Goal: Task Accomplishment & Management: Manage account settings

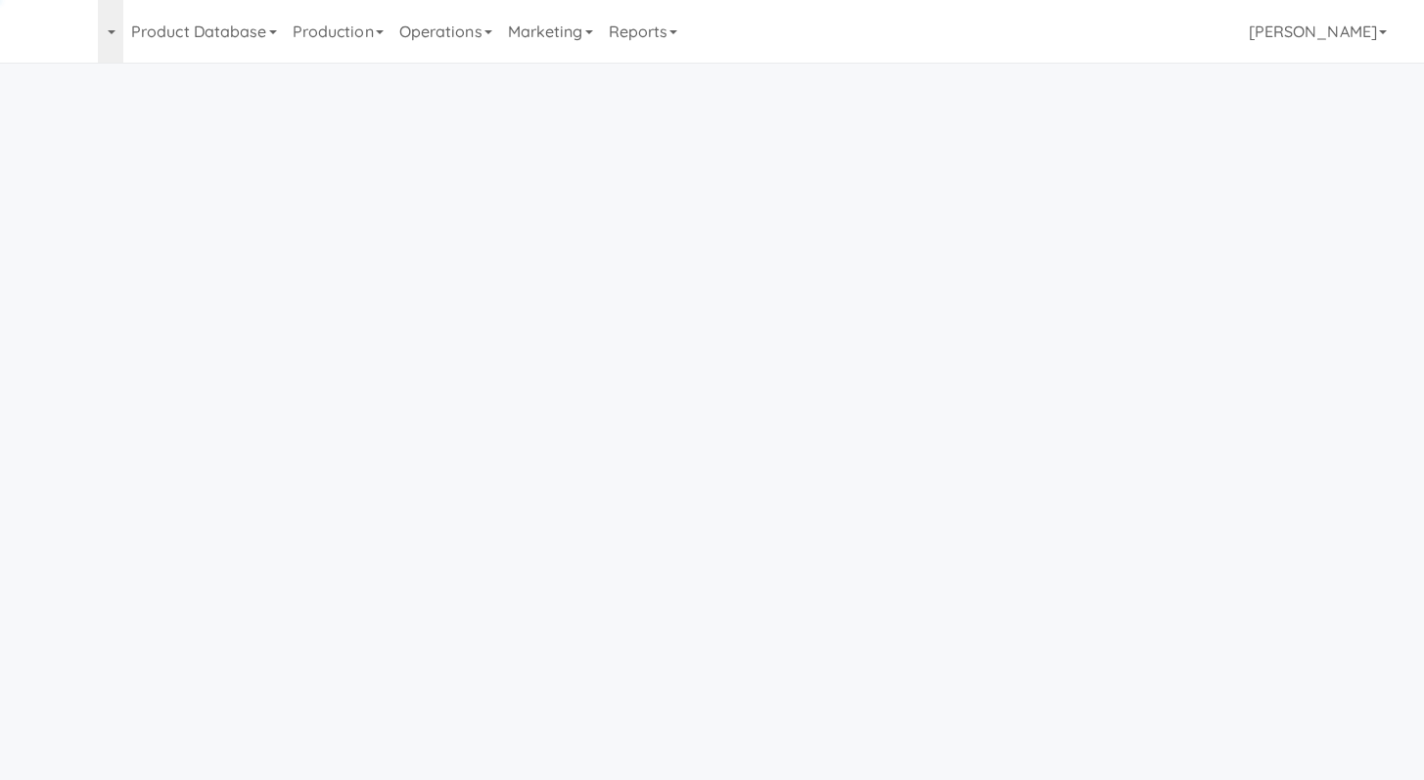
scroll to position [63, 0]
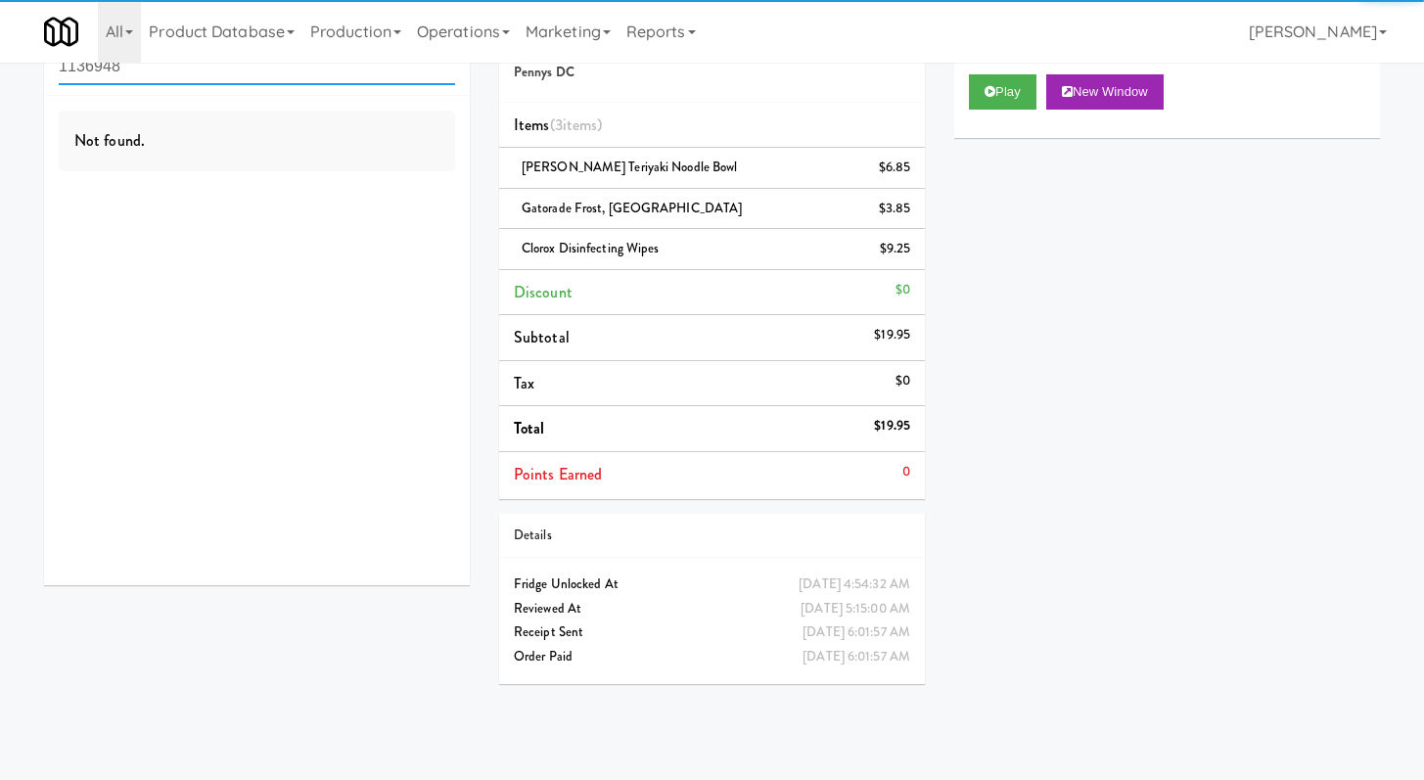
click at [209, 68] on input "1136948" at bounding box center [257, 67] width 396 height 36
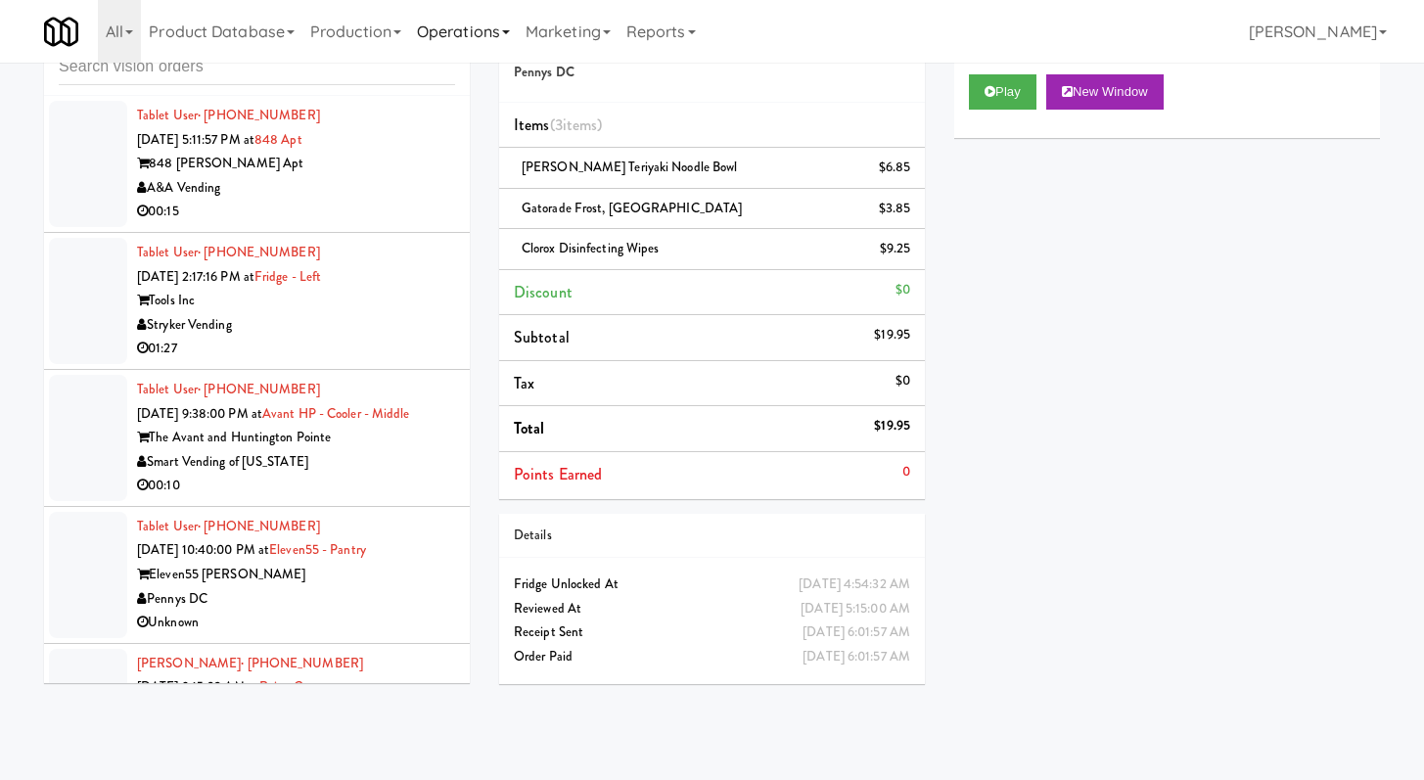
click at [439, 60] on link "Operations" at bounding box center [463, 31] width 109 height 63
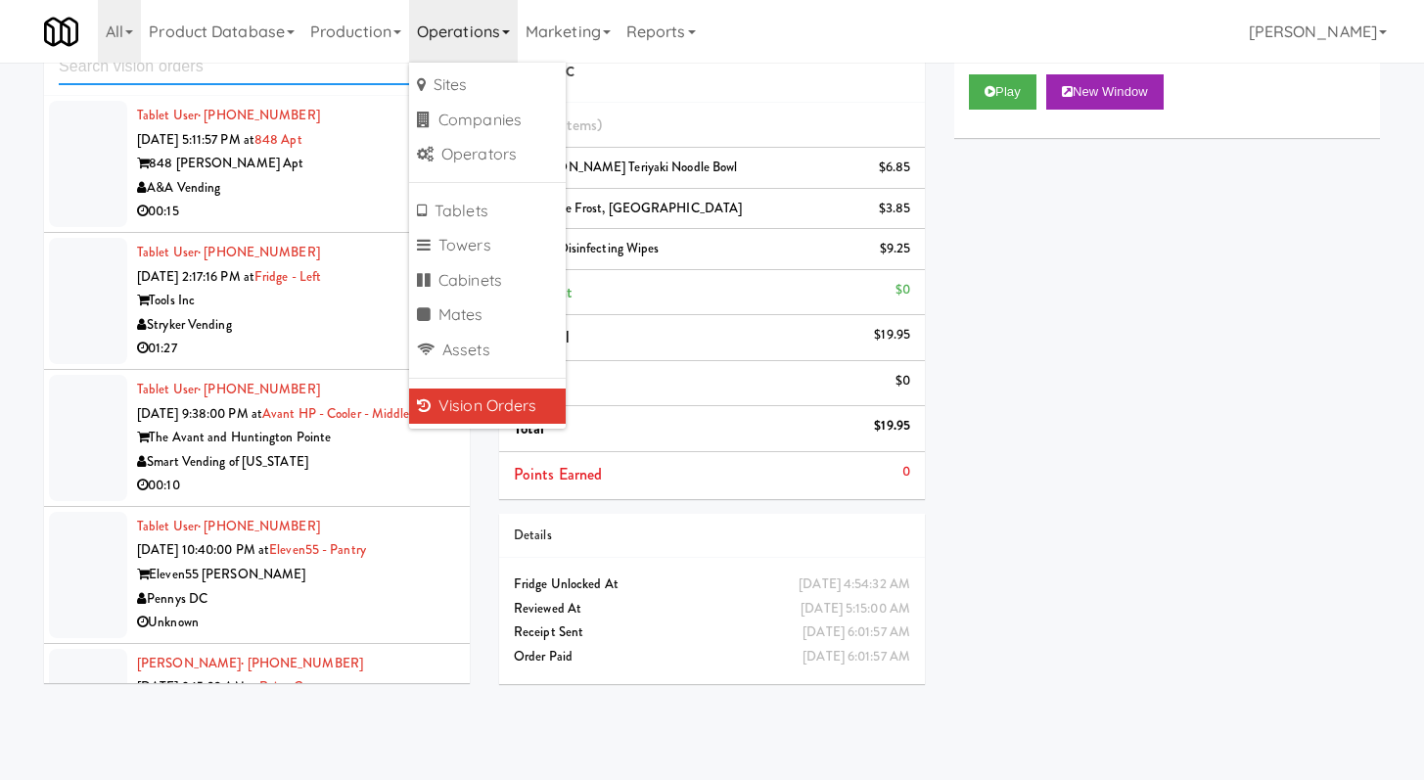
click at [355, 71] on input "text" at bounding box center [257, 67] width 396 height 36
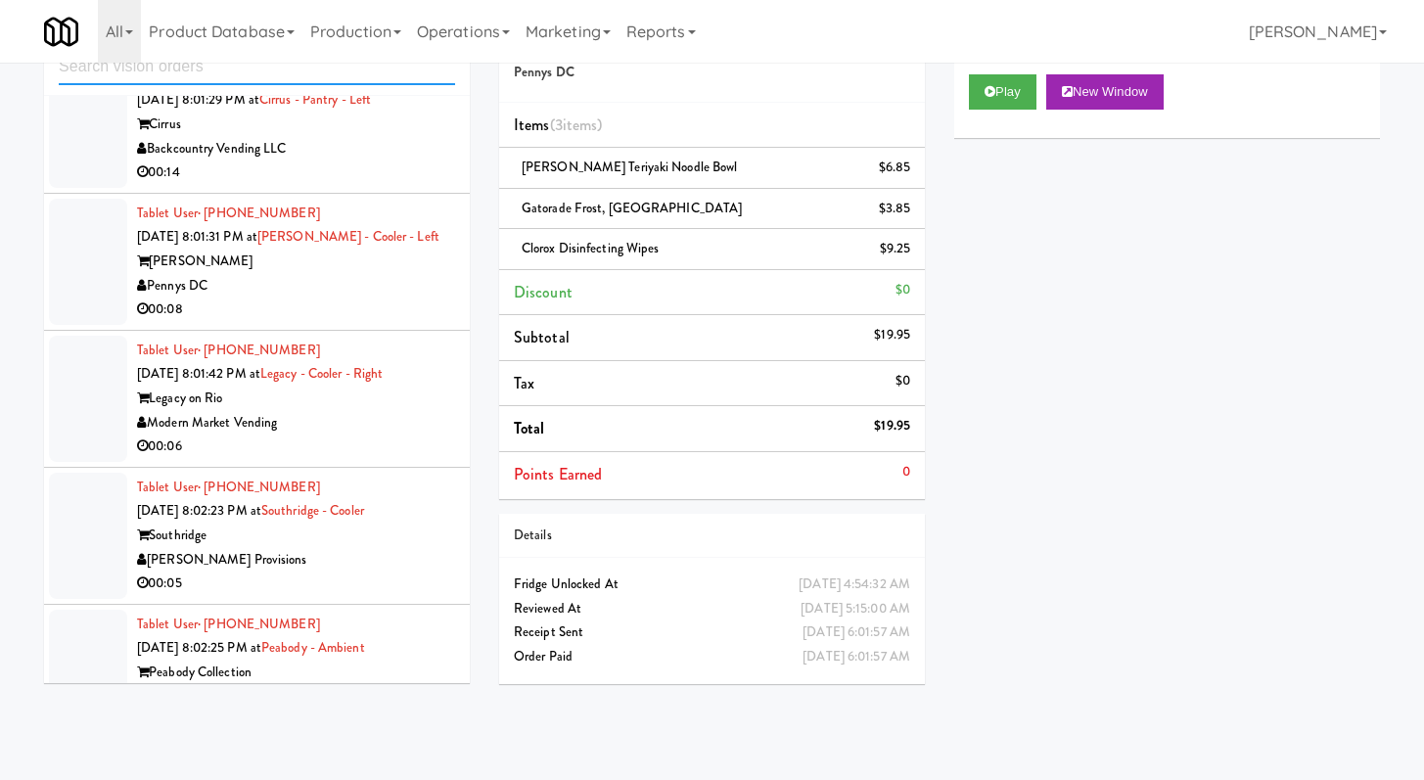
scroll to position [2721, 0]
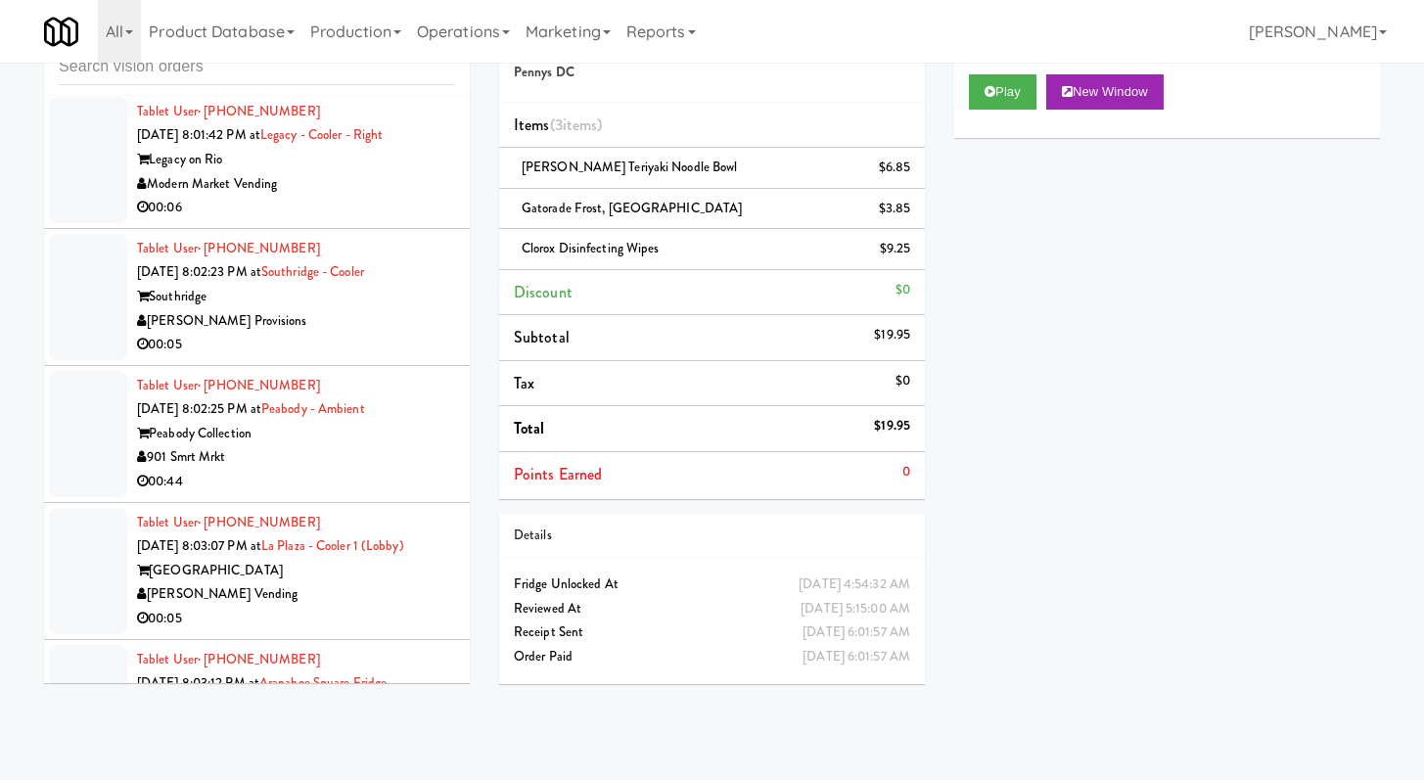
click at [361, 333] on div "00:05" at bounding box center [296, 345] width 318 height 24
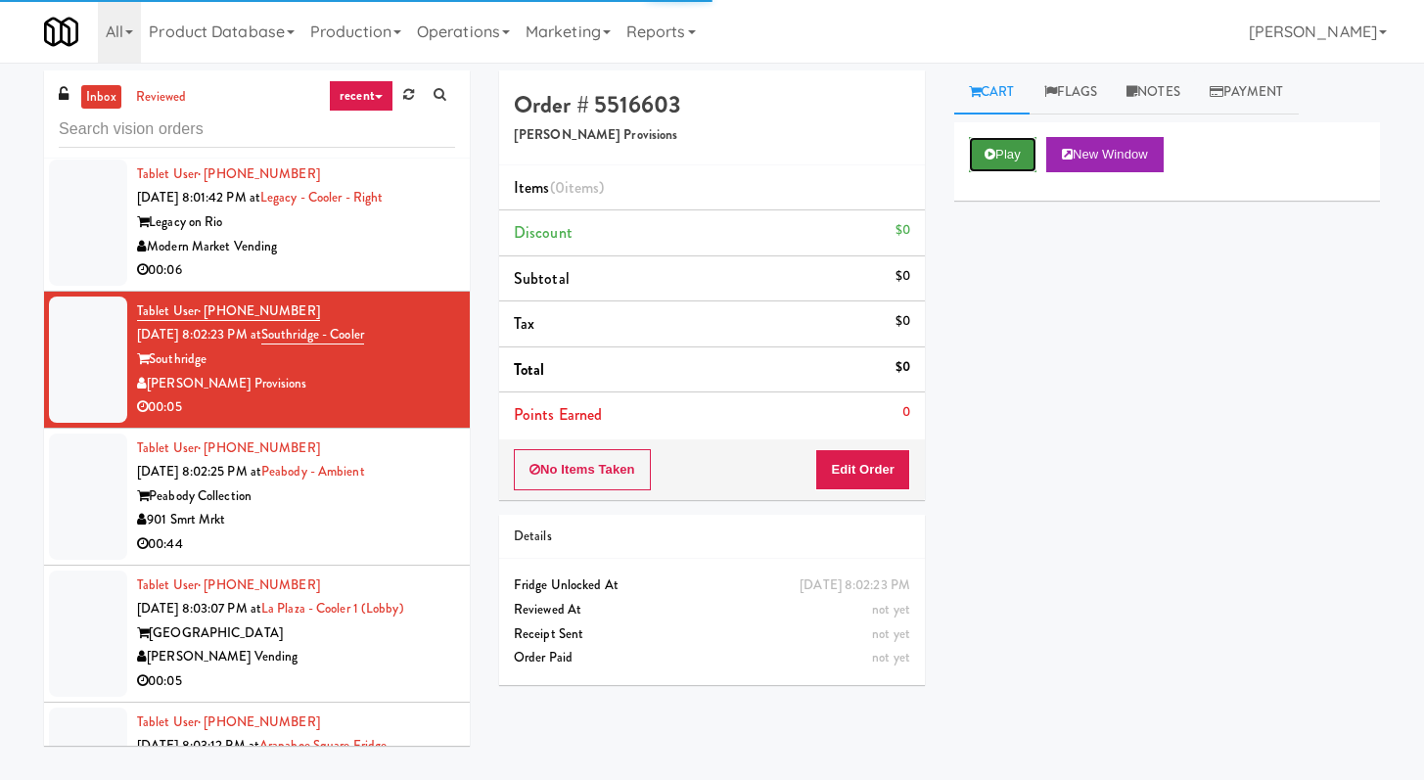
click at [1003, 154] on button "Play" at bounding box center [1003, 154] width 68 height 35
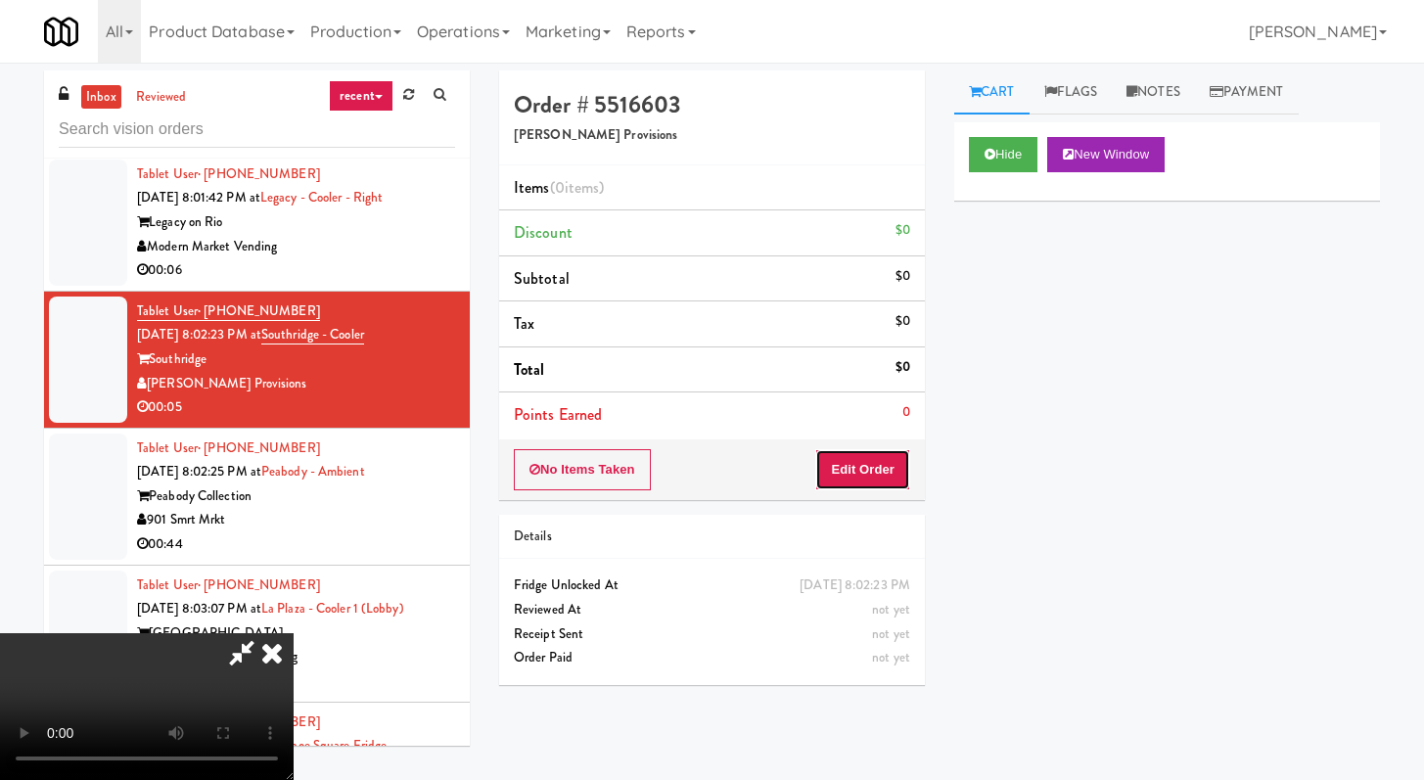
click at [861, 459] on button "Edit Order" at bounding box center [862, 469] width 95 height 41
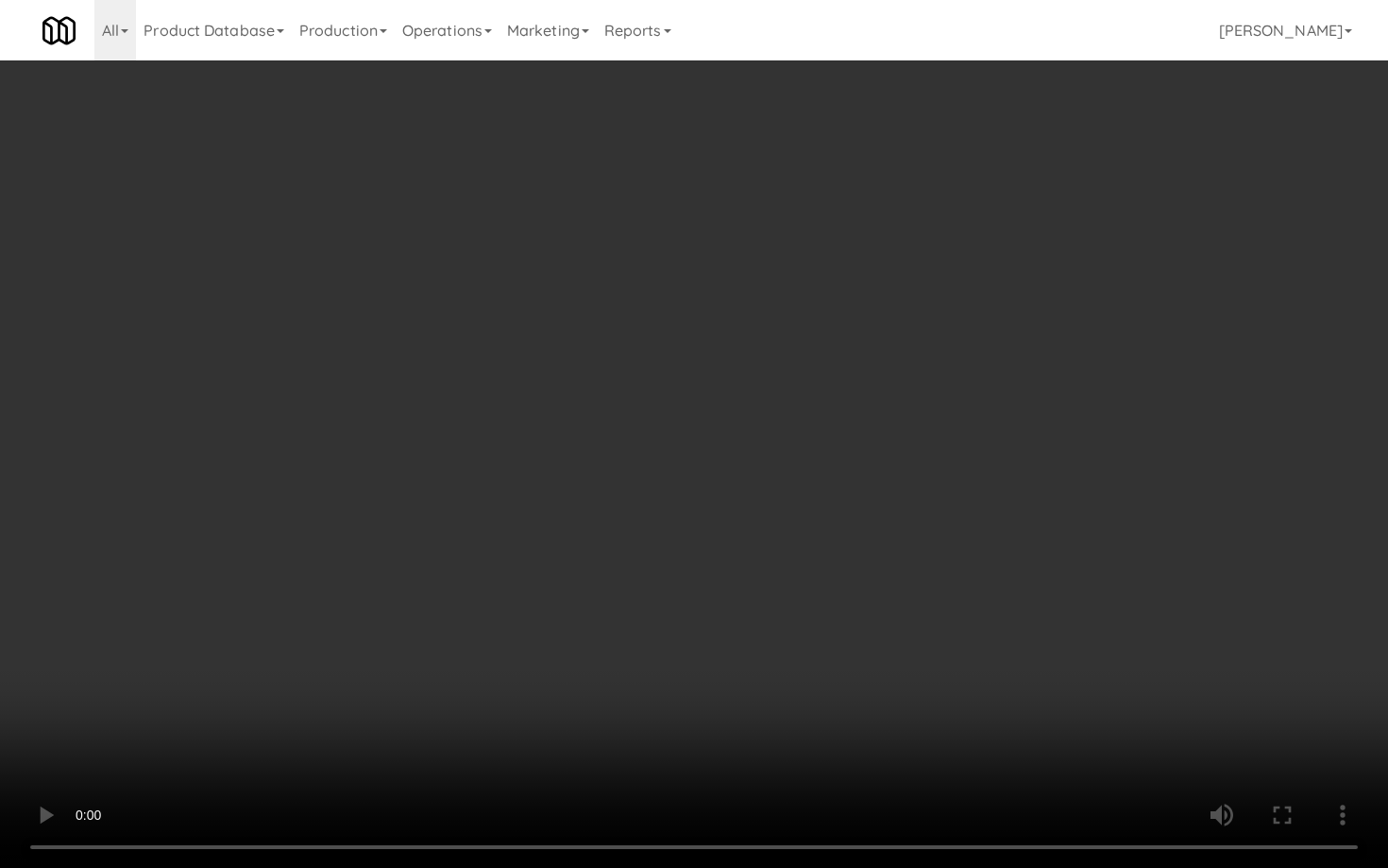
click at [777, 637] on video at bounding box center [694, 434] width 1388 height 868
click at [838, 609] on video at bounding box center [694, 434] width 1388 height 868
click at [836, 610] on video at bounding box center [694, 434] width 1388 height 868
click at [922, 633] on video at bounding box center [694, 434] width 1388 height 868
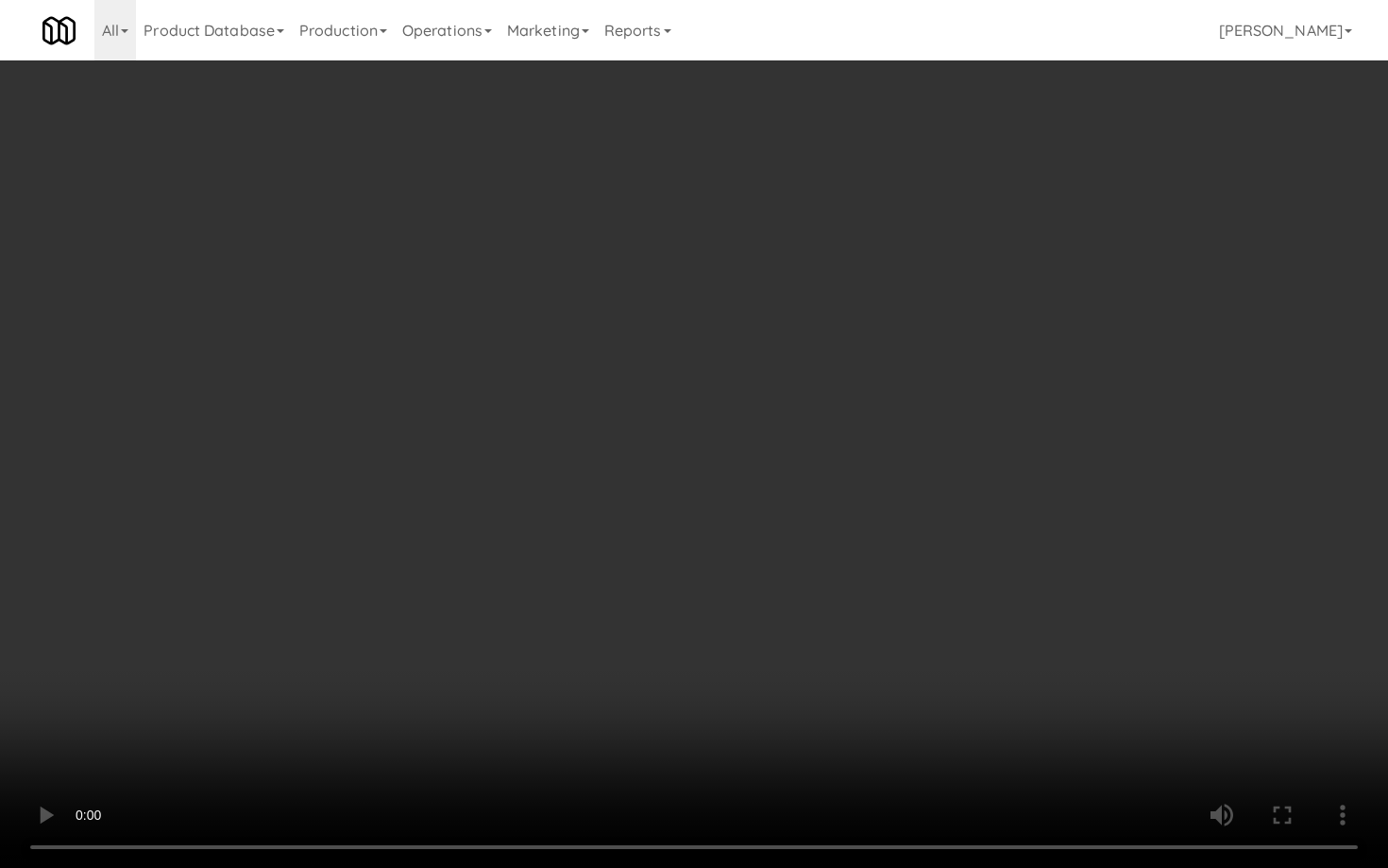
click at [921, 633] on video at bounding box center [694, 434] width 1388 height 868
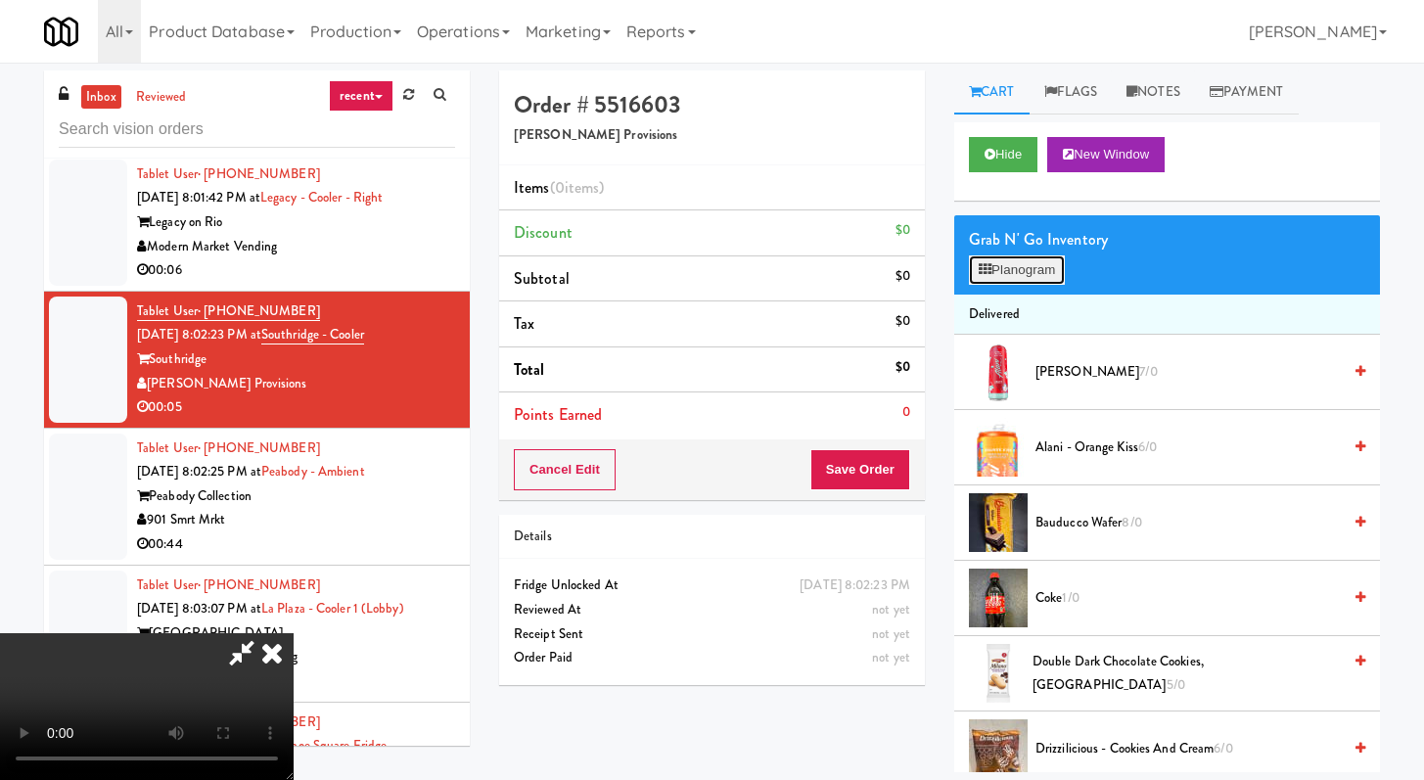
click at [1033, 263] on button "Planogram" at bounding box center [1017, 270] width 96 height 29
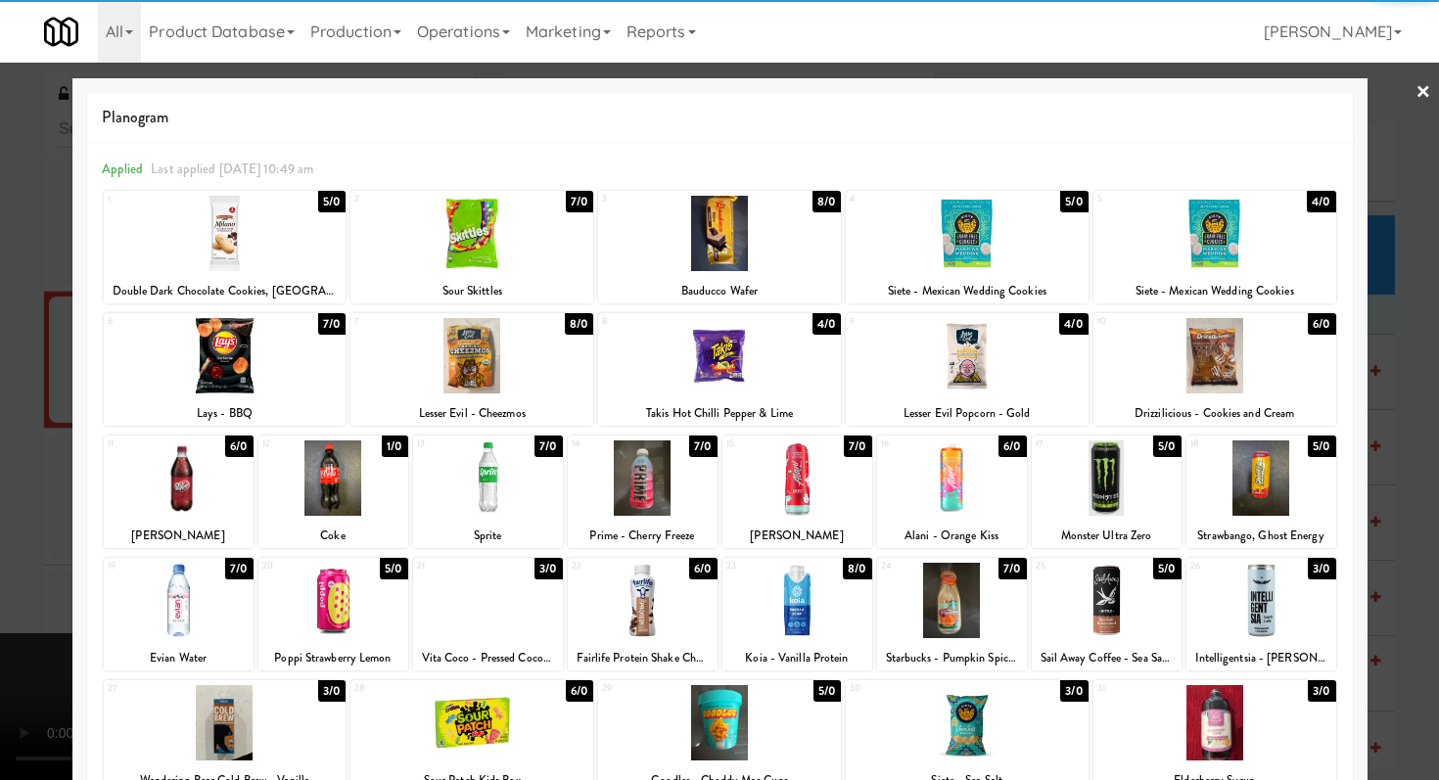
click at [489, 611] on div at bounding box center [488, 600] width 150 height 75
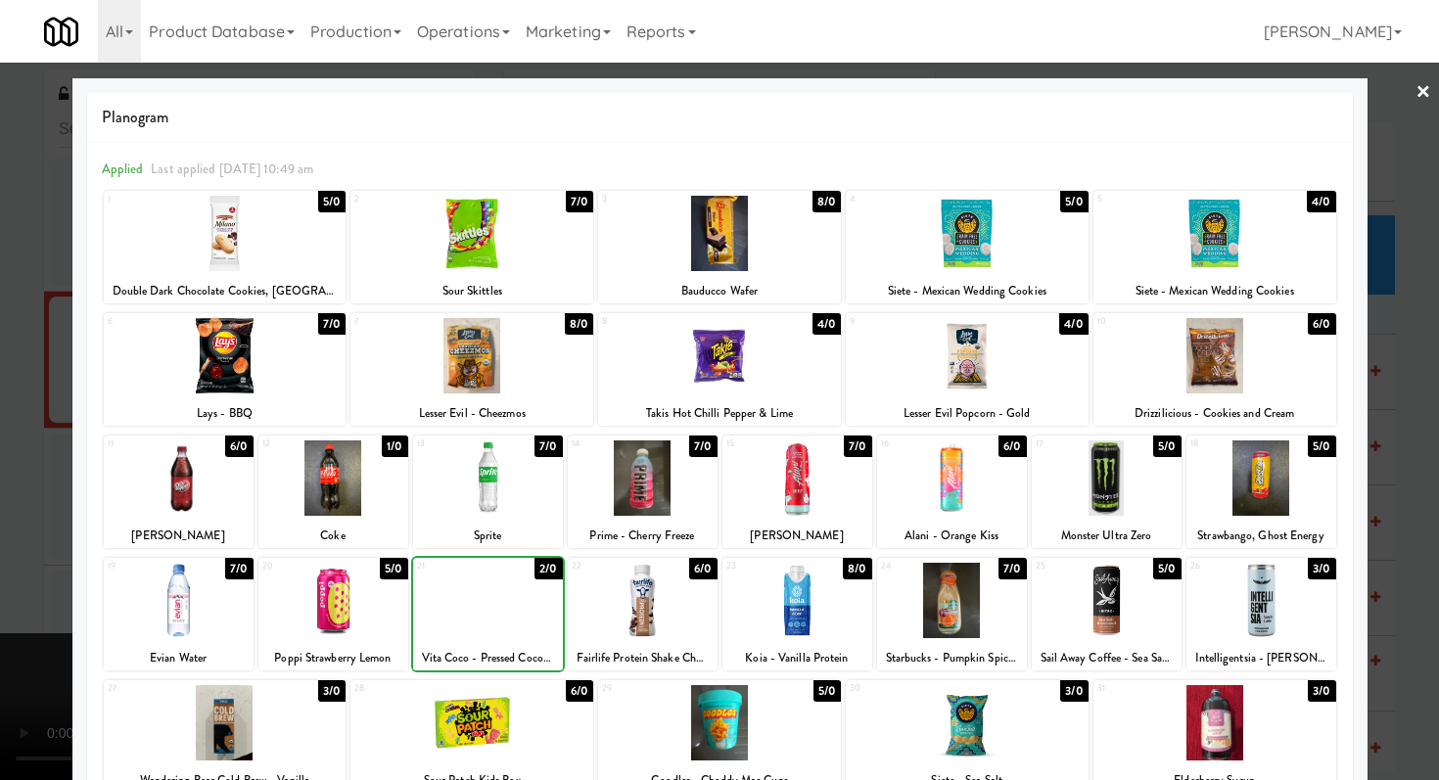
click at [0, 555] on div at bounding box center [719, 390] width 1439 height 780
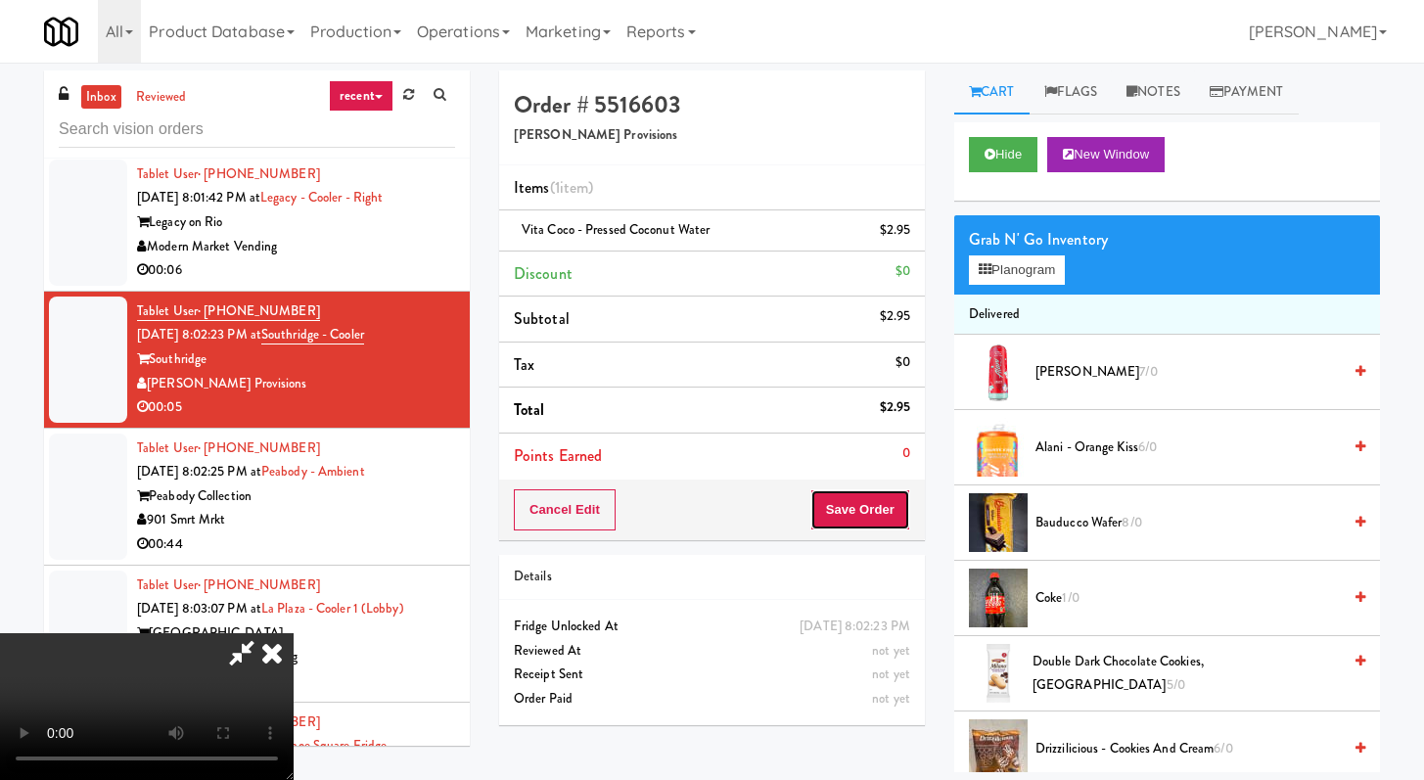
click at [907, 511] on button "Save Order" at bounding box center [861, 509] width 100 height 41
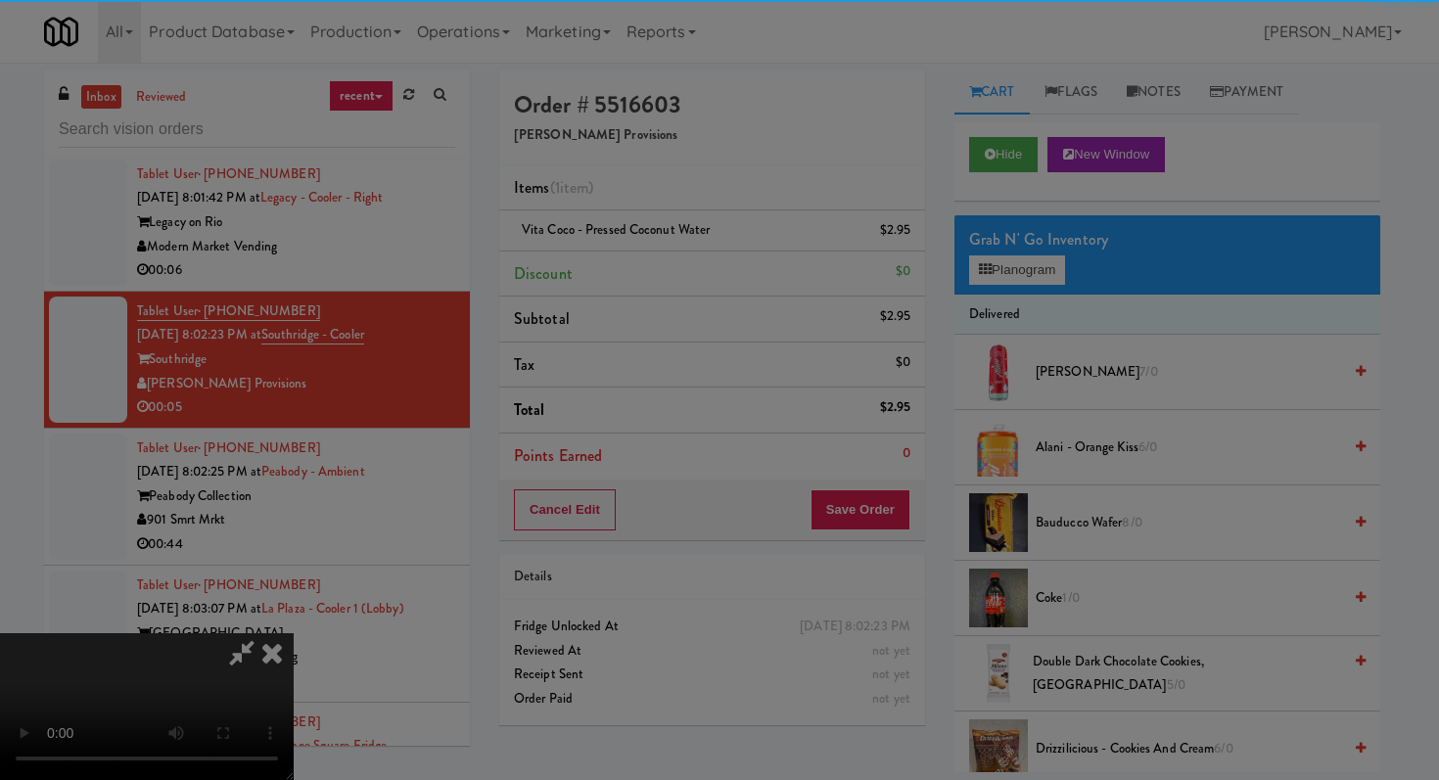
click at [879, 528] on div at bounding box center [719, 390] width 1439 height 780
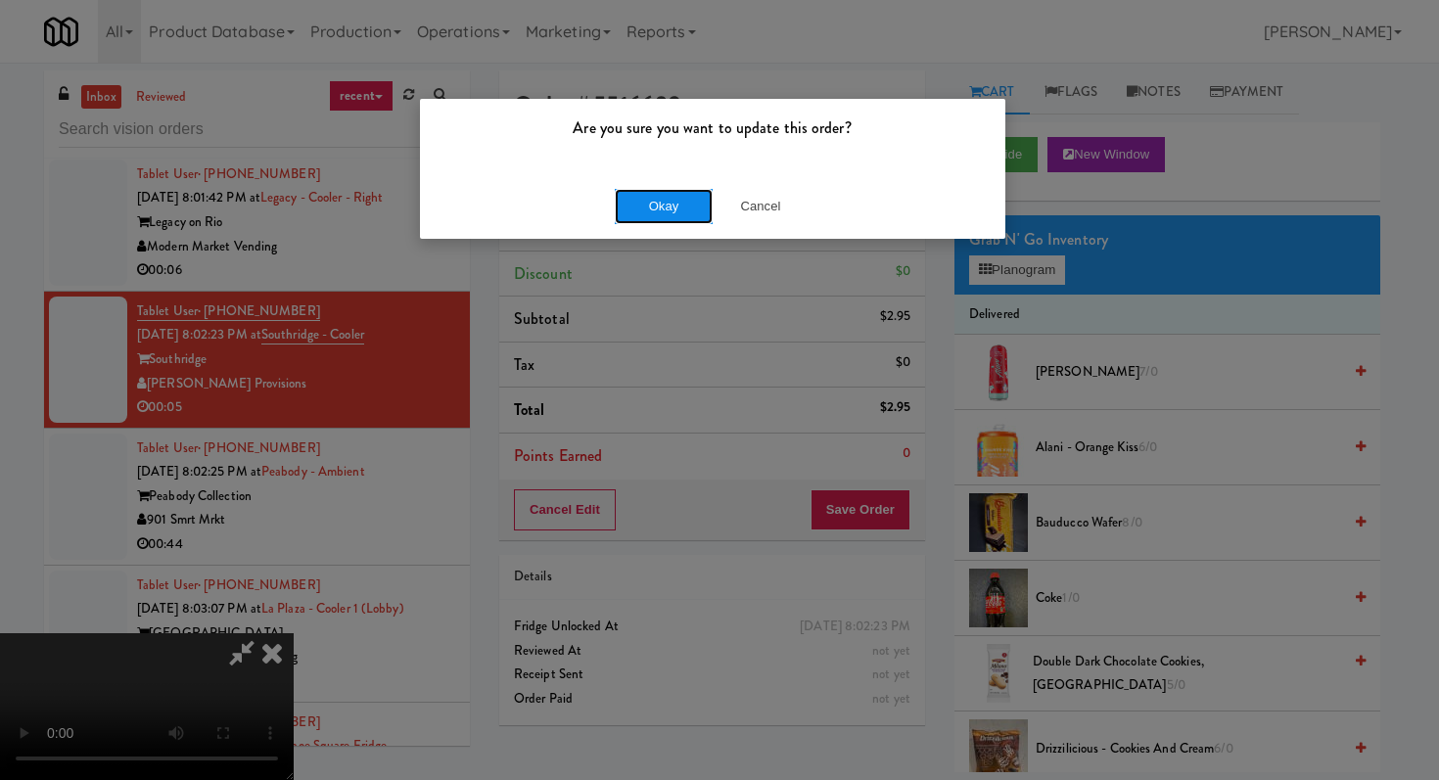
click at [654, 189] on button "Okay" at bounding box center [664, 206] width 98 height 35
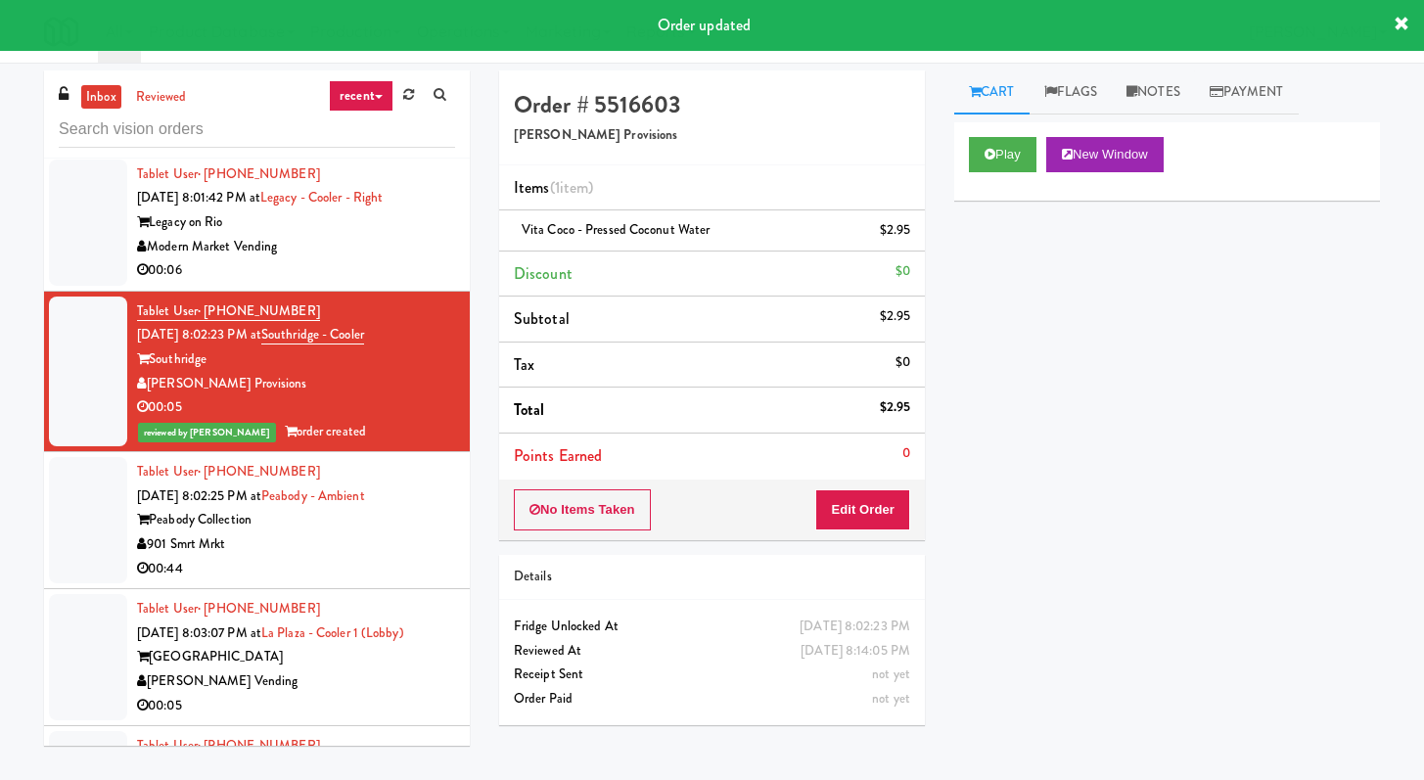
click at [356, 557] on div "00:44" at bounding box center [296, 569] width 318 height 24
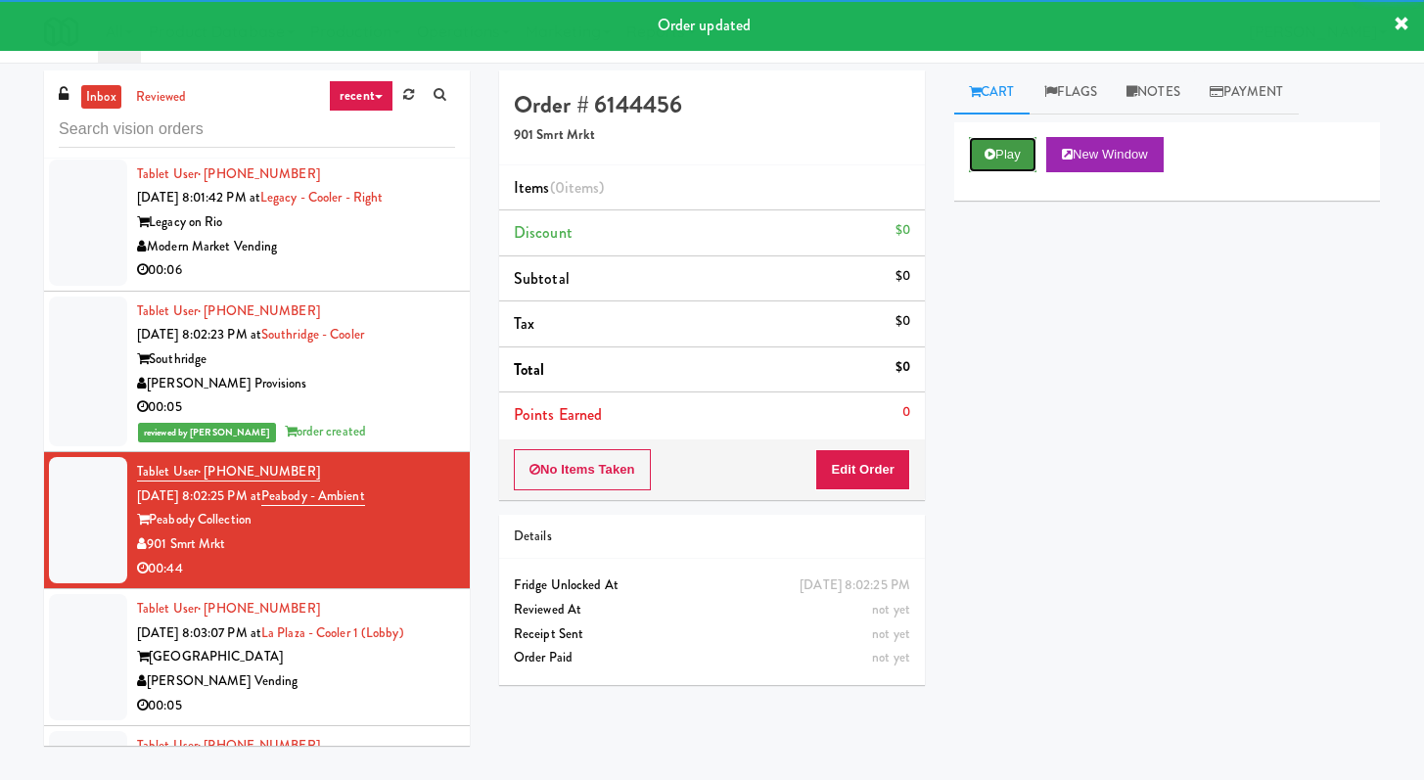
click at [995, 157] on icon at bounding box center [990, 154] width 11 height 13
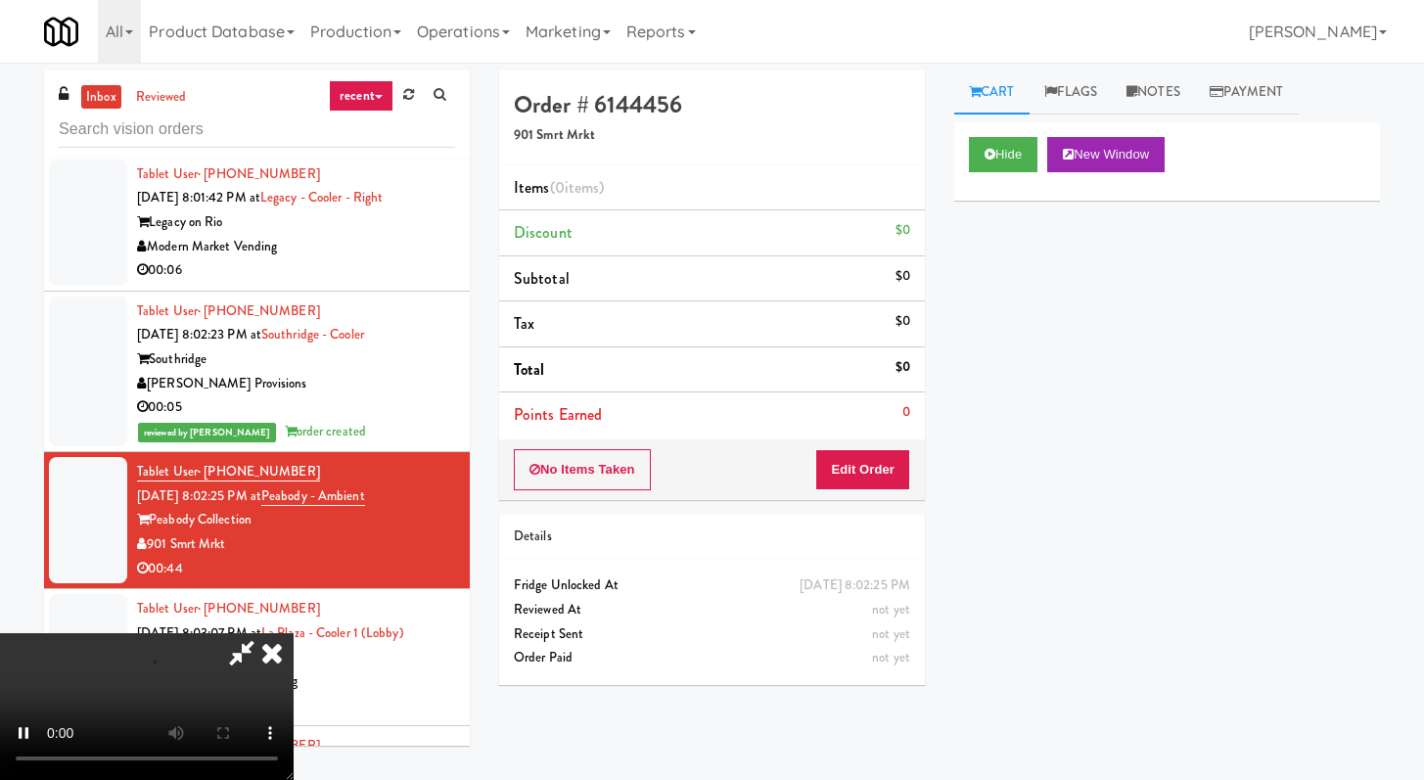
click at [872, 491] on div "No Items Taken Edit Order" at bounding box center [712, 470] width 426 height 61
click at [887, 464] on button "Edit Order" at bounding box center [862, 469] width 95 height 41
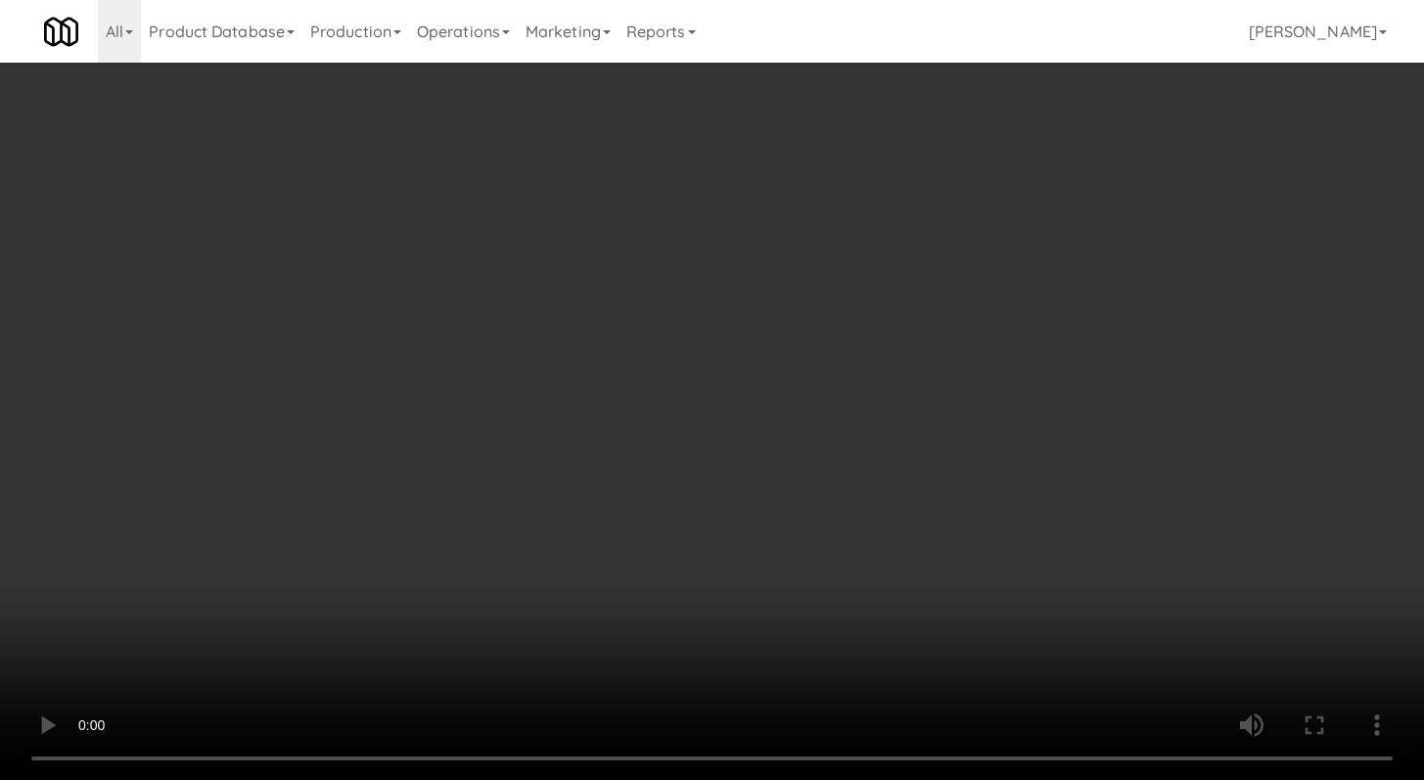
click at [1022, 135] on div "Hide New Window" at bounding box center [1168, 161] width 426 height 78
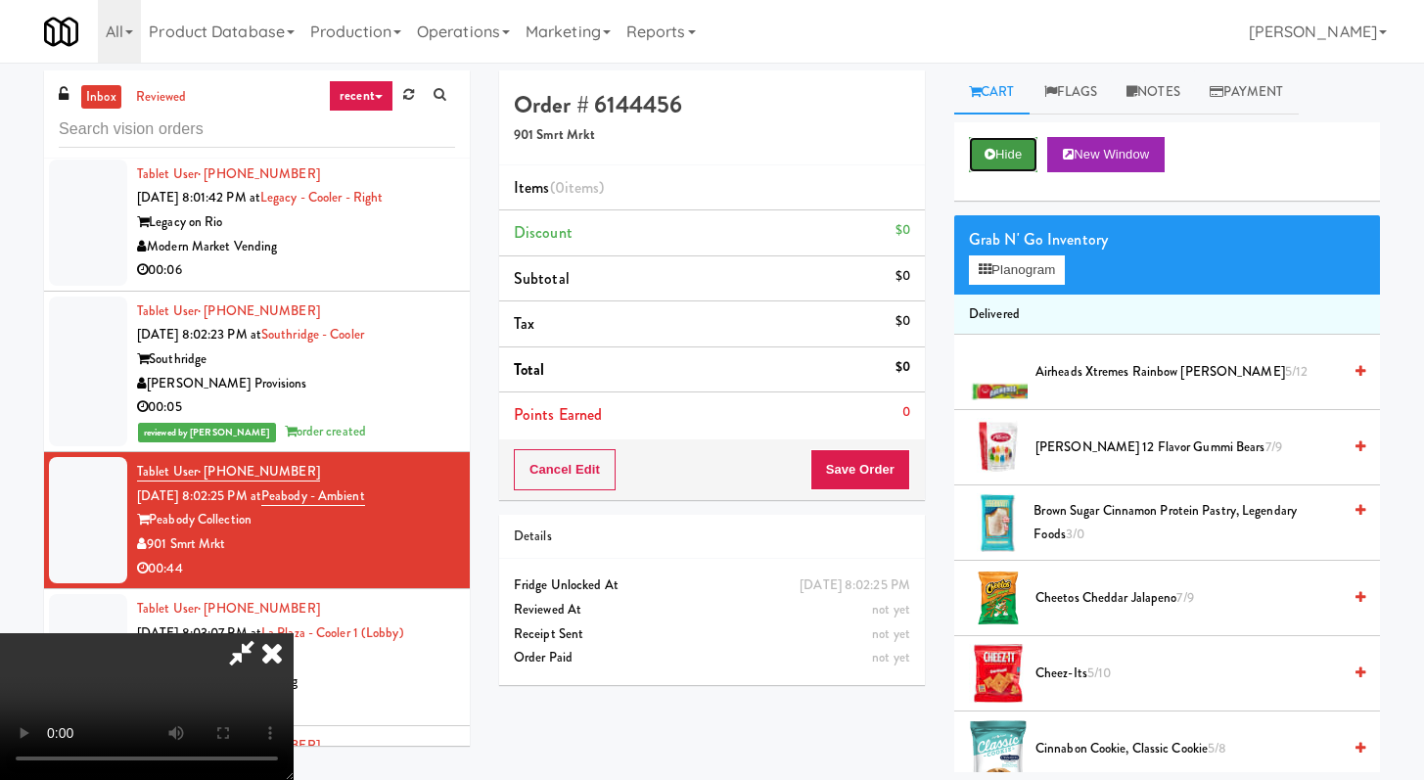
click at [1013, 155] on button "Hide" at bounding box center [1003, 154] width 69 height 35
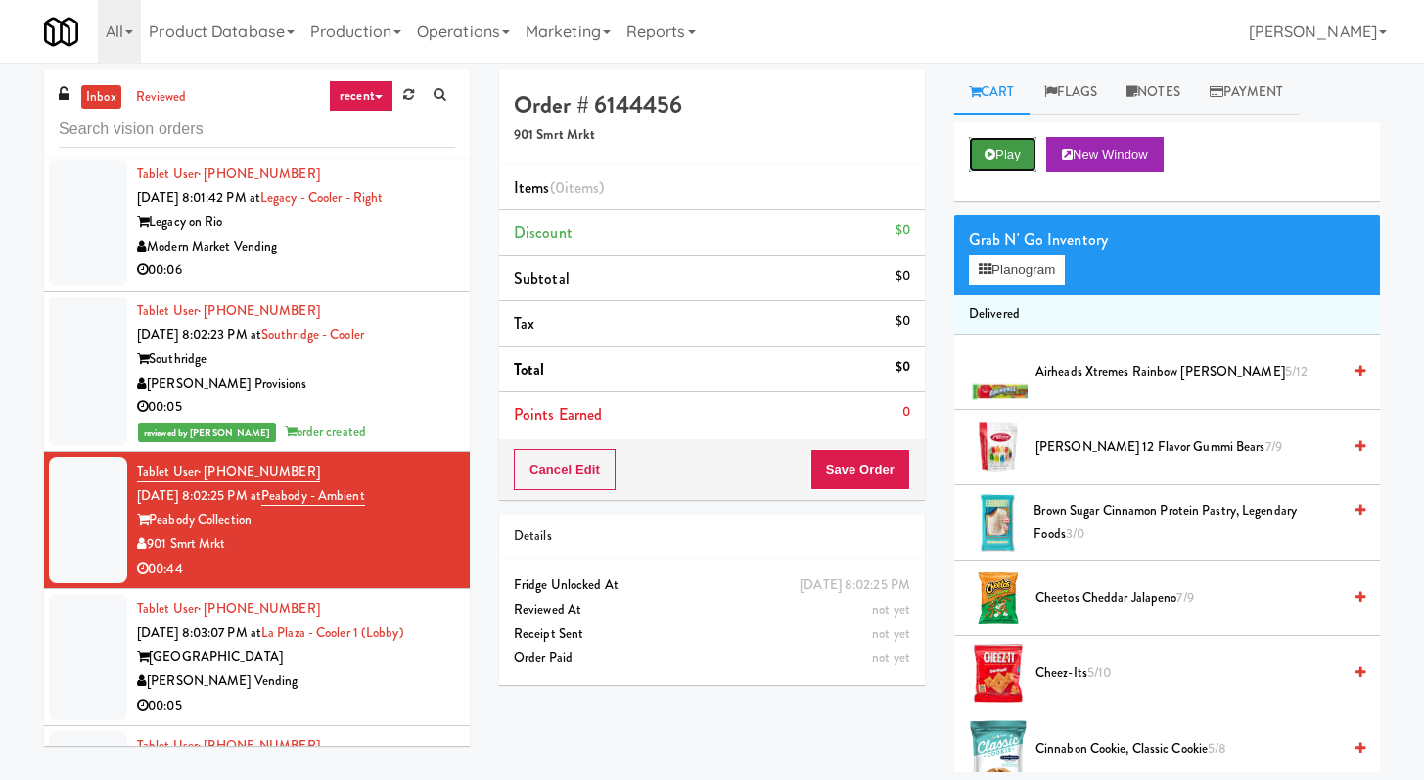
click at [1013, 155] on button "Play" at bounding box center [1003, 154] width 68 height 35
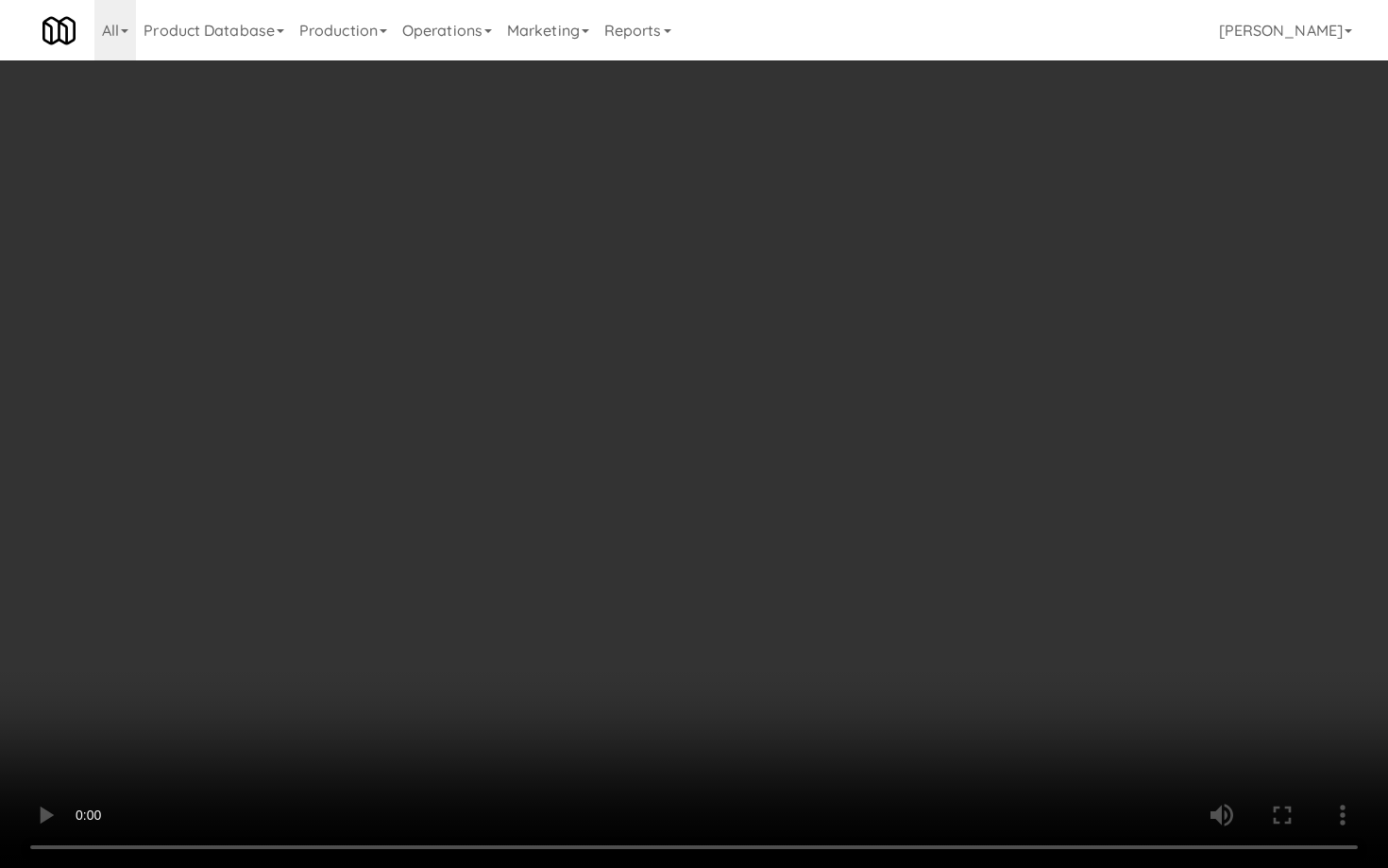
click at [761, 641] on video at bounding box center [694, 434] width 1388 height 868
click at [791, 594] on video at bounding box center [694, 434] width 1388 height 868
click at [794, 587] on video at bounding box center [694, 434] width 1388 height 868
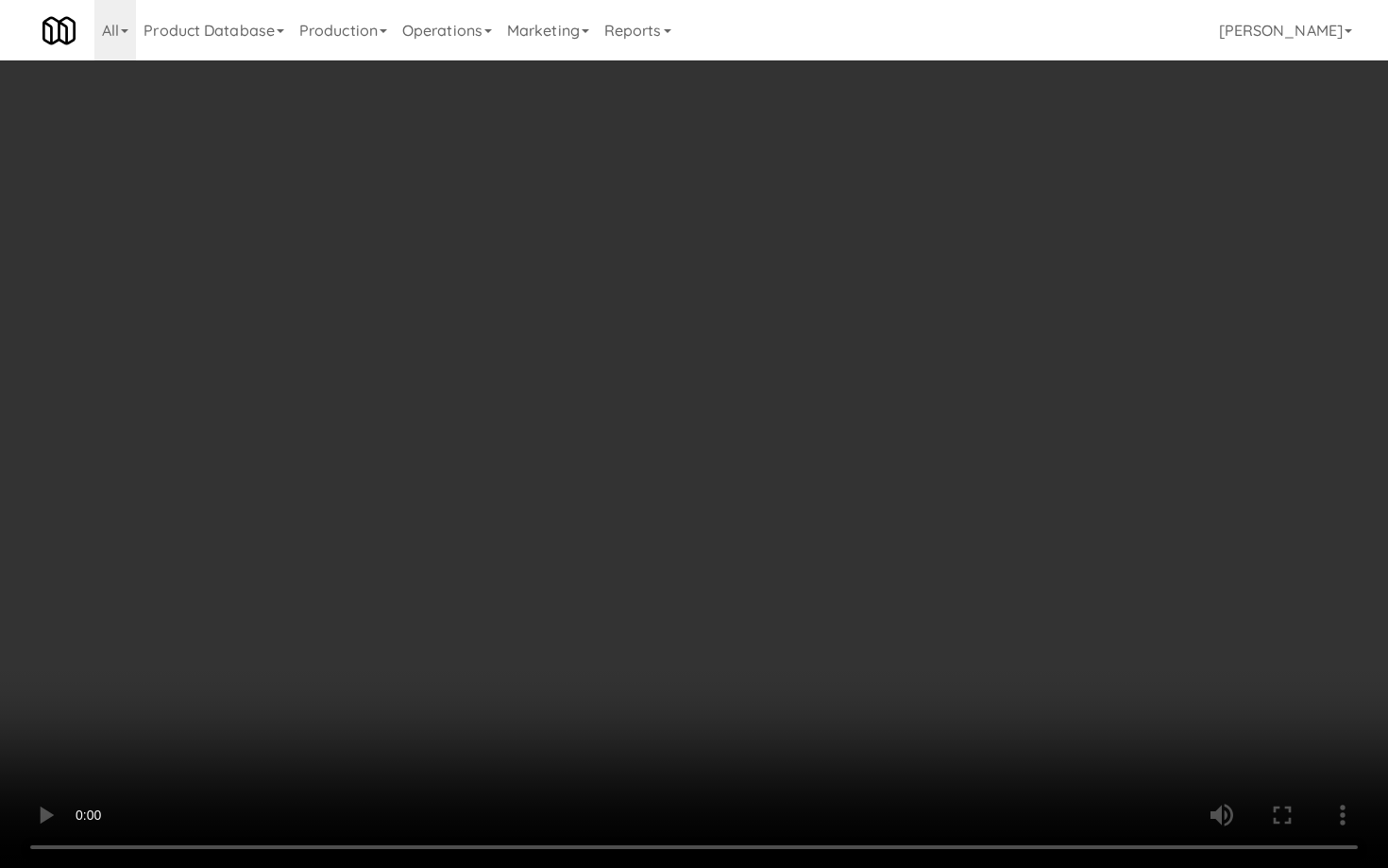
click at [794, 587] on video at bounding box center [694, 434] width 1388 height 868
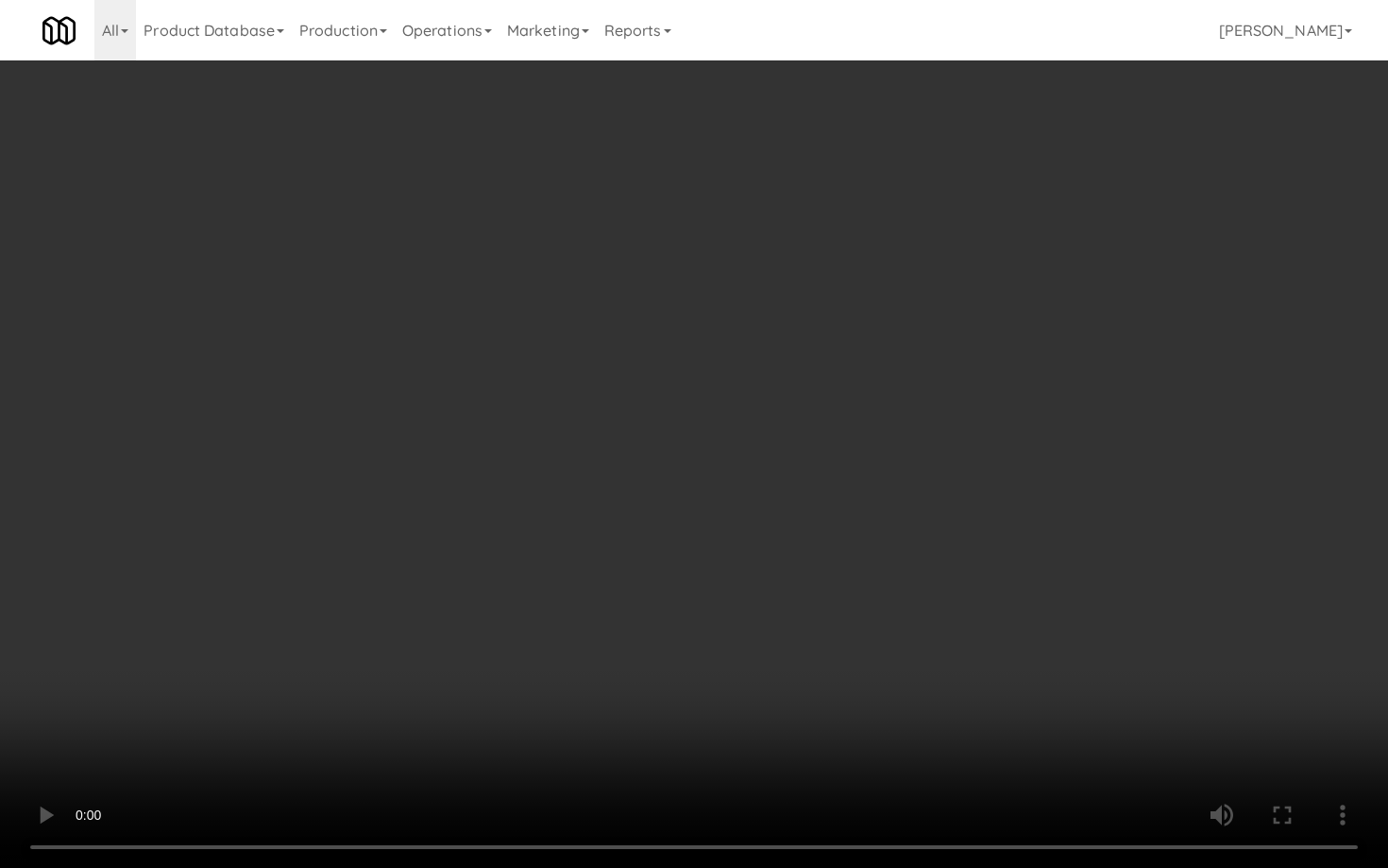
click at [796, 574] on video at bounding box center [694, 434] width 1388 height 868
click at [798, 572] on video at bounding box center [694, 434] width 1388 height 868
click at [823, 562] on video at bounding box center [694, 434] width 1388 height 868
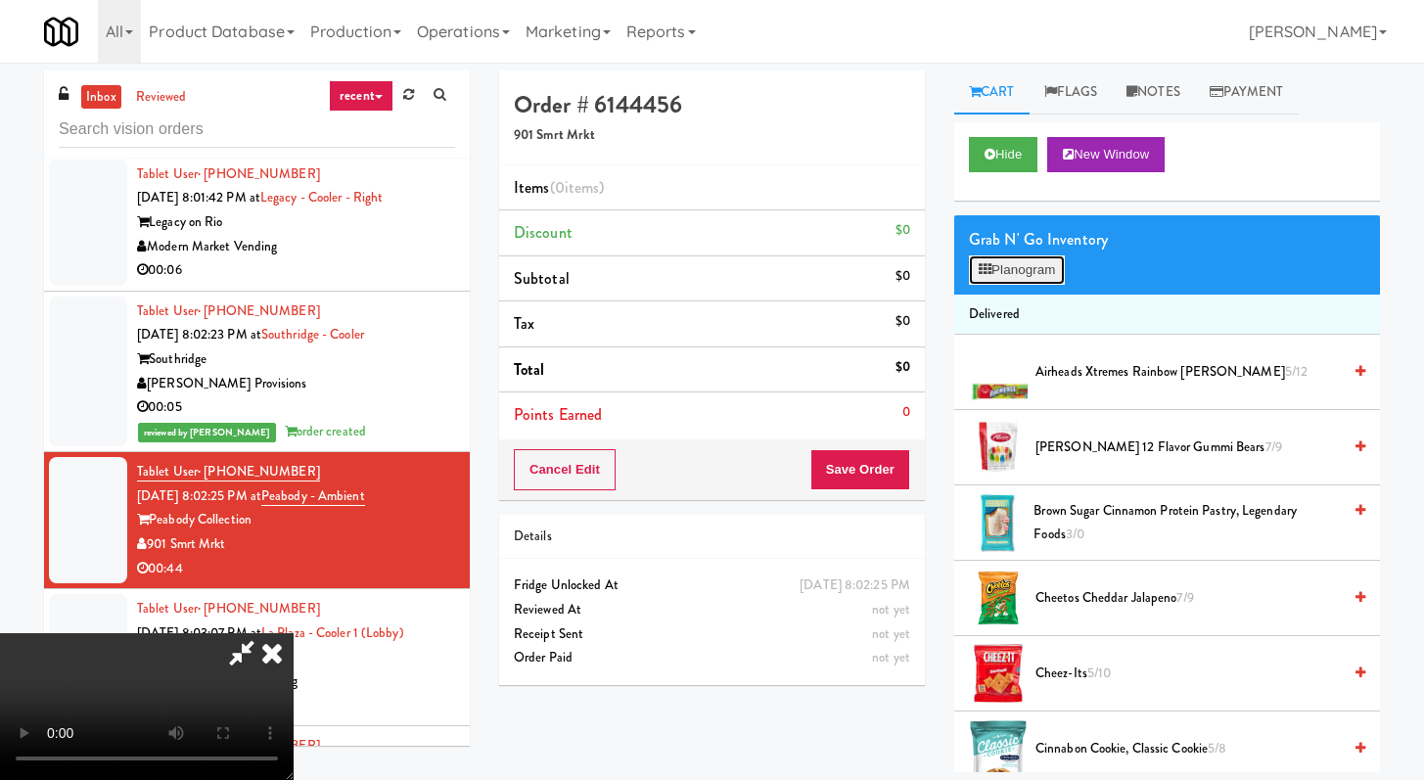
click at [1010, 280] on button "Planogram" at bounding box center [1017, 270] width 96 height 29
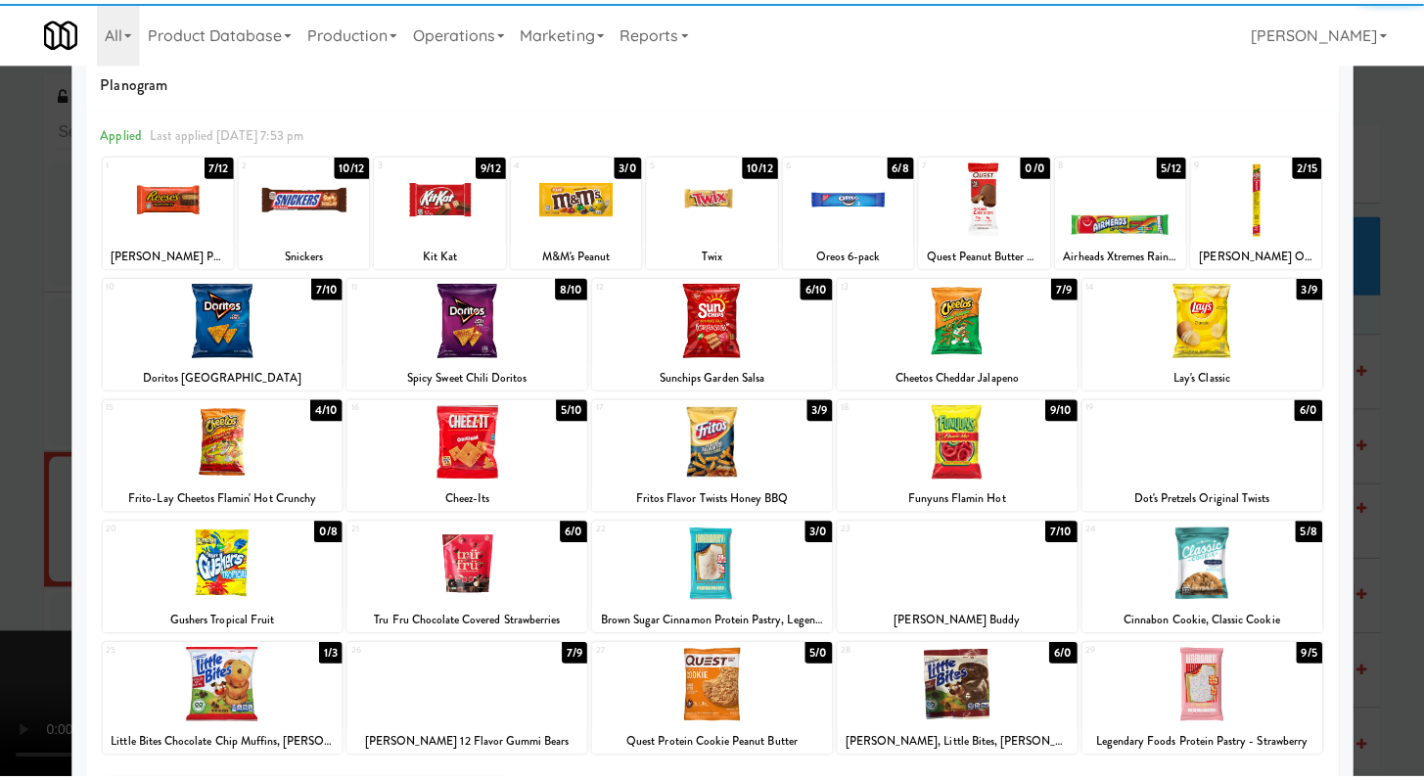
scroll to position [73, 0]
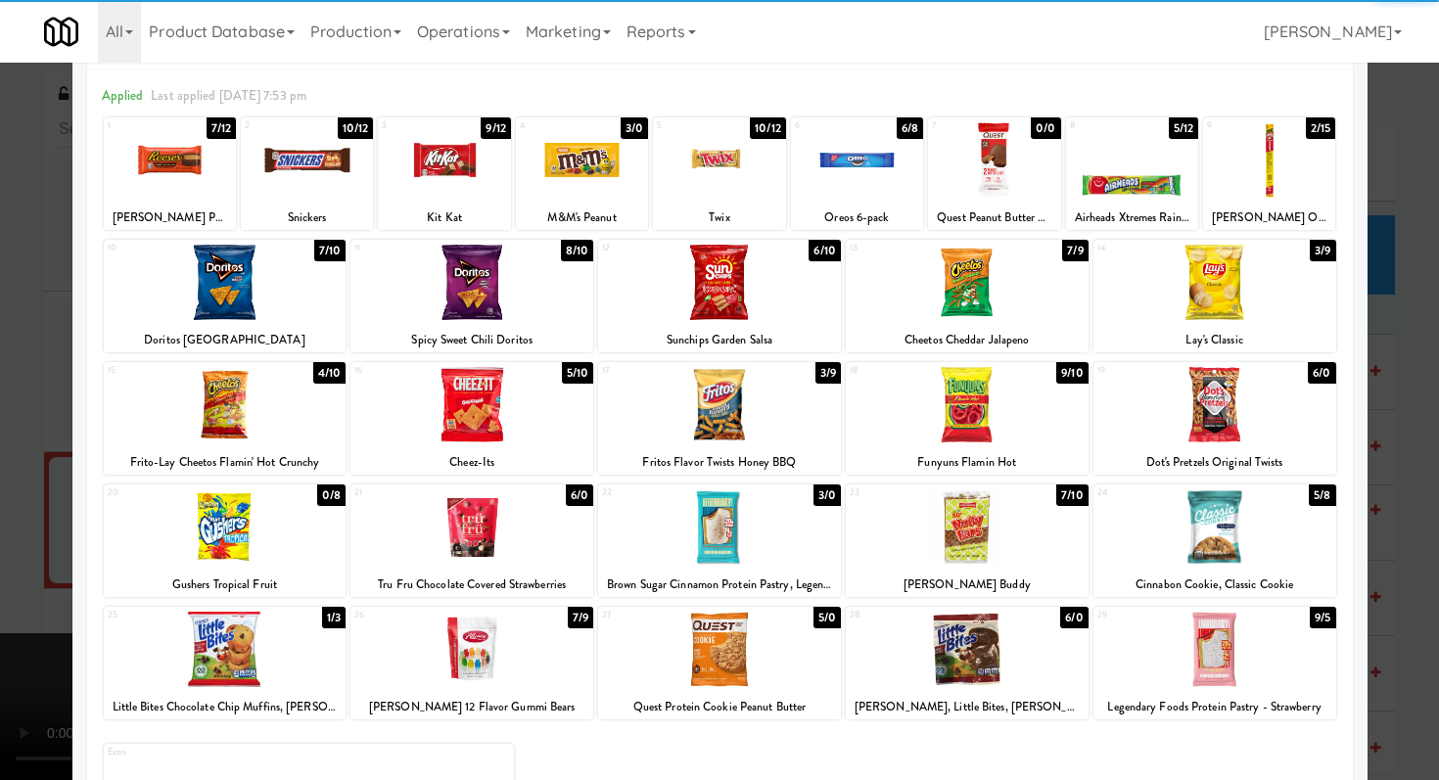
click at [532, 645] on div at bounding box center [471, 649] width 243 height 75
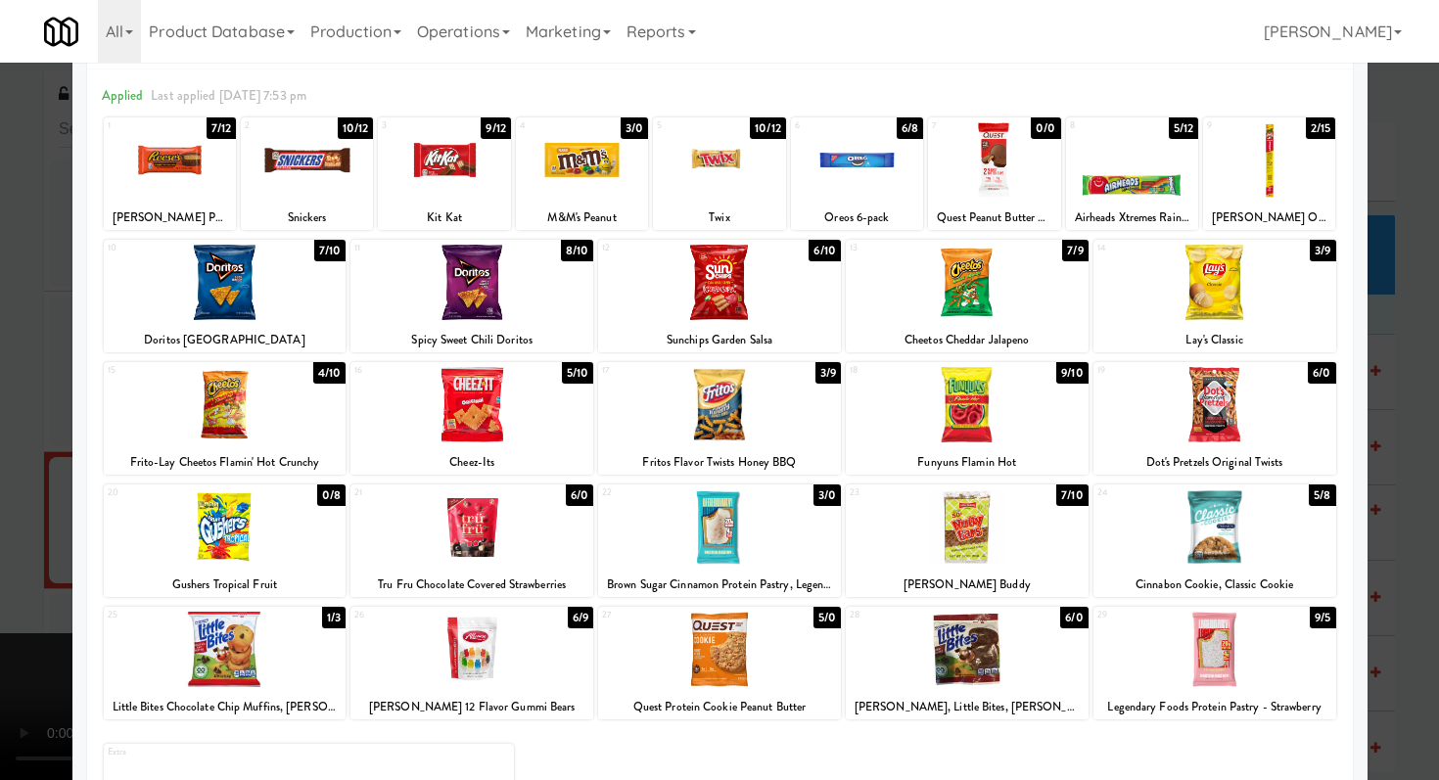
click at [0, 547] on div at bounding box center [719, 390] width 1439 height 780
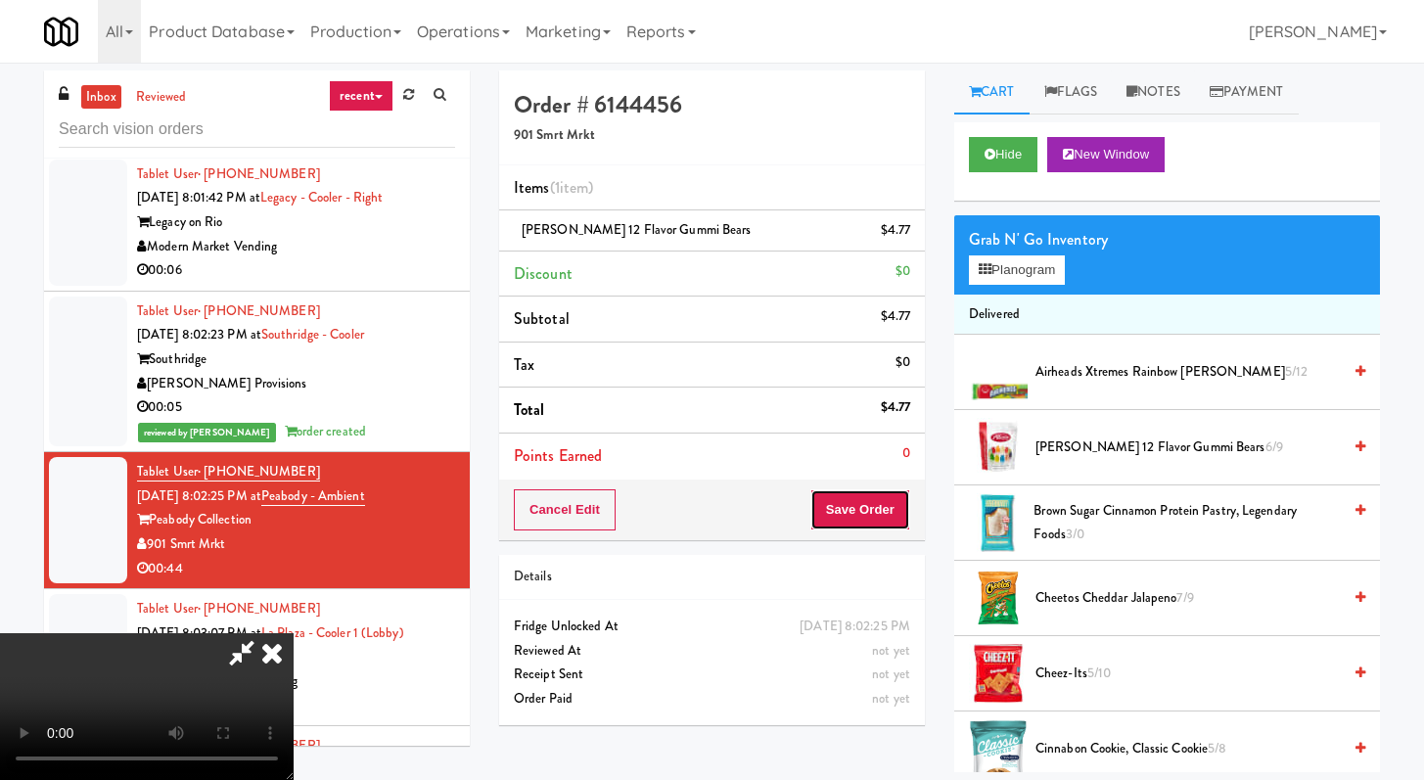
click at [876, 514] on button "Save Order" at bounding box center [861, 509] width 100 height 41
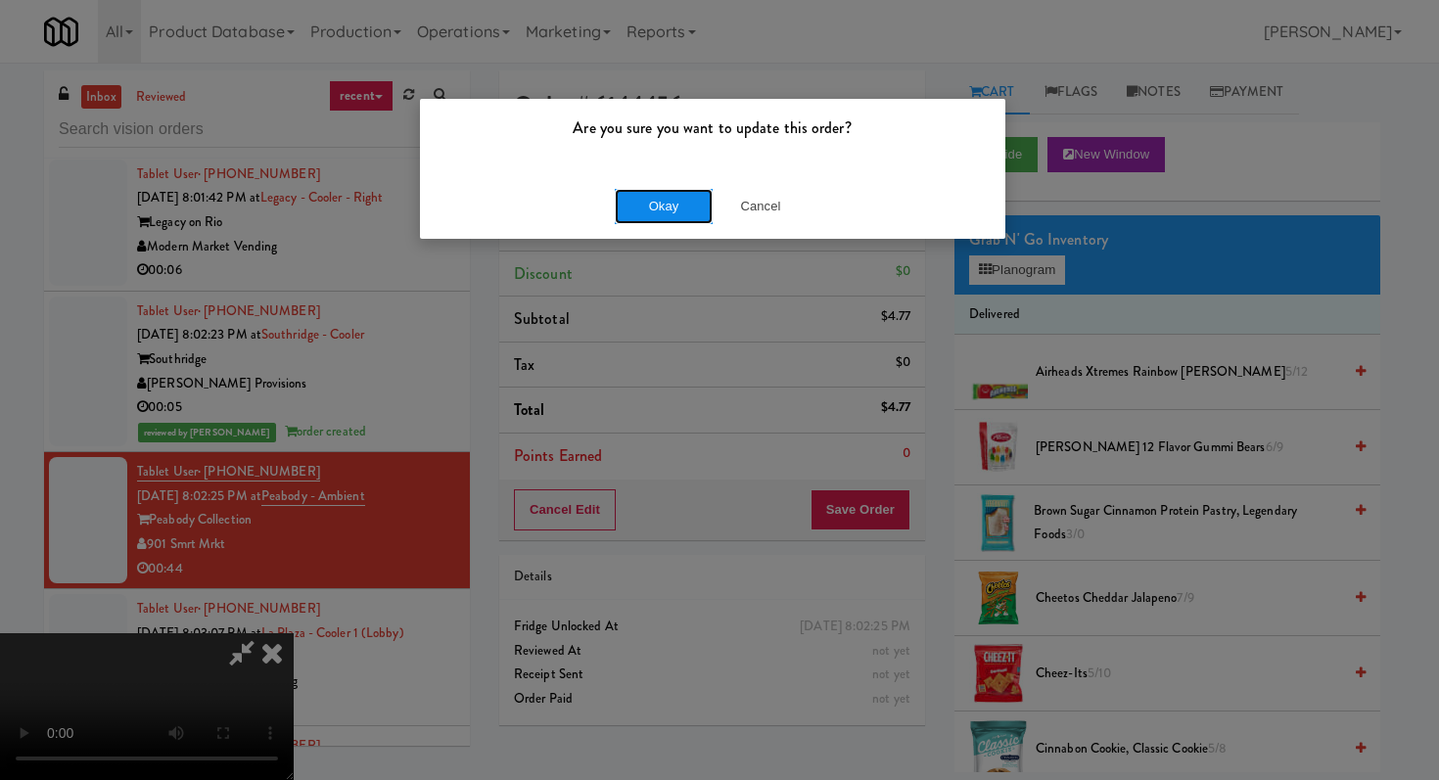
click at [660, 217] on button "Okay" at bounding box center [664, 206] width 98 height 35
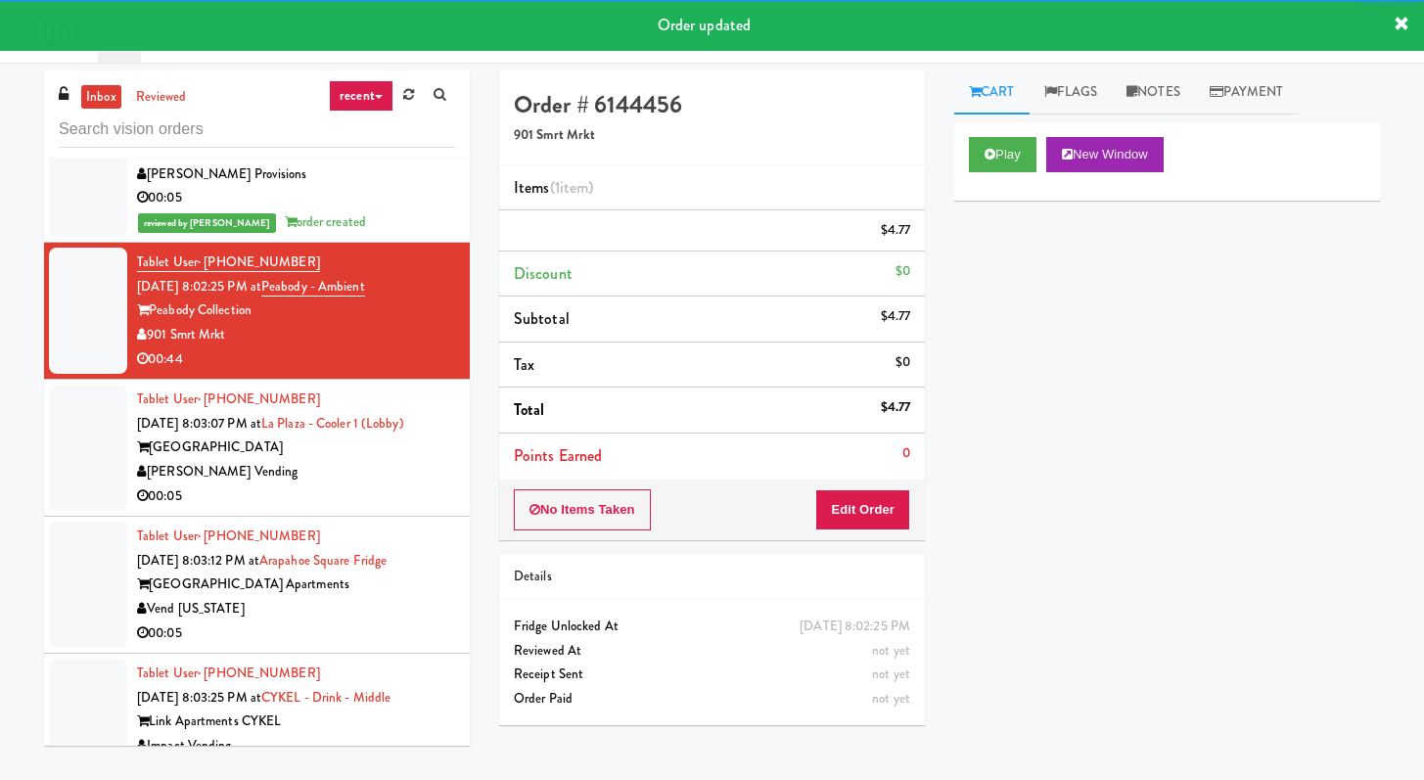
scroll to position [3074, 0]
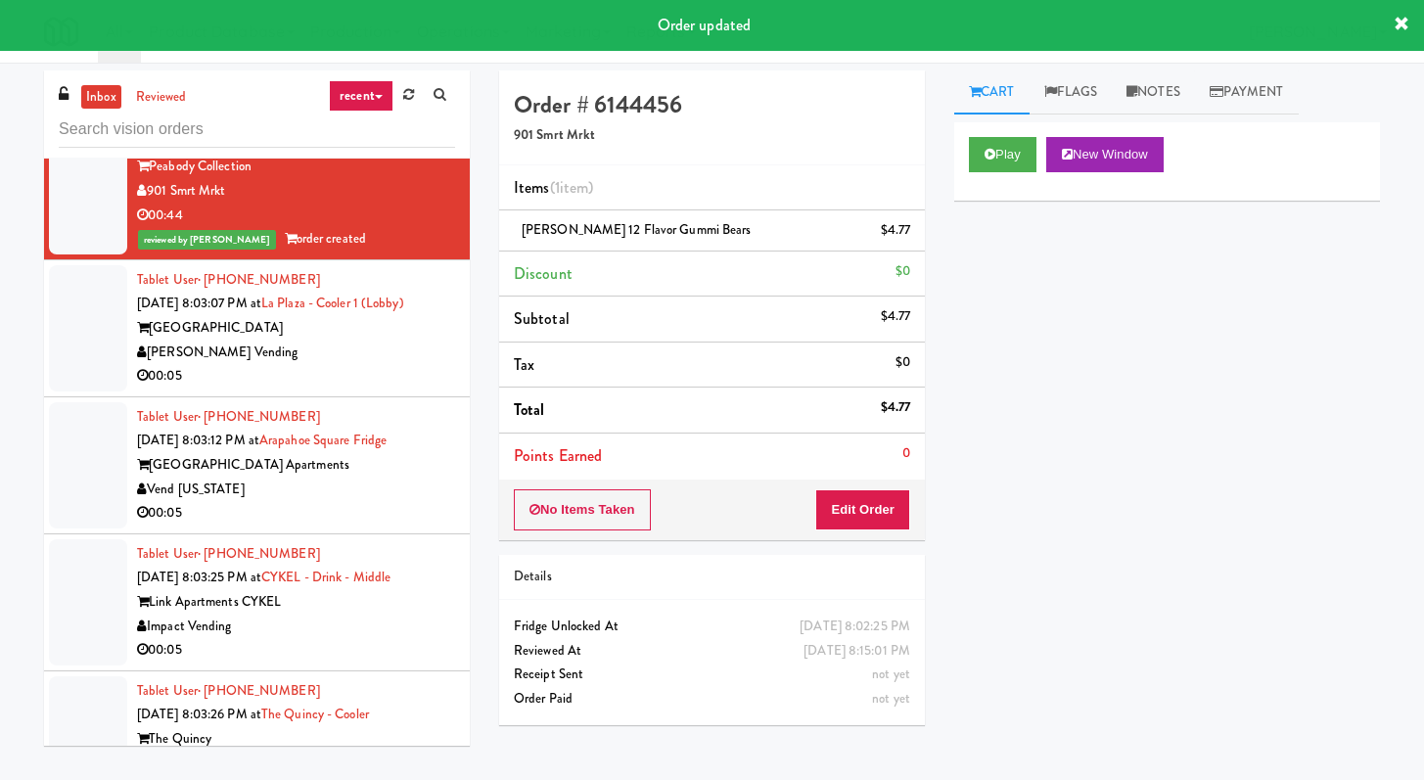
click at [396, 364] on div "00:05" at bounding box center [296, 376] width 318 height 24
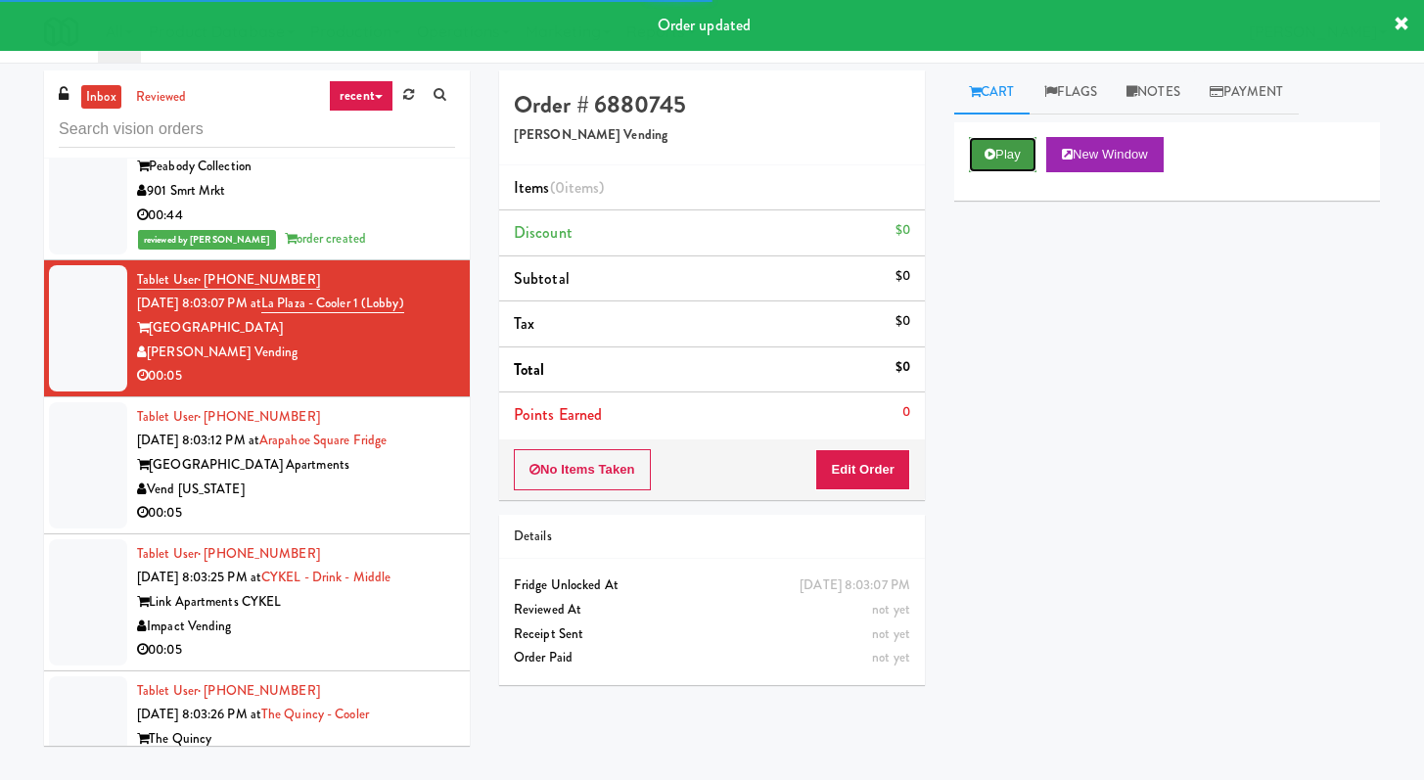
click at [1013, 158] on button "Play" at bounding box center [1003, 154] width 68 height 35
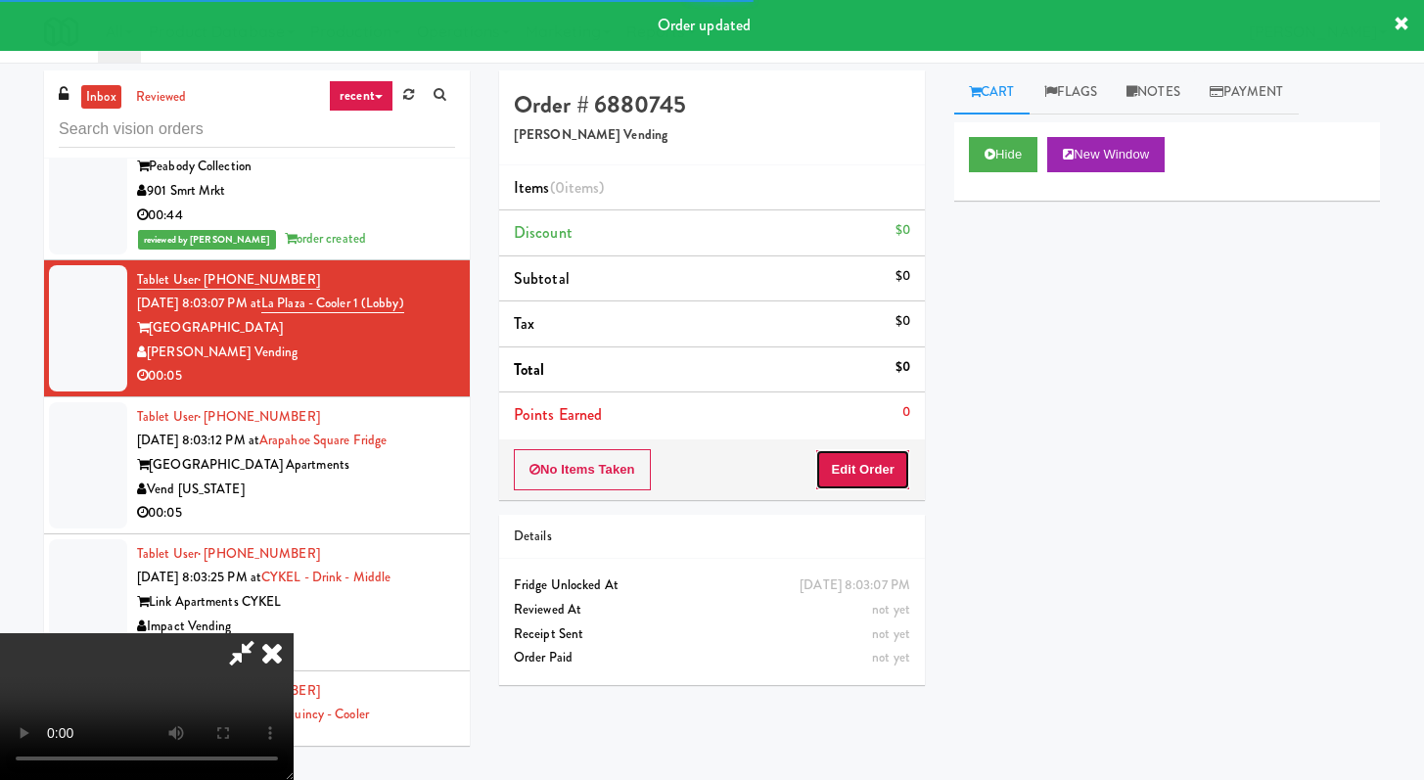
click at [862, 485] on button "Edit Order" at bounding box center [862, 469] width 95 height 41
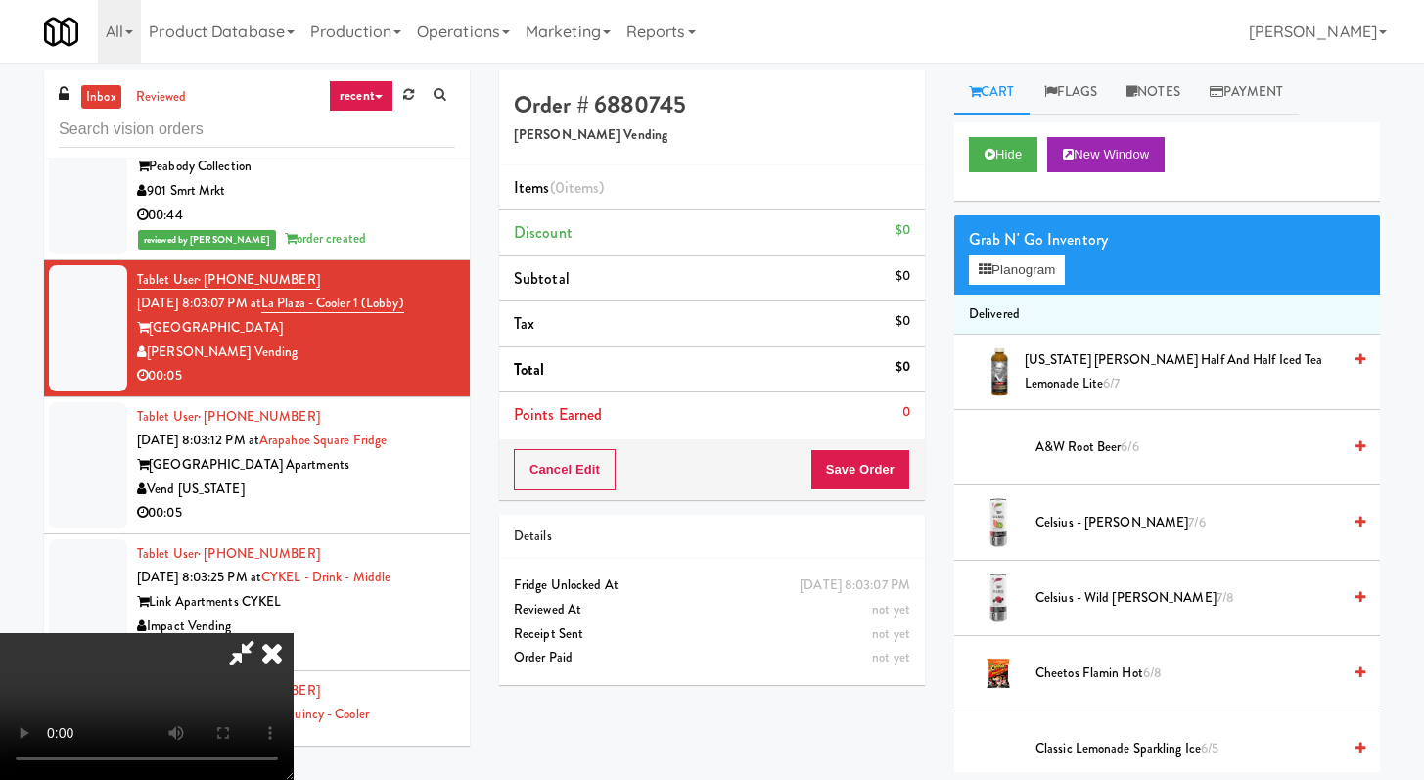
scroll to position [168, 0]
click at [294, 633] on video at bounding box center [147, 706] width 294 height 147
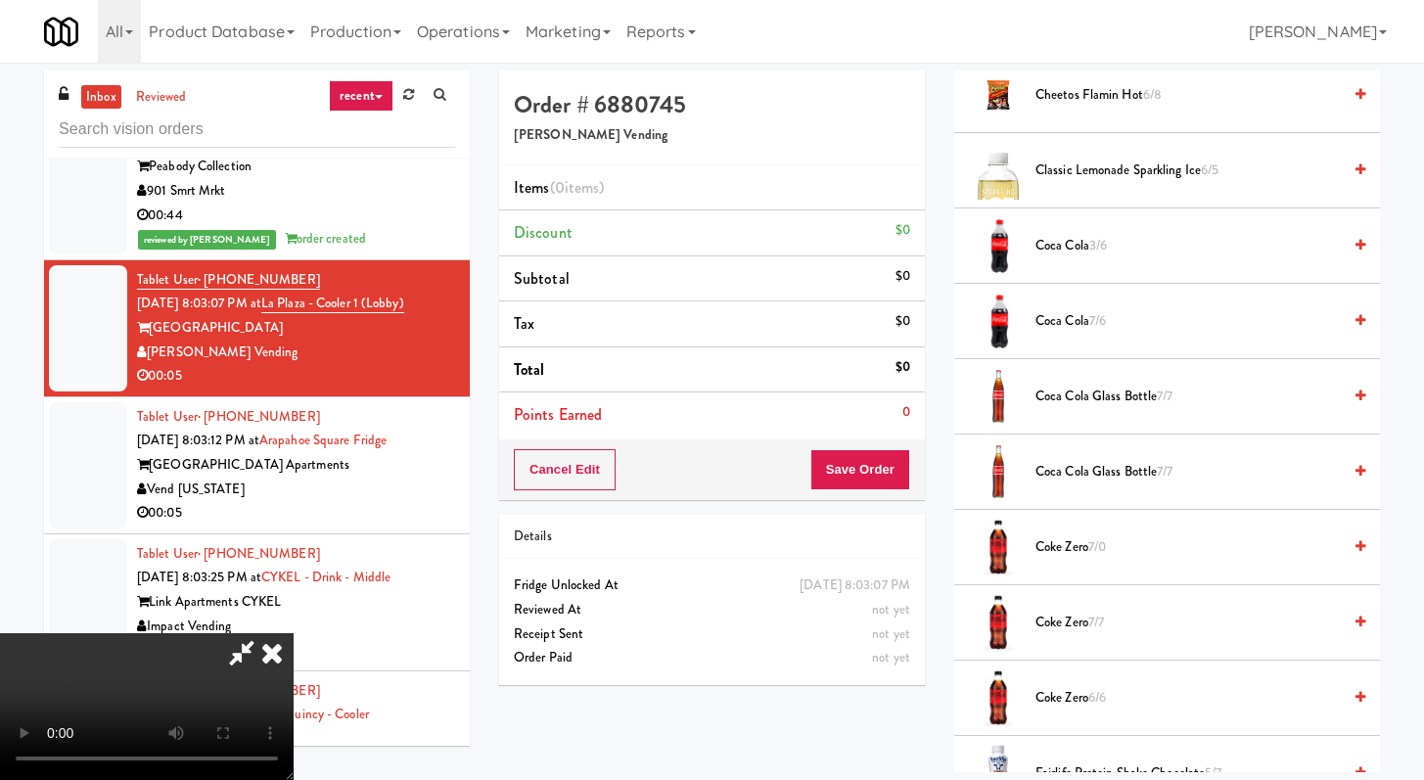
scroll to position [627, 0]
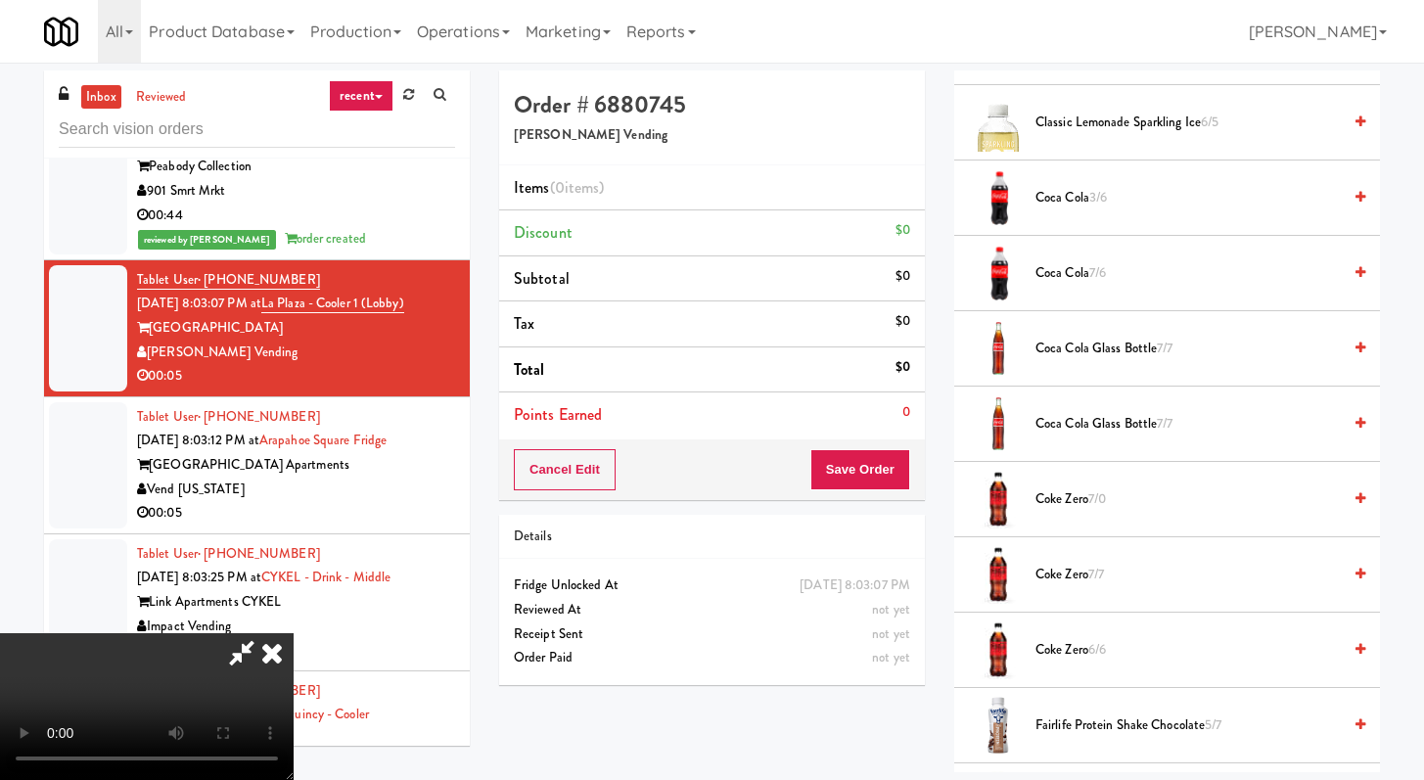
click at [1082, 506] on span "Coke Zero 7/0" at bounding box center [1188, 500] width 305 height 24
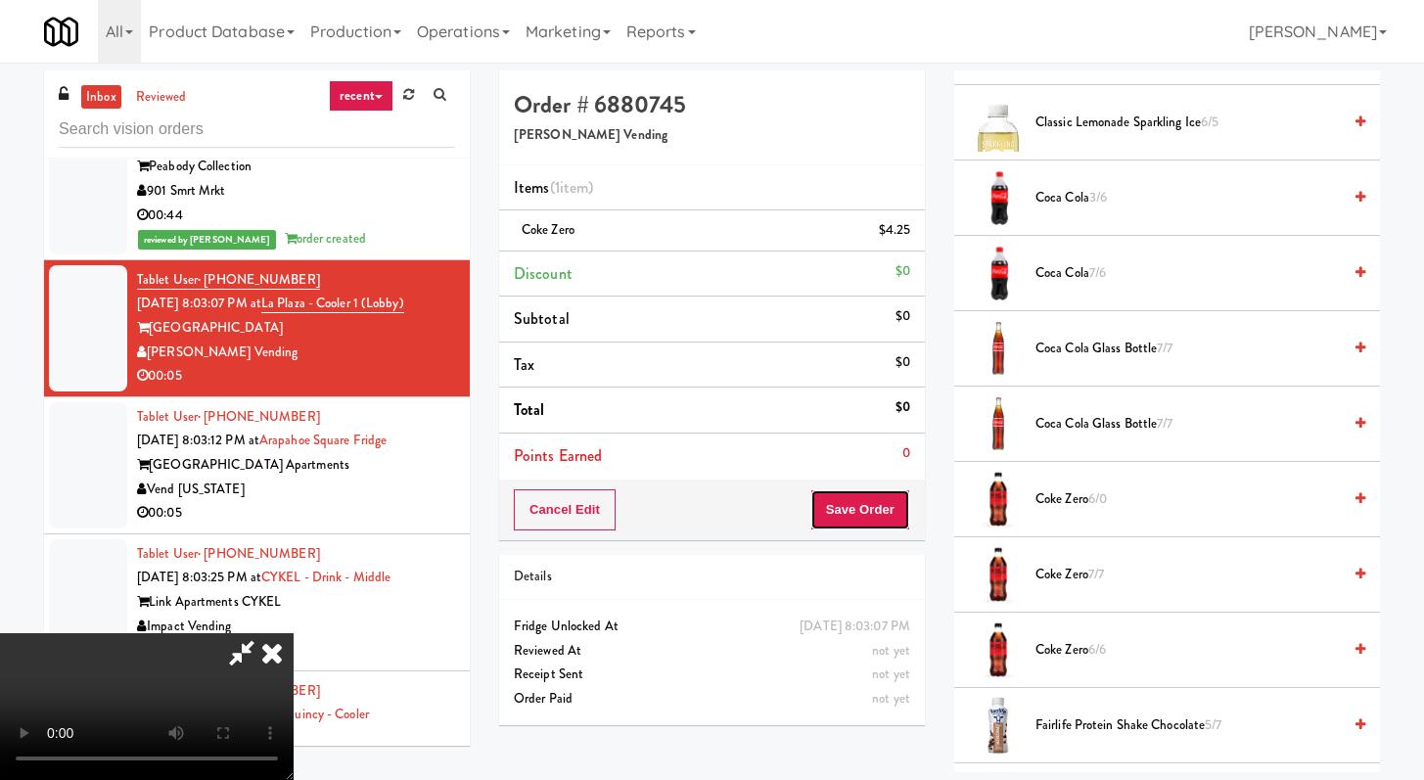
click at [877, 515] on button "Save Order" at bounding box center [861, 509] width 100 height 41
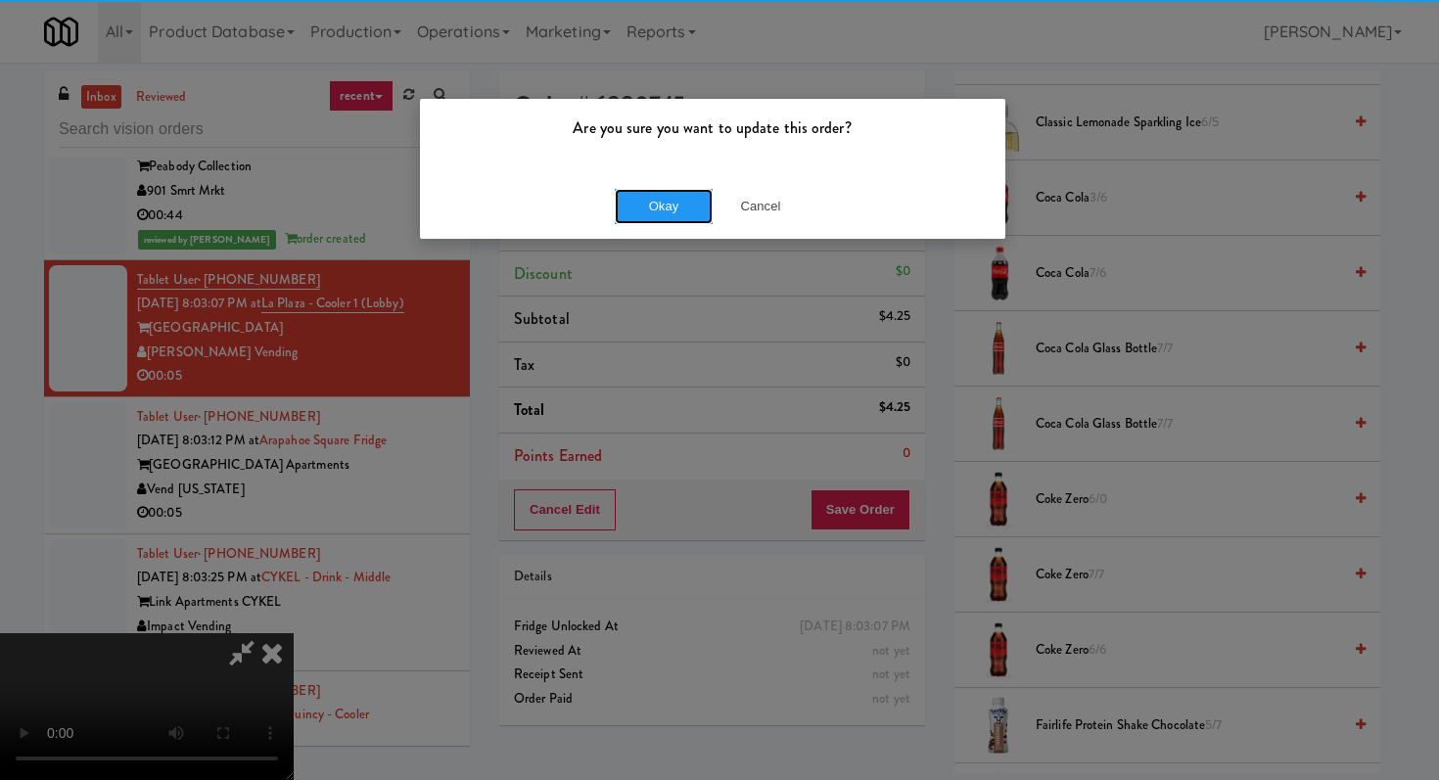
click at [654, 216] on button "Okay" at bounding box center [664, 206] width 98 height 35
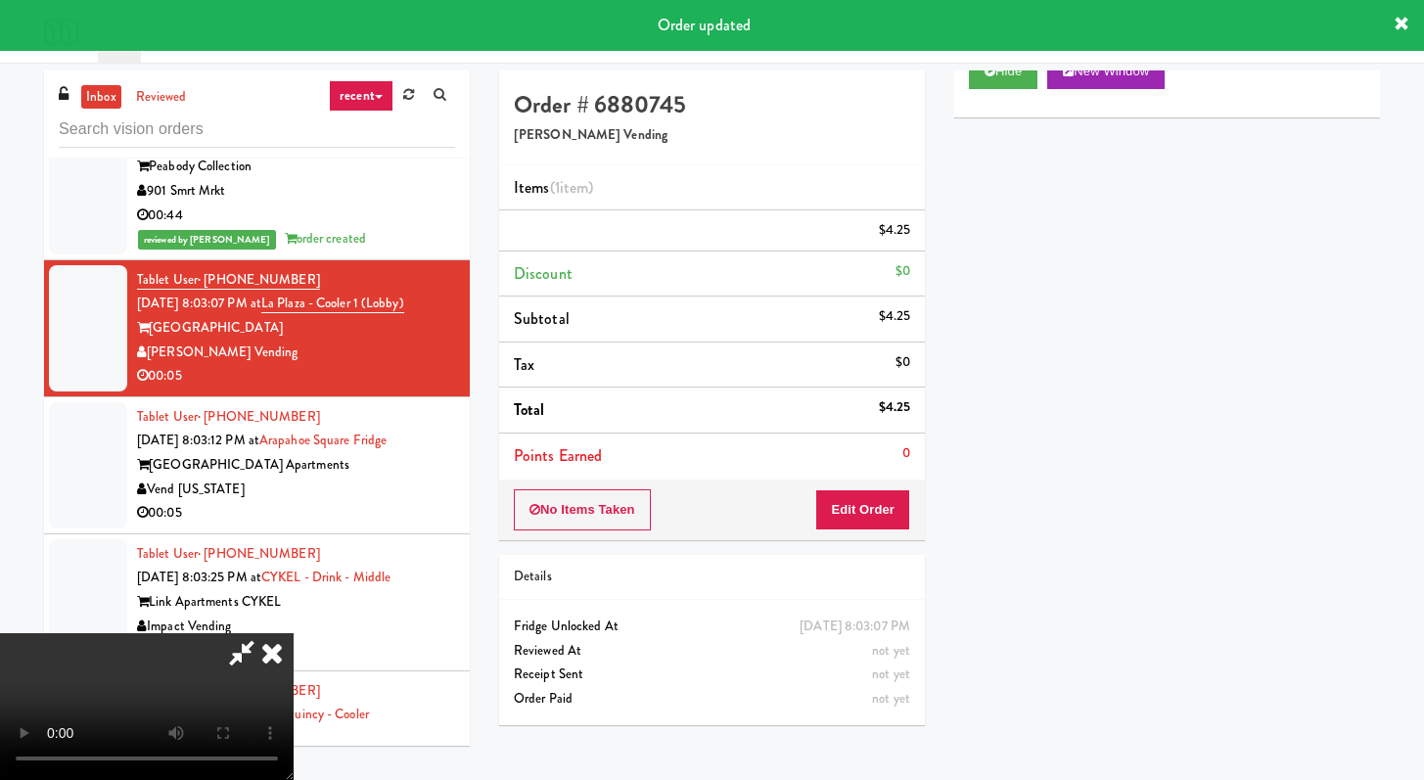
scroll to position [0, 0]
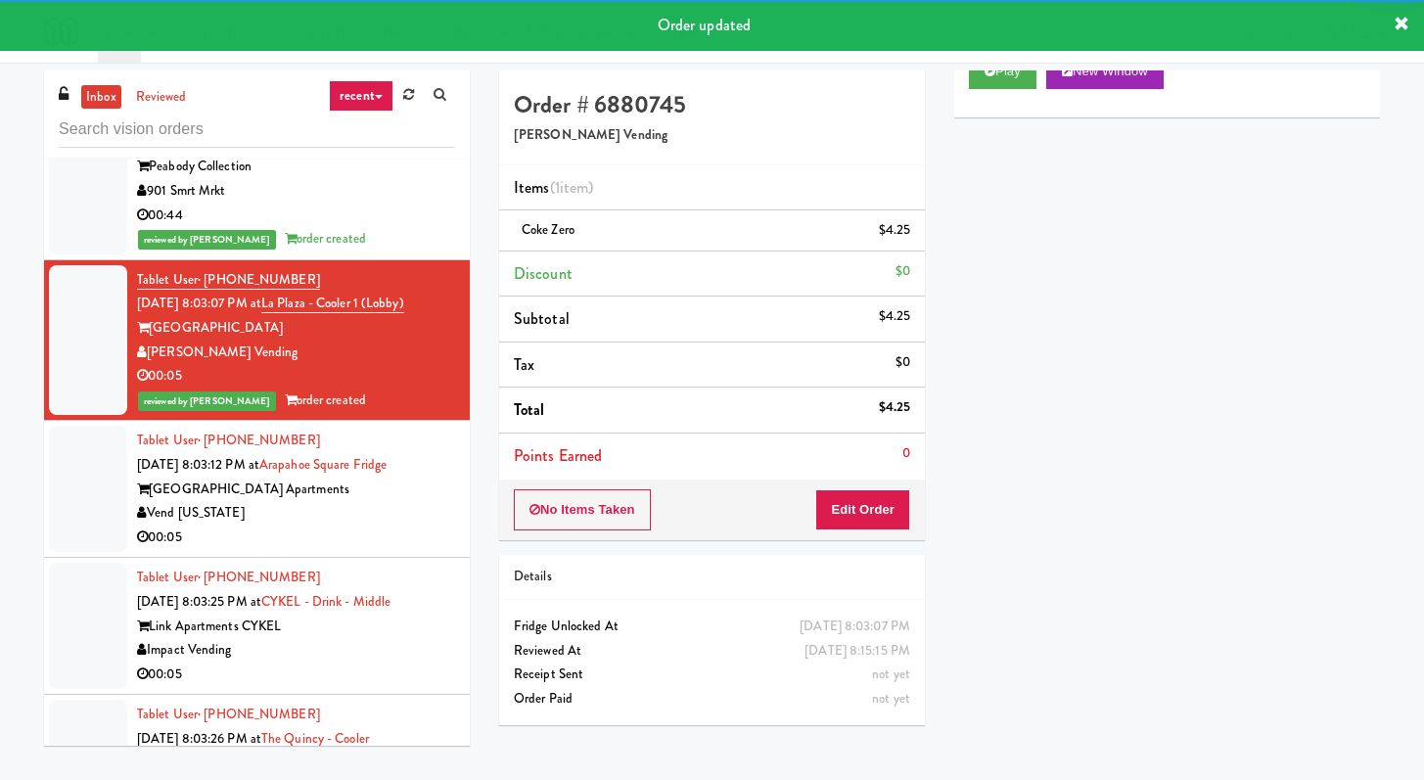
click at [353, 526] on div "00:05" at bounding box center [296, 538] width 318 height 24
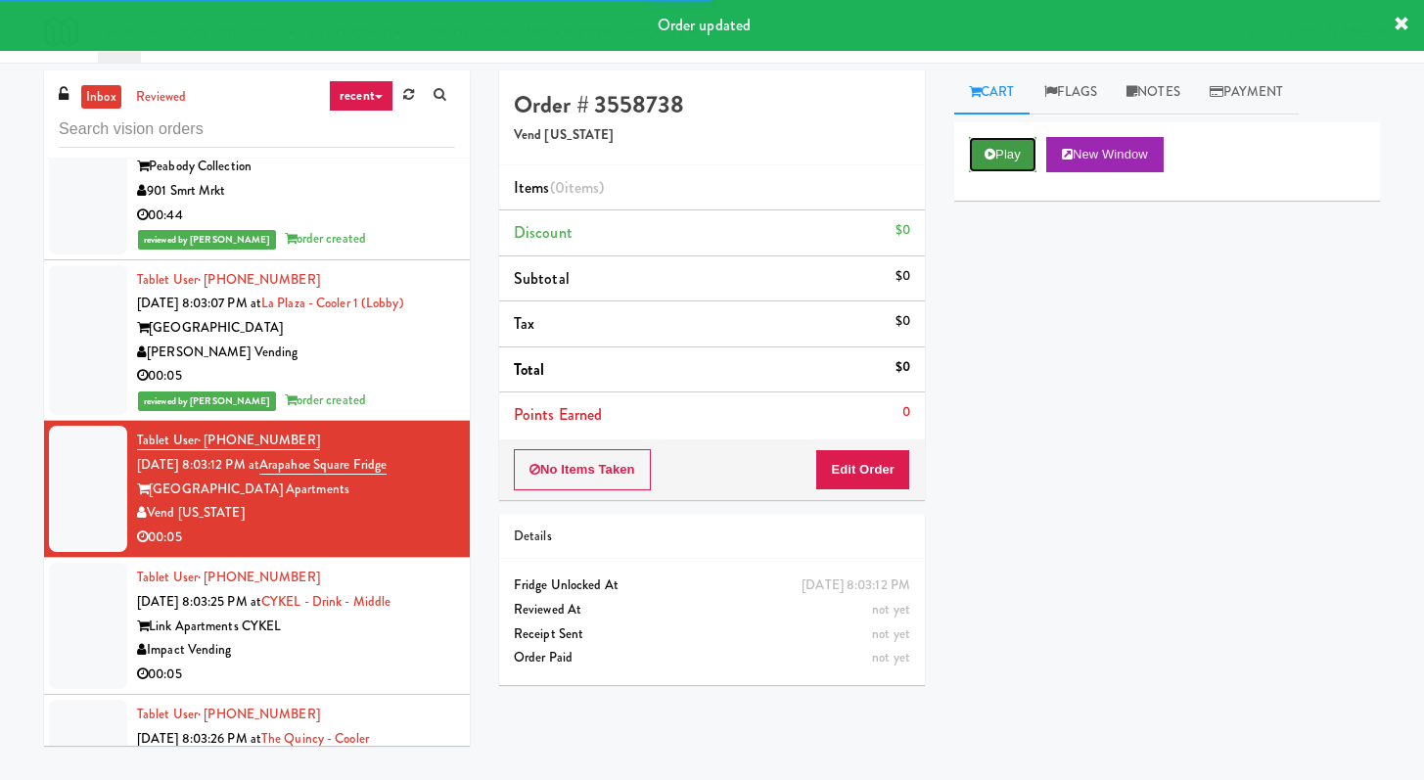
click at [1002, 145] on button "Play" at bounding box center [1003, 154] width 68 height 35
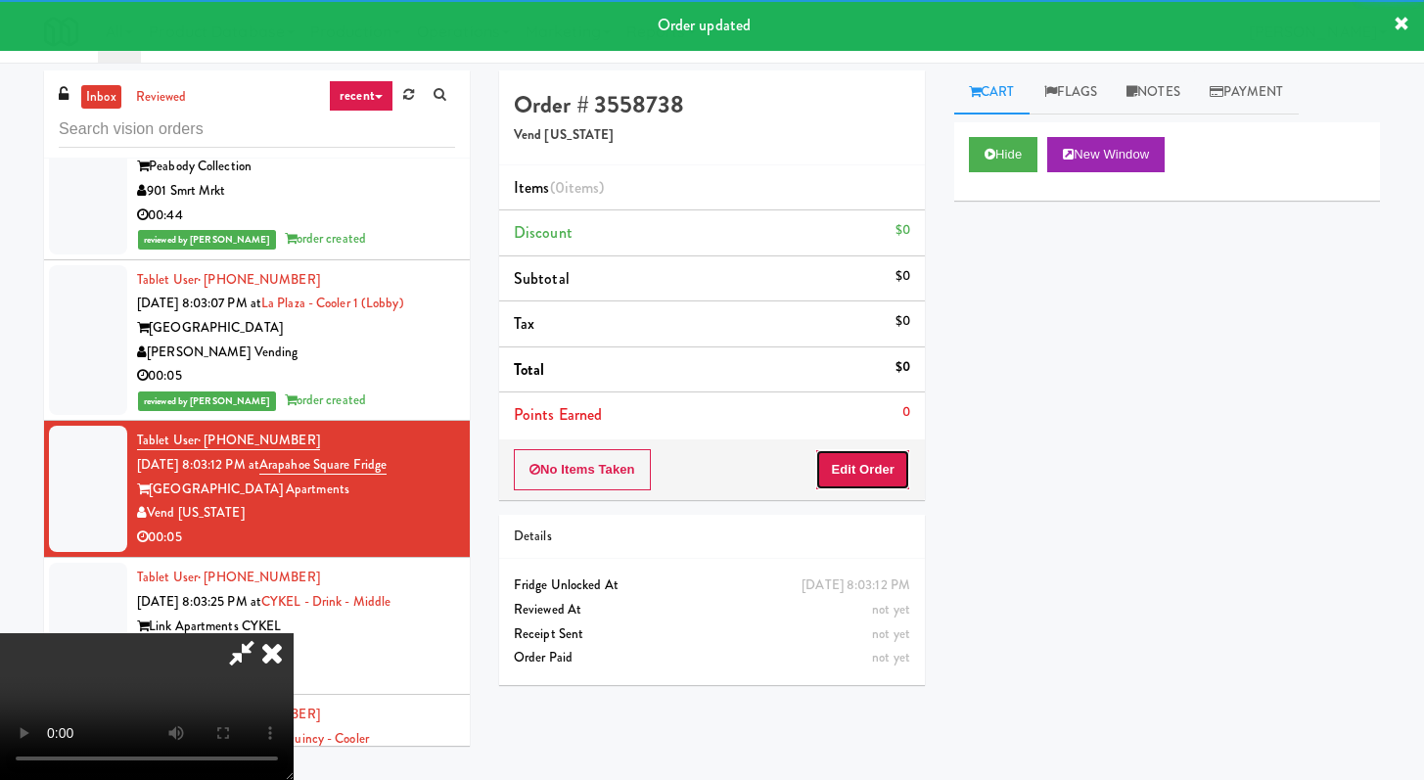
click at [853, 462] on button "Edit Order" at bounding box center [862, 469] width 95 height 41
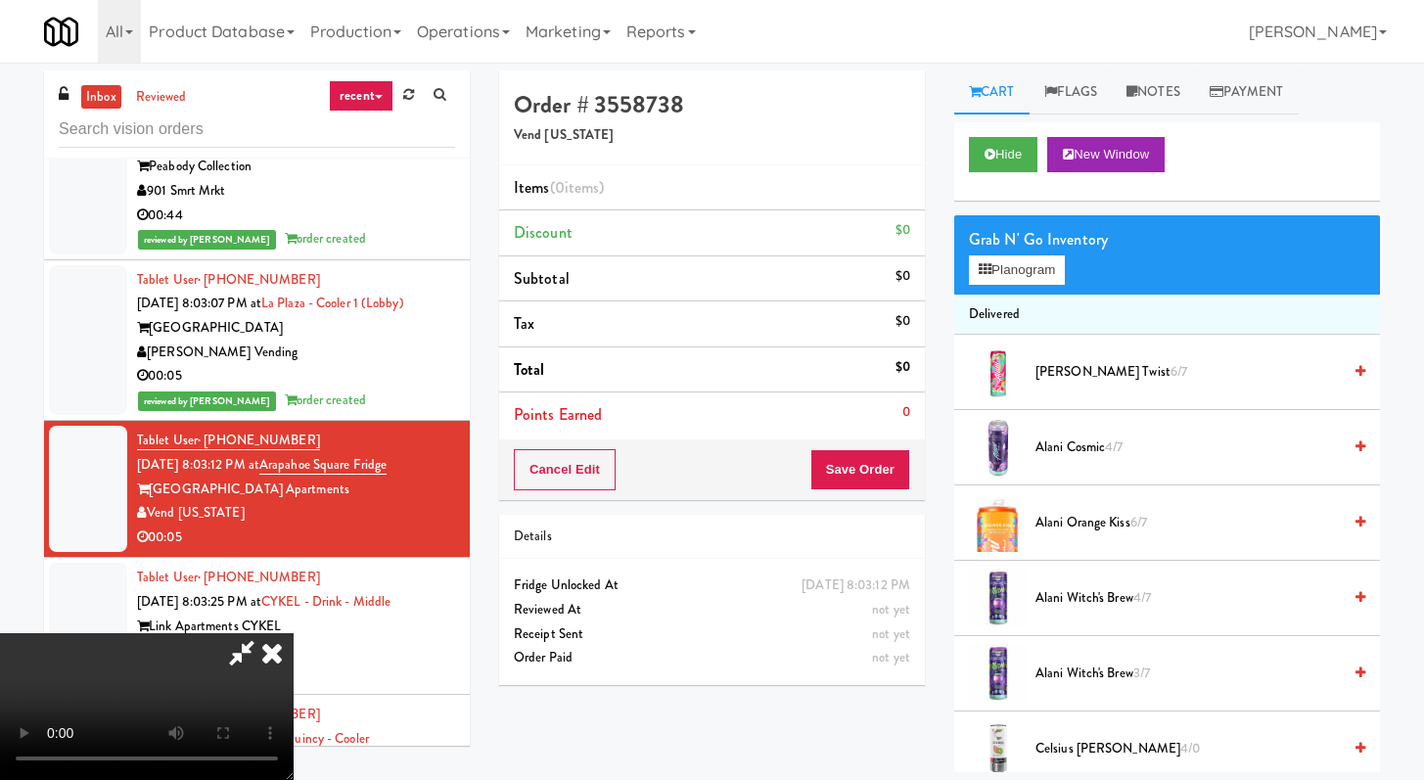
scroll to position [168, 0]
click at [294, 633] on video at bounding box center [147, 706] width 294 height 147
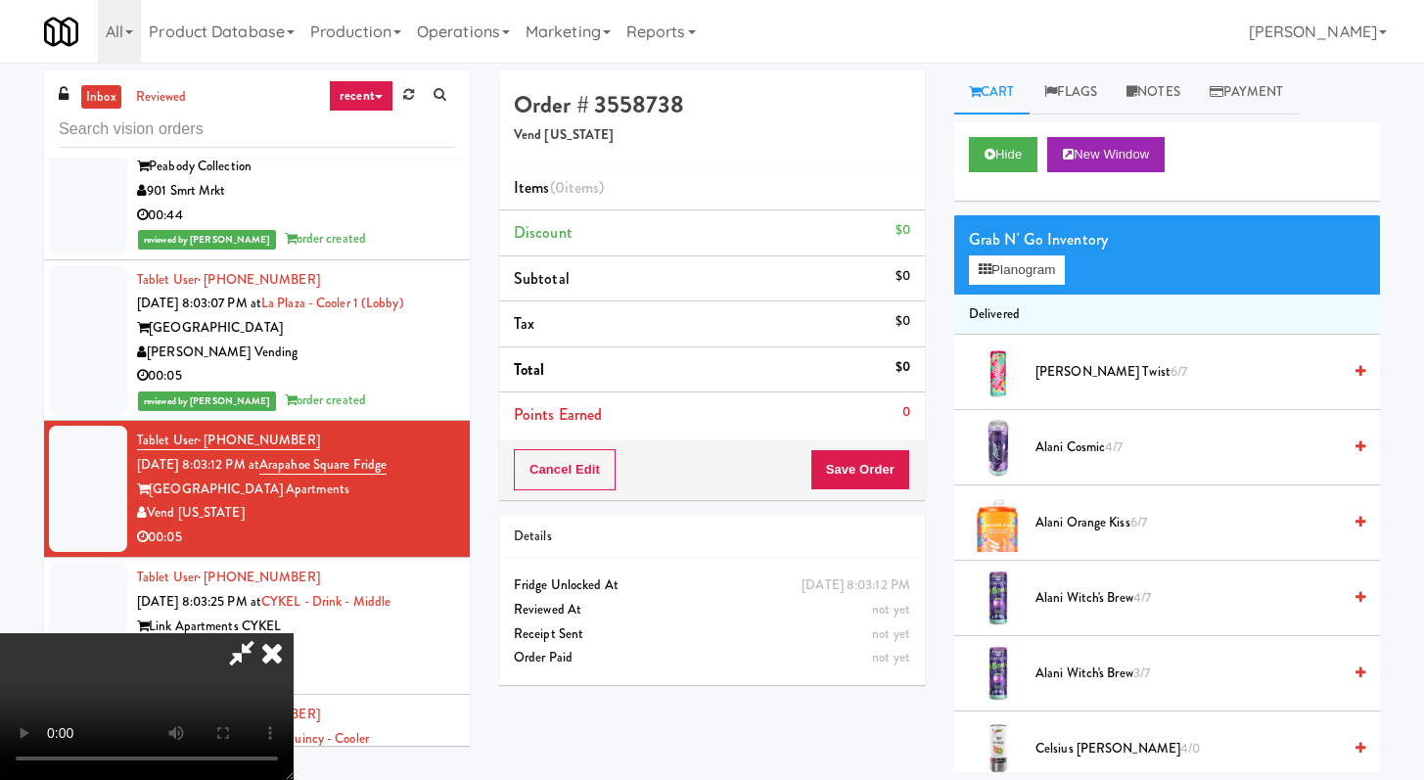
click at [294, 633] on video at bounding box center [147, 706] width 294 height 147
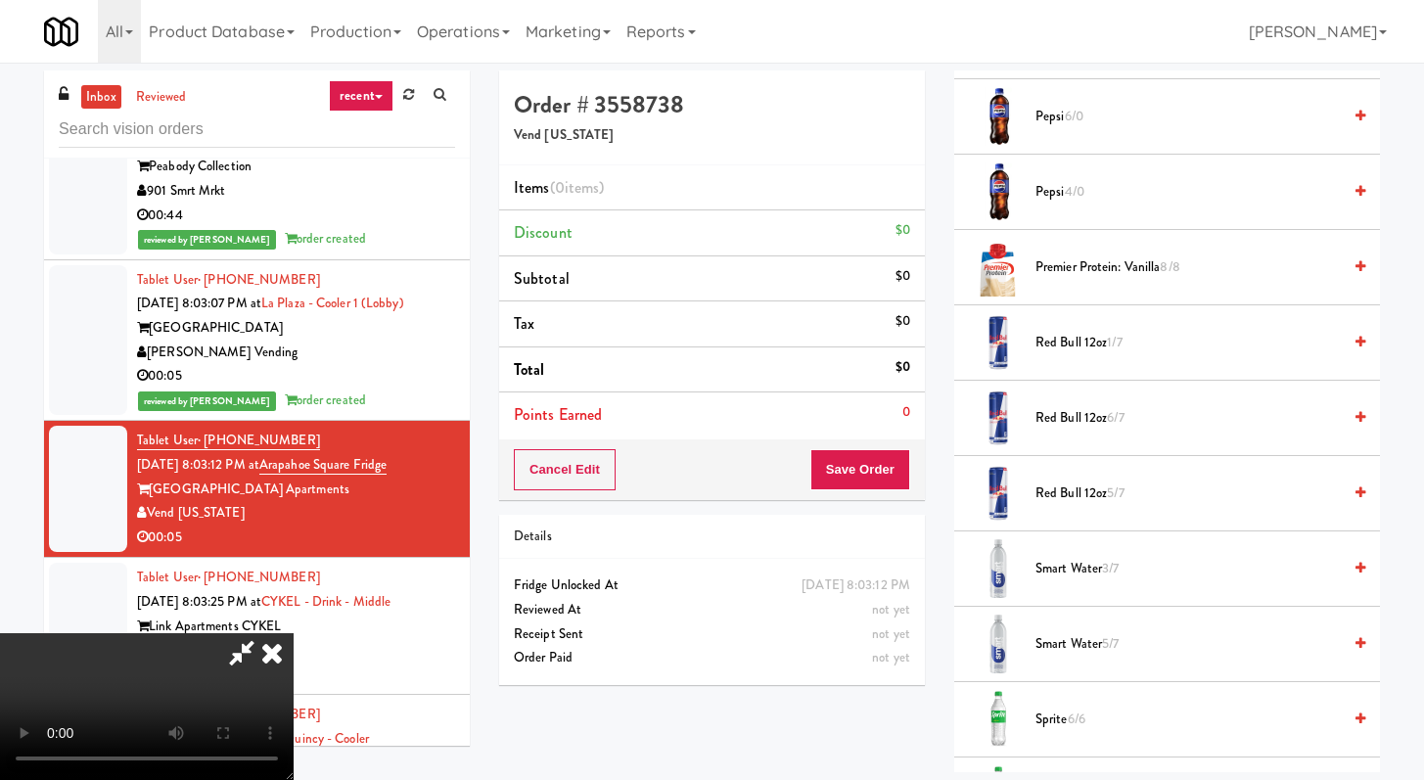
scroll to position [2331, 0]
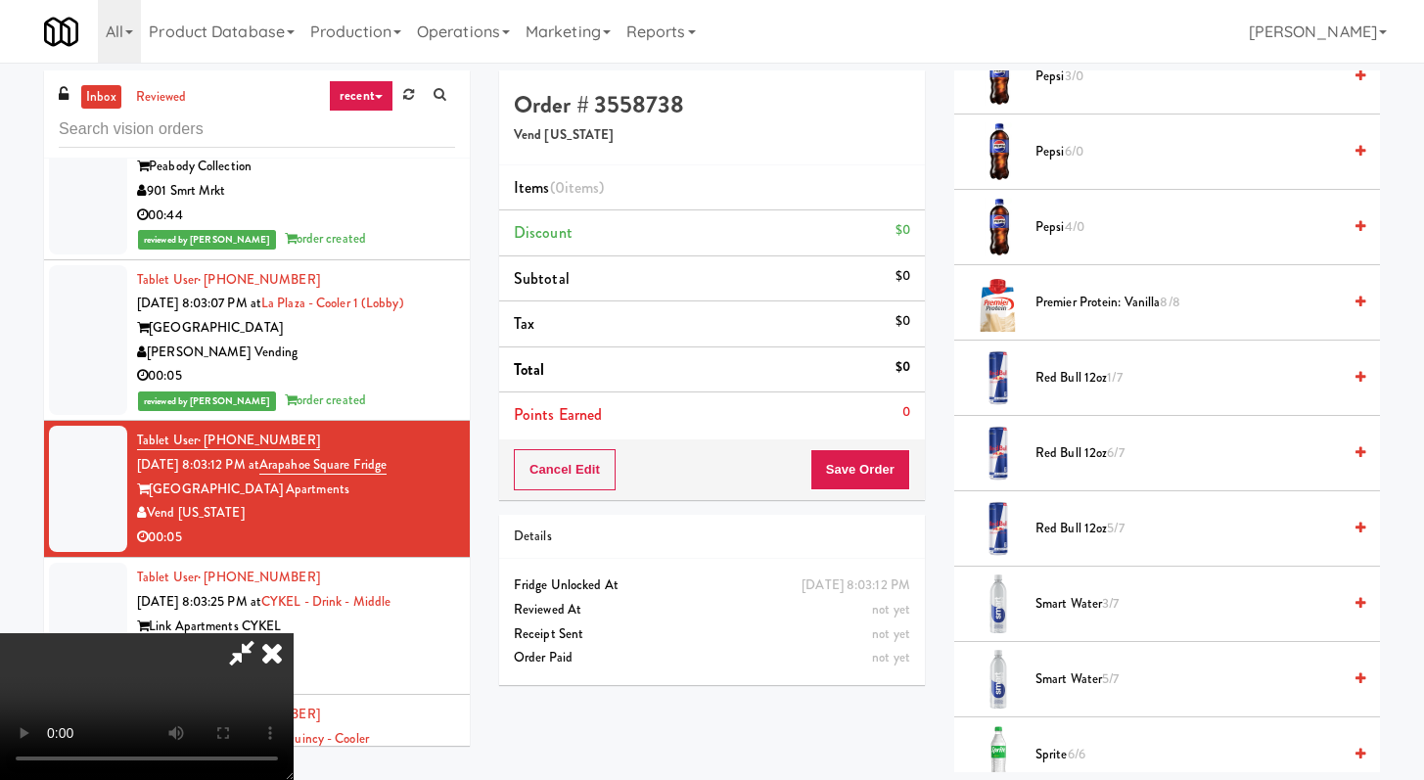
click at [1046, 226] on span "Pepsi 4/0" at bounding box center [1188, 227] width 305 height 24
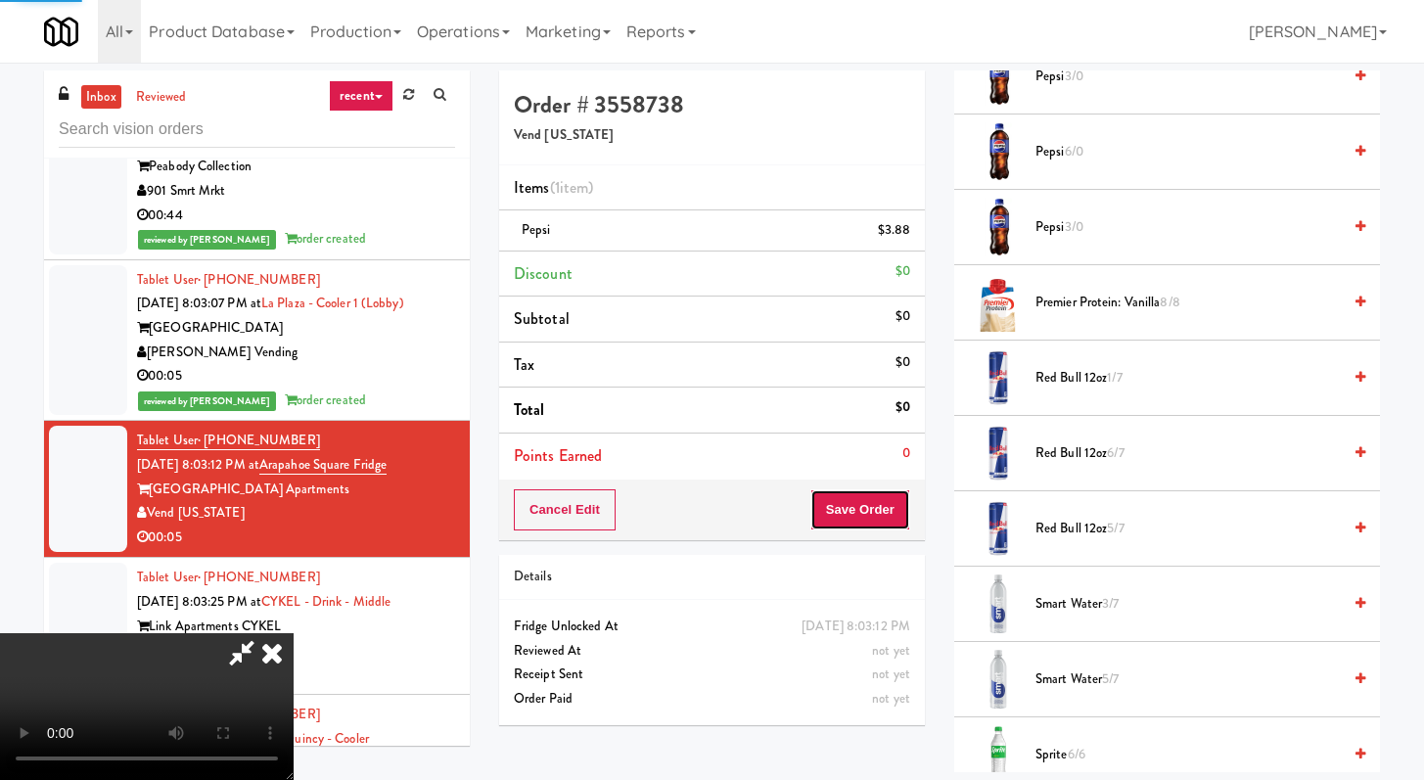
click at [882, 525] on button "Save Order" at bounding box center [861, 509] width 100 height 41
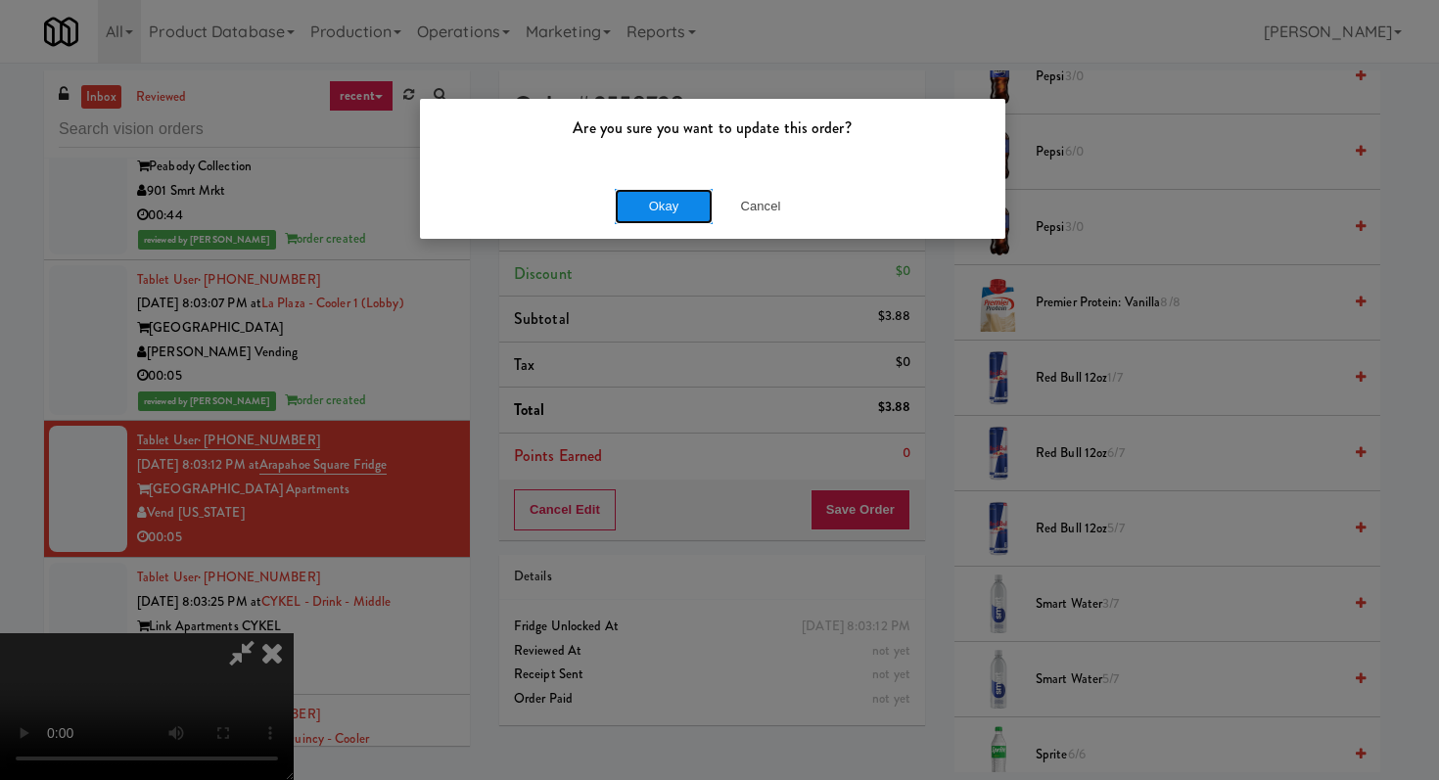
click at [671, 210] on button "Okay" at bounding box center [664, 206] width 98 height 35
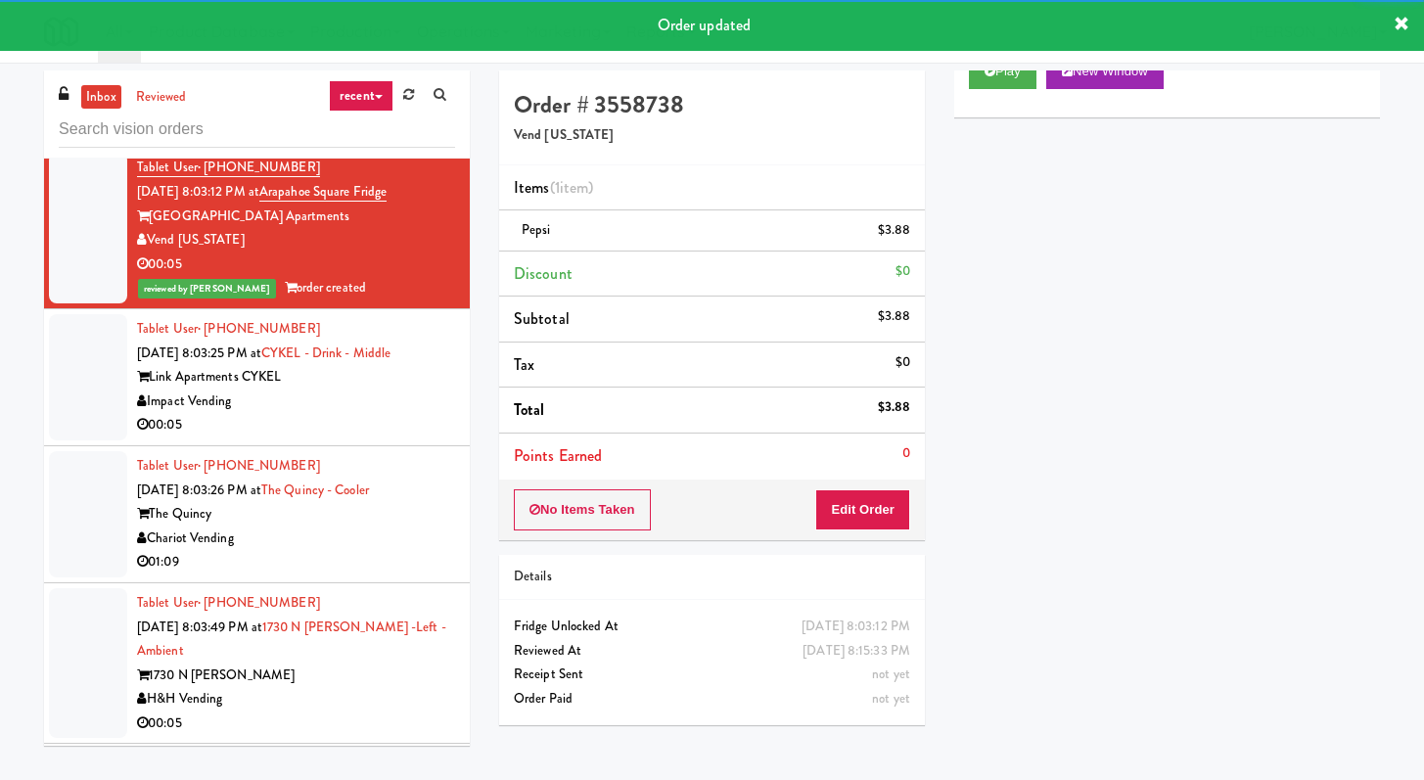
scroll to position [3406, 0]
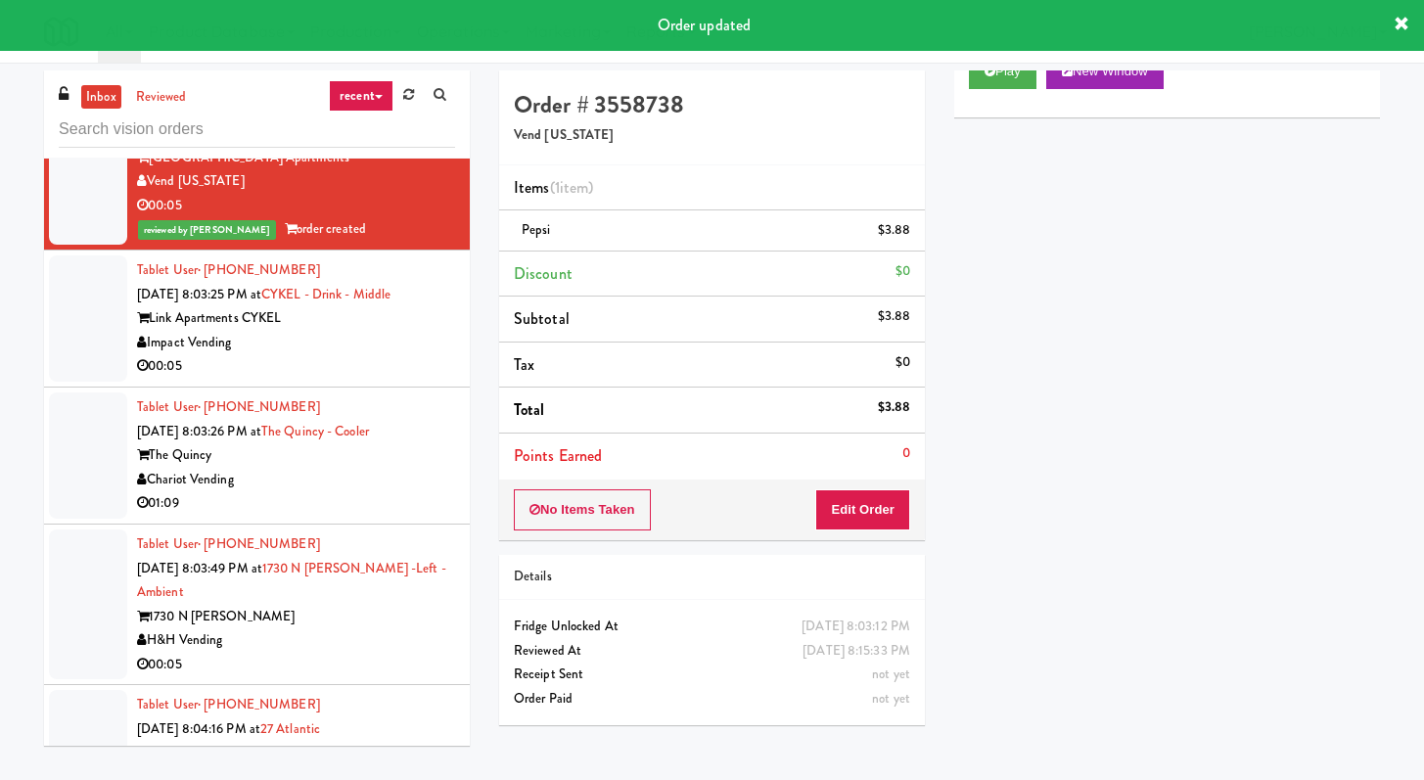
click at [406, 354] on div "00:05" at bounding box center [296, 366] width 318 height 24
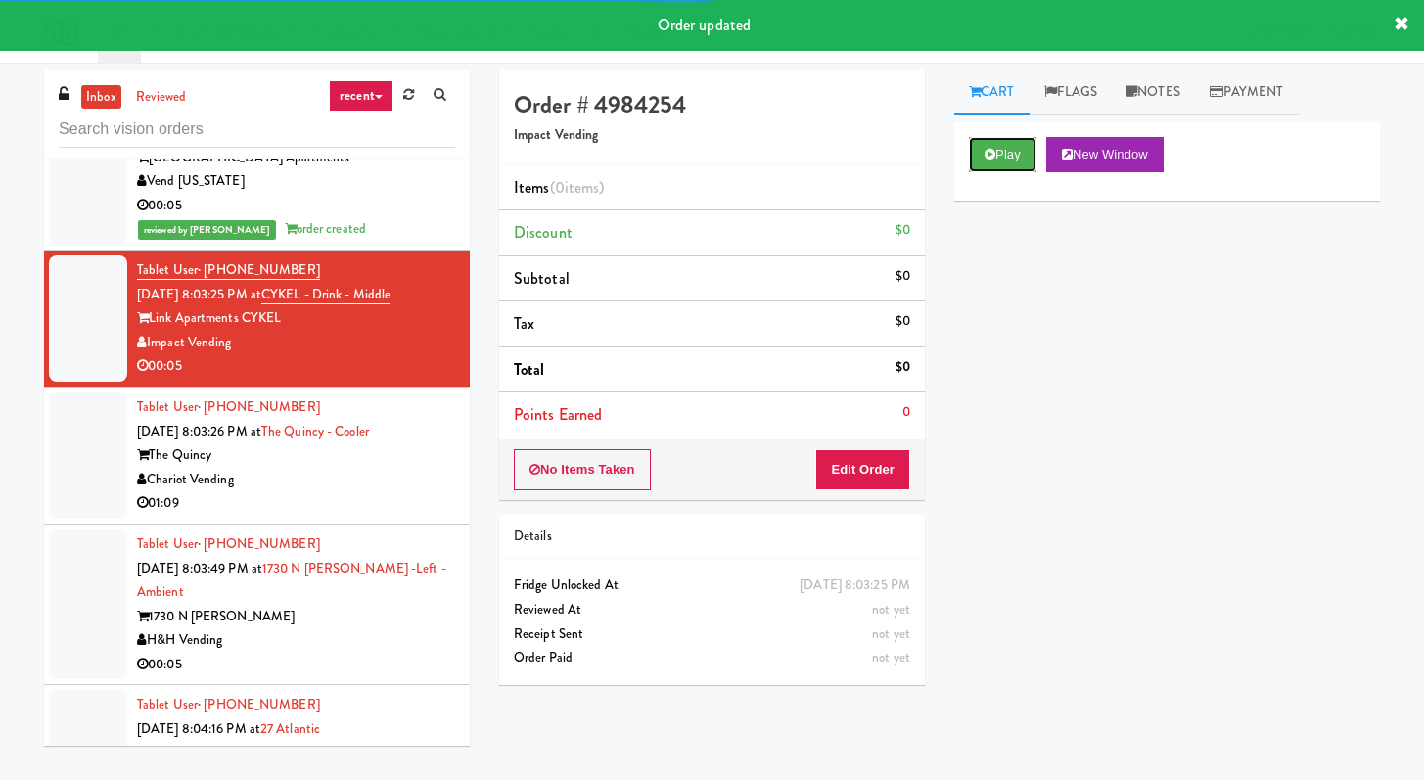
click at [1008, 153] on button "Play" at bounding box center [1003, 154] width 68 height 35
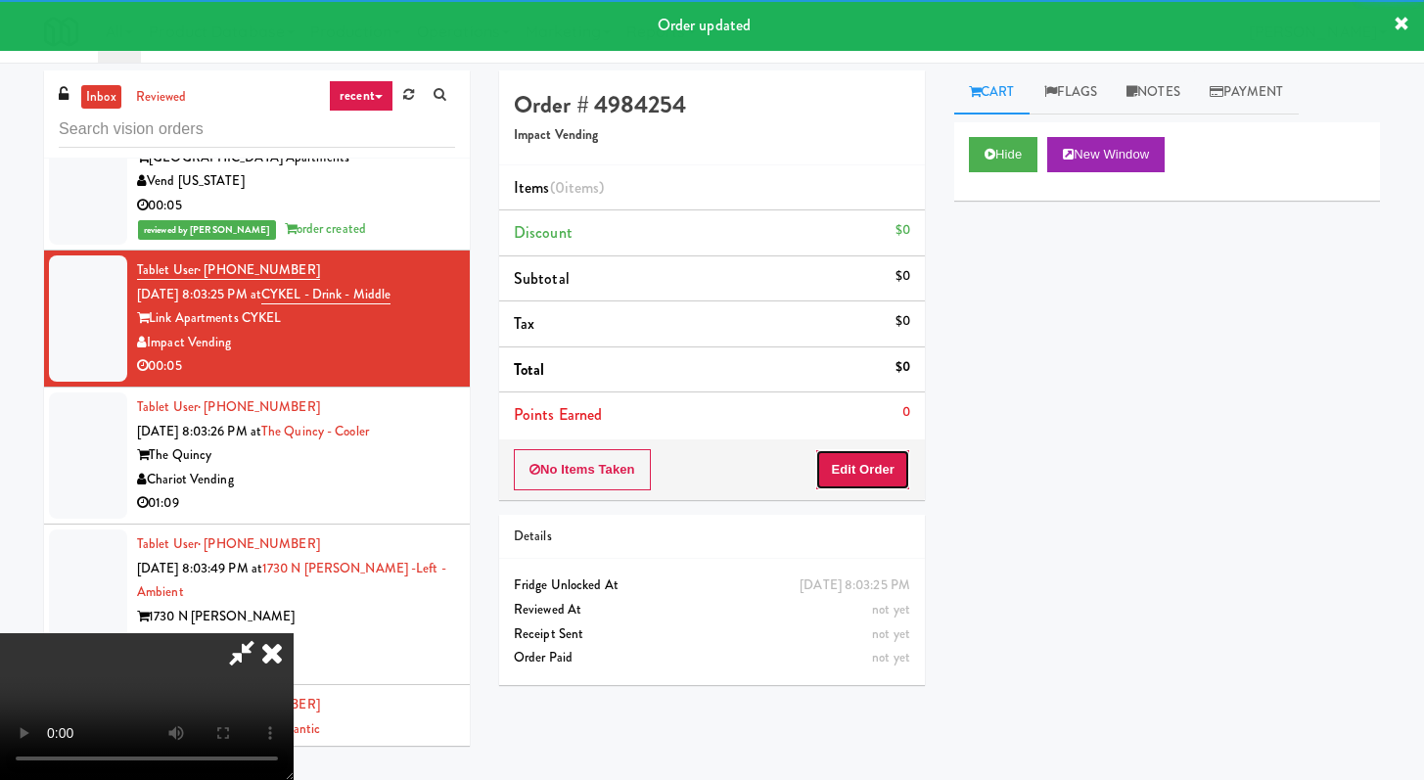
click at [858, 471] on button "Edit Order" at bounding box center [862, 469] width 95 height 41
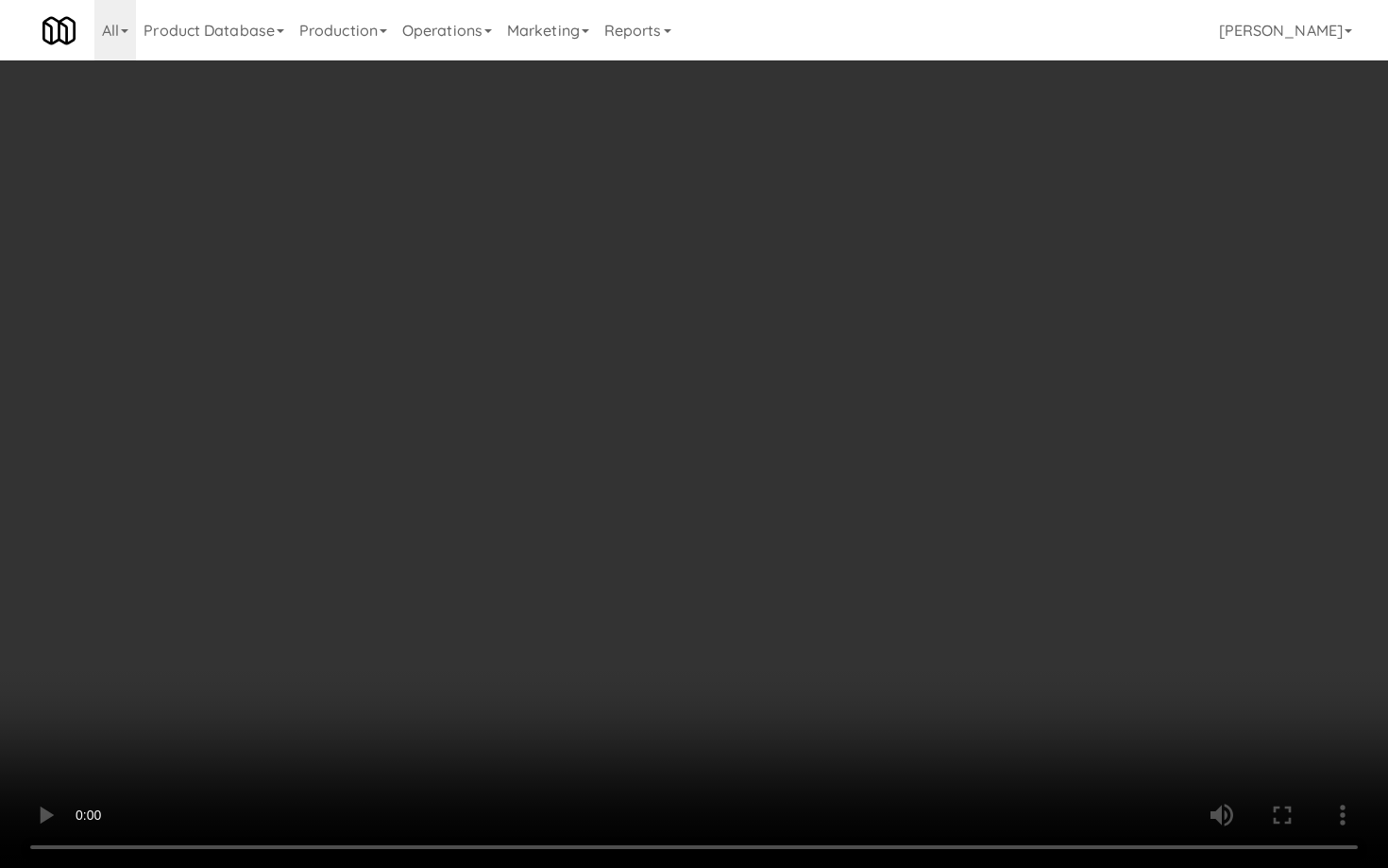
click at [634, 559] on video at bounding box center [694, 434] width 1388 height 868
click at [641, 545] on video at bounding box center [694, 434] width 1388 height 868
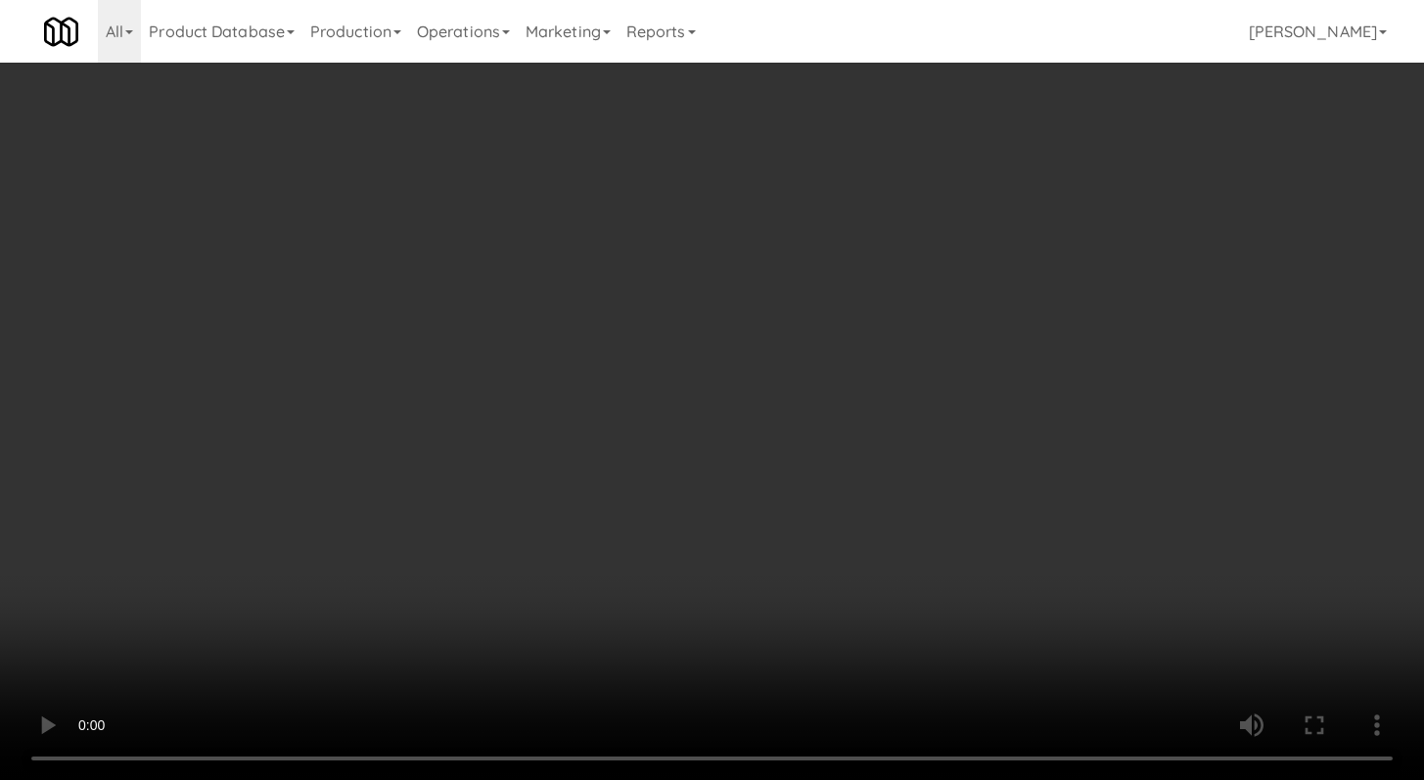
scroll to position [796, 0]
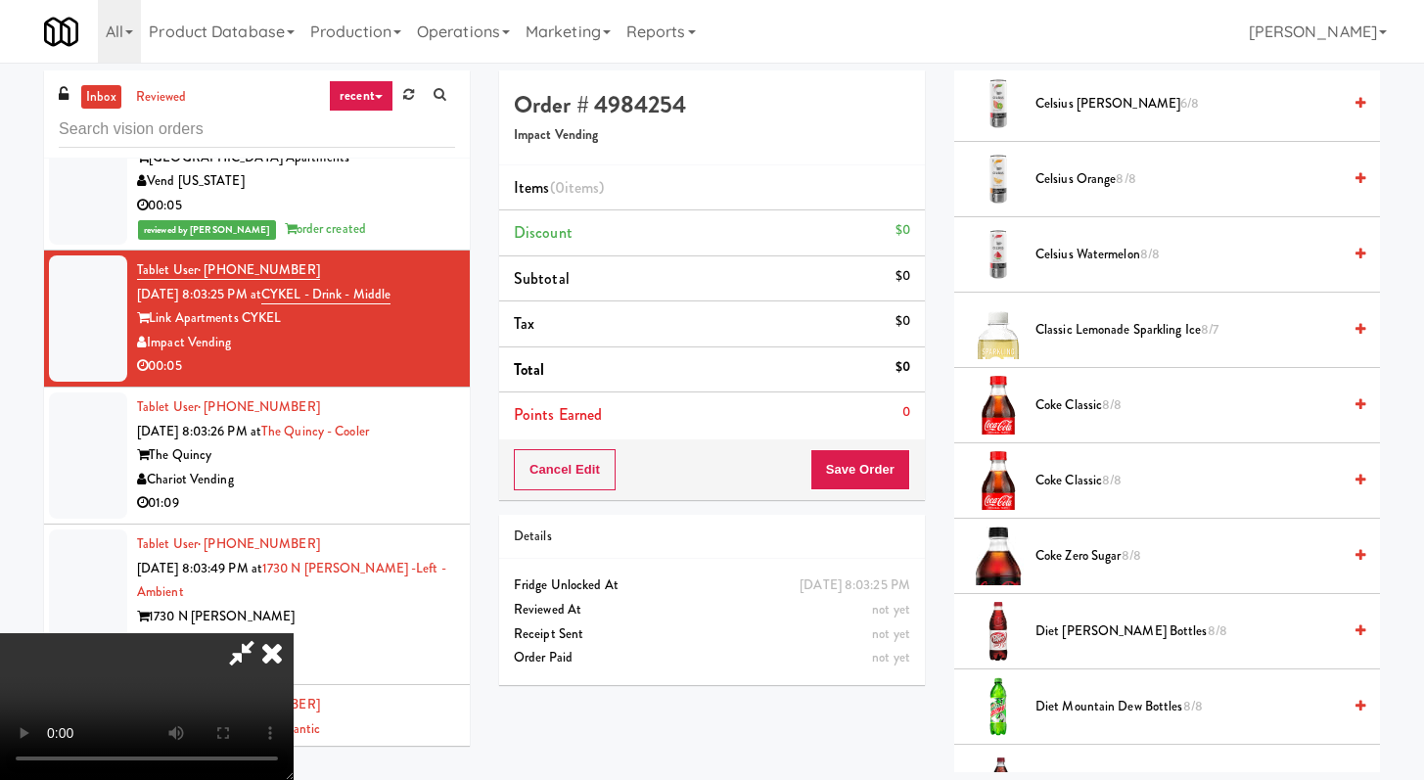
click at [1069, 405] on span "Coke Classic 8/8" at bounding box center [1188, 406] width 305 height 24
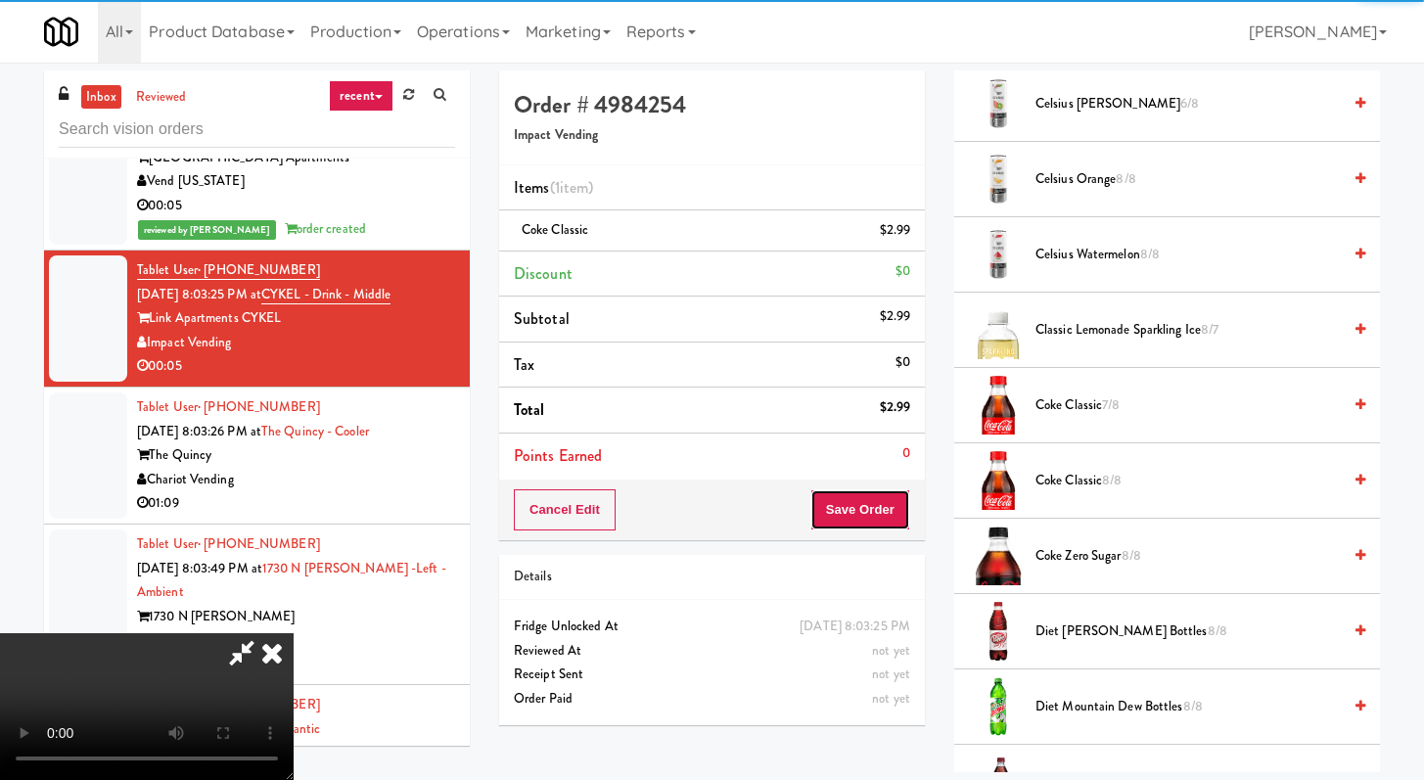
click at [877, 496] on button "Save Order" at bounding box center [861, 509] width 100 height 41
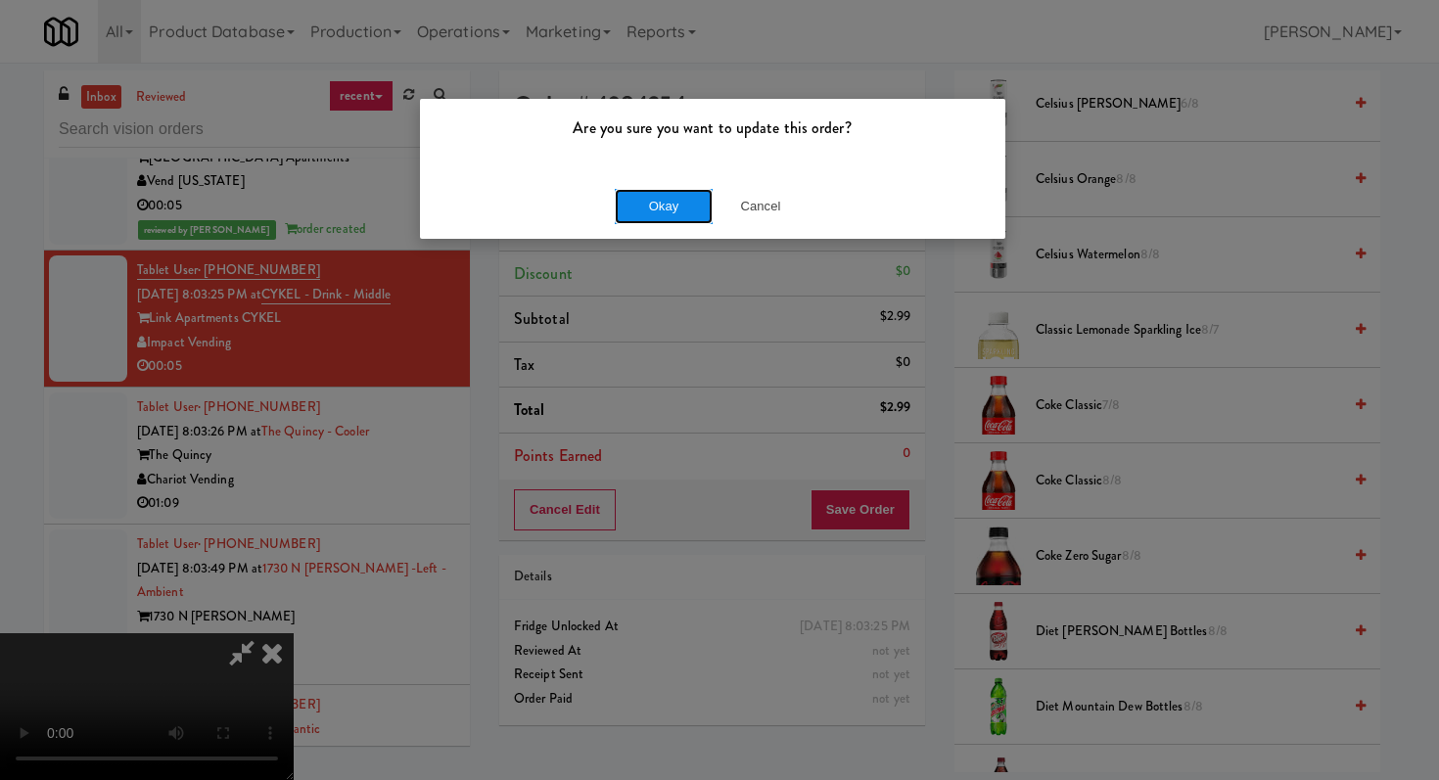
click at [647, 212] on button "Okay" at bounding box center [664, 206] width 98 height 35
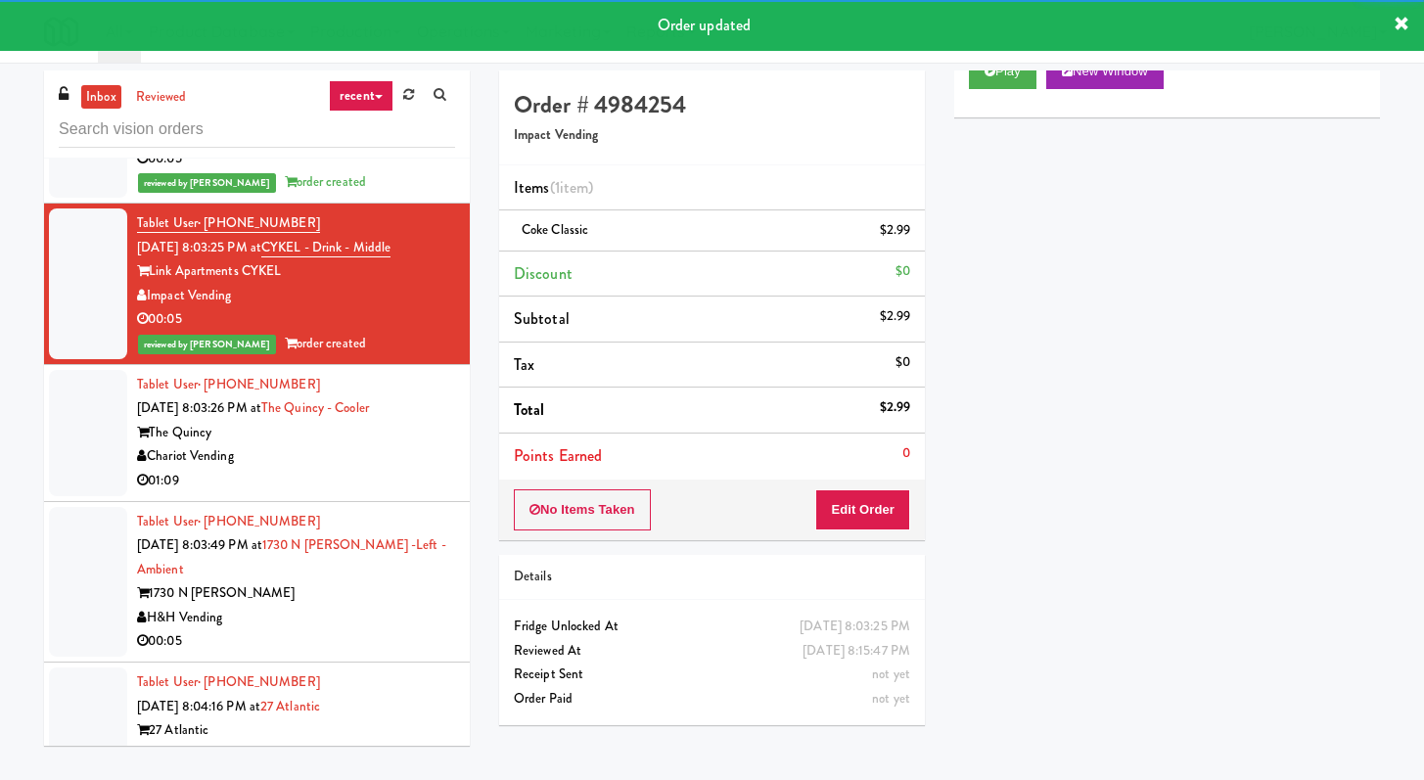
scroll to position [3453, 0]
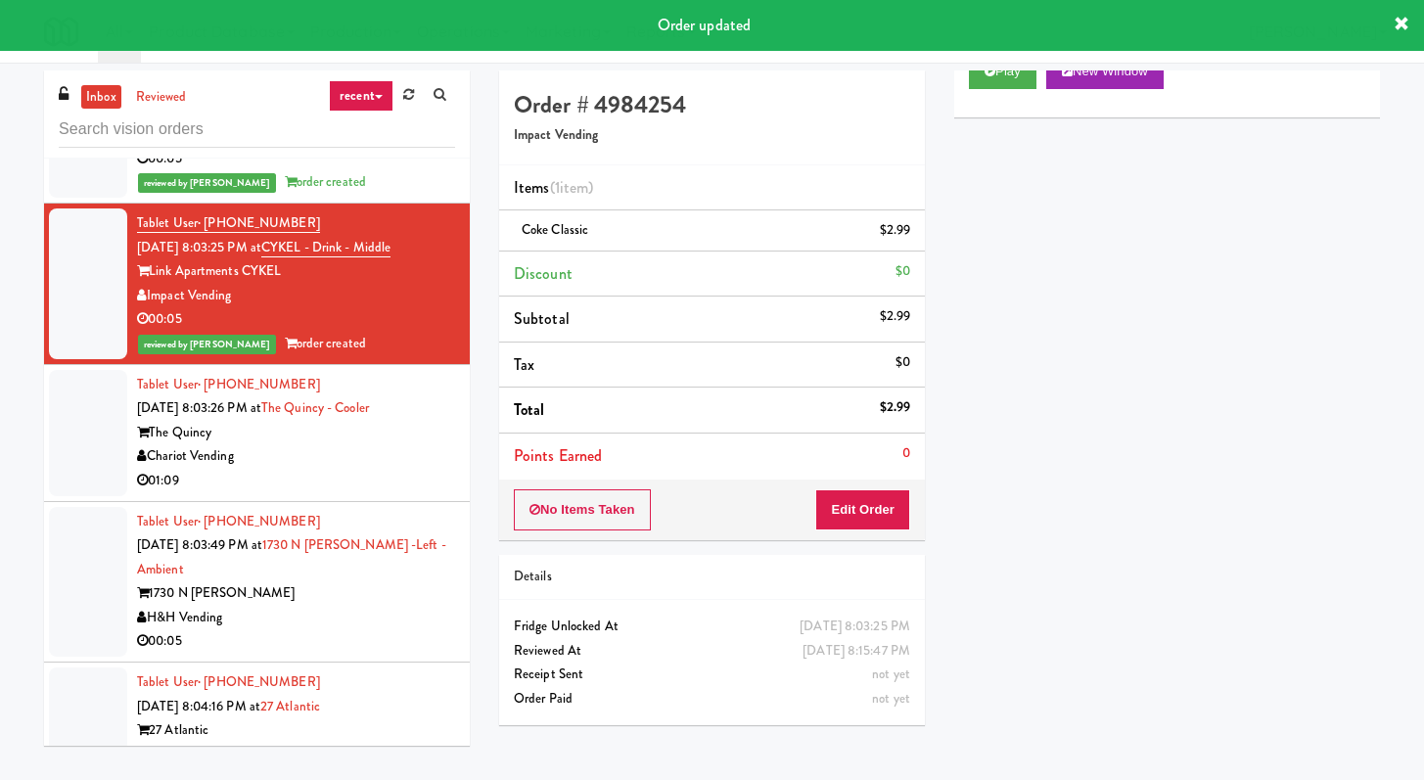
click at [399, 469] on div "01:09" at bounding box center [296, 481] width 318 height 24
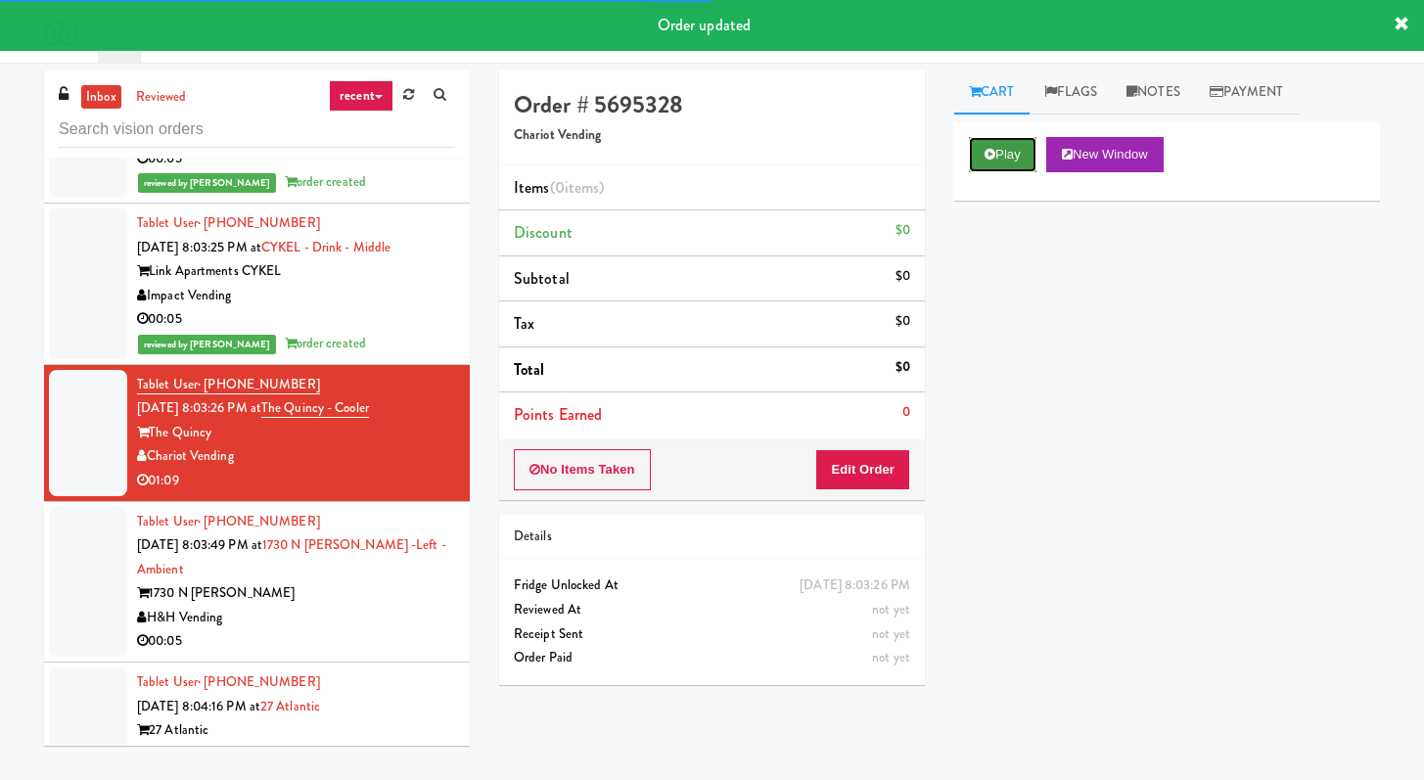
click at [985, 163] on button "Play" at bounding box center [1003, 154] width 68 height 35
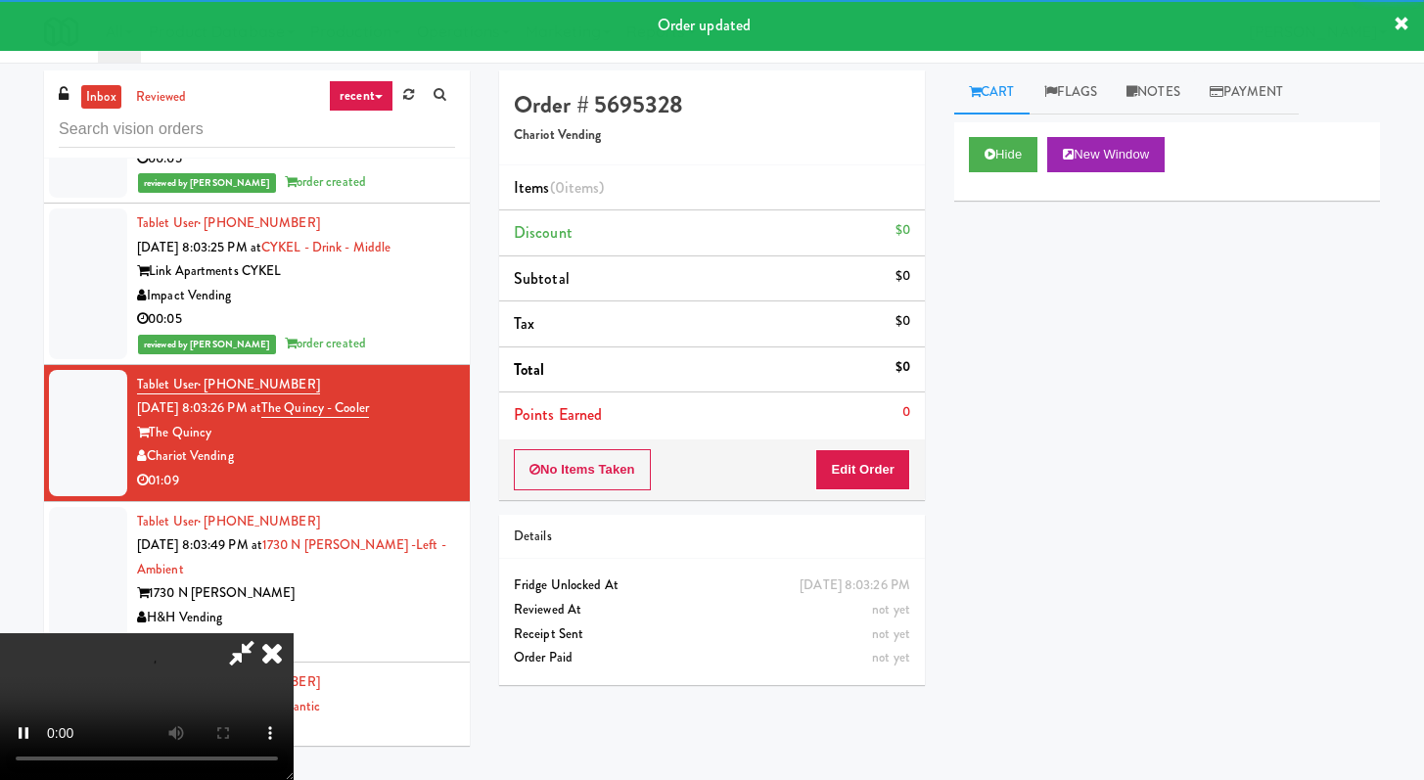
click at [911, 452] on div "No Items Taken Edit Order" at bounding box center [712, 470] width 426 height 61
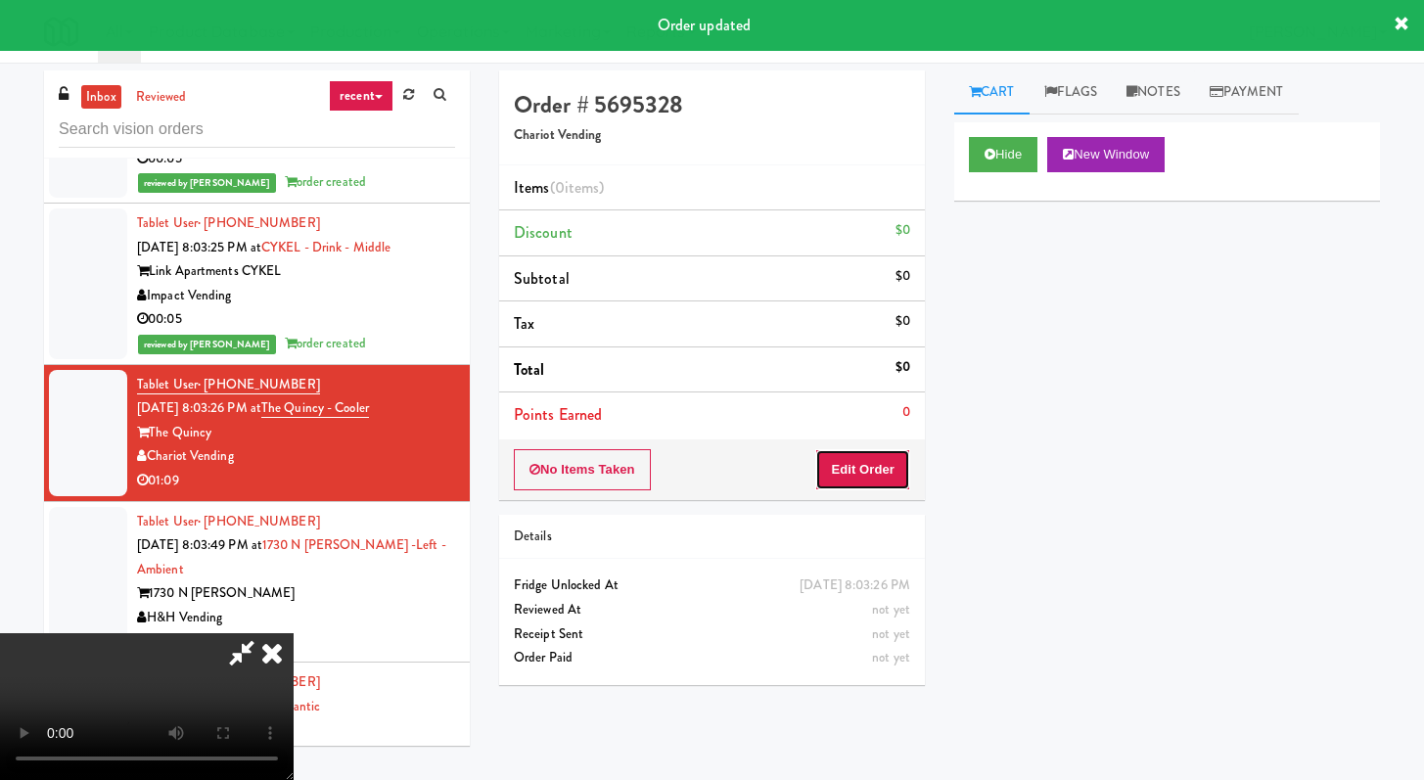
click at [878, 468] on button "Edit Order" at bounding box center [862, 469] width 95 height 41
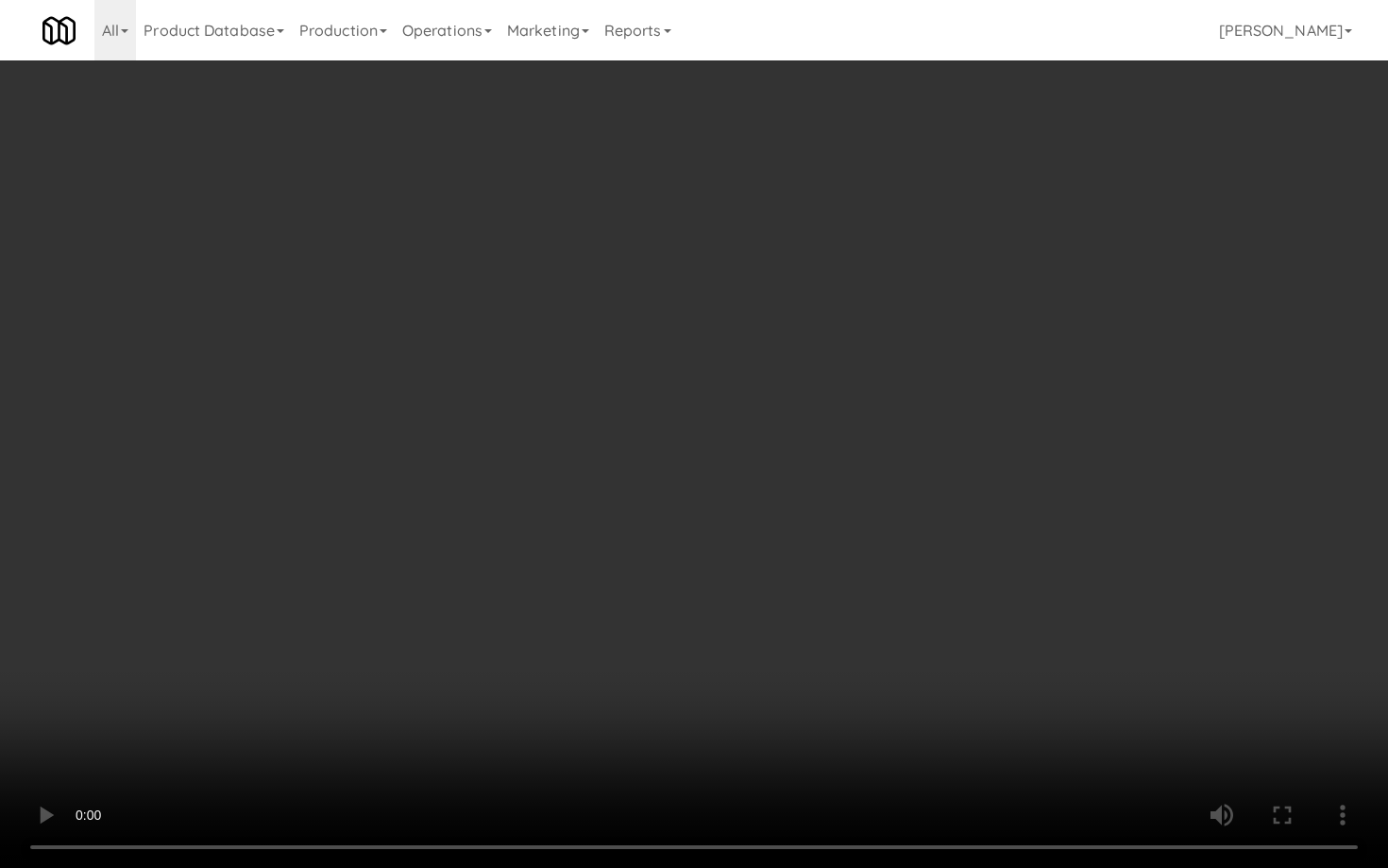
click at [927, 527] on video at bounding box center [694, 434] width 1388 height 868
click at [925, 525] on video at bounding box center [694, 434] width 1388 height 868
click at [926, 485] on video at bounding box center [694, 434] width 1388 height 868
click at [925, 485] on video at bounding box center [694, 434] width 1388 height 868
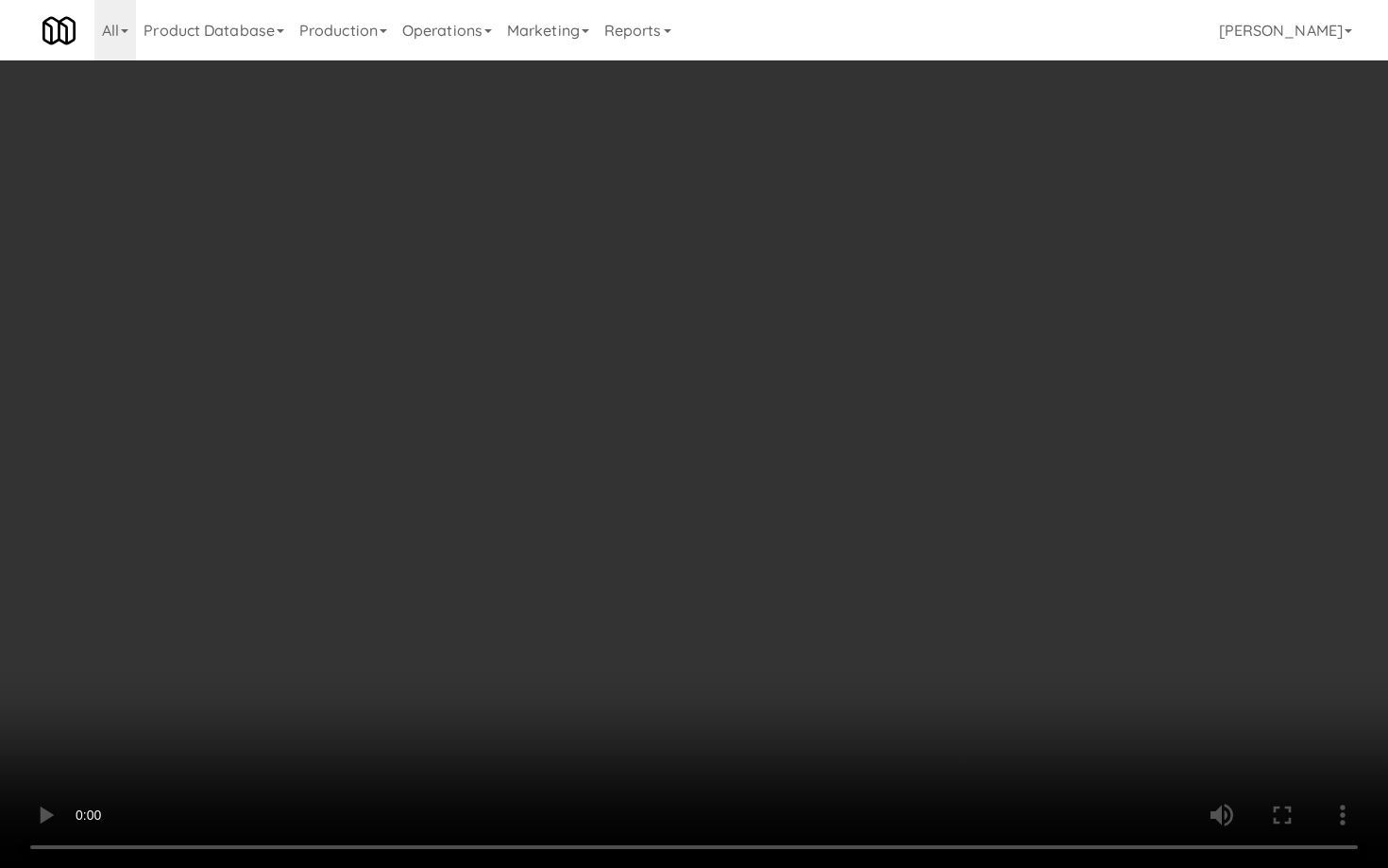
click at [925, 485] on video at bounding box center [694, 434] width 1388 height 868
click at [1088, 565] on video at bounding box center [694, 434] width 1388 height 868
click at [1088, 558] on video at bounding box center [694, 434] width 1388 height 868
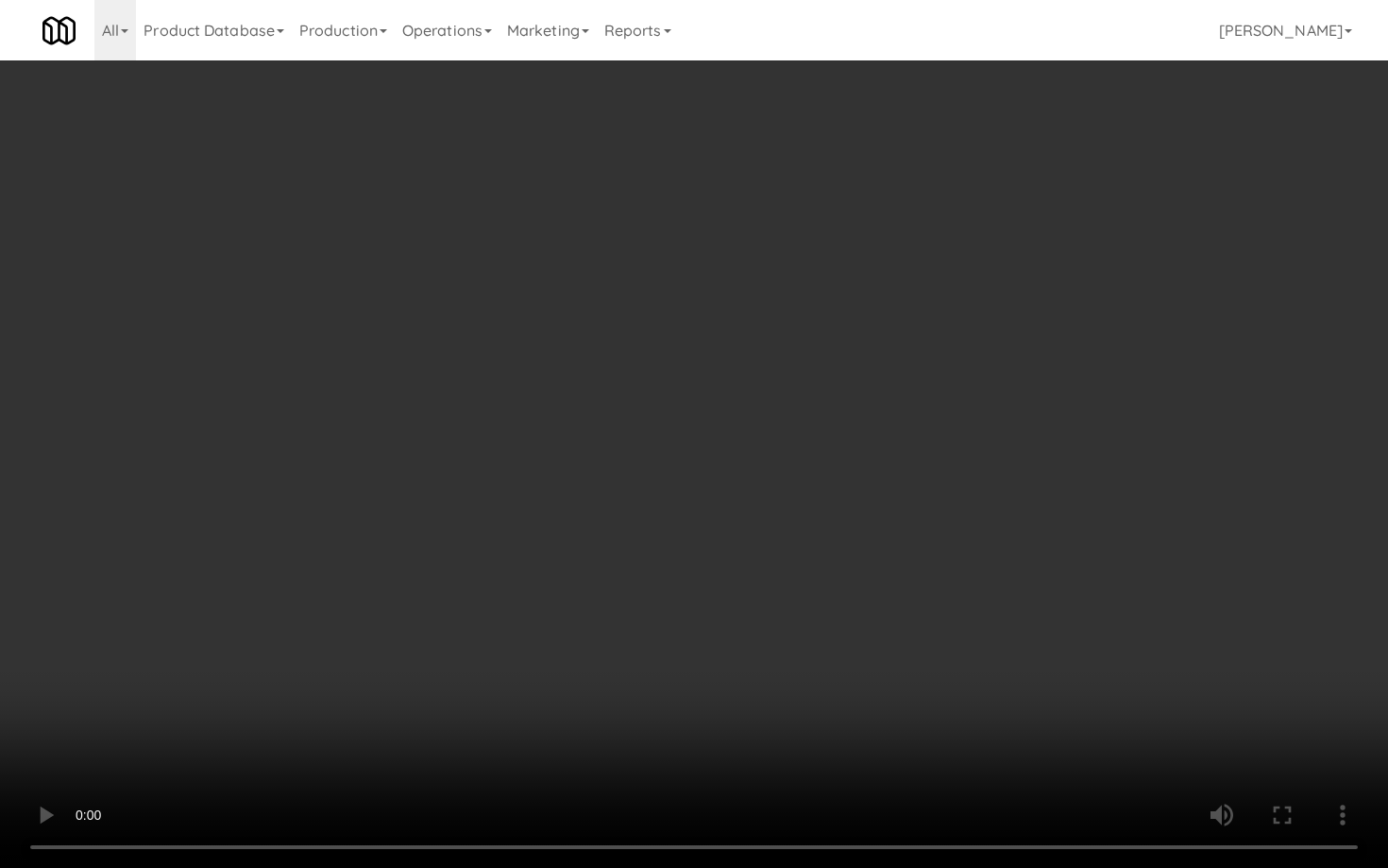
click at [1089, 556] on video at bounding box center [694, 434] width 1388 height 868
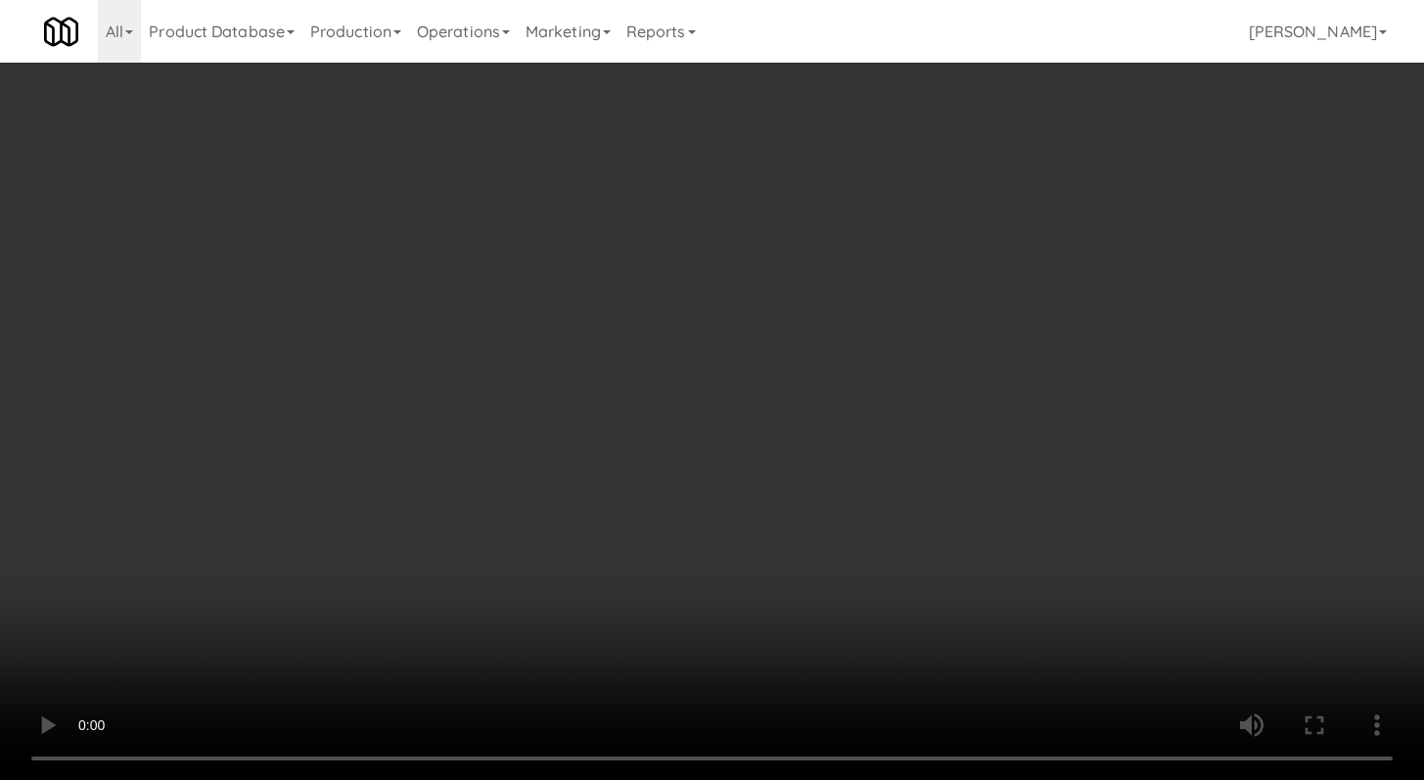
scroll to position [365, 0]
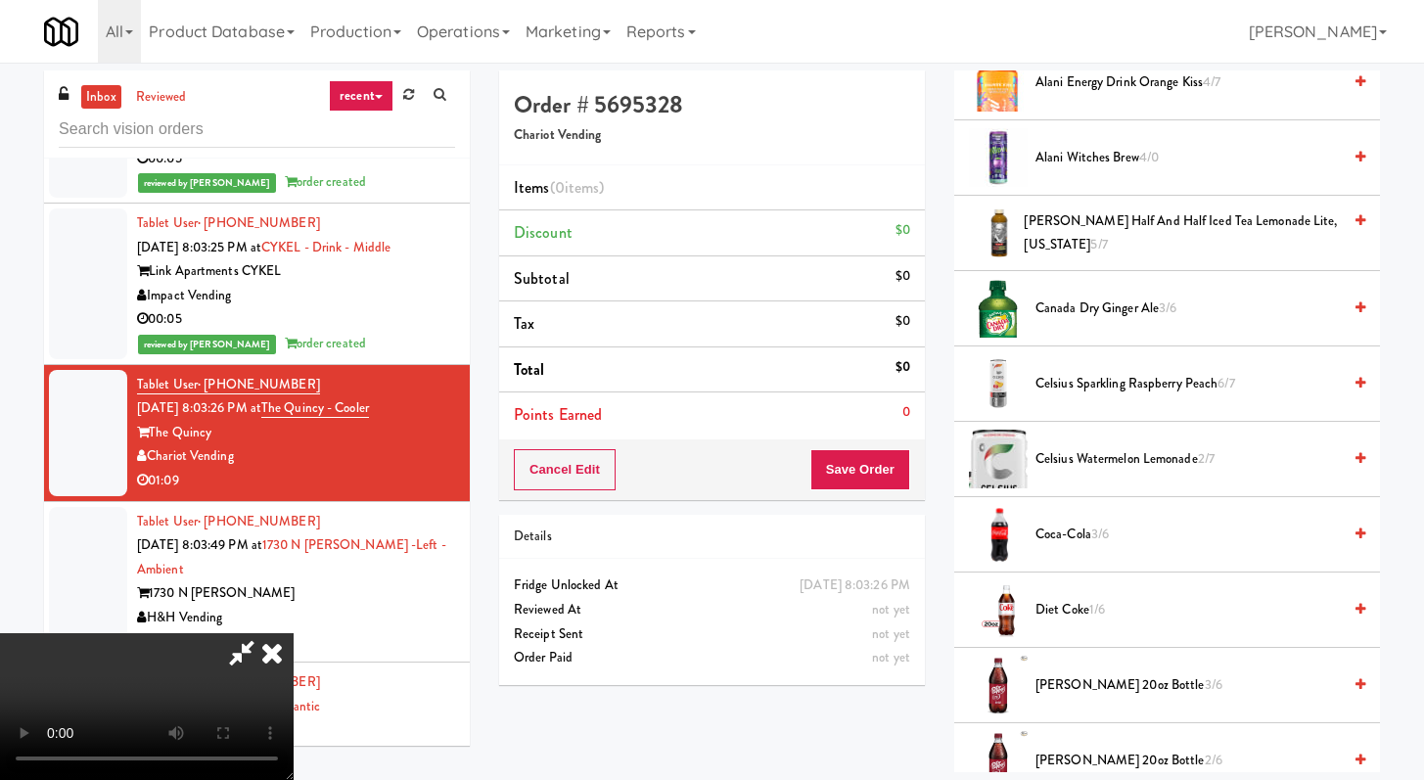
click at [1058, 533] on span "Coca-Cola 3/6" at bounding box center [1188, 535] width 305 height 24
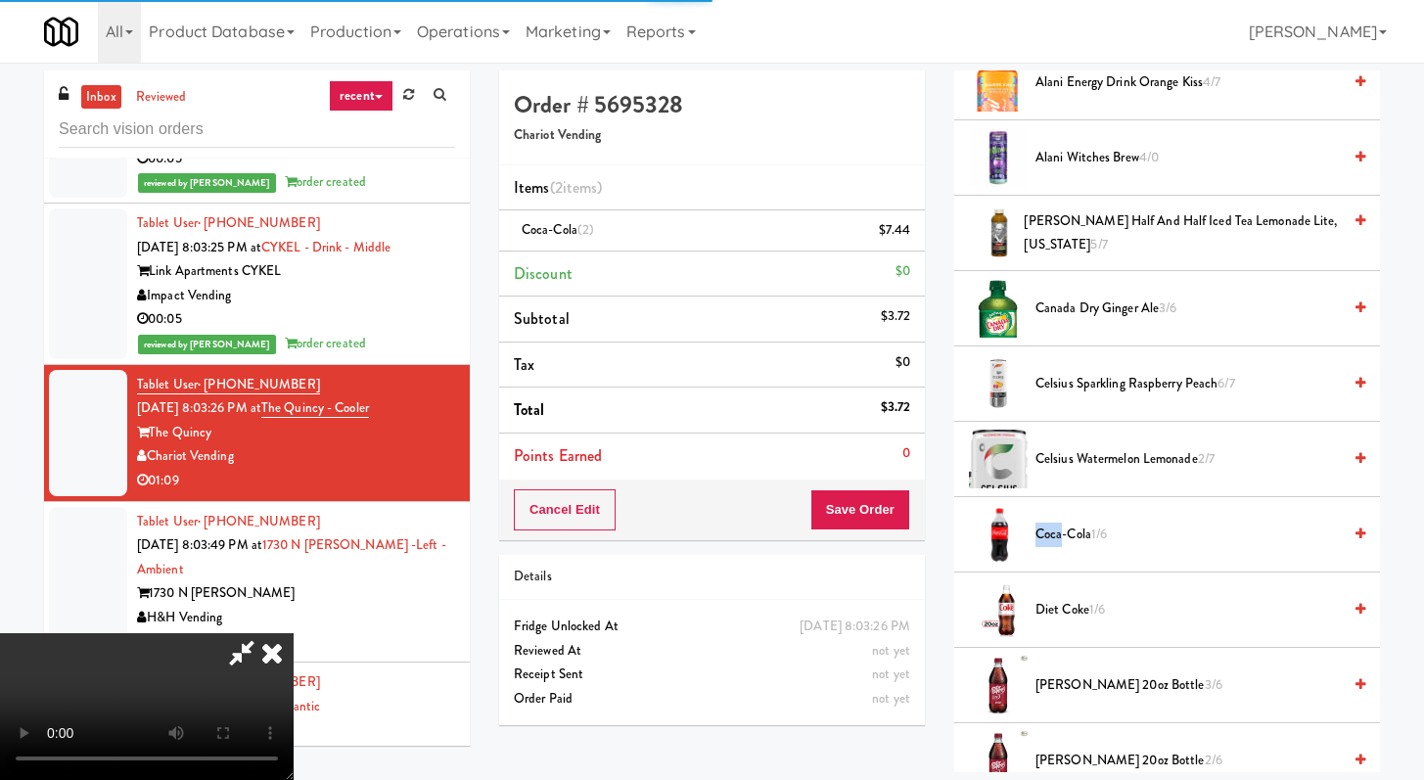
click at [294, 633] on video at bounding box center [147, 706] width 294 height 147
click at [898, 507] on button "Save Order" at bounding box center [861, 509] width 100 height 41
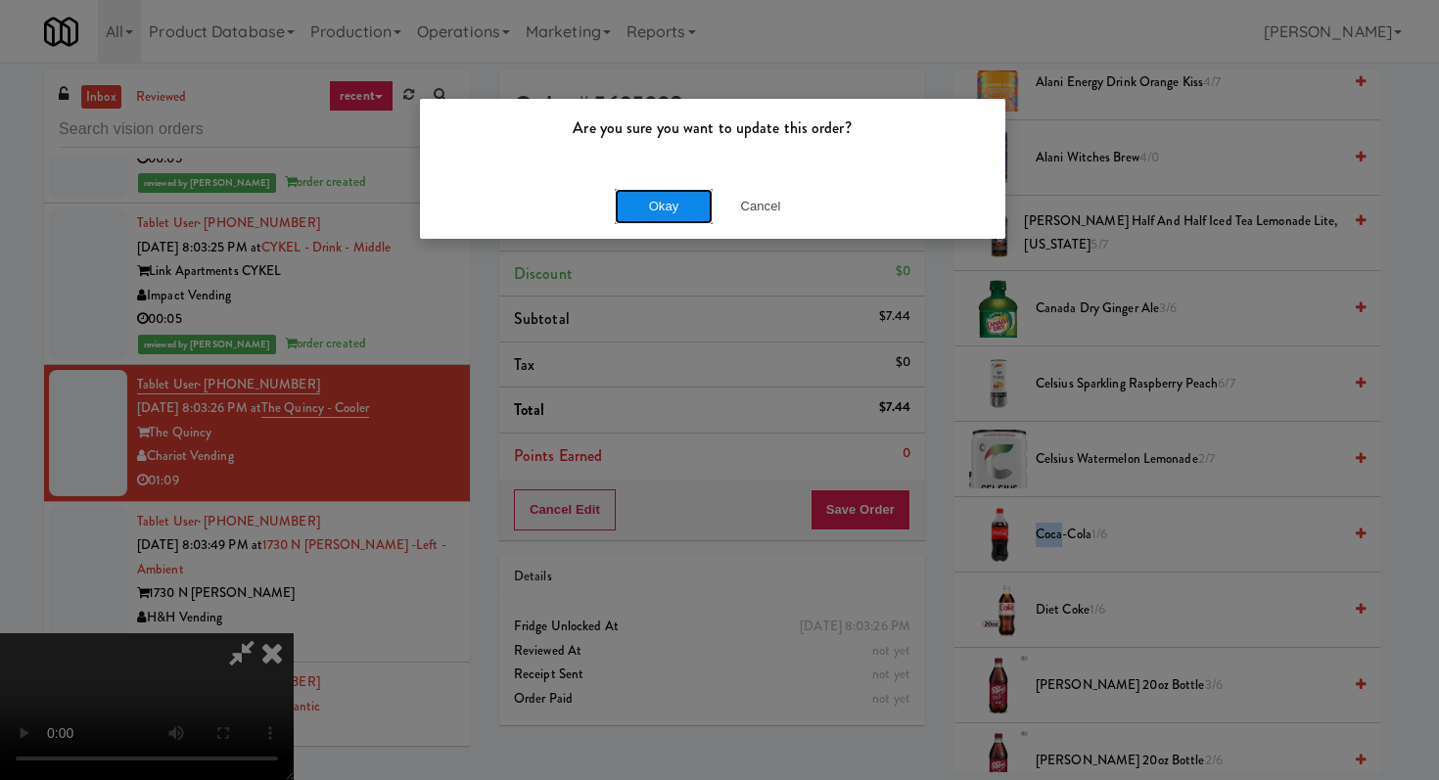
click at [674, 209] on button "Okay" at bounding box center [664, 206] width 98 height 35
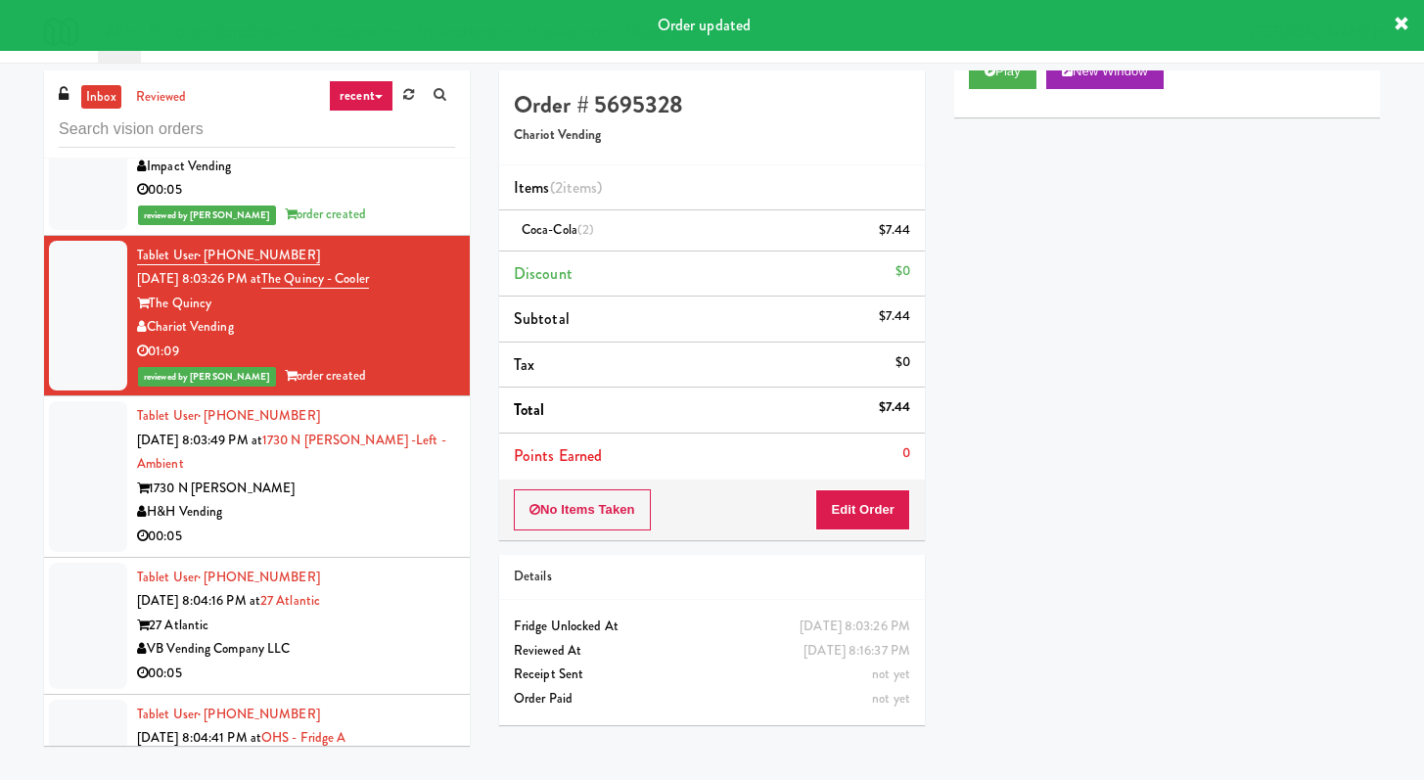
scroll to position [3723, 0]
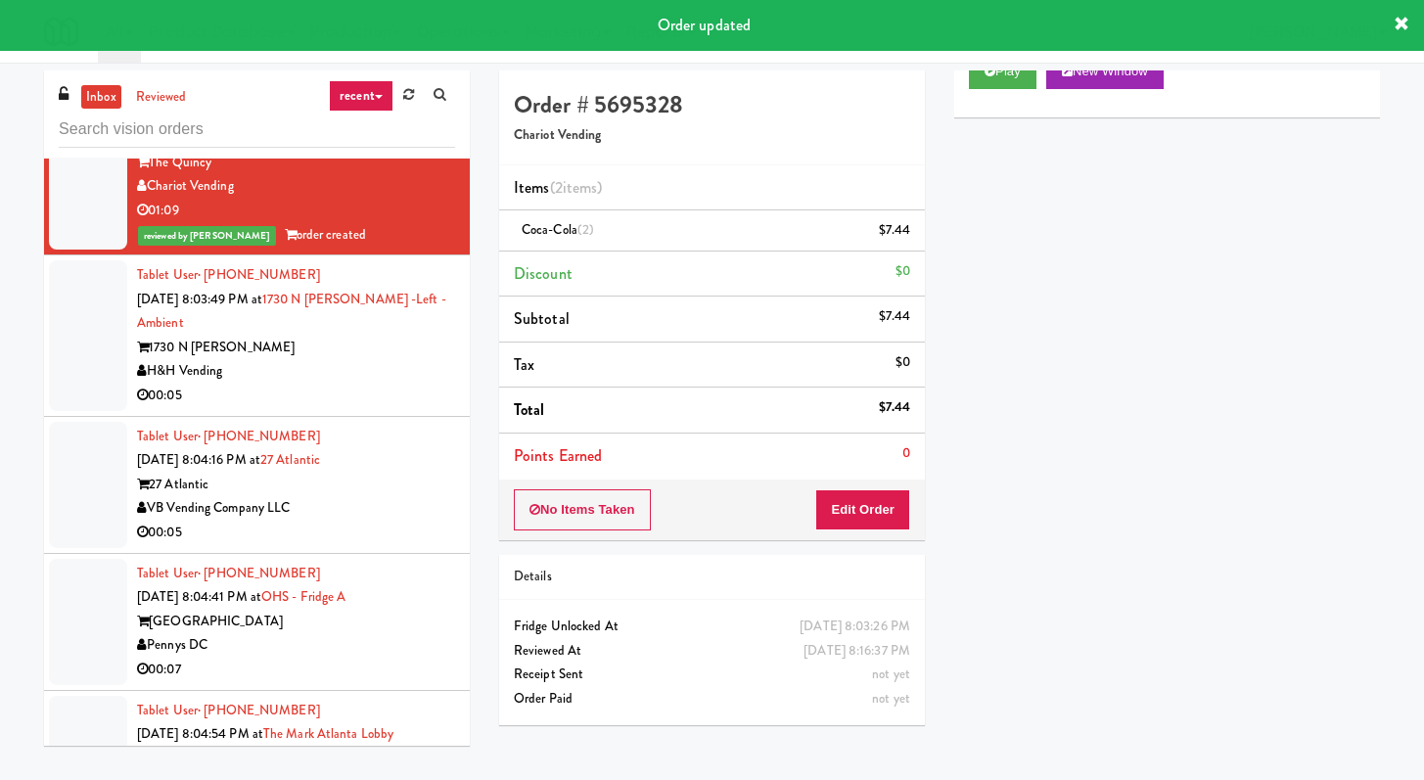
click at [379, 384] on div "00:05" at bounding box center [296, 396] width 318 height 24
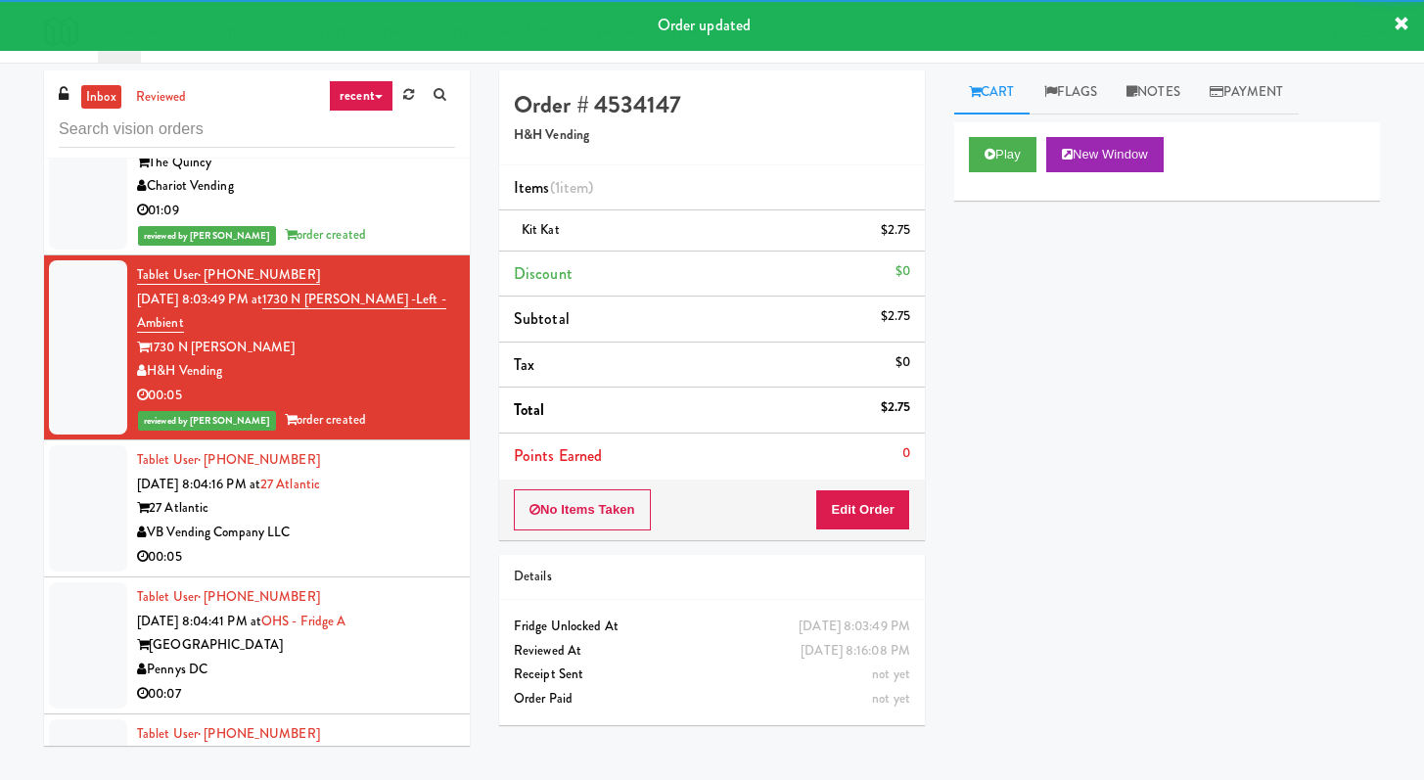
click at [379, 545] on div "00:05" at bounding box center [296, 557] width 318 height 24
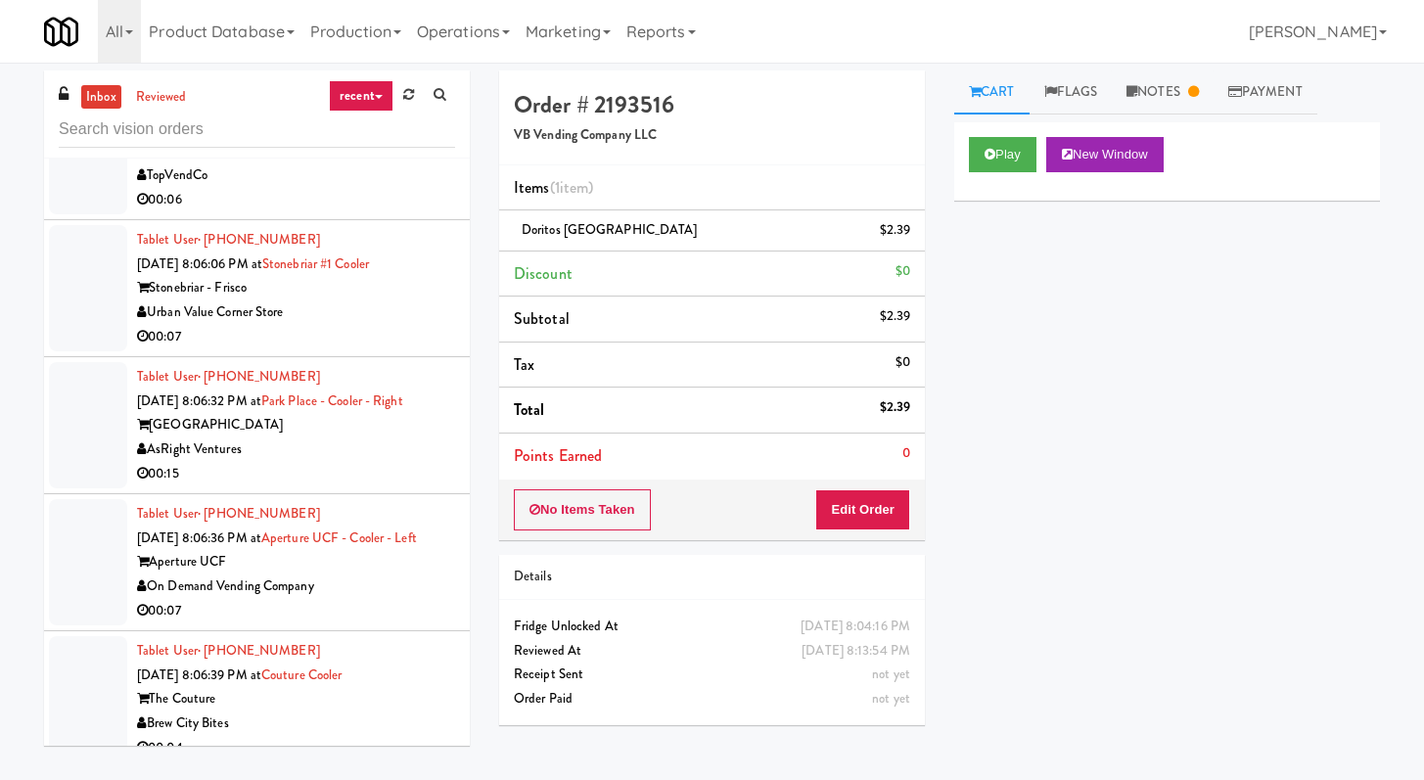
scroll to position [4729, 0]
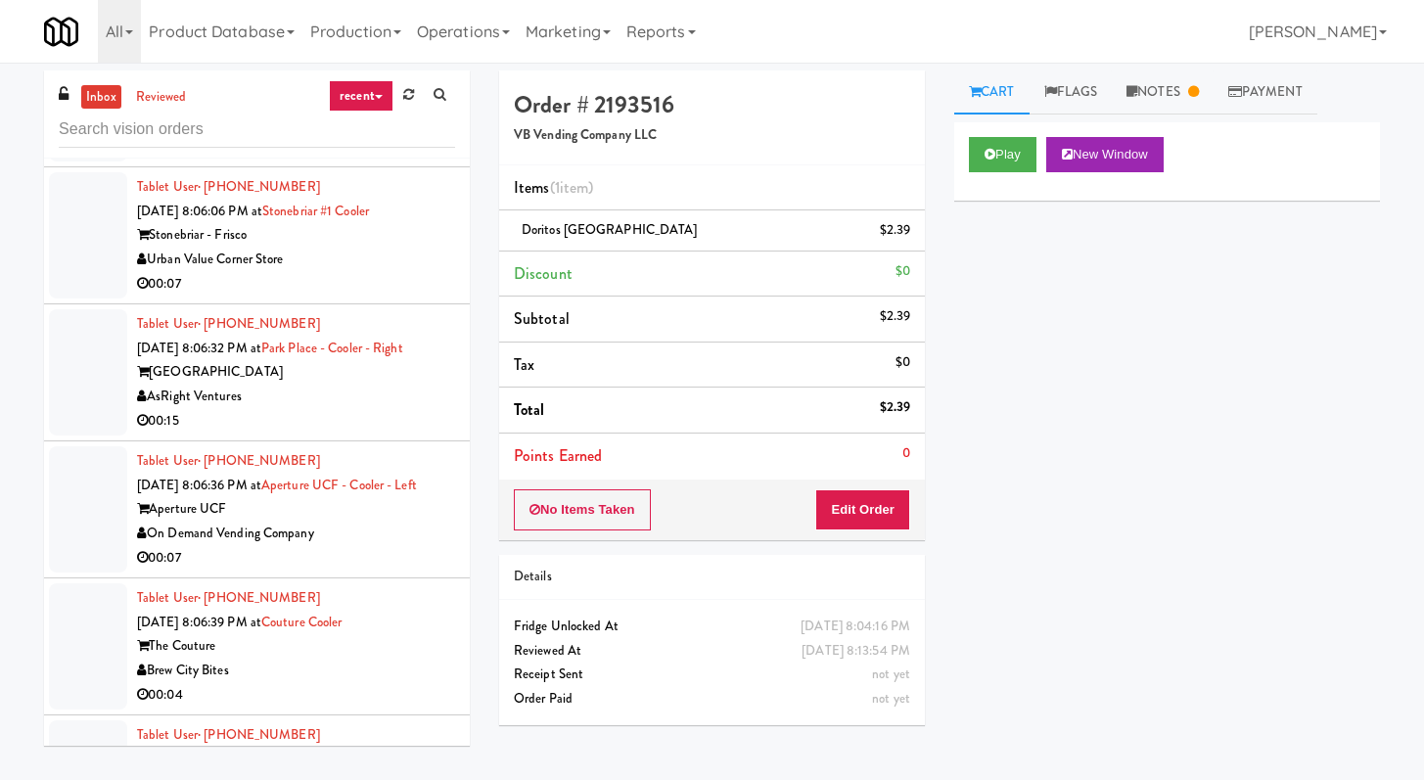
click at [387, 433] on div "00:15" at bounding box center [296, 421] width 318 height 24
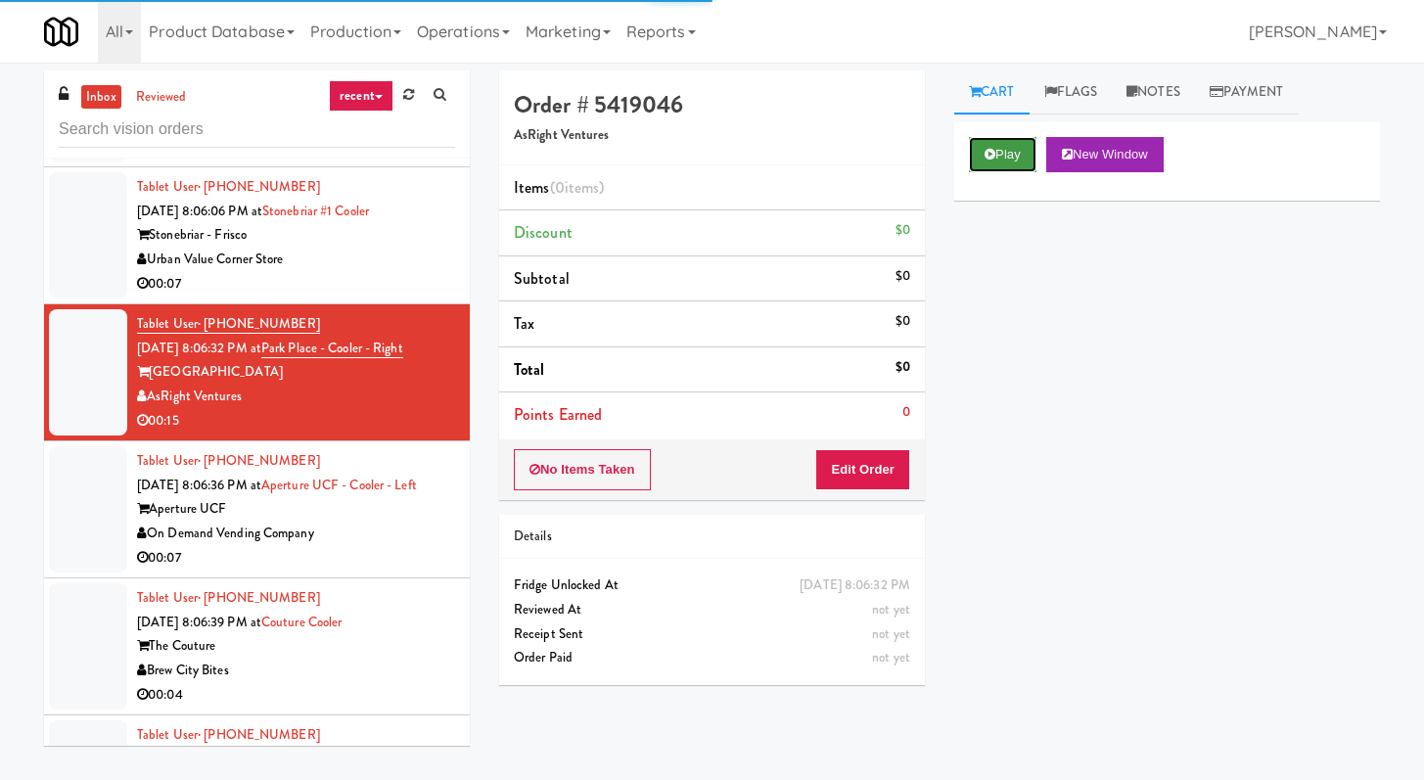
click at [1027, 146] on button "Play" at bounding box center [1003, 154] width 68 height 35
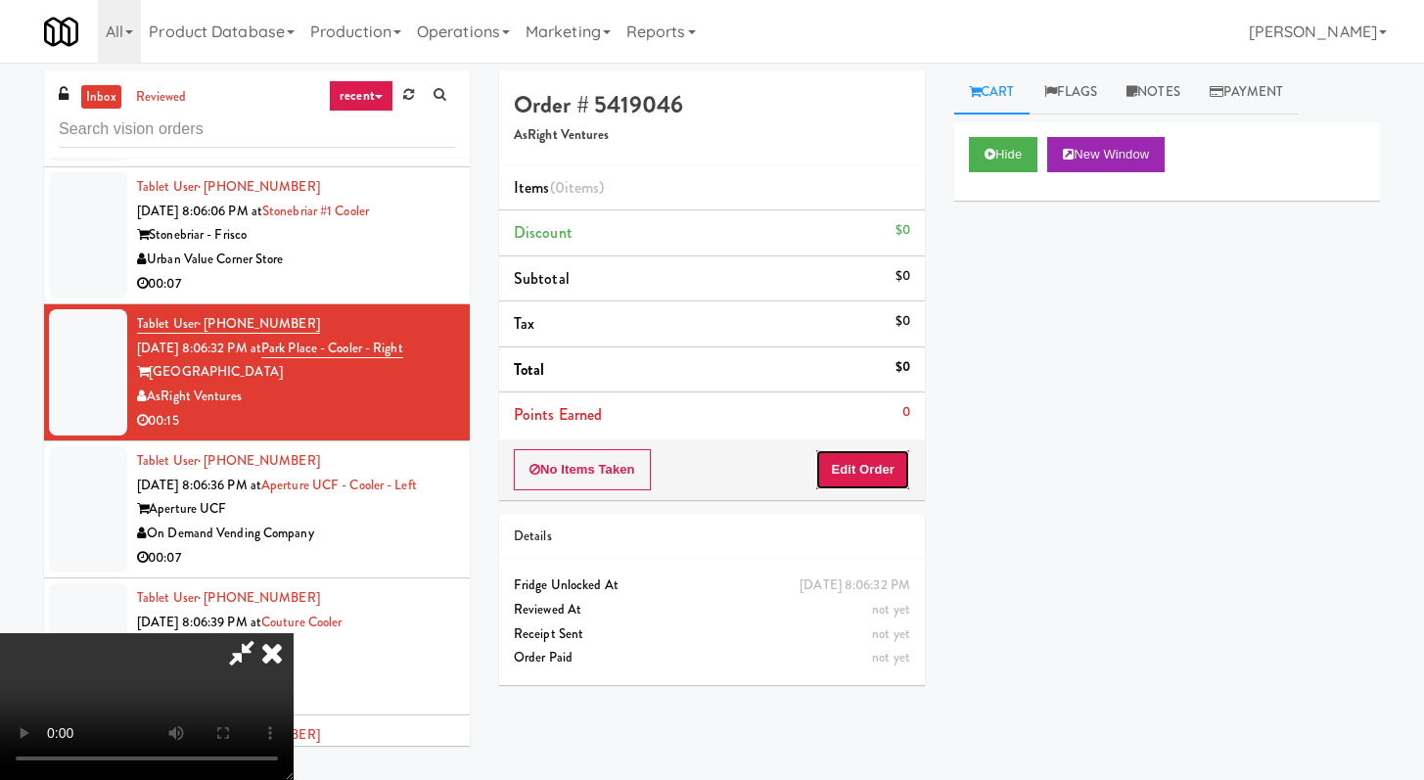
click at [865, 476] on button "Edit Order" at bounding box center [862, 469] width 95 height 41
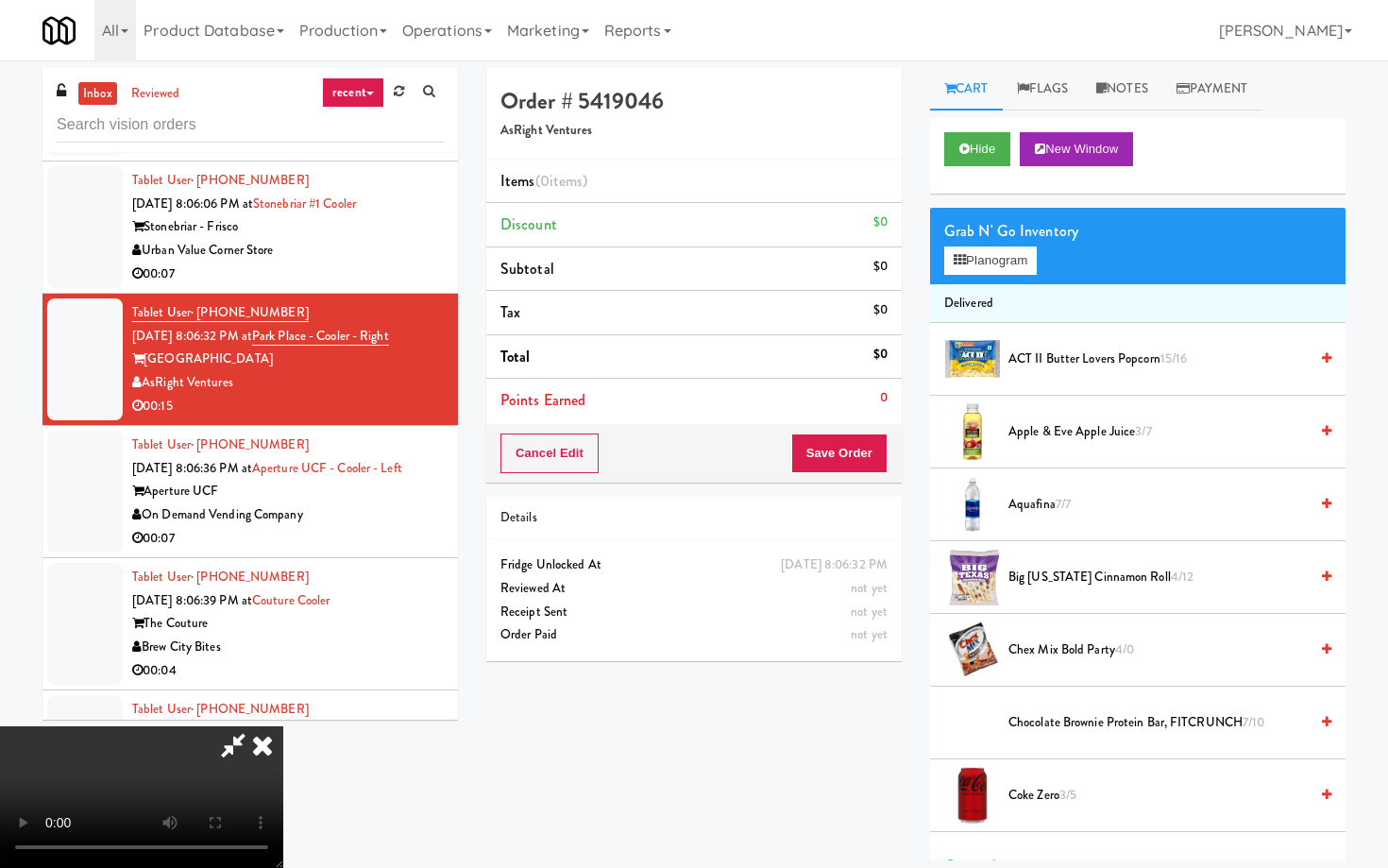
click at [284, 726] on video at bounding box center [142, 797] width 284 height 142
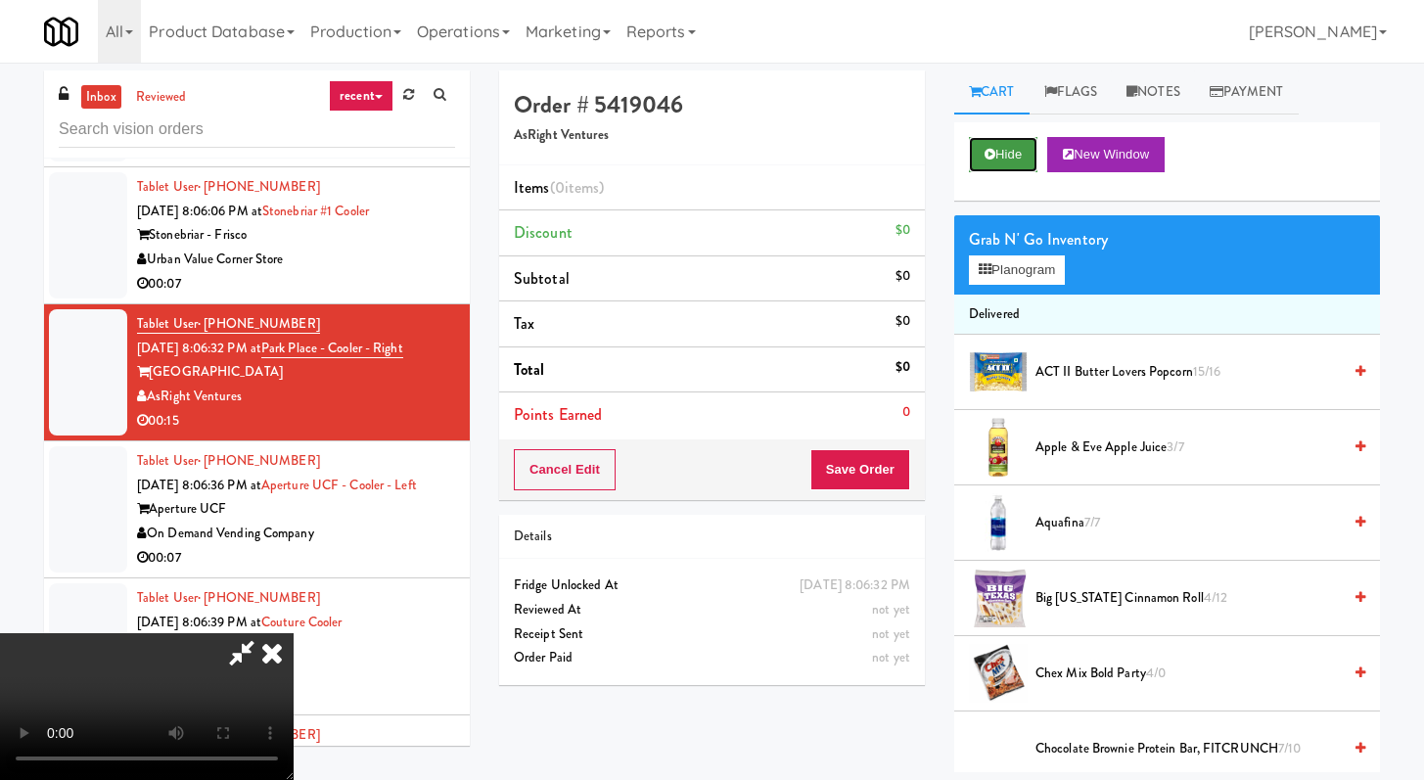
click at [1015, 151] on button "Hide" at bounding box center [1003, 154] width 69 height 35
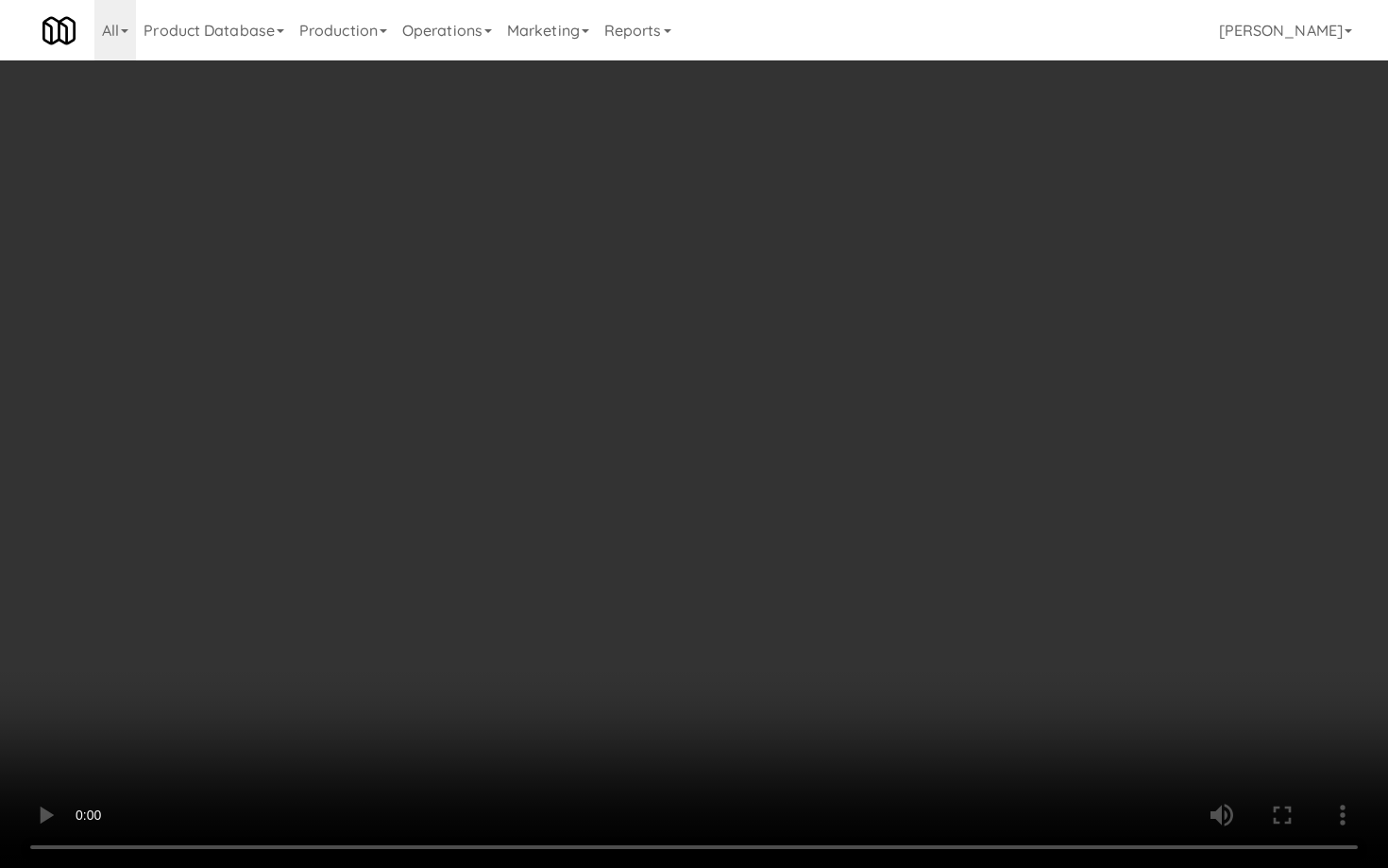
click at [810, 597] on video at bounding box center [694, 434] width 1388 height 868
click at [812, 591] on video at bounding box center [694, 434] width 1388 height 868
click at [816, 582] on video at bounding box center [694, 434] width 1388 height 868
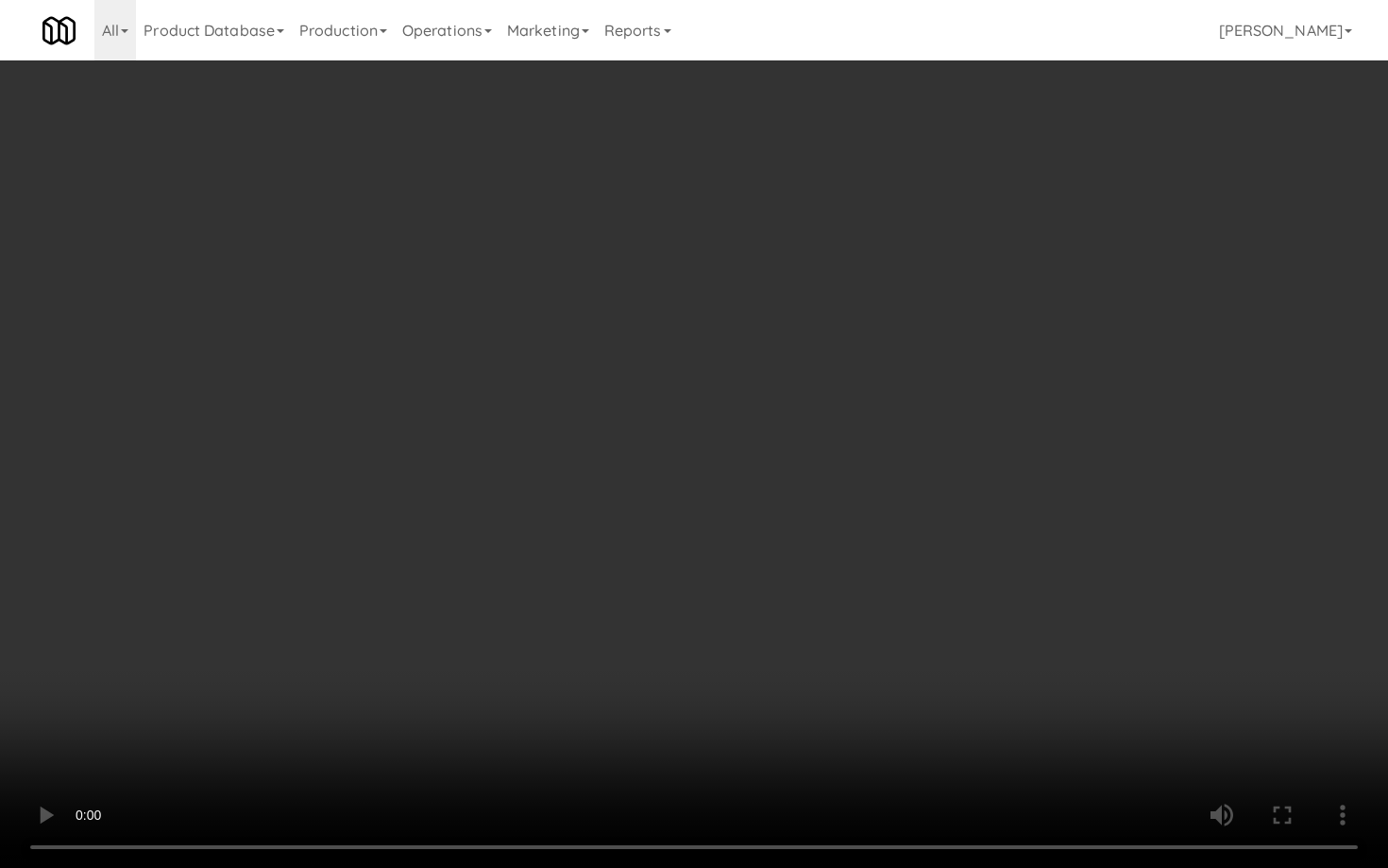
click at [816, 582] on video at bounding box center [694, 434] width 1388 height 868
click at [797, 516] on video at bounding box center [694, 434] width 1388 height 868
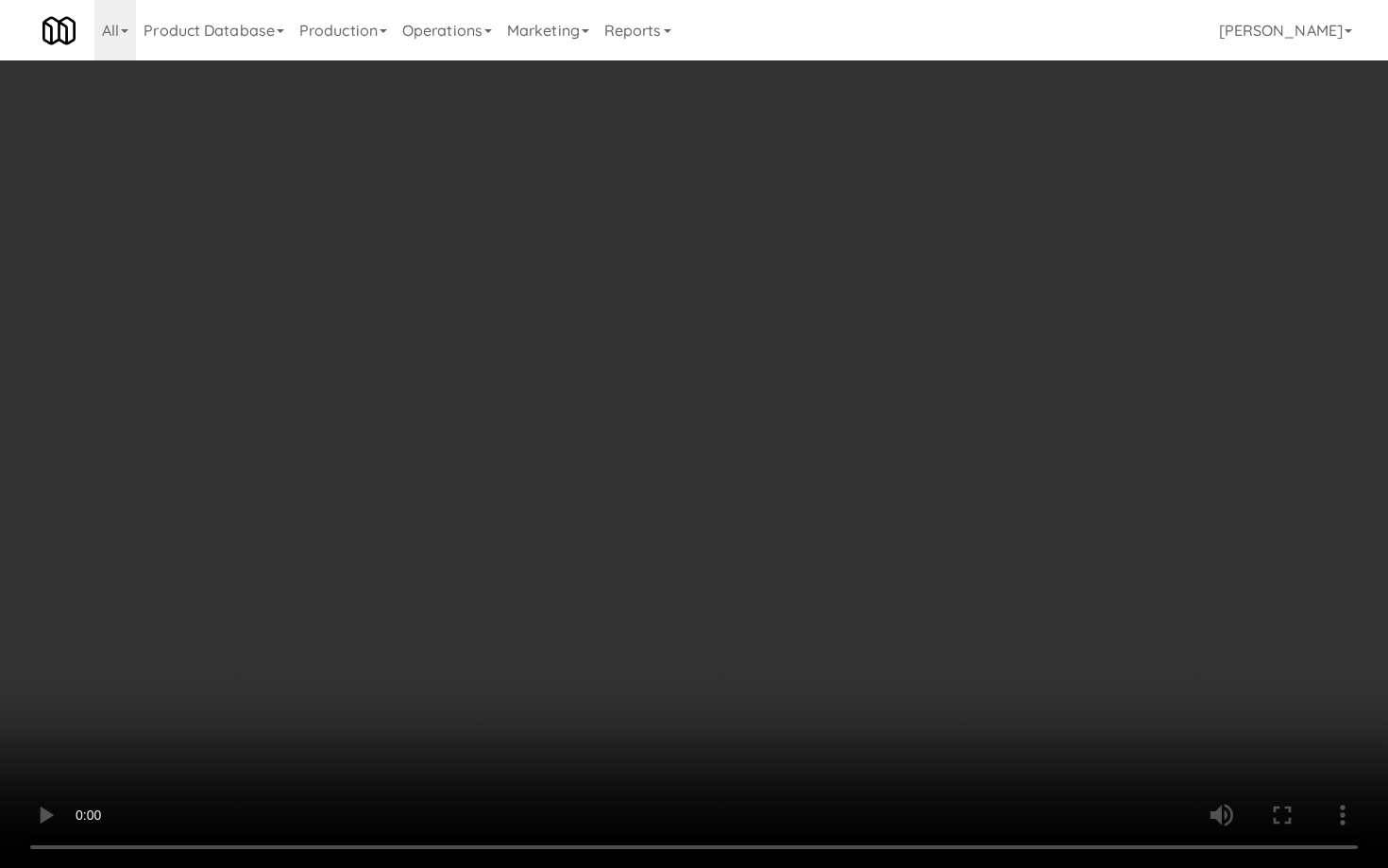
click at [806, 501] on video at bounding box center [694, 434] width 1388 height 868
click at [1184, 683] on video at bounding box center [694, 434] width 1388 height 868
click at [1162, 651] on video at bounding box center [694, 434] width 1388 height 868
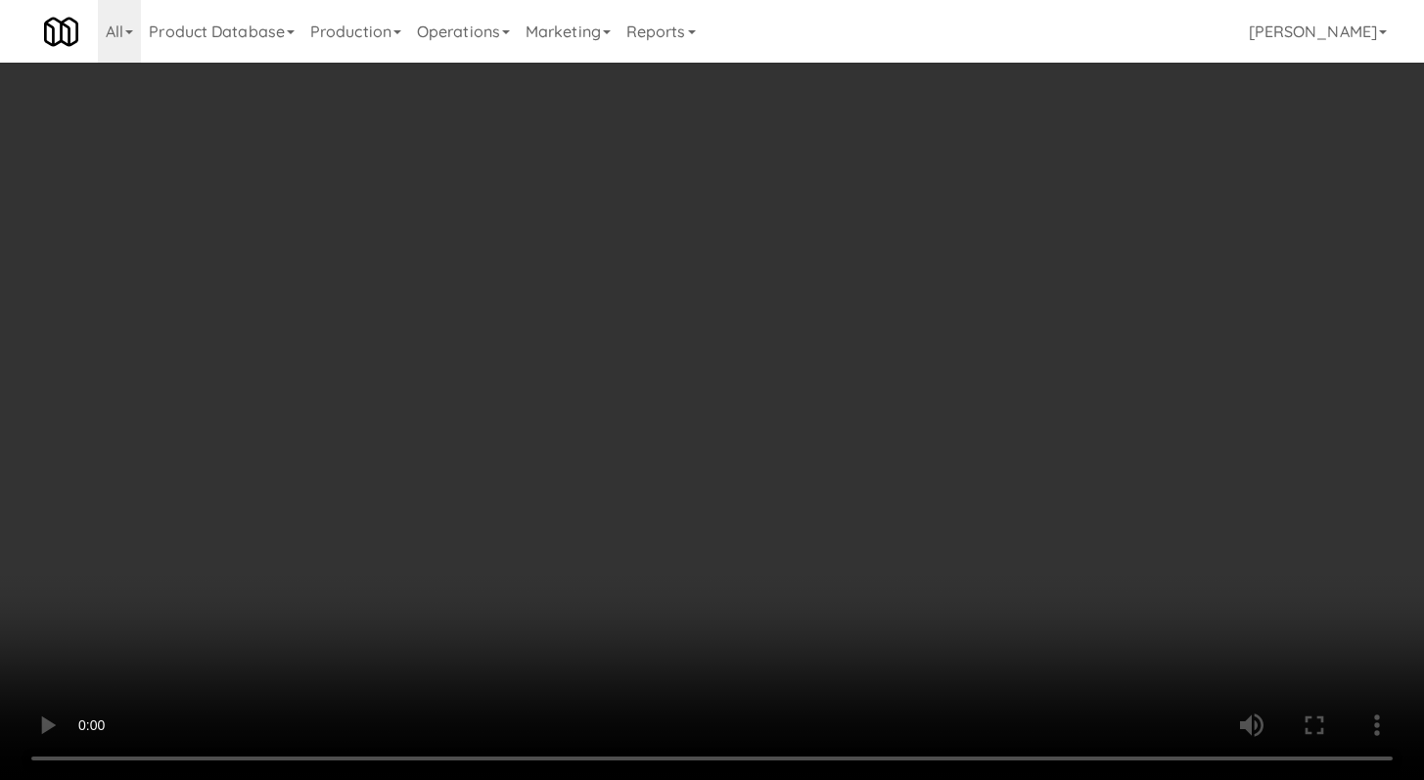
click at [1000, 285] on div "Grab N' Go Inventory Planogram" at bounding box center [1168, 254] width 426 height 79
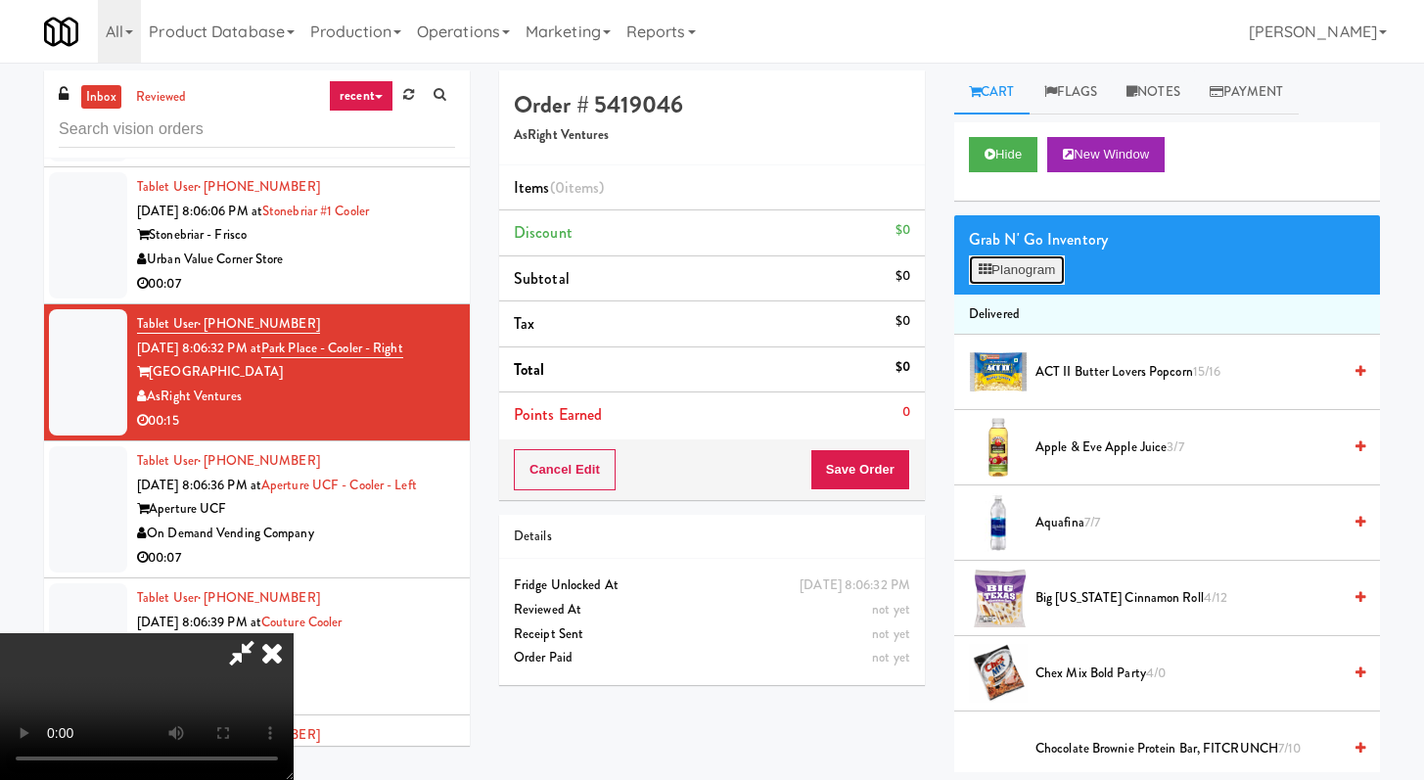
click at [1002, 279] on button "Planogram" at bounding box center [1017, 270] width 96 height 29
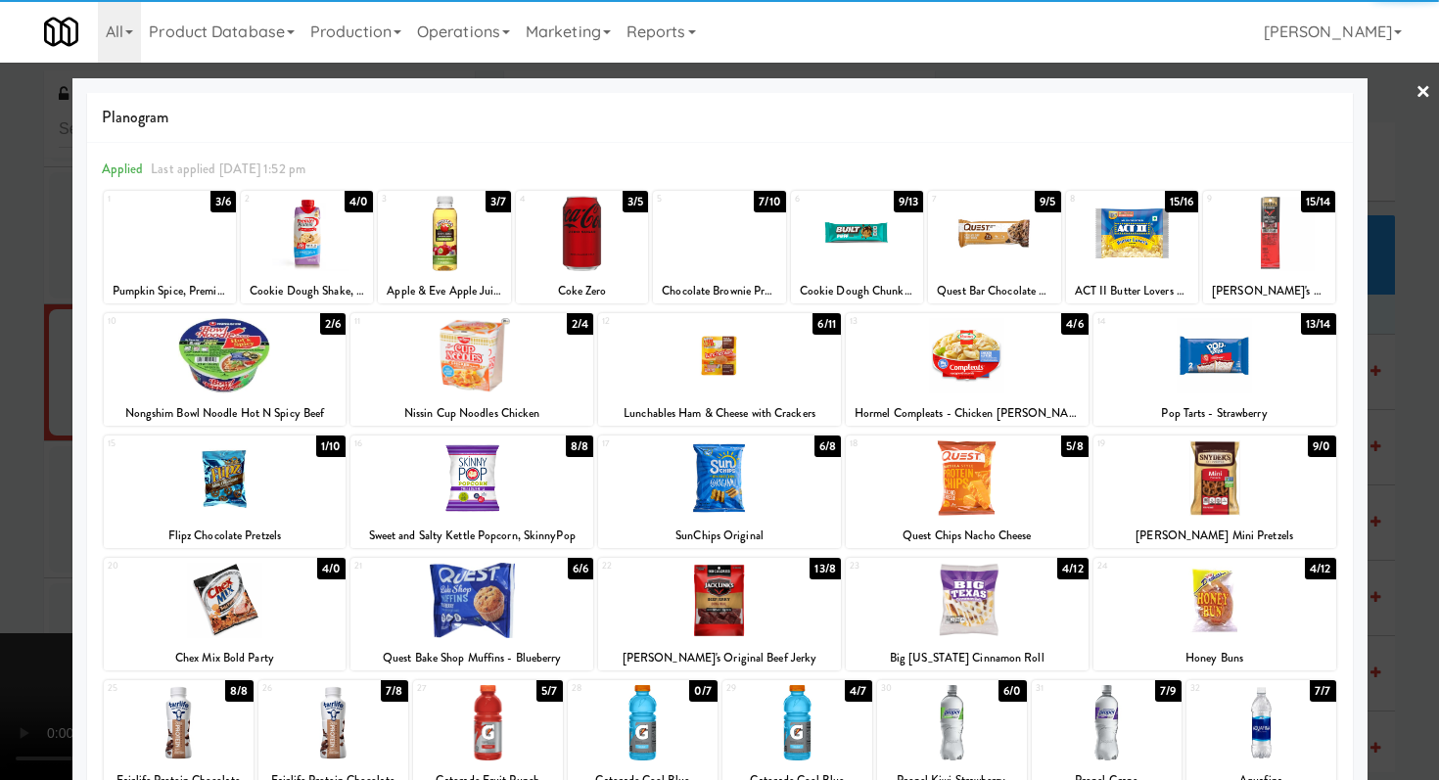
click at [256, 360] on div at bounding box center [225, 355] width 243 height 75
click at [1113, 733] on div at bounding box center [1107, 722] width 150 height 75
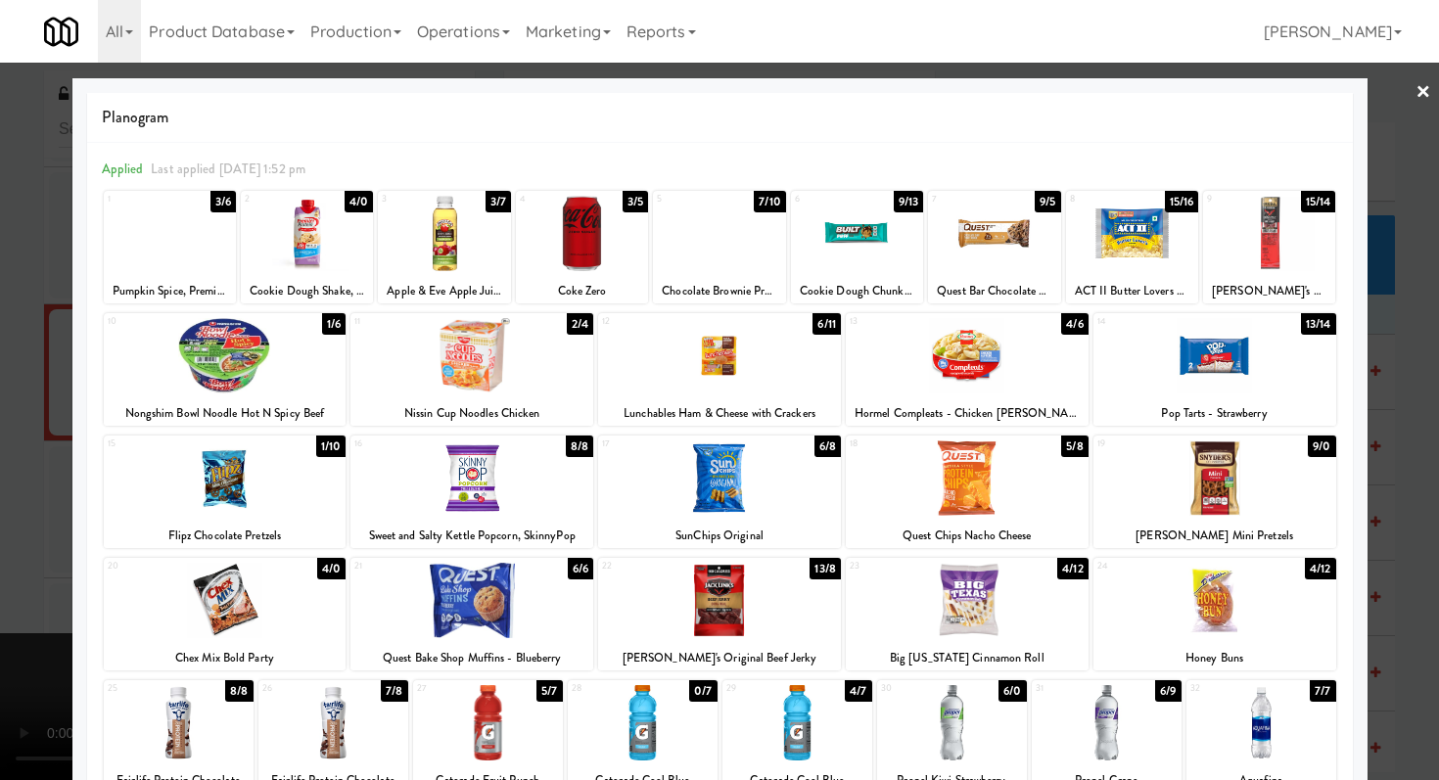
click at [722, 382] on div at bounding box center [719, 355] width 243 height 75
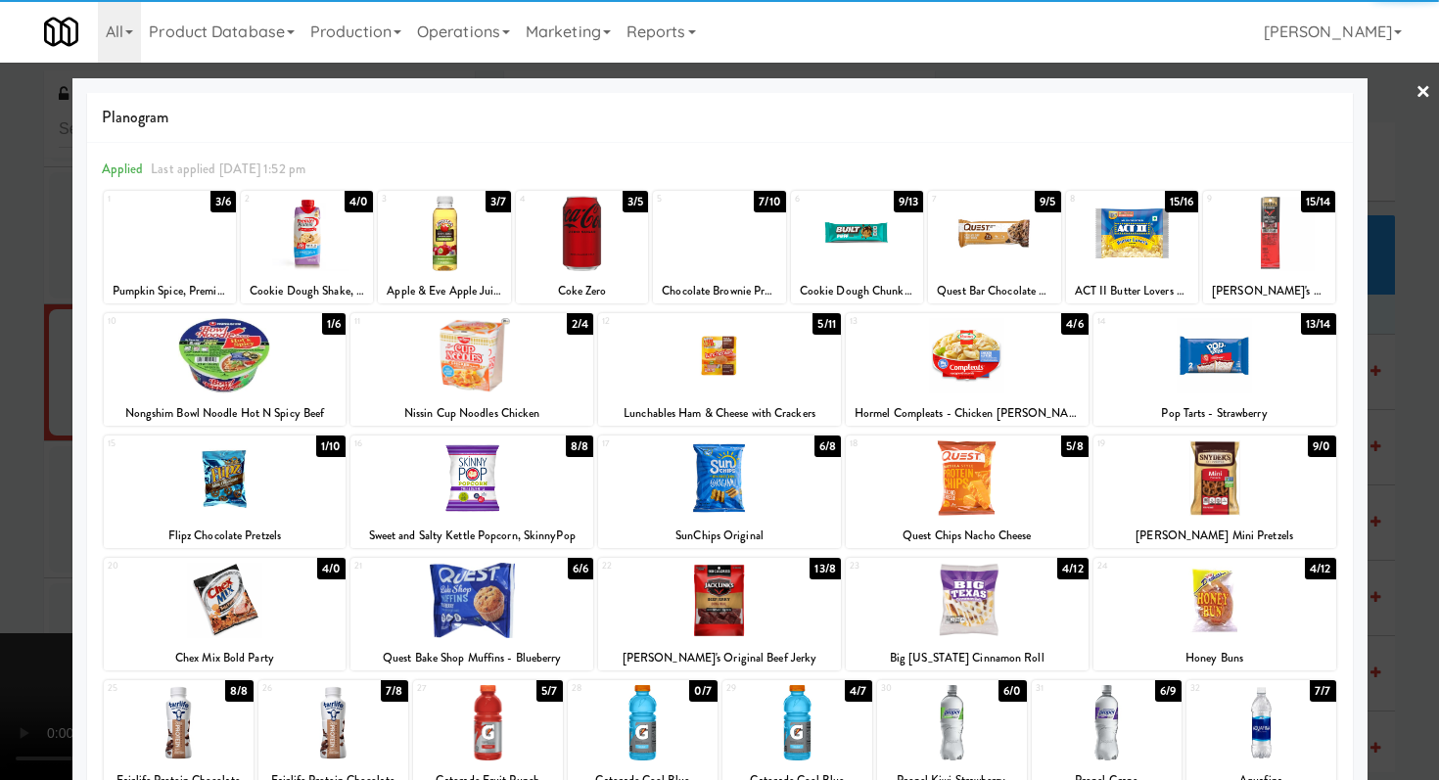
click at [865, 210] on div at bounding box center [857, 233] width 132 height 75
click at [0, 468] on div at bounding box center [719, 390] width 1439 height 780
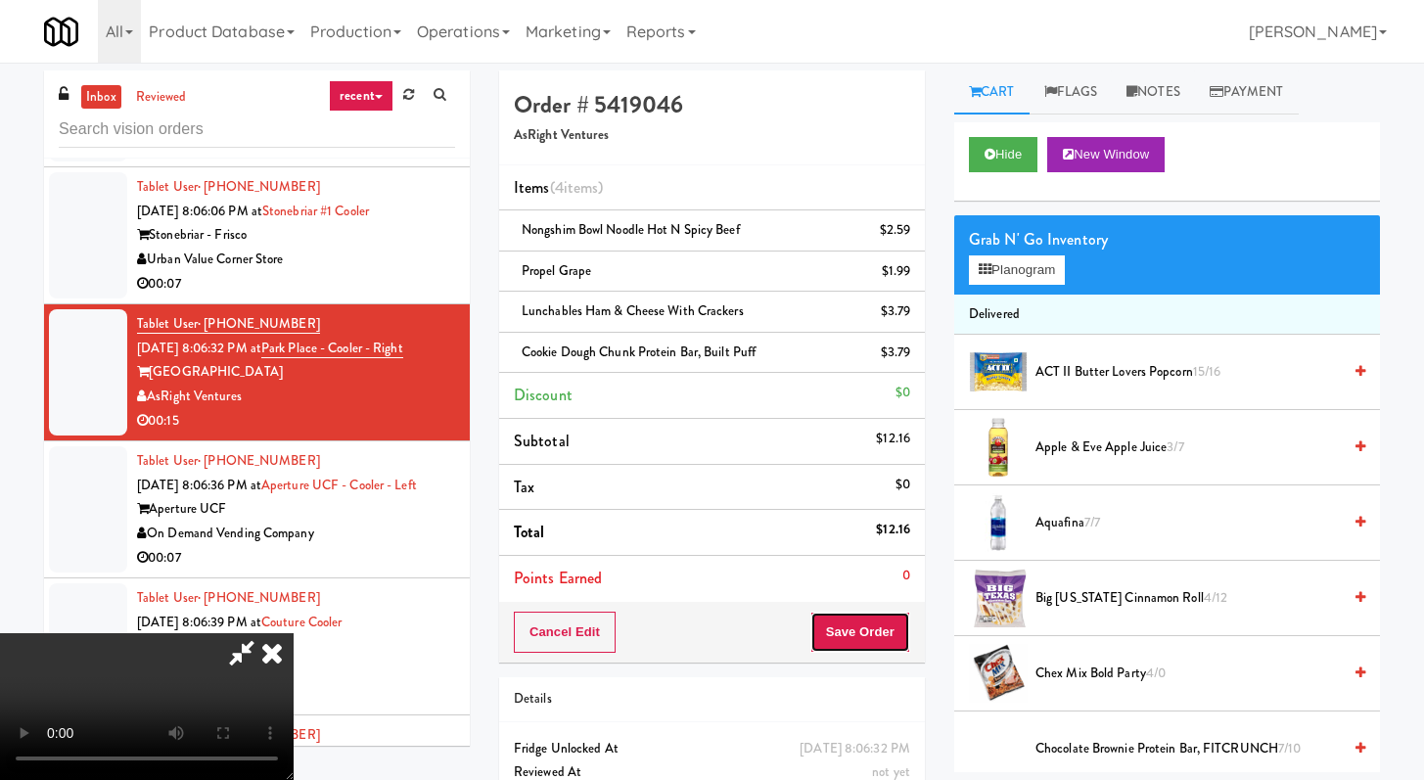
click at [885, 631] on button "Save Order" at bounding box center [861, 632] width 100 height 41
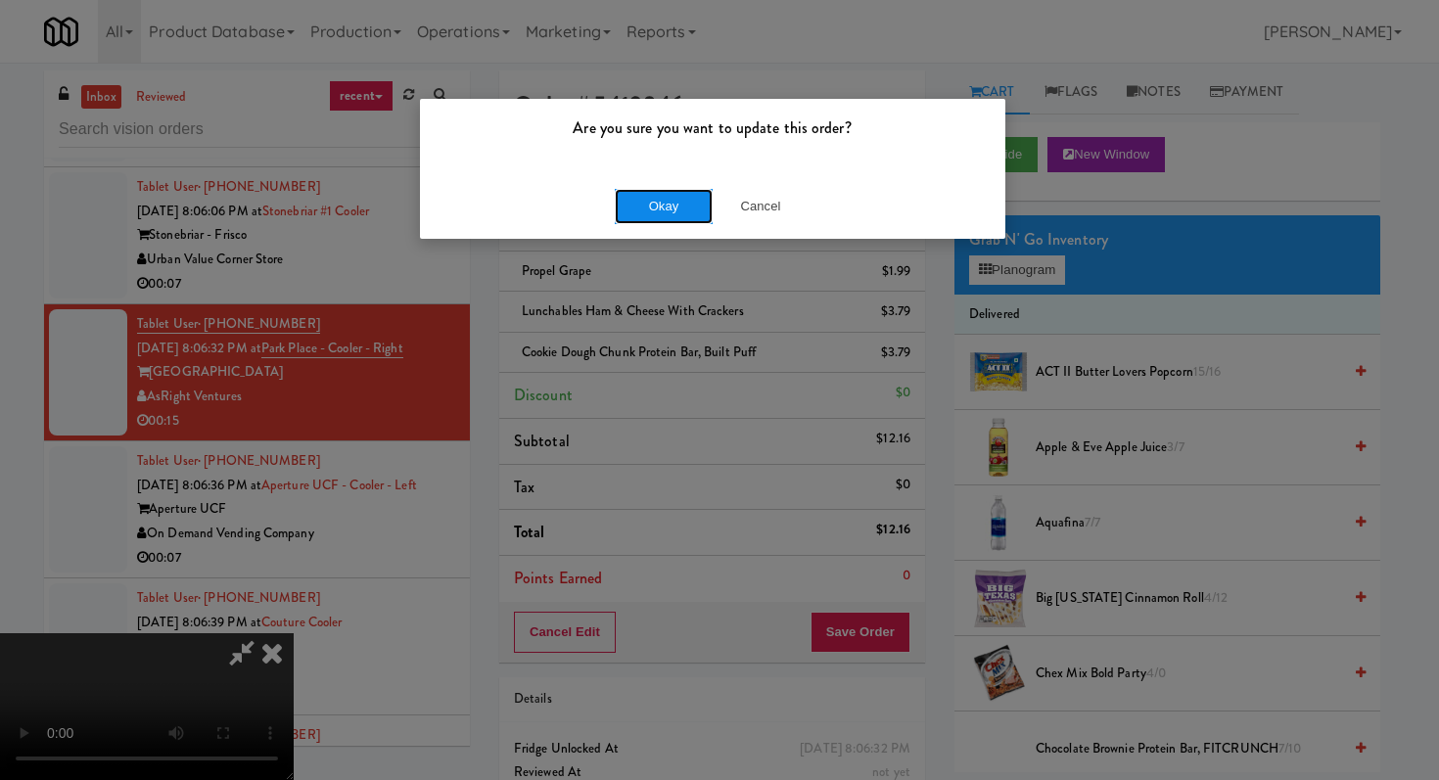
click at [682, 199] on button "Okay" at bounding box center [664, 206] width 98 height 35
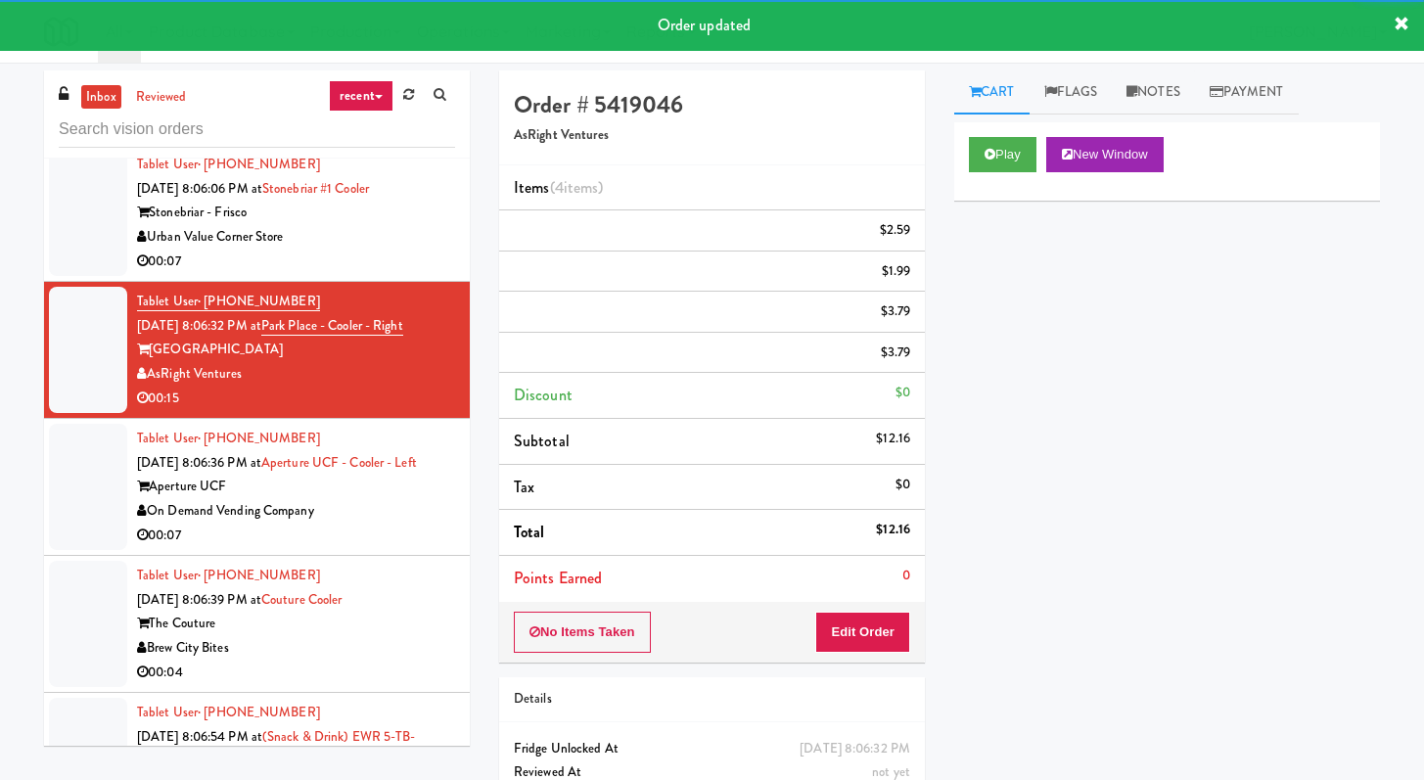
scroll to position [4788, 0]
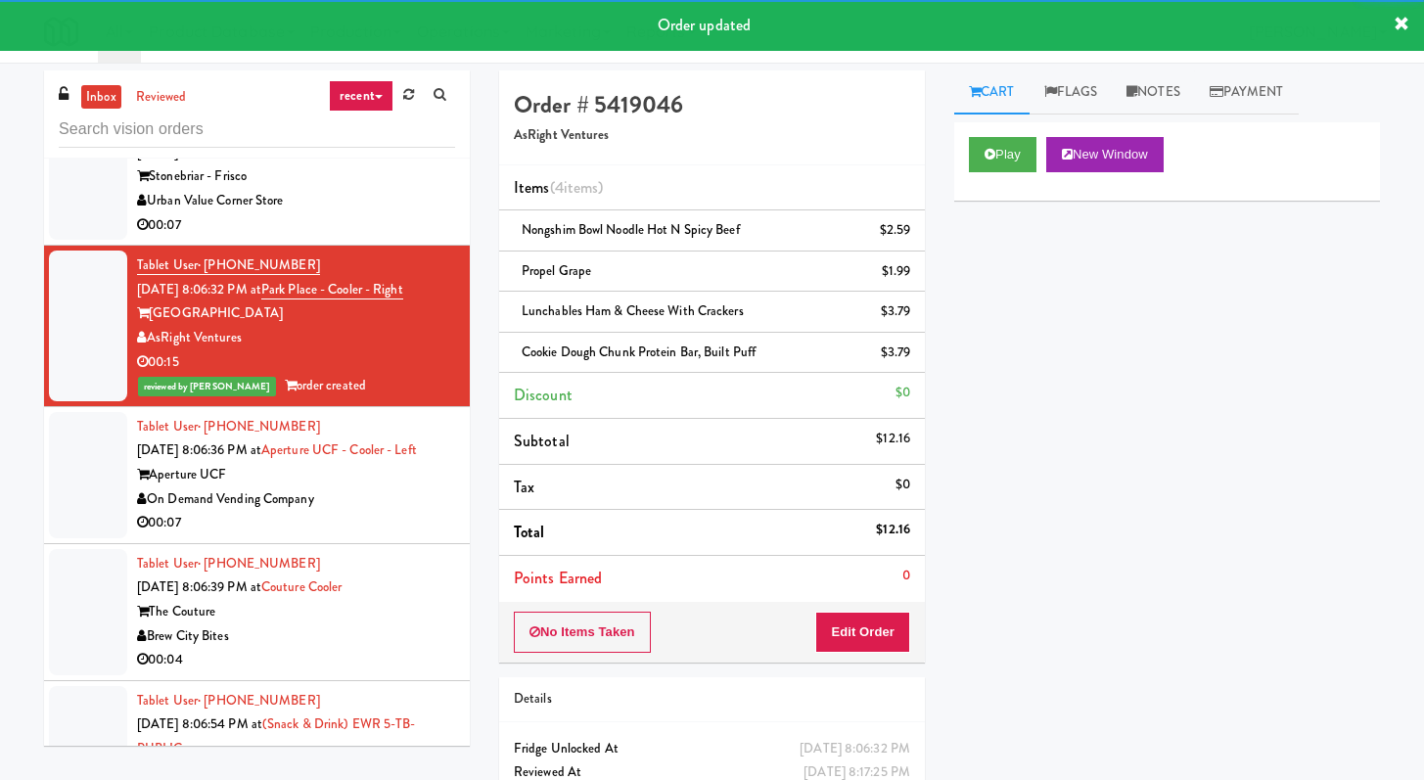
click at [391, 512] on div "On Demand Vending Company" at bounding box center [296, 500] width 318 height 24
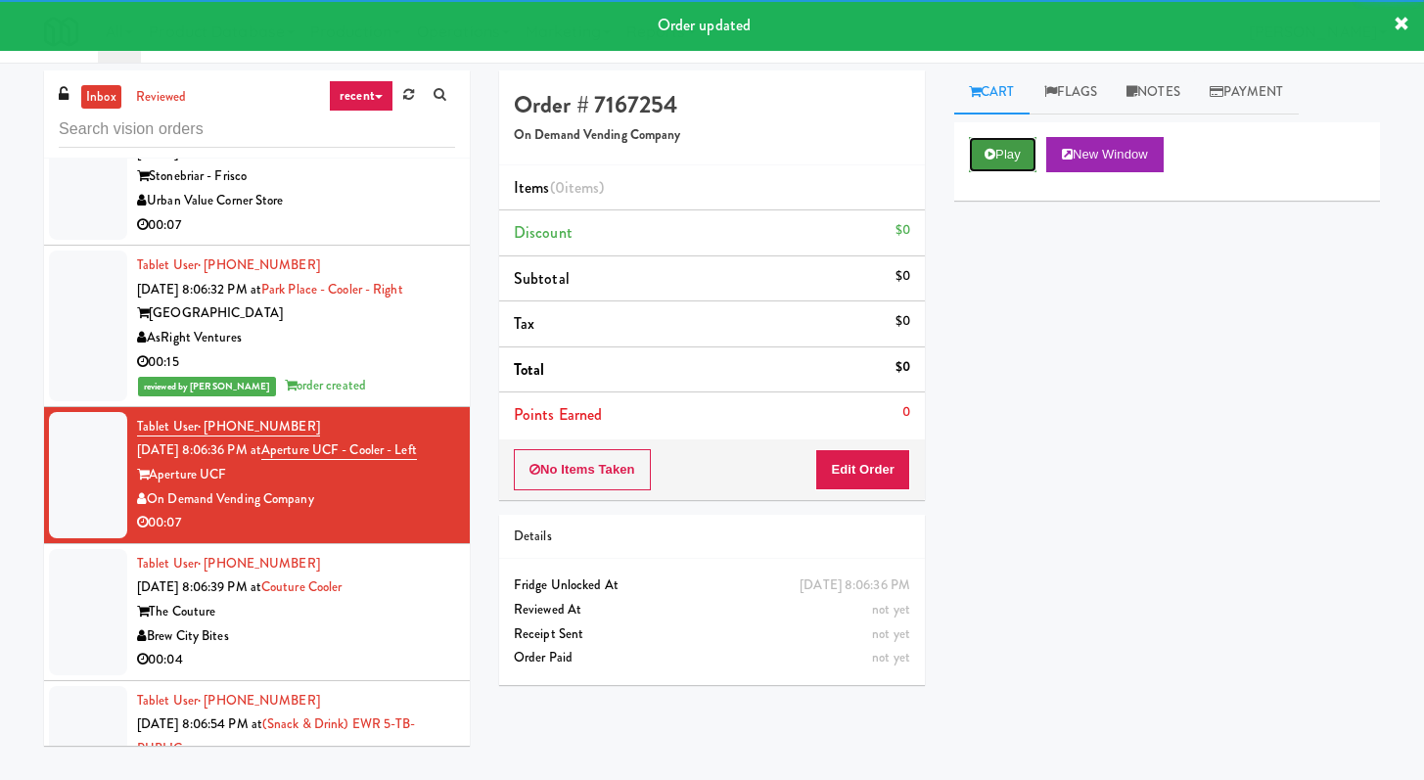
click at [1008, 161] on button "Play" at bounding box center [1003, 154] width 68 height 35
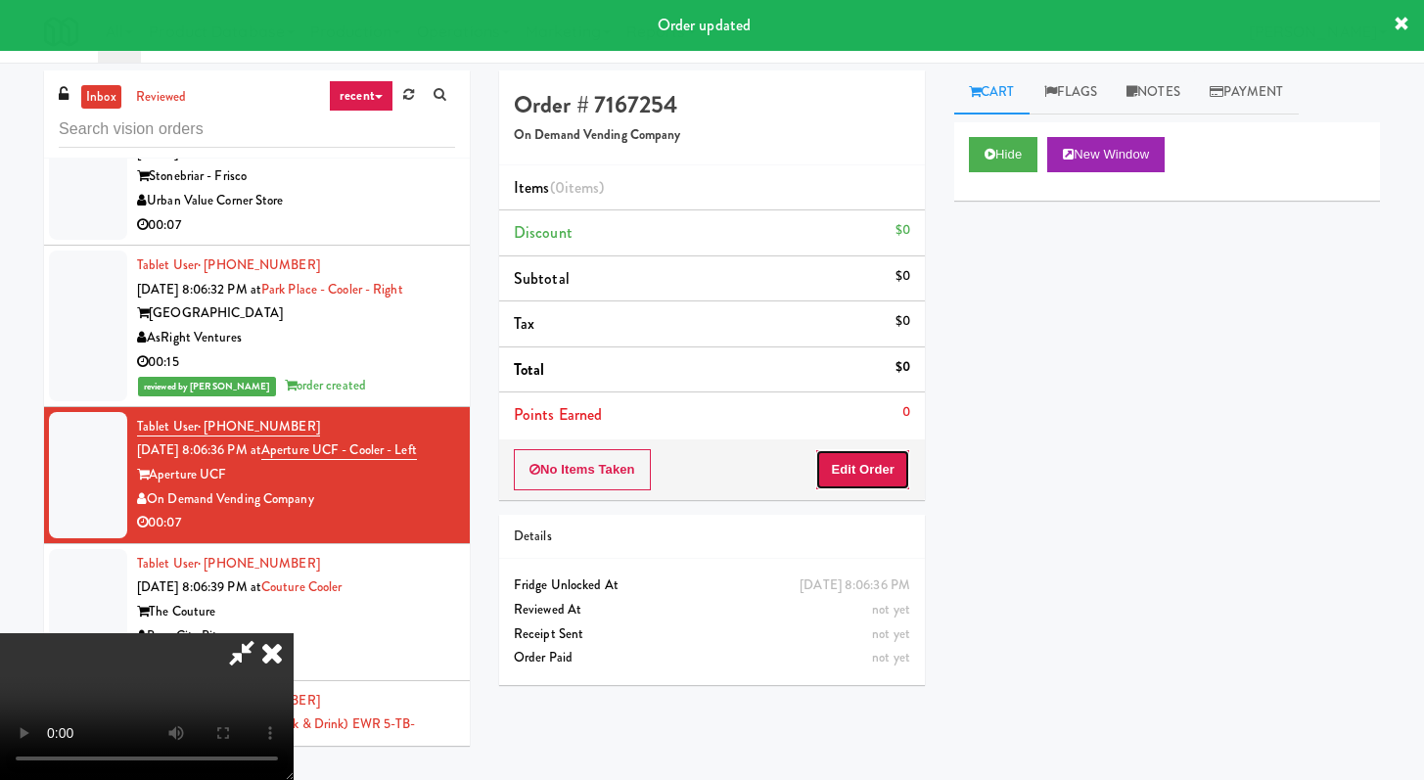
click at [895, 472] on button "Edit Order" at bounding box center [862, 469] width 95 height 41
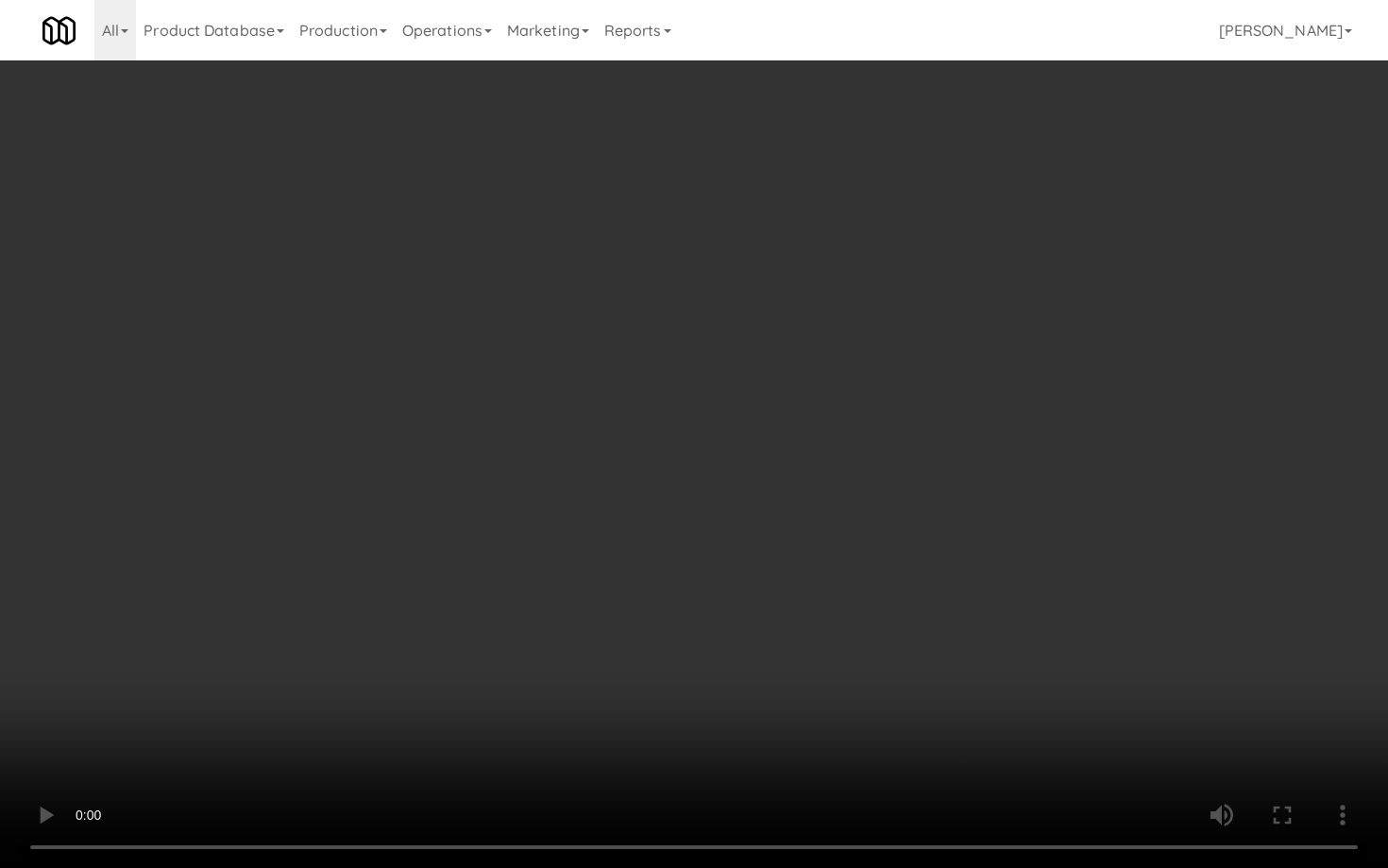
click at [725, 635] on video at bounding box center [694, 434] width 1388 height 868
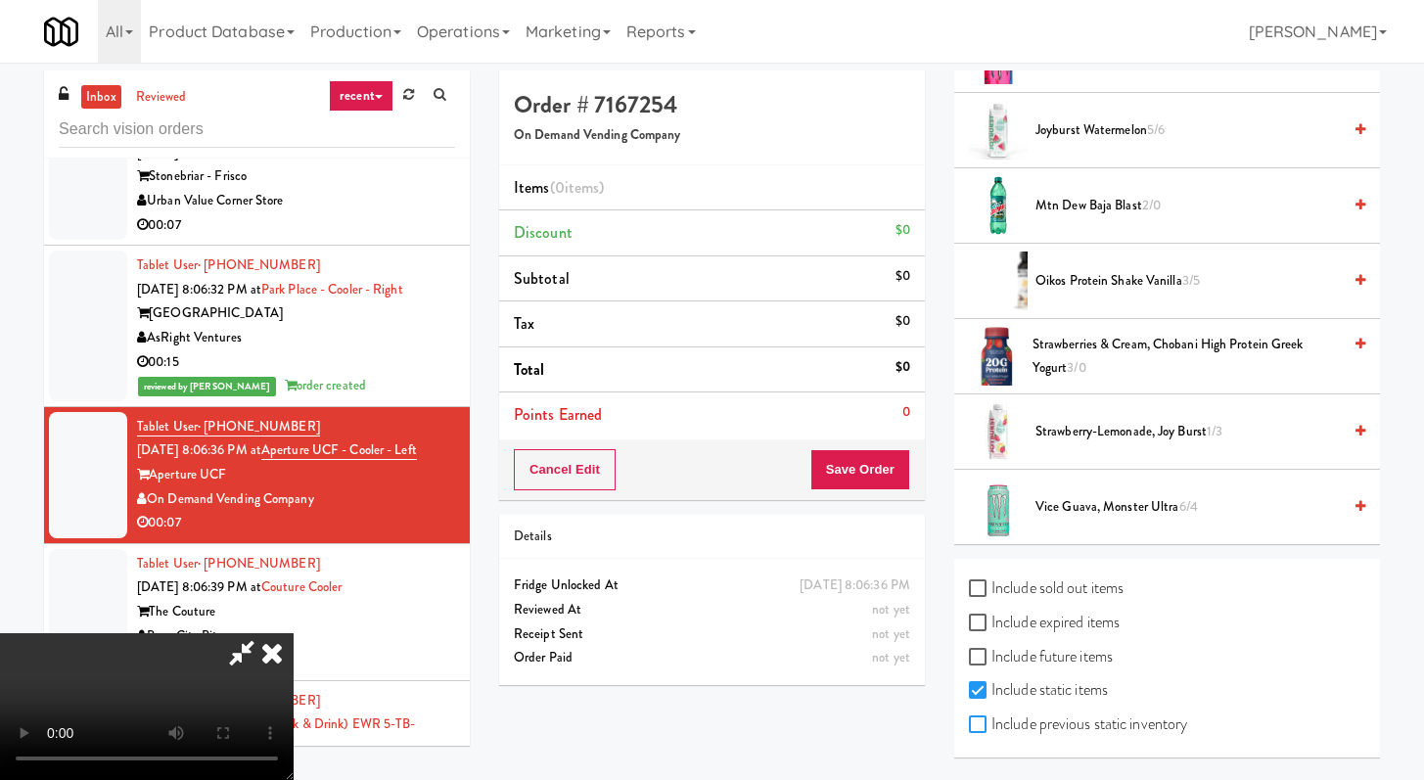
click at [978, 718] on input "Include previous static inventory" at bounding box center [980, 726] width 23 height 16
checkbox input "true"
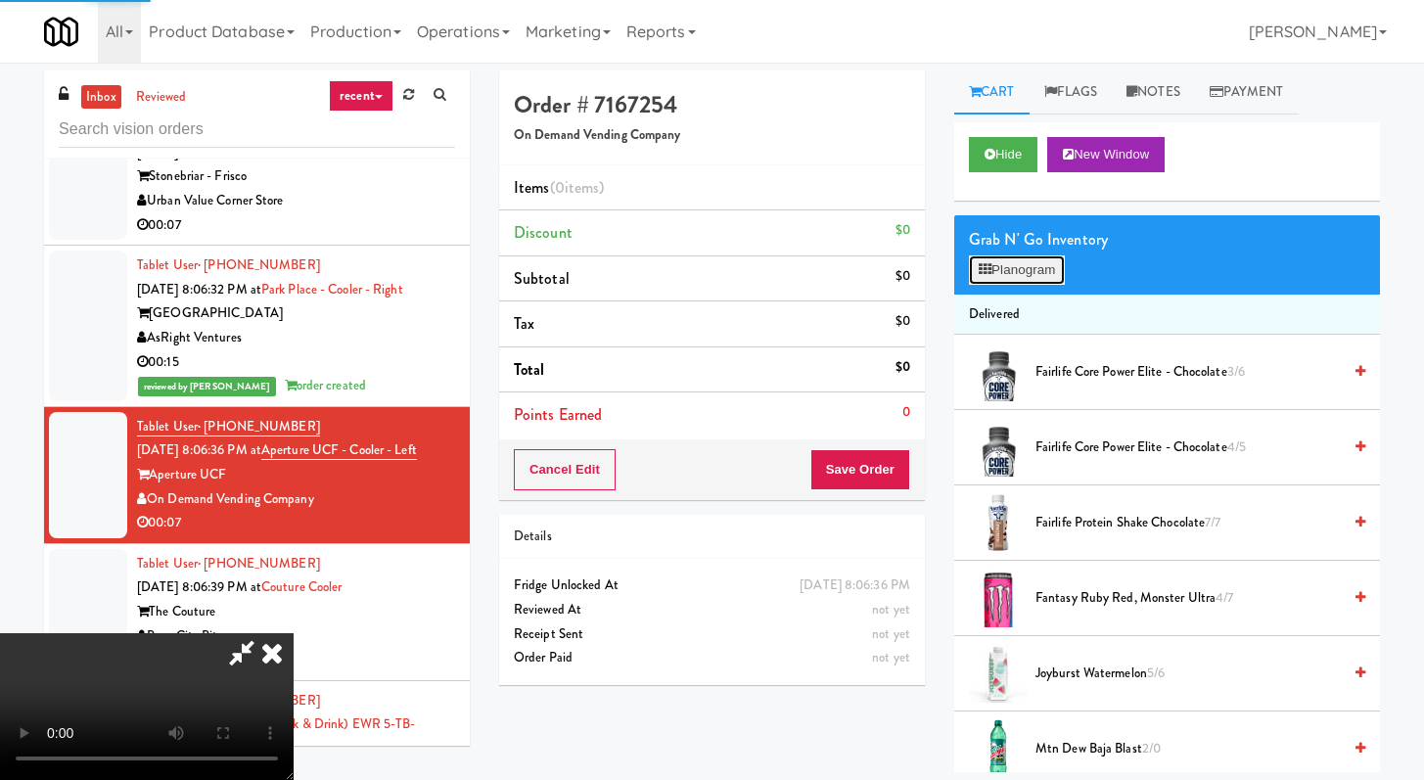
click at [1029, 268] on button "Planogram" at bounding box center [1017, 270] width 96 height 29
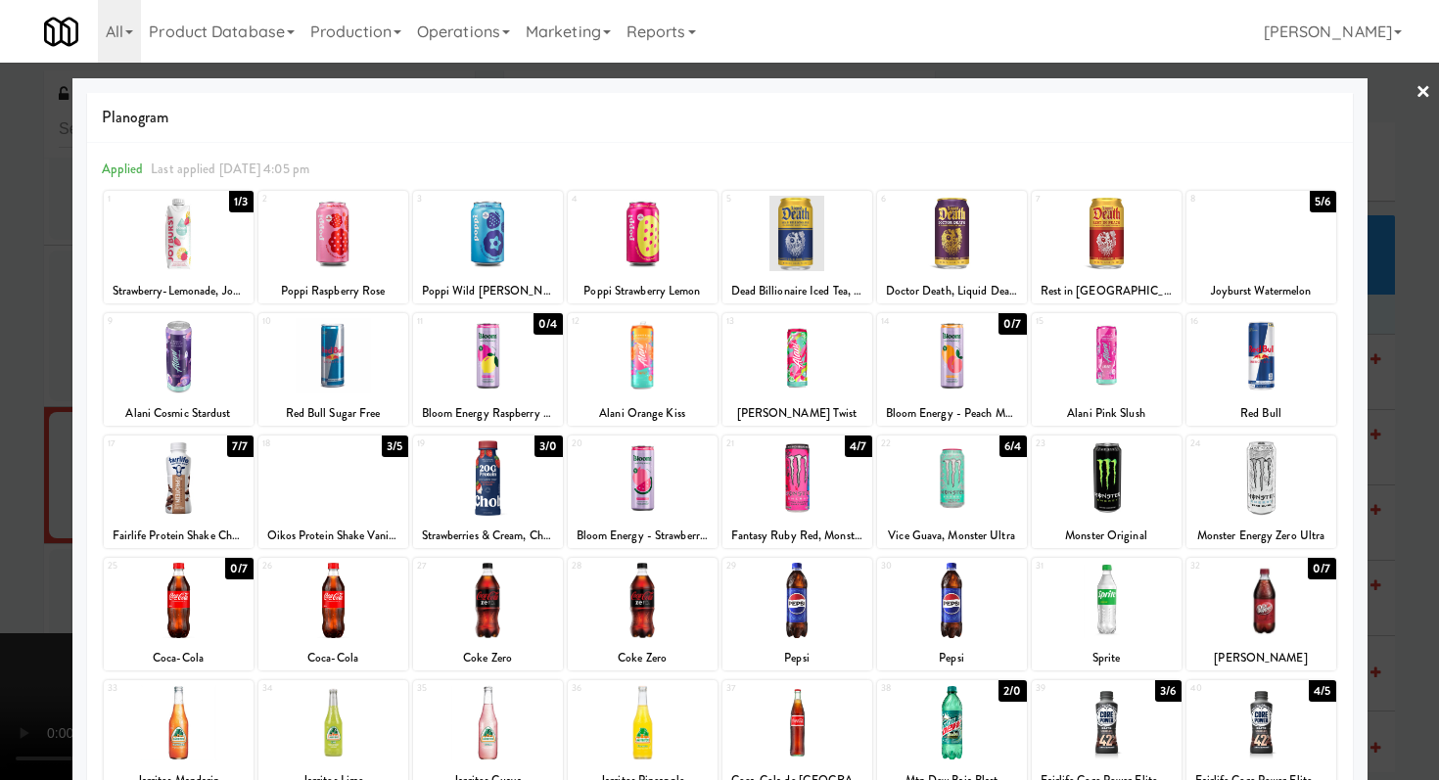
click at [294, 588] on div at bounding box center [333, 600] width 150 height 75
click at [194, 592] on div at bounding box center [179, 600] width 150 height 75
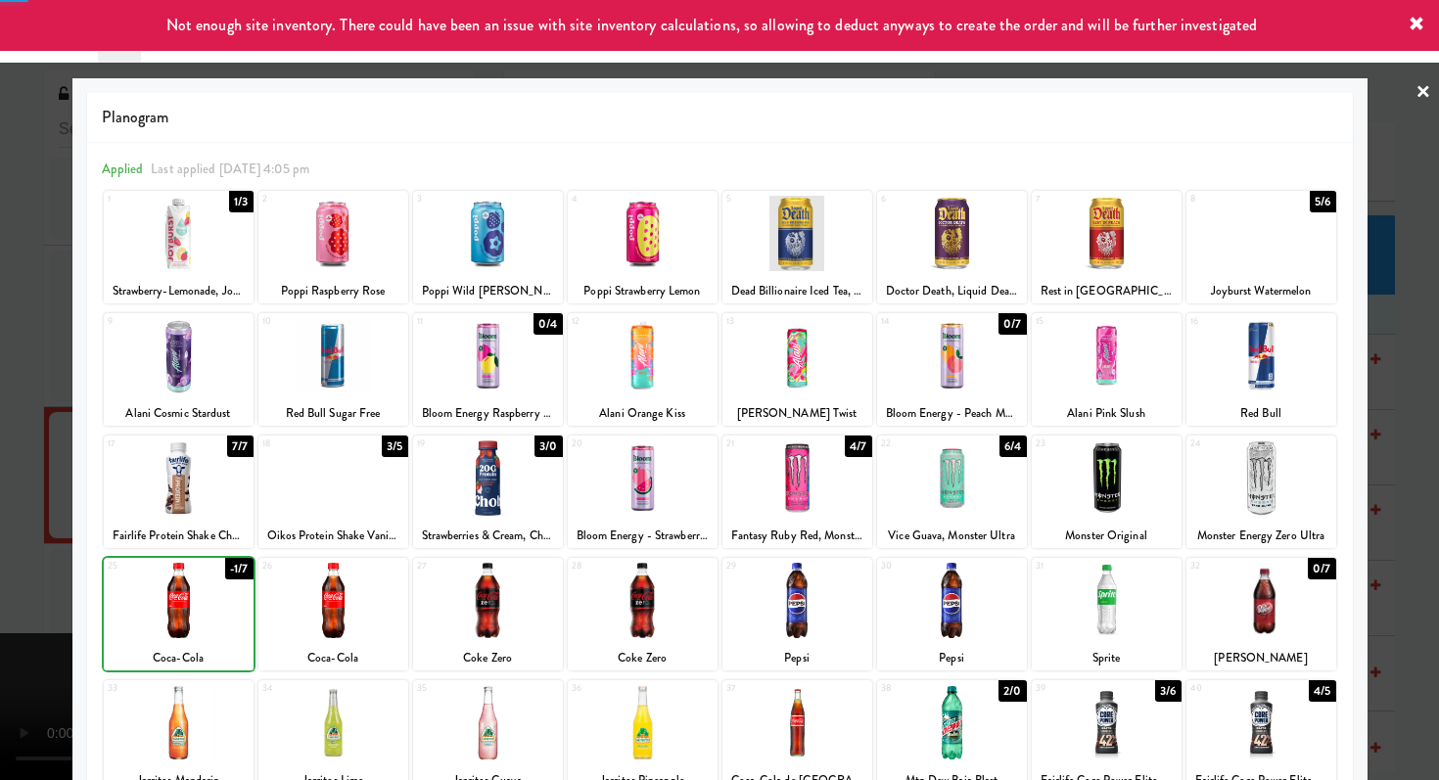
click at [194, 592] on div at bounding box center [179, 600] width 150 height 75
click at [0, 516] on div at bounding box center [719, 390] width 1439 height 780
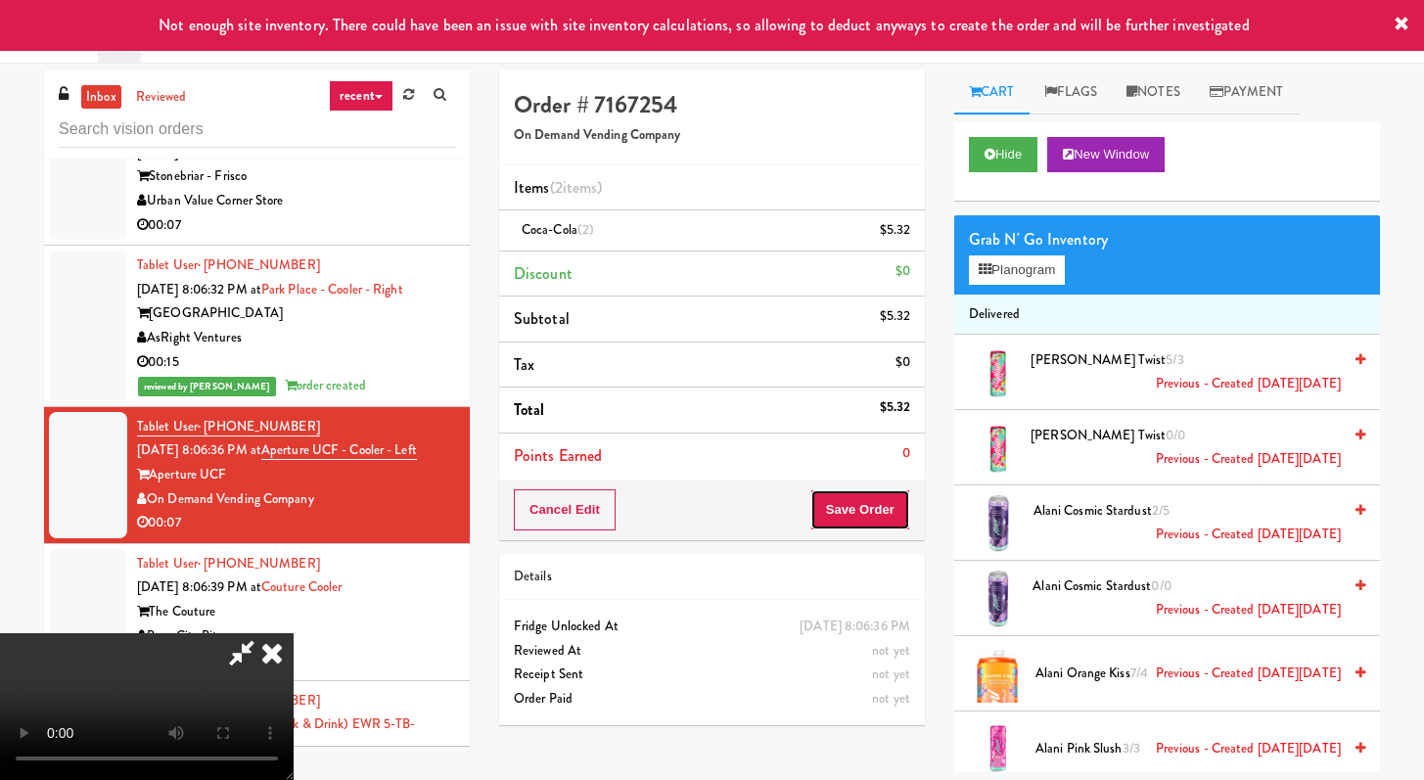
click at [907, 520] on button "Save Order" at bounding box center [861, 509] width 100 height 41
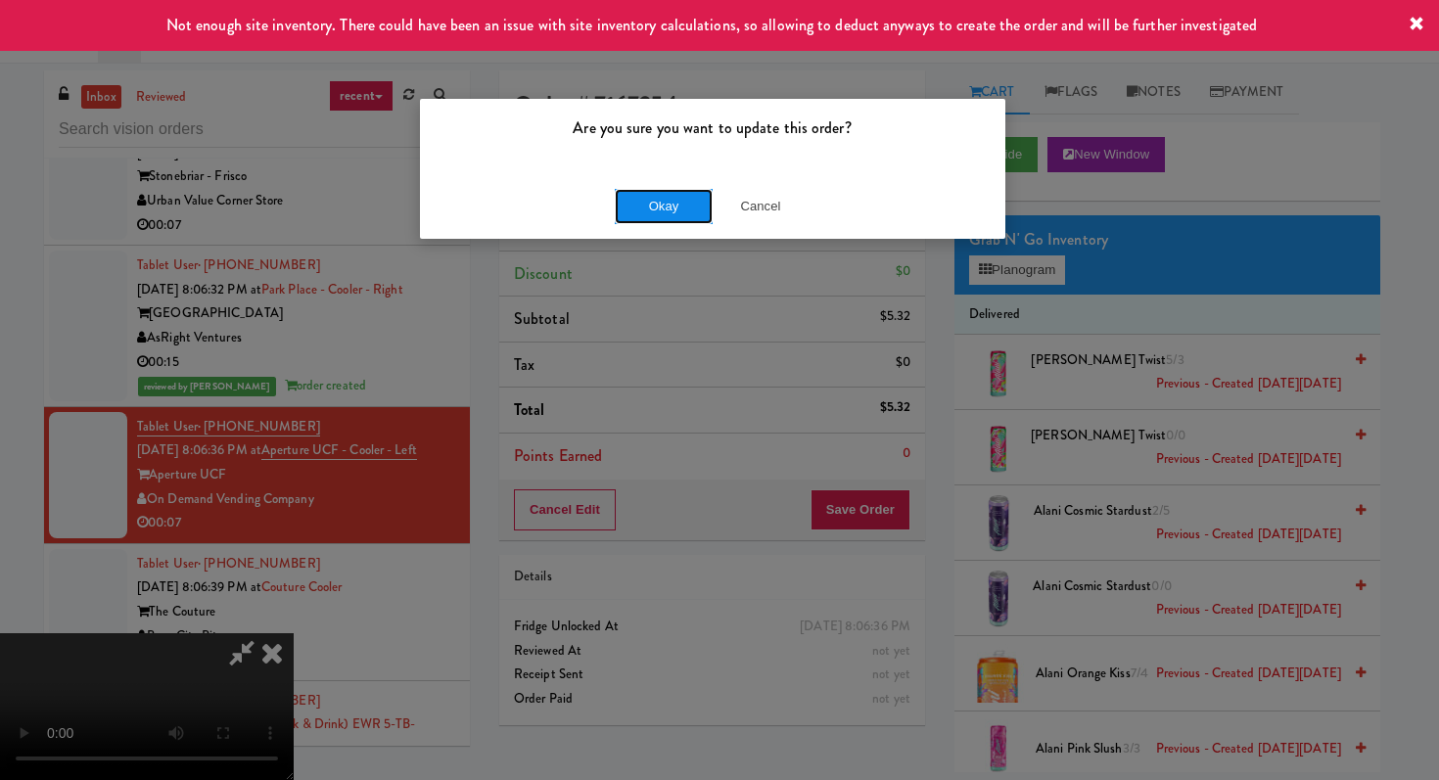
click at [690, 220] on button "Okay" at bounding box center [664, 206] width 98 height 35
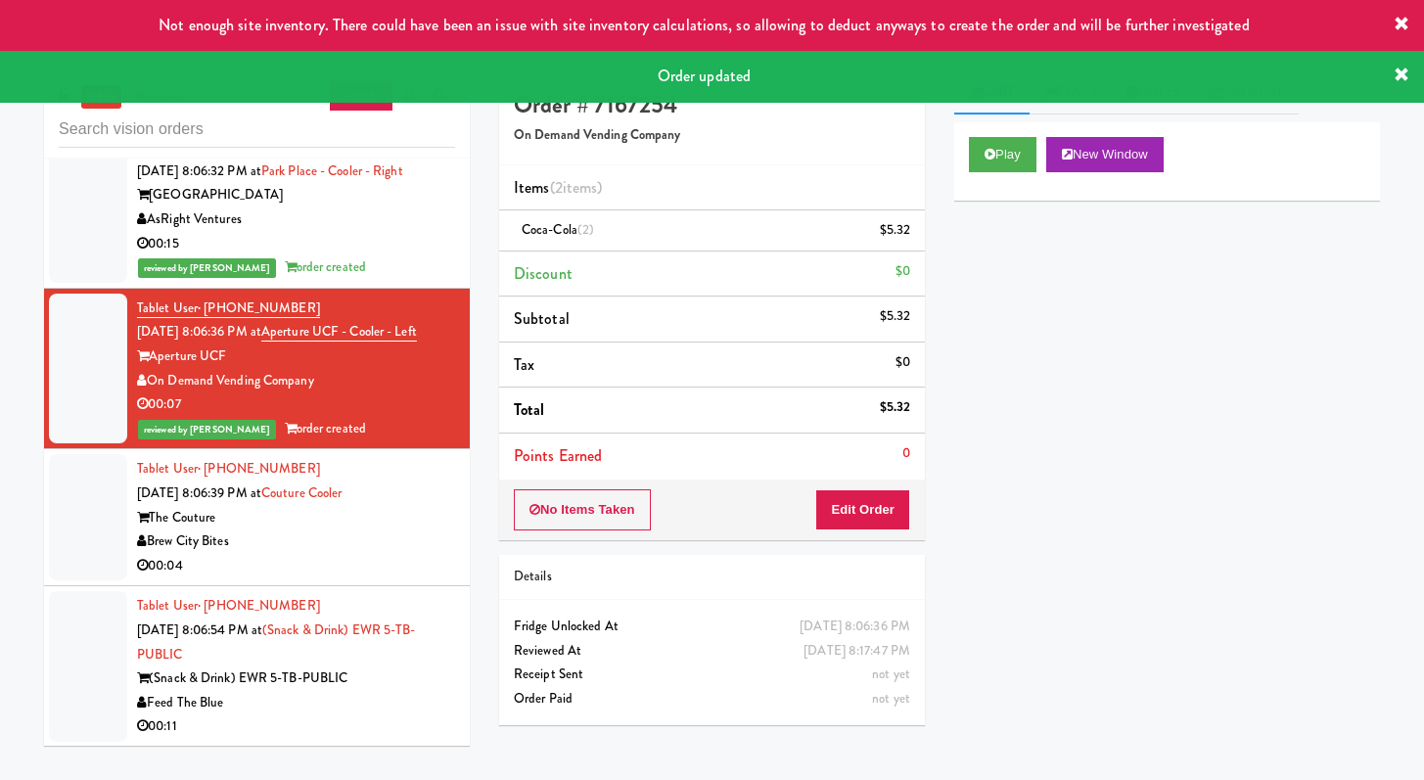
scroll to position [5128, 0]
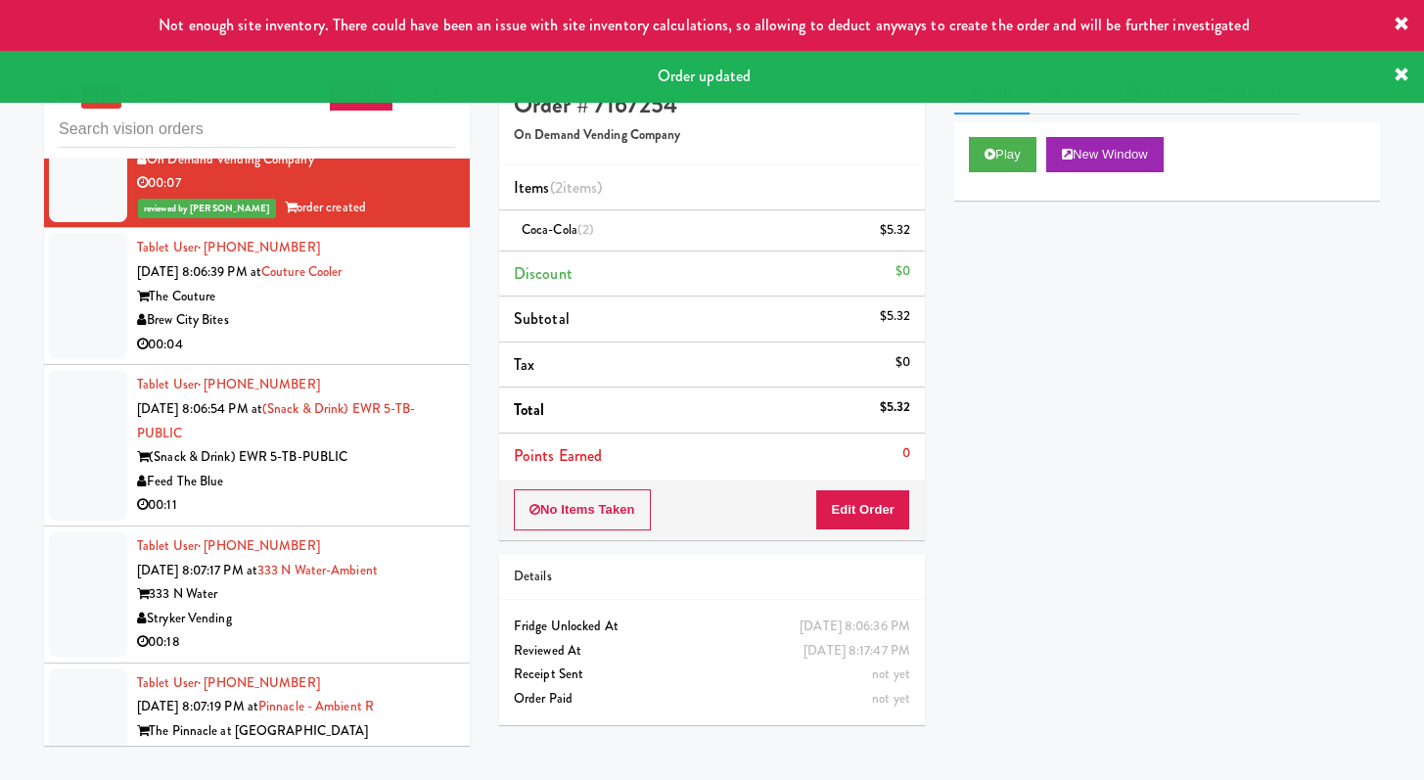
click at [392, 357] on div "00:04" at bounding box center [296, 345] width 318 height 24
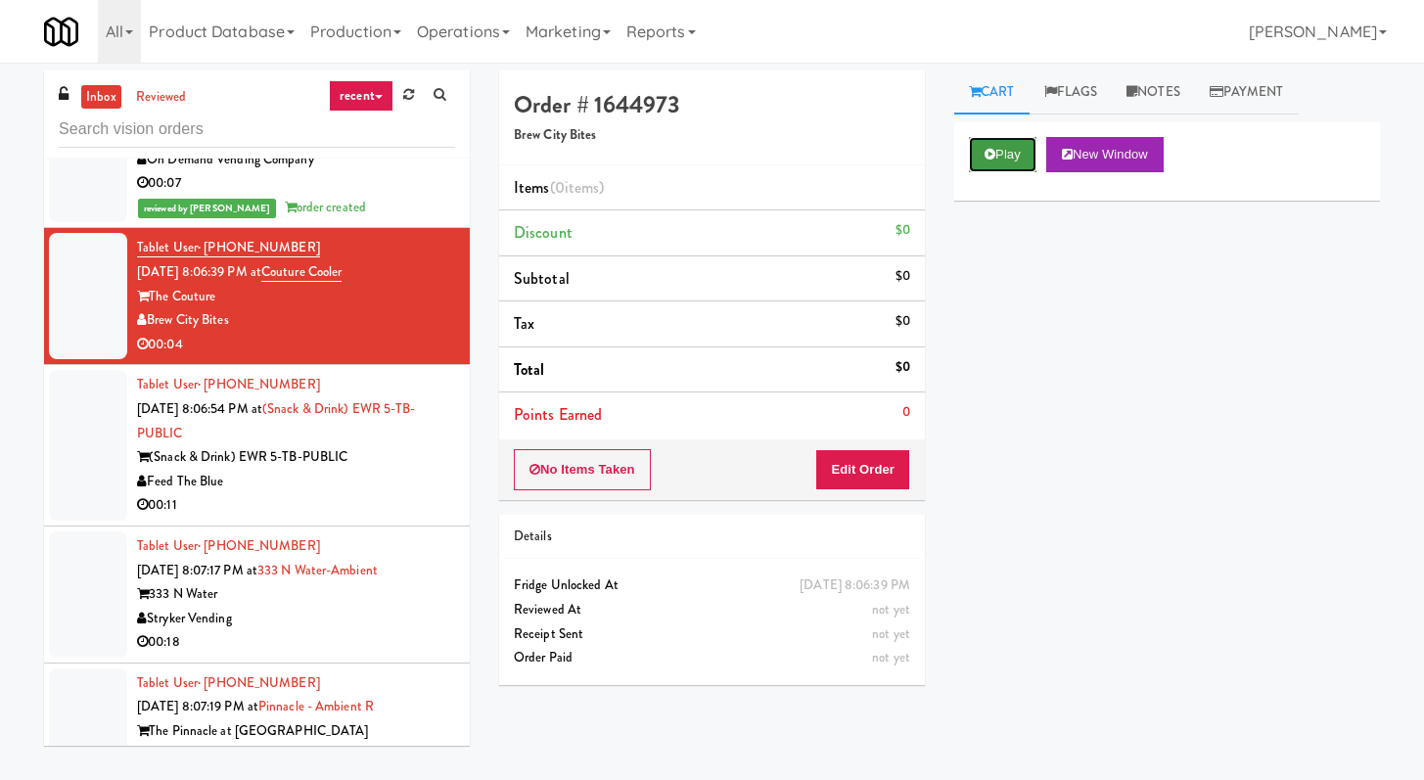
click at [986, 139] on button "Play" at bounding box center [1003, 154] width 68 height 35
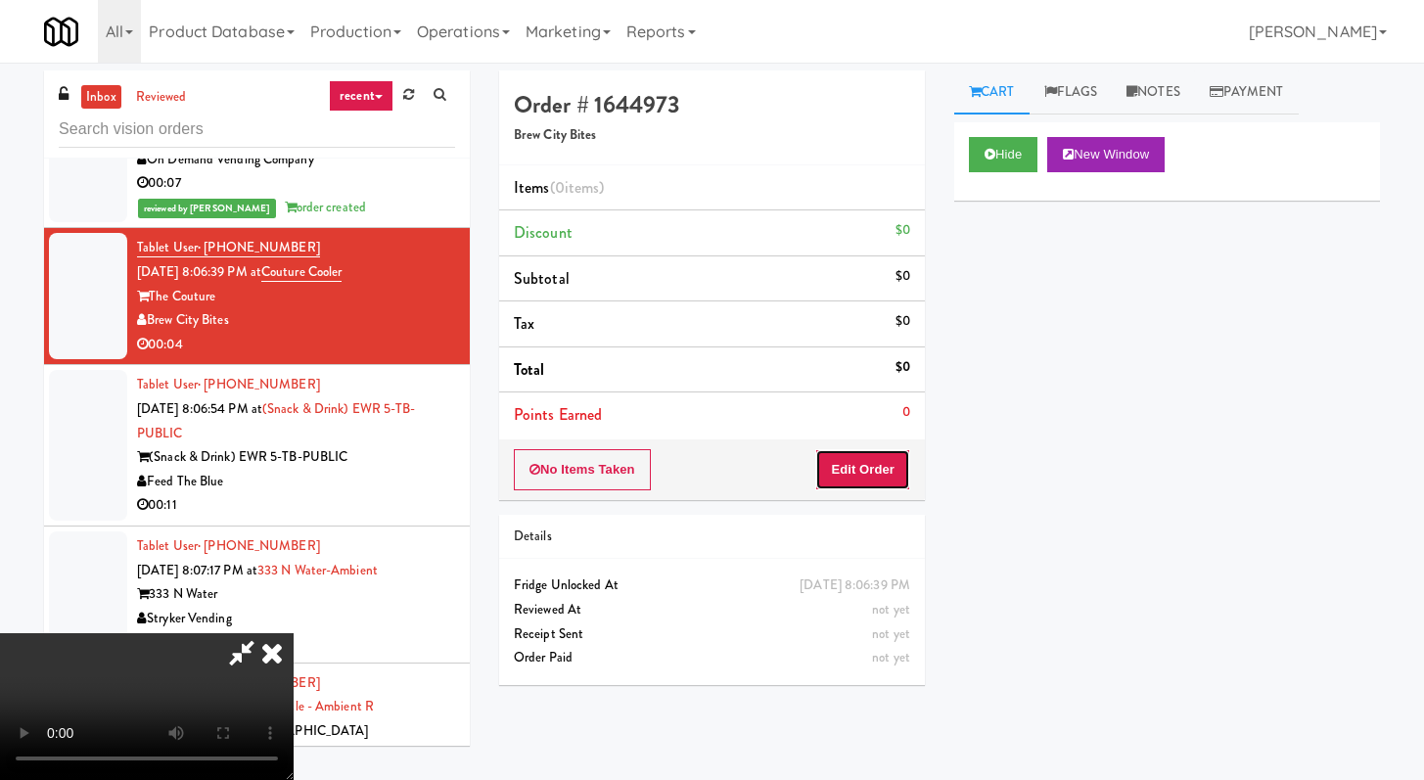
click at [889, 476] on button "Edit Order" at bounding box center [862, 469] width 95 height 41
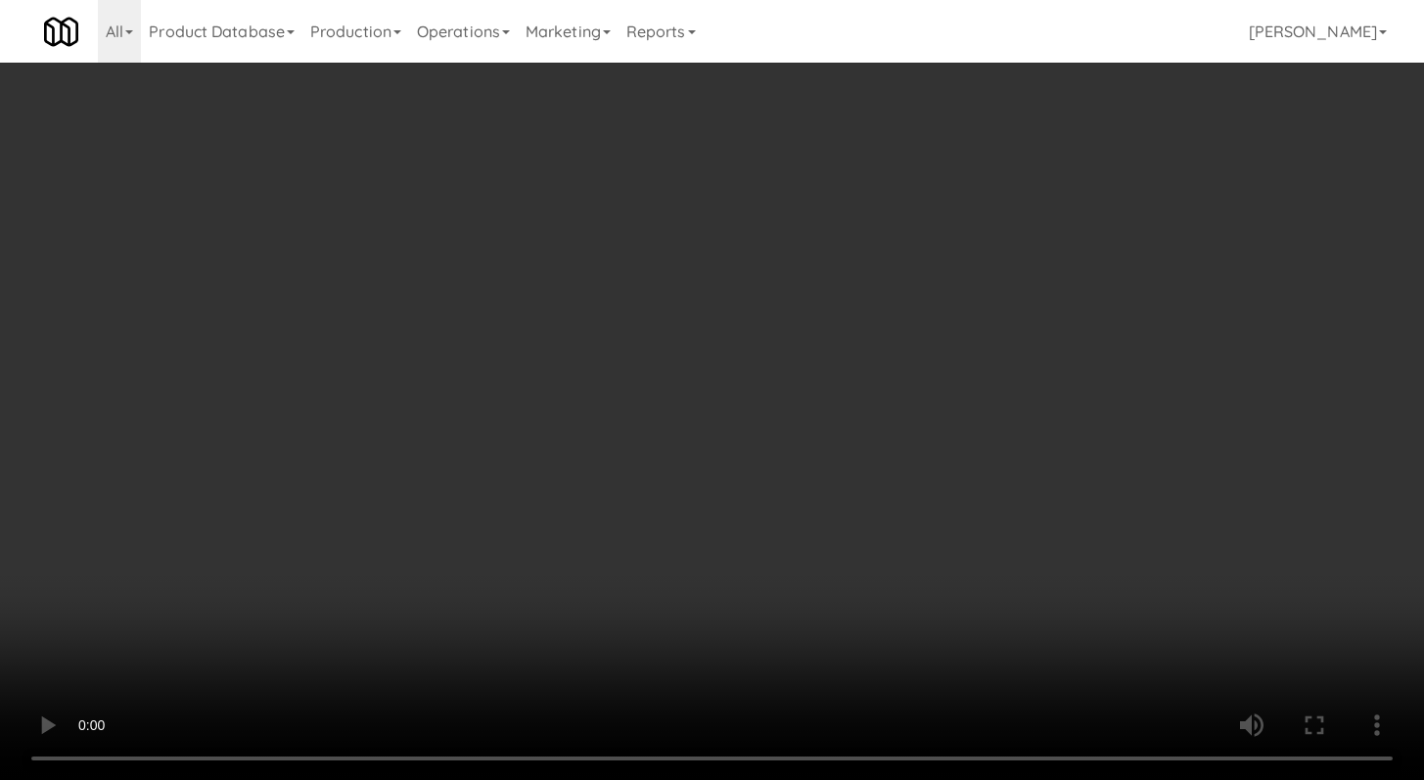
scroll to position [5104, 0]
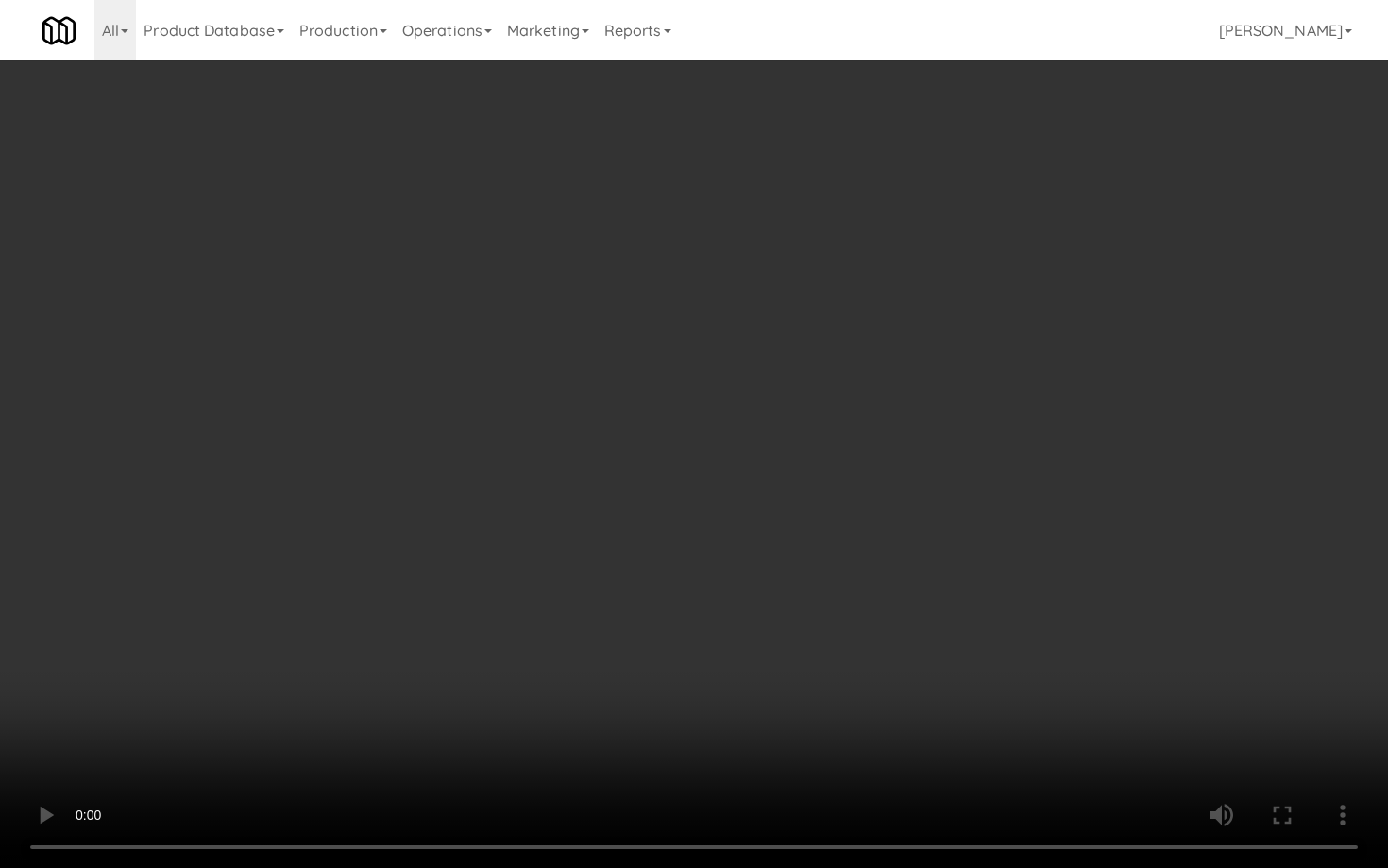
click at [696, 561] on video at bounding box center [694, 434] width 1388 height 868
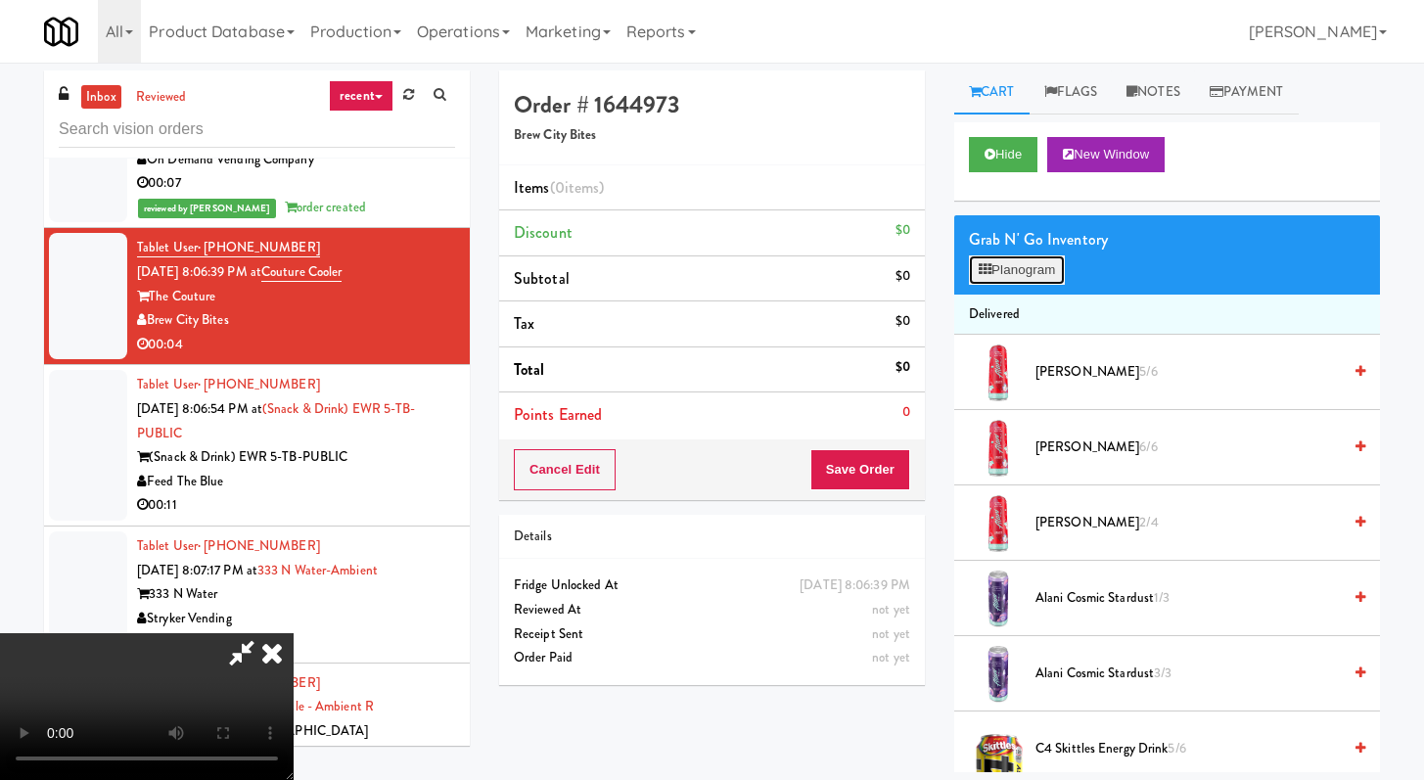
click at [983, 260] on button "Planogram" at bounding box center [1017, 270] width 96 height 29
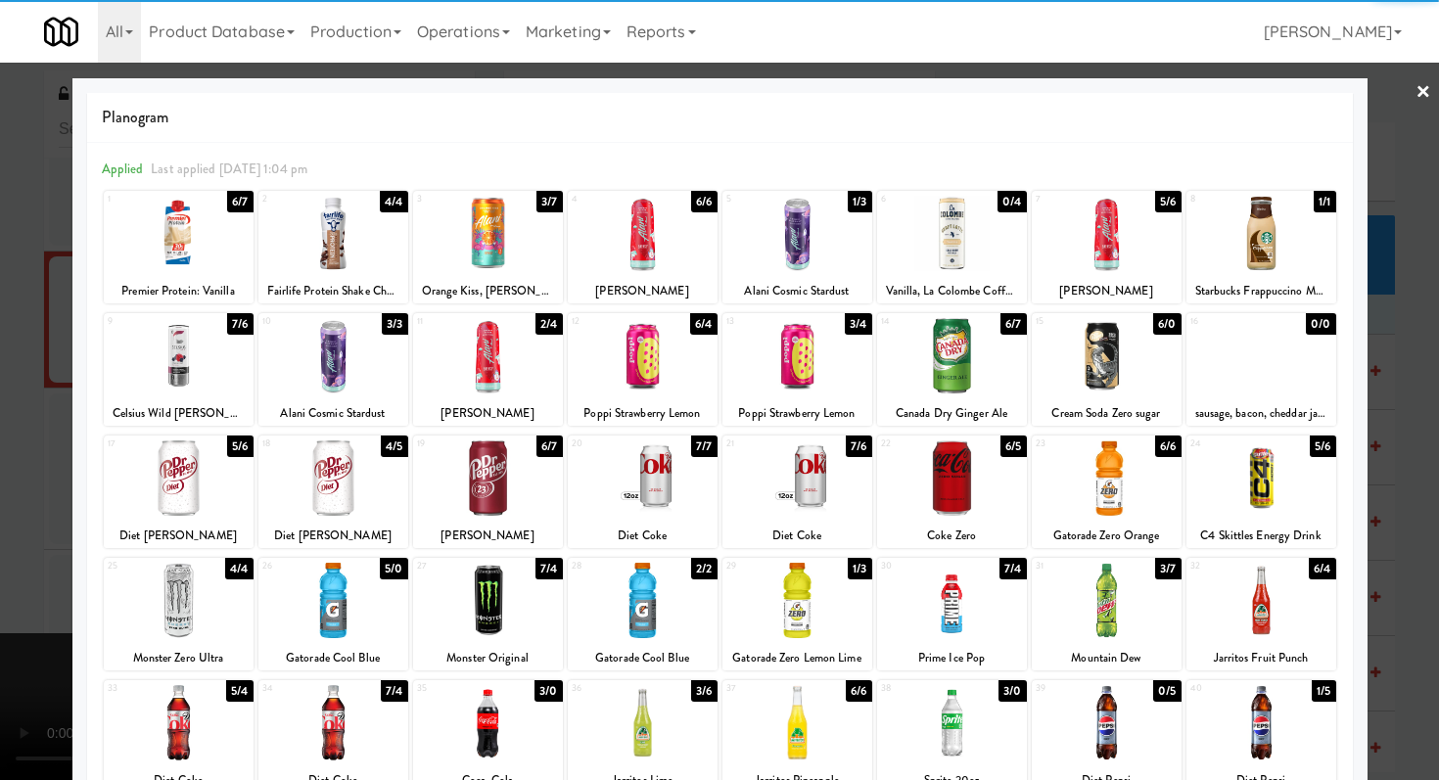
drag, startPoint x: 1091, startPoint y: 361, endPoint x: 466, endPoint y: 399, distance: 625.8
click at [1091, 361] on div at bounding box center [1107, 355] width 150 height 75
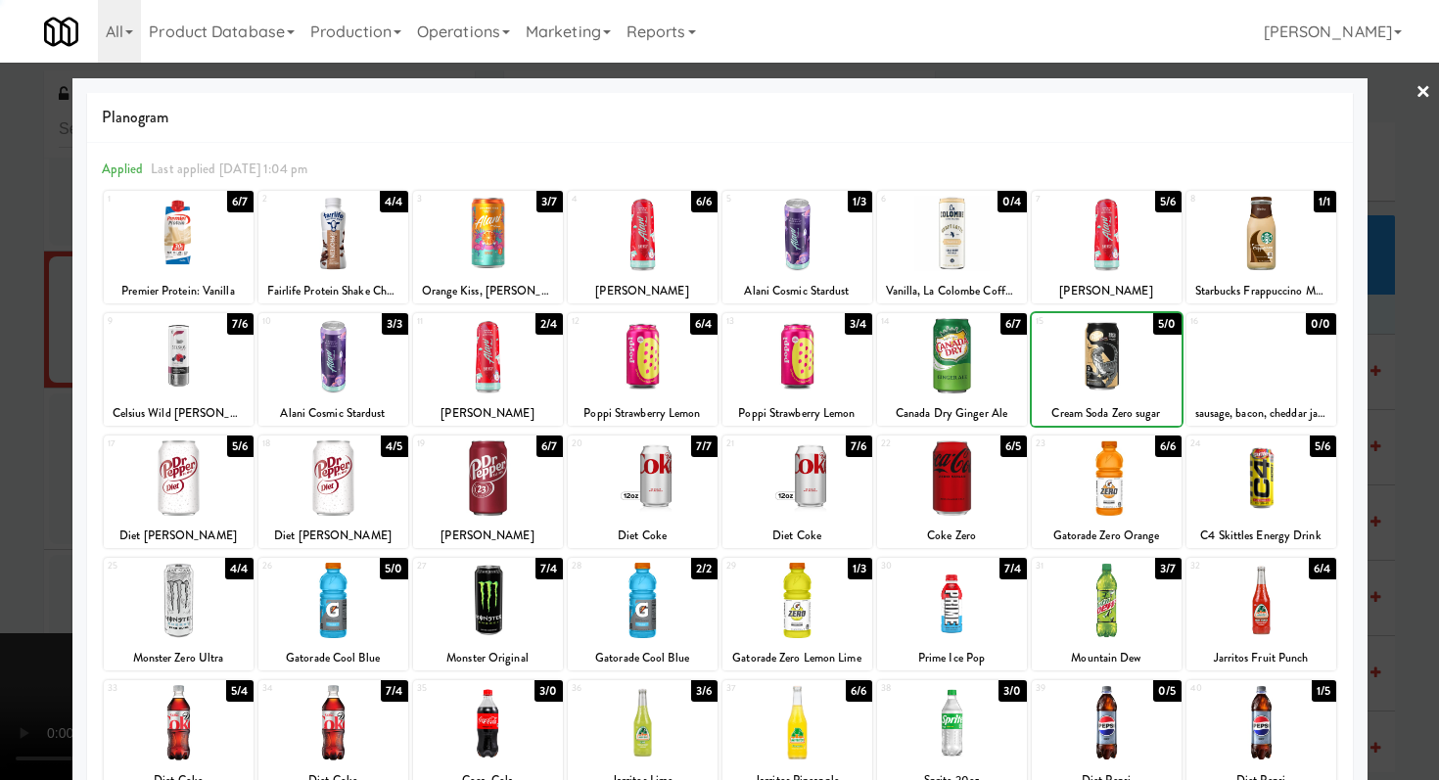
click at [0, 393] on div at bounding box center [719, 390] width 1439 height 780
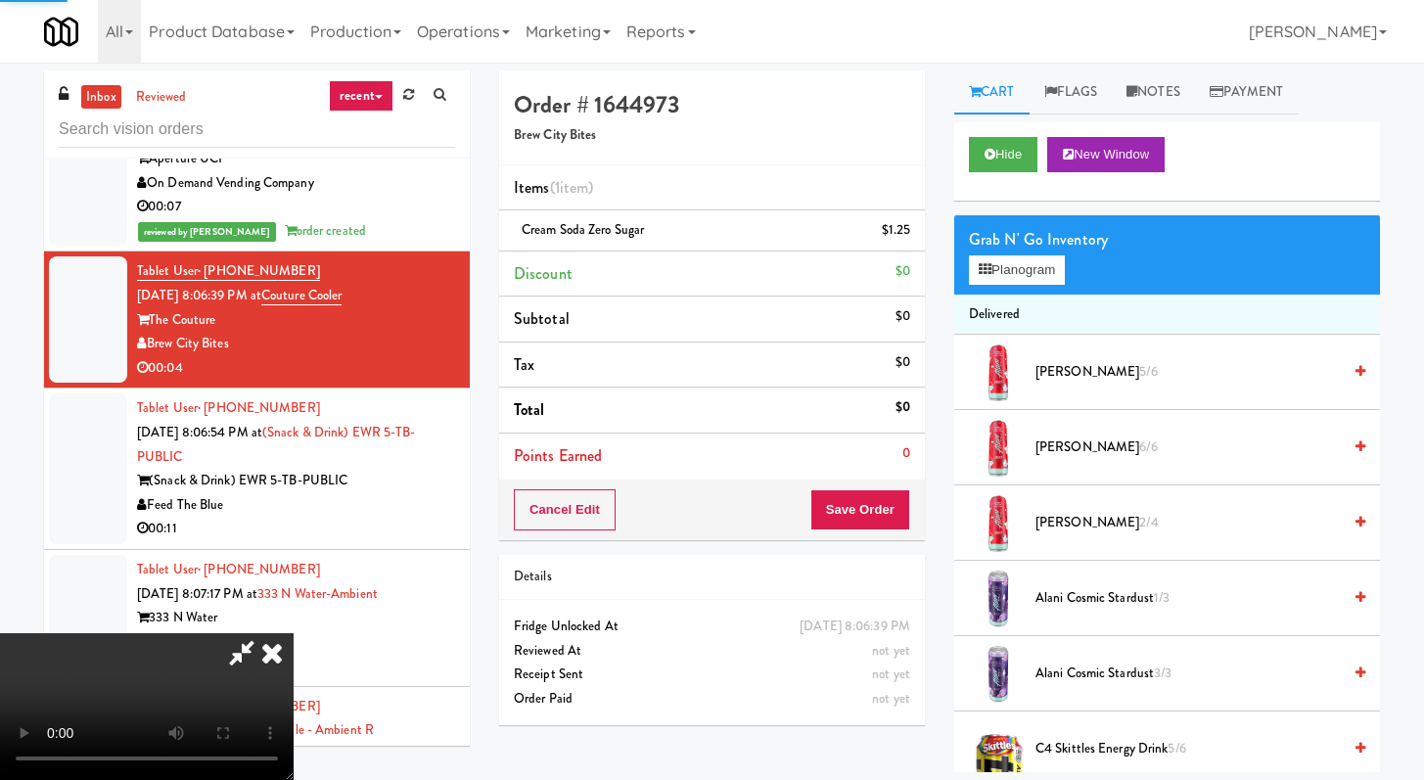
scroll to position [5128, 0]
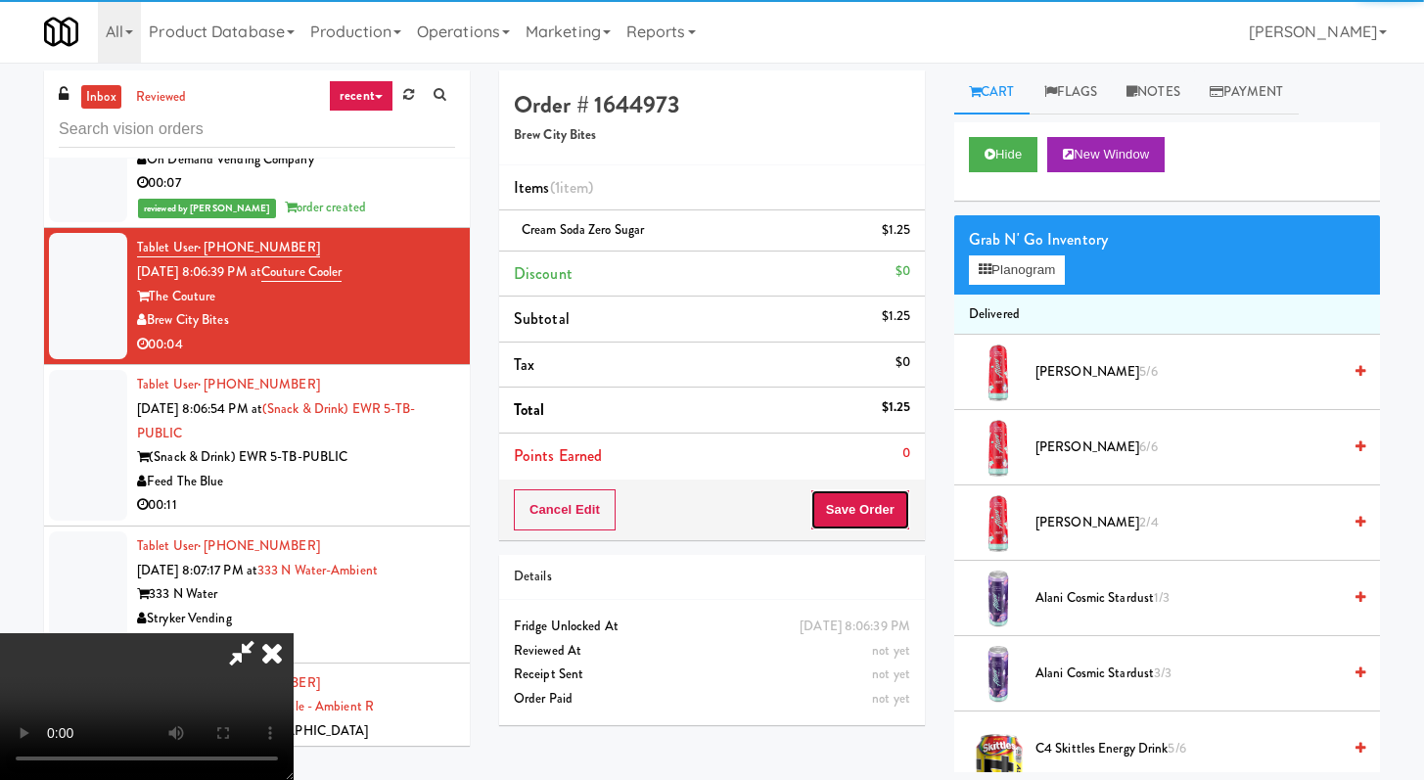
click at [876, 505] on button "Save Order" at bounding box center [861, 509] width 100 height 41
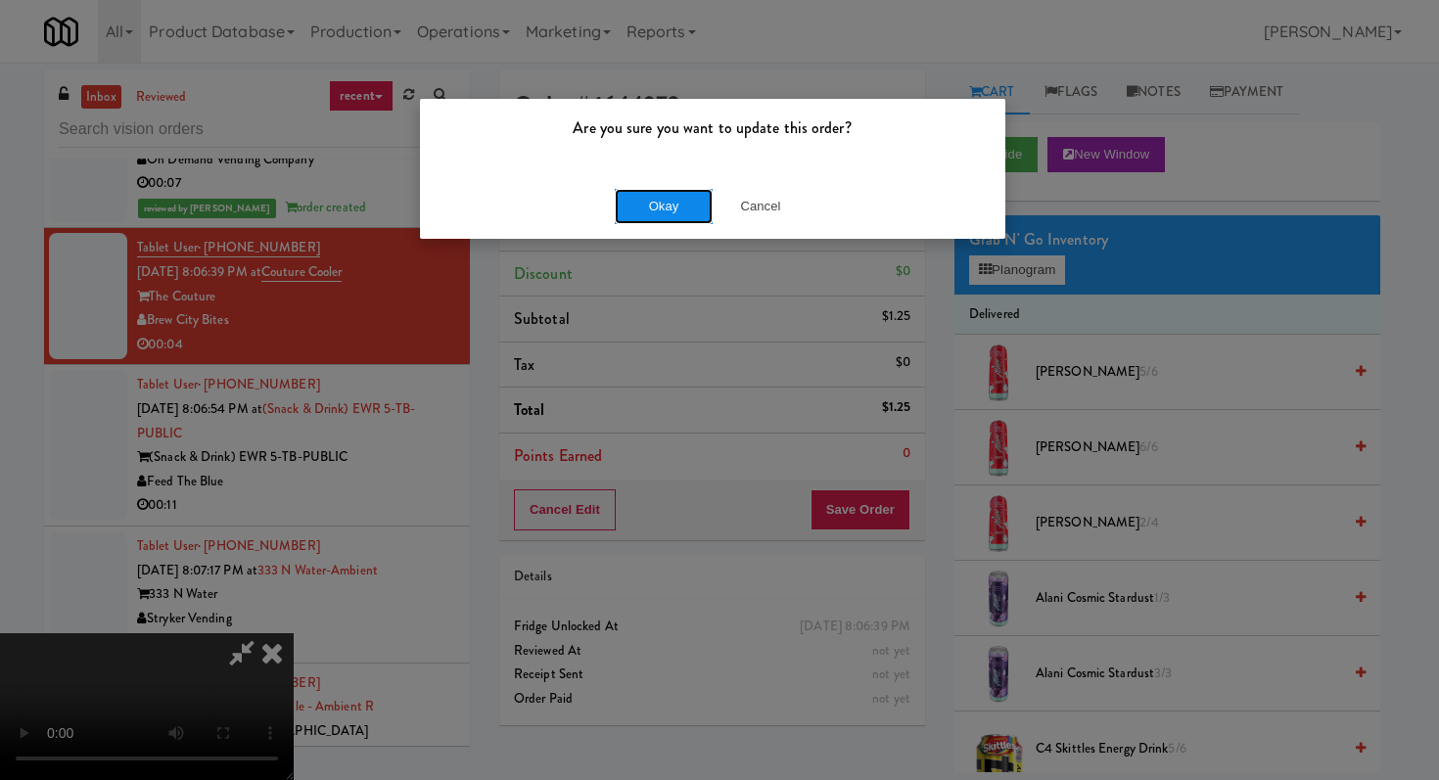
click at [662, 210] on button "Okay" at bounding box center [664, 206] width 98 height 35
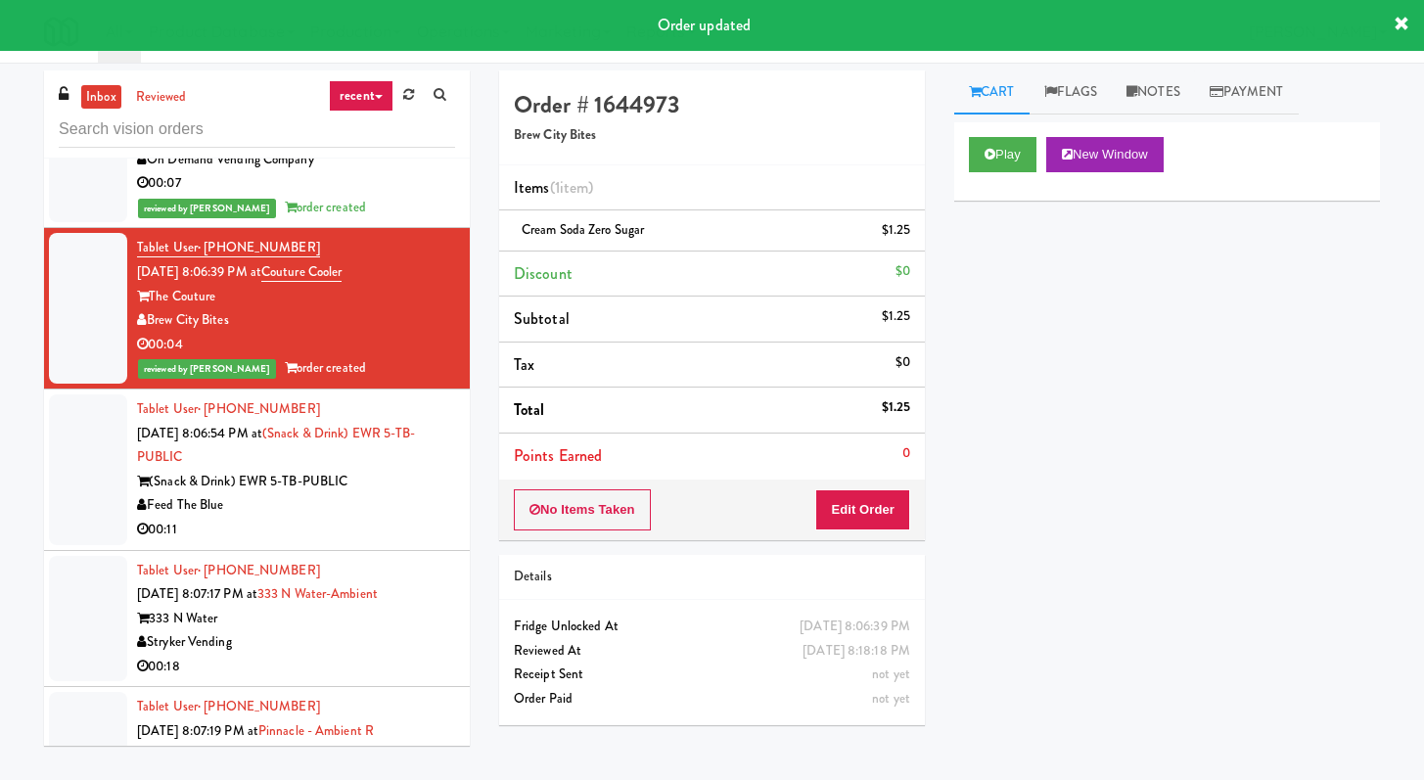
click at [419, 518] on div "Feed The Blue" at bounding box center [296, 505] width 318 height 24
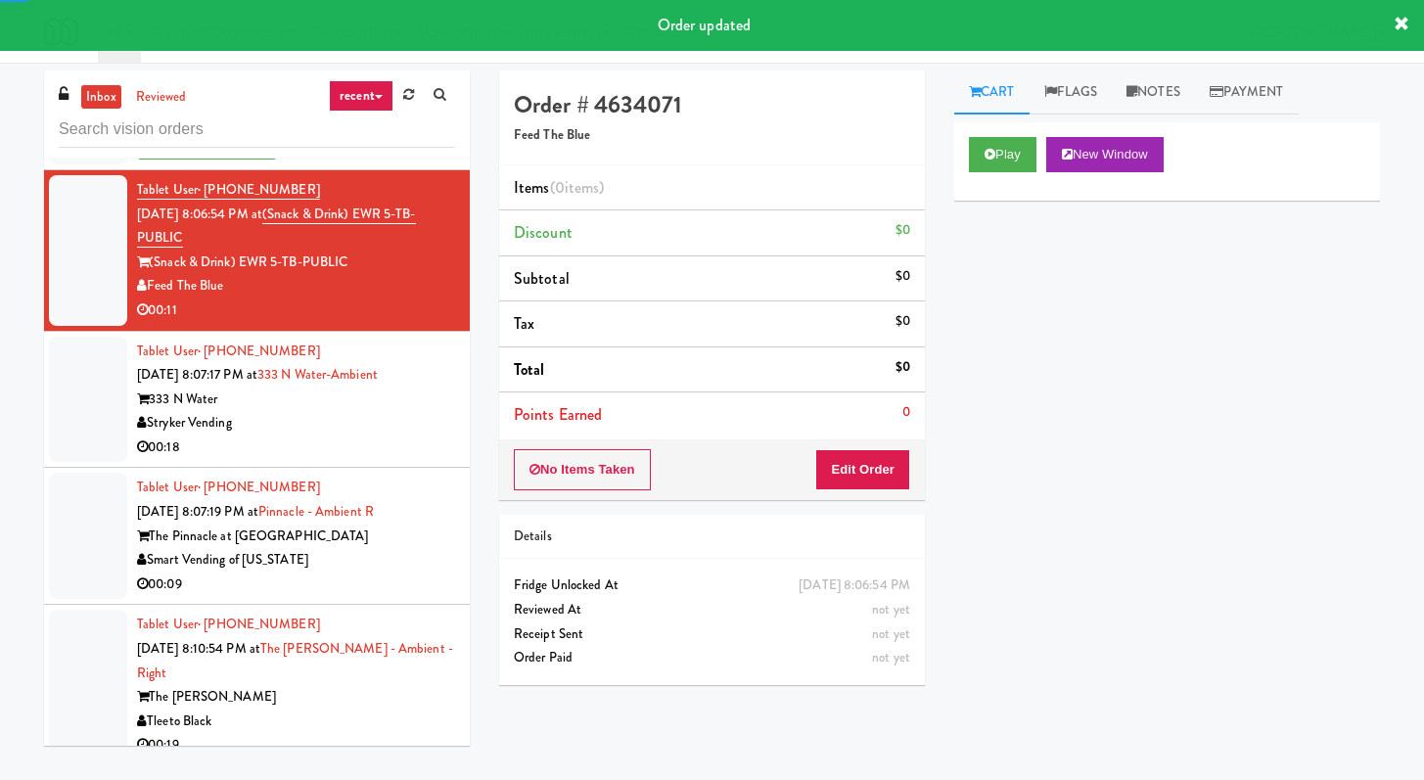
scroll to position [5403, 0]
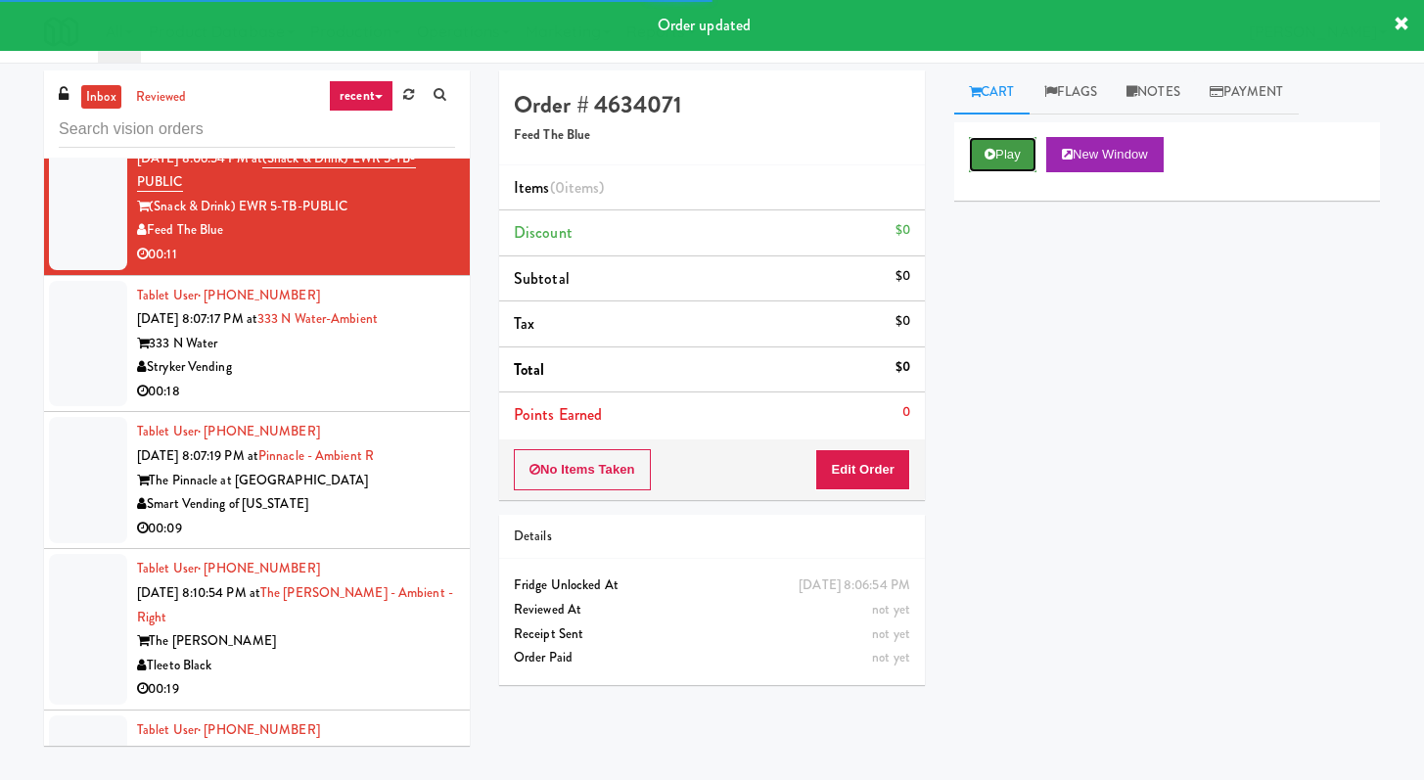
click at [990, 144] on button "Play" at bounding box center [1003, 154] width 68 height 35
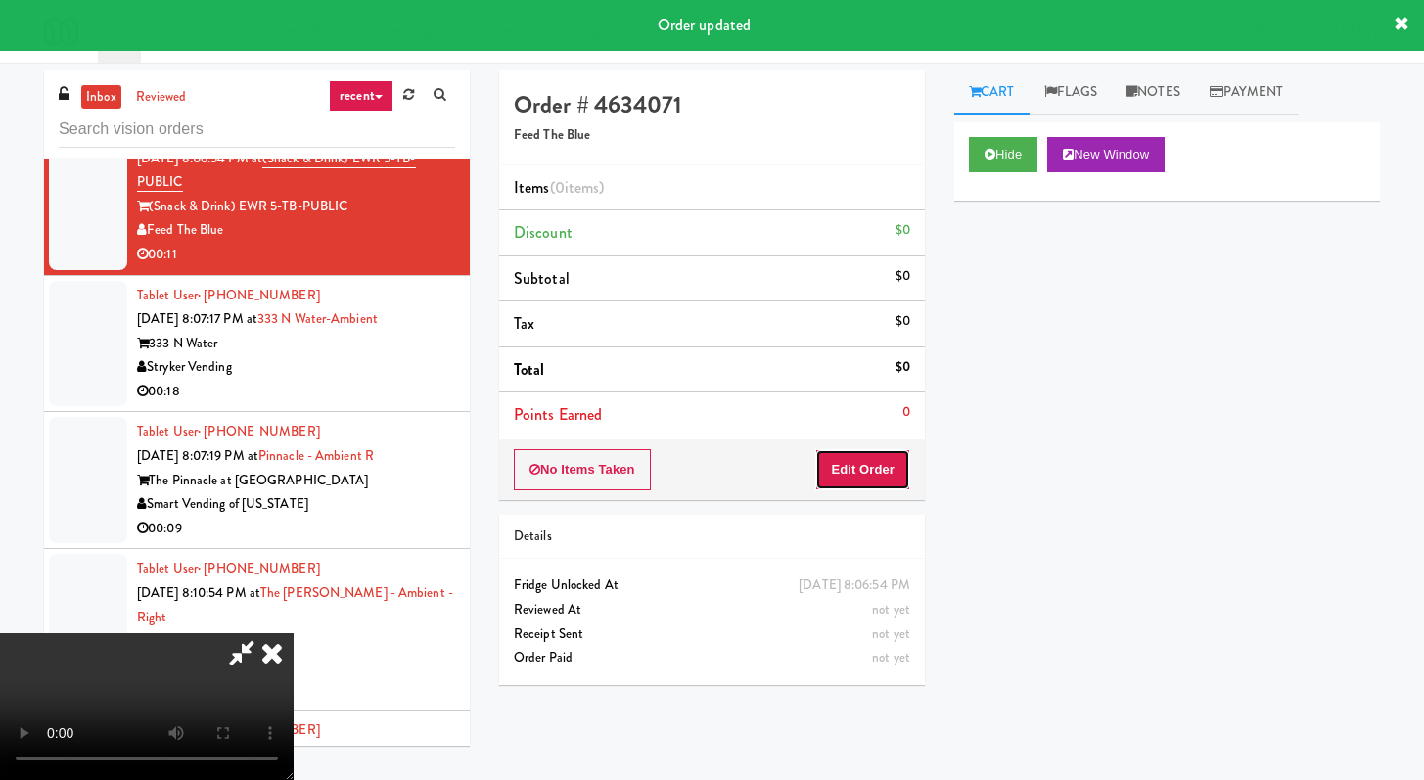
click at [860, 450] on button "Edit Order" at bounding box center [862, 469] width 95 height 41
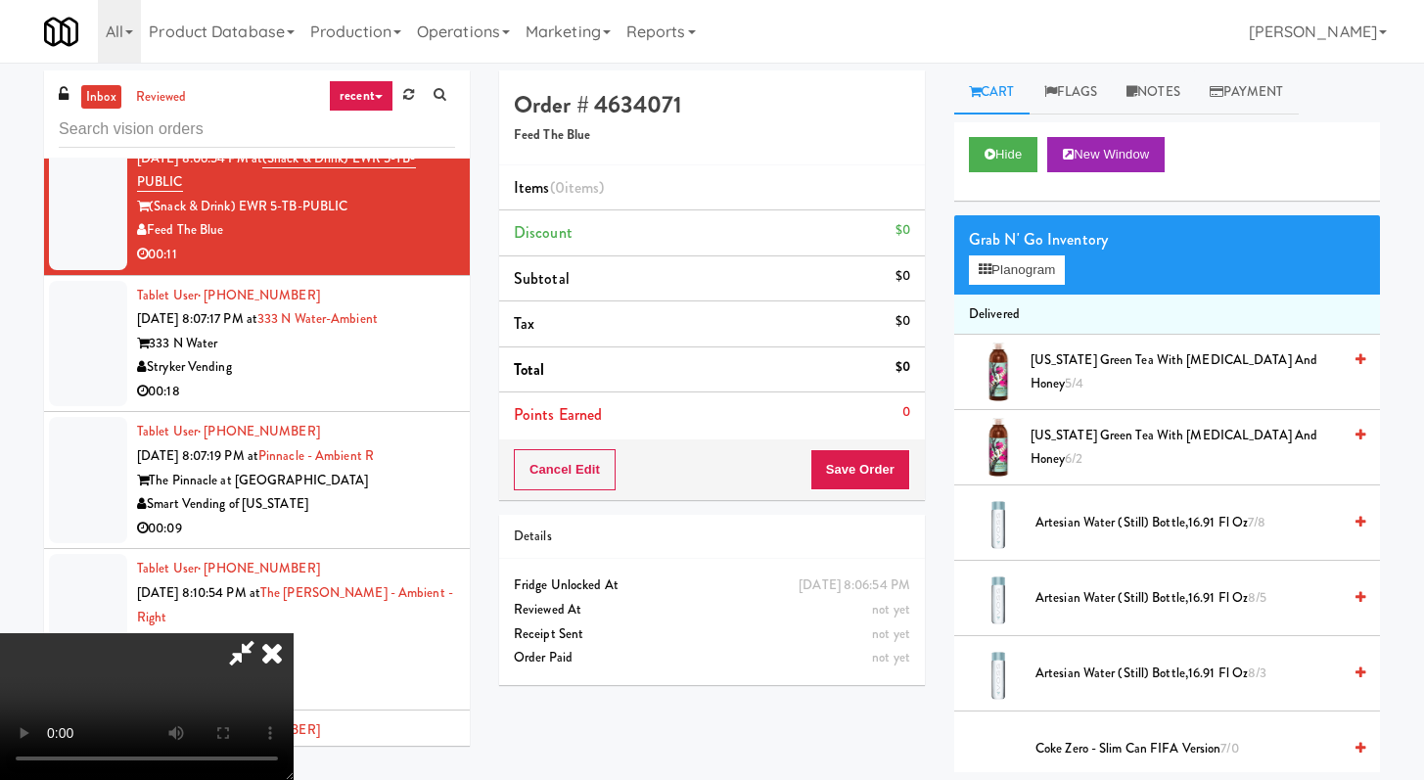
scroll to position [168, 0]
click at [294, 633] on video at bounding box center [147, 706] width 294 height 147
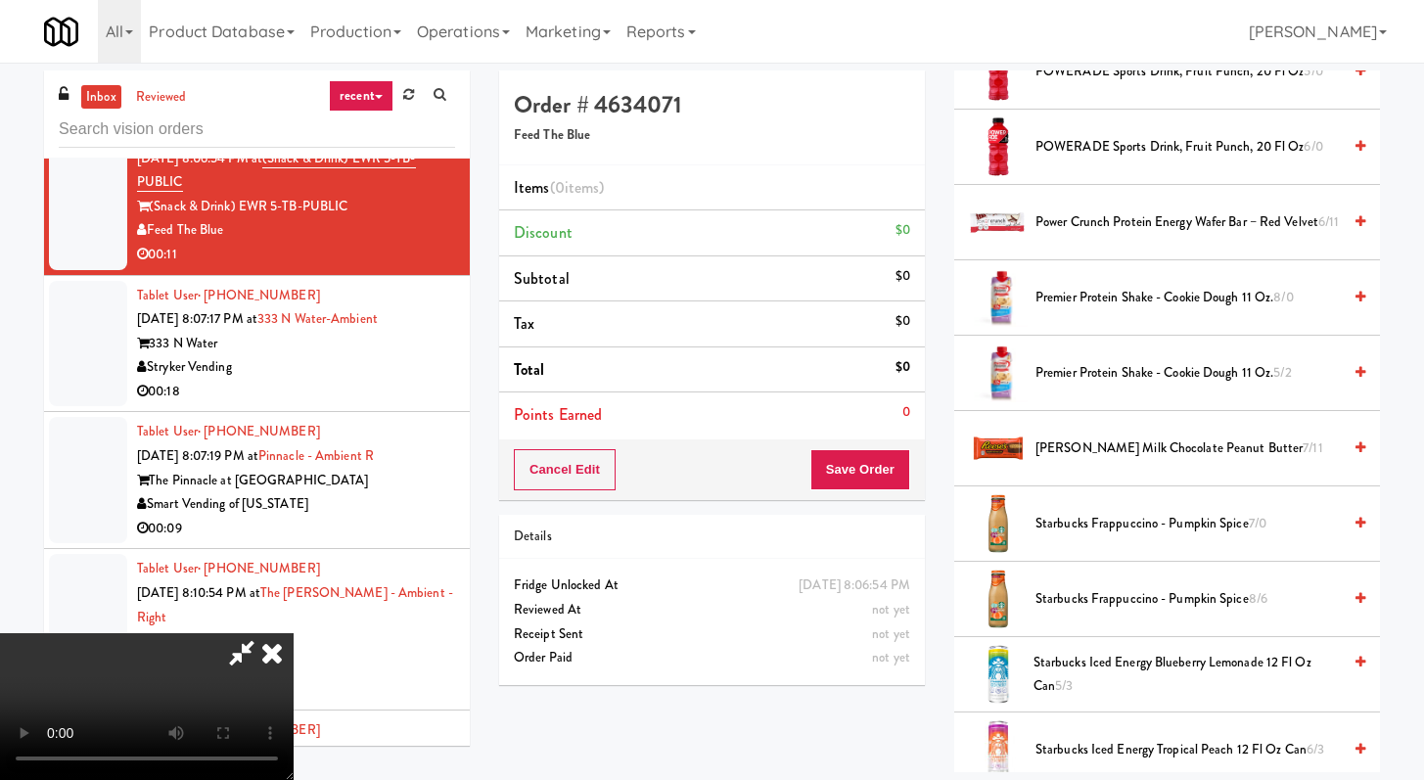
scroll to position [1739, 0]
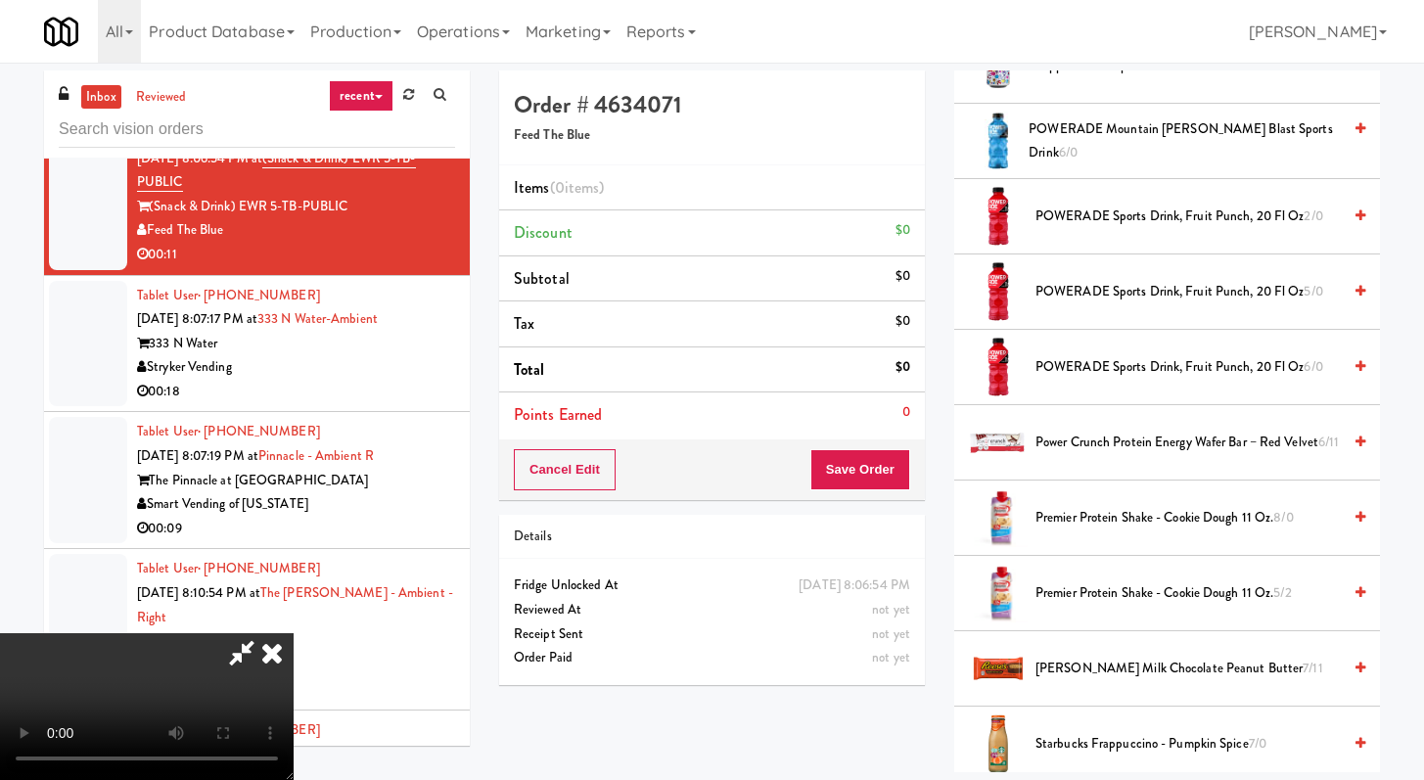
click at [1085, 524] on span "Premier Protein Shake - Cookie Dough 11 oz. 8/0" at bounding box center [1188, 518] width 305 height 24
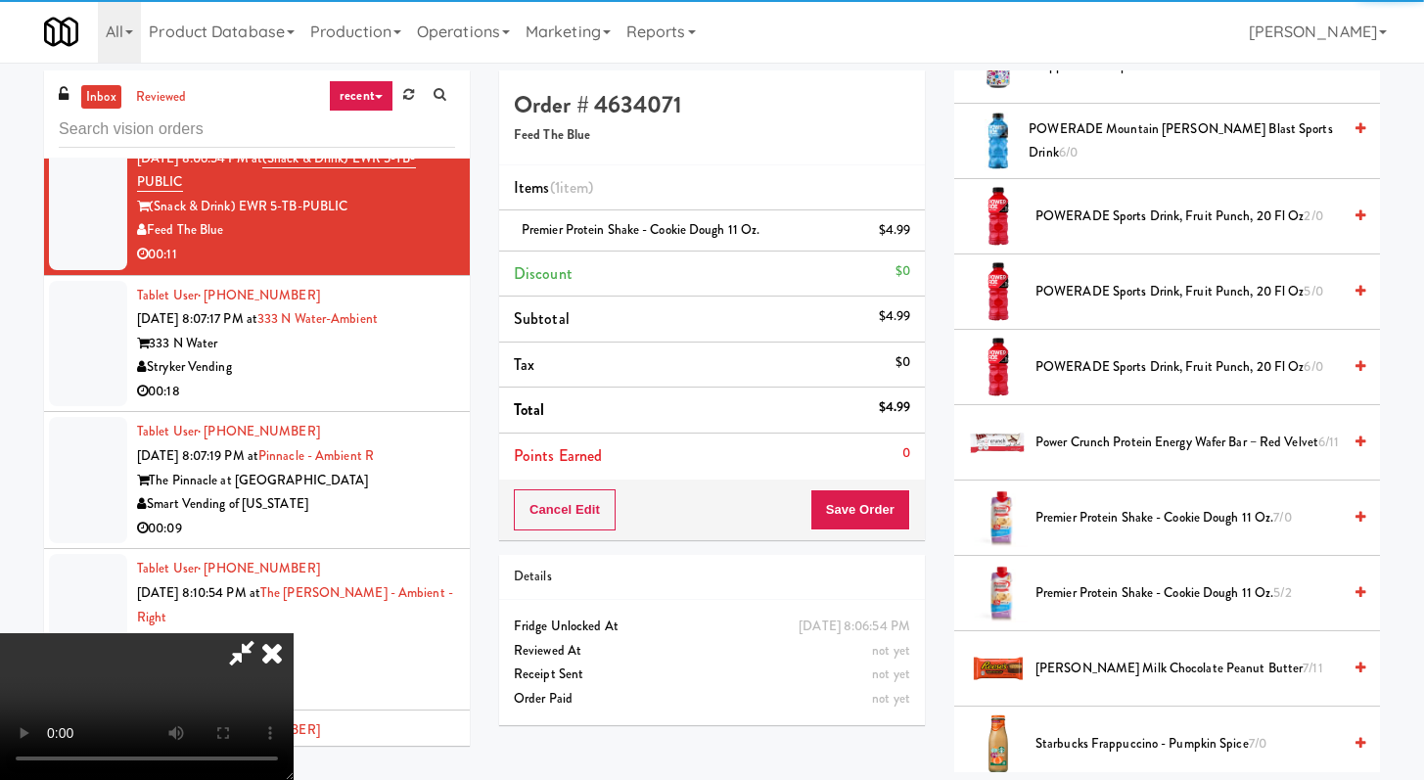
click at [294, 633] on video at bounding box center [147, 706] width 294 height 147
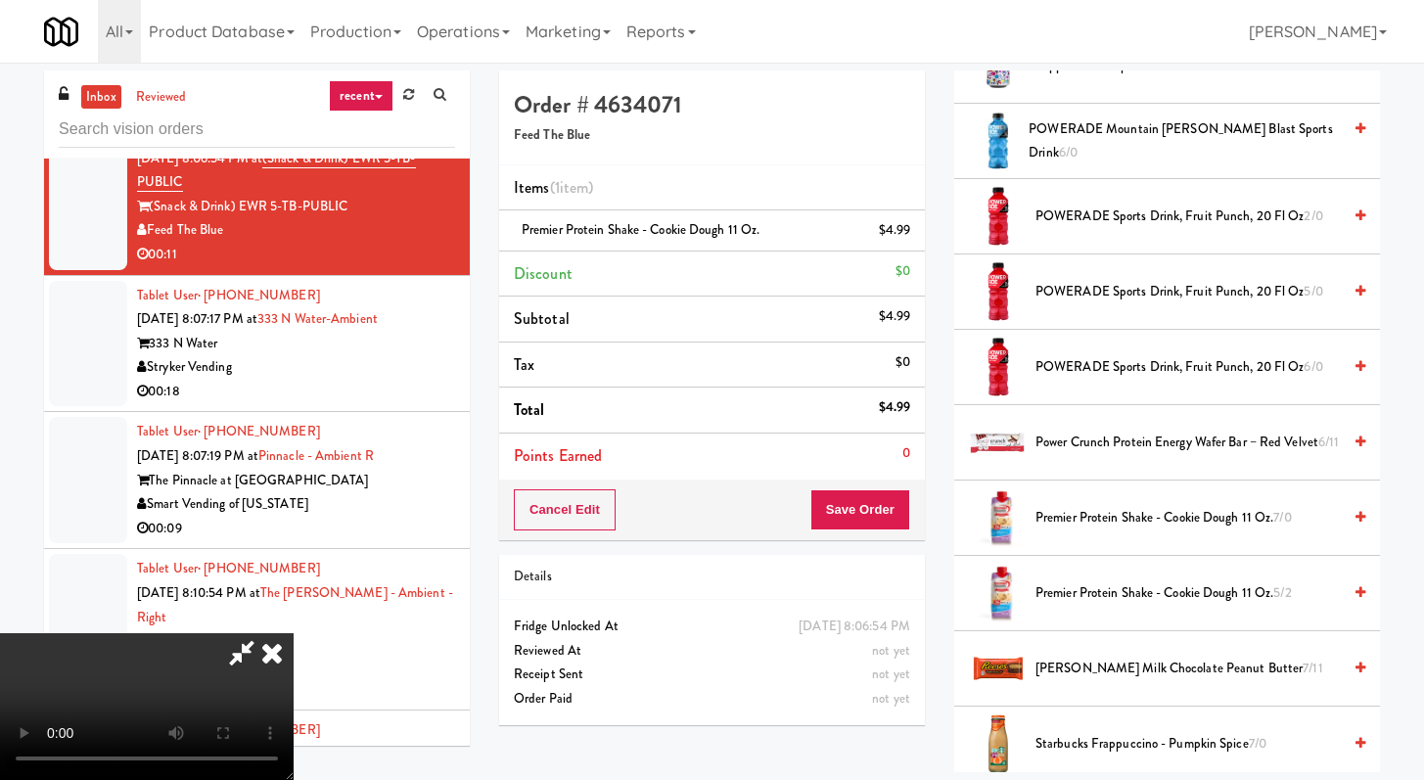
scroll to position [0, 0]
click at [294, 633] on video at bounding box center [147, 706] width 294 height 147
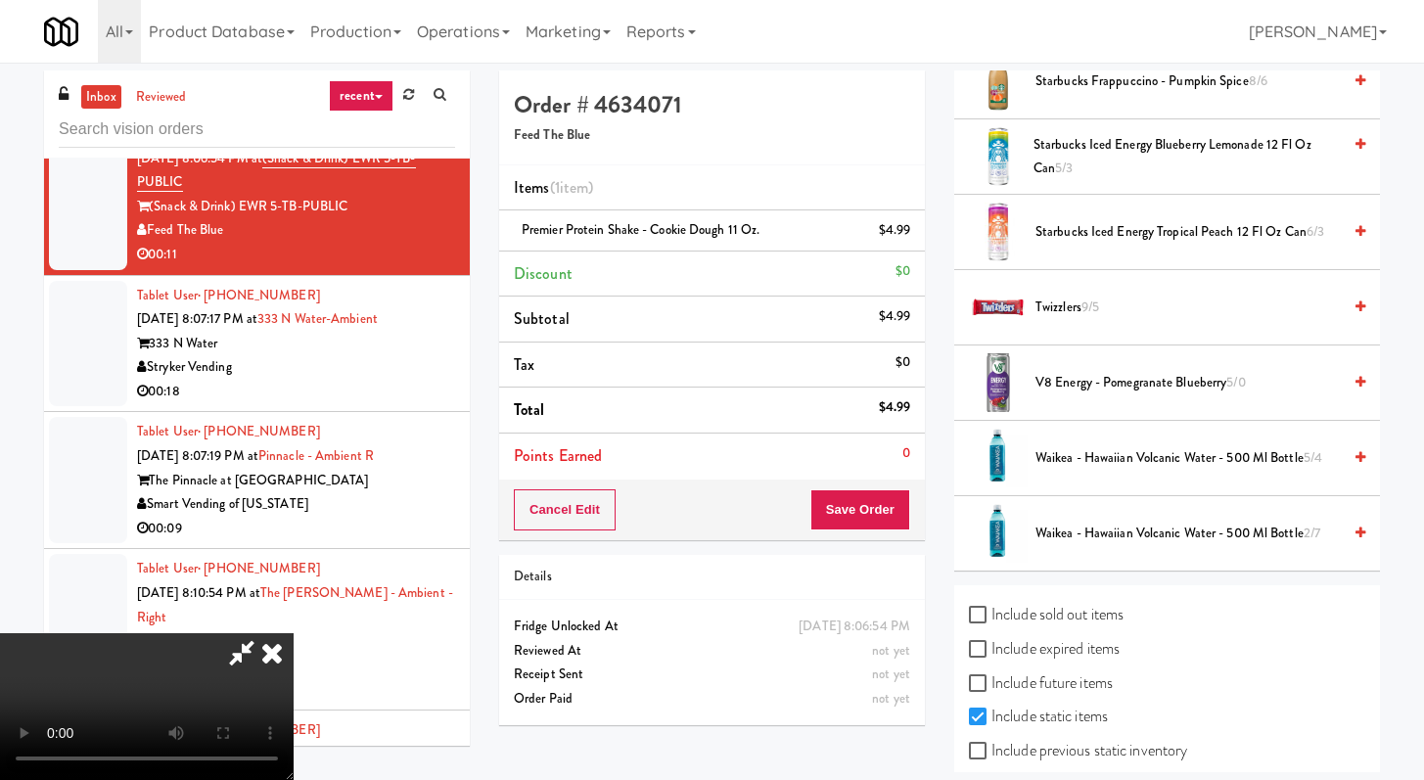
scroll to position [2503, 0]
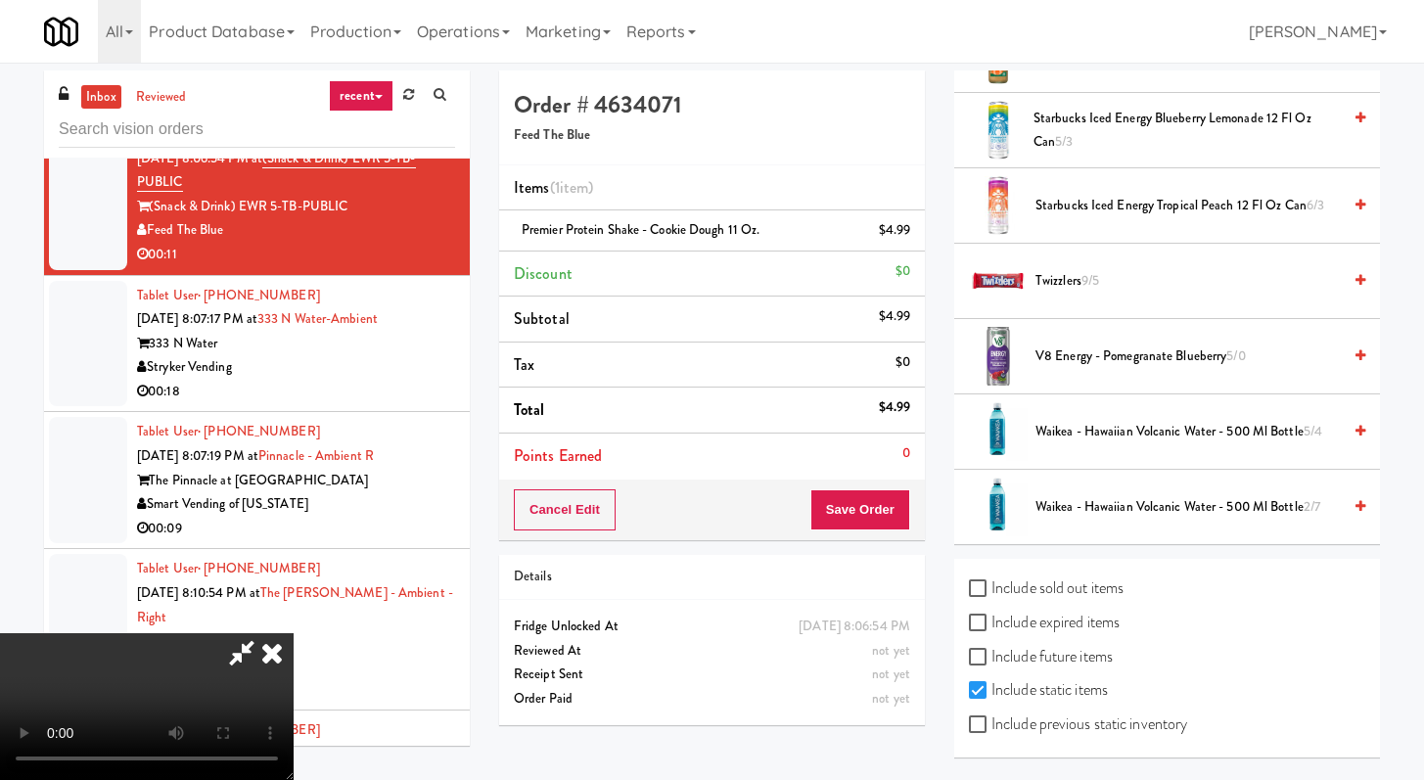
click at [993, 717] on label "Include previous static inventory" at bounding box center [1078, 724] width 218 height 29
click at [992, 718] on input "Include previous static inventory" at bounding box center [980, 726] width 23 height 16
checkbox input "true"
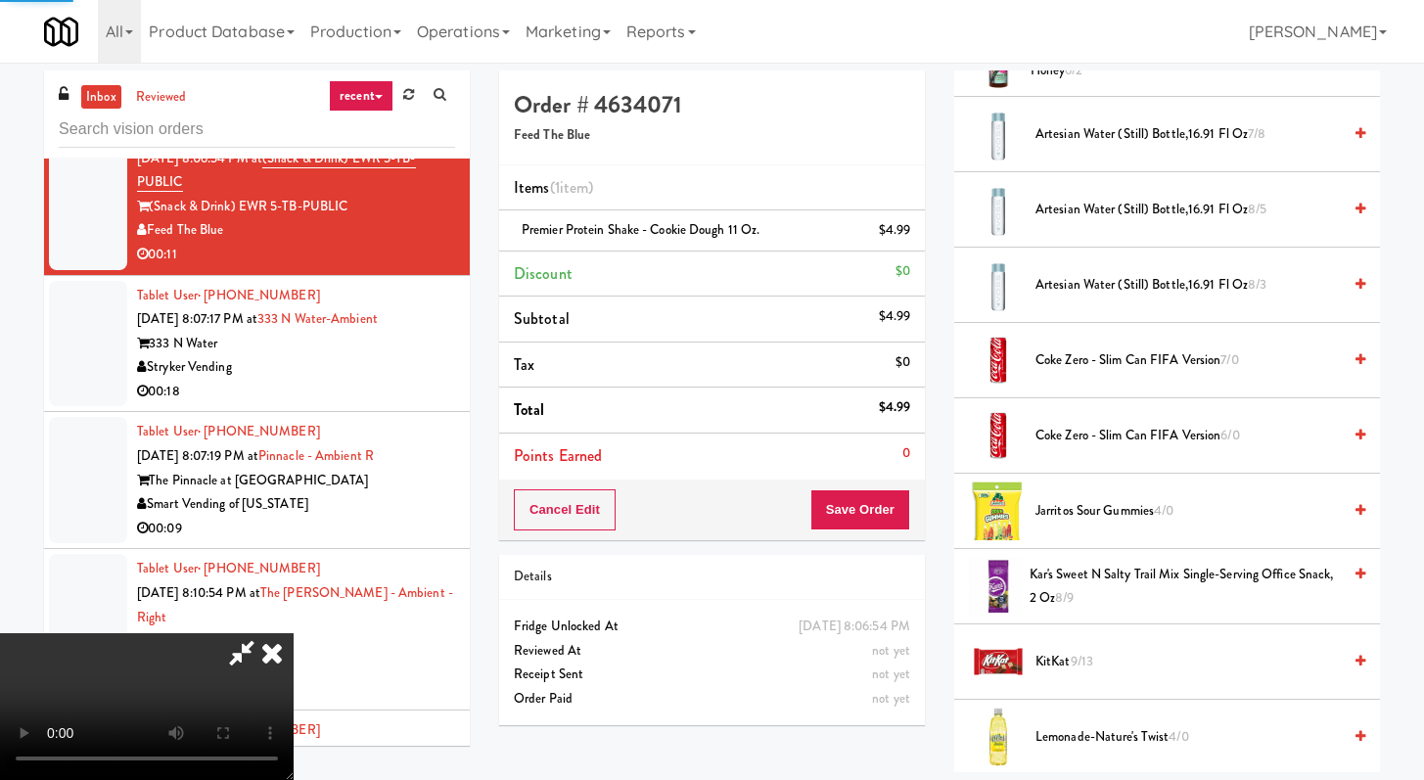
scroll to position [0, 0]
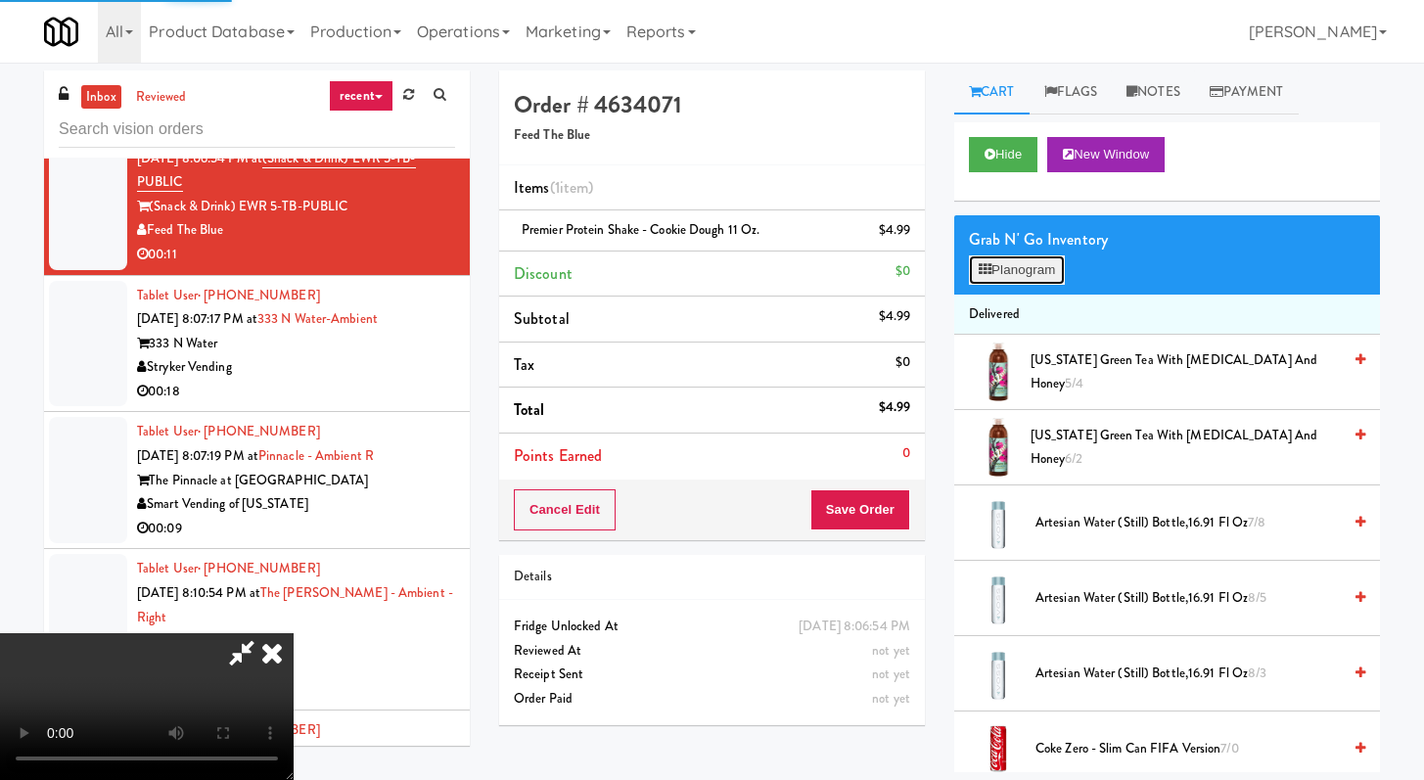
click at [1013, 261] on button "Planogram" at bounding box center [1017, 270] width 96 height 29
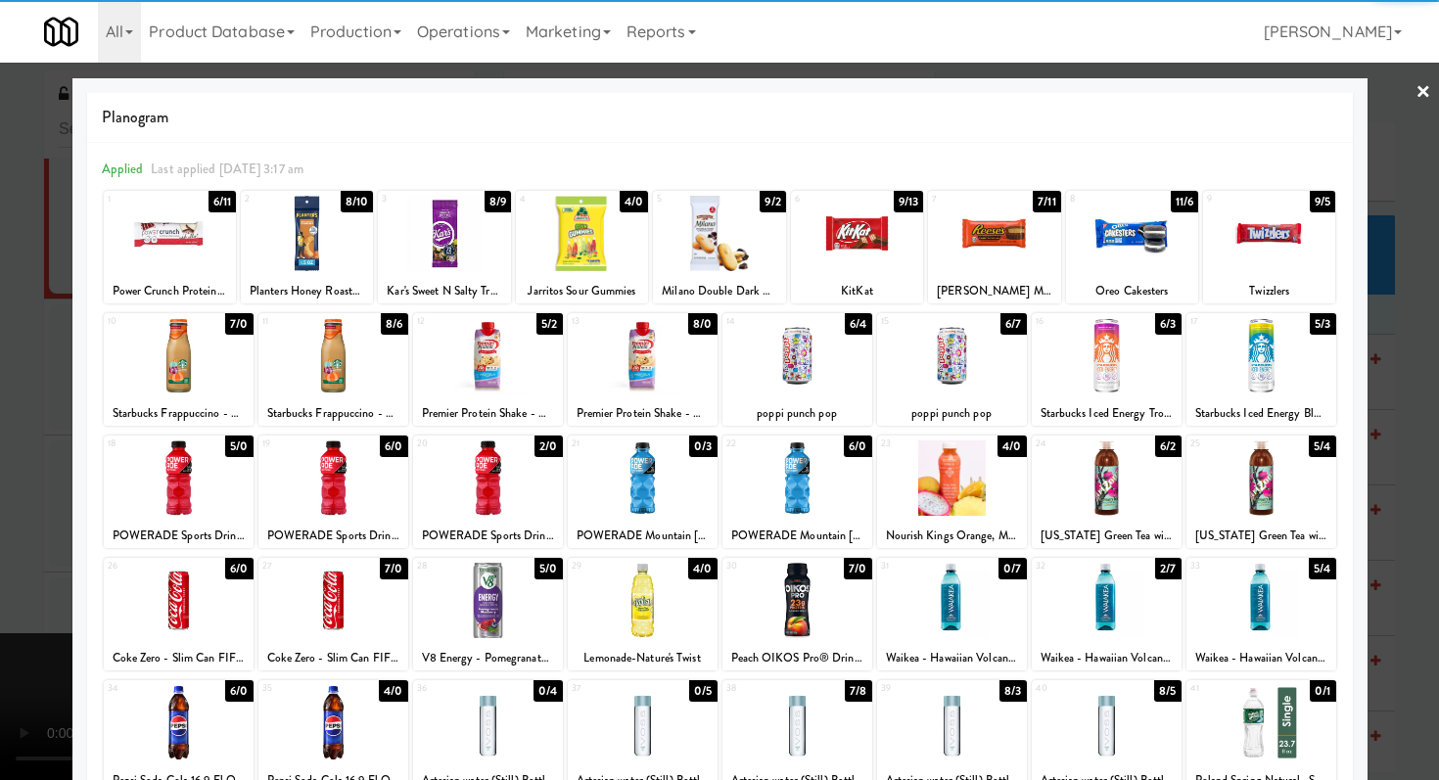
click at [304, 238] on div at bounding box center [307, 233] width 132 height 75
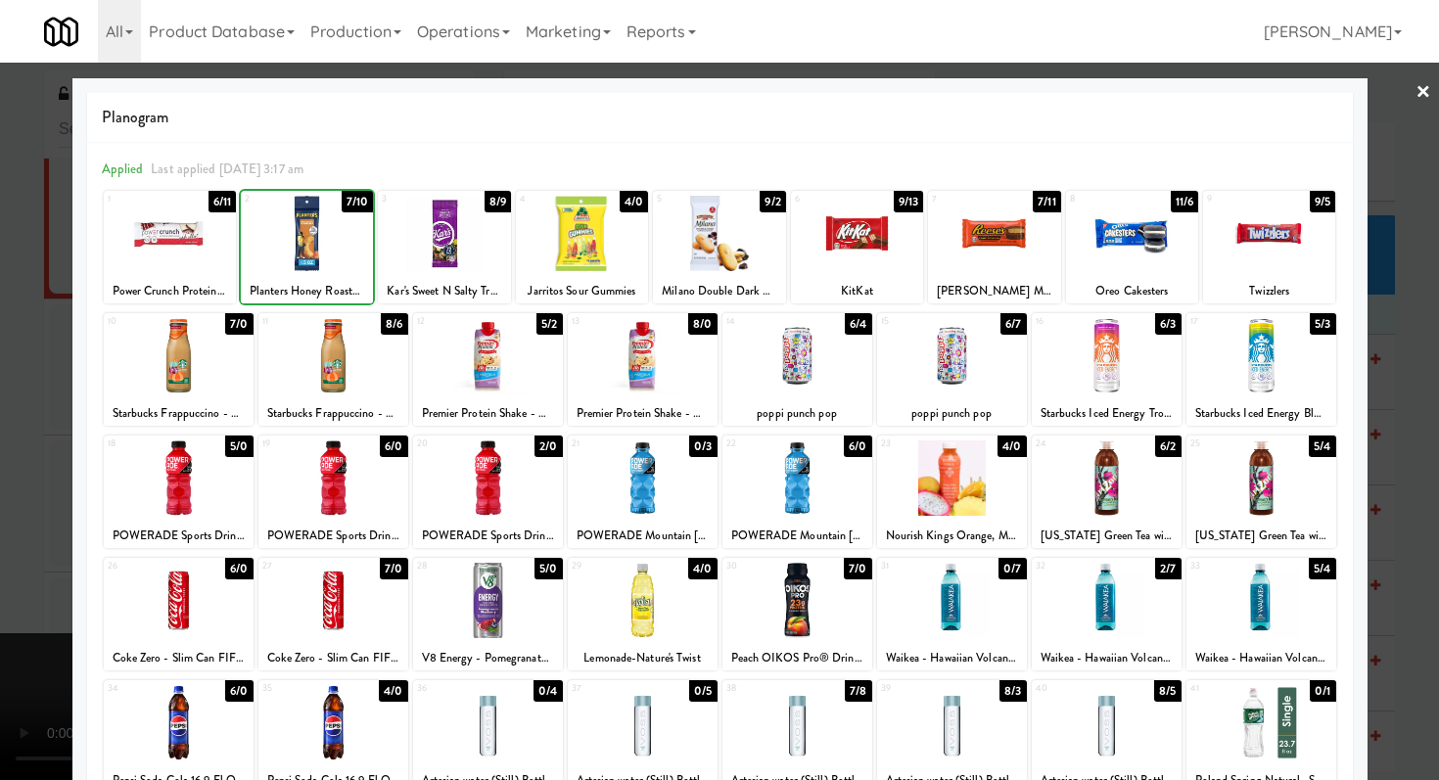
click at [17, 272] on div at bounding box center [719, 390] width 1439 height 780
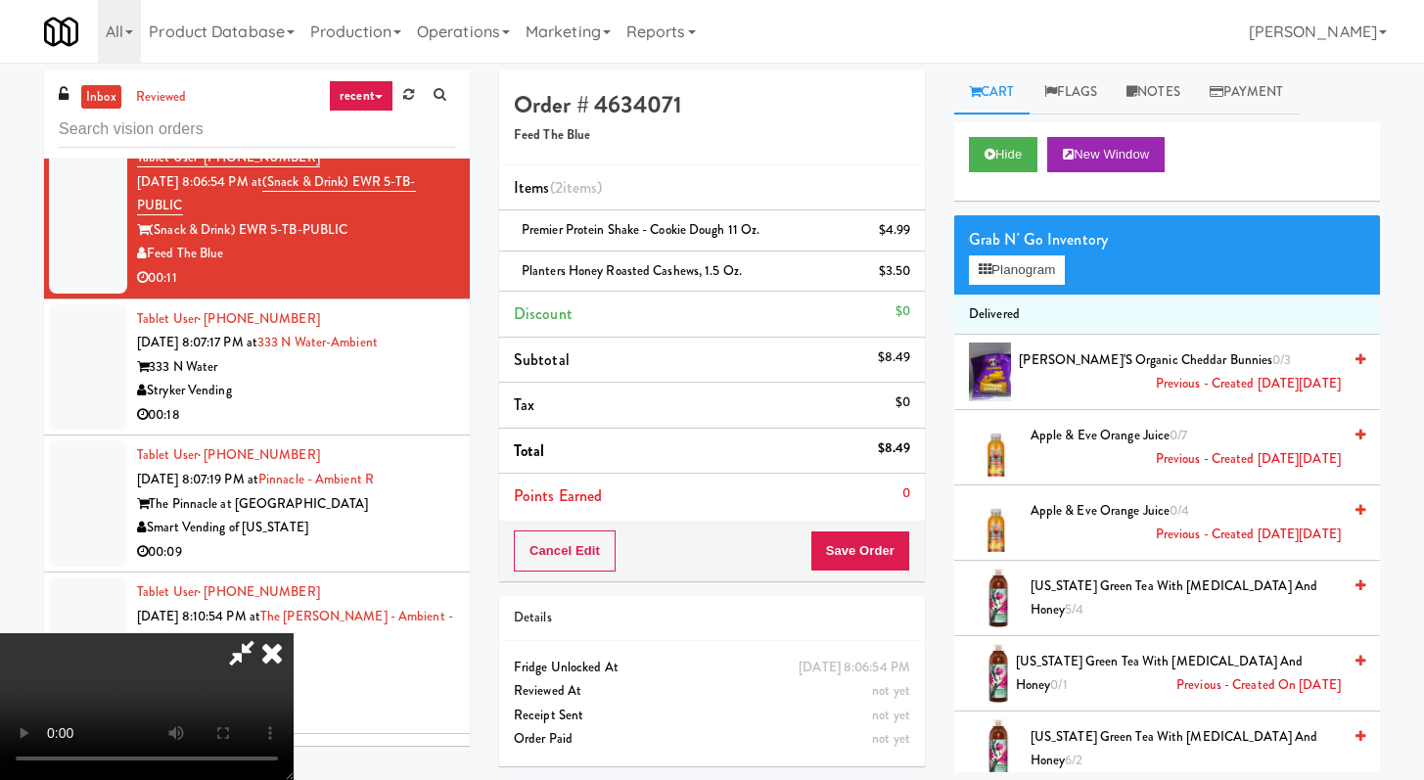
scroll to position [5403, 0]
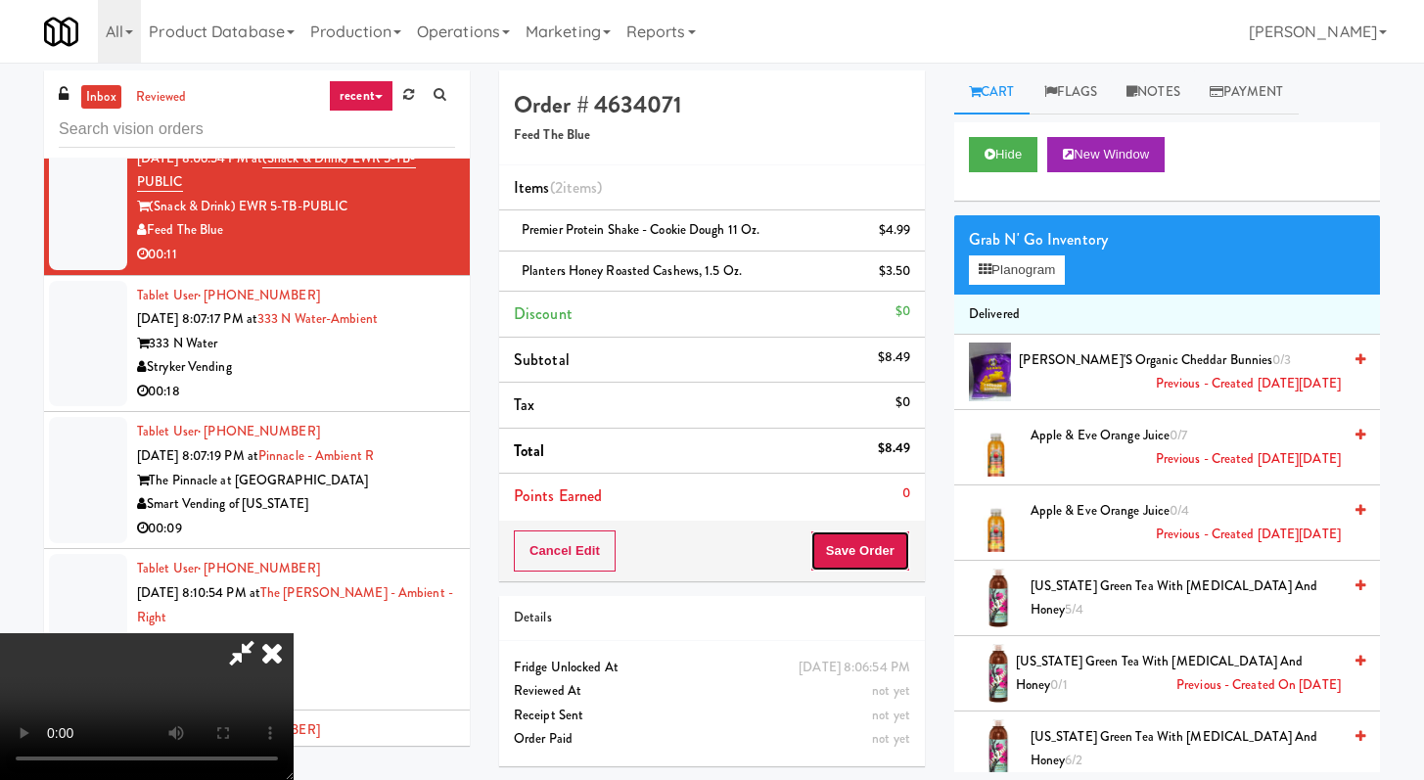
click at [867, 547] on button "Save Order" at bounding box center [861, 551] width 100 height 41
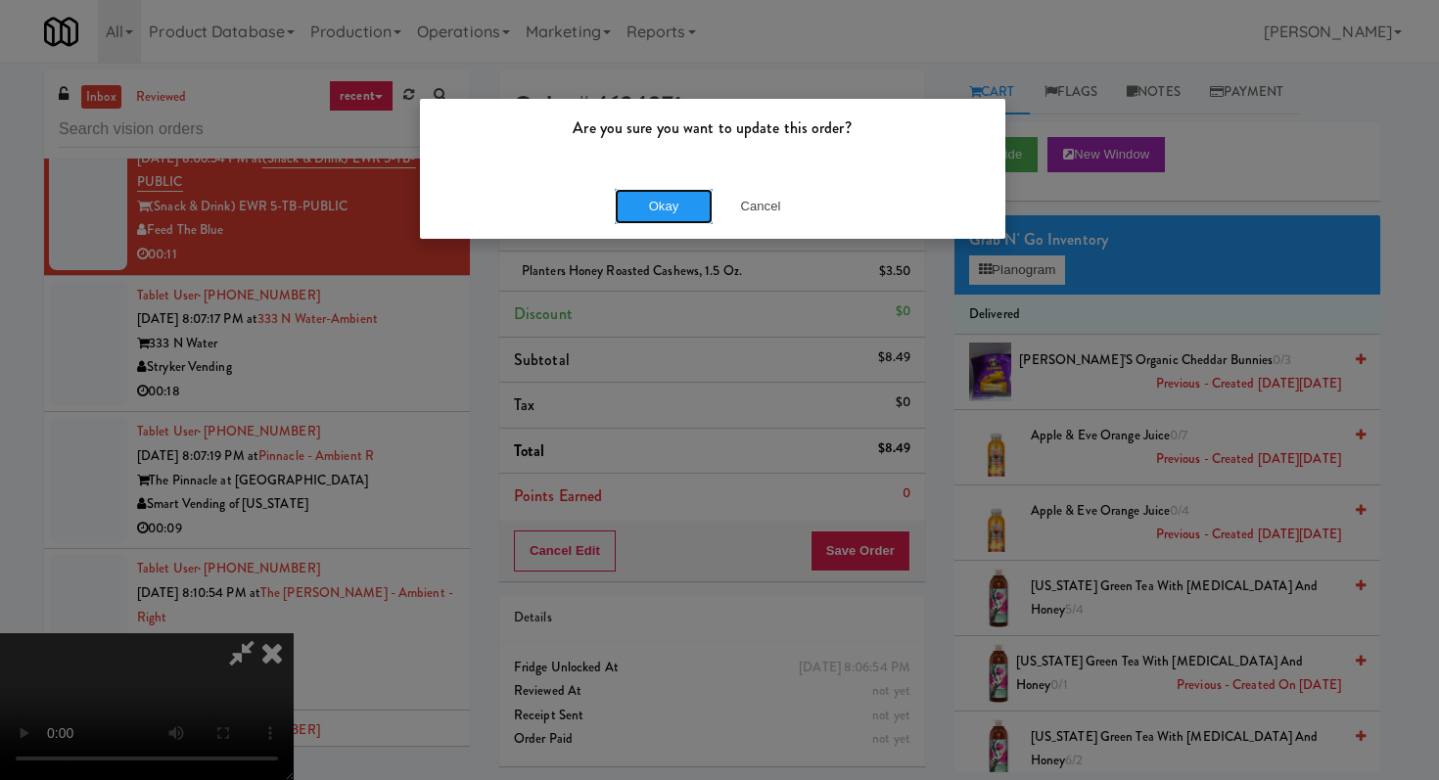
click at [687, 219] on button "Okay" at bounding box center [664, 206] width 98 height 35
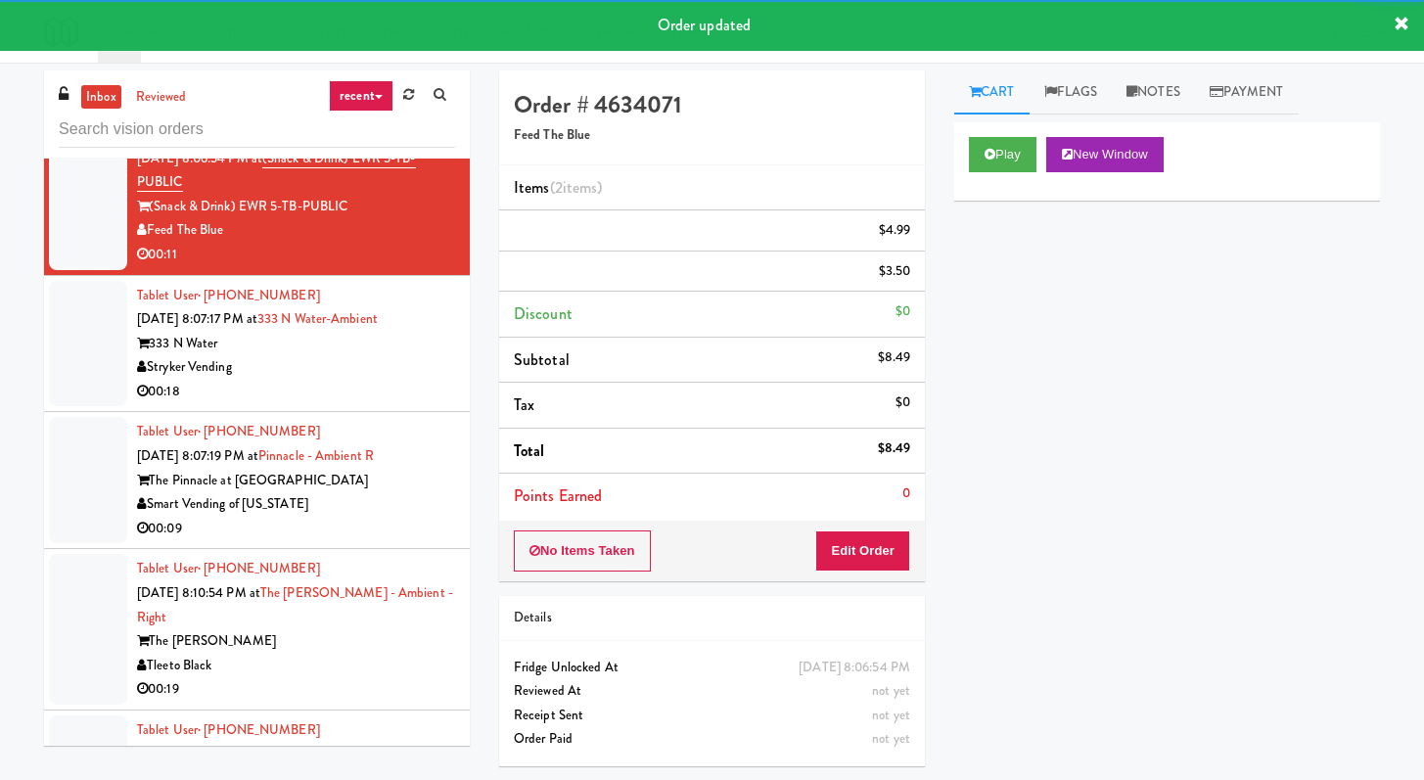
click at [354, 380] on div "Stryker Vending" at bounding box center [296, 367] width 318 height 24
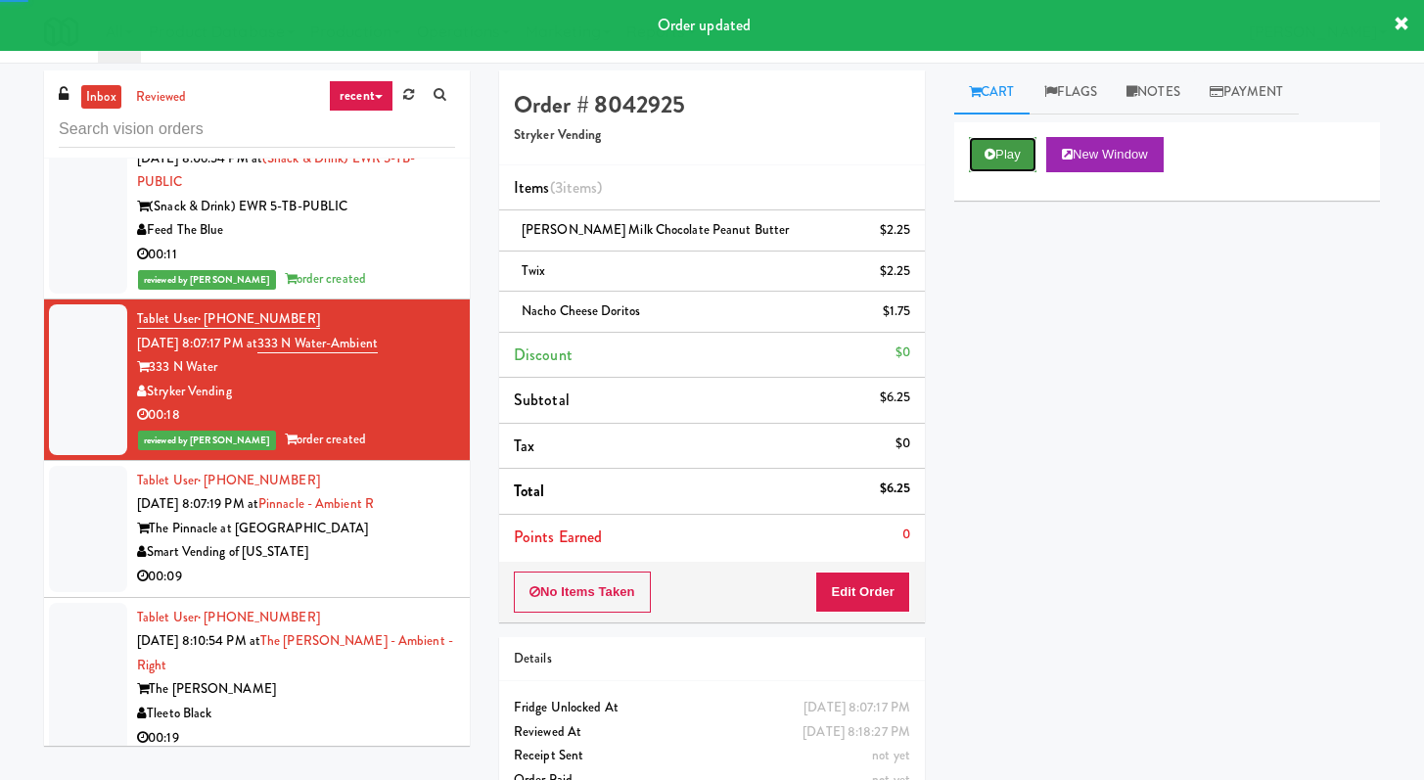
click at [969, 150] on button "Play" at bounding box center [1003, 154] width 68 height 35
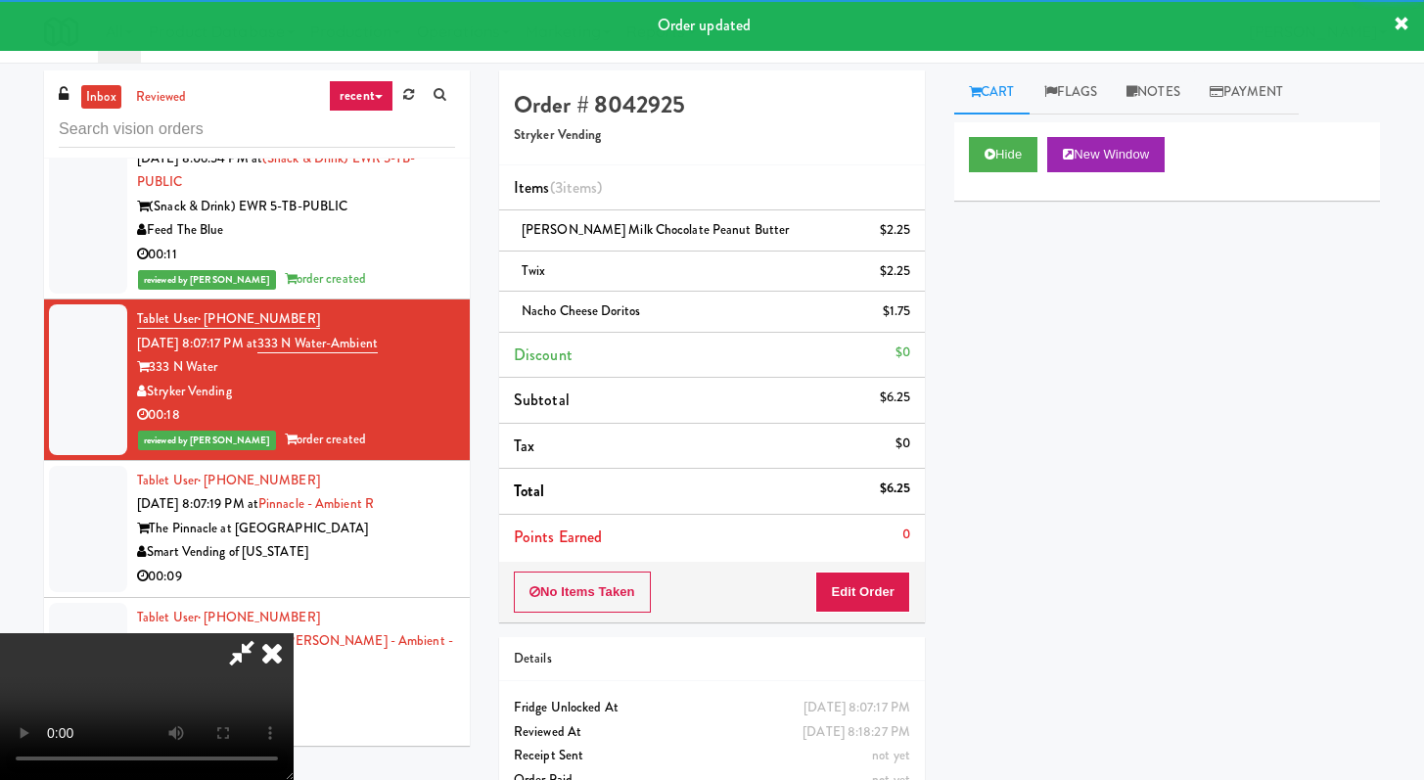
click at [266, 651] on icon at bounding box center [272, 652] width 43 height 39
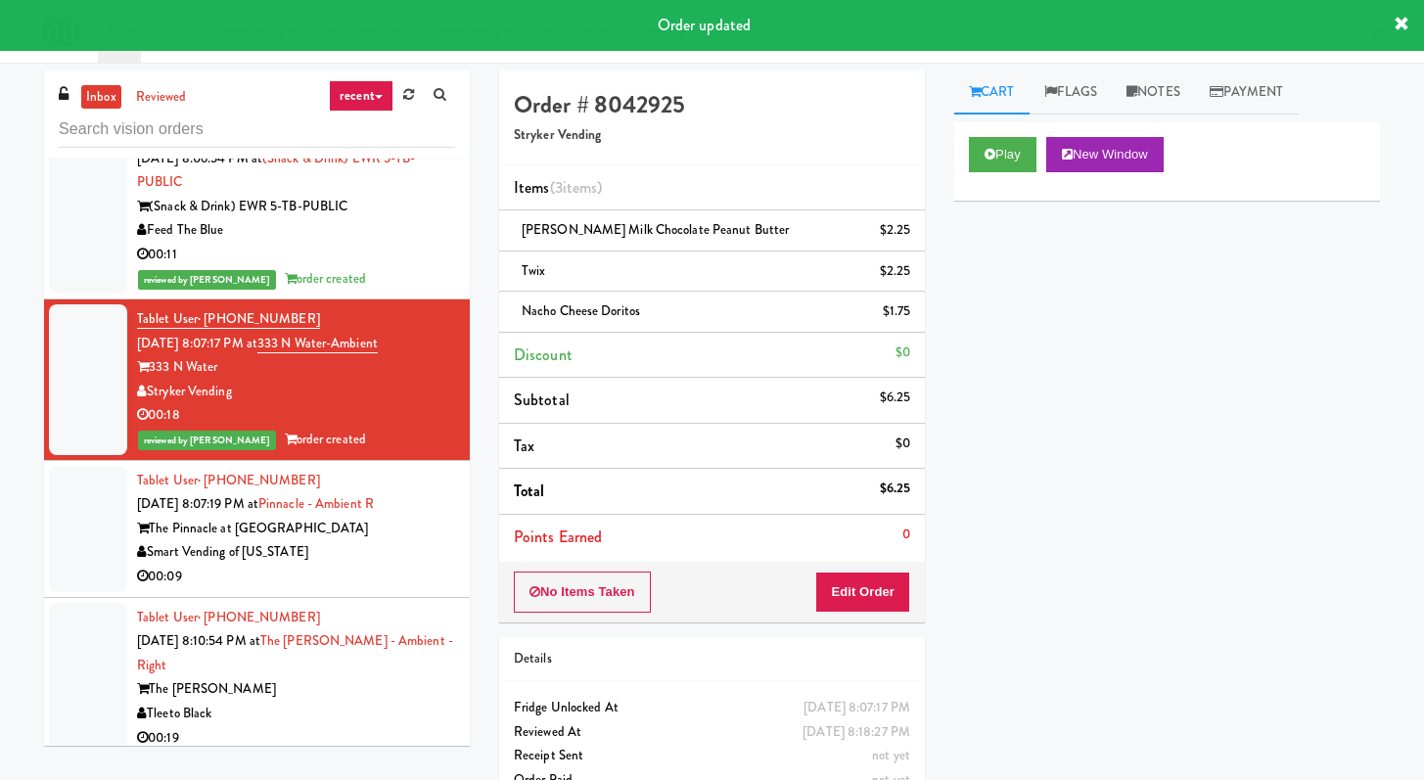
scroll to position [5784, 0]
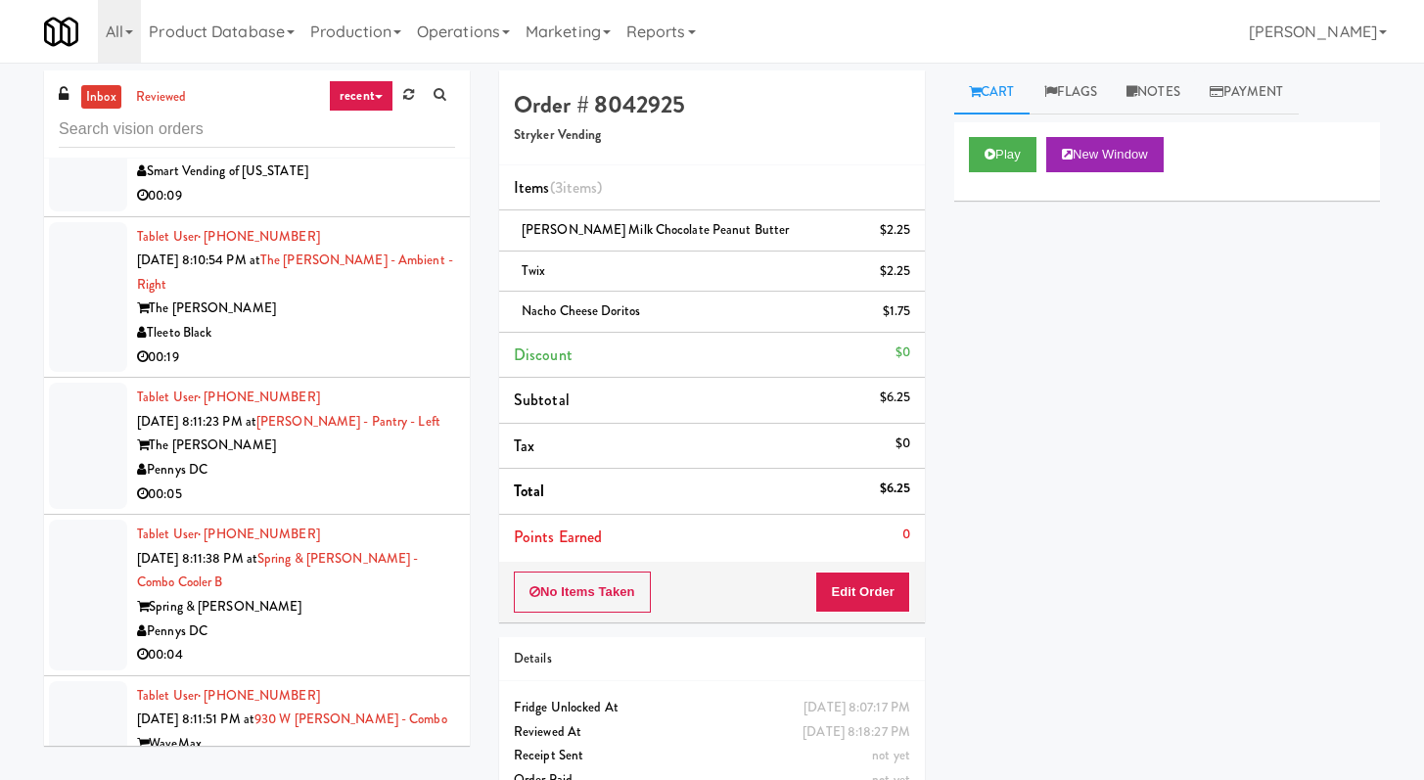
click at [355, 370] on div "00:19" at bounding box center [296, 358] width 318 height 24
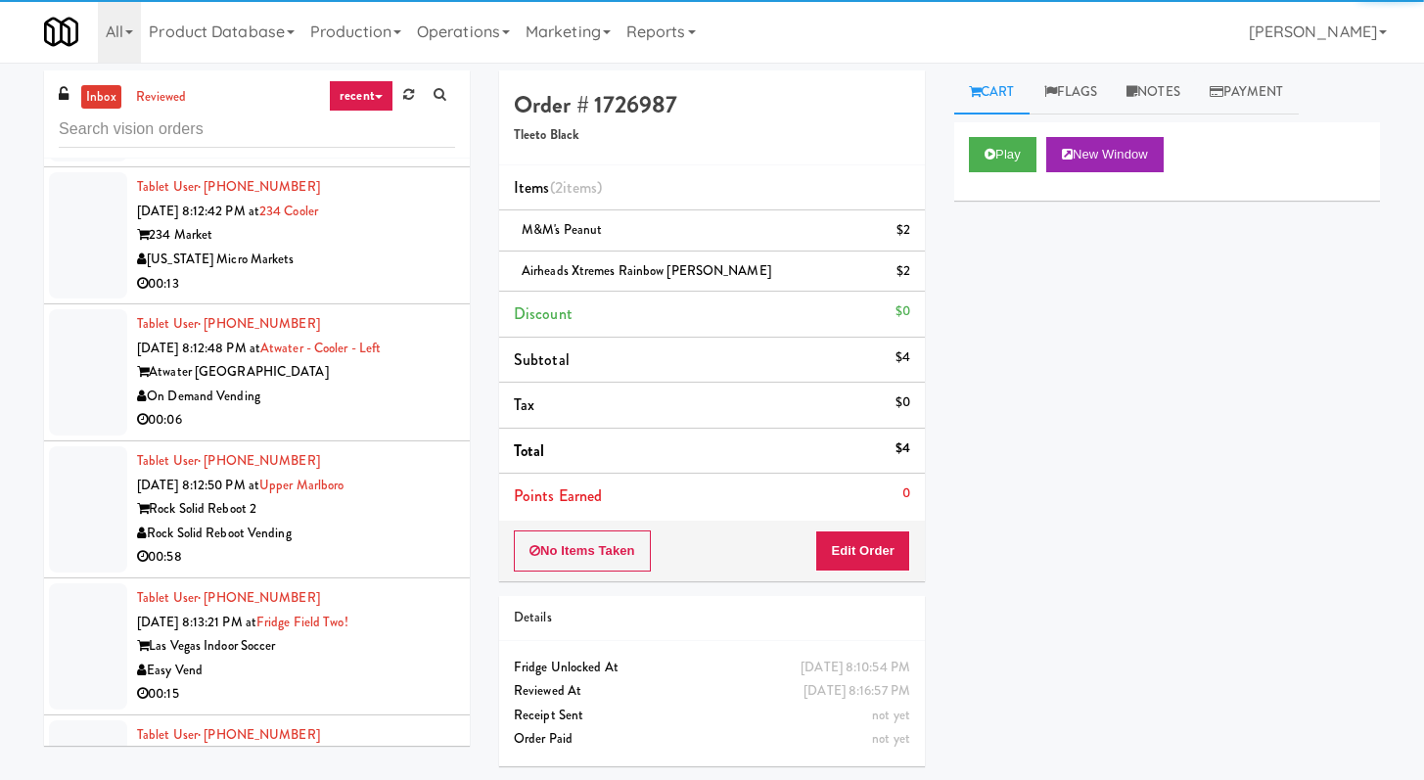
scroll to position [7603, 0]
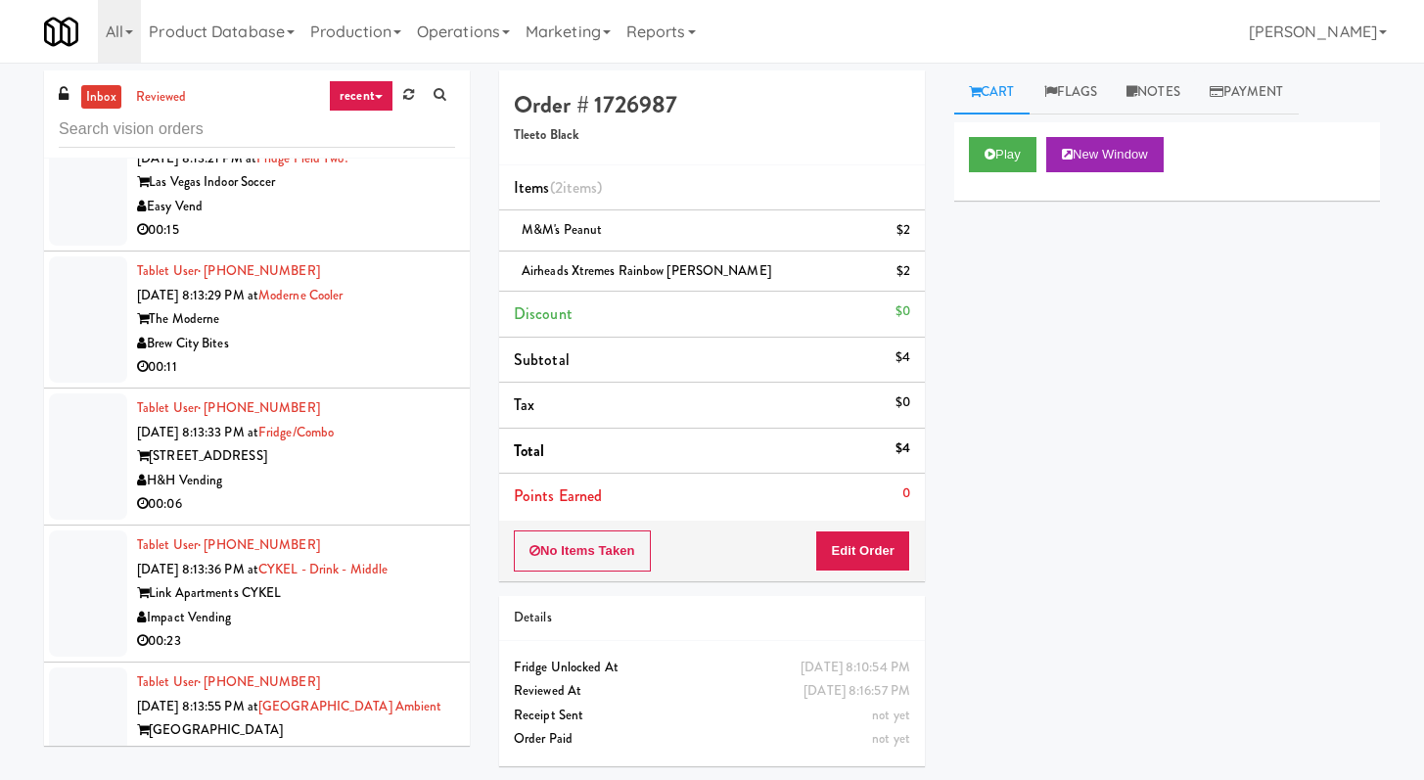
click at [352, 380] on div "00:11" at bounding box center [296, 367] width 318 height 24
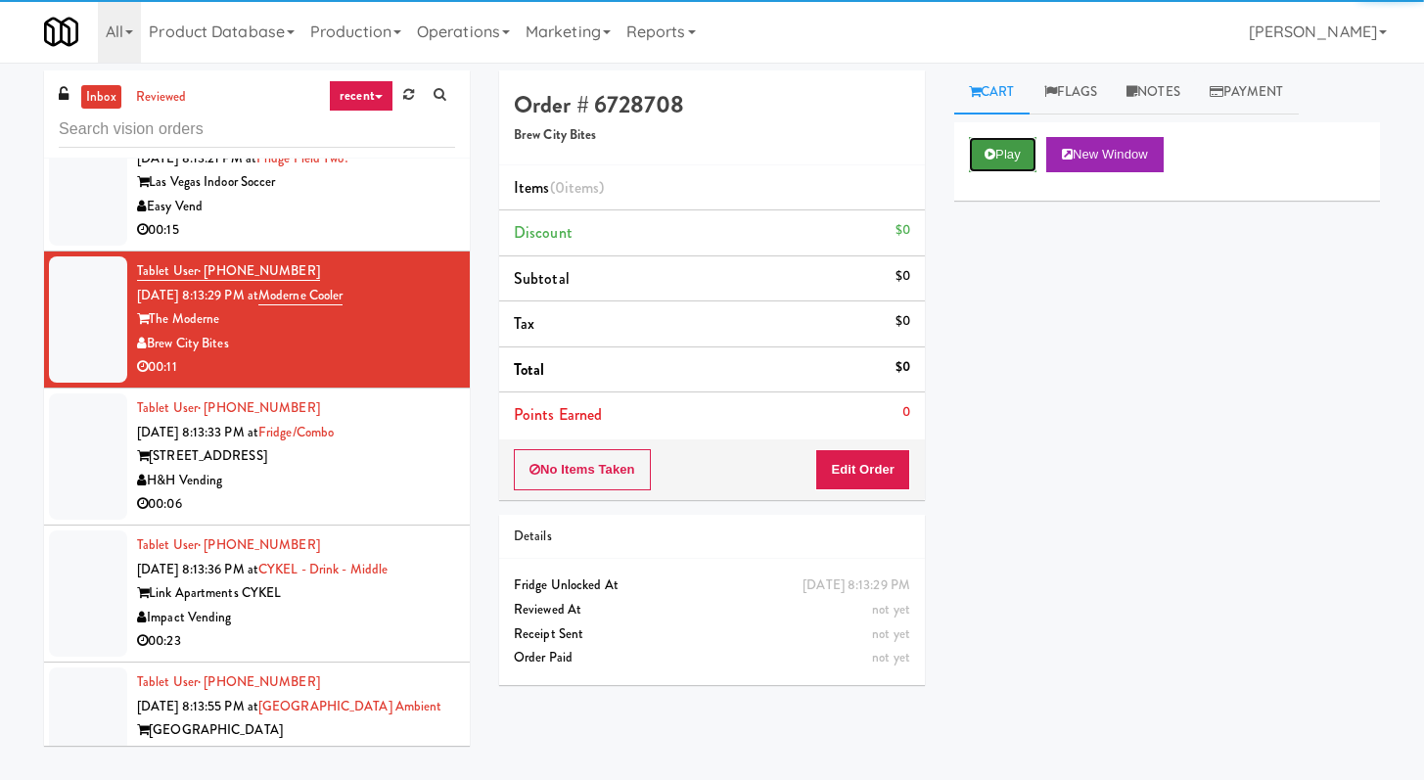
click at [1013, 153] on button "Play" at bounding box center [1003, 154] width 68 height 35
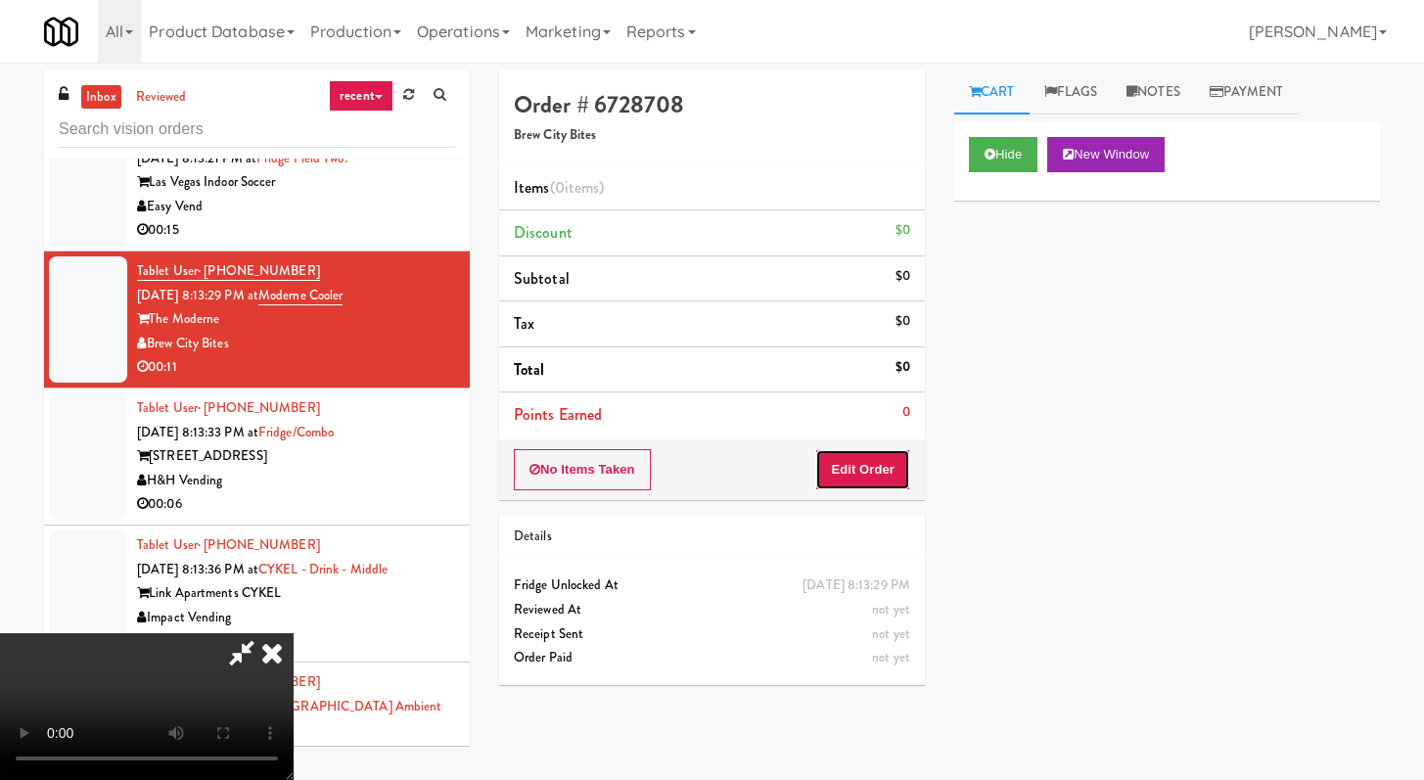
click at [883, 470] on button "Edit Order" at bounding box center [862, 469] width 95 height 41
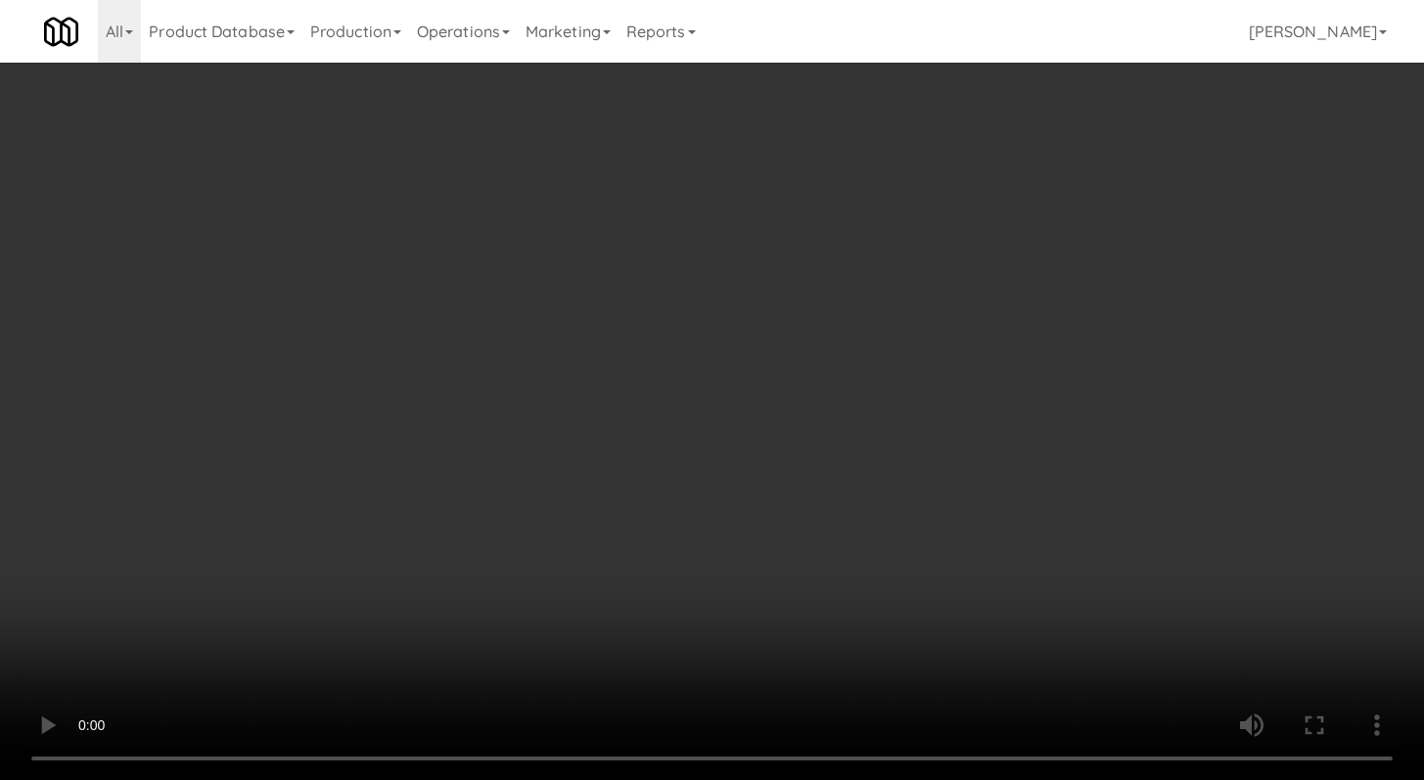
scroll to position [7578, 0]
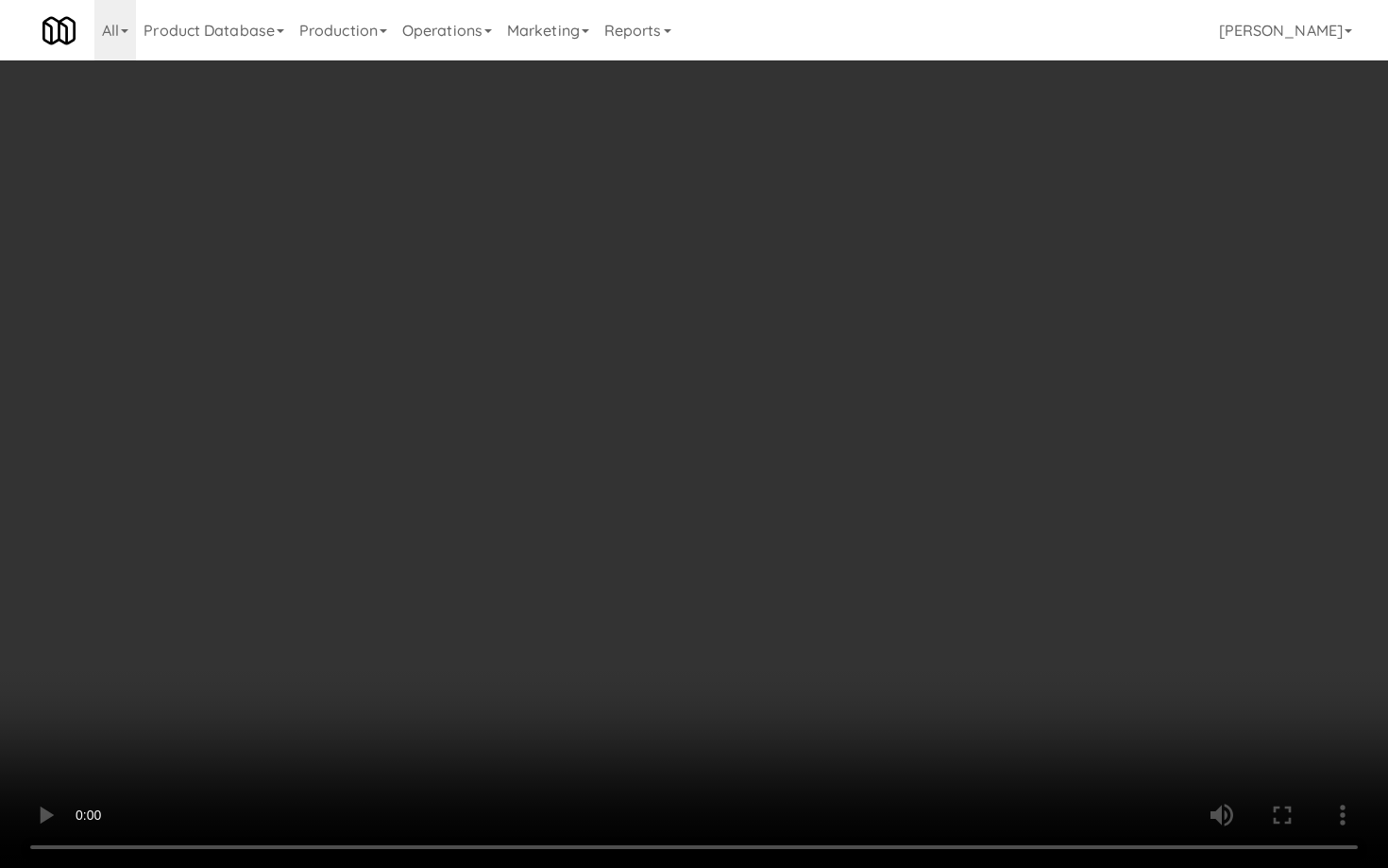
click at [750, 653] on video at bounding box center [694, 434] width 1388 height 868
click at [751, 651] on video at bounding box center [694, 434] width 1388 height 868
click at [770, 634] on video at bounding box center [694, 434] width 1388 height 868
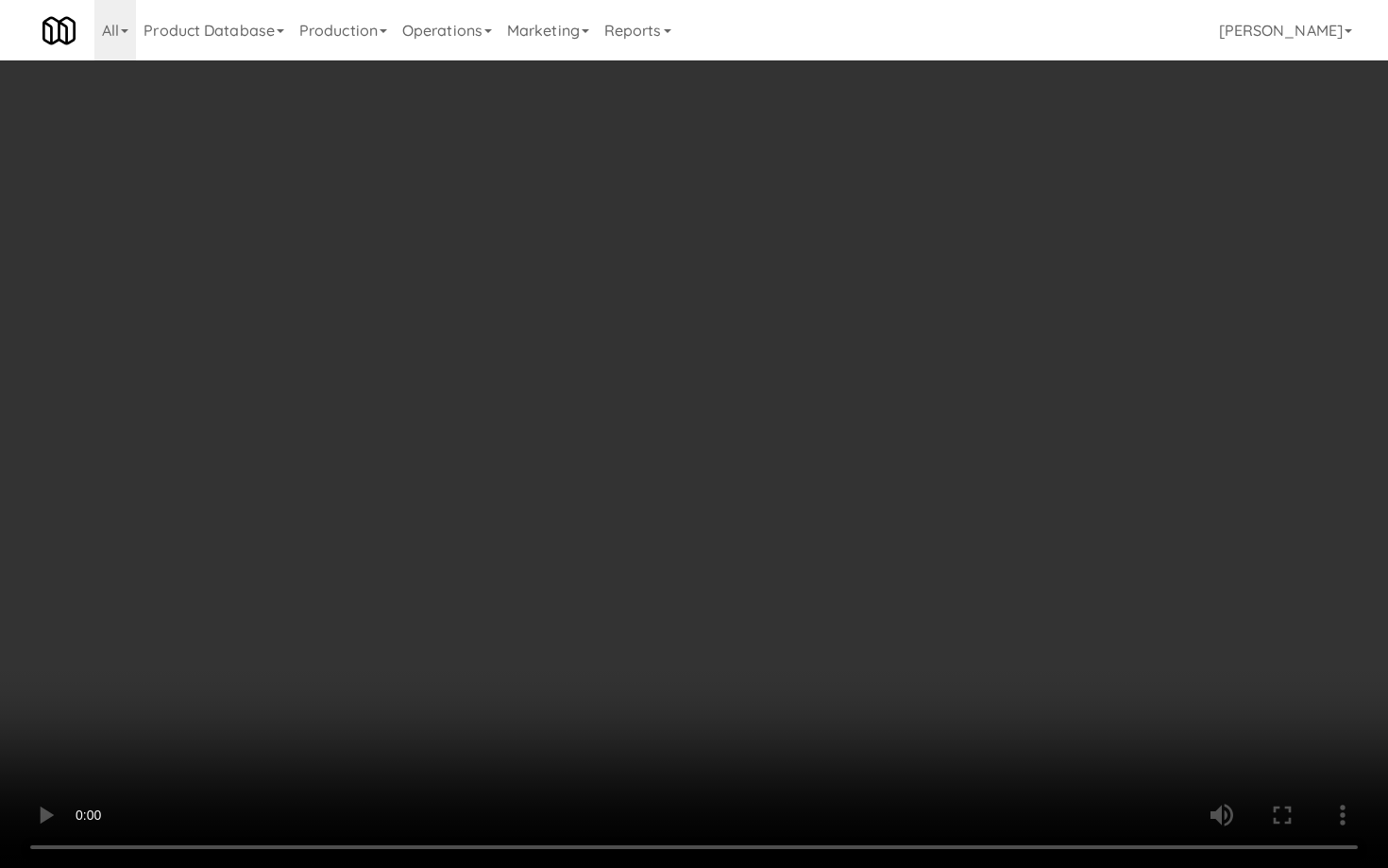
click at [770, 634] on video at bounding box center [694, 434] width 1388 height 868
click at [769, 639] on video at bounding box center [694, 434] width 1388 height 868
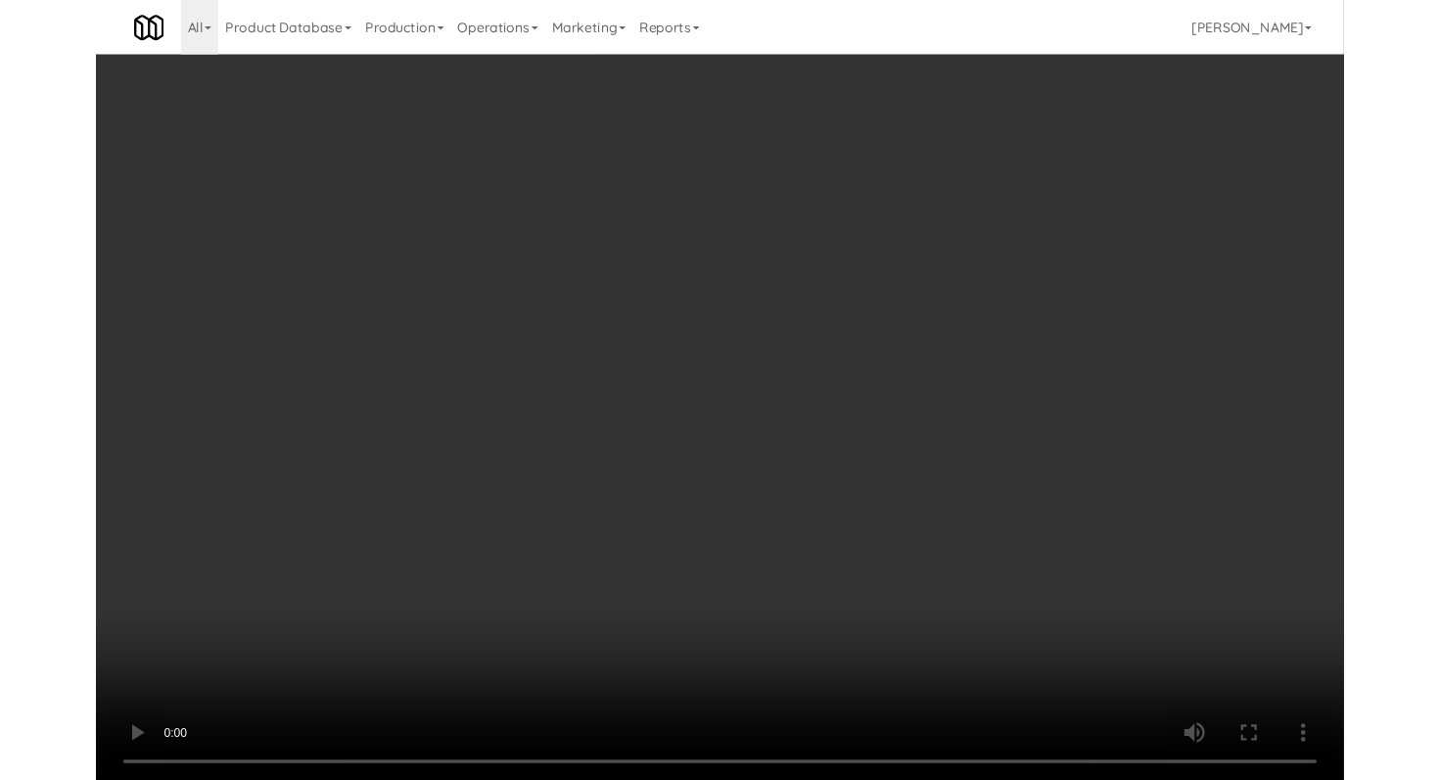
scroll to position [7603, 0]
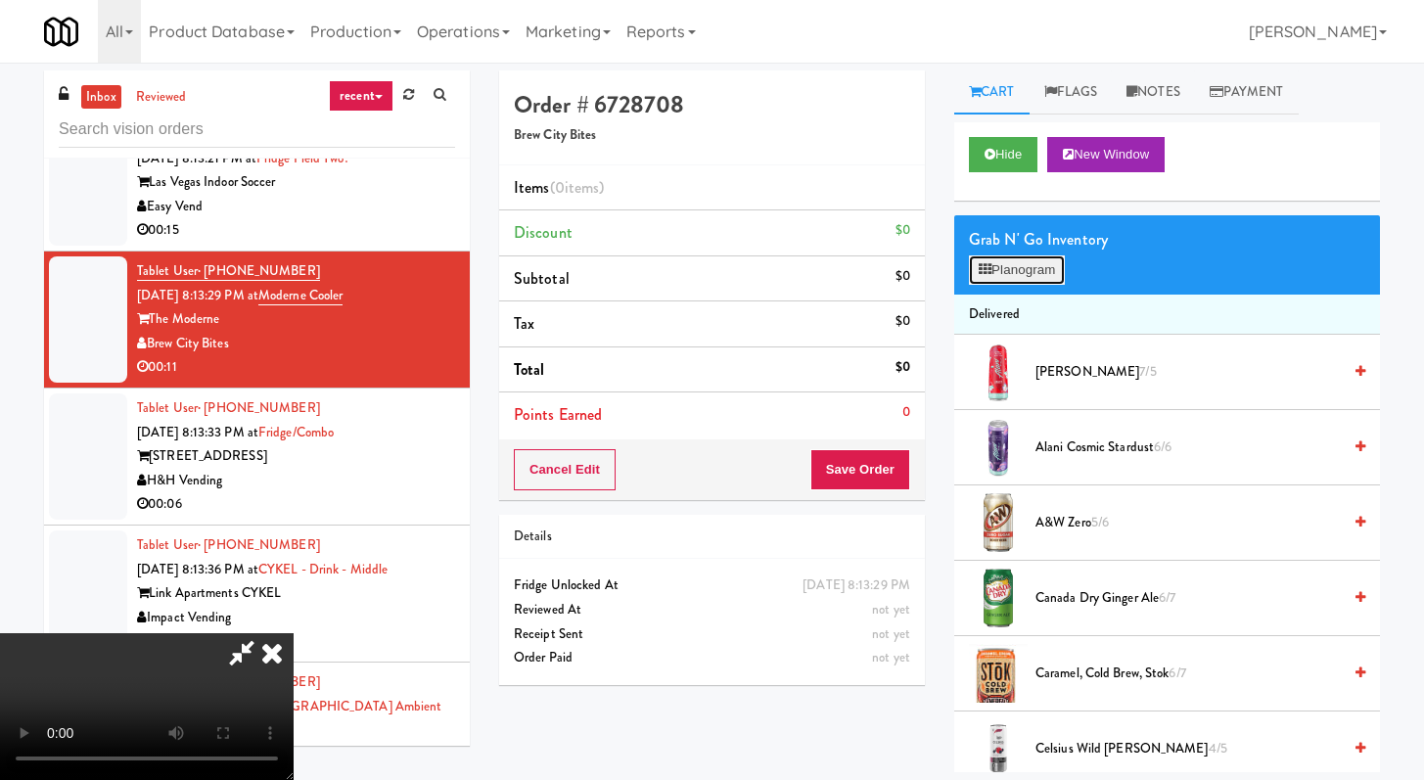
click at [1043, 274] on button "Planogram" at bounding box center [1017, 270] width 96 height 29
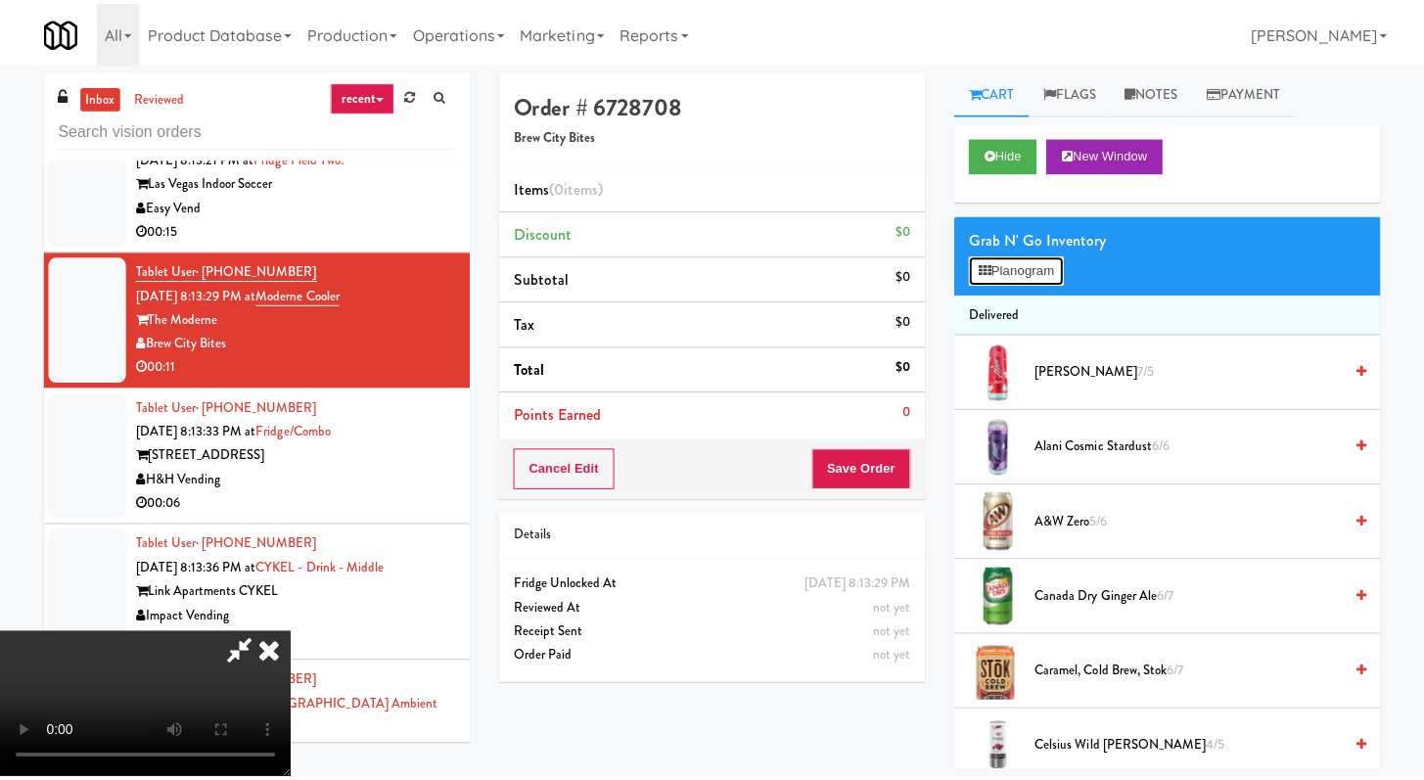
scroll to position [7578, 0]
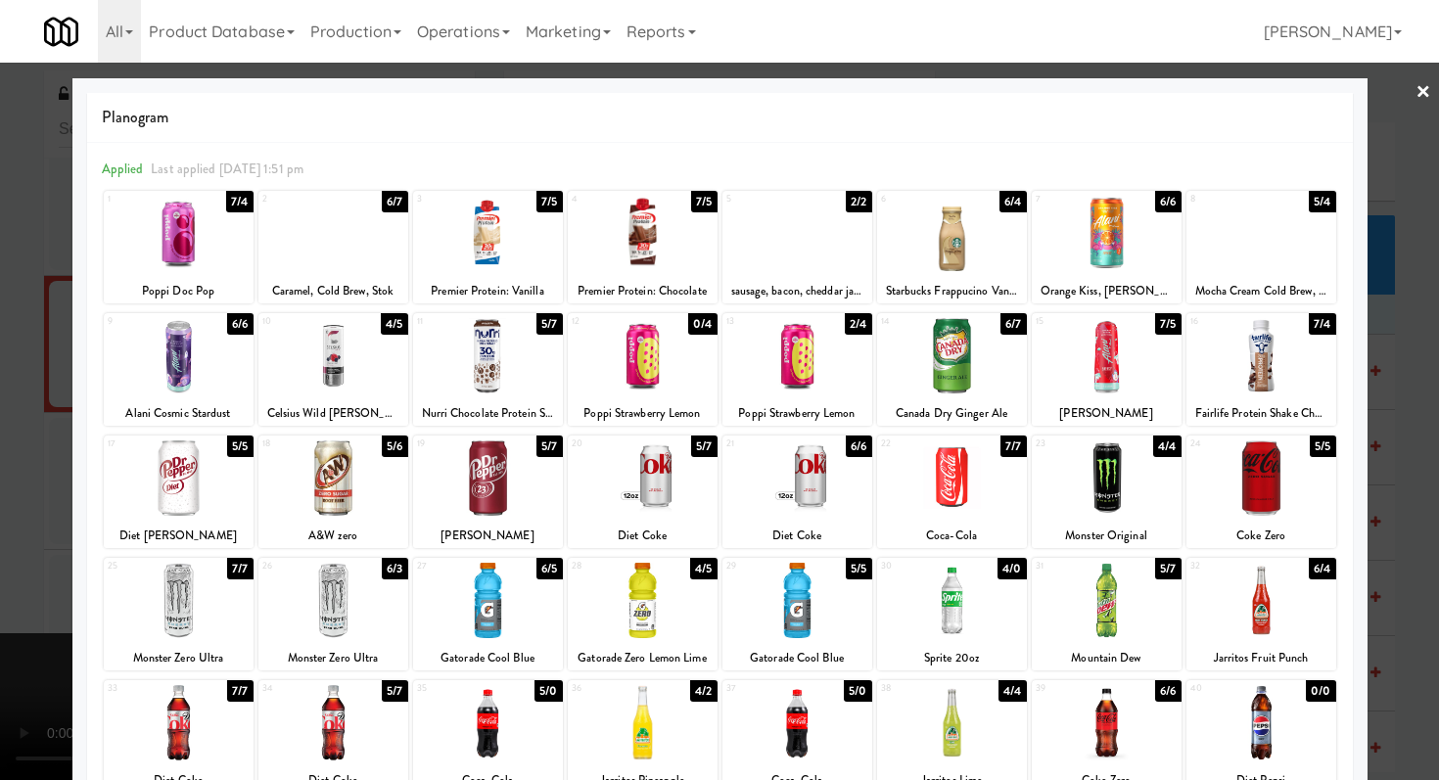
click at [1276, 631] on div at bounding box center [1262, 600] width 150 height 75
drag, startPoint x: 974, startPoint y: 621, endPoint x: 772, endPoint y: 574, distance: 207.1
click at [974, 621] on div at bounding box center [952, 600] width 150 height 75
click at [0, 502] on div at bounding box center [719, 390] width 1439 height 780
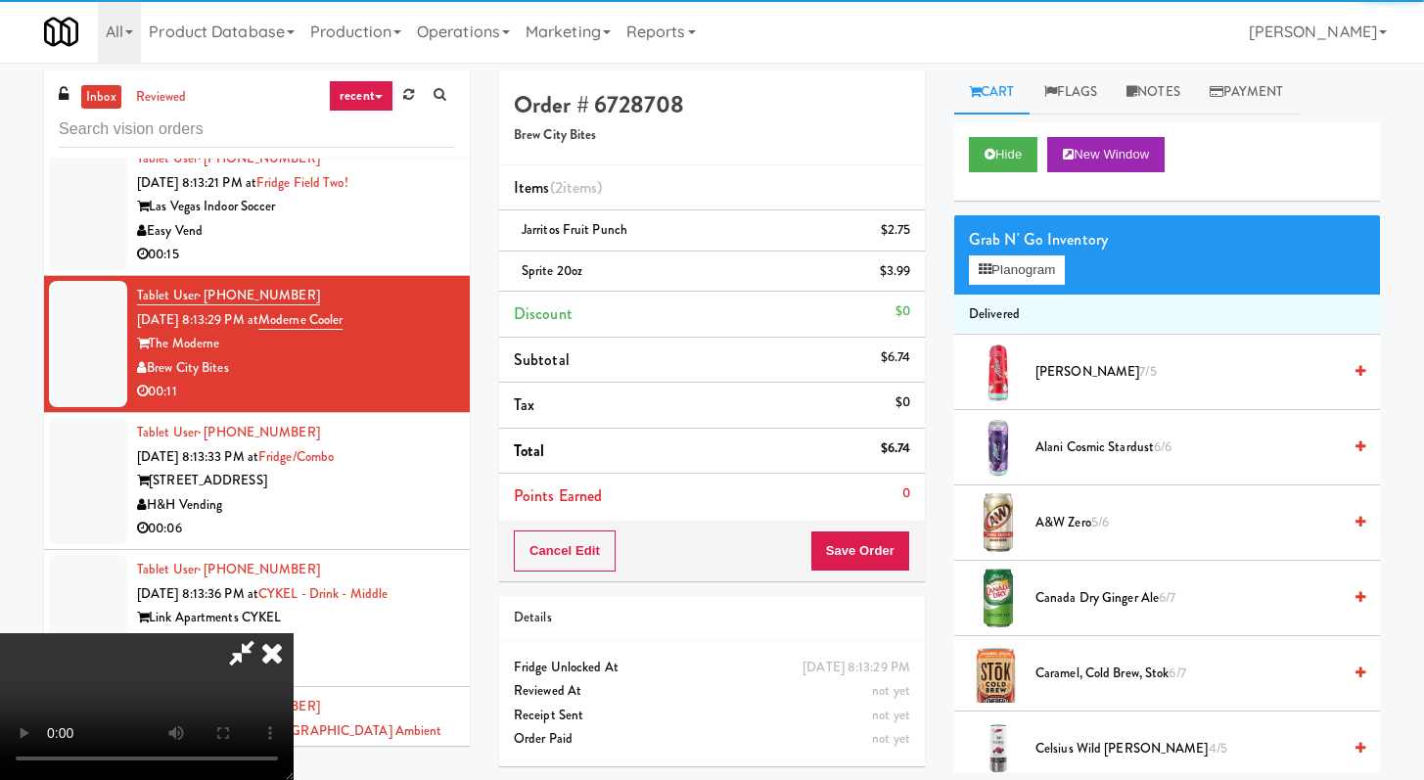
scroll to position [7603, 0]
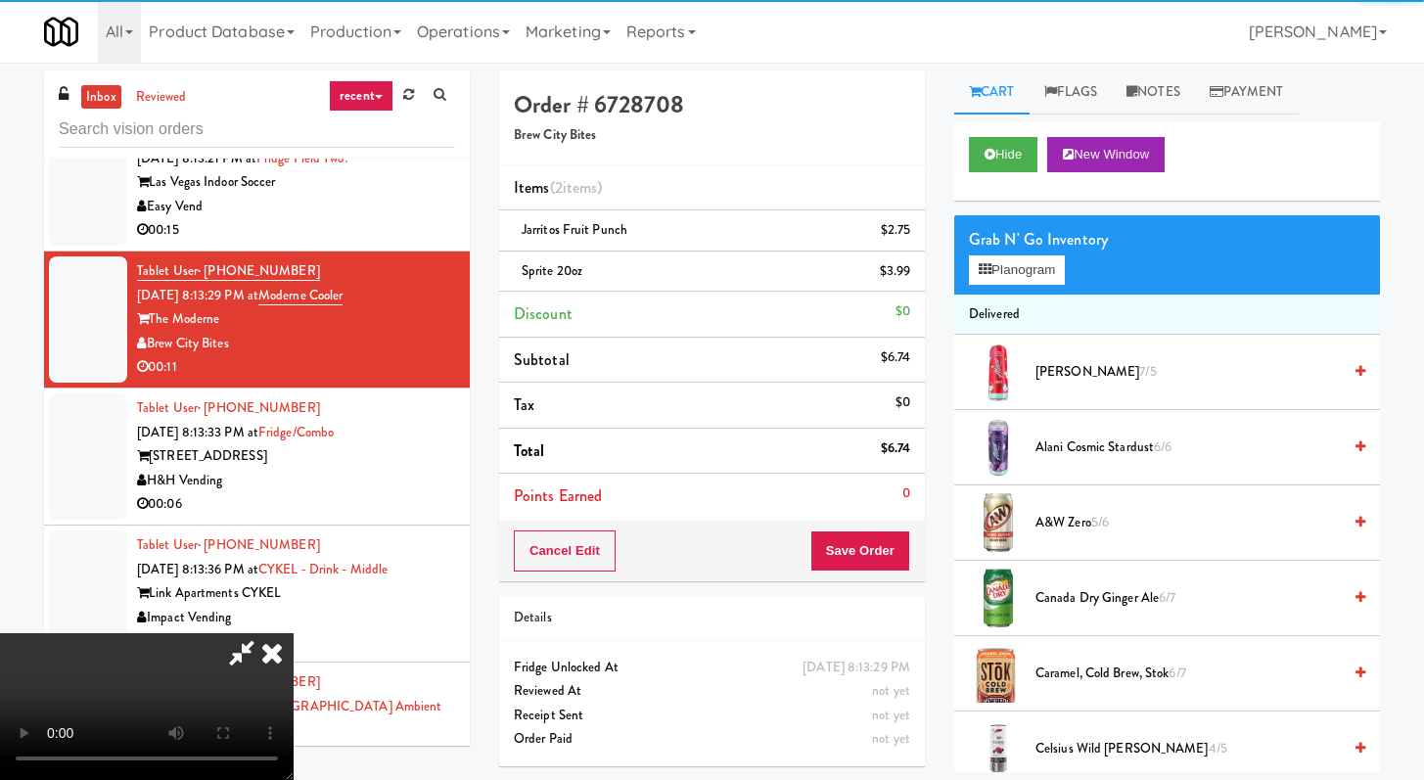
click at [294, 710] on video at bounding box center [147, 706] width 294 height 147
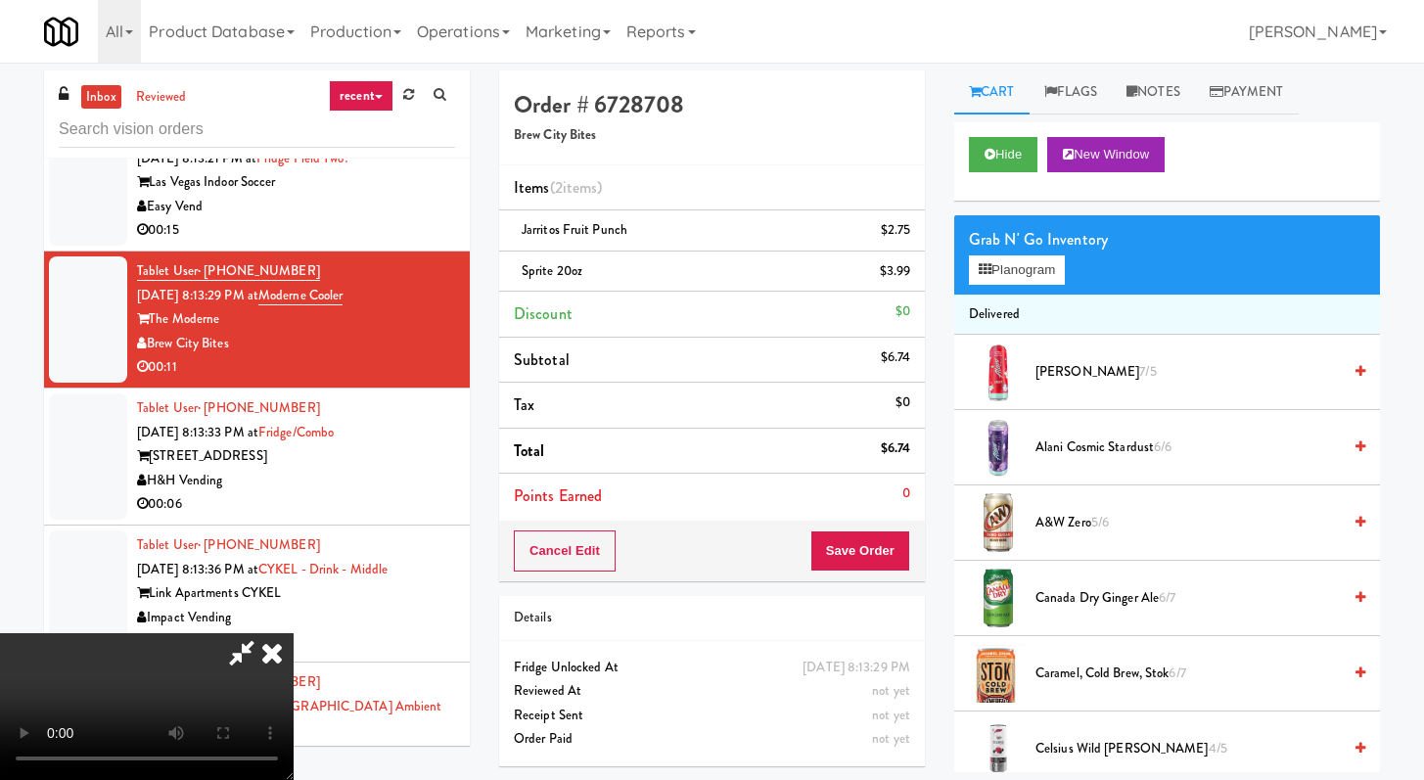
scroll to position [168, 0]
click at [882, 549] on button "Save Order" at bounding box center [861, 551] width 100 height 41
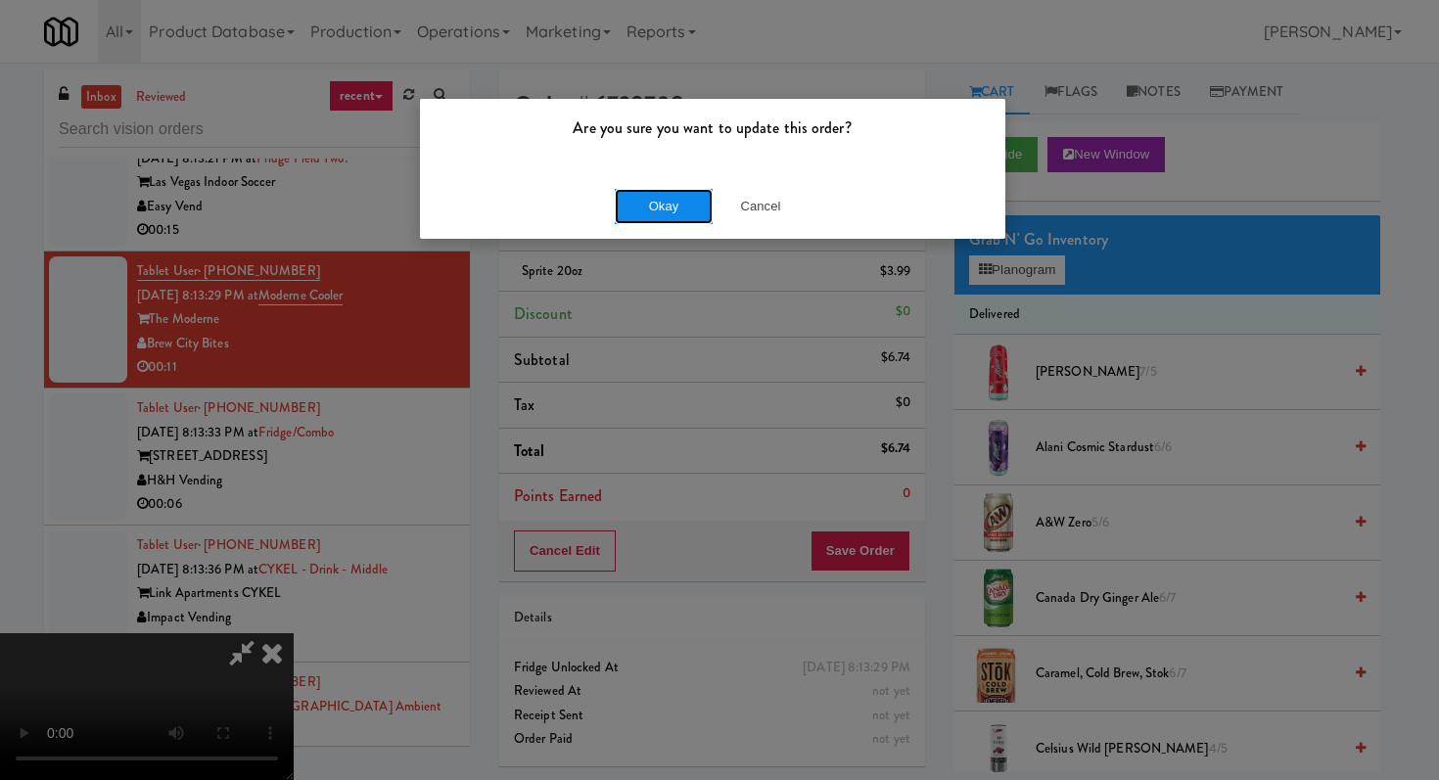
click at [662, 205] on button "Okay" at bounding box center [664, 206] width 98 height 35
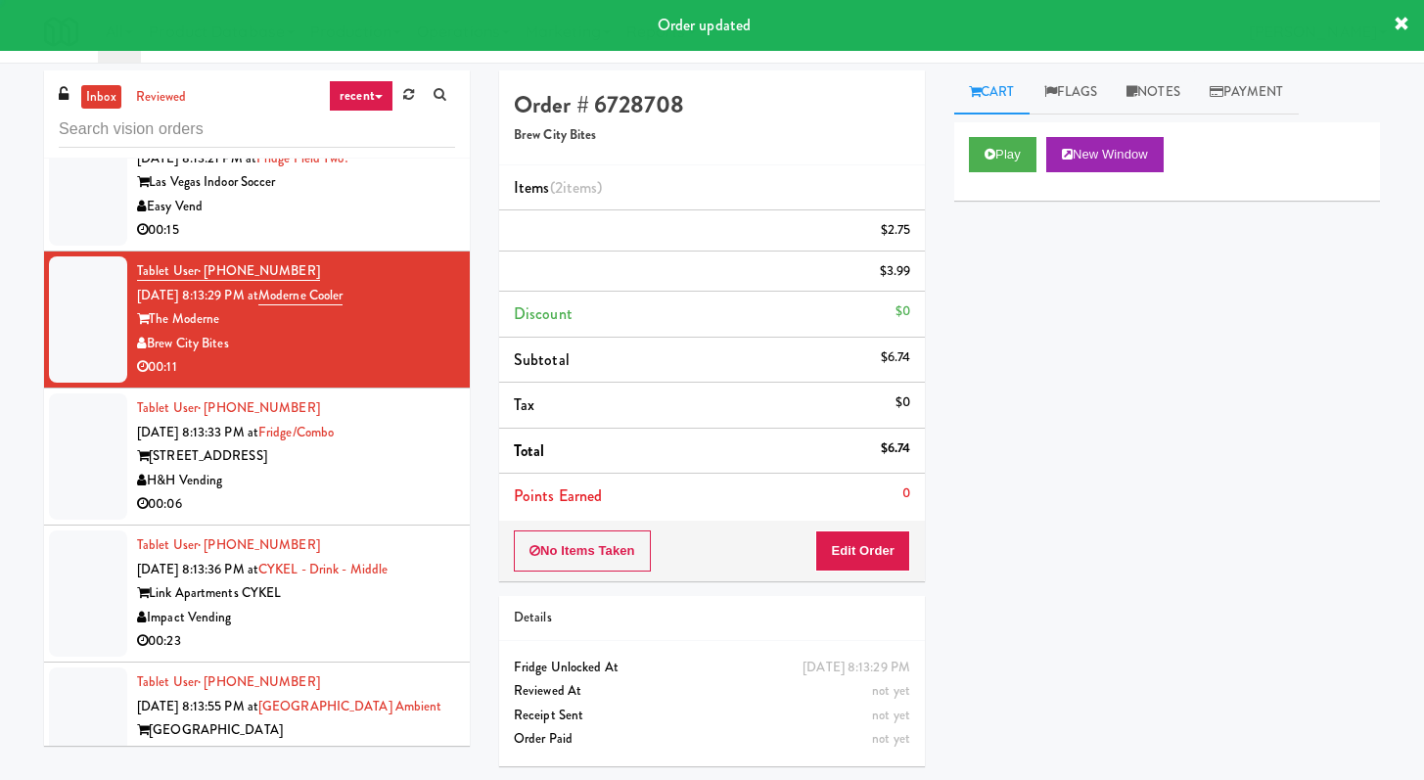
scroll to position [0, 0]
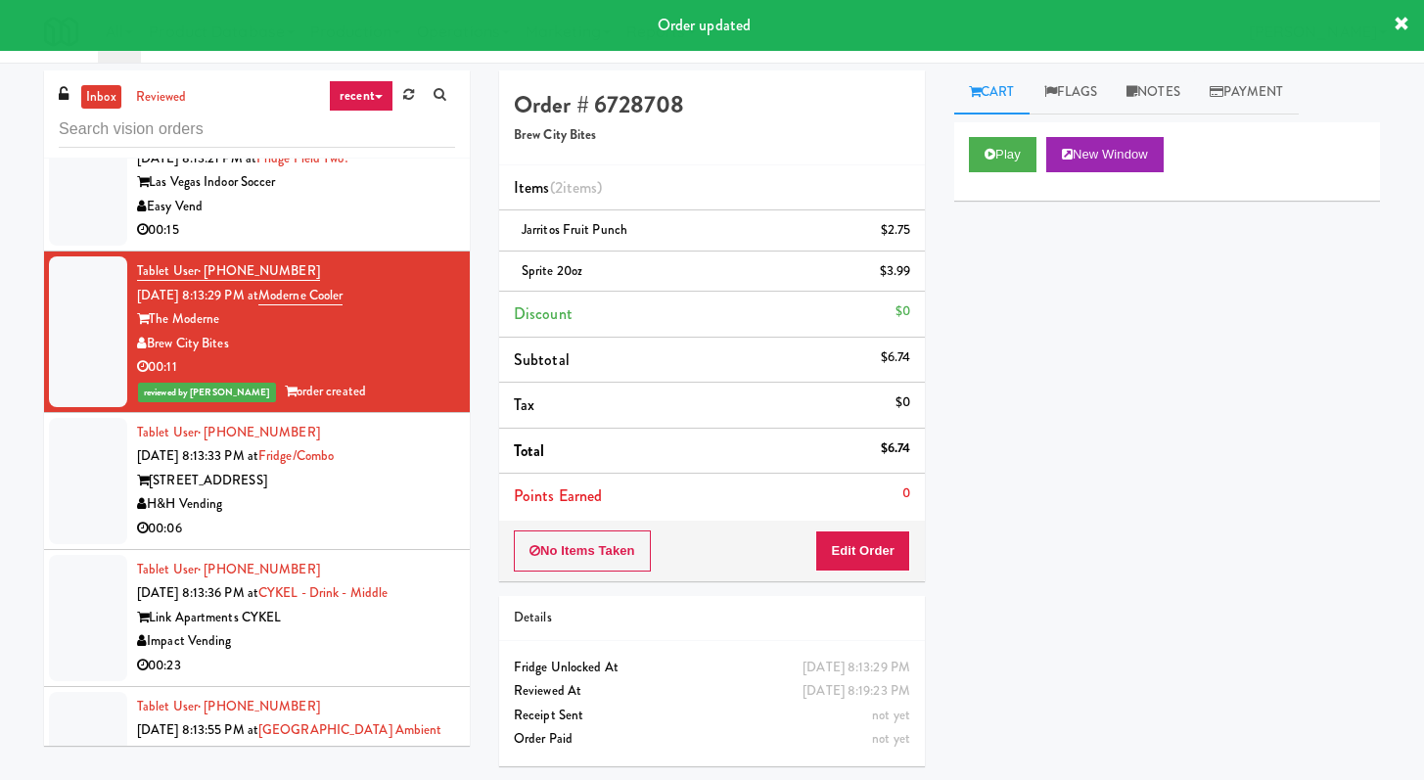
click at [431, 517] on div "H&H Vending" at bounding box center [296, 504] width 318 height 24
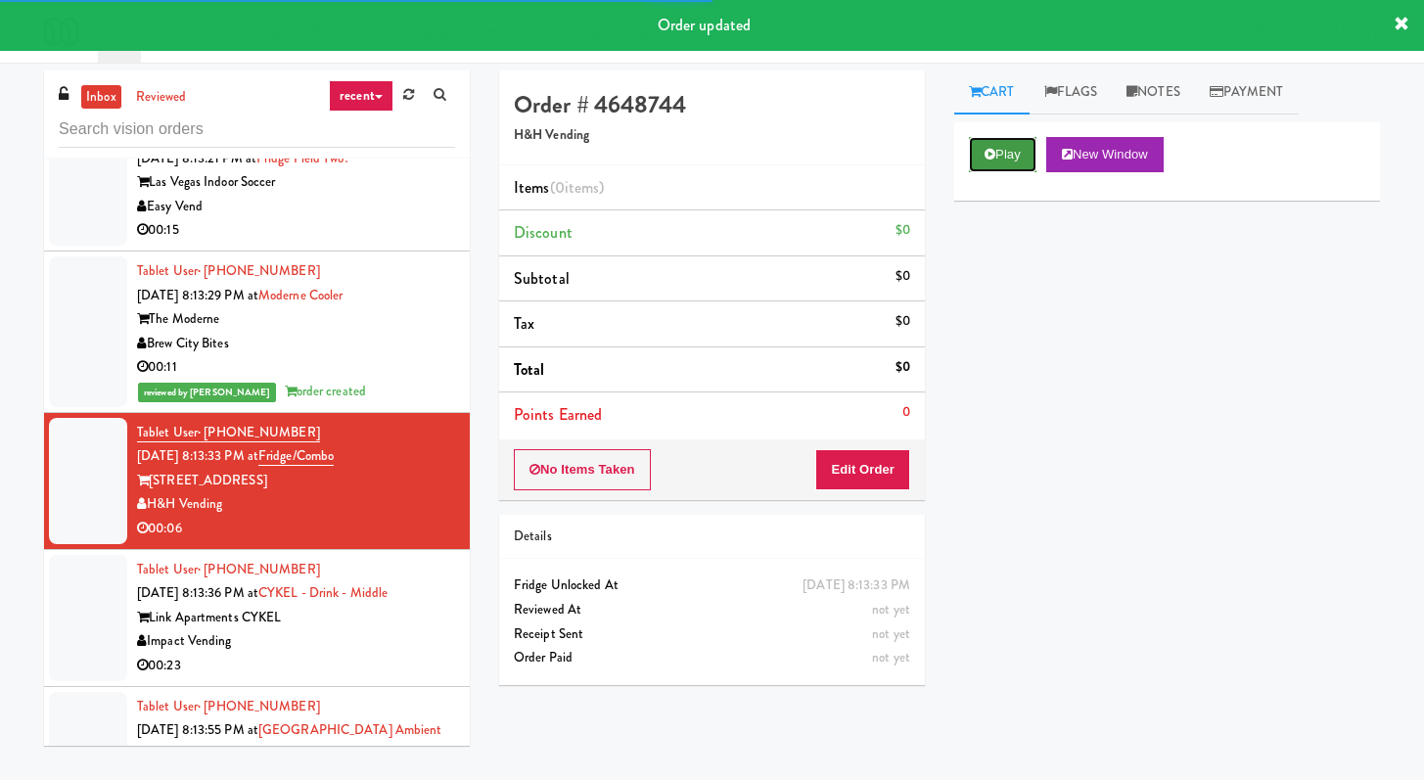
click at [976, 168] on button "Play" at bounding box center [1003, 154] width 68 height 35
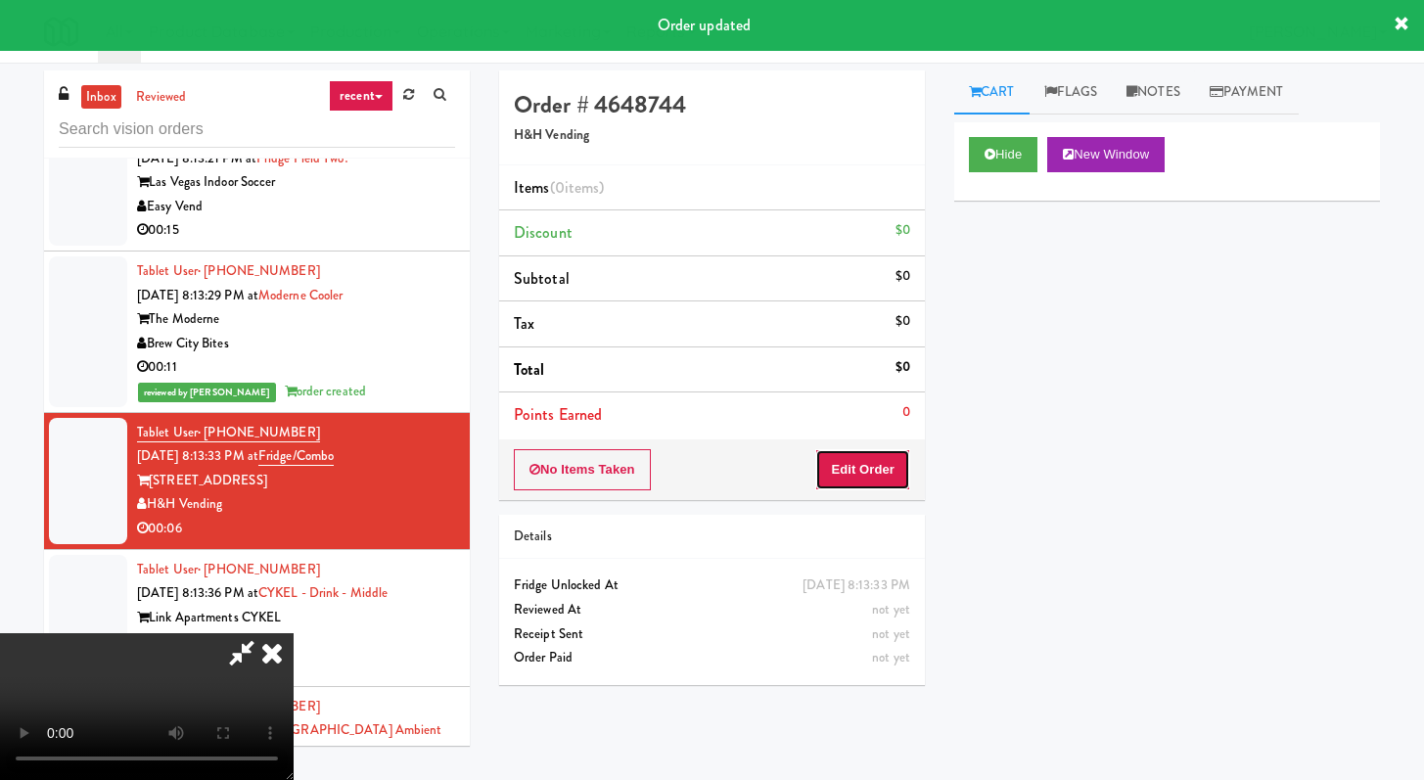
click at [899, 454] on button "Edit Order" at bounding box center [862, 469] width 95 height 41
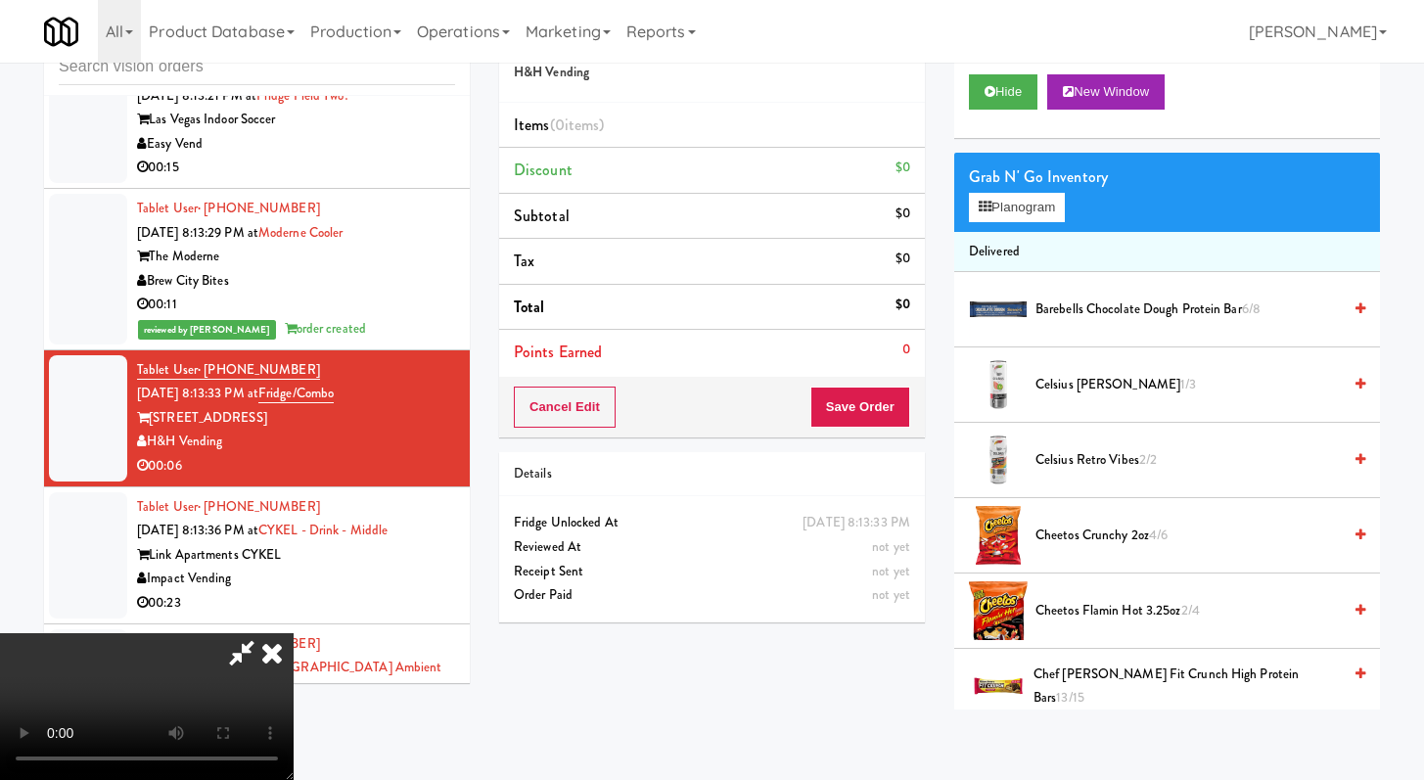
scroll to position [7578, 0]
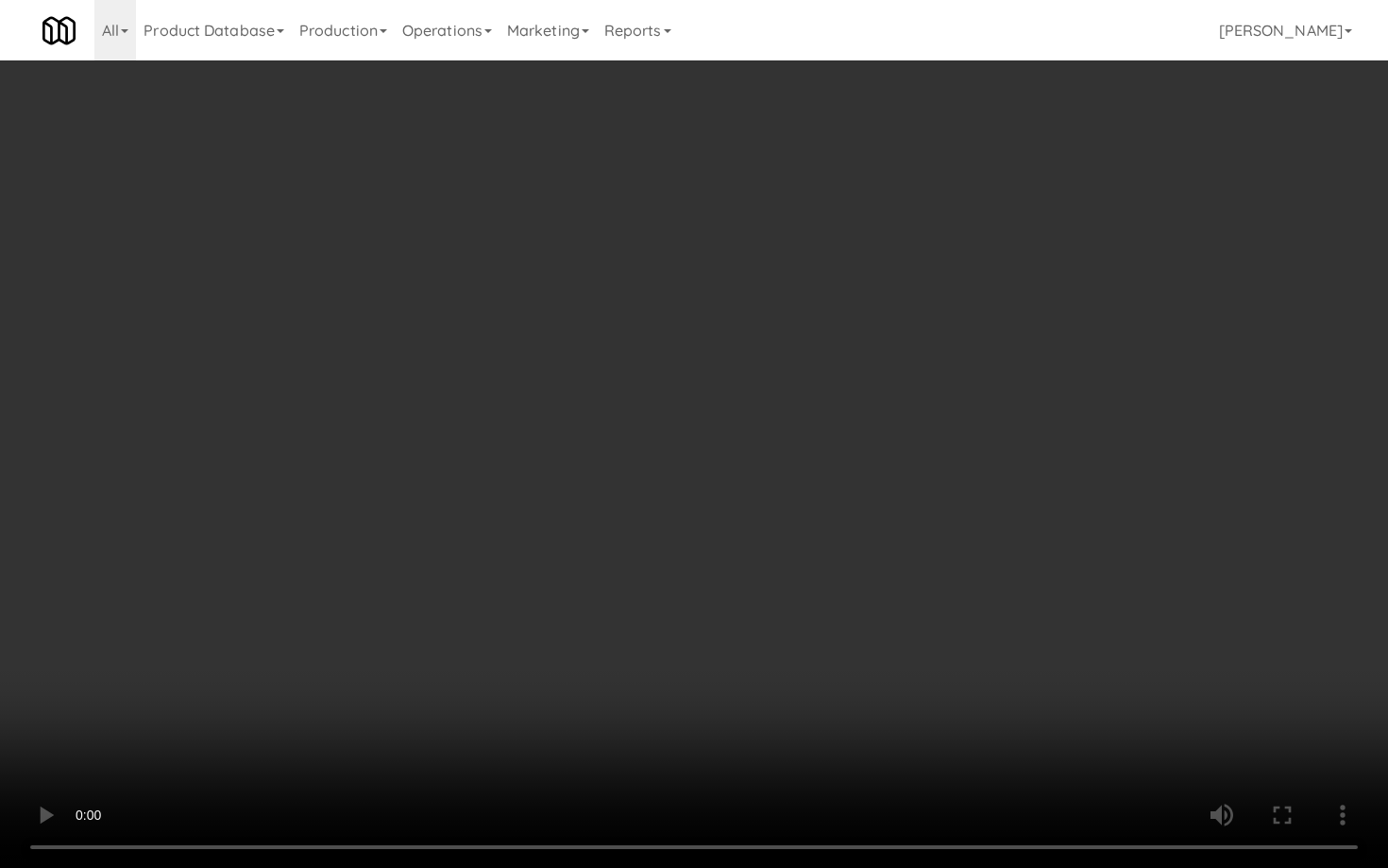
click at [1000, 634] on video at bounding box center [694, 434] width 1388 height 868
click at [1000, 630] on video at bounding box center [694, 434] width 1388 height 868
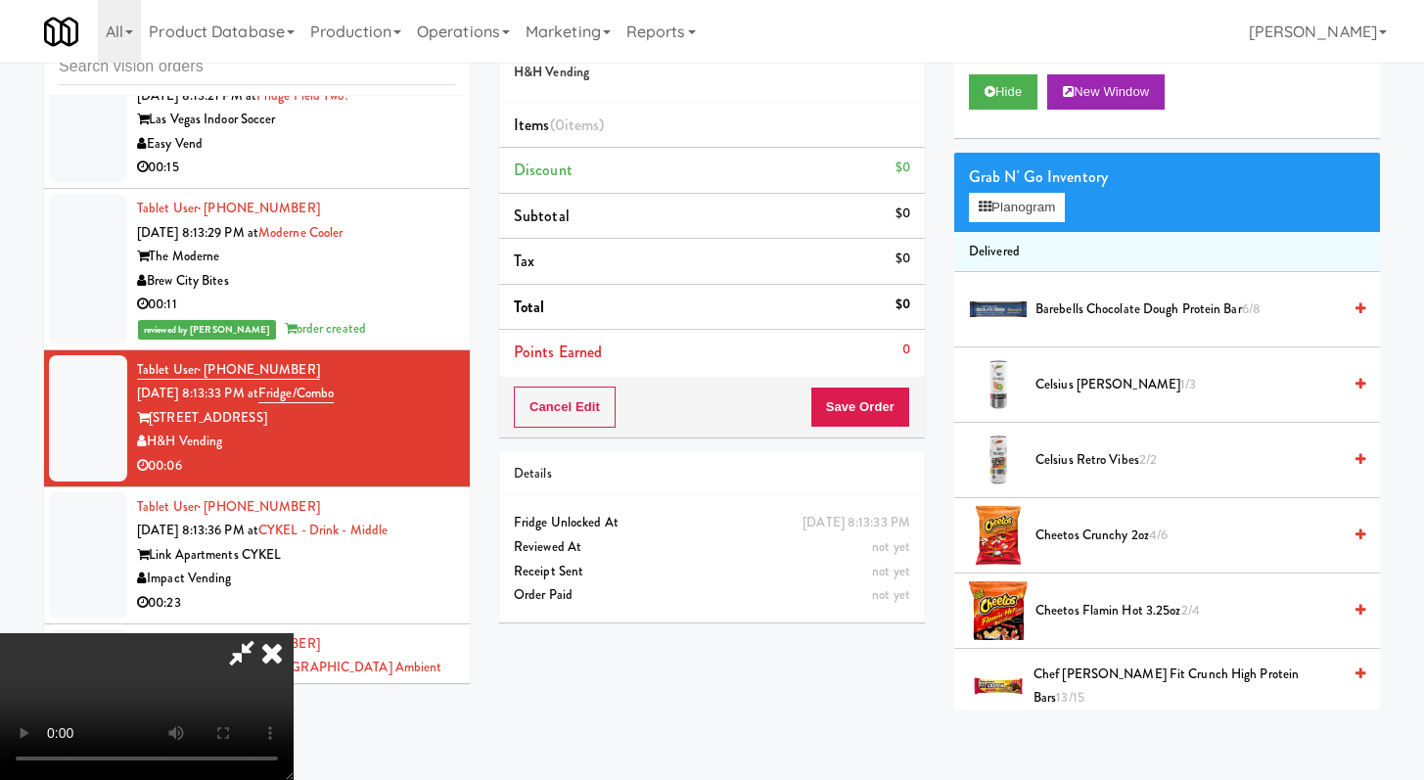
scroll to position [364, 0]
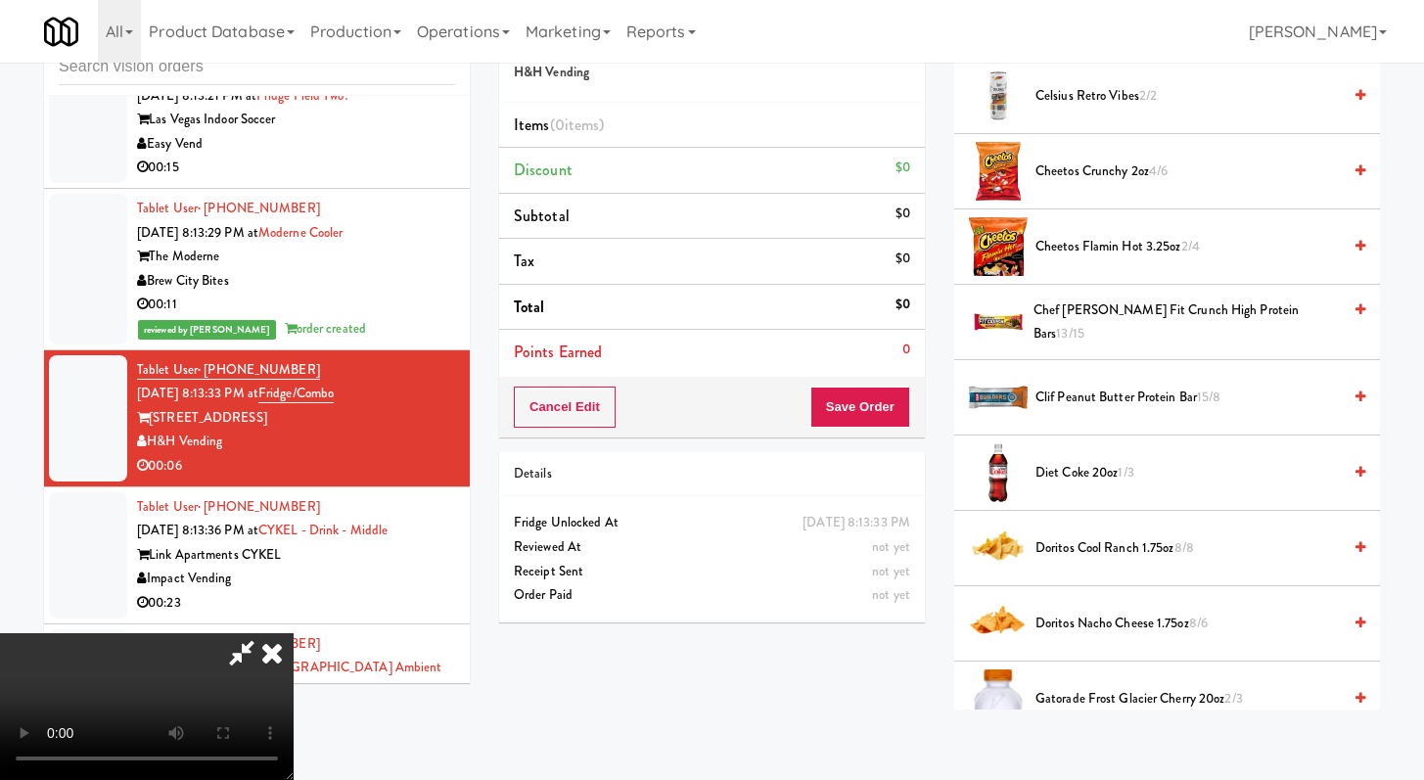
click at [1108, 480] on span "Diet Coke 20oz 1/3" at bounding box center [1188, 473] width 305 height 24
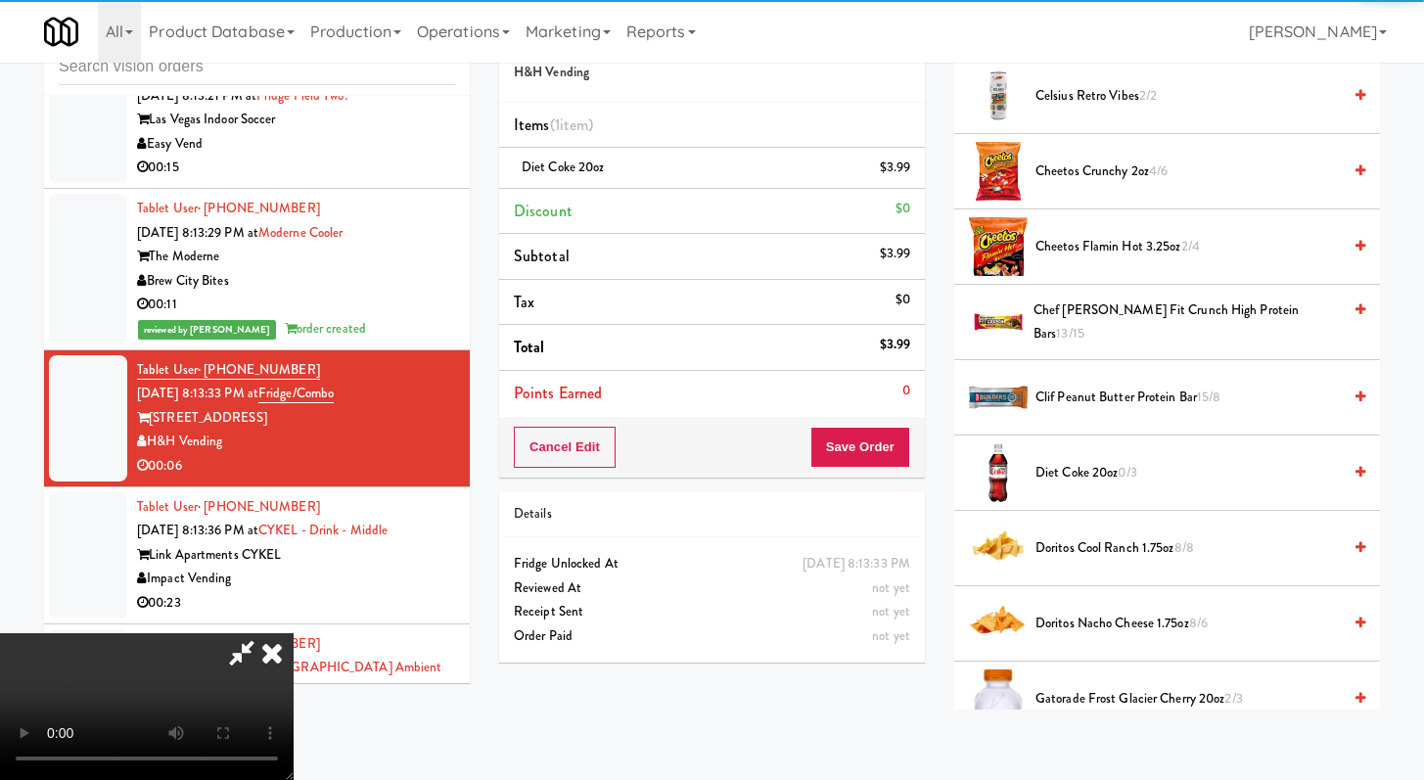
click at [922, 456] on div "Cancel Edit Save Order" at bounding box center [712, 447] width 426 height 61
click at [874, 454] on button "Save Order" at bounding box center [861, 447] width 100 height 41
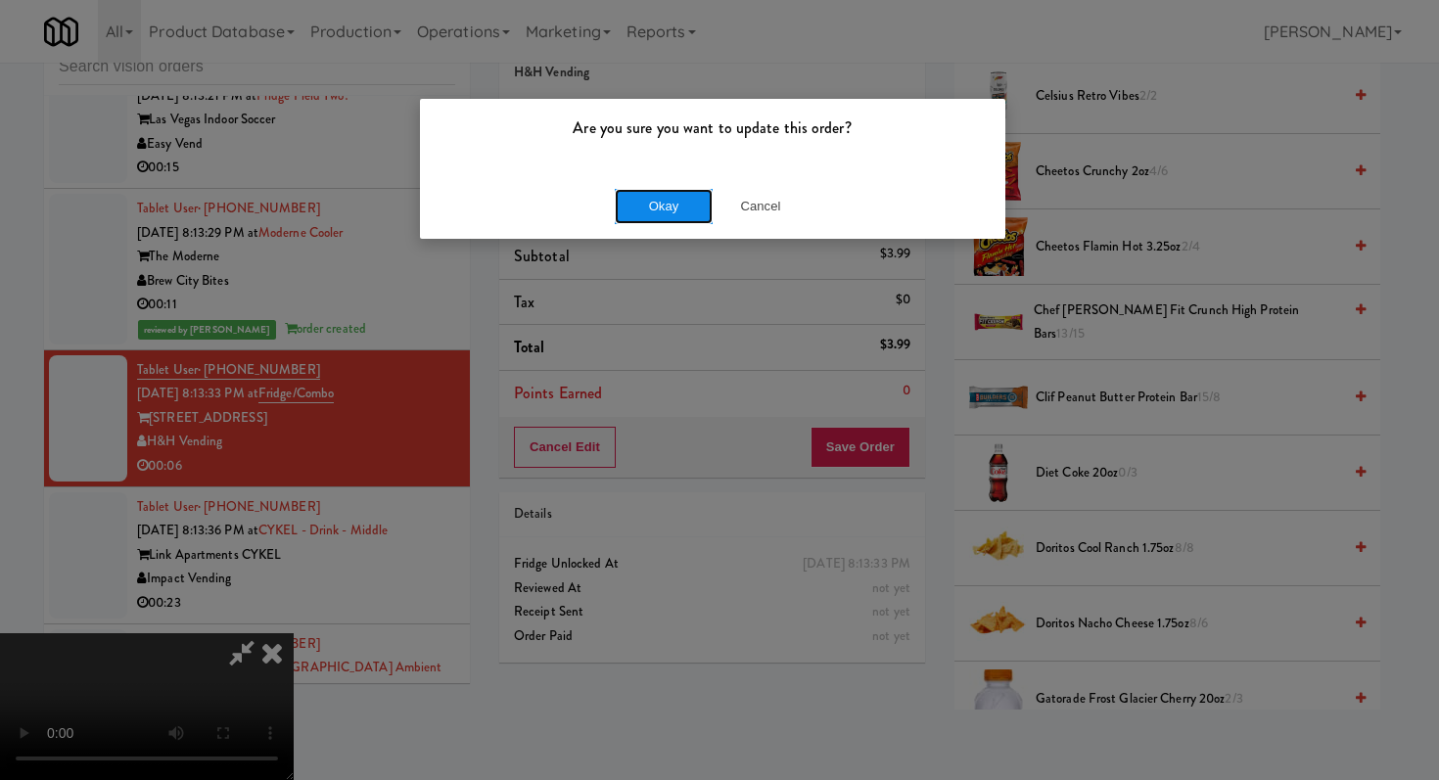
click at [629, 207] on button "Okay" at bounding box center [664, 206] width 98 height 35
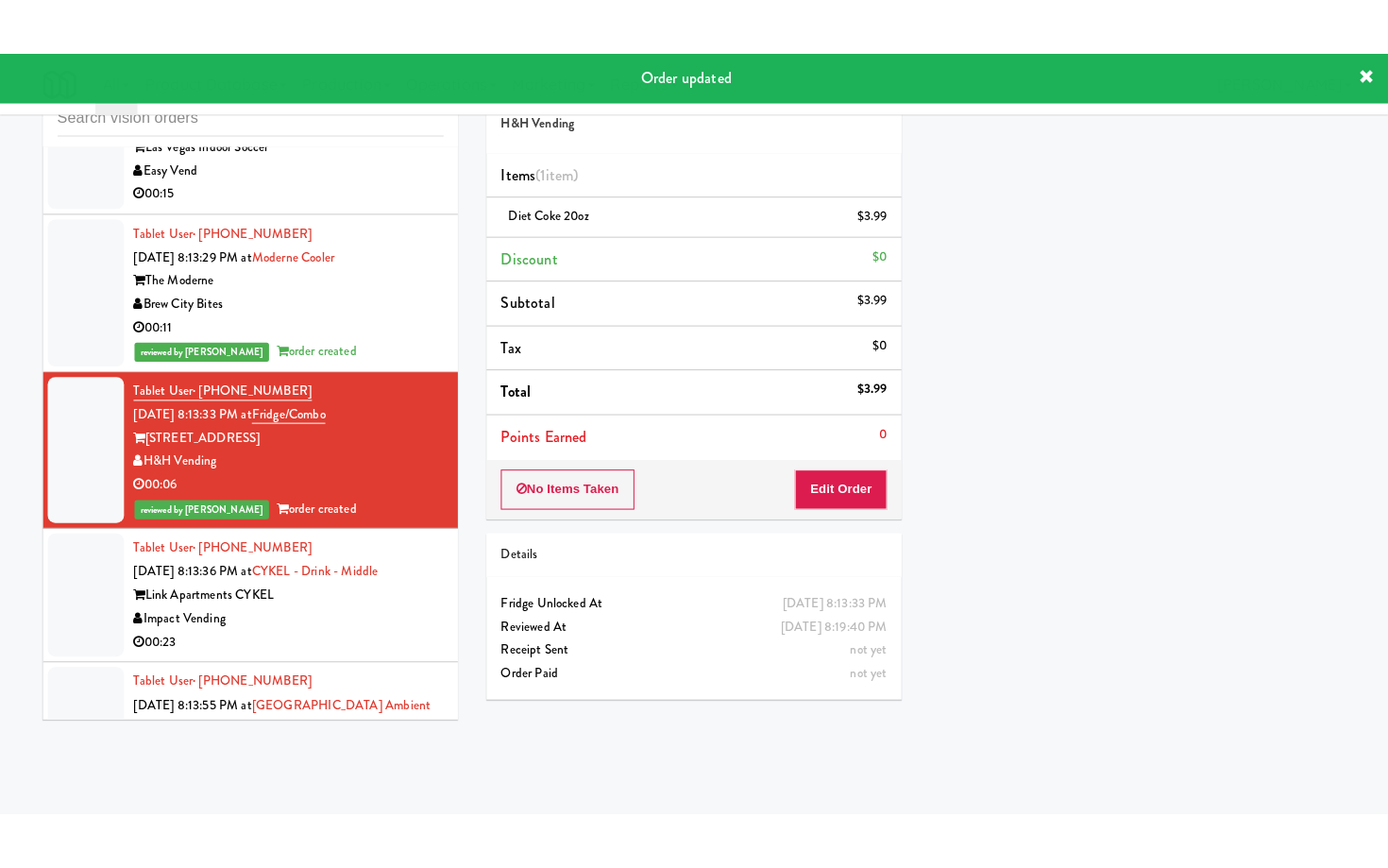
scroll to position [7388, 0]
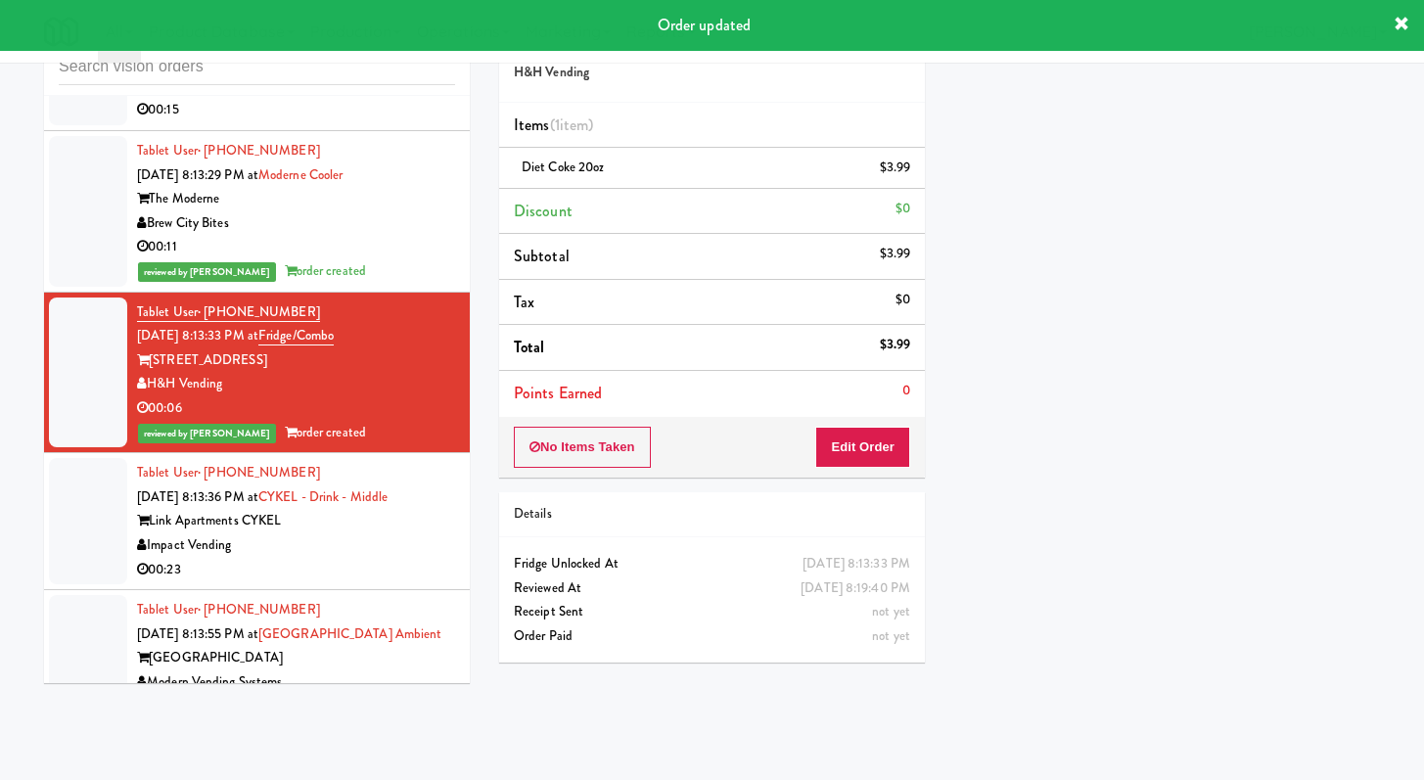
click at [399, 582] on div "00:23" at bounding box center [296, 570] width 318 height 24
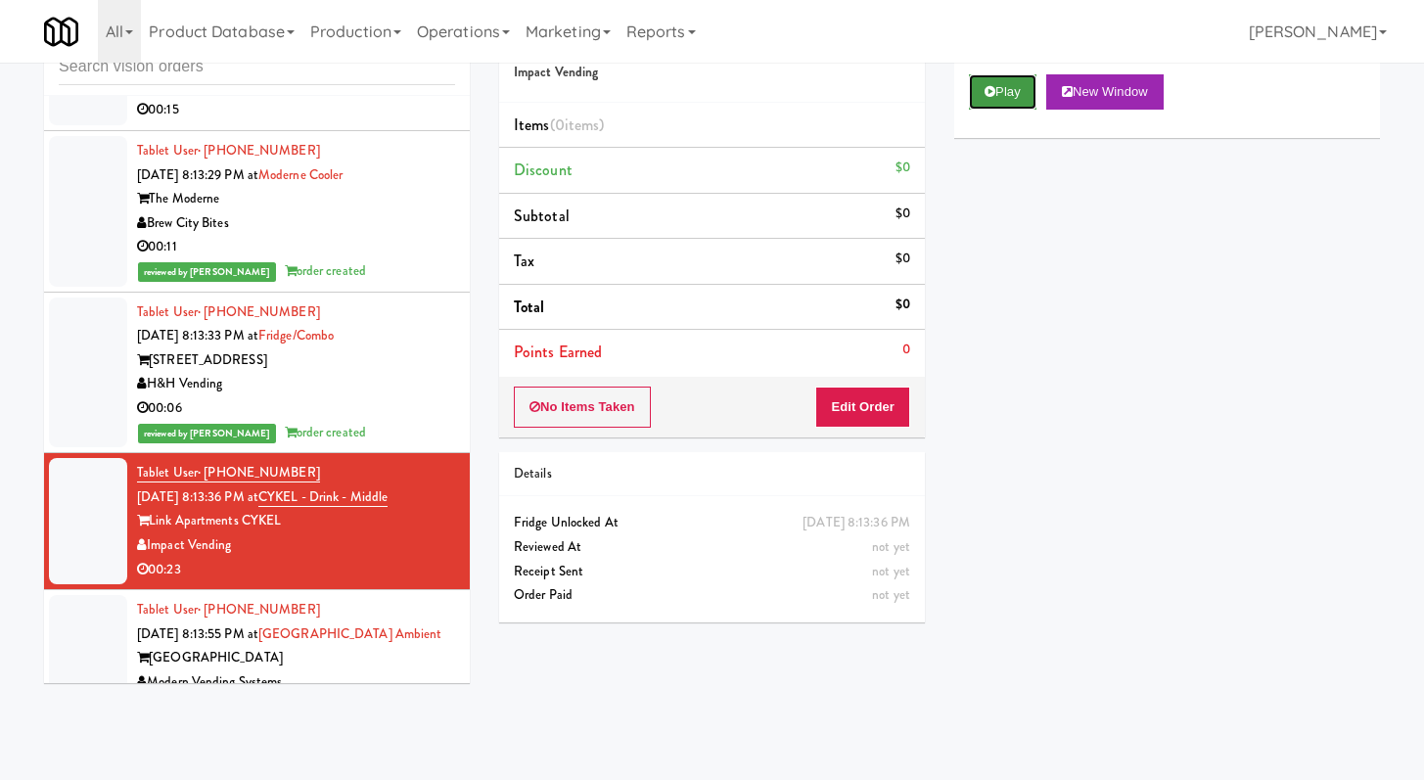
click at [975, 107] on button "Play" at bounding box center [1003, 91] width 68 height 35
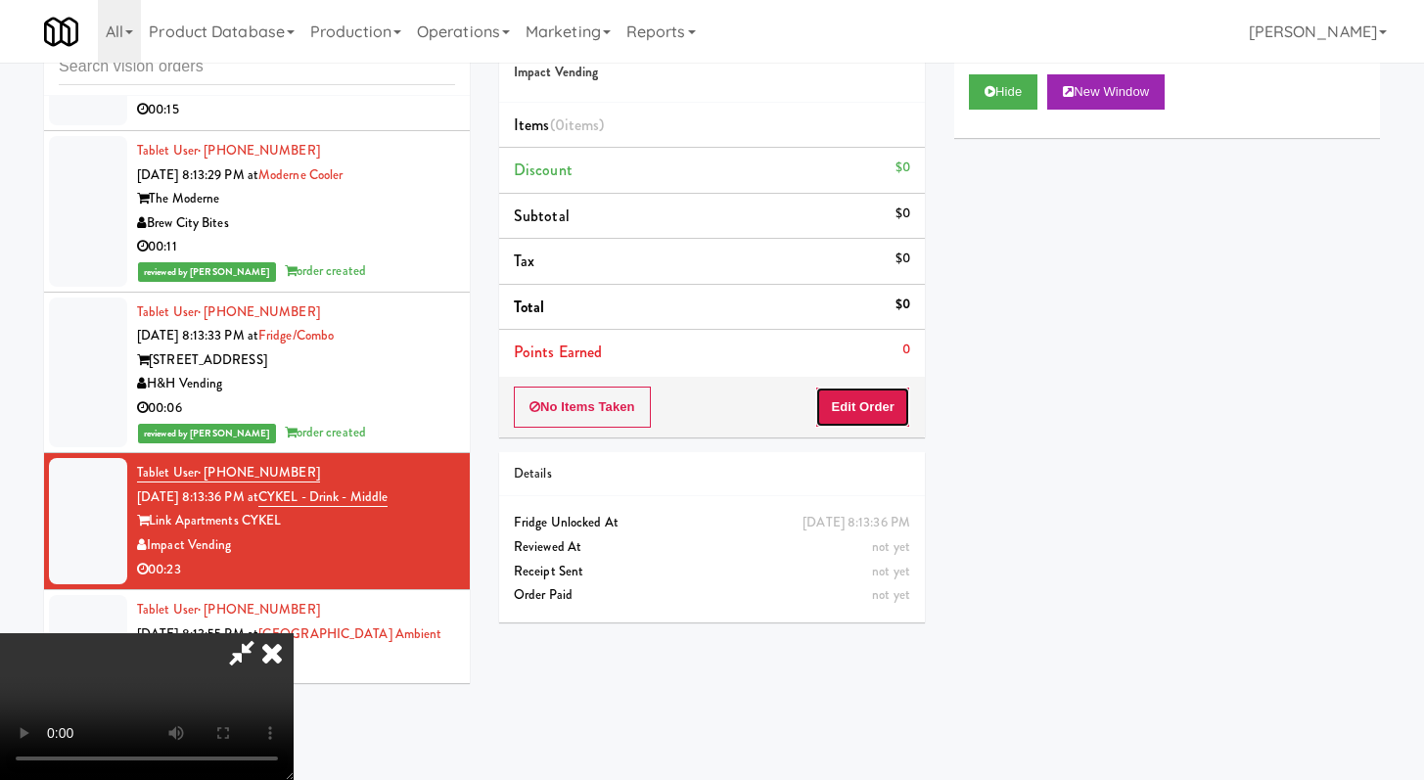
click at [856, 413] on button "Edit Order" at bounding box center [862, 407] width 95 height 41
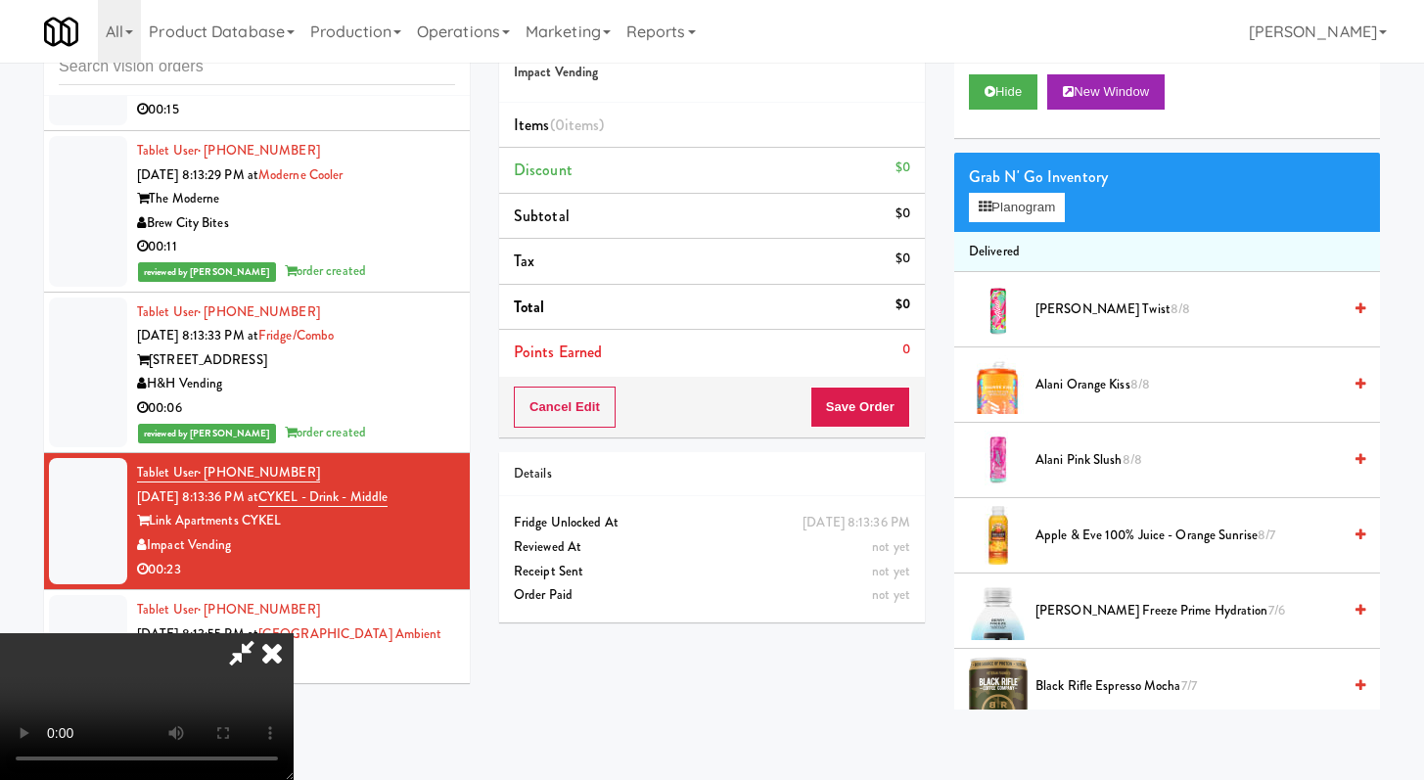
scroll to position [7637, 0]
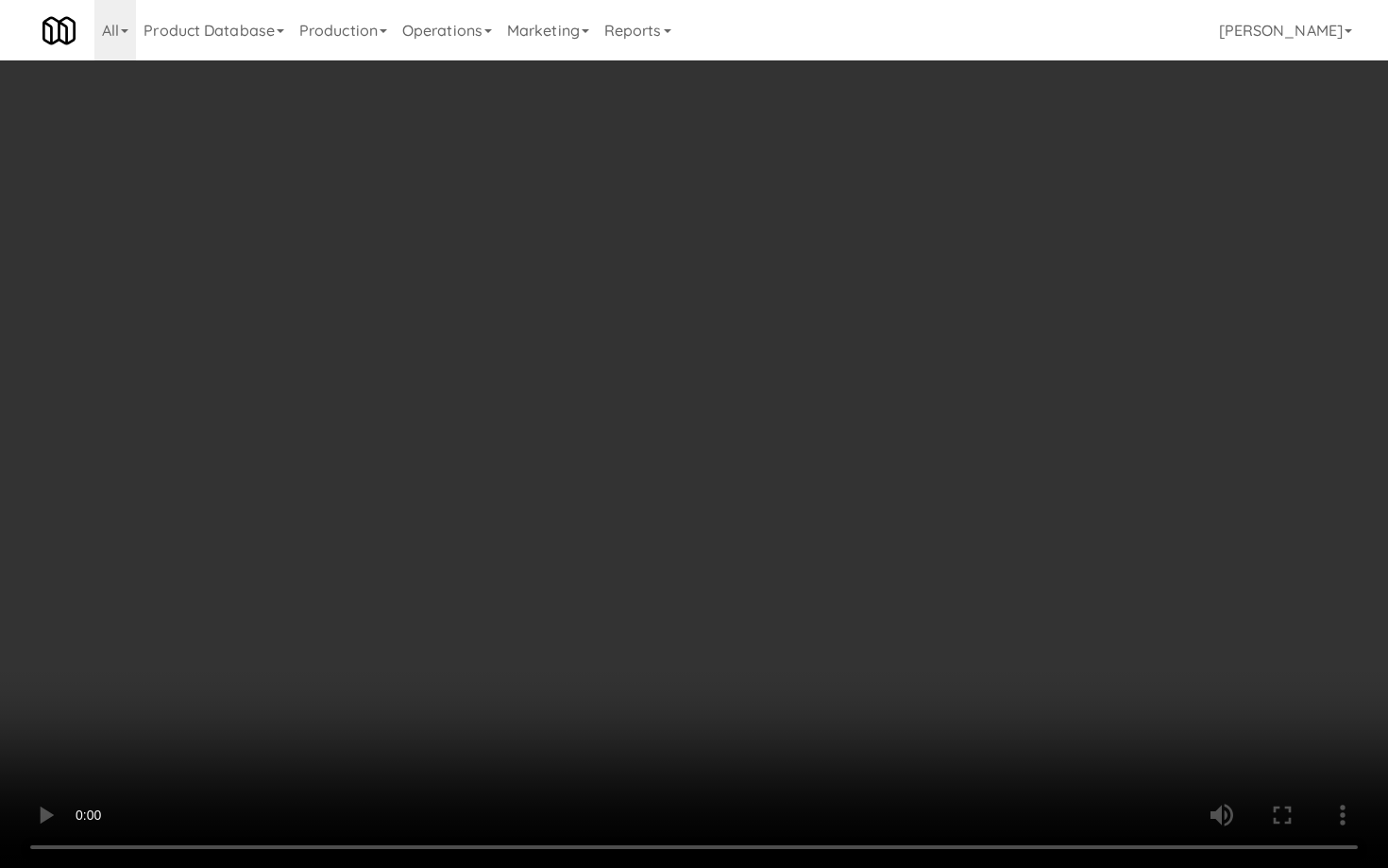
click at [699, 521] on video at bounding box center [694, 434] width 1388 height 868
click at [698, 521] on video at bounding box center [694, 434] width 1388 height 868
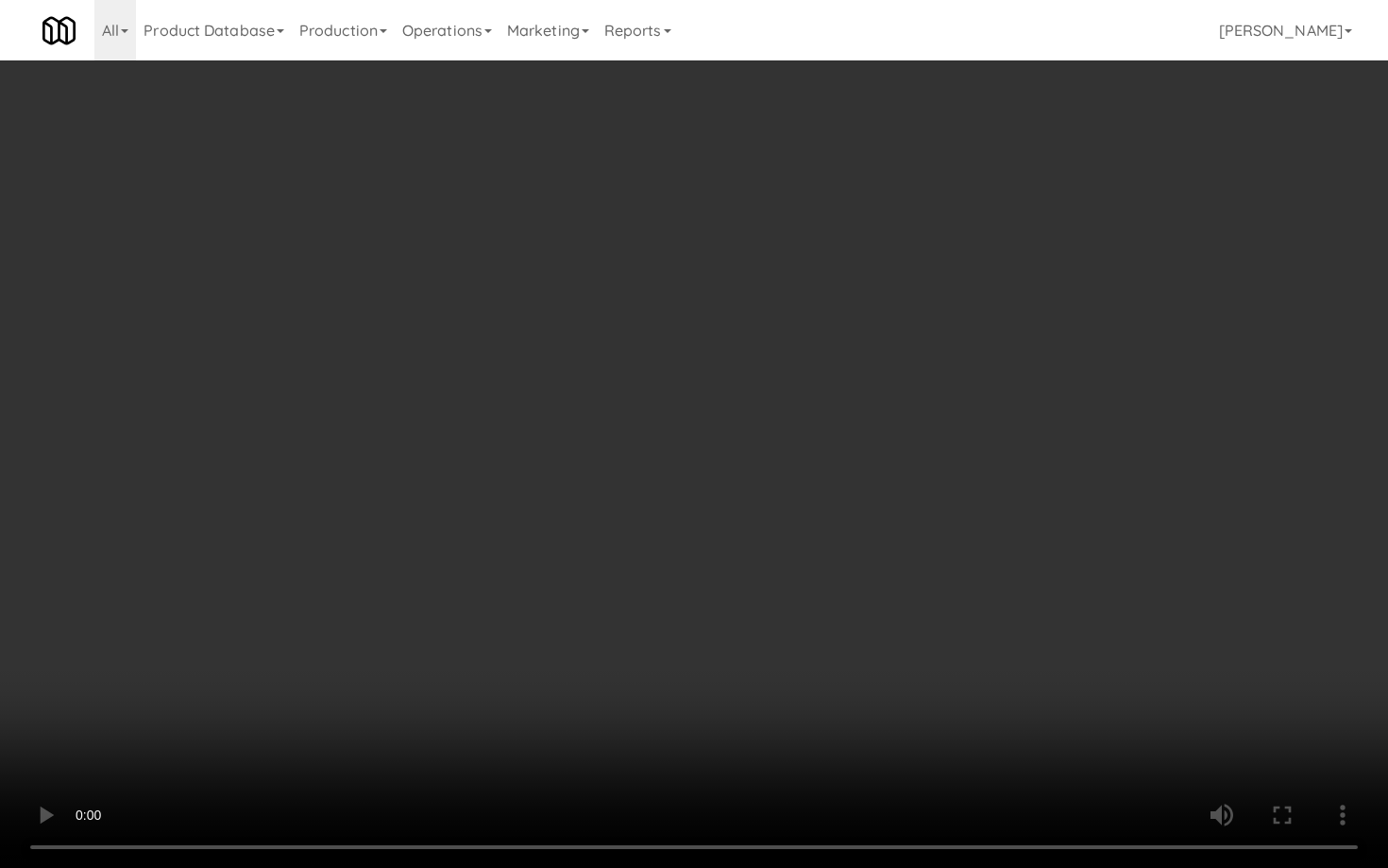
click at [698, 521] on video at bounding box center [694, 434] width 1388 height 868
click at [698, 520] on video at bounding box center [694, 434] width 1388 height 868
click at [697, 520] on video at bounding box center [694, 434] width 1388 height 868
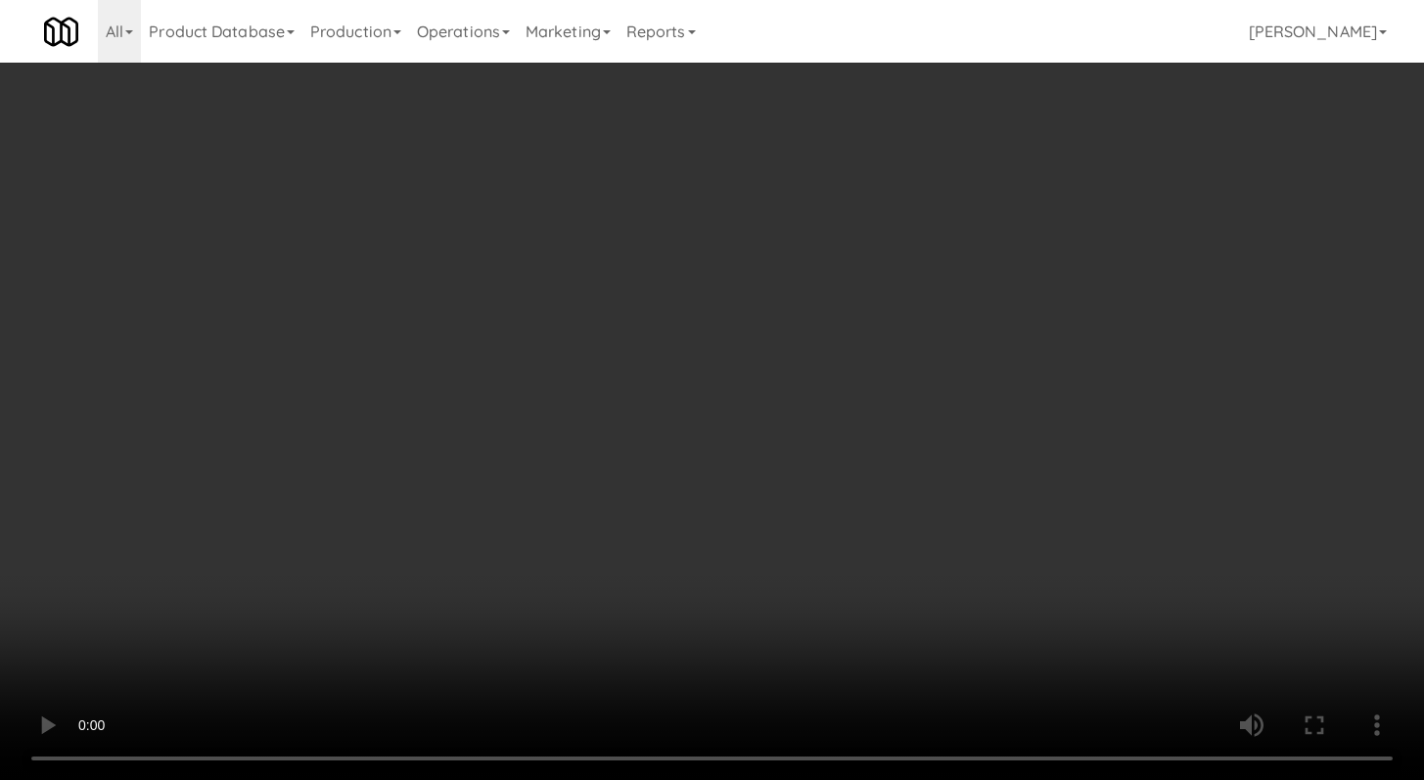
click at [1023, 172] on div "Grab N' Go Inventory" at bounding box center [1167, 177] width 396 height 29
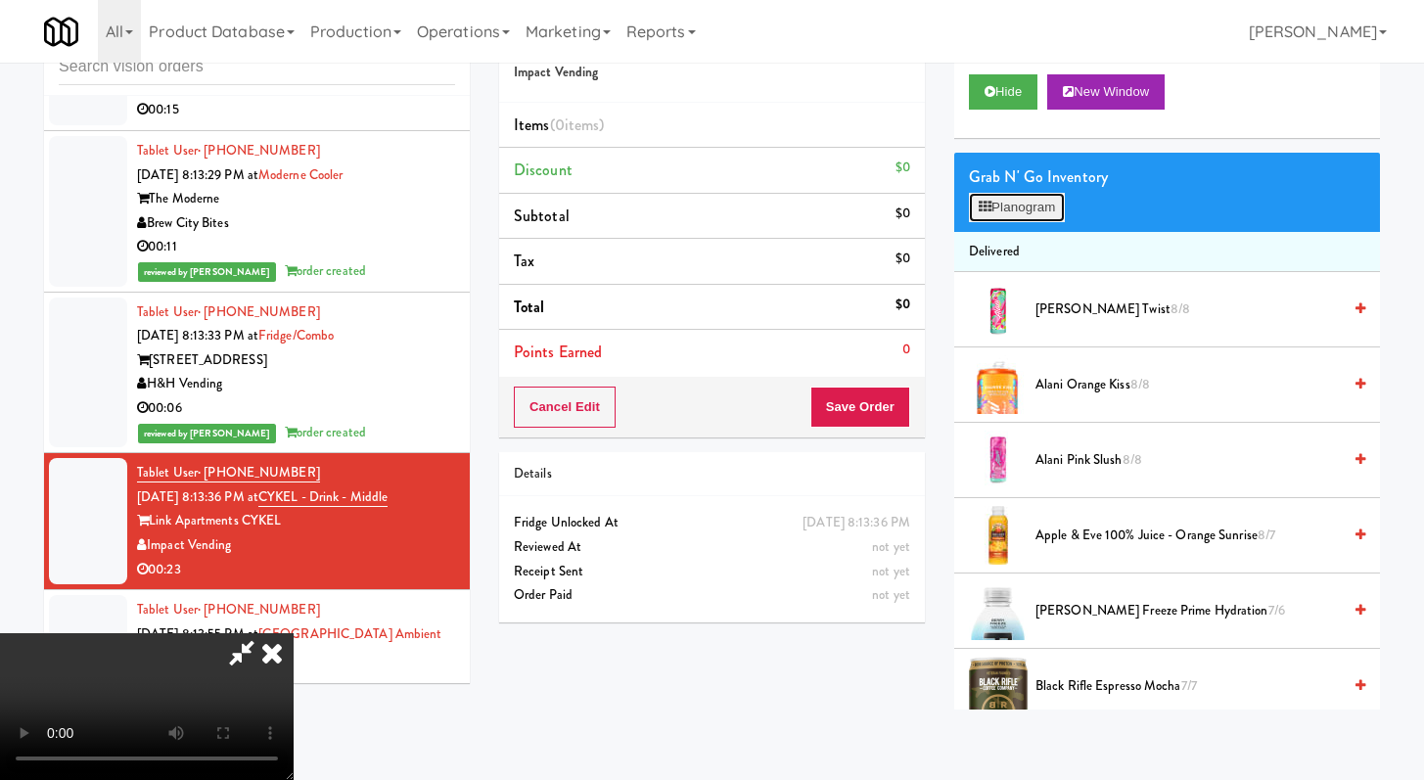
click at [1028, 216] on button "Planogram" at bounding box center [1017, 207] width 96 height 29
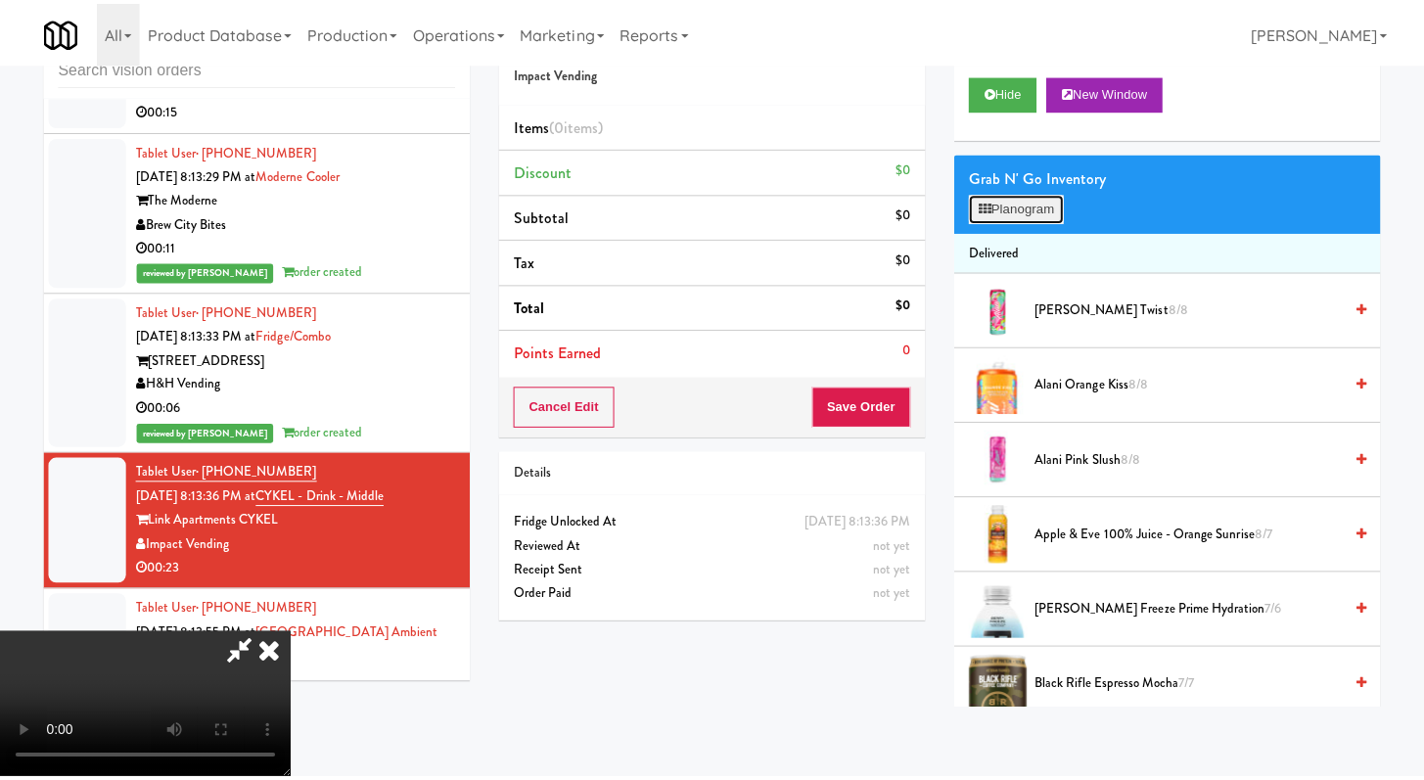
scroll to position [7637, 0]
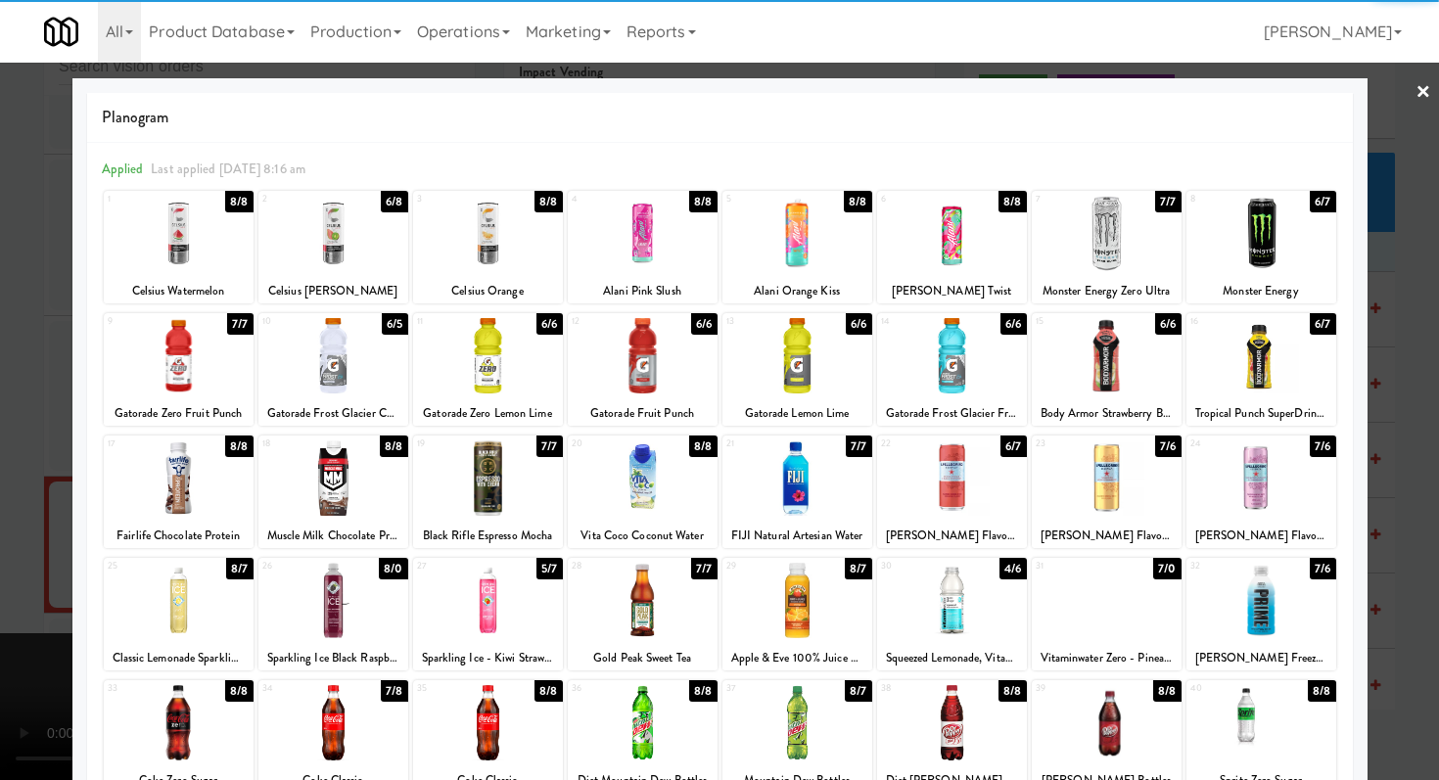
click at [1130, 715] on div at bounding box center [1107, 722] width 150 height 75
click at [303, 227] on div at bounding box center [333, 233] width 150 height 75
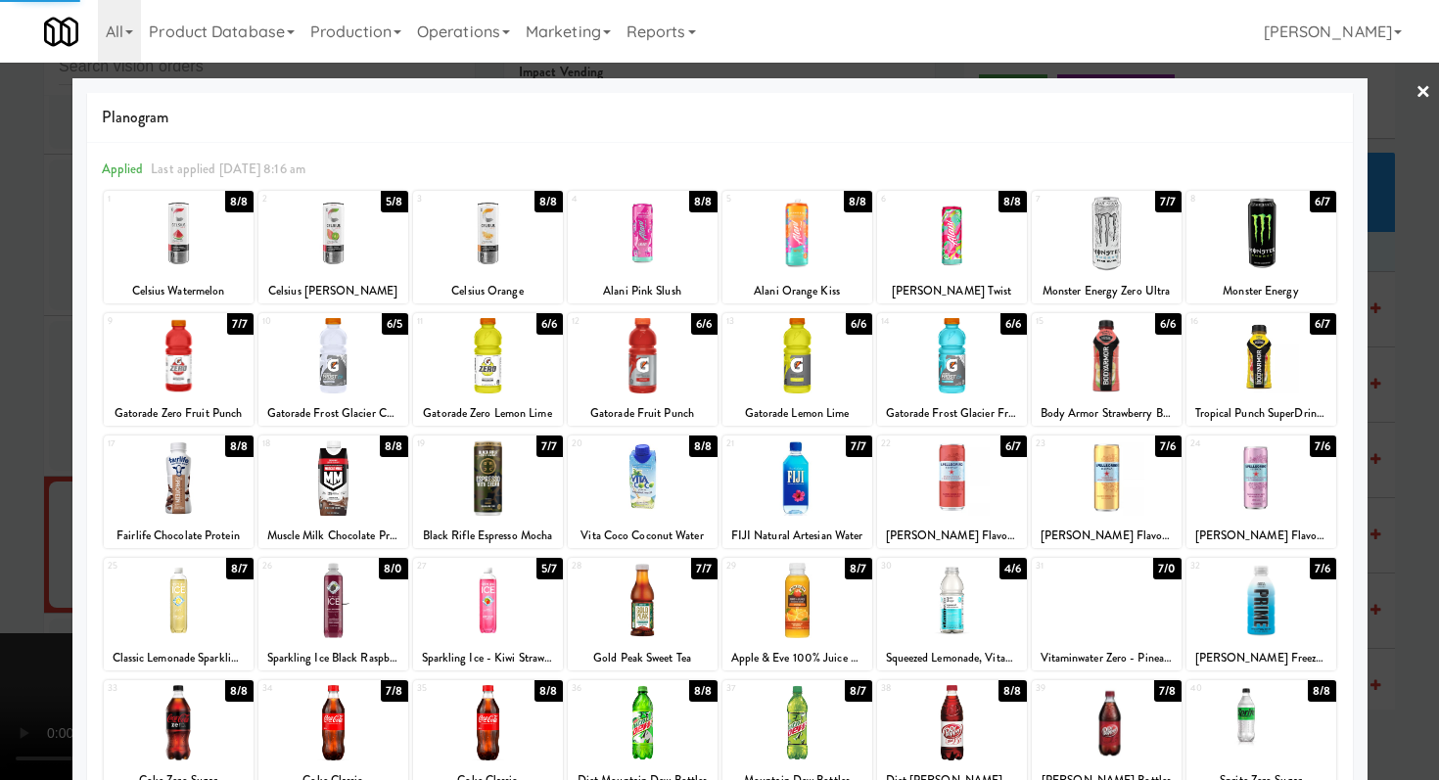
click at [673, 262] on div at bounding box center [643, 233] width 150 height 75
click at [0, 457] on div at bounding box center [719, 390] width 1439 height 780
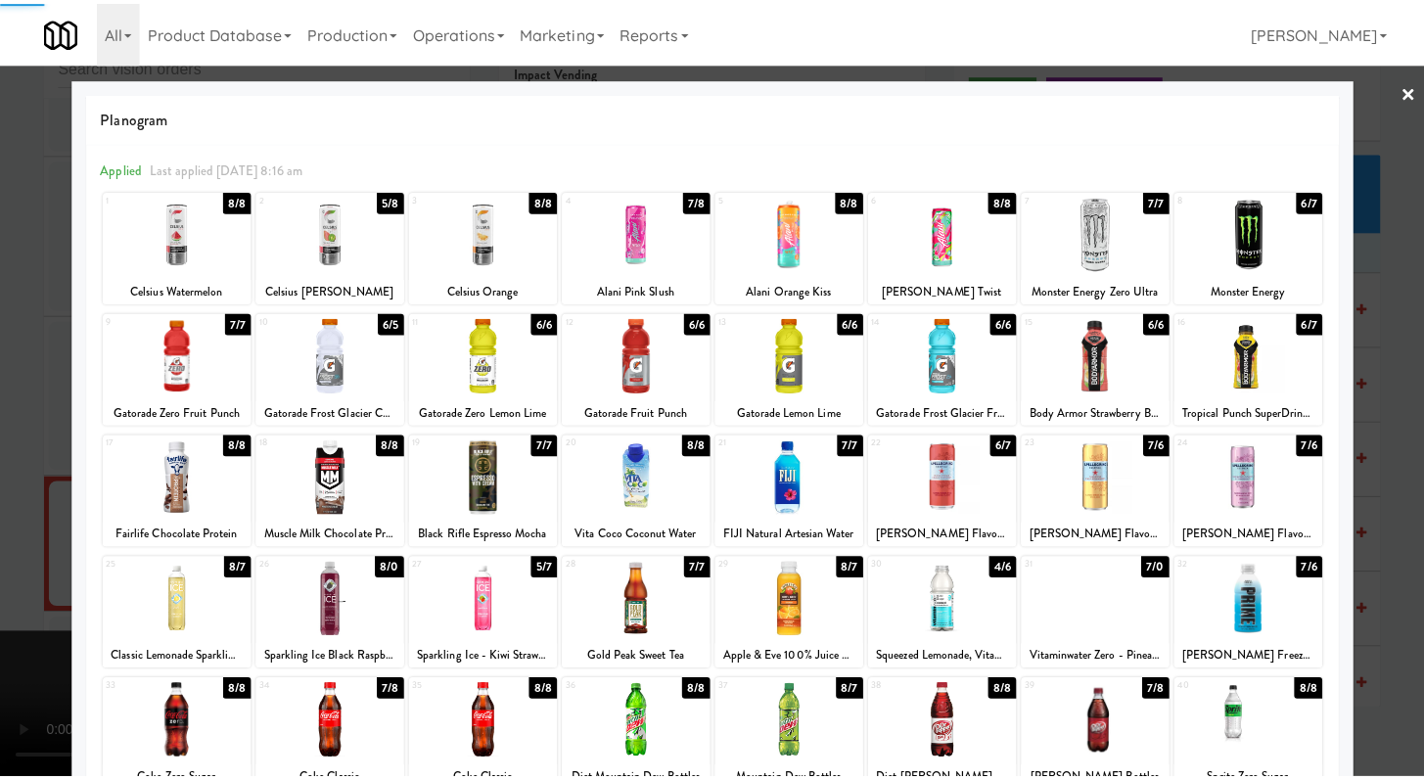
scroll to position [7660, 0]
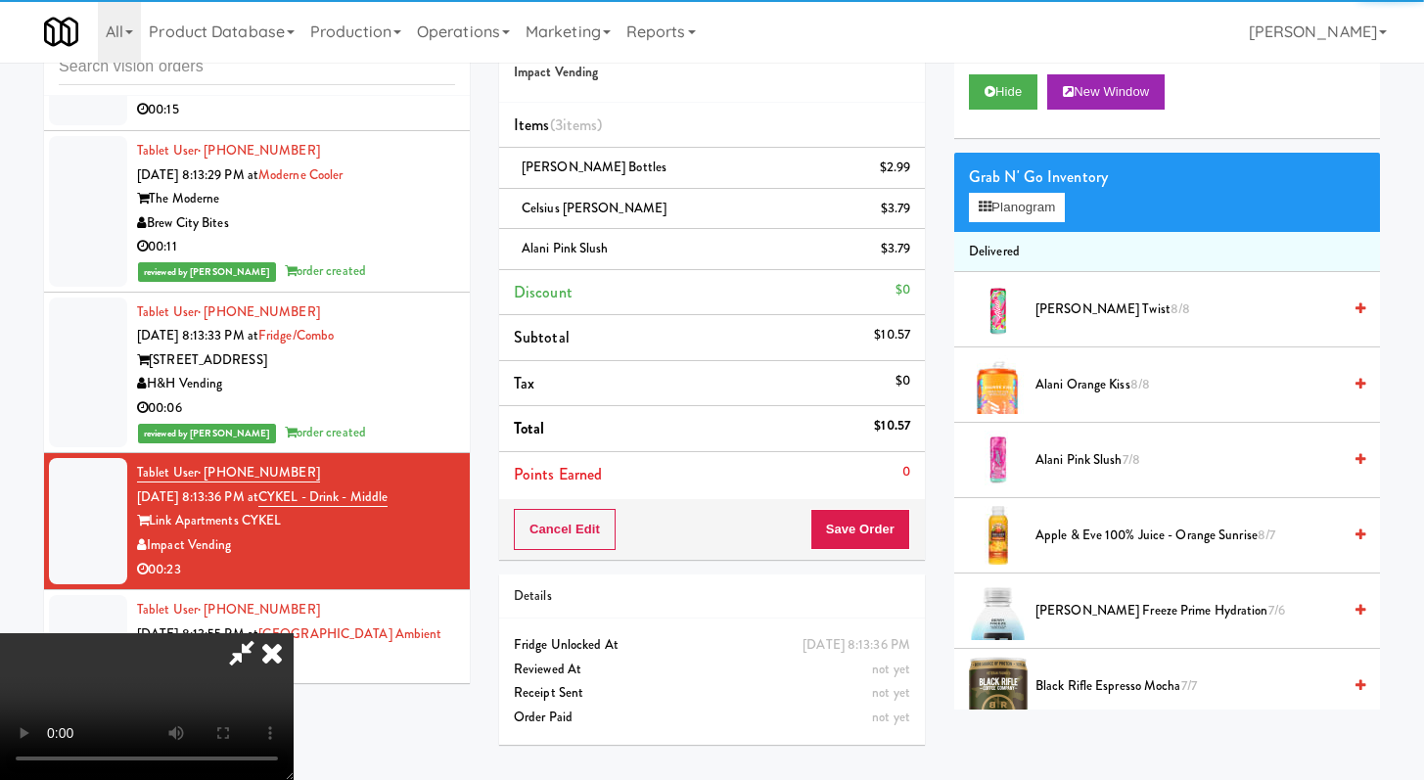
click at [294, 666] on video at bounding box center [147, 706] width 294 height 147
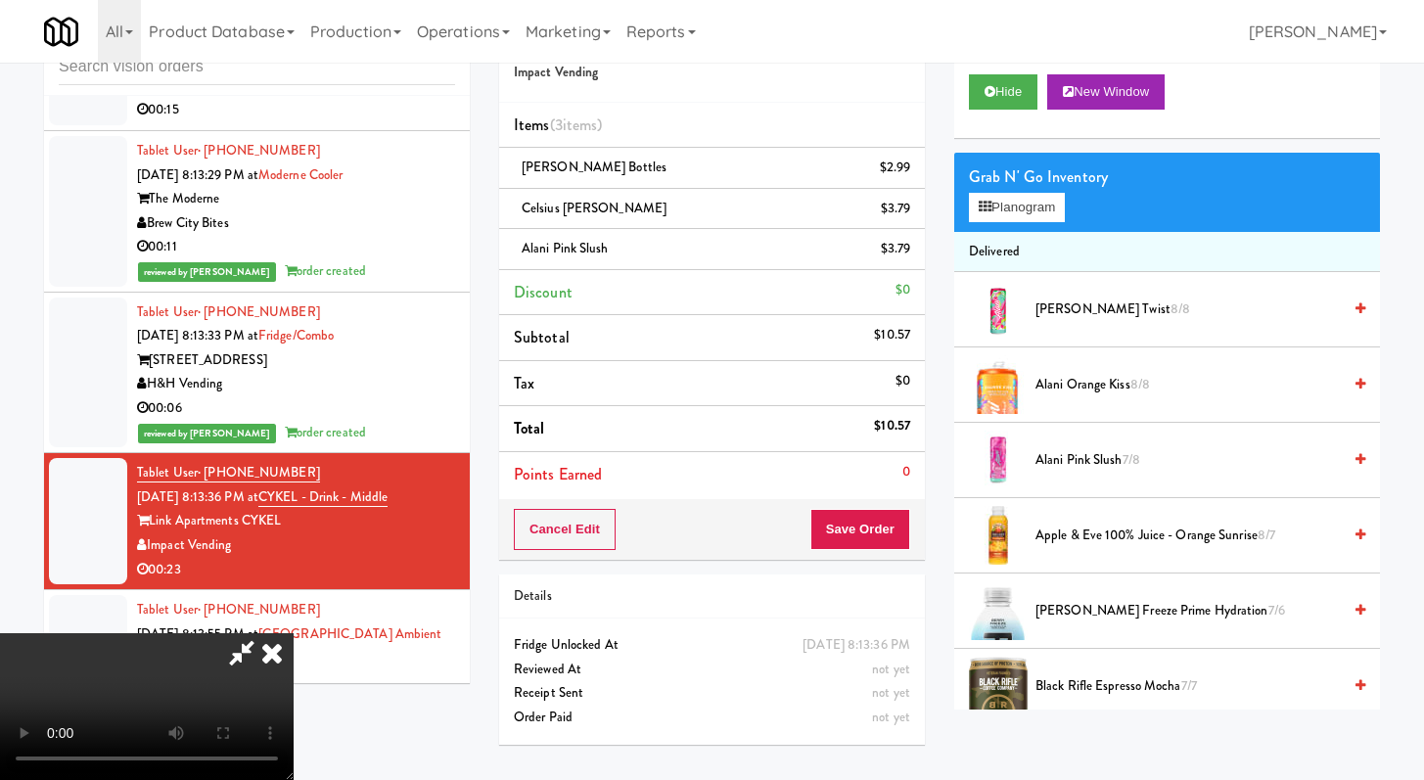
click at [294, 653] on video at bounding box center [147, 706] width 294 height 147
click at [294, 640] on video at bounding box center [147, 706] width 294 height 147
click at [294, 633] on video at bounding box center [147, 706] width 294 height 147
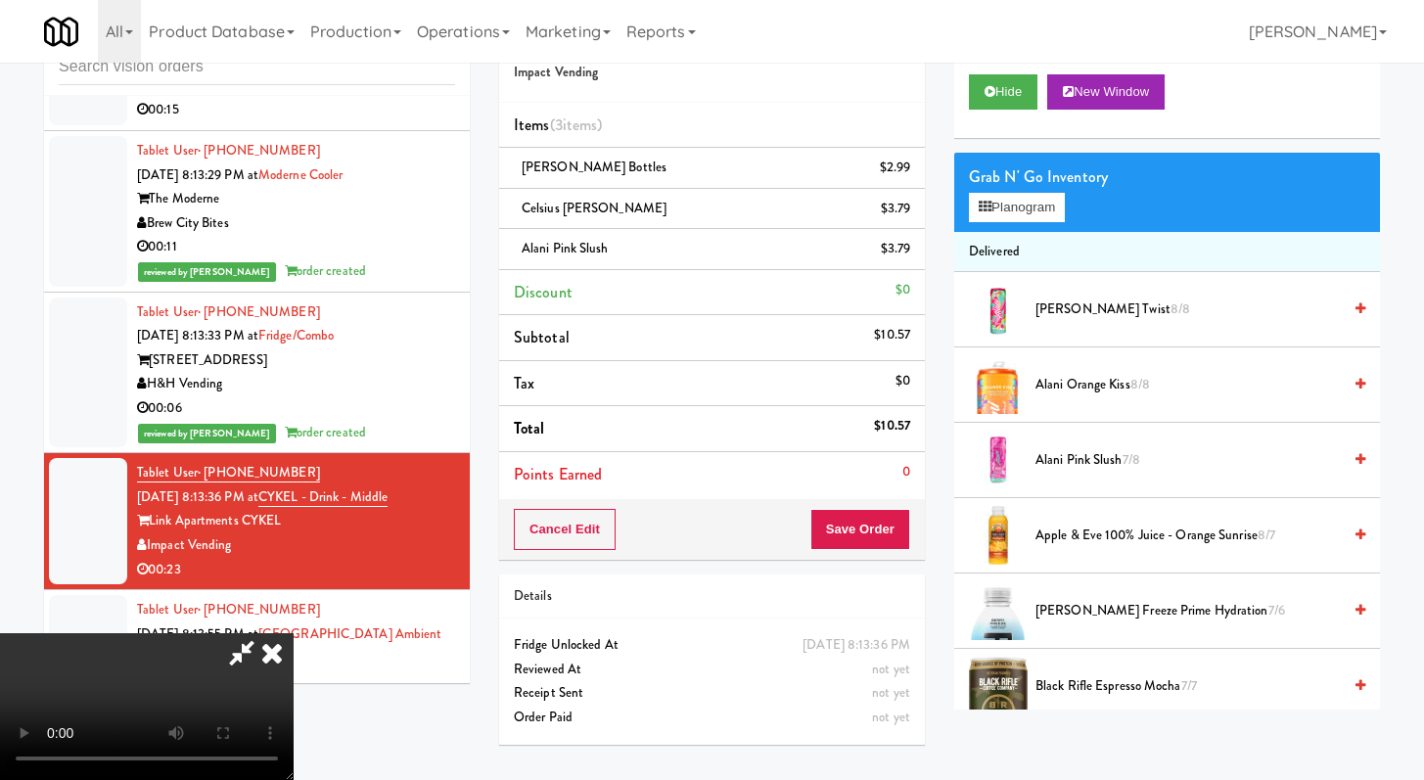
click at [294, 633] on video at bounding box center [147, 706] width 294 height 147
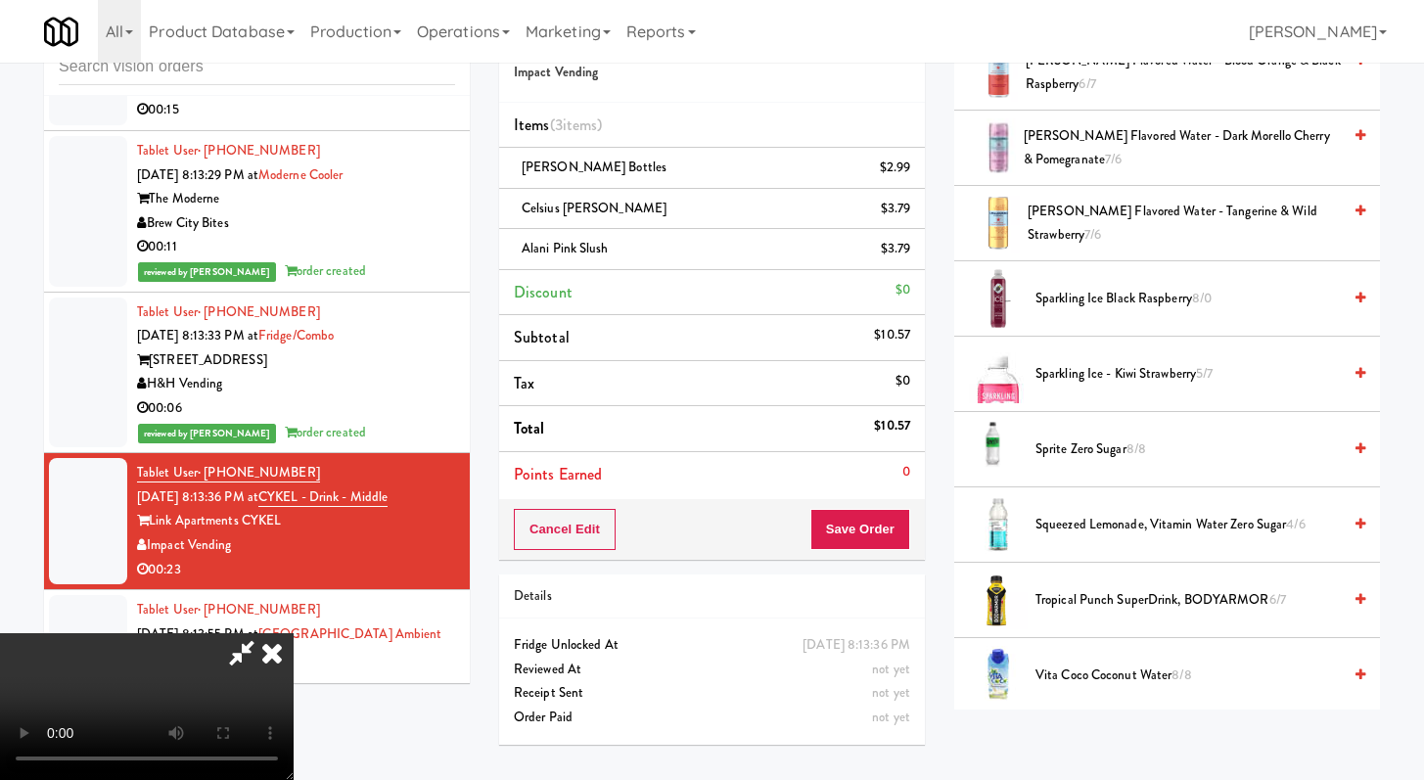
scroll to position [2165, 0]
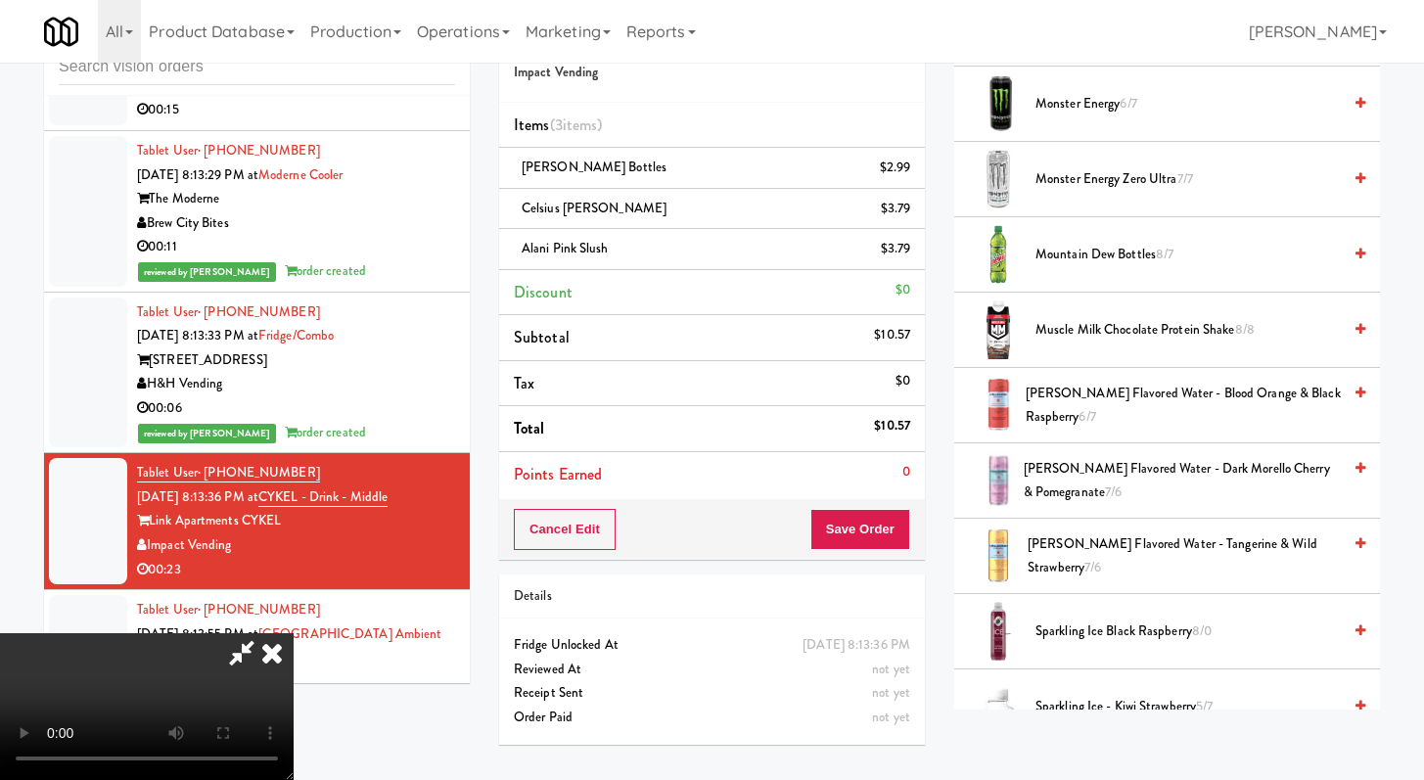
click at [1074, 332] on span "Muscle Milk Chocolate Protein Shake 8/8" at bounding box center [1188, 330] width 305 height 24
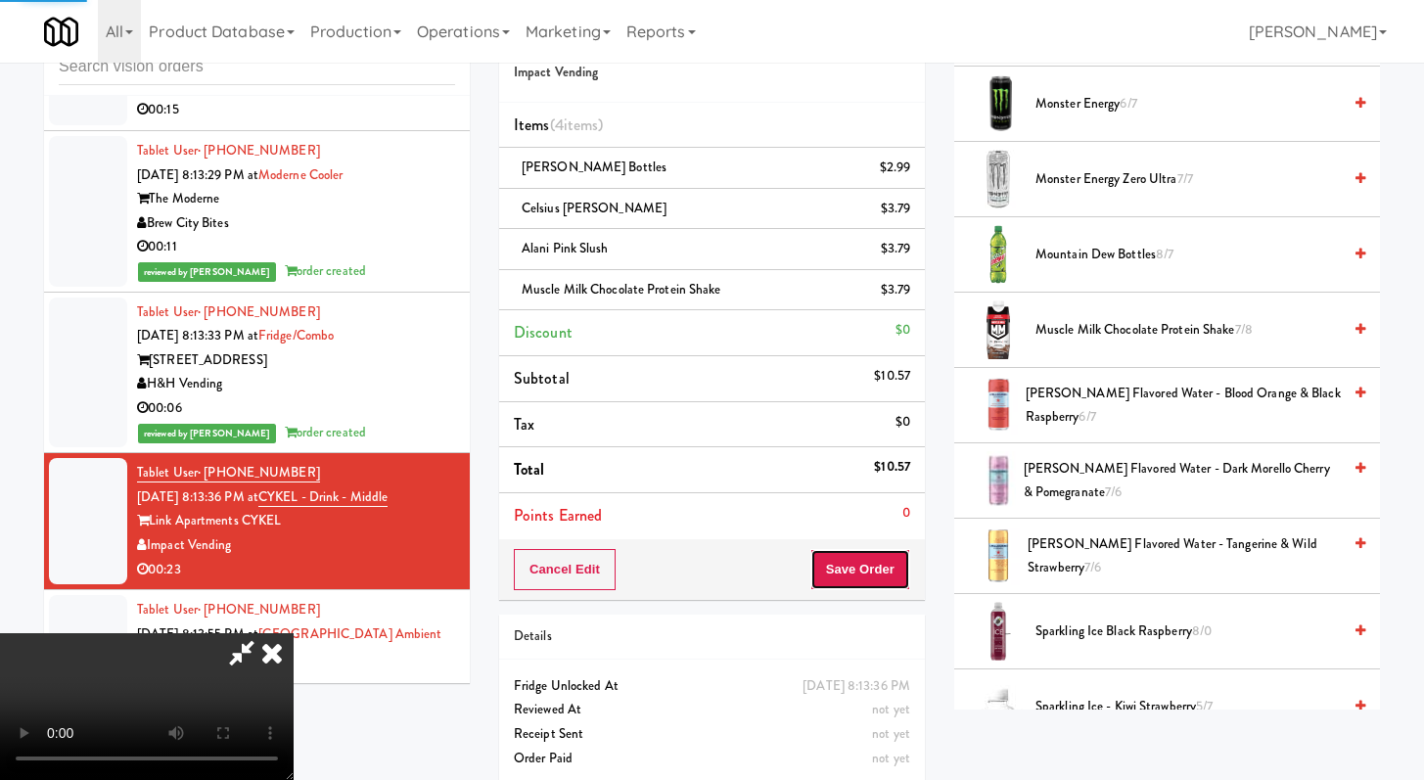
click at [897, 583] on button "Save Order" at bounding box center [861, 569] width 100 height 41
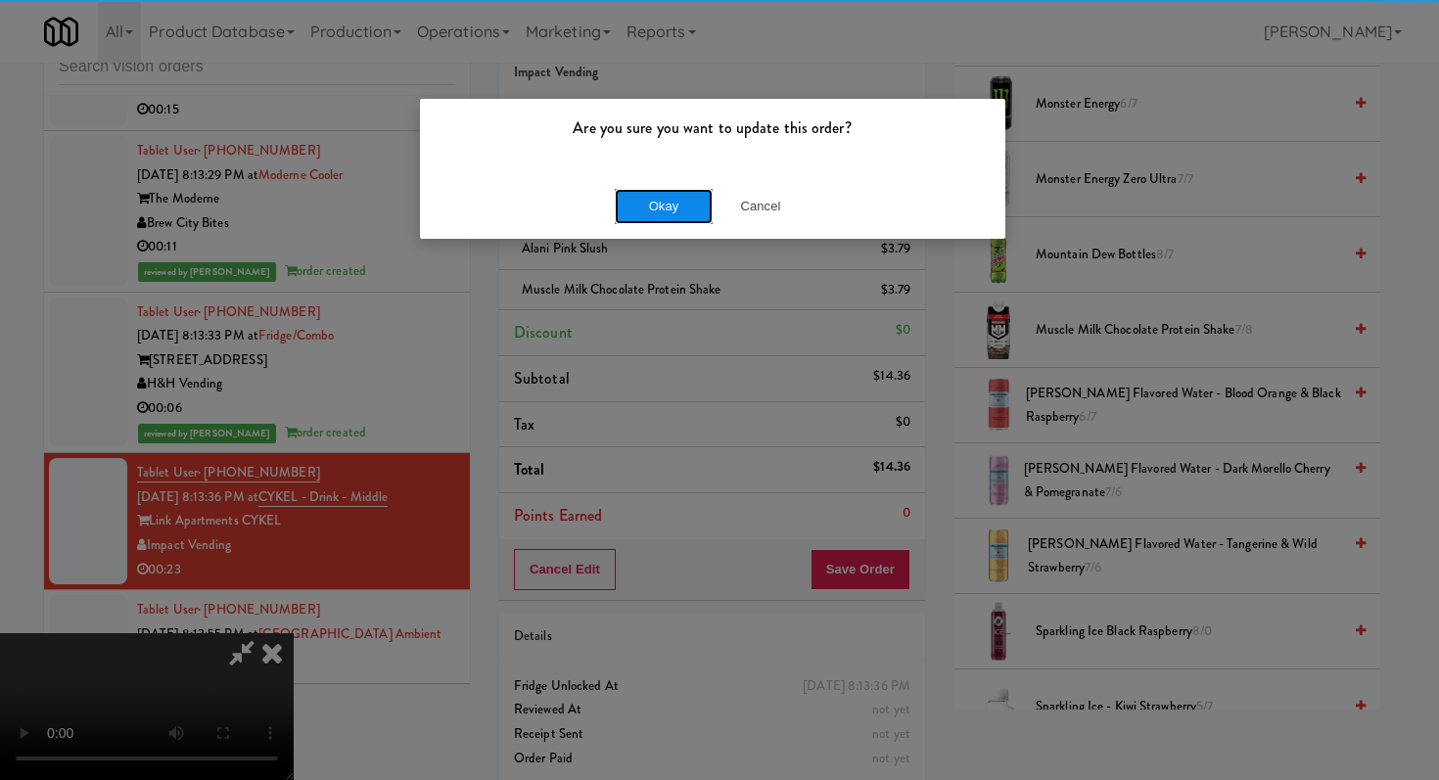
click at [691, 198] on button "Okay" at bounding box center [664, 206] width 98 height 35
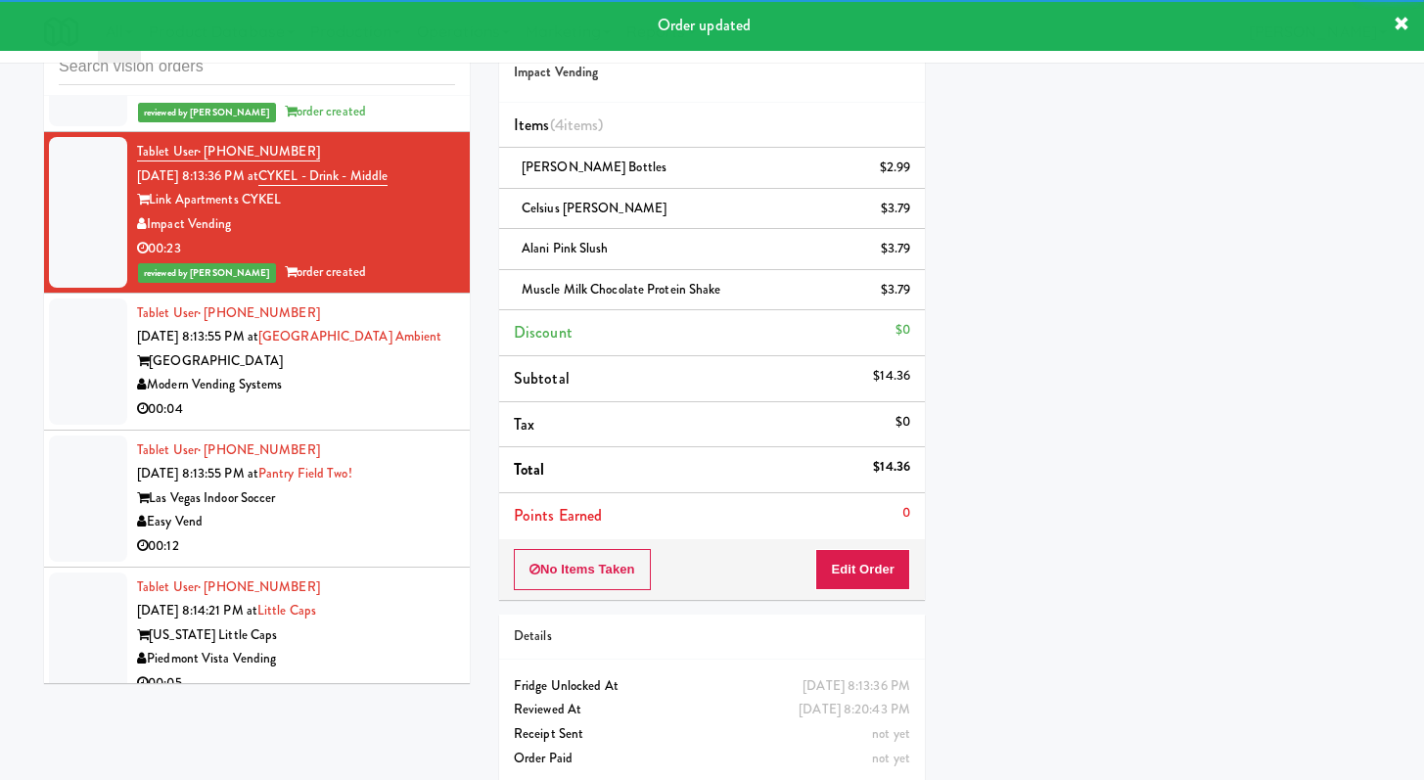
scroll to position [7988, 0]
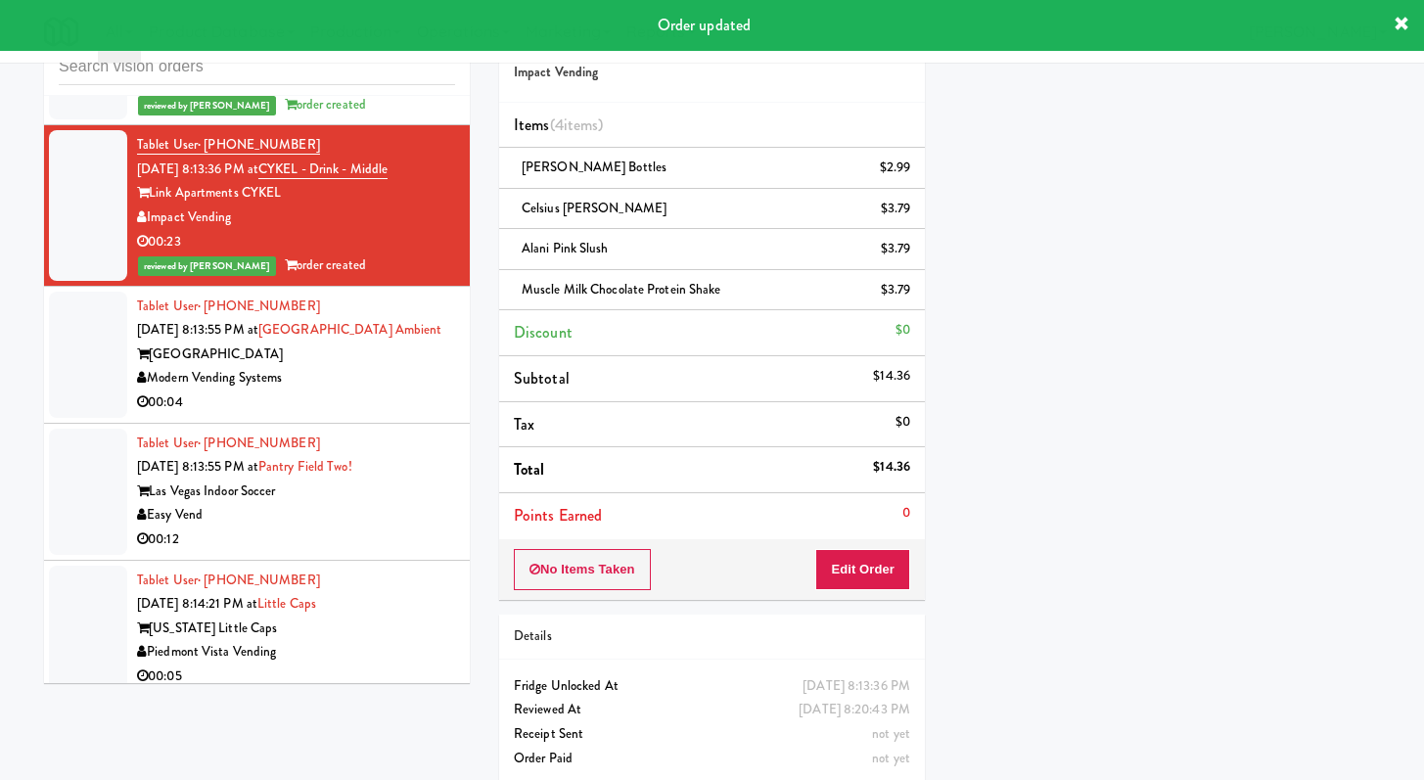
click at [389, 415] on div "00:04" at bounding box center [296, 403] width 318 height 24
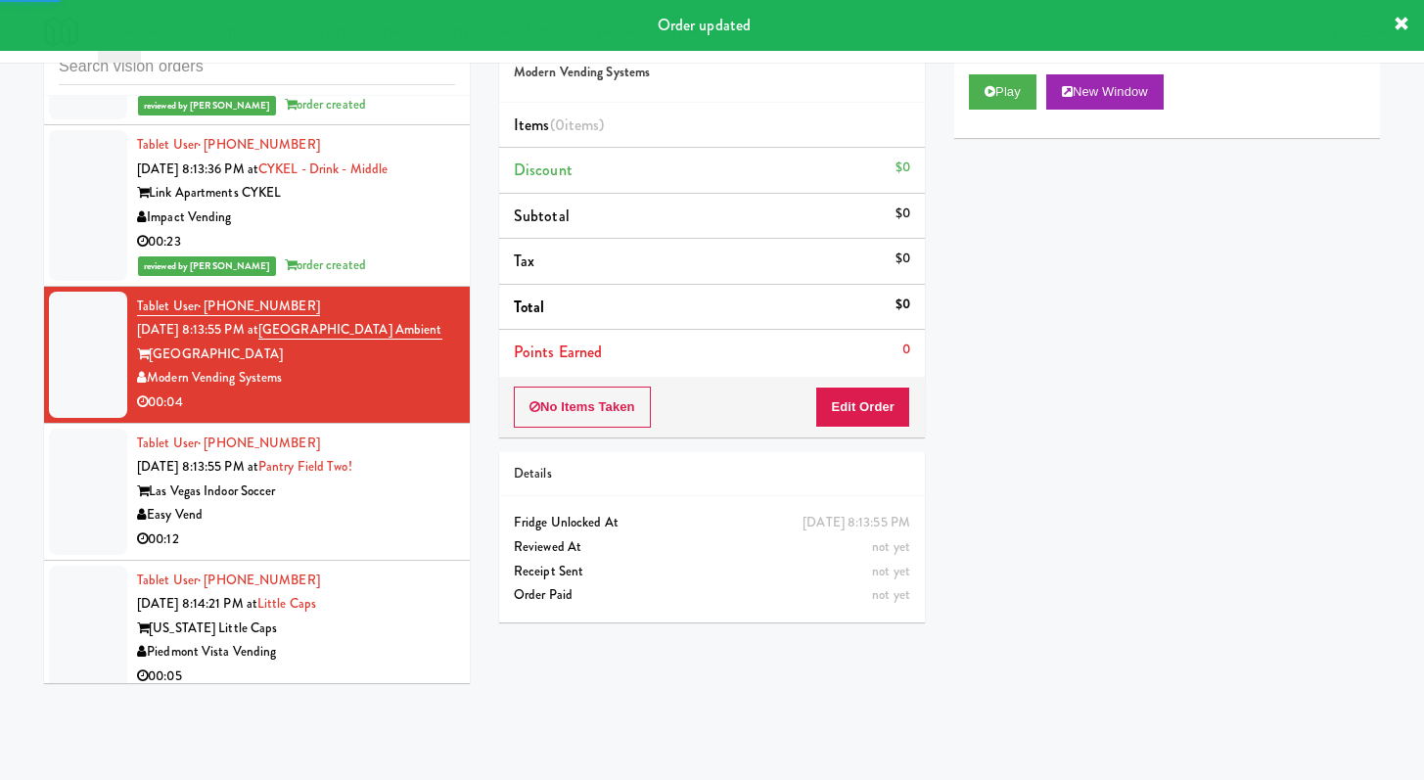
click at [998, 71] on div "Play New Window" at bounding box center [1168, 99] width 426 height 78
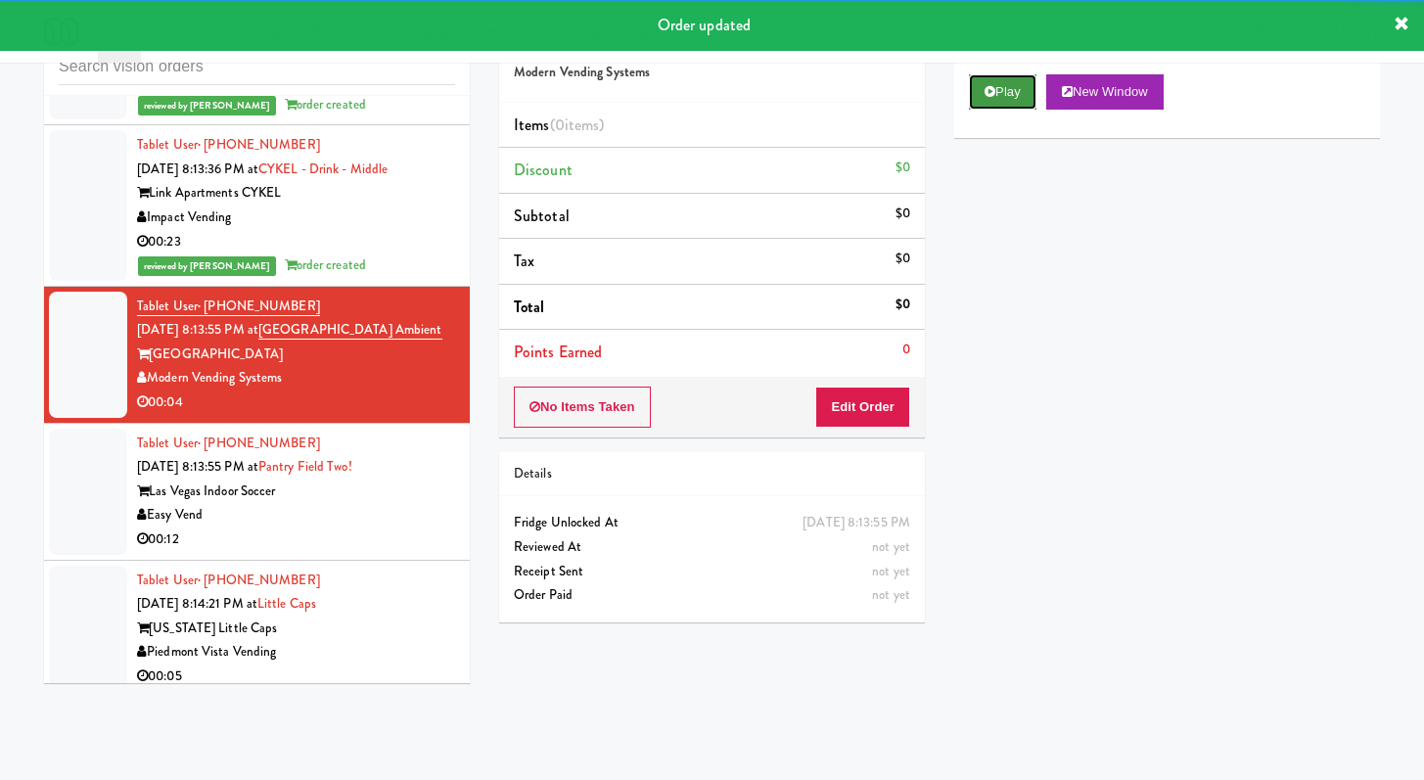
click at [999, 79] on button "Play" at bounding box center [1003, 91] width 68 height 35
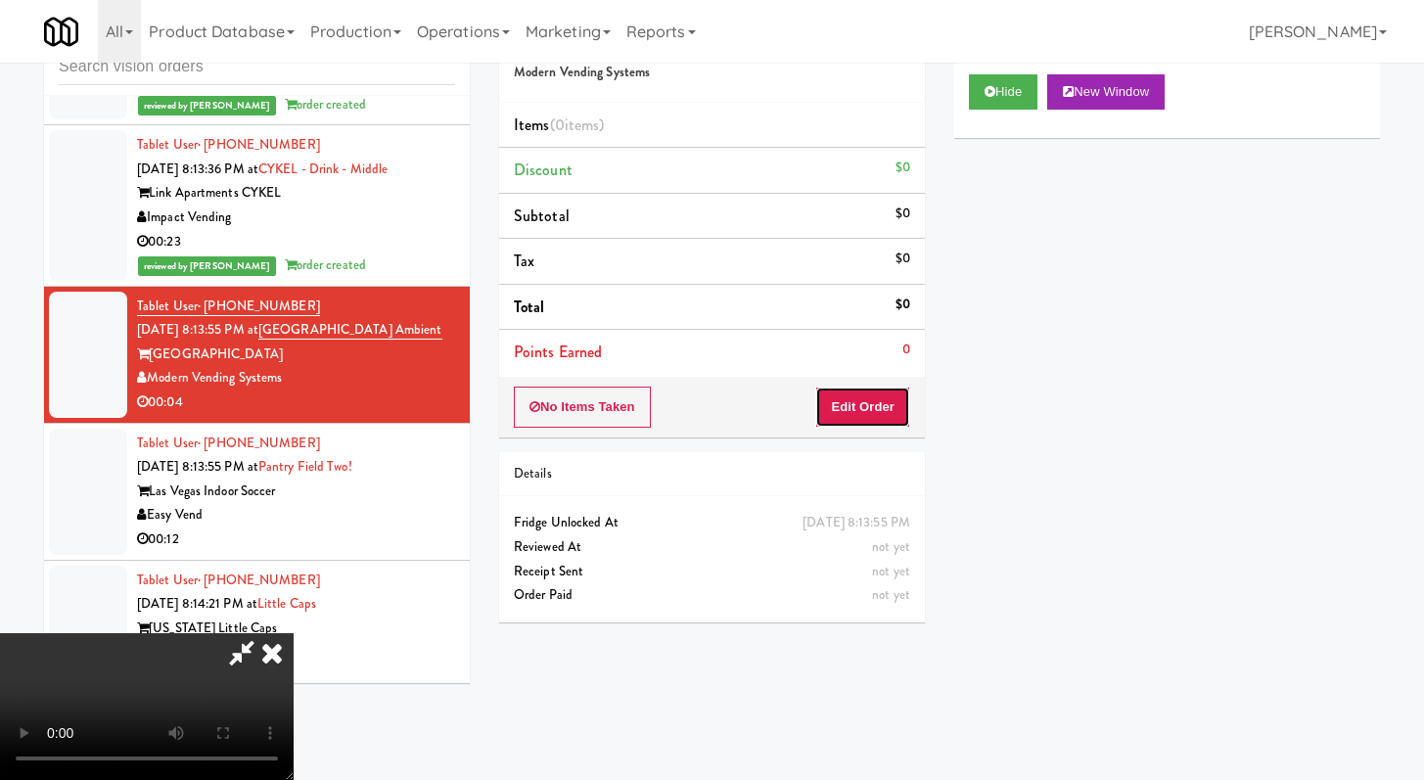
click at [869, 409] on button "Edit Order" at bounding box center [862, 407] width 95 height 41
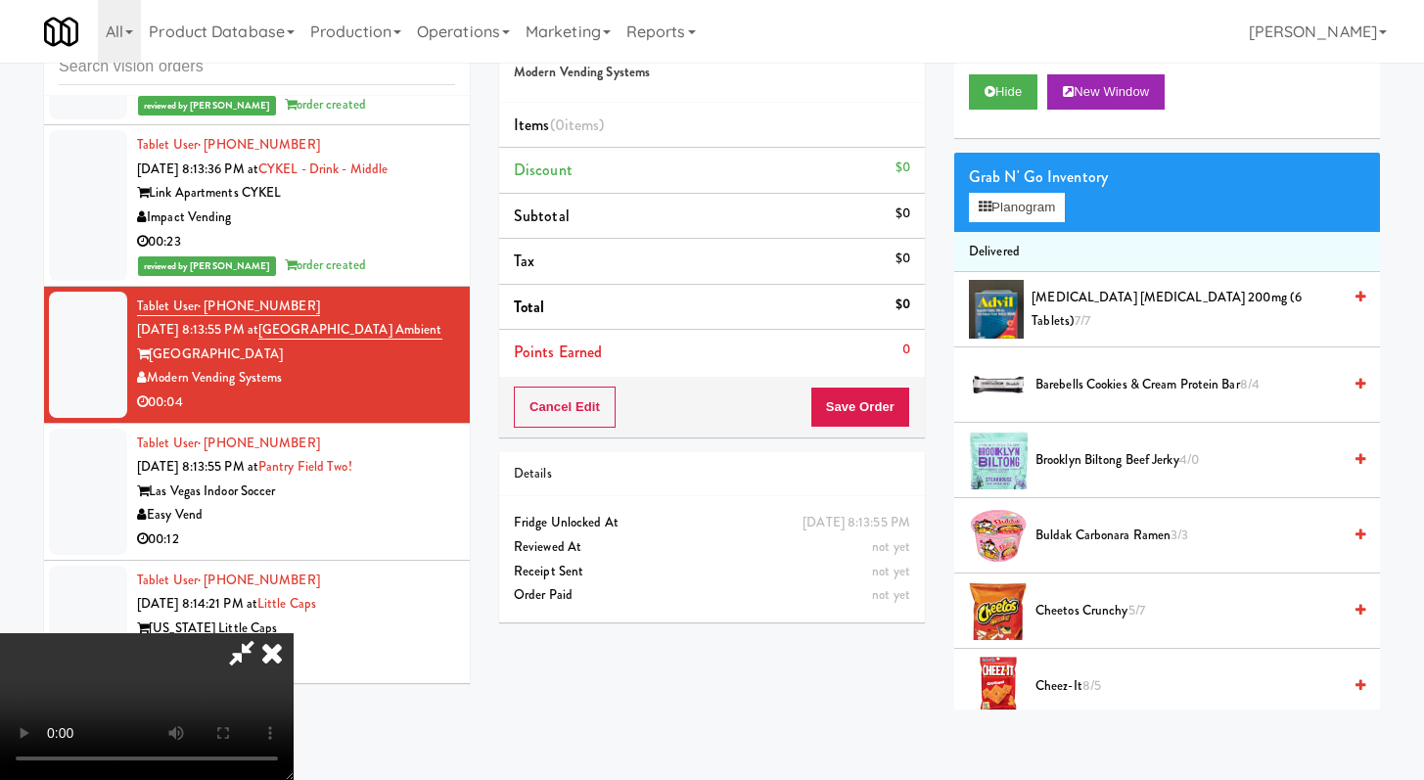
scroll to position [168, 0]
click at [294, 633] on video at bounding box center [147, 706] width 294 height 147
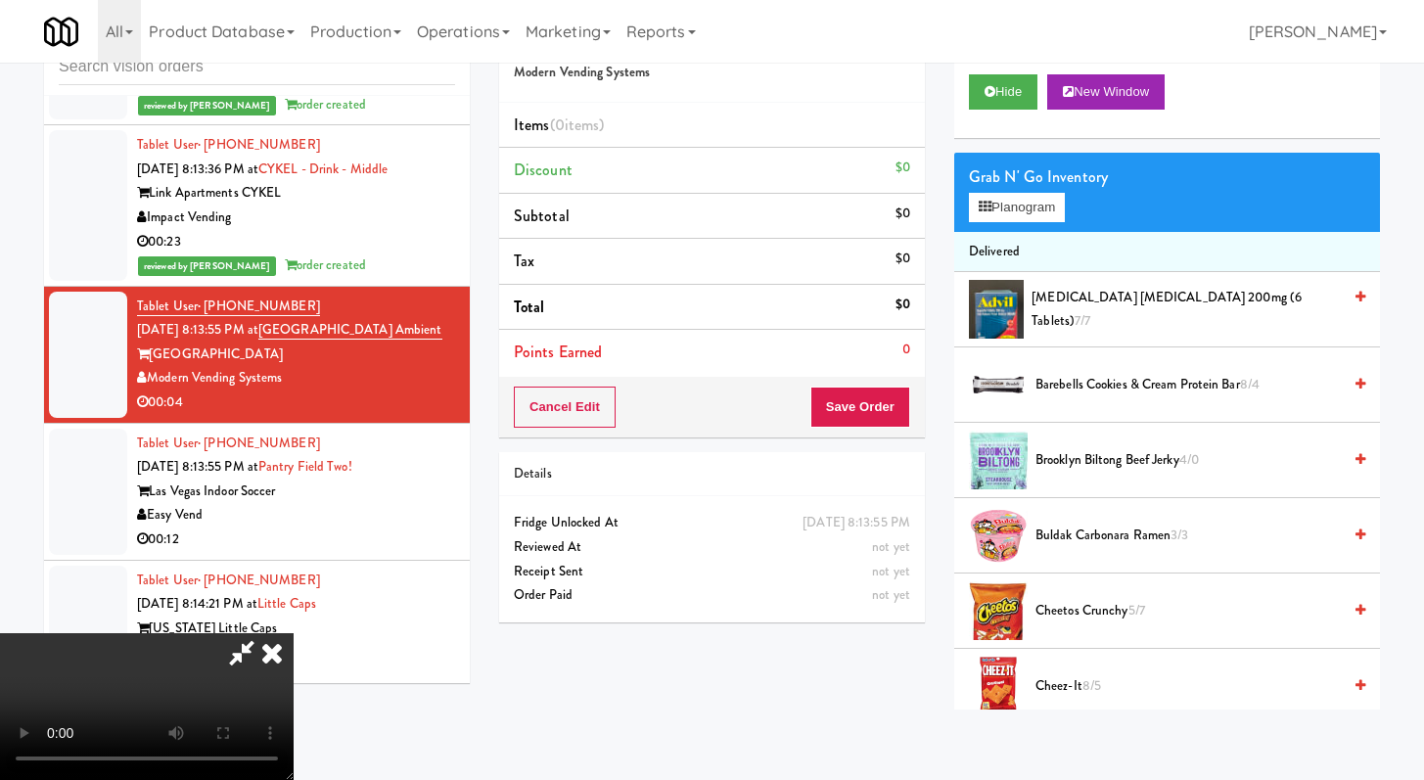
click at [294, 633] on video at bounding box center [147, 706] width 294 height 147
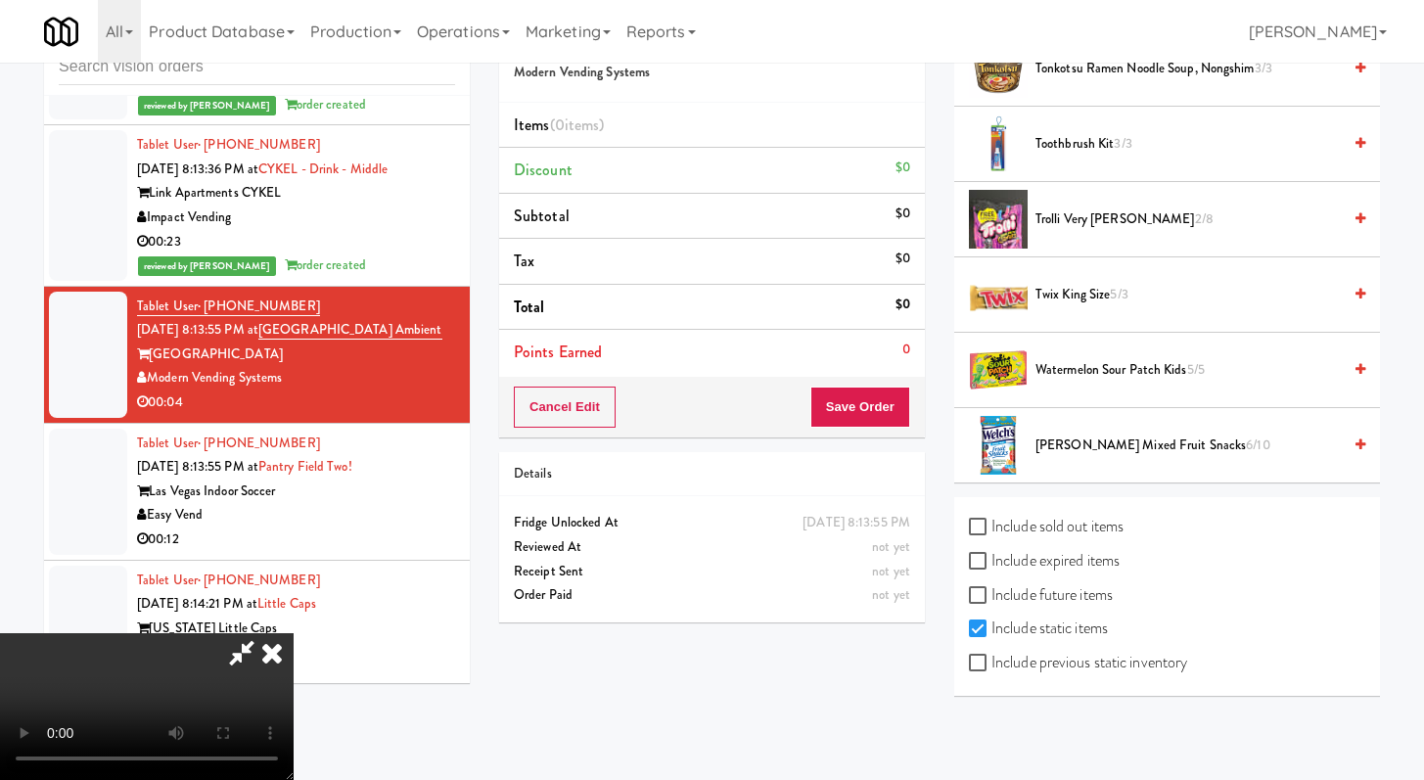
scroll to position [1976, 0]
click at [1063, 360] on span "Watermelon Sour Patch Kids 5/5" at bounding box center [1188, 369] width 305 height 24
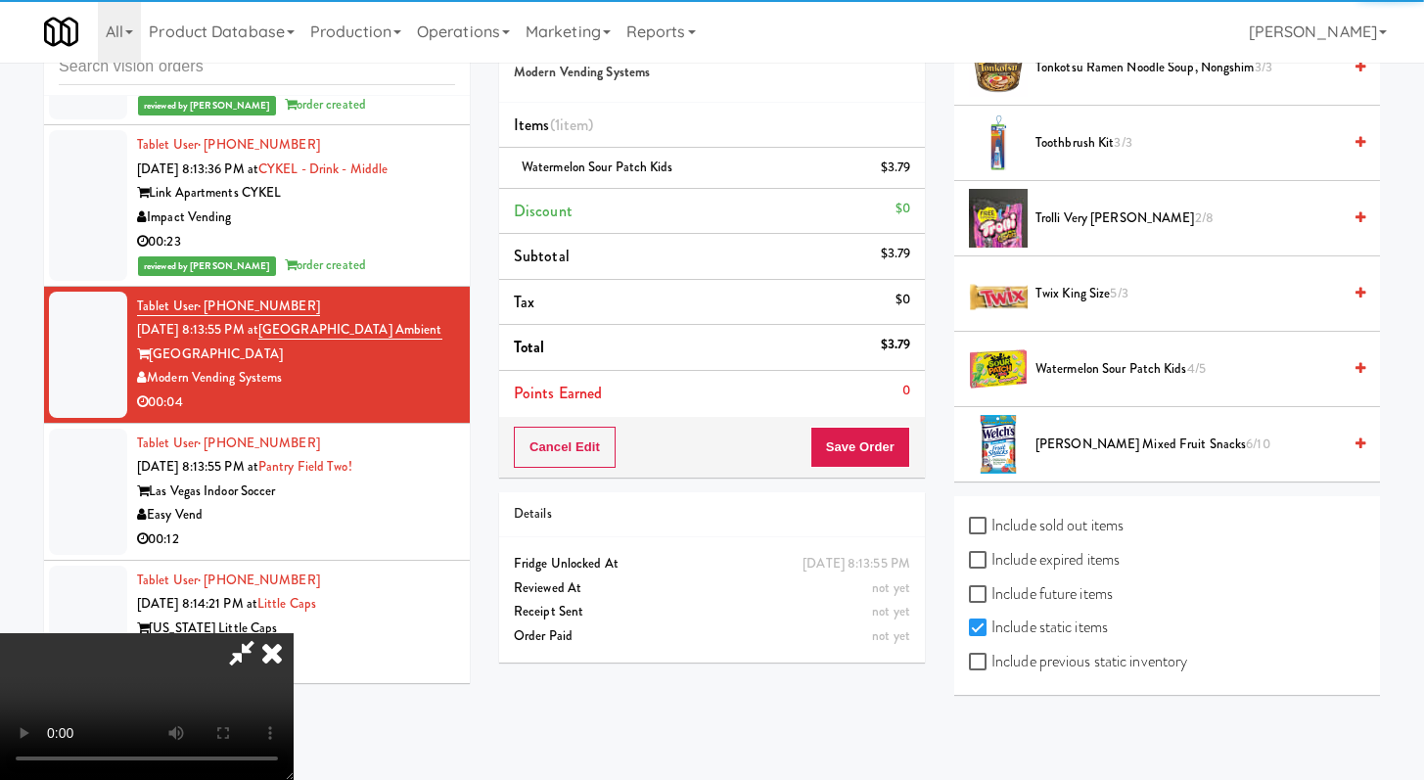
click at [915, 444] on div "Cancel Edit Save Order" at bounding box center [712, 447] width 426 height 61
click at [900, 449] on button "Save Order" at bounding box center [861, 447] width 100 height 41
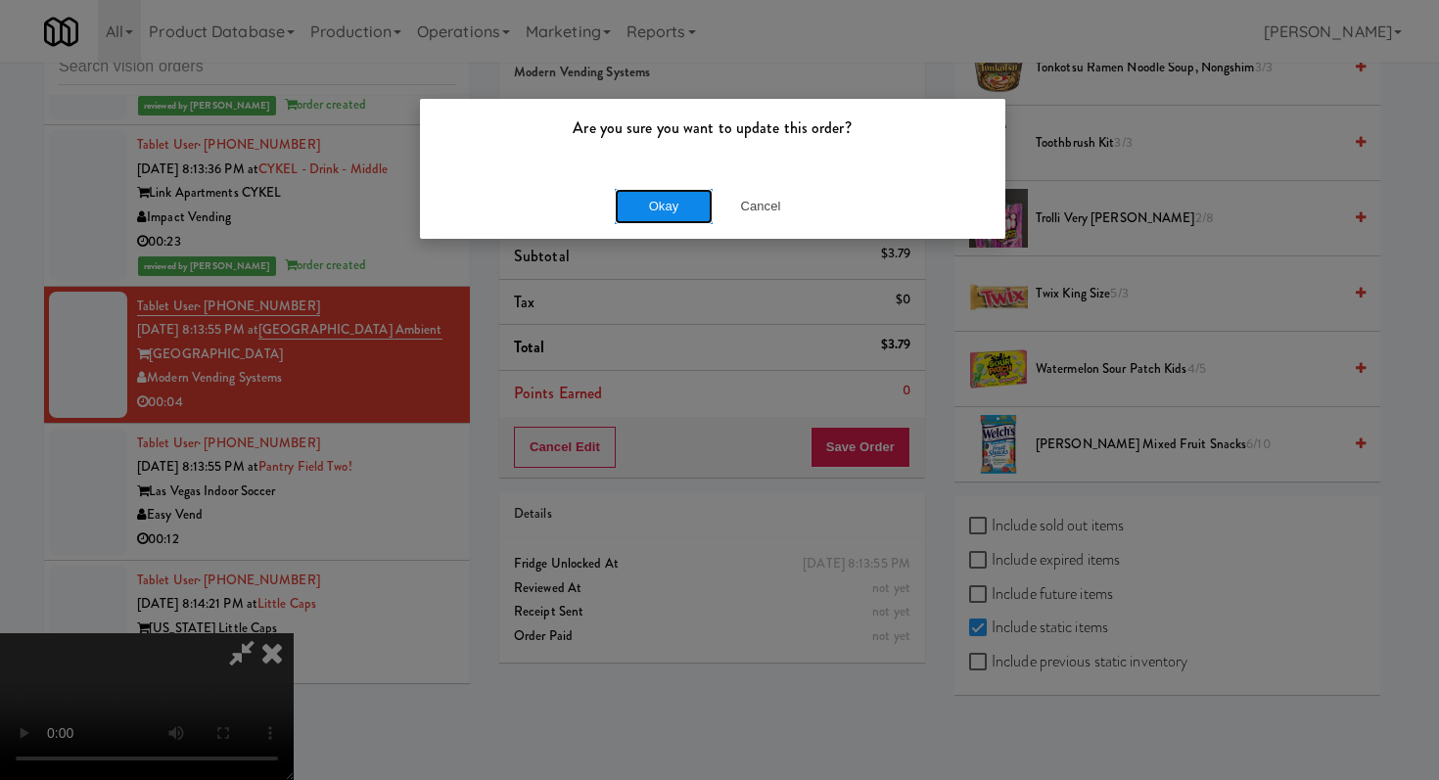
click at [665, 206] on button "Okay" at bounding box center [664, 206] width 98 height 35
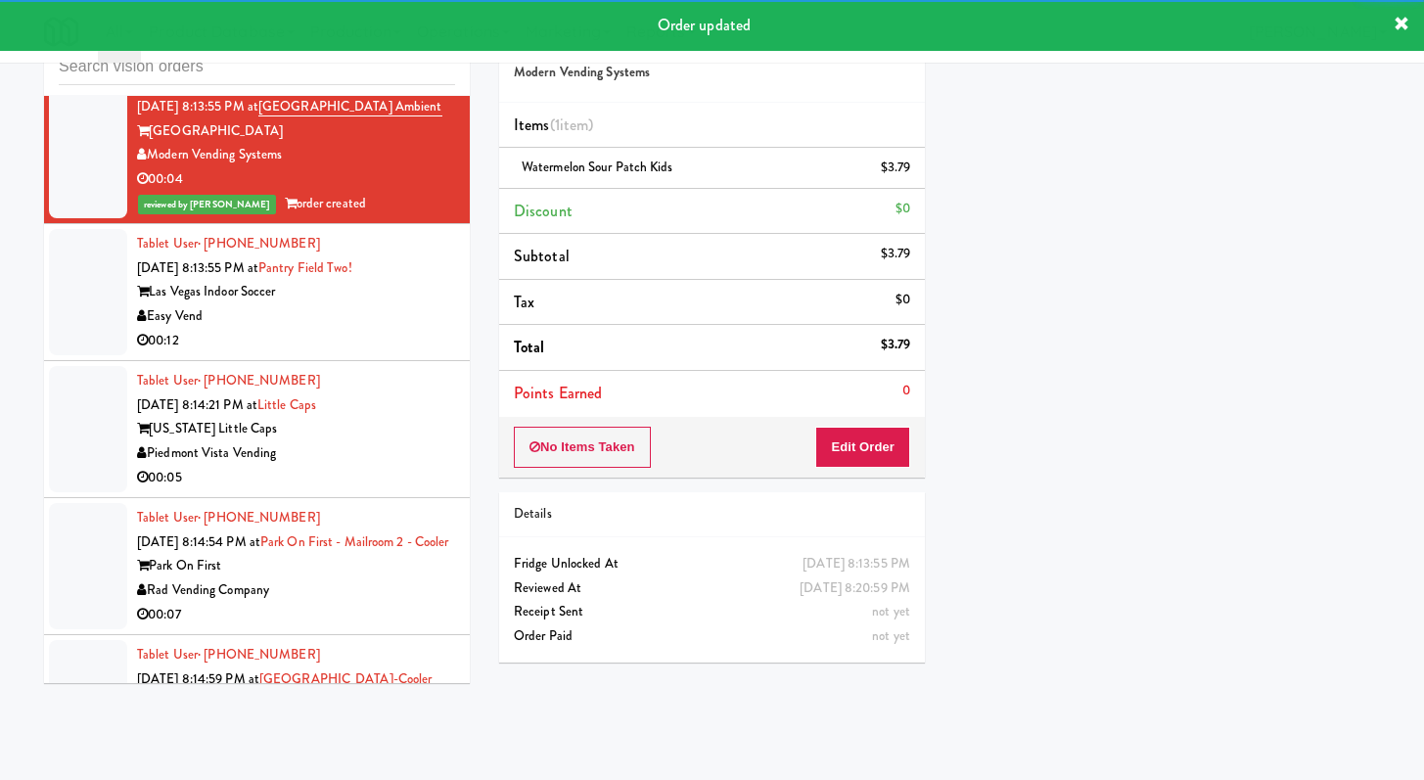
scroll to position [8309, 0]
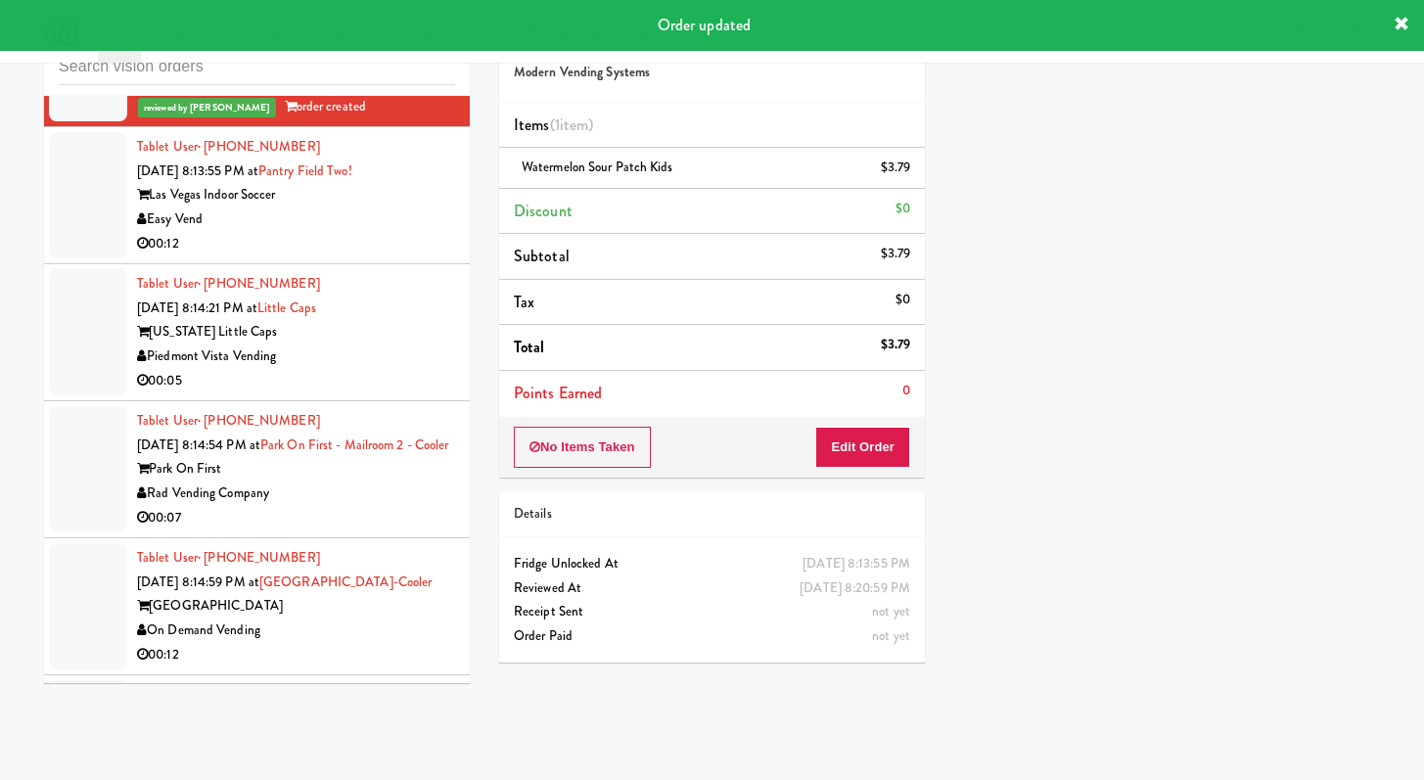
click at [429, 256] on div "00:12" at bounding box center [296, 244] width 318 height 24
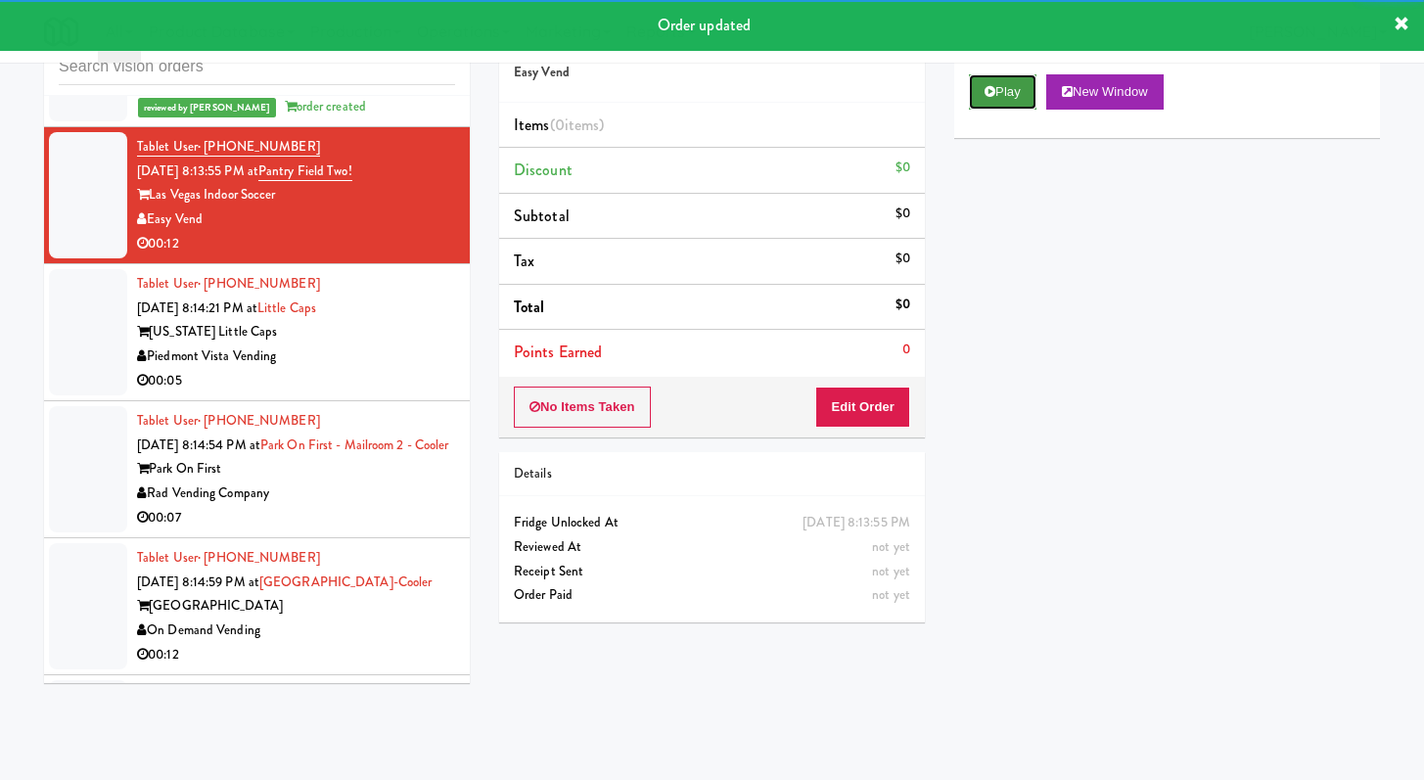
click at [972, 87] on button "Play" at bounding box center [1003, 91] width 68 height 35
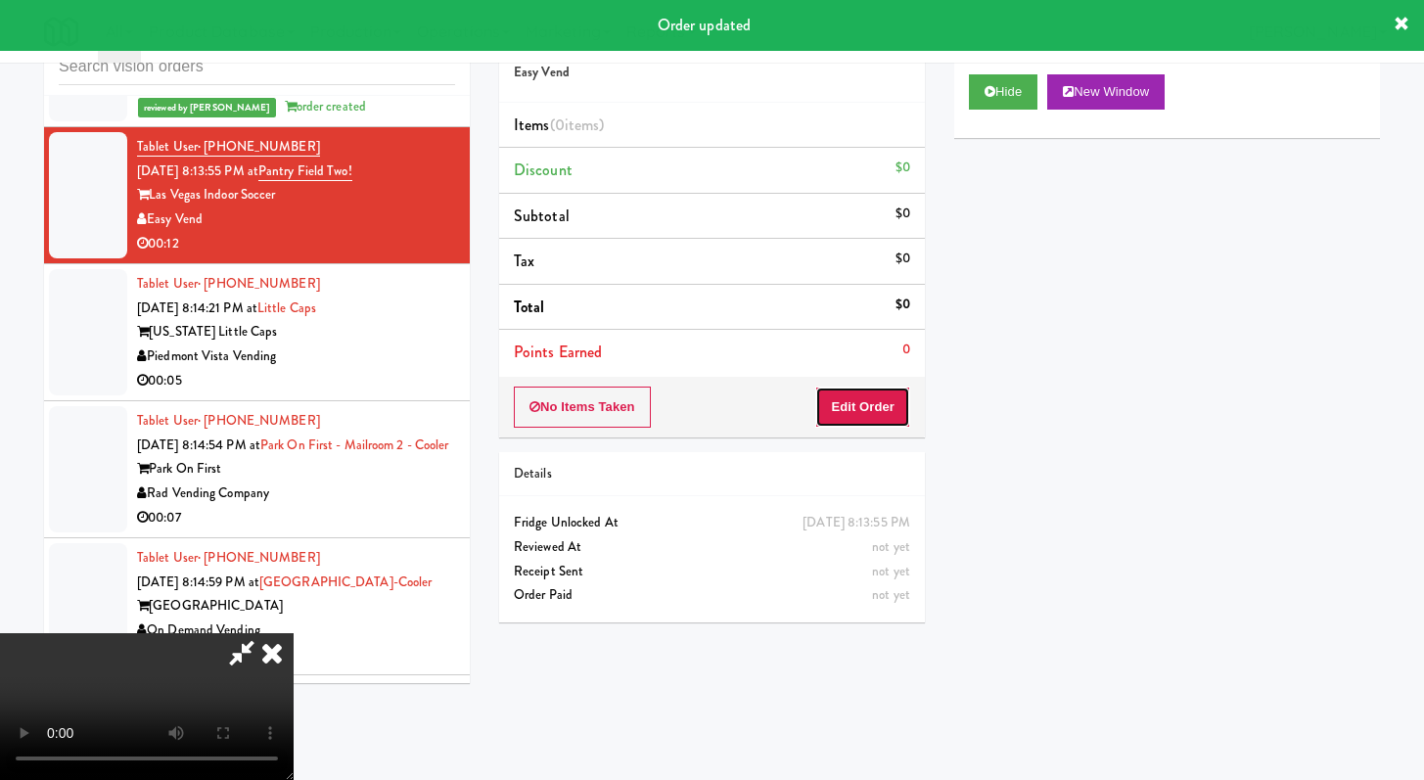
click at [871, 418] on button "Edit Order" at bounding box center [862, 407] width 95 height 41
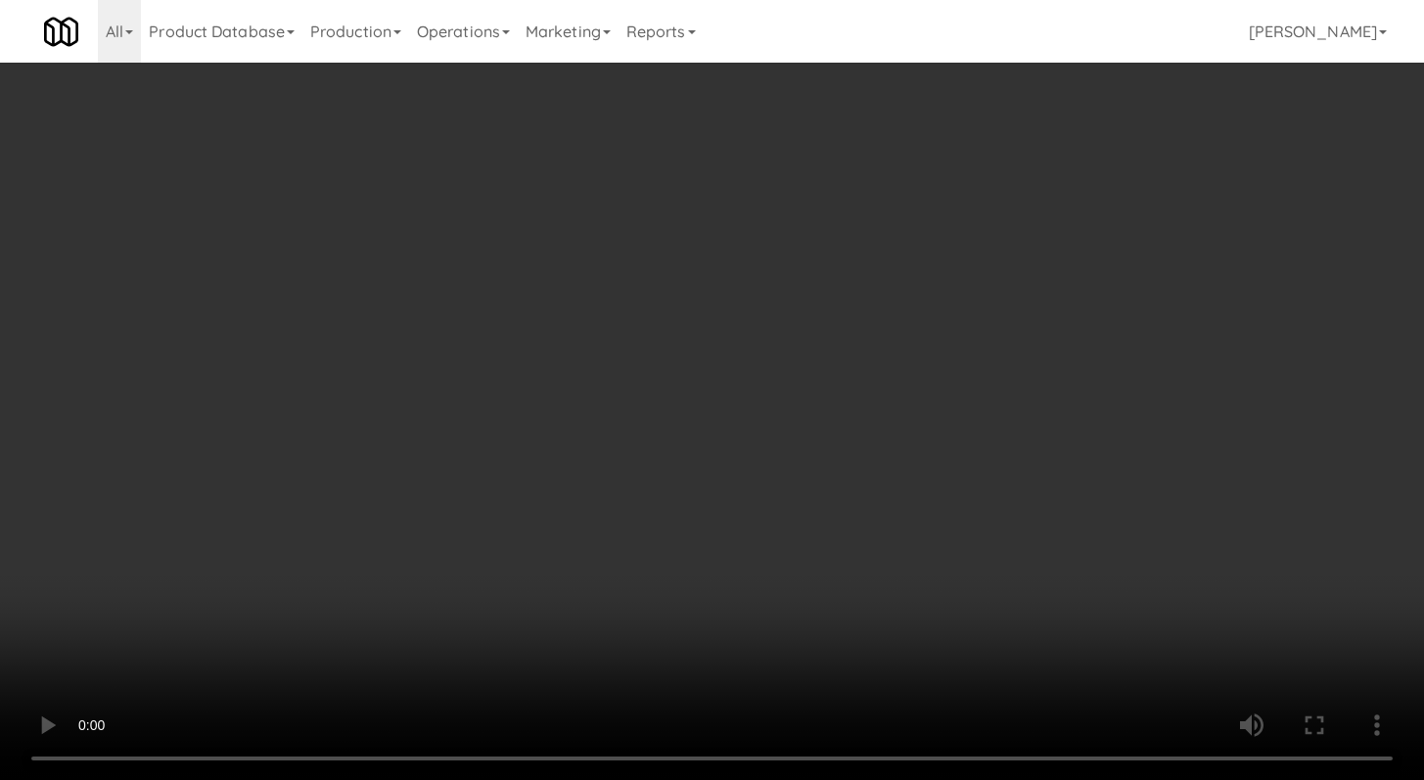
scroll to position [8285, 0]
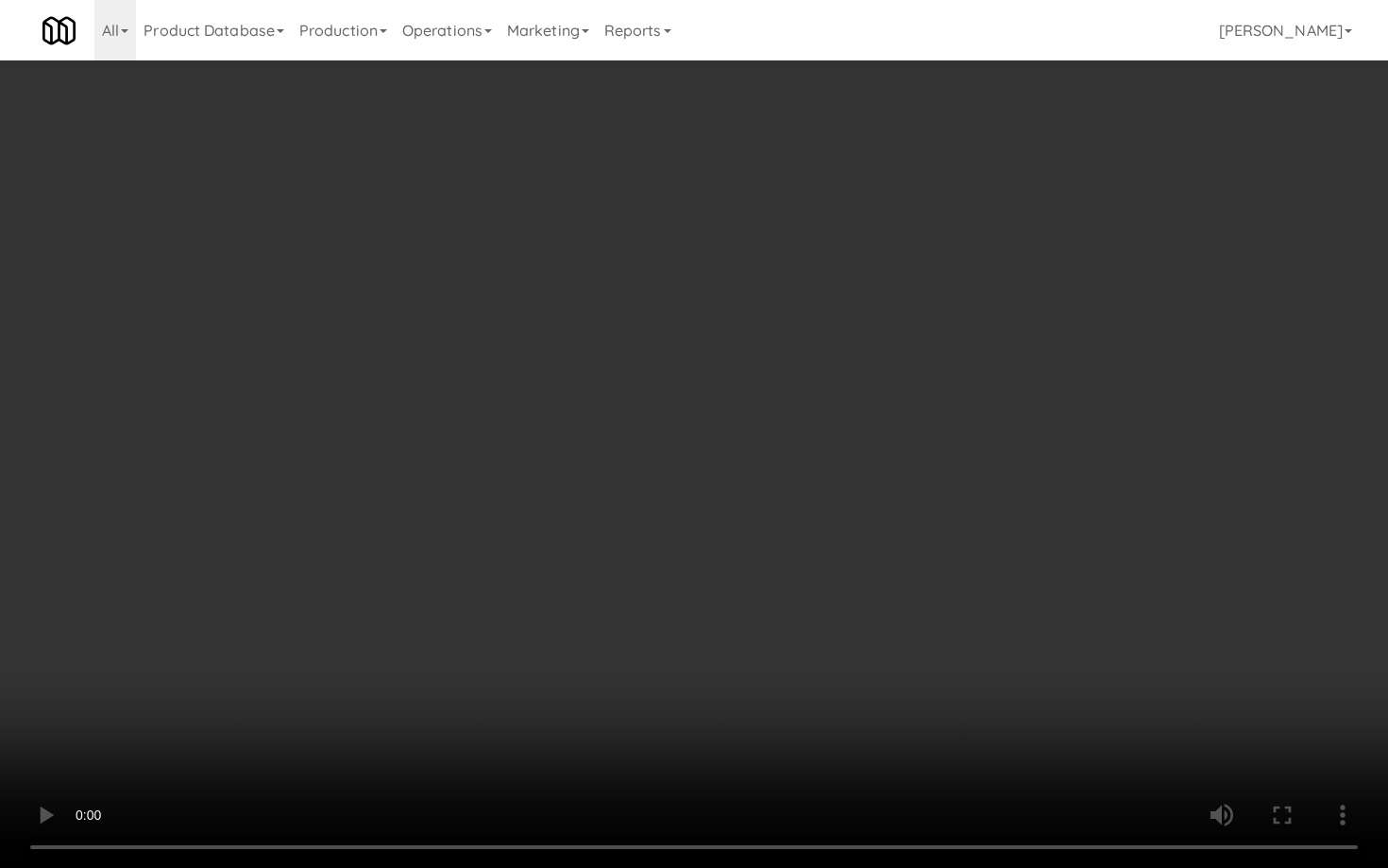
click at [749, 659] on video at bounding box center [694, 434] width 1388 height 868
click at [749, 658] on video at bounding box center [694, 434] width 1388 height 868
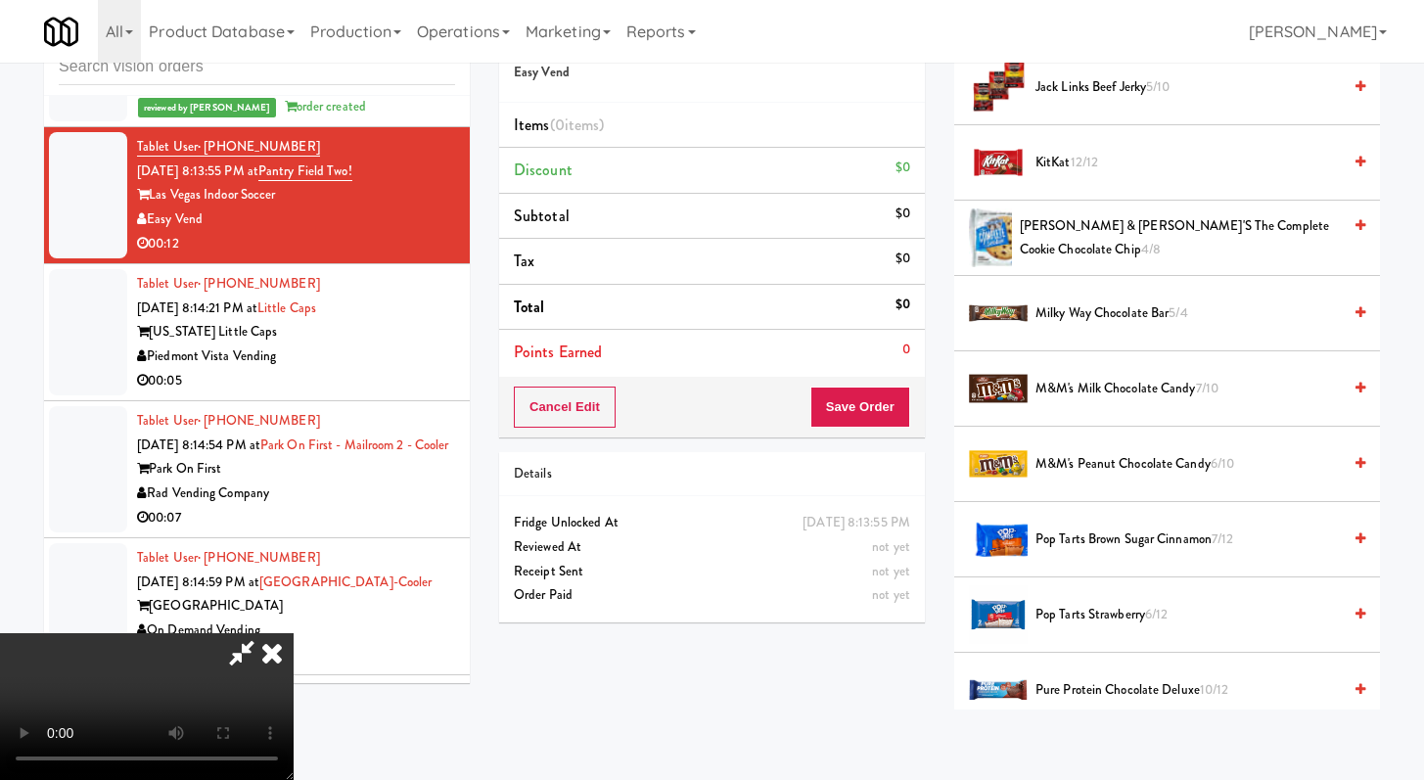
scroll to position [1680, 0]
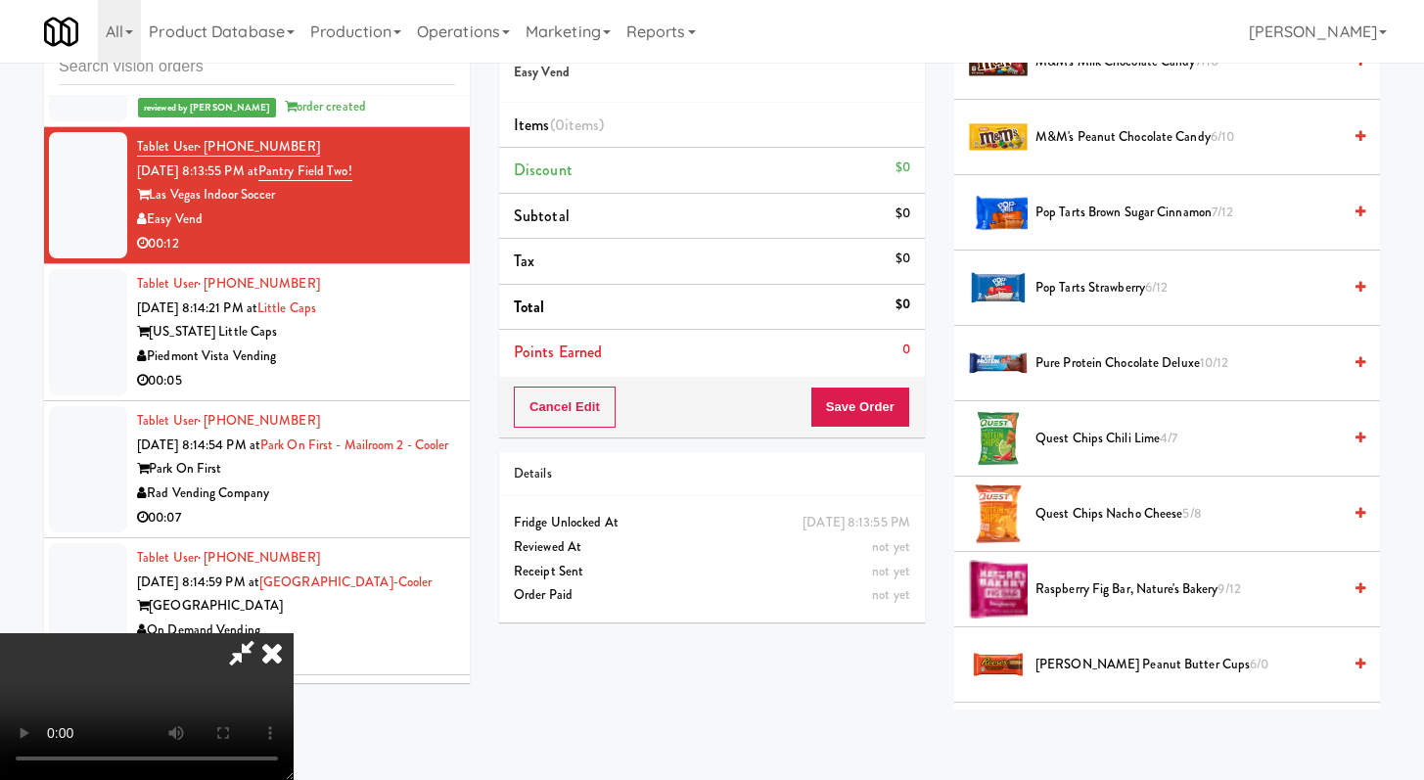
click at [1100, 511] on span "Quest Chips Nacho Cheese 5/8" at bounding box center [1188, 514] width 305 height 24
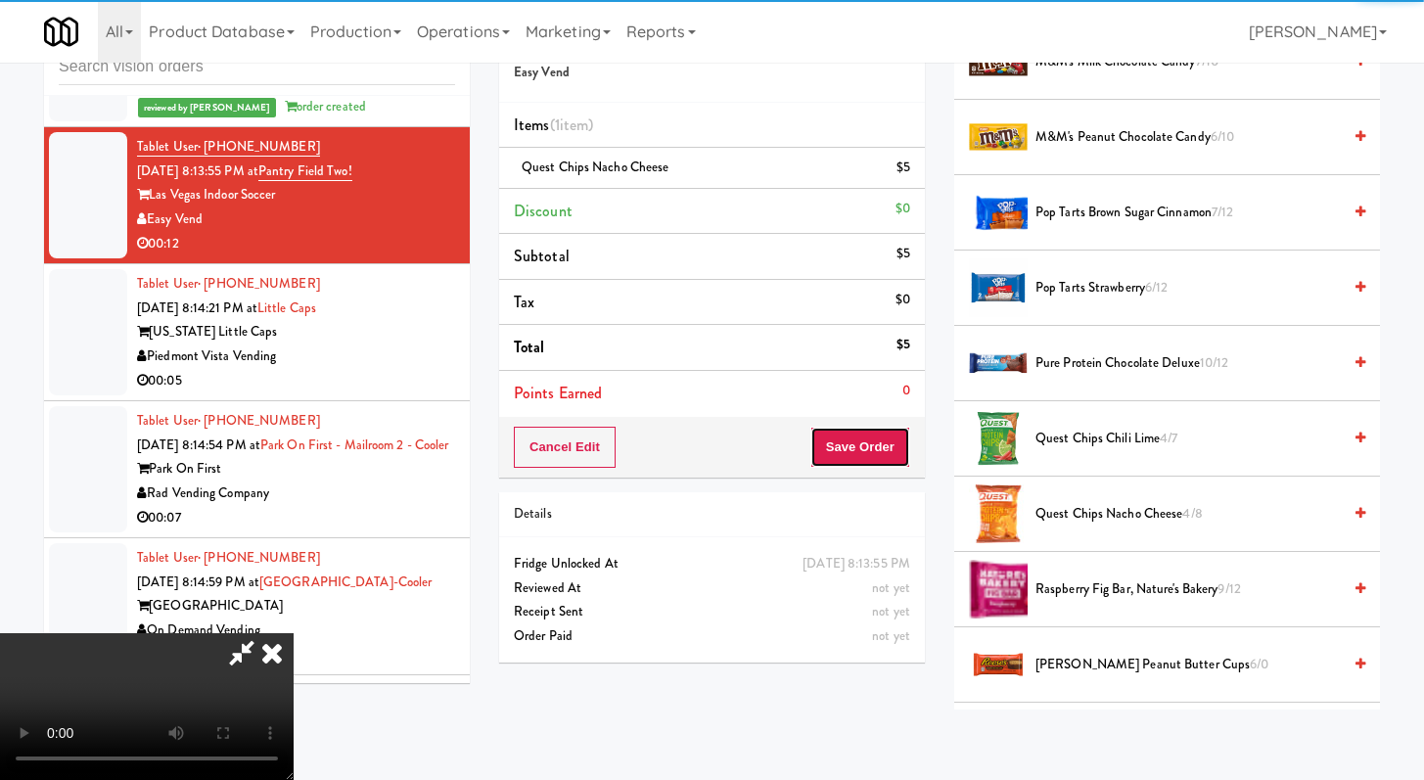
click at [901, 456] on button "Save Order" at bounding box center [861, 447] width 100 height 41
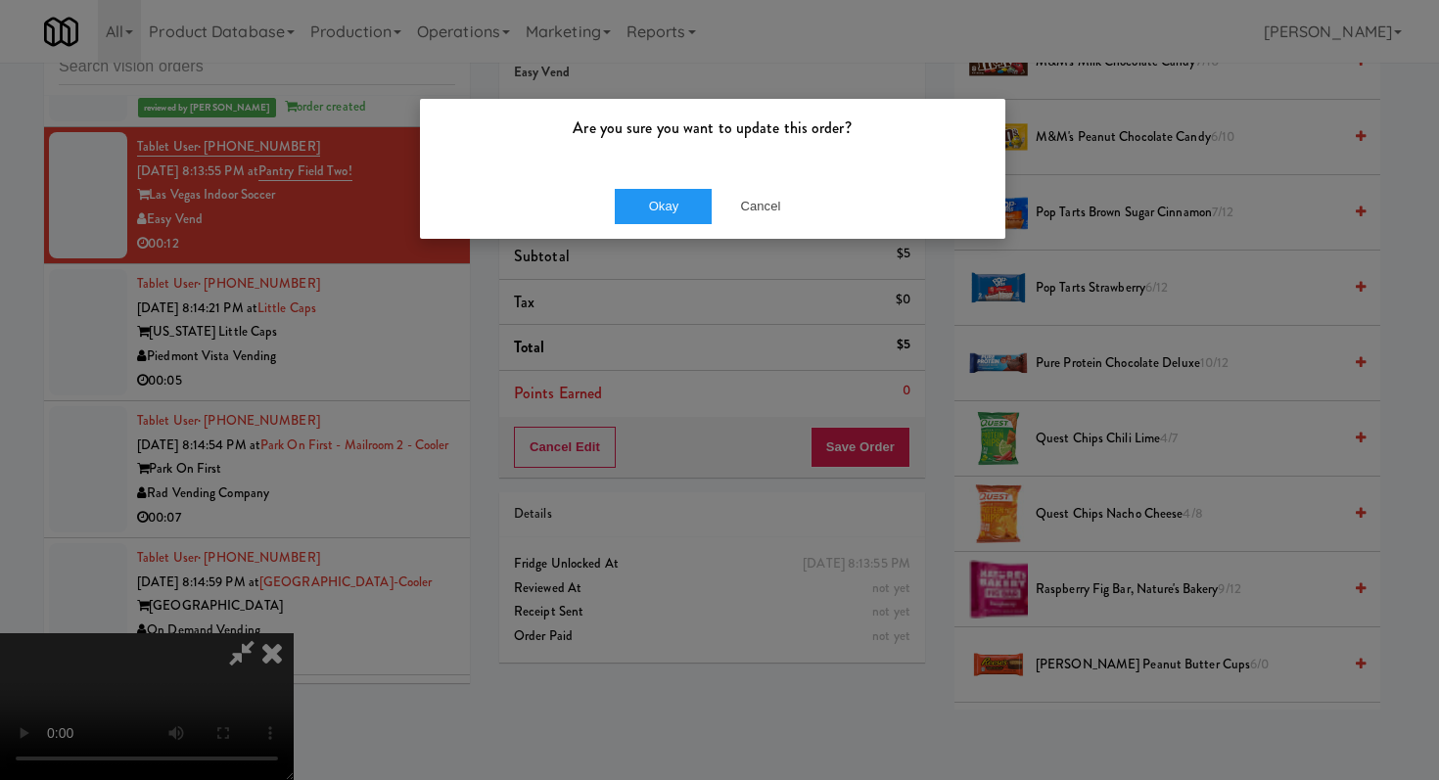
click at [694, 183] on div "Okay Cancel" at bounding box center [712, 206] width 585 height 66
click at [688, 199] on button "Okay" at bounding box center [664, 206] width 98 height 35
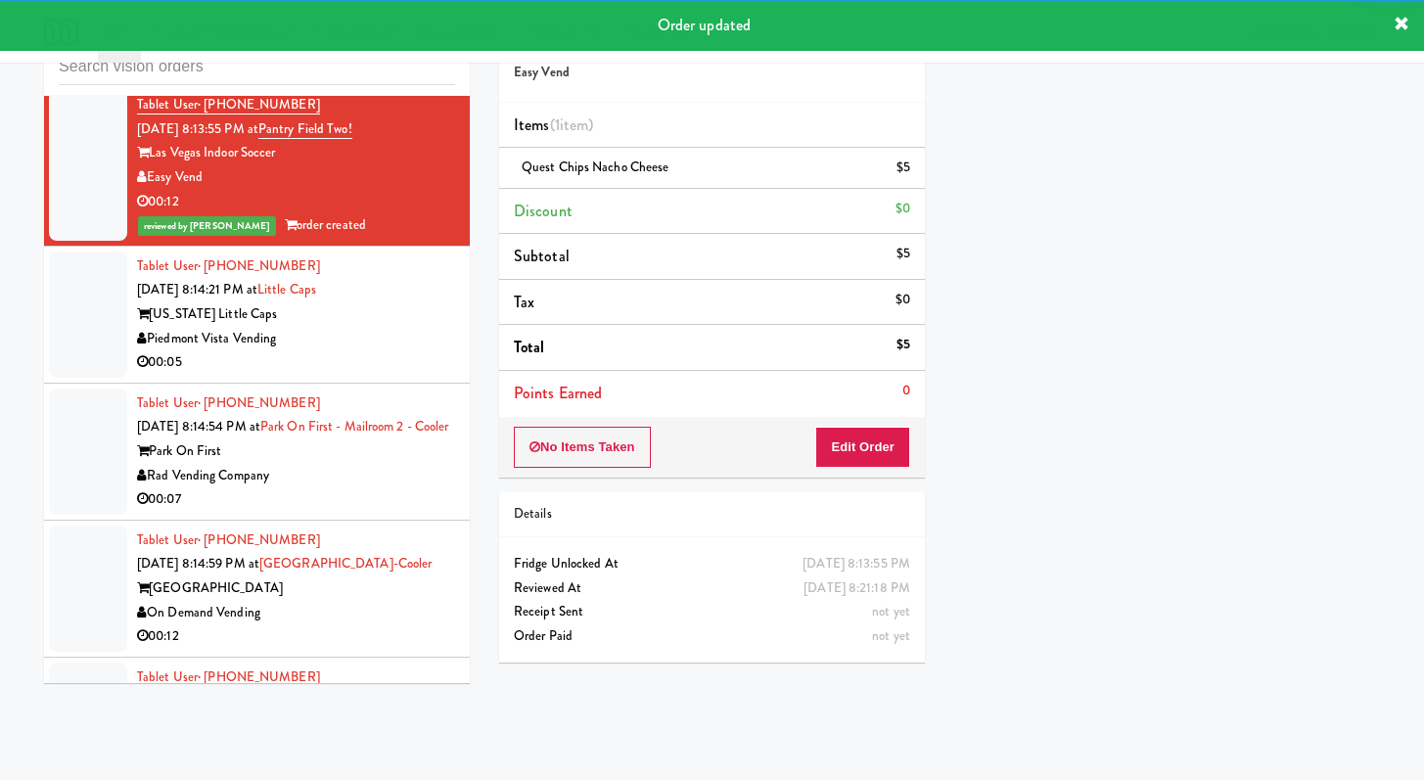
scroll to position [8372, 0]
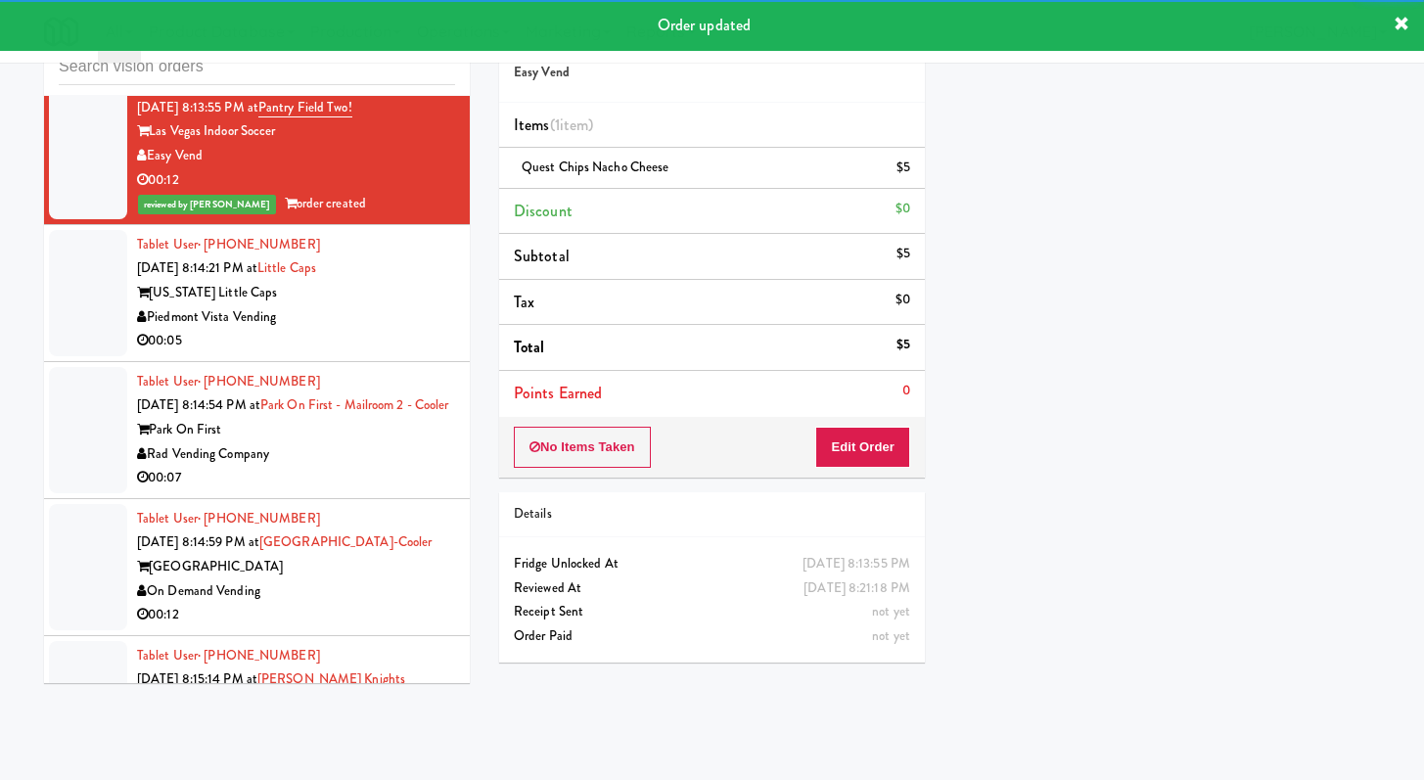
click at [403, 330] on div "Piedmont Vista Vending" at bounding box center [296, 317] width 318 height 24
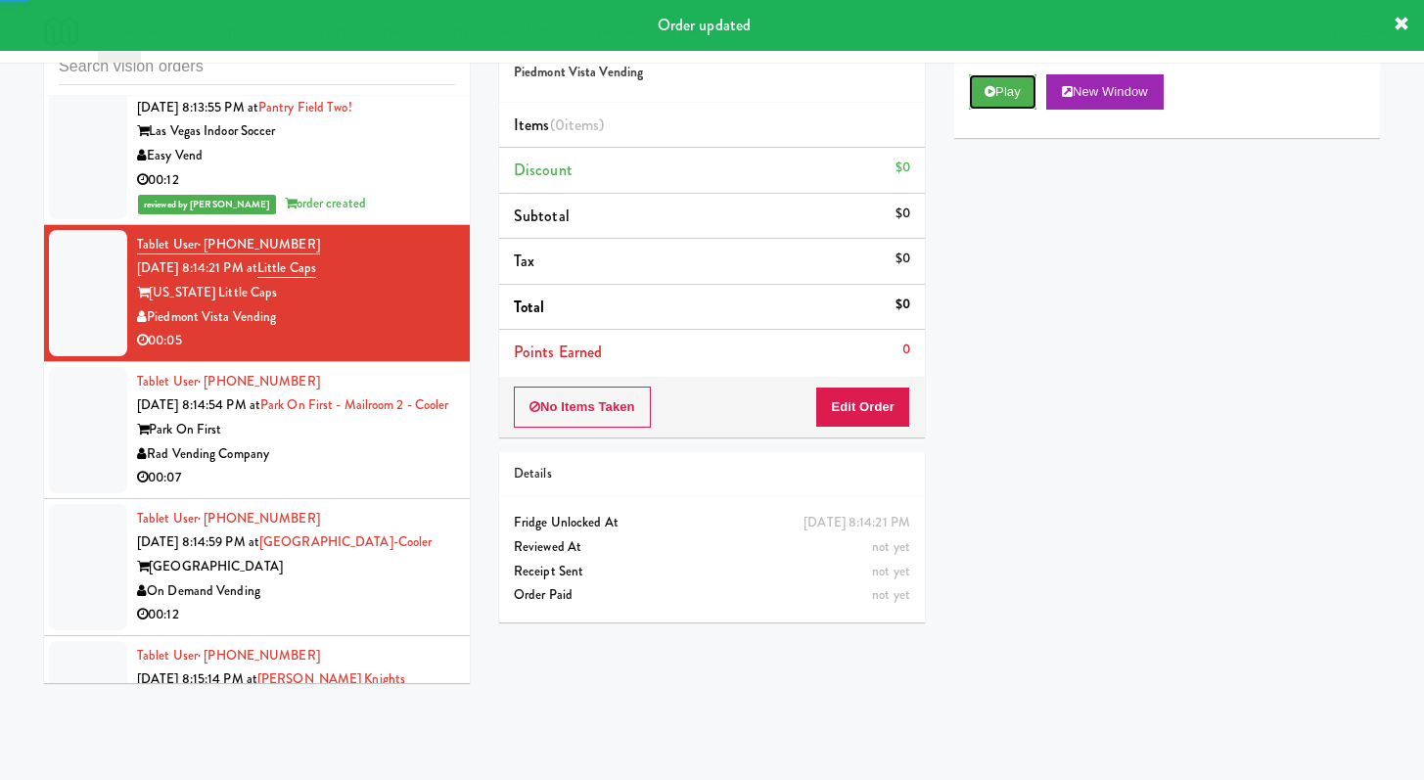
click at [1014, 105] on button "Play" at bounding box center [1003, 91] width 68 height 35
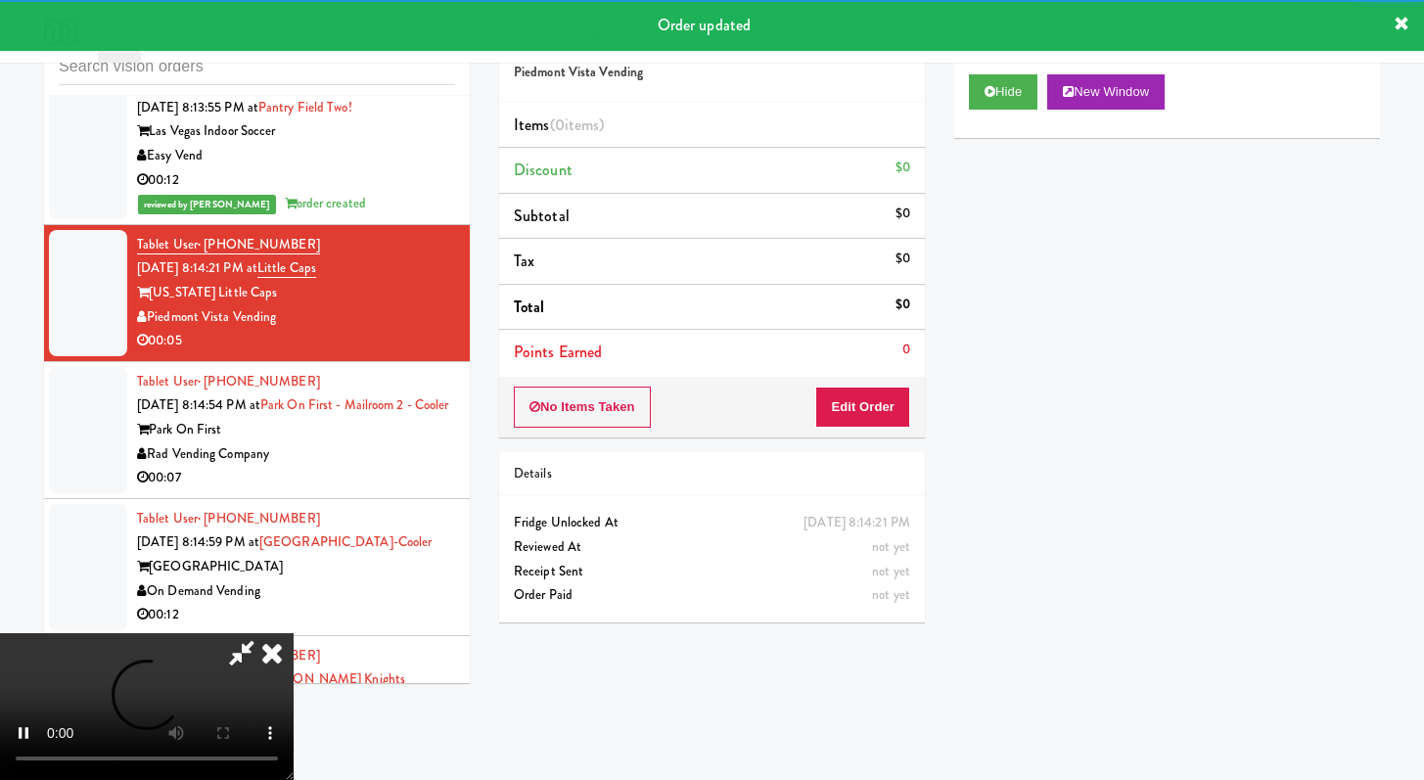
click at [883, 428] on div "No Items Taken Edit Order" at bounding box center [712, 407] width 426 height 61
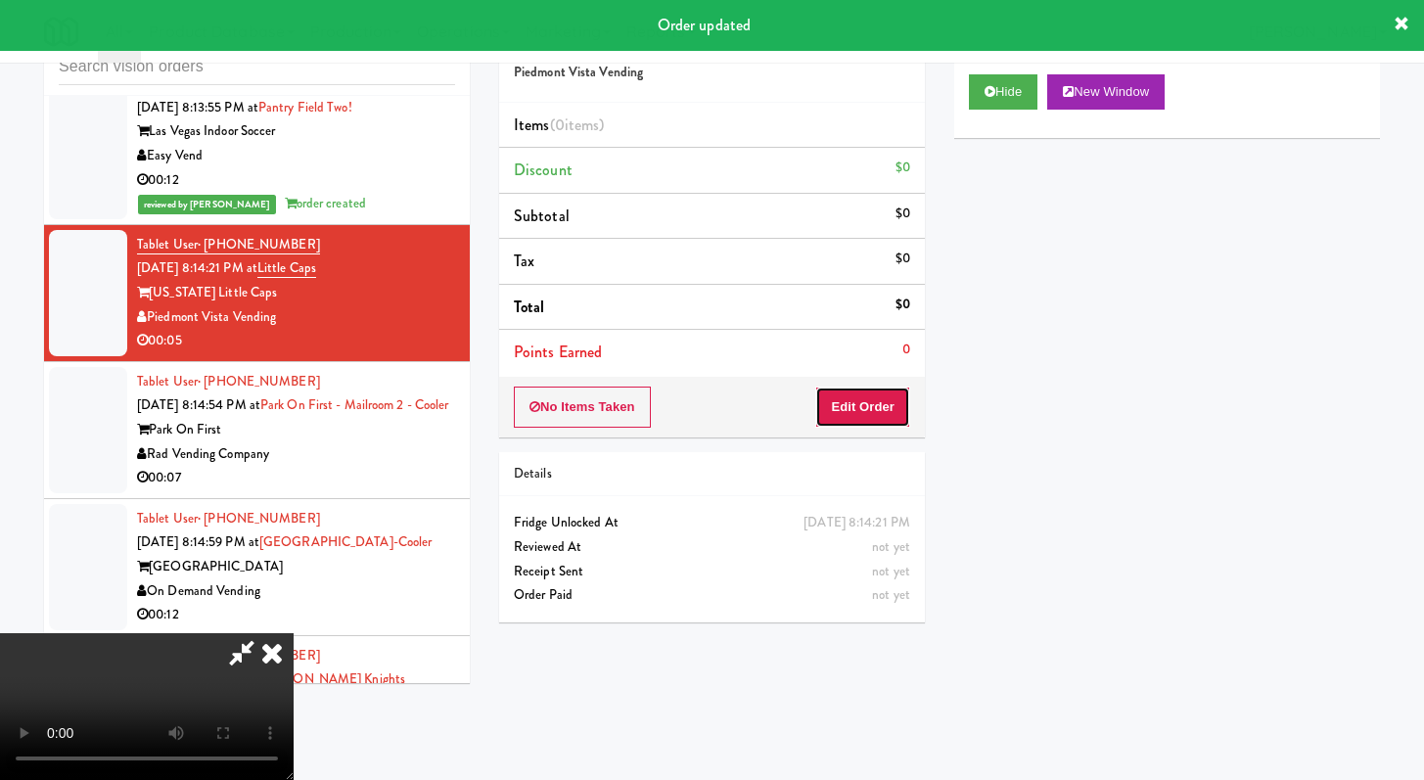
click at [889, 407] on button "Edit Order" at bounding box center [862, 407] width 95 height 41
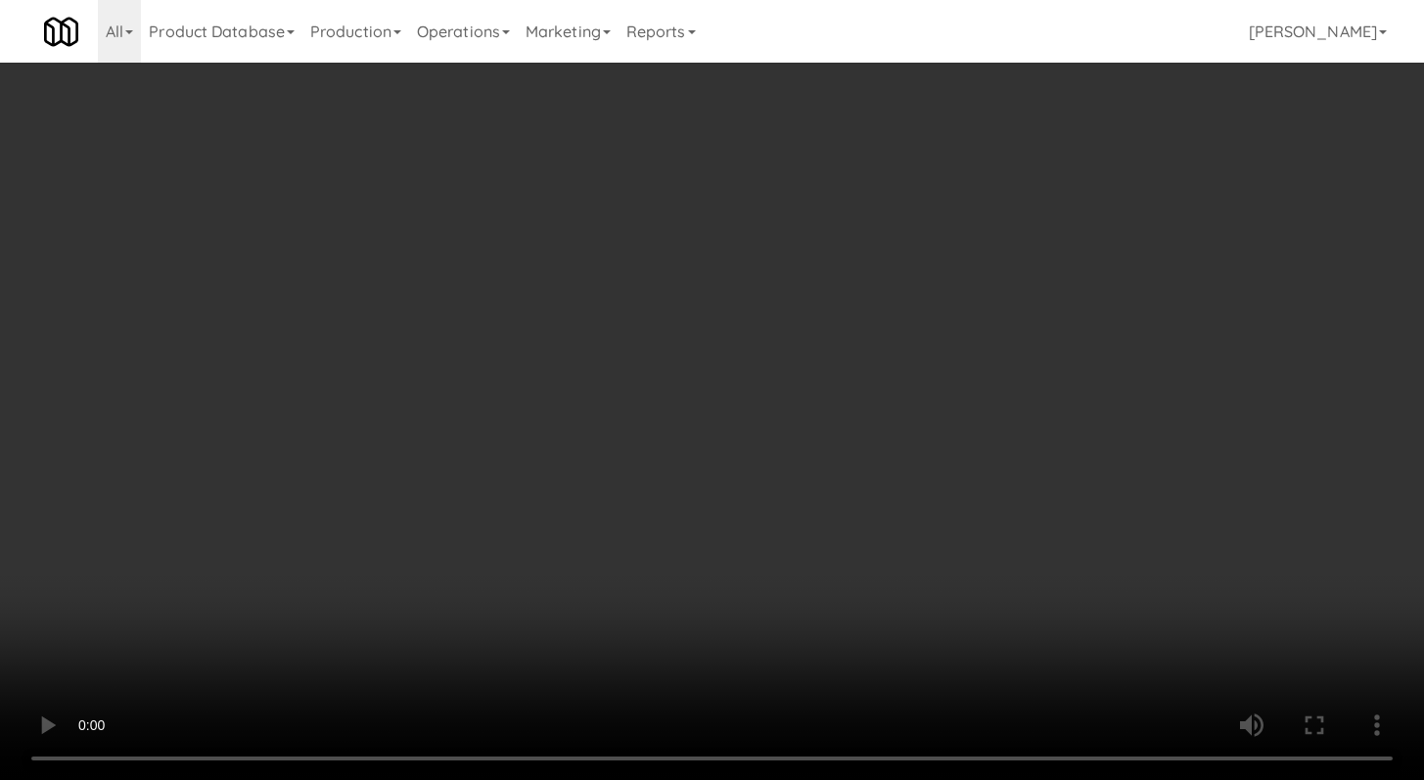
scroll to position [8348, 0]
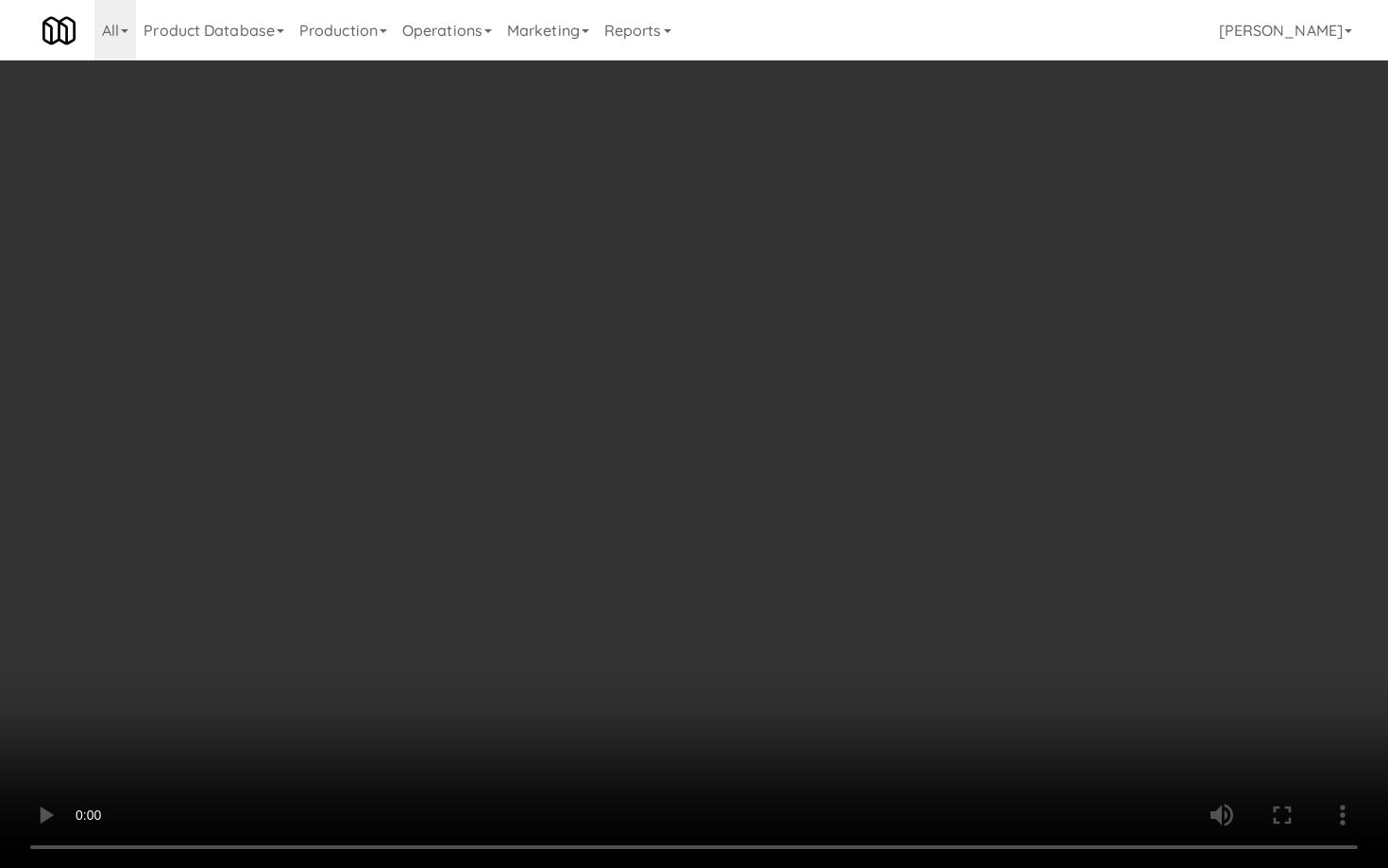
click at [727, 697] on video at bounding box center [694, 434] width 1388 height 868
click at [726, 696] on video at bounding box center [694, 434] width 1388 height 868
click at [727, 678] on video at bounding box center [694, 434] width 1388 height 868
click at [726, 674] on video at bounding box center [694, 434] width 1388 height 868
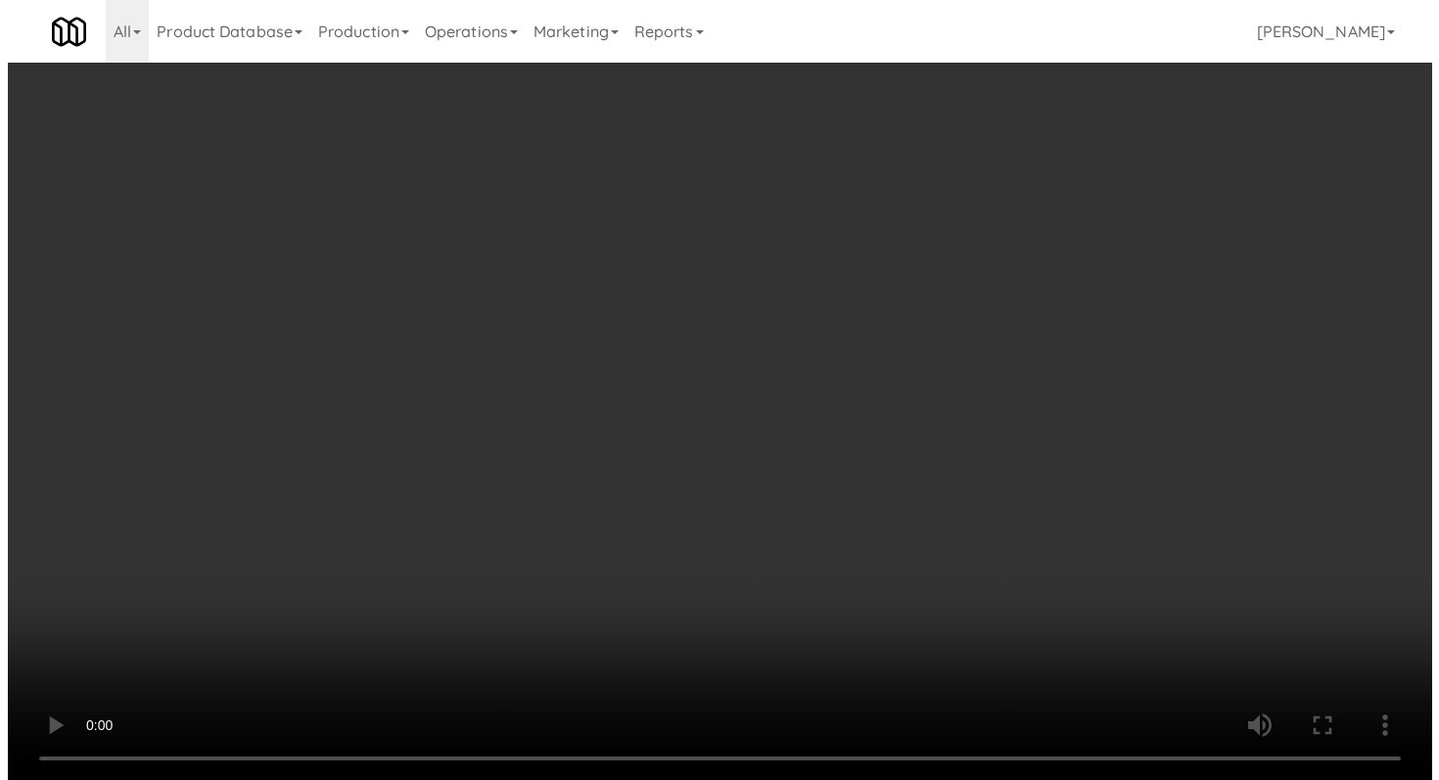
scroll to position [8372, 0]
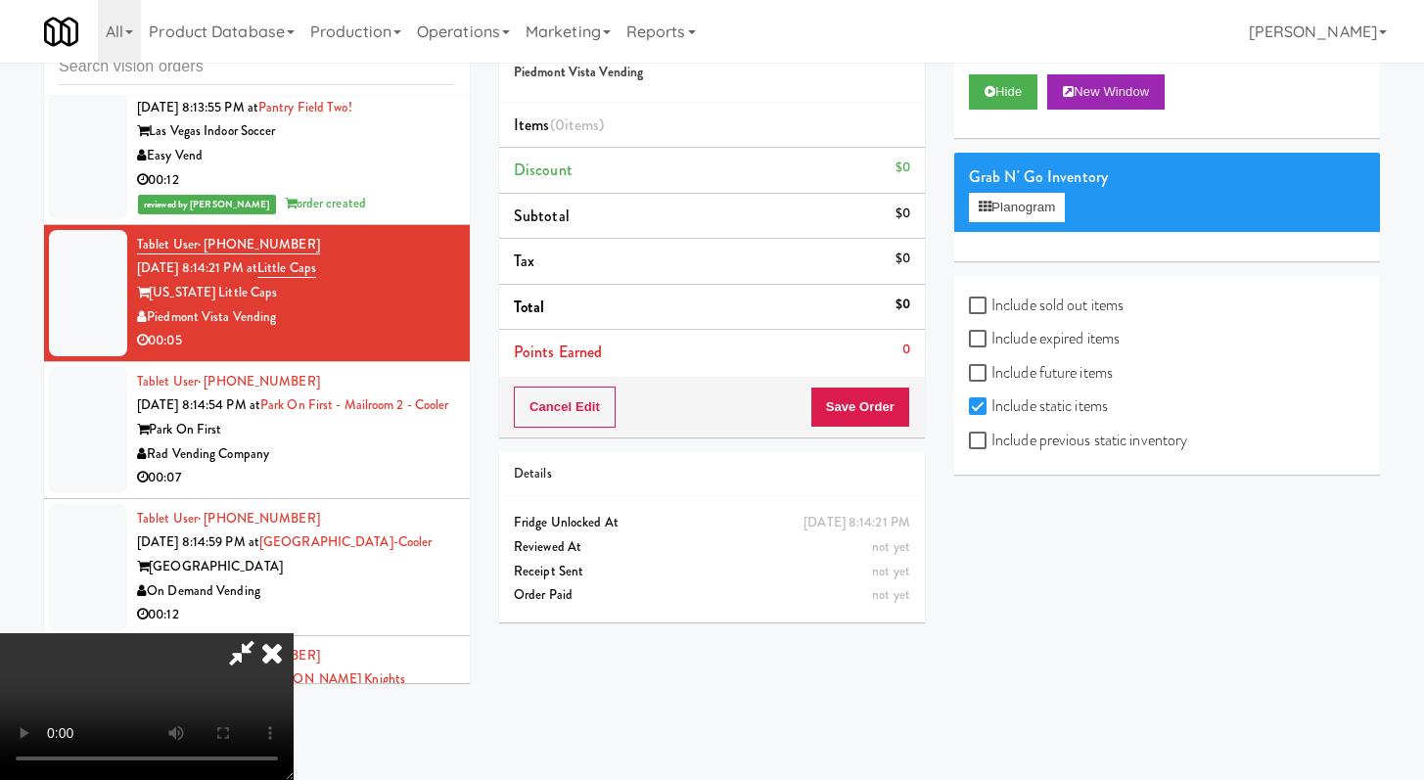
click at [981, 457] on div "Include previous static inventory" at bounding box center [1167, 443] width 396 height 34
click at [982, 424] on div "Include static items" at bounding box center [1167, 409] width 396 height 34
click at [980, 434] on input "Include previous static inventory" at bounding box center [980, 442] width 23 height 16
checkbox input "true"
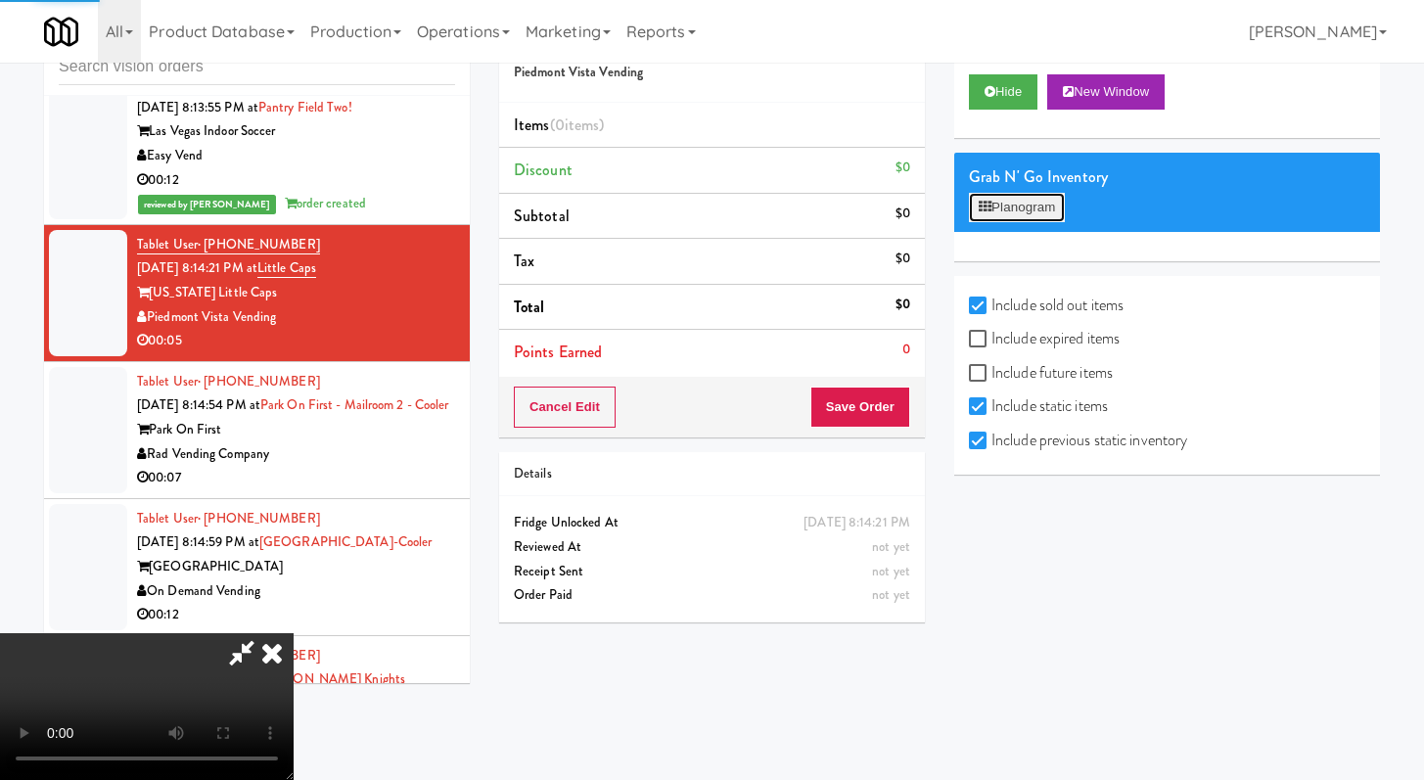
click at [985, 208] on icon at bounding box center [985, 207] width 13 height 13
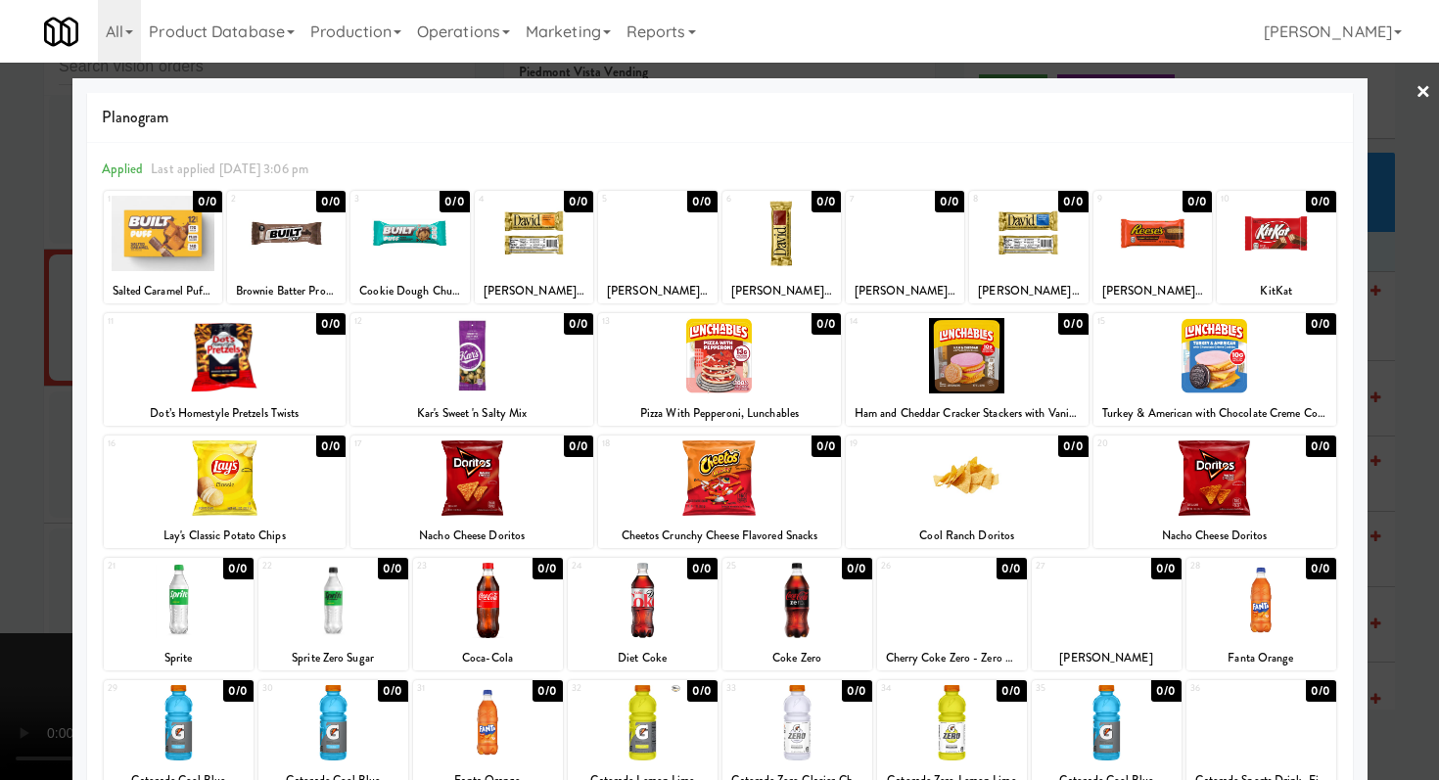
click at [1273, 232] on div at bounding box center [1276, 233] width 118 height 75
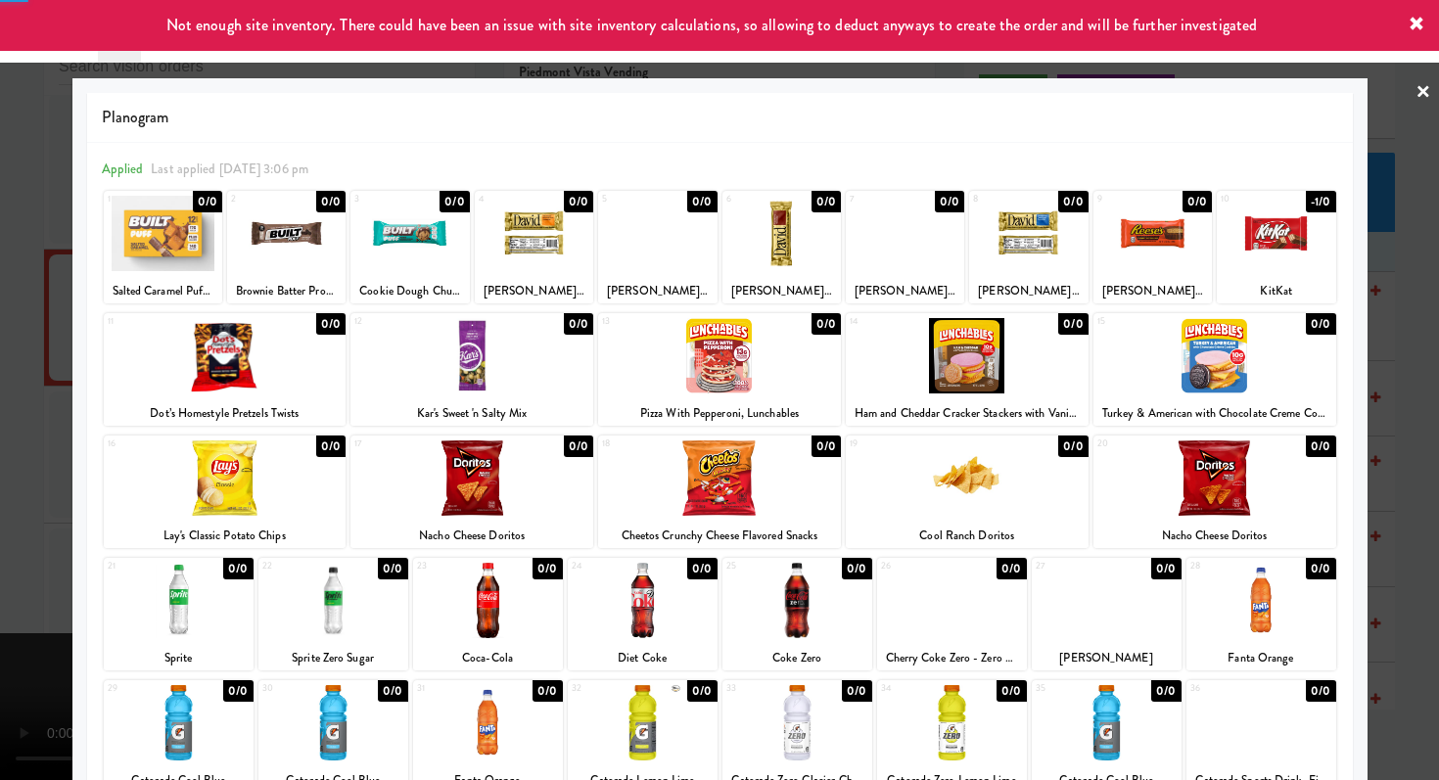
click at [0, 577] on div at bounding box center [719, 390] width 1439 height 780
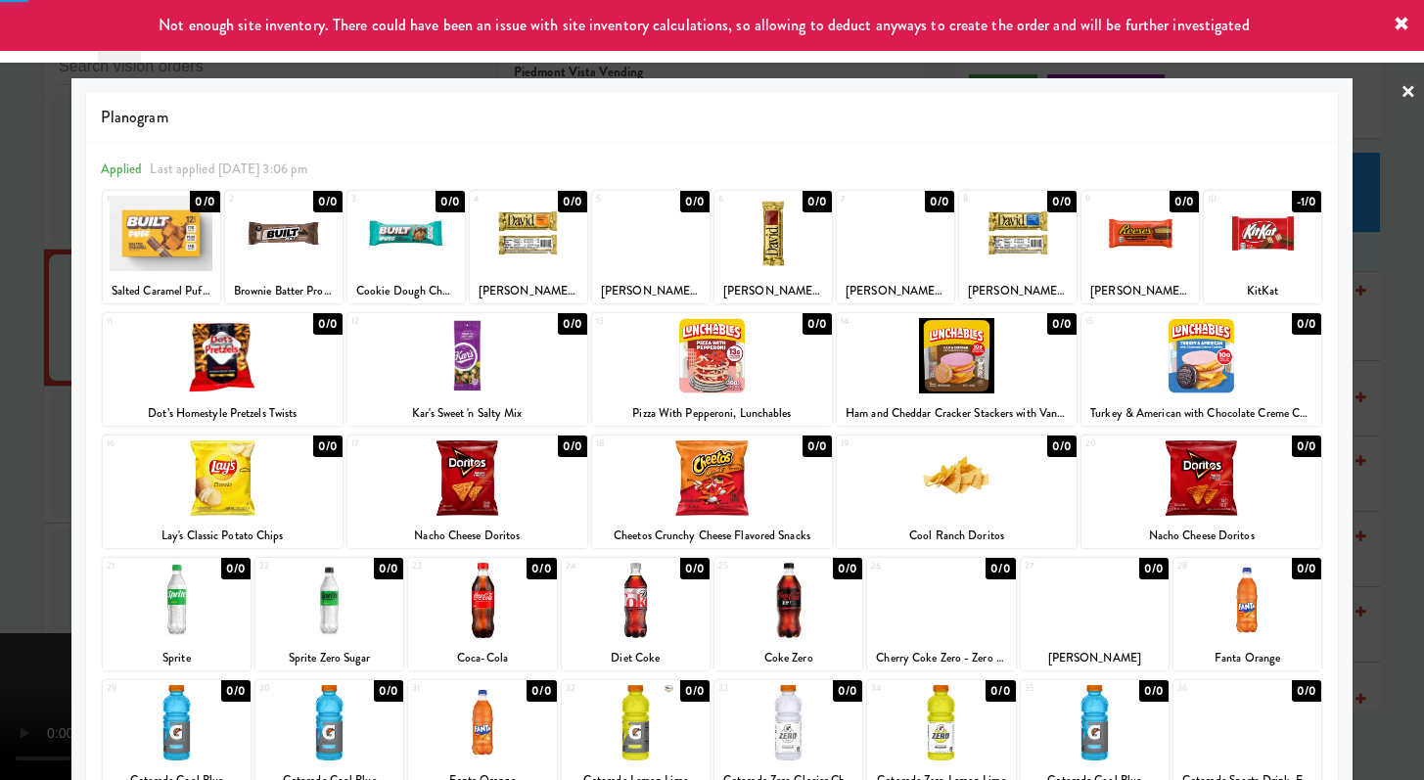
scroll to position [8372, 0]
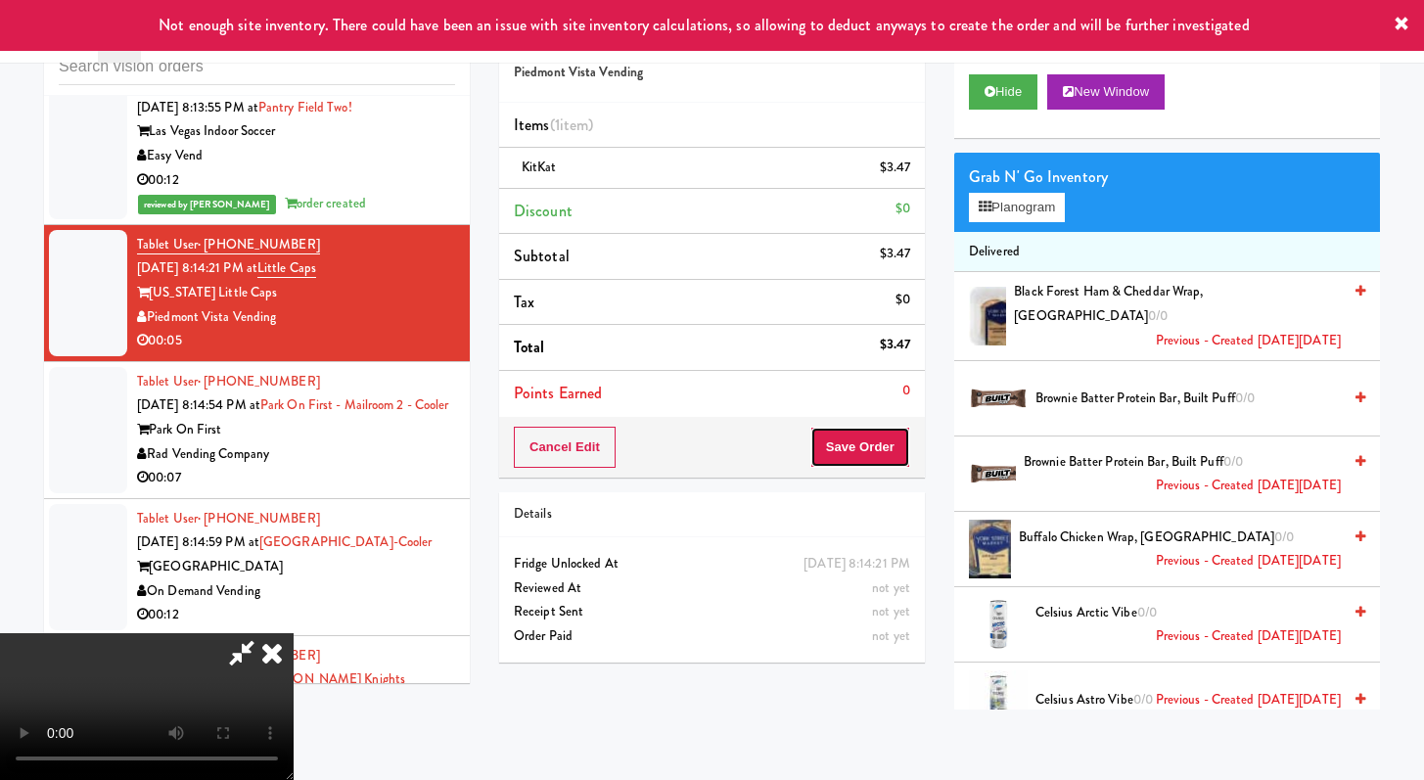
click at [876, 438] on button "Save Order" at bounding box center [861, 447] width 100 height 41
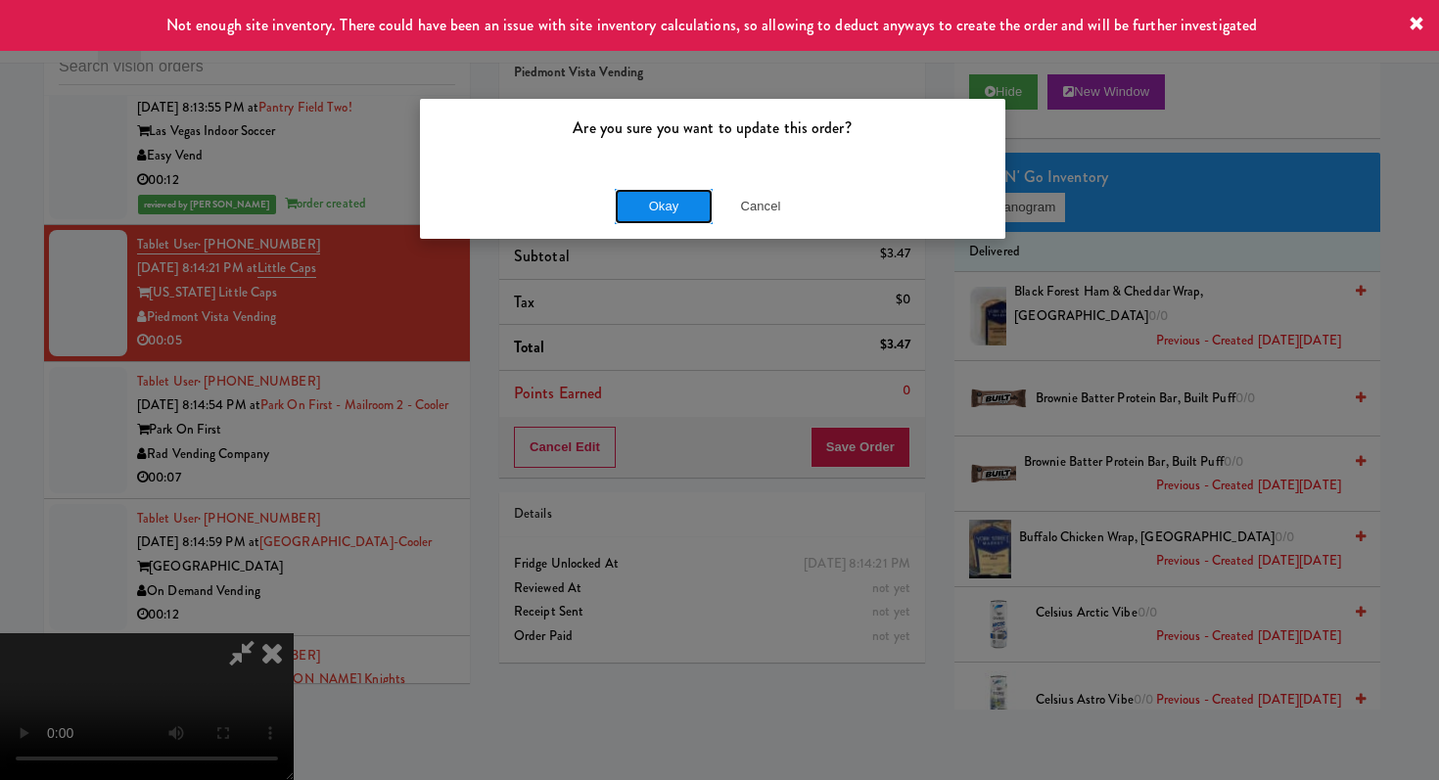
click at [707, 209] on button "Okay" at bounding box center [664, 206] width 98 height 35
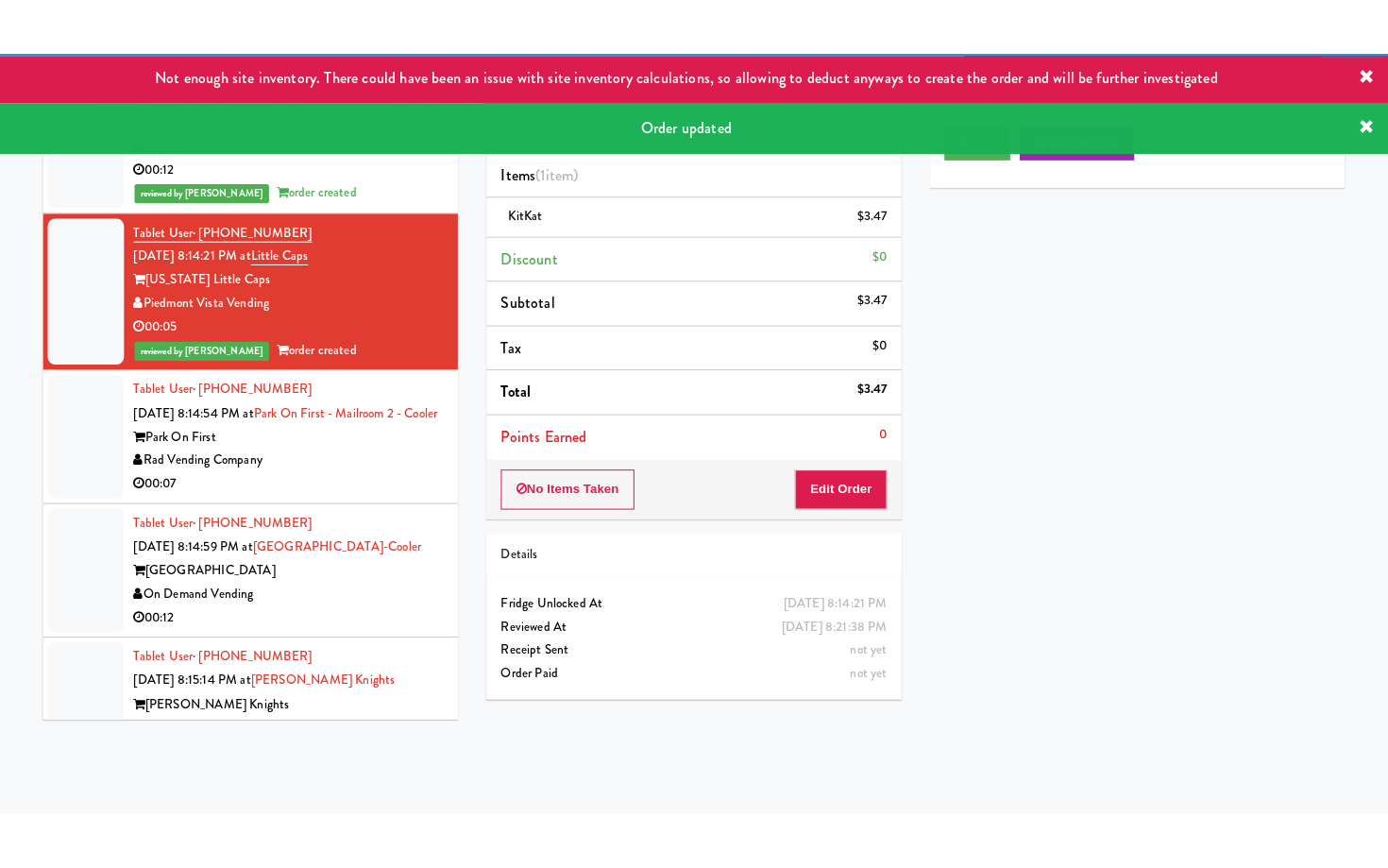
scroll to position [8135, 0]
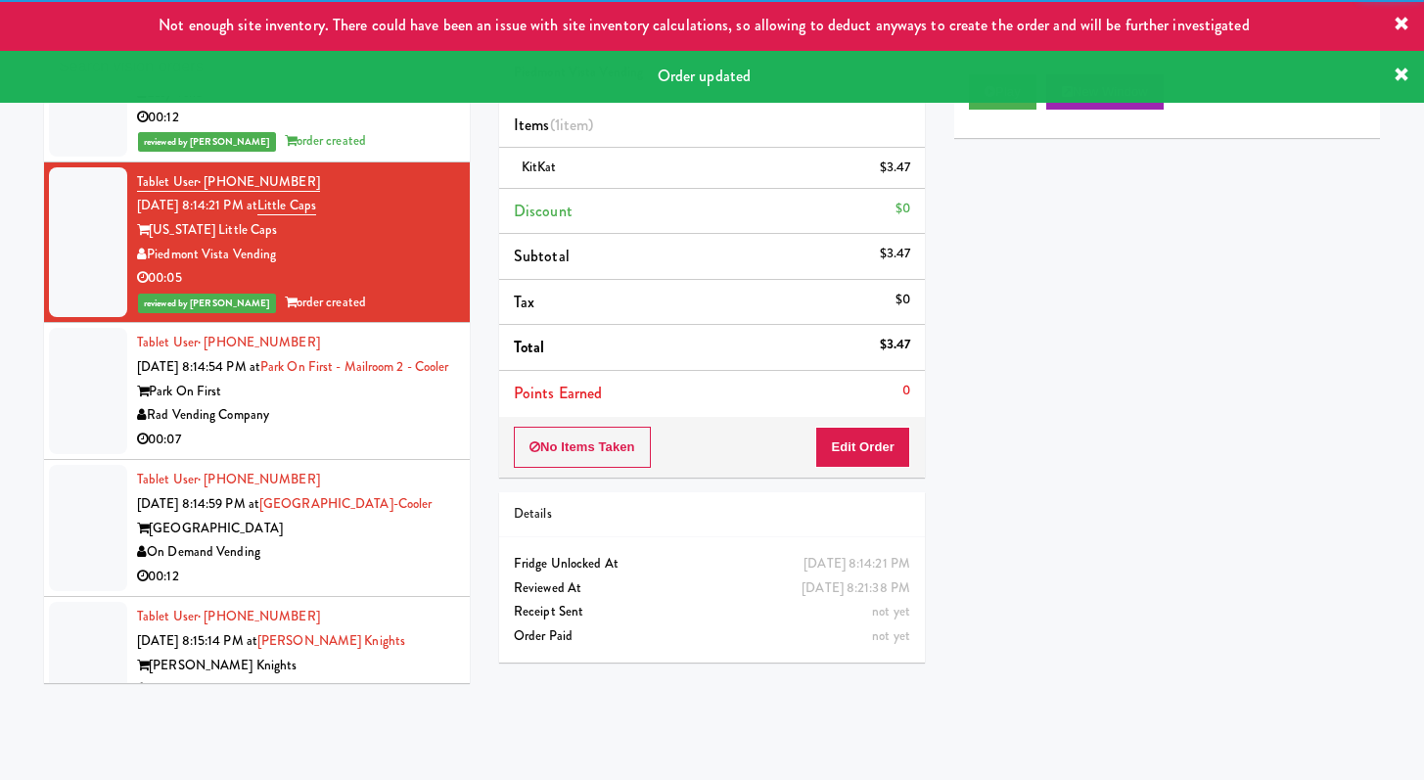
click at [383, 452] on div "00:07" at bounding box center [296, 440] width 318 height 24
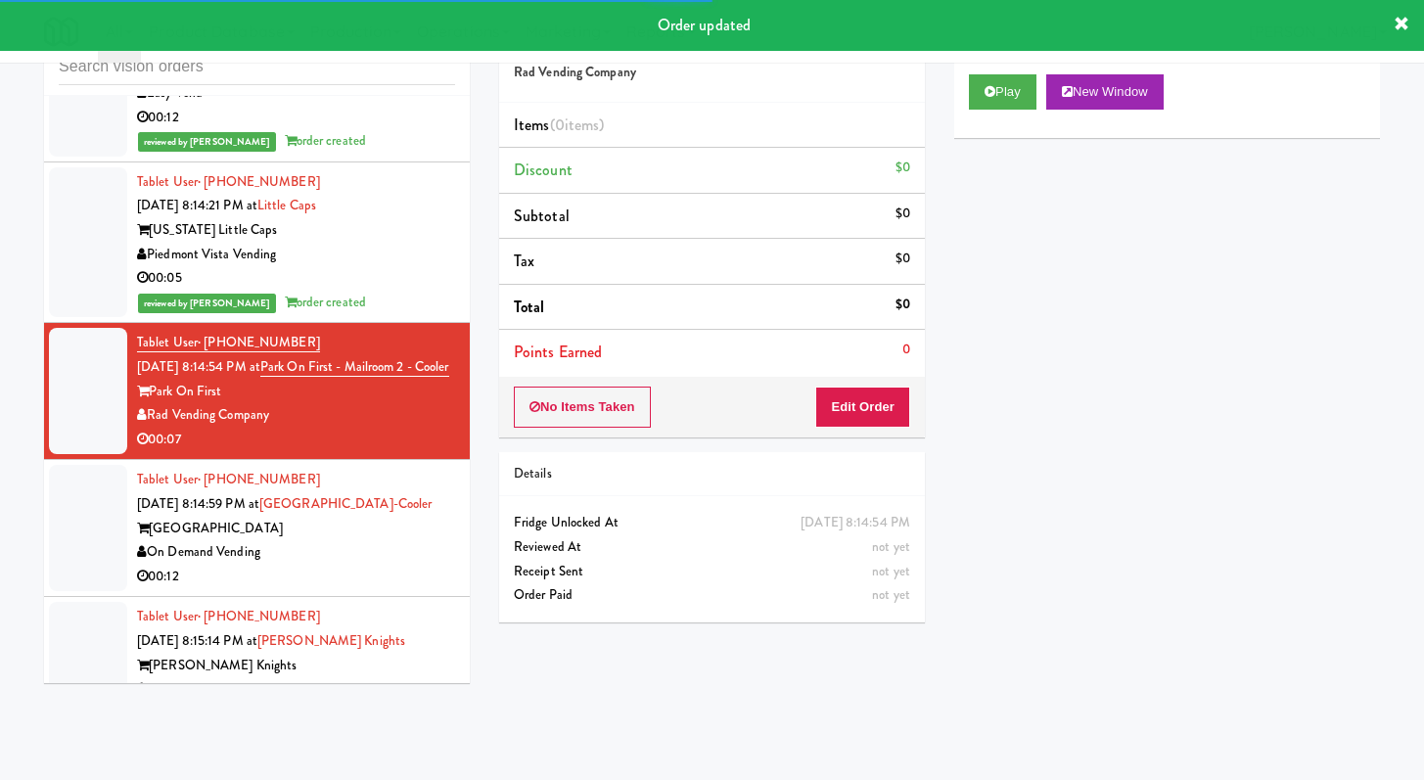
click at [1009, 112] on div "Play New Window" at bounding box center [1168, 99] width 426 height 78
click at [1009, 105] on button "Play" at bounding box center [1003, 91] width 68 height 35
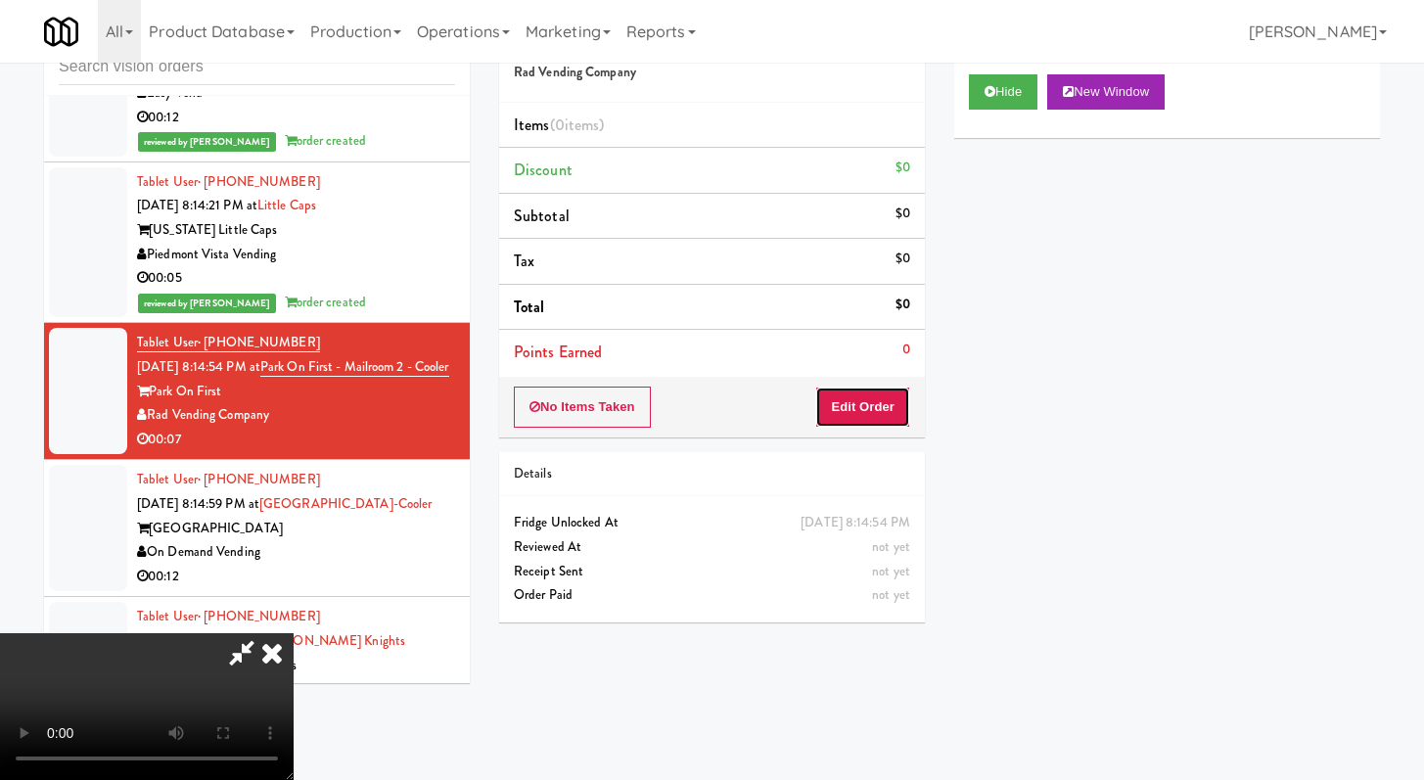
click at [896, 419] on button "Edit Order" at bounding box center [862, 407] width 95 height 41
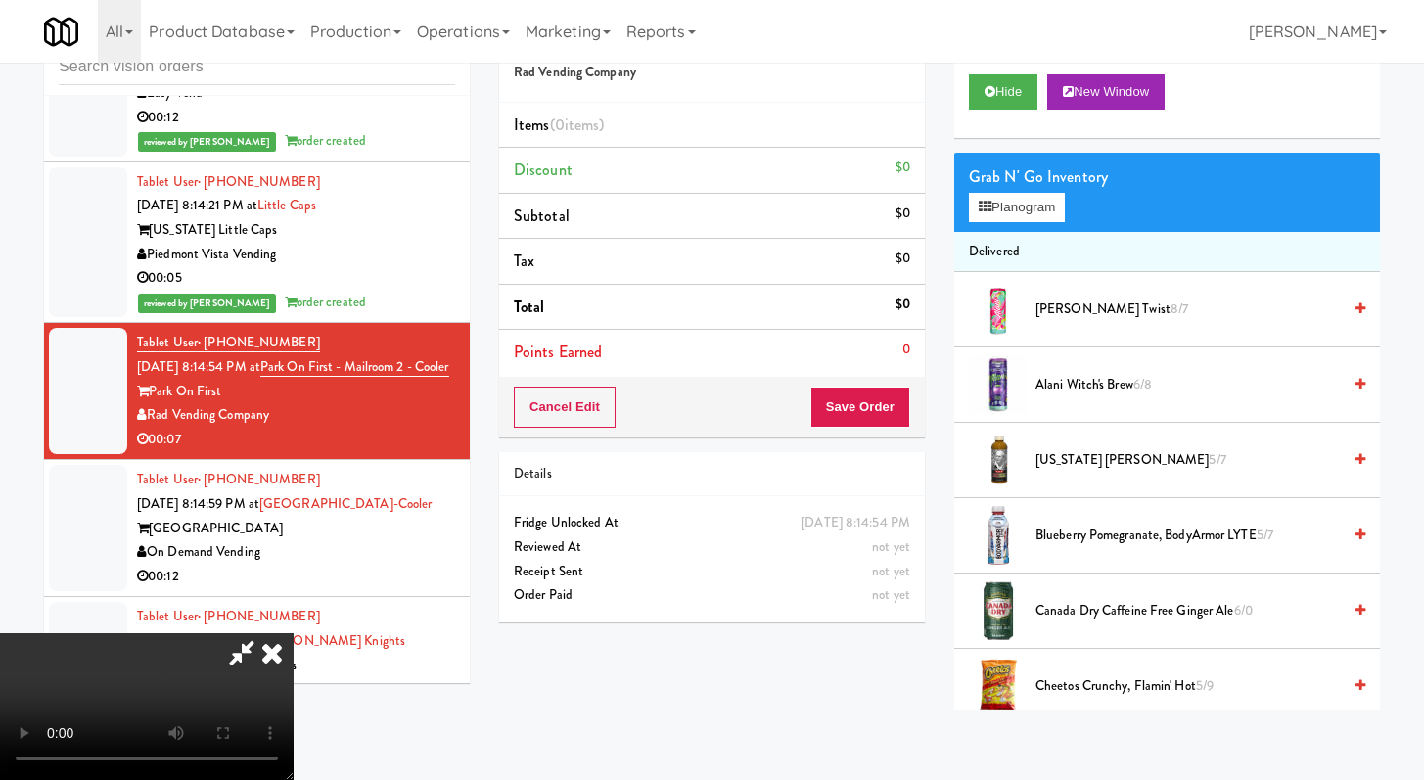
scroll to position [8410, 0]
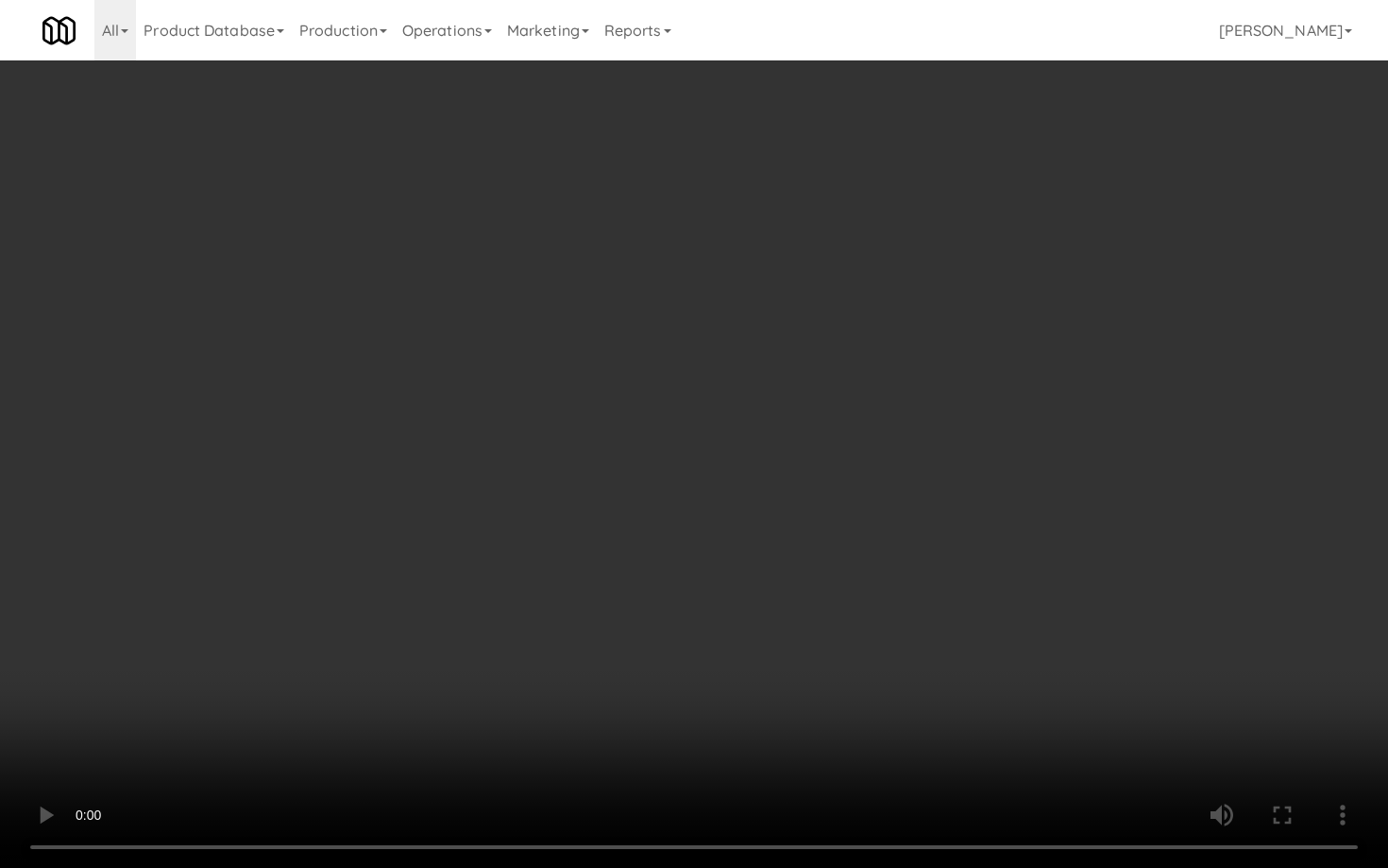
click at [849, 647] on video at bounding box center [694, 434] width 1388 height 868
click at [849, 627] on video at bounding box center [694, 434] width 1388 height 868
click at [849, 624] on video at bounding box center [694, 434] width 1388 height 868
click at [851, 617] on video at bounding box center [694, 434] width 1388 height 868
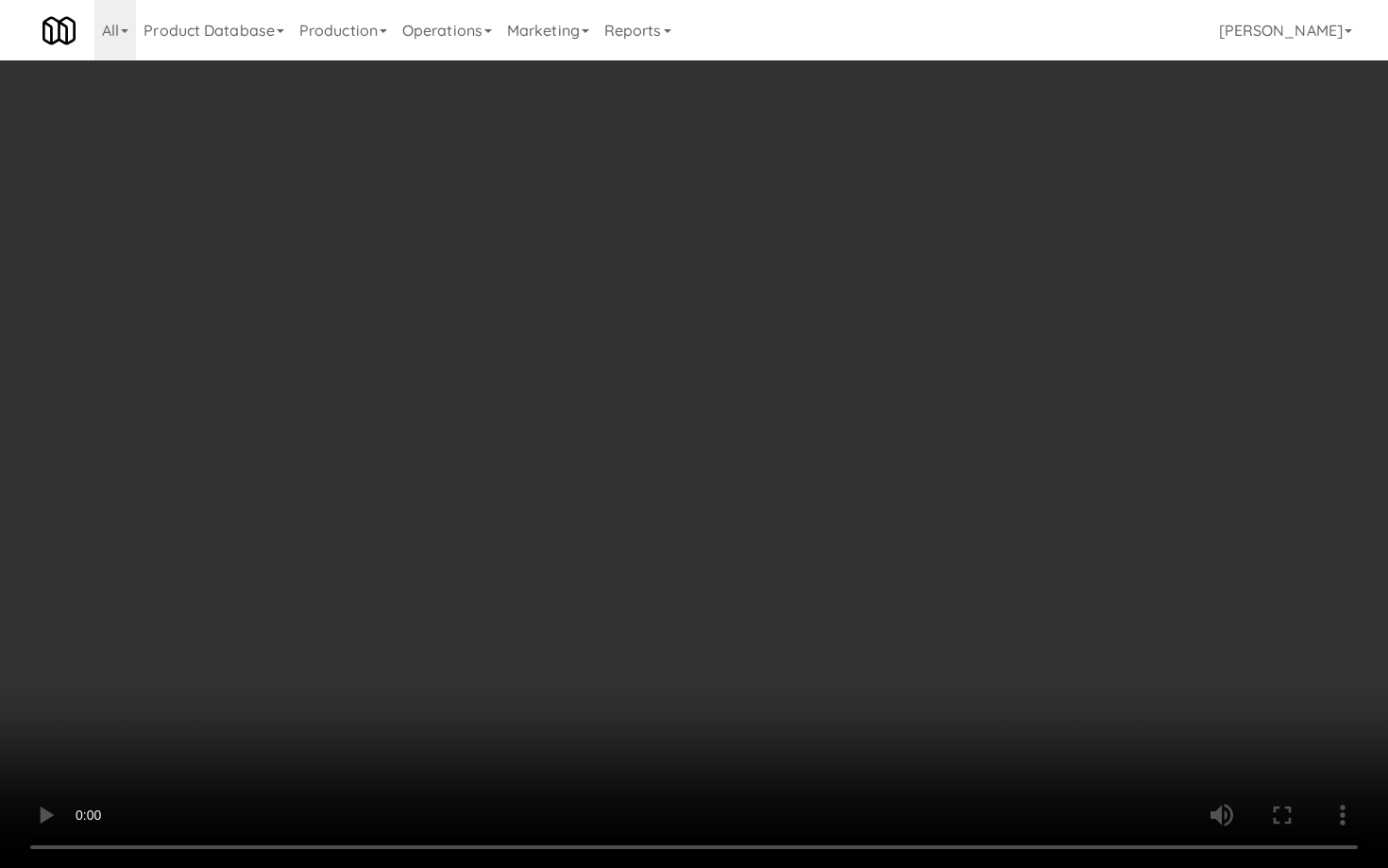
click at [851, 617] on video at bounding box center [694, 434] width 1388 height 868
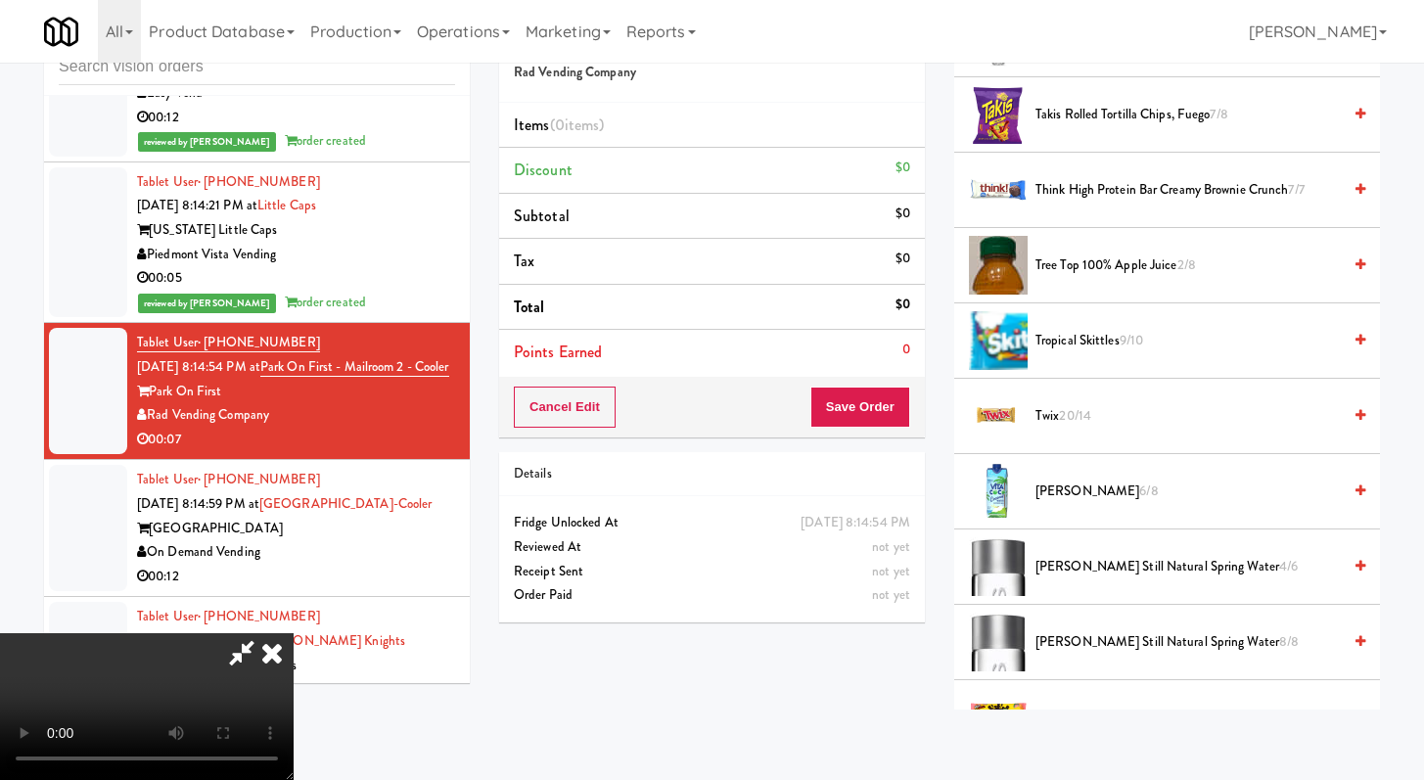
scroll to position [2574, 0]
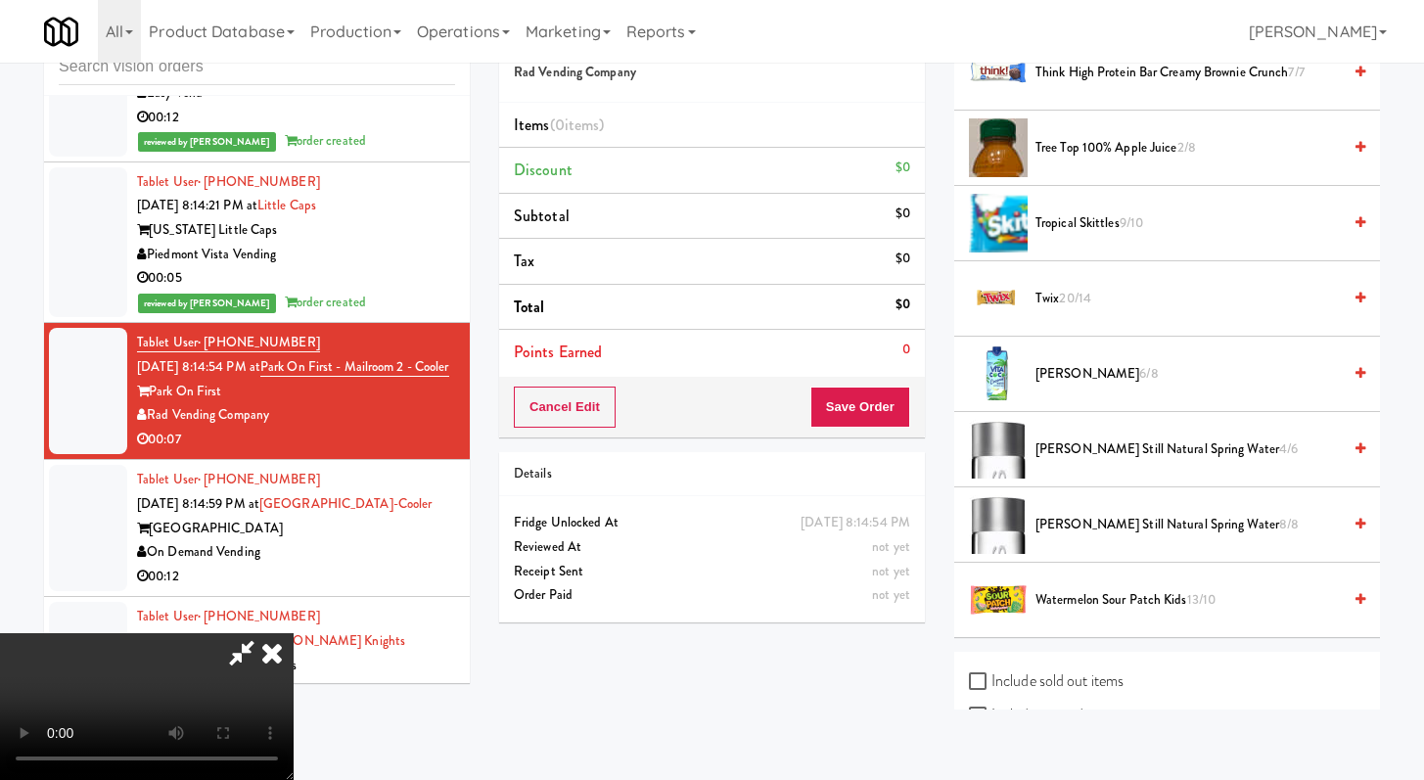
click at [1058, 369] on span "Vita Coco 6/8" at bounding box center [1188, 374] width 305 height 24
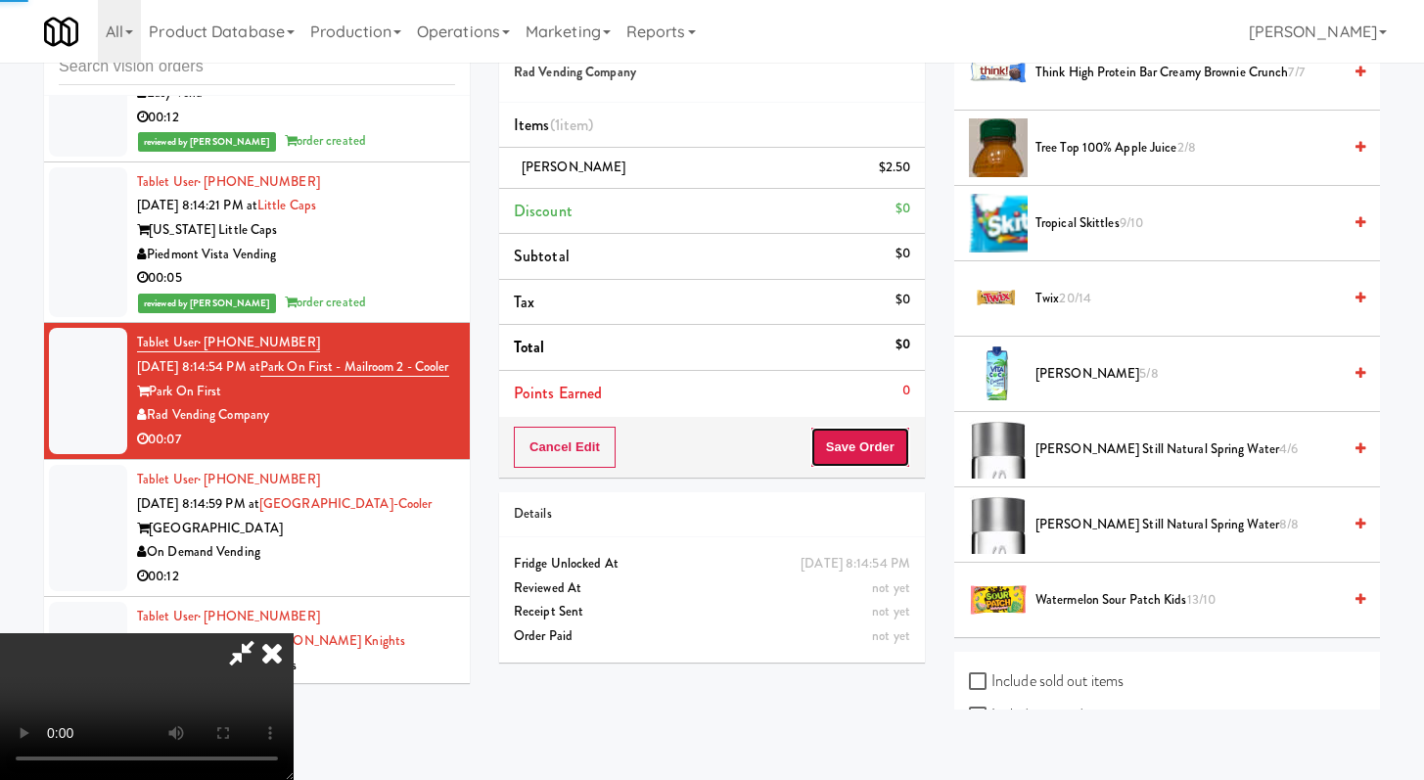
click at [881, 442] on button "Save Order" at bounding box center [861, 447] width 100 height 41
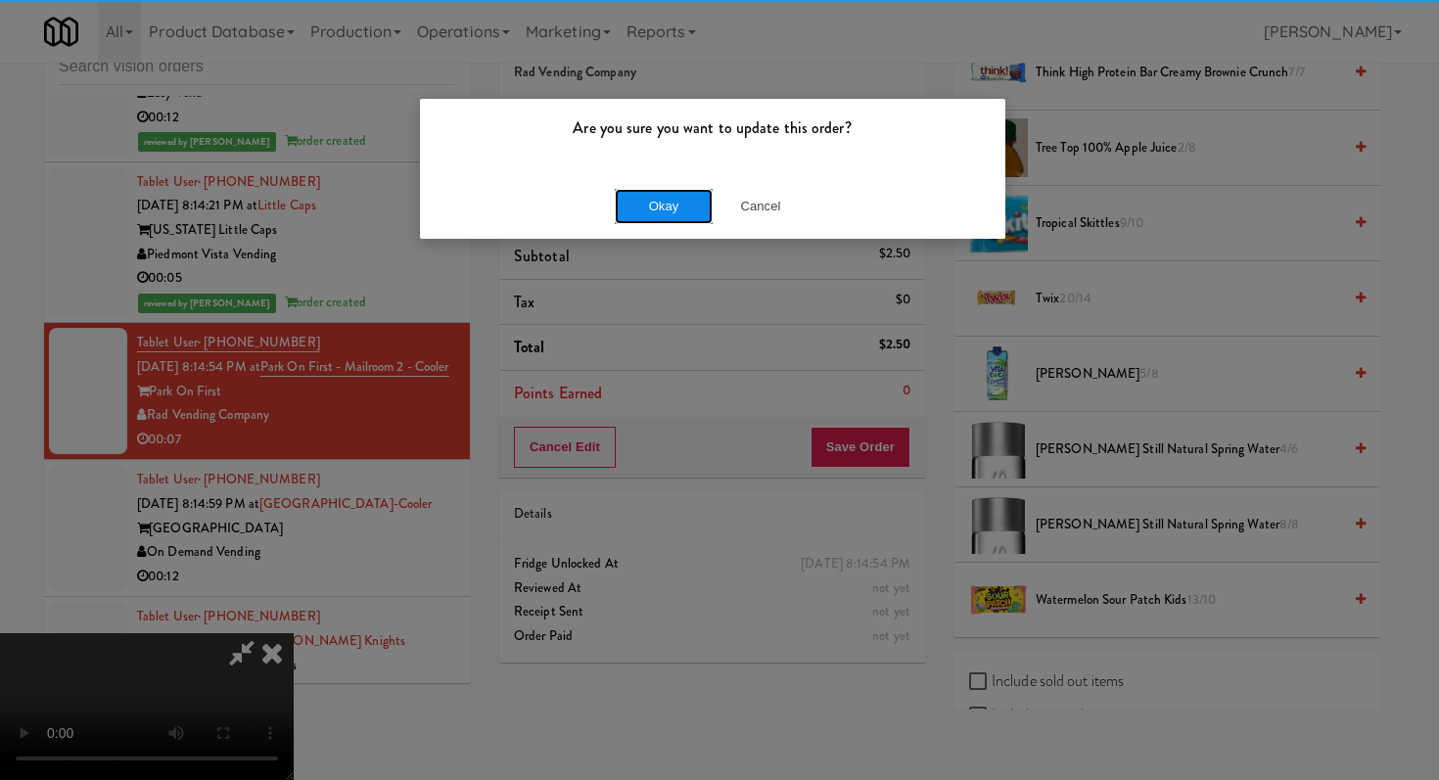
drag, startPoint x: 688, startPoint y: 200, endPoint x: 686, endPoint y: 210, distance: 10.0
click at [686, 203] on button "Okay" at bounding box center [664, 206] width 98 height 35
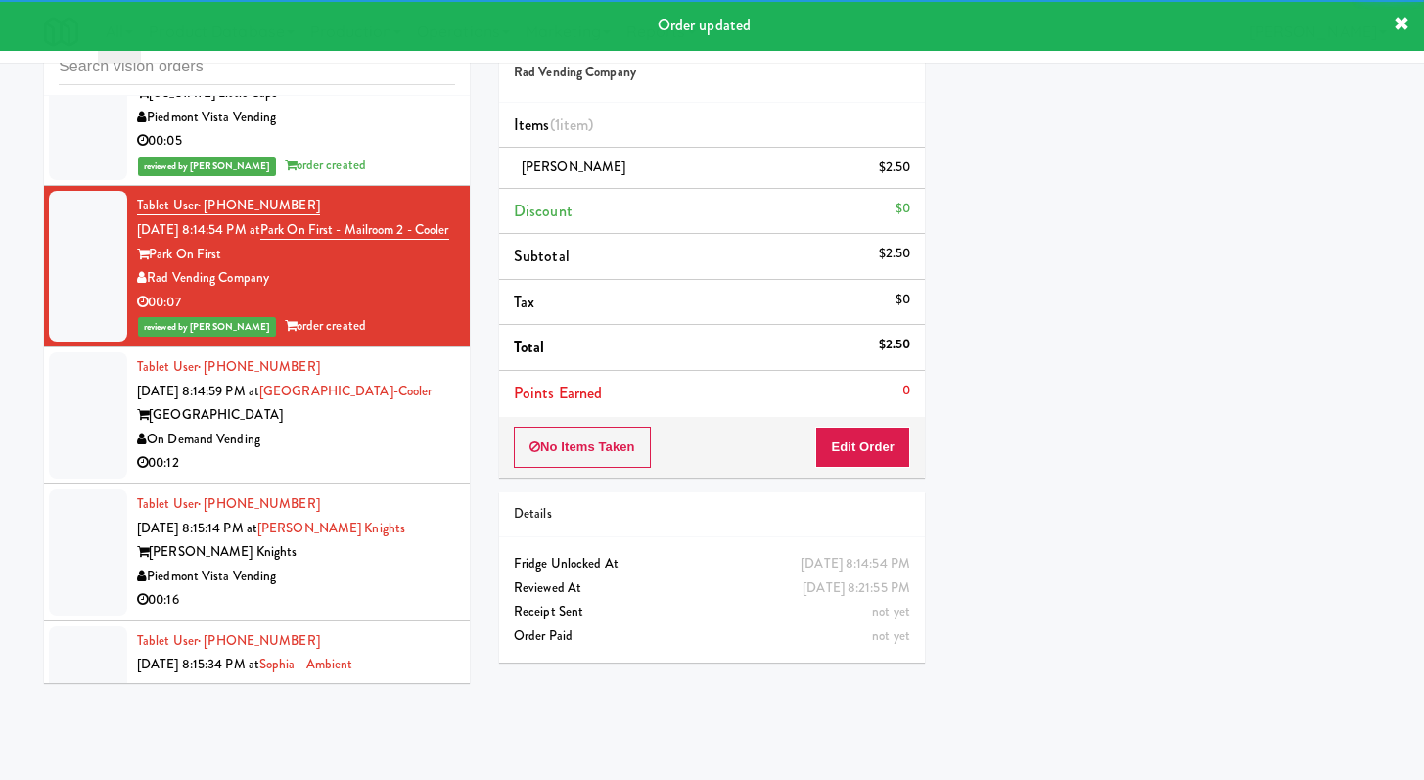
scroll to position [8783, 0]
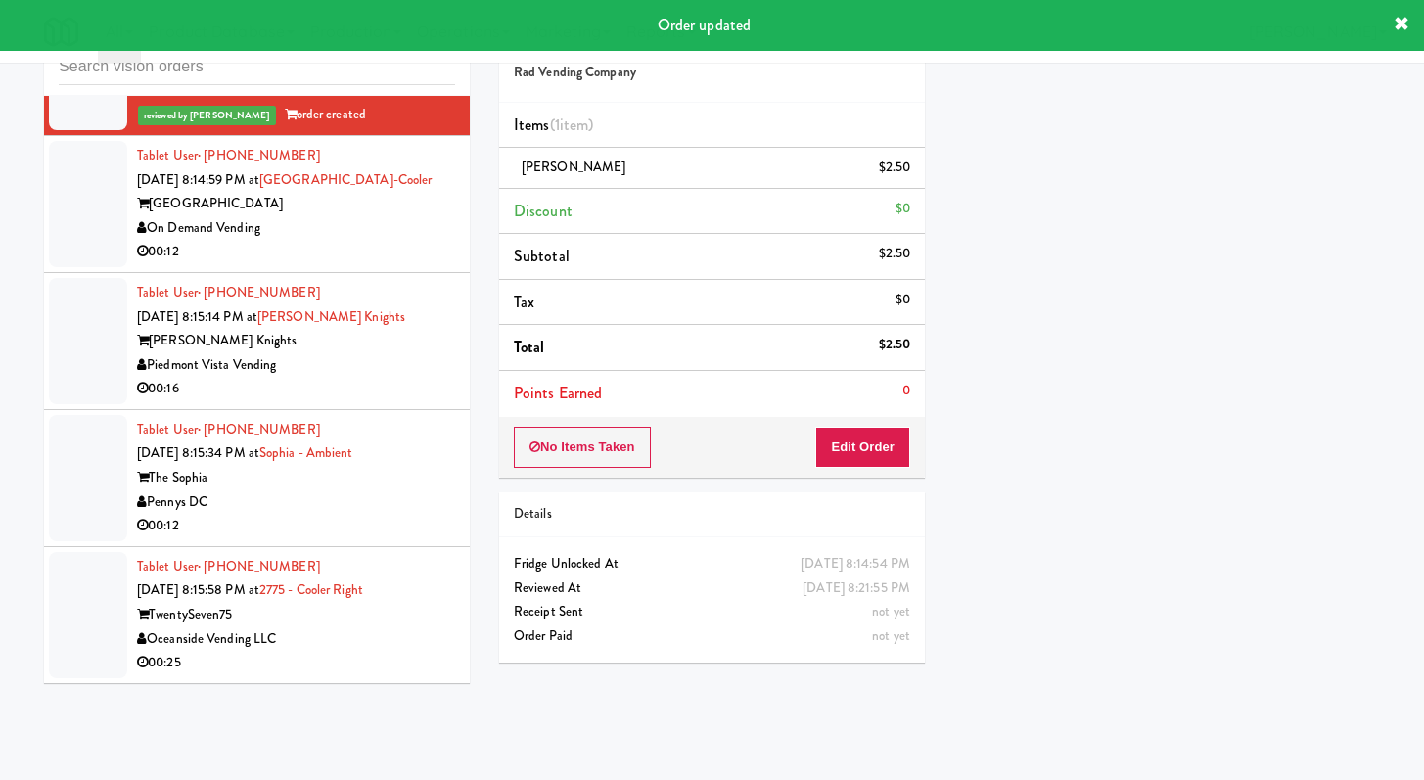
click at [390, 264] on div "00:12" at bounding box center [296, 252] width 318 height 24
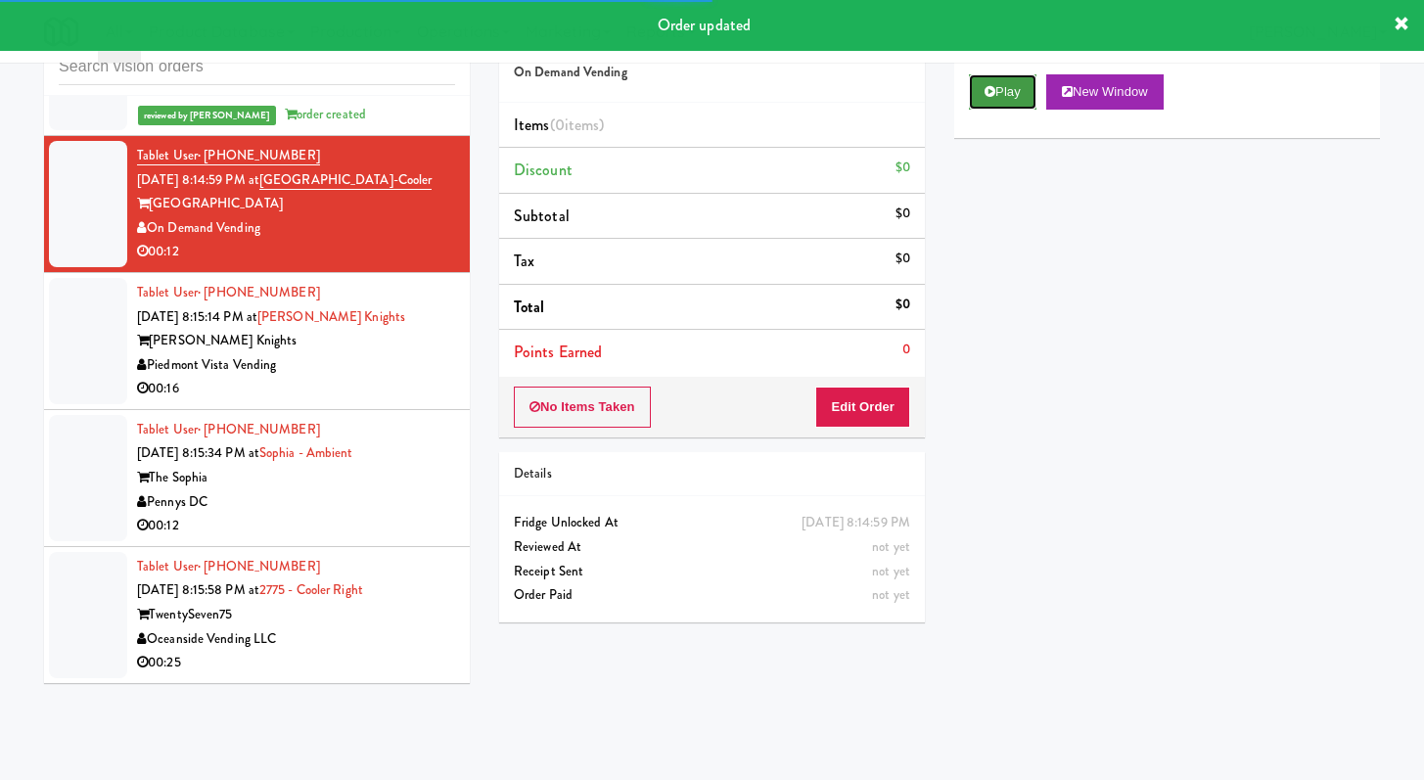
click at [1018, 96] on button "Play" at bounding box center [1003, 91] width 68 height 35
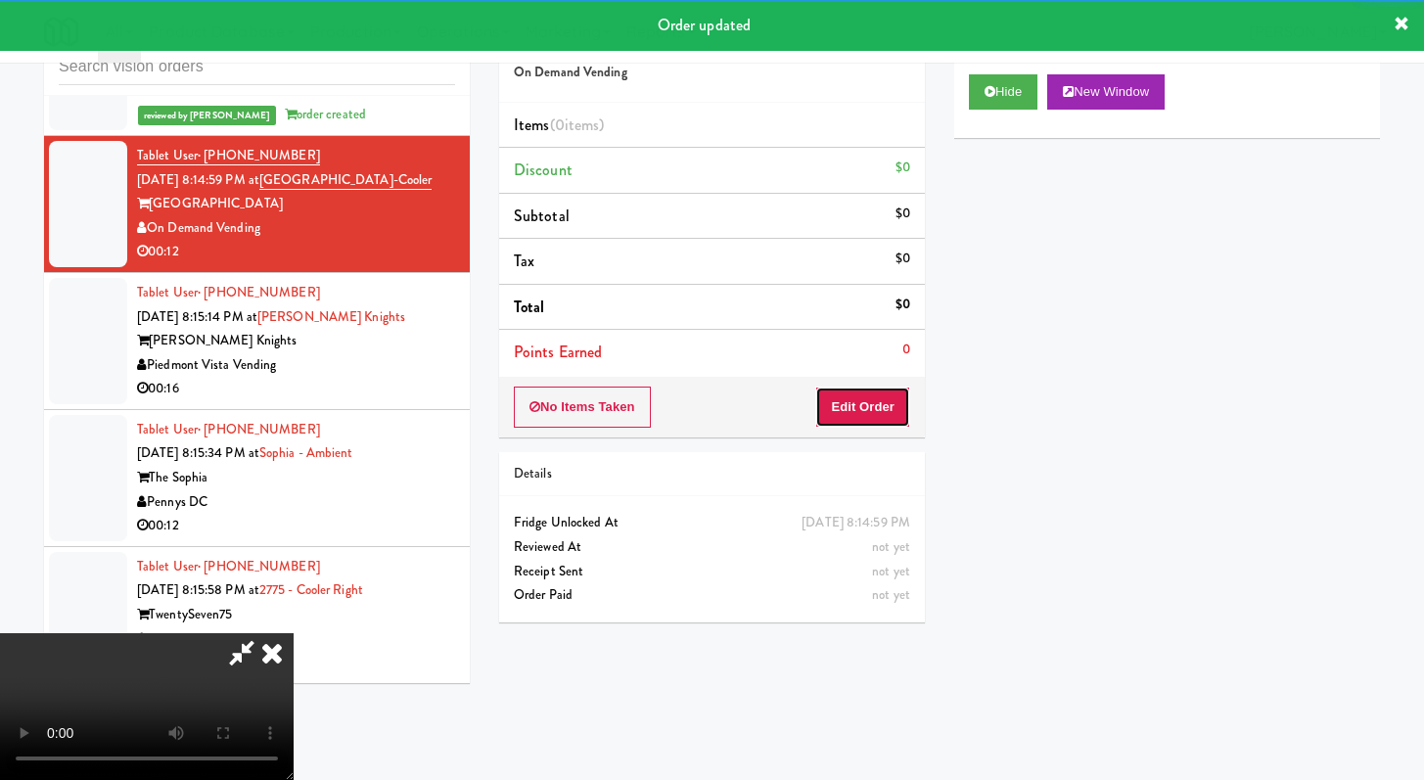
click at [880, 416] on button "Edit Order" at bounding box center [862, 407] width 95 height 41
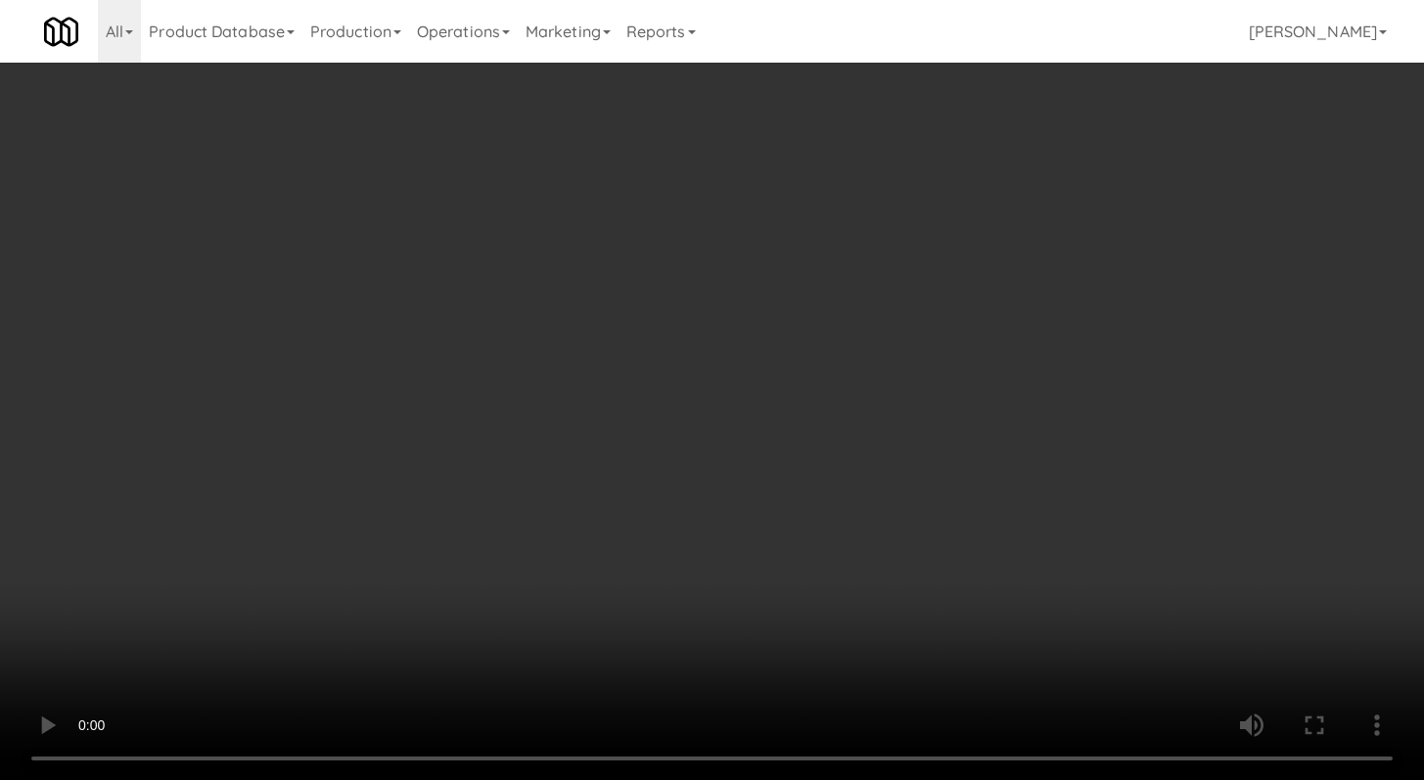
scroll to position [8759, 0]
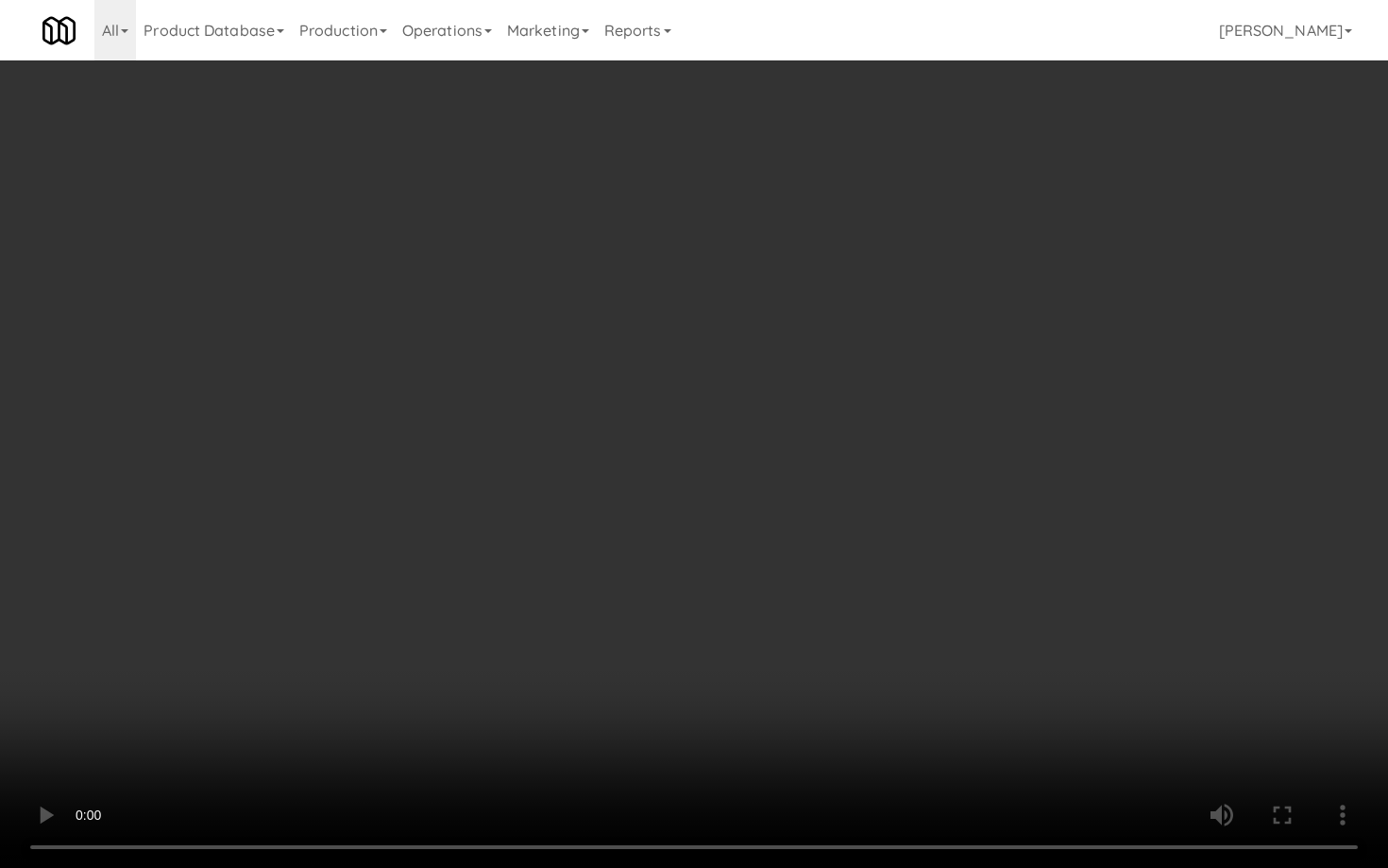
click at [694, 656] on video at bounding box center [694, 434] width 1388 height 868
click at [693, 653] on video at bounding box center [694, 434] width 1388 height 868
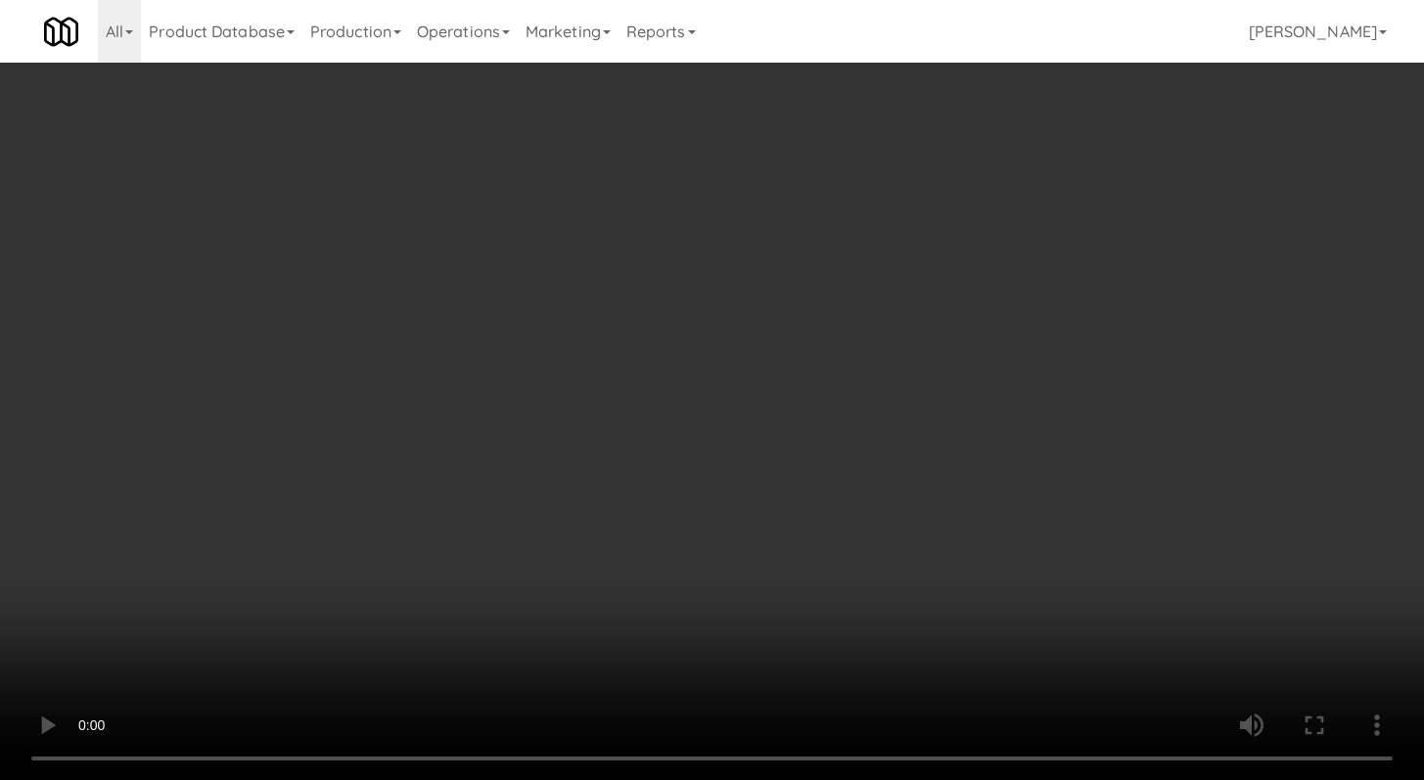
scroll to position [8783, 0]
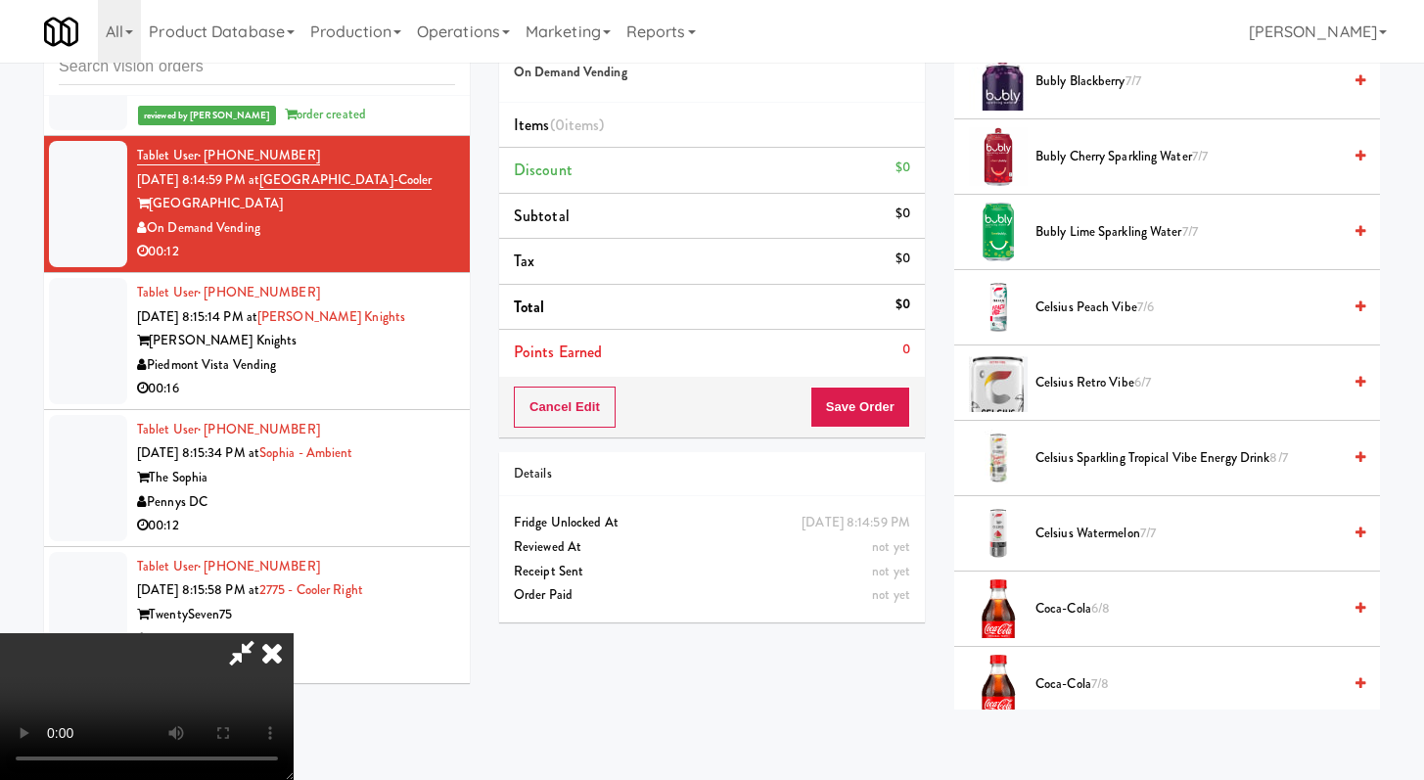
click at [1062, 604] on span "Coca-Cola 6/8" at bounding box center [1188, 609] width 305 height 24
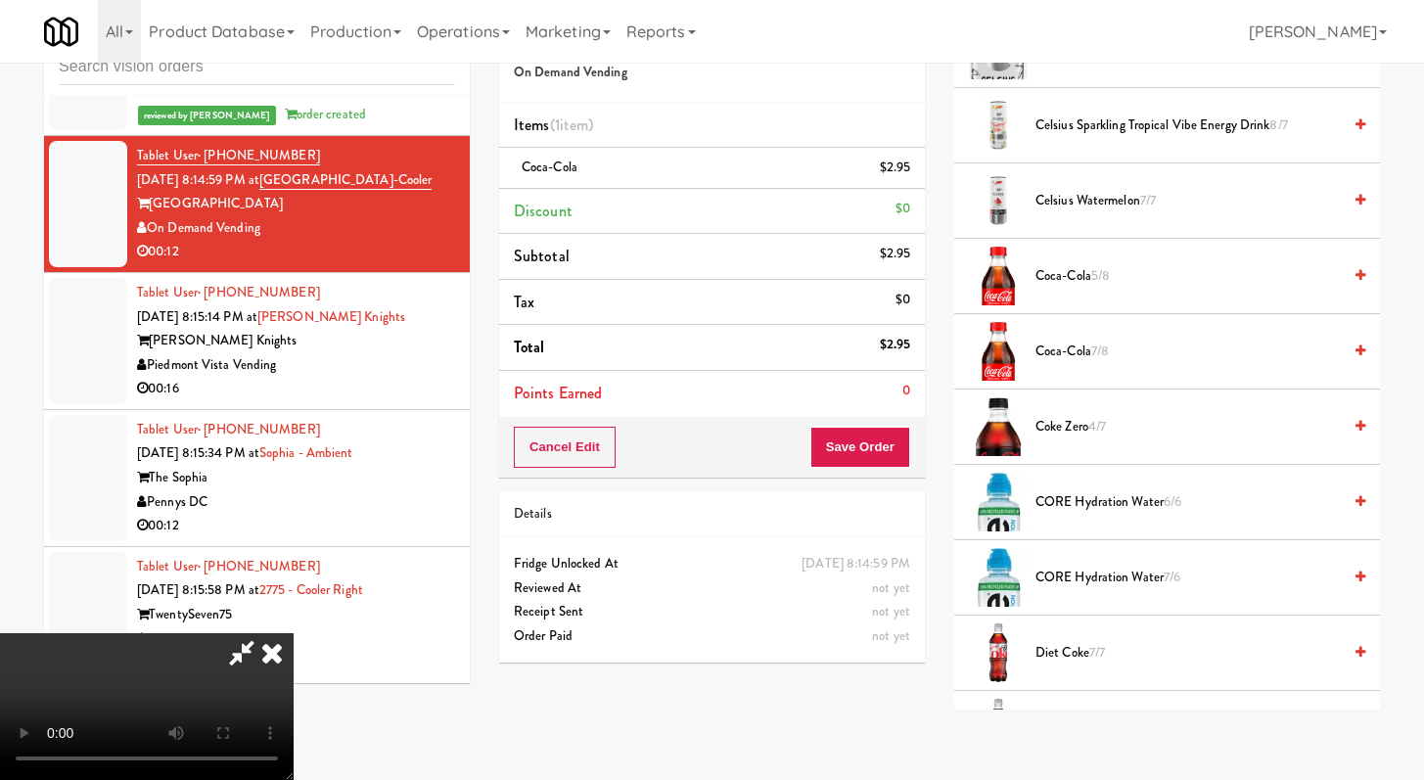
scroll to position [1177, 0]
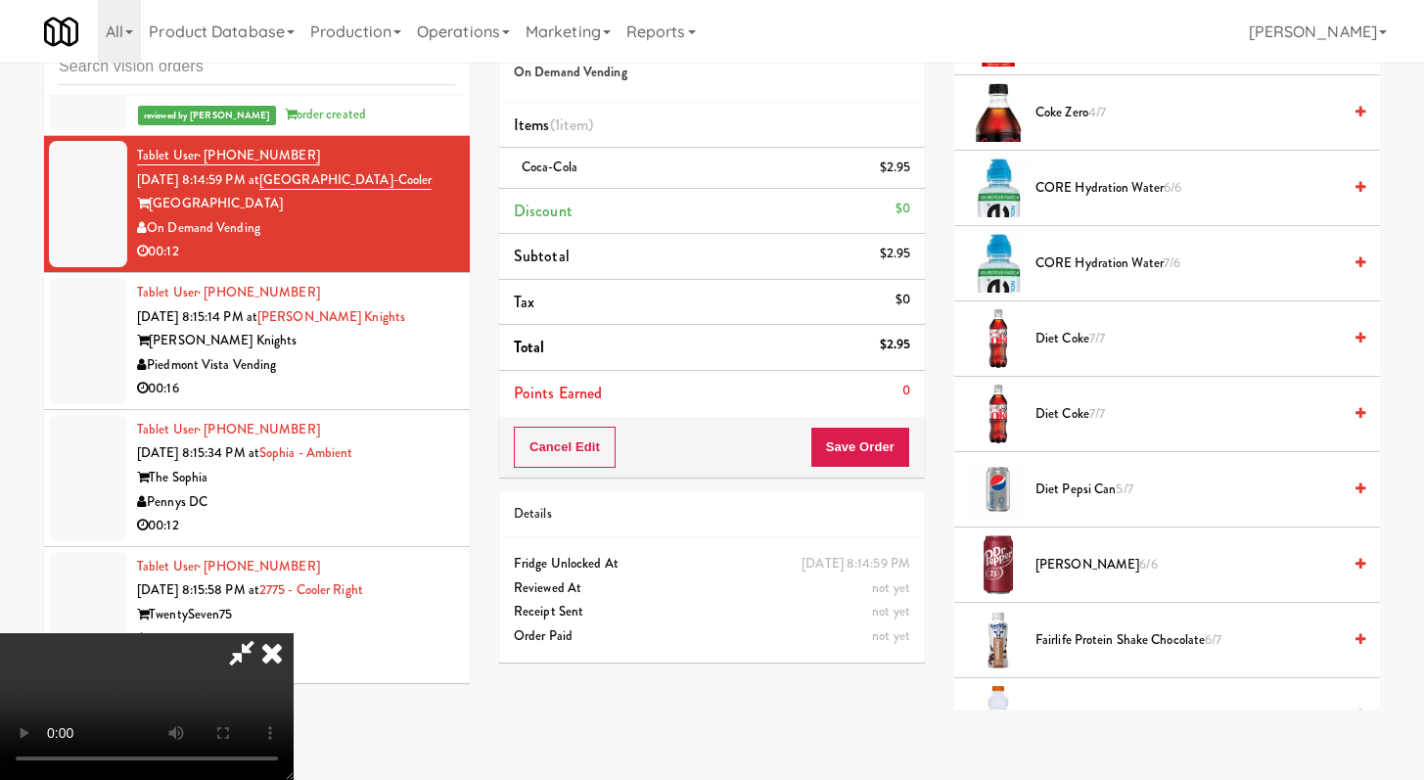
click at [1055, 403] on span "Diet Coke 7/7" at bounding box center [1188, 414] width 305 height 24
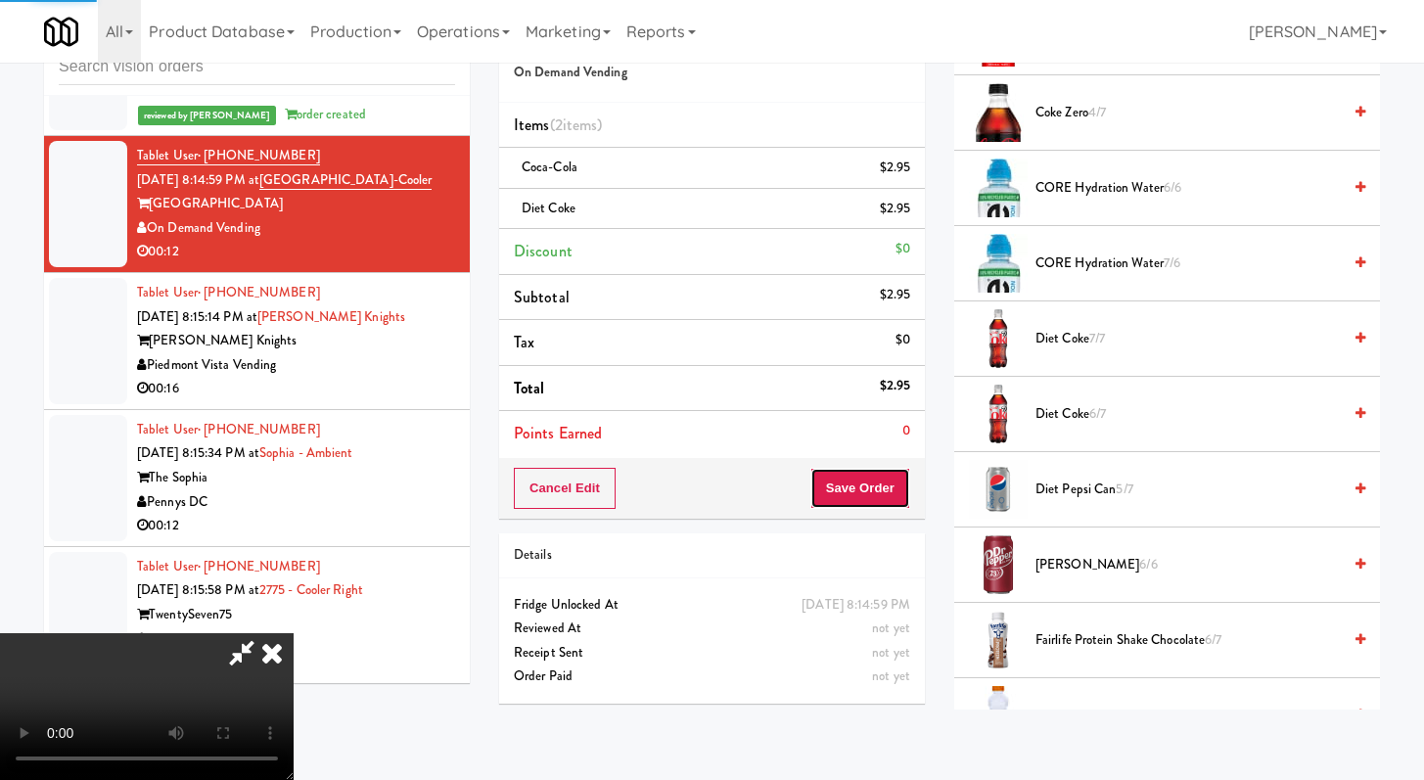
click at [899, 507] on button "Save Order" at bounding box center [861, 488] width 100 height 41
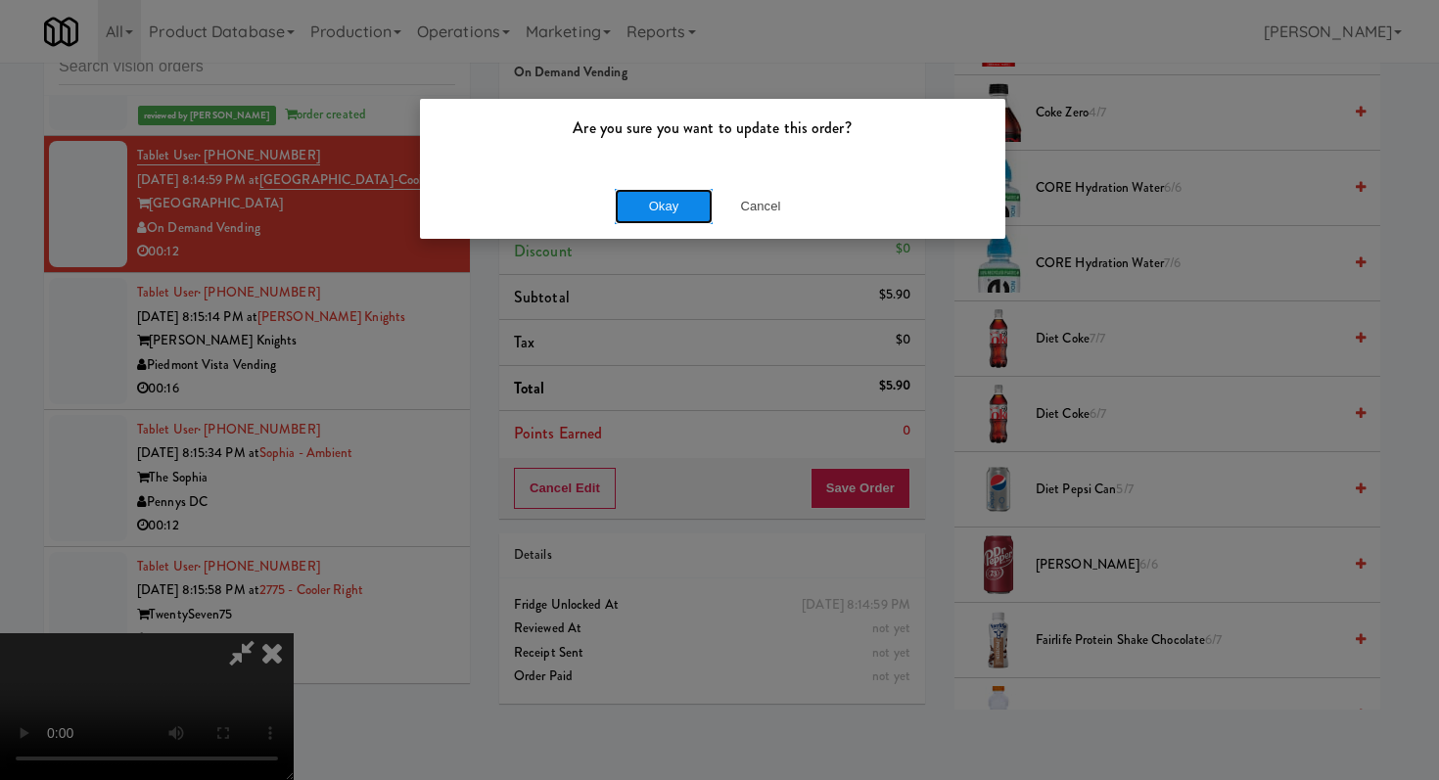
click at [655, 211] on button "Okay" at bounding box center [664, 206] width 98 height 35
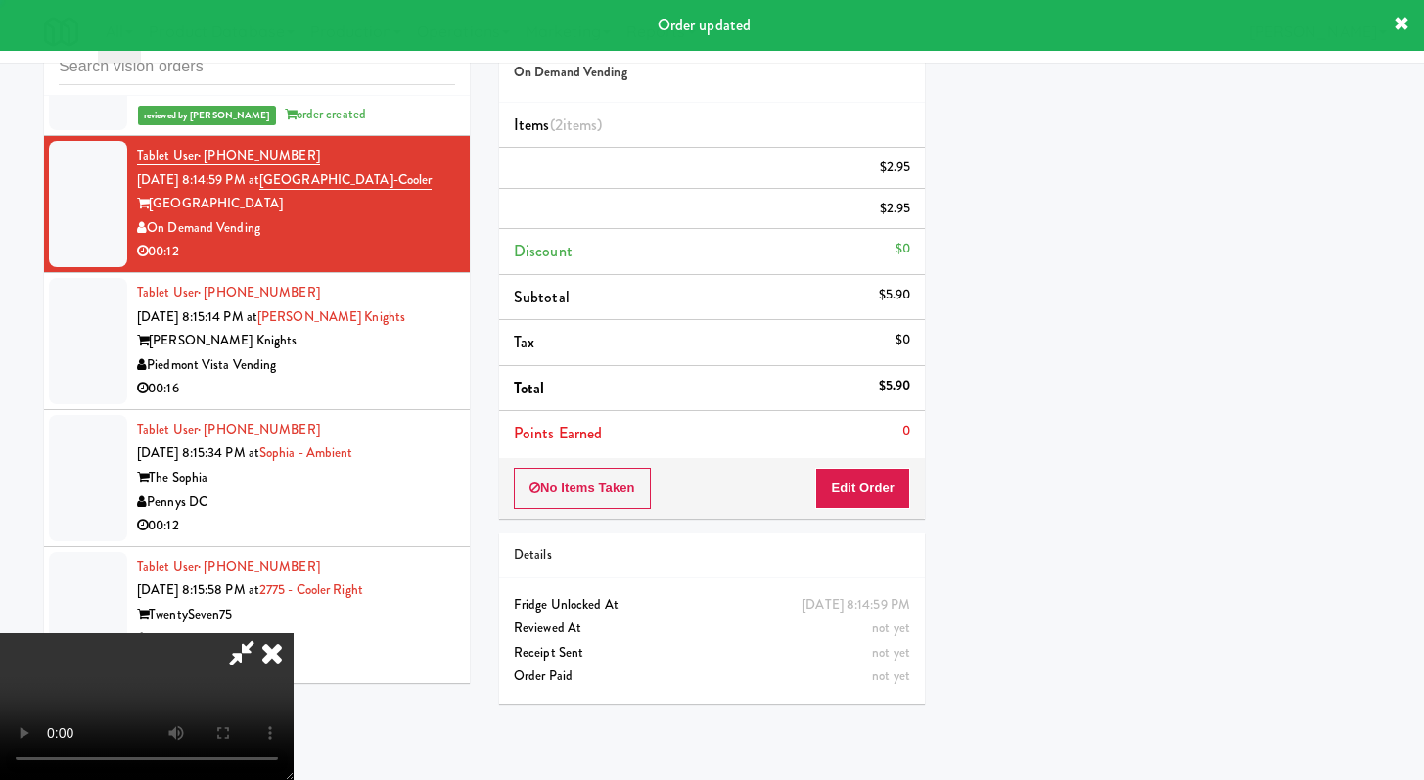
scroll to position [83, 0]
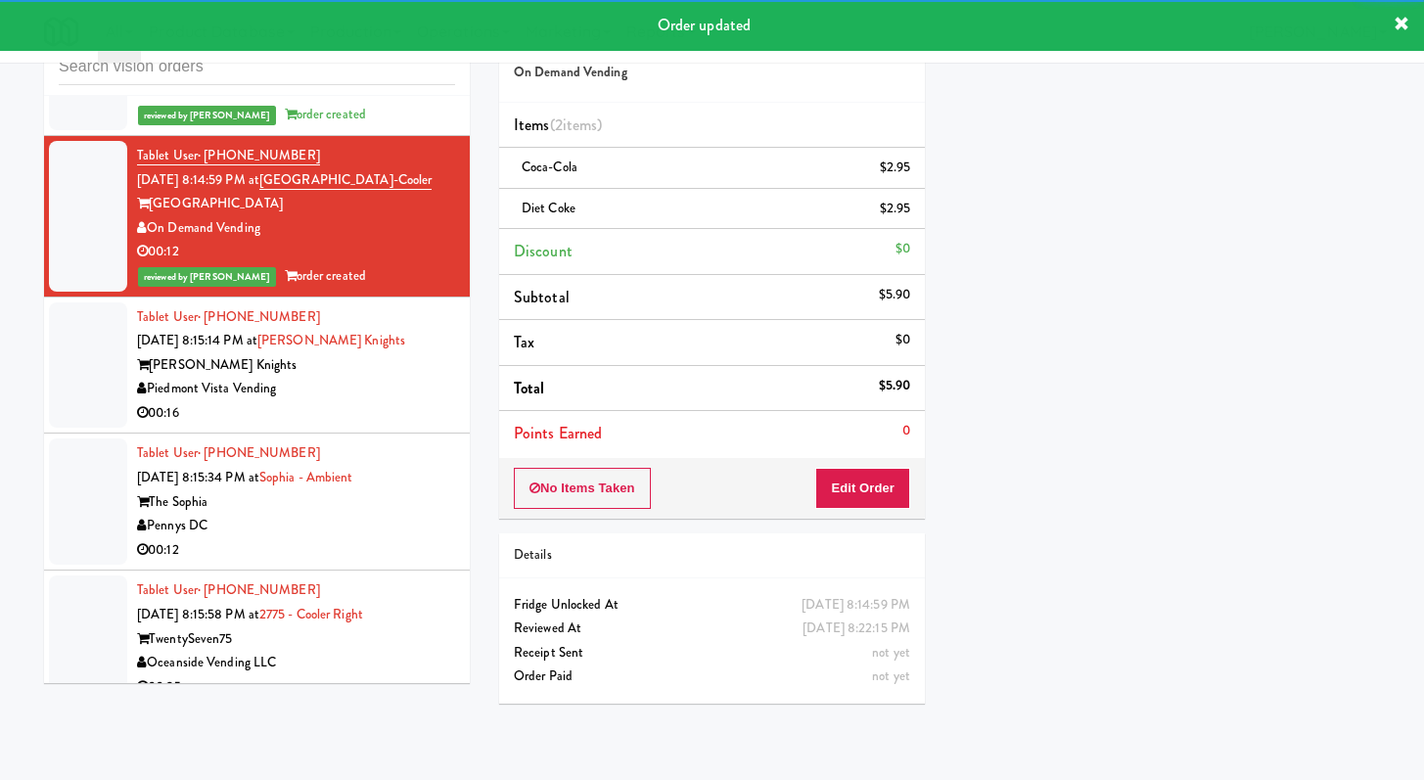
click at [409, 378] on div "Louden Knights" at bounding box center [296, 365] width 318 height 24
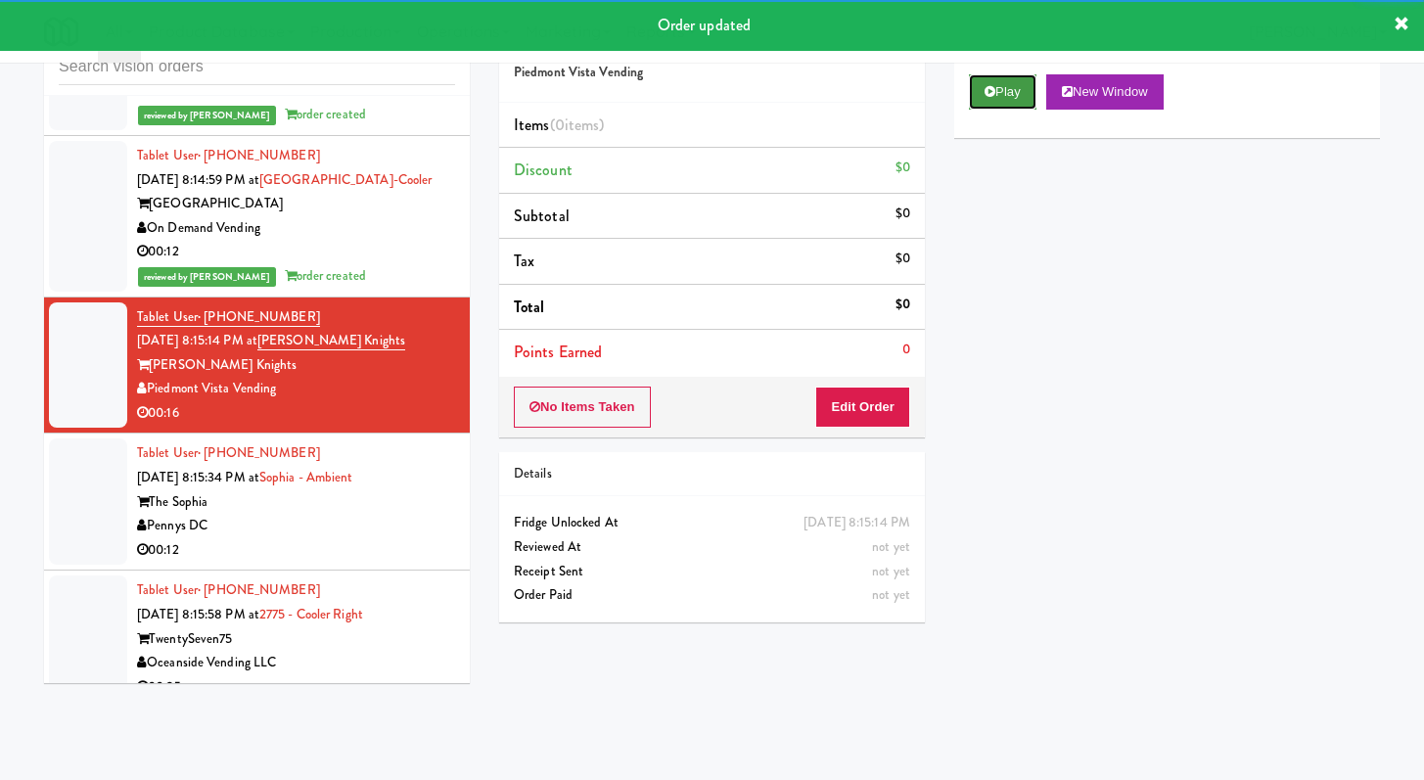
click at [1002, 86] on button "Play" at bounding box center [1003, 91] width 68 height 35
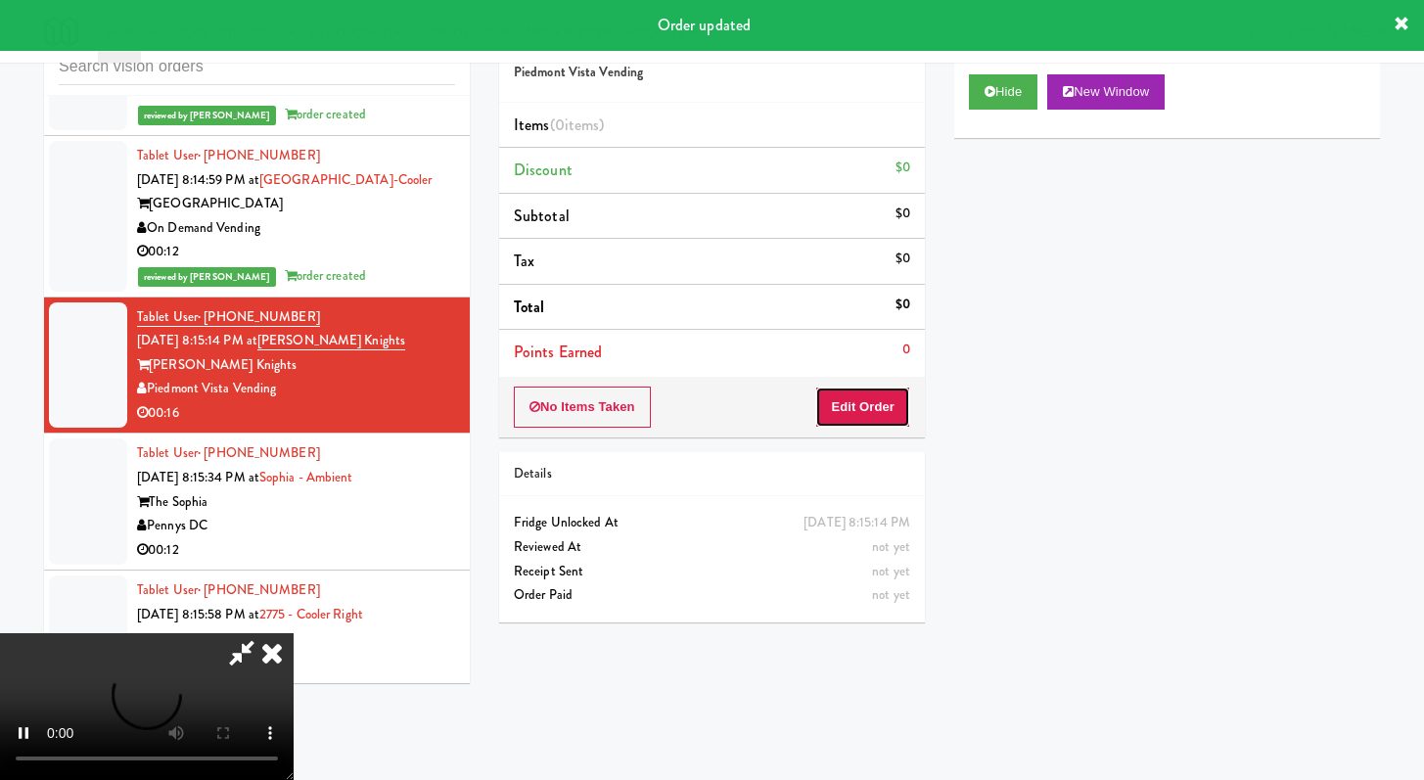
click at [873, 403] on button "Edit Order" at bounding box center [862, 407] width 95 height 41
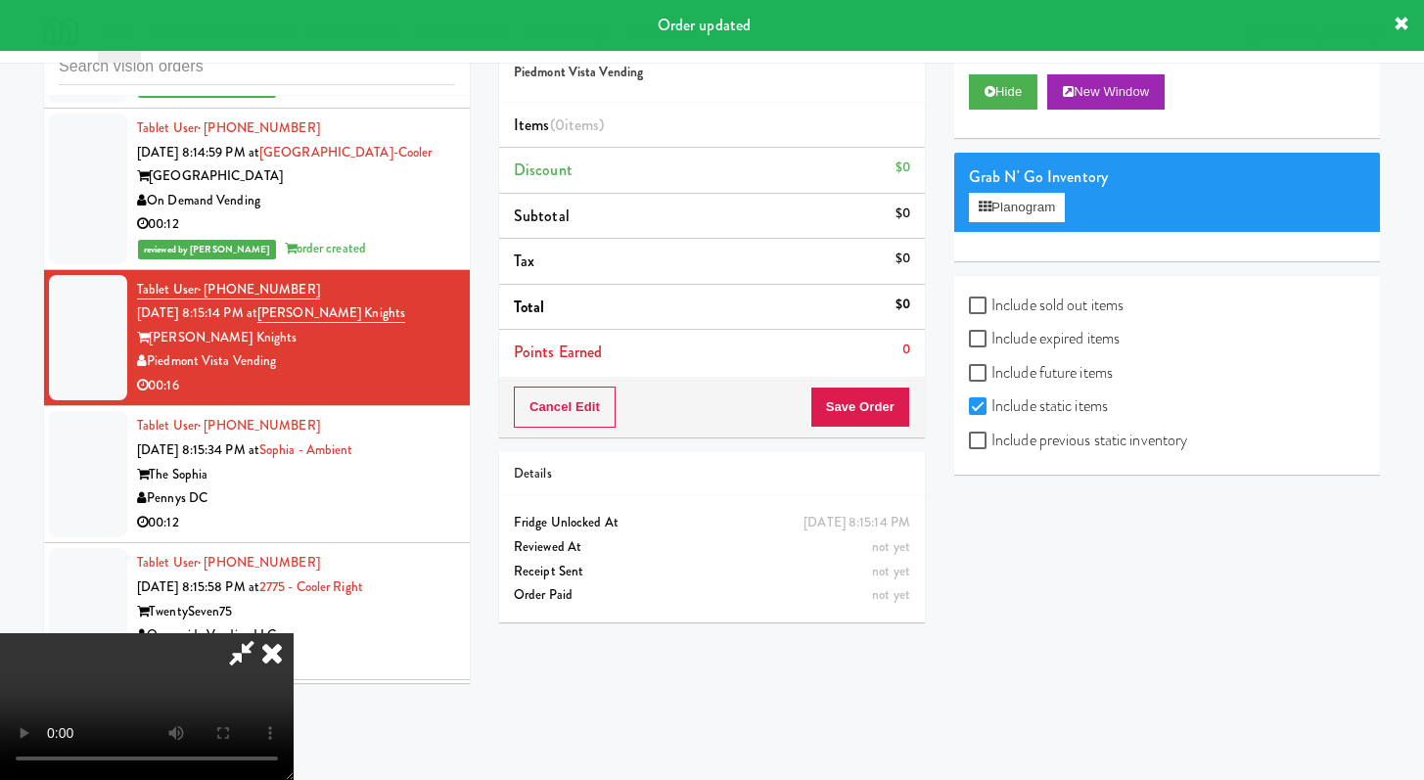
scroll to position [8843, 0]
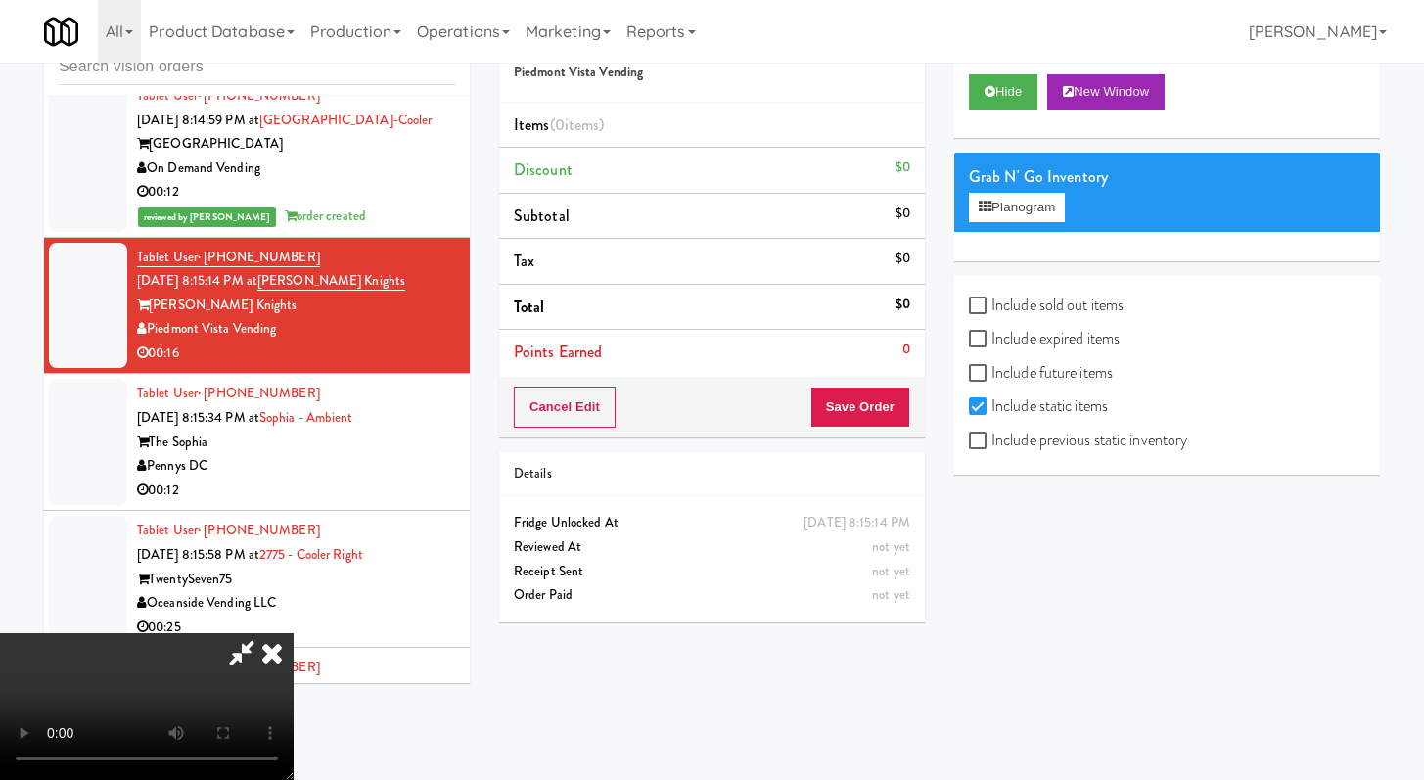
click at [997, 441] on label "Include previous static inventory" at bounding box center [1078, 440] width 218 height 29
click at [992, 441] on input "Include previous static inventory" at bounding box center [980, 442] width 23 height 16
checkbox input "true"
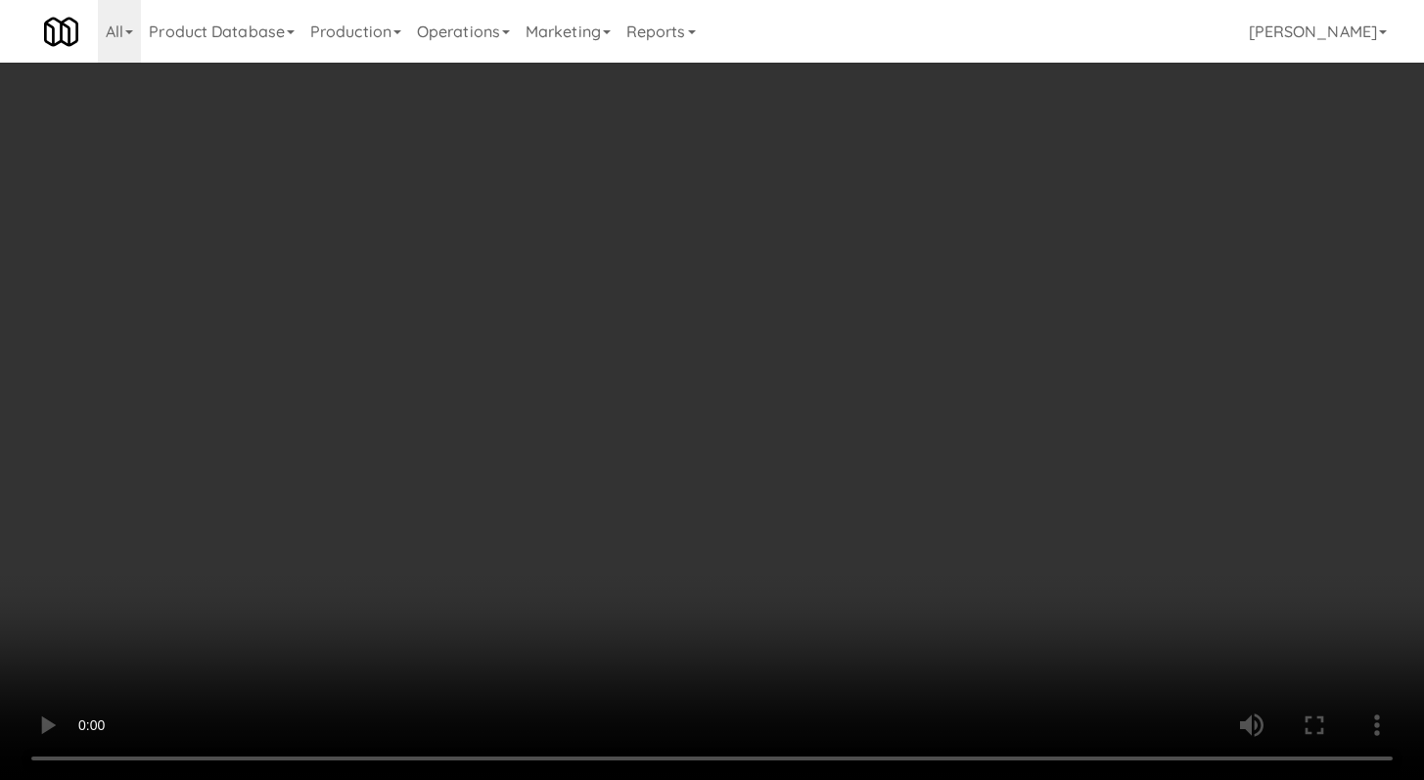
scroll to position [8819, 0]
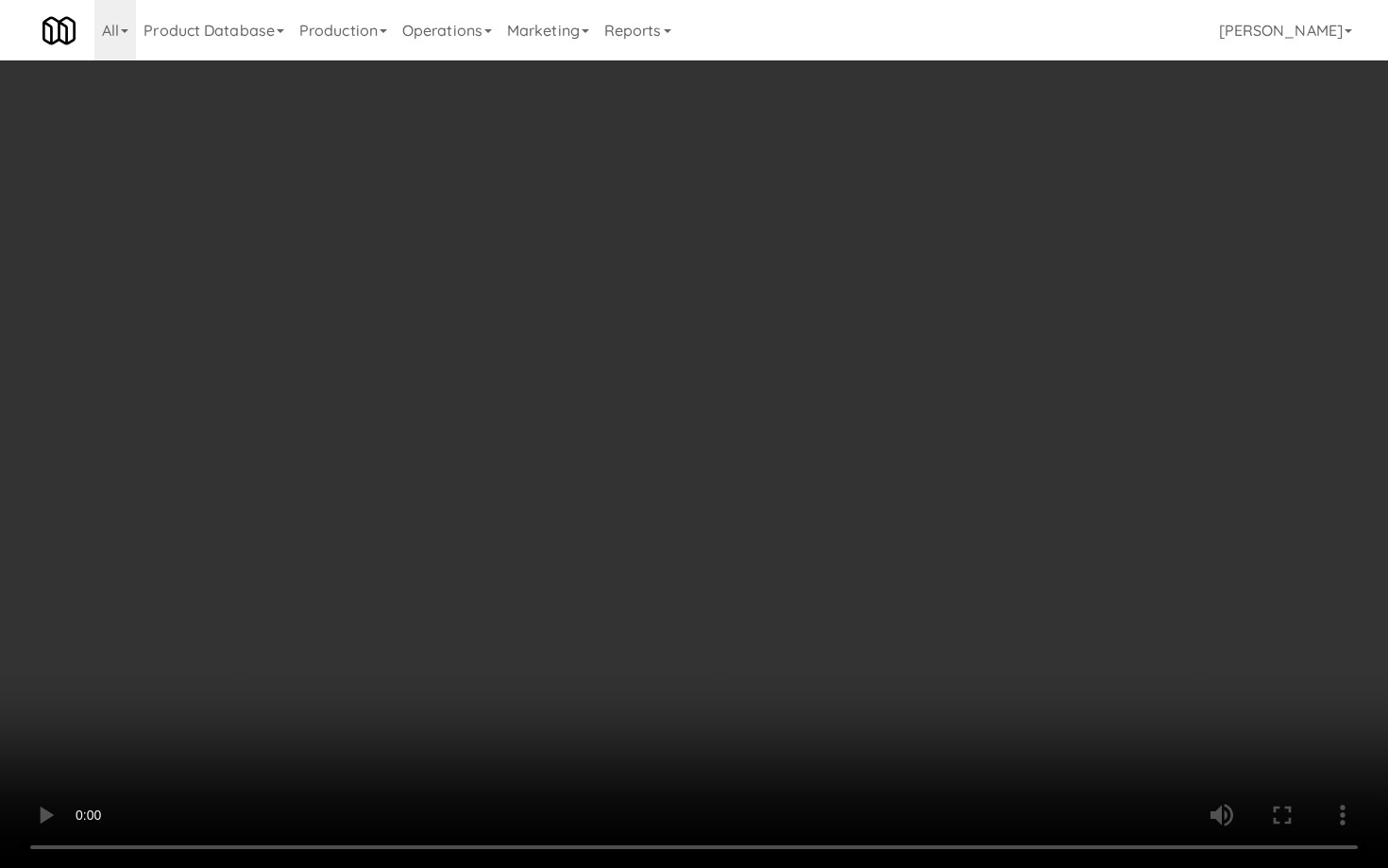
click at [748, 641] on video at bounding box center [694, 434] width 1388 height 868
click at [793, 607] on video at bounding box center [694, 434] width 1388 height 868
click at [791, 604] on video at bounding box center [694, 434] width 1388 height 868
click at [952, 678] on video at bounding box center [694, 434] width 1388 height 868
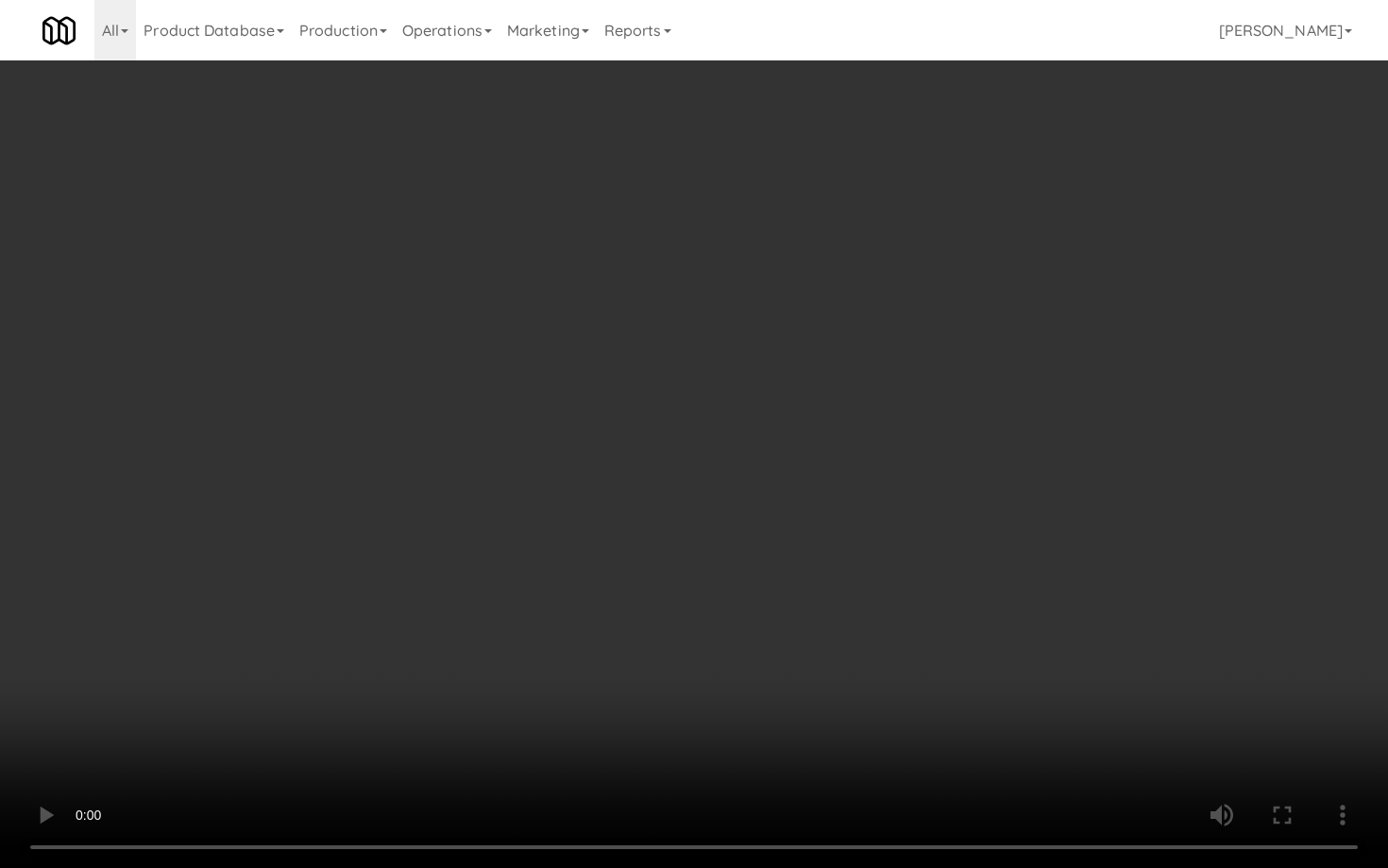
click at [706, 572] on video at bounding box center [694, 434] width 1388 height 868
click at [731, 545] on video at bounding box center [694, 434] width 1388 height 868
click at [753, 527] on video at bounding box center [694, 434] width 1388 height 868
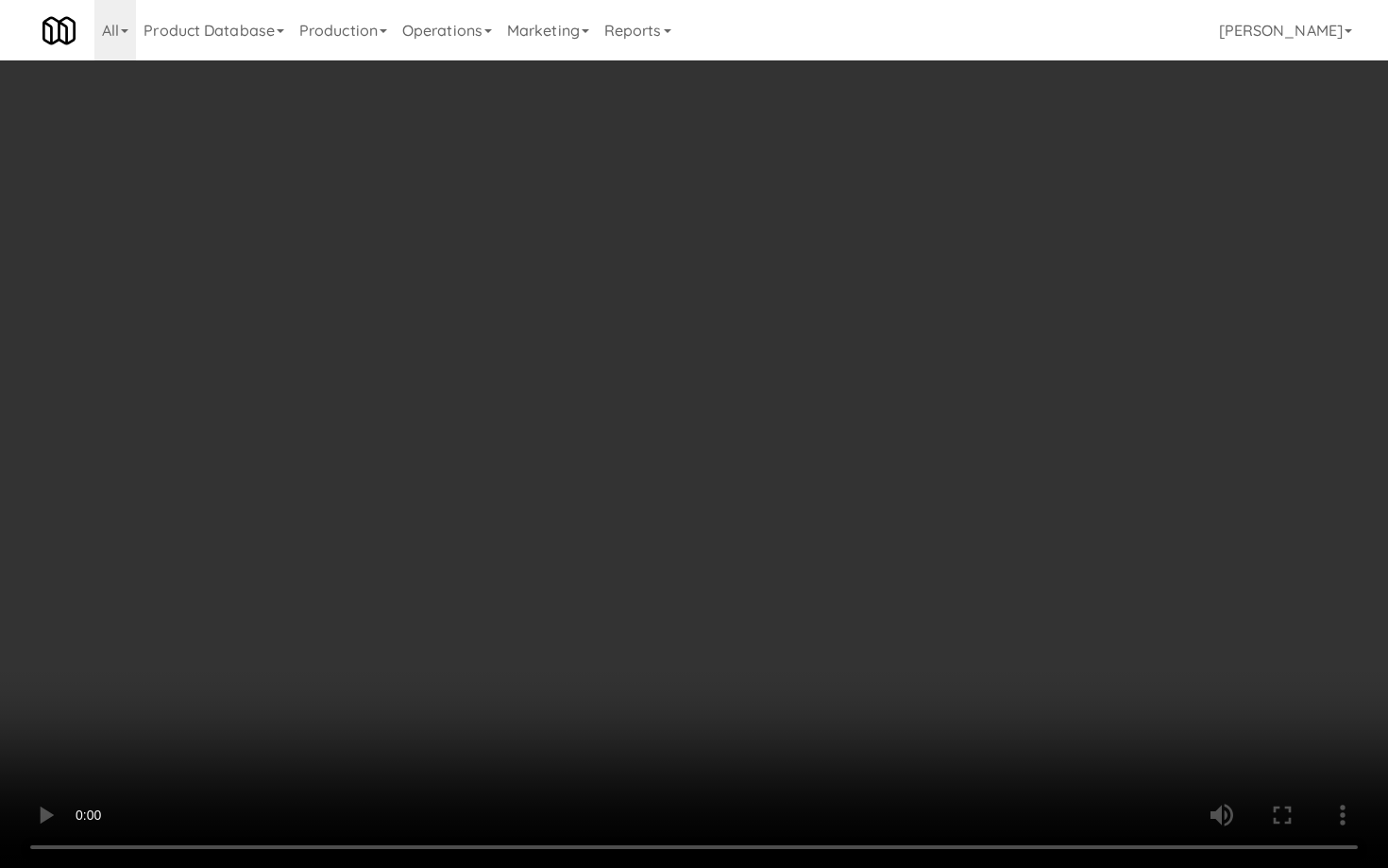
click at [778, 512] on video at bounding box center [694, 434] width 1388 height 868
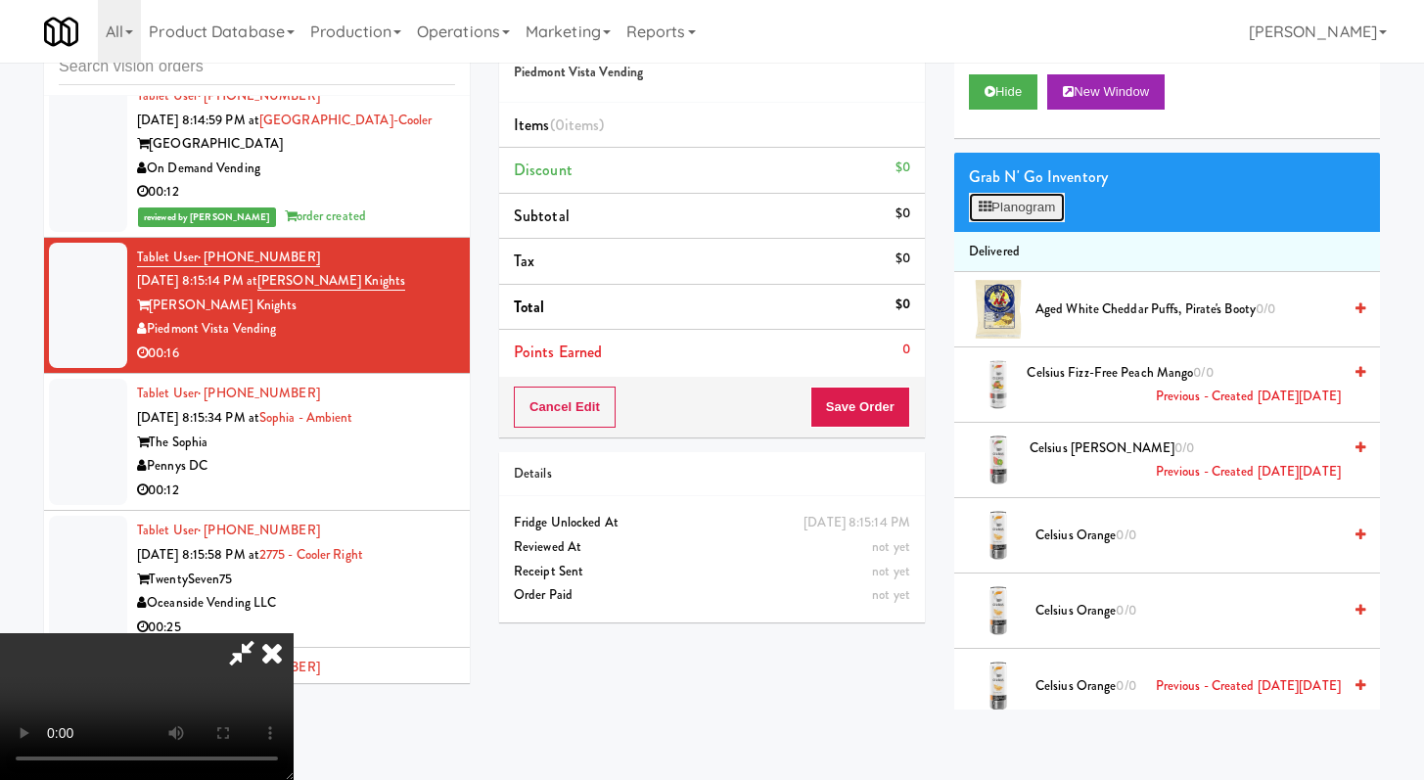
click at [1039, 207] on button "Planogram" at bounding box center [1017, 207] width 96 height 29
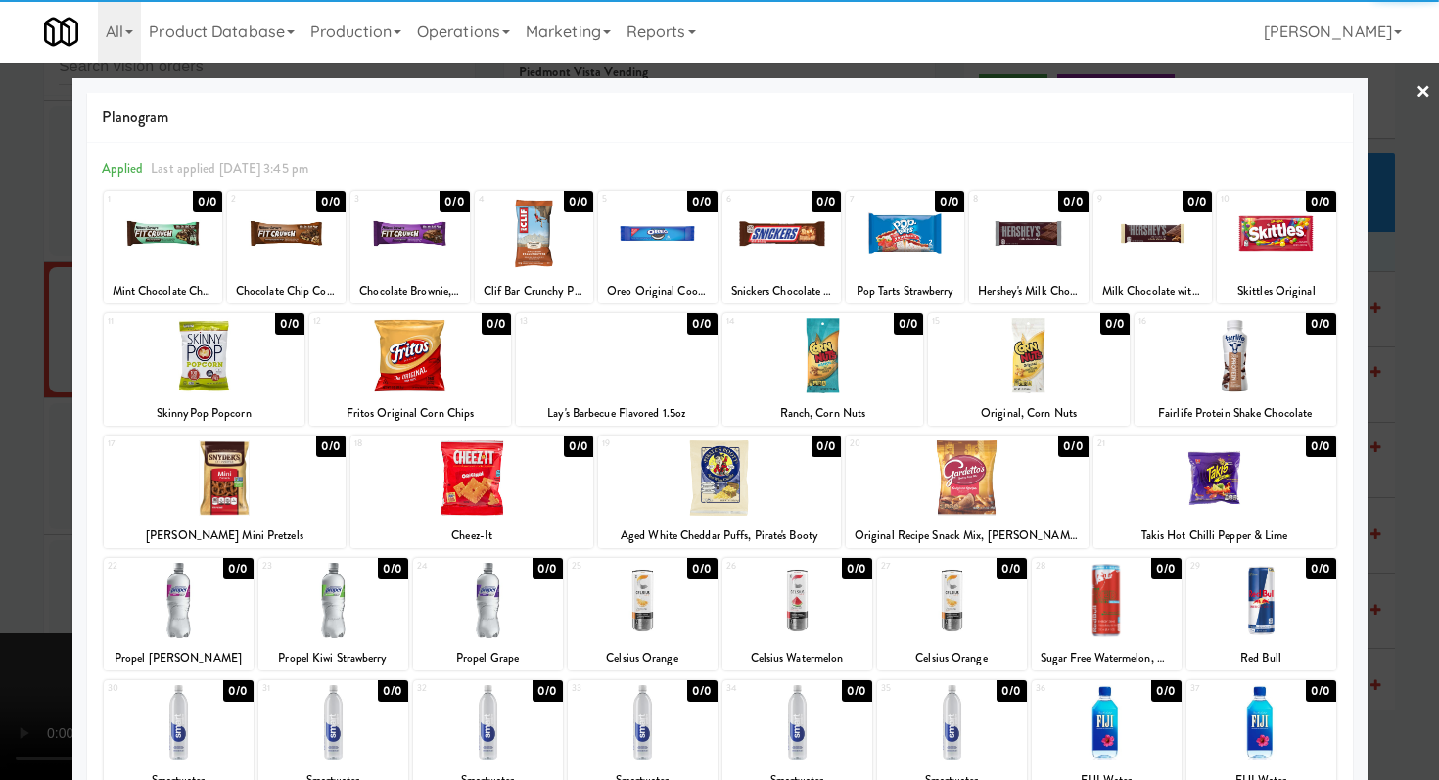
click at [470, 609] on div at bounding box center [488, 600] width 150 height 75
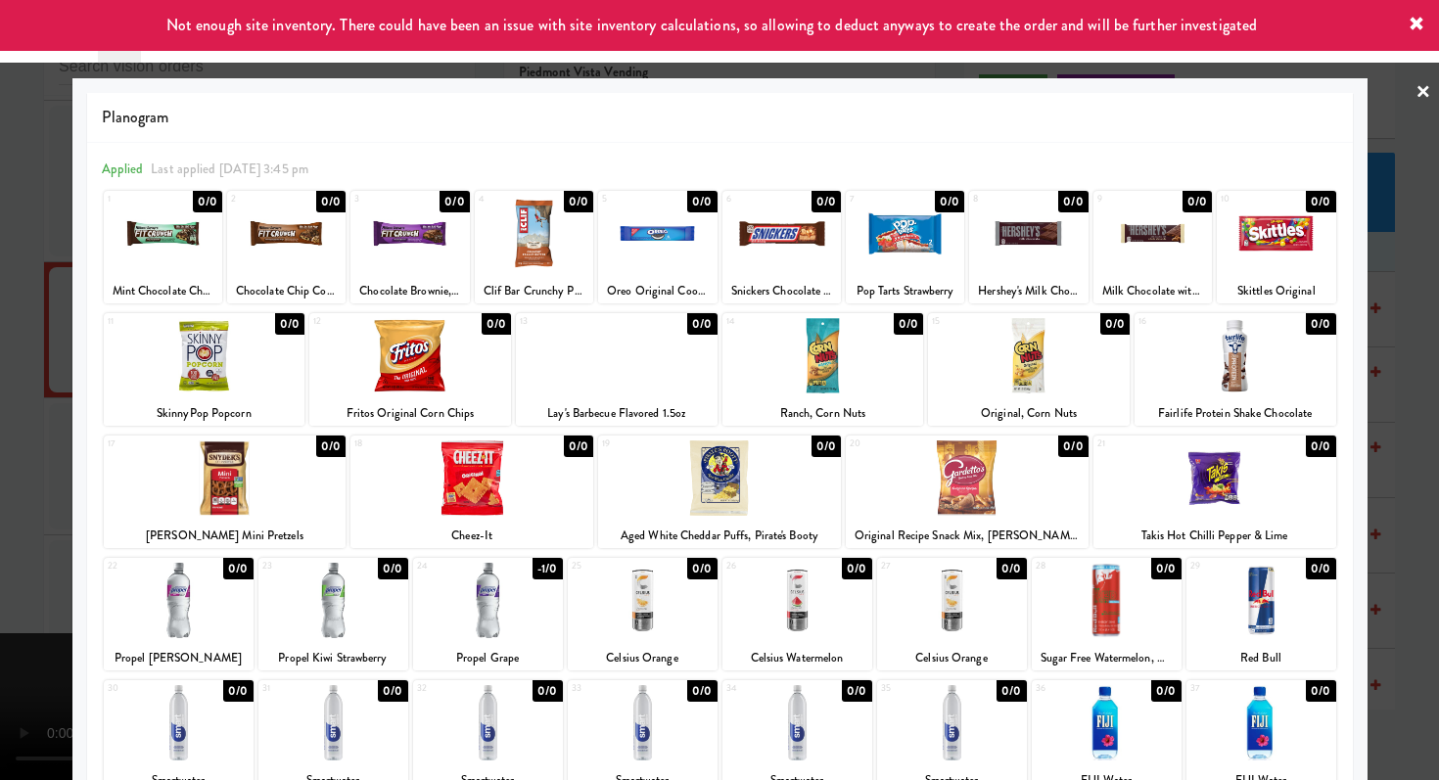
click at [292, 489] on div at bounding box center [225, 478] width 243 height 75
click at [0, 509] on div at bounding box center [719, 390] width 1439 height 780
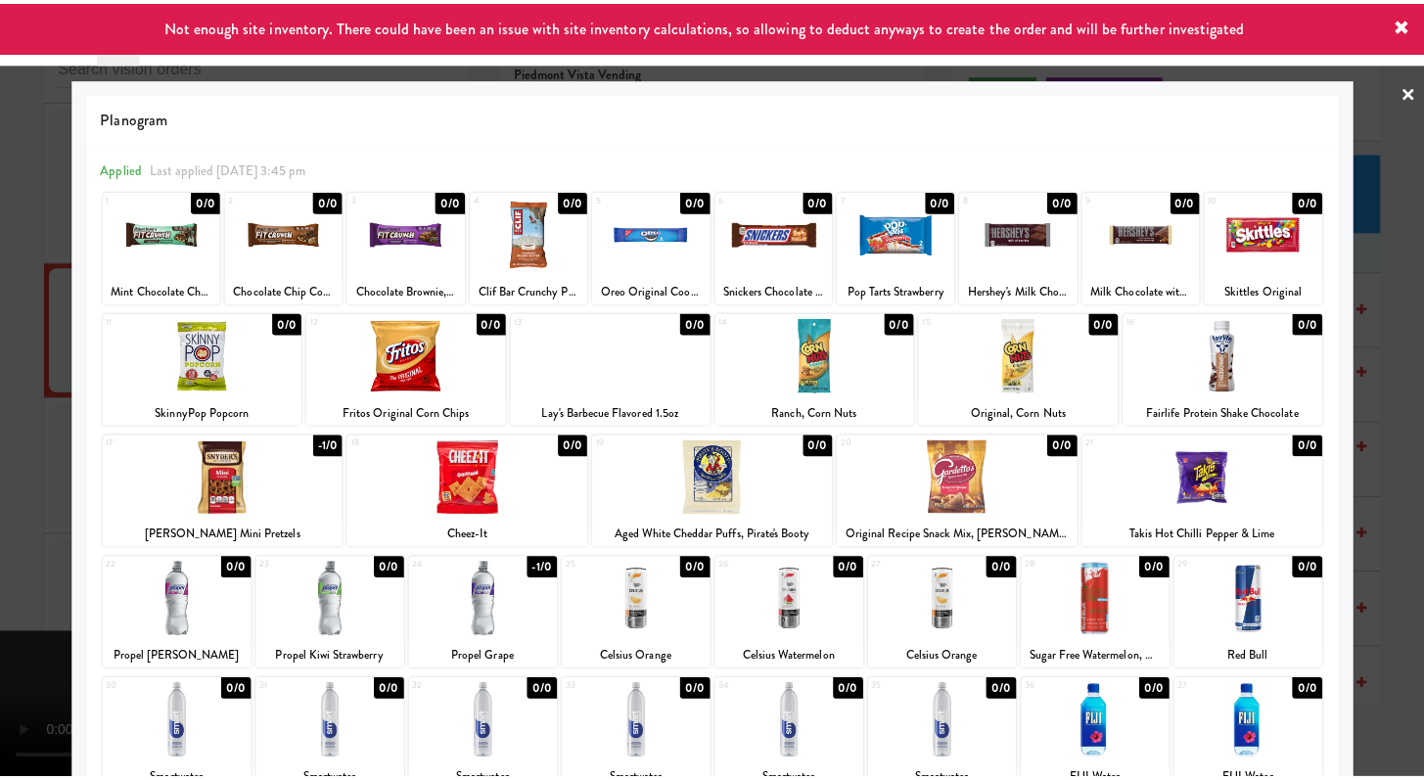
scroll to position [8843, 0]
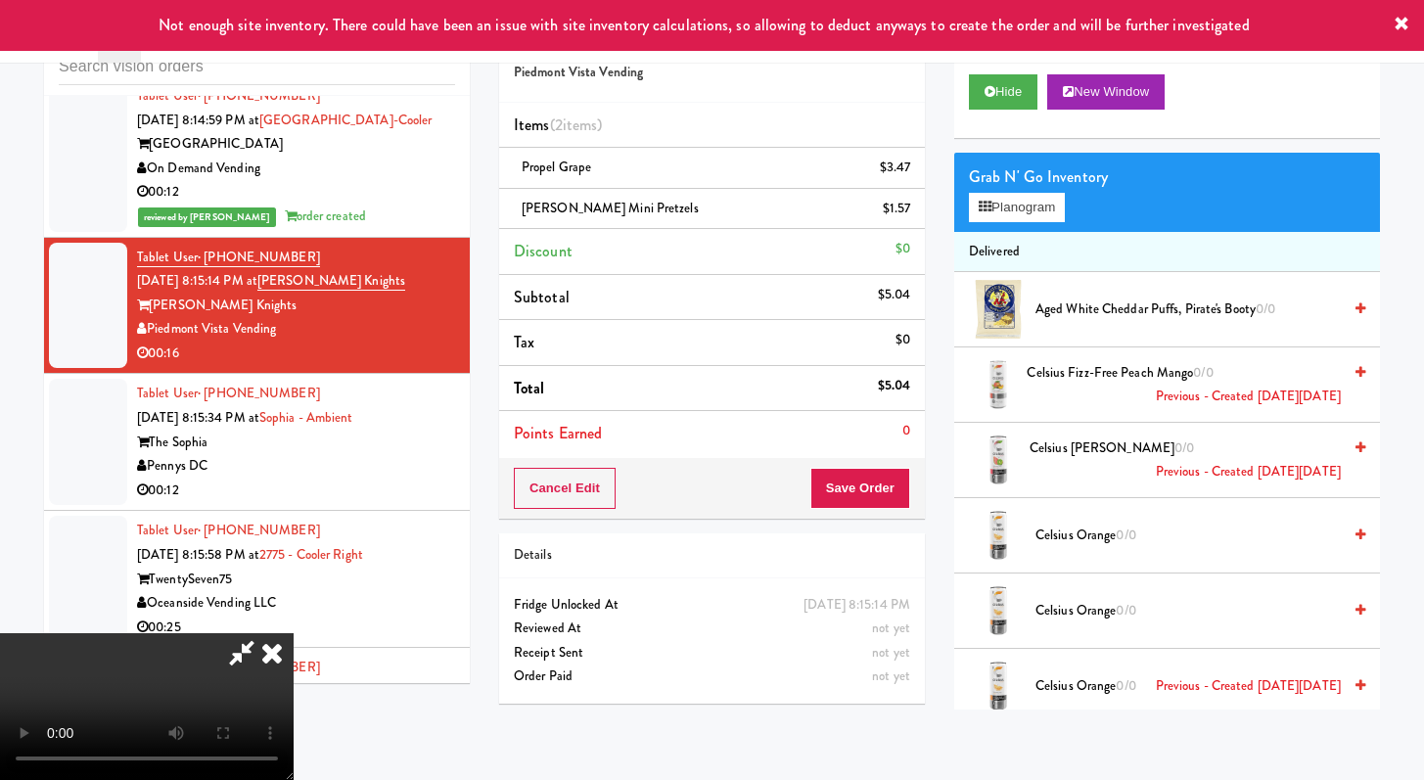
click at [917, 486] on div "Cancel Edit Save Order" at bounding box center [712, 488] width 426 height 61
click at [890, 489] on button "Save Order" at bounding box center [861, 488] width 100 height 41
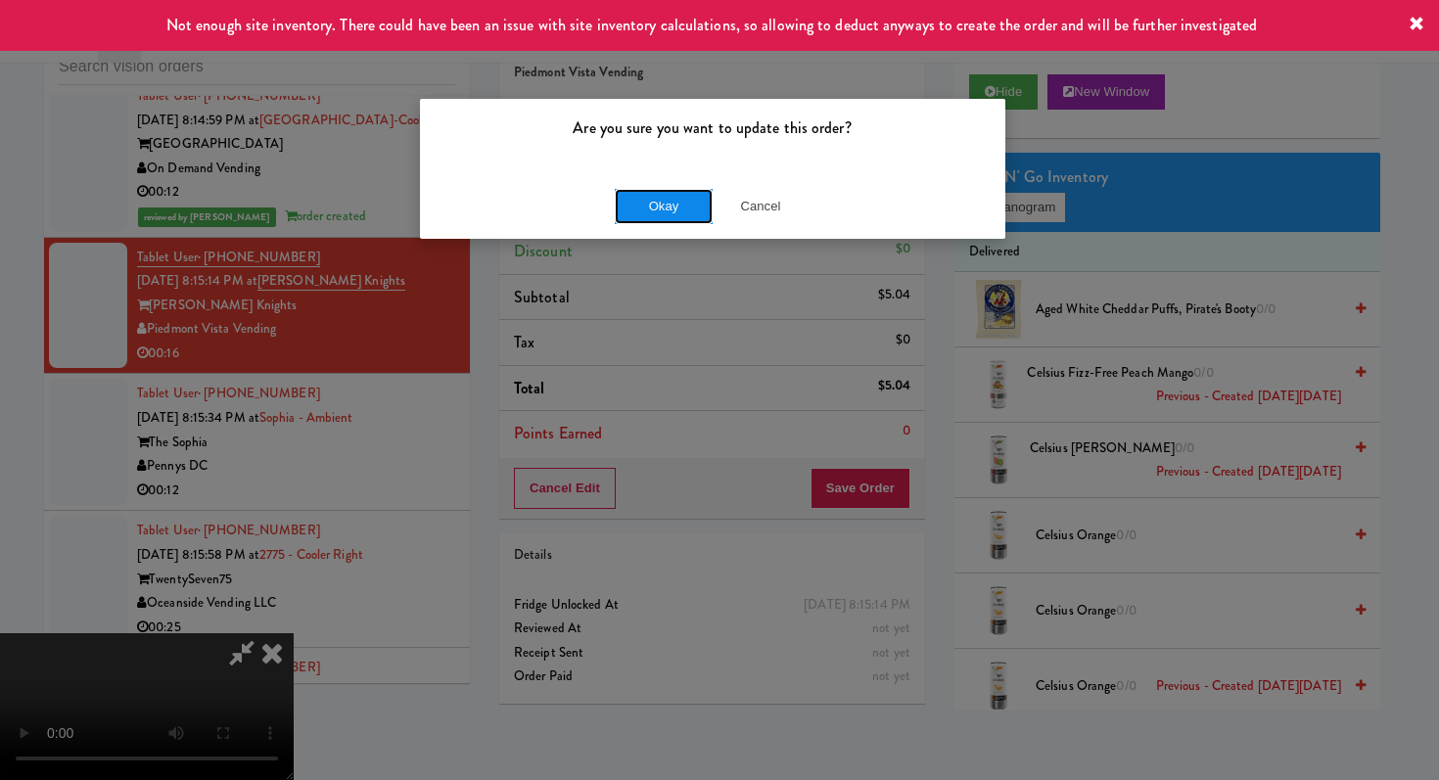
click at [663, 202] on button "Okay" at bounding box center [664, 206] width 98 height 35
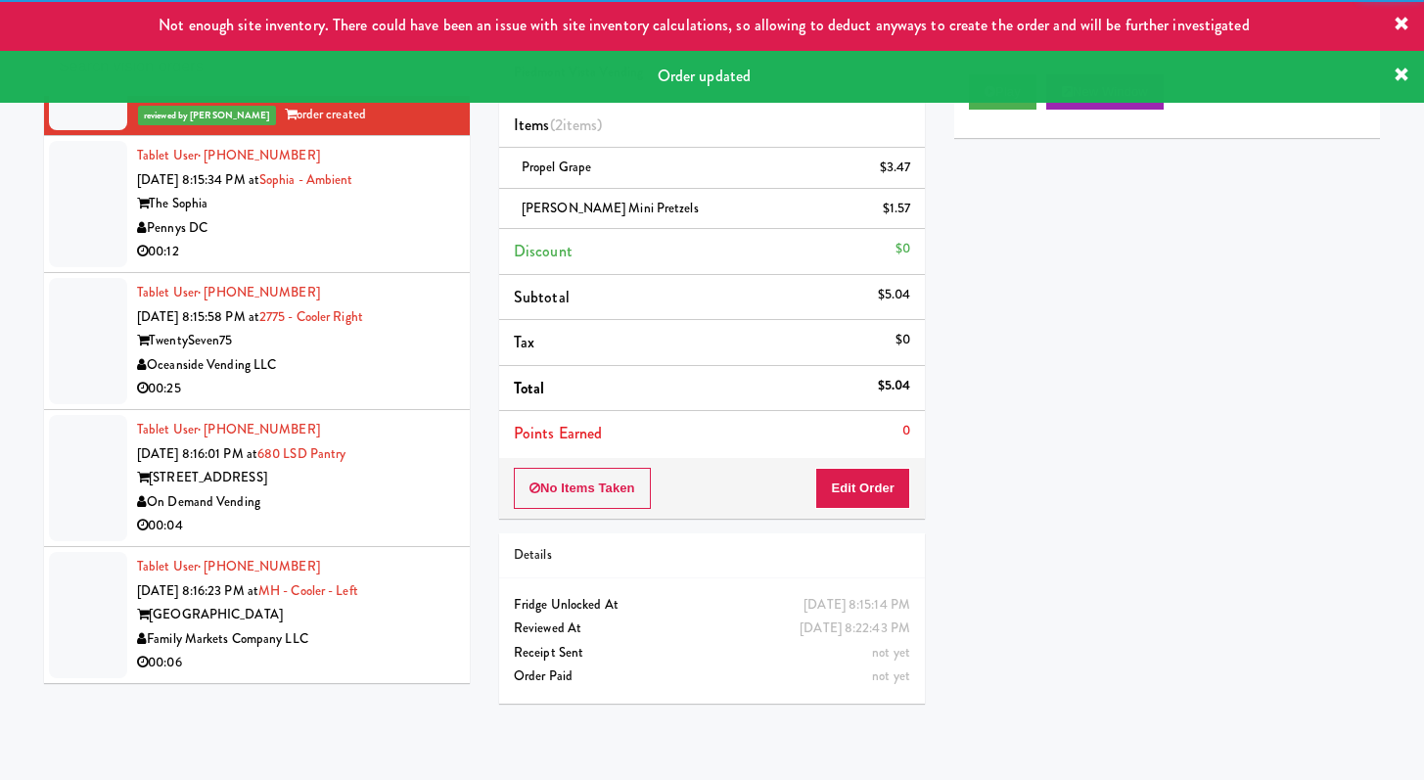
scroll to position [9182, 0]
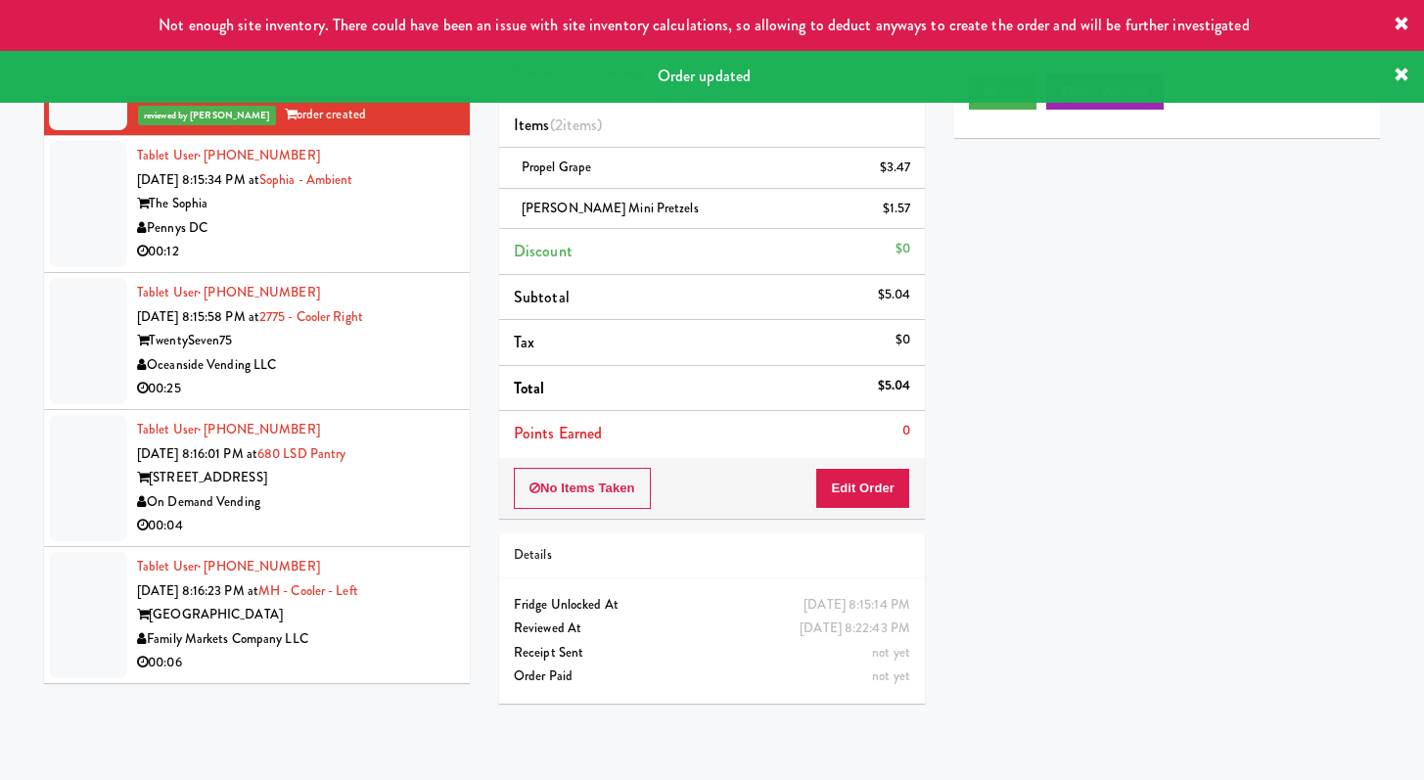
click at [394, 284] on div "Tablet User · (949) 528-7755 Oct 5, 2025 8:15:58 PM at 2775 - Cooler Right Twen…" at bounding box center [296, 341] width 318 height 120
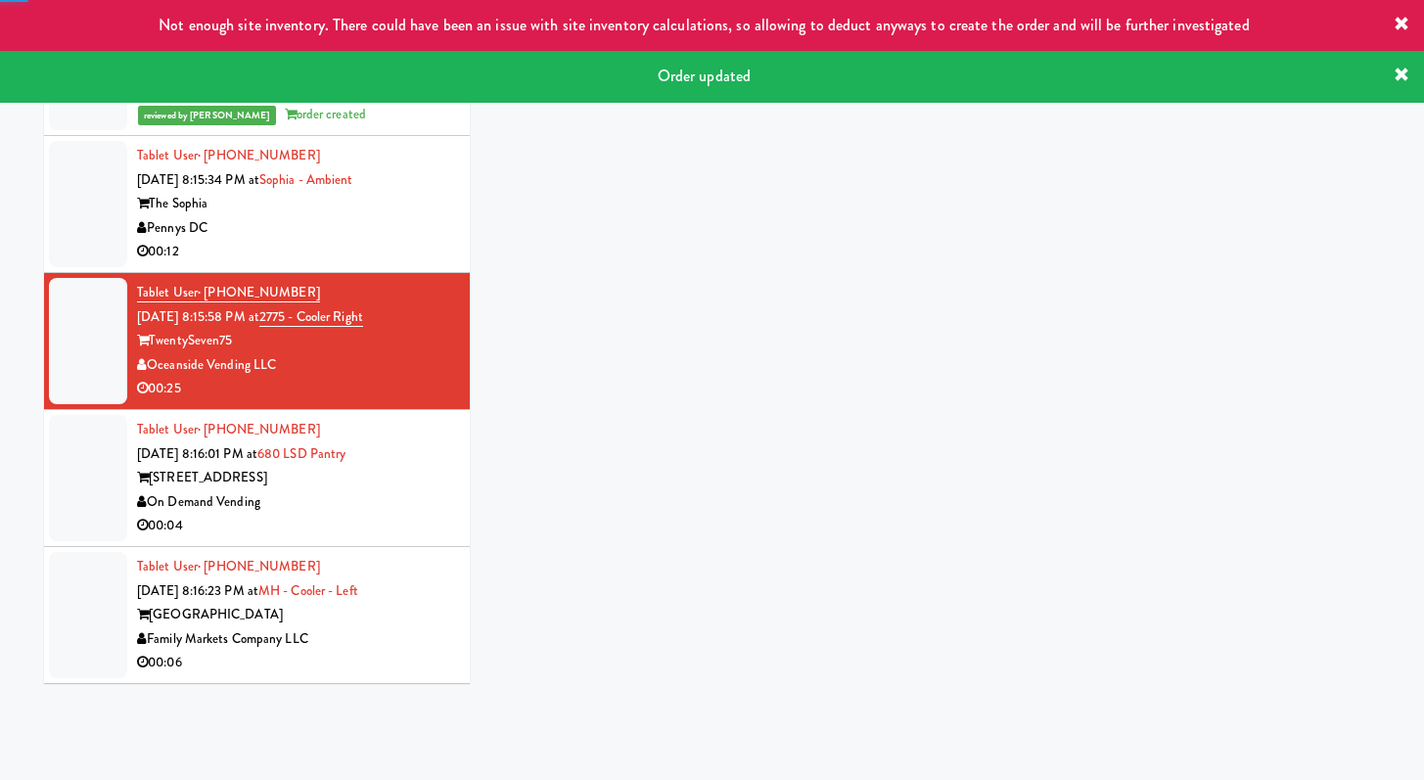
click at [404, 262] on div "00:12" at bounding box center [296, 252] width 318 height 24
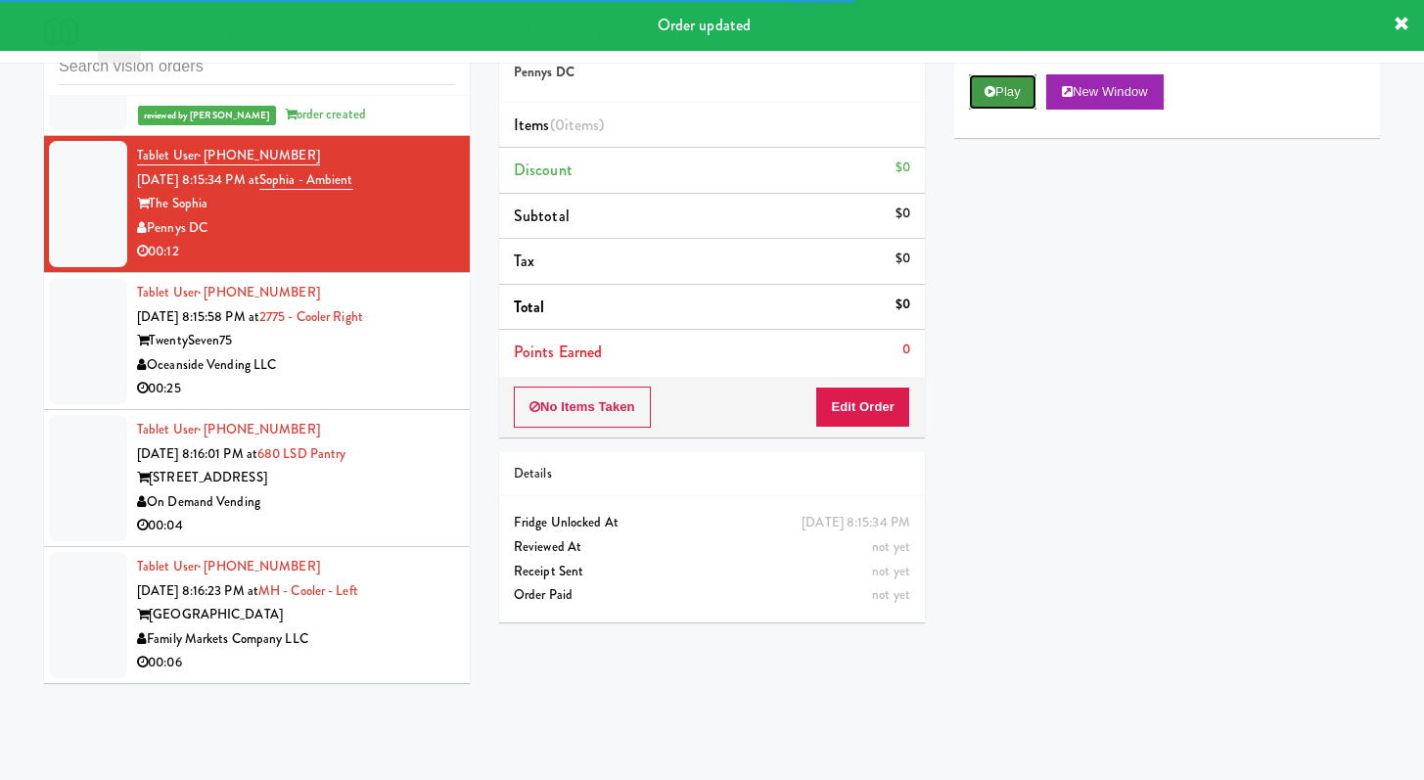
click at [977, 96] on button "Play" at bounding box center [1003, 91] width 68 height 35
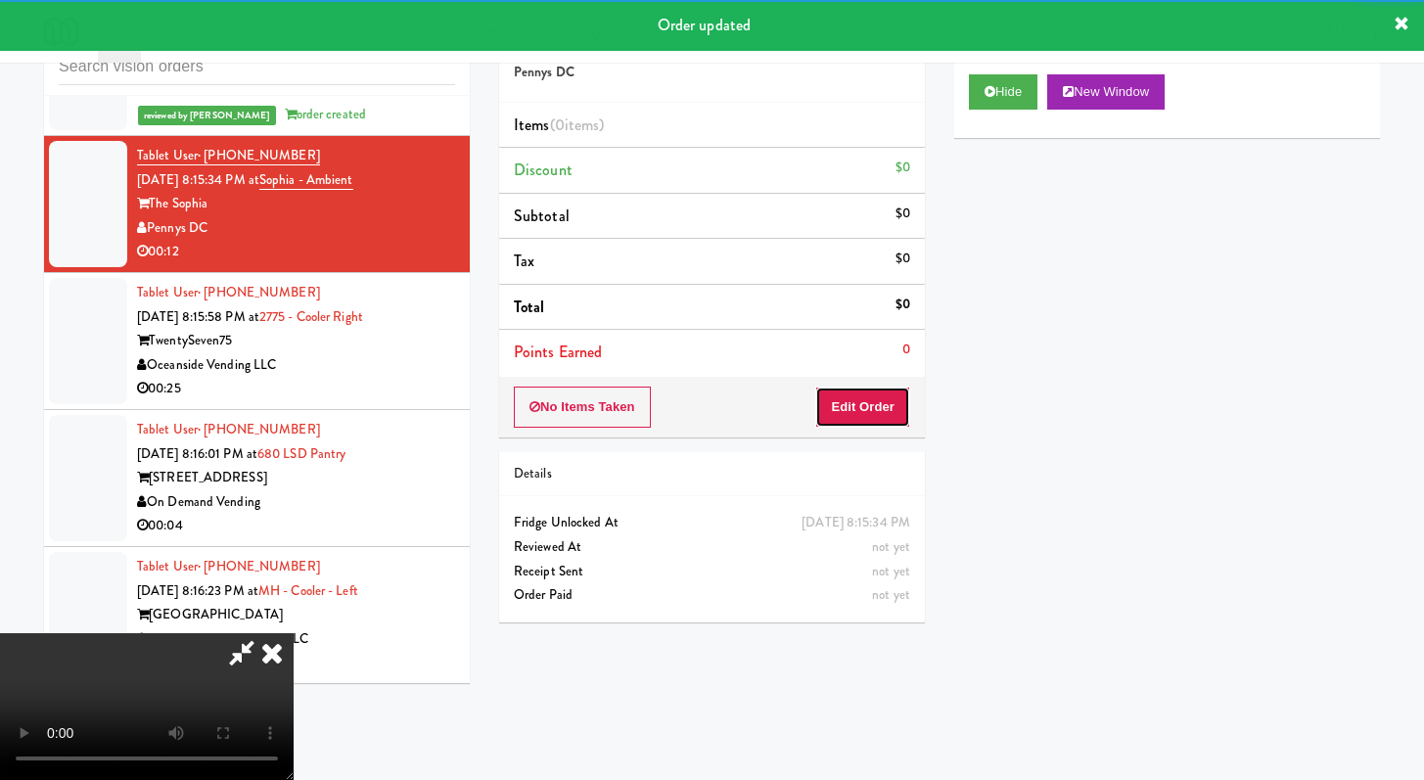
click at [876, 420] on button "Edit Order" at bounding box center [862, 407] width 95 height 41
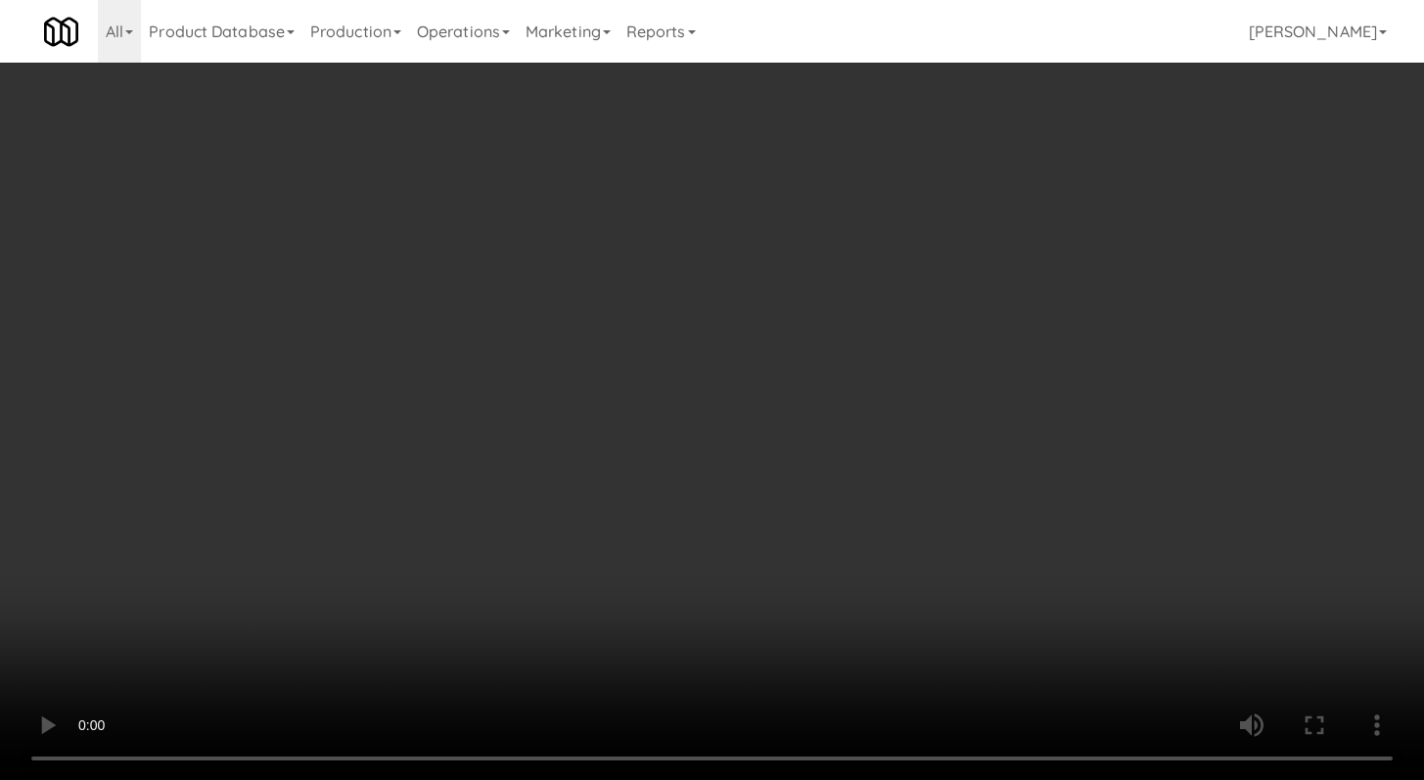
scroll to position [9134, 0]
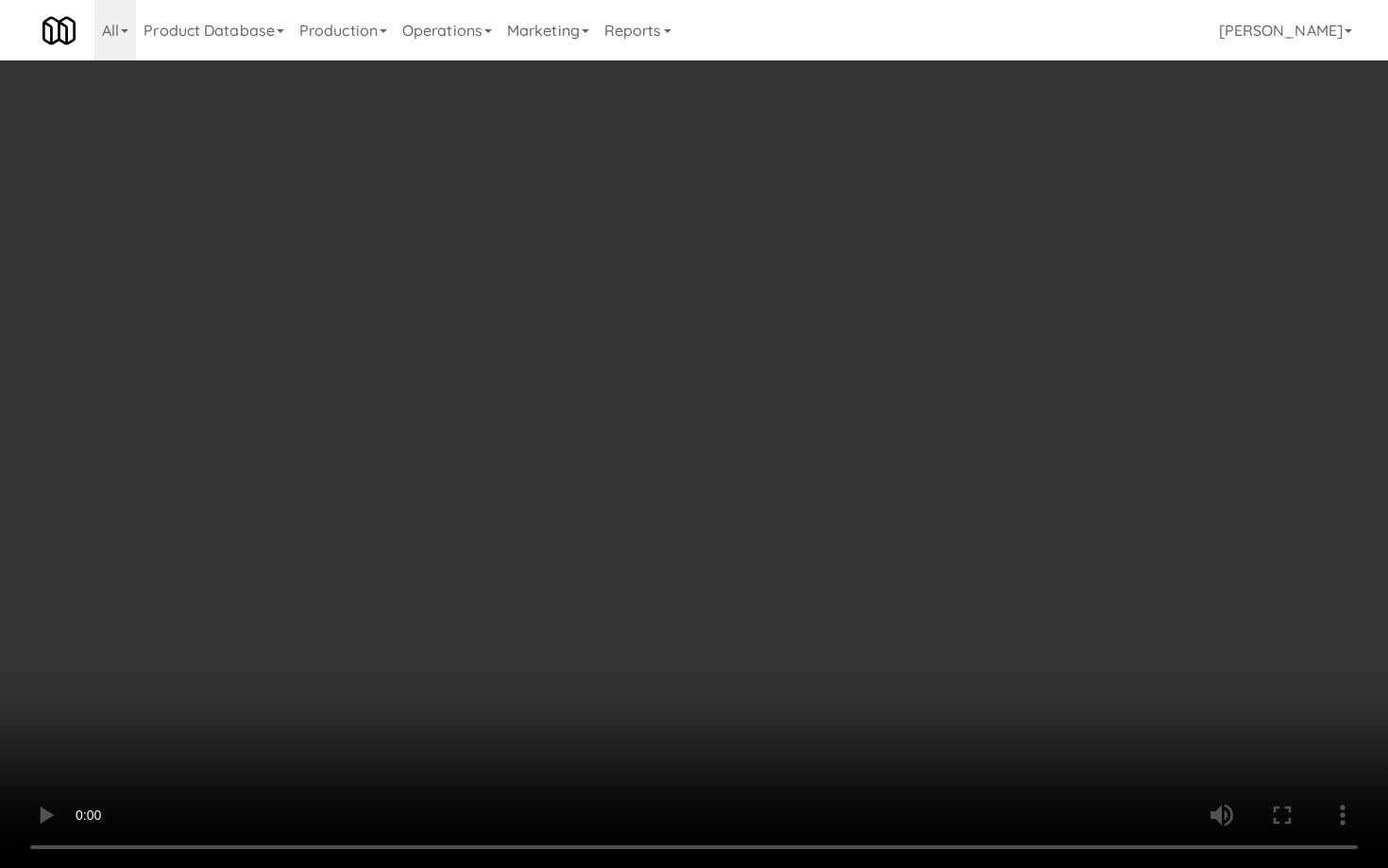
click at [732, 665] on video at bounding box center [694, 434] width 1388 height 868
click at [732, 663] on video at bounding box center [694, 434] width 1388 height 868
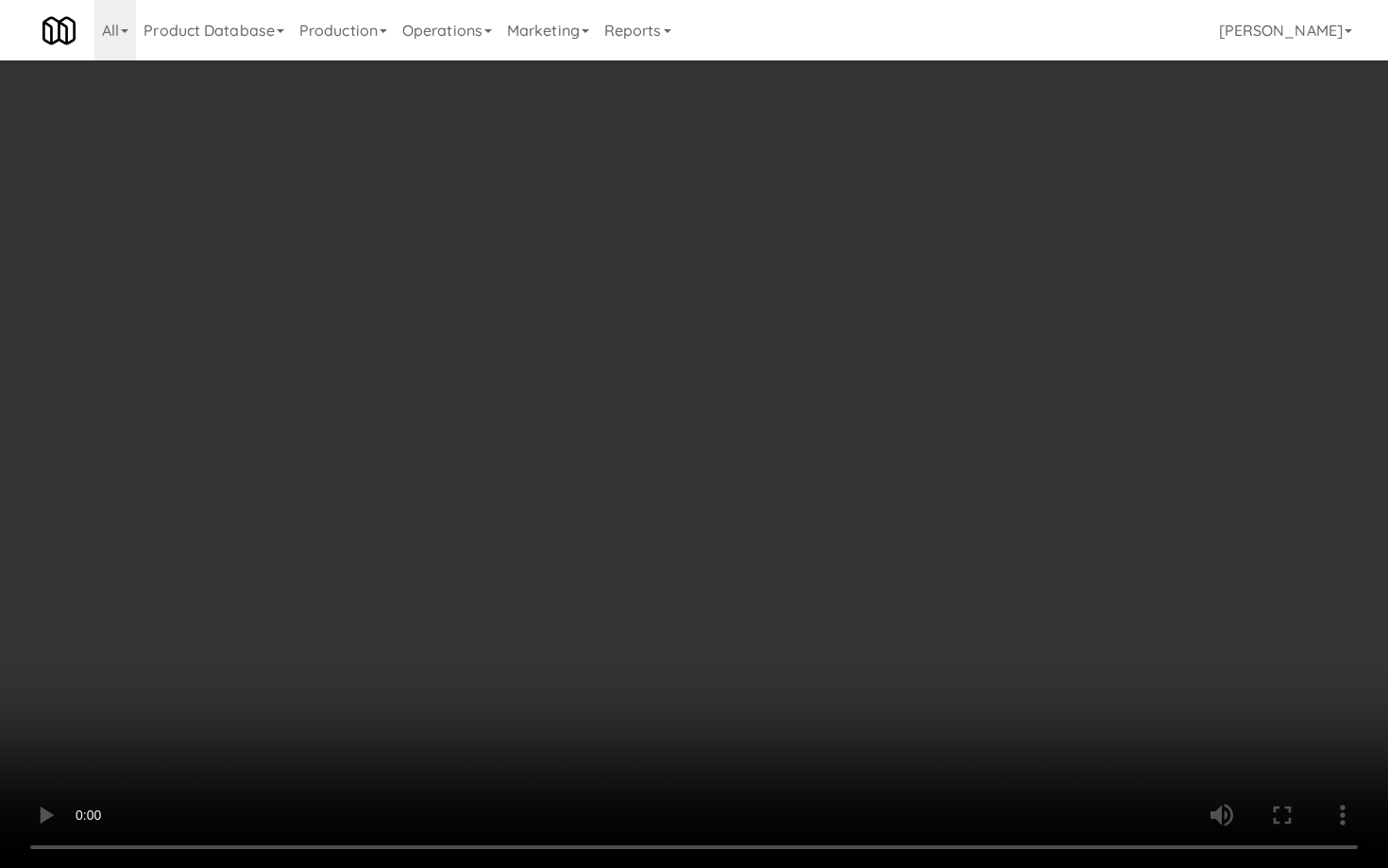
click at [732, 662] on video at bounding box center [694, 434] width 1388 height 868
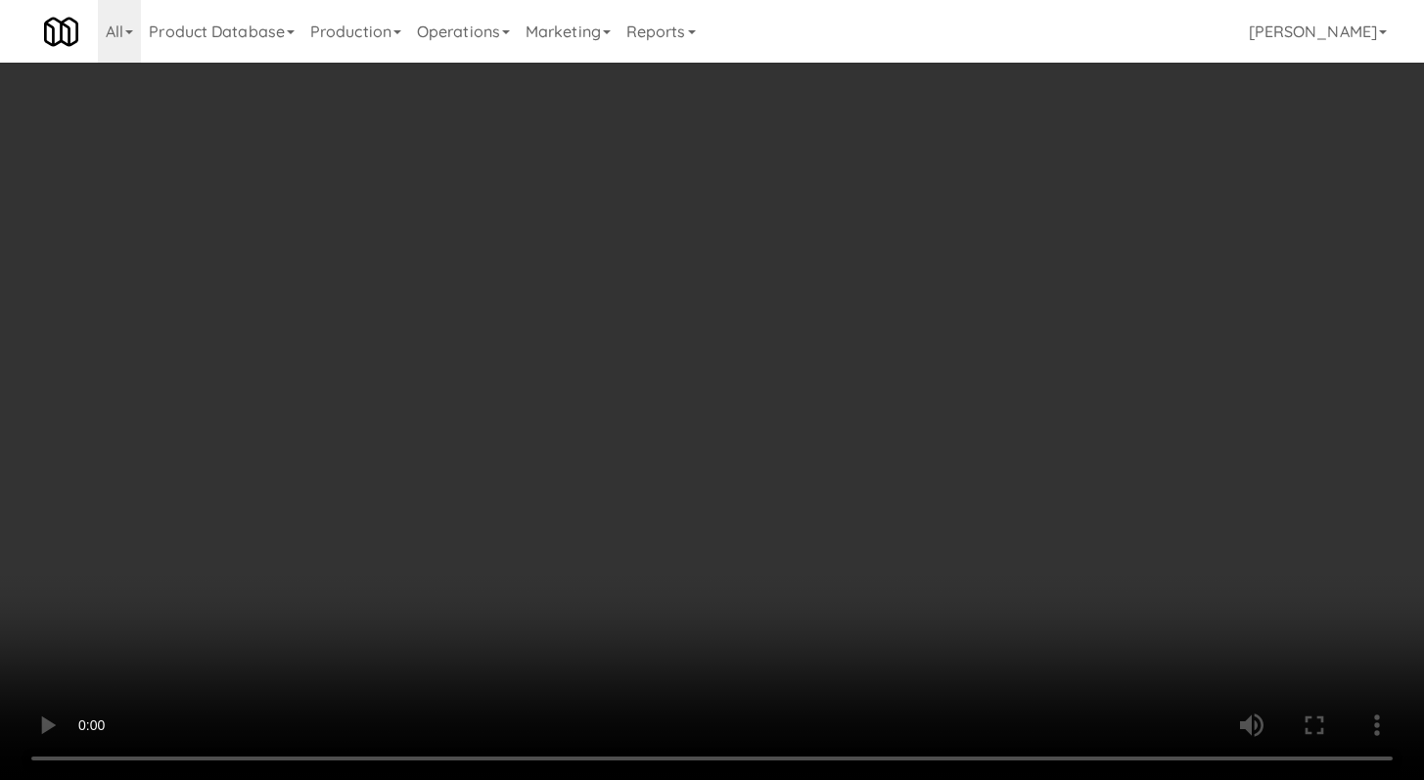
click at [1034, 186] on div "Grab N' Go Inventory" at bounding box center [1167, 177] width 396 height 29
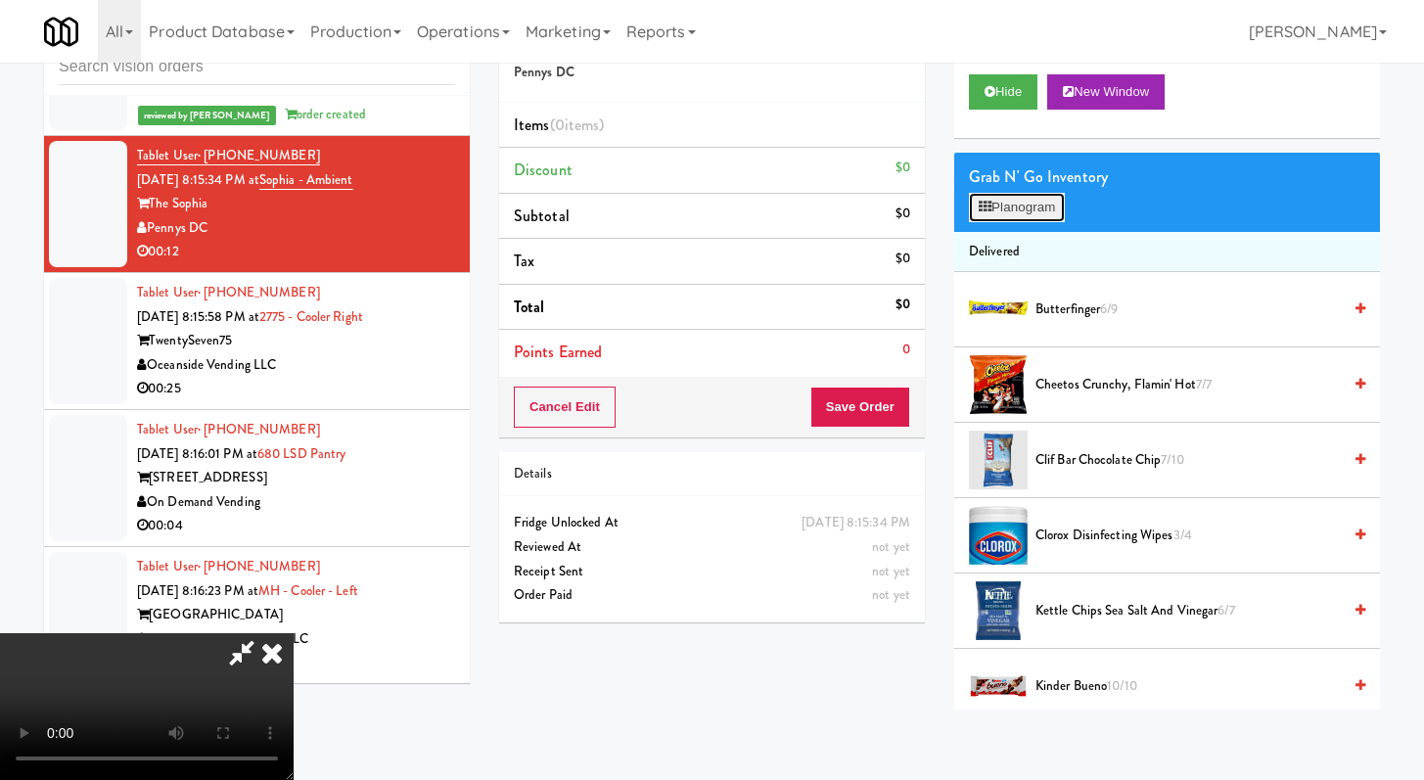
click at [1028, 198] on button "Planogram" at bounding box center [1017, 207] width 96 height 29
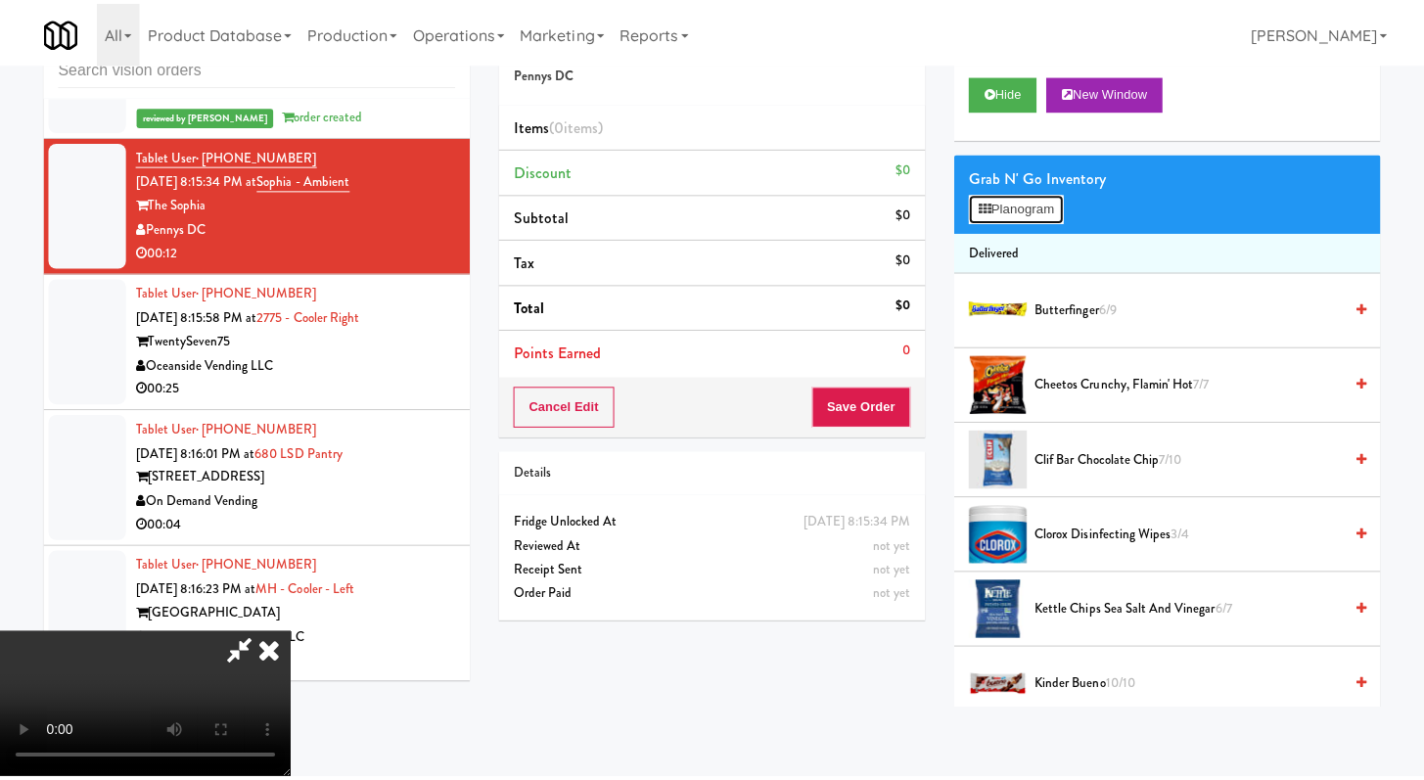
scroll to position [9134, 0]
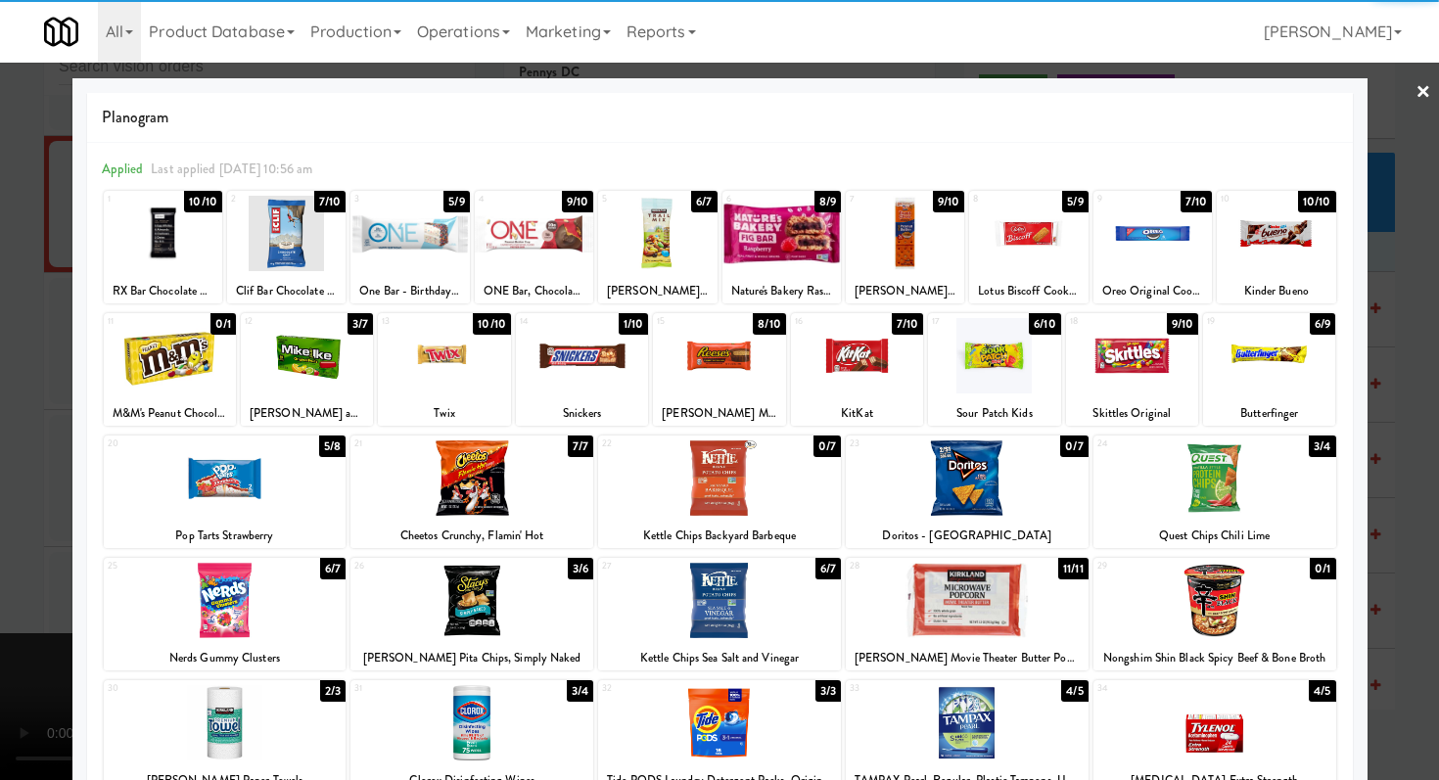
click at [743, 229] on div at bounding box center [781, 233] width 118 height 75
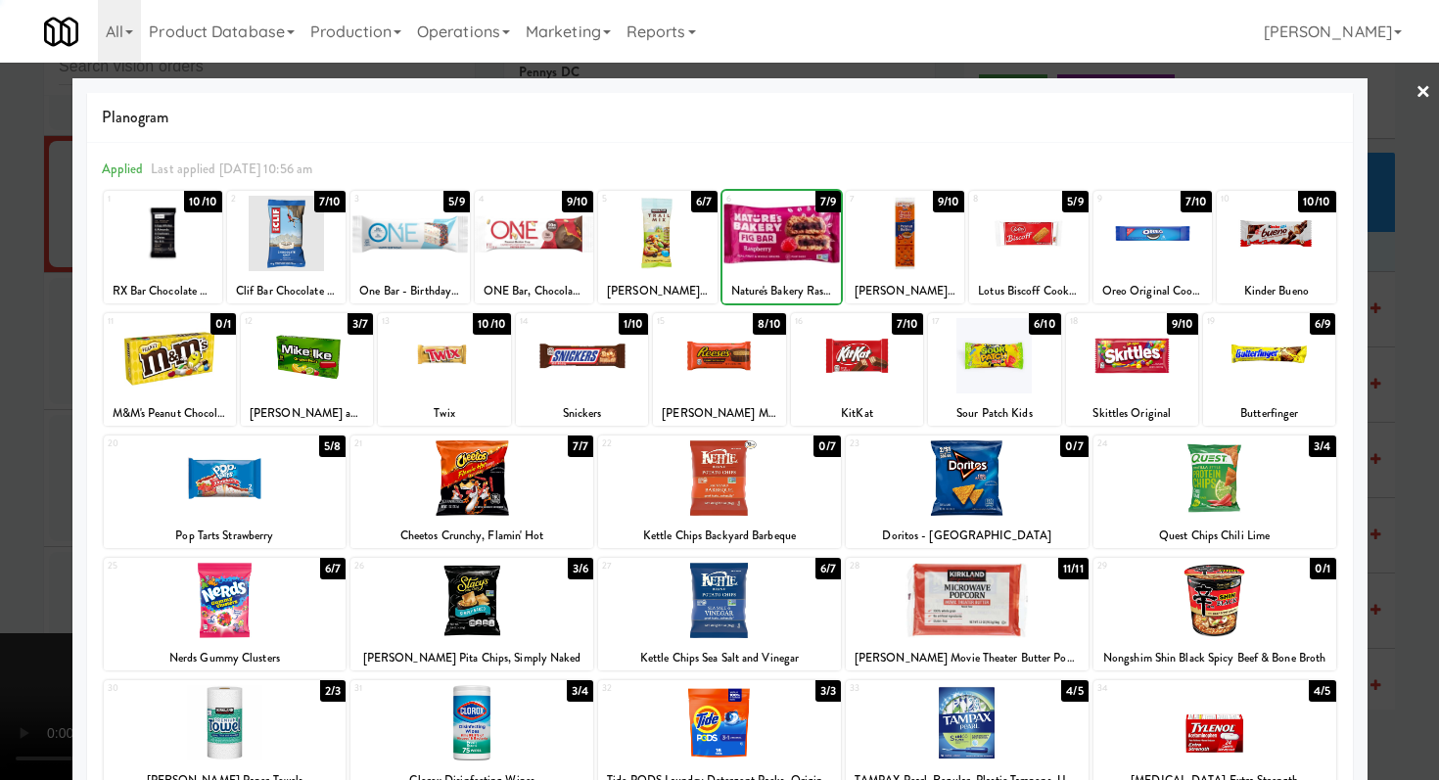
click at [743, 229] on div at bounding box center [781, 233] width 118 height 75
click at [622, 246] on div at bounding box center [657, 233] width 118 height 75
click at [0, 306] on div at bounding box center [719, 390] width 1439 height 780
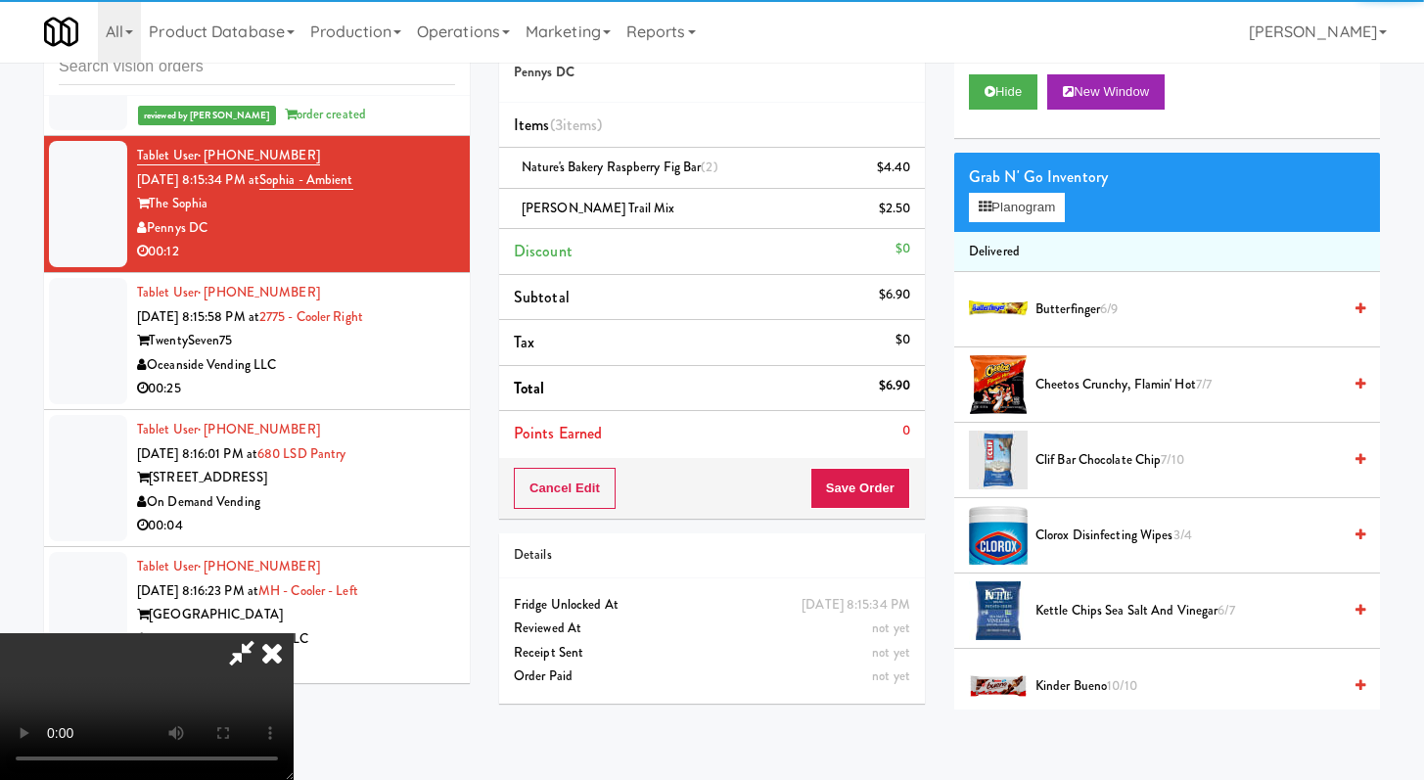
scroll to position [9182, 0]
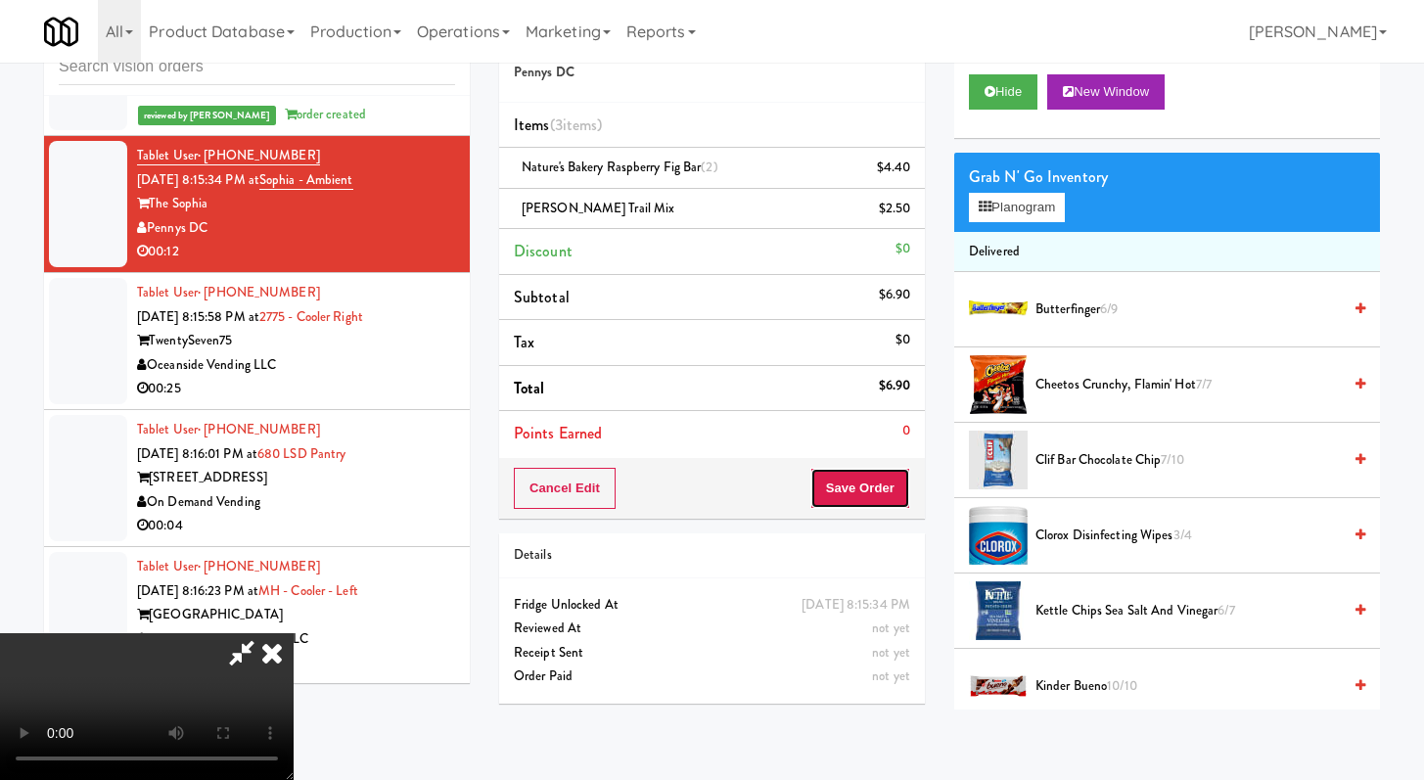
click at [891, 481] on button "Save Order" at bounding box center [861, 488] width 100 height 41
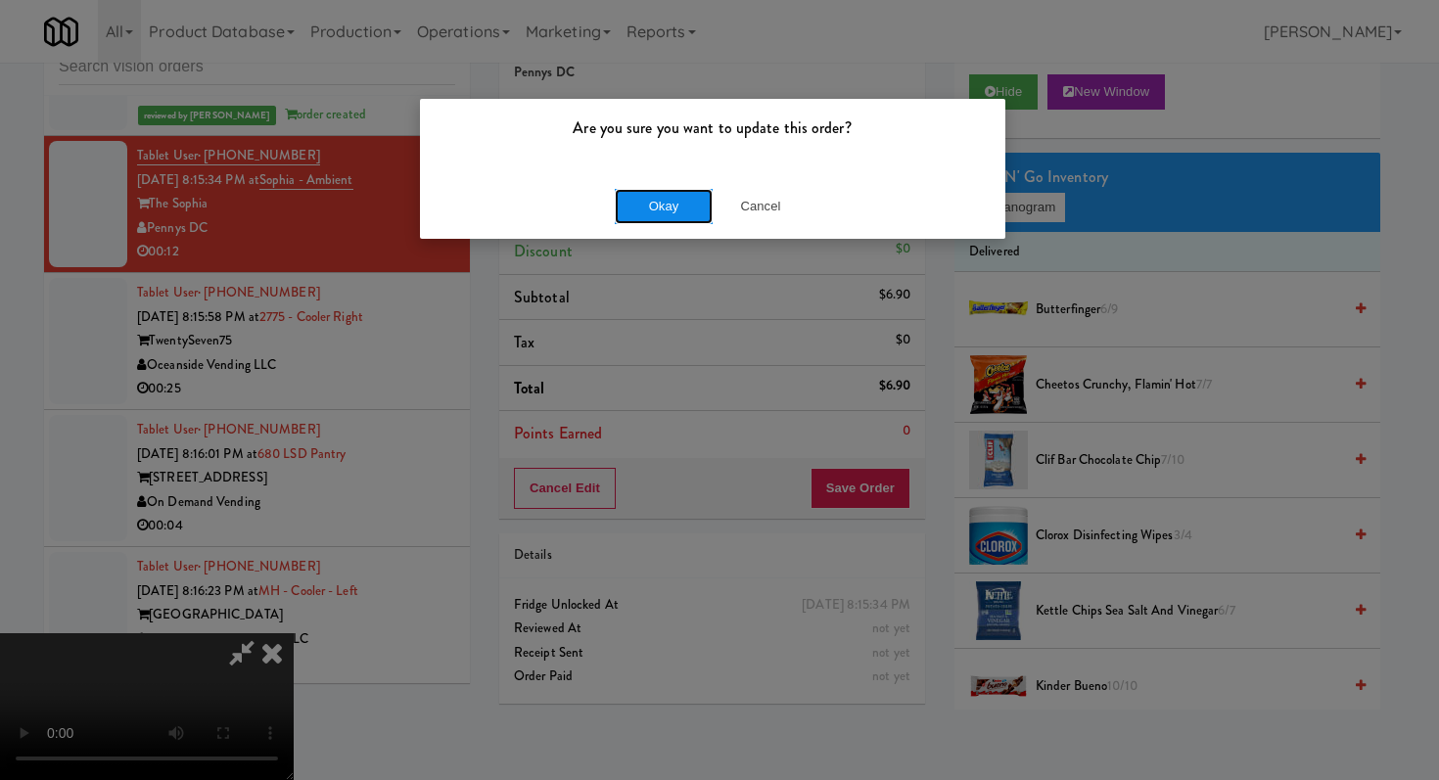
click at [680, 201] on button "Okay" at bounding box center [664, 206] width 98 height 35
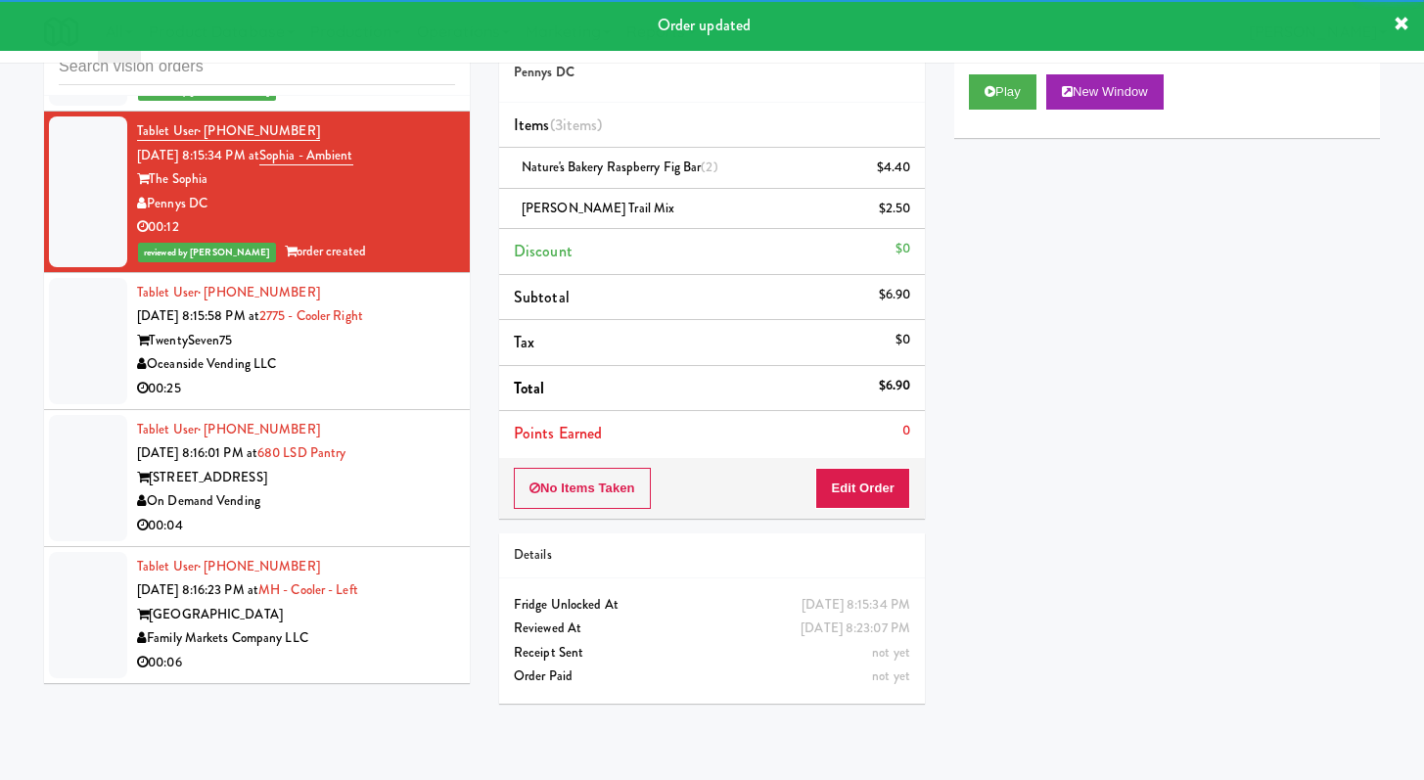
click at [353, 377] on div "Oceanside Vending LLC" at bounding box center [296, 364] width 318 height 24
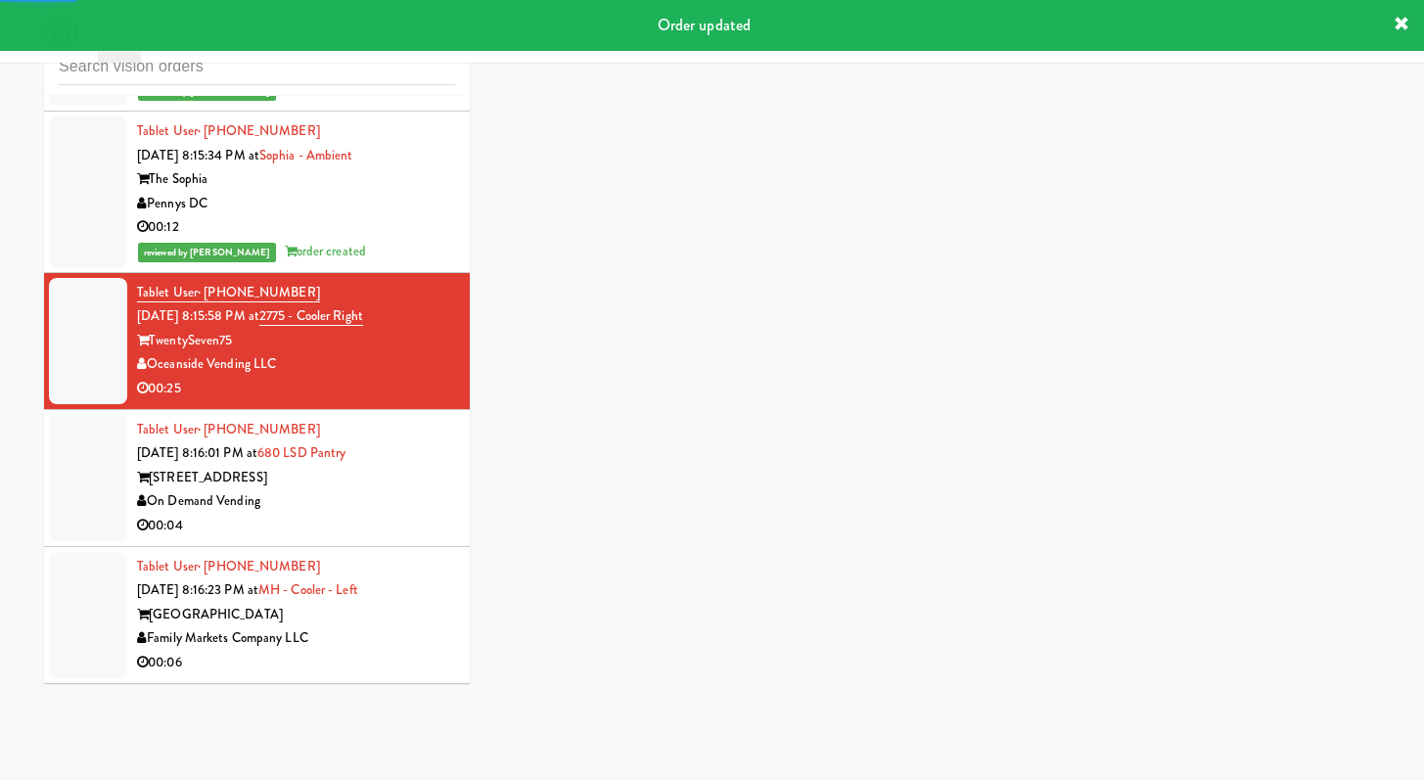
scroll to position [9210, 0]
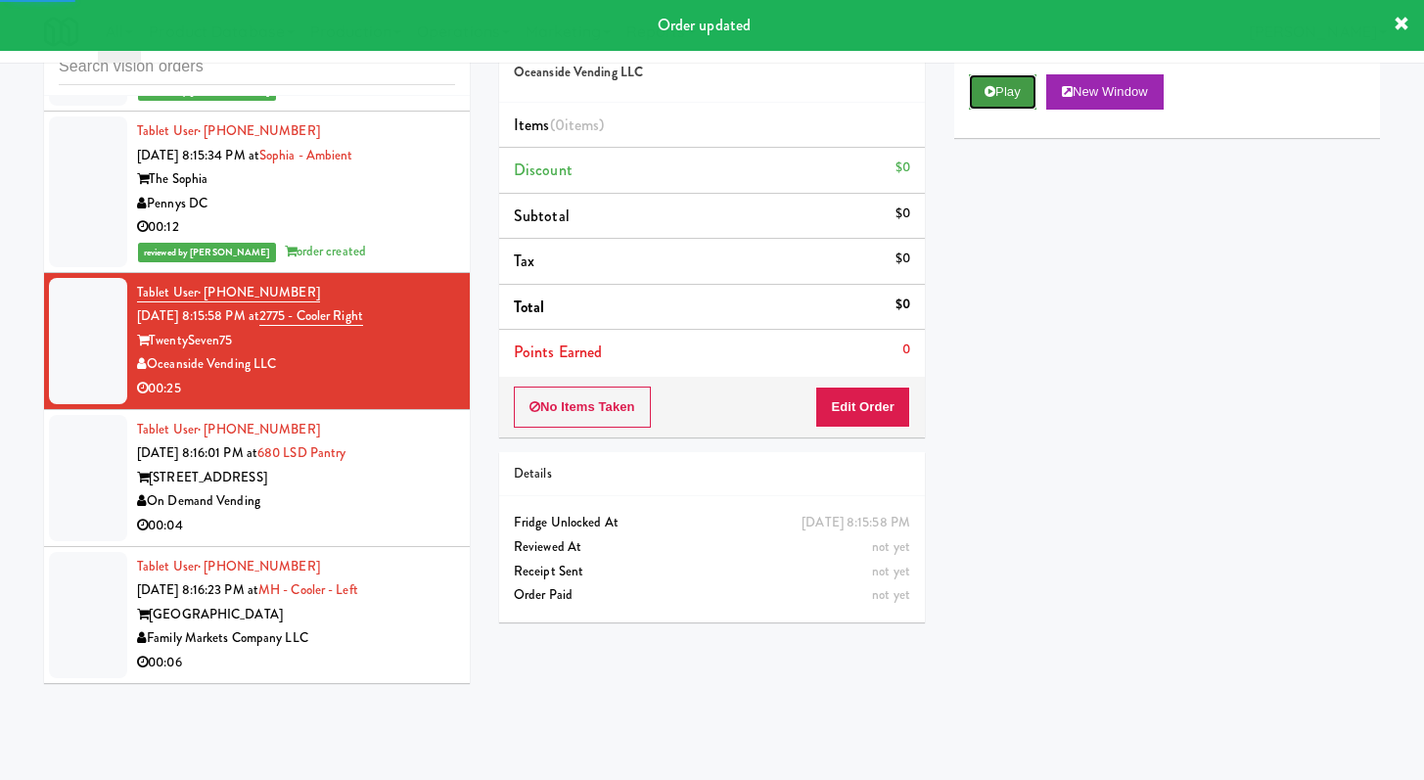
click at [992, 93] on icon at bounding box center [990, 91] width 11 height 13
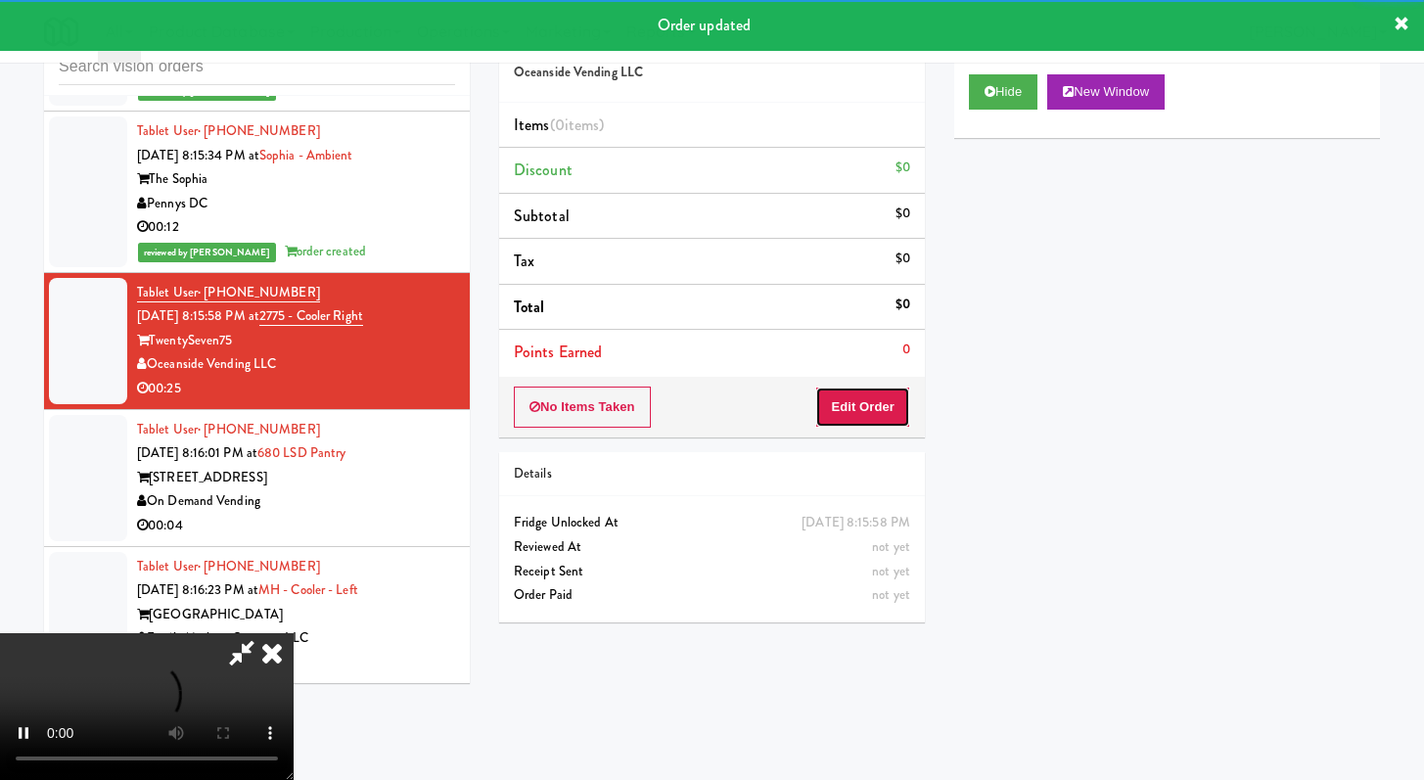
click at [879, 392] on button "Edit Order" at bounding box center [862, 407] width 95 height 41
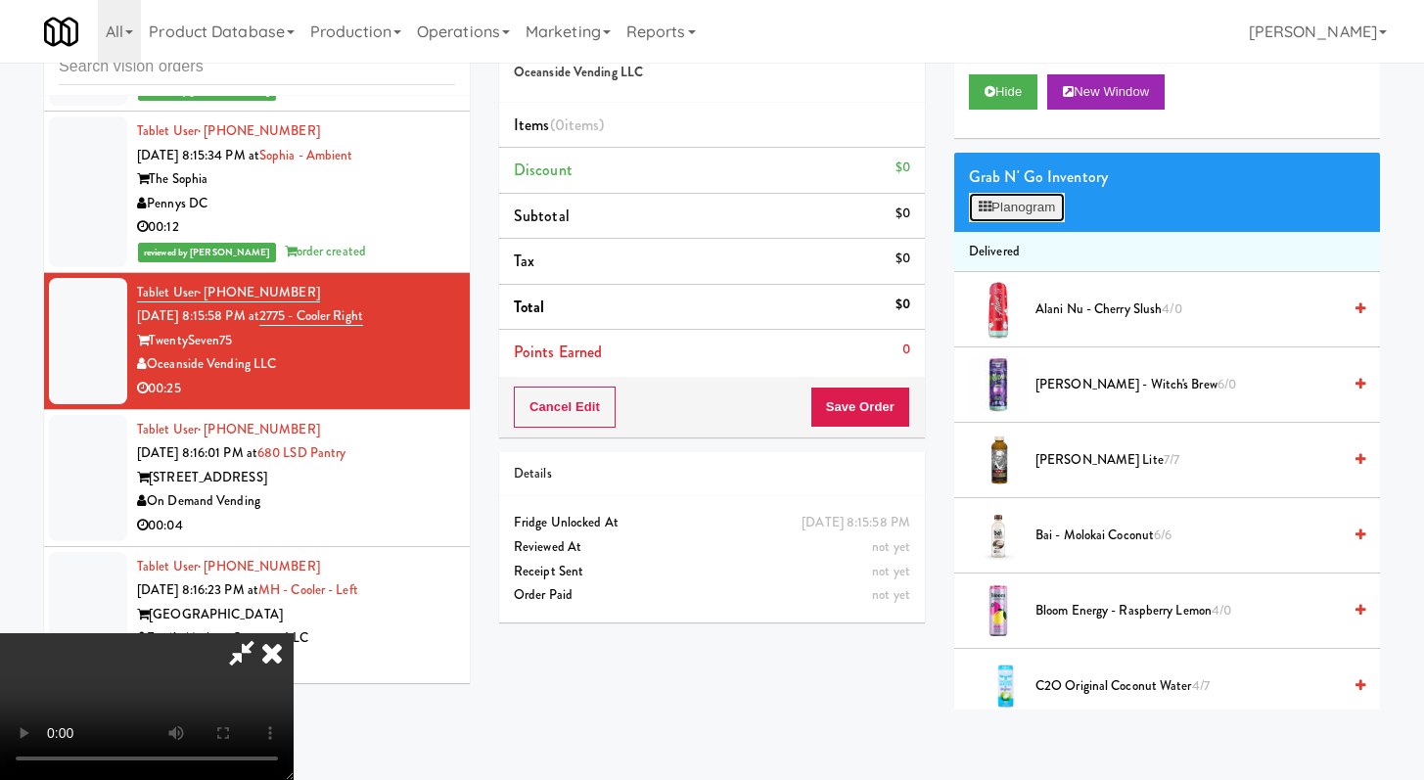
click at [1005, 213] on button "Planogram" at bounding box center [1017, 207] width 96 height 29
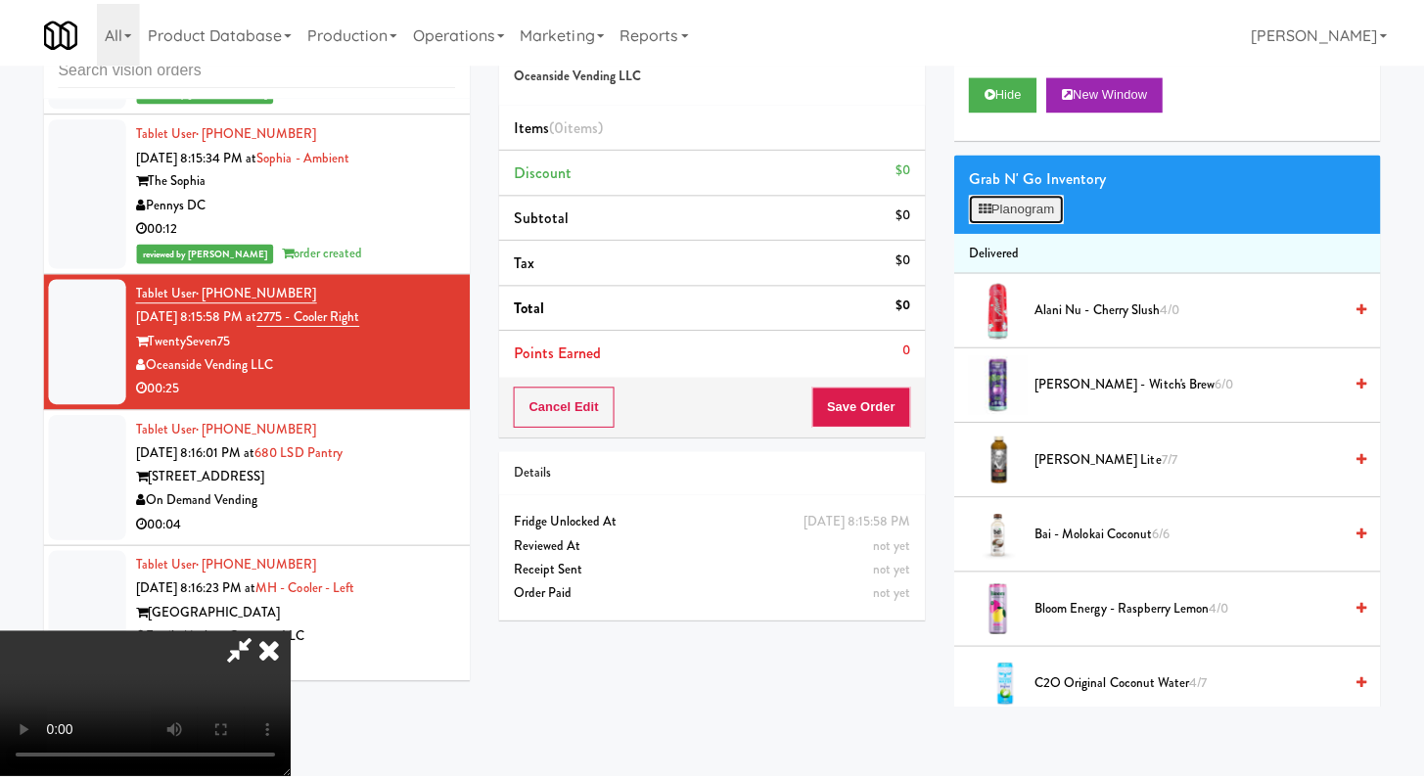
scroll to position [9161, 0]
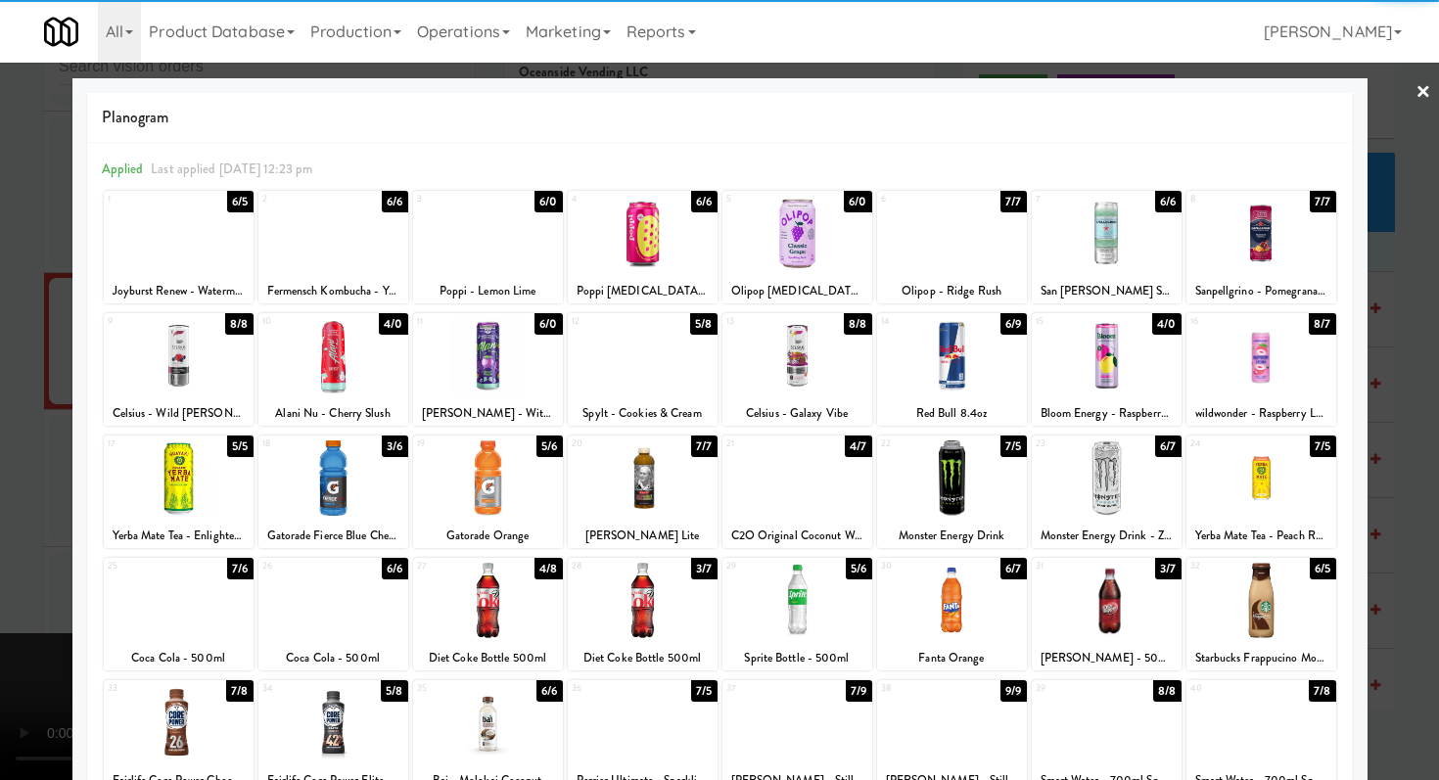
click at [789, 369] on div at bounding box center [797, 355] width 150 height 75
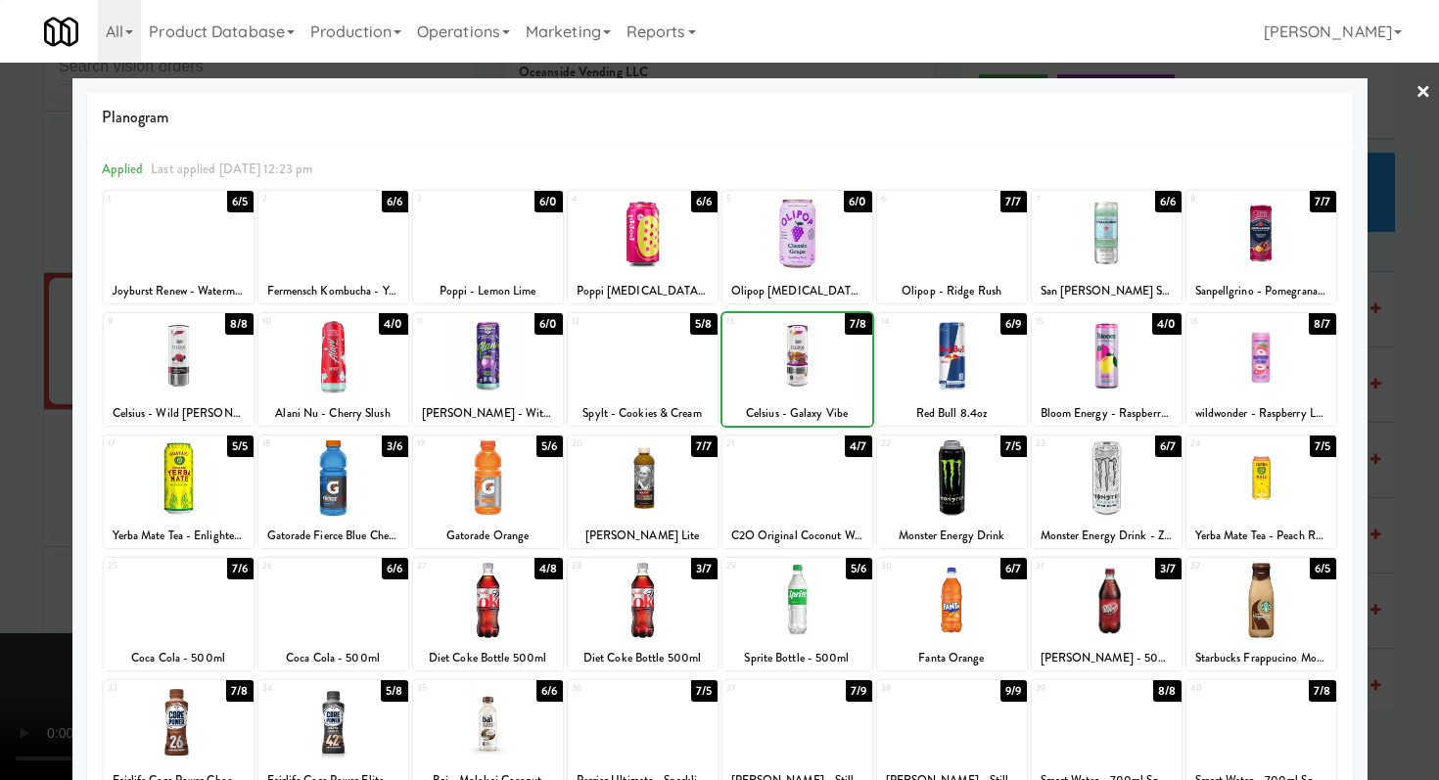
click at [0, 390] on div at bounding box center [719, 390] width 1439 height 780
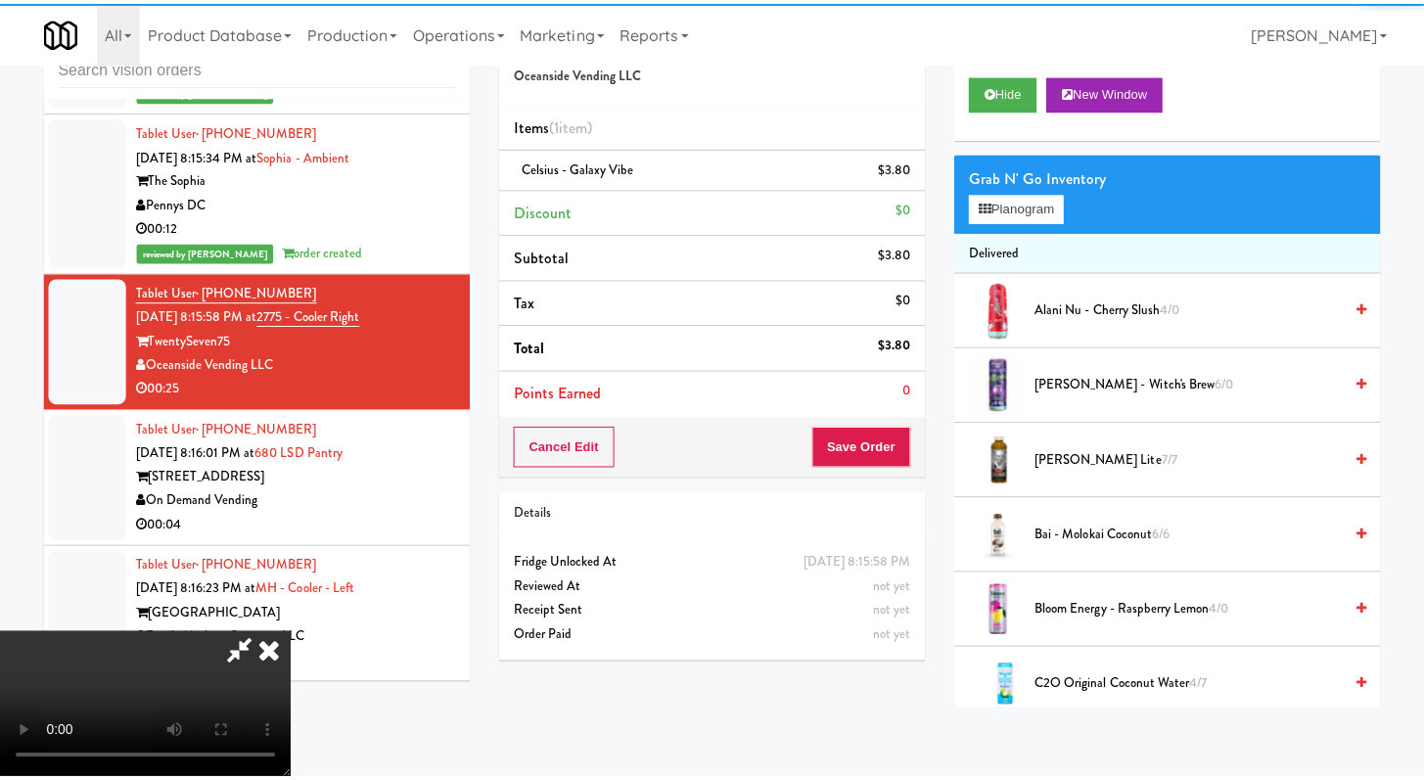
scroll to position [9210, 0]
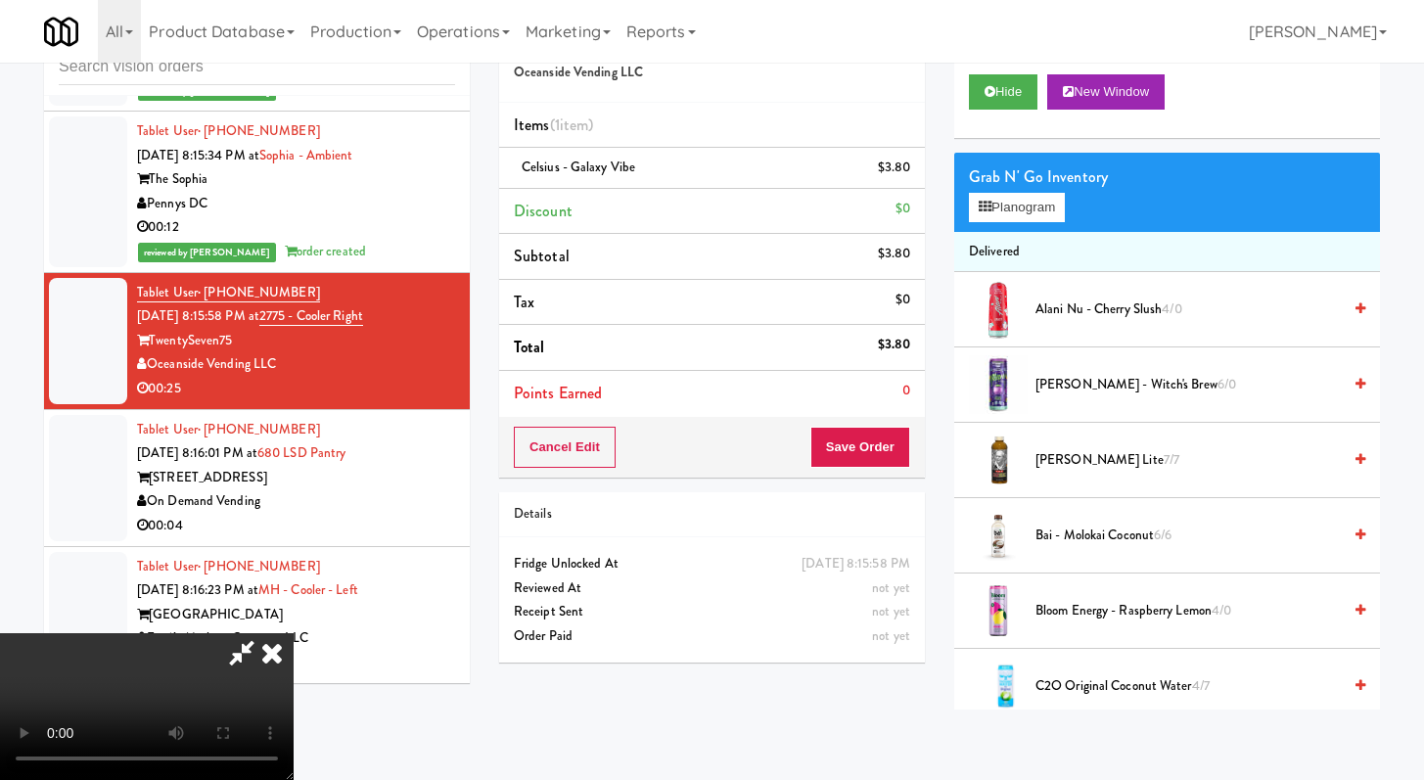
click at [914, 432] on div "Cancel Edit Save Order" at bounding box center [712, 447] width 426 height 61
click at [883, 445] on button "Save Order" at bounding box center [861, 447] width 100 height 41
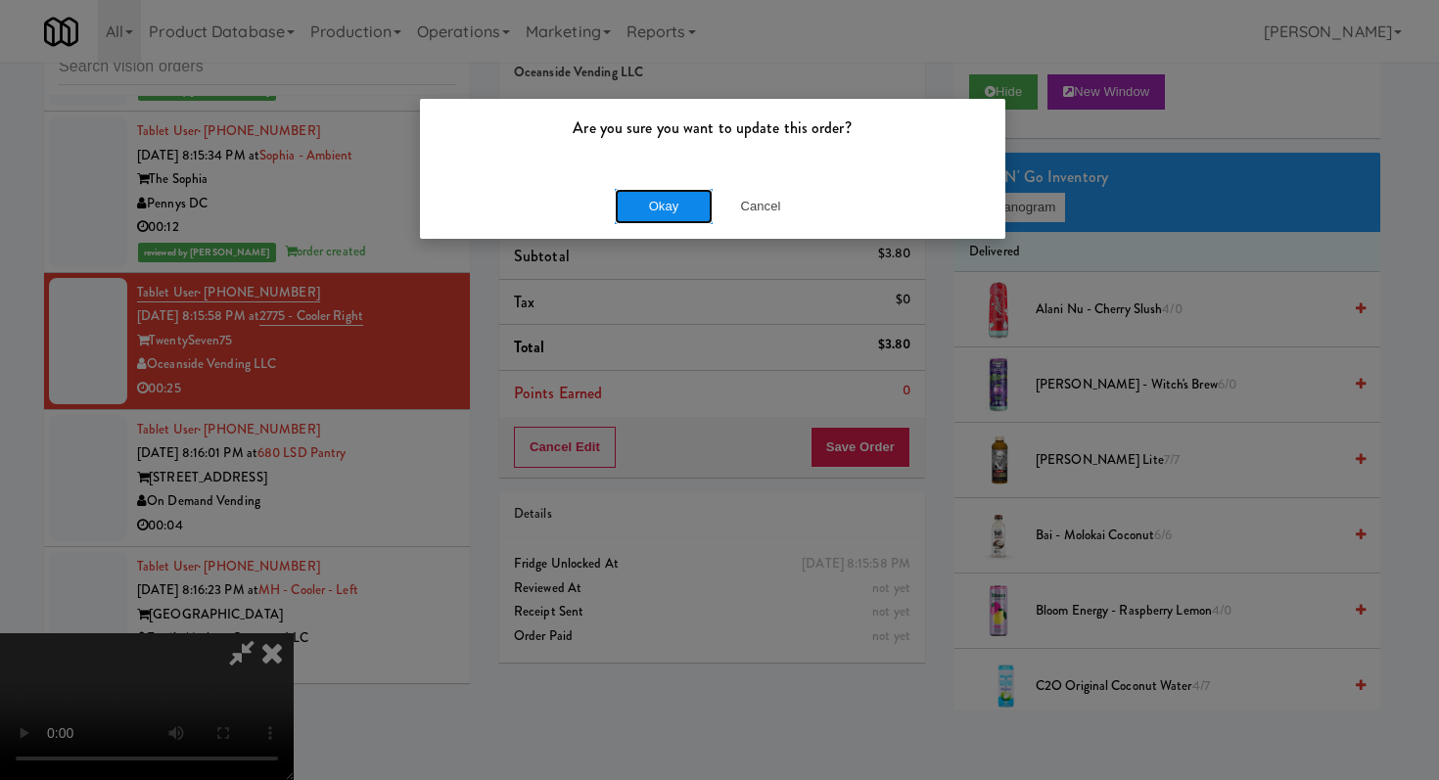
click at [665, 205] on button "Okay" at bounding box center [664, 206] width 98 height 35
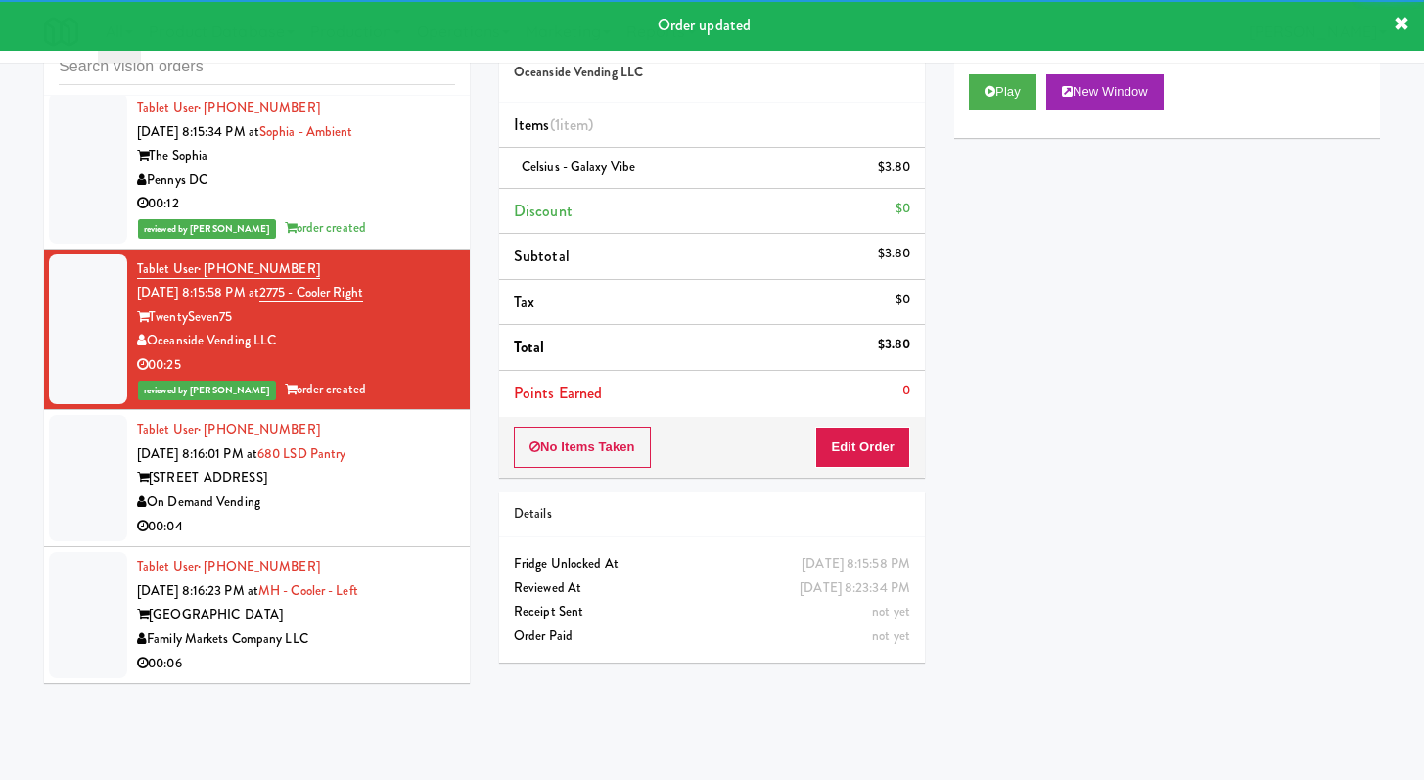
click at [376, 515] on div "On Demand Vending" at bounding box center [296, 502] width 318 height 24
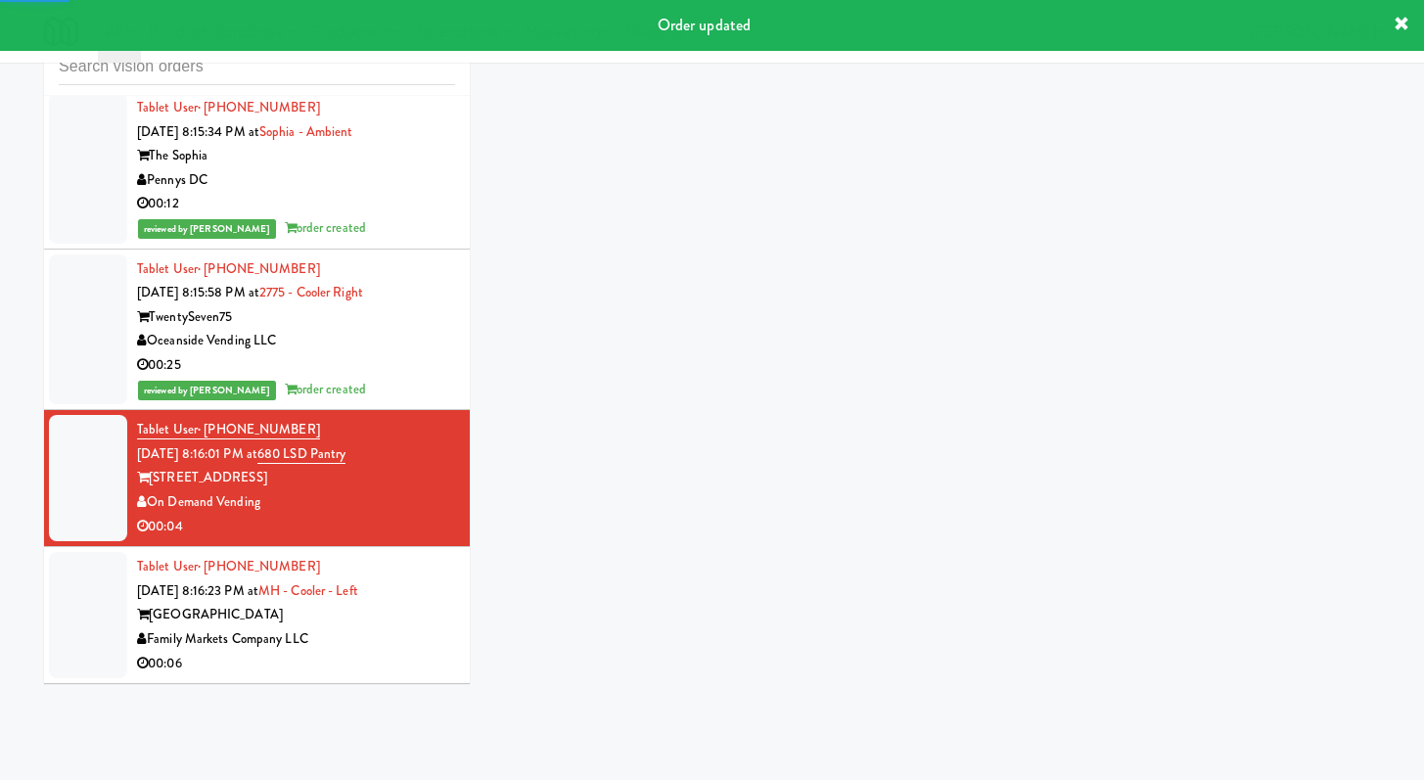
scroll to position [9234, 0]
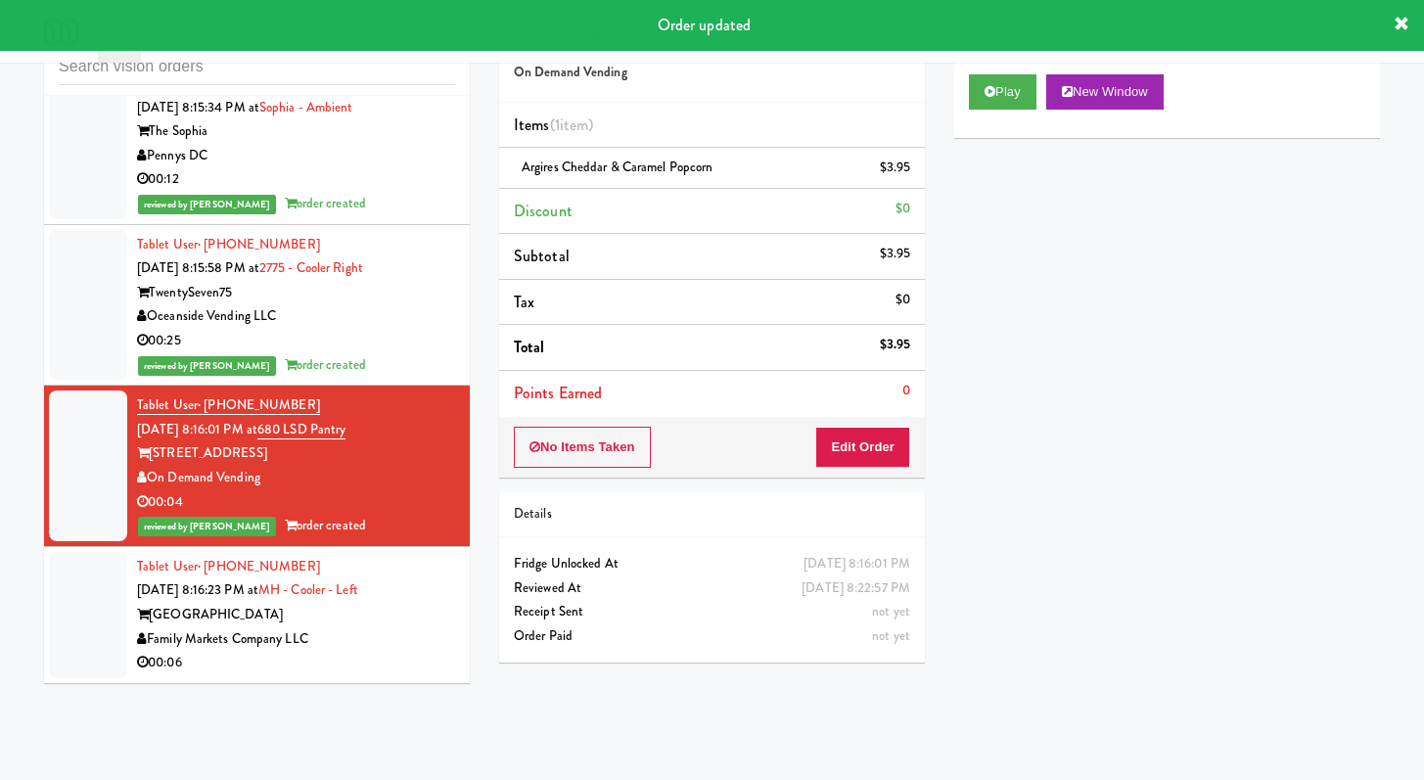
drag, startPoint x: 377, startPoint y: 652, endPoint x: 386, endPoint y: 620, distance: 33.5
click at [377, 654] on div "Tablet User · (202) 878-2557 Oct 5, 2025 8:16:23 PM at MH - Cooler - Left Marke…" at bounding box center [296, 615] width 318 height 120
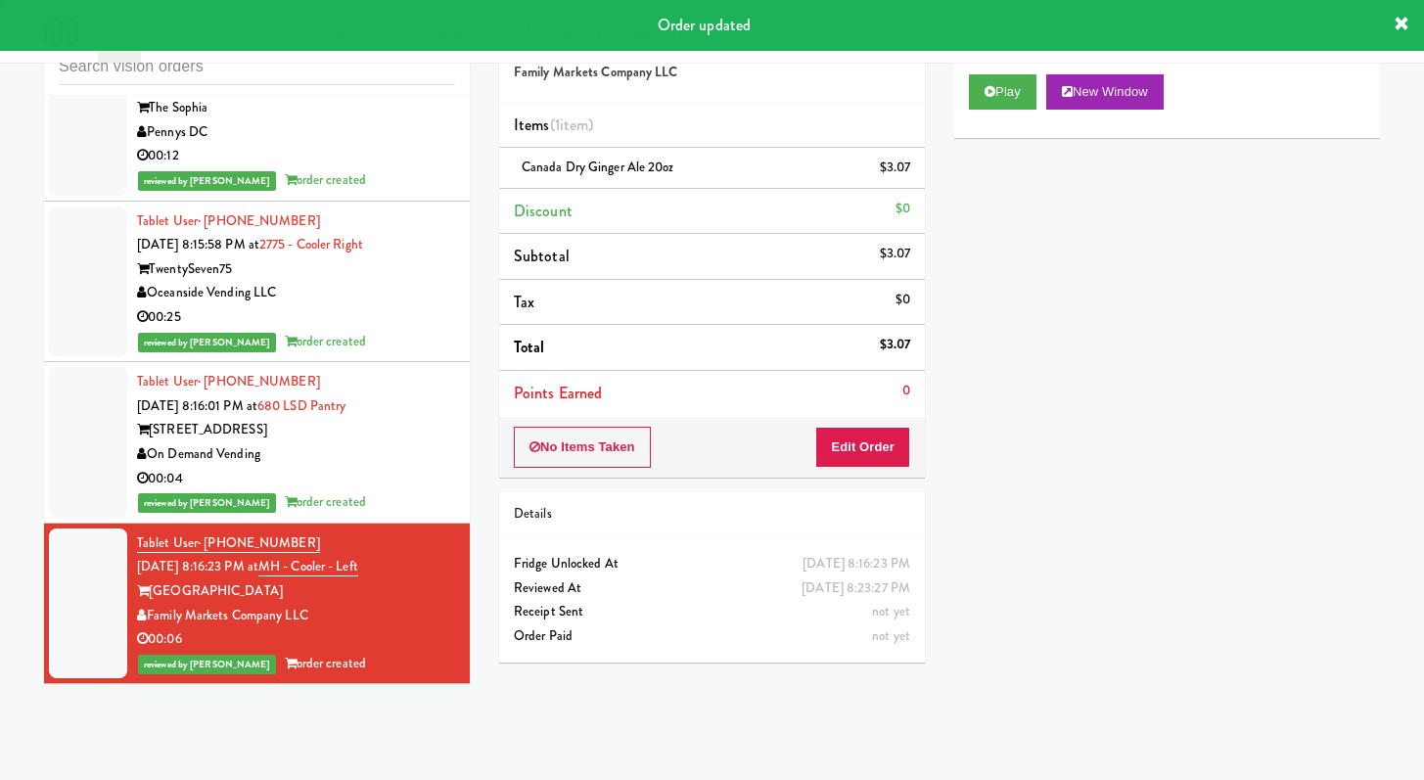
scroll to position [9258, 0]
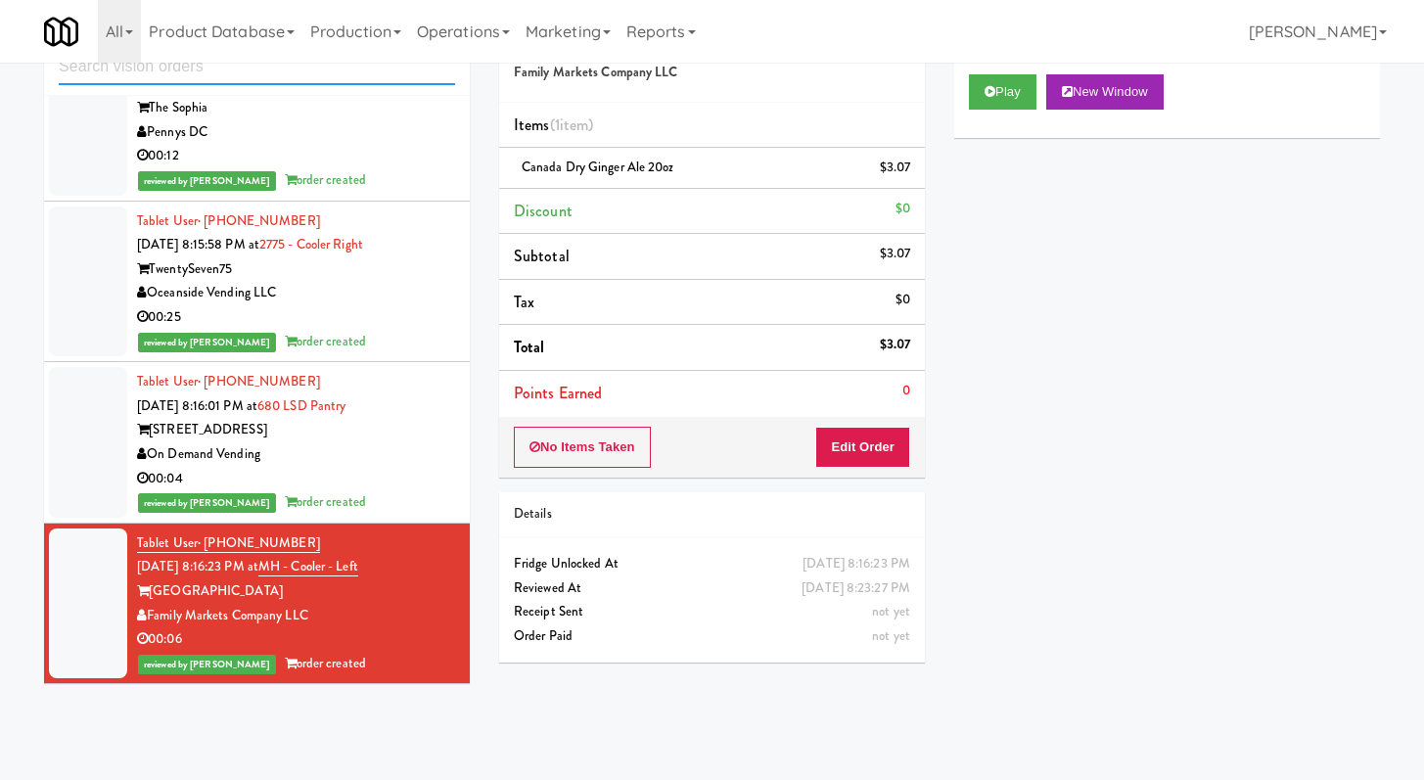
click at [318, 74] on input "text" at bounding box center [257, 67] width 396 height 36
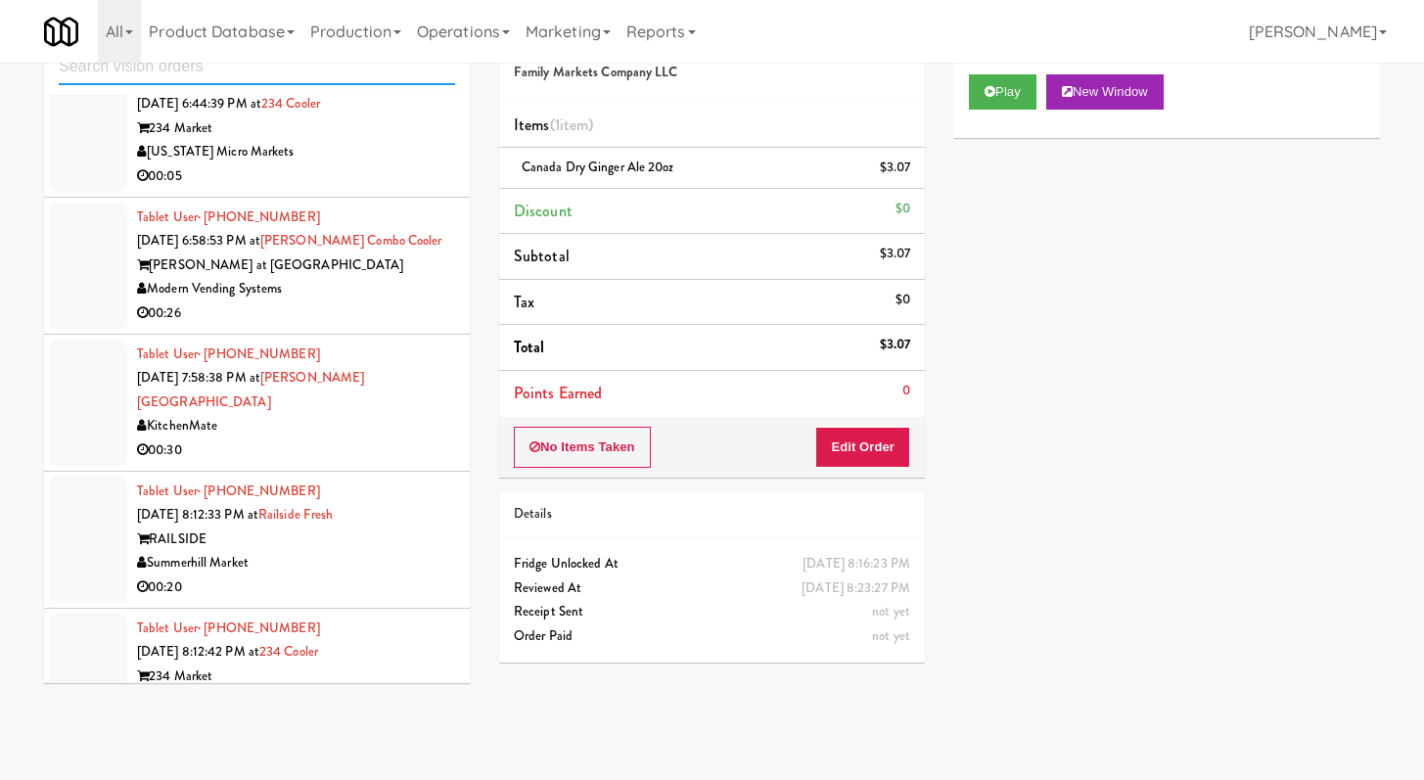
scroll to position [2424, 0]
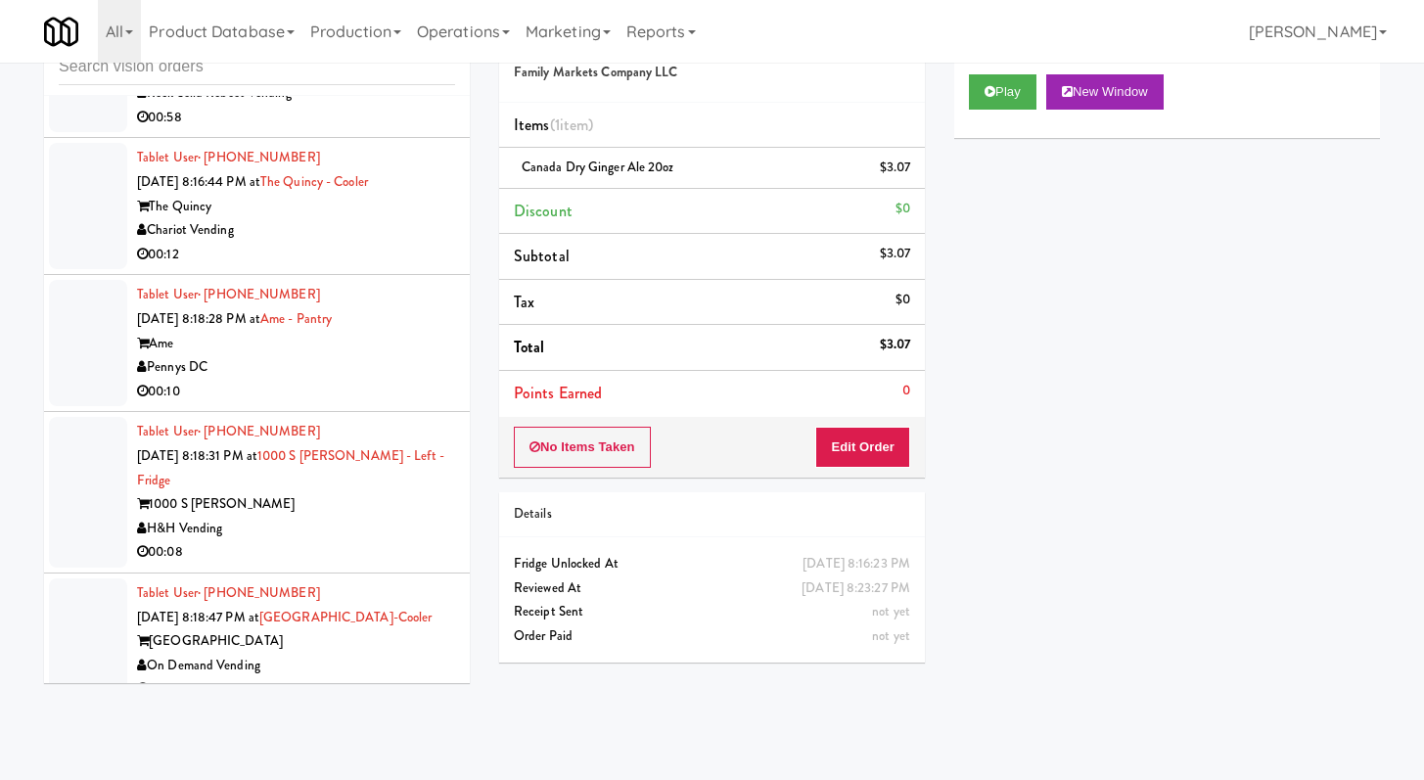
click at [331, 356] on div "Pennys DC" at bounding box center [296, 367] width 318 height 24
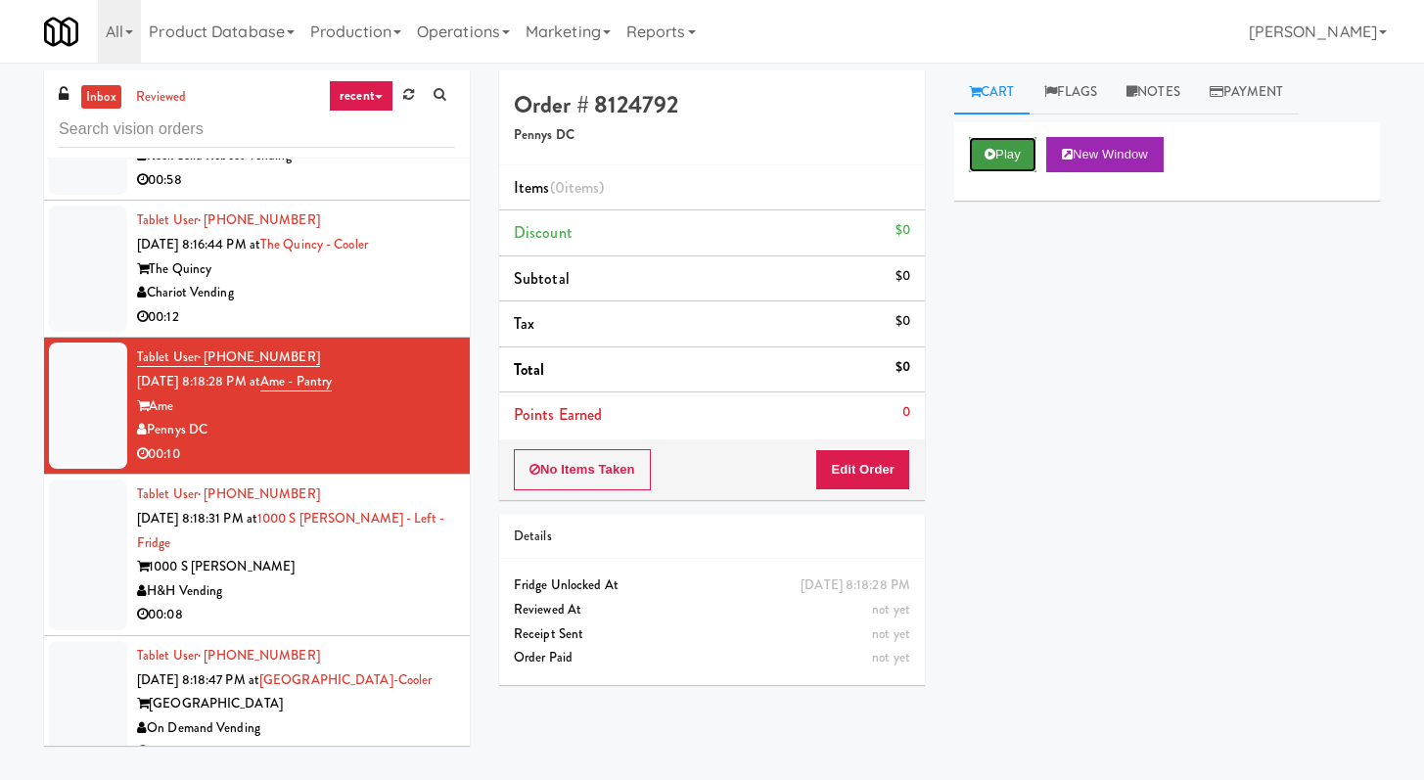
click at [970, 151] on button "Play" at bounding box center [1003, 154] width 68 height 35
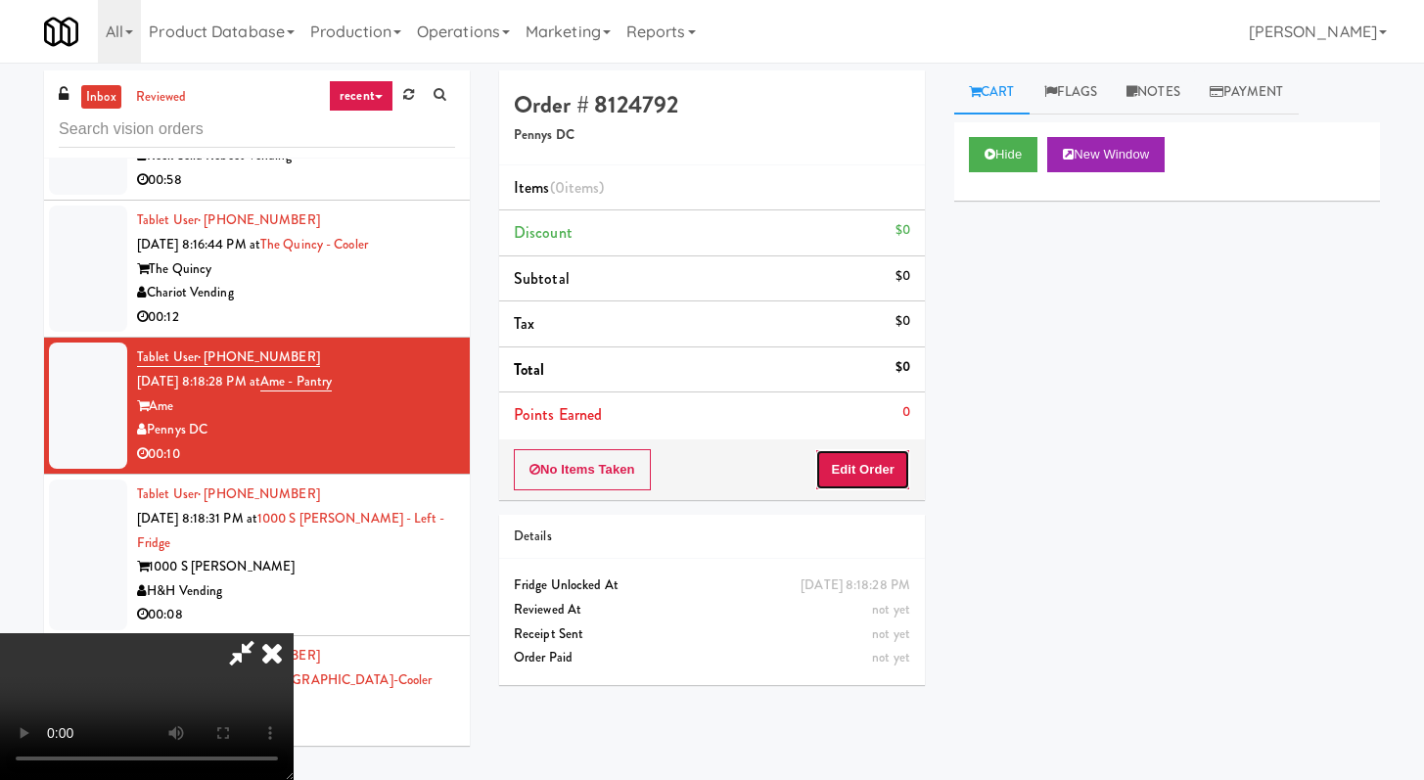
click at [850, 467] on button "Edit Order" at bounding box center [862, 469] width 95 height 41
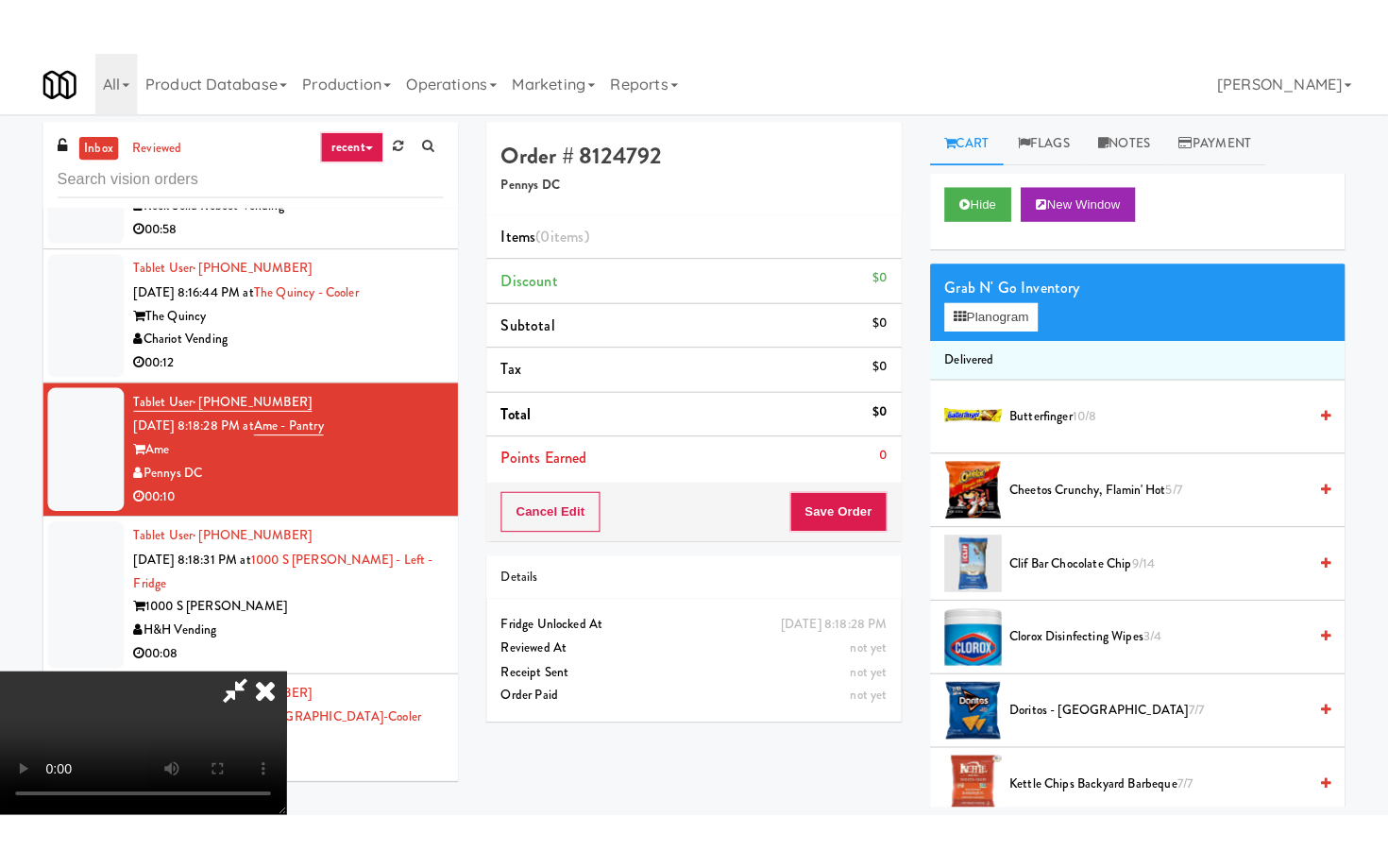
scroll to position [162, 0]
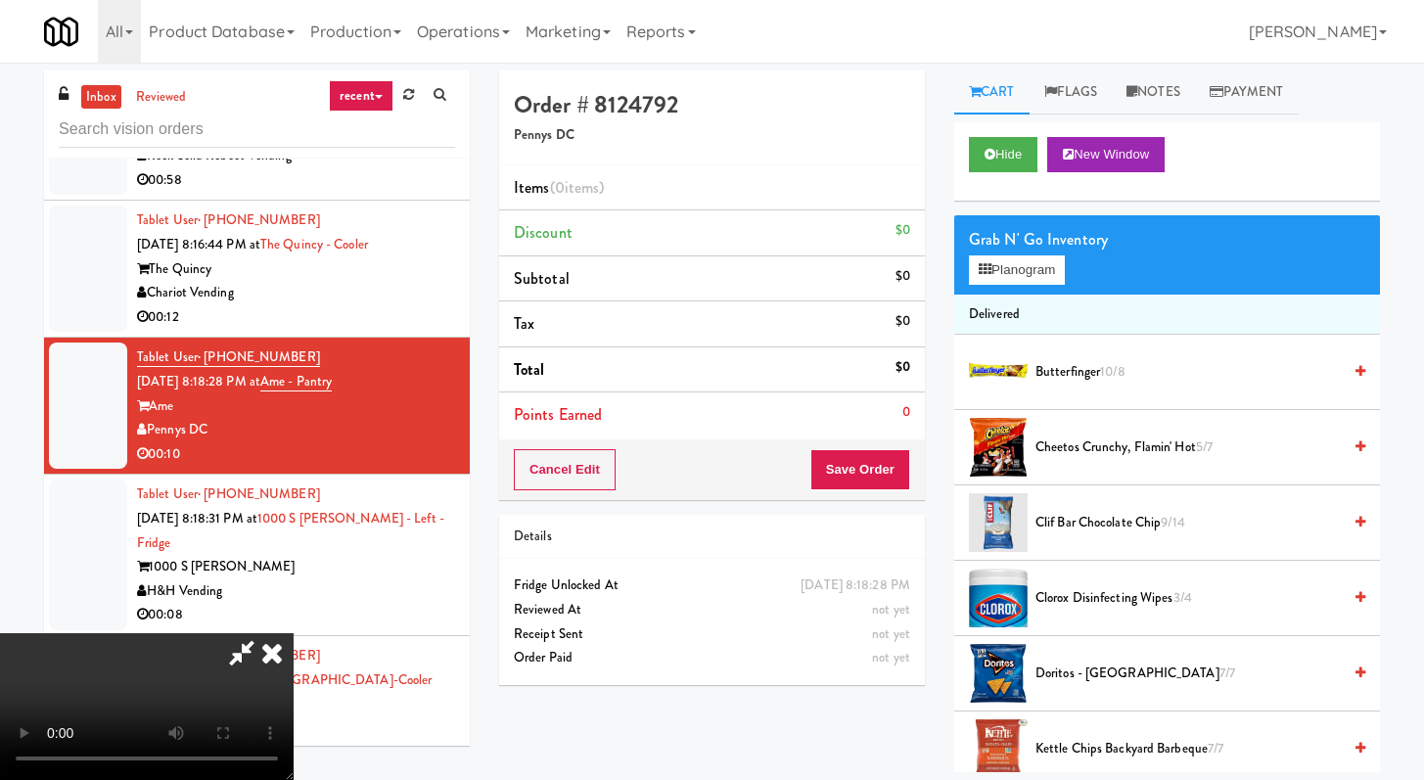
click at [294, 633] on video at bounding box center [147, 706] width 294 height 147
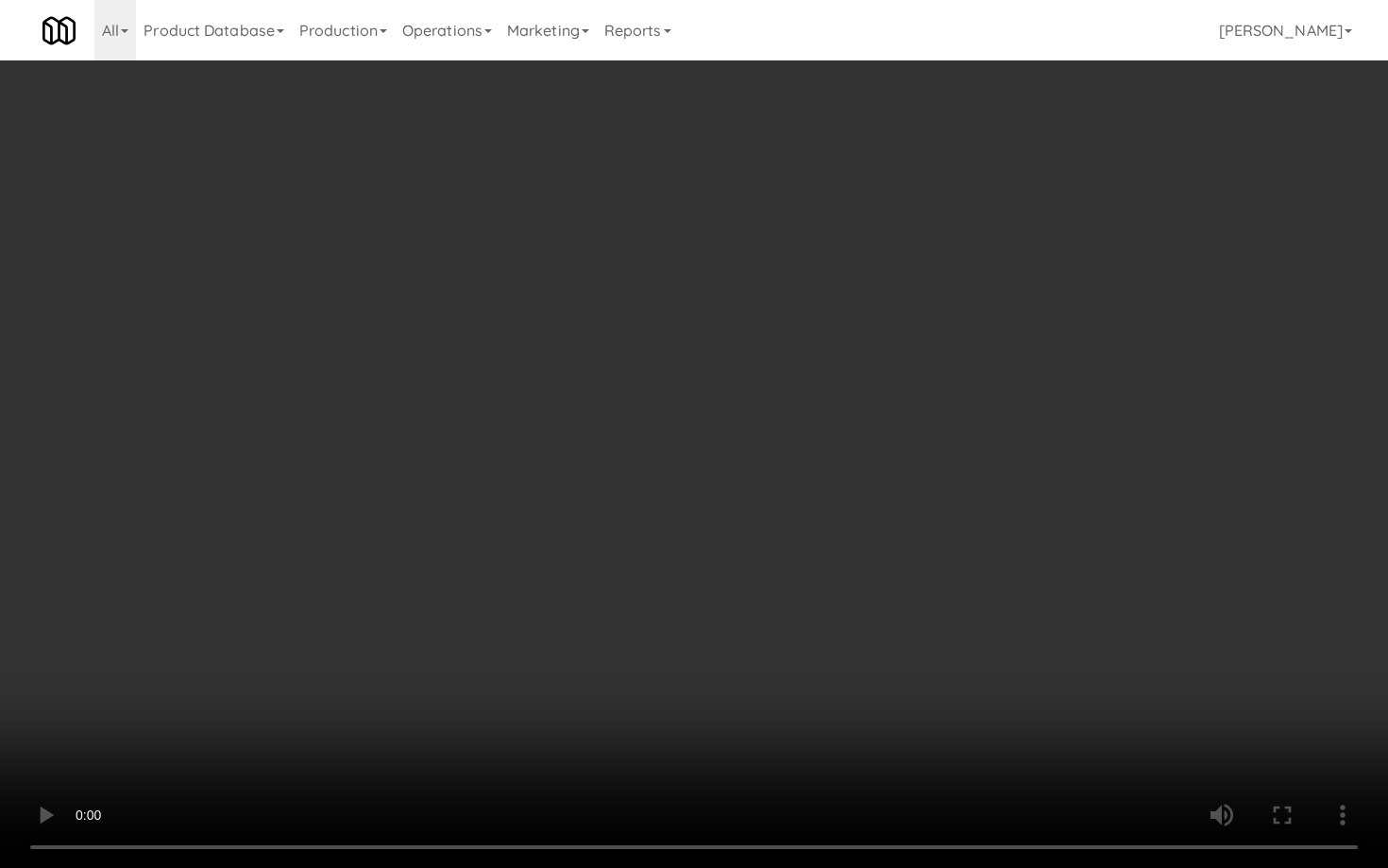
click at [703, 645] on video at bounding box center [694, 434] width 1388 height 868
click at [699, 637] on video at bounding box center [694, 434] width 1388 height 868
click at [699, 632] on video at bounding box center [694, 434] width 1388 height 868
click at [699, 631] on video at bounding box center [694, 434] width 1388 height 868
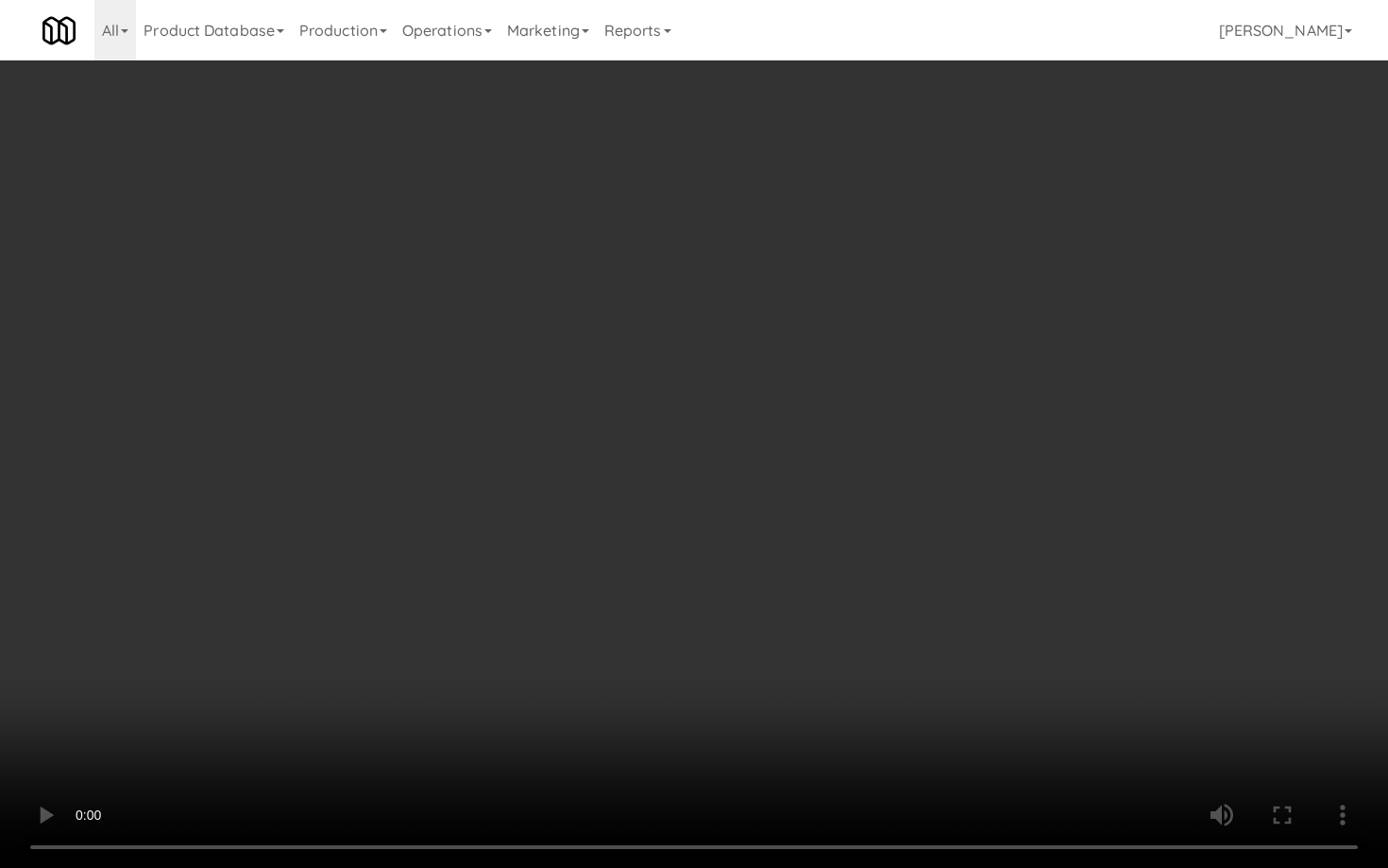
click at [818, 619] on video at bounding box center [694, 434] width 1388 height 868
click at [825, 591] on video at bounding box center [694, 434] width 1388 height 868
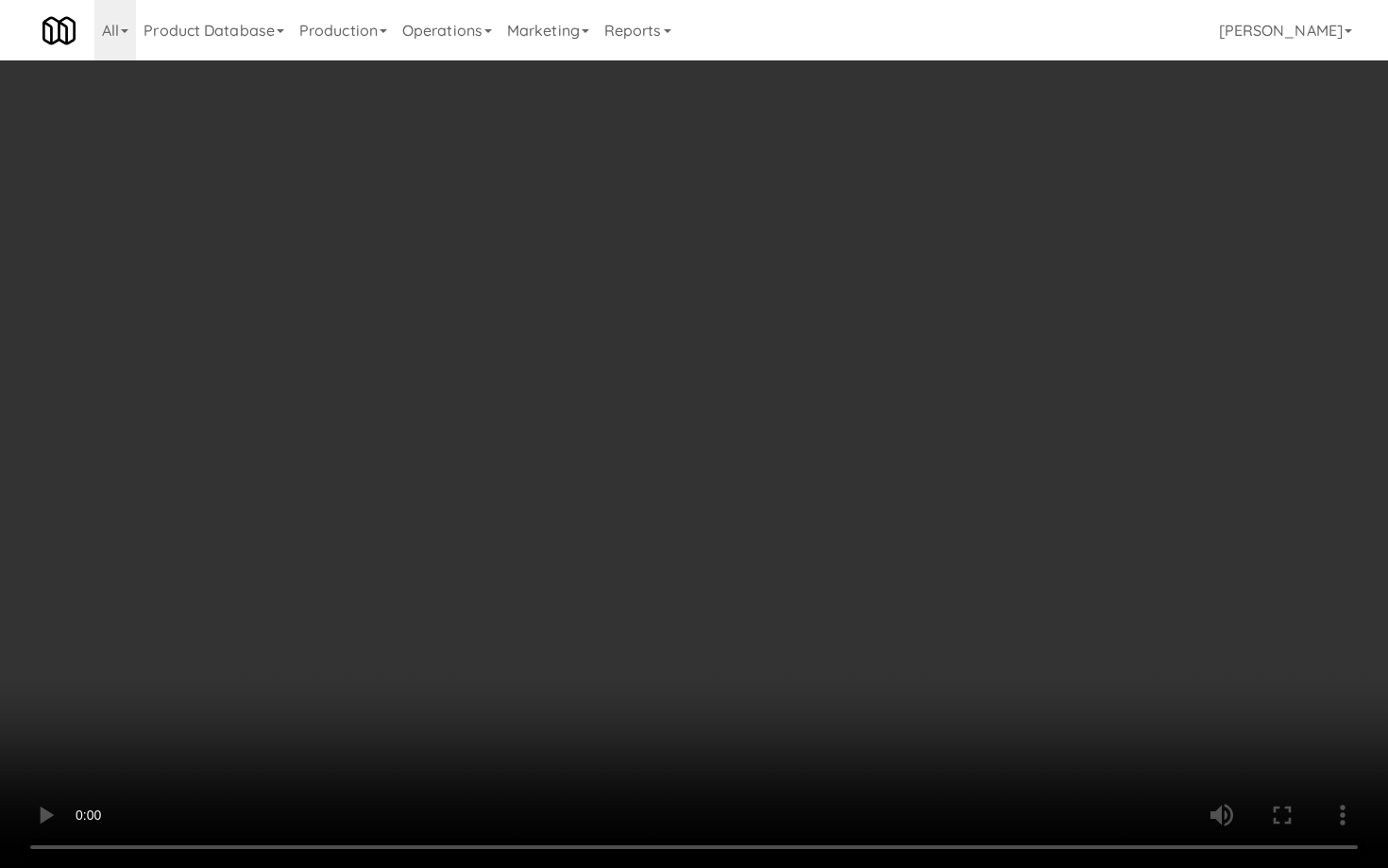
click at [825, 591] on video at bounding box center [694, 434] width 1388 height 868
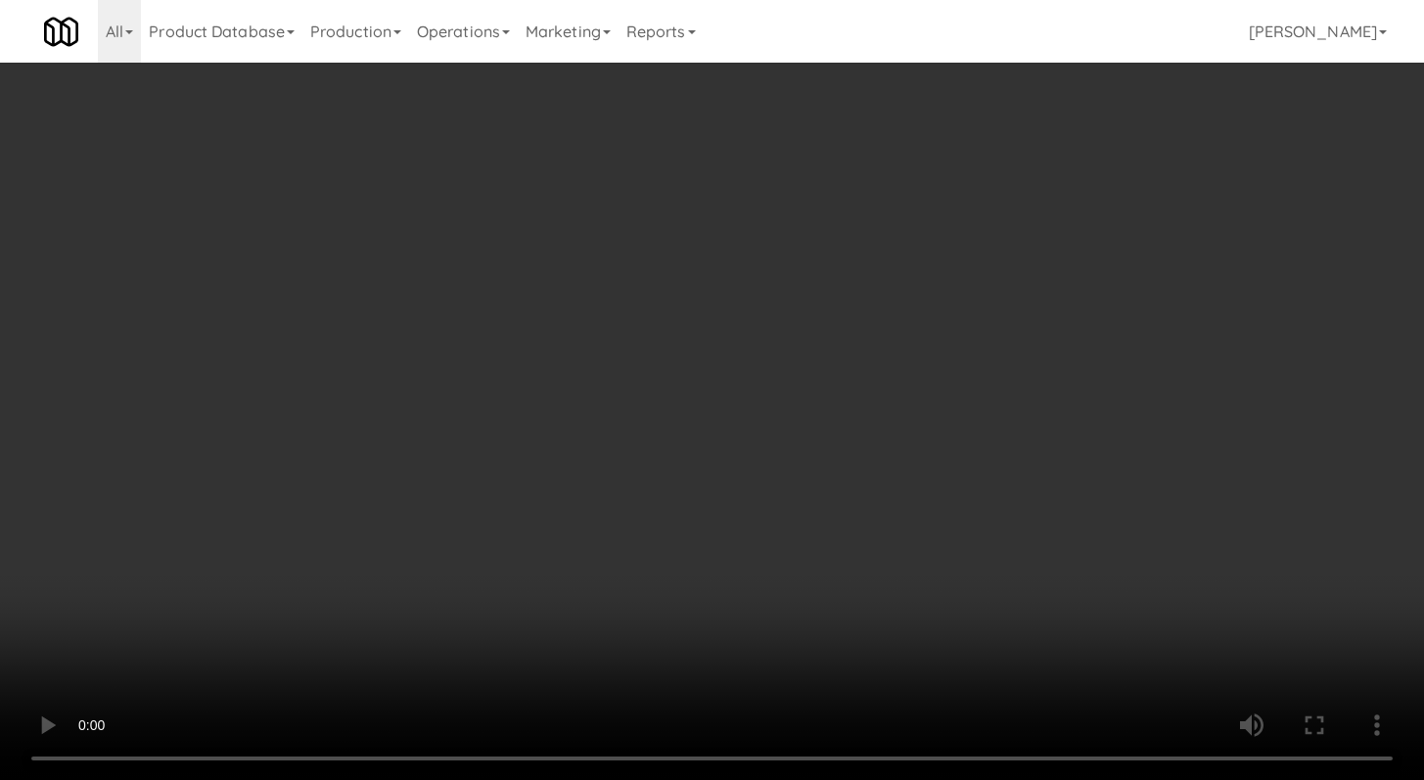
scroll to position [2201, 0]
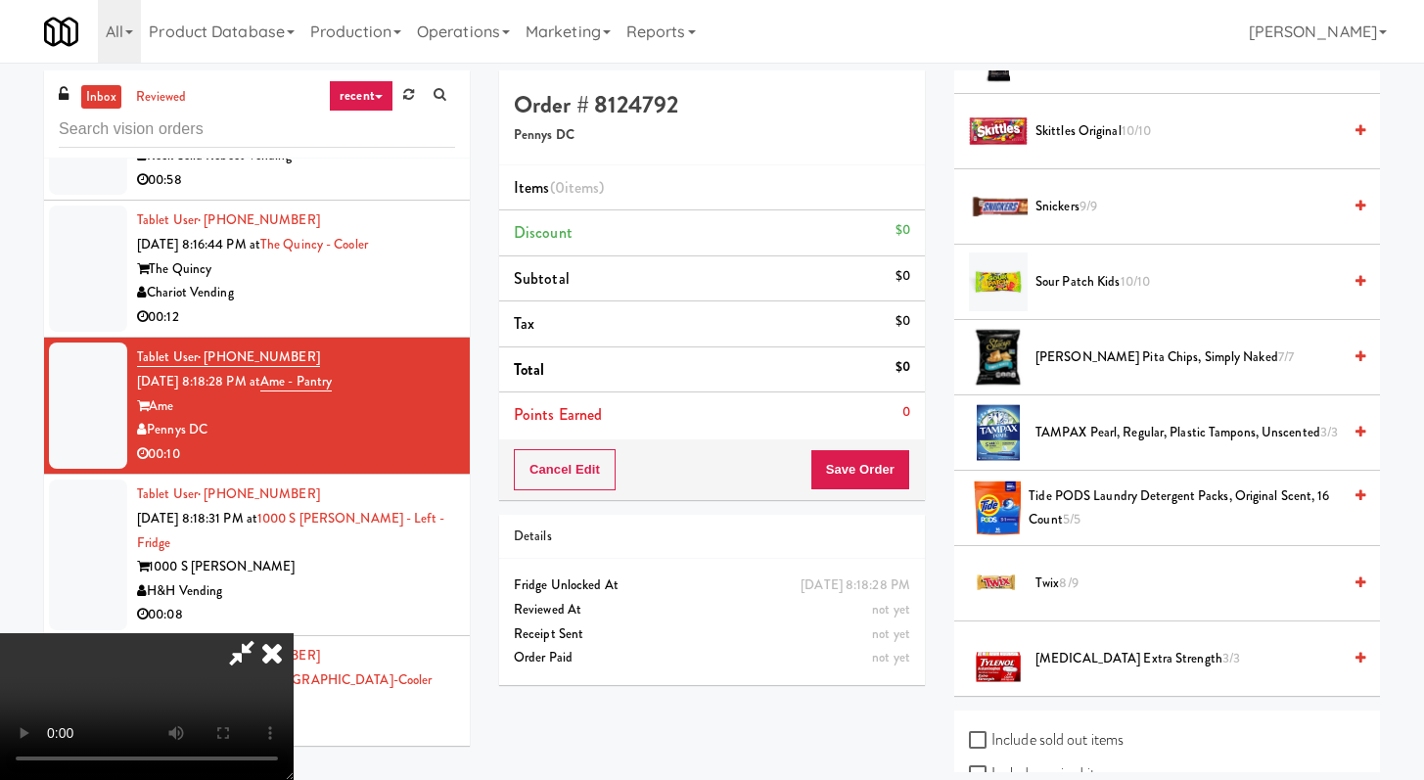
click at [1056, 195] on span "Snickers 9/9" at bounding box center [1188, 207] width 305 height 24
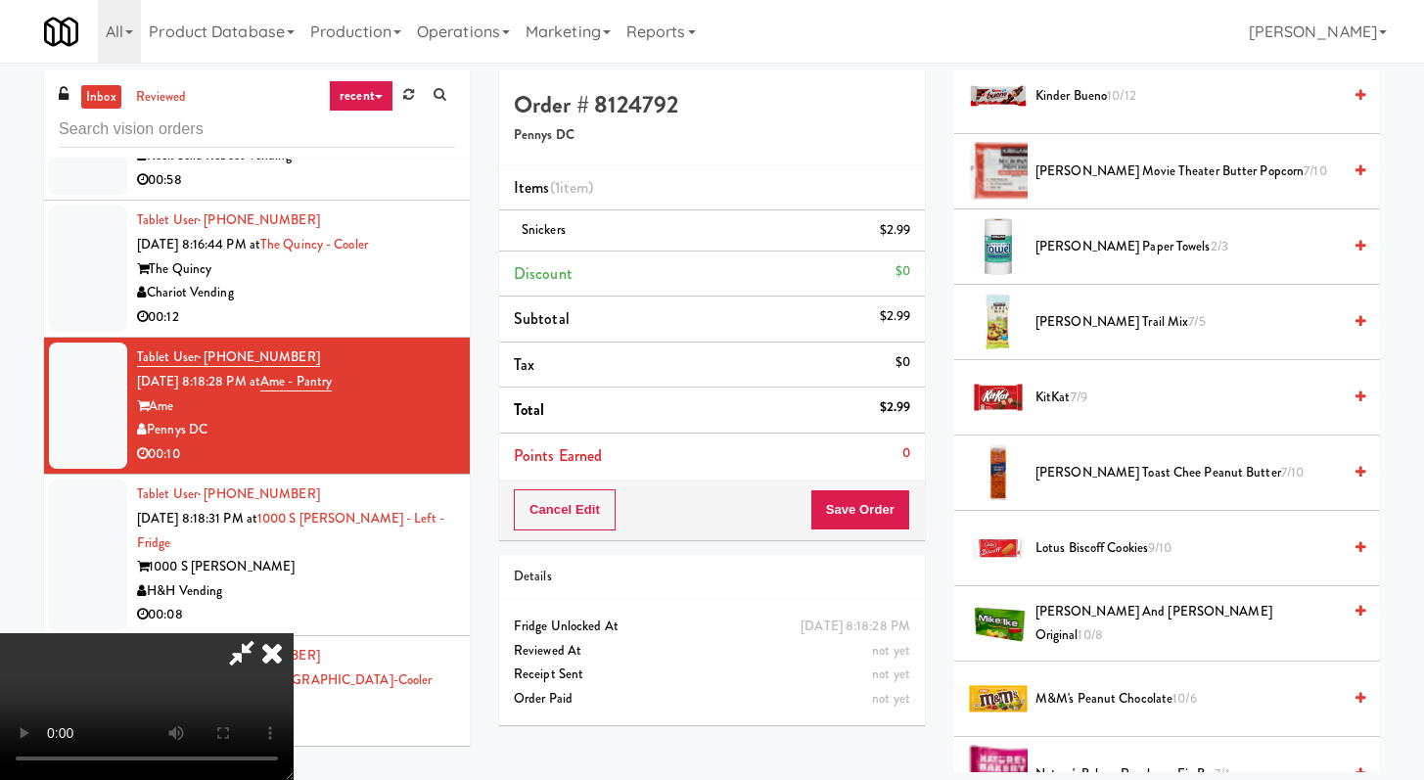
scroll to position [1094, 0]
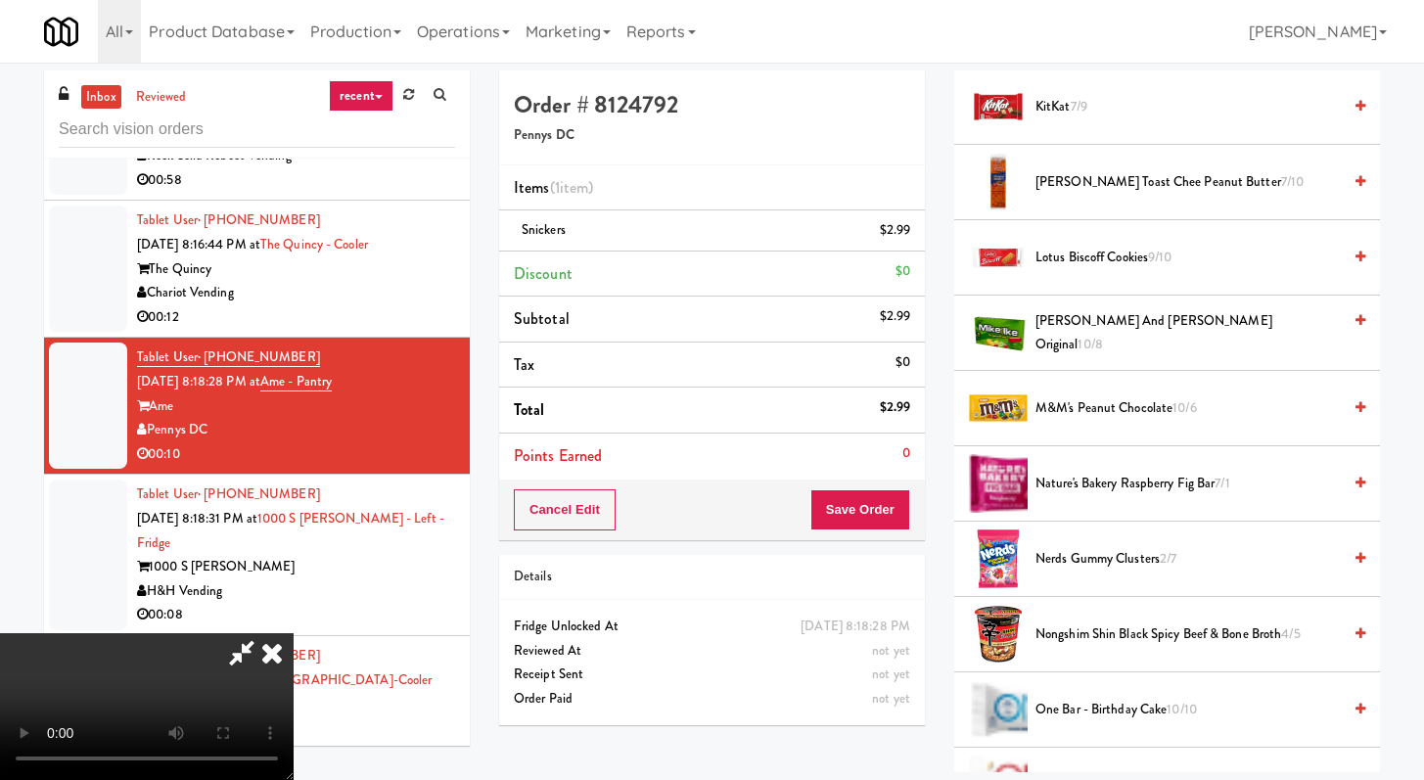
click at [1098, 566] on span "Nerds Gummy Clusters 2/7" at bounding box center [1188, 559] width 305 height 24
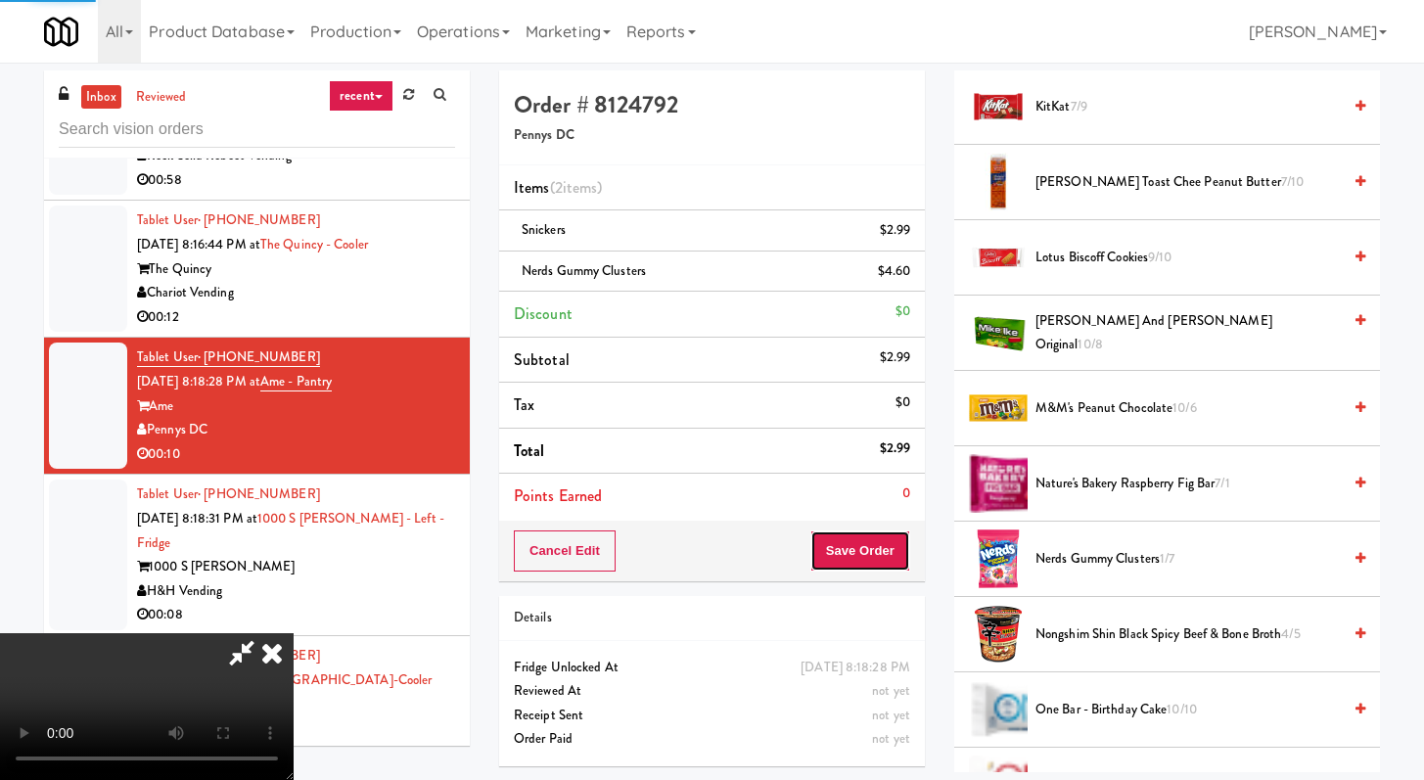
click at [882, 562] on button "Save Order" at bounding box center [861, 551] width 100 height 41
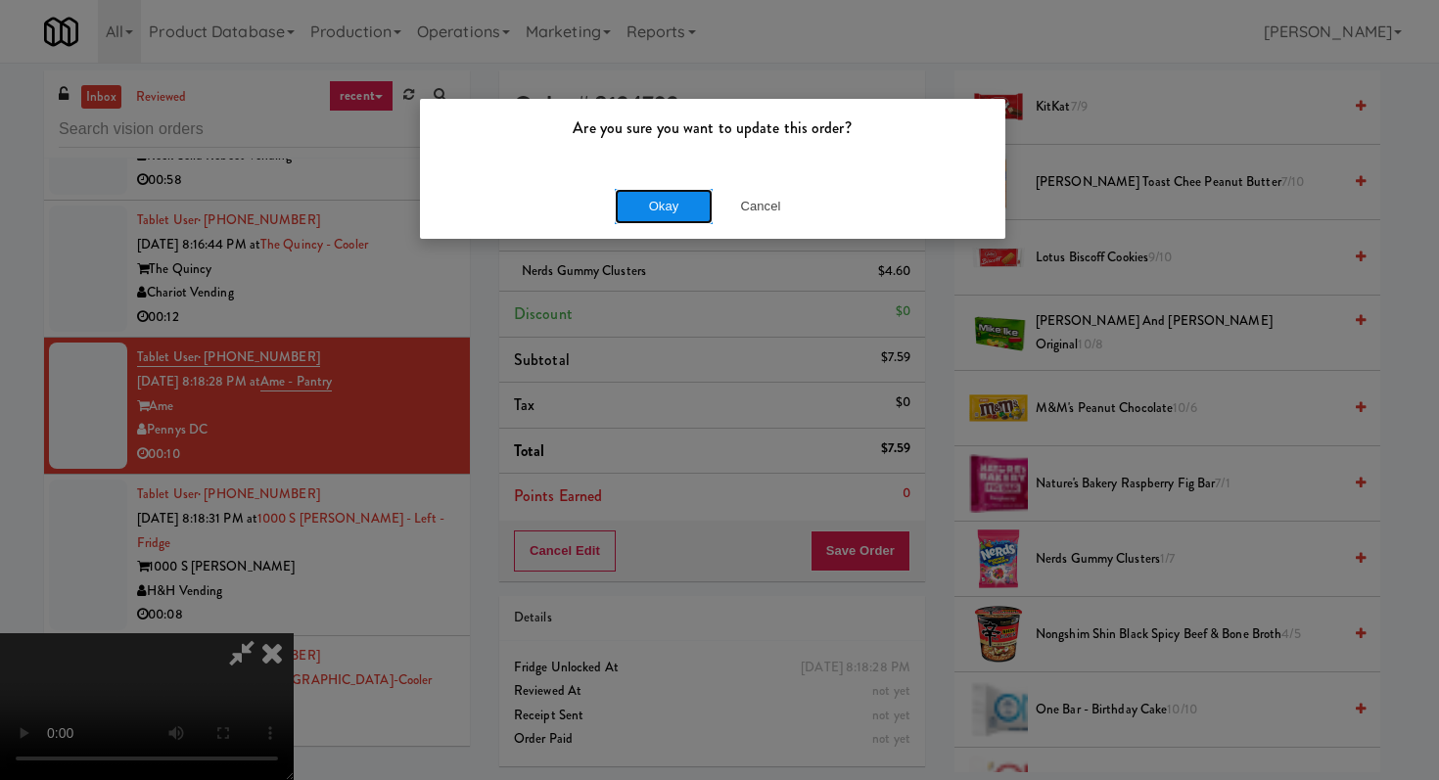
click at [676, 216] on button "Okay" at bounding box center [664, 206] width 98 height 35
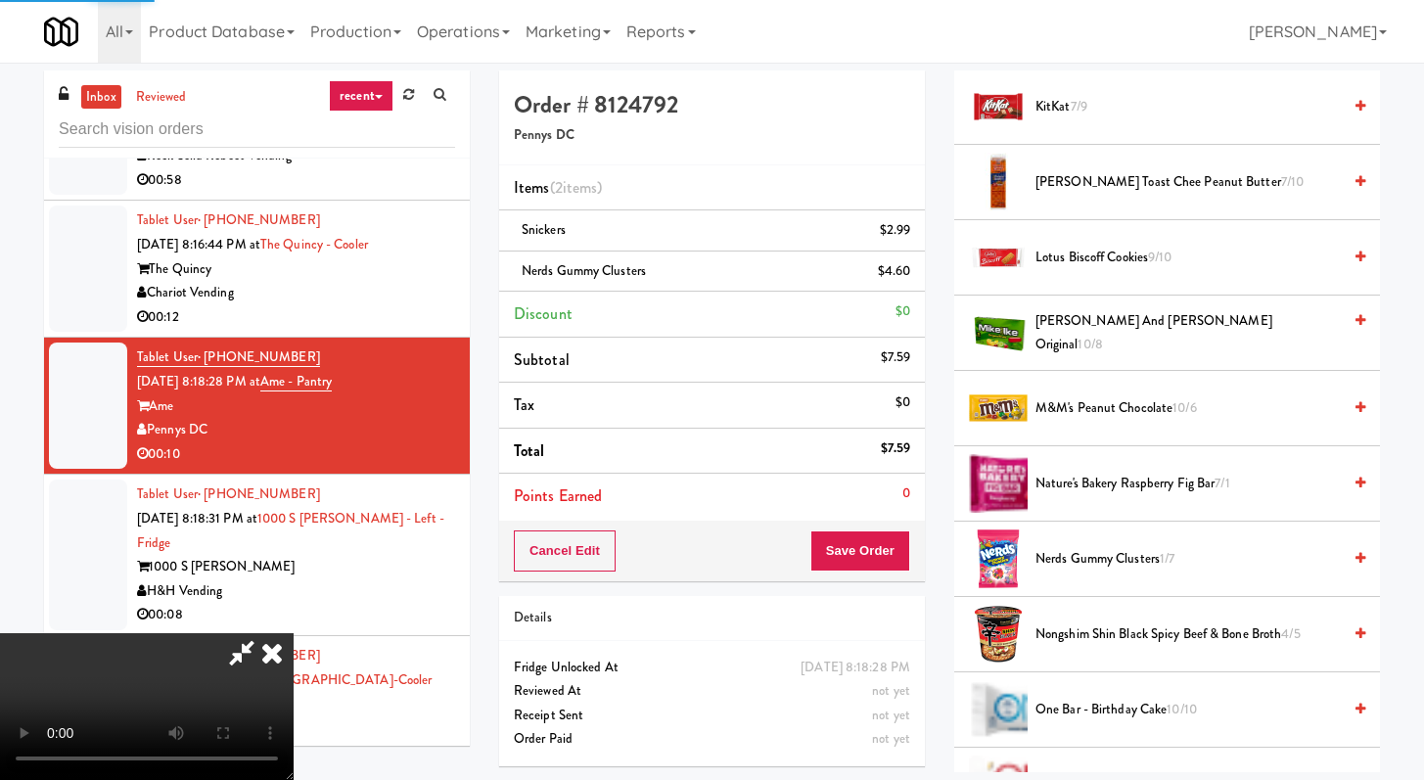
scroll to position [83, 0]
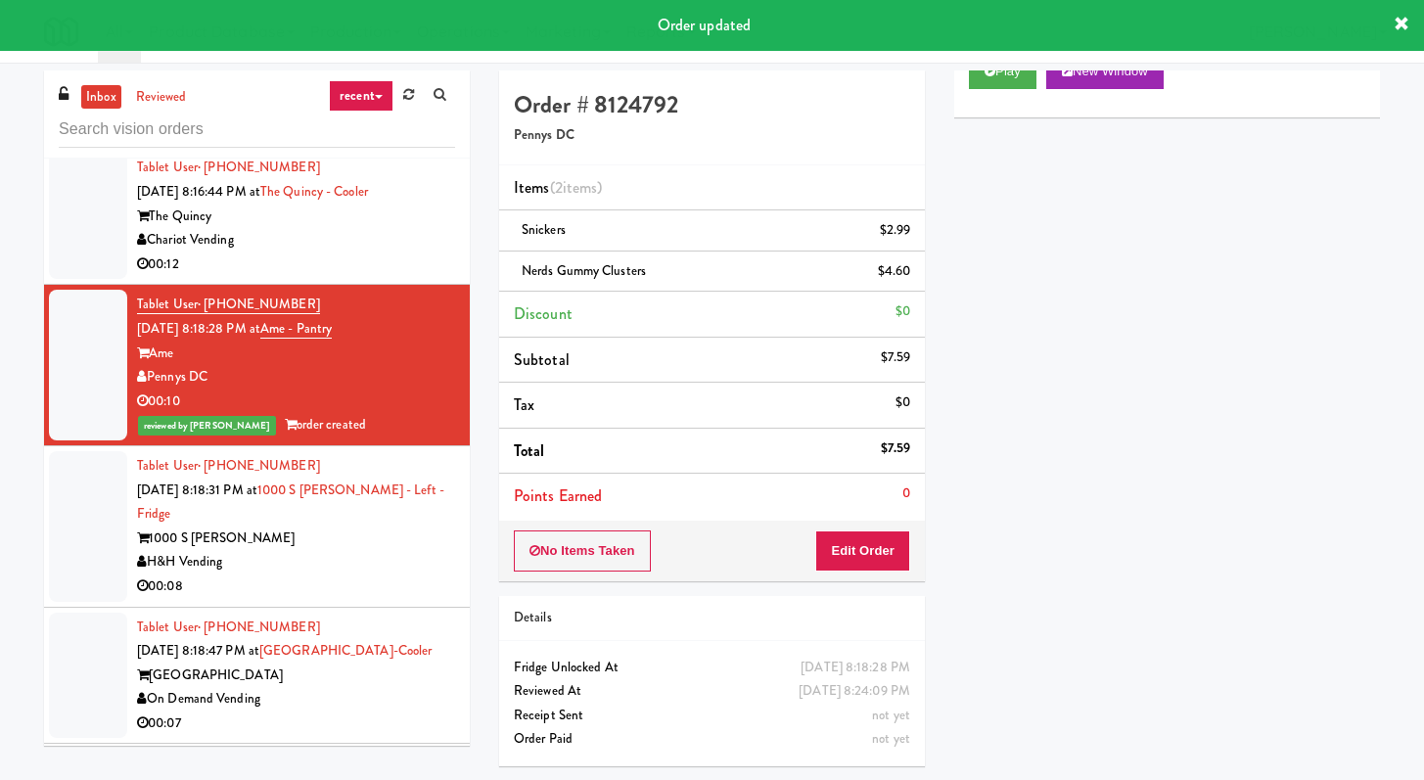
click at [329, 575] on div "00:08" at bounding box center [296, 587] width 318 height 24
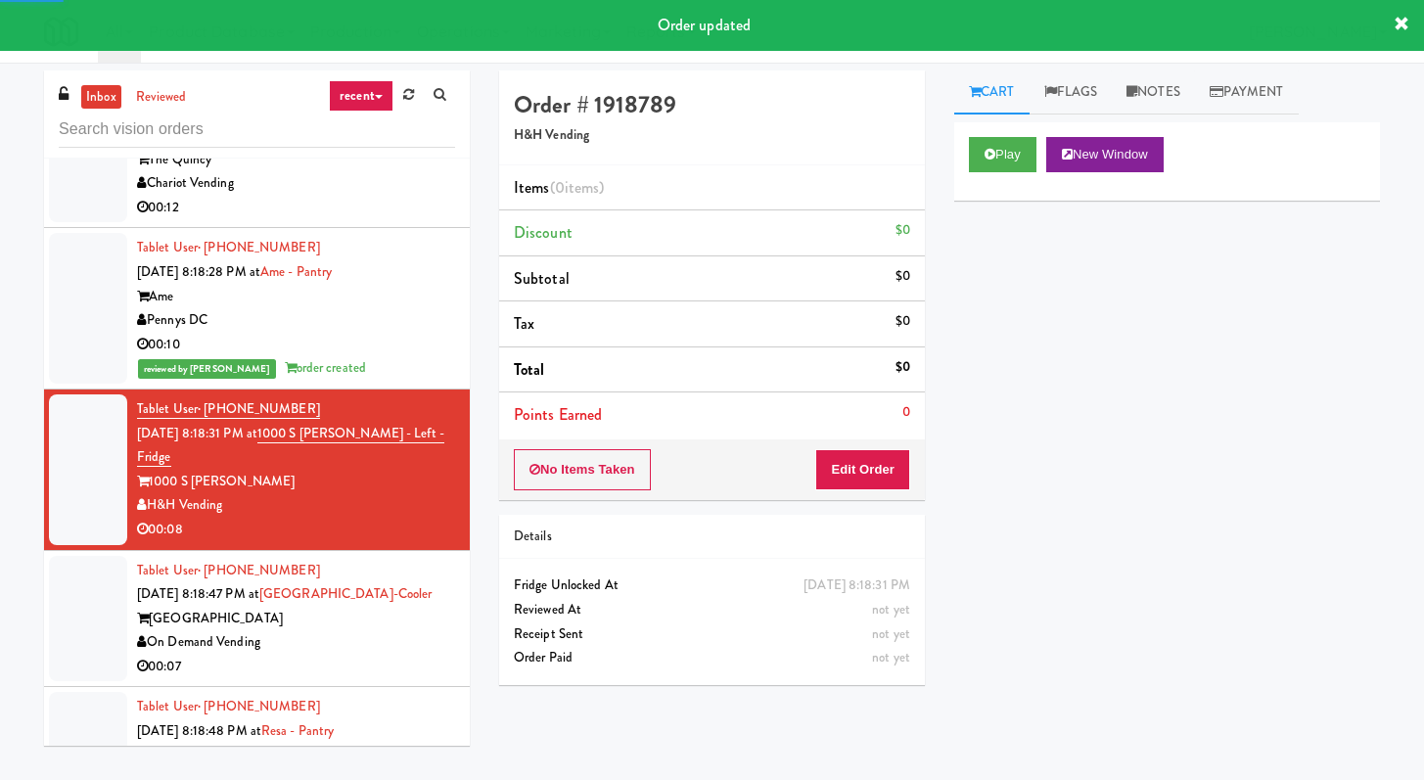
scroll to position [2535, 0]
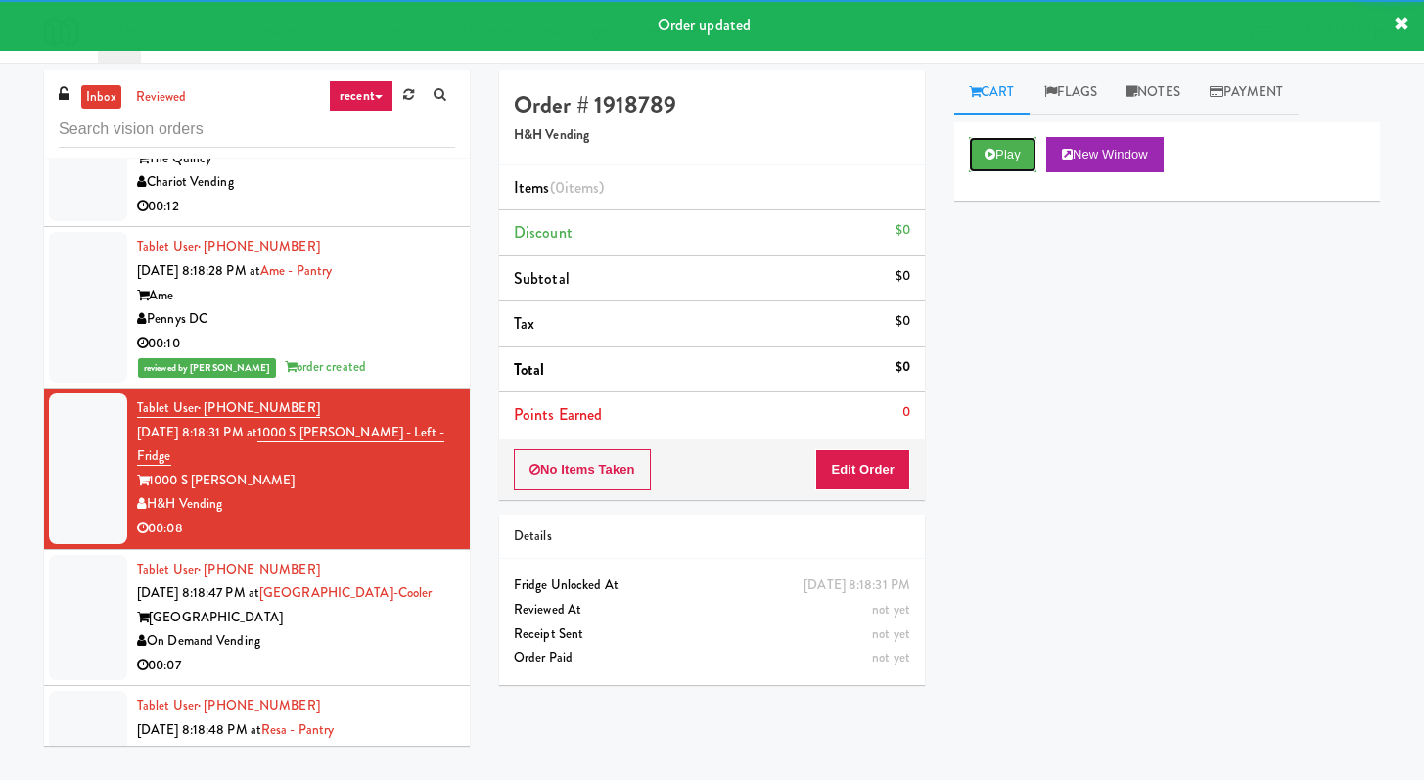
click at [1015, 151] on button "Play" at bounding box center [1003, 154] width 68 height 35
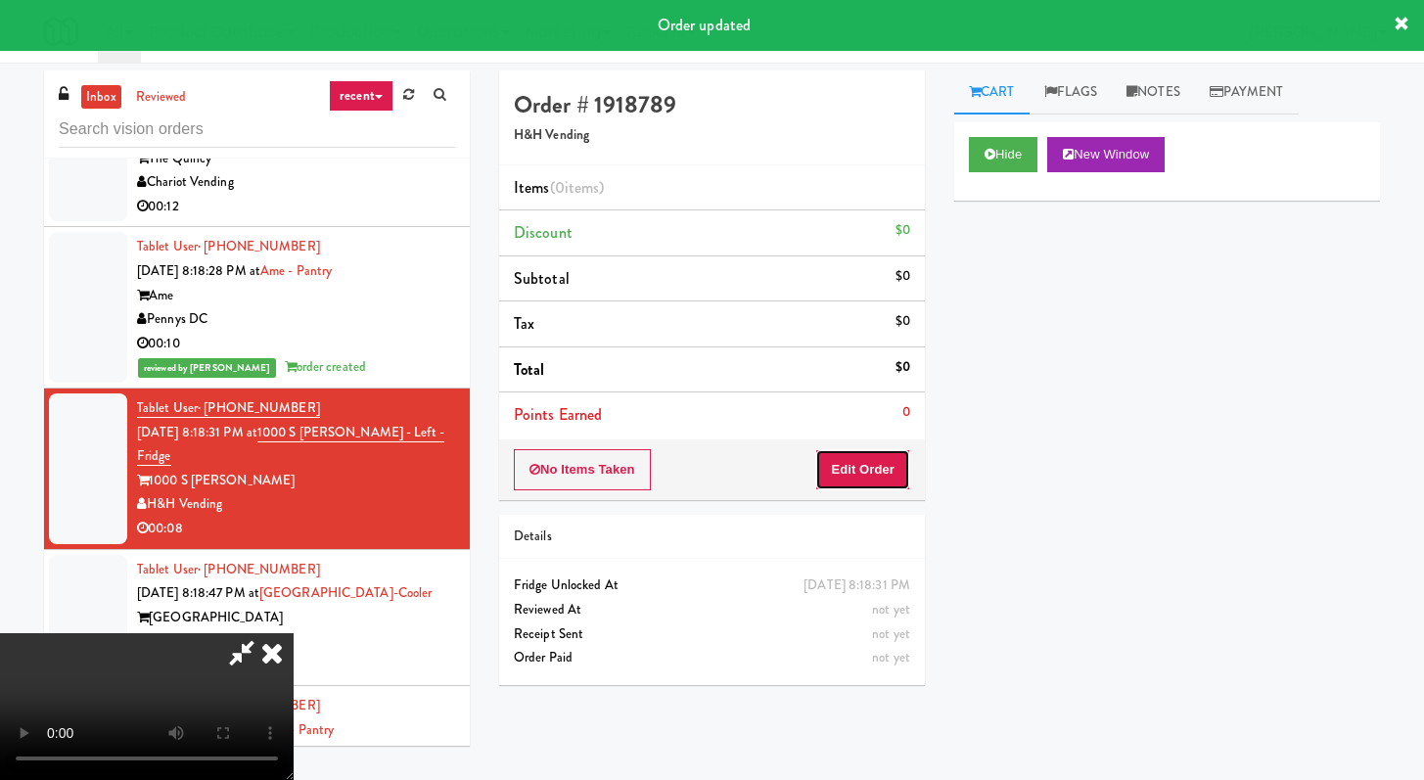
click at [871, 457] on button "Edit Order" at bounding box center [862, 469] width 95 height 41
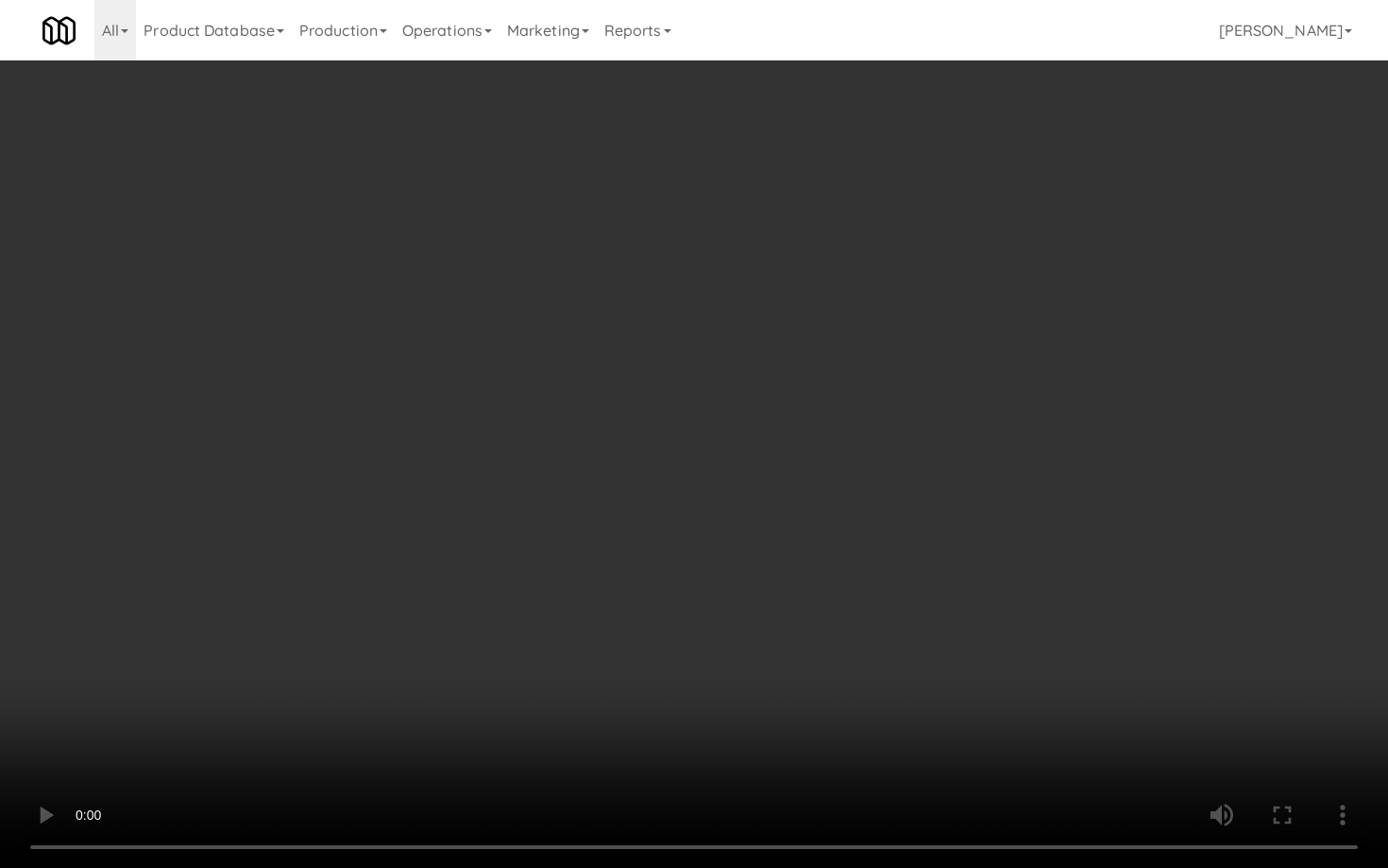
click at [722, 575] on video at bounding box center [694, 434] width 1388 height 868
click at [722, 574] on video at bounding box center [694, 434] width 1388 height 868
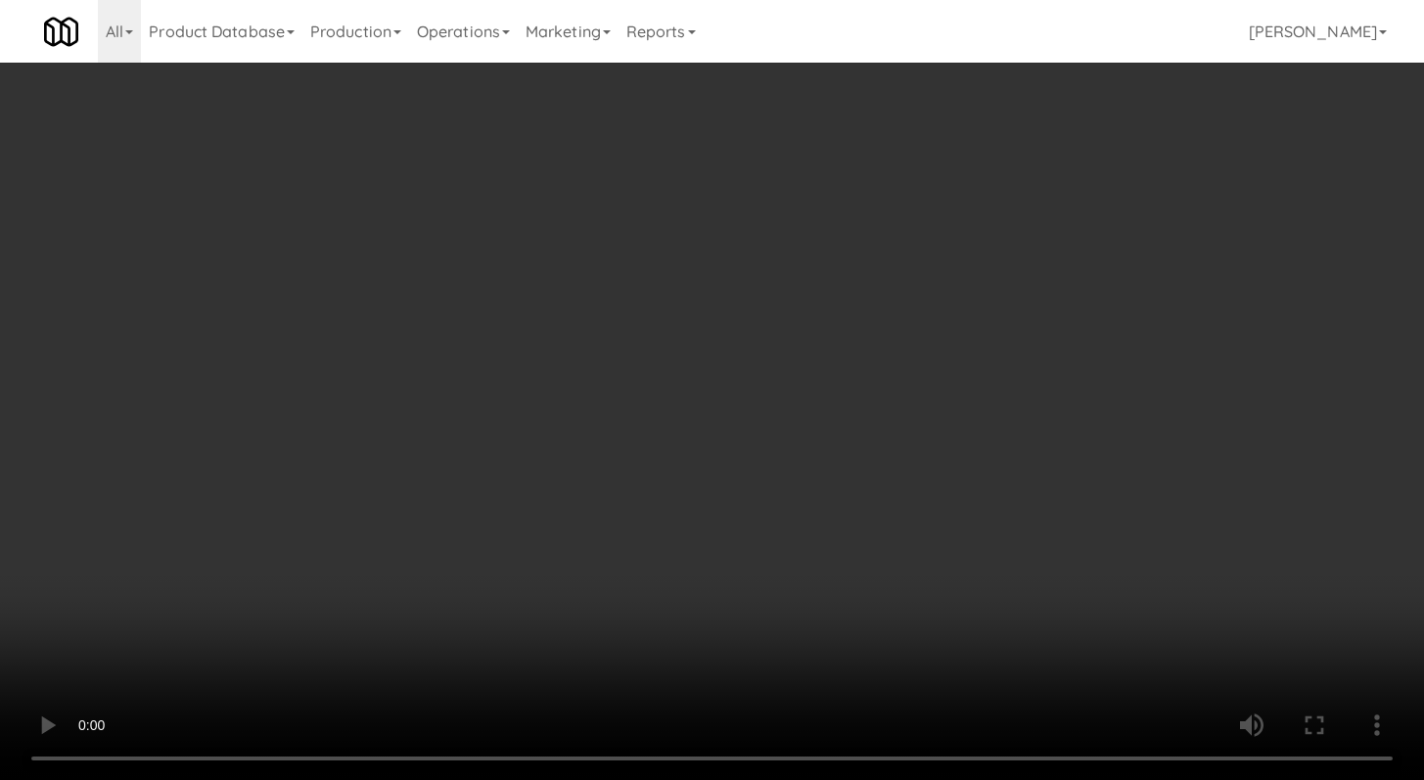
scroll to position [790, 0]
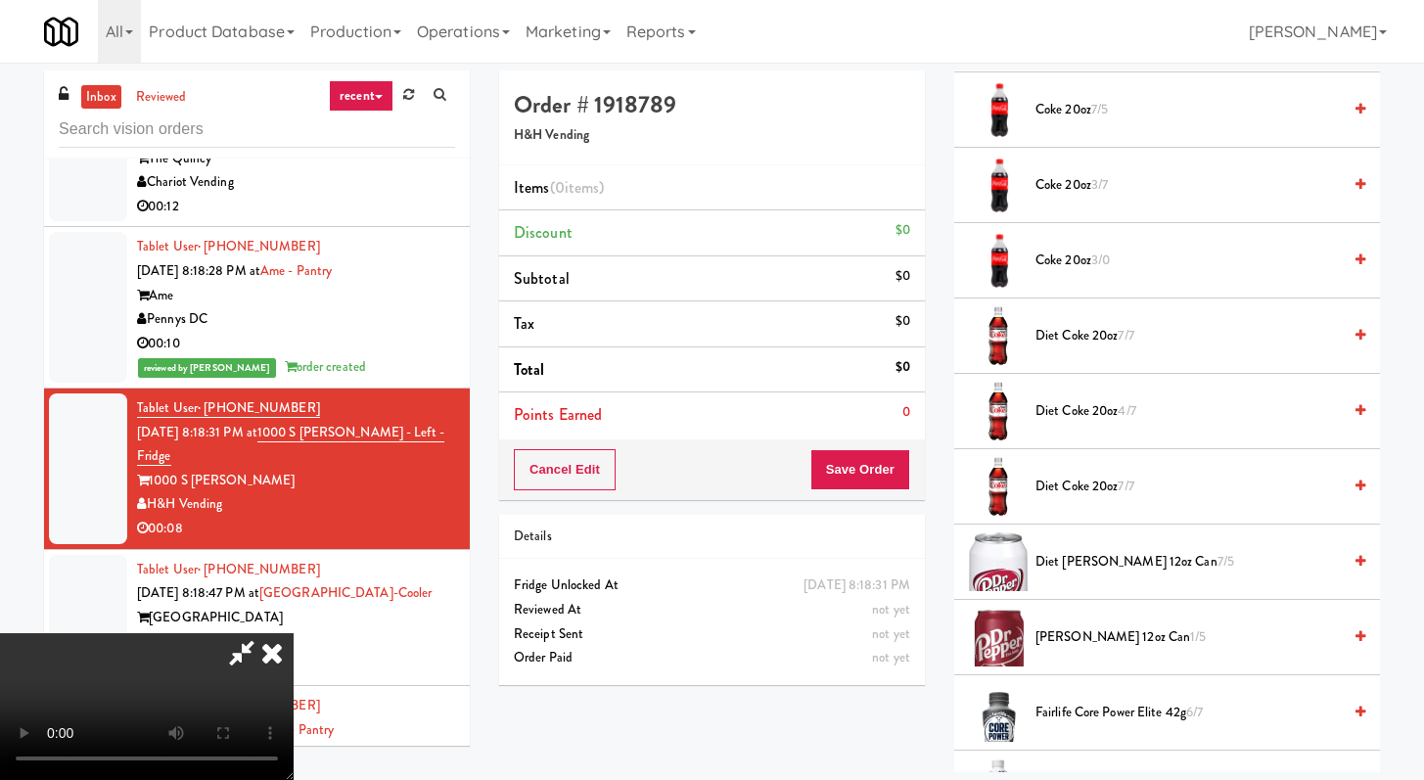
click at [1099, 418] on span "Diet Coke 20oz 4/7" at bounding box center [1188, 411] width 305 height 24
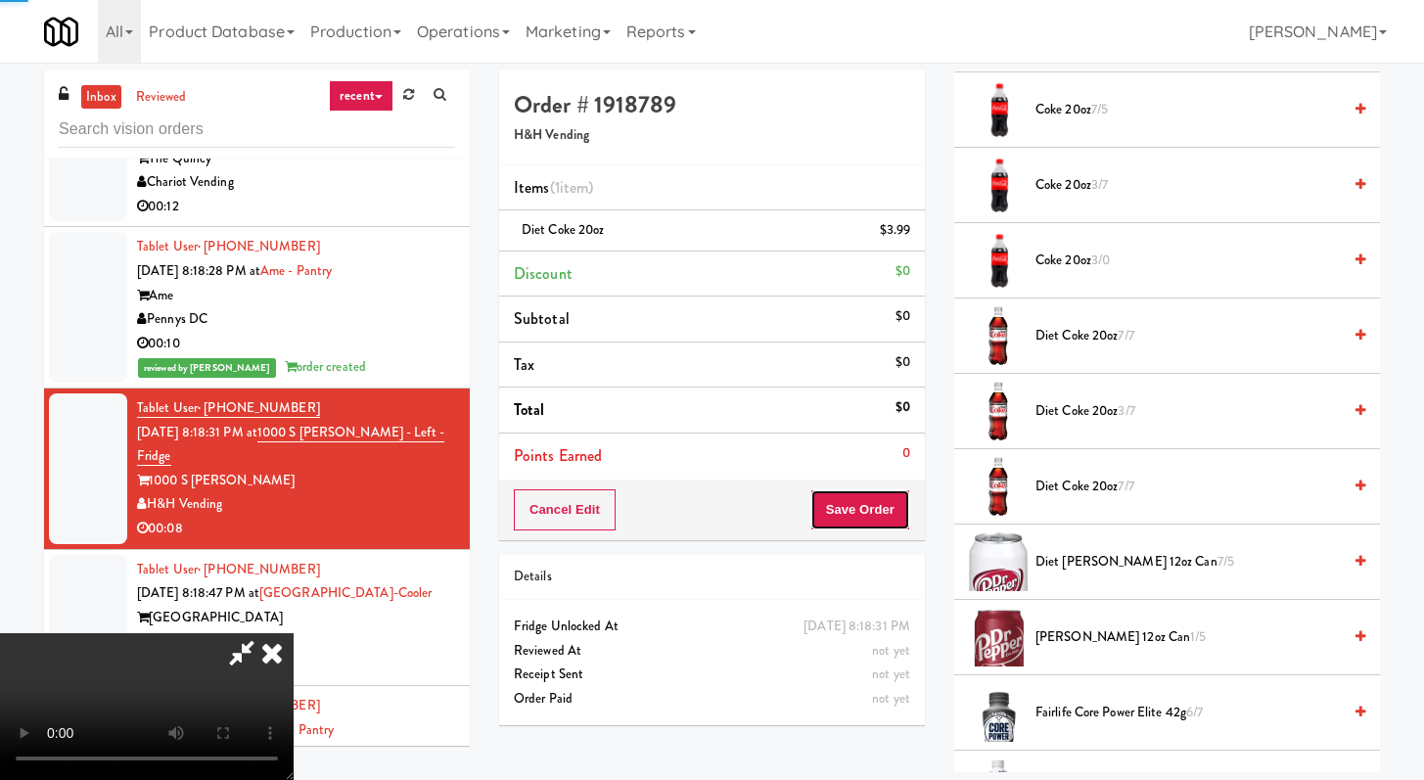
click at [881, 506] on button "Save Order" at bounding box center [861, 509] width 100 height 41
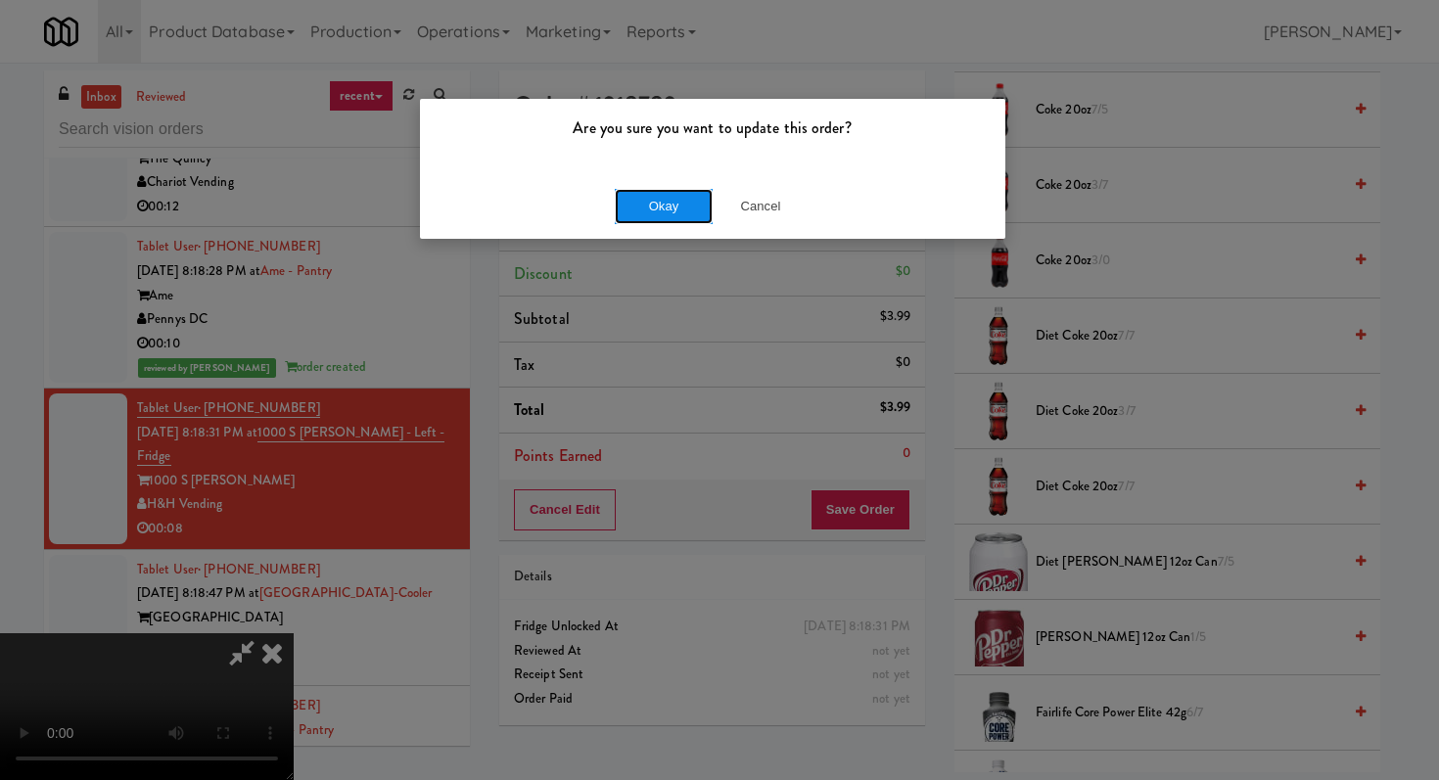
click at [636, 210] on button "Okay" at bounding box center [664, 206] width 98 height 35
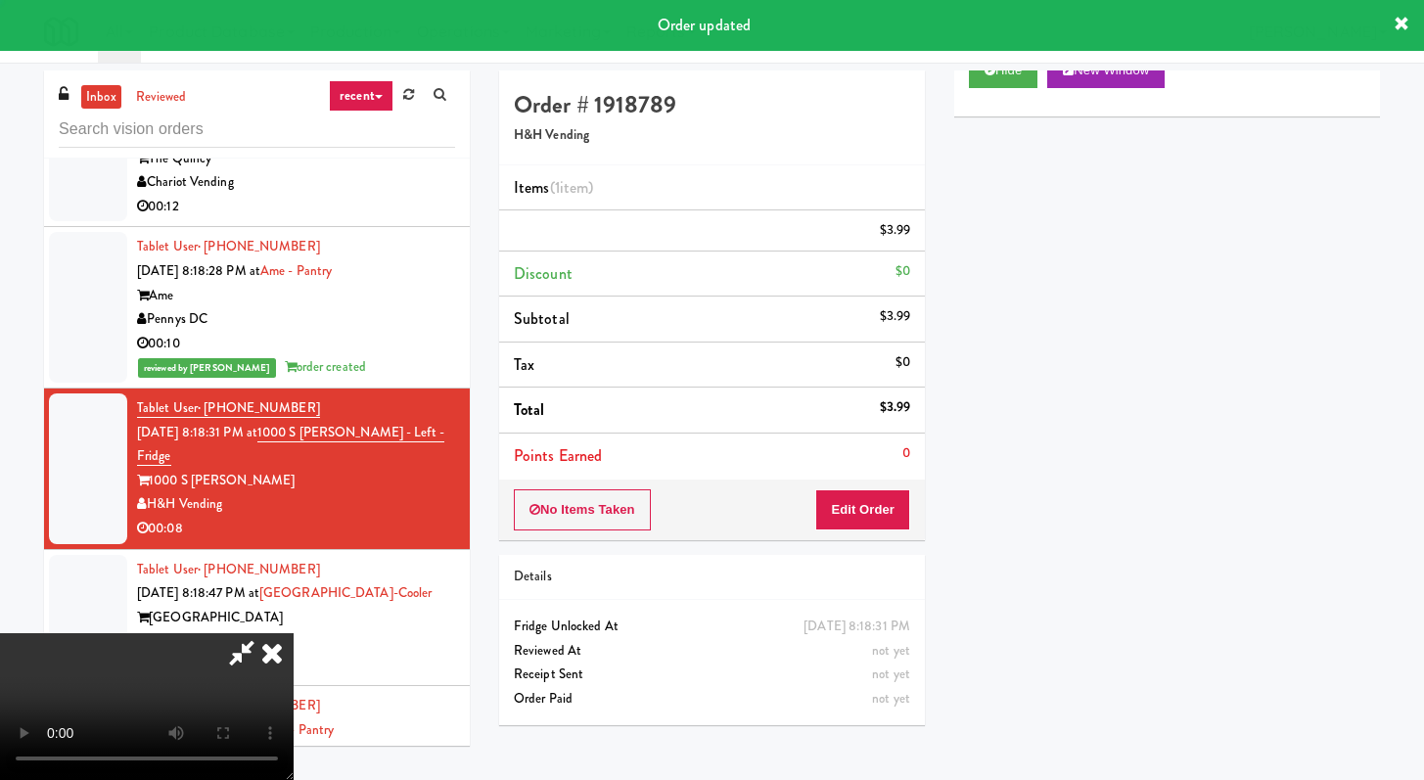
scroll to position [83, 0]
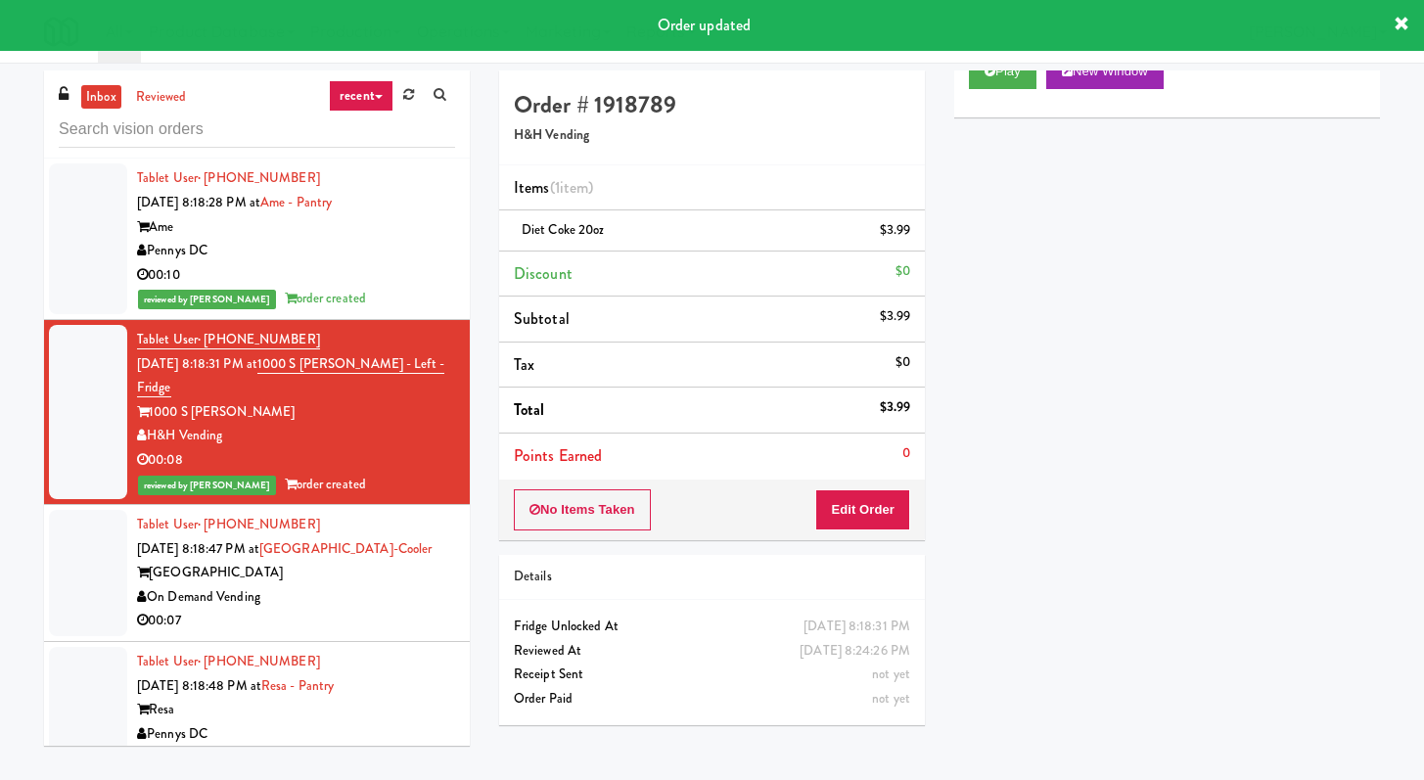
click at [341, 585] on div "On Demand Vending" at bounding box center [296, 597] width 318 height 24
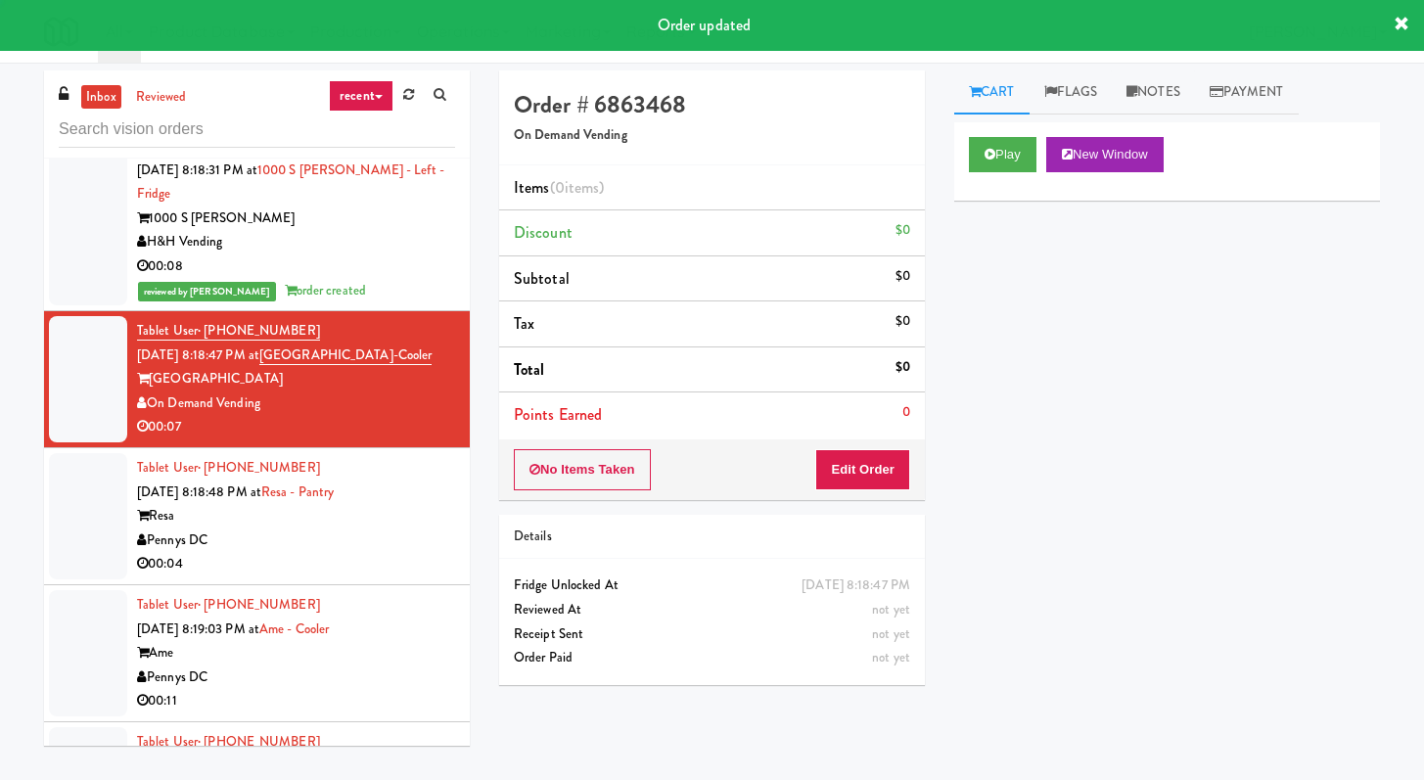
scroll to position [2914, 0]
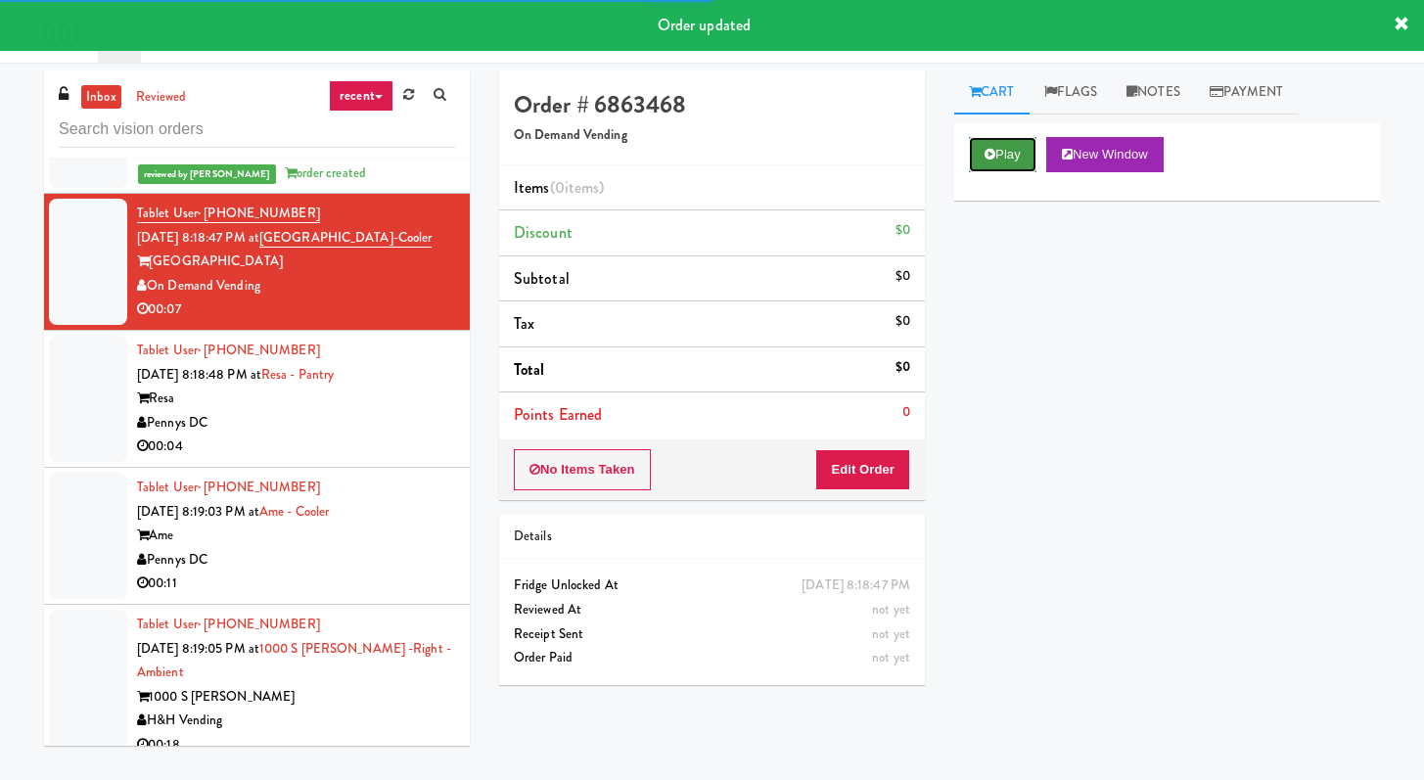
click at [1002, 154] on button "Play" at bounding box center [1003, 154] width 68 height 35
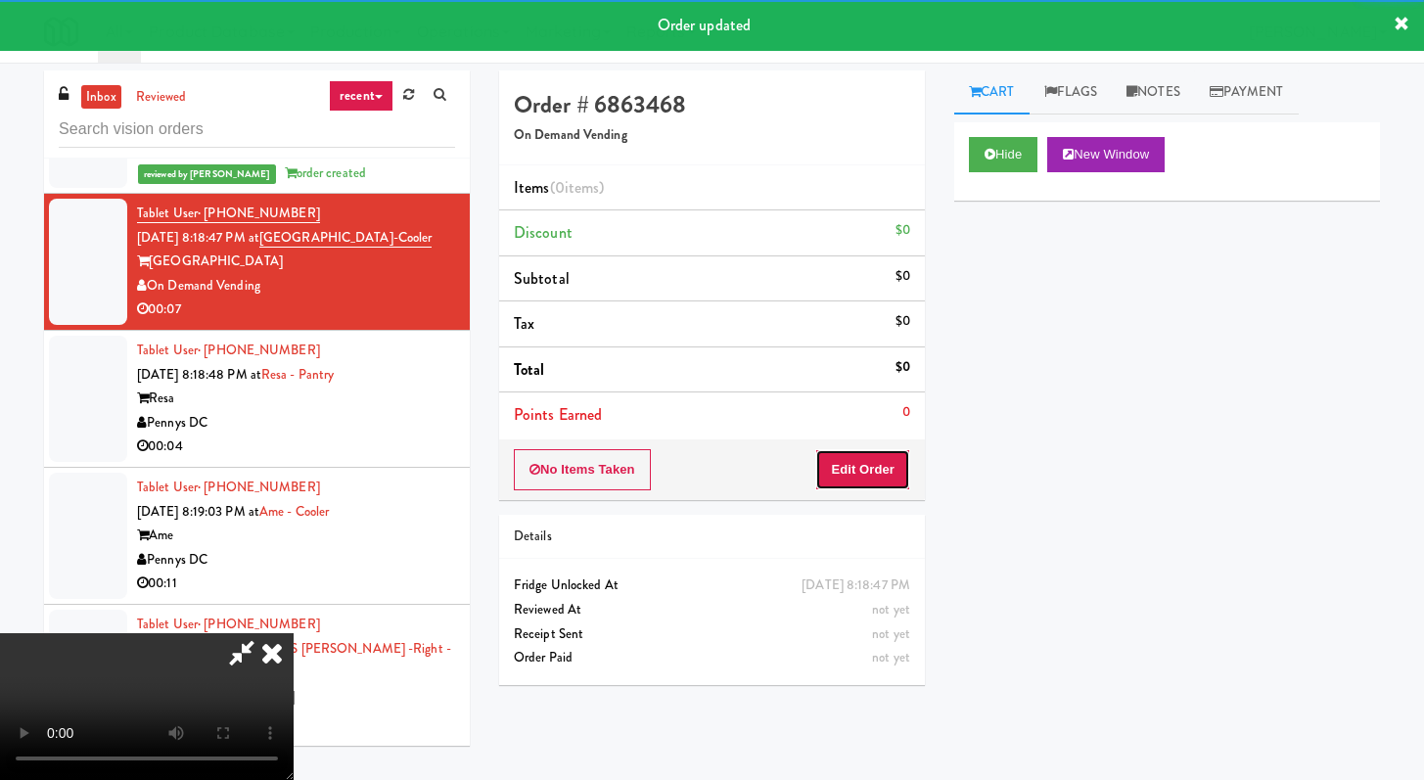
click at [857, 470] on button "Edit Order" at bounding box center [862, 469] width 95 height 41
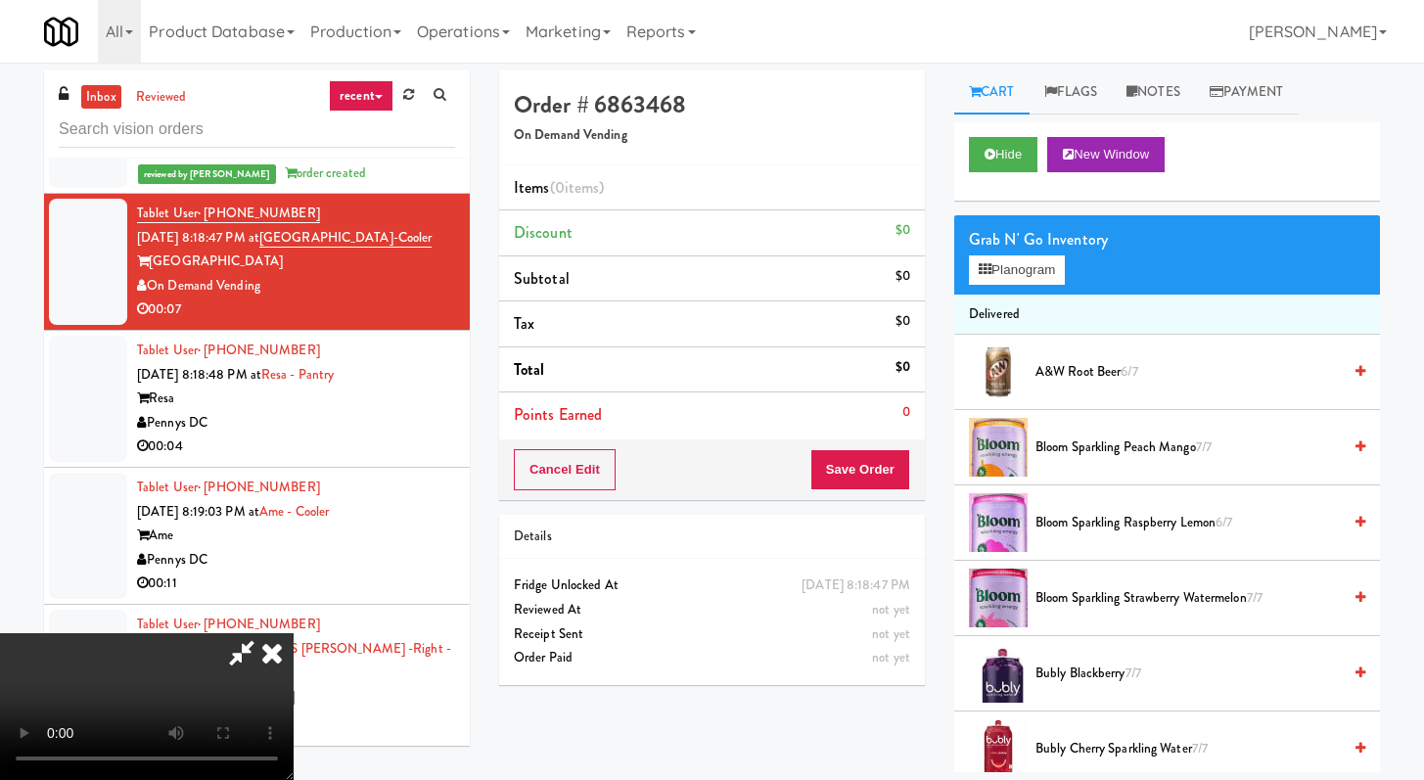
scroll to position [0, 0]
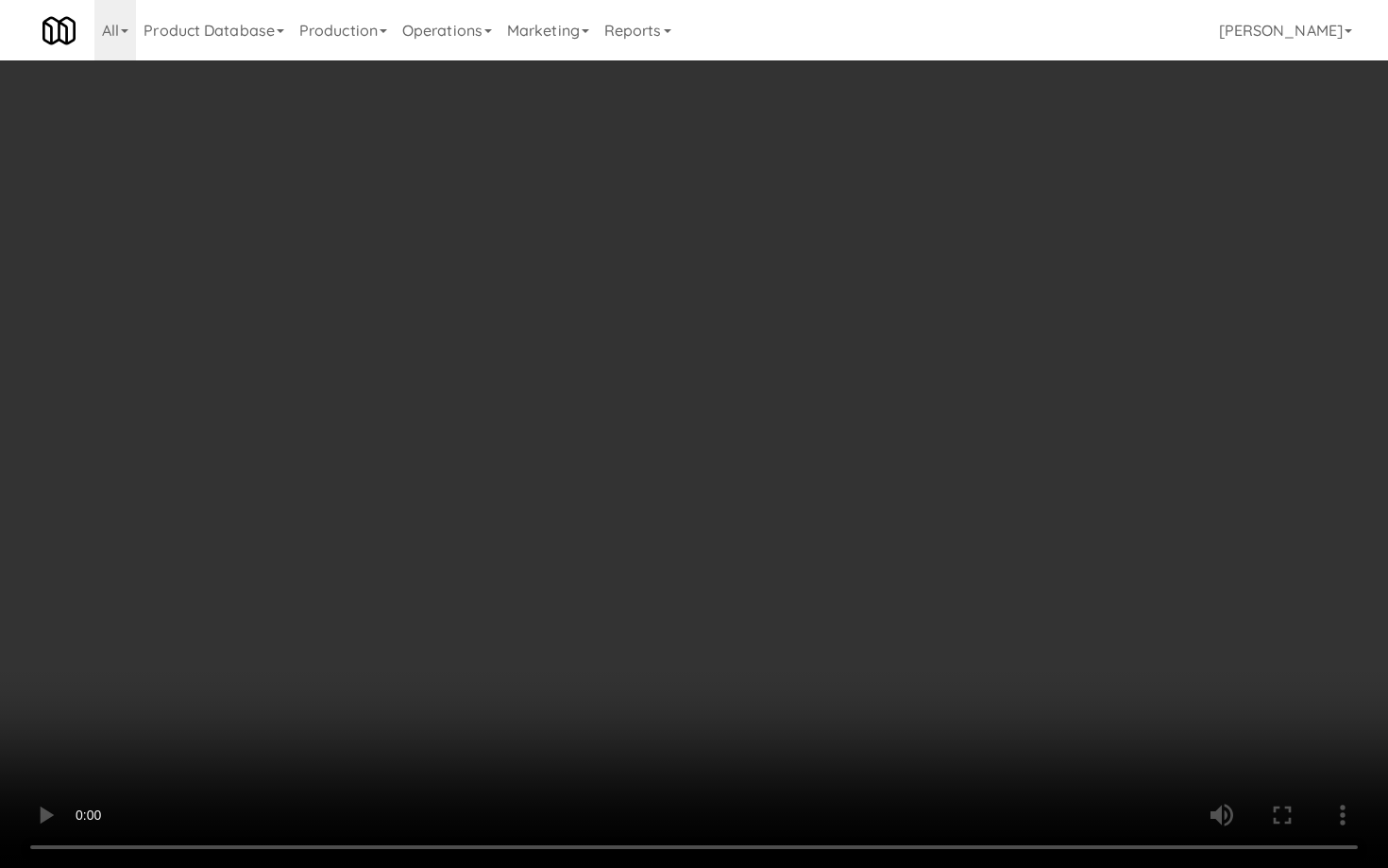
click at [688, 663] on video at bounding box center [694, 434] width 1388 height 868
click at [689, 662] on video at bounding box center [694, 434] width 1388 height 868
click at [699, 643] on video at bounding box center [694, 434] width 1388 height 868
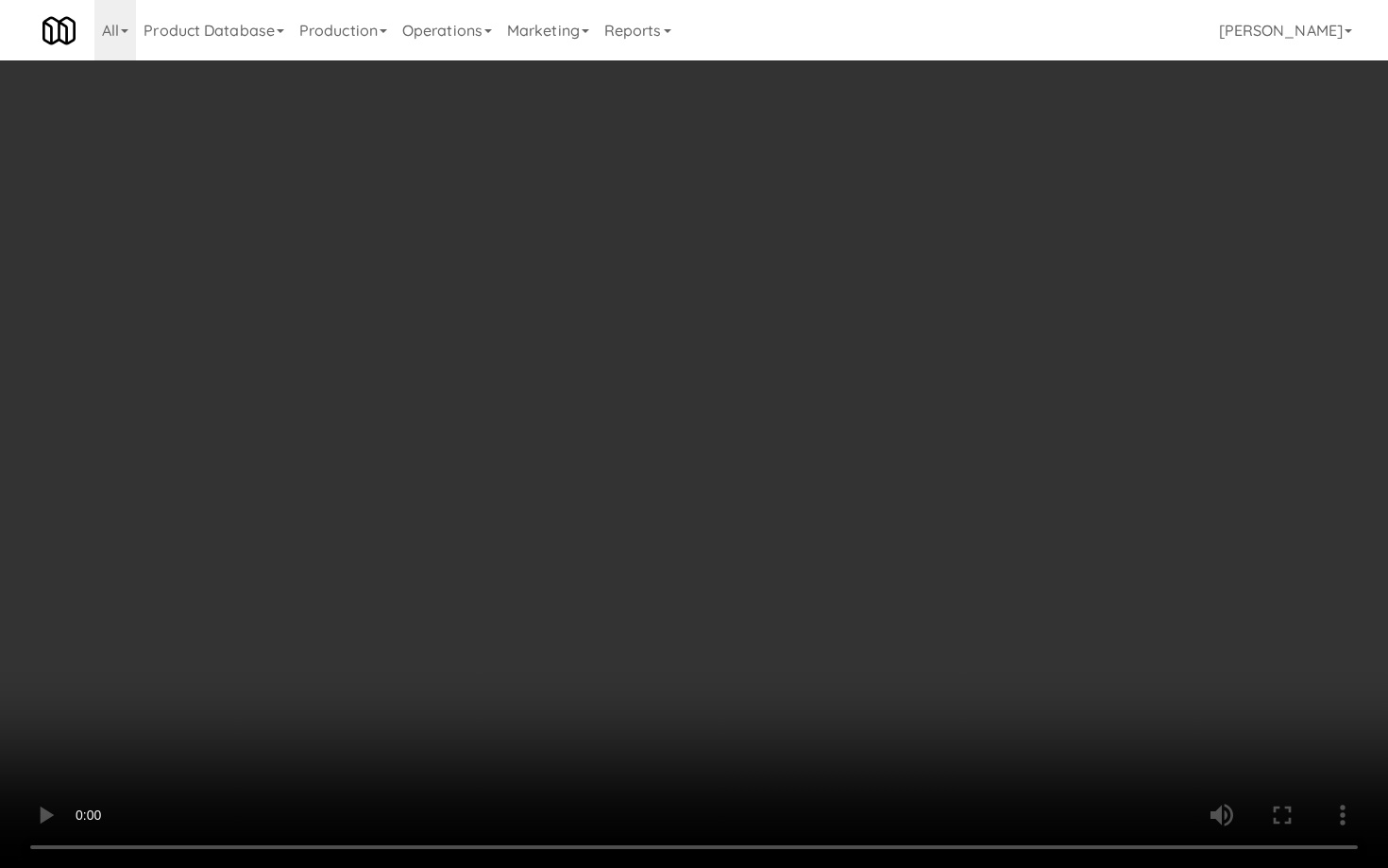
click at [699, 643] on video at bounding box center [694, 434] width 1388 height 868
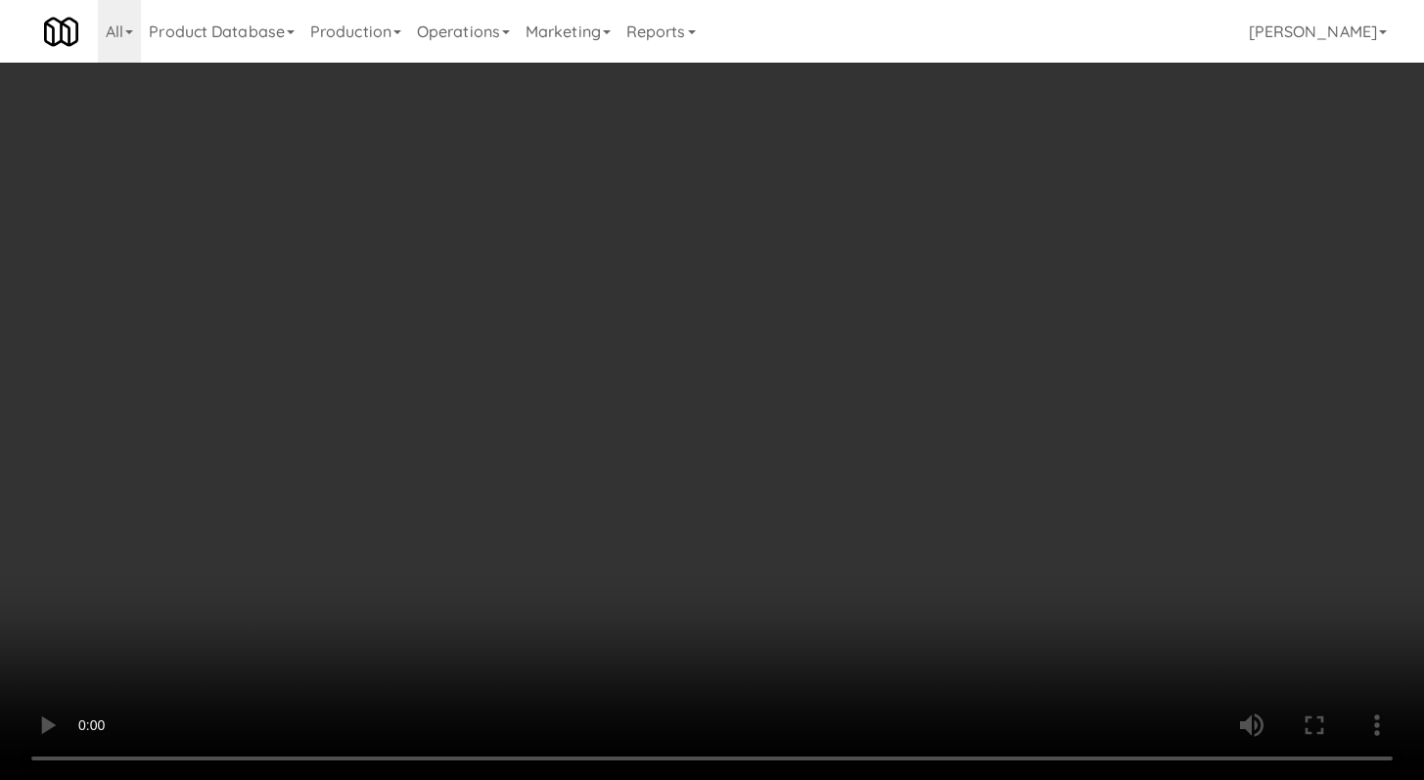
scroll to position [2186, 0]
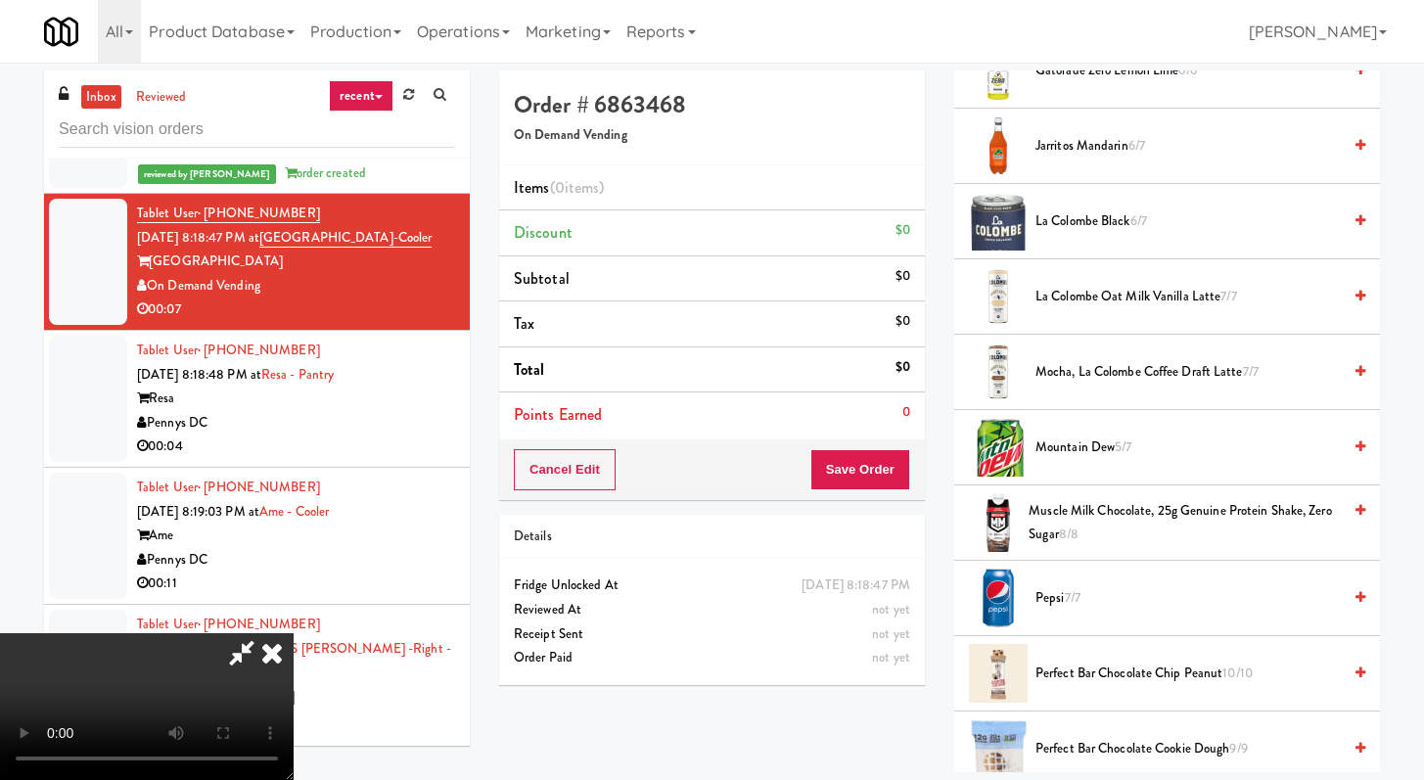
click at [1110, 438] on span "Mountain Dew 5/7" at bounding box center [1188, 448] width 305 height 24
click at [1109, 440] on span "Mountain Dew 5/7" at bounding box center [1188, 448] width 305 height 24
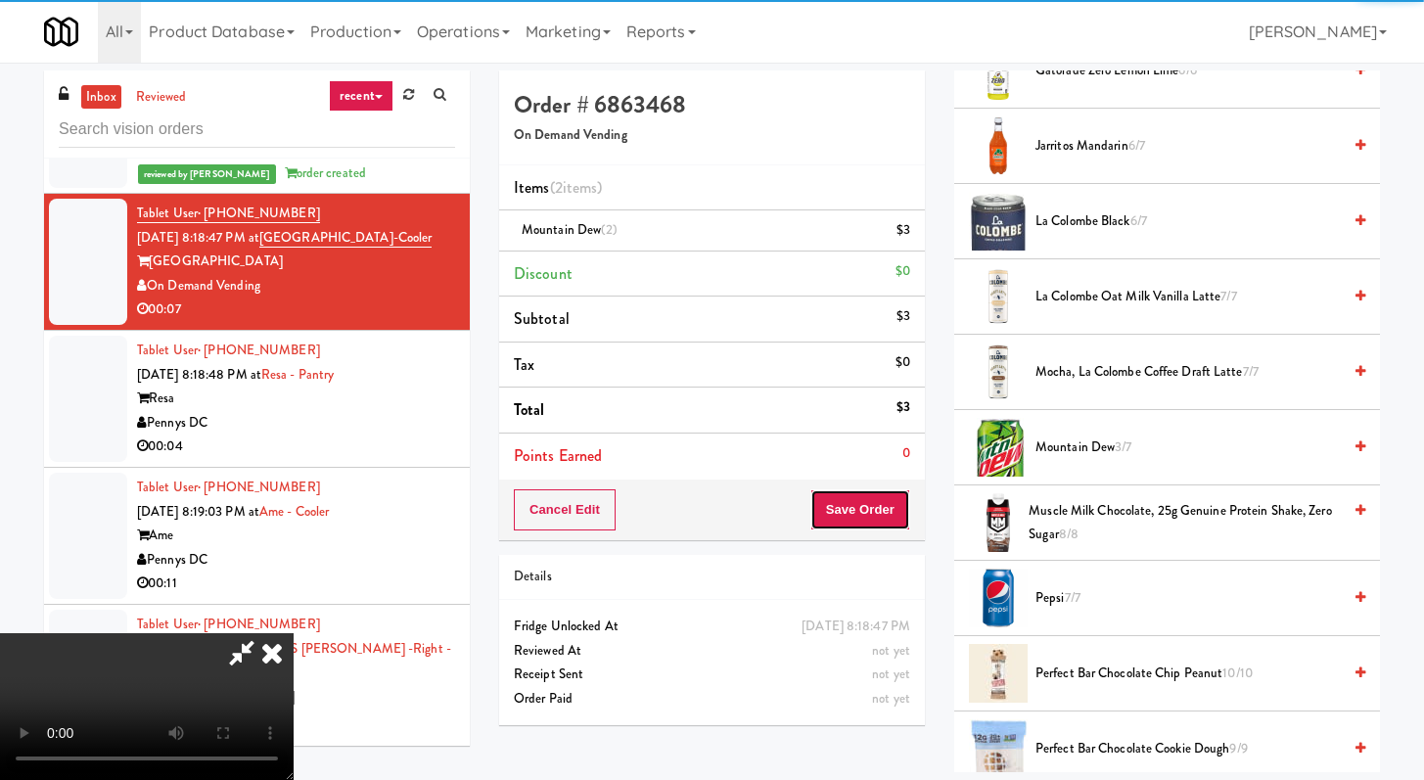
click at [868, 524] on button "Save Order" at bounding box center [861, 509] width 100 height 41
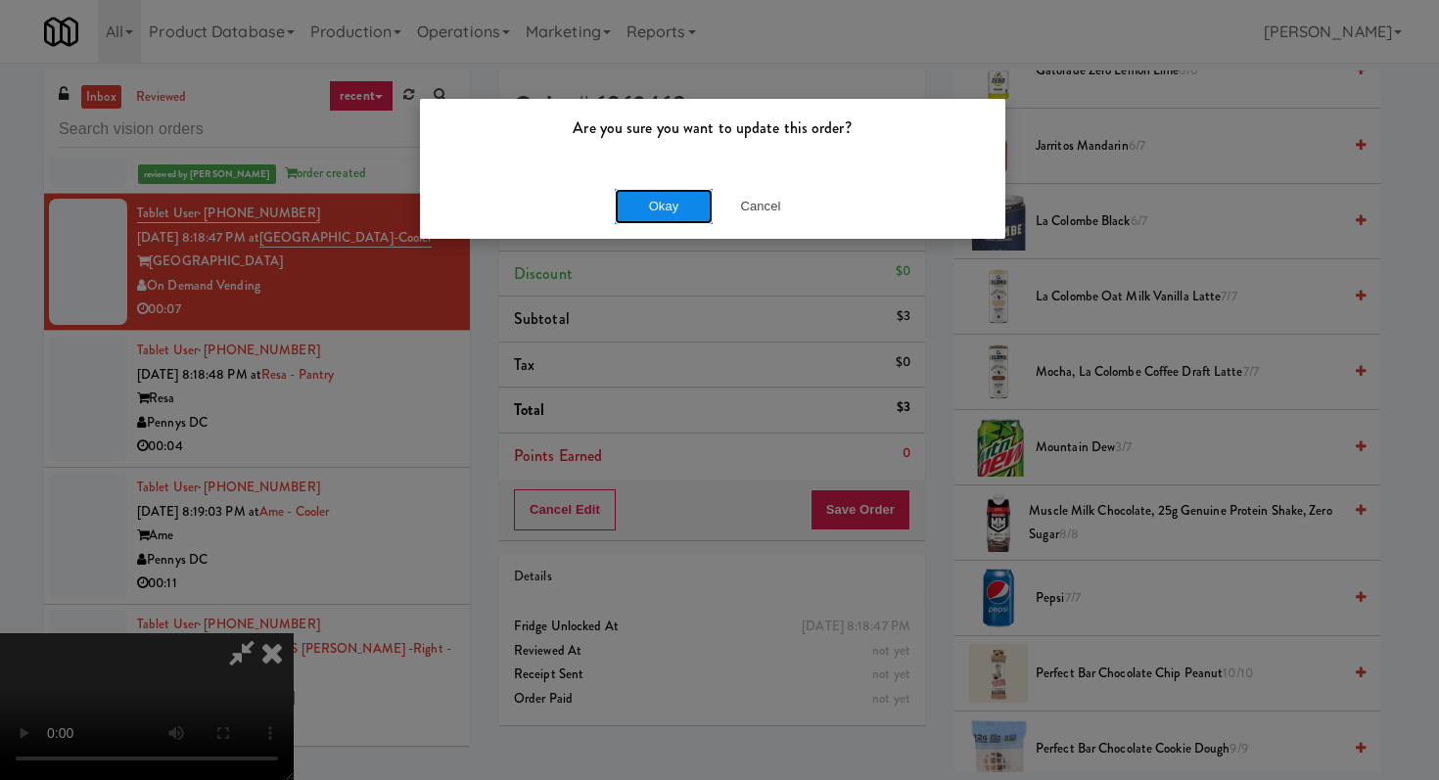
click at [666, 192] on button "Okay" at bounding box center [664, 206] width 98 height 35
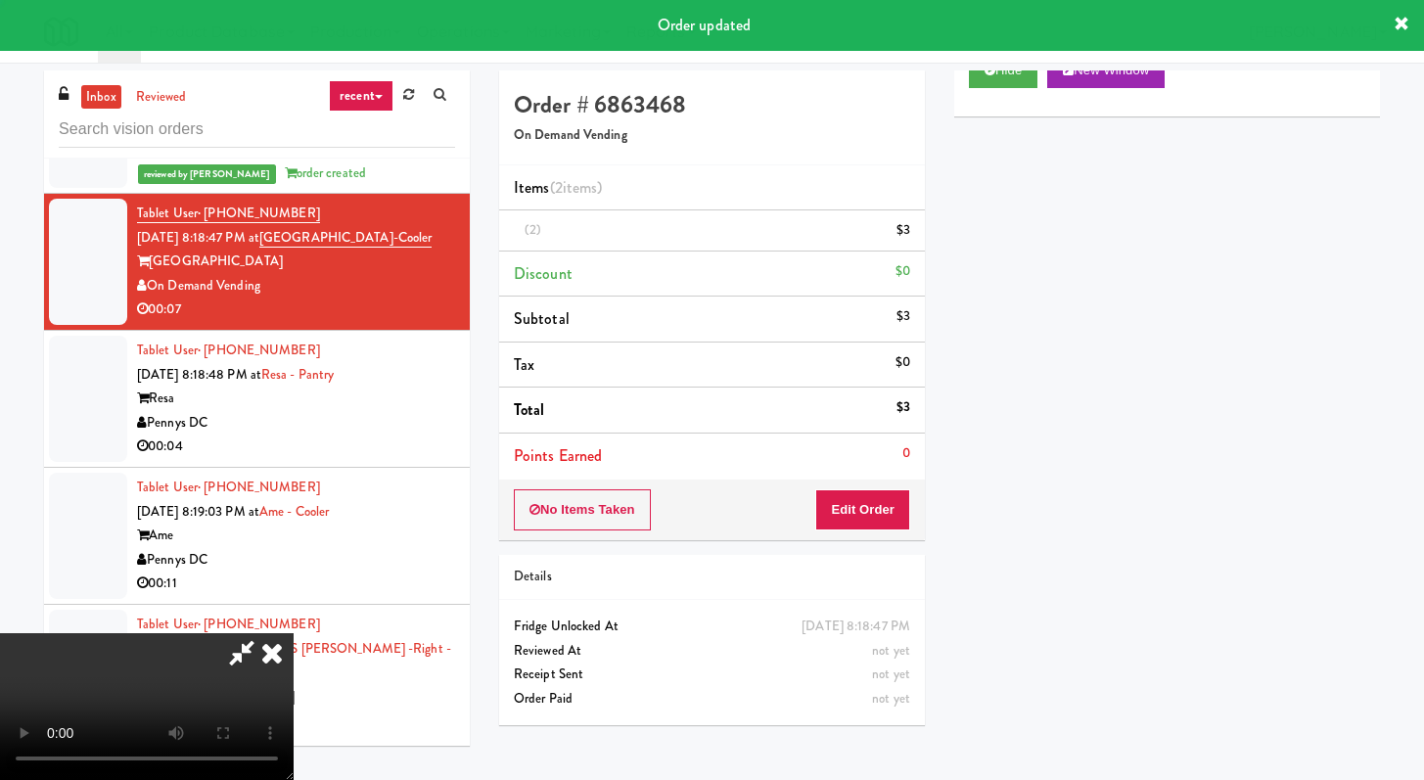
scroll to position [83, 0]
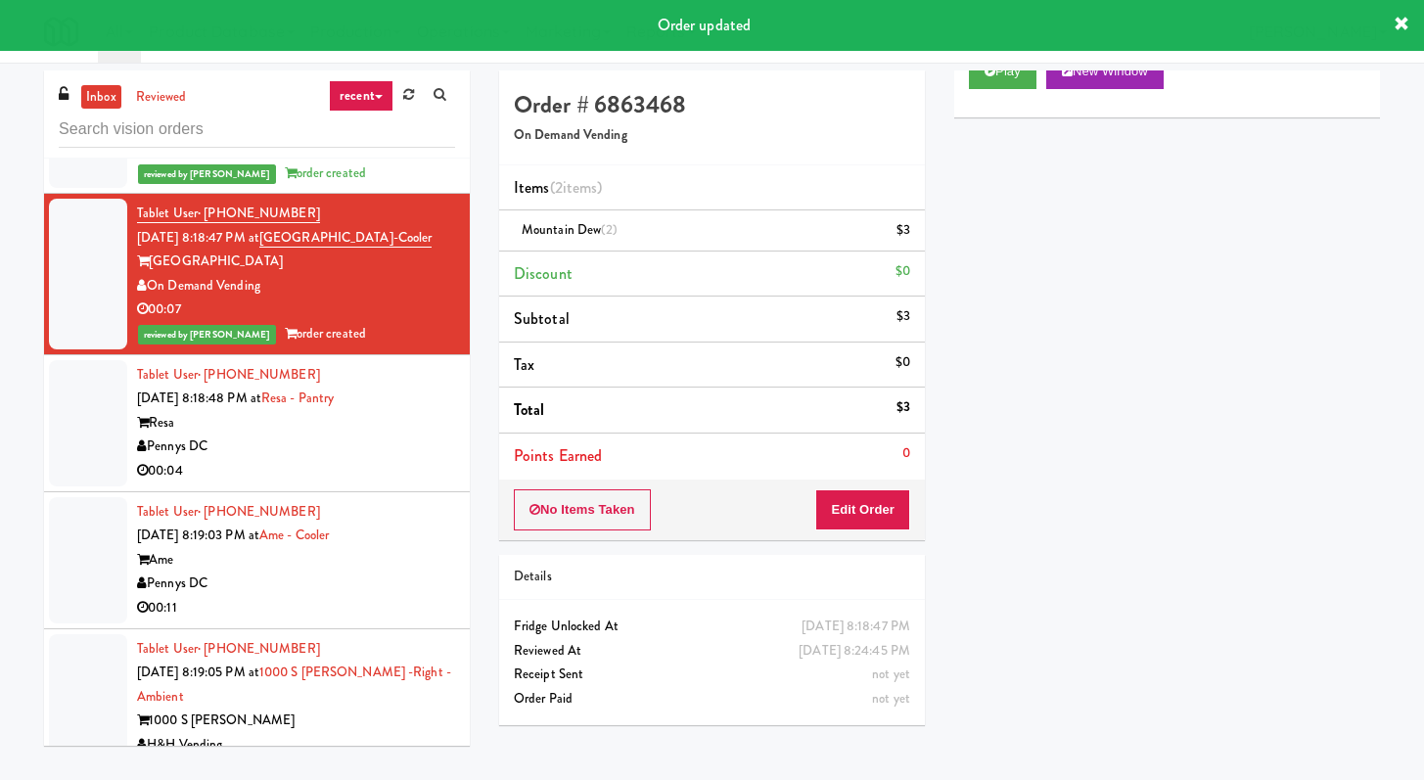
click at [431, 435] on div "Pennys DC" at bounding box center [296, 447] width 318 height 24
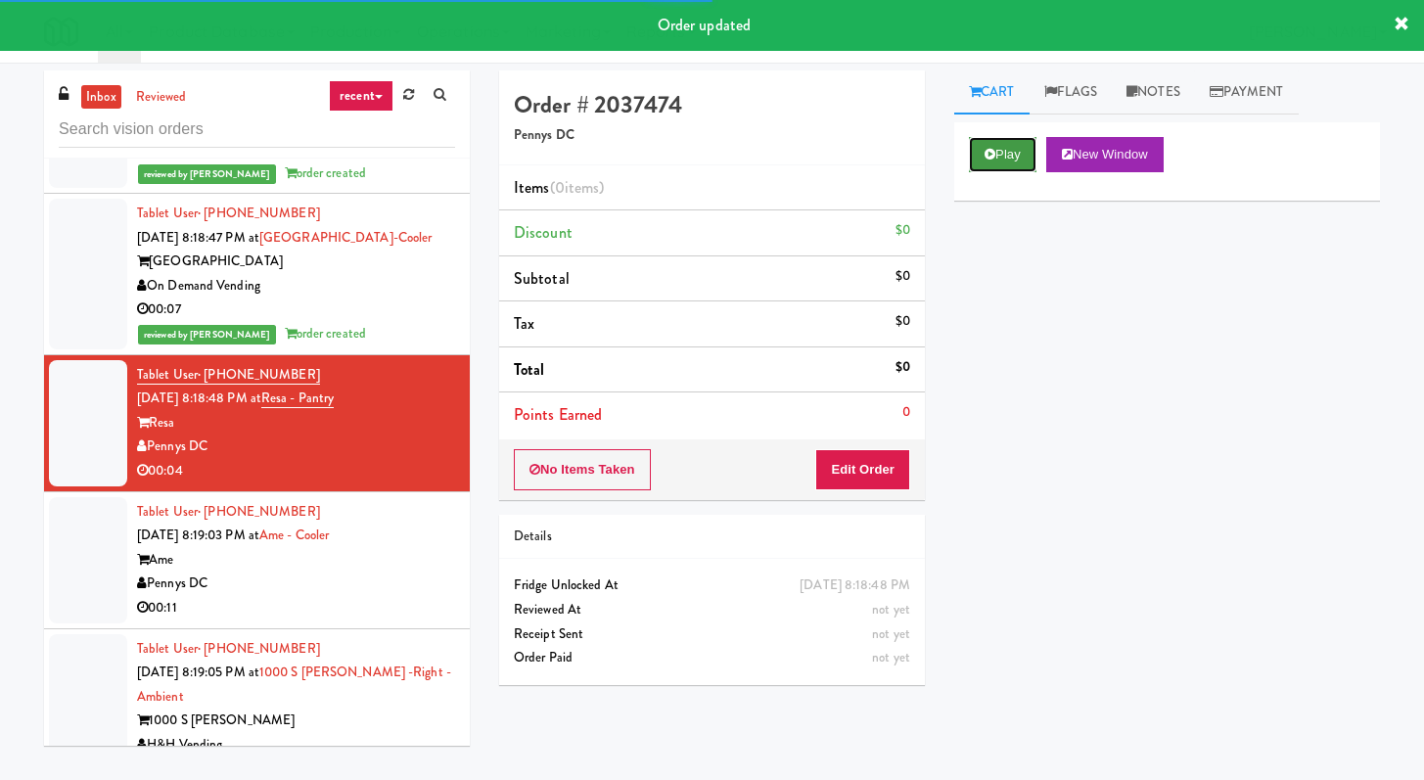
click at [985, 141] on button "Play" at bounding box center [1003, 154] width 68 height 35
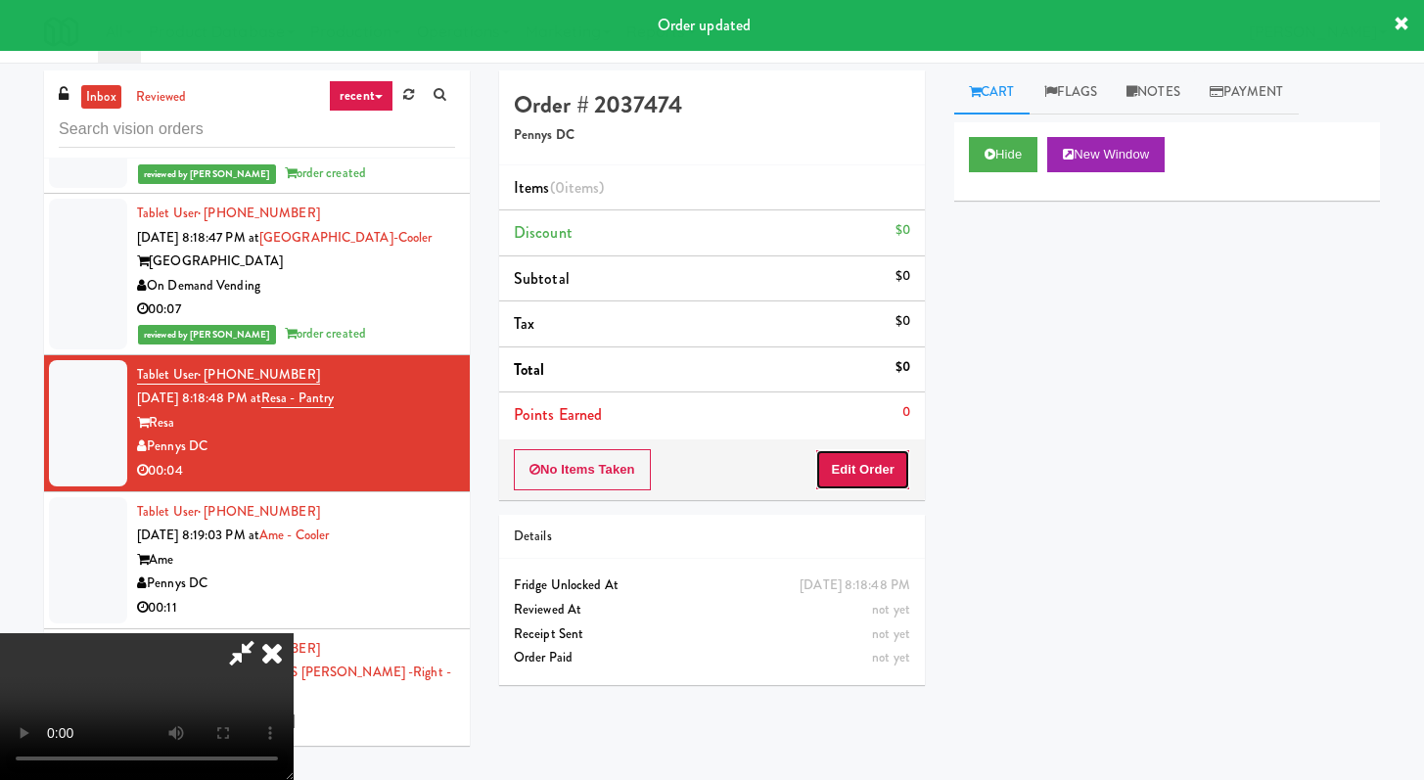
click at [869, 478] on button "Edit Order" at bounding box center [862, 469] width 95 height 41
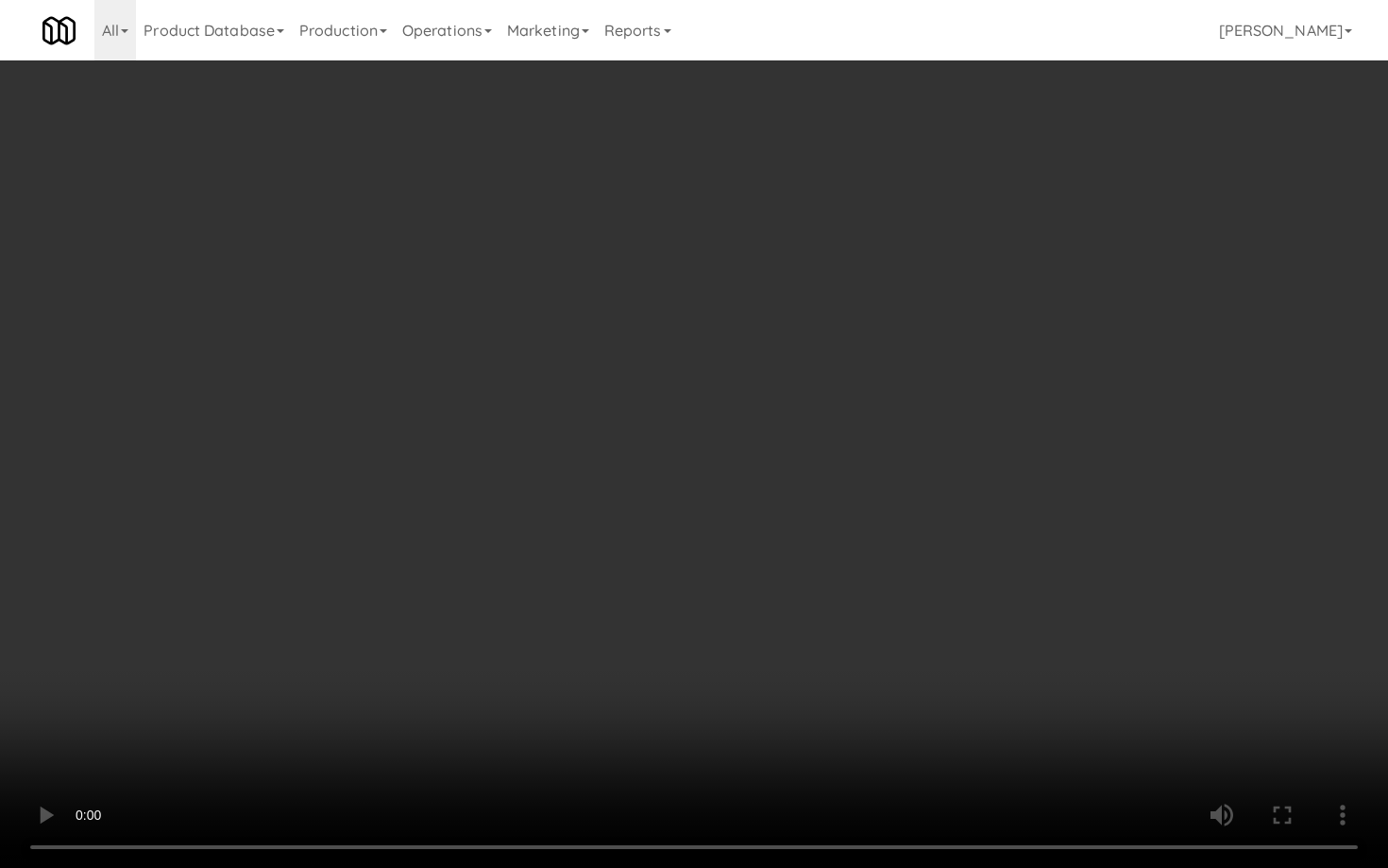
click at [712, 670] on video at bounding box center [694, 434] width 1388 height 868
click at [711, 665] on video at bounding box center [694, 434] width 1388 height 868
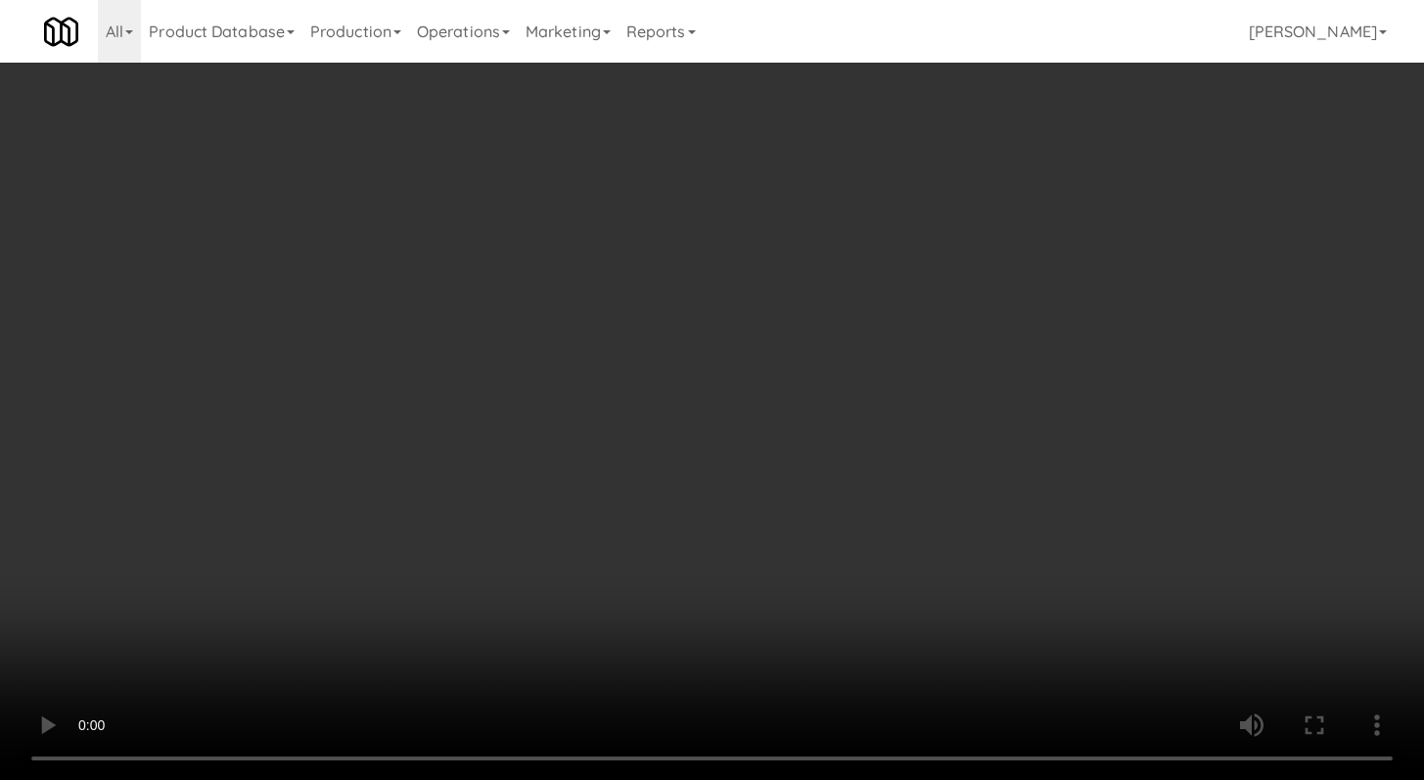
scroll to position [793, 0]
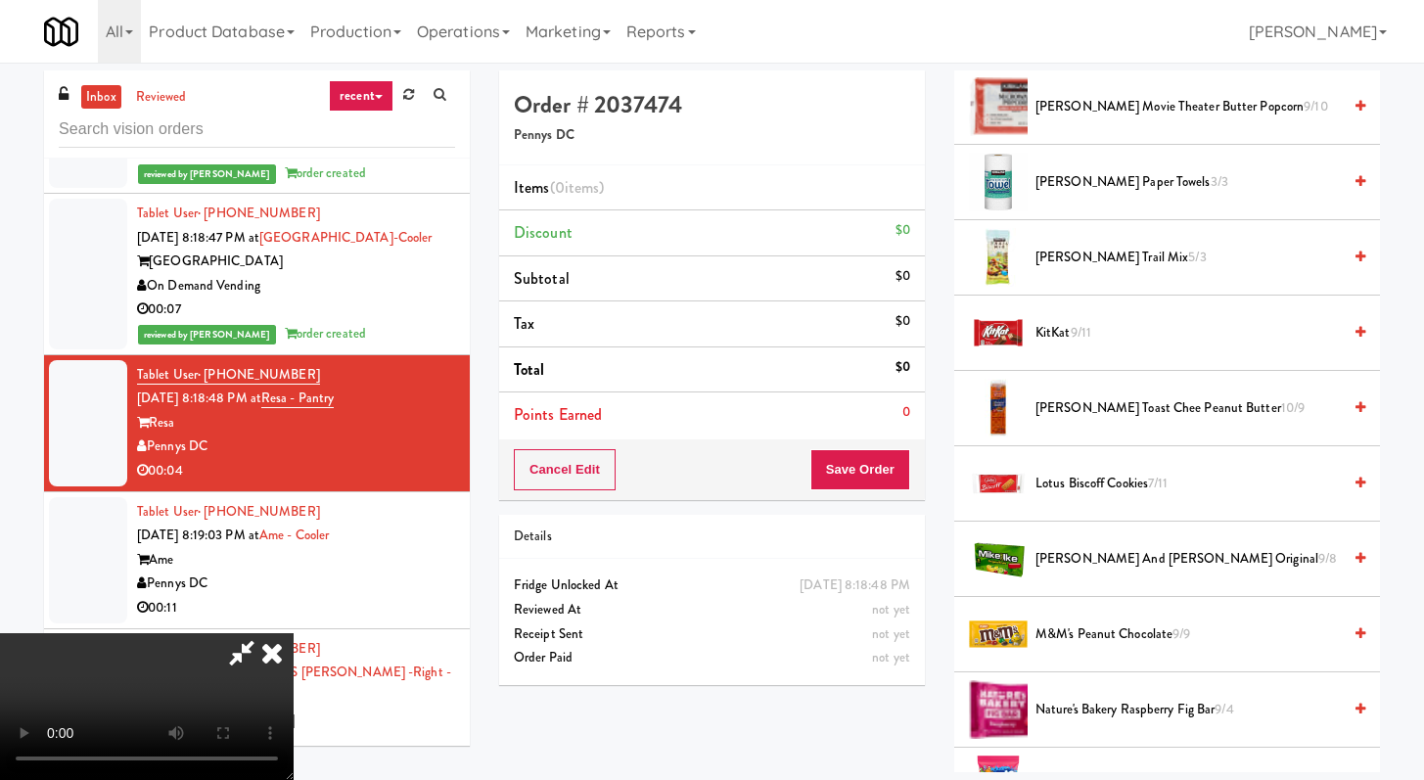
click at [1102, 731] on li "Nature's Bakery Raspberry Fig Bar 9/4" at bounding box center [1168, 710] width 426 height 75
click at [1106, 712] on span "Nature's Bakery Raspberry Fig Bar 9/4" at bounding box center [1188, 710] width 305 height 24
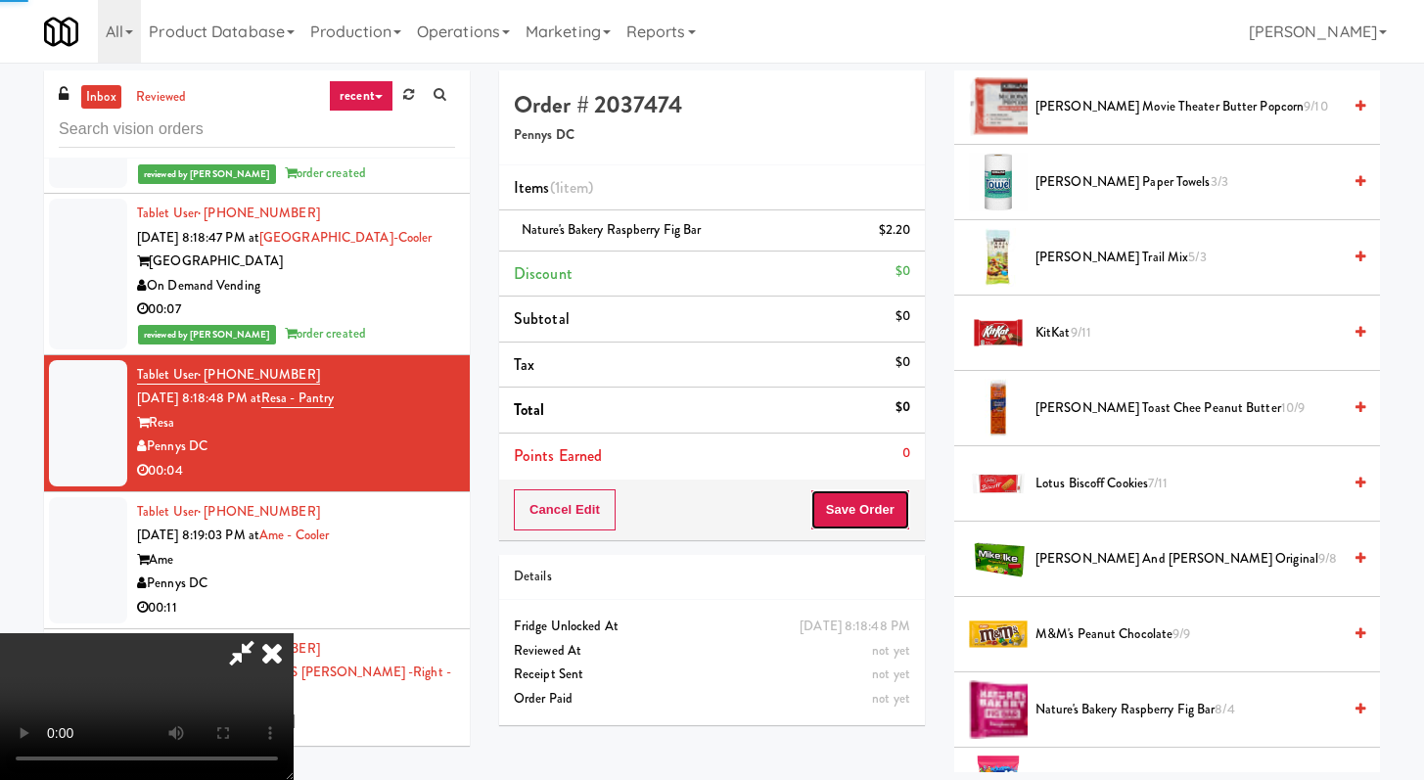
click at [892, 512] on button "Save Order" at bounding box center [861, 509] width 100 height 41
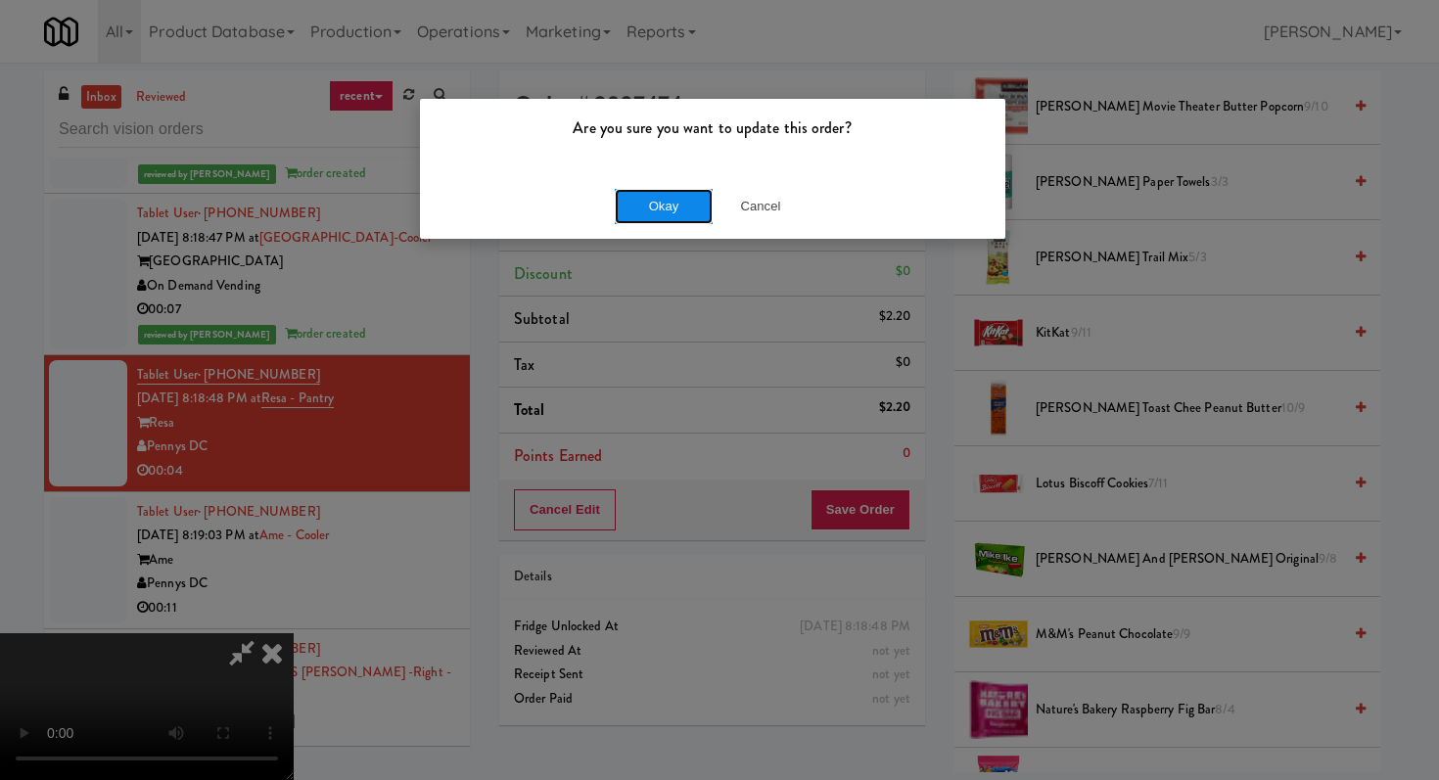
click at [659, 198] on button "Okay" at bounding box center [664, 206] width 98 height 35
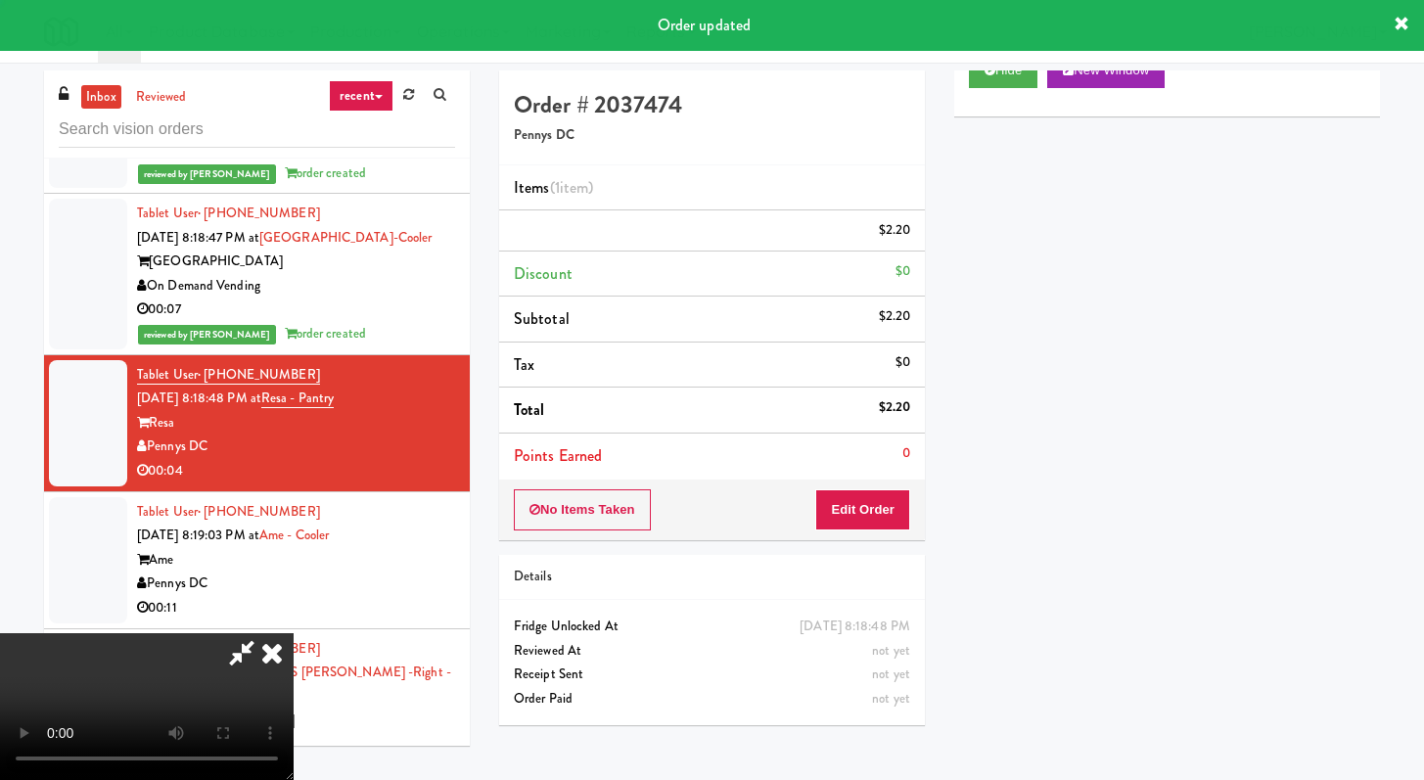
scroll to position [83, 0]
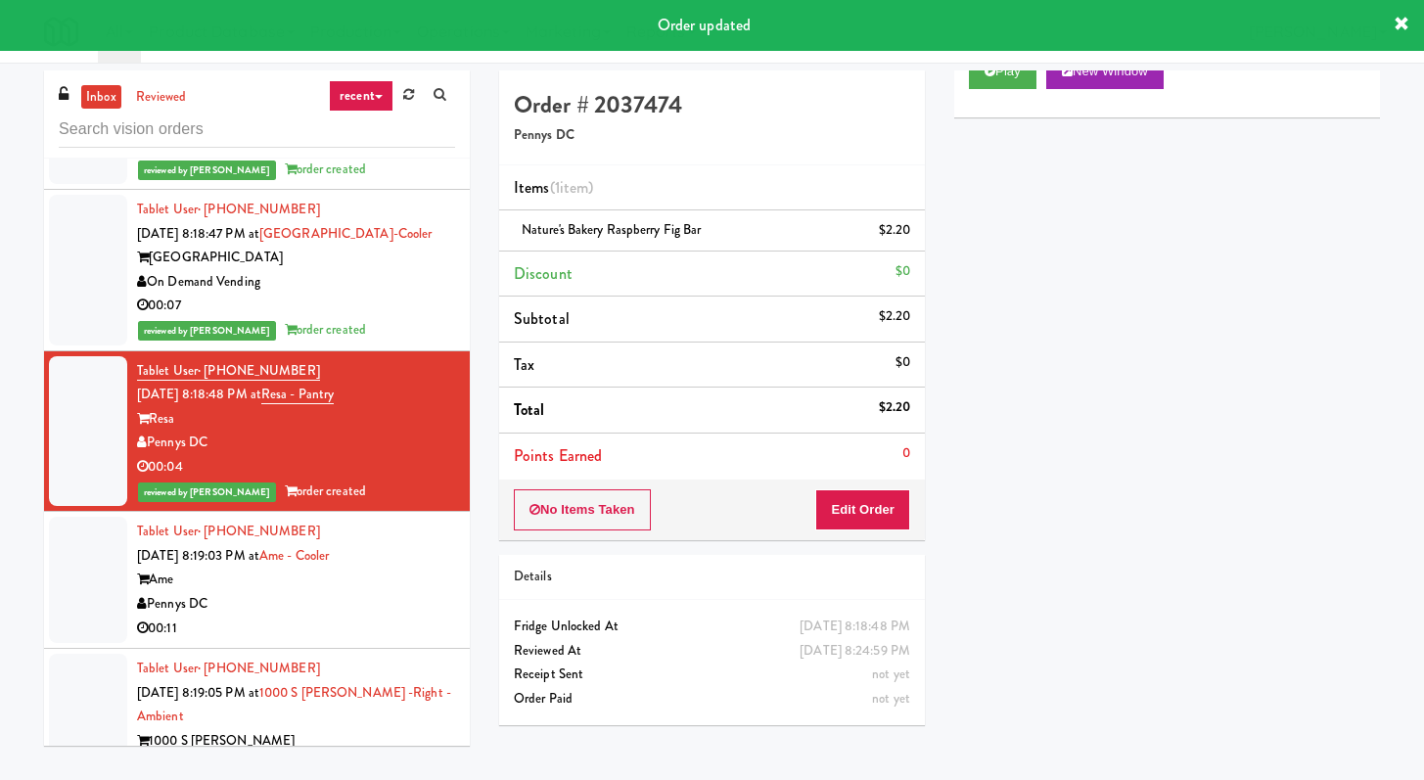
drag, startPoint x: 408, startPoint y: 619, endPoint x: 404, endPoint y: 599, distance: 20.0
click at [406, 618] on li "Tablet User · (802) 683-6714 Oct 5, 2025 8:19:03 PM at Ame - Cooler Ame Pennys …" at bounding box center [257, 580] width 426 height 137
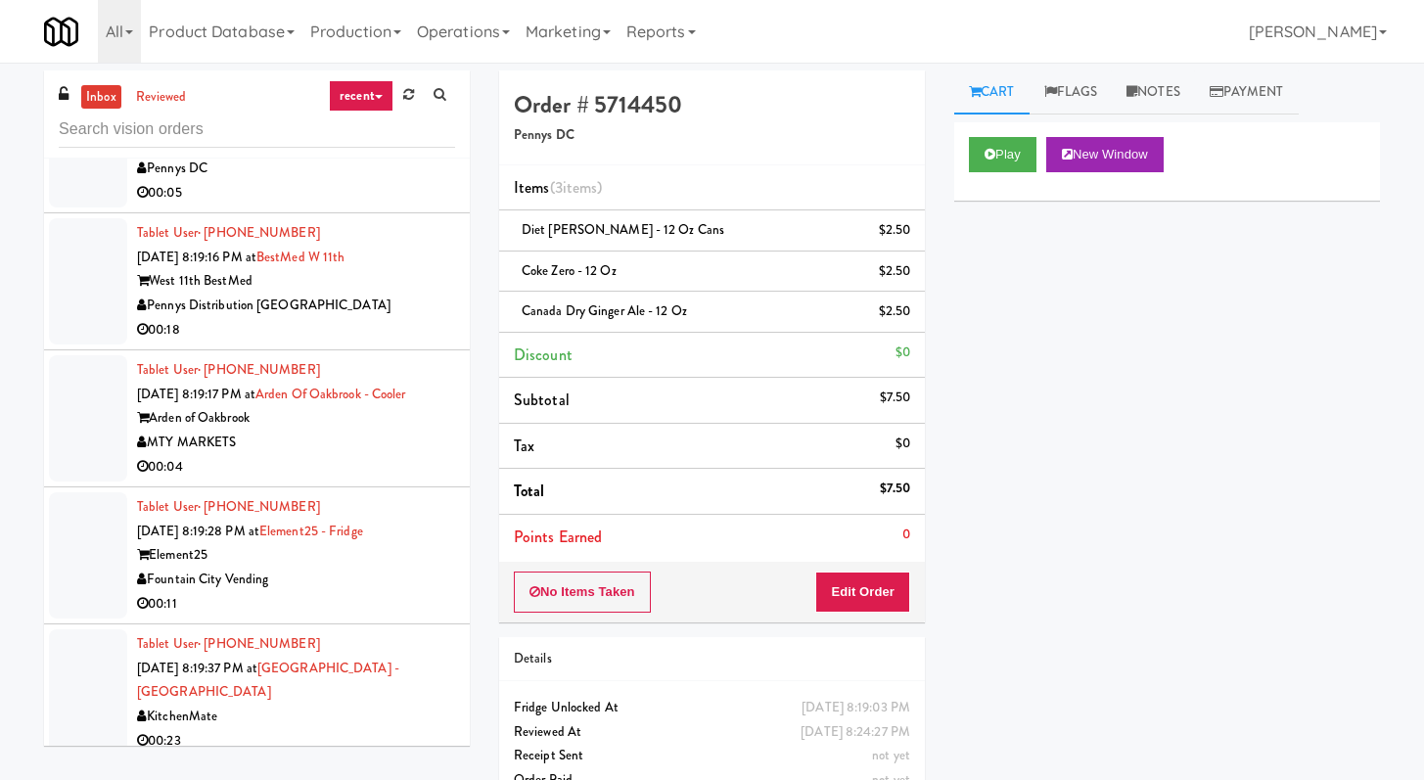
scroll to position [5042, 0]
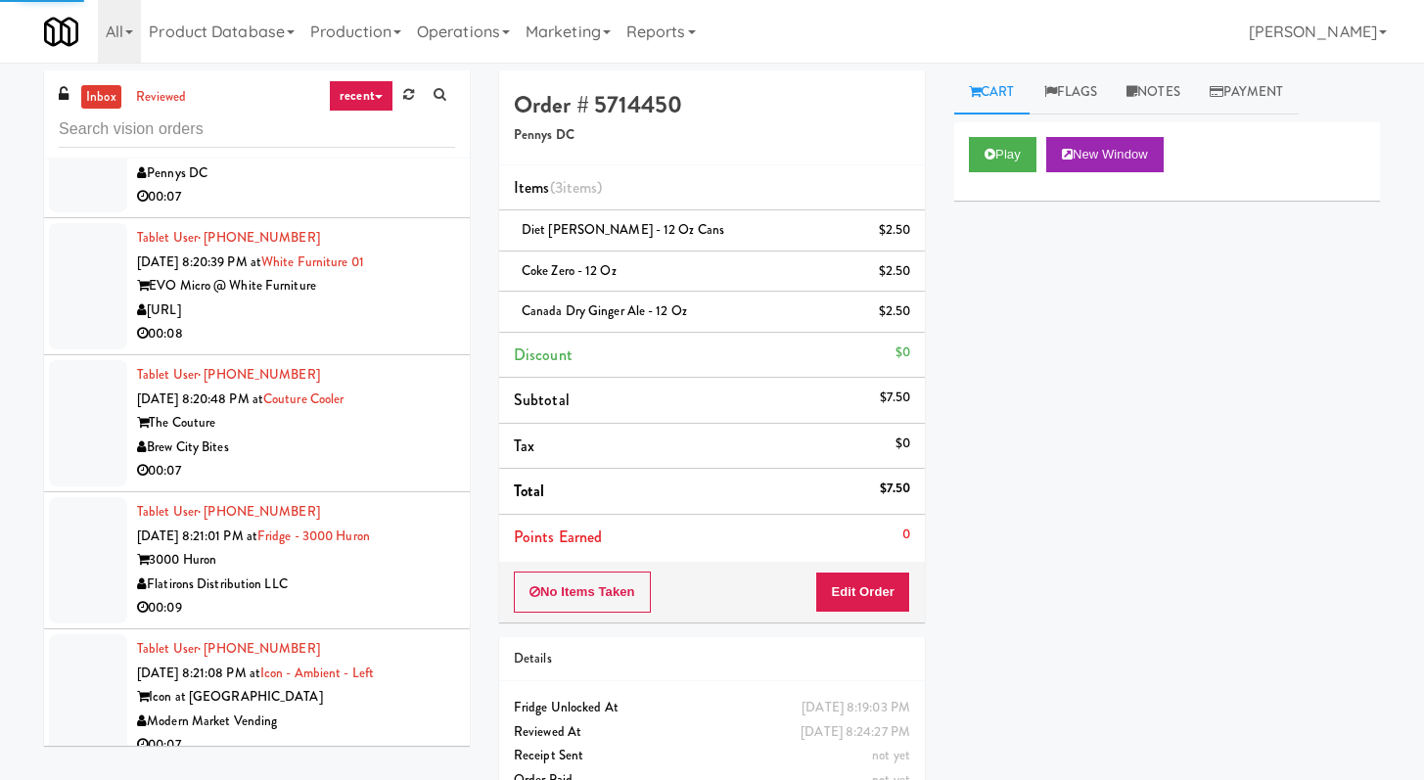
click at [371, 322] on div "00:08" at bounding box center [296, 334] width 318 height 24
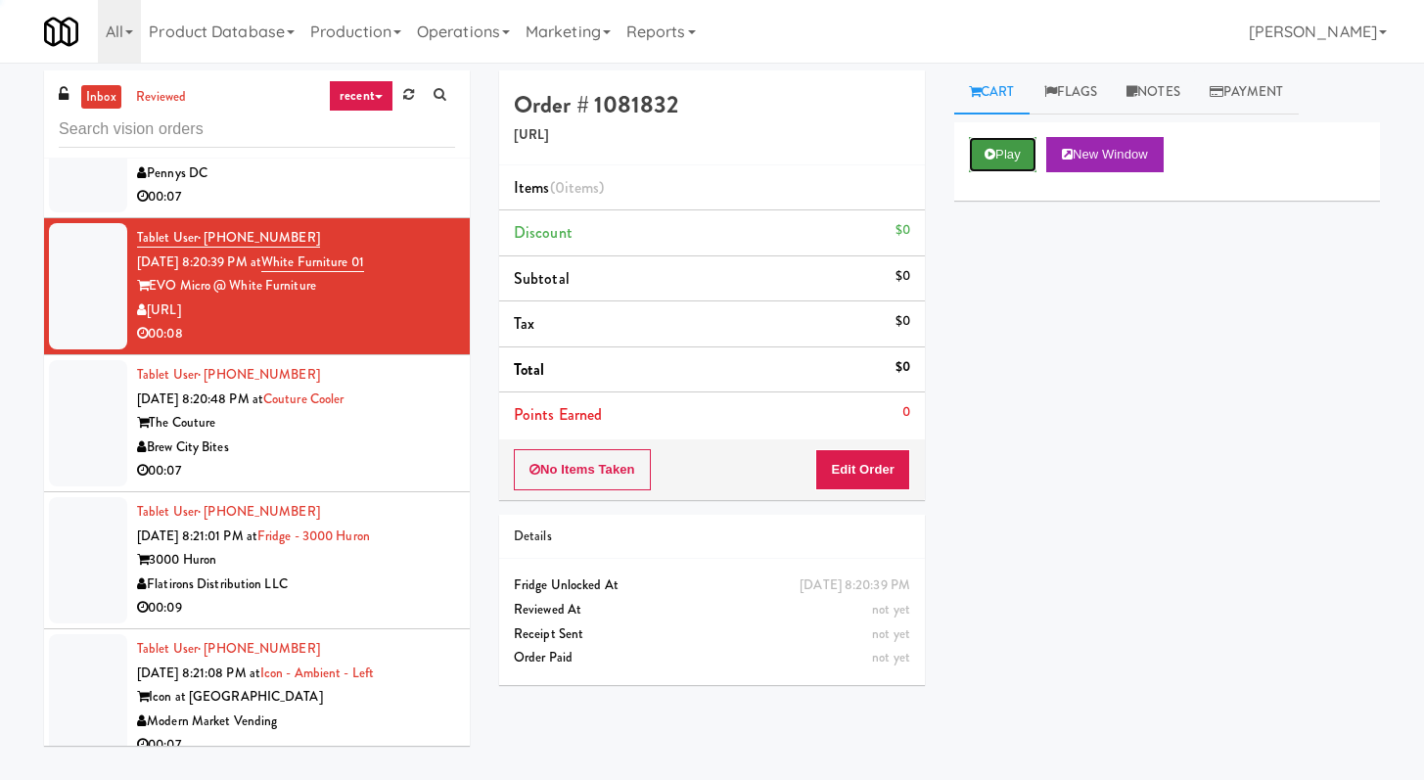
click at [1032, 137] on button "Play" at bounding box center [1003, 154] width 68 height 35
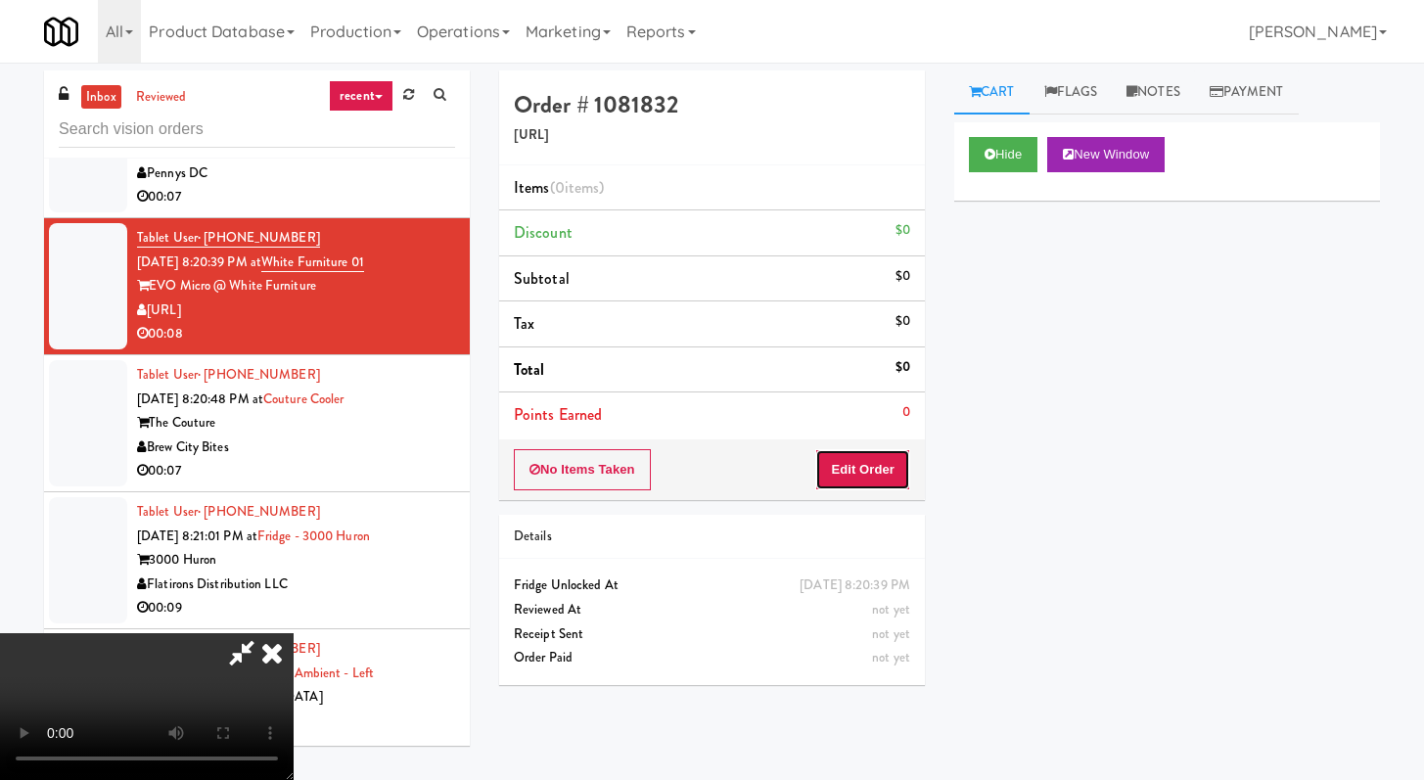
click at [856, 487] on button "Edit Order" at bounding box center [862, 469] width 95 height 41
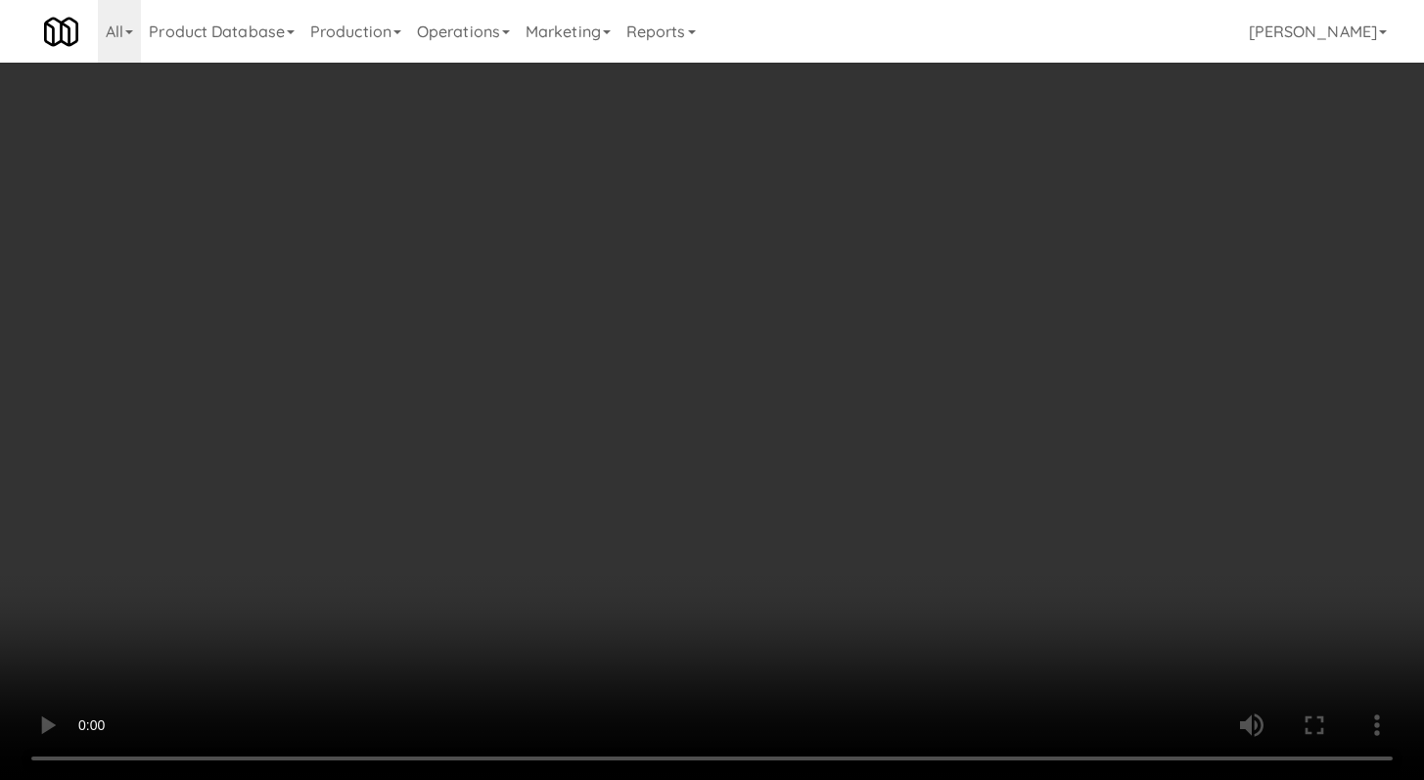
scroll to position [5017, 0]
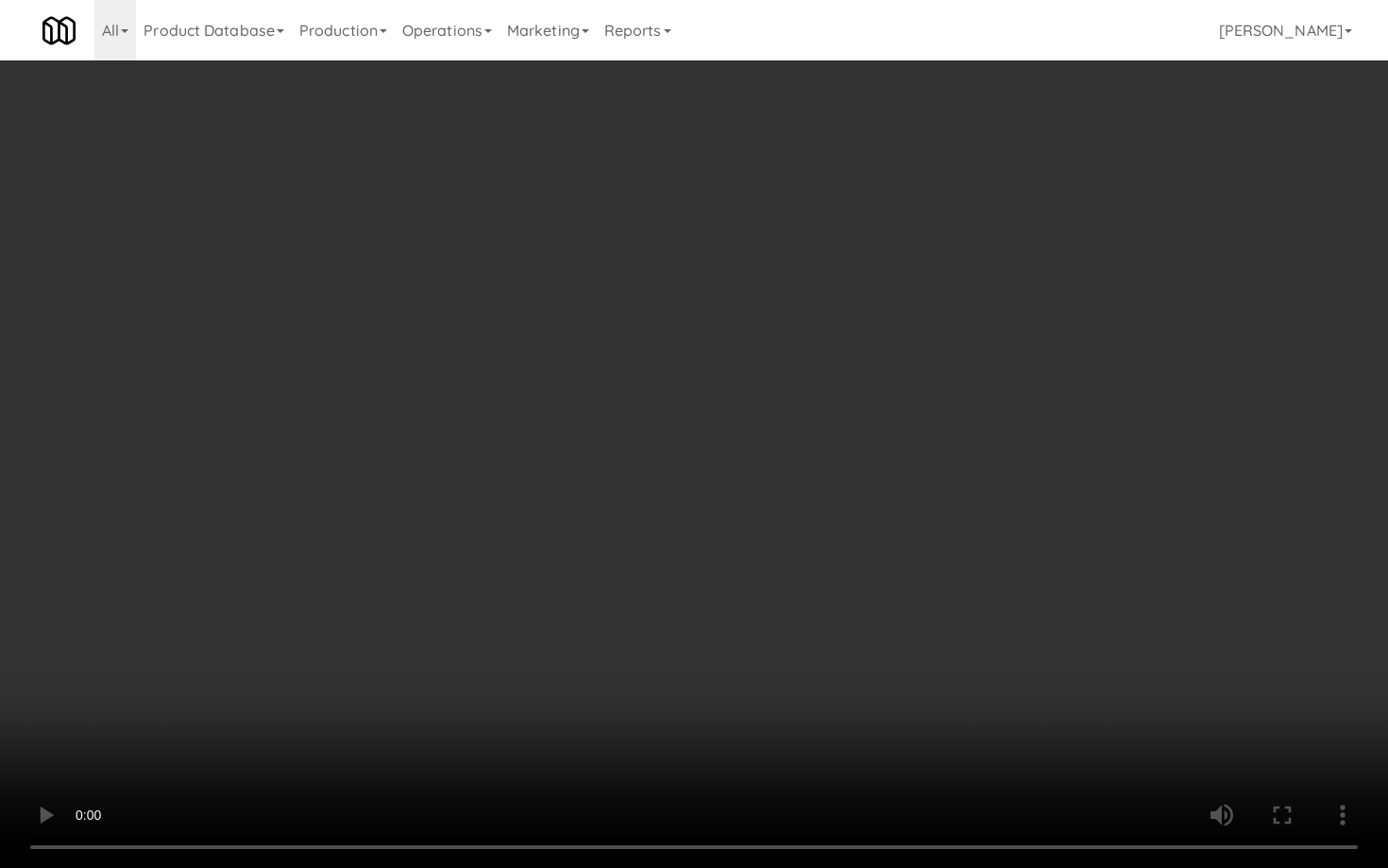
click at [750, 657] on video at bounding box center [694, 434] width 1388 height 868
click at [728, 516] on video at bounding box center [694, 434] width 1388 height 868
click at [732, 496] on video at bounding box center [694, 434] width 1388 height 868
click at [731, 496] on video at bounding box center [694, 434] width 1388 height 868
click at [732, 489] on video at bounding box center [694, 434] width 1388 height 868
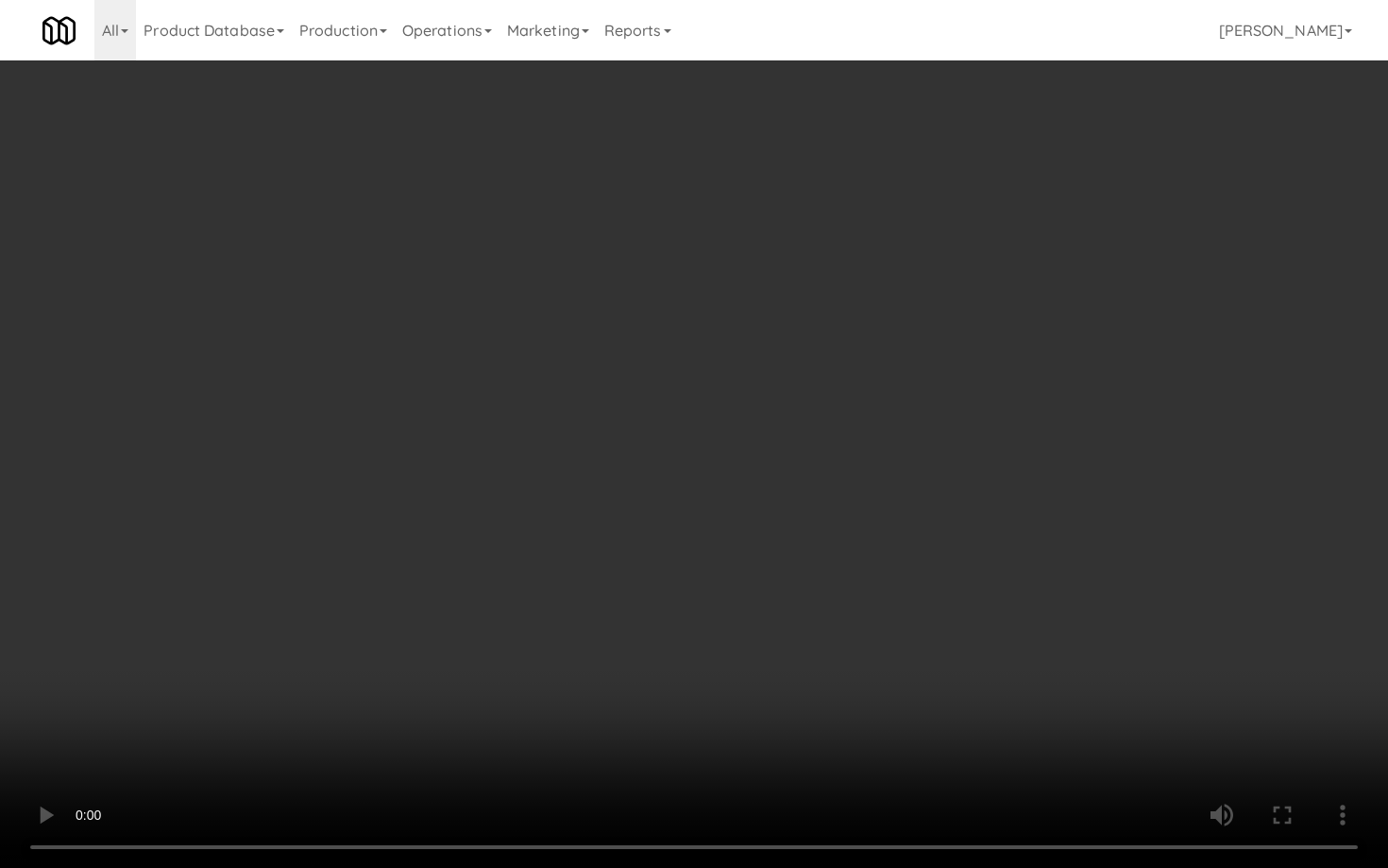
click at [732, 489] on video at bounding box center [694, 434] width 1388 height 868
click at [742, 475] on video at bounding box center [694, 434] width 1388 height 868
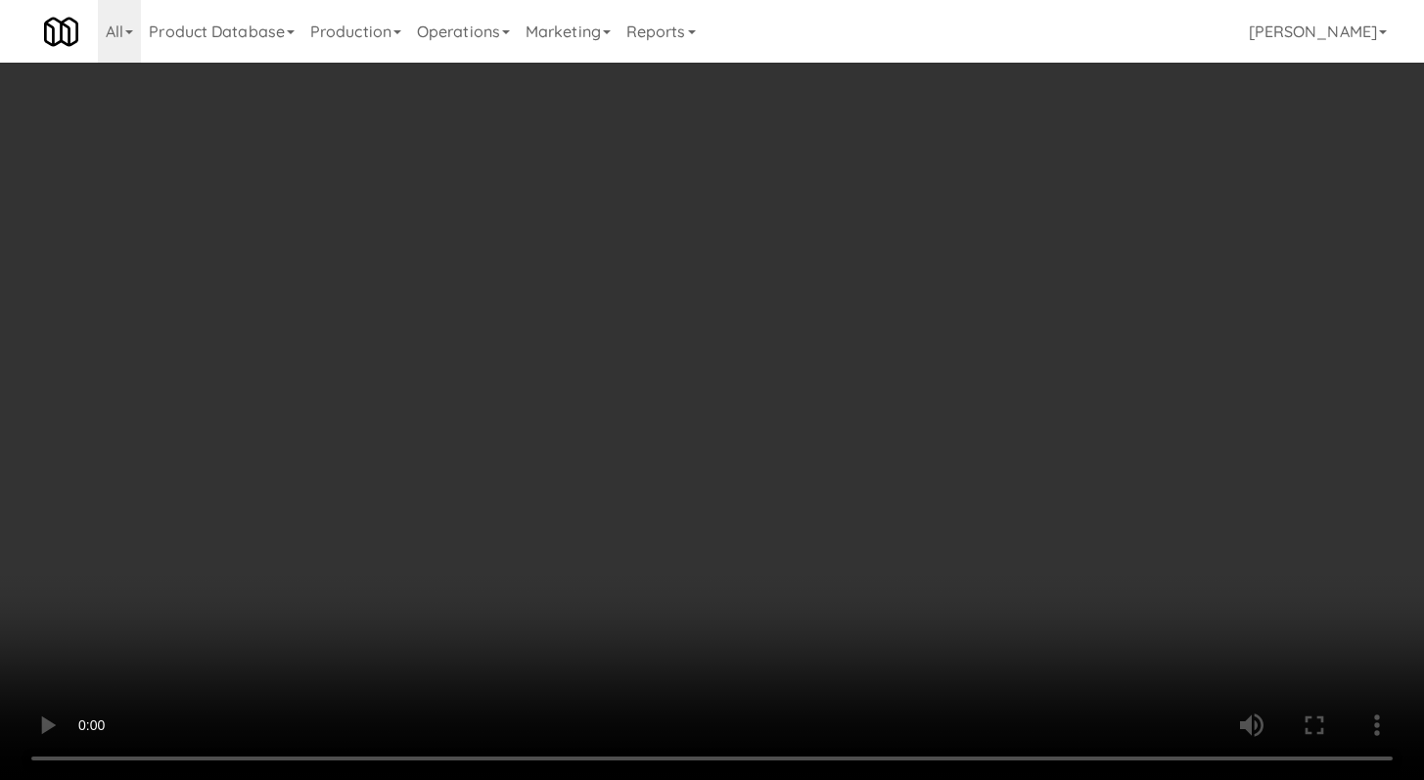
scroll to position [5042, 0]
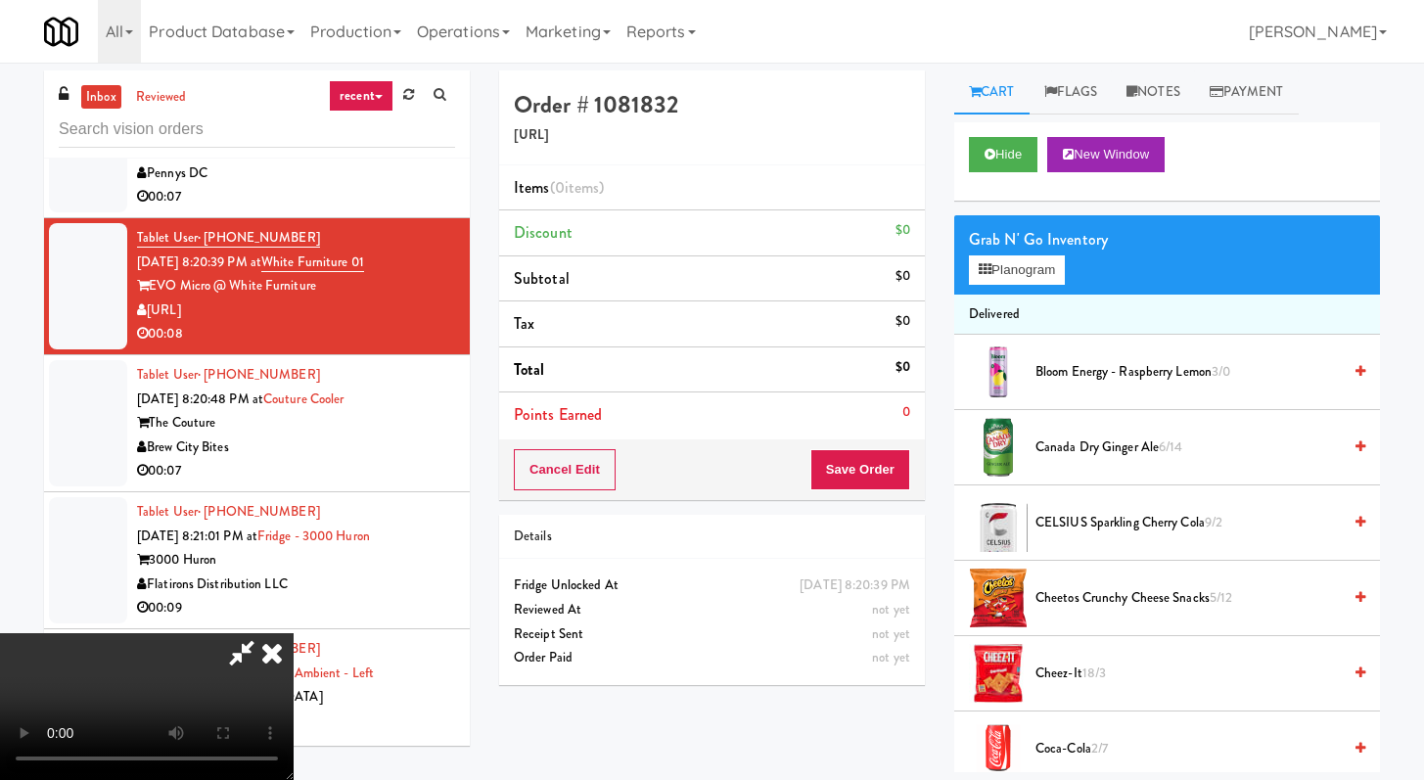
click at [1010, 285] on div "Grab N' Go Inventory Planogram" at bounding box center [1168, 254] width 426 height 79
click at [1011, 284] on button "Planogram" at bounding box center [1017, 270] width 96 height 29
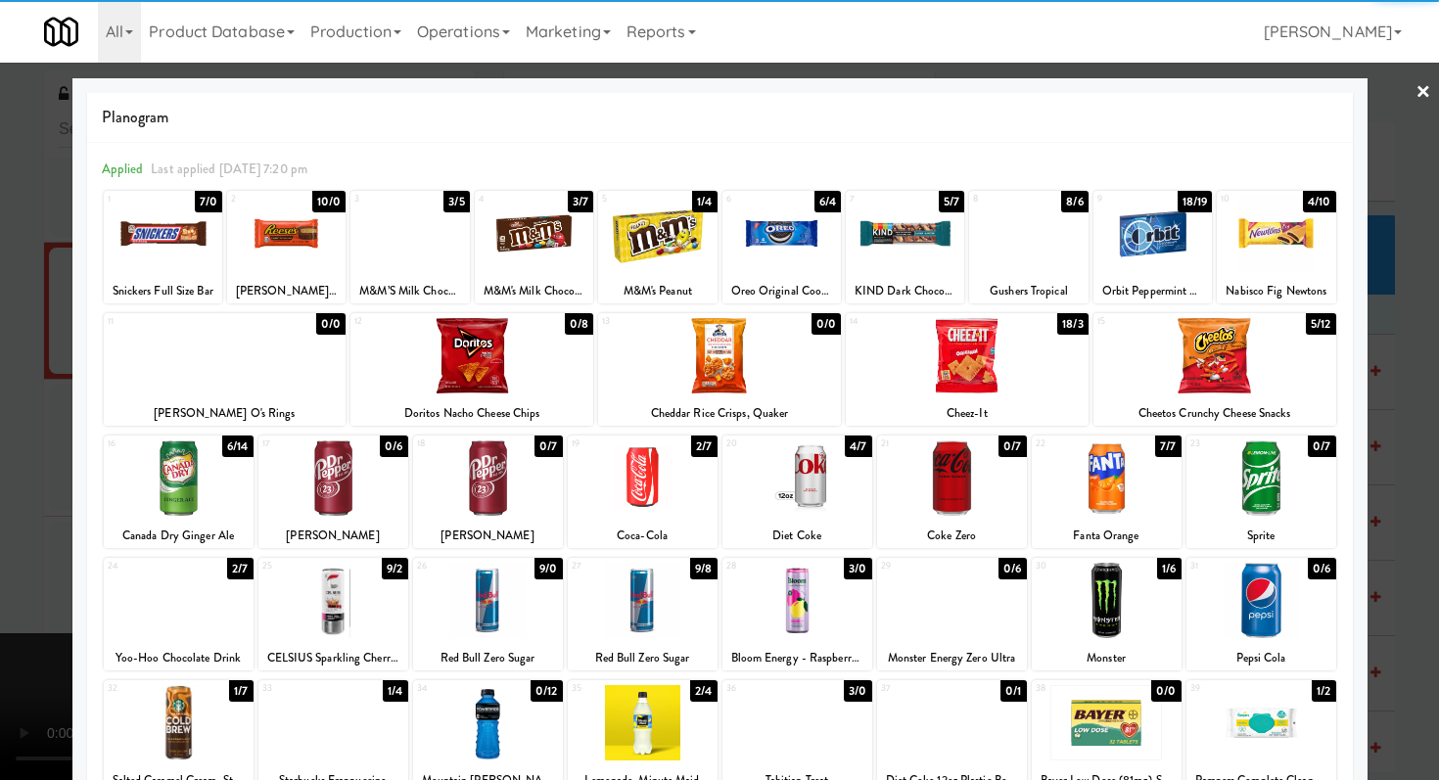
click at [214, 504] on div at bounding box center [179, 478] width 150 height 75
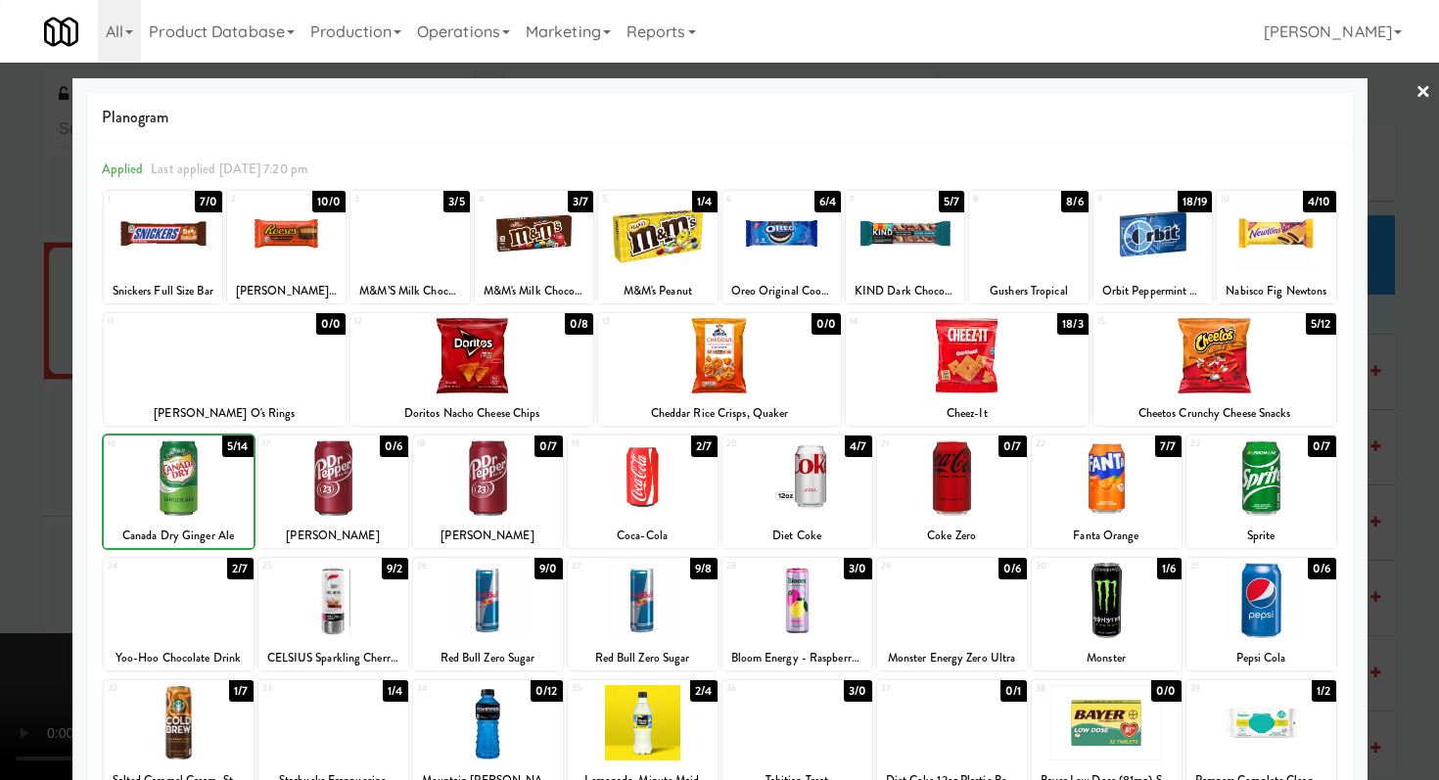
click at [6, 478] on div at bounding box center [719, 390] width 1439 height 780
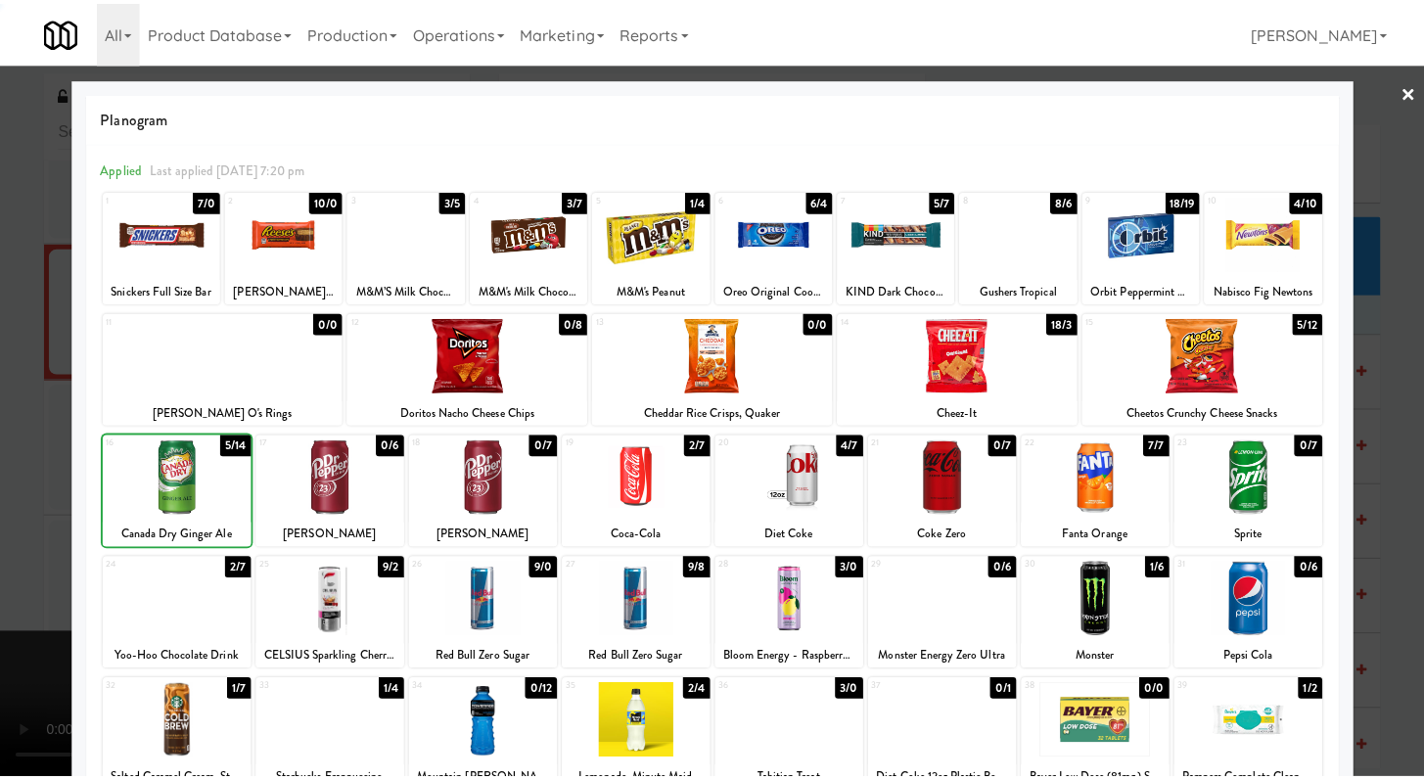
scroll to position [5042, 0]
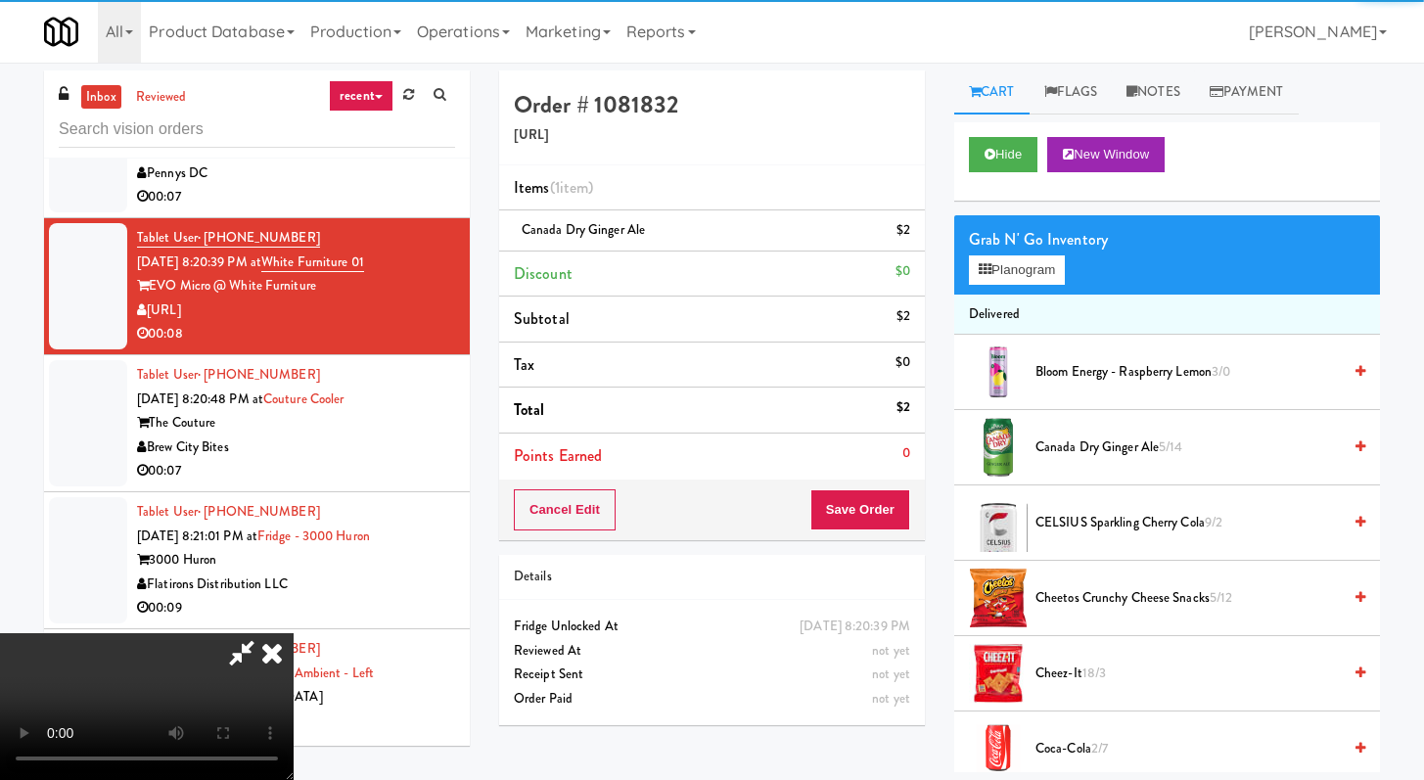
click at [911, 497] on div "Cancel Edit Save Order" at bounding box center [712, 510] width 426 height 61
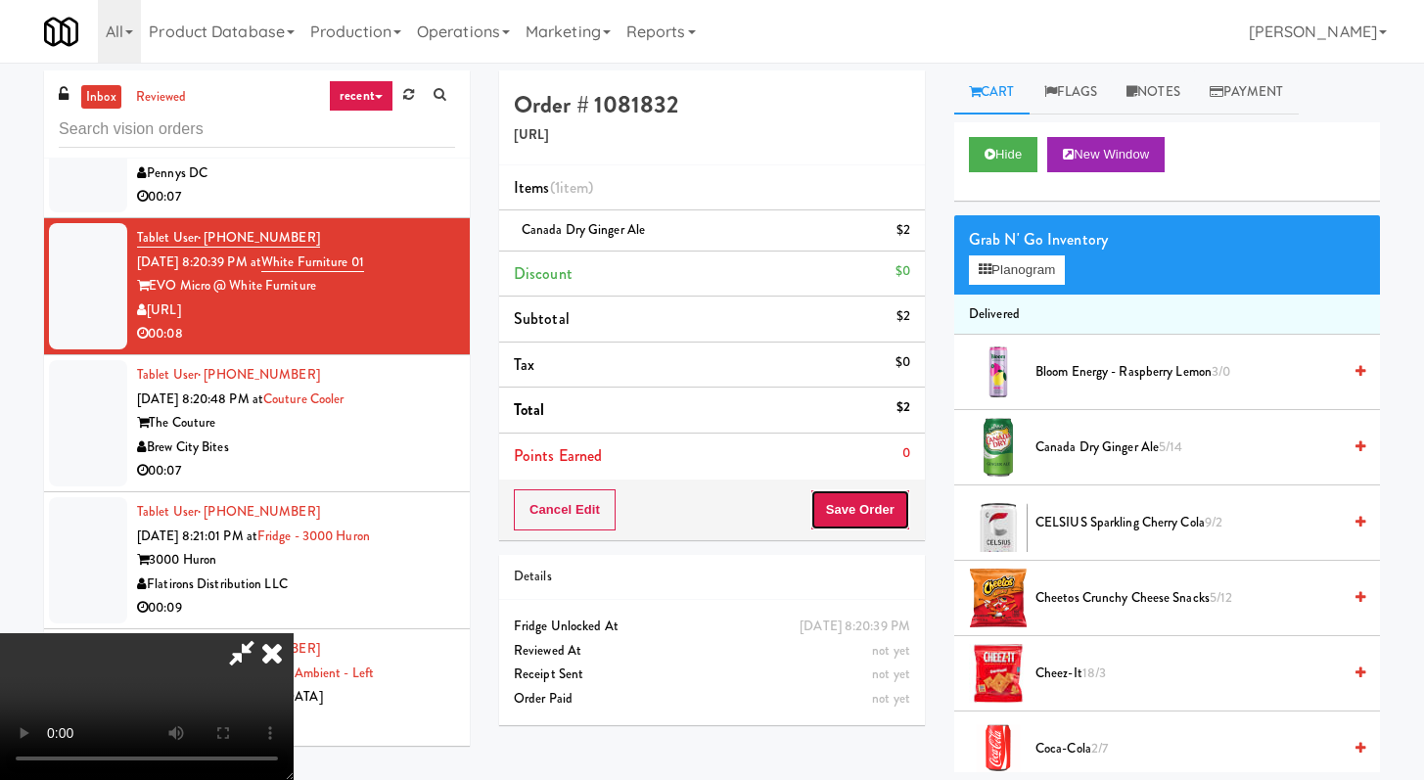
click at [908, 500] on button "Save Order" at bounding box center [861, 509] width 100 height 41
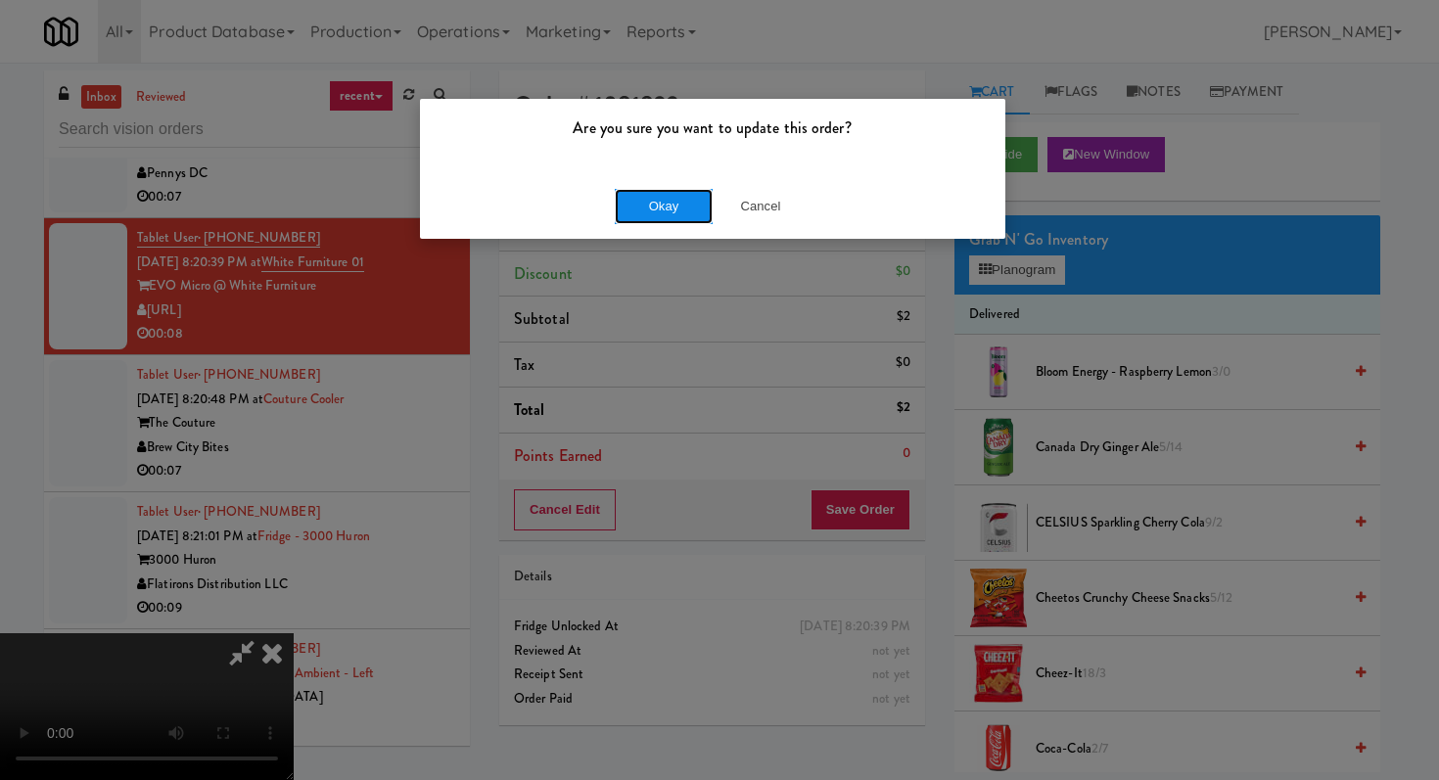
click at [651, 191] on button "Okay" at bounding box center [664, 206] width 98 height 35
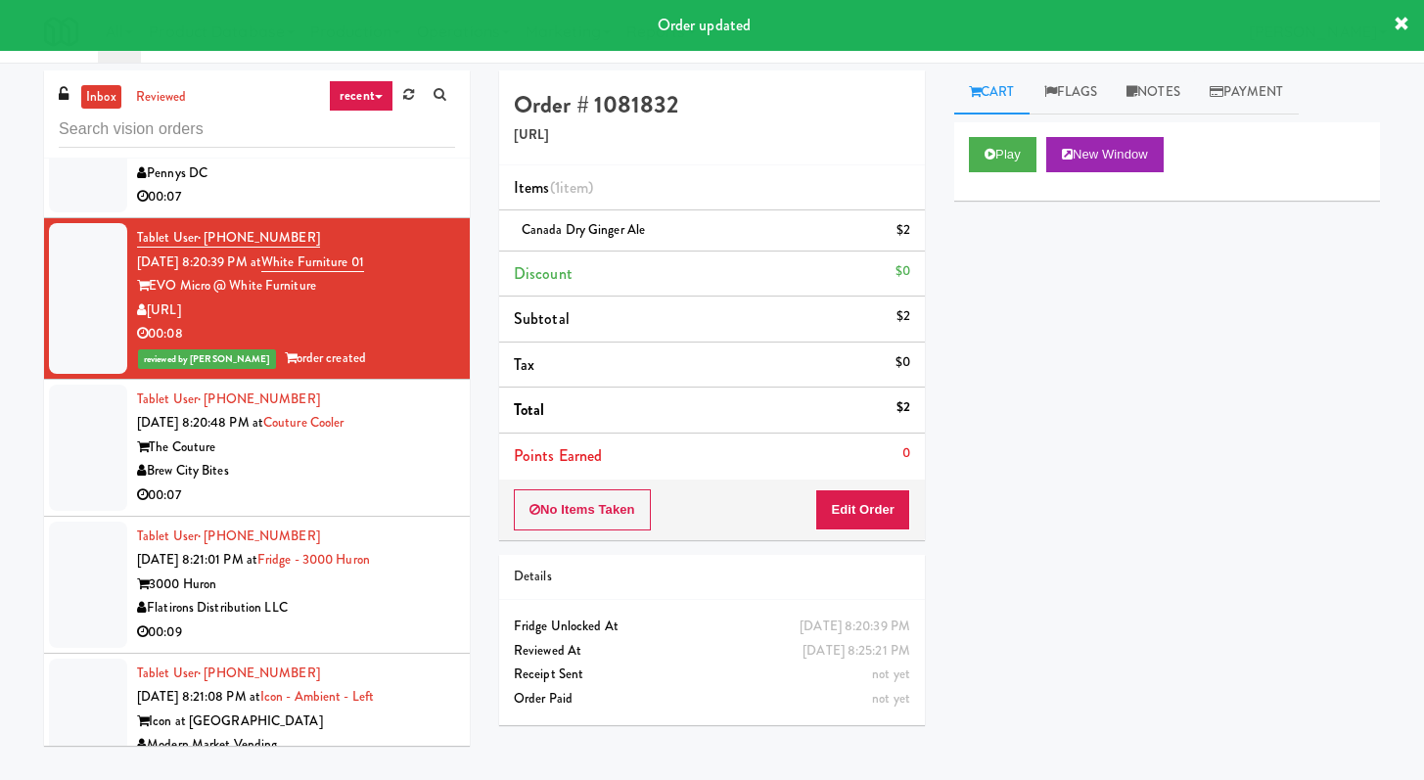
click at [349, 461] on div "Brew City Bites" at bounding box center [296, 471] width 318 height 24
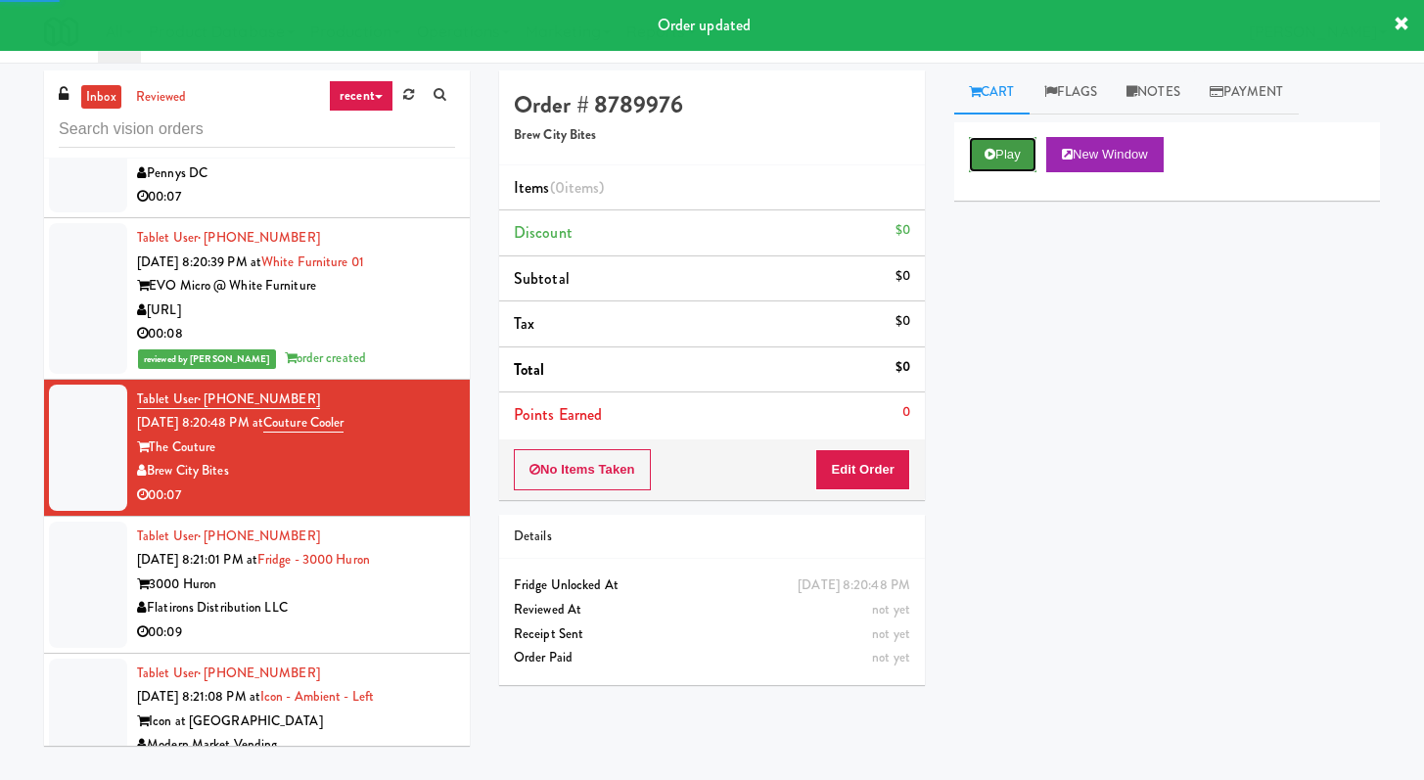
click at [1017, 140] on button "Play" at bounding box center [1003, 154] width 68 height 35
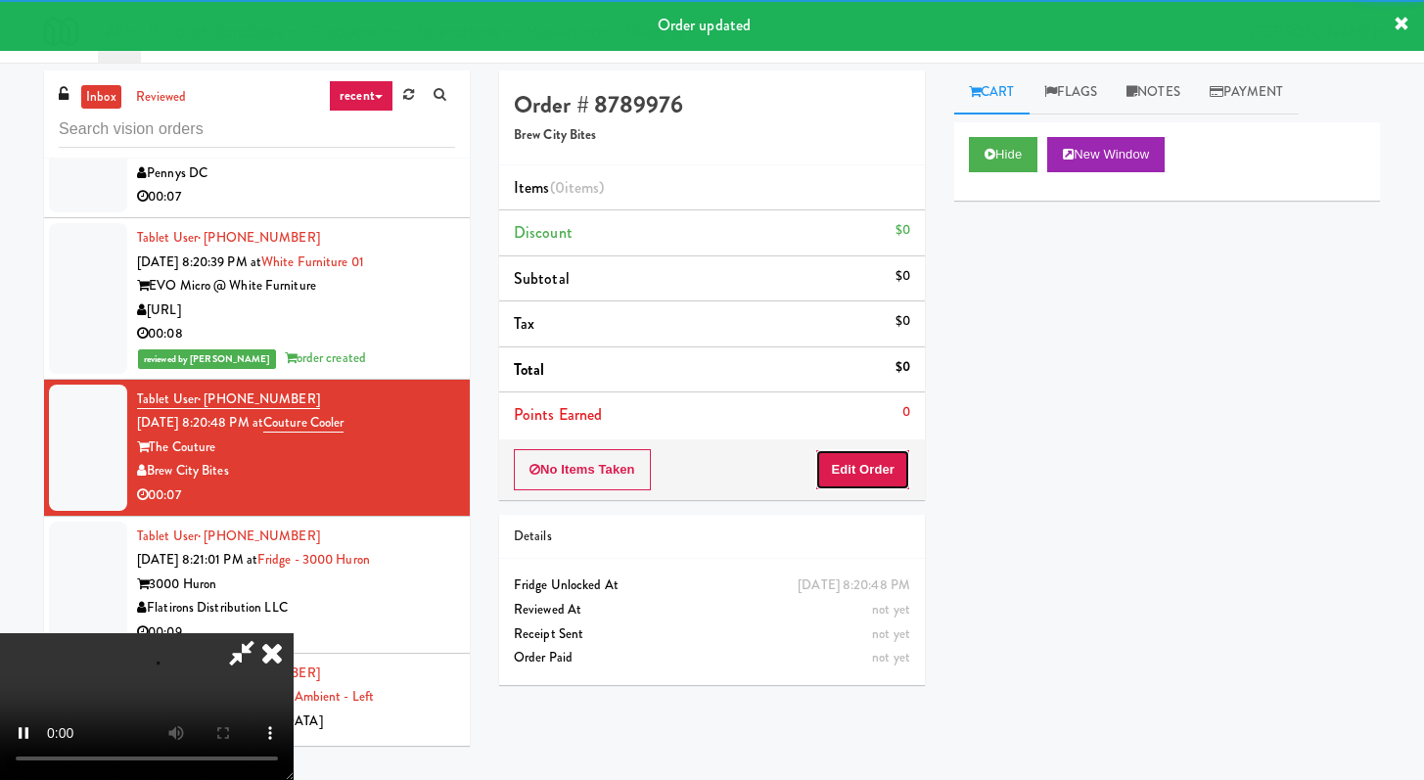
click at [868, 455] on button "Edit Order" at bounding box center [862, 469] width 95 height 41
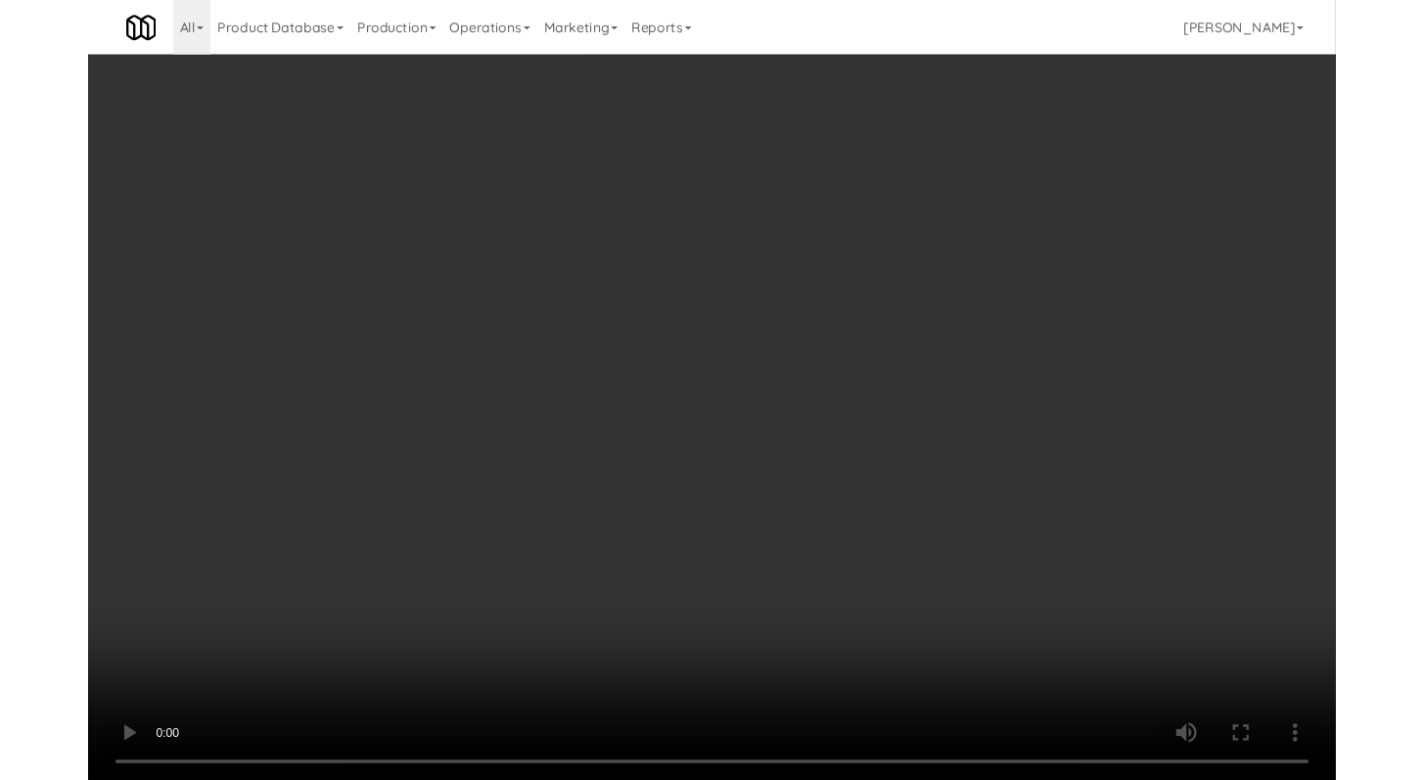
scroll to position [5017, 0]
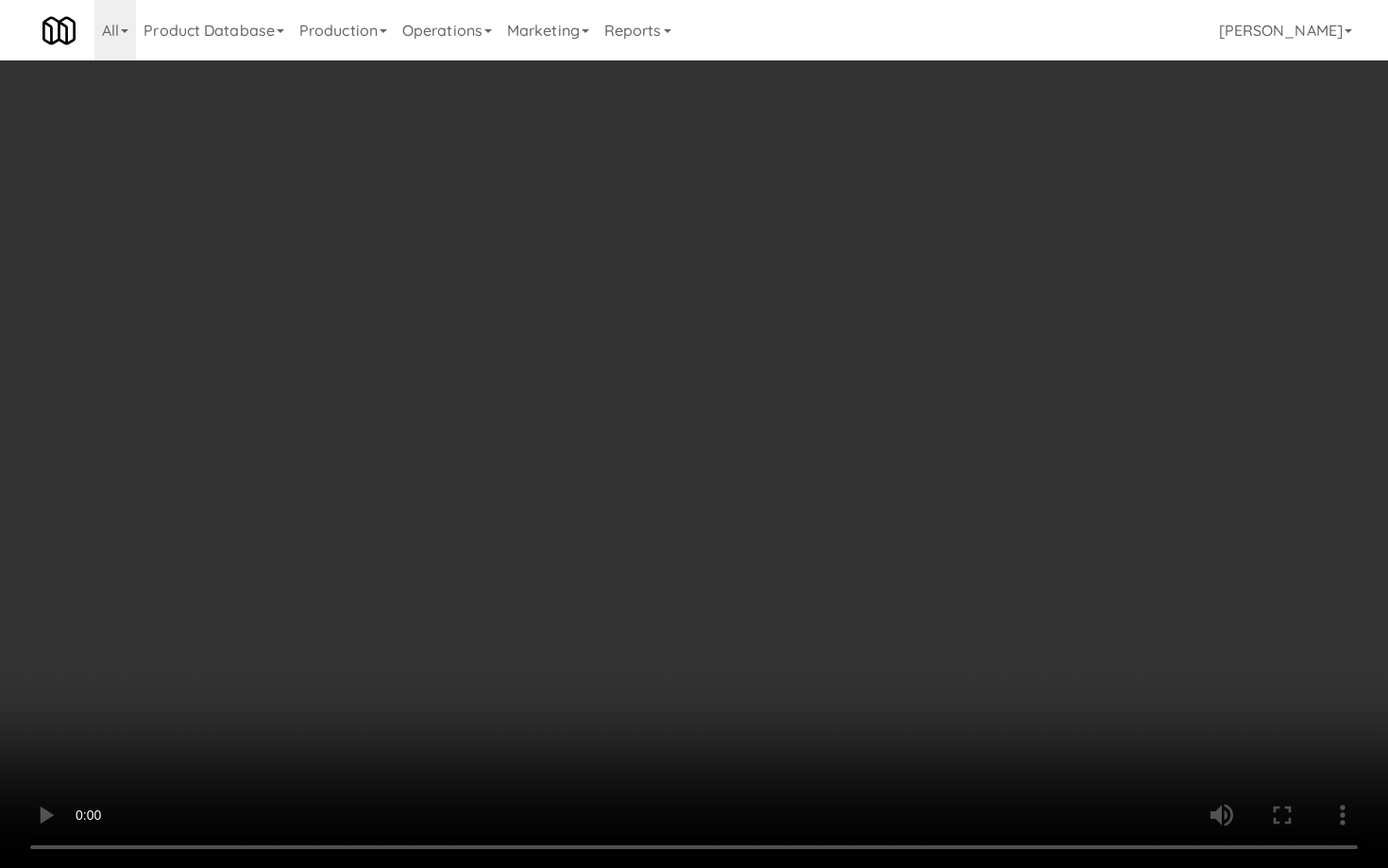
click at [729, 614] on video at bounding box center [694, 434] width 1388 height 868
click at [729, 612] on video at bounding box center [694, 434] width 1388 height 868
click at [812, 612] on video at bounding box center [694, 434] width 1388 height 868
click at [812, 611] on video at bounding box center [694, 434] width 1388 height 868
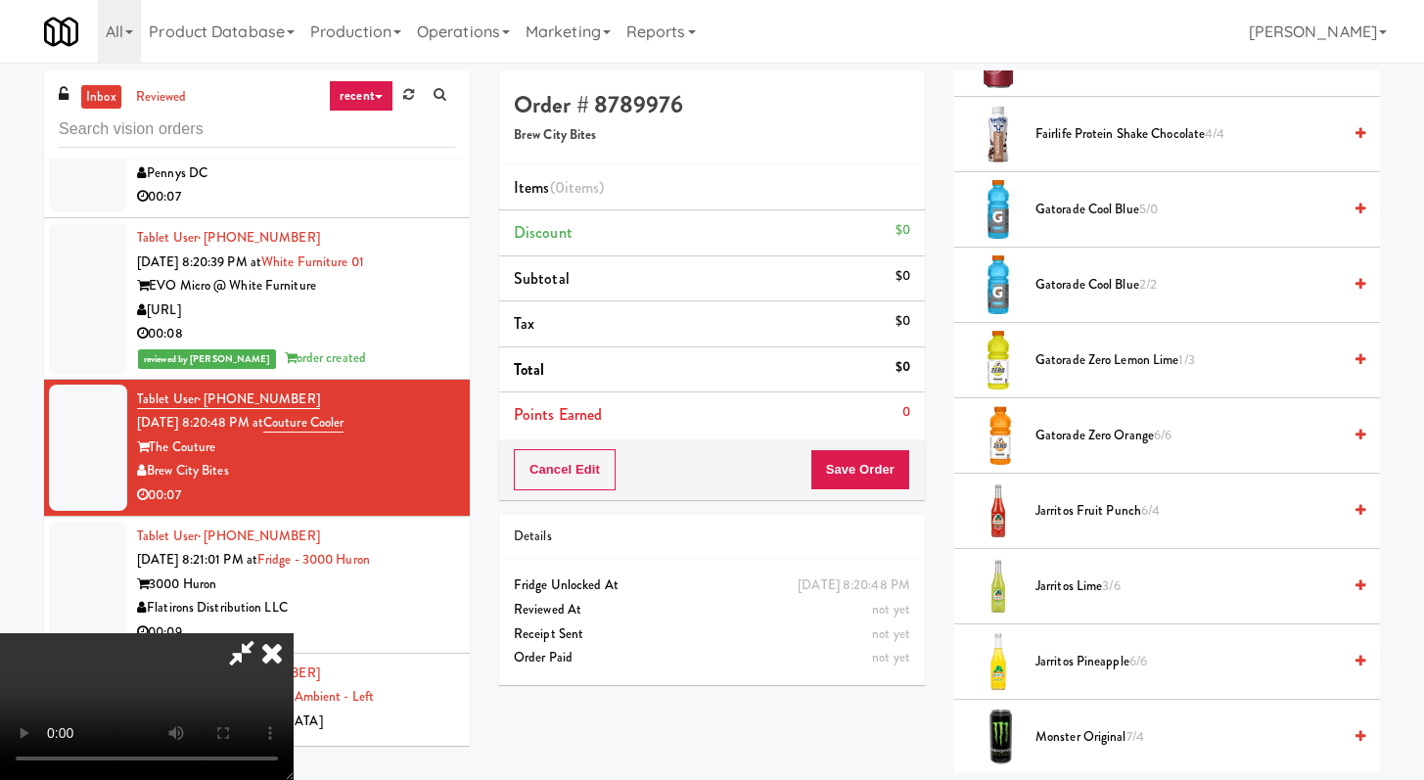
scroll to position [1437, 0]
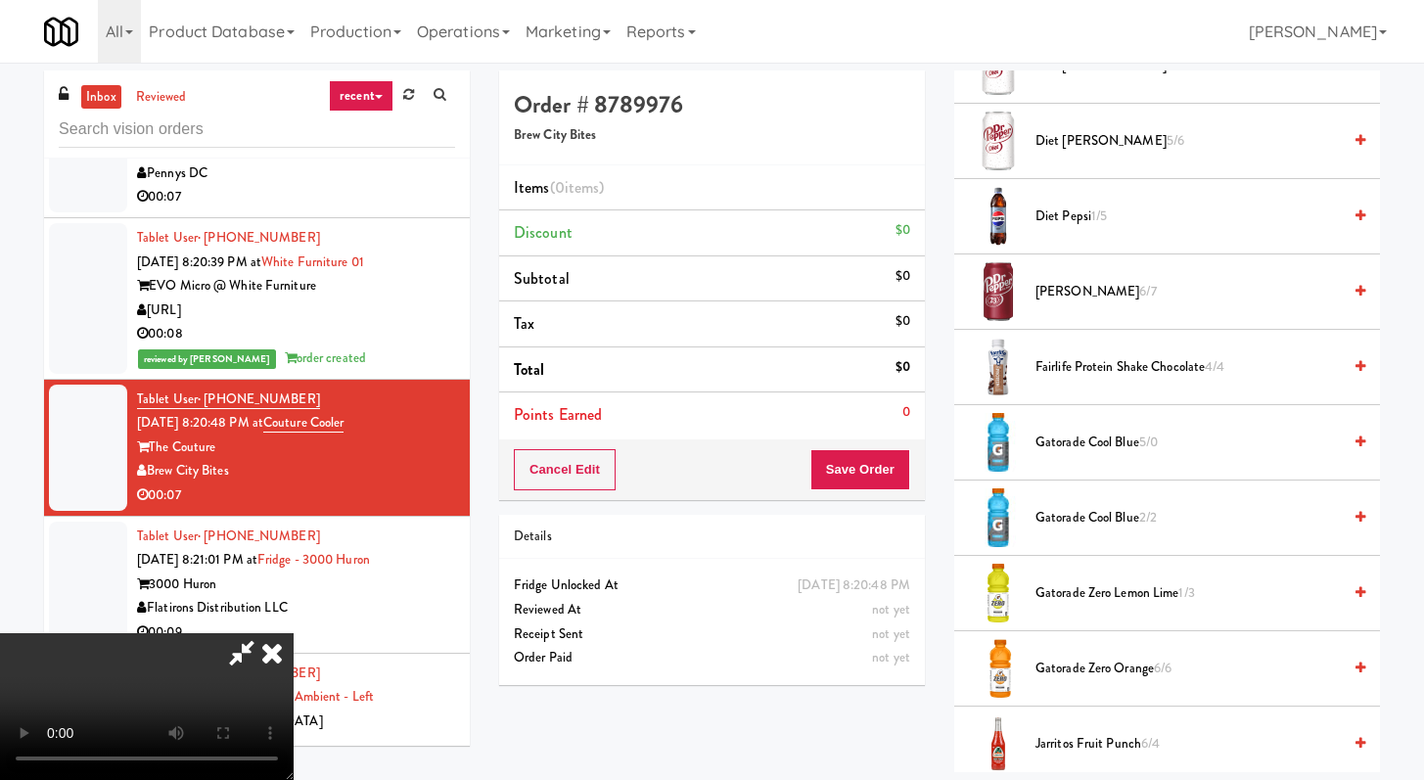
click at [1088, 366] on span "Fairlife Protein Shake Chocolate 4/4" at bounding box center [1188, 367] width 305 height 24
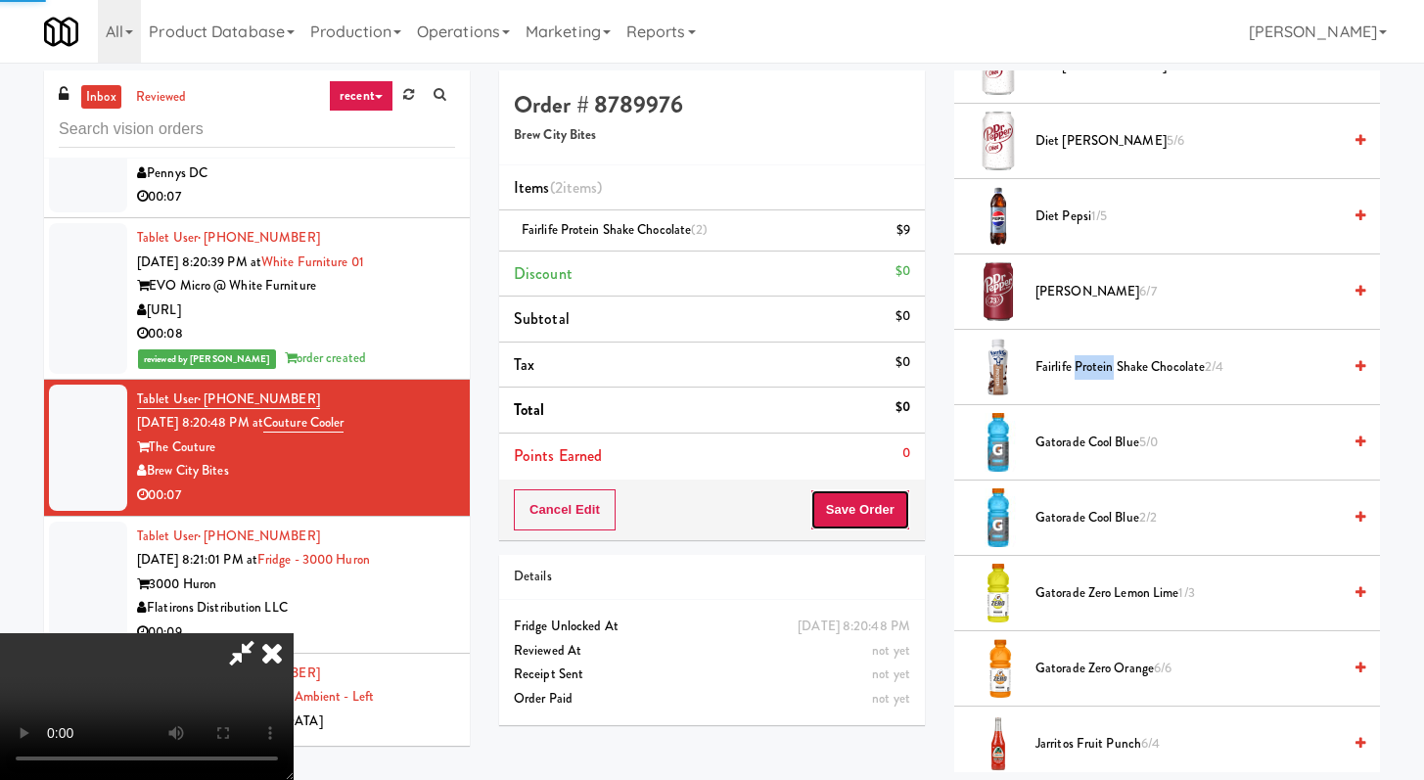
click at [906, 516] on button "Save Order" at bounding box center [861, 509] width 100 height 41
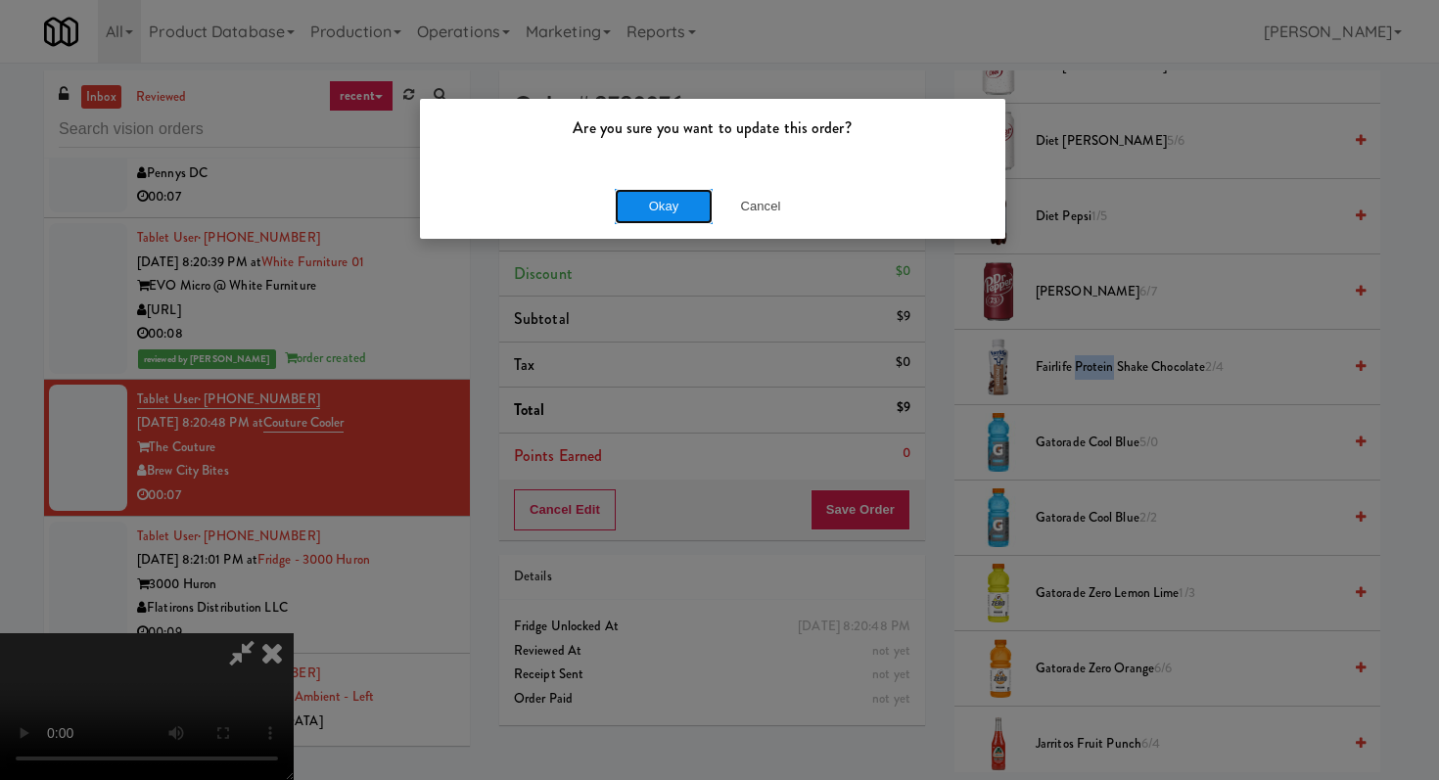
click at [682, 219] on button "Okay" at bounding box center [664, 206] width 98 height 35
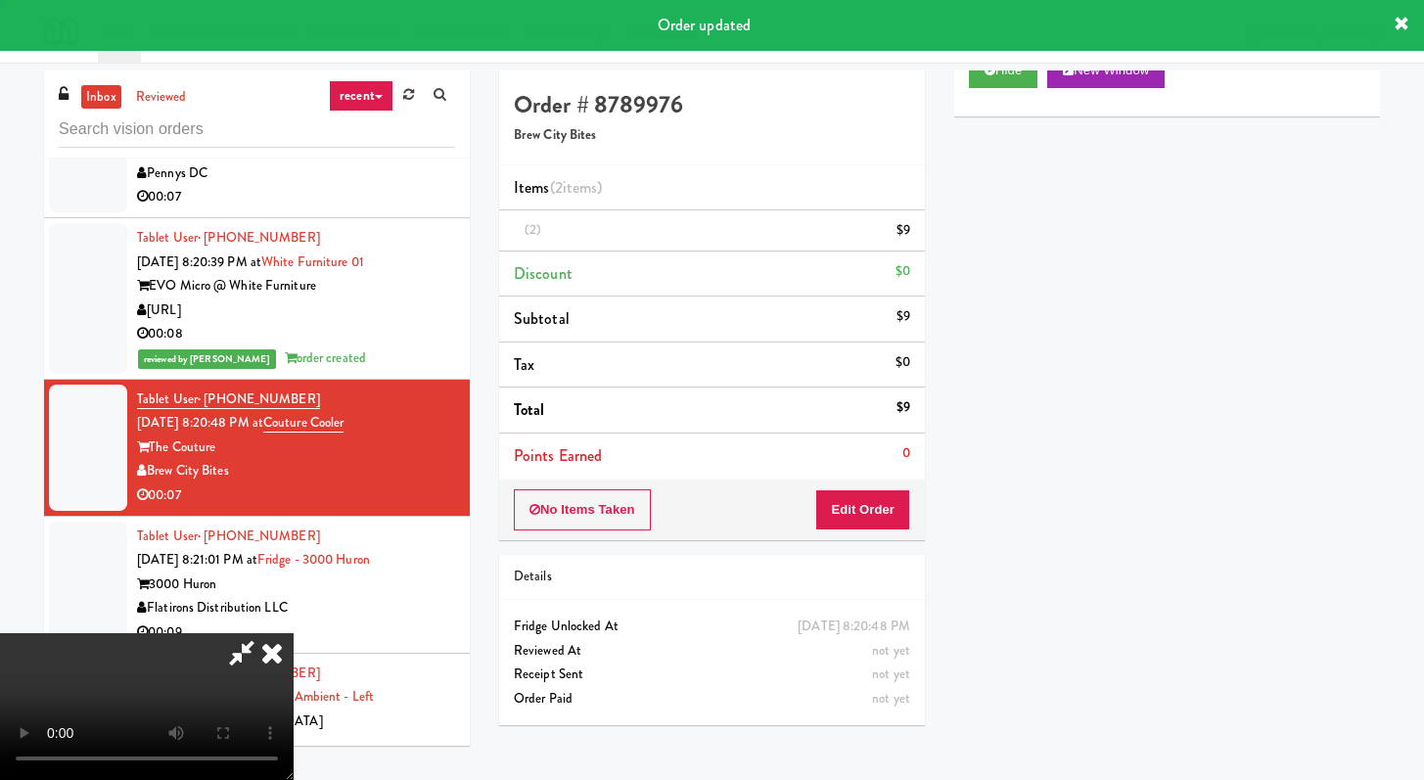
scroll to position [83, 0]
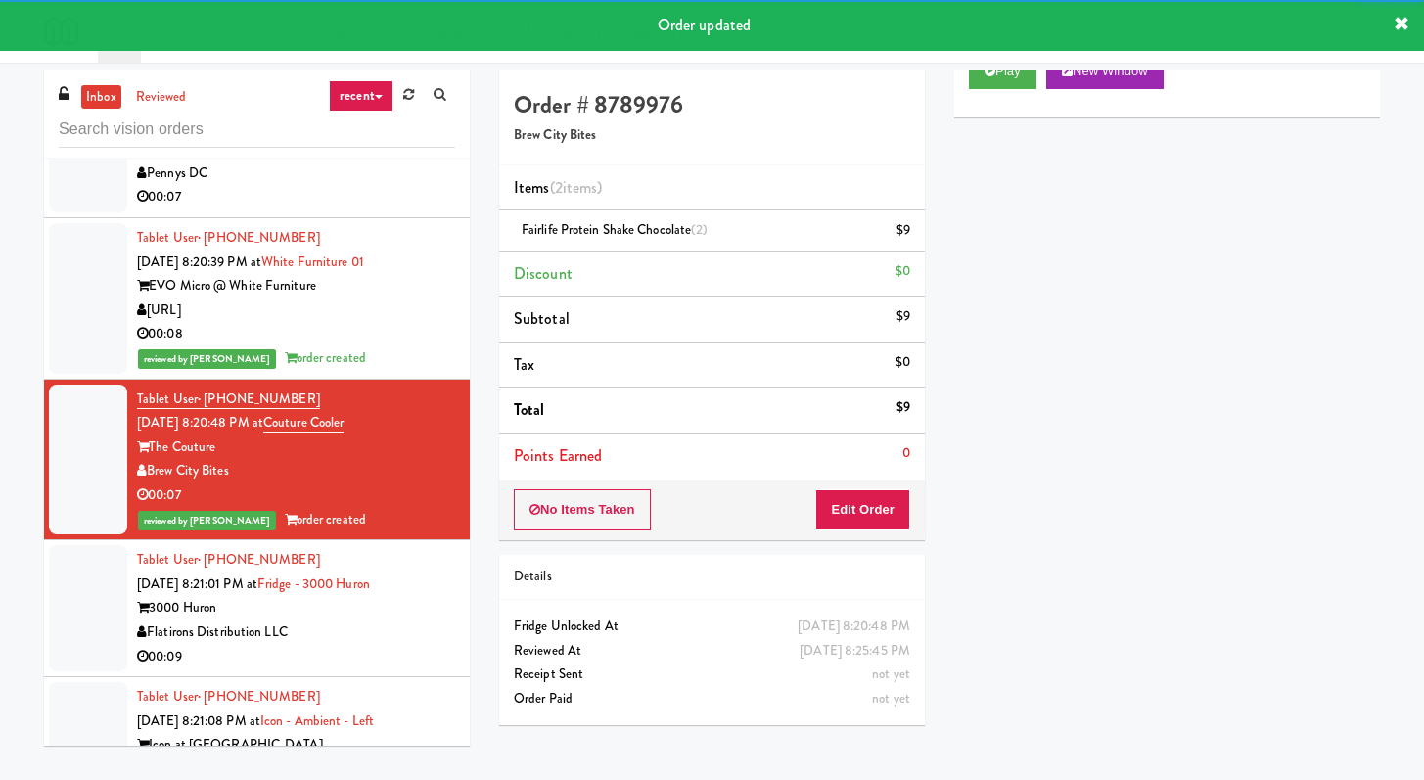
click at [357, 621] on div "Flatirons Distribution LLC" at bounding box center [296, 633] width 318 height 24
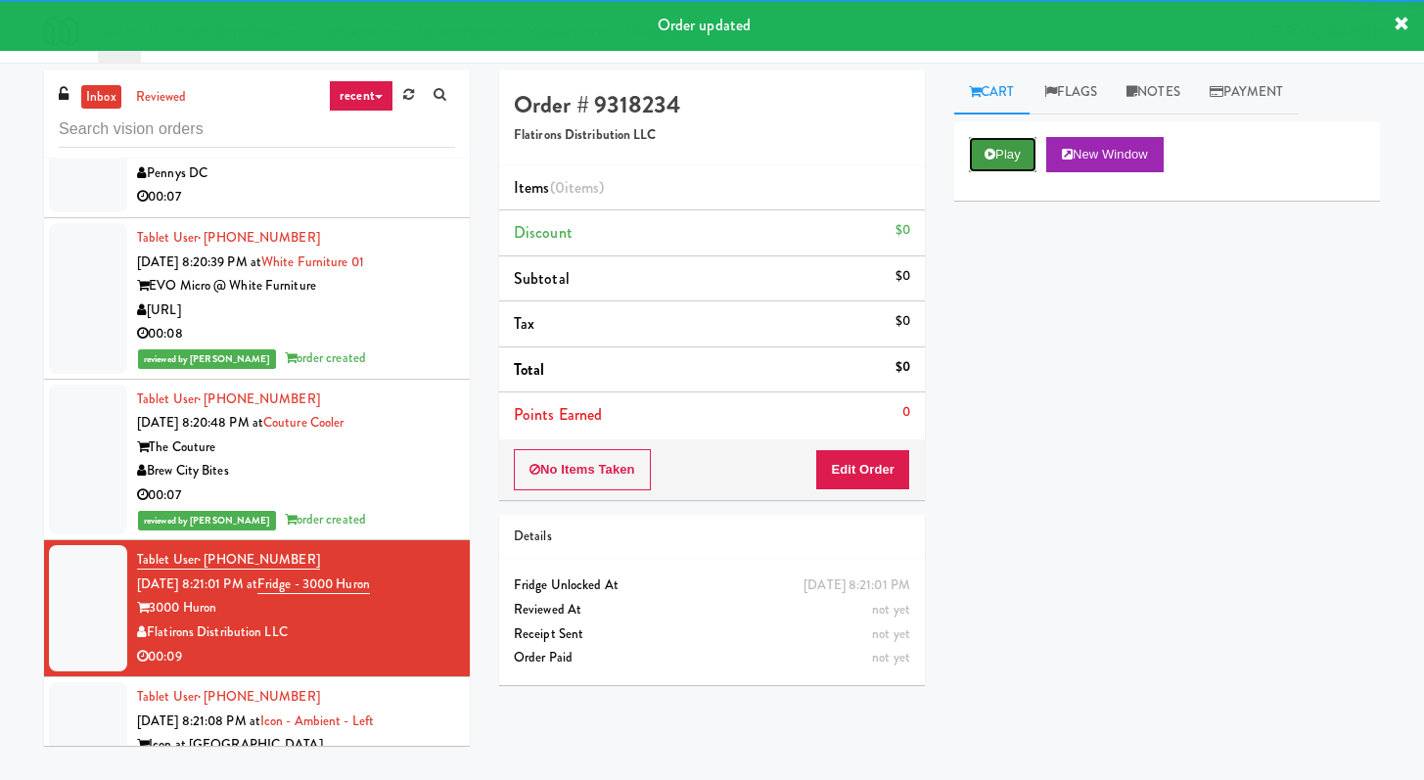
click at [979, 158] on button "Play" at bounding box center [1003, 154] width 68 height 35
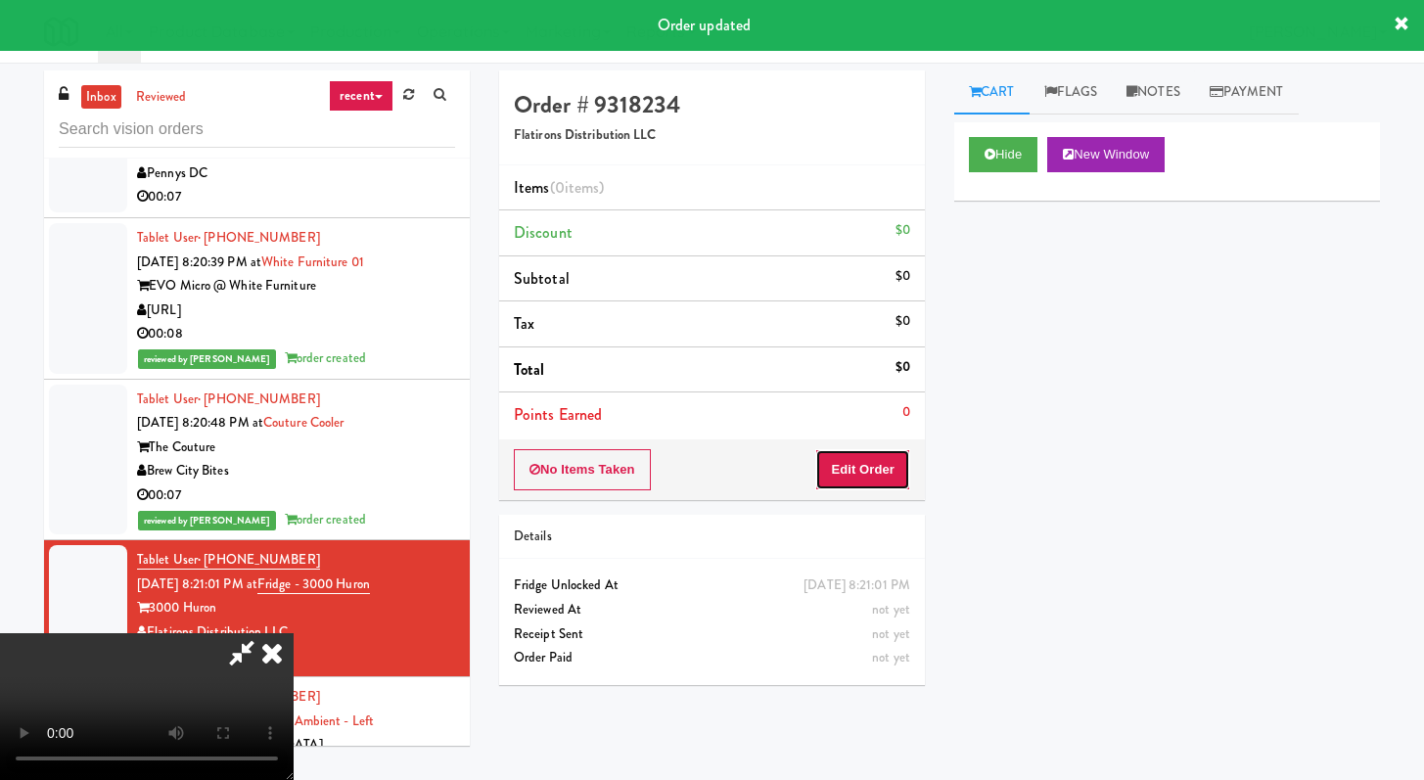
click at [894, 470] on button "Edit Order" at bounding box center [862, 469] width 95 height 41
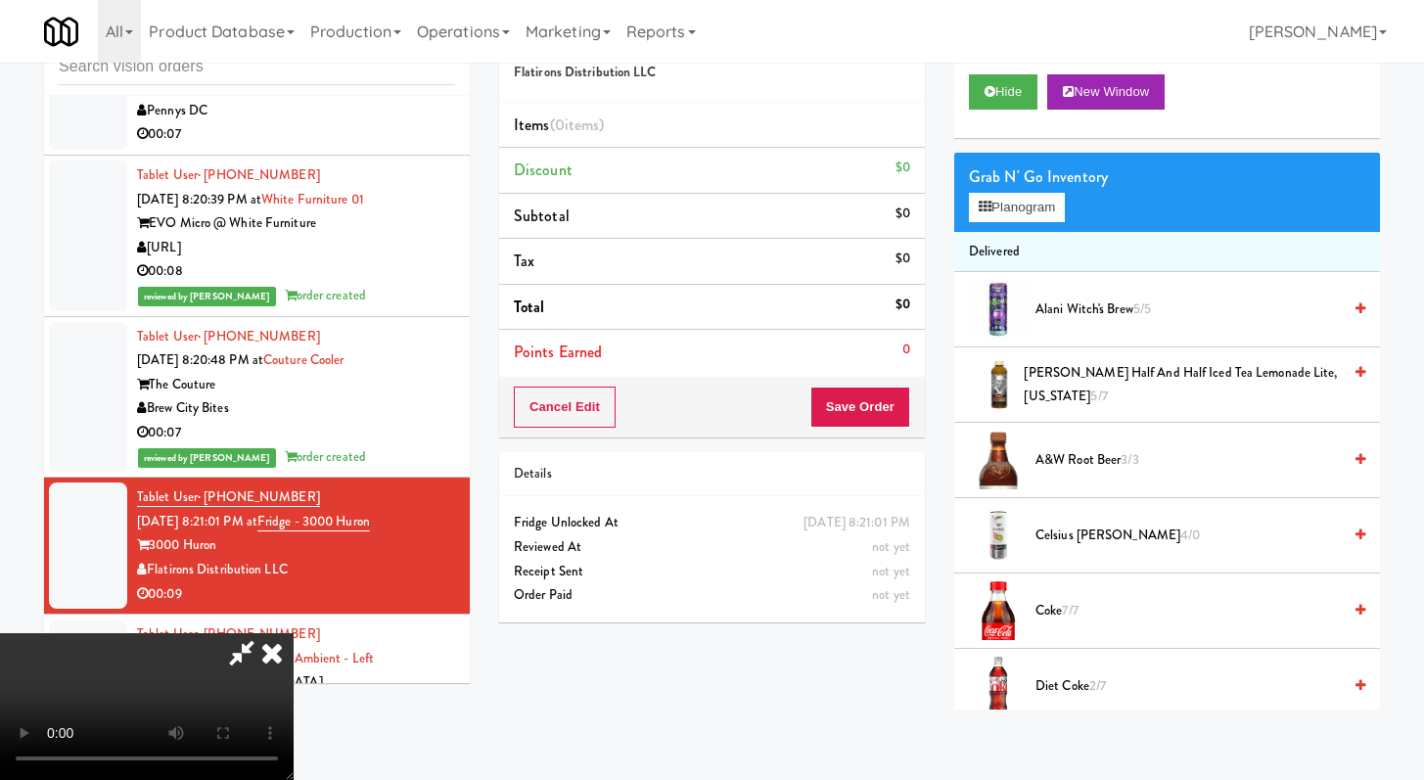
scroll to position [5017, 0]
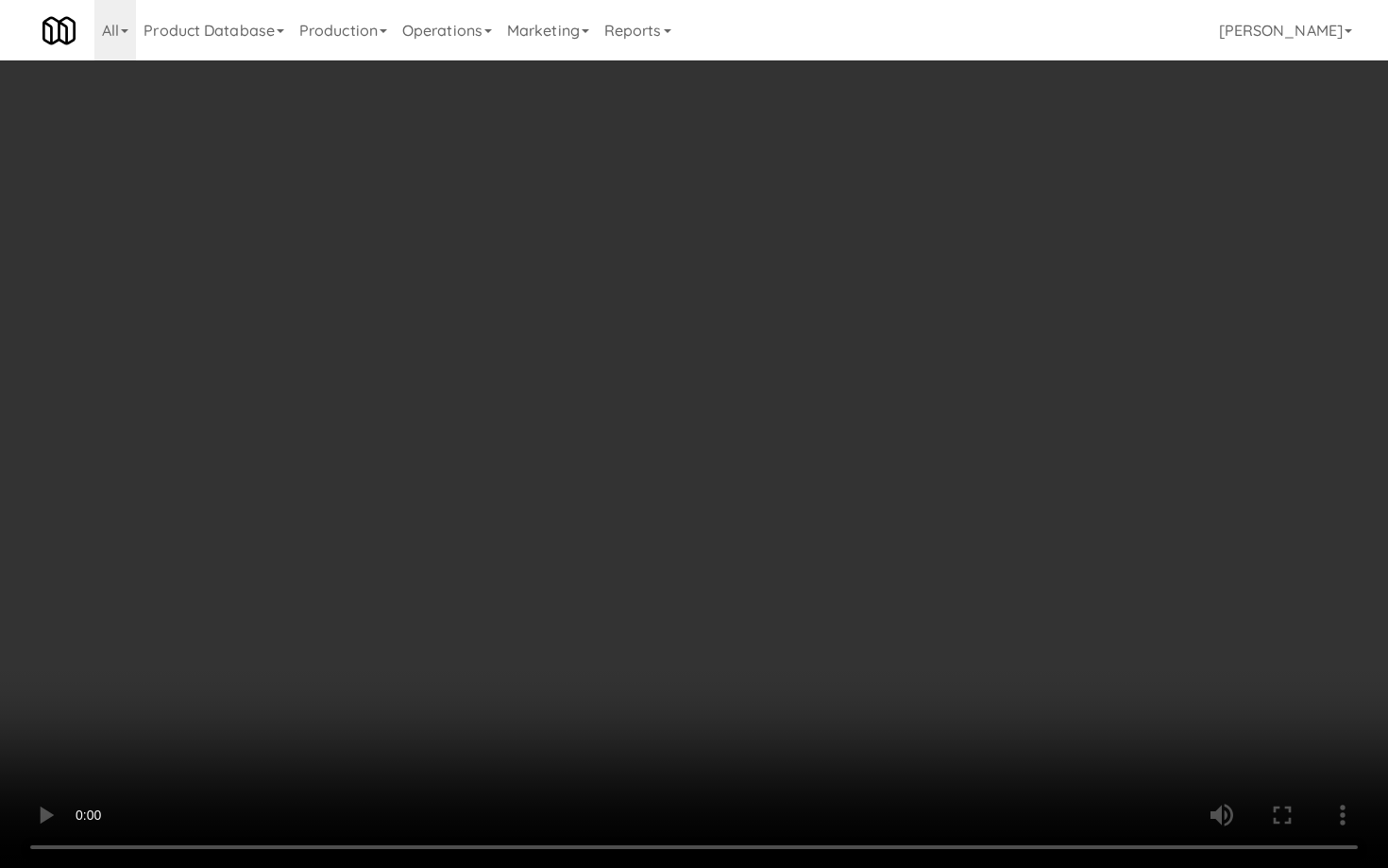
click at [818, 672] on video at bounding box center [694, 434] width 1388 height 868
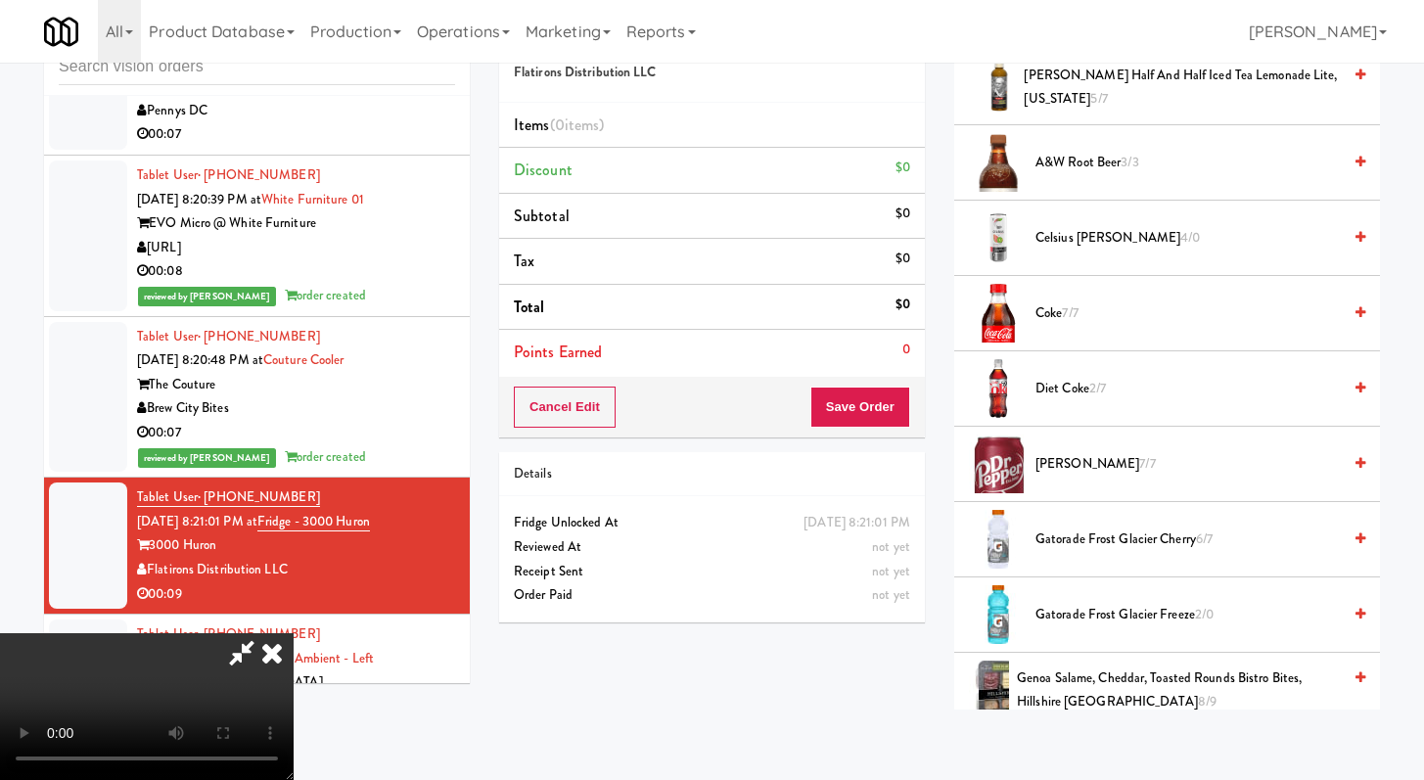
scroll to position [353, 0]
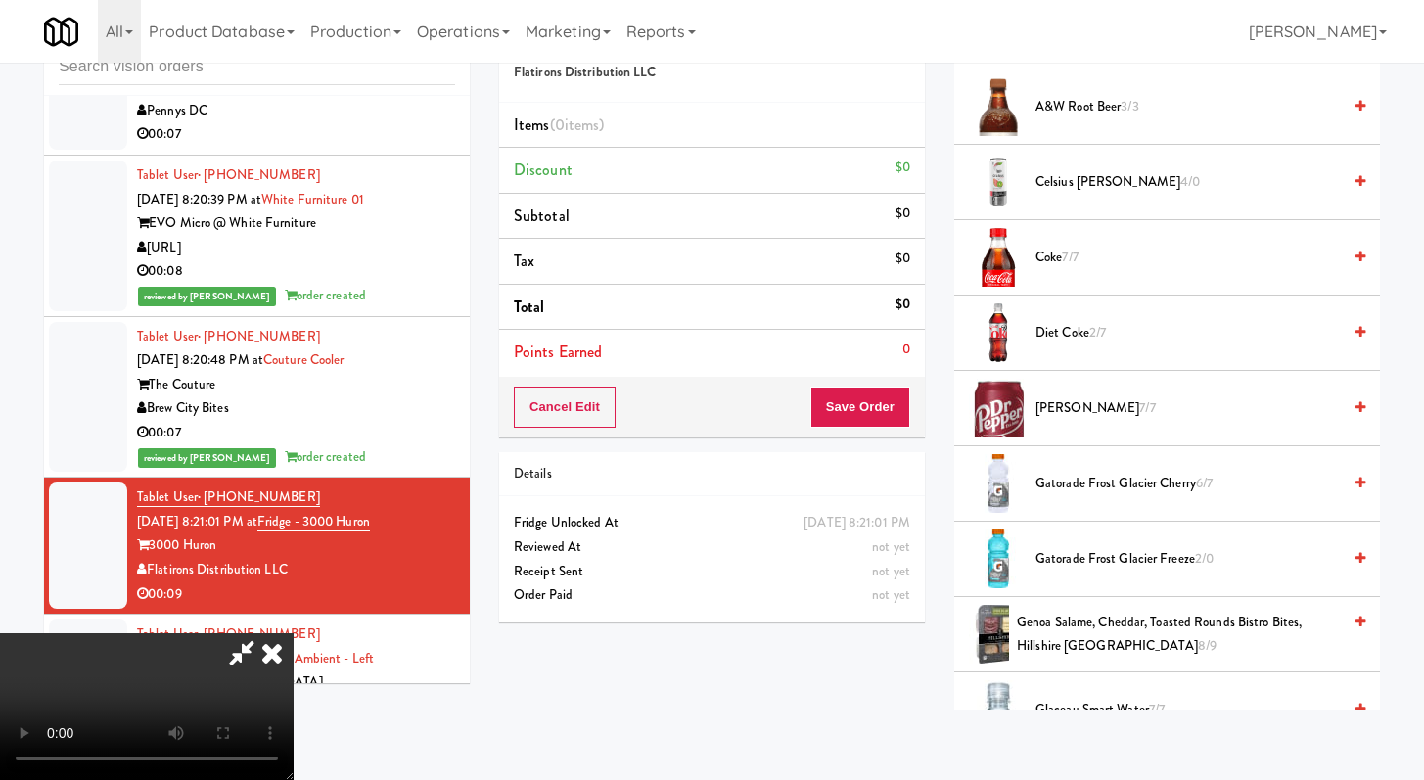
click at [1047, 244] on li "Coke 7/7" at bounding box center [1168, 257] width 426 height 75
click at [1042, 255] on span "Coke 7/7" at bounding box center [1188, 258] width 305 height 24
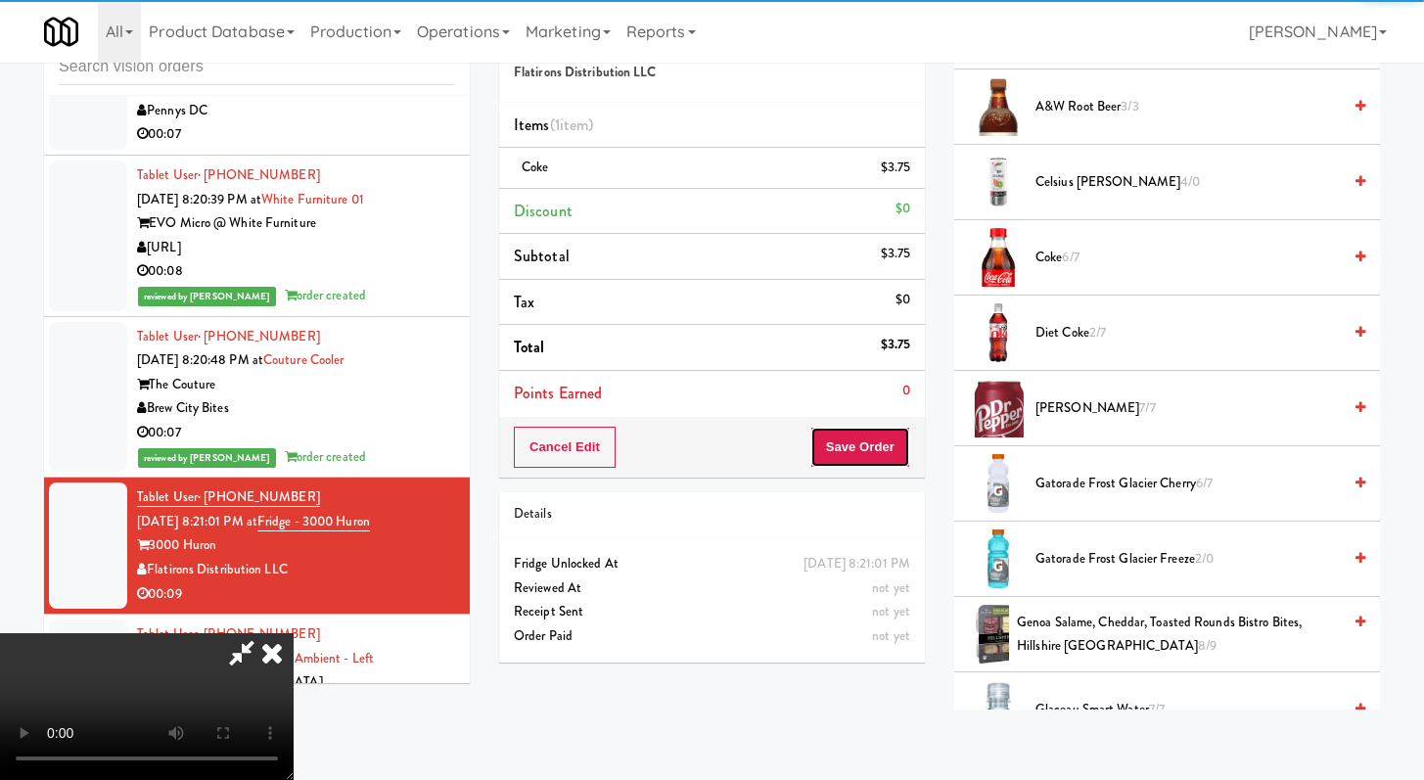
click at [860, 453] on button "Save Order" at bounding box center [861, 447] width 100 height 41
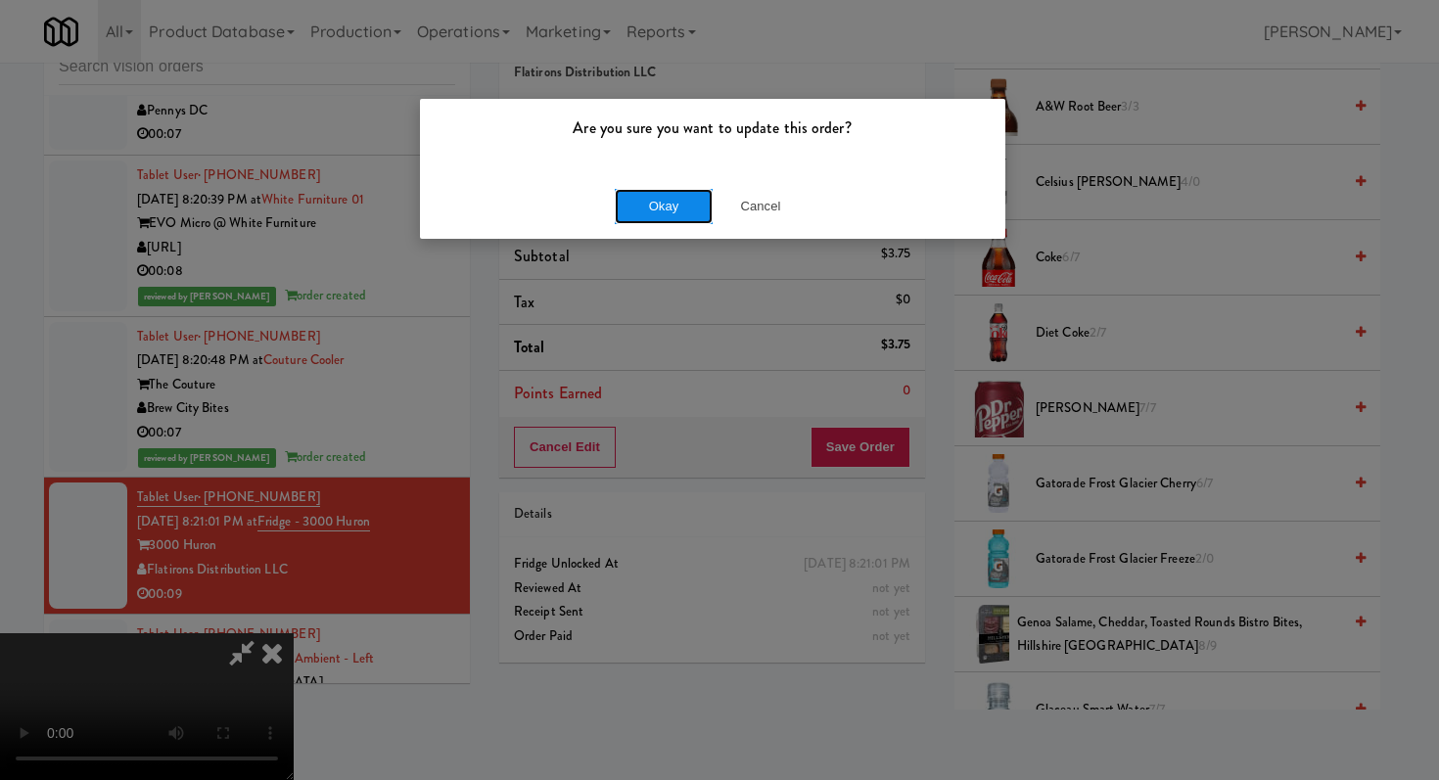
click at [666, 201] on button "Okay" at bounding box center [664, 206] width 98 height 35
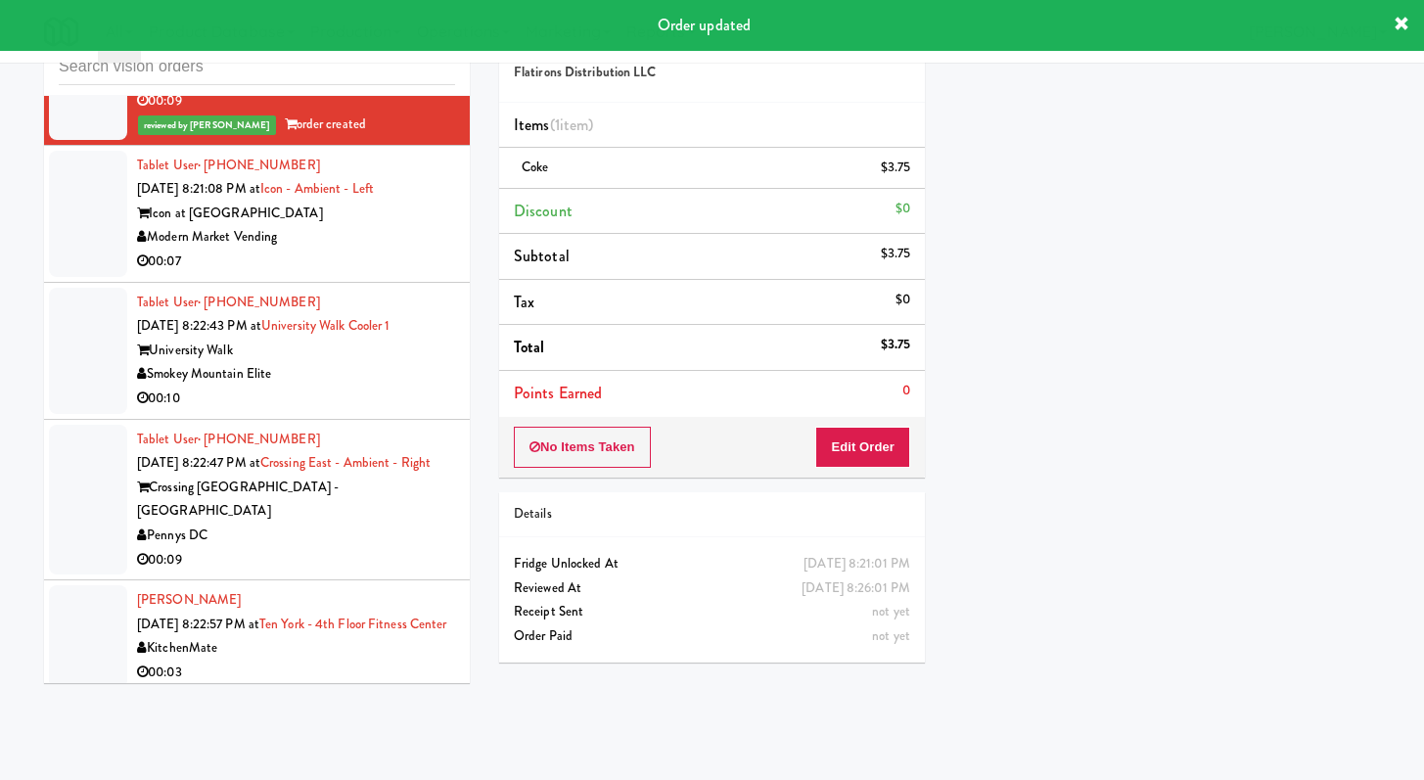
scroll to position [5532, 0]
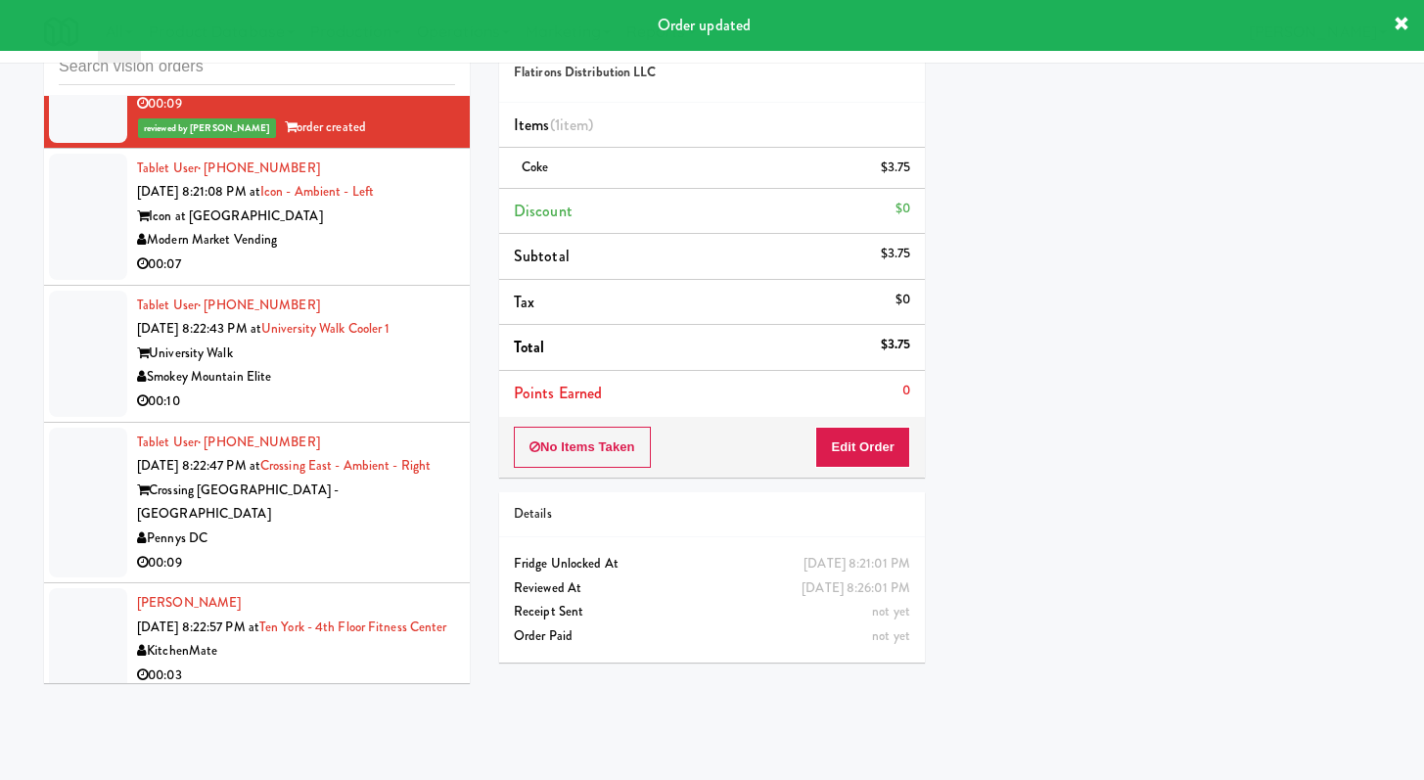
click at [405, 228] on div "Modern Market Vending" at bounding box center [296, 240] width 318 height 24
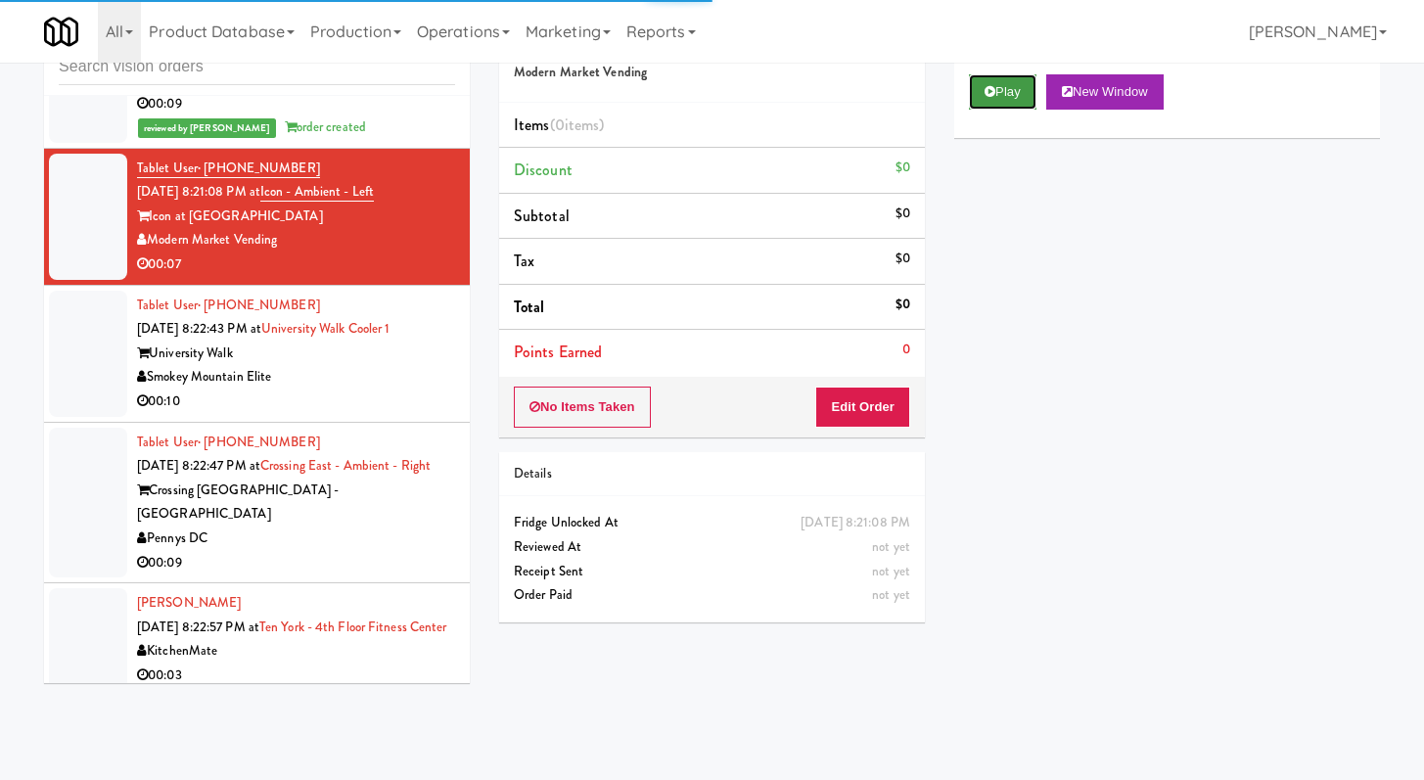
click at [996, 96] on button "Play" at bounding box center [1003, 91] width 68 height 35
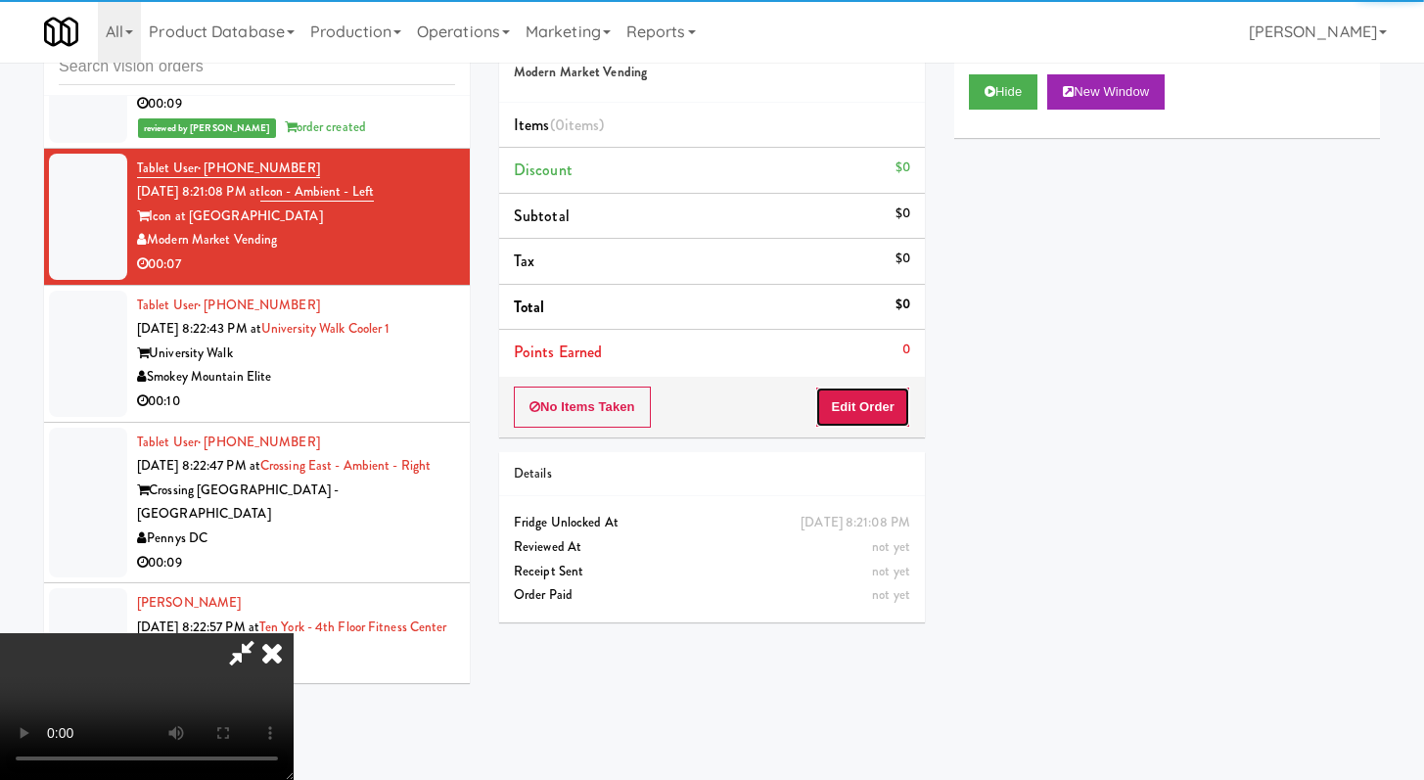
click at [856, 403] on button "Edit Order" at bounding box center [862, 407] width 95 height 41
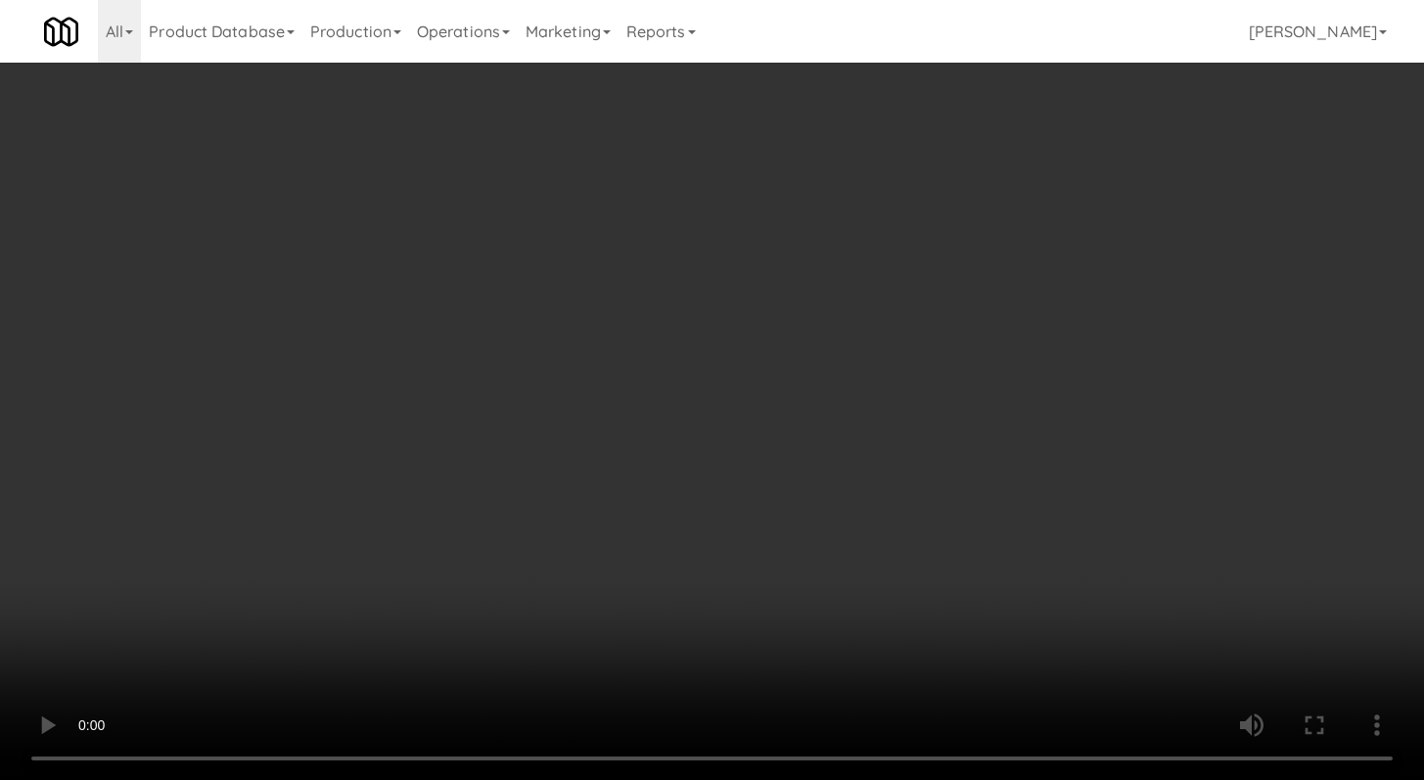
scroll to position [5508, 0]
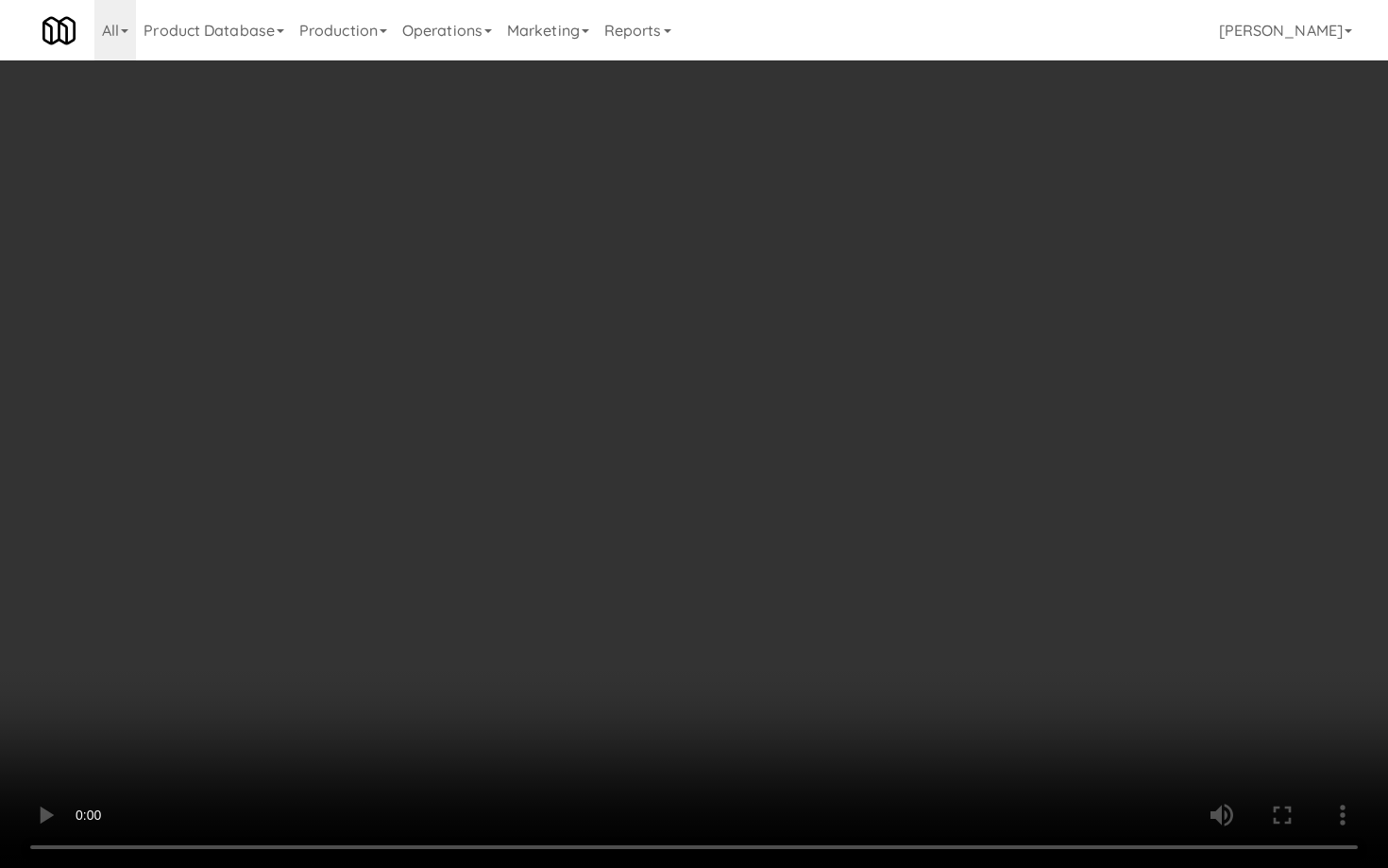
click at [697, 633] on video at bounding box center [694, 434] width 1388 height 868
click at [699, 627] on video at bounding box center [694, 434] width 1388 height 868
click at [716, 606] on video at bounding box center [694, 434] width 1388 height 868
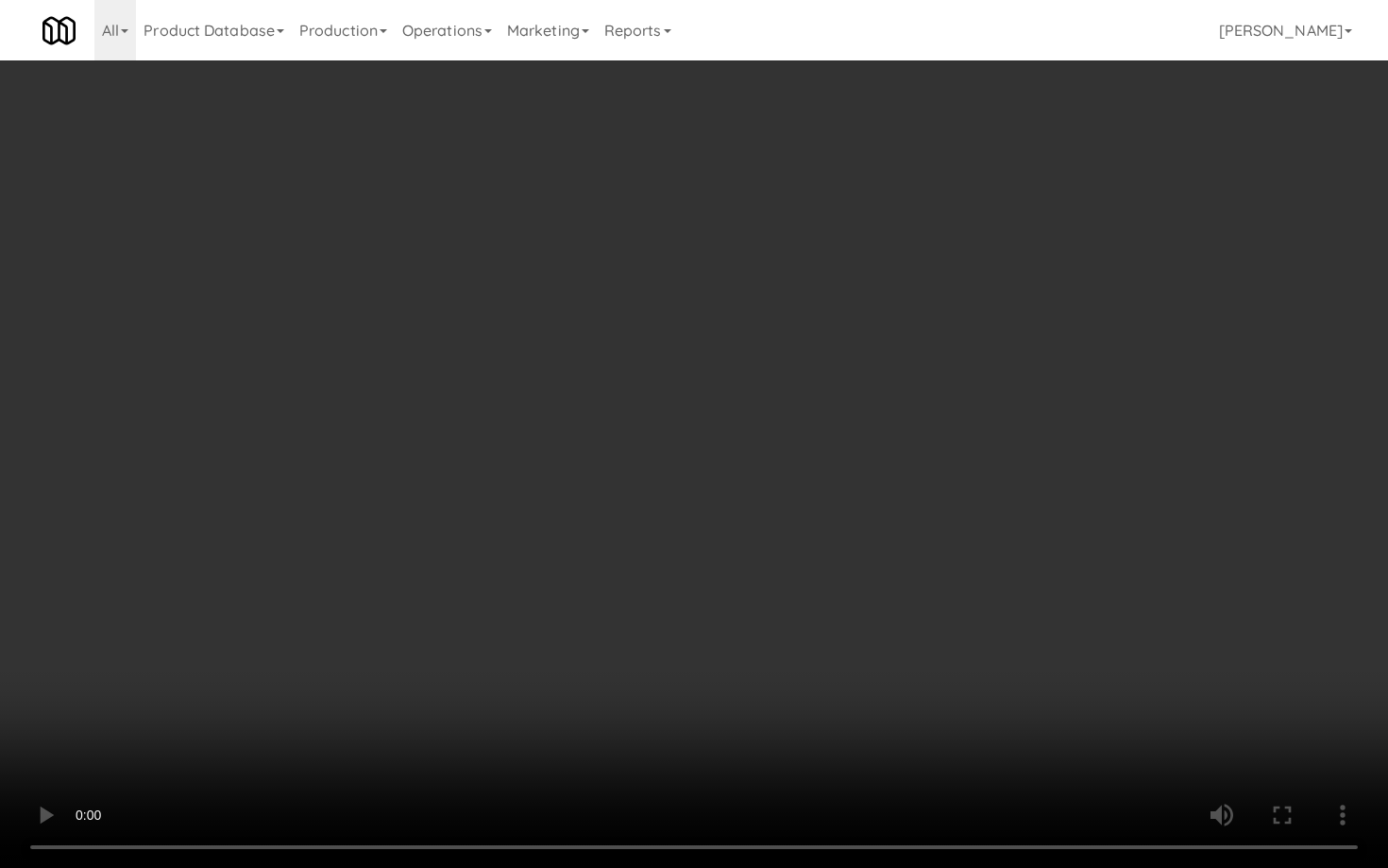
click at [716, 606] on video at bounding box center [694, 434] width 1388 height 868
click at [716, 607] on video at bounding box center [694, 434] width 1388 height 868
click at [736, 597] on video at bounding box center [694, 434] width 1388 height 868
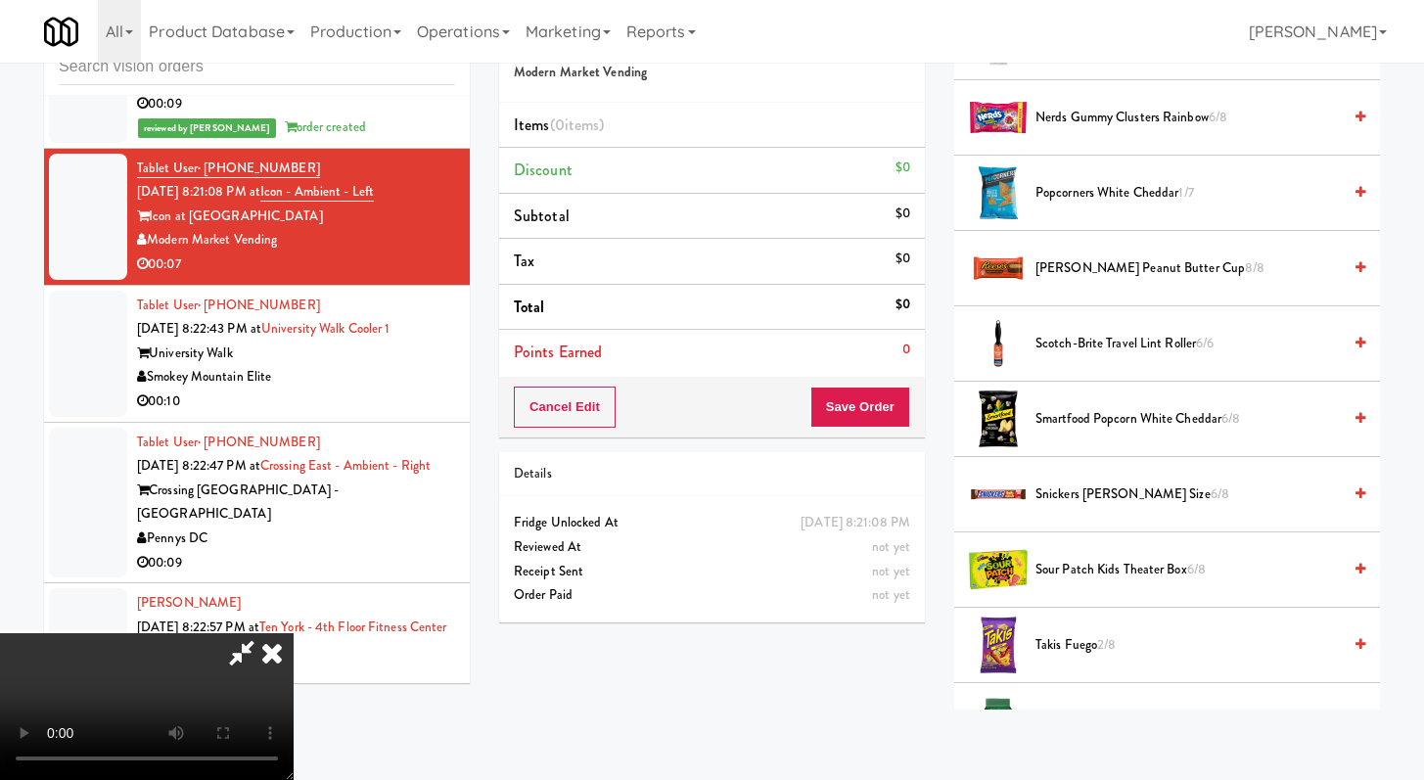
scroll to position [1646, 0]
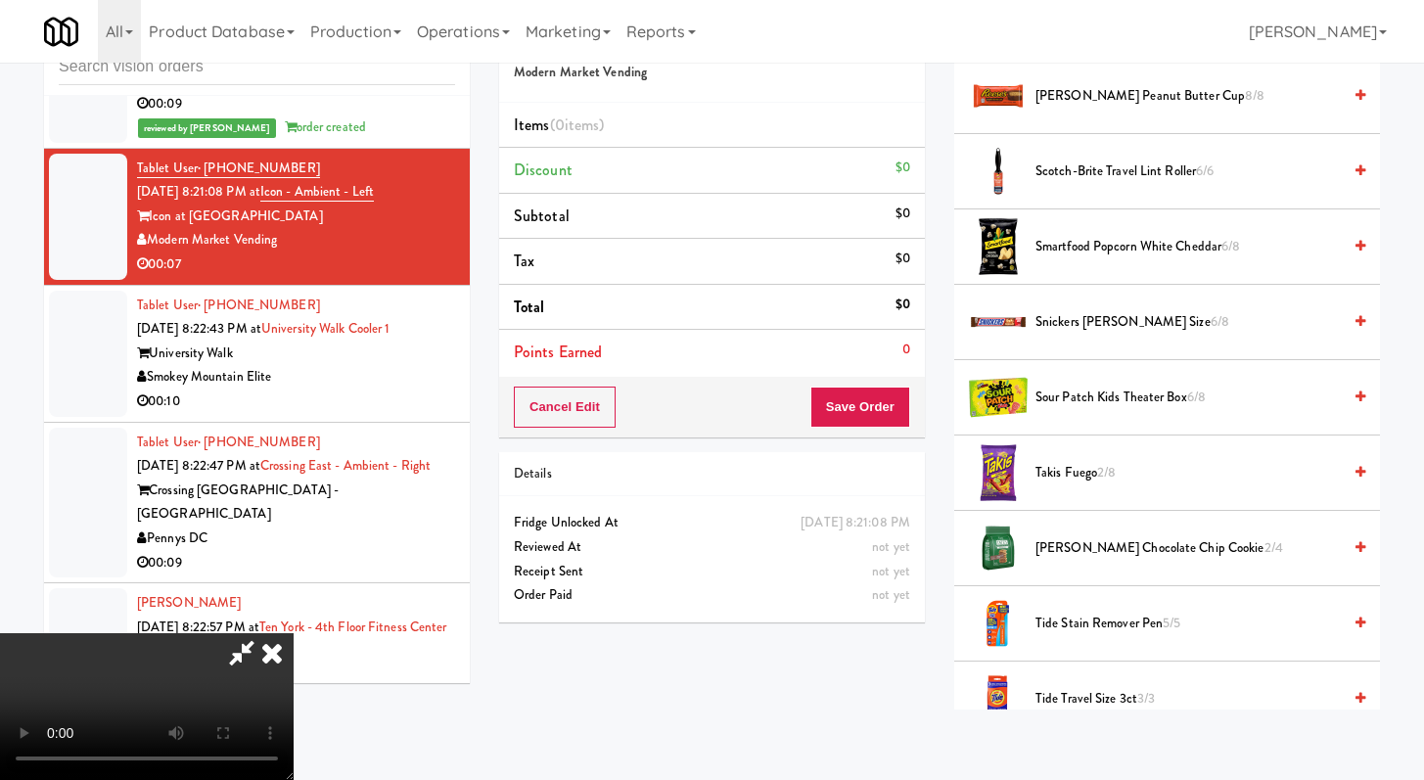
click at [1099, 476] on span "2/8" at bounding box center [1106, 472] width 19 height 19
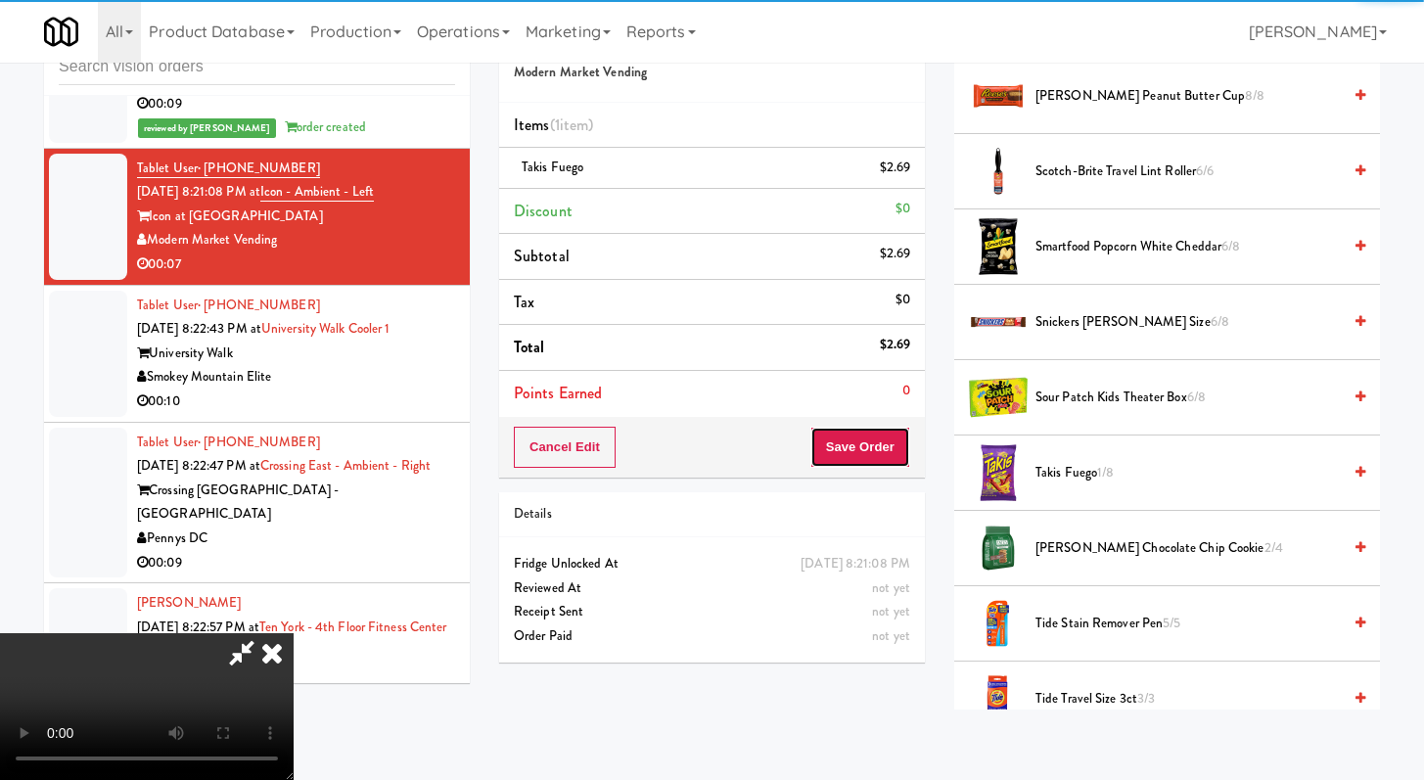
click at [901, 459] on button "Save Order" at bounding box center [861, 447] width 100 height 41
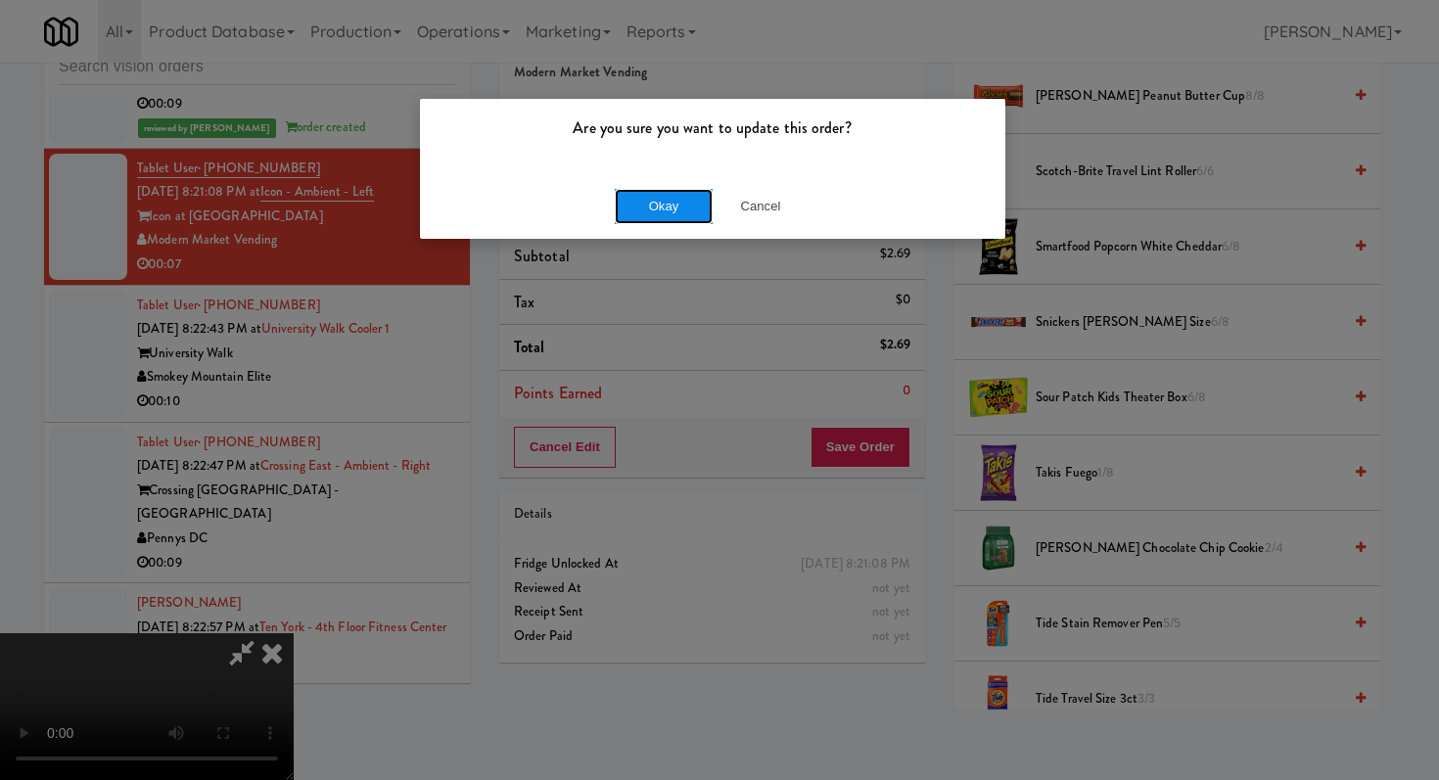
click at [676, 189] on button "Okay" at bounding box center [664, 206] width 98 height 35
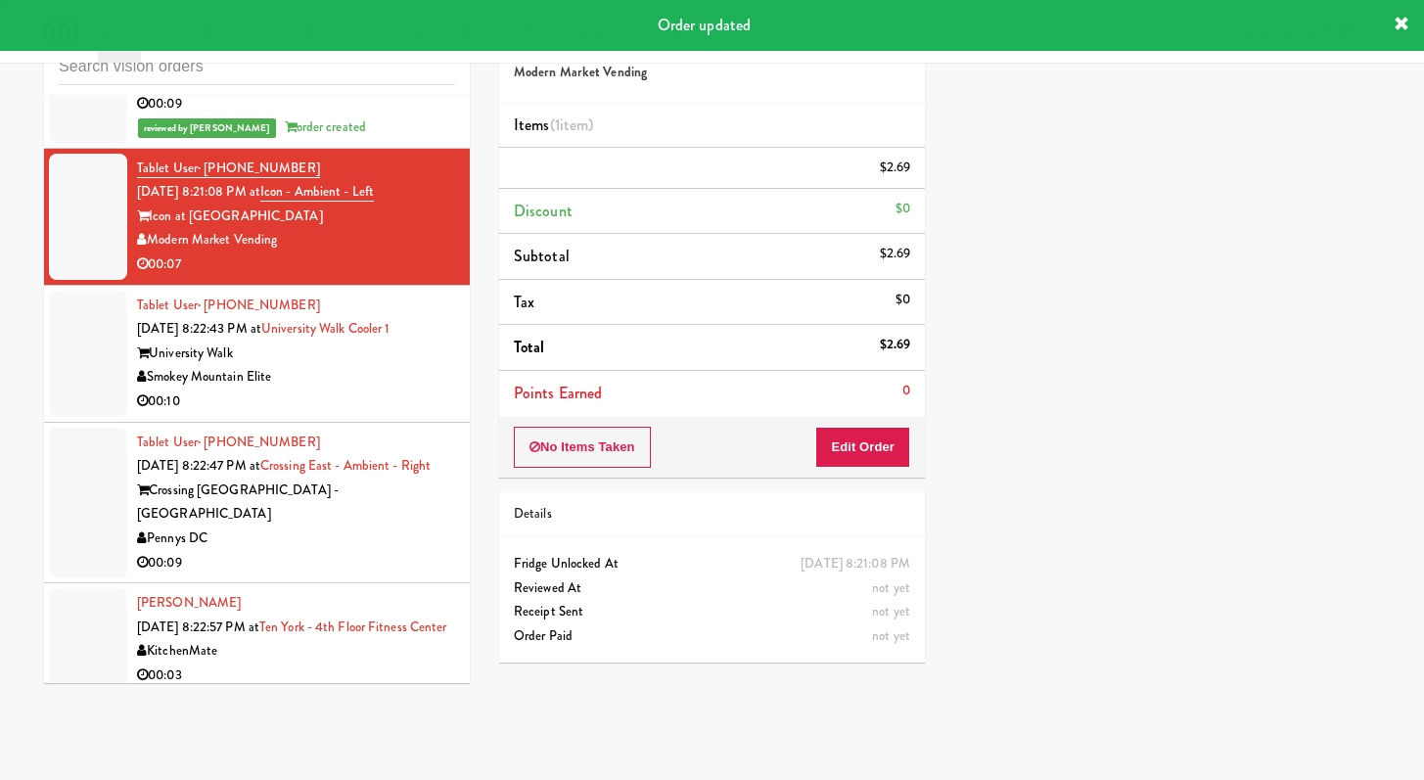
scroll to position [83, 0]
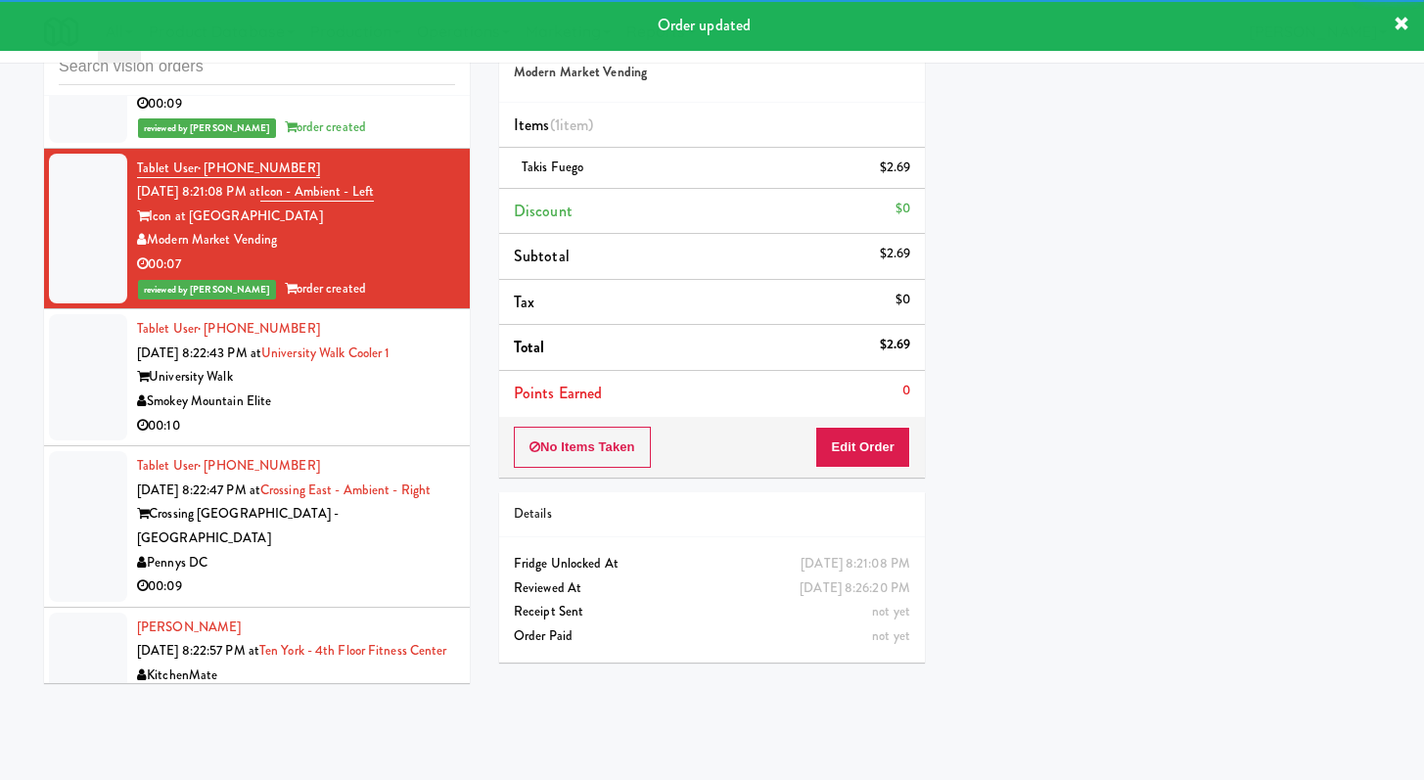
click at [410, 390] on div "Smokey Mountain Elite" at bounding box center [296, 402] width 318 height 24
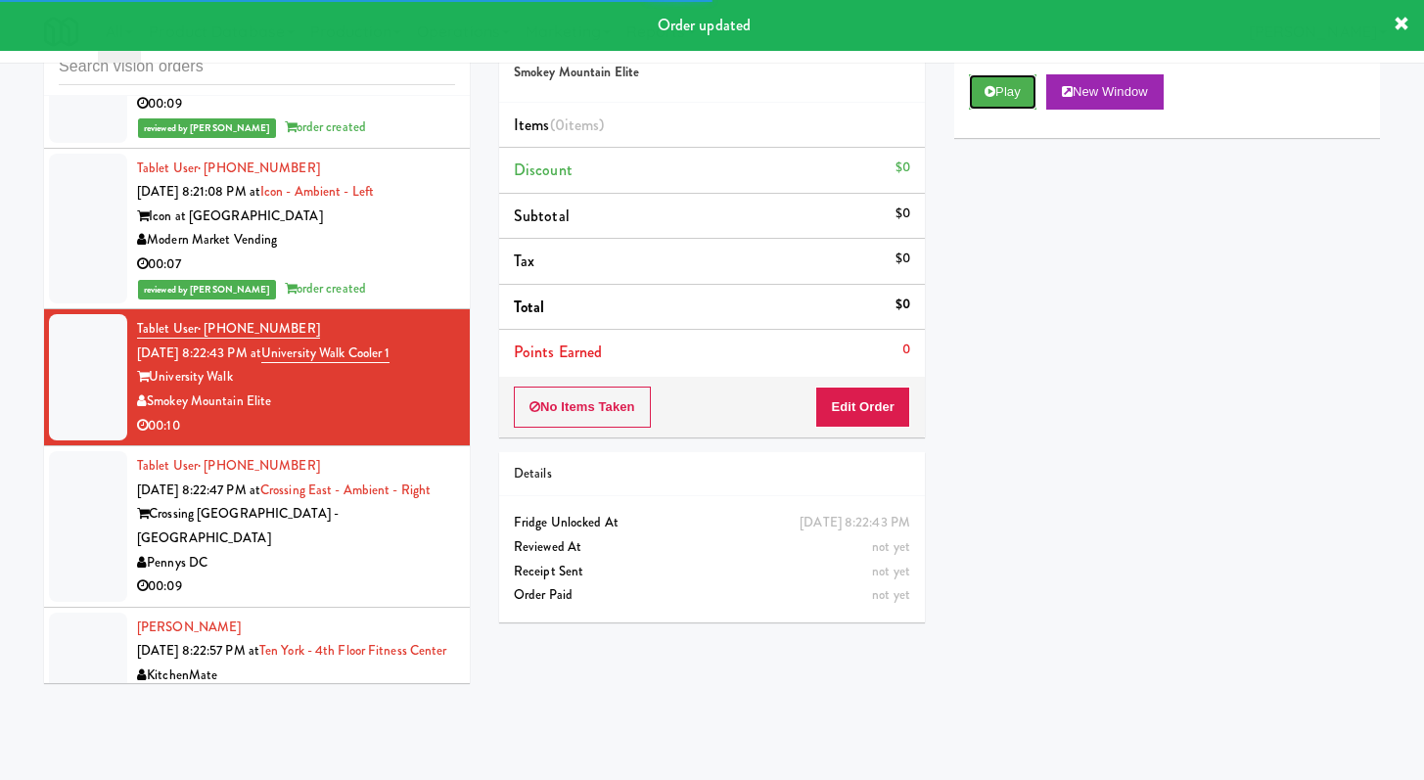
drag, startPoint x: 980, startPoint y: 87, endPoint x: 884, endPoint y: 248, distance: 187.0
click at [980, 87] on button "Play" at bounding box center [1003, 91] width 68 height 35
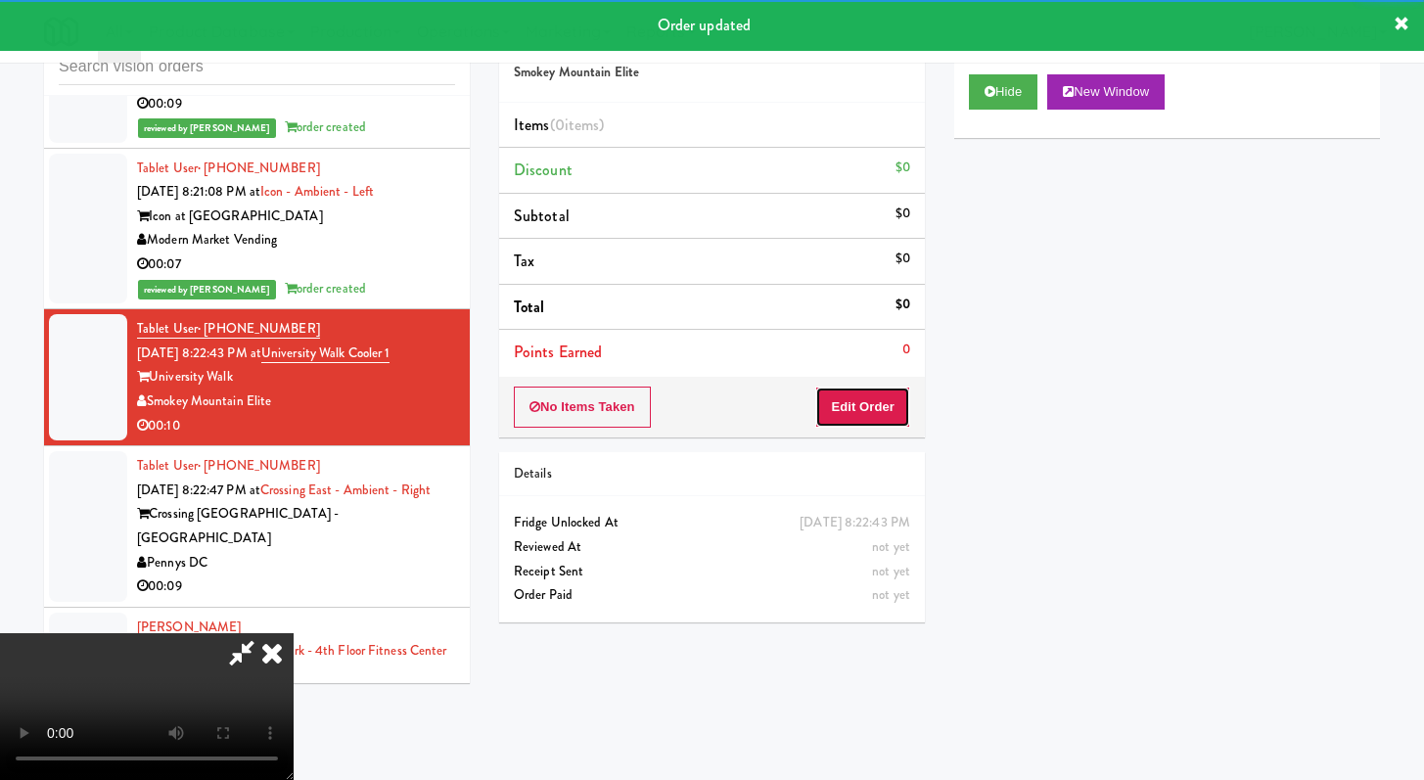
click at [853, 403] on button "Edit Order" at bounding box center [862, 407] width 95 height 41
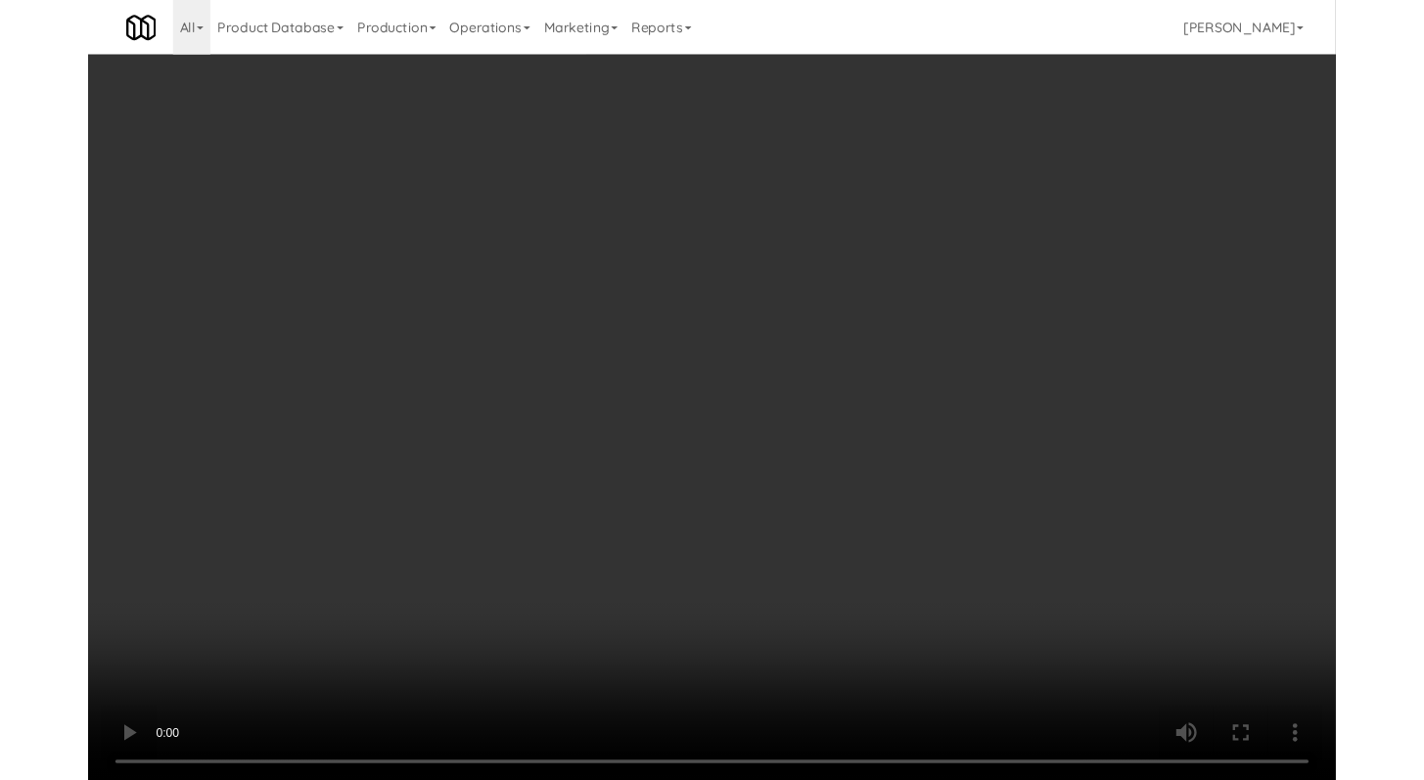
scroll to position [5508, 0]
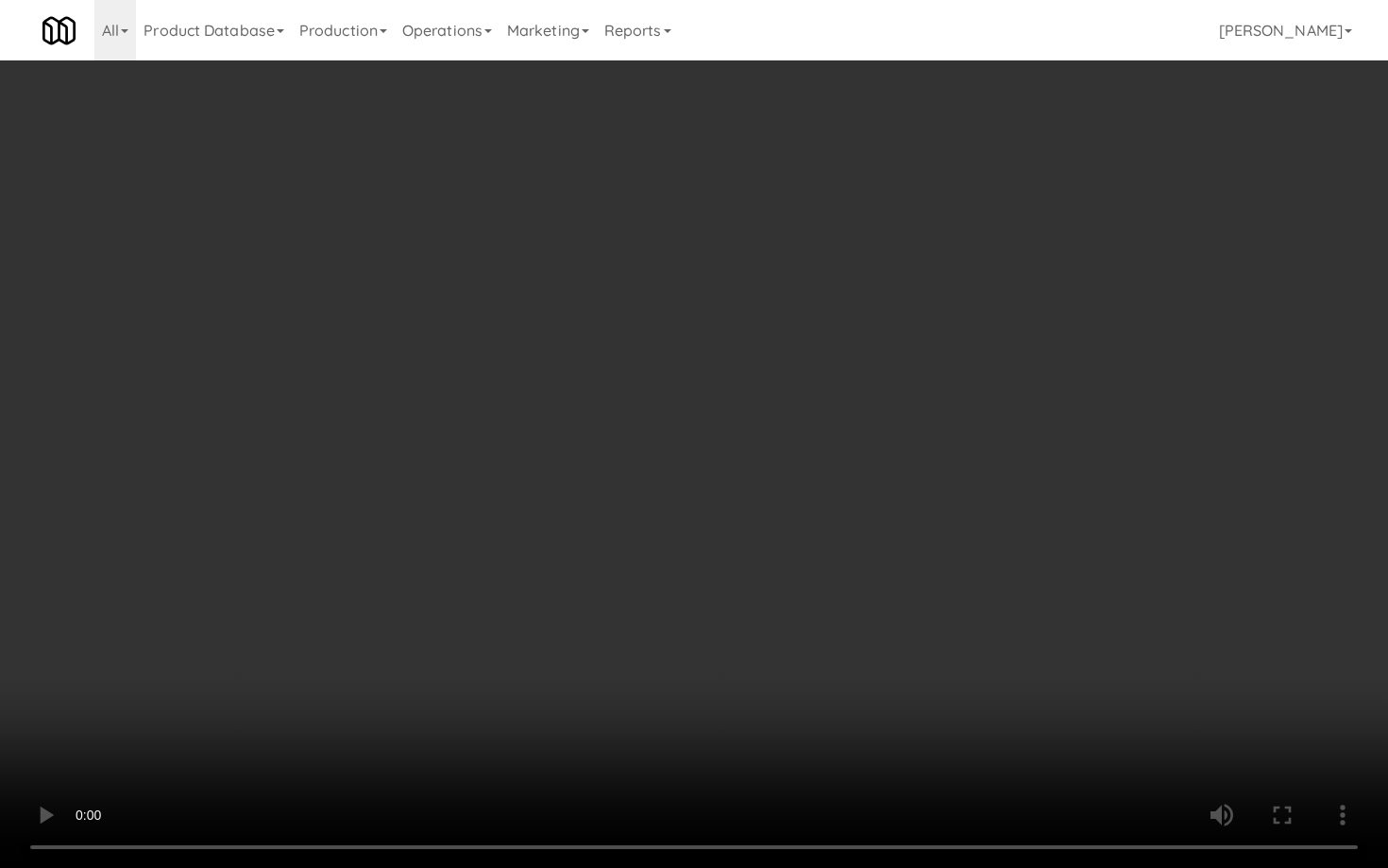
click at [697, 662] on video at bounding box center [694, 434] width 1388 height 868
click at [699, 657] on video at bounding box center [694, 434] width 1388 height 868
click at [711, 635] on video at bounding box center [694, 434] width 1388 height 868
click at [713, 620] on video at bounding box center [694, 434] width 1388 height 868
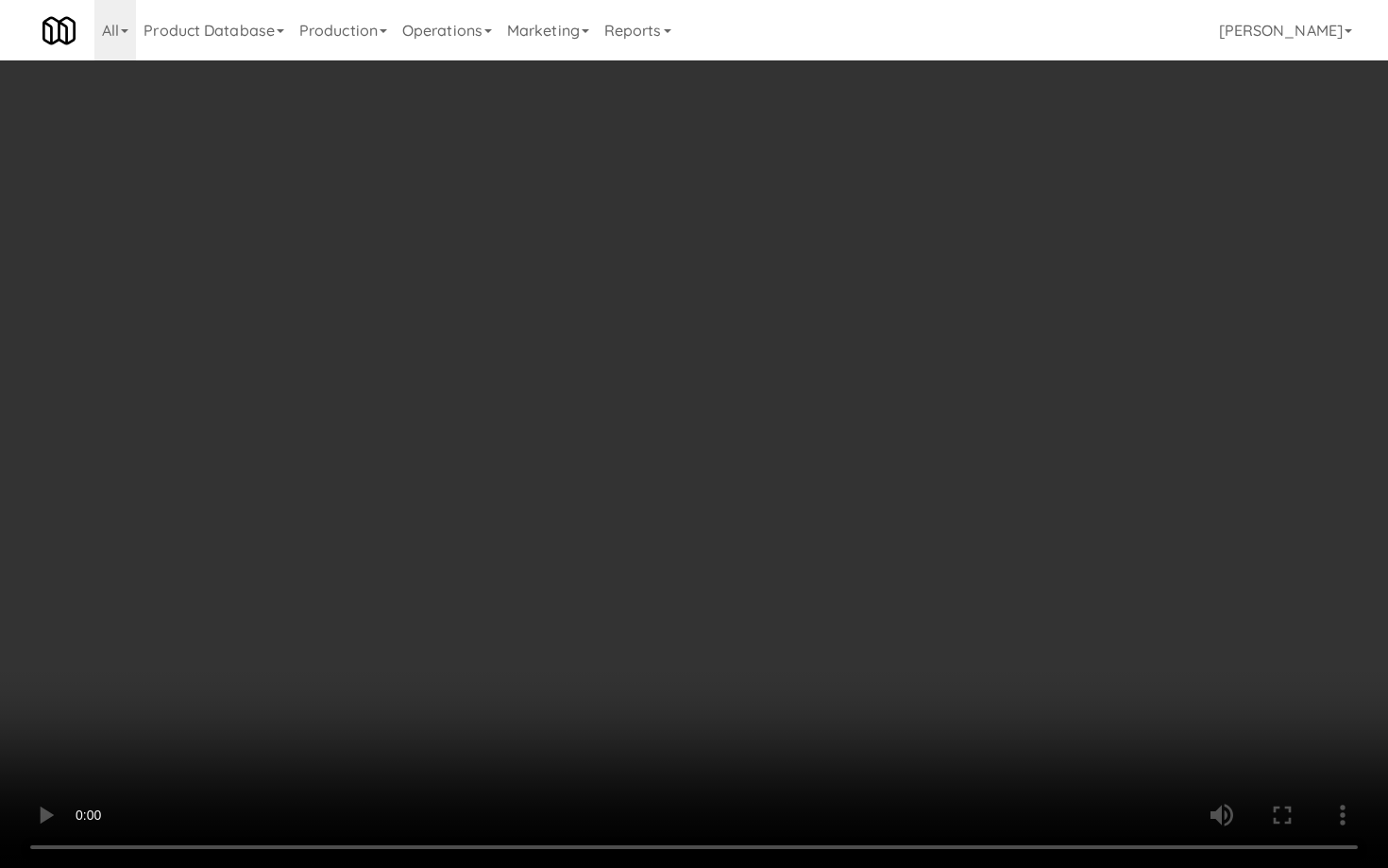
click at [713, 620] on video at bounding box center [694, 434] width 1388 height 868
click at [892, 621] on video at bounding box center [694, 434] width 1388 height 868
click at [891, 619] on video at bounding box center [694, 434] width 1388 height 868
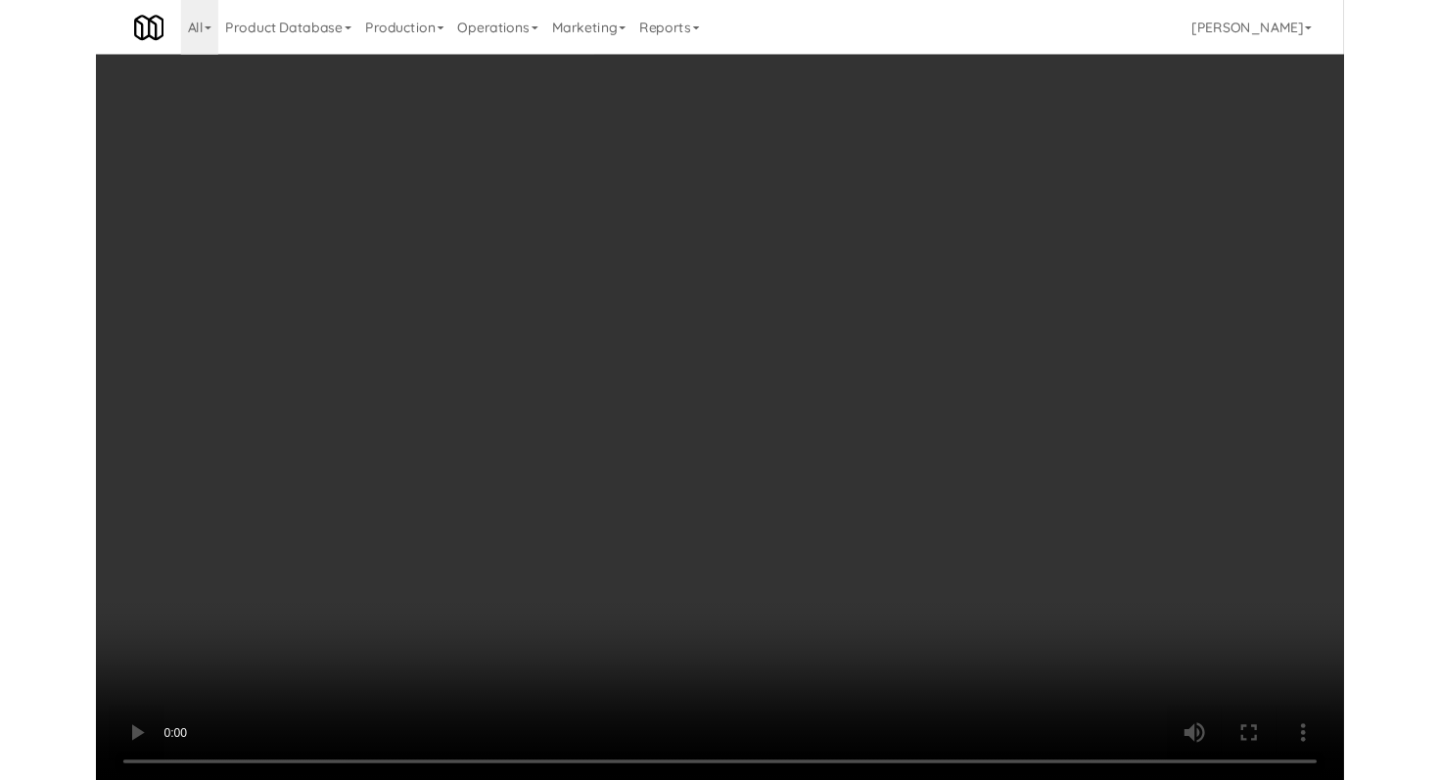
scroll to position [5532, 0]
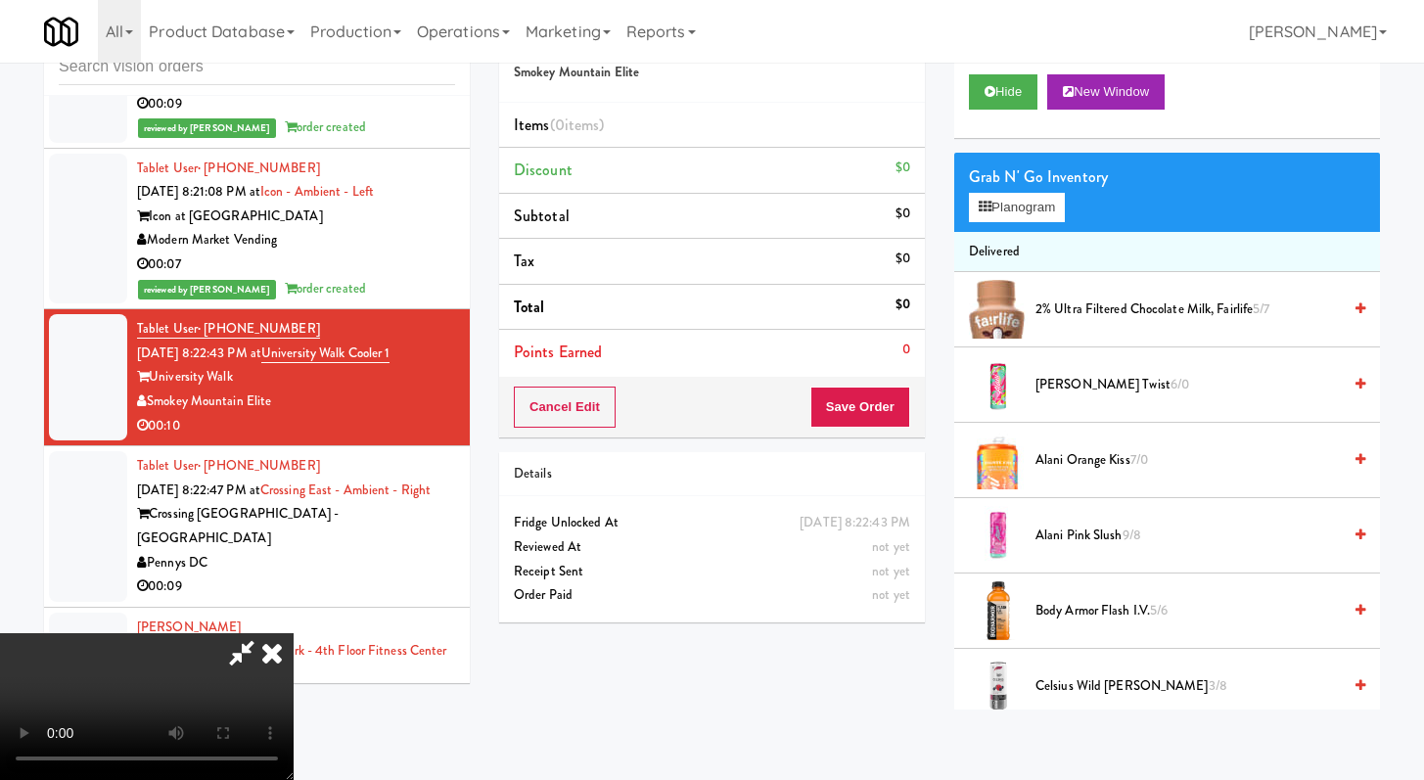
click at [1048, 225] on div "Grab N' Go Inventory Planogram" at bounding box center [1168, 192] width 426 height 79
click at [1045, 222] on div "Grab N' Go Inventory Planogram" at bounding box center [1168, 192] width 426 height 79
click at [1043, 214] on button "Planogram" at bounding box center [1017, 207] width 96 height 29
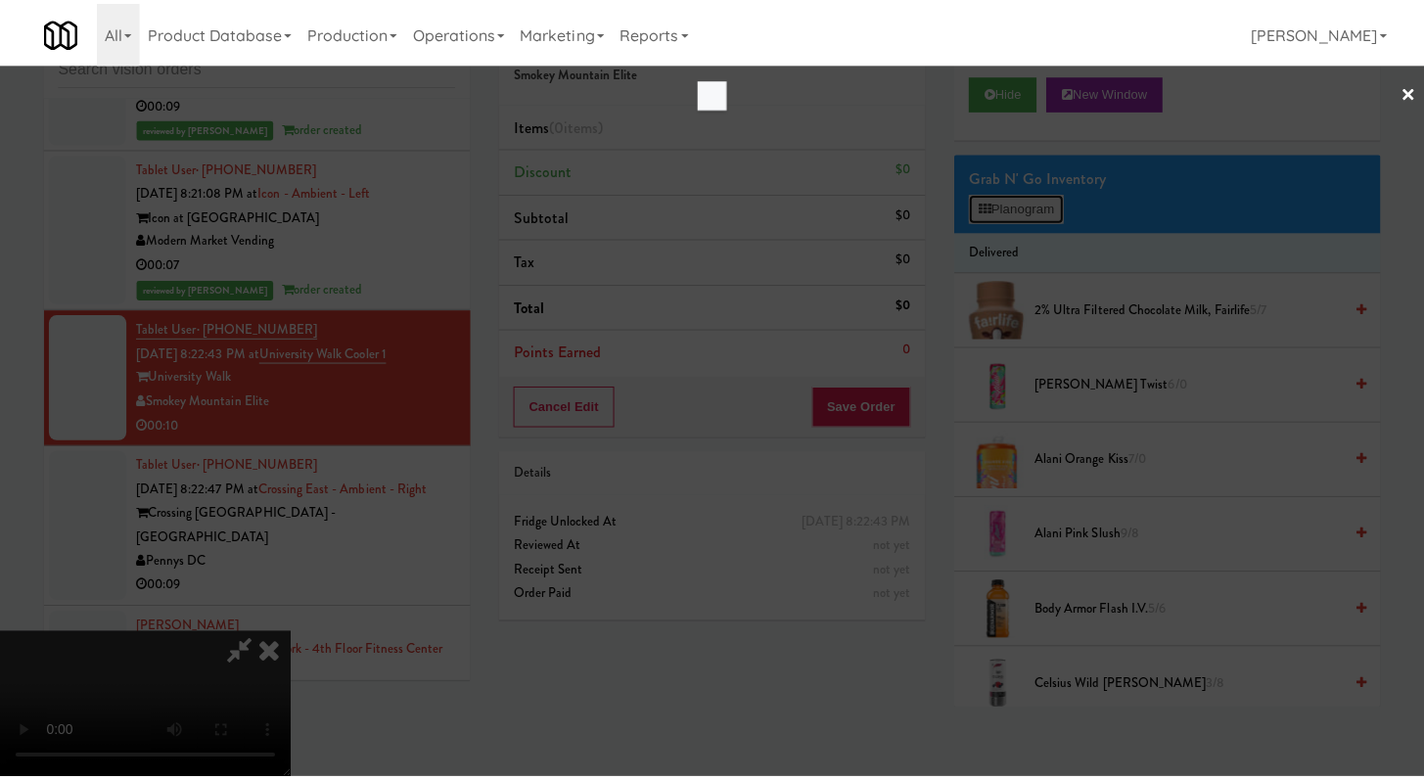
scroll to position [5508, 0]
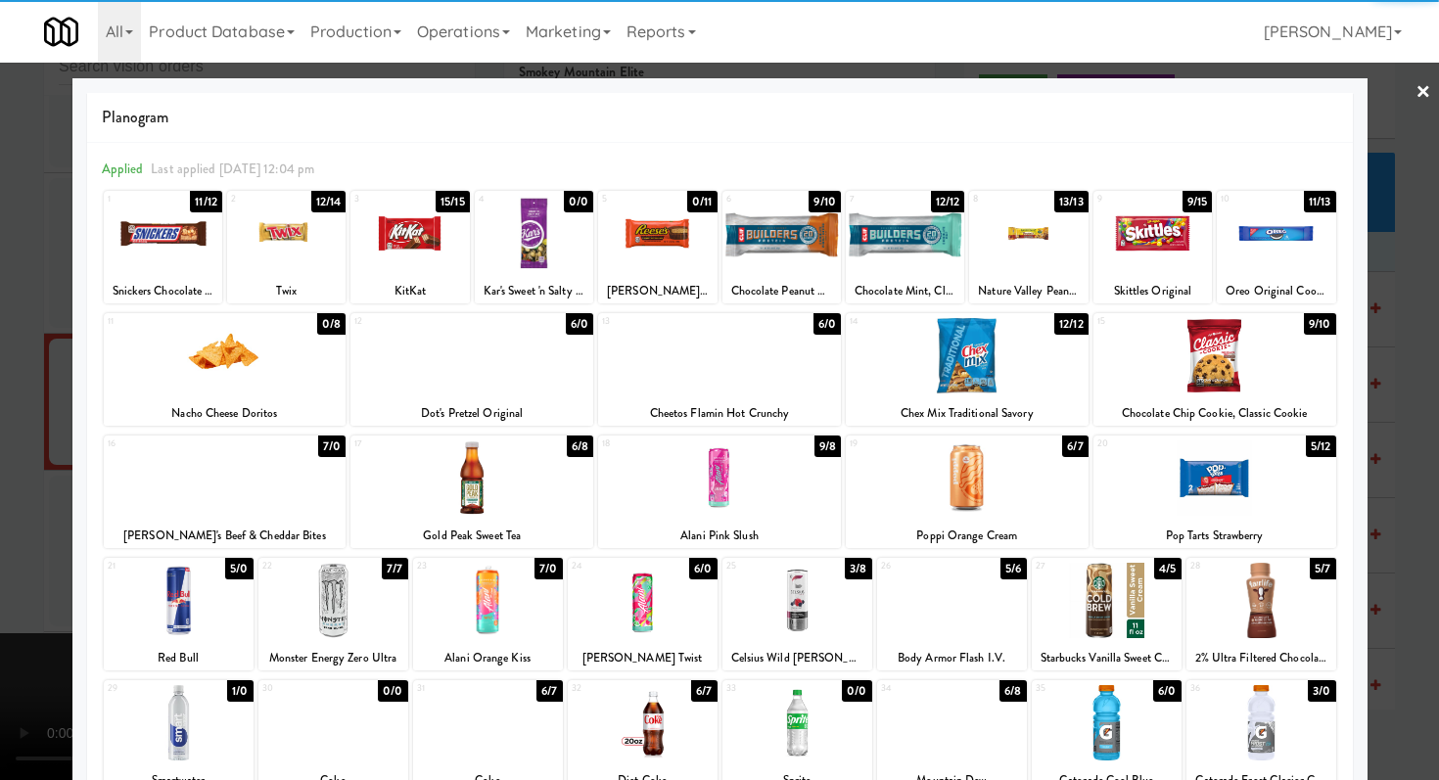
click at [1238, 616] on div at bounding box center [1262, 600] width 150 height 75
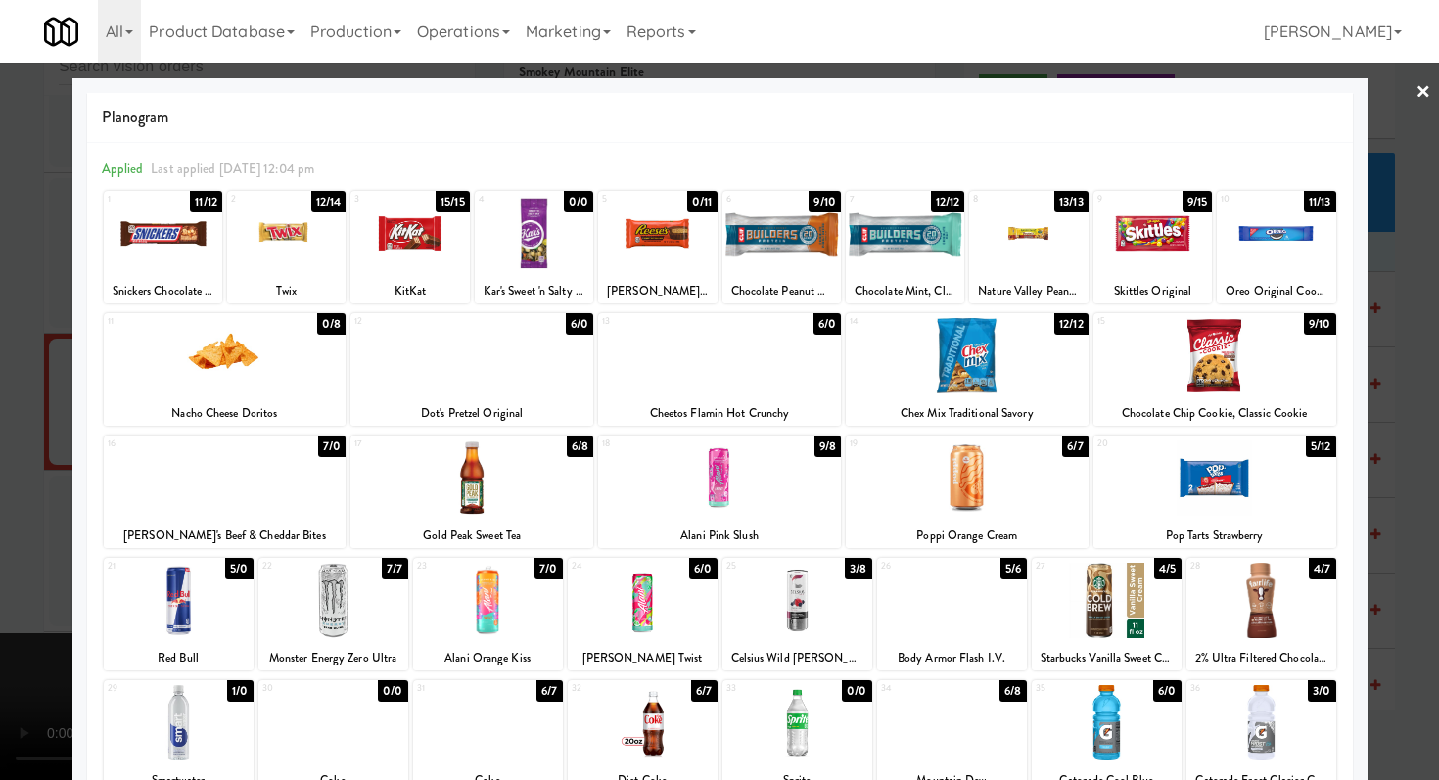
click at [948, 635] on div at bounding box center [952, 600] width 150 height 75
click at [0, 644] on div at bounding box center [719, 390] width 1439 height 780
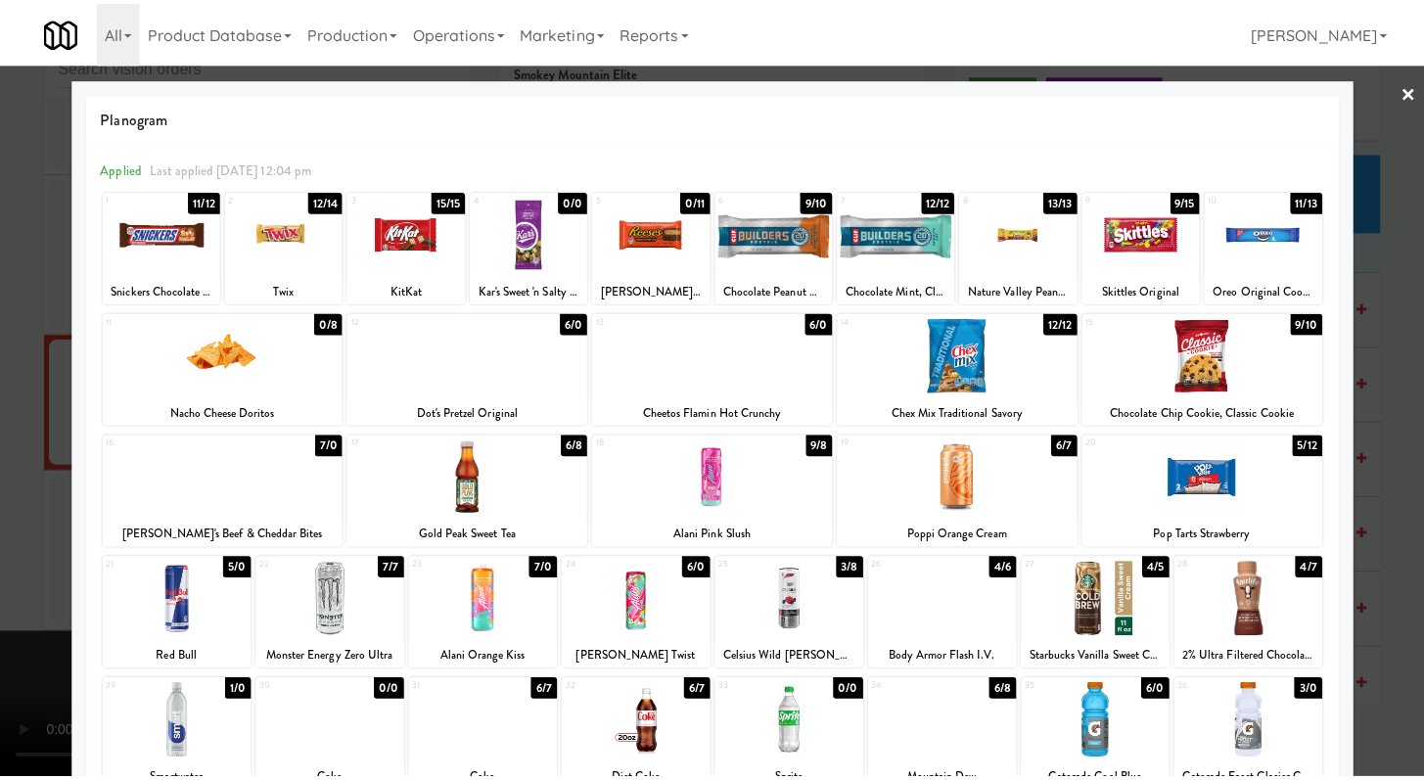
scroll to position [5532, 0]
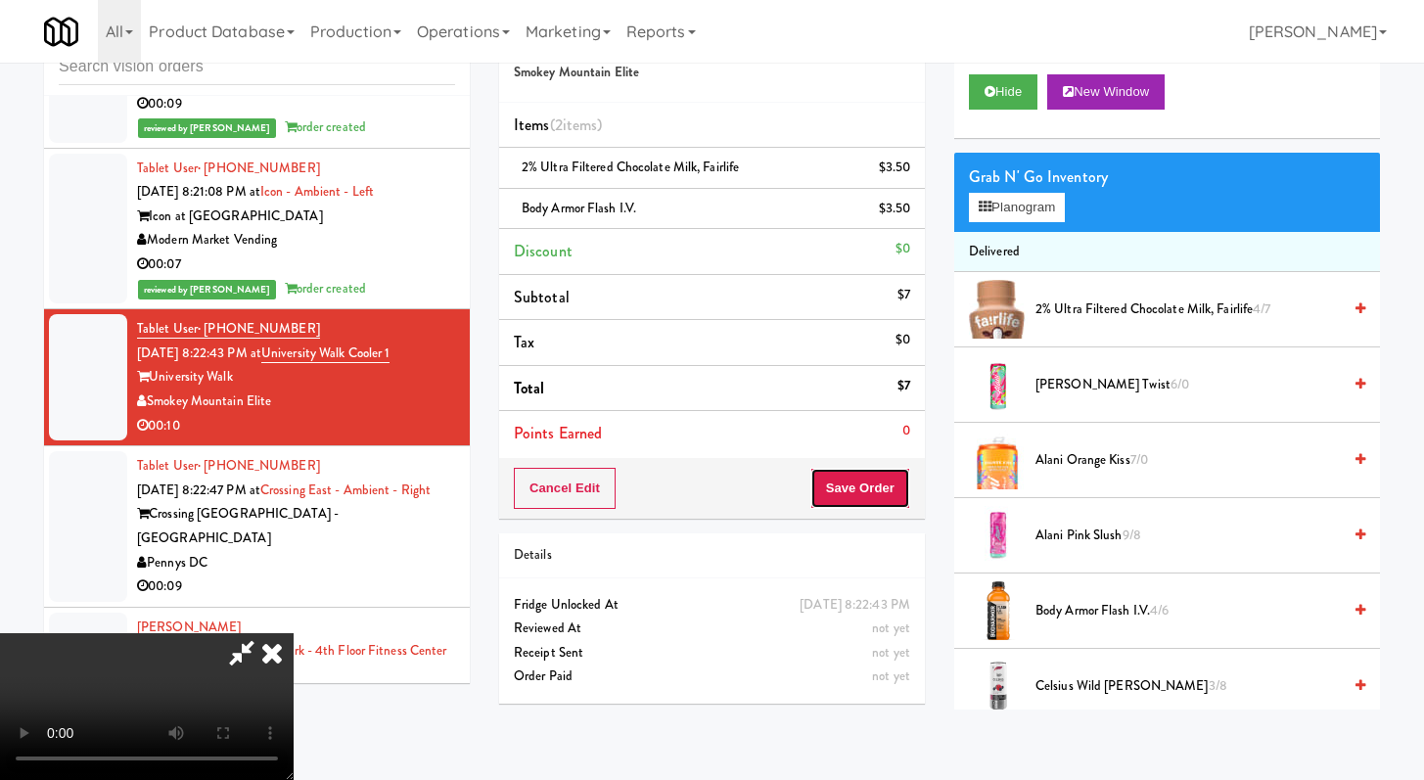
click at [878, 483] on button "Save Order" at bounding box center [861, 488] width 100 height 41
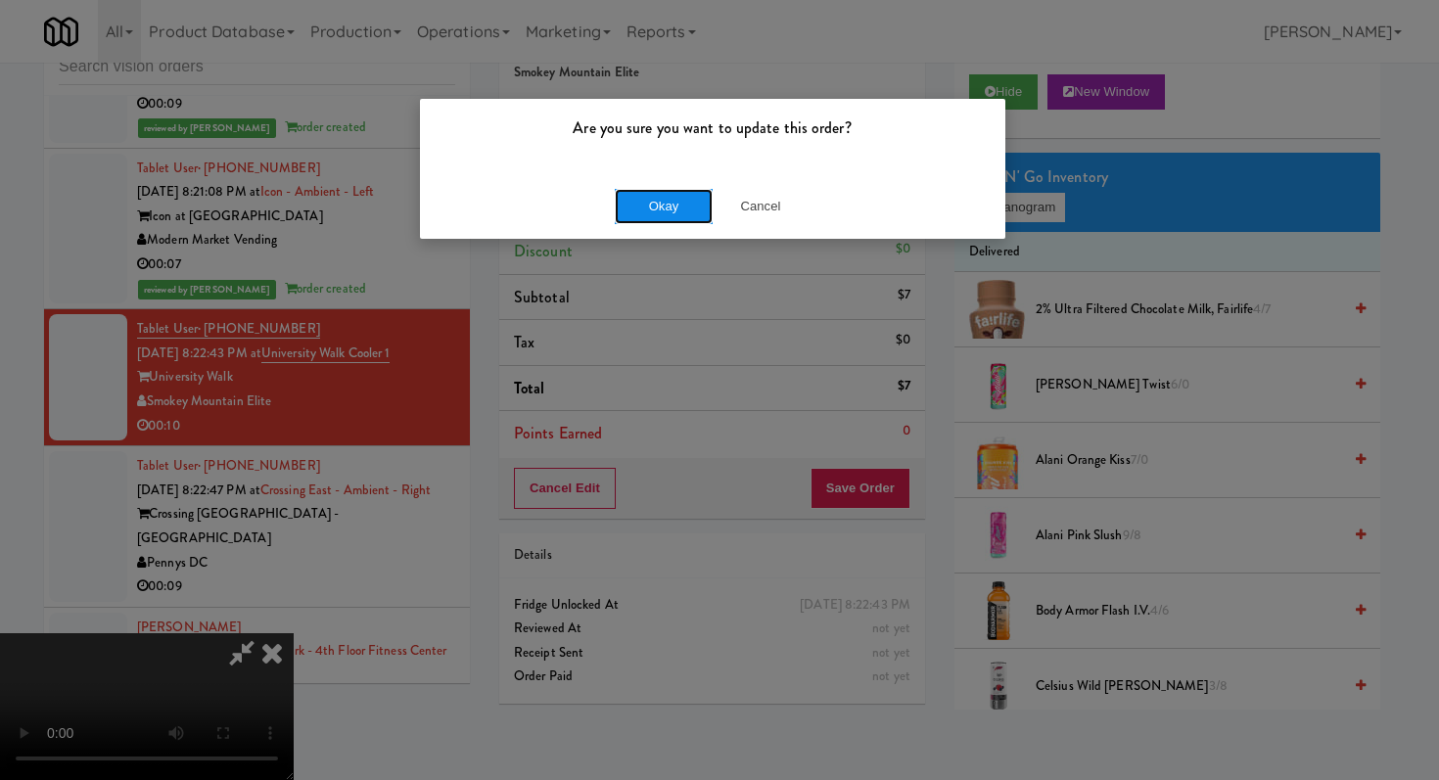
click at [630, 189] on button "Okay" at bounding box center [664, 206] width 98 height 35
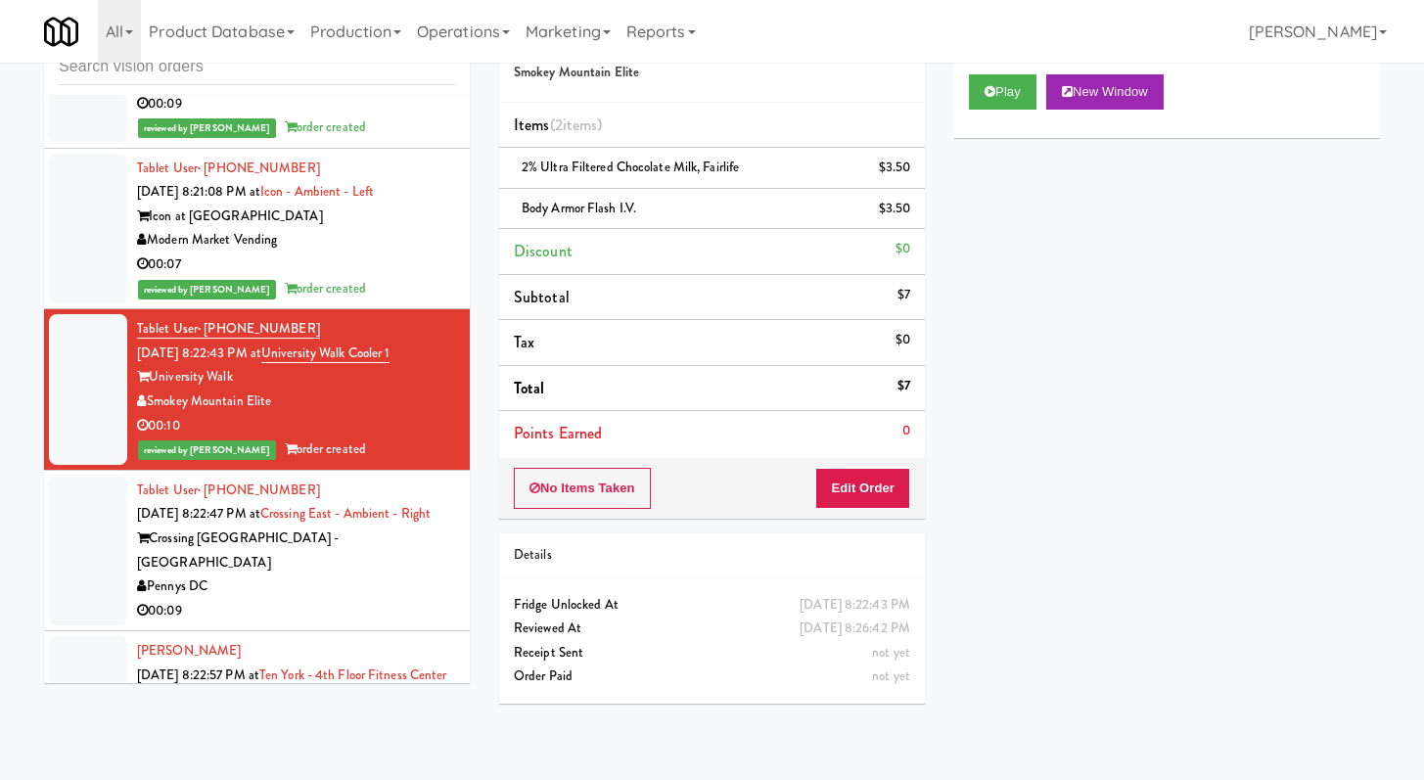
click at [371, 599] on div "00:09" at bounding box center [296, 611] width 318 height 24
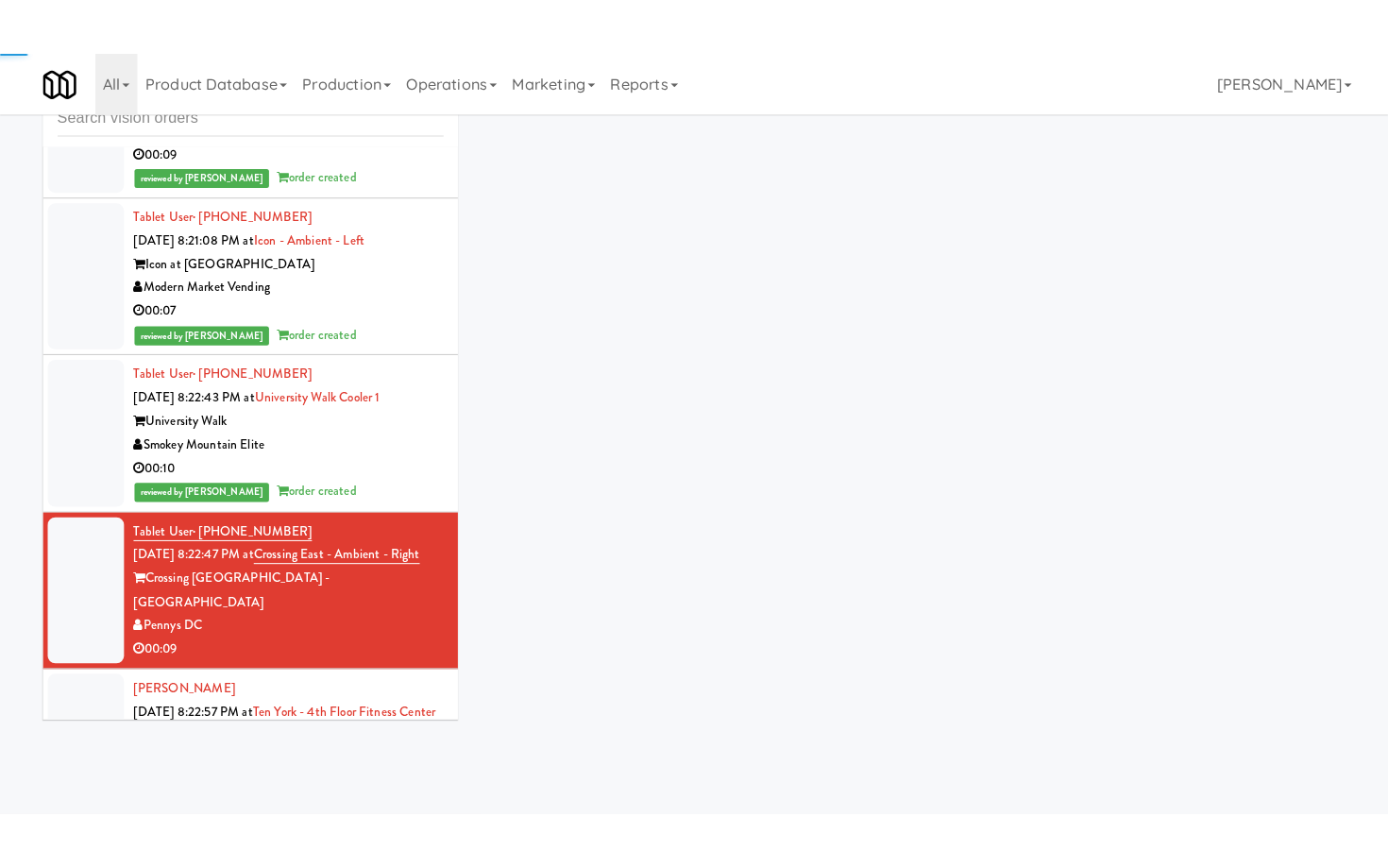
scroll to position [5544, 0]
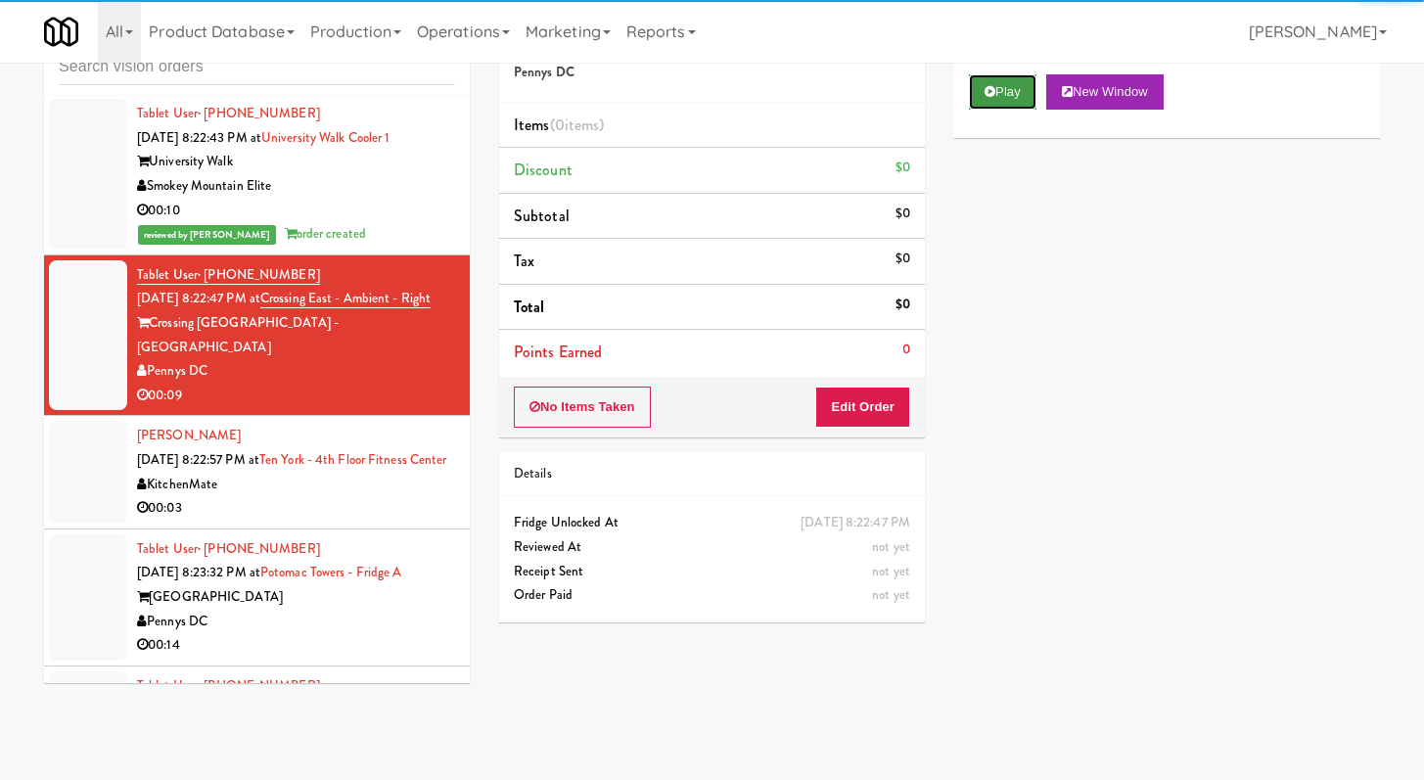
click at [995, 94] on icon at bounding box center [990, 91] width 11 height 13
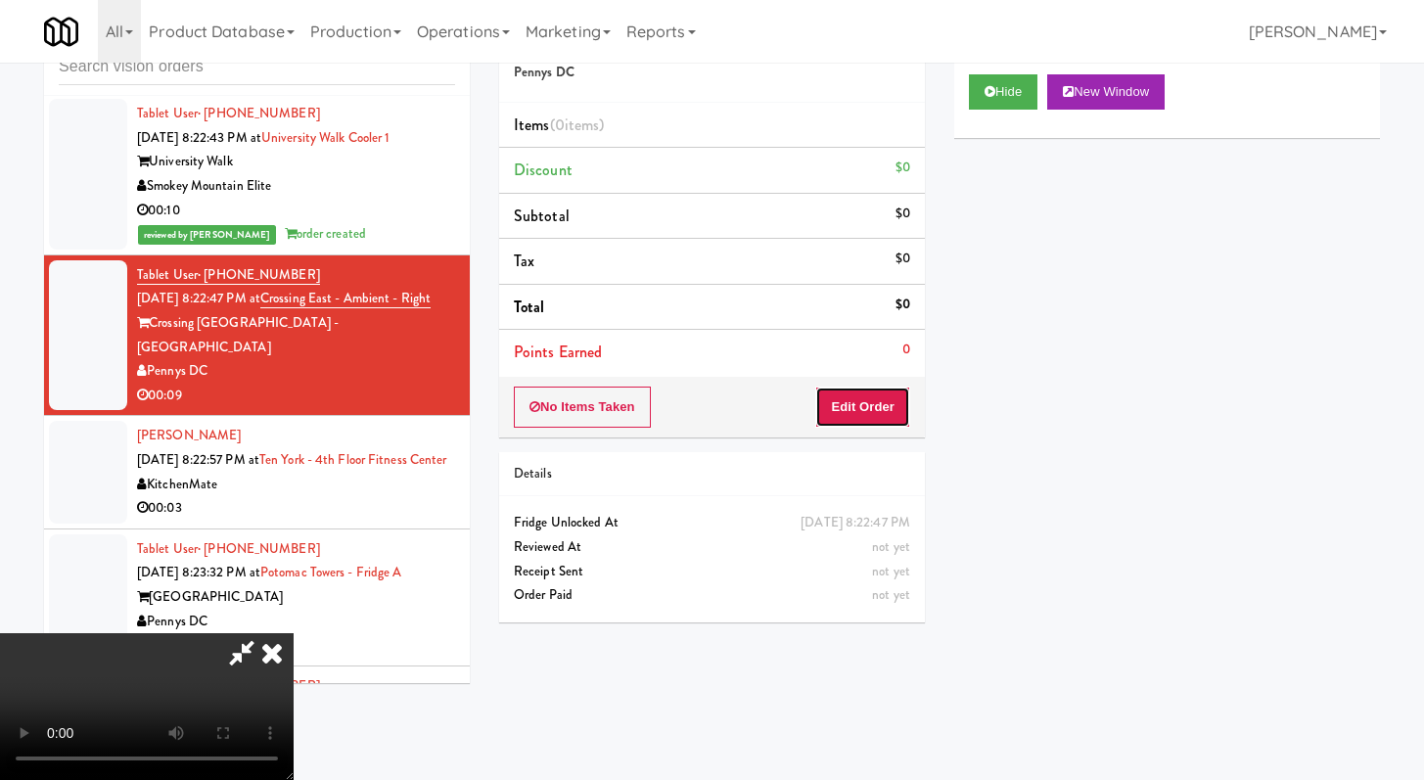
click at [898, 387] on button "Edit Order" at bounding box center [862, 407] width 95 height 41
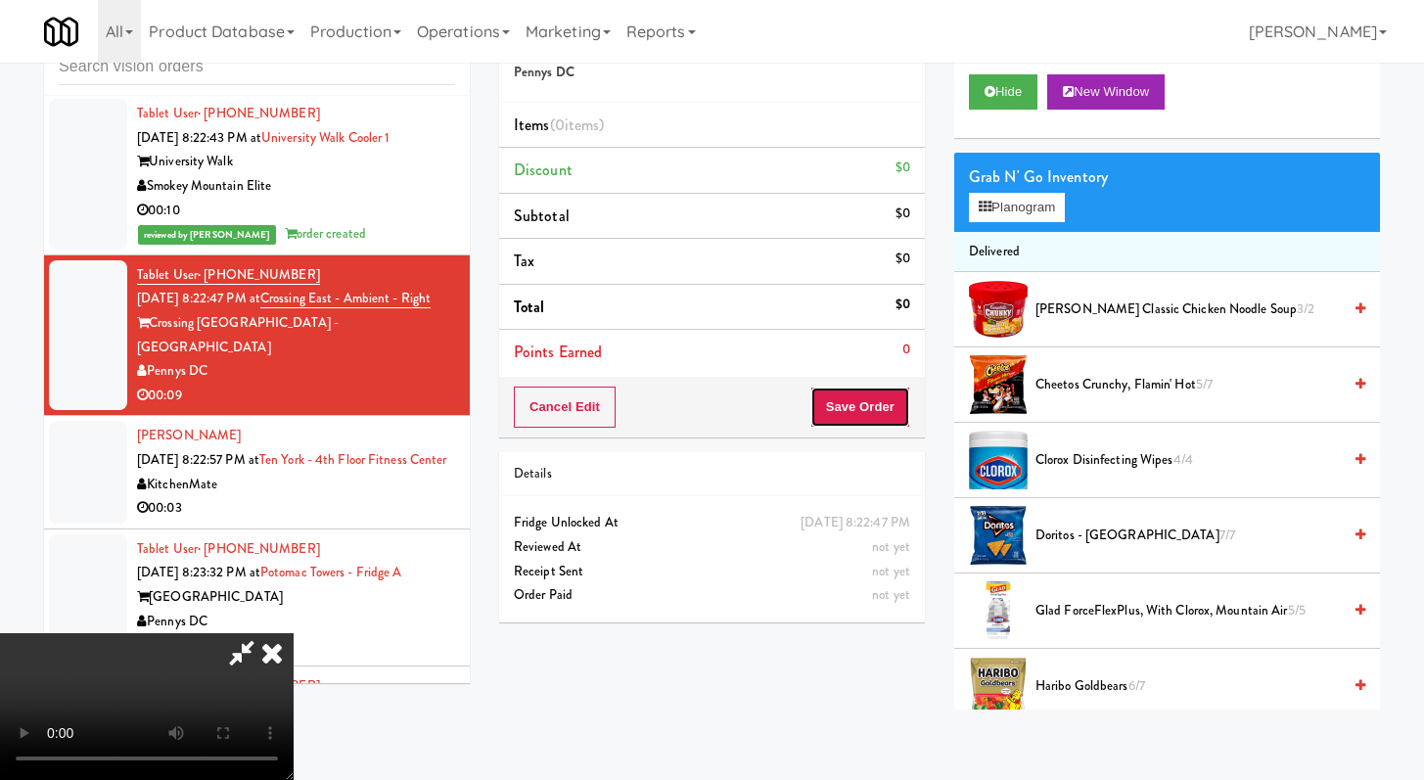
click at [881, 422] on button "Save Order" at bounding box center [861, 407] width 100 height 41
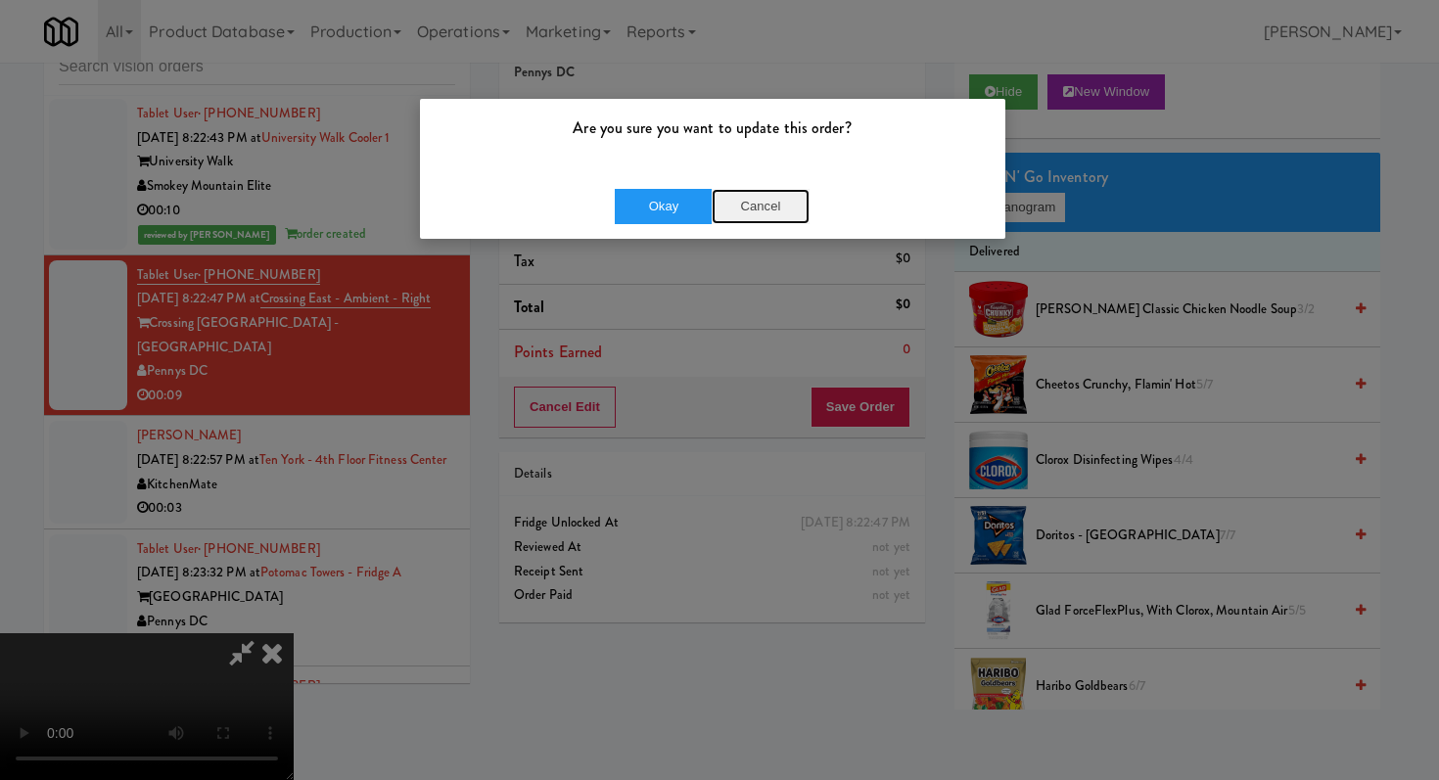
click at [768, 202] on button "Cancel" at bounding box center [761, 206] width 98 height 35
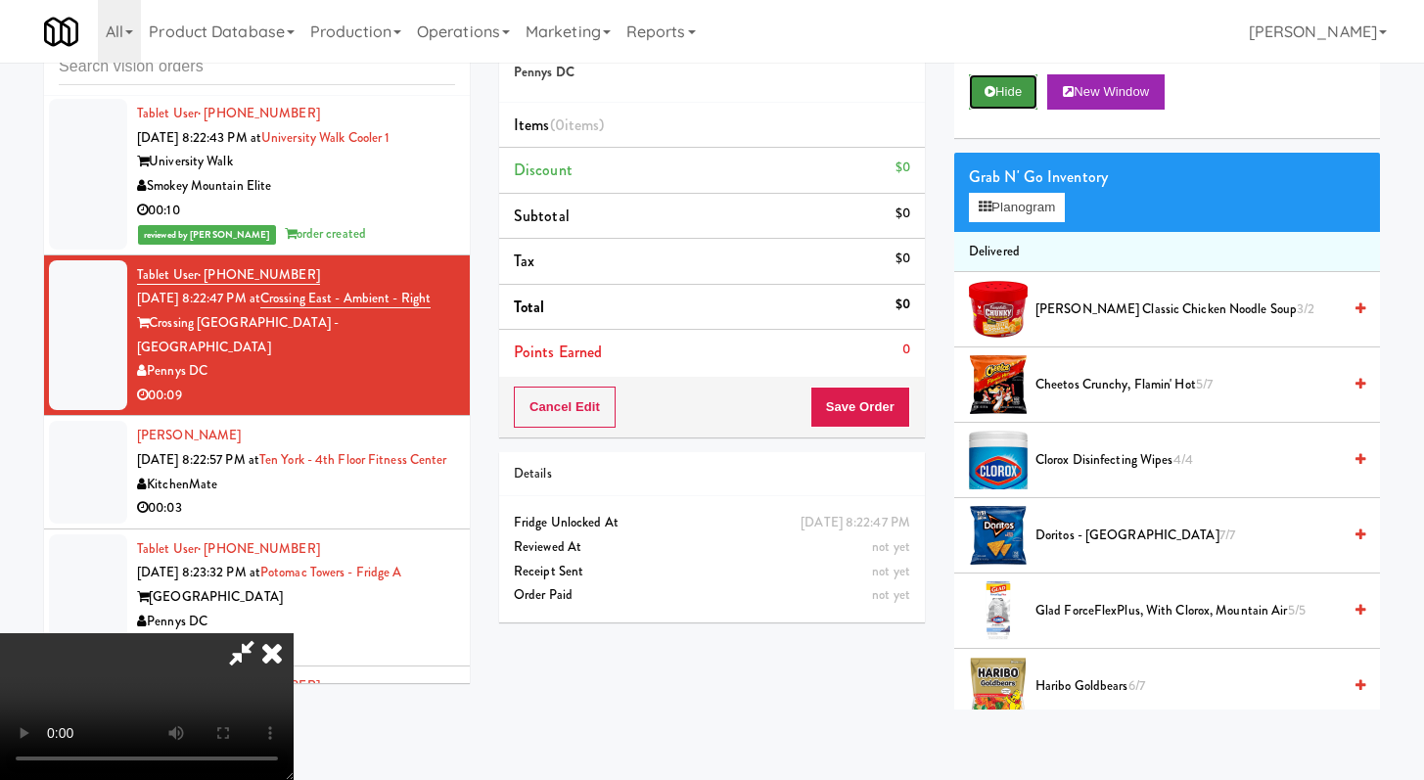
click at [1017, 74] on button "Hide" at bounding box center [1003, 91] width 69 height 35
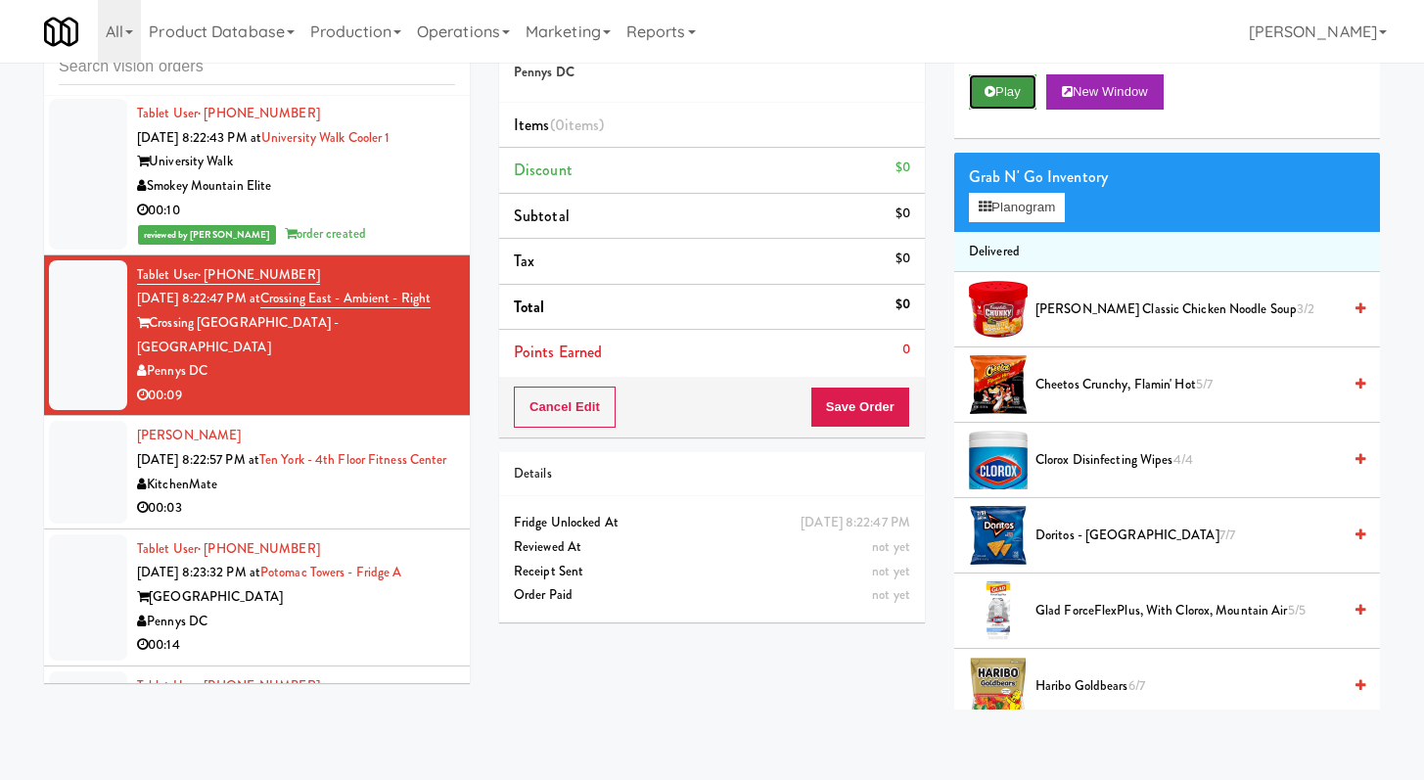
click at [1017, 74] on button "Play" at bounding box center [1003, 91] width 68 height 35
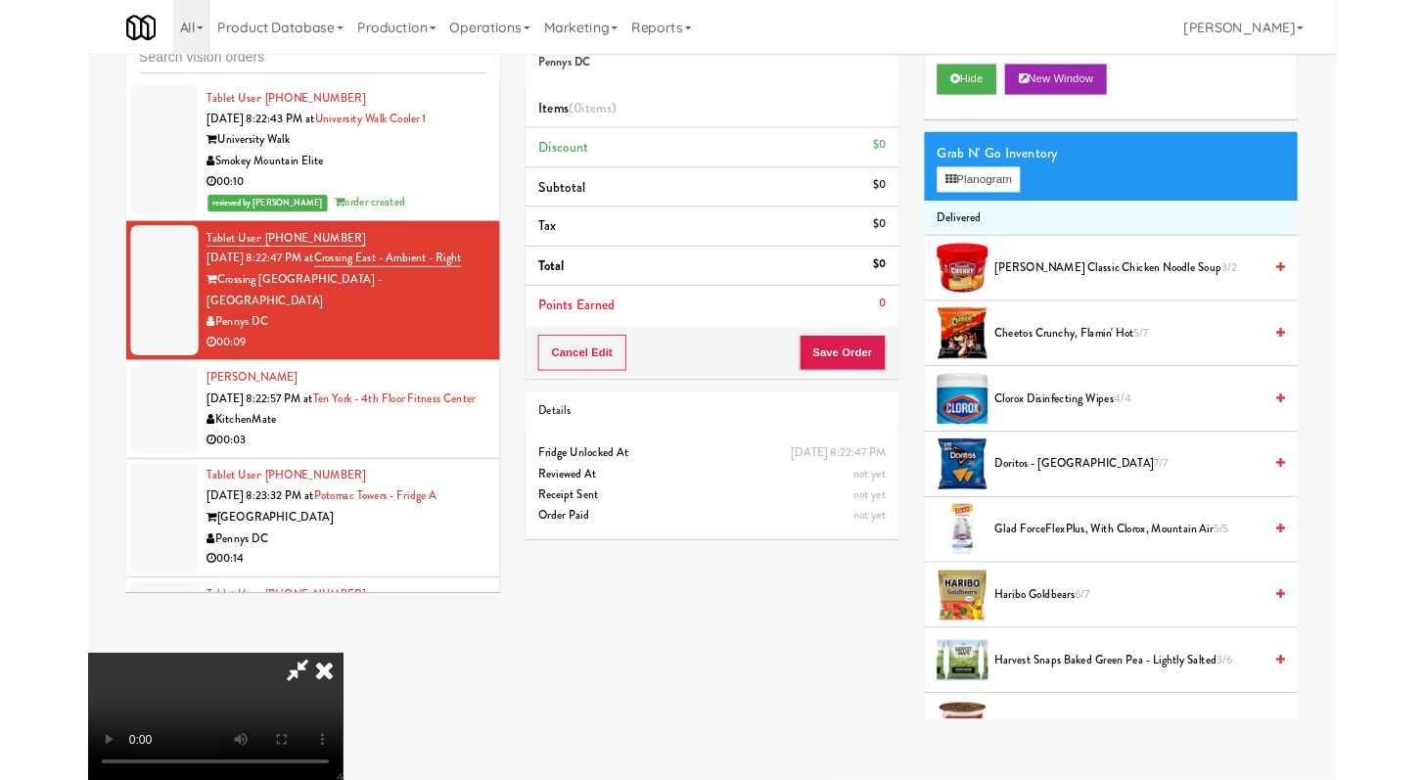
scroll to position [5723, 0]
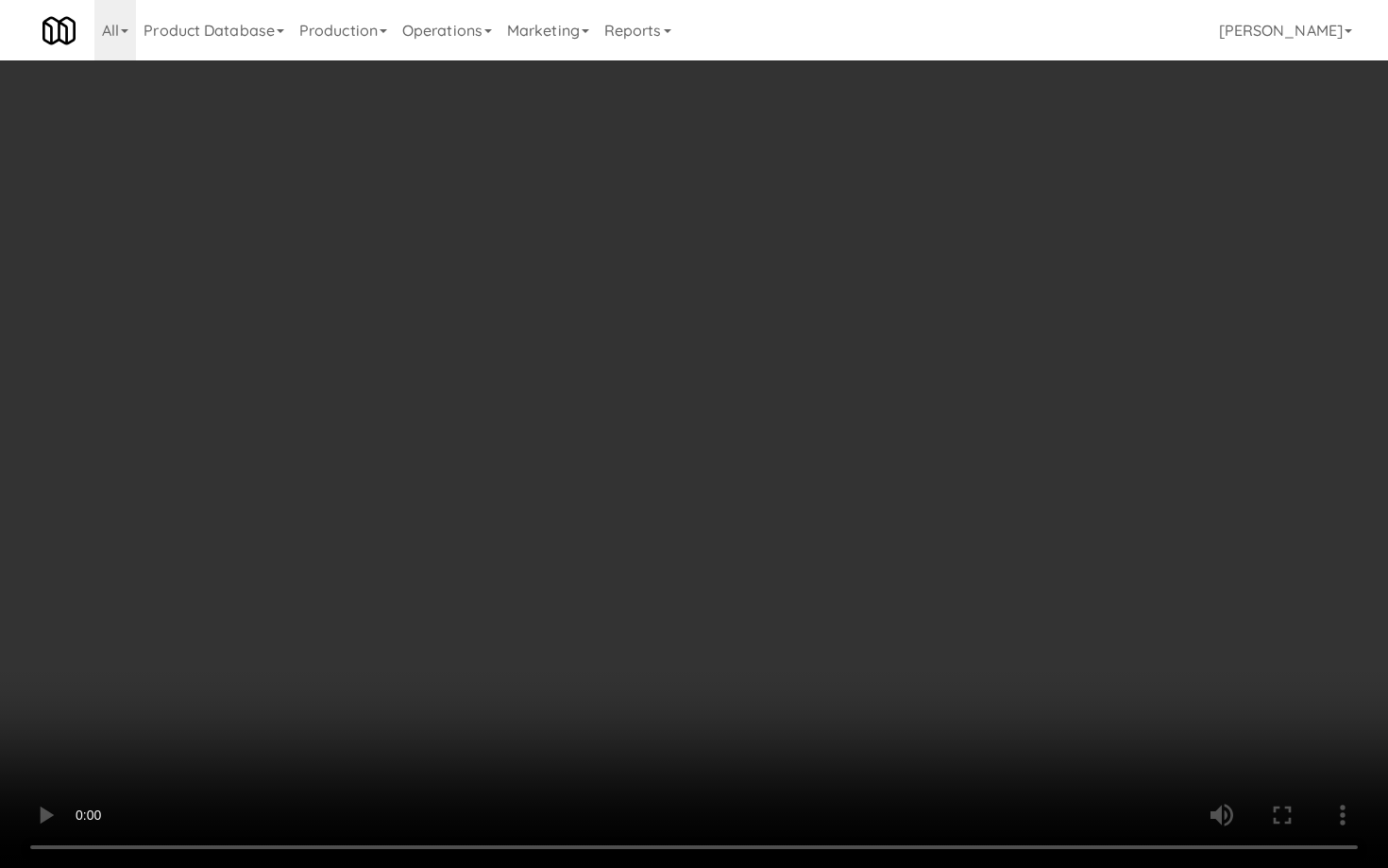
click at [955, 686] on video at bounding box center [694, 434] width 1388 height 868
click at [954, 676] on video at bounding box center [694, 434] width 1388 height 868
click at [955, 667] on video at bounding box center [694, 434] width 1388 height 868
click at [961, 659] on video at bounding box center [694, 434] width 1388 height 868
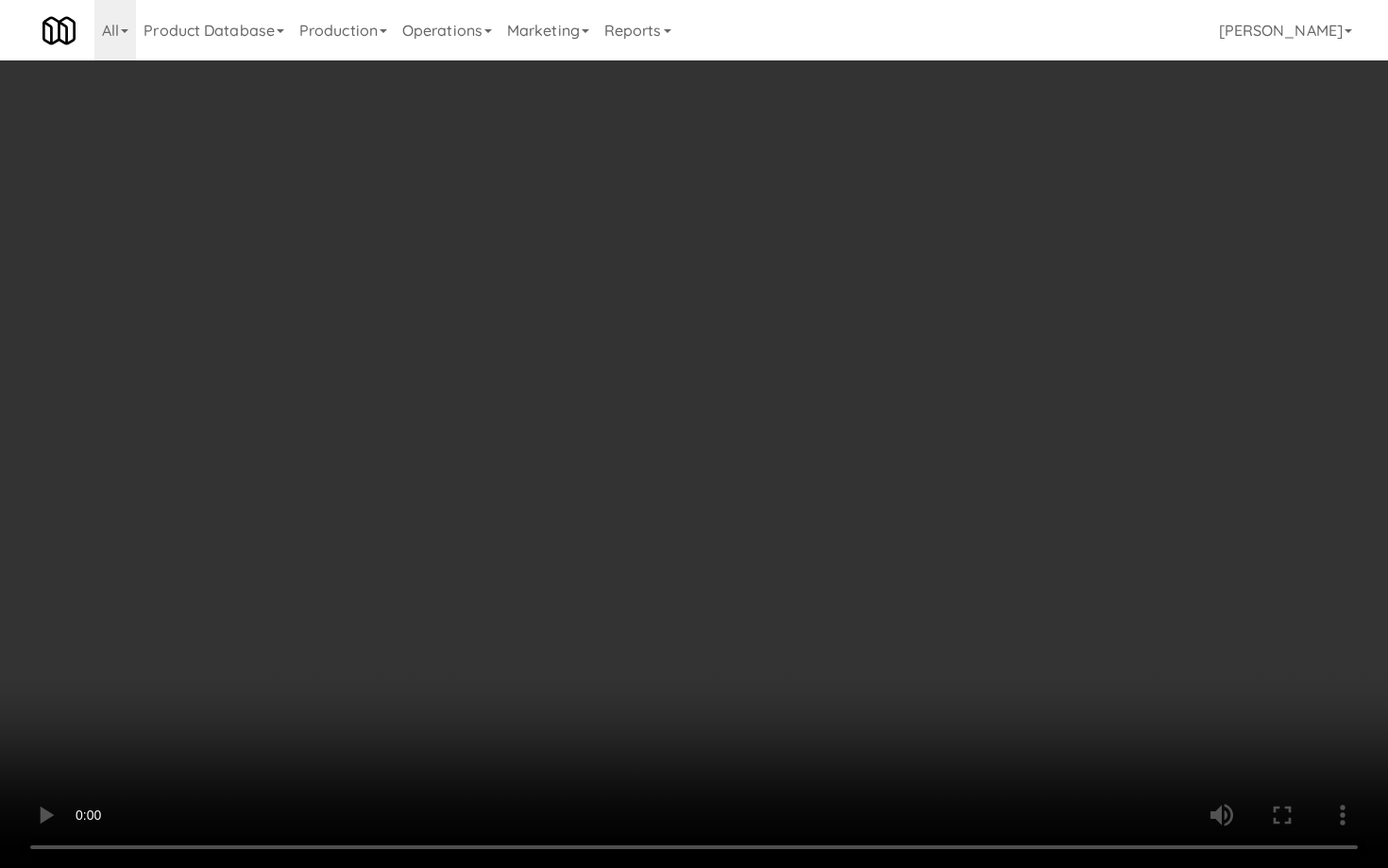
click at [961, 659] on video at bounding box center [694, 434] width 1388 height 868
click at [1109, 704] on video at bounding box center [694, 434] width 1388 height 868
click at [1110, 695] on video at bounding box center [694, 434] width 1388 height 868
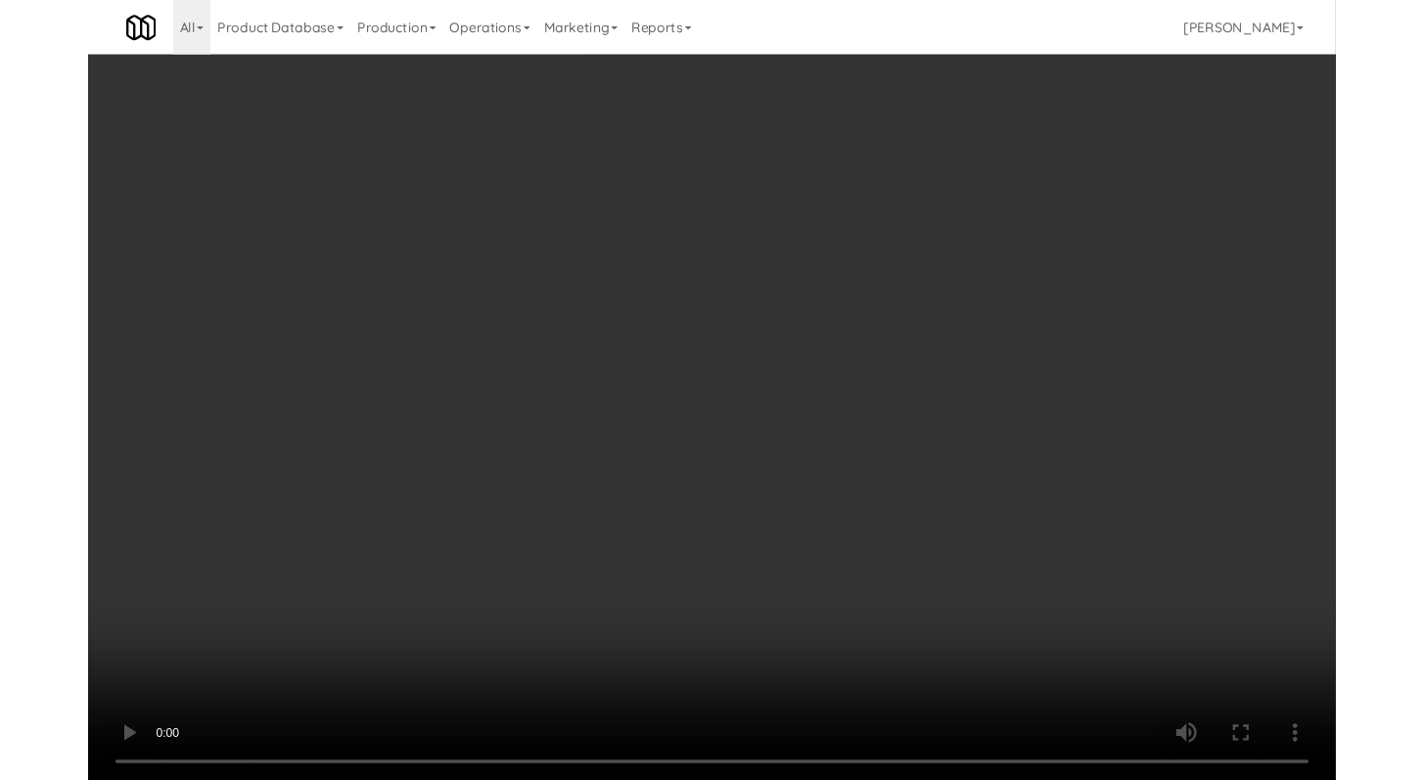
scroll to position [5748, 0]
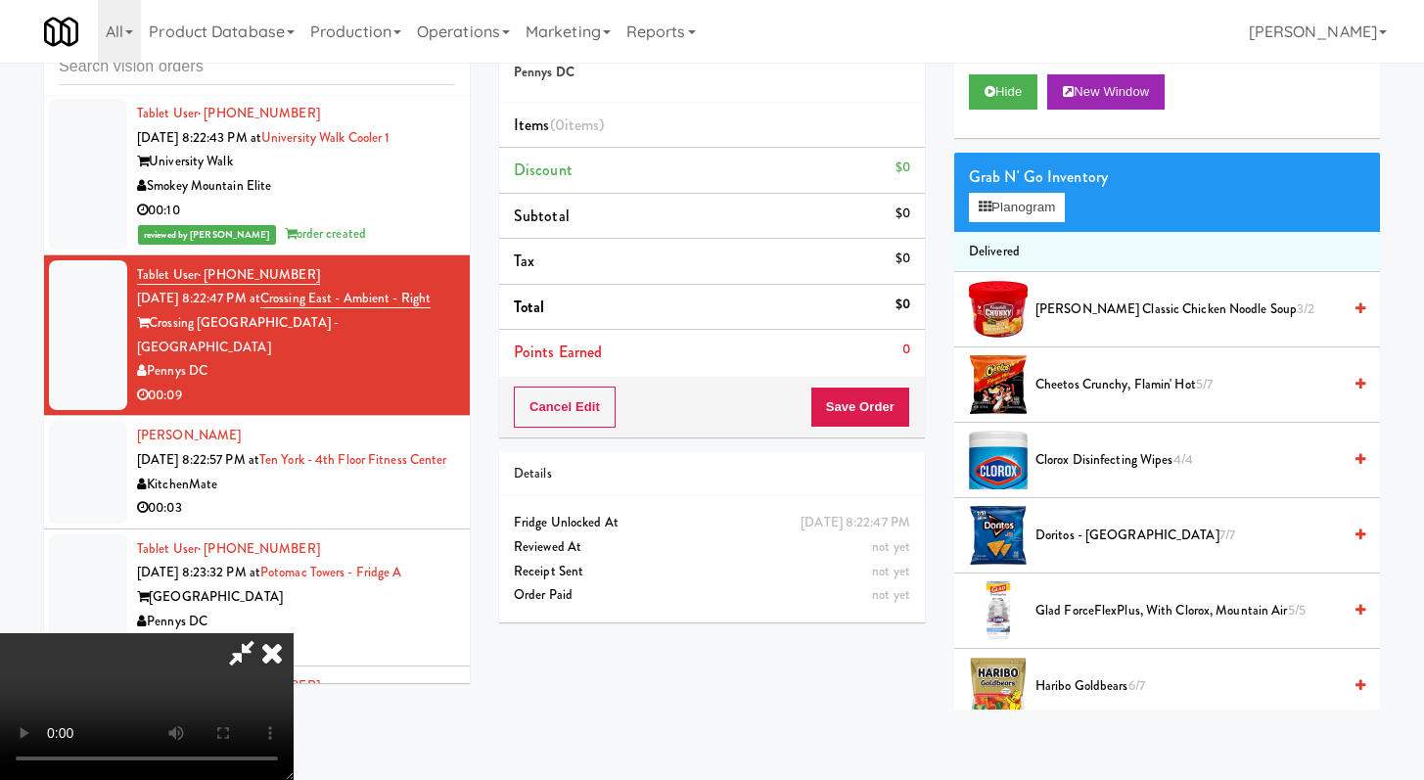
click at [1046, 318] on span "Campbell's Classic Chicken Noodle Soup 3/2" at bounding box center [1188, 310] width 305 height 24
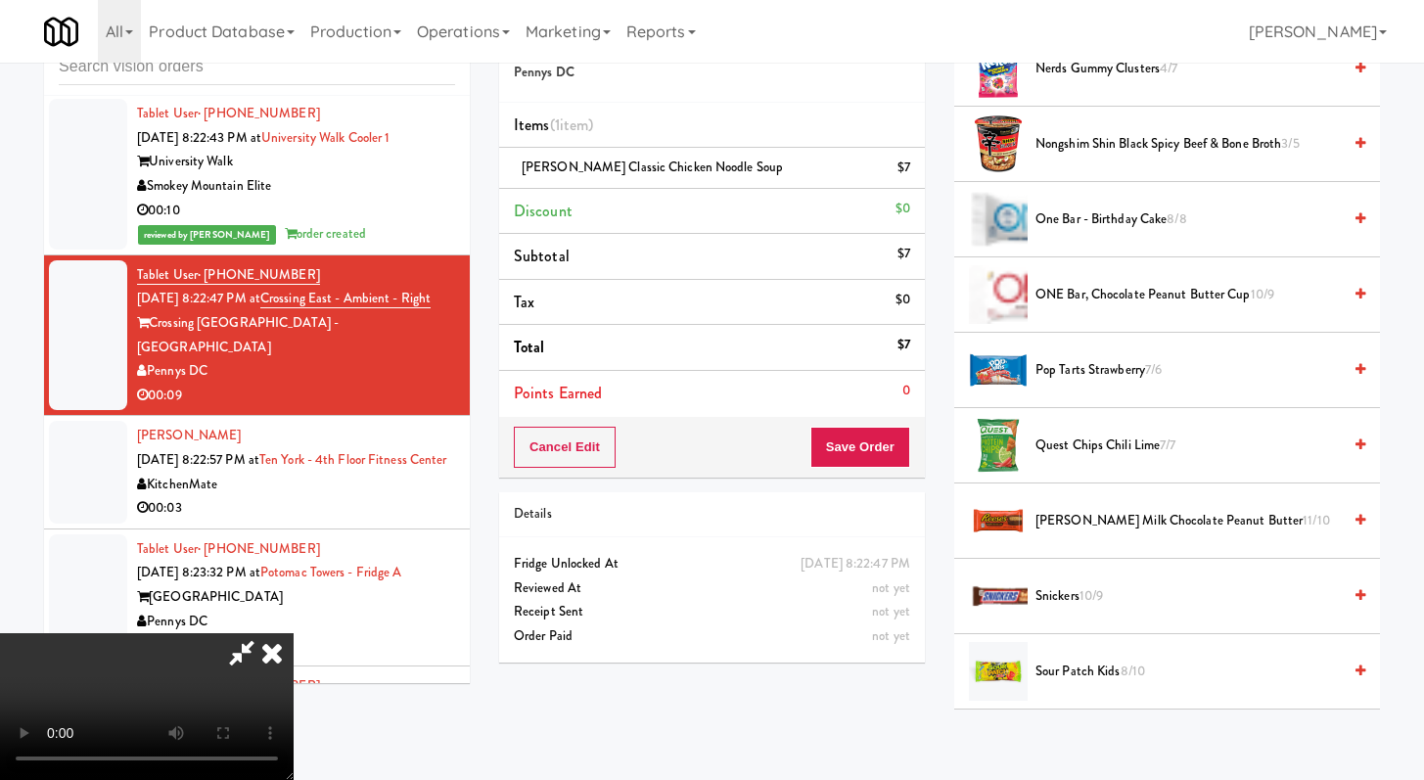
scroll to position [1635, 0]
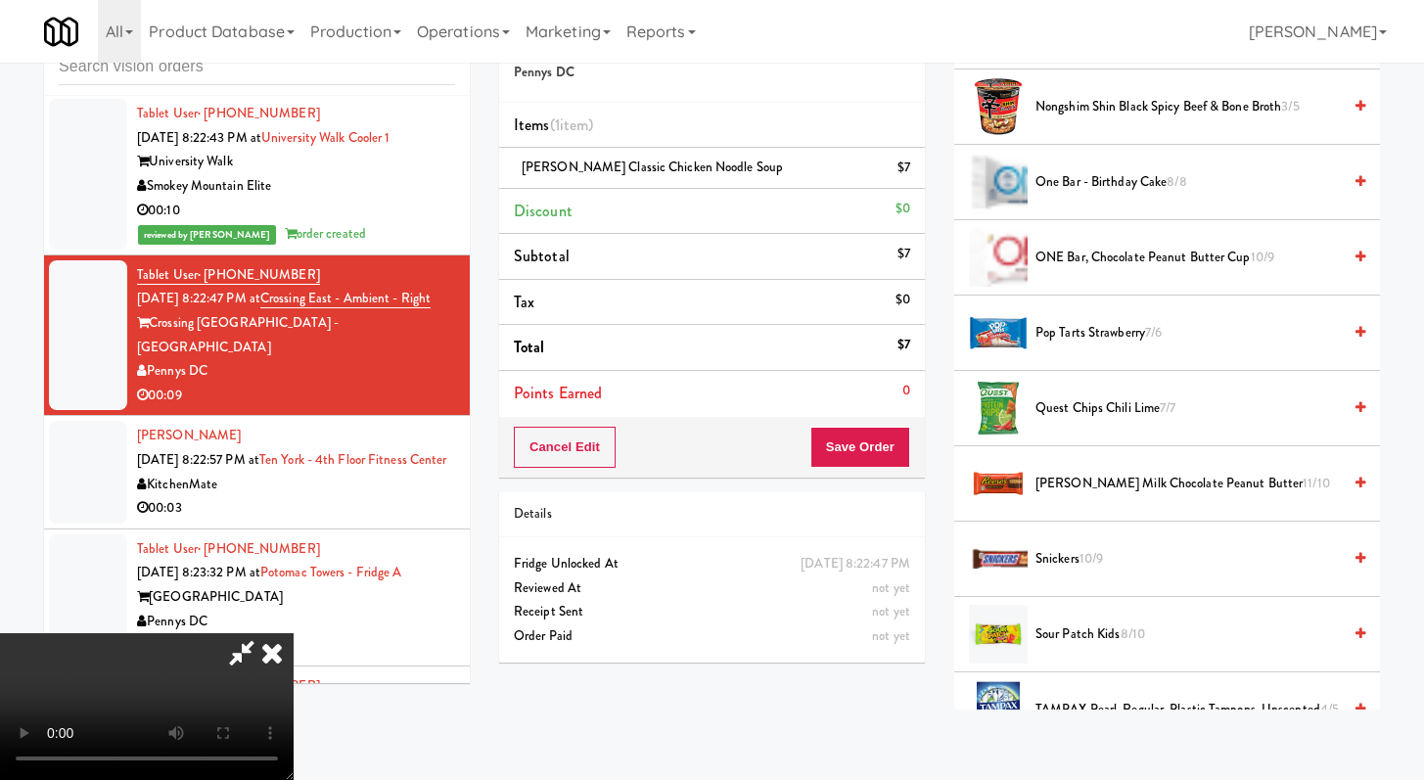
click at [1075, 623] on span "Sour Patch Kids 8/10" at bounding box center [1188, 635] width 305 height 24
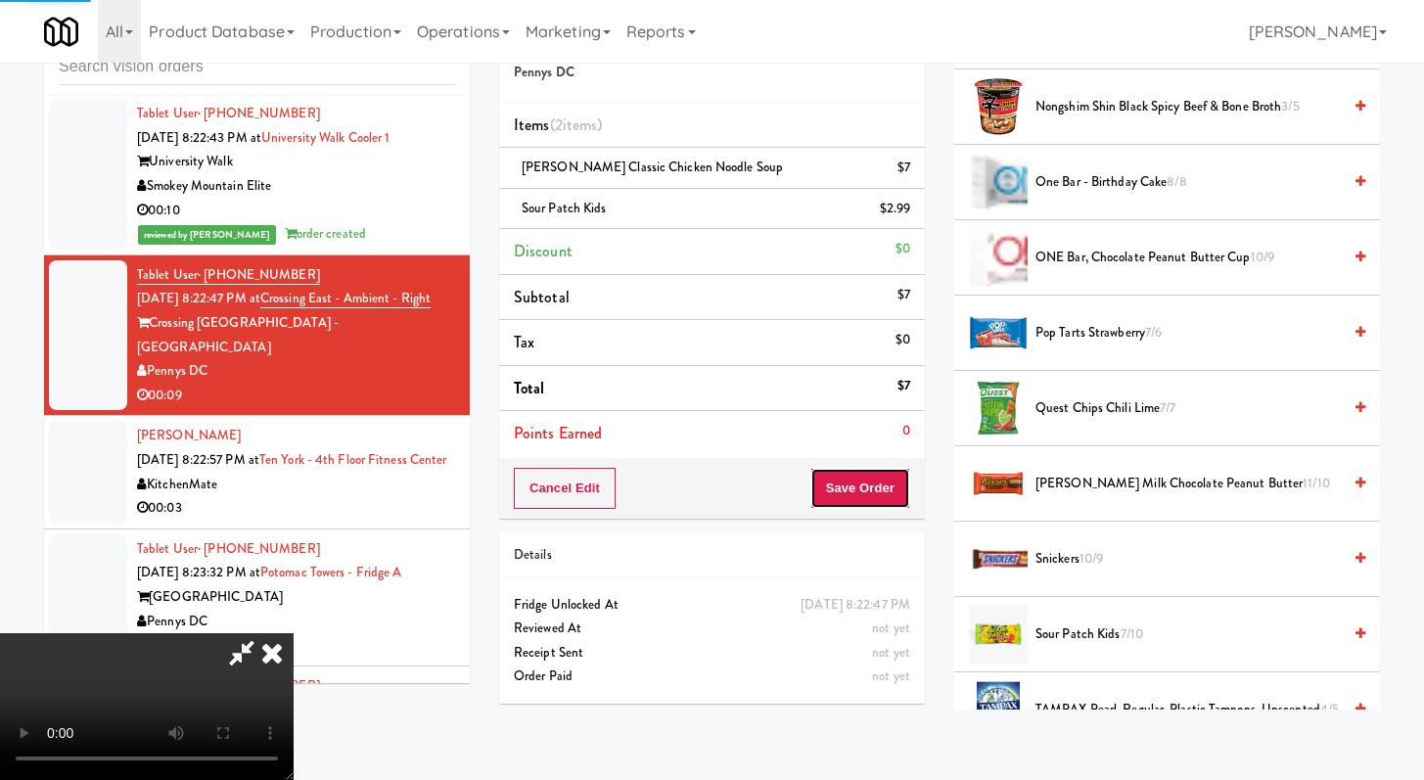
click at [886, 491] on button "Save Order" at bounding box center [861, 488] width 100 height 41
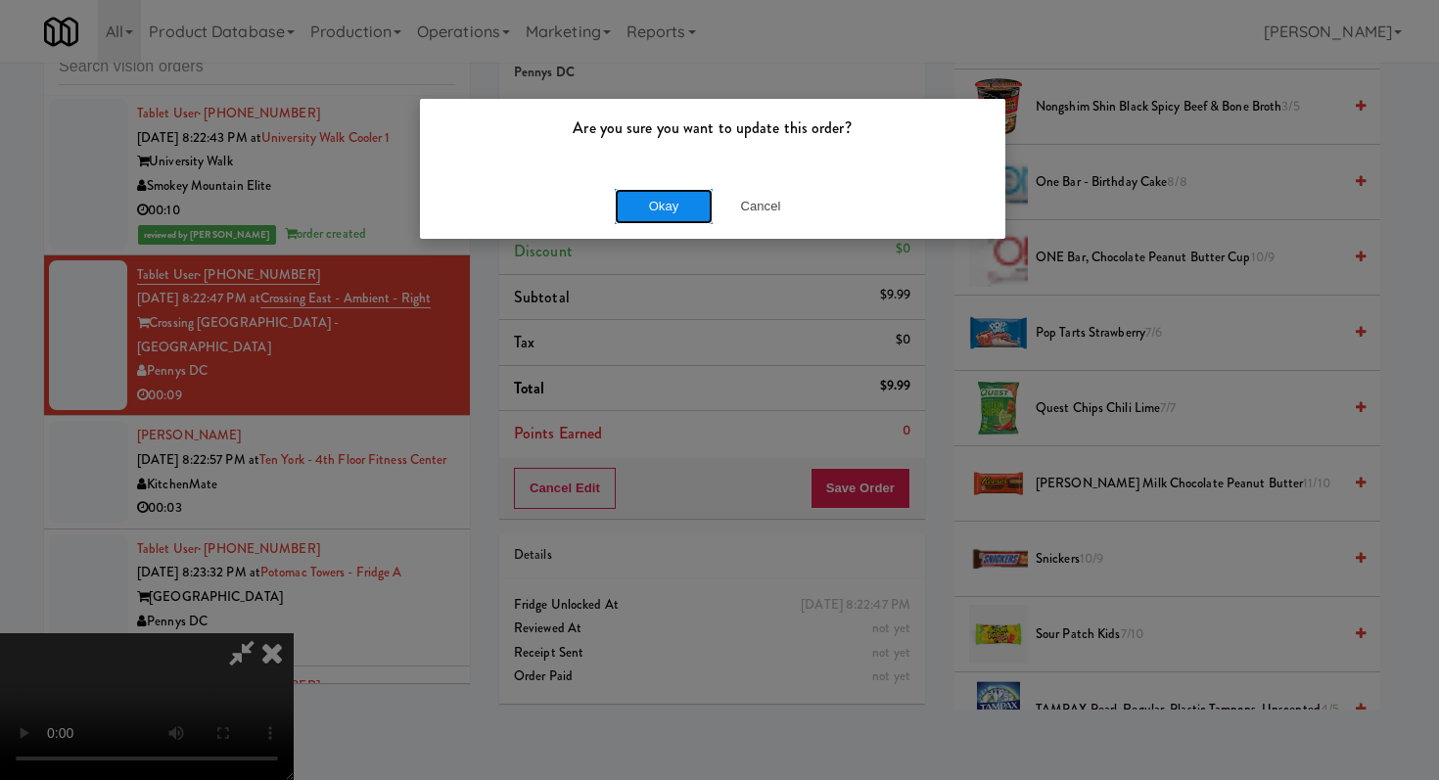
click at [667, 215] on button "Okay" at bounding box center [664, 206] width 98 height 35
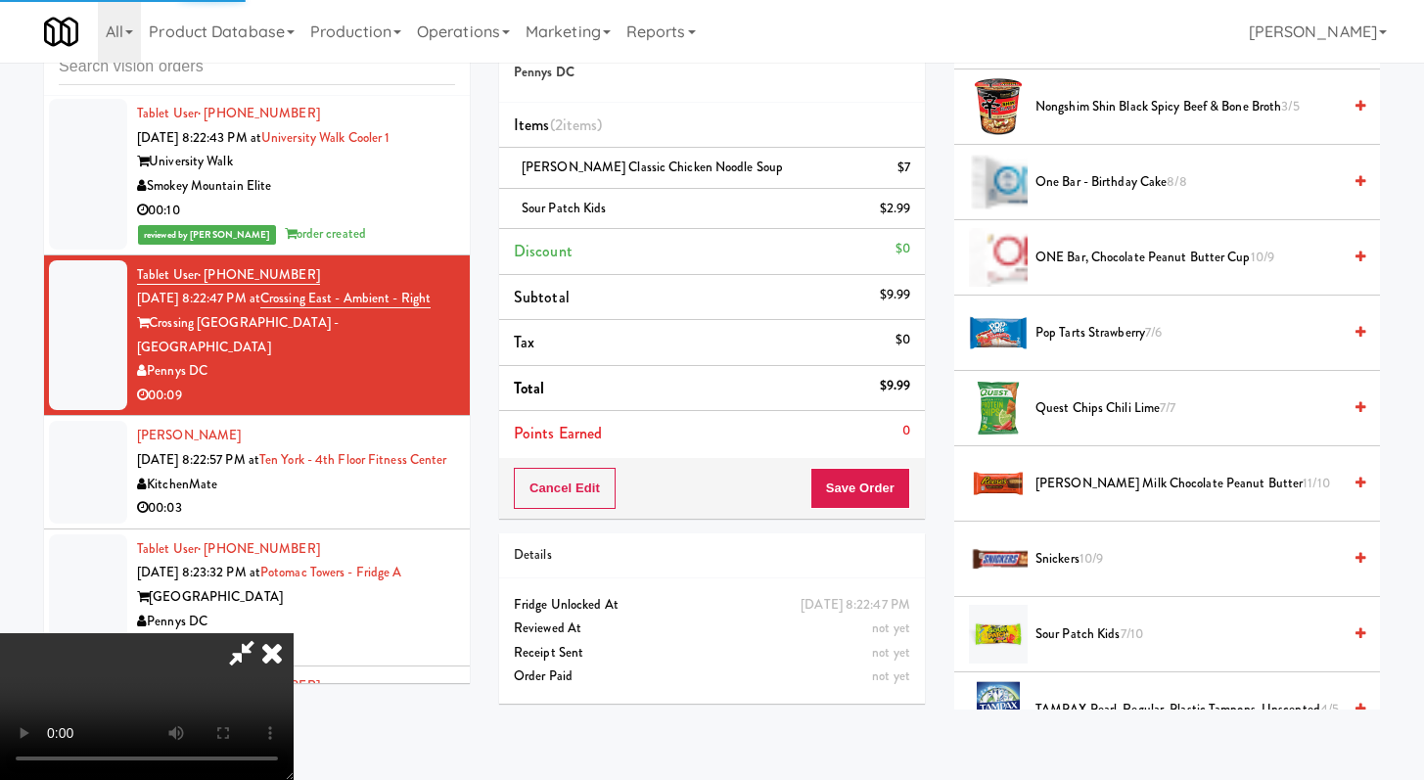
scroll to position [83, 0]
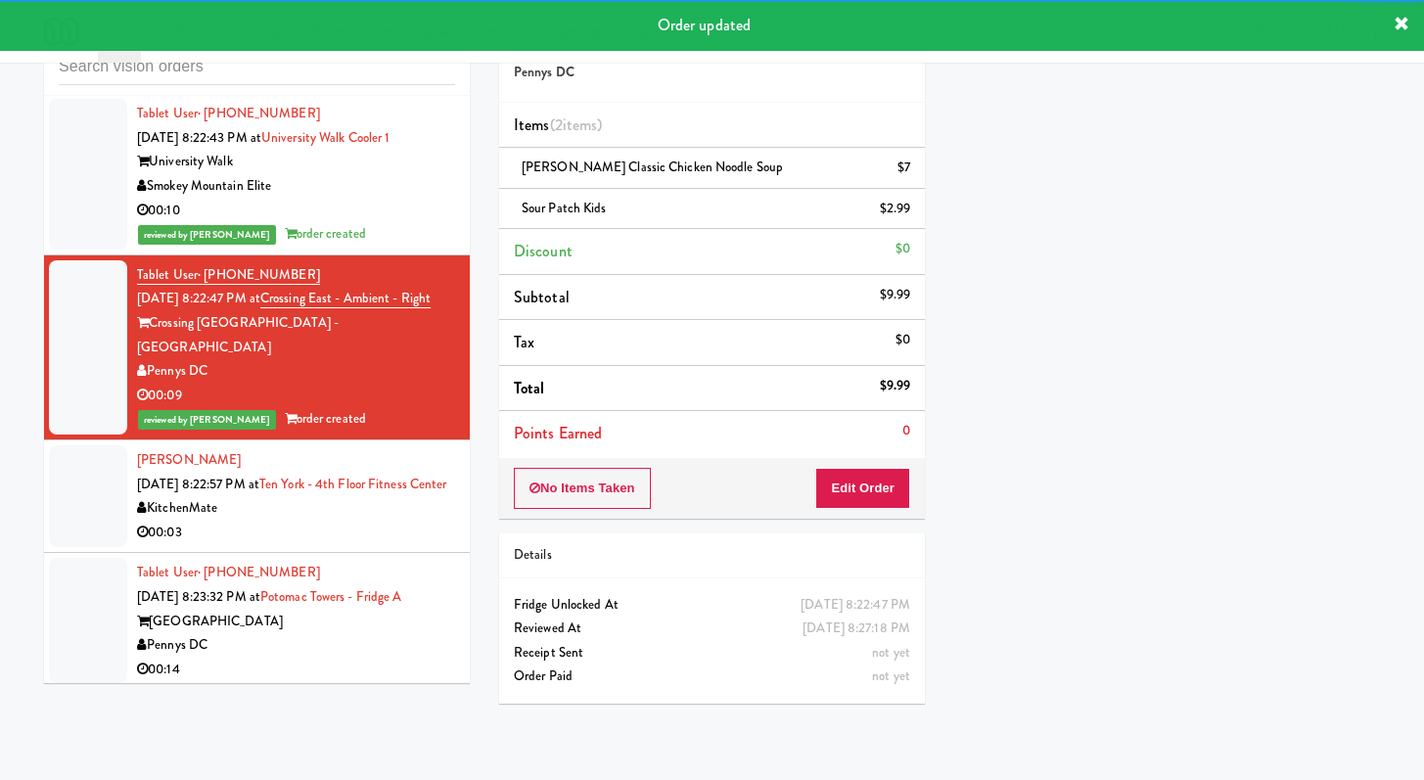
click at [370, 518] on div "KitchenMate" at bounding box center [296, 508] width 318 height 24
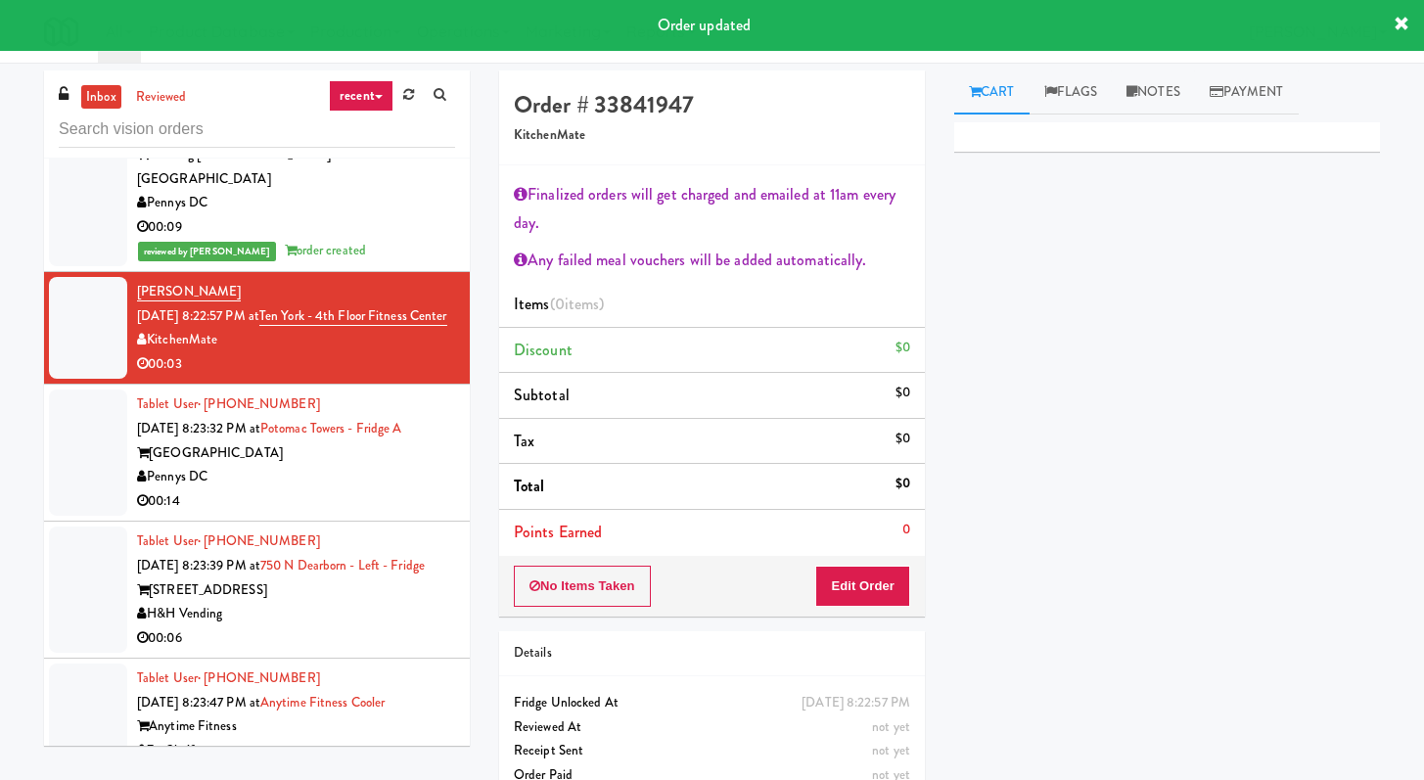
drag, startPoint x: 340, startPoint y: 514, endPoint x: 340, endPoint y: 503, distance: 10.8
click at [338, 511] on div "00:14" at bounding box center [296, 501] width 318 height 24
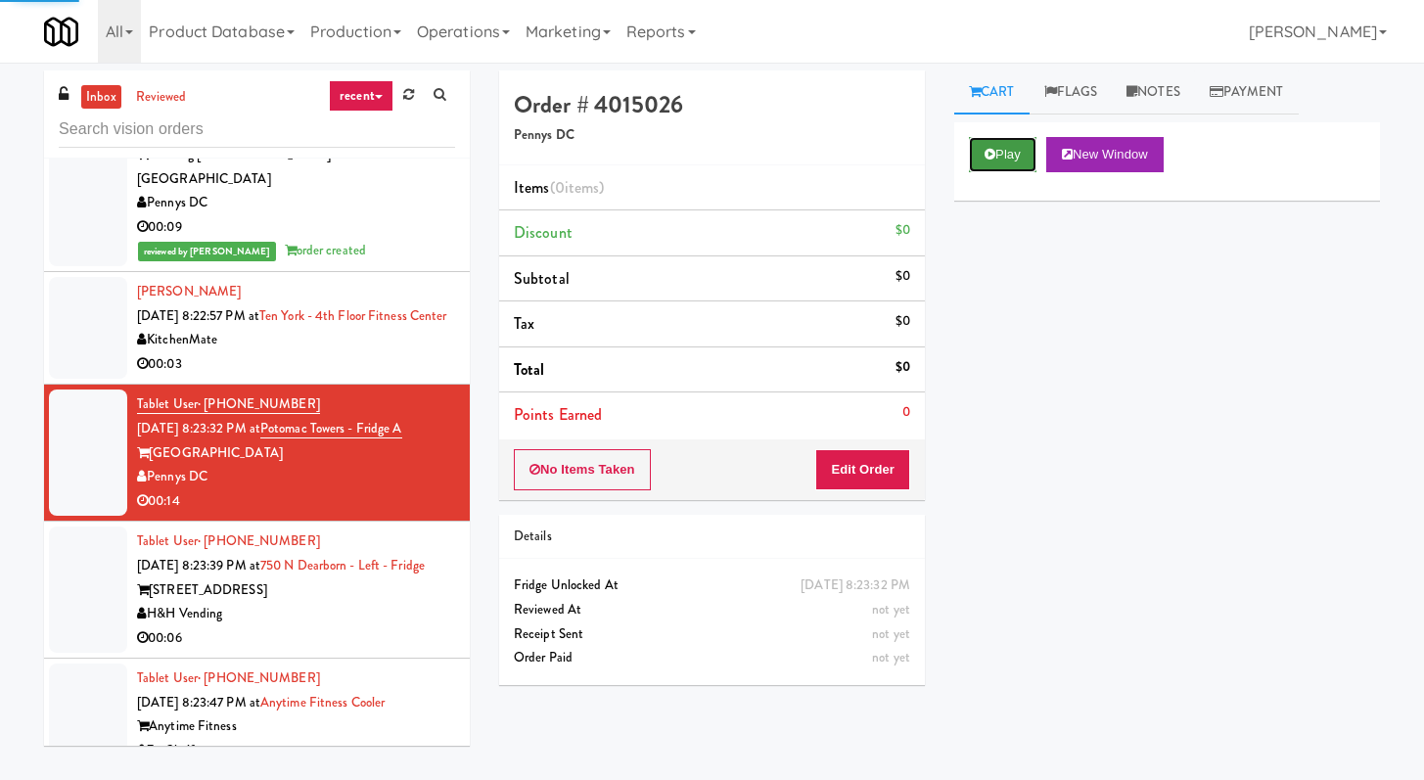
click at [1004, 139] on button "Play" at bounding box center [1003, 154] width 68 height 35
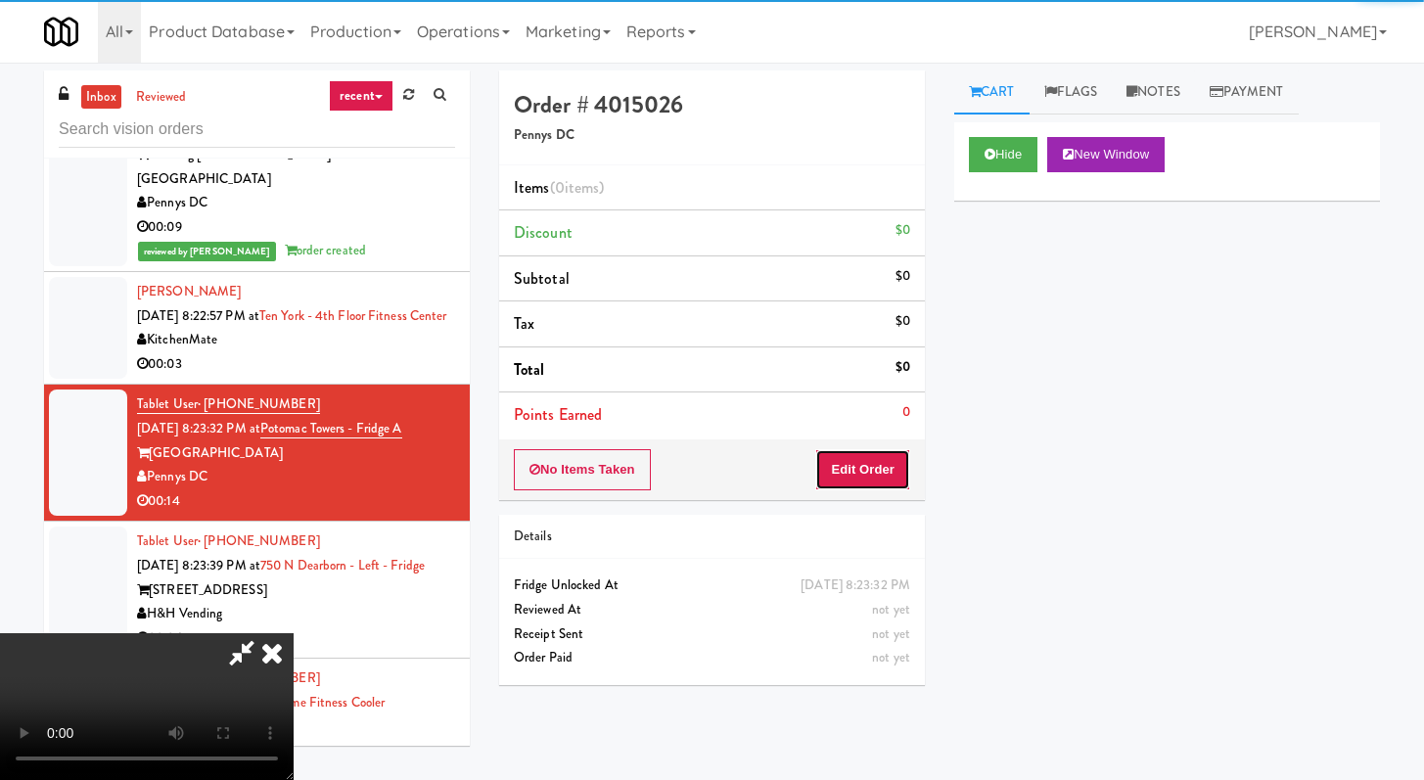
click at [837, 486] on button "Edit Order" at bounding box center [862, 469] width 95 height 41
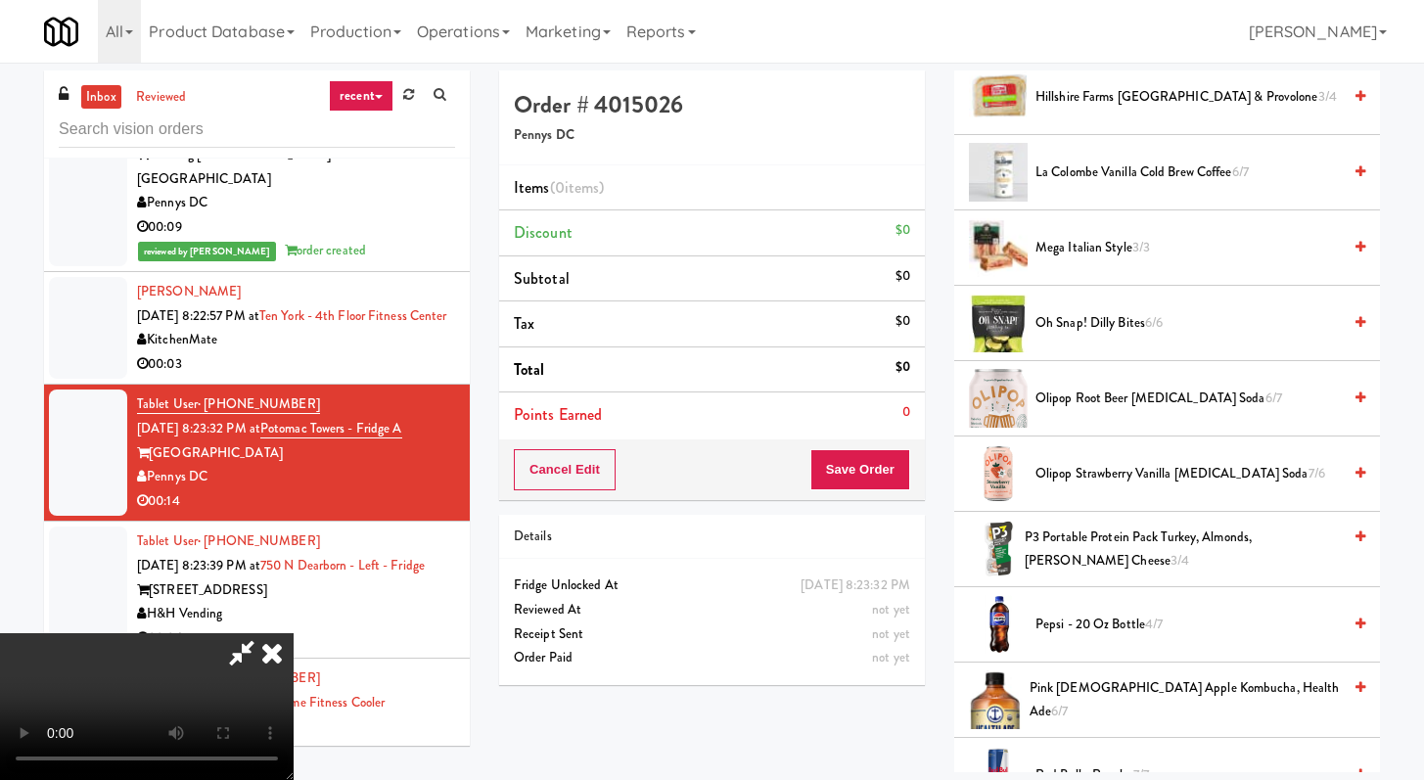
scroll to position [2053, 0]
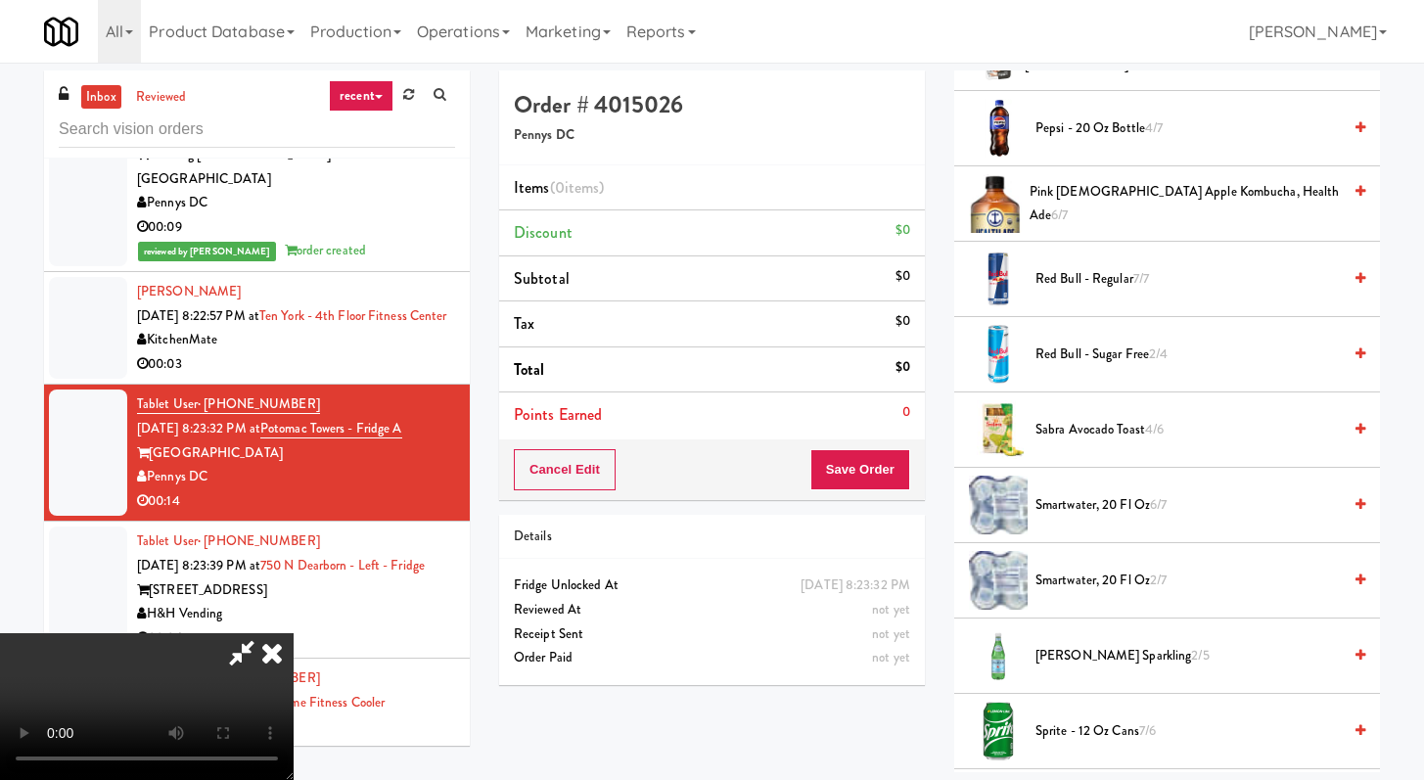
click at [1079, 285] on span "Red Bull - Regular 7/7" at bounding box center [1188, 279] width 305 height 24
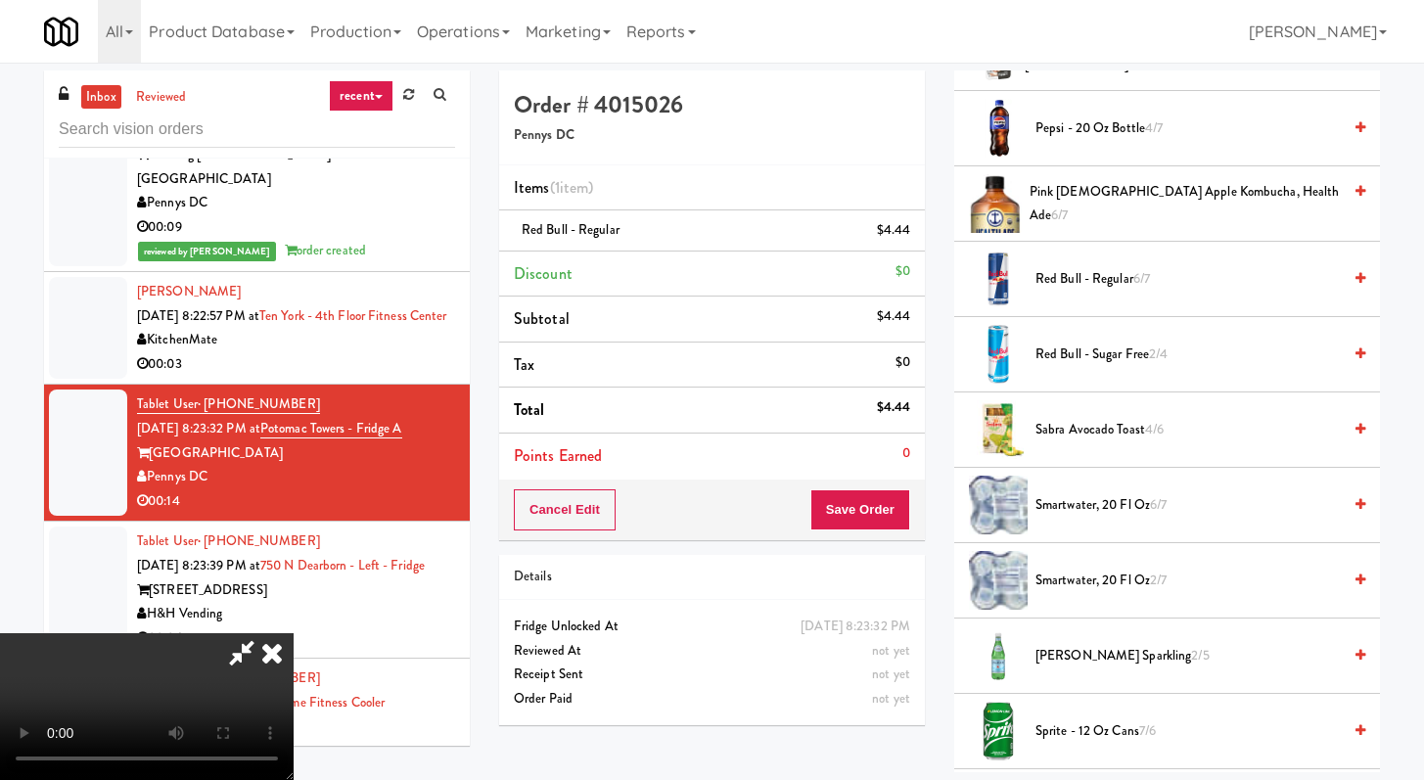
click at [1050, 268] on span "Red Bull - Regular 6/7" at bounding box center [1188, 279] width 305 height 24
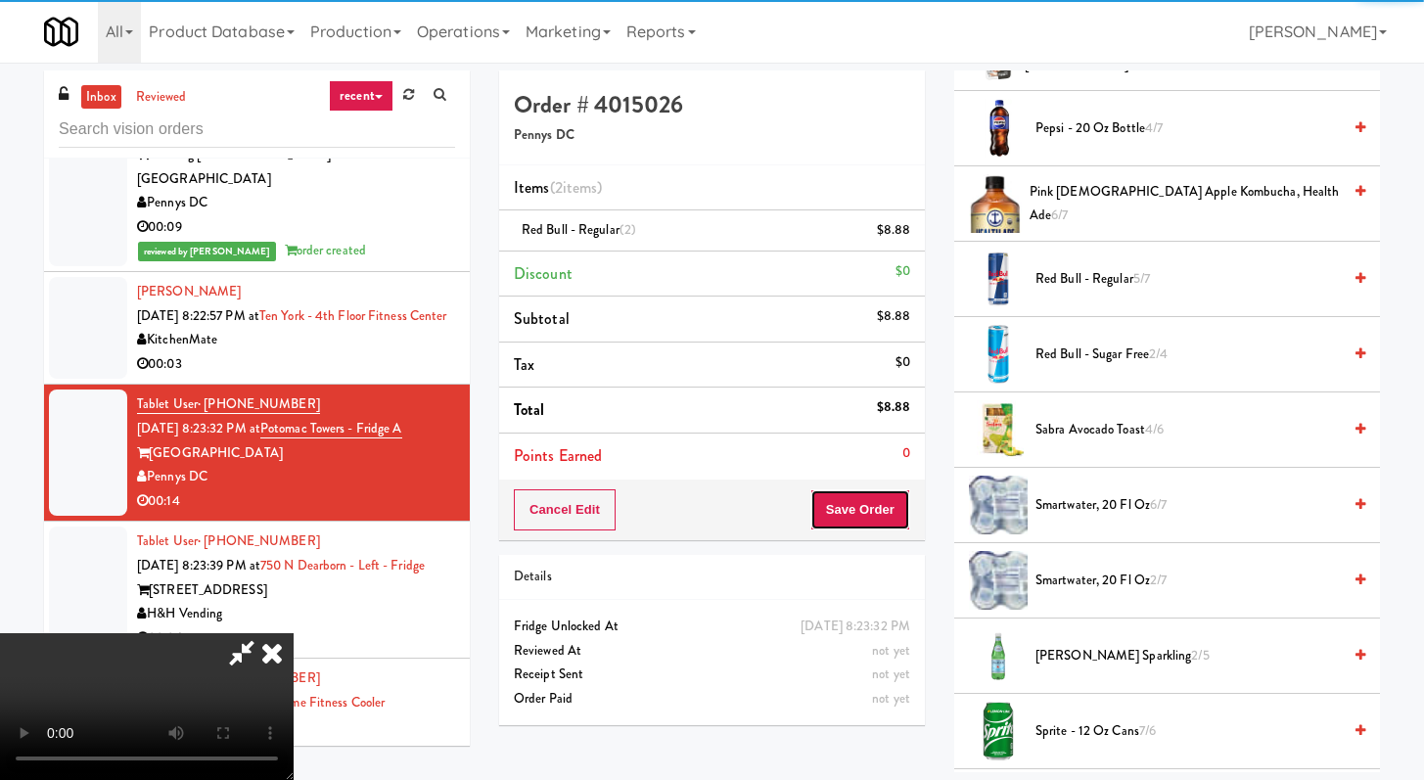
click at [888, 519] on button "Save Order" at bounding box center [861, 509] width 100 height 41
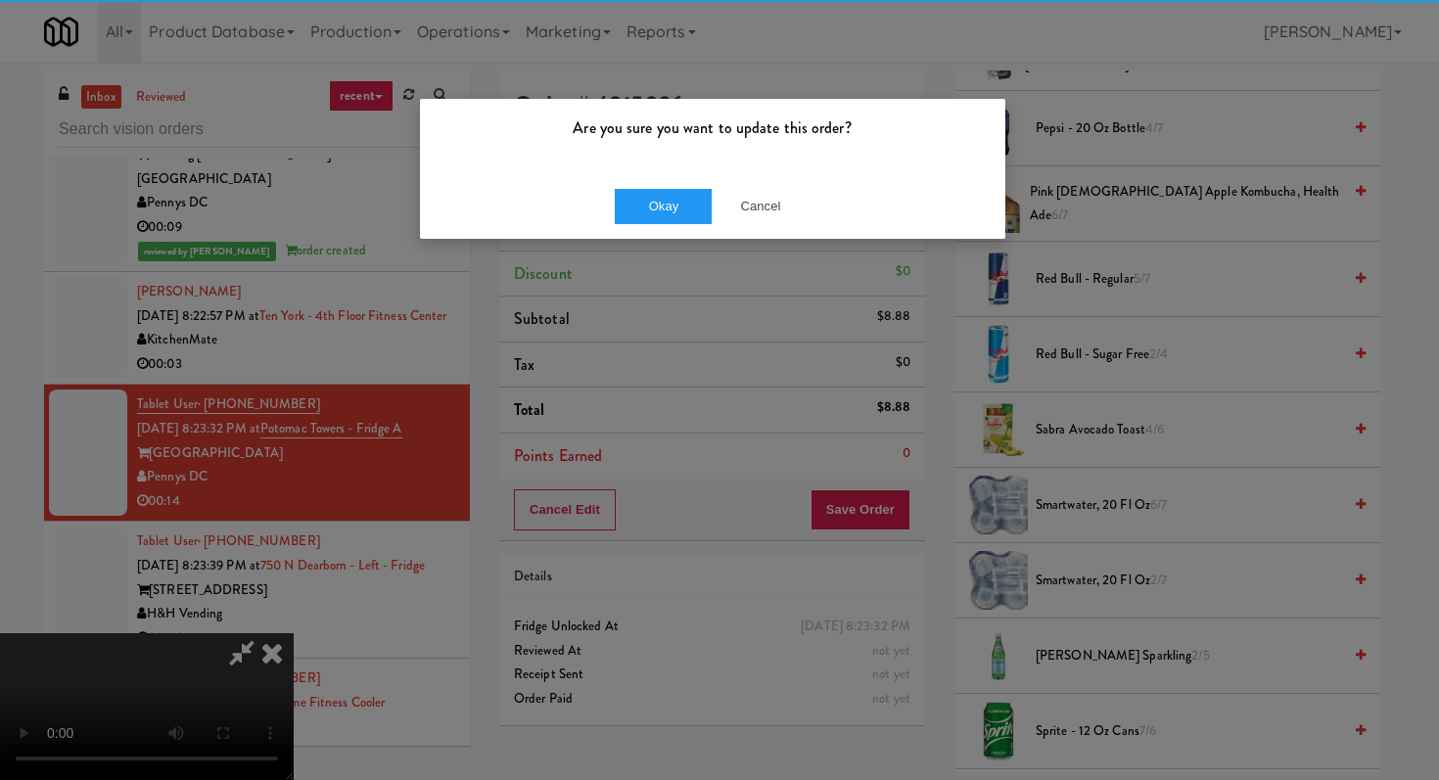
click at [667, 180] on div "Okay Cancel" at bounding box center [712, 206] width 585 height 66
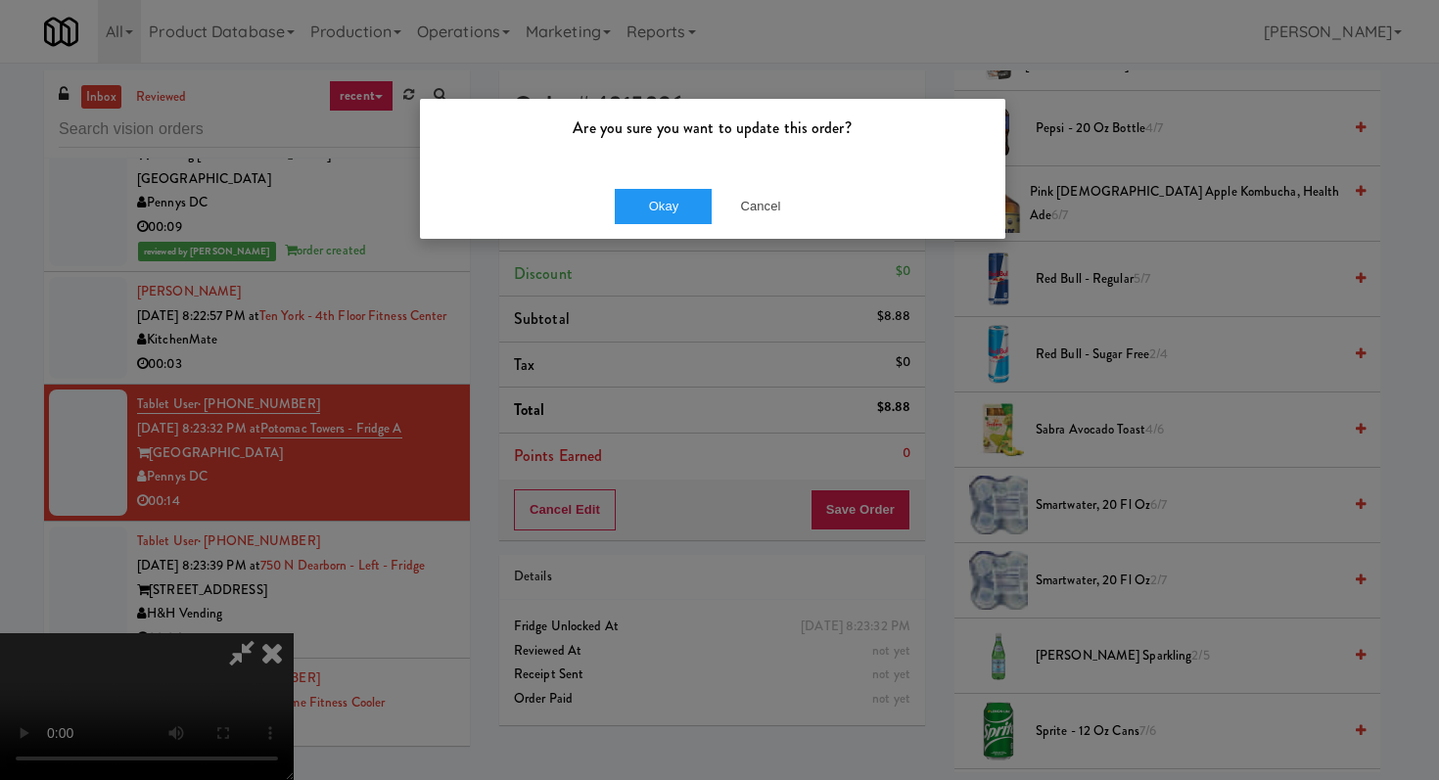
click at [666, 185] on div "Okay Cancel" at bounding box center [712, 206] width 585 height 66
click at [665, 216] on button "Okay" at bounding box center [664, 206] width 98 height 35
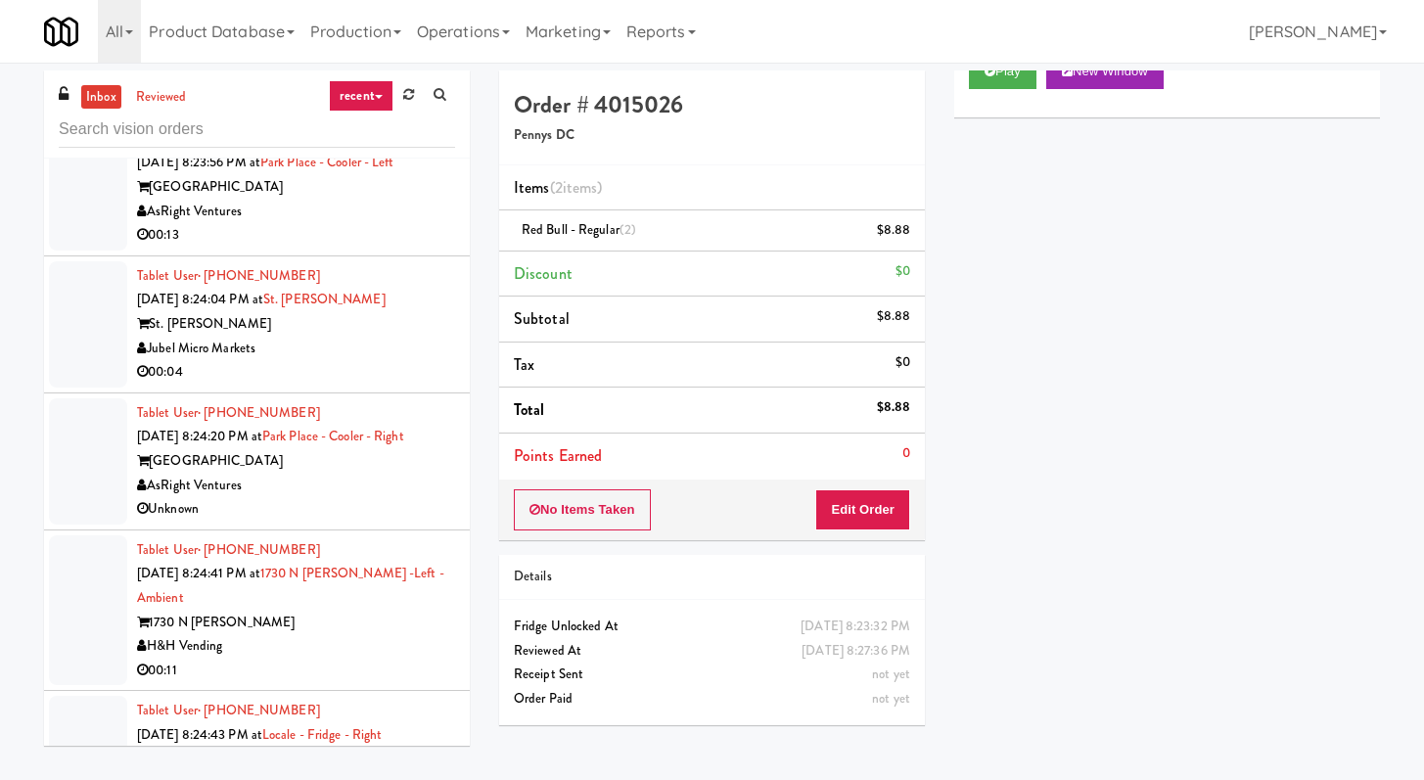
scroll to position [6791, 0]
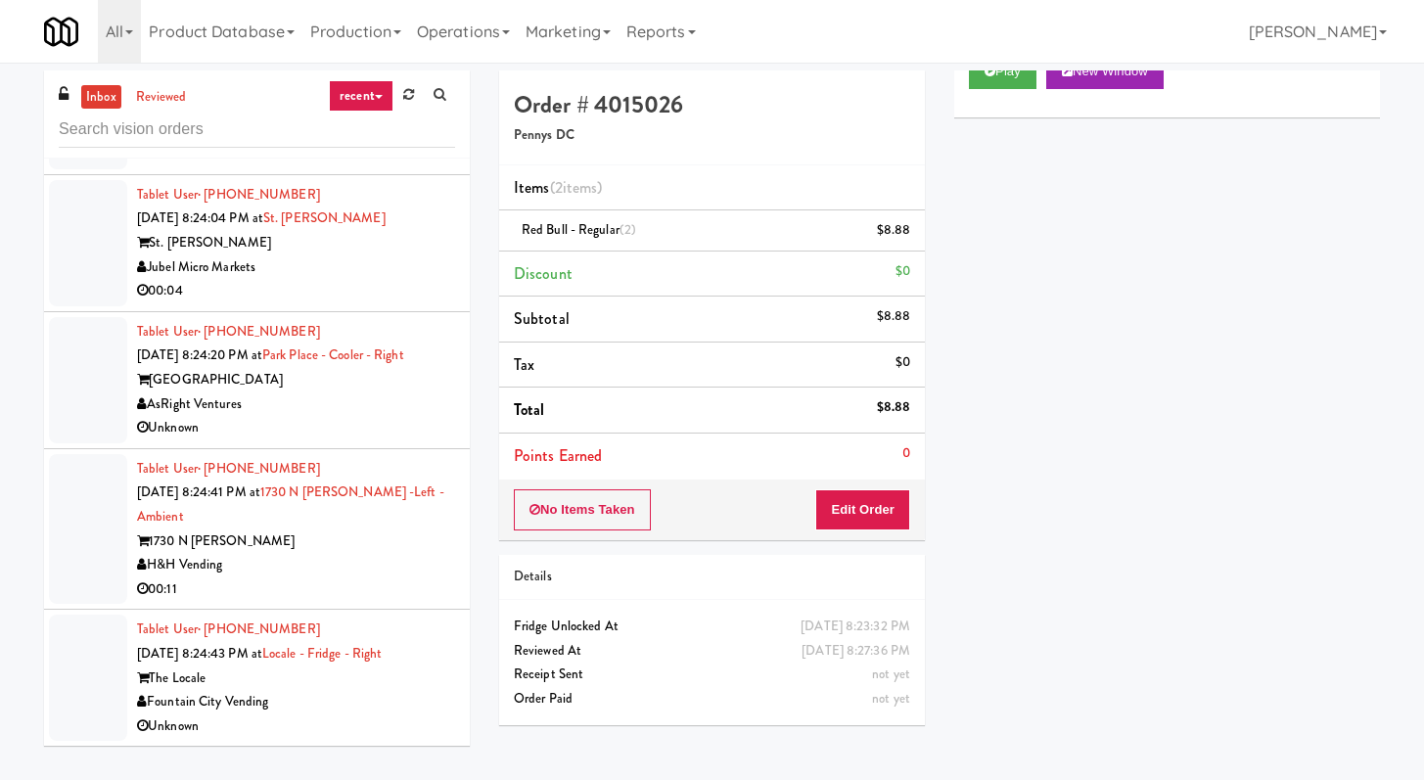
click at [387, 309] on li "Tablet User · (214) 491-8542 Oct 5, 2025 8:24:04 PM at St. James Drink Fridge S…" at bounding box center [257, 243] width 426 height 137
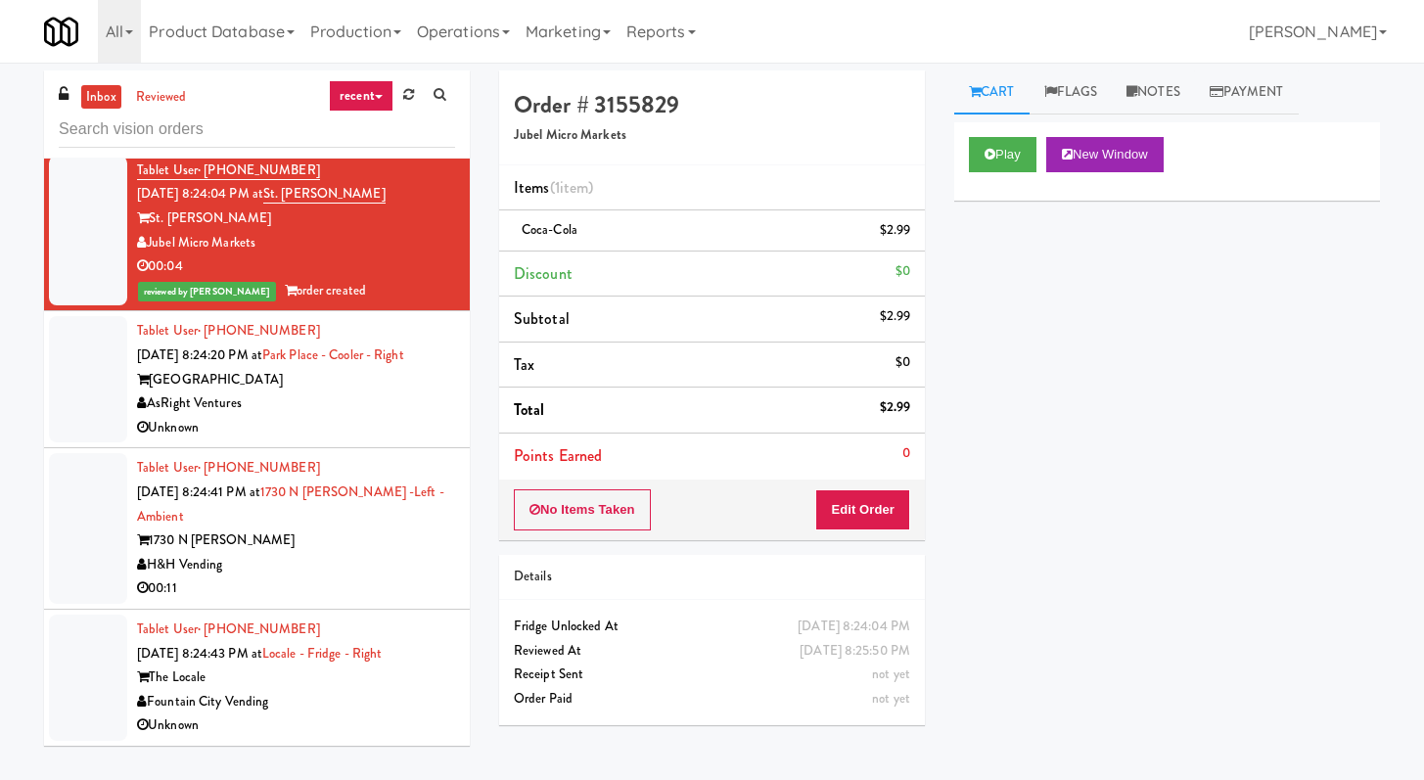
scroll to position [6816, 0]
click at [379, 544] on div "1730 N [PERSON_NAME]" at bounding box center [296, 541] width 318 height 24
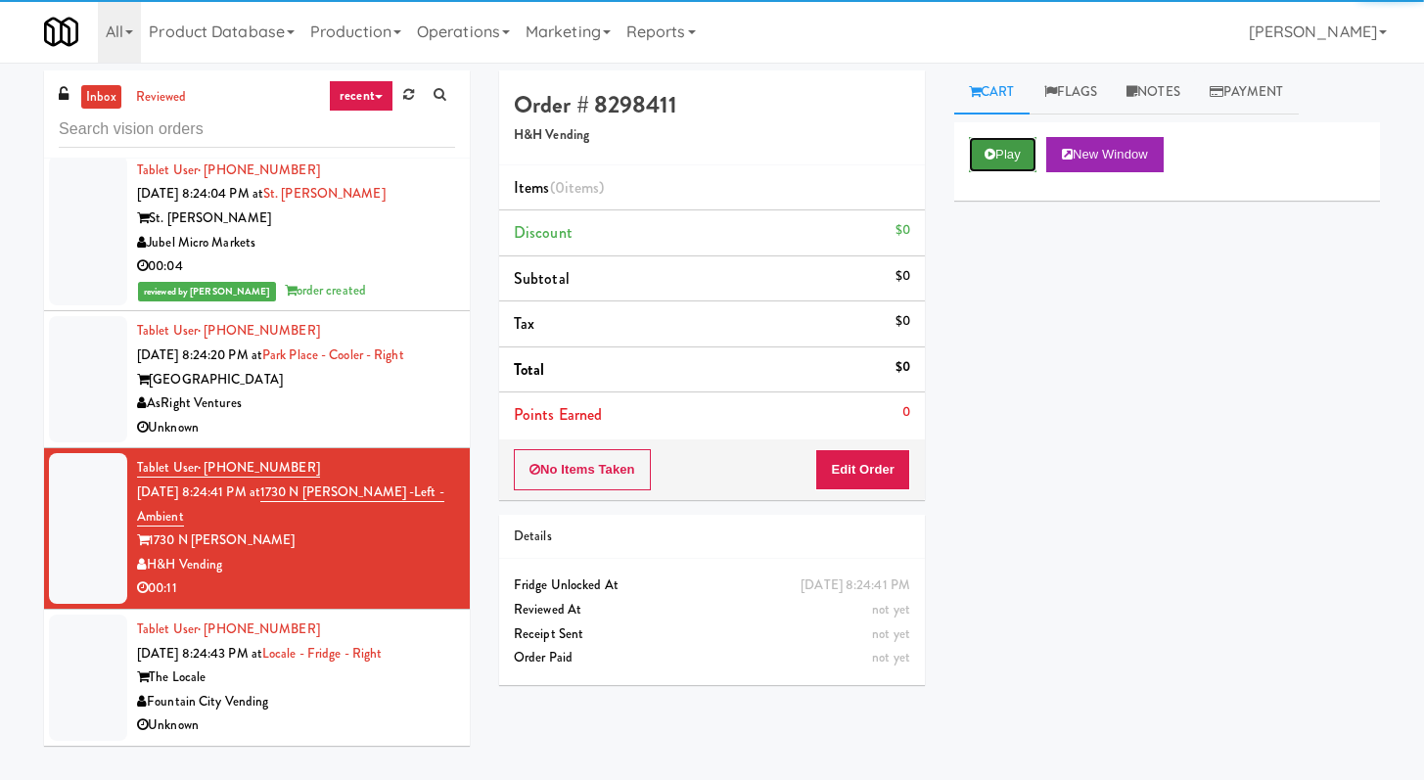
click at [1001, 150] on button "Play" at bounding box center [1003, 154] width 68 height 35
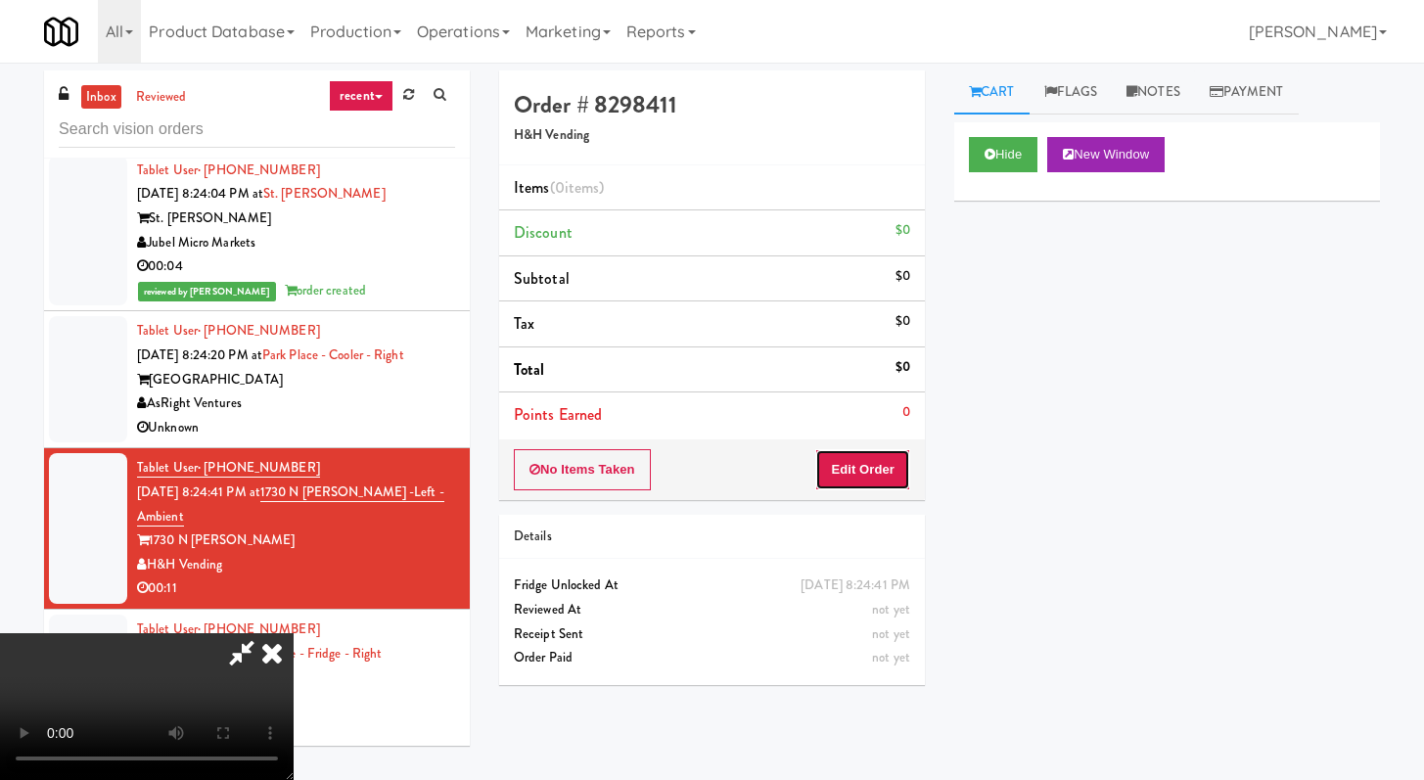
click at [887, 456] on button "Edit Order" at bounding box center [862, 469] width 95 height 41
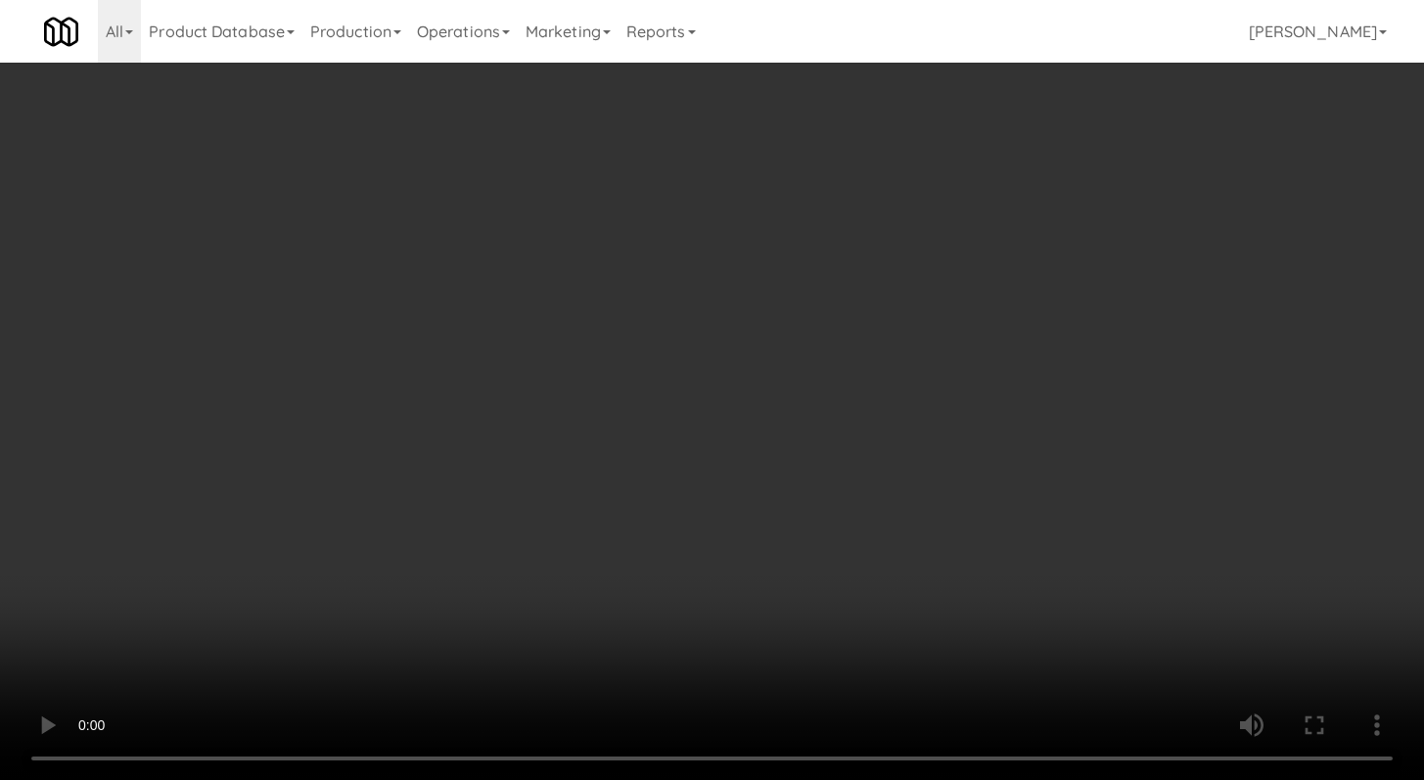
scroll to position [6767, 0]
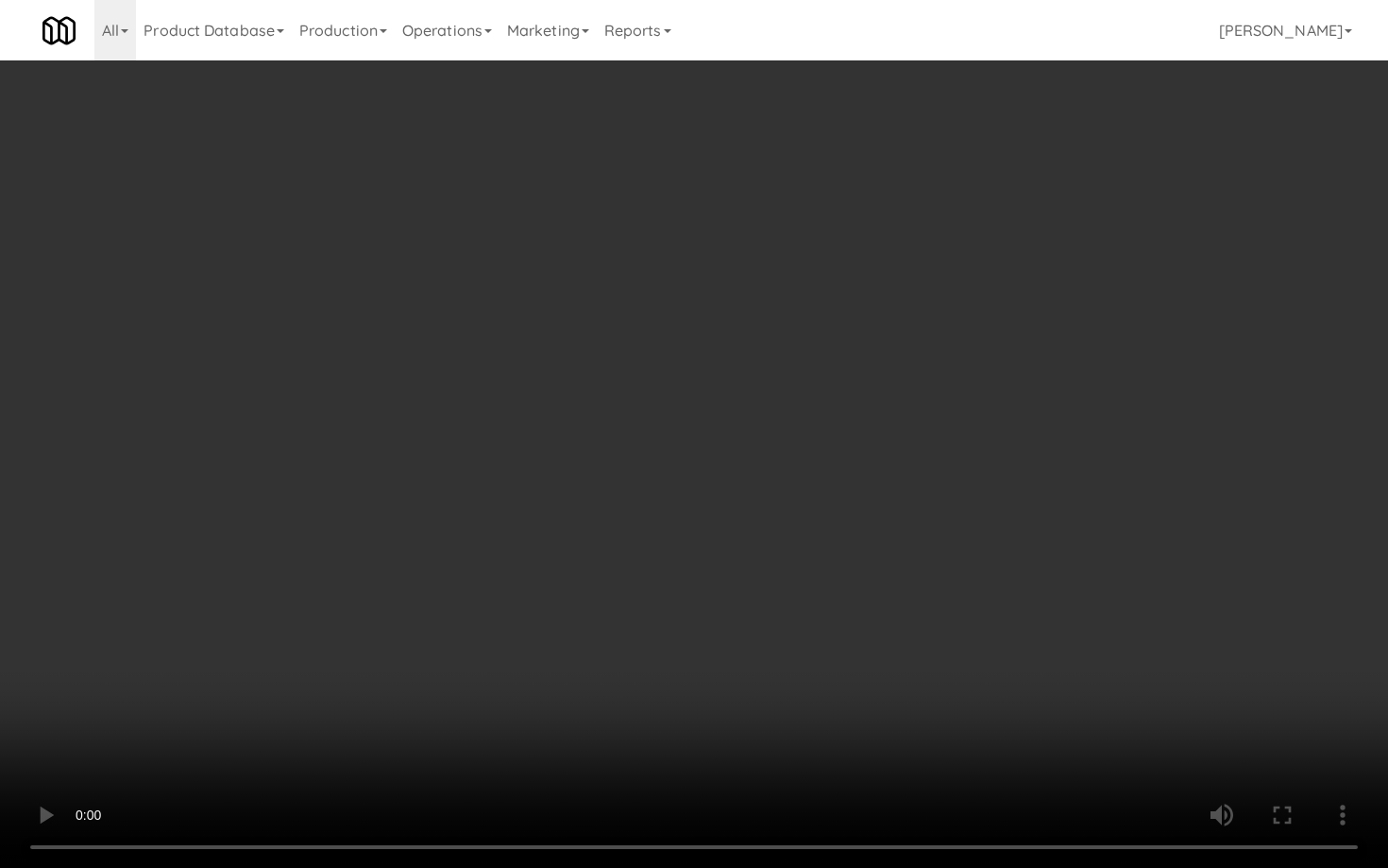
click at [734, 638] on video at bounding box center [694, 434] width 1388 height 868
click at [676, 567] on video at bounding box center [694, 434] width 1388 height 868
click at [681, 539] on video at bounding box center [694, 434] width 1388 height 868
click at [682, 535] on video at bounding box center [694, 434] width 1388 height 868
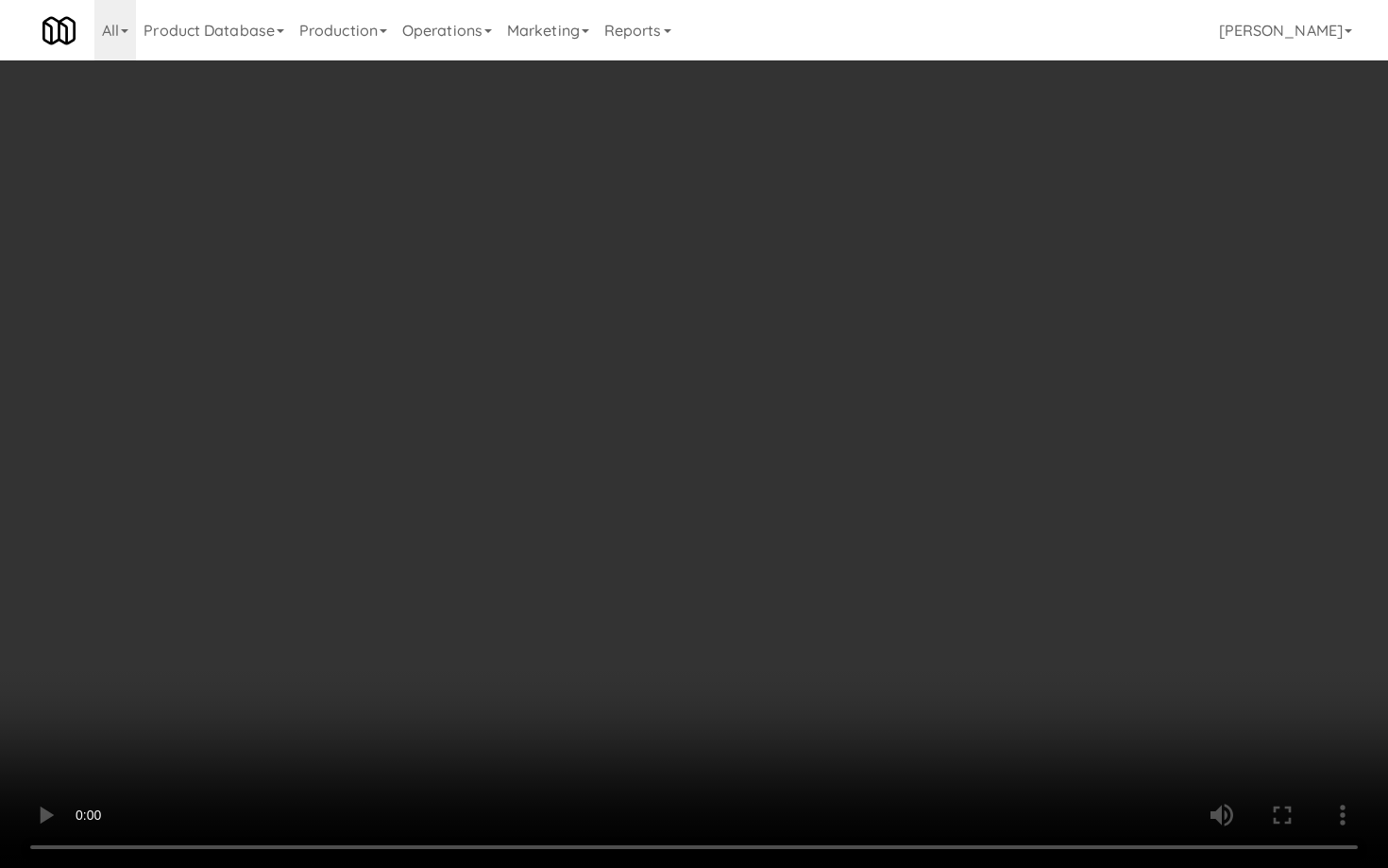
click at [682, 535] on video at bounding box center [694, 434] width 1388 height 868
click at [697, 516] on video at bounding box center [694, 434] width 1388 height 868
click at [1108, 678] on video at bounding box center [694, 434] width 1388 height 868
click at [1107, 674] on video at bounding box center [694, 434] width 1388 height 868
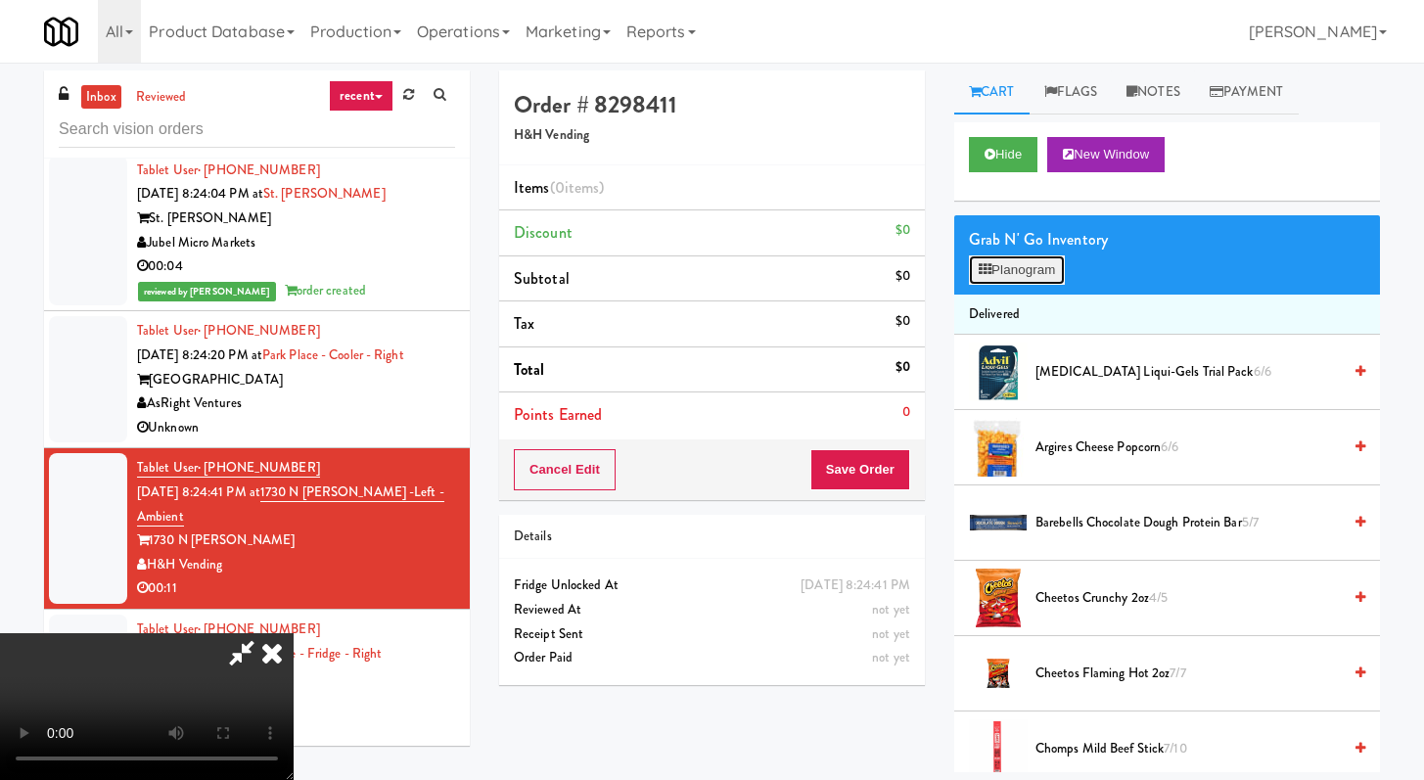
click at [1034, 279] on button "Planogram" at bounding box center [1017, 270] width 96 height 29
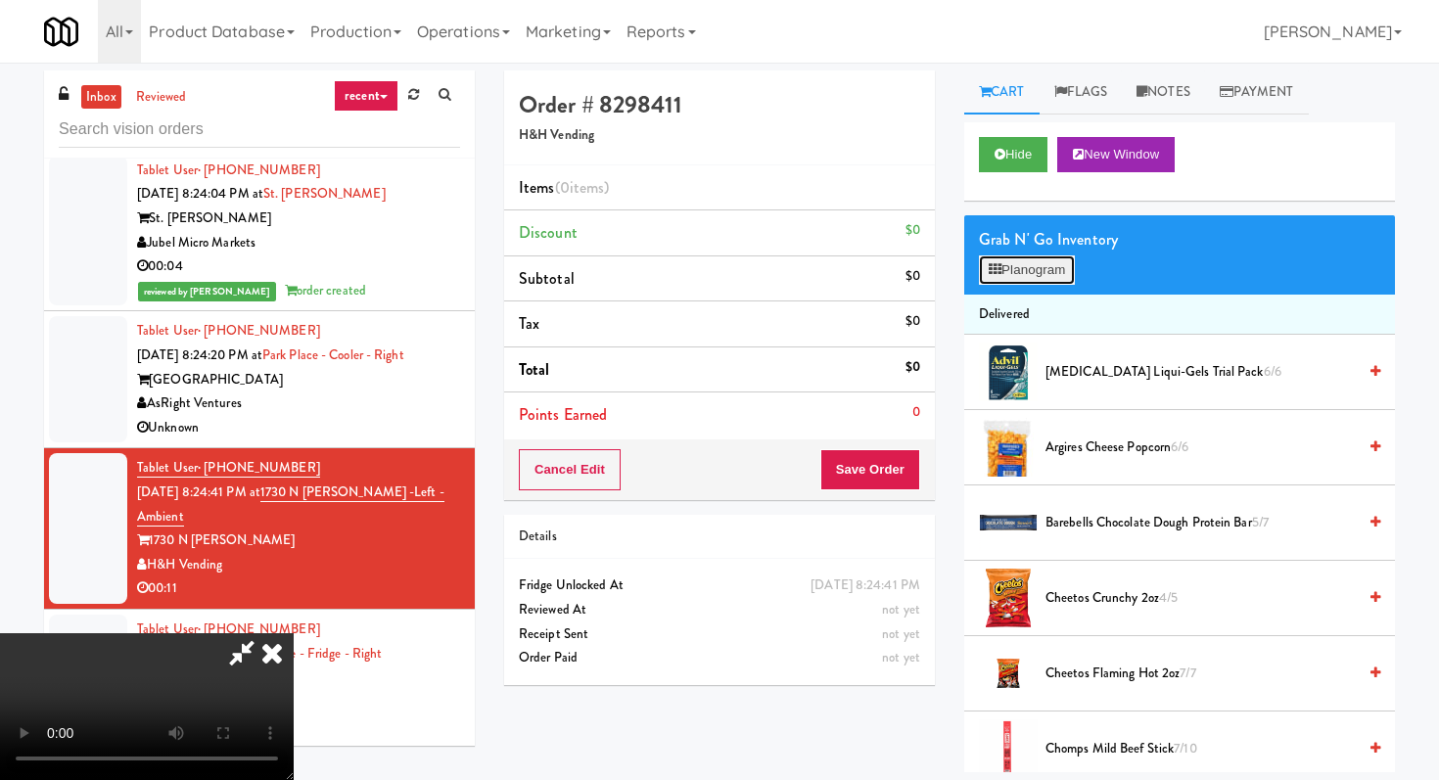
scroll to position [6767, 0]
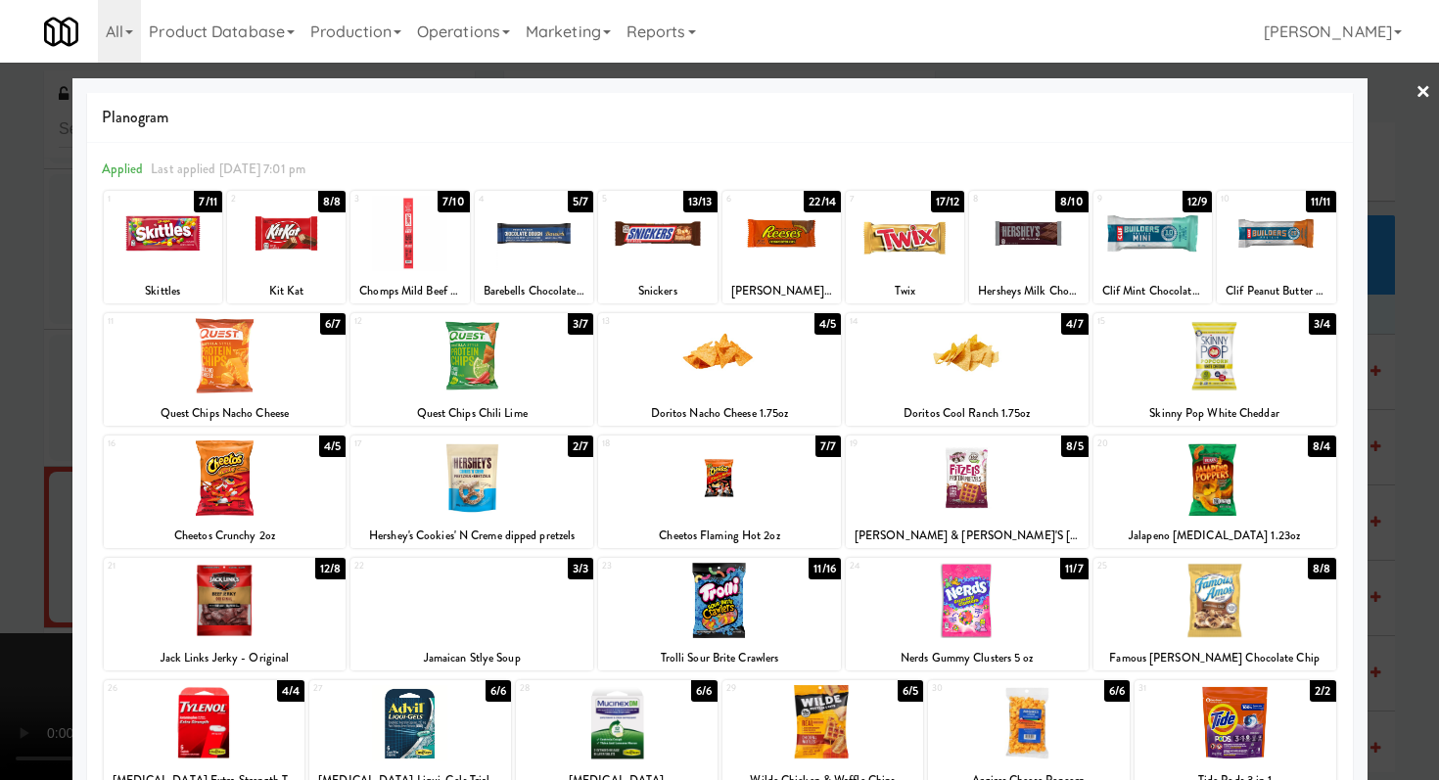
click at [534, 236] on div at bounding box center [534, 233] width 118 height 75
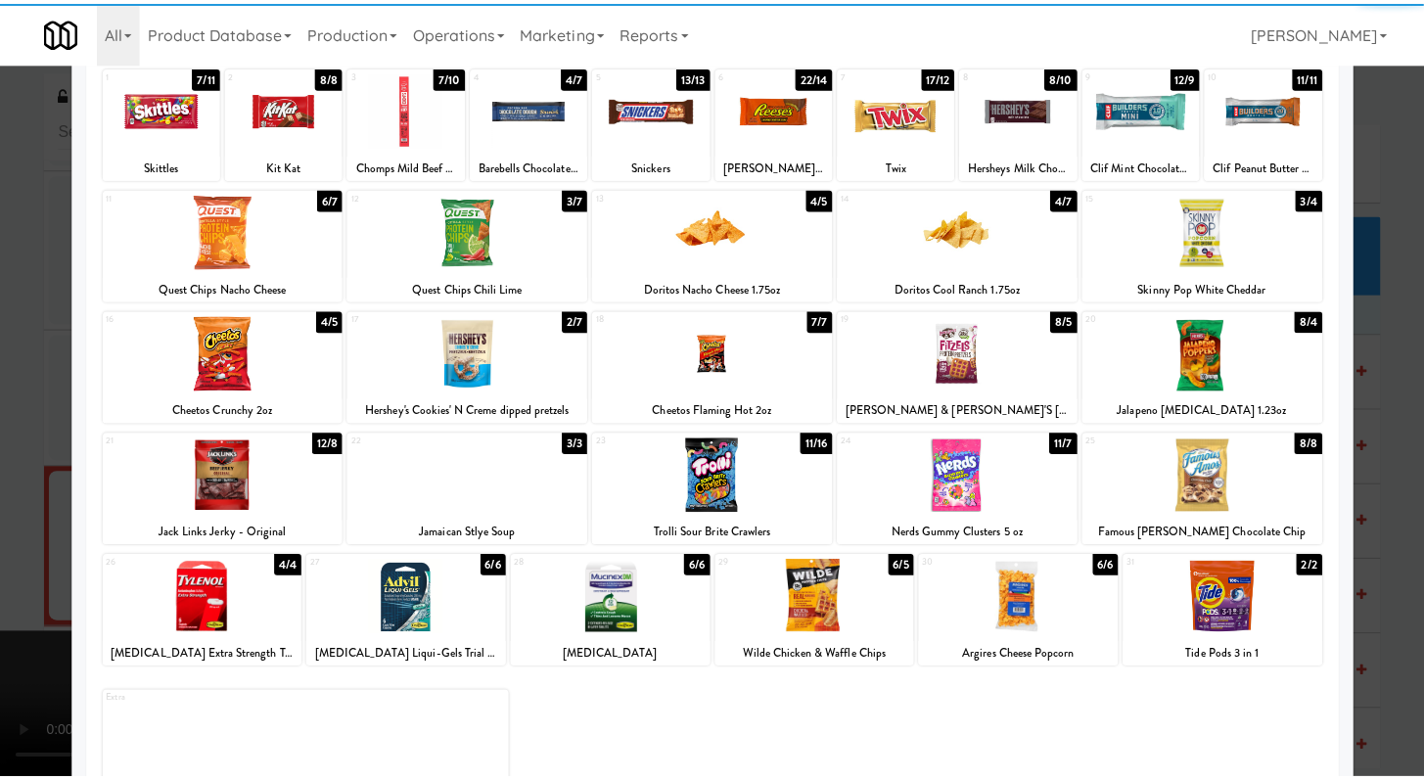
scroll to position [181, 0]
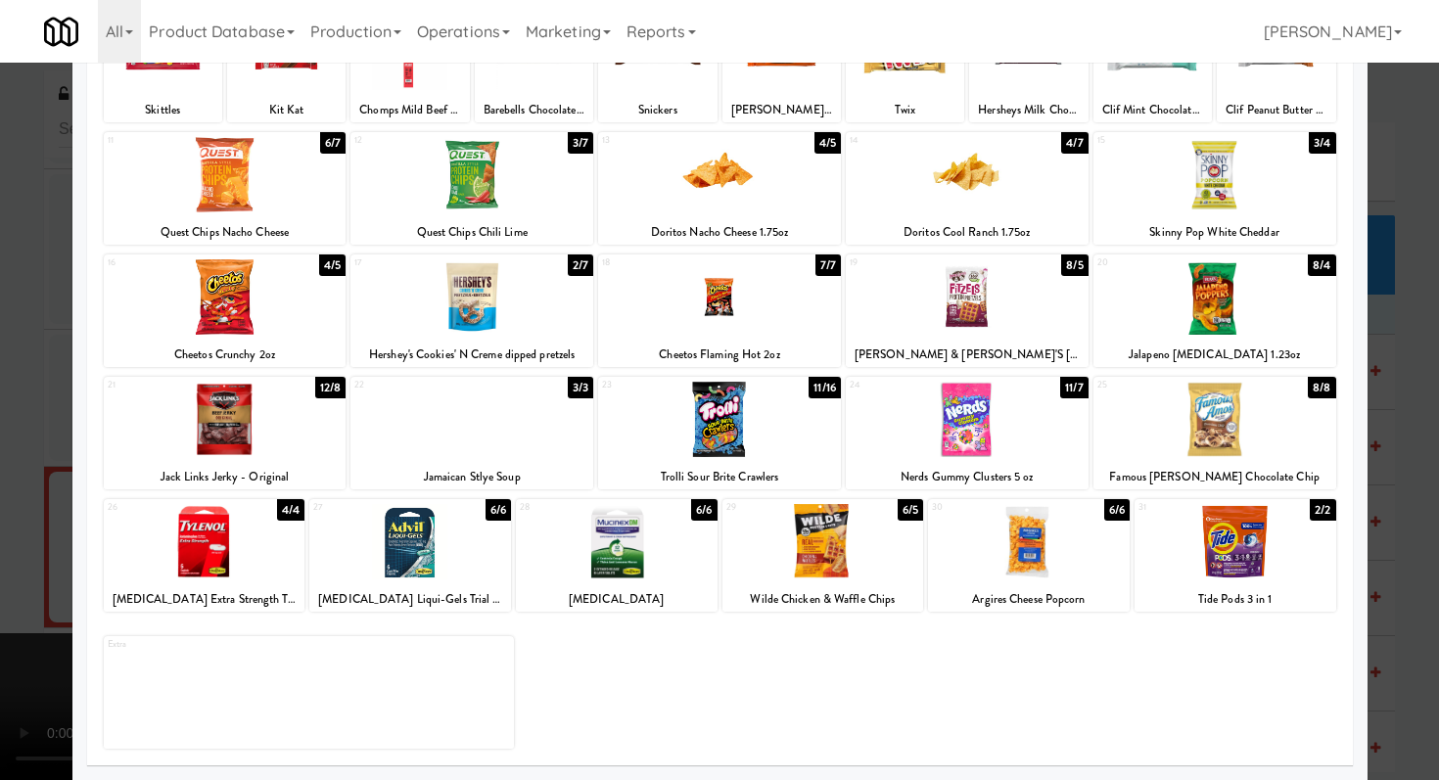
click at [0, 493] on div at bounding box center [719, 390] width 1439 height 780
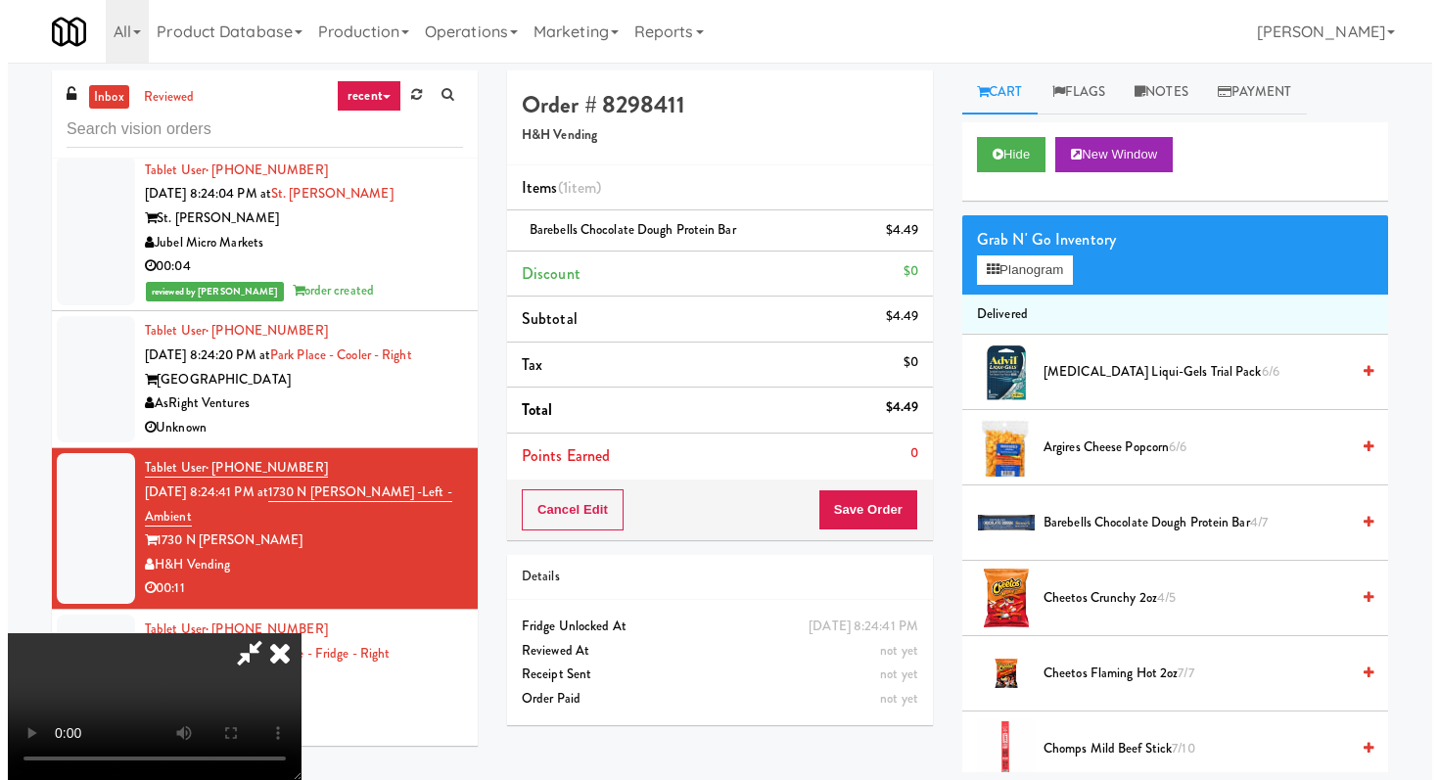
scroll to position [168, 0]
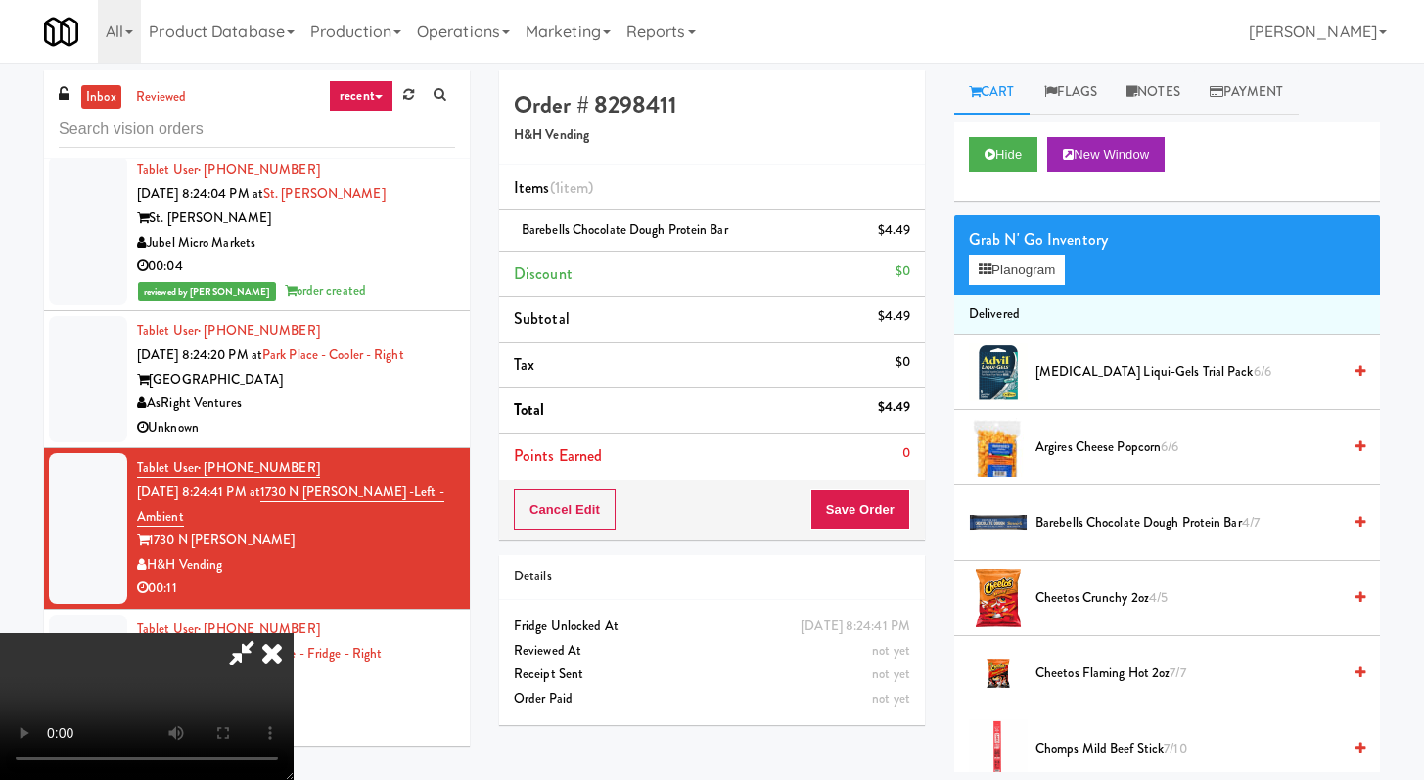
click at [294, 633] on video at bounding box center [147, 706] width 294 height 147
click at [1014, 272] on button "Planogram" at bounding box center [1017, 270] width 96 height 29
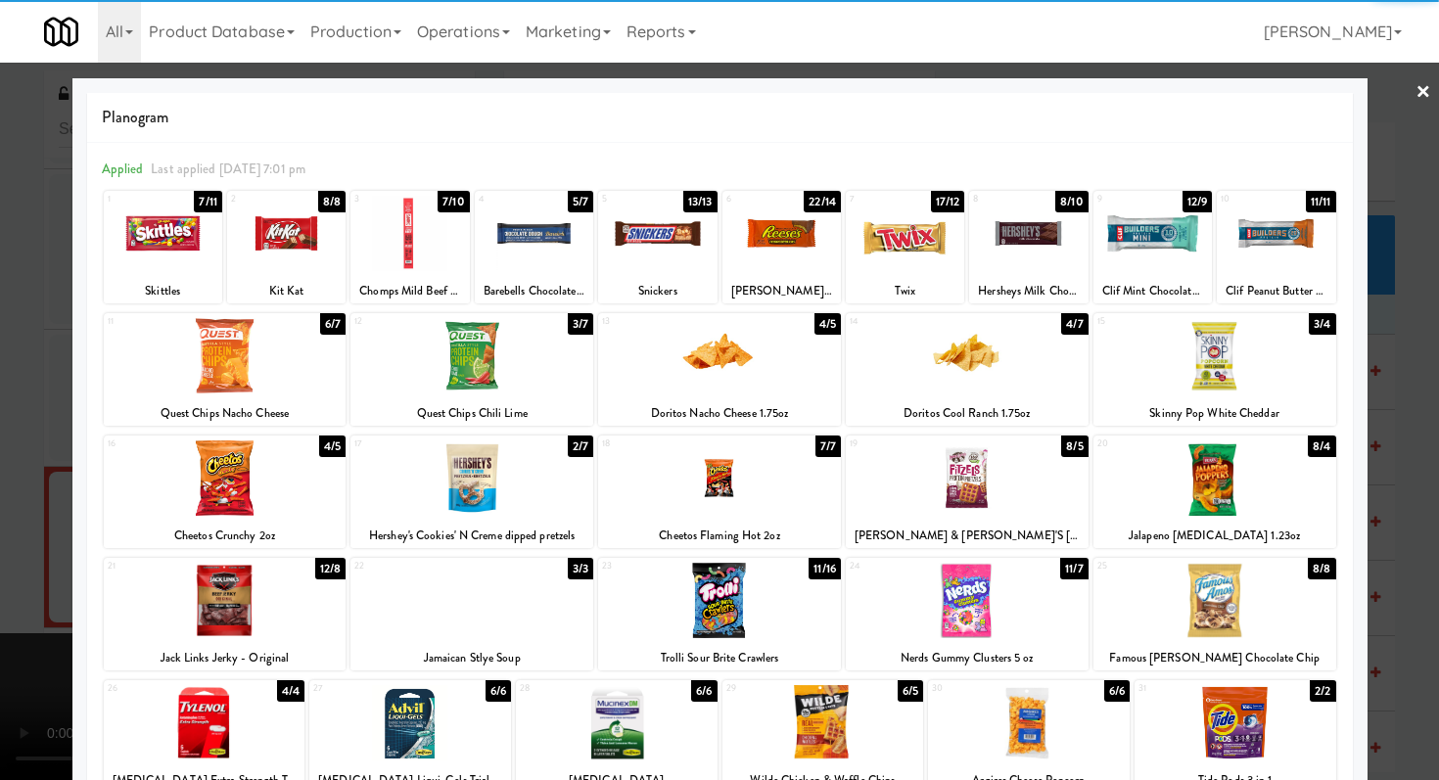
click at [807, 725] on div at bounding box center [823, 722] width 202 height 75
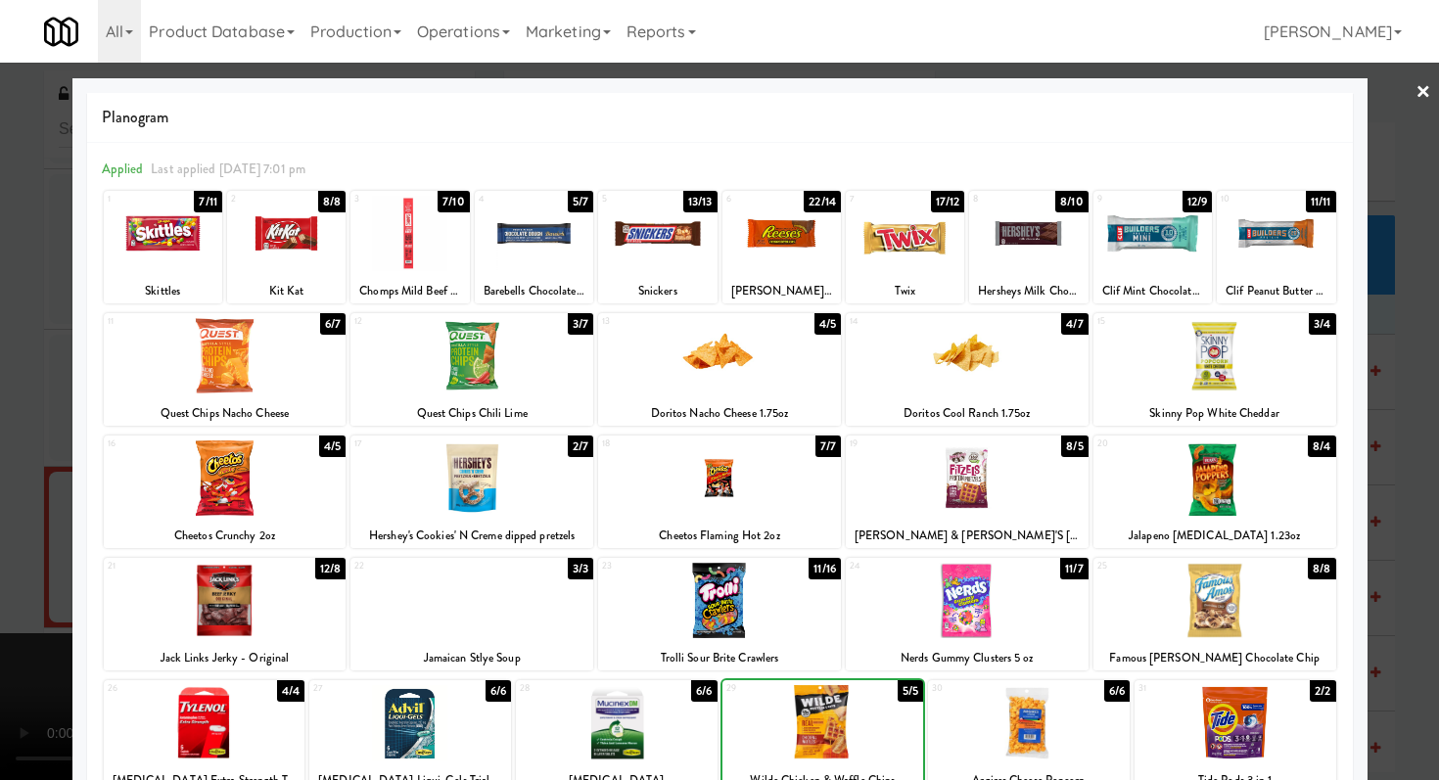
click at [0, 497] on div at bounding box center [719, 390] width 1439 height 780
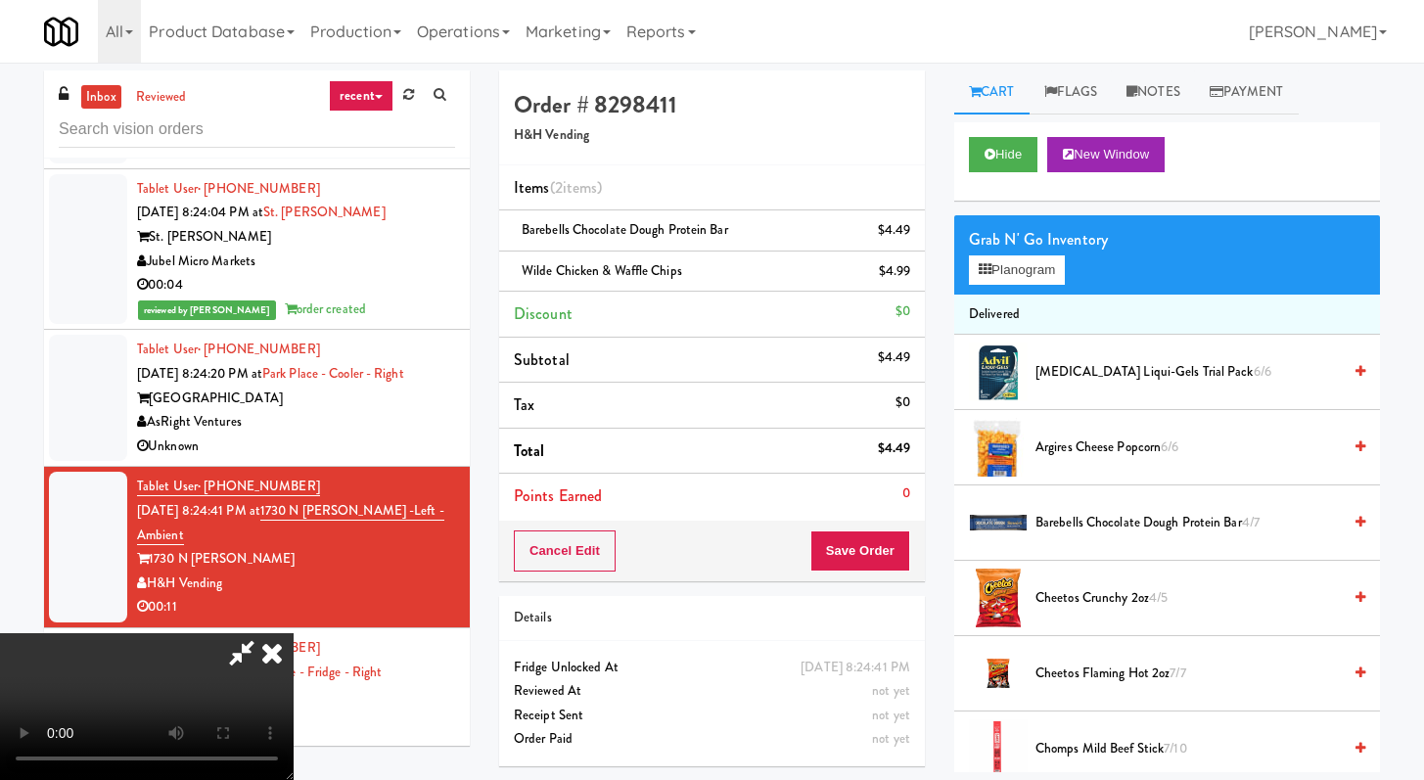
scroll to position [6816, 0]
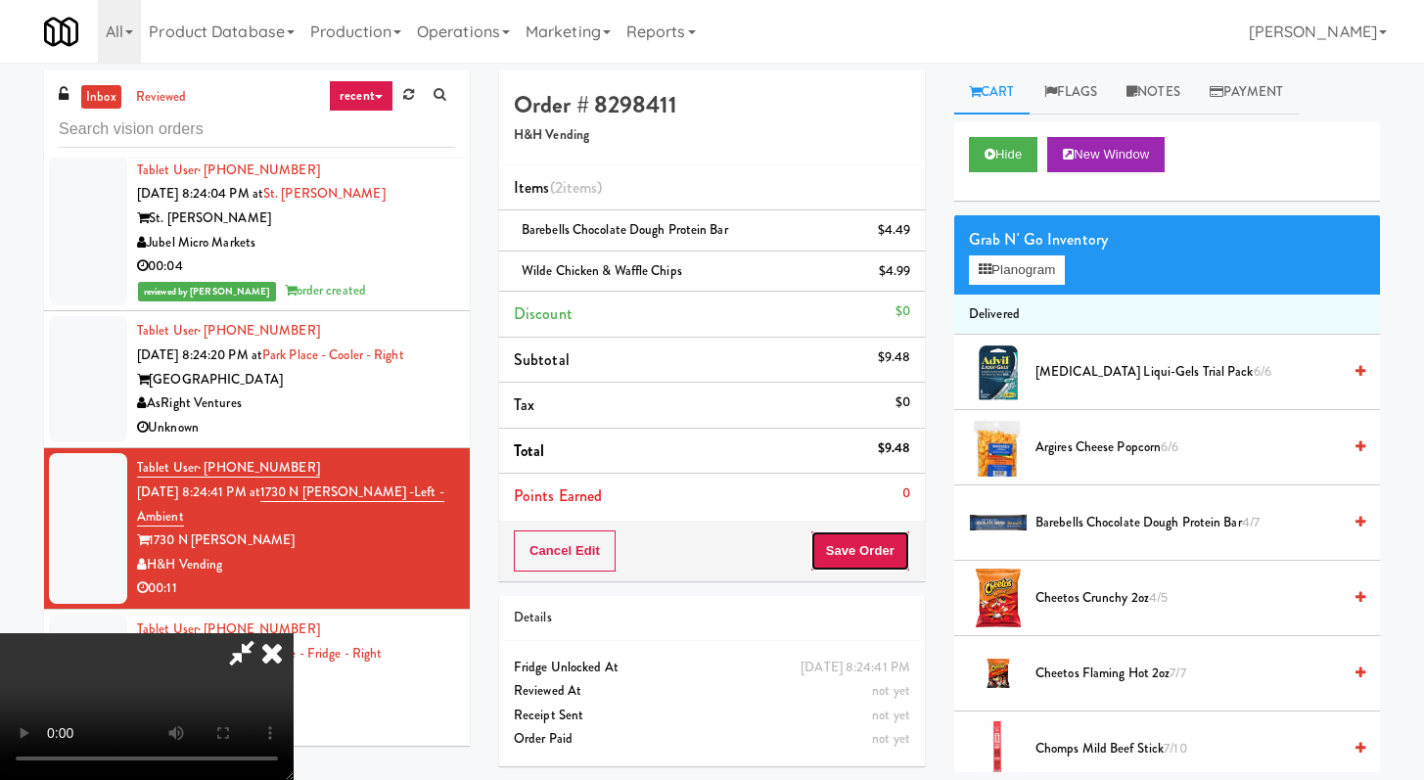
click at [895, 534] on button "Save Order" at bounding box center [861, 551] width 100 height 41
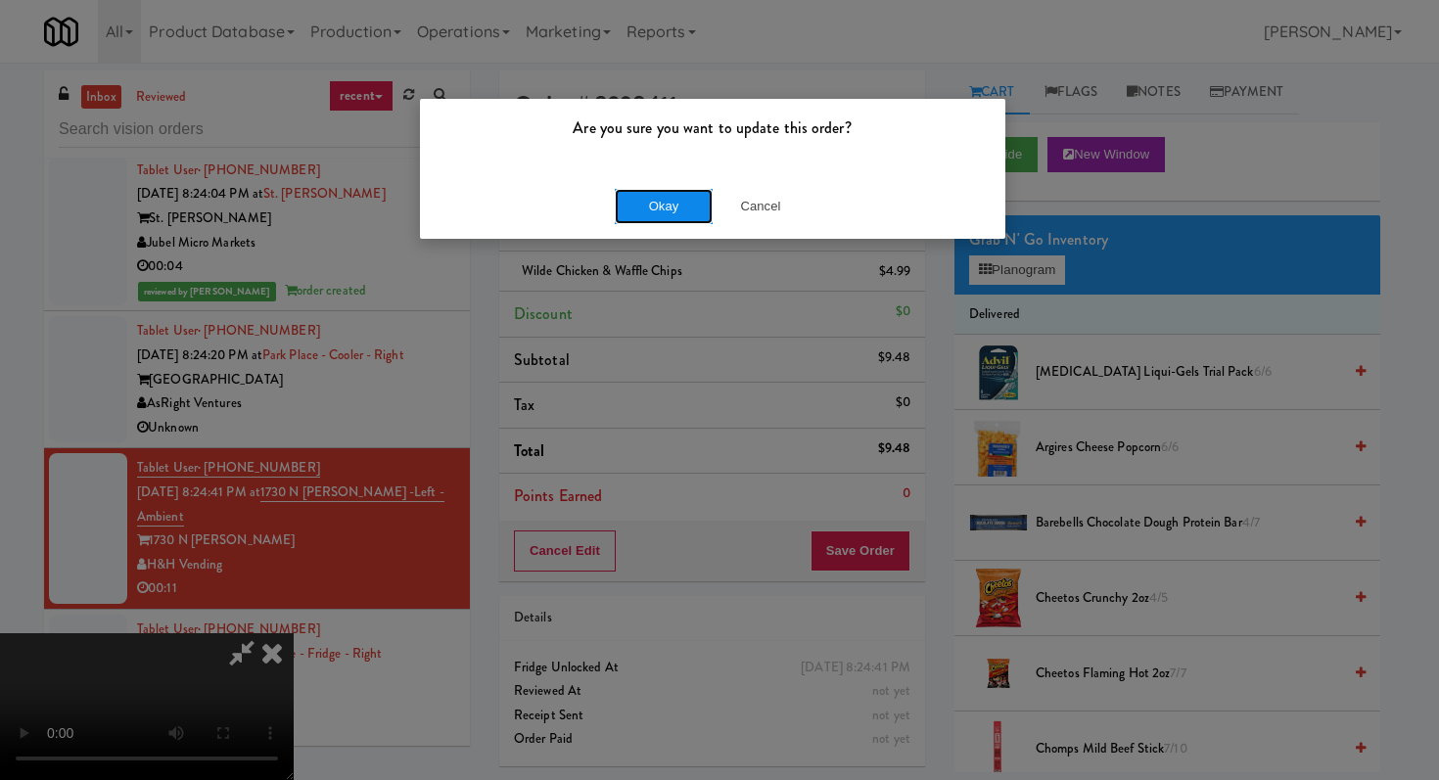
click at [667, 212] on button "Okay" at bounding box center [664, 206] width 98 height 35
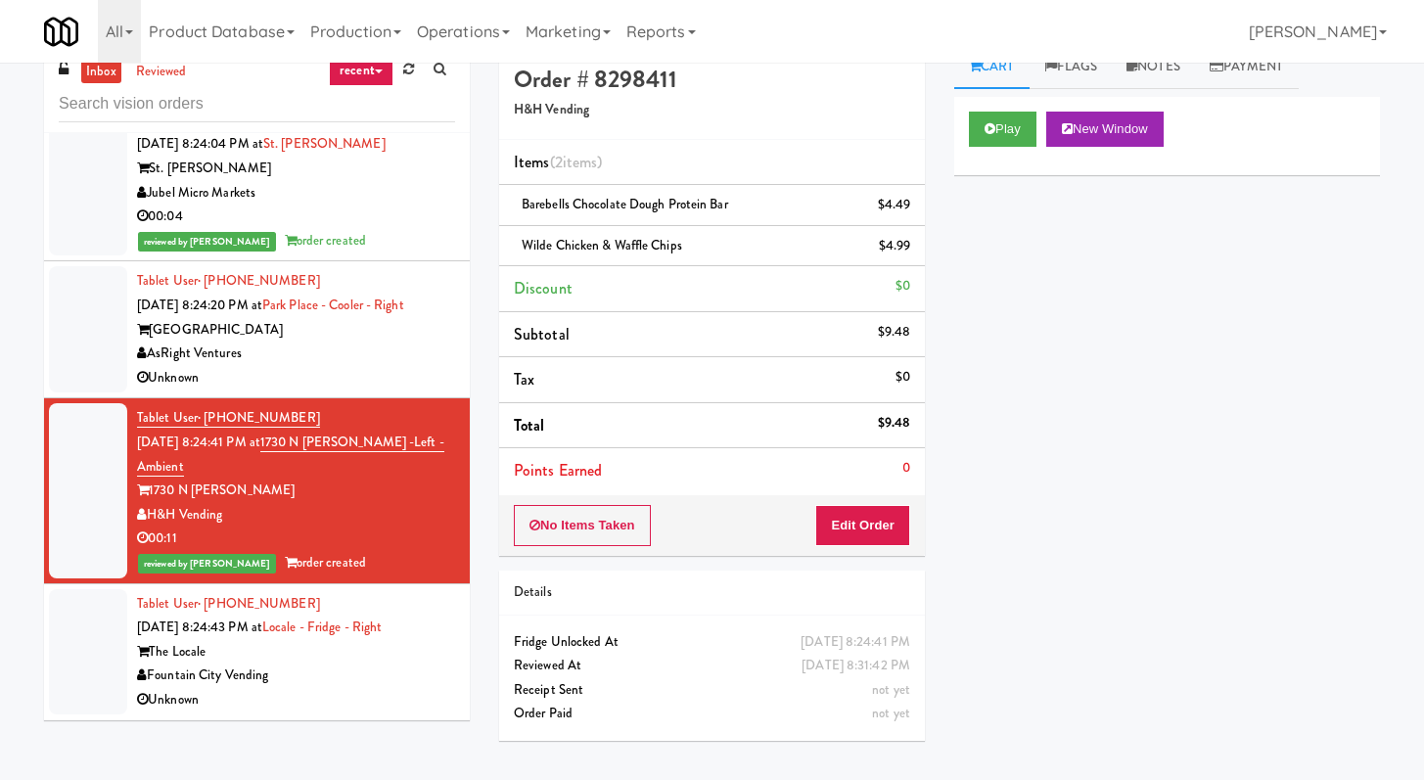
scroll to position [63, 0]
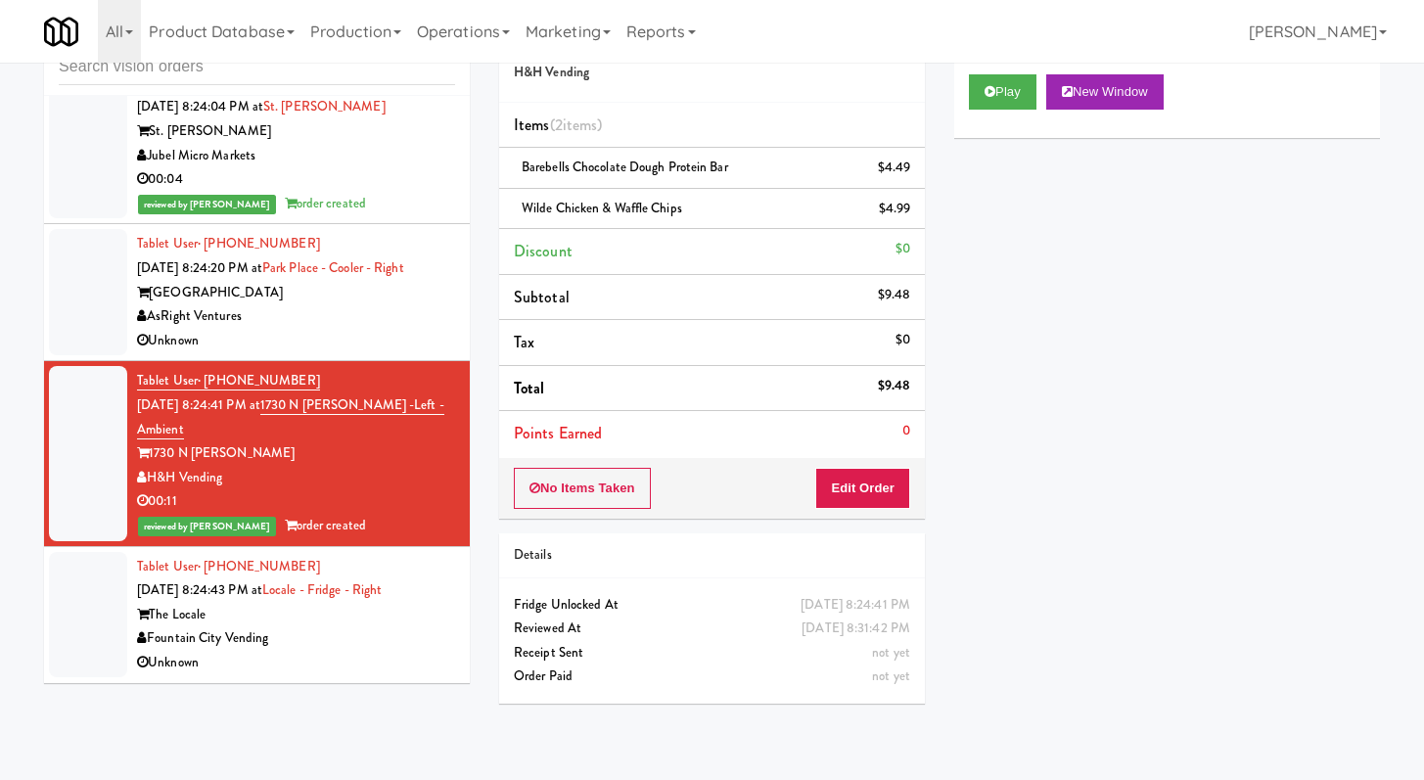
click at [396, 665] on div "Unknown" at bounding box center [296, 663] width 318 height 24
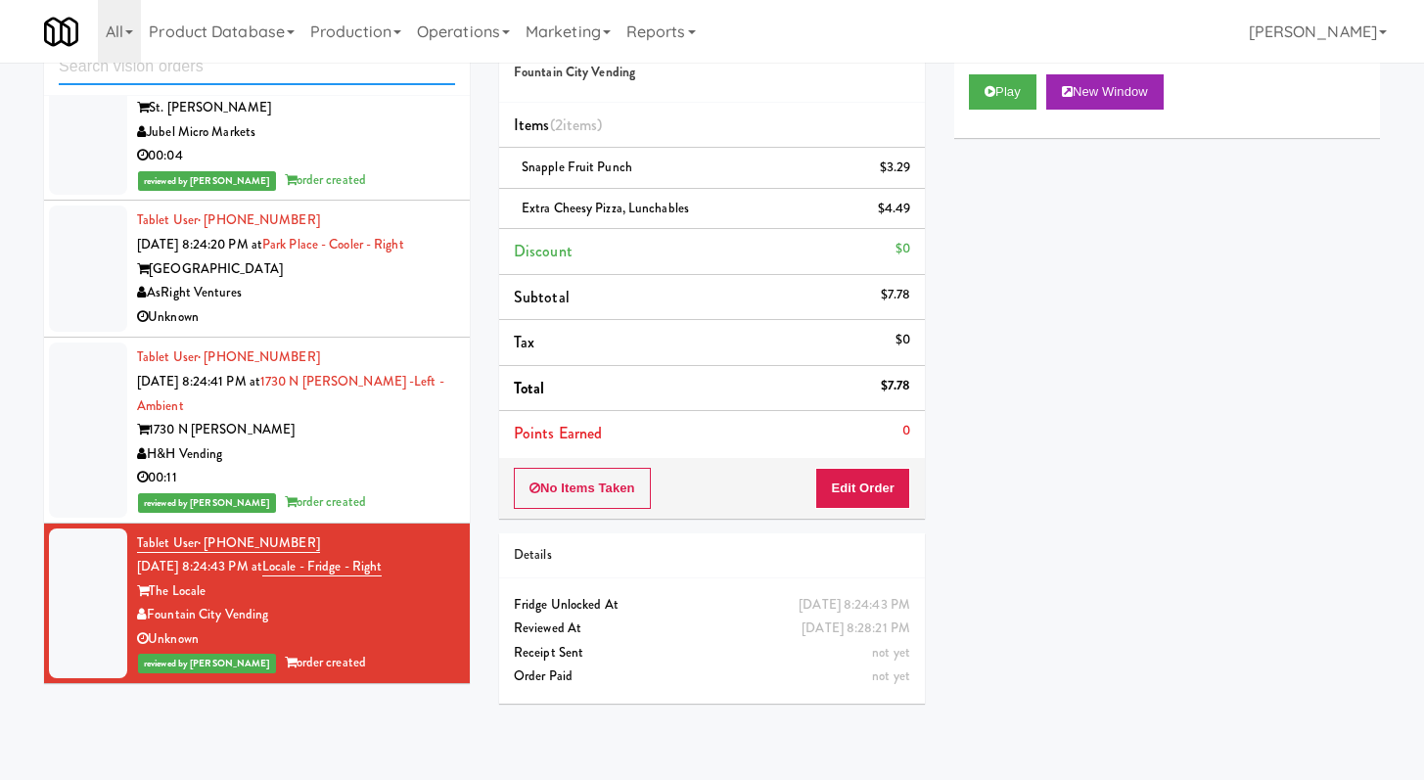
click at [292, 80] on input "text" at bounding box center [257, 67] width 396 height 36
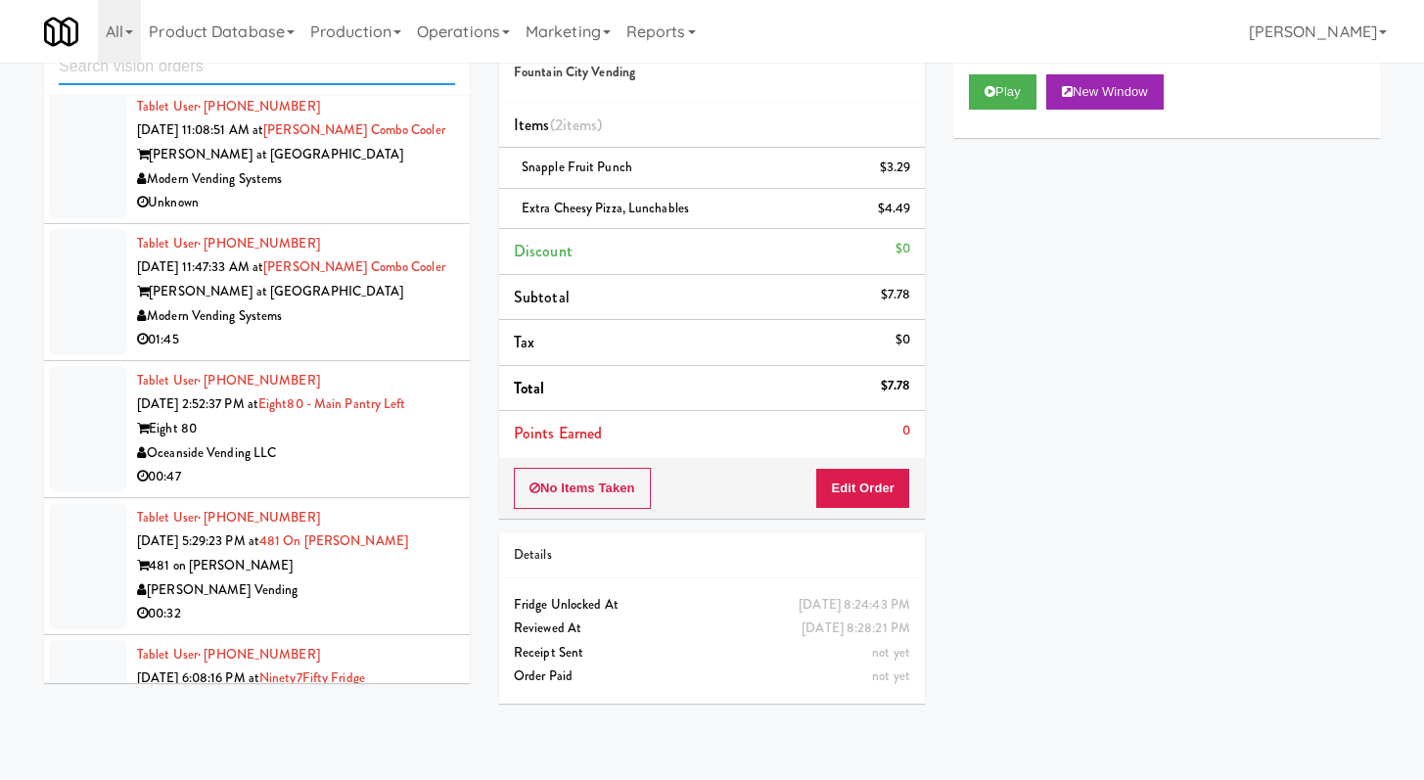
scroll to position [2438, 0]
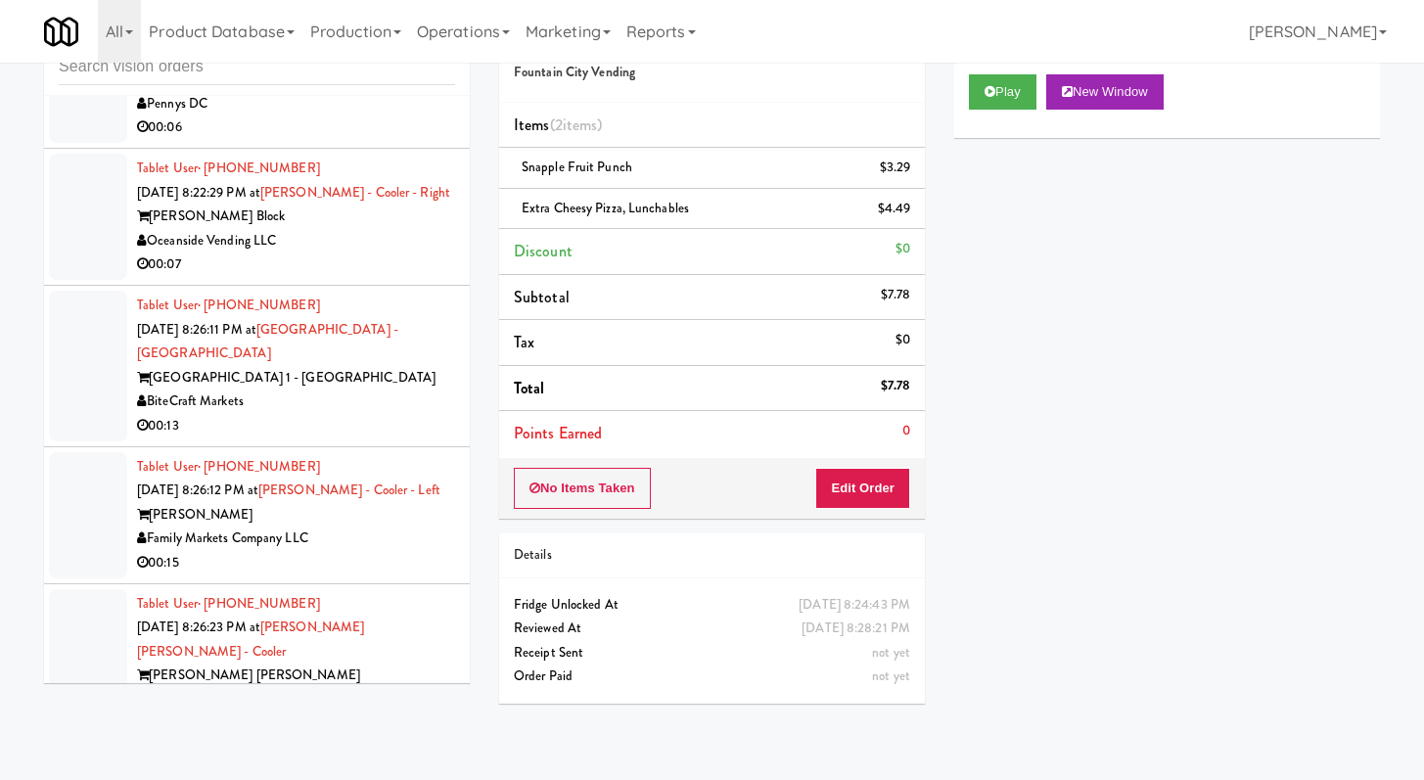
click at [401, 253] on div "00:07" at bounding box center [296, 265] width 318 height 24
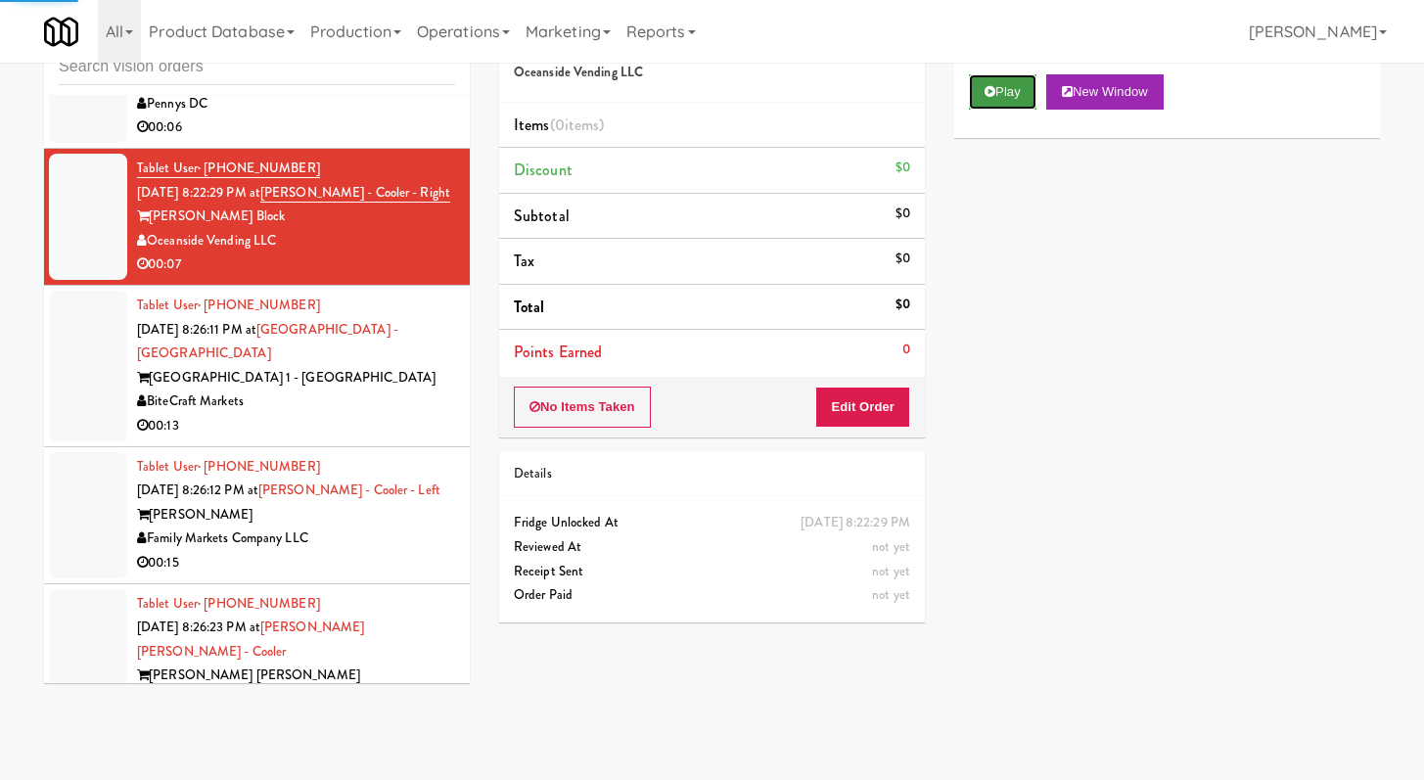
click at [995, 84] on button "Play" at bounding box center [1003, 91] width 68 height 35
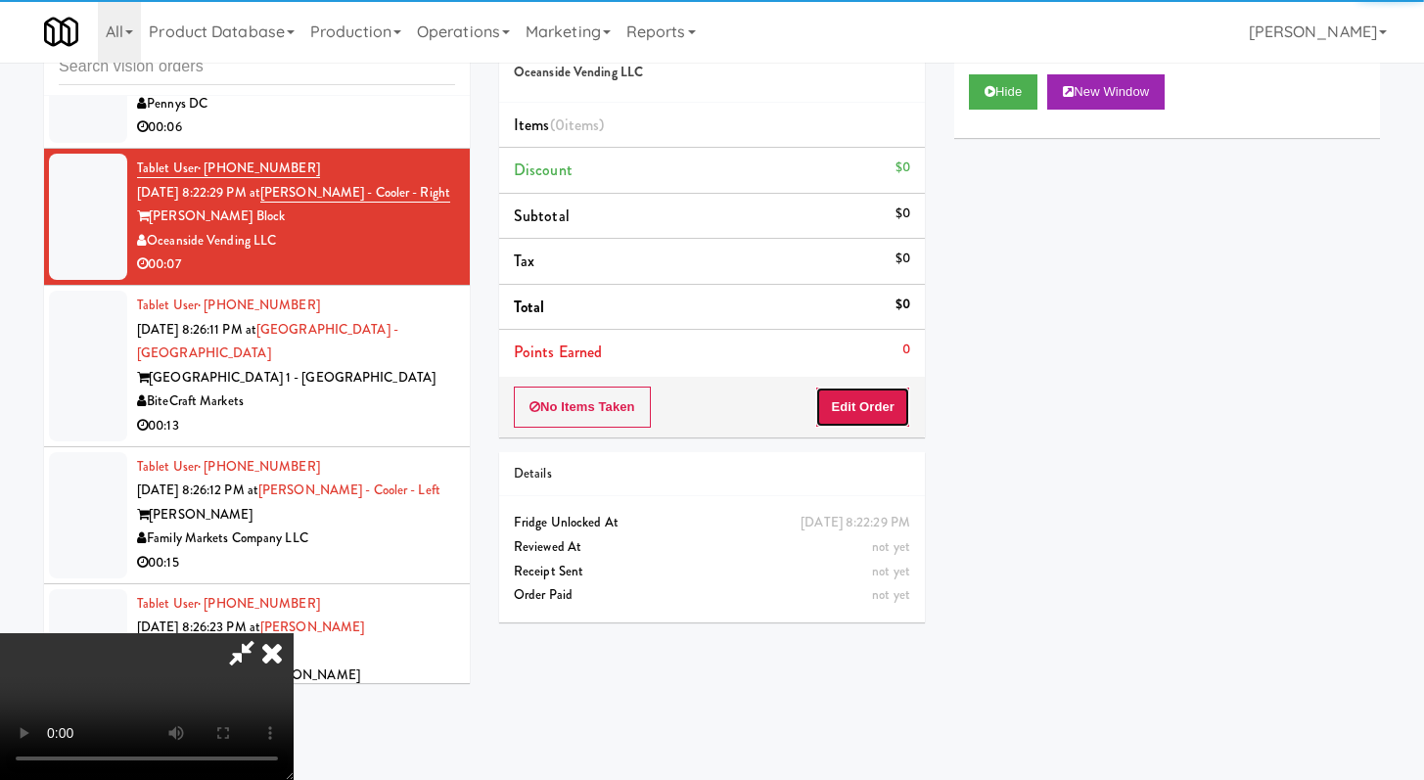
click at [889, 415] on button "Edit Order" at bounding box center [862, 407] width 95 height 41
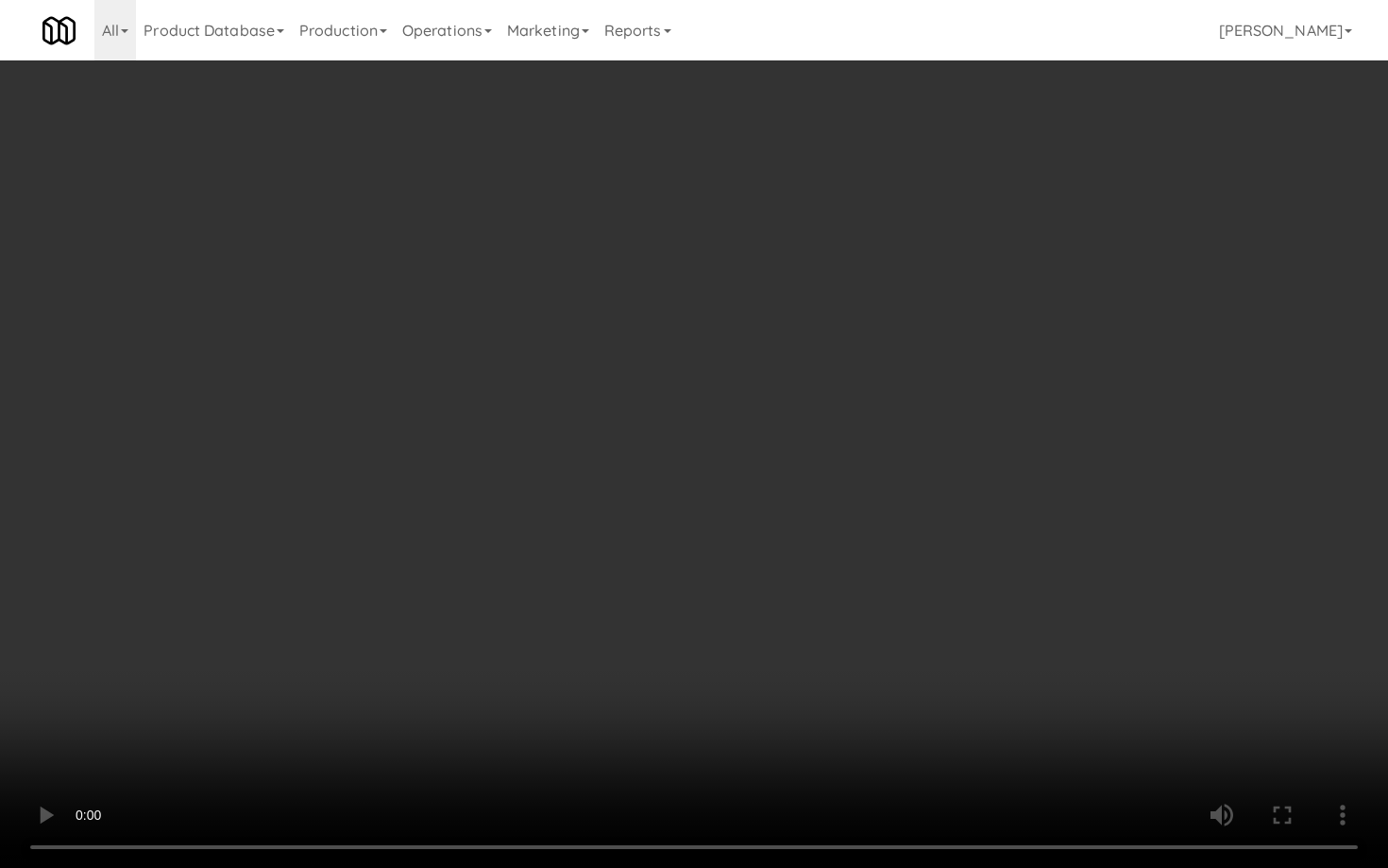
click at [1144, 647] on video at bounding box center [694, 434] width 1388 height 868
click at [1143, 641] on video at bounding box center [694, 434] width 1388 height 868
click at [1139, 625] on video at bounding box center [694, 434] width 1388 height 868
click at [1138, 617] on video at bounding box center [694, 434] width 1388 height 868
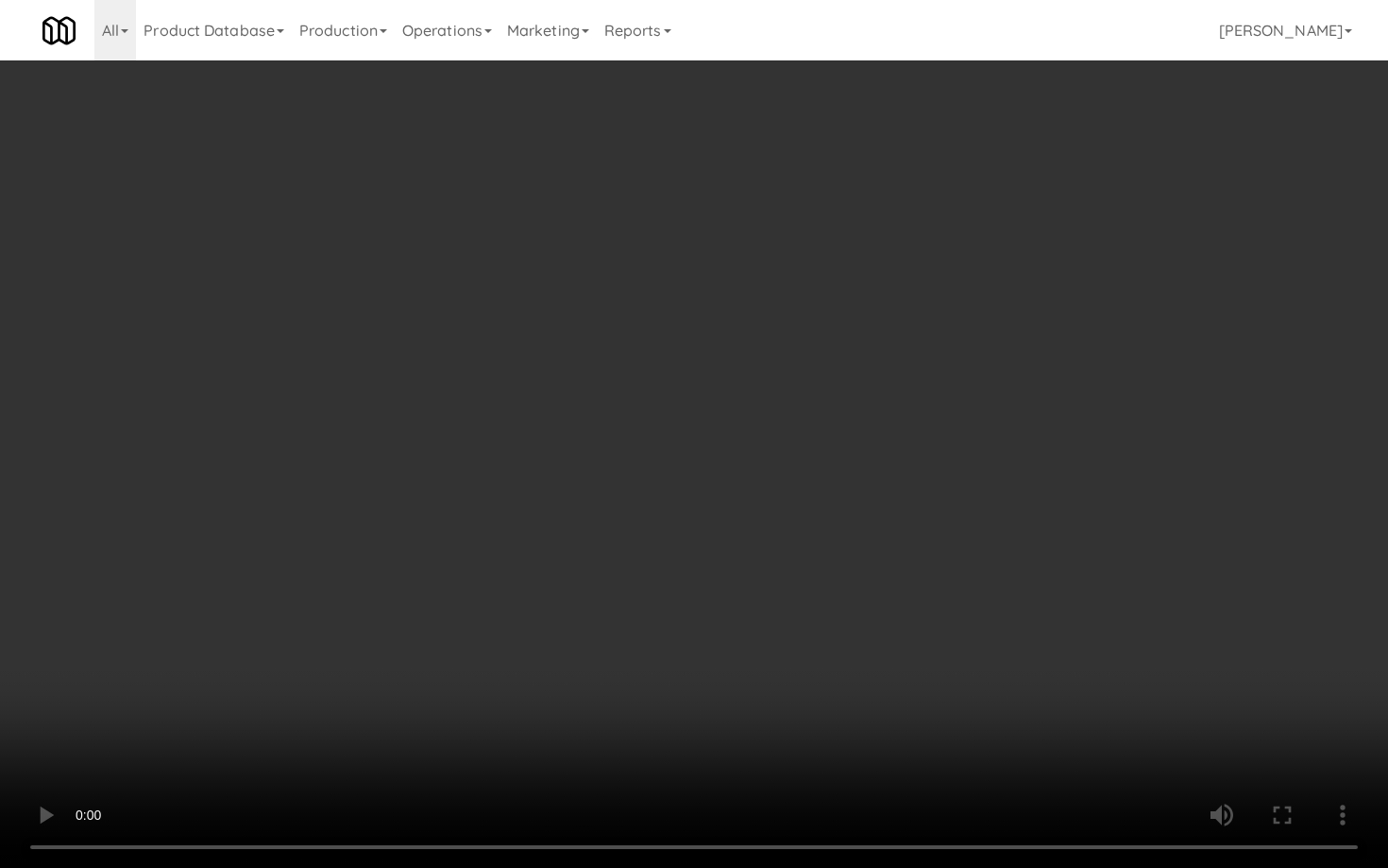
click at [1138, 617] on video at bounding box center [694, 434] width 1388 height 868
click at [1147, 570] on video at bounding box center [694, 434] width 1388 height 868
click at [1146, 569] on video at bounding box center [694, 434] width 1388 height 868
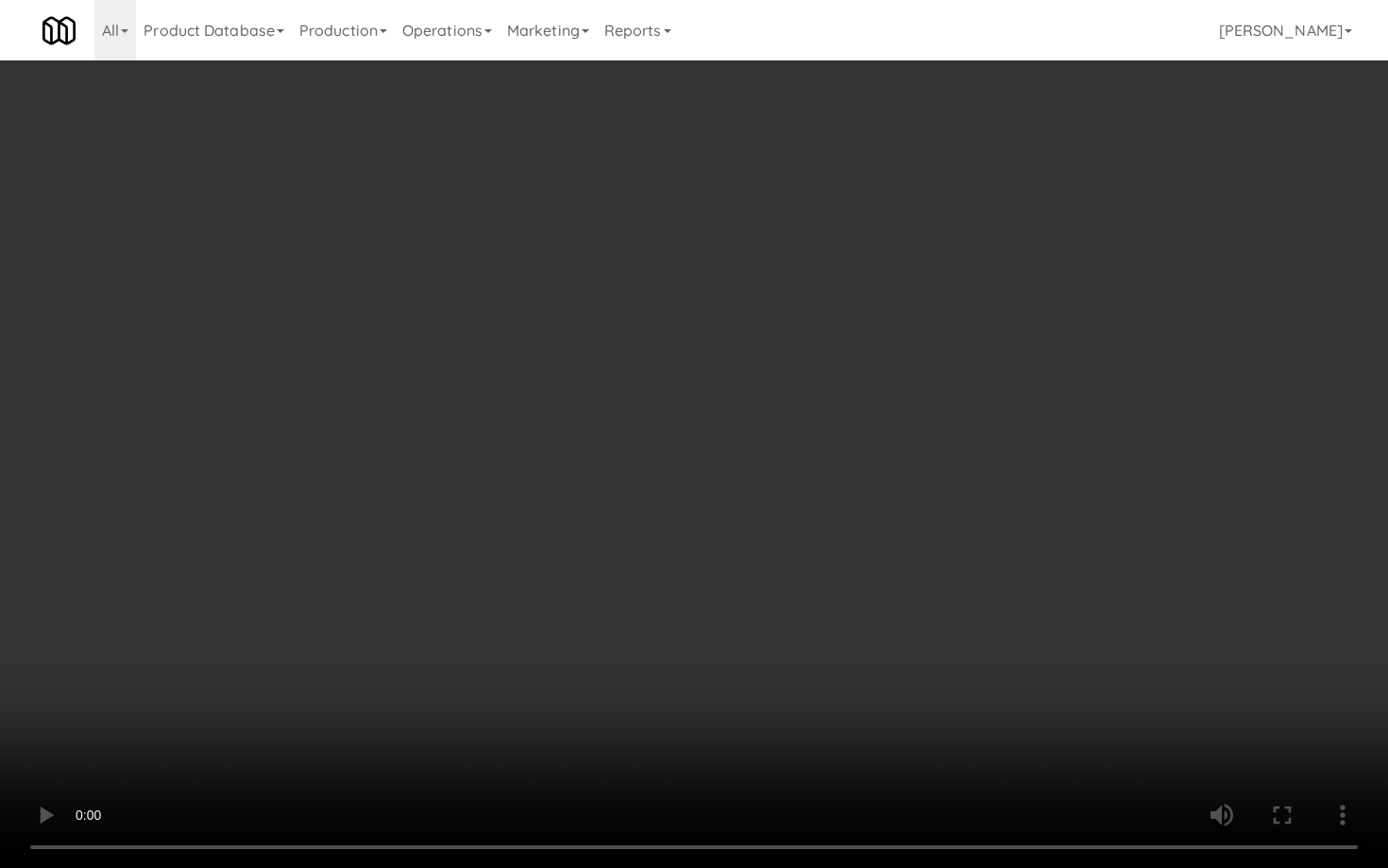
click at [1146, 569] on video at bounding box center [694, 434] width 1388 height 868
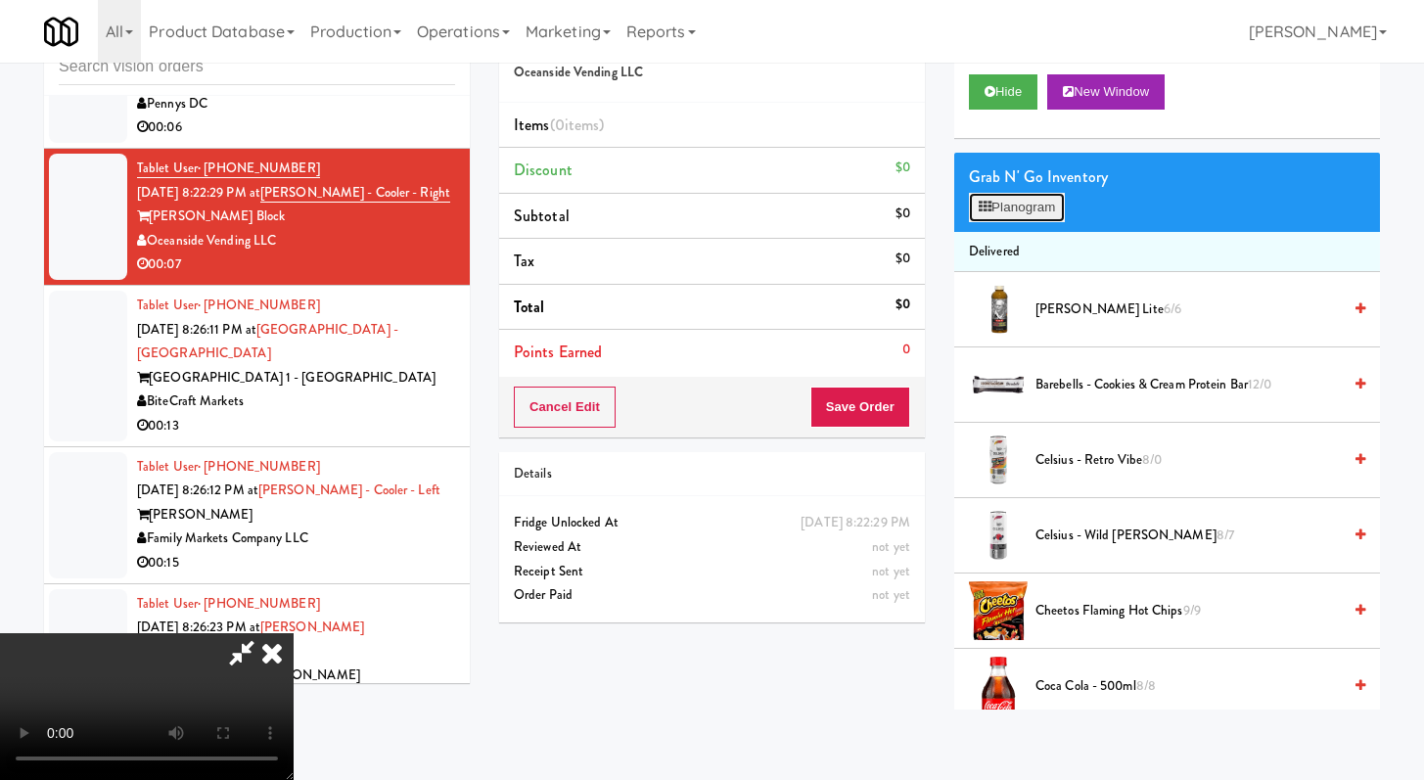
click at [1041, 214] on button "Planogram" at bounding box center [1017, 207] width 96 height 29
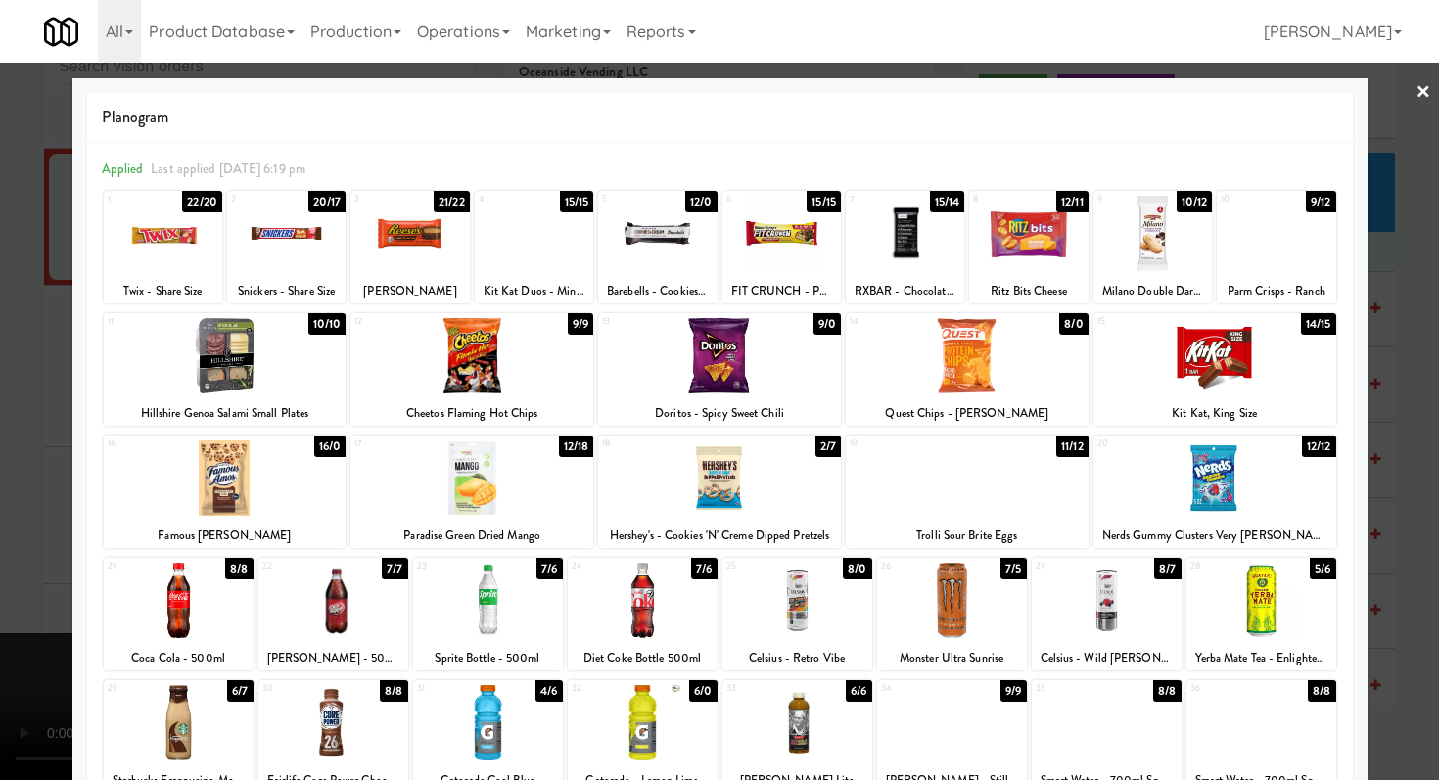
click at [201, 248] on div at bounding box center [163, 233] width 118 height 75
click at [200, 249] on div at bounding box center [163, 233] width 118 height 75
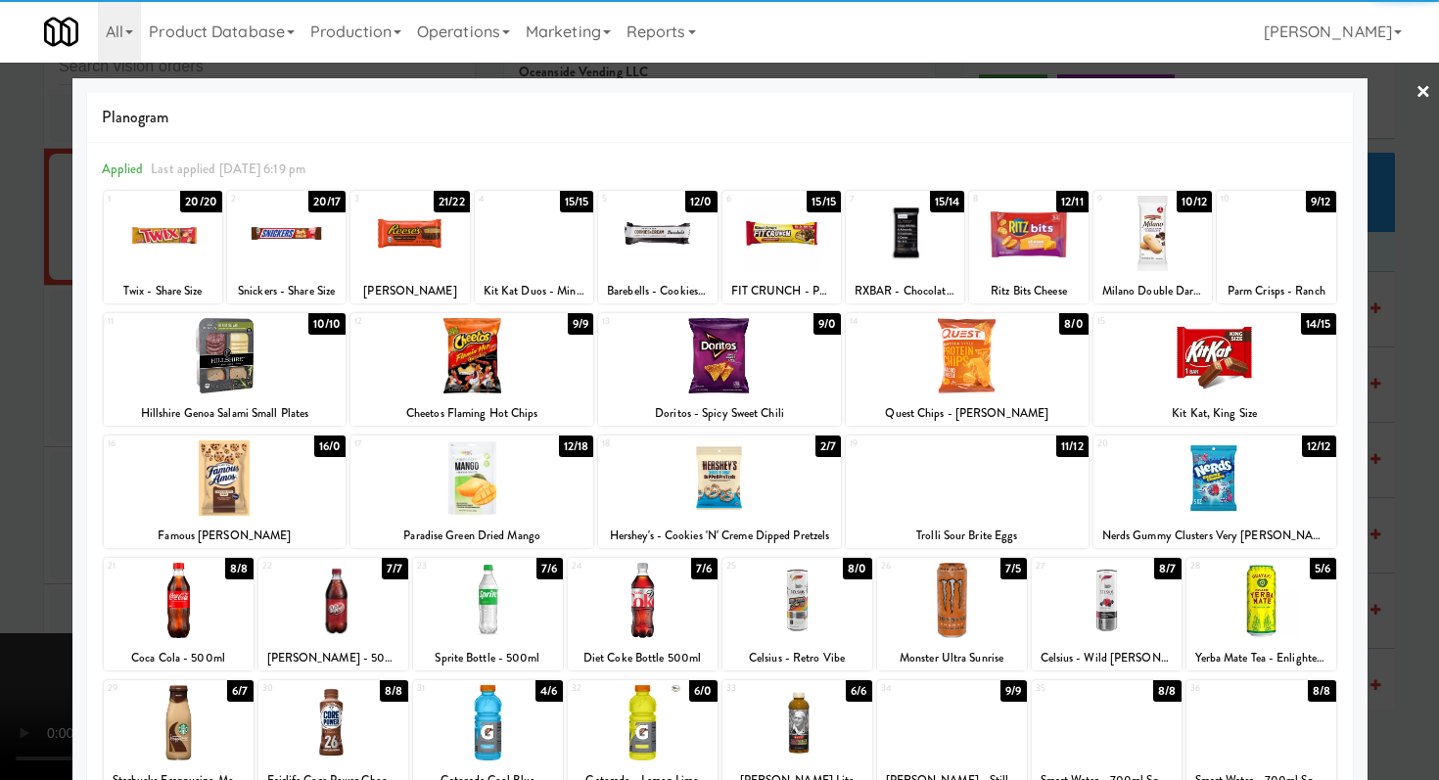
click at [373, 236] on div at bounding box center [409, 233] width 118 height 75
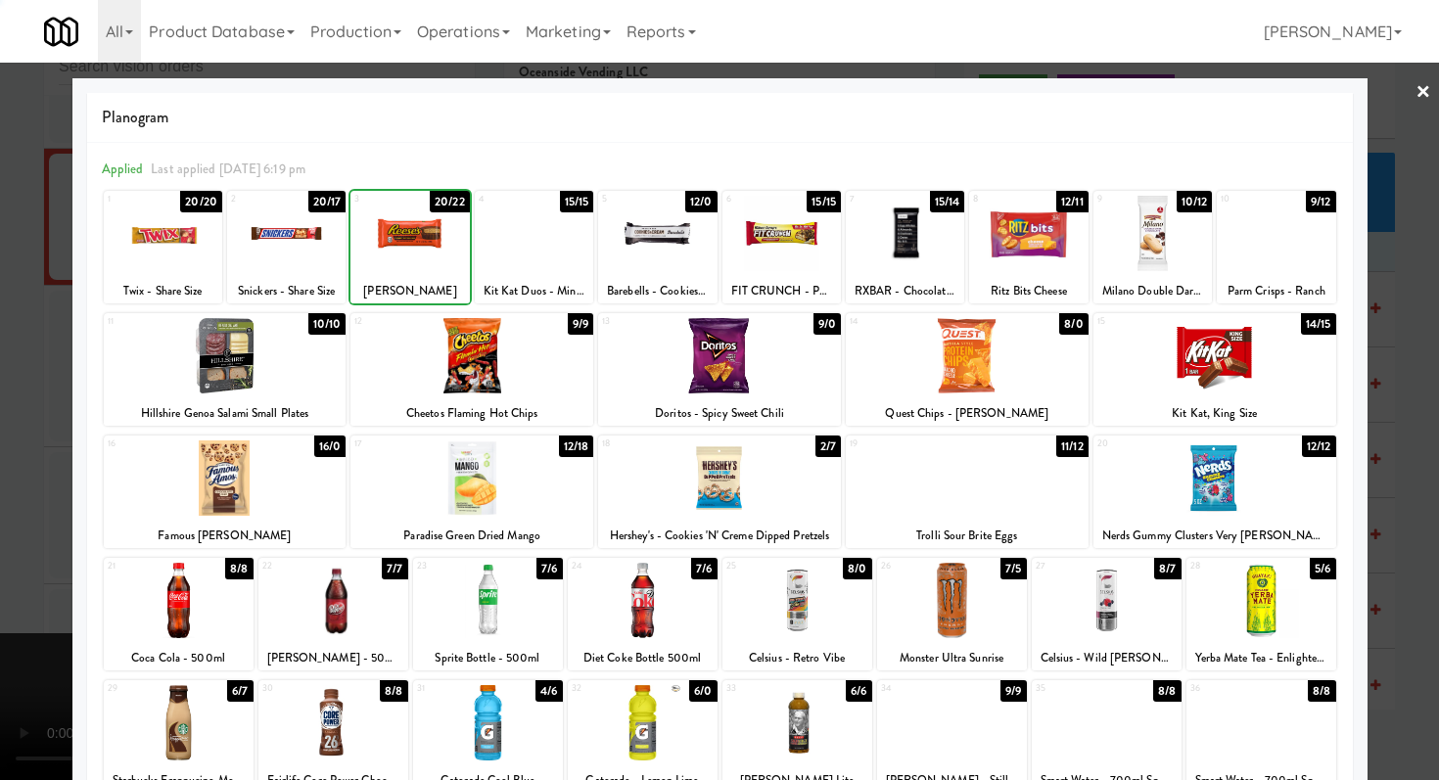
click at [0, 349] on div at bounding box center [719, 390] width 1439 height 780
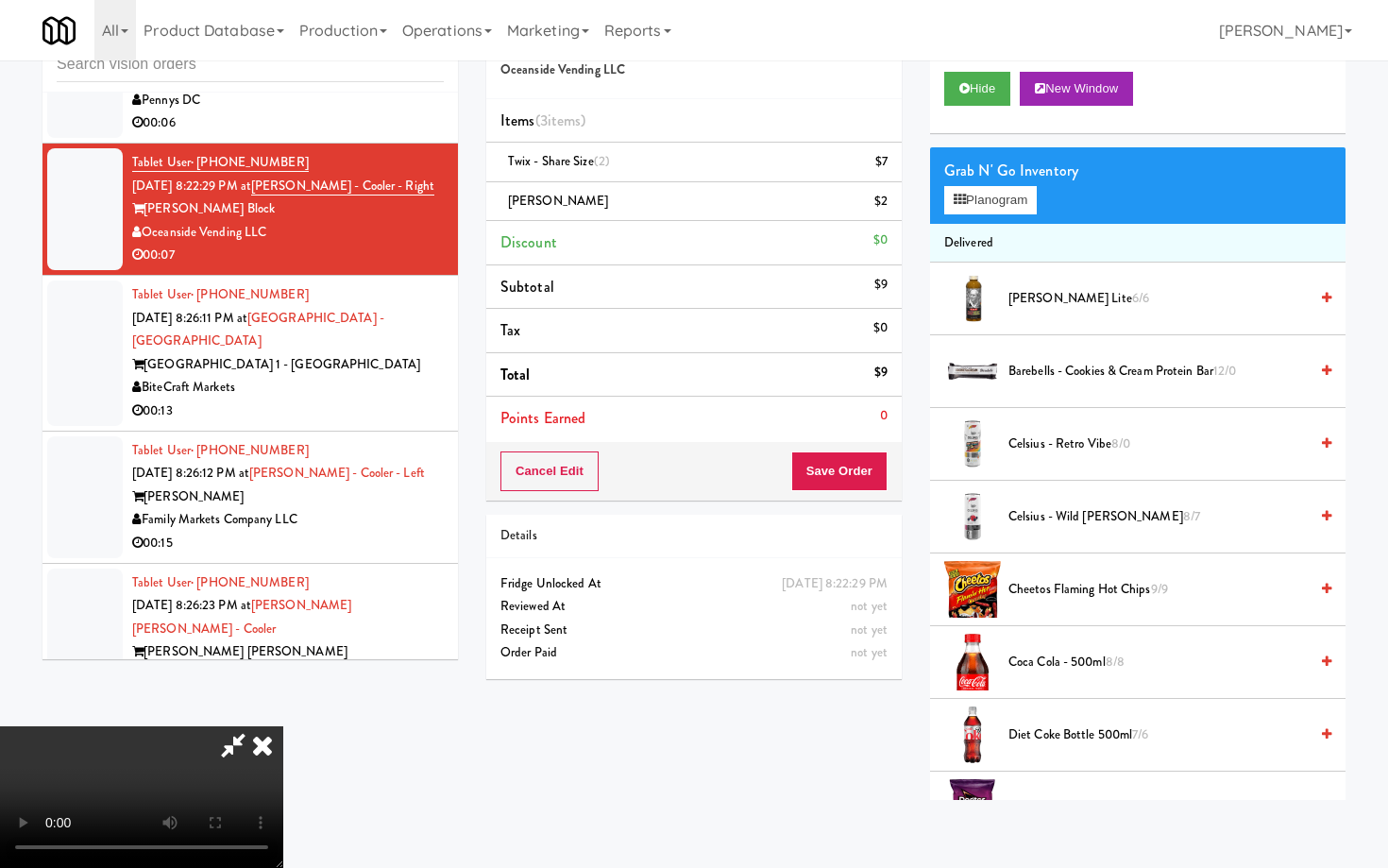
click at [284, 726] on video at bounding box center [142, 797] width 284 height 142
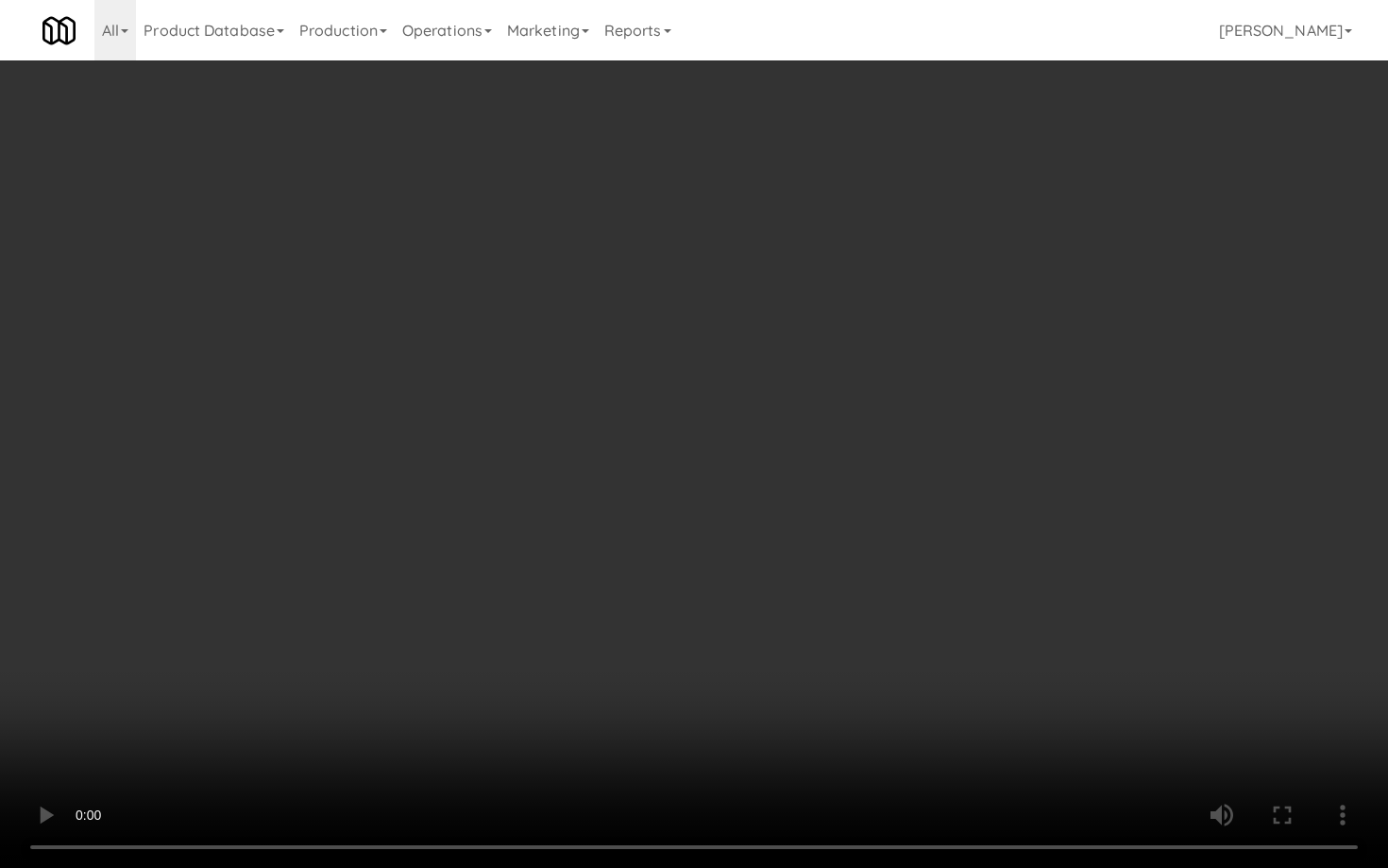
click at [747, 673] on video at bounding box center [694, 434] width 1388 height 868
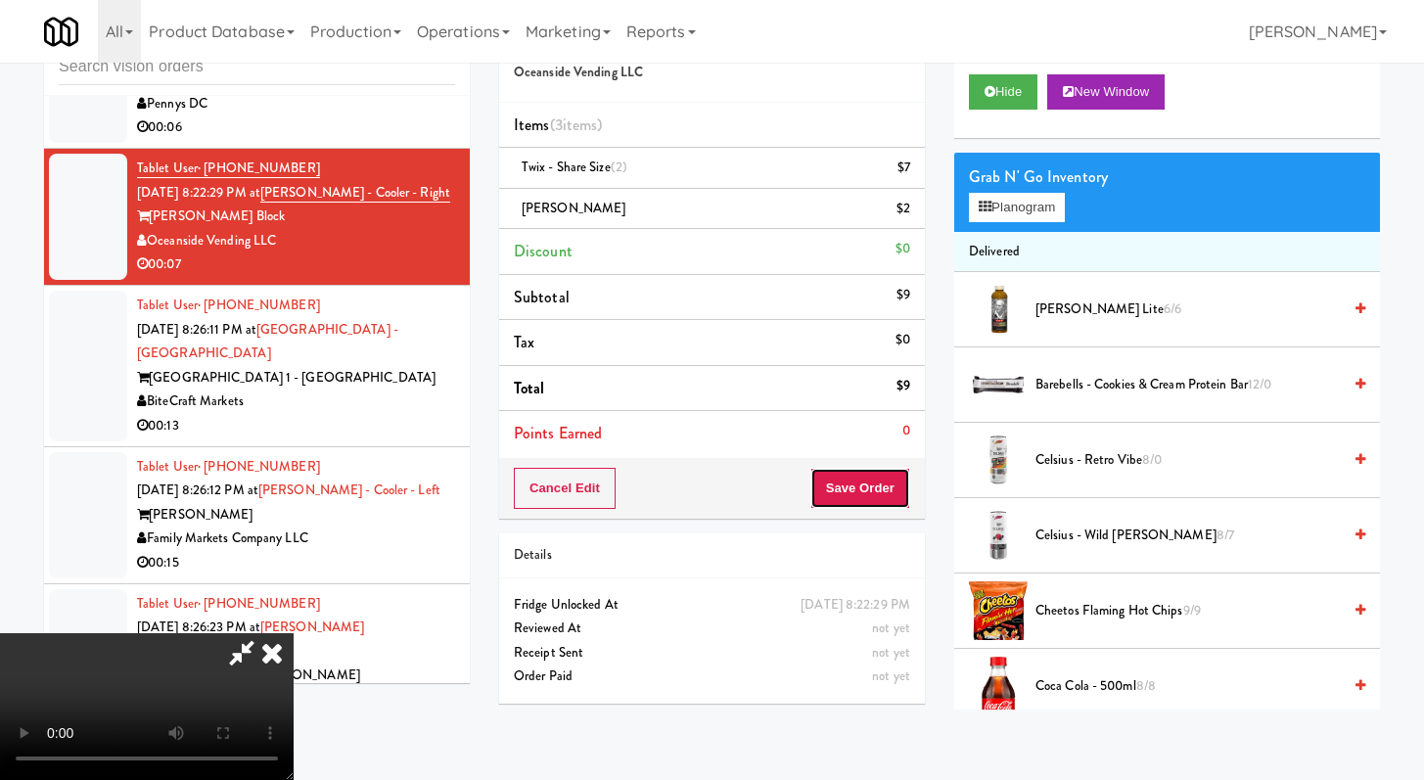
click at [878, 498] on button "Save Order" at bounding box center [861, 488] width 100 height 41
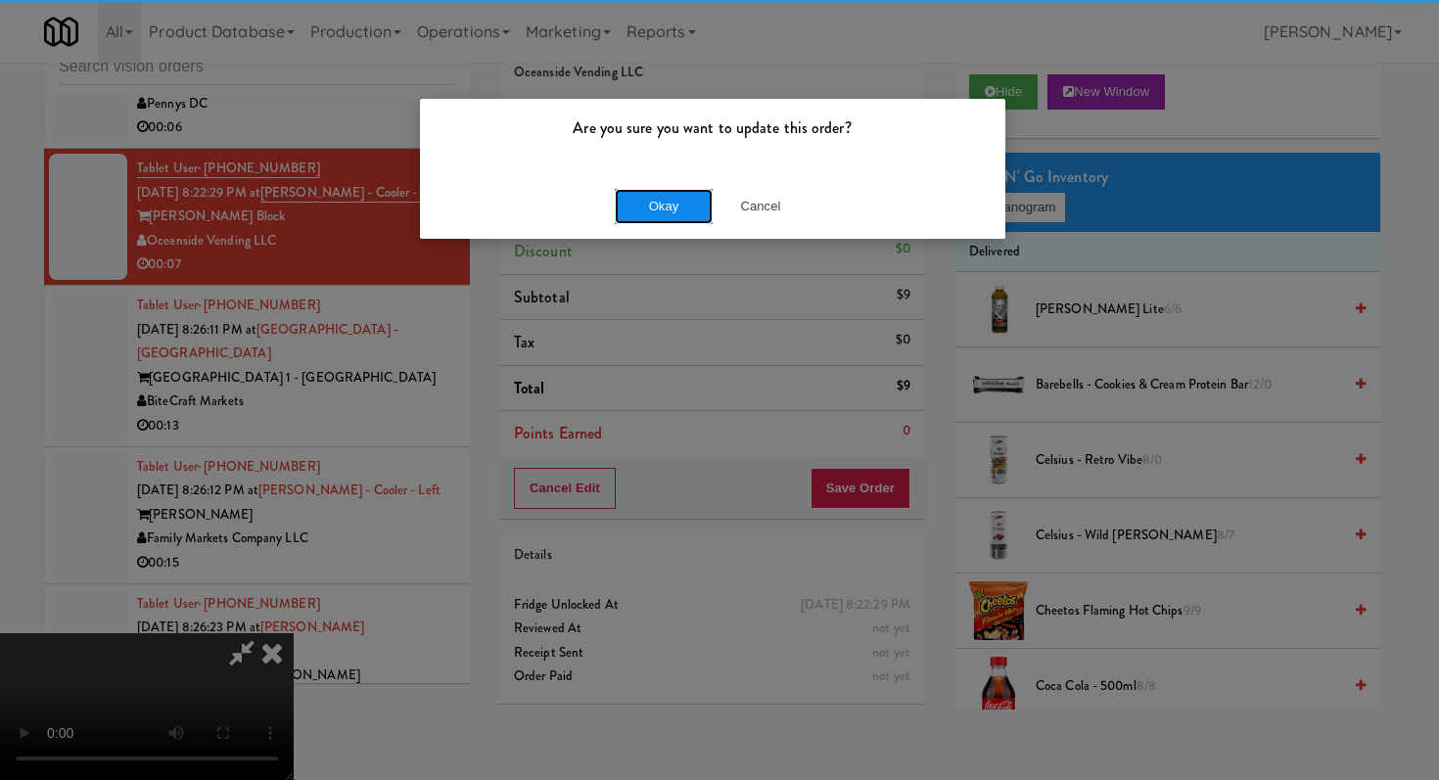
click at [698, 217] on button "Okay" at bounding box center [664, 206] width 98 height 35
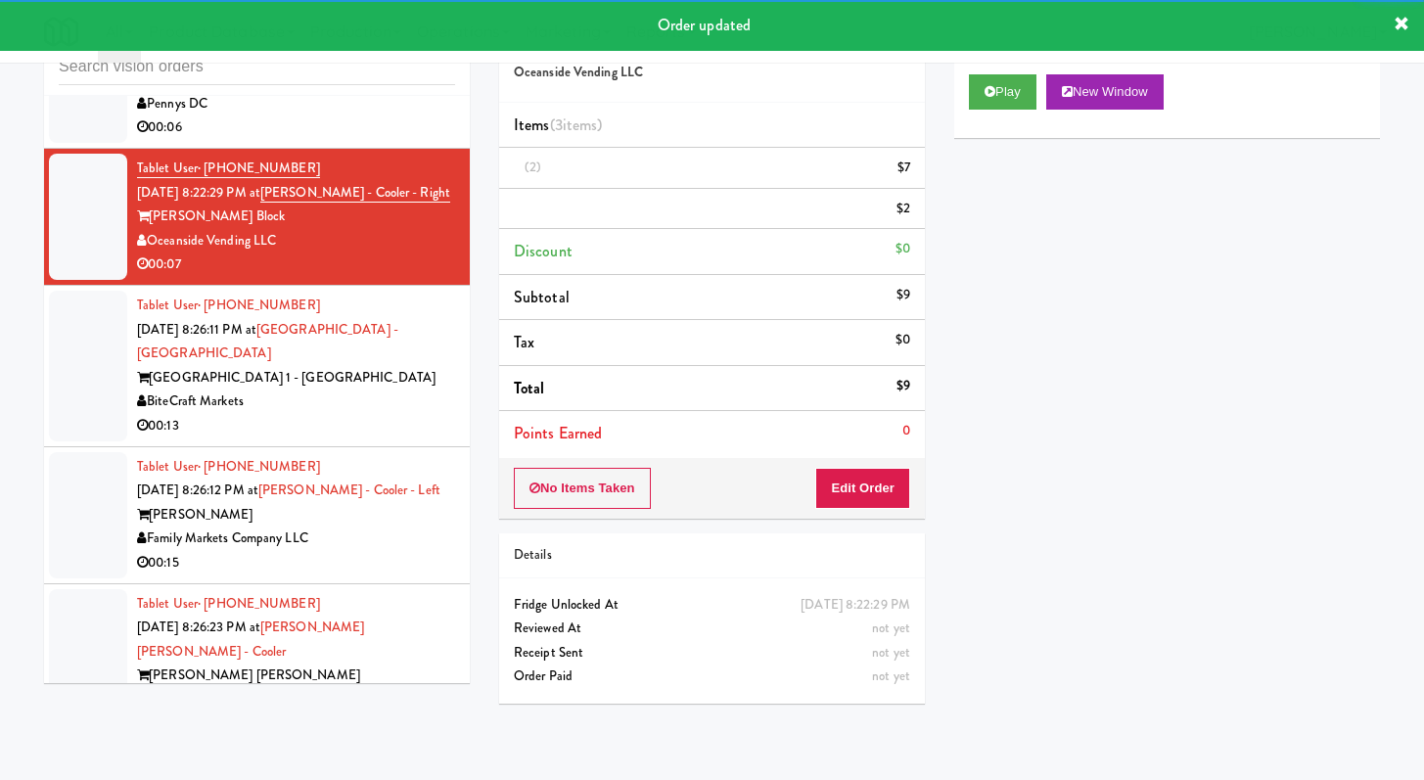
click at [370, 414] on div "00:13" at bounding box center [296, 426] width 318 height 24
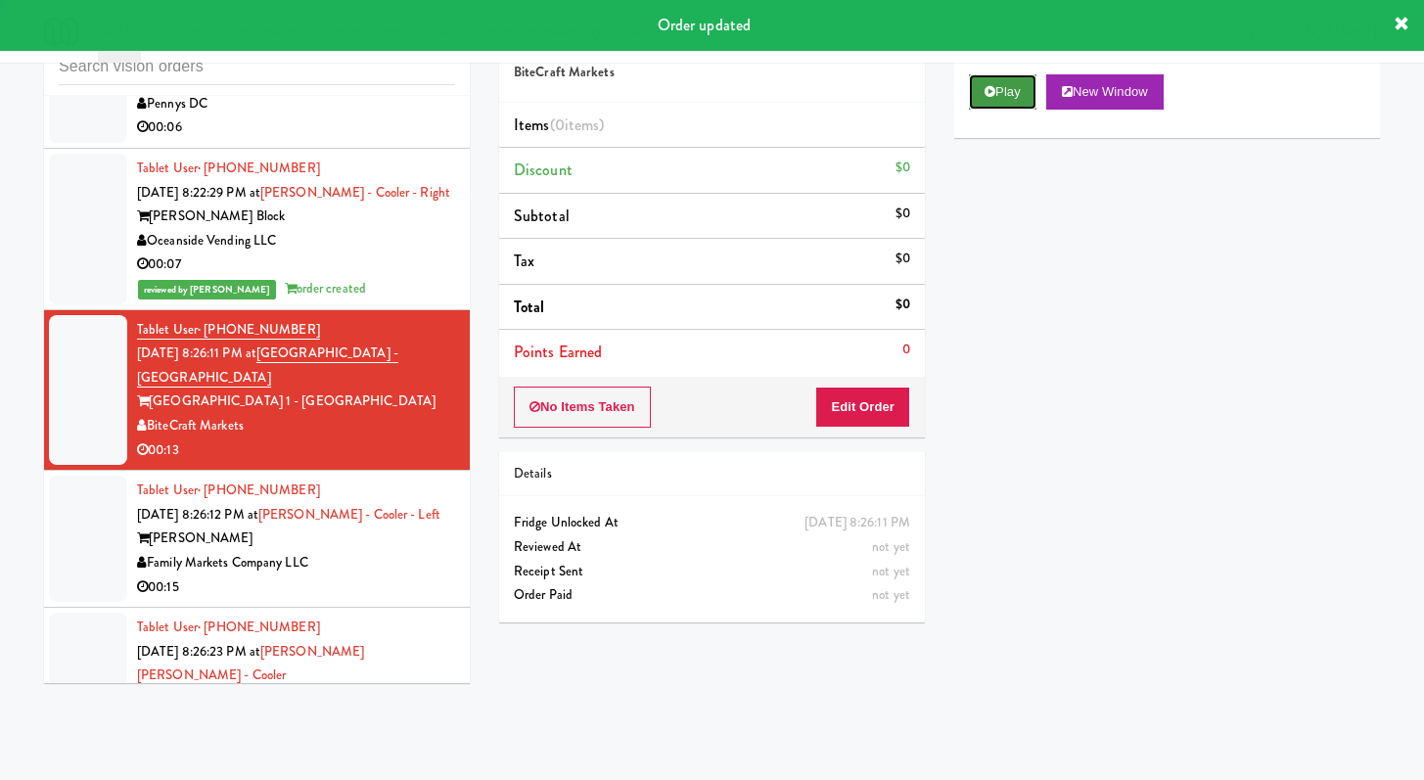
click at [1017, 90] on button "Play" at bounding box center [1003, 91] width 68 height 35
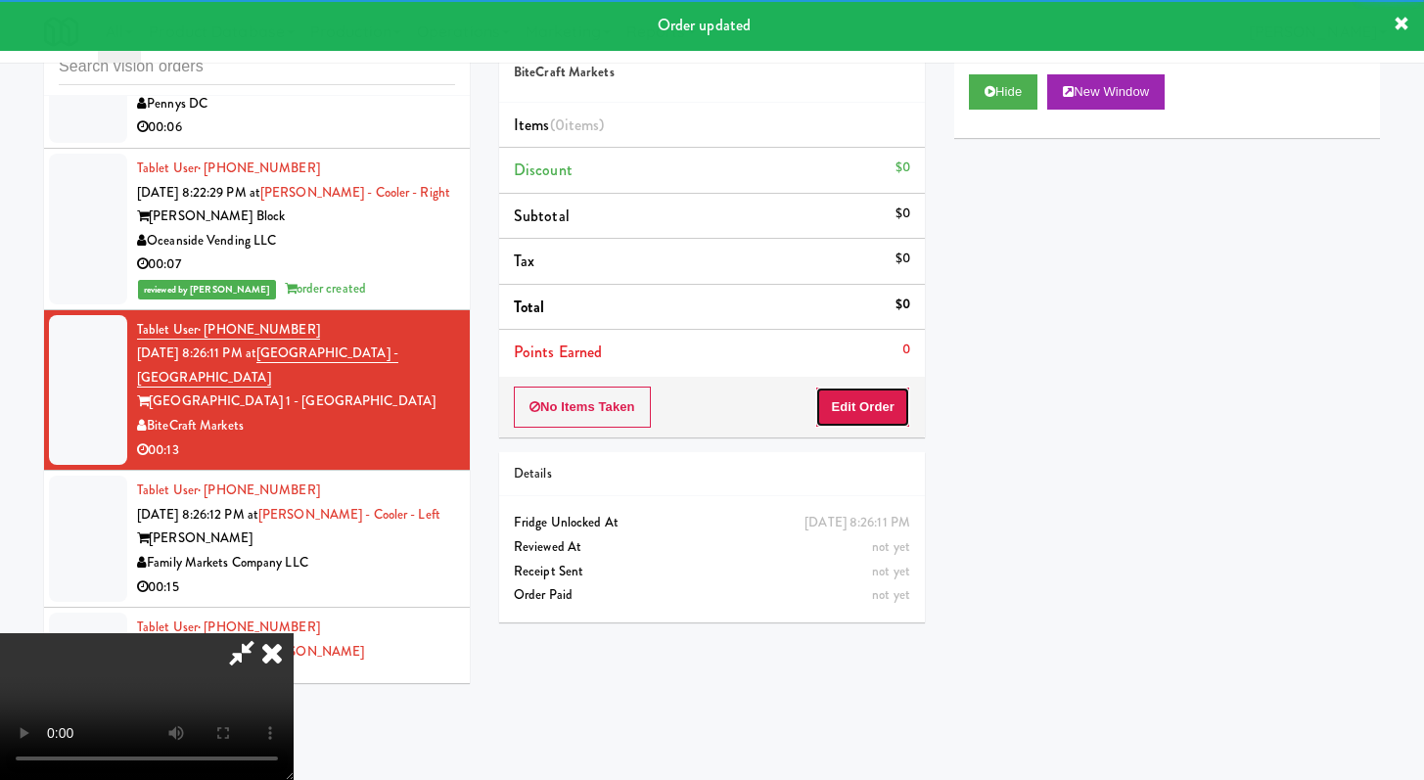
click at [873, 410] on button "Edit Order" at bounding box center [862, 407] width 95 height 41
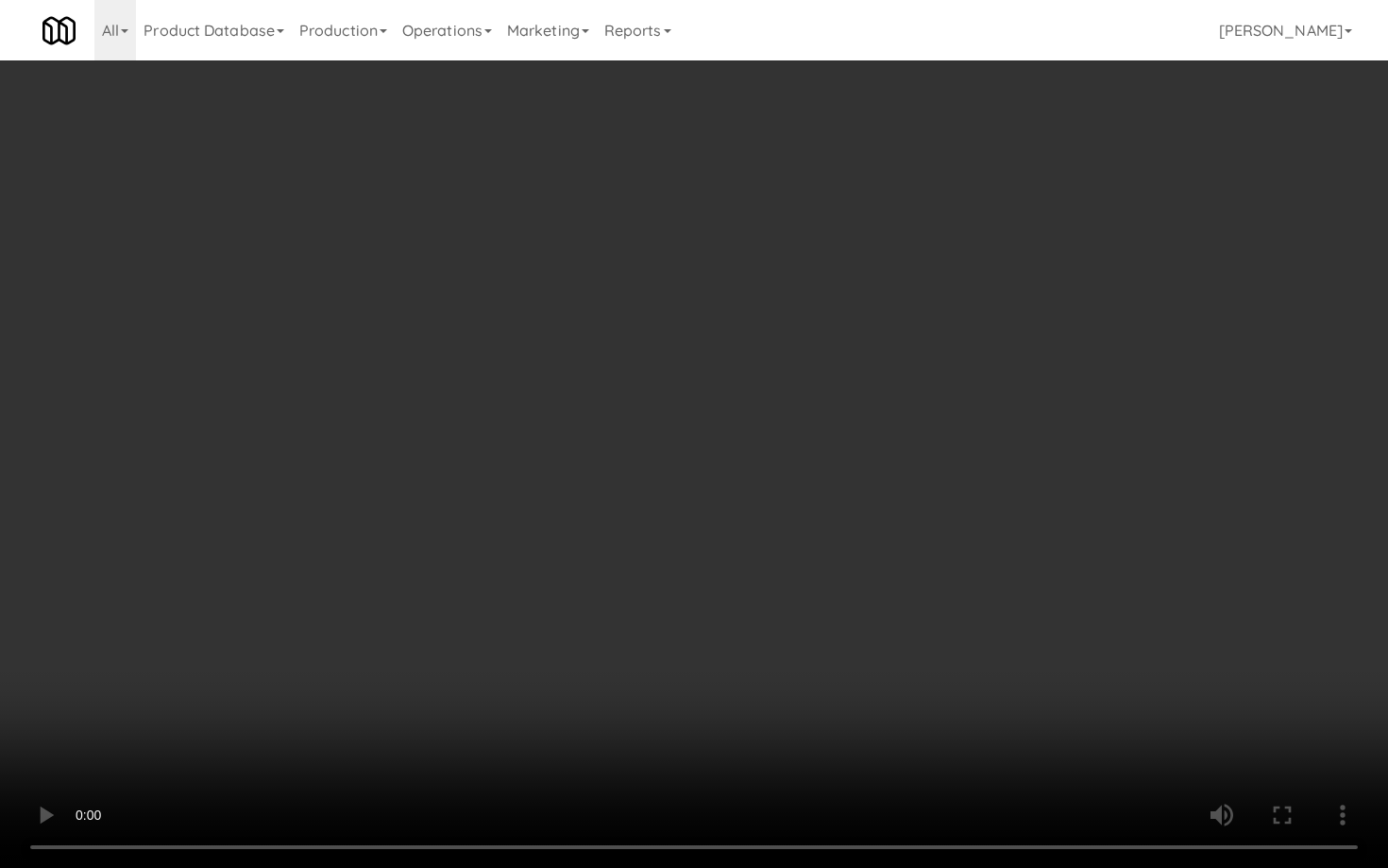
click at [890, 577] on video at bounding box center [694, 434] width 1388 height 868
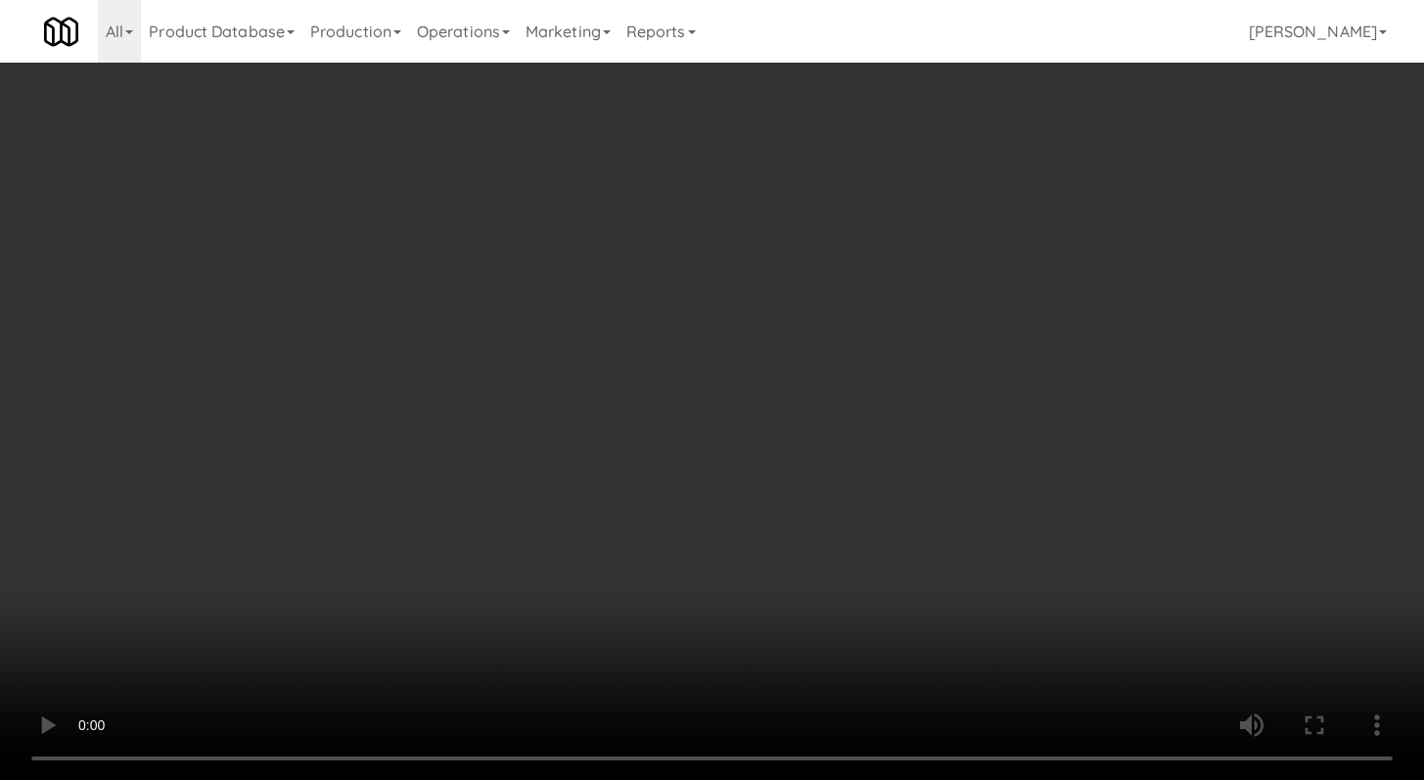
scroll to position [348, 0]
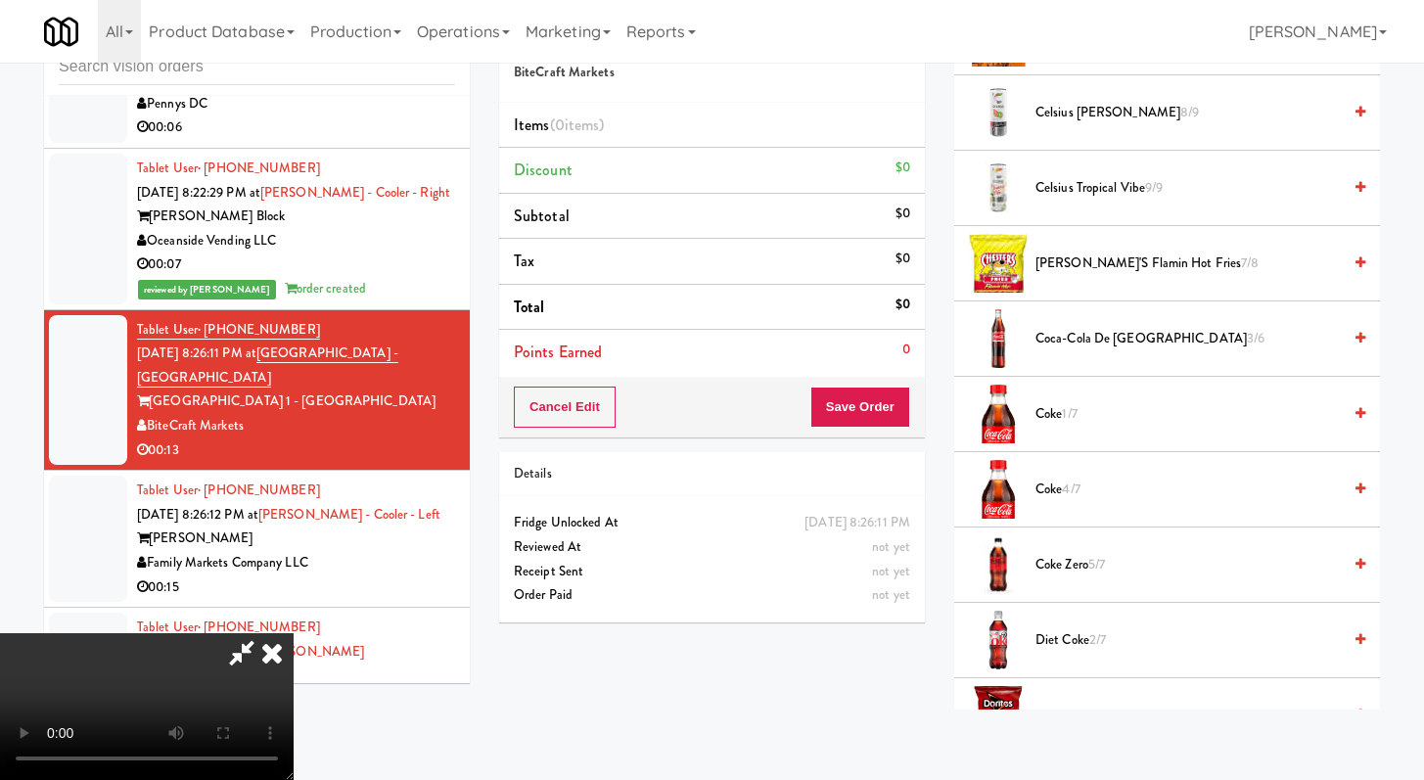
click at [1060, 347] on span "Coca-Cola de Mexico 3/6" at bounding box center [1188, 339] width 305 height 24
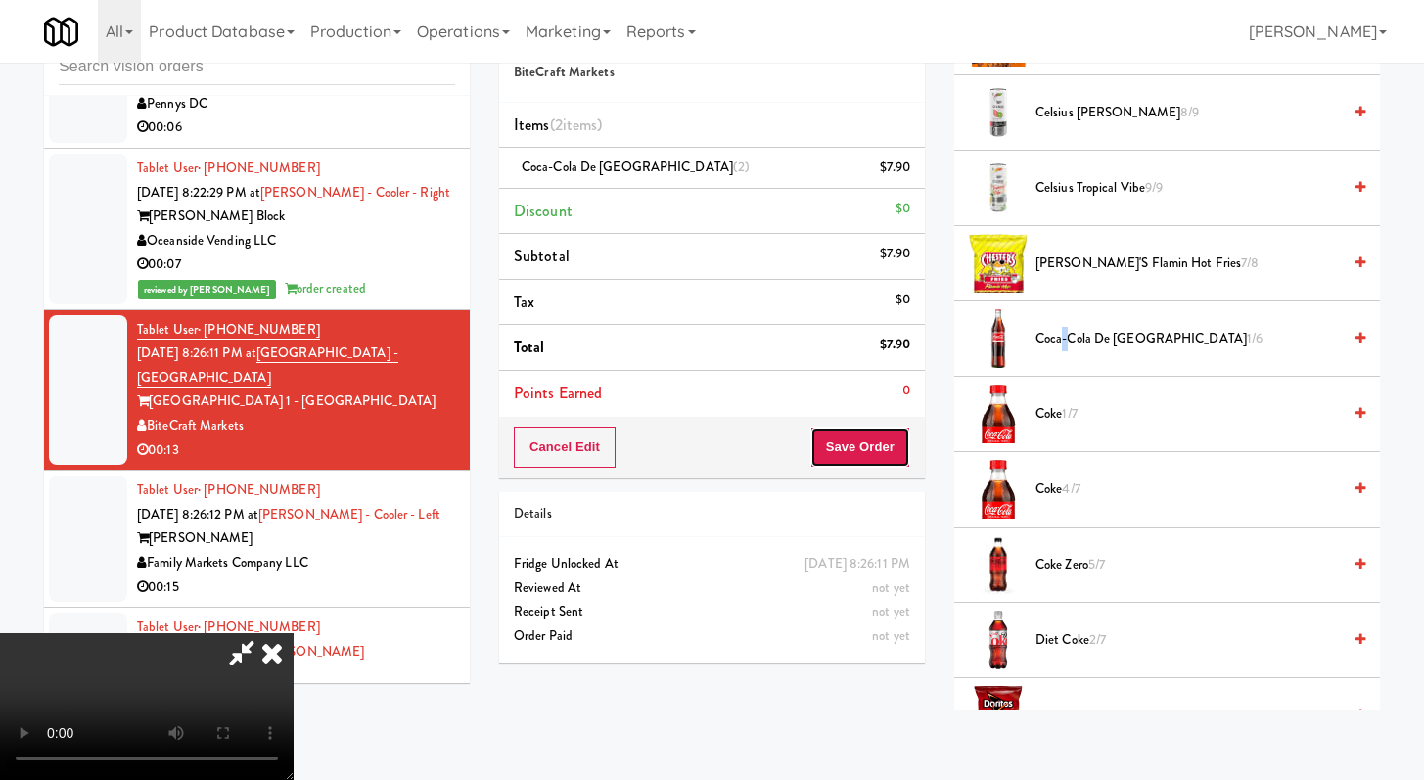
click at [884, 441] on button "Save Order" at bounding box center [861, 447] width 100 height 41
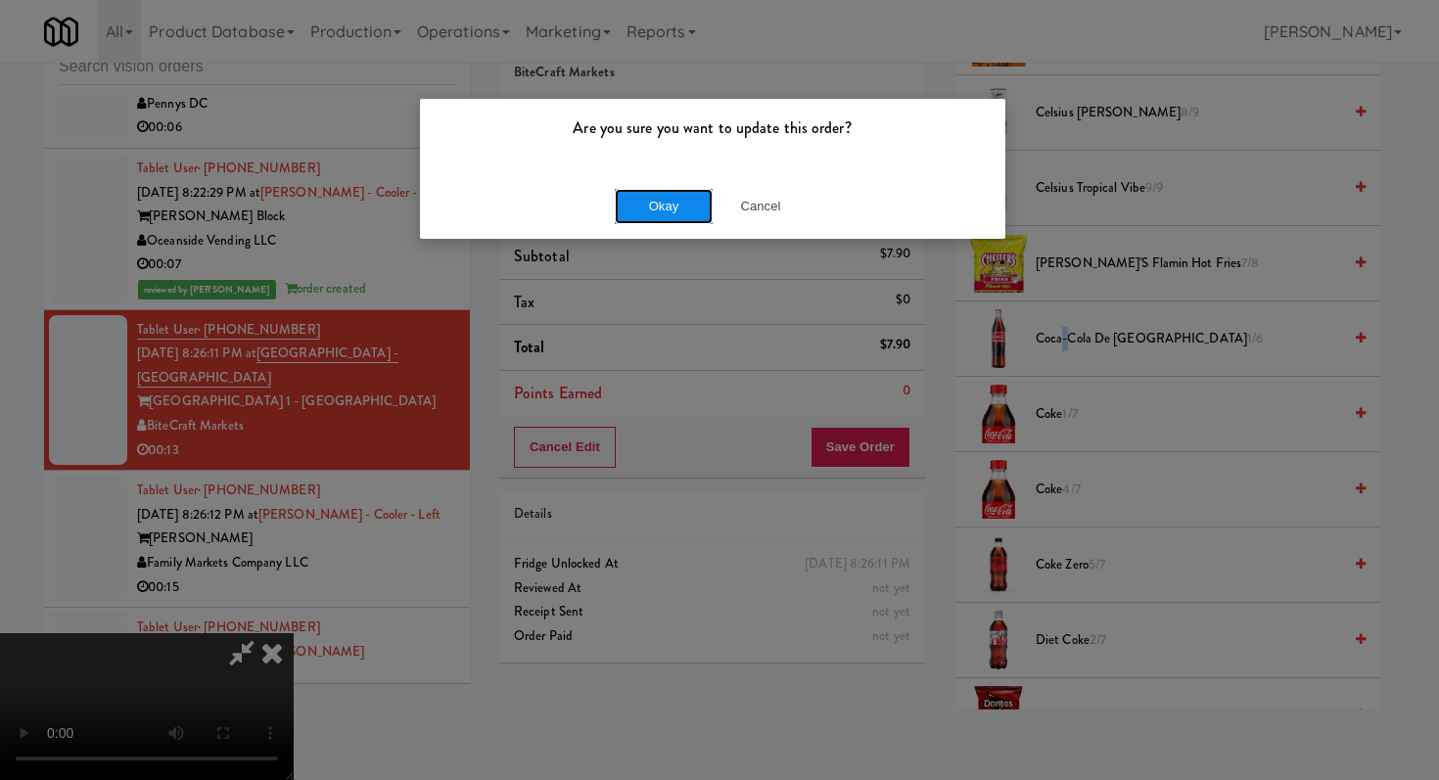
click at [655, 196] on button "Okay" at bounding box center [664, 206] width 98 height 35
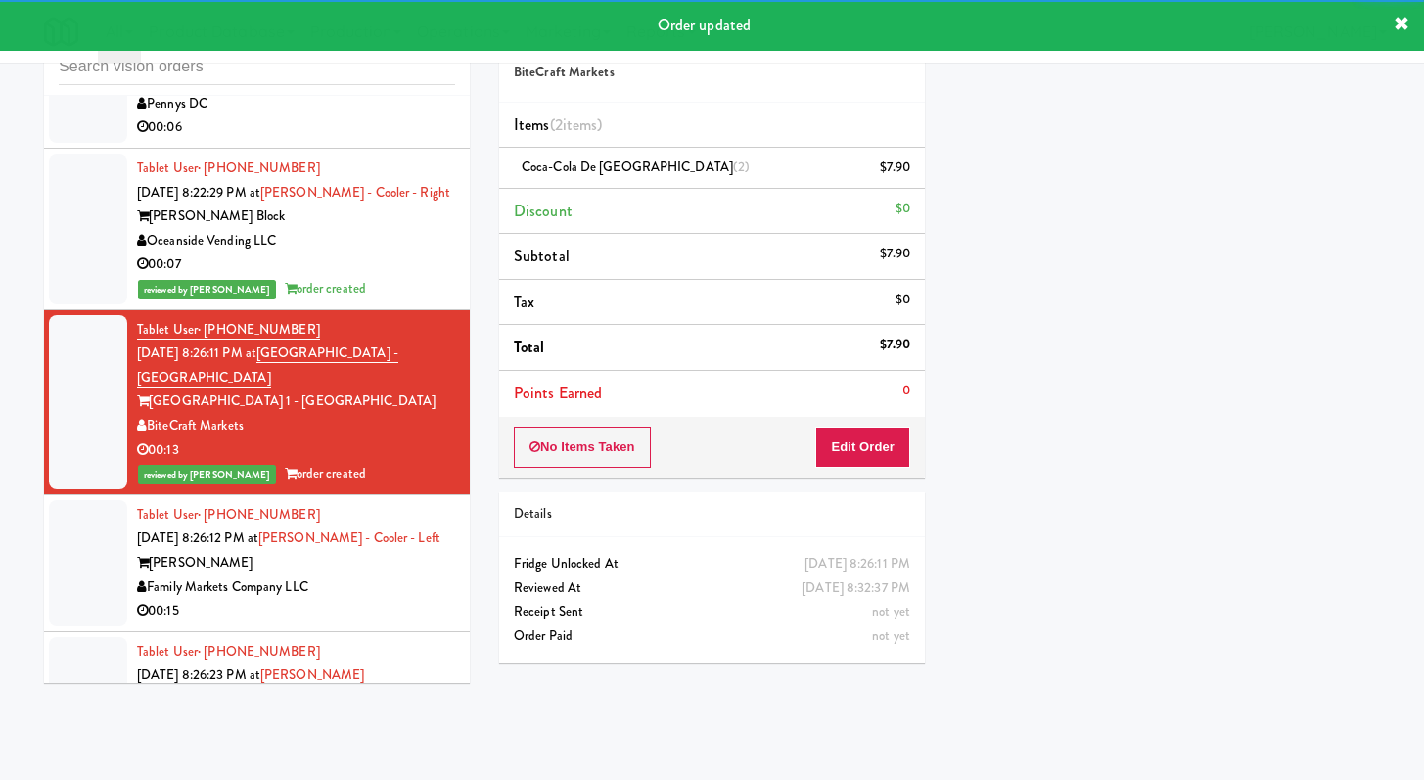
scroll to position [2638, 0]
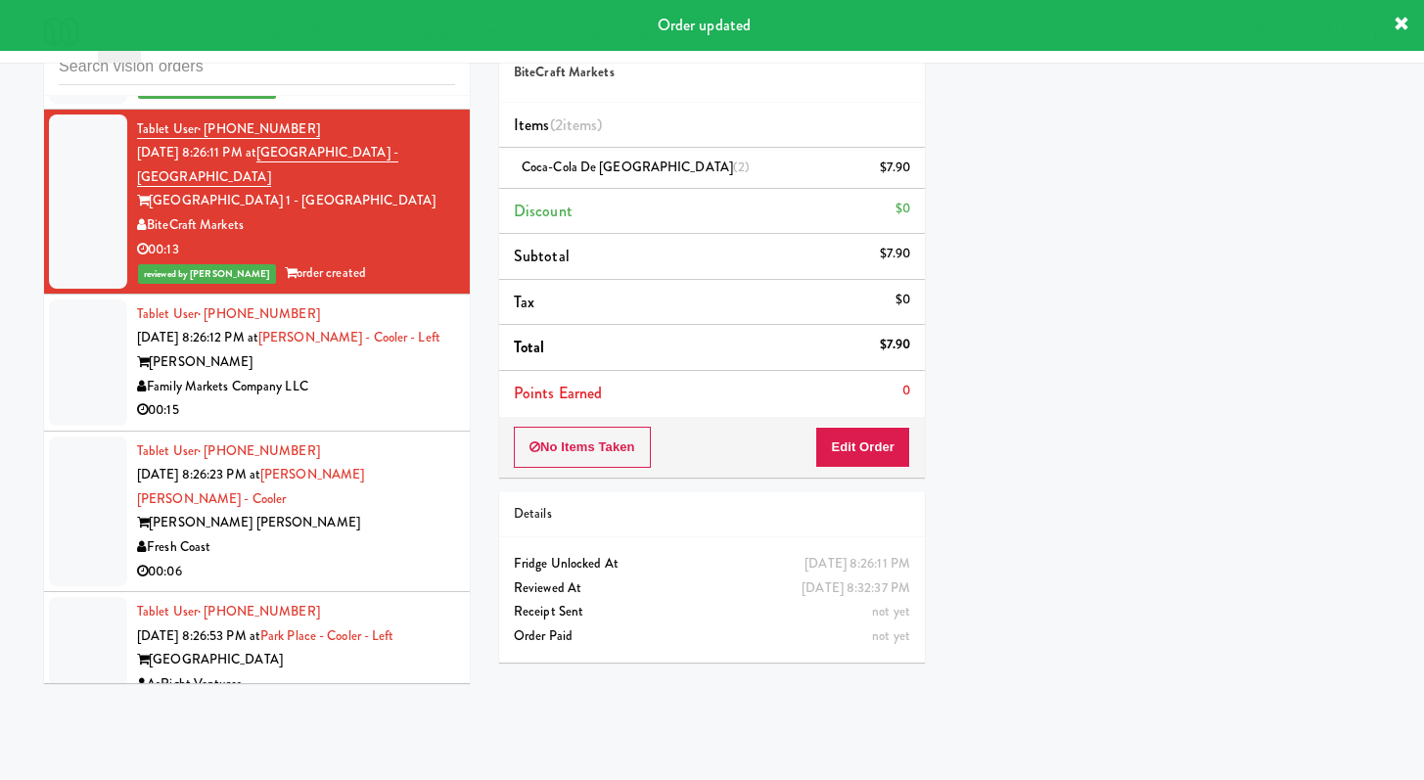
click at [338, 360] on li "Tablet User · (202) 378-8957 Oct 5, 2025 8:26:12 PM at Rowan - Cooler - Left Ro…" at bounding box center [257, 363] width 426 height 137
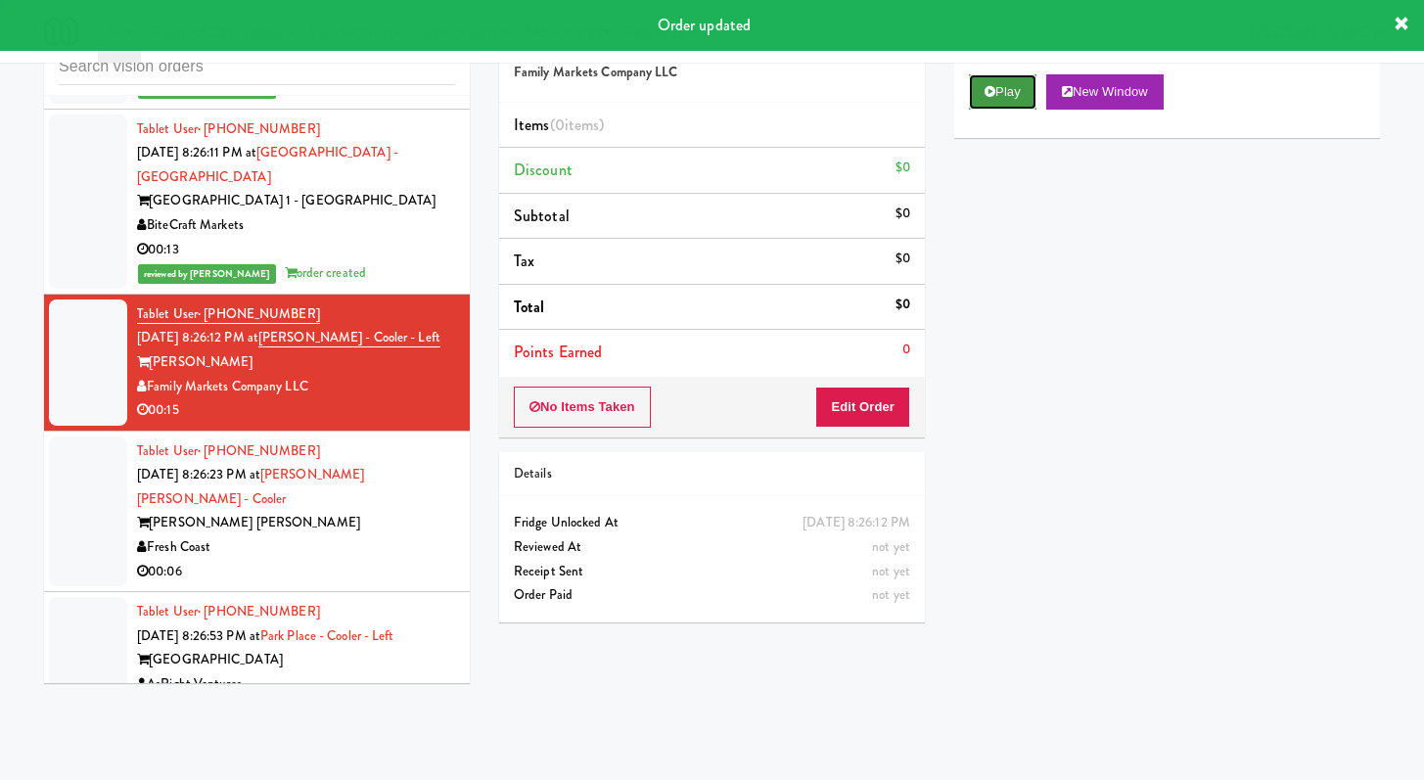
click at [996, 99] on button "Play" at bounding box center [1003, 91] width 68 height 35
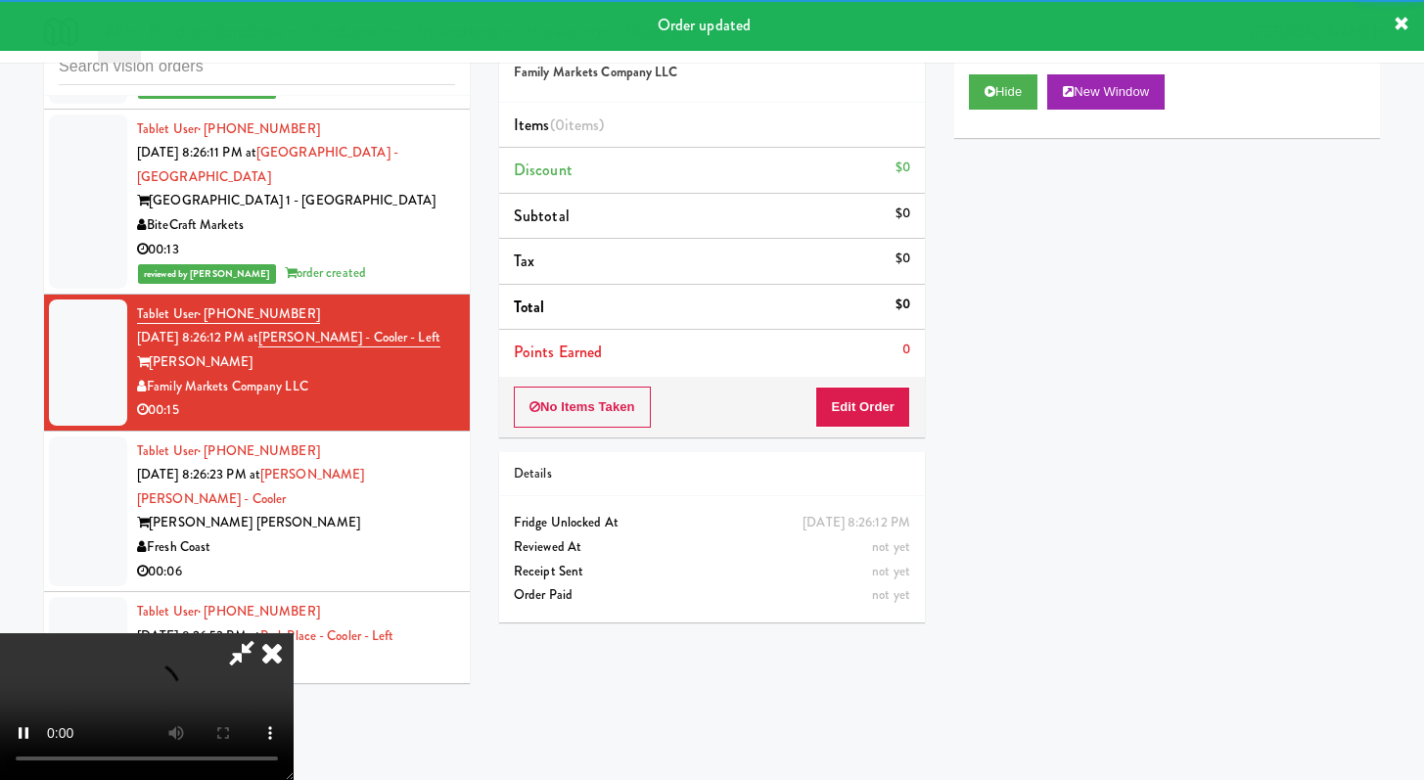
click at [863, 431] on div "No Items Taken Edit Order" at bounding box center [712, 407] width 426 height 61
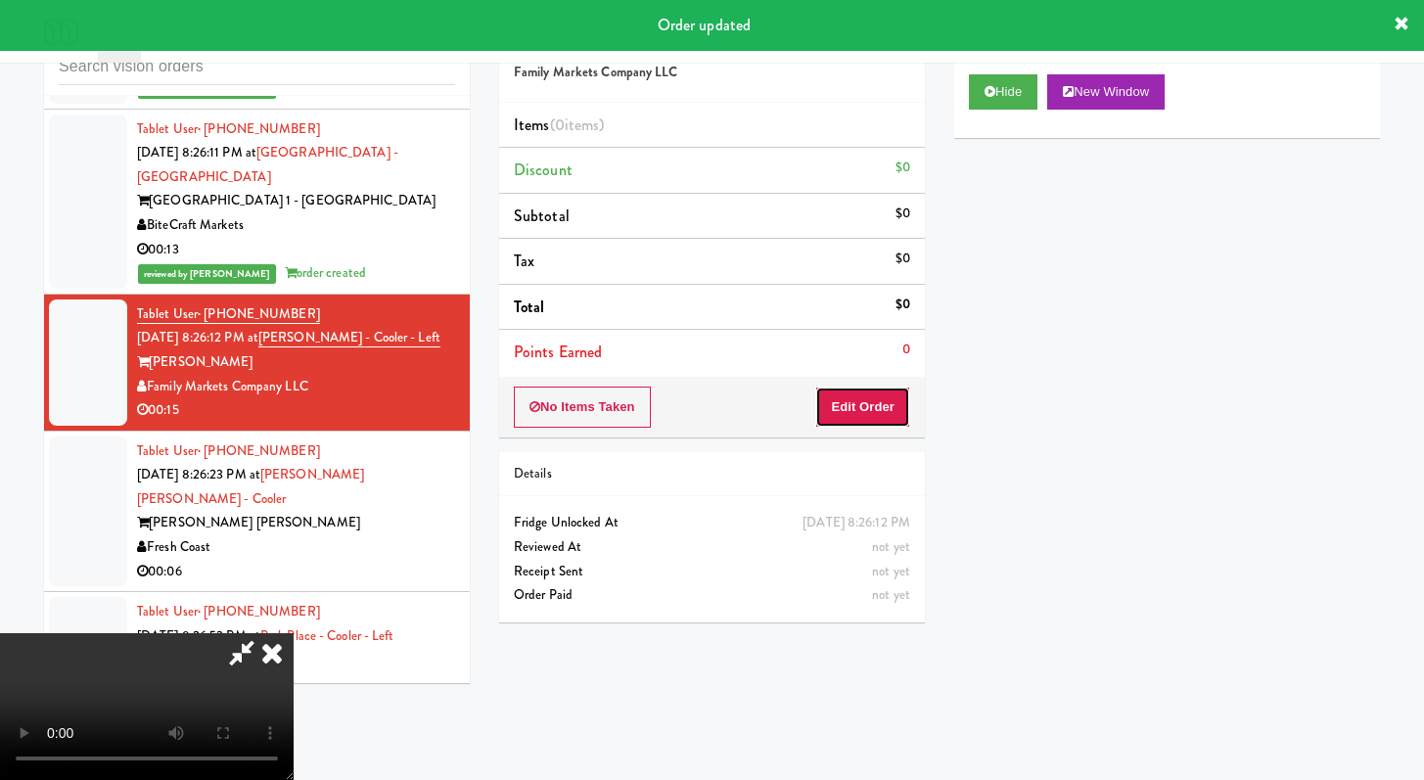
click at [871, 395] on button "Edit Order" at bounding box center [862, 407] width 95 height 41
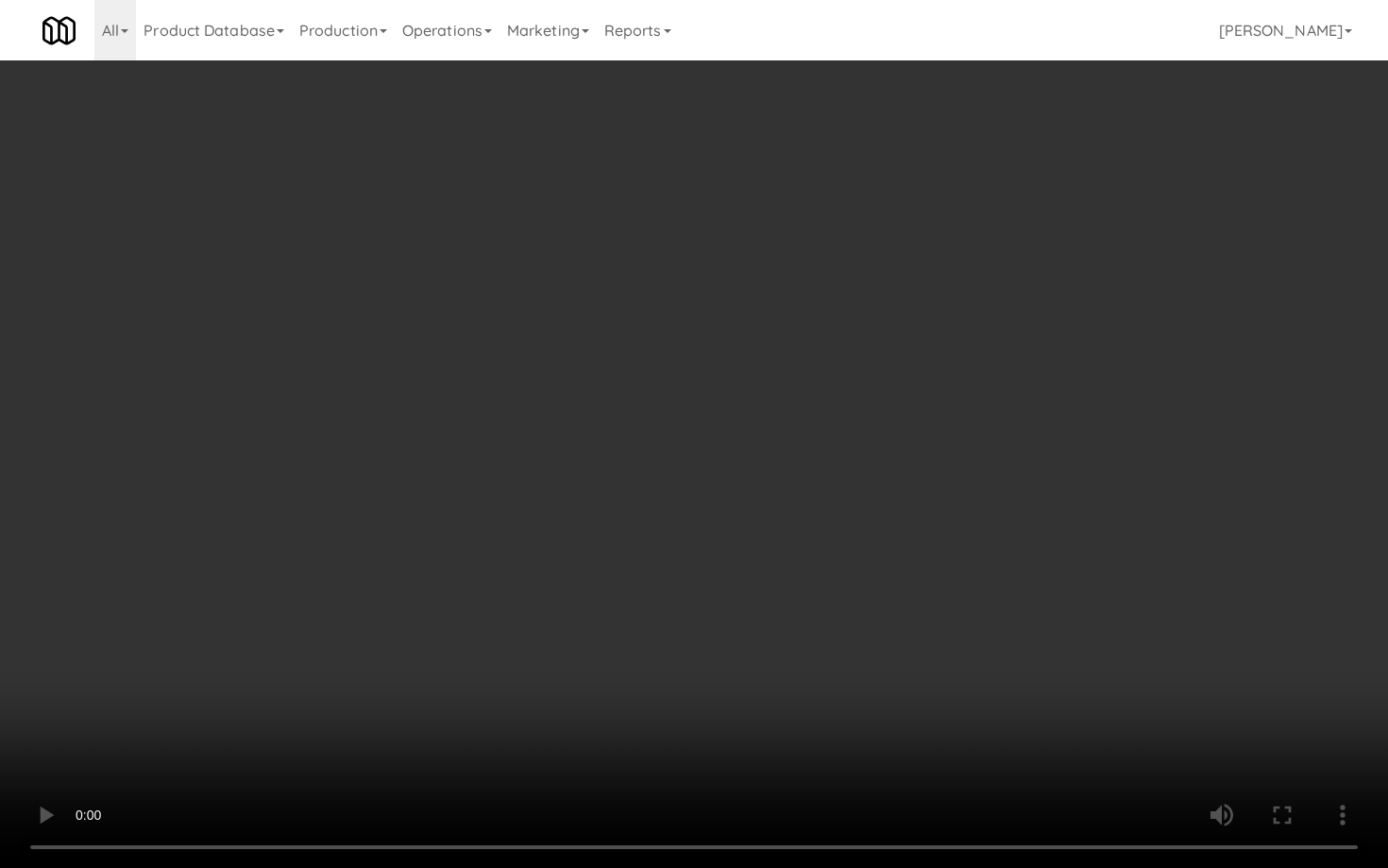
click at [727, 651] on video at bounding box center [694, 434] width 1388 height 868
click at [727, 641] on video at bounding box center [694, 434] width 1388 height 868
click at [727, 639] on video at bounding box center [694, 434] width 1388 height 868
click at [731, 630] on video at bounding box center [694, 434] width 1388 height 868
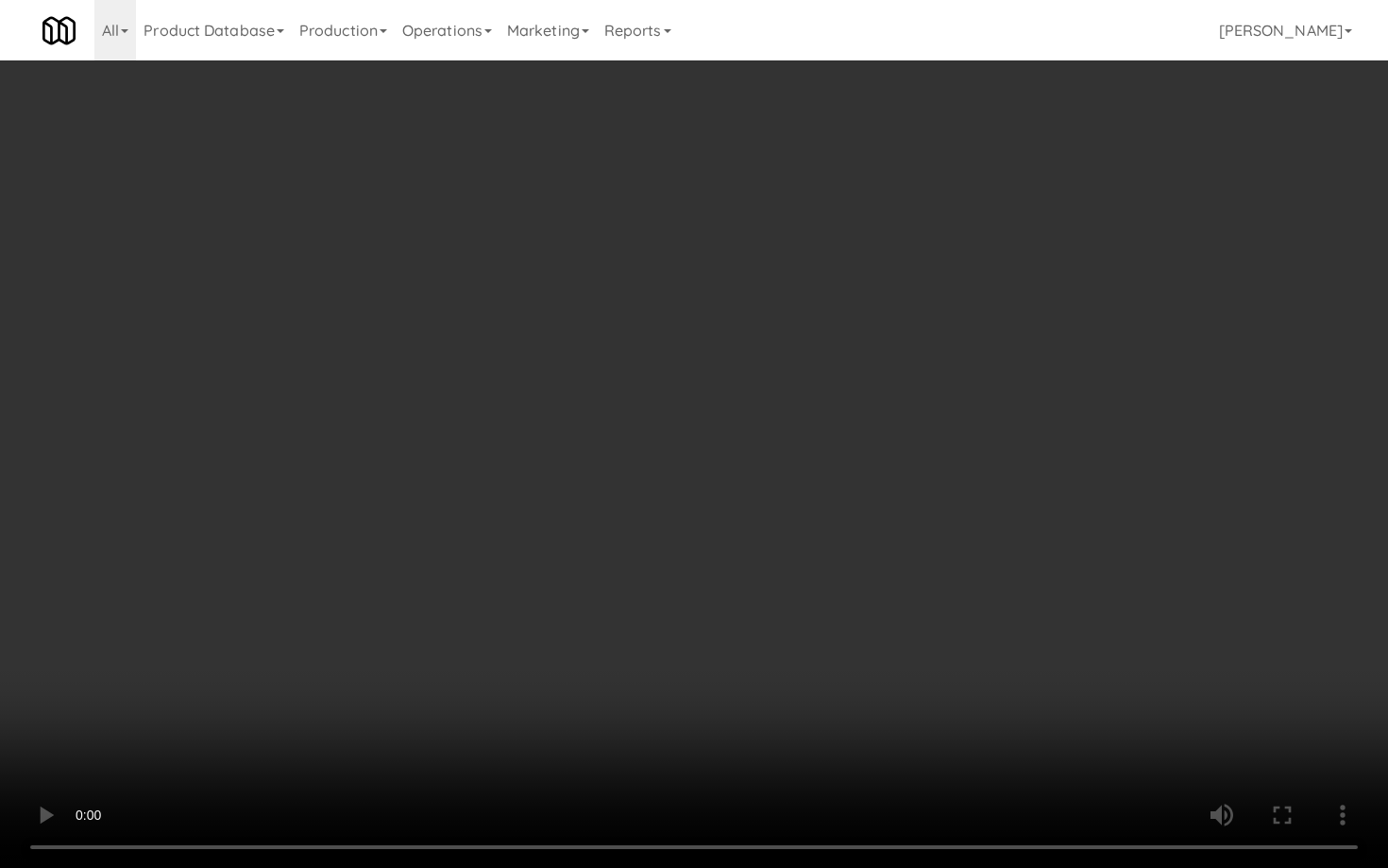
click at [731, 630] on video at bounding box center [694, 434] width 1388 height 868
click at [784, 627] on video at bounding box center [694, 434] width 1388 height 868
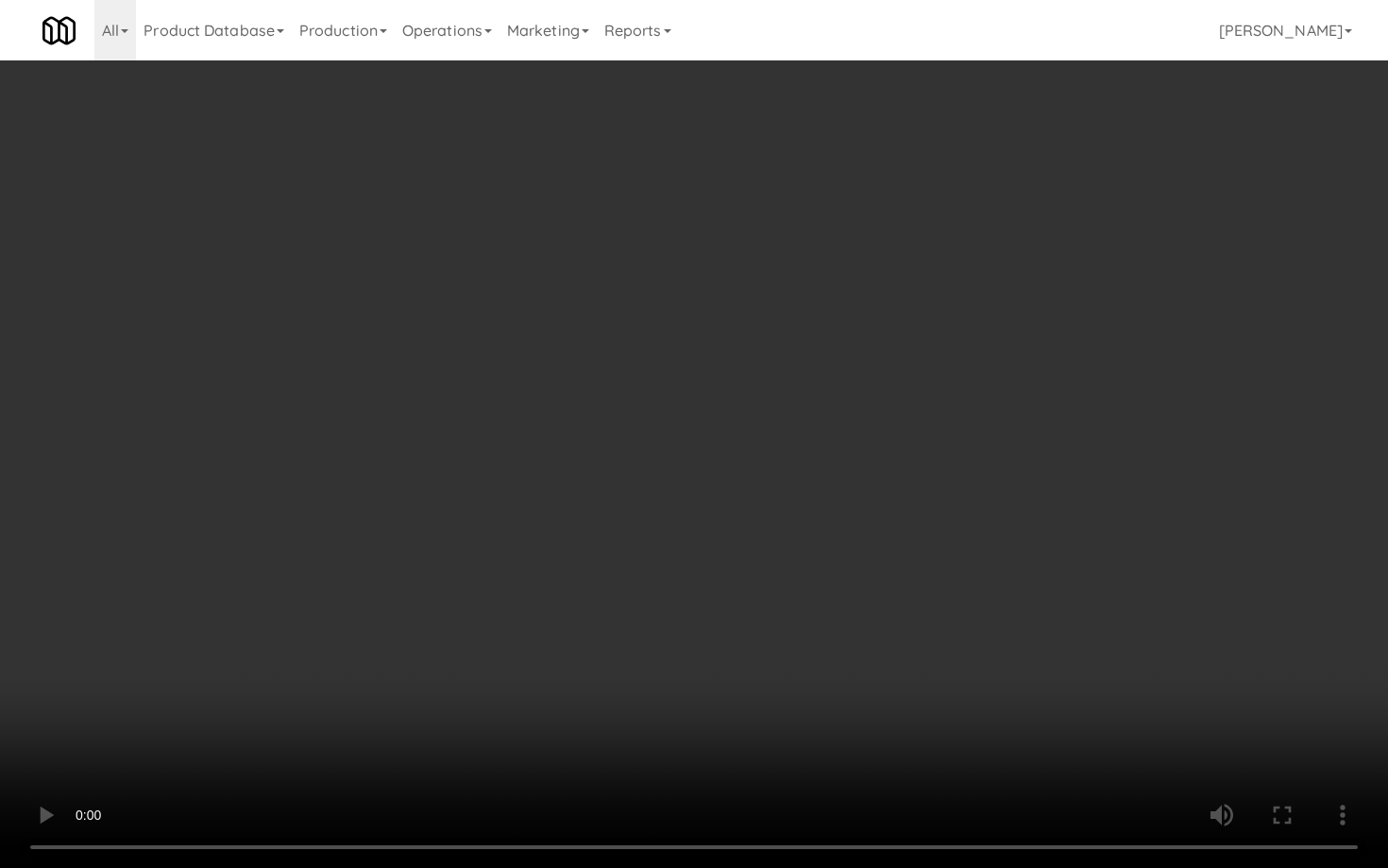
click at [796, 610] on video at bounding box center [694, 434] width 1388 height 868
click at [798, 603] on video at bounding box center [694, 434] width 1388 height 868
click at [803, 574] on video at bounding box center [694, 434] width 1388 height 868
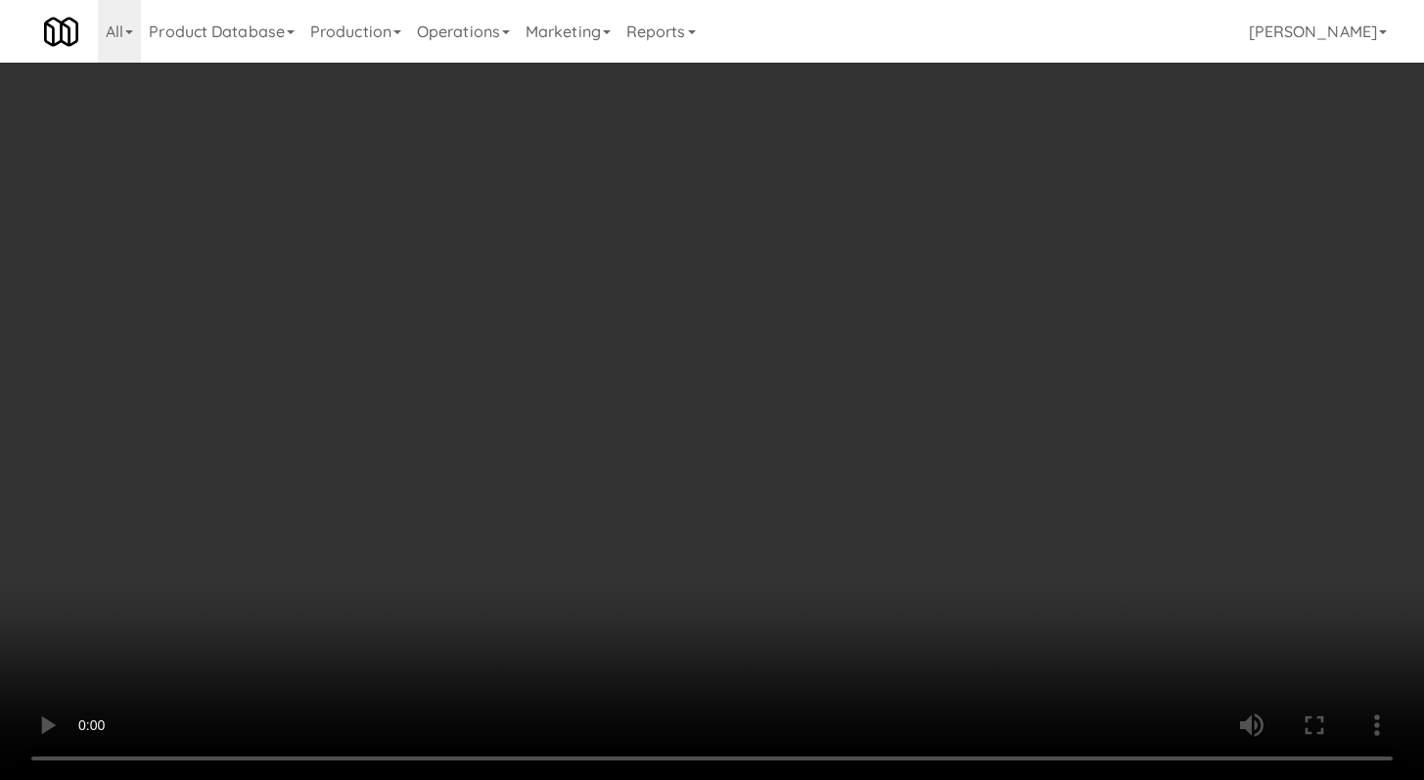
scroll to position [1448, 0]
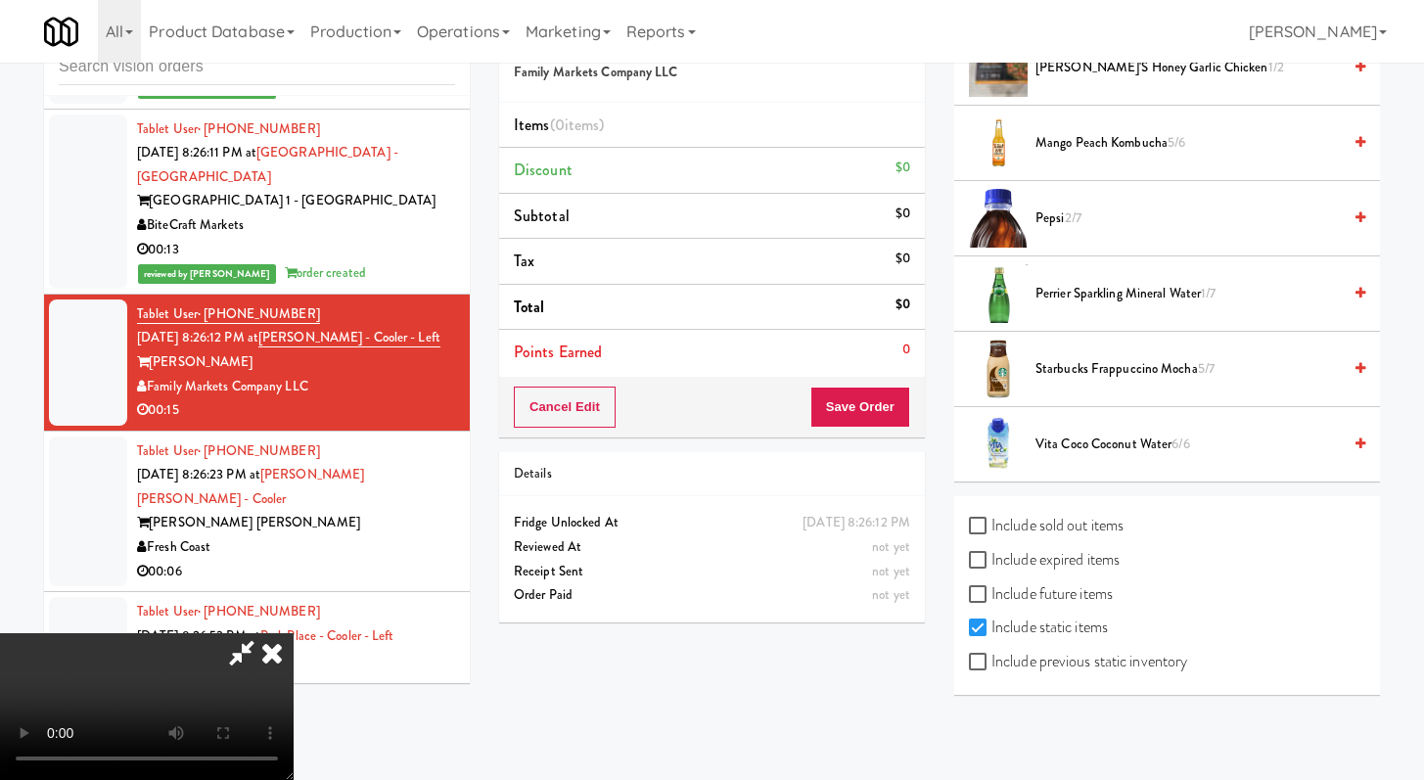
click at [1080, 443] on span "Vita Coco Coconut Water 6/6" at bounding box center [1188, 445] width 305 height 24
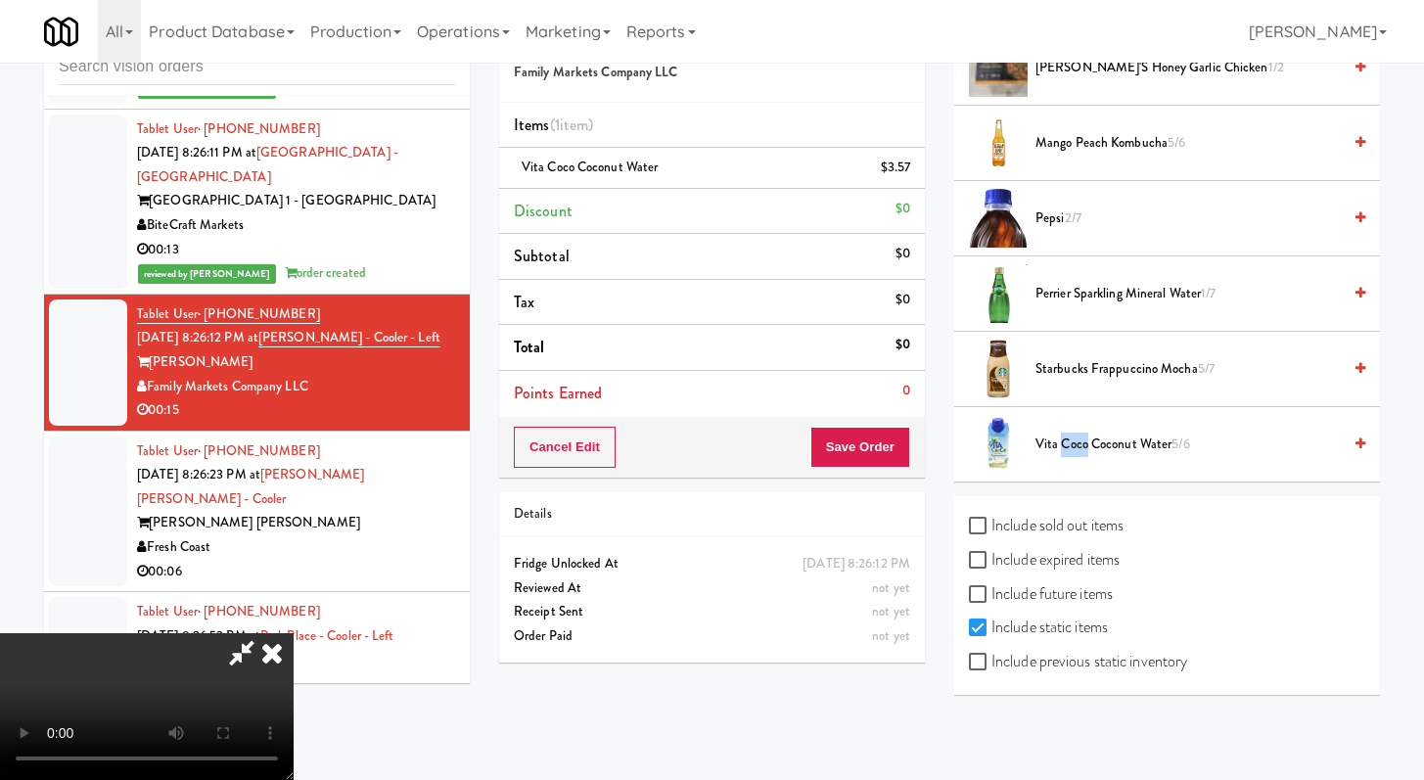
click at [1080, 443] on span "Vita Coco Coconut Water 5/6" at bounding box center [1188, 445] width 305 height 24
click at [1080, 443] on span "Vita Coco Coconut Water 4/6" at bounding box center [1188, 445] width 305 height 24
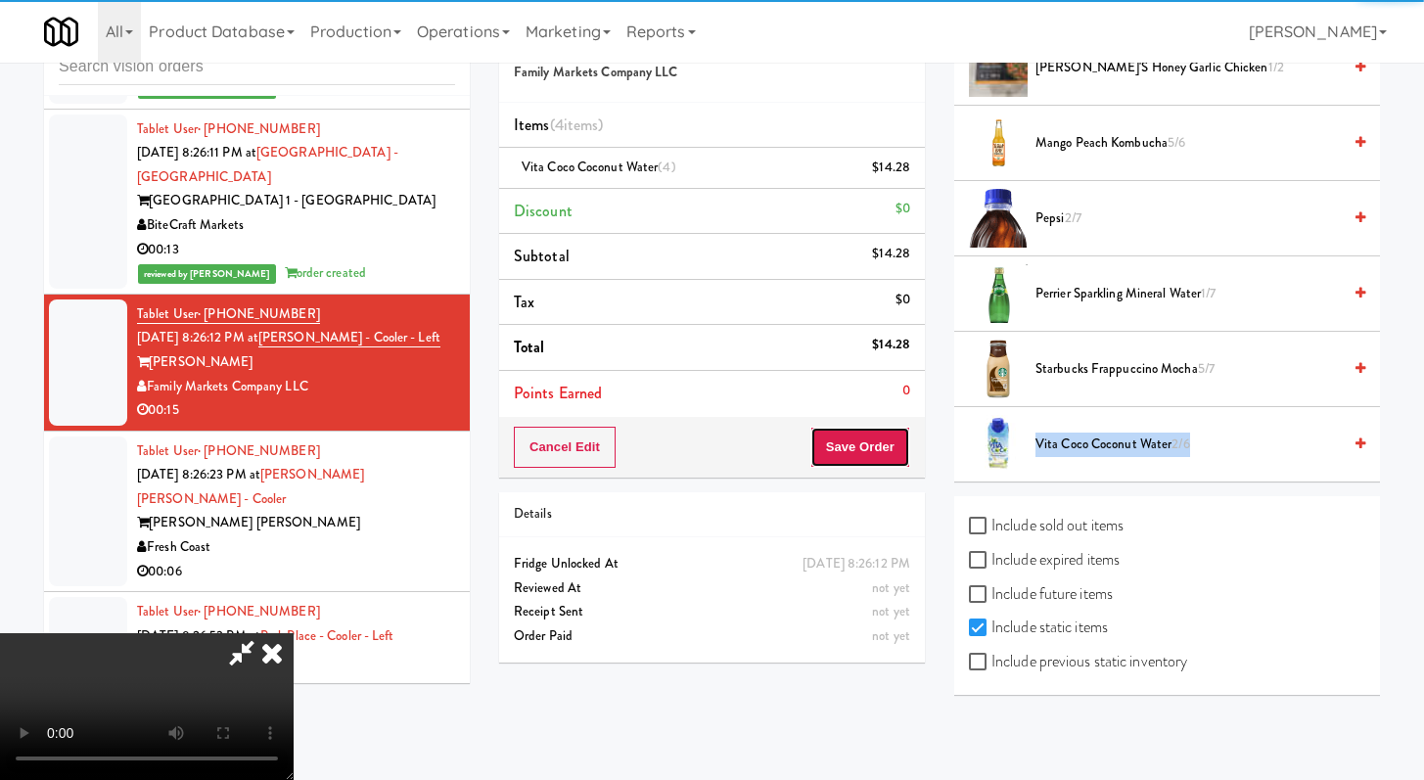
click at [865, 444] on button "Save Order" at bounding box center [861, 447] width 100 height 41
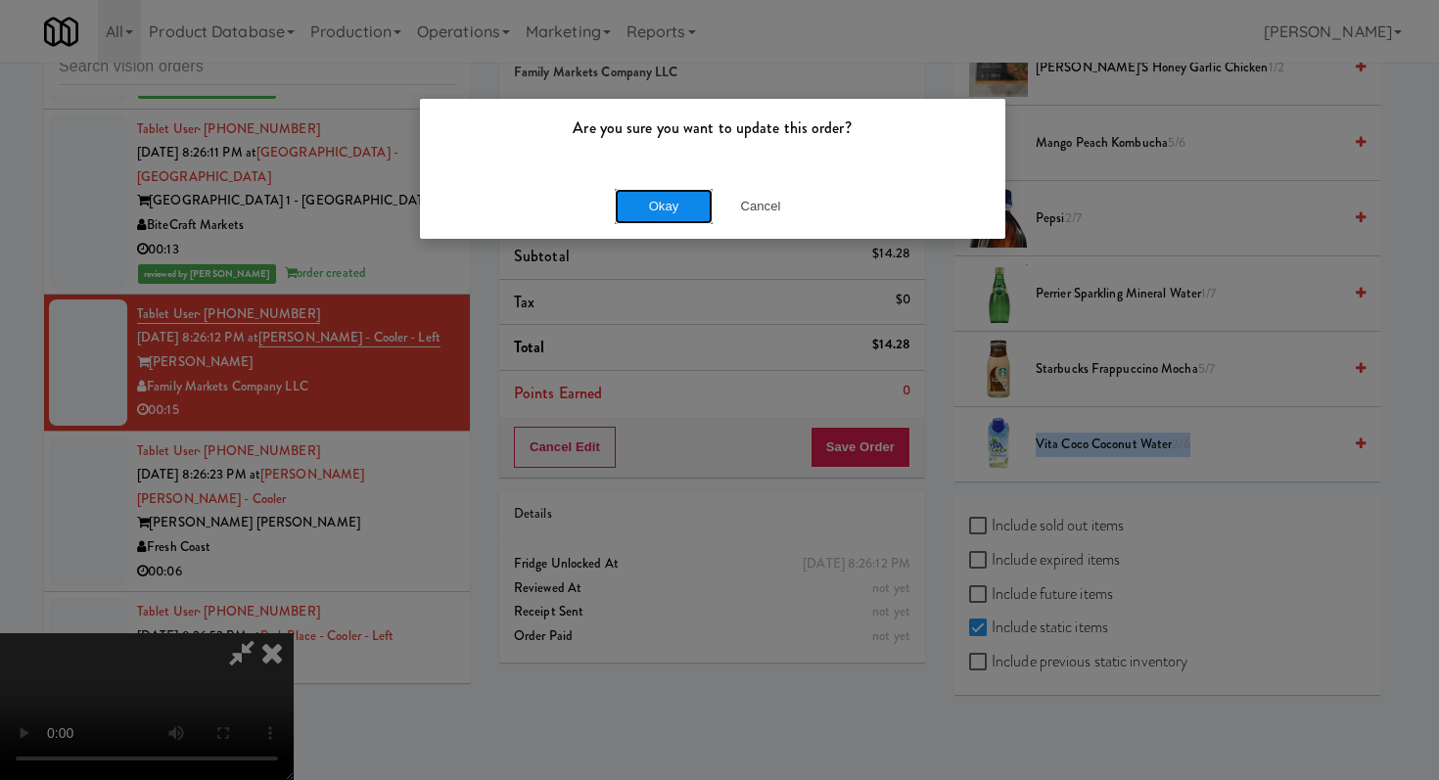
click at [661, 200] on button "Okay" at bounding box center [664, 206] width 98 height 35
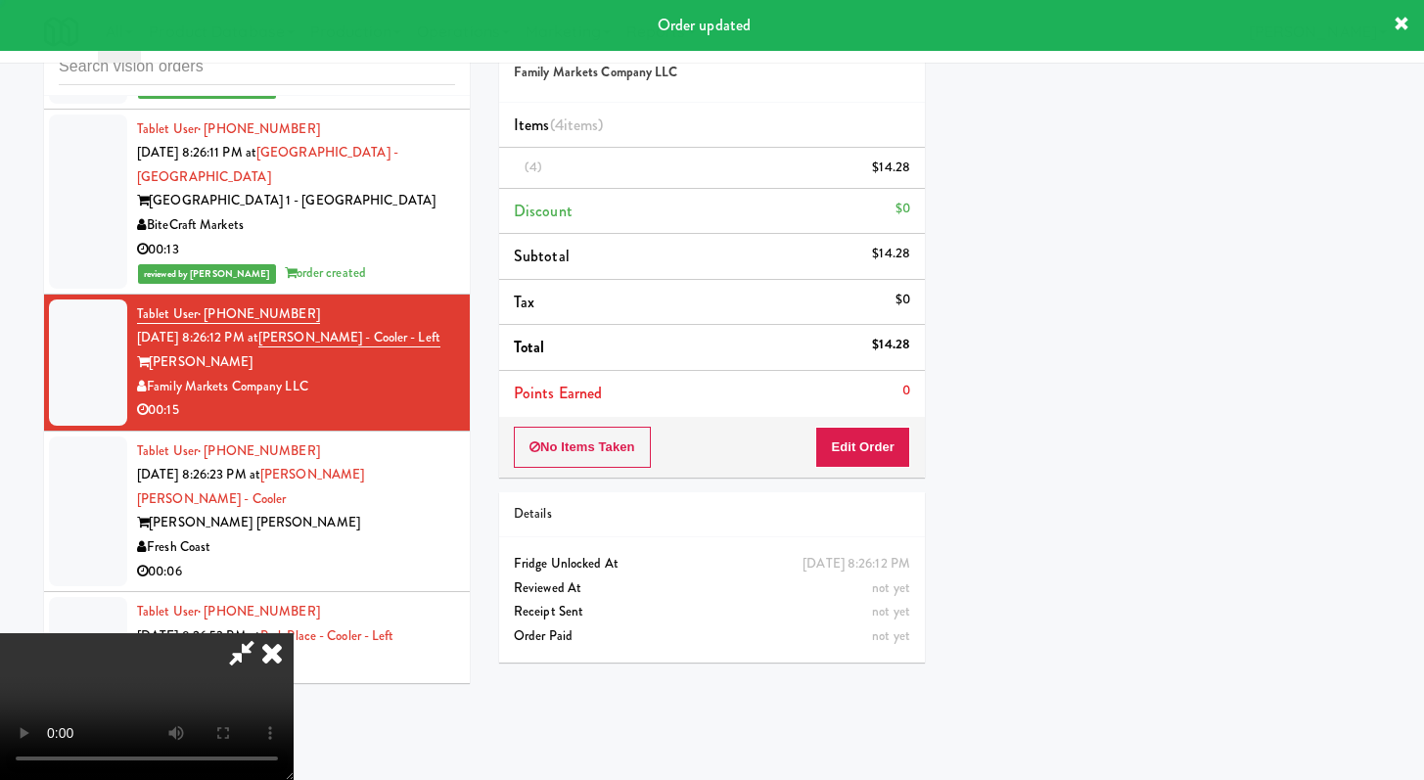
scroll to position [83, 0]
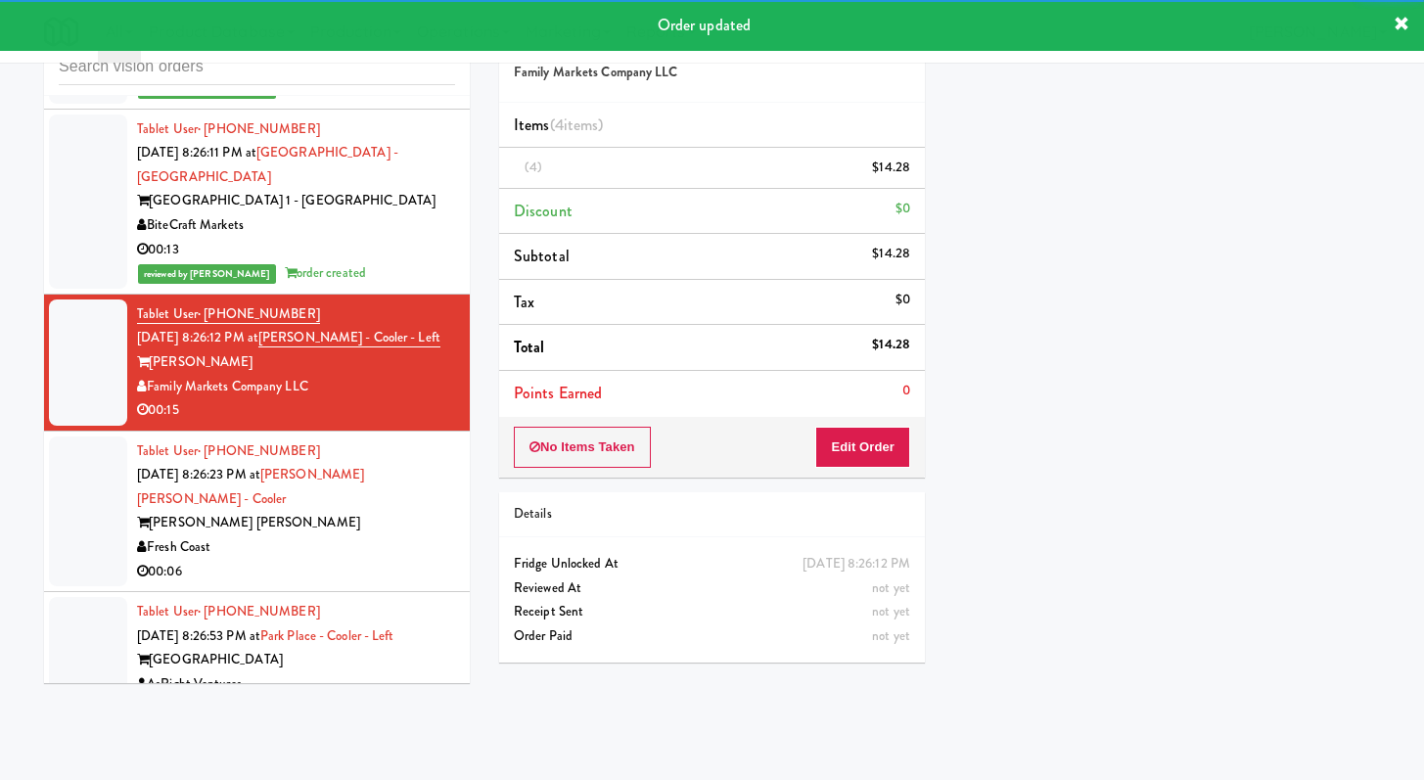
click at [363, 560] on div "00:06" at bounding box center [296, 572] width 318 height 24
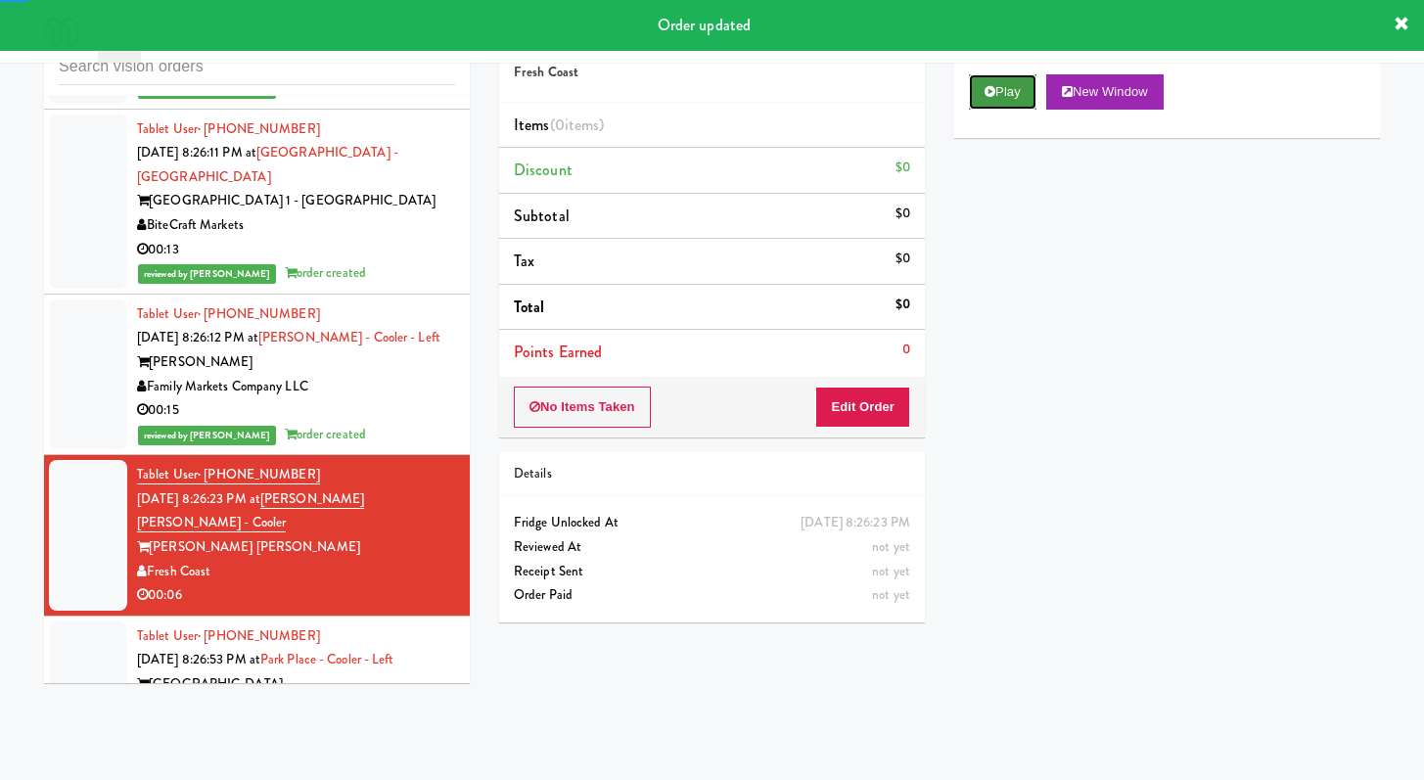
click at [1025, 101] on button "Play" at bounding box center [1003, 91] width 68 height 35
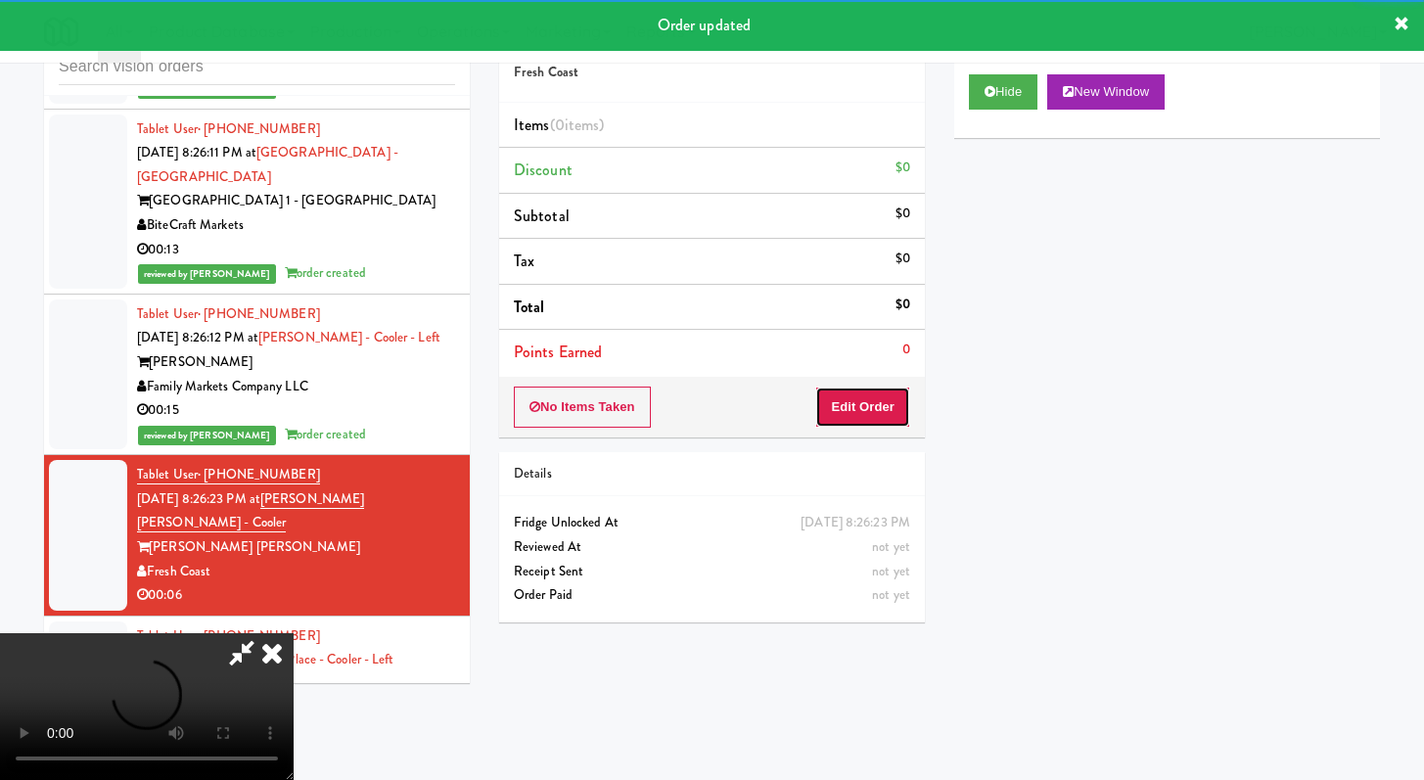
click at [906, 410] on button "Edit Order" at bounding box center [862, 407] width 95 height 41
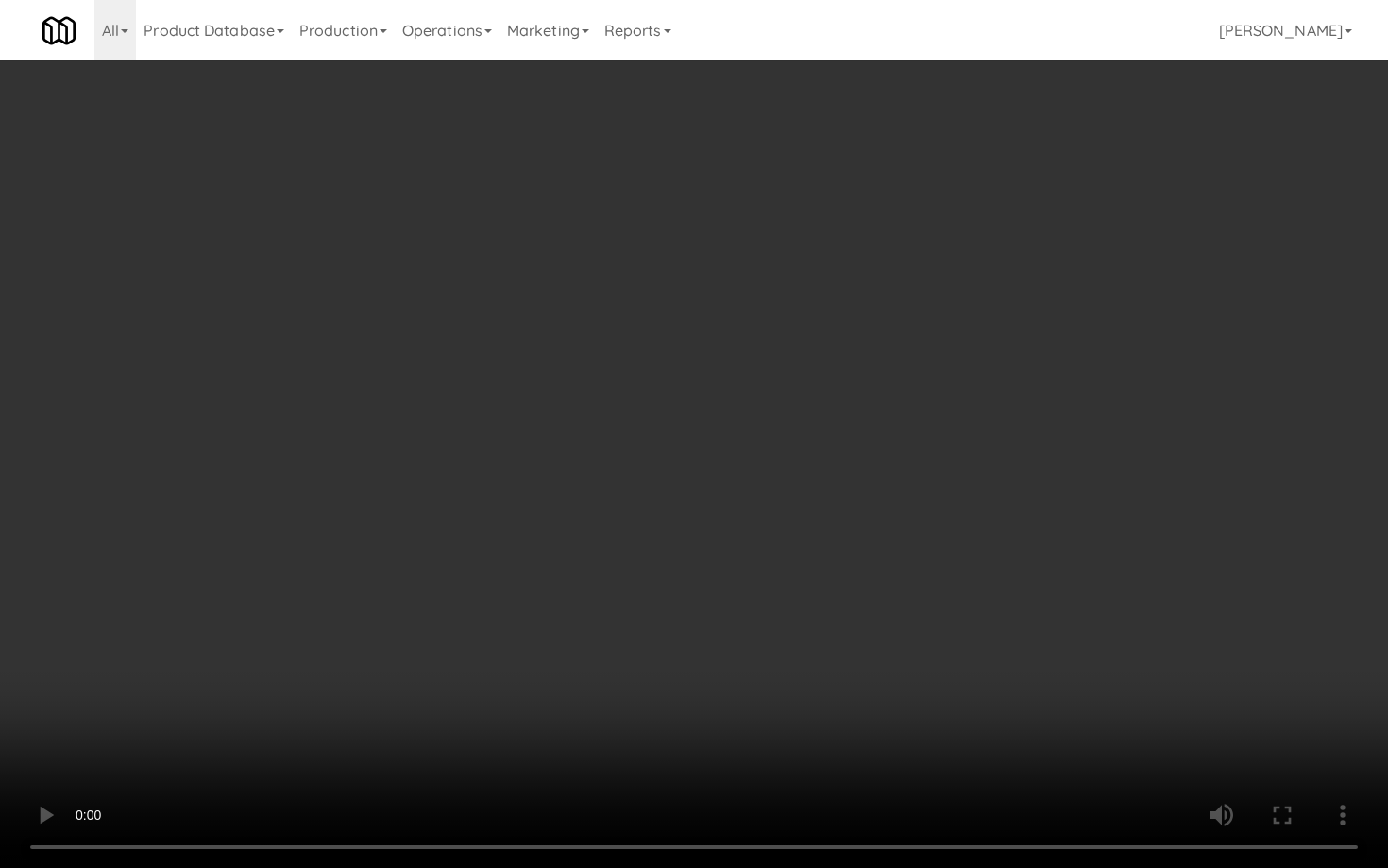
click at [749, 681] on video at bounding box center [694, 434] width 1388 height 868
click at [748, 679] on video at bounding box center [694, 434] width 1388 height 868
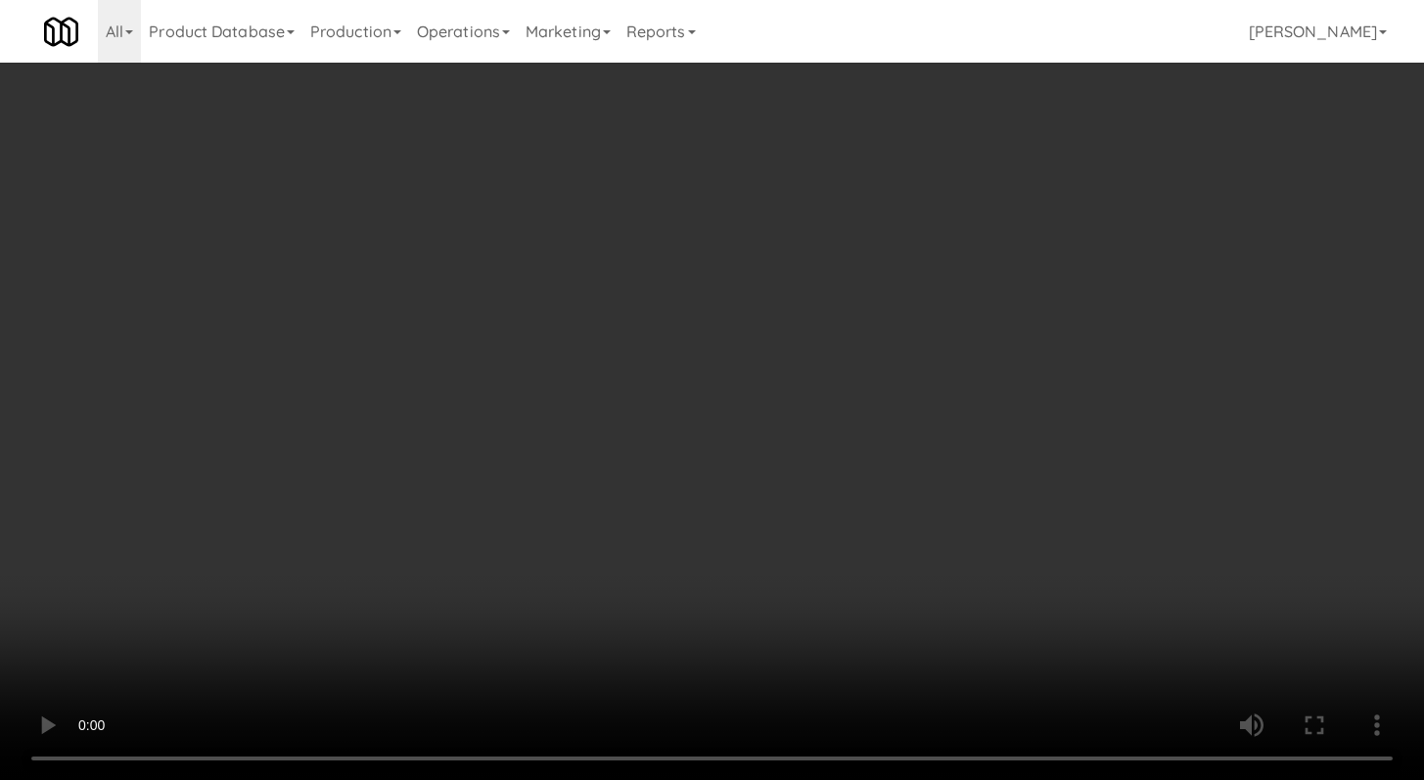
scroll to position [731, 0]
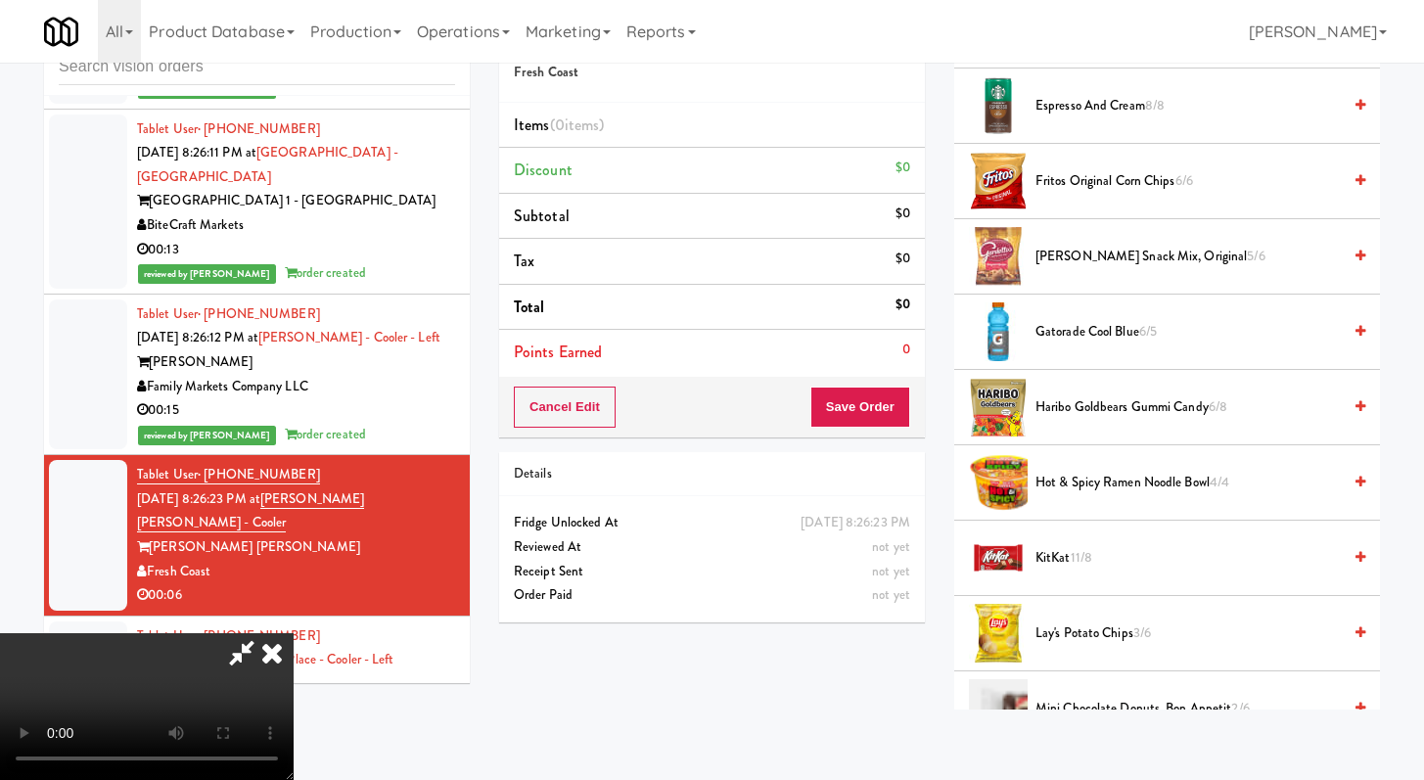
click at [1052, 566] on span "KitKat 11/8" at bounding box center [1188, 558] width 305 height 24
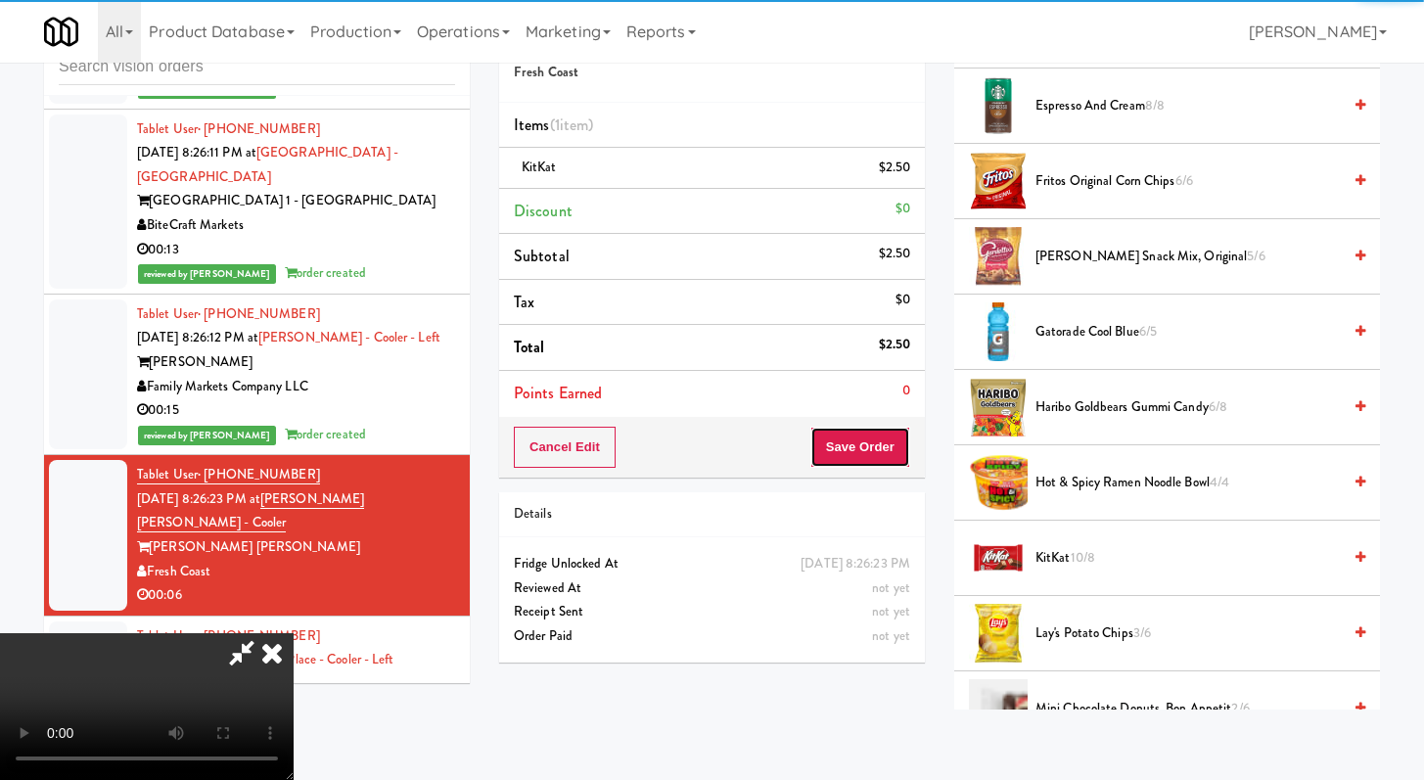
click at [894, 463] on button "Save Order" at bounding box center [861, 447] width 100 height 41
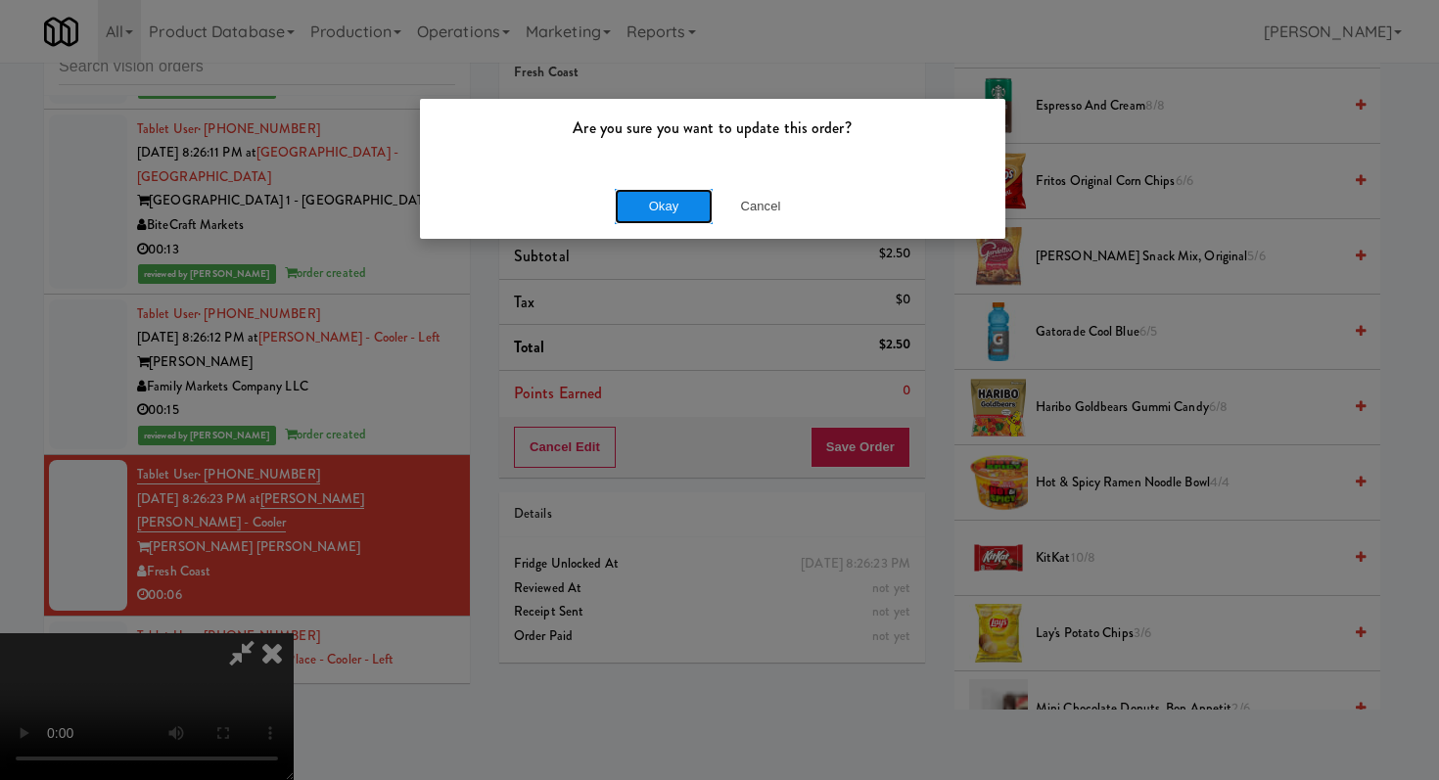
click at [654, 211] on button "Okay" at bounding box center [664, 206] width 98 height 35
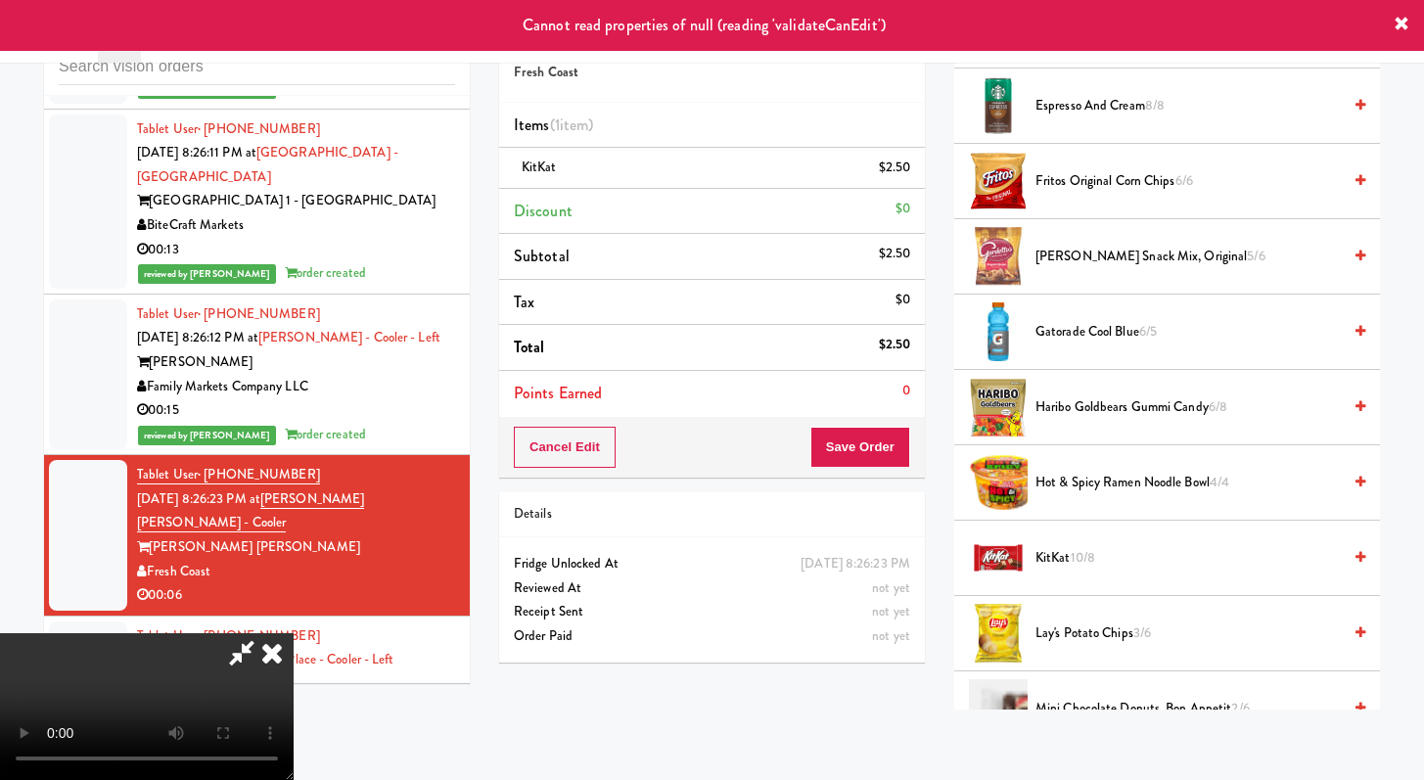
click at [294, 633] on icon at bounding box center [272, 652] width 43 height 39
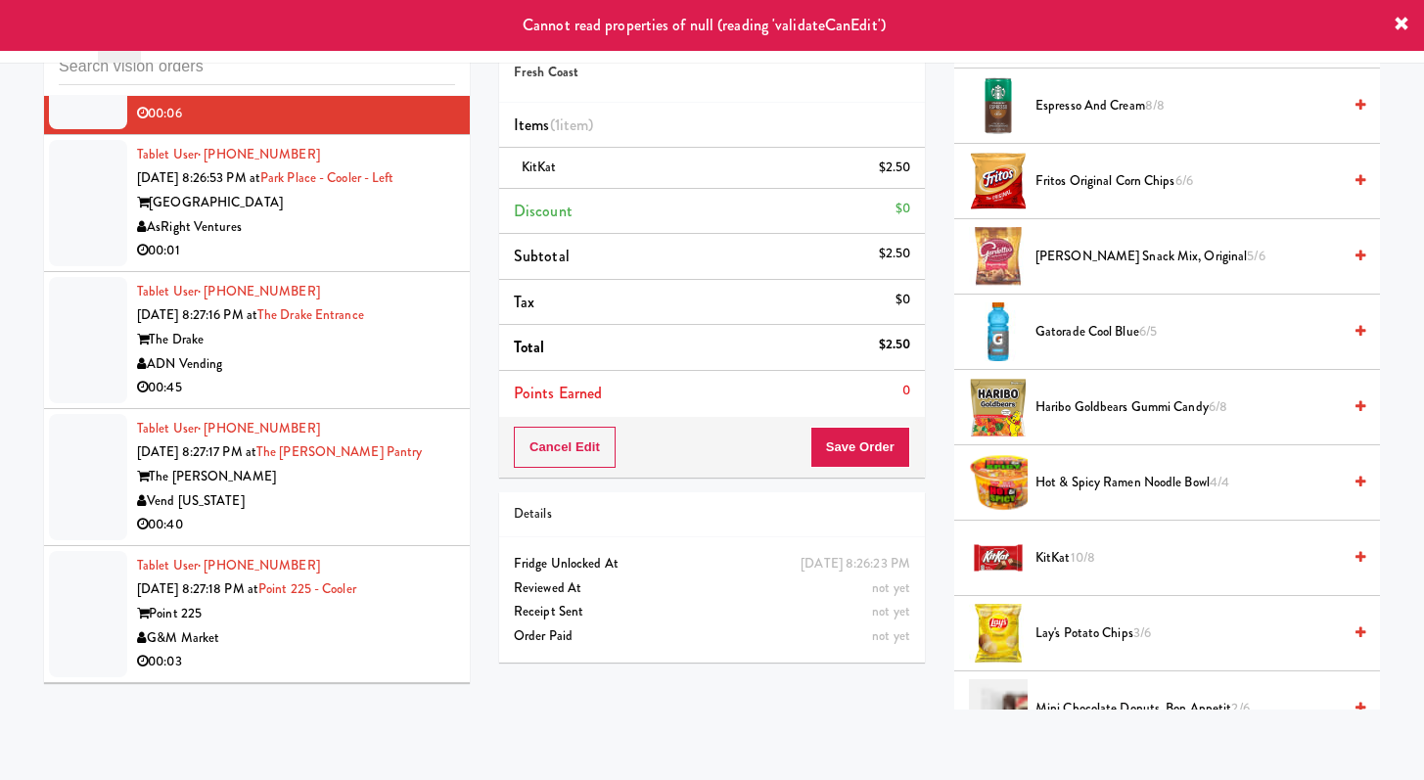
scroll to position [3137, 0]
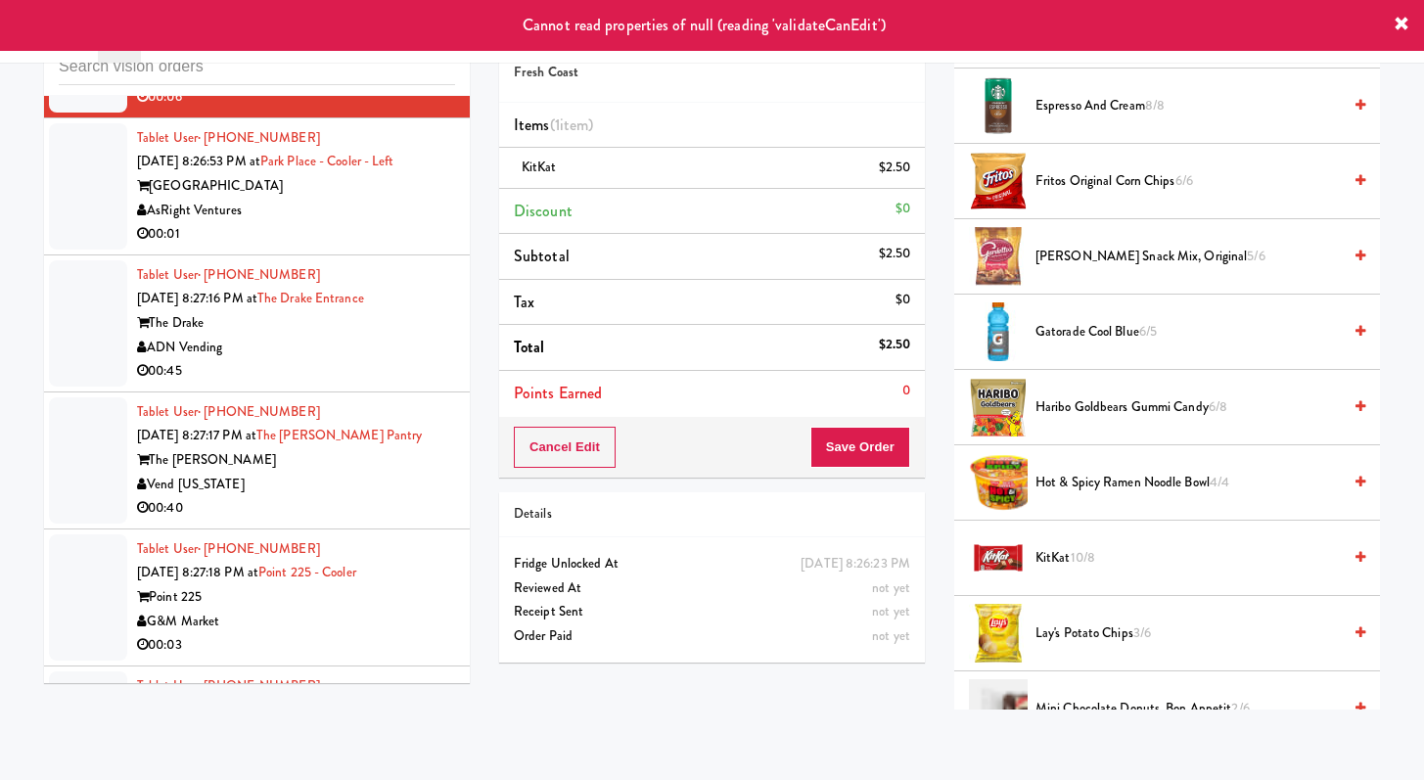
click at [392, 496] on div "00:40" at bounding box center [296, 508] width 318 height 24
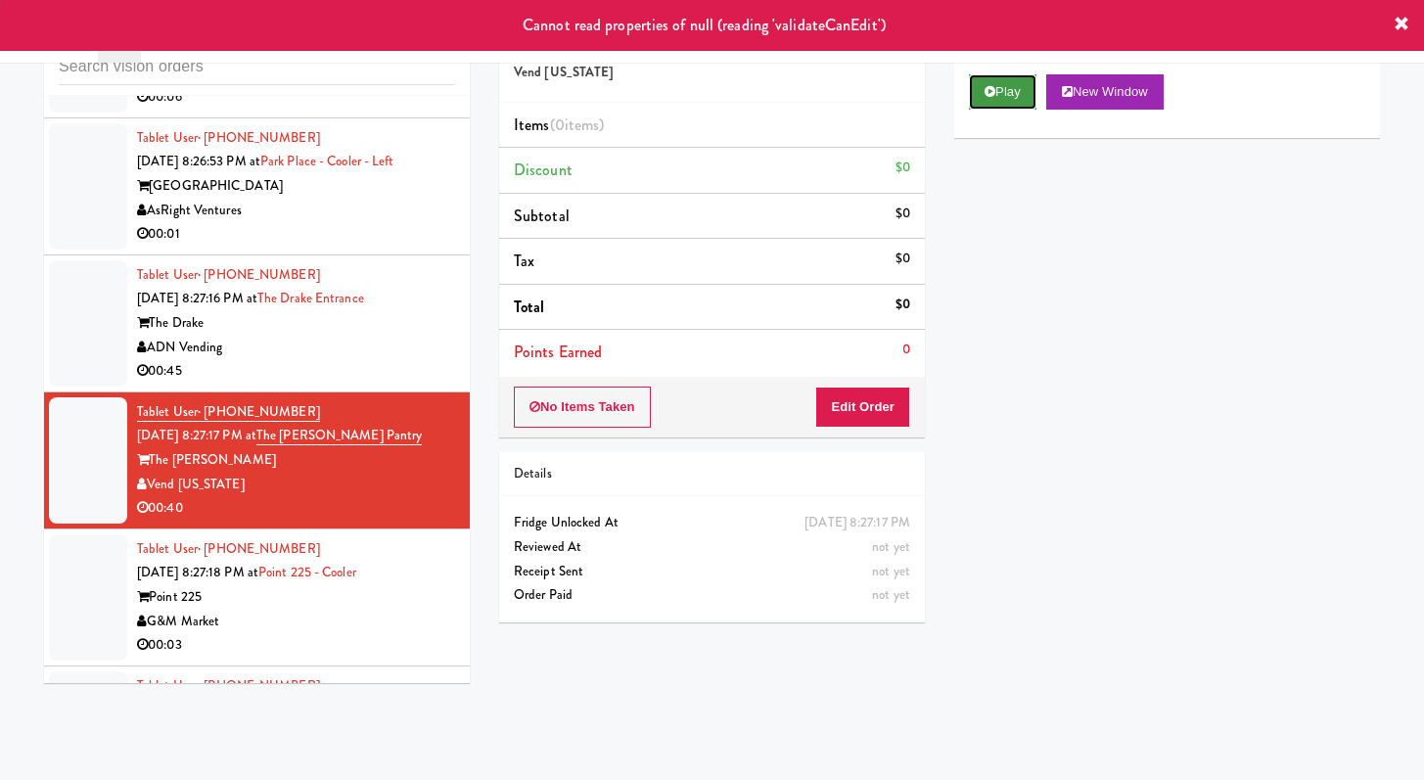
click at [1017, 82] on button "Play" at bounding box center [1003, 91] width 68 height 35
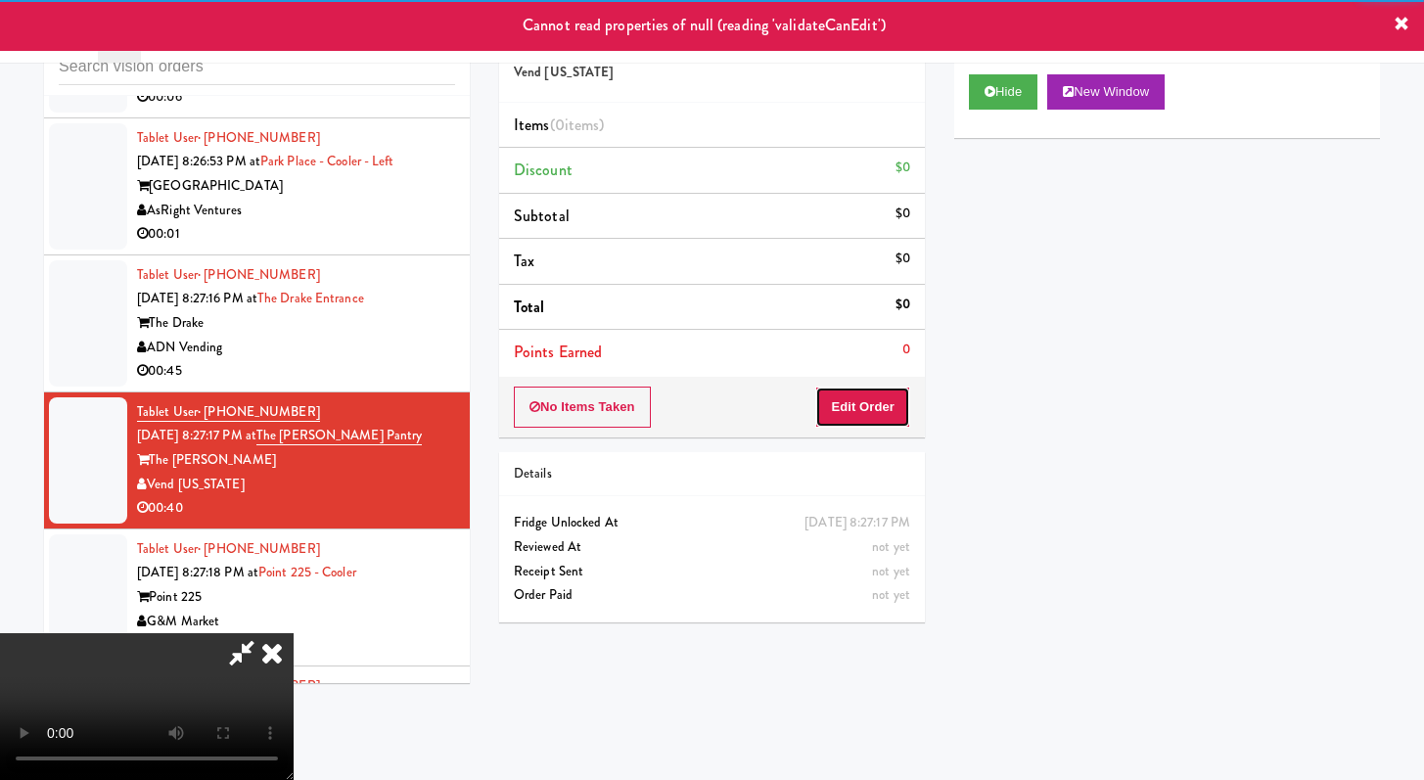
click at [859, 399] on button "Edit Order" at bounding box center [862, 407] width 95 height 41
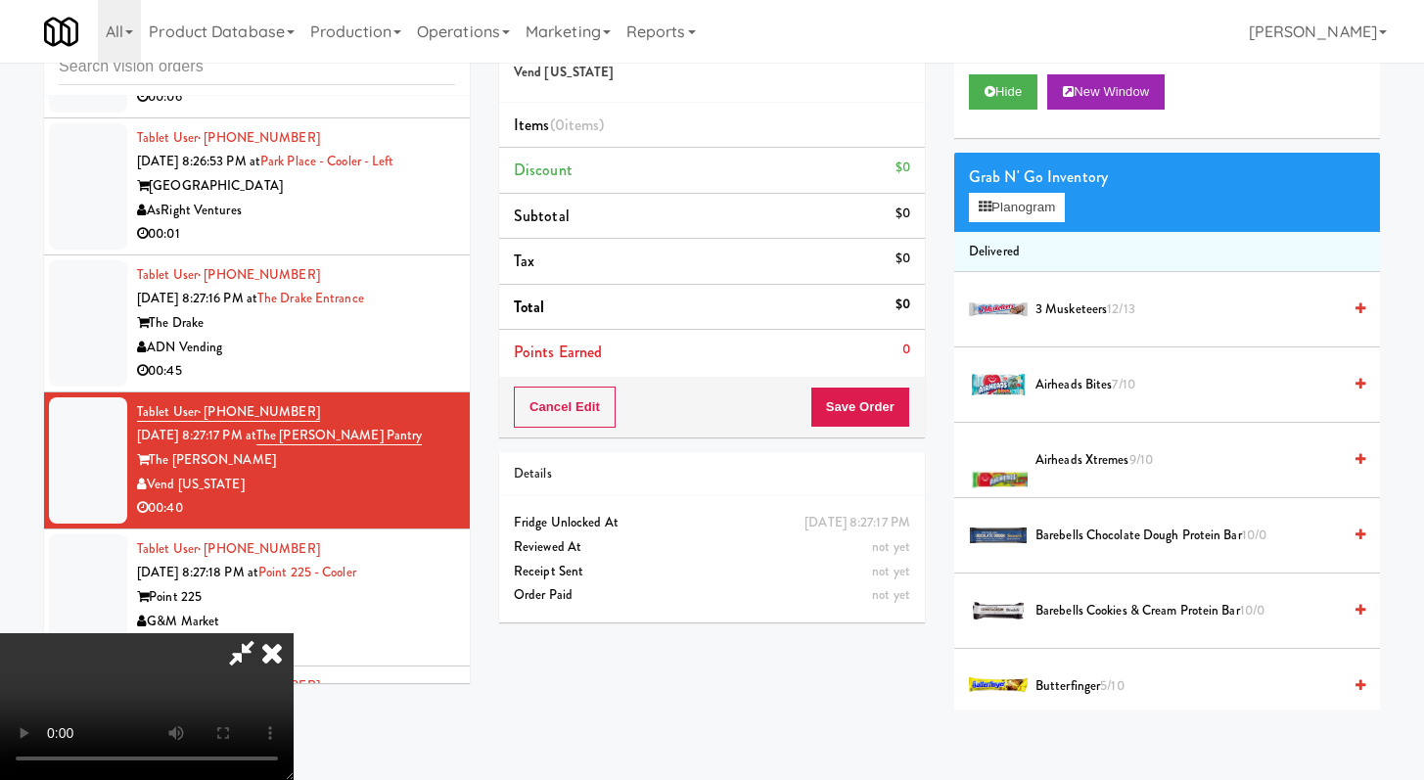
click at [998, 114] on div "Hide New Window" at bounding box center [1168, 99] width 426 height 78
click at [997, 113] on div "Hide New Window" at bounding box center [1168, 99] width 426 height 78
click at [1001, 103] on button "Hide" at bounding box center [1003, 91] width 69 height 35
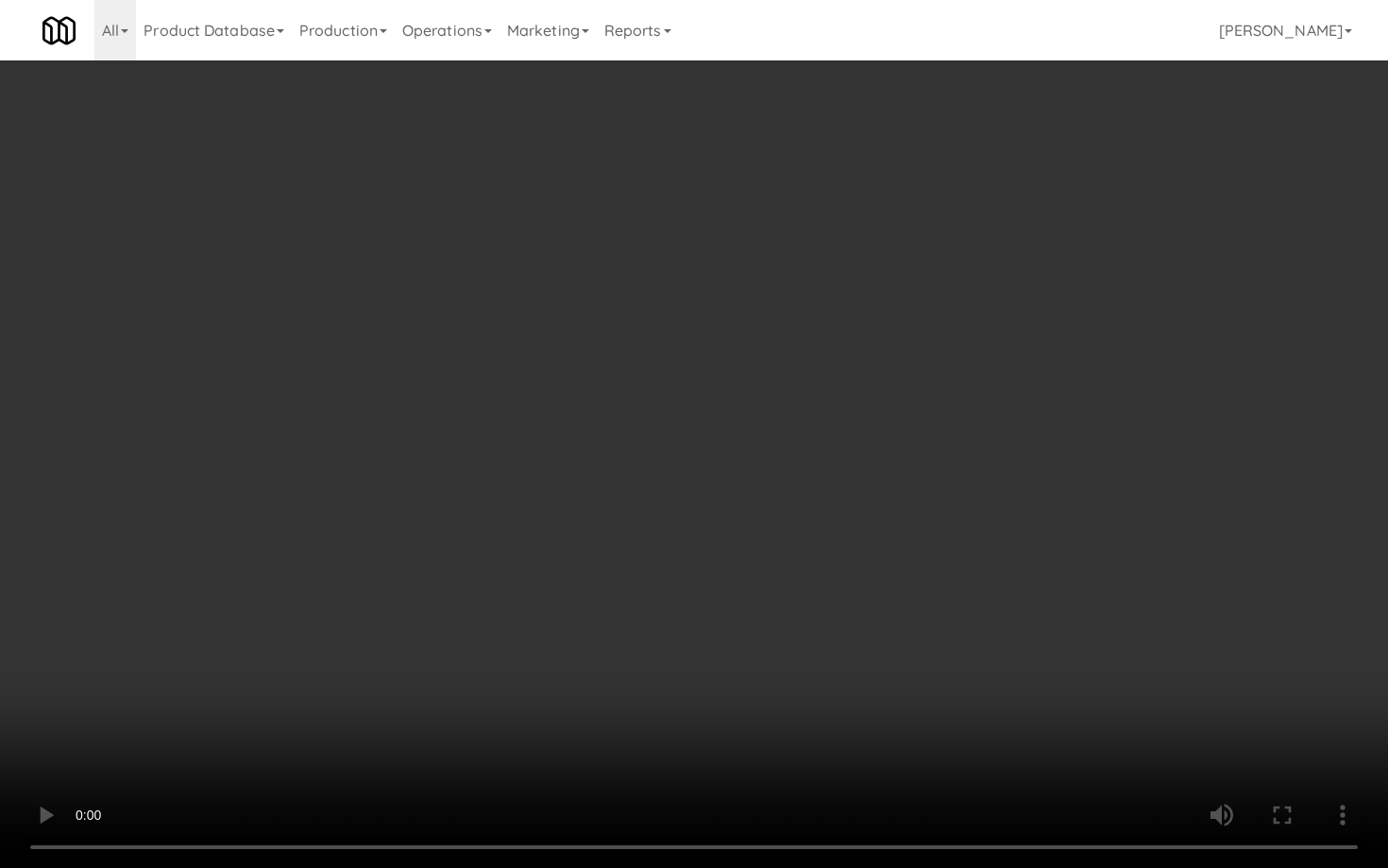
click at [839, 607] on video at bounding box center [694, 434] width 1388 height 868
click at [838, 607] on video at bounding box center [694, 434] width 1388 height 868
click at [838, 605] on video at bounding box center [694, 434] width 1388 height 868
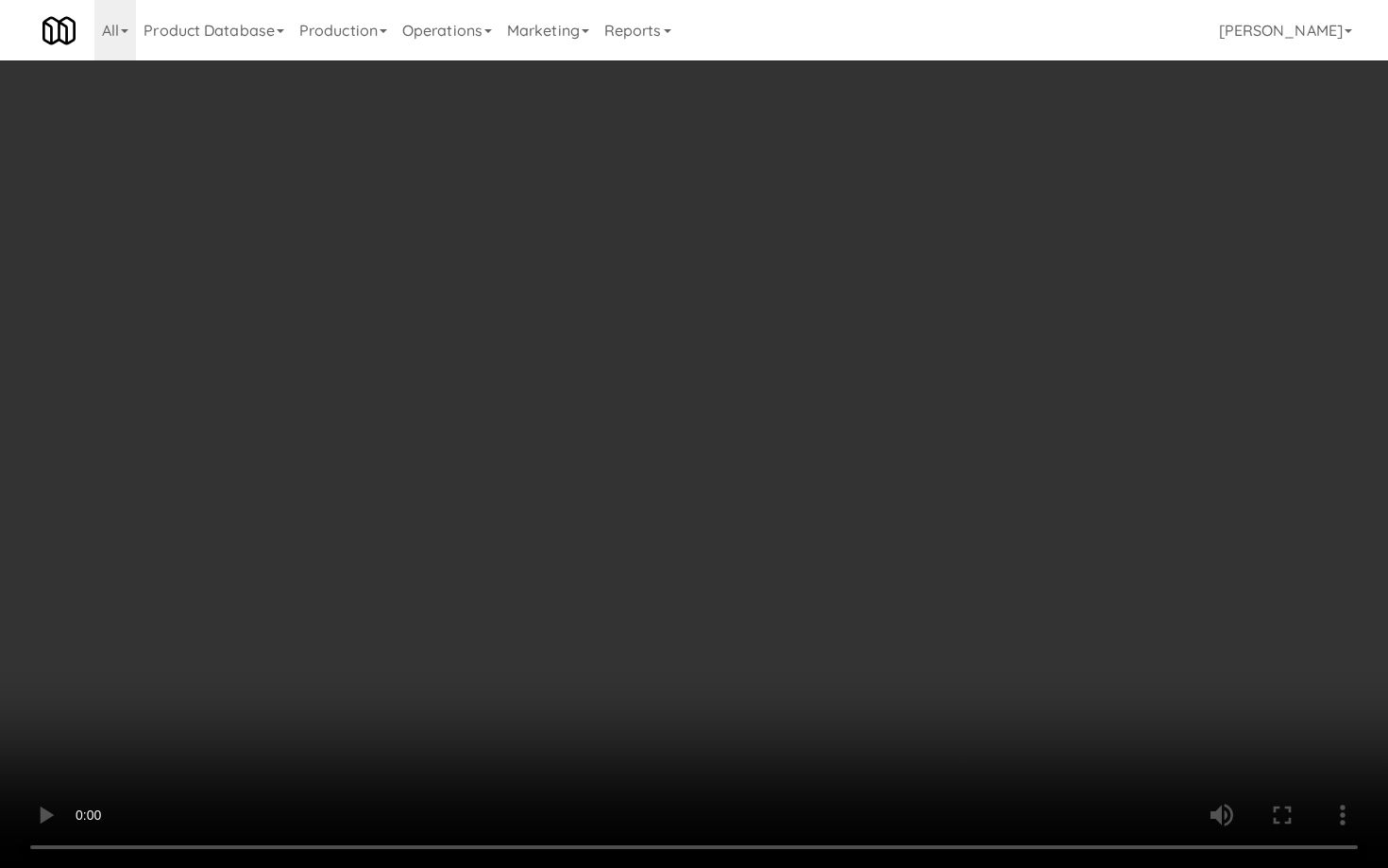
click at [838, 604] on video at bounding box center [694, 434] width 1388 height 868
click at [837, 601] on video at bounding box center [694, 434] width 1388 height 868
click at [836, 600] on video at bounding box center [694, 434] width 1388 height 868
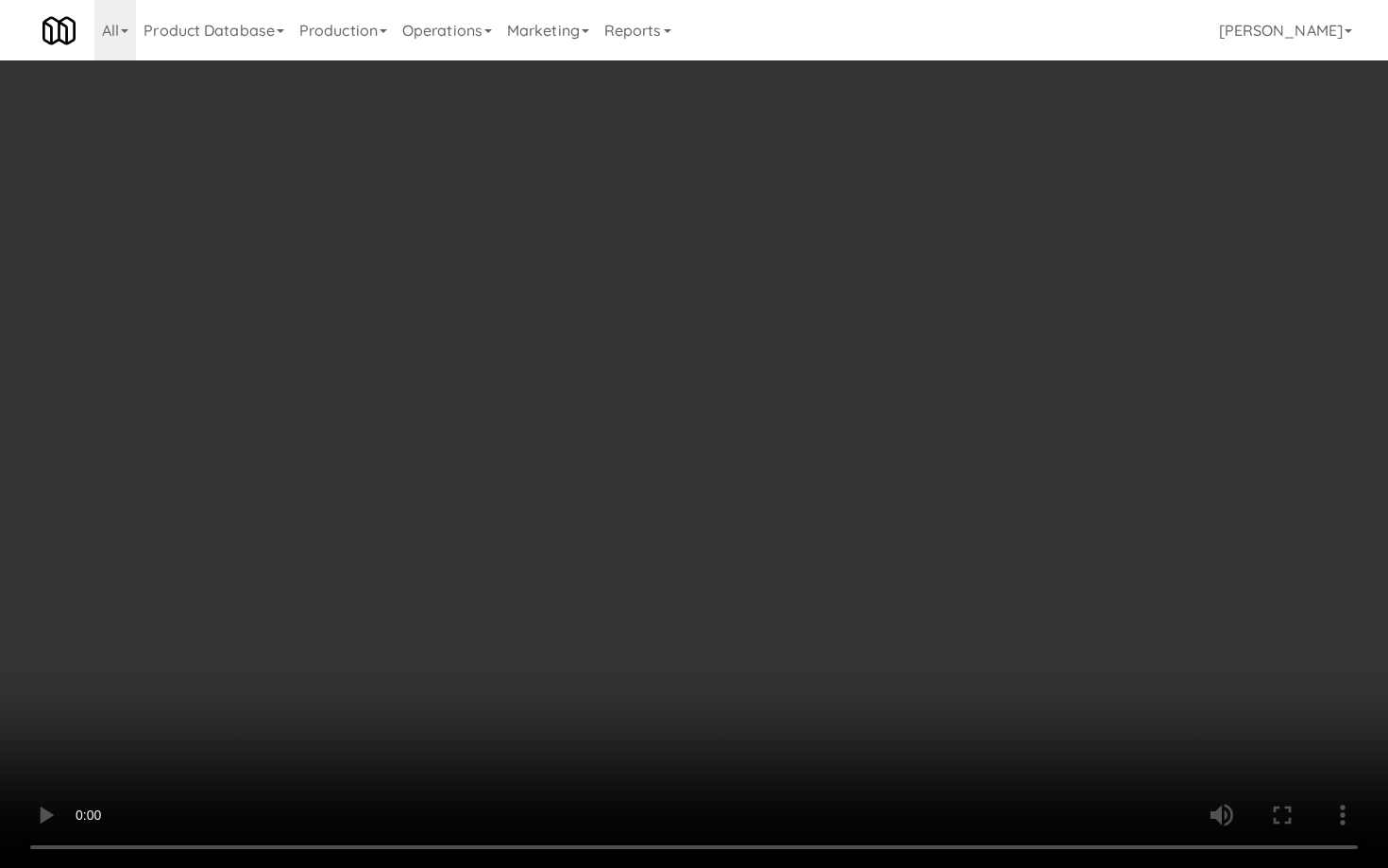
click at [836, 599] on video at bounding box center [694, 434] width 1388 height 868
click at [836, 598] on video at bounding box center [694, 434] width 1388 height 868
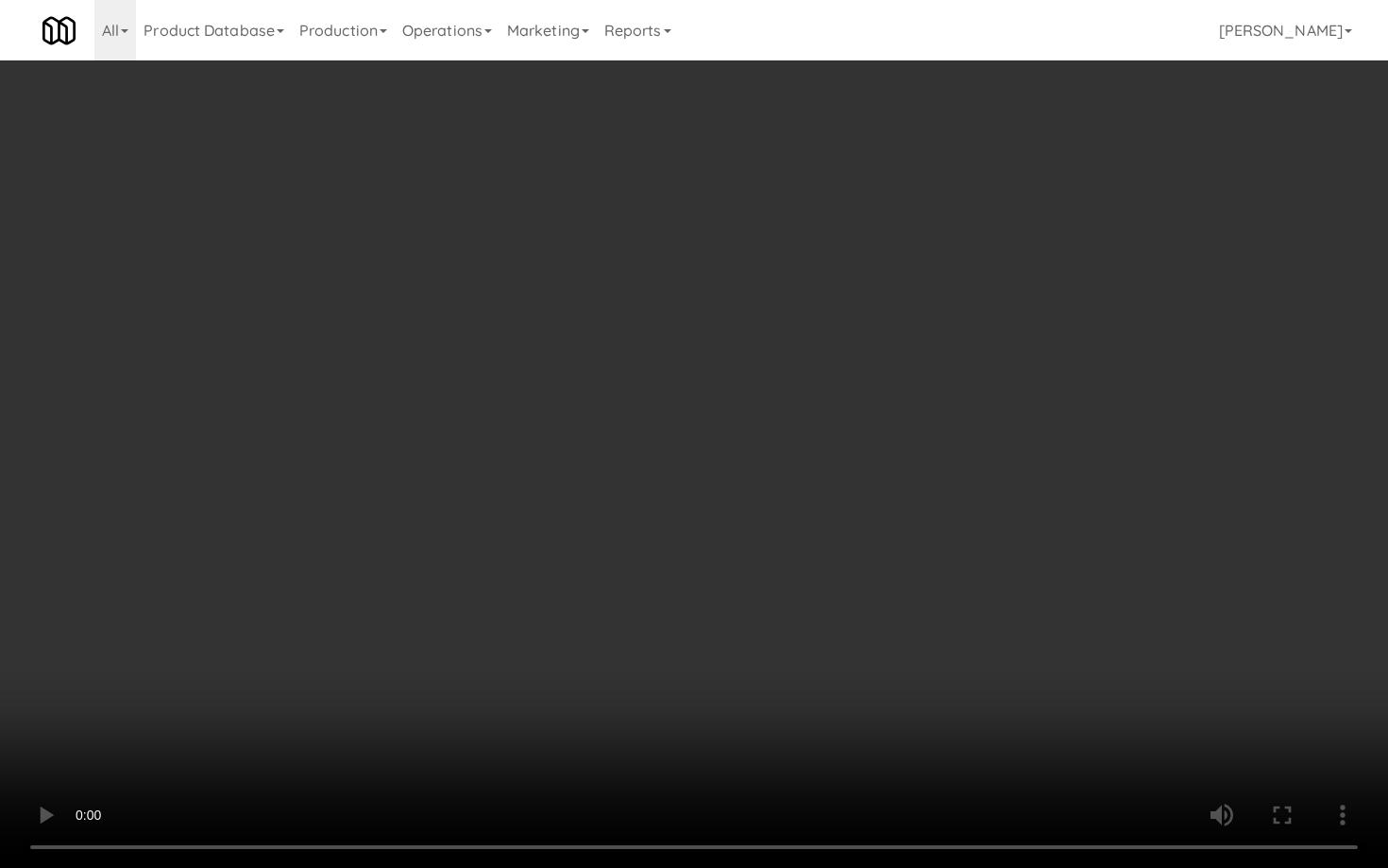
click at [836, 598] on video at bounding box center [694, 434] width 1388 height 868
click at [836, 597] on video at bounding box center [694, 434] width 1388 height 868
click at [1166, 751] on video at bounding box center [694, 434] width 1388 height 868
click at [1162, 751] on video at bounding box center [694, 434] width 1388 height 868
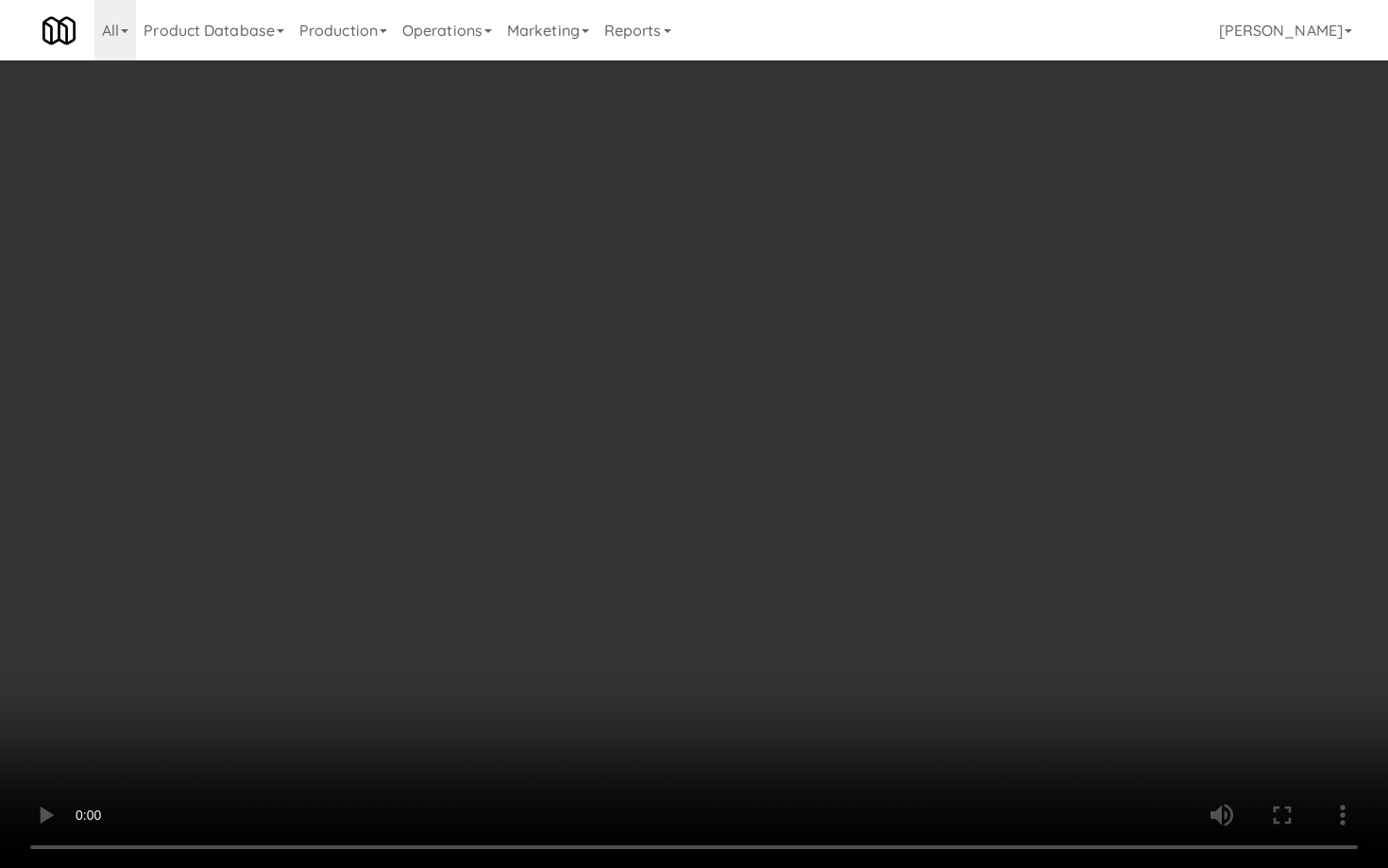
click at [1144, 725] on video at bounding box center [694, 434] width 1388 height 868
click at [1143, 723] on video at bounding box center [694, 434] width 1388 height 868
click at [1144, 720] on video at bounding box center [694, 434] width 1388 height 868
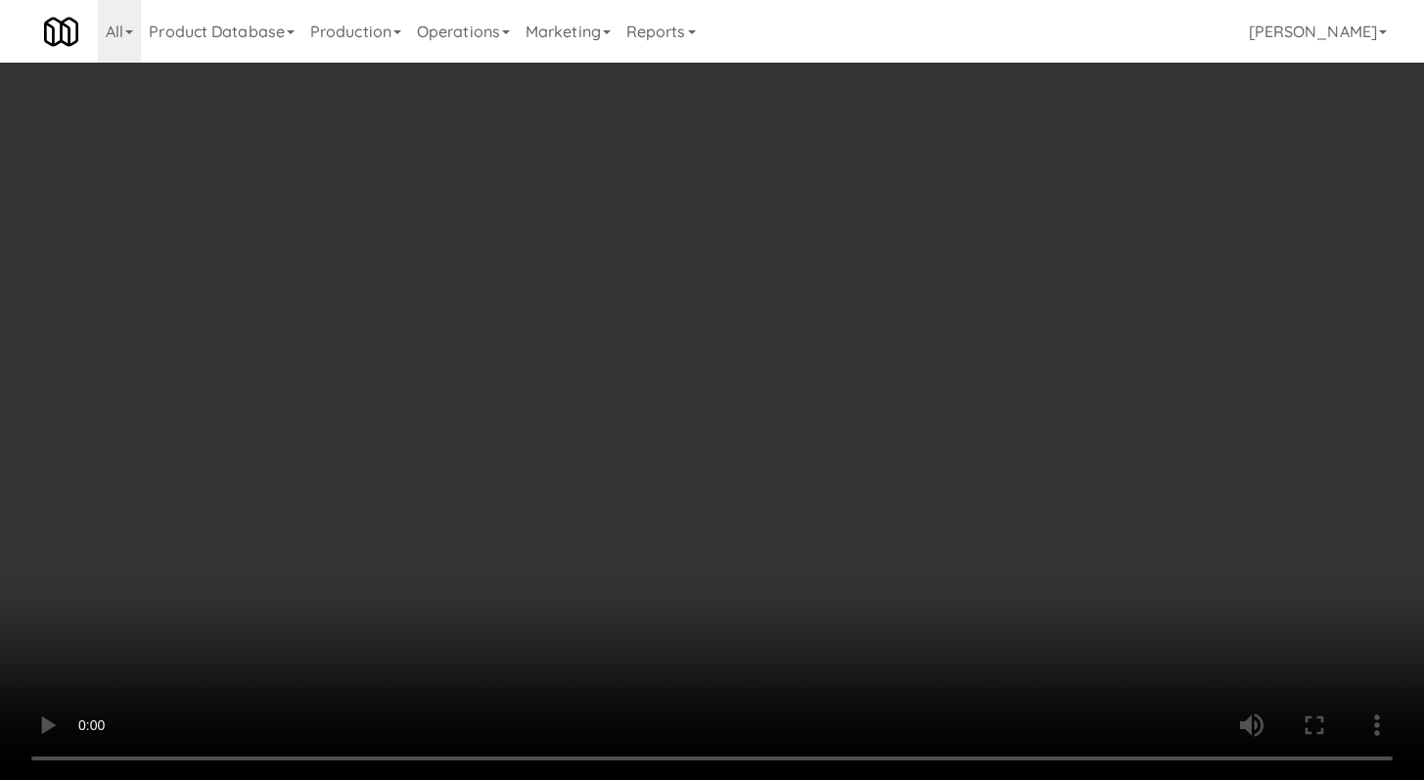
click at [639, 464] on video at bounding box center [712, 390] width 1424 height 780
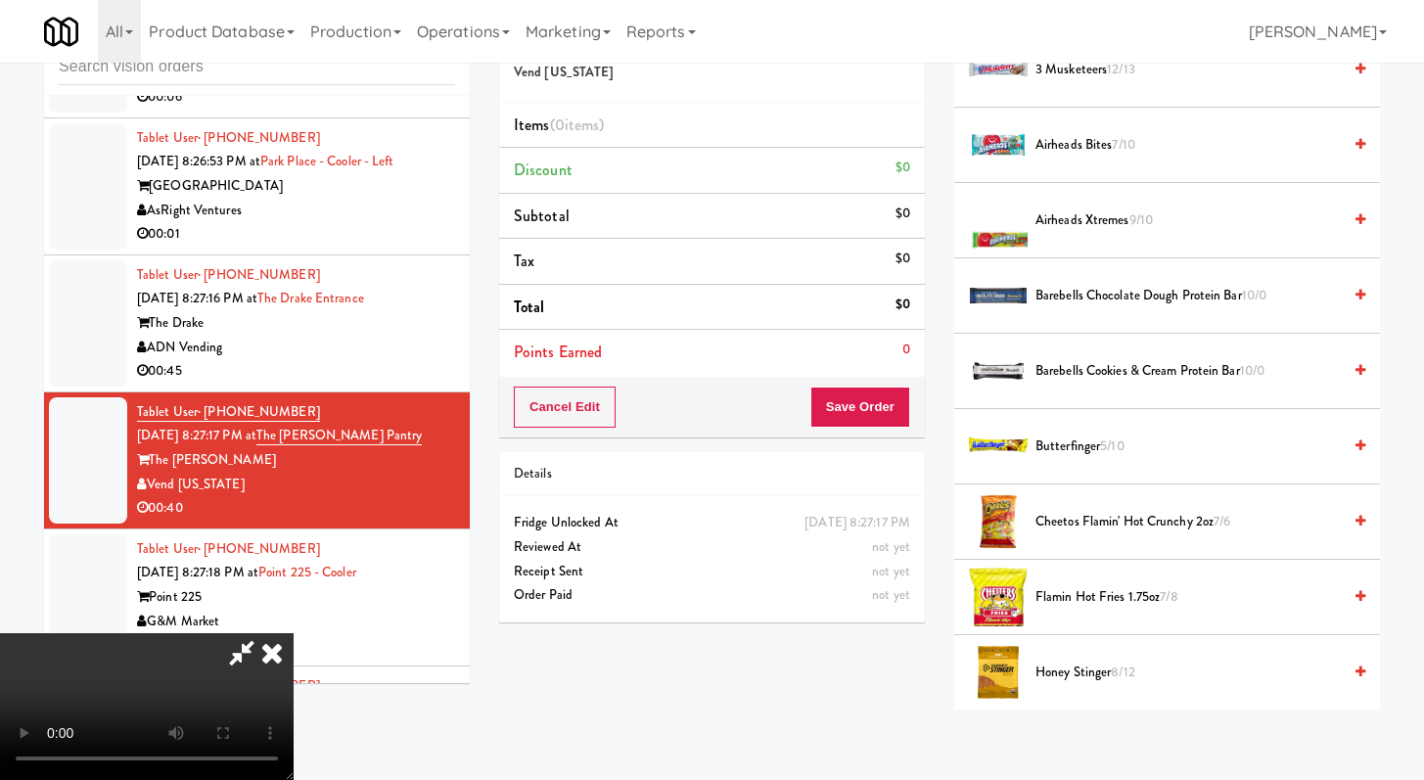
scroll to position [304, 0]
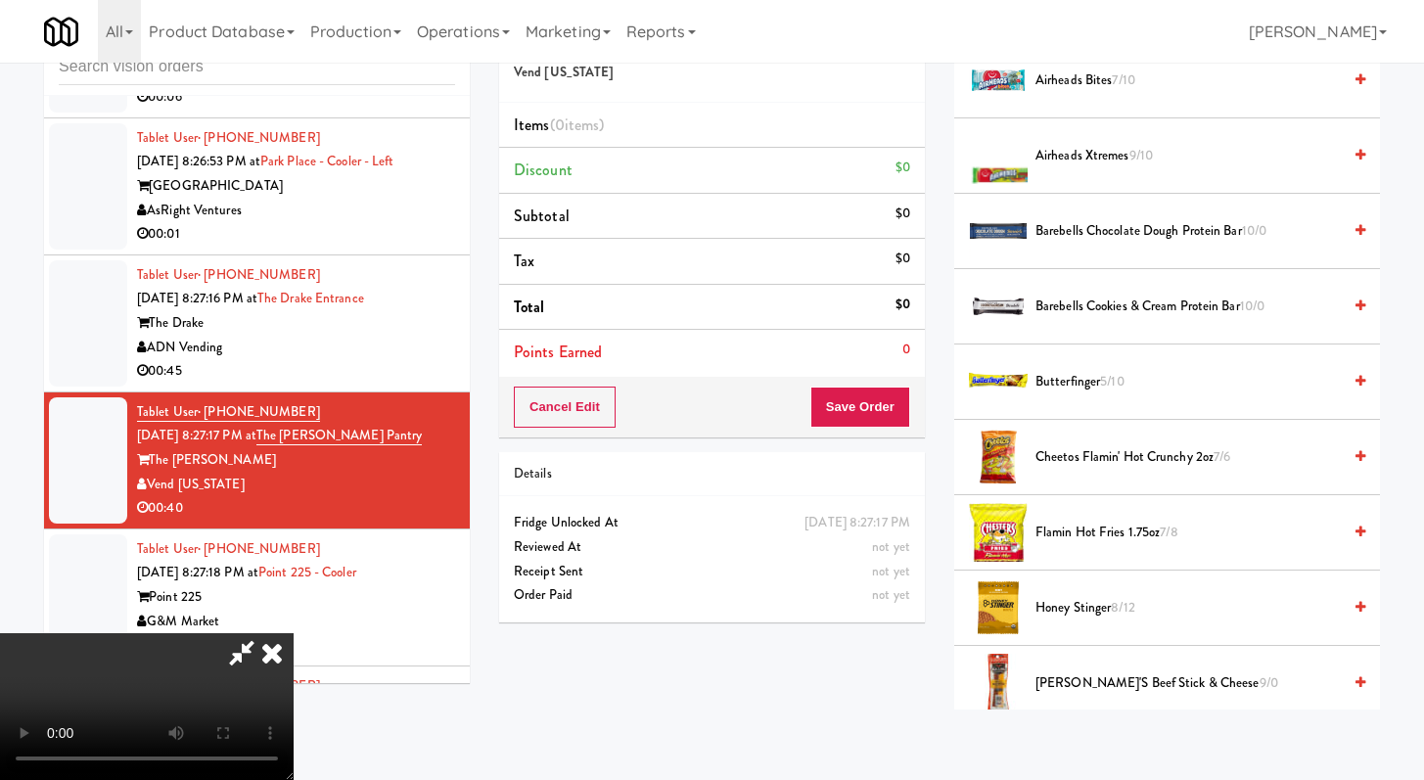
click at [1093, 456] on span "Cheetos Flamin' Hot Crunchy 2oz 7/6" at bounding box center [1188, 457] width 305 height 24
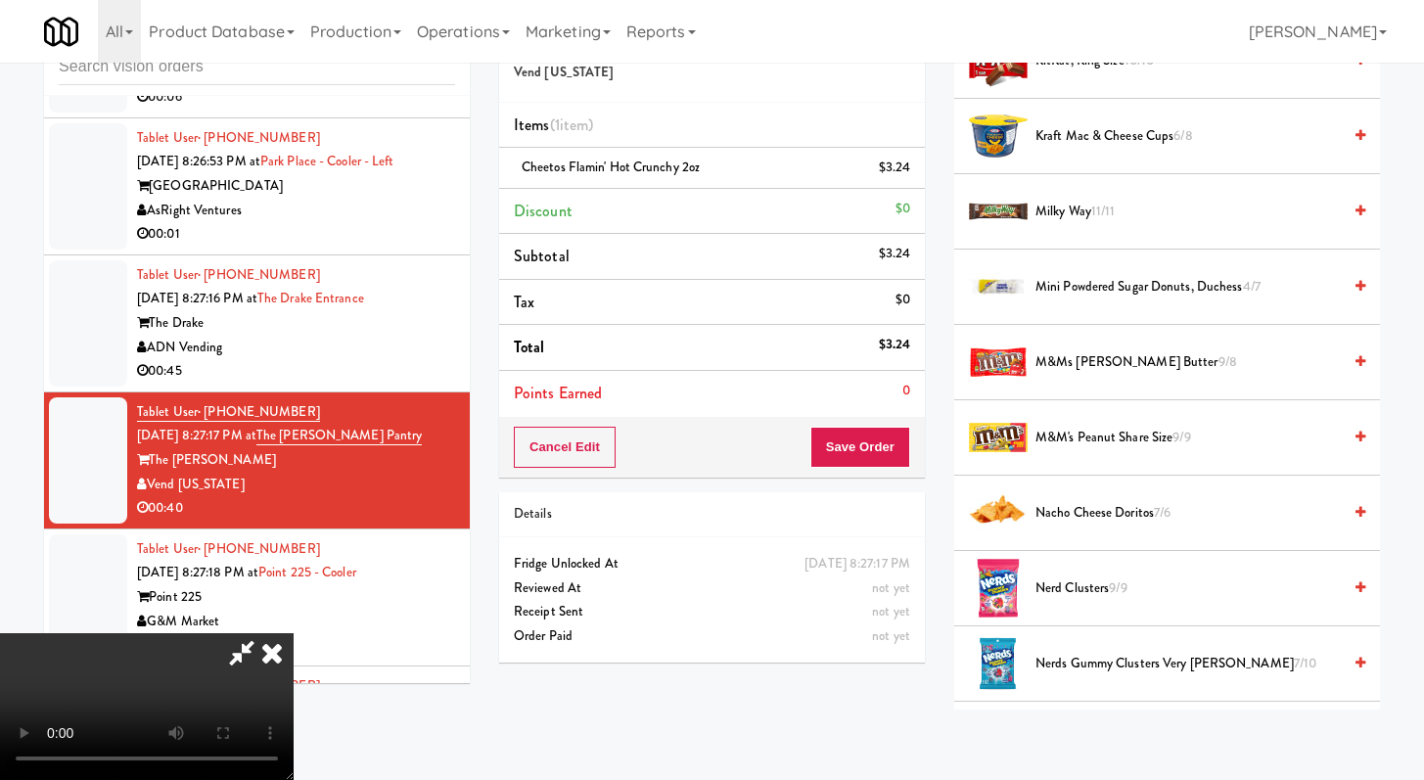
click at [1070, 660] on span "Nerds Gummy Clusters Very Berry 7/10" at bounding box center [1188, 664] width 305 height 24
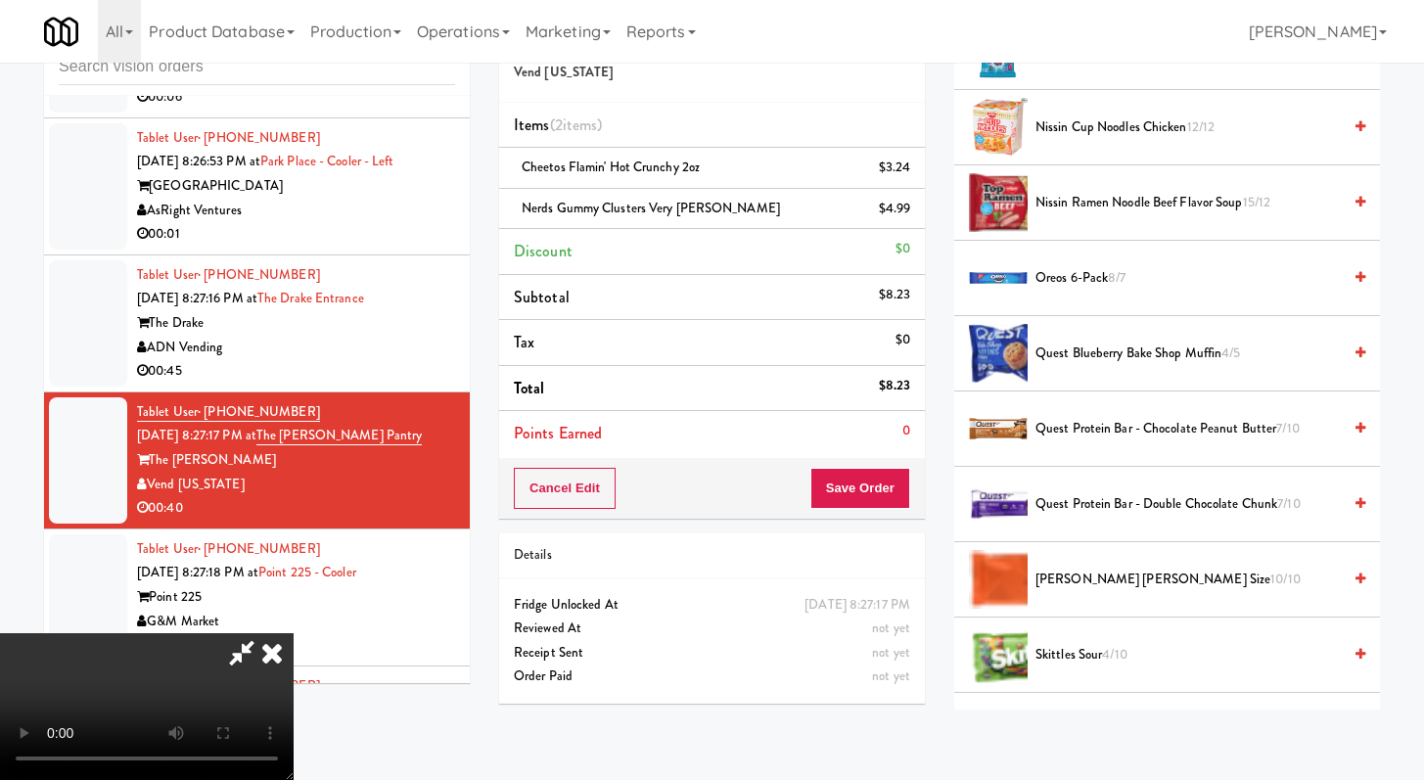
scroll to position [1632, 0]
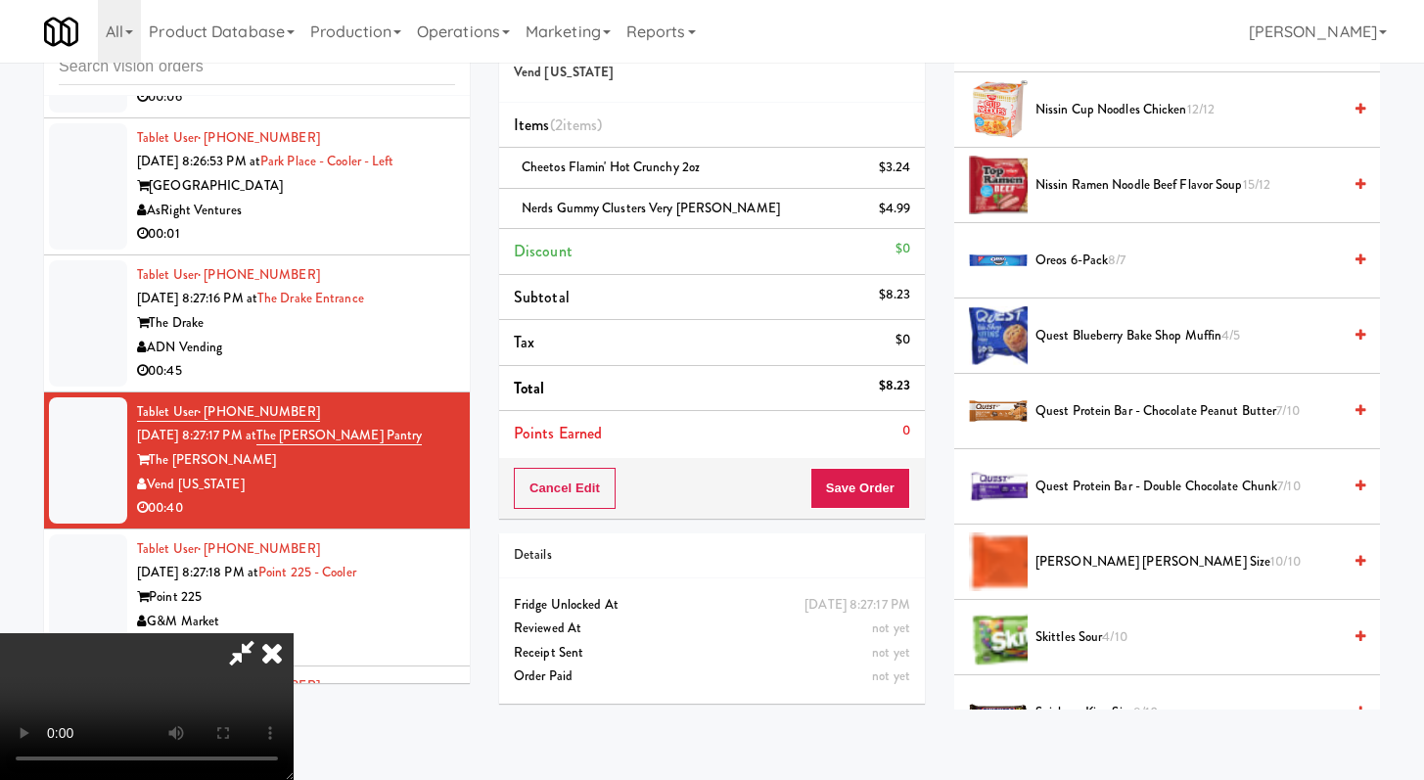
click at [1081, 571] on span "Reese's King Size 10/10" at bounding box center [1188, 562] width 305 height 24
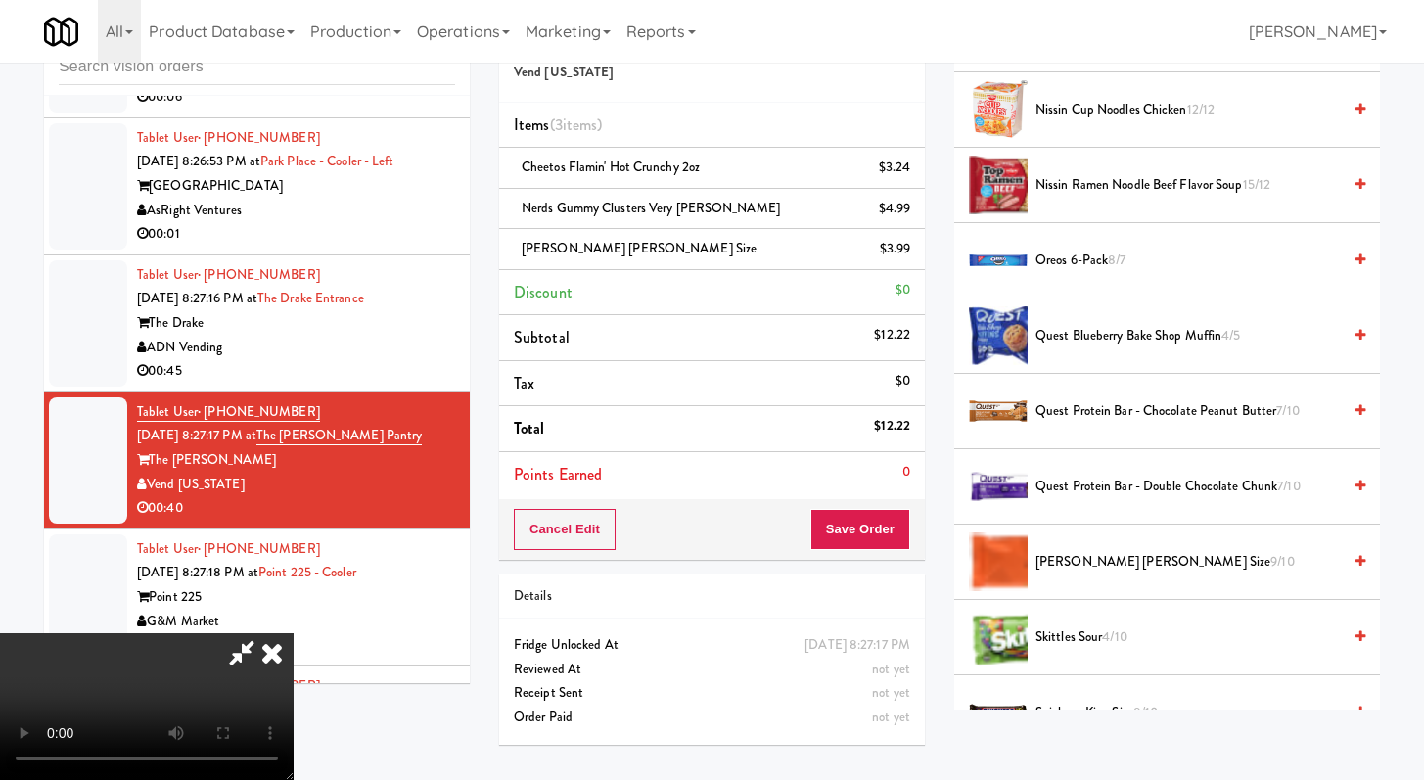
scroll to position [856, 0]
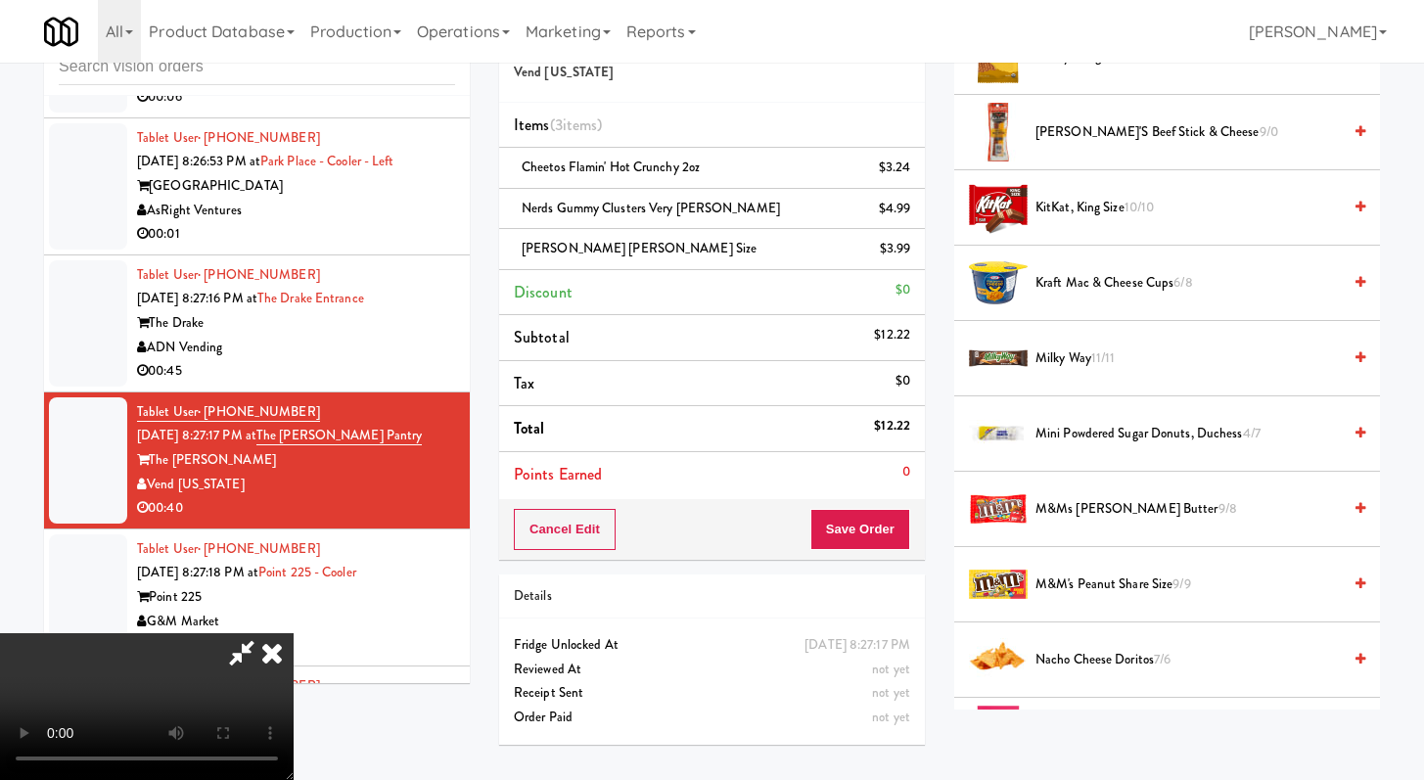
click at [294, 653] on video at bounding box center [147, 706] width 294 height 147
click at [1080, 579] on span "M&M's Peanut Share Size 9/9" at bounding box center [1188, 585] width 305 height 24
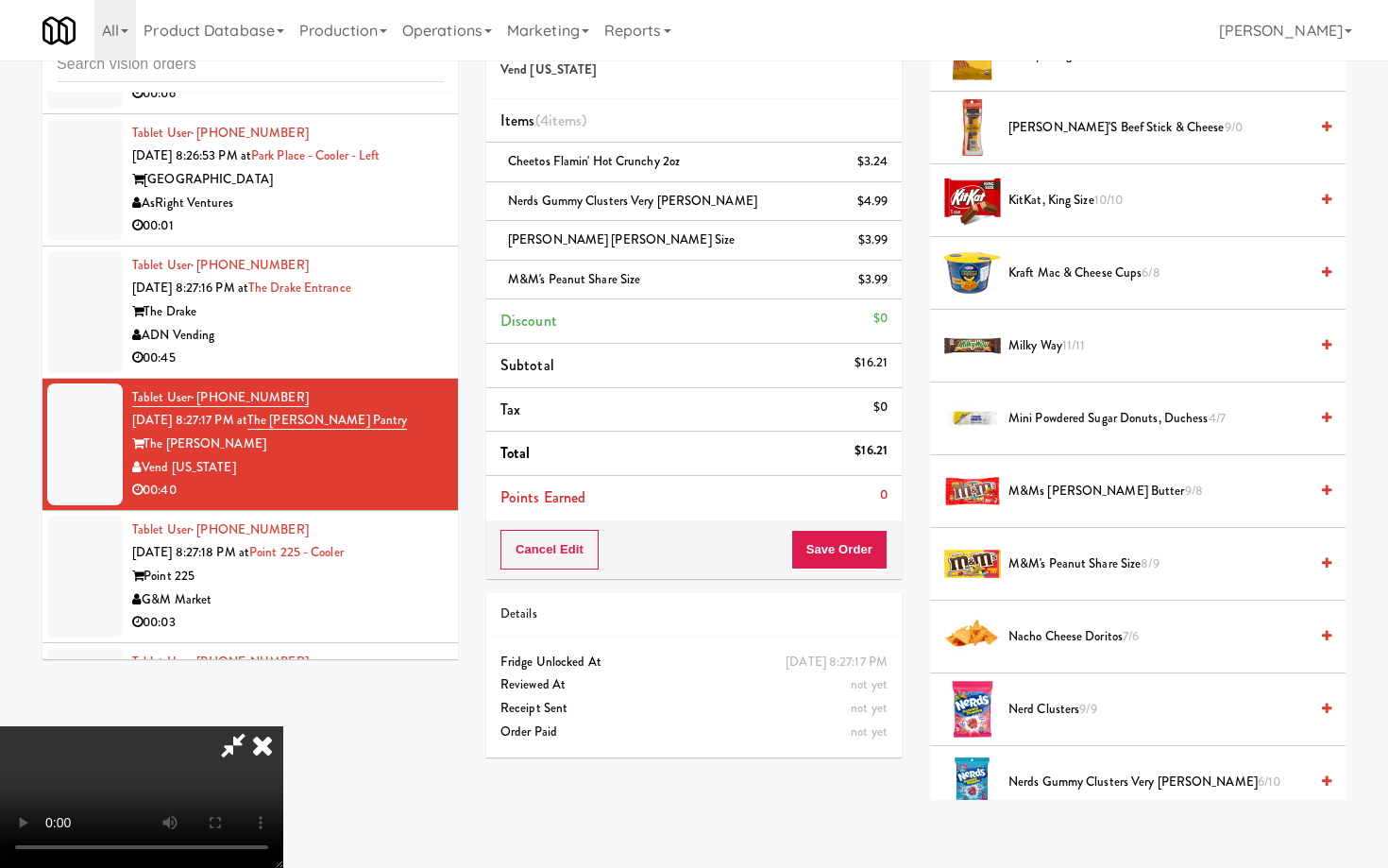
click at [284, 726] on video at bounding box center [142, 797] width 284 height 142
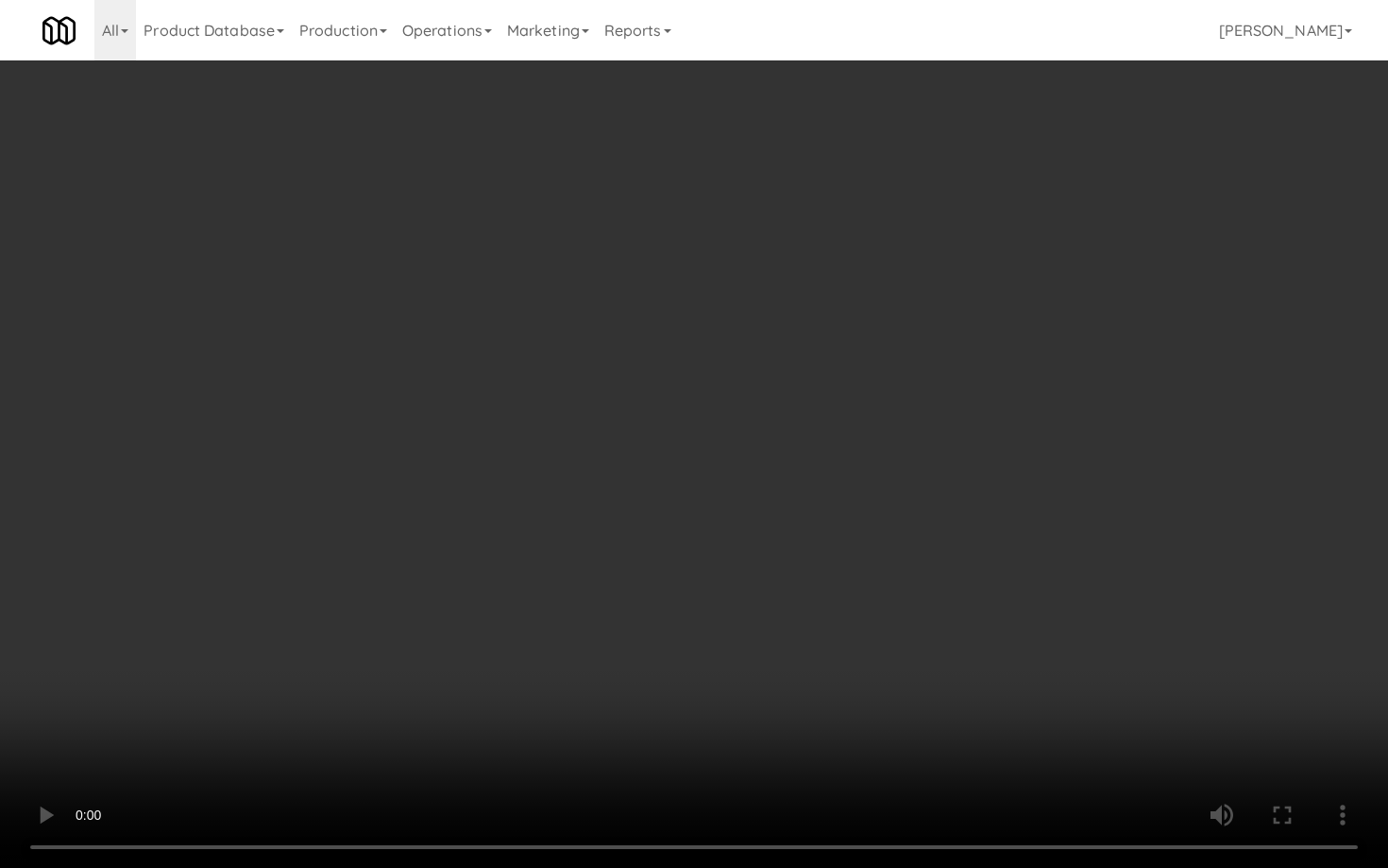
click at [1058, 583] on video at bounding box center [694, 434] width 1388 height 868
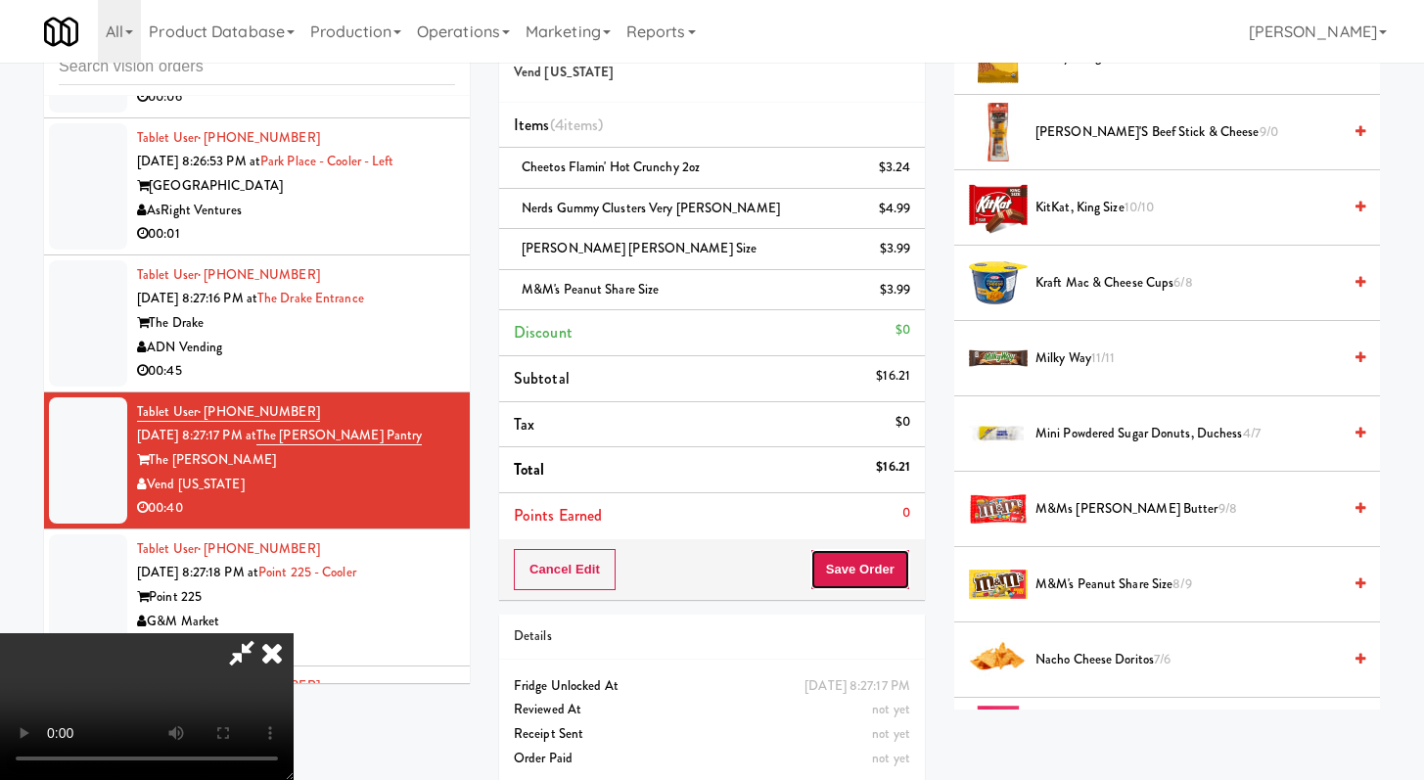
click at [889, 555] on button "Save Order" at bounding box center [861, 569] width 100 height 41
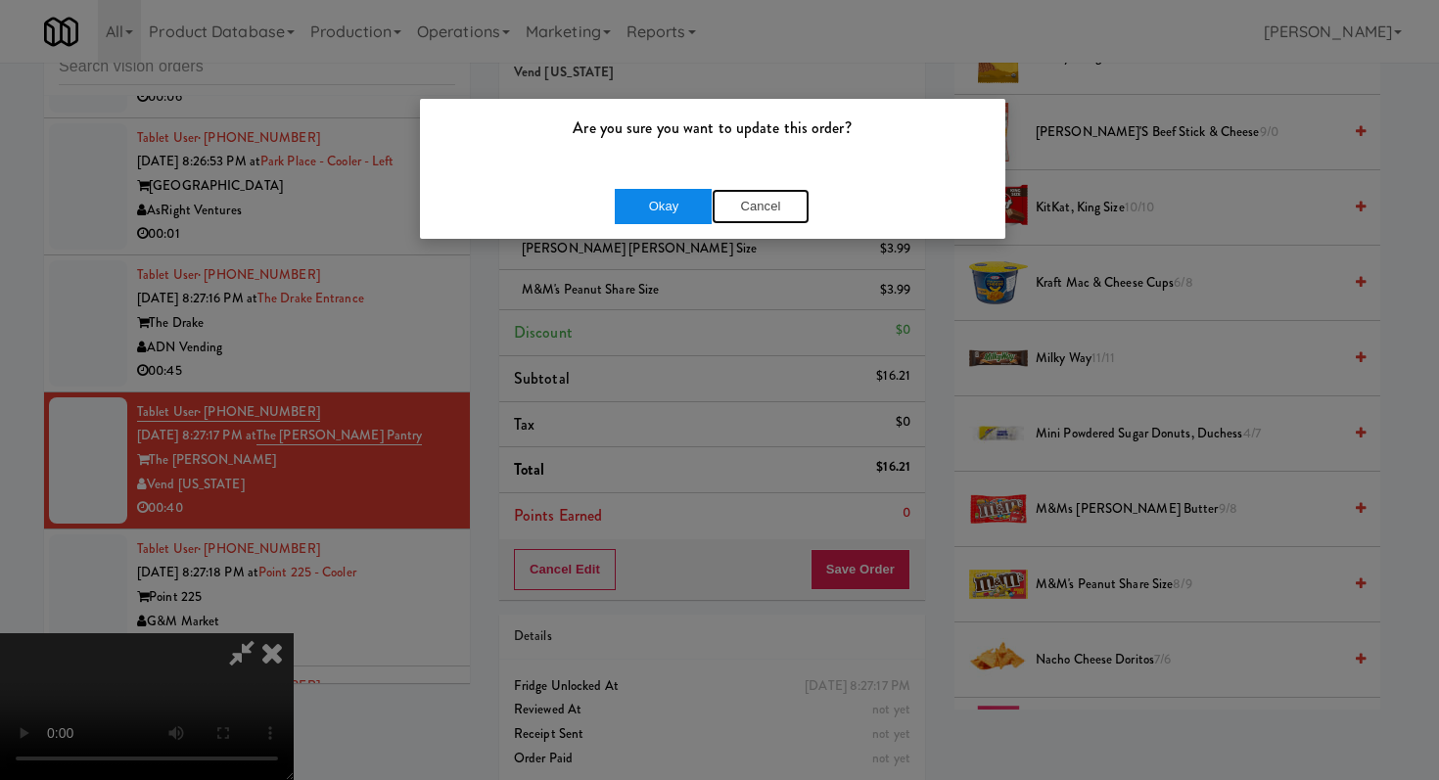
click at [718, 215] on button "Cancel" at bounding box center [761, 206] width 98 height 35
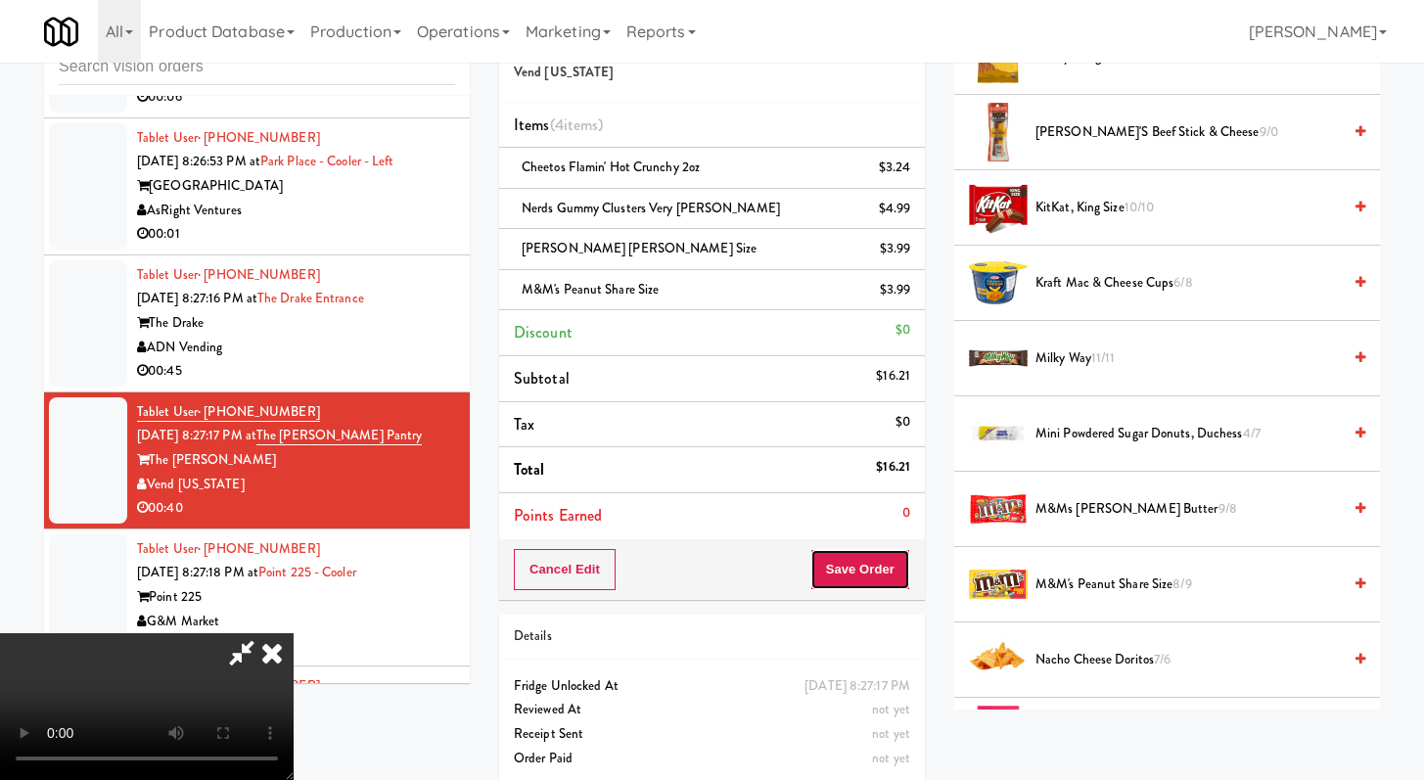
click at [856, 567] on button "Save Order" at bounding box center [861, 569] width 100 height 41
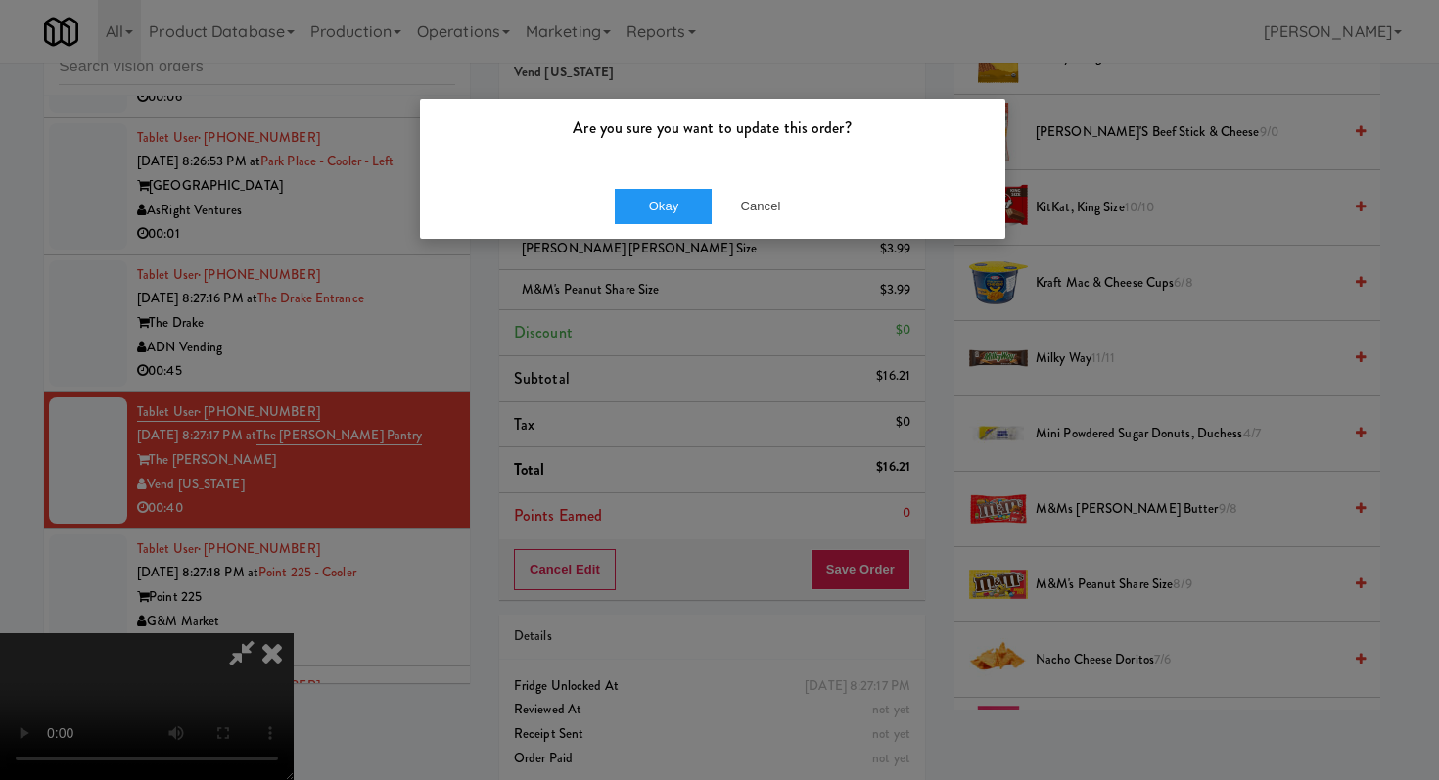
click at [674, 186] on div "Okay Cancel" at bounding box center [712, 206] width 585 height 66
click at [674, 199] on button "Okay" at bounding box center [664, 206] width 98 height 35
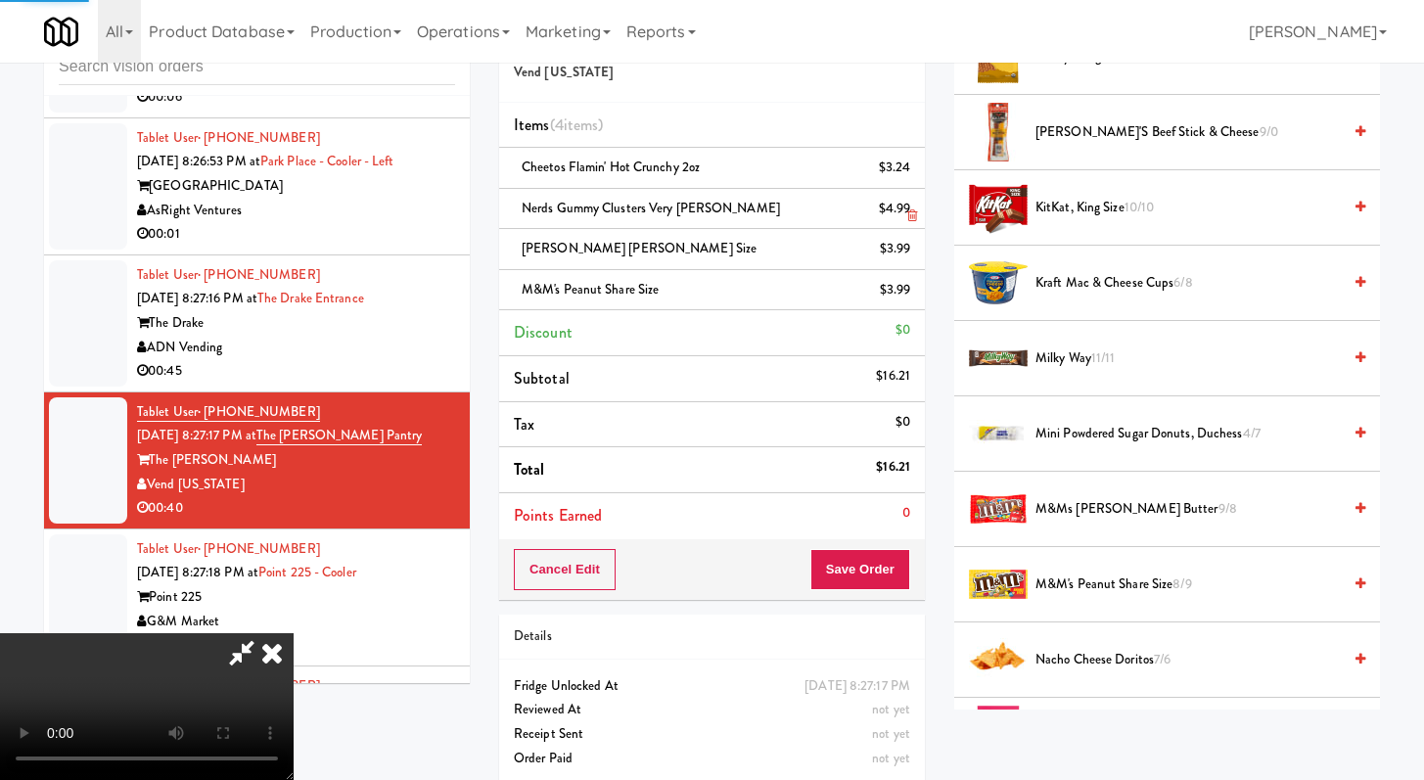
scroll to position [83, 0]
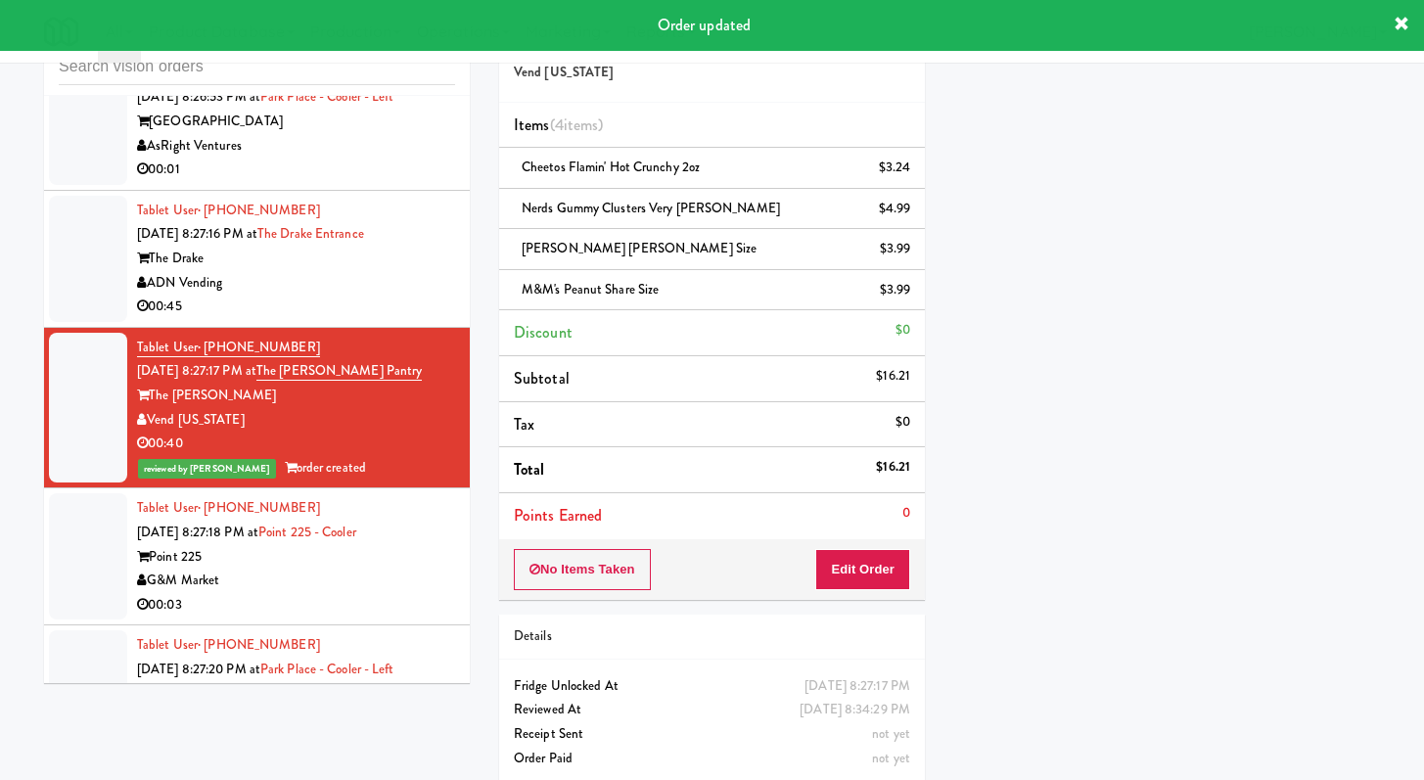
click at [402, 545] on div "Point 225" at bounding box center [296, 557] width 318 height 24
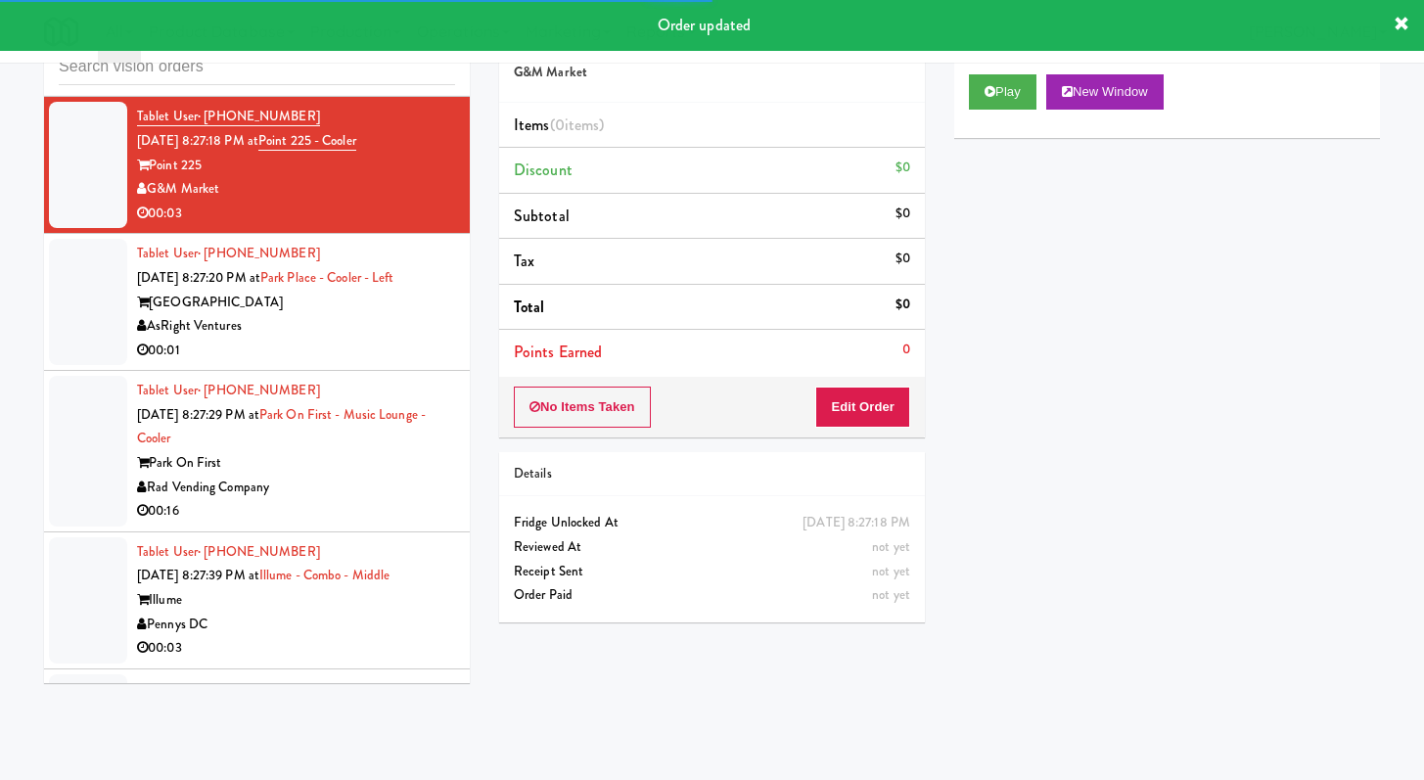
scroll to position [3541, 0]
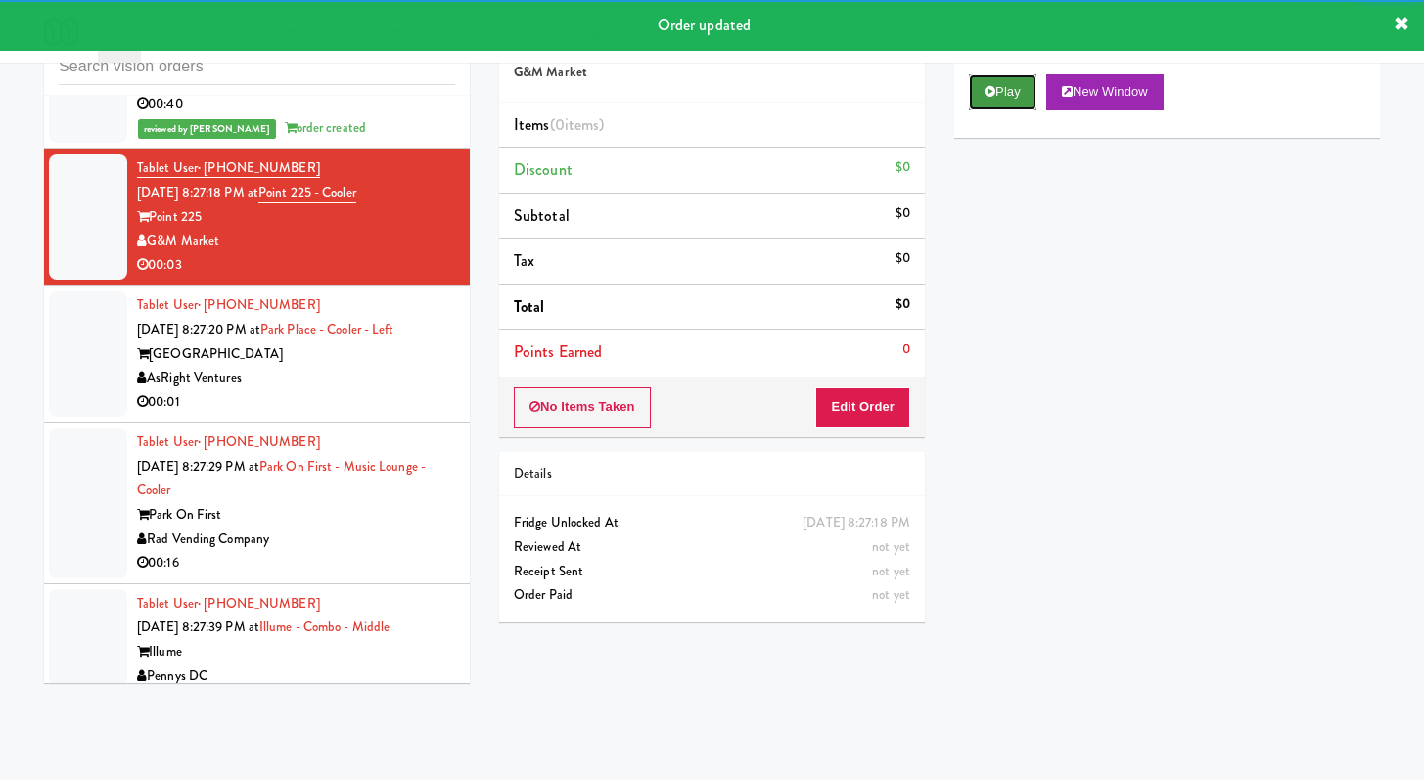
click at [1014, 94] on button "Play" at bounding box center [1003, 91] width 68 height 35
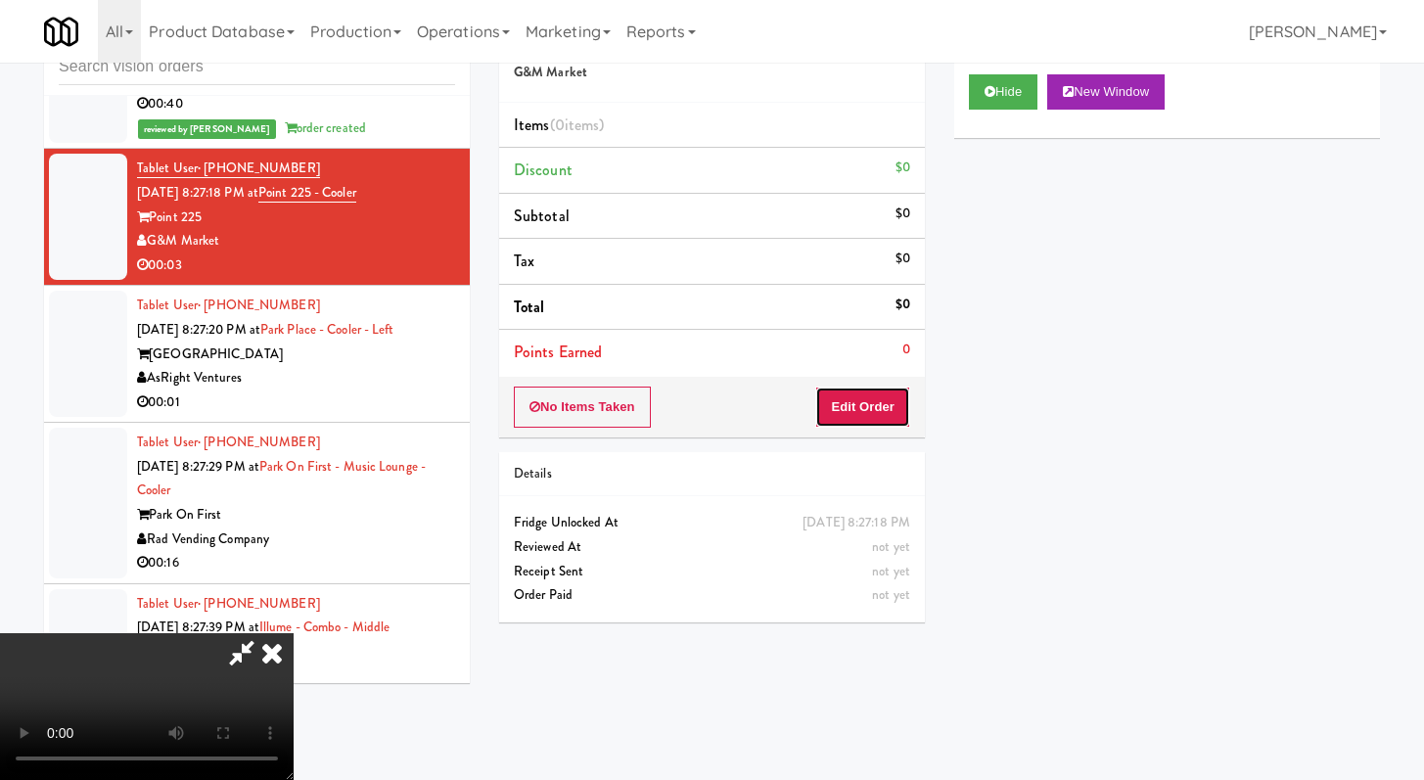
click at [855, 416] on button "Edit Order" at bounding box center [862, 407] width 95 height 41
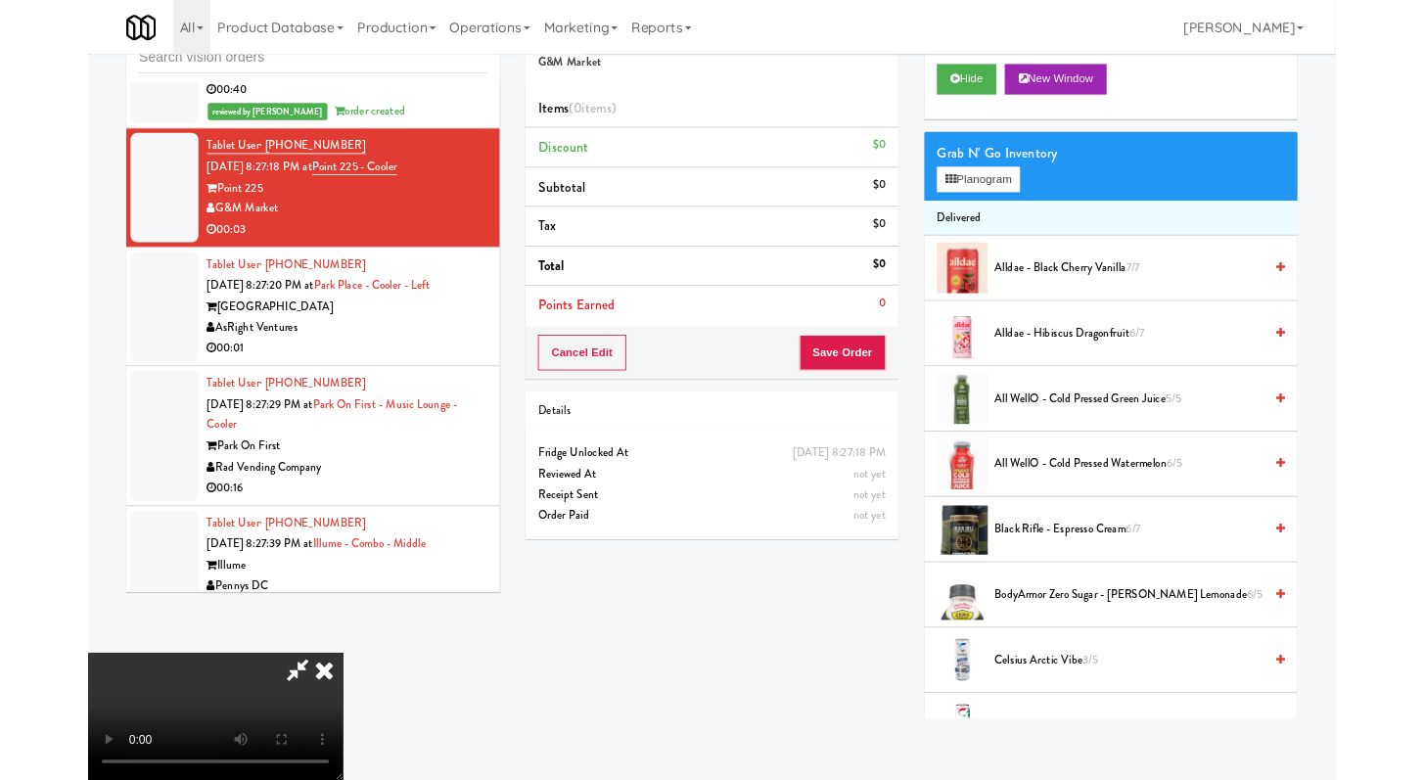
scroll to position [0, 0]
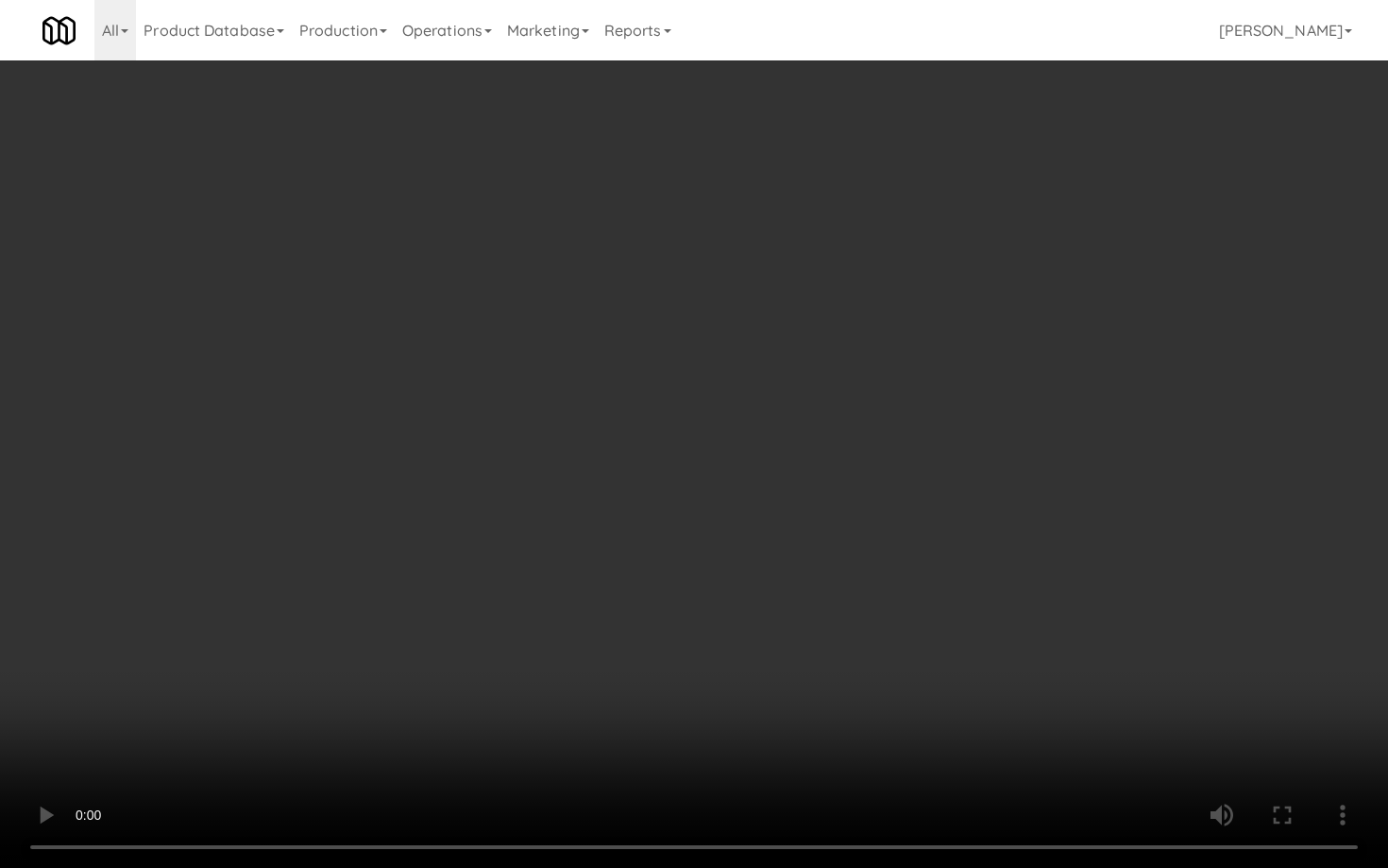
click at [709, 610] on video at bounding box center [694, 434] width 1388 height 868
click at [708, 610] on video at bounding box center [694, 434] width 1388 height 868
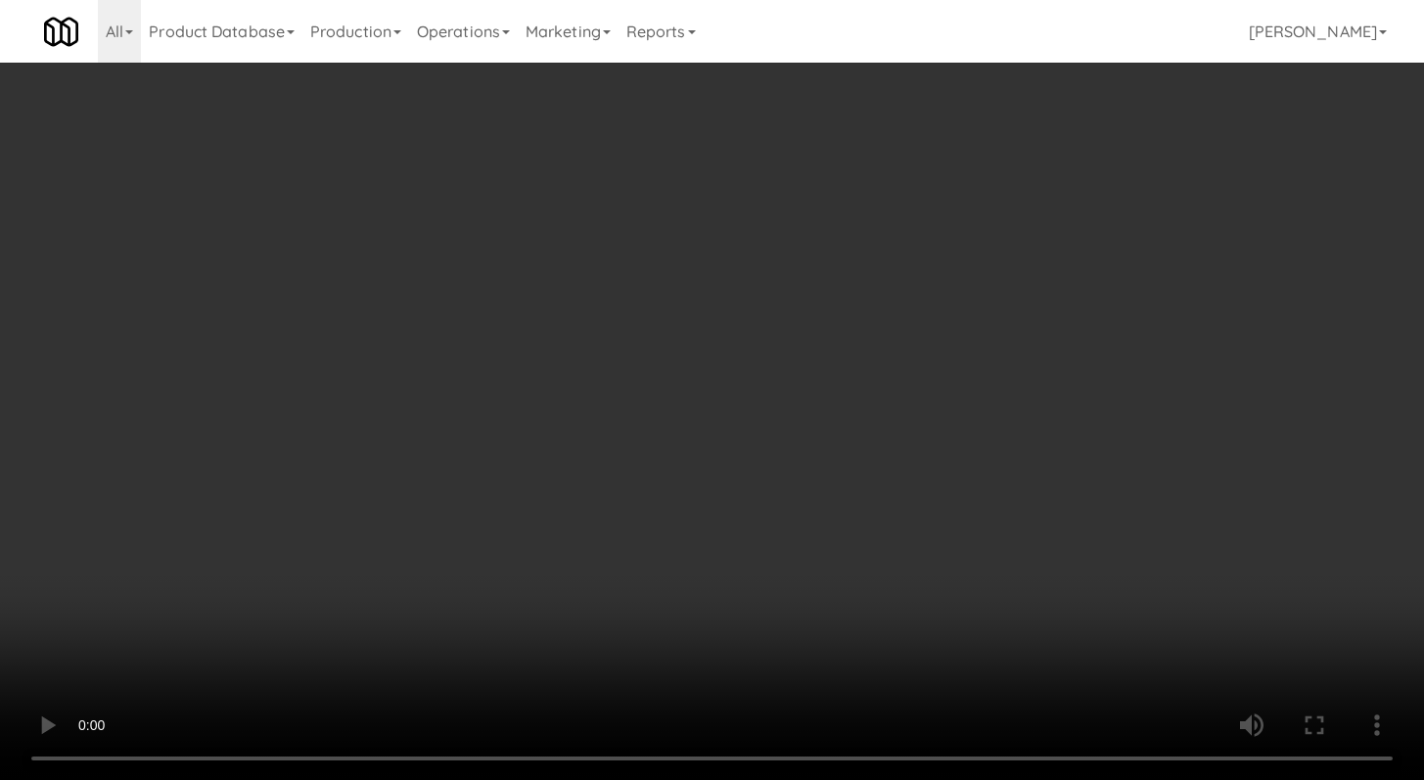
scroll to position [386, 0]
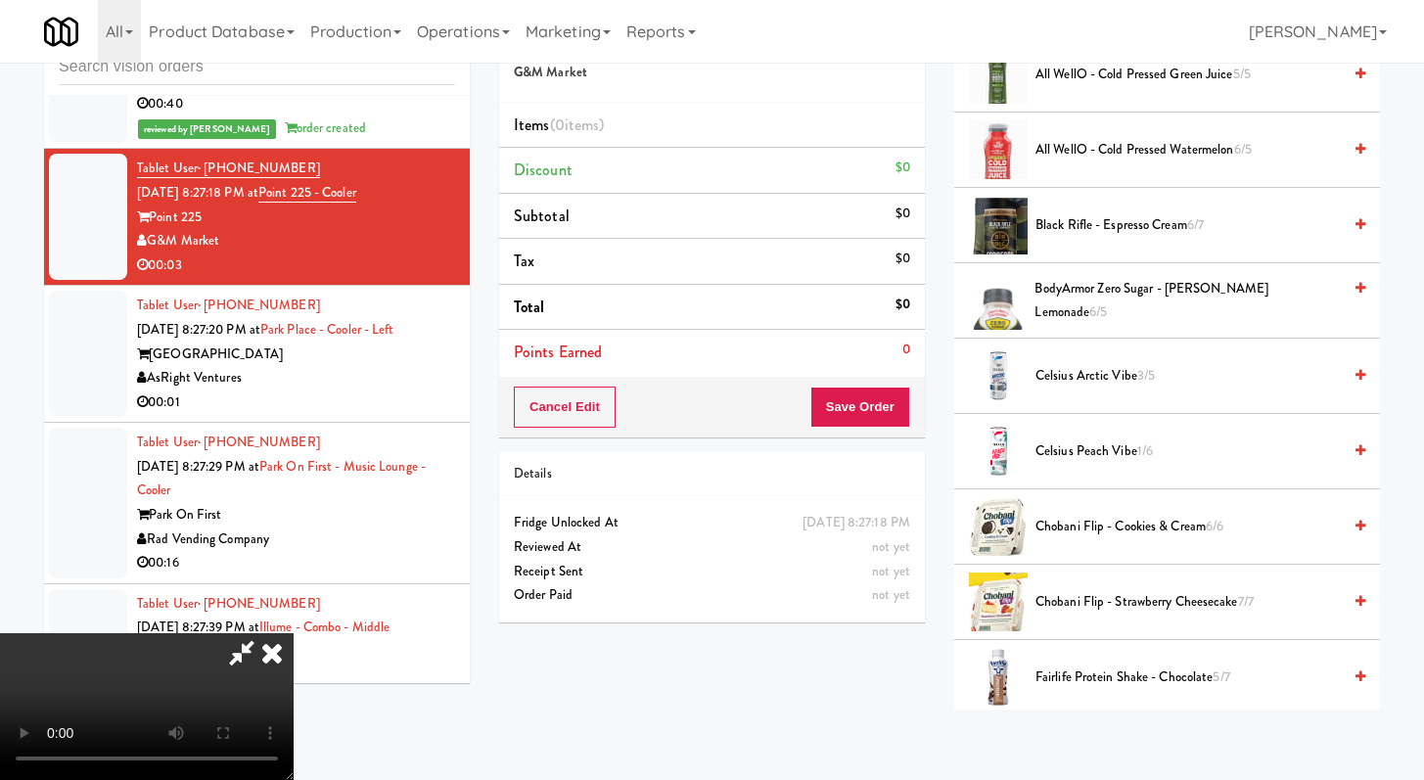
click at [1073, 442] on span "Celsius Peach Vibe 1/6" at bounding box center [1188, 452] width 305 height 24
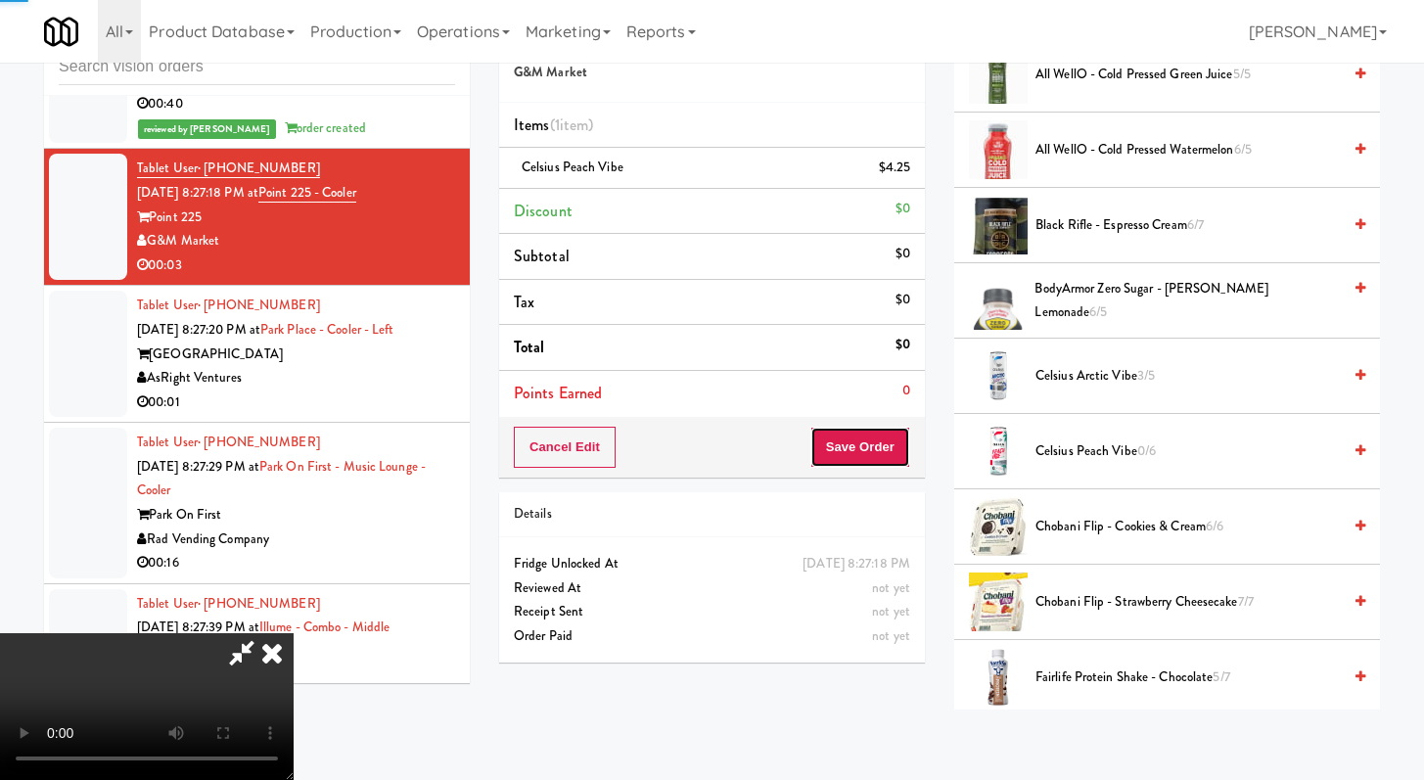
click at [890, 443] on button "Save Order" at bounding box center [861, 447] width 100 height 41
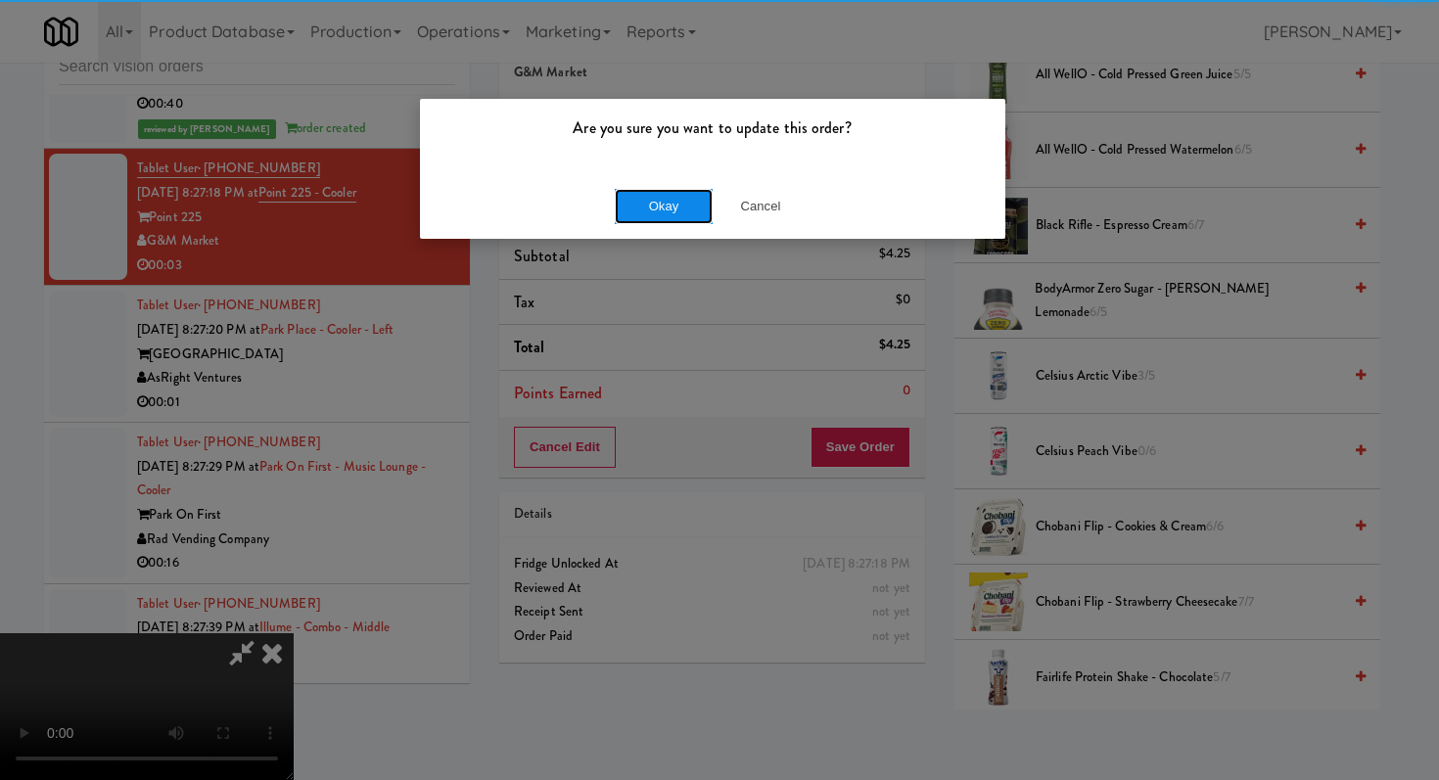
click at [684, 210] on button "Okay" at bounding box center [664, 206] width 98 height 35
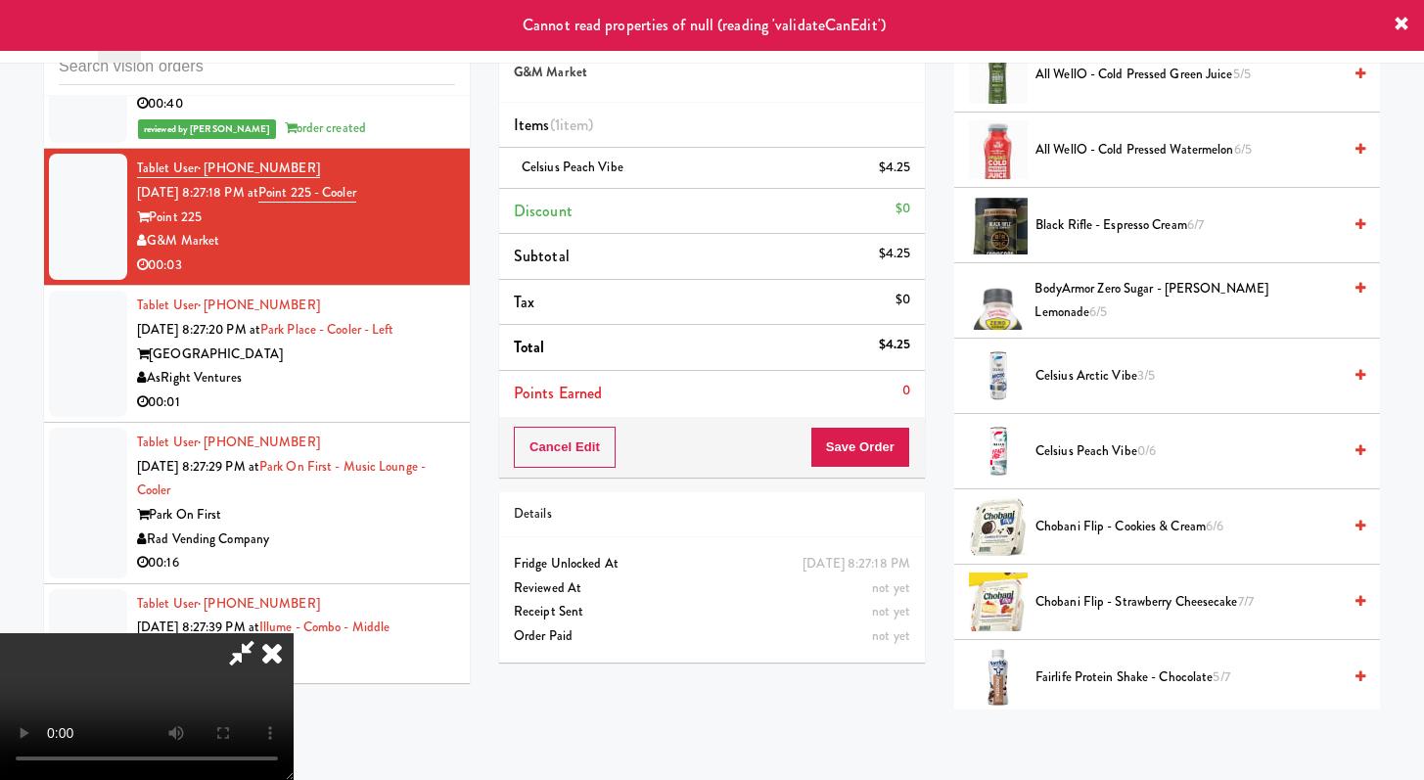
click at [264, 633] on icon at bounding box center [241, 652] width 45 height 39
click at [294, 633] on icon at bounding box center [272, 652] width 43 height 39
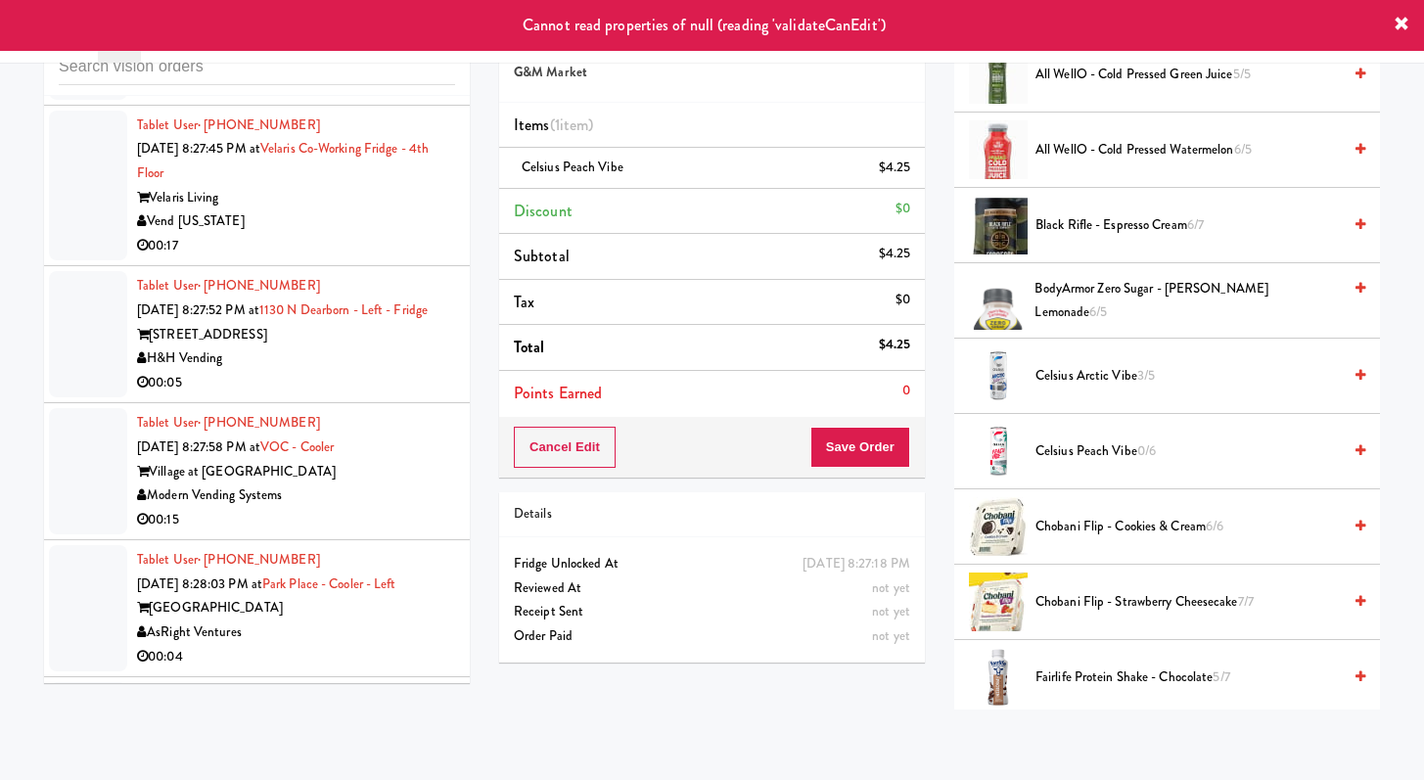
scroll to position [4798, 0]
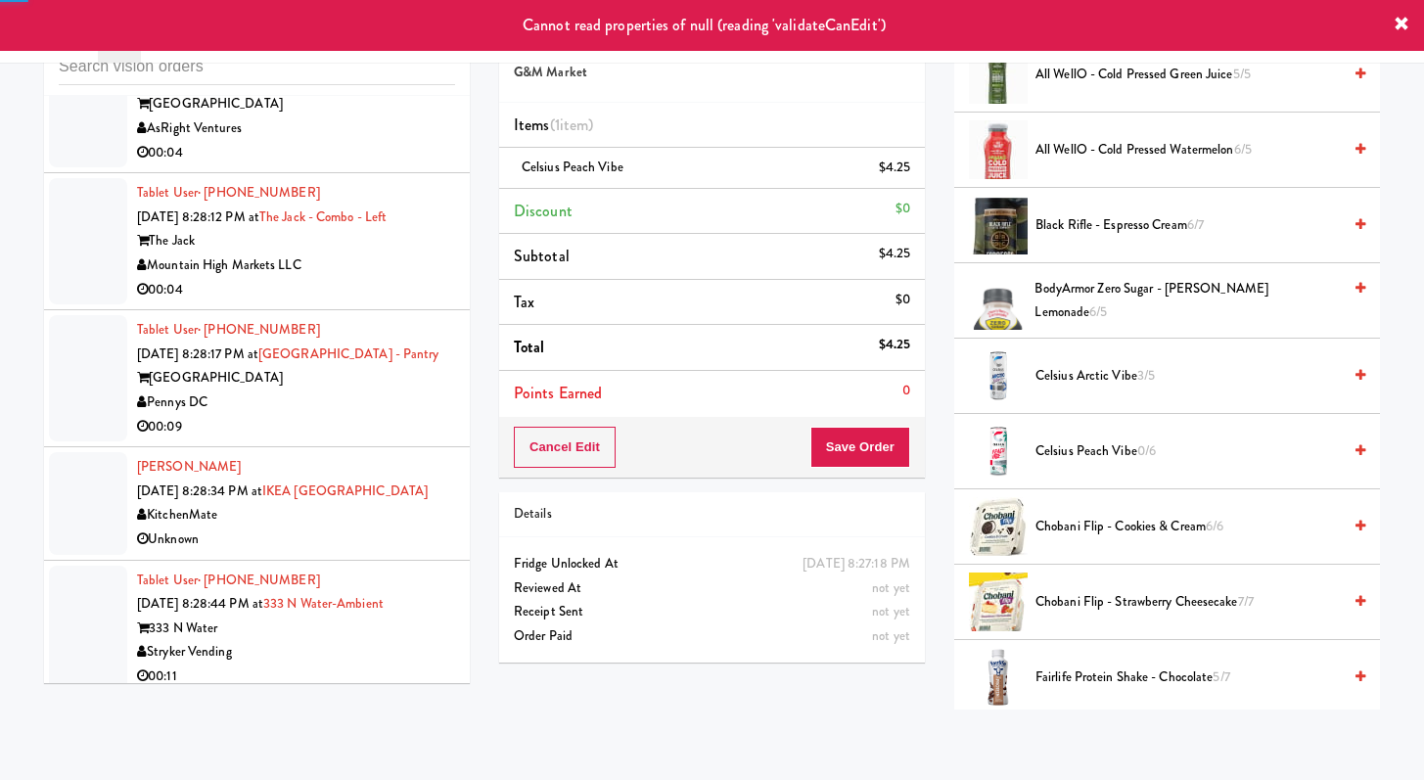
click at [355, 391] on div "Pennys DC" at bounding box center [296, 403] width 318 height 24
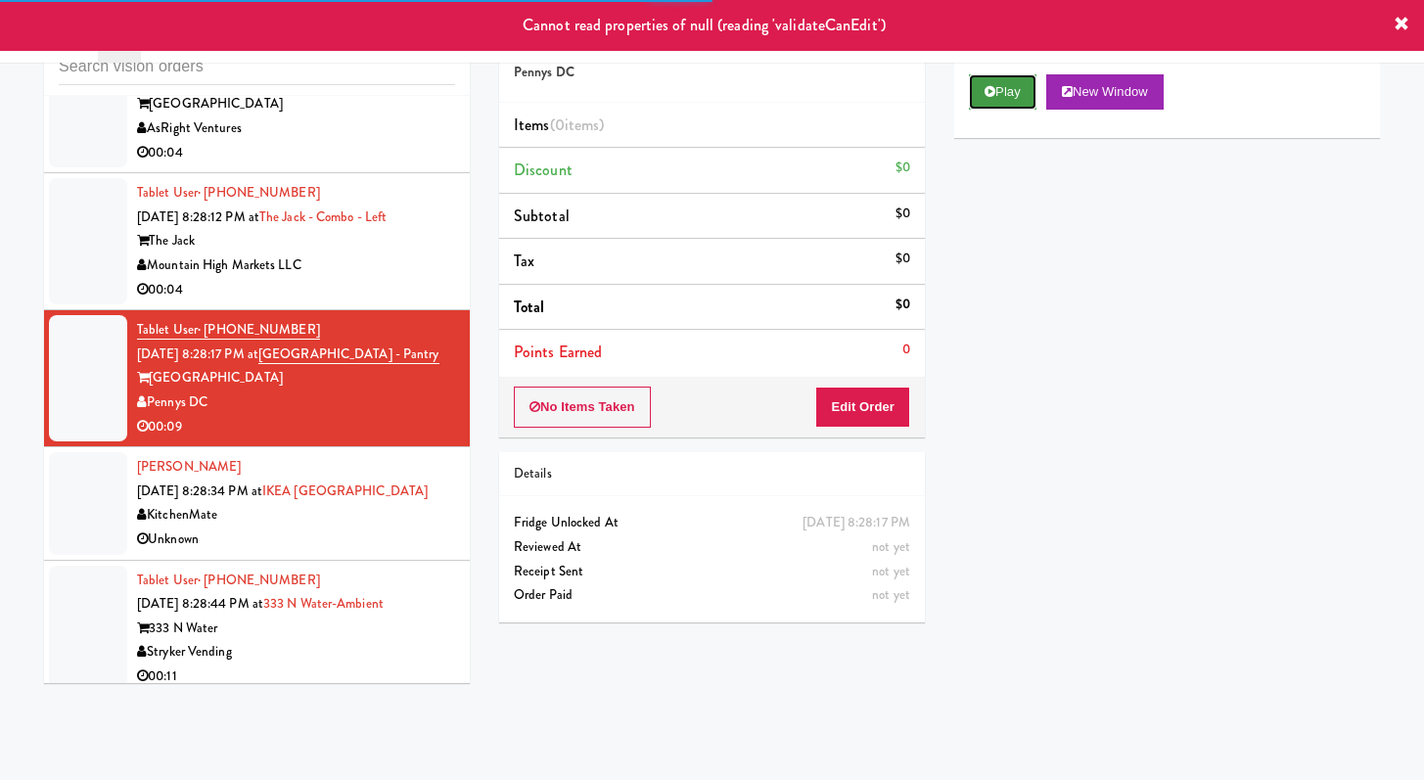
click at [1007, 97] on button "Play" at bounding box center [1003, 91] width 68 height 35
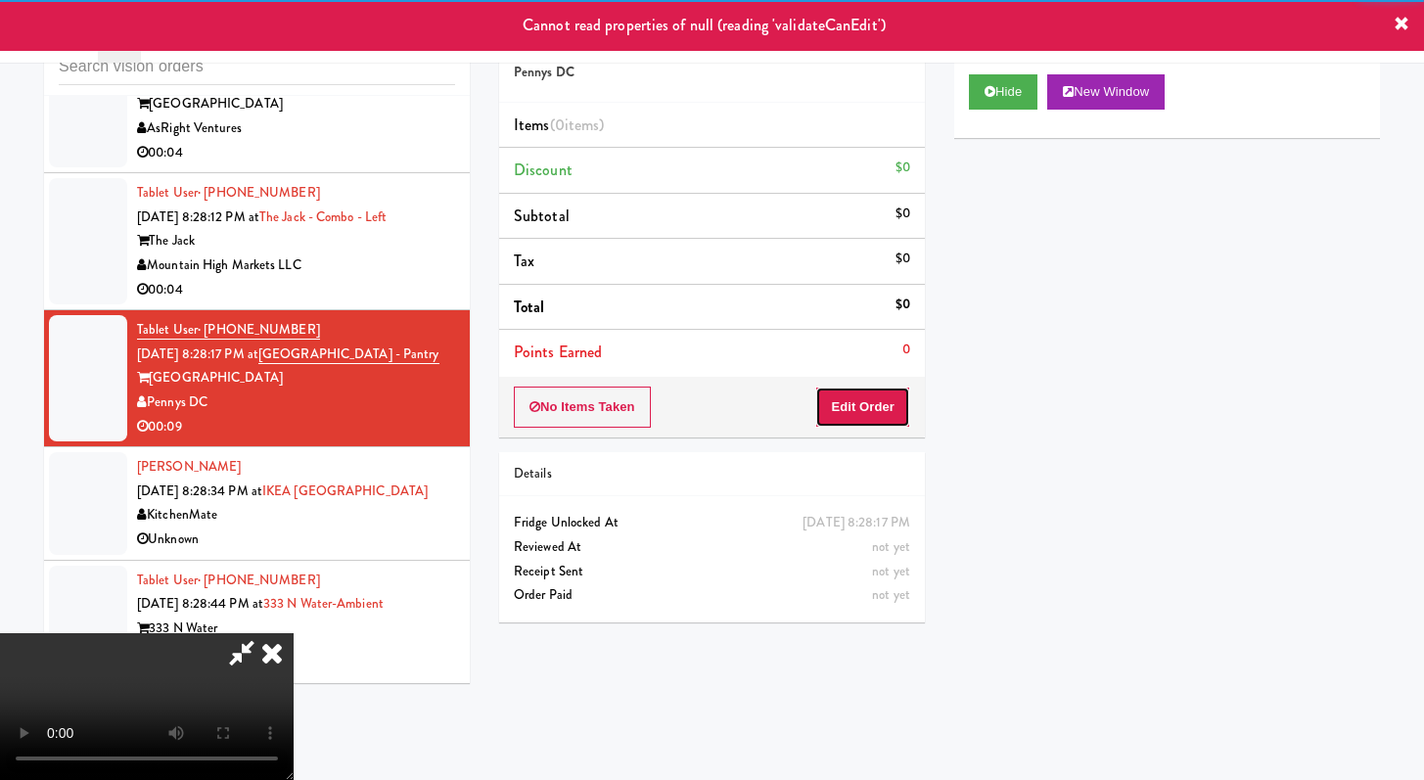
click at [891, 394] on button "Edit Order" at bounding box center [862, 407] width 95 height 41
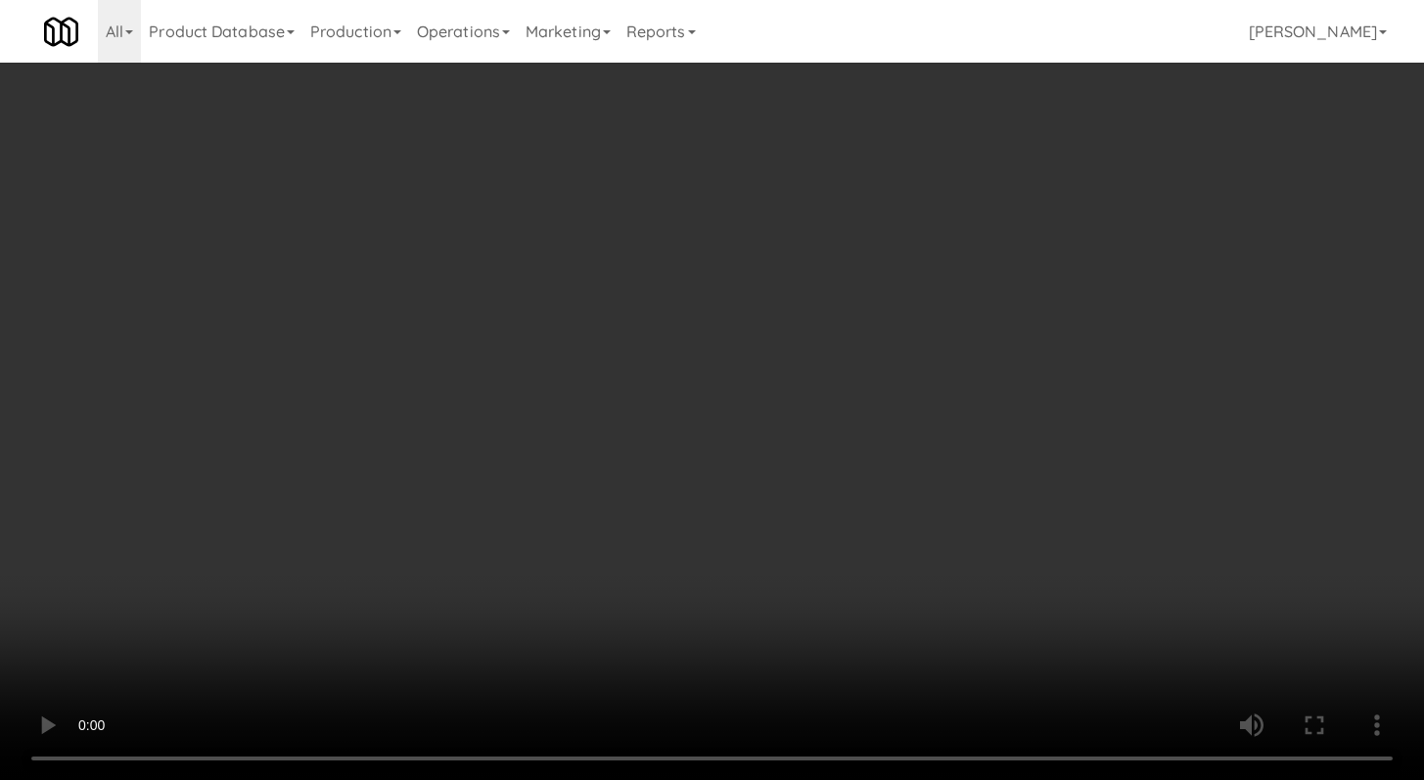
scroll to position [4774, 0]
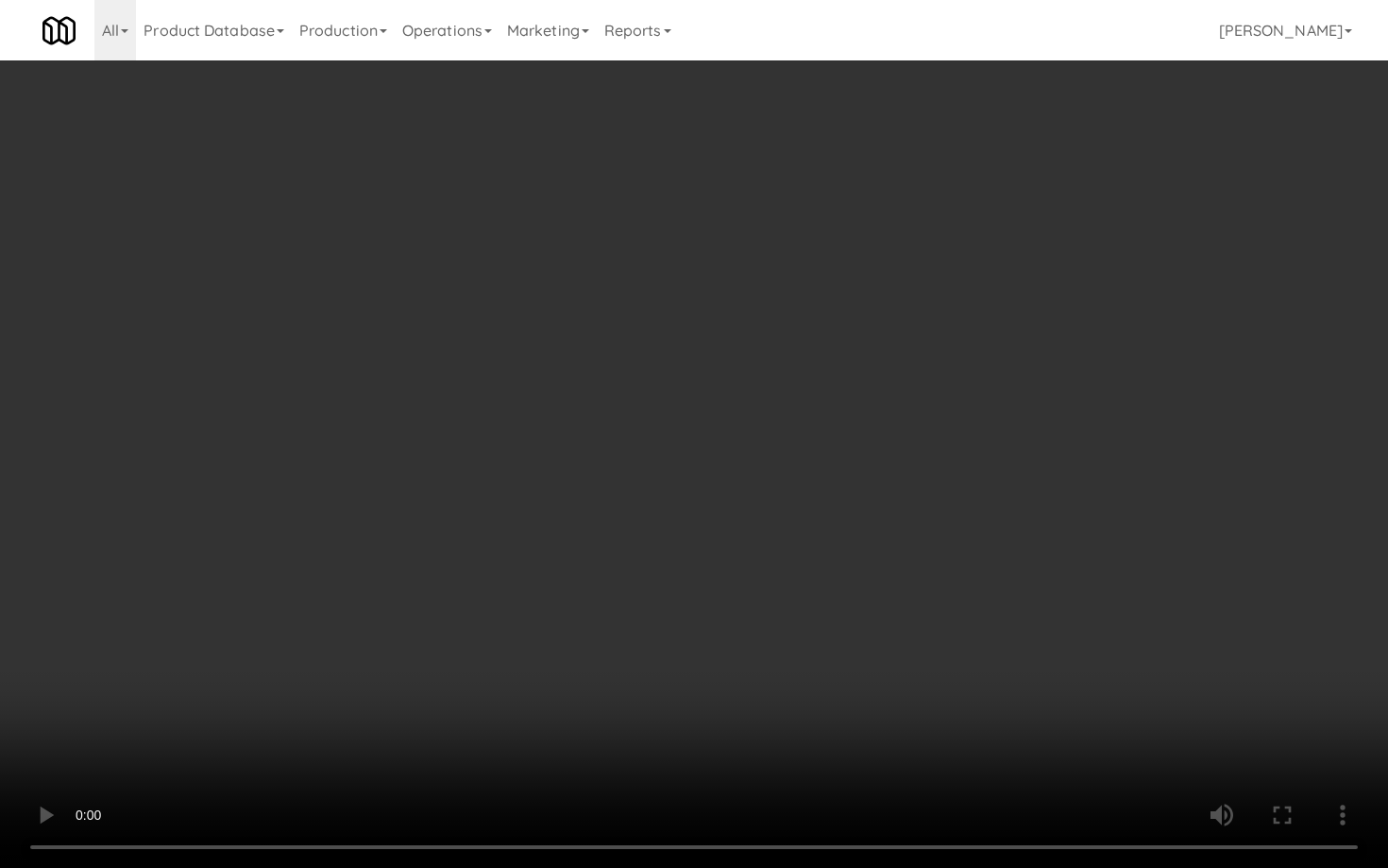
click at [732, 593] on video at bounding box center [694, 434] width 1388 height 868
click at [732, 591] on video at bounding box center [694, 434] width 1388 height 868
click at [733, 587] on video at bounding box center [694, 434] width 1388 height 868
click at [741, 573] on video at bounding box center [694, 434] width 1388 height 868
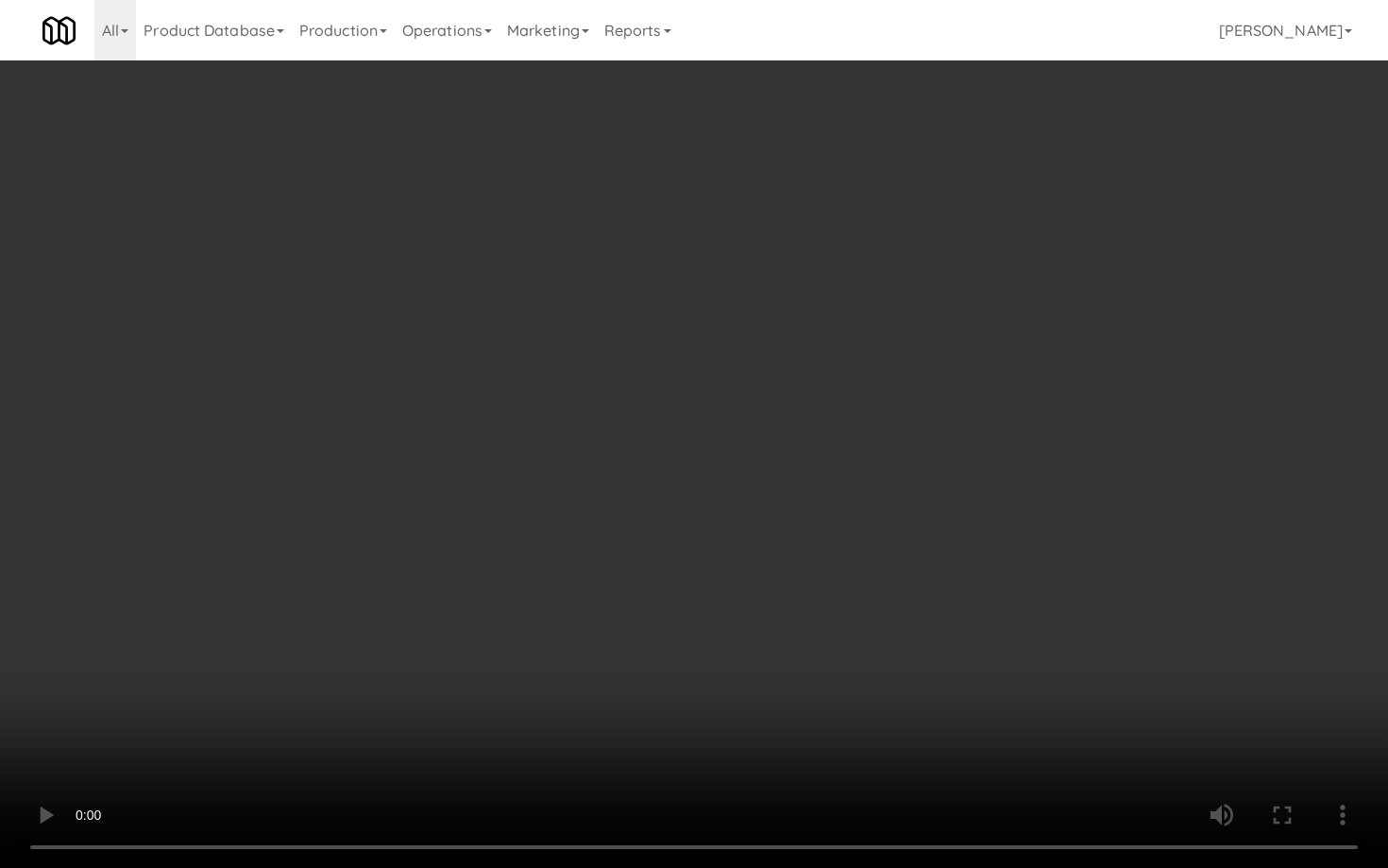
click at [741, 573] on video at bounding box center [694, 434] width 1388 height 868
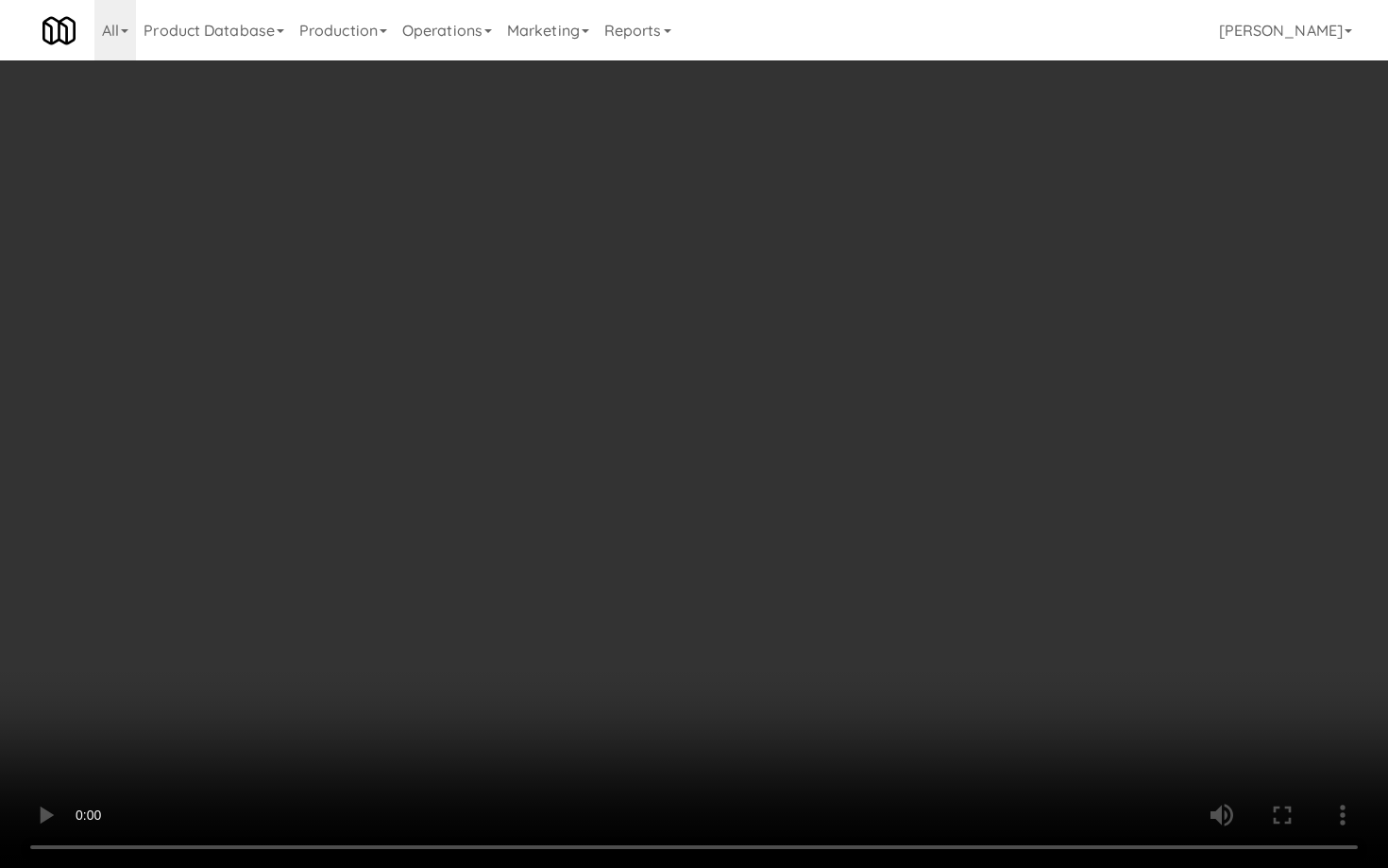
click at [755, 561] on video at bounding box center [694, 434] width 1388 height 868
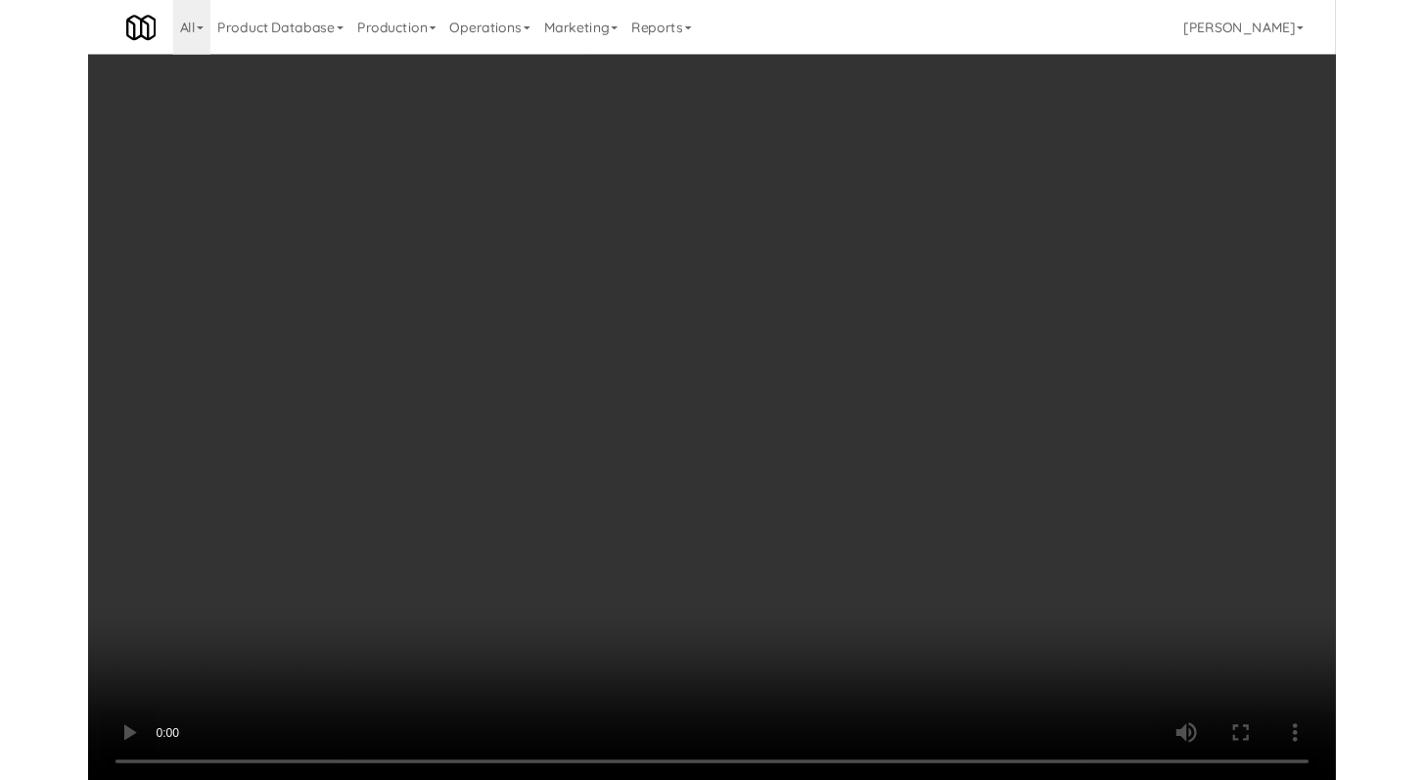
scroll to position [4798, 0]
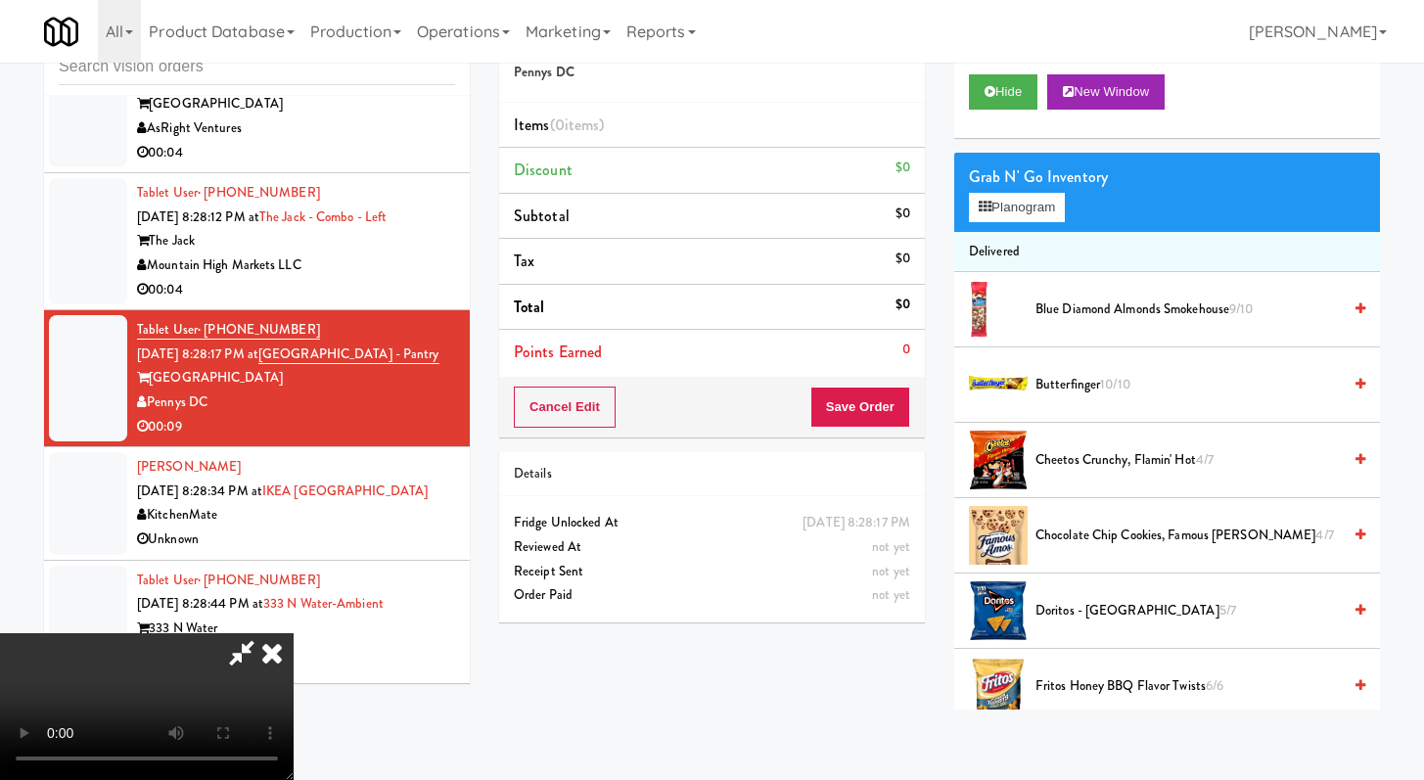
click at [1076, 467] on span "Cheetos Crunchy, Flamin' Hot 4/7" at bounding box center [1188, 460] width 305 height 24
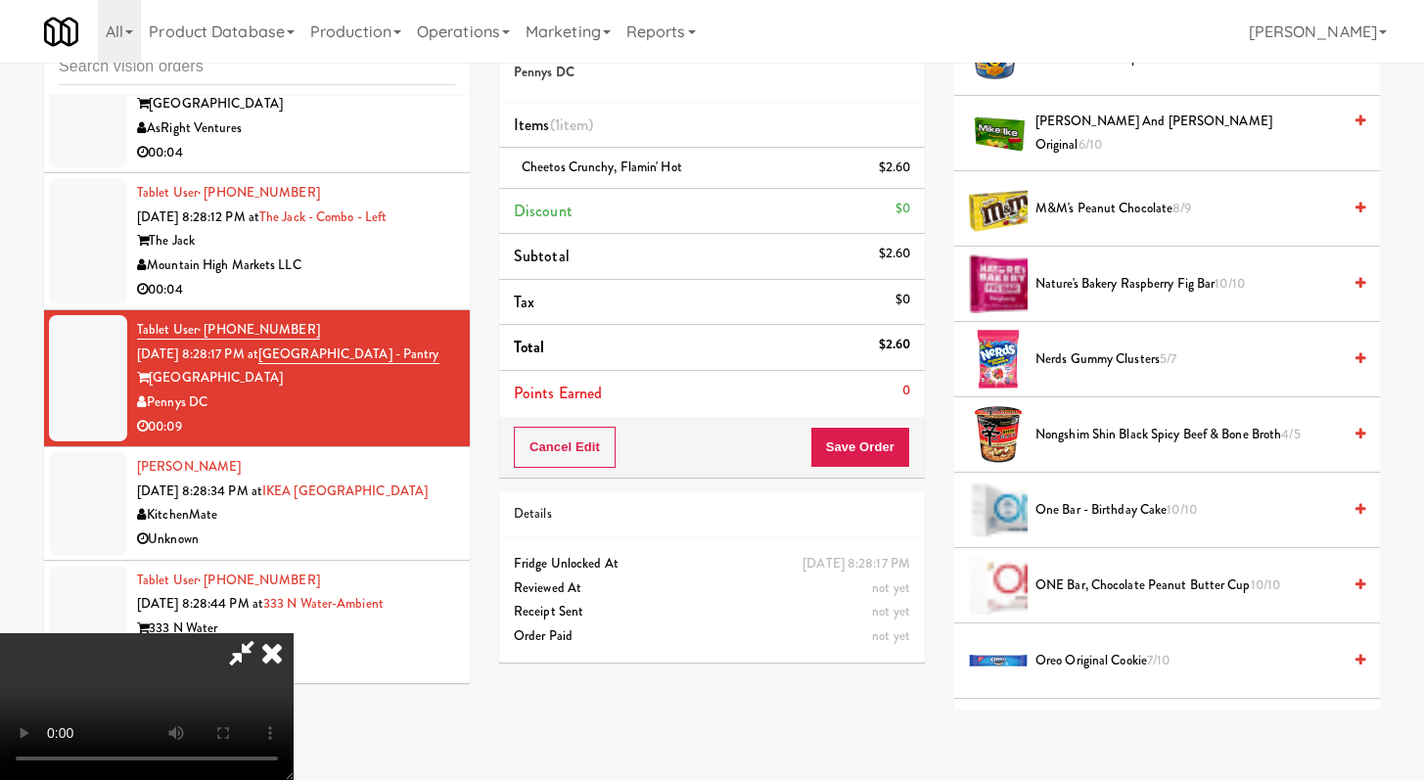
scroll to position [1464, 0]
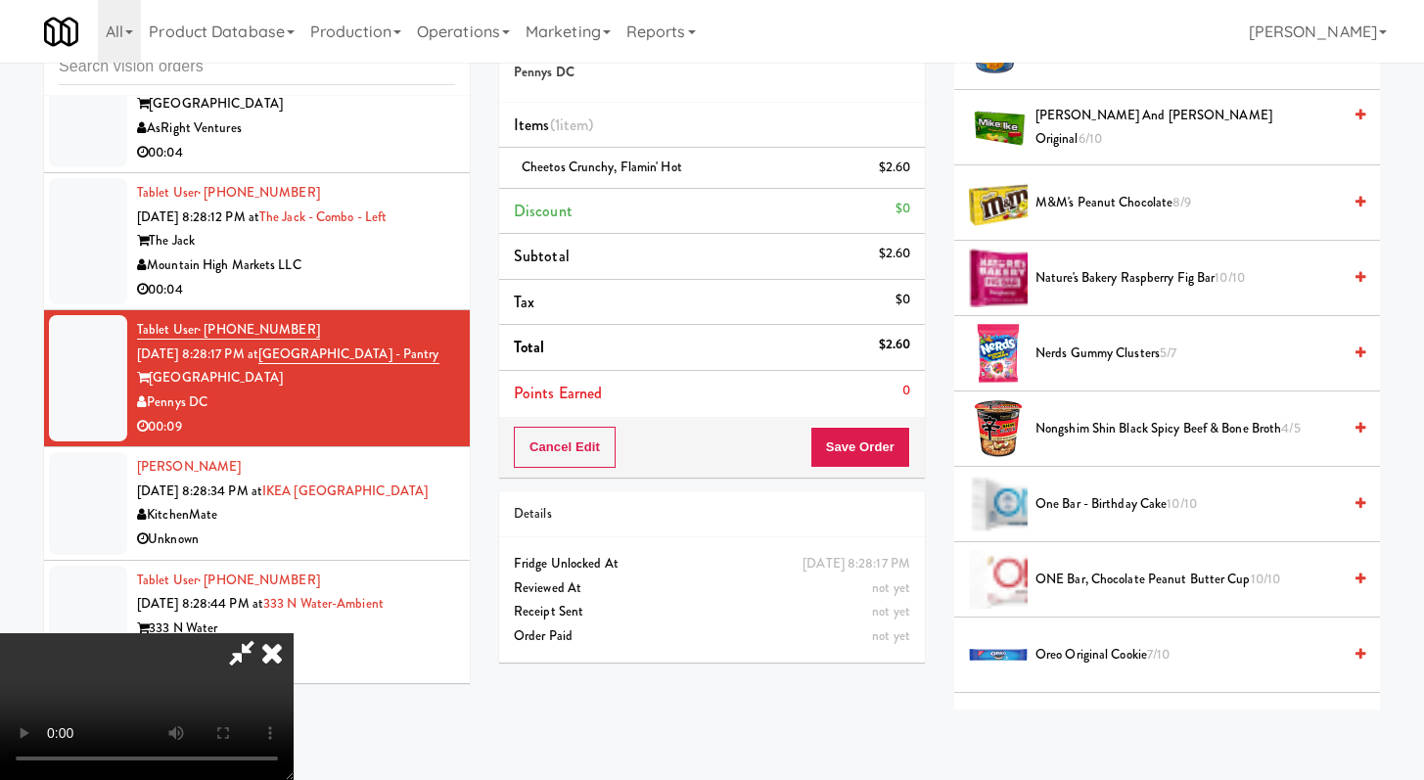
click at [1084, 432] on span "Nongshim Shin Black Spicy Beef & Bone Broth 4/5" at bounding box center [1188, 429] width 305 height 24
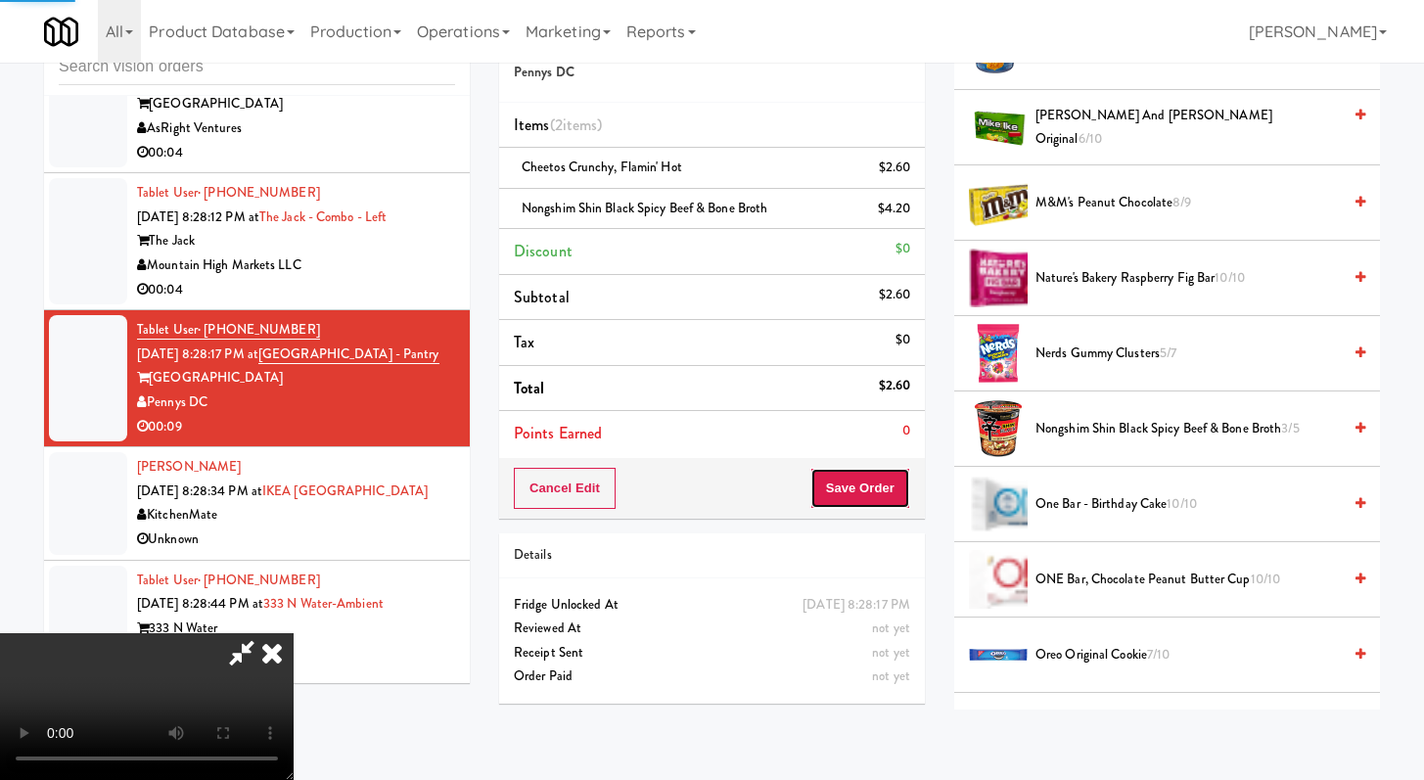
click at [865, 492] on button "Save Order" at bounding box center [861, 488] width 100 height 41
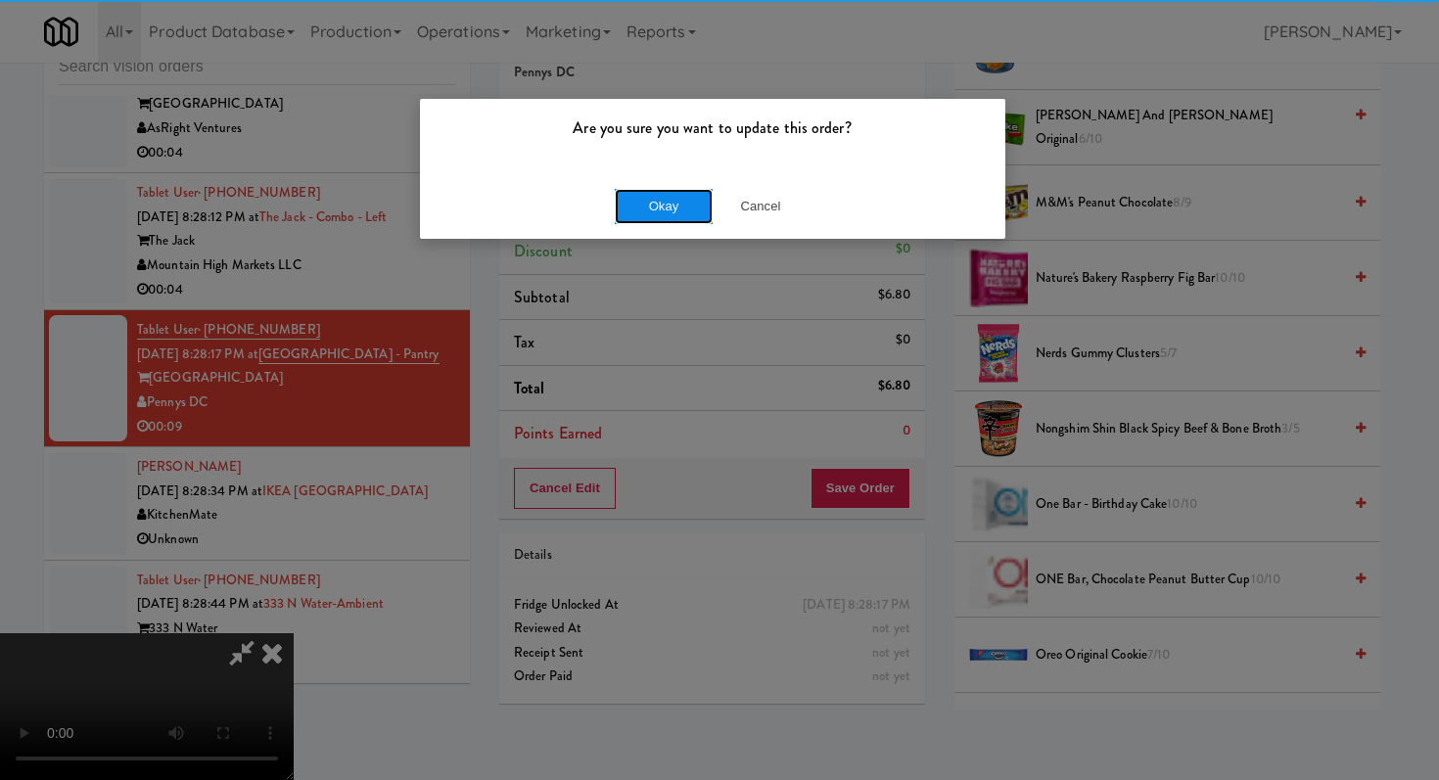
click at [652, 194] on button "Okay" at bounding box center [664, 206] width 98 height 35
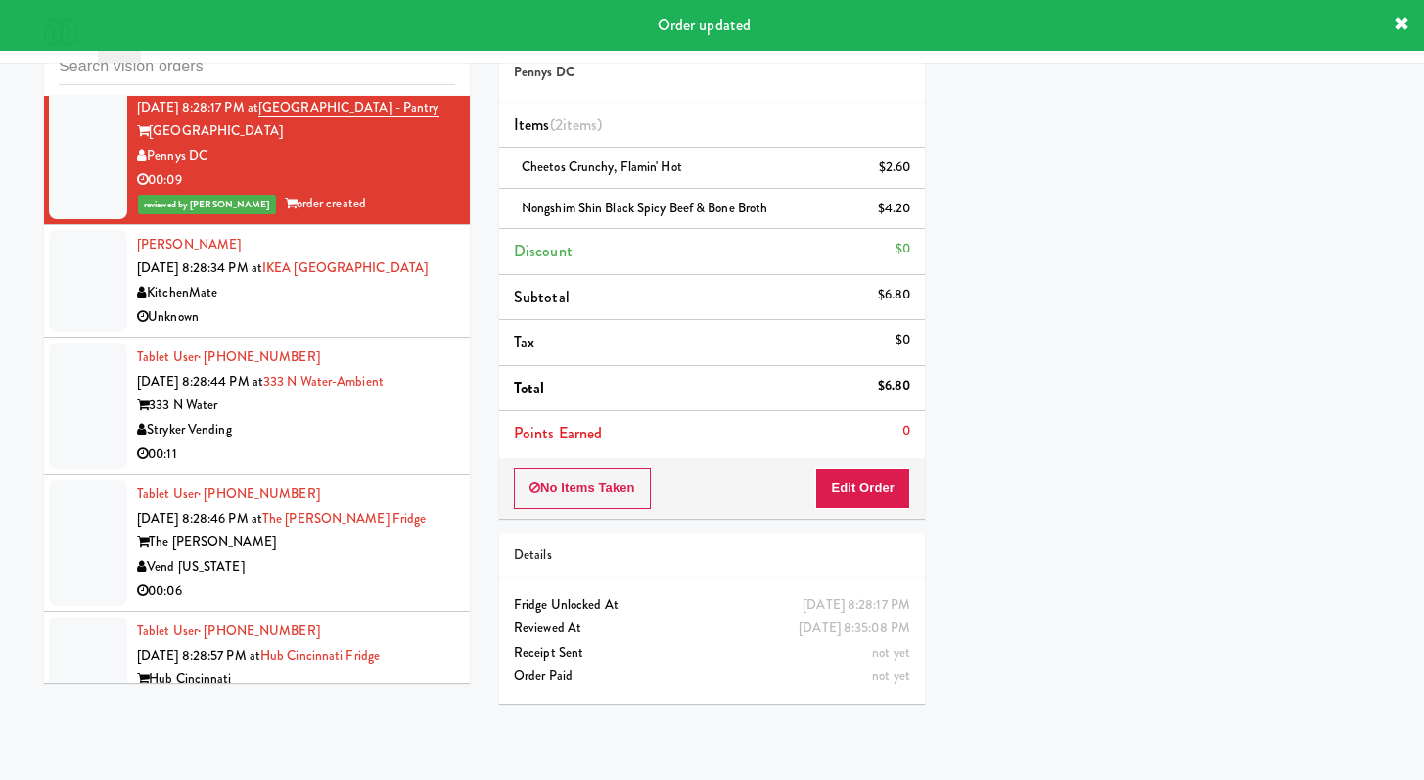
scroll to position [5047, 0]
click at [373, 441] on div "00:11" at bounding box center [296, 453] width 318 height 24
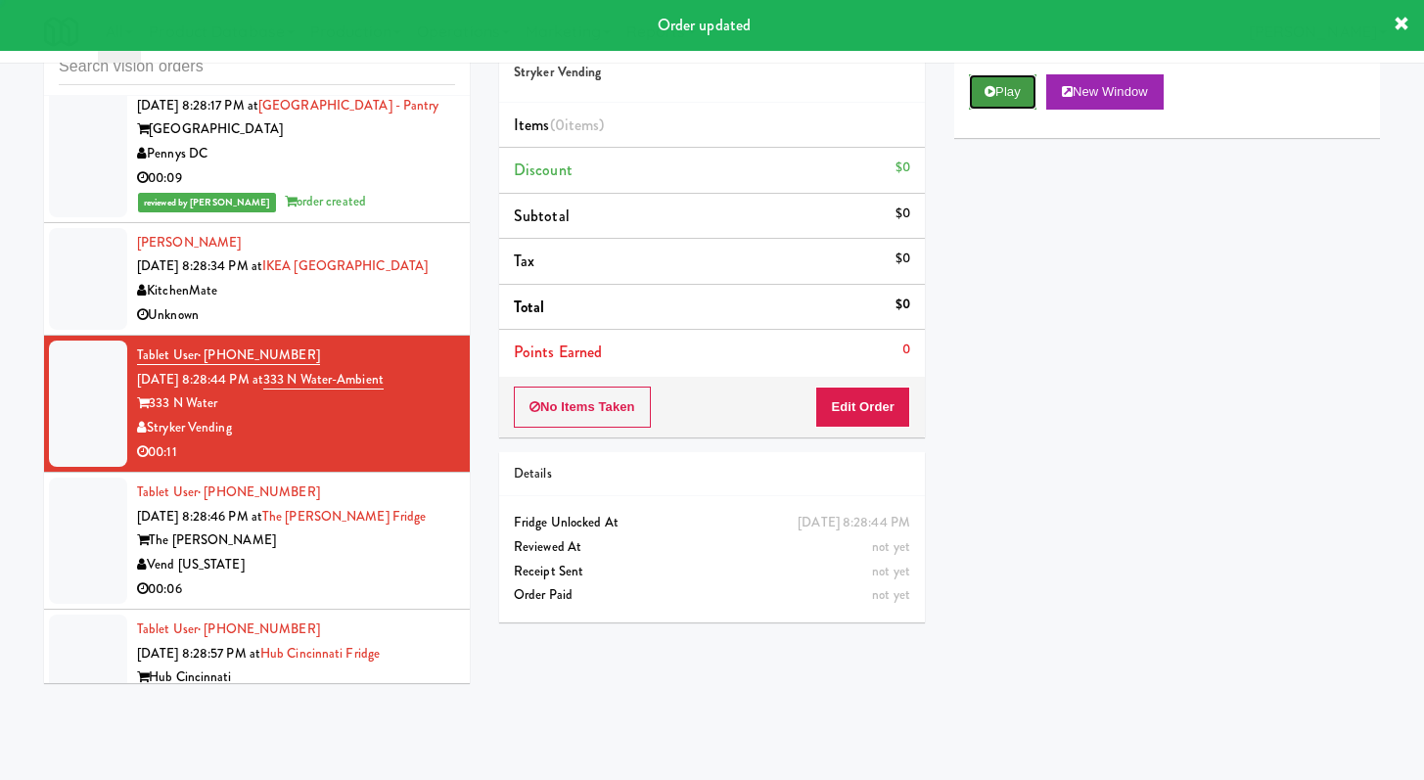
click at [988, 90] on icon at bounding box center [990, 91] width 11 height 13
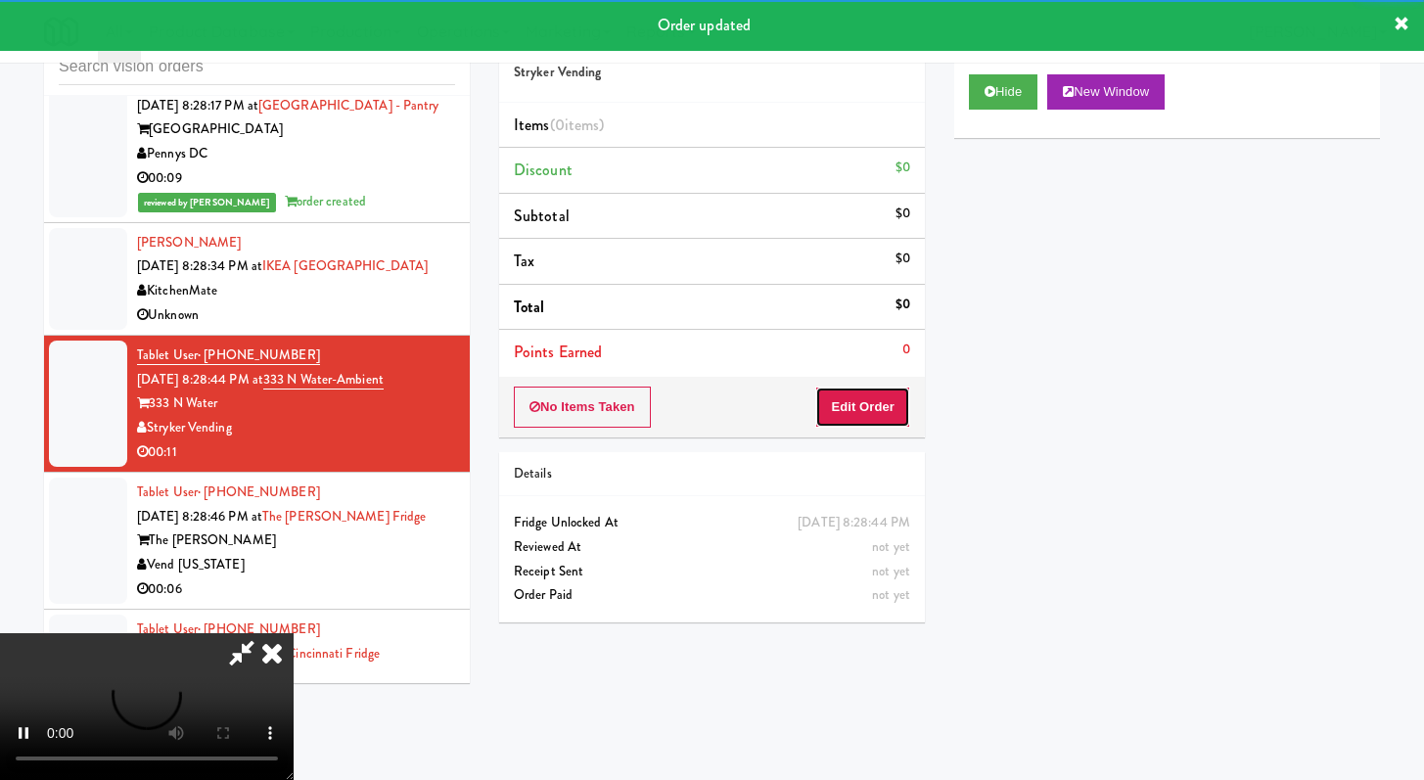
click at [900, 409] on button "Edit Order" at bounding box center [862, 407] width 95 height 41
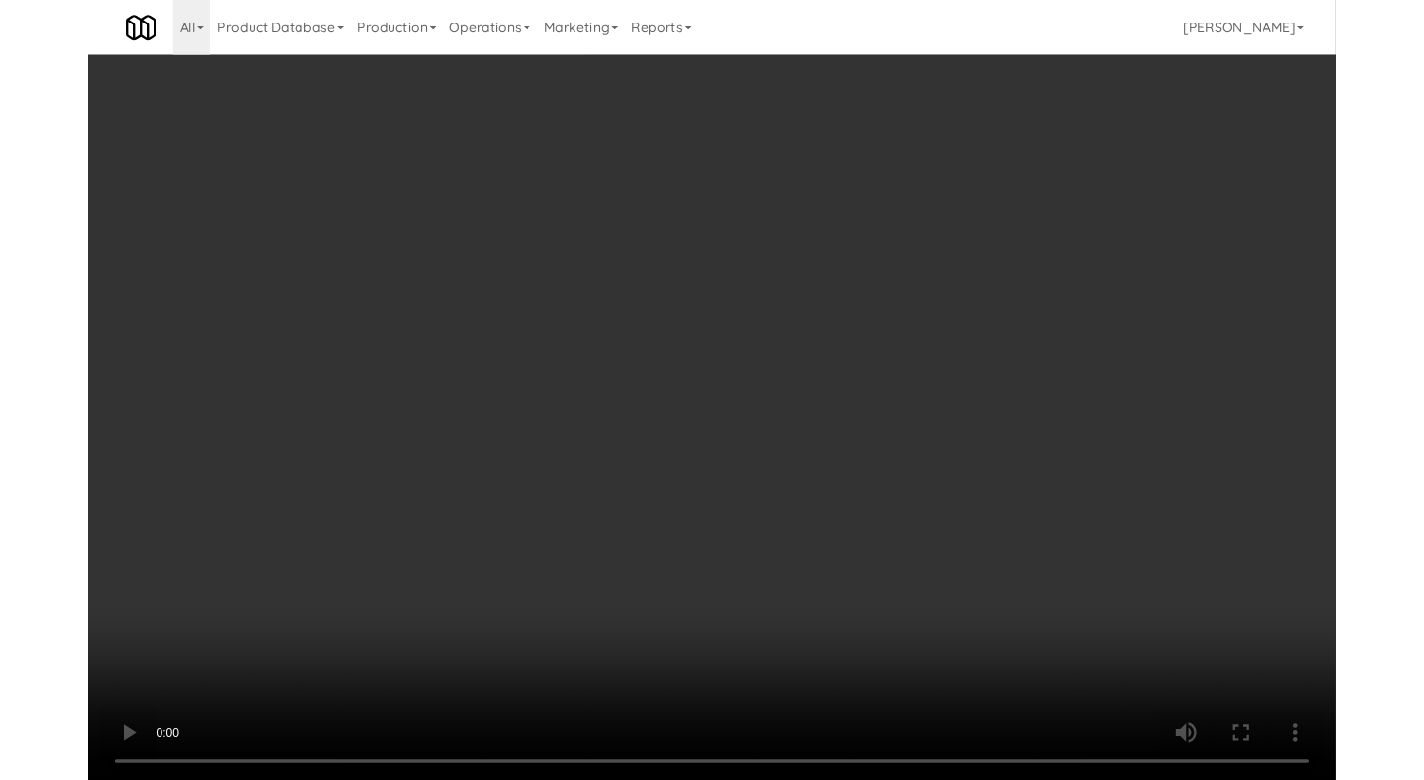
scroll to position [5022, 0]
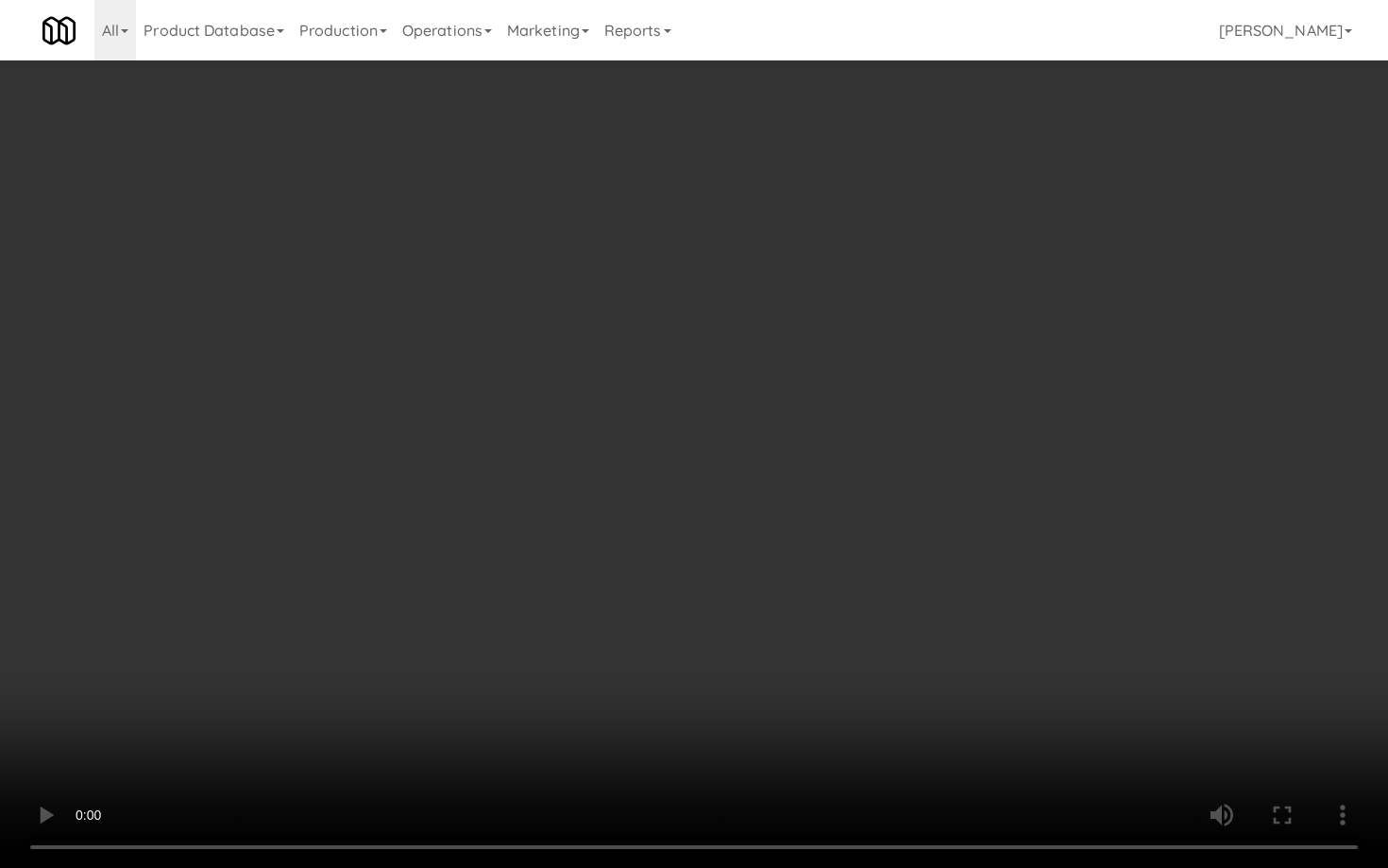
click at [756, 611] on video at bounding box center [694, 434] width 1388 height 868
click at [756, 610] on video at bounding box center [694, 434] width 1388 height 868
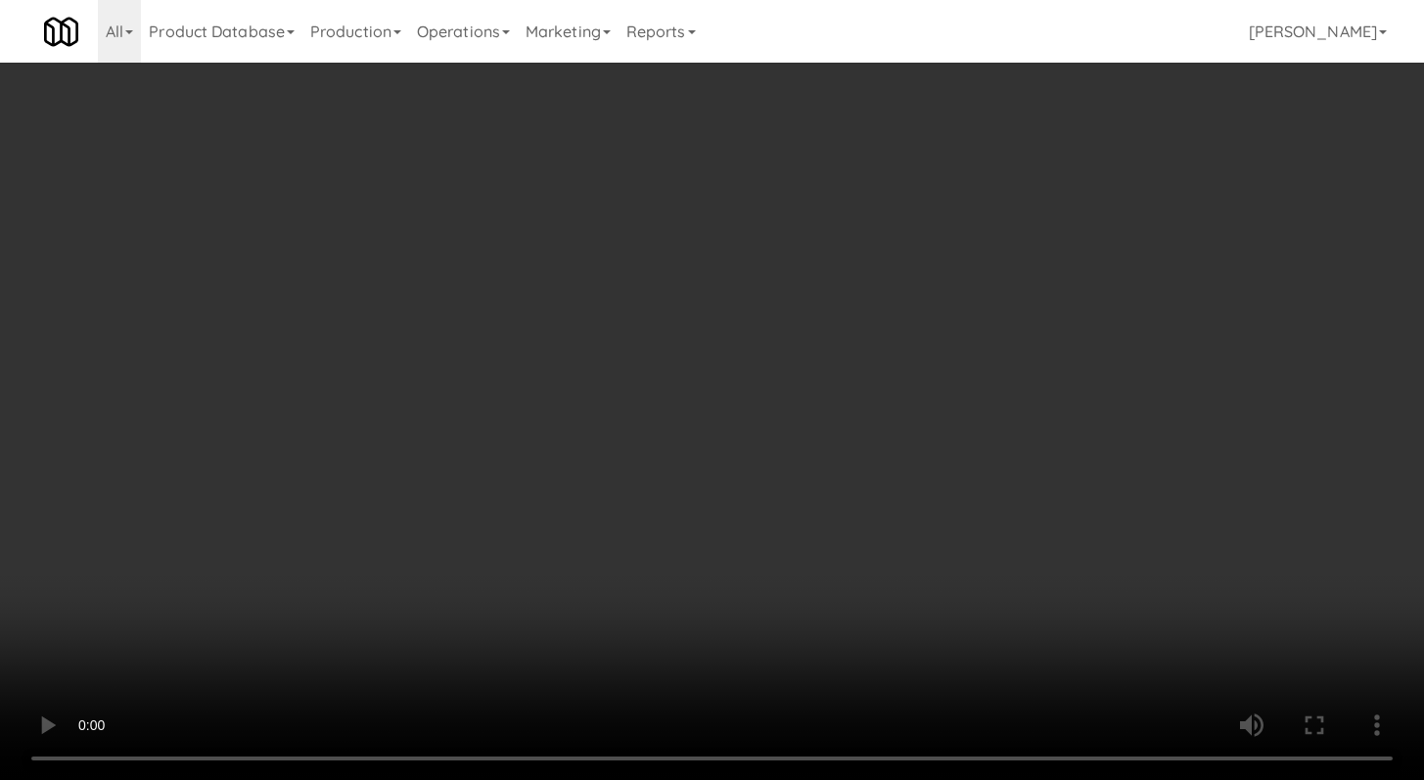
scroll to position [5047, 0]
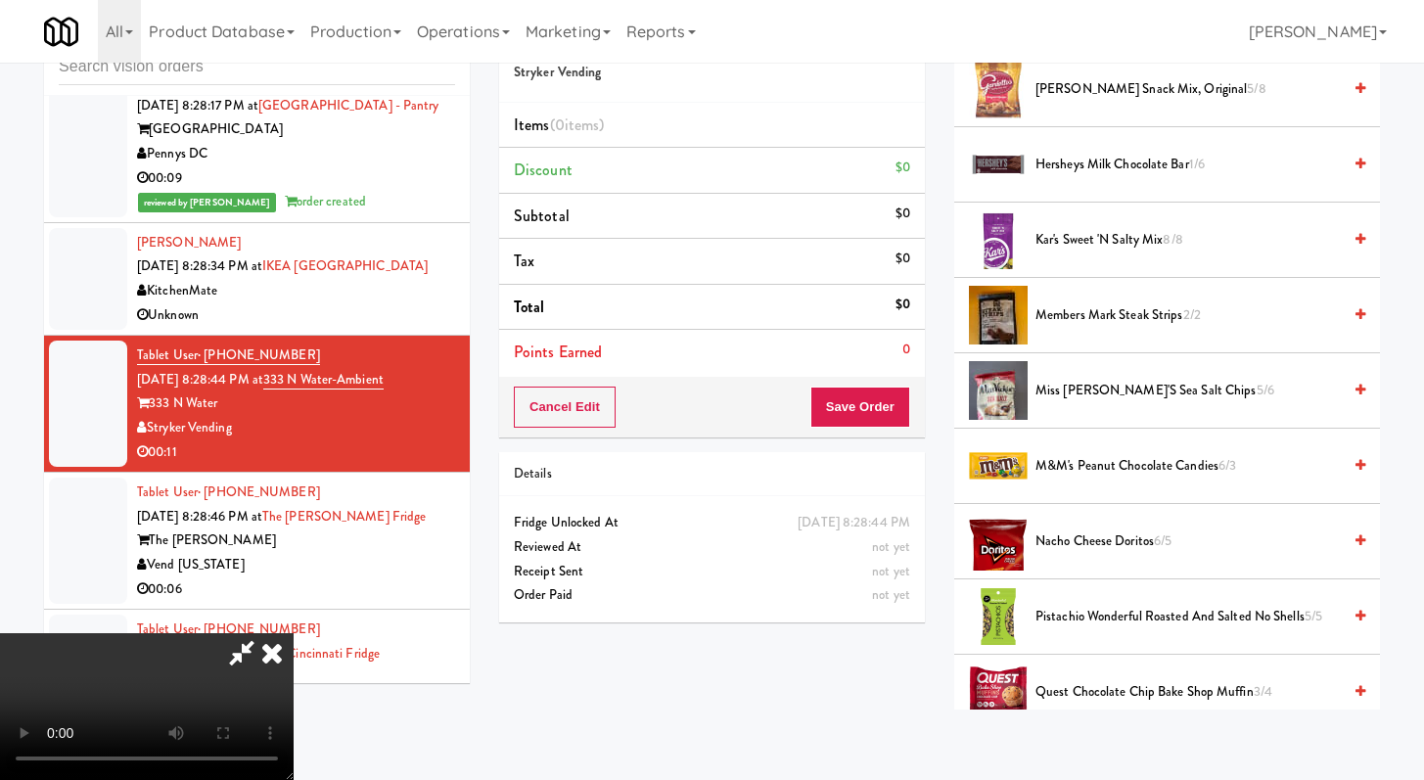
click at [1101, 472] on span "M&M's Peanut Chocolate Candies 6/3" at bounding box center [1188, 466] width 305 height 24
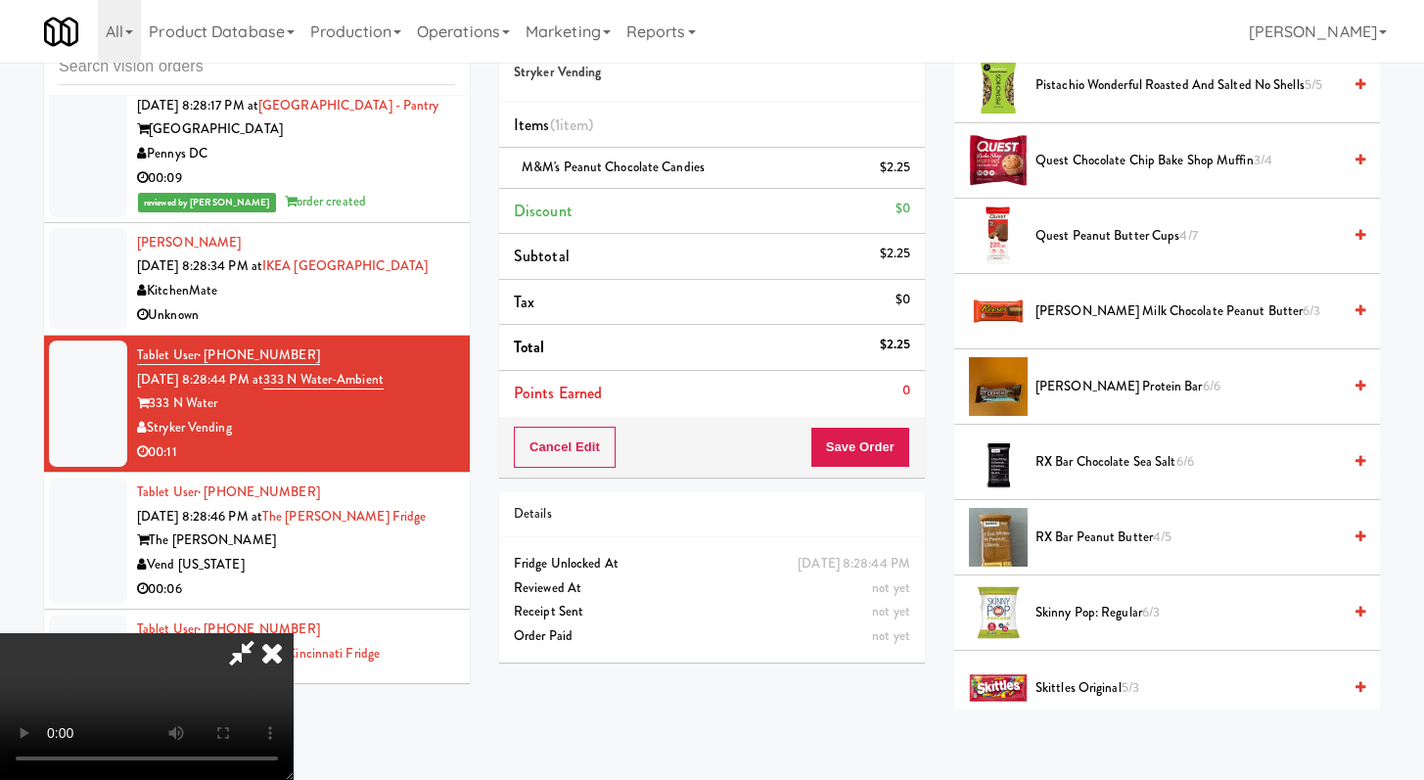
scroll to position [1451, 0]
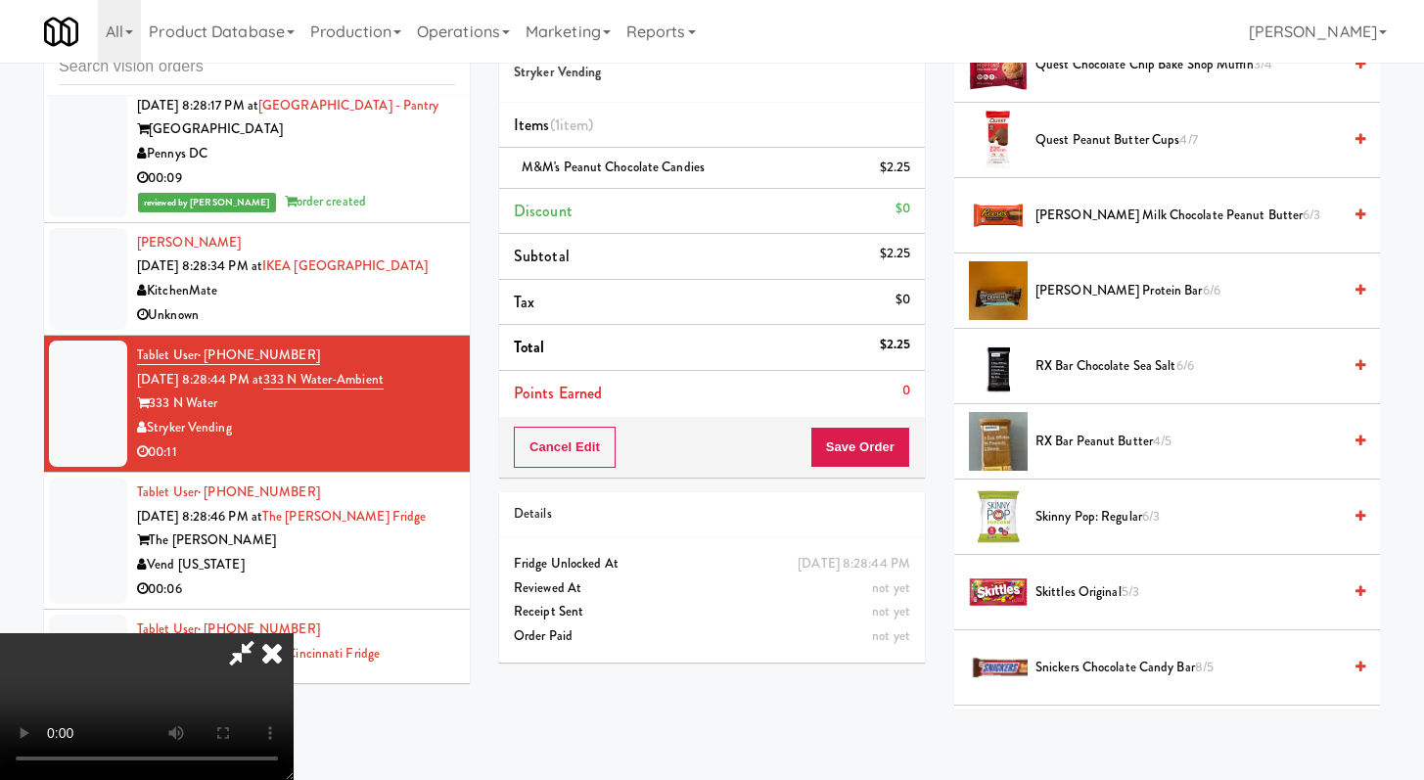
click at [1107, 208] on span "Reese's Milk Chocolate Peanut Butter 6/3" at bounding box center [1188, 216] width 305 height 24
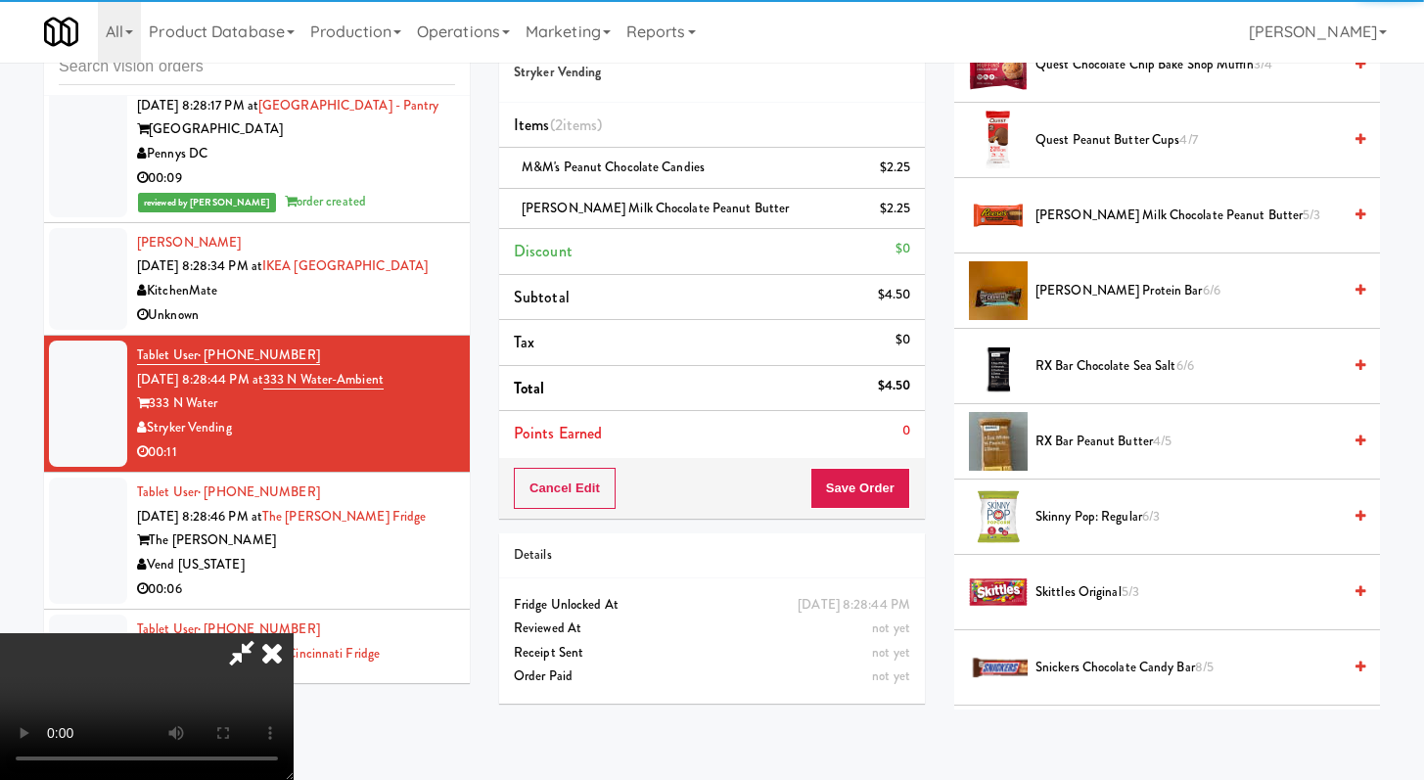
click at [881, 510] on div "Cancel Edit Save Order" at bounding box center [712, 488] width 426 height 61
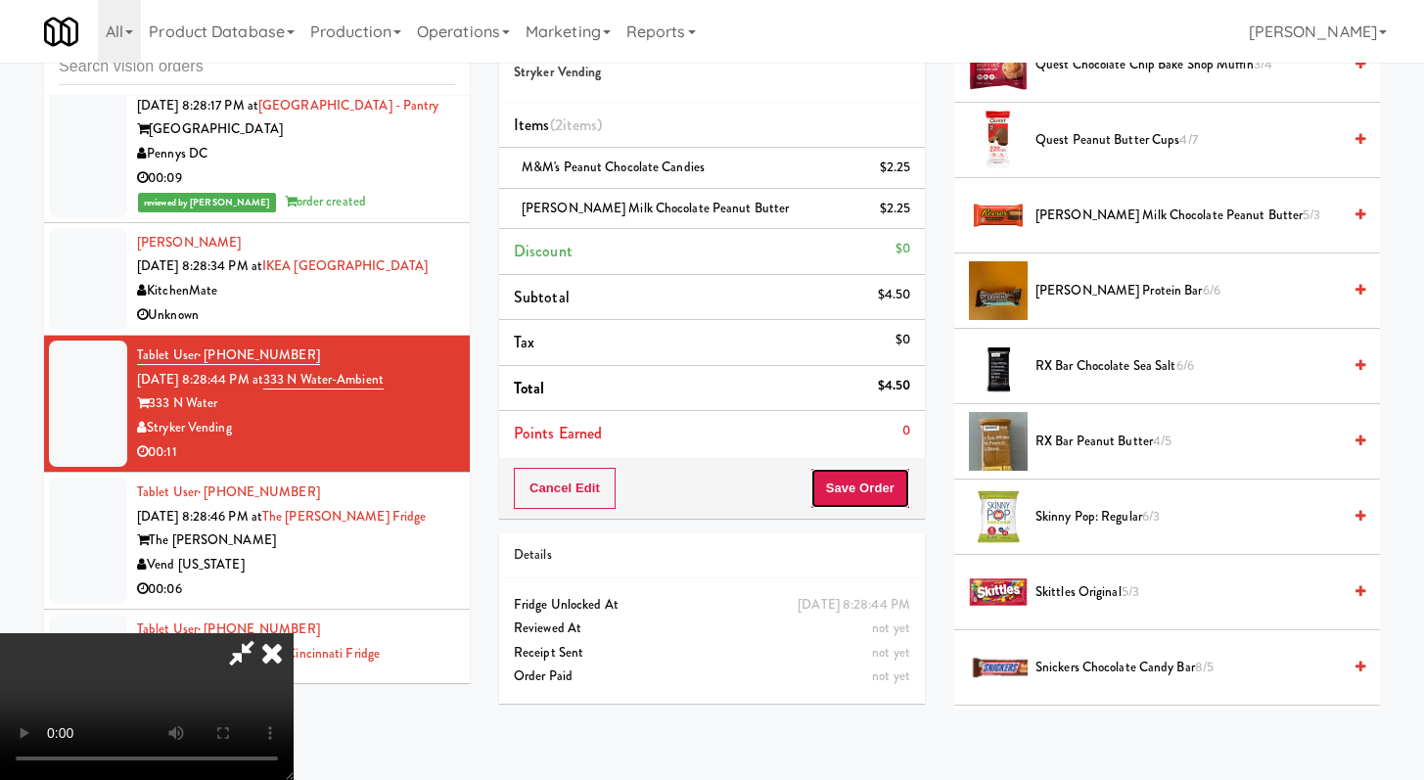
click at [885, 485] on button "Save Order" at bounding box center [861, 488] width 100 height 41
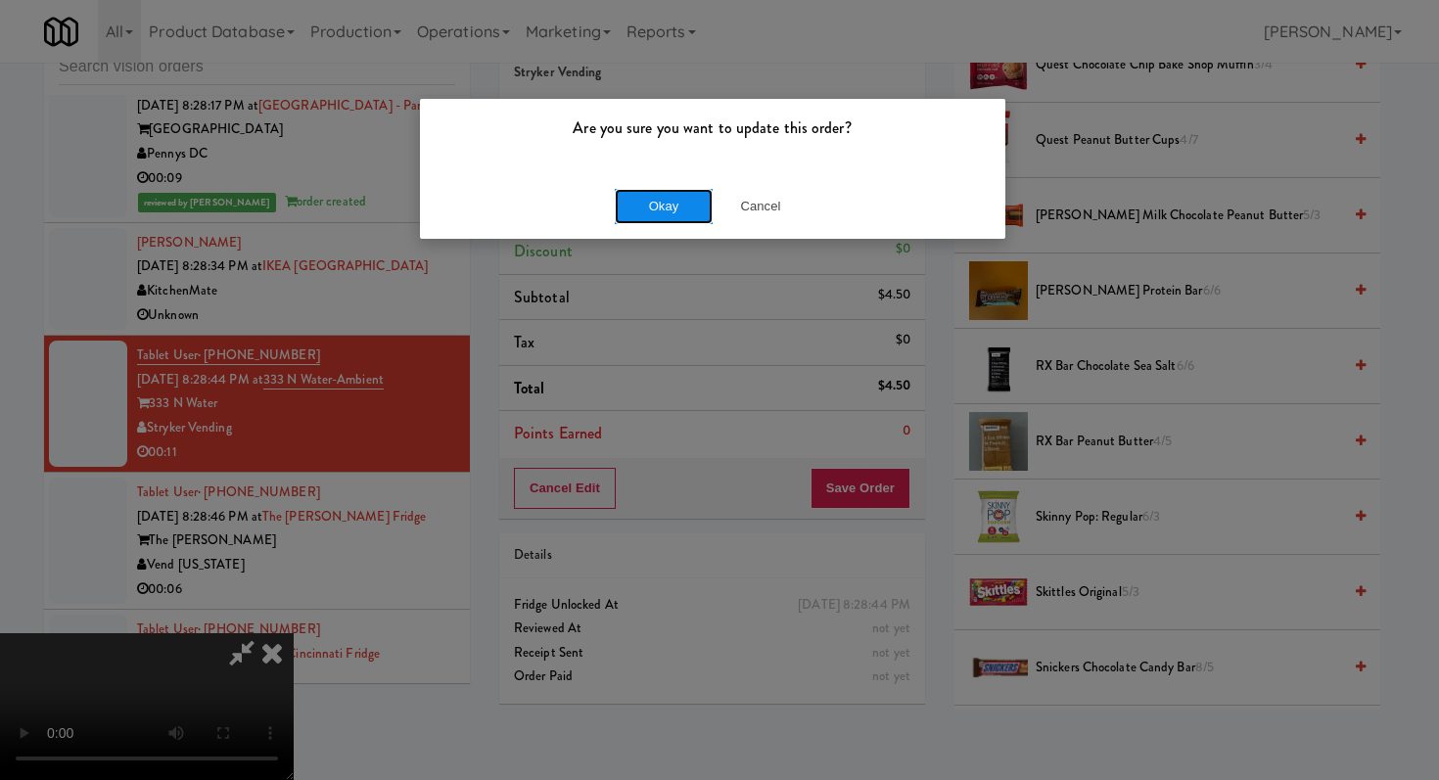
drag, startPoint x: 667, startPoint y: 222, endPoint x: 666, endPoint y: 180, distance: 42.1
click at [667, 221] on button "Okay" at bounding box center [664, 206] width 98 height 35
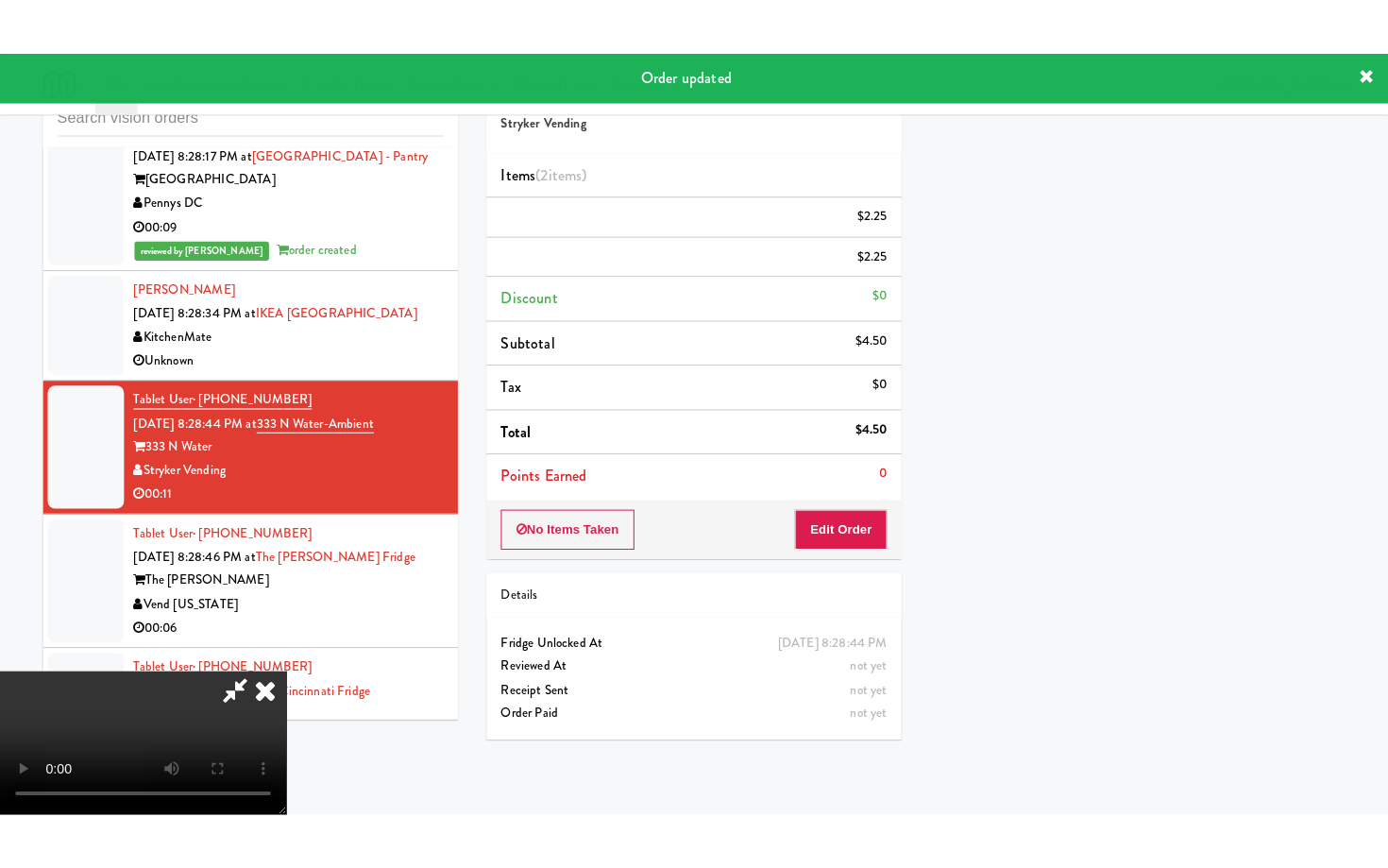
scroll to position [80, 0]
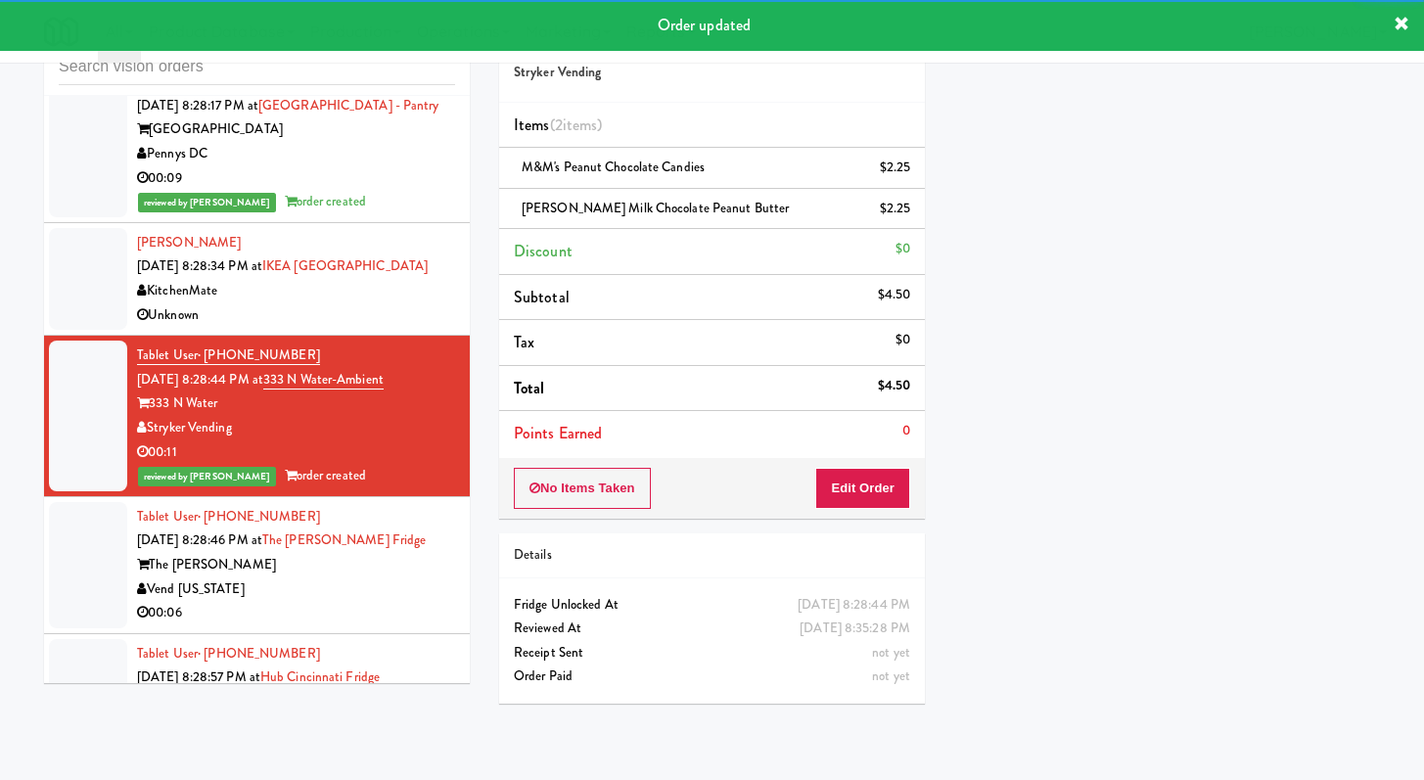
click at [422, 578] on div "Vend [US_STATE]" at bounding box center [296, 590] width 318 height 24
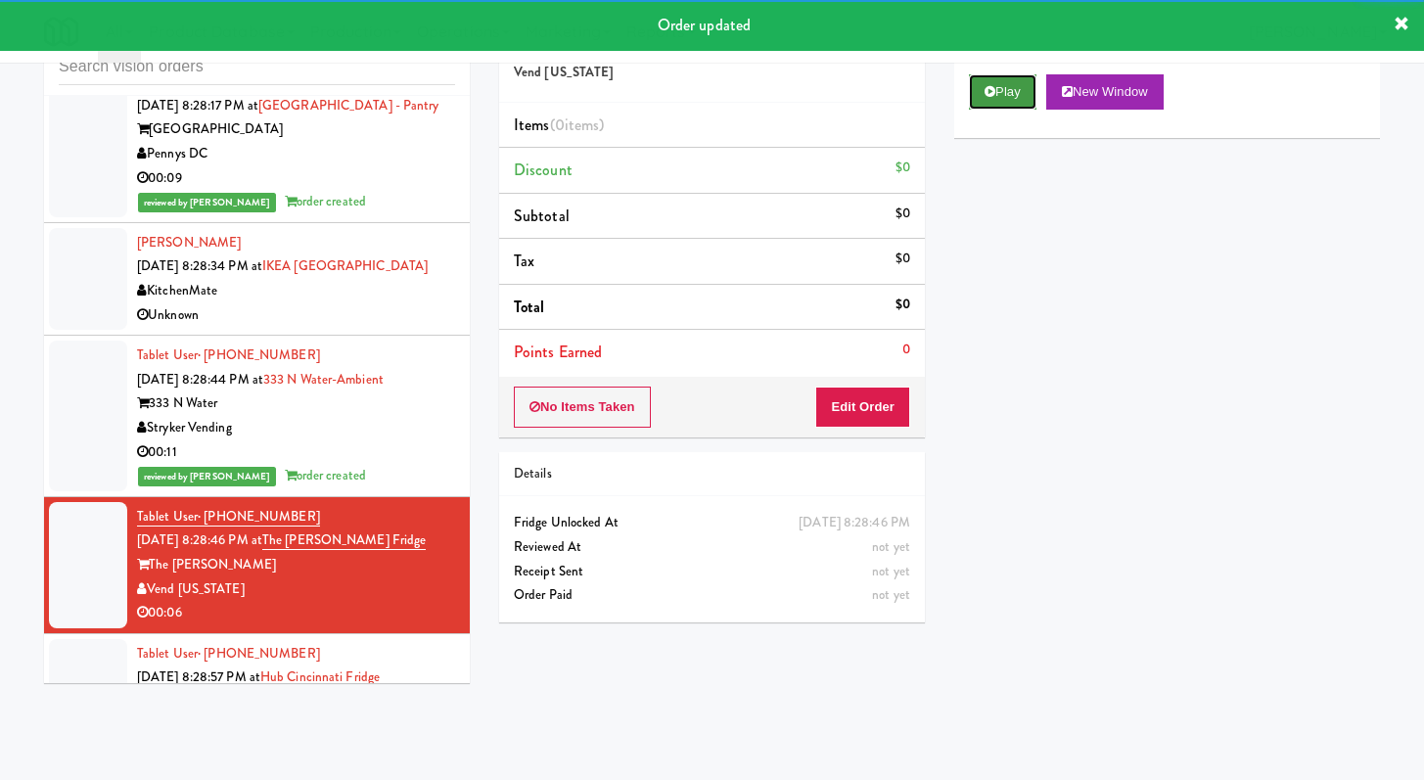
click at [992, 104] on button "Play" at bounding box center [1003, 91] width 68 height 35
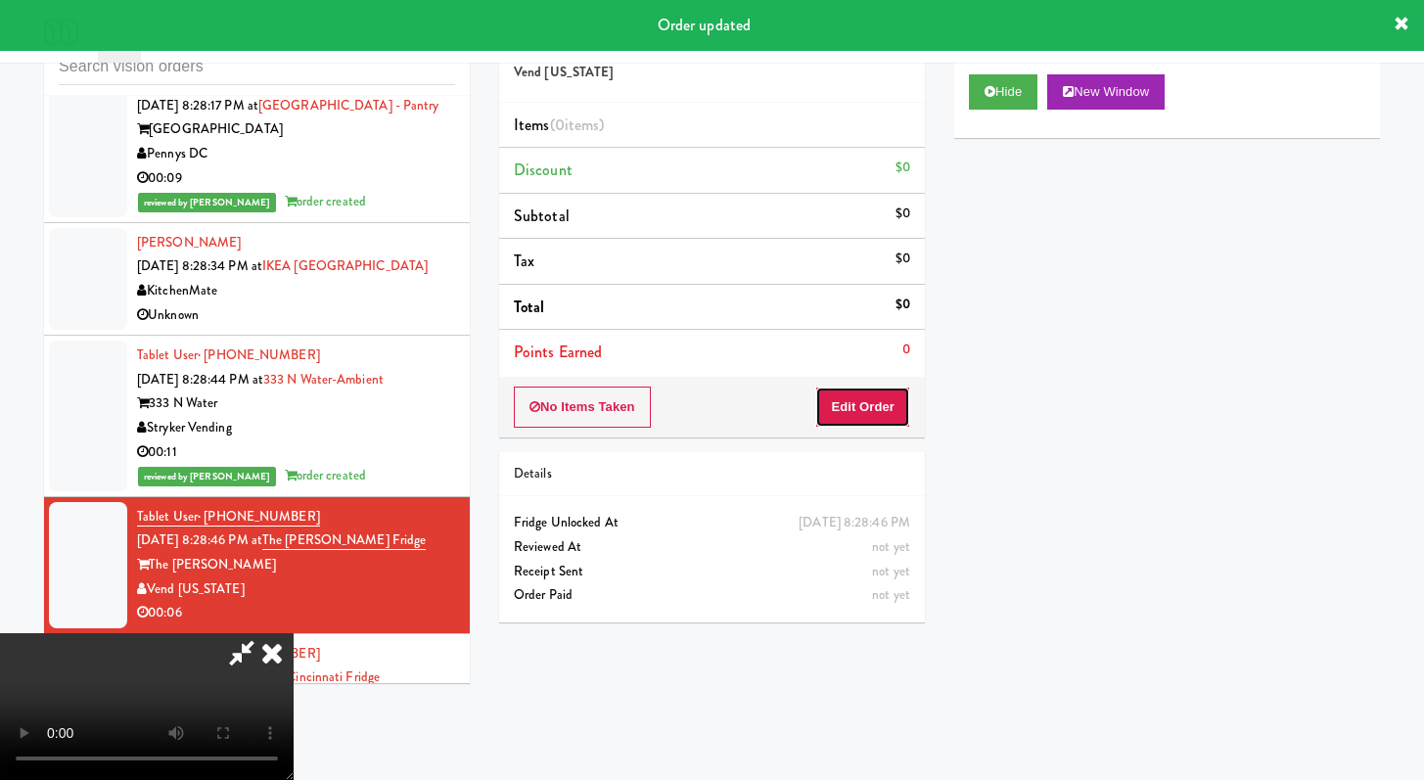
click at [840, 403] on button "Edit Order" at bounding box center [862, 407] width 95 height 41
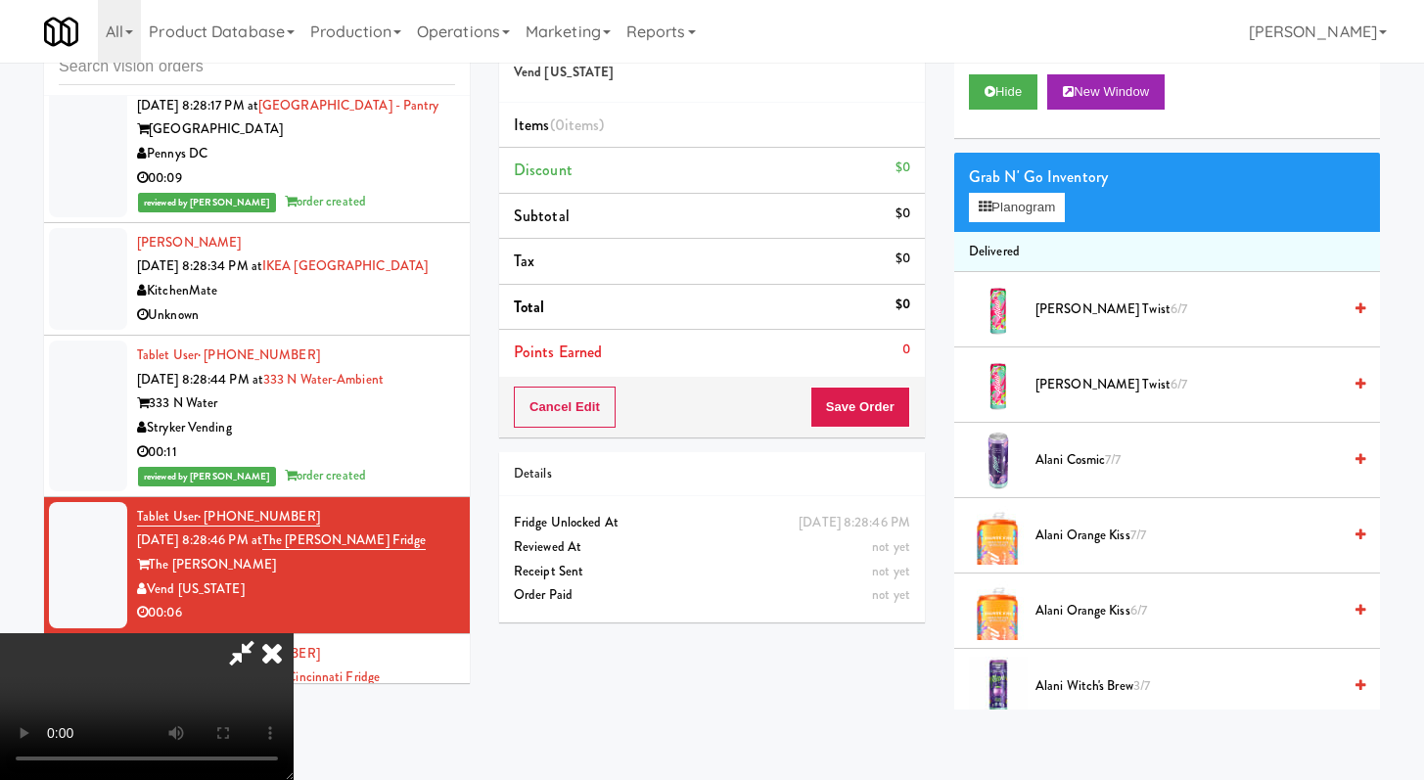
scroll to position [5022, 0]
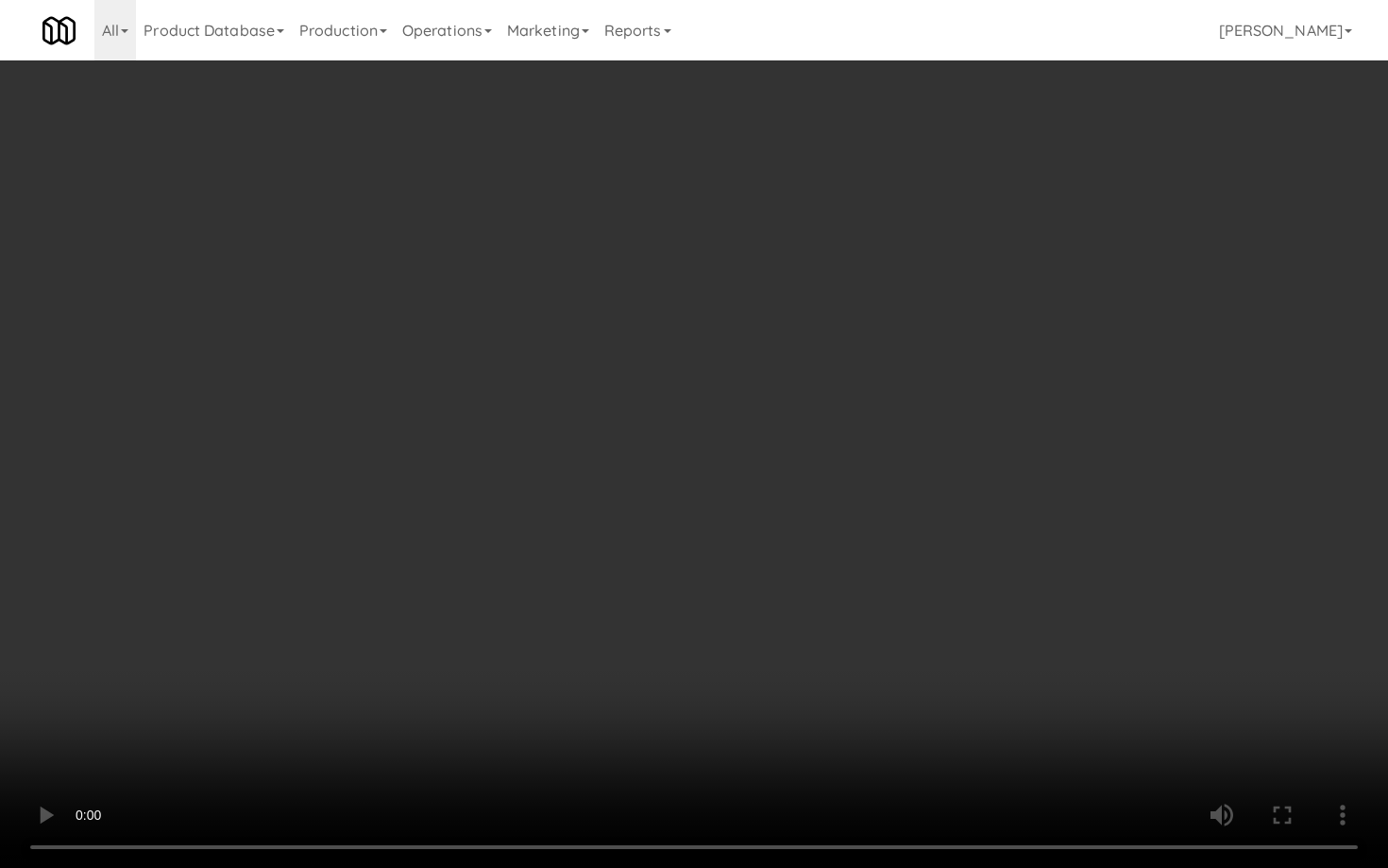
click at [1027, 616] on video at bounding box center [694, 434] width 1388 height 868
click at [1027, 614] on video at bounding box center [694, 434] width 1388 height 868
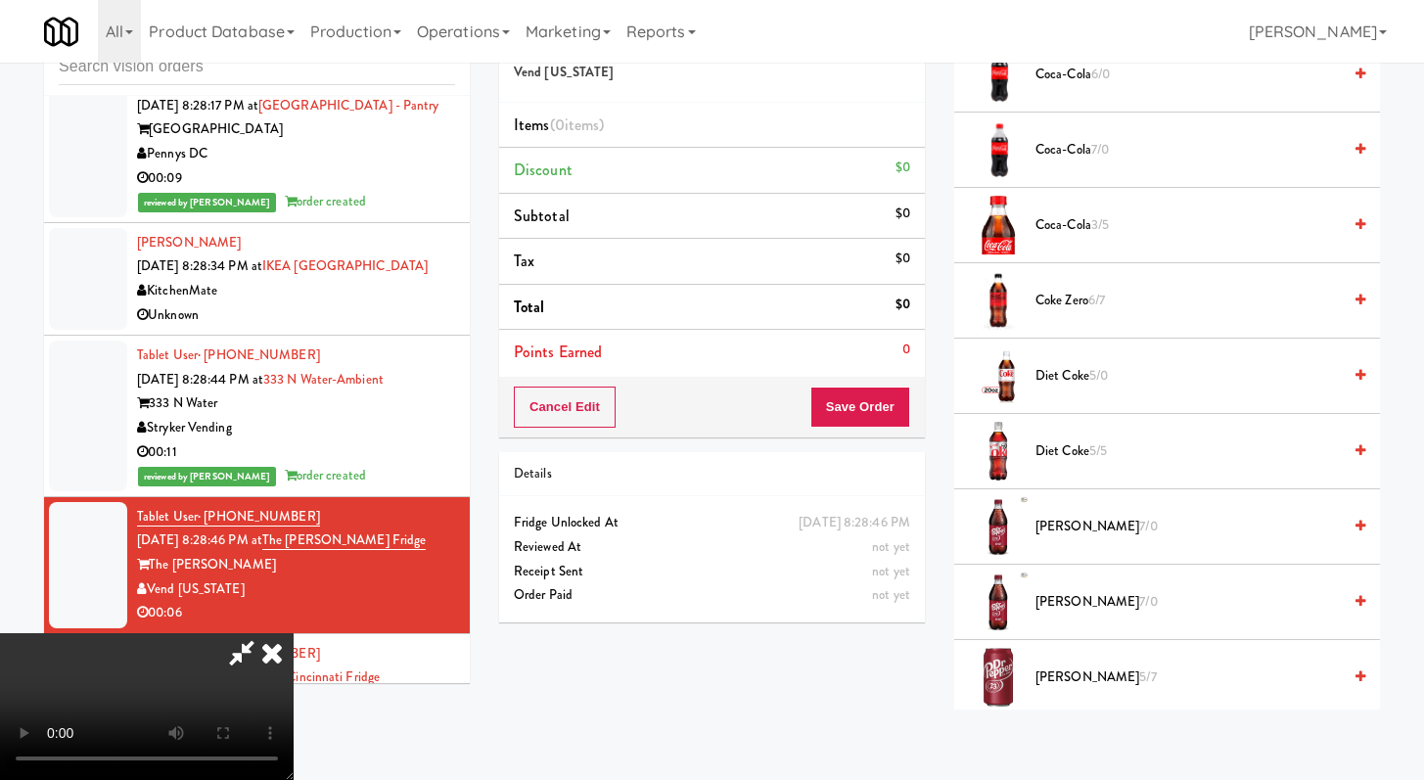
scroll to position [1238, 0]
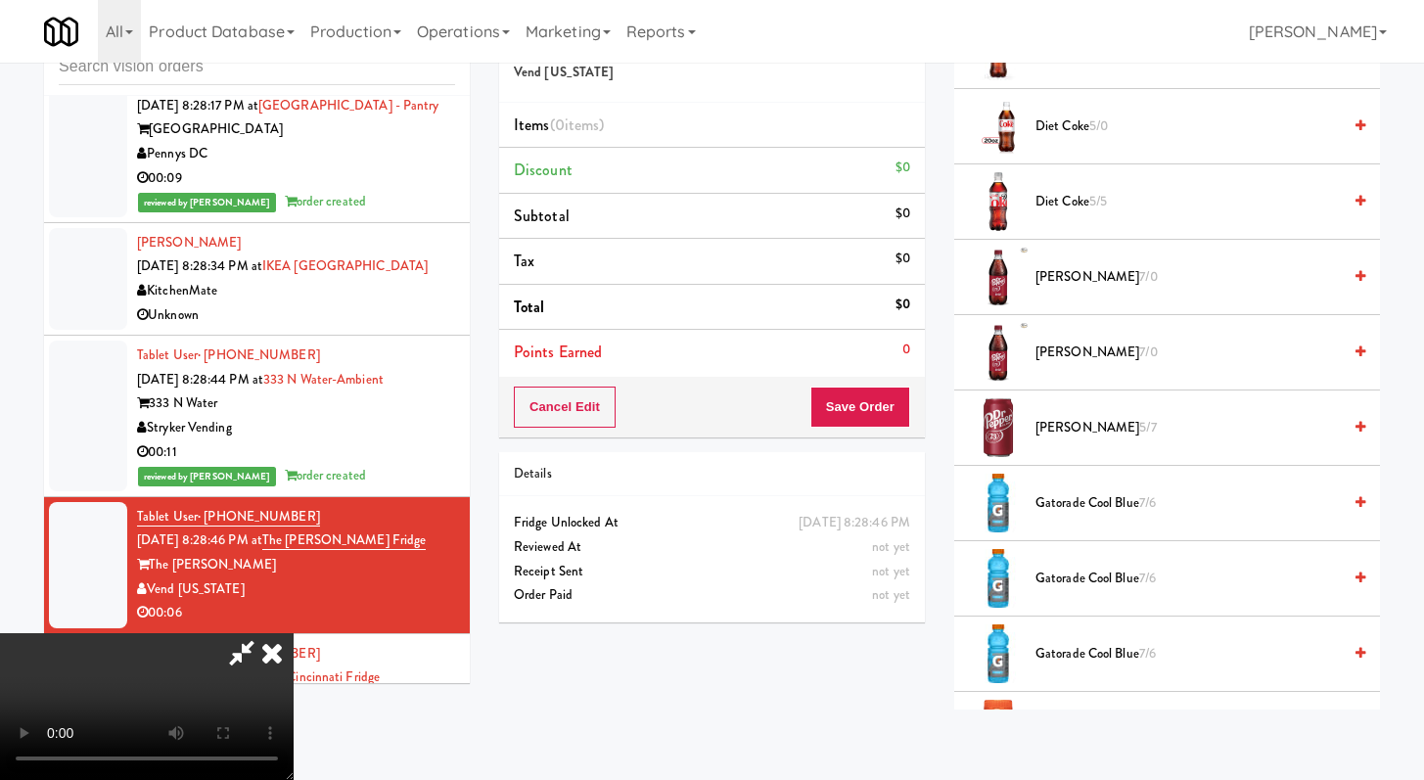
click at [1089, 503] on span "Gatorade Cool Blue 7/6" at bounding box center [1188, 503] width 305 height 24
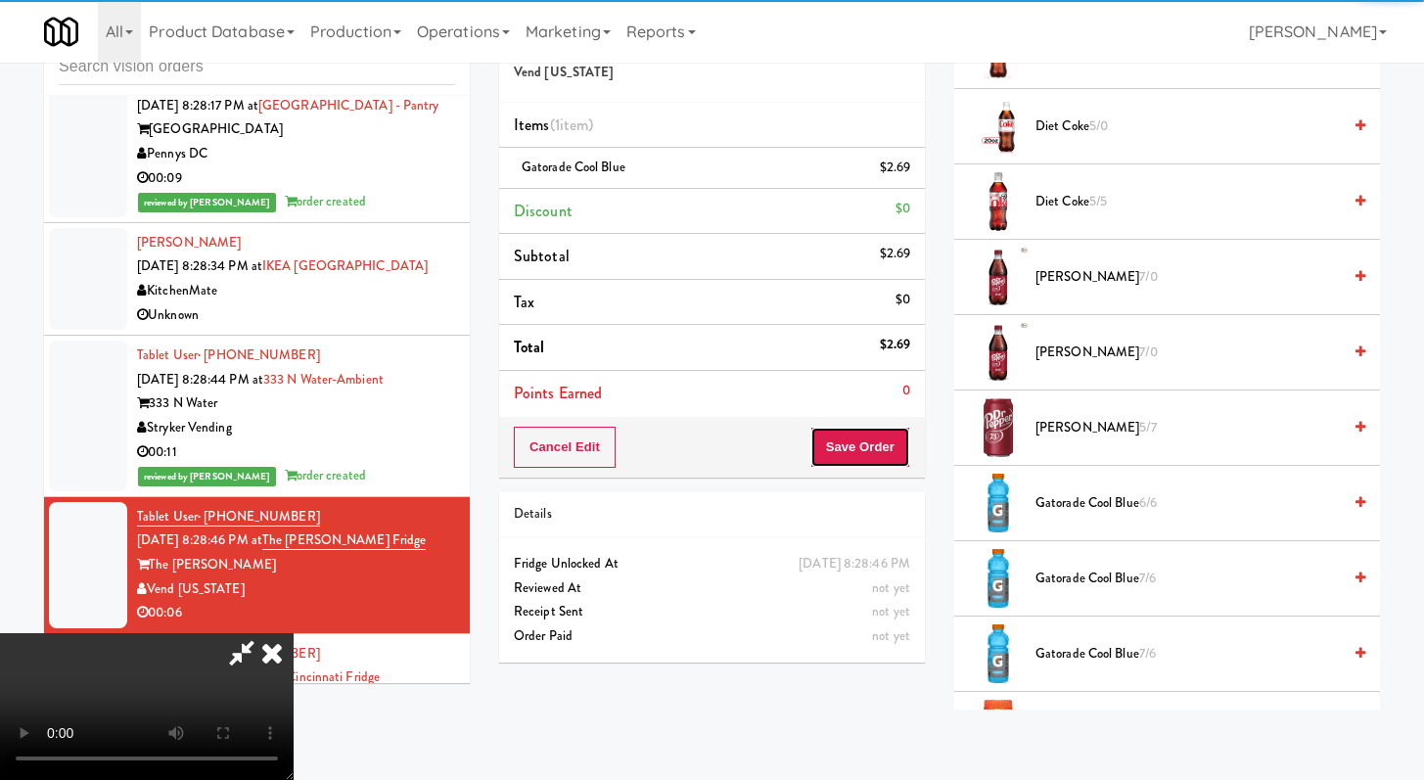
drag, startPoint x: 906, startPoint y: 435, endPoint x: 901, endPoint y: 443, distance: 10.1
click at [906, 436] on button "Save Order" at bounding box center [861, 447] width 100 height 41
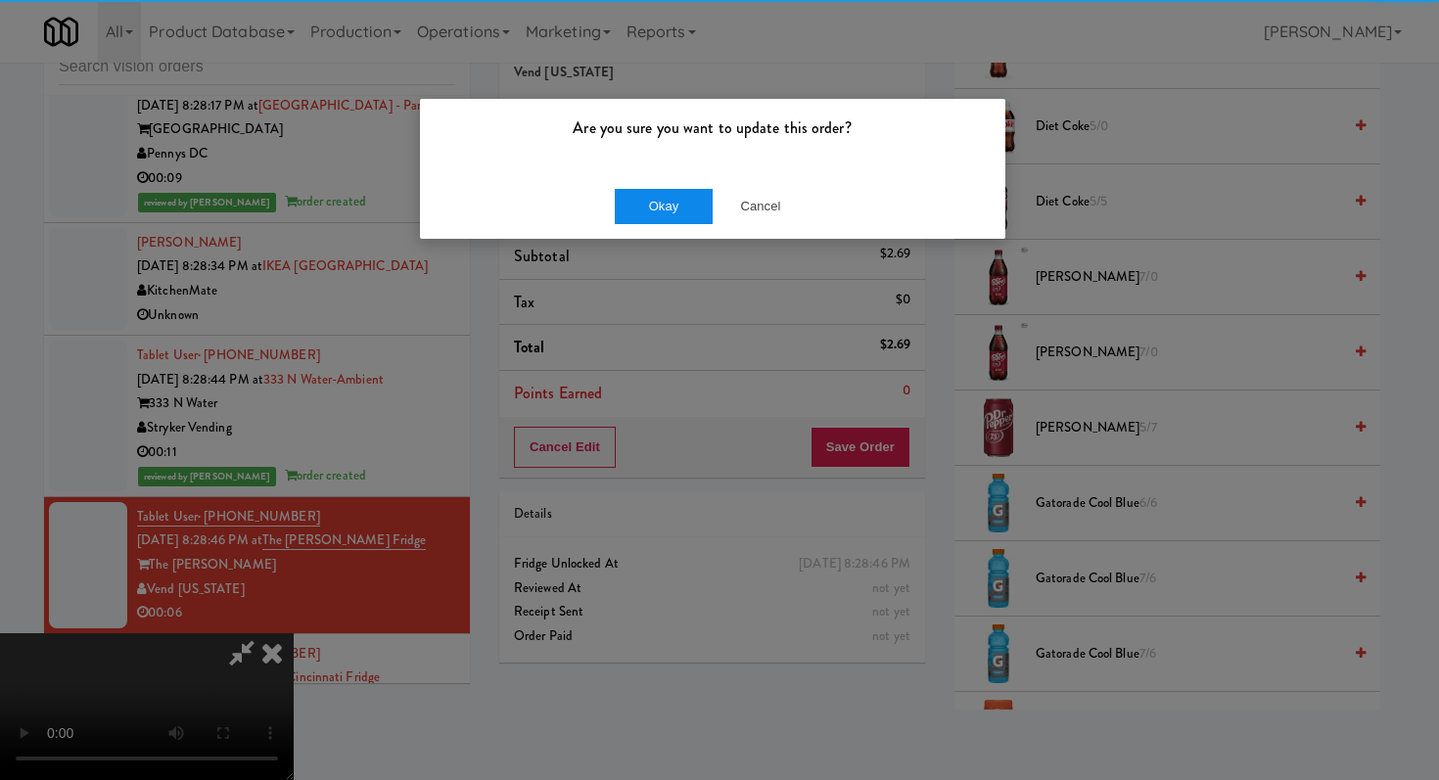
click at [632, 174] on div "Okay Cancel" at bounding box center [712, 206] width 585 height 66
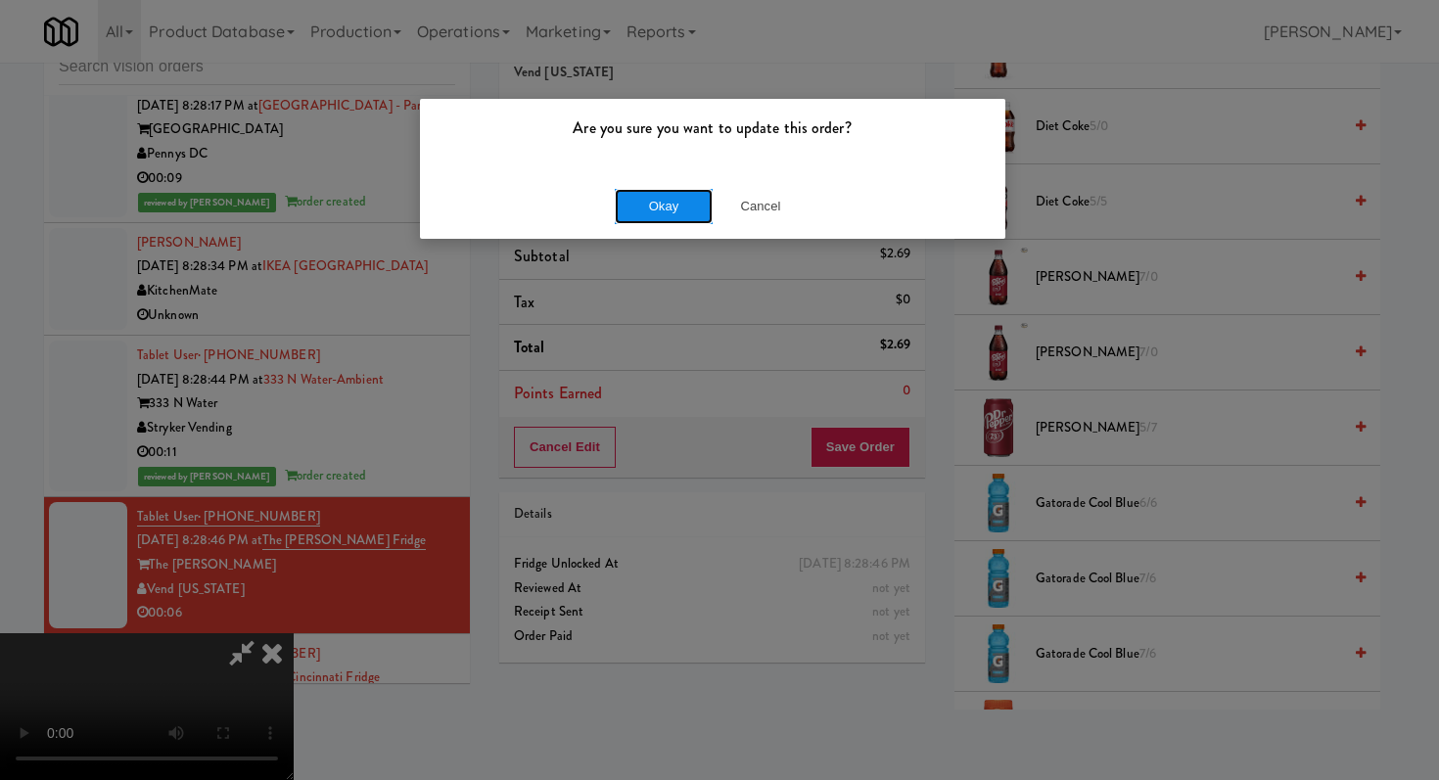
click at [634, 210] on button "Okay" at bounding box center [664, 206] width 98 height 35
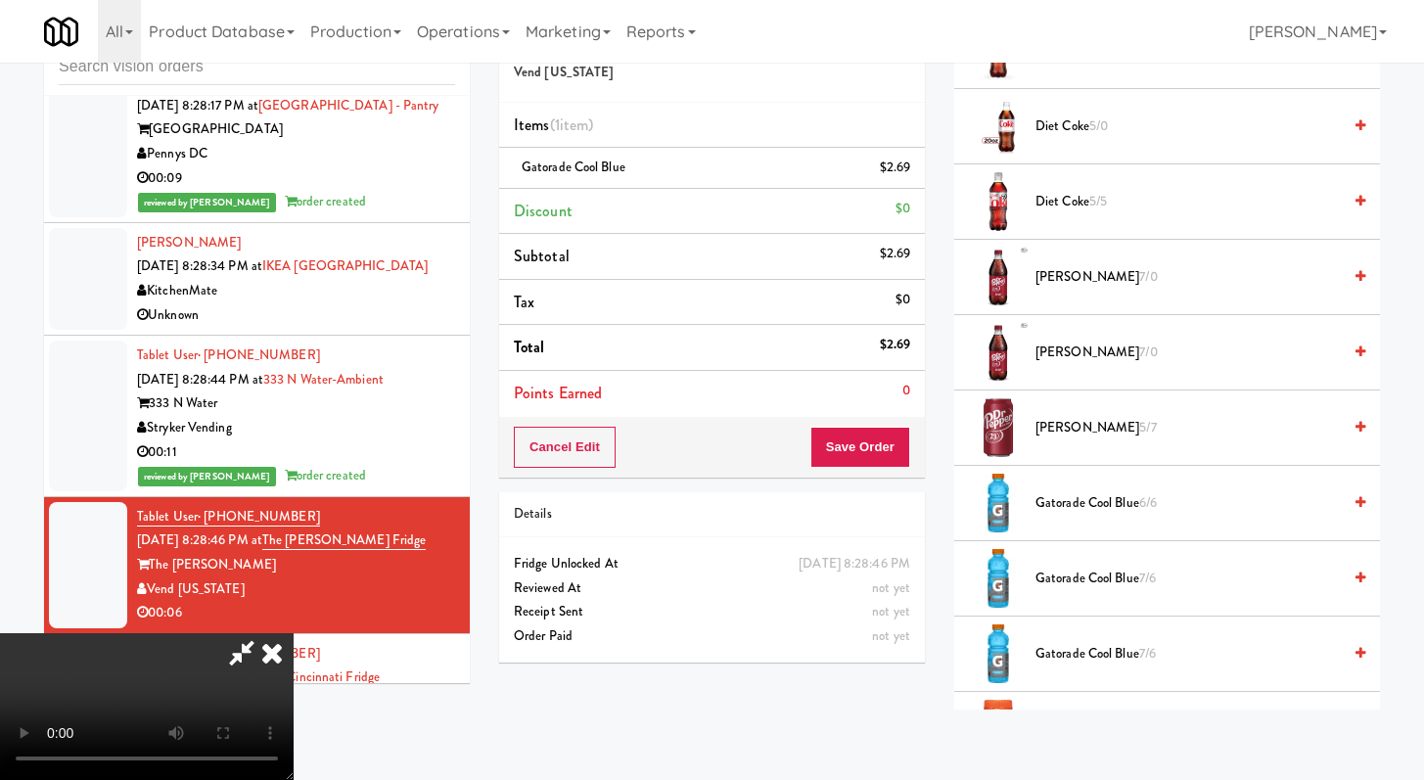
click at [264, 633] on icon at bounding box center [241, 652] width 45 height 39
click at [294, 633] on icon at bounding box center [272, 652] width 43 height 39
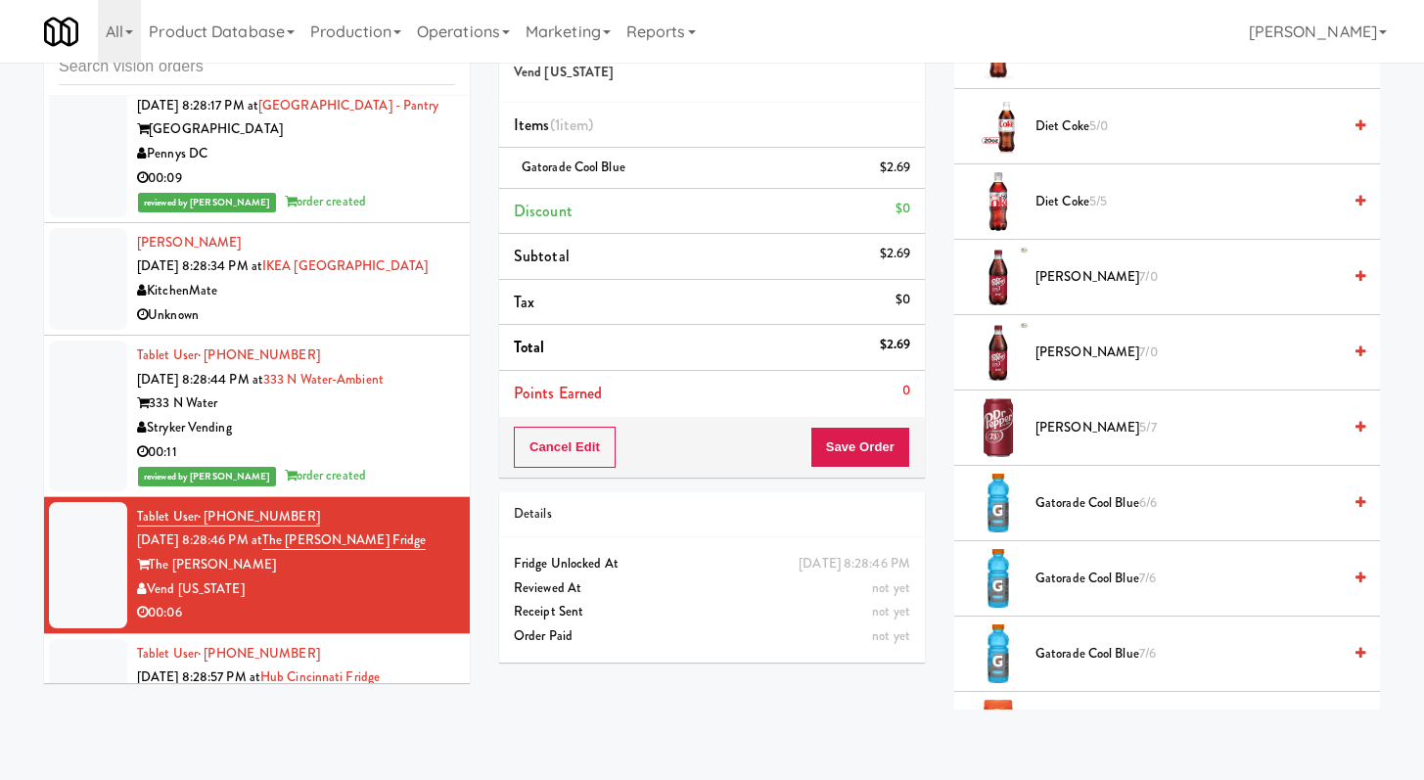
click at [356, 690] on div "Hub Cincinnati" at bounding box center [296, 702] width 318 height 24
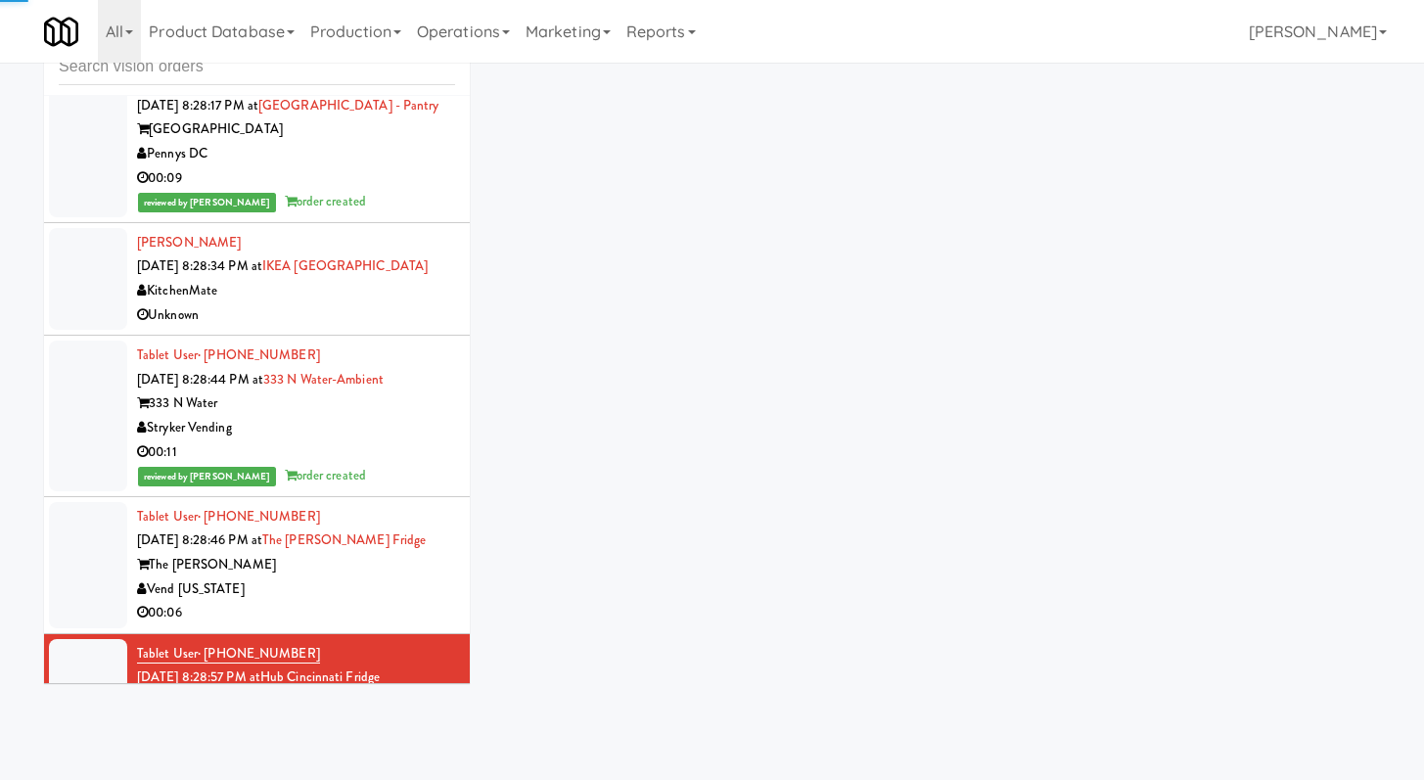
click at [346, 601] on div "00:06" at bounding box center [296, 613] width 318 height 24
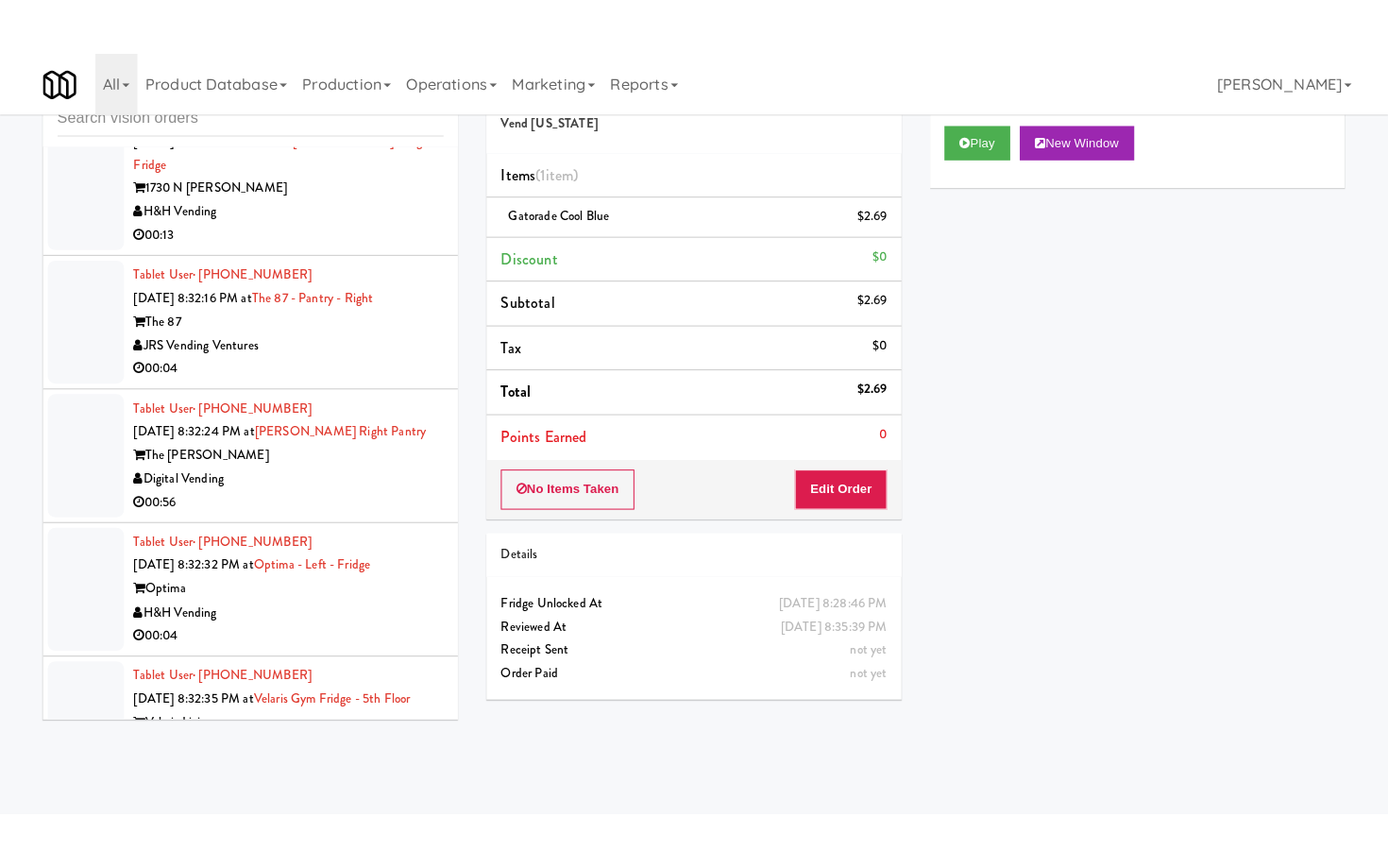
scroll to position [6487, 0]
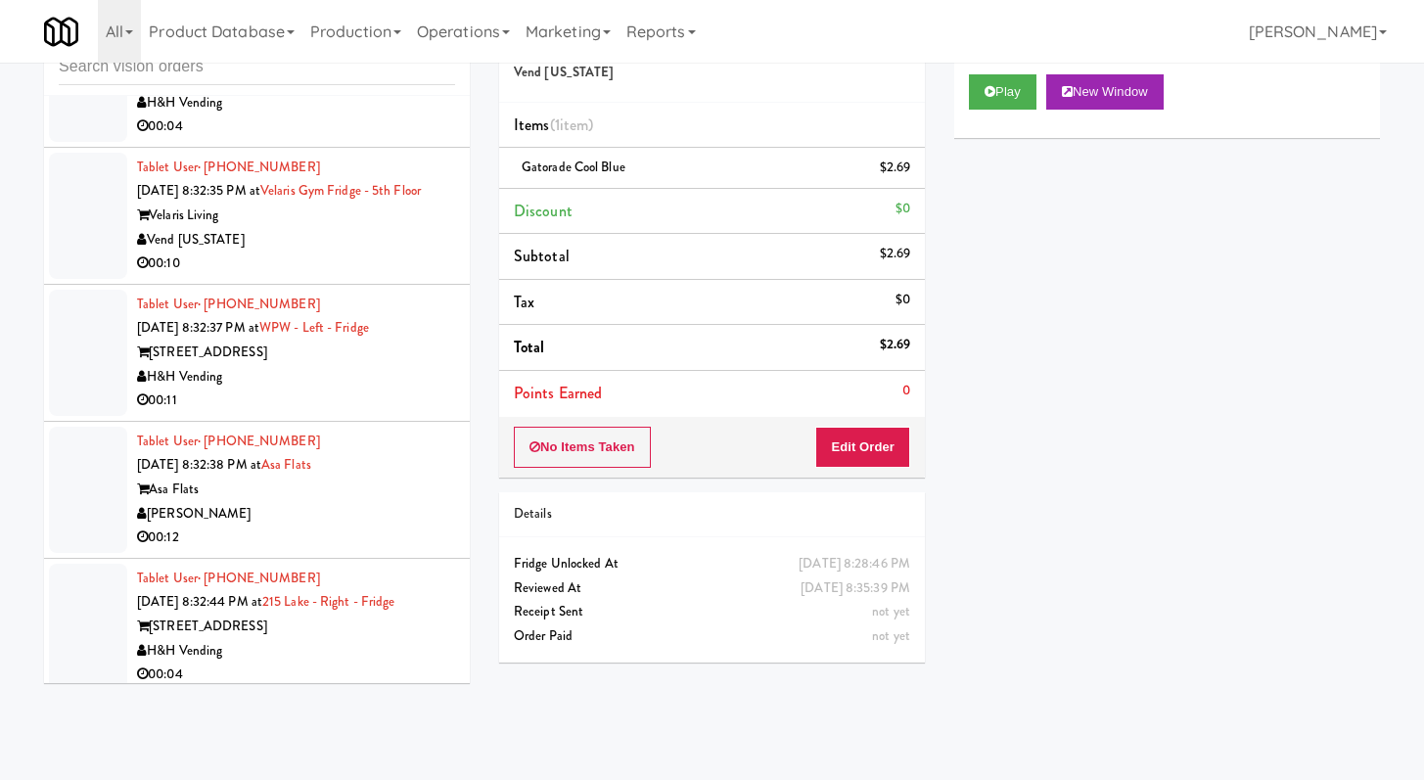
click at [348, 389] on div "00:11" at bounding box center [296, 401] width 318 height 24
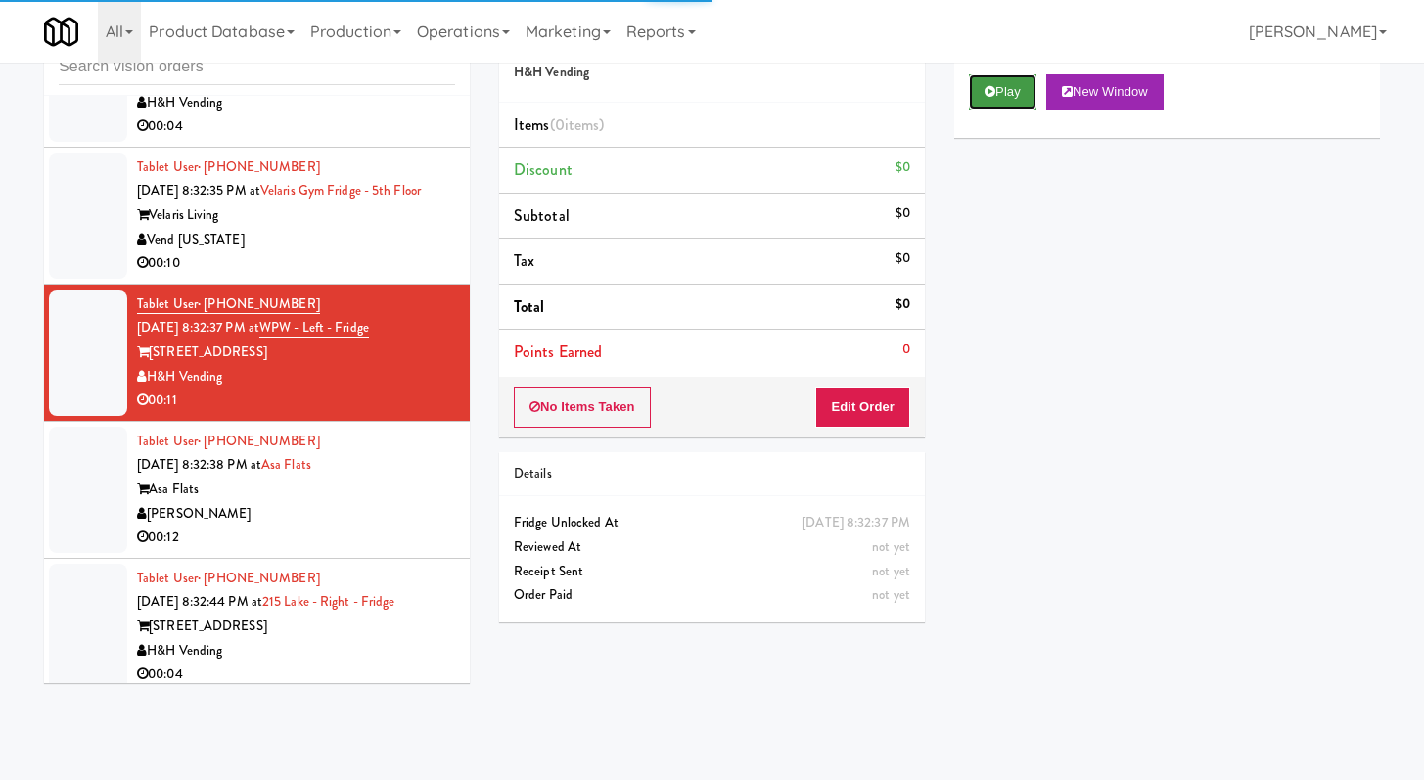
click at [1013, 81] on button "Play" at bounding box center [1003, 91] width 68 height 35
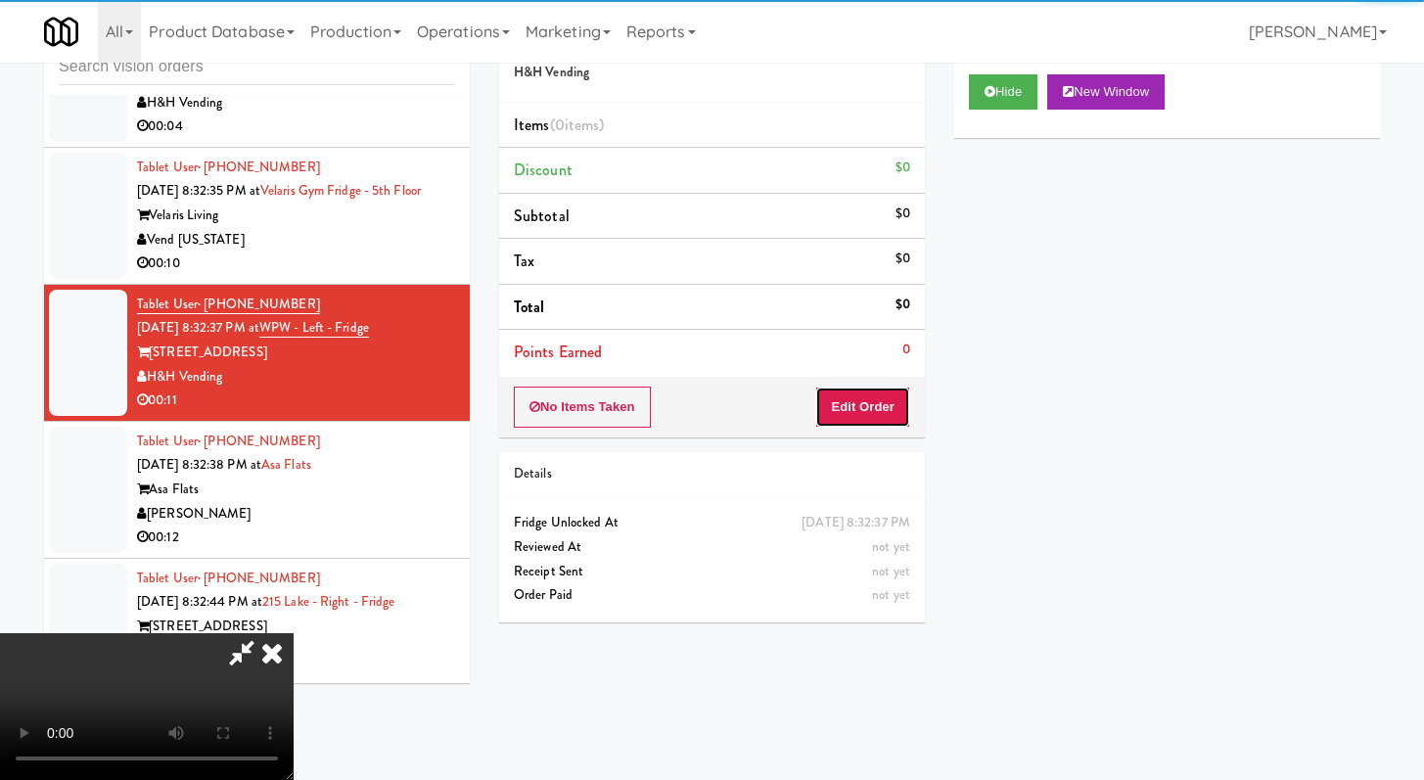
click at [895, 391] on button "Edit Order" at bounding box center [862, 407] width 95 height 41
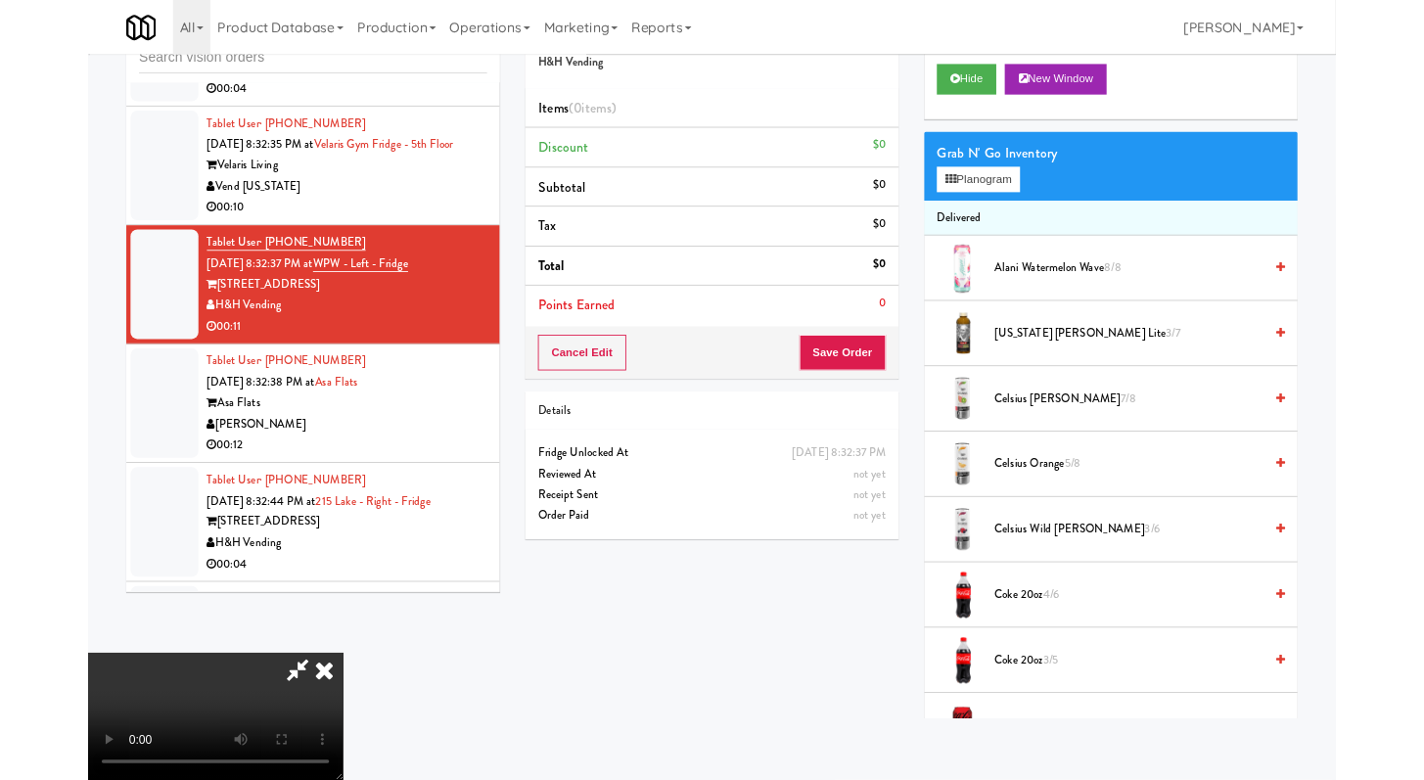
scroll to position [6701, 0]
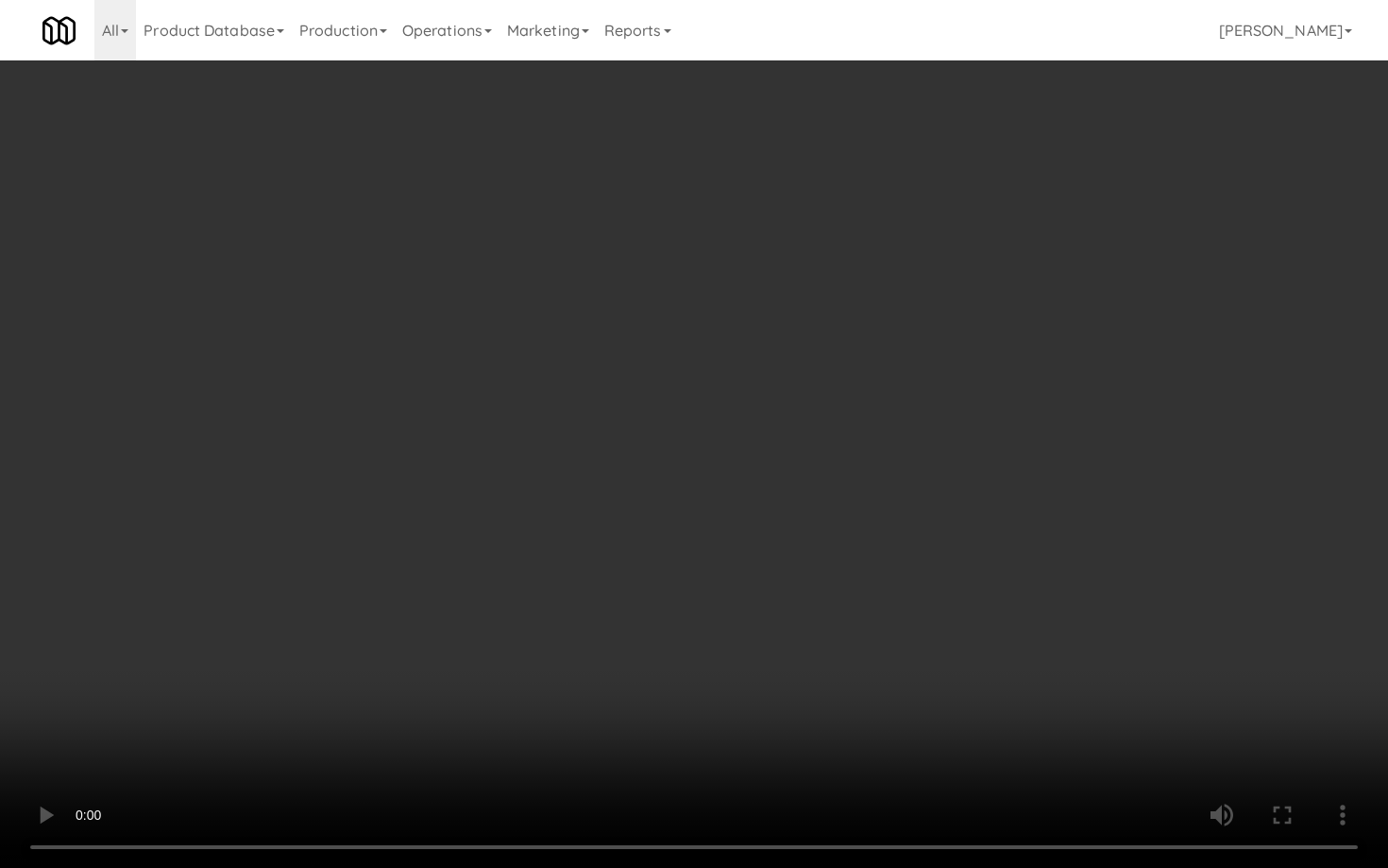
click at [944, 668] on video at bounding box center [694, 434] width 1388 height 868
click at [944, 667] on video at bounding box center [694, 434] width 1388 height 868
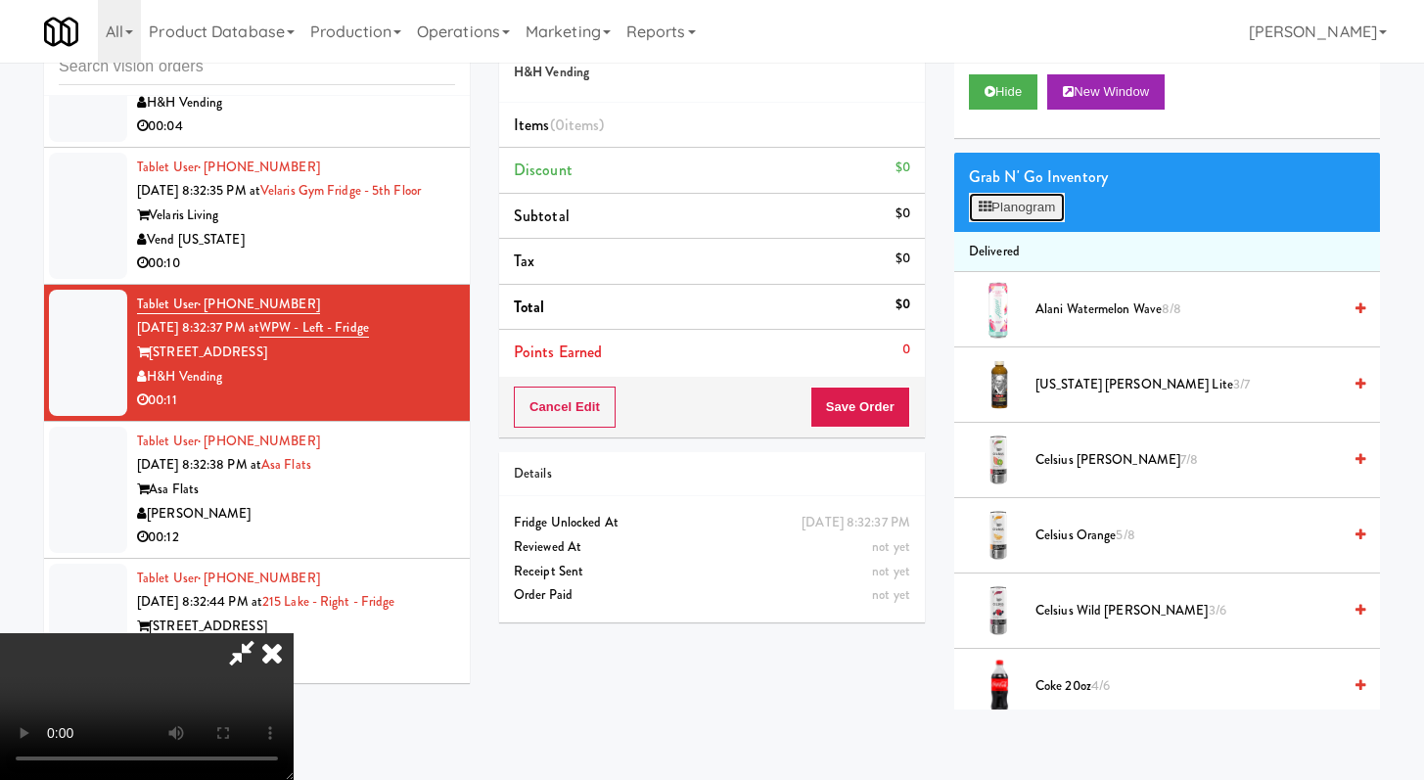
click at [1027, 210] on button "Planogram" at bounding box center [1017, 207] width 96 height 29
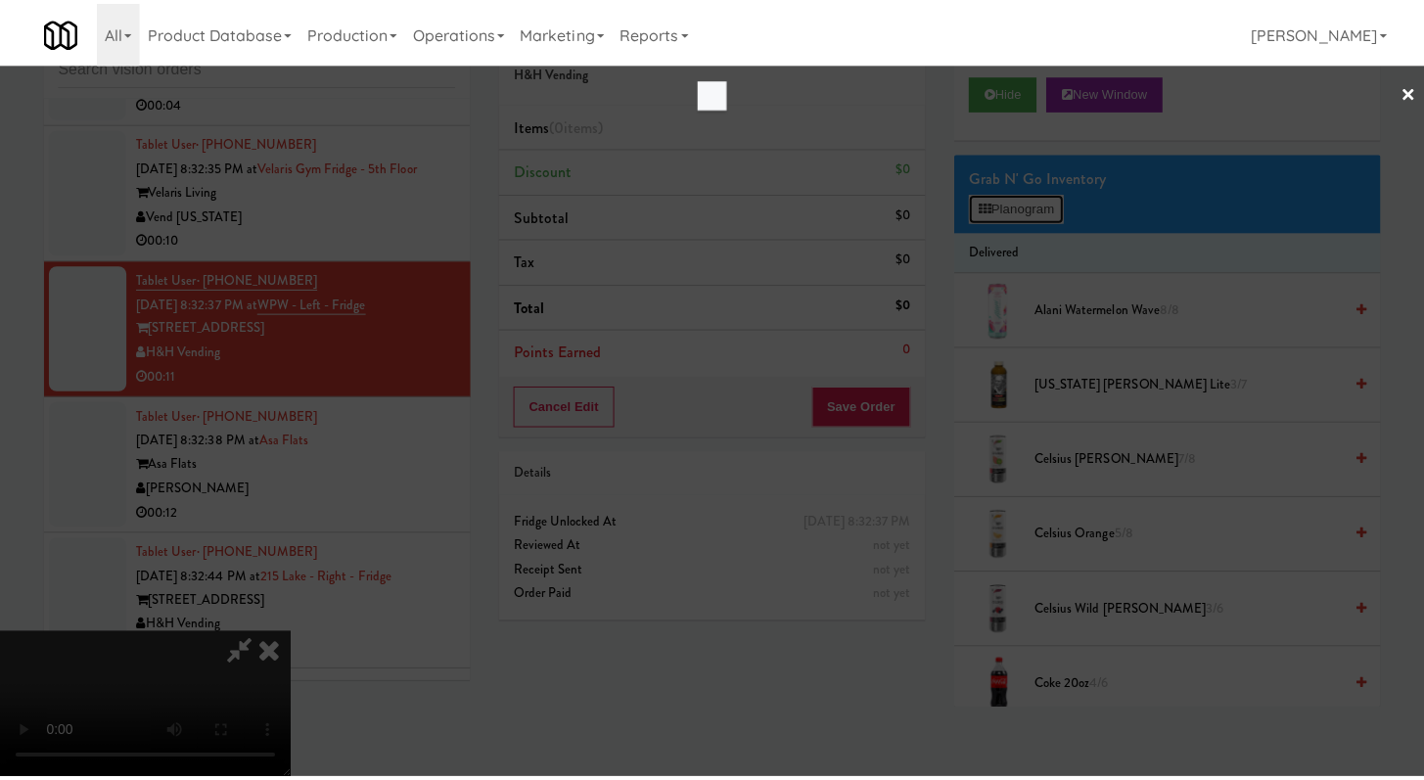
scroll to position [6701, 0]
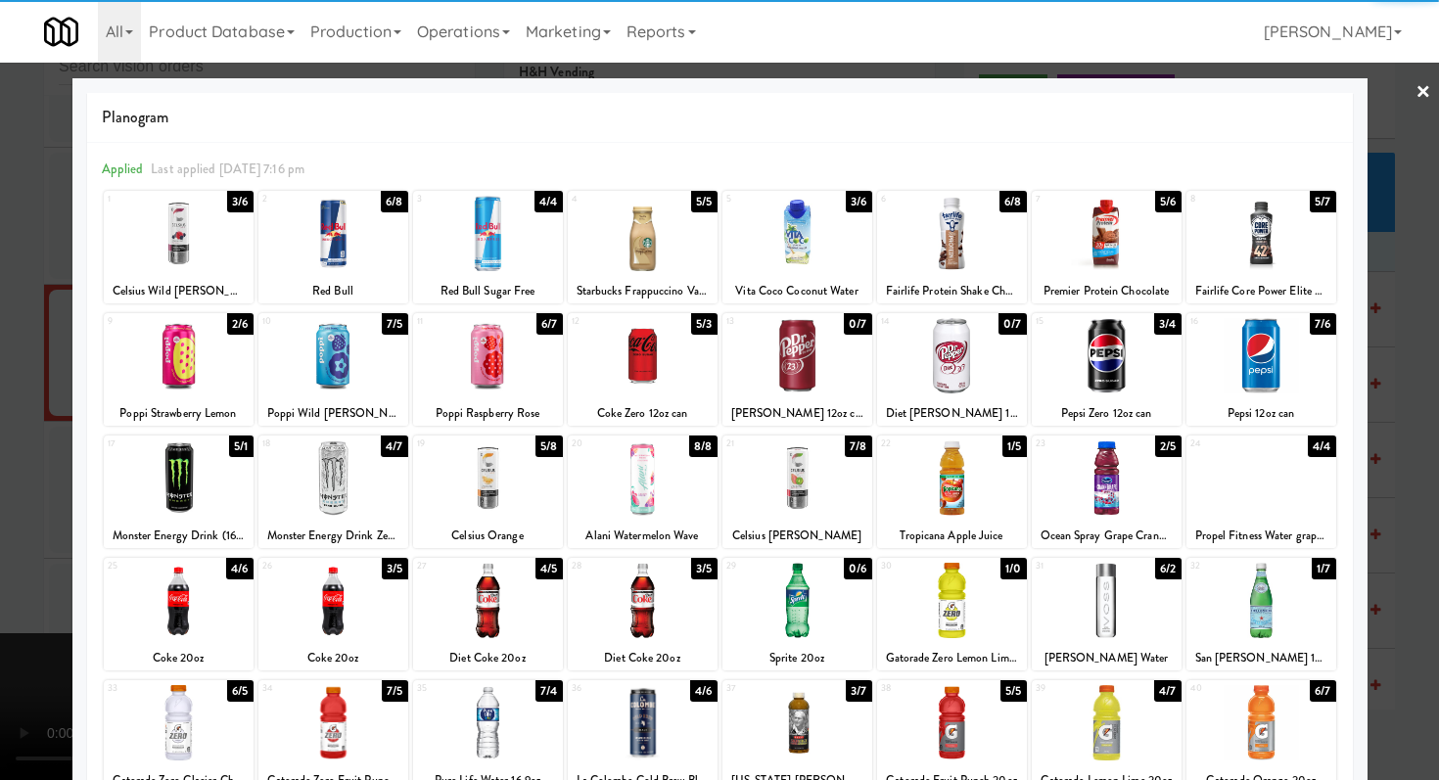
click at [631, 625] on div at bounding box center [643, 600] width 150 height 75
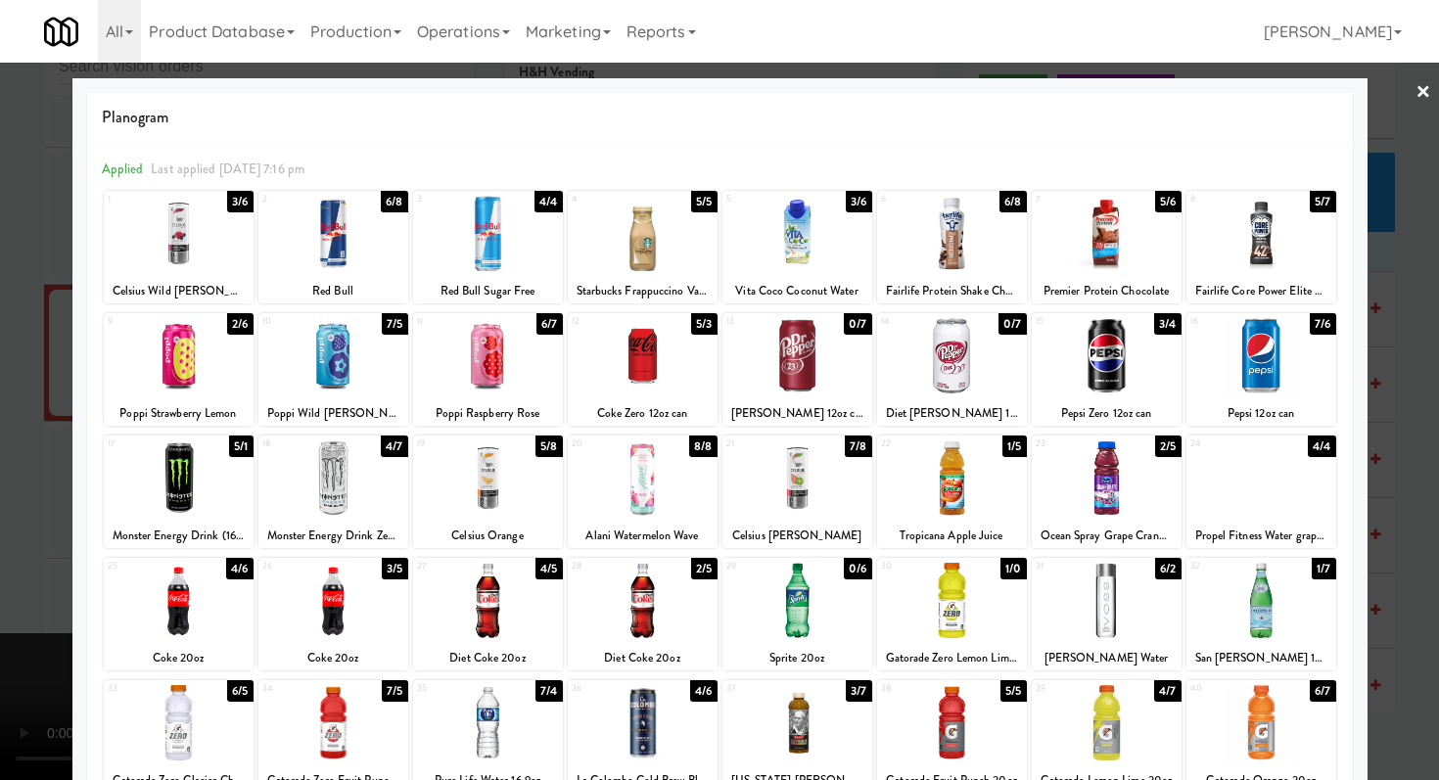
click at [685, 370] on div at bounding box center [643, 355] width 150 height 75
click at [0, 478] on div at bounding box center [719, 390] width 1439 height 780
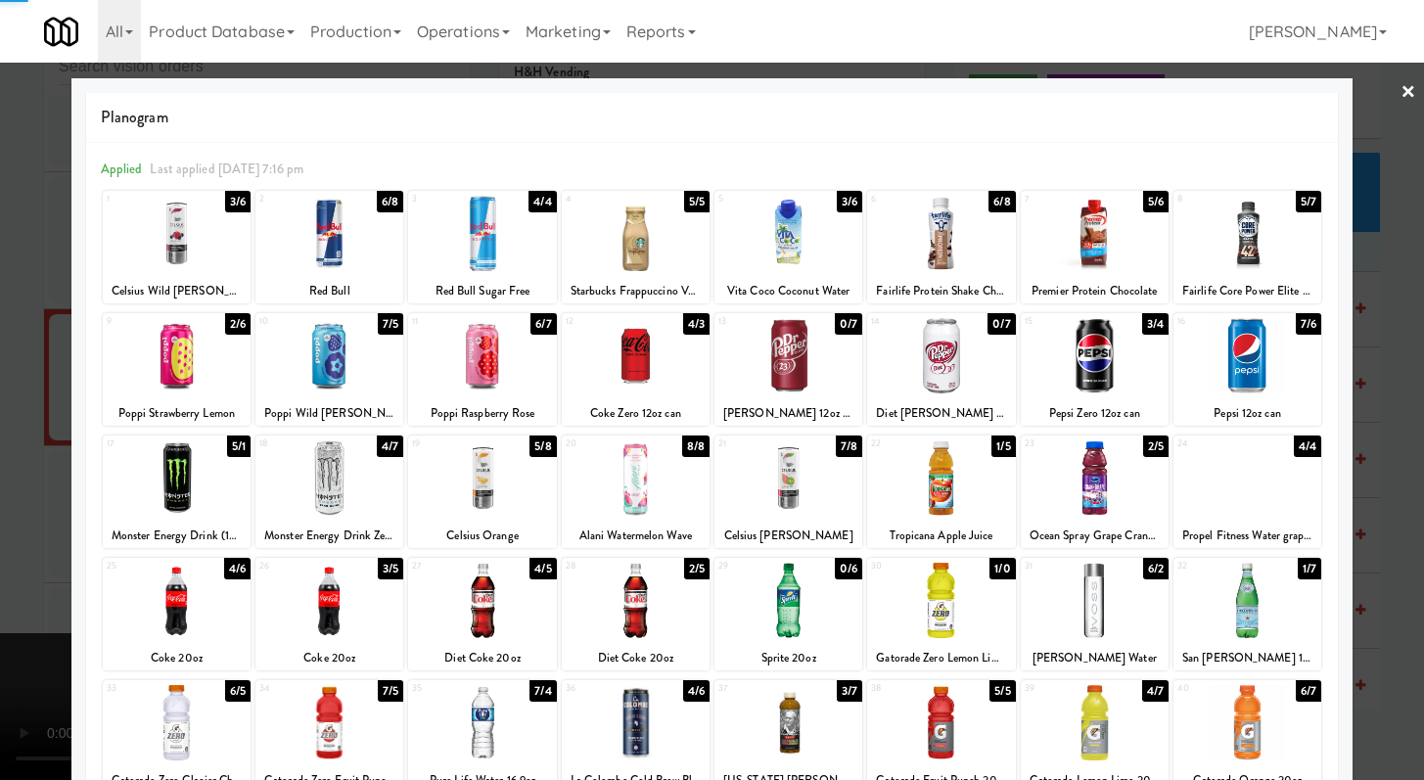
scroll to position [6726, 0]
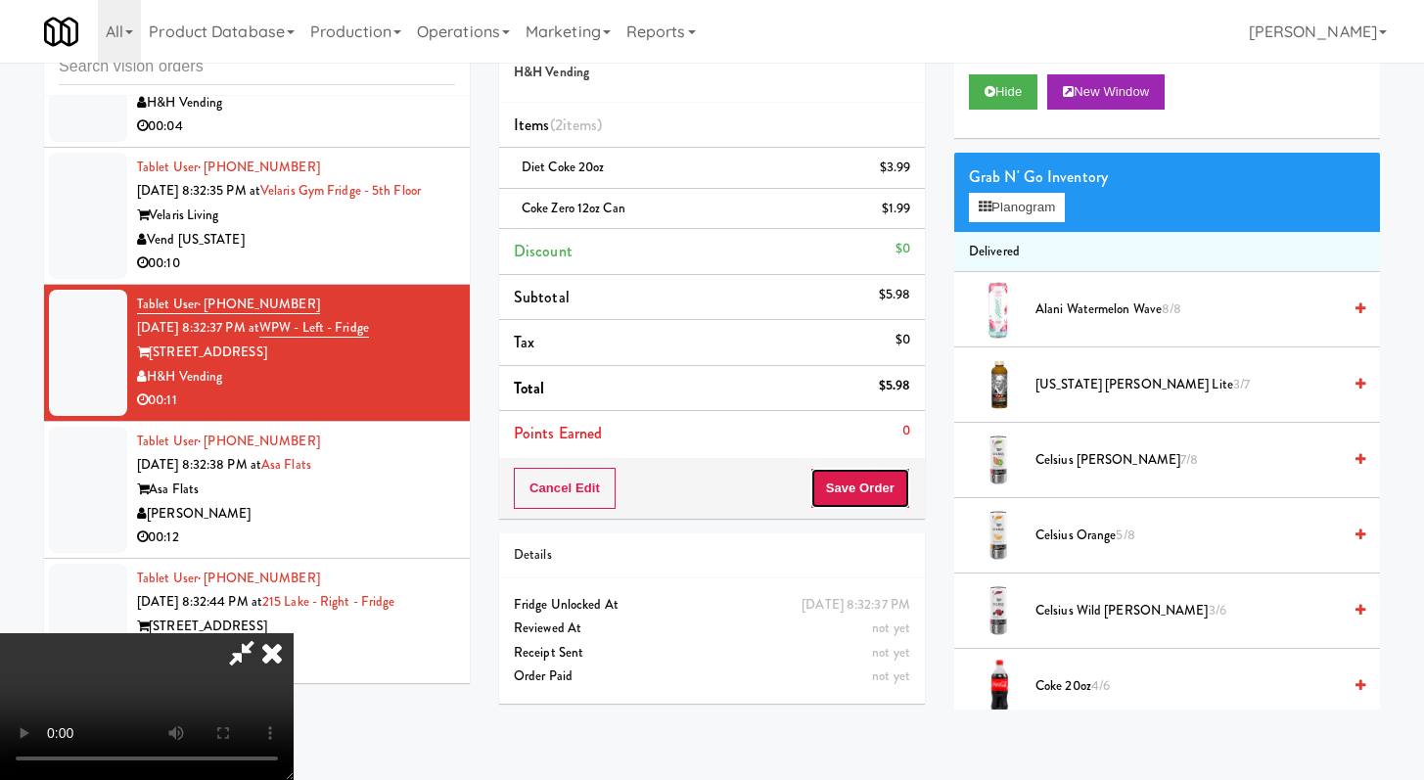
click at [871, 506] on button "Save Order" at bounding box center [861, 488] width 100 height 41
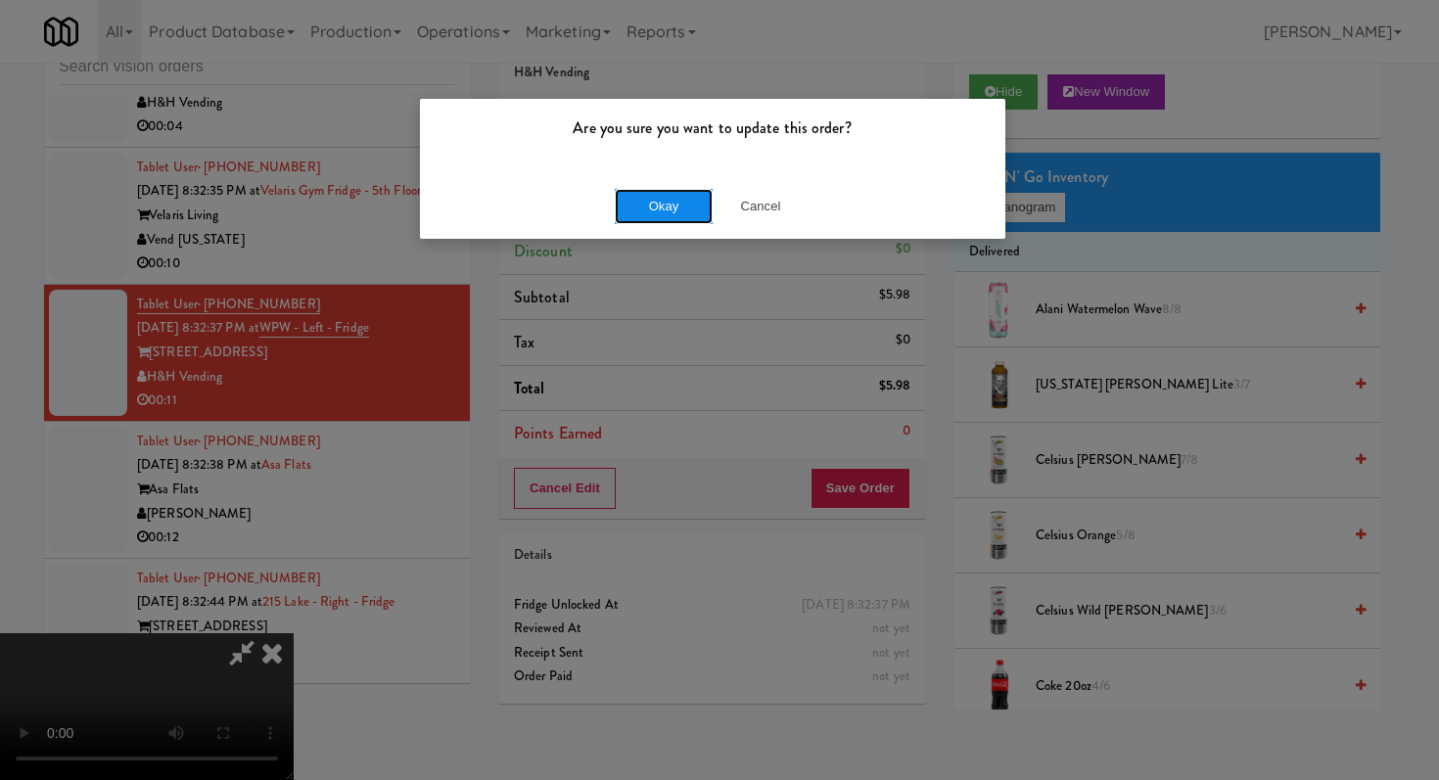
click at [669, 208] on button "Okay" at bounding box center [664, 206] width 98 height 35
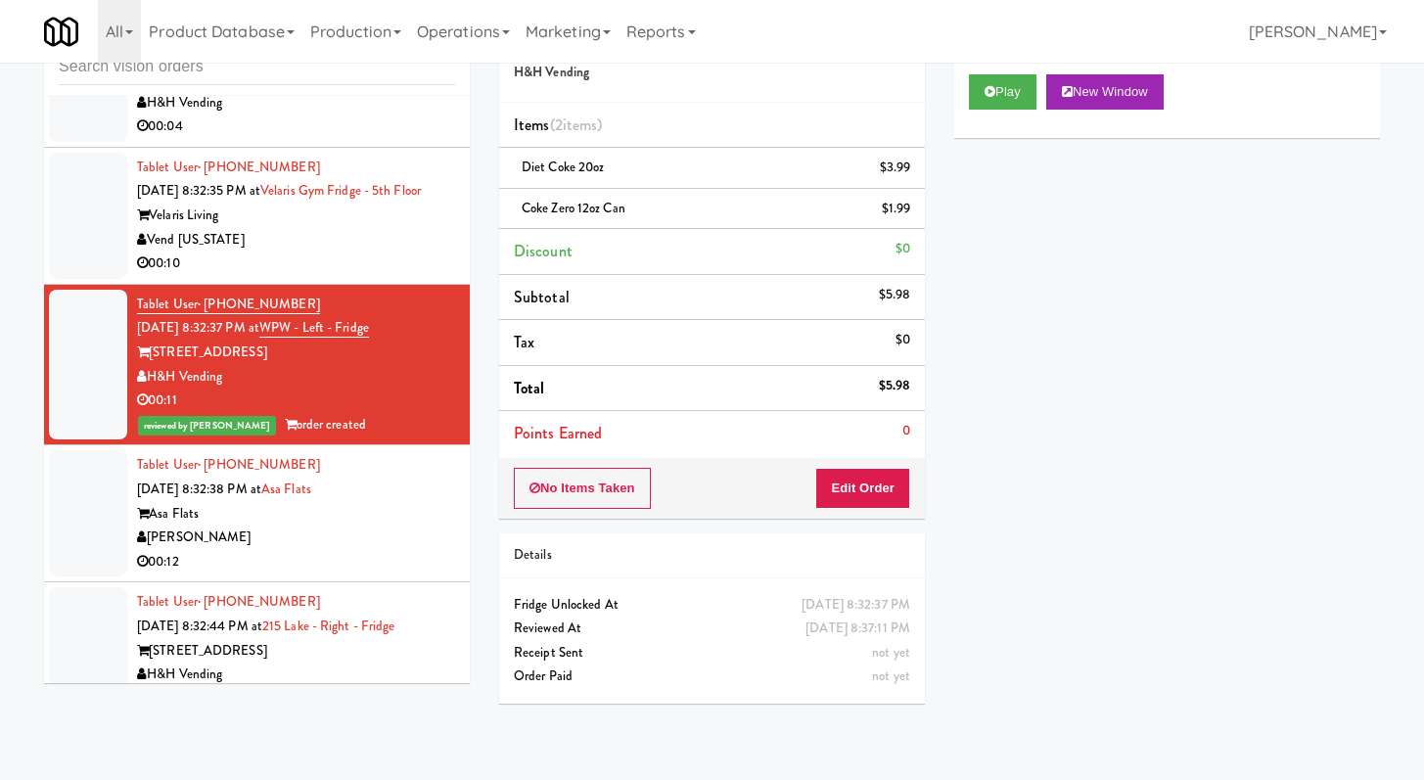
scroll to position [6769, 0]
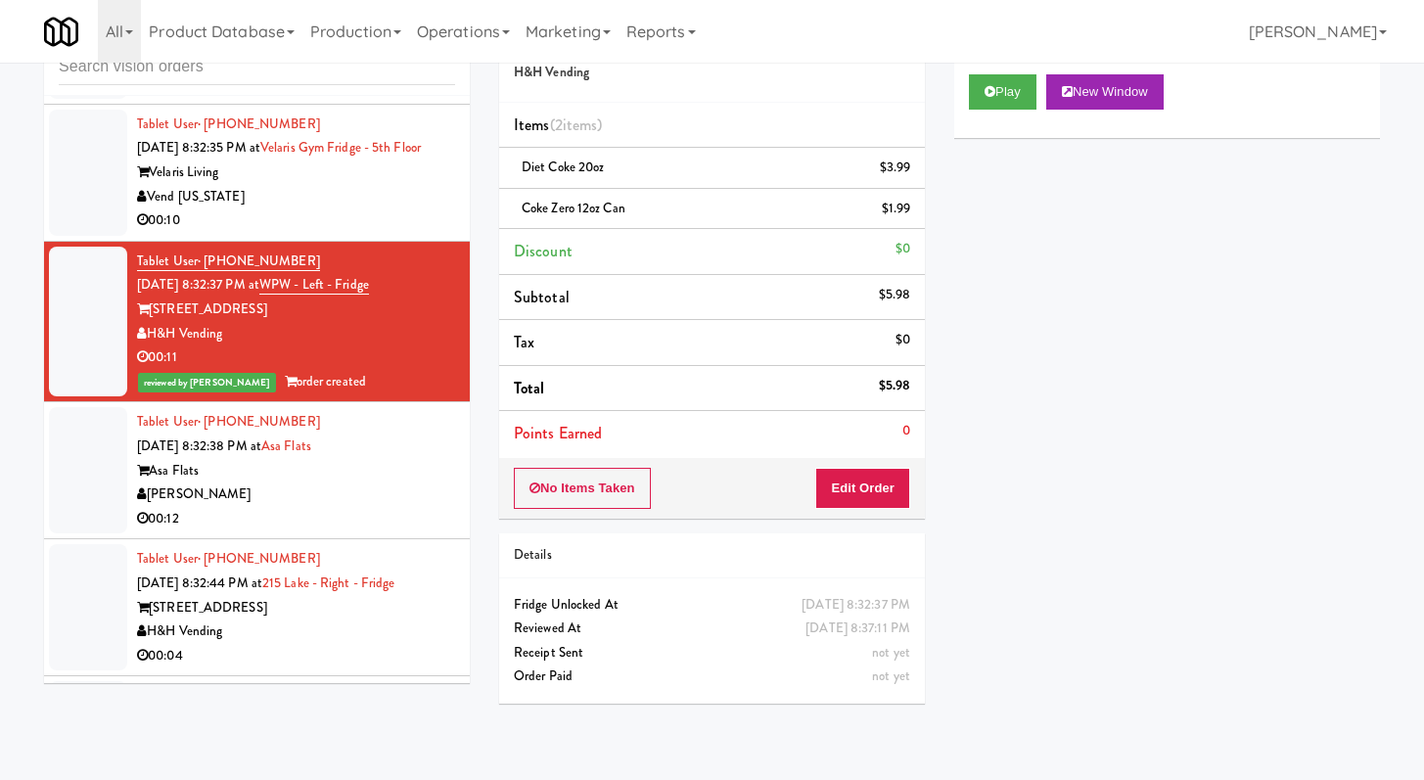
click at [386, 491] on li "Tablet User · (808) 765-8335 Oct 5, 2025 8:32:38 PM at Asa Flats Asa Flats Dave…" at bounding box center [257, 470] width 426 height 137
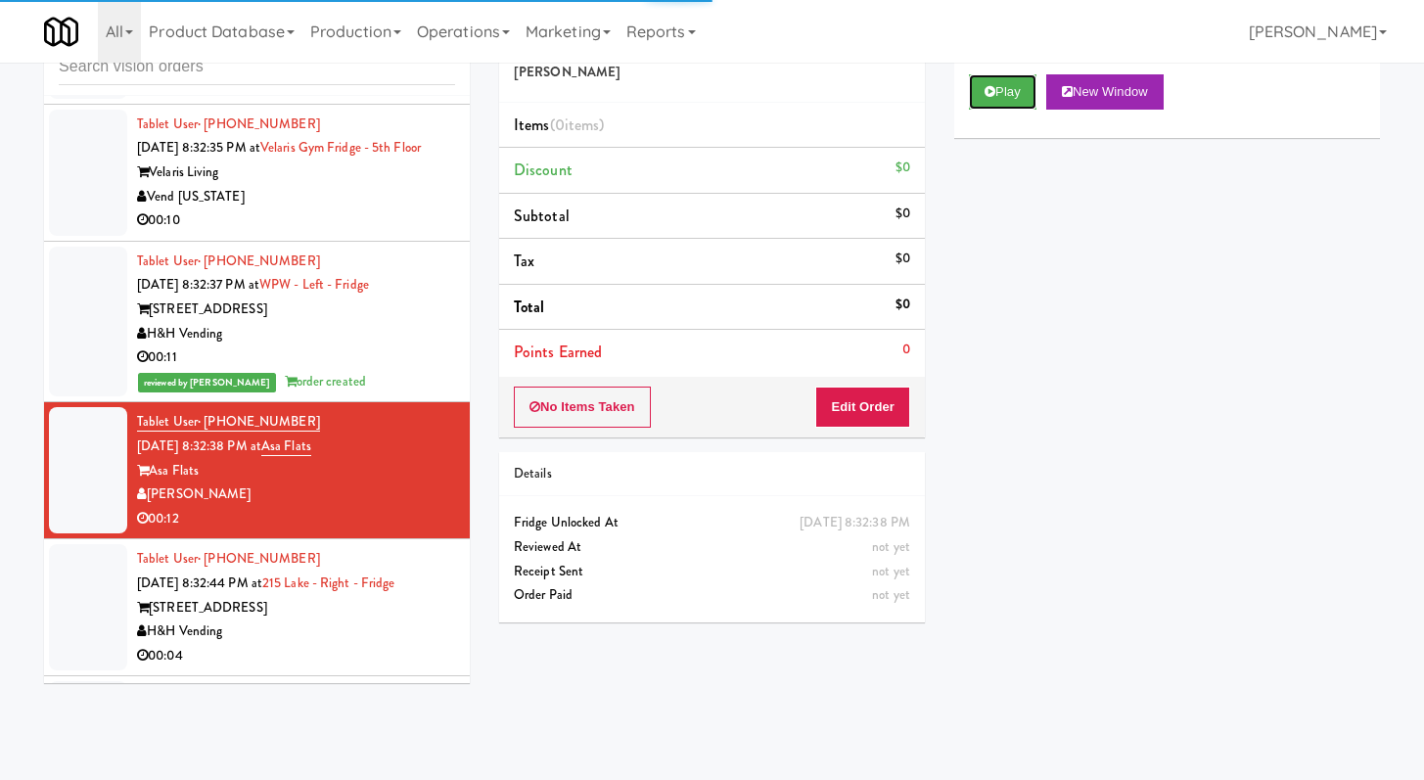
click at [986, 95] on icon at bounding box center [990, 91] width 11 height 13
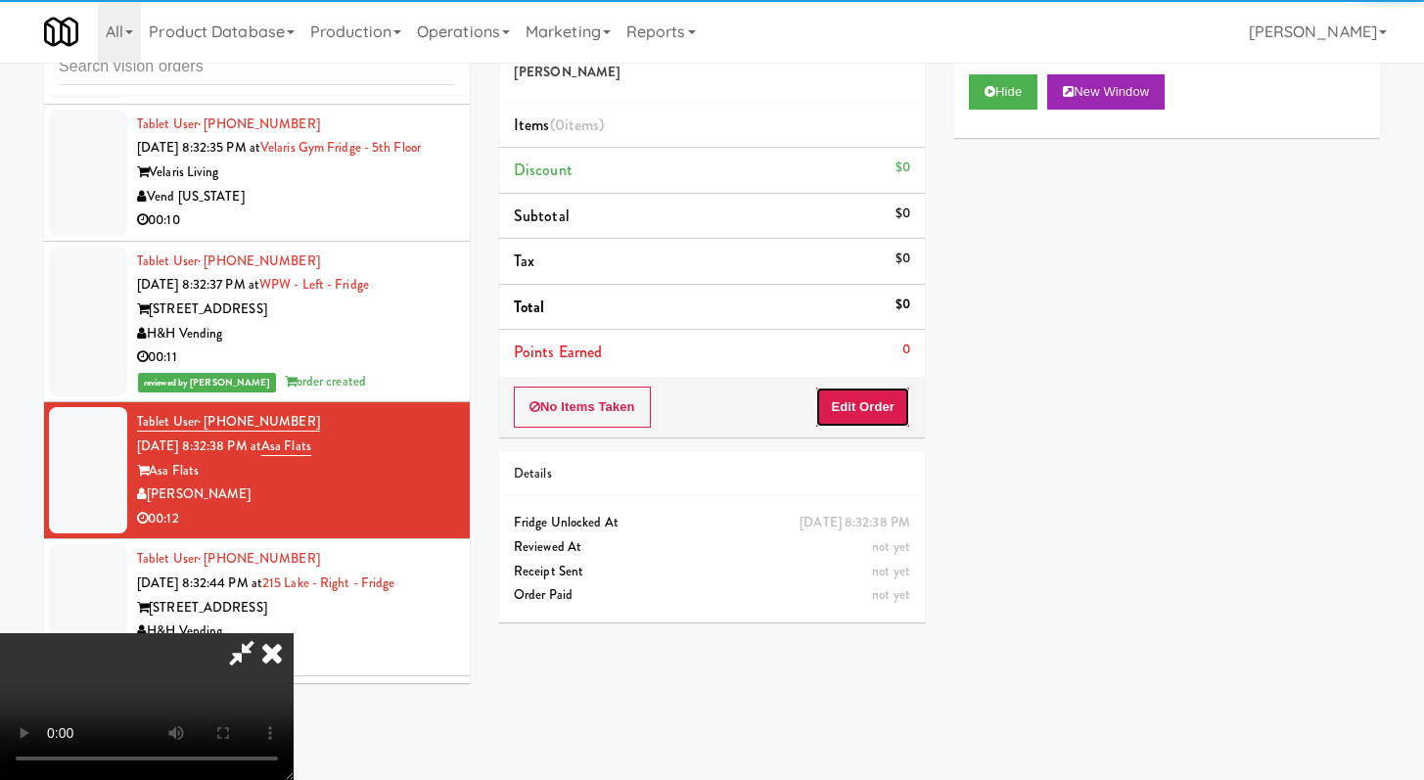
click at [885, 398] on button "Edit Order" at bounding box center [862, 407] width 95 height 41
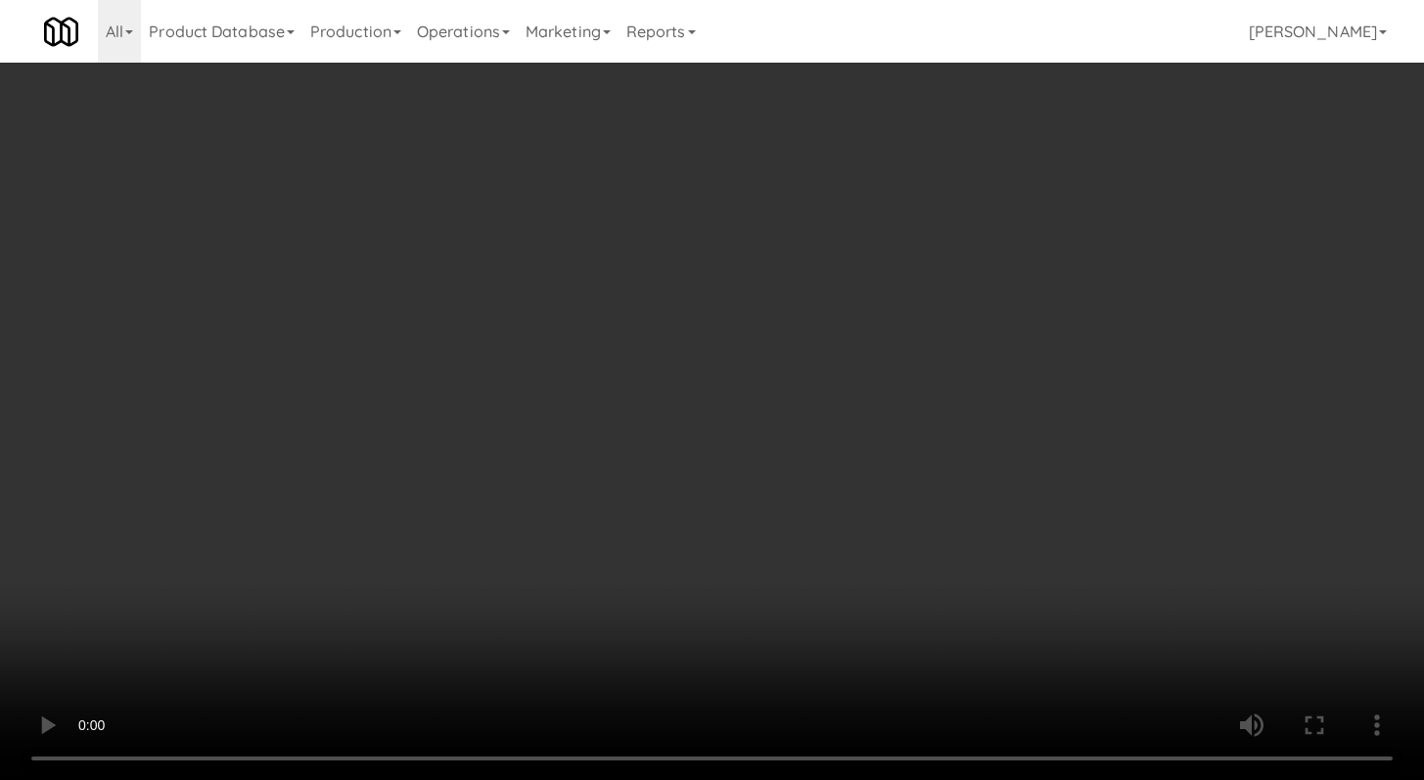
scroll to position [6744, 0]
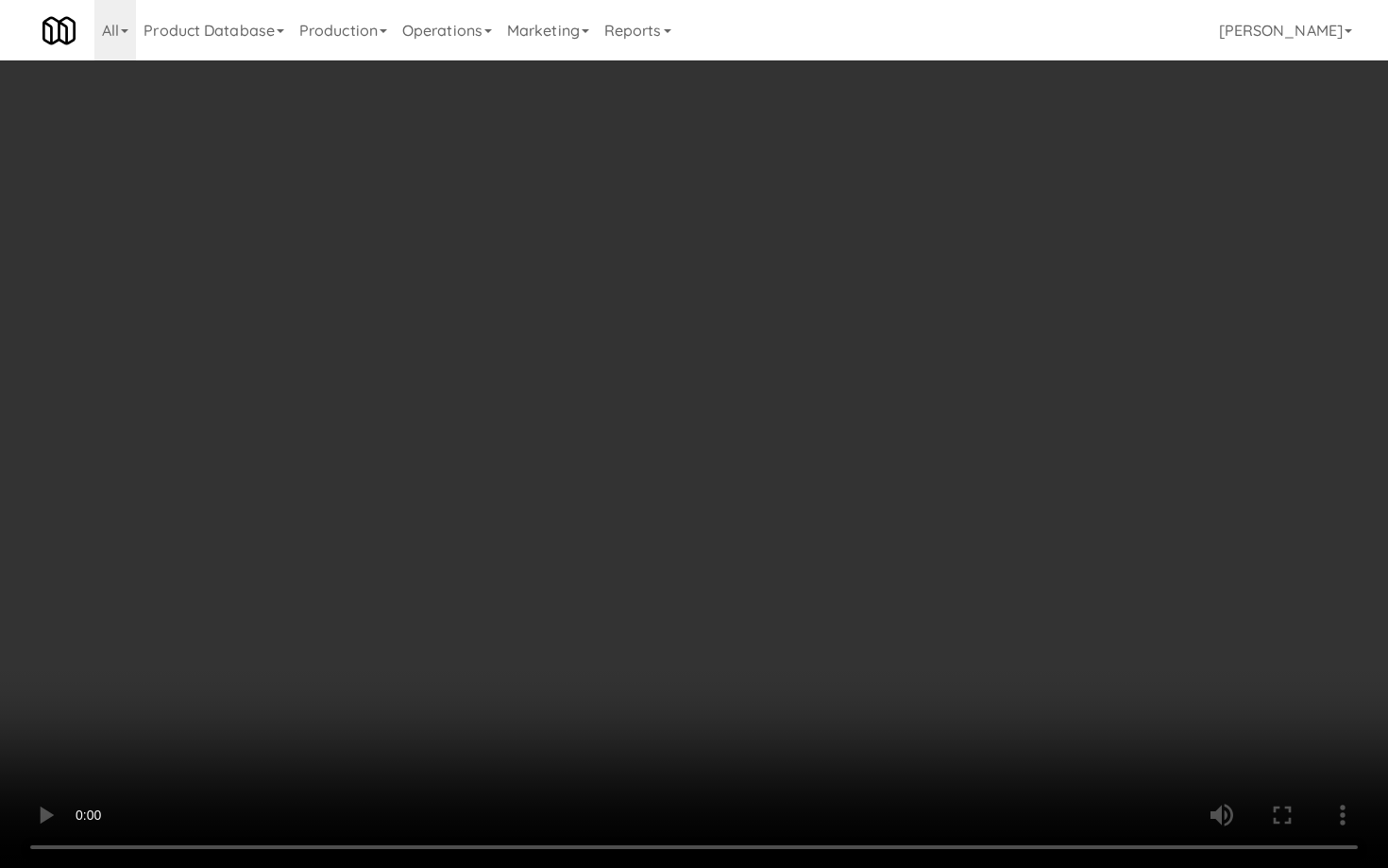
click at [1031, 705] on video at bounding box center [694, 434] width 1388 height 868
click at [1031, 704] on video at bounding box center [694, 434] width 1388 height 868
click at [1253, 751] on video at bounding box center [694, 434] width 1388 height 868
click at [854, 529] on video at bounding box center [694, 434] width 1388 height 868
click at [859, 521] on video at bounding box center [694, 434] width 1388 height 868
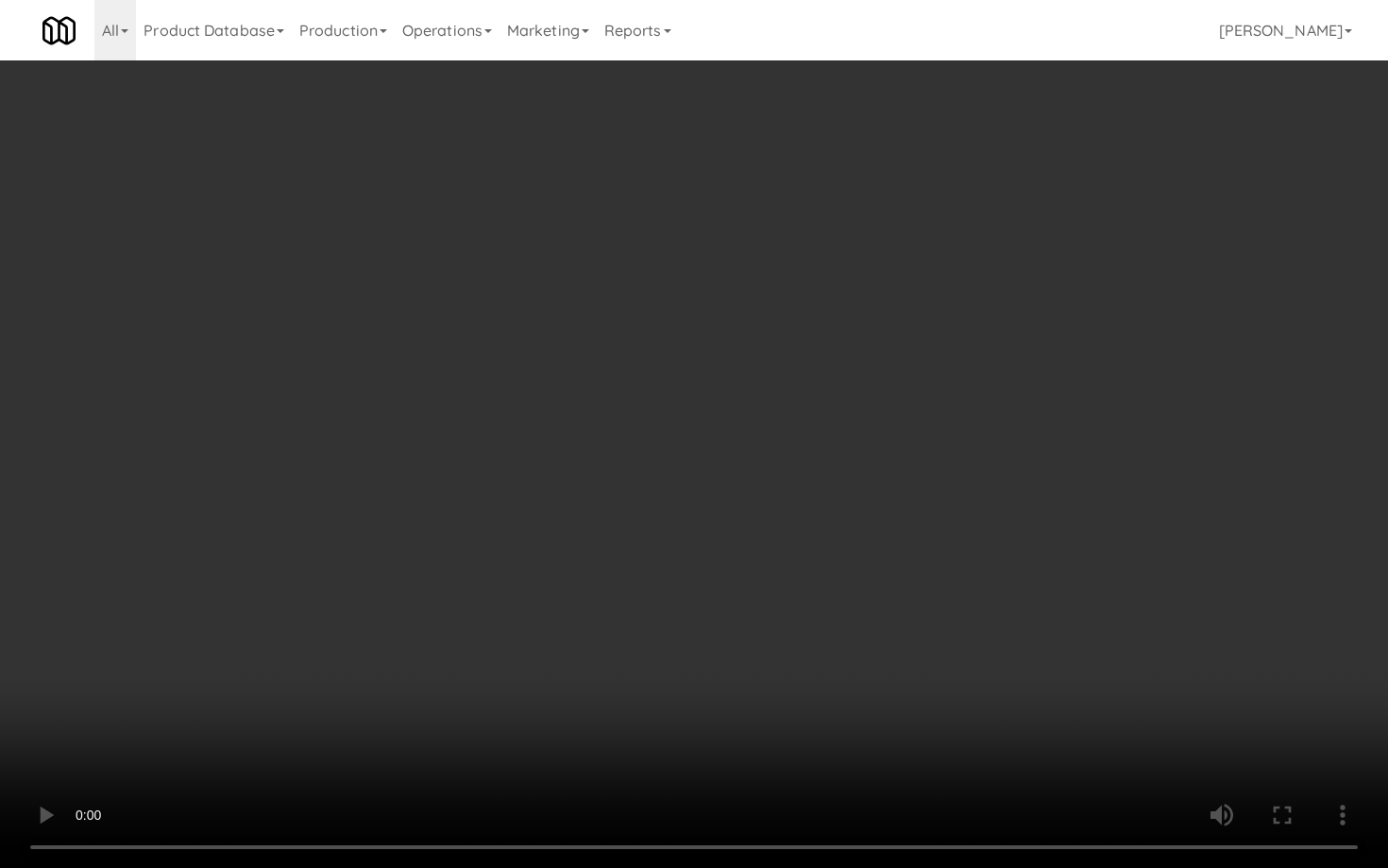
click at [859, 521] on video at bounding box center [694, 434] width 1388 height 868
click at [858, 521] on video at bounding box center [694, 434] width 1388 height 868
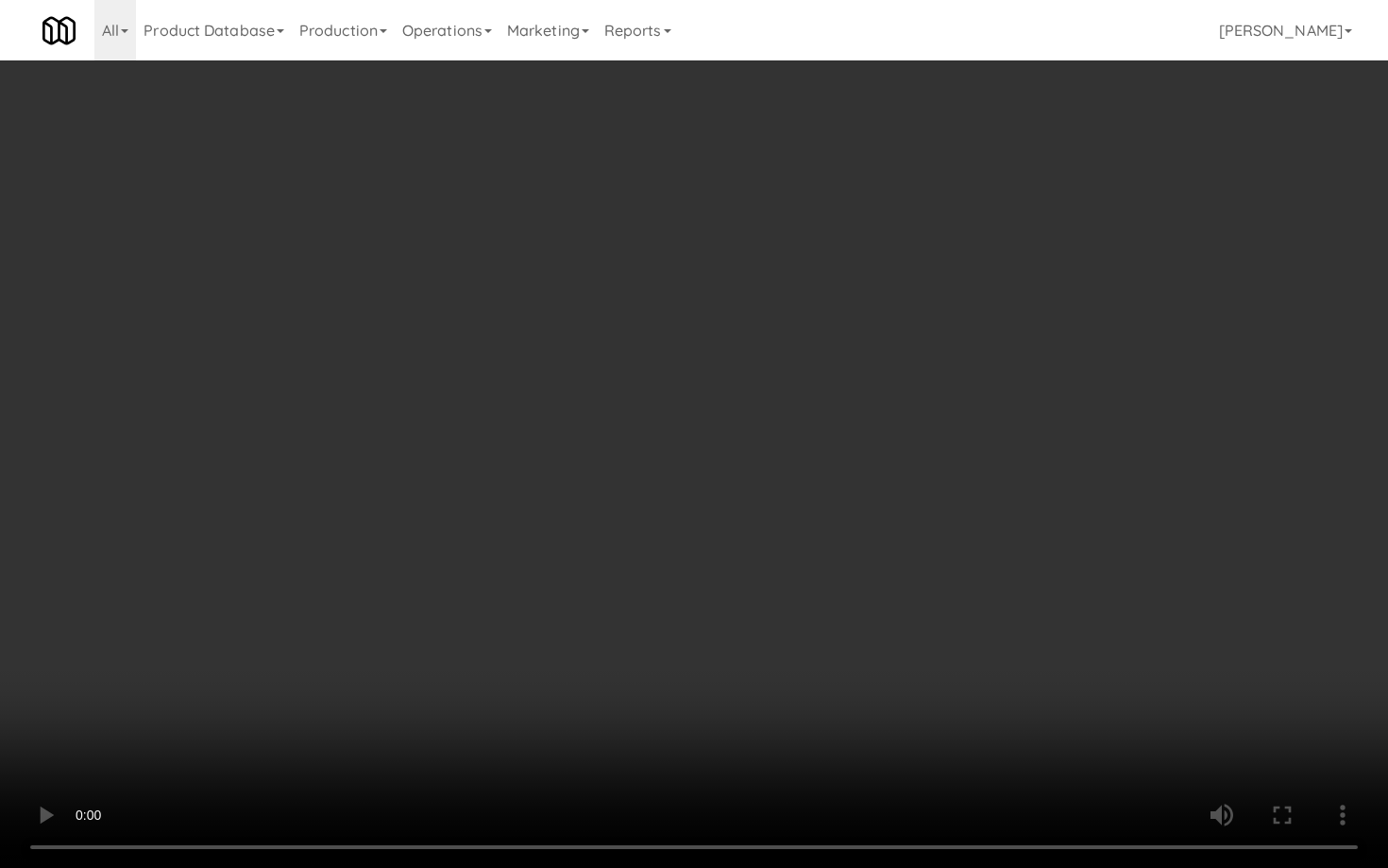
click at [858, 521] on video at bounding box center [694, 434] width 1388 height 868
click at [861, 516] on video at bounding box center [694, 434] width 1388 height 868
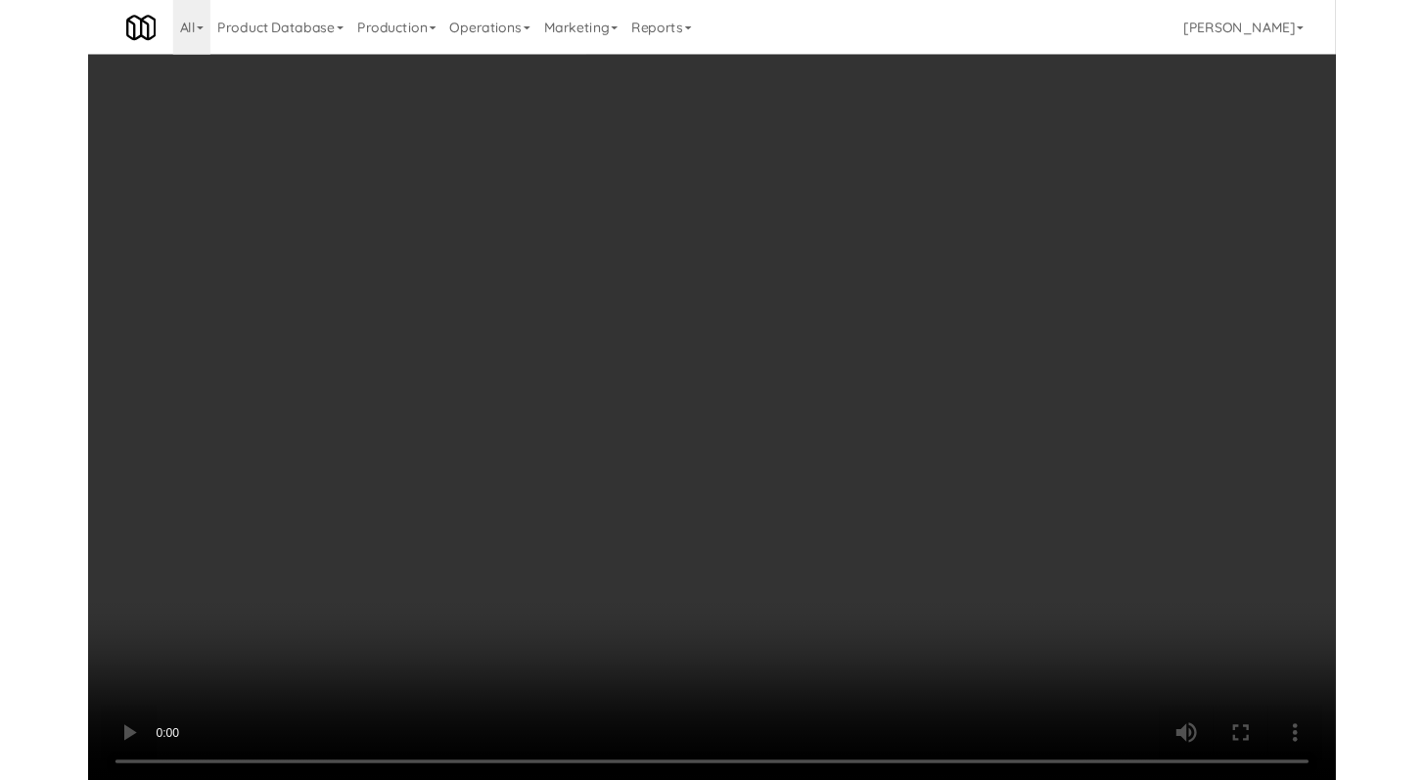
scroll to position [6769, 0]
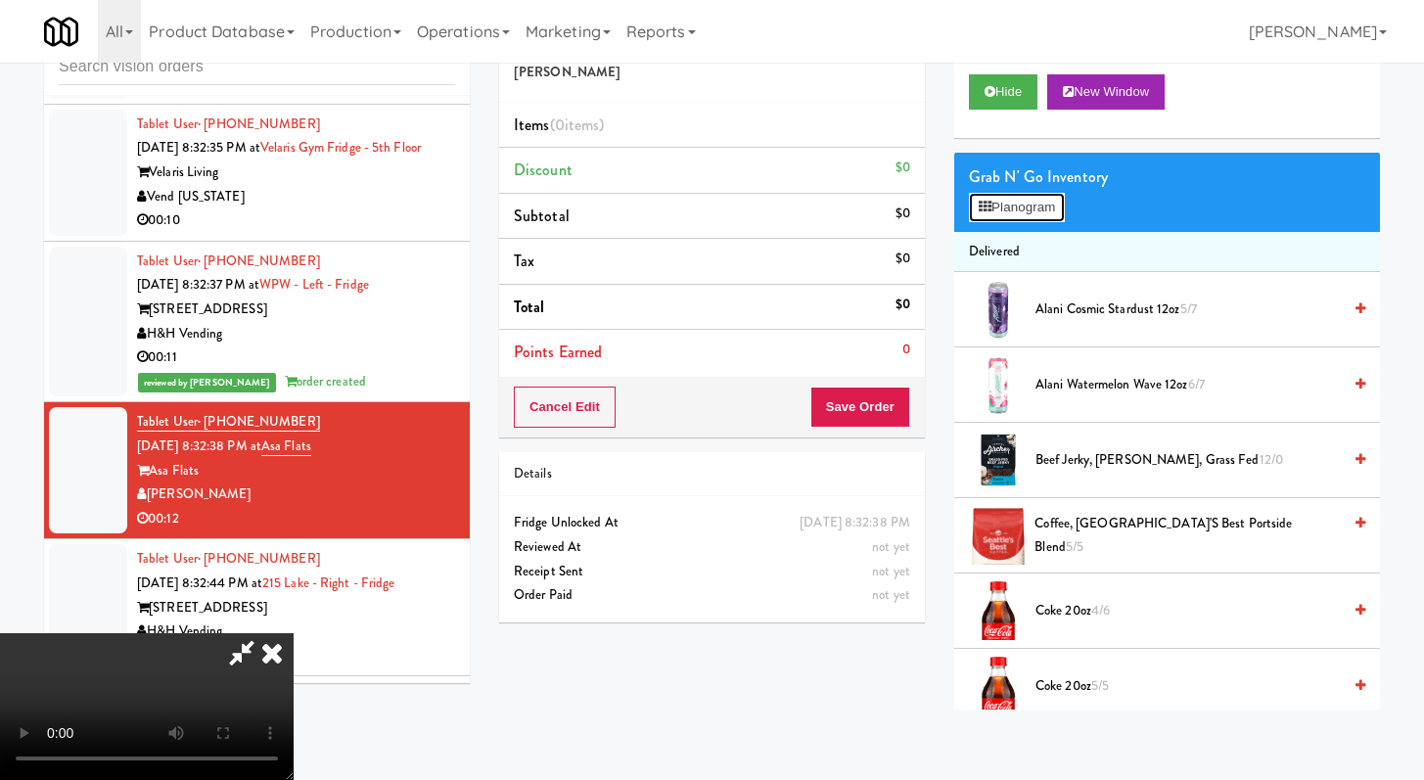
click at [1033, 206] on button "Planogram" at bounding box center [1017, 207] width 96 height 29
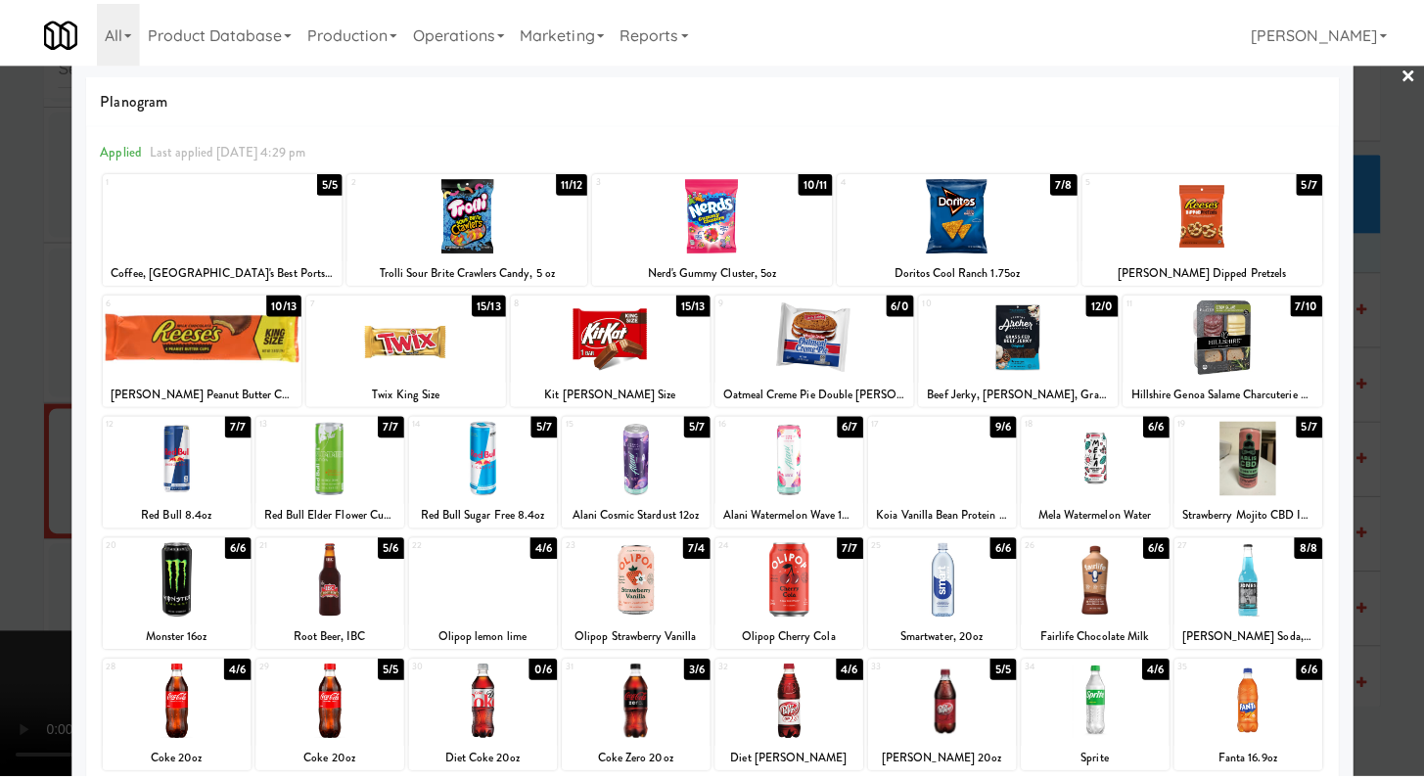
scroll to position [48, 0]
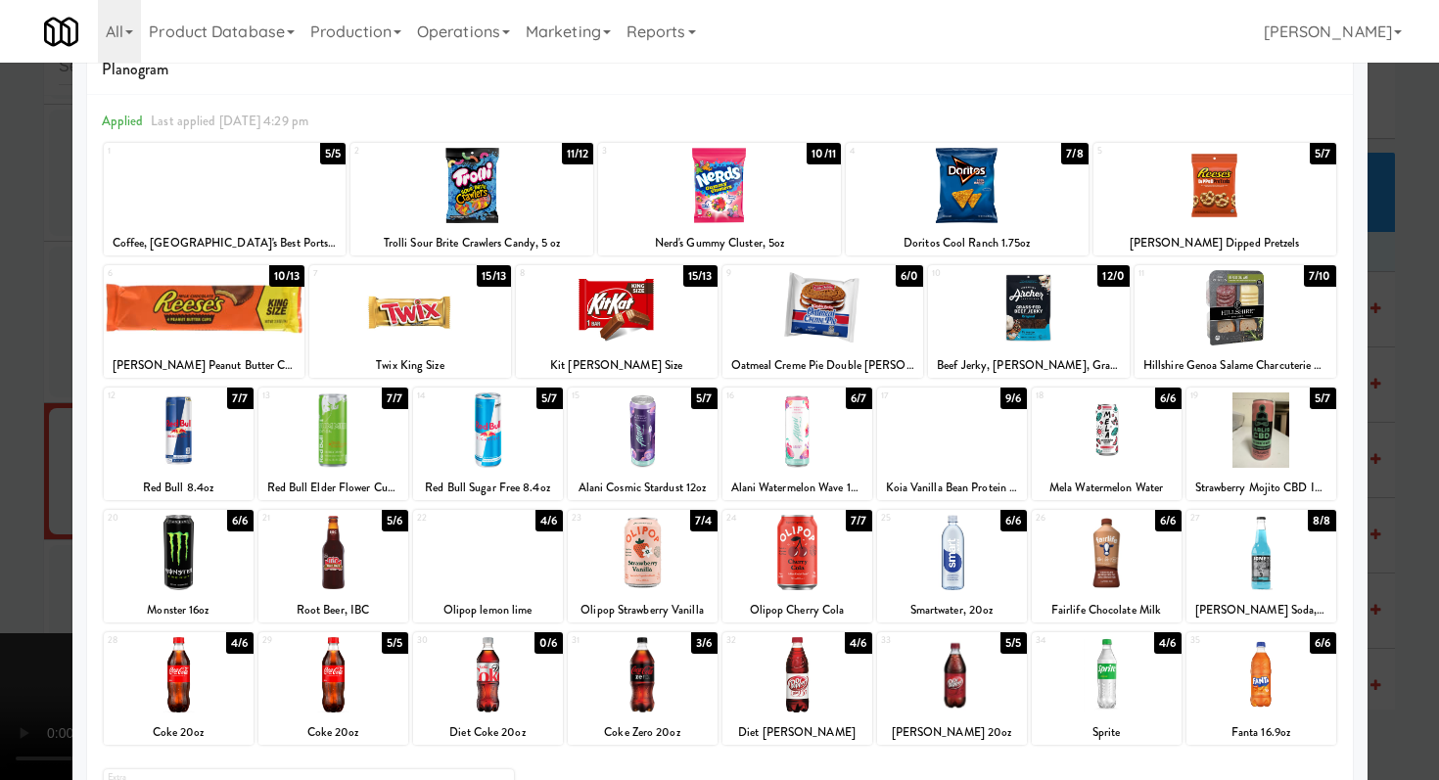
click at [1112, 586] on div at bounding box center [1107, 552] width 150 height 75
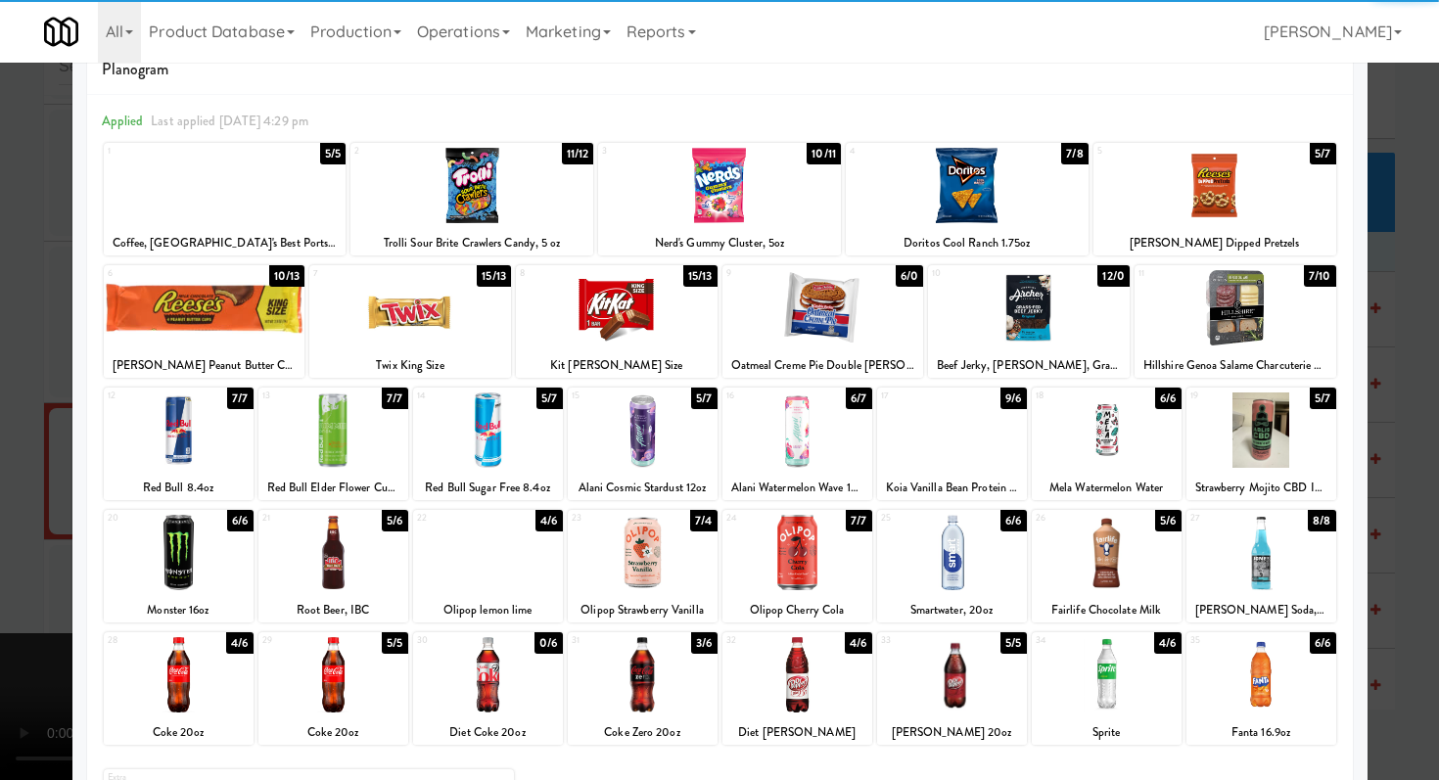
click at [816, 299] on div at bounding box center [823, 307] width 202 height 75
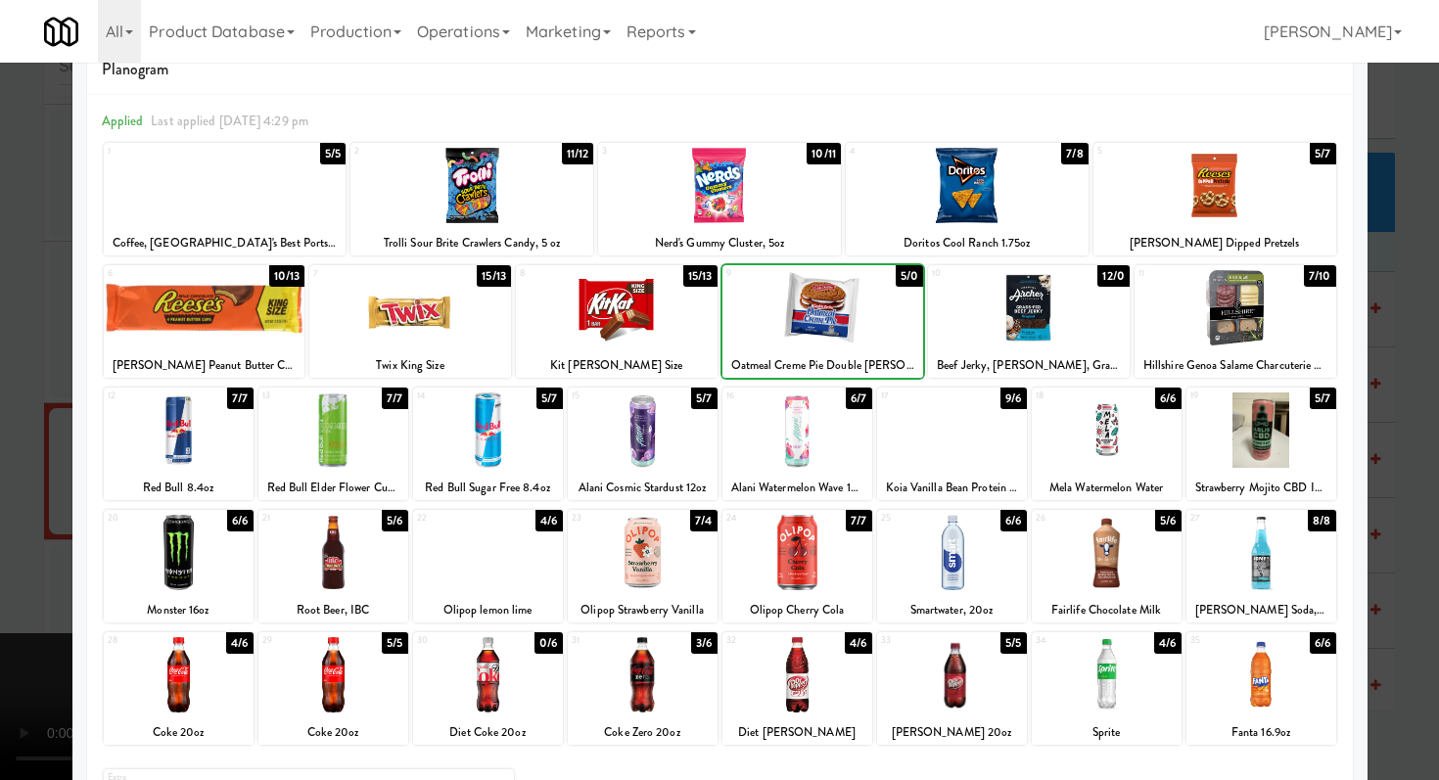
drag, startPoint x: 0, startPoint y: 445, endPoint x: 11, endPoint y: 445, distance: 10.8
click at [0, 445] on div at bounding box center [719, 390] width 1439 height 780
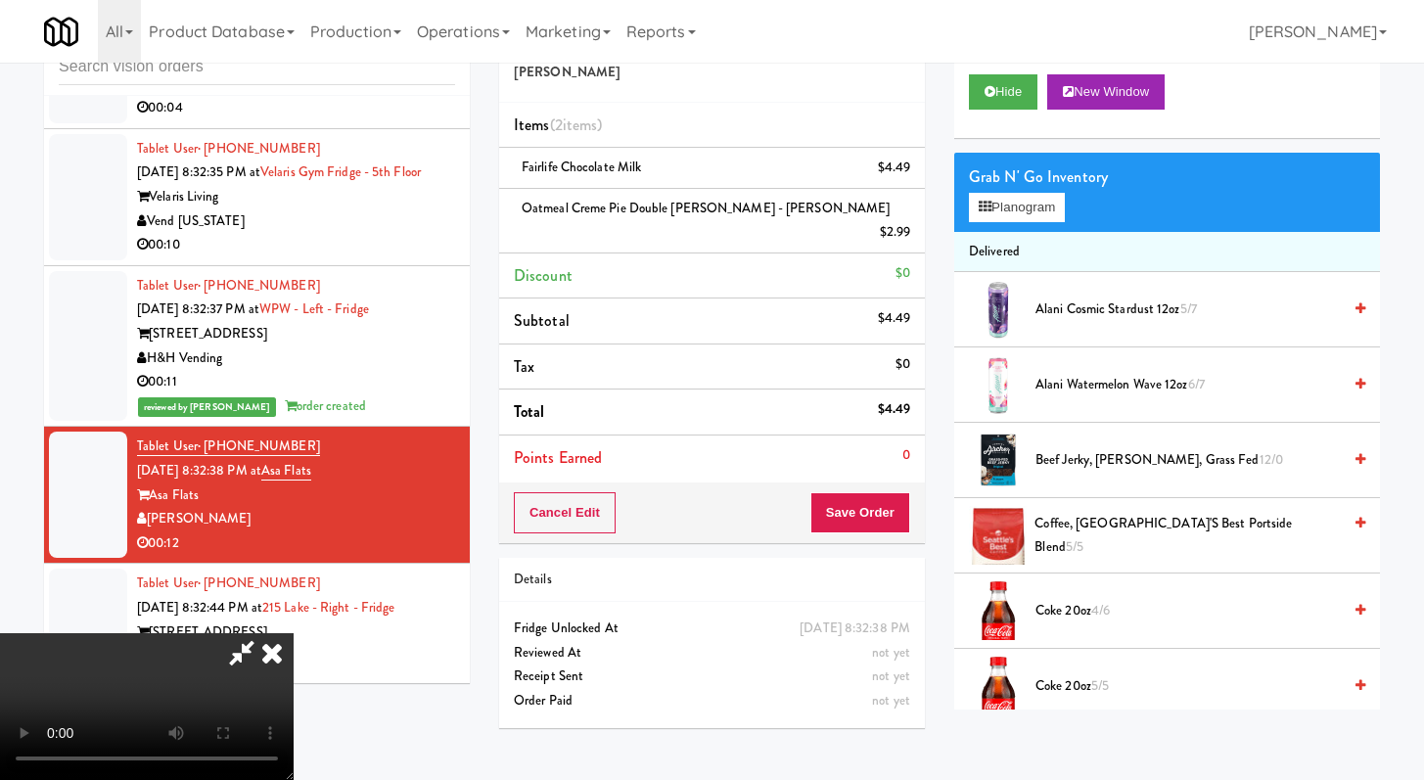
scroll to position [6769, 0]
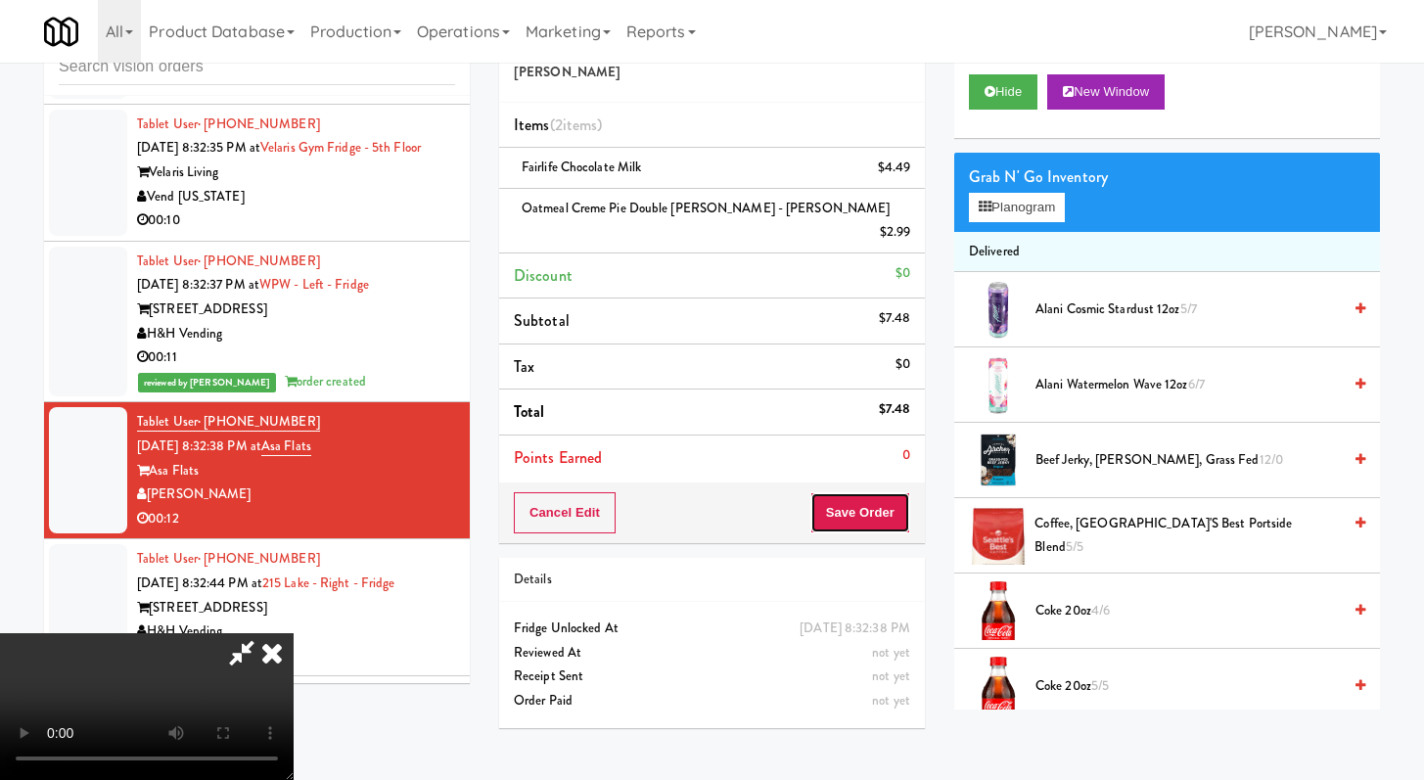
click at [891, 492] on button "Save Order" at bounding box center [861, 512] width 100 height 41
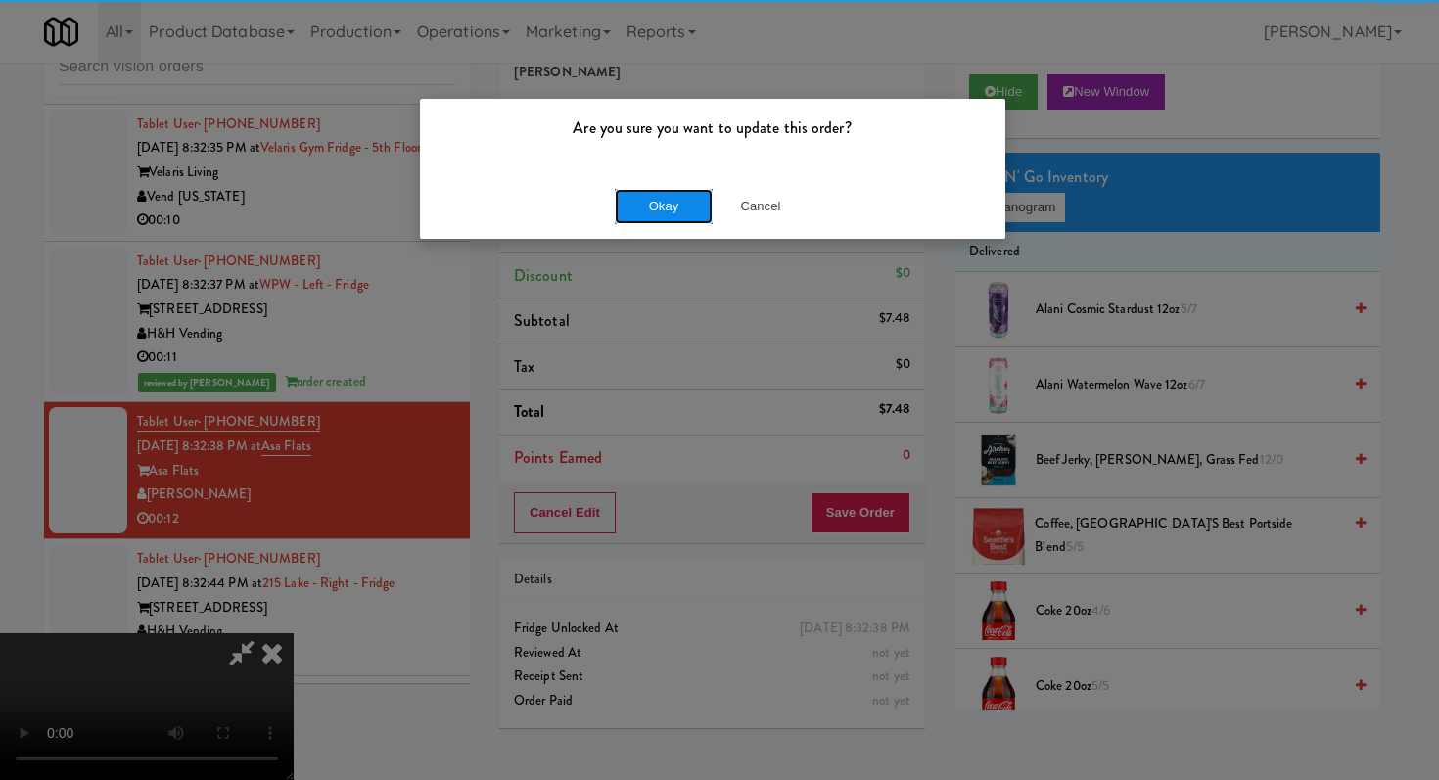
click at [670, 195] on button "Okay" at bounding box center [664, 206] width 98 height 35
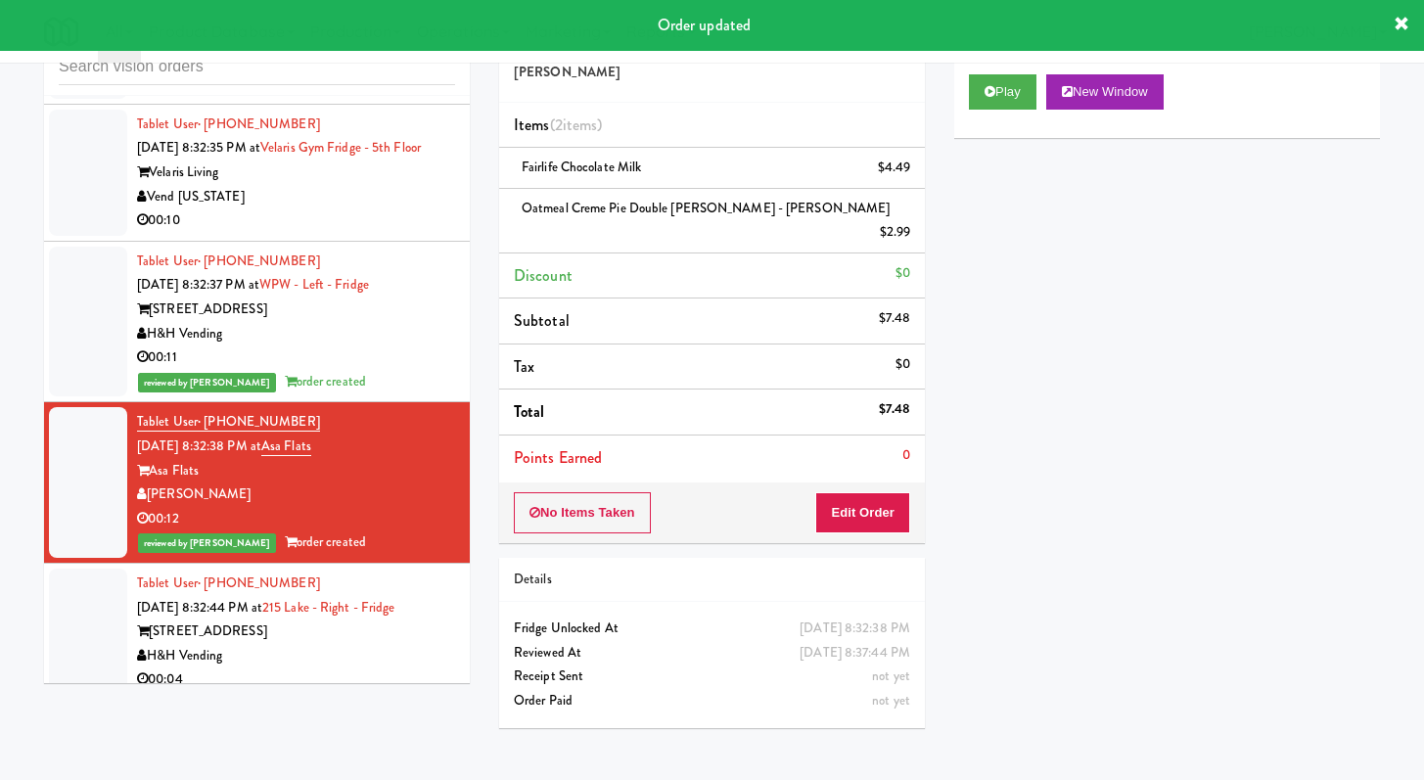
click at [344, 644] on div "H&H Vending" at bounding box center [296, 656] width 318 height 24
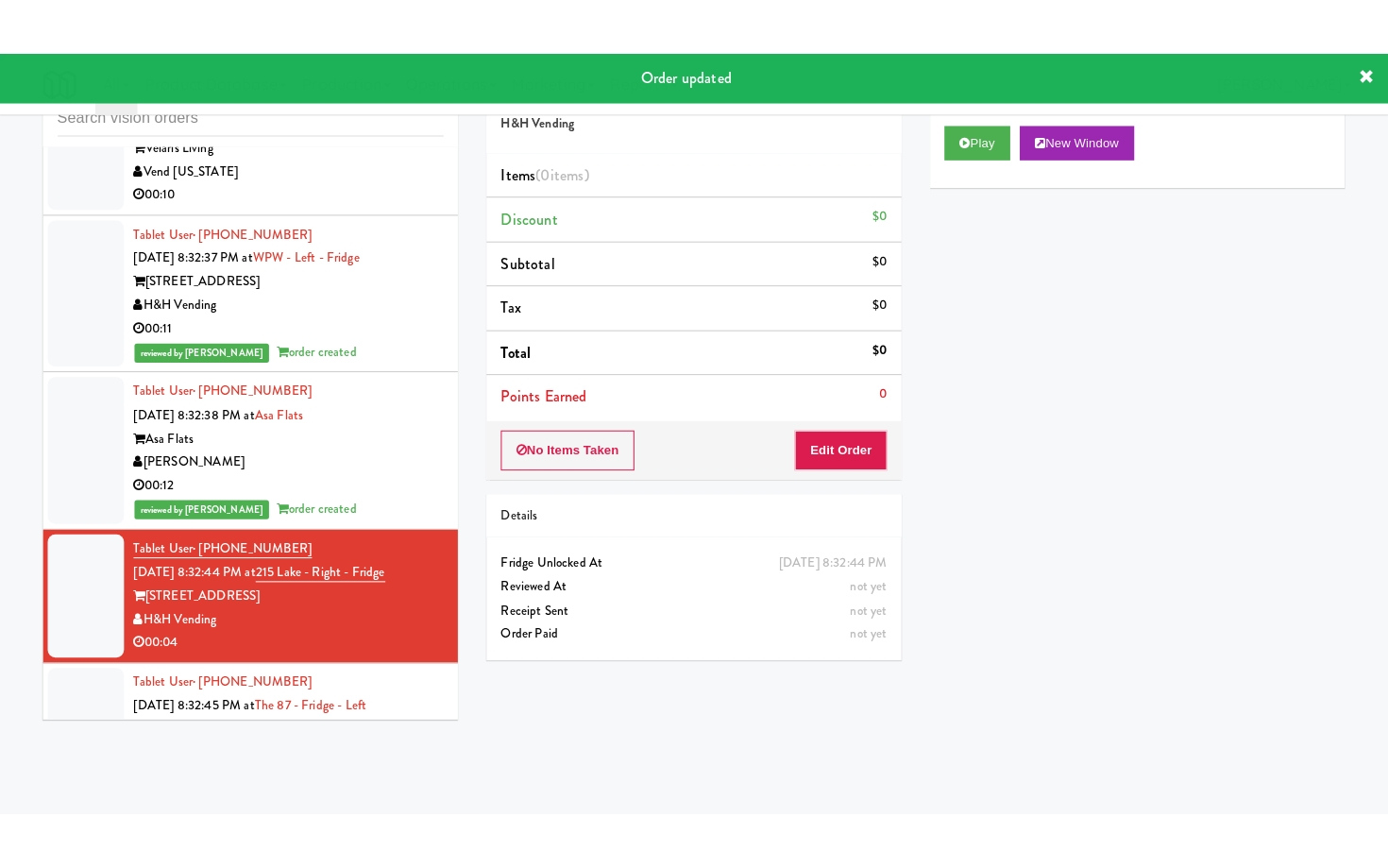
scroll to position [6768, 0]
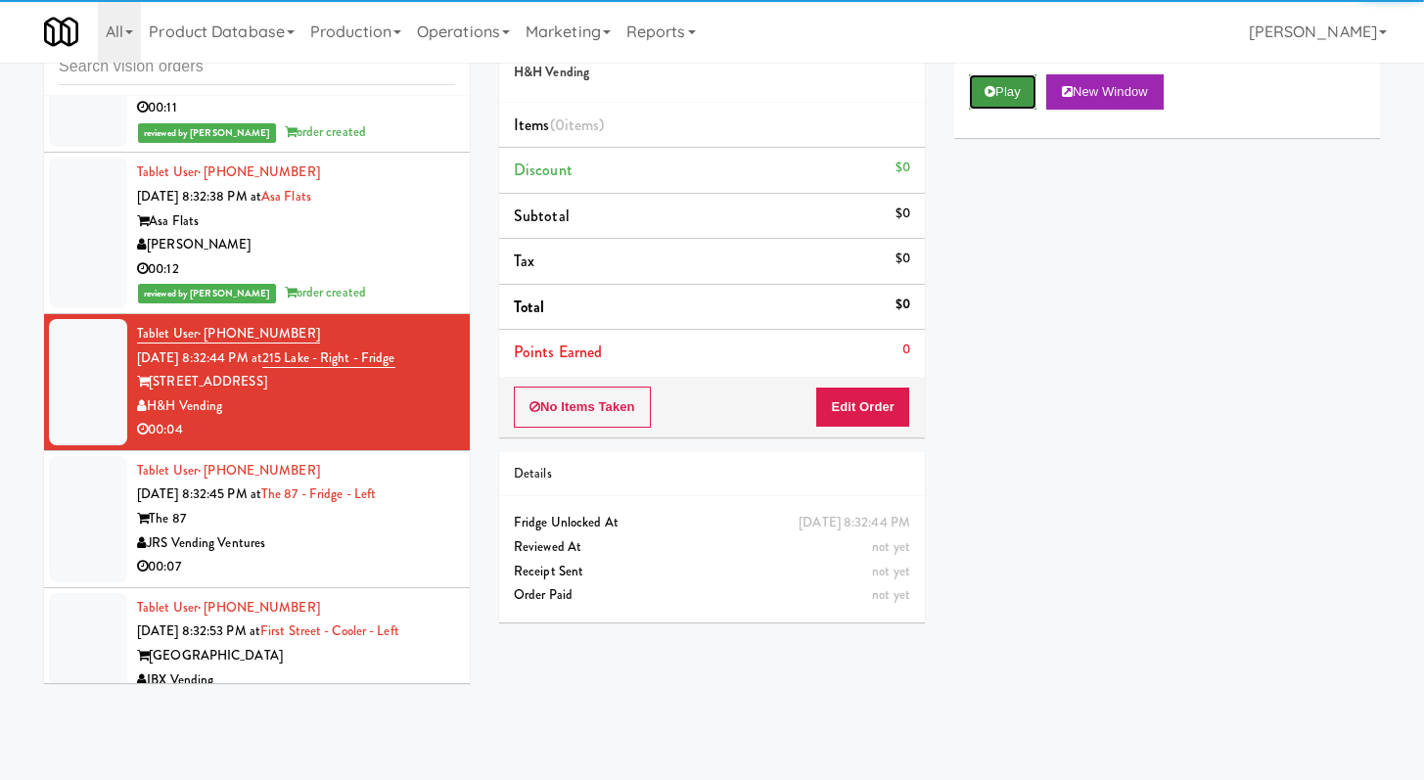
click at [1004, 92] on button "Play" at bounding box center [1003, 91] width 68 height 35
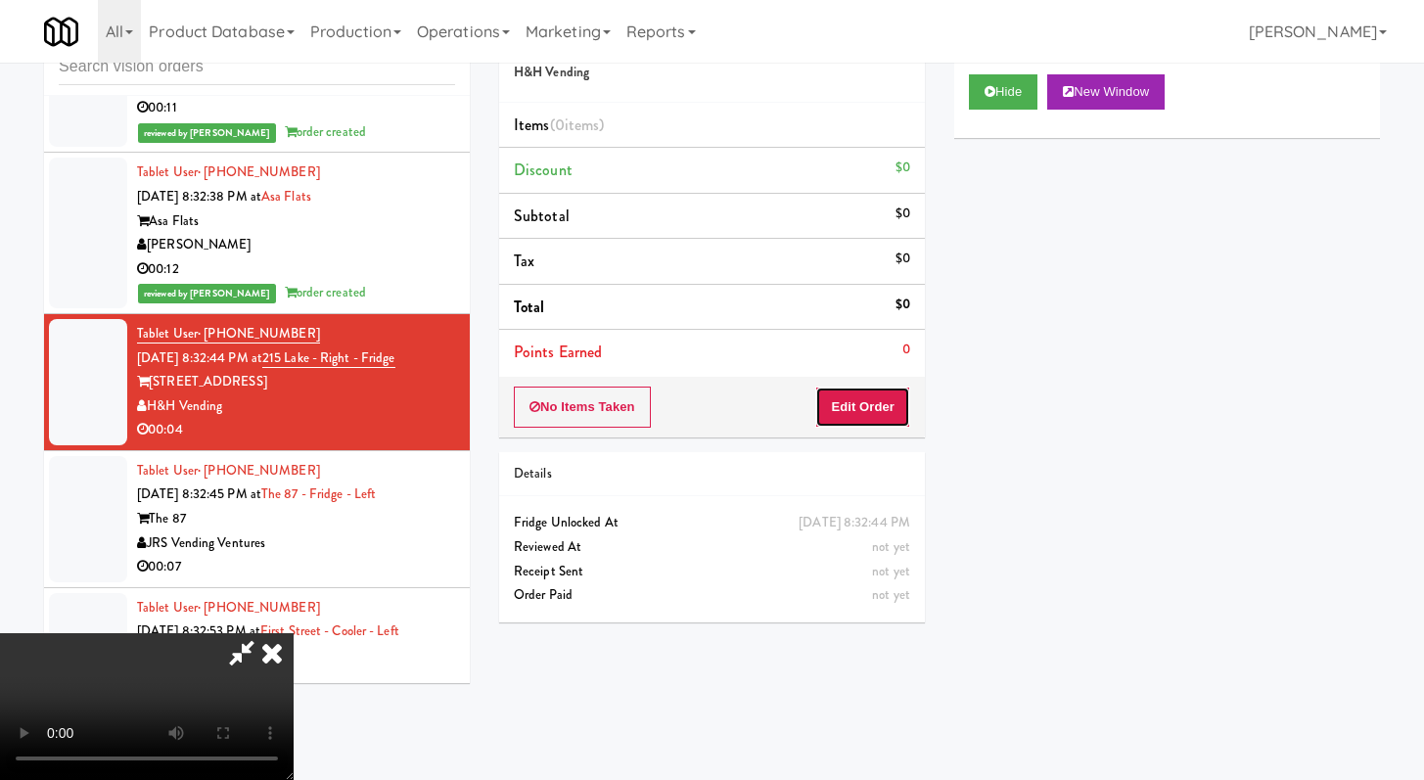
click at [901, 419] on button "Edit Order" at bounding box center [862, 407] width 95 height 41
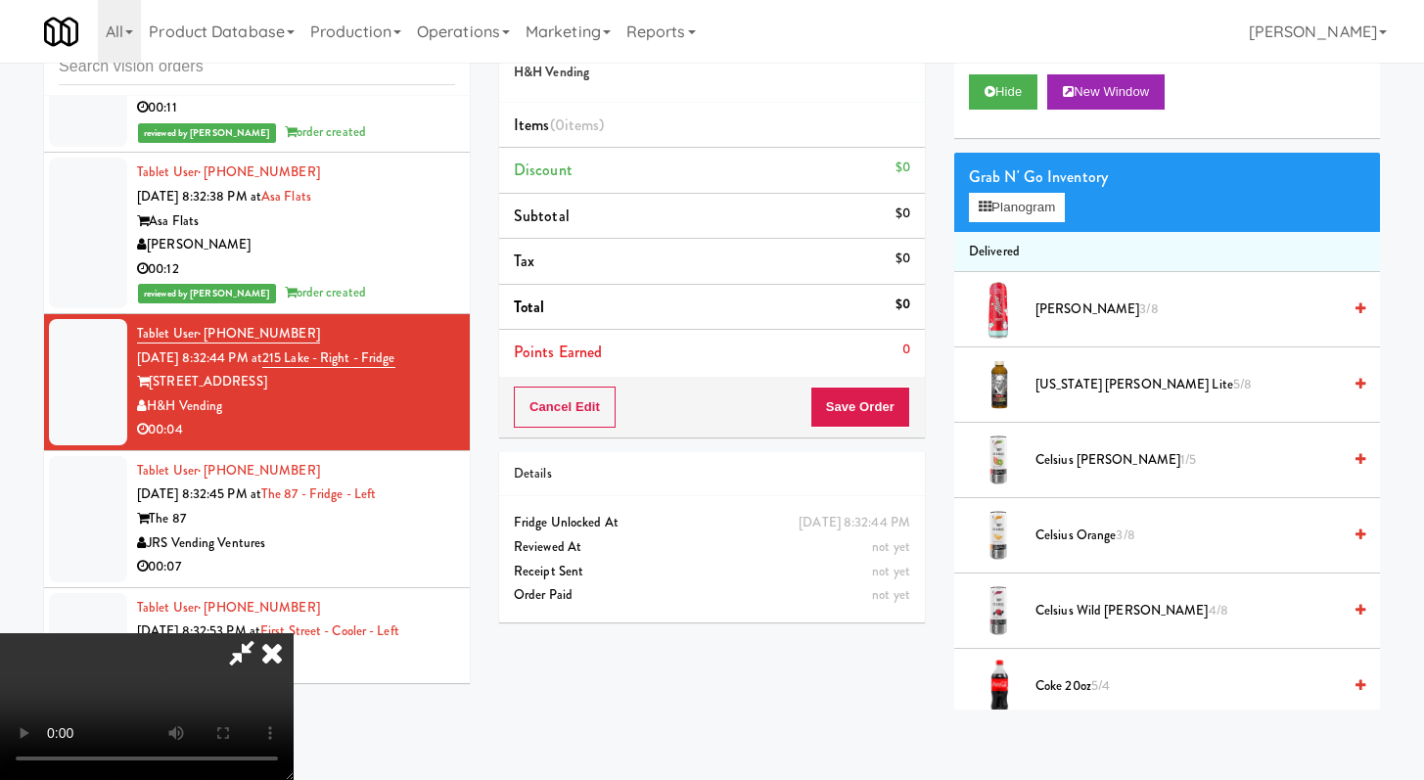
scroll to position [6994, 0]
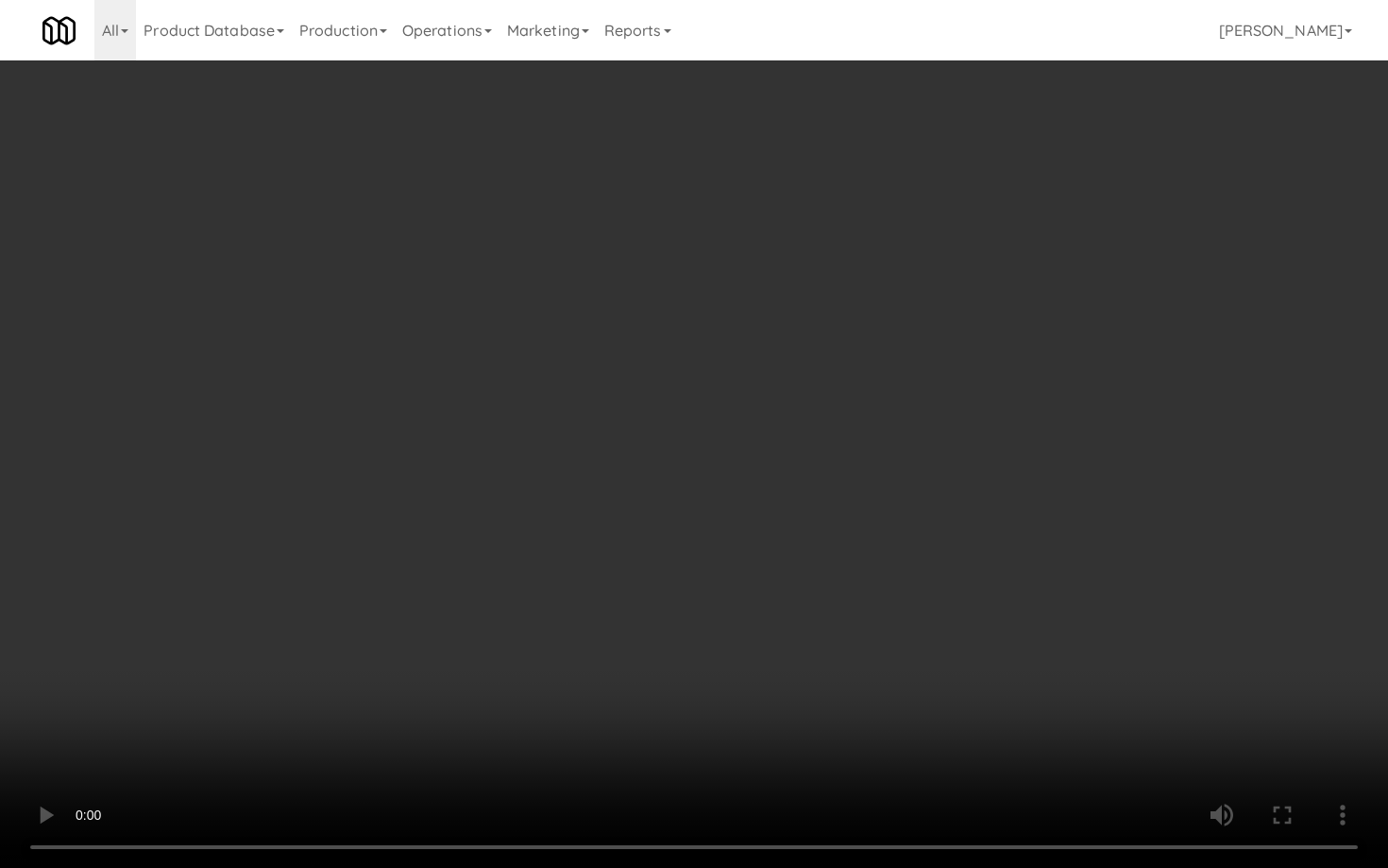
click at [658, 640] on video at bounding box center [694, 434] width 1388 height 868
click at [658, 639] on video at bounding box center [694, 434] width 1388 height 868
click at [752, 605] on video at bounding box center [694, 434] width 1388 height 868
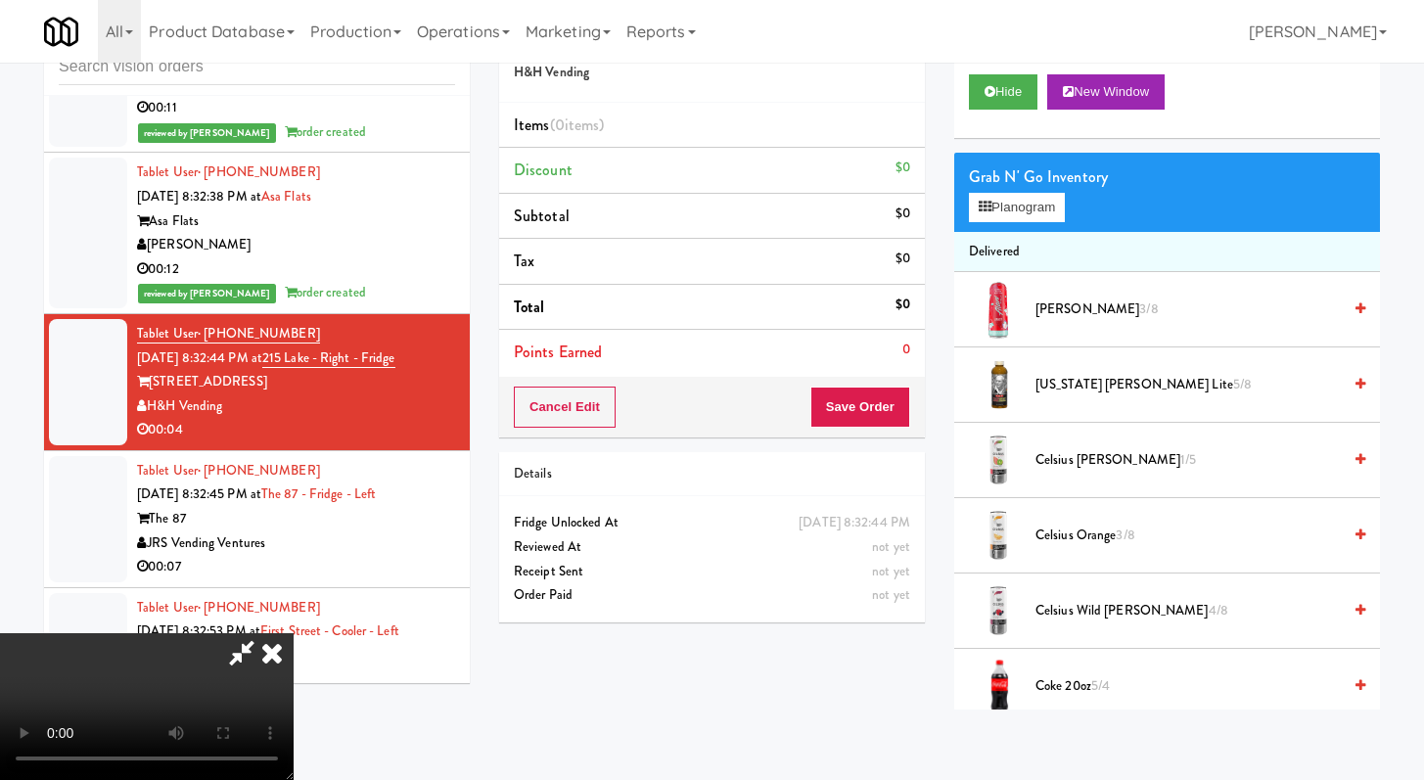
scroll to position [676, 0]
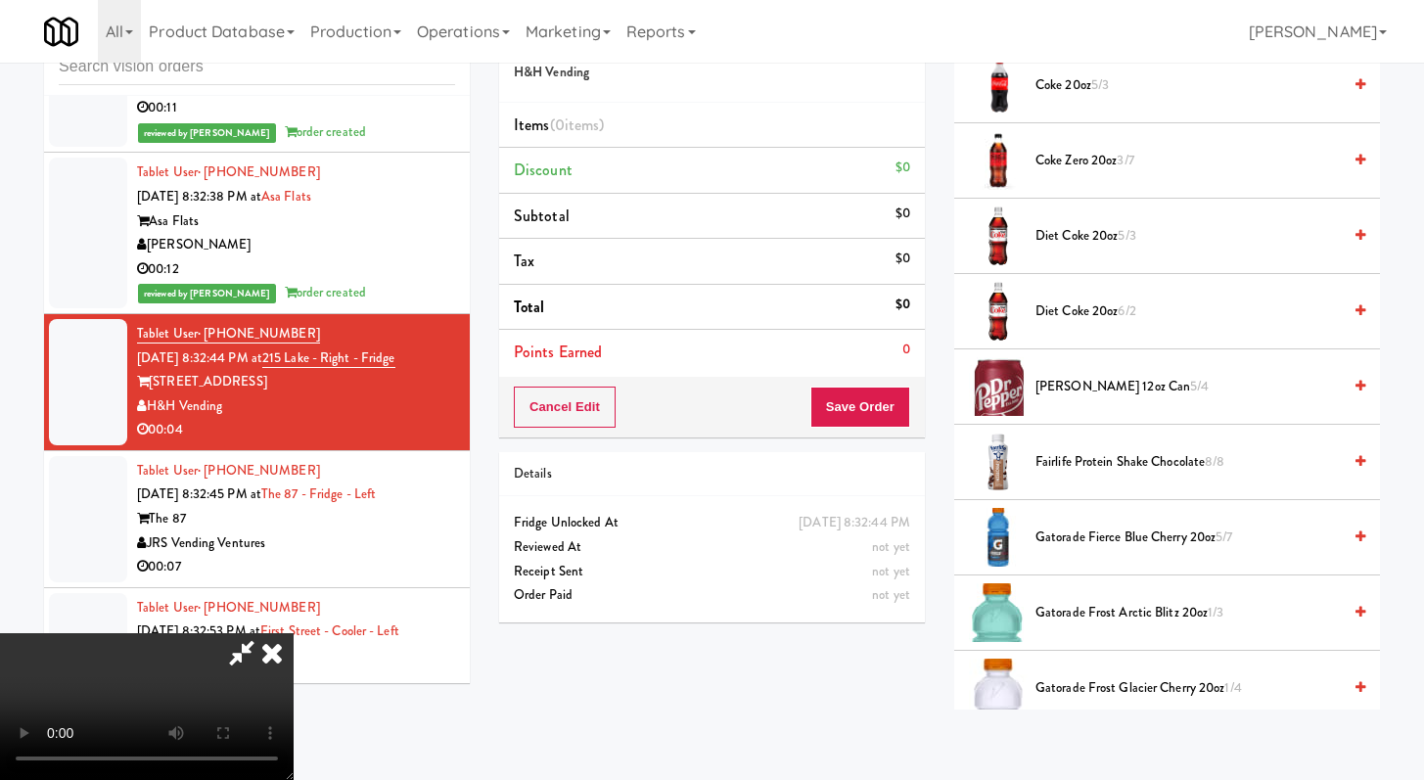
click at [1062, 311] on span "Diet Coke 20oz 6/2" at bounding box center [1188, 312] width 305 height 24
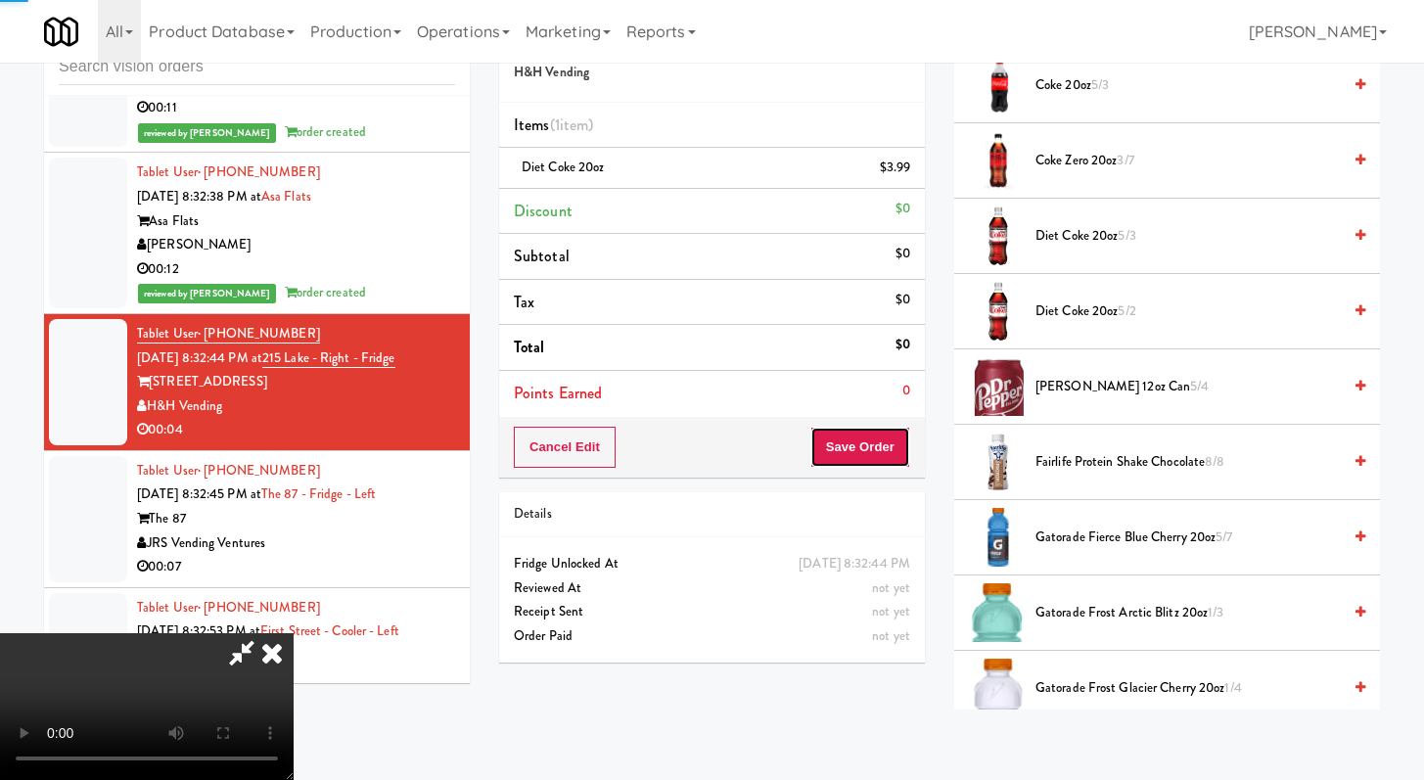
click at [878, 454] on button "Save Order" at bounding box center [861, 447] width 100 height 41
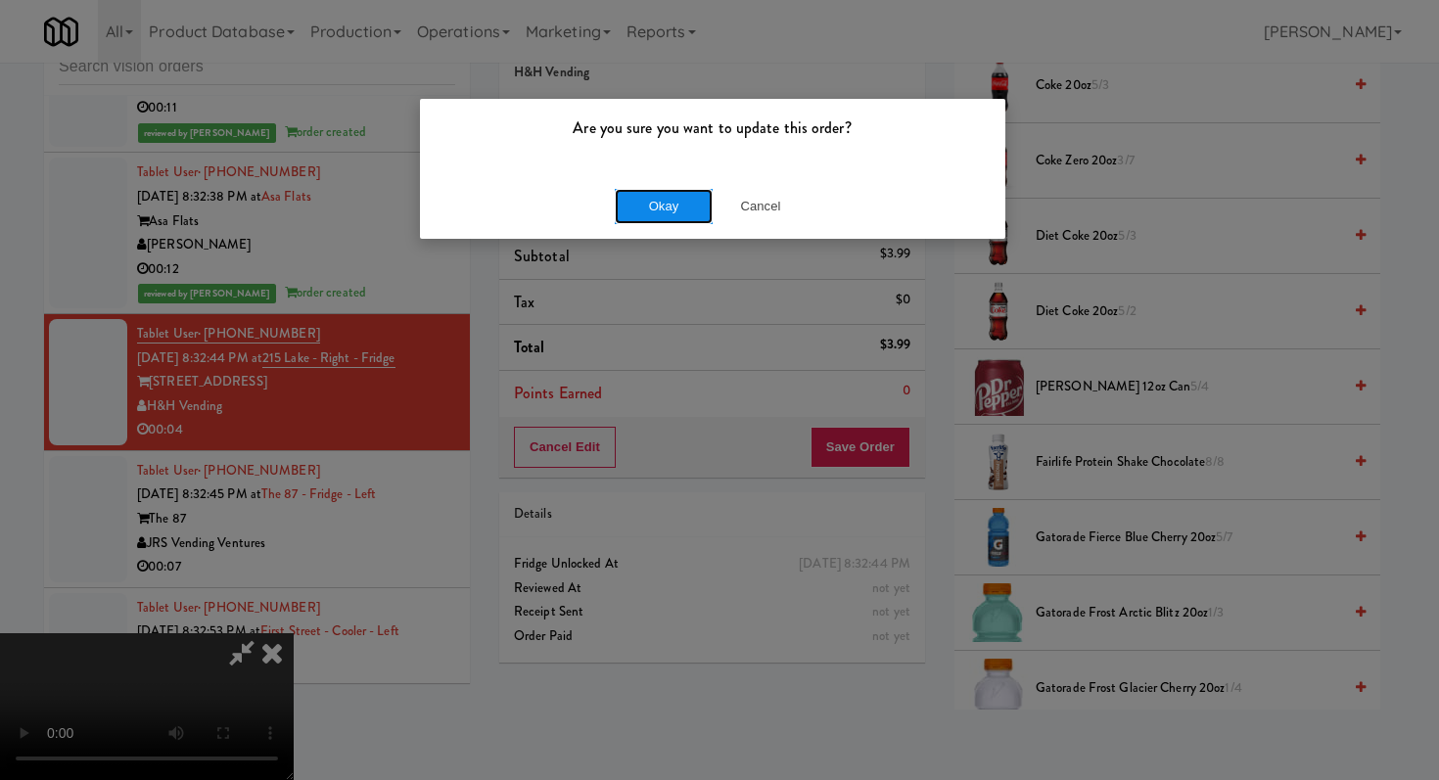
click at [656, 197] on button "Okay" at bounding box center [664, 206] width 98 height 35
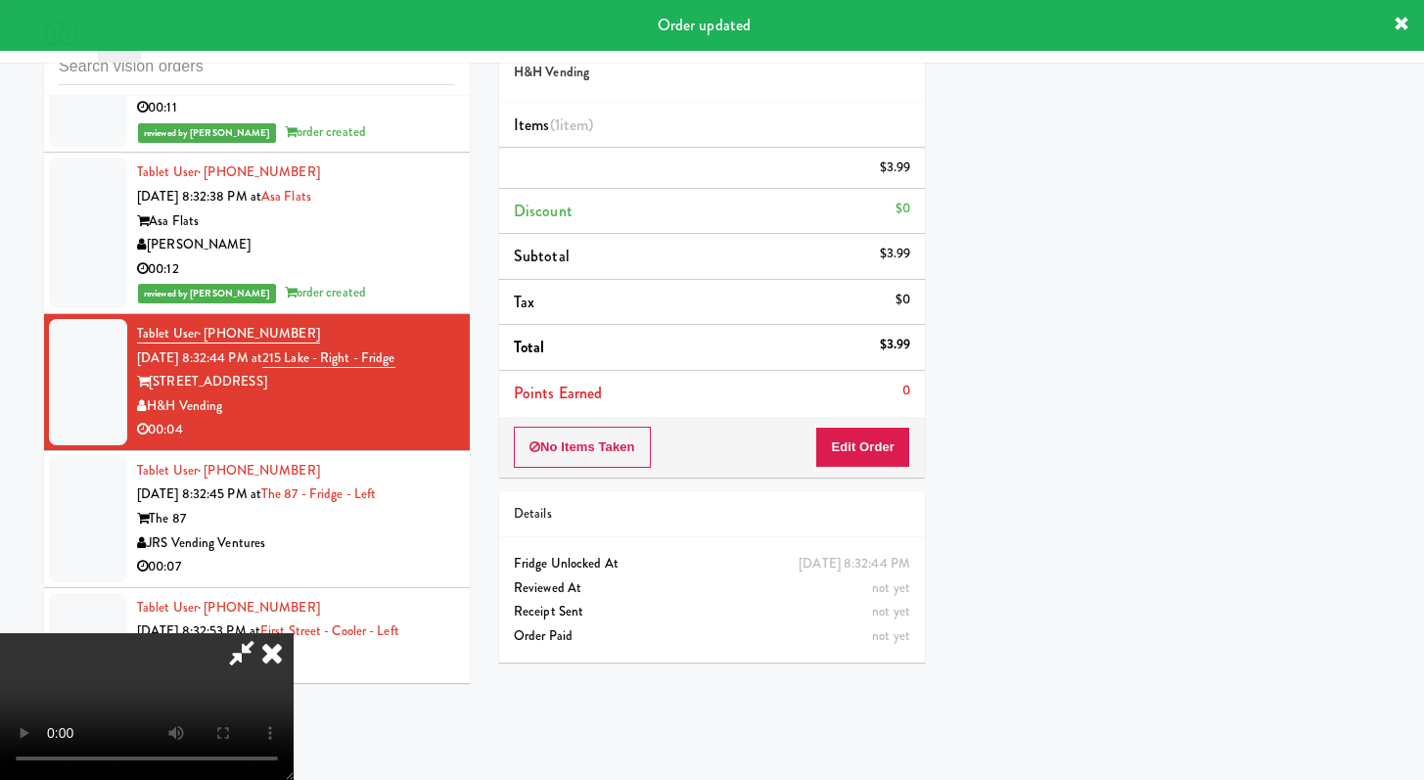
scroll to position [83, 0]
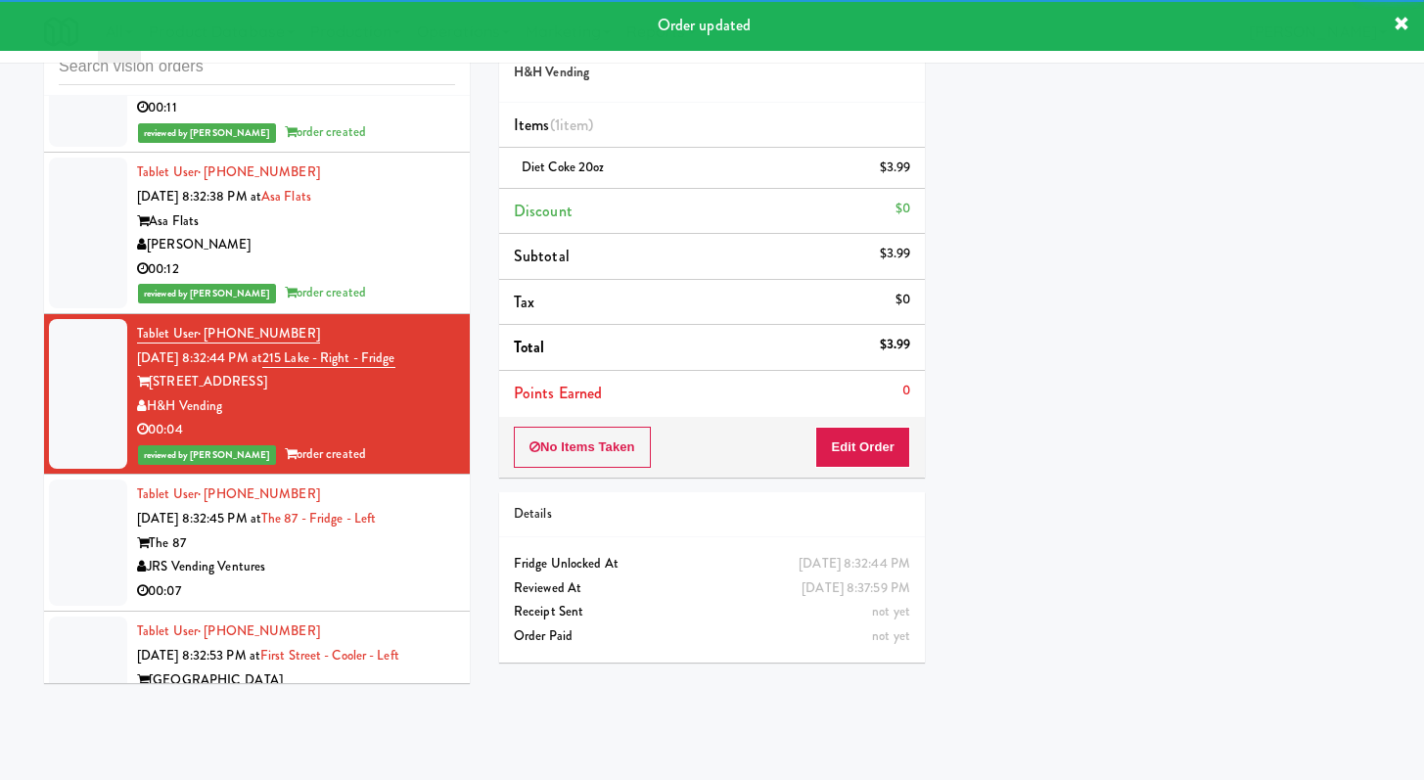
click at [425, 580] on div "00:07" at bounding box center [296, 592] width 318 height 24
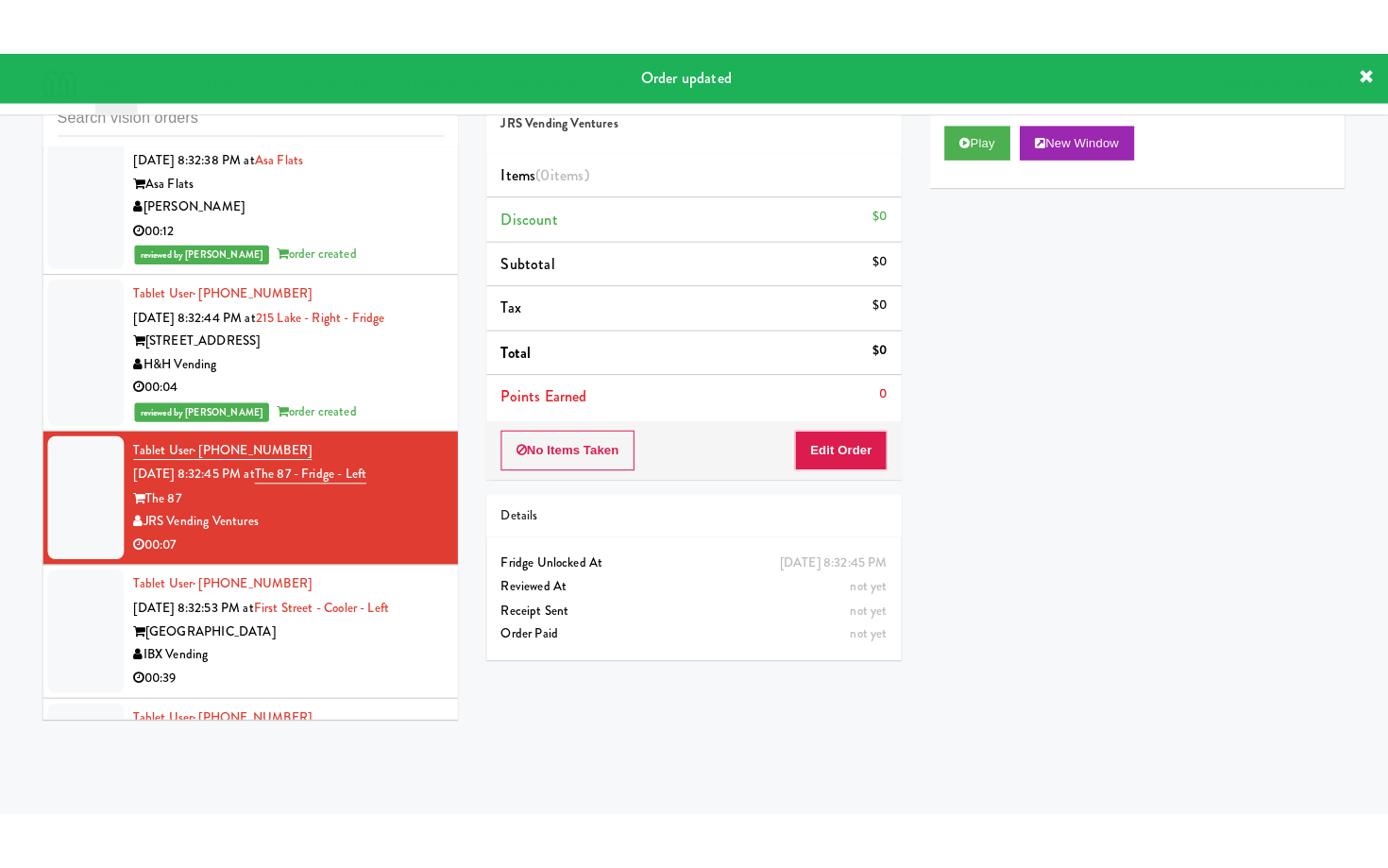
scroll to position [7000, 0]
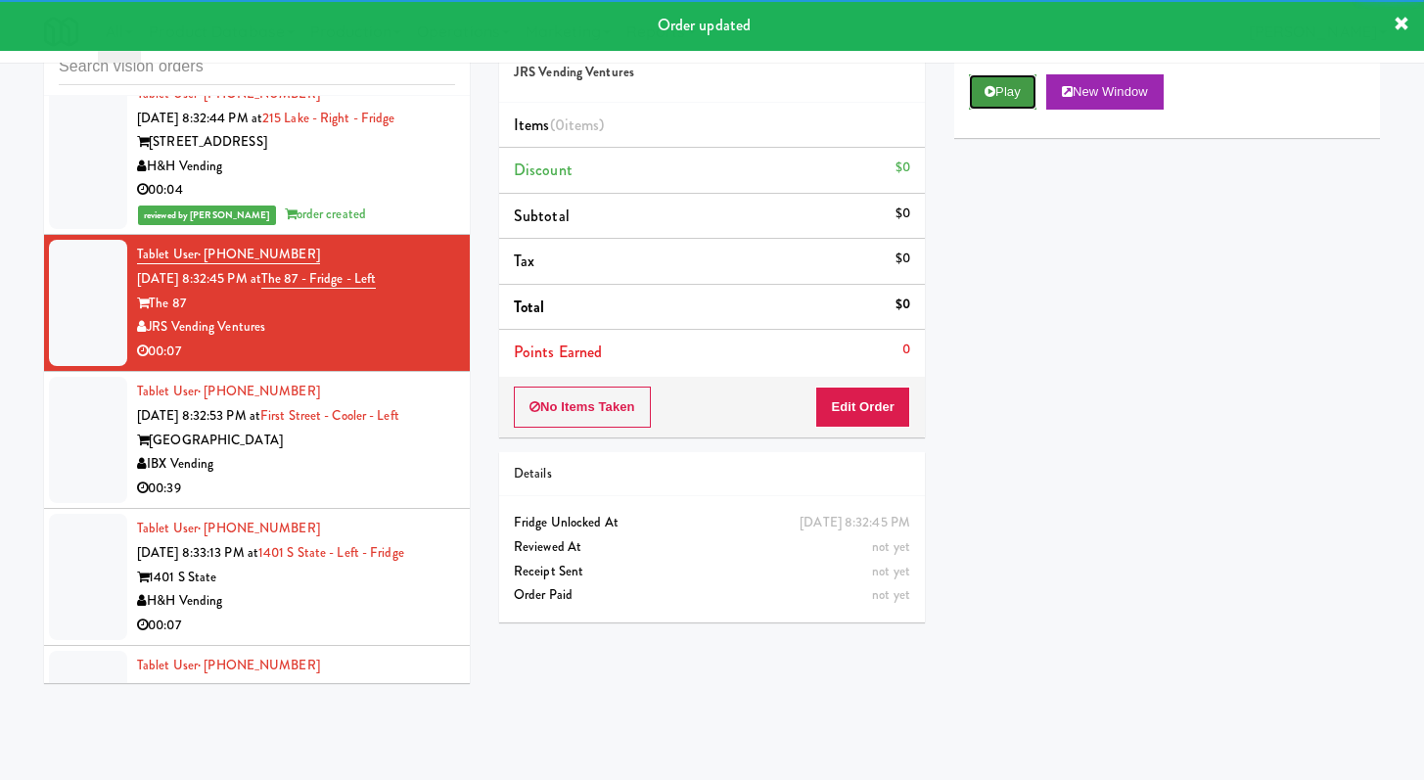
click at [1008, 94] on button "Play" at bounding box center [1003, 91] width 68 height 35
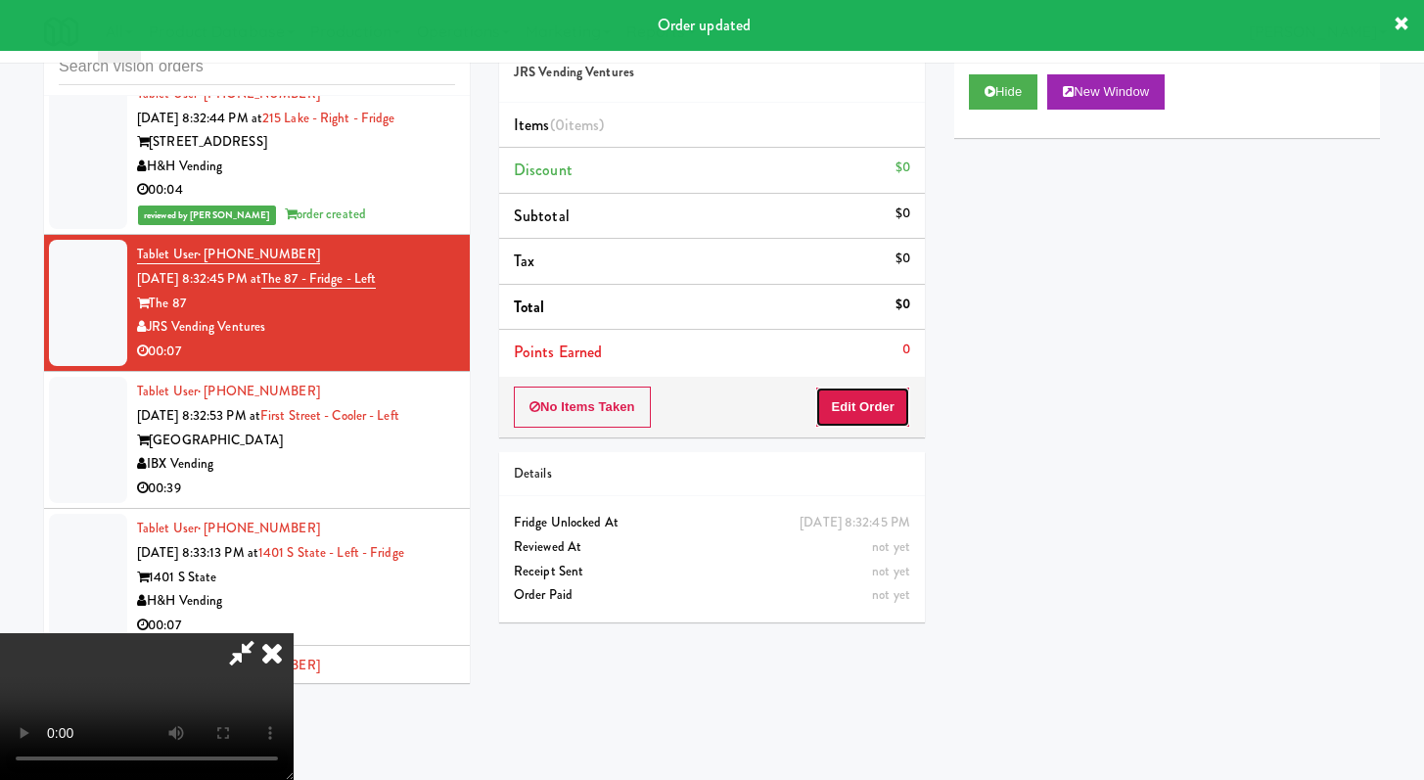
click at [870, 407] on button "Edit Order" at bounding box center [862, 407] width 95 height 41
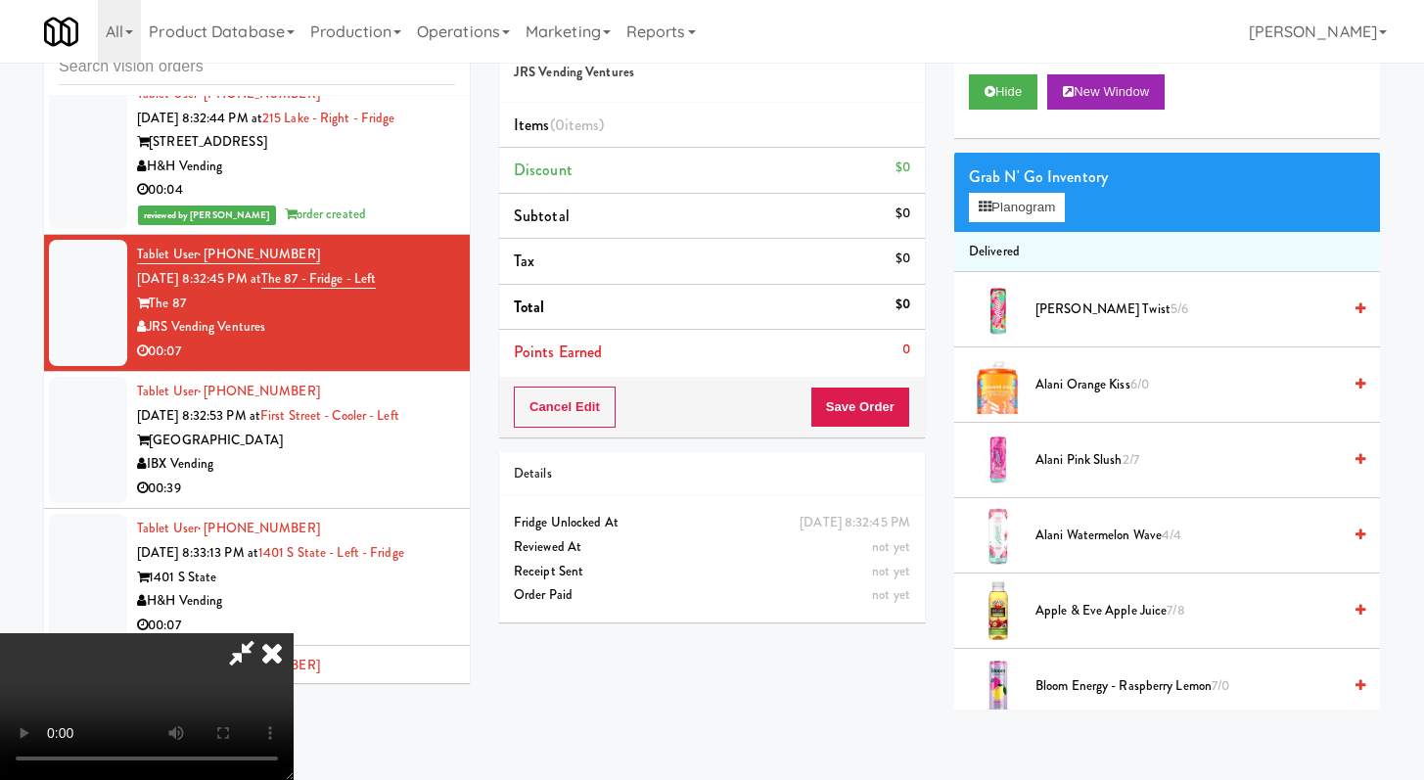
scroll to position [7234, 0]
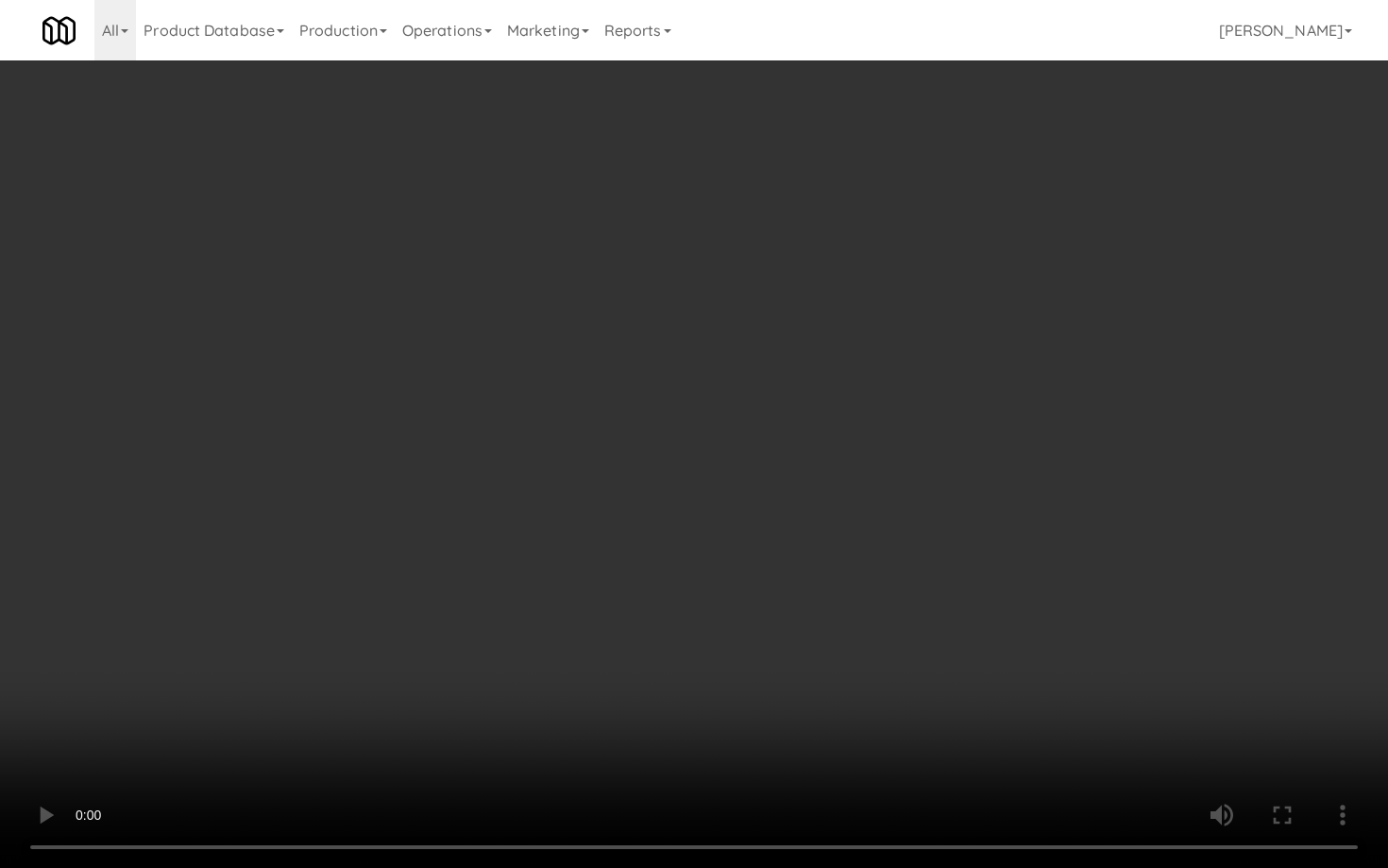
click at [668, 675] on video at bounding box center [694, 434] width 1388 height 868
click at [686, 653] on video at bounding box center [694, 434] width 1388 height 868
click at [694, 643] on video at bounding box center [694, 434] width 1388 height 868
click at [707, 633] on video at bounding box center [694, 434] width 1388 height 868
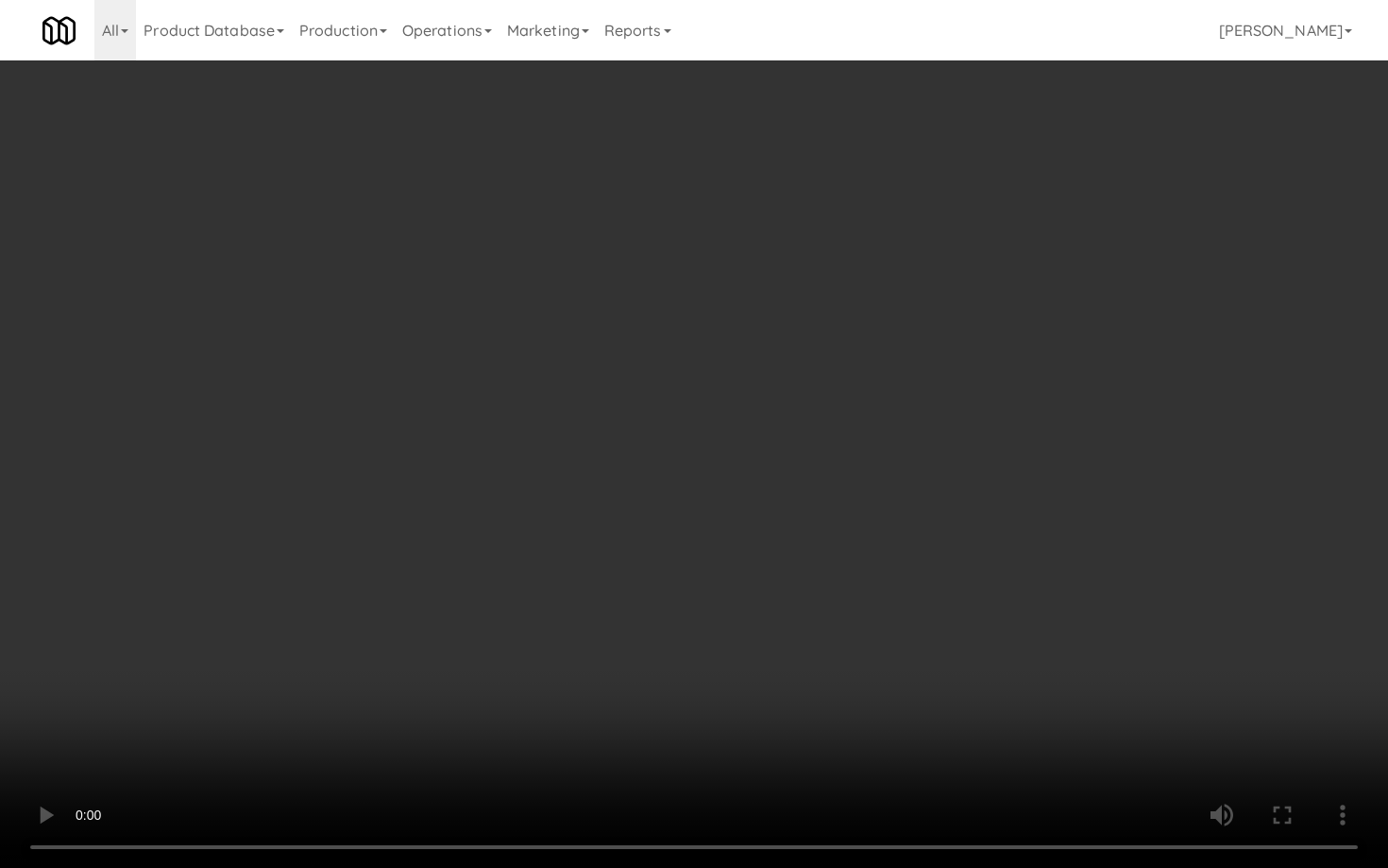
click at [707, 633] on video at bounding box center [694, 434] width 1388 height 868
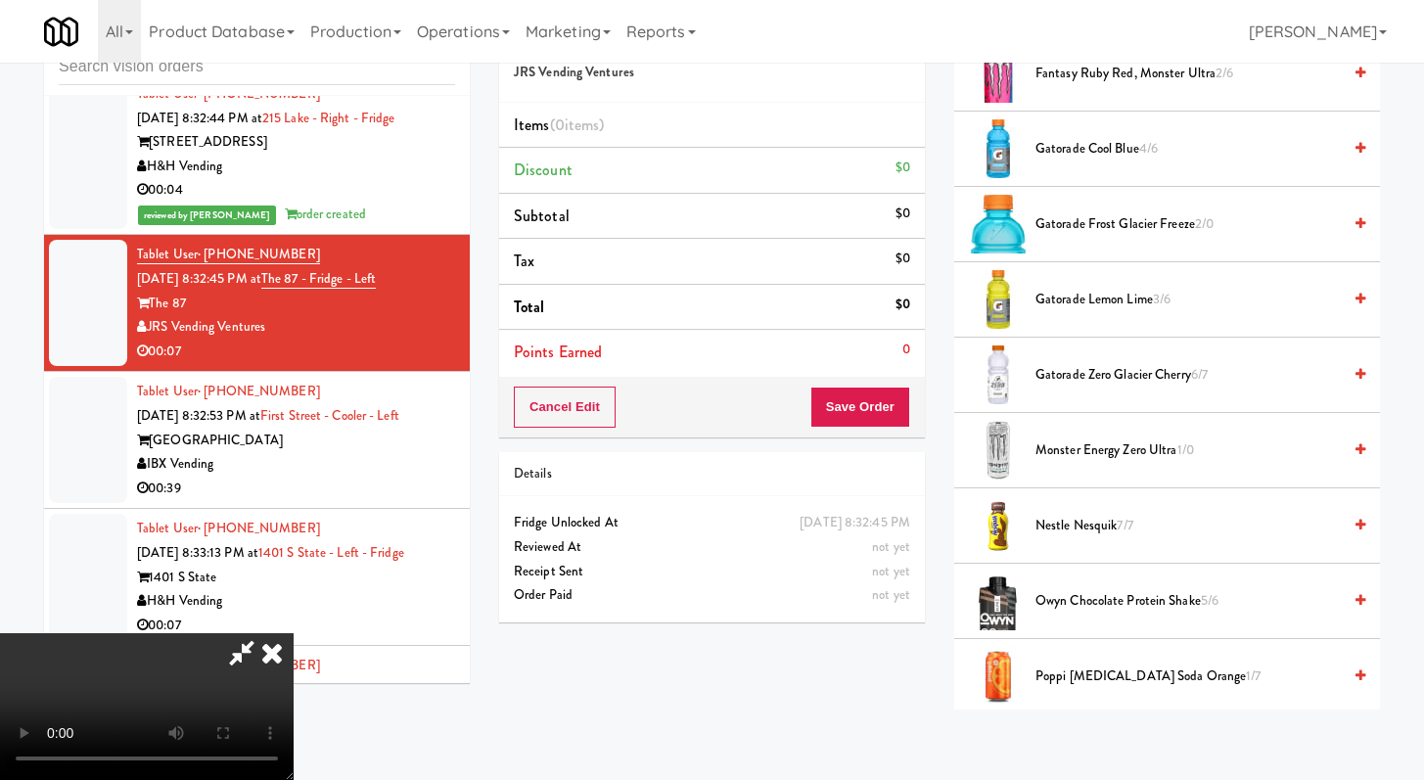
scroll to position [2075, 0]
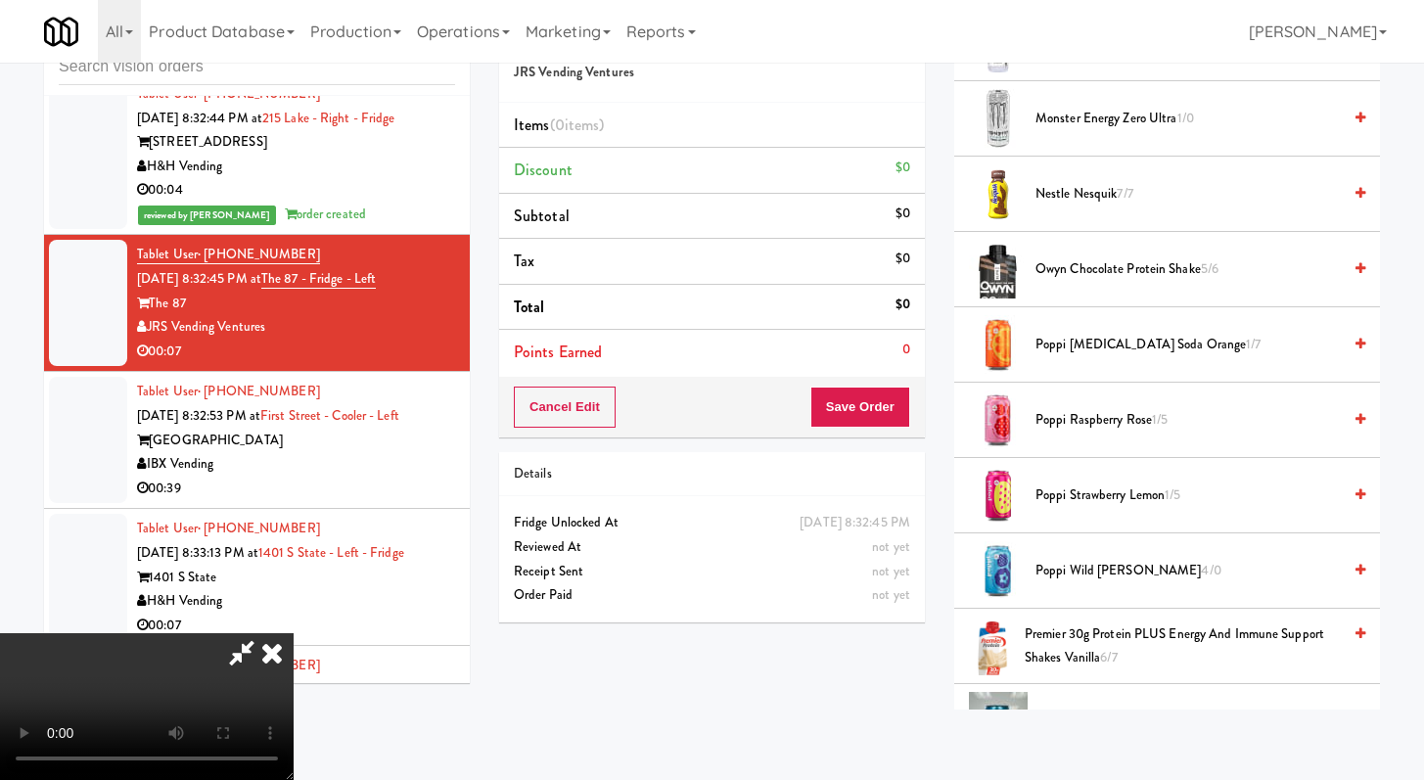
click at [1090, 414] on span "Poppi Raspberry Rose 1/5" at bounding box center [1188, 420] width 305 height 24
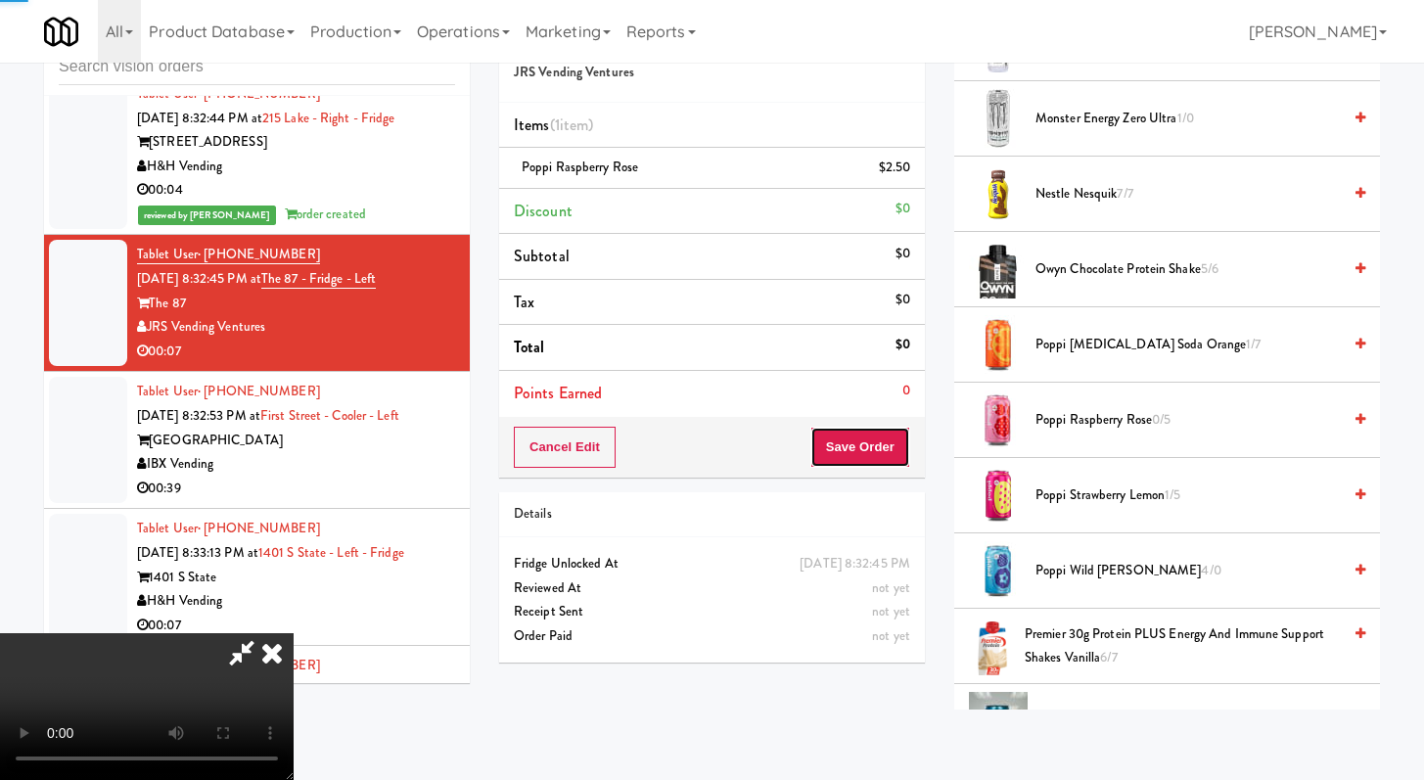
click
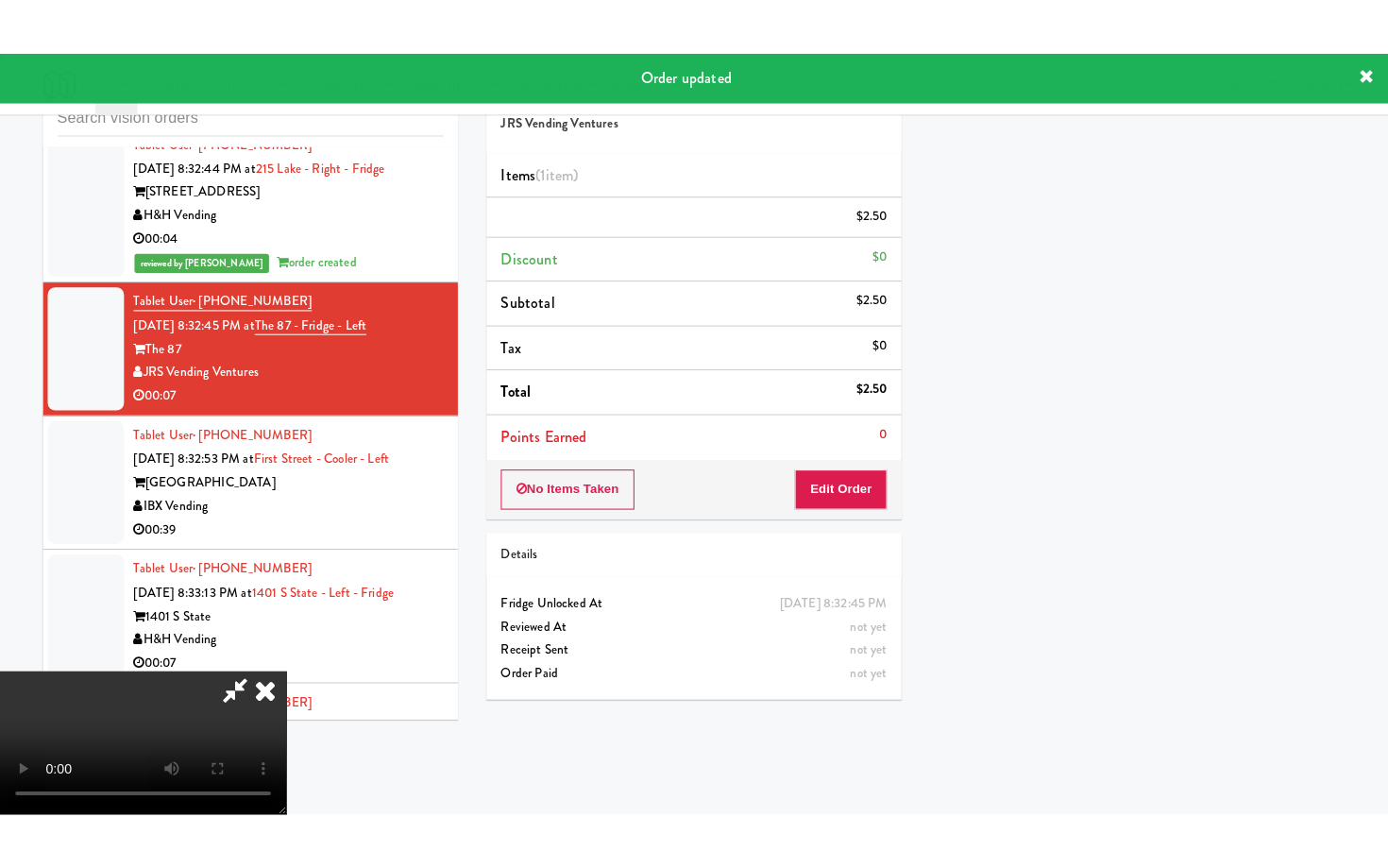
scroll to position [80, 0]
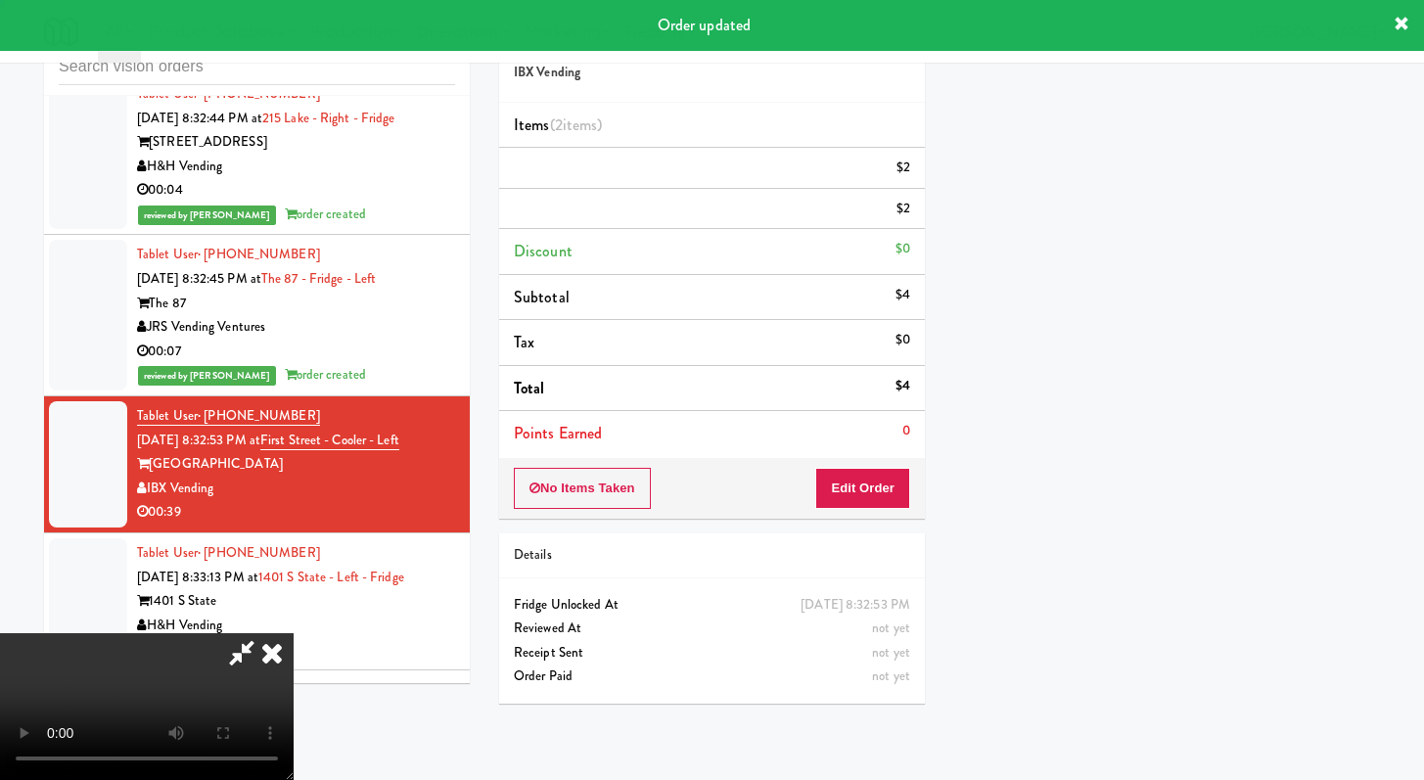
scroll to position [83, 0]
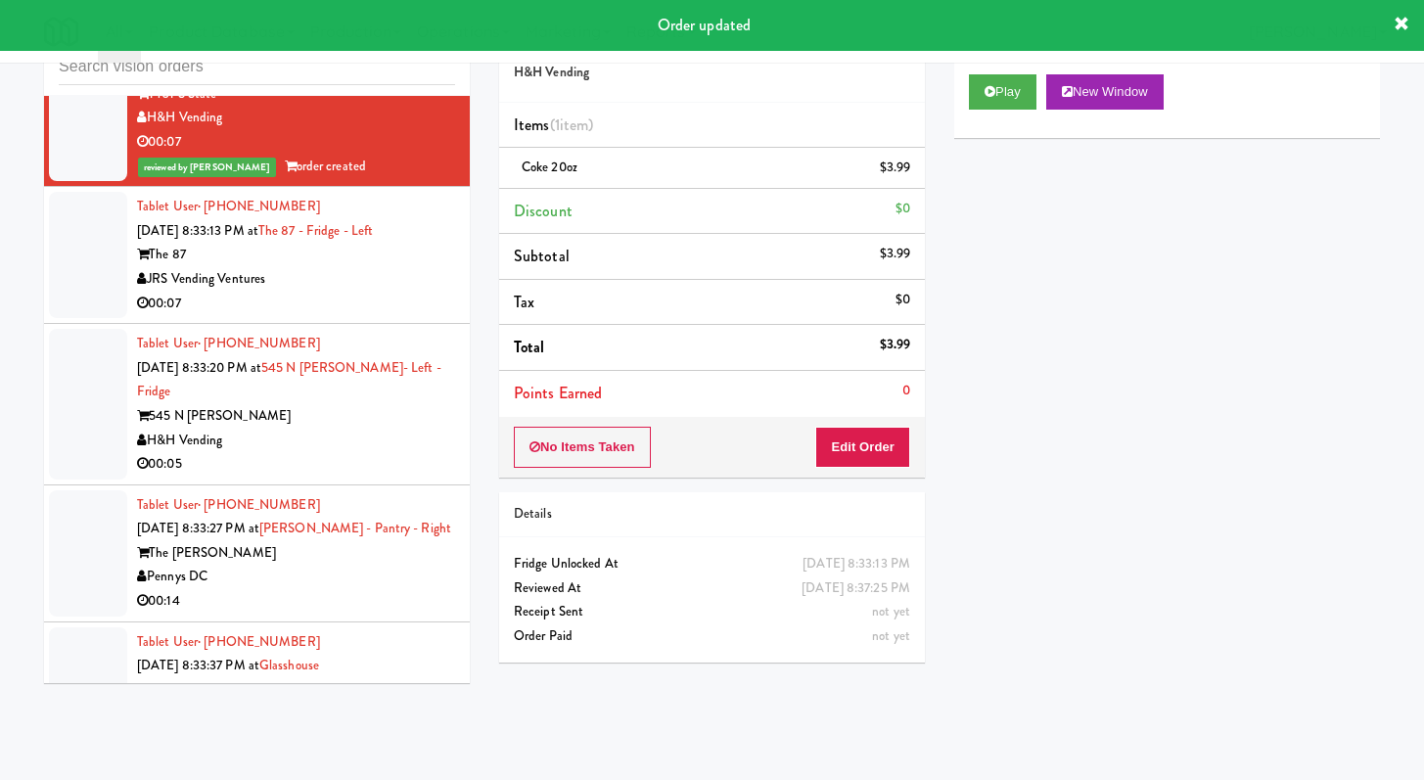
scroll to position [8155, 0]
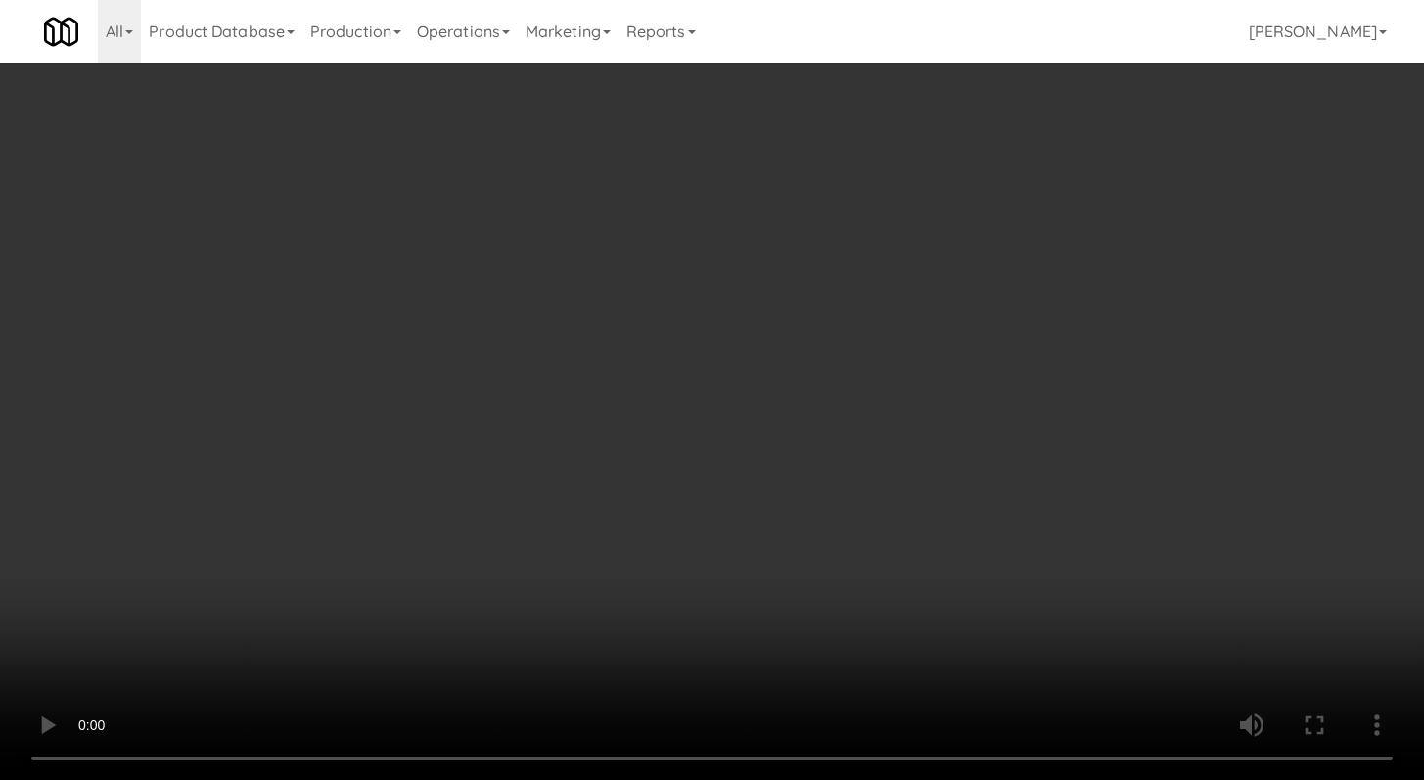
scroll to position [8131, 0]
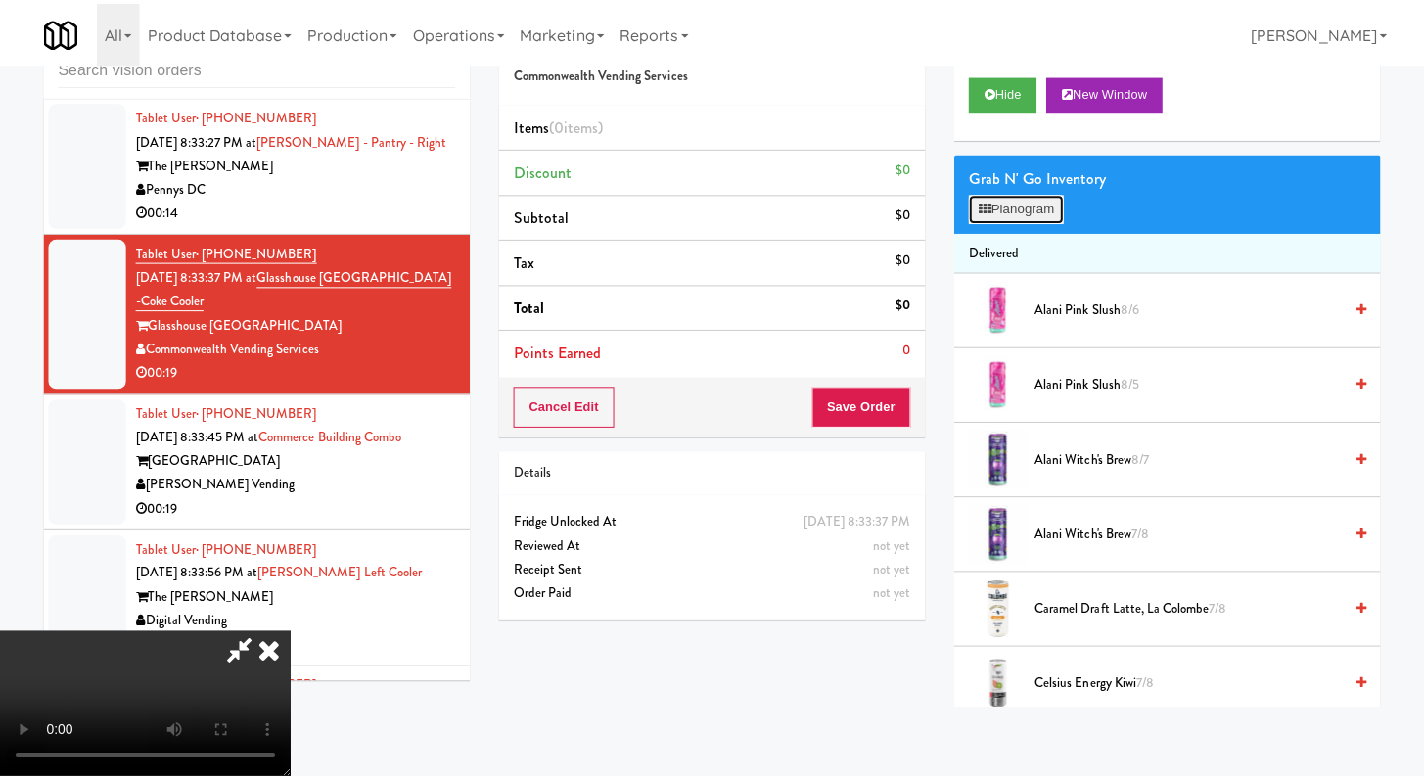
scroll to position [8131, 0]
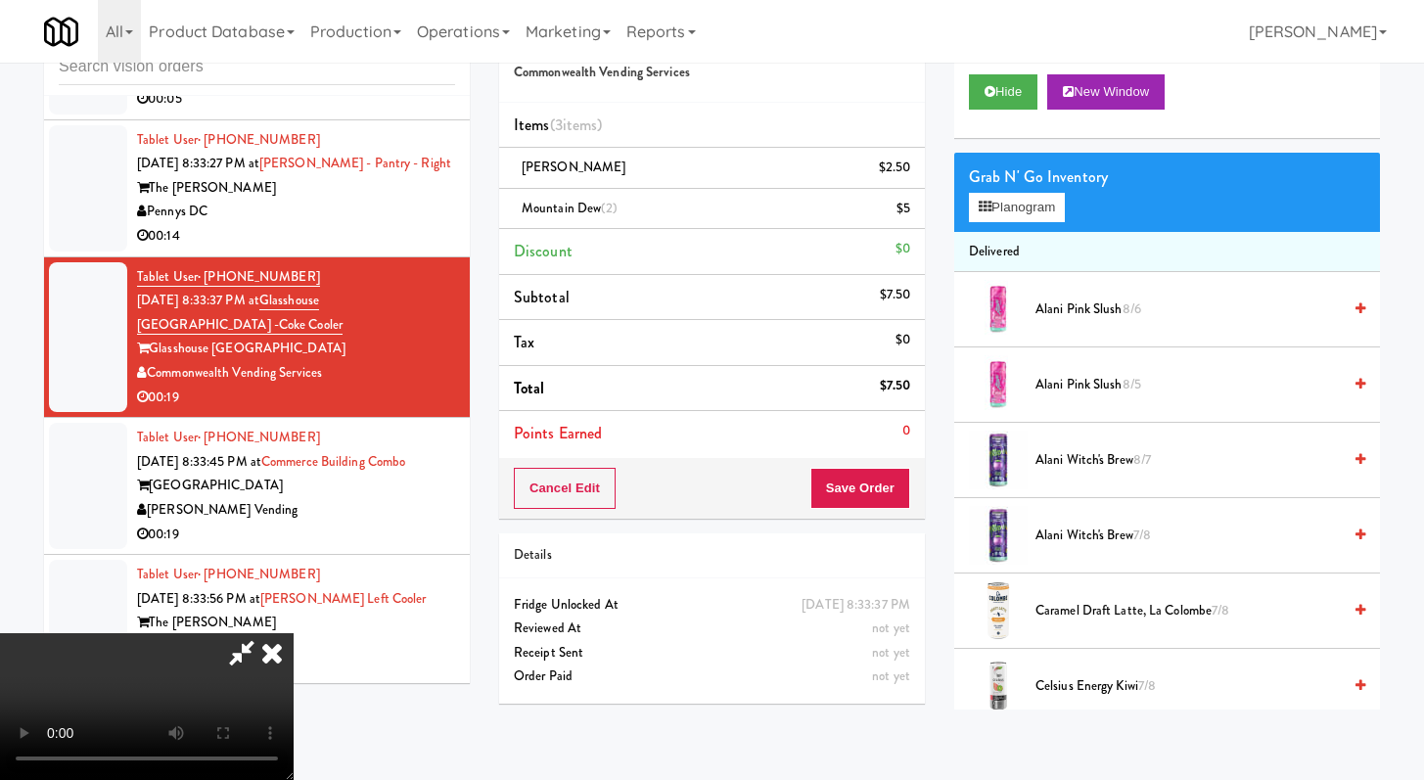
scroll to position [168, 0]
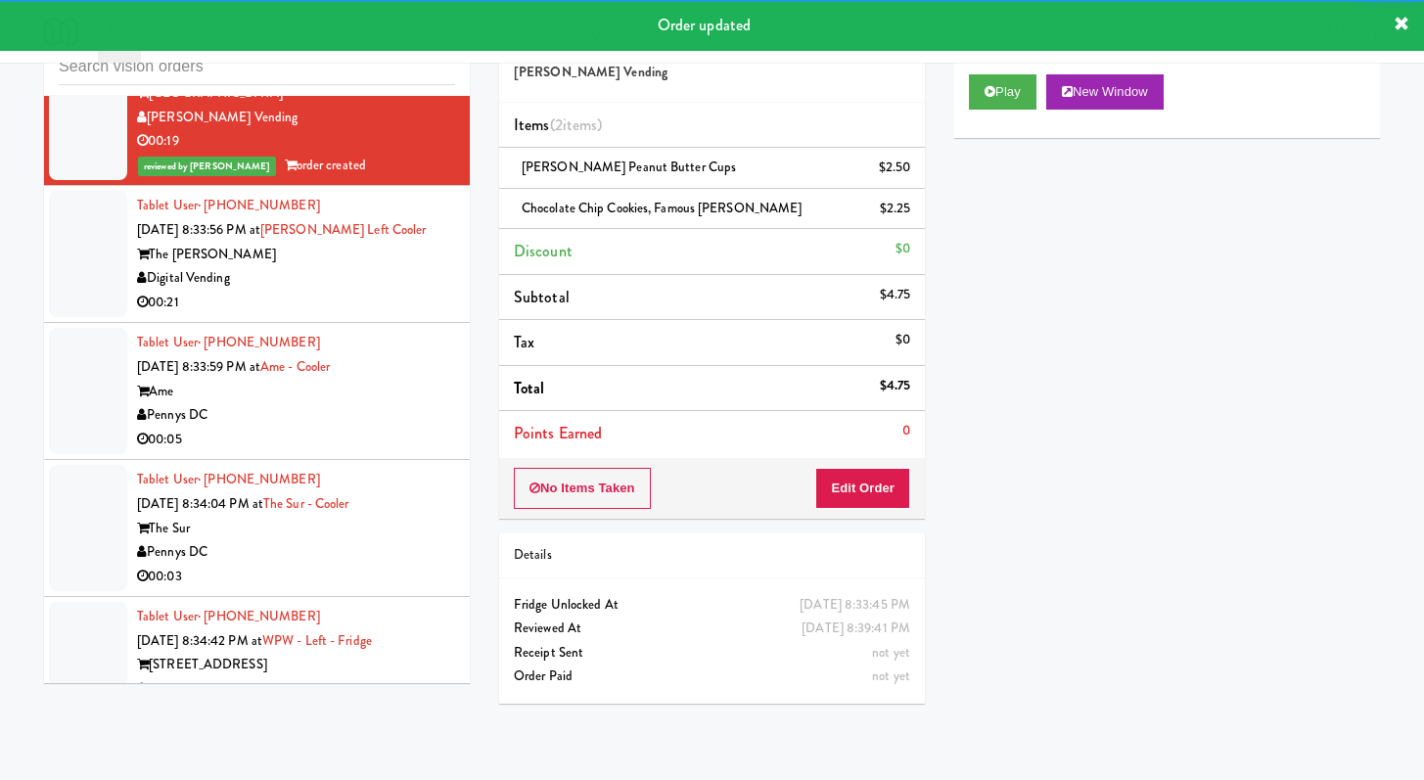
scroll to position [8582, 0]
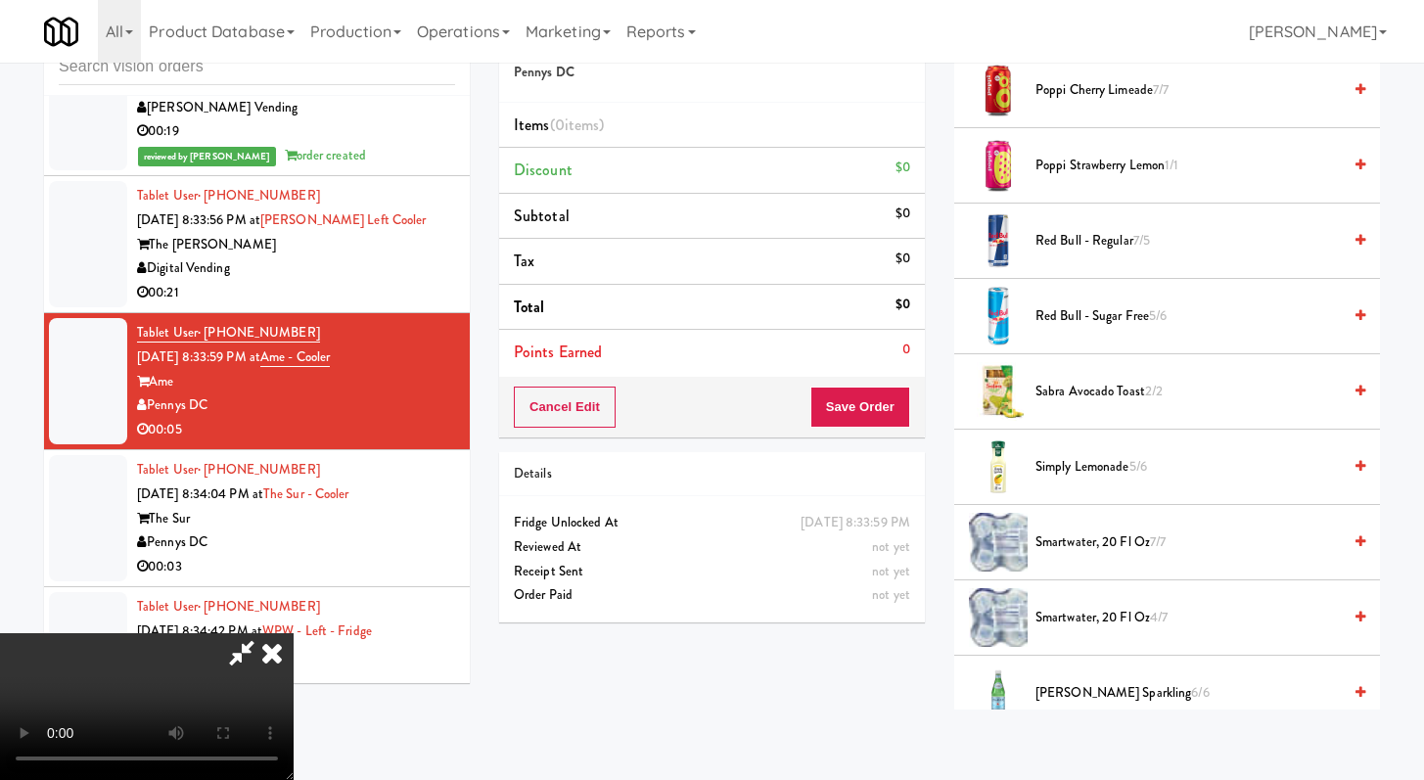
scroll to position [1470, 0]
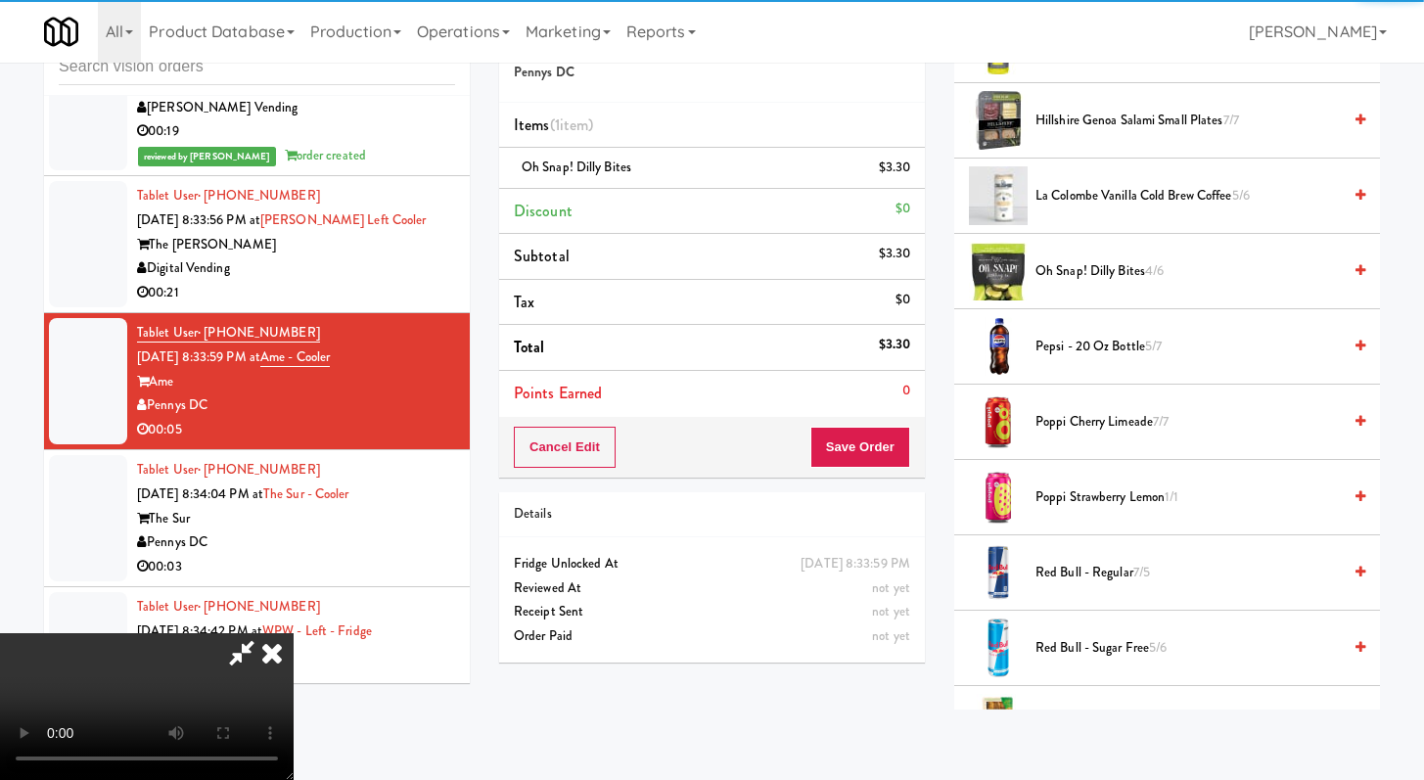
drag, startPoint x: 887, startPoint y: 473, endPoint x: 892, endPoint y: 456, distance: 17.3
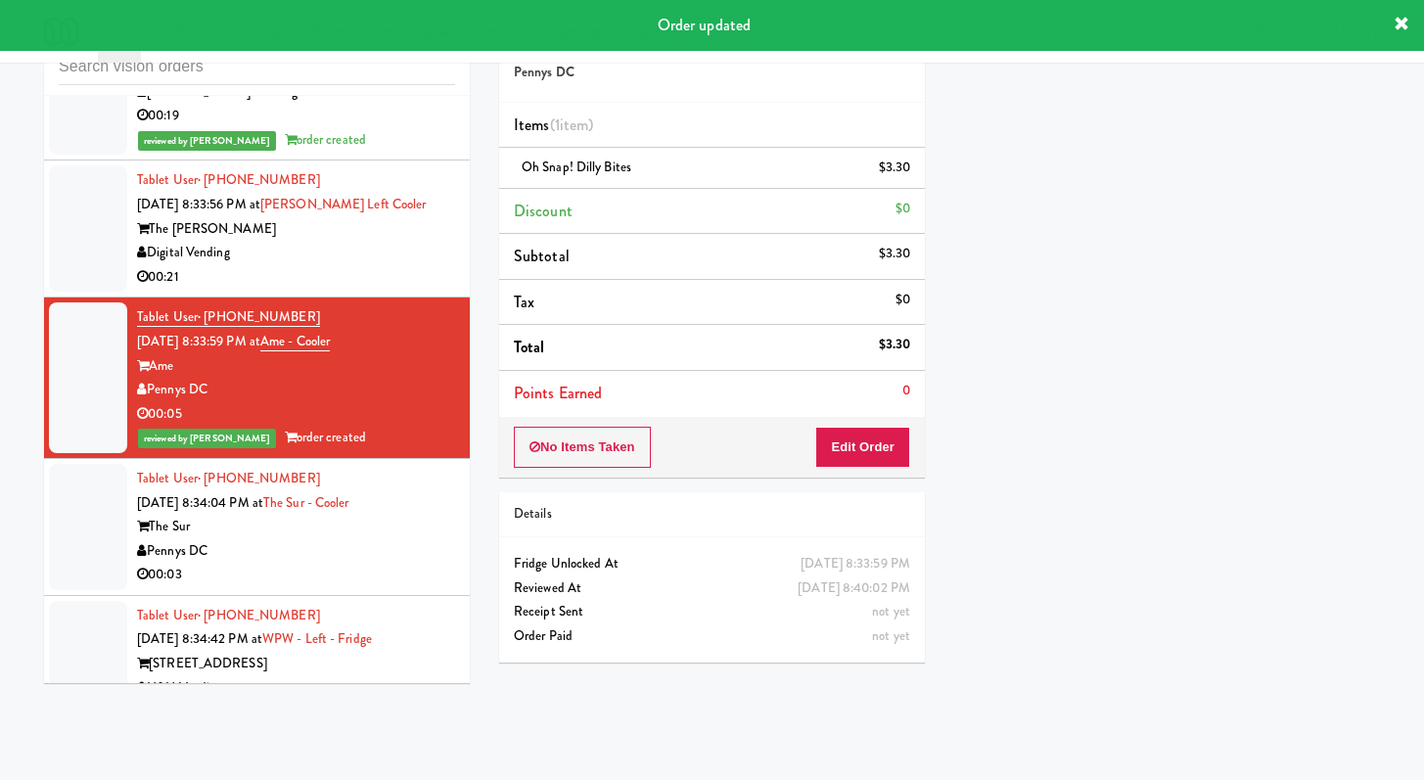
scroll to position [8605, 0]
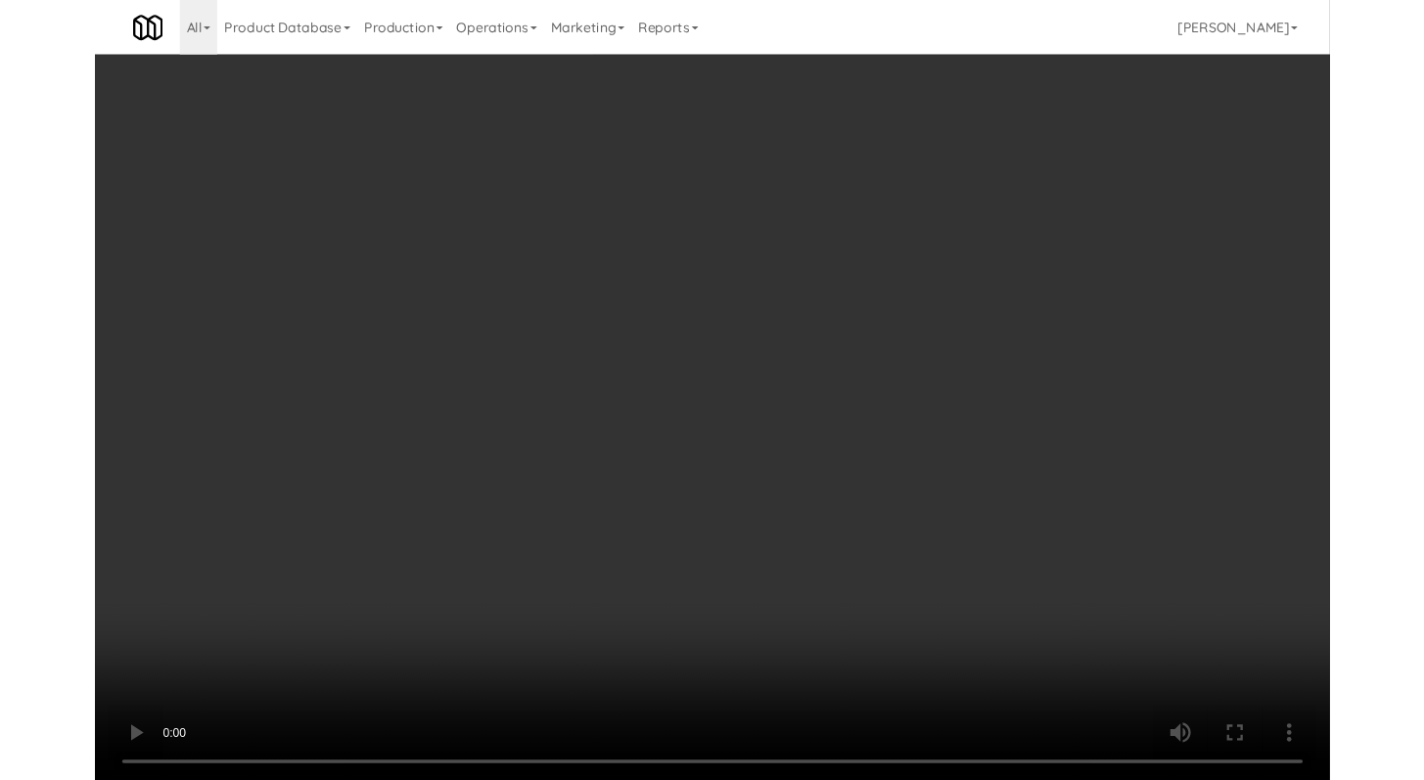
scroll to position [8582, 0]
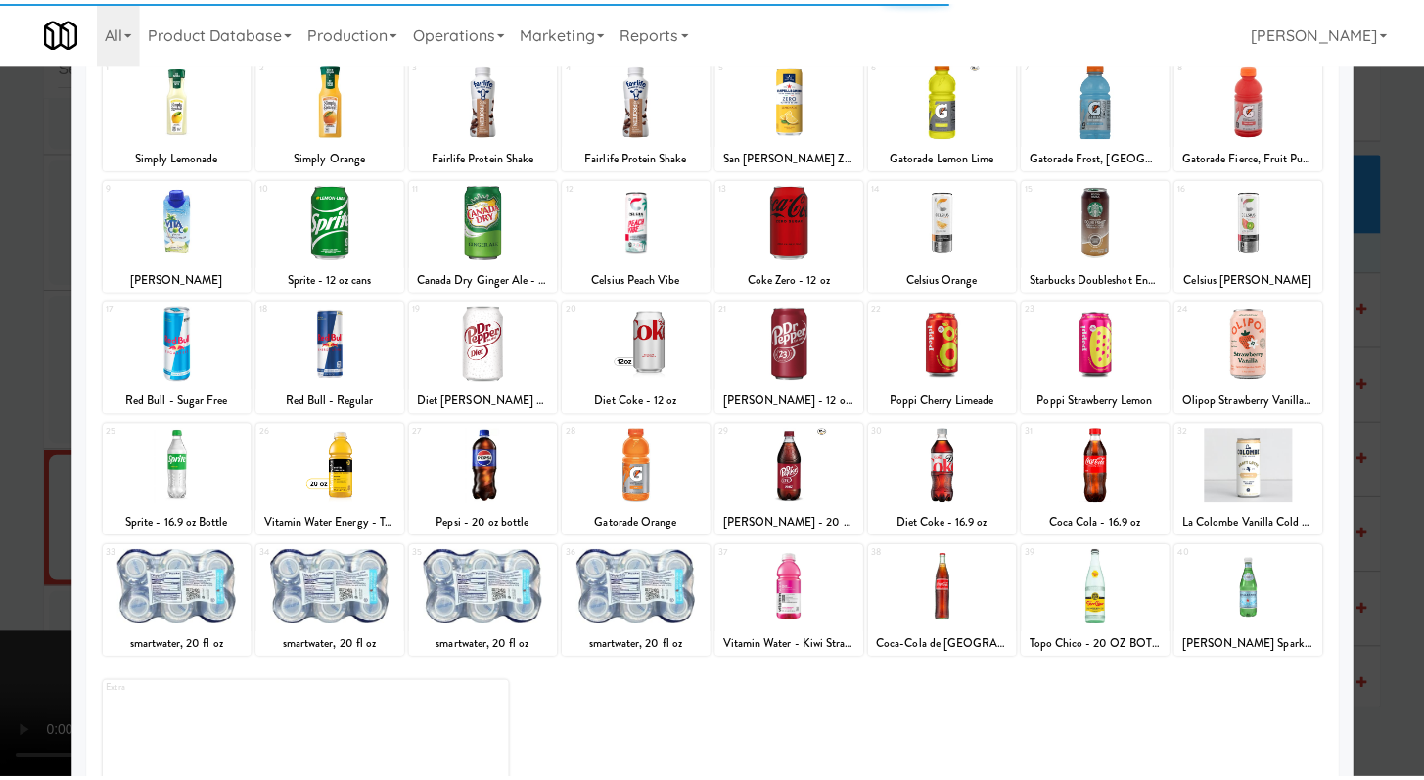
scroll to position [181, 0]
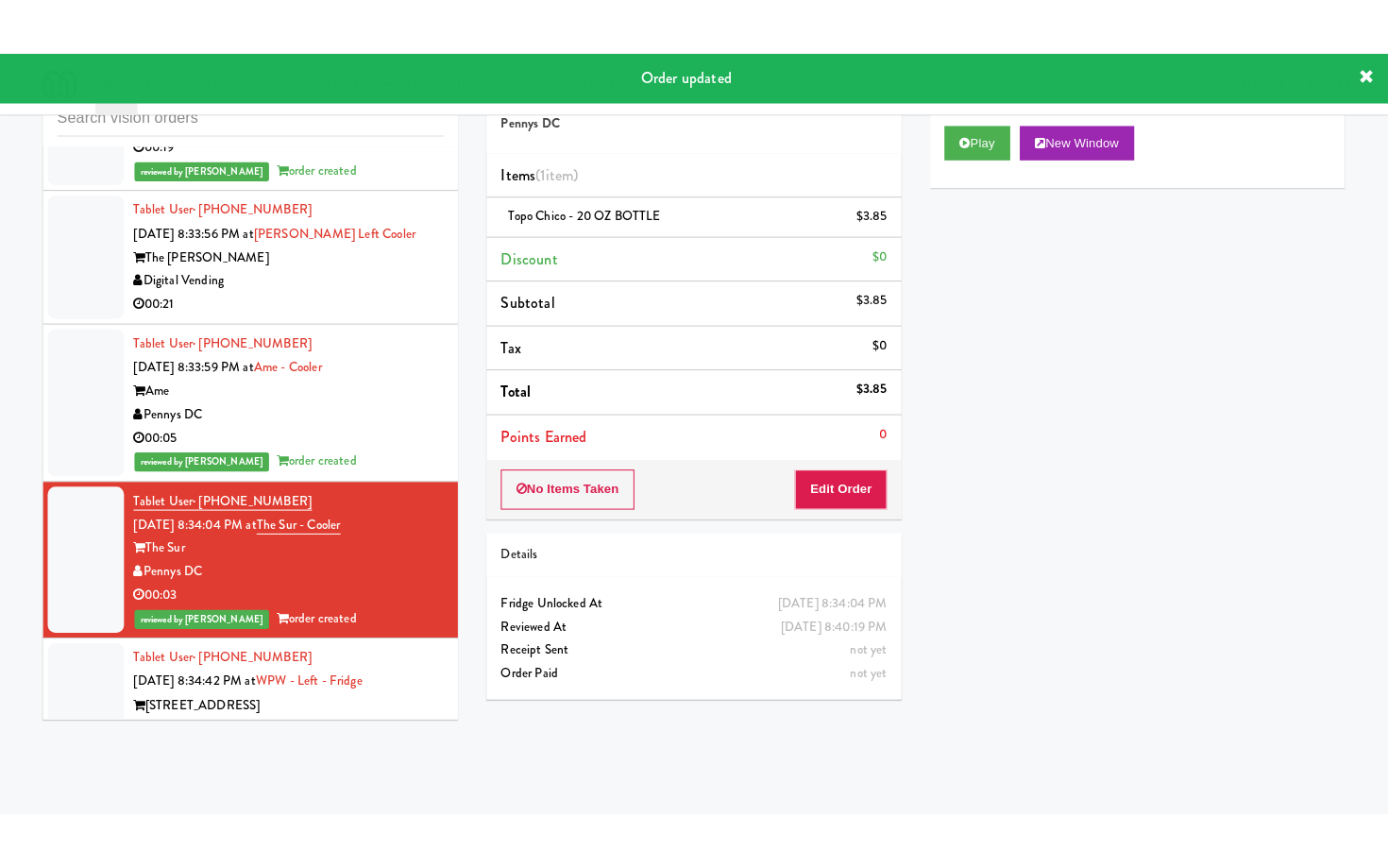
scroll to position [8323, 0]
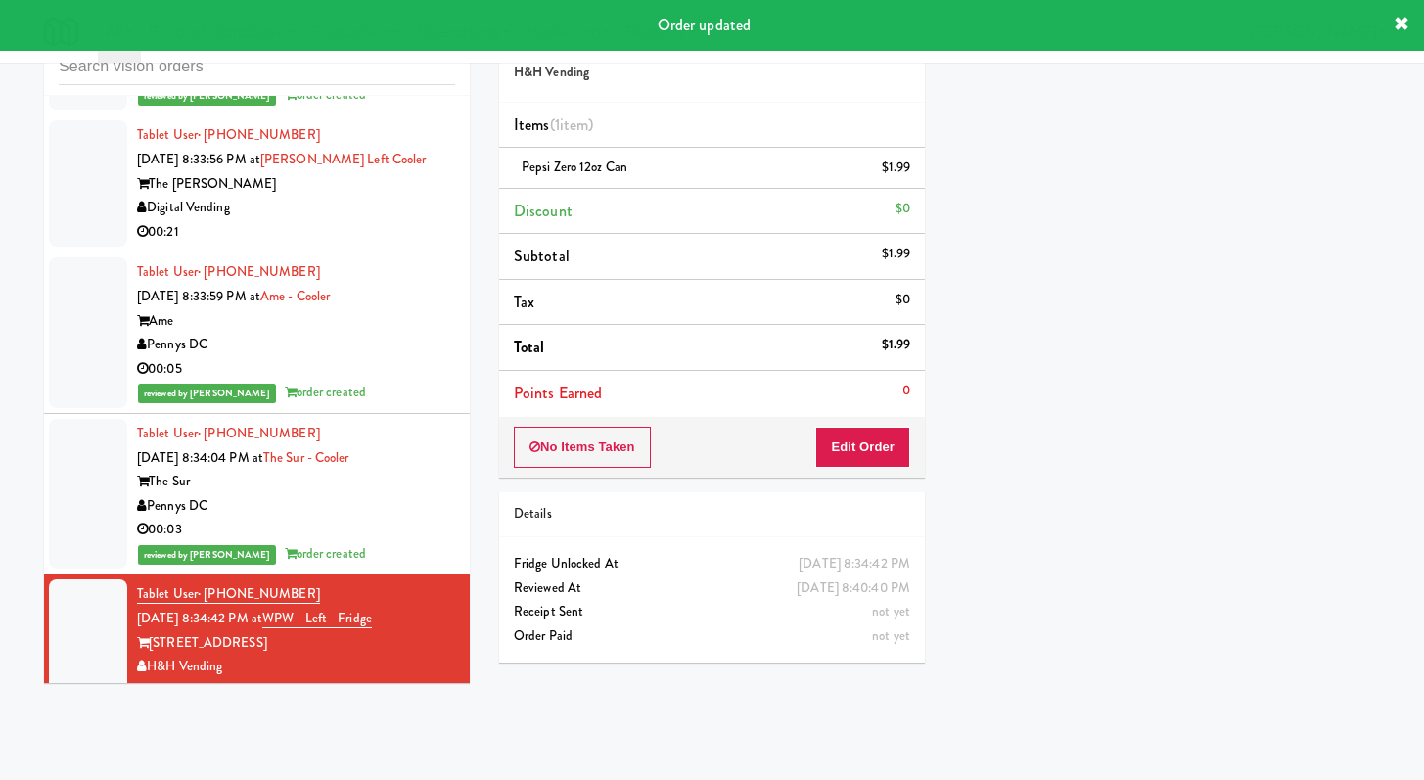
scroll to position [8654, 0]
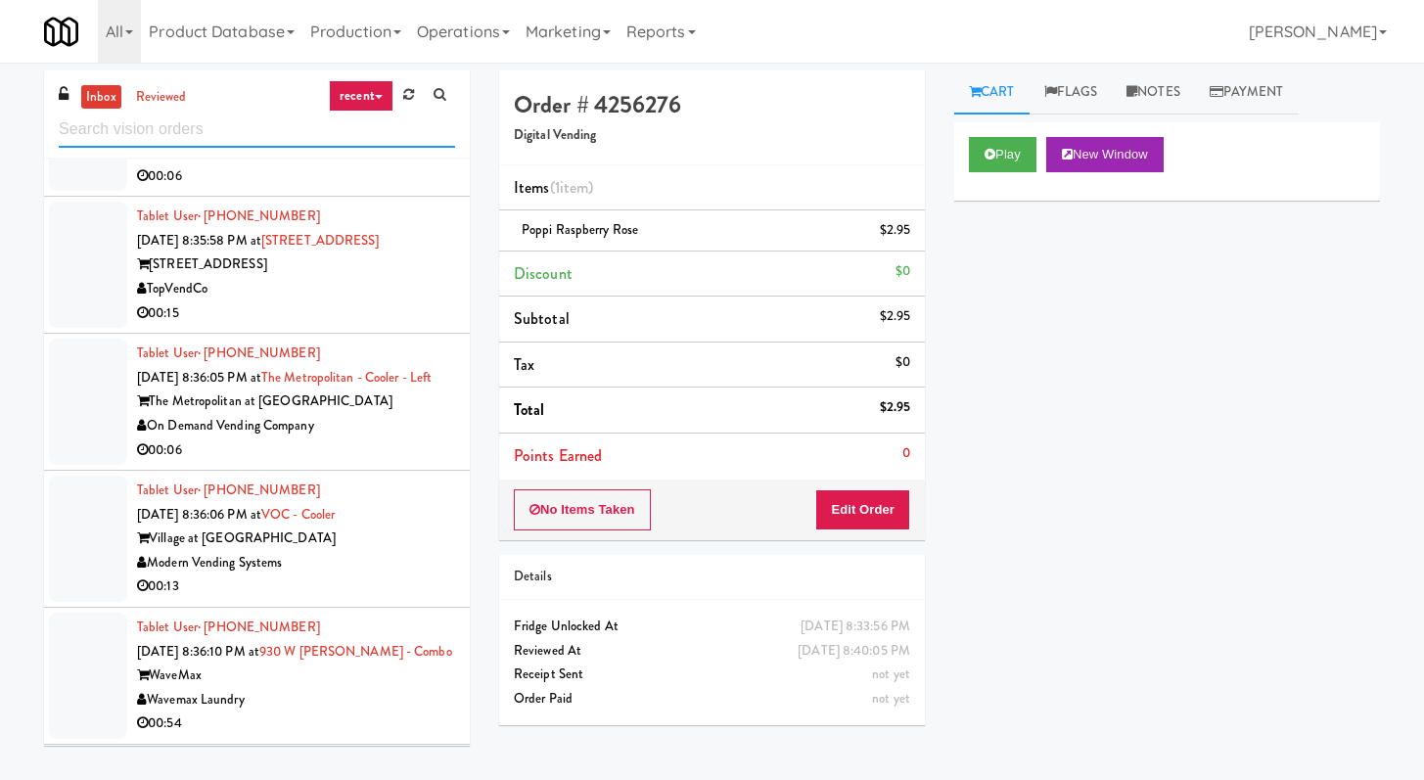
scroll to position [2895, 0]
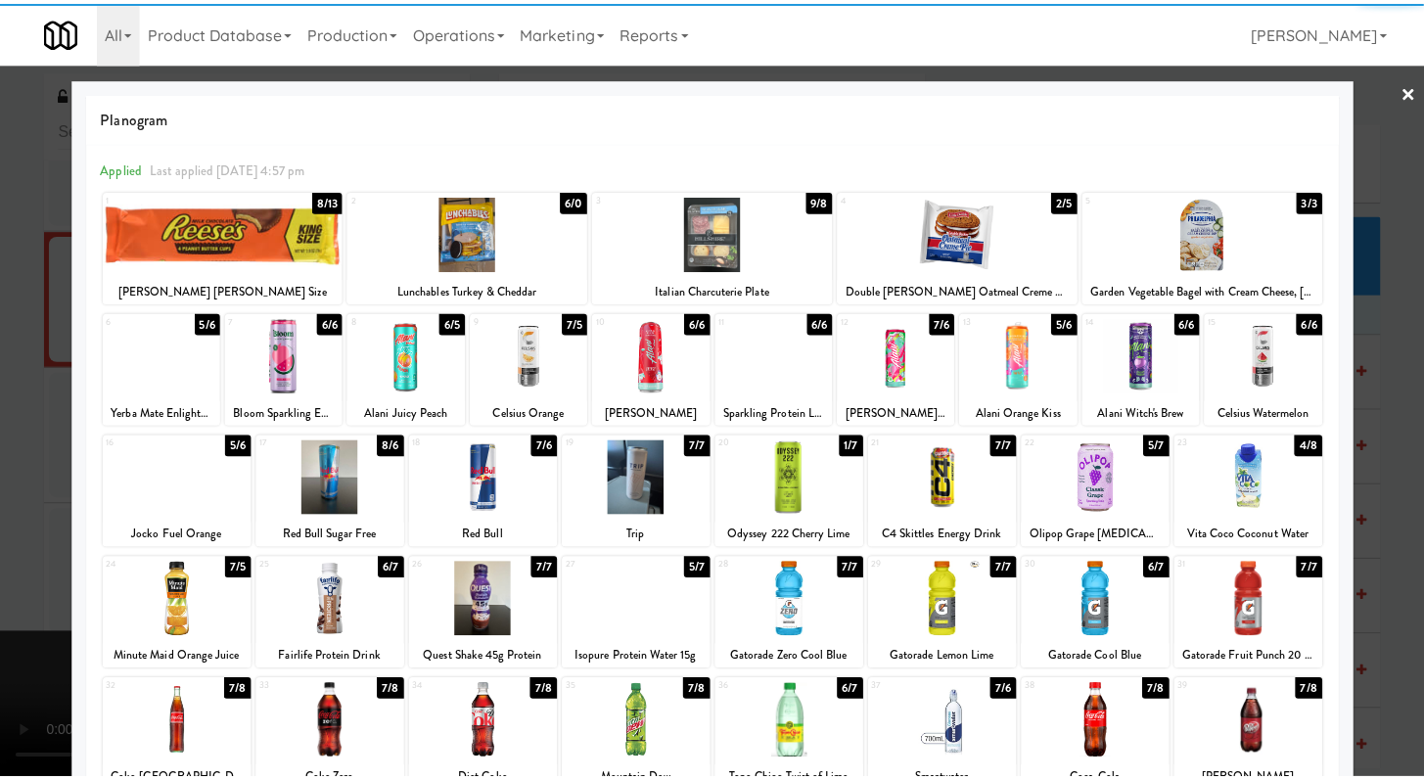
scroll to position [181, 0]
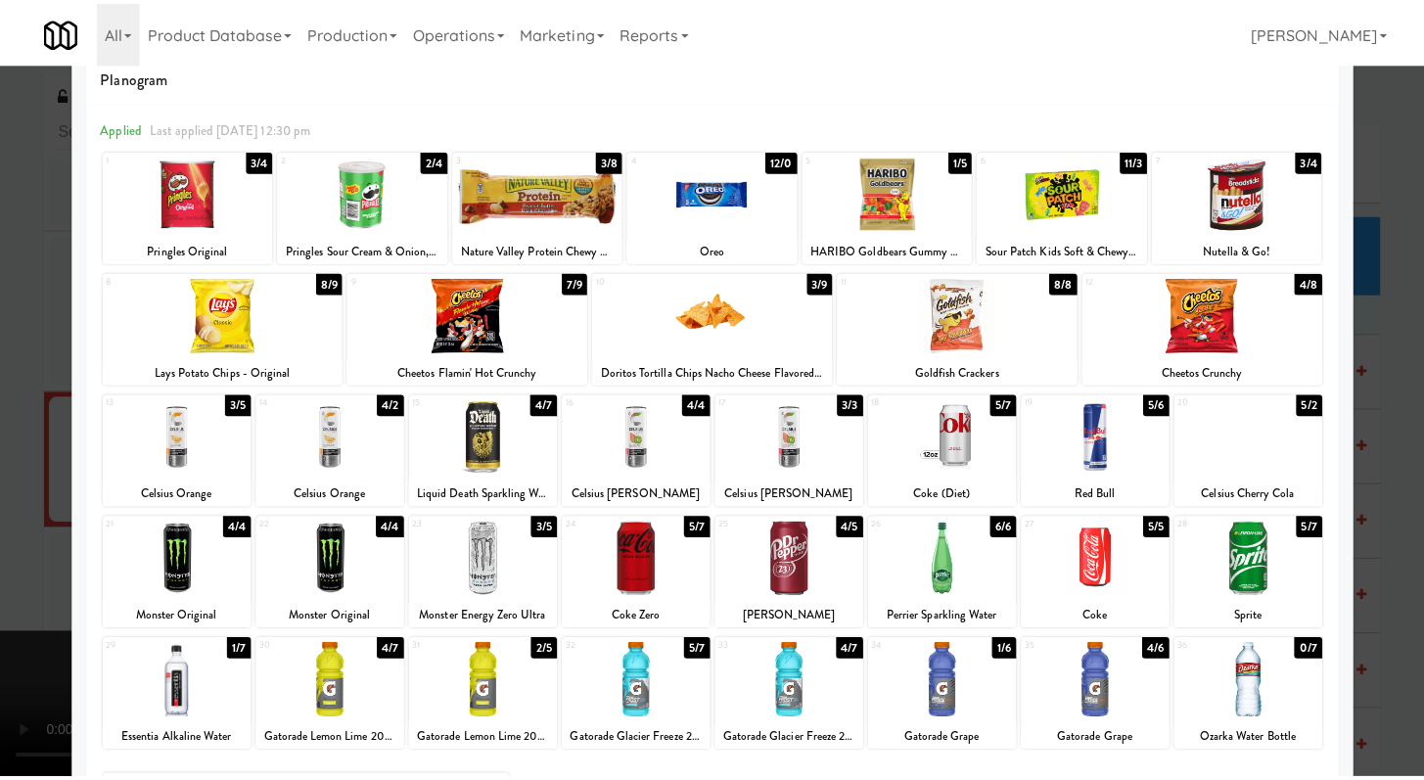
scroll to position [72, 0]
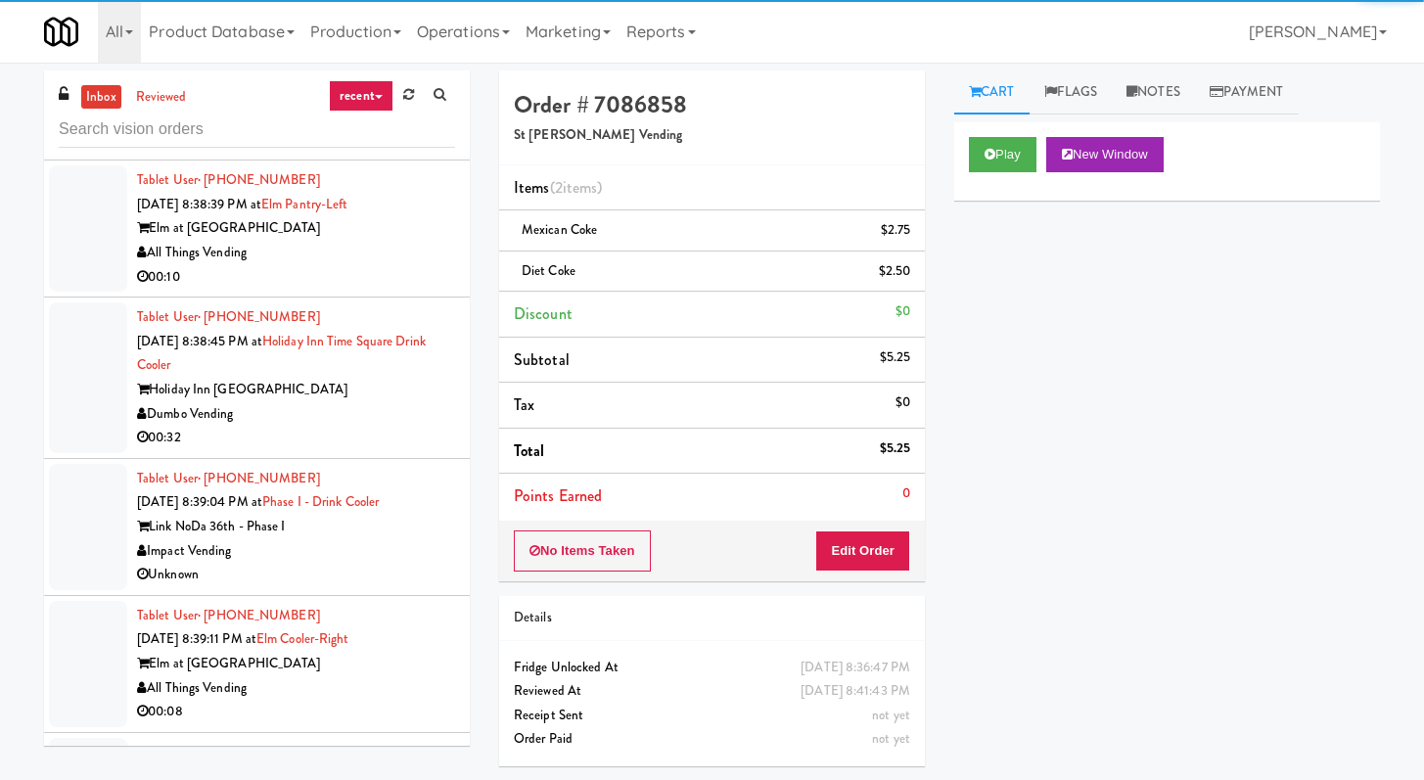
scroll to position [4784, 0]
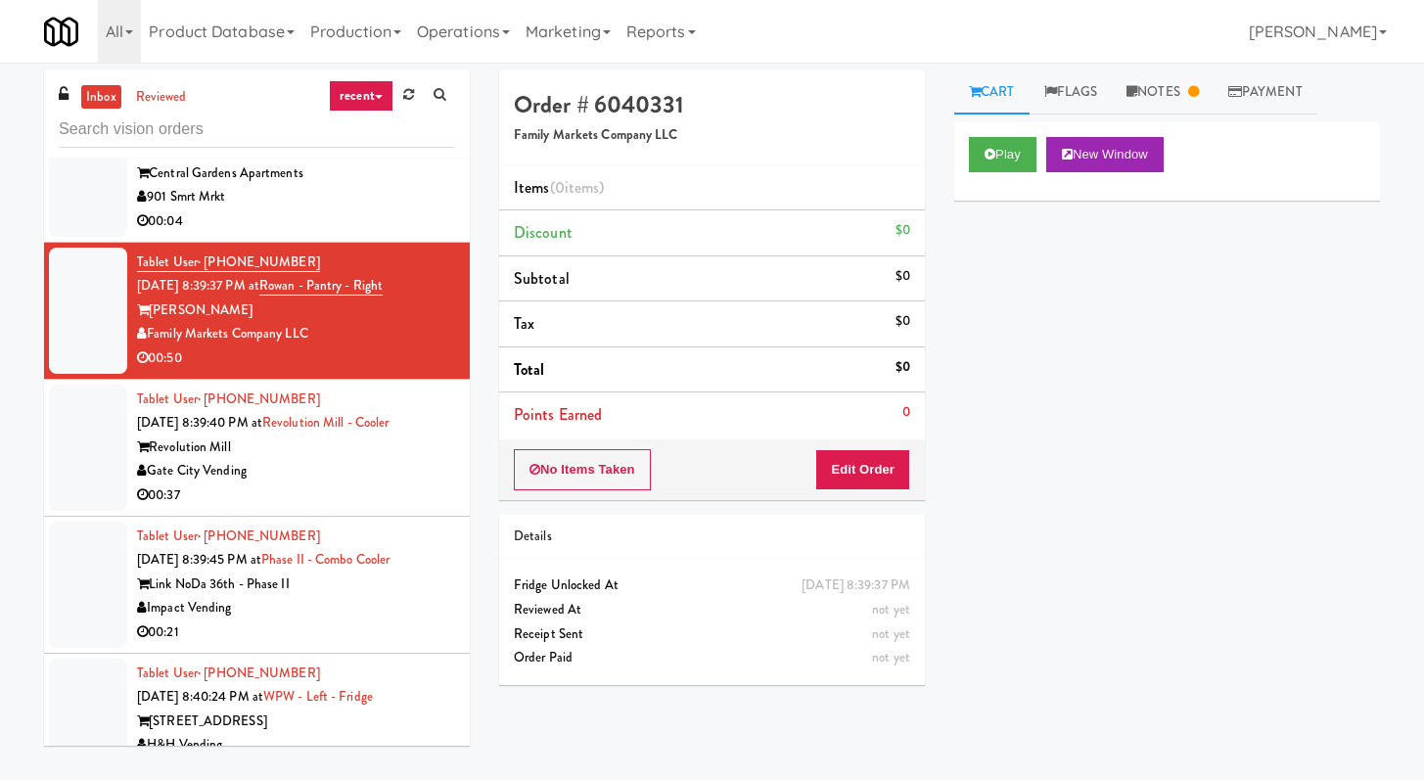
drag, startPoint x: 370, startPoint y: 437, endPoint x: 325, endPoint y: 431, distance: 45.4
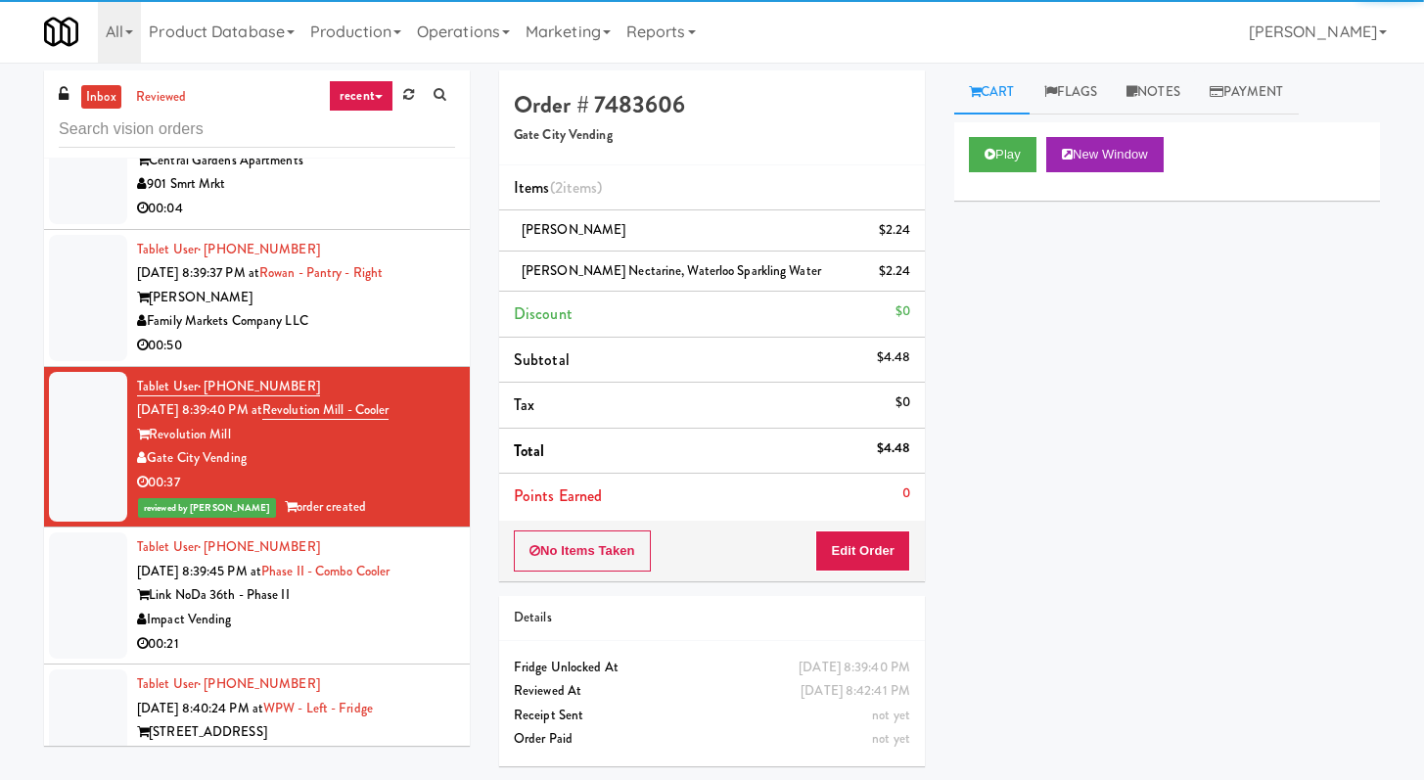
scroll to position [4808, 0]
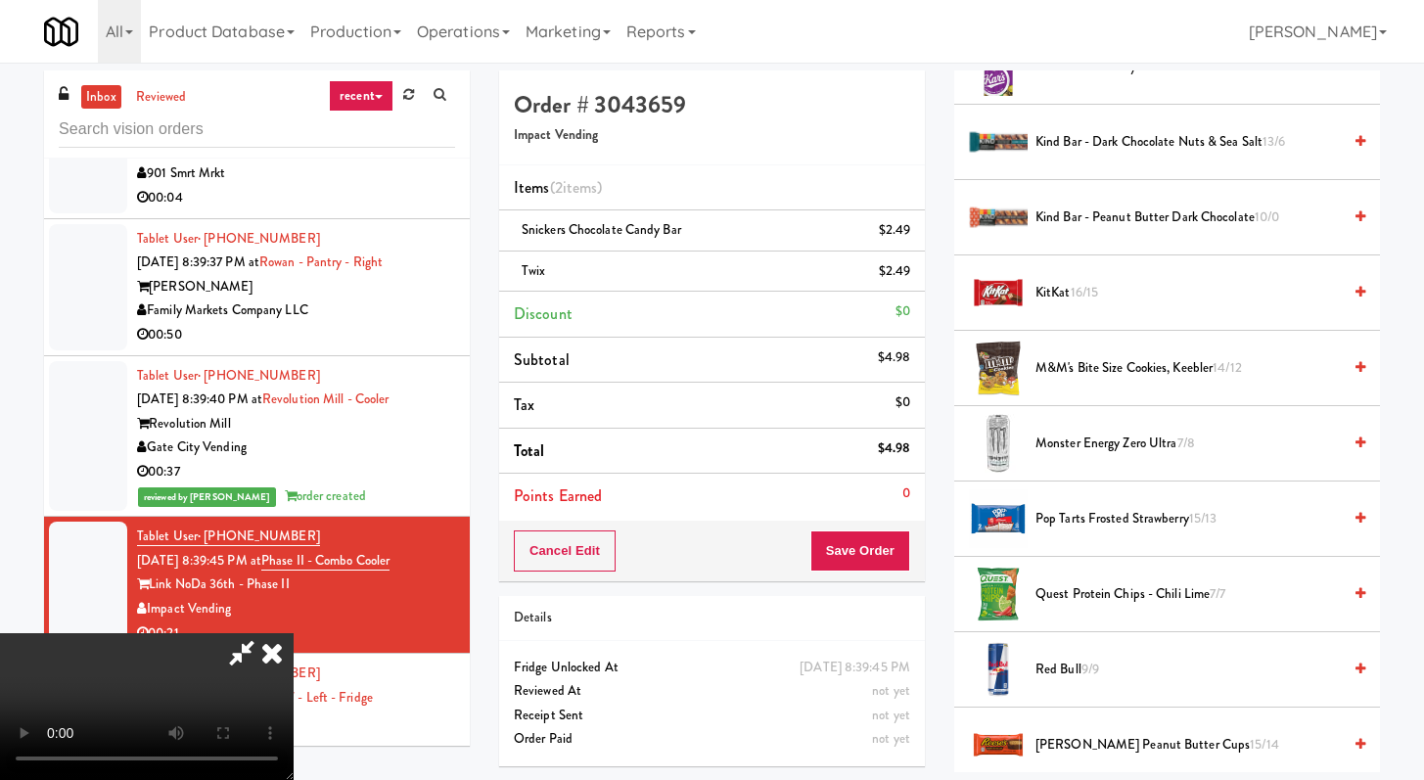
scroll to position [1575, 0]
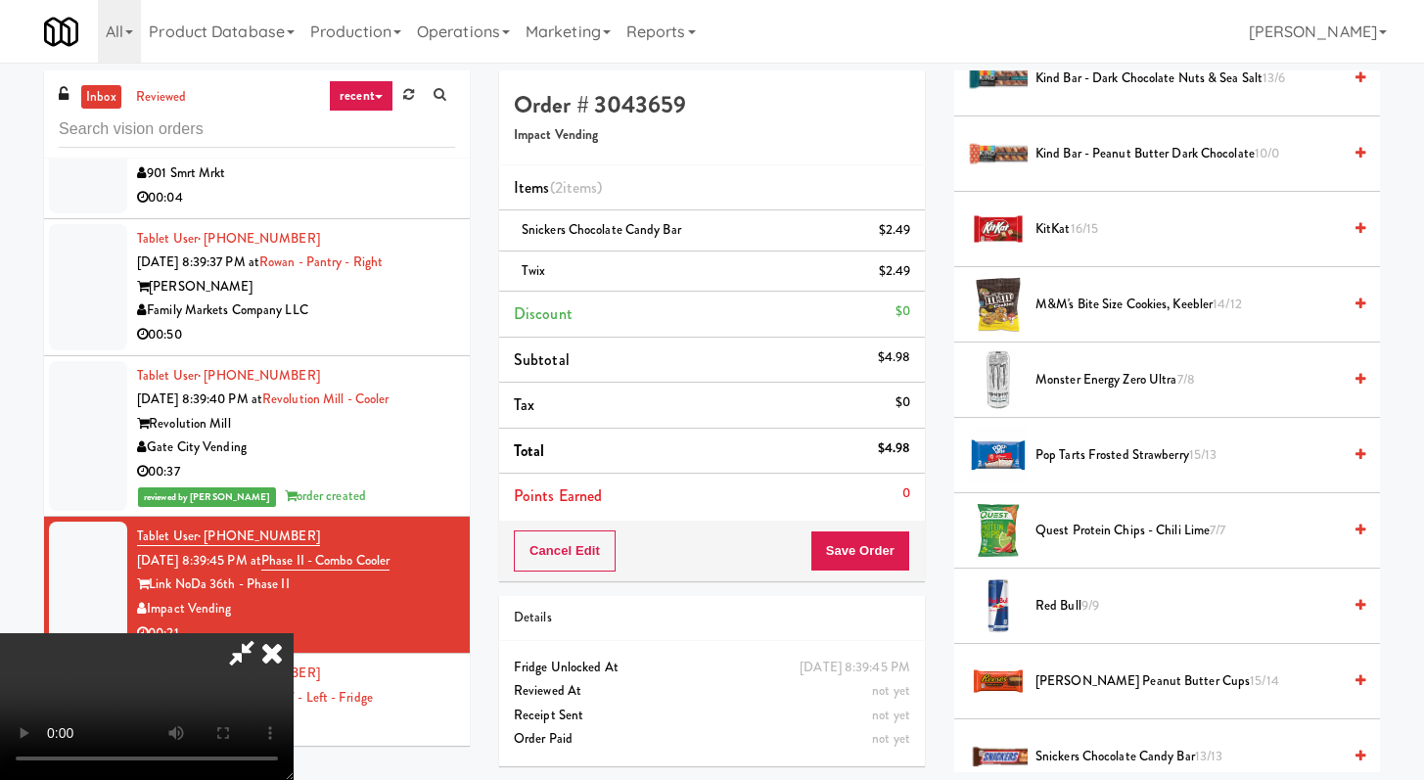
drag, startPoint x: 1079, startPoint y: 674, endPoint x: 950, endPoint y: 678, distance: 129.3
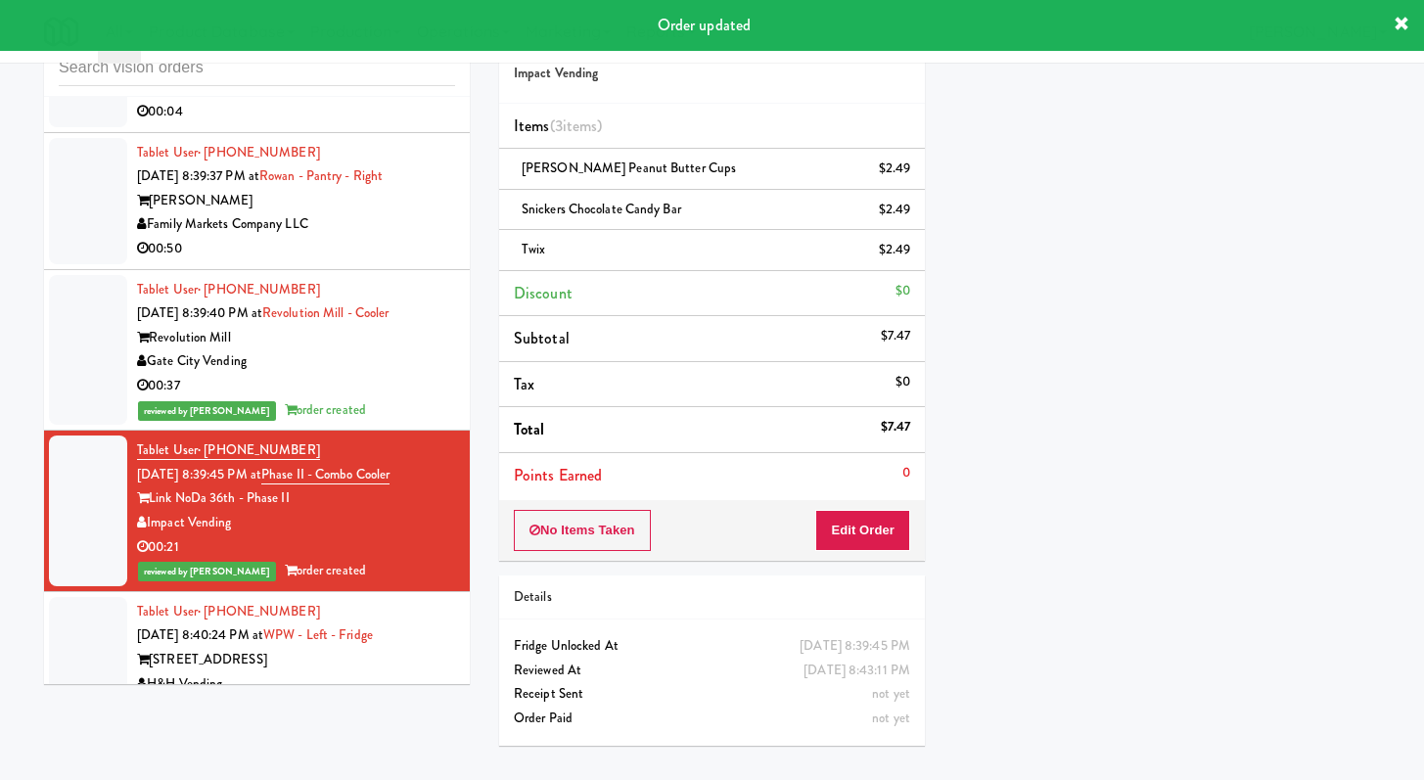
scroll to position [63, 0]
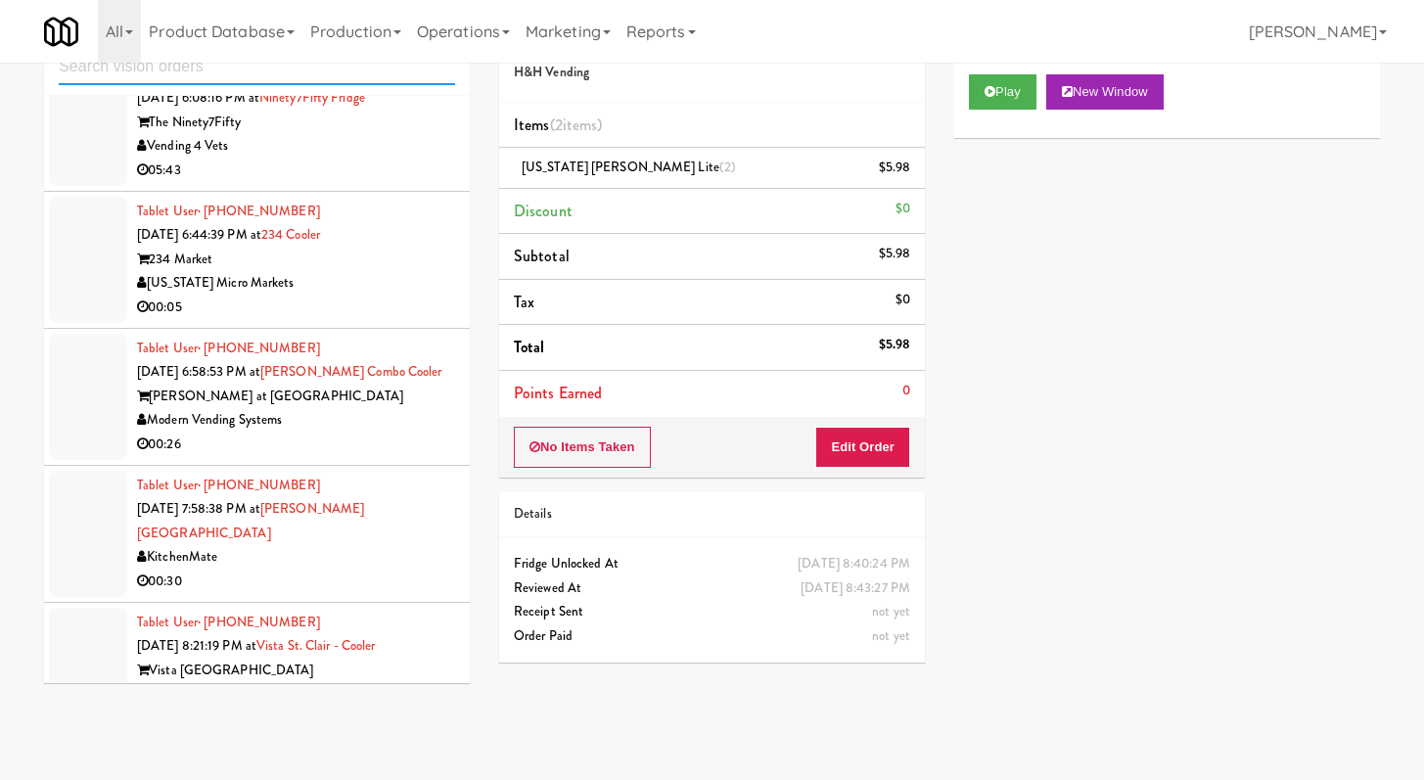
scroll to position [1623, 0]
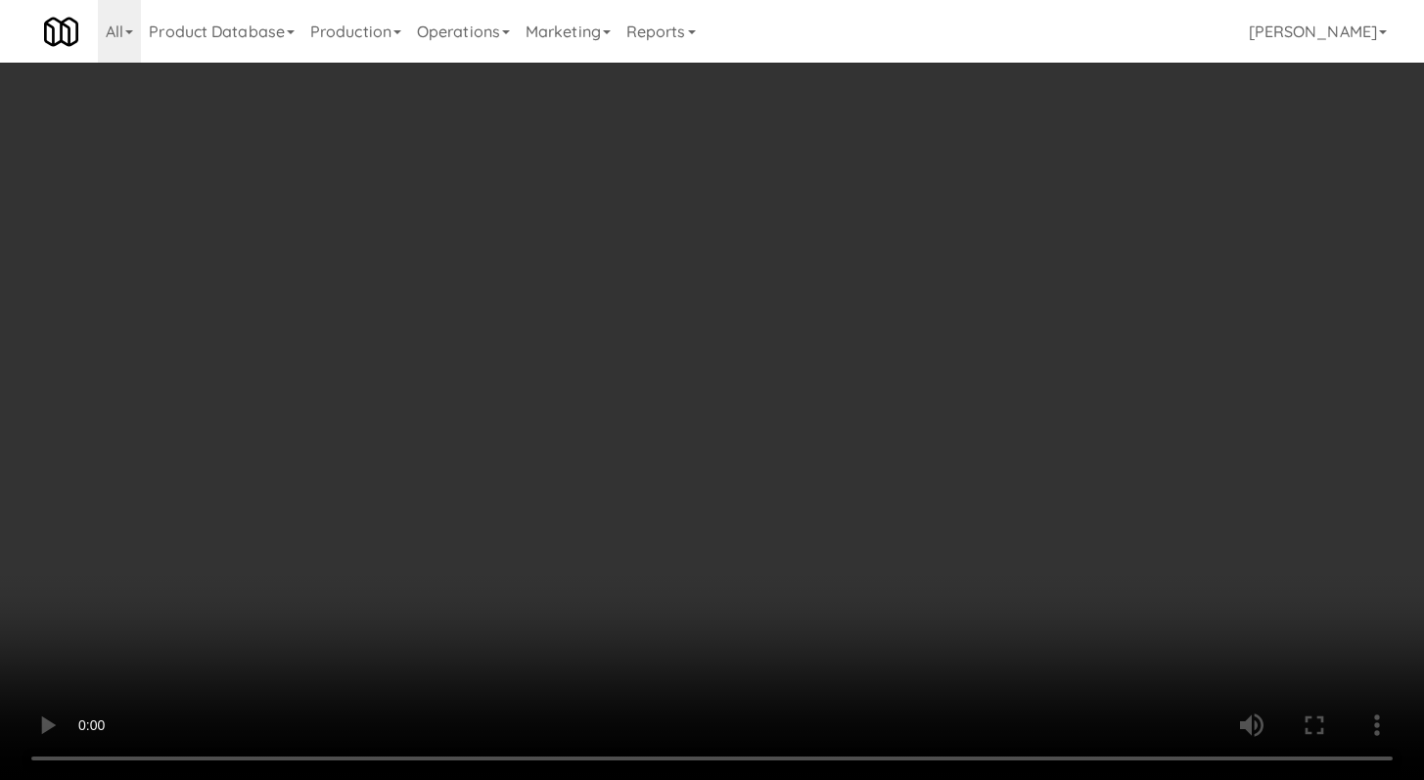
scroll to position [34, 0]
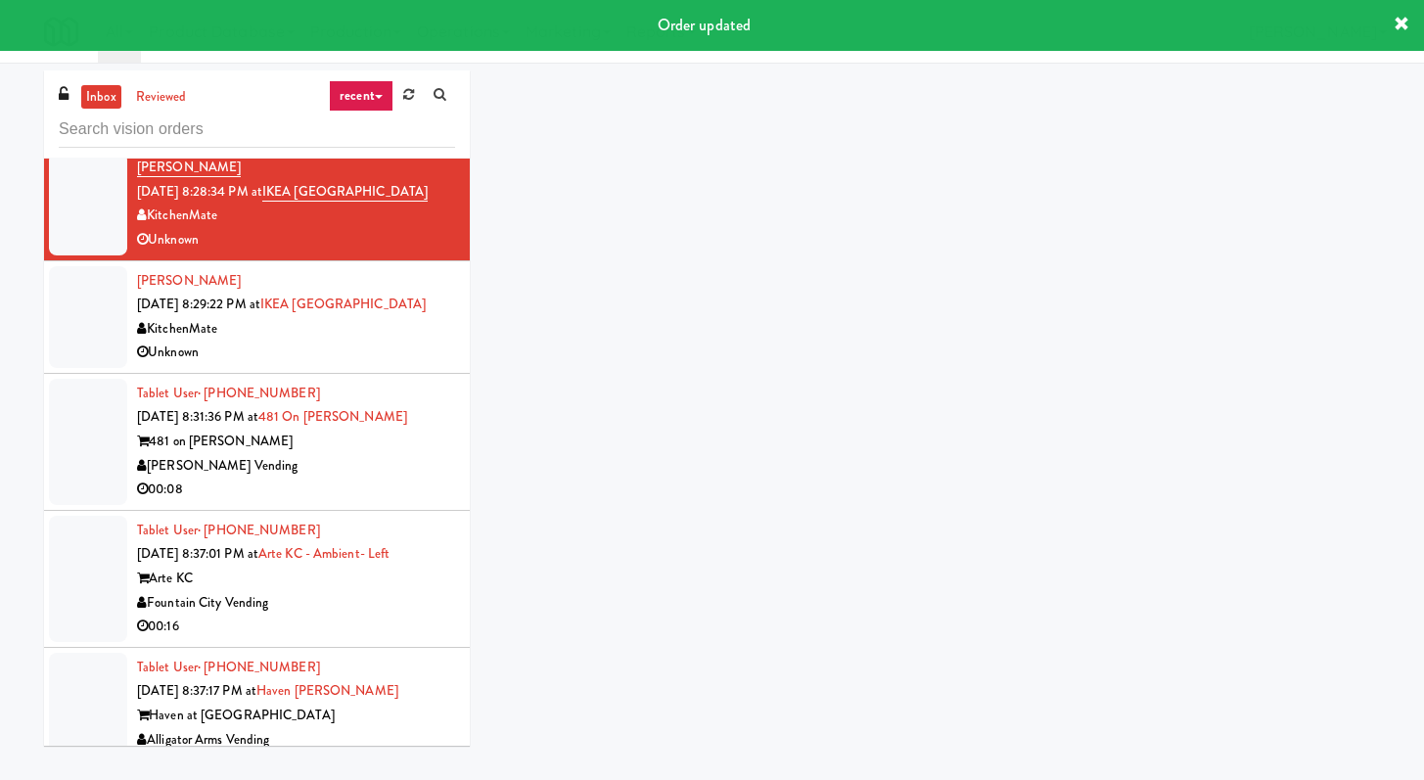
scroll to position [1971, 0]
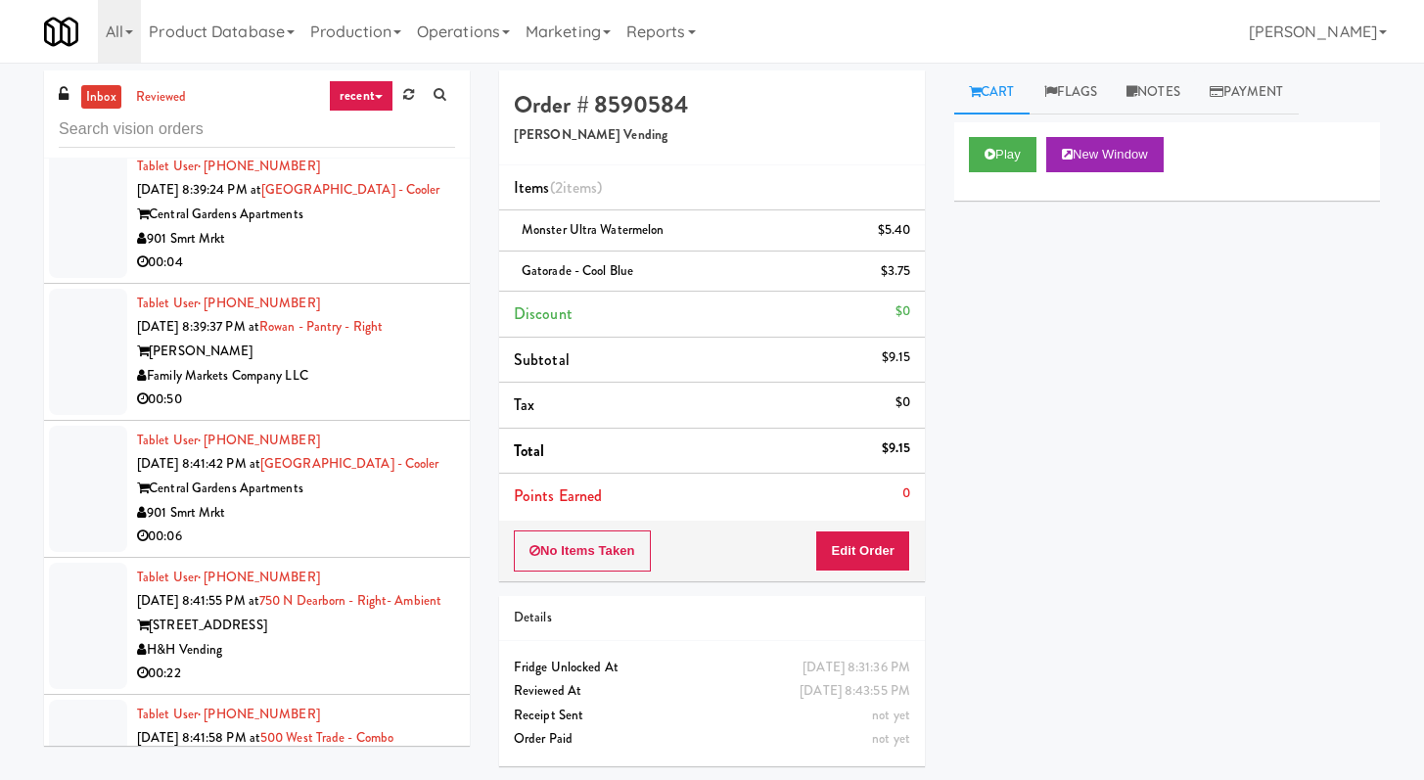
scroll to position [4353, 0]
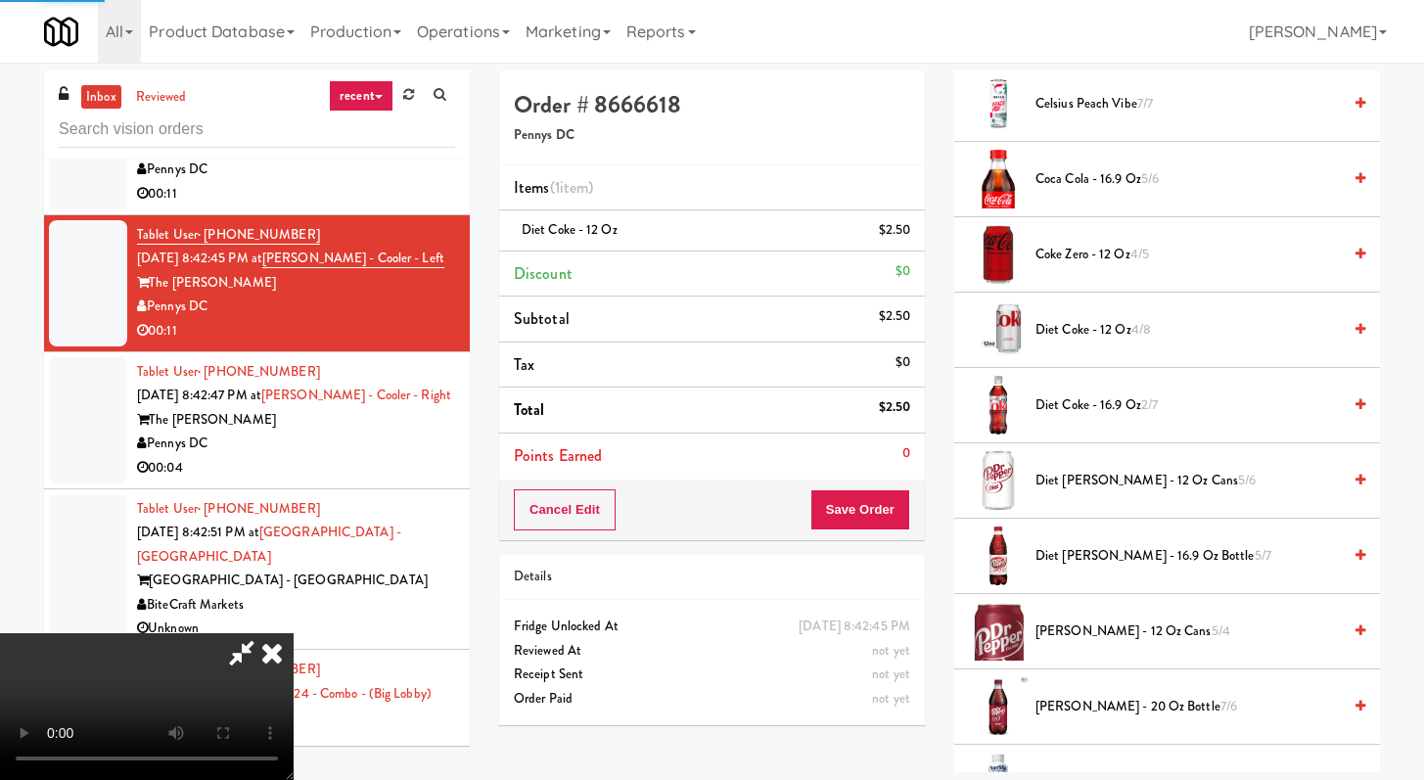
scroll to position [83, 0]
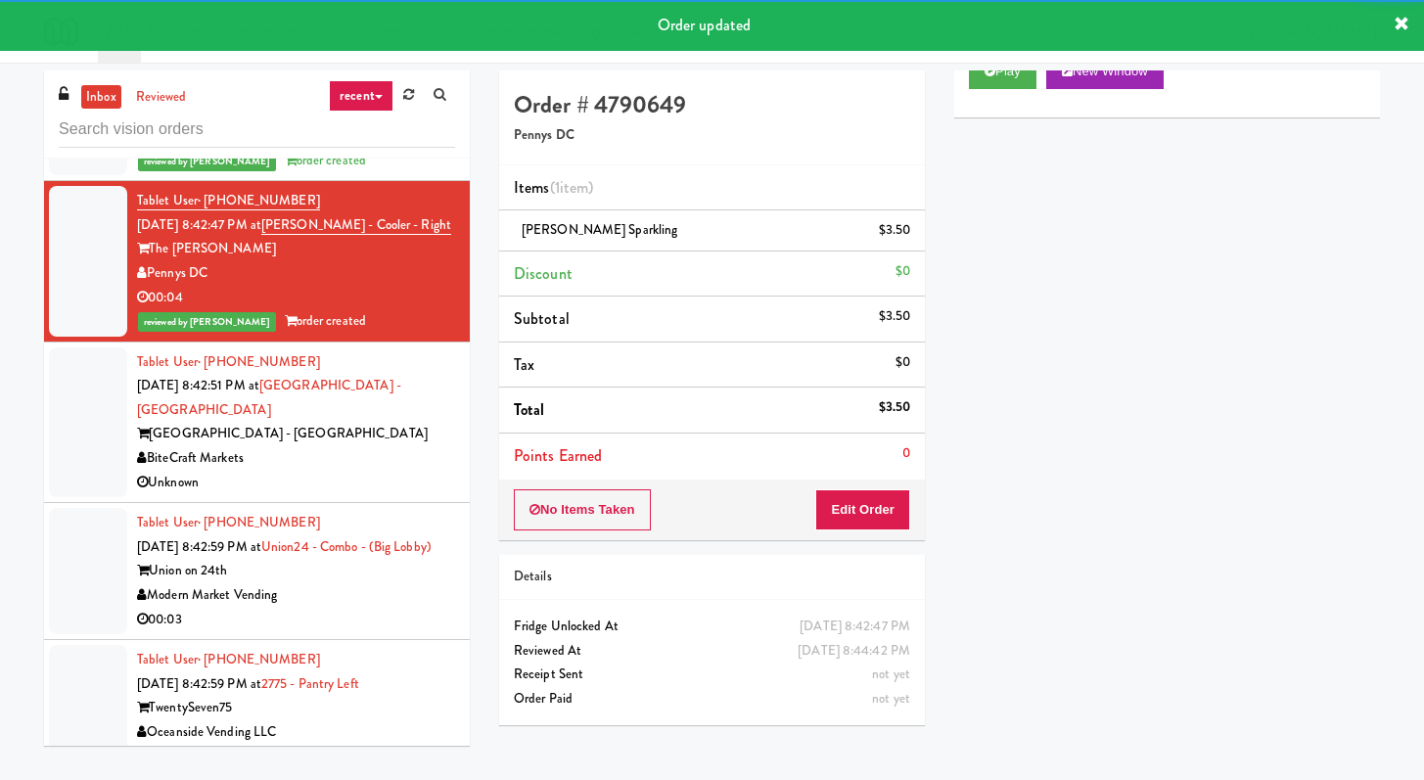
scroll to position [4675, 0]
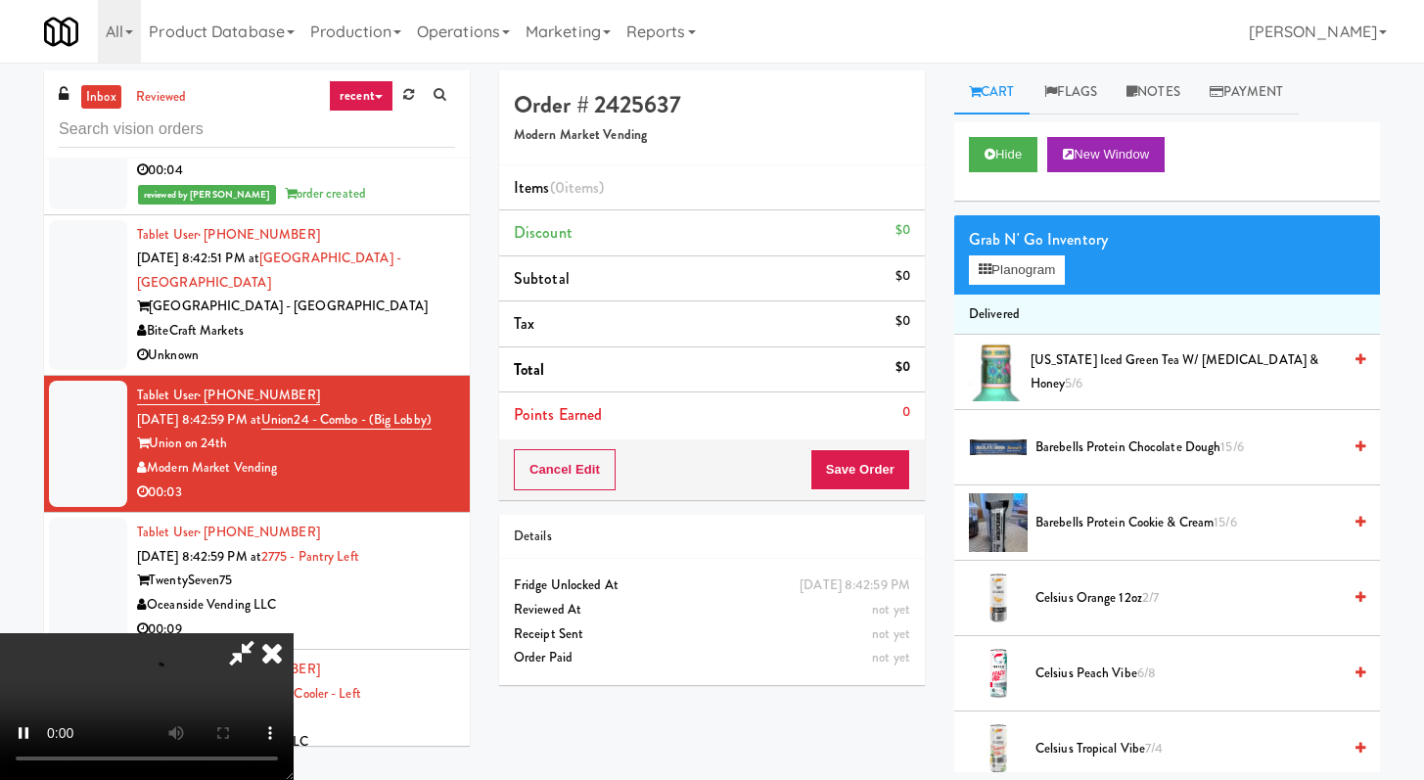
scroll to position [168, 0]
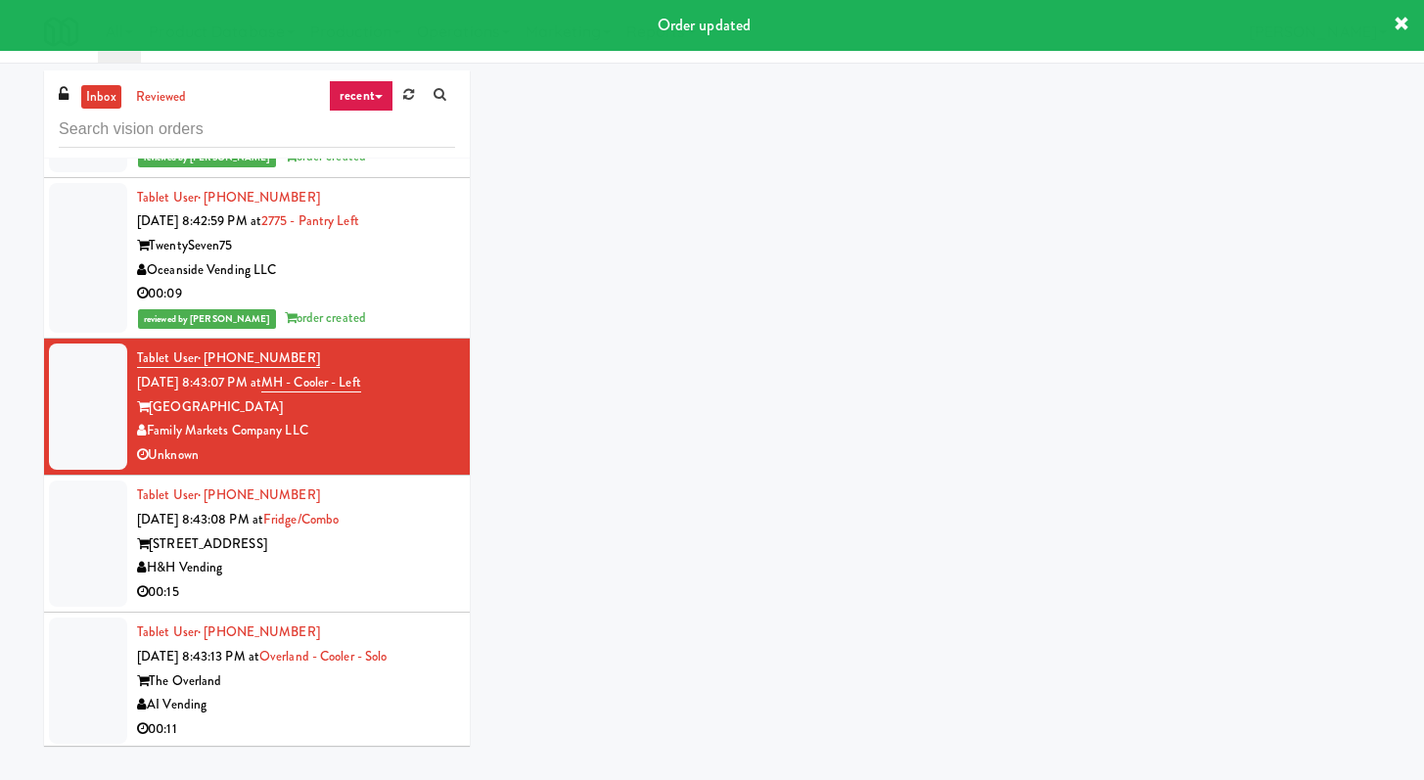
scroll to position [5042, 0]
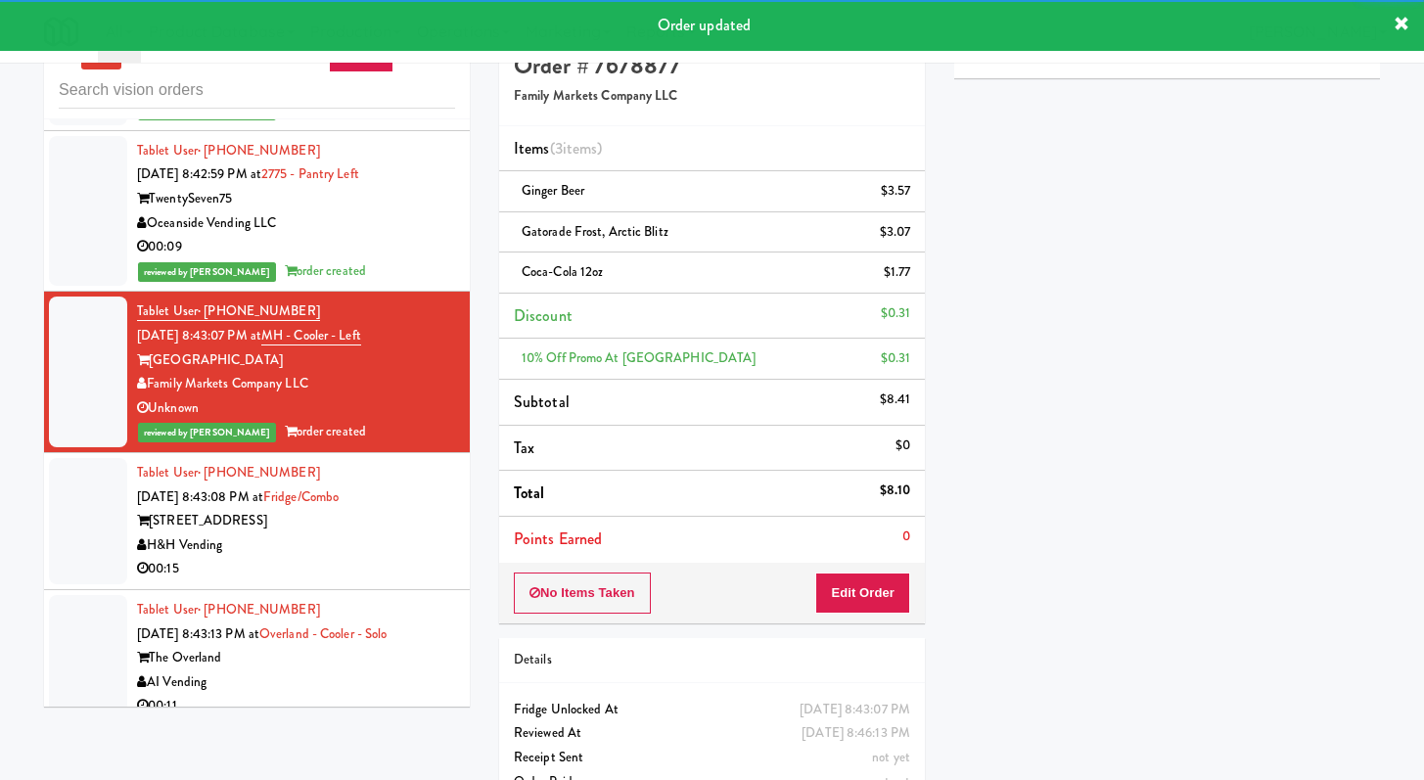
scroll to position [59, 0]
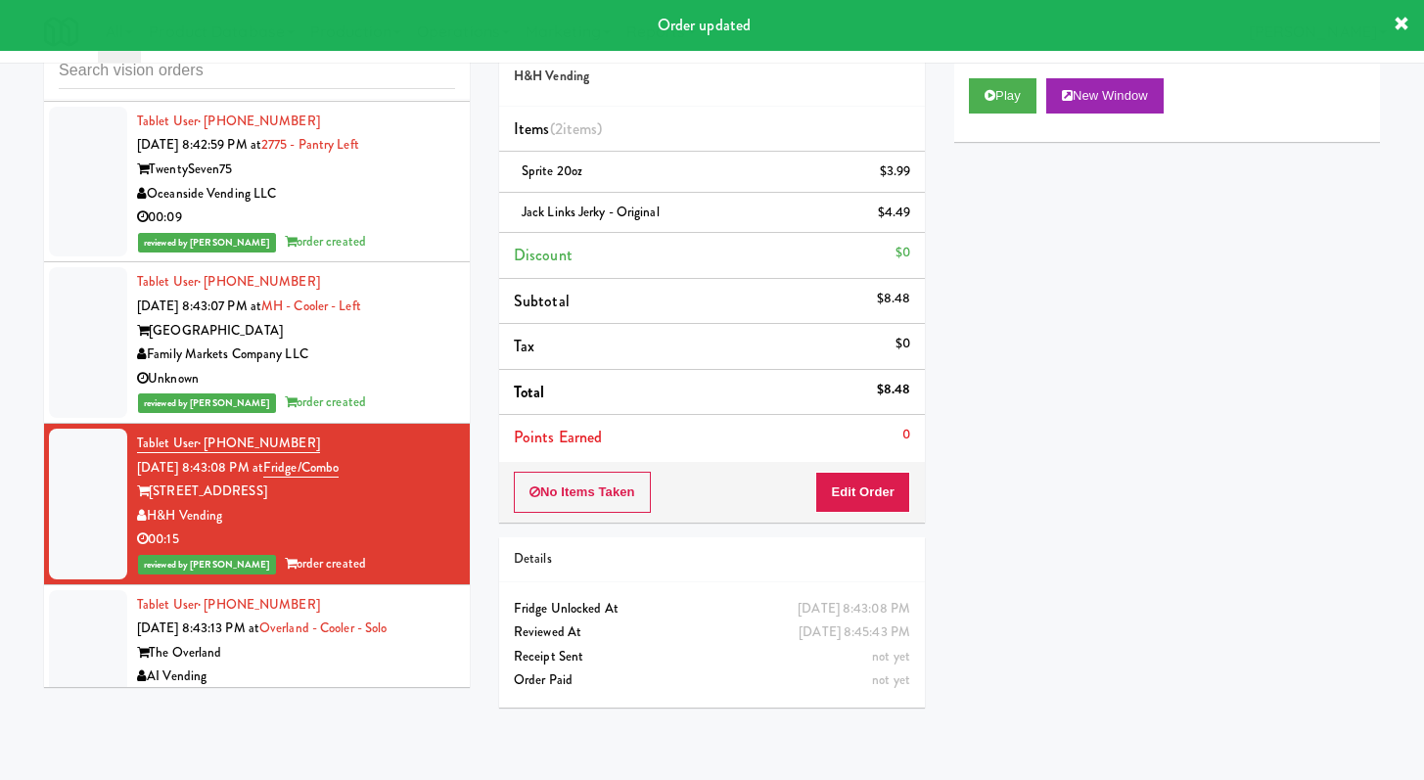
scroll to position [5066, 0]
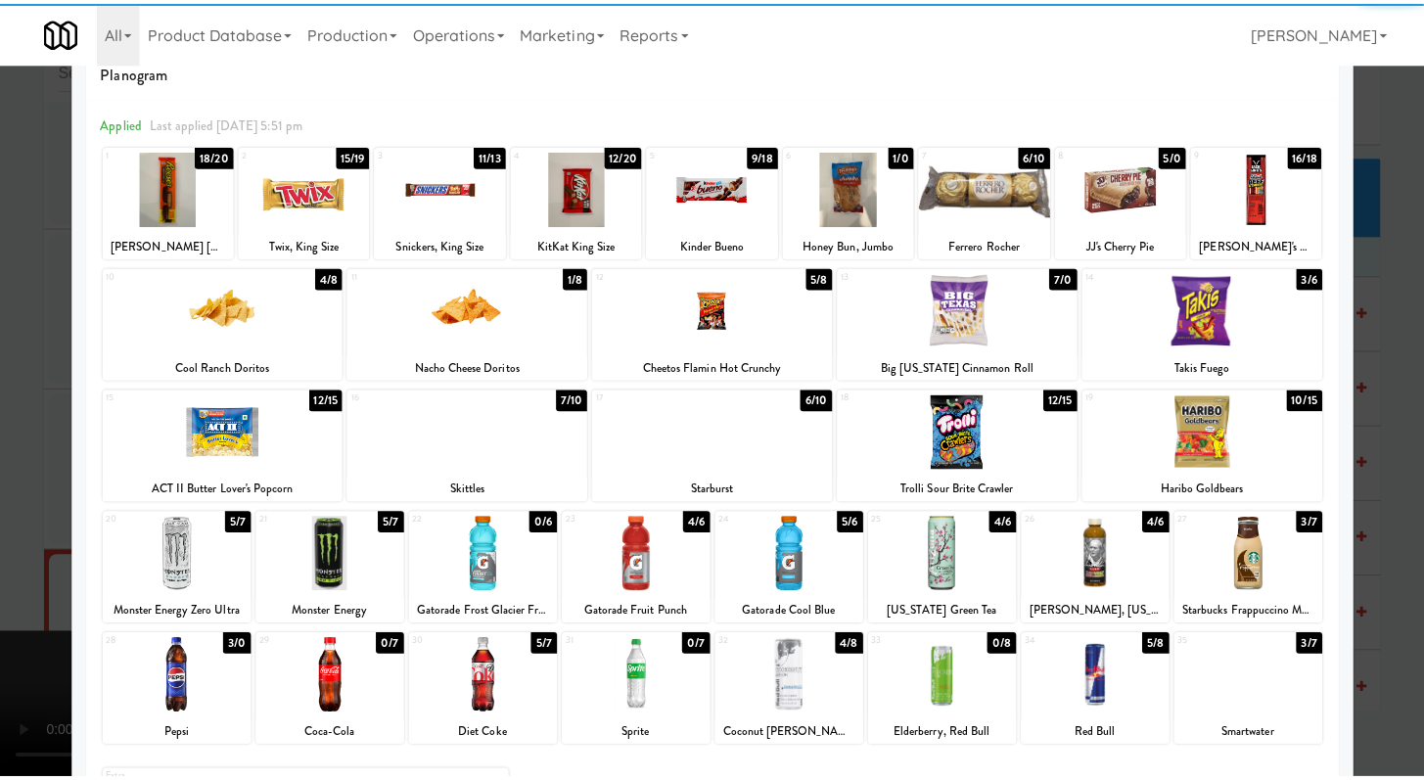
scroll to position [67, 0]
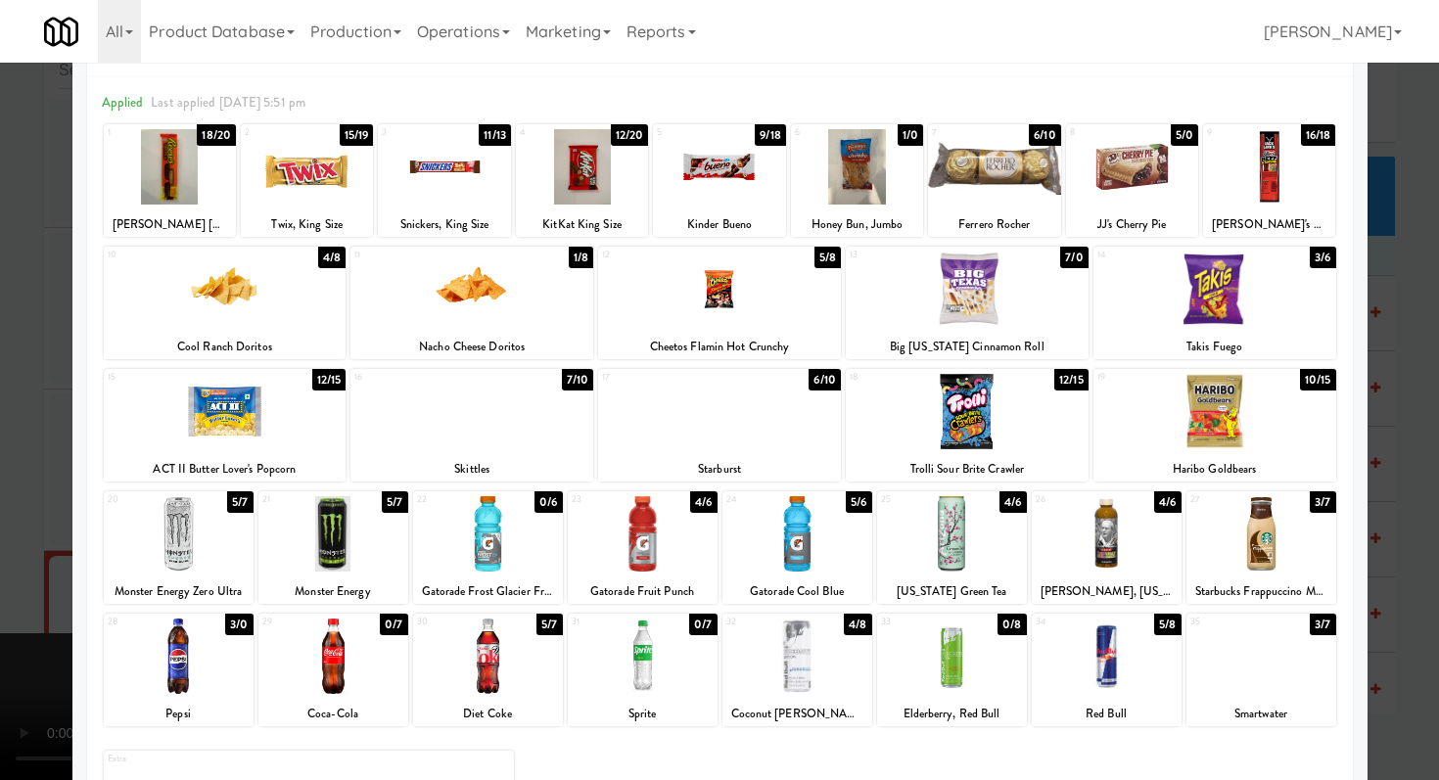
drag, startPoint x: 0, startPoint y: 664, endPoint x: 13, endPoint y: 669, distance: 13.6
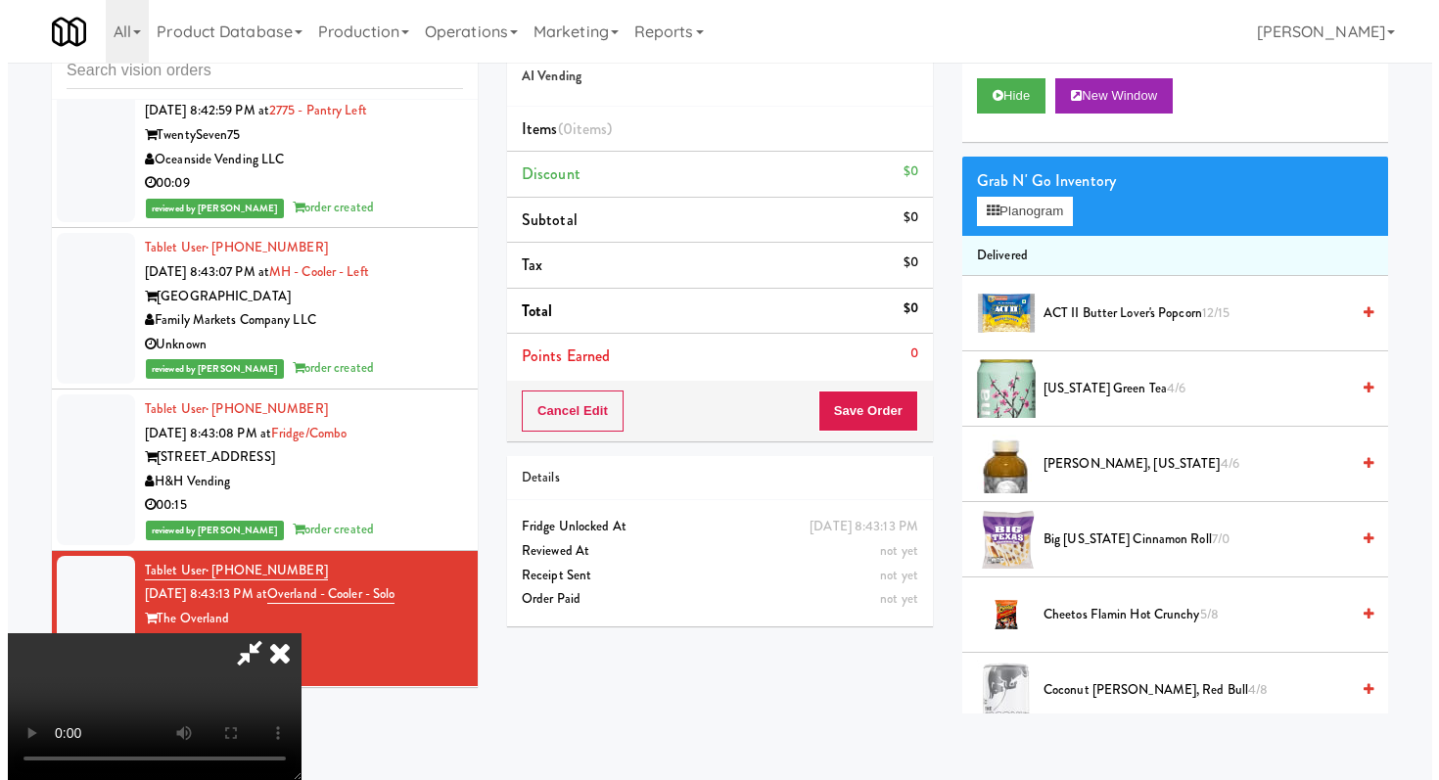
scroll to position [168, 0]
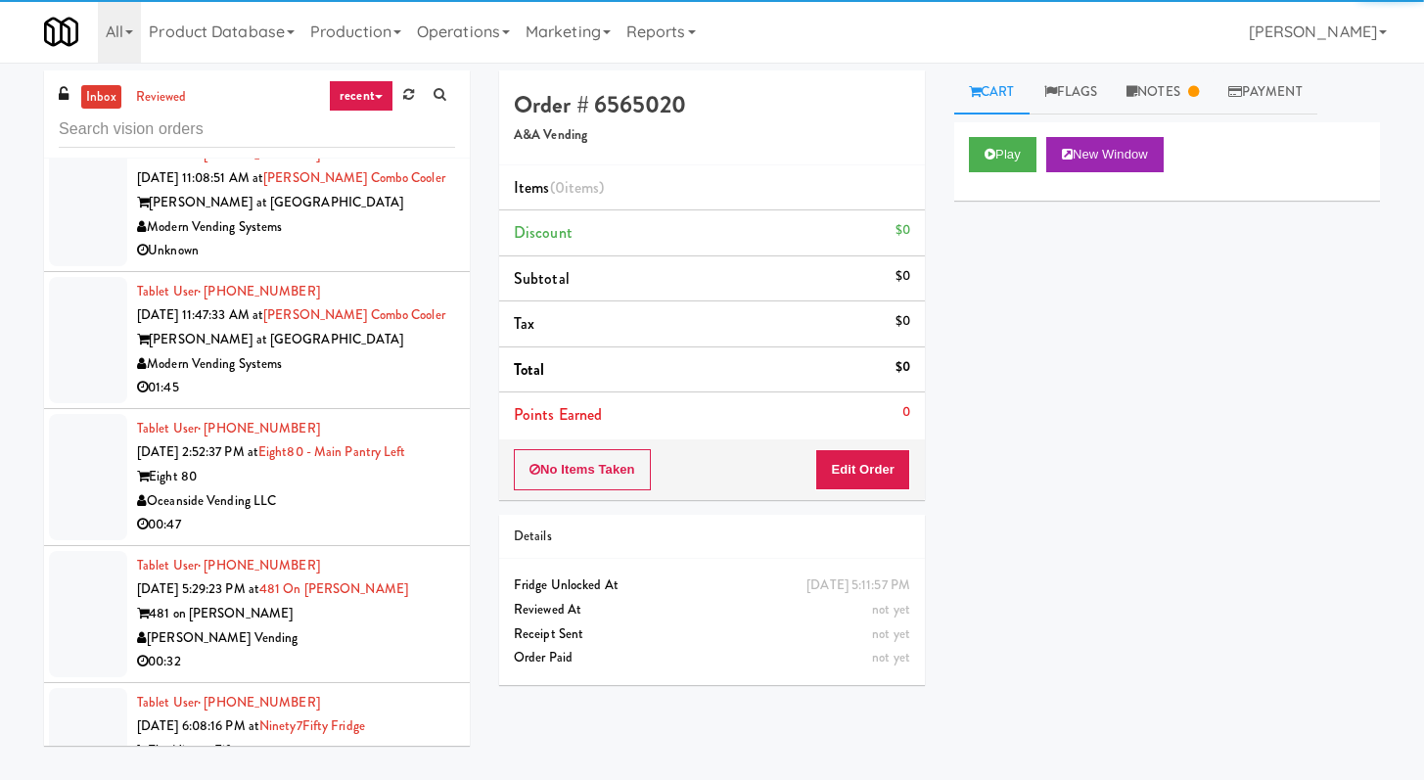
scroll to position [787, 0]
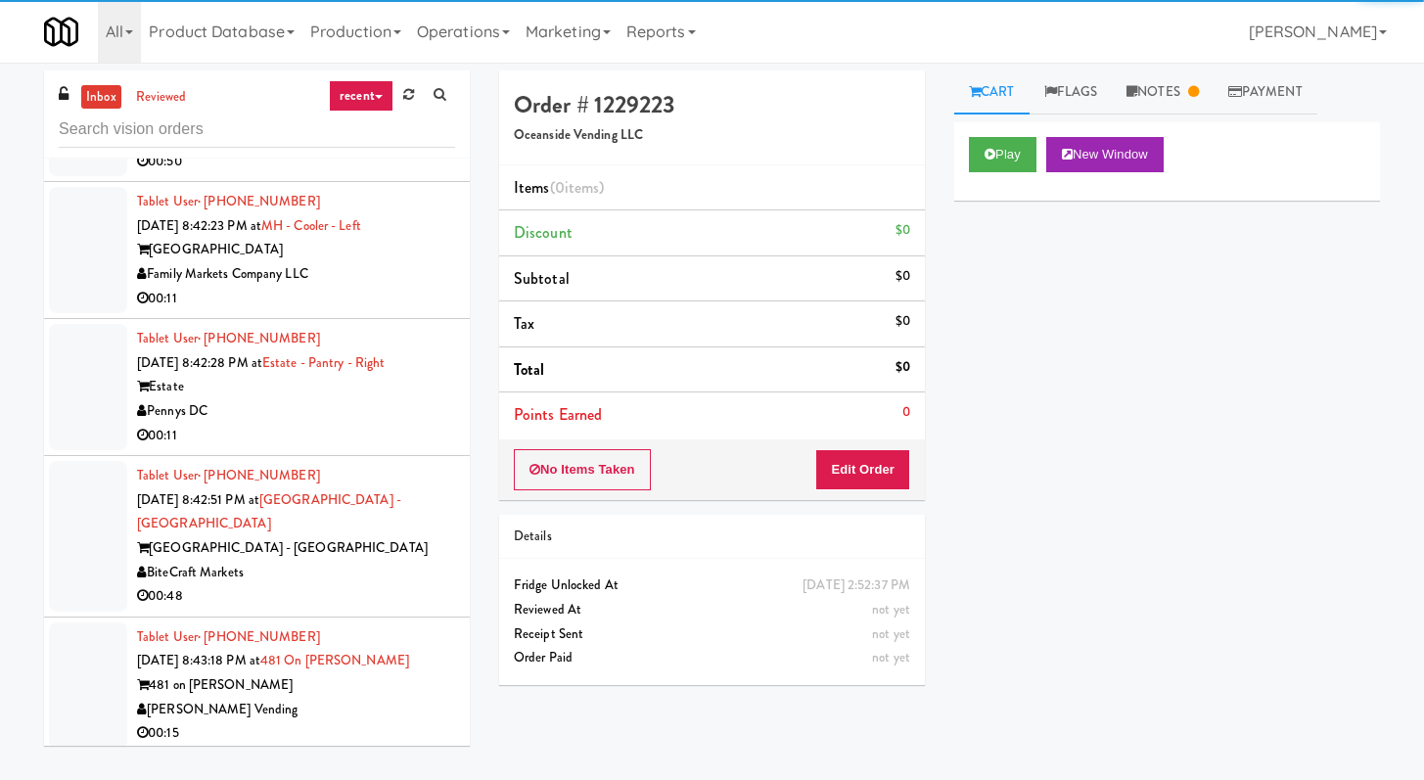
scroll to position [3170, 0]
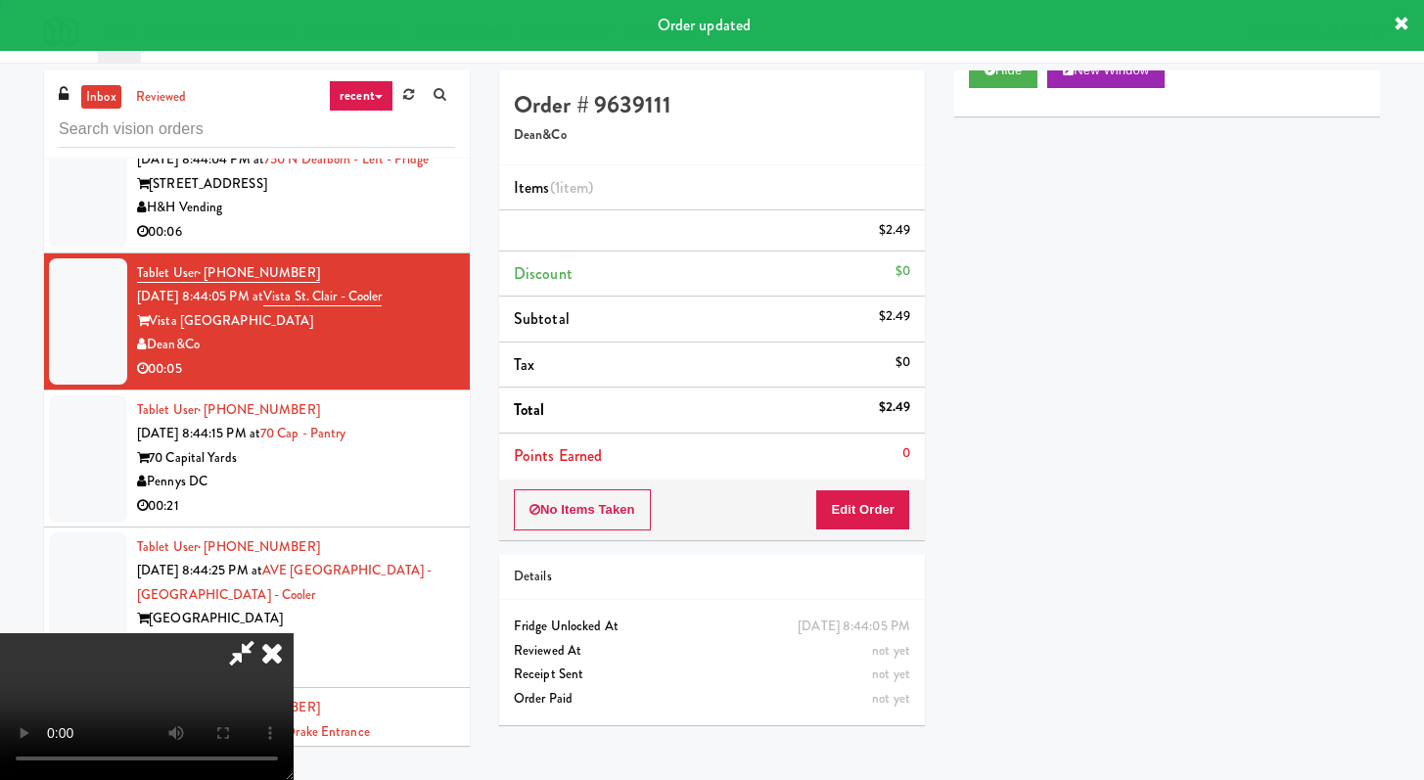
scroll to position [83, 0]
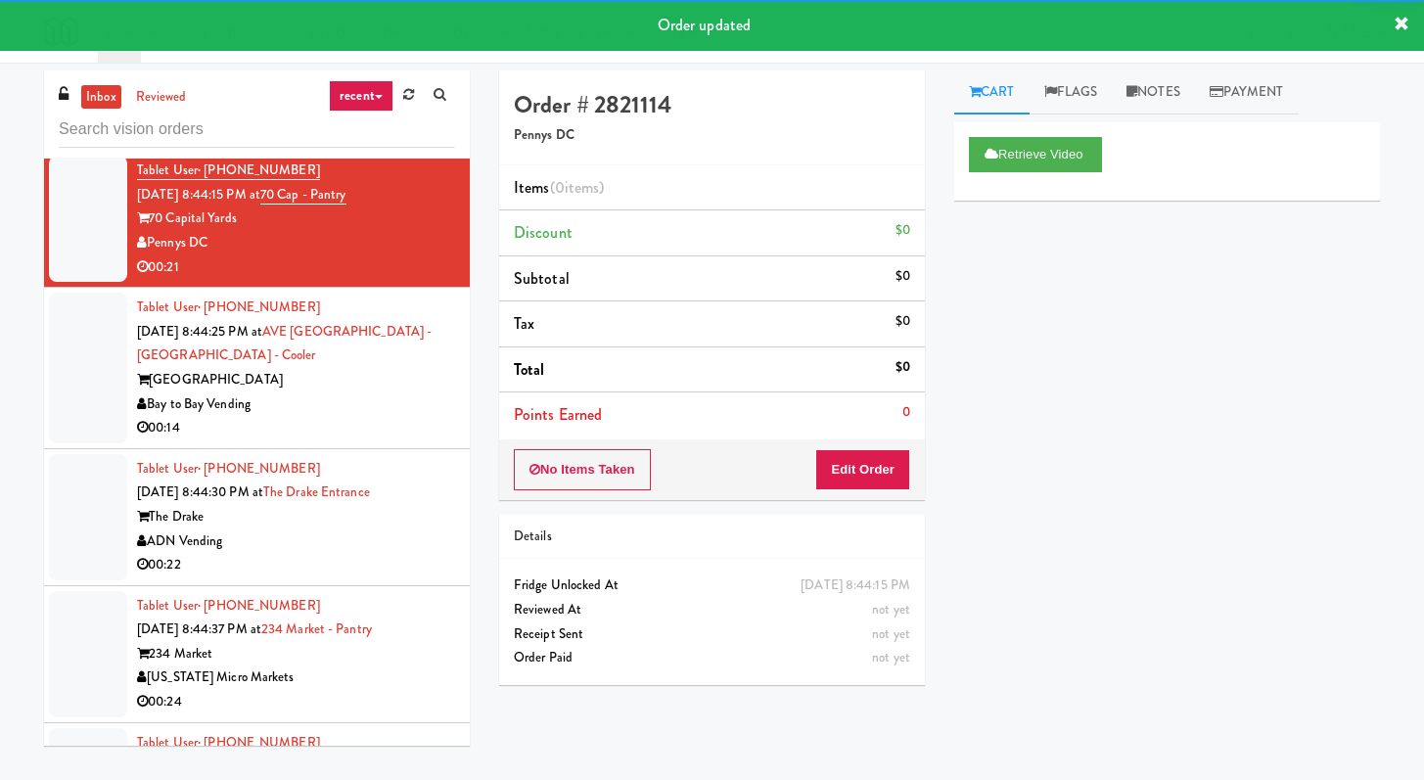
scroll to position [3504, 0]
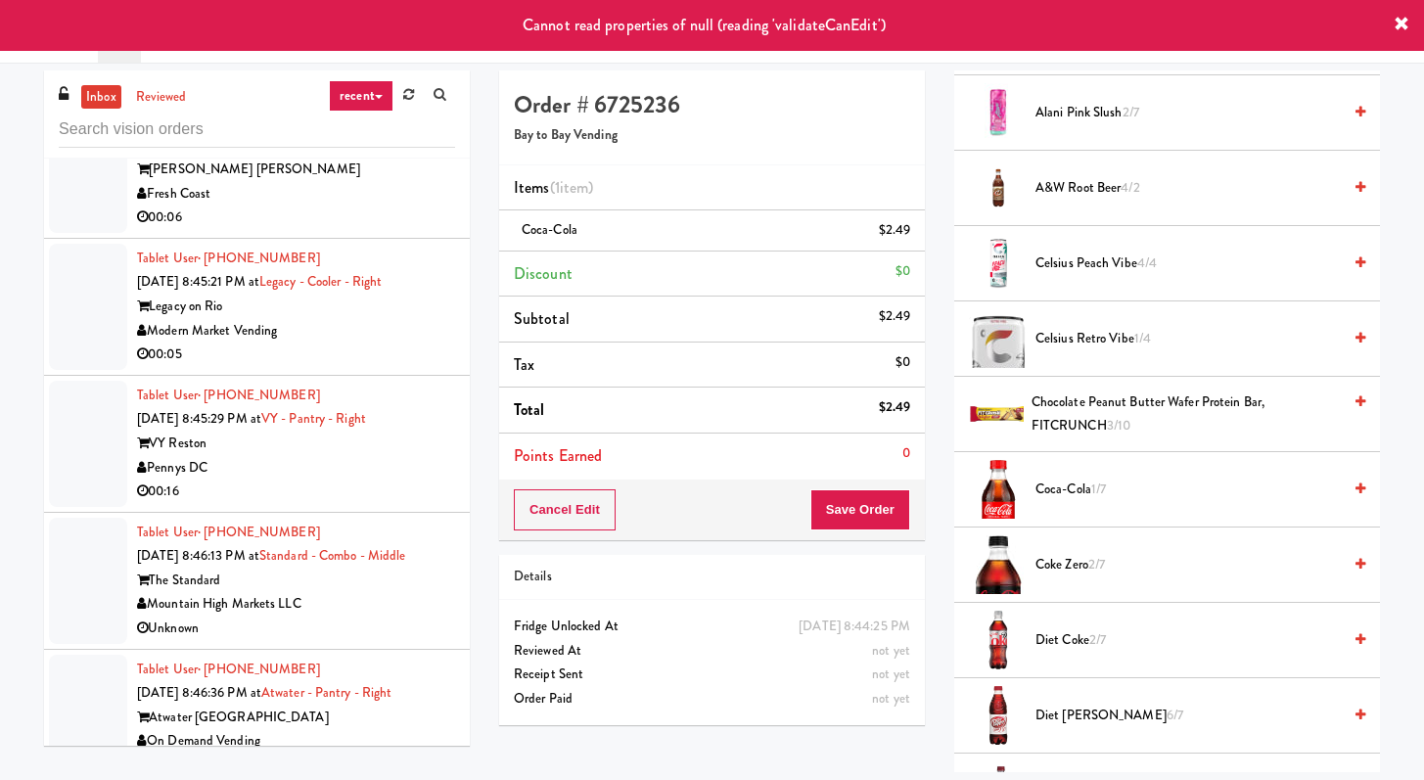
scroll to position [4486, 0]
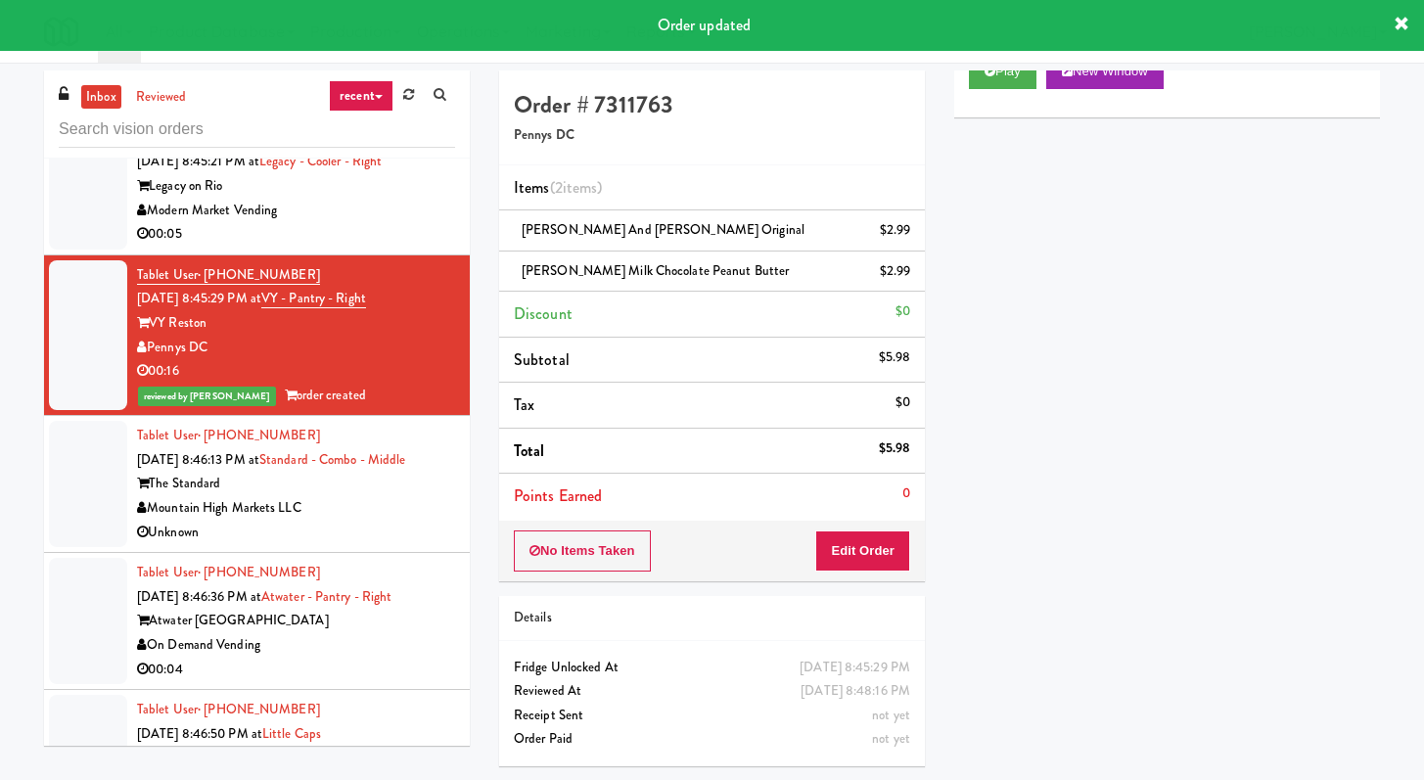
scroll to position [4510, 0]
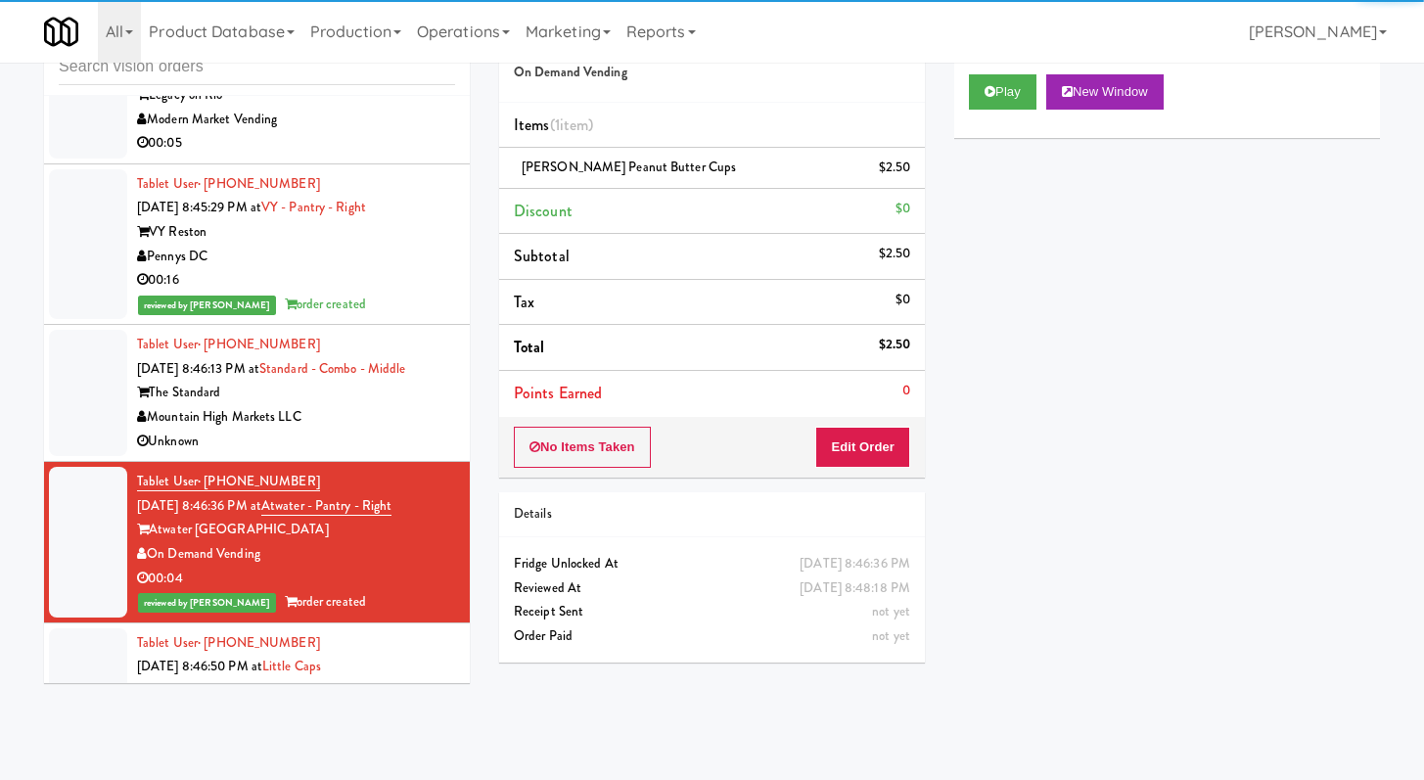
scroll to position [4534, 0]
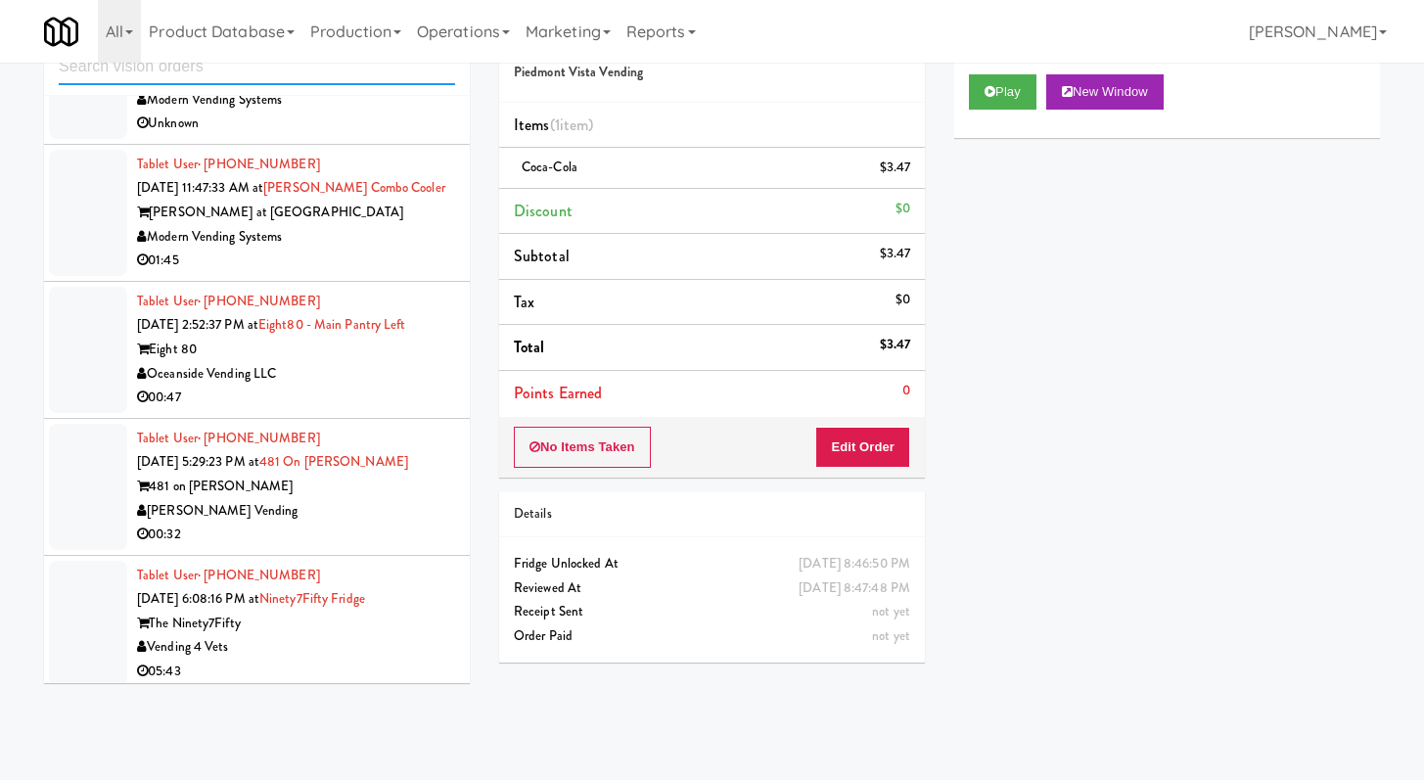
scroll to position [1302, 0]
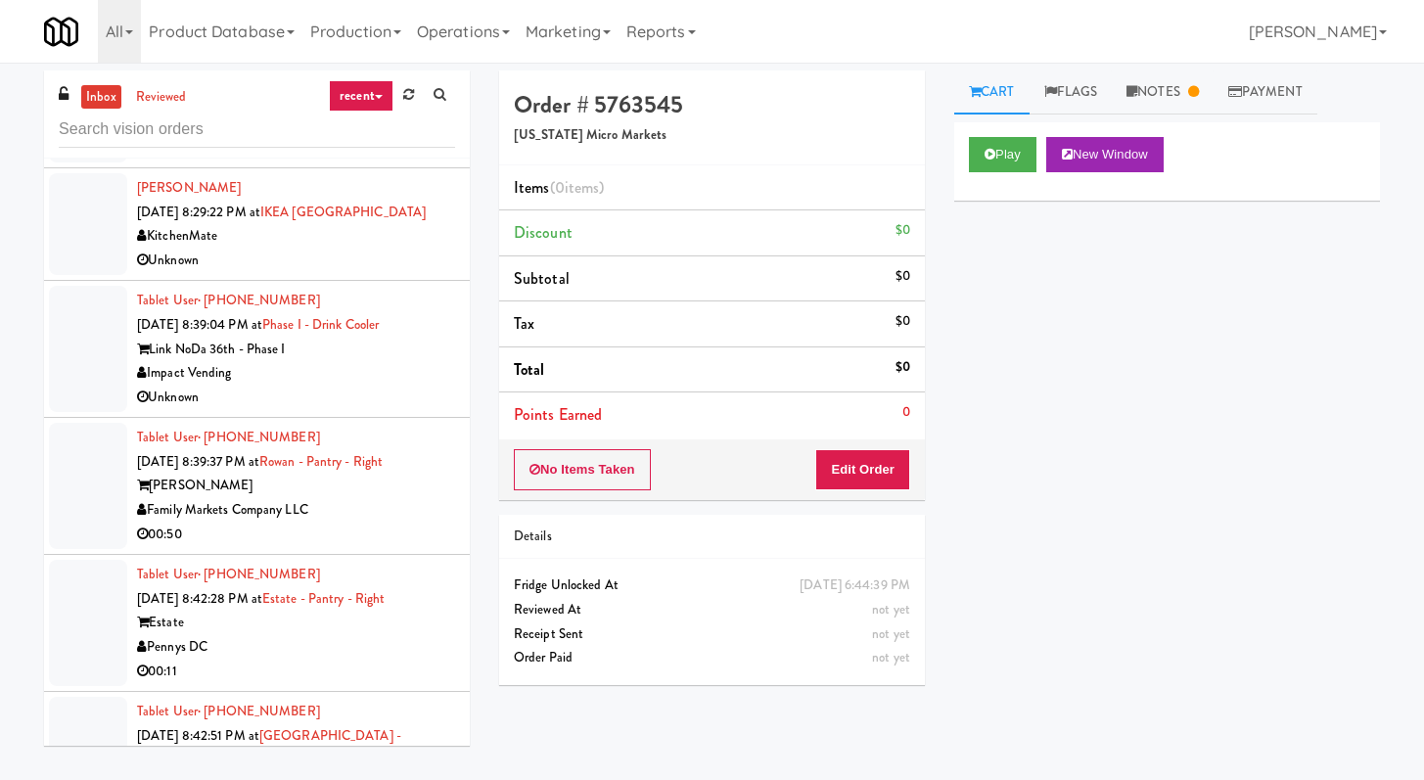
scroll to position [2089, 0]
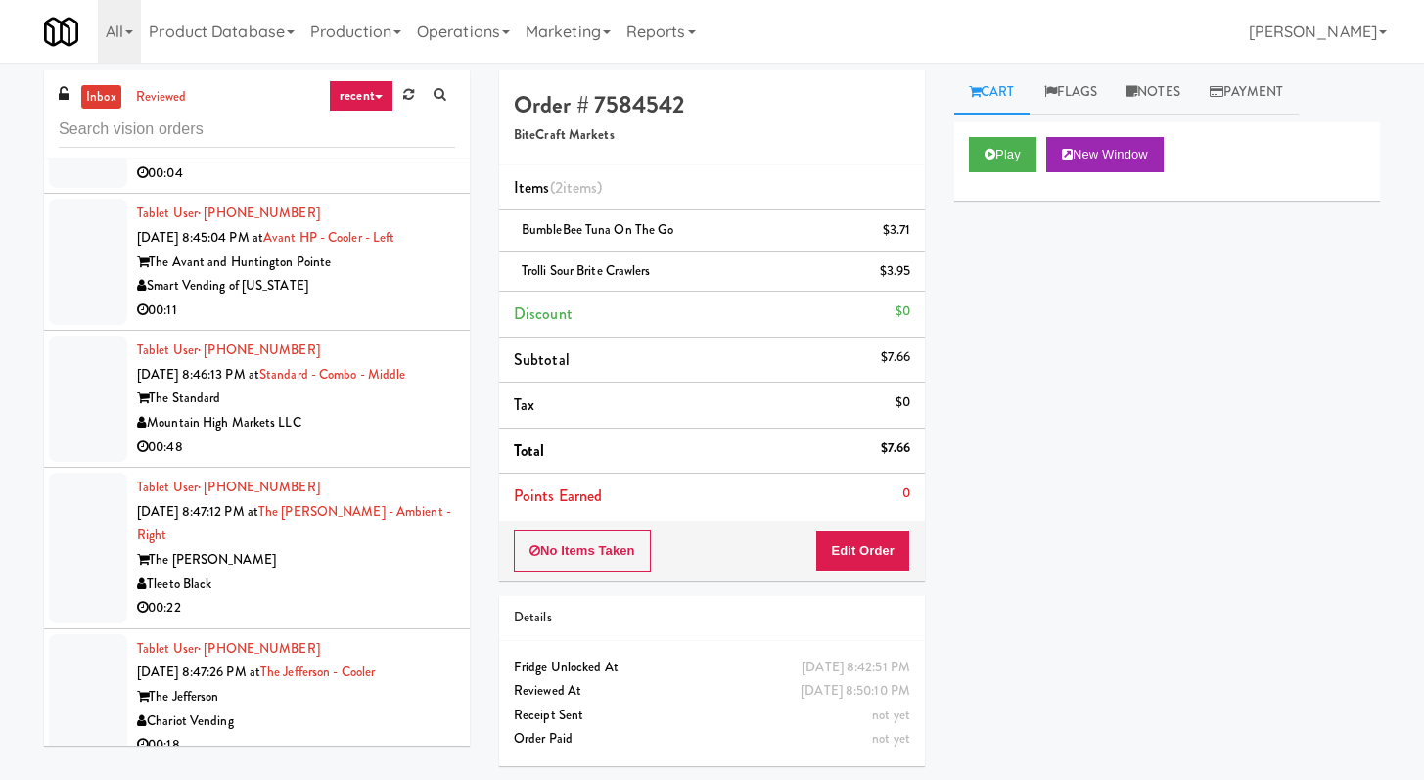
scroll to position [4066, 0]
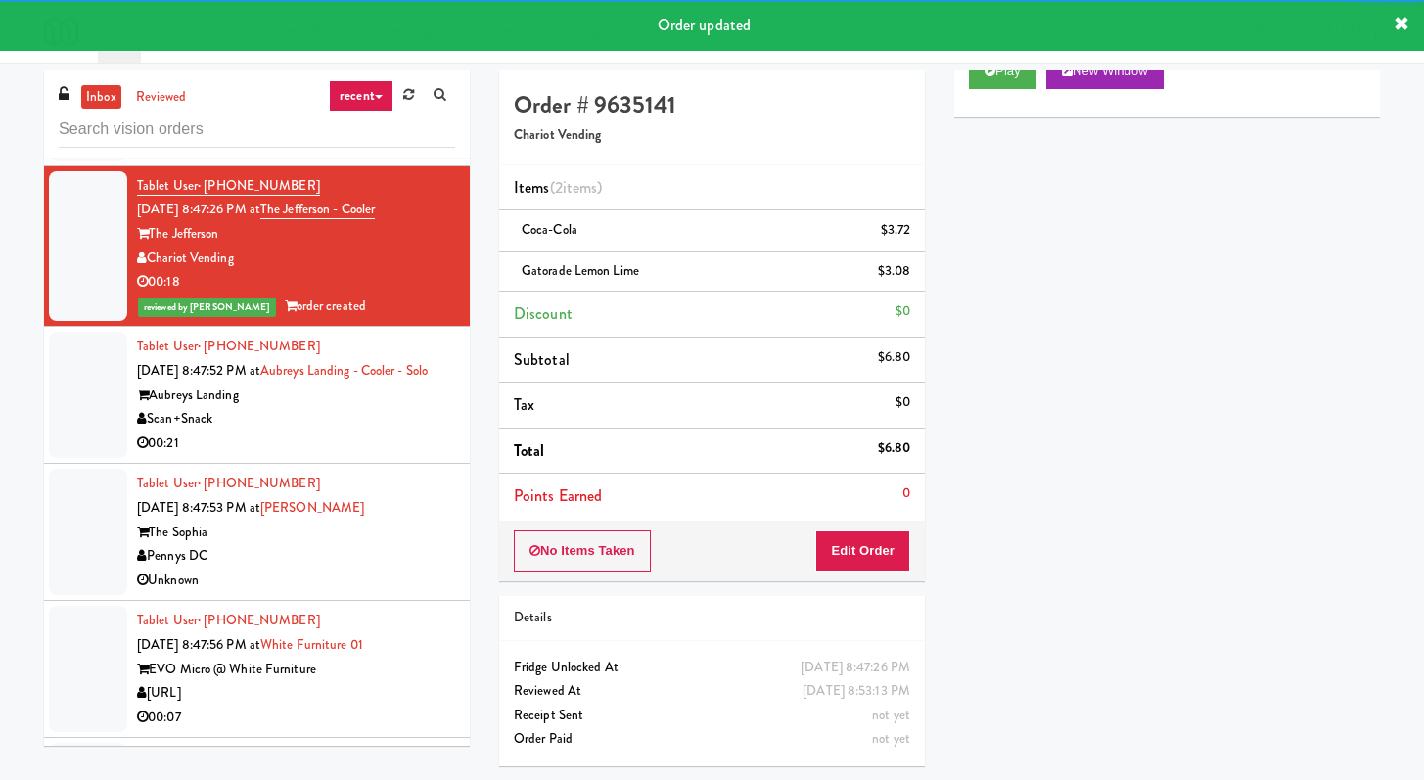
scroll to position [4284, 0]
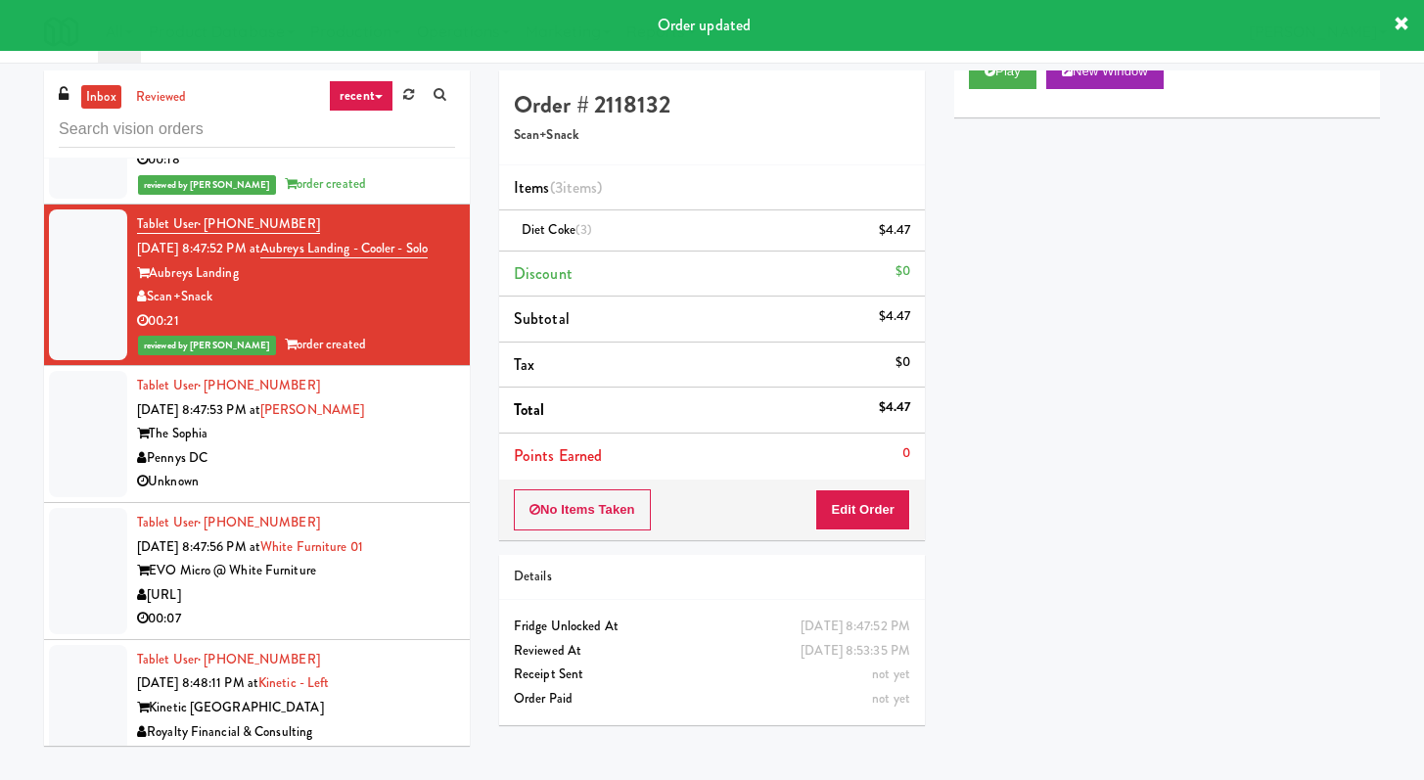
scroll to position [4307, 0]
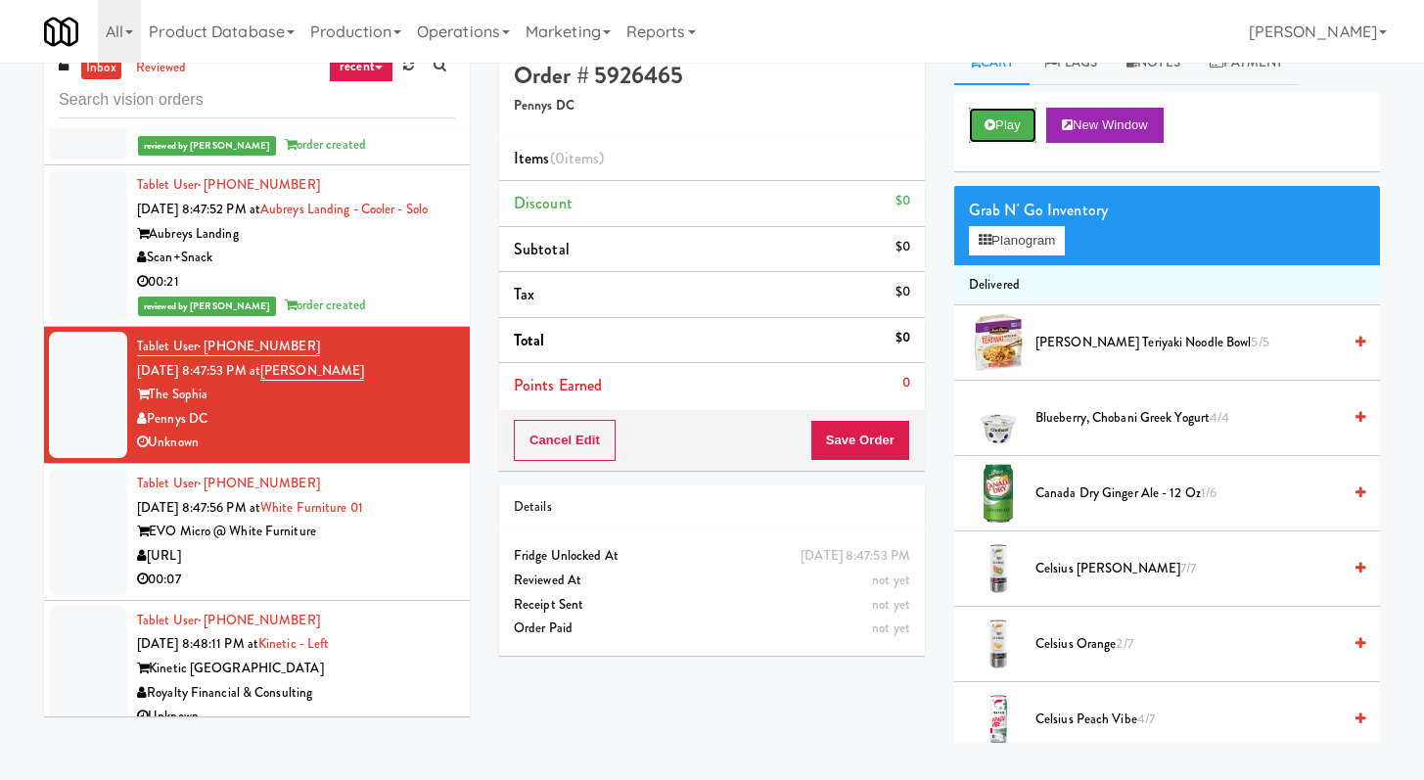
scroll to position [63, 0]
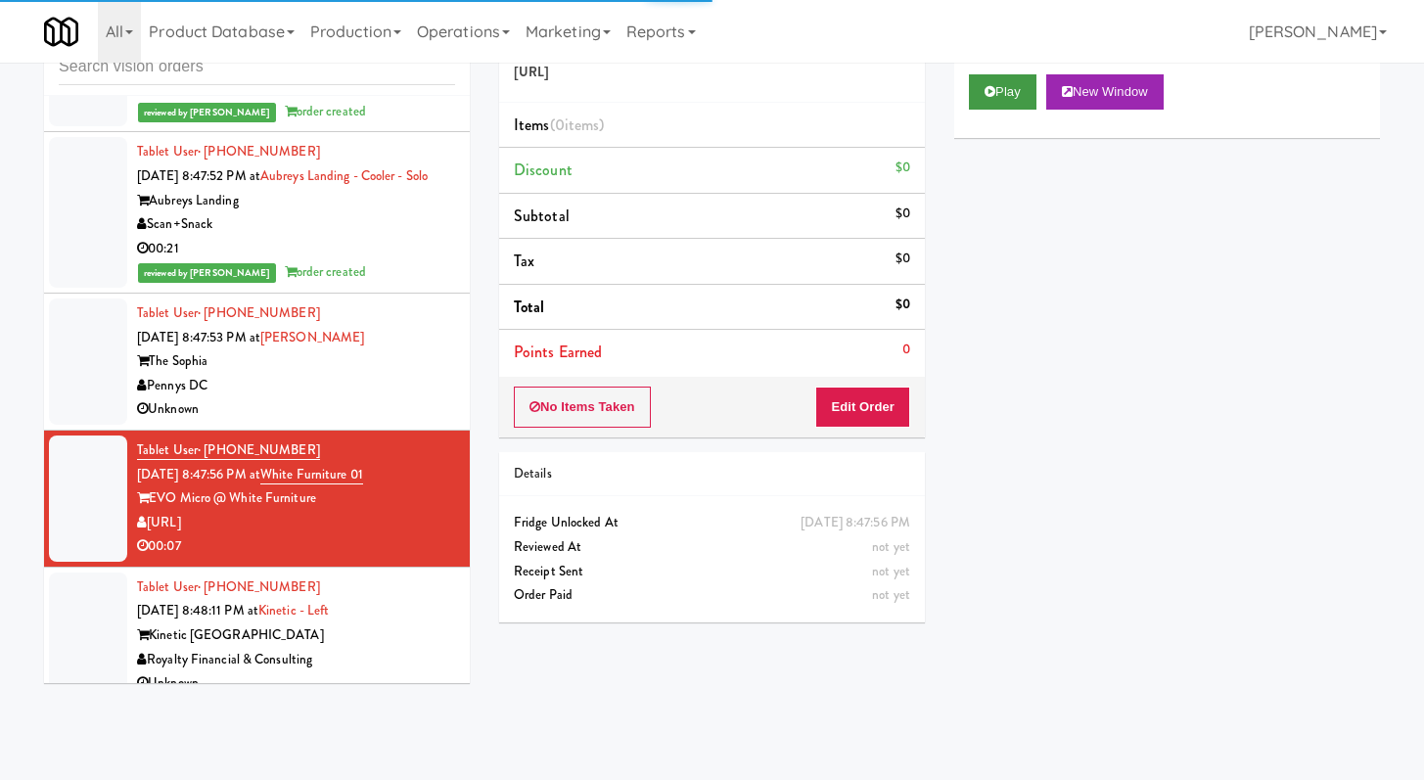
drag, startPoint x: 1036, startPoint y: 56, endPoint x: 998, endPoint y: 100, distance: 58.3
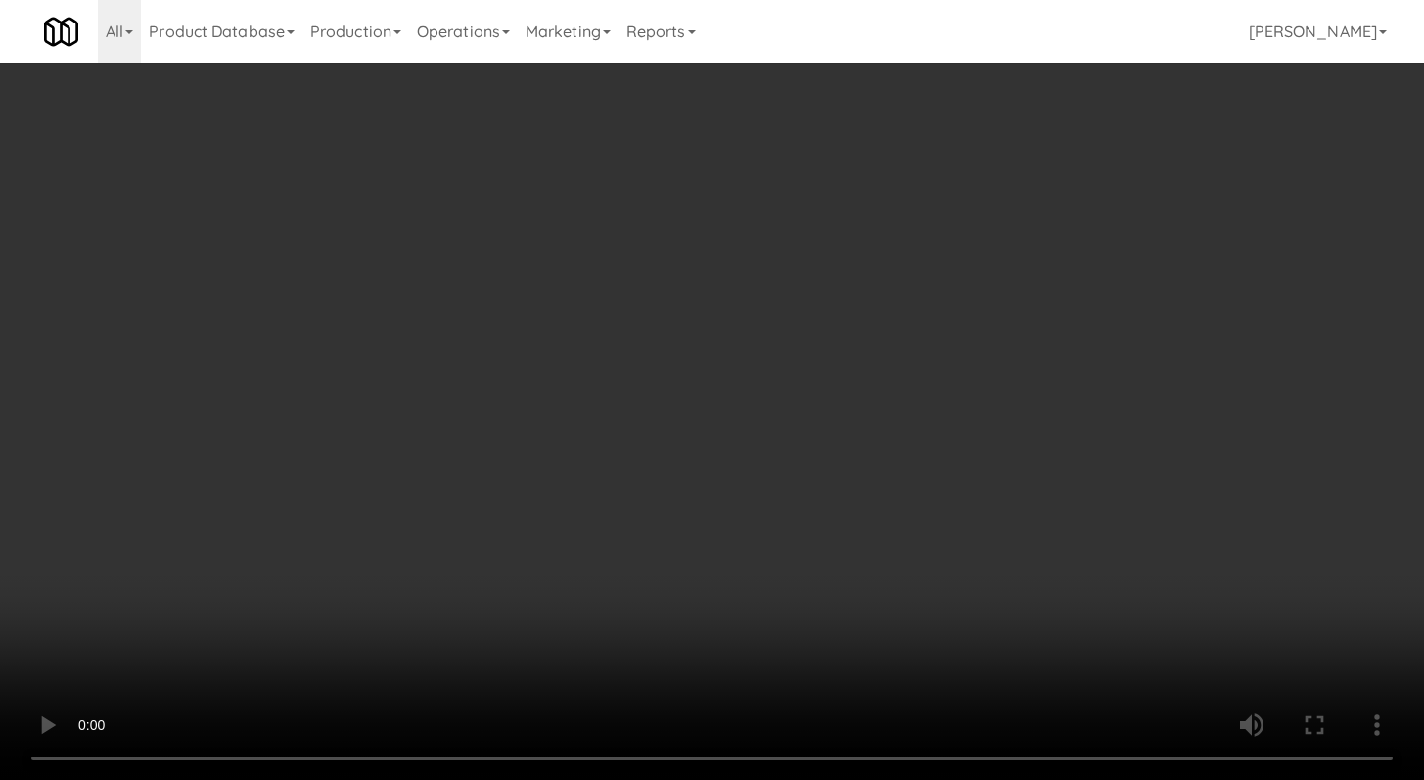
scroll to position [4284, 0]
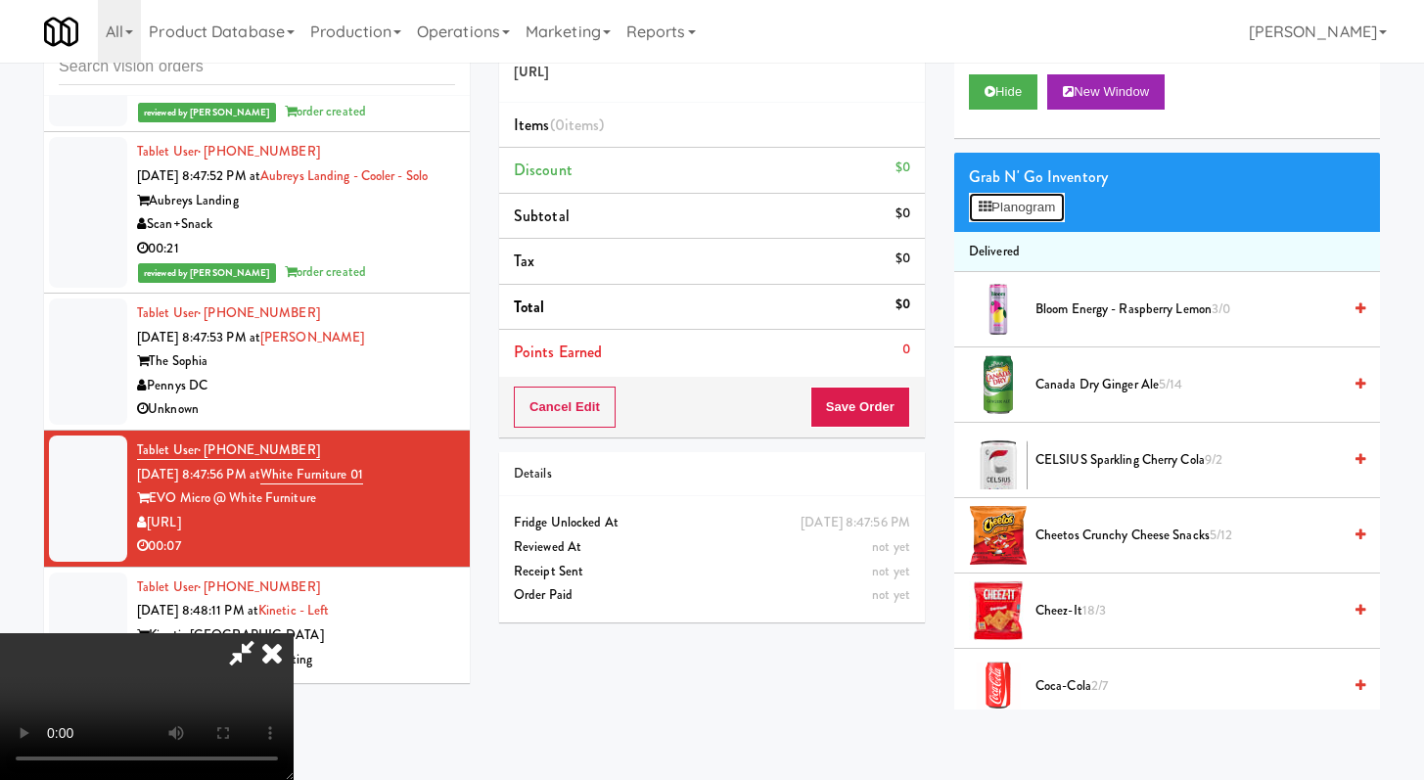
drag, startPoint x: 1025, startPoint y: 208, endPoint x: 1024, endPoint y: 217, distance: 9.8
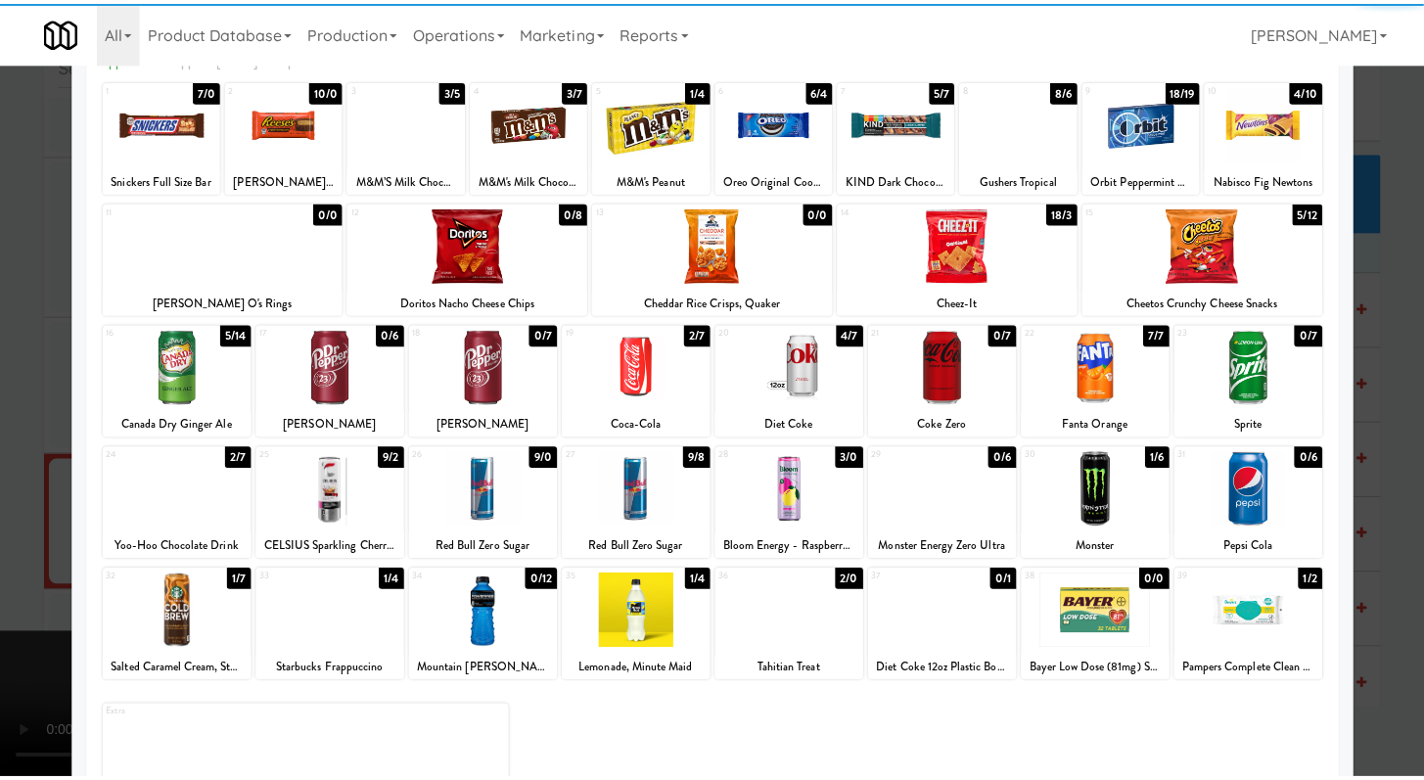
scroll to position [181, 0]
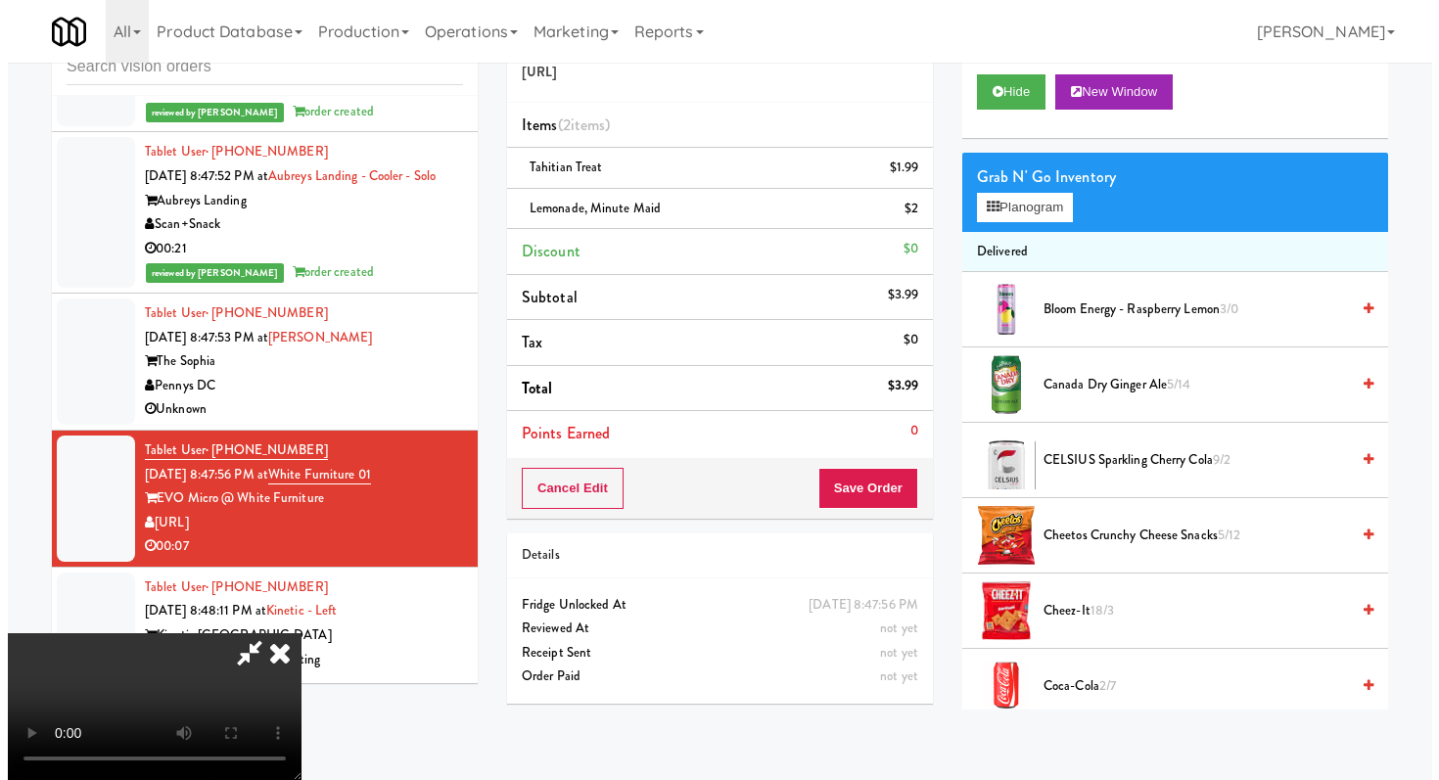
scroll to position [168, 0]
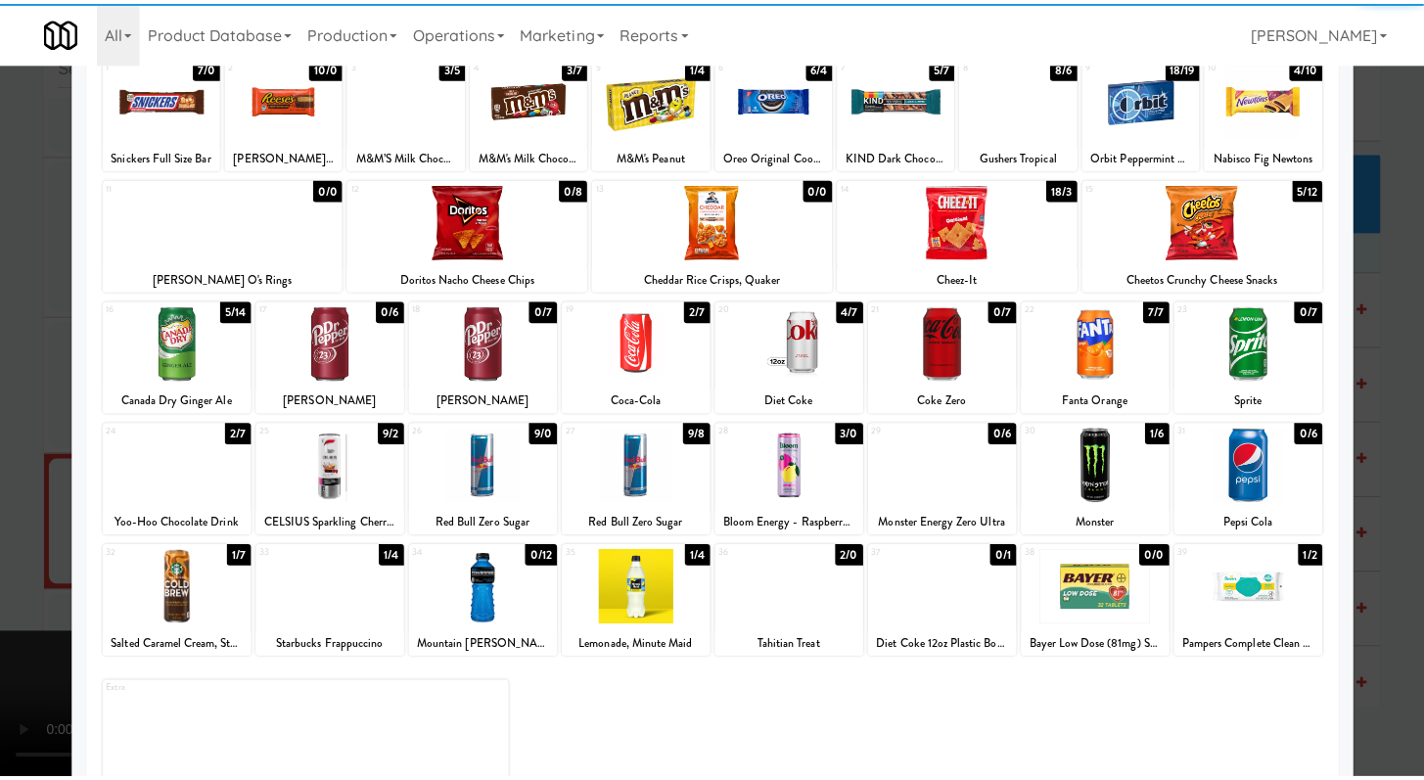
scroll to position [181, 0]
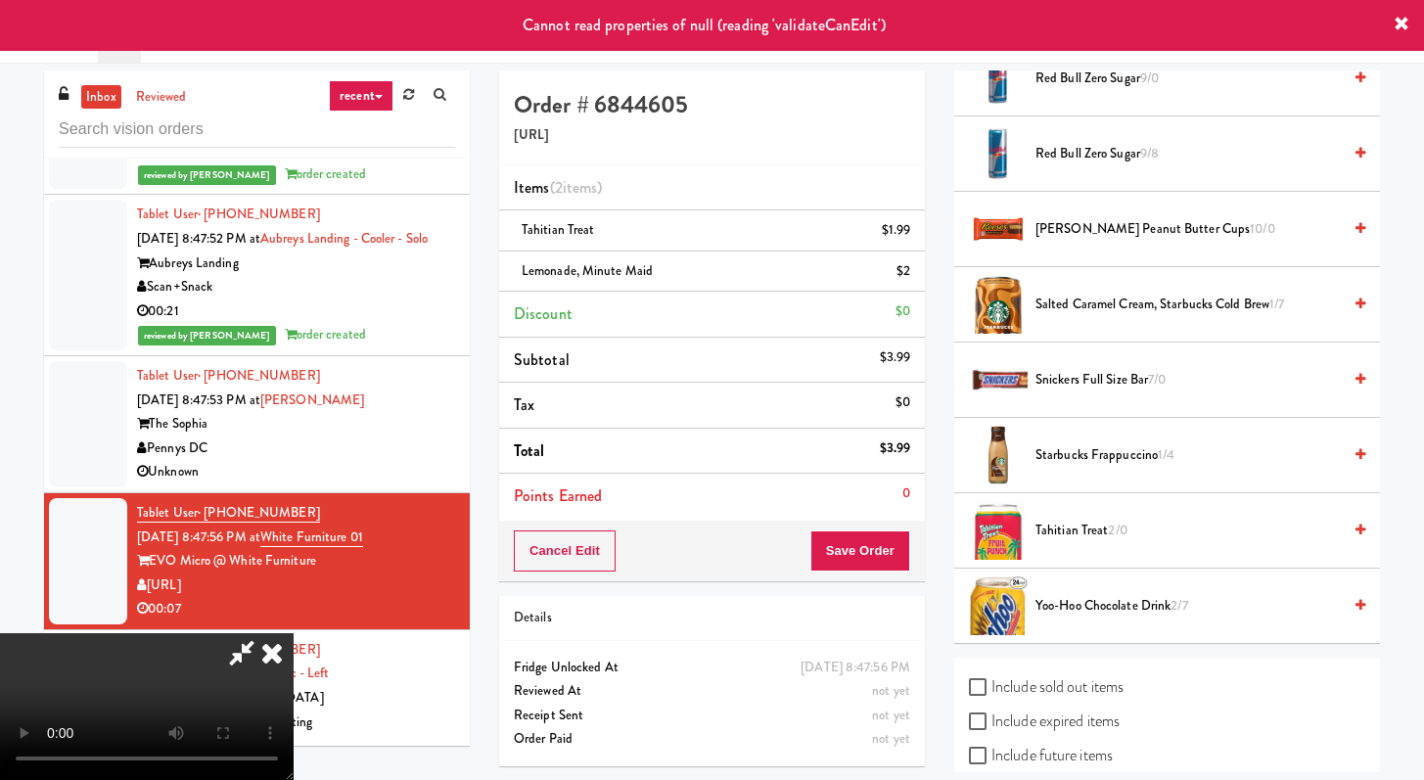
drag, startPoint x: 1398, startPoint y: 33, endPoint x: 875, endPoint y: 47, distance: 523.0
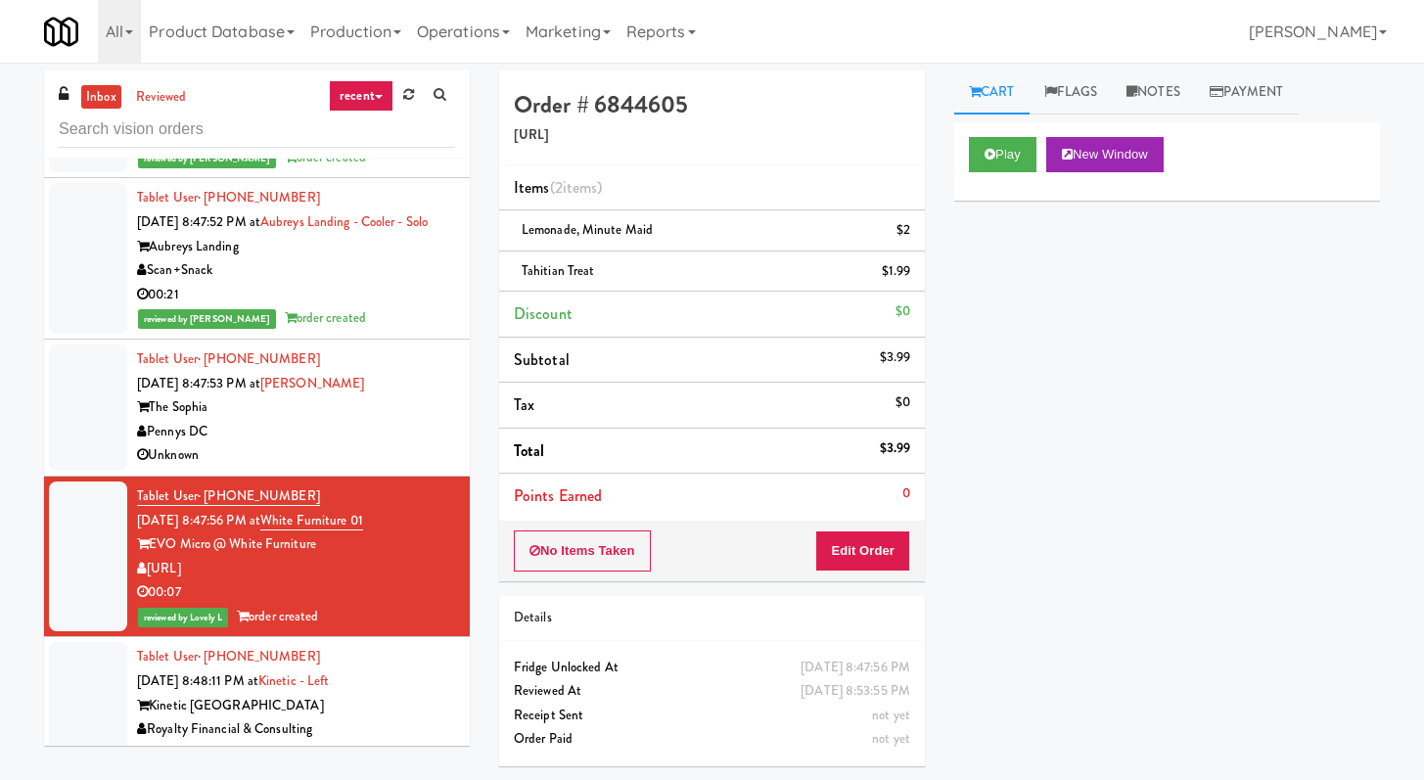
scroll to position [4332, 0]
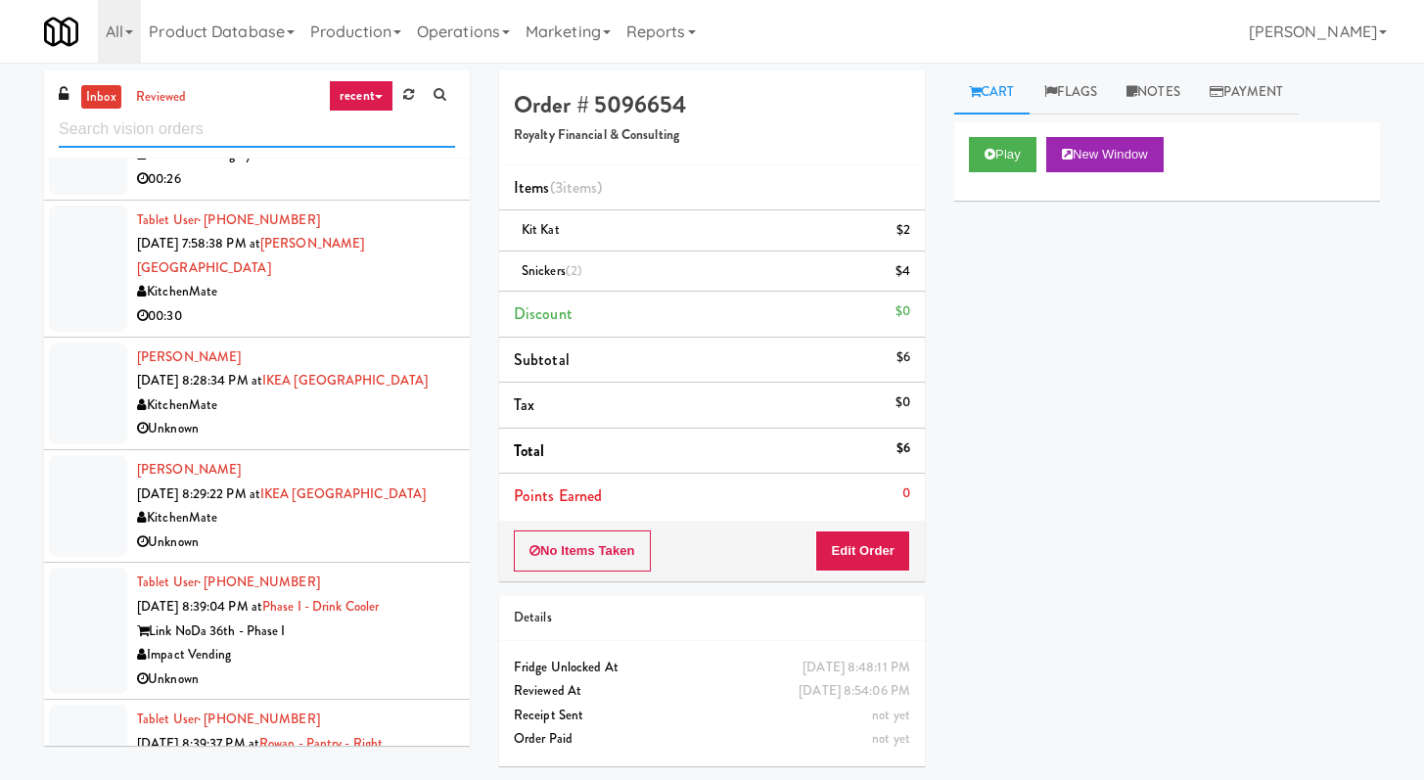
scroll to position [2000, 0]
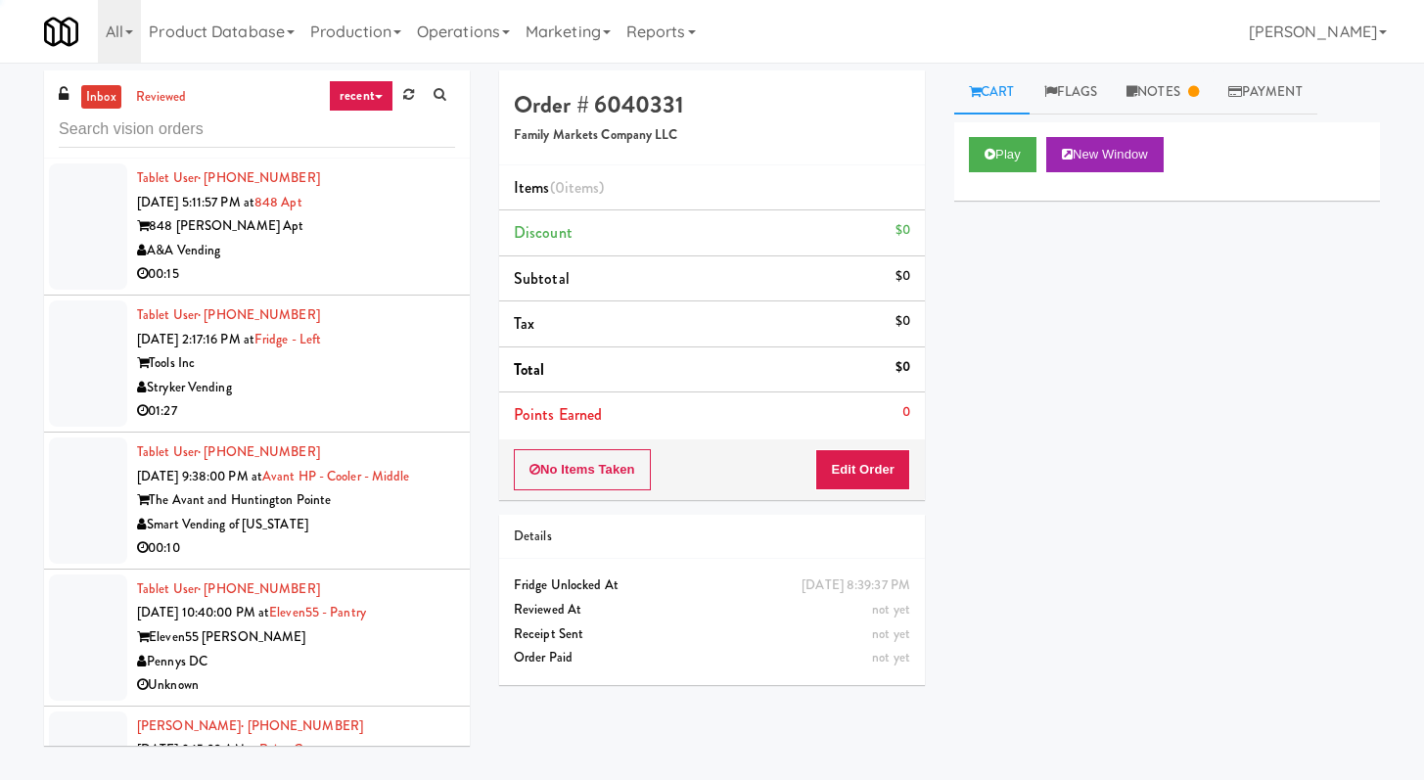
scroll to position [2000, 0]
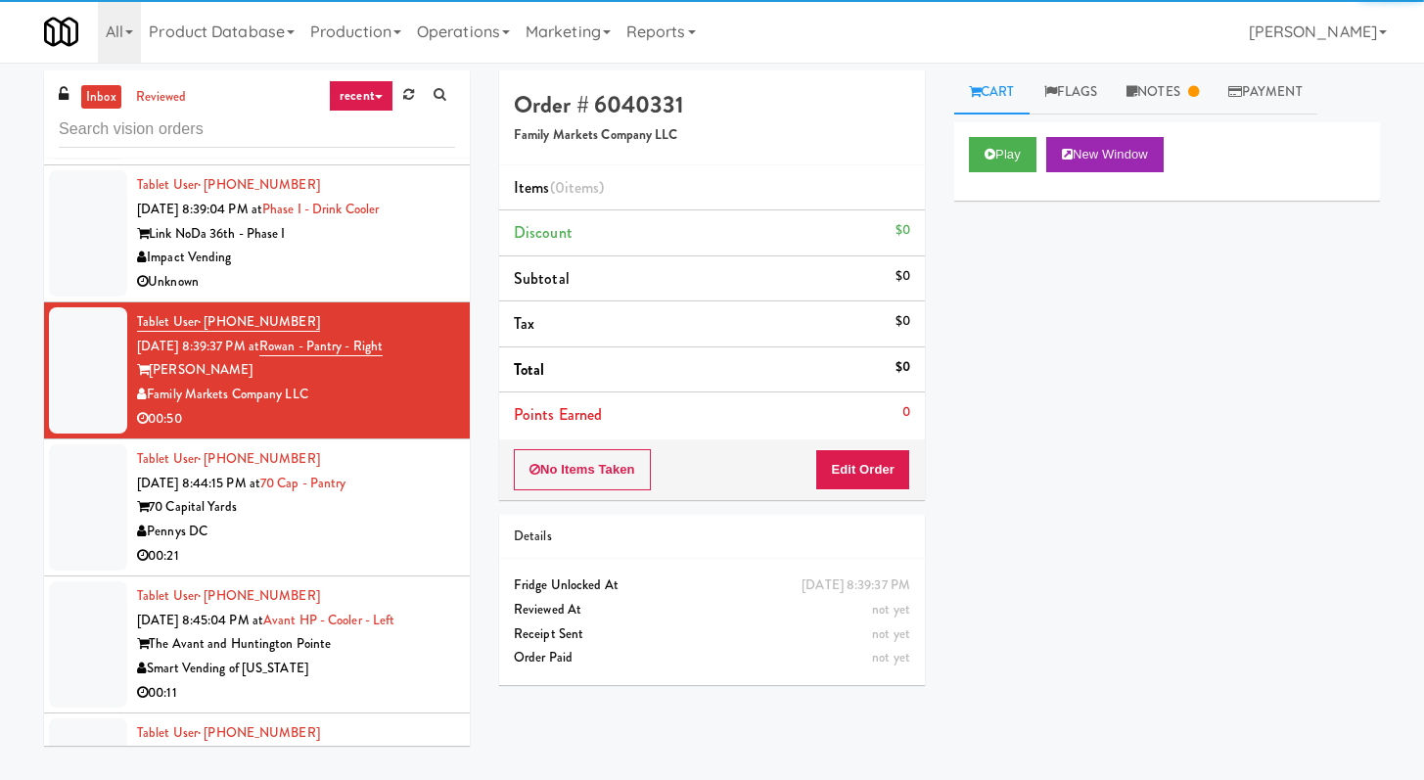
click at [420, 495] on div "70 Capital Yards" at bounding box center [296, 507] width 318 height 24
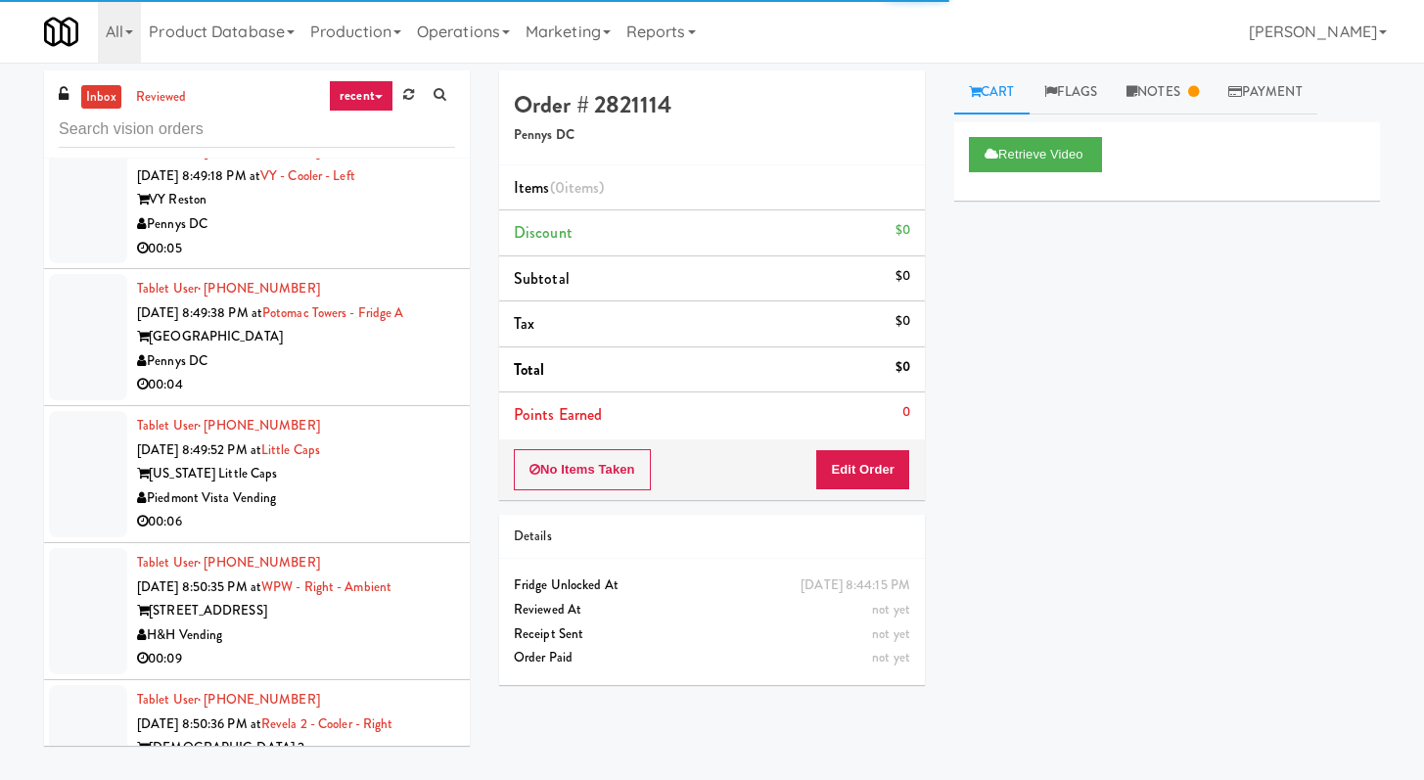
scroll to position [3295, 0]
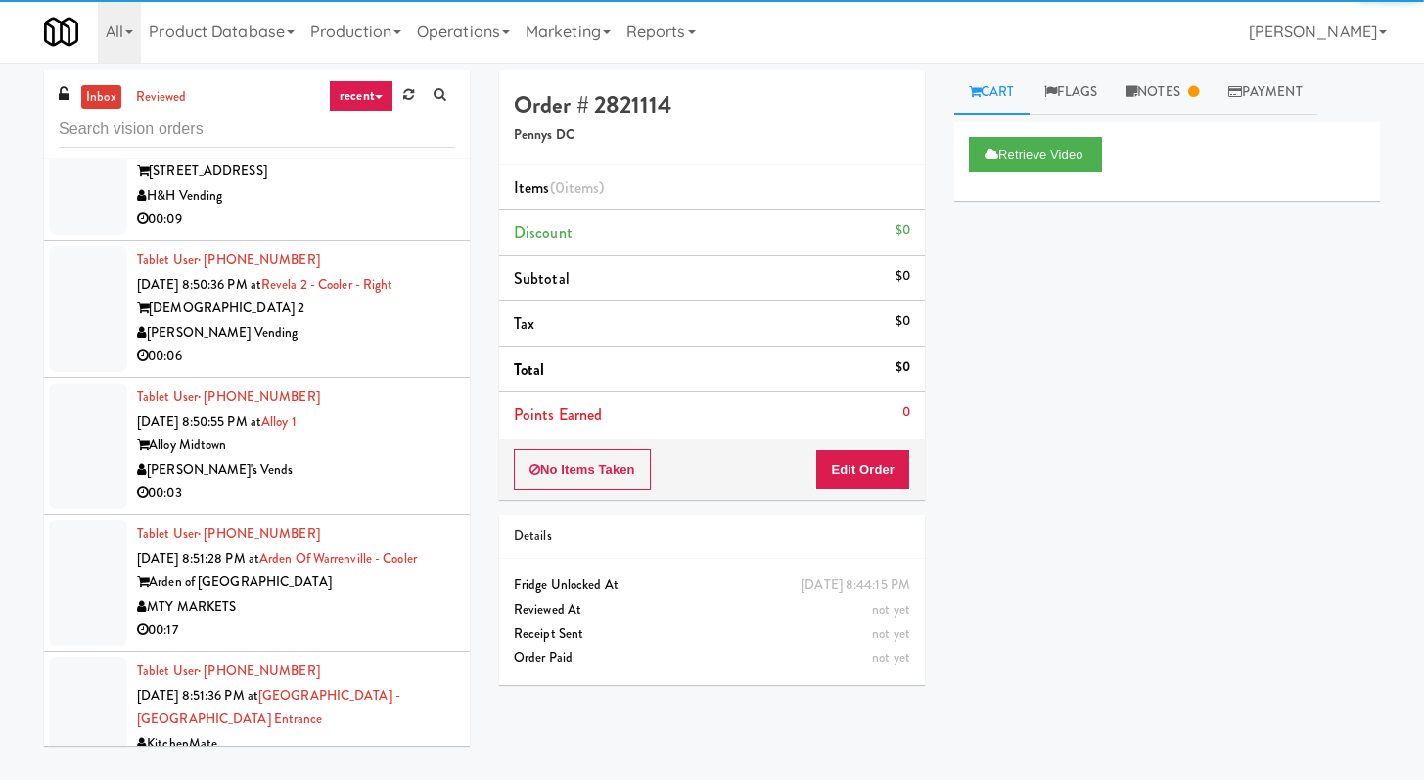
click at [412, 345] on div "00:06" at bounding box center [296, 357] width 318 height 24
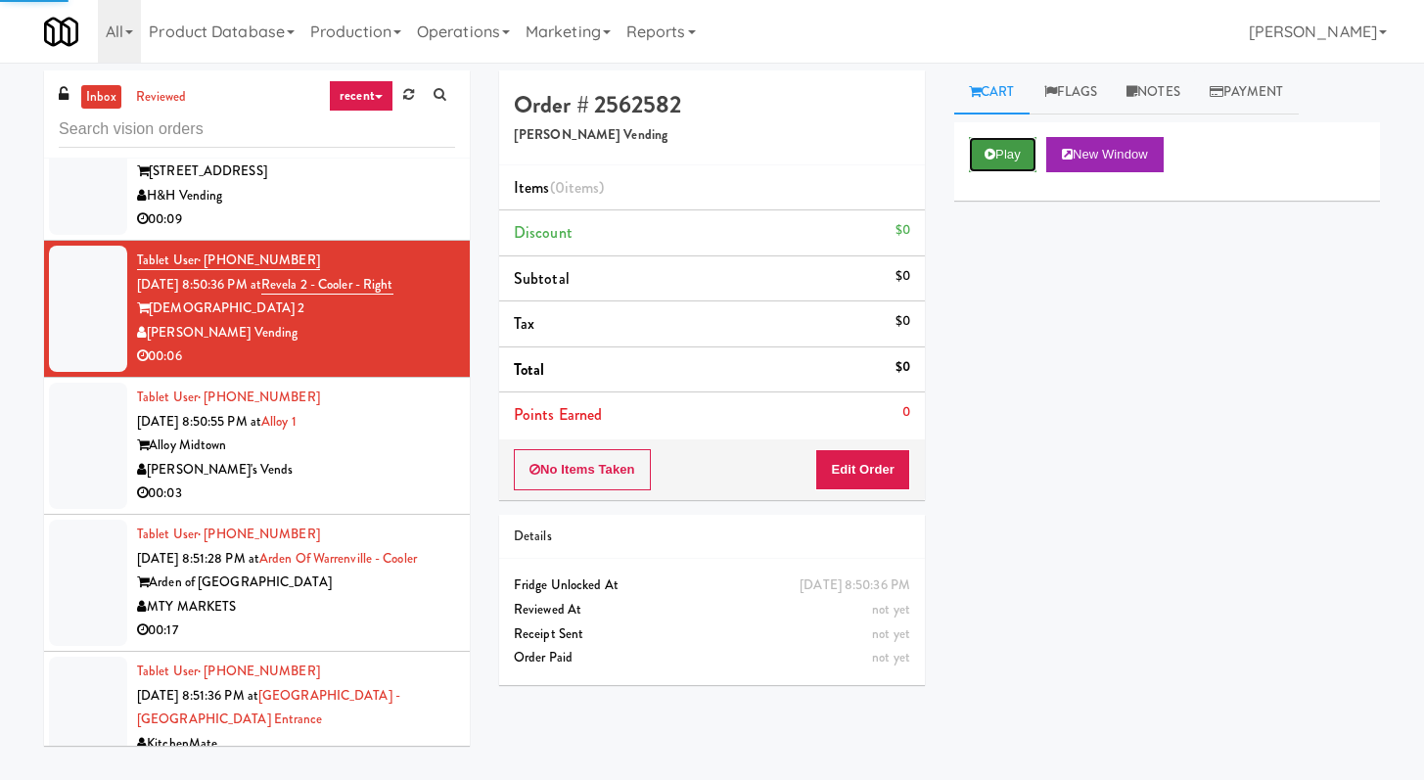
click at [1011, 150] on button "Play" at bounding box center [1003, 154] width 68 height 35
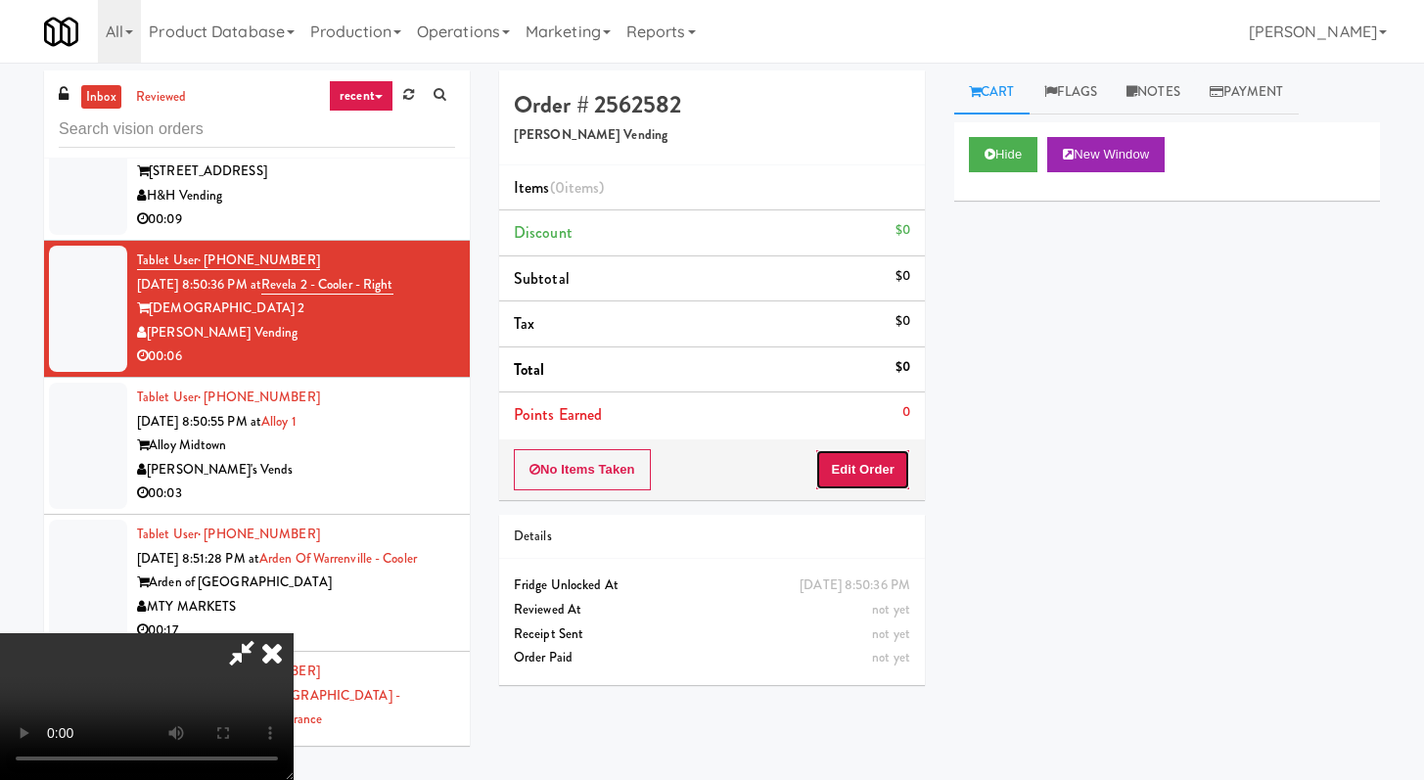
click at [862, 455] on button "Edit Order" at bounding box center [862, 469] width 95 height 41
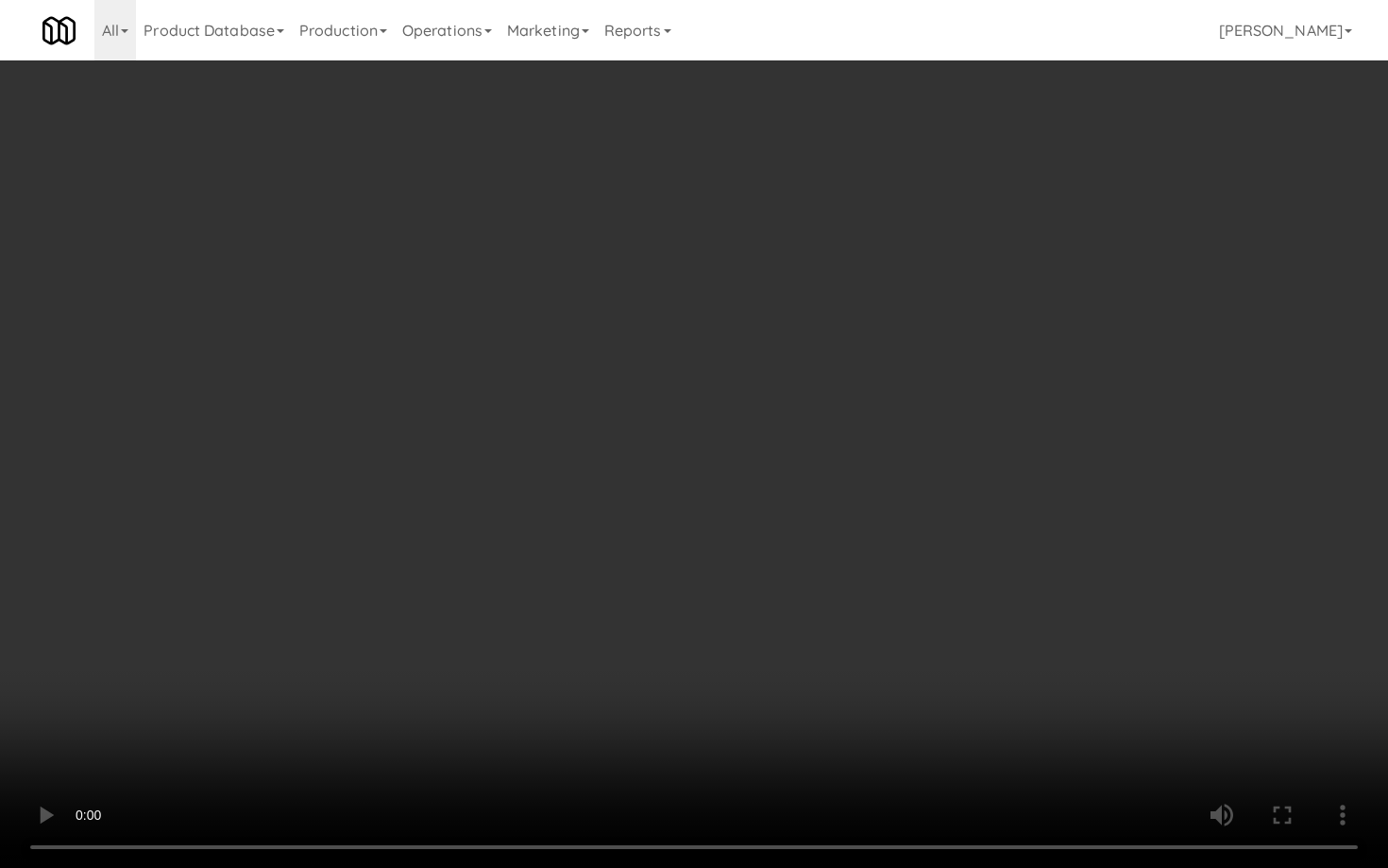
click at [1037, 740] on video at bounding box center [694, 434] width 1388 height 868
drag, startPoint x: 1037, startPoint y: 740, endPoint x: 1017, endPoint y: 716, distance: 31.2
click at [1037, 739] on video at bounding box center [694, 434] width 1388 height 868
click at [923, 668] on video at bounding box center [694, 434] width 1388 height 868
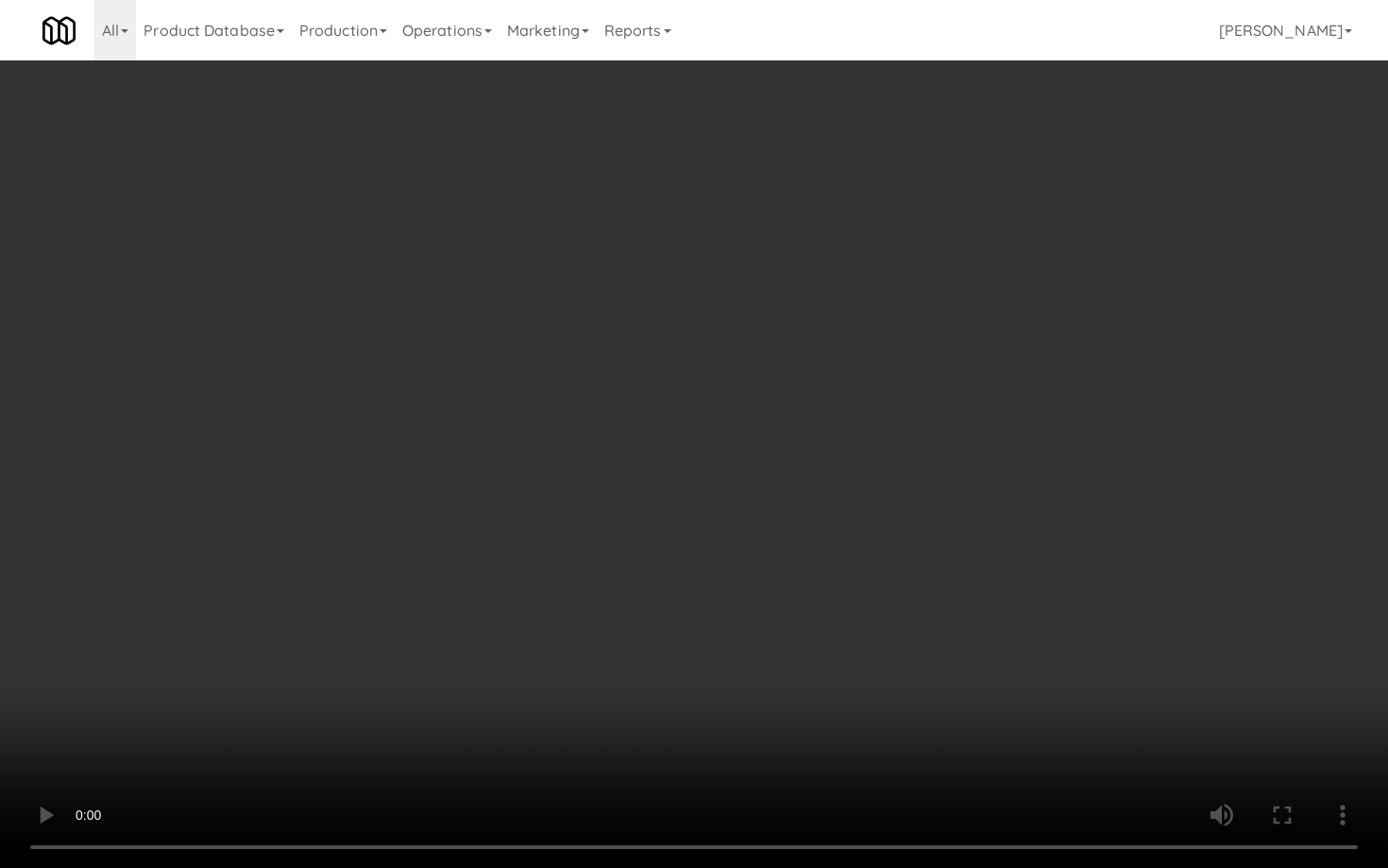
click at [923, 660] on video at bounding box center [694, 434] width 1388 height 868
click at [1033, 638] on video at bounding box center [694, 434] width 1388 height 868
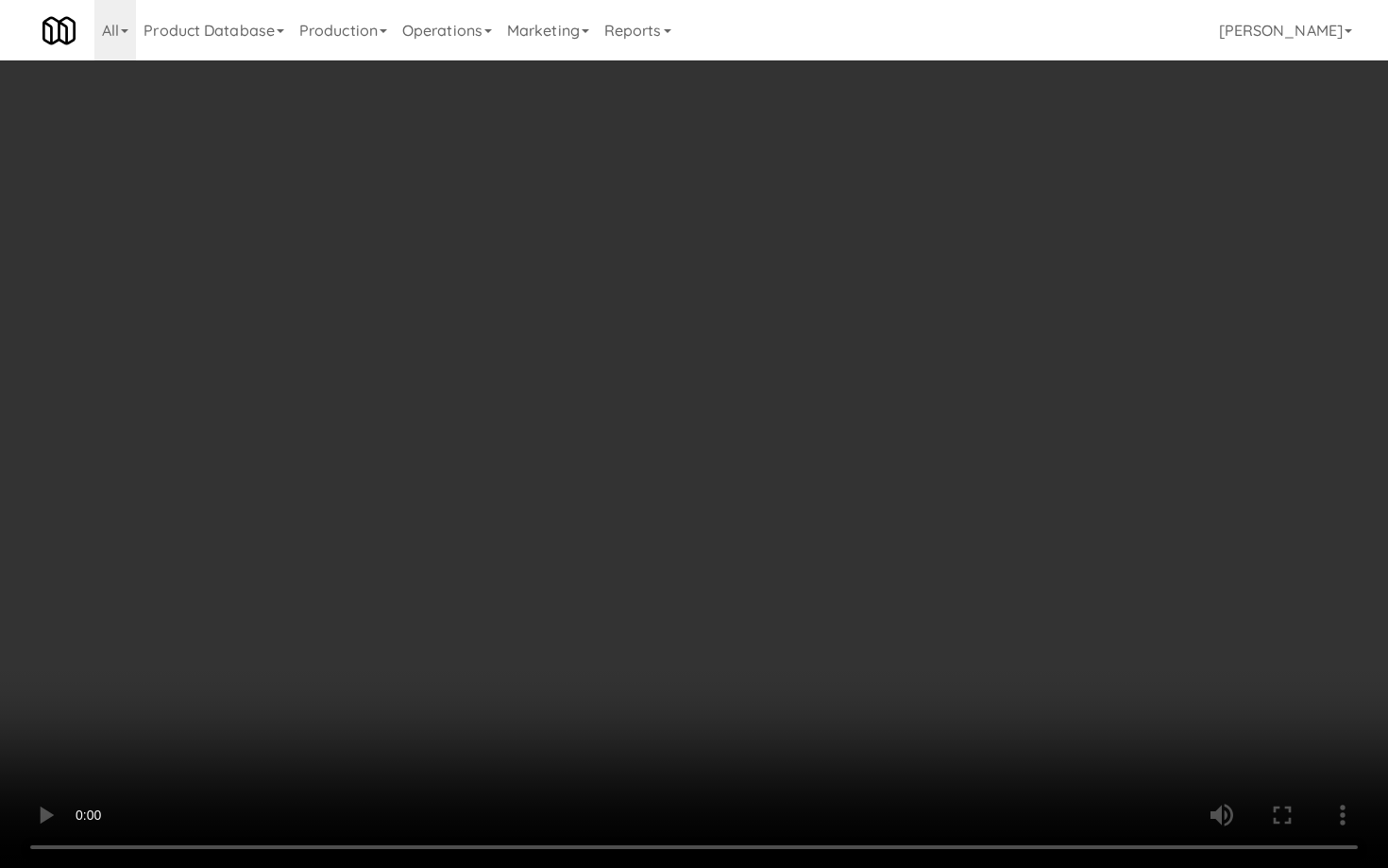
click at [1033, 638] on video at bounding box center [694, 434] width 1388 height 868
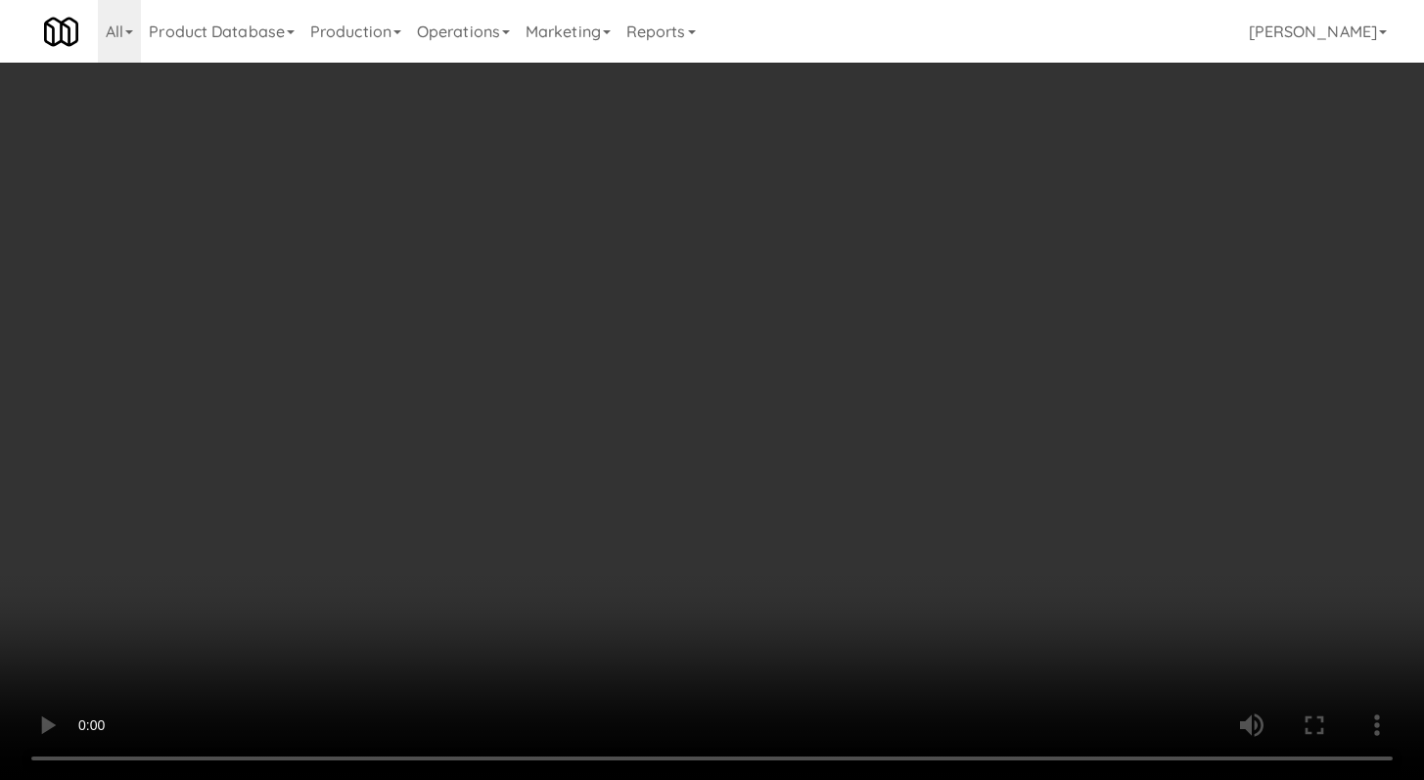
scroll to position [2805, 0]
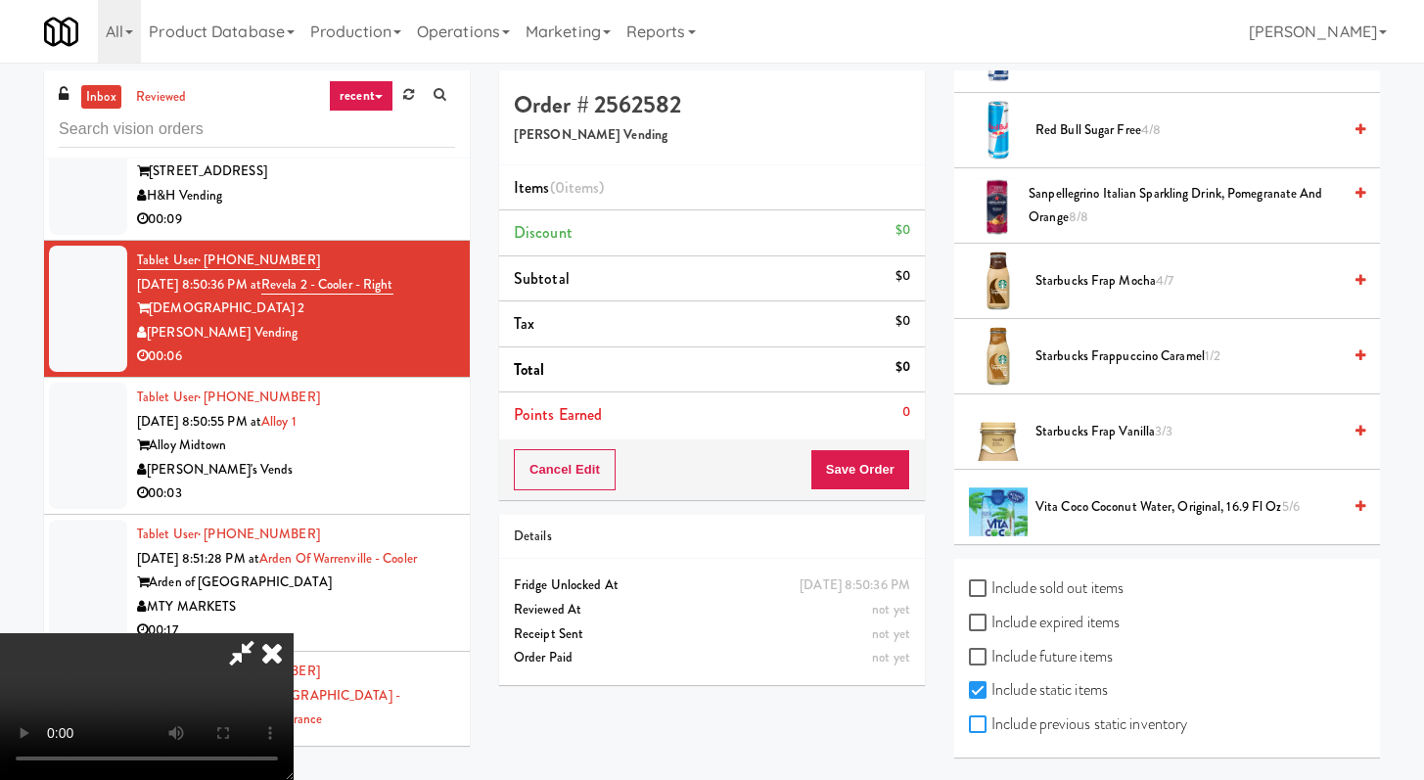
click at [986, 723] on input "Include previous static inventory" at bounding box center [980, 726] width 23 height 16
checkbox input "true"
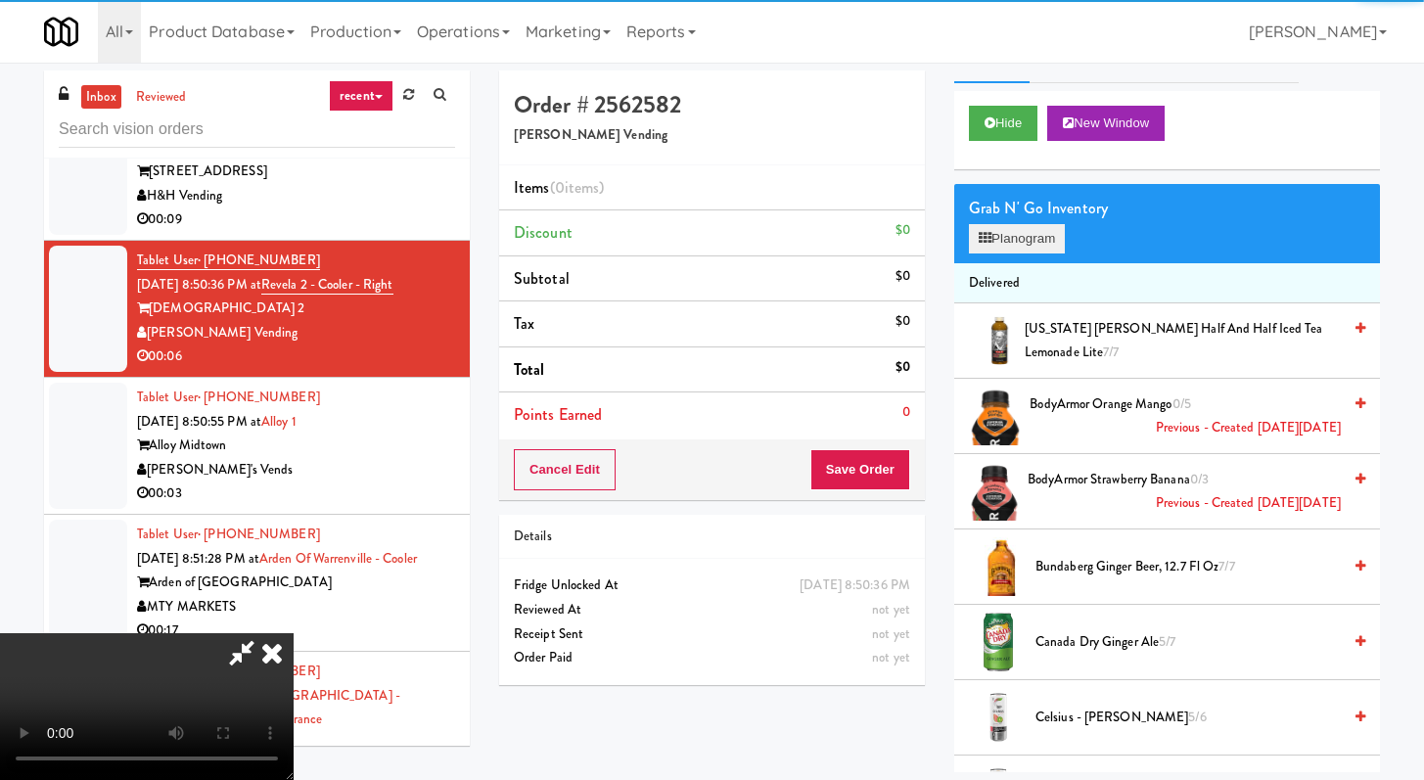
scroll to position [0, 0]
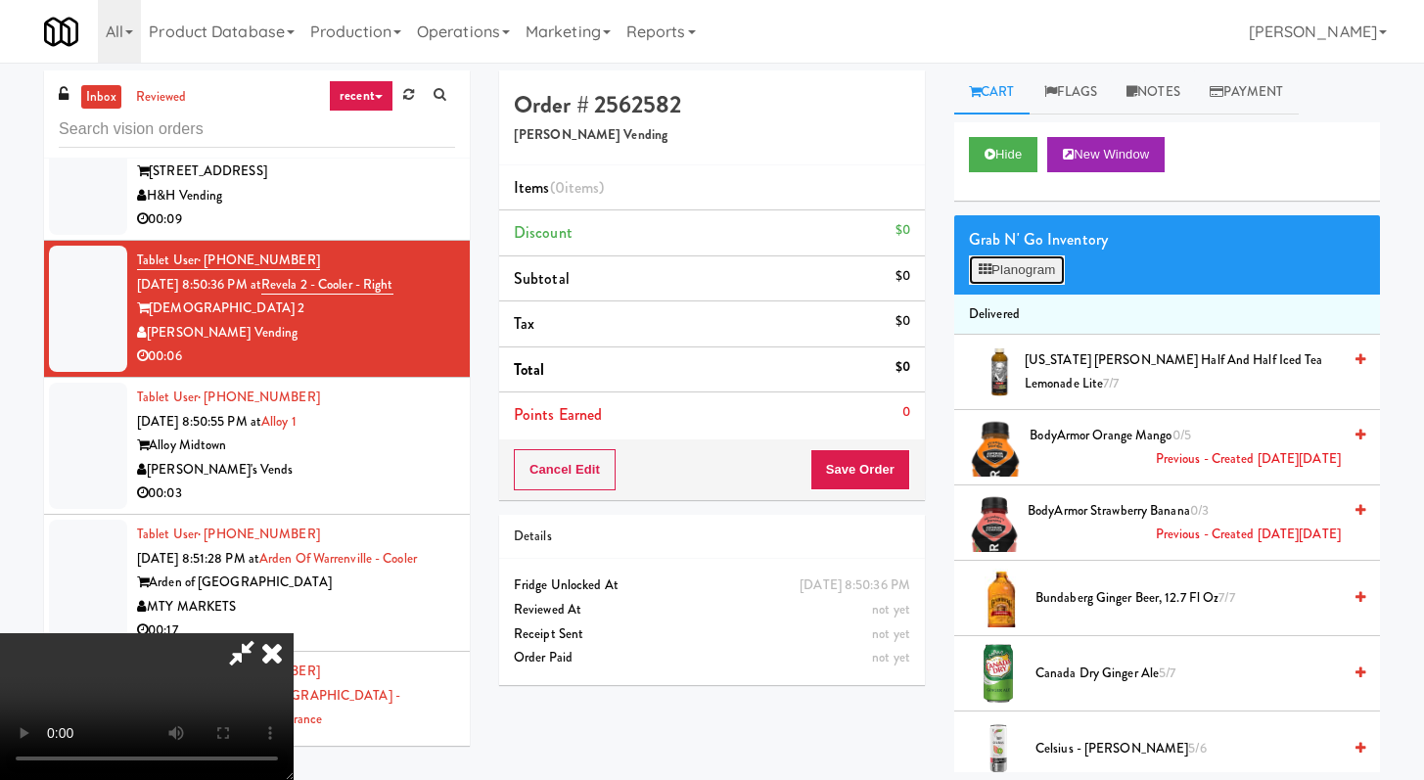
click at [1032, 256] on button "Planogram" at bounding box center [1017, 270] width 96 height 29
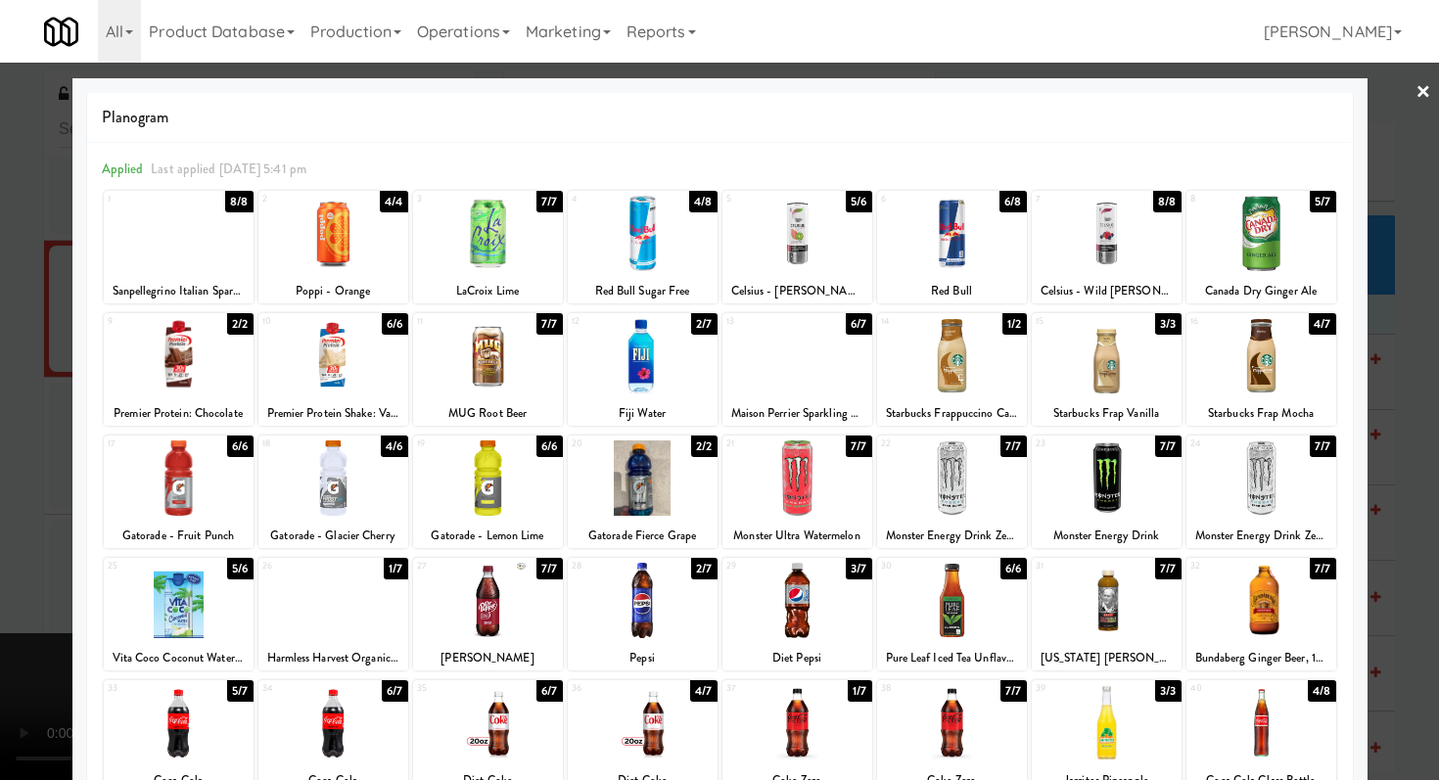
click at [801, 401] on div "Maison Perrier Sparkling Water" at bounding box center [797, 413] width 144 height 24
click at [782, 373] on div at bounding box center [797, 355] width 150 height 75
click at [0, 396] on div at bounding box center [719, 390] width 1439 height 780
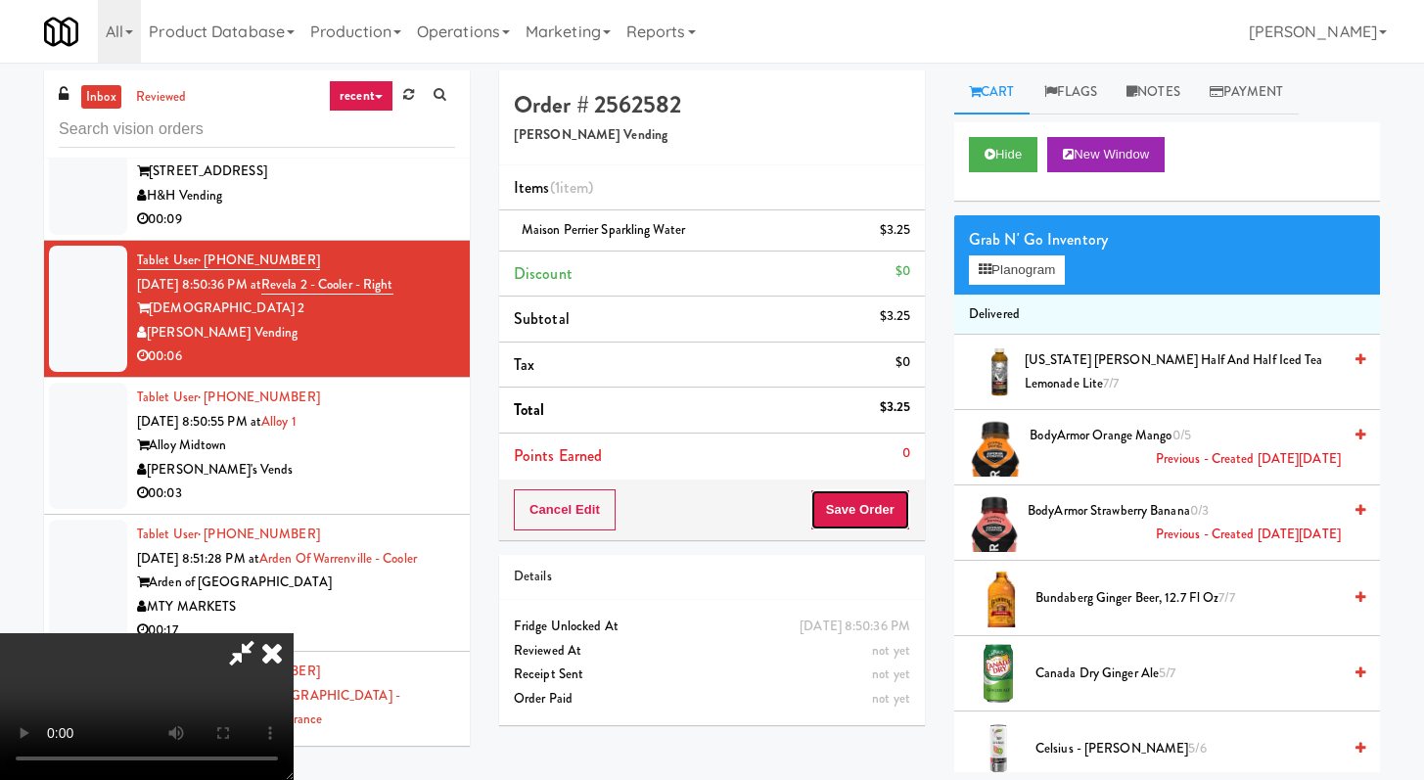
click at [856, 503] on button "Save Order" at bounding box center [861, 509] width 100 height 41
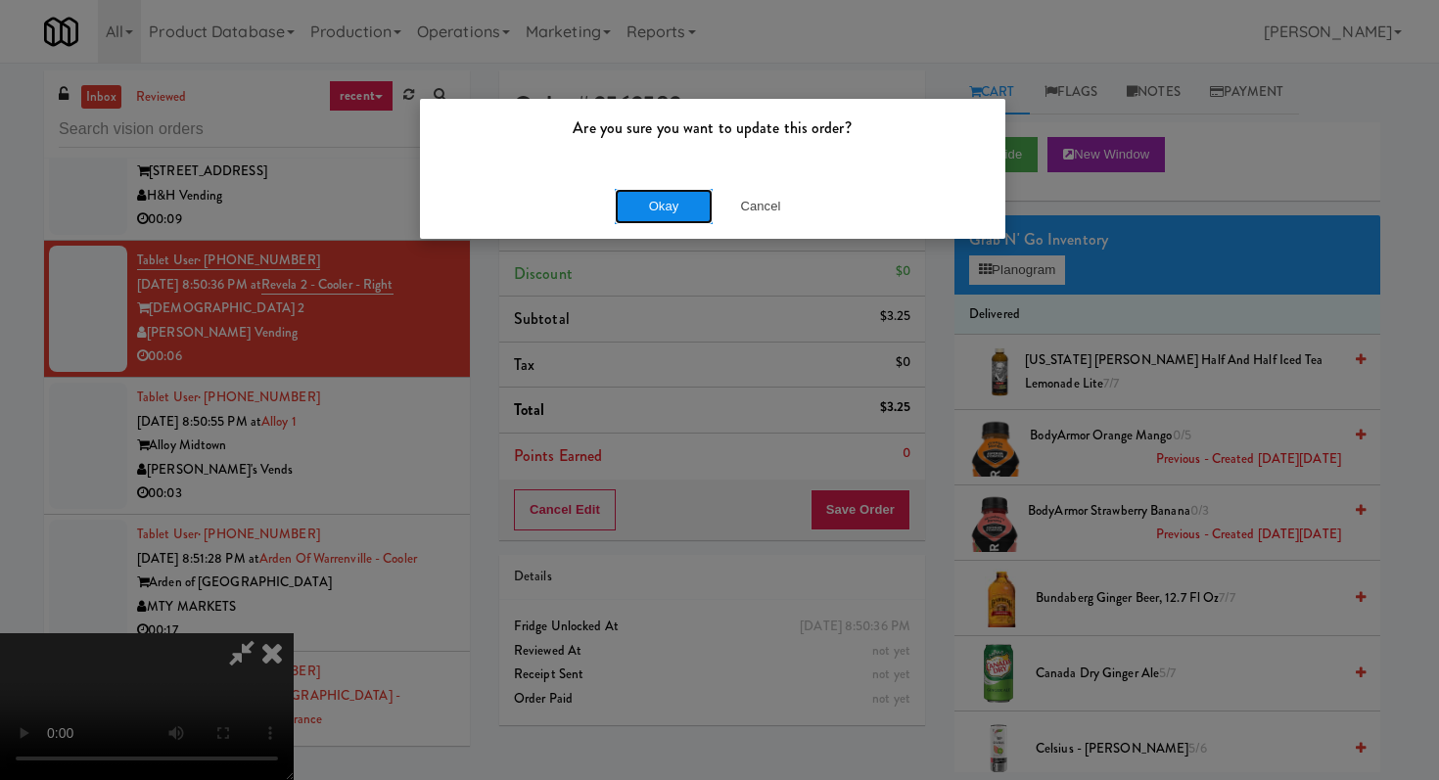
click at [685, 199] on button "Okay" at bounding box center [664, 206] width 98 height 35
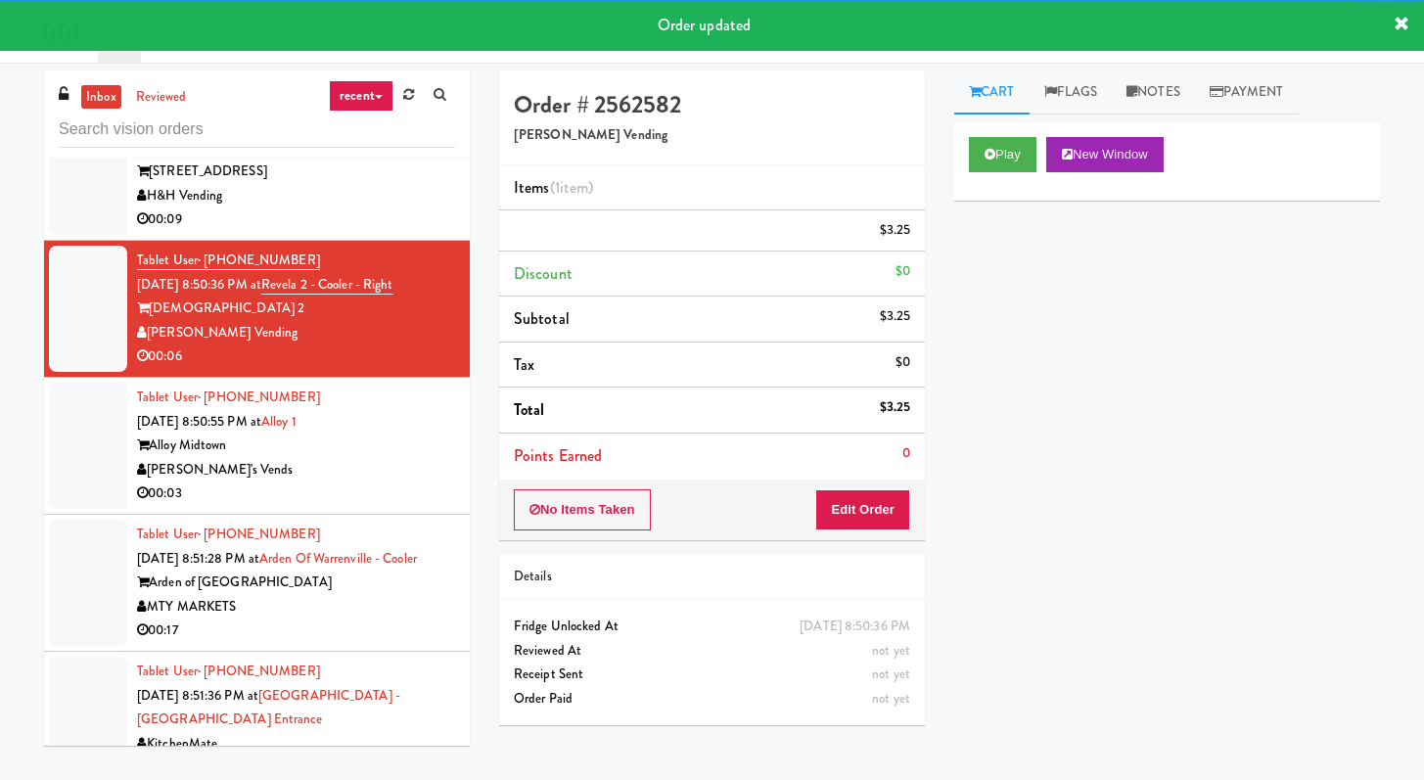
click at [435, 468] on div "Tablet User · (406) 565-1910 [DATE] 8:50:55 PM at Alloy 1 Alloy Midtown [PERSON…" at bounding box center [296, 446] width 318 height 120
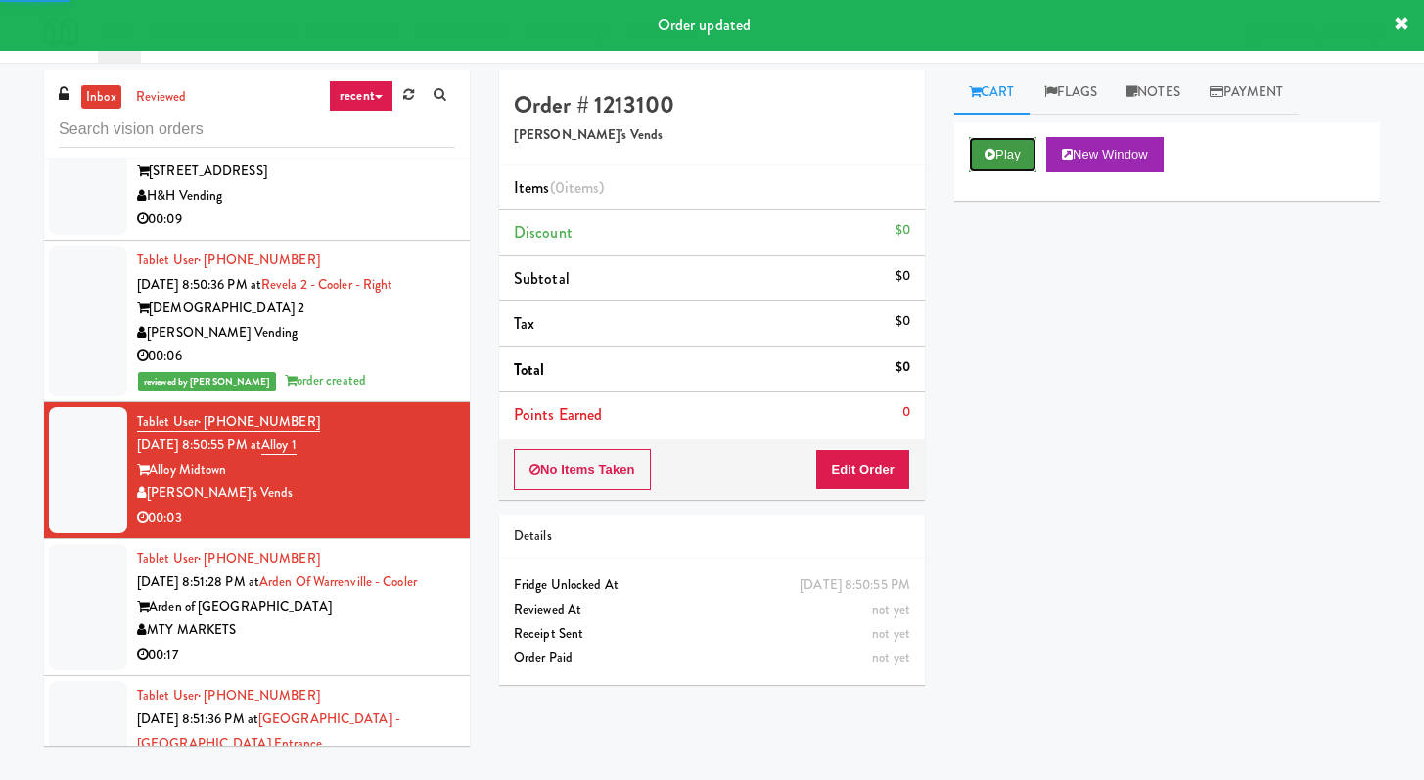
click at [1014, 140] on button "Play" at bounding box center [1003, 154] width 68 height 35
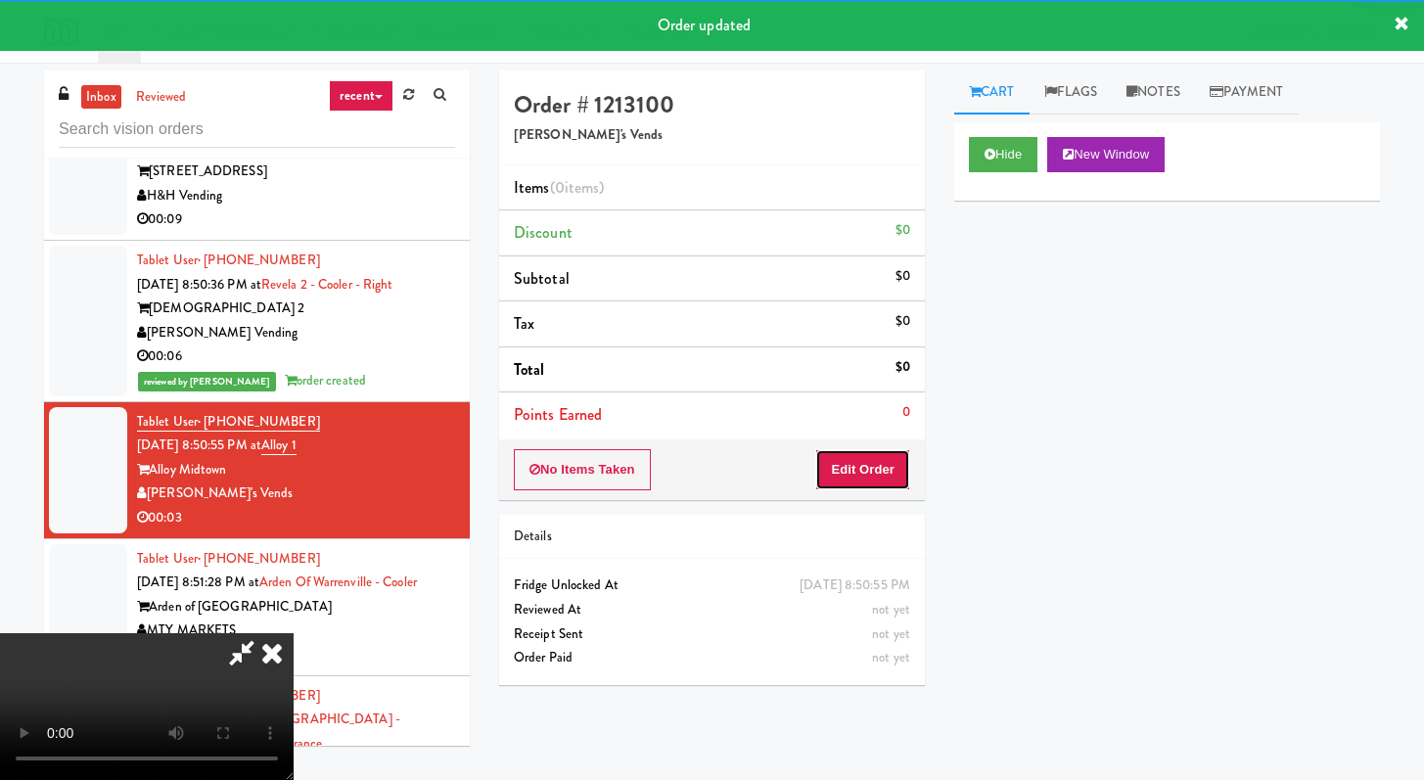
click at [851, 469] on button "Edit Order" at bounding box center [862, 469] width 95 height 41
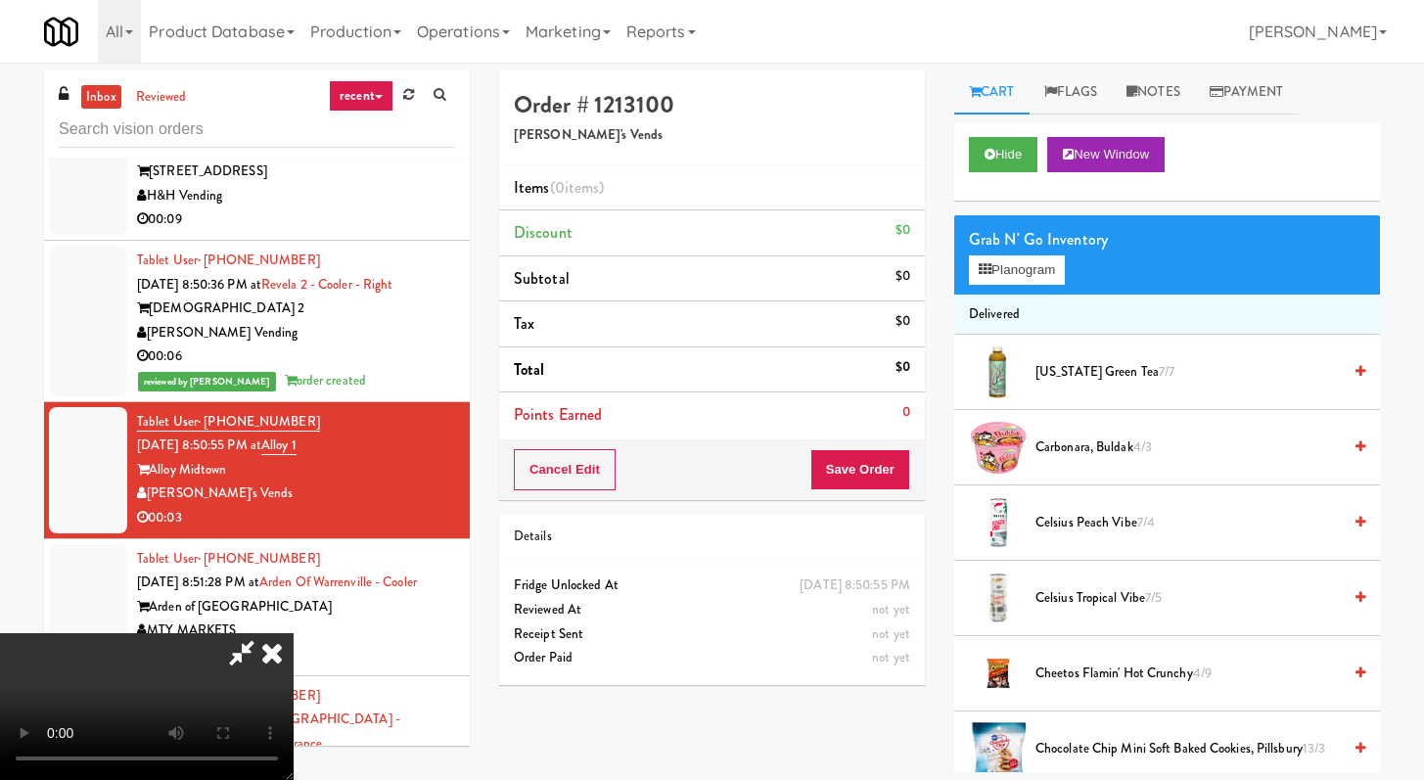
scroll to position [168, 0]
click at [294, 633] on video at bounding box center [147, 706] width 294 height 147
click at [1107, 599] on span "Celsius Tropical Vibe 7/5" at bounding box center [1188, 598] width 305 height 24
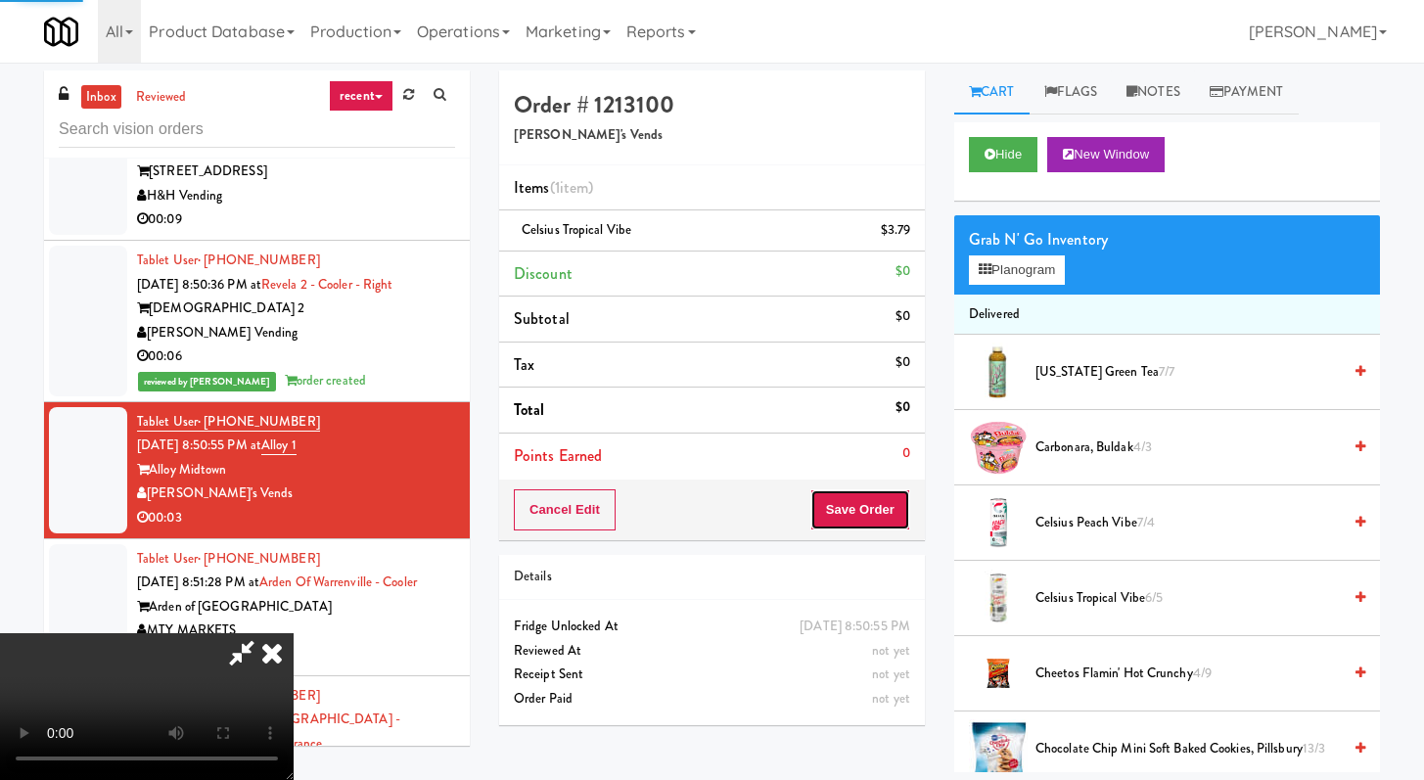
click at [867, 502] on button "Save Order" at bounding box center [861, 509] width 100 height 41
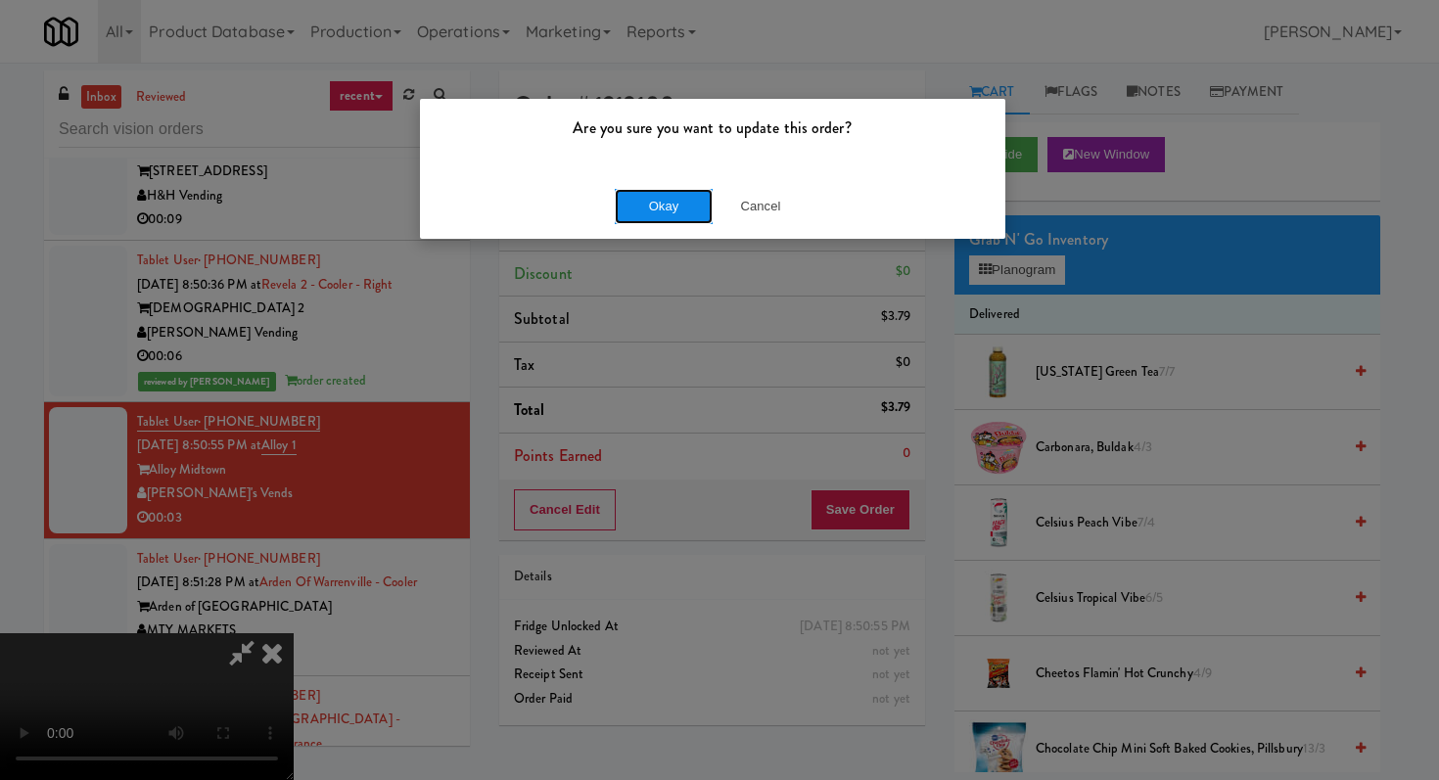
click at [682, 211] on button "Okay" at bounding box center [664, 206] width 98 height 35
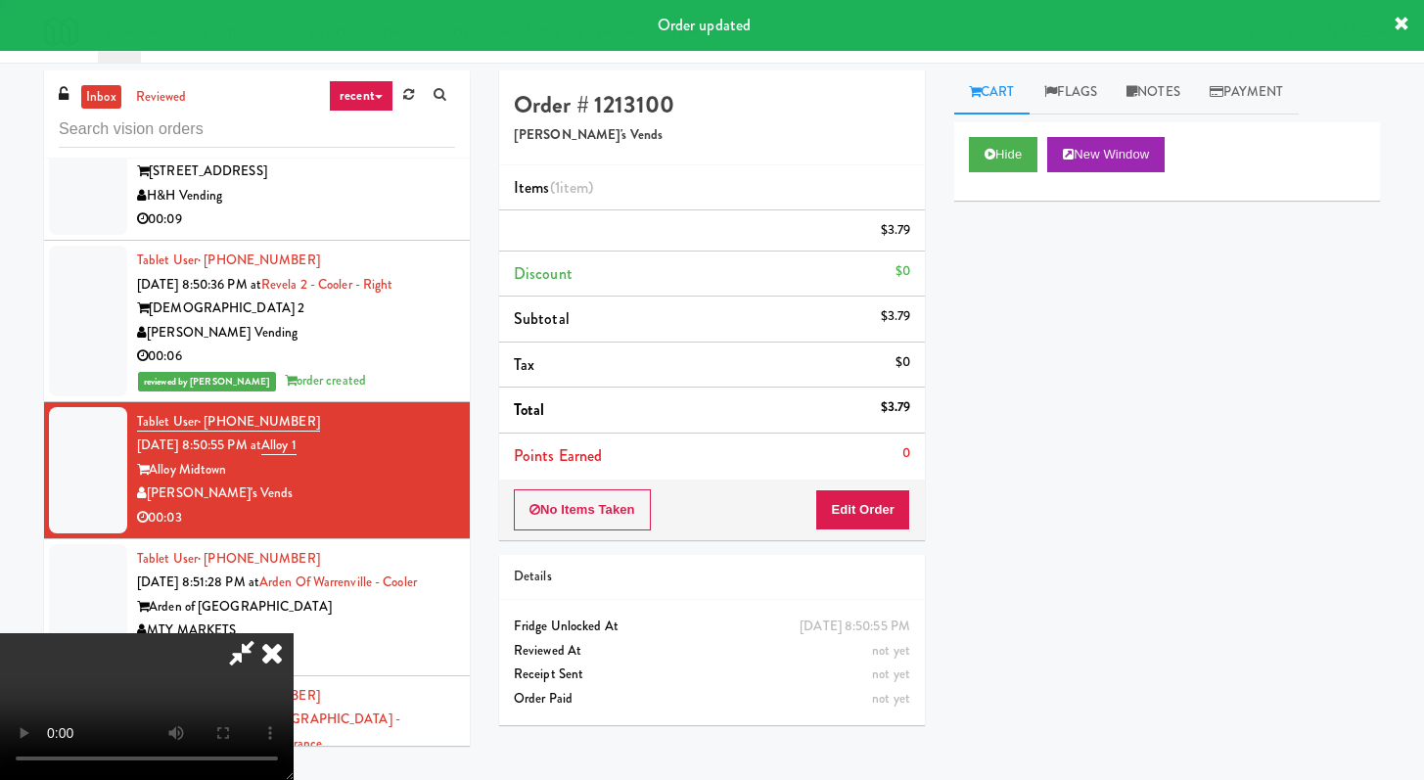
scroll to position [0, 0]
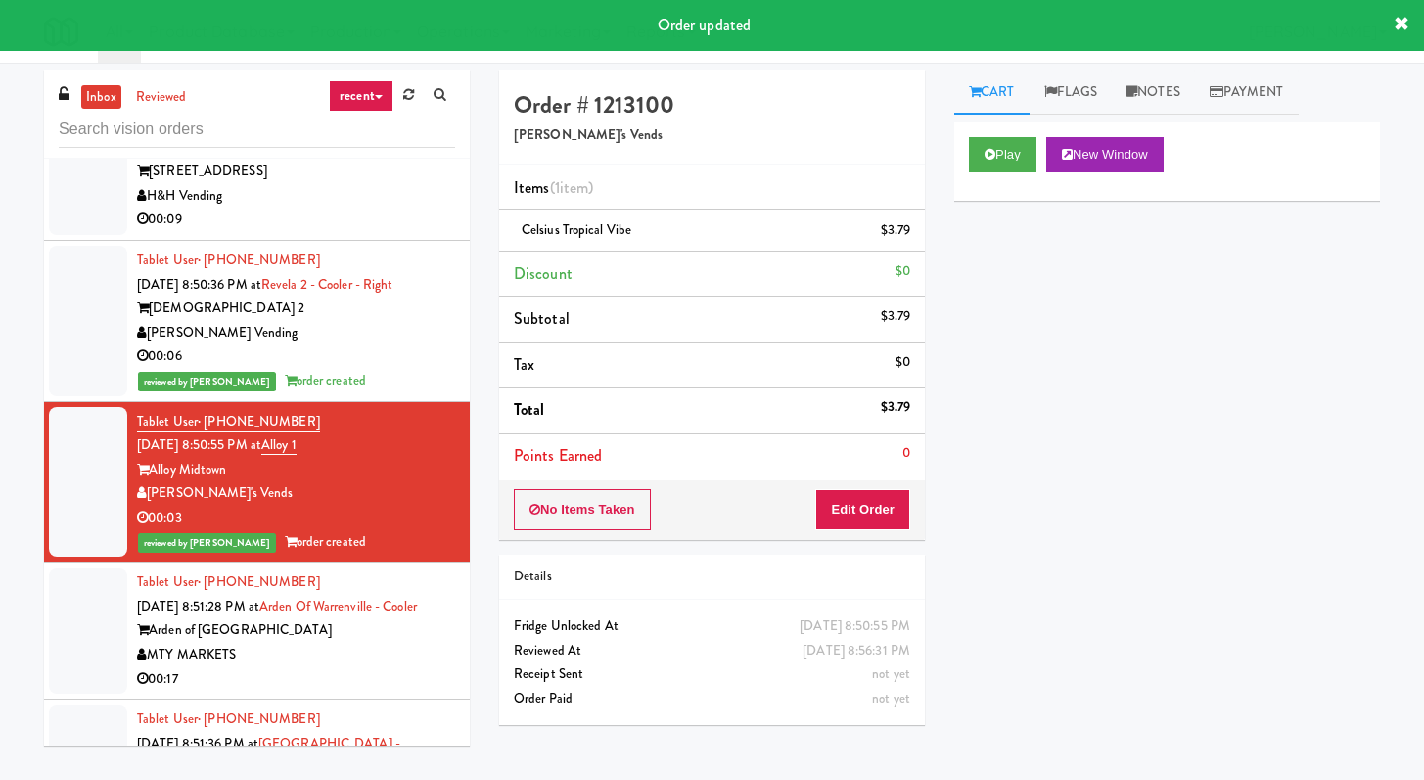
click at [346, 660] on div "MTY MARKETS" at bounding box center [296, 655] width 318 height 24
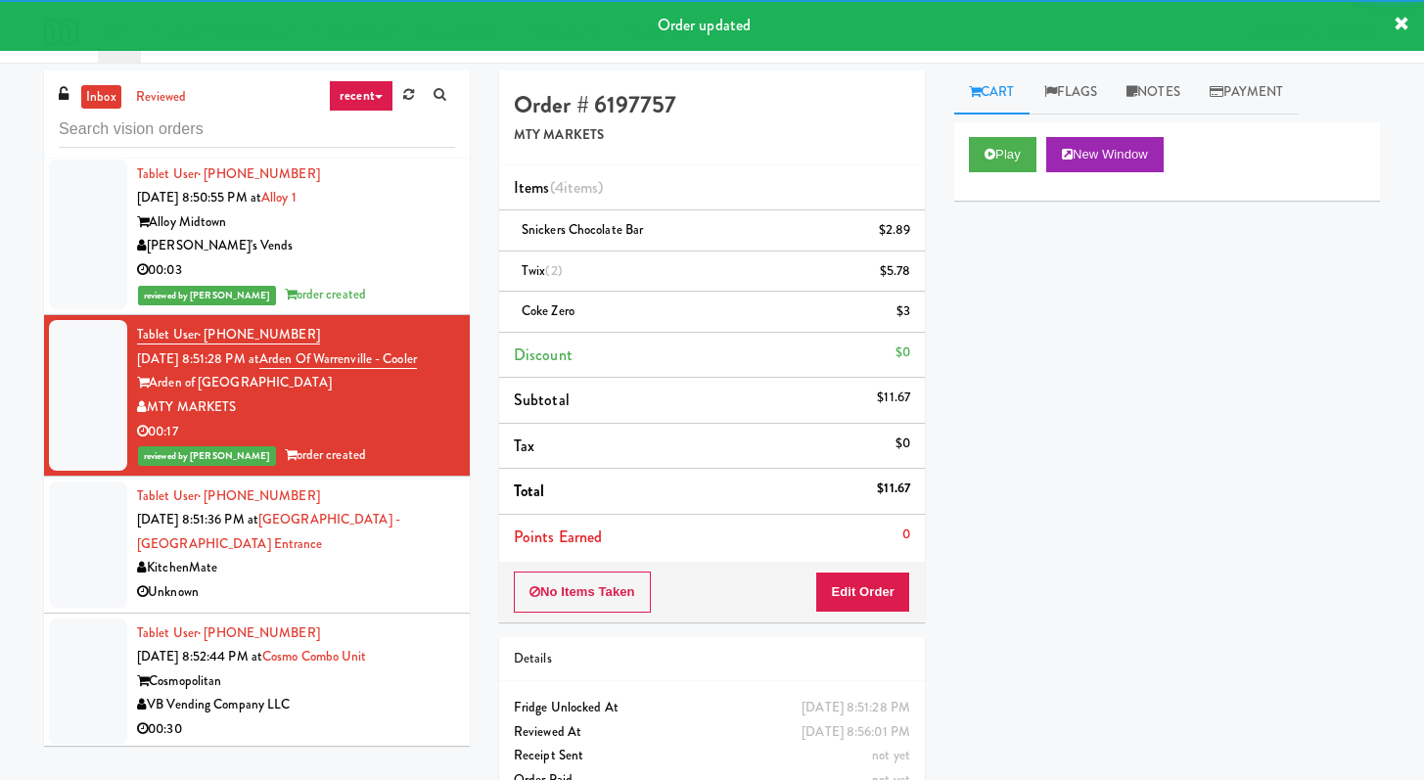
scroll to position [4097, 0]
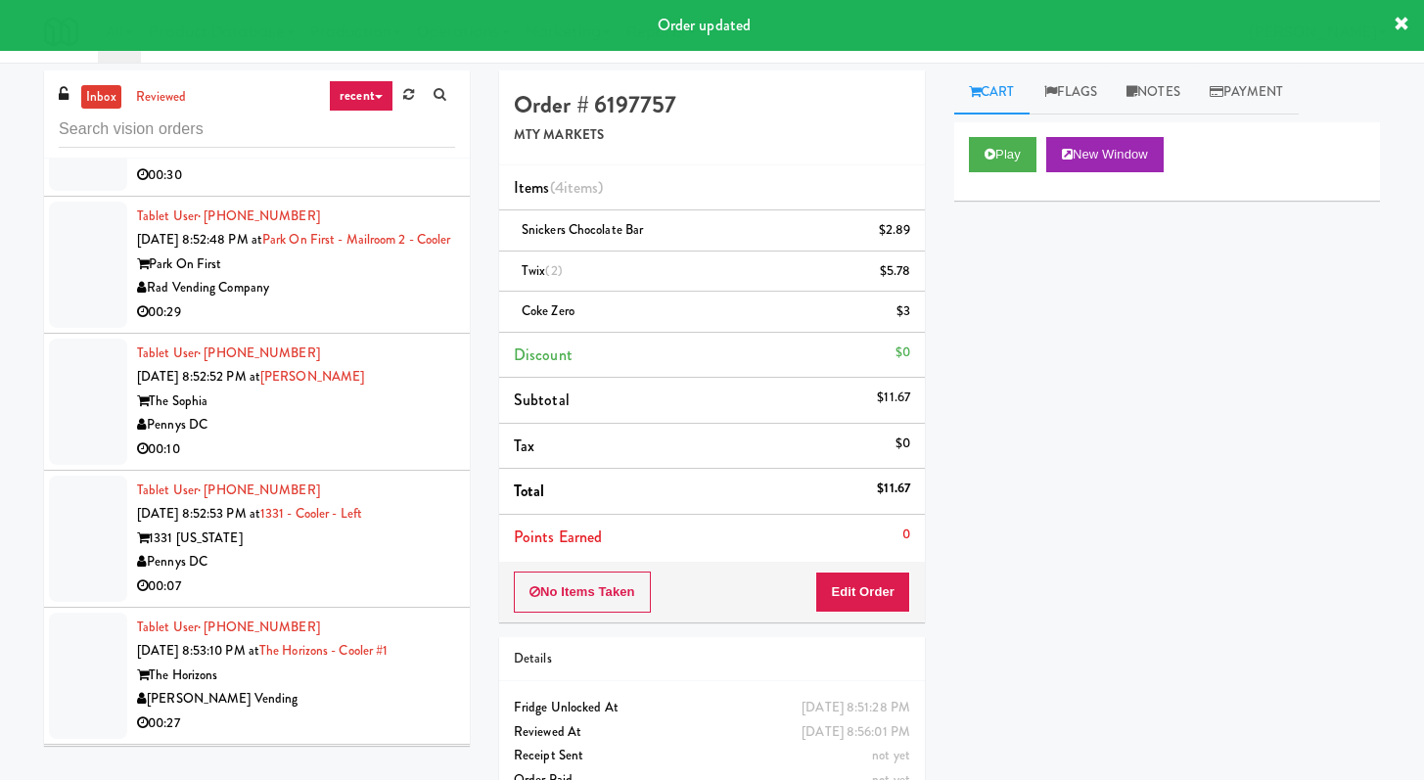
click at [369, 325] on div "00:29" at bounding box center [296, 313] width 318 height 24
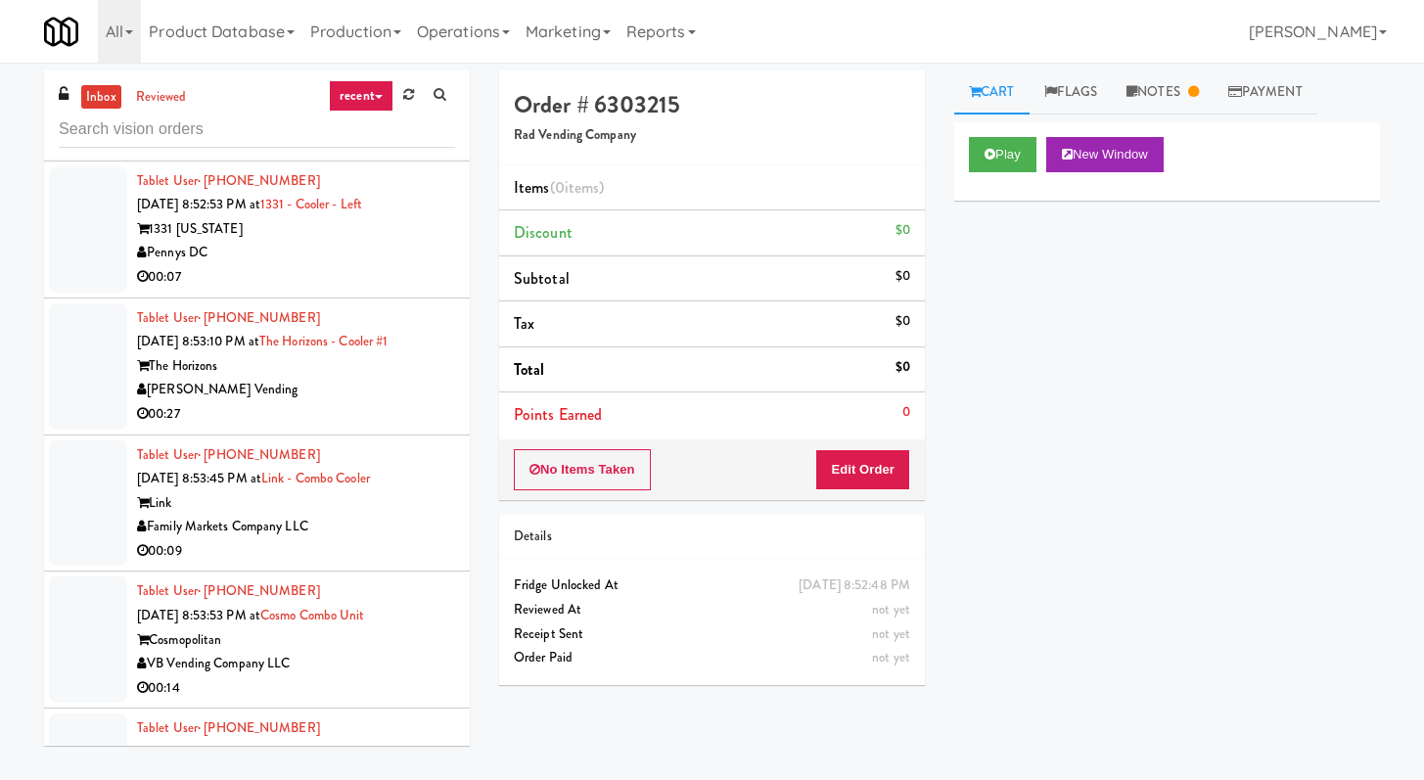
scroll to position [4462, 0]
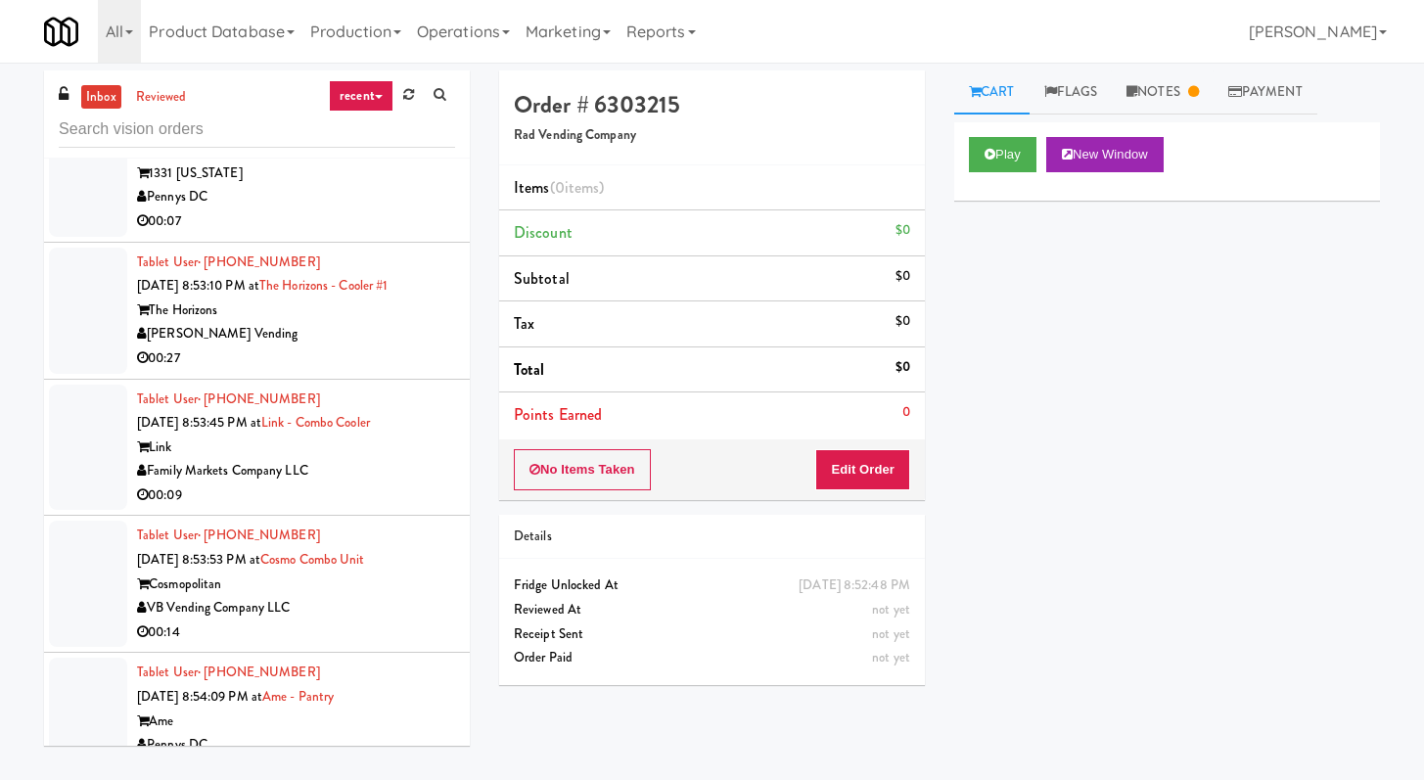
click at [368, 347] on div "[PERSON_NAME] Vending" at bounding box center [296, 334] width 318 height 24
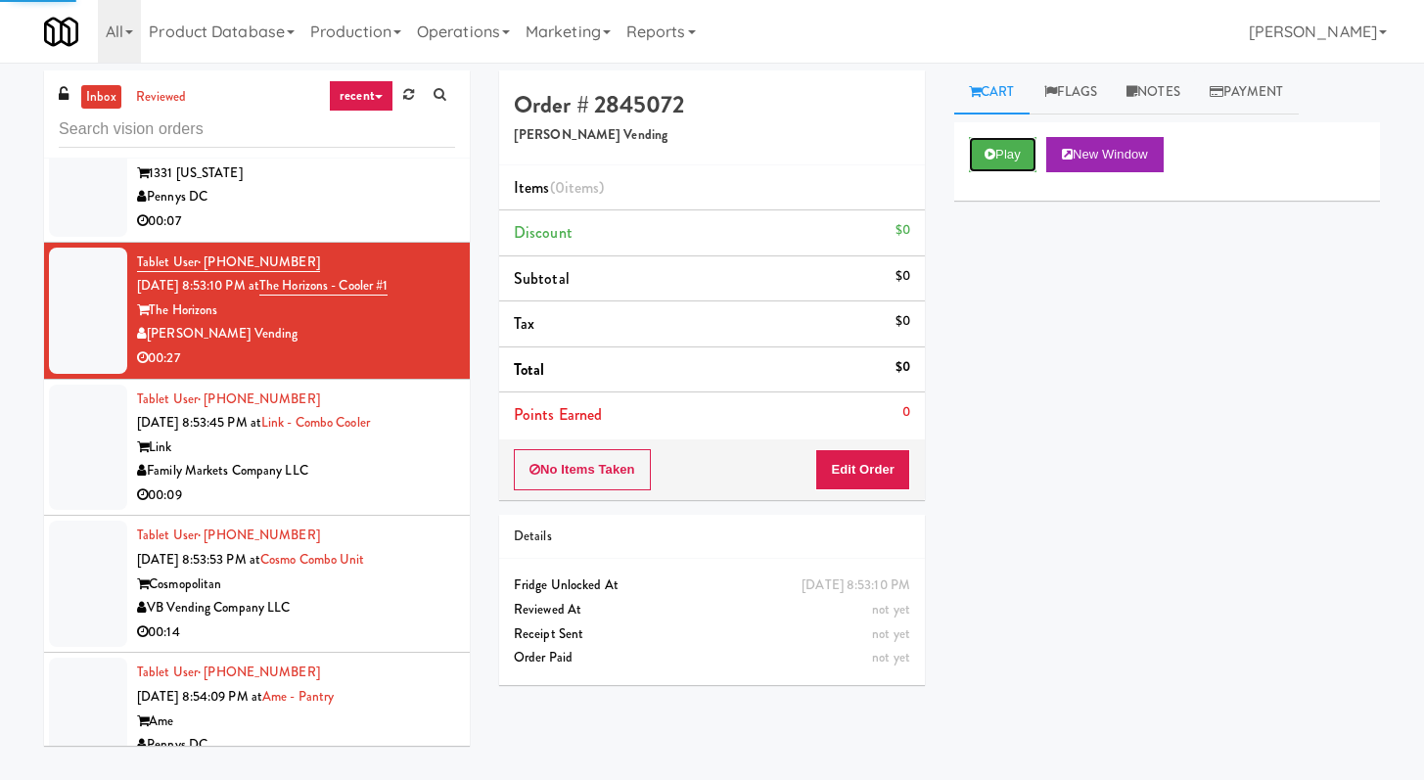
drag, startPoint x: 996, startPoint y: 157, endPoint x: 954, endPoint y: 213, distance: 70.7
click at [995, 157] on button "Play" at bounding box center [1003, 154] width 68 height 35
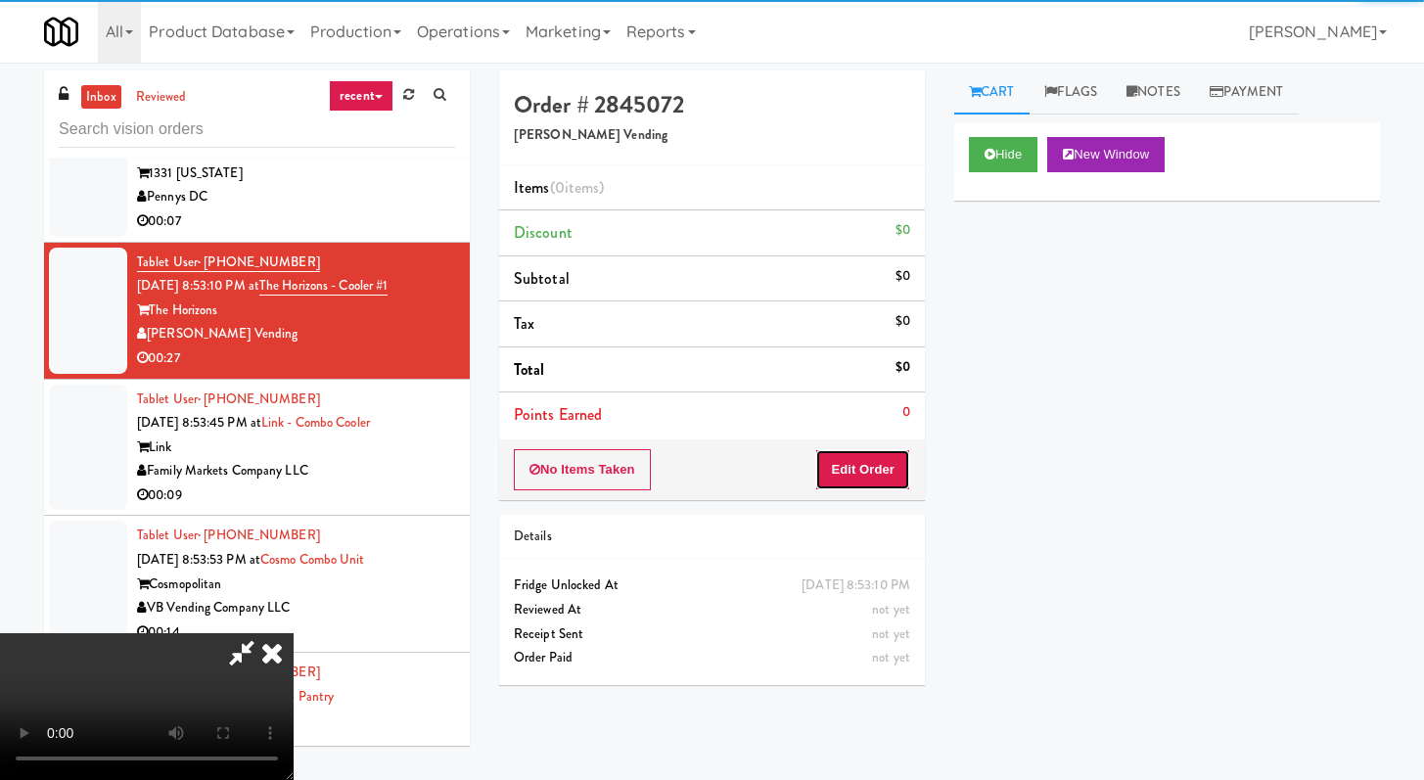
click at [866, 452] on button "Edit Order" at bounding box center [862, 469] width 95 height 41
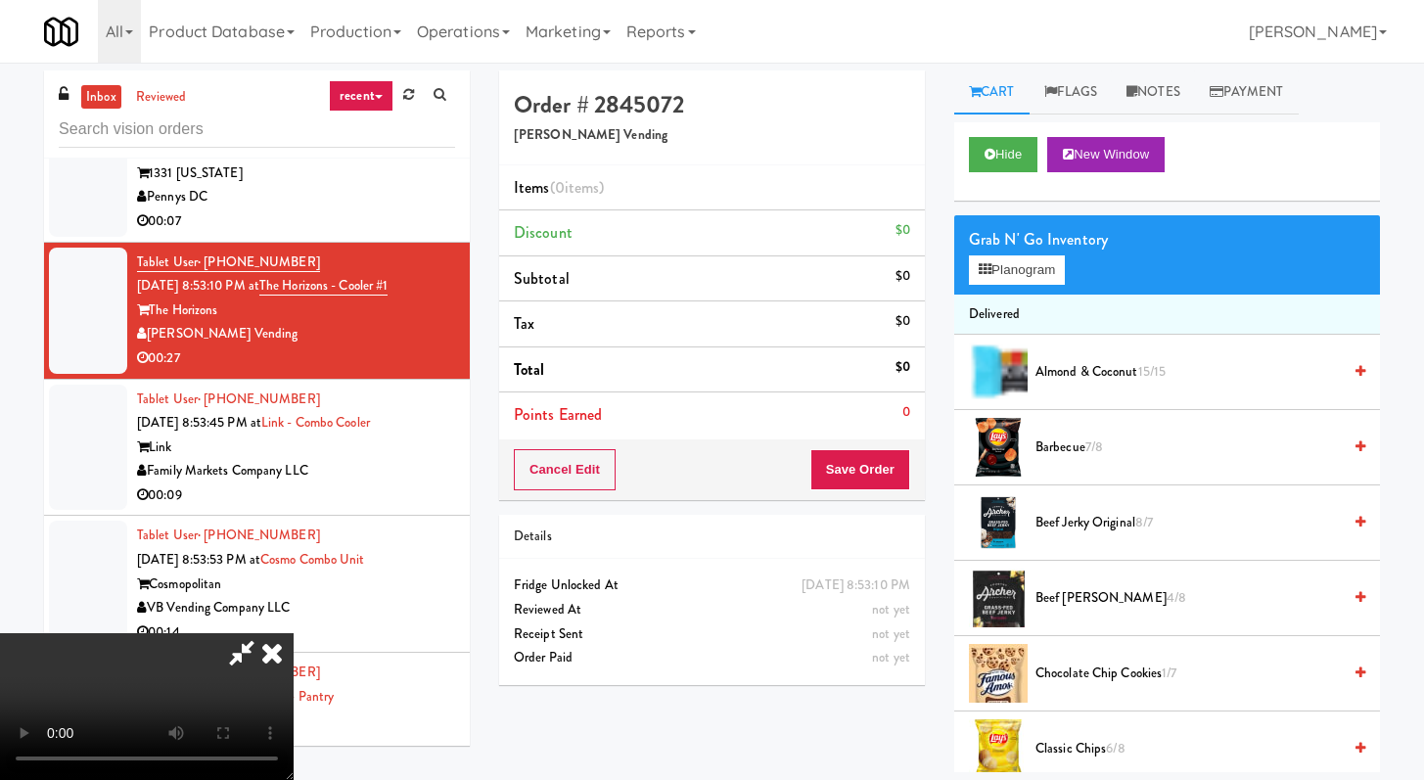
scroll to position [168, 0]
click at [294, 633] on video at bounding box center [147, 706] width 294 height 147
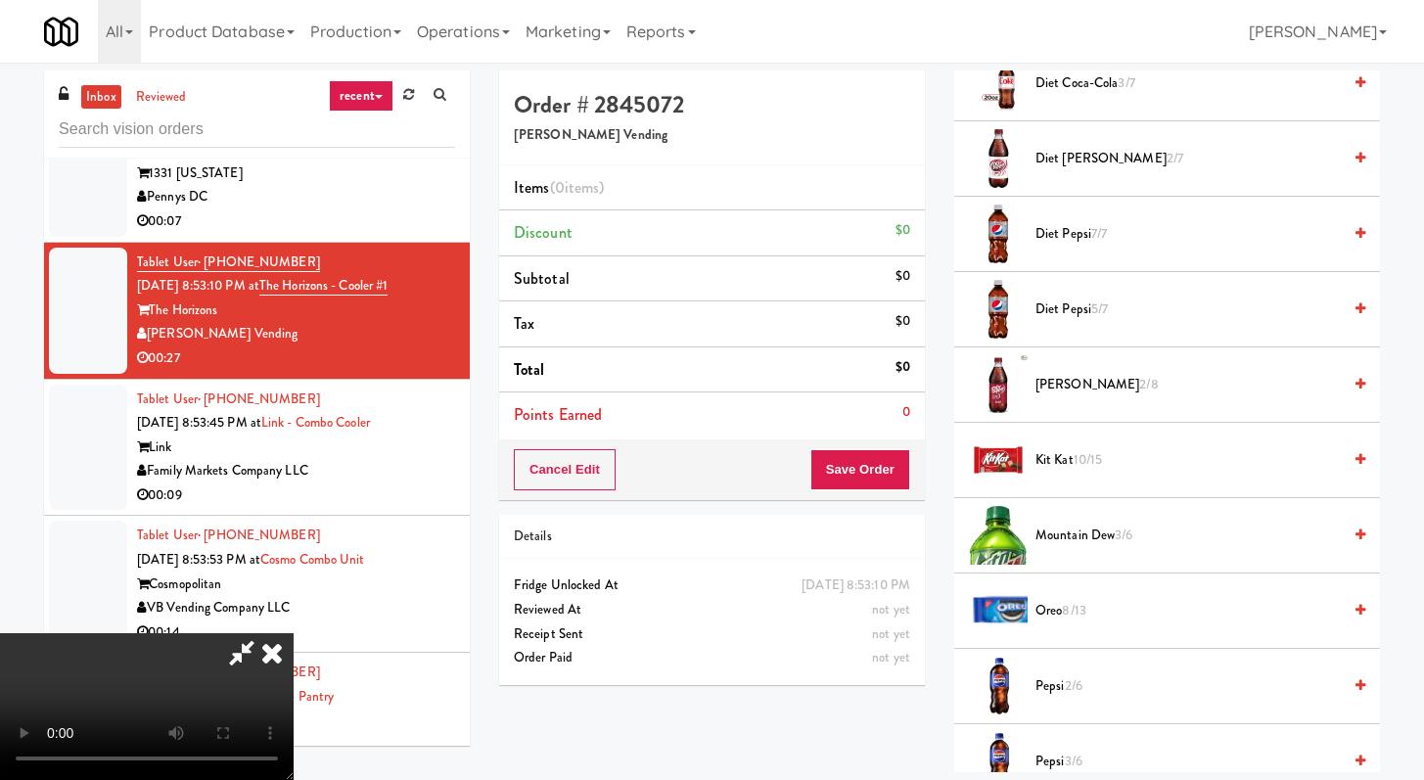
scroll to position [0, 0]
click at [294, 633] on video at bounding box center [147, 706] width 294 height 147
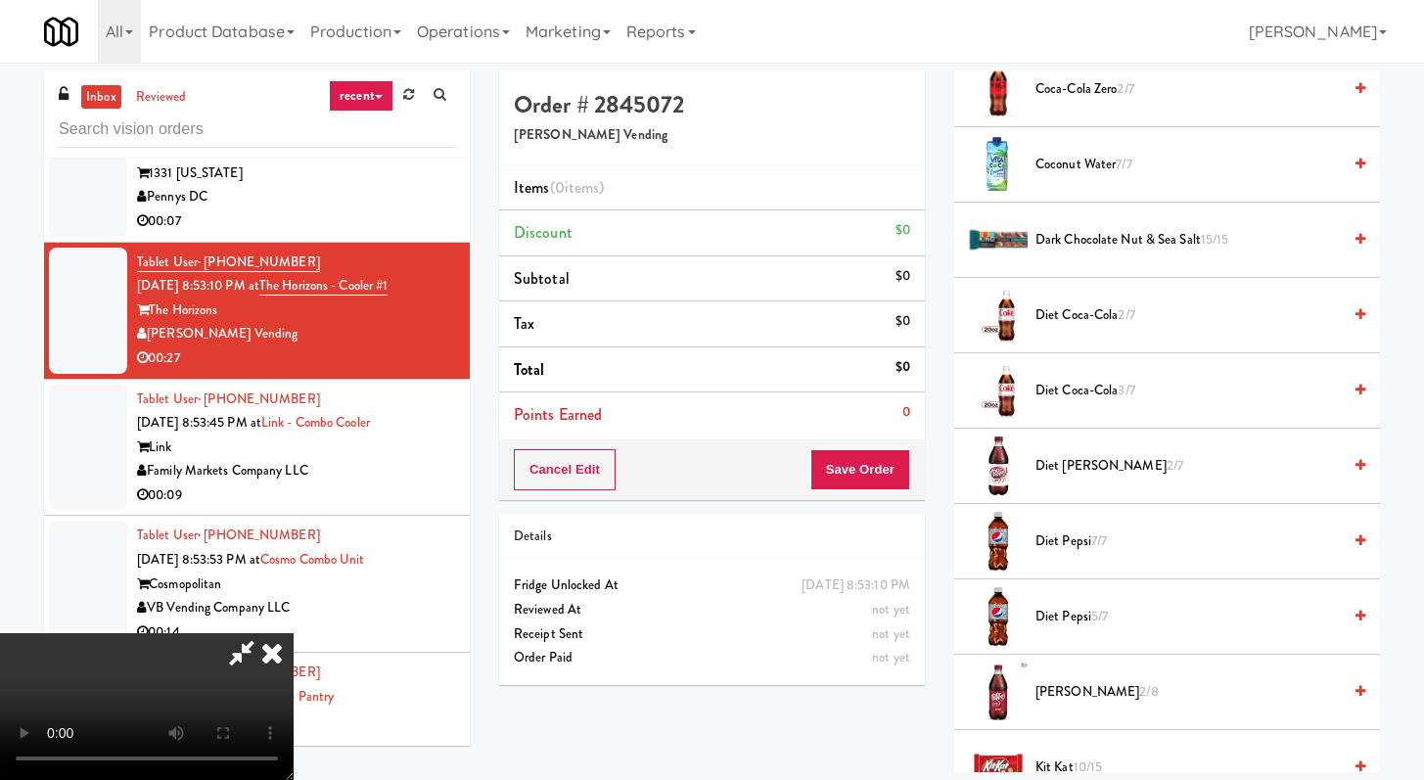
click at [1070, 390] on span "Diet Coca-Cola 3/7" at bounding box center [1188, 391] width 305 height 24
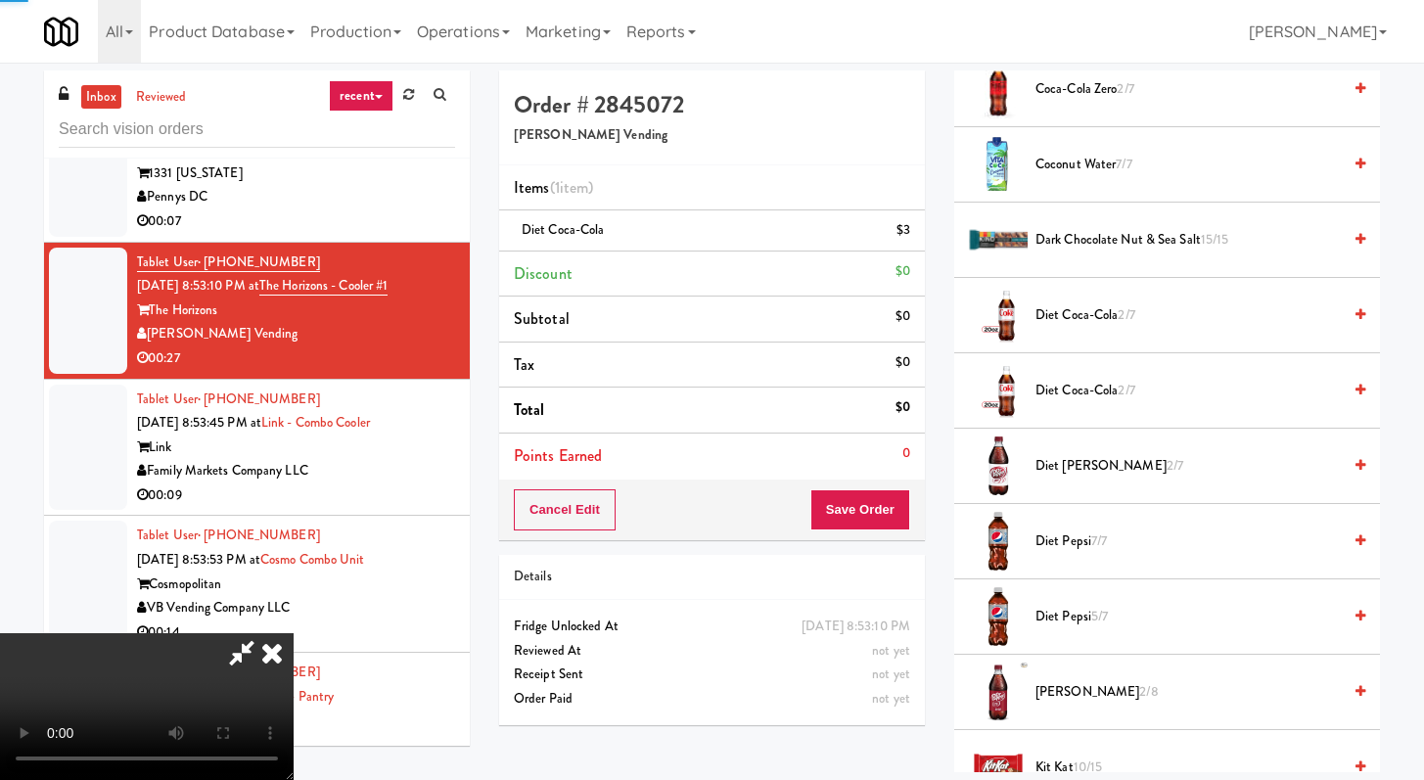
click at [294, 633] on video at bounding box center [147, 706] width 294 height 147
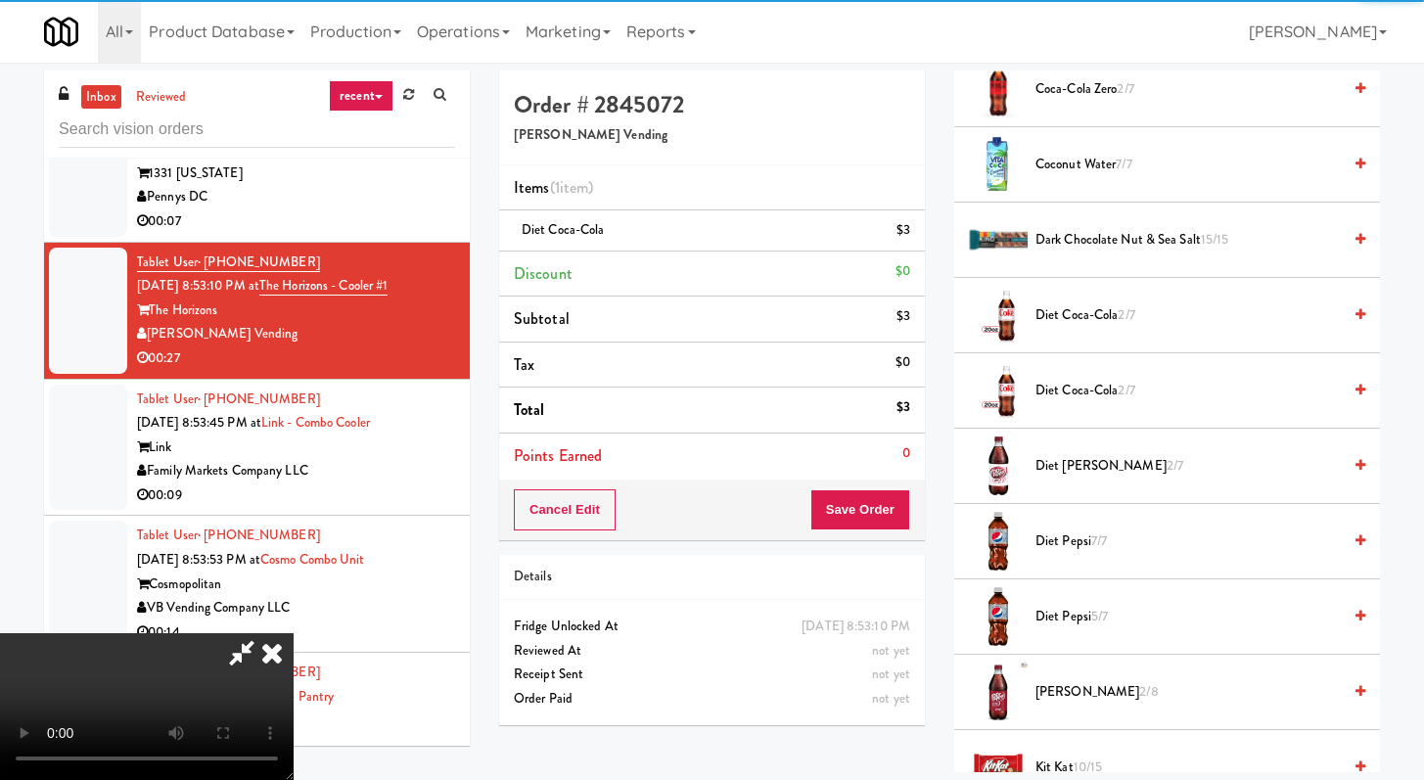
click at [294, 633] on video at bounding box center [147, 706] width 294 height 147
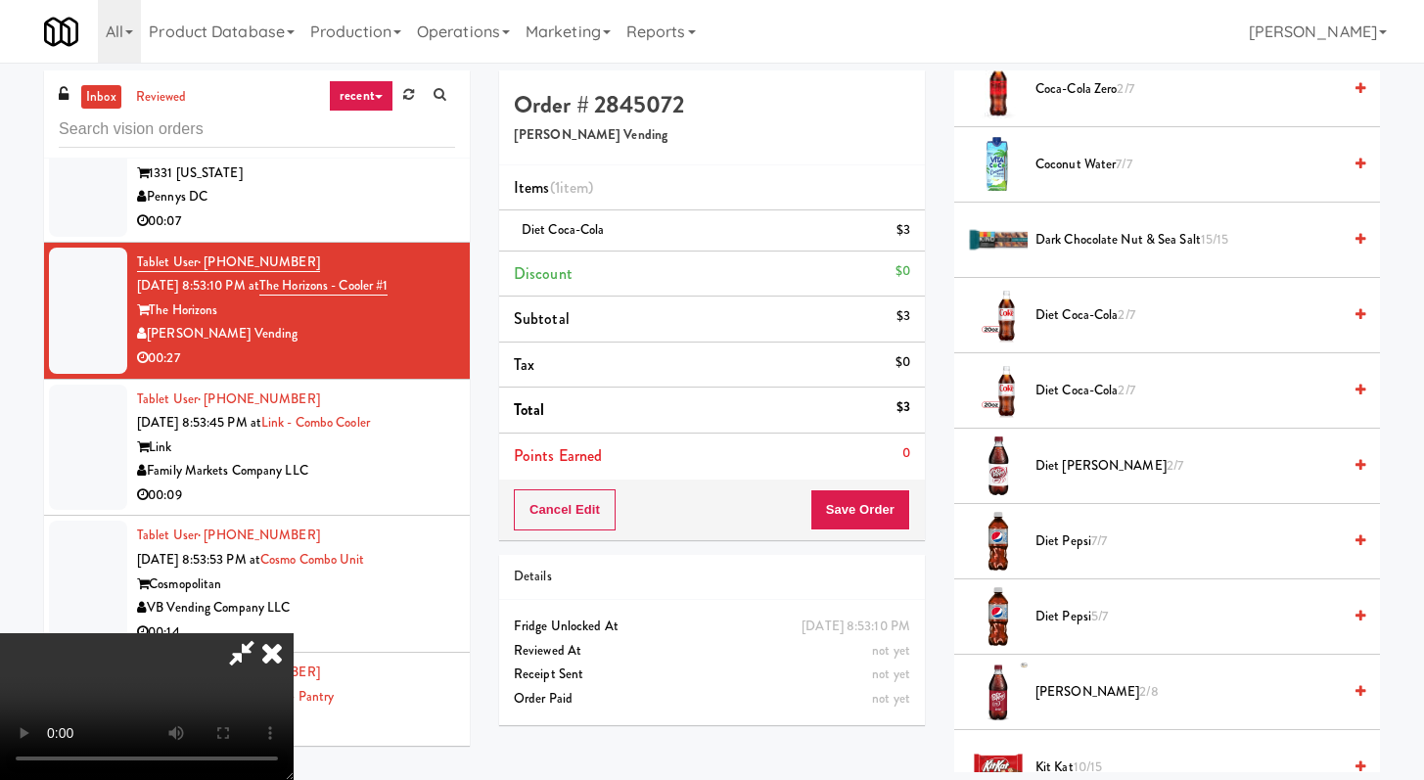
click at [294, 633] on video at bounding box center [147, 706] width 294 height 147
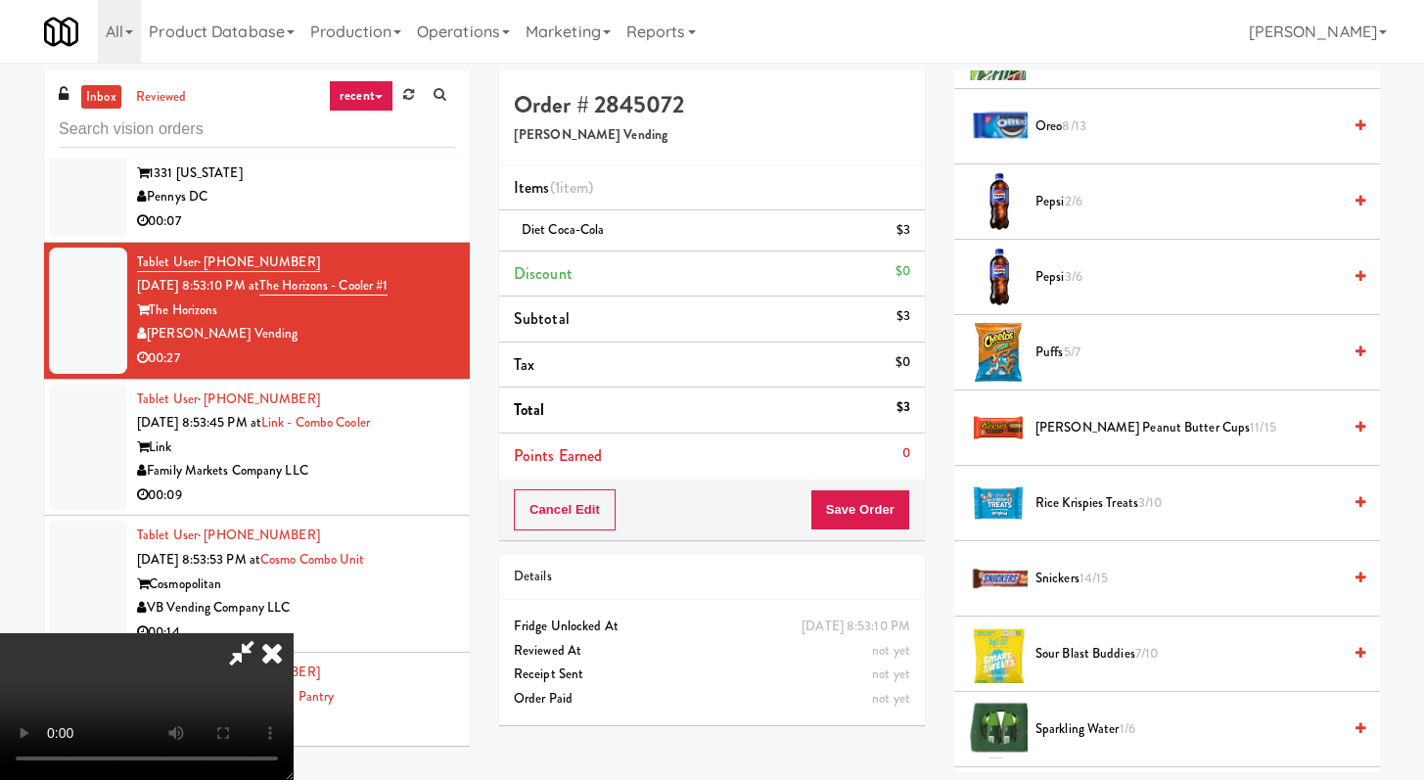
scroll to position [1603, 0]
click at [1069, 487] on li "Rice Krispies Treats 3/10" at bounding box center [1168, 503] width 426 height 75
click at [1070, 513] on span "Rice Krispies Treats 3/10" at bounding box center [1188, 503] width 305 height 24
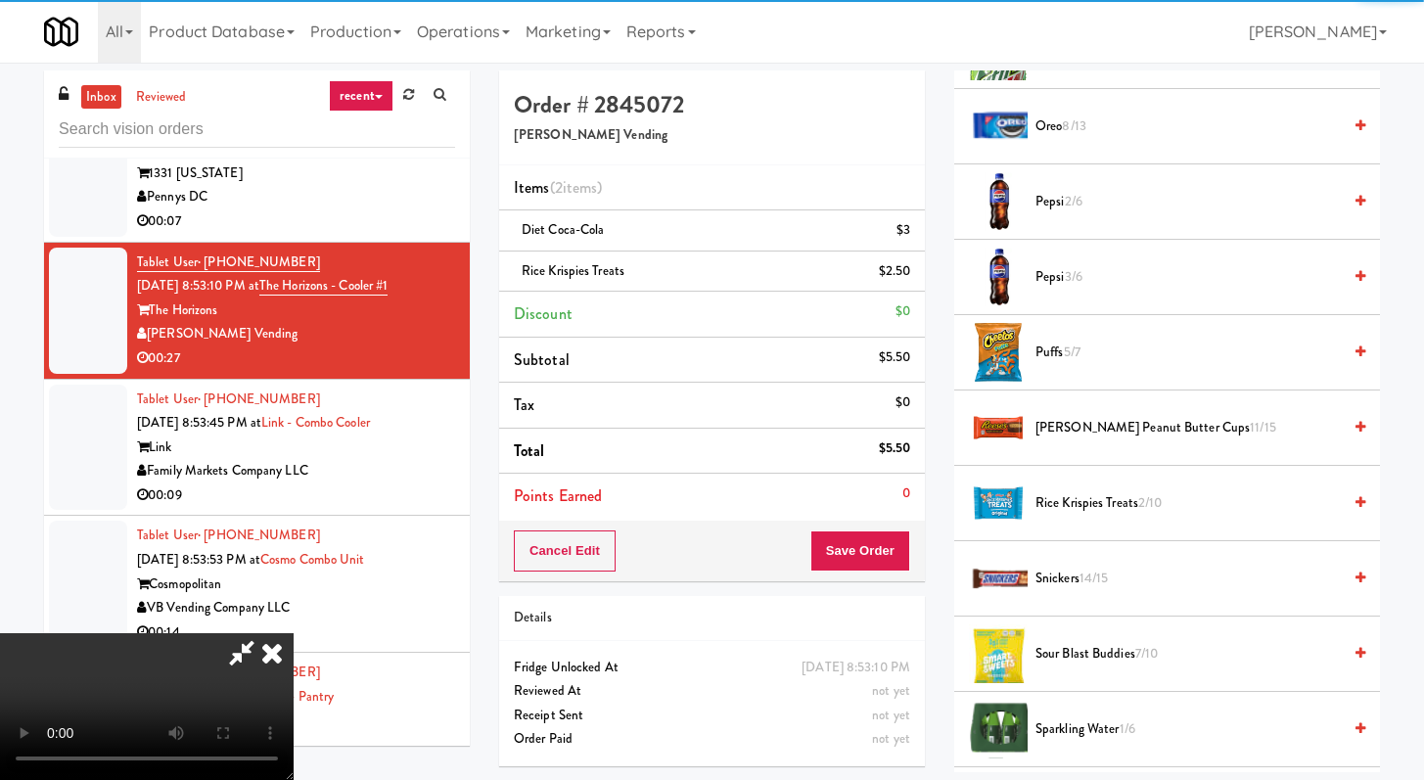
scroll to position [168, 0]
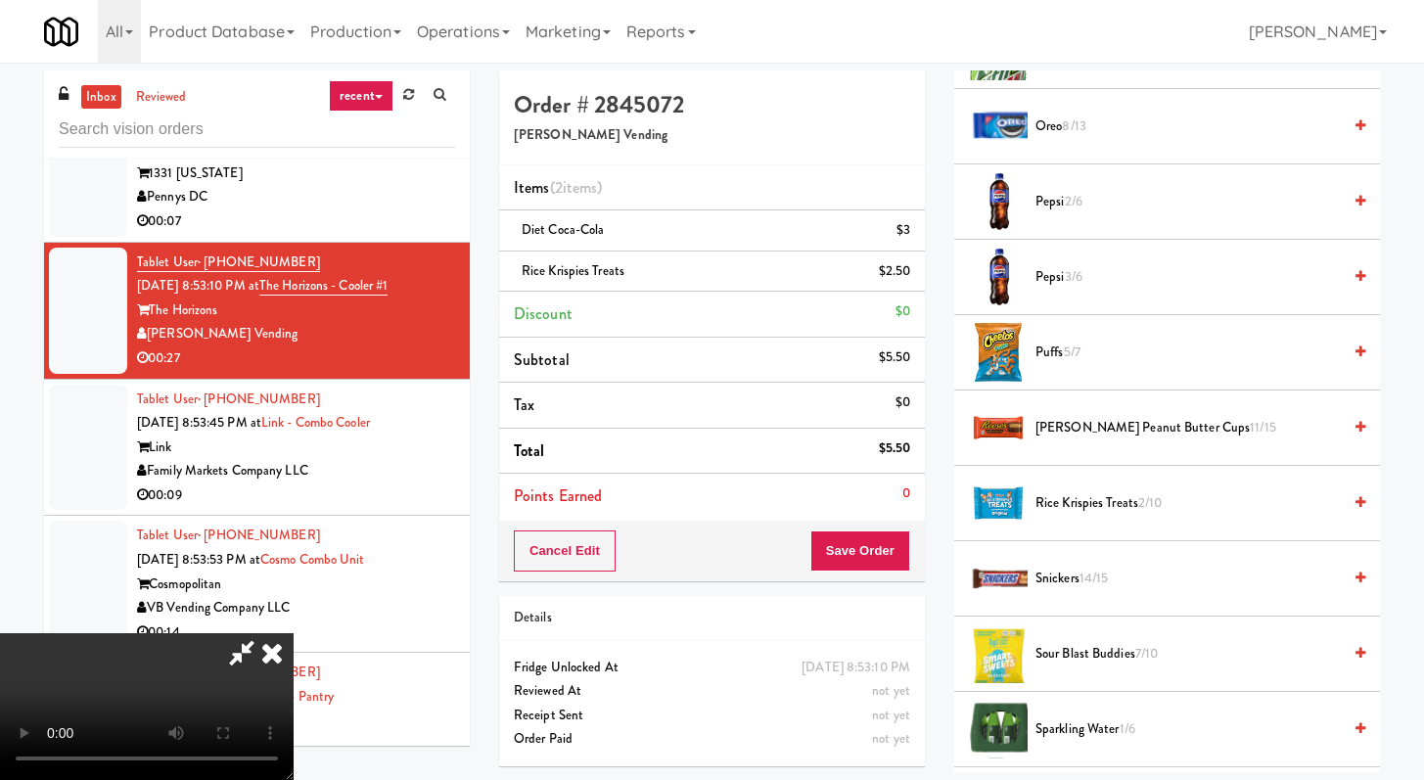
click at [294, 633] on video at bounding box center [147, 706] width 294 height 147
click at [918, 550] on div "Cancel Edit Save Order" at bounding box center [712, 551] width 426 height 61
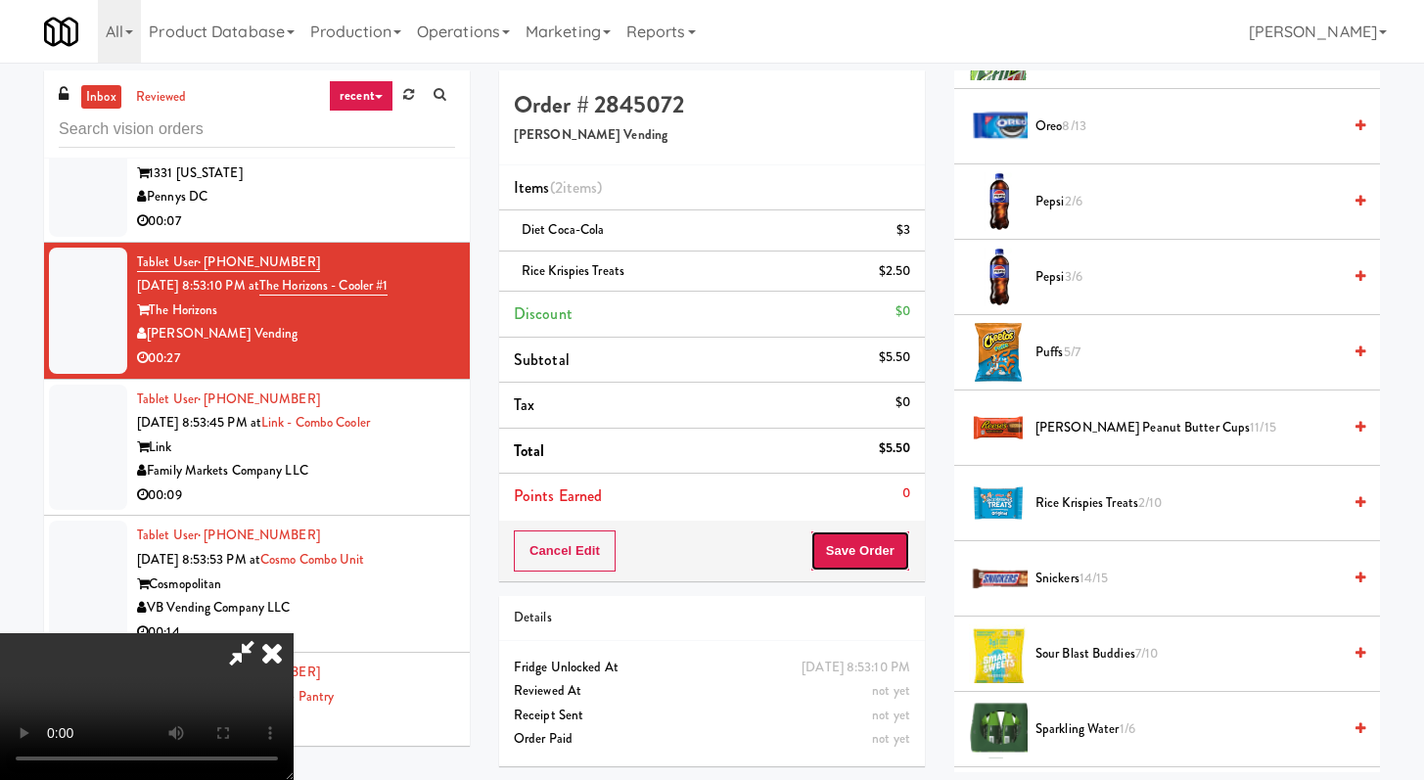
click at [895, 553] on button "Save Order" at bounding box center [861, 551] width 100 height 41
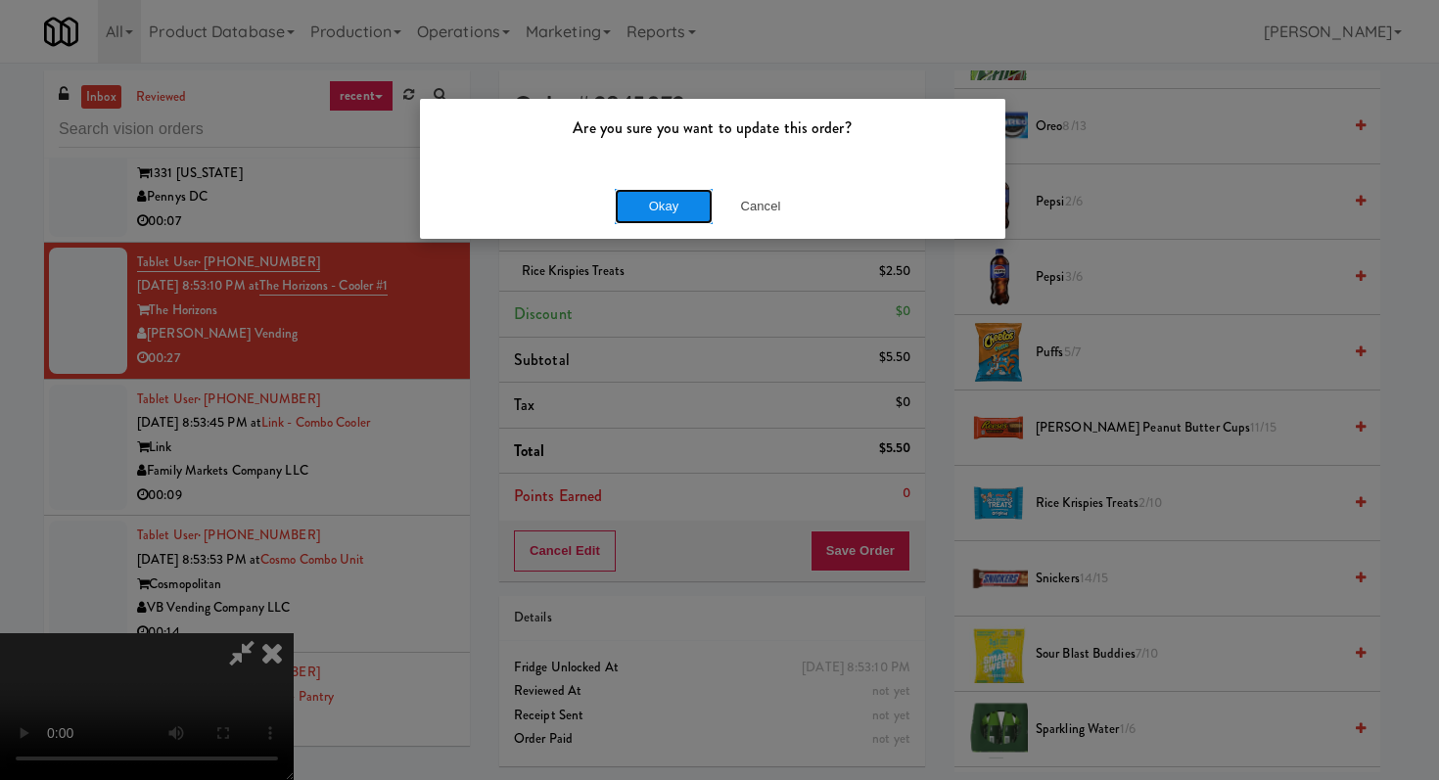
click at [626, 210] on button "Okay" at bounding box center [664, 206] width 98 height 35
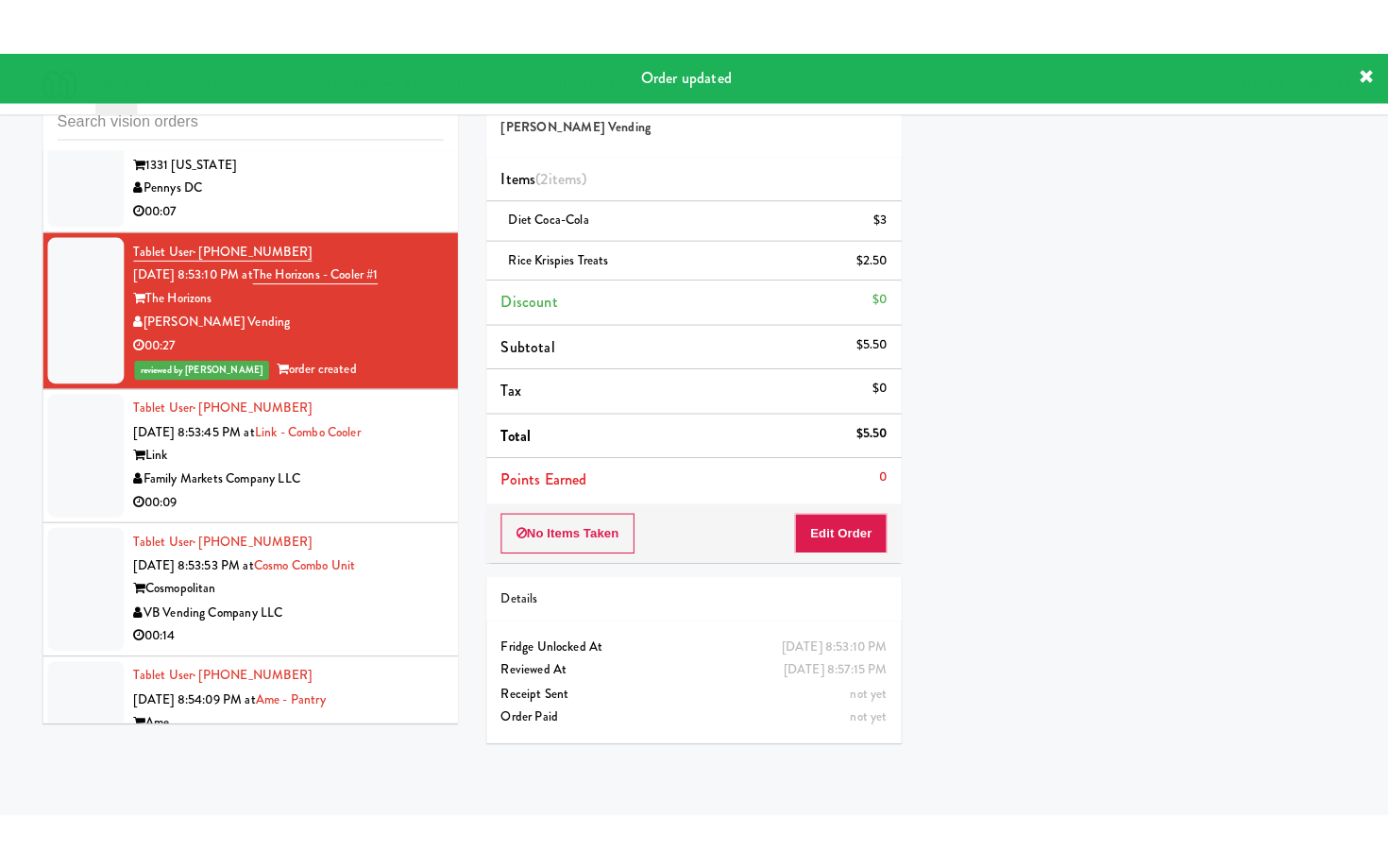
scroll to position [61, 0]
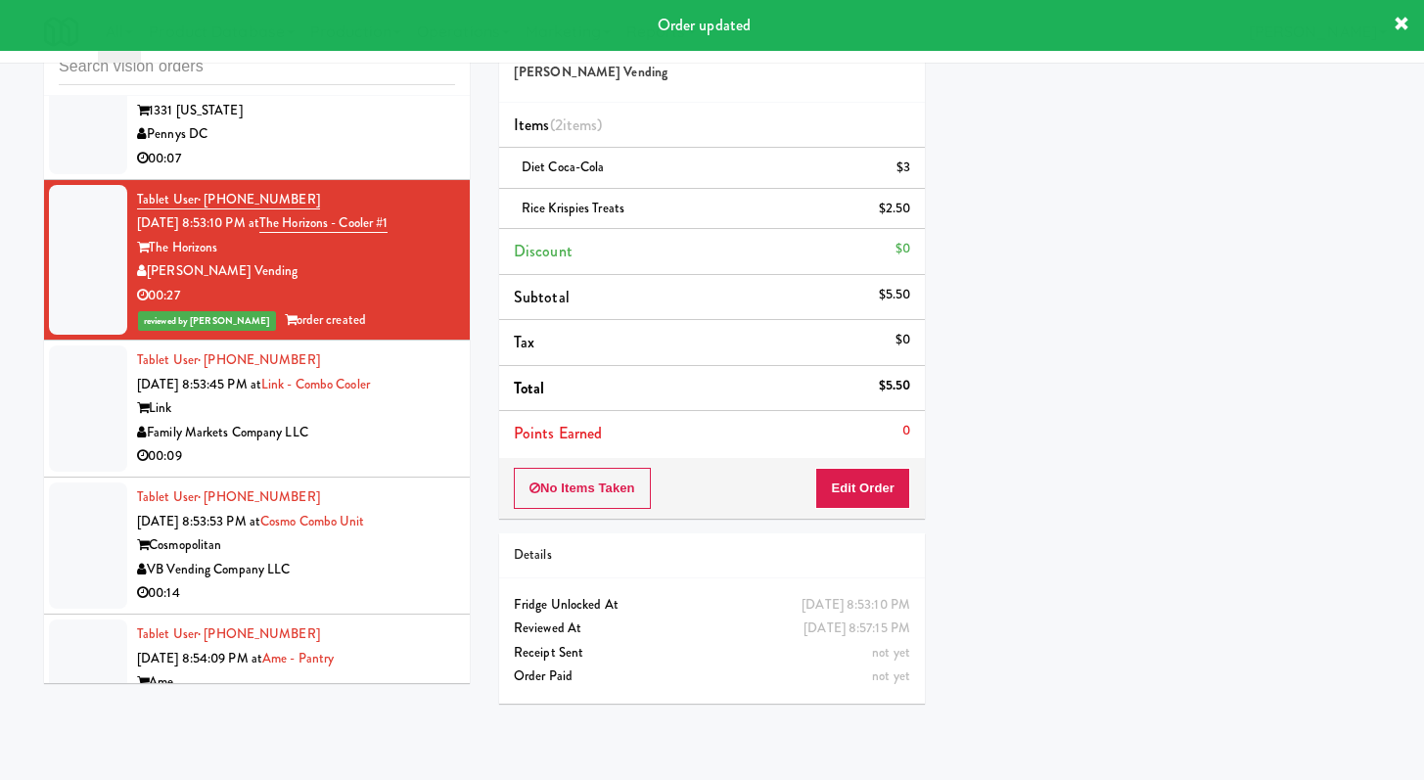
click at [400, 469] on div "00:09" at bounding box center [296, 456] width 318 height 24
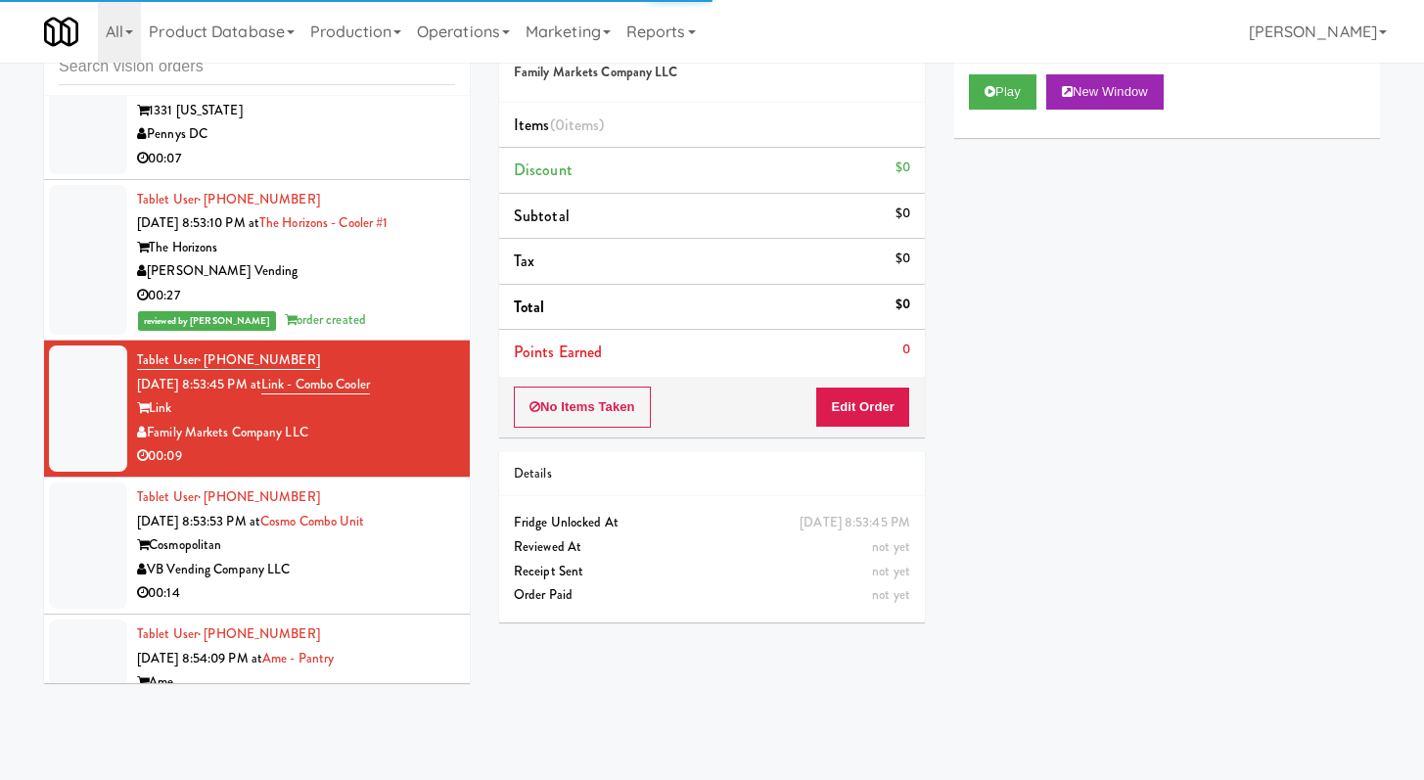
click at [1040, 86] on div "Play New Window" at bounding box center [1167, 91] width 396 height 35
click at [982, 97] on button "Play" at bounding box center [1003, 91] width 68 height 35
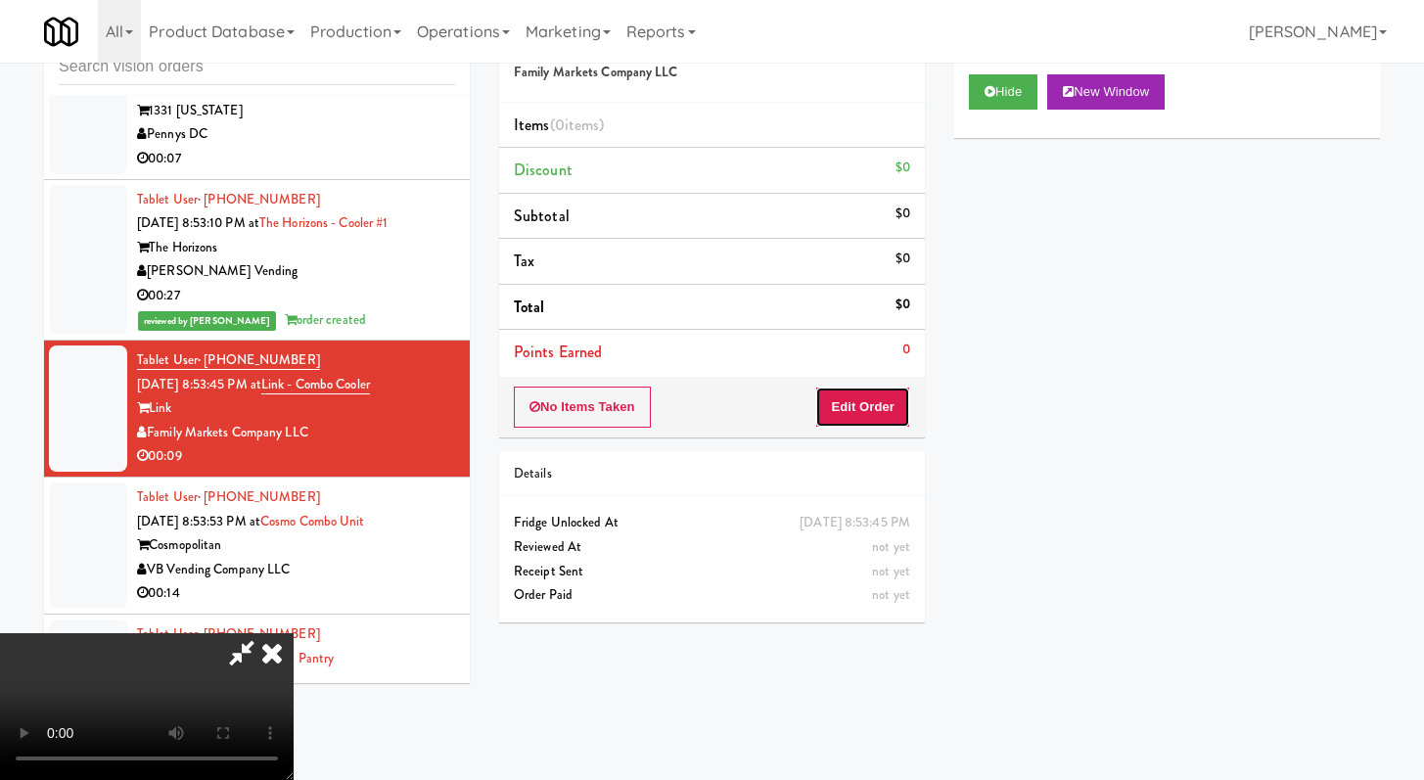
click at [872, 410] on button "Edit Order" at bounding box center [862, 407] width 95 height 41
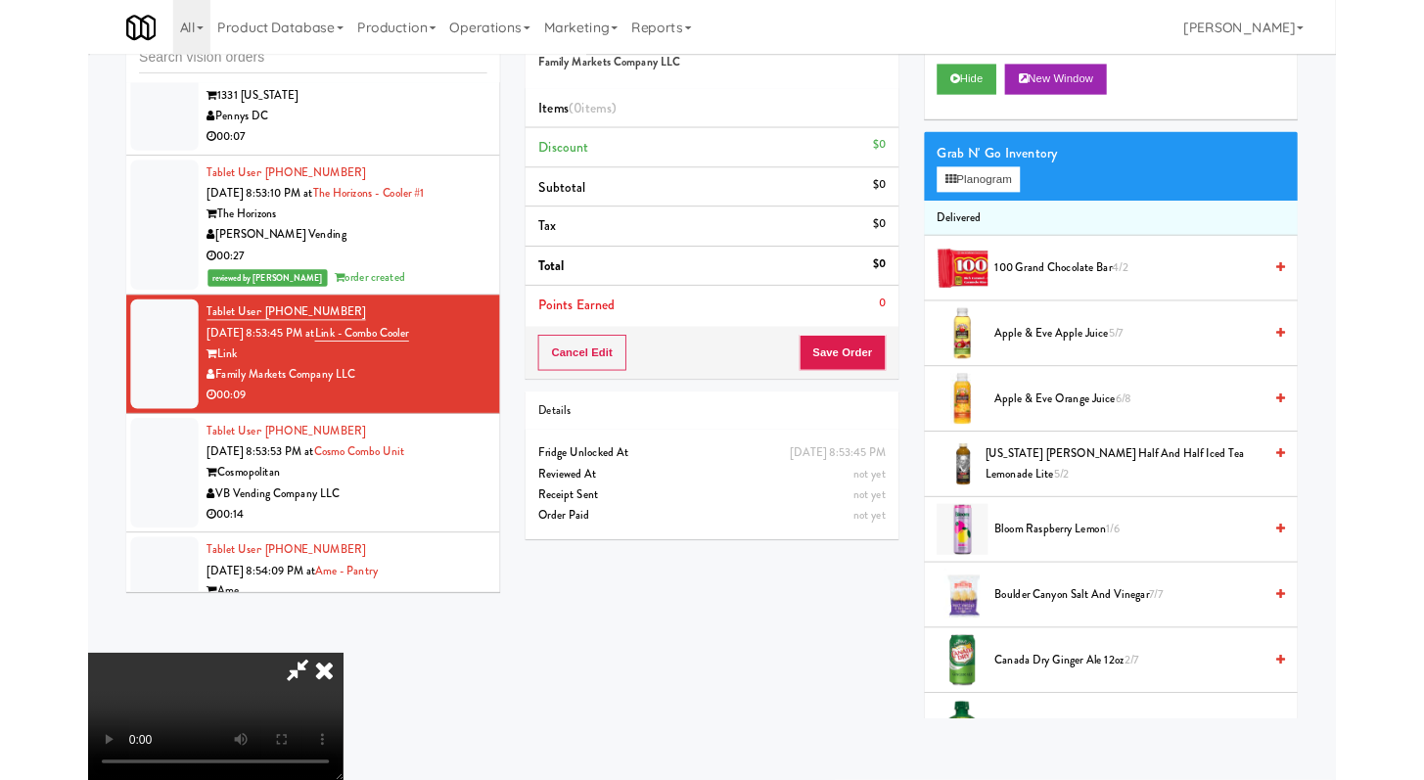
scroll to position [4438, 0]
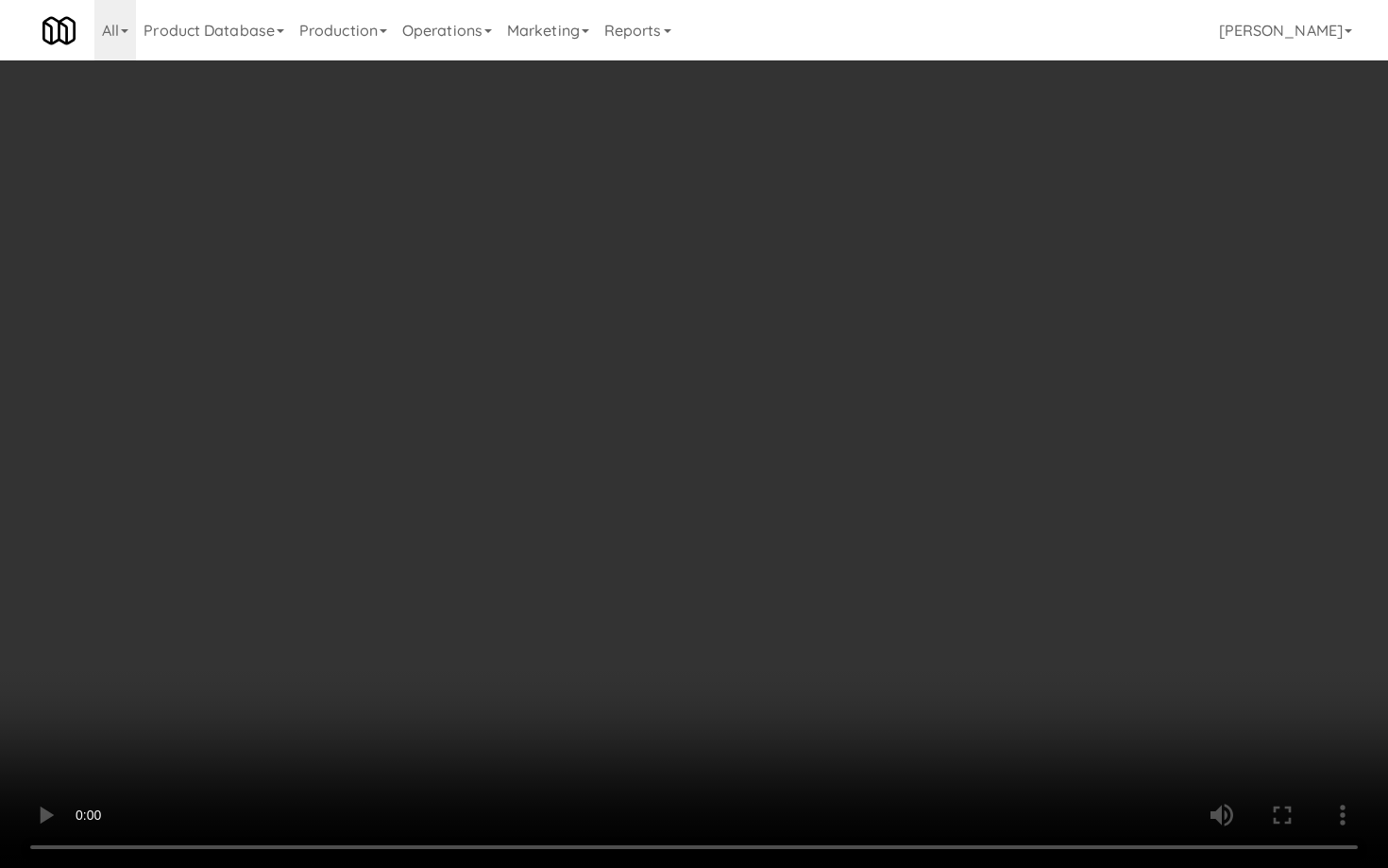
click at [806, 631] on video at bounding box center [694, 434] width 1388 height 868
click at [876, 610] on video at bounding box center [694, 434] width 1388 height 868
click at [1022, 646] on video at bounding box center [694, 434] width 1388 height 868
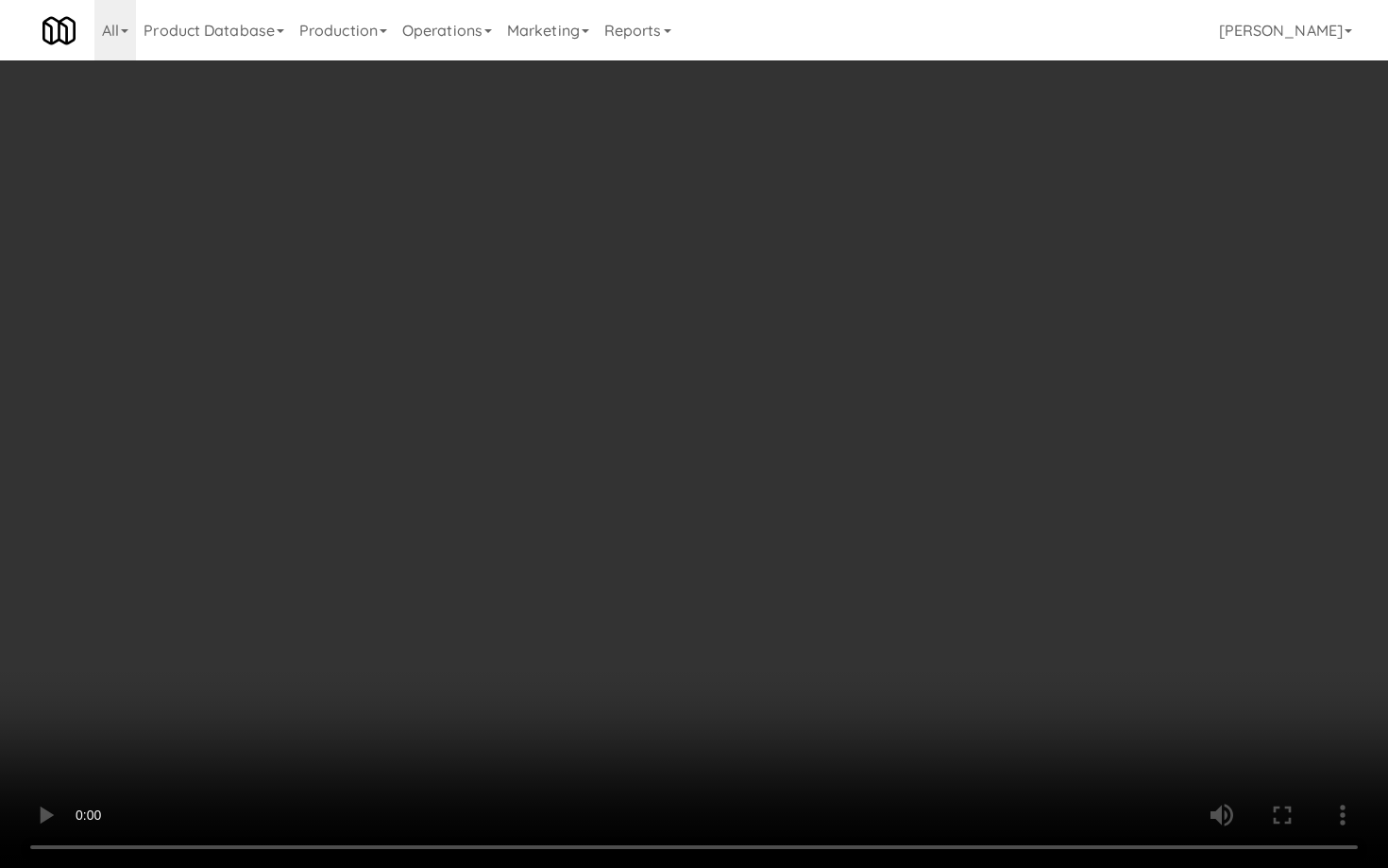
click at [1022, 646] on video at bounding box center [694, 434] width 1388 height 868
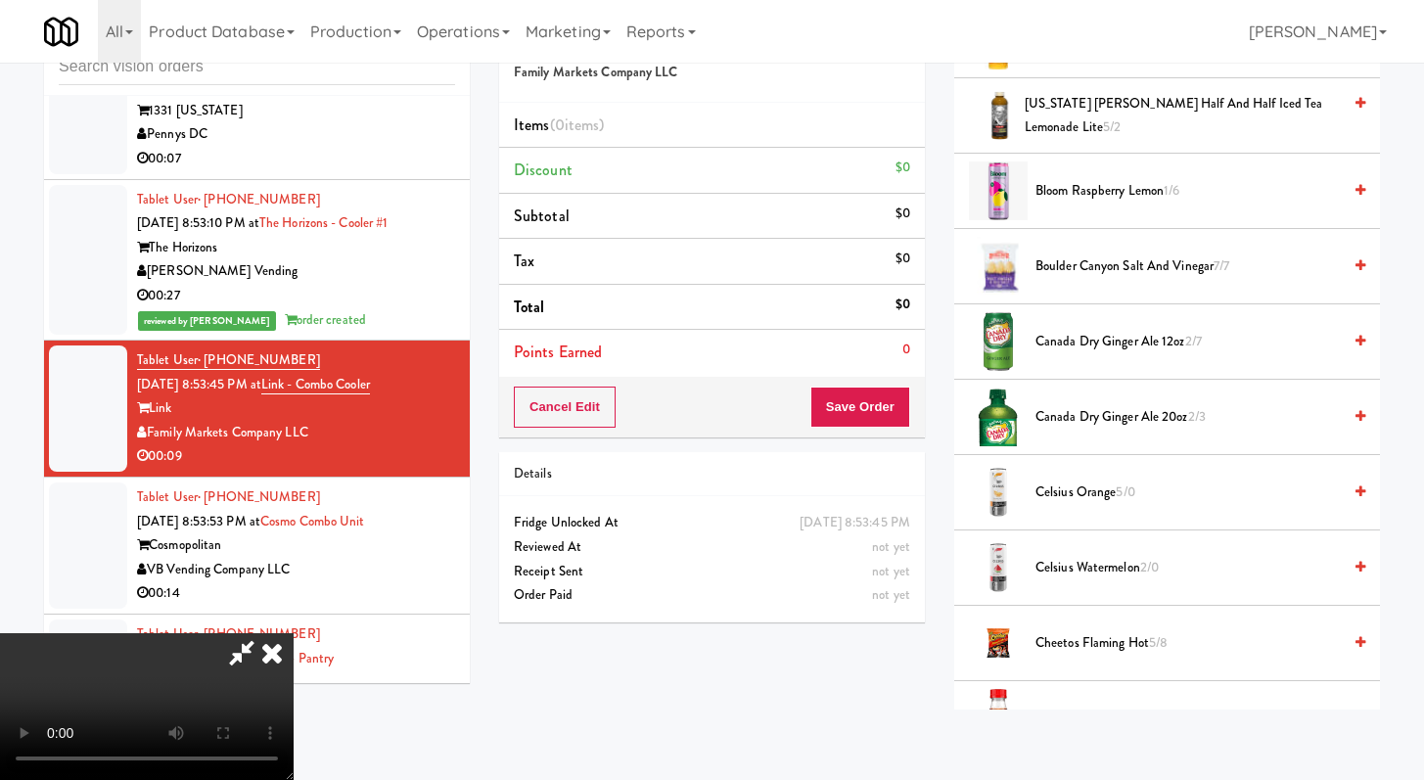
scroll to position [465, 0]
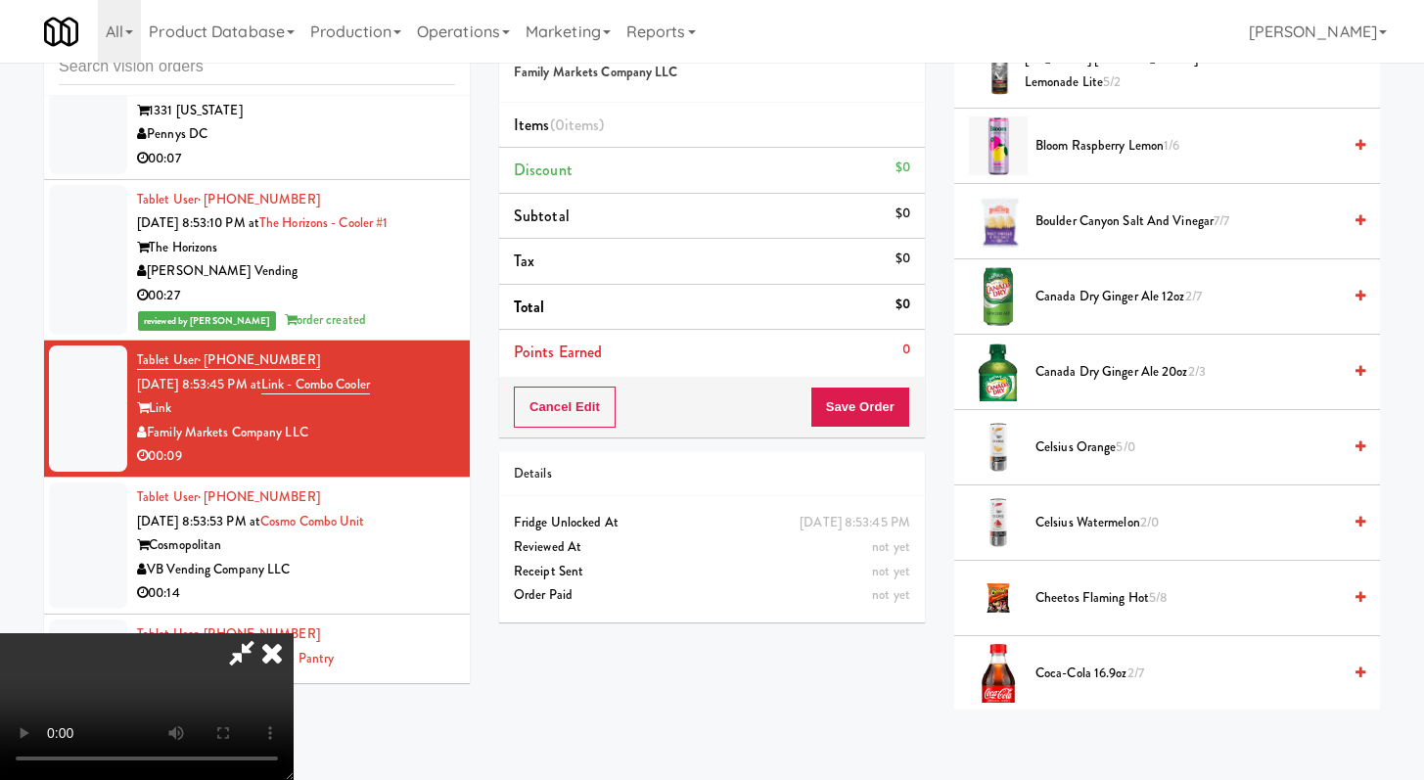
click at [1100, 601] on span "Cheetos Flaming Hot 5/8" at bounding box center [1188, 598] width 305 height 24
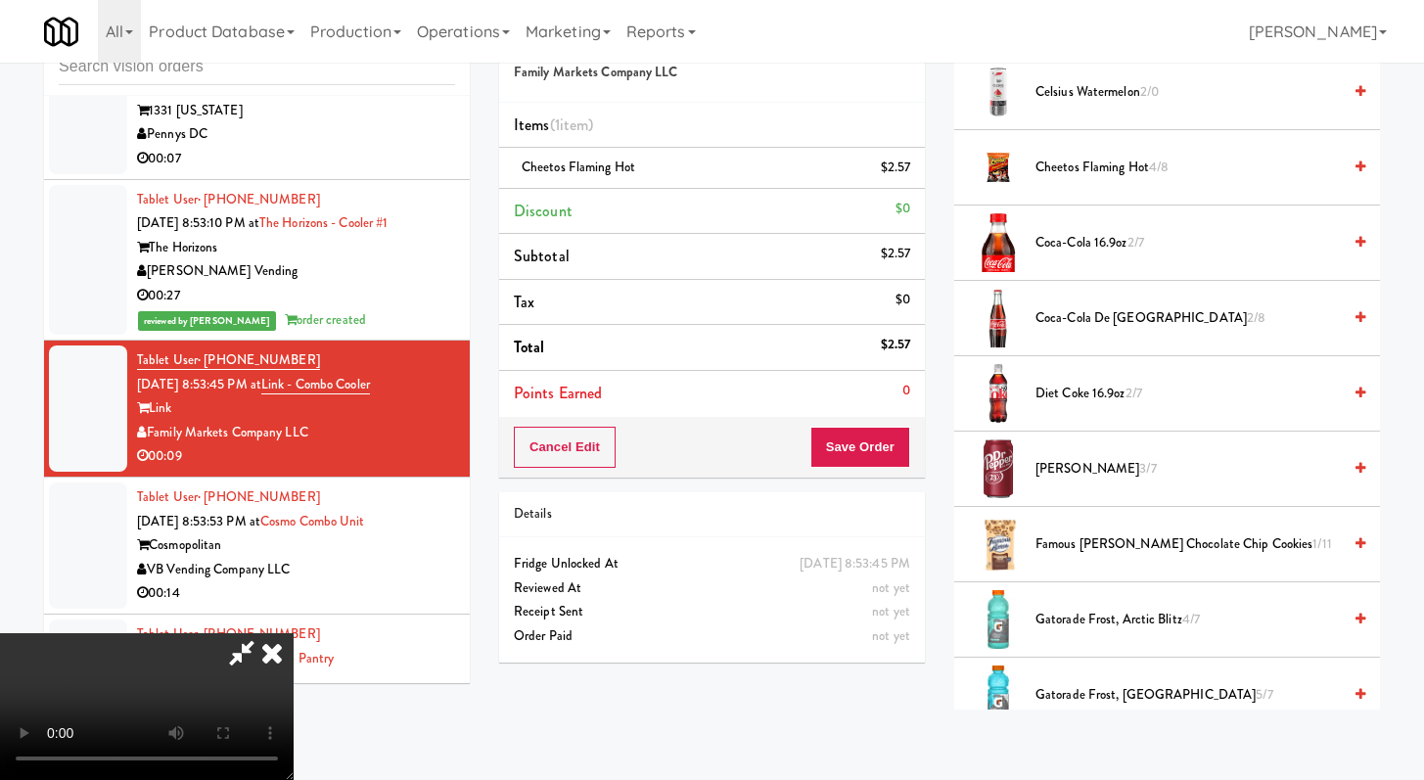
scroll to position [933, 0]
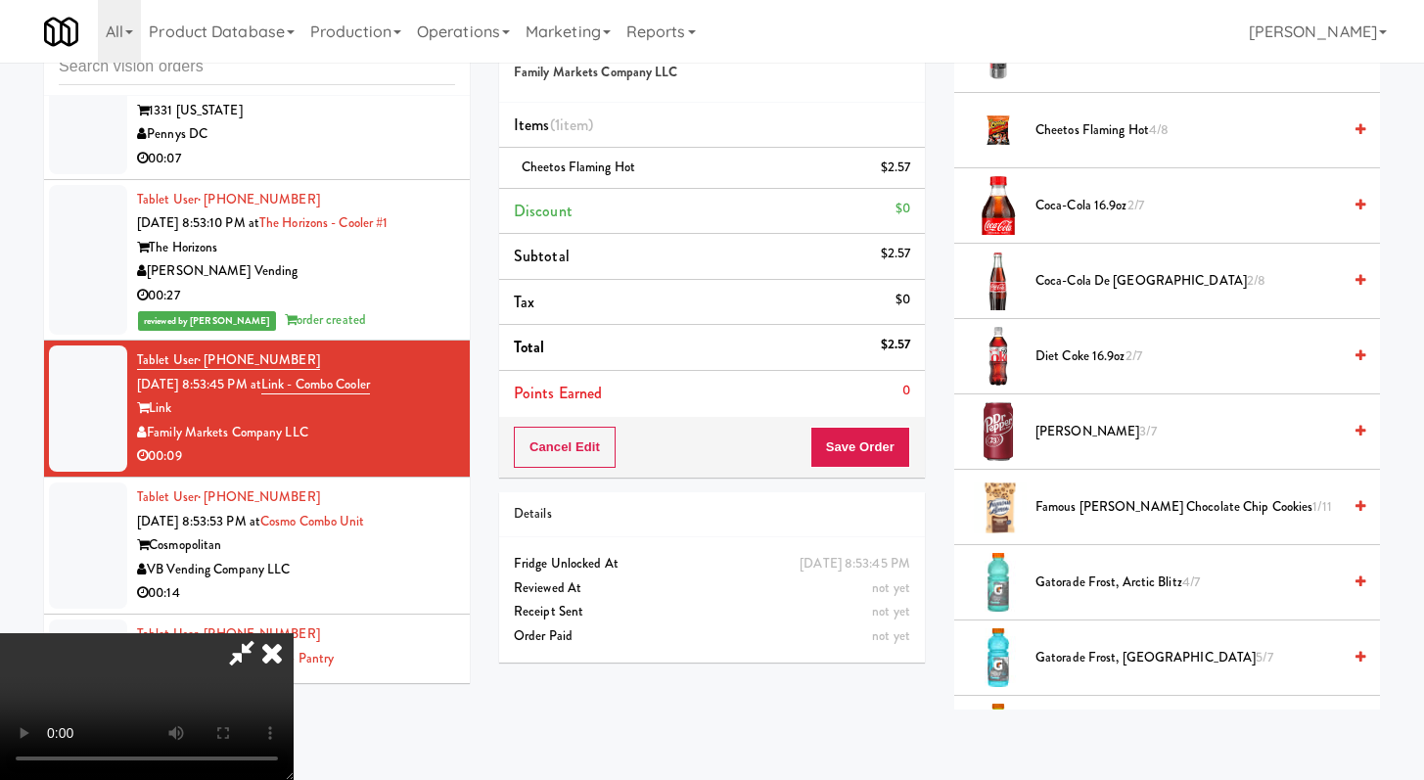
click at [1091, 292] on span "Coca-Cola de Mexico 2/8" at bounding box center [1188, 281] width 305 height 24
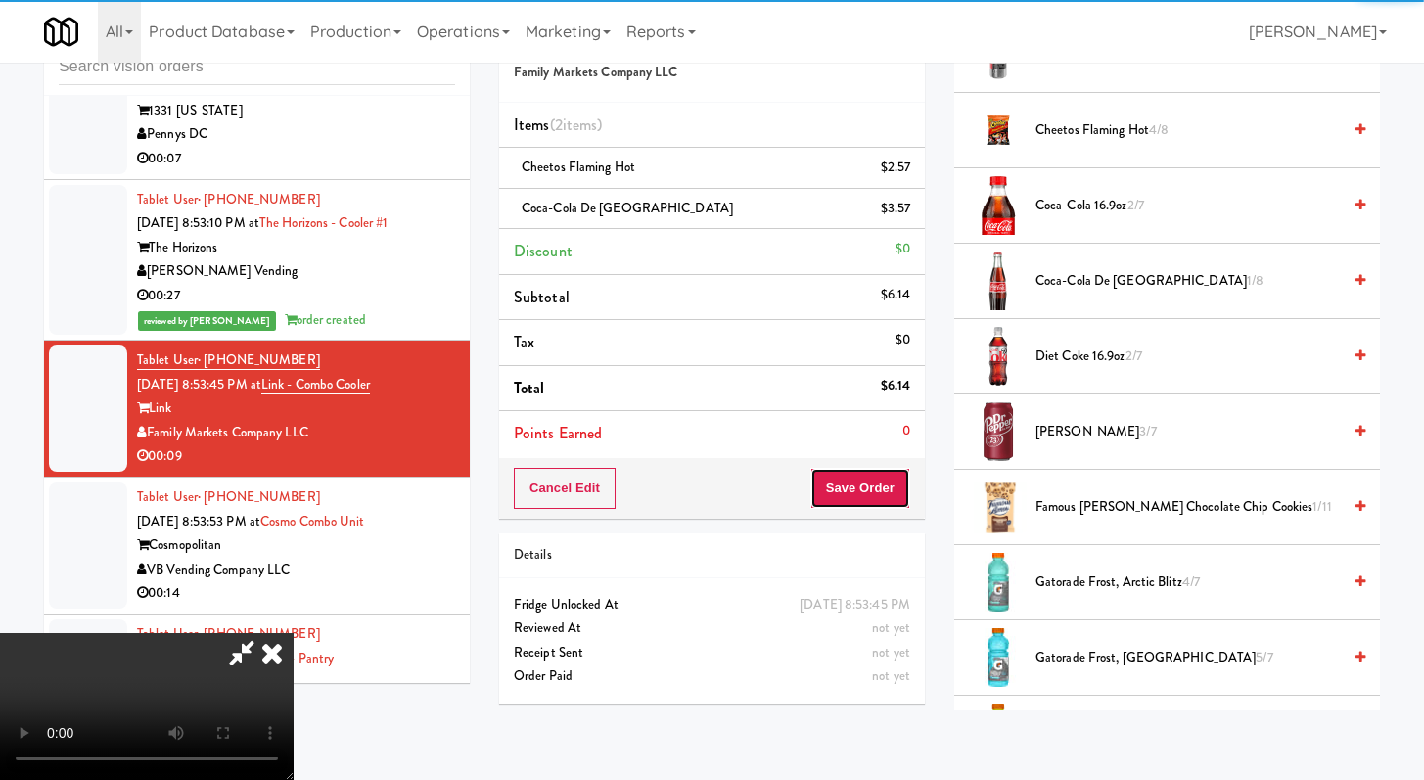
click at [897, 497] on button "Save Order" at bounding box center [861, 488] width 100 height 41
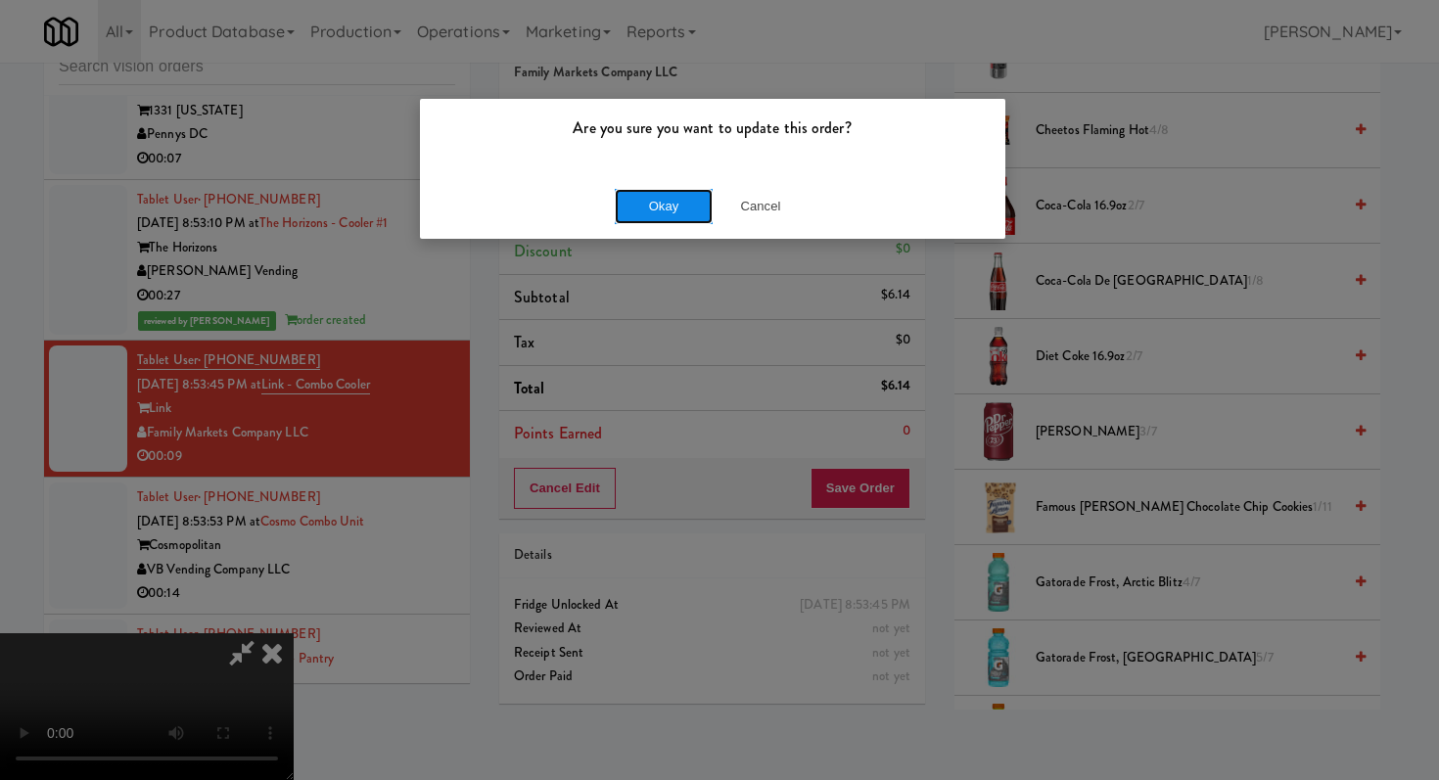
click at [643, 193] on button "Okay" at bounding box center [664, 206] width 98 height 35
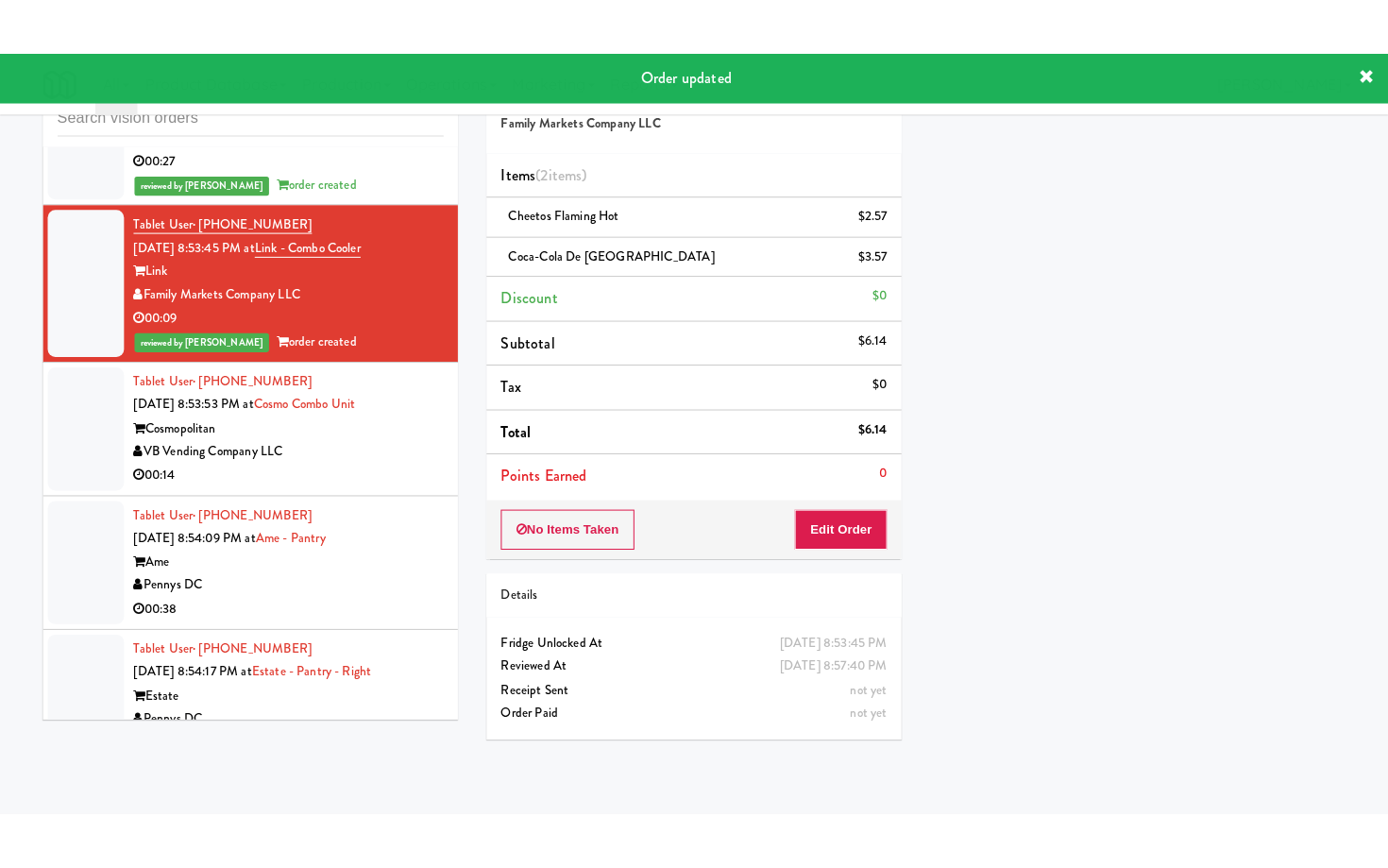
scroll to position [4594, 0]
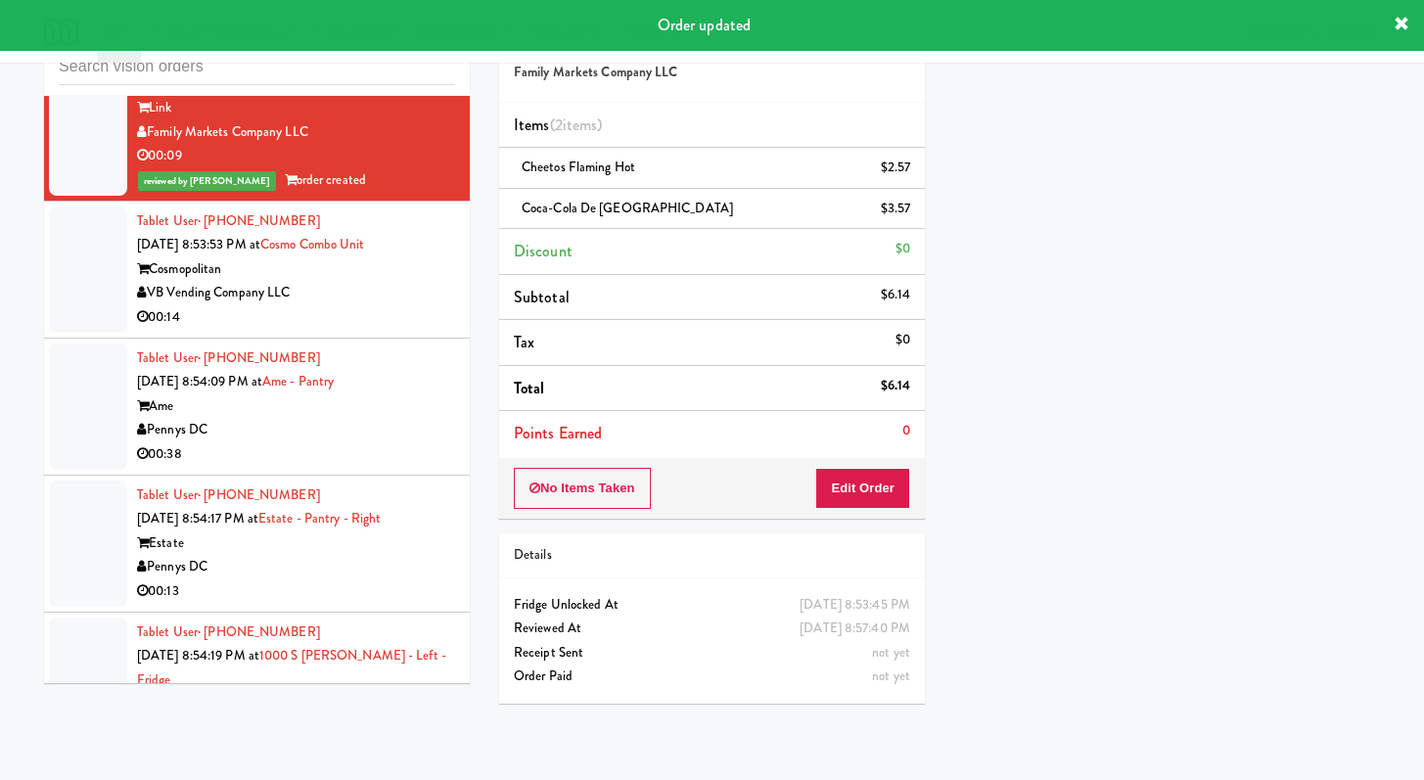
click at [416, 339] on li "Tablet User · (757) 635-2484 [DATE] 8:53:53 PM at Cosmo Combo Unit Cosmopolitan…" at bounding box center [257, 270] width 426 height 137
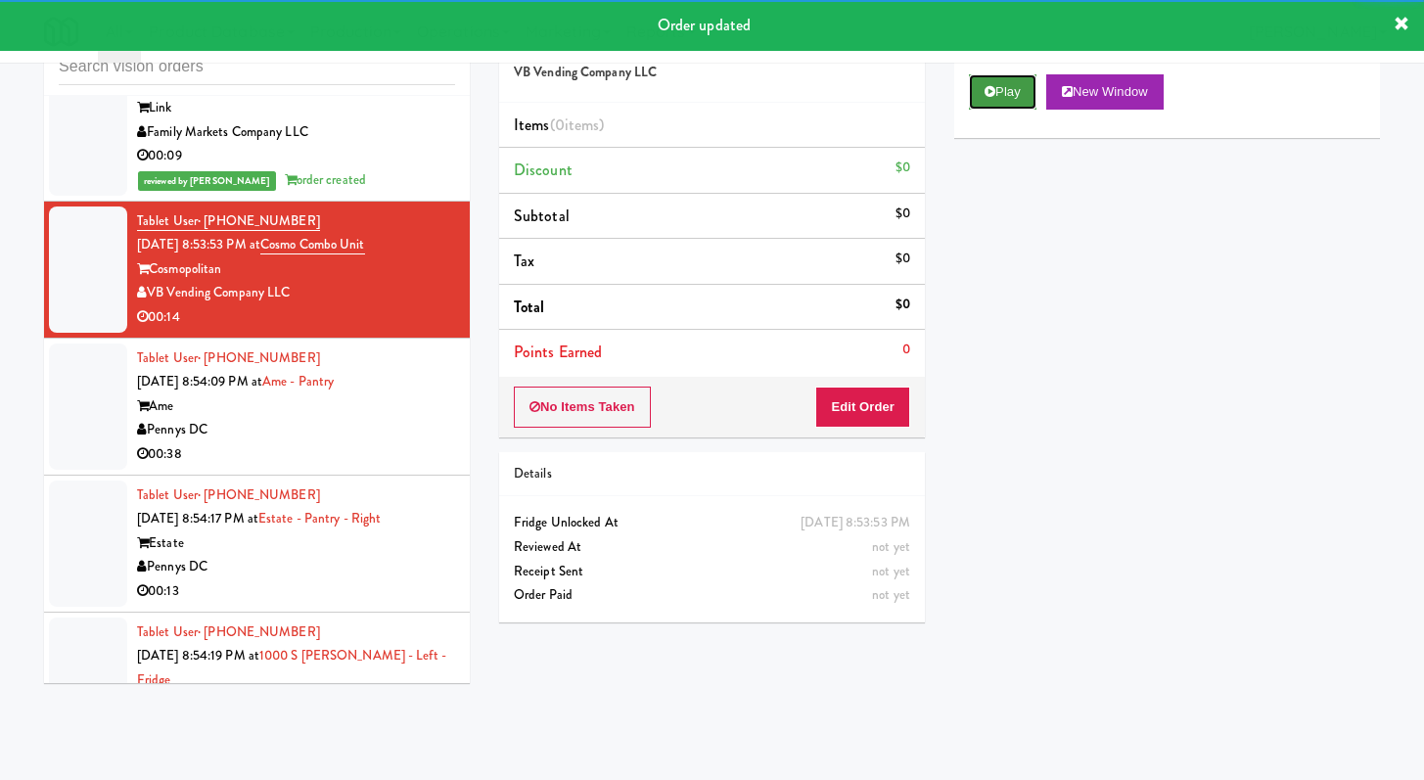
click at [996, 74] on button "Play" at bounding box center [1003, 91] width 68 height 35
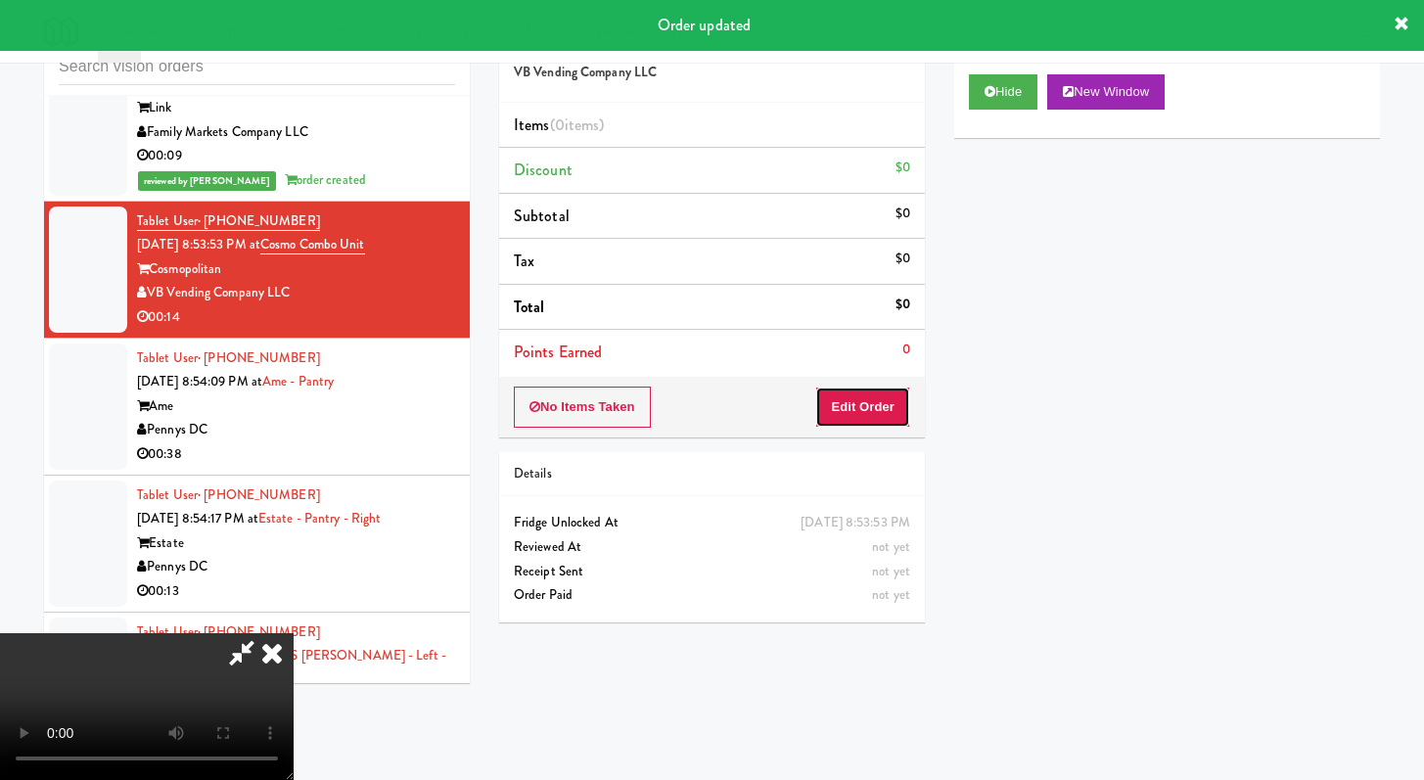
click at [871, 401] on button "Edit Order" at bounding box center [862, 407] width 95 height 41
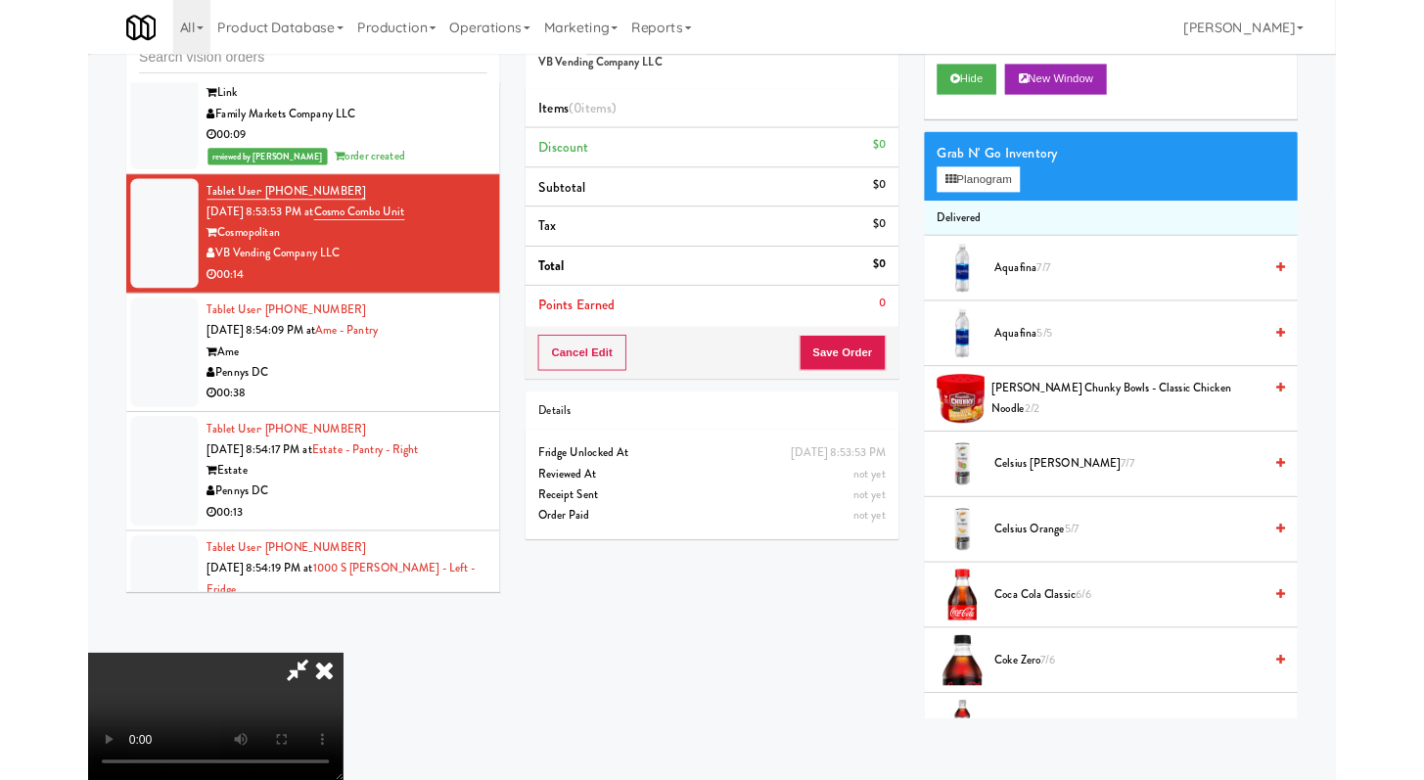
scroll to position [4738, 0]
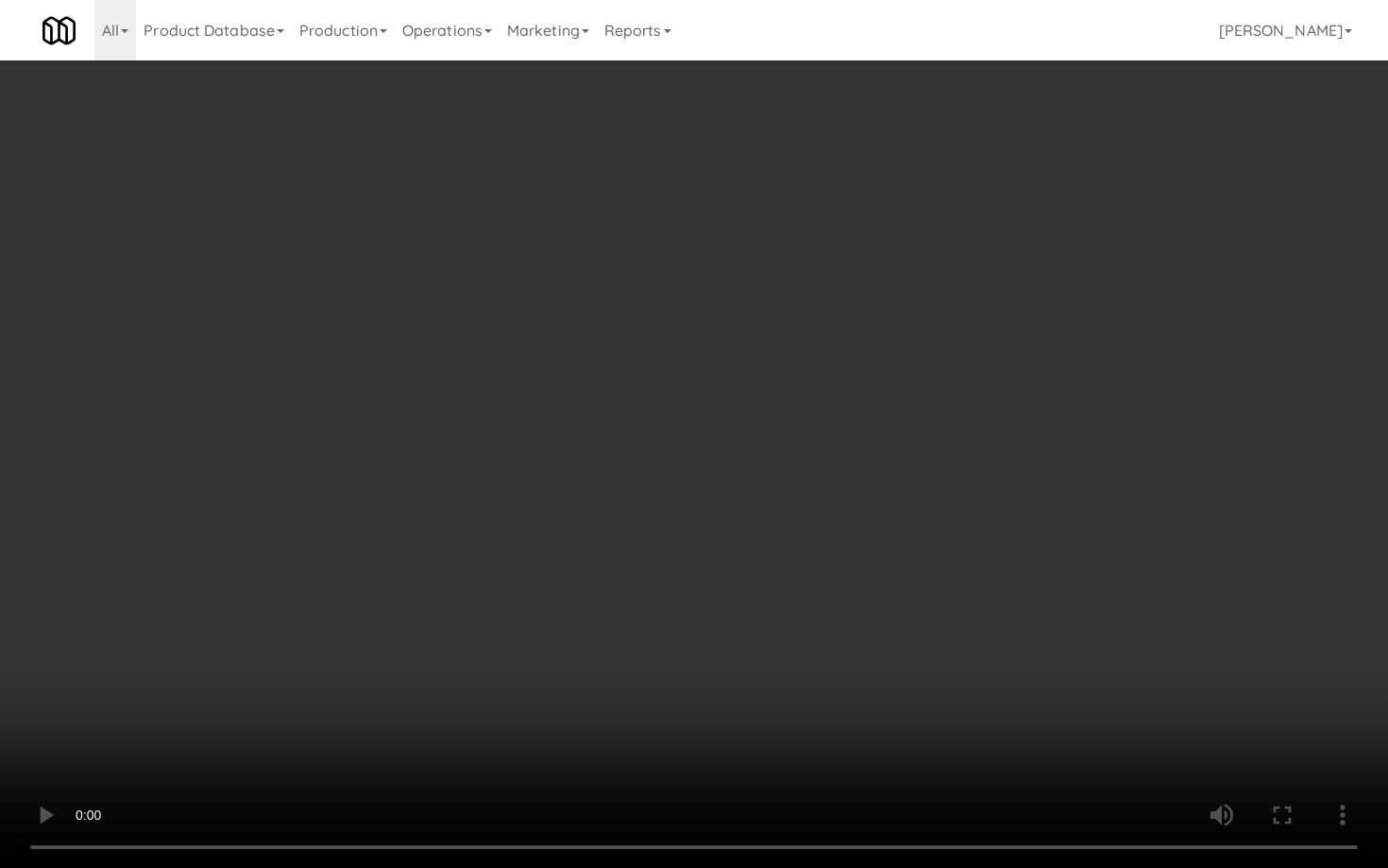
click at [961, 696] on video at bounding box center [694, 434] width 1388 height 868
click at [960, 696] on video at bounding box center [694, 434] width 1388 height 868
click at [964, 692] on video at bounding box center [694, 434] width 1388 height 868
click at [966, 685] on video at bounding box center [694, 434] width 1388 height 868
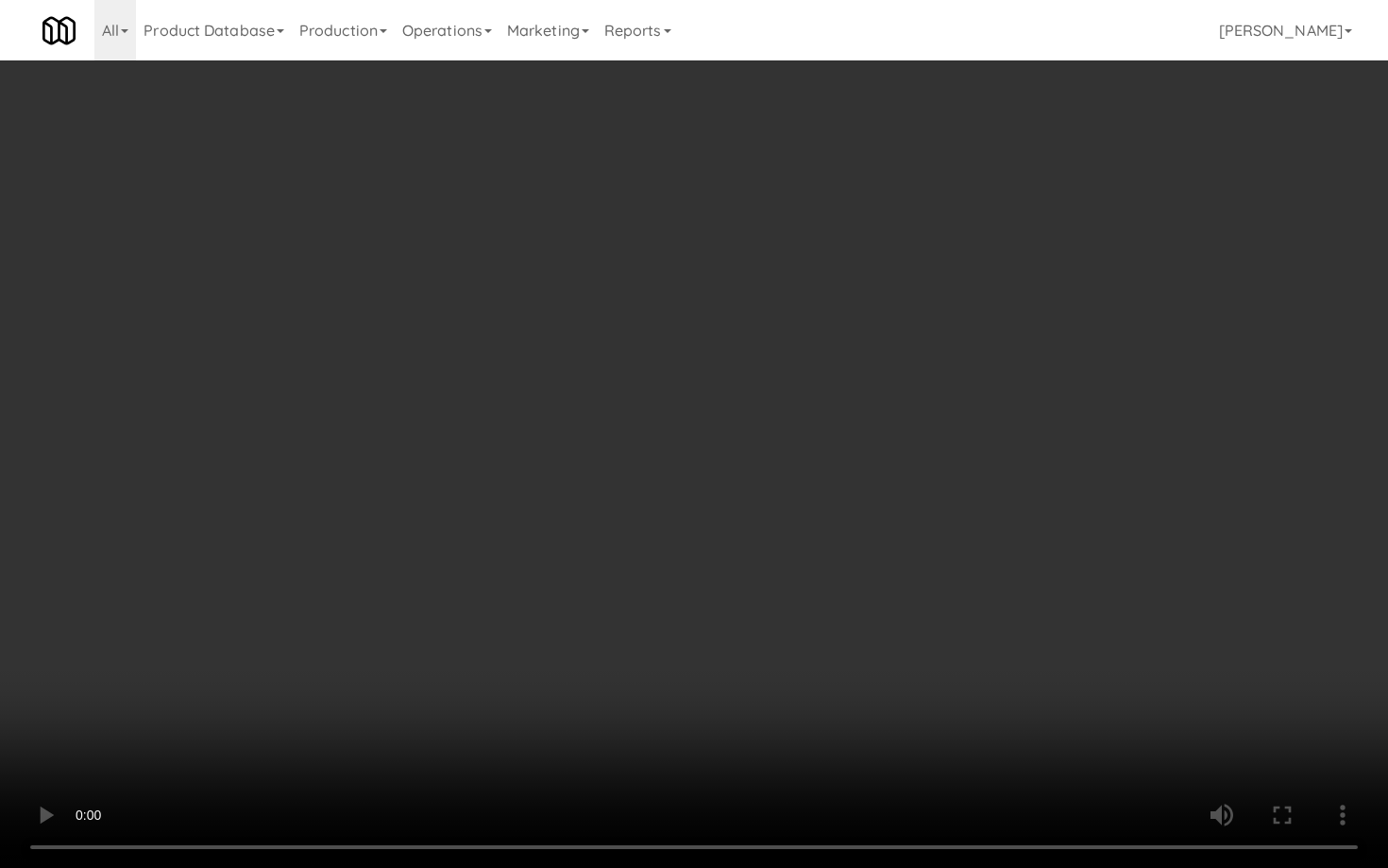
click at [966, 685] on video at bounding box center [694, 434] width 1388 height 868
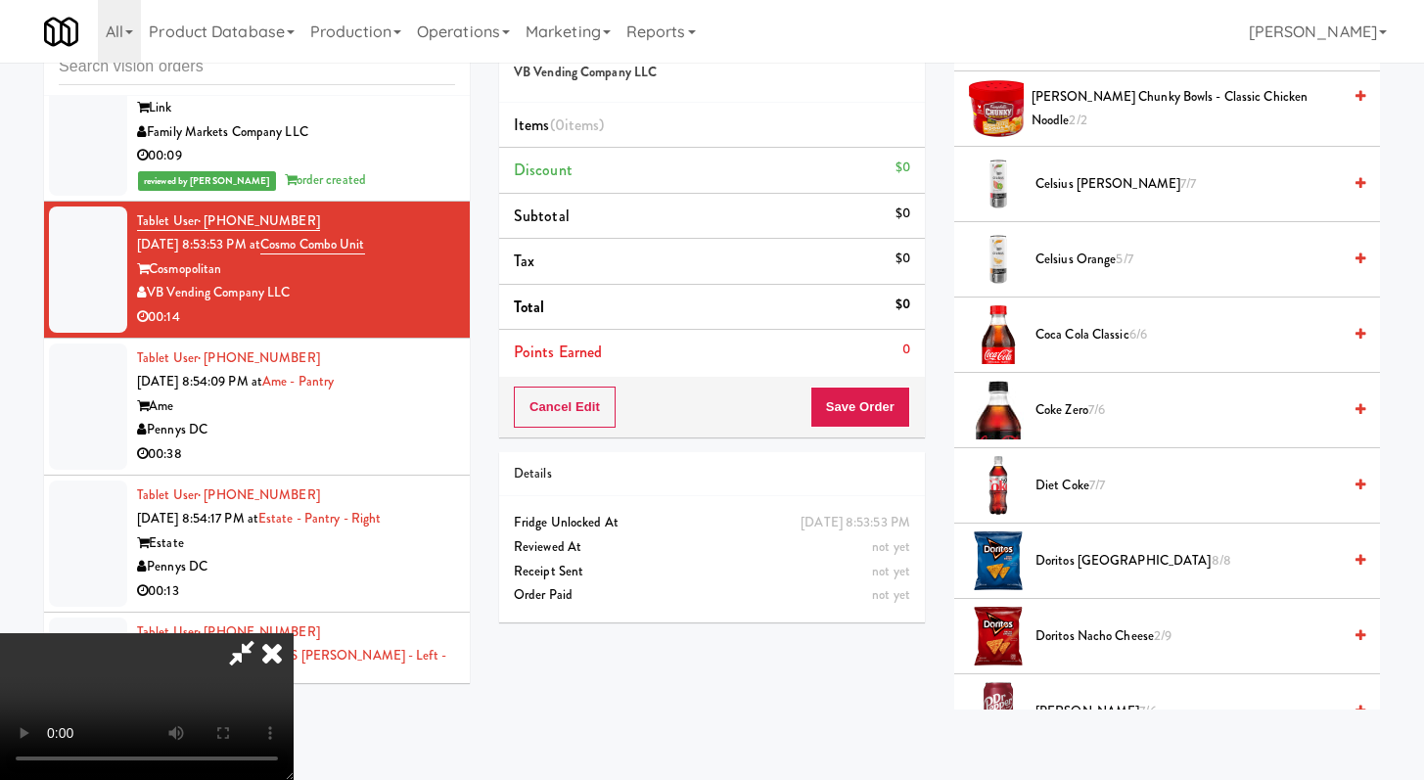
scroll to position [411, 0]
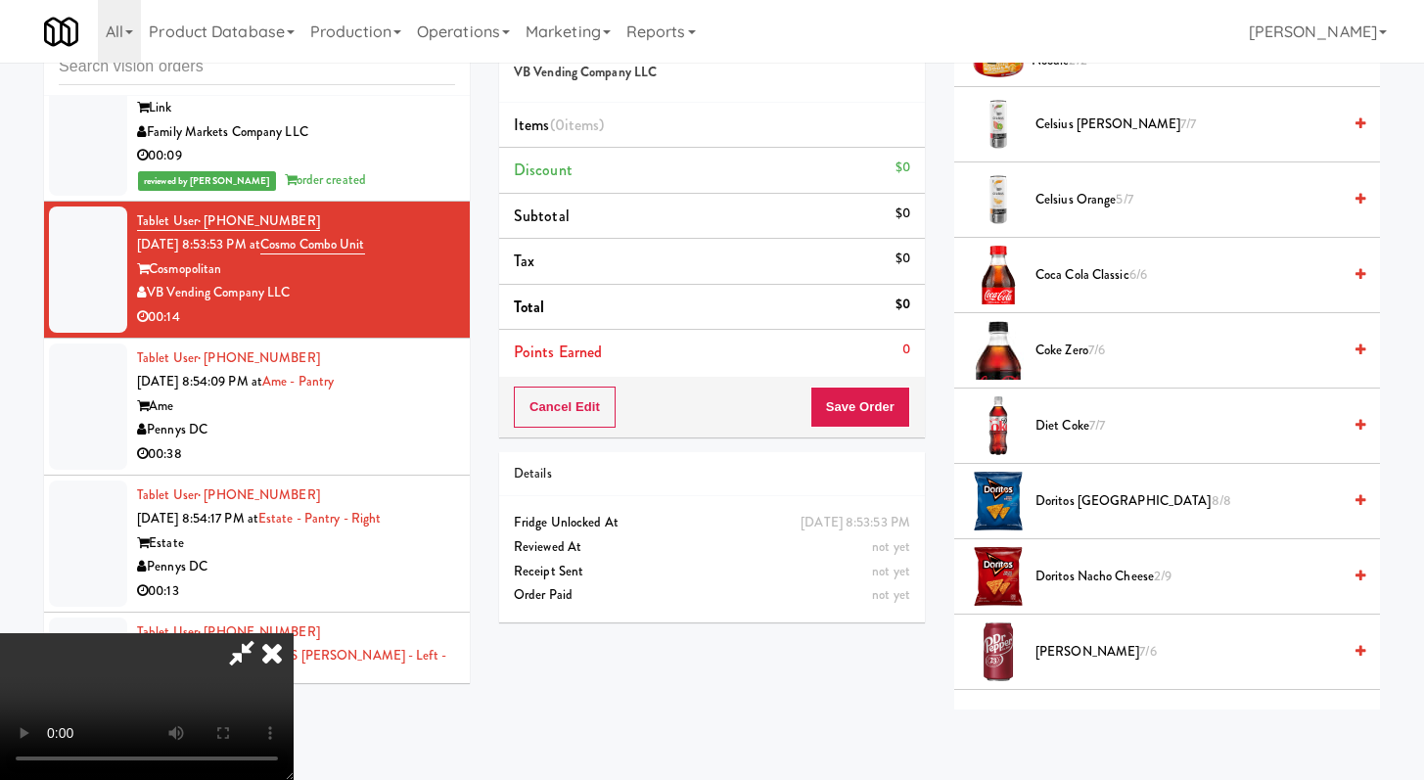
click at [1054, 346] on span "Coke Zero 7/6" at bounding box center [1188, 351] width 305 height 24
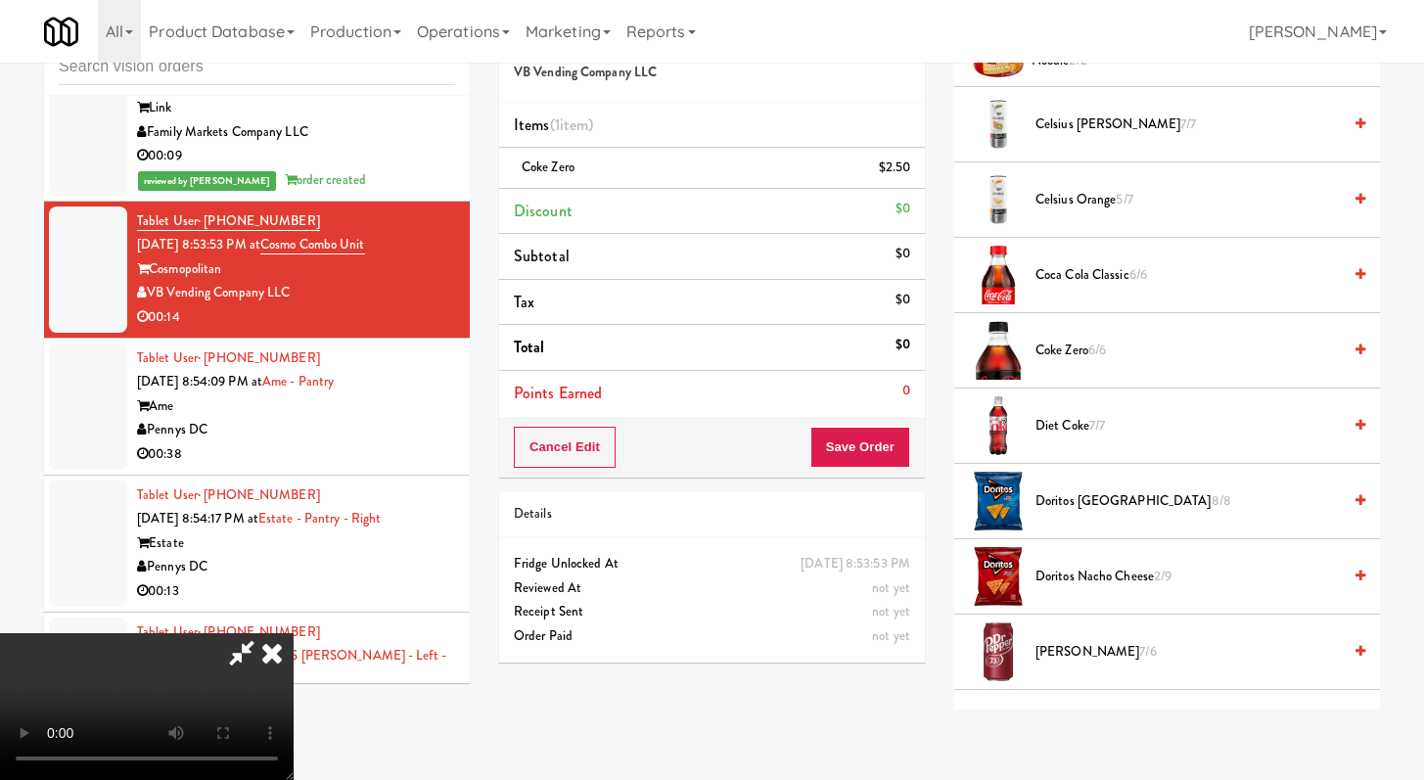
click at [1055, 346] on span "Coke Zero 6/6" at bounding box center [1188, 351] width 305 height 24
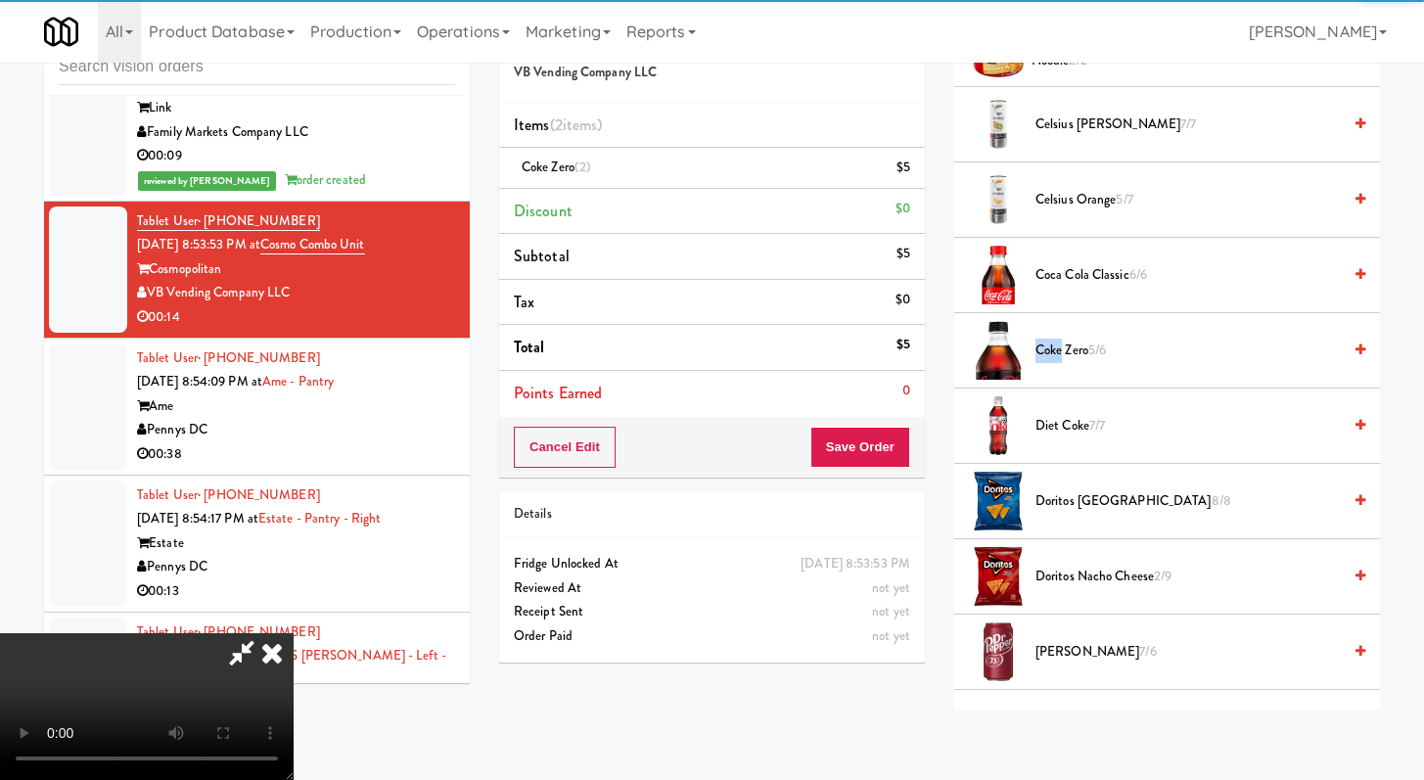
click at [1051, 646] on span "[PERSON_NAME] 7/6" at bounding box center [1188, 652] width 305 height 24
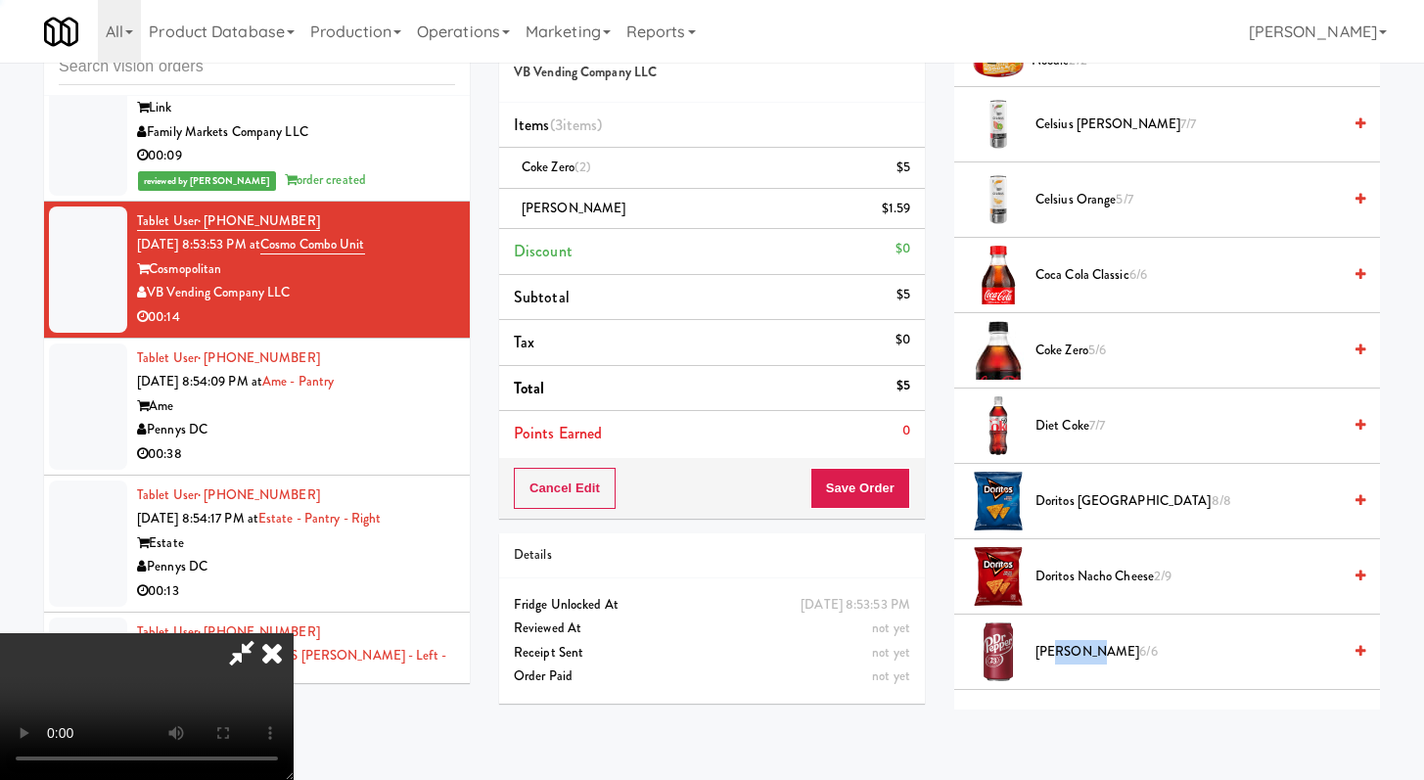
click at [1051, 646] on span "[PERSON_NAME] 6/6" at bounding box center [1188, 652] width 305 height 24
click at [884, 480] on button "Save Order" at bounding box center [861, 488] width 100 height 41
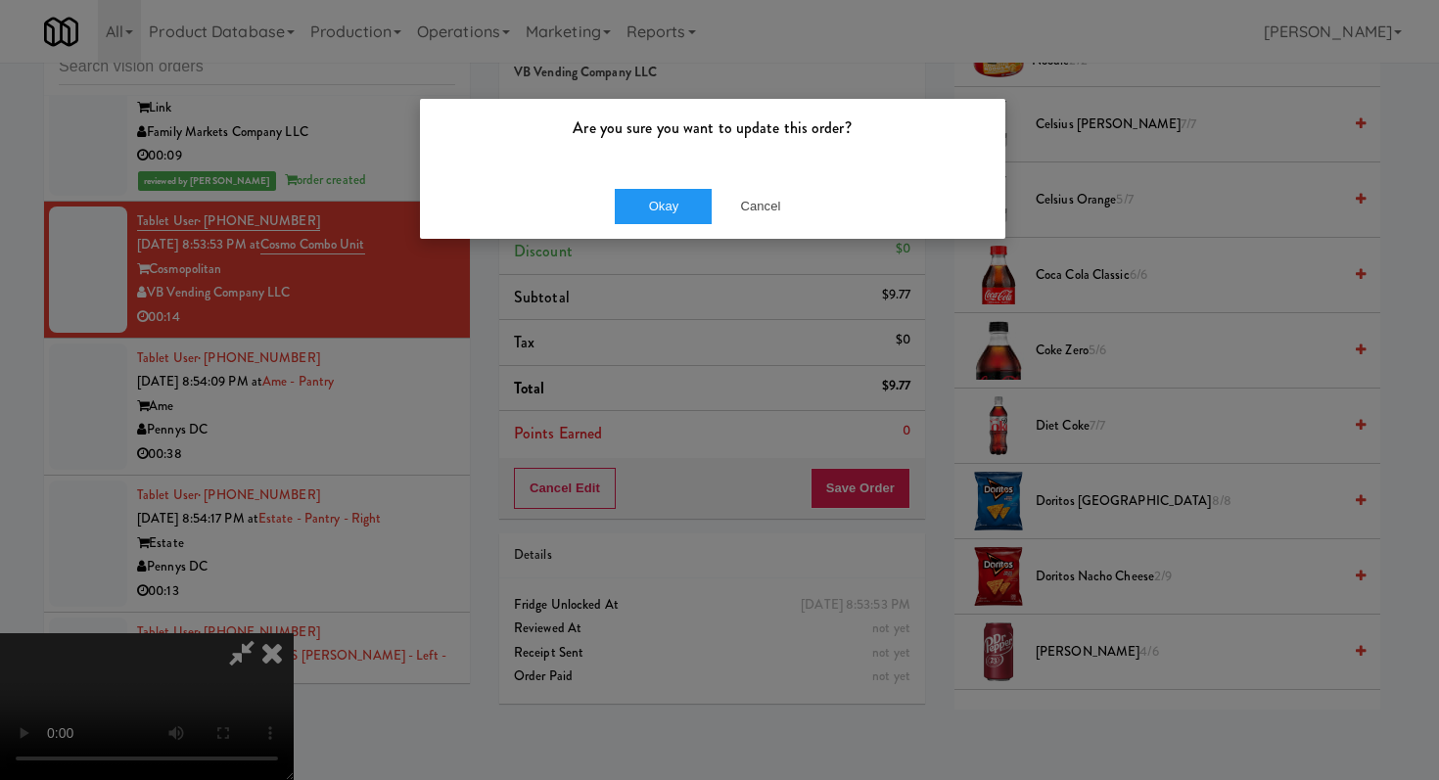
click at [657, 183] on div "Okay Cancel" at bounding box center [712, 206] width 585 height 66
click at [658, 213] on button "Okay" at bounding box center [664, 206] width 98 height 35
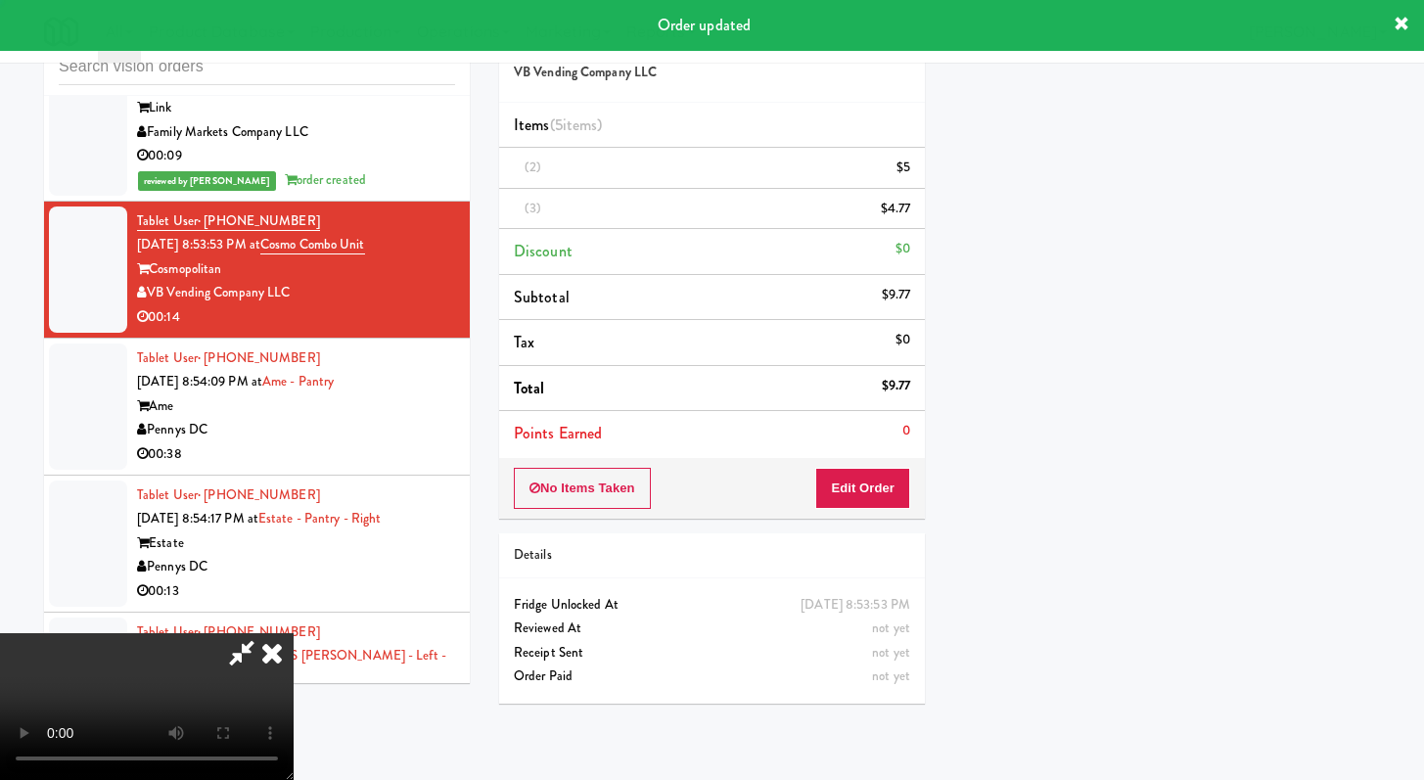
scroll to position [83, 0]
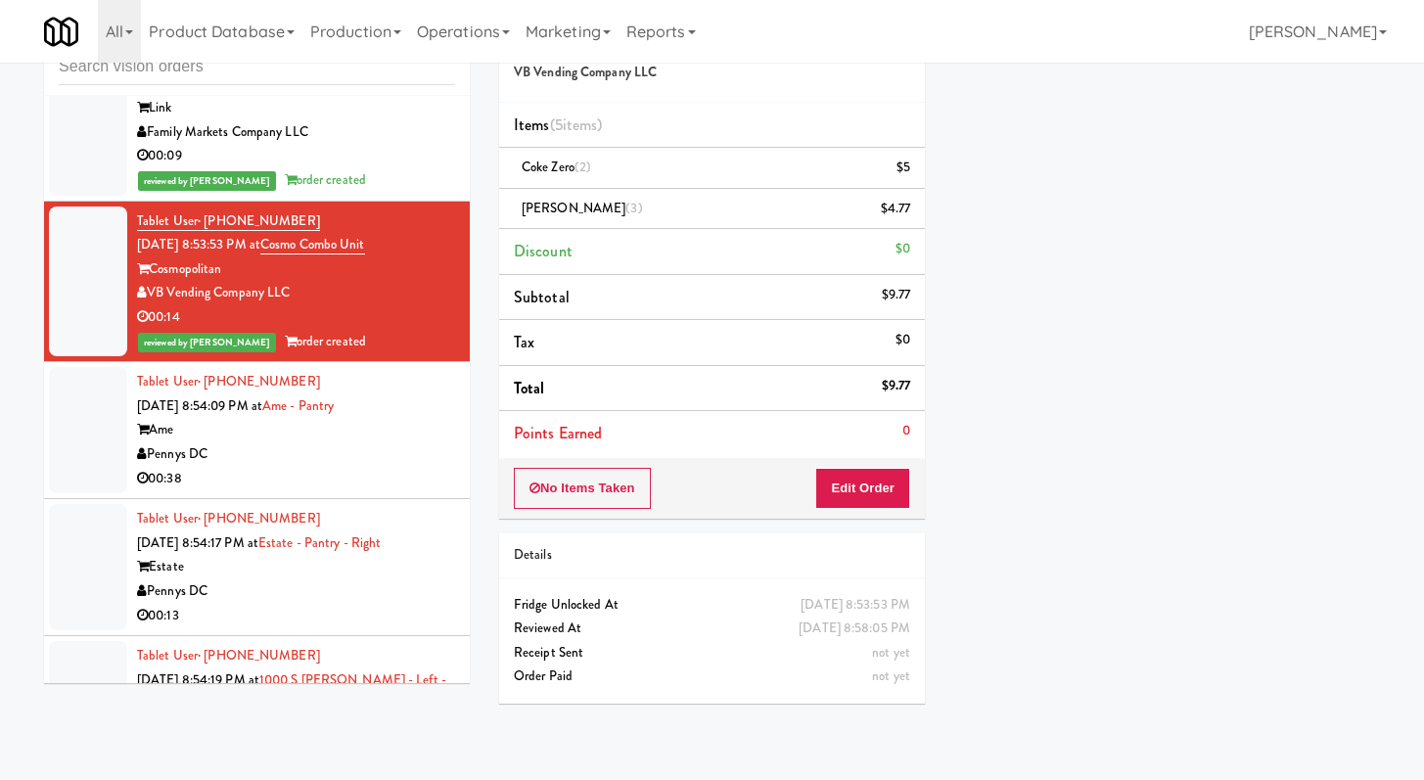
click at [411, 491] on div "00:38" at bounding box center [296, 479] width 318 height 24
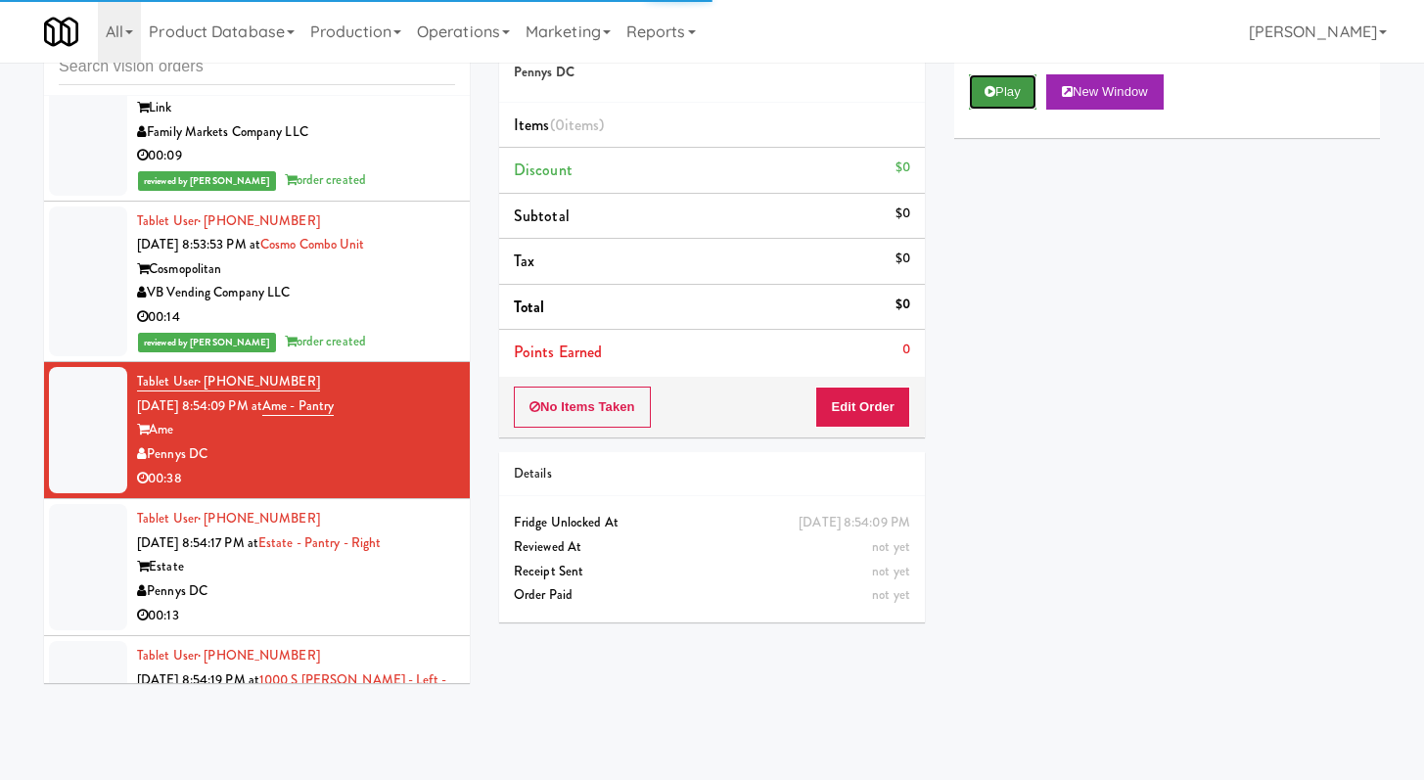
click at [992, 101] on button "Play" at bounding box center [1003, 91] width 68 height 35
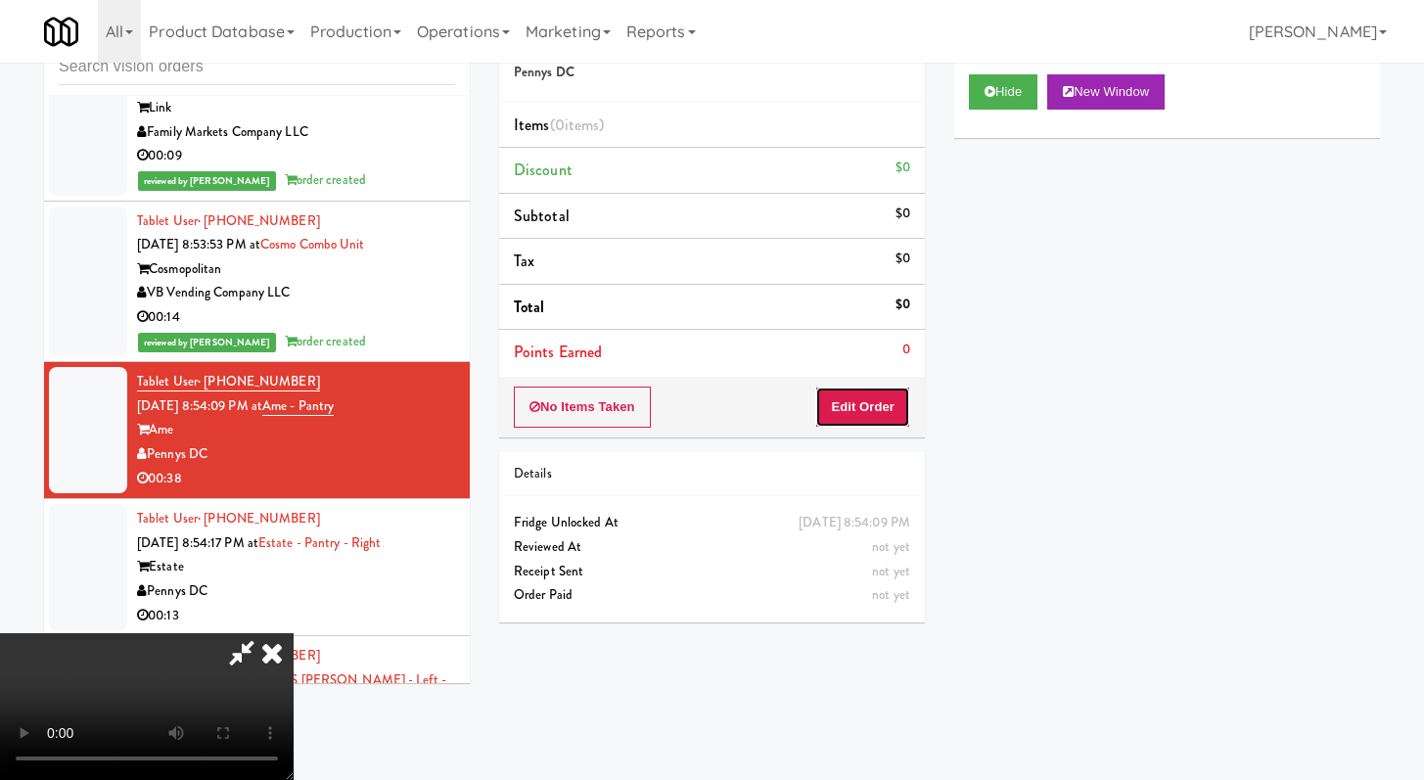
click at [854, 402] on button "Edit Order" at bounding box center [862, 407] width 95 height 41
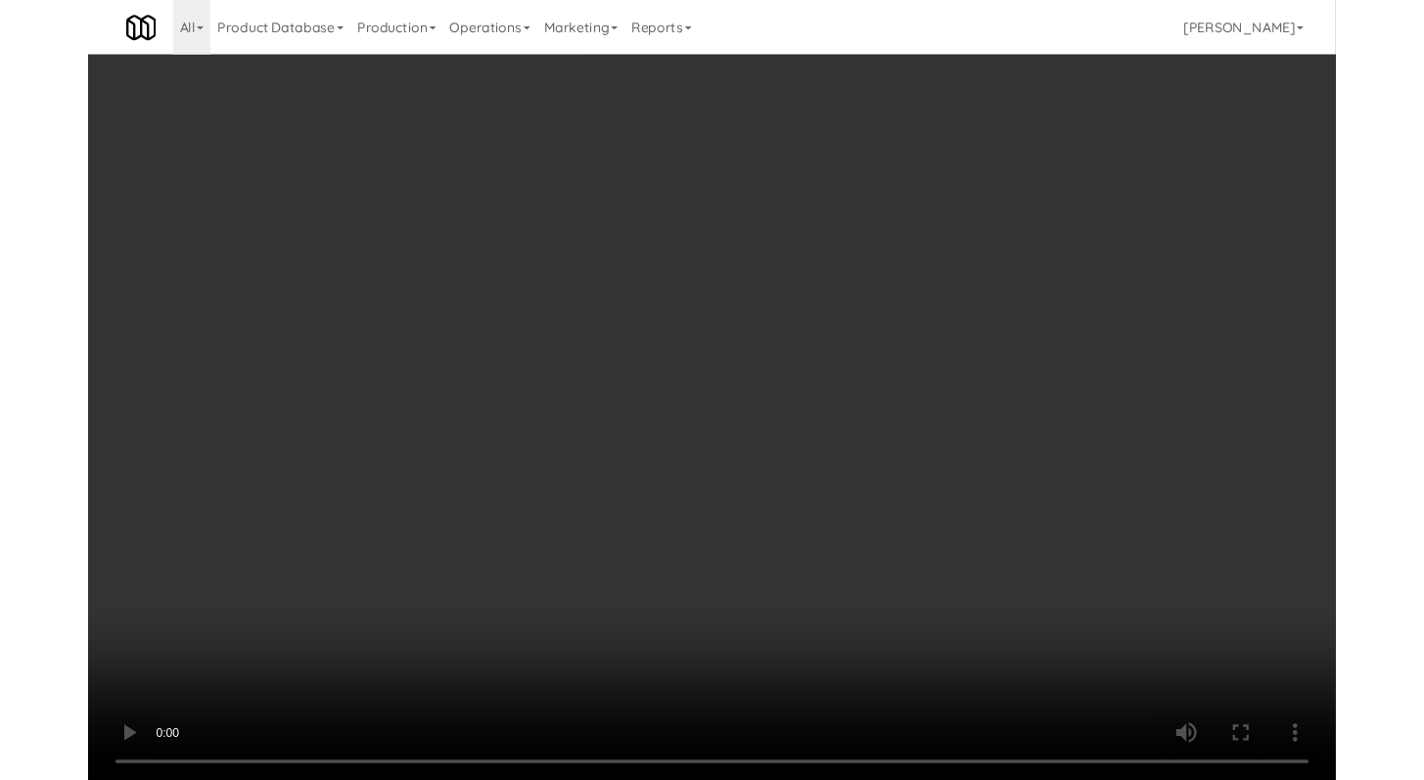
scroll to position [4738, 0]
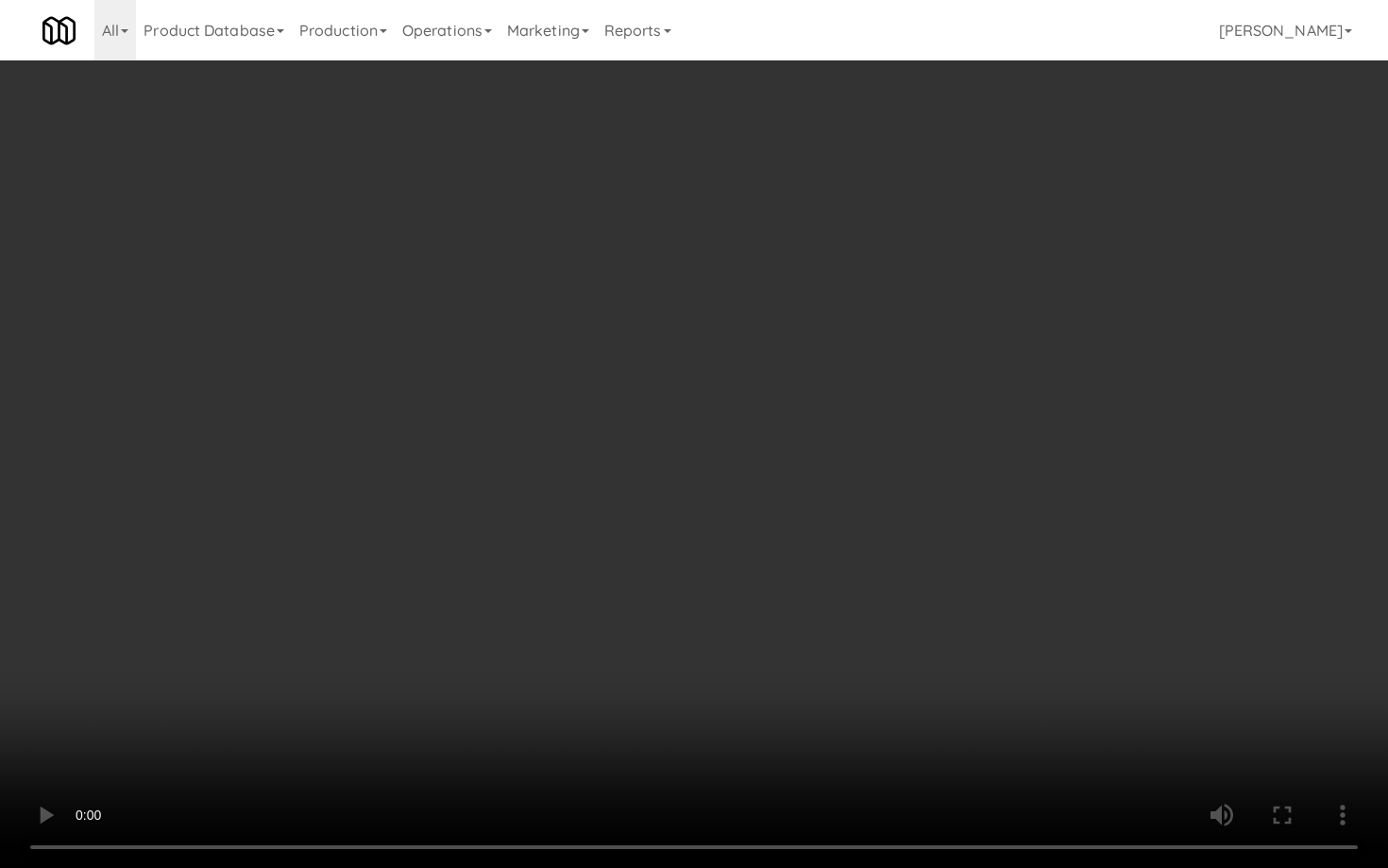
click at [730, 572] on video at bounding box center [694, 434] width 1388 height 868
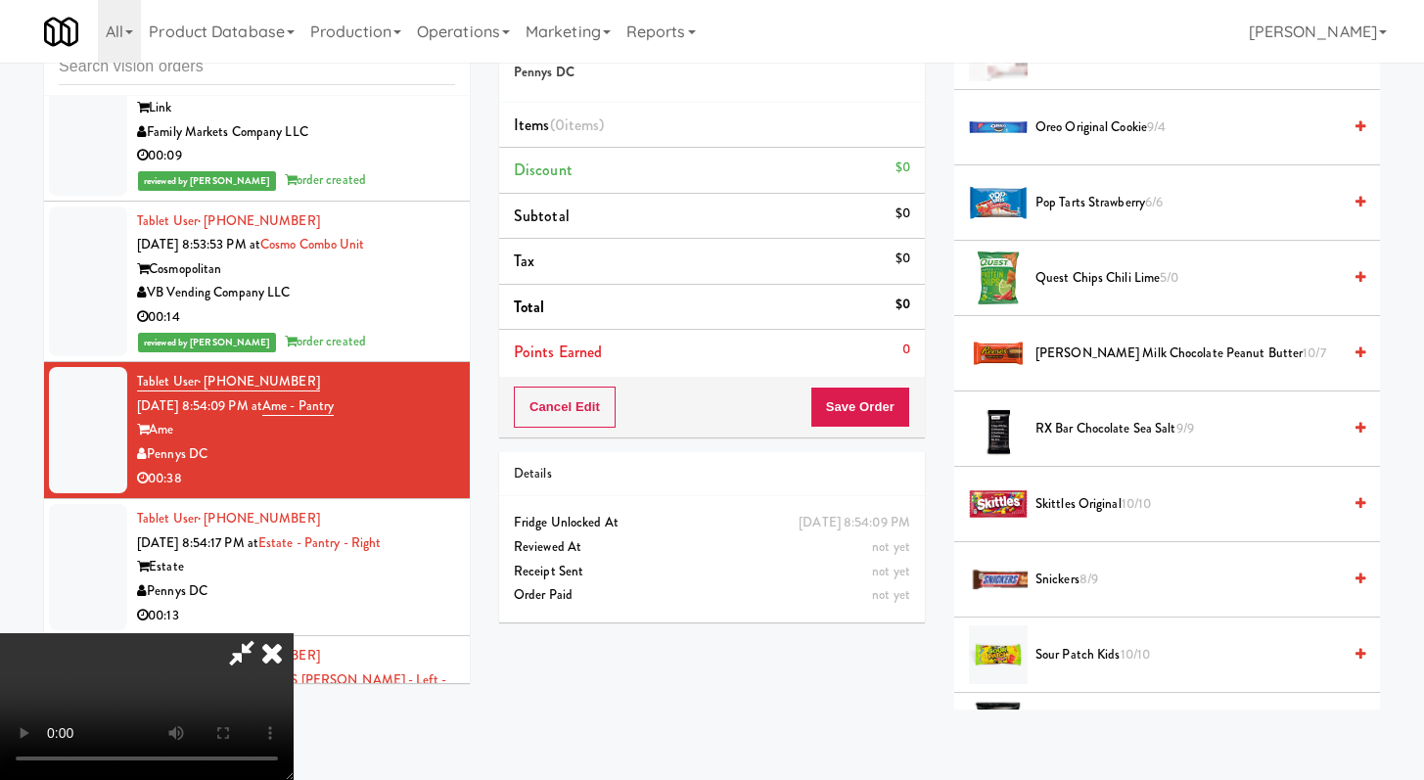
scroll to position [1849, 0]
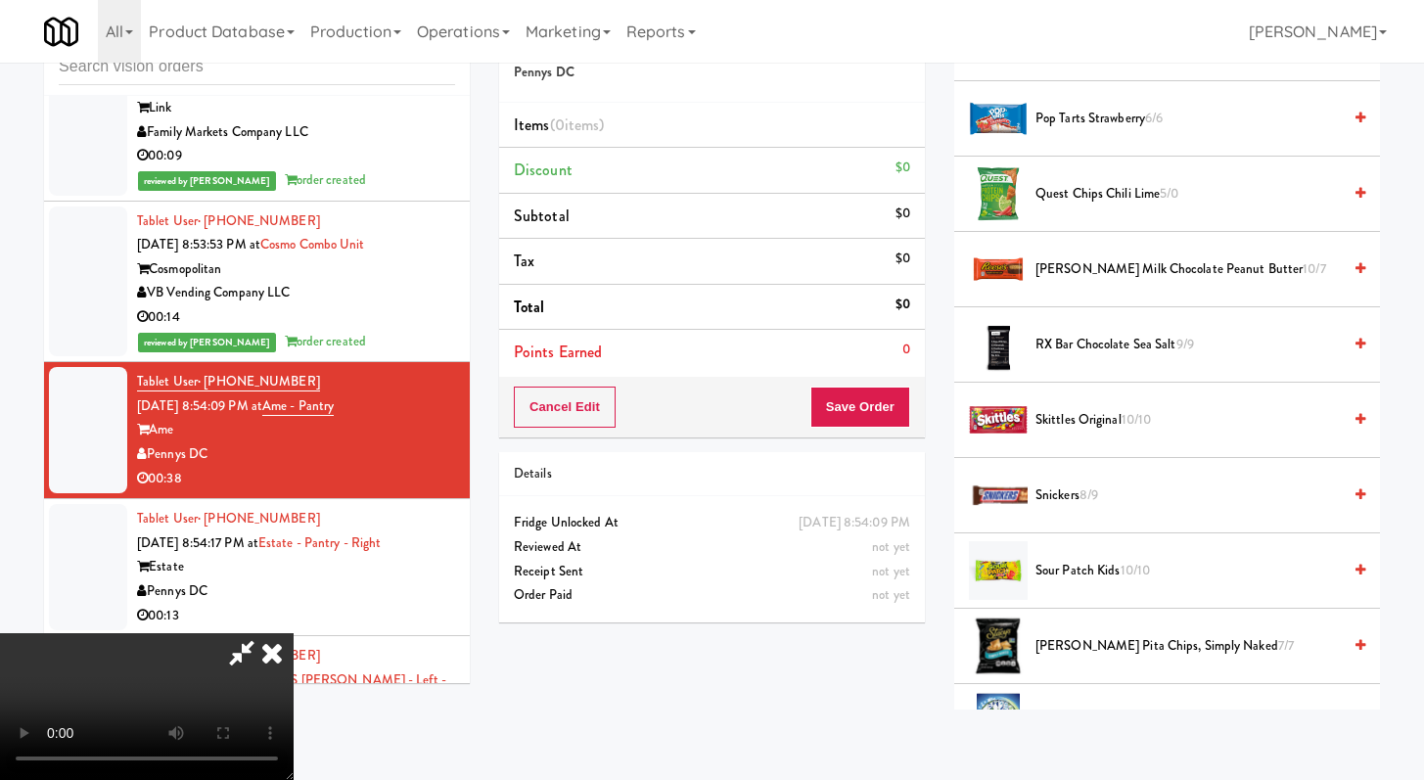
drag, startPoint x: 1080, startPoint y: 264, endPoint x: 1085, endPoint y: 530, distance: 265.3
click at [1080, 264] on span "[PERSON_NAME] Milk Chocolate Peanut Butter 10/7" at bounding box center [1188, 269] width 305 height 24
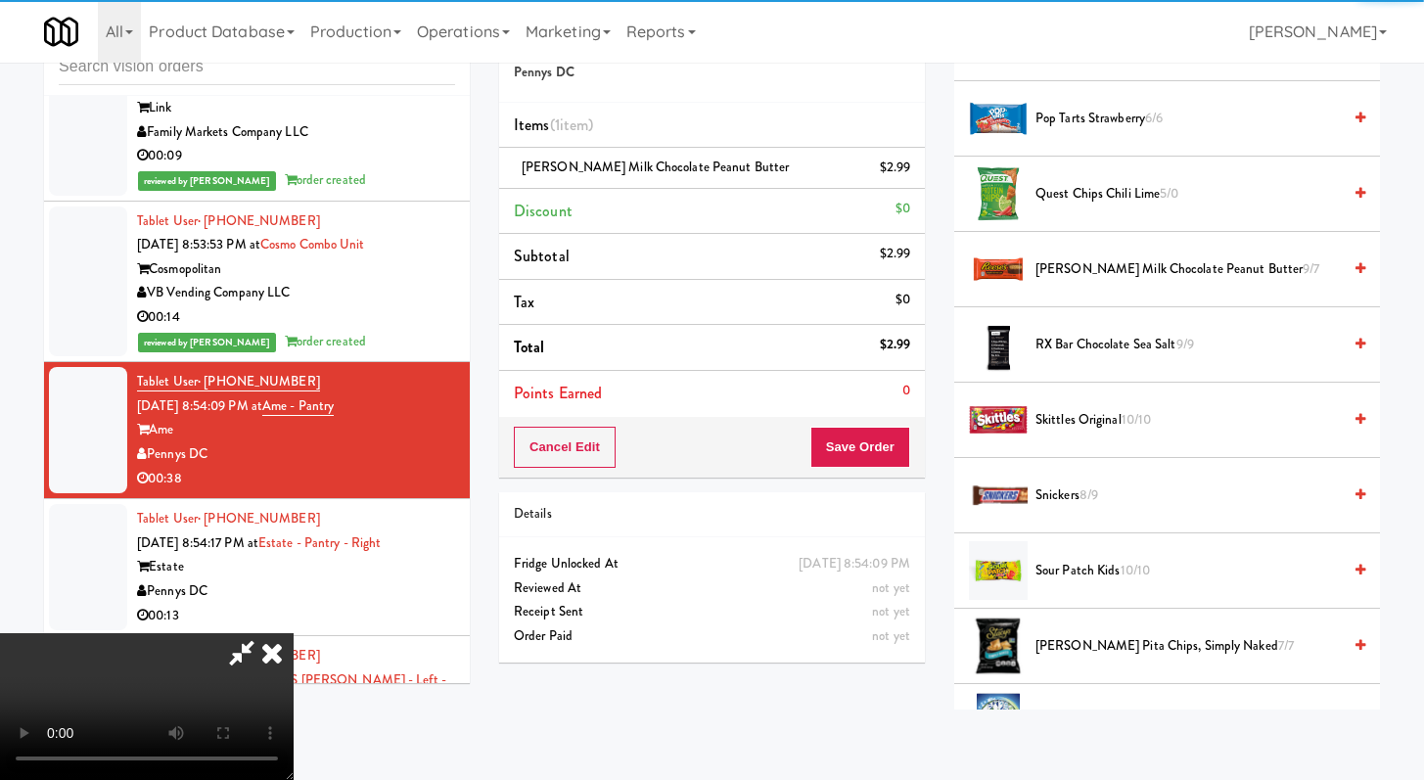
click at [1081, 646] on span "[PERSON_NAME] Pita Chips, Simply Naked 7/7" at bounding box center [1188, 646] width 305 height 24
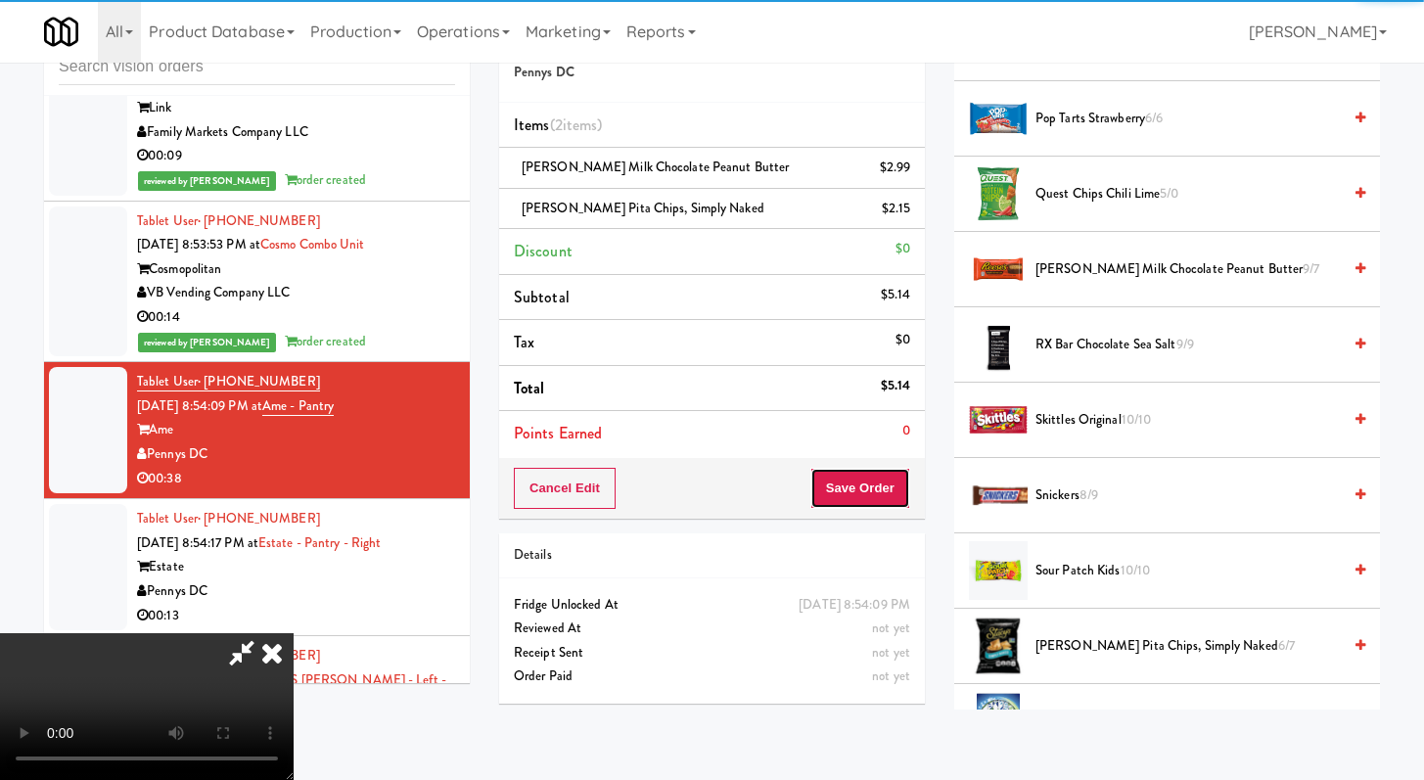
click at [902, 489] on button "Save Order" at bounding box center [861, 488] width 100 height 41
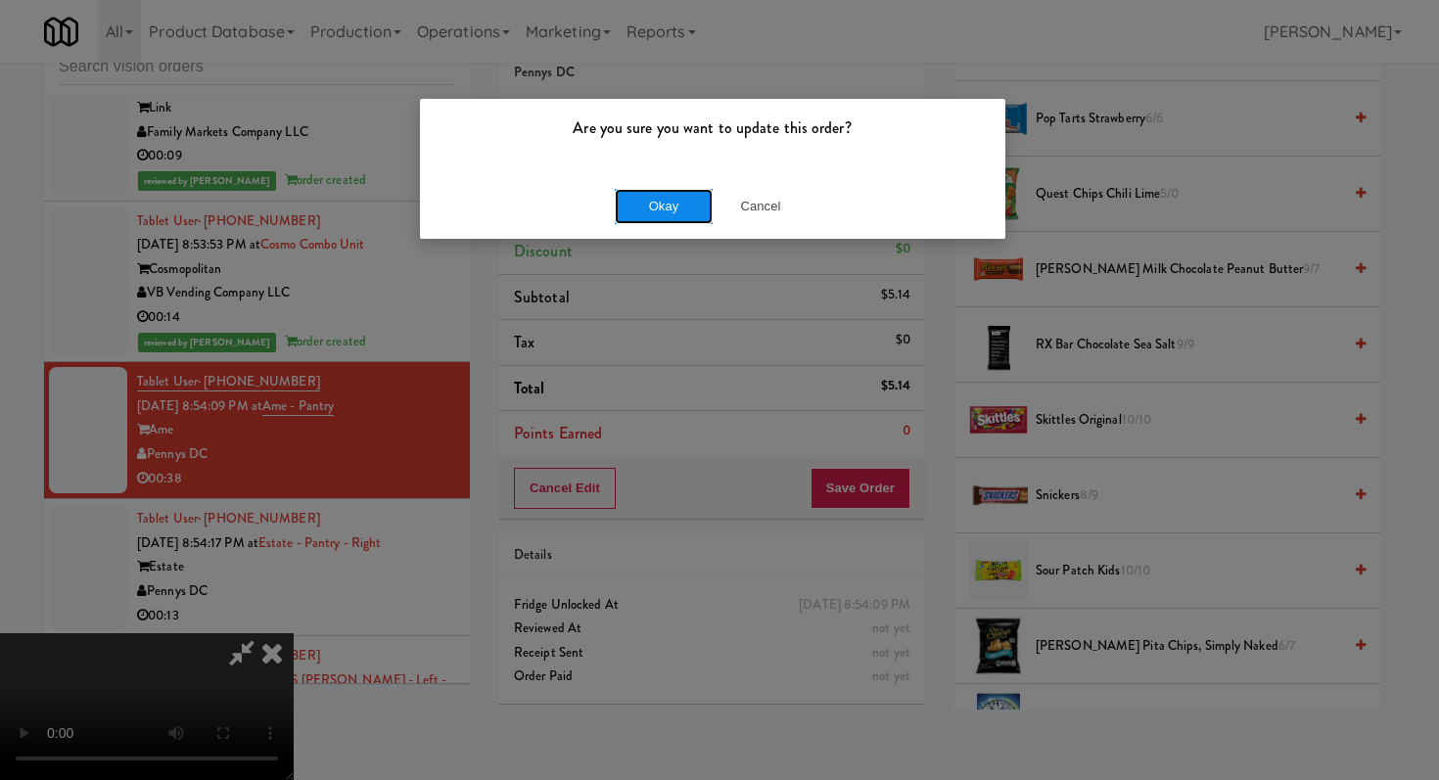
click at [622, 193] on button "Okay" at bounding box center [664, 206] width 98 height 35
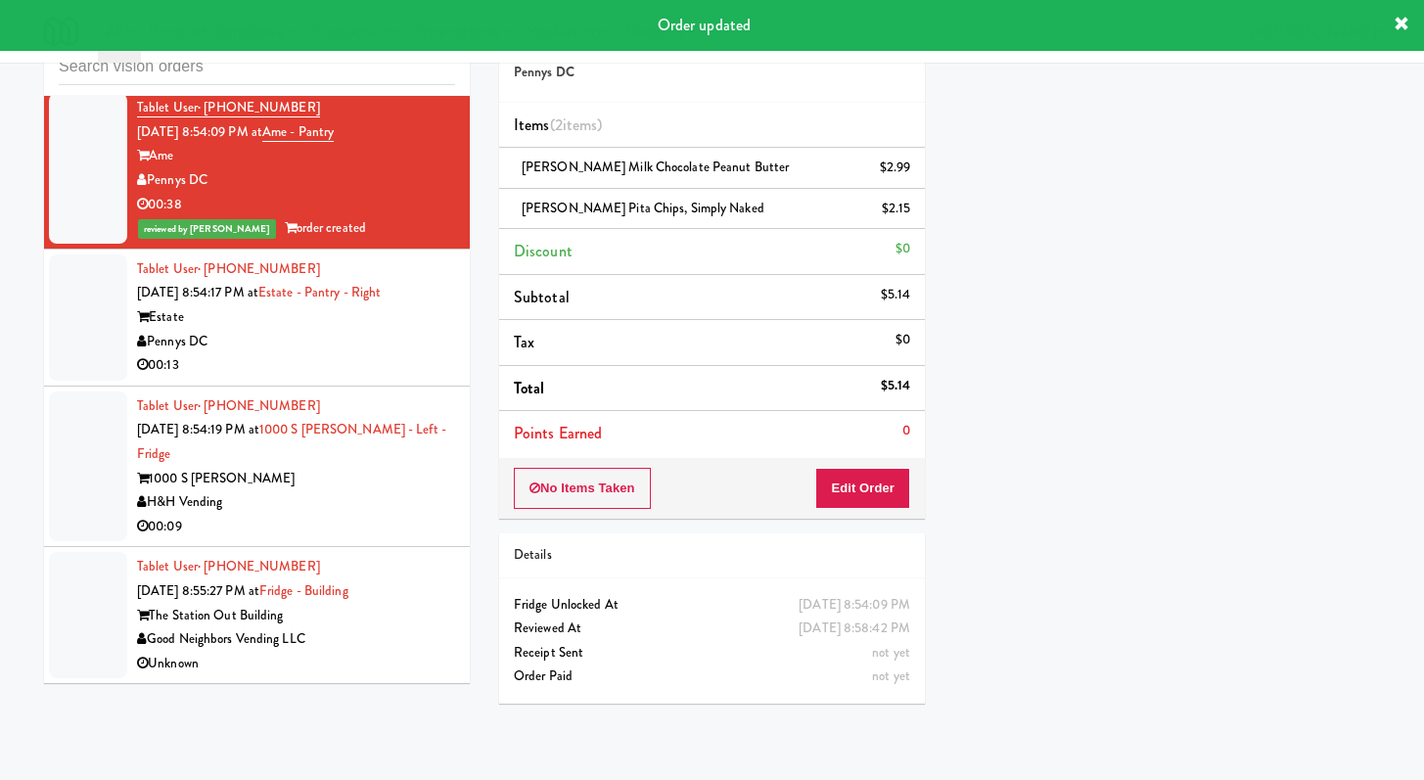
scroll to position [5042, 0]
click at [316, 378] on div "00:13" at bounding box center [296, 365] width 318 height 24
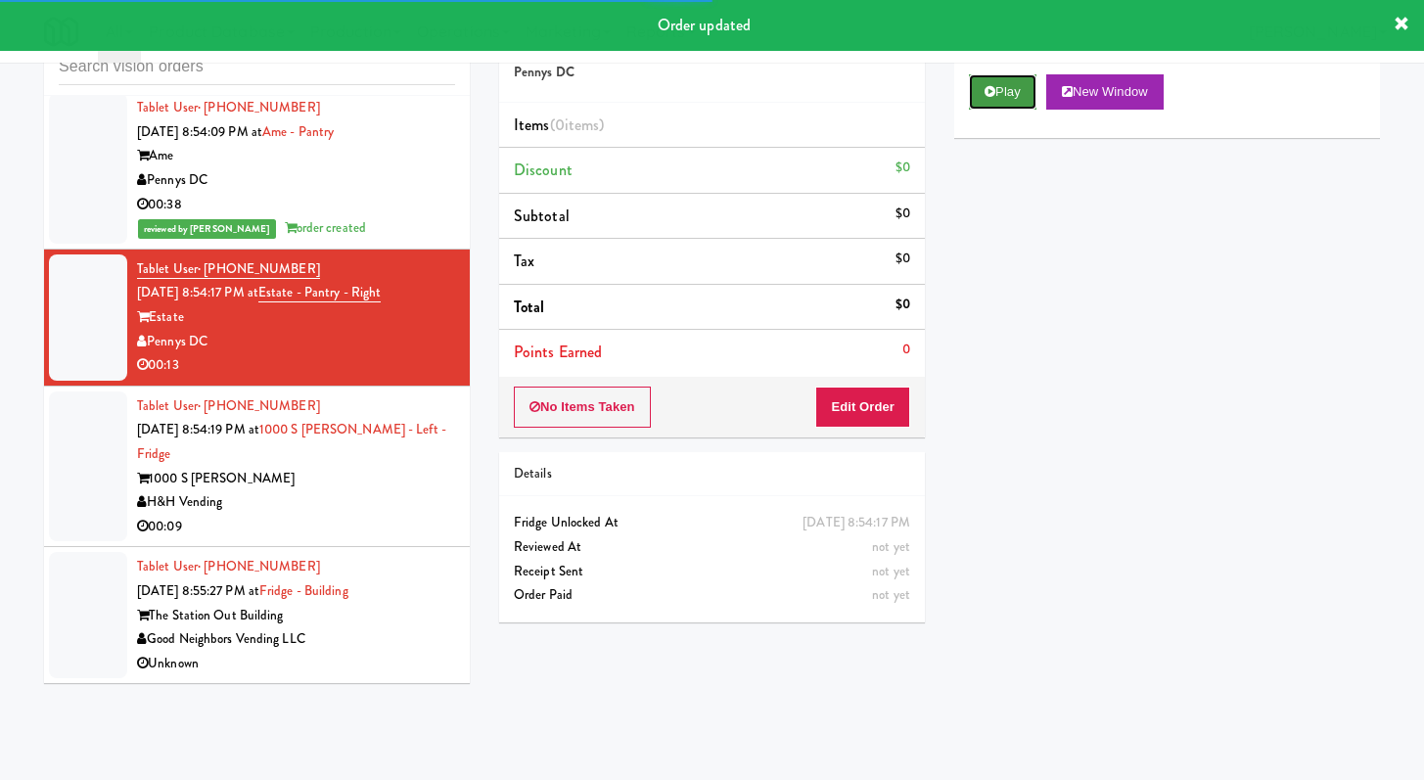
click at [973, 90] on button "Play" at bounding box center [1003, 91] width 68 height 35
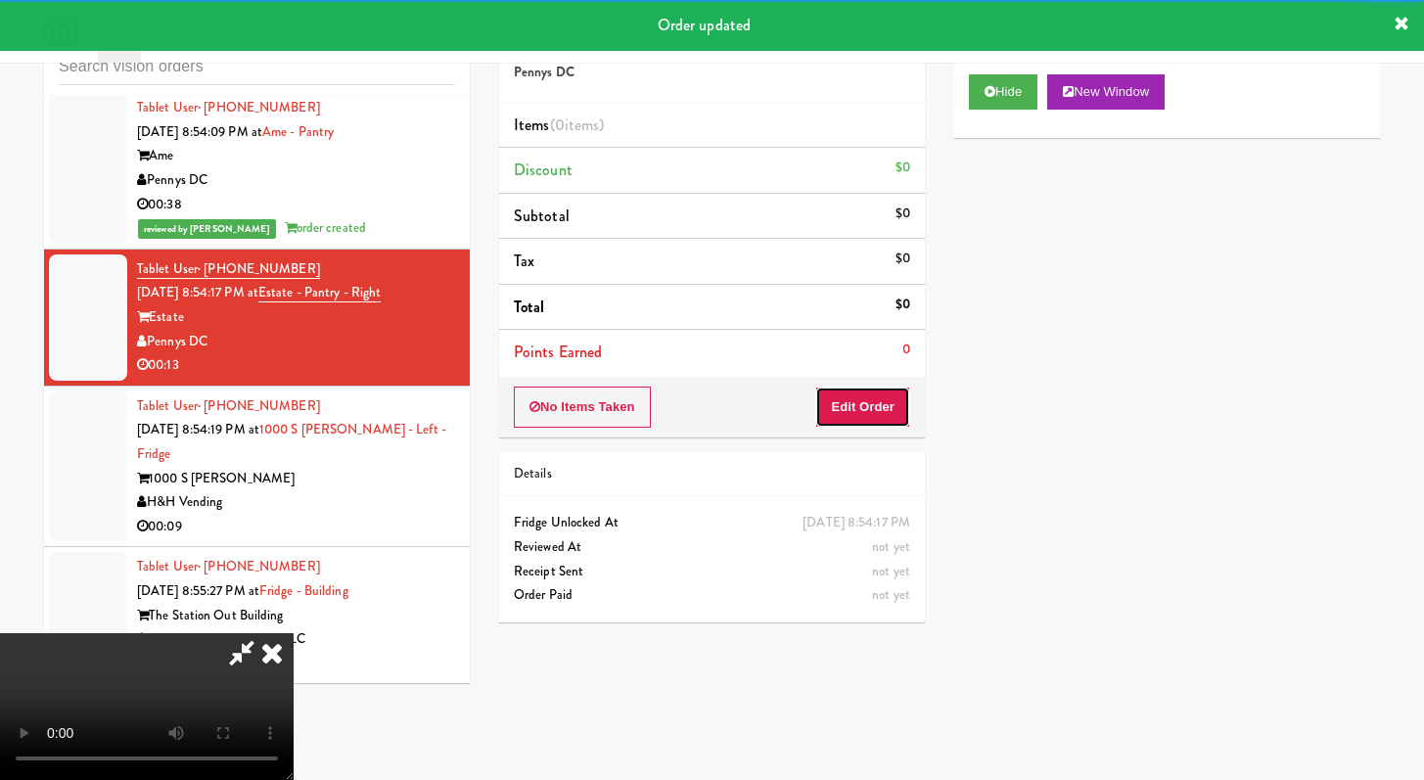
click at [836, 410] on button "Edit Order" at bounding box center [862, 407] width 95 height 41
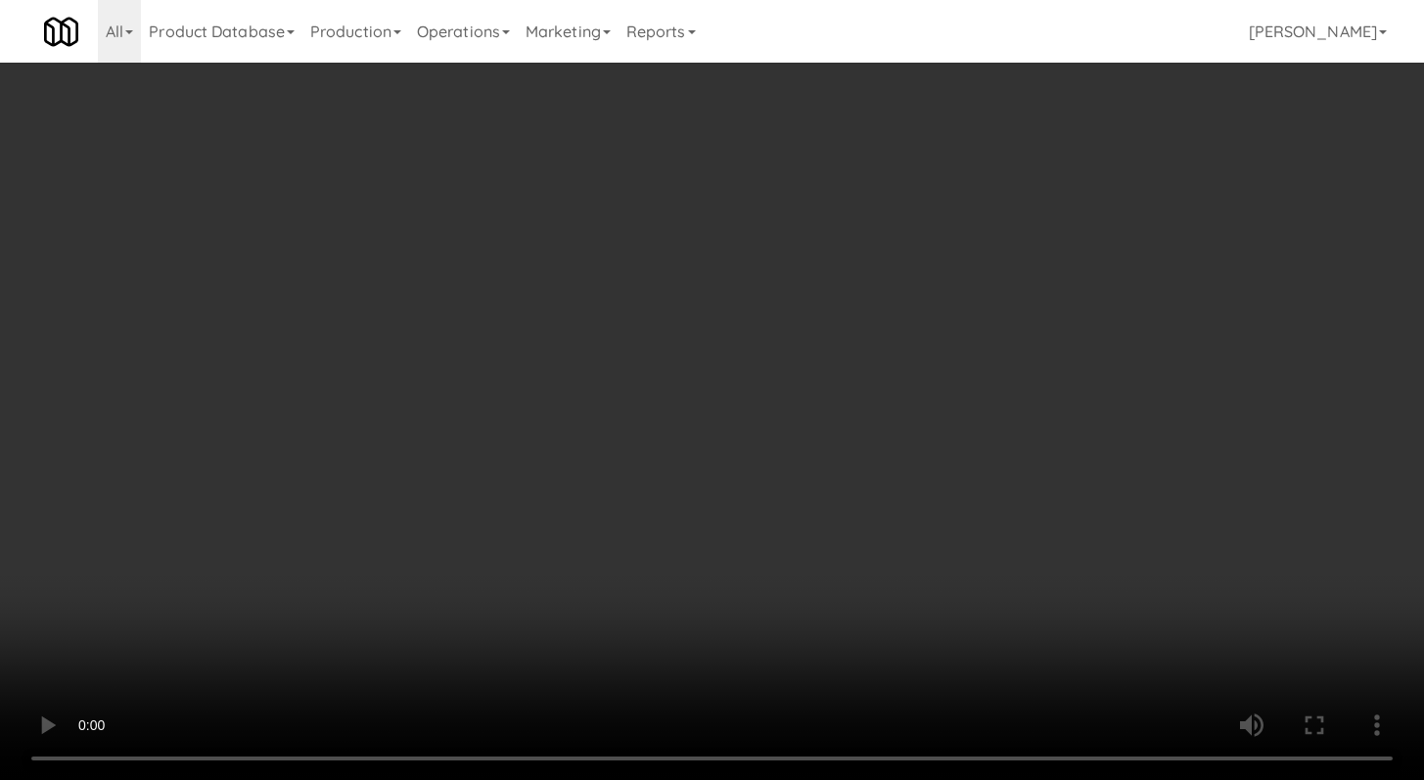
scroll to position [5017, 0]
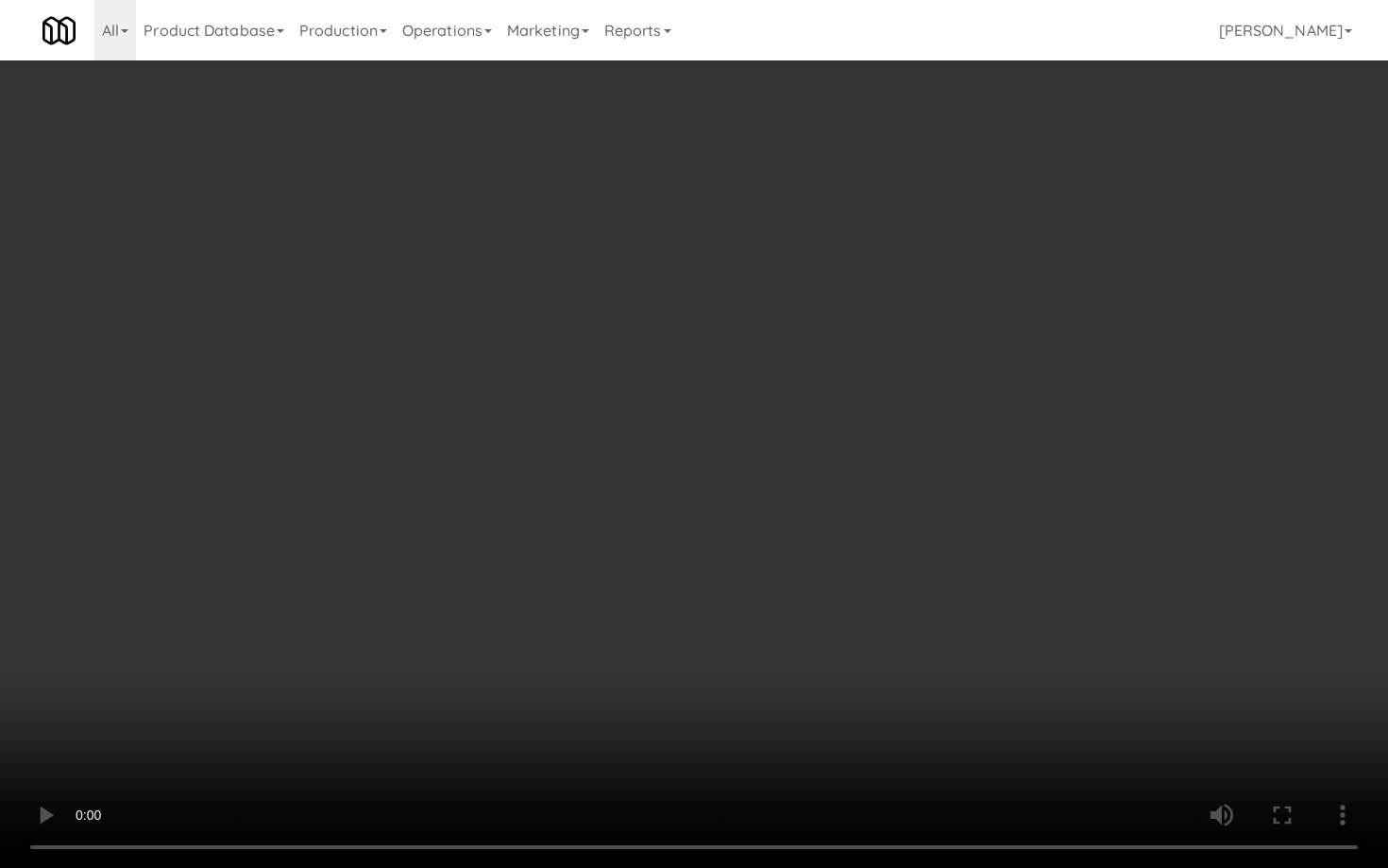
click at [770, 644] on video at bounding box center [694, 434] width 1388 height 868
click at [765, 627] on video at bounding box center [694, 434] width 1388 height 868
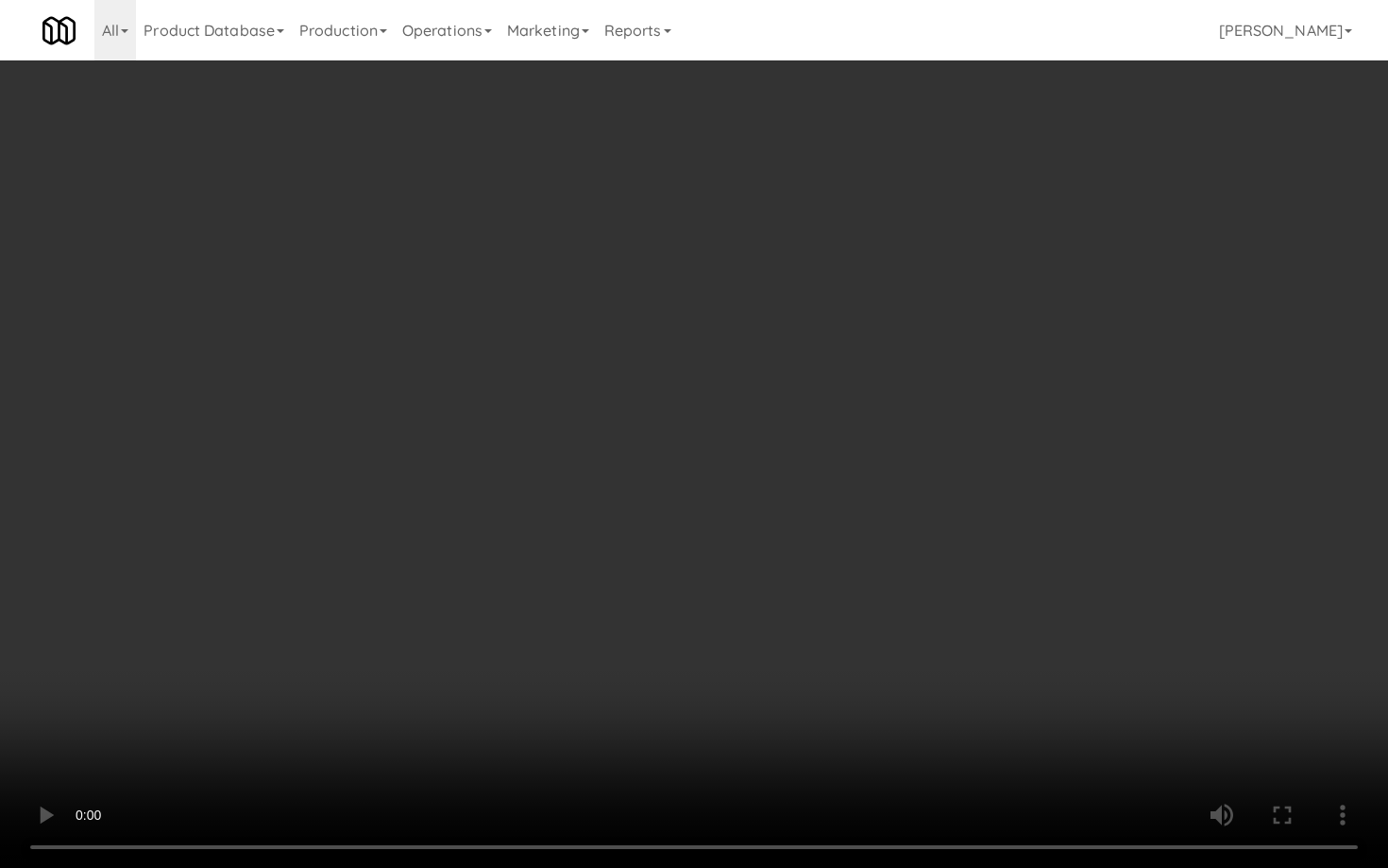
click at [764, 627] on video at bounding box center [694, 434] width 1388 height 868
click at [764, 626] on video at bounding box center [694, 434] width 1388 height 868
click at [763, 627] on video at bounding box center [694, 434] width 1388 height 868
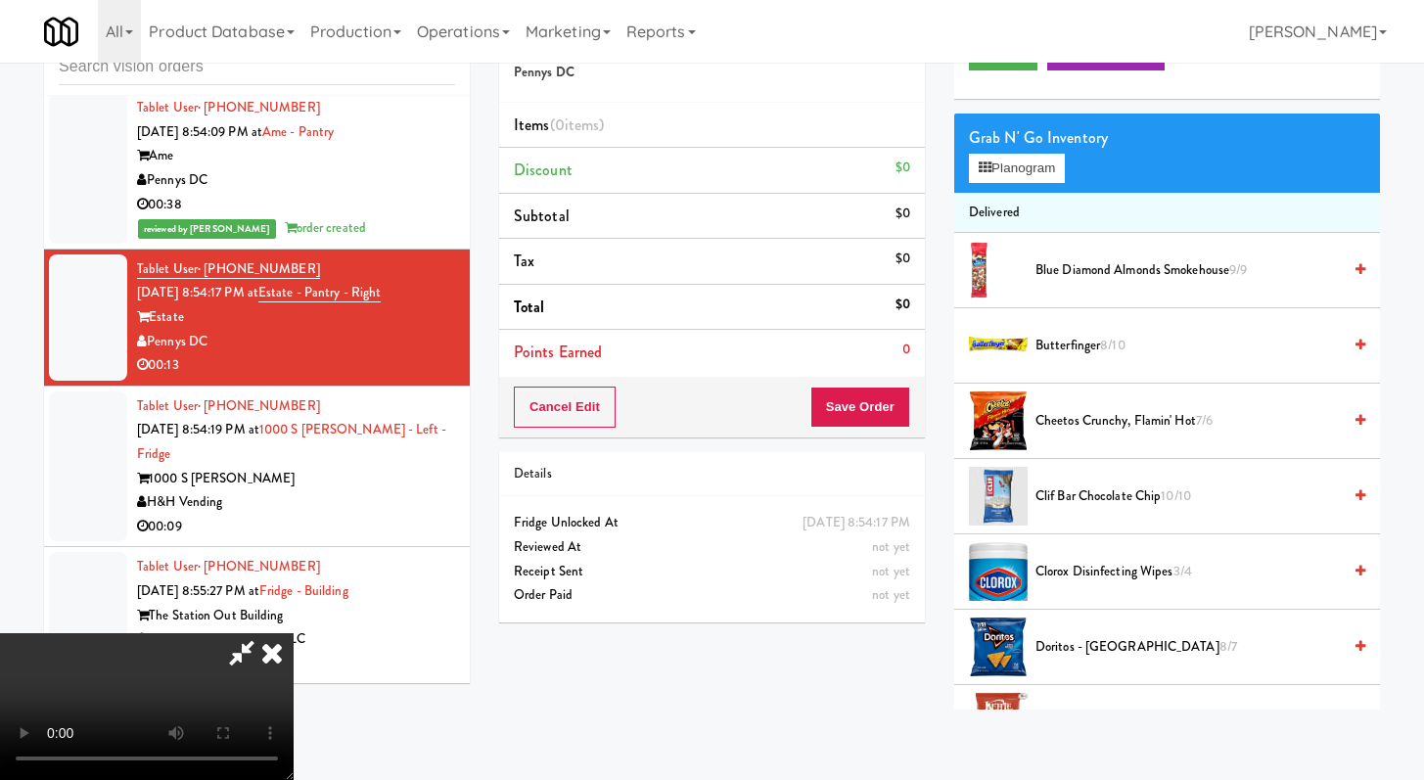
scroll to position [59, 0]
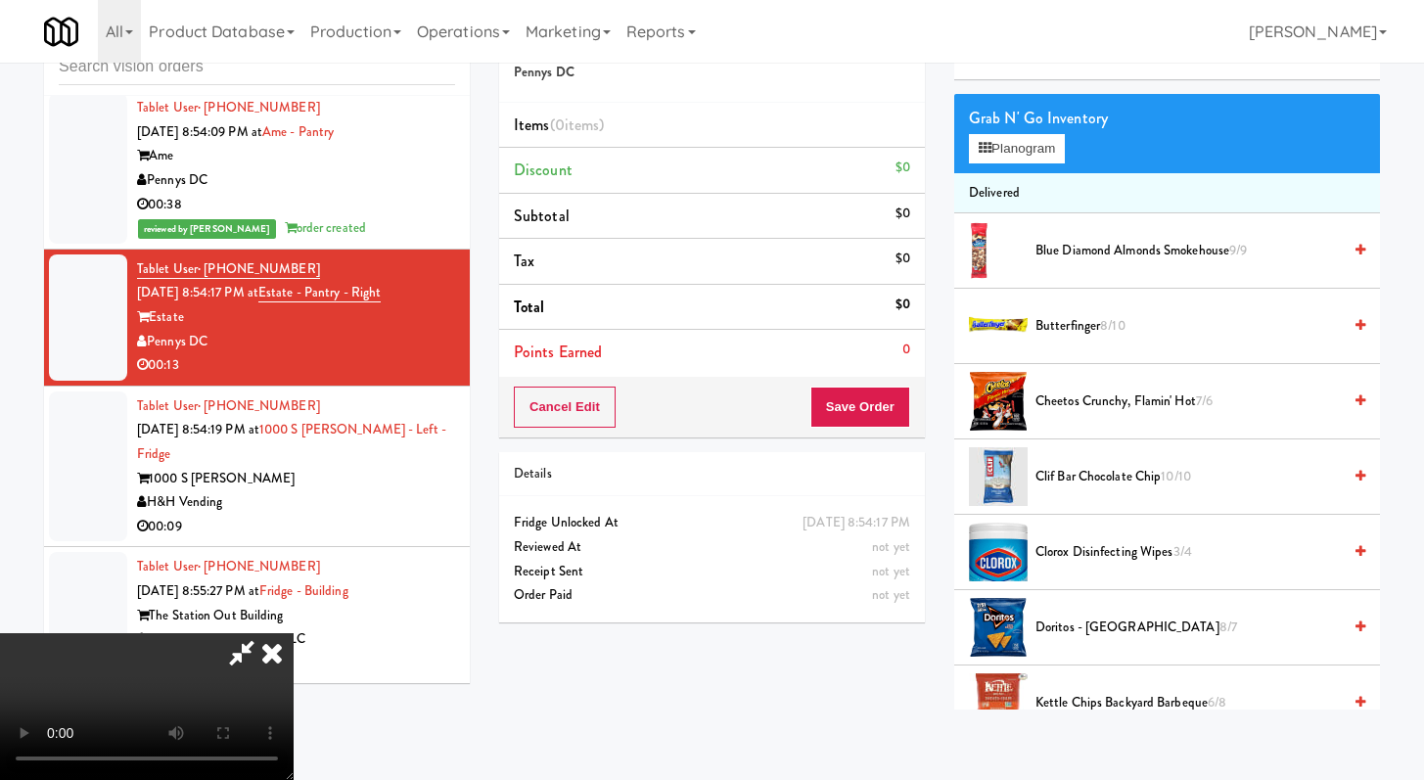
click at [1071, 338] on li "Butterfinger 8/10" at bounding box center [1168, 326] width 426 height 75
click at [1072, 329] on span "Butterfinger 8/10" at bounding box center [1188, 326] width 305 height 24
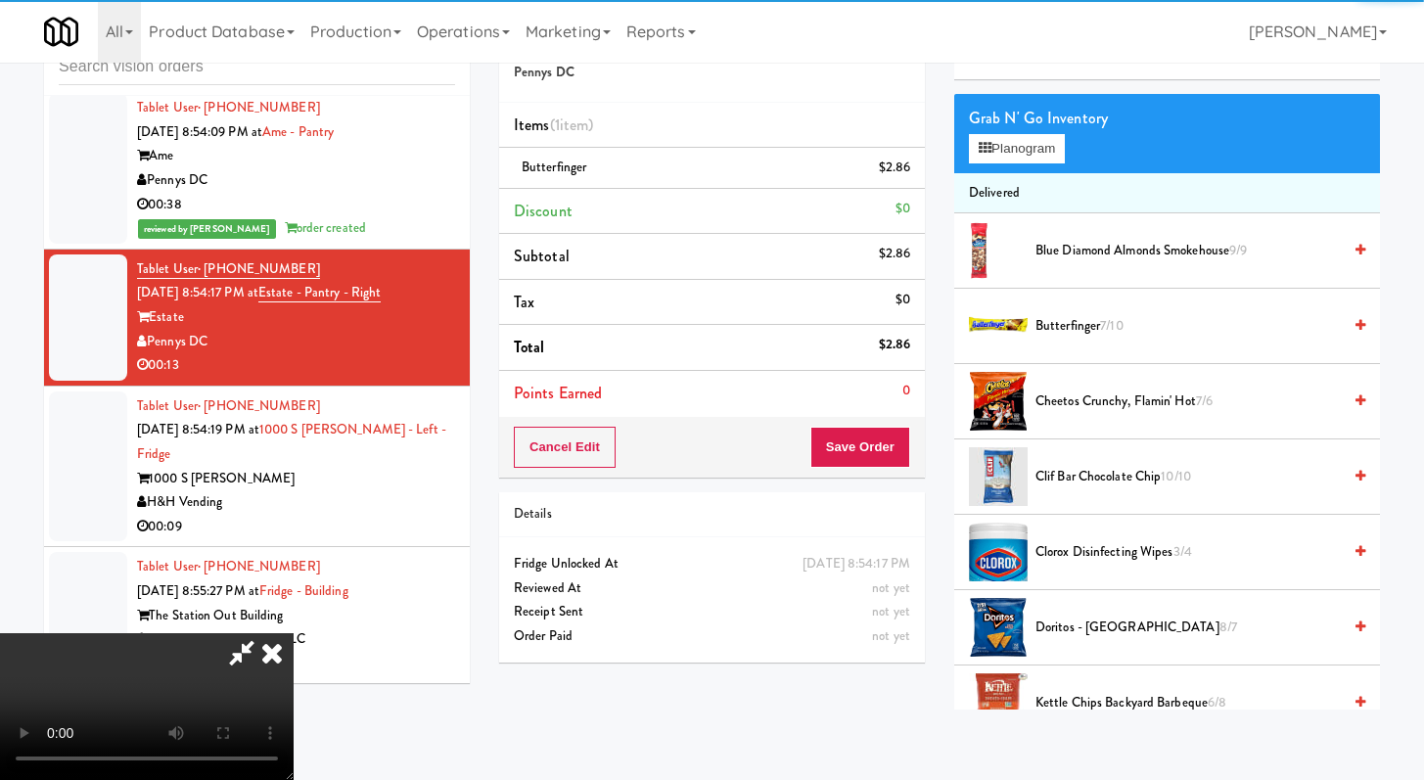
scroll to position [2352, 0]
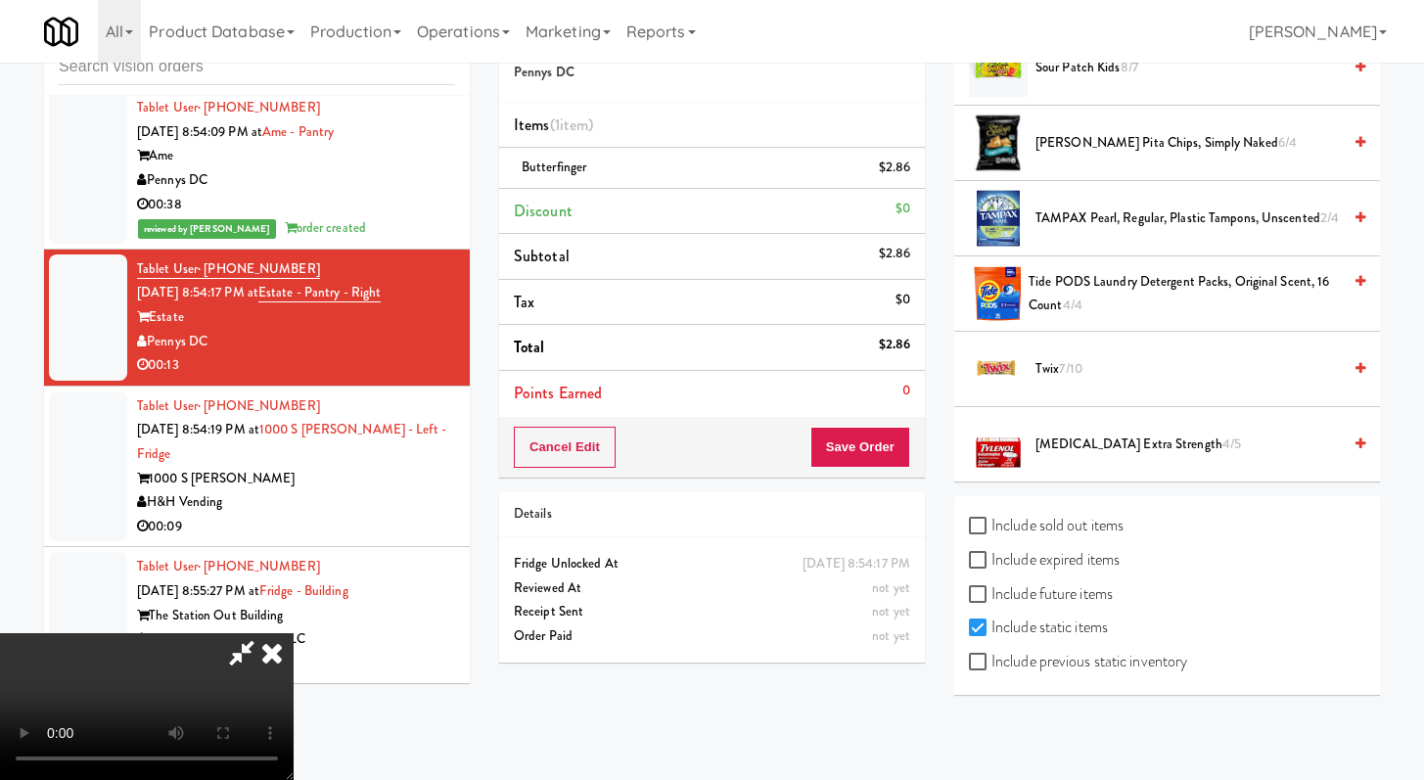
click at [1060, 377] on span "Twix 7/10" at bounding box center [1188, 369] width 305 height 24
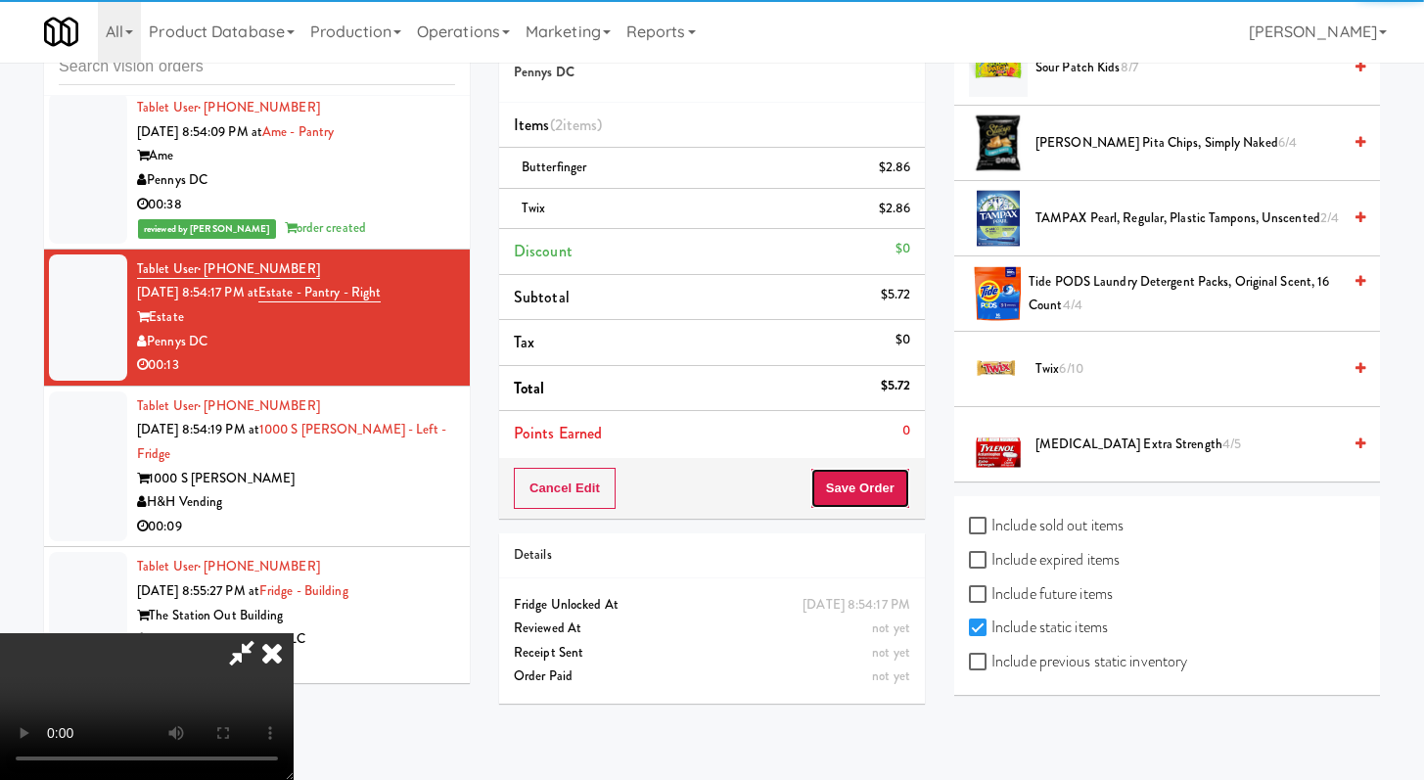
click at [890, 498] on button "Save Order" at bounding box center [861, 488] width 100 height 41
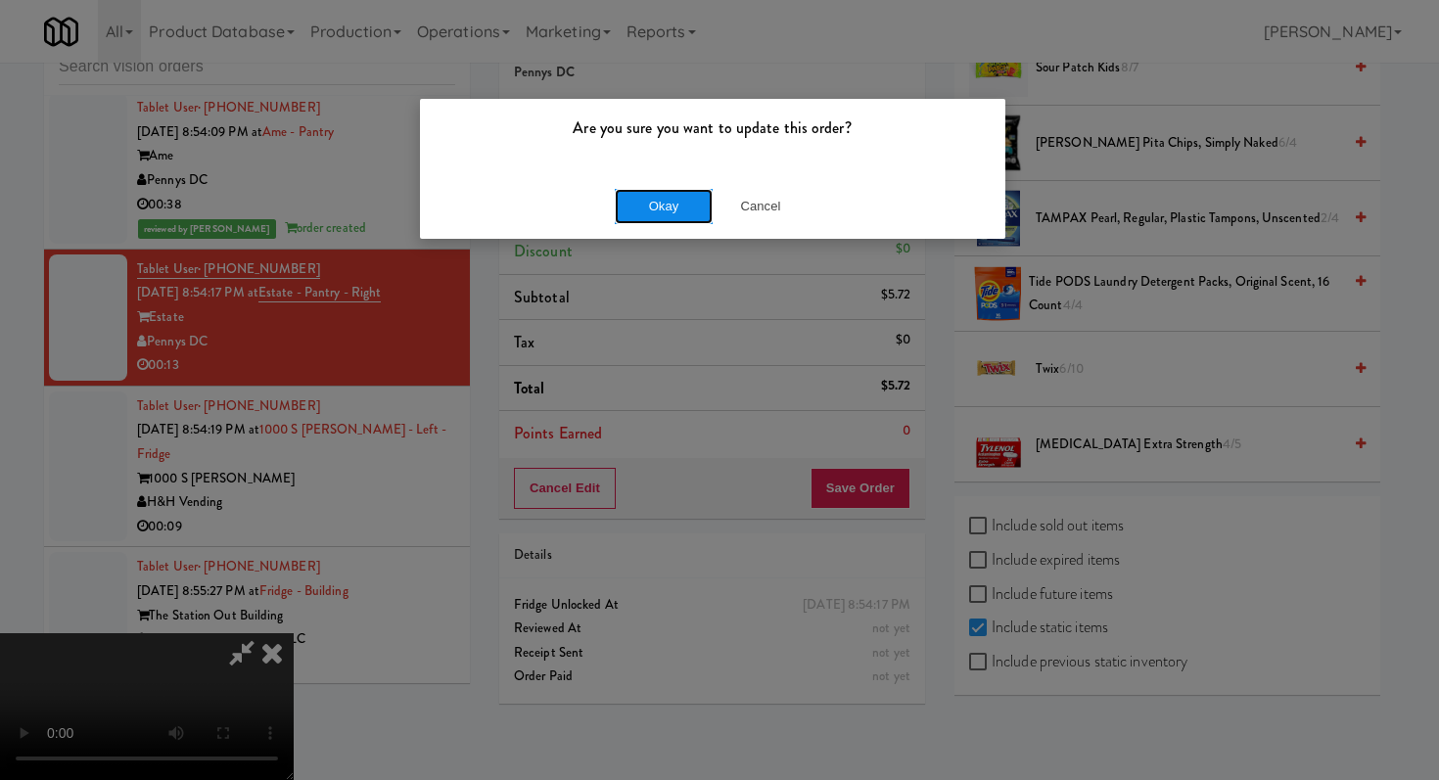
click at [664, 216] on button "Okay" at bounding box center [664, 206] width 98 height 35
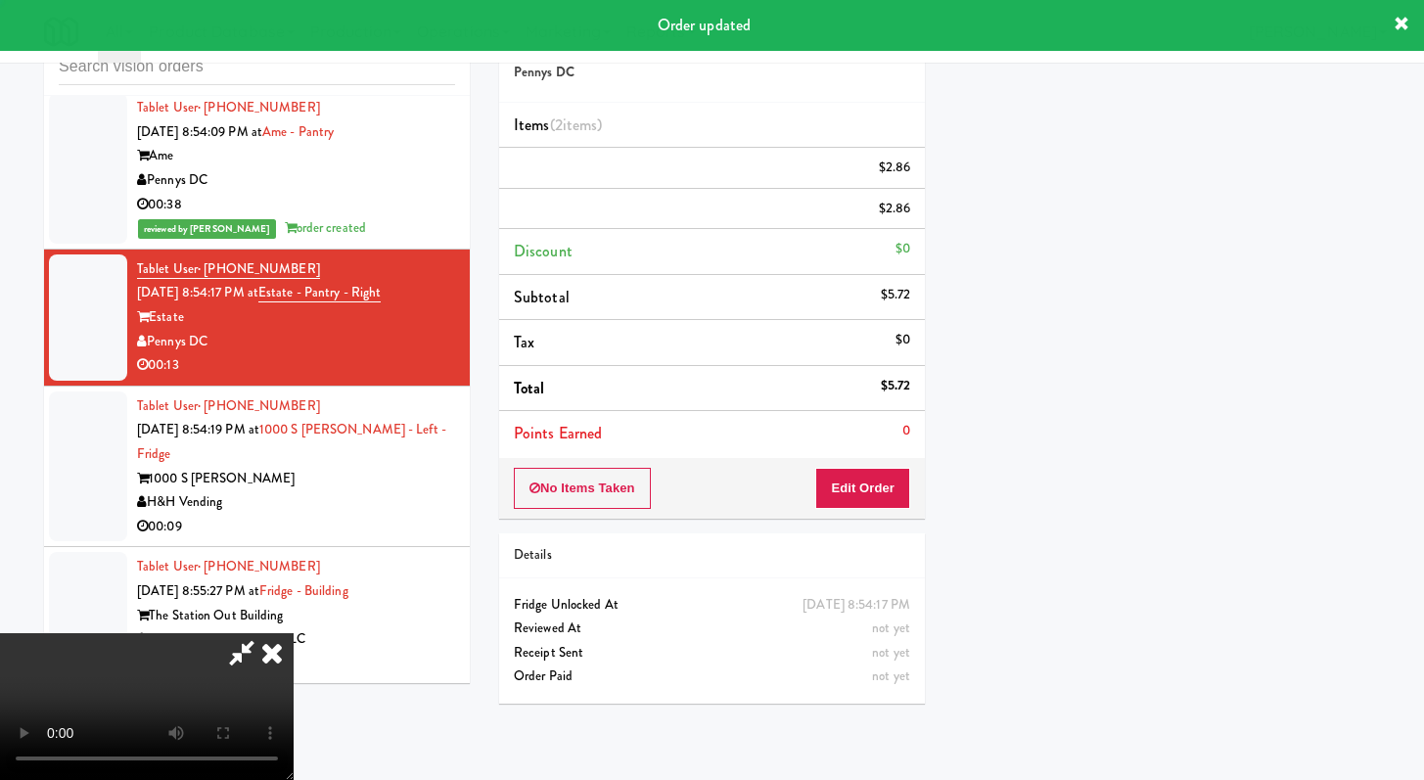
scroll to position [83, 0]
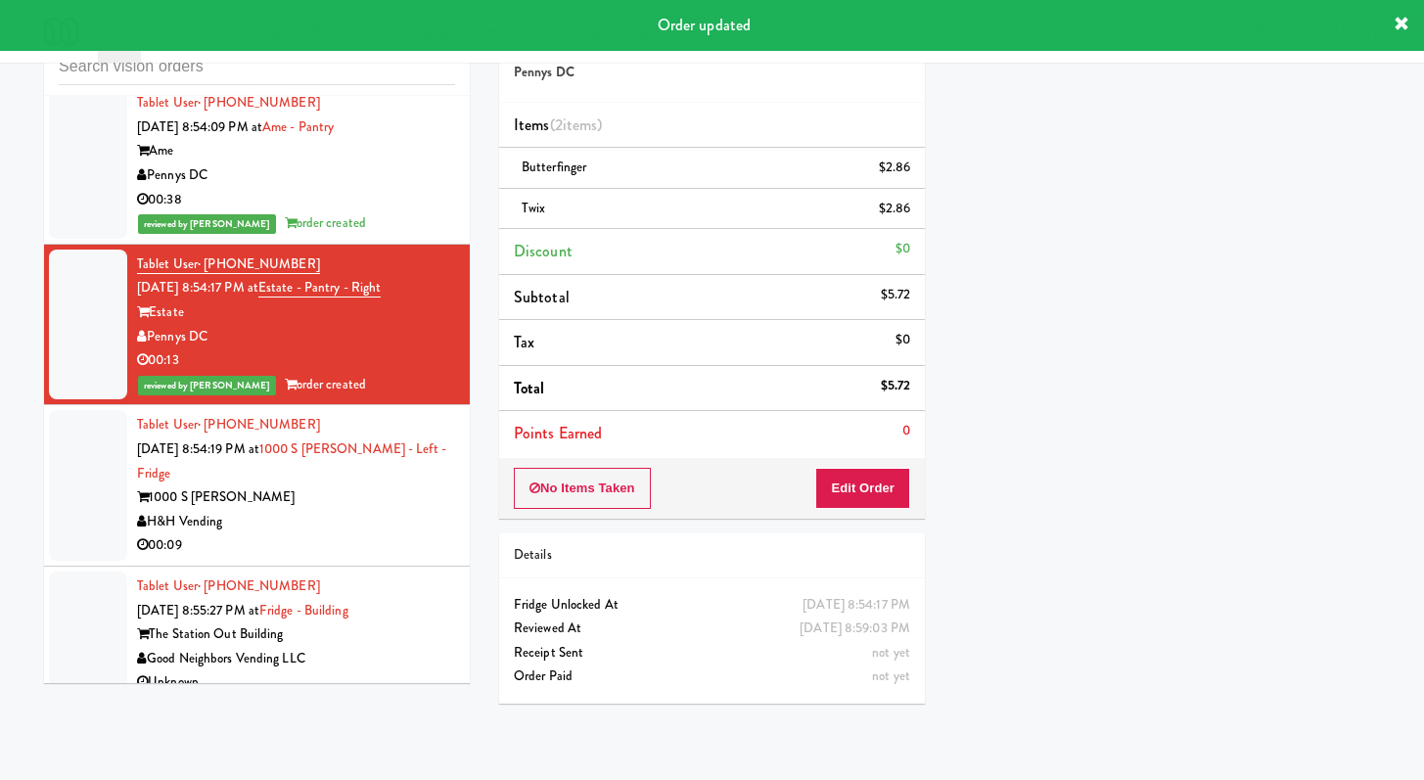
click at [379, 538] on div "00:09" at bounding box center [296, 546] width 318 height 24
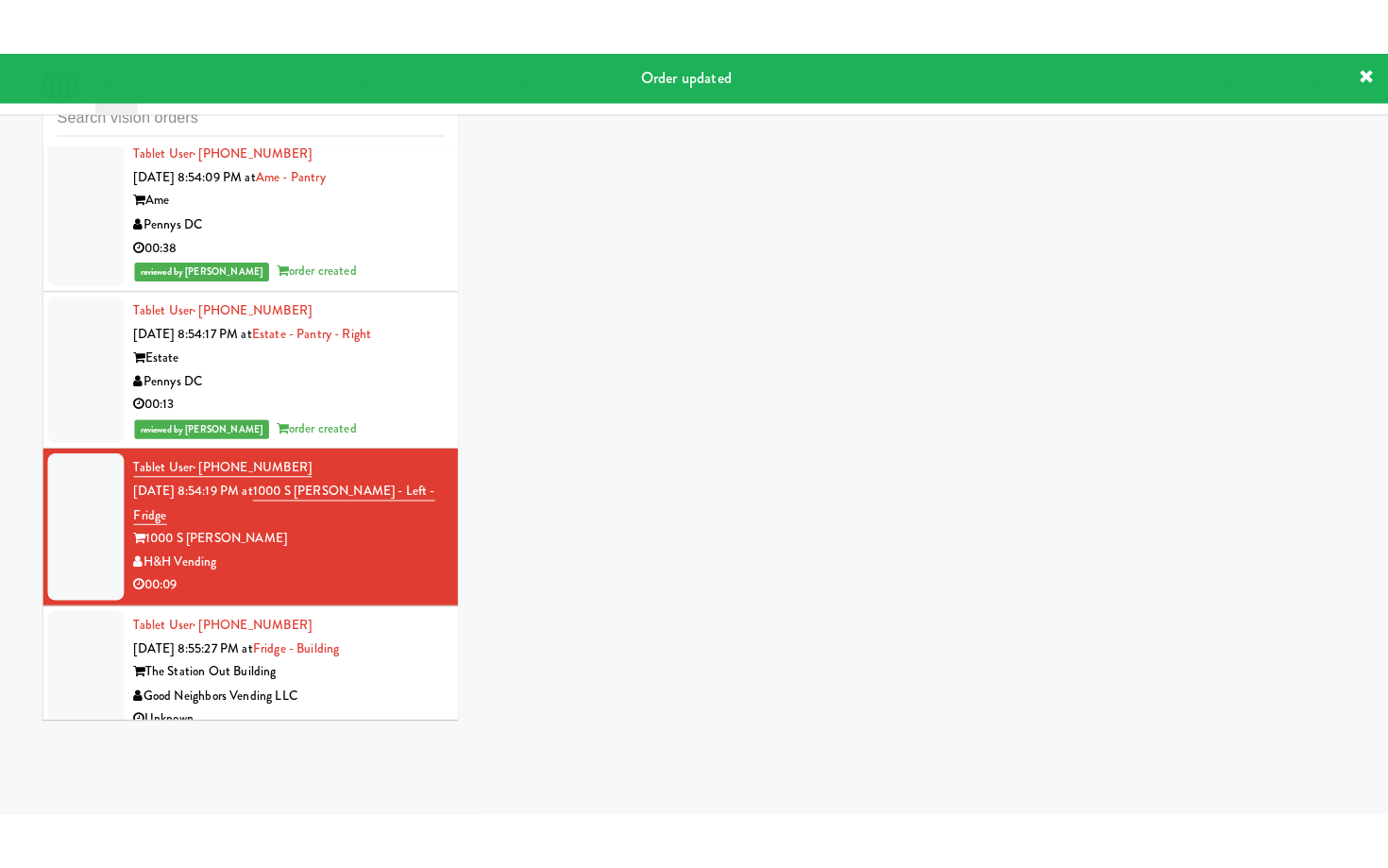
scroll to position [4886, 0]
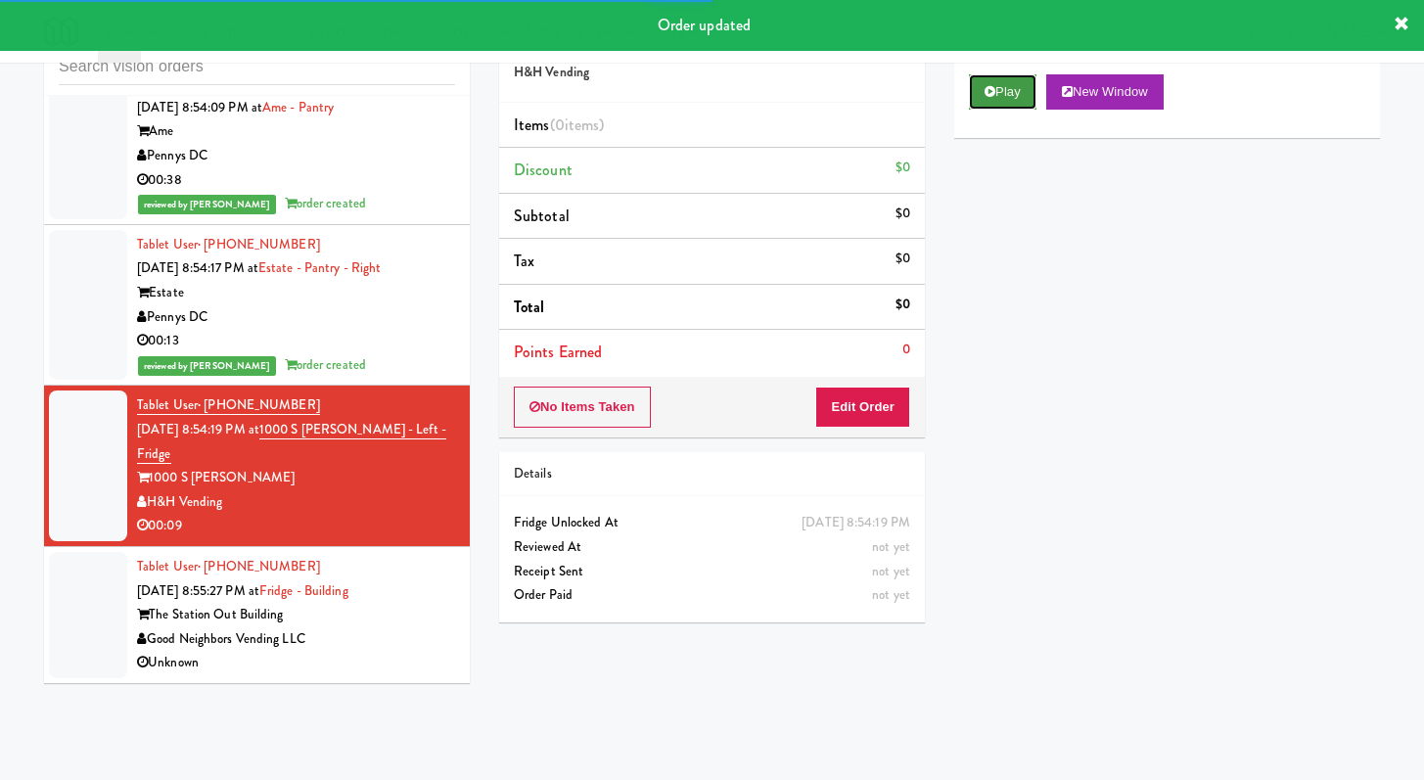
click at [1003, 105] on button "Play" at bounding box center [1003, 91] width 68 height 35
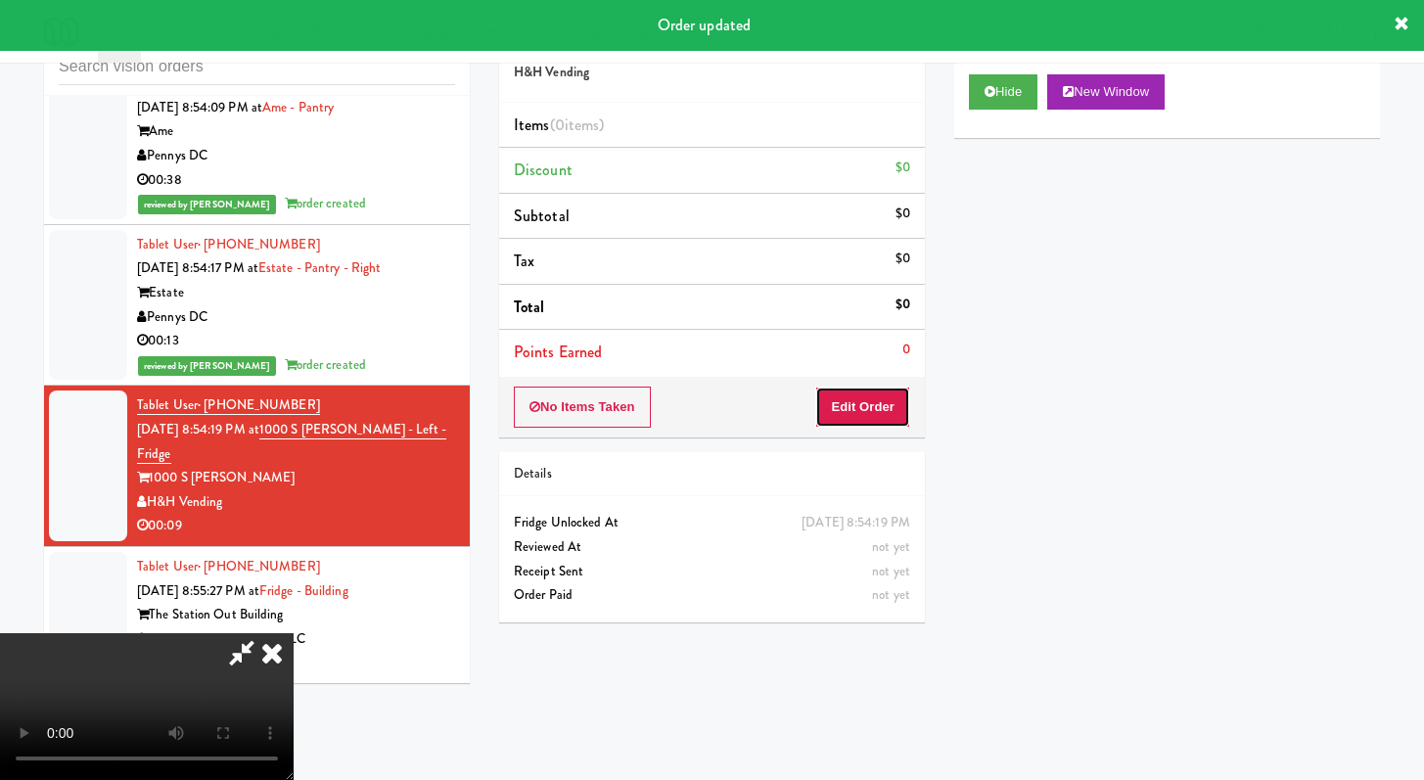
click at [827, 417] on button "Edit Order" at bounding box center [862, 407] width 95 height 41
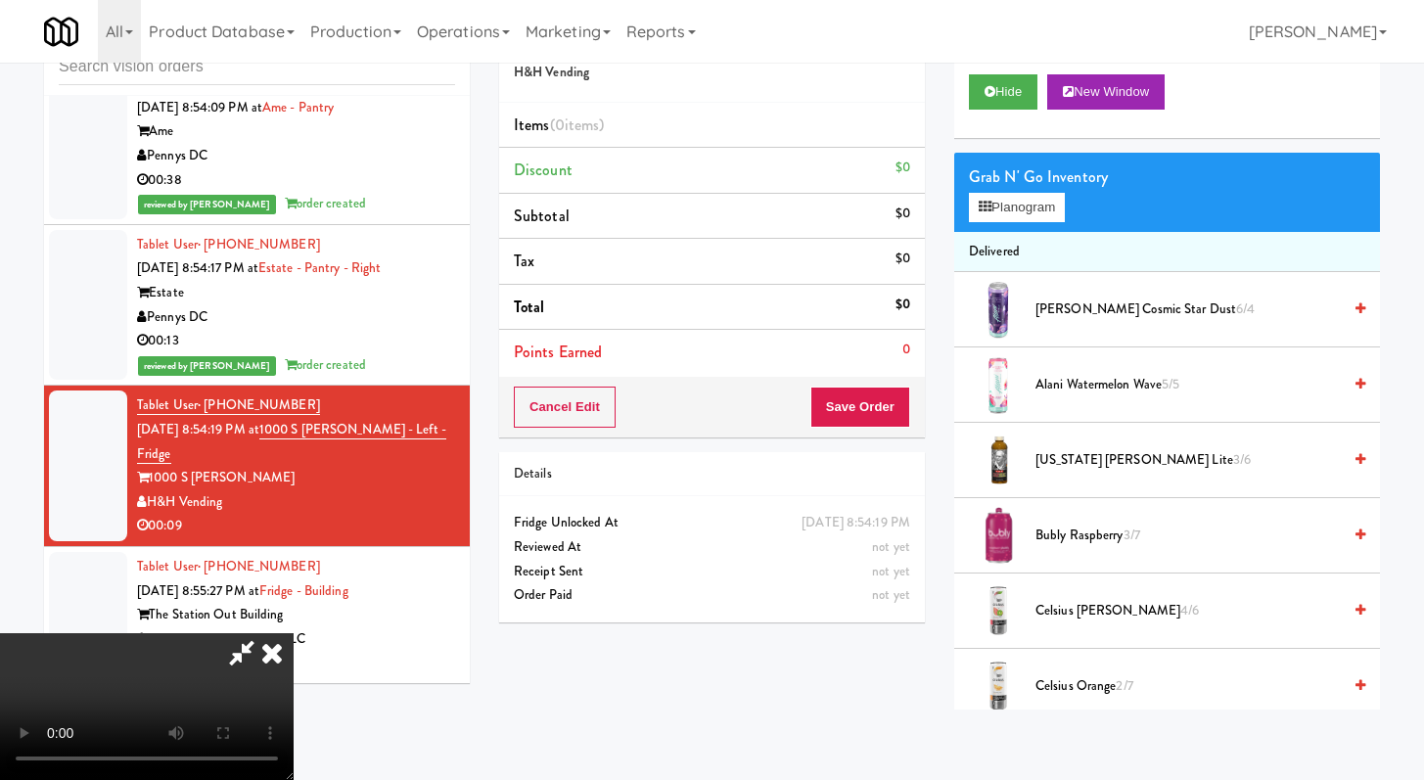
scroll to position [5042, 0]
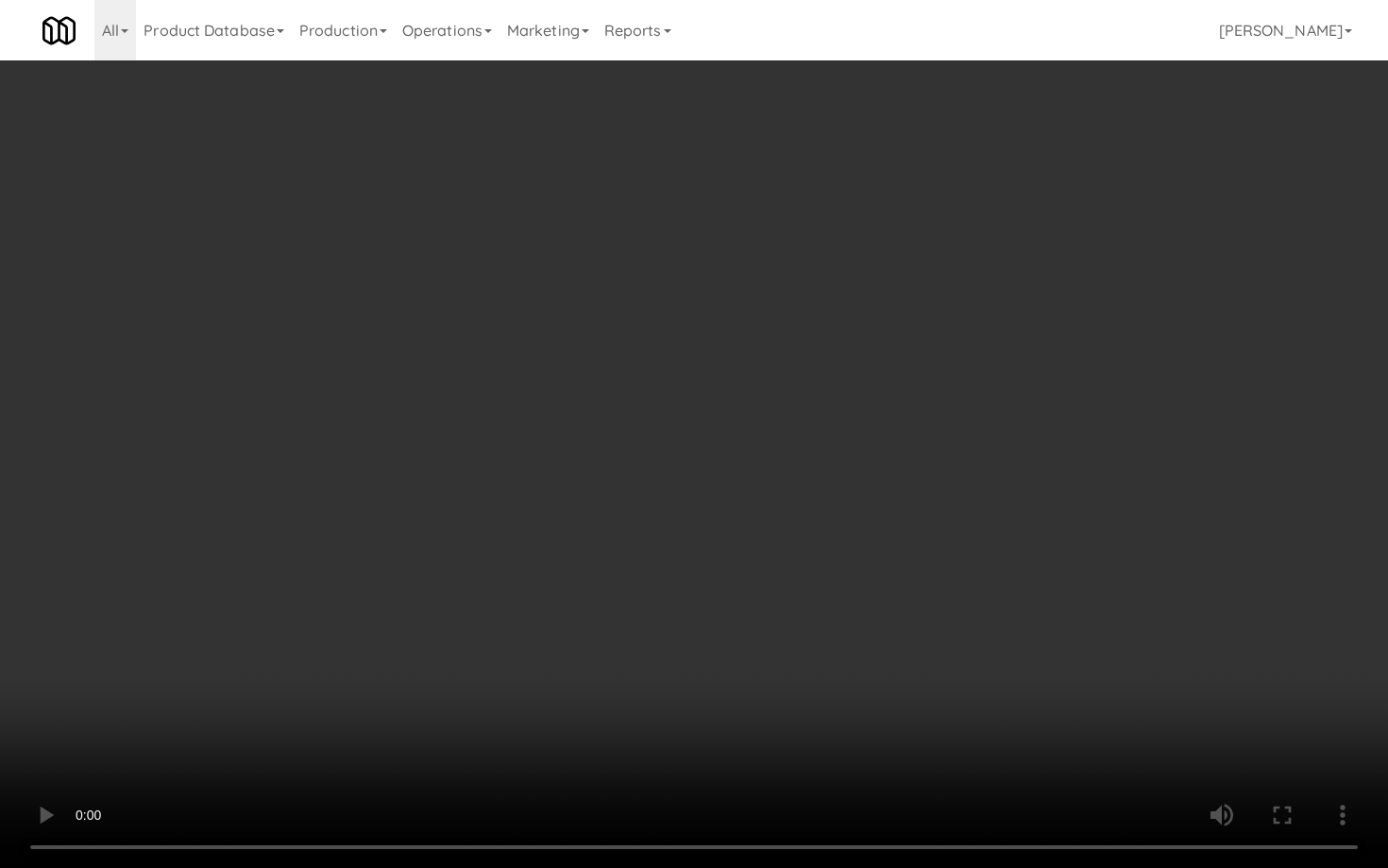
click at [746, 542] on video at bounding box center [694, 434] width 1388 height 868
click at [792, 507] on video at bounding box center [694, 434] width 1388 height 868
click at [805, 499] on video at bounding box center [694, 434] width 1388 height 868
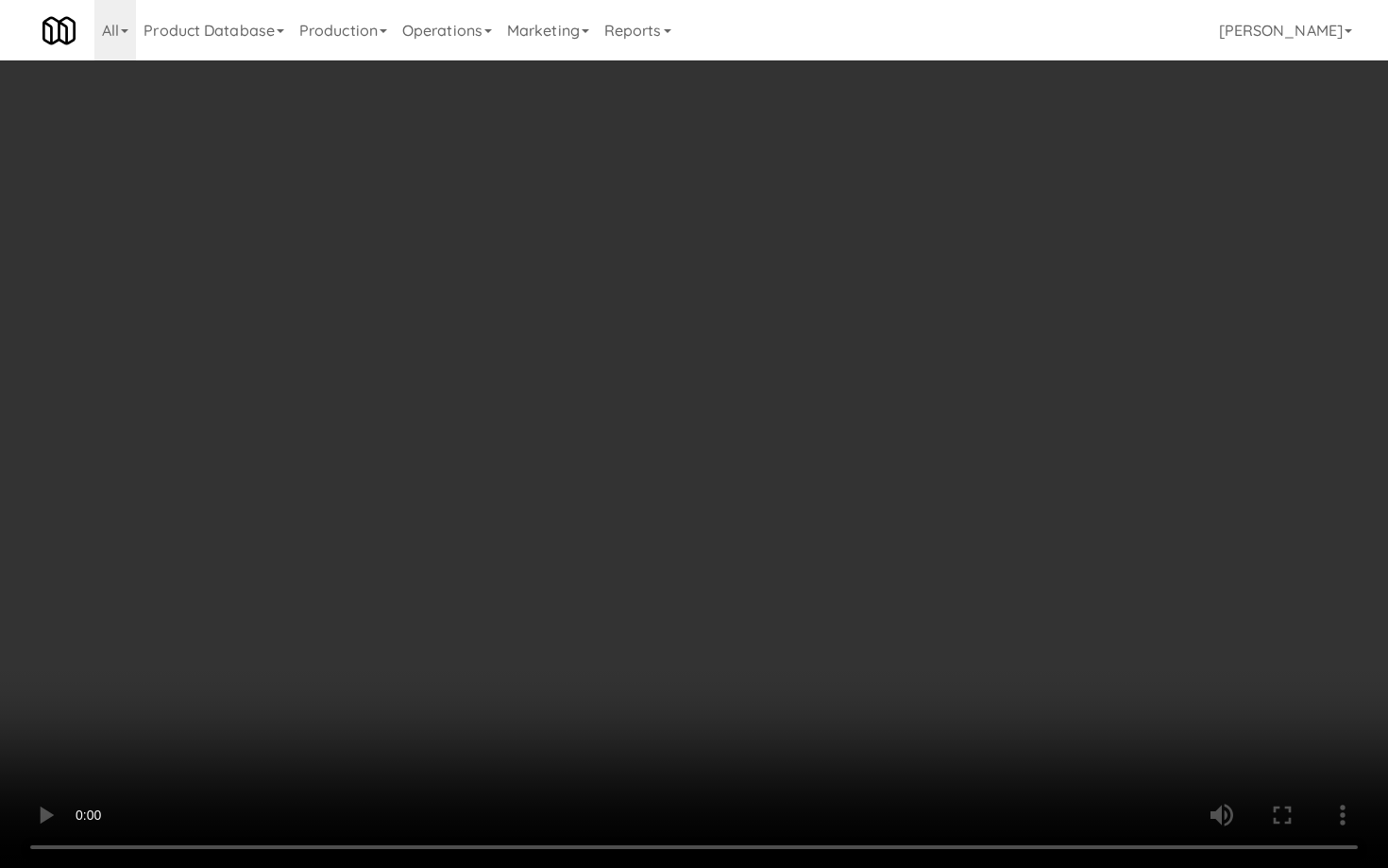
click at [805, 499] on video at bounding box center [694, 434] width 1388 height 868
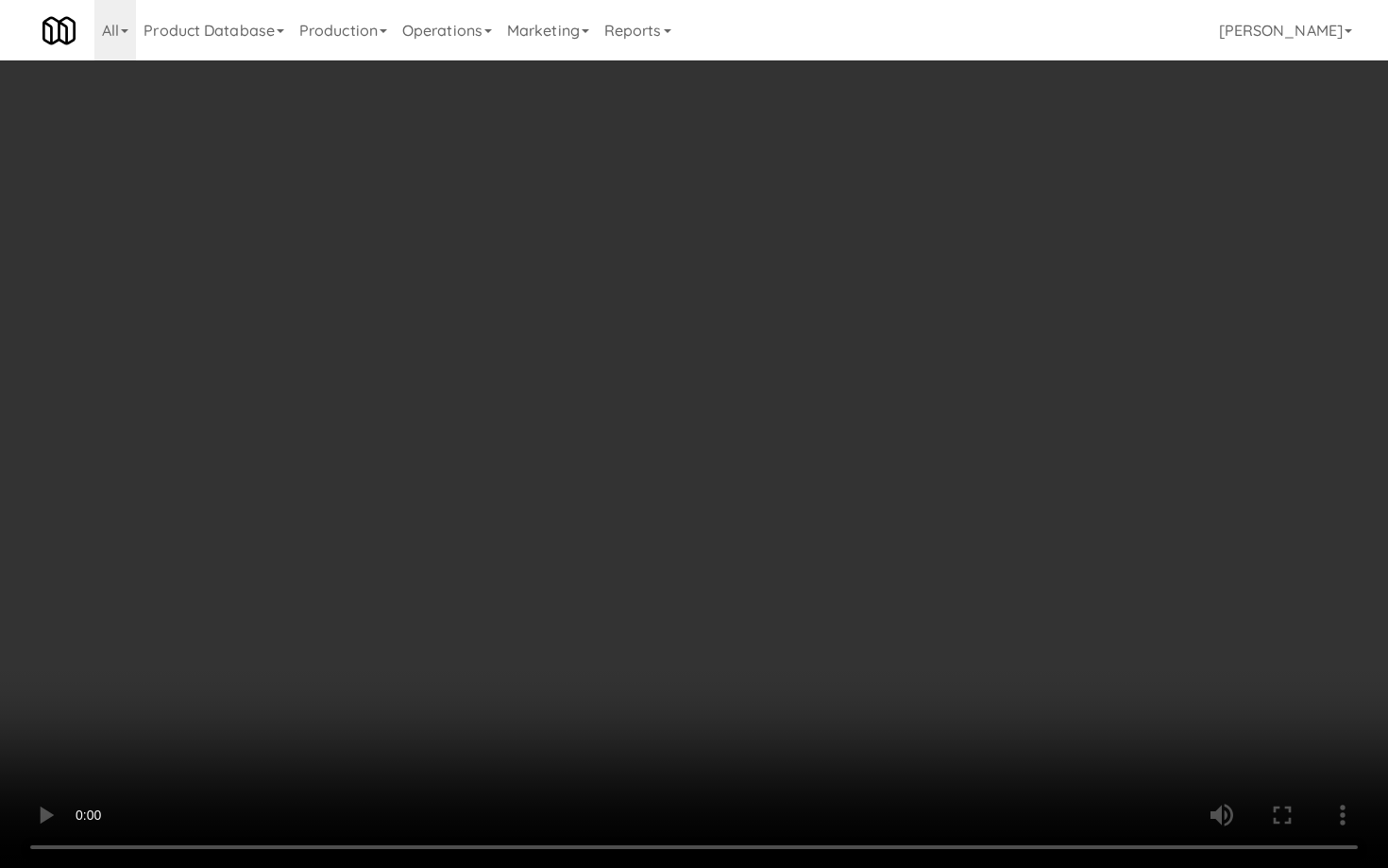
click at [805, 499] on video at bounding box center [694, 434] width 1388 height 868
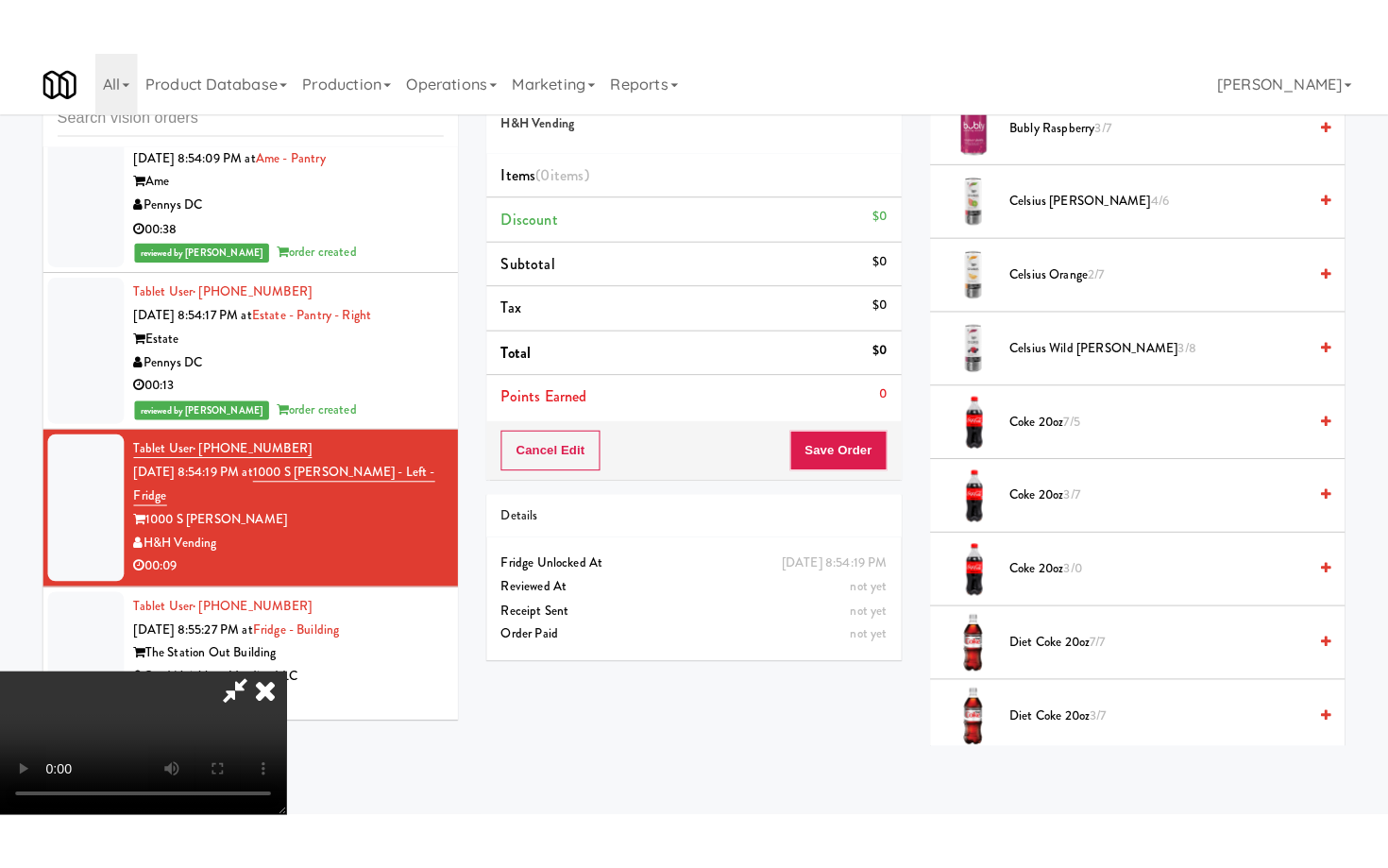
scroll to position [752, 0]
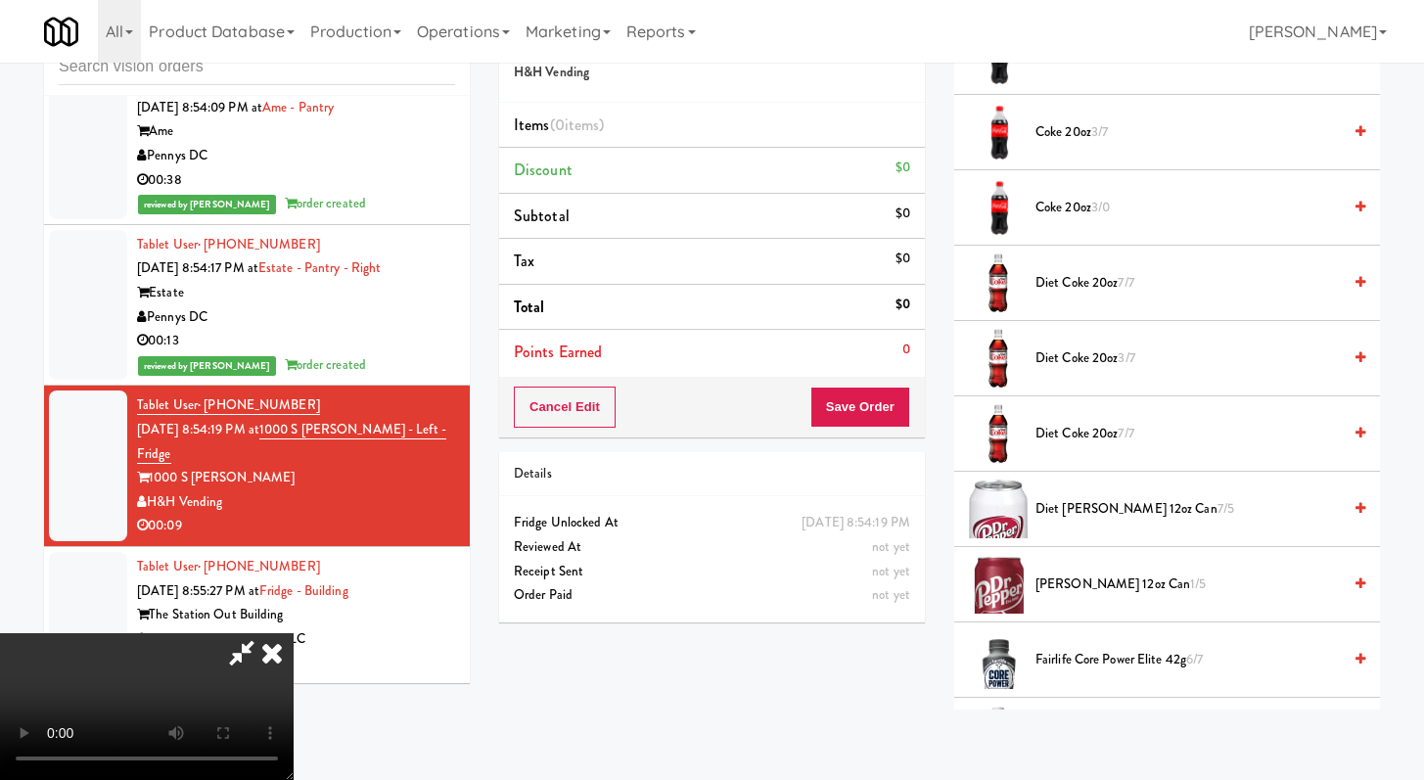
click at [1054, 354] on span "Diet Coke 20oz 3/7" at bounding box center [1188, 359] width 305 height 24
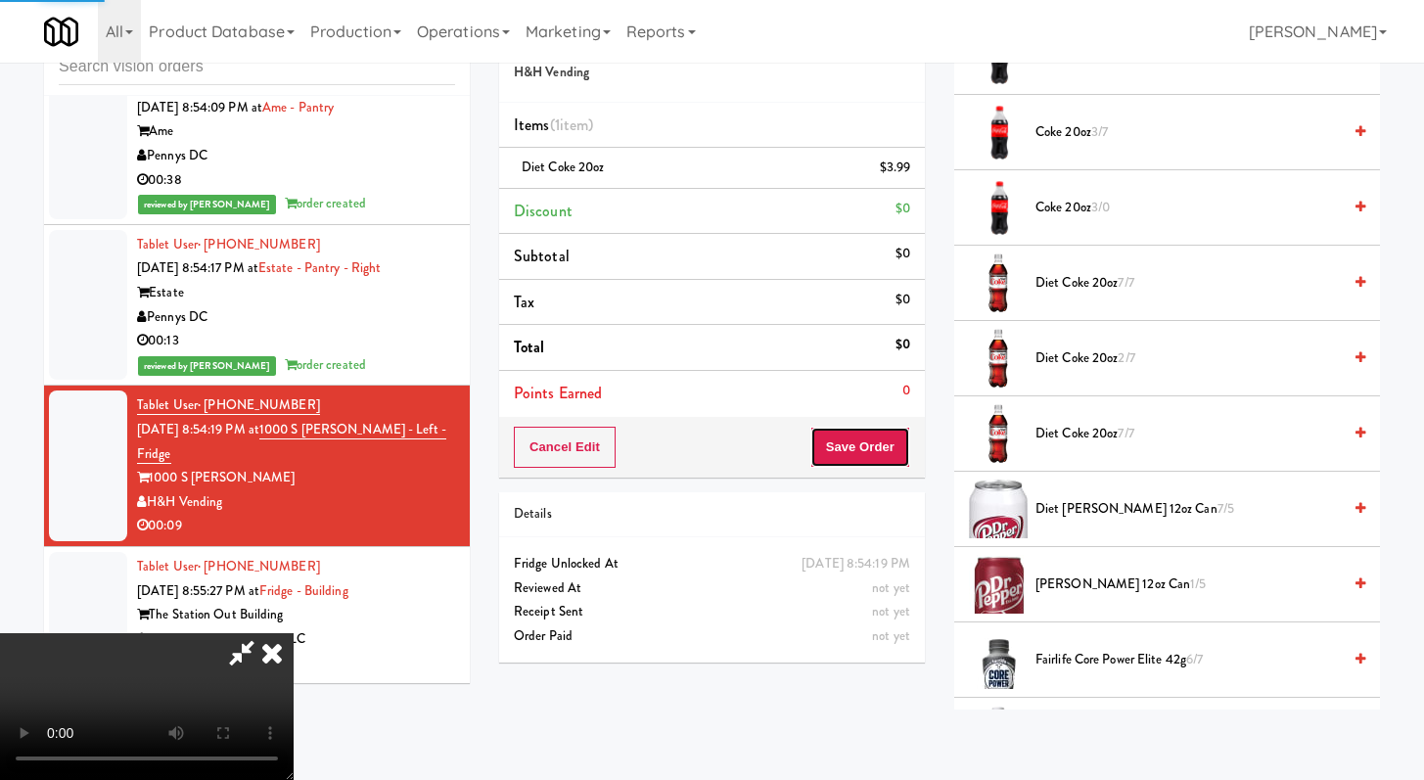
click at [896, 441] on button "Save Order" at bounding box center [861, 447] width 100 height 41
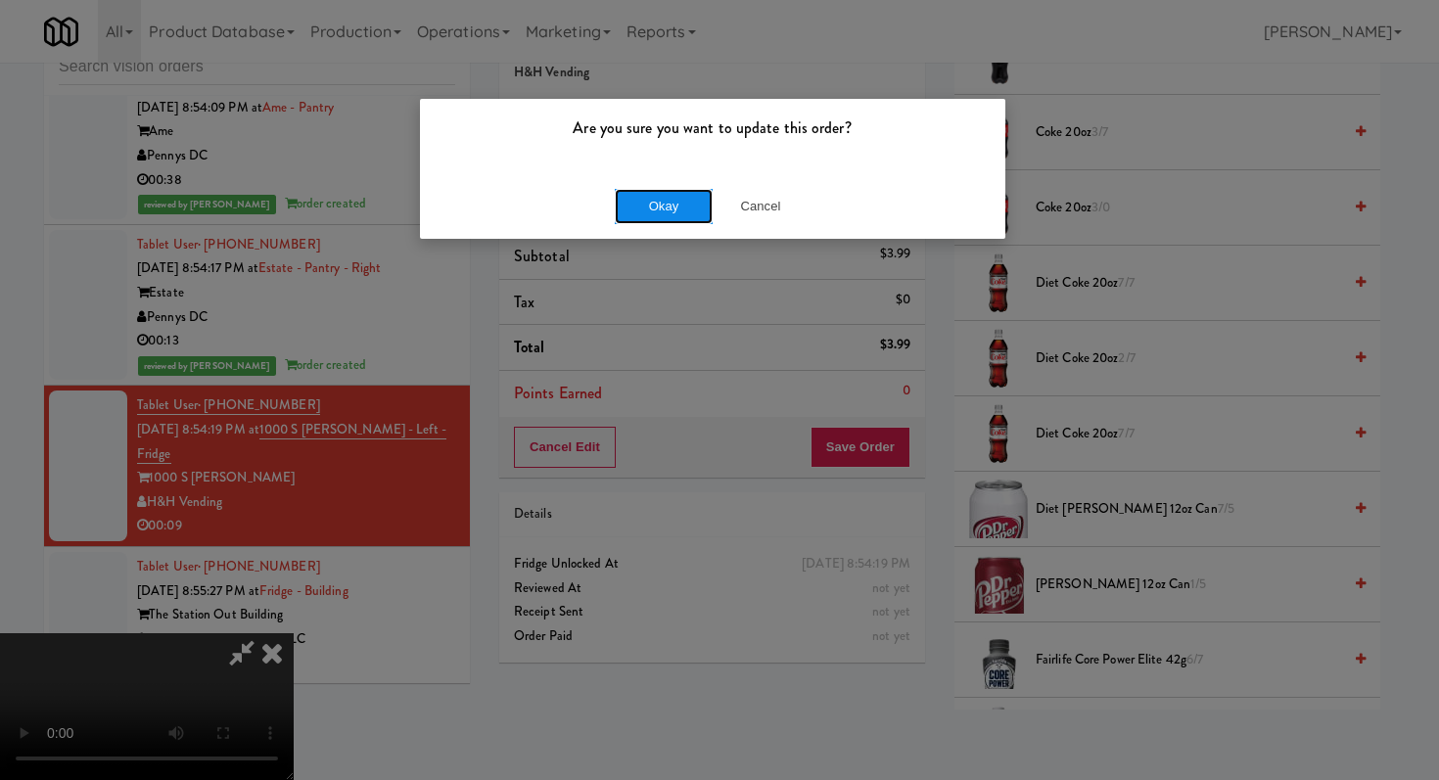
click at [663, 209] on button "Okay" at bounding box center [664, 206] width 98 height 35
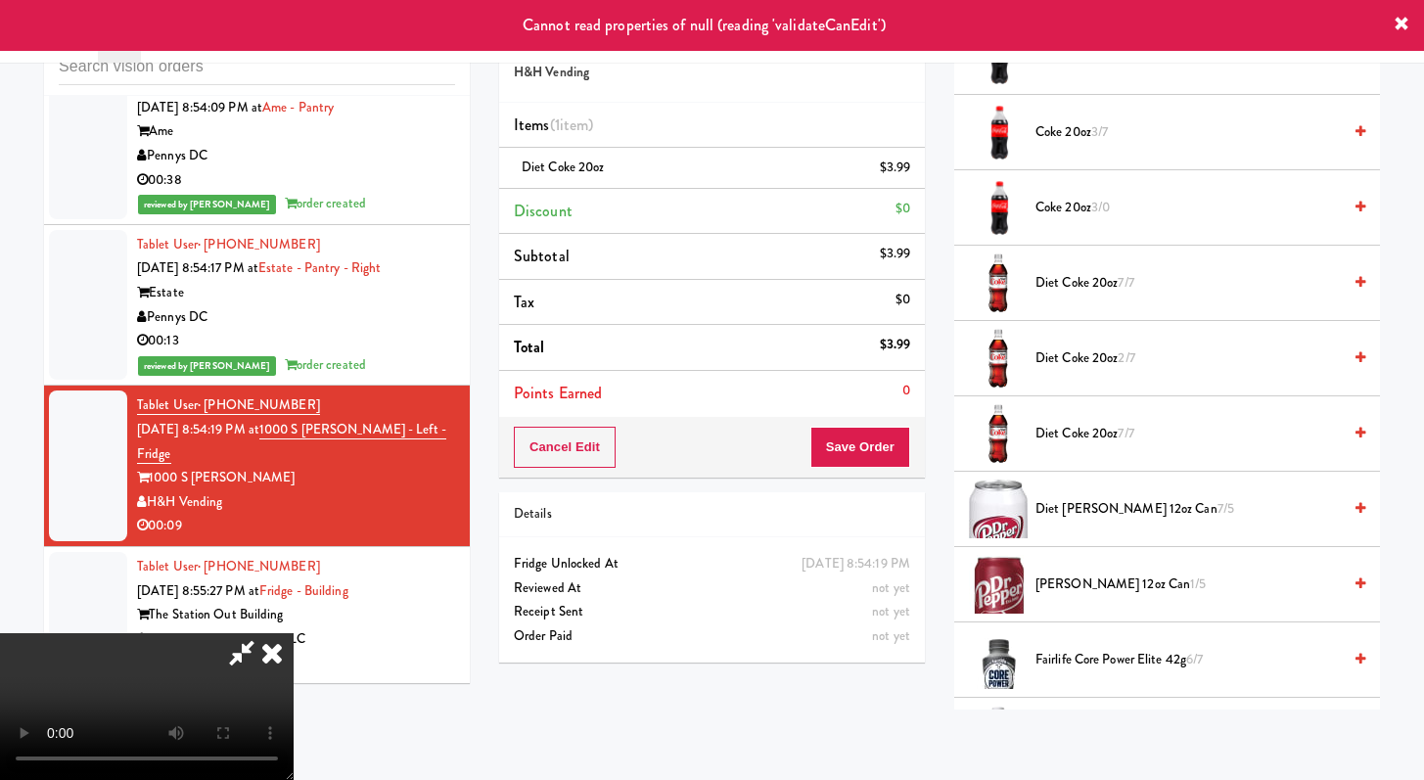
click at [294, 633] on icon at bounding box center [272, 652] width 43 height 39
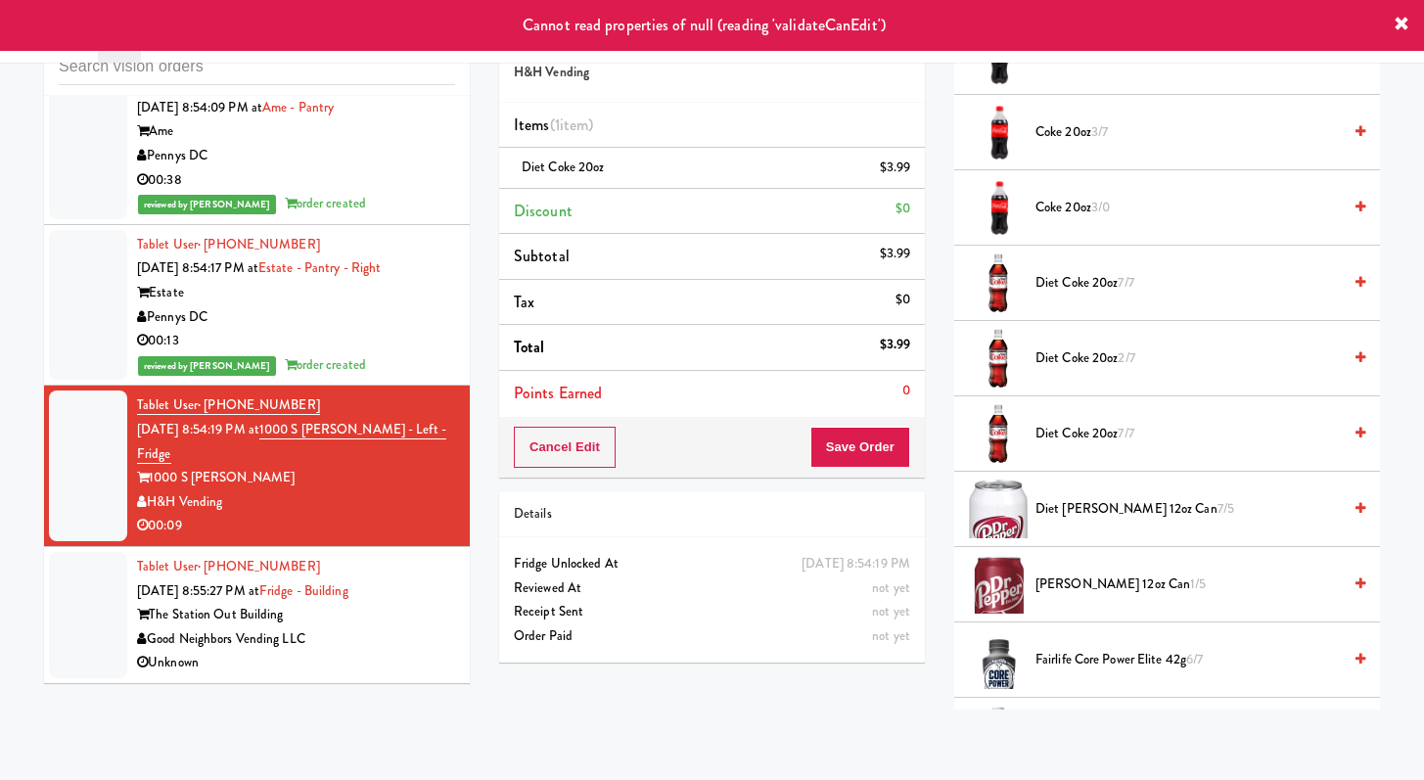
click at [421, 640] on div "Good Neighbors Vending LLC" at bounding box center [296, 640] width 318 height 24
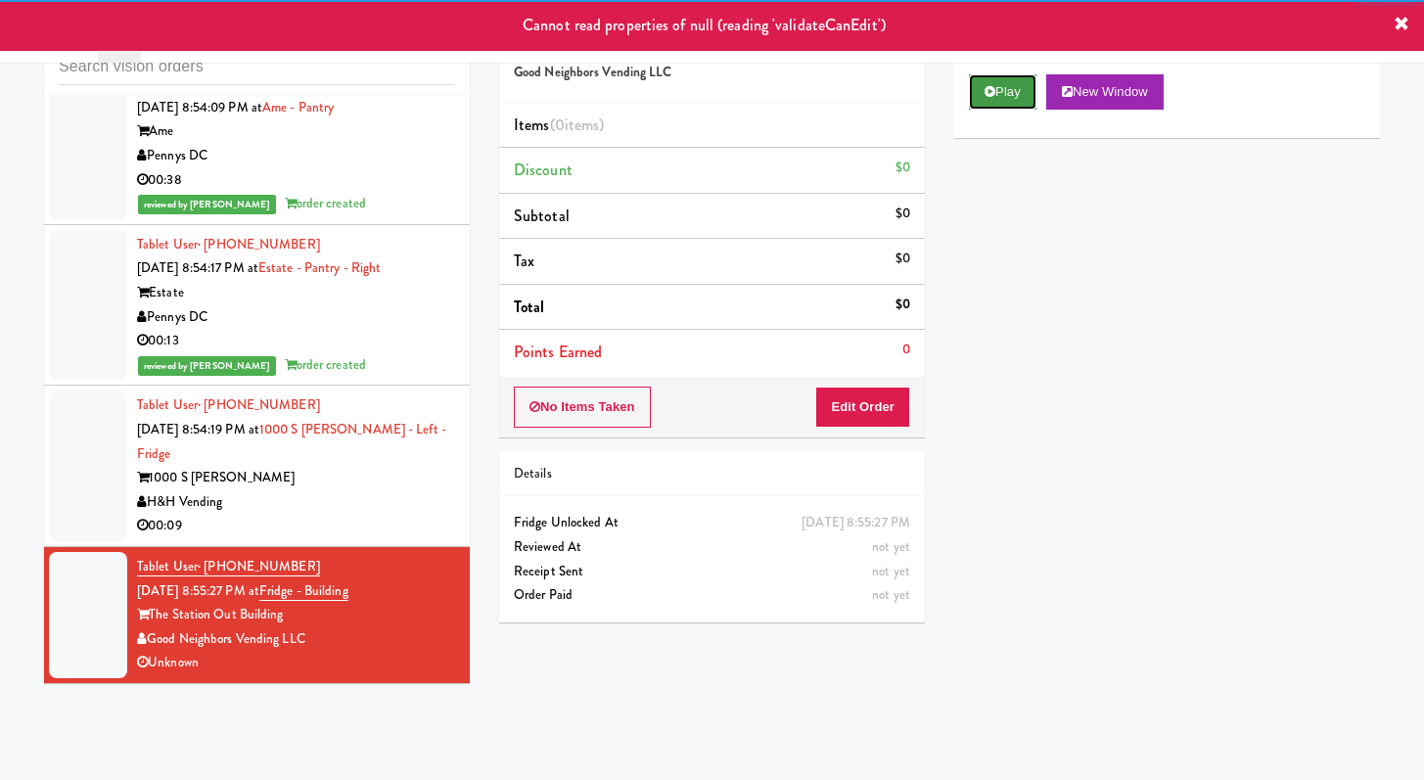
click at [1015, 101] on button "Play" at bounding box center [1003, 91] width 68 height 35
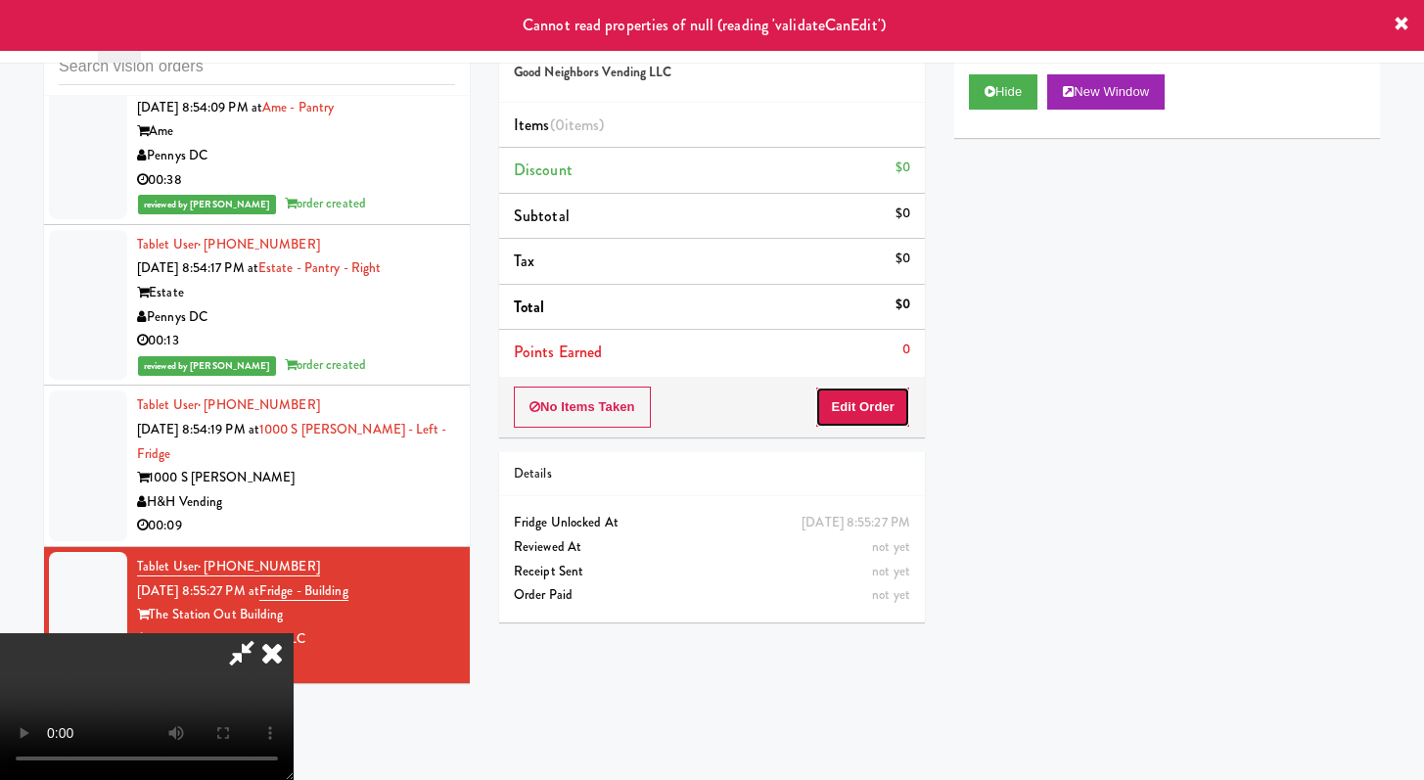
click at [877, 398] on button "Edit Order" at bounding box center [862, 407] width 95 height 41
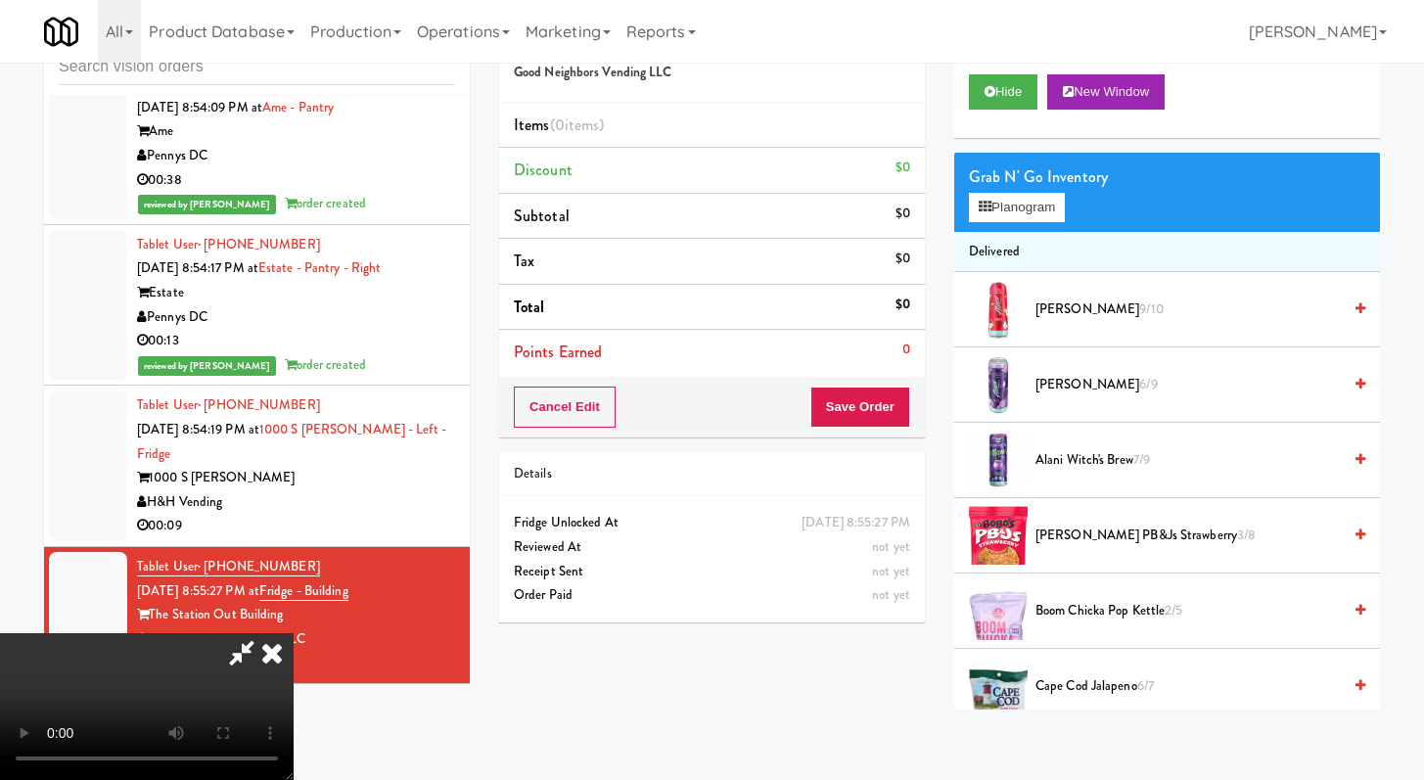
scroll to position [5042, 0]
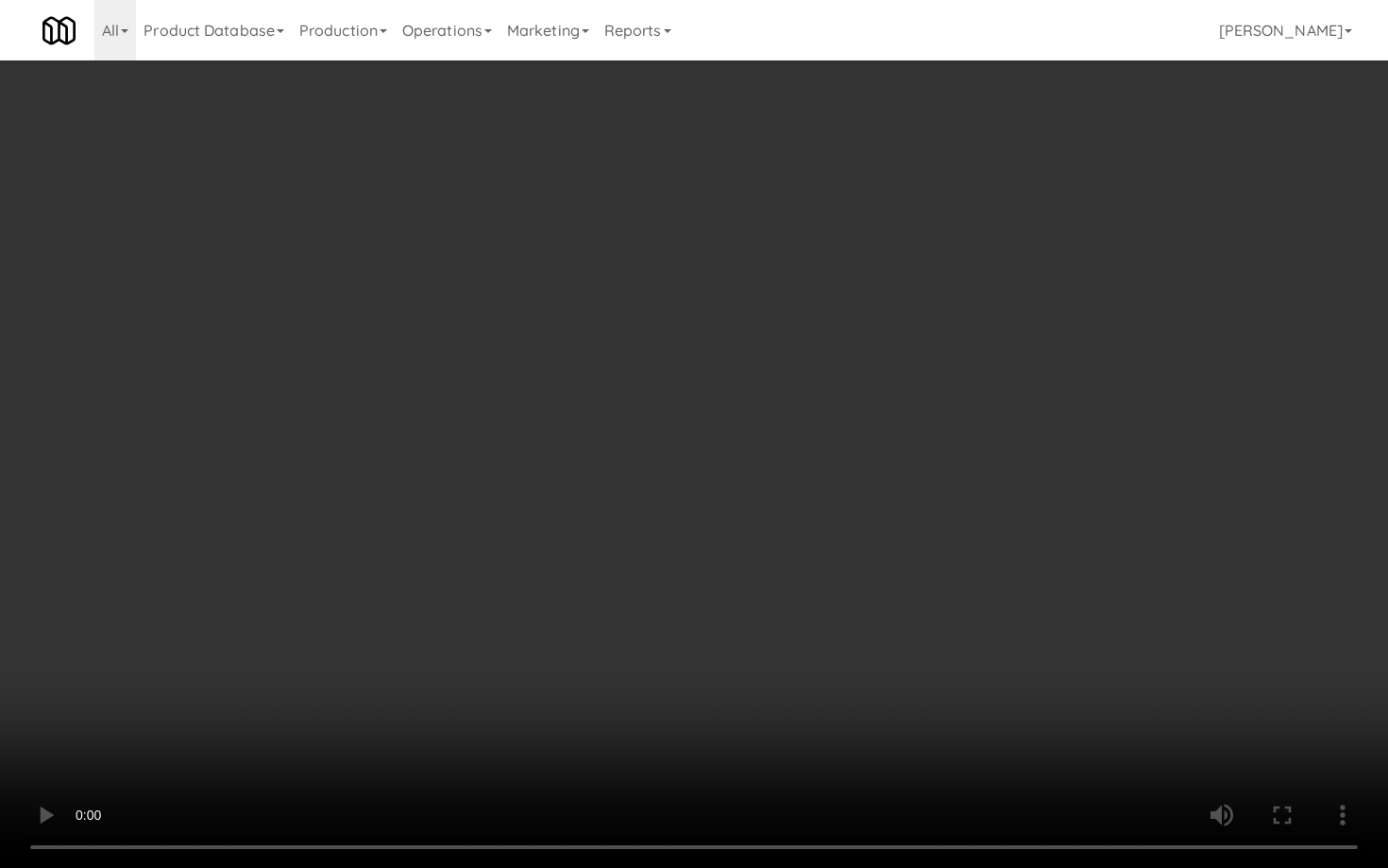
click at [940, 625] on video at bounding box center [694, 434] width 1388 height 868
click at [952, 606] on video at bounding box center [694, 434] width 1388 height 868
click at [953, 600] on video at bounding box center [694, 434] width 1388 height 868
click at [961, 586] on video at bounding box center [694, 434] width 1388 height 868
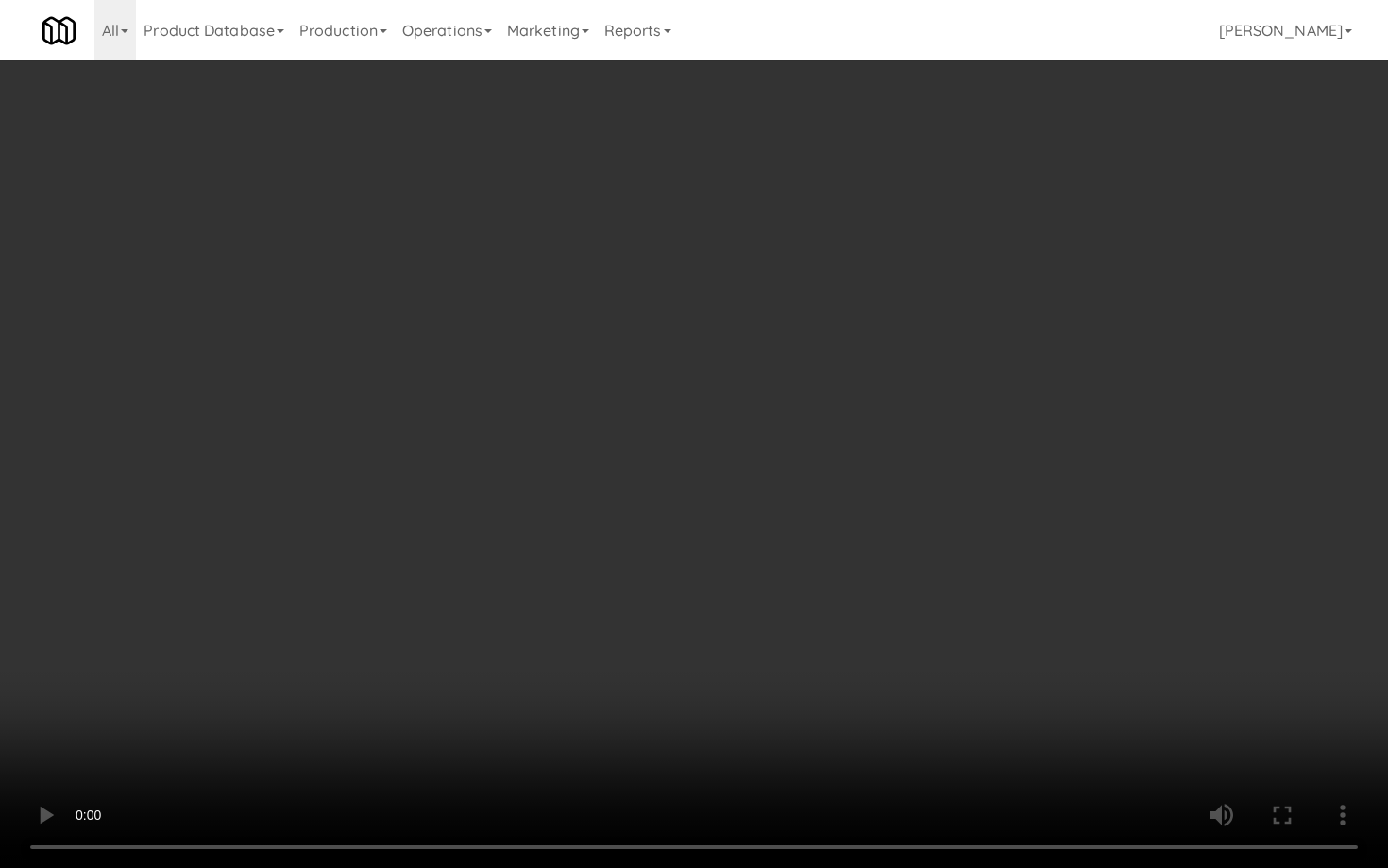
click at [961, 586] on video at bounding box center [694, 434] width 1388 height 868
click at [965, 581] on video at bounding box center [694, 434] width 1388 height 868
click at [966, 577] on video at bounding box center [694, 434] width 1388 height 868
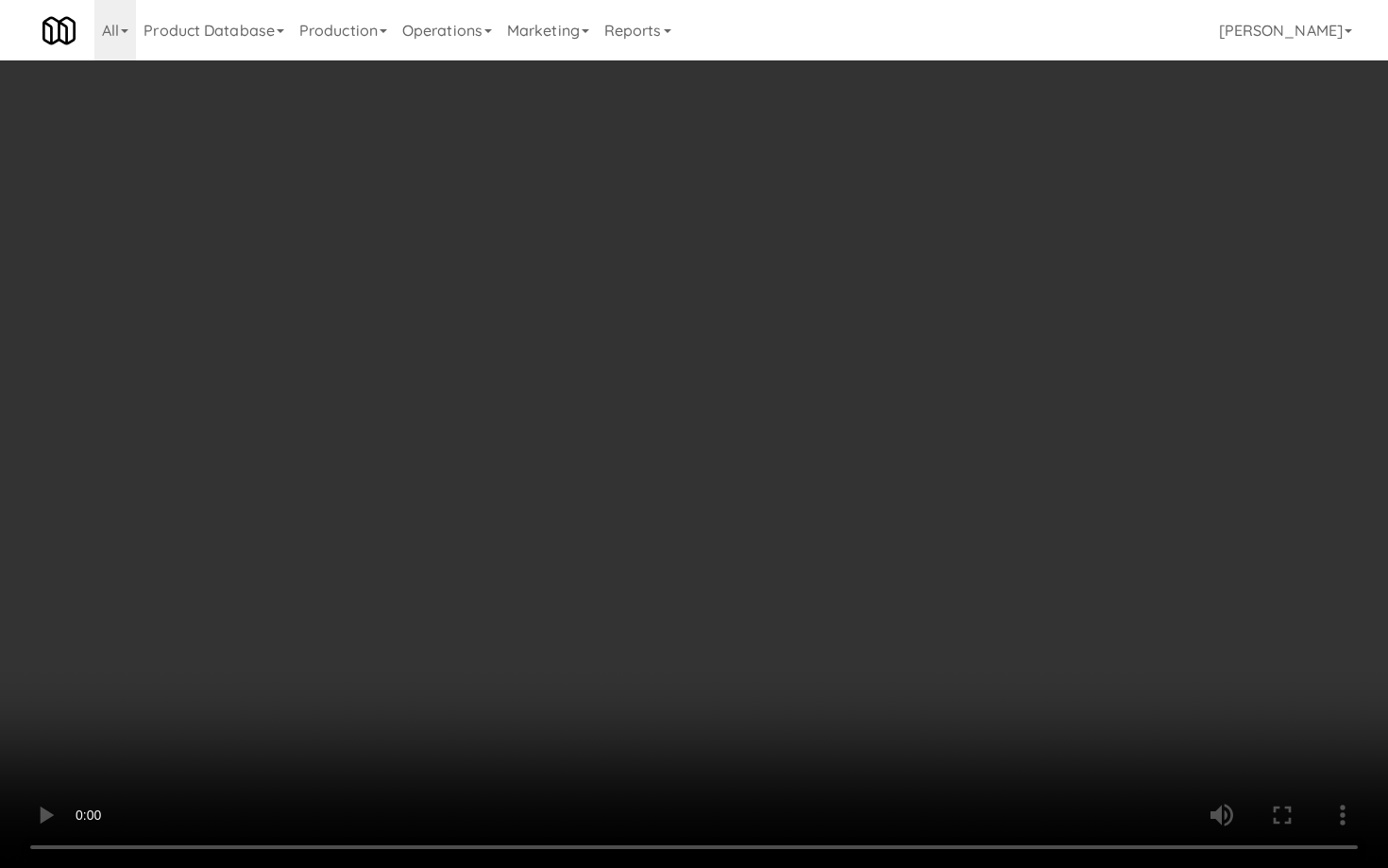
click at [966, 577] on video at bounding box center [694, 434] width 1388 height 868
click at [966, 576] on video at bounding box center [694, 434] width 1388 height 868
click at [960, 531] on video at bounding box center [694, 434] width 1388 height 868
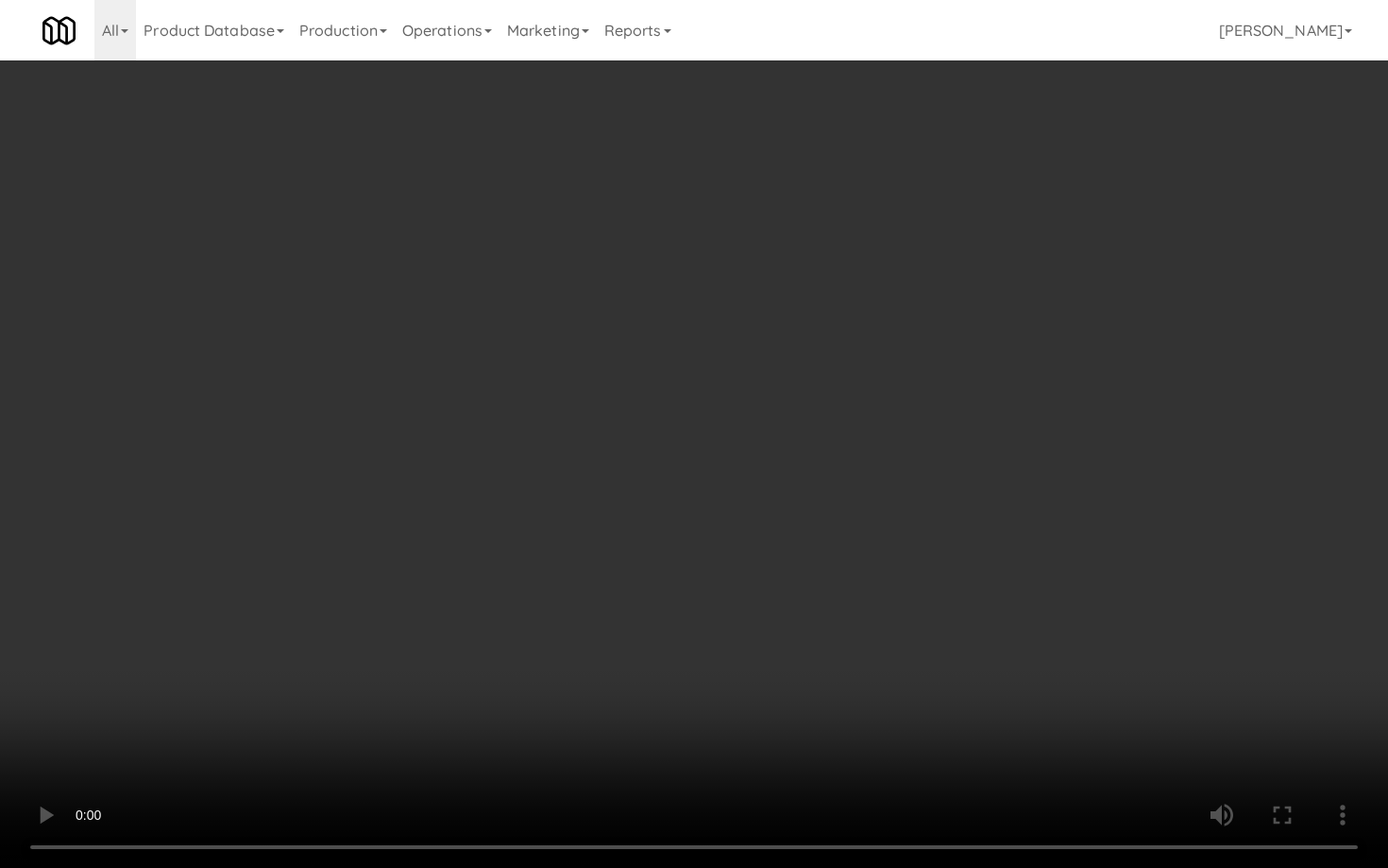
click at [960, 531] on video at bounding box center [694, 434] width 1388 height 868
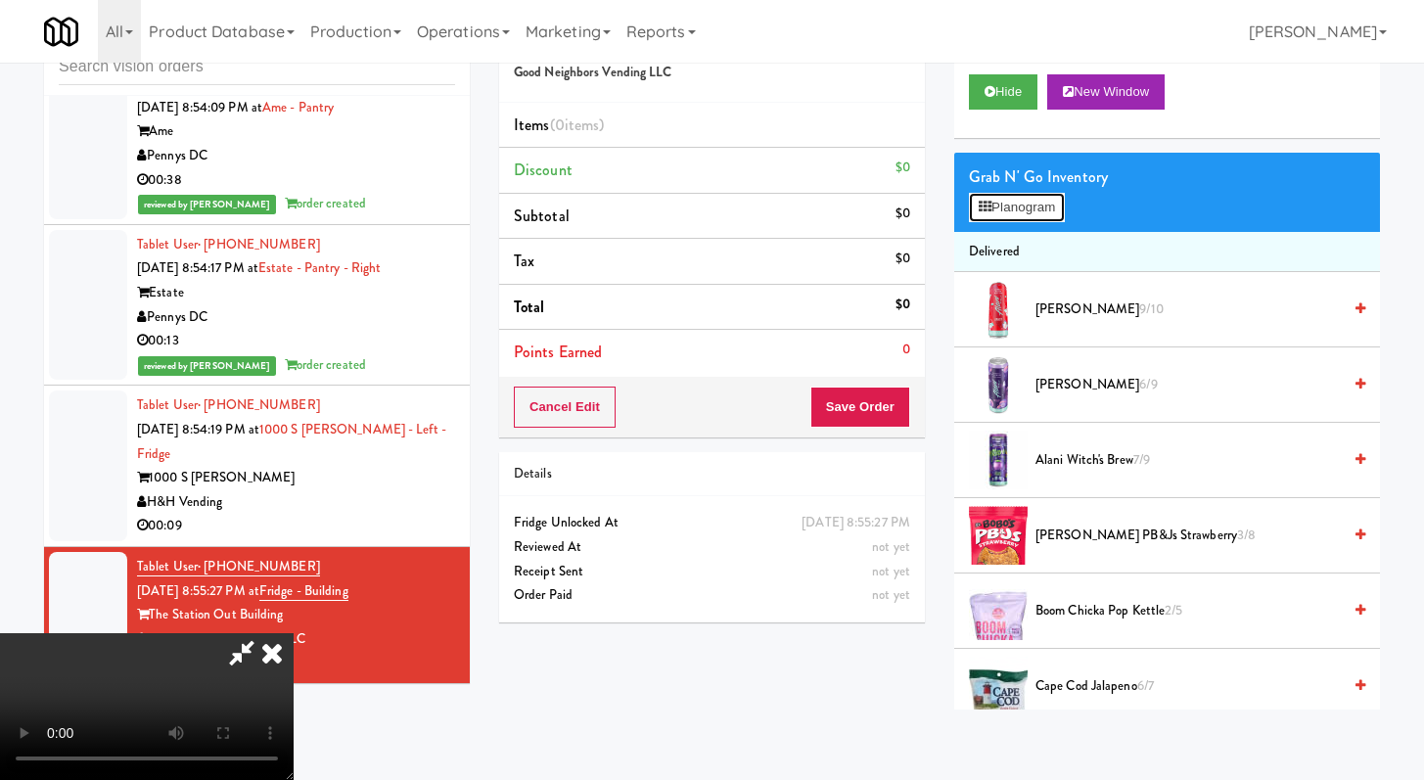
click at [1043, 212] on button "Planogram" at bounding box center [1017, 207] width 96 height 29
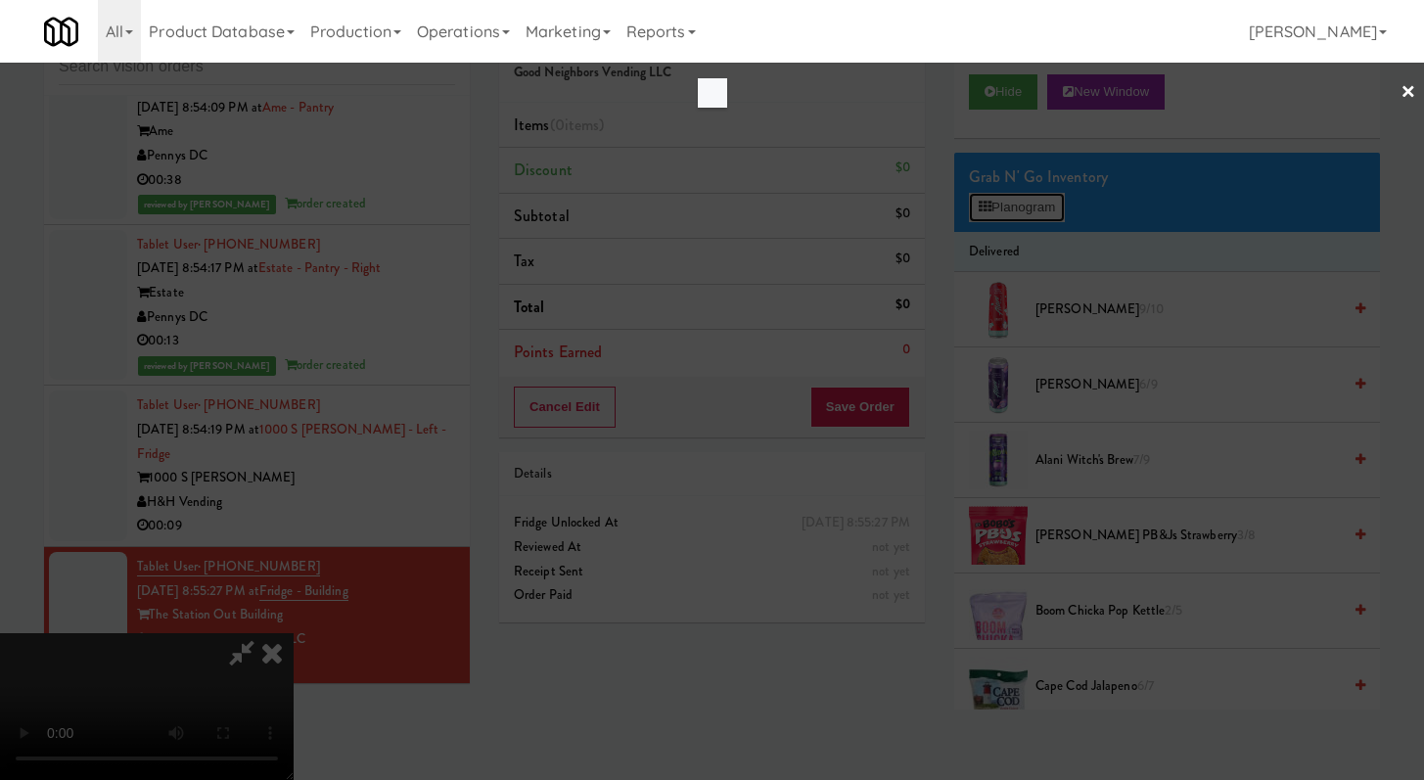
scroll to position [5042, 0]
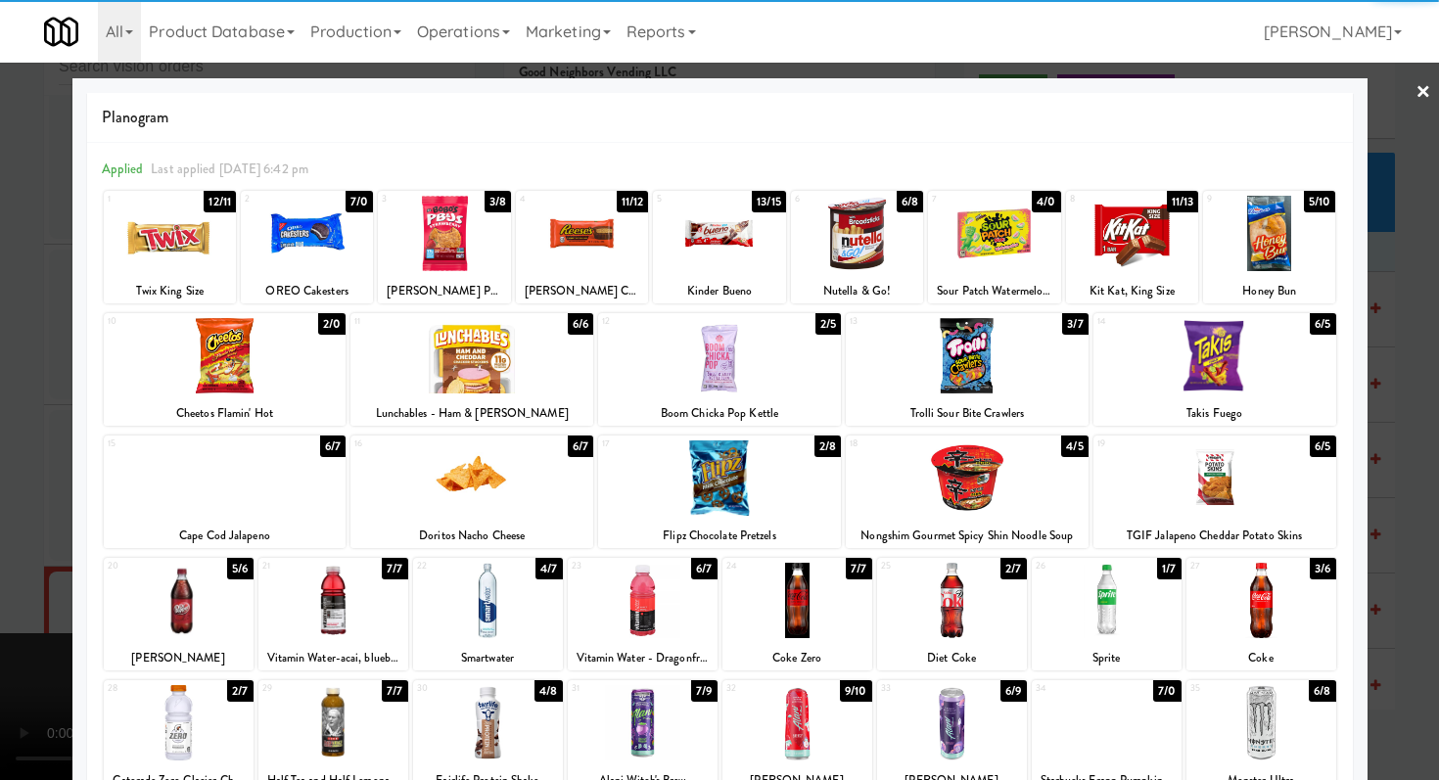
click at [329, 240] on div at bounding box center [307, 233] width 132 height 75
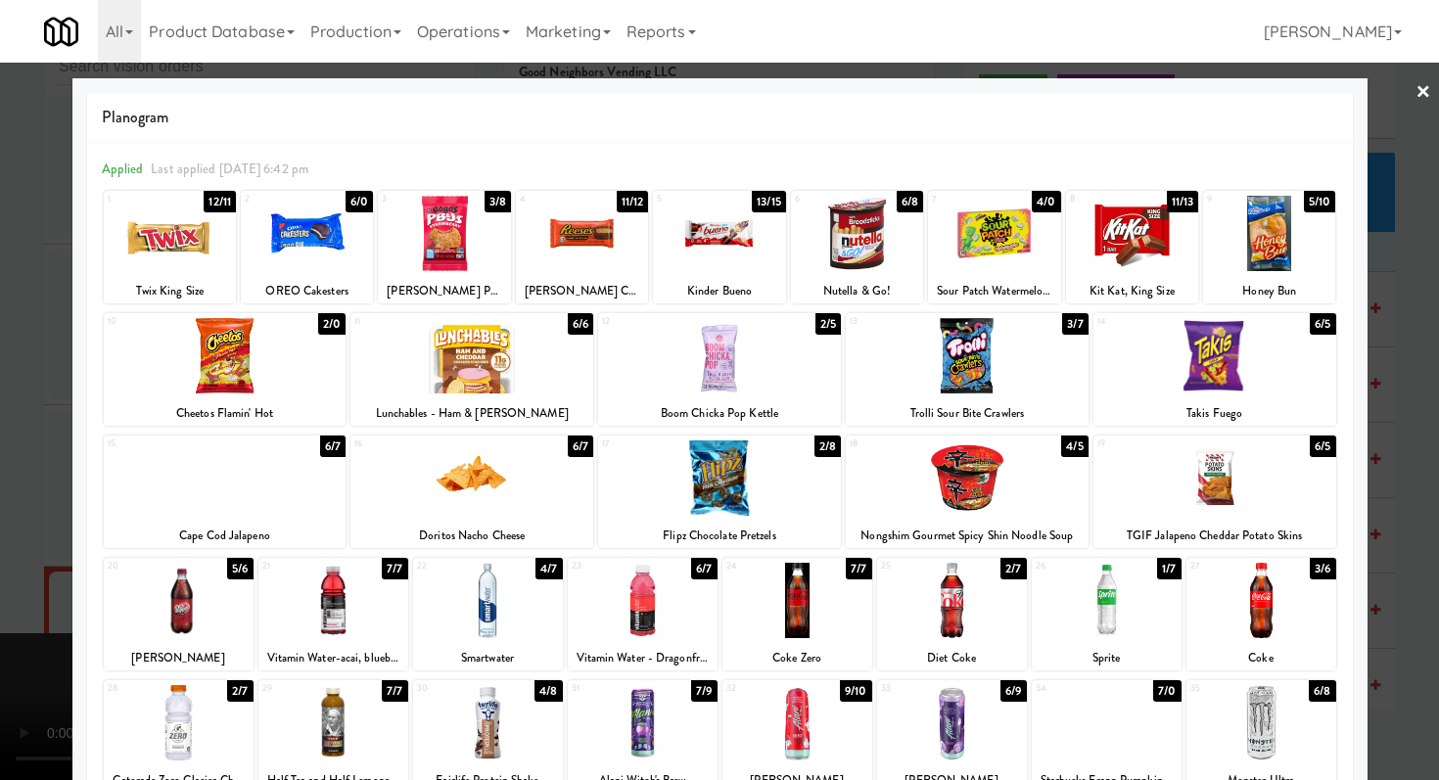
click at [269, 384] on div at bounding box center [225, 355] width 243 height 75
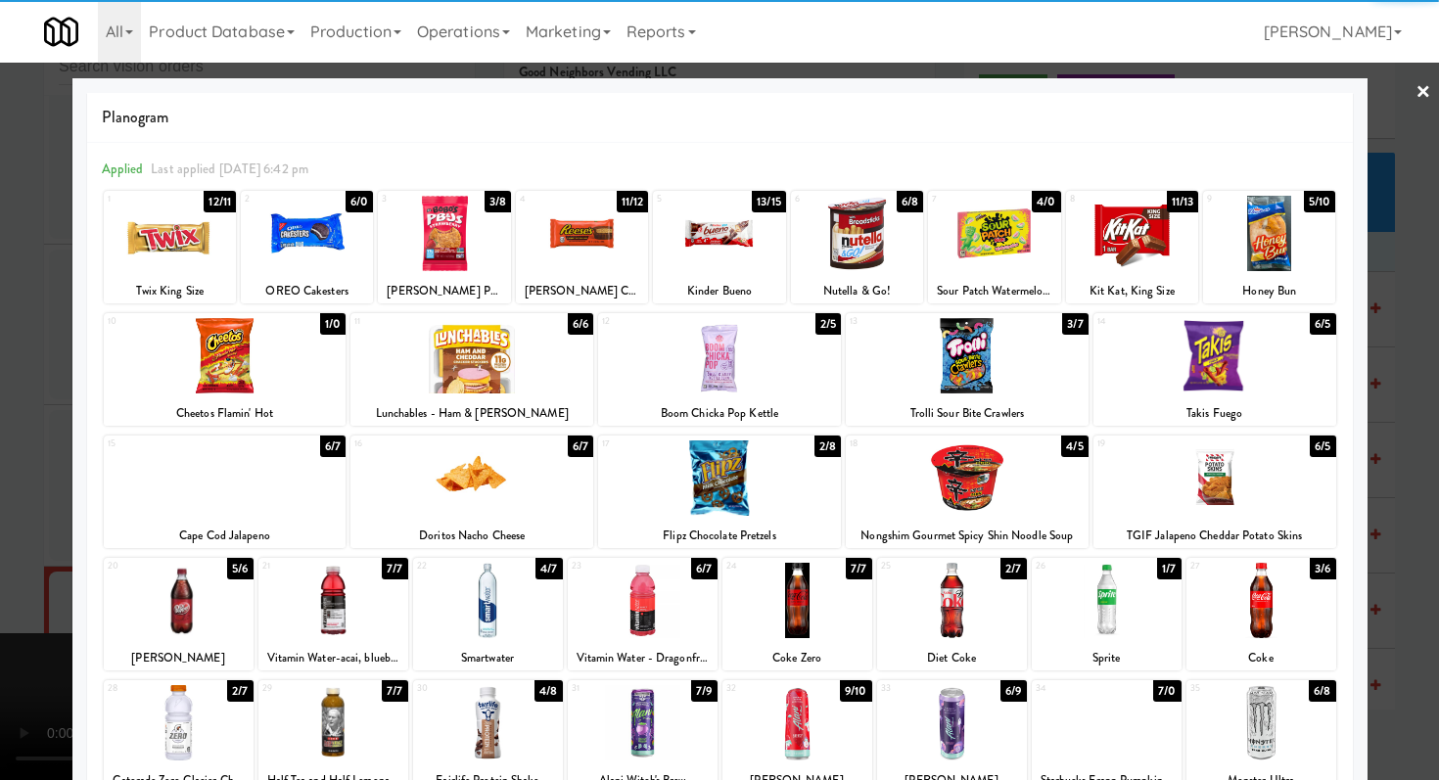
click at [264, 510] on div at bounding box center [225, 478] width 243 height 75
click at [0, 515] on div at bounding box center [719, 390] width 1439 height 780
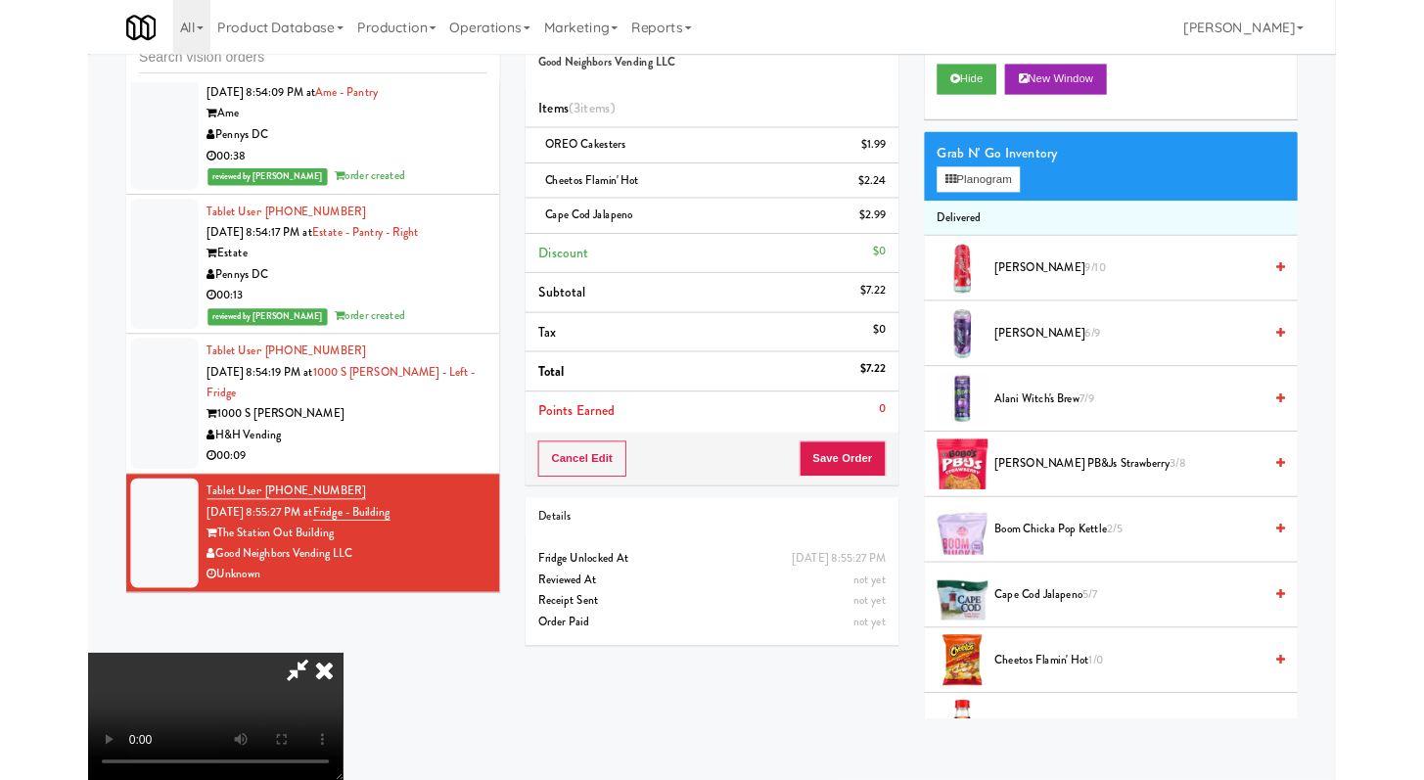
scroll to position [5042, 0]
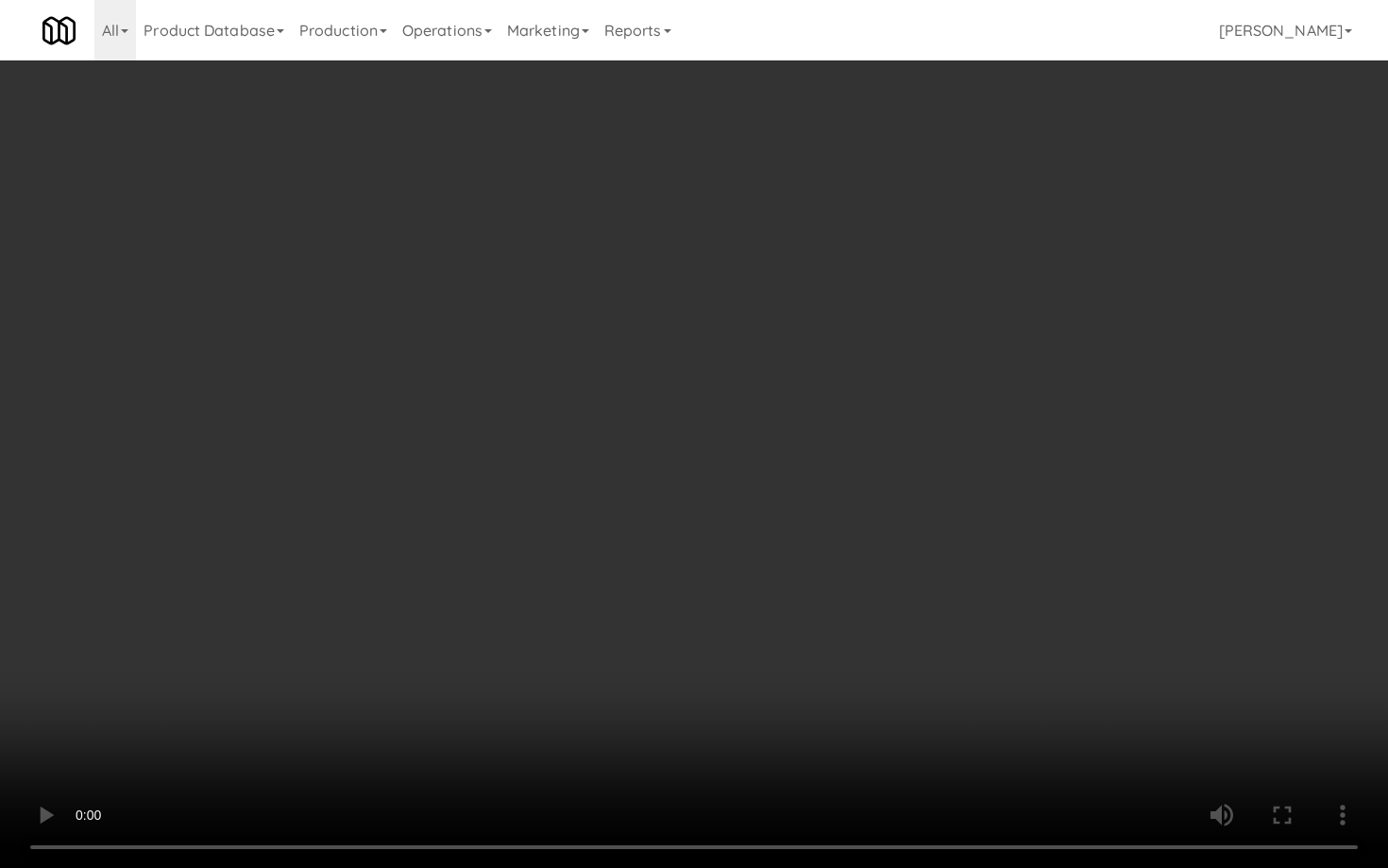
click at [703, 643] on video at bounding box center [694, 434] width 1388 height 868
click at [585, 613] on video at bounding box center [694, 434] width 1388 height 868
click at [585, 610] on video at bounding box center [694, 434] width 1388 height 868
click at [584, 607] on video at bounding box center [694, 434] width 1388 height 868
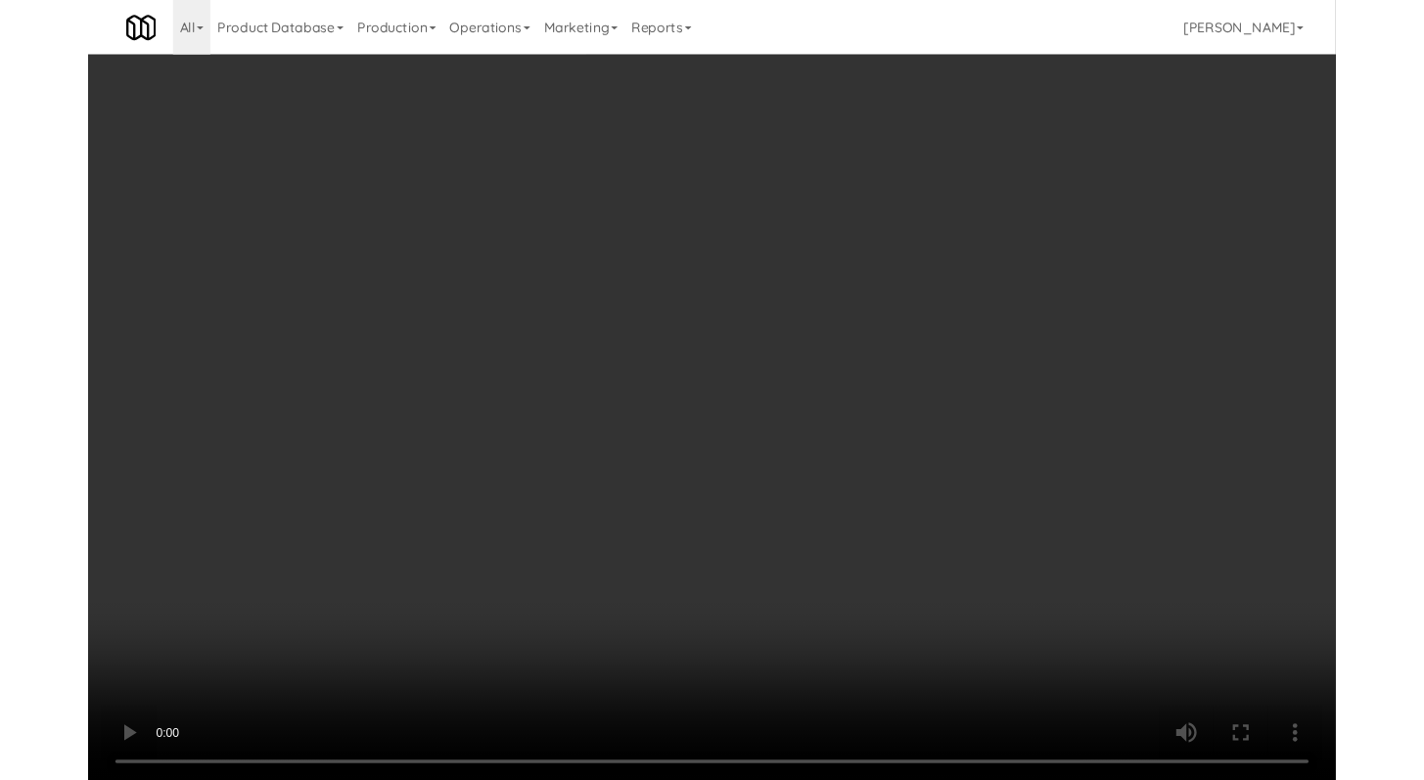
scroll to position [5066, 0]
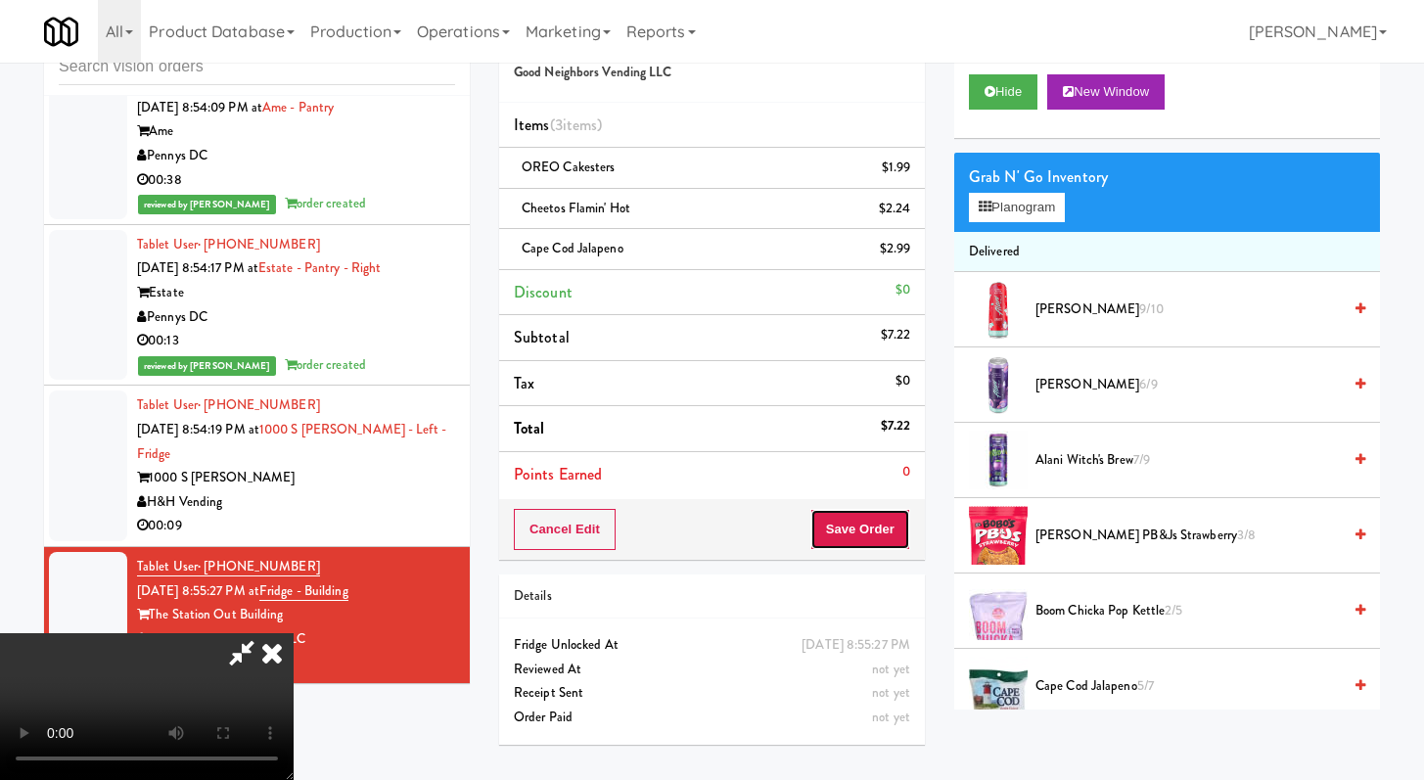
click at [887, 539] on button "Save Order" at bounding box center [861, 529] width 100 height 41
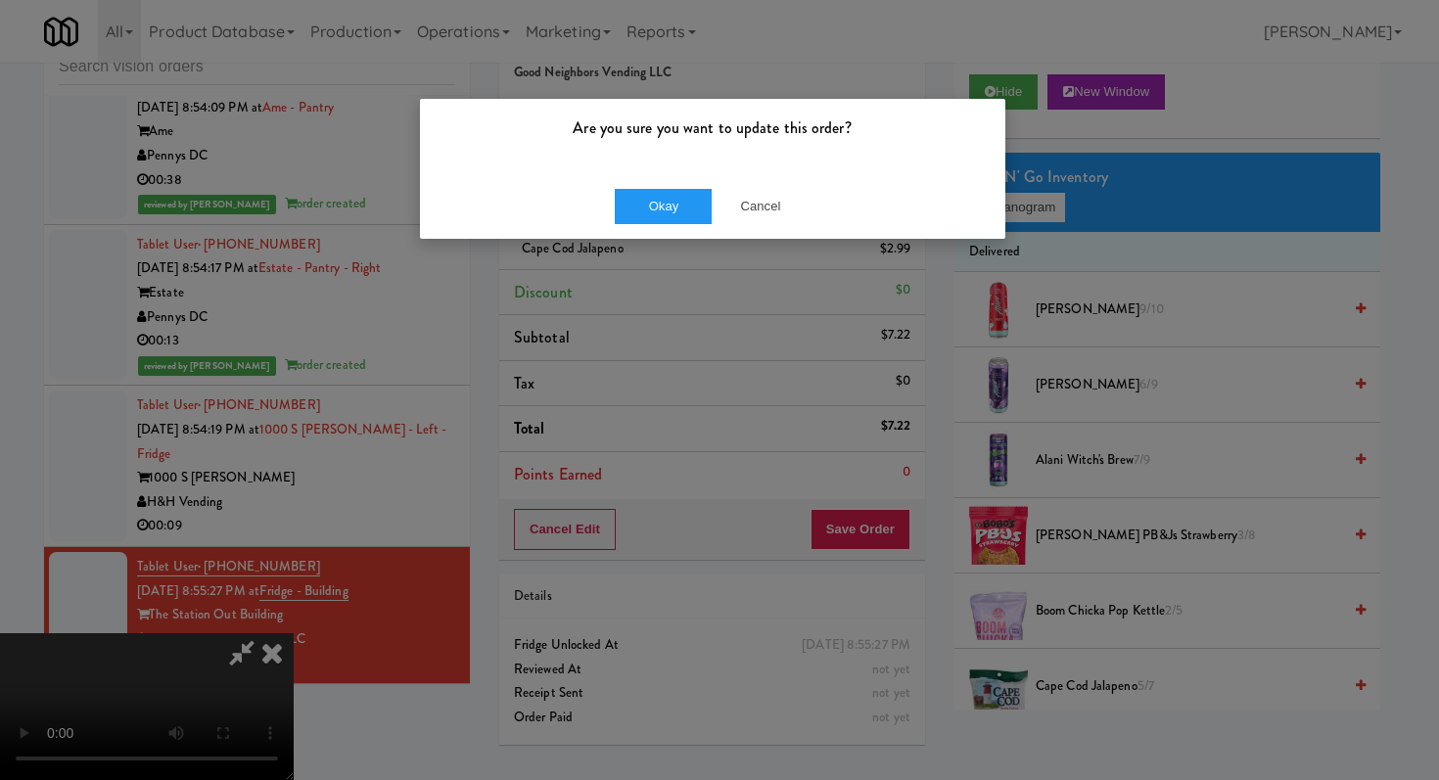
click at [680, 187] on div "Okay Cancel" at bounding box center [712, 206] width 585 height 66
click at [680, 201] on button "Okay" at bounding box center [664, 206] width 98 height 35
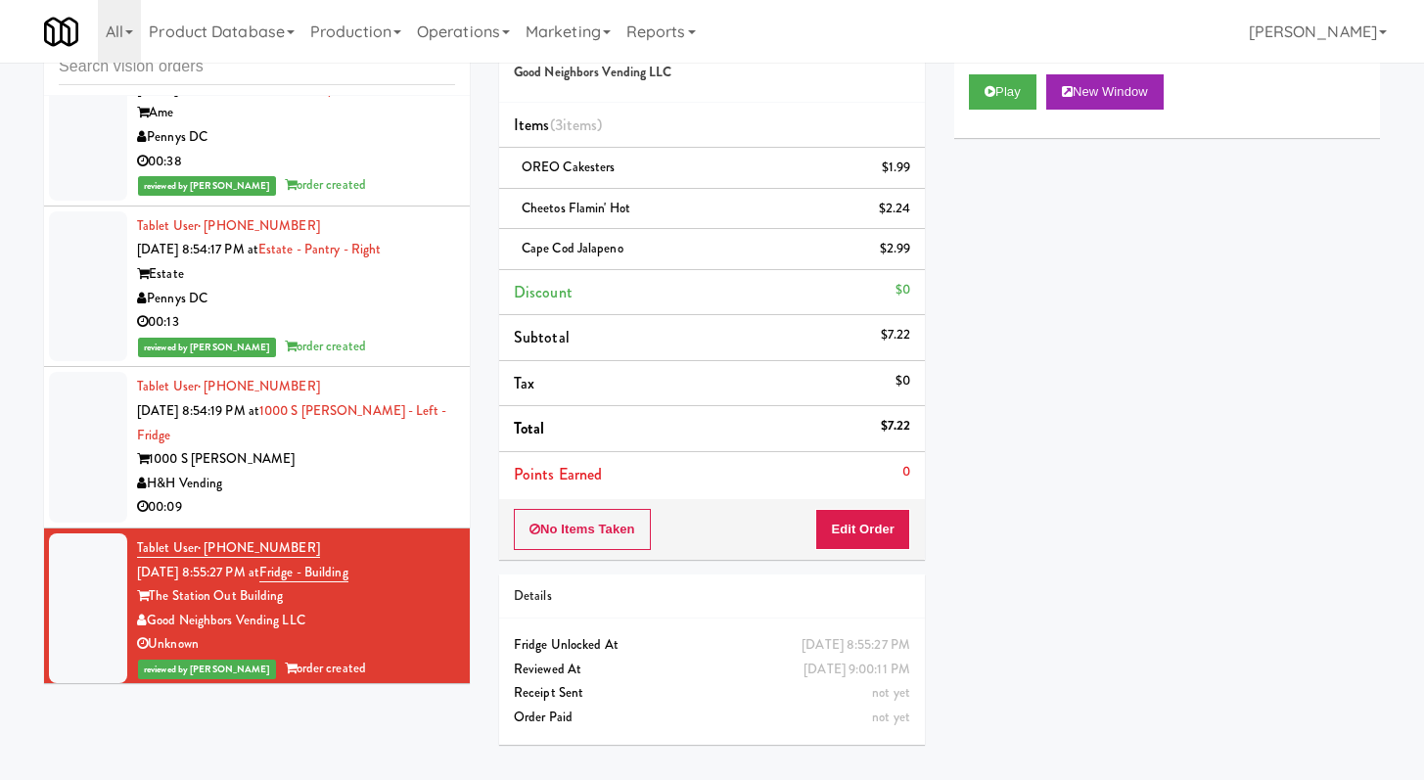
scroll to position [5090, 0]
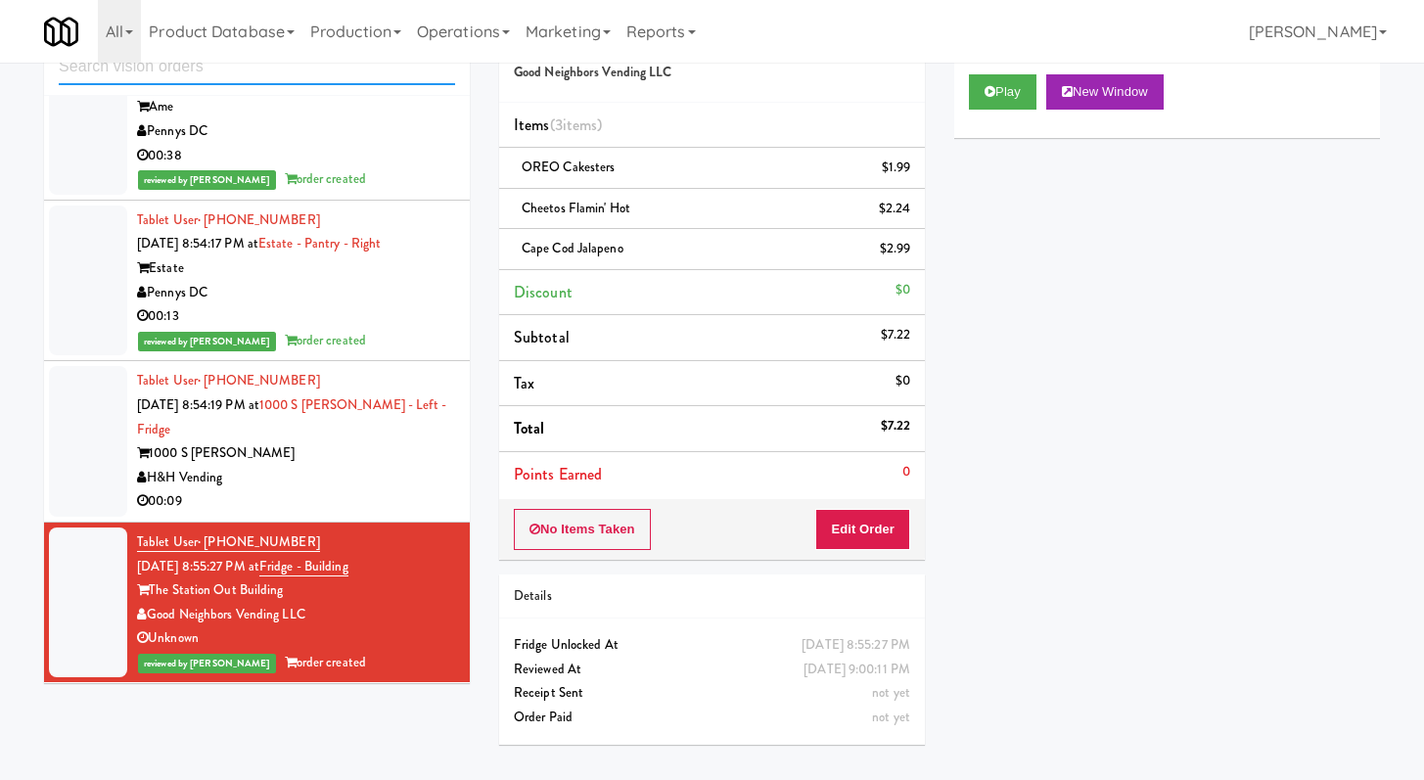
click at [298, 74] on input "text" at bounding box center [257, 67] width 396 height 36
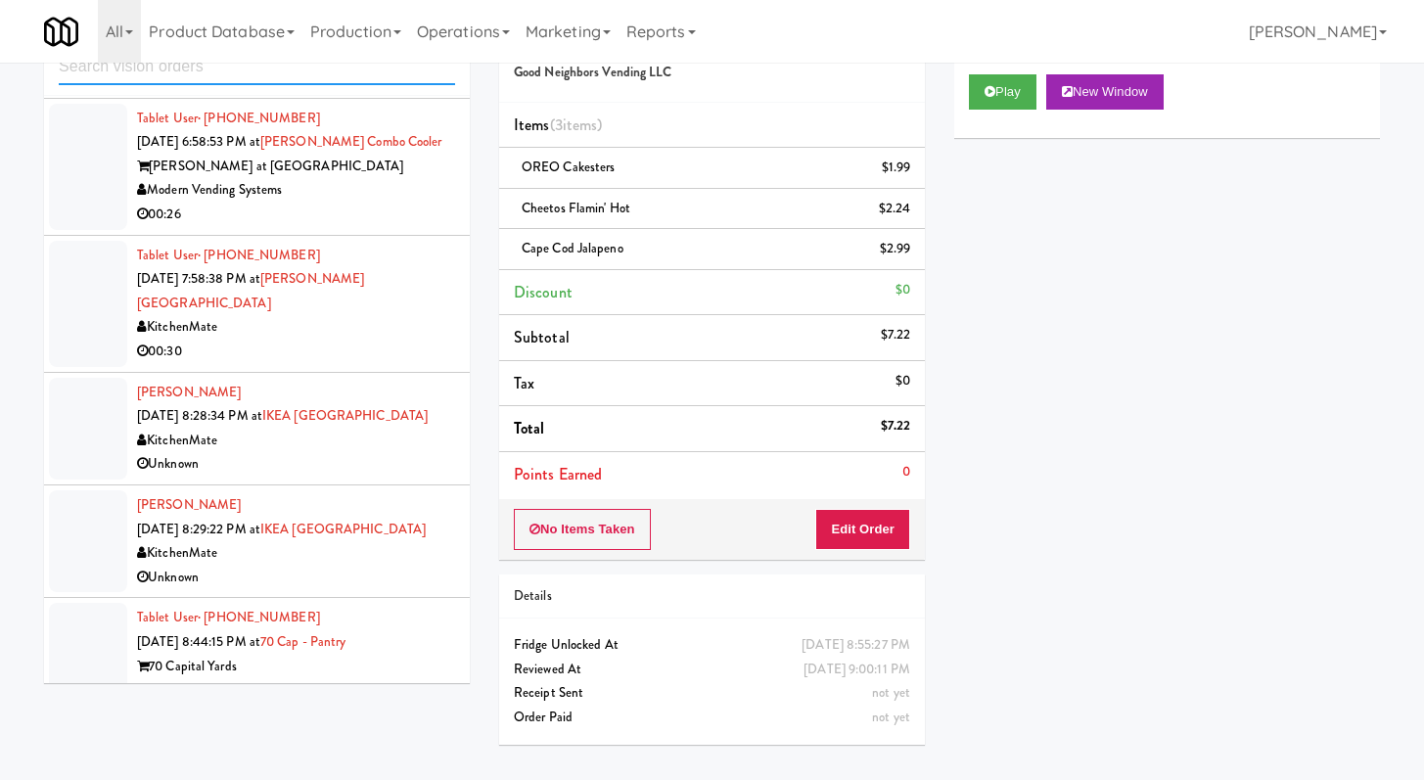
scroll to position [2419, 0]
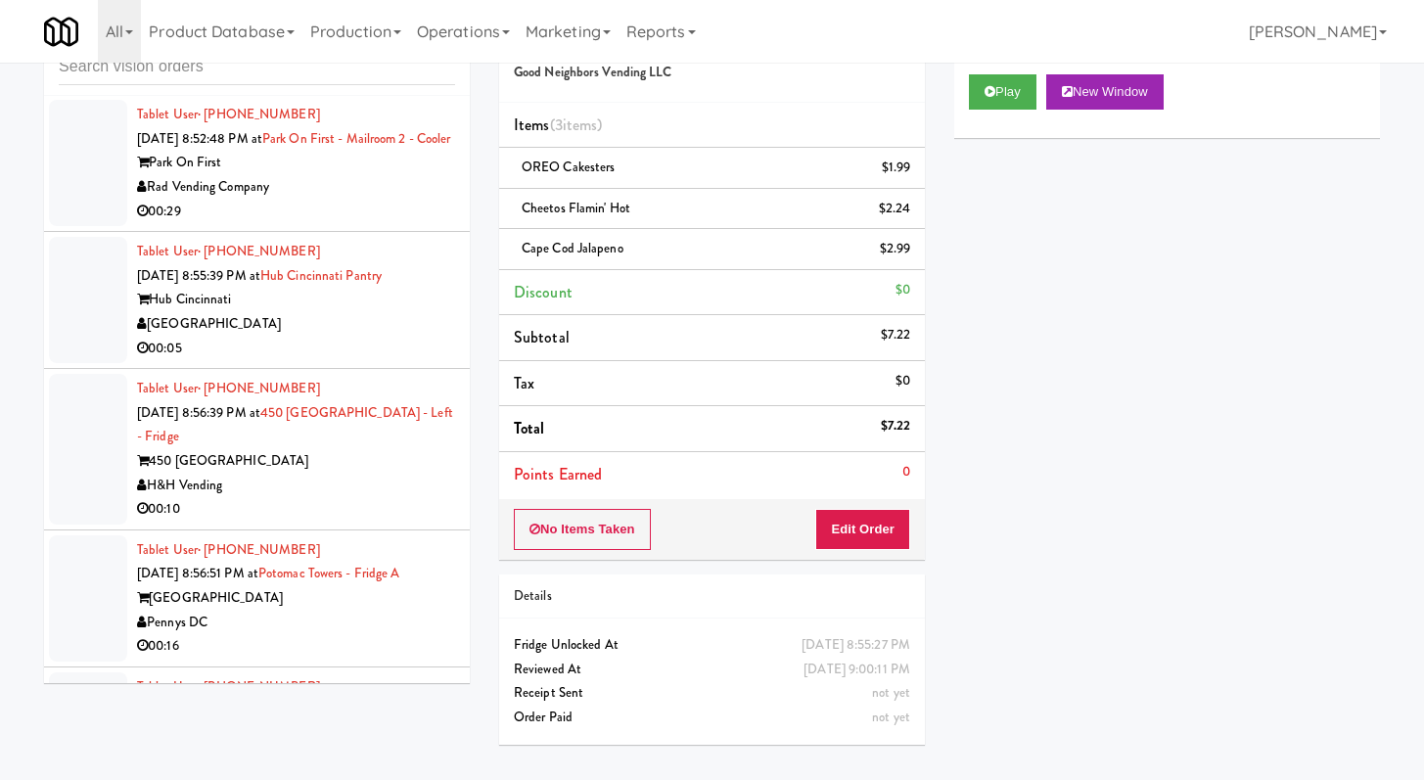
click at [288, 349] on div "00:05" at bounding box center [296, 349] width 318 height 24
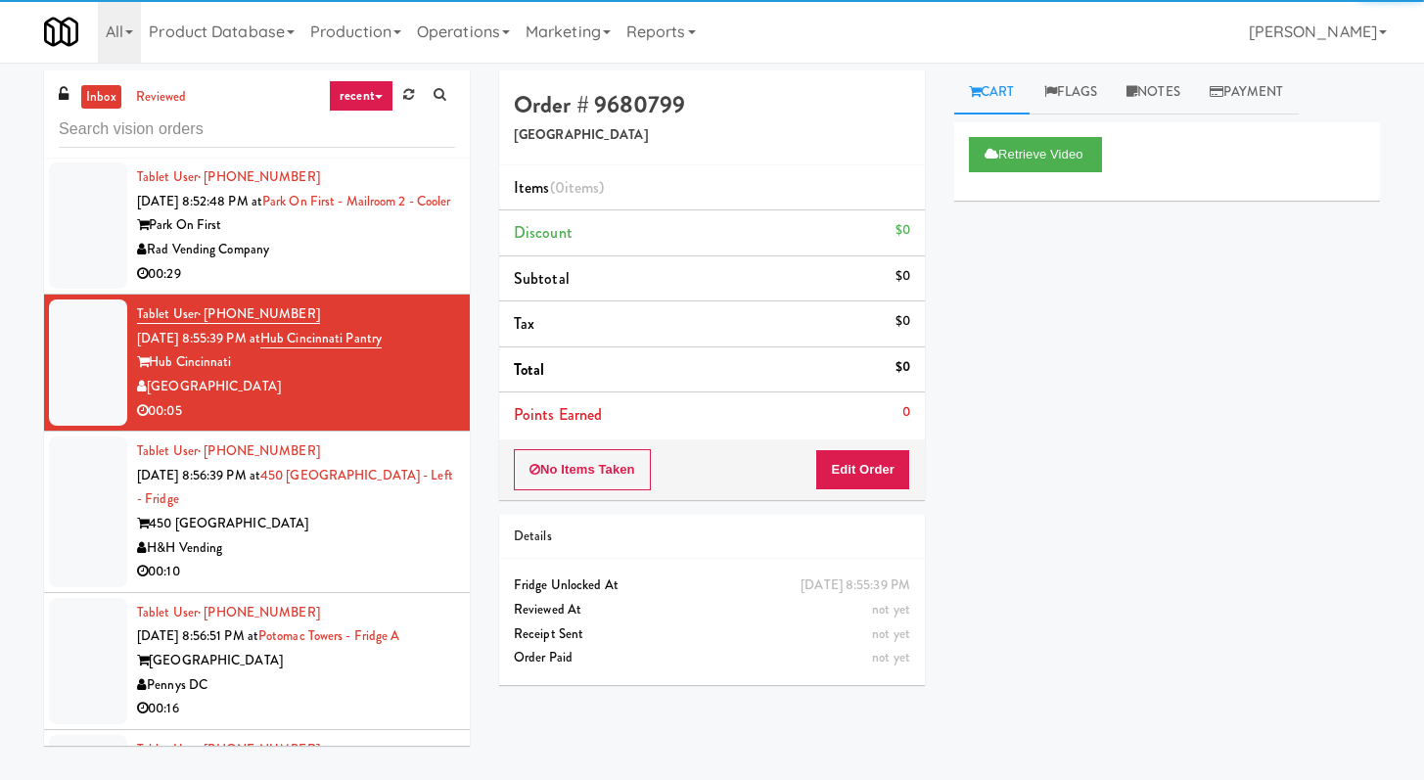
click at [329, 568] on div "00:10" at bounding box center [296, 572] width 318 height 24
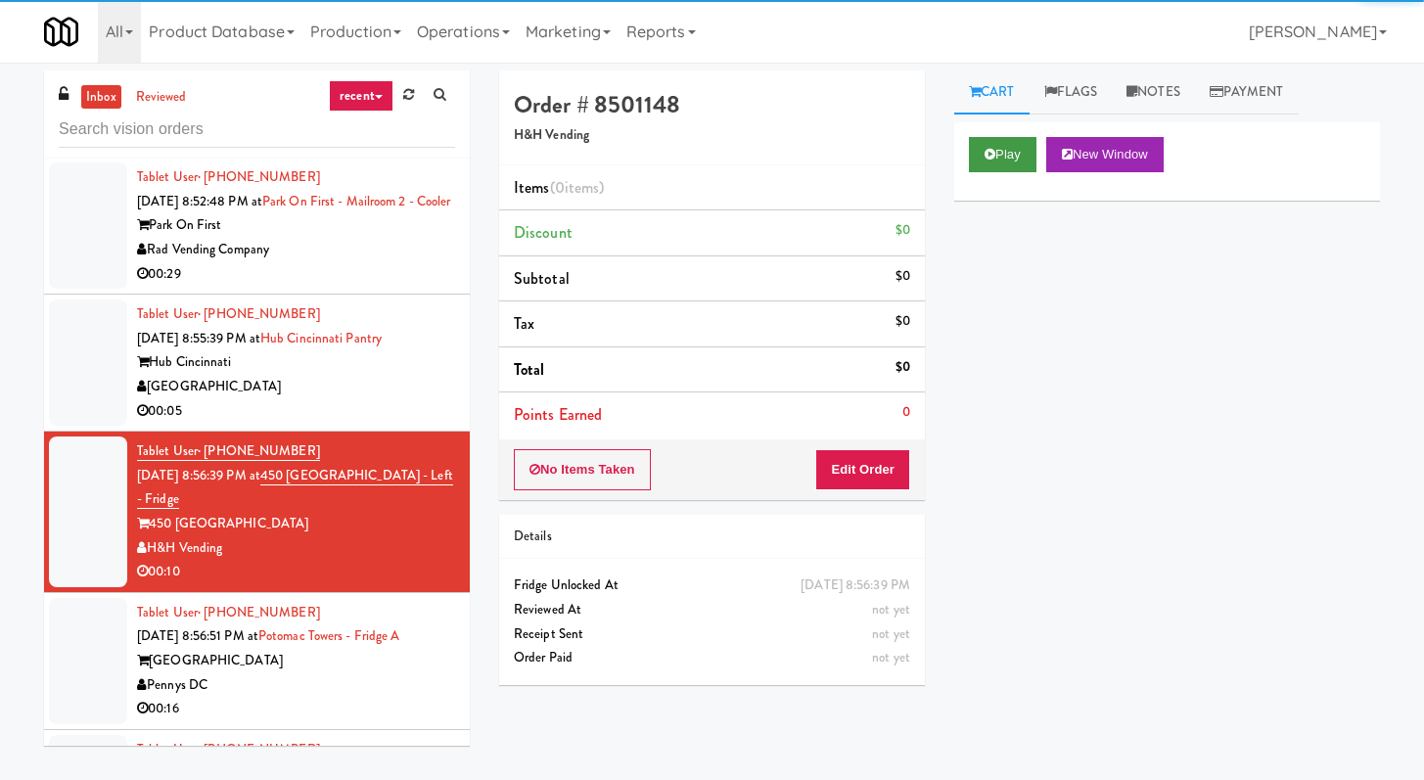
click at [1038, 158] on div "Play New Window" at bounding box center [1167, 154] width 396 height 35
click at [1035, 157] on button "Play" at bounding box center [1003, 154] width 68 height 35
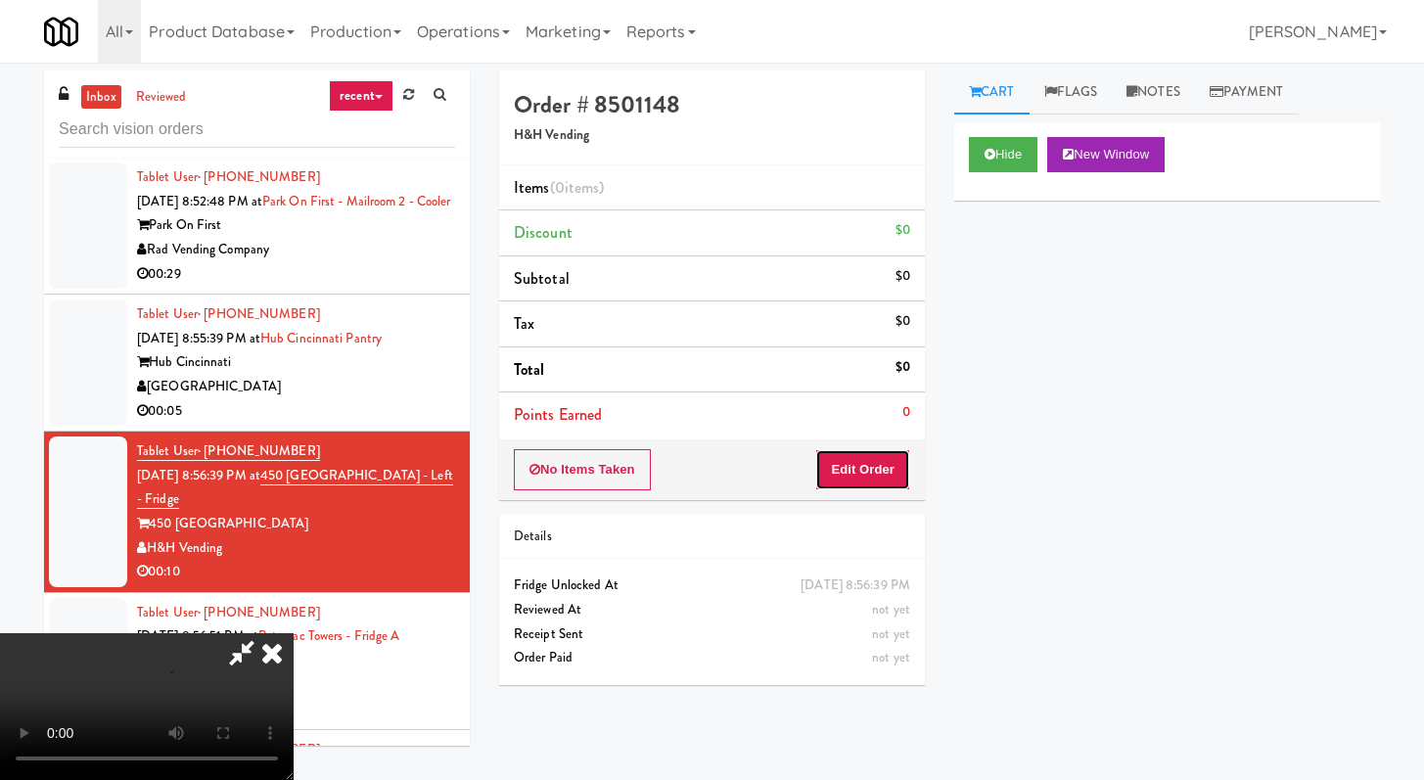
click at [845, 455] on button "Edit Order" at bounding box center [862, 469] width 95 height 41
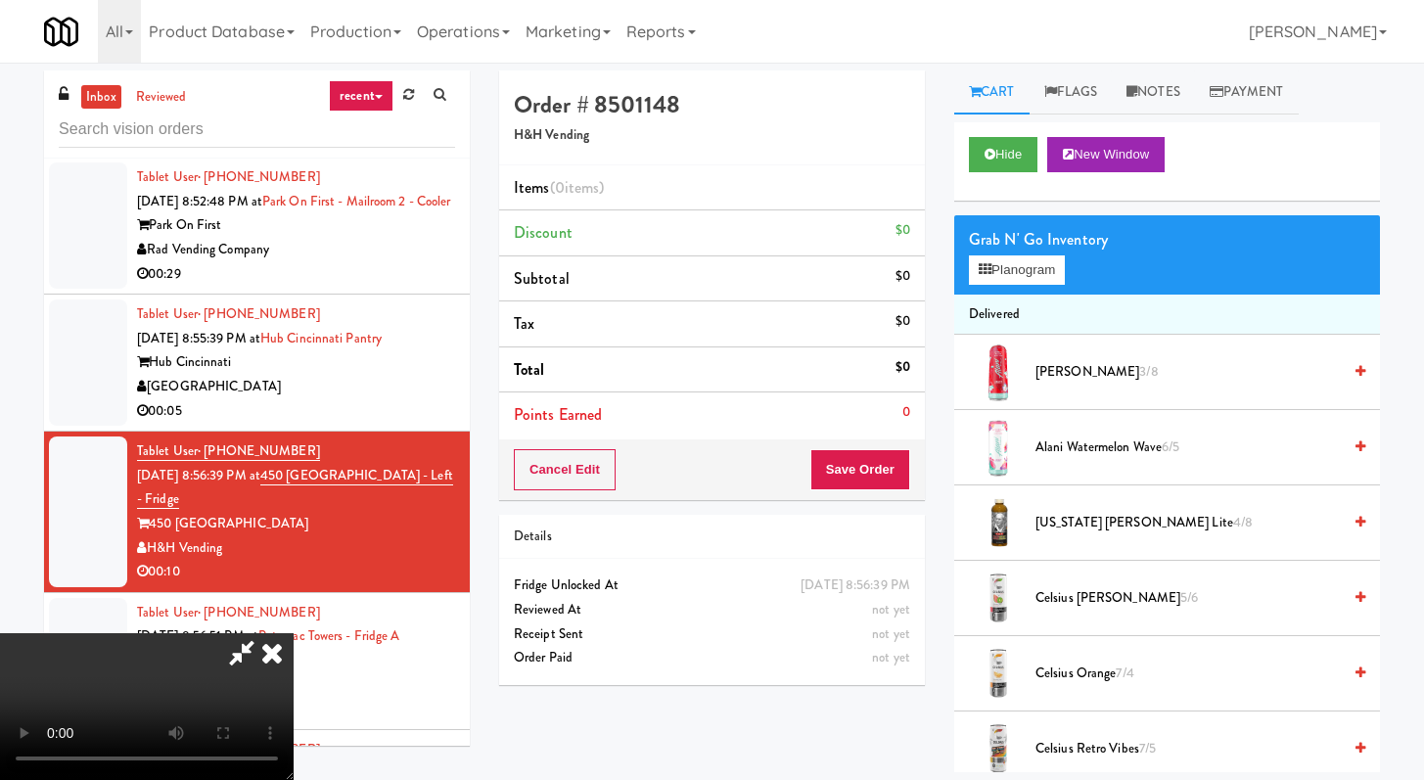
scroll to position [168, 0]
drag, startPoint x: 998, startPoint y: 126, endPoint x: 996, endPoint y: 140, distance: 13.8
click at [998, 127] on div "Hide New Window" at bounding box center [1168, 161] width 426 height 78
click at [994, 146] on button "Hide" at bounding box center [1003, 154] width 69 height 35
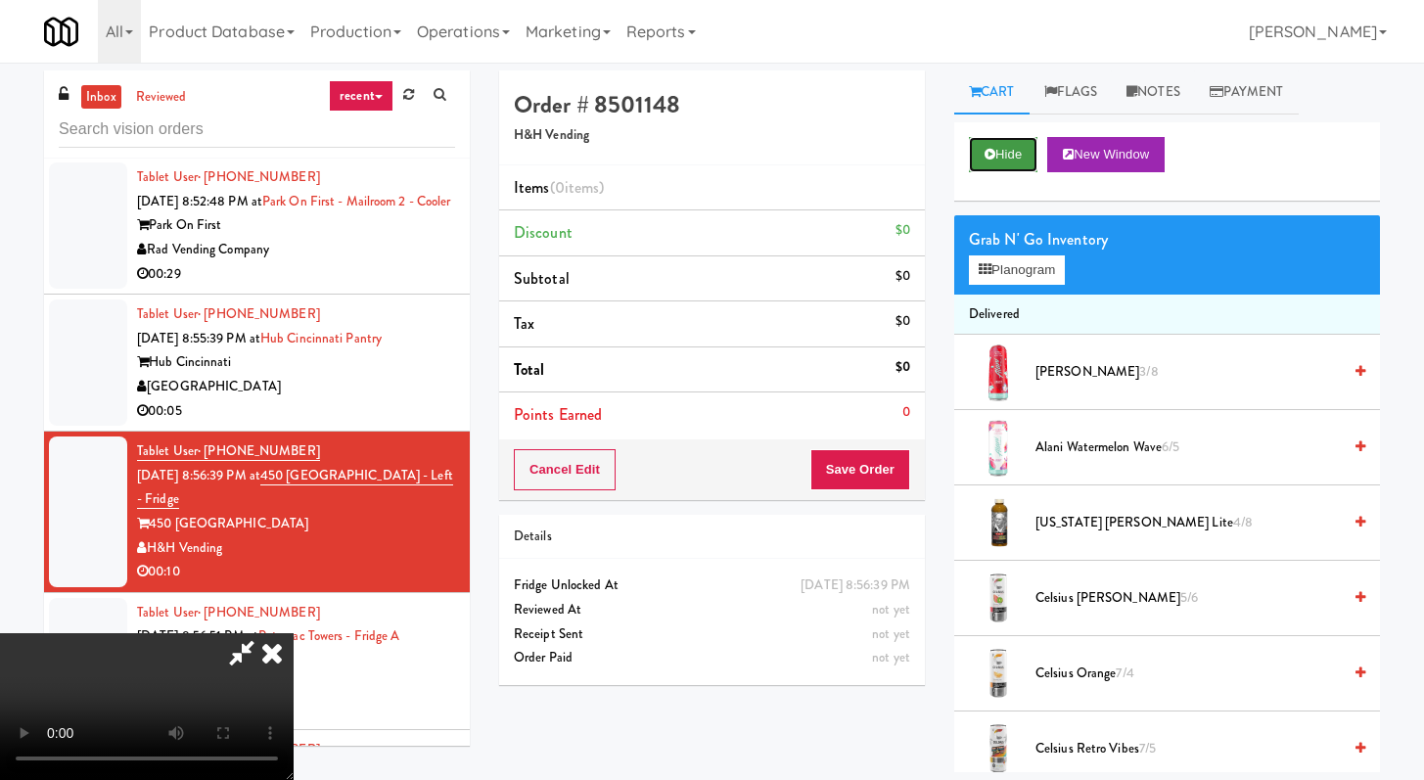
click at [994, 146] on button "Hide" at bounding box center [1003, 154] width 69 height 35
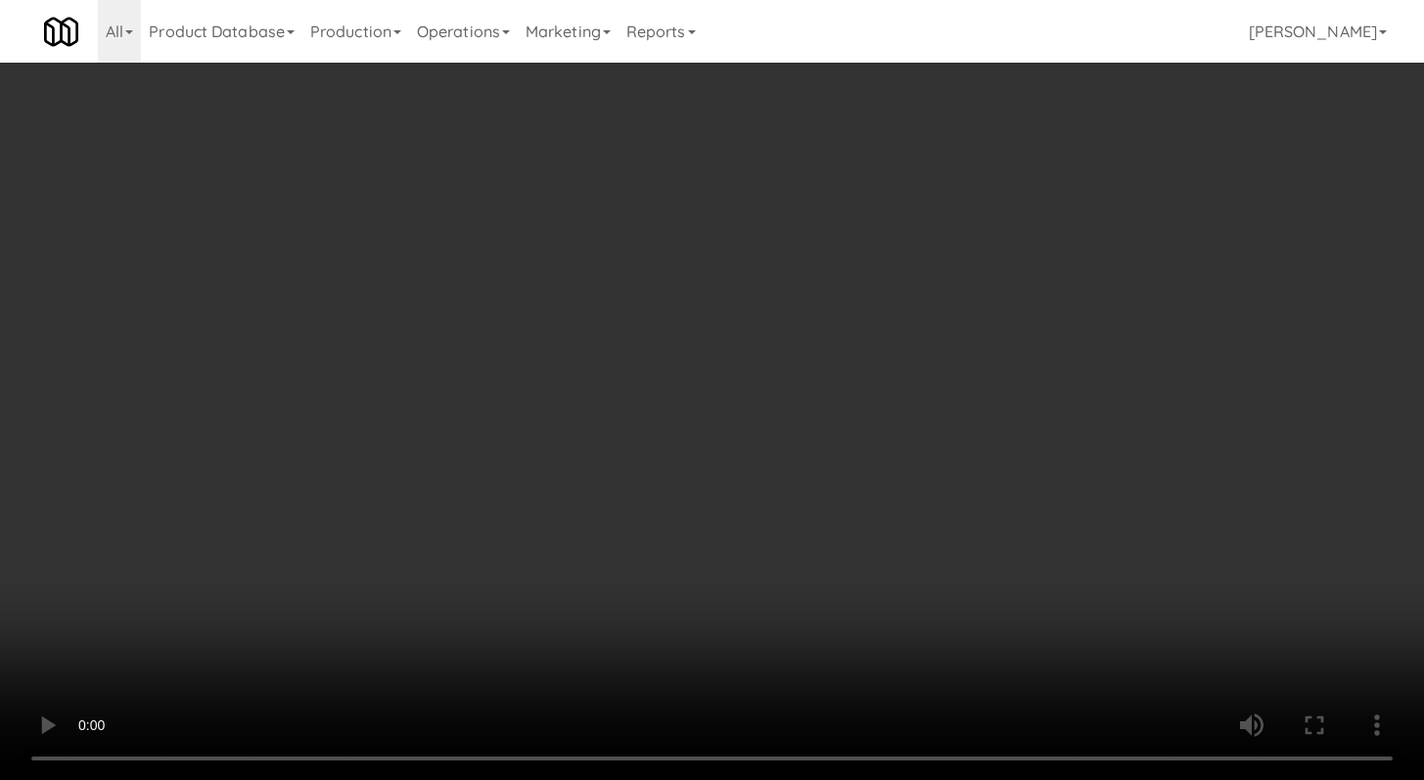
scroll to position [1365, 0]
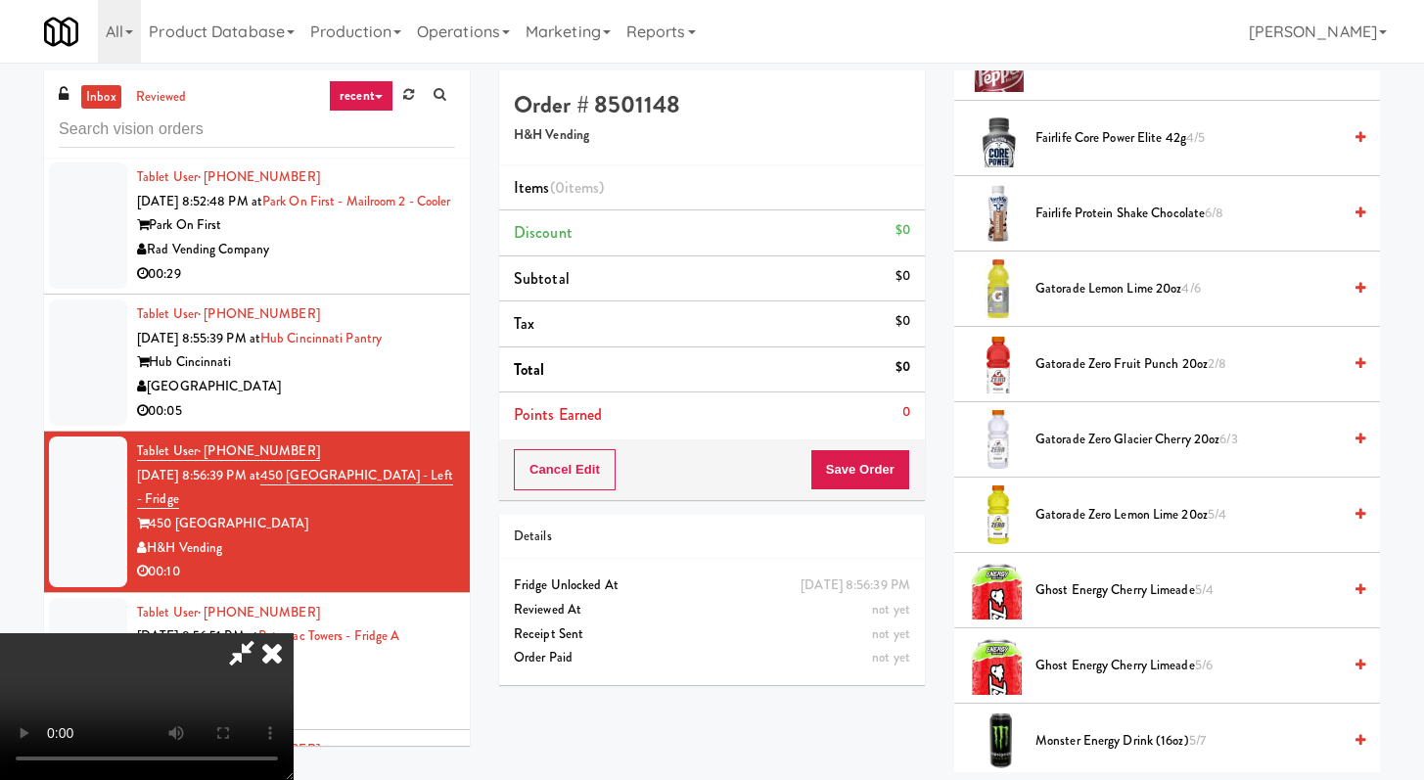
click at [1061, 149] on span "Fairlife Core Power Elite 42g 4/5" at bounding box center [1188, 138] width 305 height 24
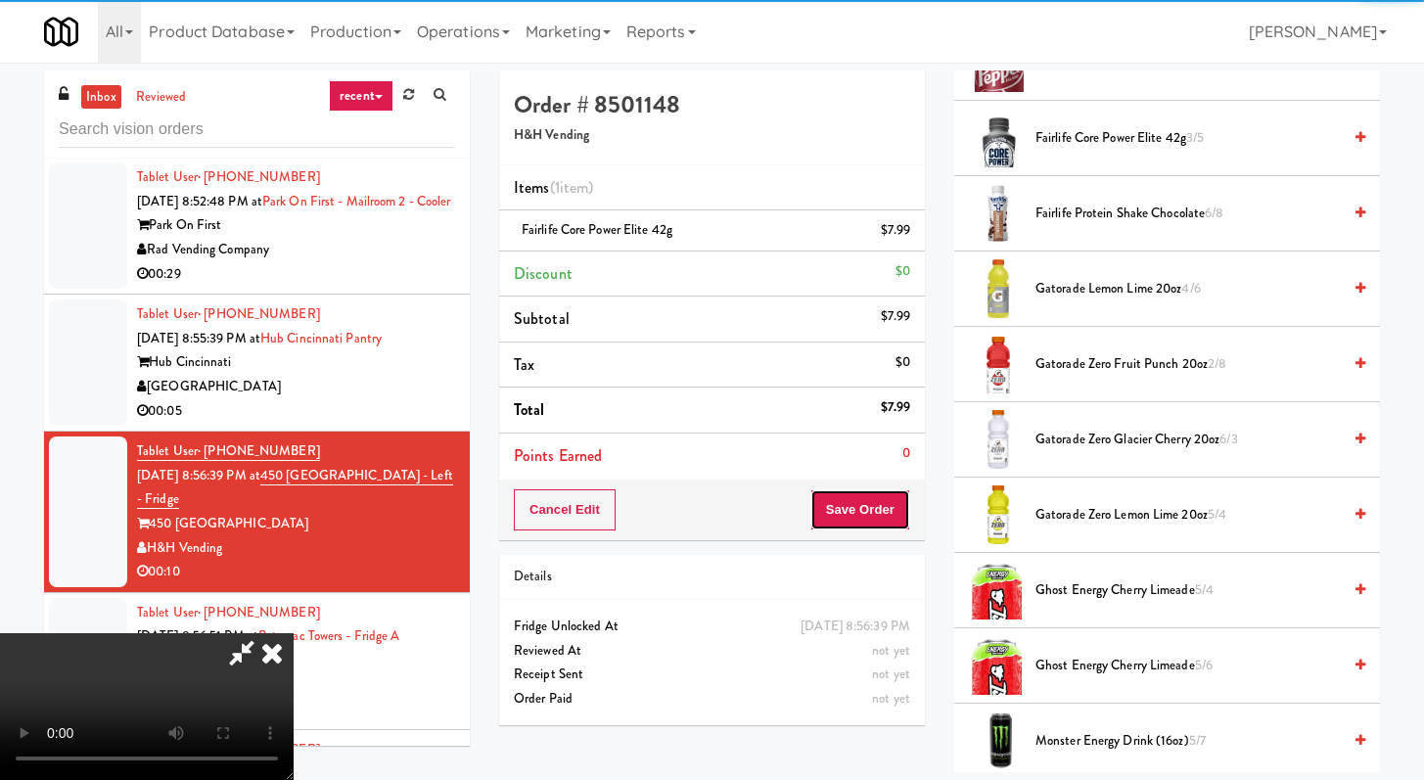
click at [886, 497] on button "Save Order" at bounding box center [861, 509] width 100 height 41
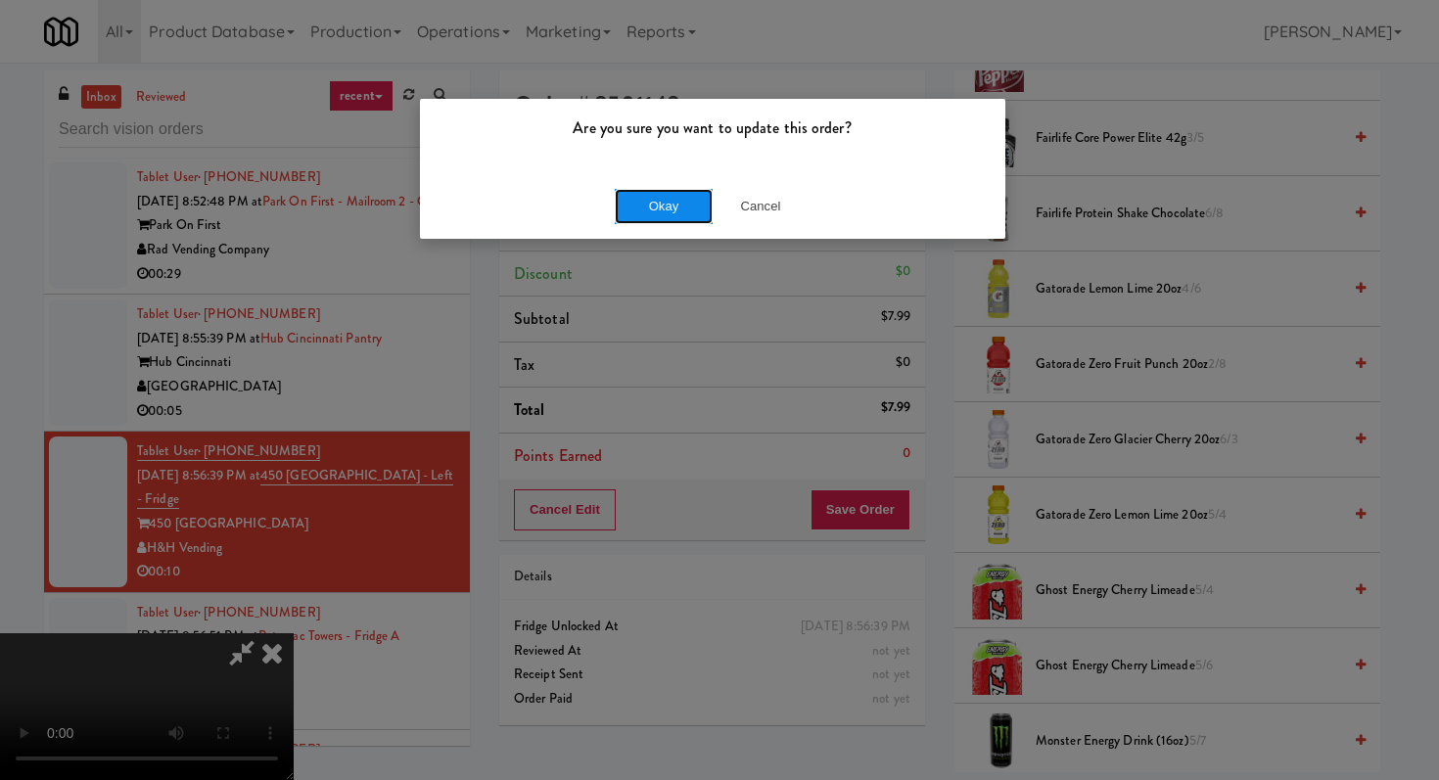
click at [686, 190] on button "Okay" at bounding box center [664, 206] width 98 height 35
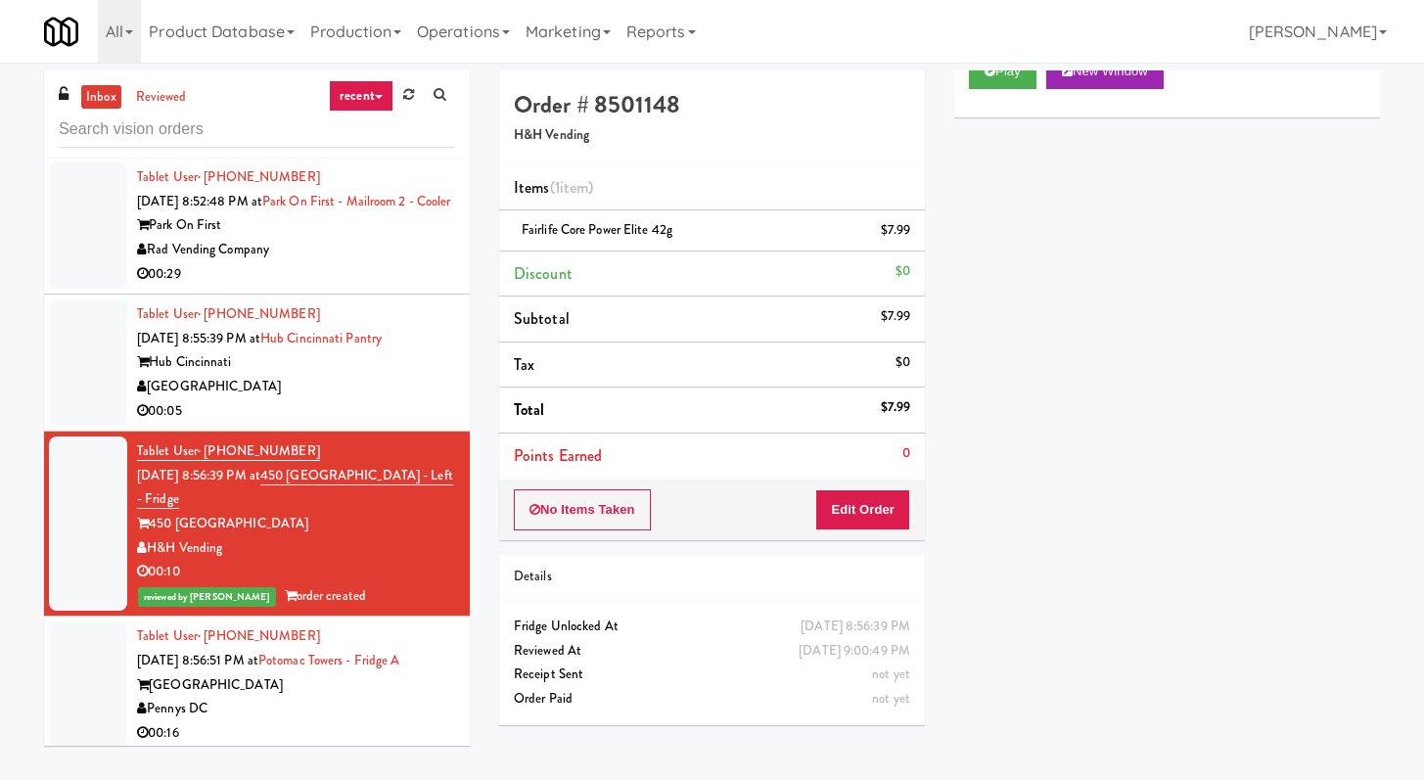
scroll to position [3180, 0]
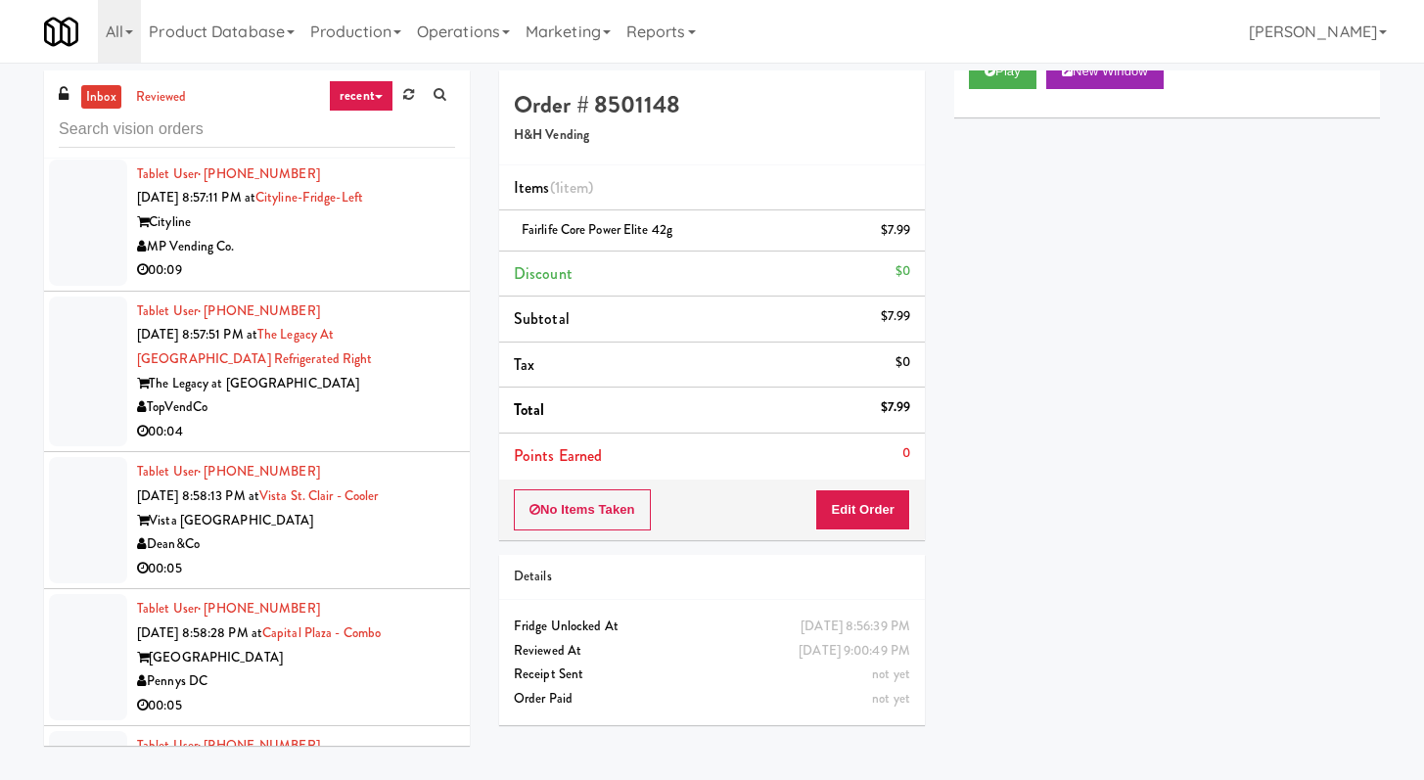
click at [308, 261] on div "00:09" at bounding box center [296, 270] width 318 height 24
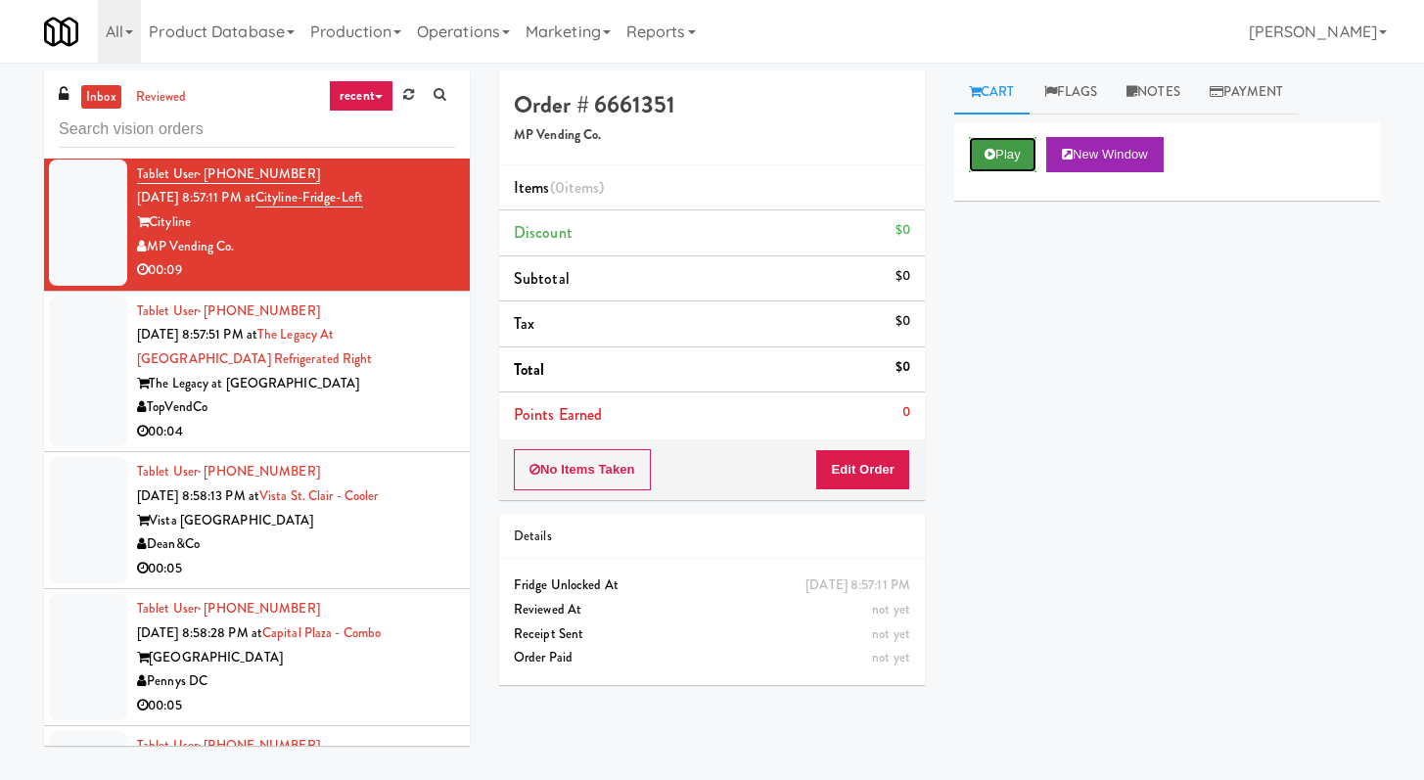
click at [971, 138] on button "Play" at bounding box center [1003, 154] width 68 height 35
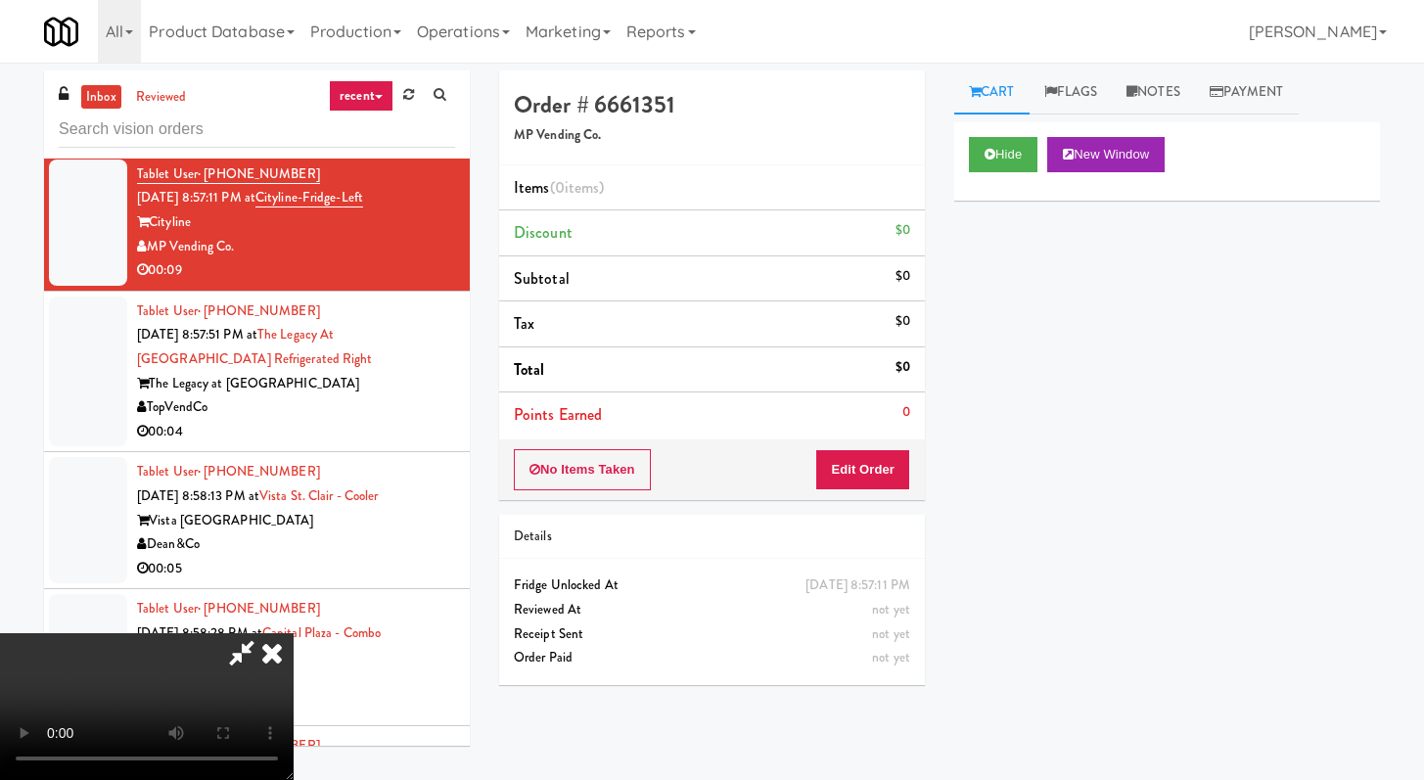
click at [858, 446] on div "No Items Taken Edit Order" at bounding box center [712, 470] width 426 height 61
click at [864, 470] on button "Edit Order" at bounding box center [862, 469] width 95 height 41
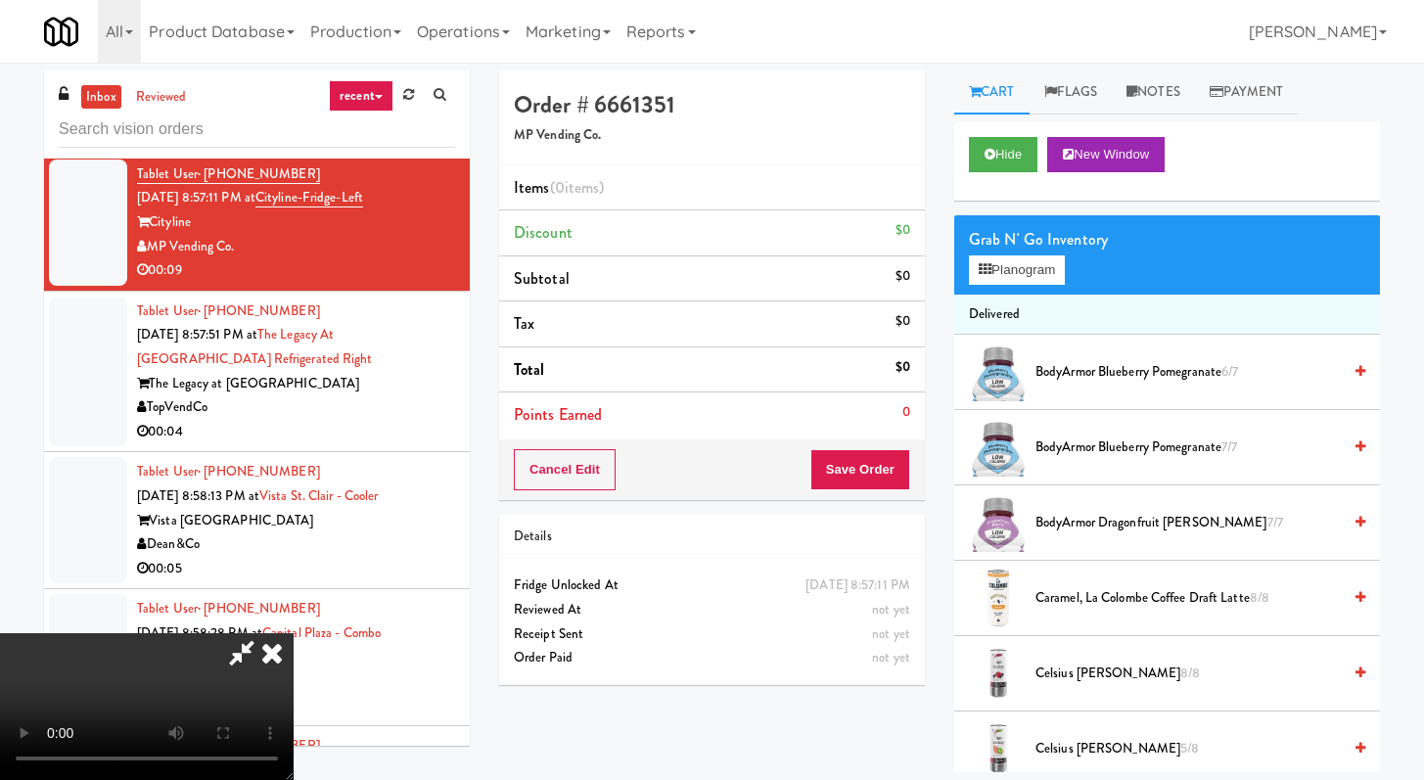
click at [294, 707] on video at bounding box center [147, 706] width 294 height 147
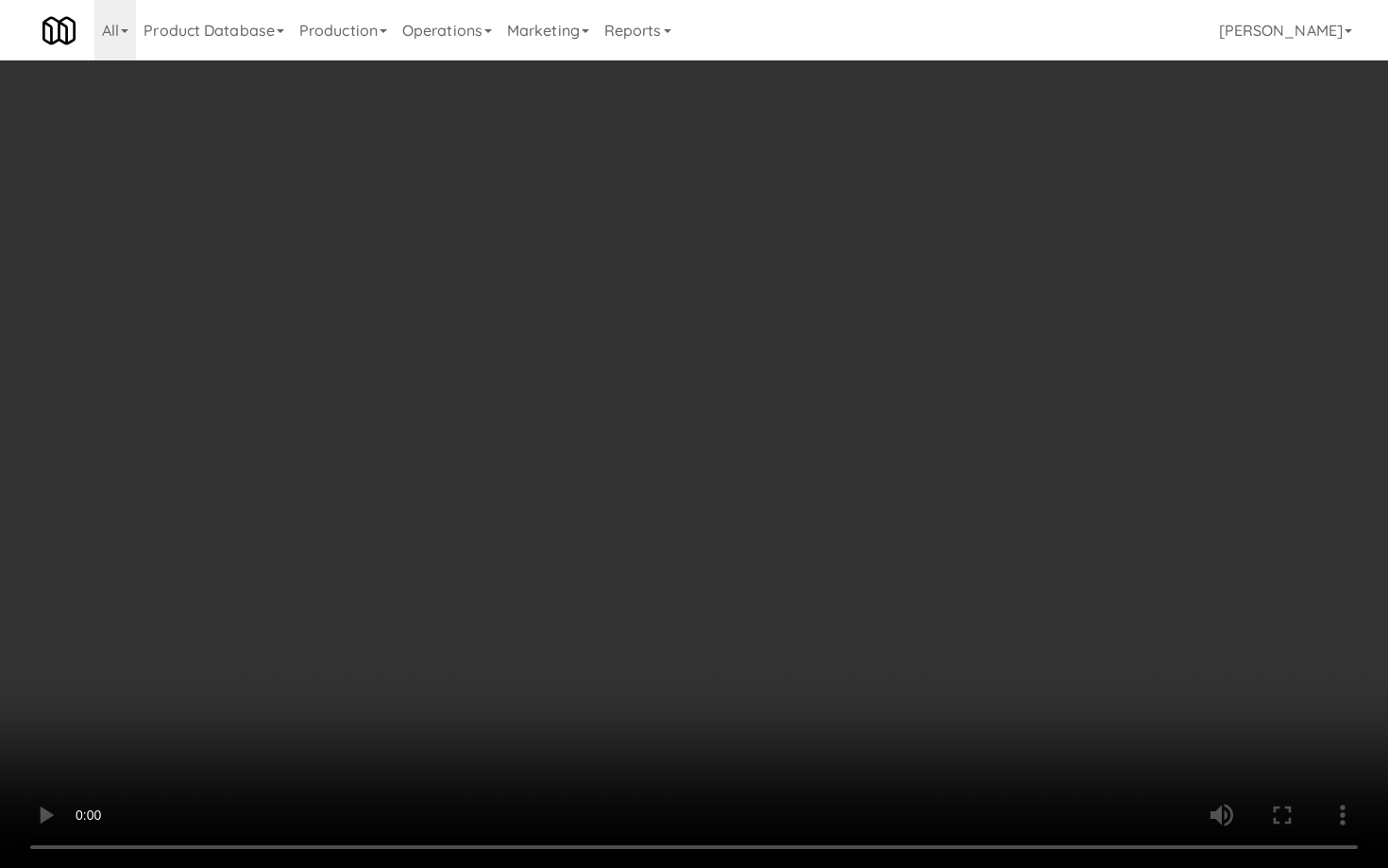
click at [890, 646] on video at bounding box center [694, 434] width 1388 height 868
click at [890, 642] on video at bounding box center [694, 434] width 1388 height 868
click at [904, 618] on video at bounding box center [694, 434] width 1388 height 868
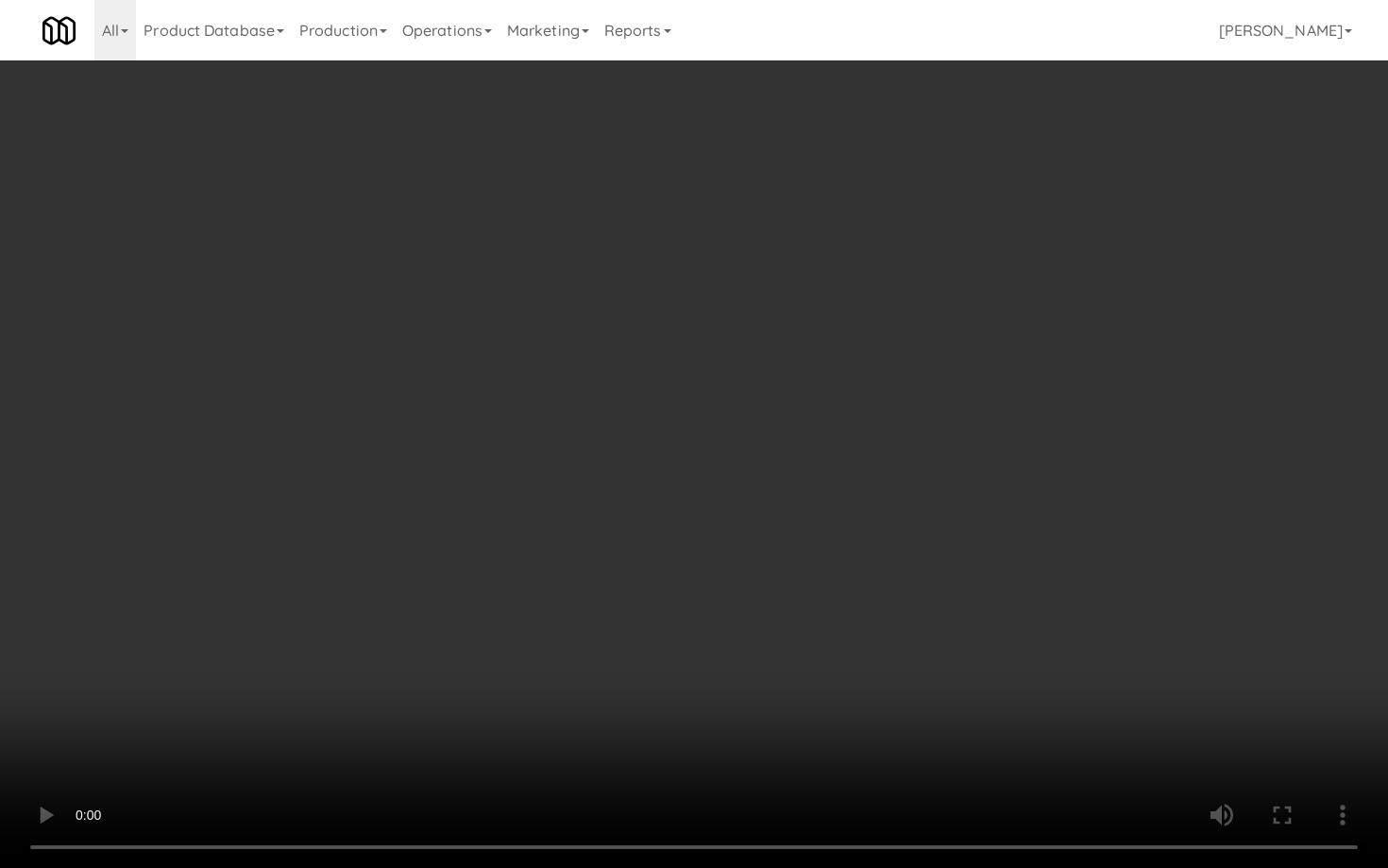
click at [904, 618] on video at bounding box center [694, 434] width 1388 height 868
click at [995, 625] on video at bounding box center [694, 434] width 1388 height 868
click at [994, 620] on video at bounding box center [694, 434] width 1388 height 868
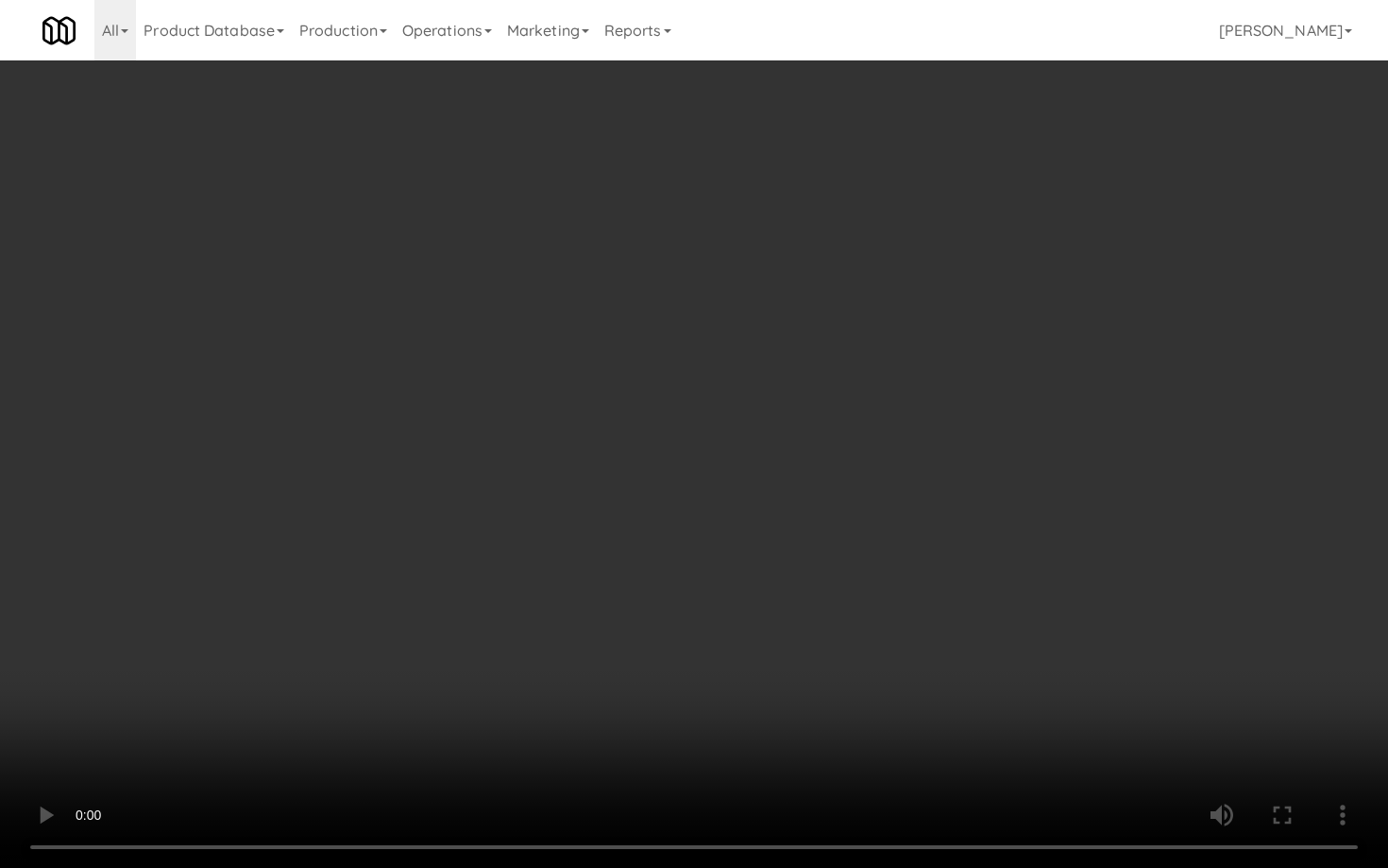
click at [994, 620] on video at bounding box center [694, 434] width 1388 height 868
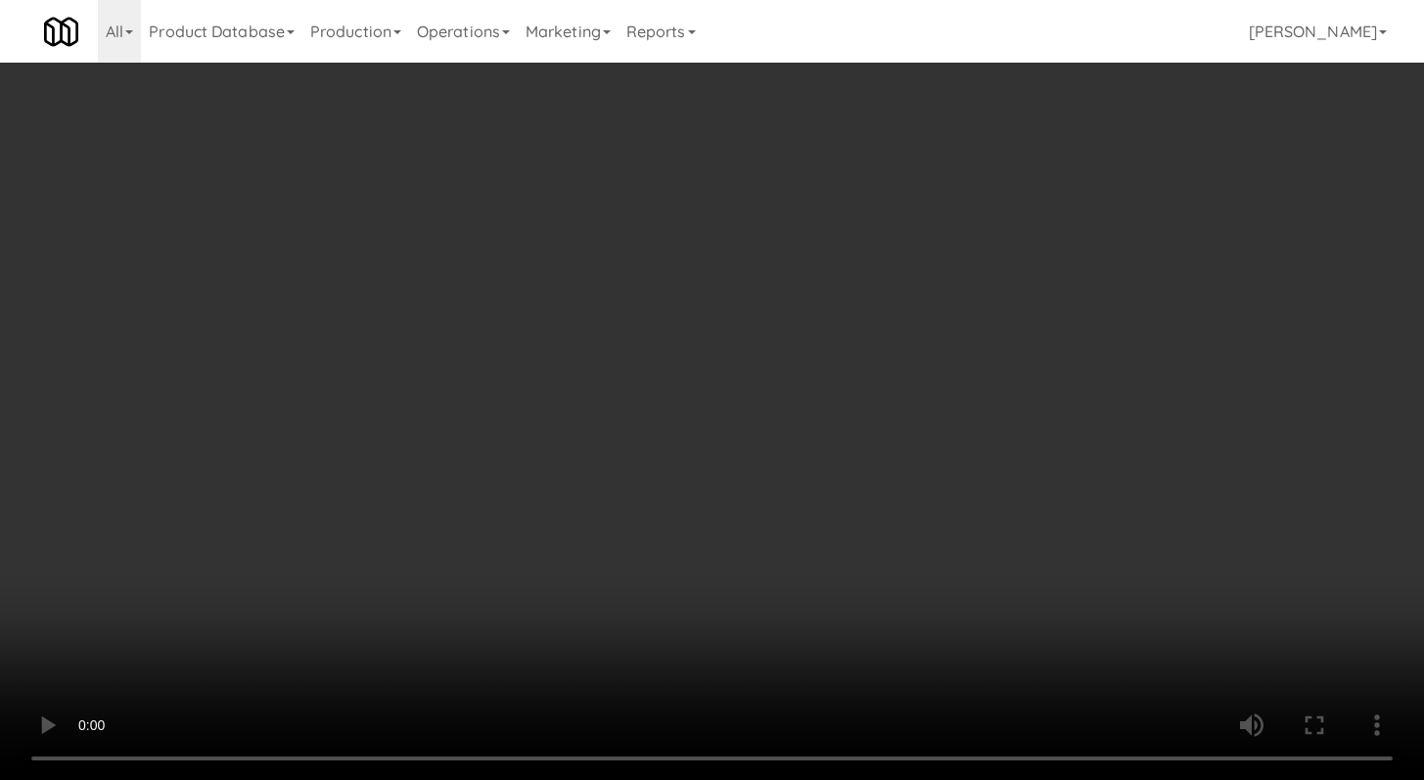
scroll to position [2320, 0]
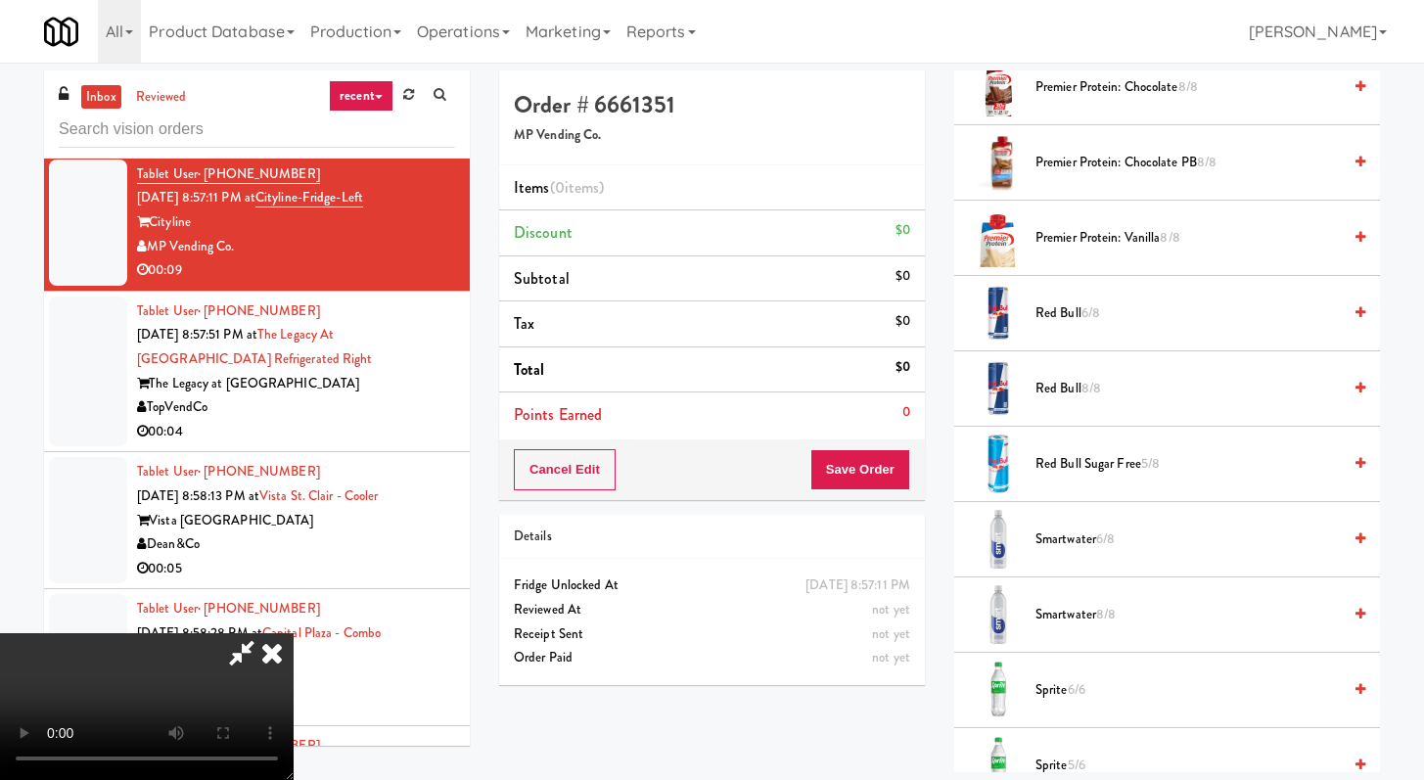
click at [1068, 456] on span "Red Bull Sugar Free 5/8" at bounding box center [1188, 464] width 305 height 24
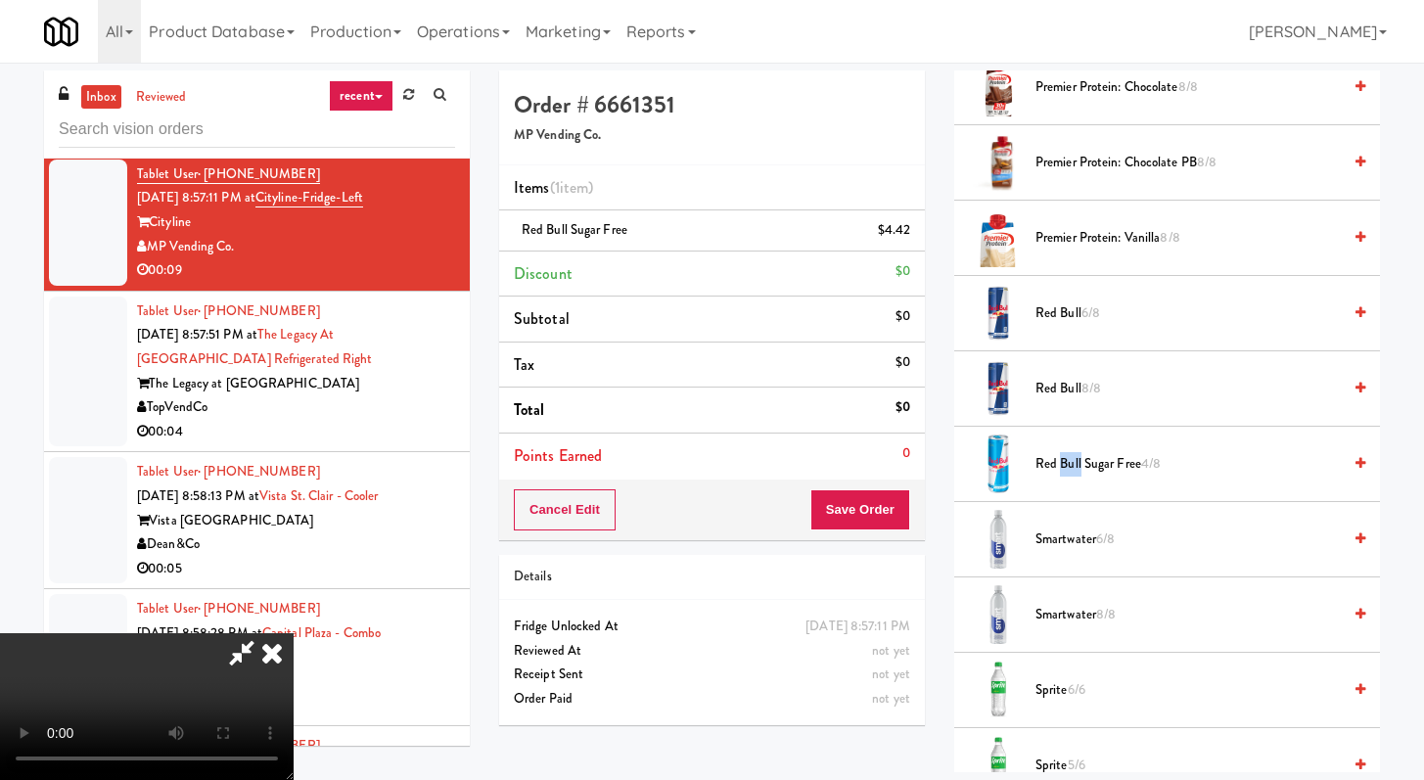
click at [1068, 457] on span "Red Bull Sugar Free 4/8" at bounding box center [1188, 464] width 305 height 24
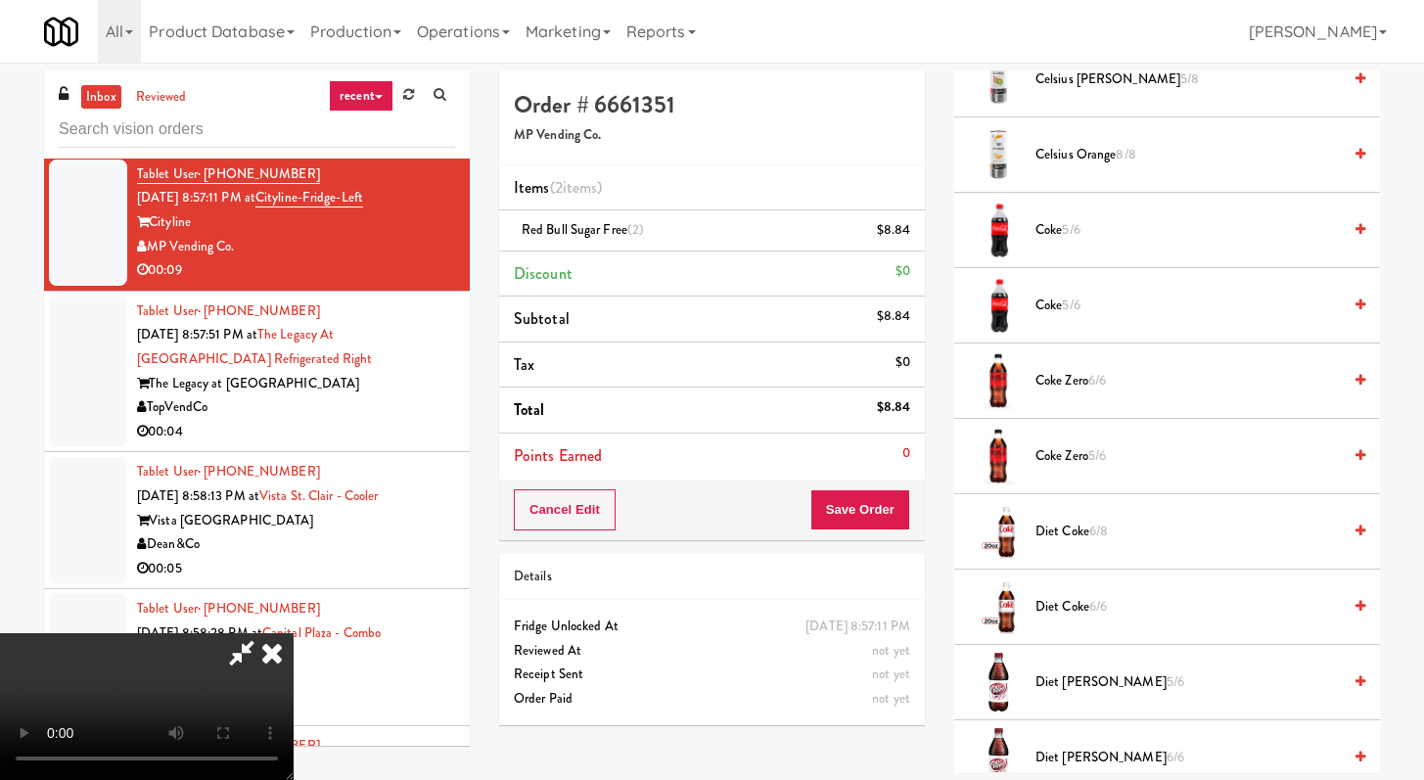
scroll to position [795, 0]
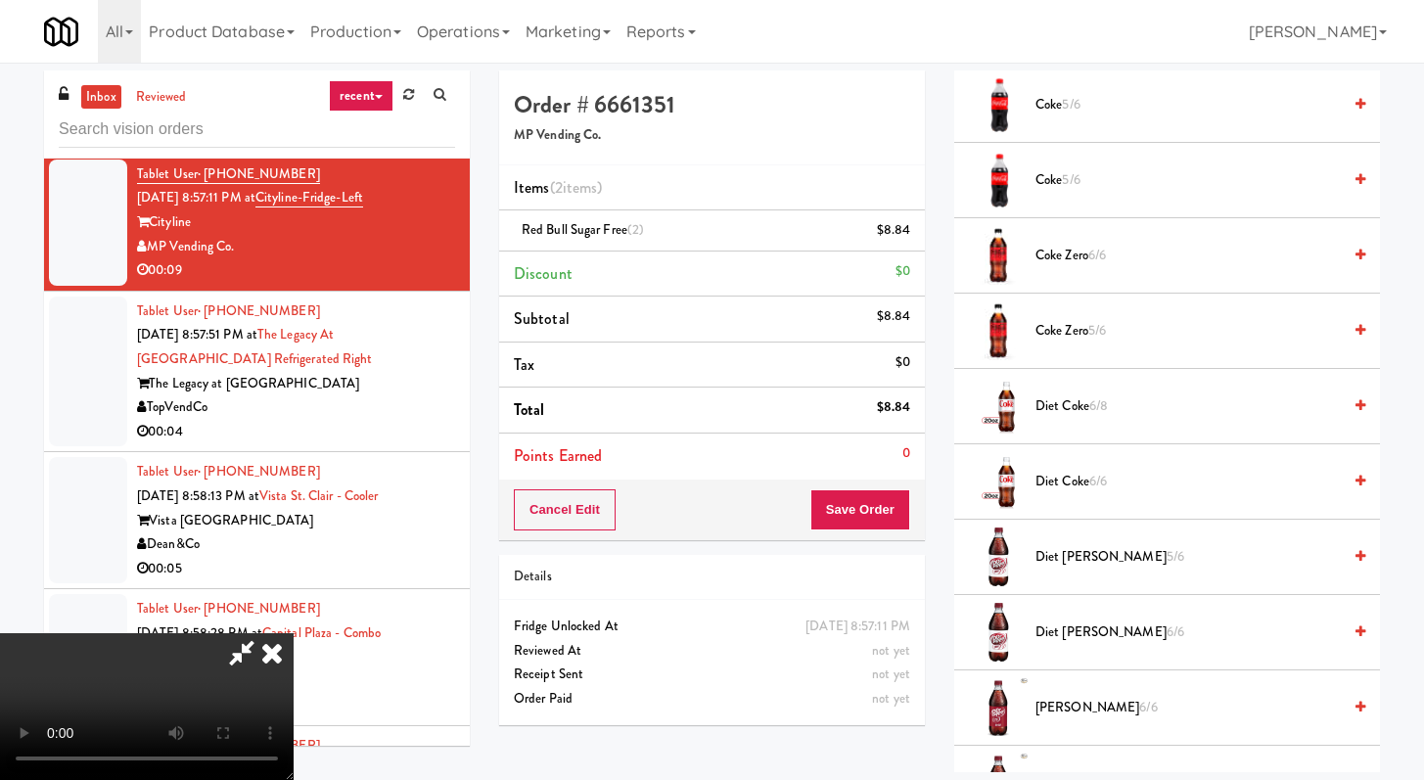
click at [1077, 560] on span "Diet [PERSON_NAME] 5/6" at bounding box center [1188, 557] width 305 height 24
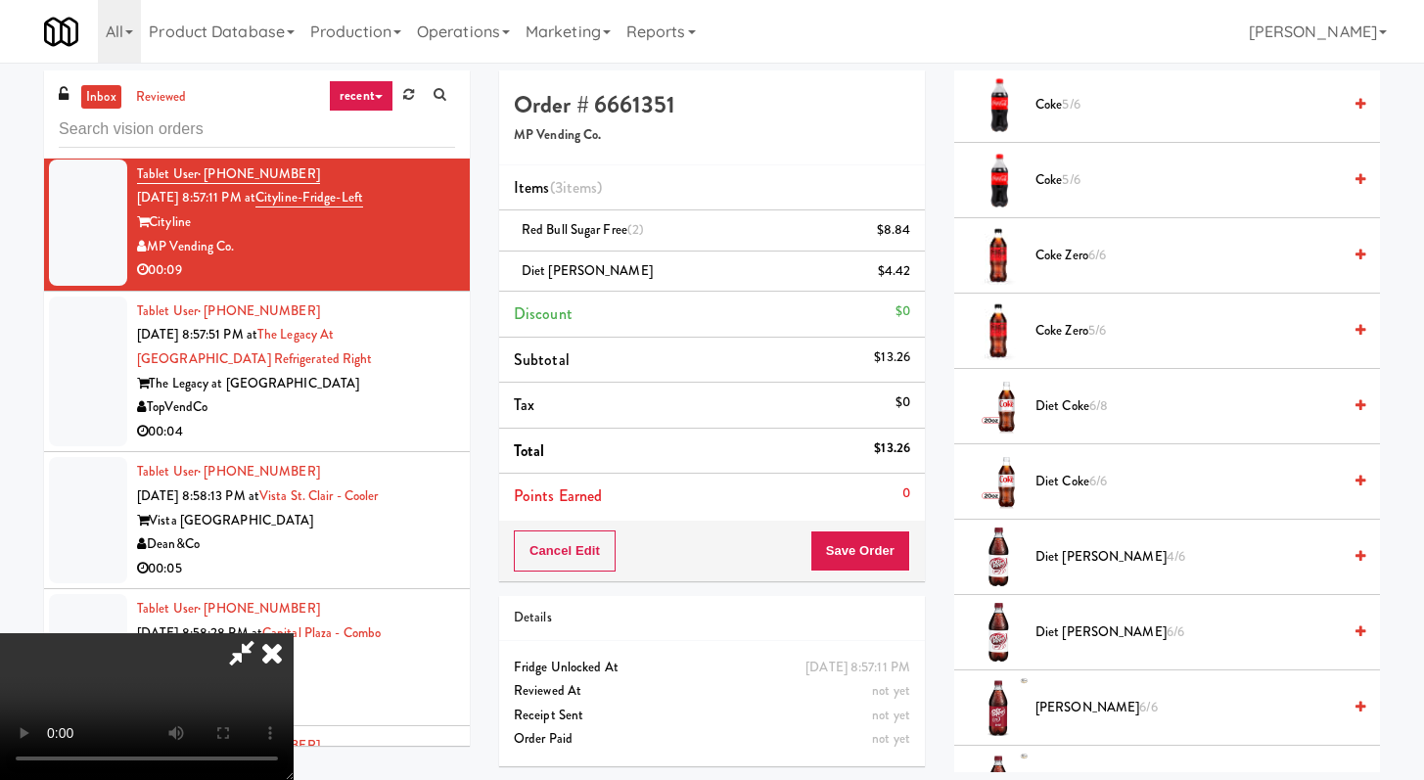
click at [294, 677] on video at bounding box center [147, 706] width 294 height 147
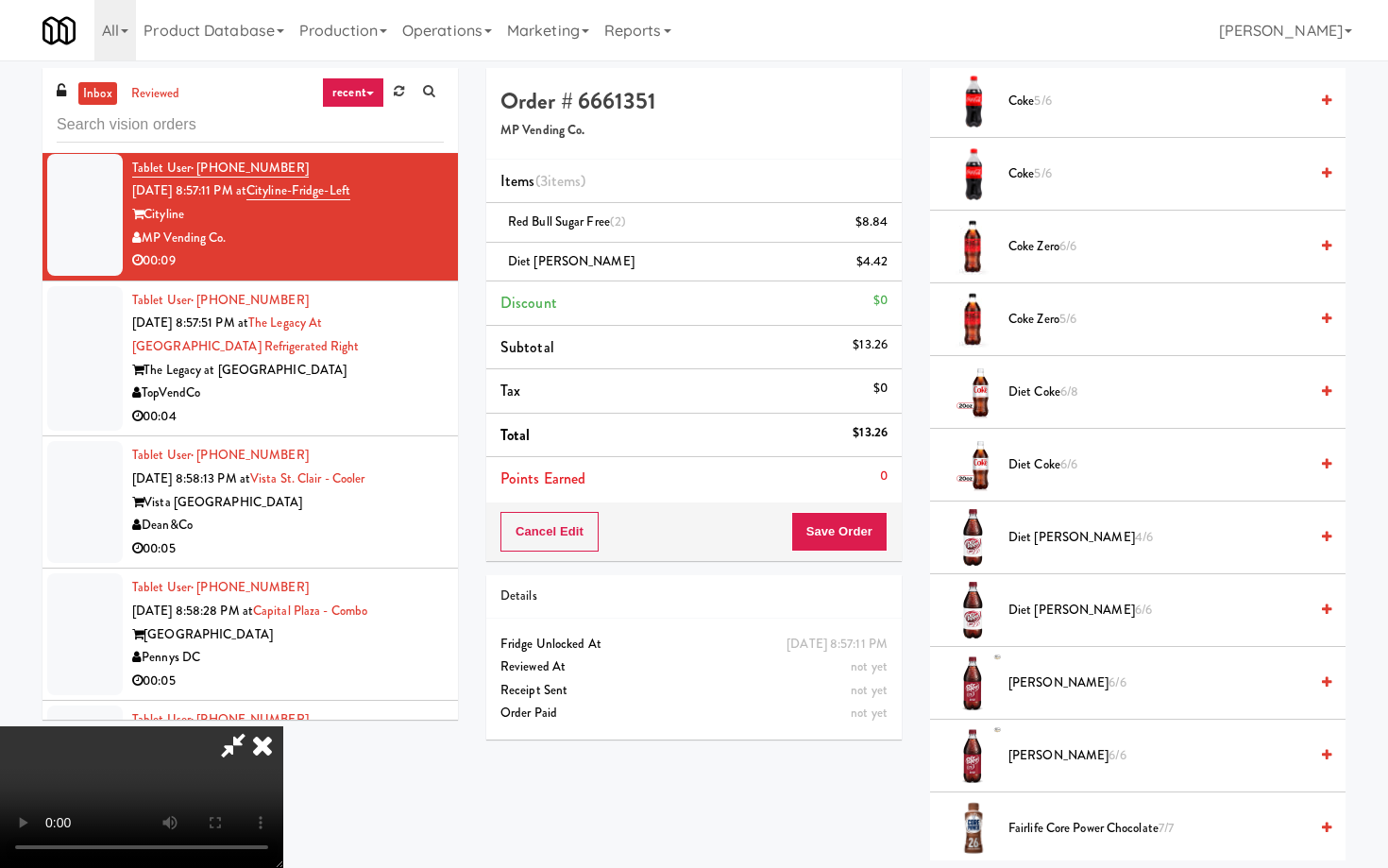
click at [284, 726] on video at bounding box center [142, 797] width 284 height 142
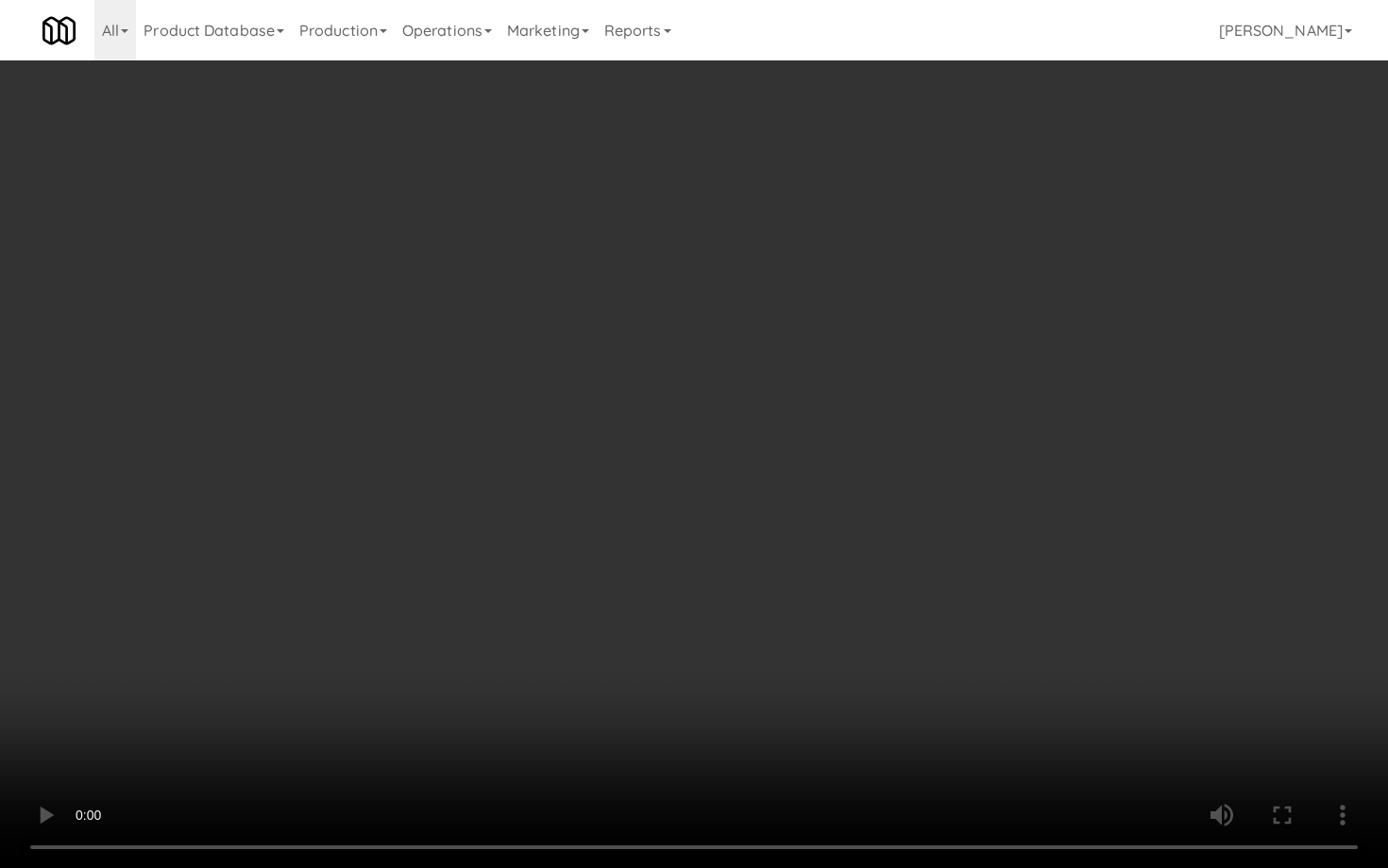
click at [733, 624] on video at bounding box center [694, 434] width 1388 height 868
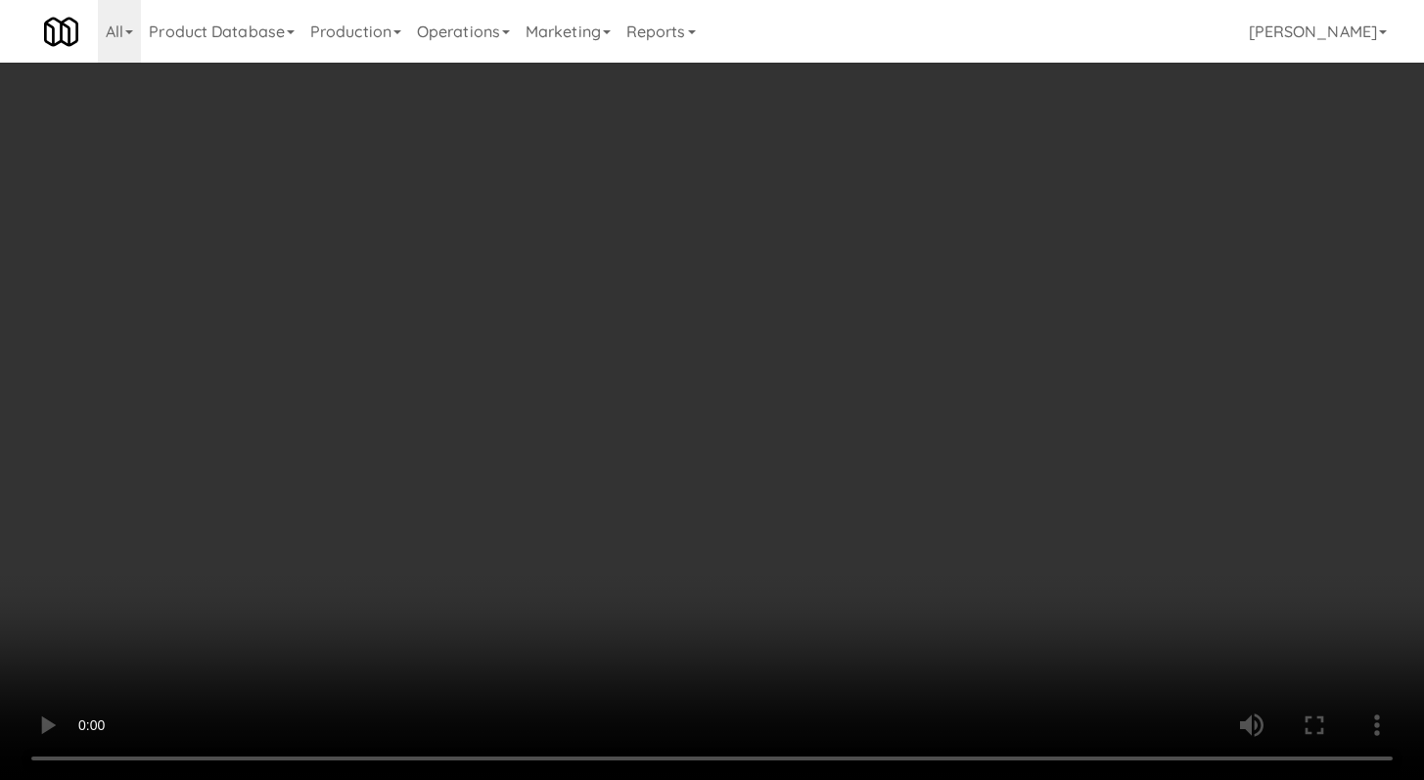
click at [887, 527] on div "Cancel Edit Save Order" at bounding box center [712, 551] width 426 height 61
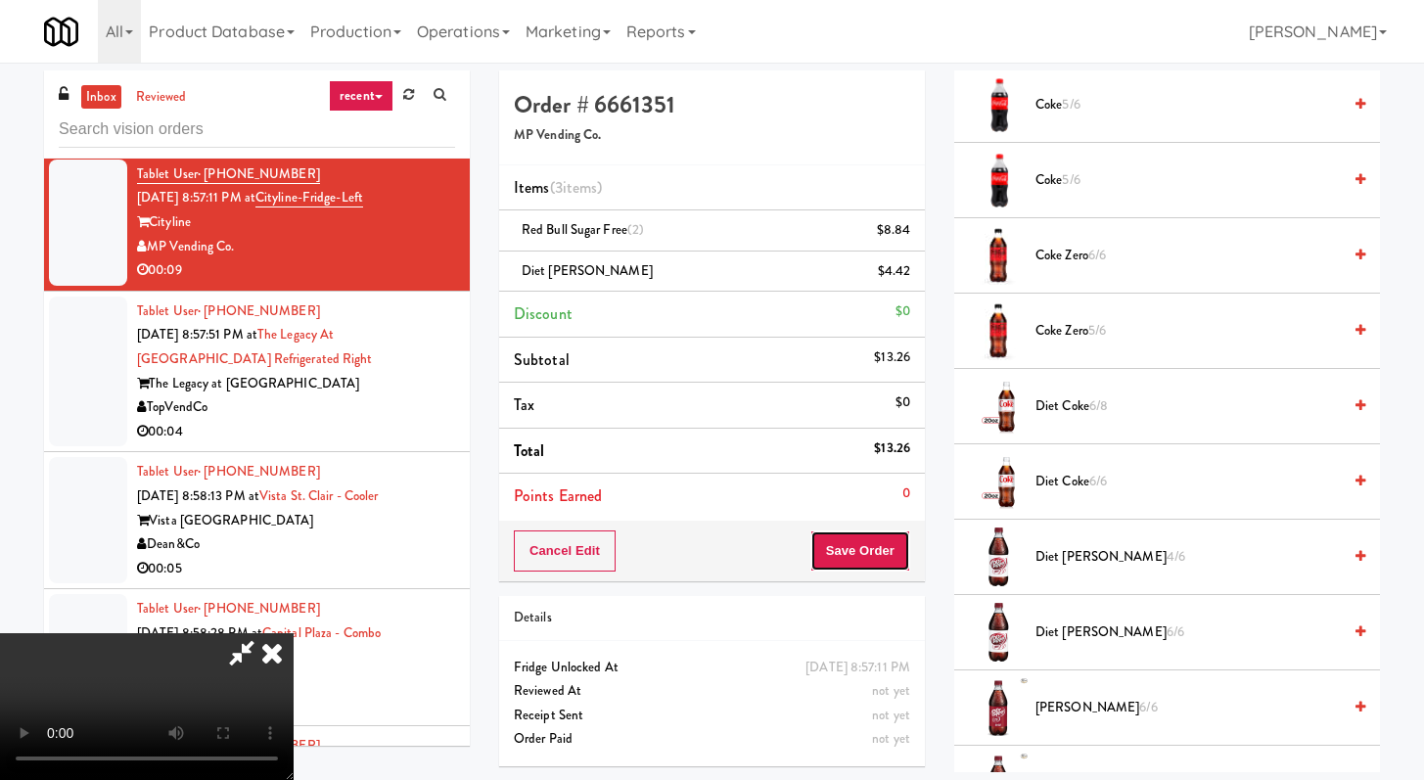
click at [881, 549] on button "Save Order" at bounding box center [861, 551] width 100 height 41
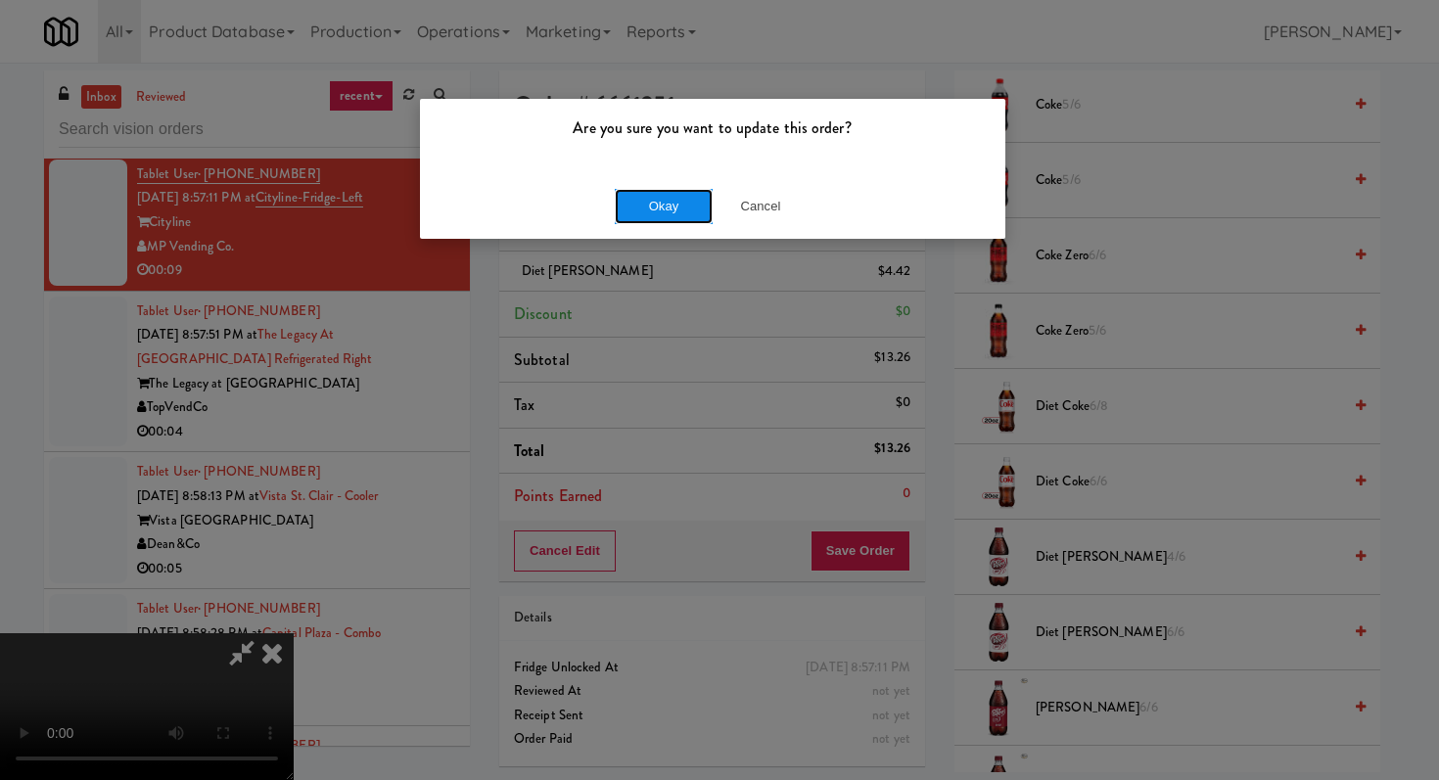
click at [661, 205] on button "Okay" at bounding box center [664, 206] width 98 height 35
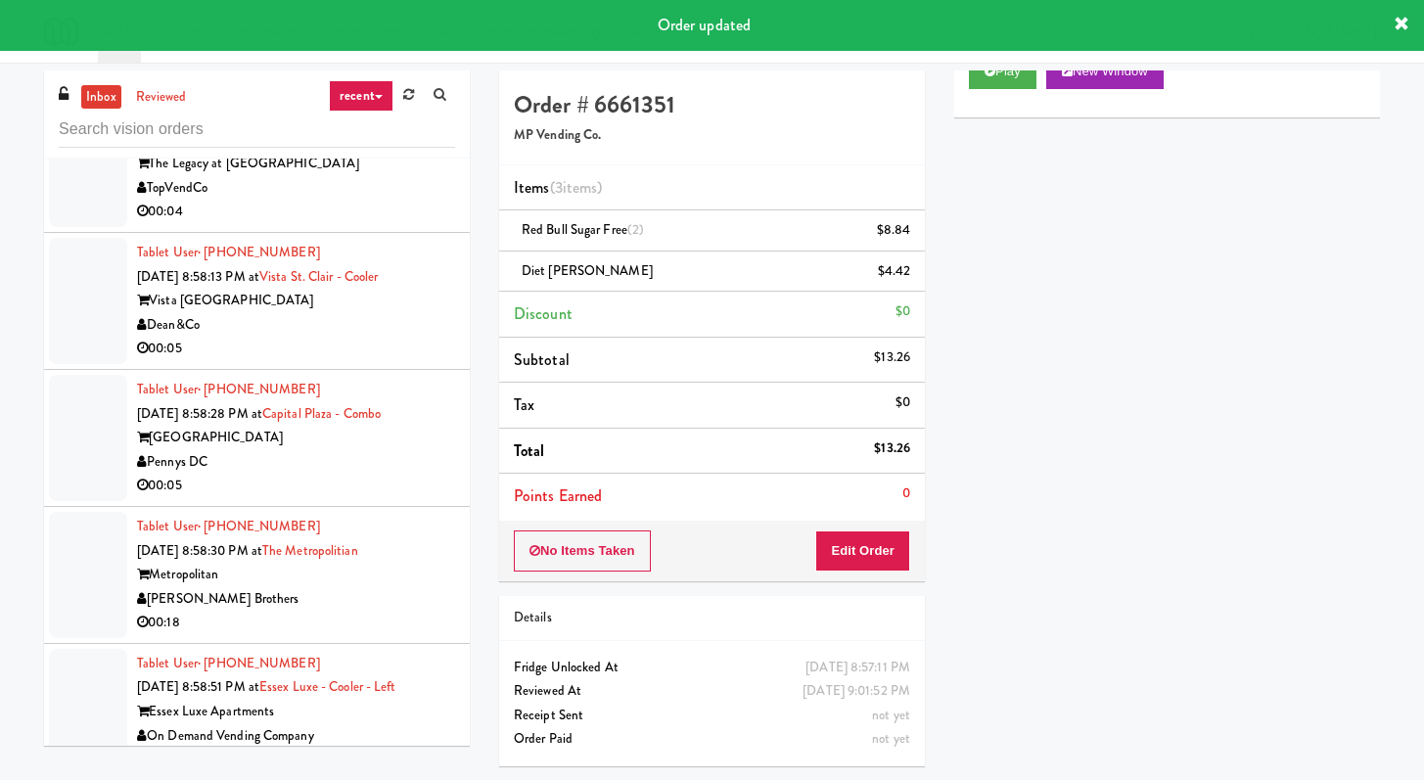
scroll to position [3232, 0]
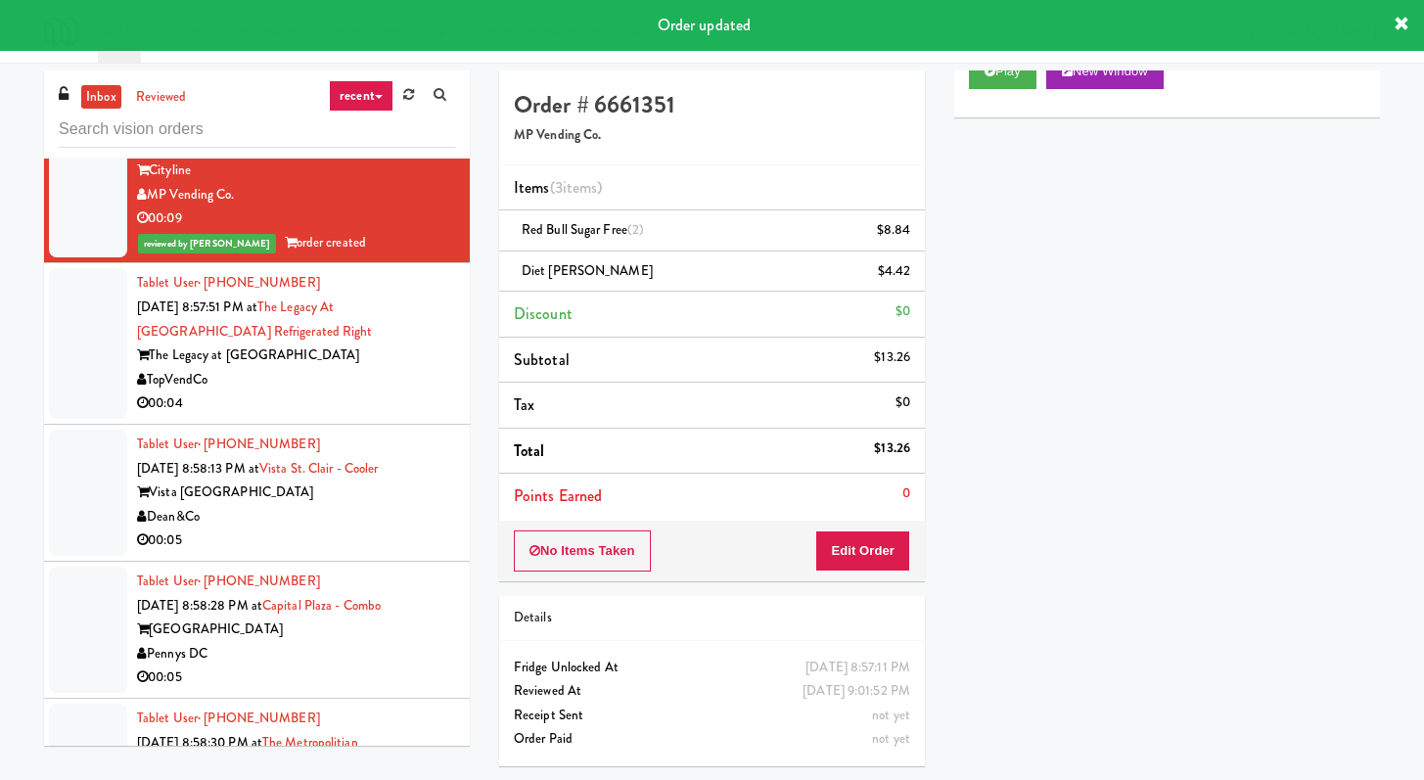
click at [387, 423] on li "Tablet User · (706) 296-2533 [DATE] 8:57:51 PM at The Legacy at [GEOGRAPHIC_DAT…" at bounding box center [257, 344] width 426 height 162
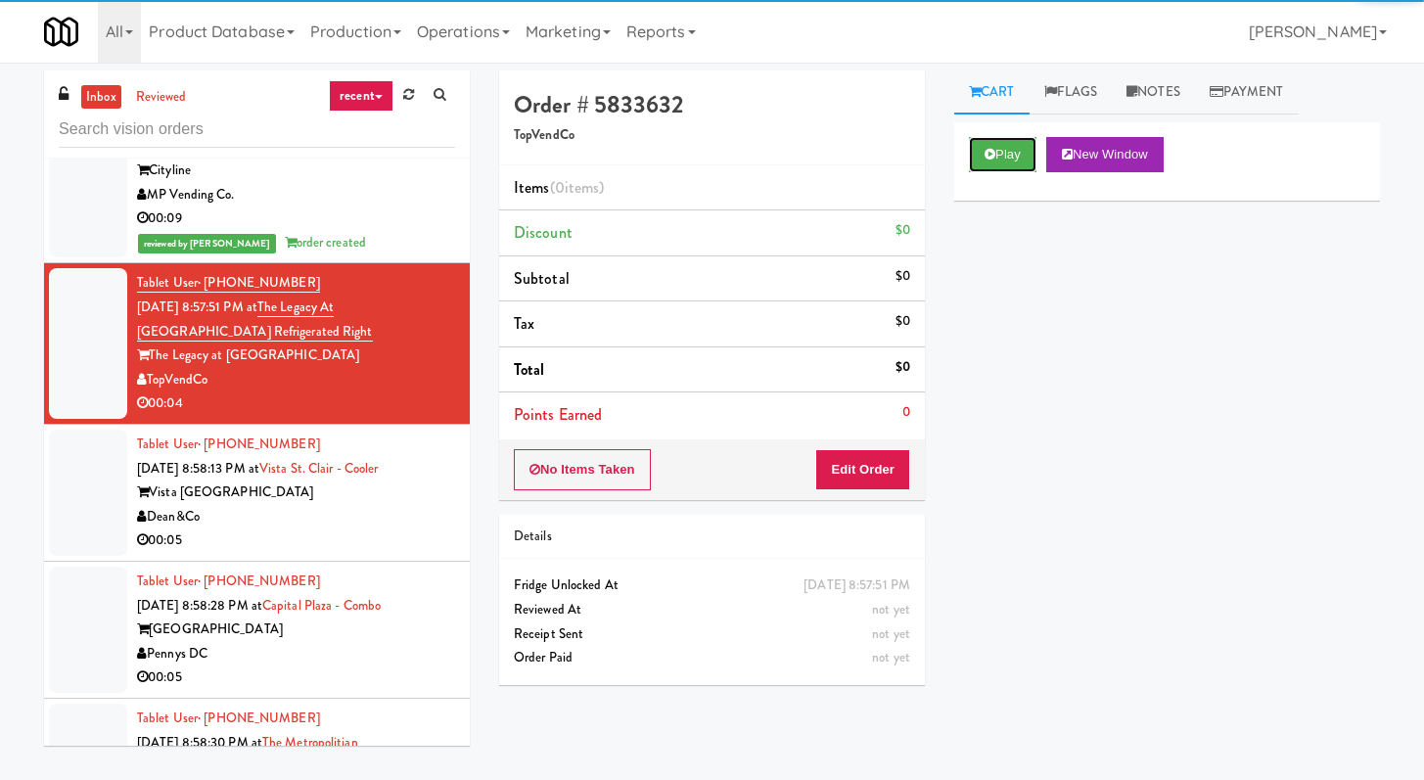
drag, startPoint x: 992, startPoint y: 167, endPoint x: 955, endPoint y: 335, distance: 171.3
click at [991, 166] on button "Play" at bounding box center [1003, 154] width 68 height 35
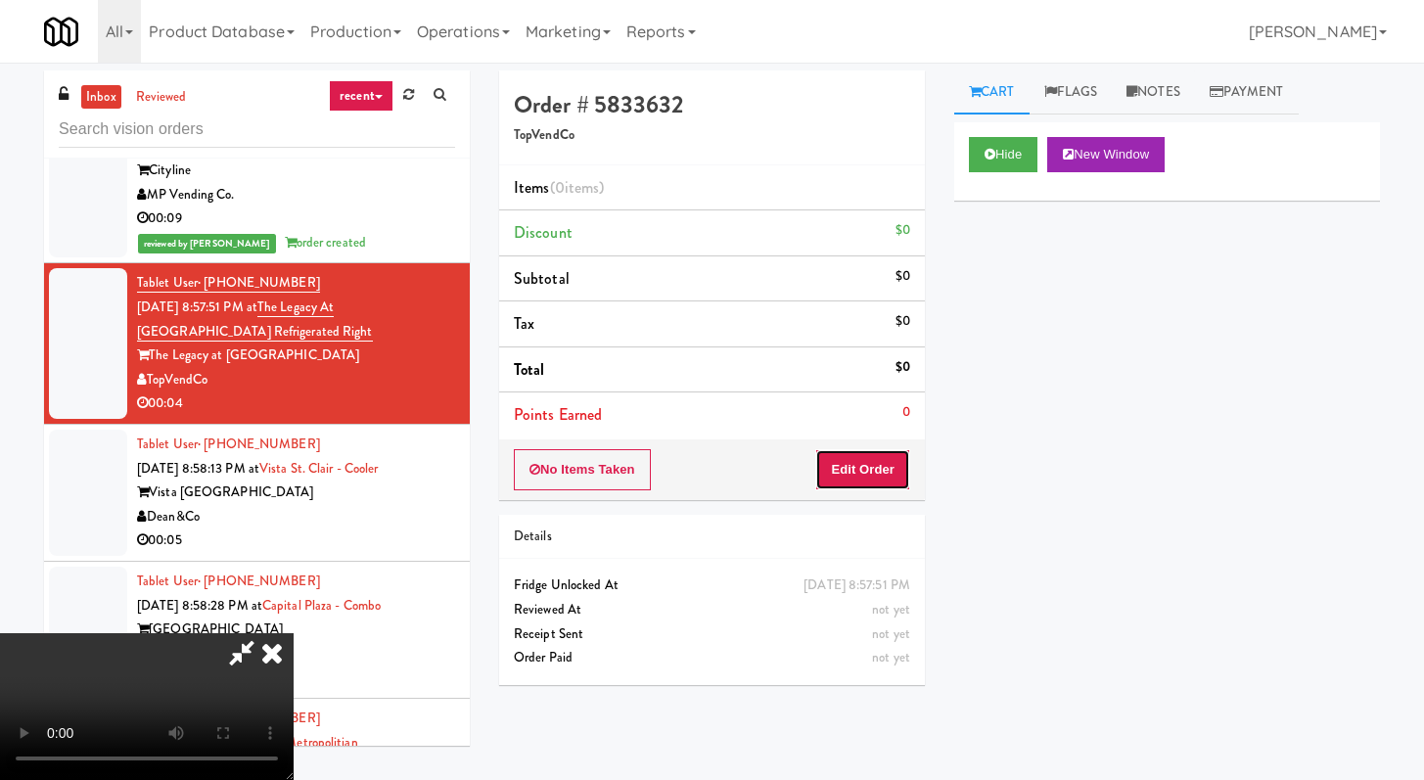
click at [867, 481] on button "Edit Order" at bounding box center [862, 469] width 95 height 41
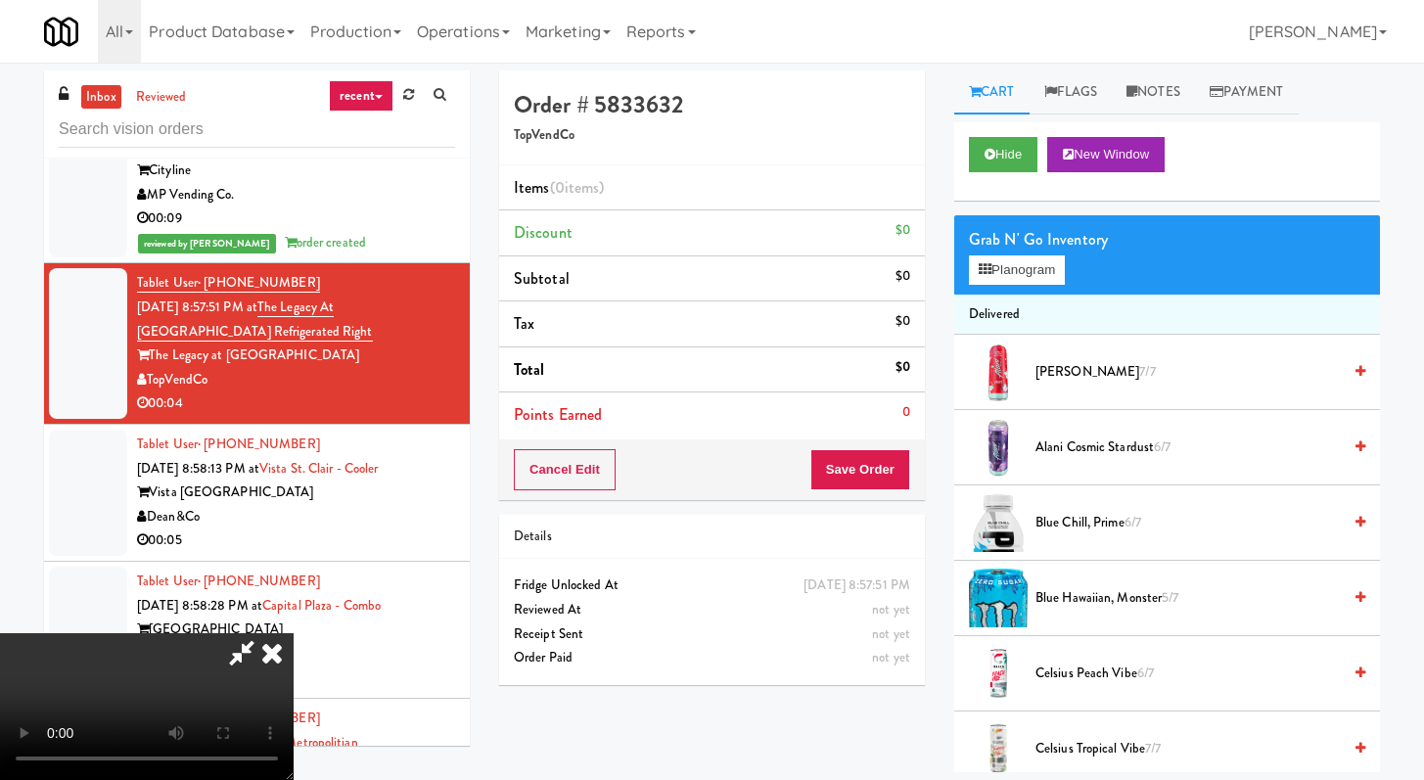
scroll to position [168, 0]
click at [1013, 150] on button "Hide" at bounding box center [1003, 154] width 69 height 35
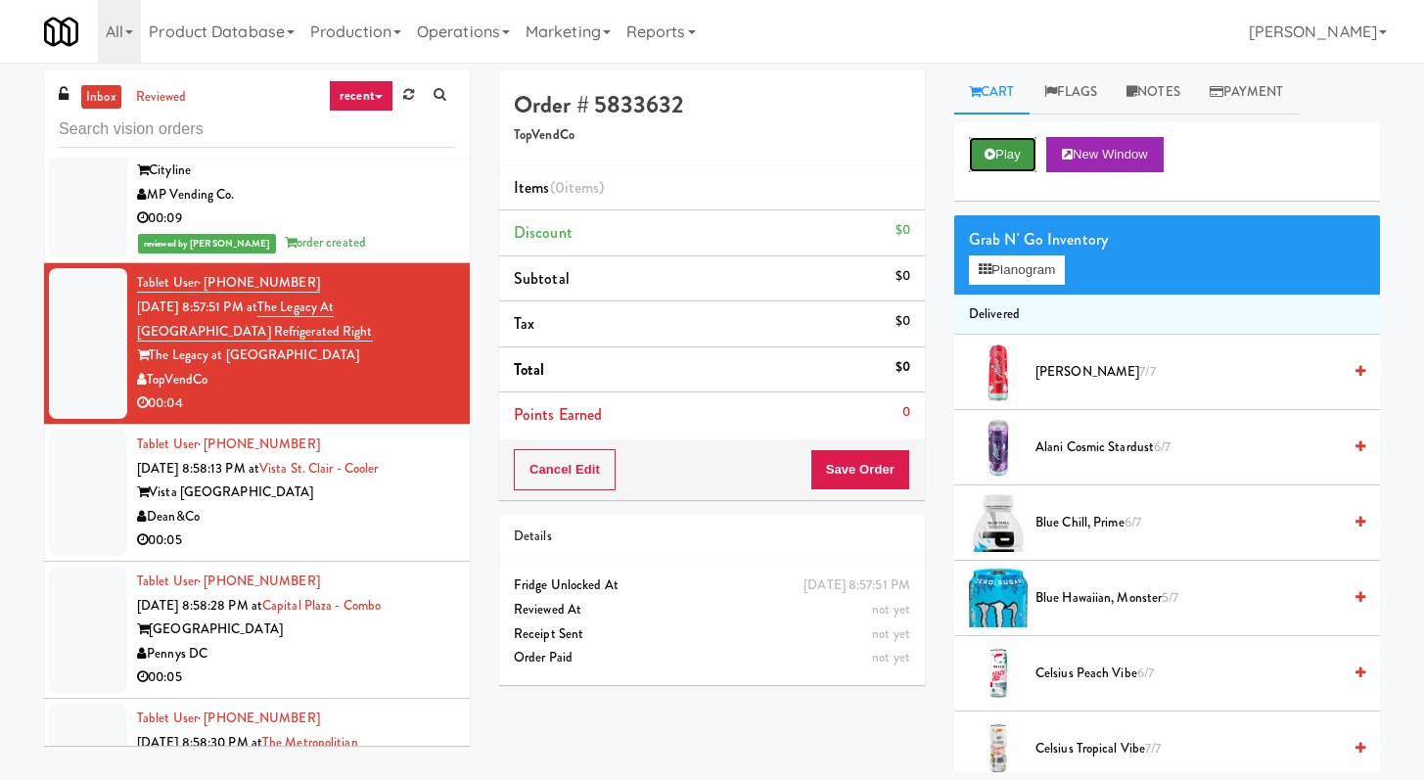
click at [1013, 150] on button "Play" at bounding box center [1003, 154] width 68 height 35
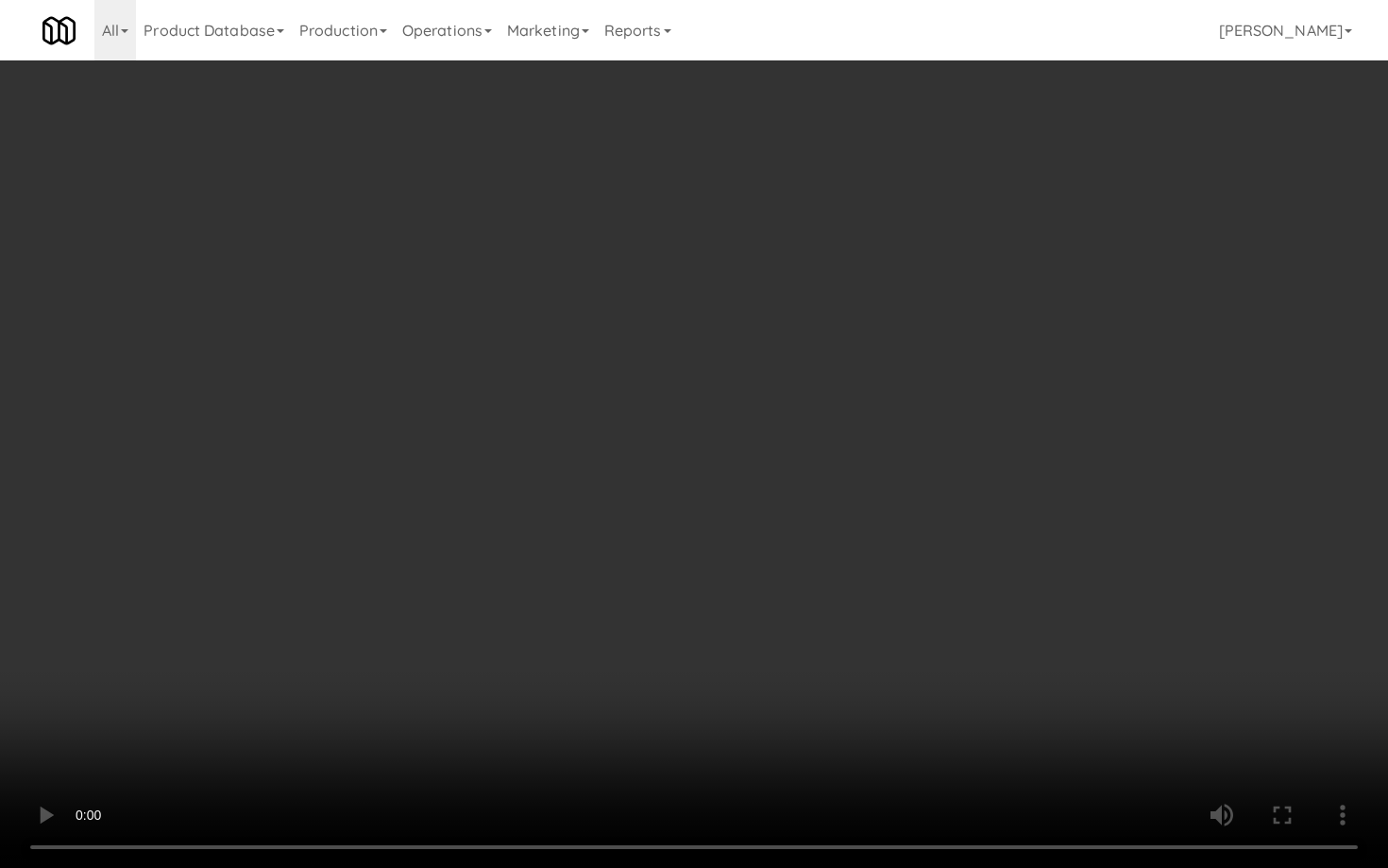
click at [719, 598] on video at bounding box center [694, 434] width 1388 height 868
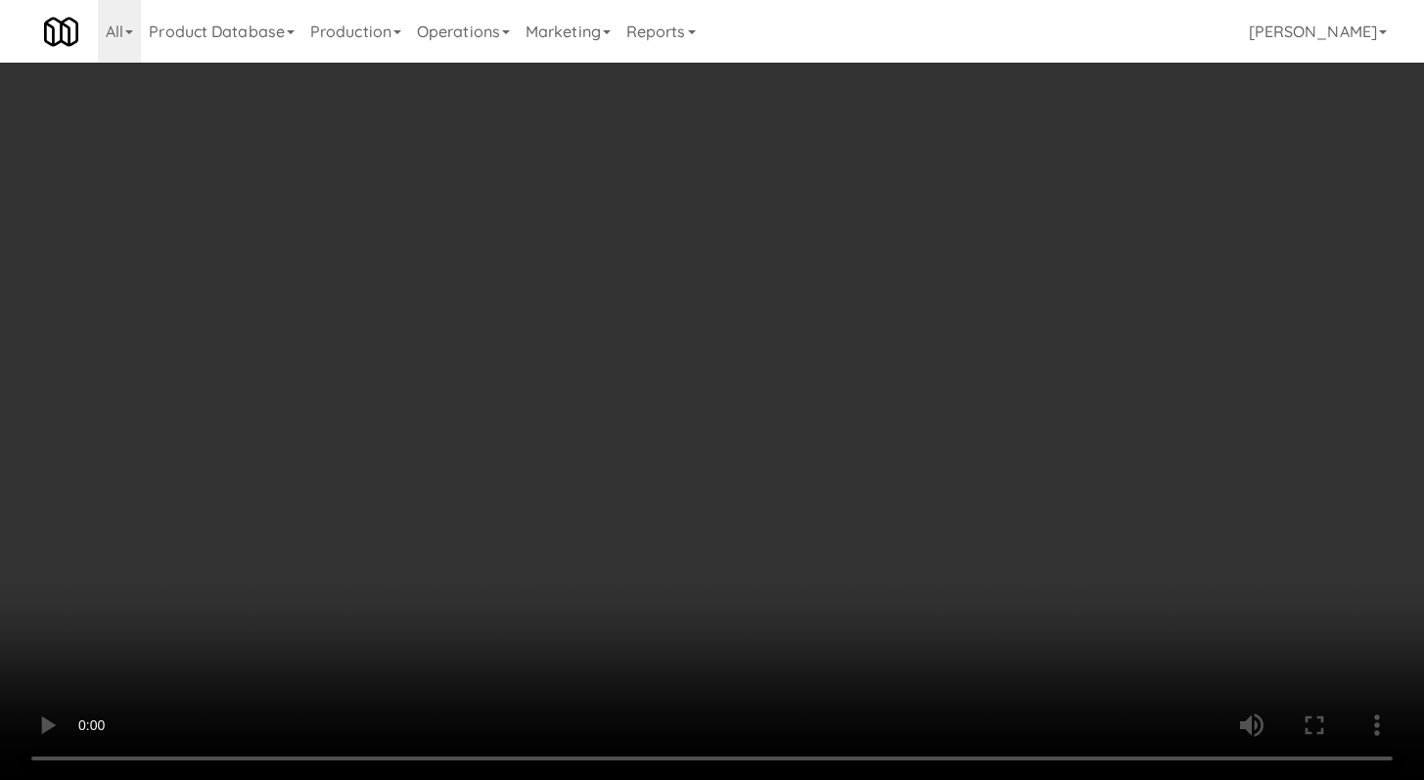
scroll to position [1523, 0]
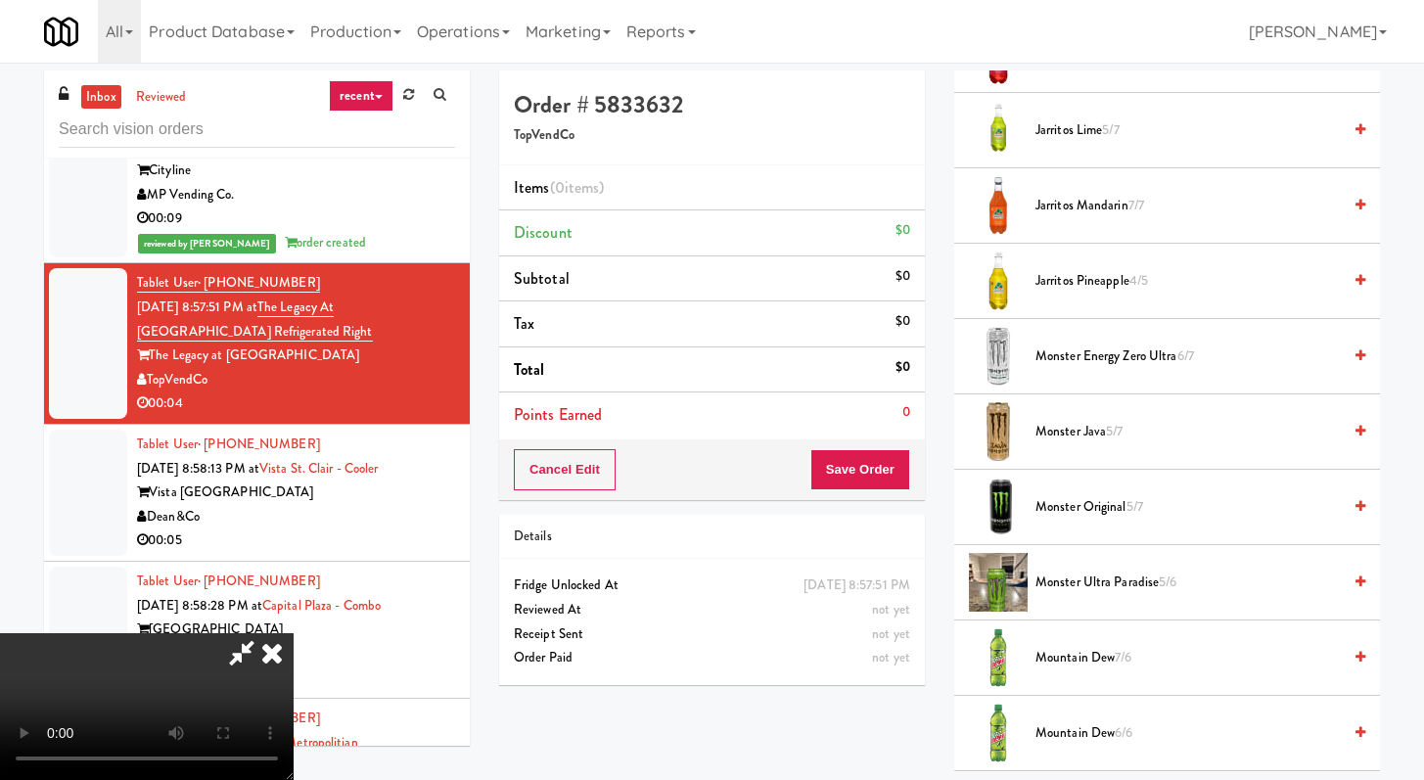
click at [1075, 350] on span "Monster Energy Zero Ultra 6/7" at bounding box center [1188, 357] width 305 height 24
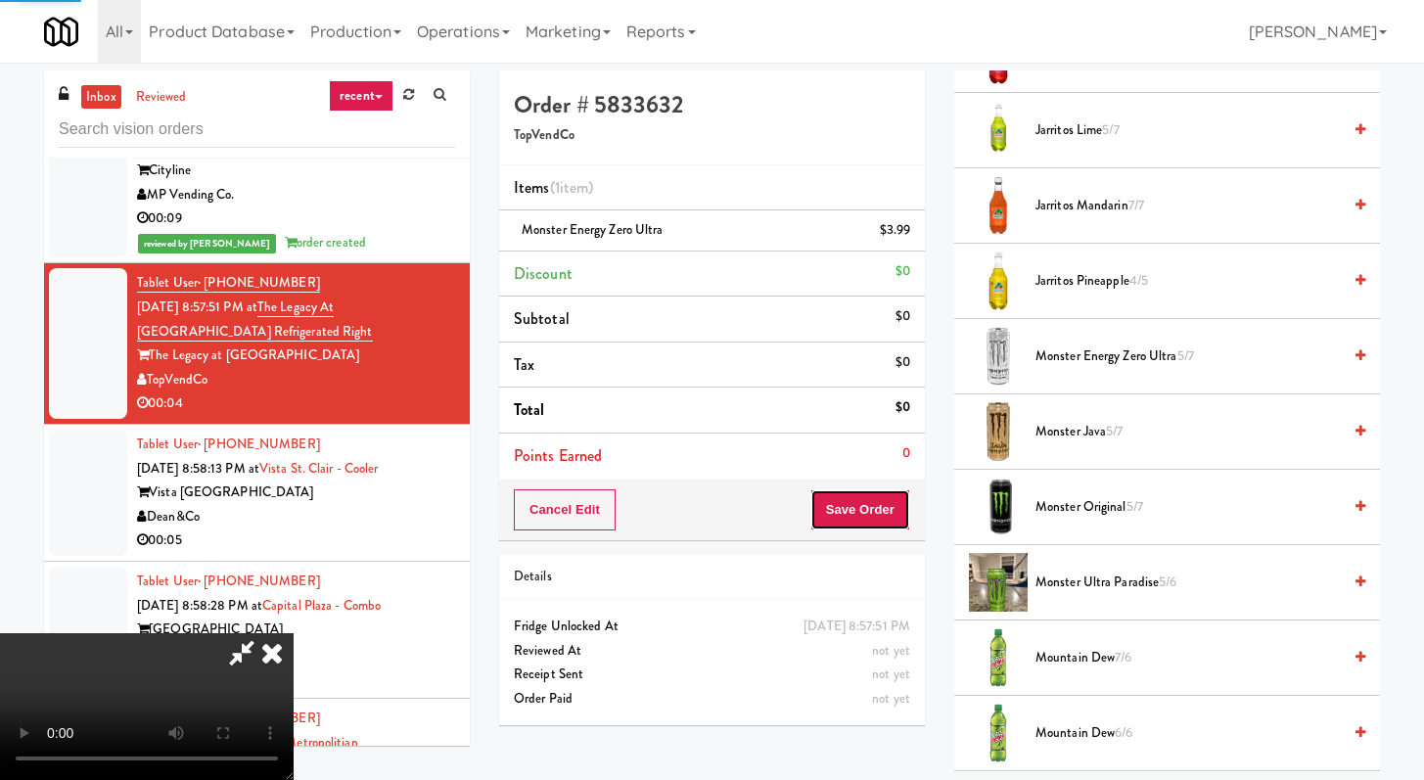
click at [891, 510] on button "Save Order" at bounding box center [861, 509] width 100 height 41
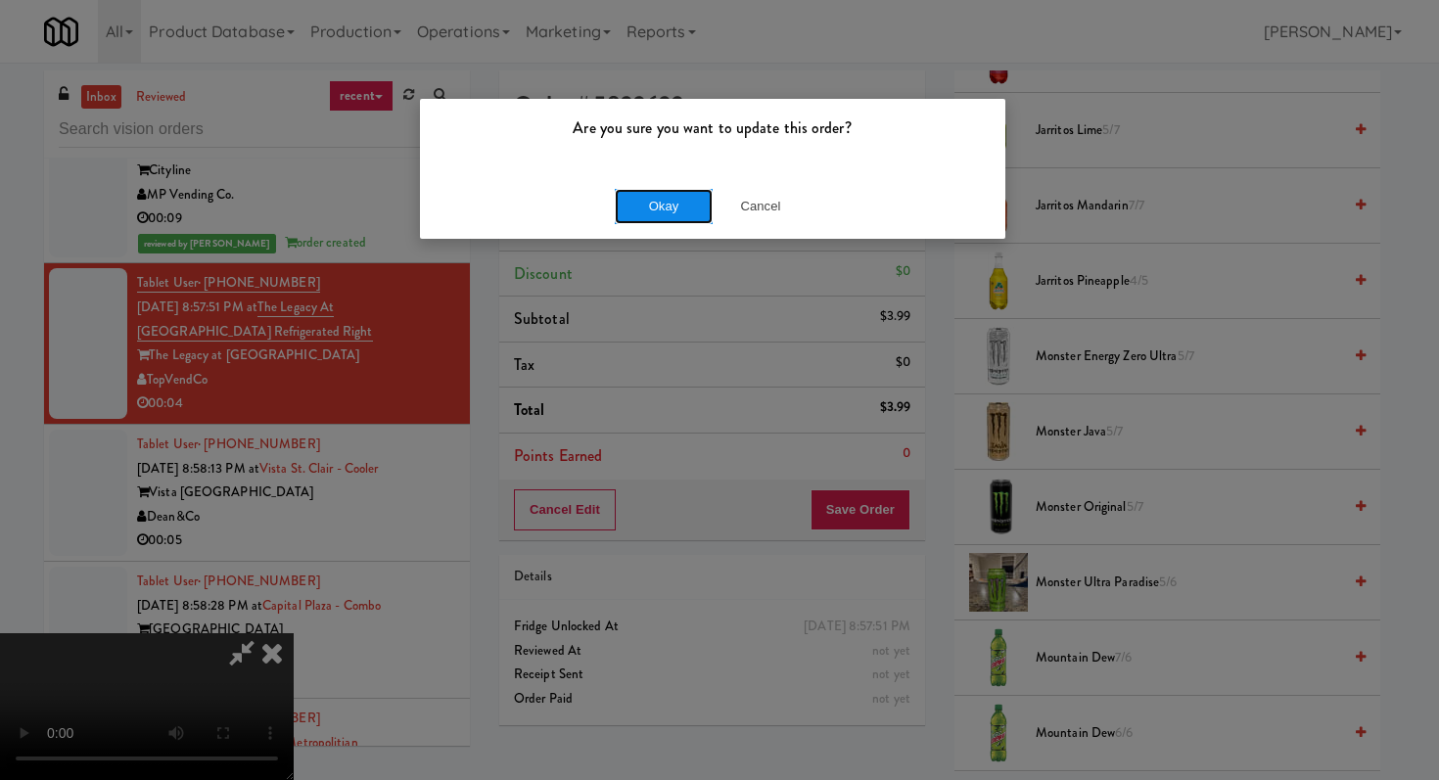
click at [674, 204] on button "Okay" at bounding box center [664, 206] width 98 height 35
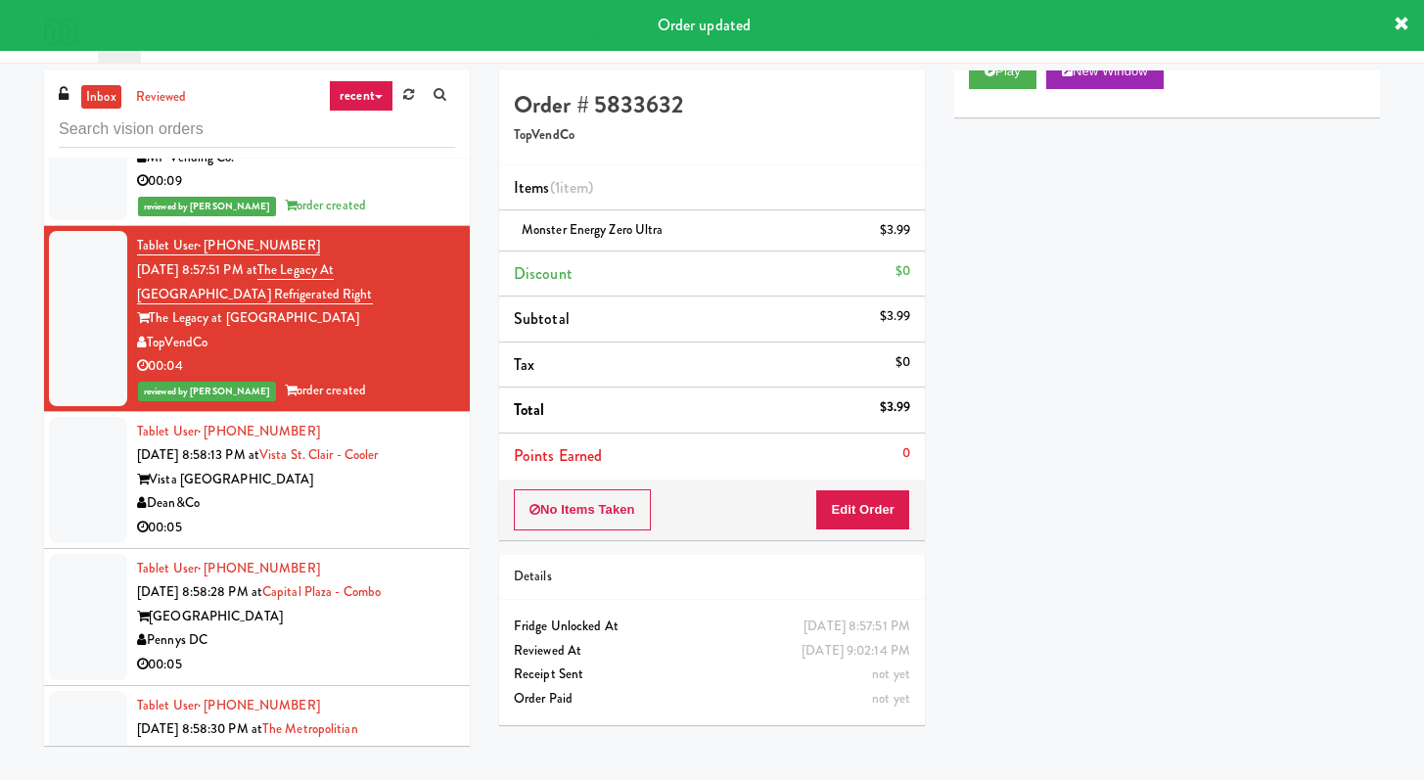
scroll to position [3269, 0]
click at [334, 529] on div "00:05" at bounding box center [296, 528] width 318 height 24
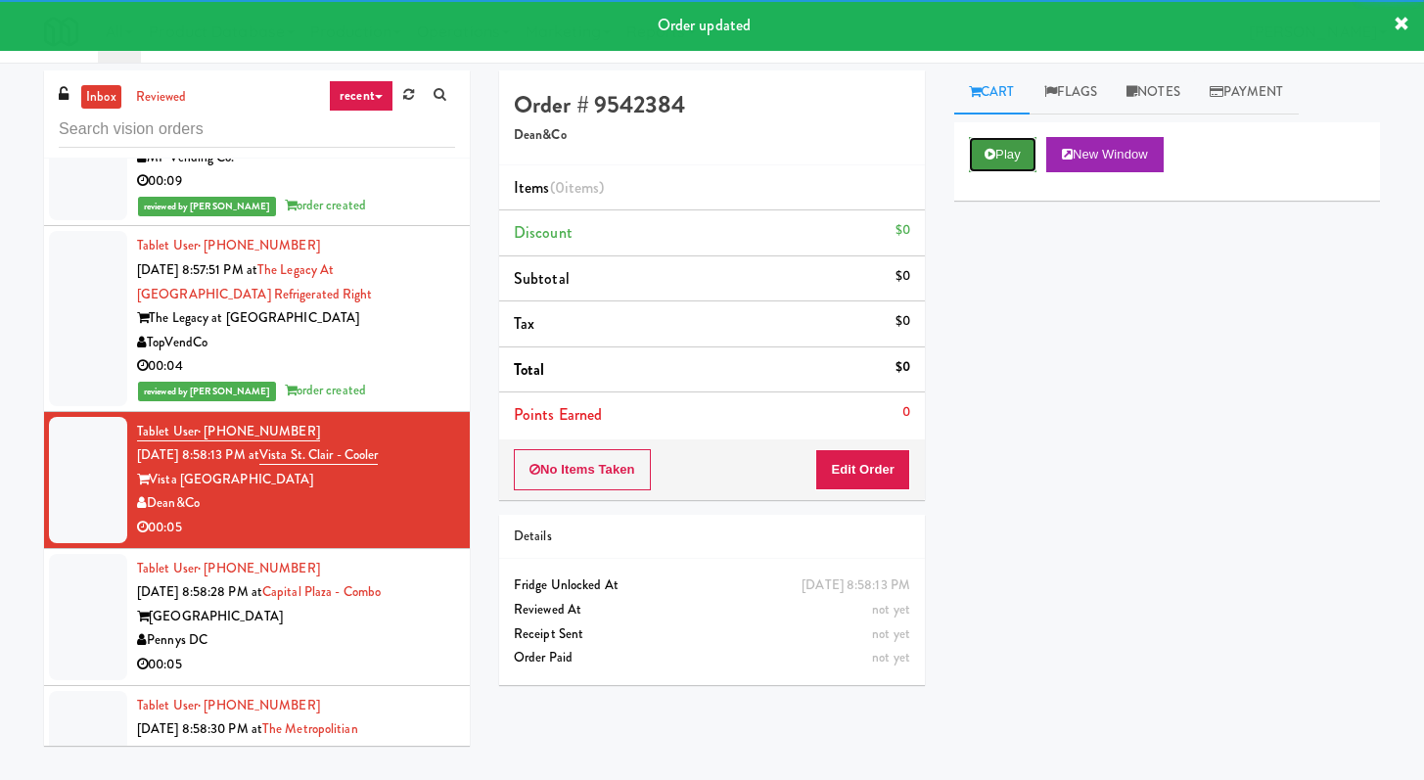
click at [998, 147] on button "Play" at bounding box center [1003, 154] width 68 height 35
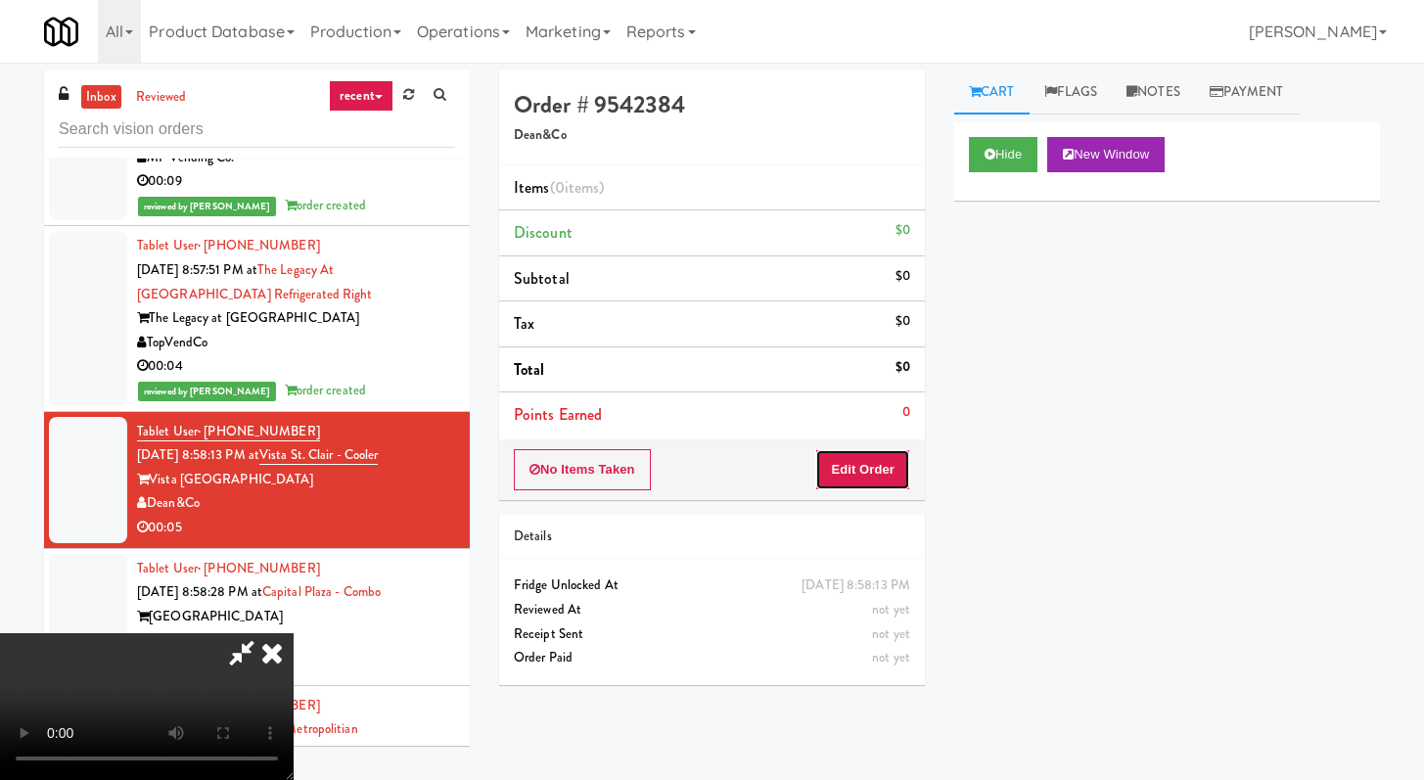
click at [847, 477] on button "Edit Order" at bounding box center [862, 469] width 95 height 41
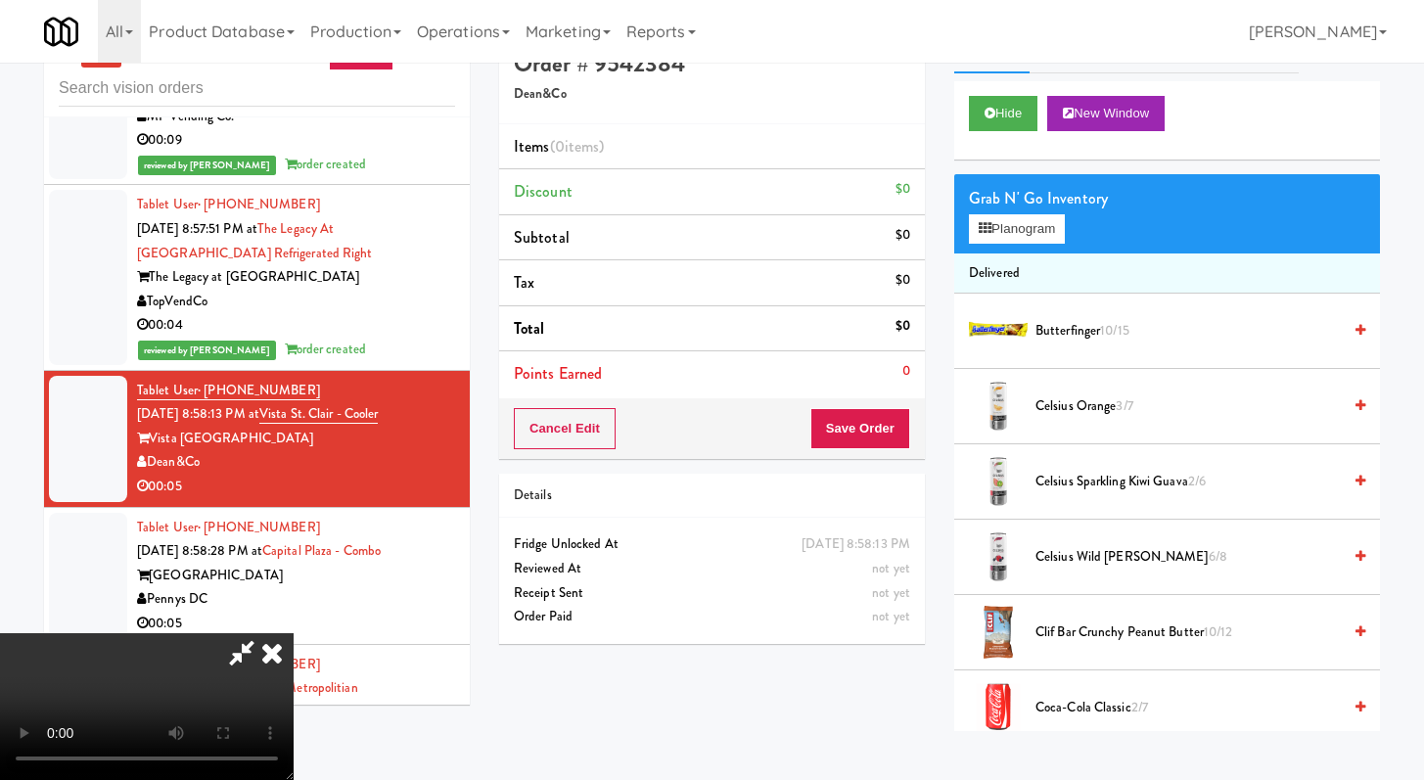
scroll to position [63, 0]
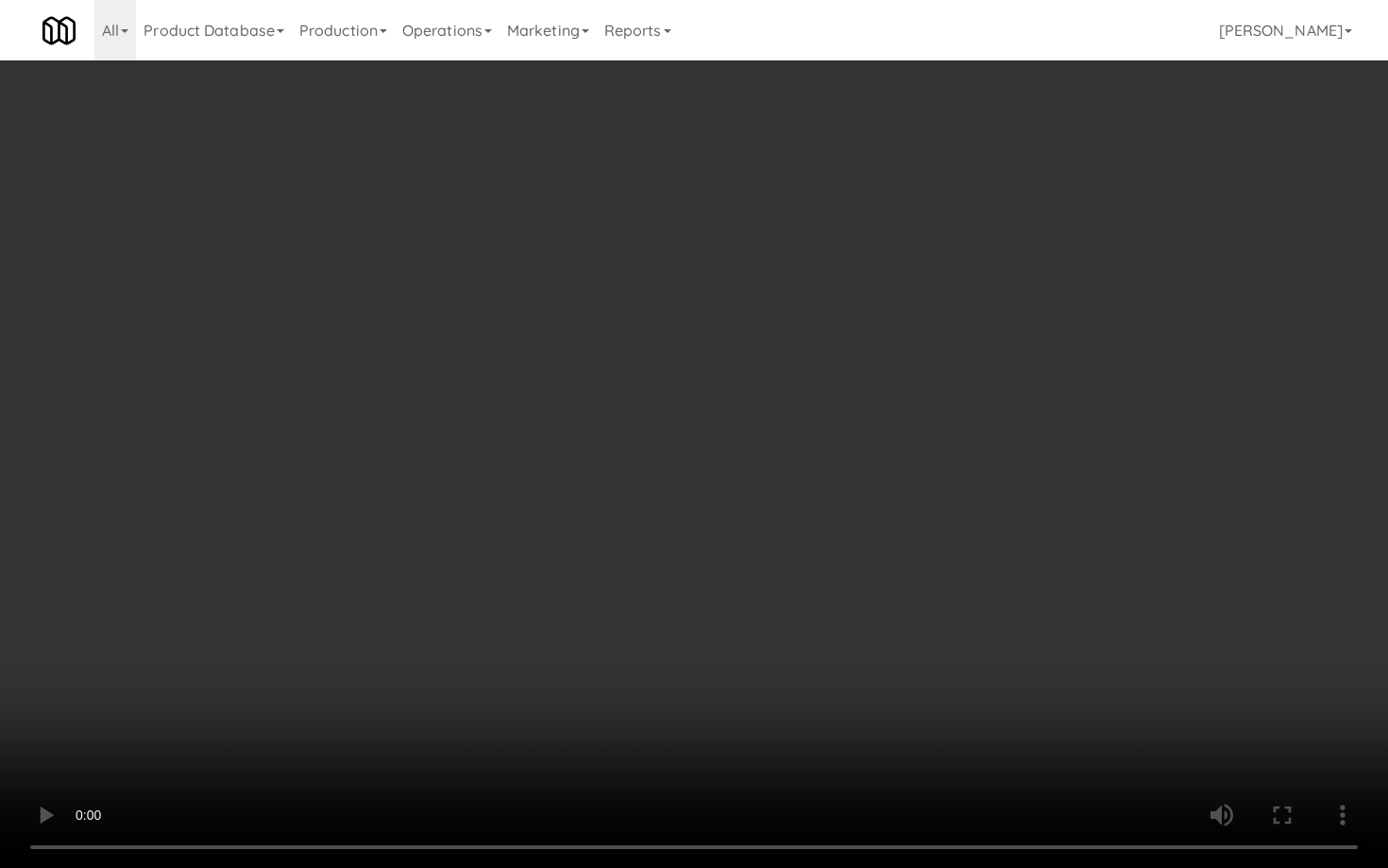
click at [511, 541] on video at bounding box center [694, 434] width 1388 height 868
click at [519, 525] on video at bounding box center [694, 434] width 1388 height 868
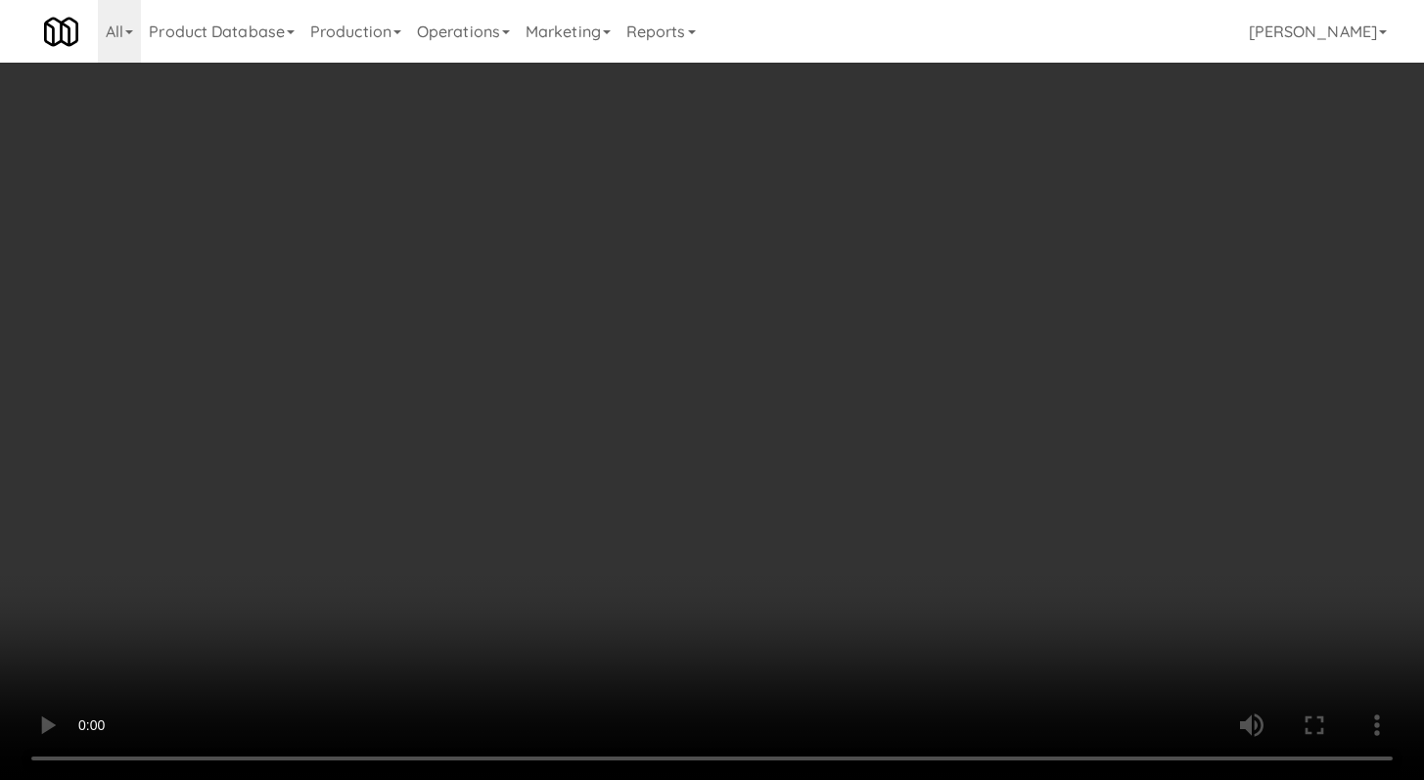
scroll to position [1002, 0]
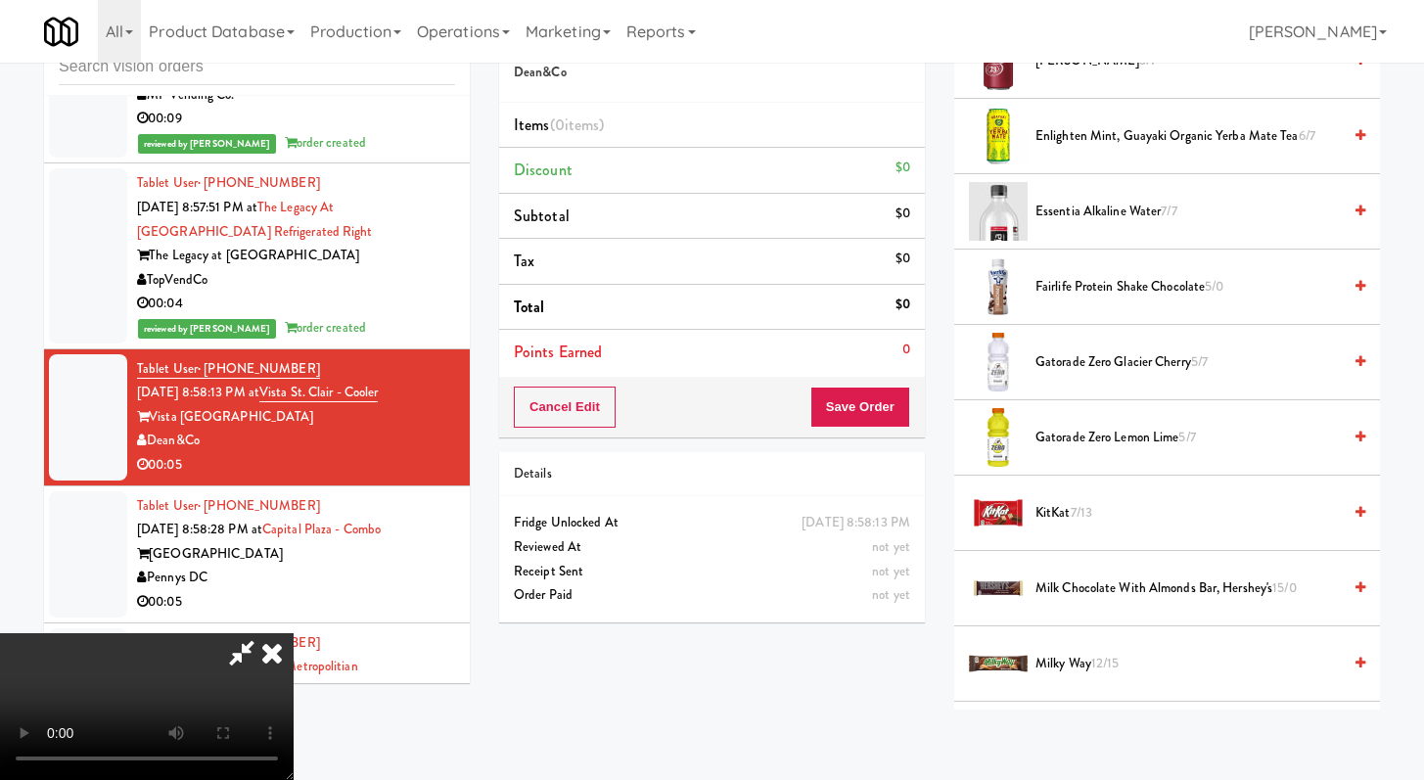
drag, startPoint x: 1071, startPoint y: 515, endPoint x: 1049, endPoint y: 505, distance: 23.7
click at [1071, 515] on span "KitKat 7/13" at bounding box center [1188, 513] width 305 height 24
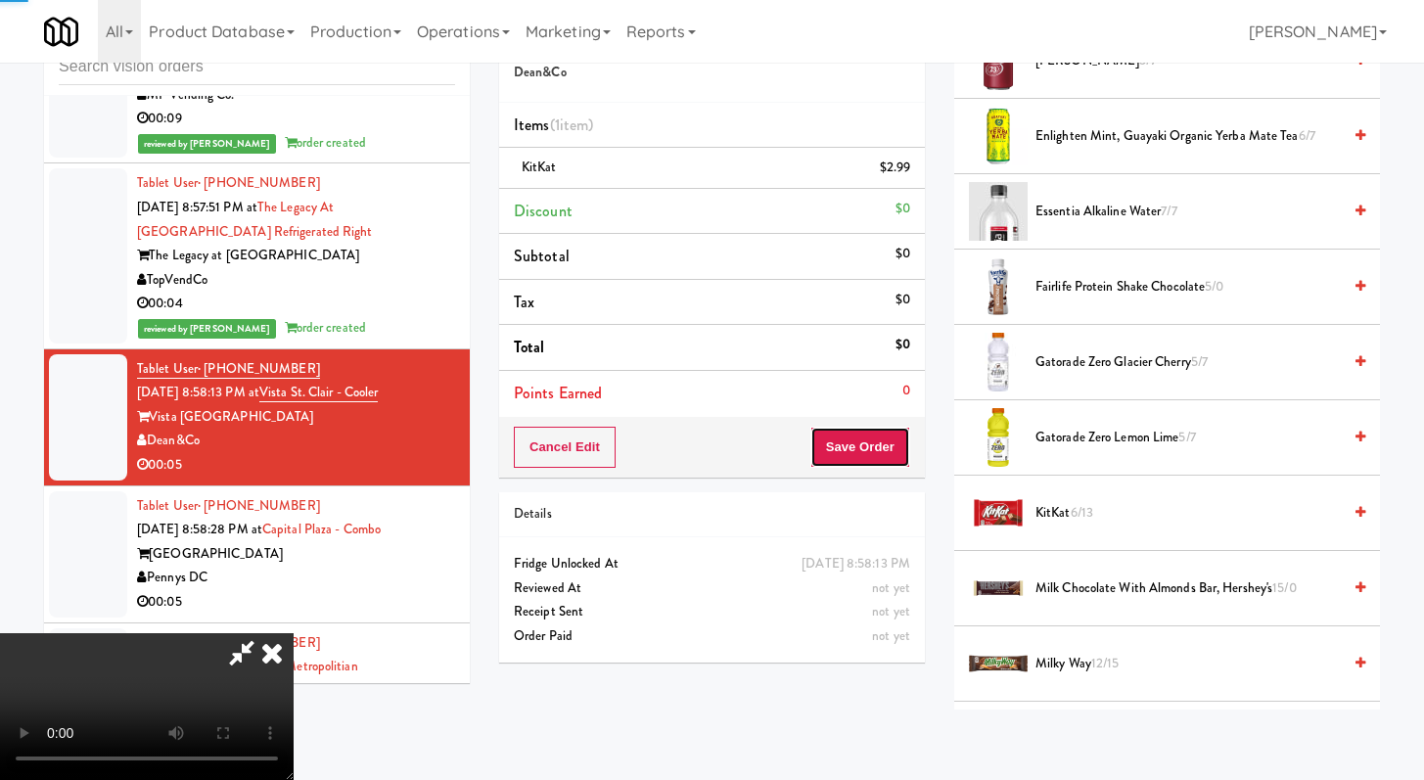
click at [859, 444] on button "Save Order" at bounding box center [861, 447] width 100 height 41
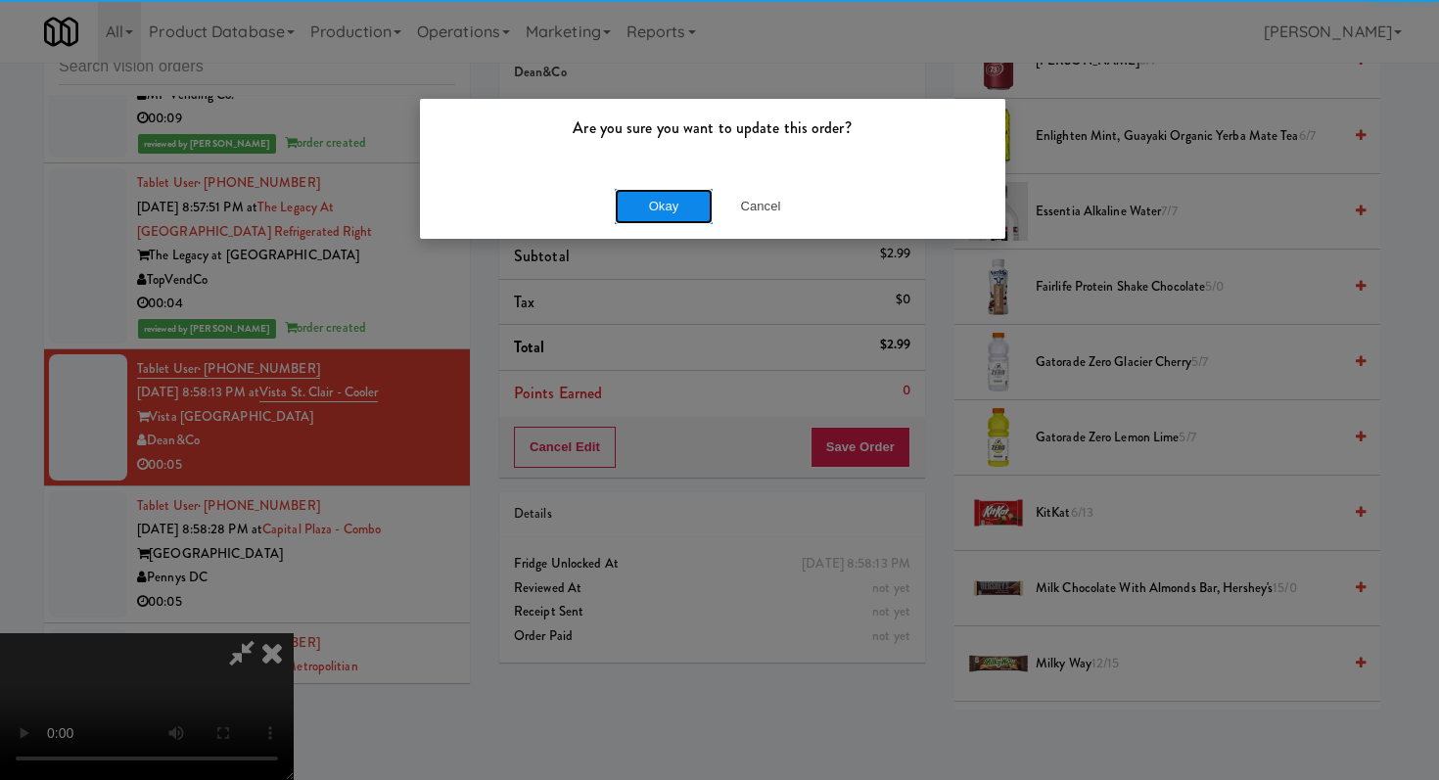
click at [636, 200] on button "Okay" at bounding box center [664, 206] width 98 height 35
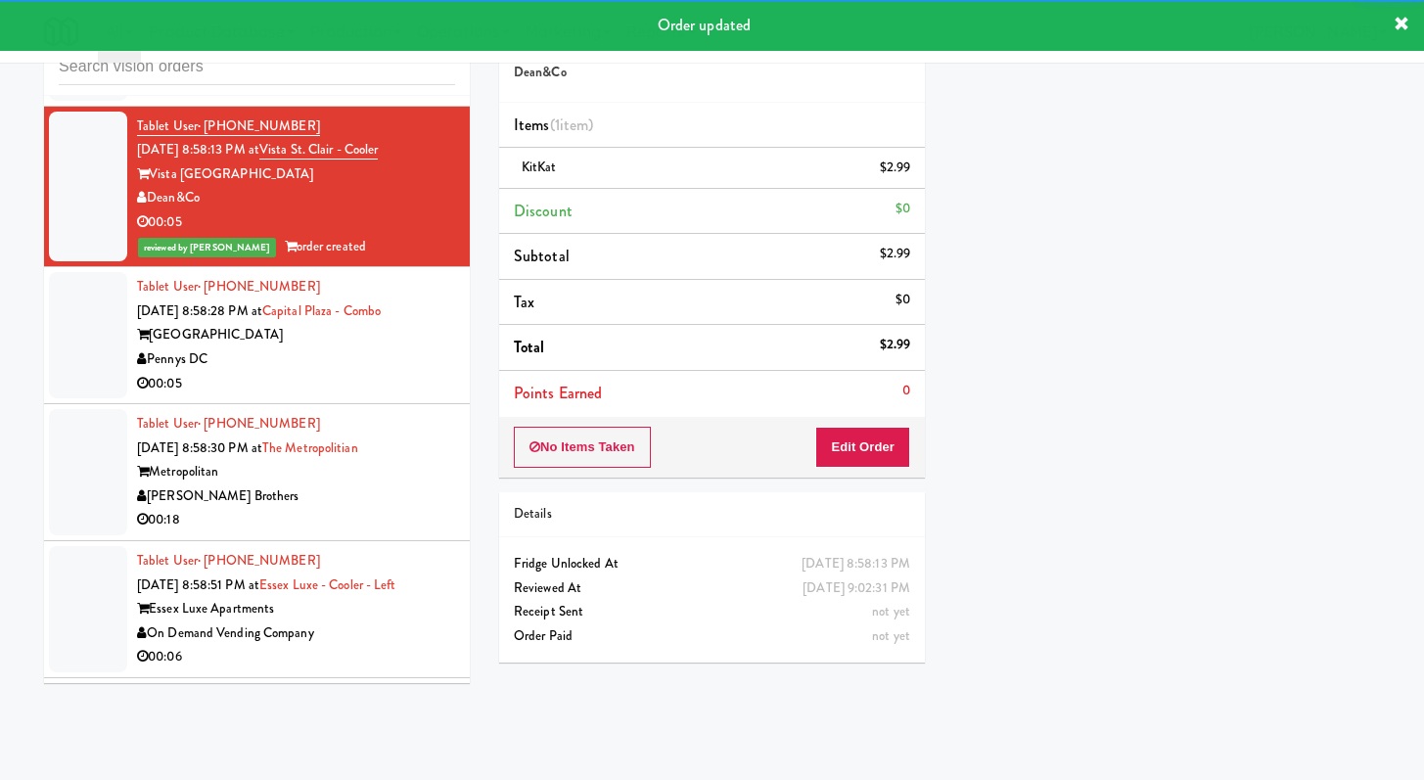
scroll to position [3580, 0]
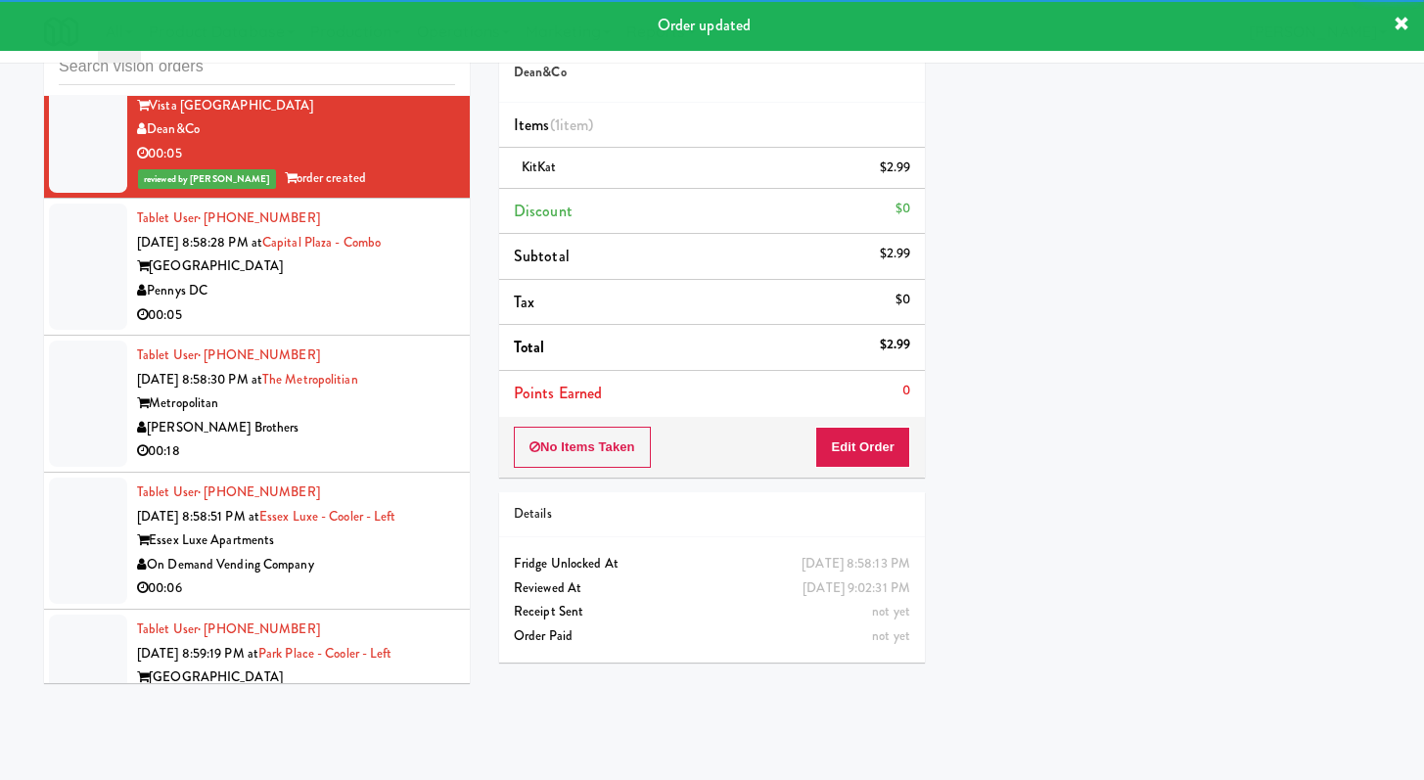
click at [380, 311] on div "00:05" at bounding box center [296, 315] width 318 height 24
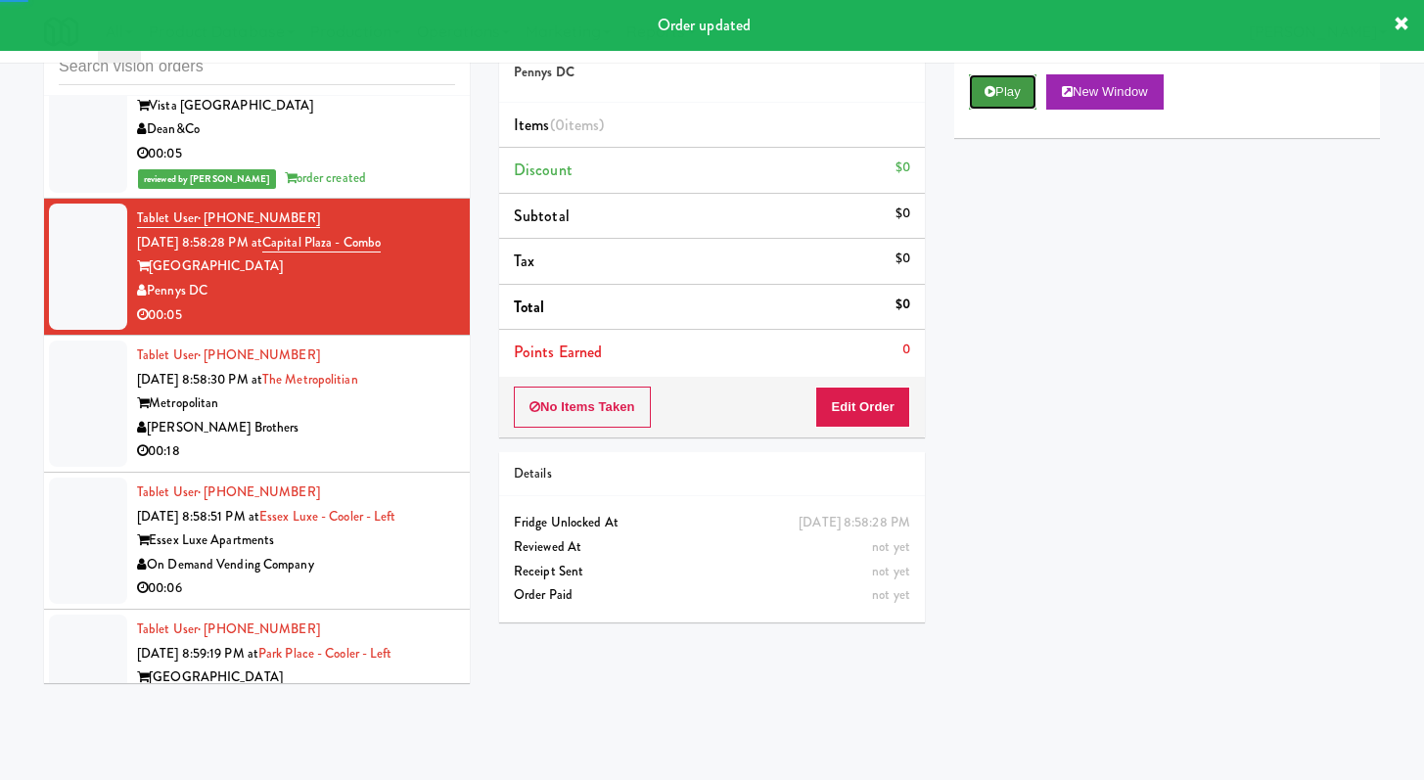
click at [1018, 101] on button "Play" at bounding box center [1003, 91] width 68 height 35
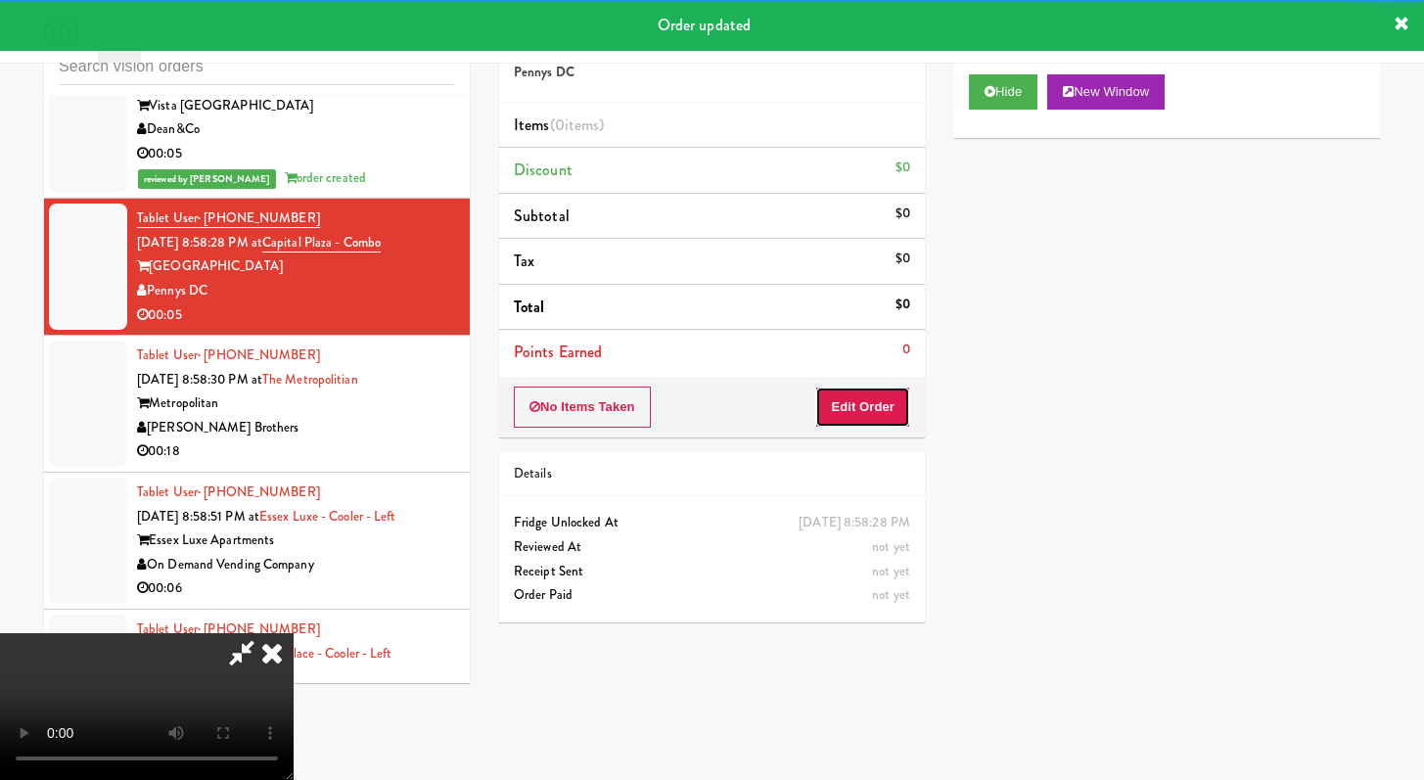
click at [851, 418] on button "Edit Order" at bounding box center [862, 407] width 95 height 41
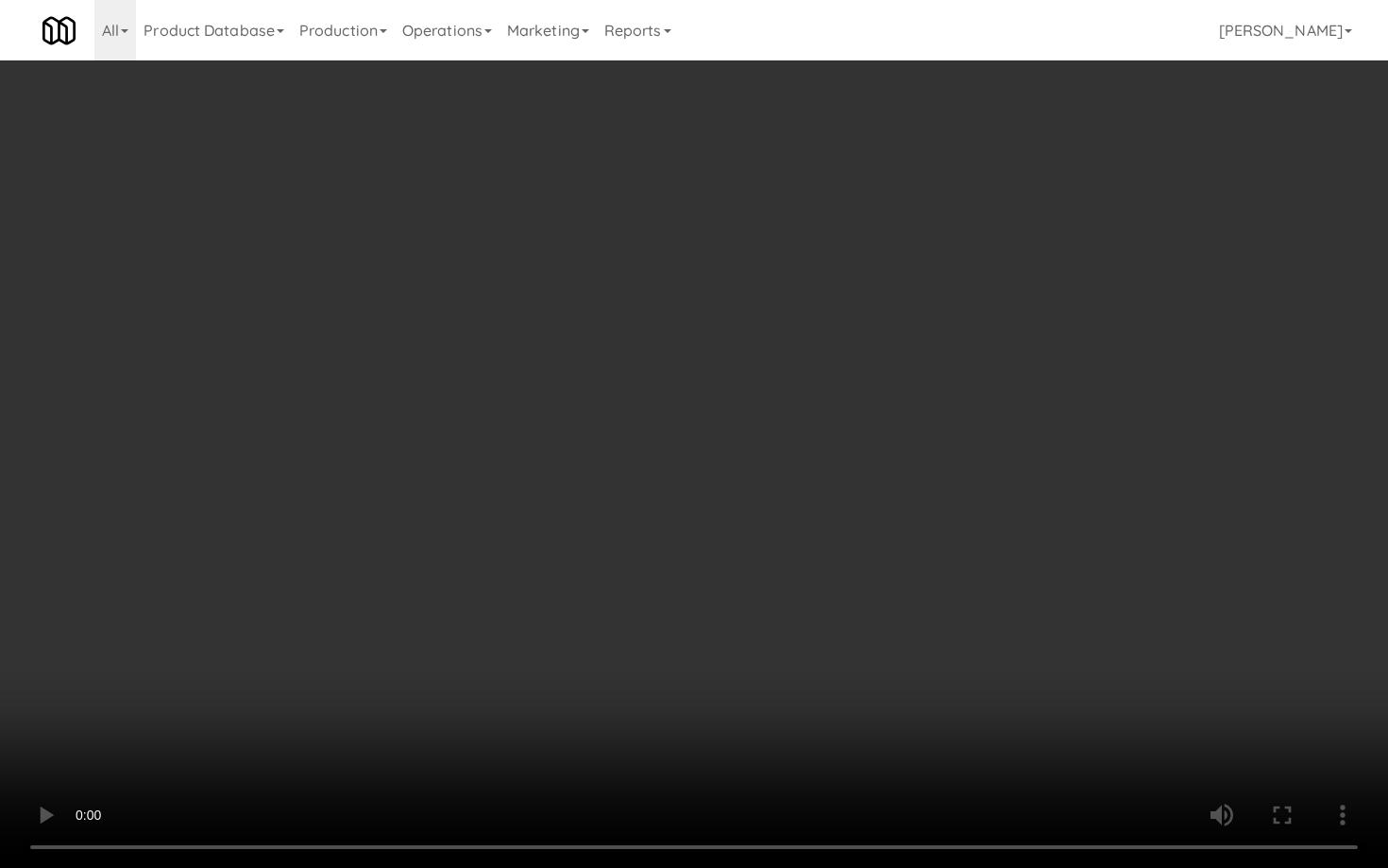
click at [669, 604] on video at bounding box center [694, 434] width 1388 height 868
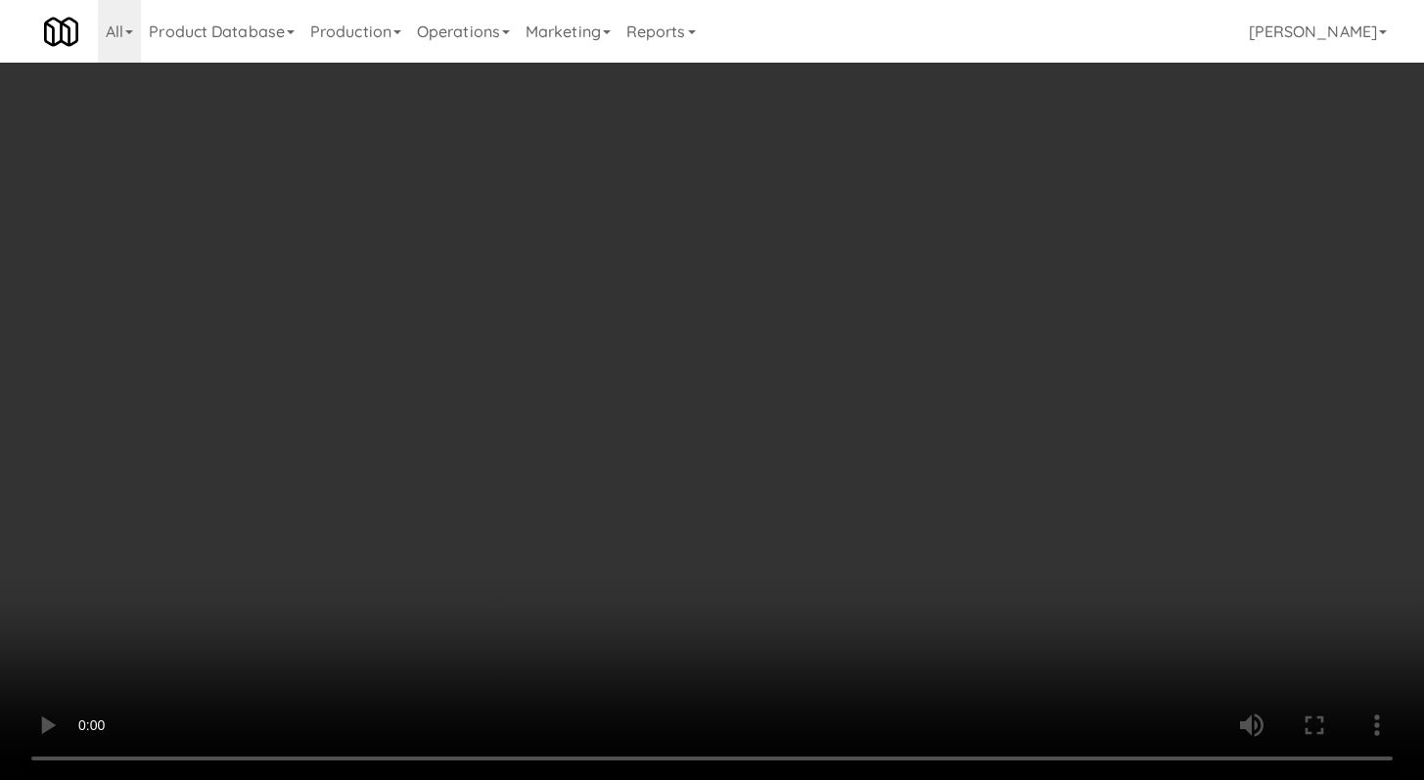
scroll to position [2062, 0]
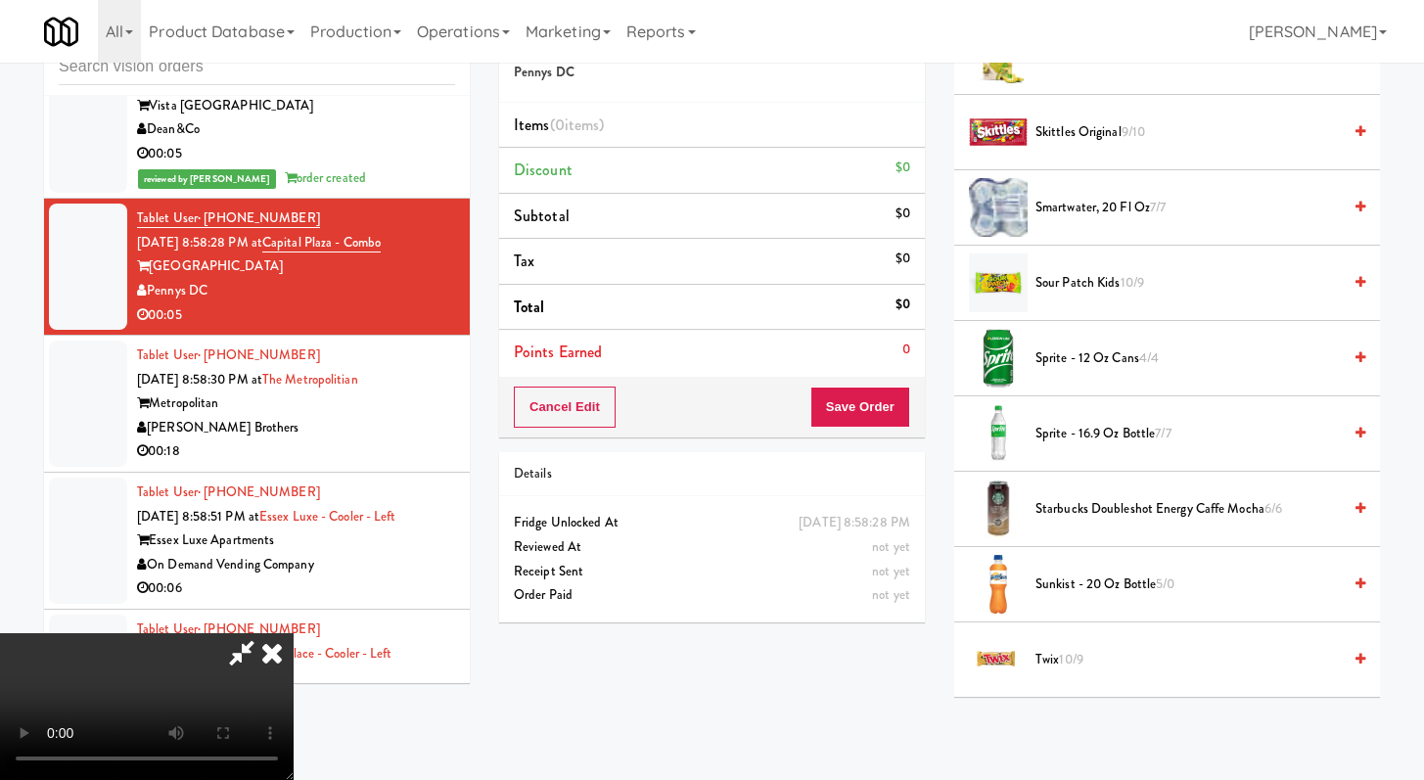
click at [1092, 571] on li "Sunkist - 20 oz bottle 5/0" at bounding box center [1168, 584] width 426 height 75
click at [1088, 577] on span "Sunkist - 20 oz bottle 5/0" at bounding box center [1188, 585] width 305 height 24
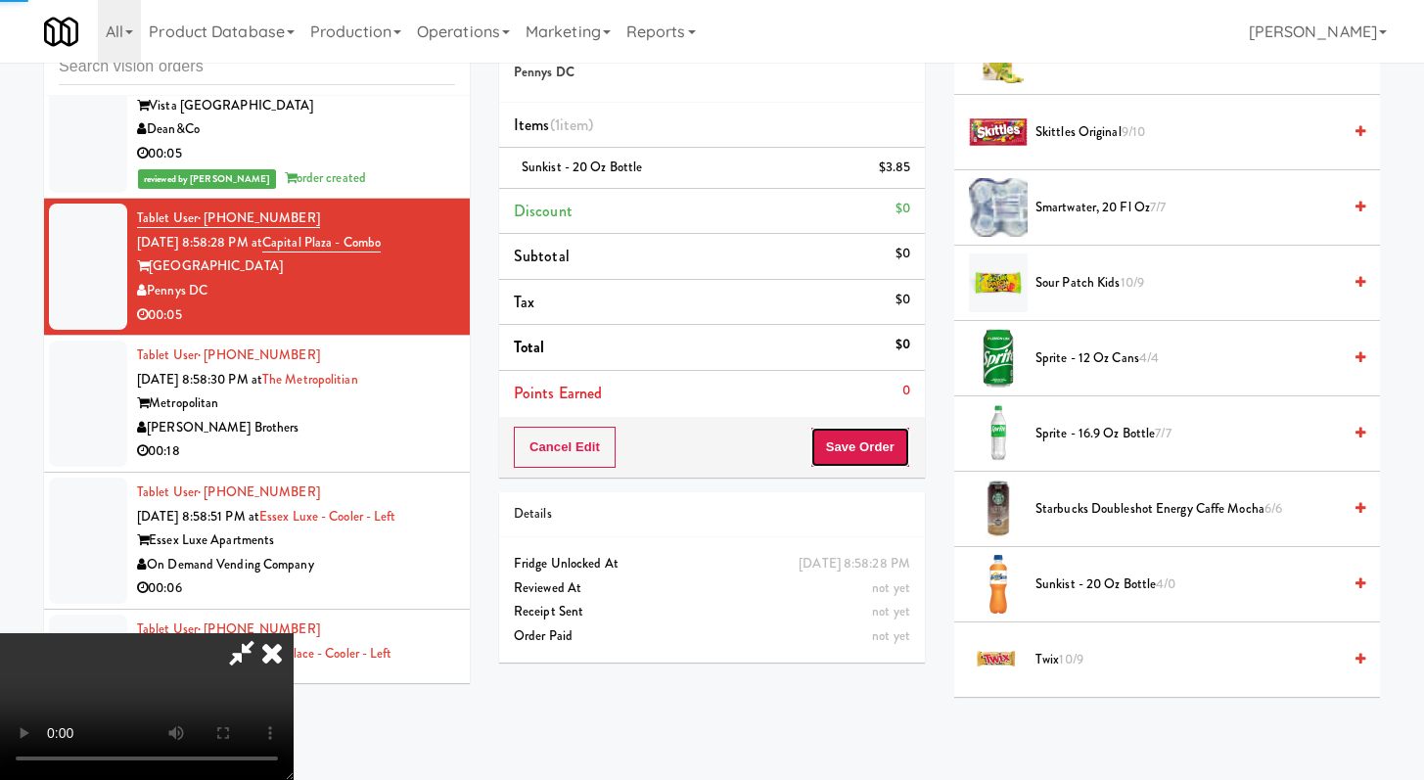
click at [898, 439] on button "Save Order" at bounding box center [861, 447] width 100 height 41
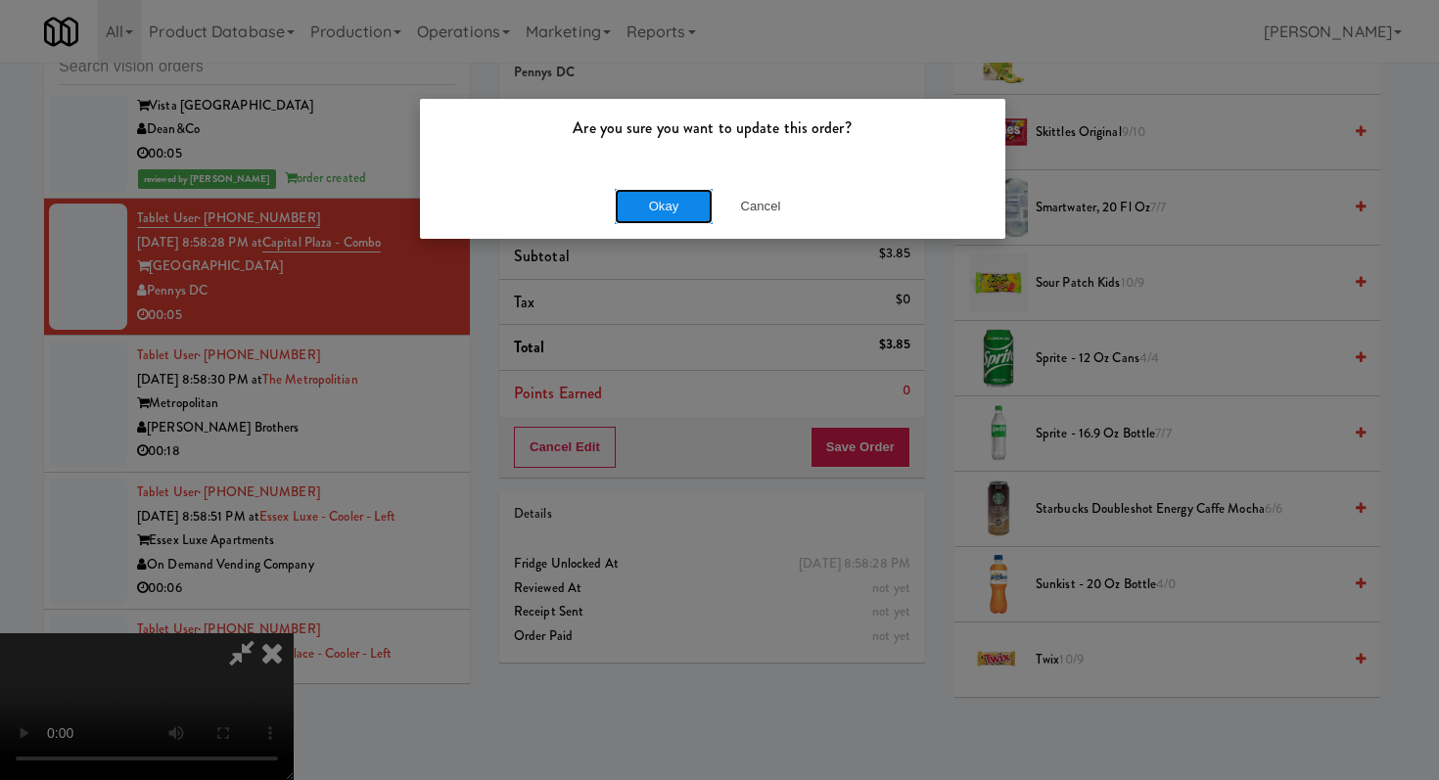
click at [692, 205] on button "Okay" at bounding box center [664, 206] width 98 height 35
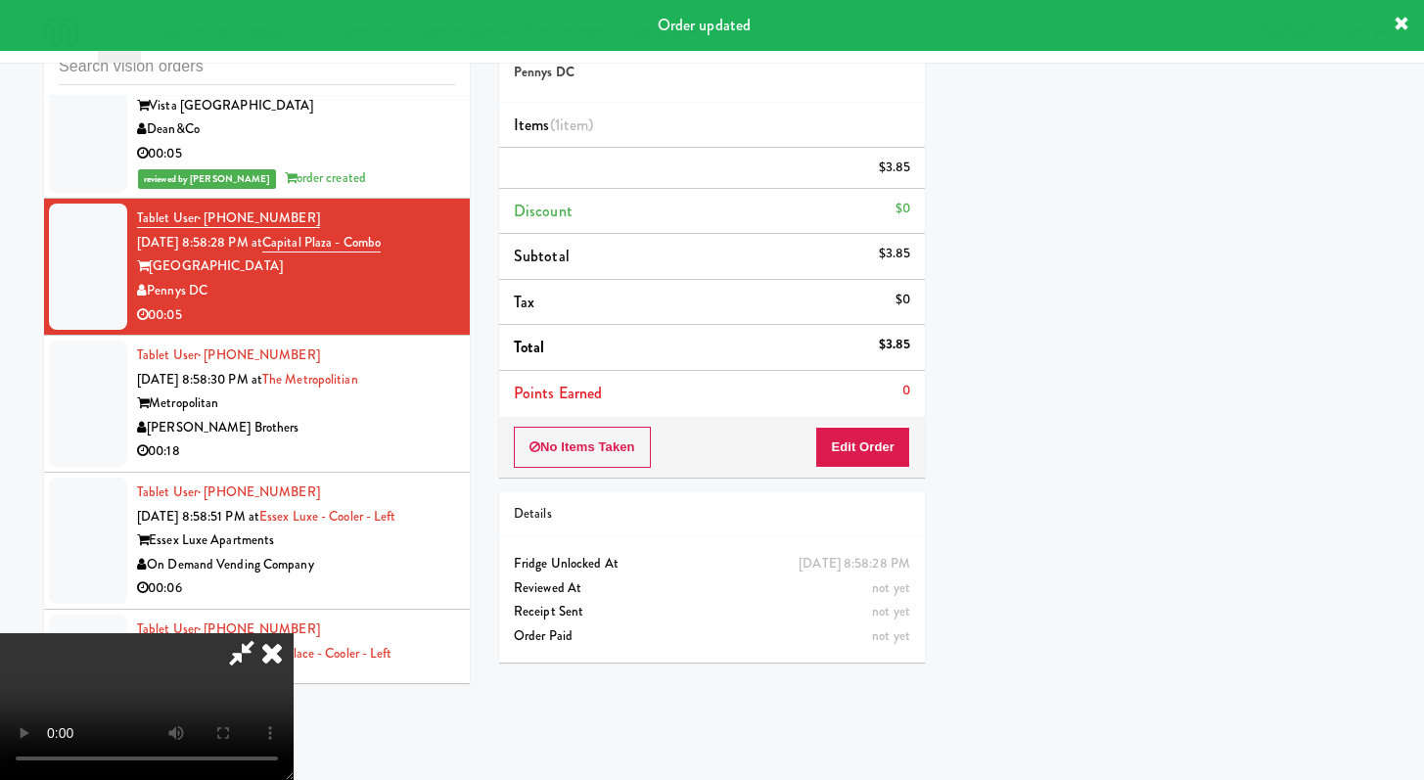
scroll to position [83, 0]
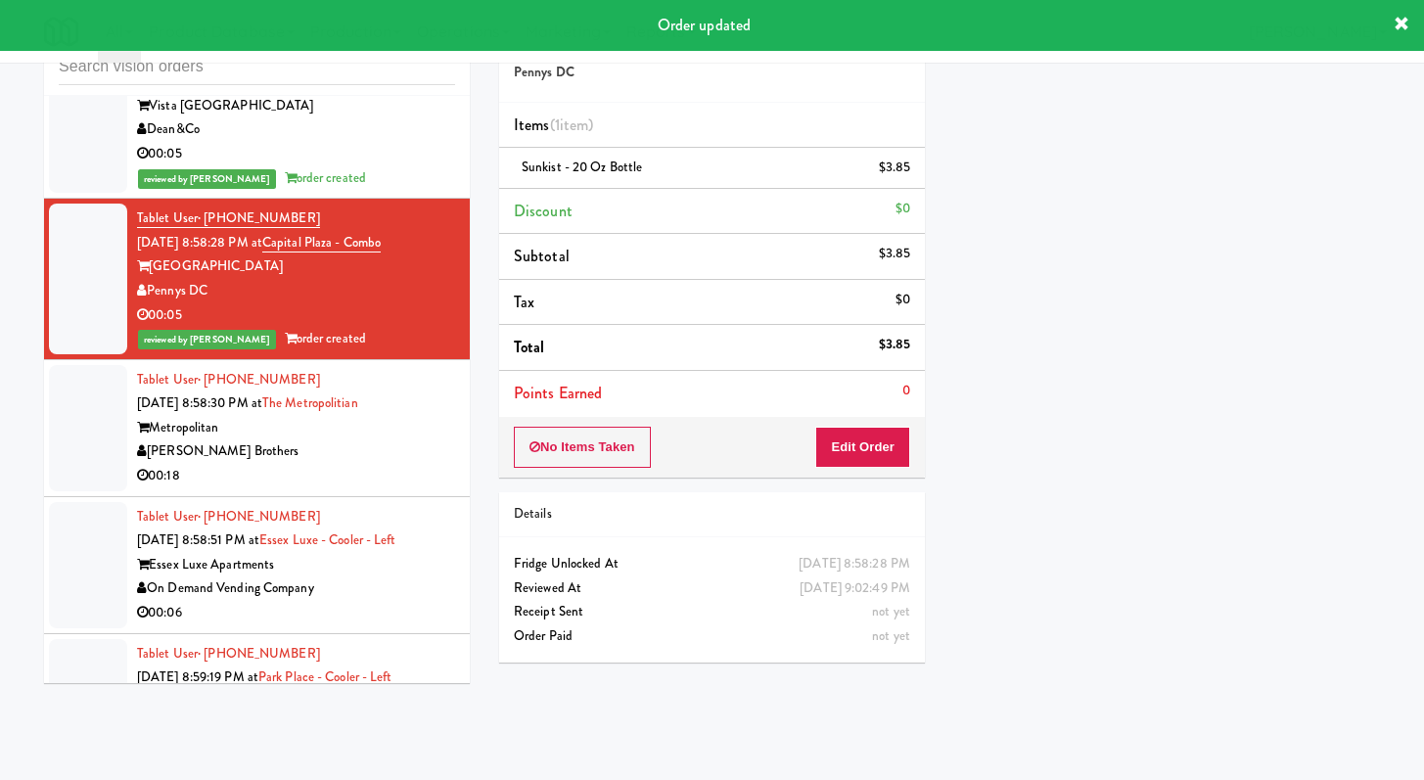
click at [350, 477] on div "00:18" at bounding box center [296, 476] width 318 height 24
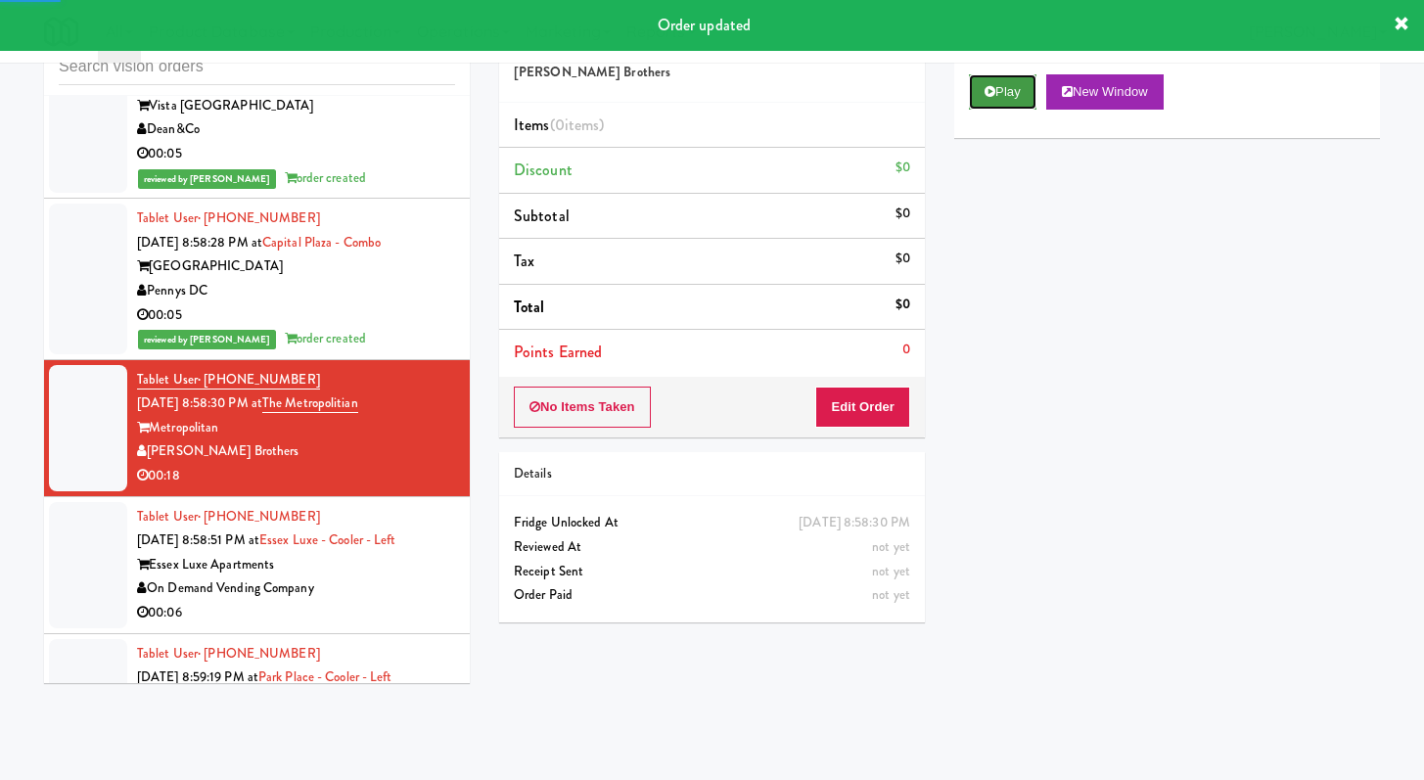
click at [993, 95] on icon at bounding box center [990, 91] width 11 height 13
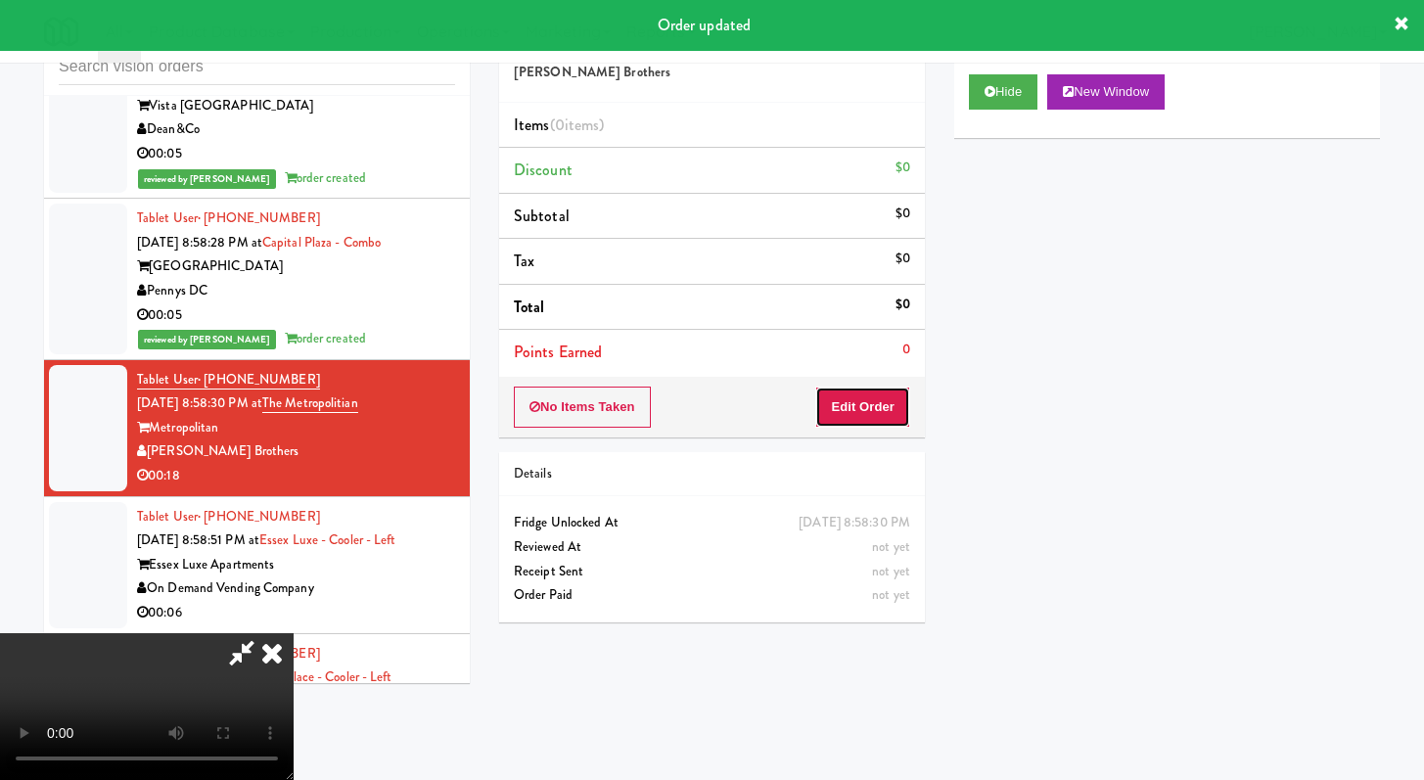
click at [875, 422] on button "Edit Order" at bounding box center [862, 407] width 95 height 41
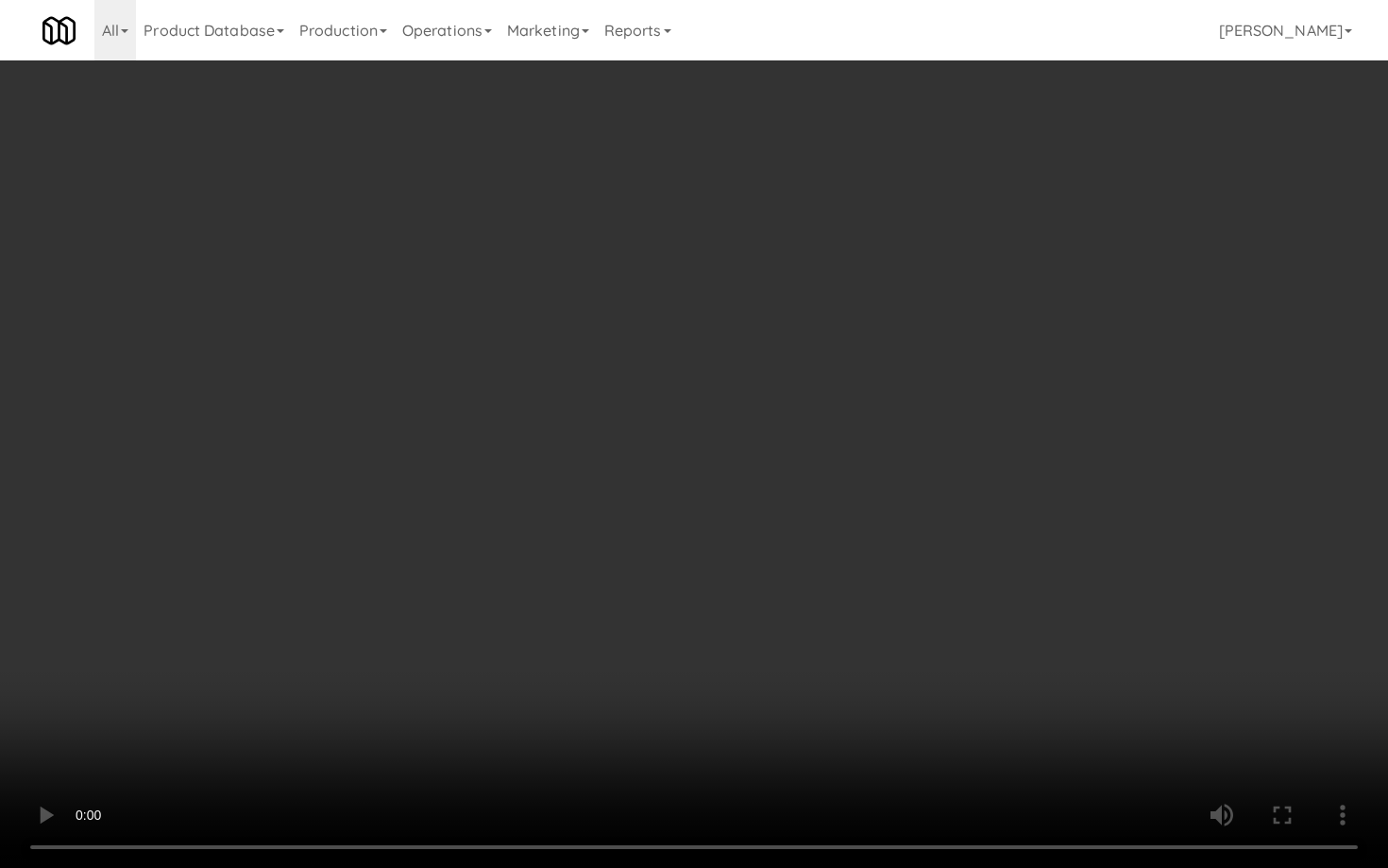
click at [721, 593] on video at bounding box center [694, 434] width 1388 height 868
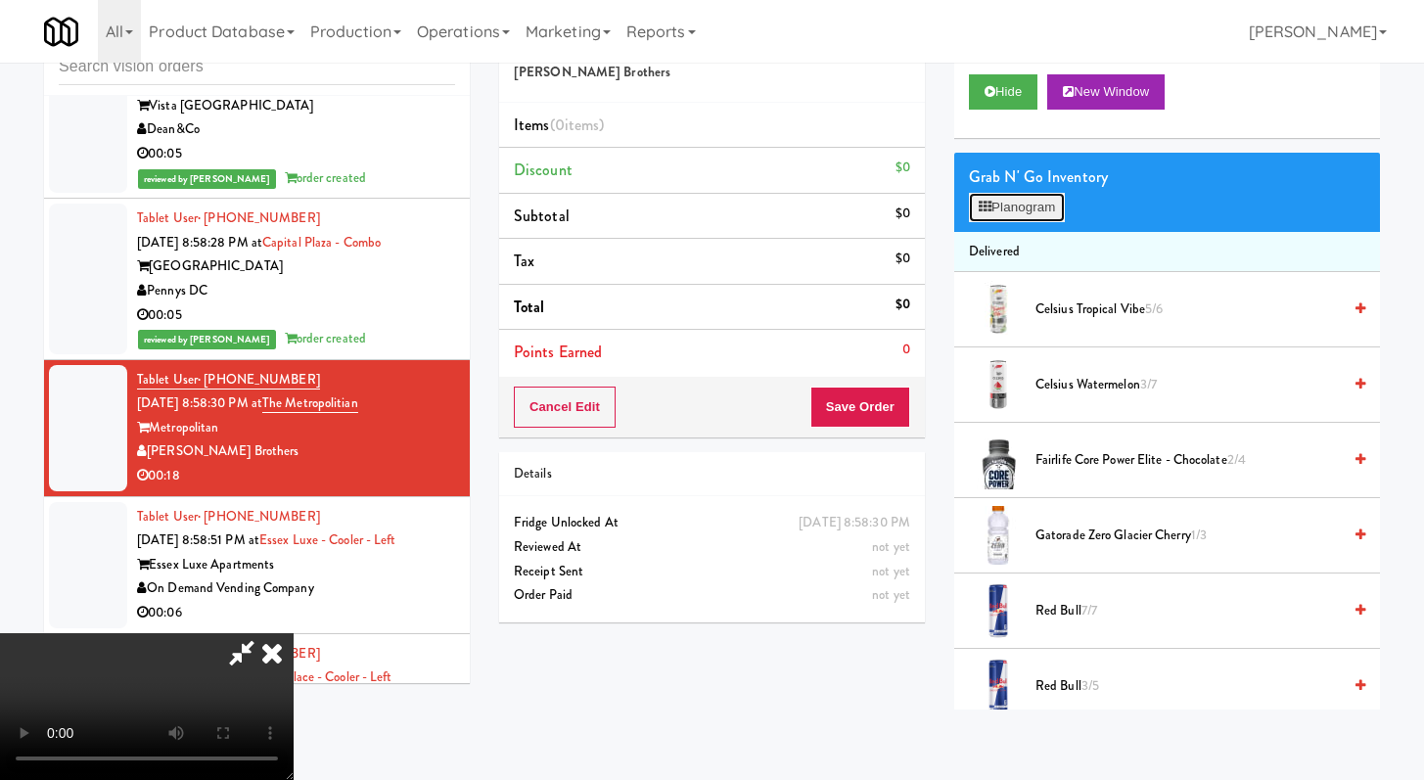
click at [1060, 205] on button "Planogram" at bounding box center [1017, 207] width 96 height 29
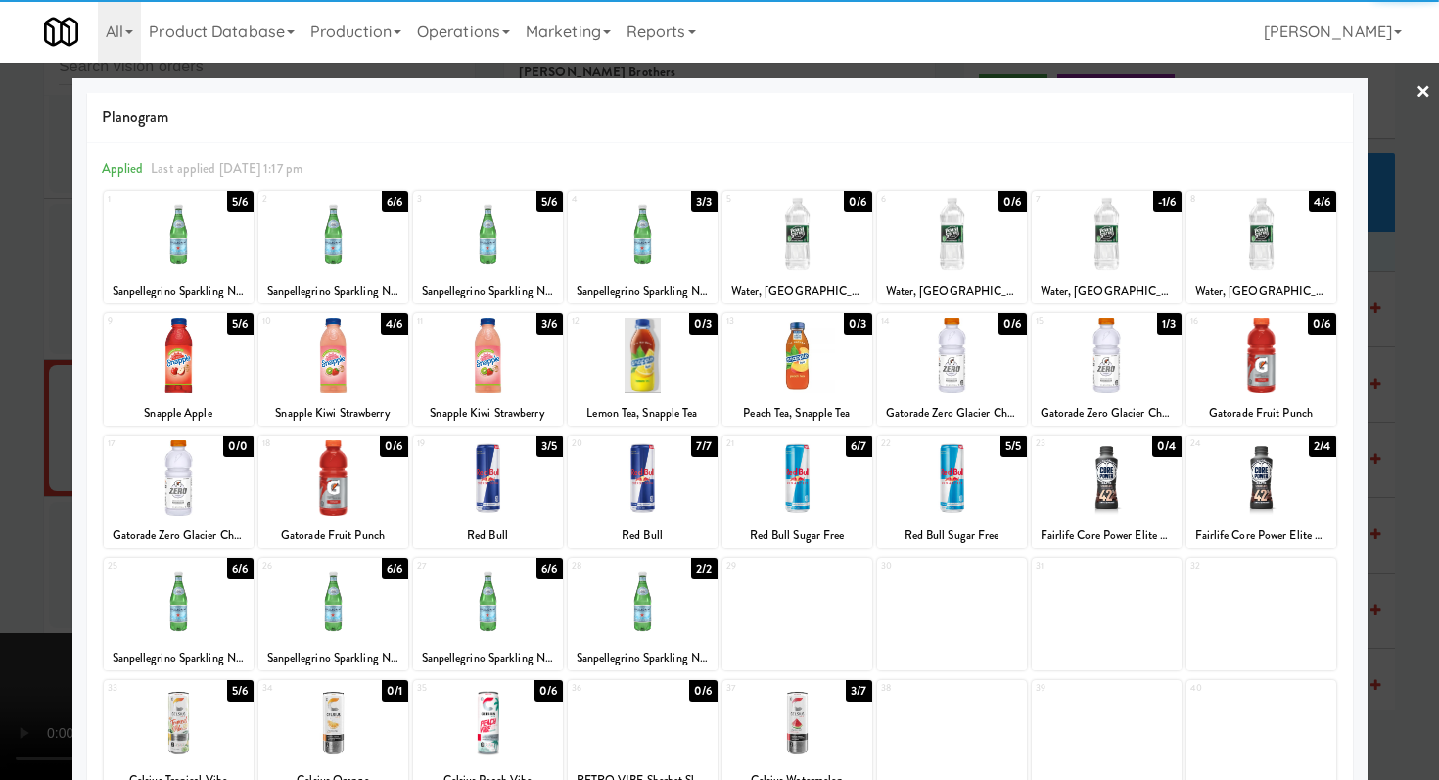
click at [1268, 461] on div at bounding box center [1262, 478] width 150 height 75
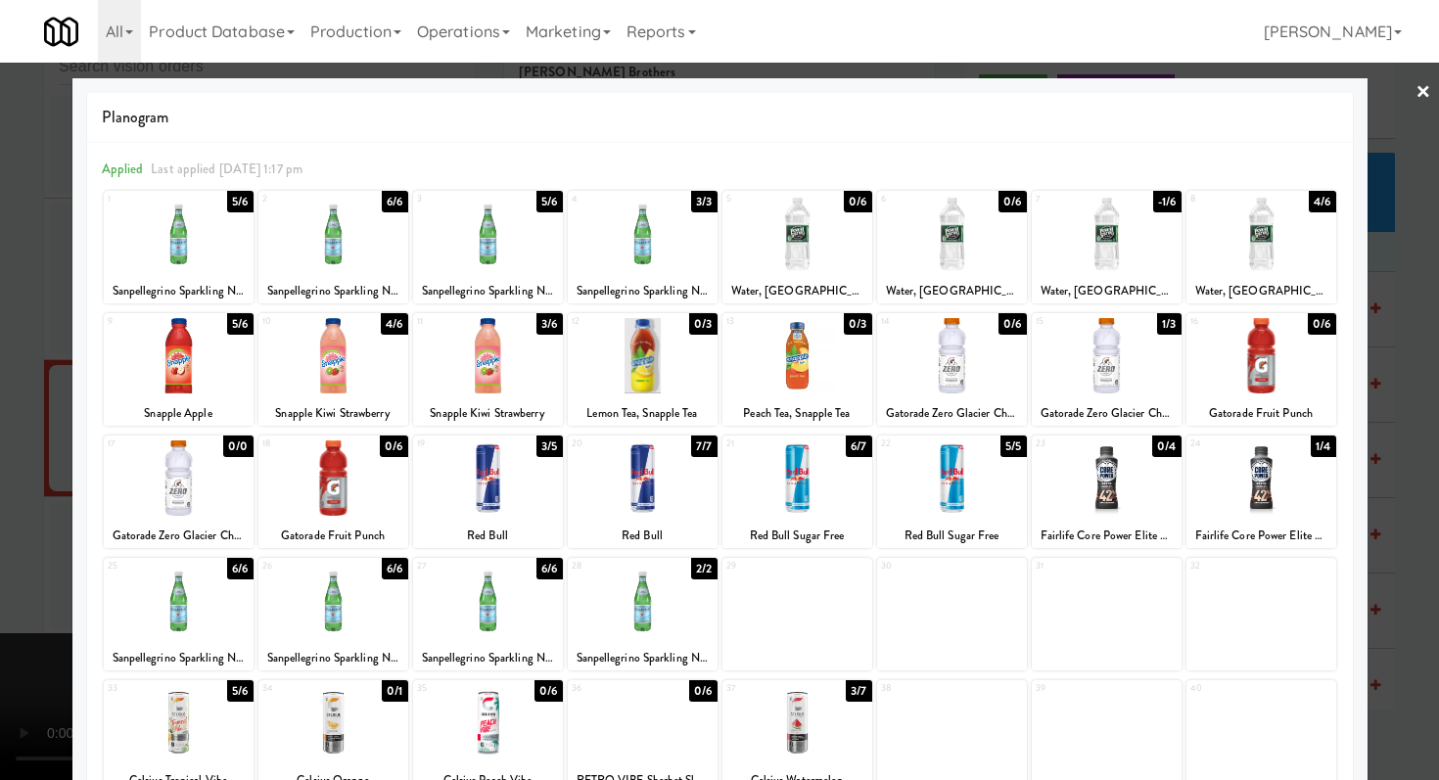
click at [524, 367] on div at bounding box center [488, 355] width 150 height 75
click at [524, 368] on div at bounding box center [488, 355] width 150 height 75
click at [209, 373] on div at bounding box center [179, 355] width 150 height 75
click at [0, 400] on div at bounding box center [719, 390] width 1439 height 780
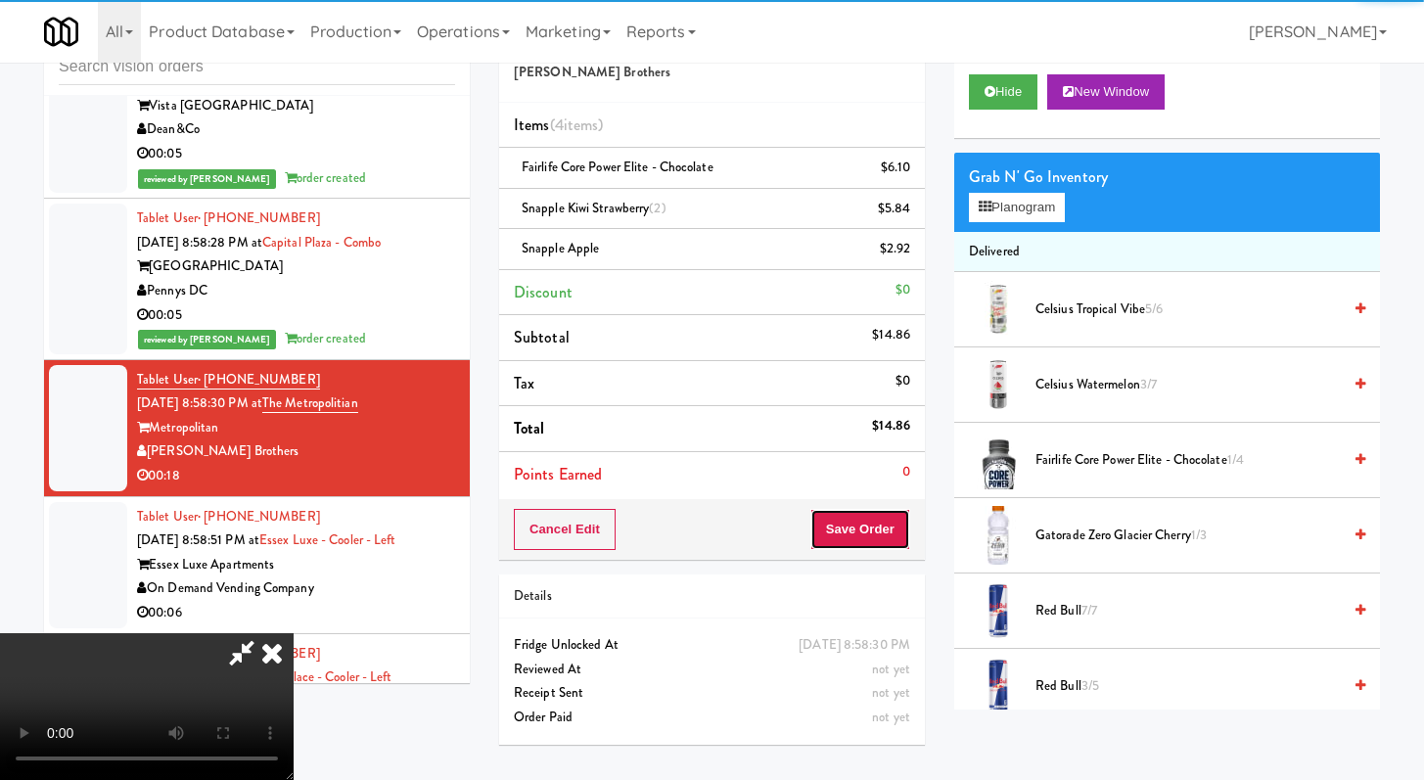
click at [875, 528] on button "Save Order" at bounding box center [861, 529] width 100 height 41
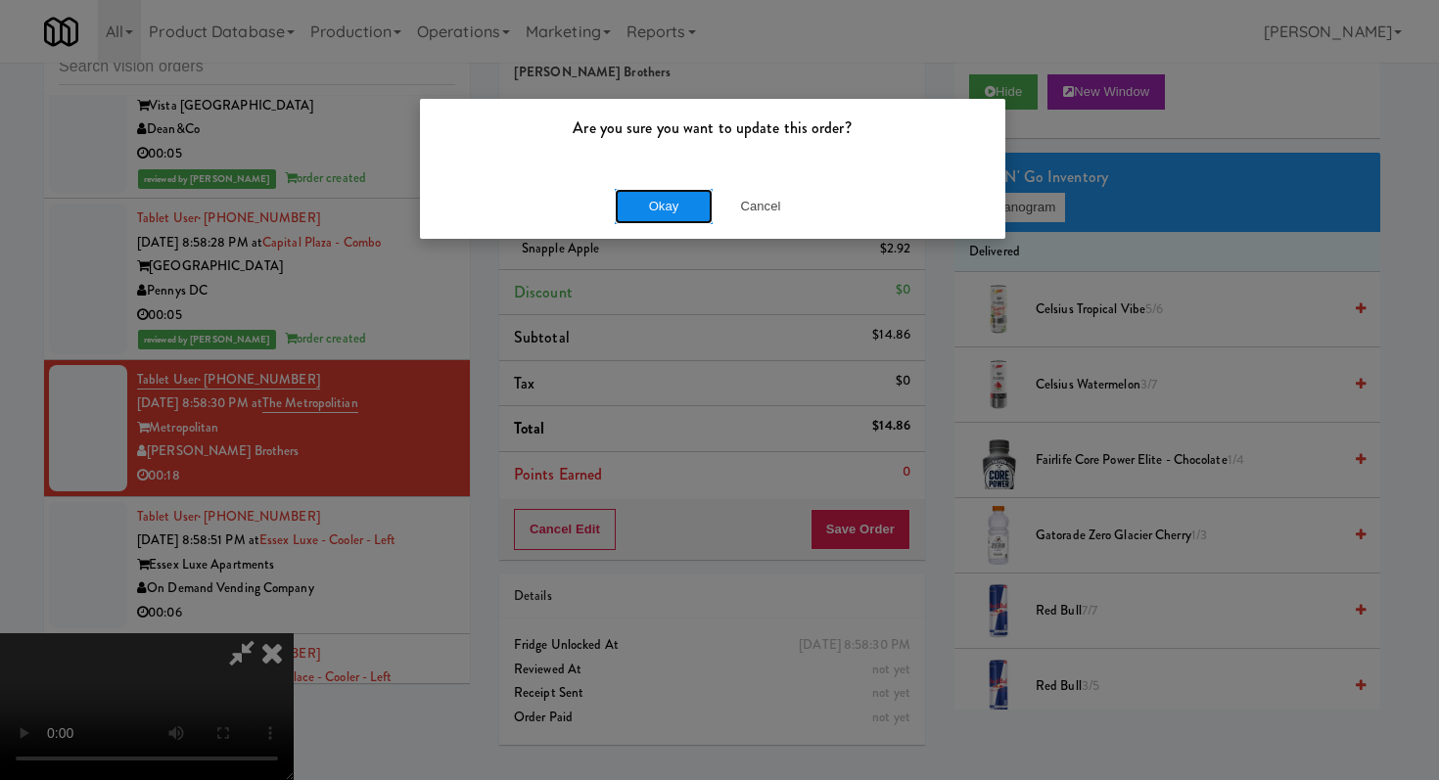
click at [658, 205] on button "Okay" at bounding box center [664, 206] width 98 height 35
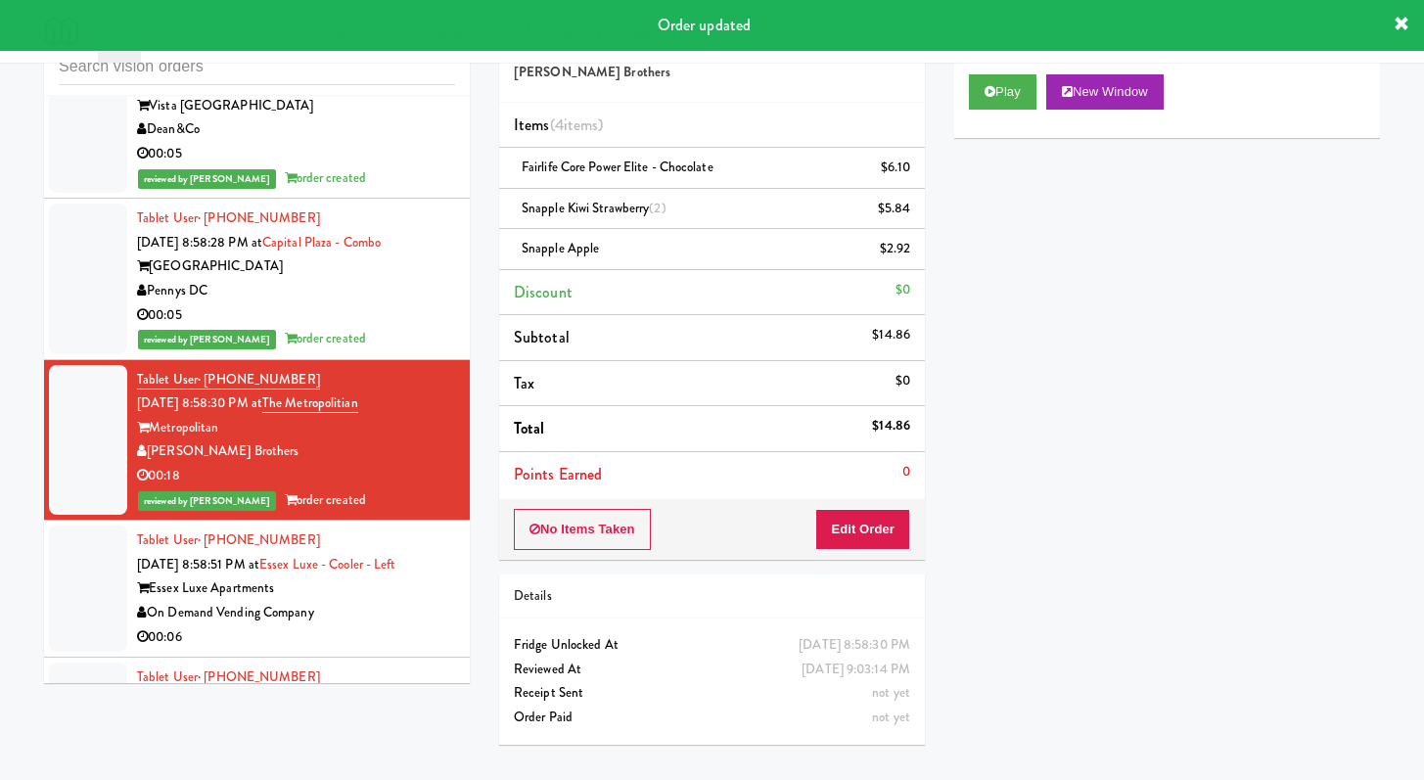
click at [396, 618] on div "On Demand Vending Company" at bounding box center [296, 613] width 318 height 24
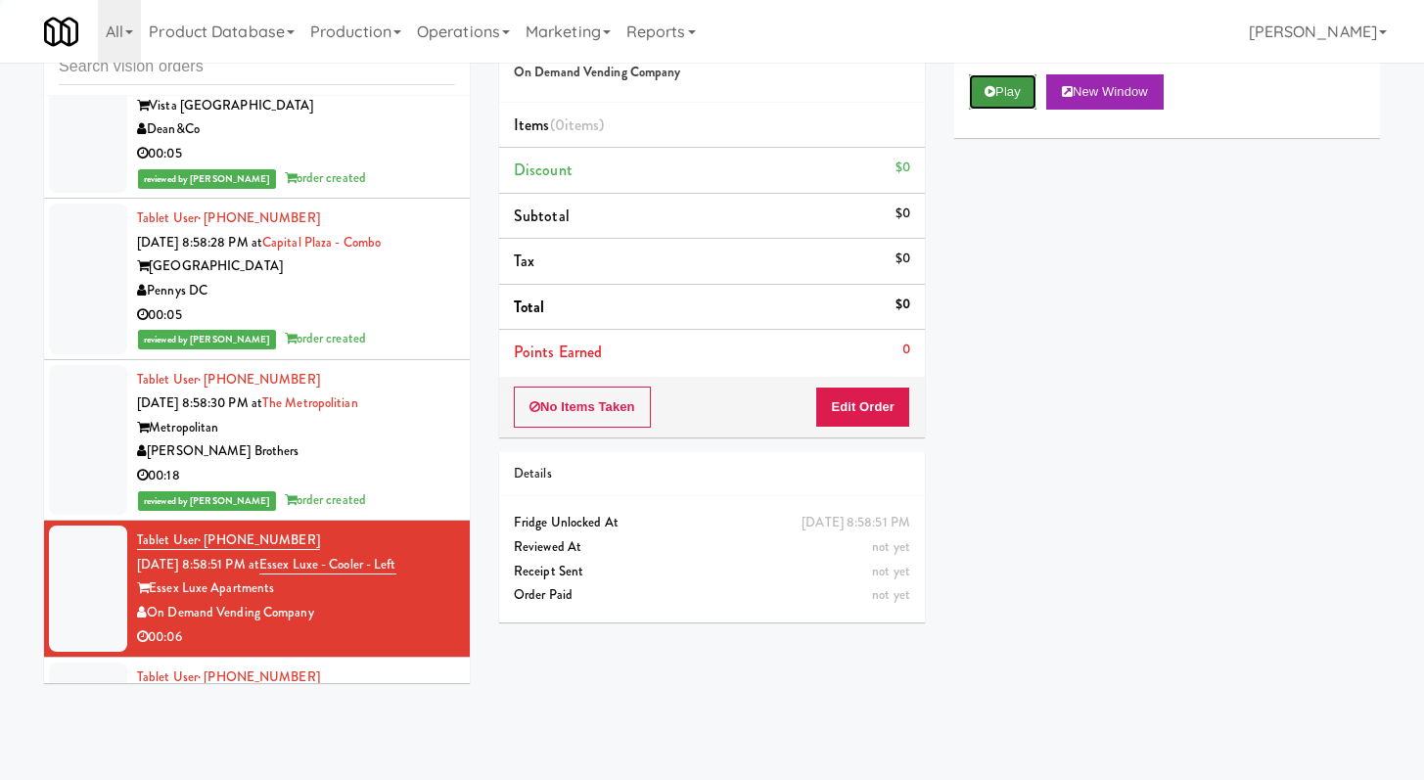
click at [988, 90] on icon at bounding box center [990, 91] width 11 height 13
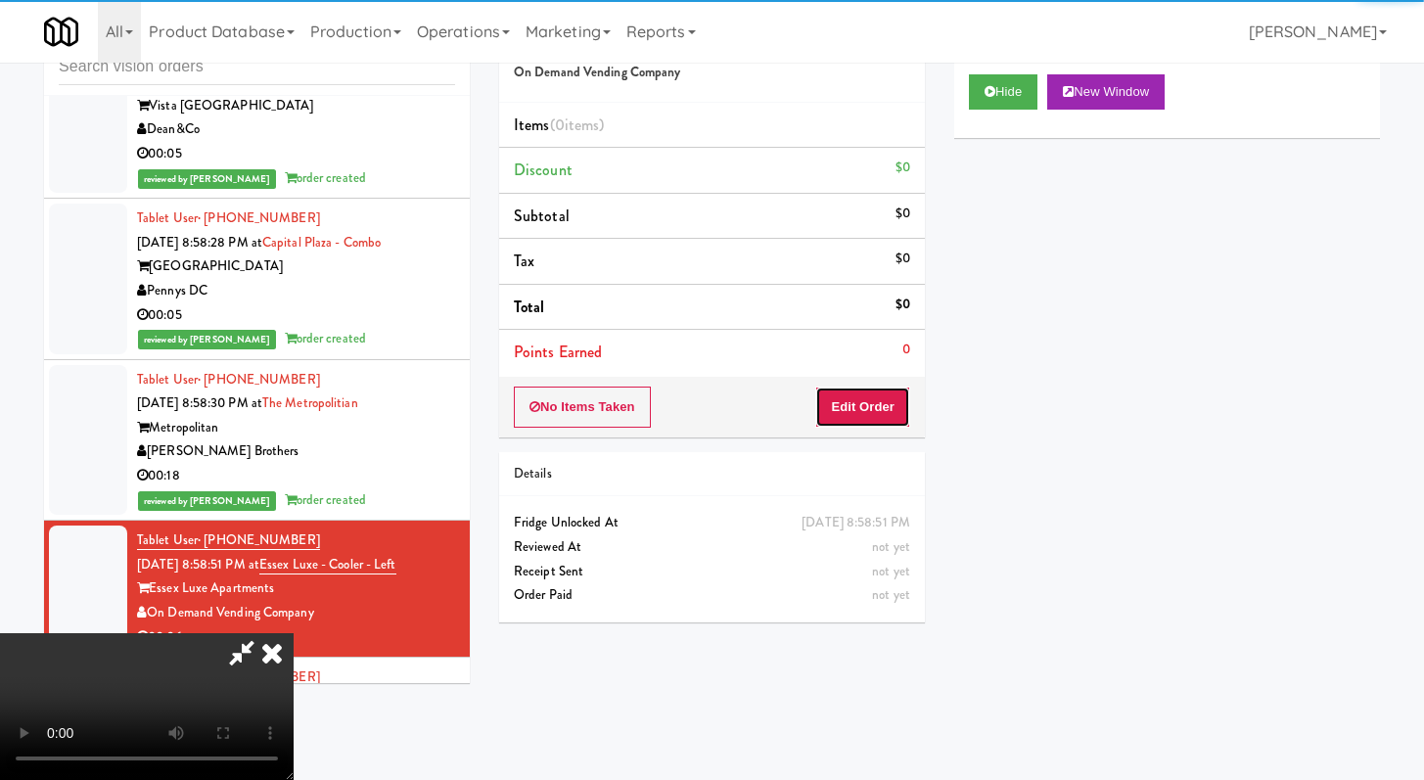
click at [840, 423] on button "Edit Order" at bounding box center [862, 407] width 95 height 41
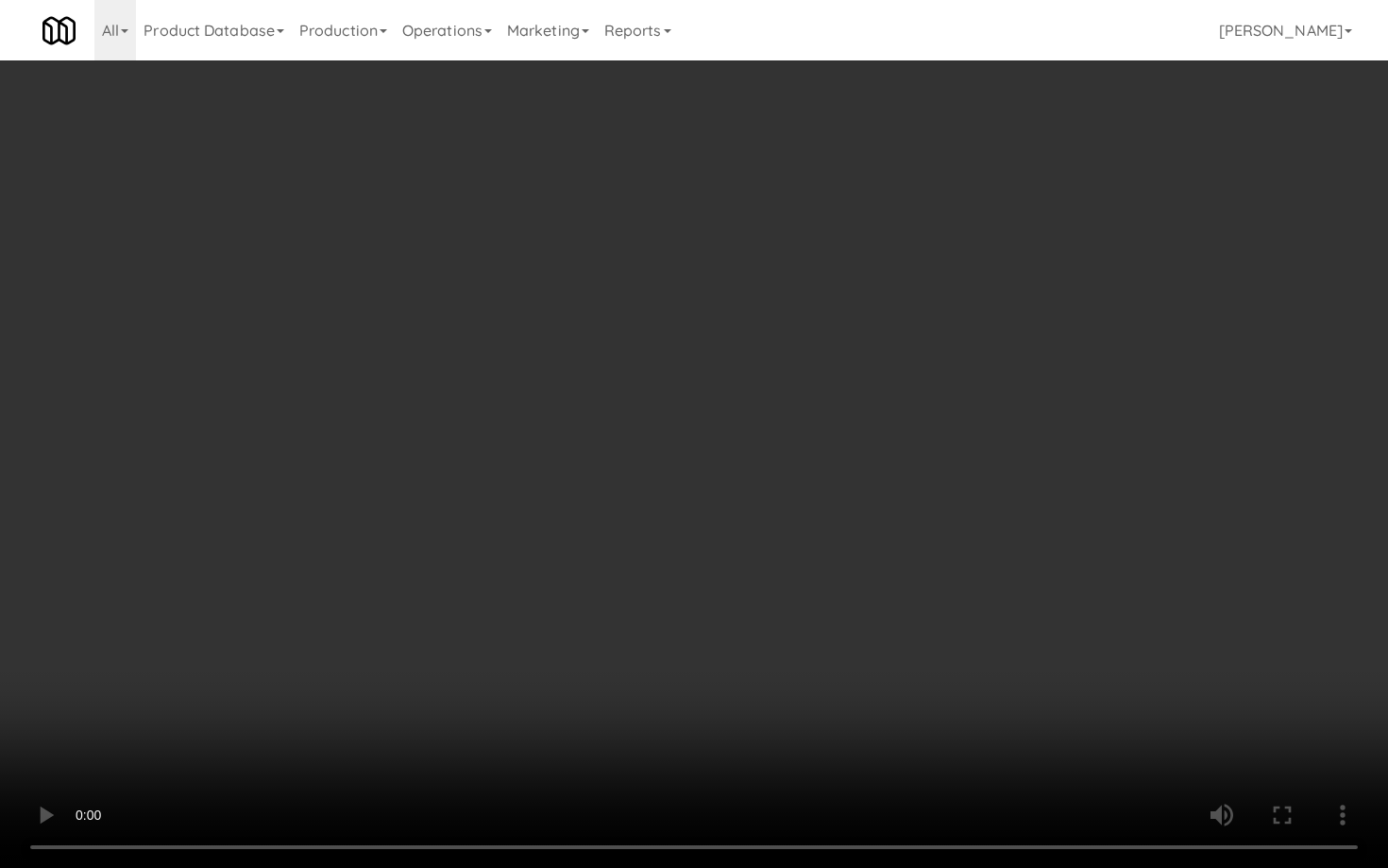
click at [670, 623] on video at bounding box center [694, 434] width 1388 height 868
click at [670, 622] on video at bounding box center [694, 434] width 1388 height 868
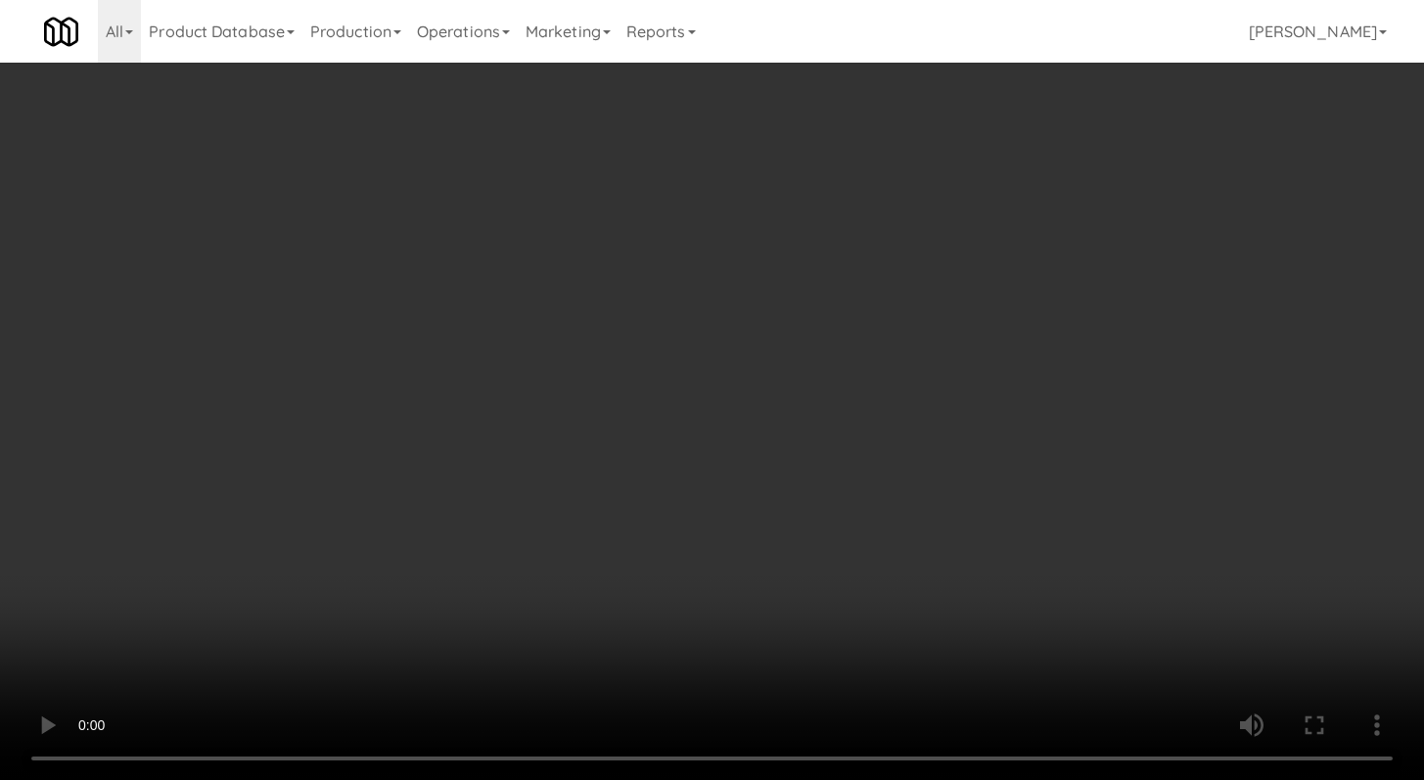
click at [443, 460] on video at bounding box center [712, 390] width 1424 height 780
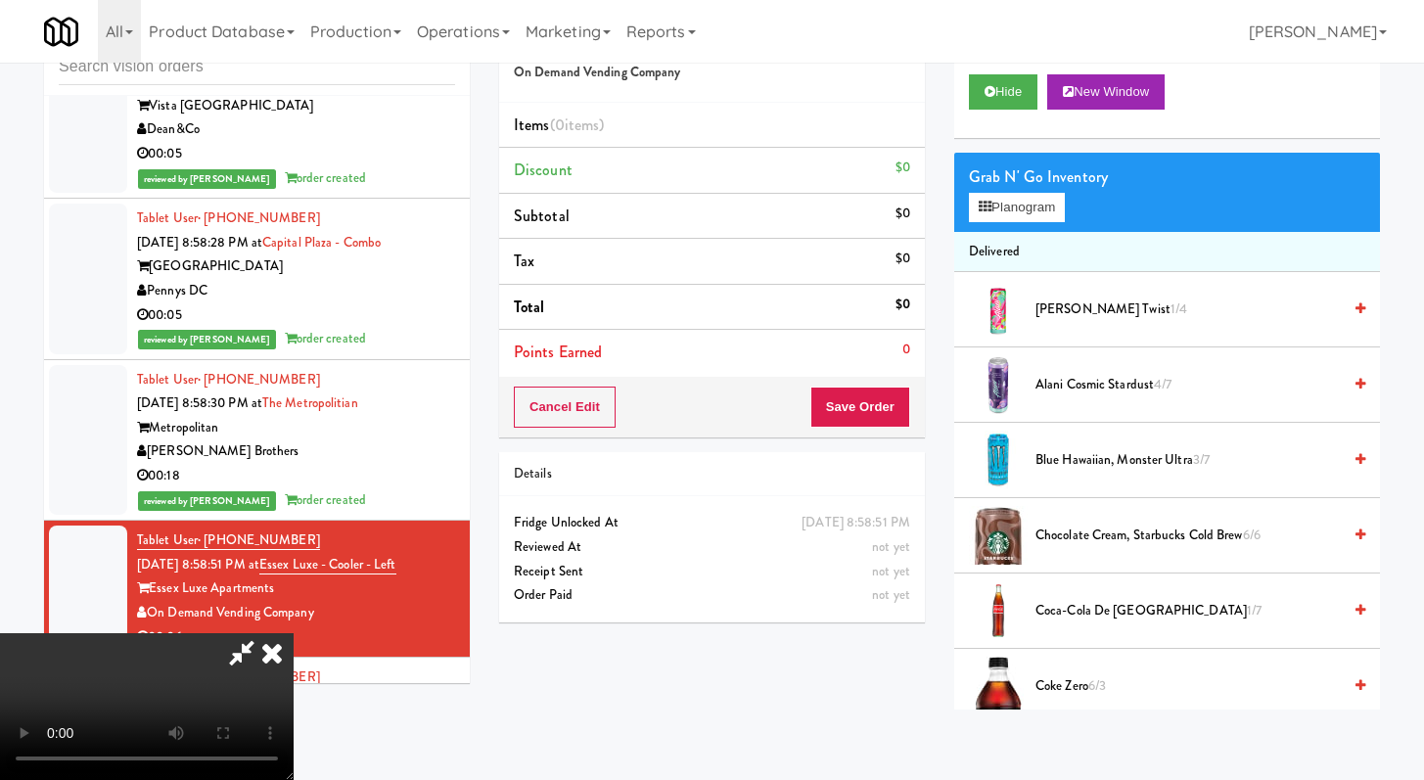
click at [294, 633] on video at bounding box center [147, 706] width 294 height 147
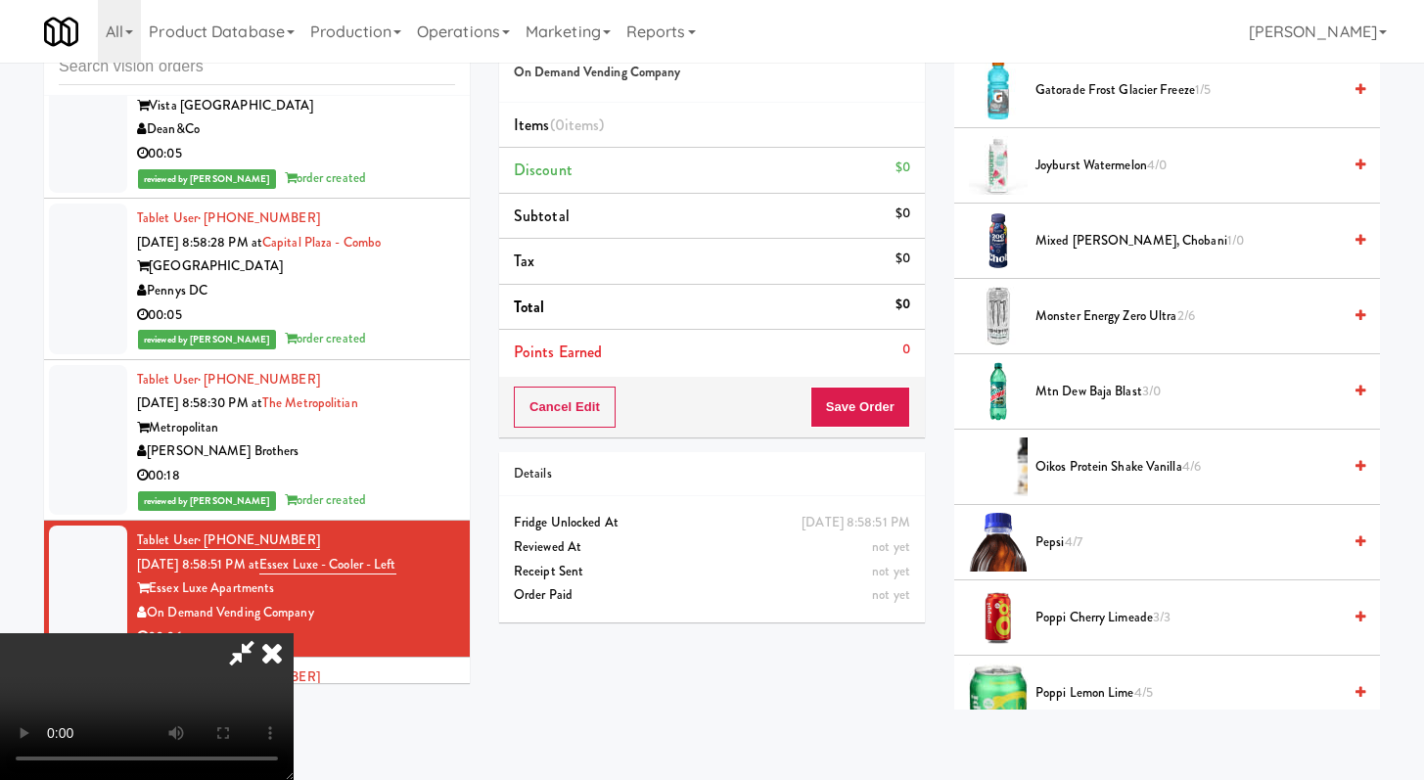
scroll to position [1864, 0]
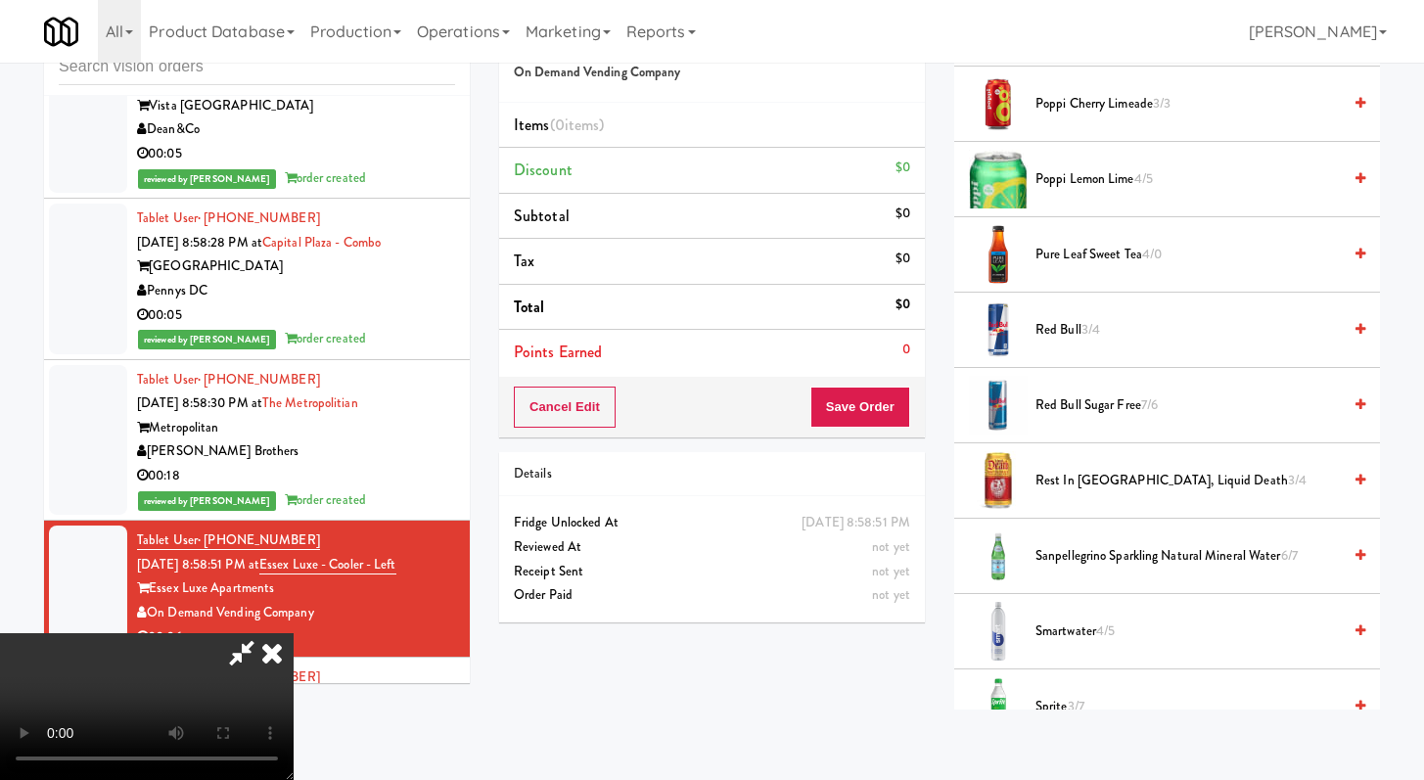
click at [1089, 110] on span "Poppi Cherry Limeade 3/3" at bounding box center [1188, 104] width 305 height 24
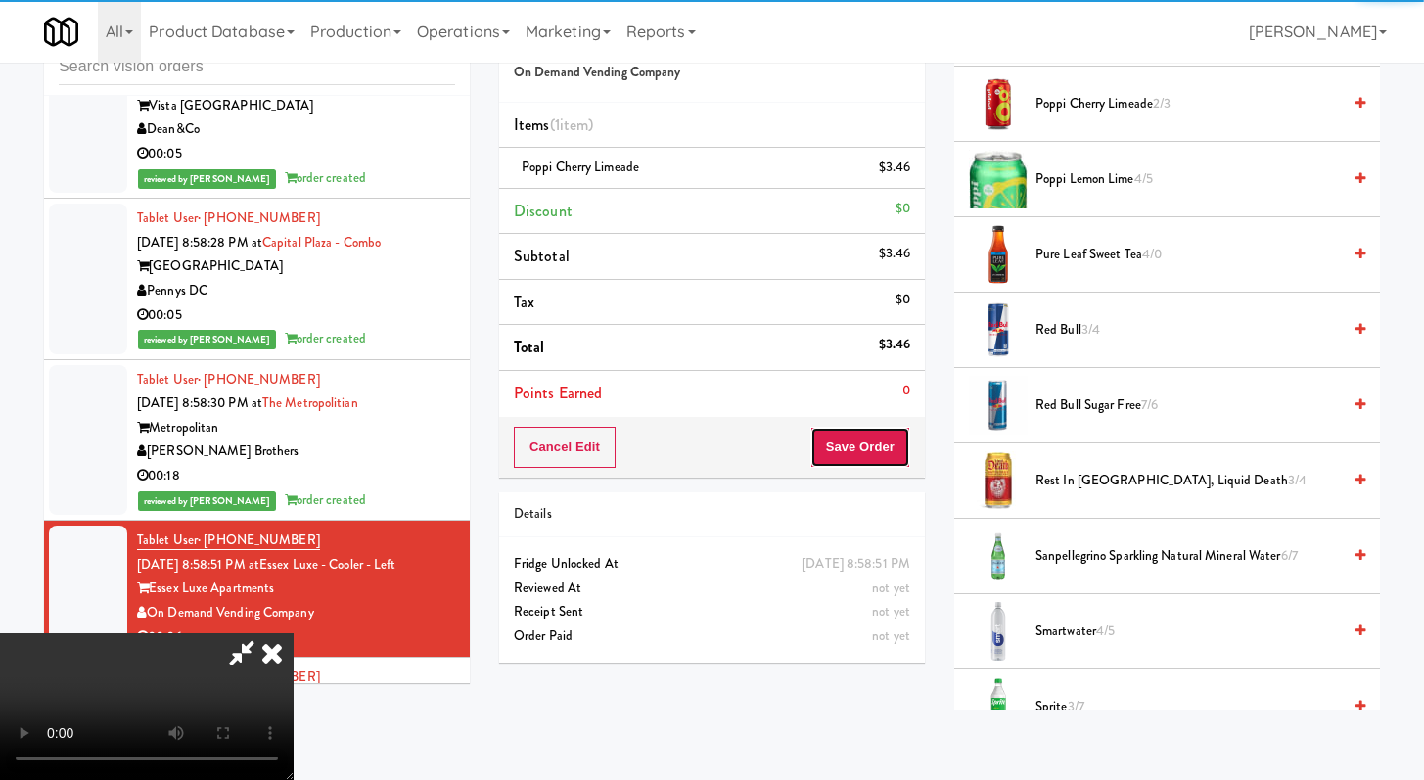
click at [876, 462] on button "Save Order" at bounding box center [861, 447] width 100 height 41
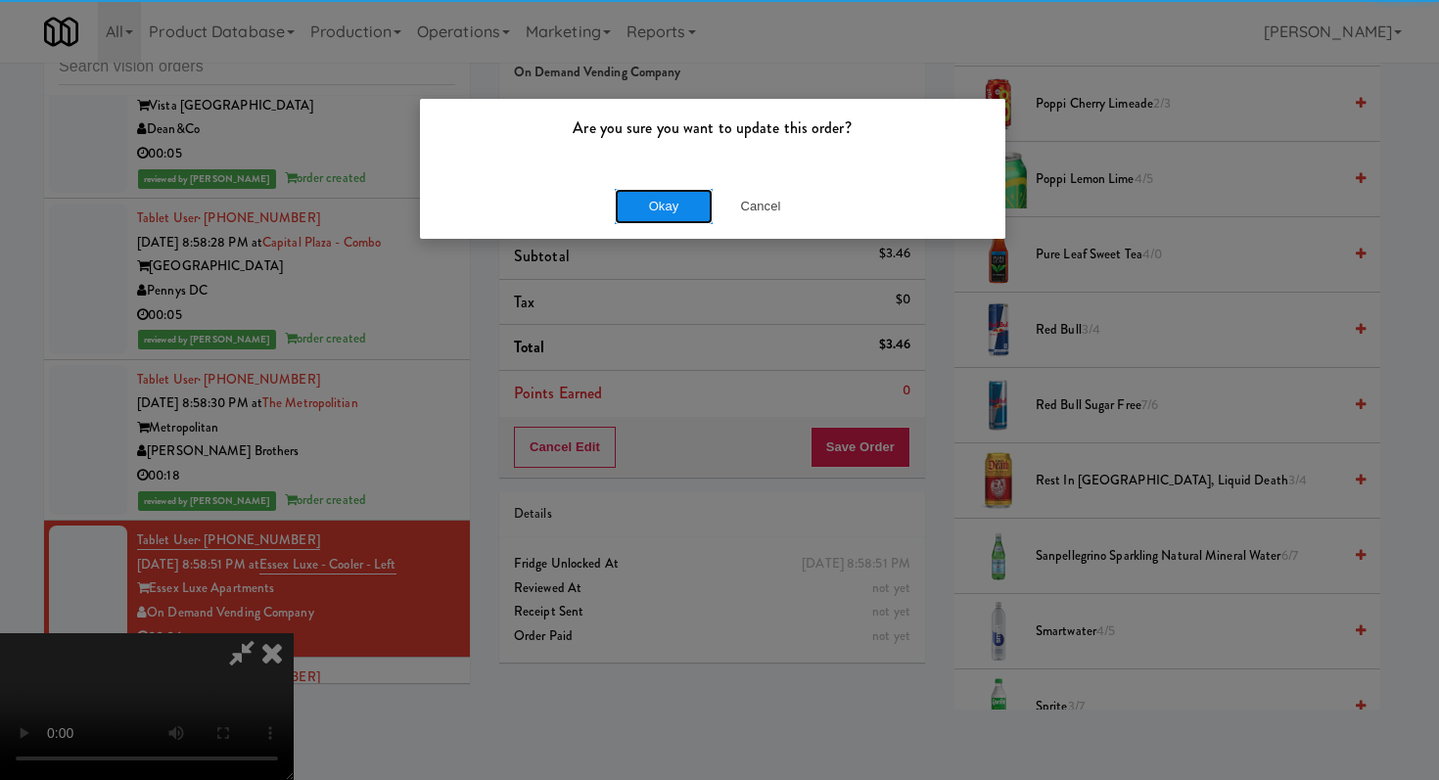
click at [681, 189] on button "Okay" at bounding box center [664, 206] width 98 height 35
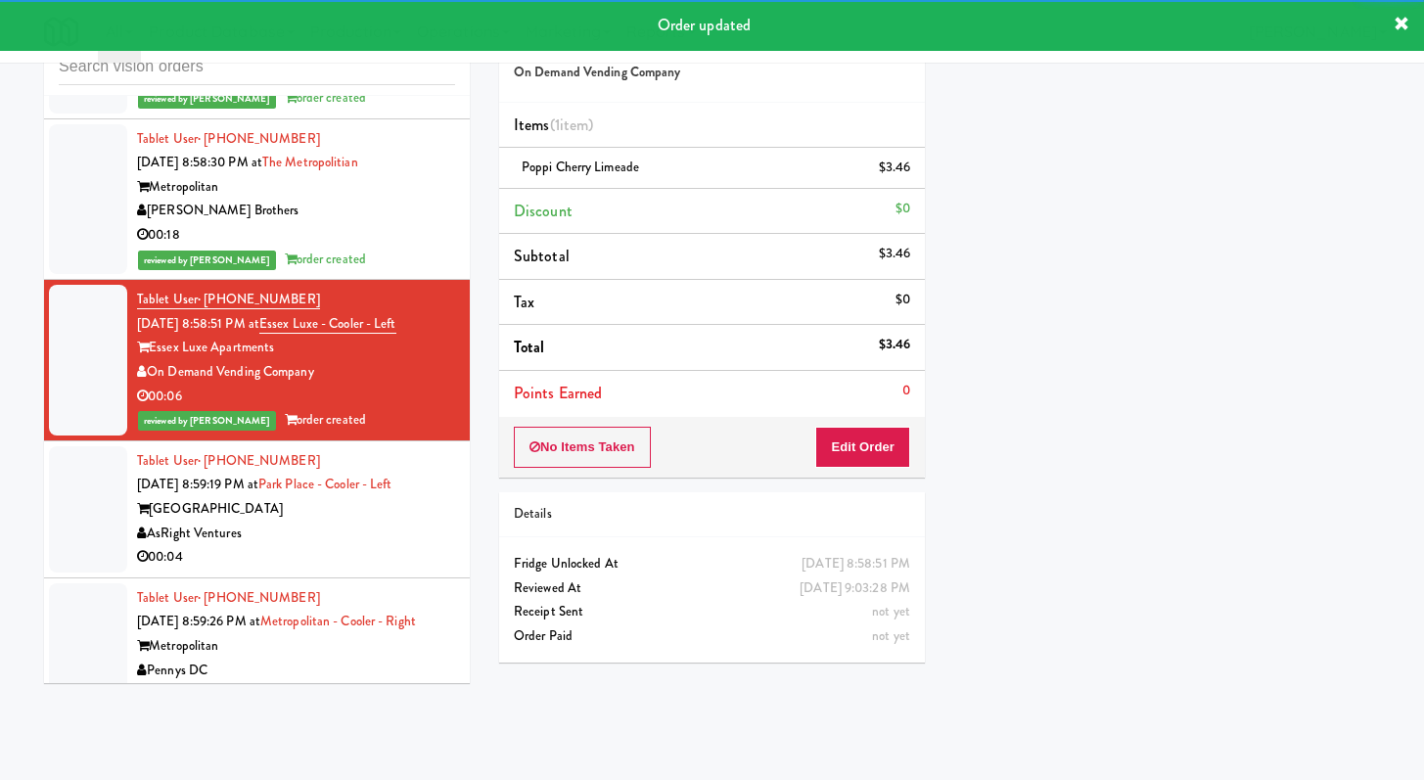
scroll to position [4154, 0]
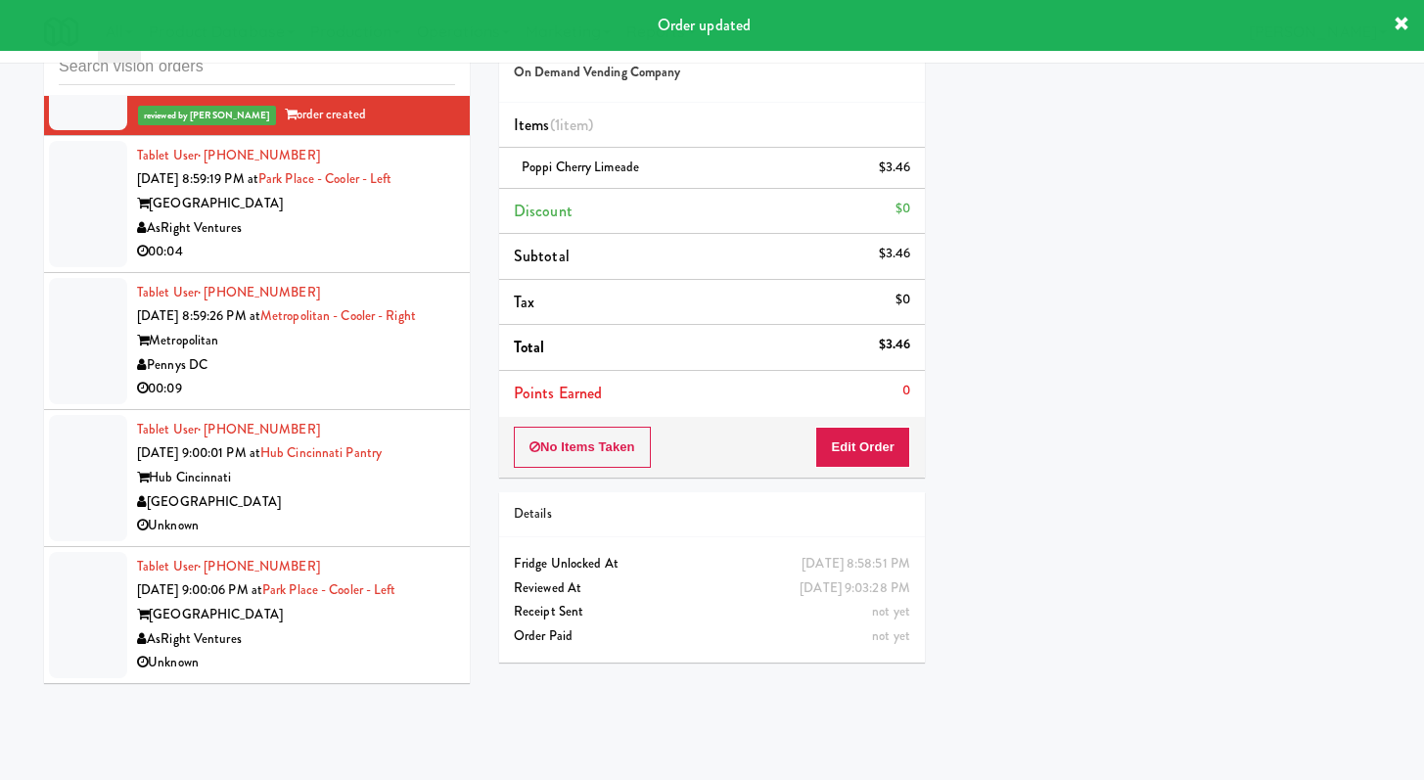
click at [372, 240] on div "00:04" at bounding box center [296, 252] width 318 height 24
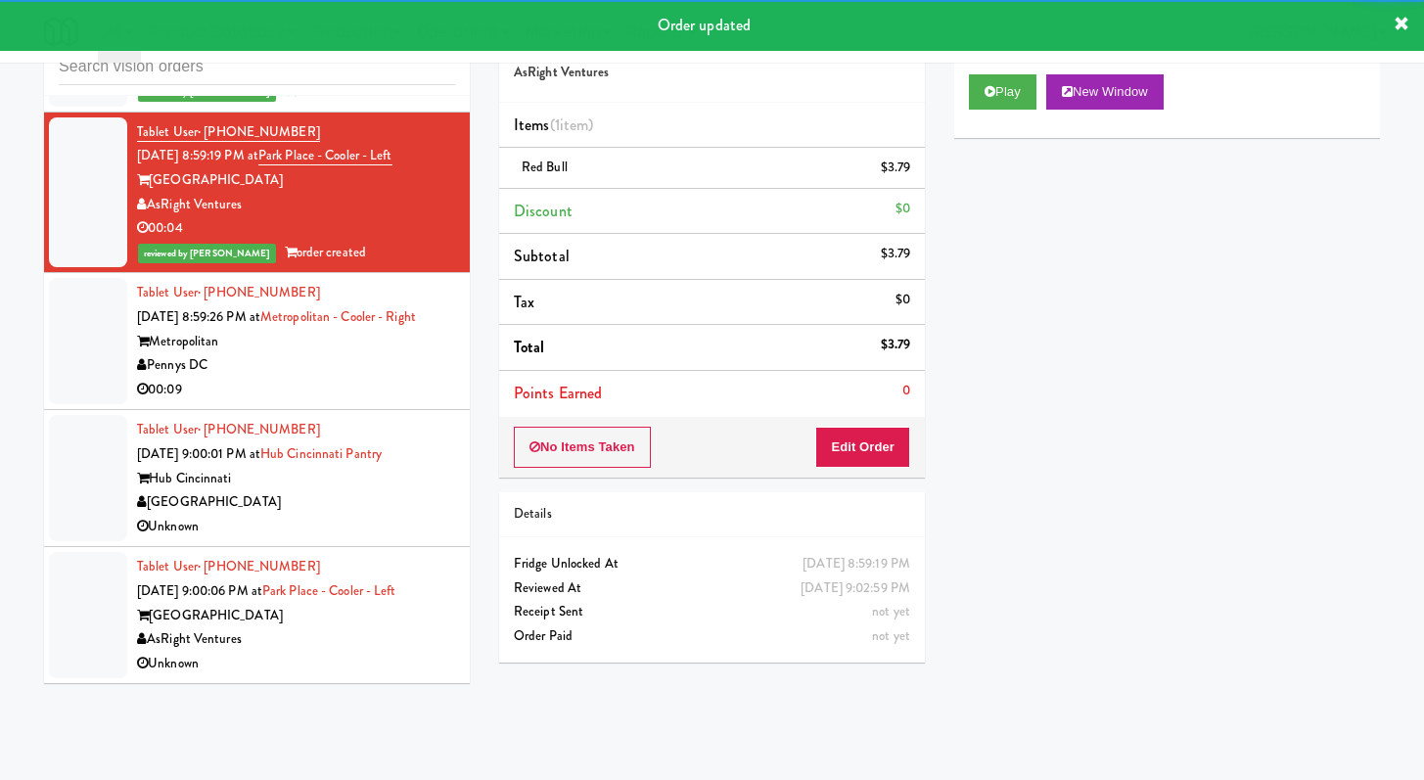
click at [360, 378] on div "Pennys DC" at bounding box center [296, 365] width 318 height 24
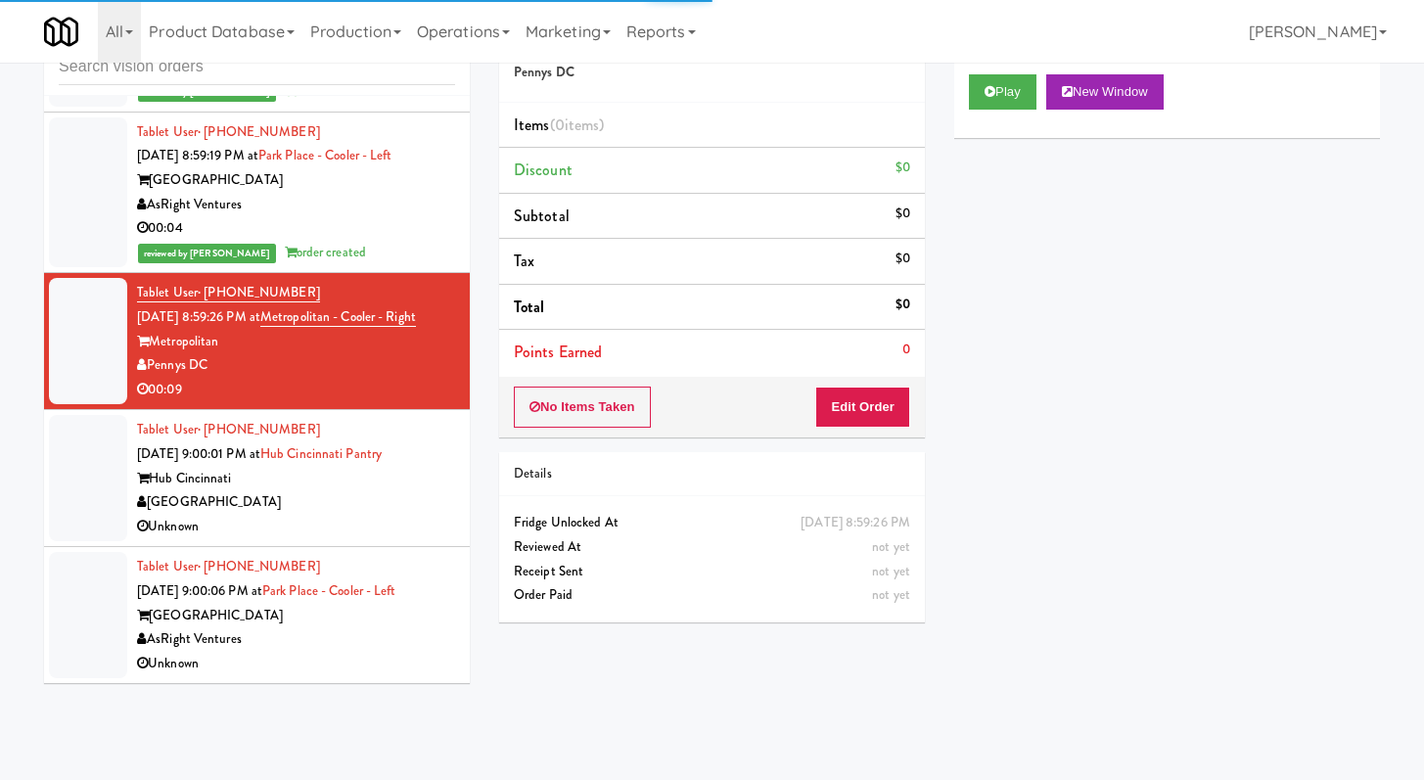
scroll to position [4178, 0]
click at [995, 74] on button "Play" at bounding box center [1003, 91] width 68 height 35
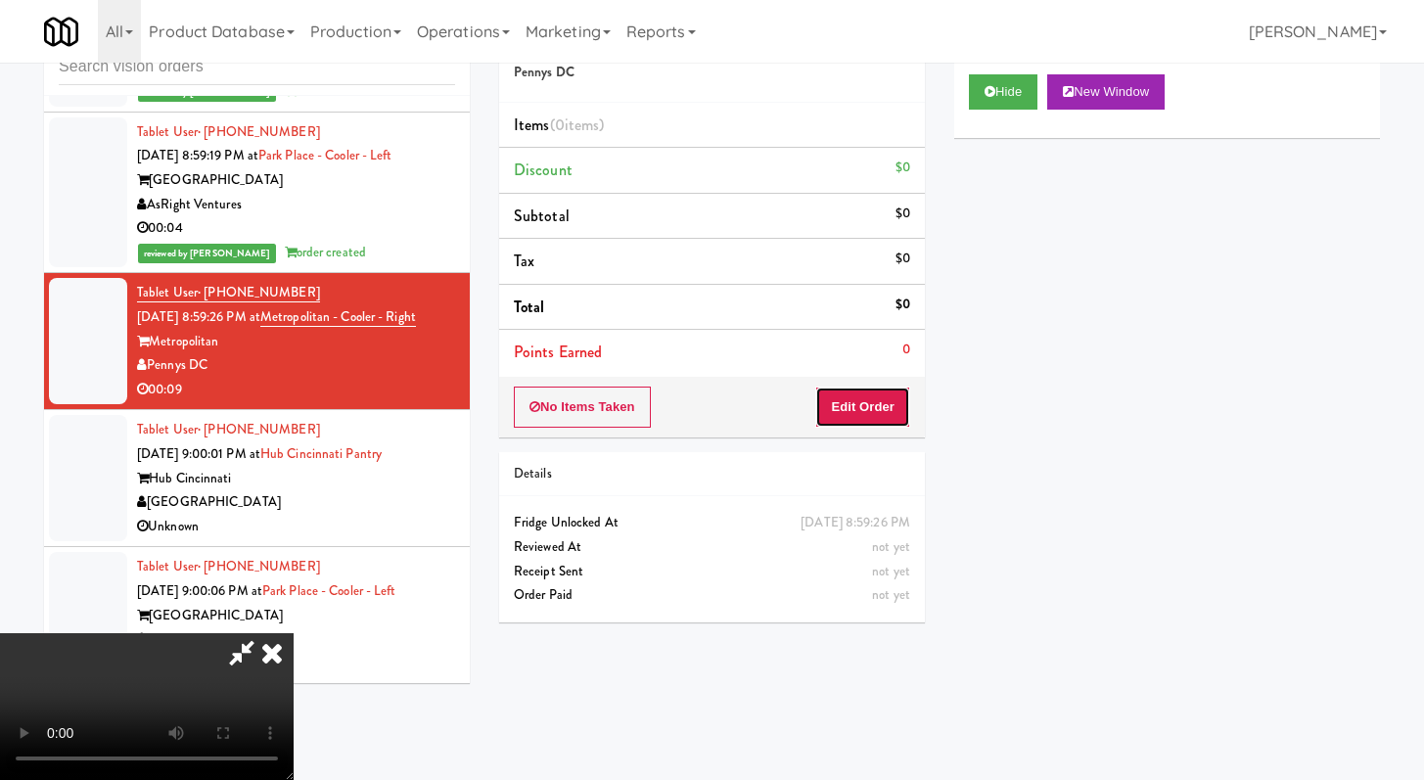
click at [860, 411] on button "Edit Order" at bounding box center [862, 407] width 95 height 41
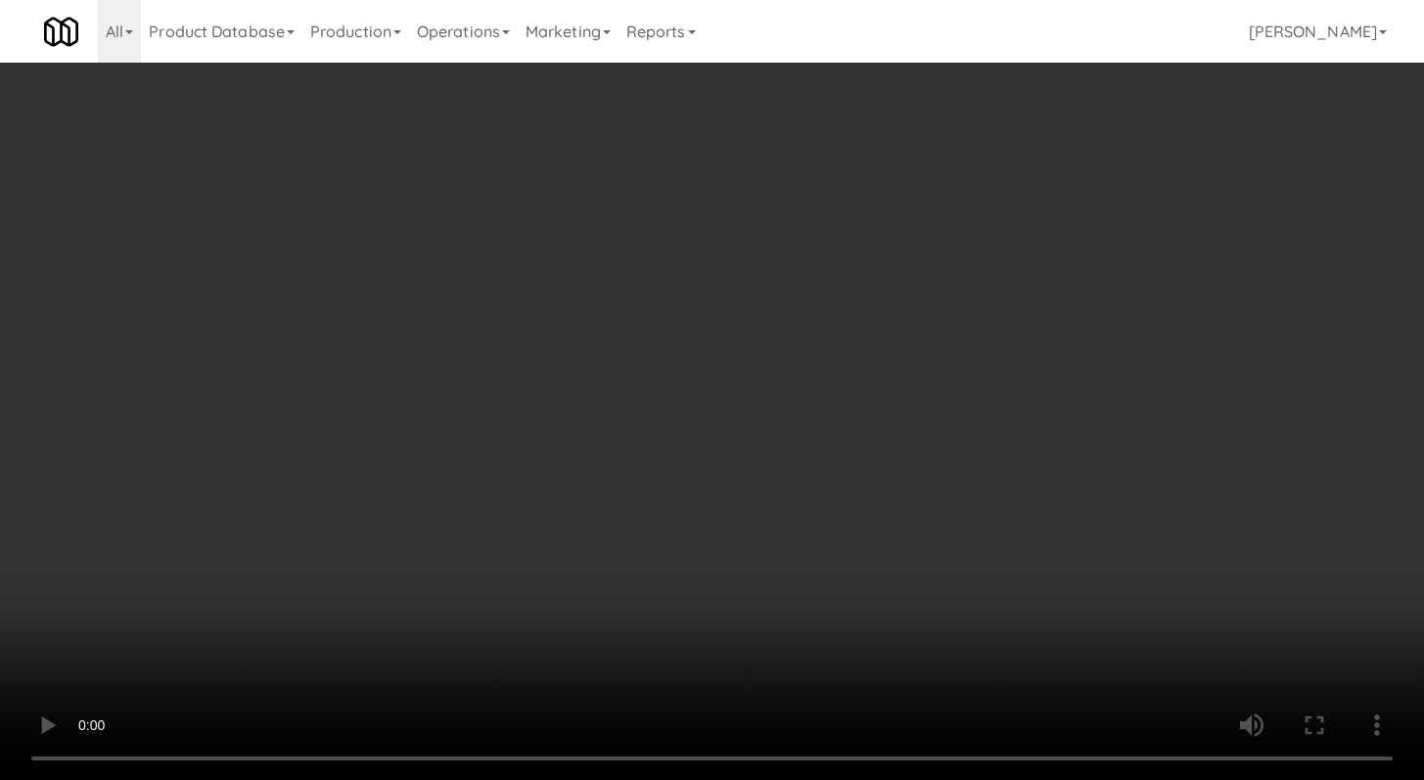
scroll to position [4154, 0]
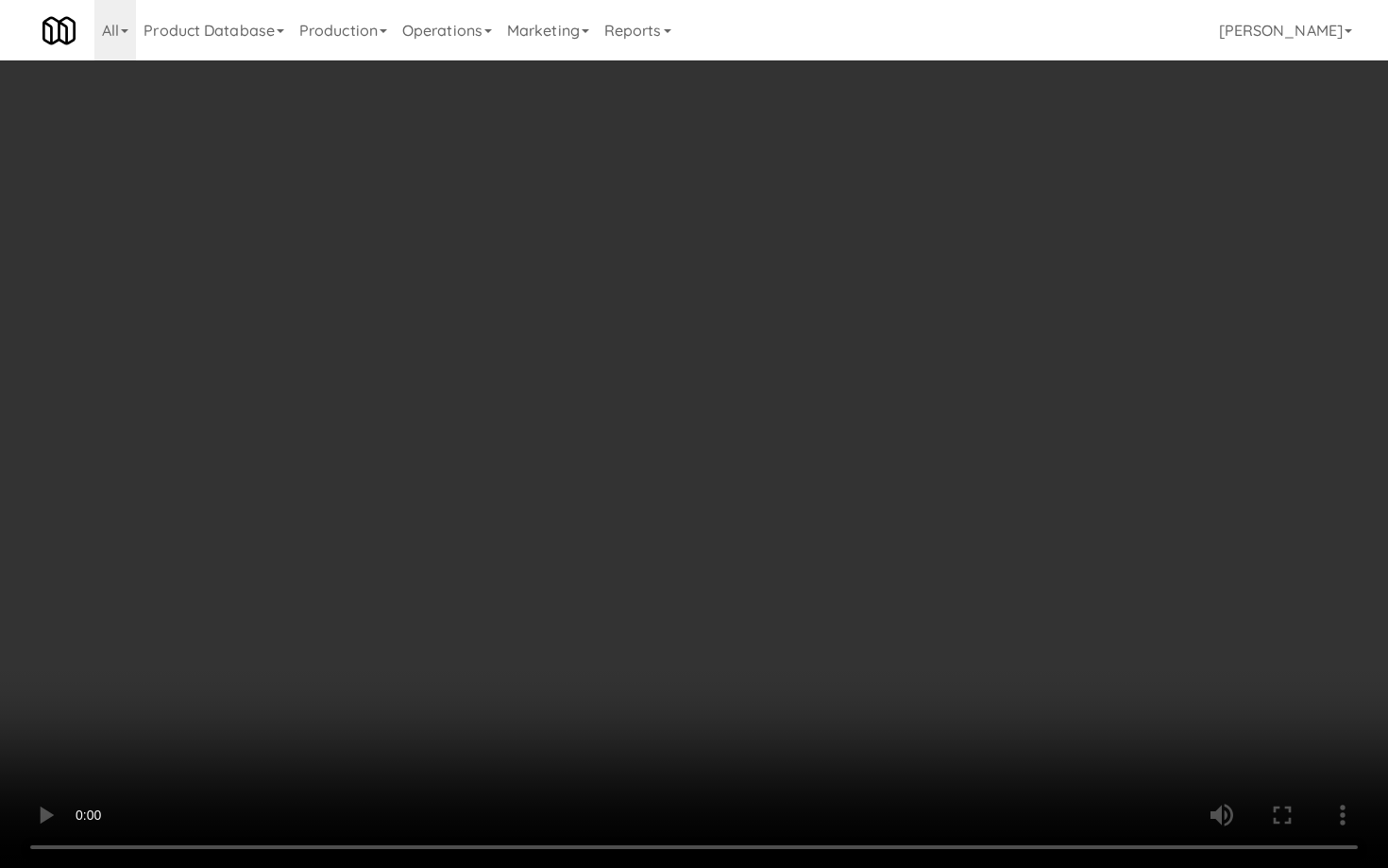
click at [747, 640] on video at bounding box center [694, 434] width 1388 height 868
click at [757, 632] on video at bounding box center [694, 434] width 1388 height 868
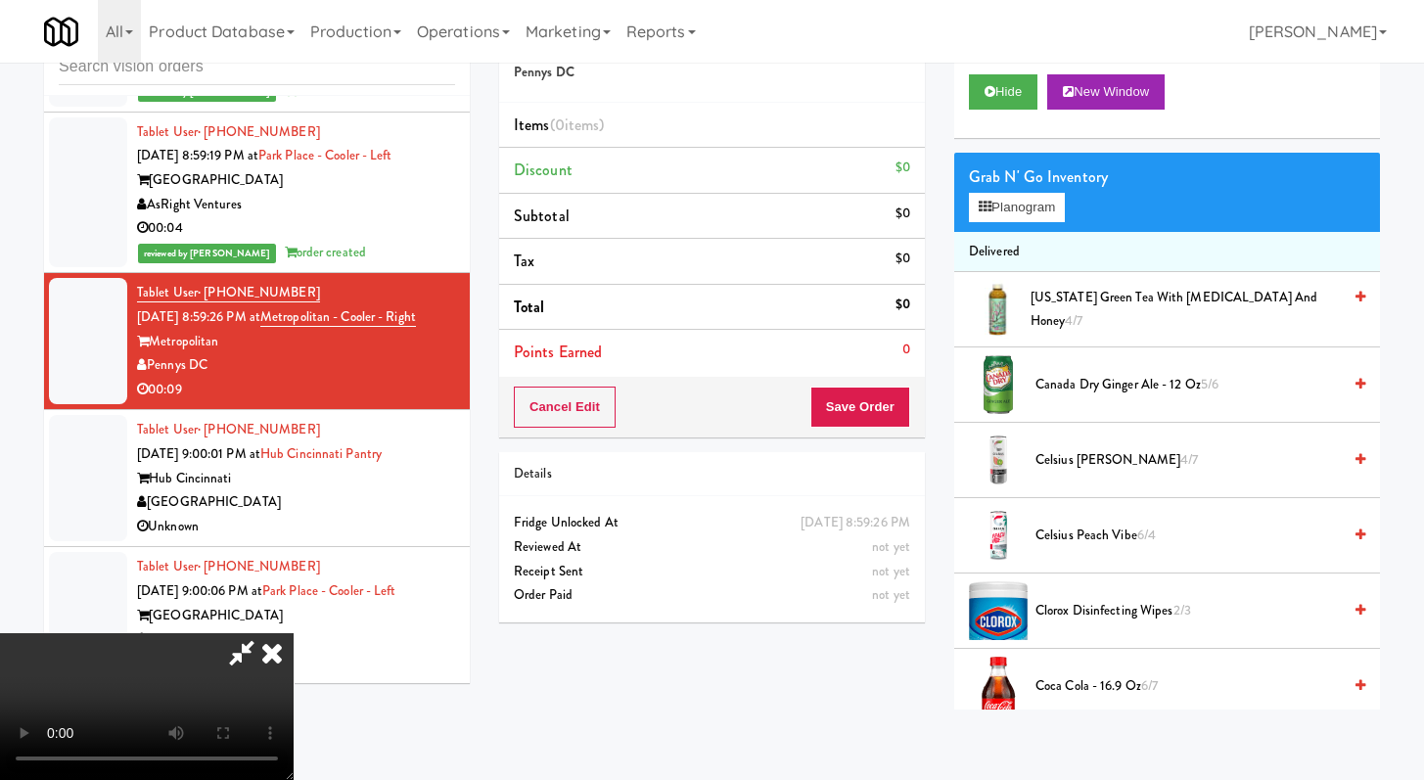
click at [182, 654] on video at bounding box center [147, 706] width 294 height 147
click at [294, 633] on video at bounding box center [147, 706] width 294 height 147
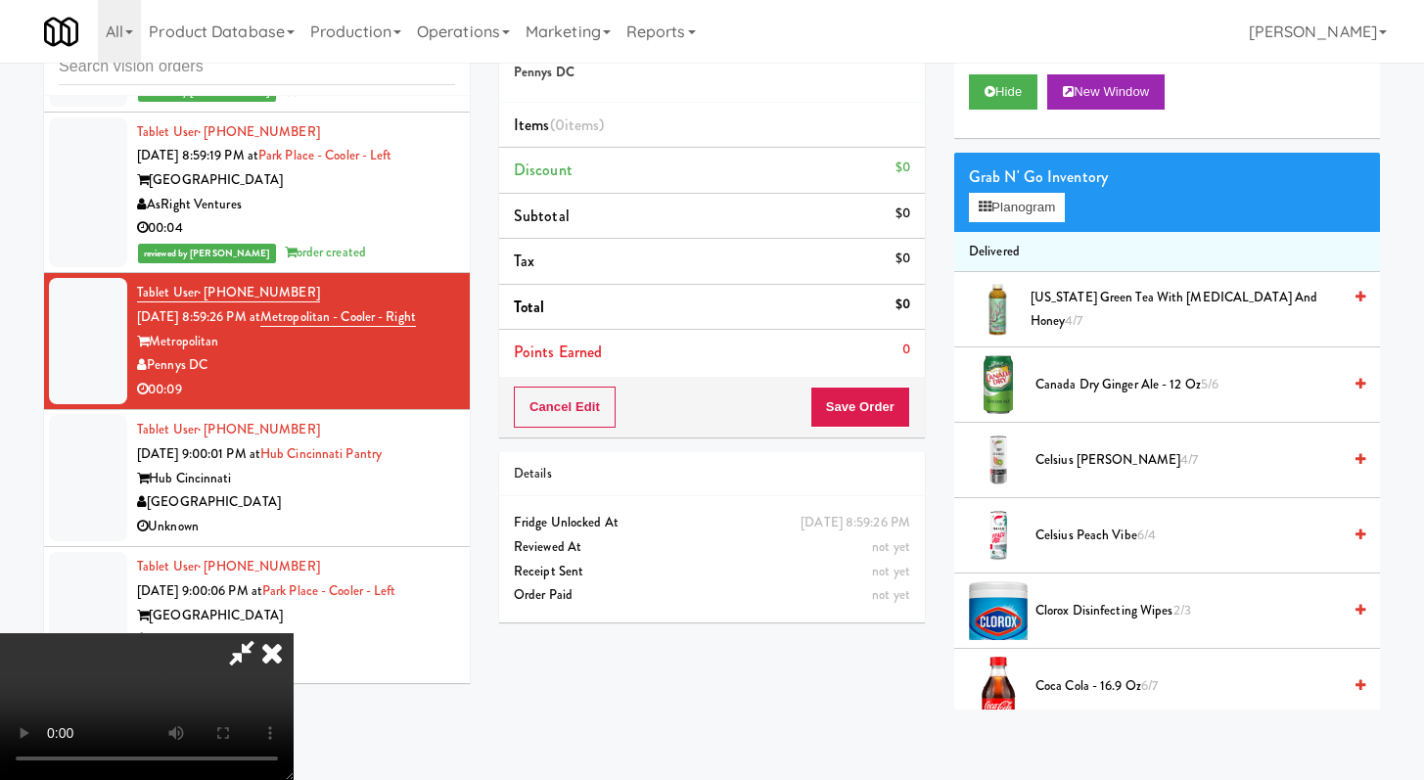
click at [294, 633] on video at bounding box center [147, 706] width 294 height 147
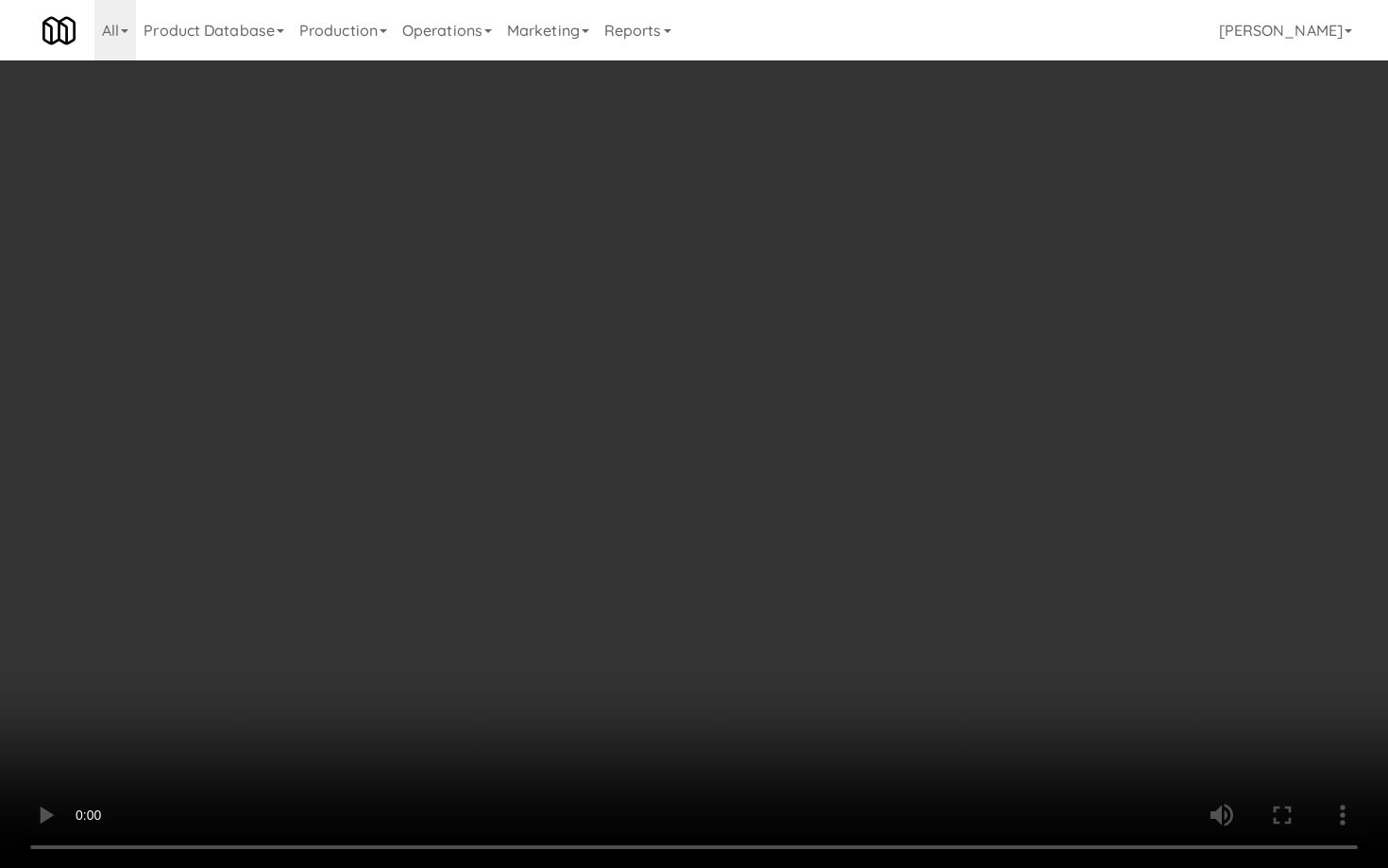
click at [424, 665] on video at bounding box center [694, 434] width 1388 height 868
click at [676, 617] on video at bounding box center [694, 434] width 1388 height 868
click at [715, 618] on video at bounding box center [694, 434] width 1388 height 868
click at [714, 620] on video at bounding box center [694, 434] width 1388 height 868
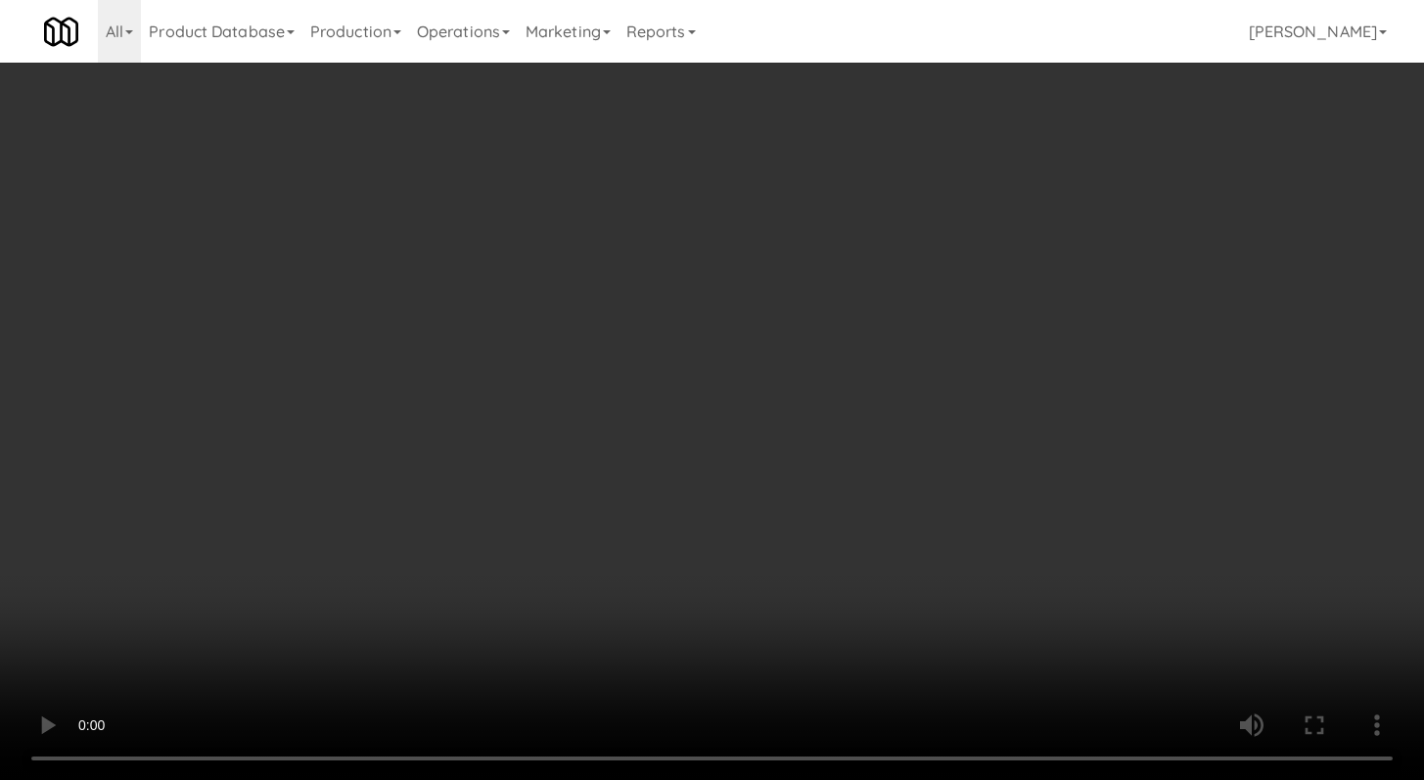
scroll to position [4178, 0]
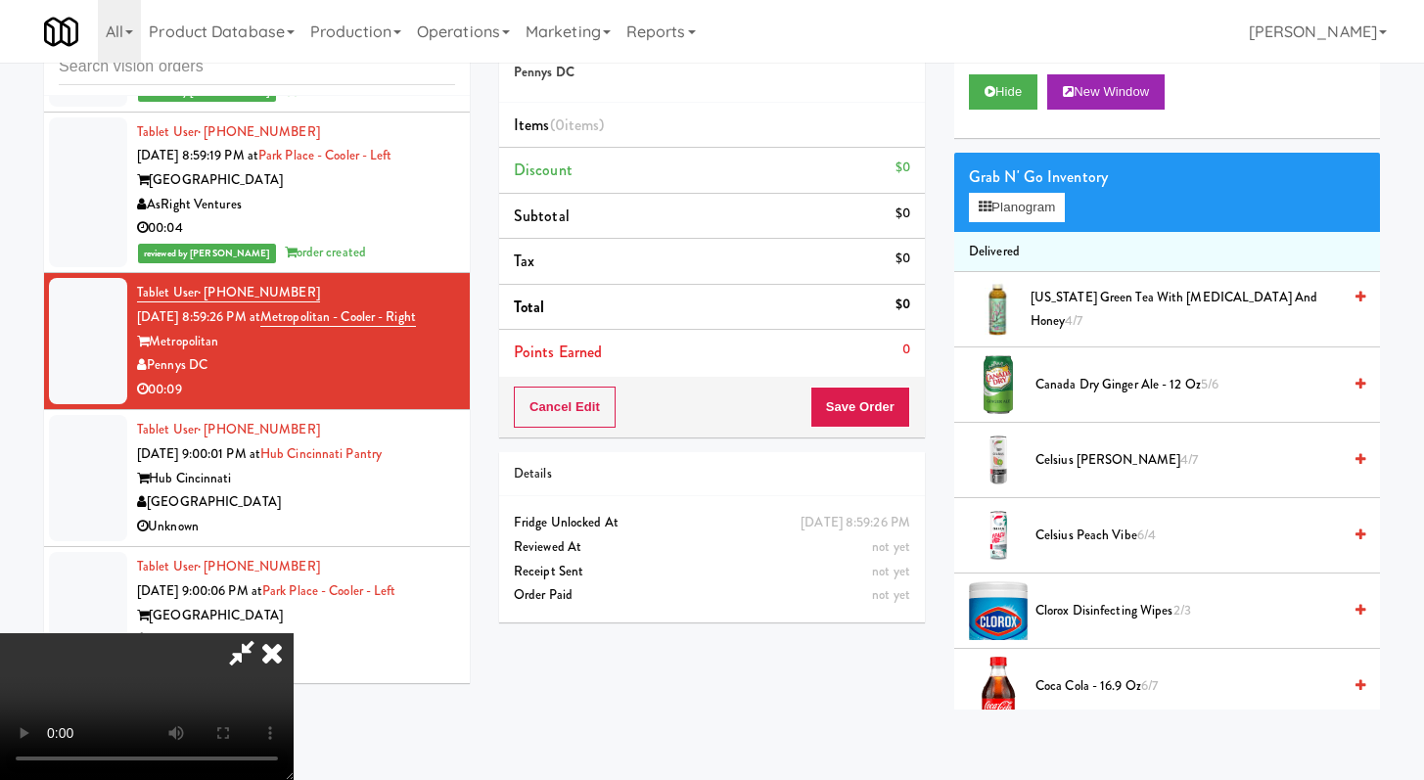
click at [294, 633] on video at bounding box center [147, 706] width 294 height 147
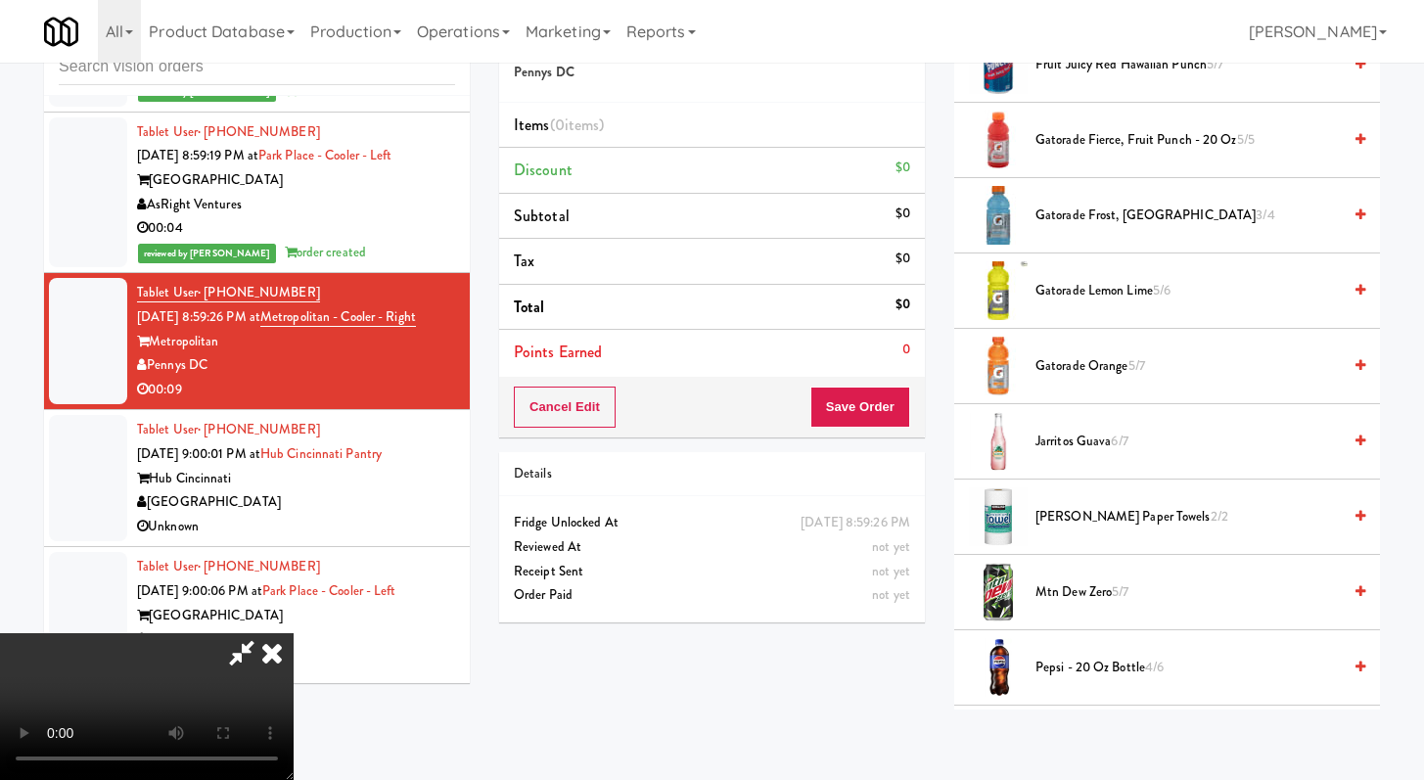
scroll to position [1502, 0]
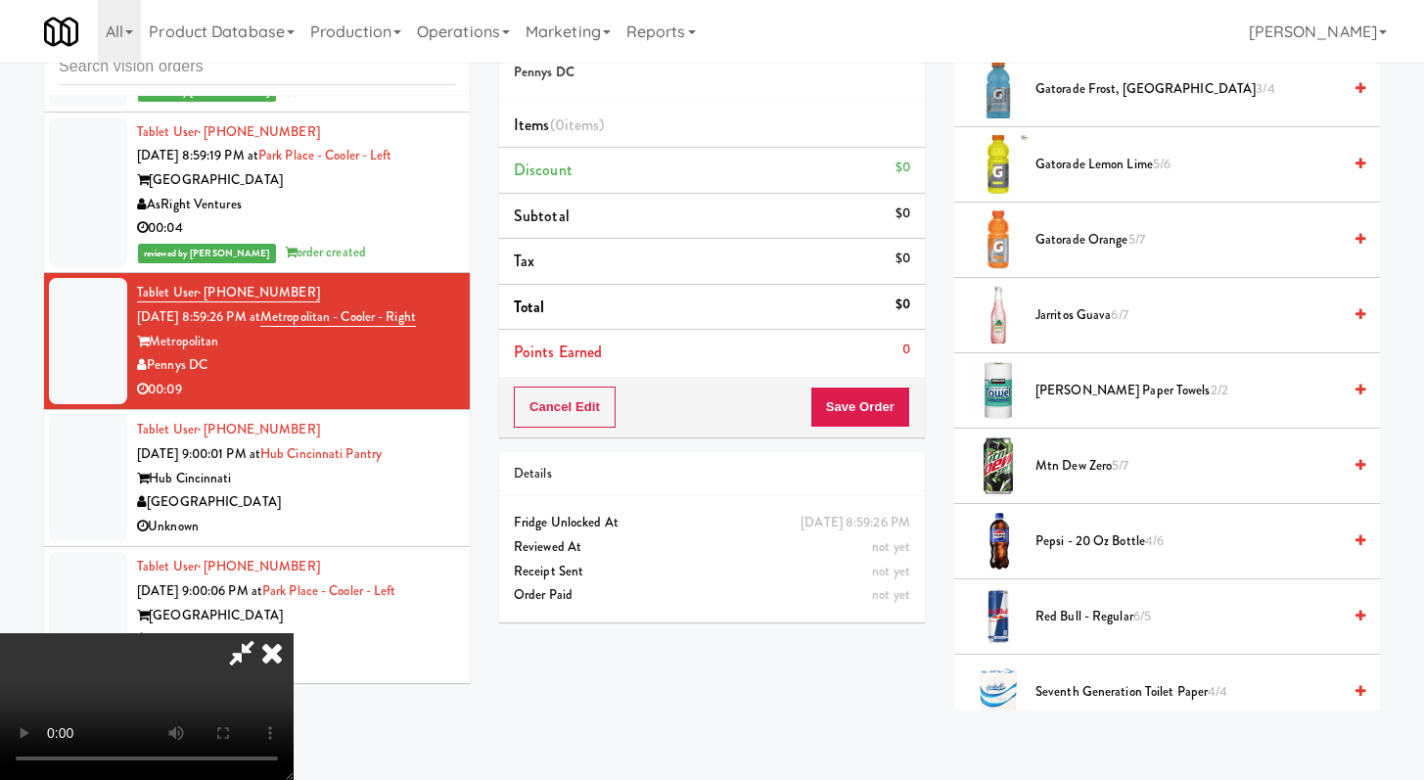
drag, startPoint x: 1085, startPoint y: 697, endPoint x: 1086, endPoint y: 507, distance: 189.9
click at [1085, 697] on span "Seventh Generation Toilet Paper 4/4" at bounding box center [1188, 692] width 305 height 24
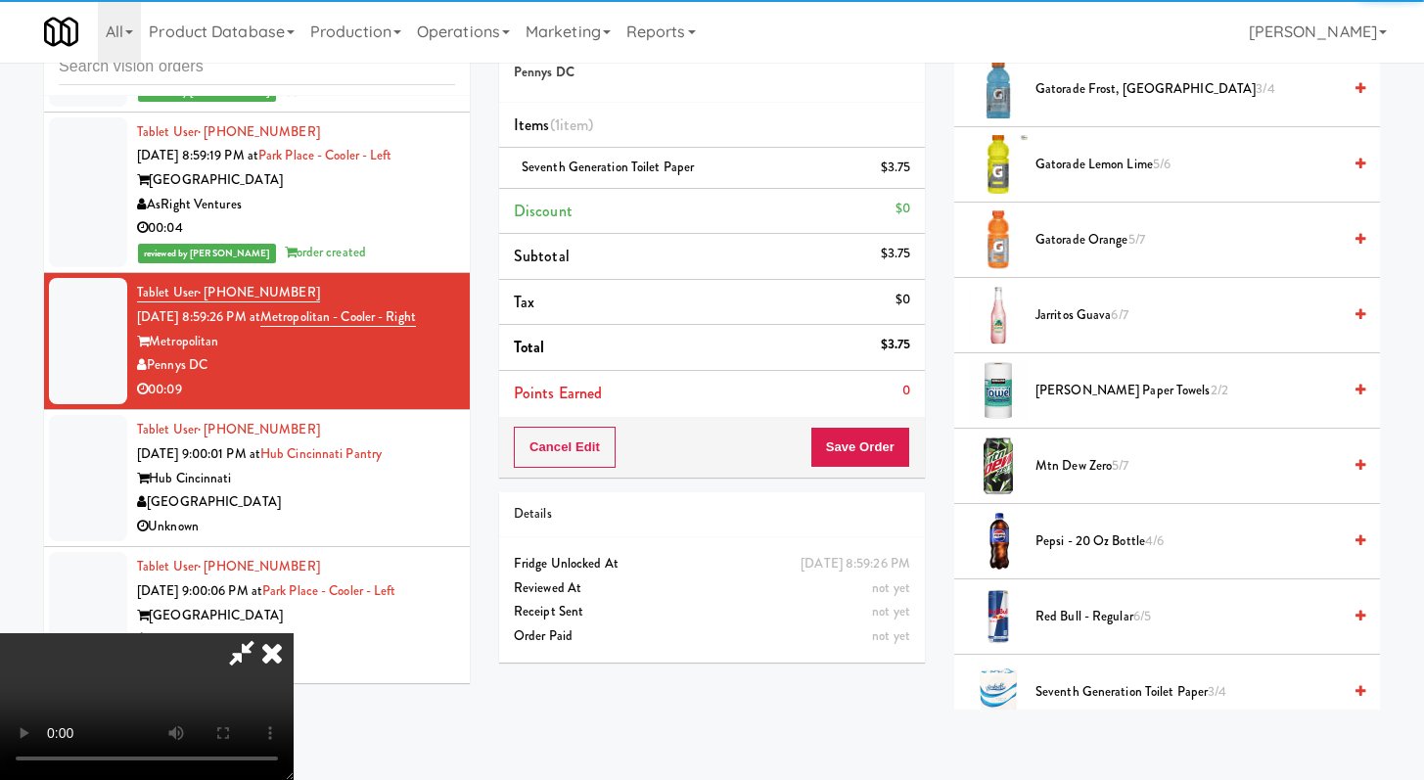
click at [1082, 396] on span "[PERSON_NAME] Paper Towels 2/2" at bounding box center [1188, 391] width 305 height 24
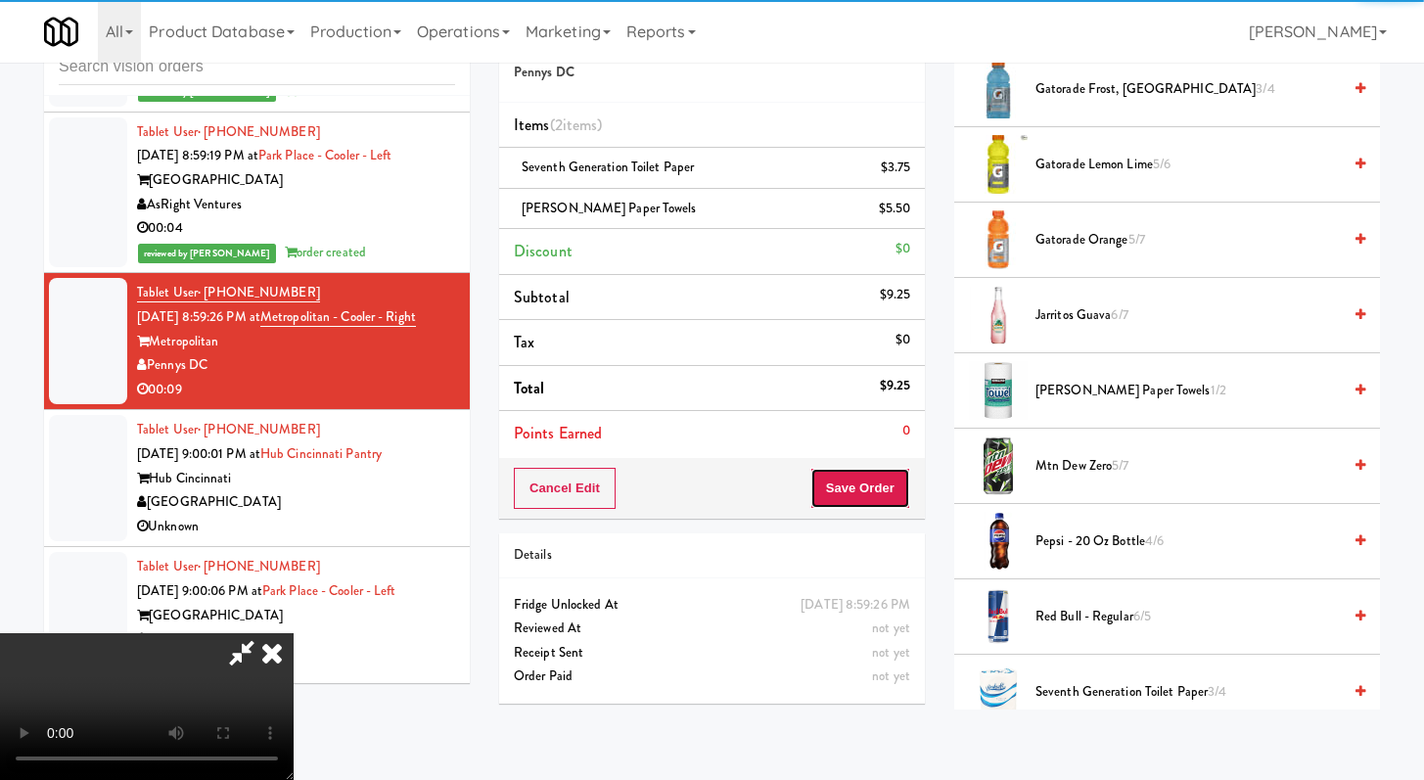
click at [902, 473] on button "Save Order" at bounding box center [861, 488] width 100 height 41
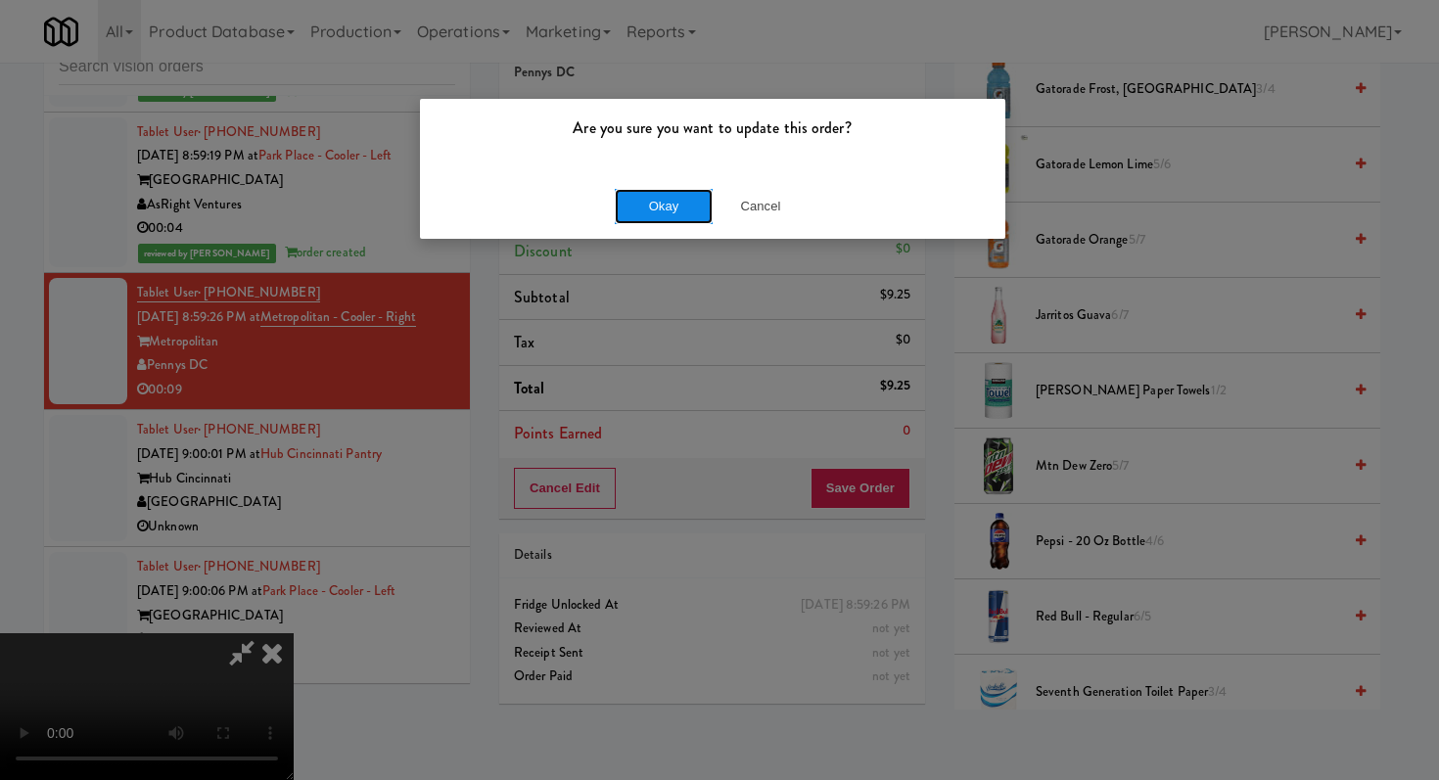
click at [643, 191] on button "Okay" at bounding box center [664, 206] width 98 height 35
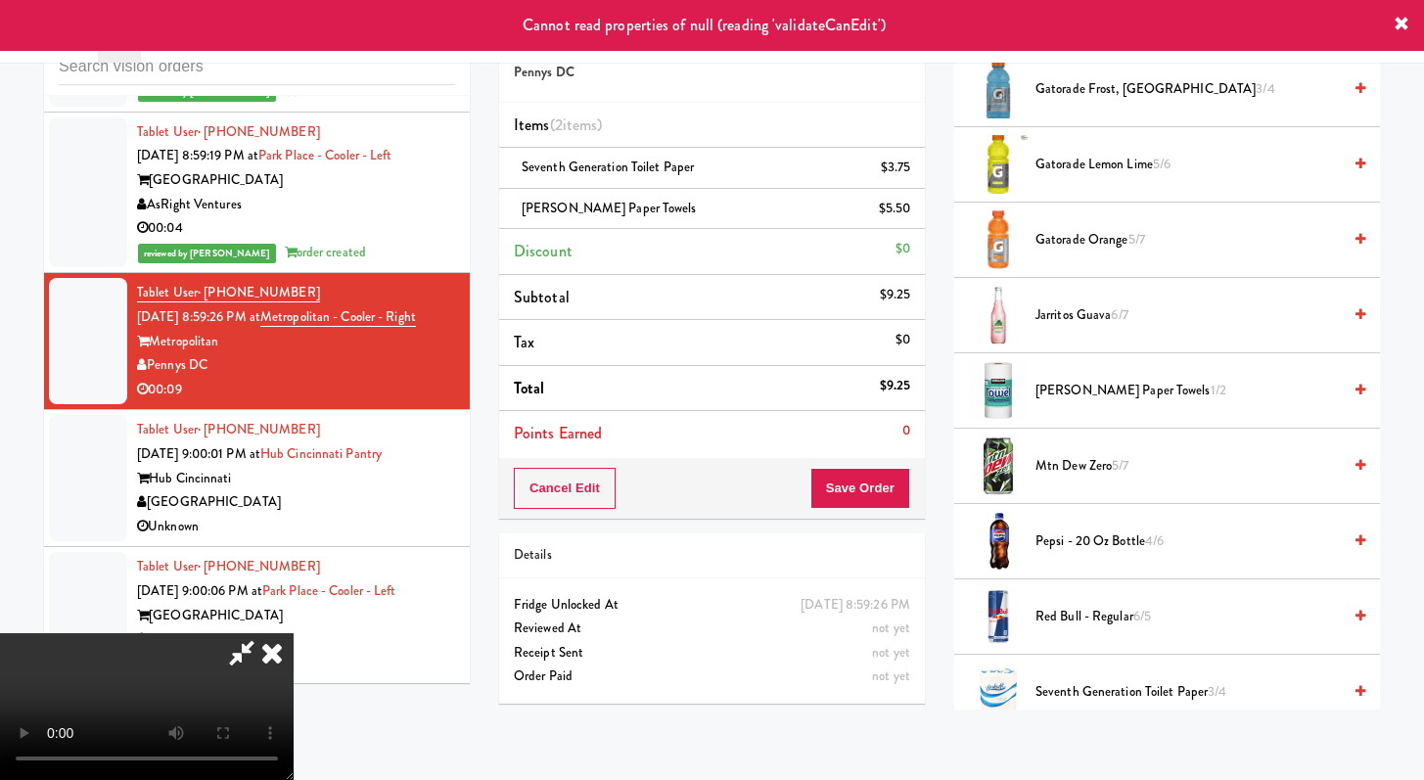
click at [294, 633] on icon at bounding box center [272, 652] width 43 height 39
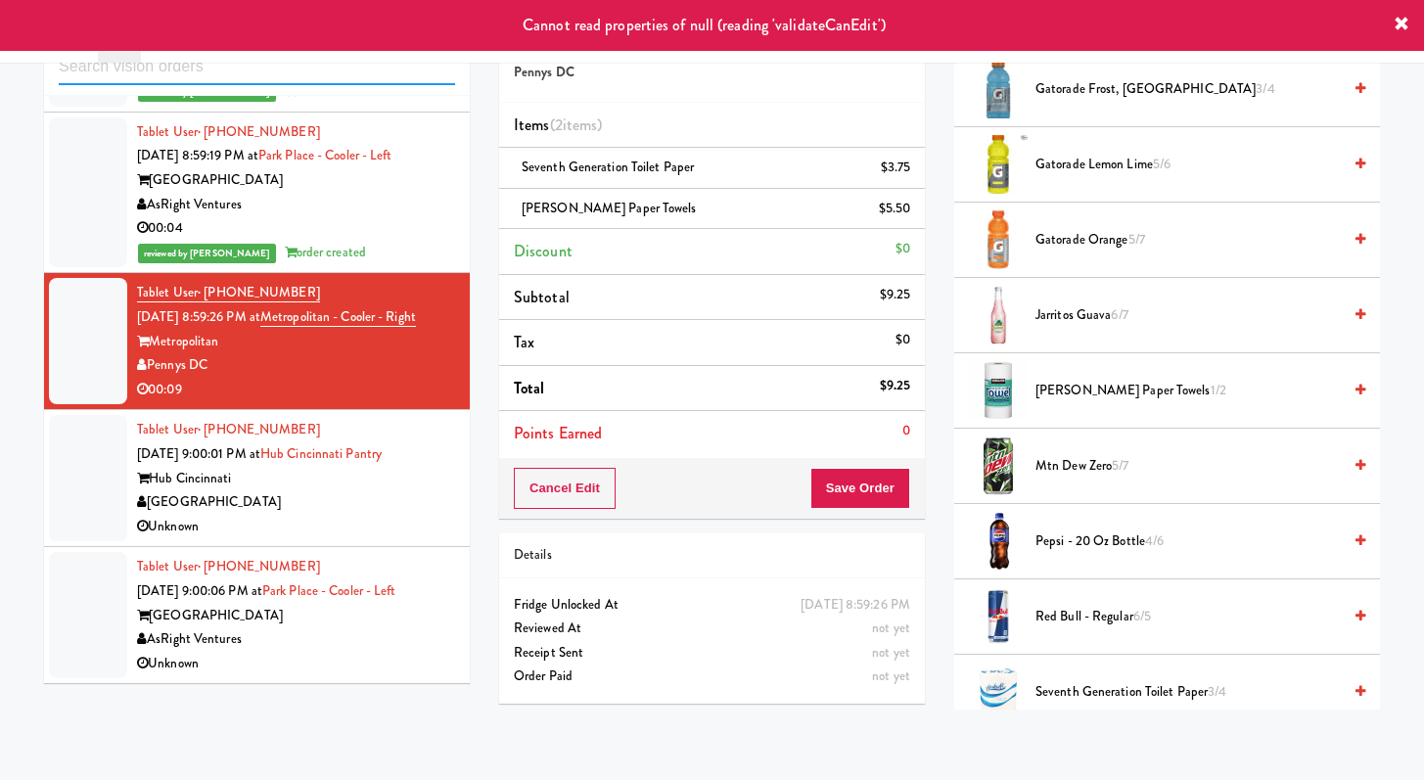
click at [284, 76] on input "text" at bounding box center [257, 67] width 396 height 36
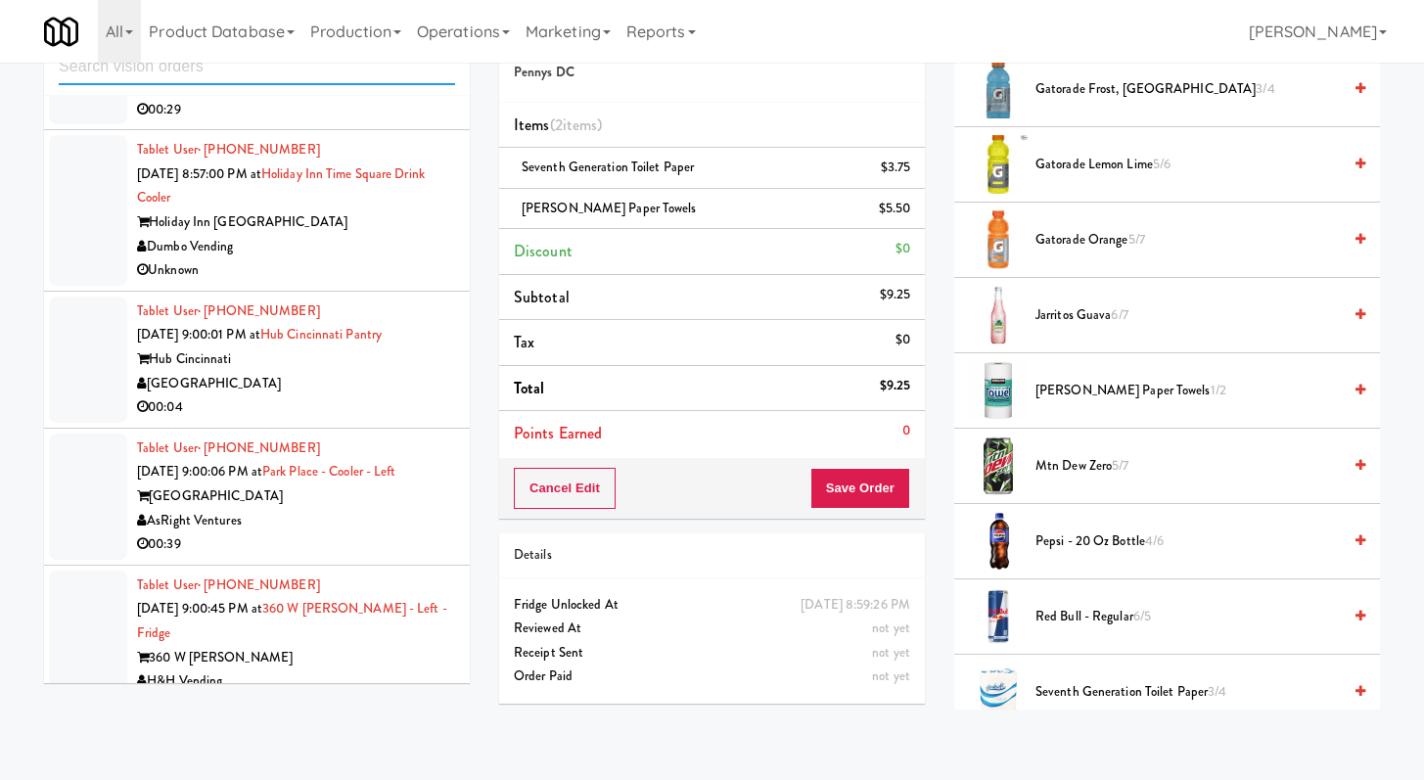
scroll to position [2616, 0]
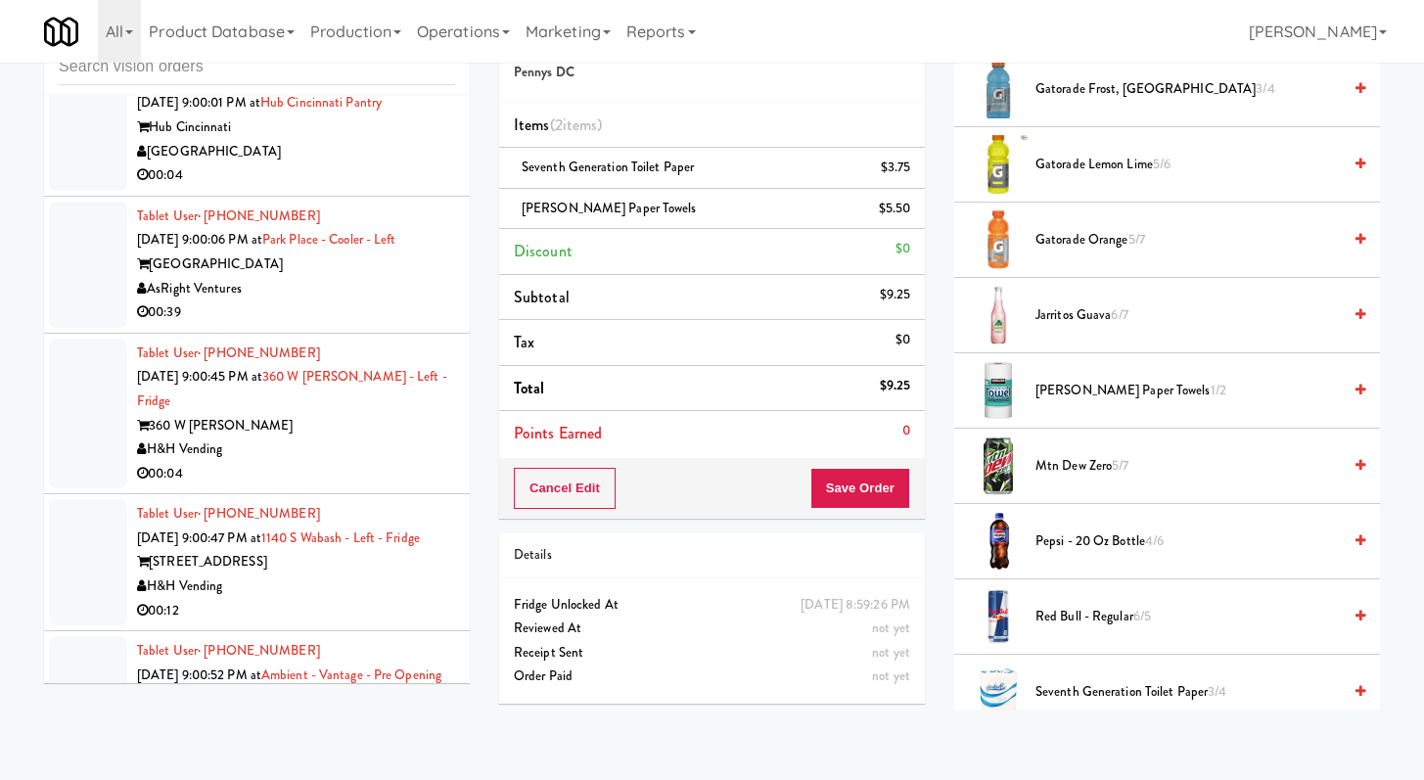
click at [370, 310] on div "00:39" at bounding box center [296, 313] width 318 height 24
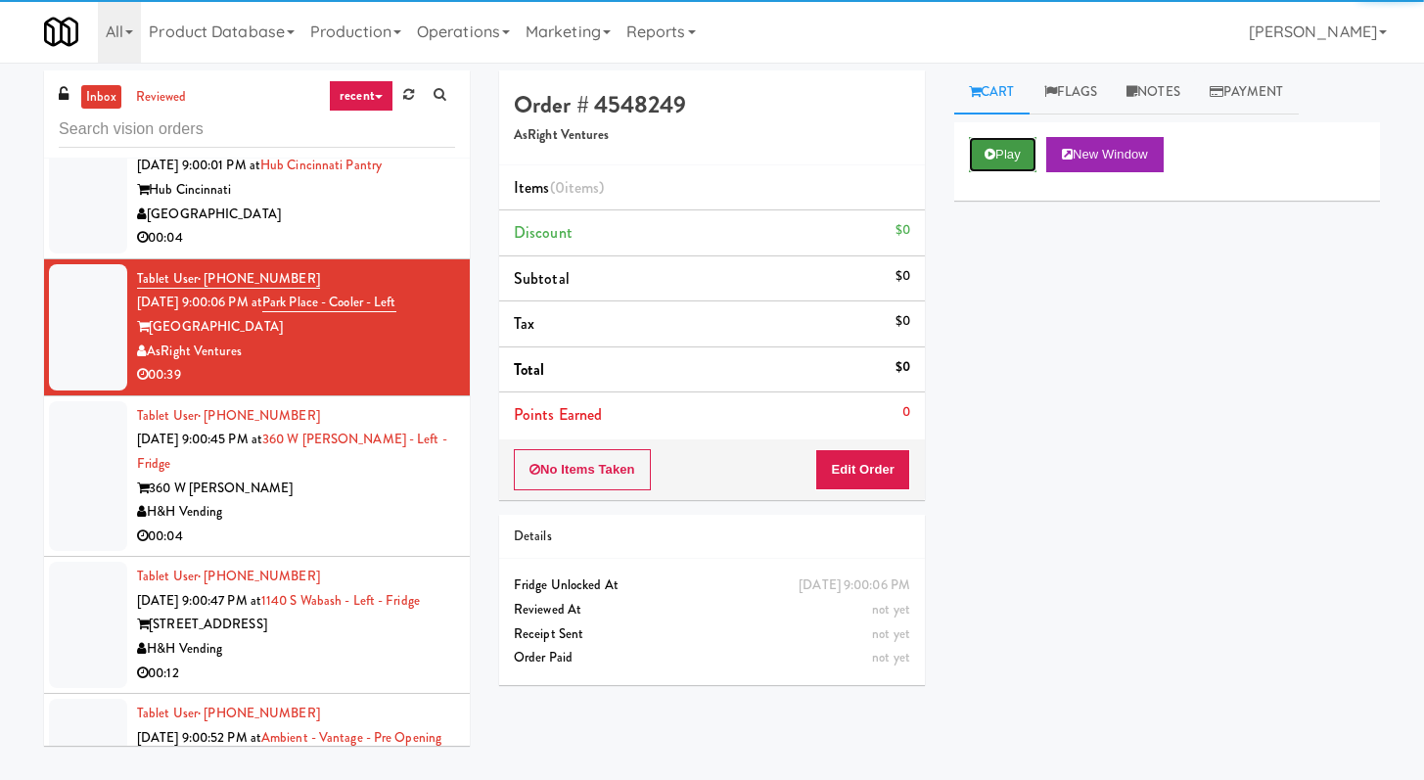
click at [981, 154] on button "Play" at bounding box center [1003, 154] width 68 height 35
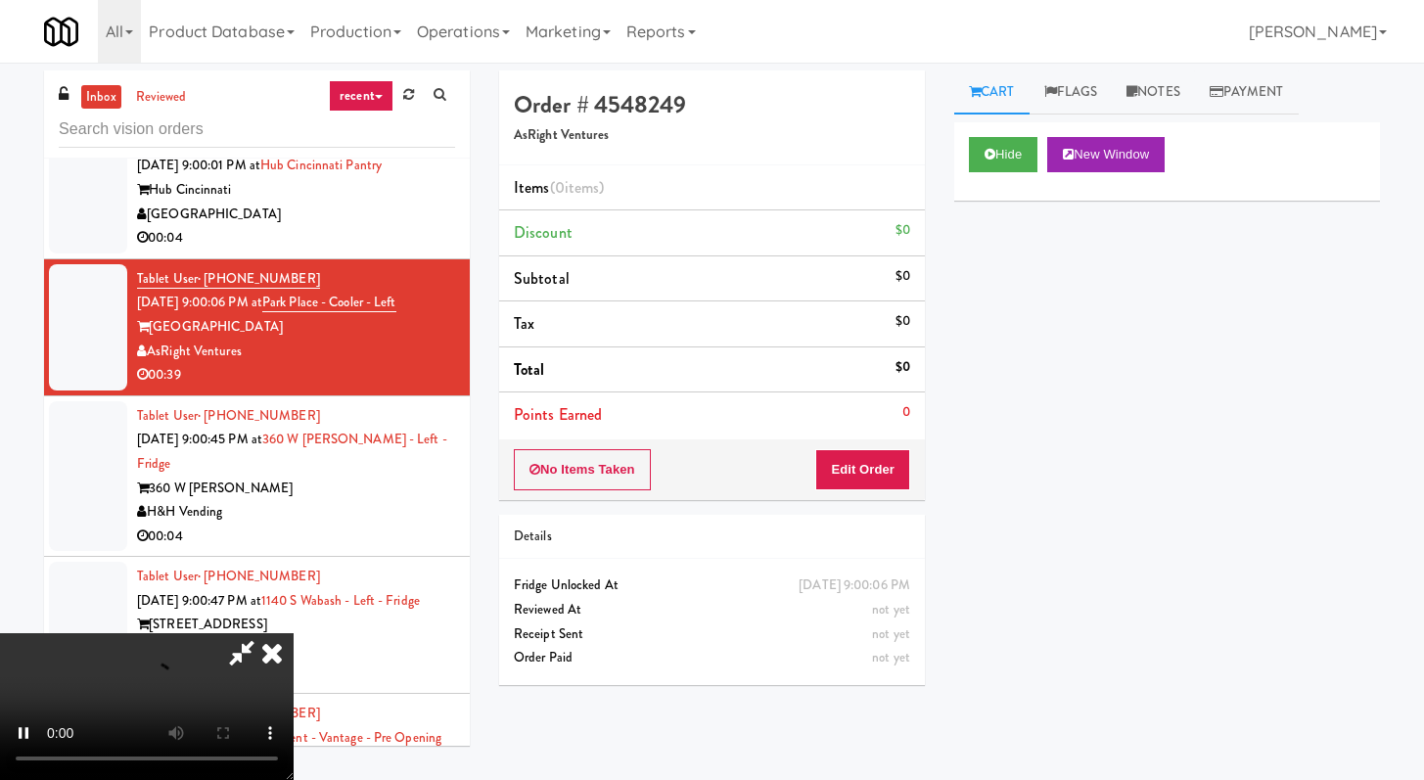
drag, startPoint x: 853, startPoint y: 490, endPoint x: 854, endPoint y: 480, distance: 10.8
click at [853, 490] on div "No Items Taken Edit Order" at bounding box center [712, 470] width 426 height 61
click at [855, 478] on button "Edit Order" at bounding box center [862, 469] width 95 height 41
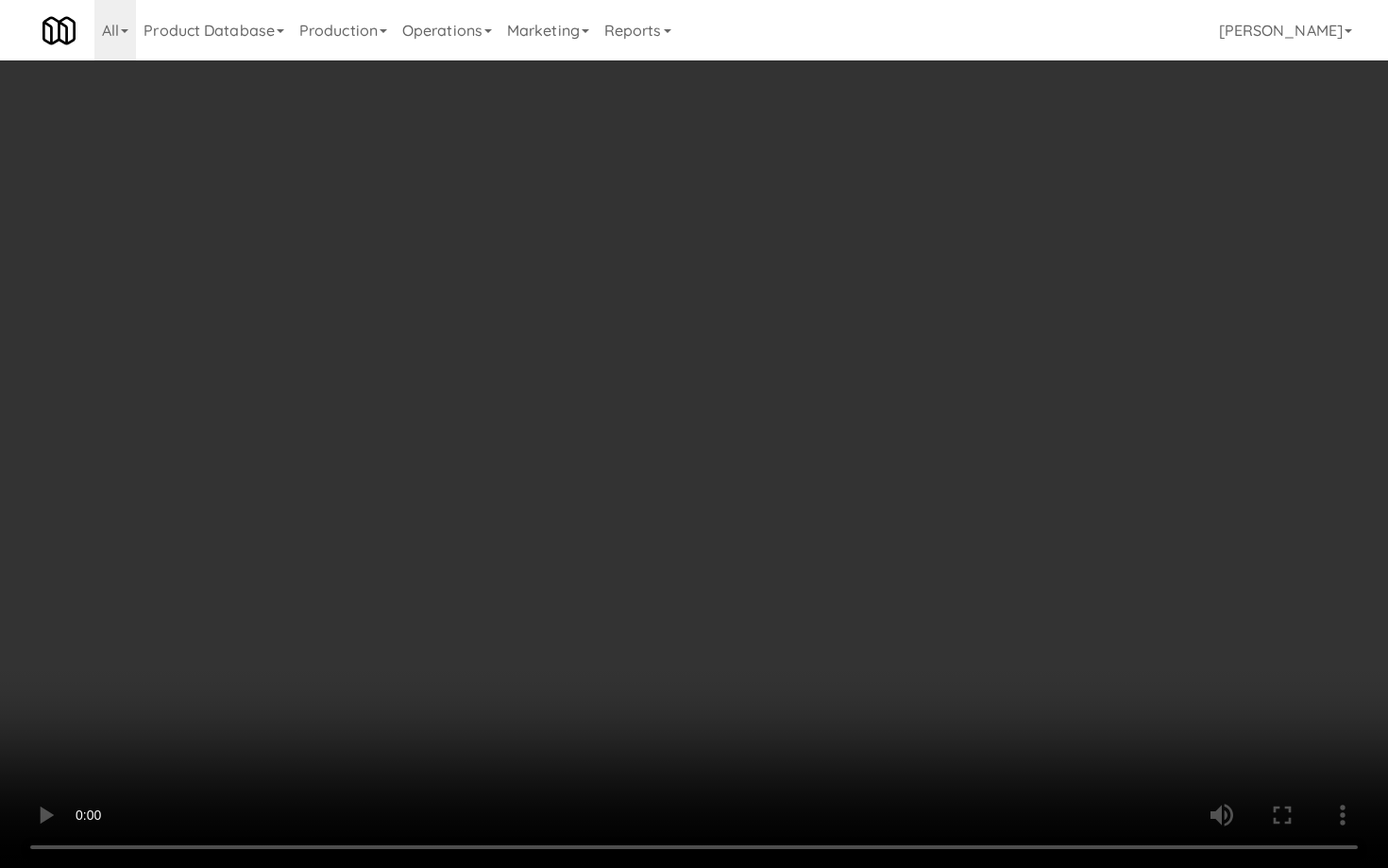
click at [1040, 641] on video at bounding box center [694, 434] width 1388 height 868
click at [1039, 639] on video at bounding box center [694, 434] width 1388 height 868
click at [570, 728] on video at bounding box center [694, 434] width 1388 height 868
click at [489, 579] on video at bounding box center [694, 434] width 1388 height 868
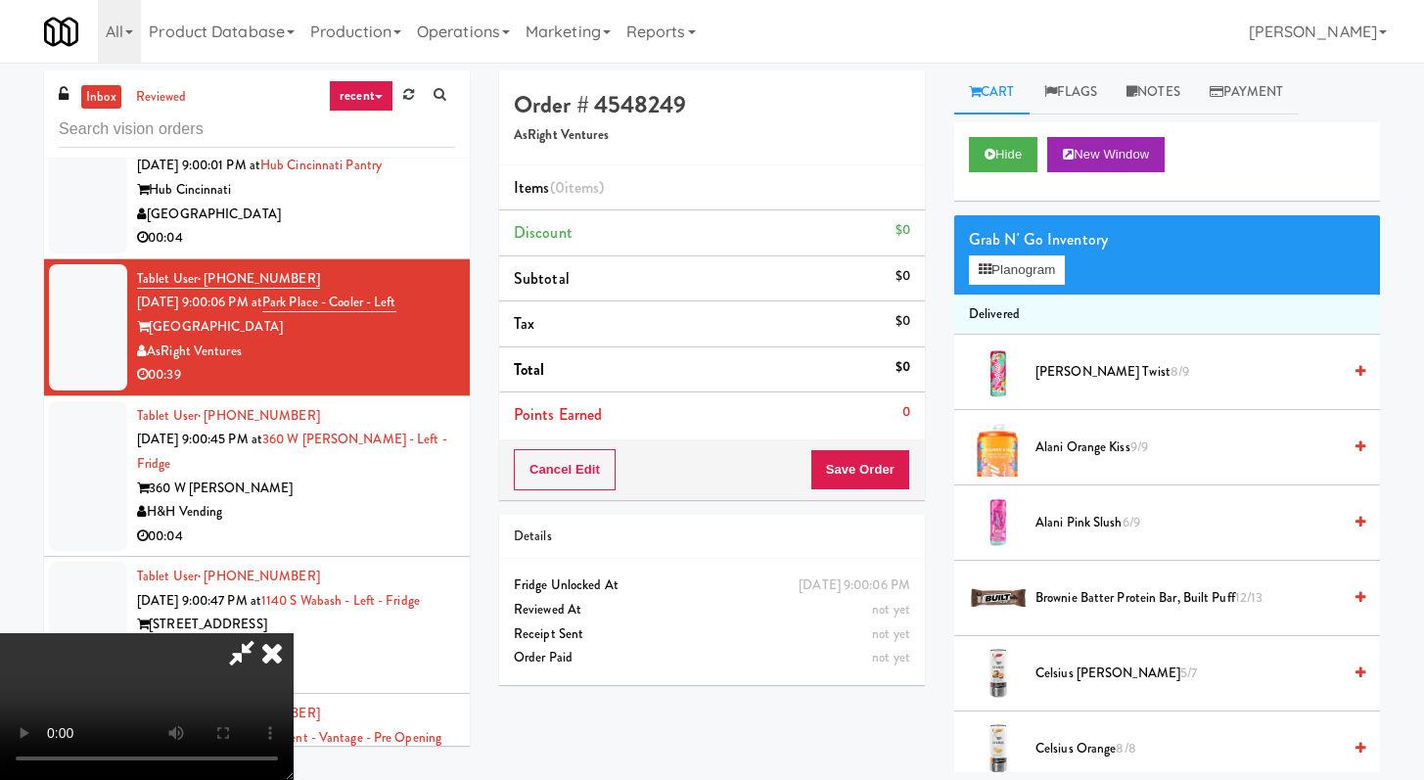
click at [294, 633] on icon at bounding box center [272, 652] width 43 height 39
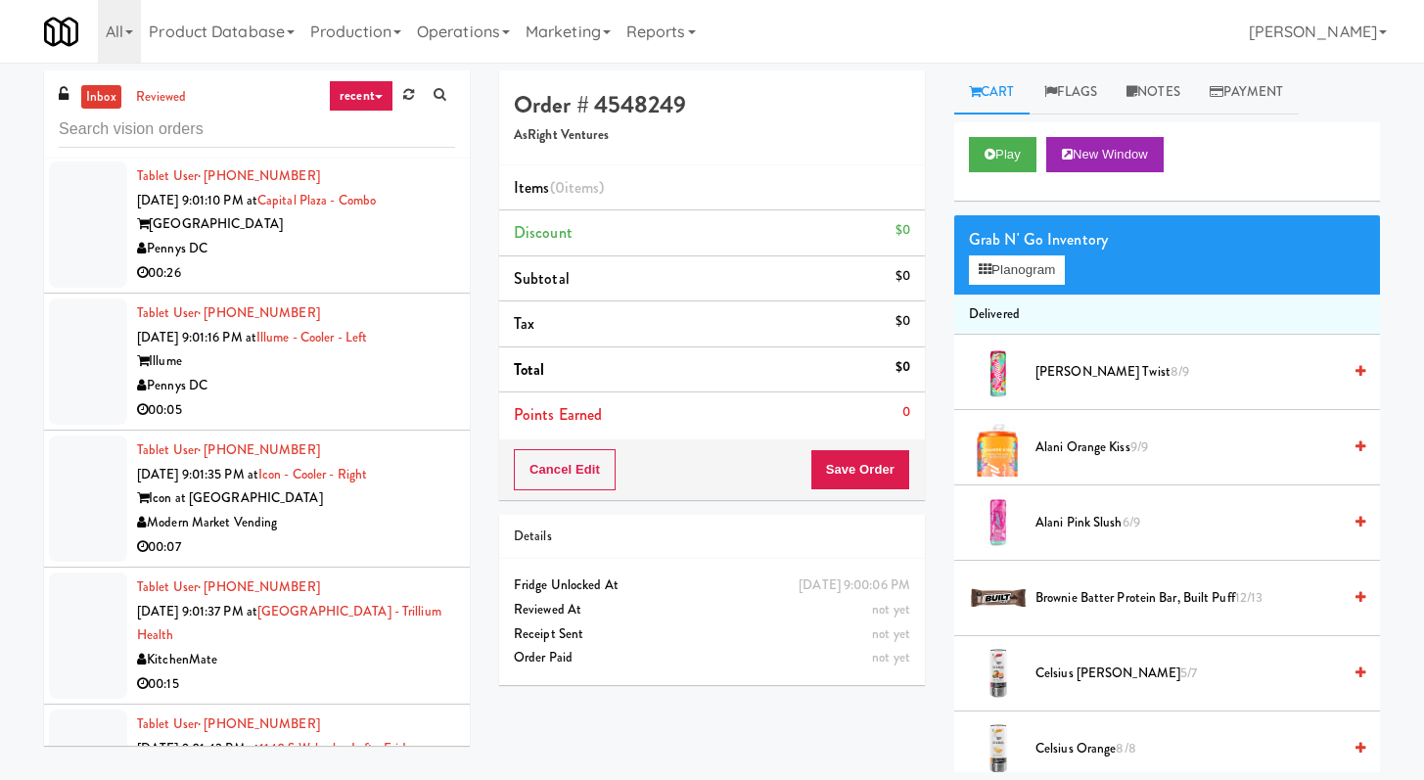
scroll to position [4398, 0]
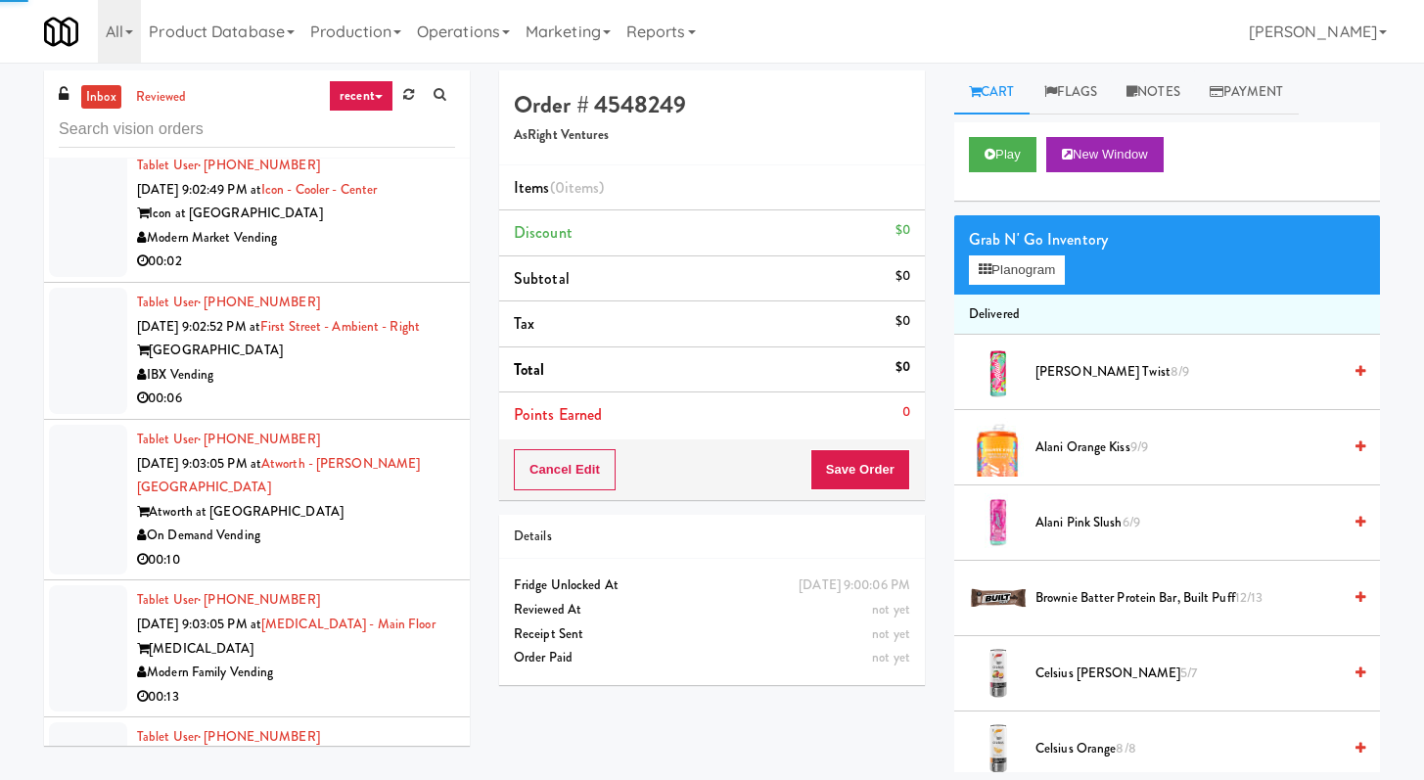
click at [391, 274] on div "00:02" at bounding box center [296, 262] width 318 height 24
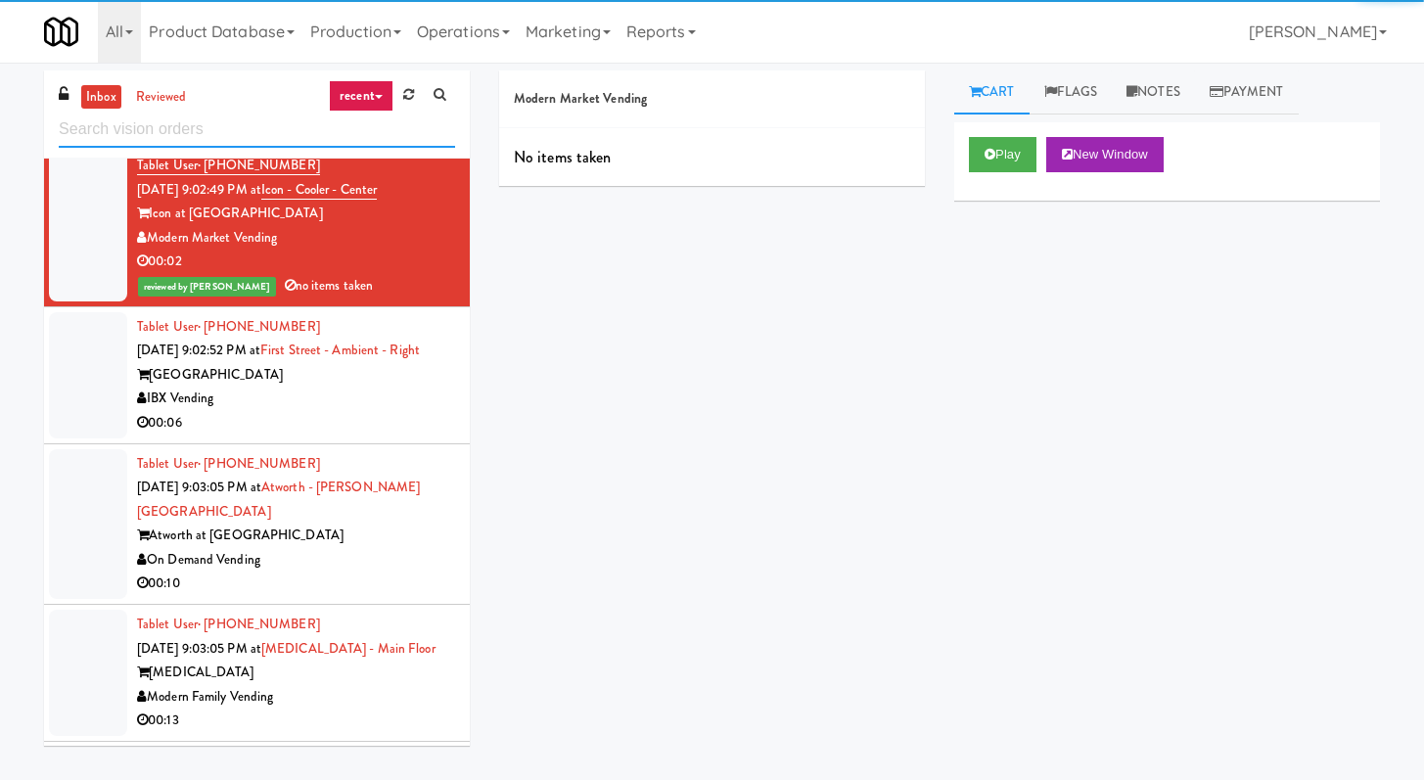
click at [307, 136] on input "text" at bounding box center [257, 130] width 396 height 36
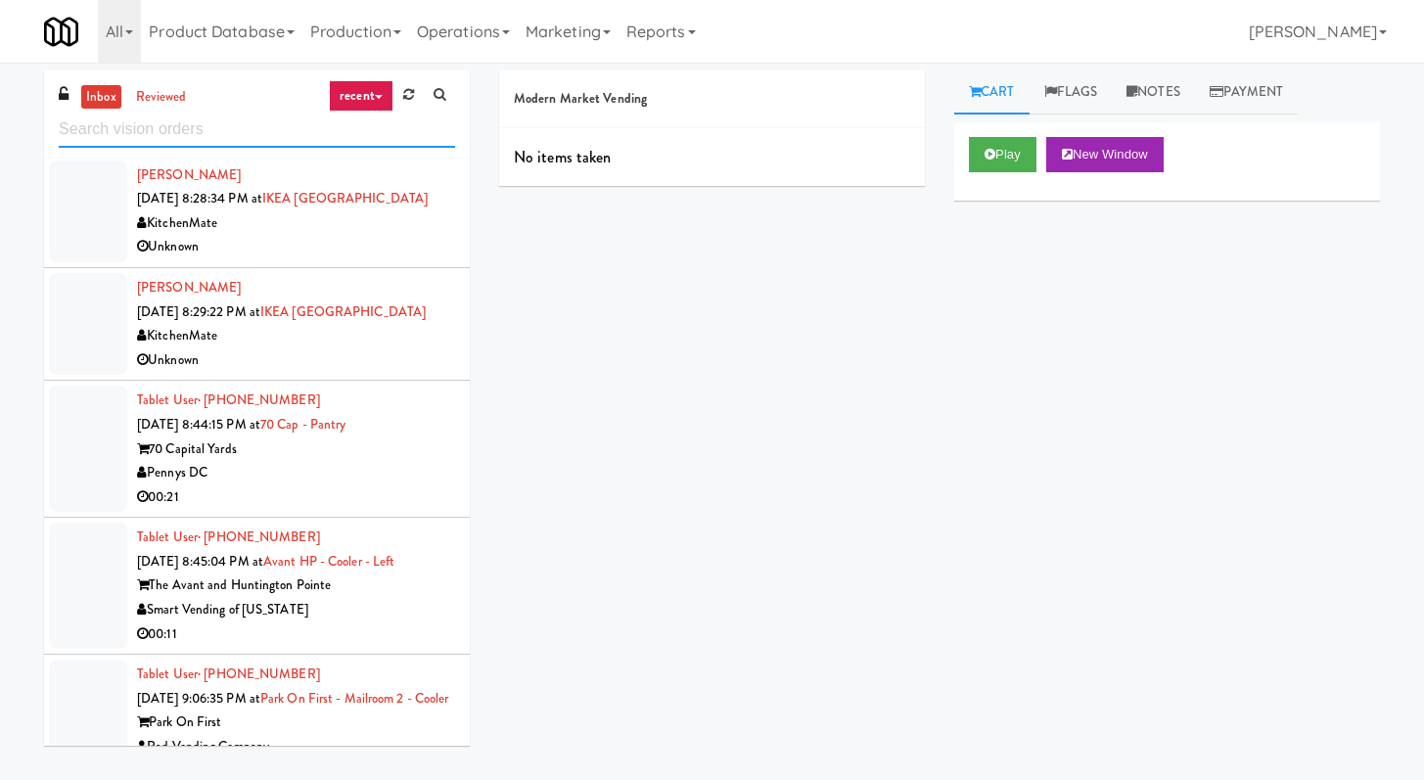
scroll to position [3120, 0]
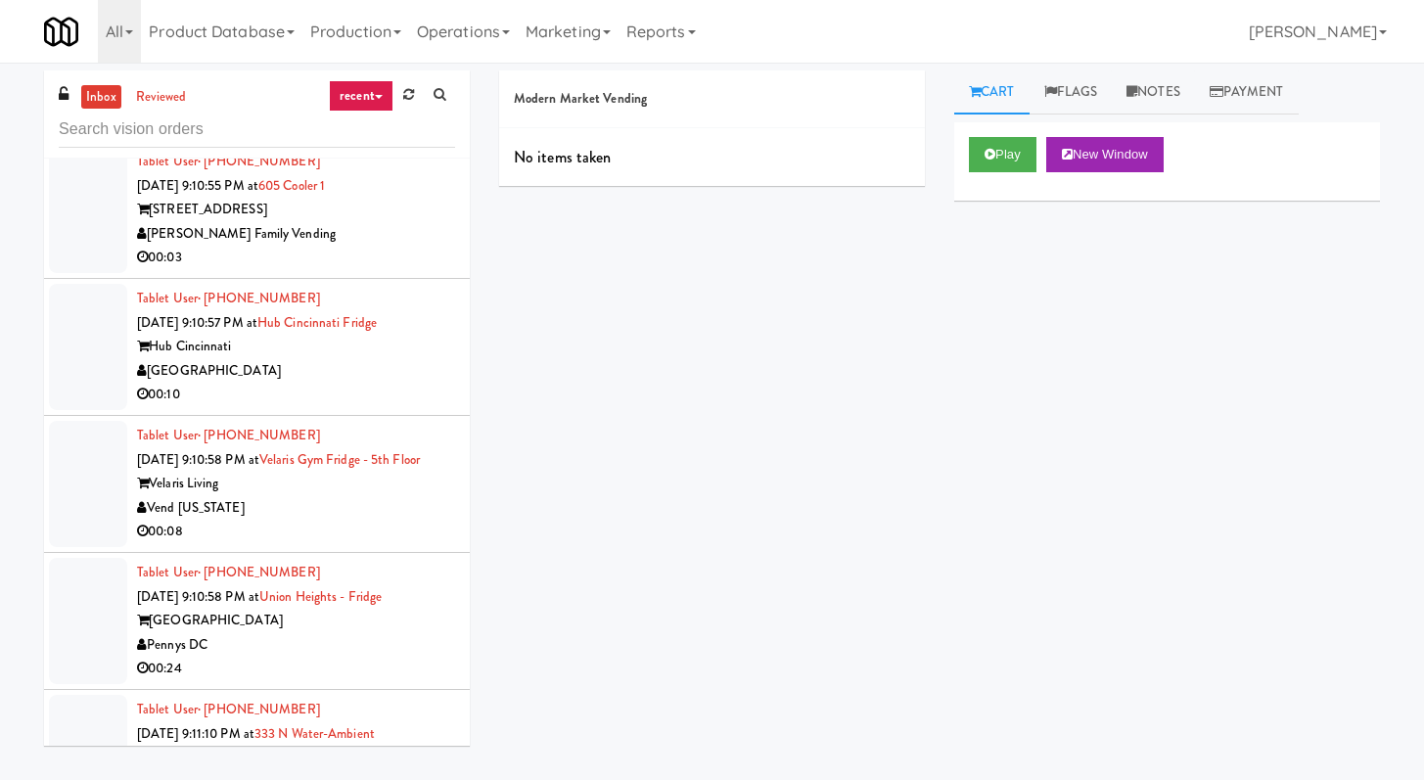
click at [364, 396] on div "00:10" at bounding box center [296, 395] width 318 height 24
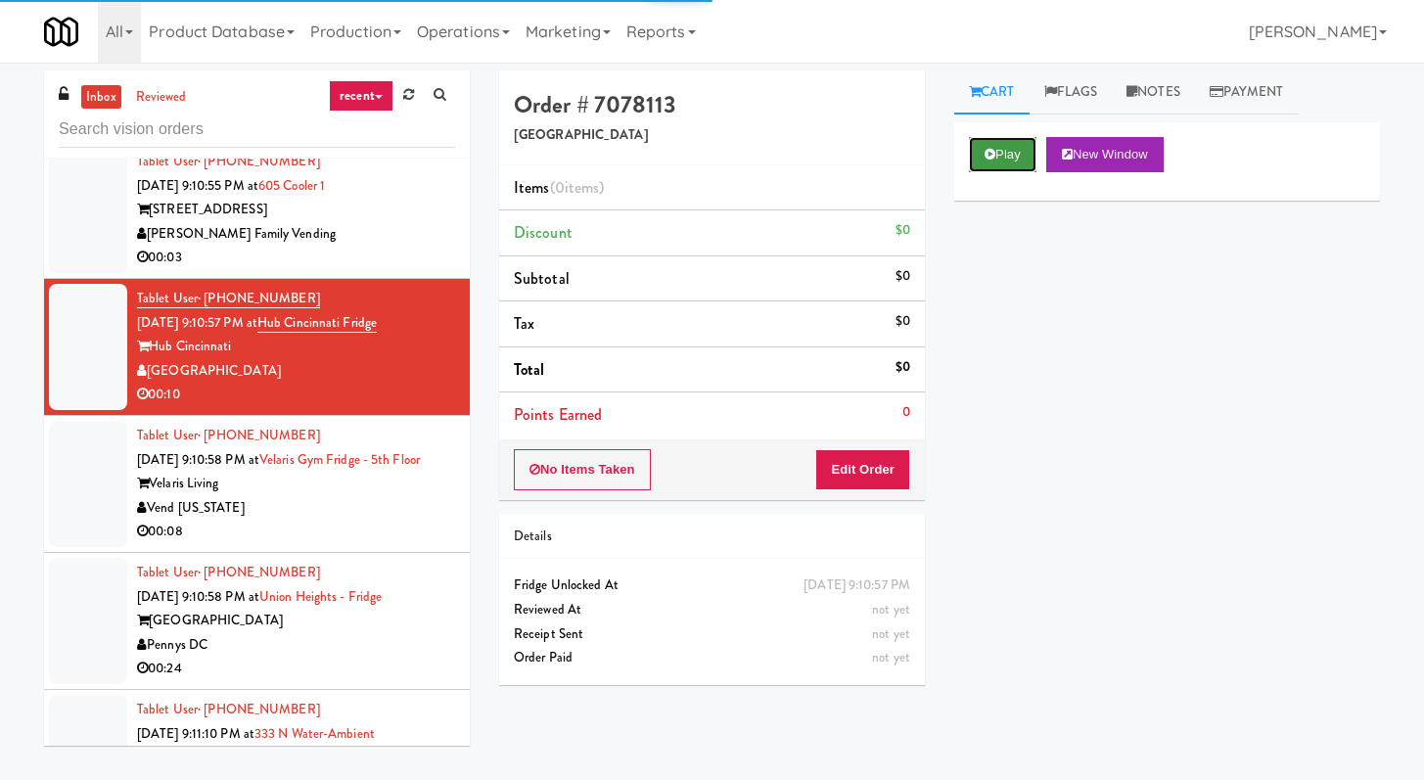
click at [1020, 162] on button "Play" at bounding box center [1003, 154] width 68 height 35
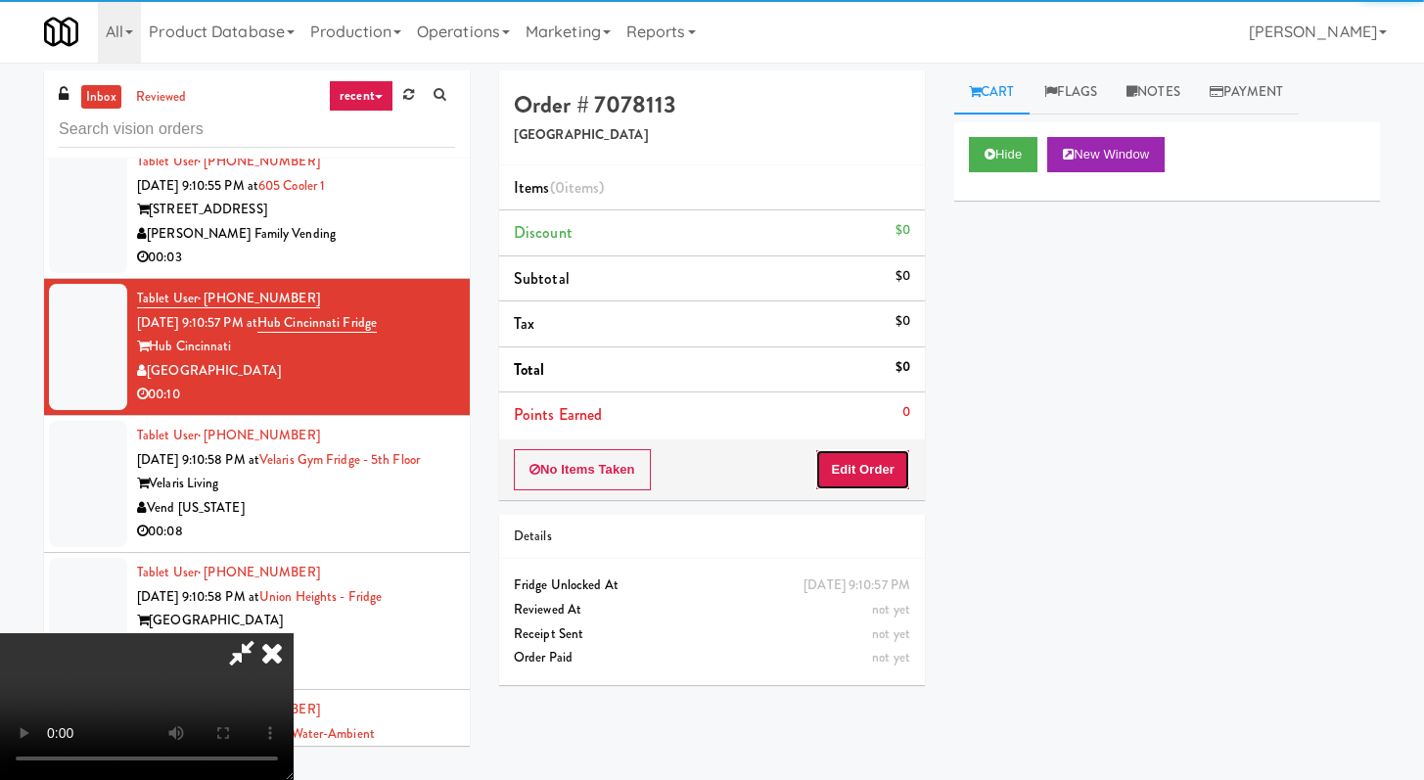
click at [843, 479] on button "Edit Order" at bounding box center [862, 469] width 95 height 41
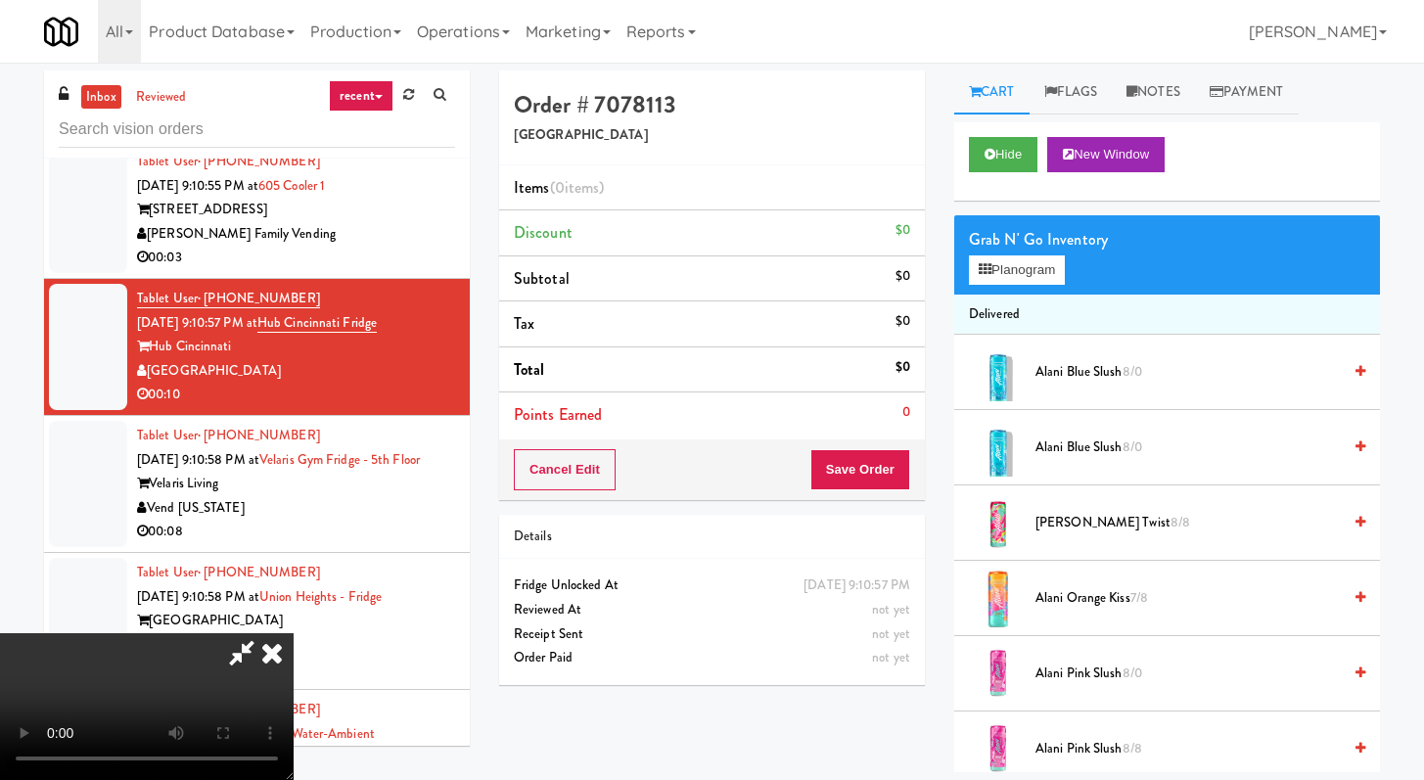
scroll to position [168, 0]
click at [294, 633] on video at bounding box center [147, 706] width 294 height 147
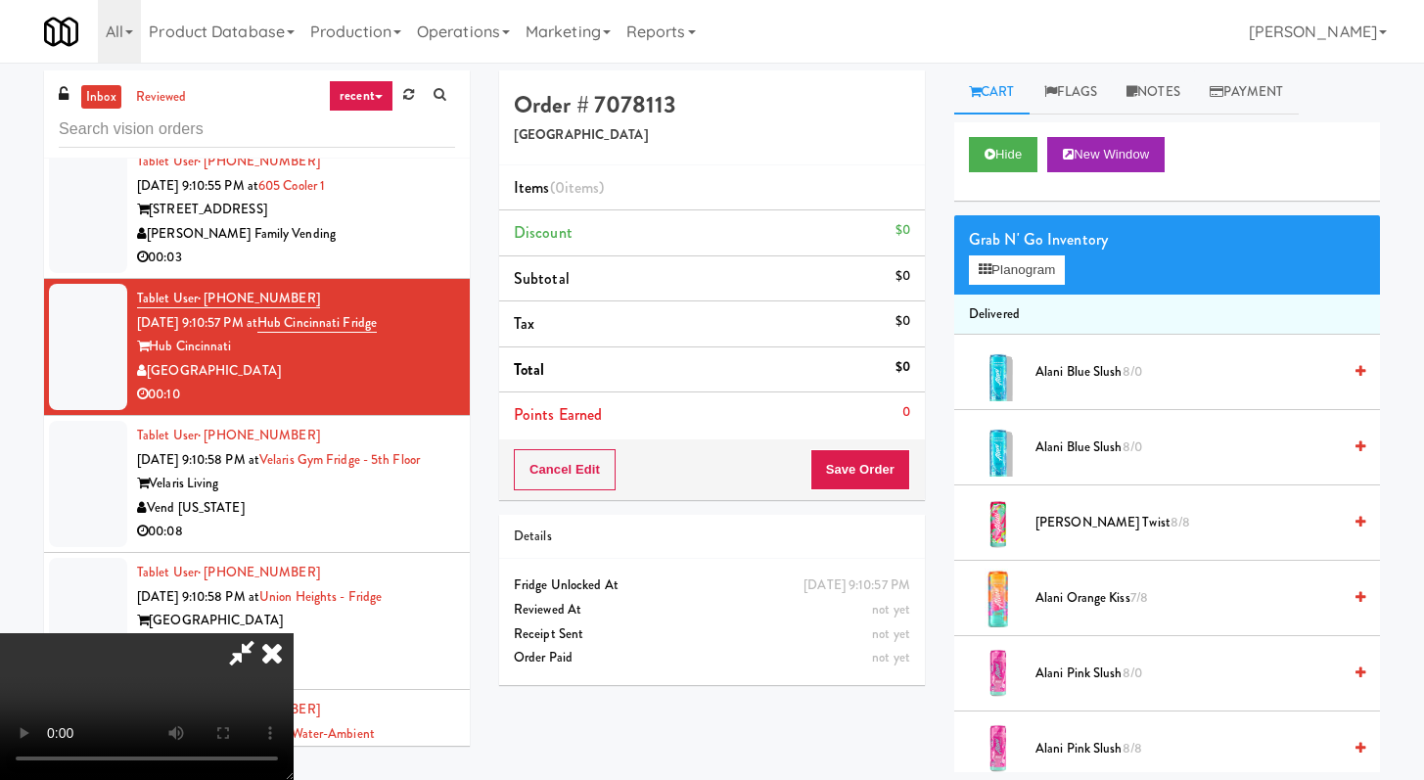
click at [294, 633] on video at bounding box center [147, 706] width 294 height 147
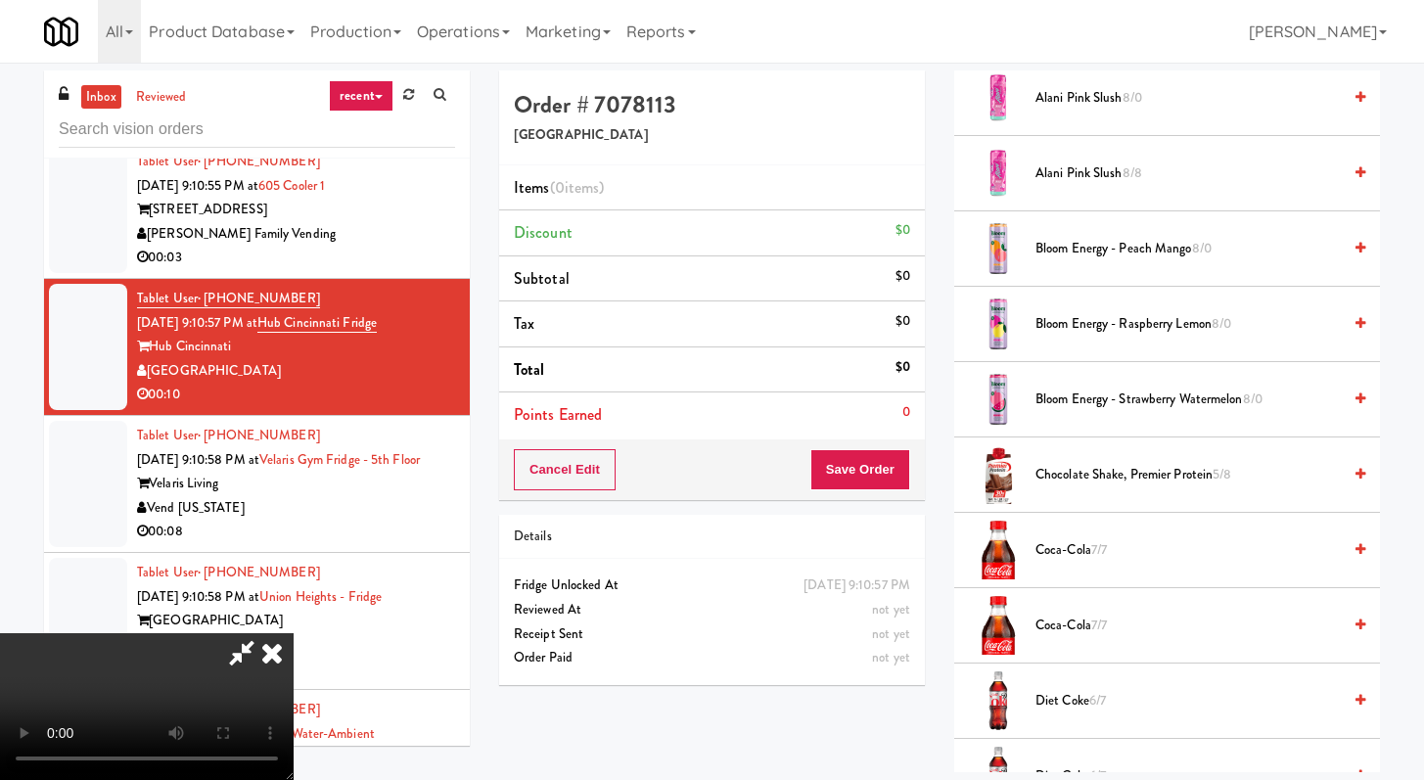
scroll to position [805, 0]
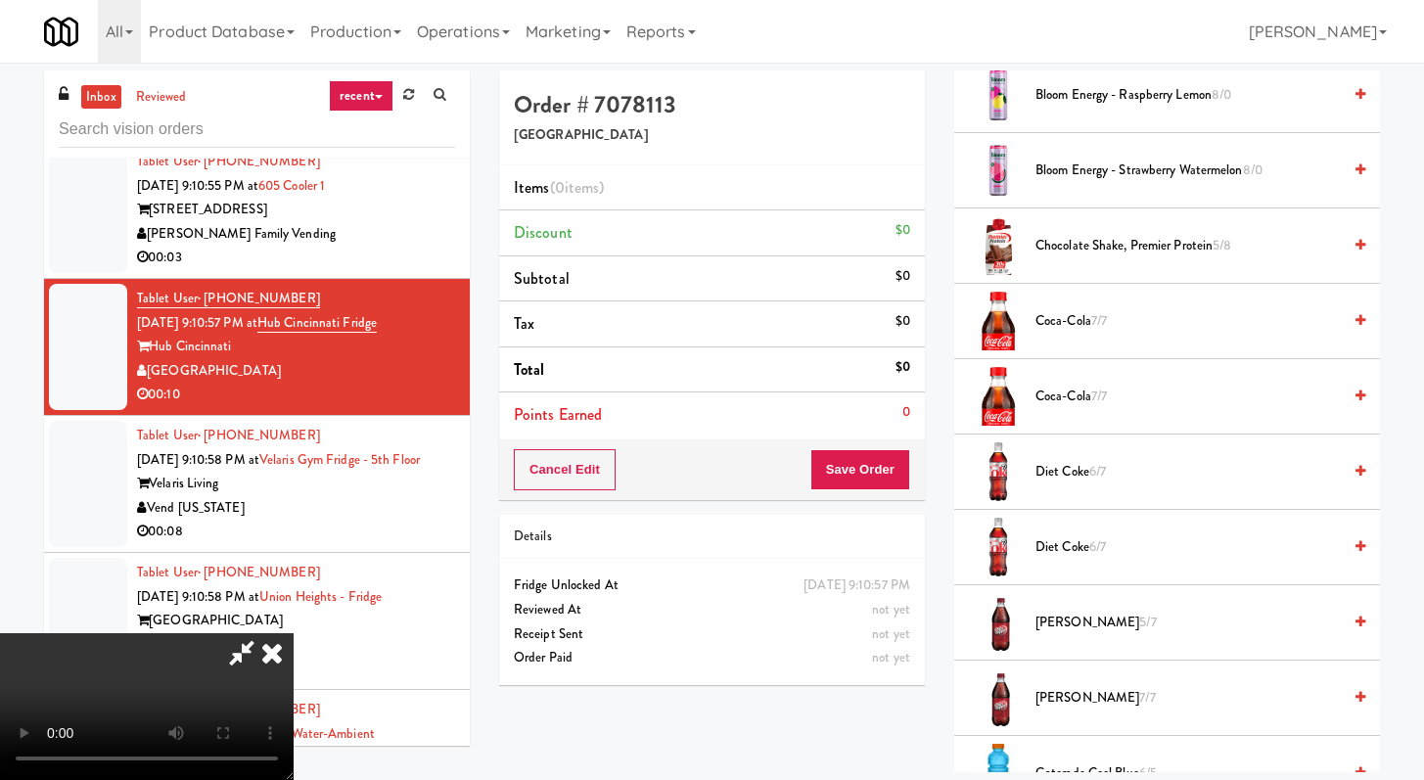
click at [1044, 620] on span "[PERSON_NAME] 5/7" at bounding box center [1188, 623] width 305 height 24
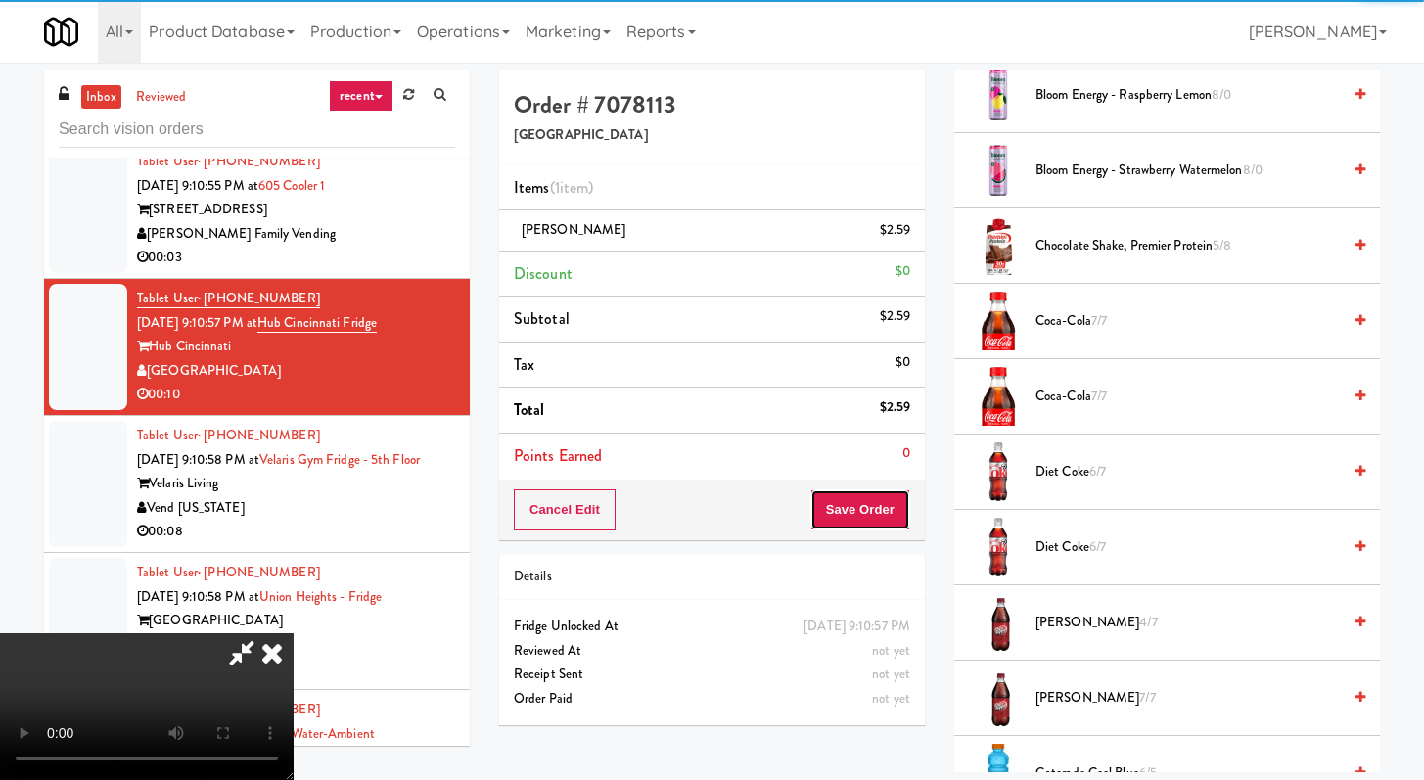
click at [882, 510] on button "Save Order" at bounding box center [861, 509] width 100 height 41
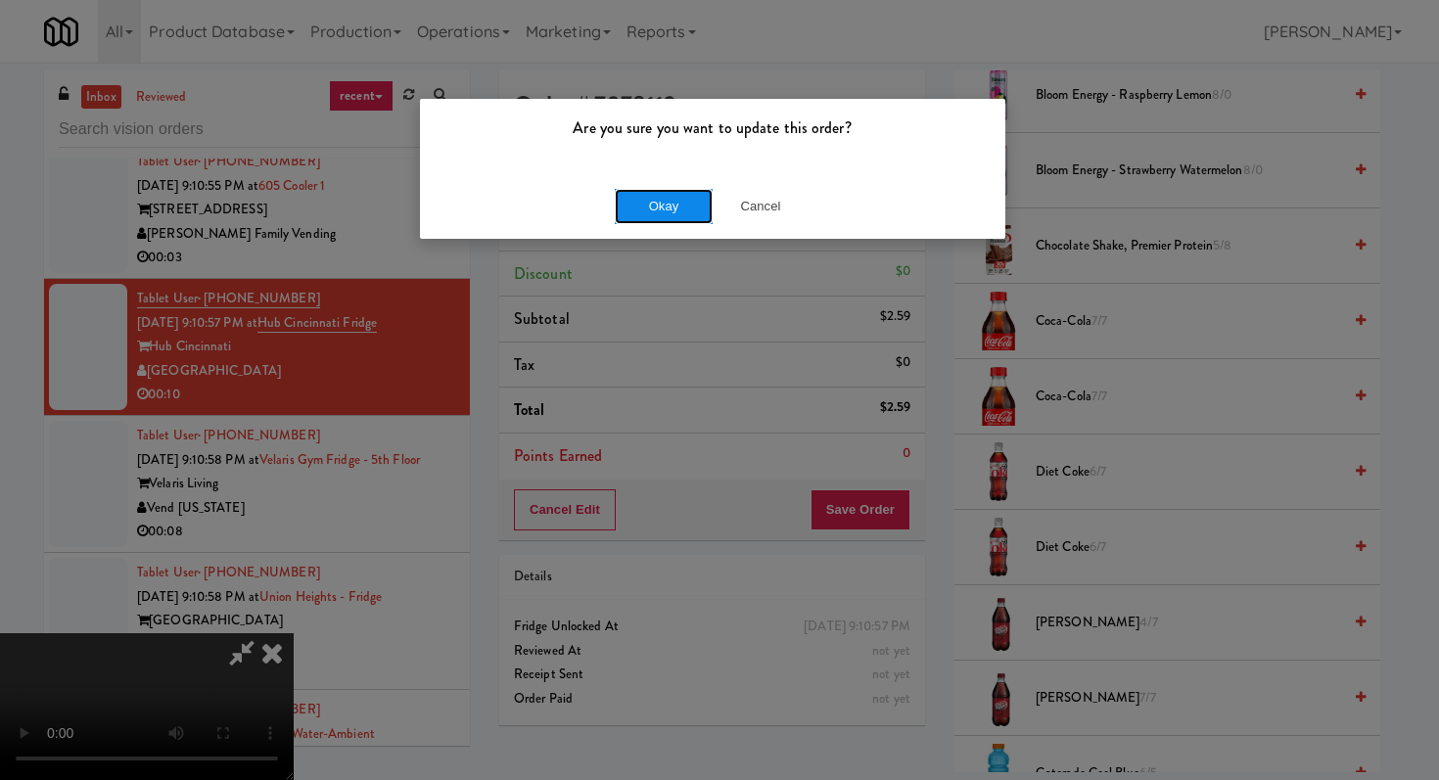
click at [673, 203] on button "Okay" at bounding box center [664, 206] width 98 height 35
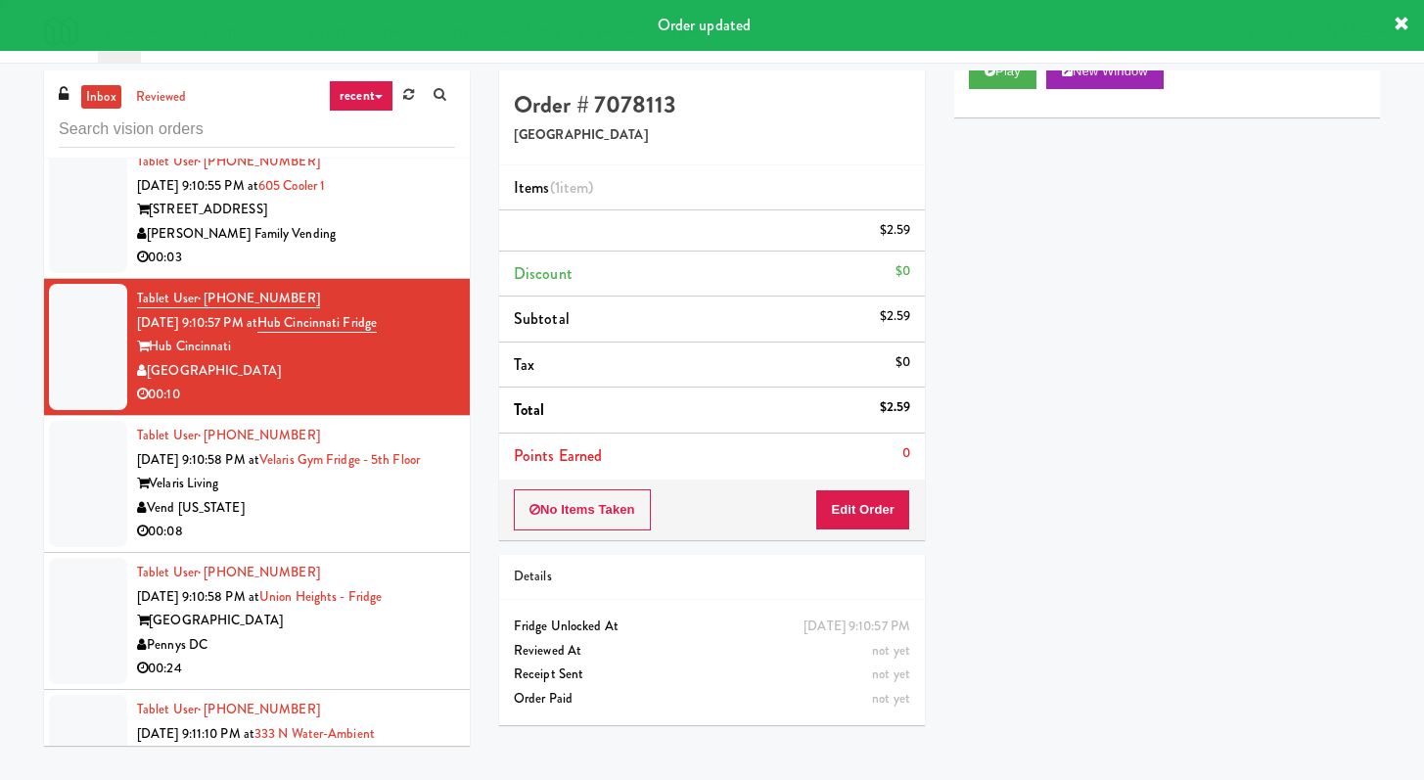
scroll to position [0, 0]
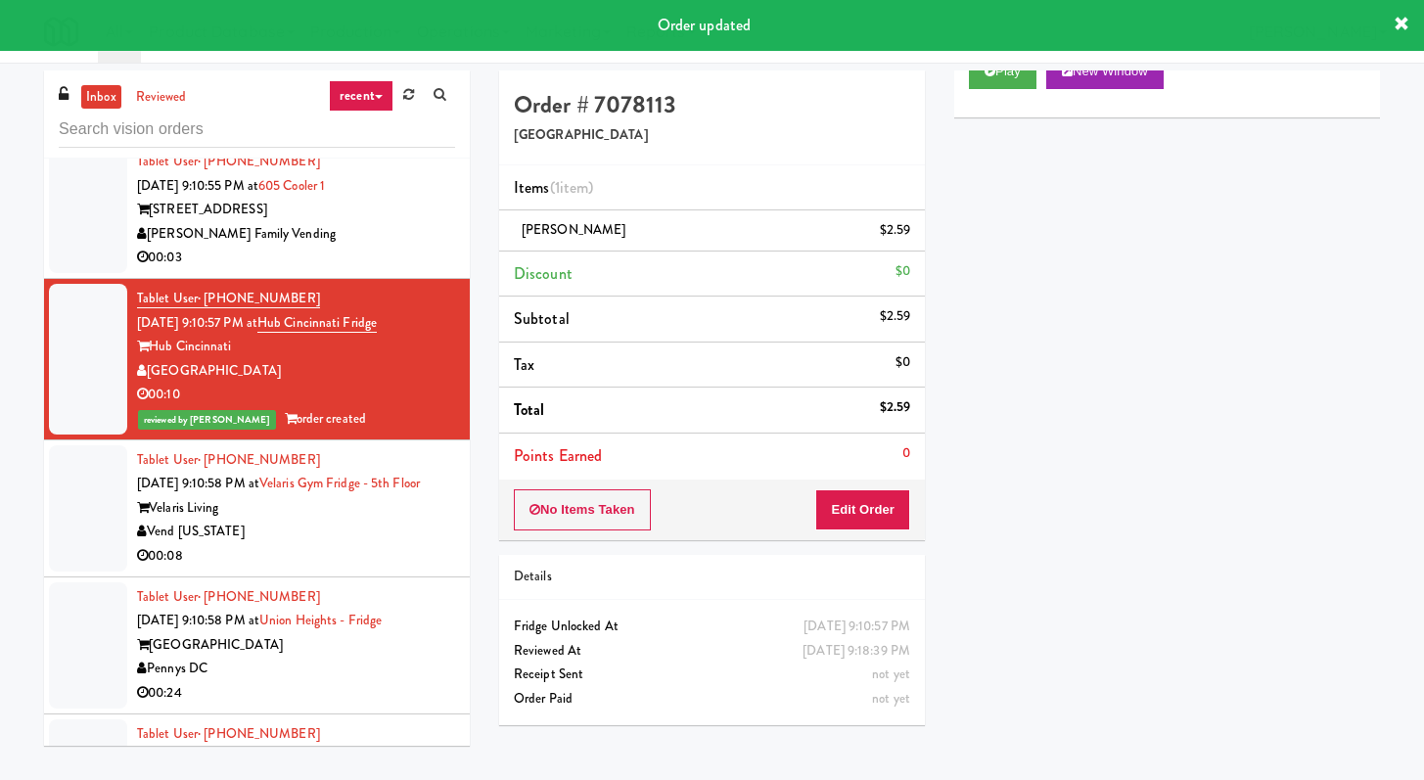
click at [400, 569] on div "00:08" at bounding box center [296, 556] width 318 height 24
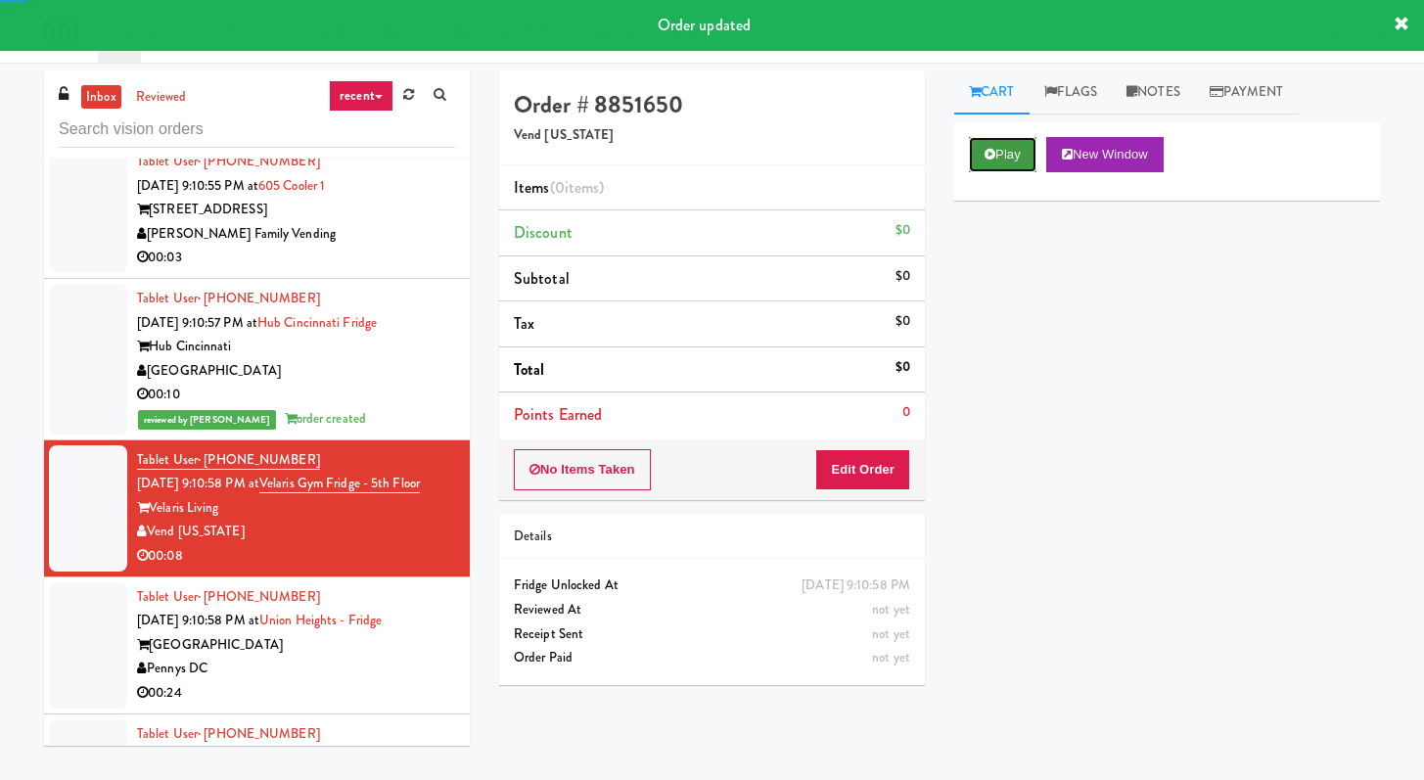
click at [1009, 138] on button "Play" at bounding box center [1003, 154] width 68 height 35
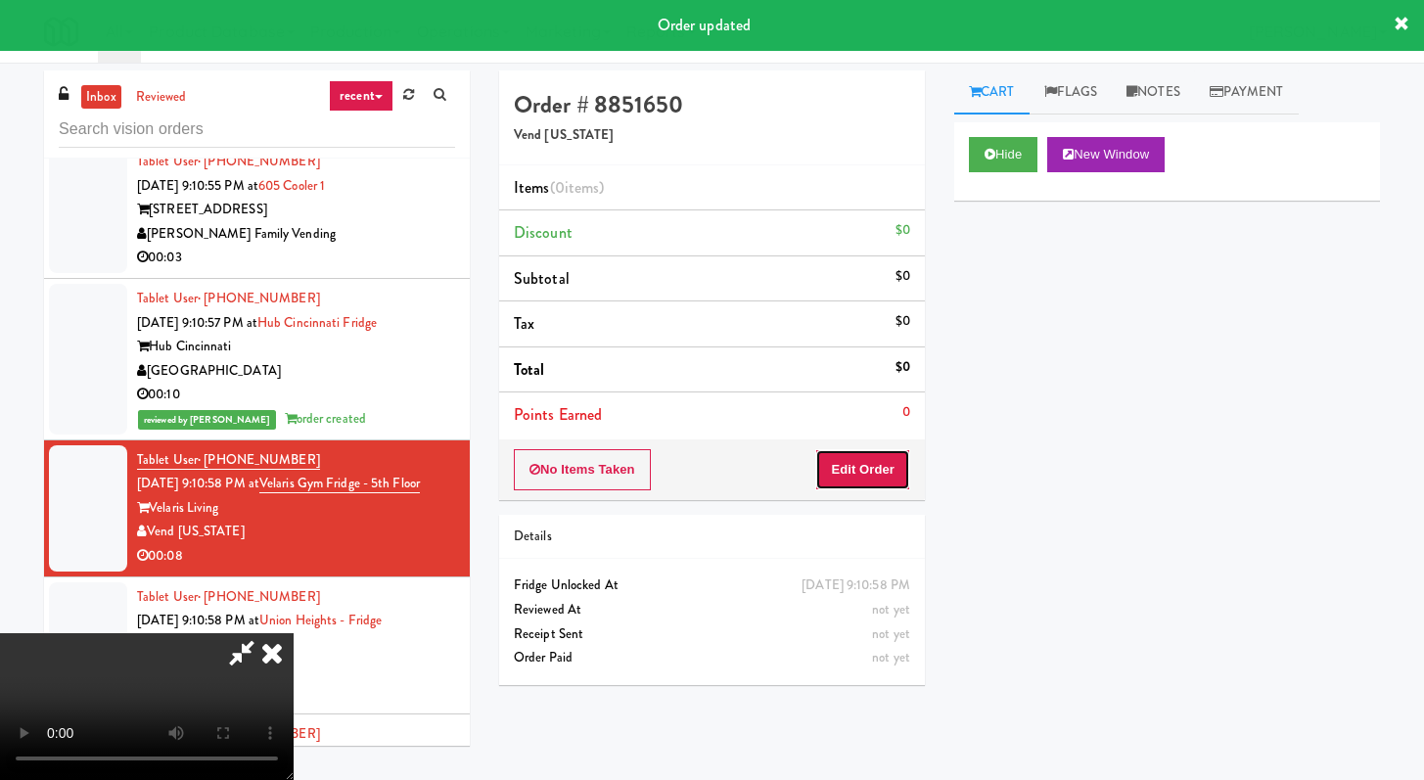
click at [860, 479] on button "Edit Order" at bounding box center [862, 469] width 95 height 41
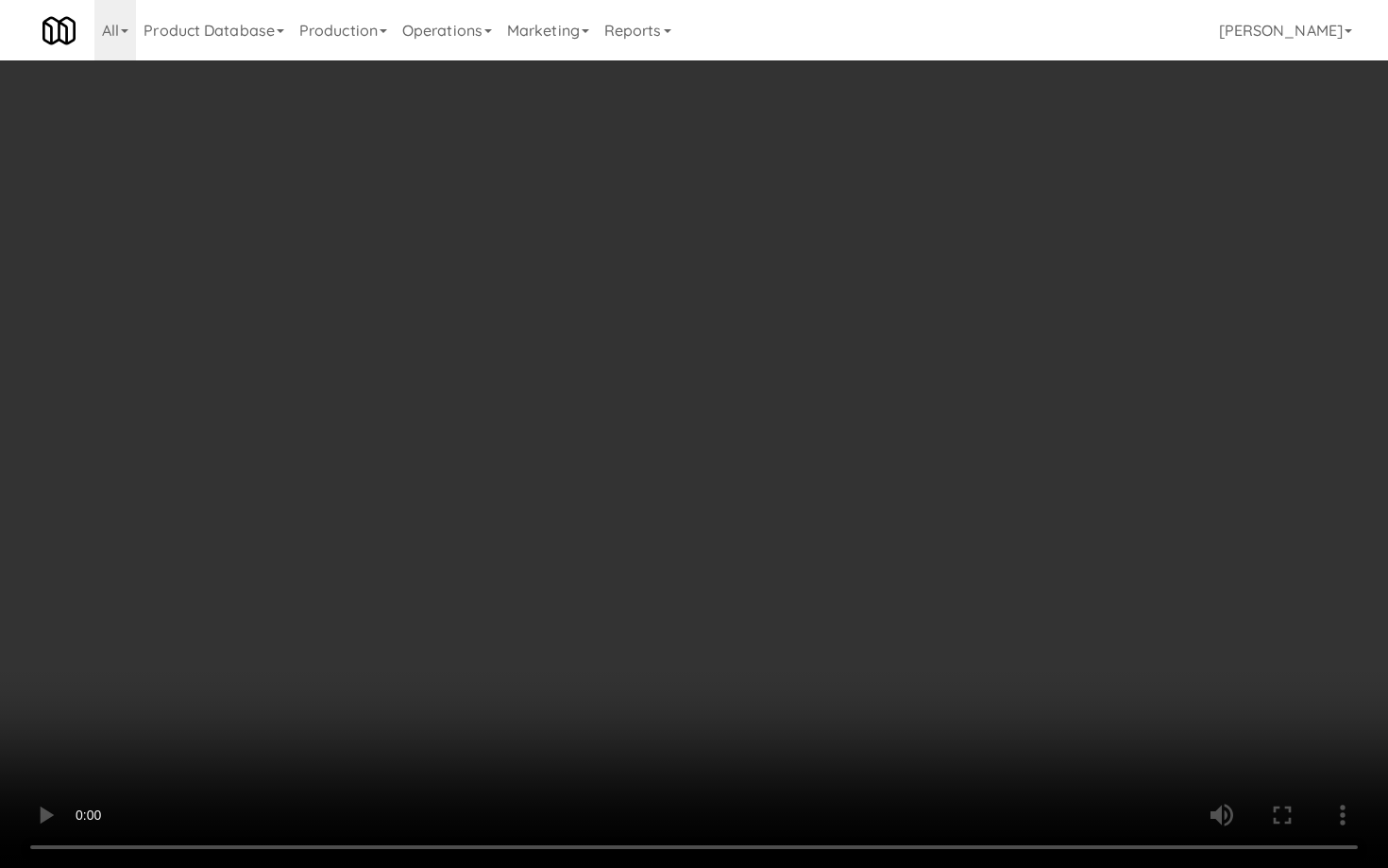
click at [808, 611] on video at bounding box center [694, 434] width 1388 height 868
click at [808, 610] on video at bounding box center [694, 434] width 1388 height 868
click at [816, 589] on video at bounding box center [694, 434] width 1388 height 868
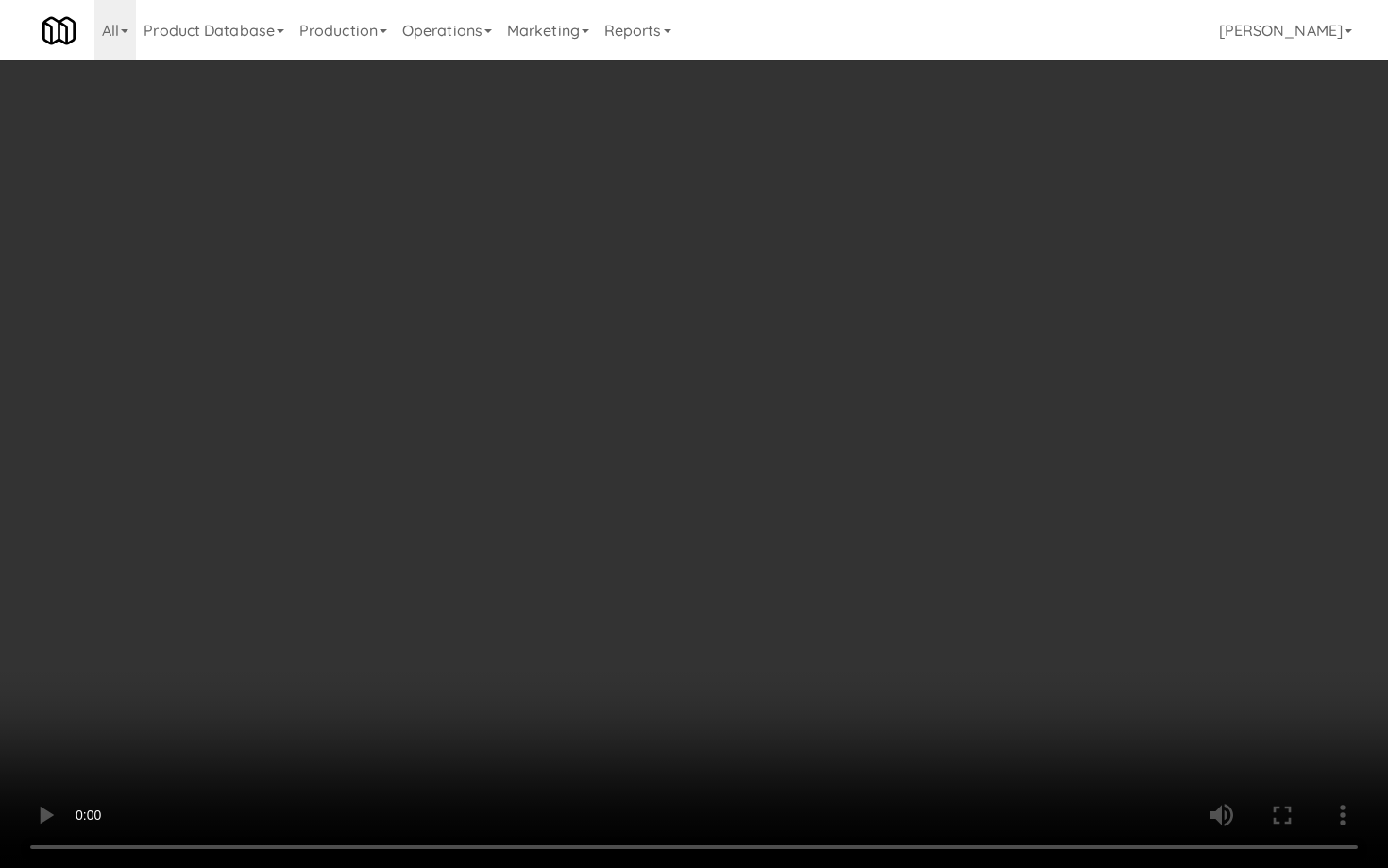
click at [816, 589] on video at bounding box center [694, 434] width 1388 height 868
click at [815, 591] on video at bounding box center [694, 434] width 1388 height 868
click at [850, 544] on video at bounding box center [694, 434] width 1388 height 868
click at [852, 502] on video at bounding box center [694, 434] width 1388 height 868
click at [852, 500] on video at bounding box center [694, 434] width 1388 height 868
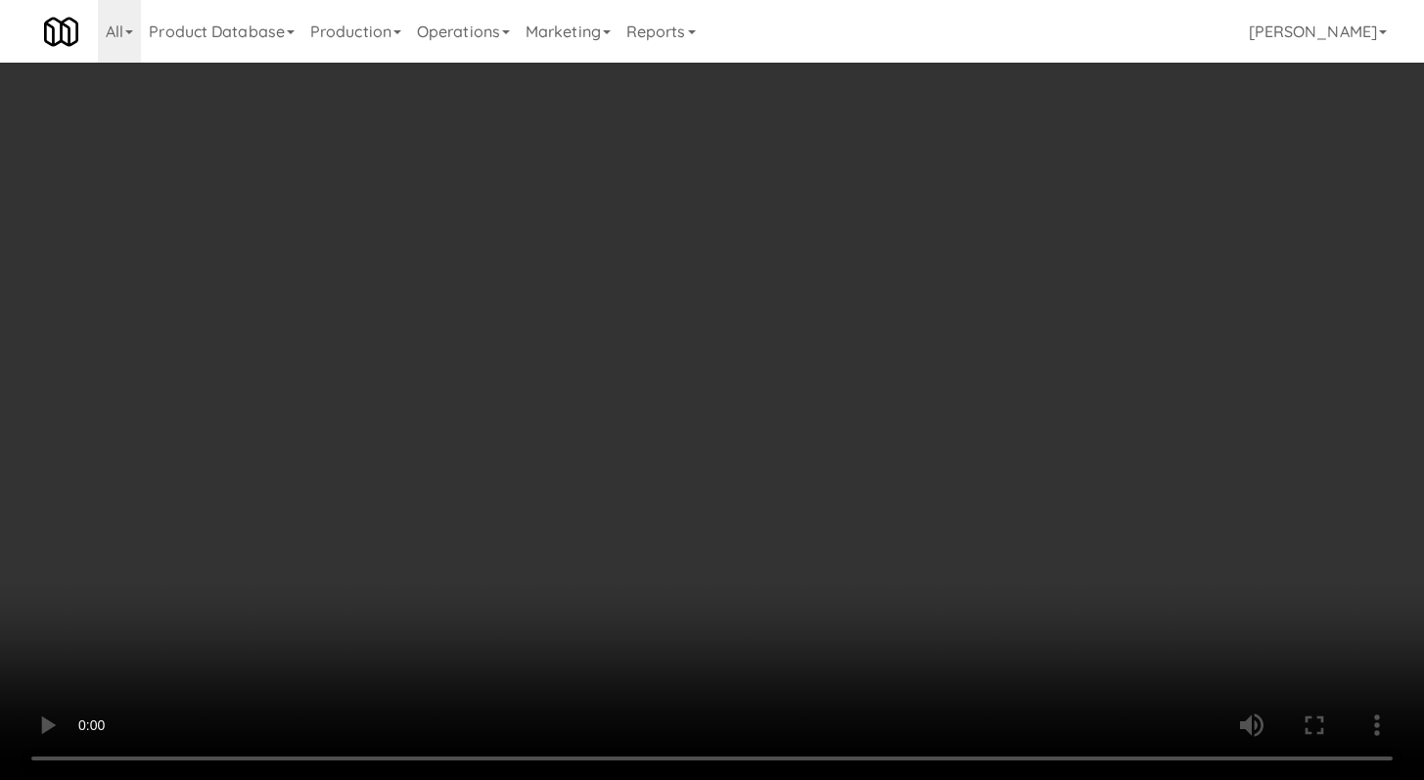
scroll to position [2441, 0]
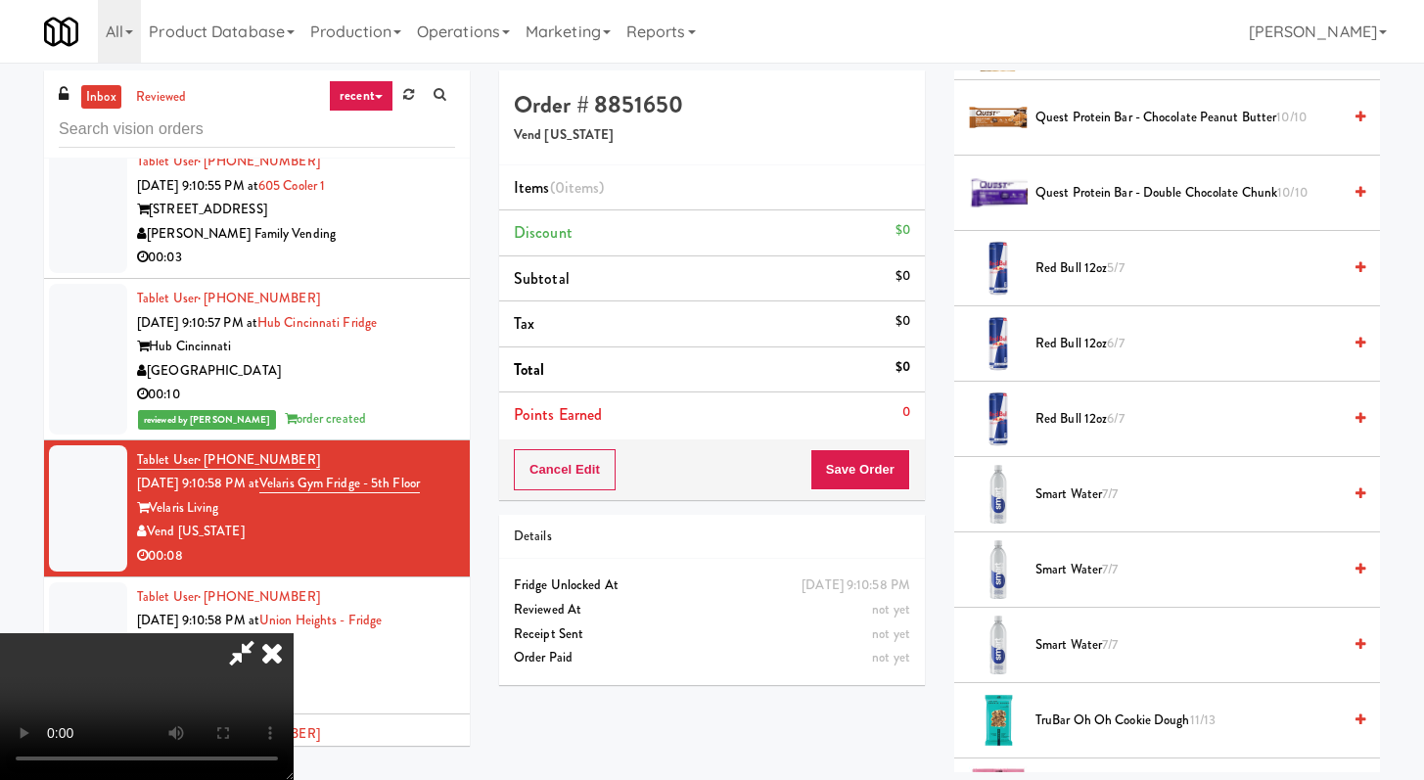
click at [1093, 499] on span "Smart Water 7/7" at bounding box center [1188, 495] width 305 height 24
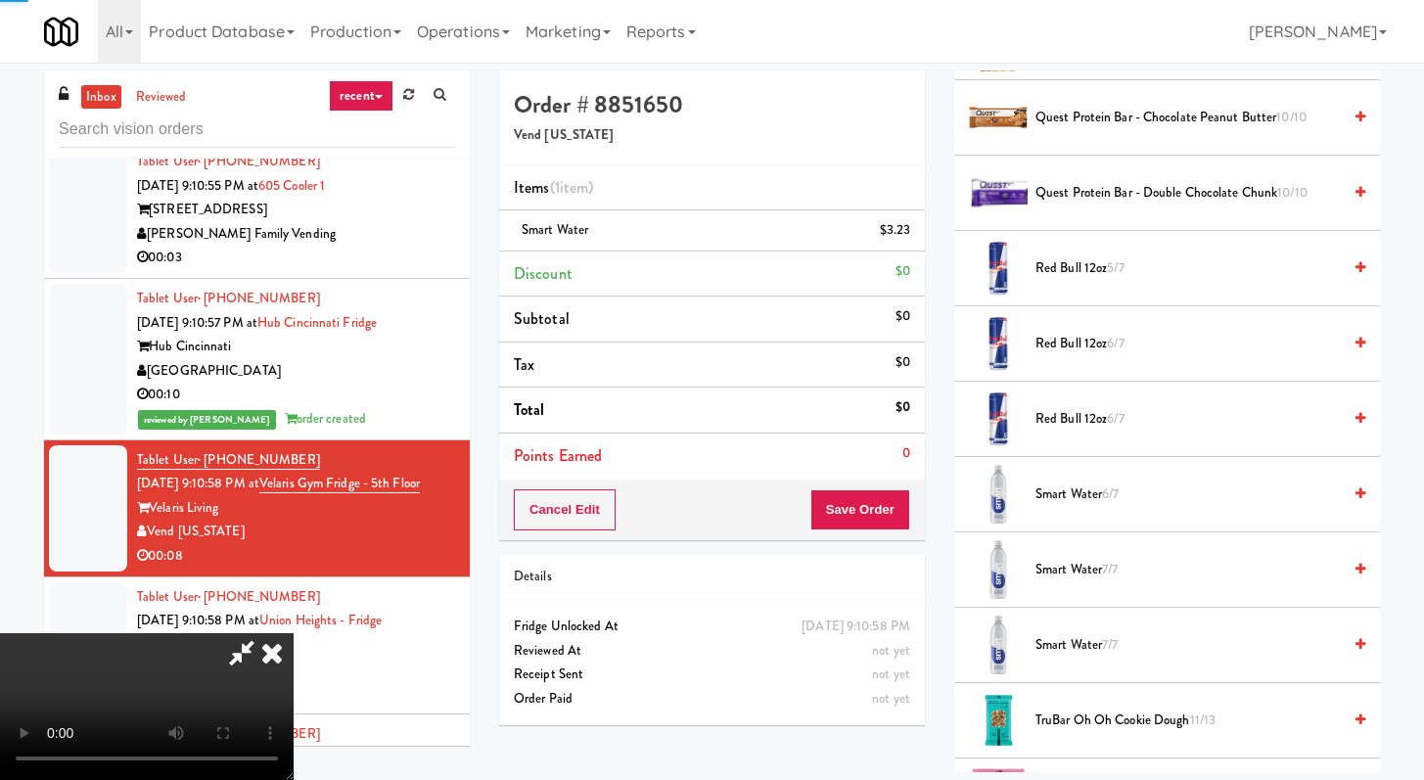
click at [1069, 410] on span "Red Bull 12oz 6/7" at bounding box center [1188, 419] width 305 height 24
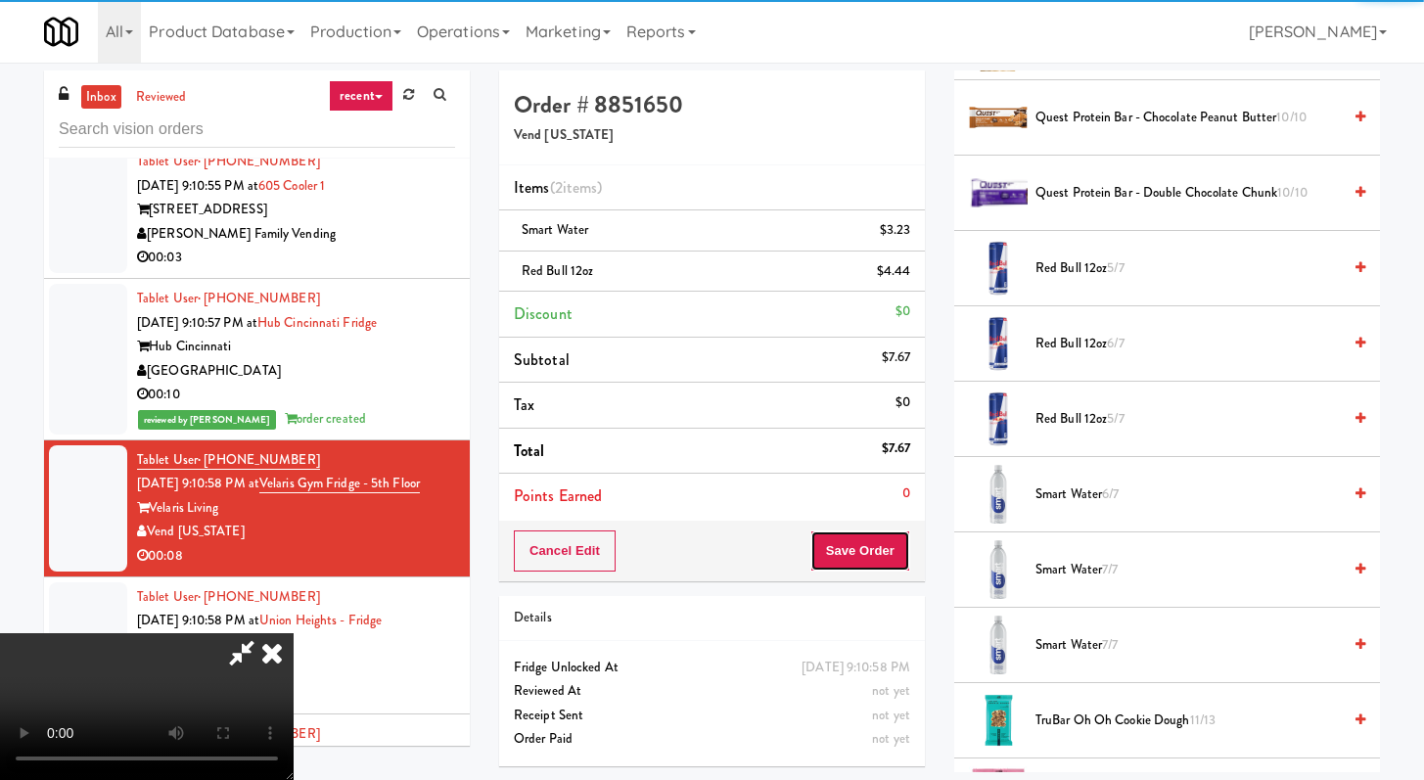
click at [902, 535] on button "Save Order" at bounding box center [861, 551] width 100 height 41
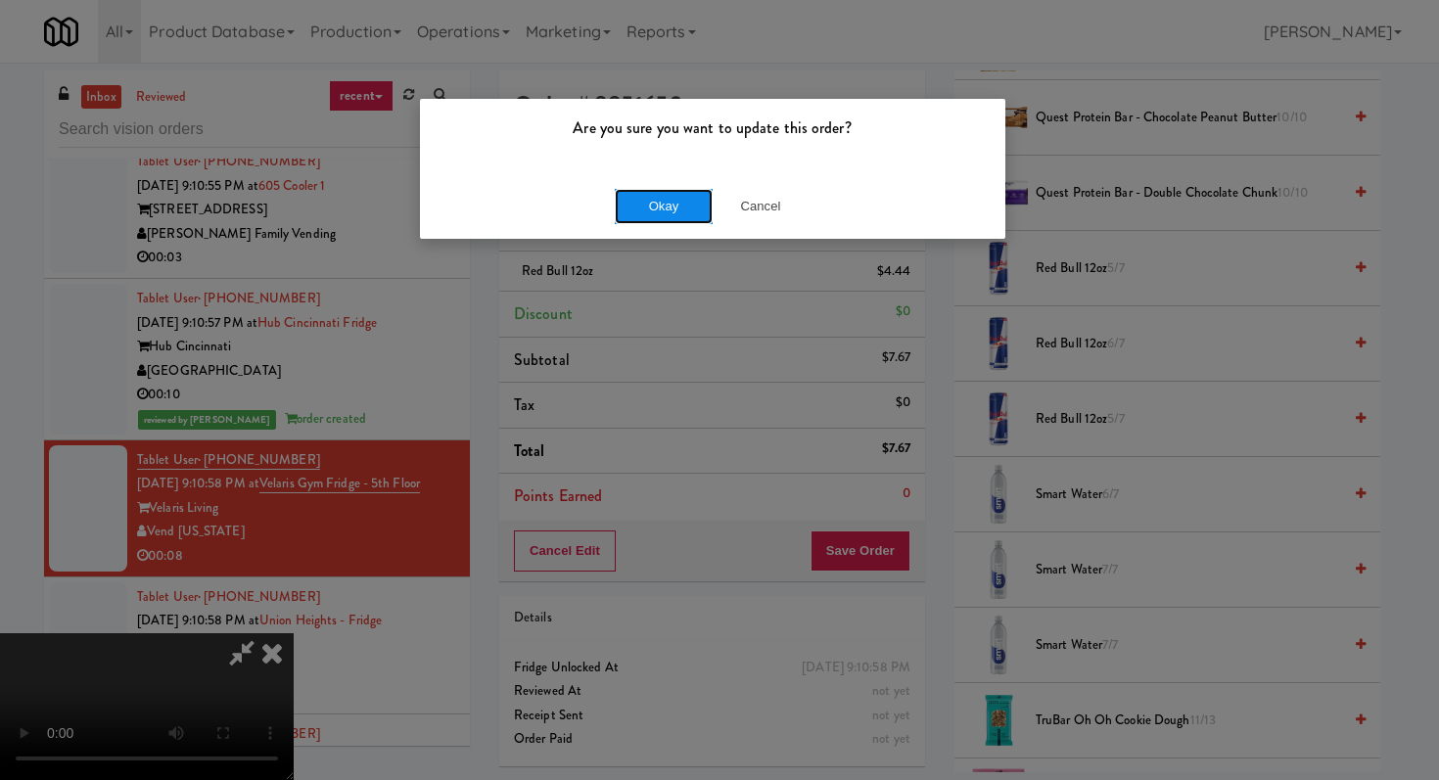
click at [668, 214] on button "Okay" at bounding box center [664, 206] width 98 height 35
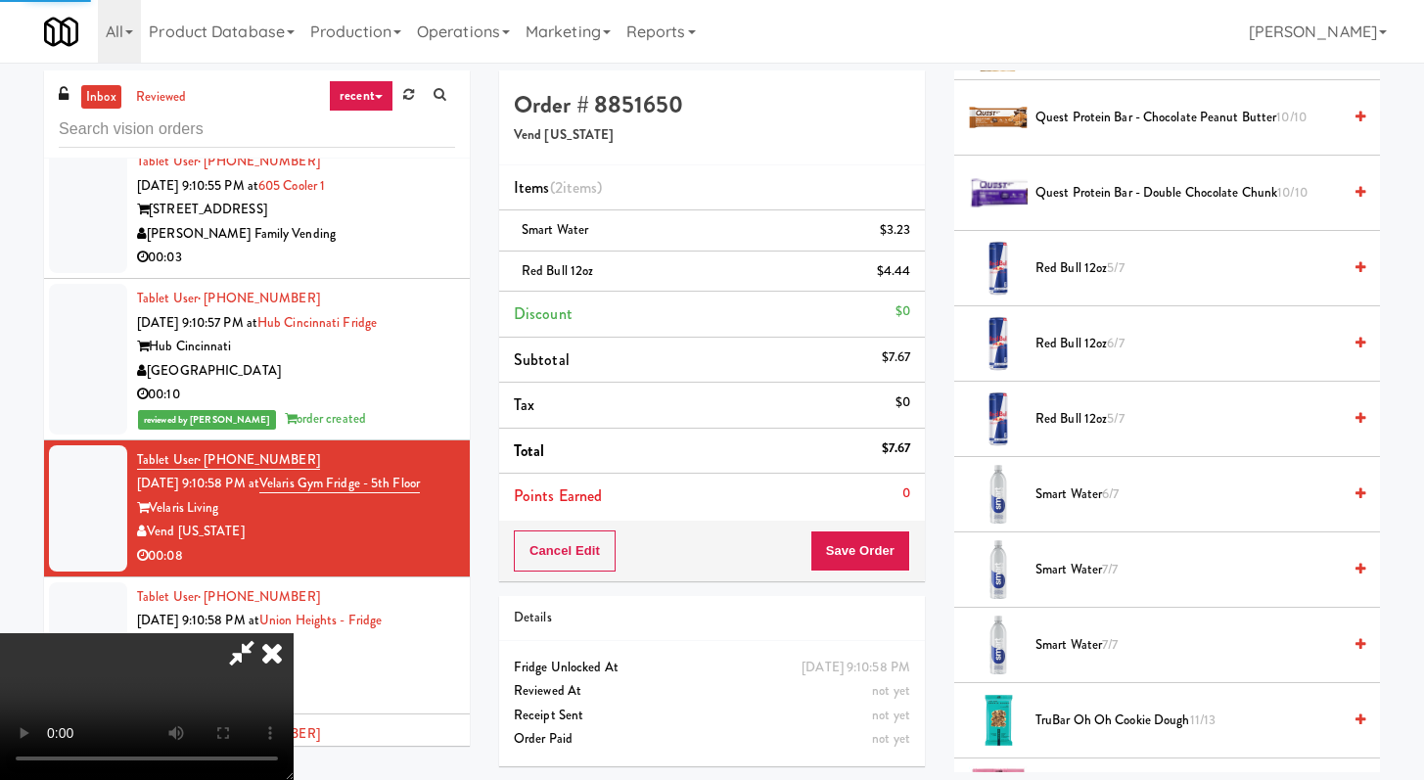
scroll to position [83, 0]
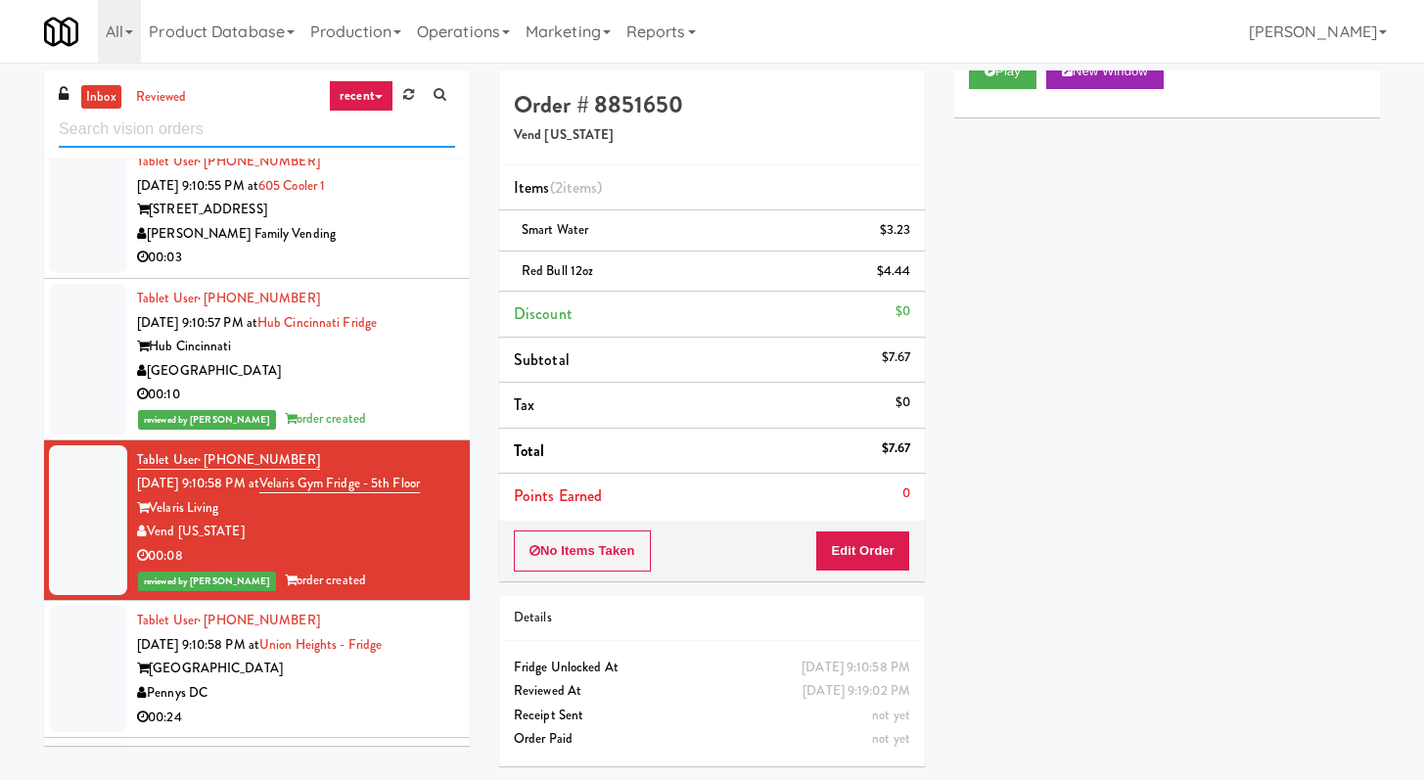
click at [288, 137] on input "text" at bounding box center [257, 130] width 396 height 36
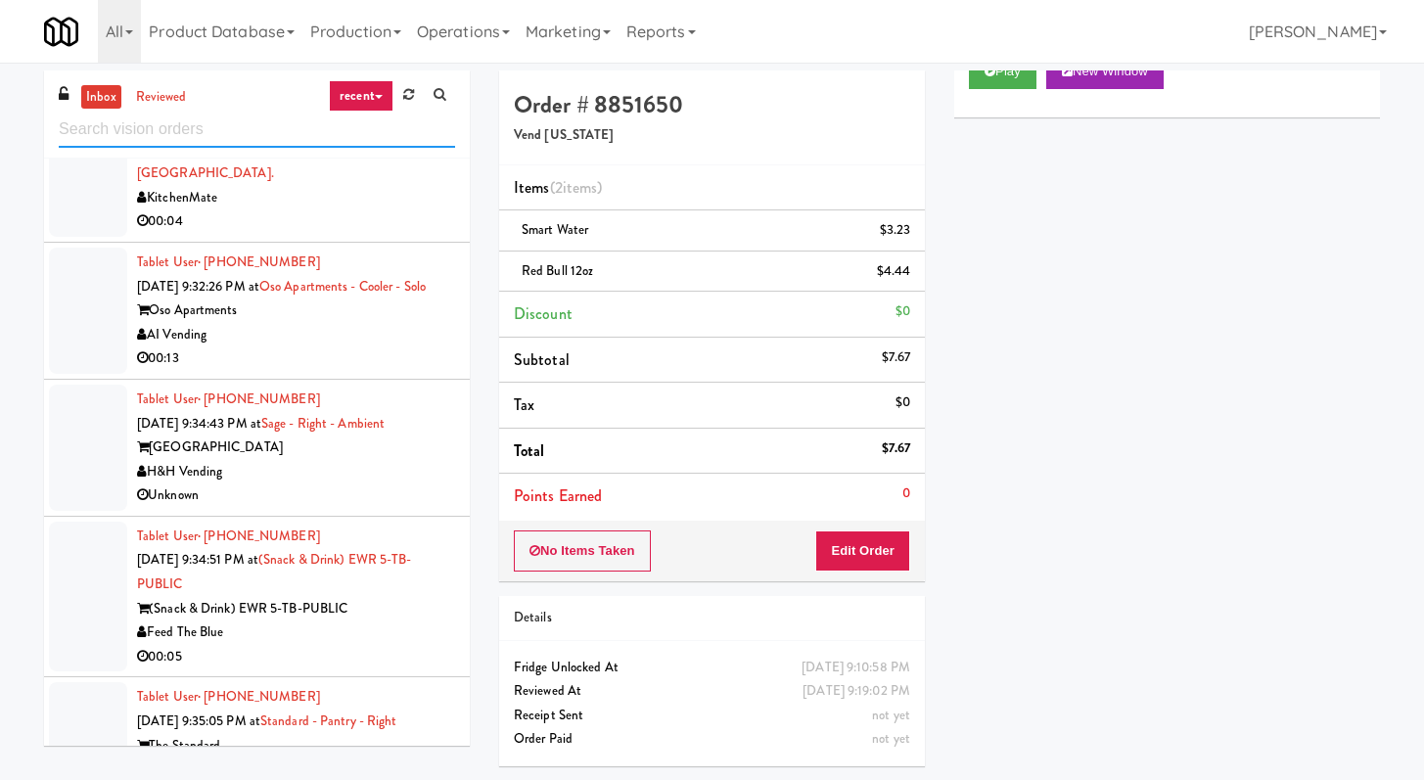
scroll to position [3362, 0]
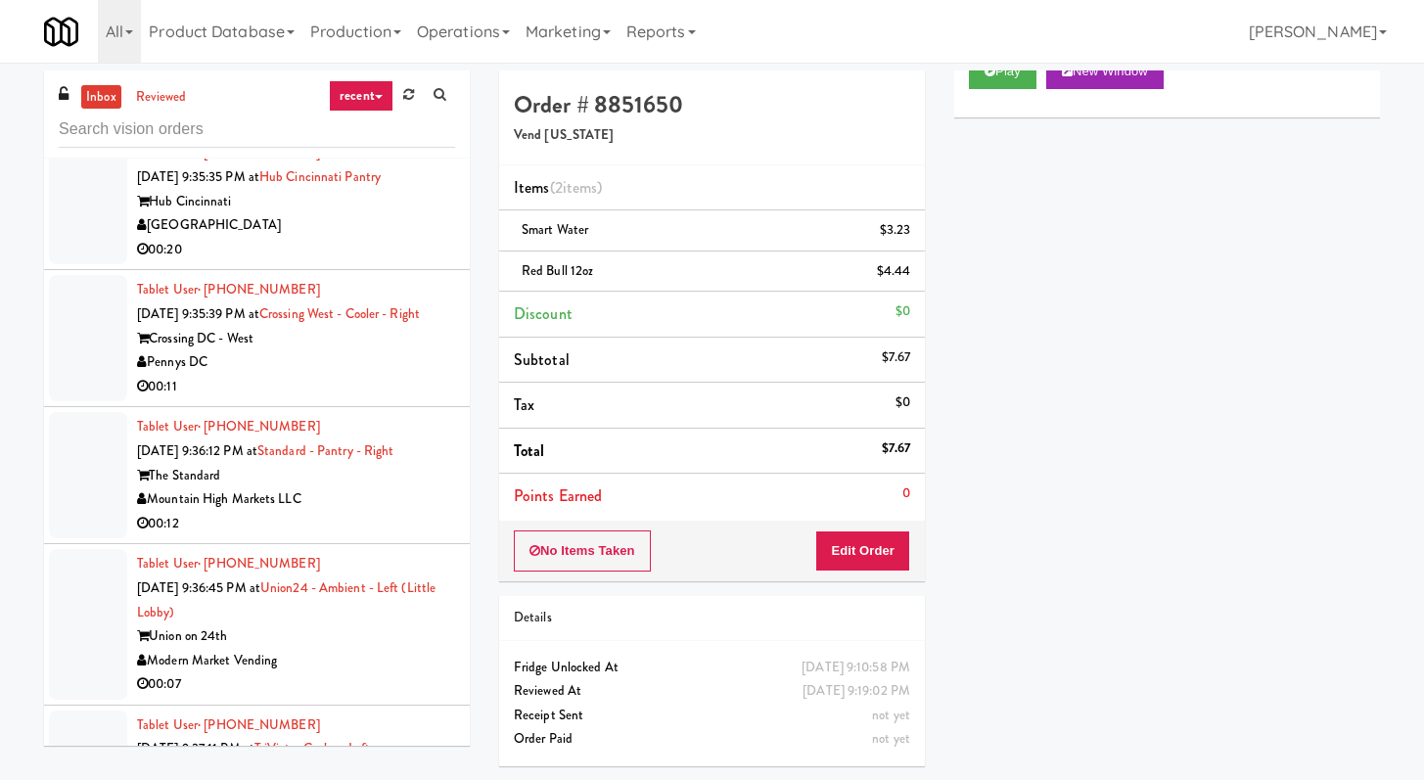
click at [382, 200] on div "Hub Cincinnati" at bounding box center [296, 202] width 318 height 24
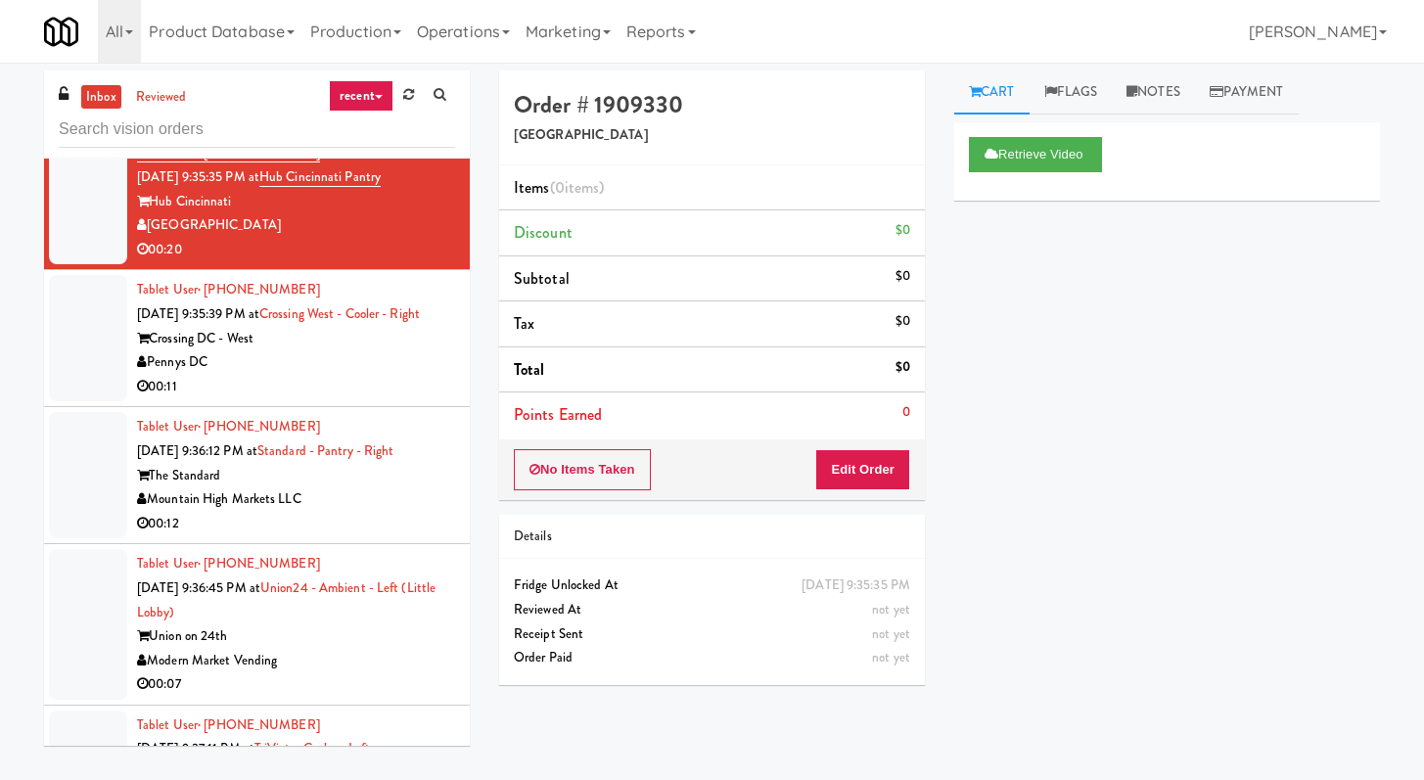
scroll to position [3738, 0]
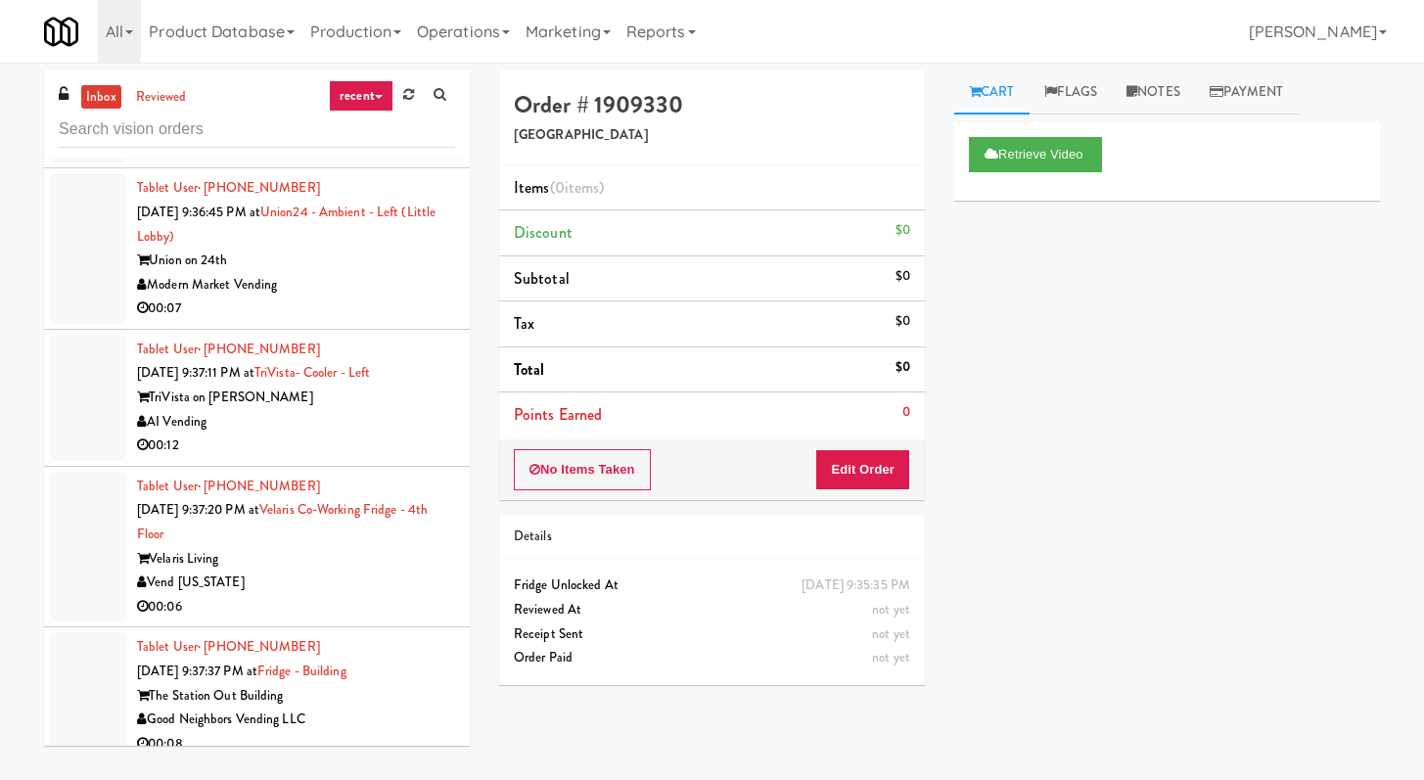
click at [354, 321] on div "00:07" at bounding box center [296, 309] width 318 height 24
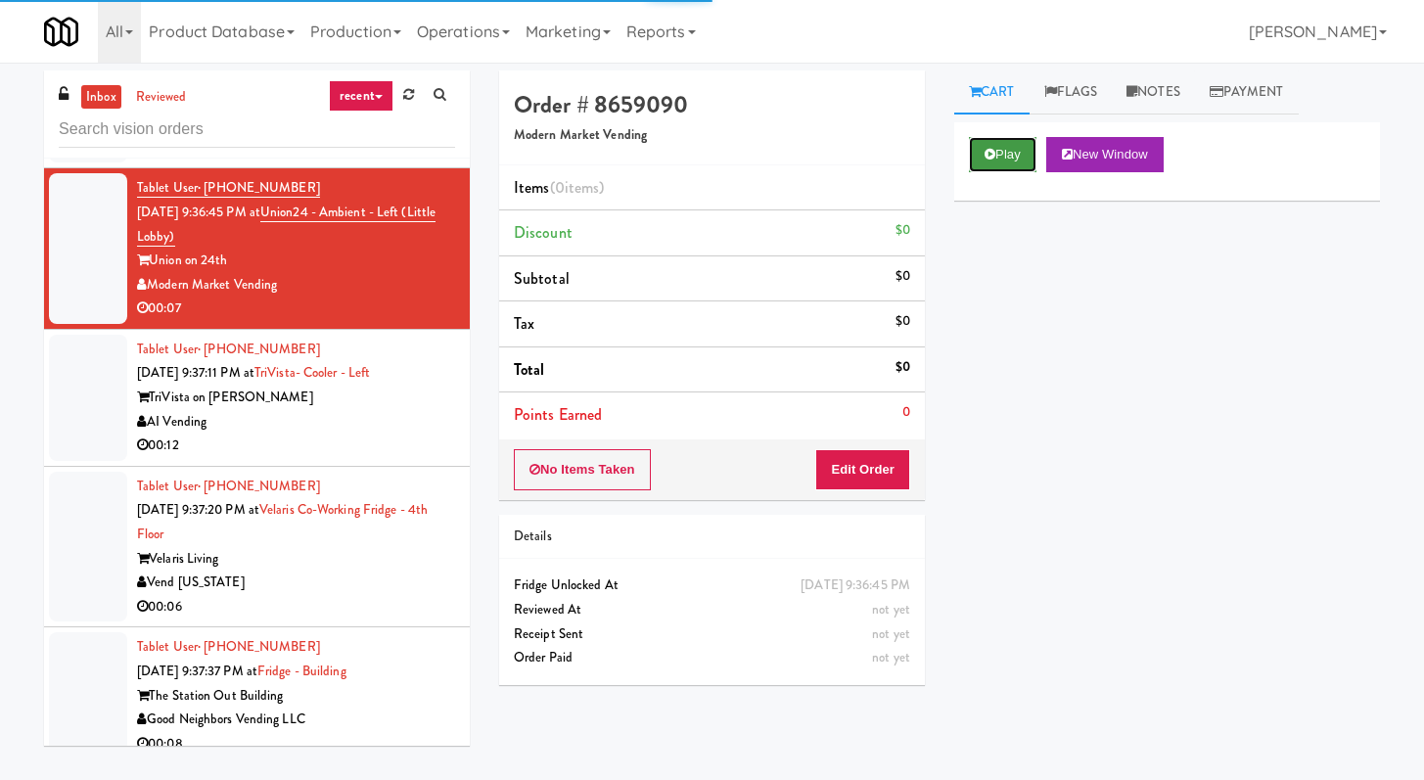
click at [1014, 140] on button "Play" at bounding box center [1003, 154] width 68 height 35
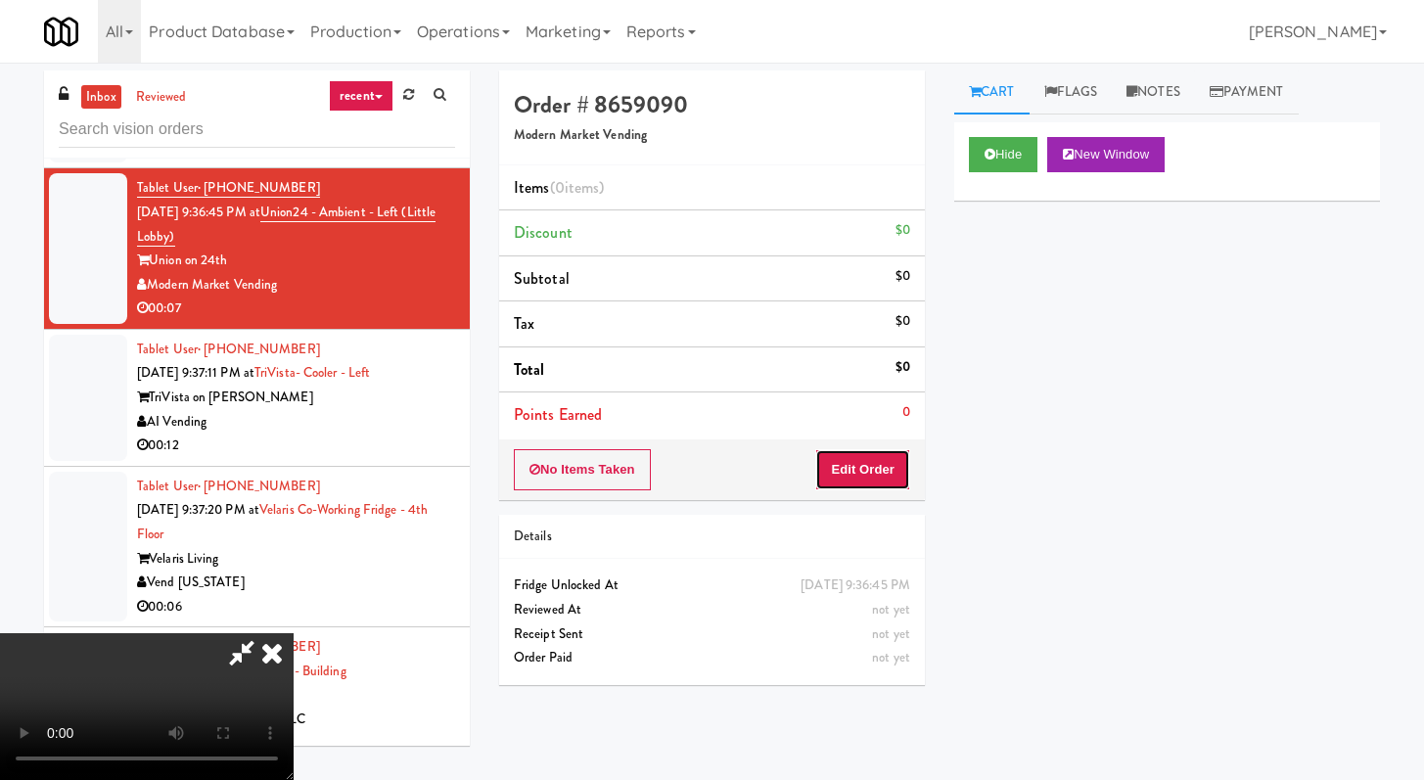
click at [879, 469] on button "Edit Order" at bounding box center [862, 469] width 95 height 41
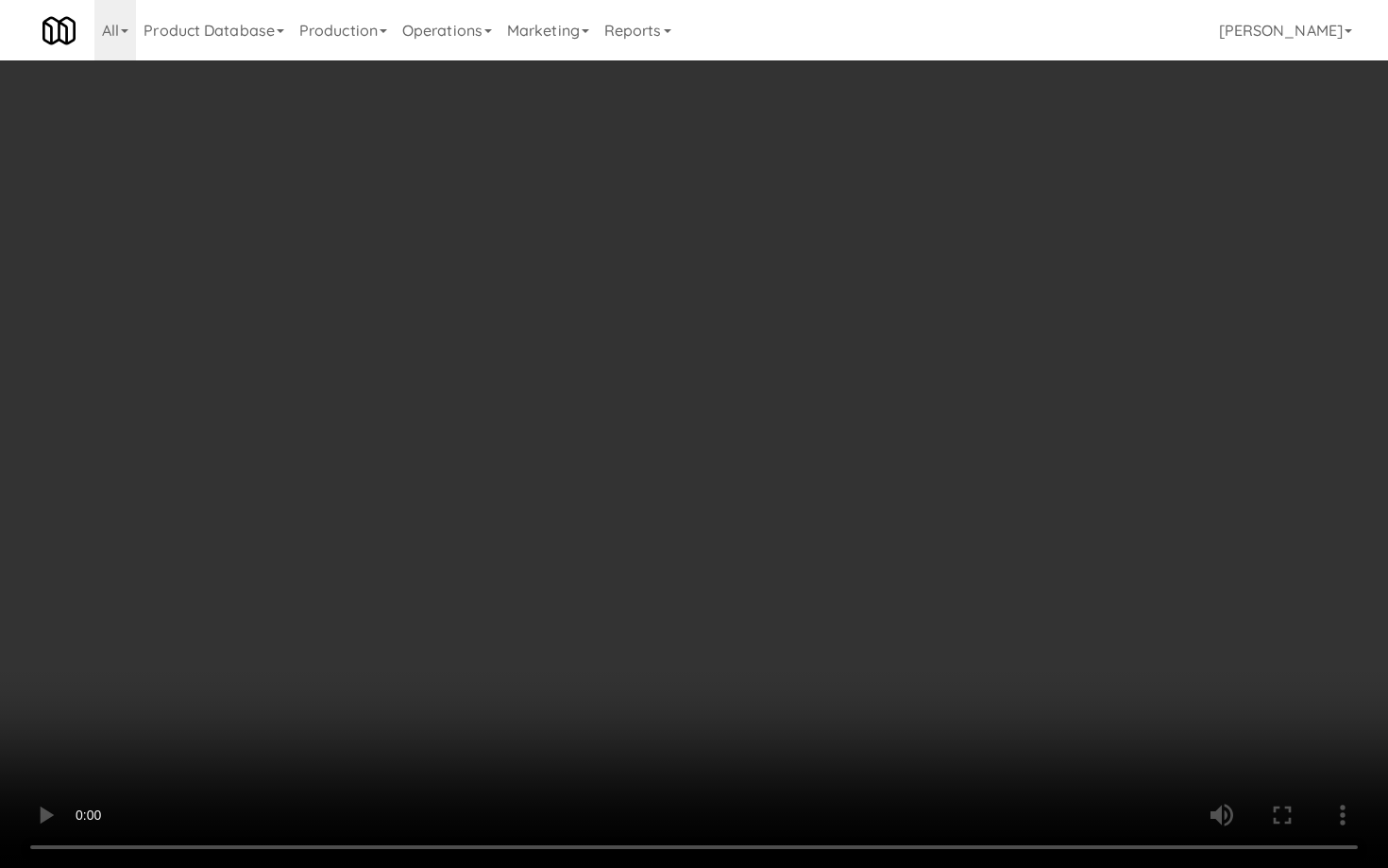
click at [853, 585] on video at bounding box center [694, 434] width 1388 height 868
click at [867, 553] on video at bounding box center [694, 434] width 1388 height 868
click at [941, 552] on video at bounding box center [694, 434] width 1388 height 868
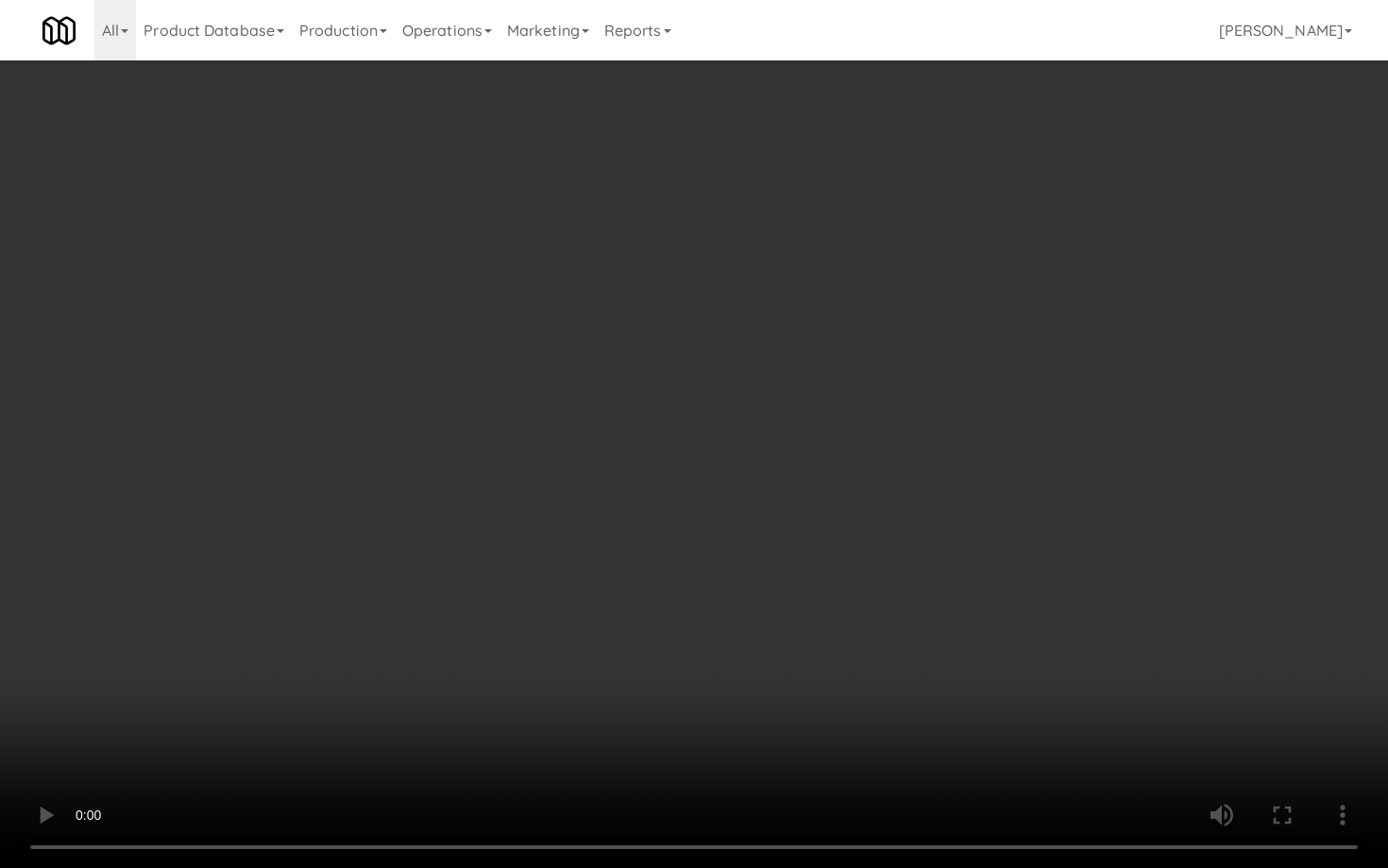
click at [941, 553] on video at bounding box center [694, 434] width 1388 height 868
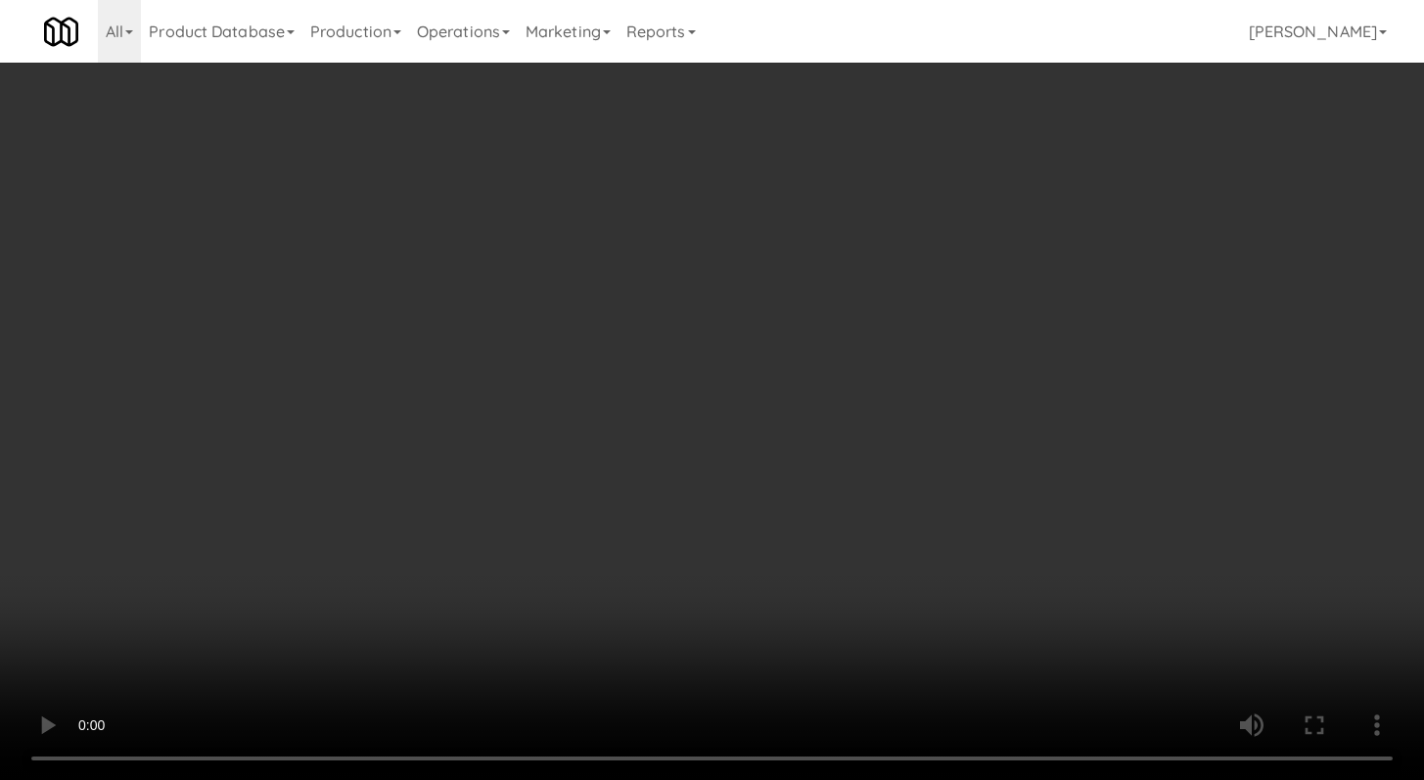
scroll to position [426, 0]
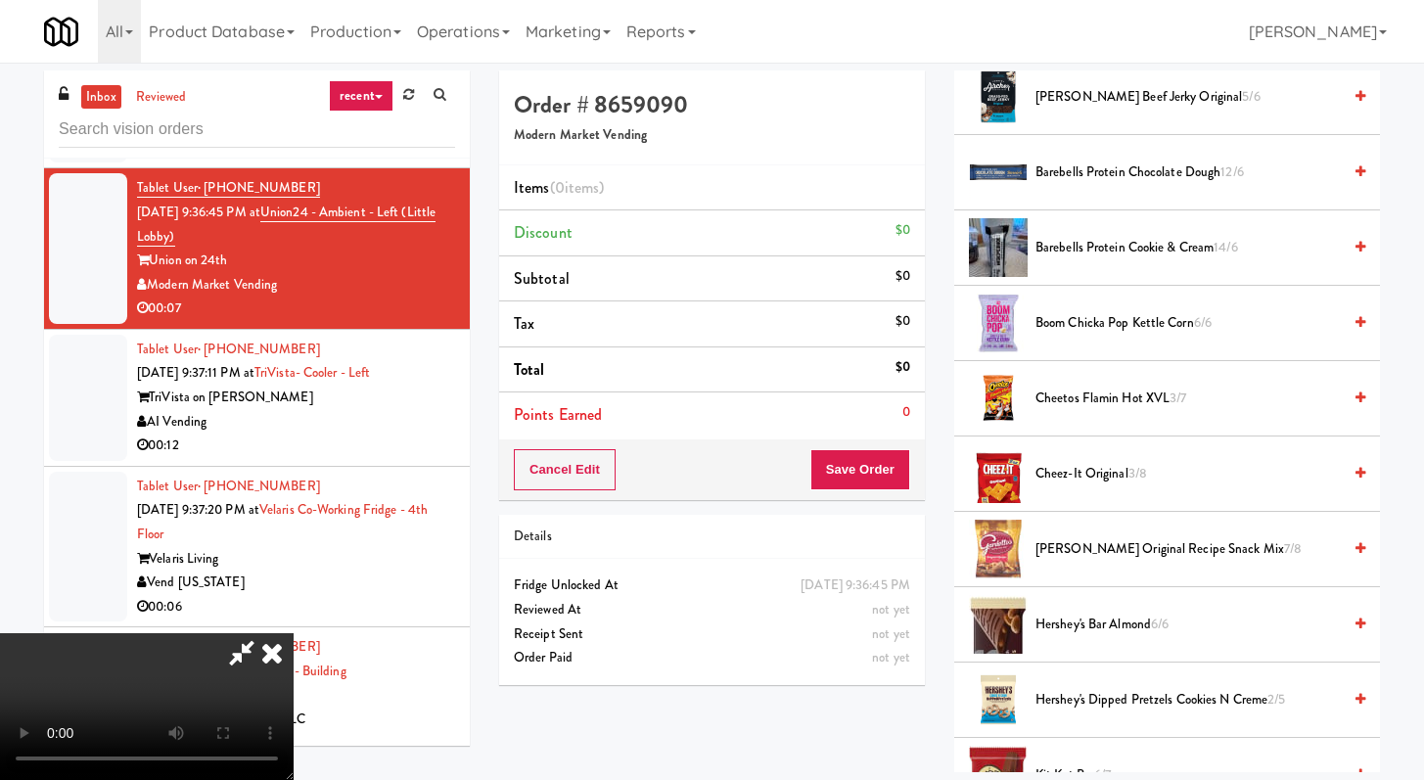
click at [1094, 393] on span "Cheetos Flamin Hot XVL 3/7" at bounding box center [1188, 399] width 305 height 24
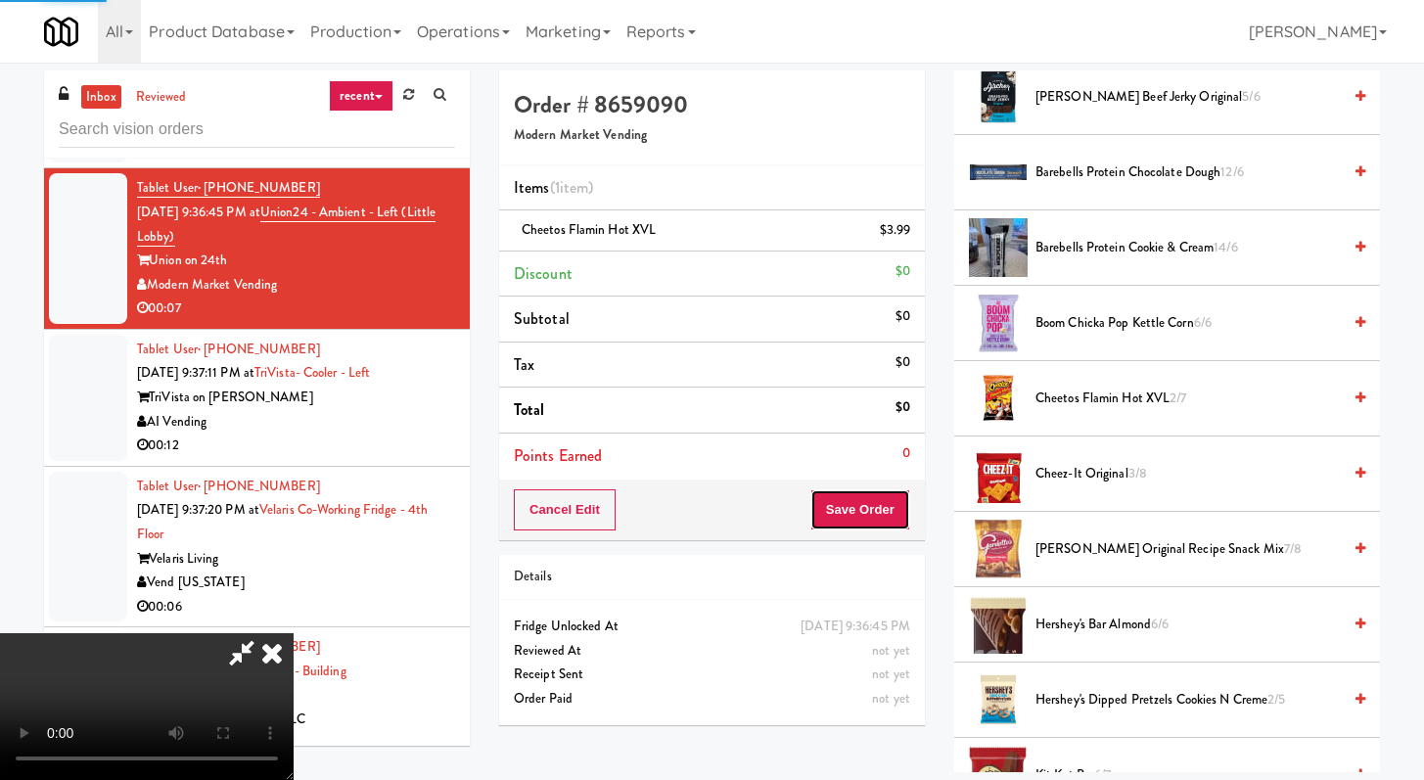
click at [883, 521] on button "Save Order" at bounding box center [861, 509] width 100 height 41
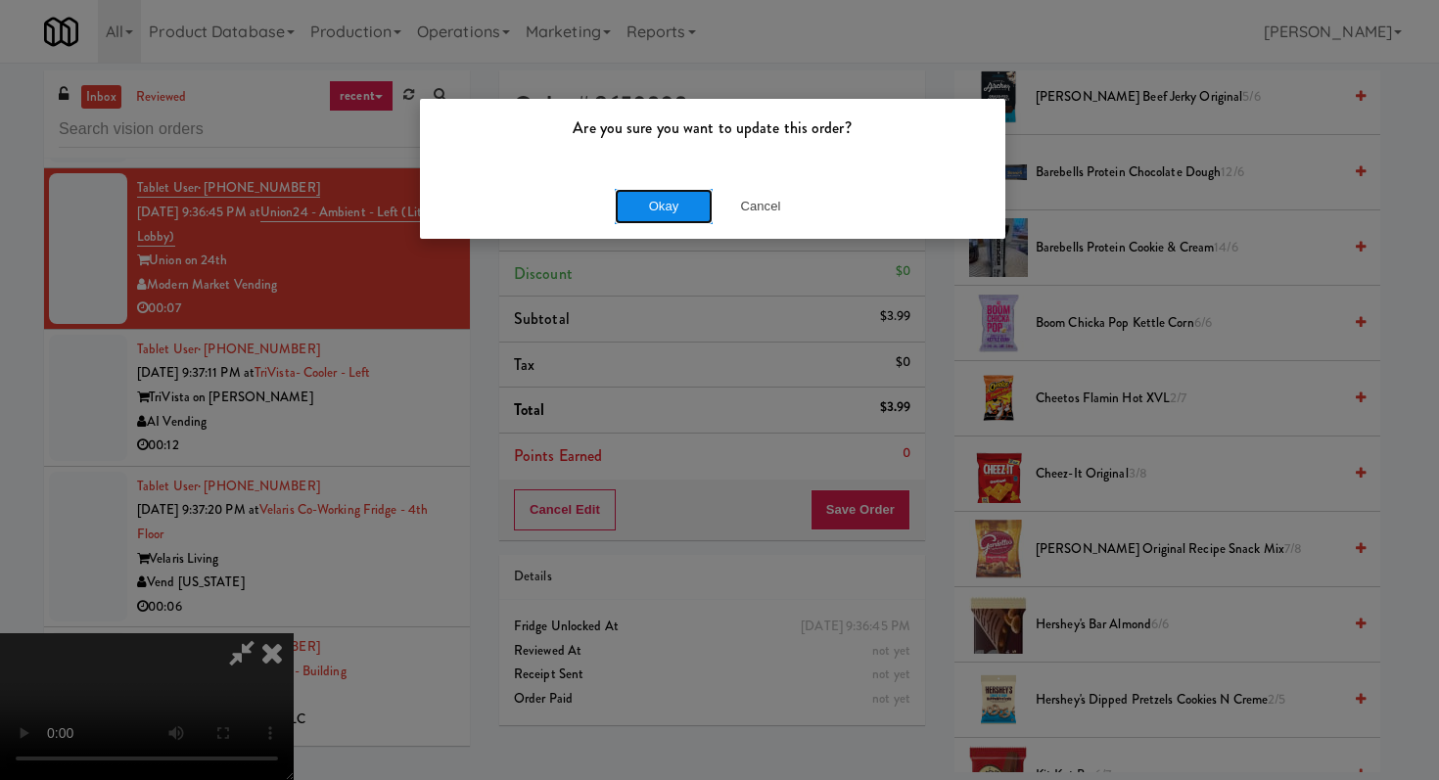
click at [640, 218] on button "Okay" at bounding box center [664, 206] width 98 height 35
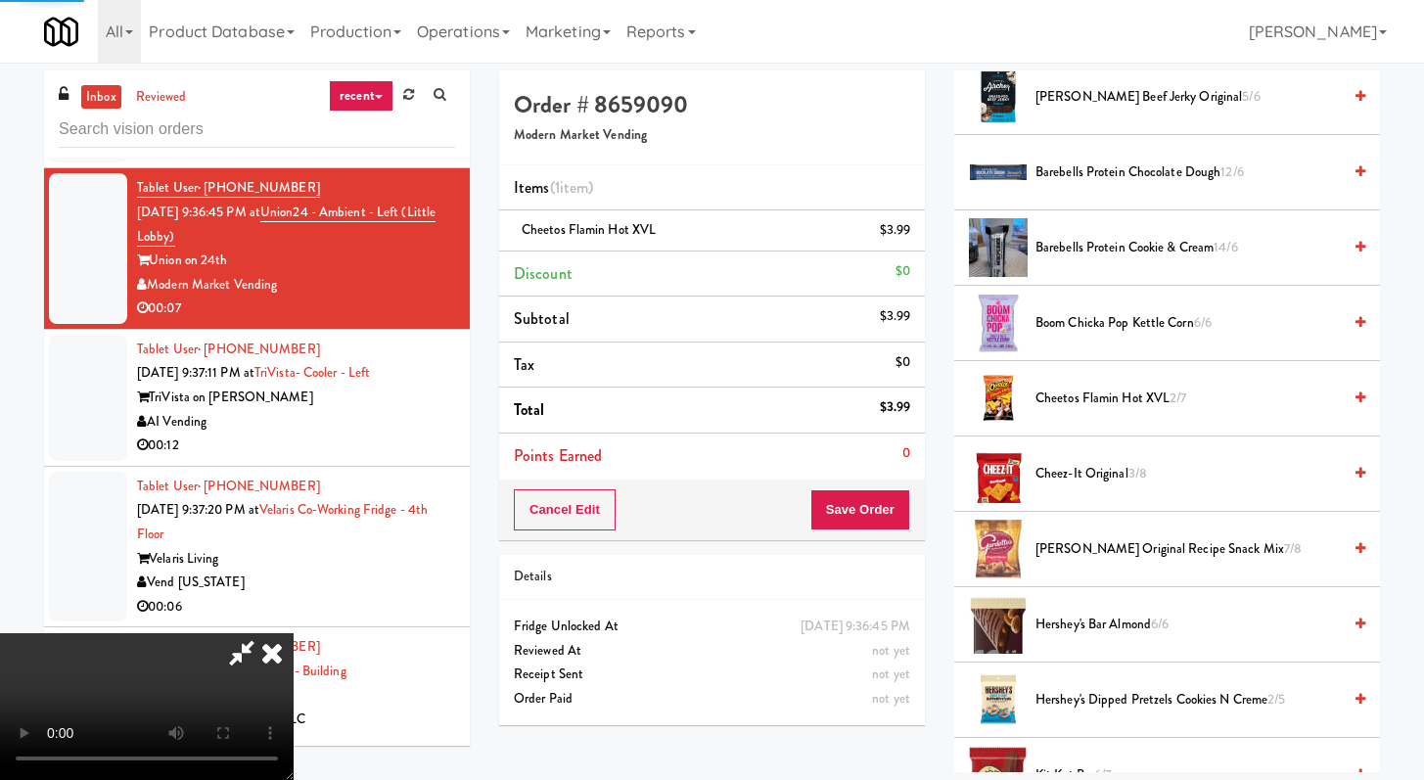
scroll to position [83, 0]
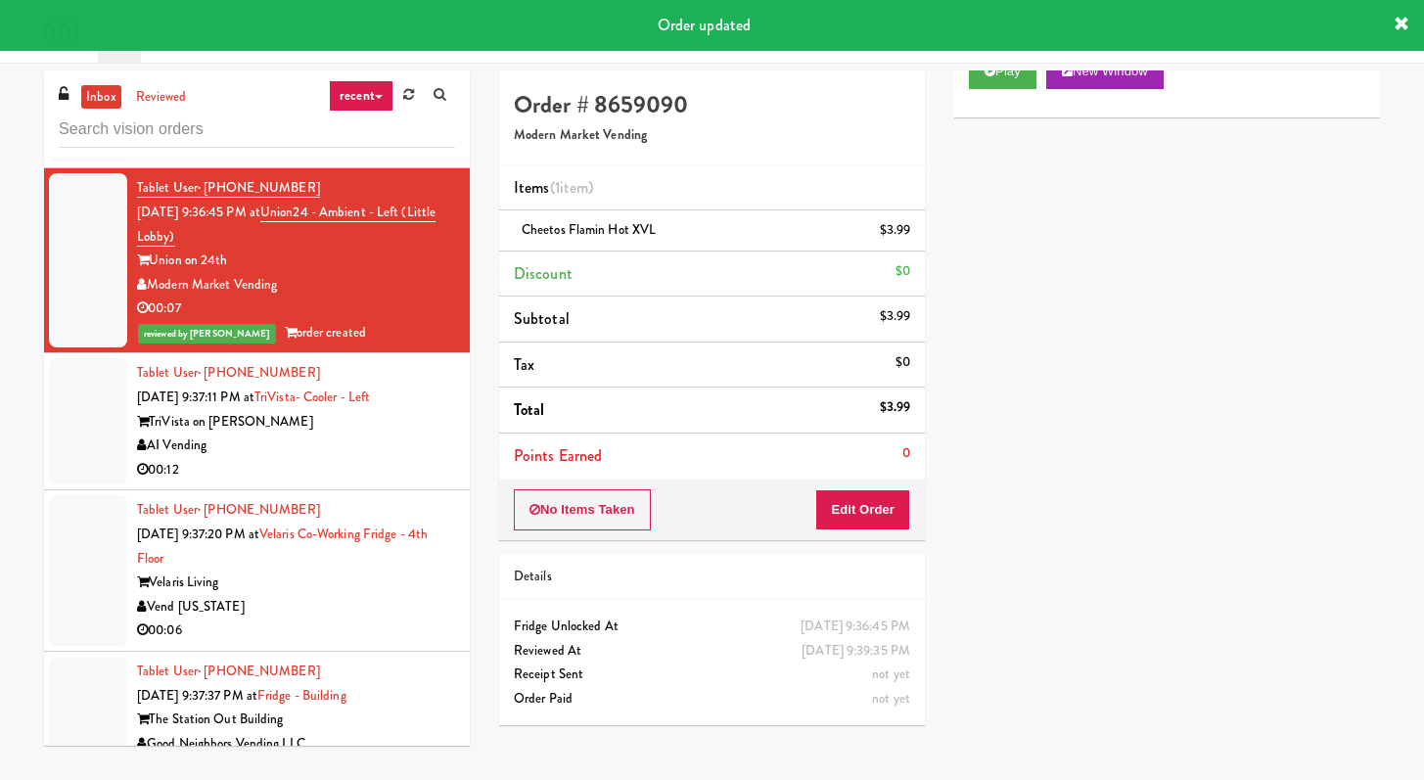
click at [381, 458] on div "AI Vending" at bounding box center [296, 446] width 318 height 24
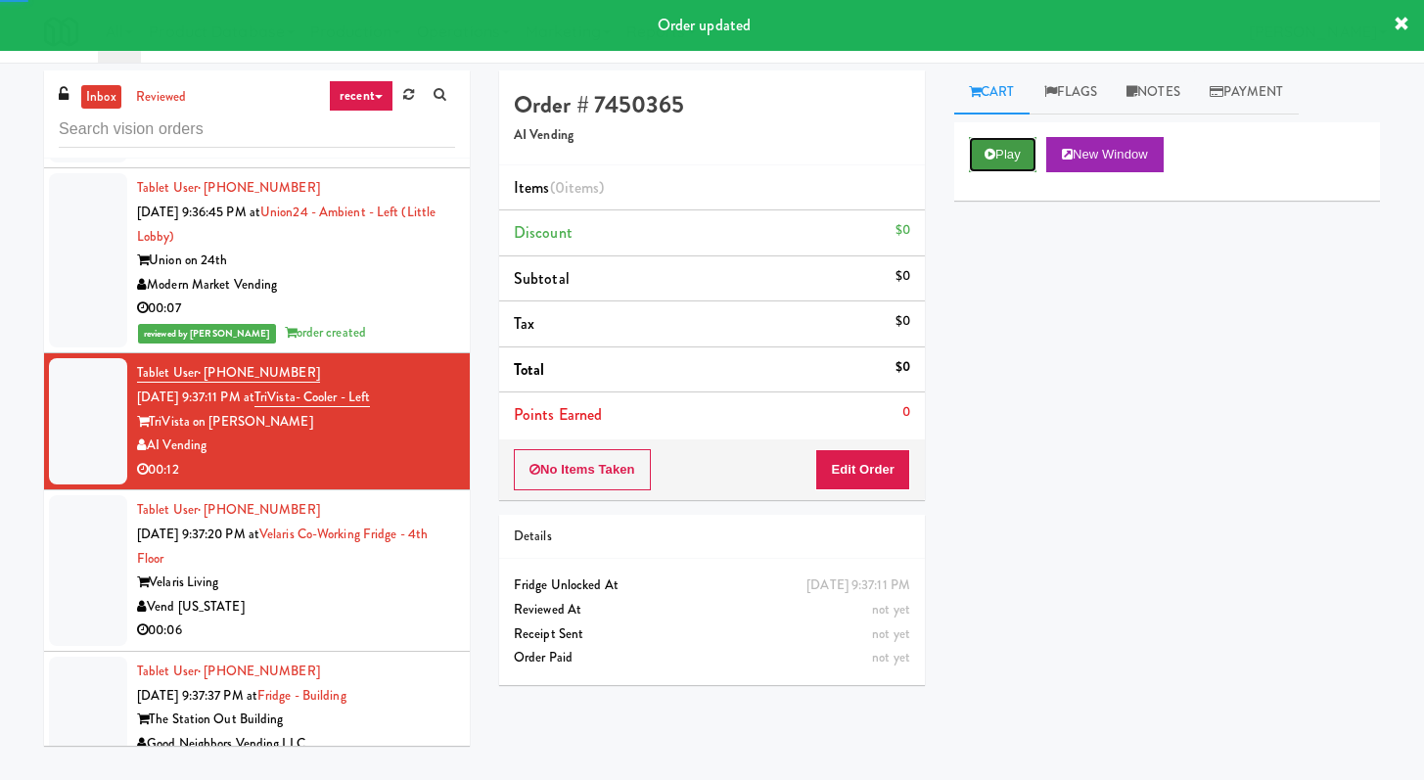
click at [987, 147] on button "Play" at bounding box center [1003, 154] width 68 height 35
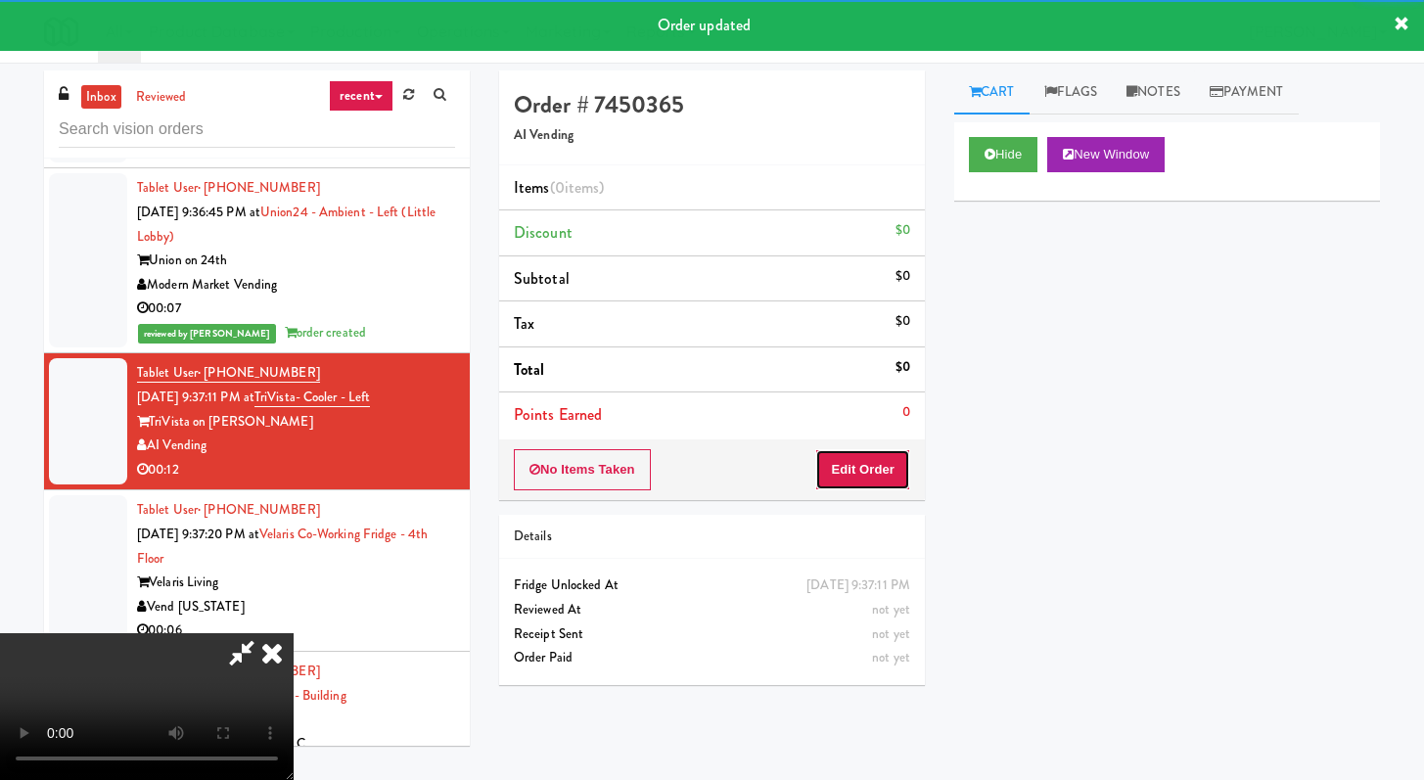
click at [837, 487] on button "Edit Order" at bounding box center [862, 469] width 95 height 41
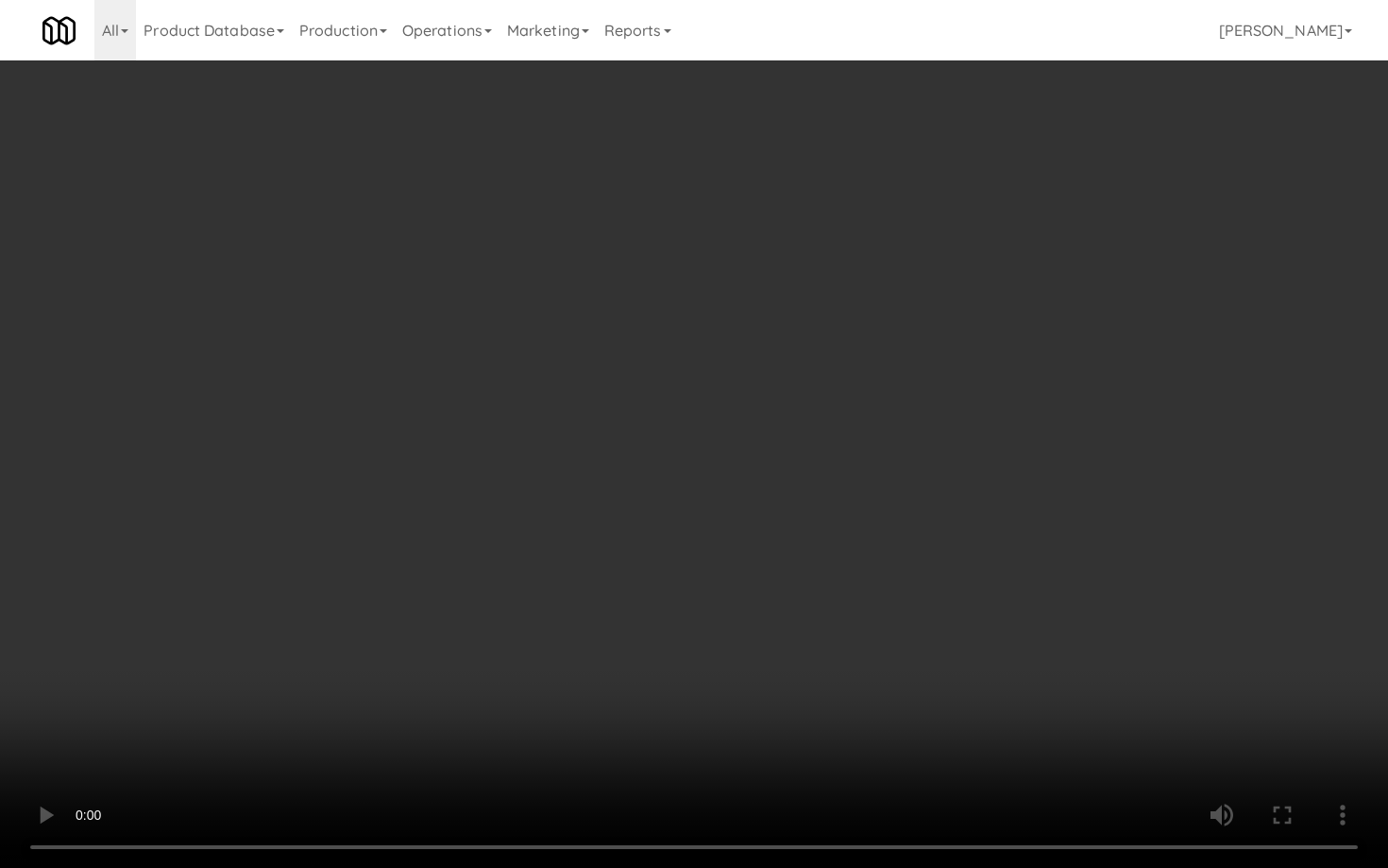
click at [703, 602] on video at bounding box center [694, 434] width 1388 height 868
click at [703, 599] on video at bounding box center [694, 434] width 1388 height 868
click at [705, 561] on video at bounding box center [694, 434] width 1388 height 868
click at [704, 560] on video at bounding box center [694, 434] width 1388 height 868
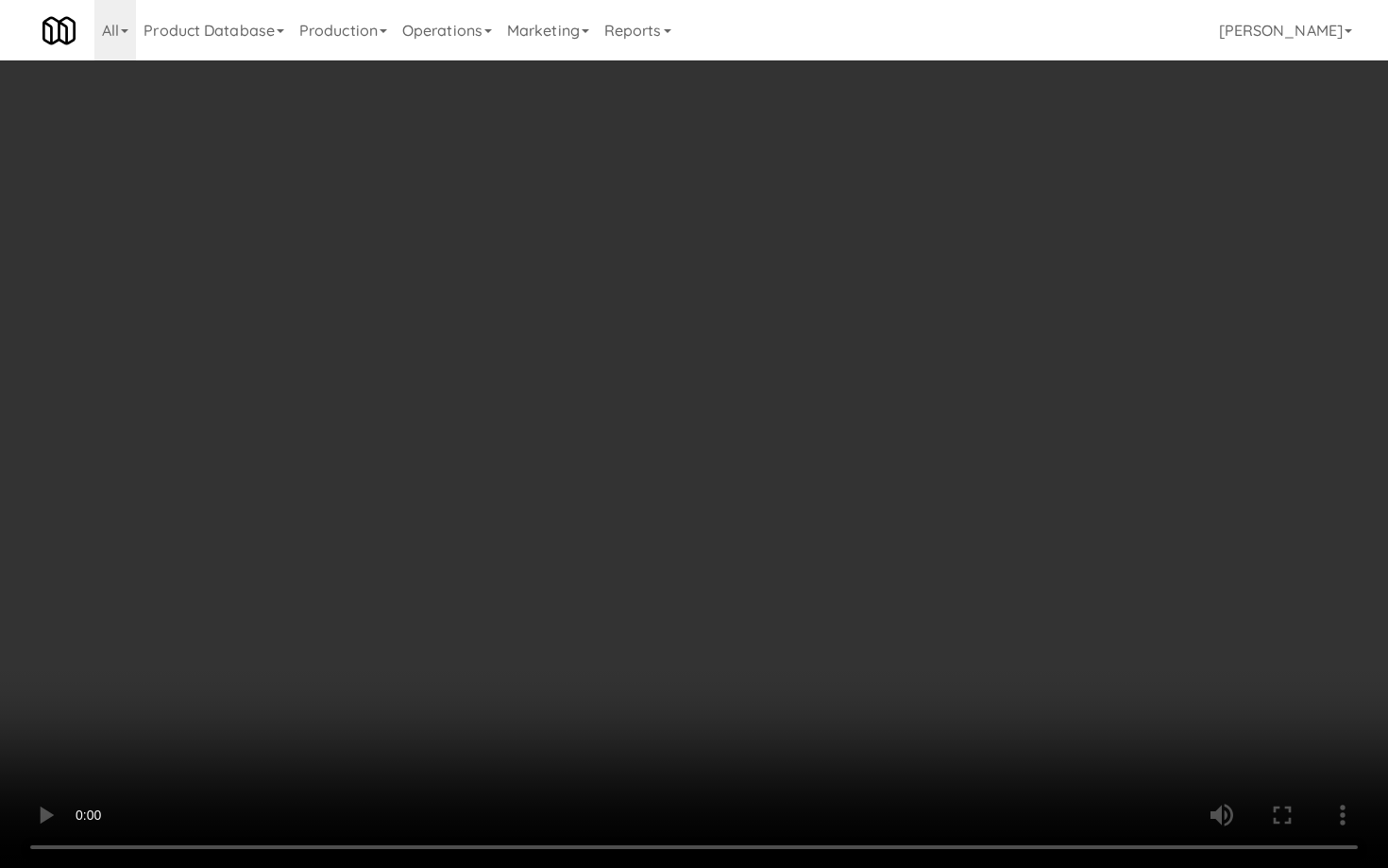
click at [704, 560] on video at bounding box center [694, 434] width 1388 height 868
click at [720, 547] on video at bounding box center [694, 434] width 1388 height 868
click at [722, 542] on video at bounding box center [694, 434] width 1388 height 868
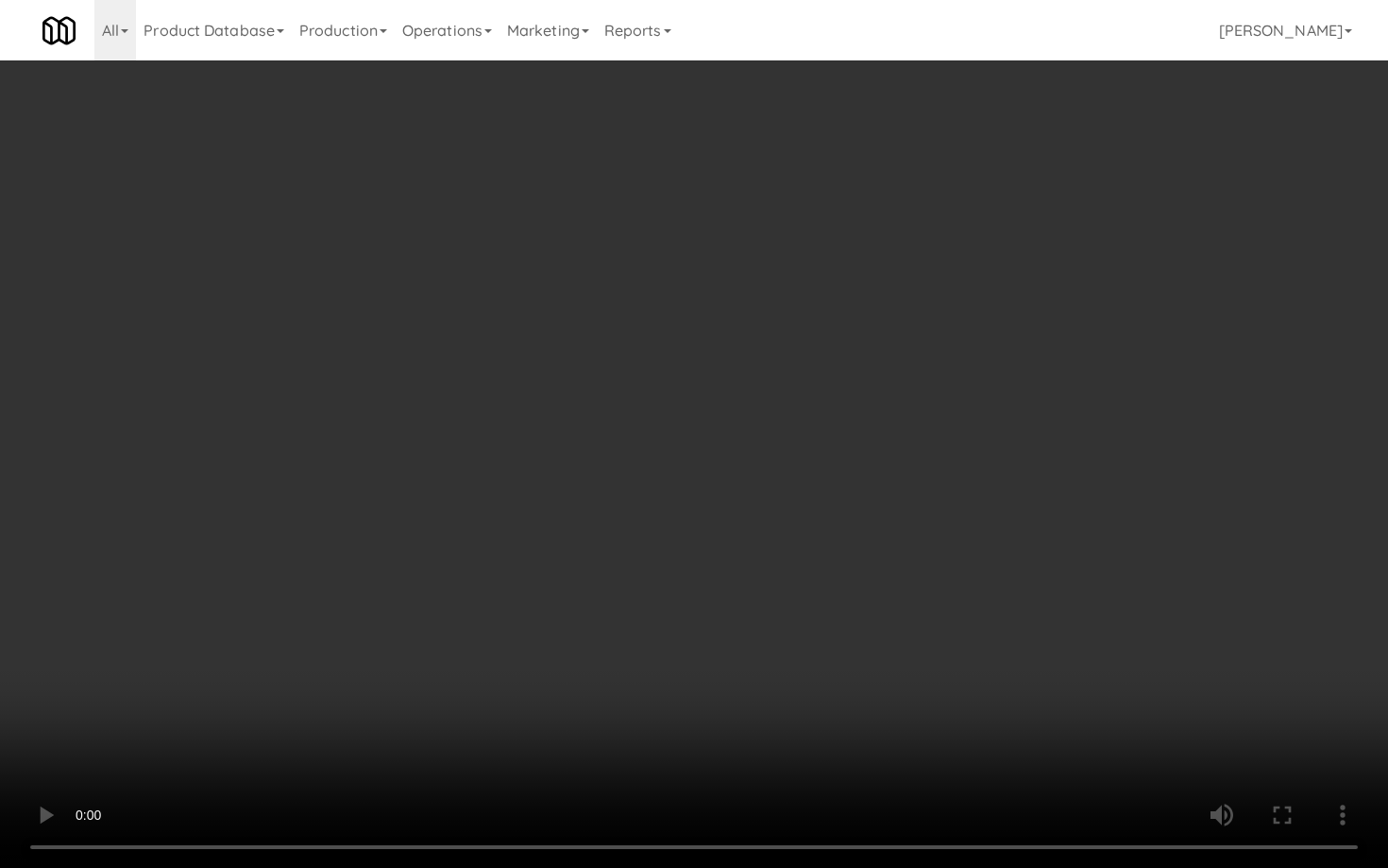
click at [920, 596] on video at bounding box center [694, 434] width 1388 height 868
click at [1054, 640] on video at bounding box center [694, 434] width 1388 height 868
drag, startPoint x: 1052, startPoint y: 640, endPoint x: 1067, endPoint y: 646, distance: 16.2
click at [1052, 640] on video at bounding box center [694, 434] width 1388 height 868
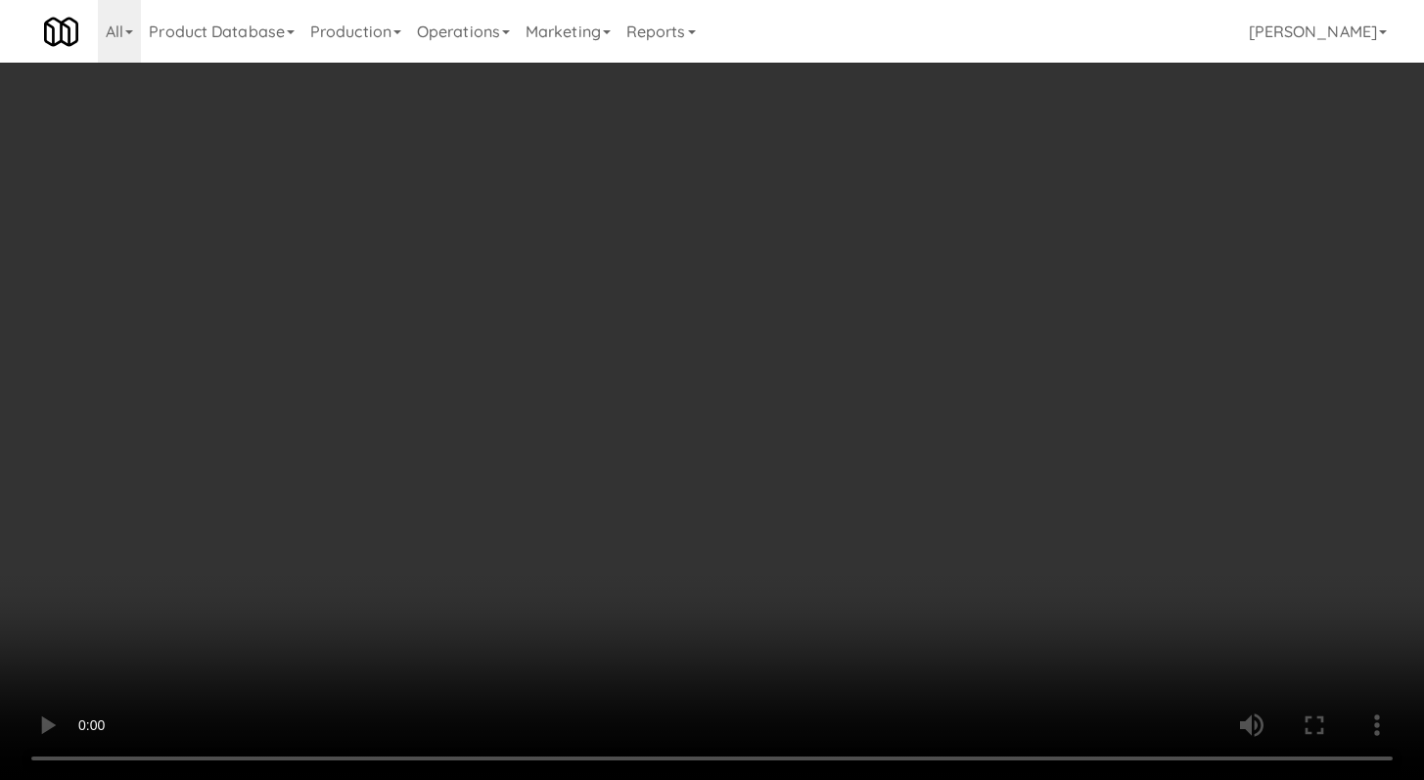
scroll to position [850, 0]
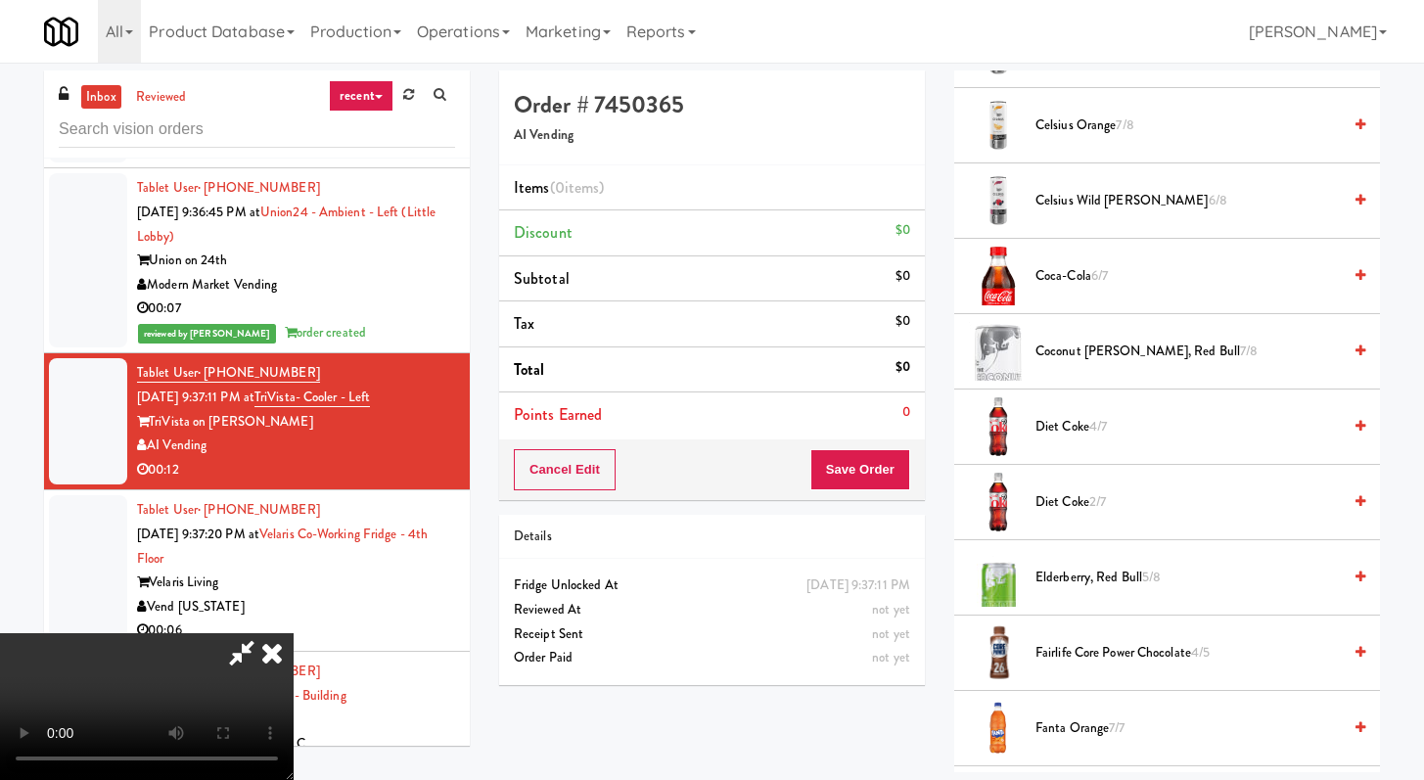
click at [1070, 279] on span "Coca-Cola 6/7" at bounding box center [1188, 276] width 305 height 24
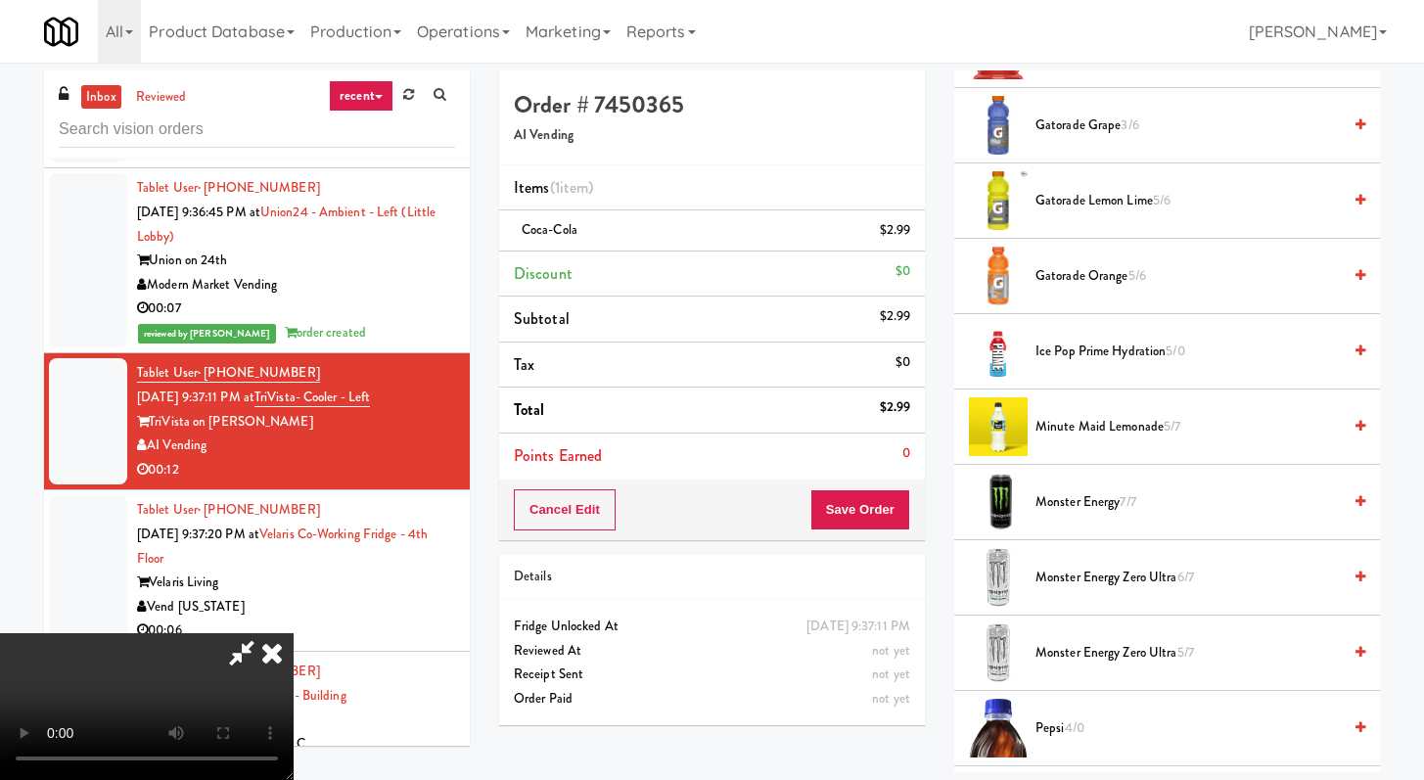
scroll to position [1899, 0]
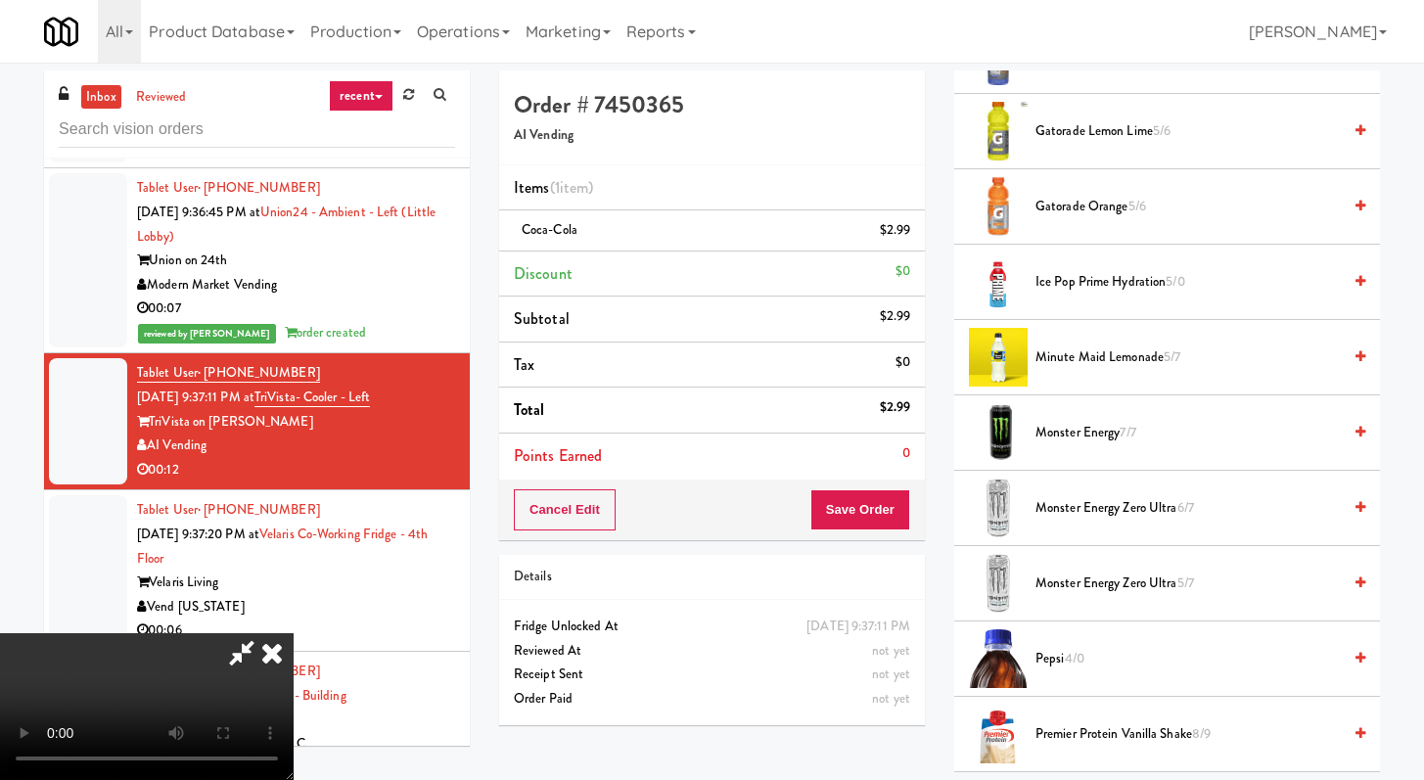
click at [1077, 510] on span "Monster Energy Zero Ultra 6/7" at bounding box center [1188, 508] width 305 height 24
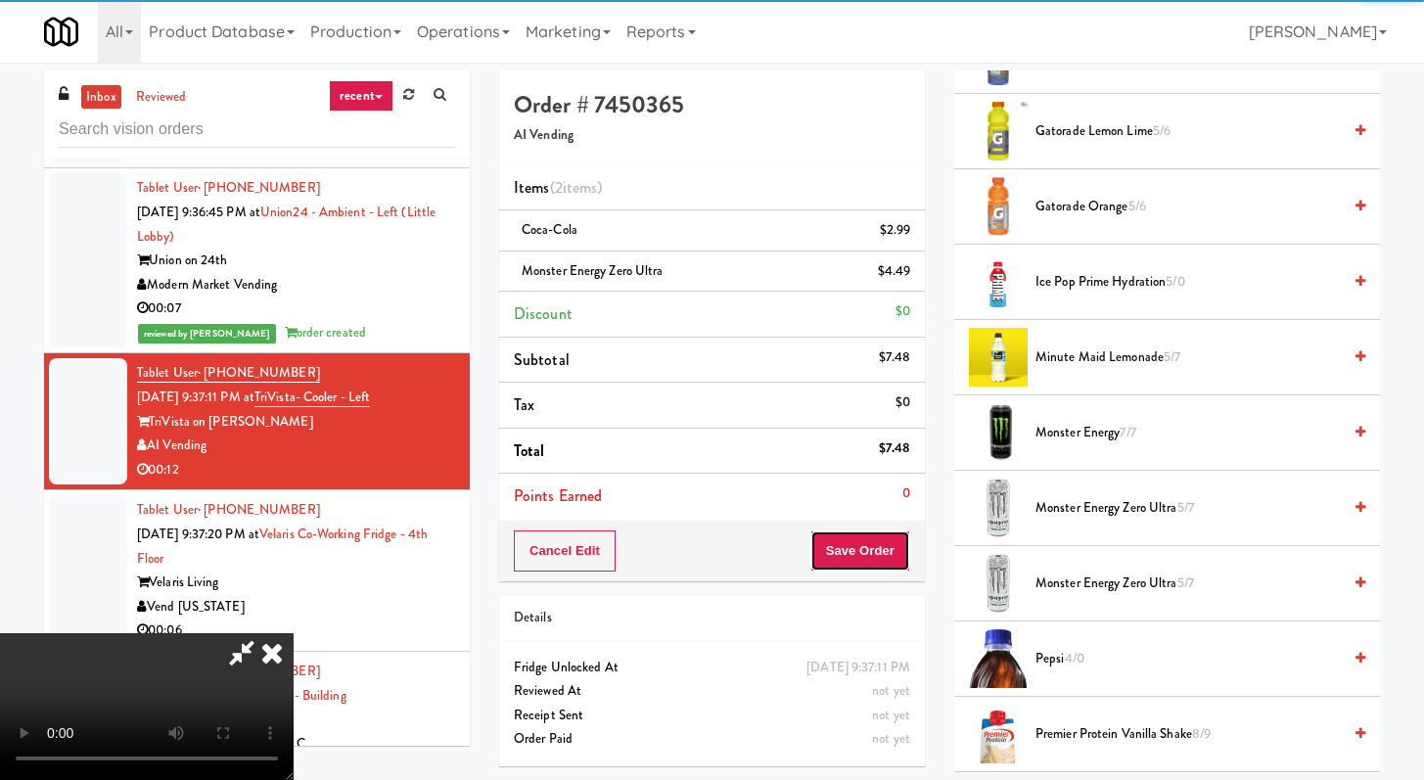
click at [884, 567] on button "Save Order" at bounding box center [861, 551] width 100 height 41
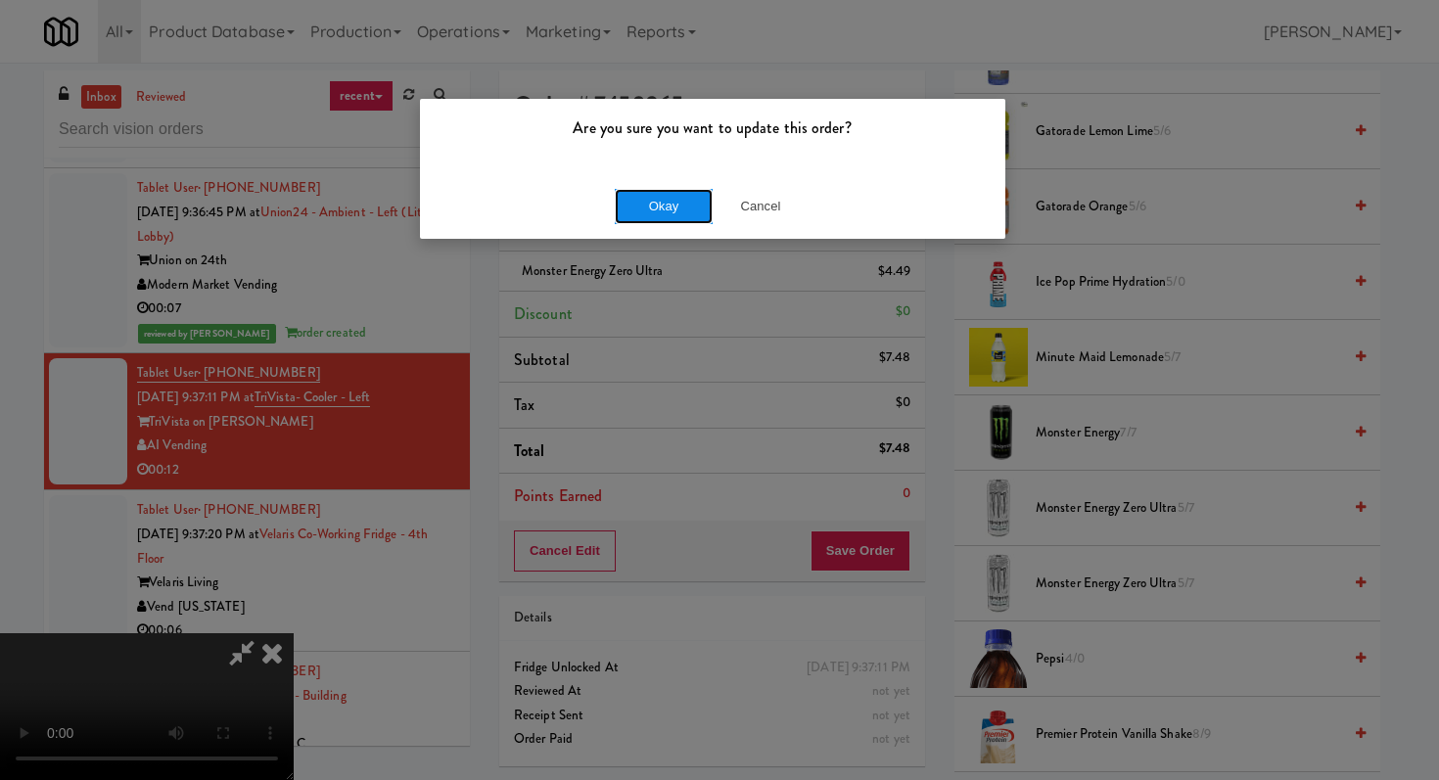
click at [653, 206] on button "Okay" at bounding box center [664, 206] width 98 height 35
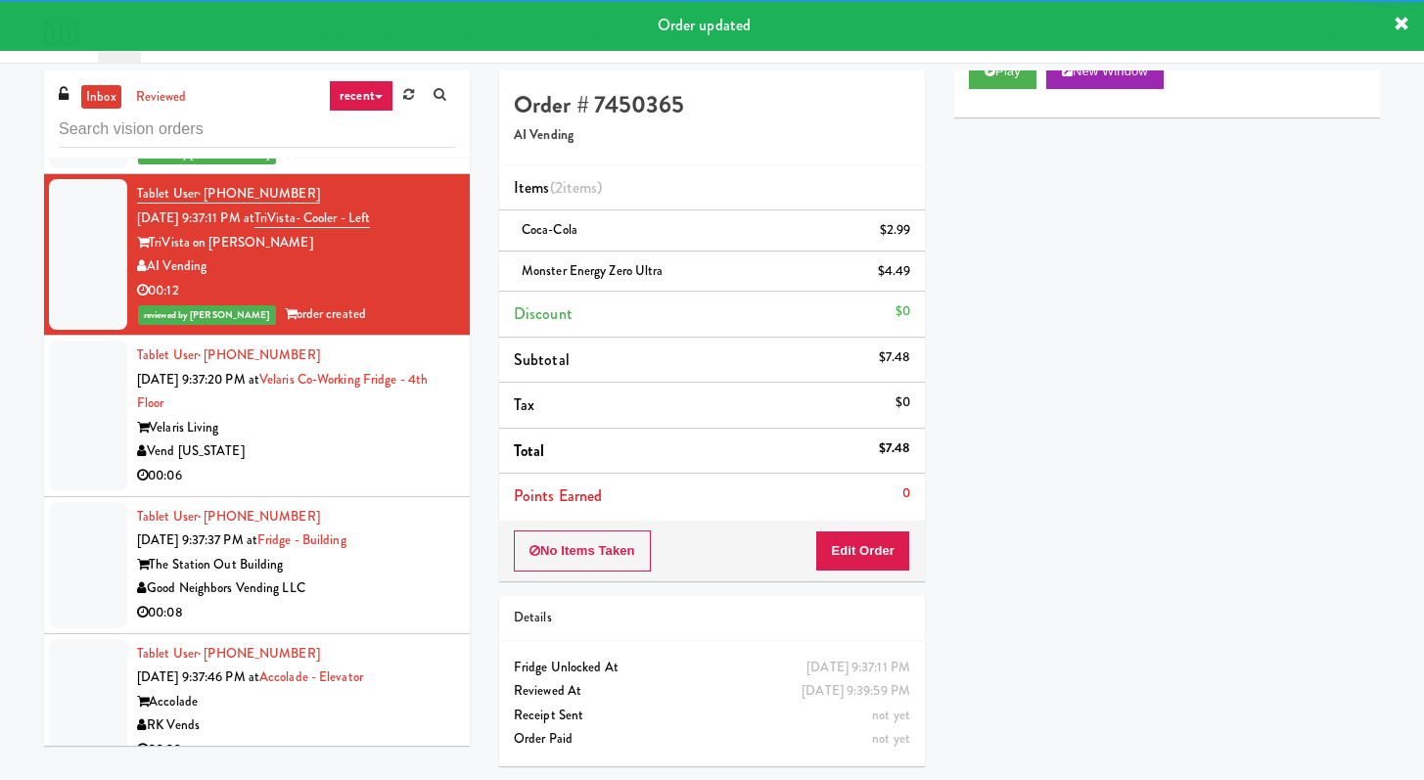
scroll to position [4038, 0]
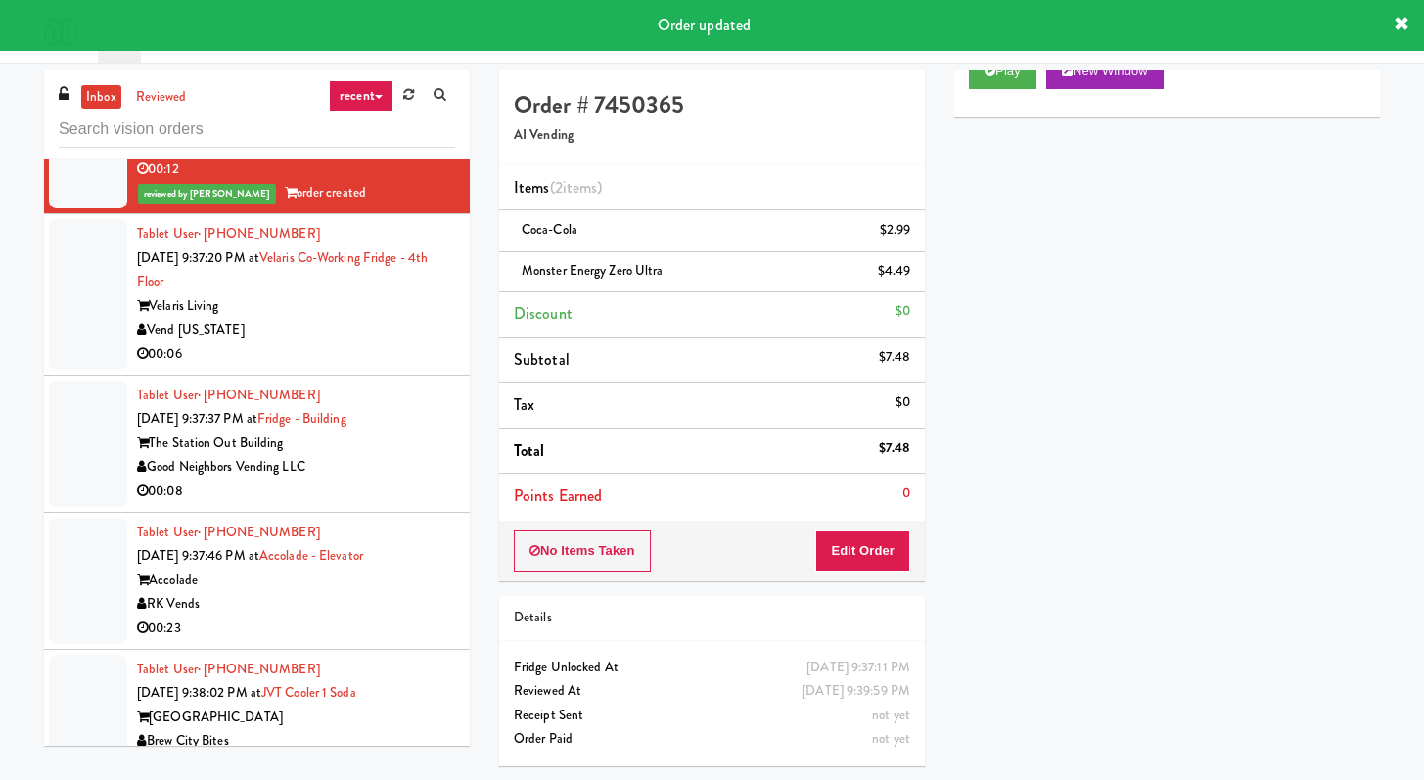
click at [363, 343] on div "Vend [US_STATE]" at bounding box center [296, 330] width 318 height 24
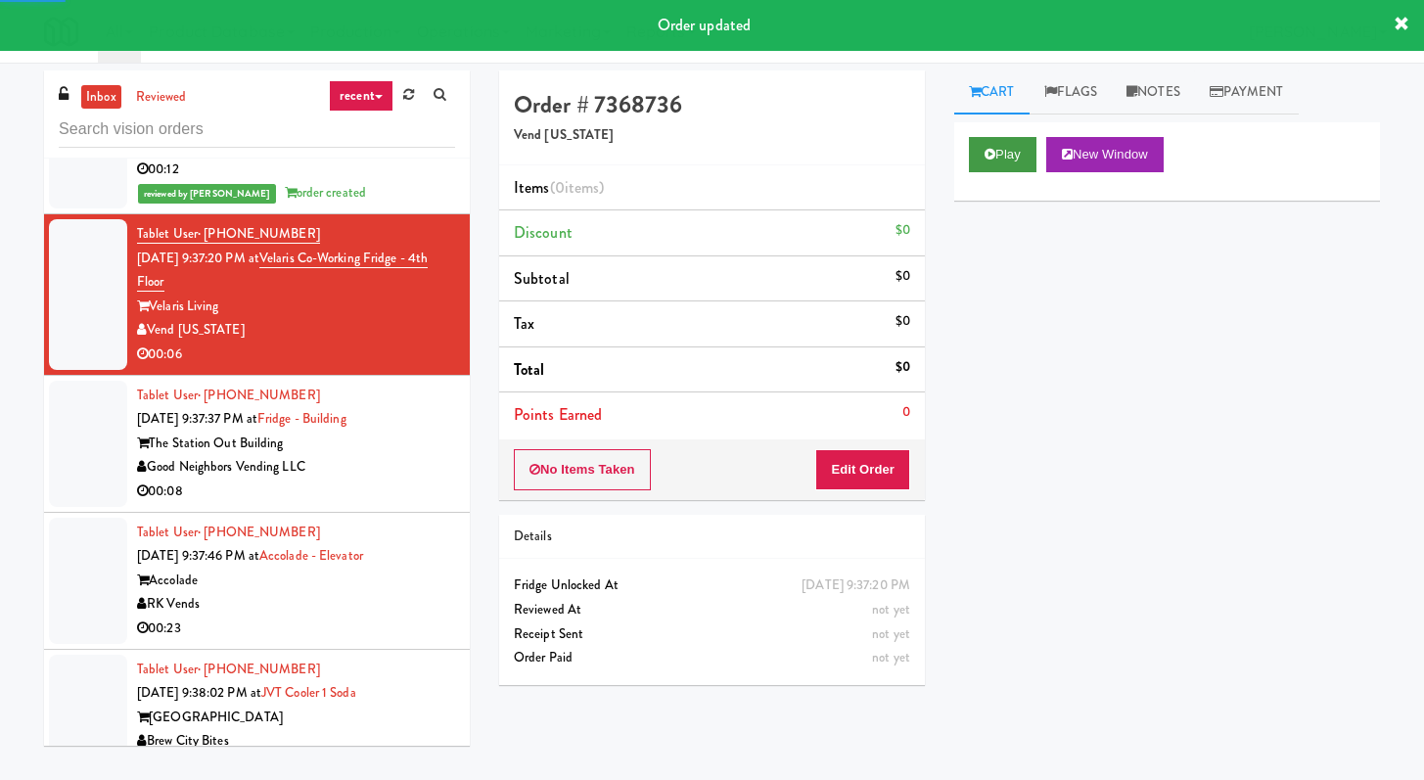
drag, startPoint x: 987, startPoint y: 137, endPoint x: 999, endPoint y: 167, distance: 32.5
click at [988, 163] on div "Play New Window" at bounding box center [1168, 161] width 426 height 78
click at [999, 159] on button "Play" at bounding box center [1003, 154] width 68 height 35
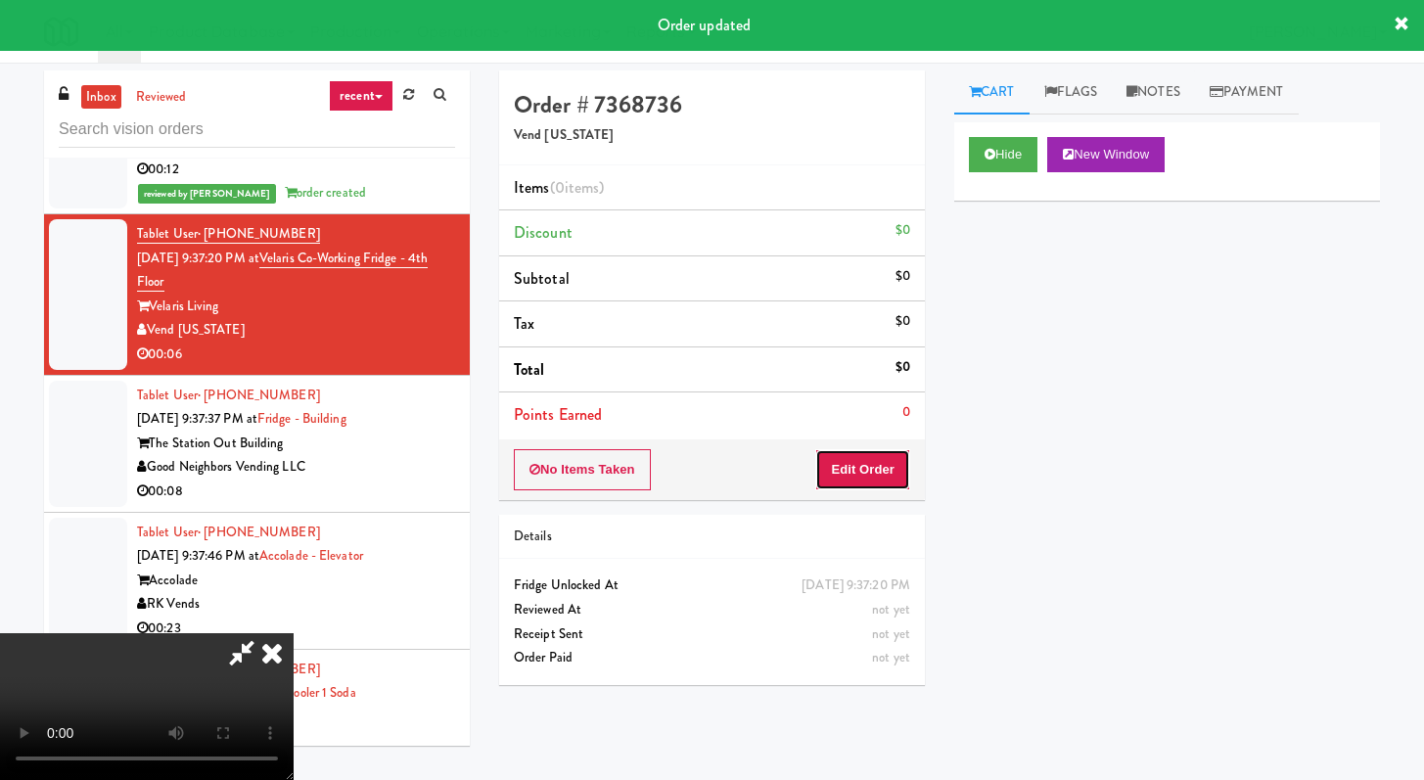
click at [854, 470] on button "Edit Order" at bounding box center [862, 469] width 95 height 41
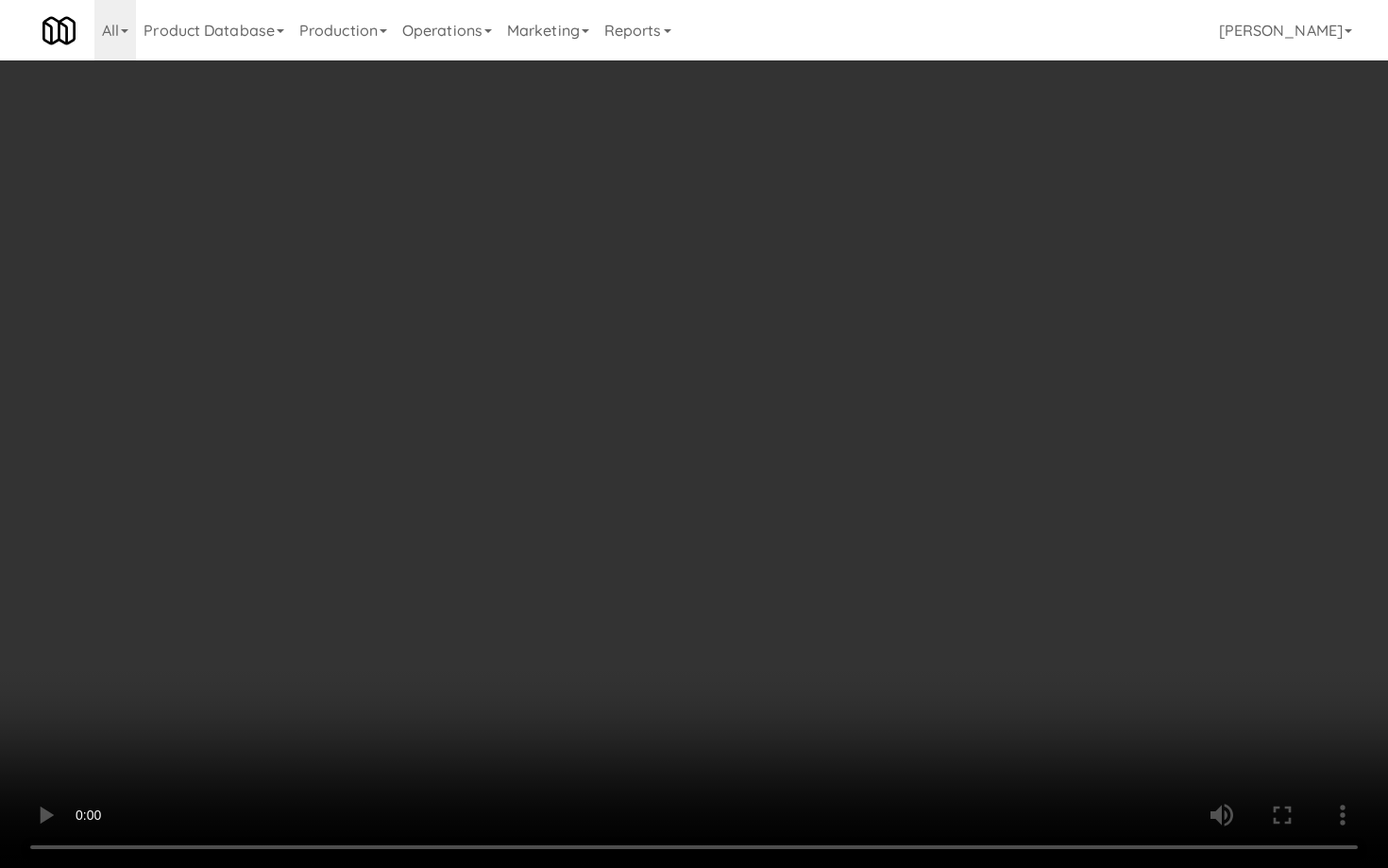
click at [698, 646] on video at bounding box center [694, 434] width 1388 height 868
click at [697, 645] on video at bounding box center [694, 434] width 1388 height 868
click at [755, 601] on video at bounding box center [694, 434] width 1388 height 868
click at [798, 572] on video at bounding box center [694, 434] width 1388 height 868
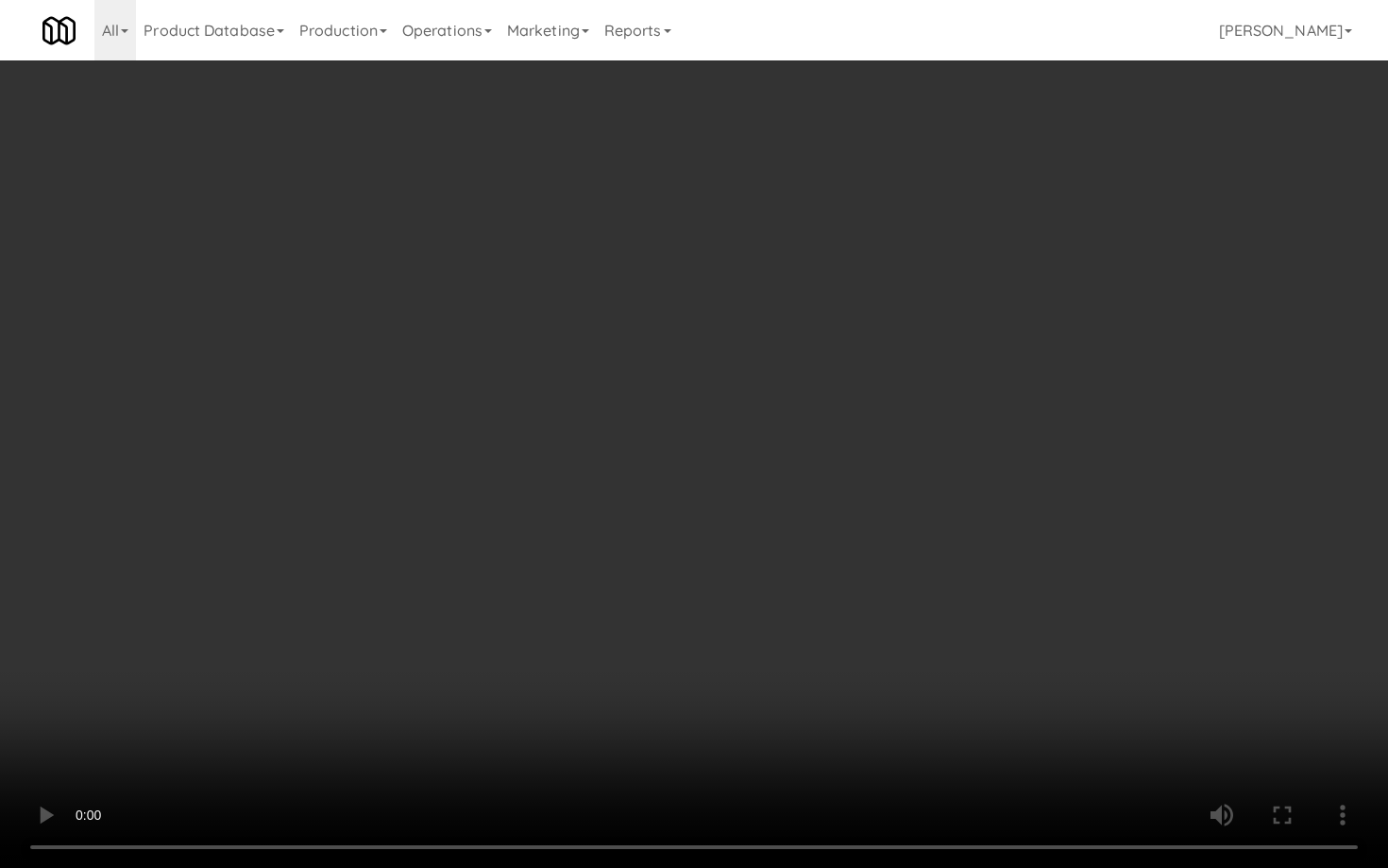
click at [798, 572] on video at bounding box center [694, 434] width 1388 height 868
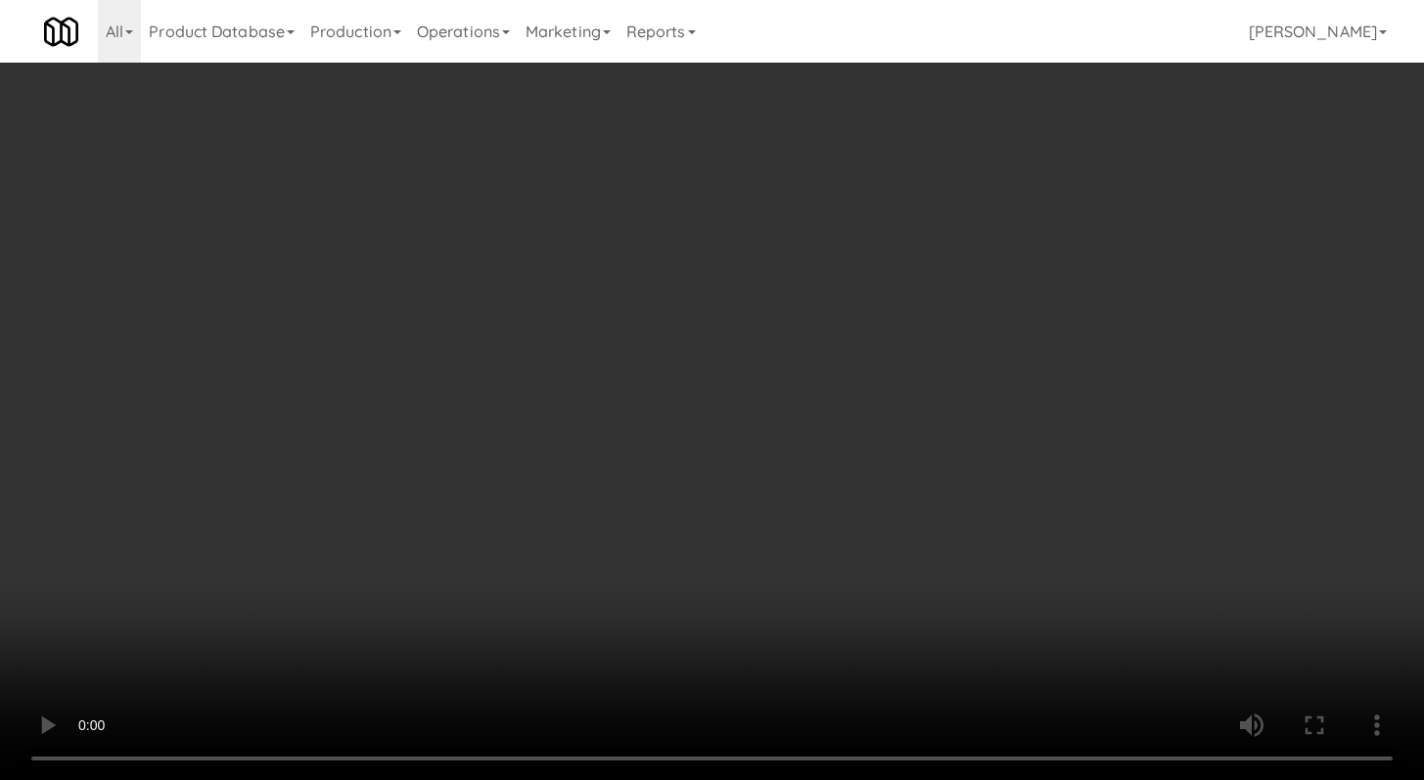
click at [732, 415] on video at bounding box center [712, 390] width 1424 height 780
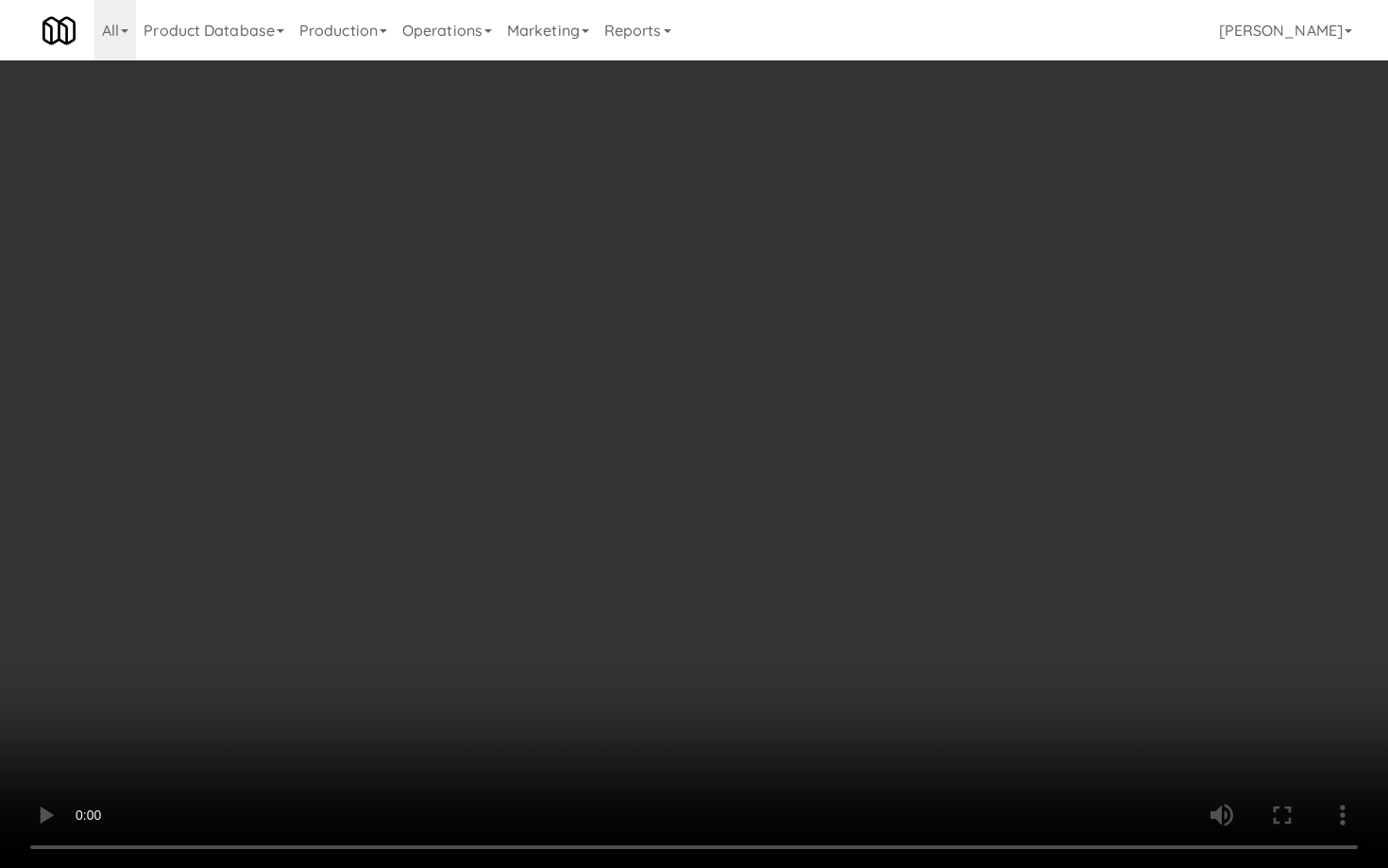
click at [977, 611] on video at bounding box center [694, 434] width 1388 height 868
click at [978, 580] on video at bounding box center [694, 434] width 1388 height 868
click at [975, 533] on video at bounding box center [694, 434] width 1388 height 868
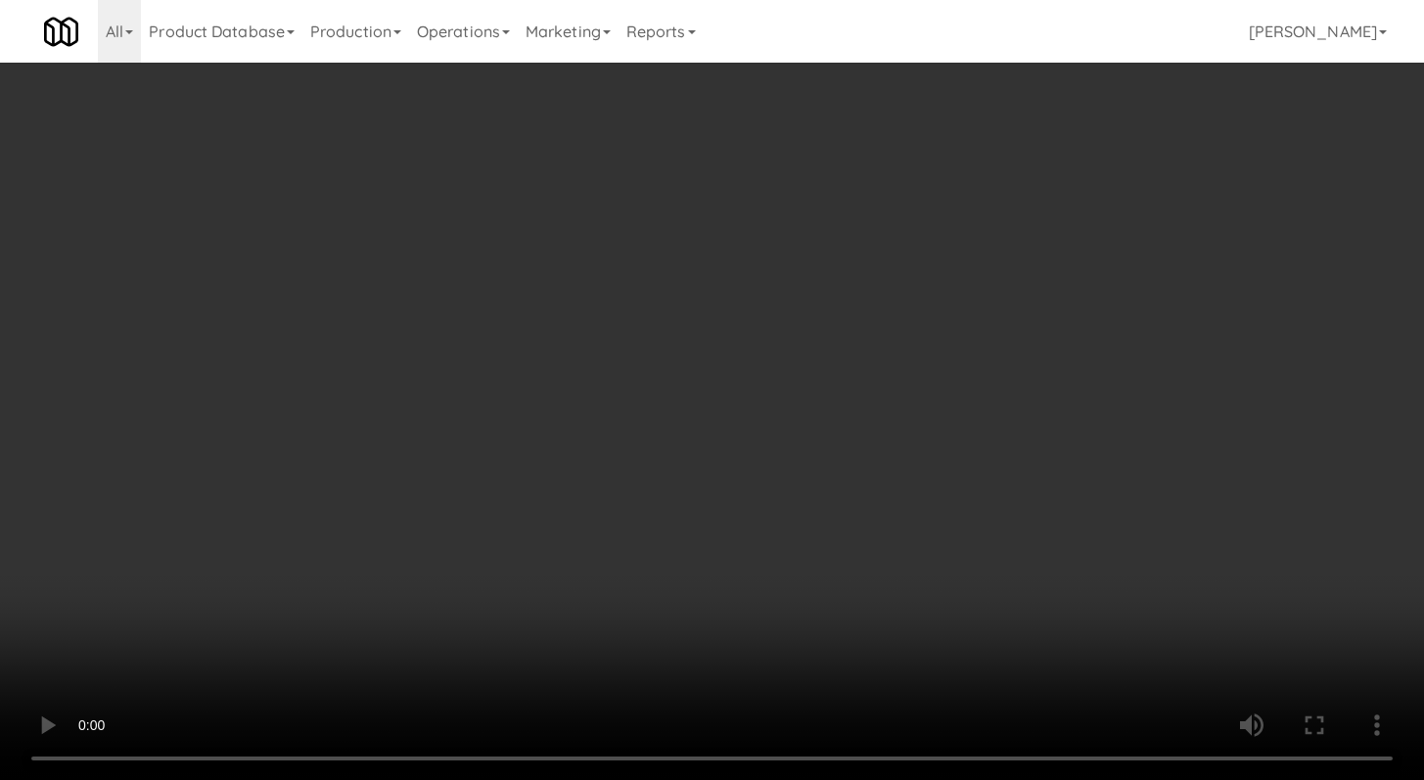
click at [1016, 291] on div "Grab N' Go Inventory Planogram" at bounding box center [1168, 254] width 426 height 79
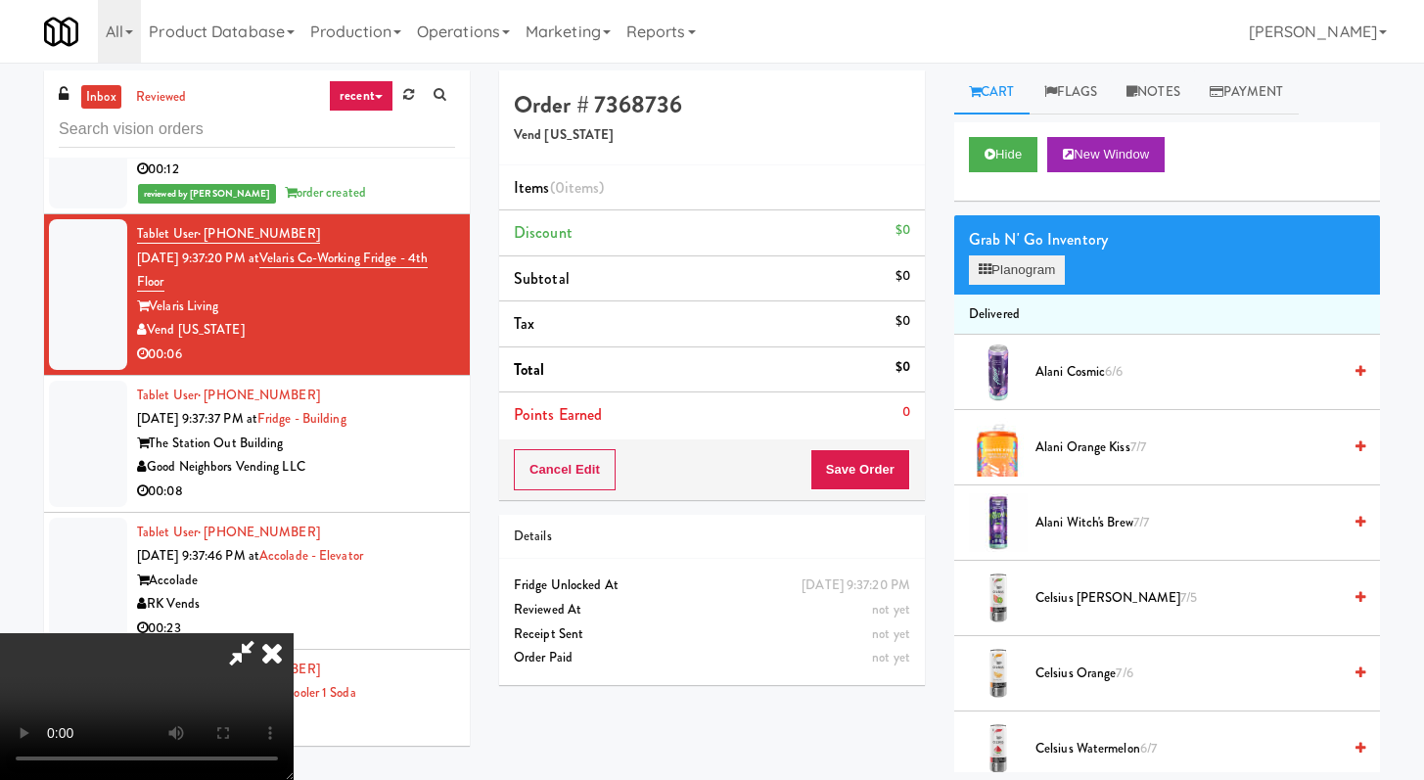
click at [1014, 285] on div "Grab N' Go Inventory Planogram" at bounding box center [1168, 254] width 426 height 79
click at [1015, 276] on button "Planogram" at bounding box center [1017, 270] width 96 height 29
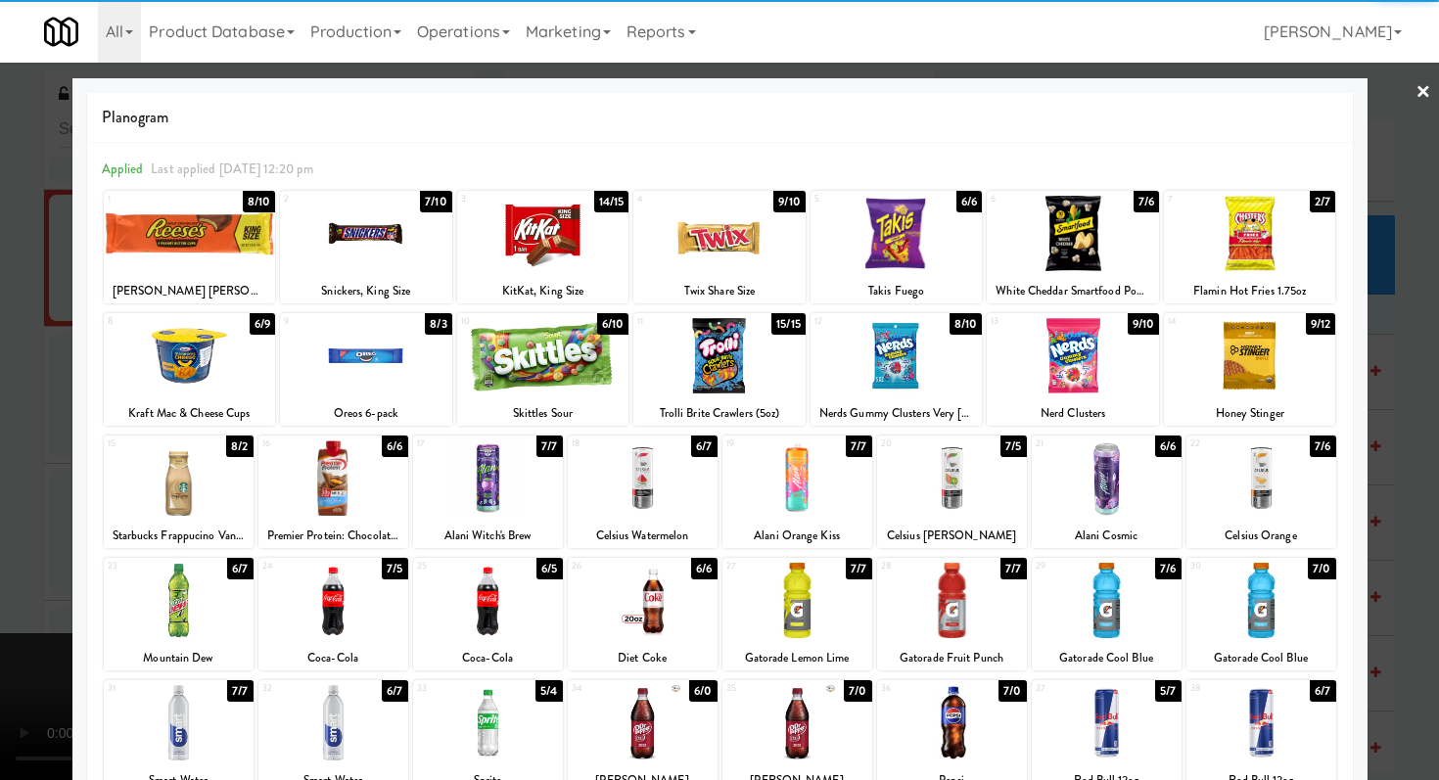
click at [1281, 238] on div at bounding box center [1250, 233] width 172 height 75
click at [861, 222] on div at bounding box center [897, 233] width 172 height 75
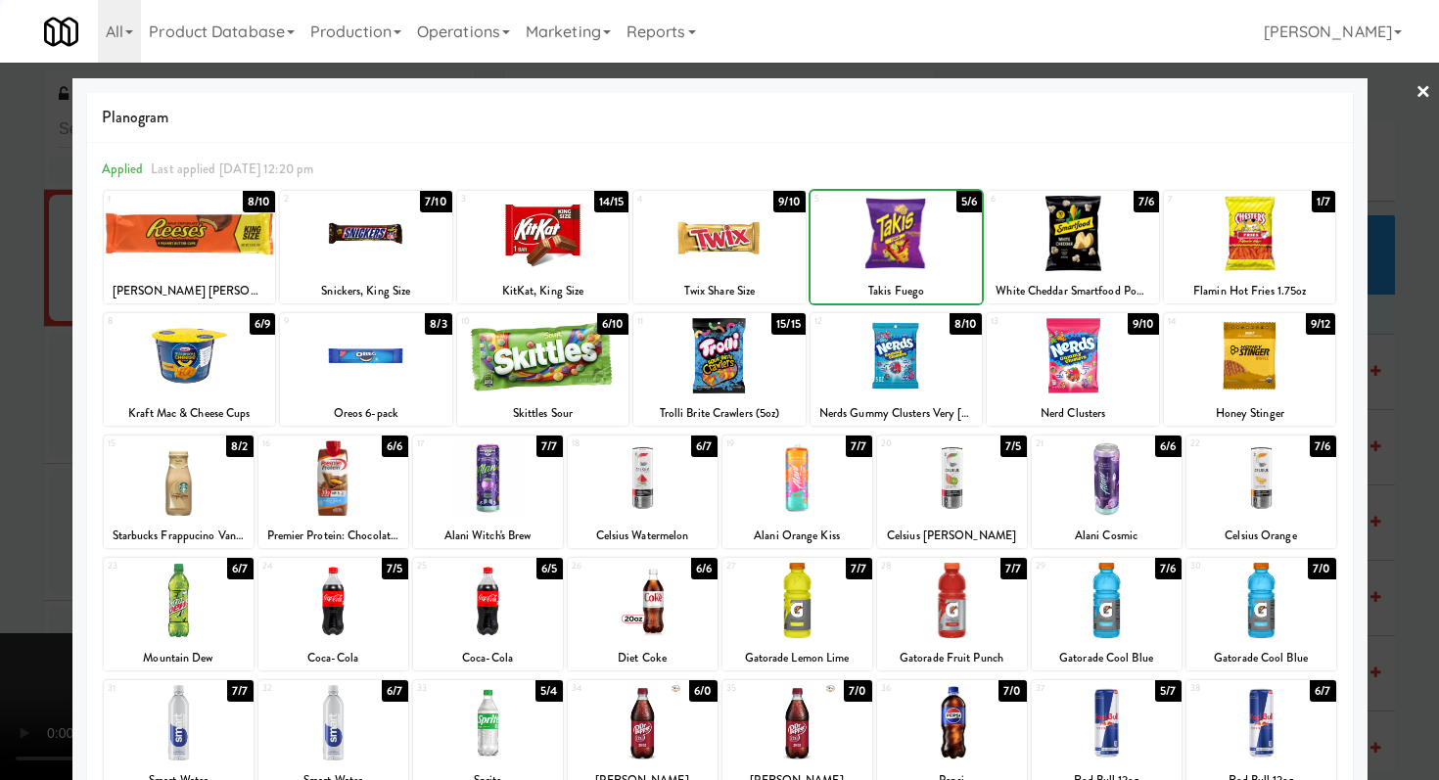
click at [0, 349] on div at bounding box center [719, 390] width 1439 height 780
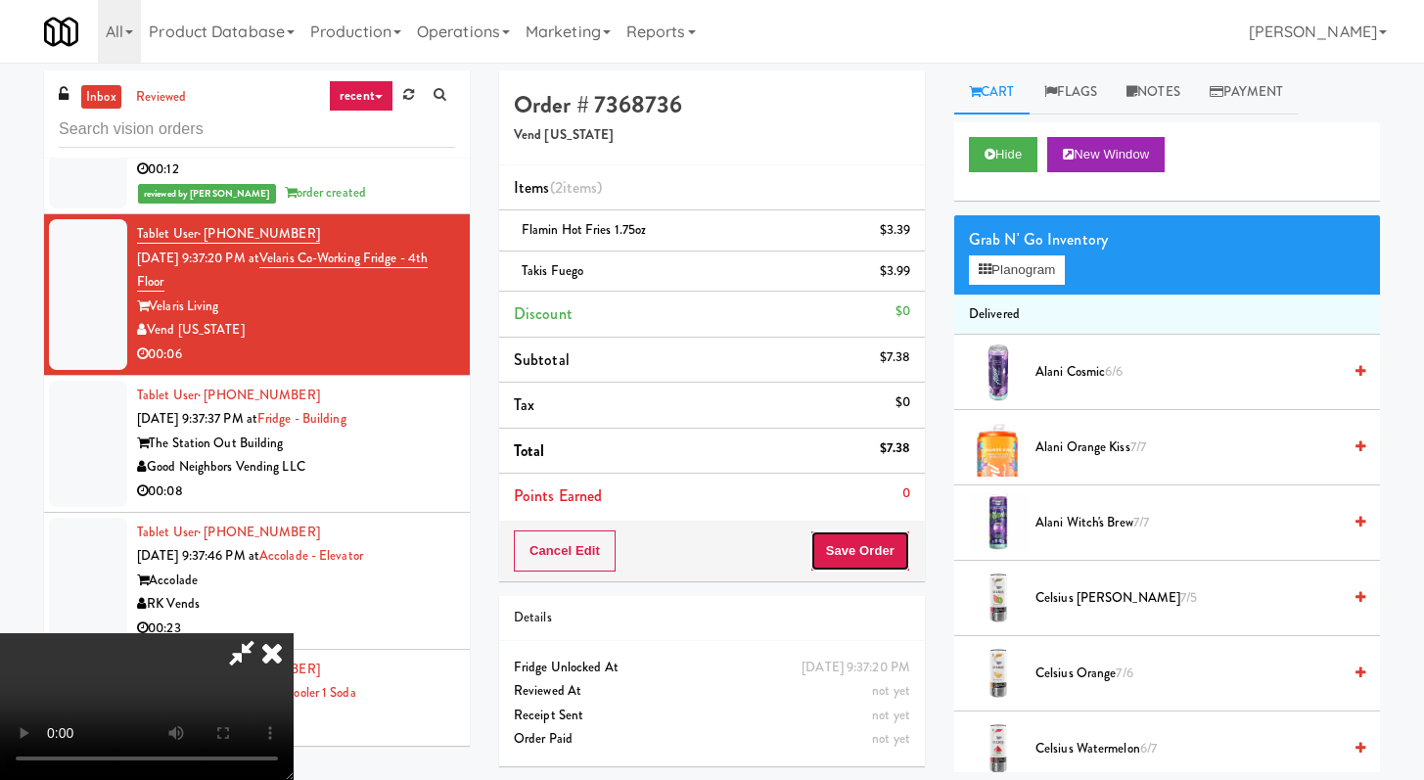
click at [885, 548] on button "Save Order" at bounding box center [861, 551] width 100 height 41
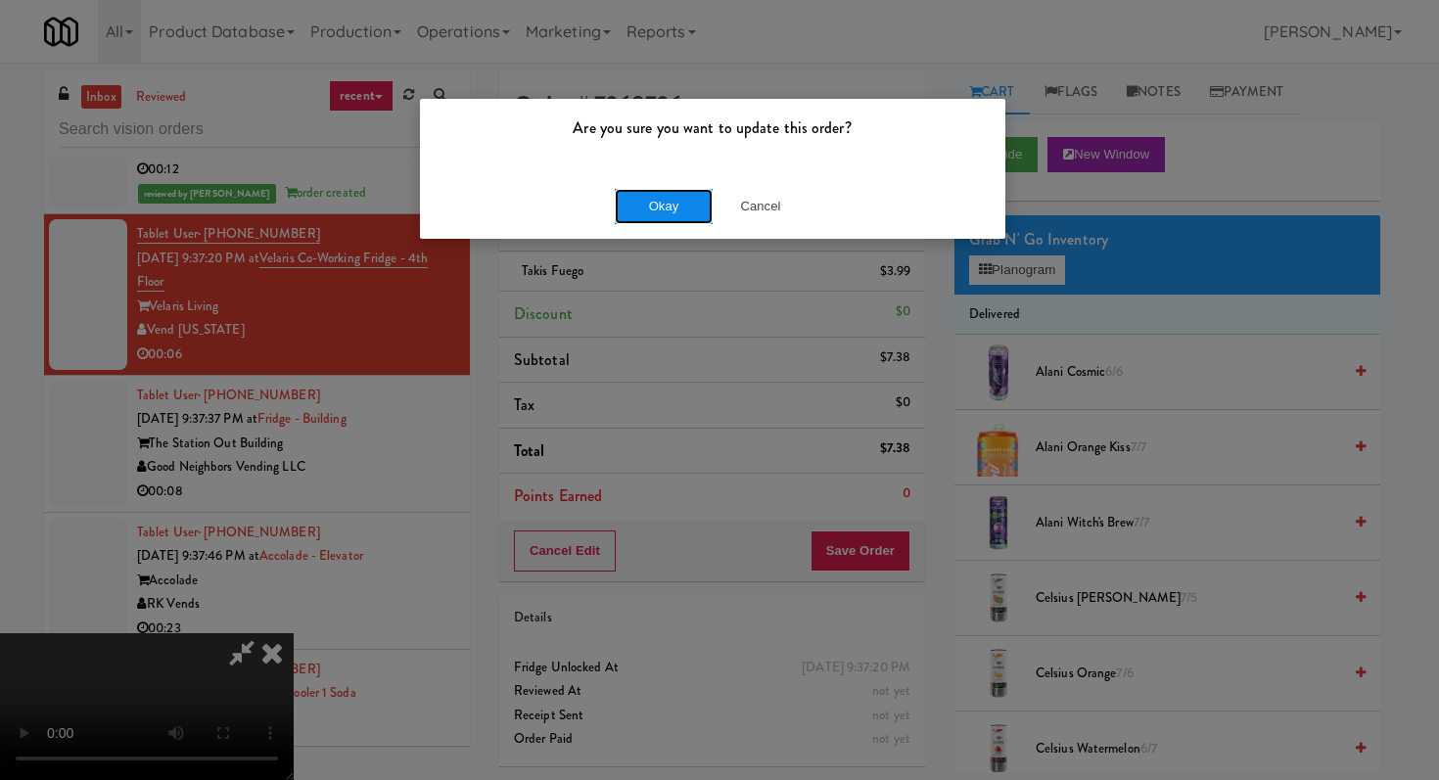
click at [641, 192] on button "Okay" at bounding box center [664, 206] width 98 height 35
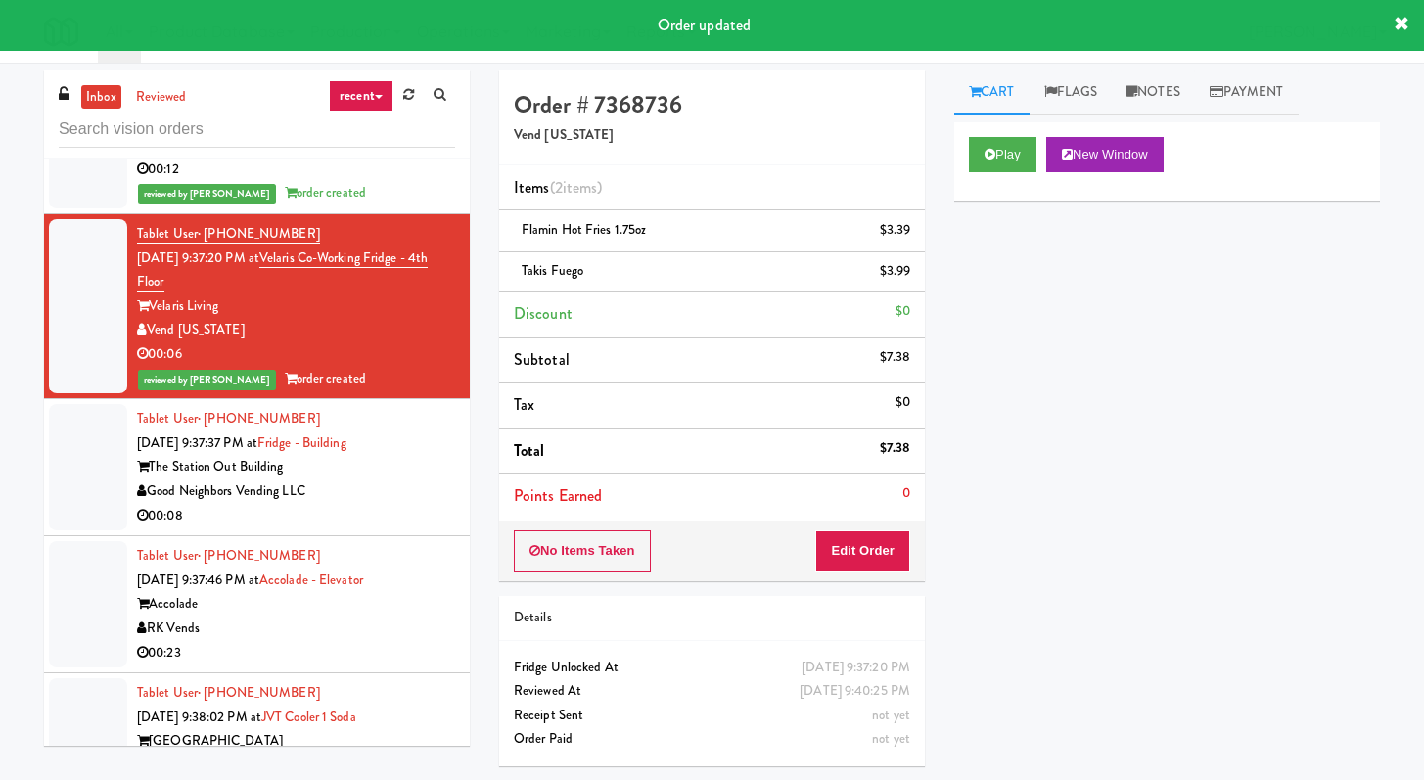
click at [429, 529] on div "00:08" at bounding box center [296, 516] width 318 height 24
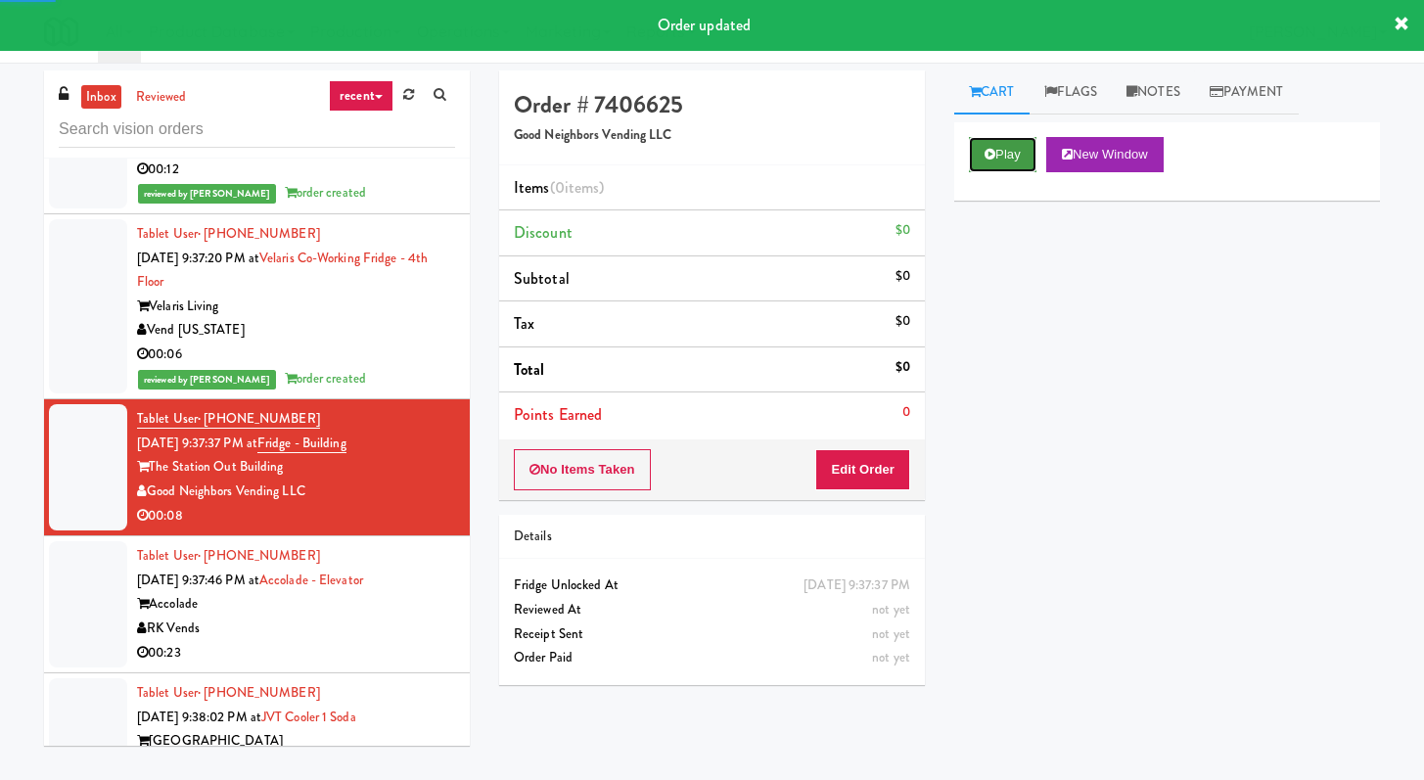
click at [1001, 143] on button "Play" at bounding box center [1003, 154] width 68 height 35
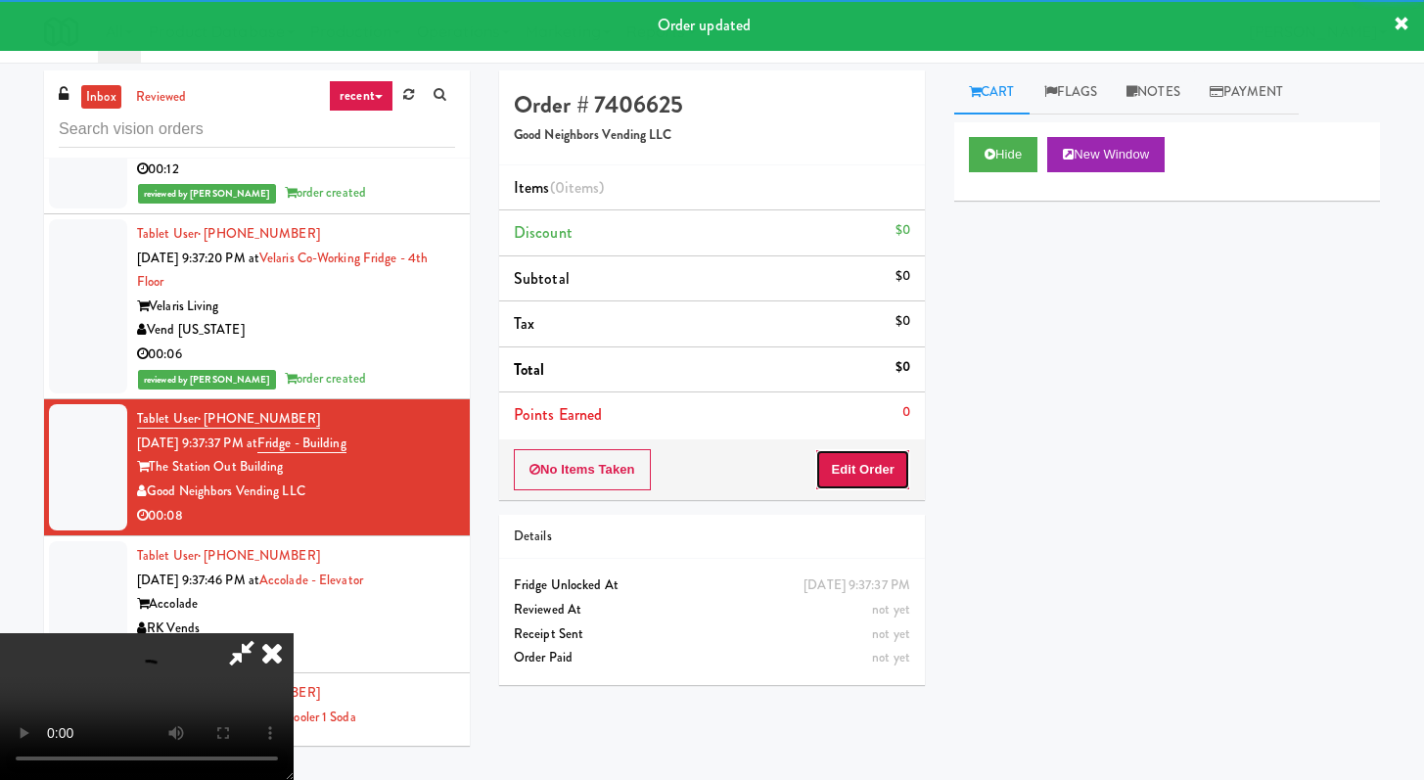
click at [873, 484] on button "Edit Order" at bounding box center [862, 469] width 95 height 41
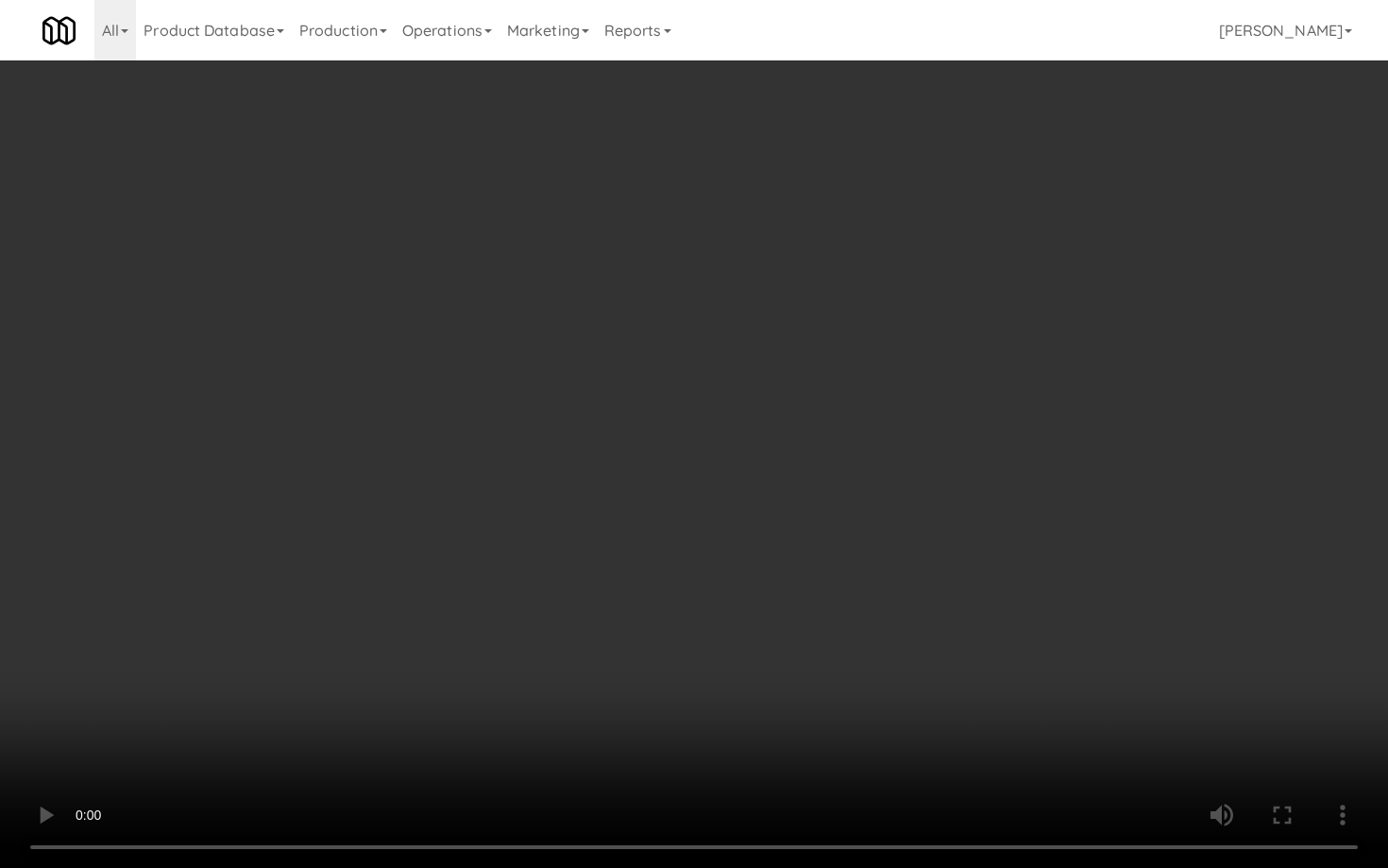
click at [497, 431] on video at bounding box center [694, 434] width 1388 height 868
click at [499, 426] on video at bounding box center [694, 434] width 1388 height 868
click at [868, 583] on video at bounding box center [694, 434] width 1388 height 868
click at [876, 559] on video at bounding box center [694, 434] width 1388 height 868
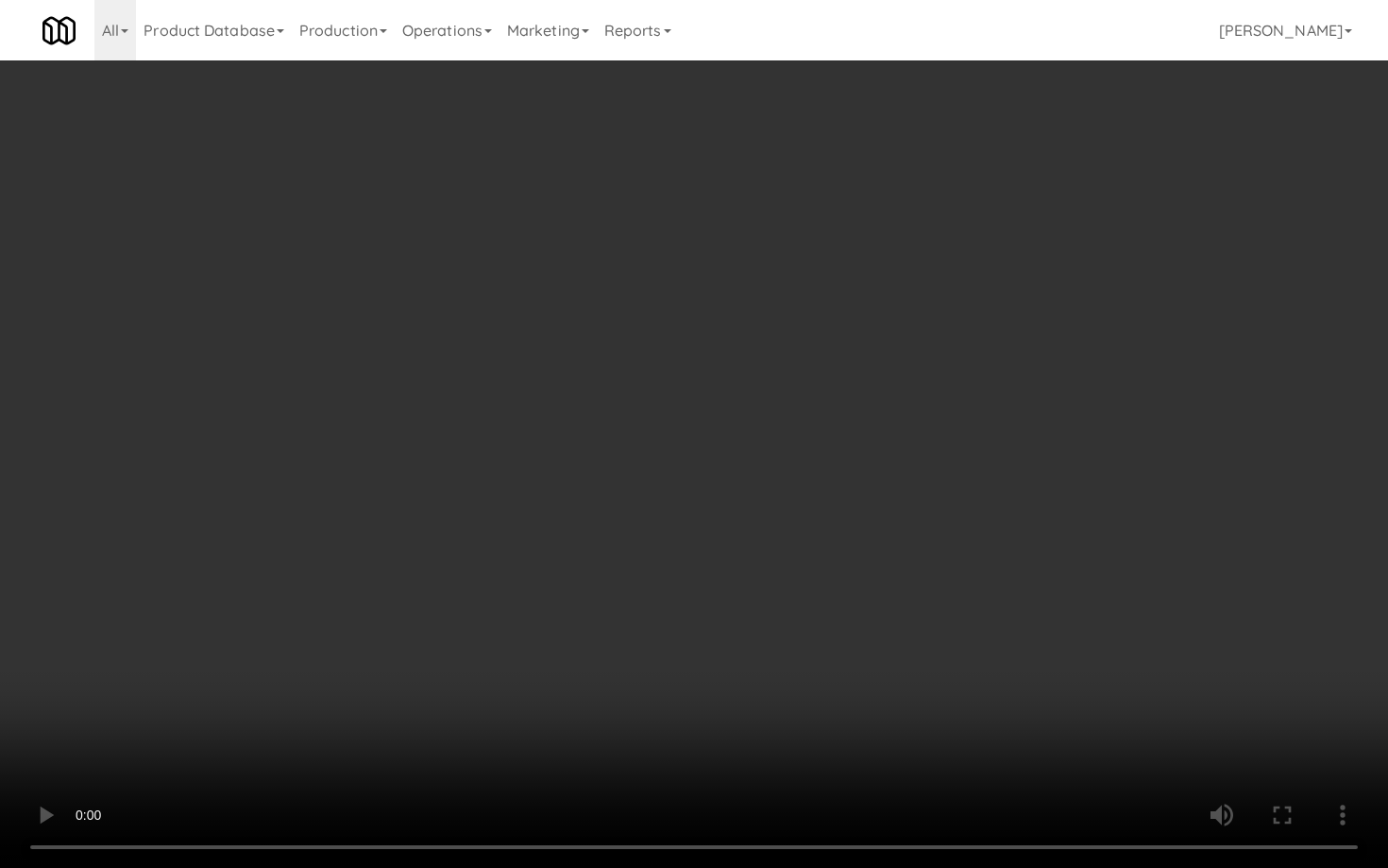
click at [876, 559] on video at bounding box center [694, 434] width 1388 height 868
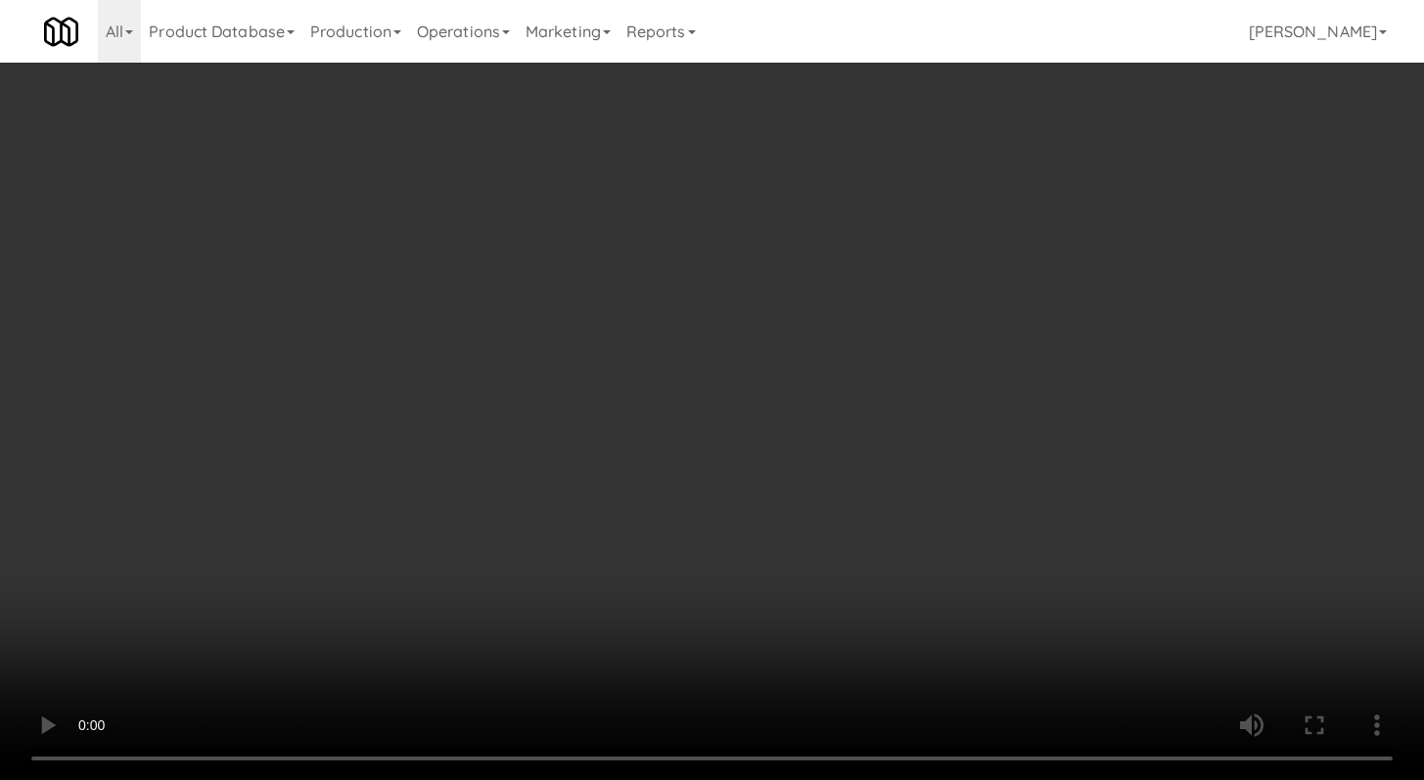
scroll to position [1269, 0]
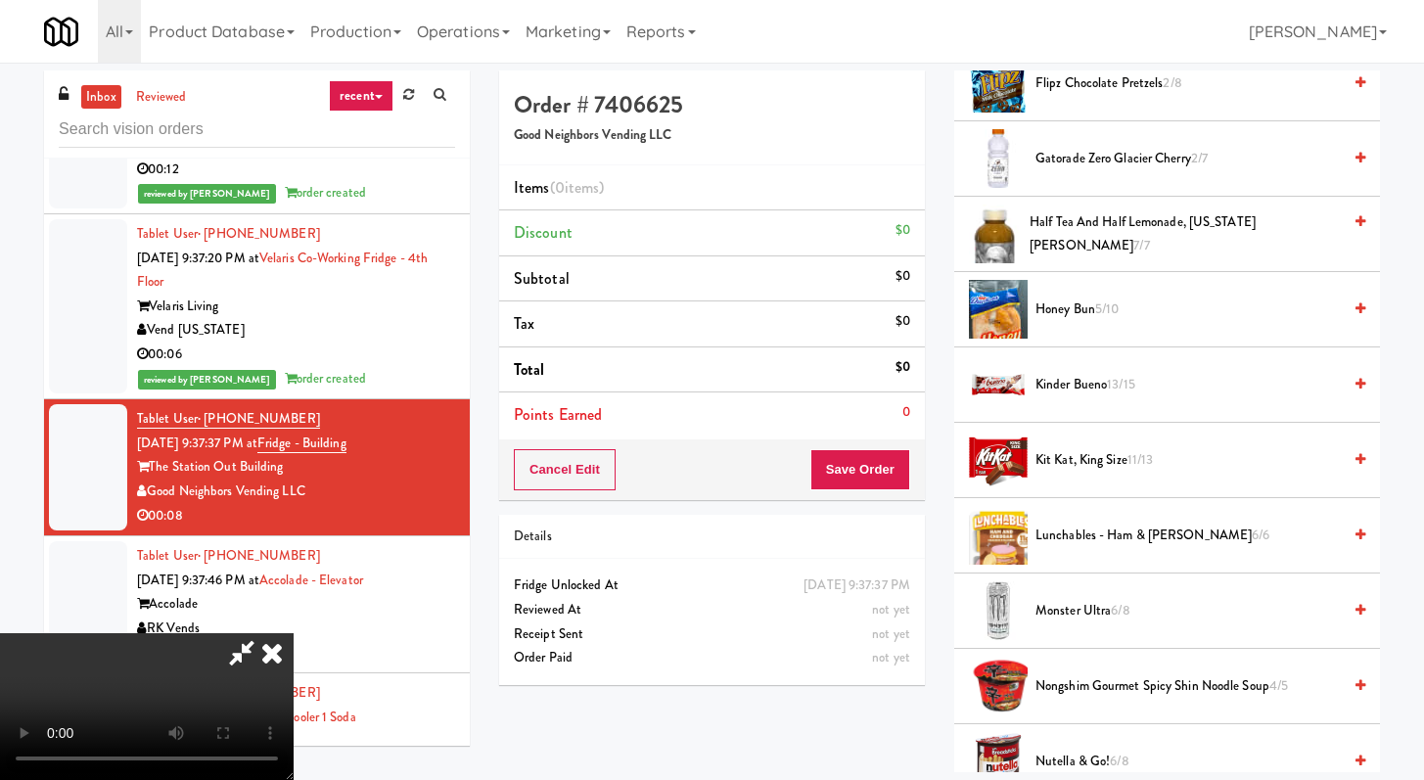
click at [1062, 385] on span "Kinder Bueno 13/15" at bounding box center [1188, 385] width 305 height 24
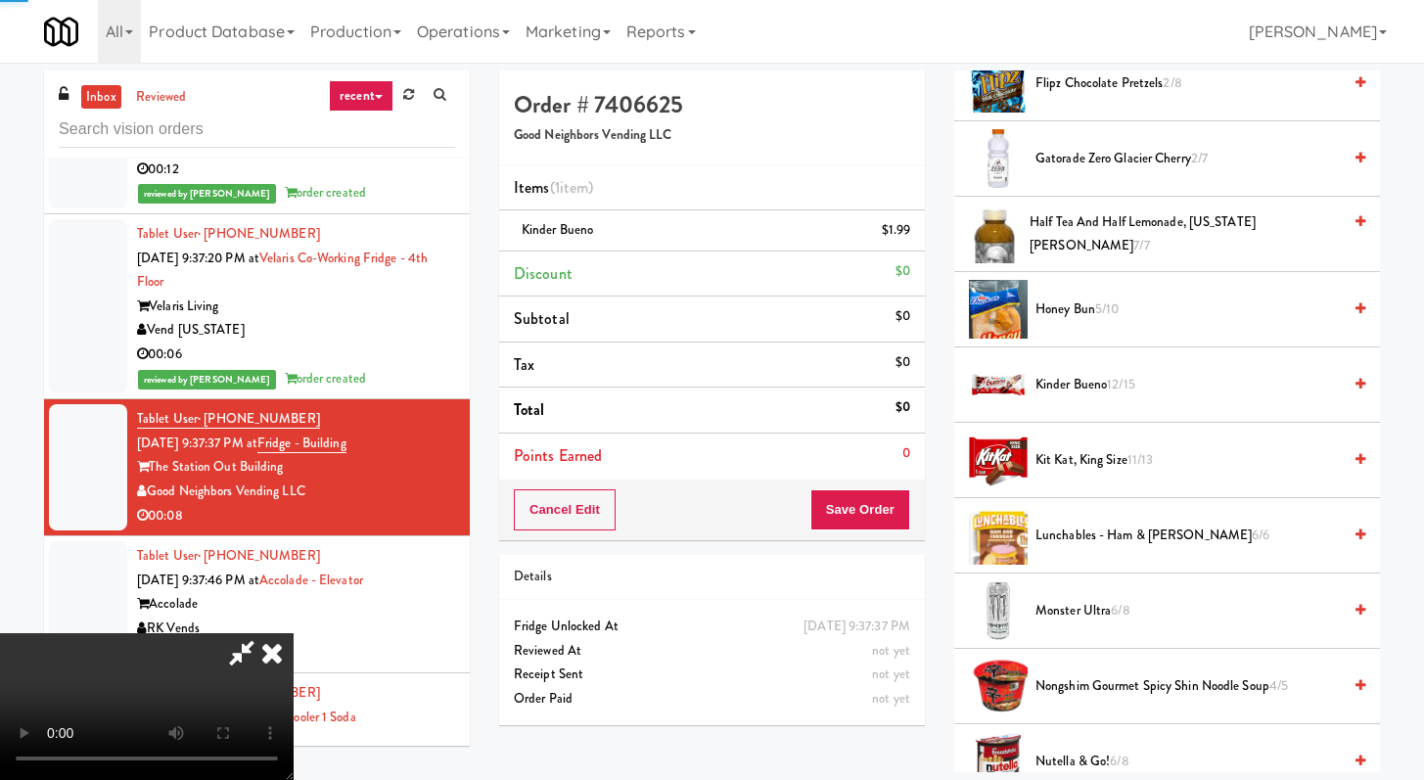
click at [901, 481] on div "Cancel Edit Save Order" at bounding box center [712, 510] width 426 height 61
click at [885, 529] on button "Save Order" at bounding box center [861, 509] width 100 height 41
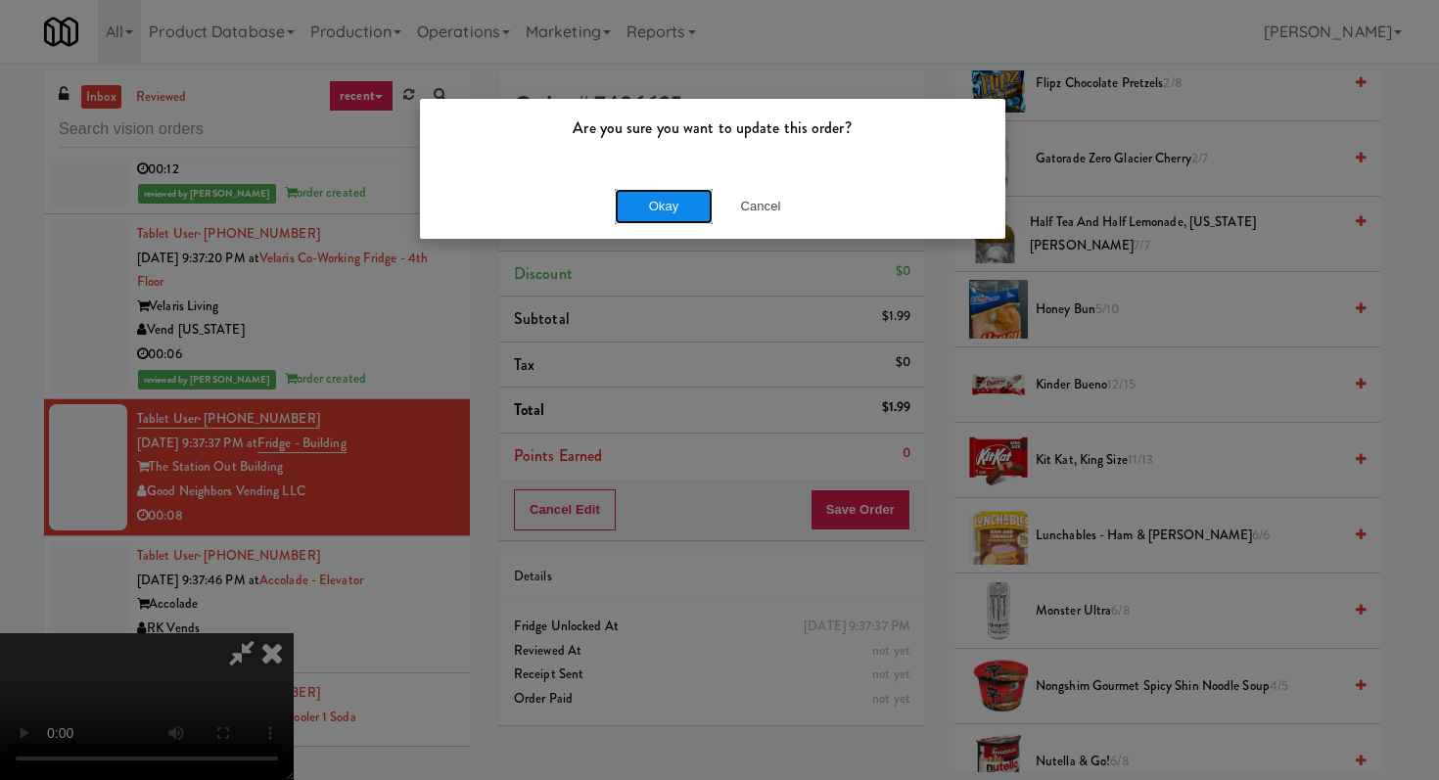
click at [646, 201] on button "Okay" at bounding box center [664, 206] width 98 height 35
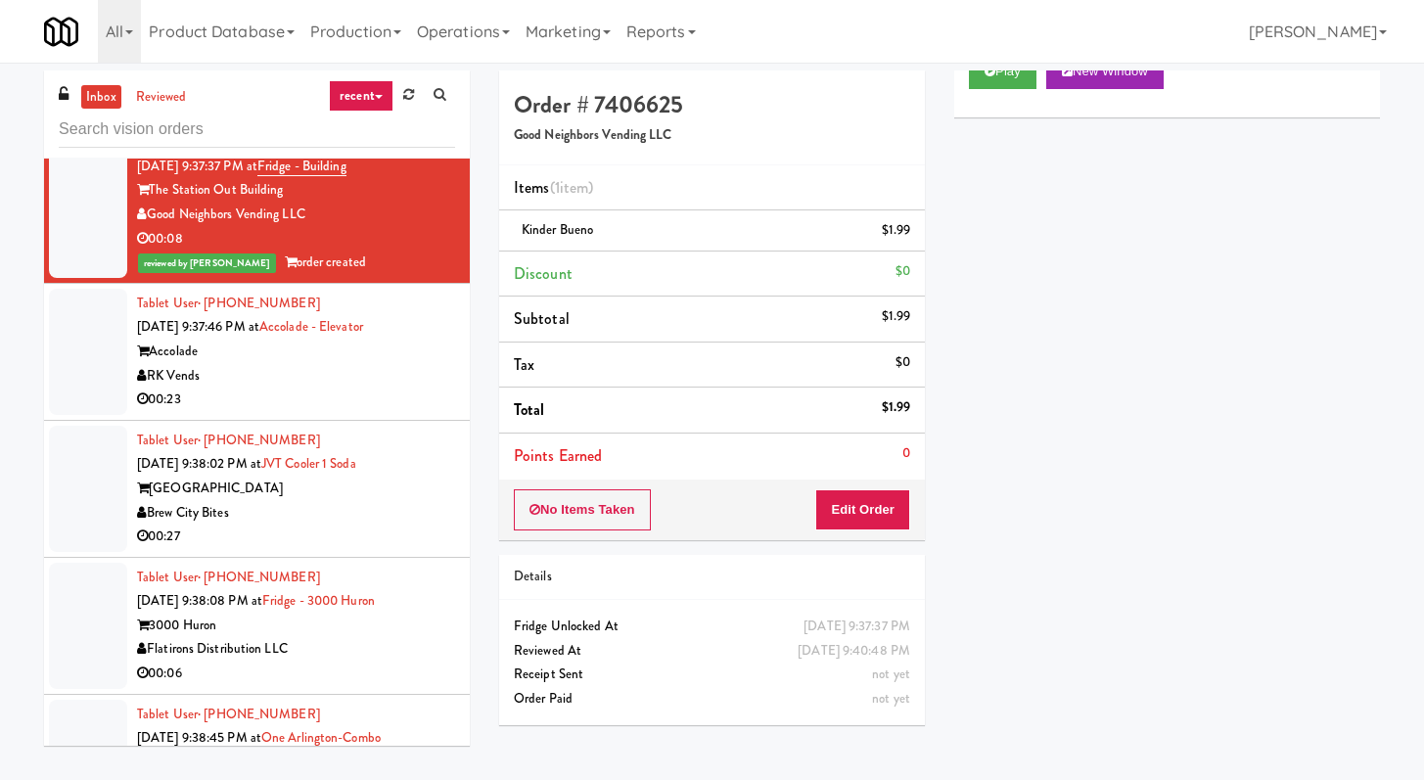
scroll to position [4328, 0]
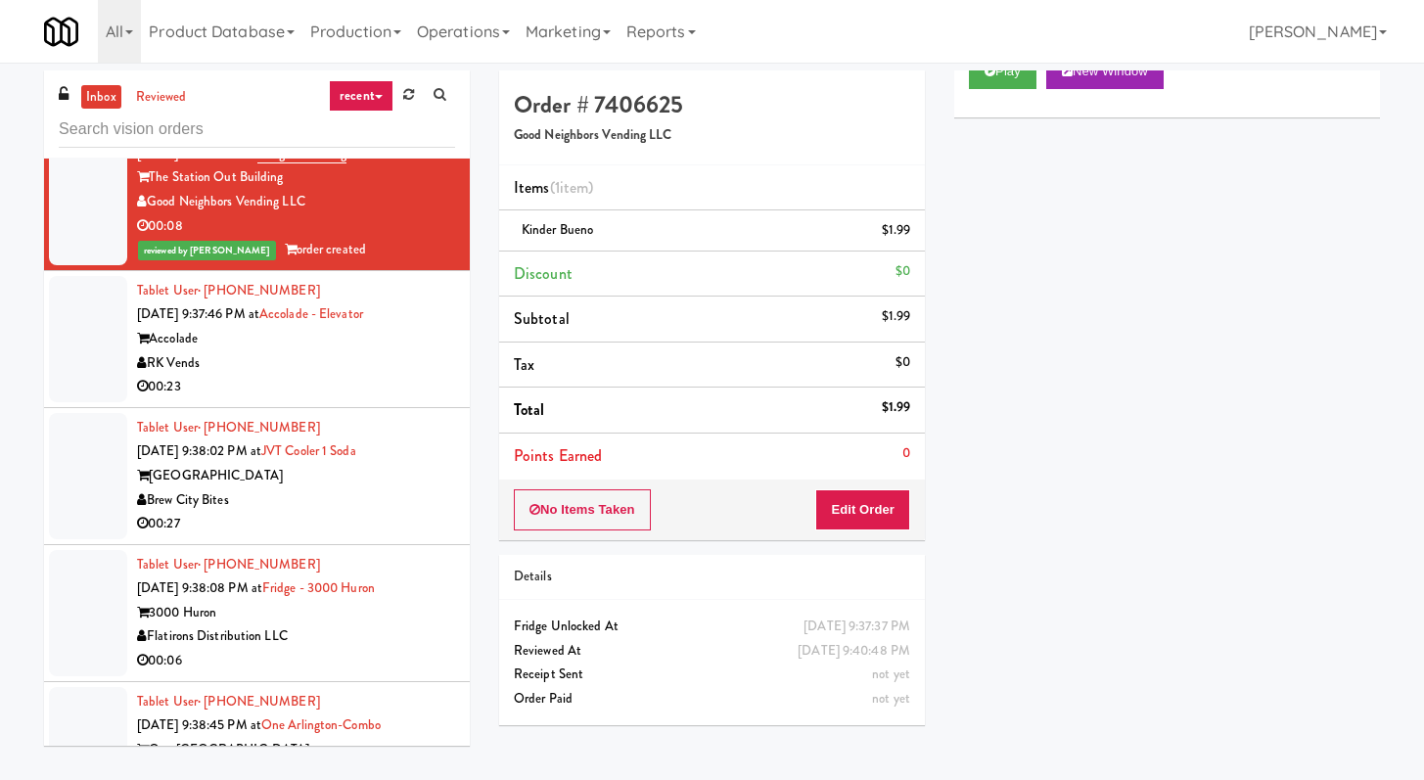
click at [377, 399] on div "00:23" at bounding box center [296, 387] width 318 height 24
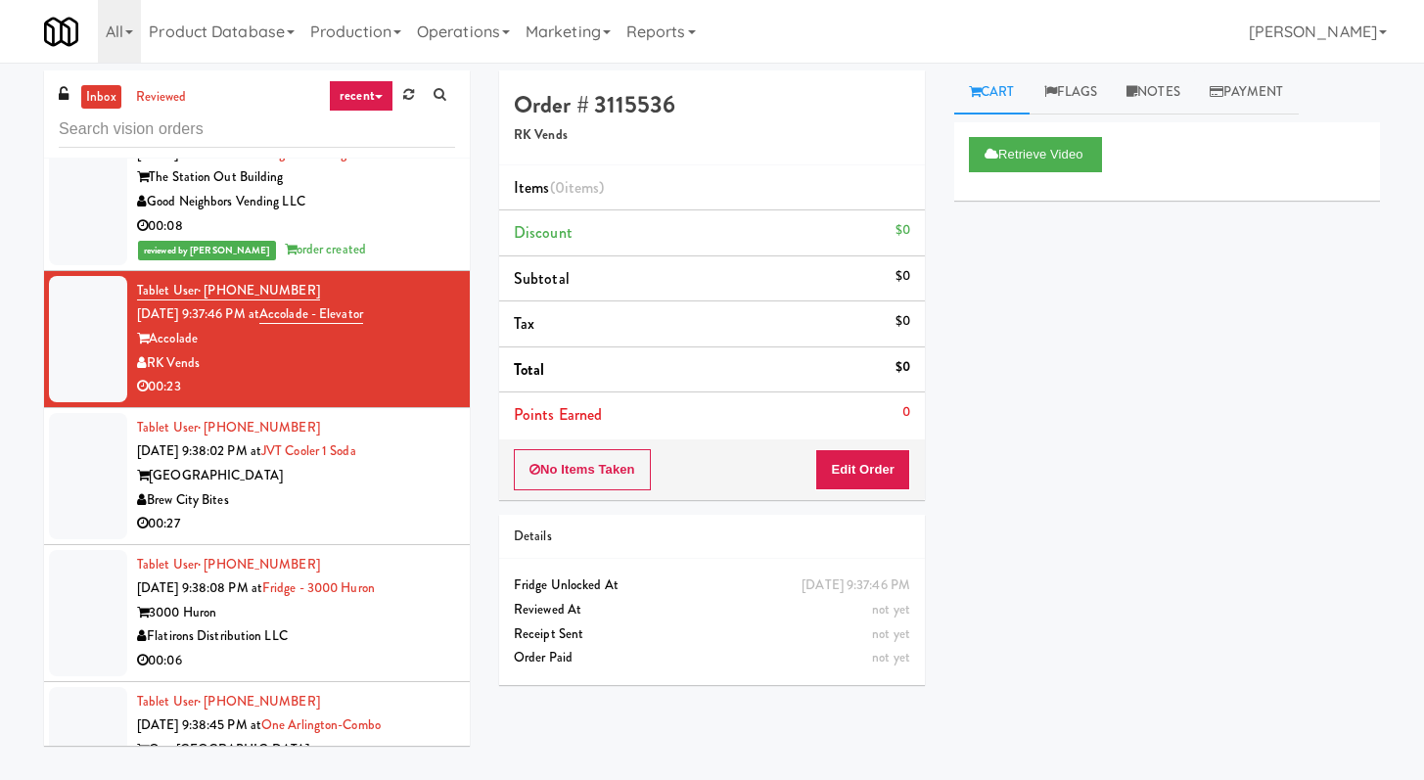
drag, startPoint x: 385, startPoint y: 512, endPoint x: 379, endPoint y: 529, distance: 17.6
click at [385, 489] on div "[GEOGRAPHIC_DATA]" at bounding box center [296, 476] width 318 height 24
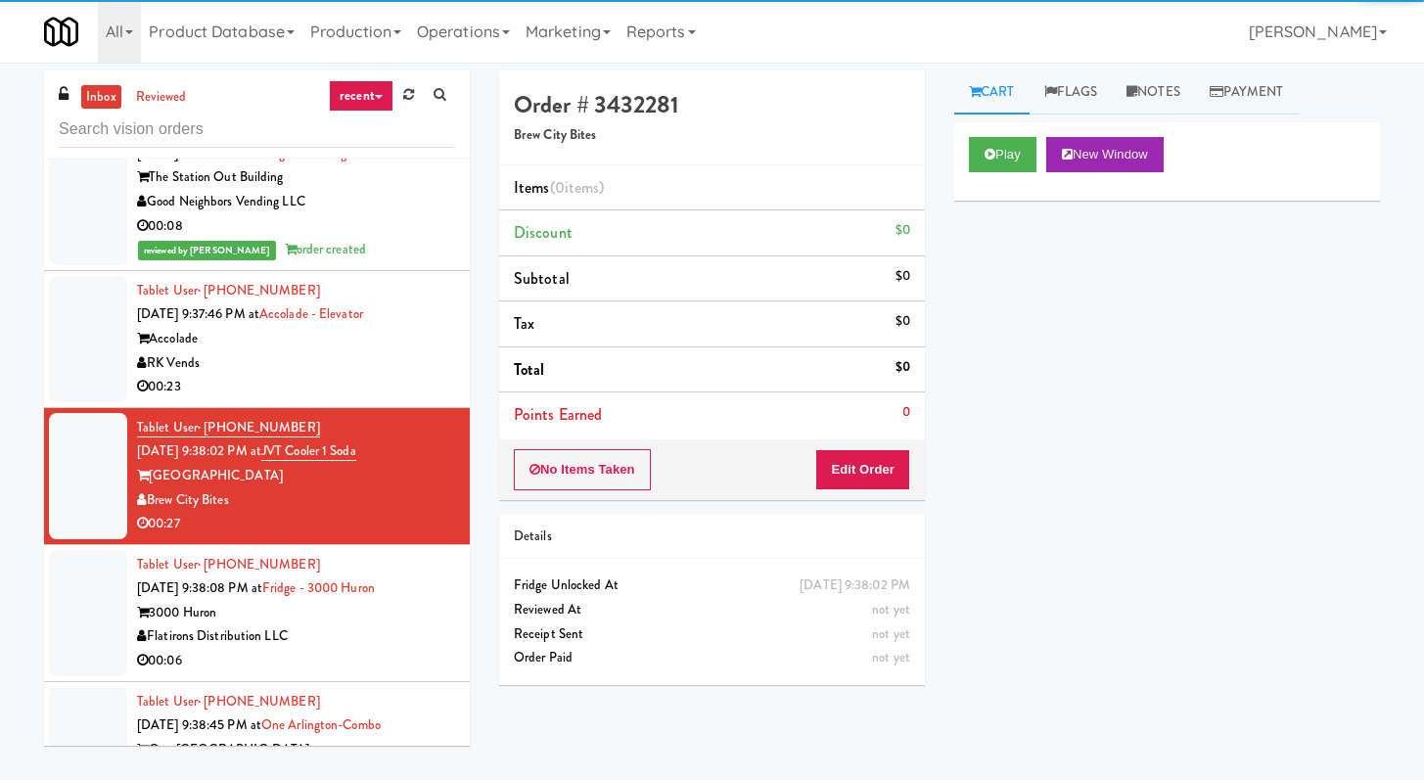
click at [1001, 181] on div "Play New Window" at bounding box center [1168, 161] width 426 height 78
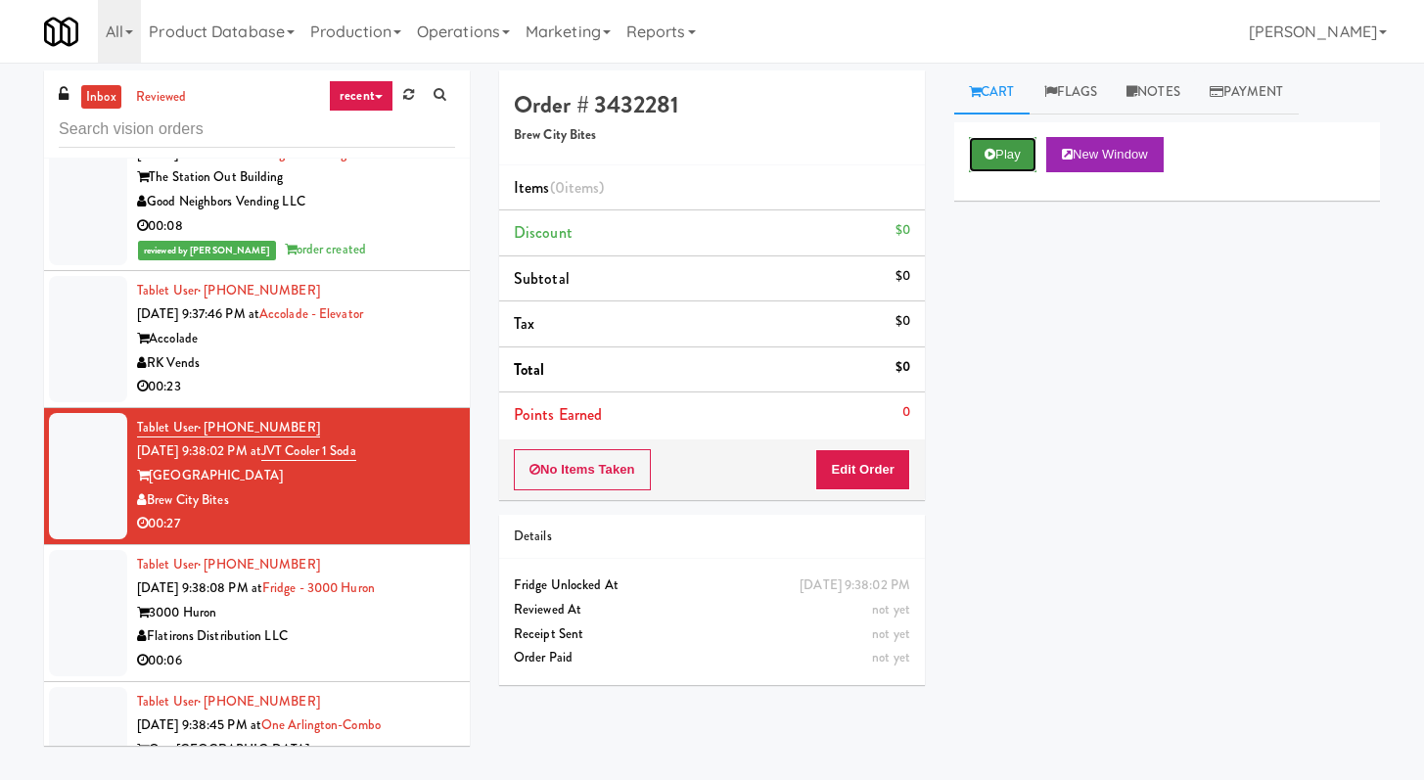
click at [1023, 160] on button "Play" at bounding box center [1003, 154] width 68 height 35
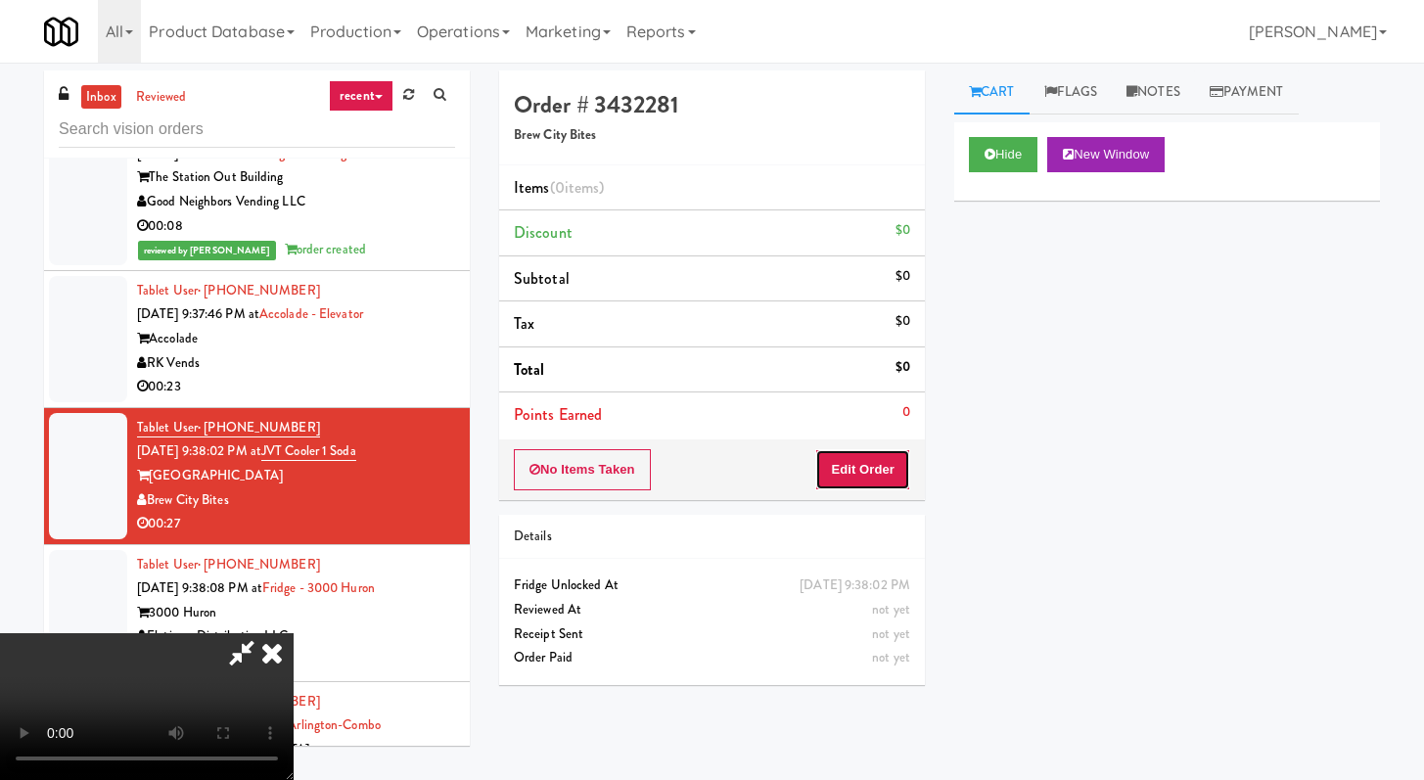
click at [881, 462] on button "Edit Order" at bounding box center [862, 469] width 95 height 41
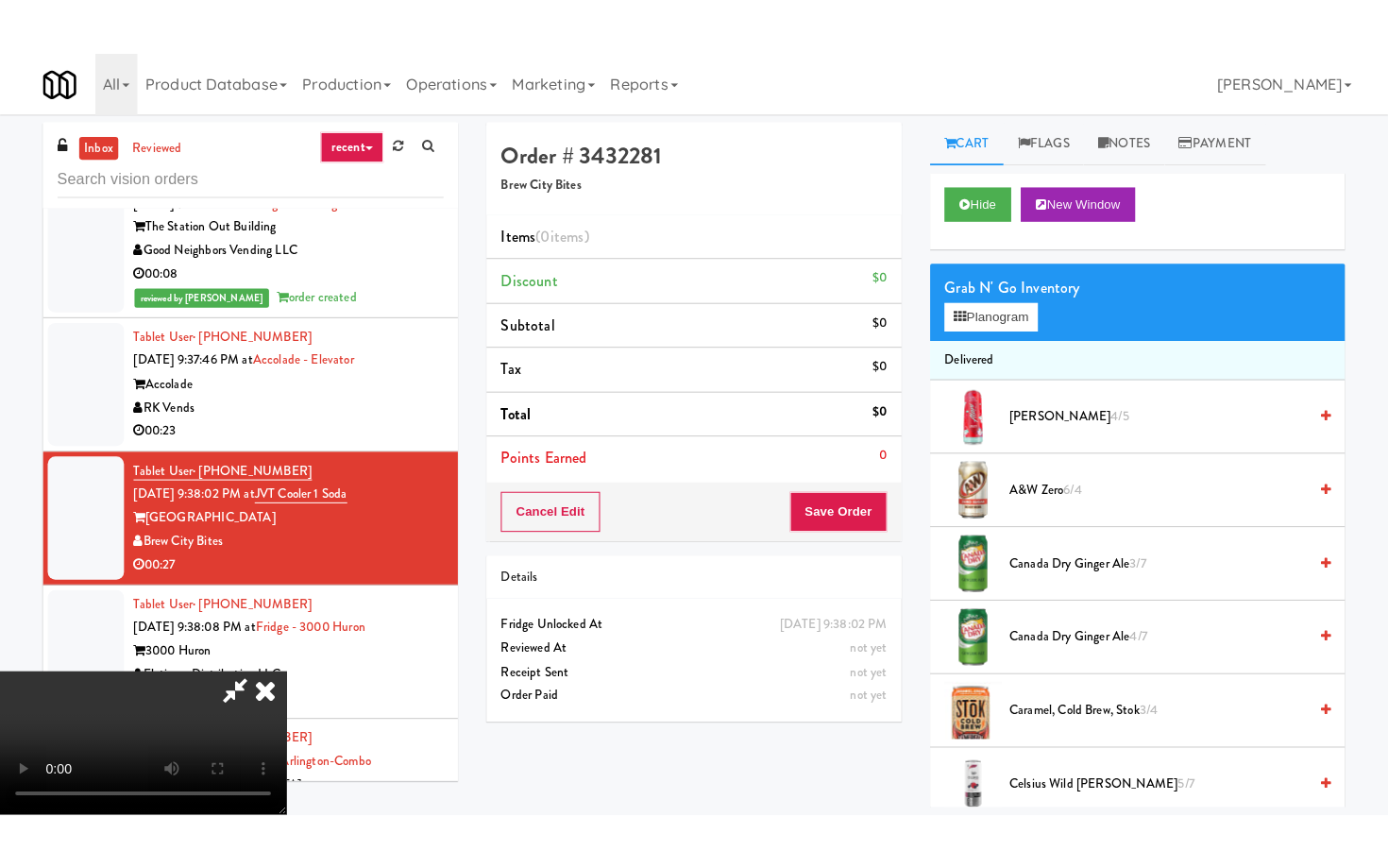
scroll to position [162, 0]
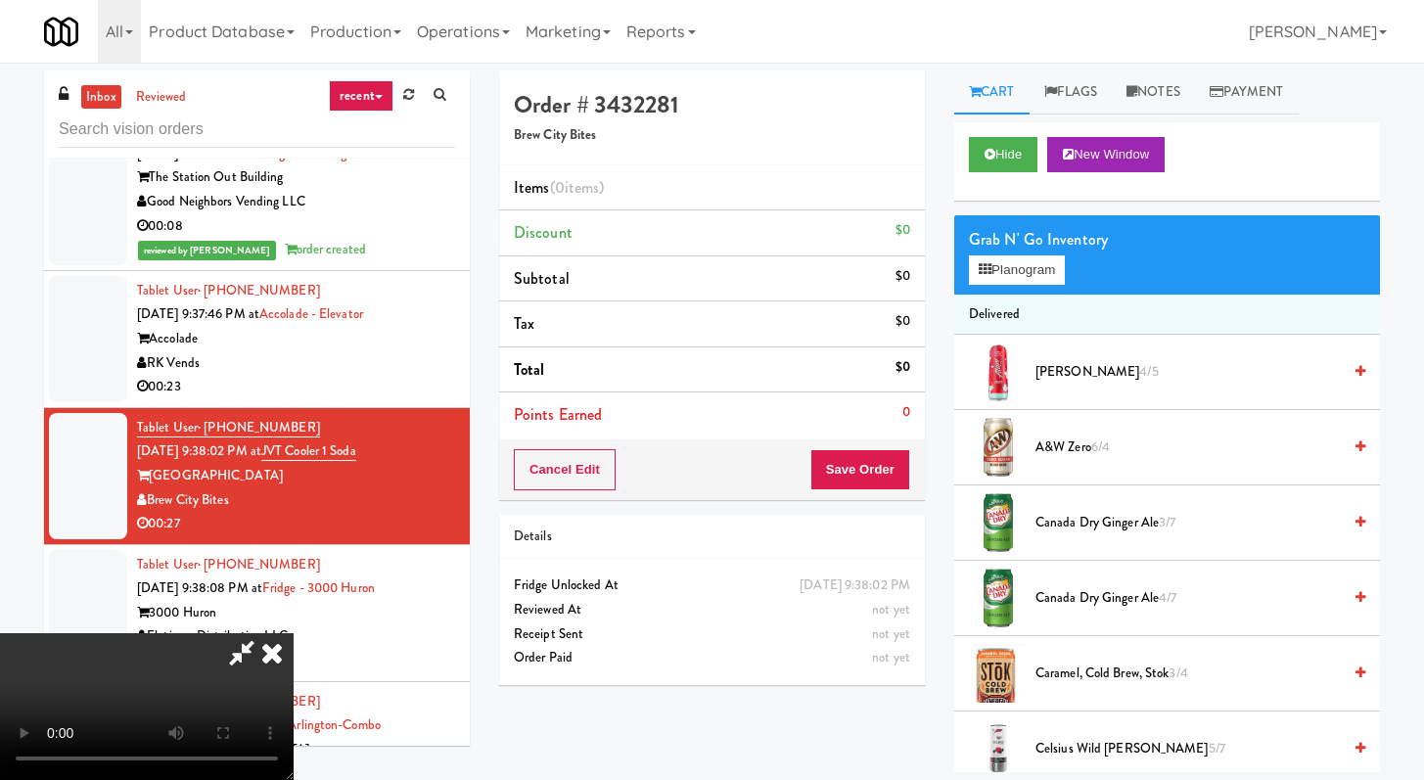
click at [294, 633] on video at bounding box center [147, 706] width 294 height 147
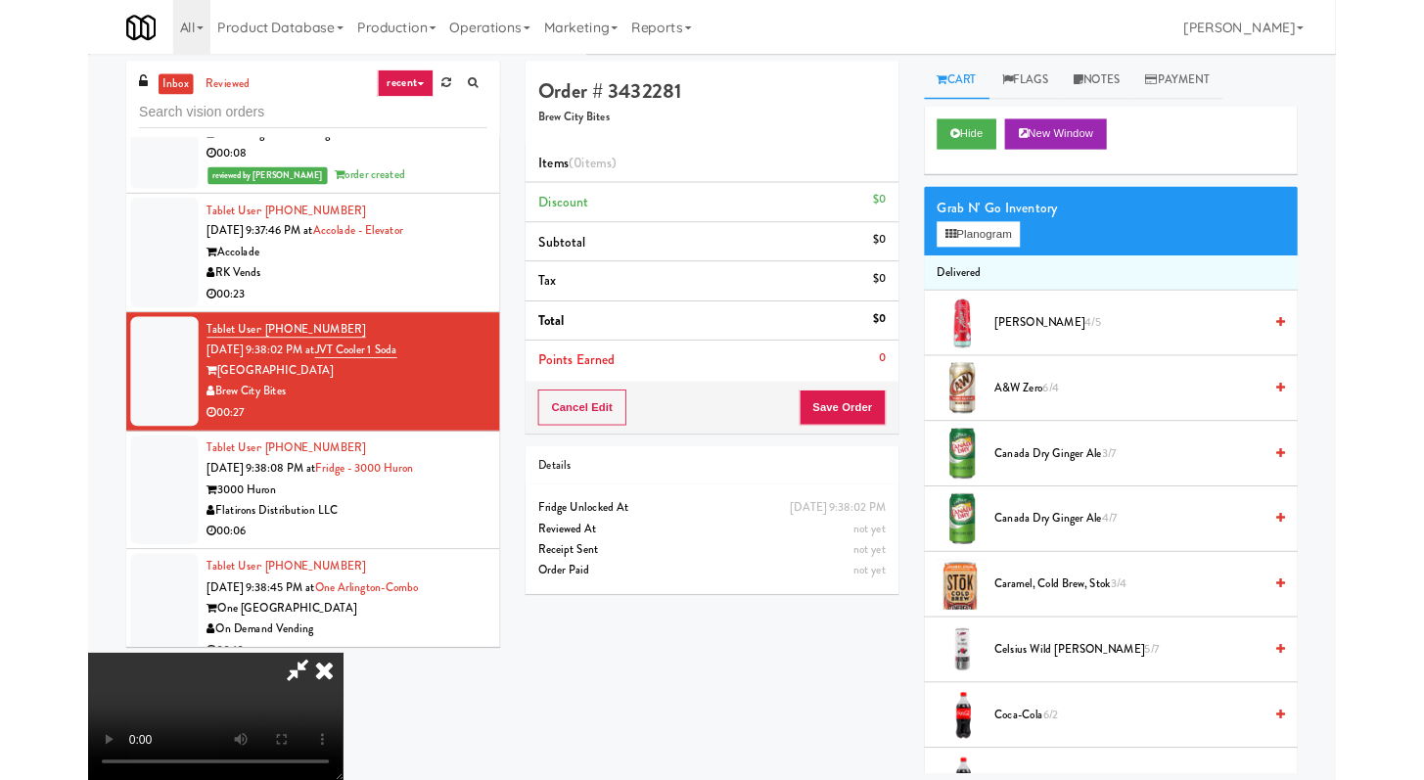
scroll to position [0, 0]
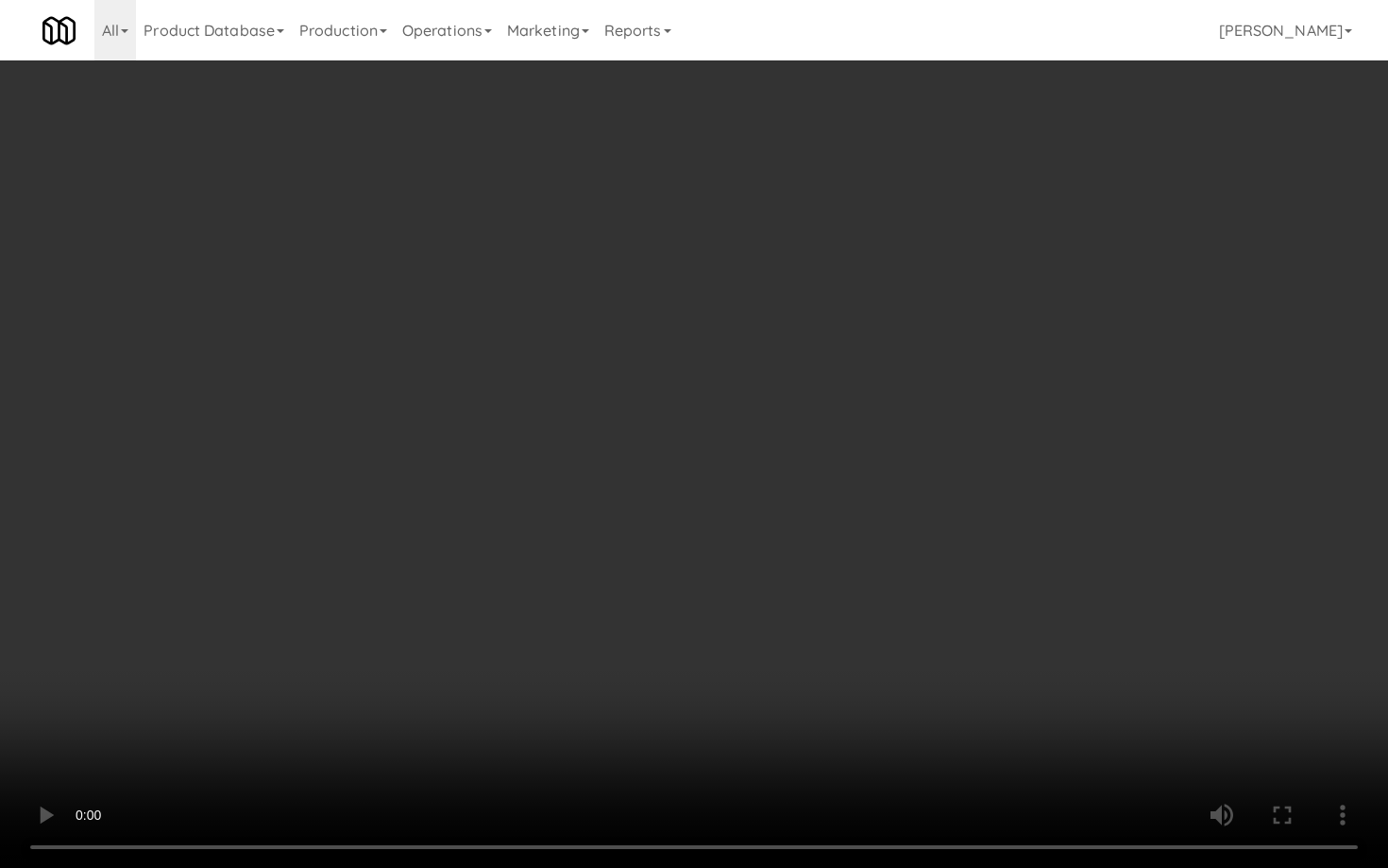
click at [629, 577] on video at bounding box center [694, 434] width 1388 height 868
click at [658, 557] on video at bounding box center [694, 434] width 1388 height 868
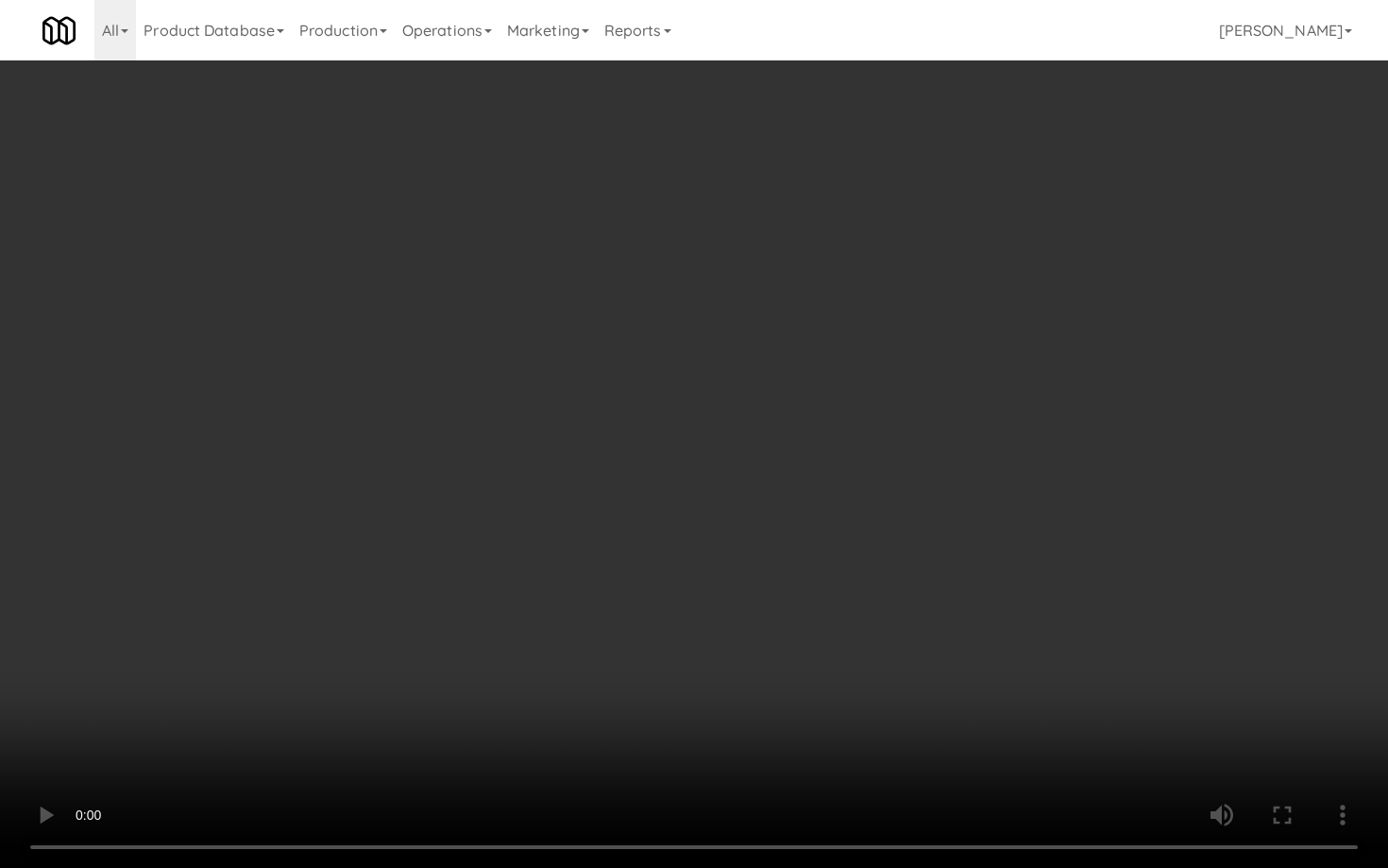
click at [658, 557] on video at bounding box center [694, 434] width 1388 height 868
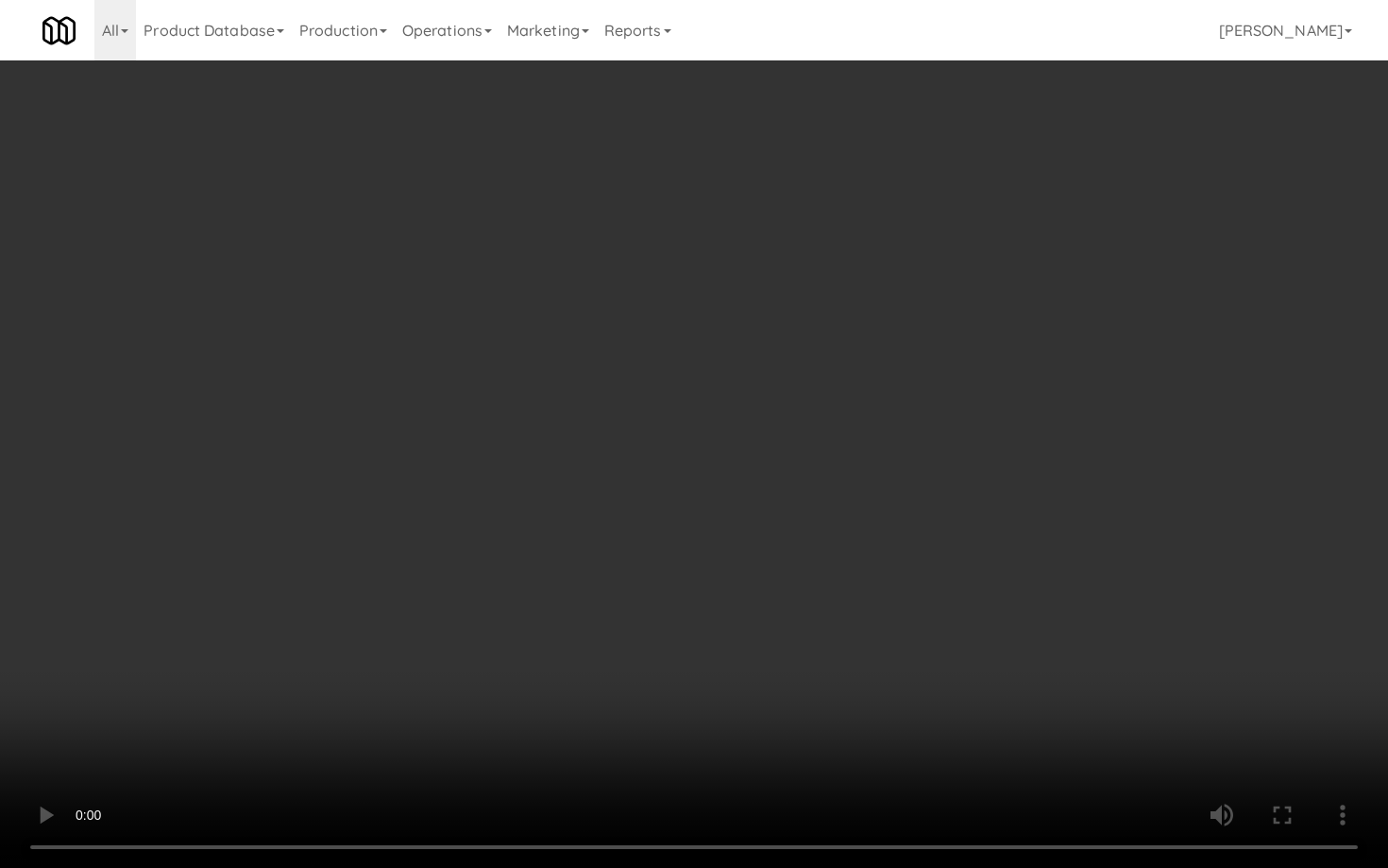
click at [658, 557] on video at bounding box center [694, 434] width 1388 height 868
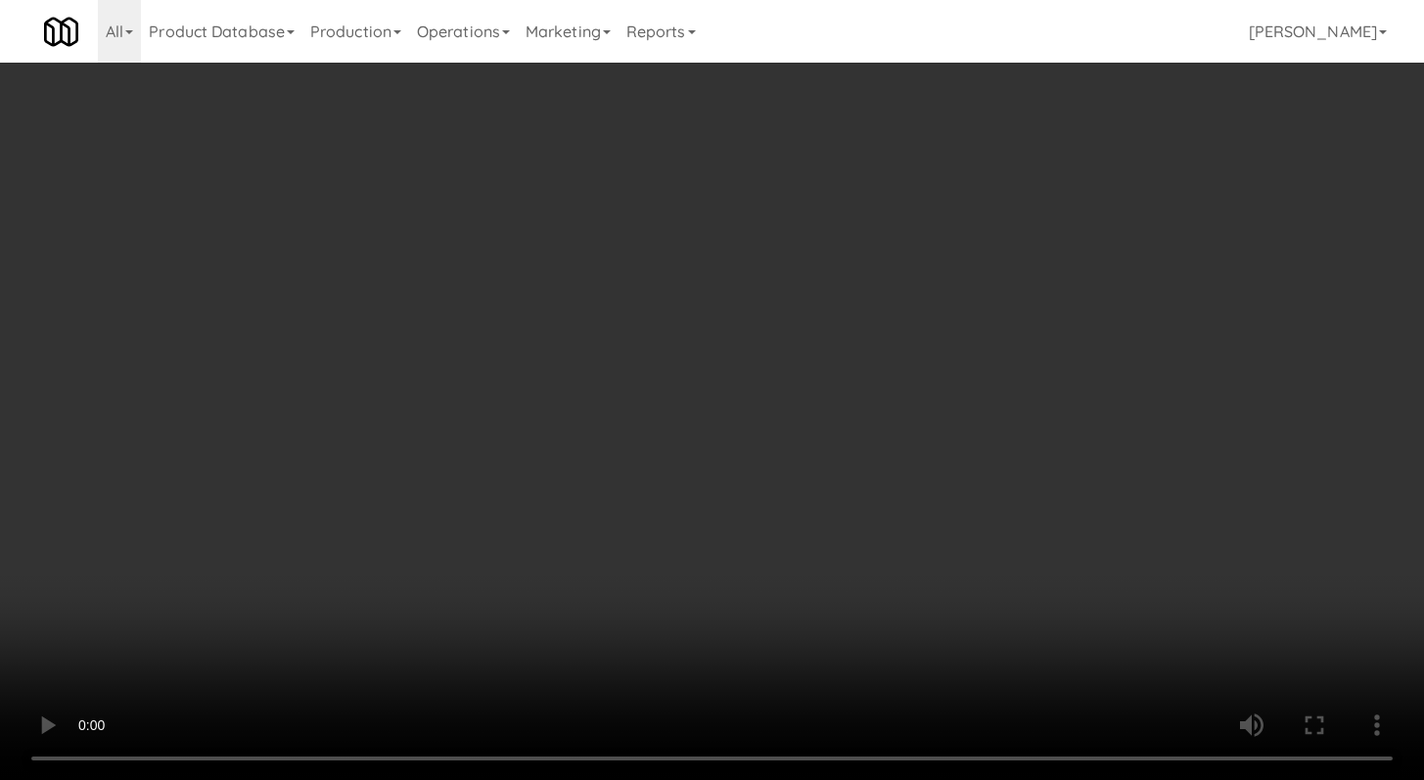
scroll to position [1410, 0]
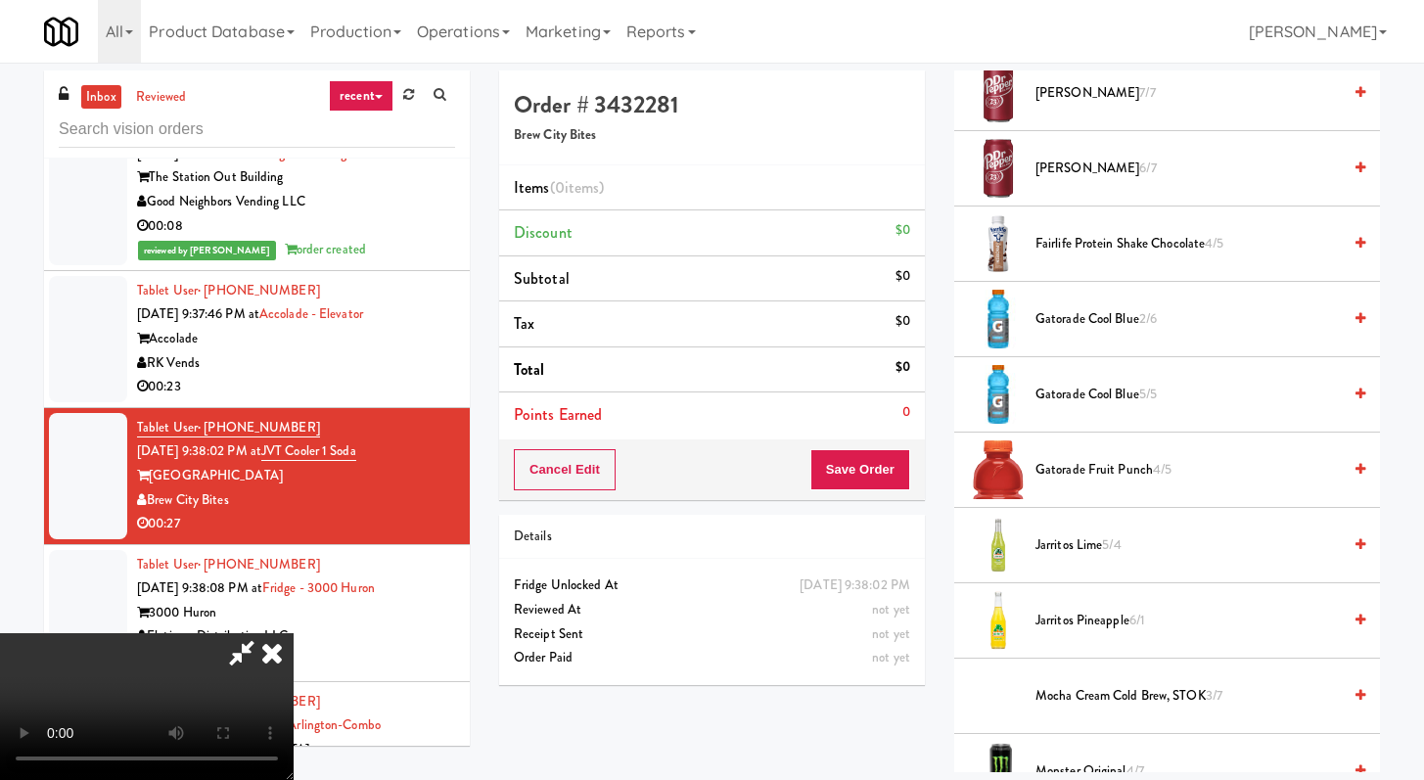
click at [1065, 392] on span "Gatorade Cool Blue 5/5" at bounding box center [1188, 395] width 305 height 24
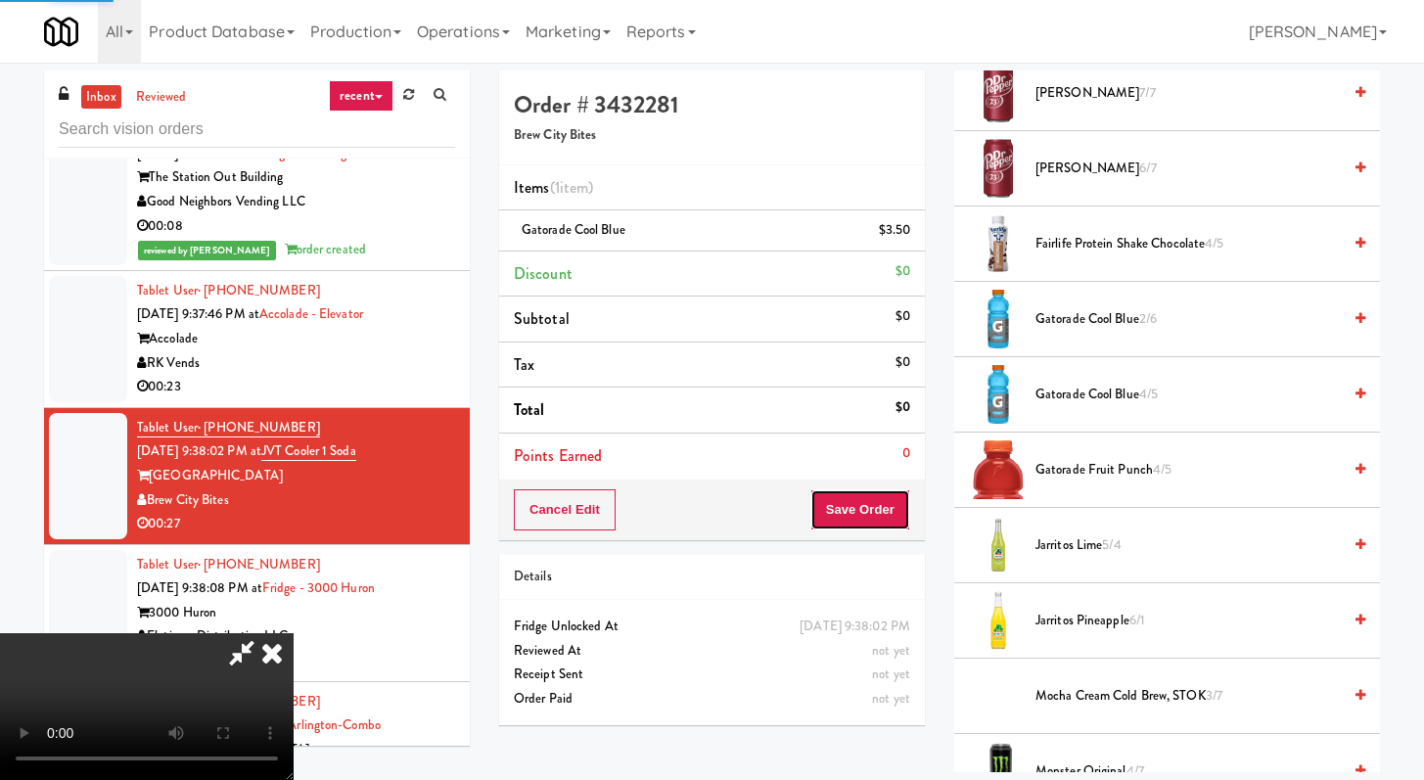
drag, startPoint x: 881, startPoint y: 513, endPoint x: 848, endPoint y: 505, distance: 34.2
click at [882, 513] on button "Save Order" at bounding box center [861, 509] width 100 height 41
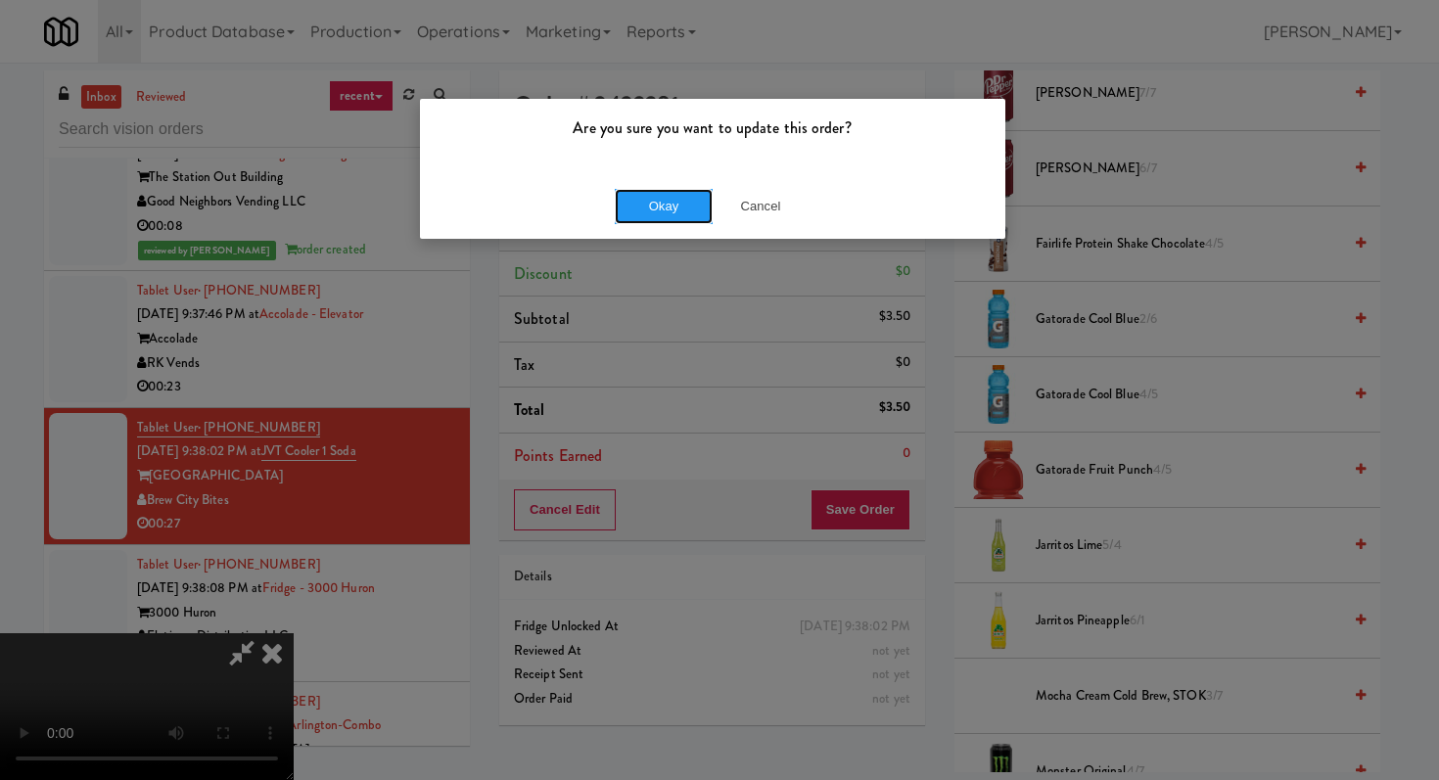
drag, startPoint x: 631, startPoint y: 218, endPoint x: 644, endPoint y: 217, distance: 12.8
click at [632, 218] on button "Okay" at bounding box center [664, 206] width 98 height 35
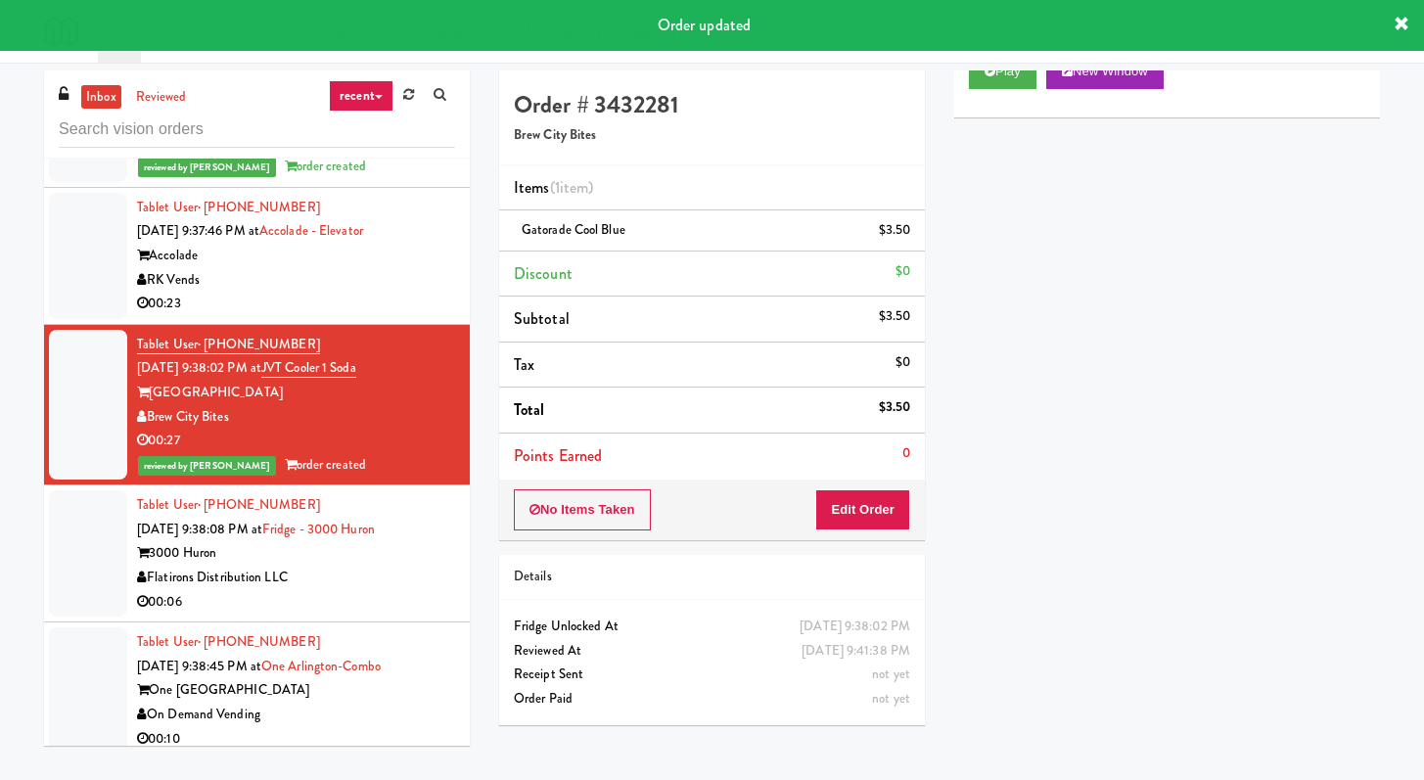
scroll to position [4430, 0]
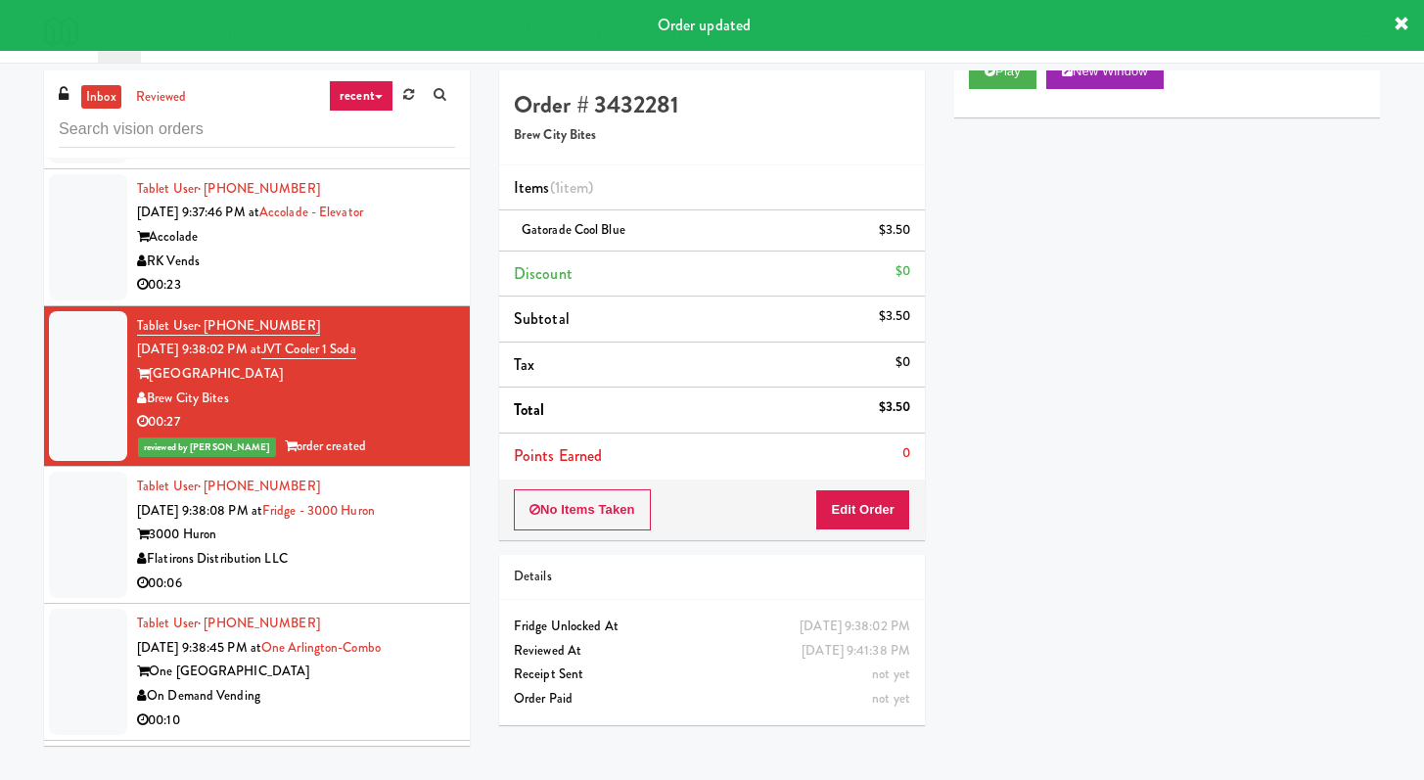
click at [400, 596] on div "00:06" at bounding box center [296, 584] width 318 height 24
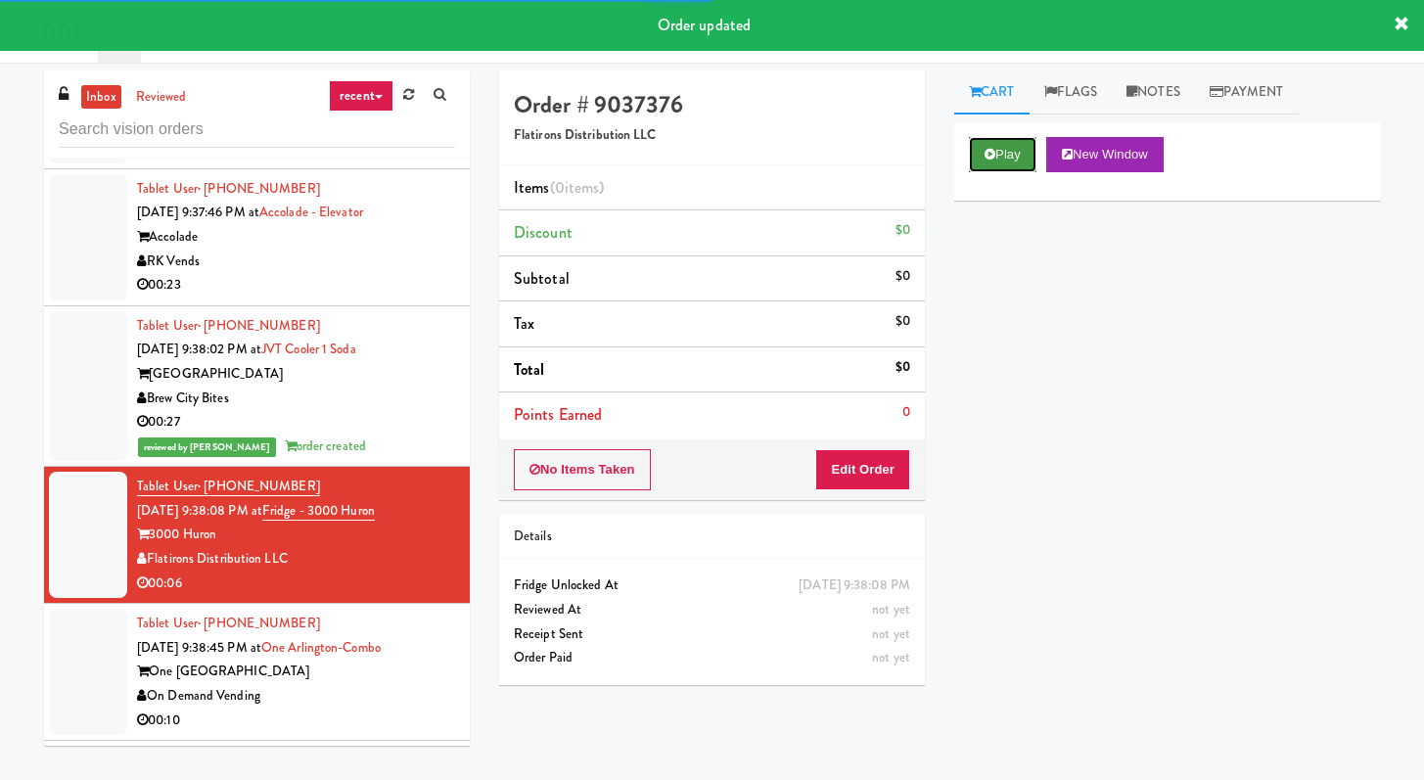
click at [1023, 154] on button "Play" at bounding box center [1003, 154] width 68 height 35
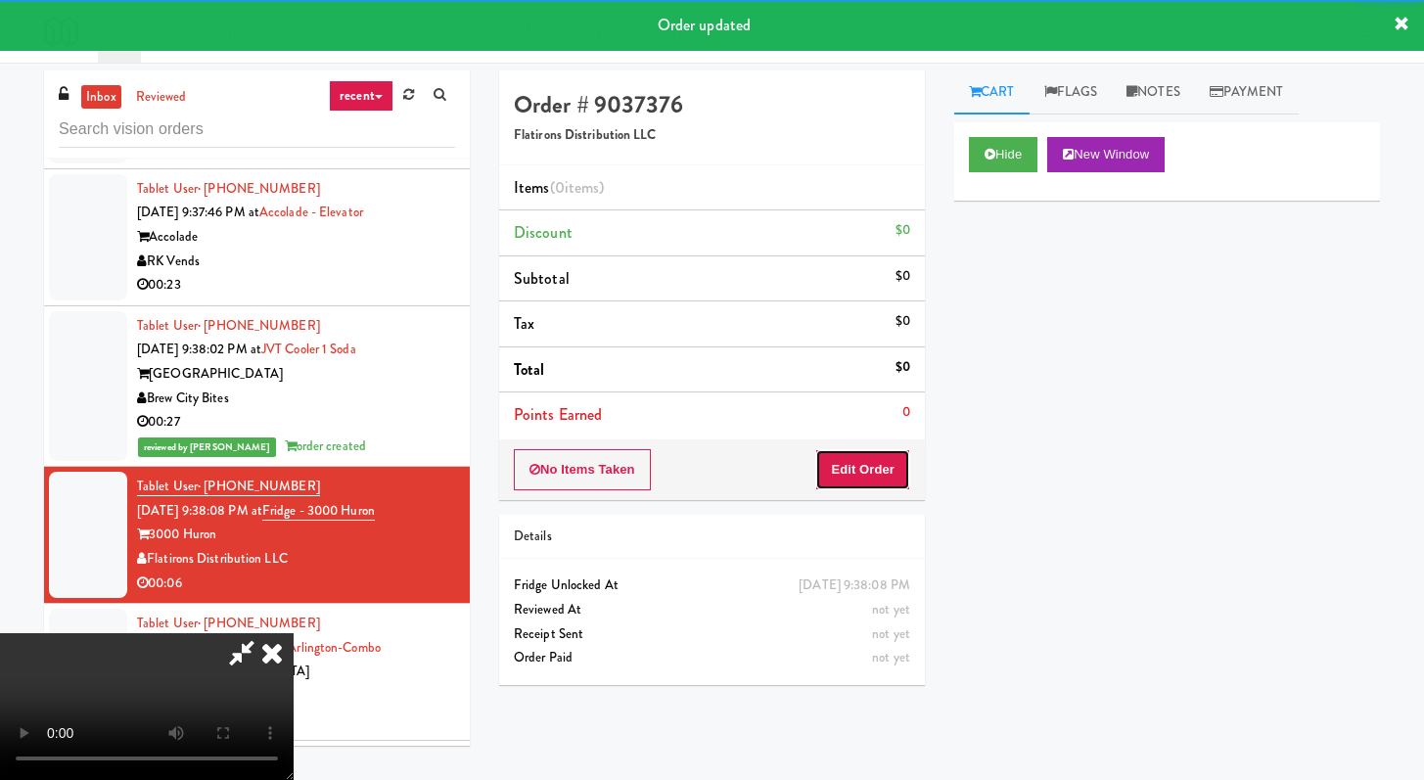
click at [856, 470] on button "Edit Order" at bounding box center [862, 469] width 95 height 41
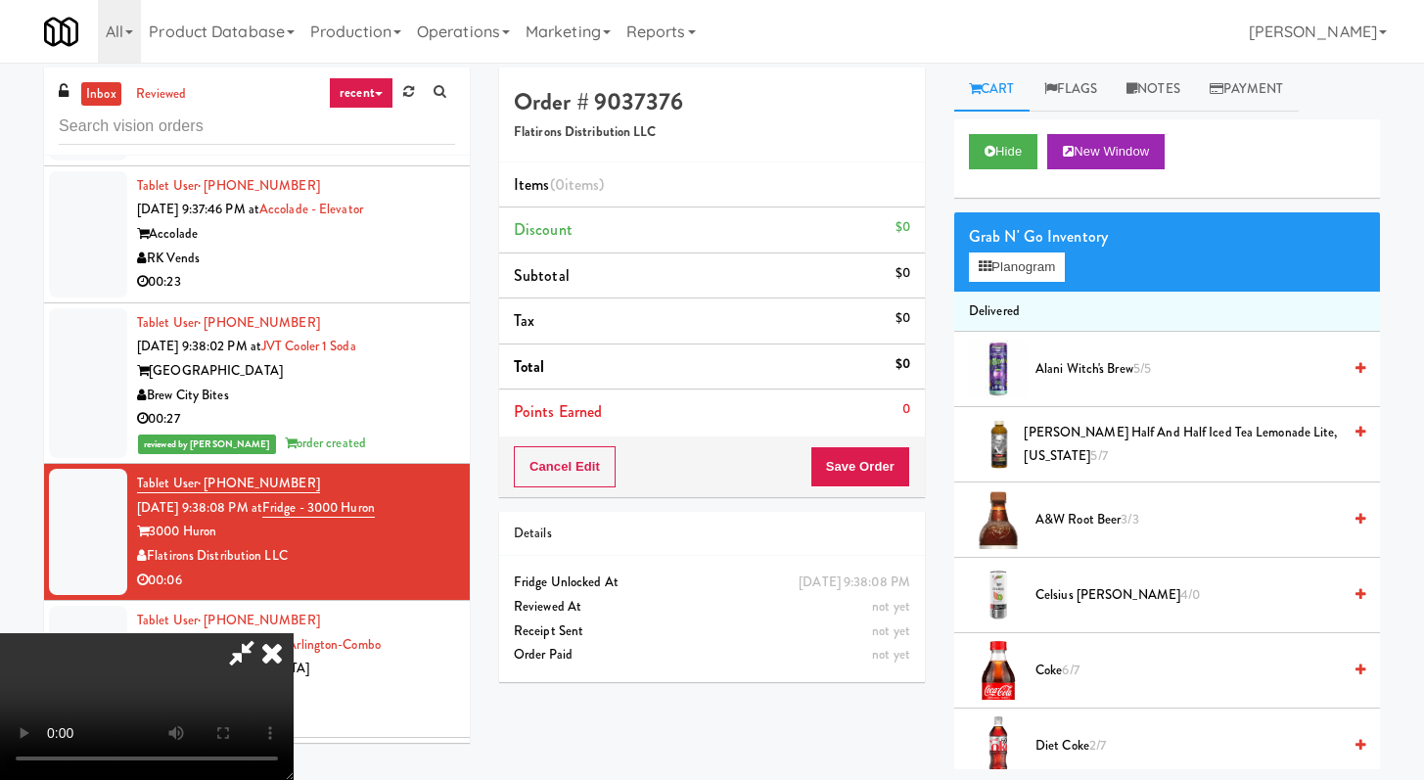
scroll to position [4, 0]
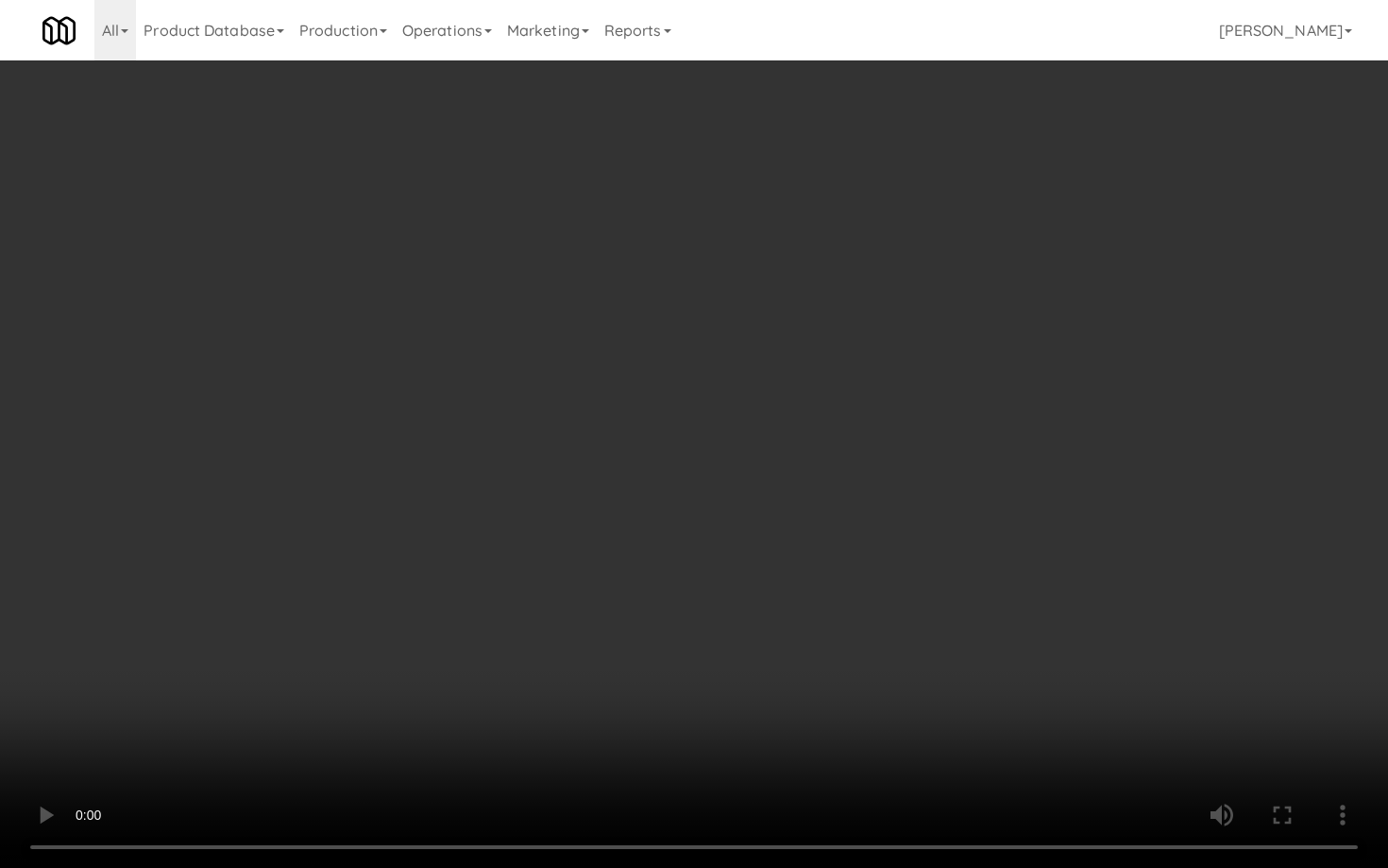
click at [664, 531] on video at bounding box center [694, 434] width 1388 height 868
click at [667, 525] on video at bounding box center [694, 434] width 1388 height 868
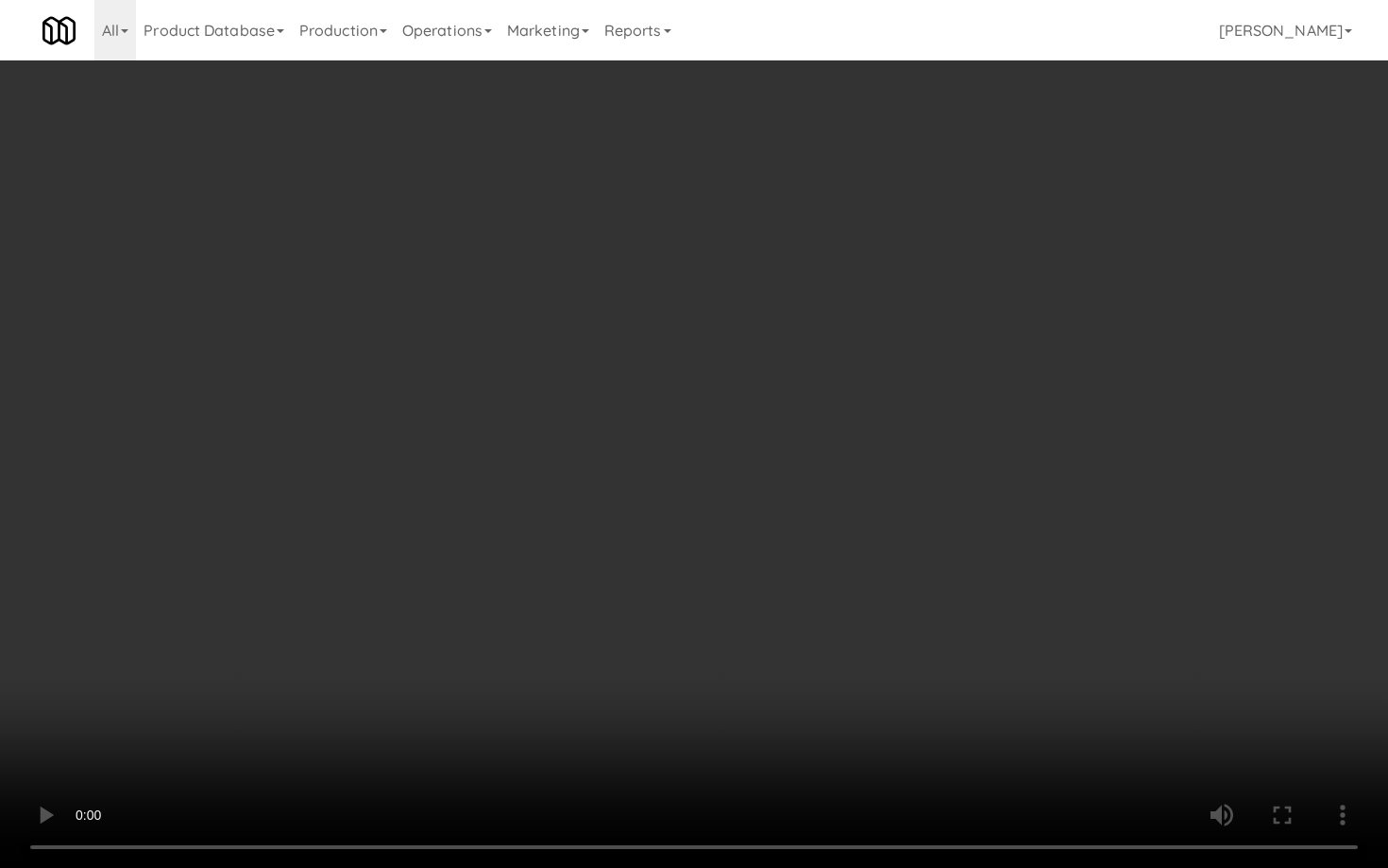
click at [667, 525] on video at bounding box center [694, 434] width 1388 height 868
click at [776, 536] on video at bounding box center [694, 434] width 1388 height 868
click at [662, 529] on video at bounding box center [694, 434] width 1388 height 868
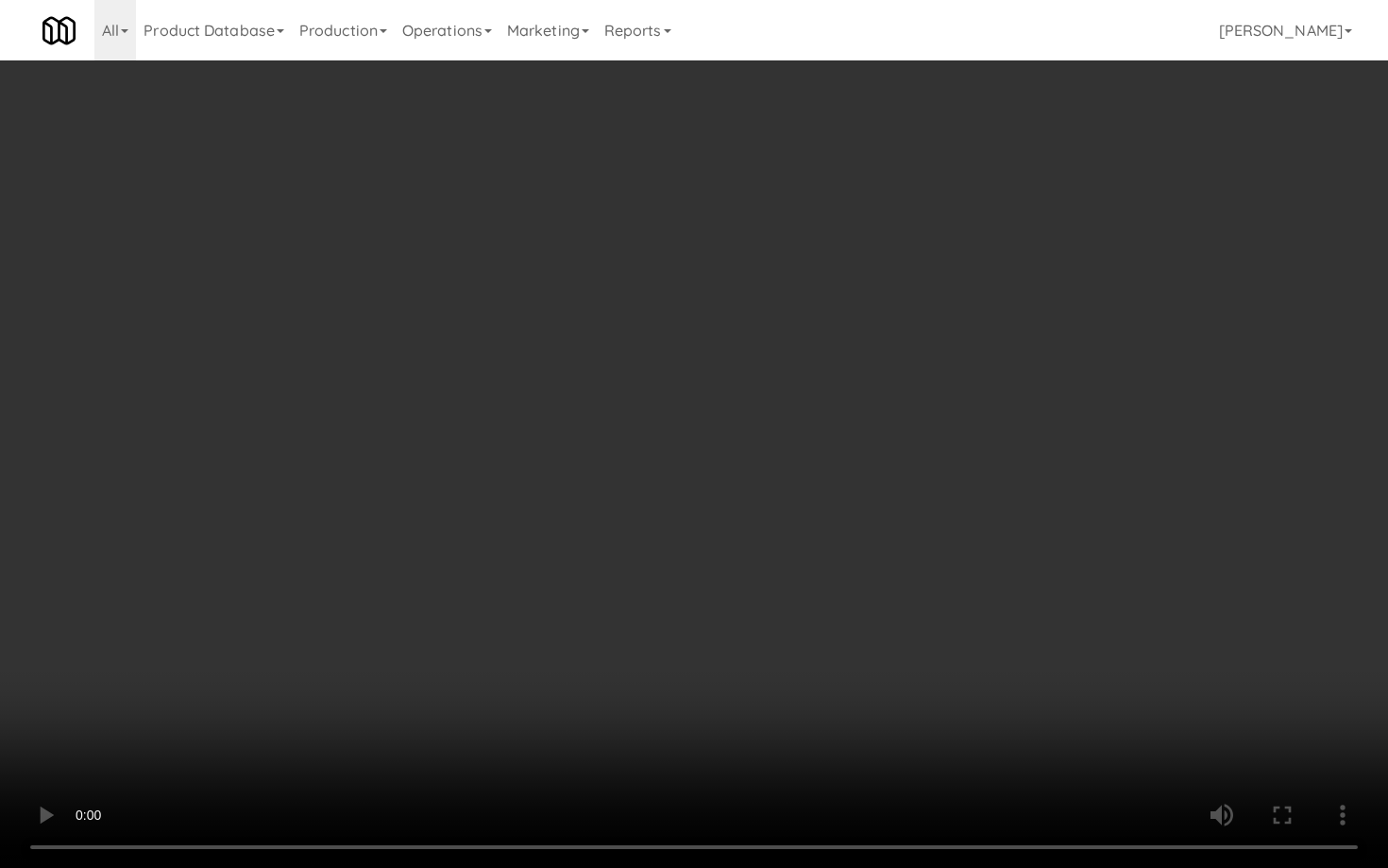
click at [661, 525] on video at bounding box center [694, 434] width 1388 height 868
click at [665, 513] on video at bounding box center [694, 434] width 1388 height 868
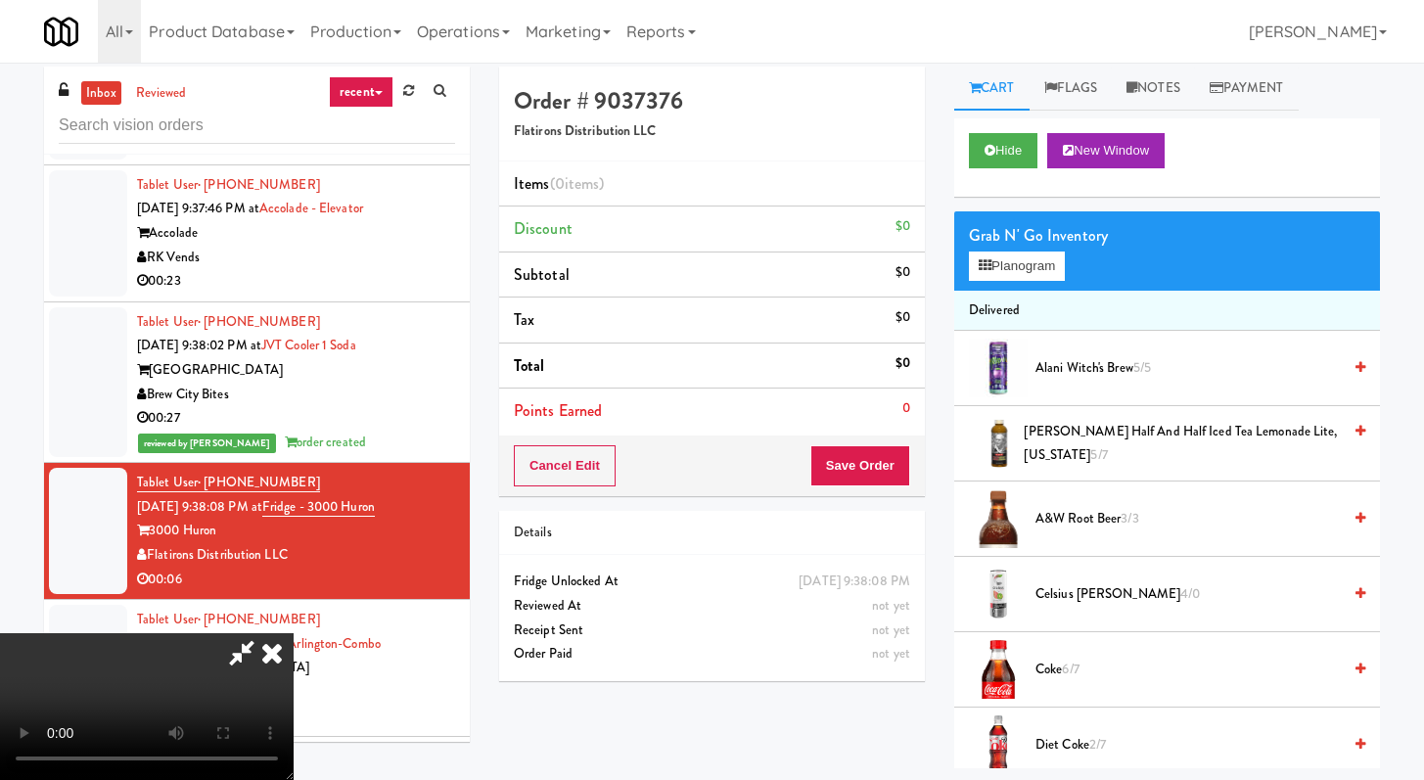
click at [1072, 526] on span "A&W Root Beer 3/3" at bounding box center [1188, 519] width 305 height 24
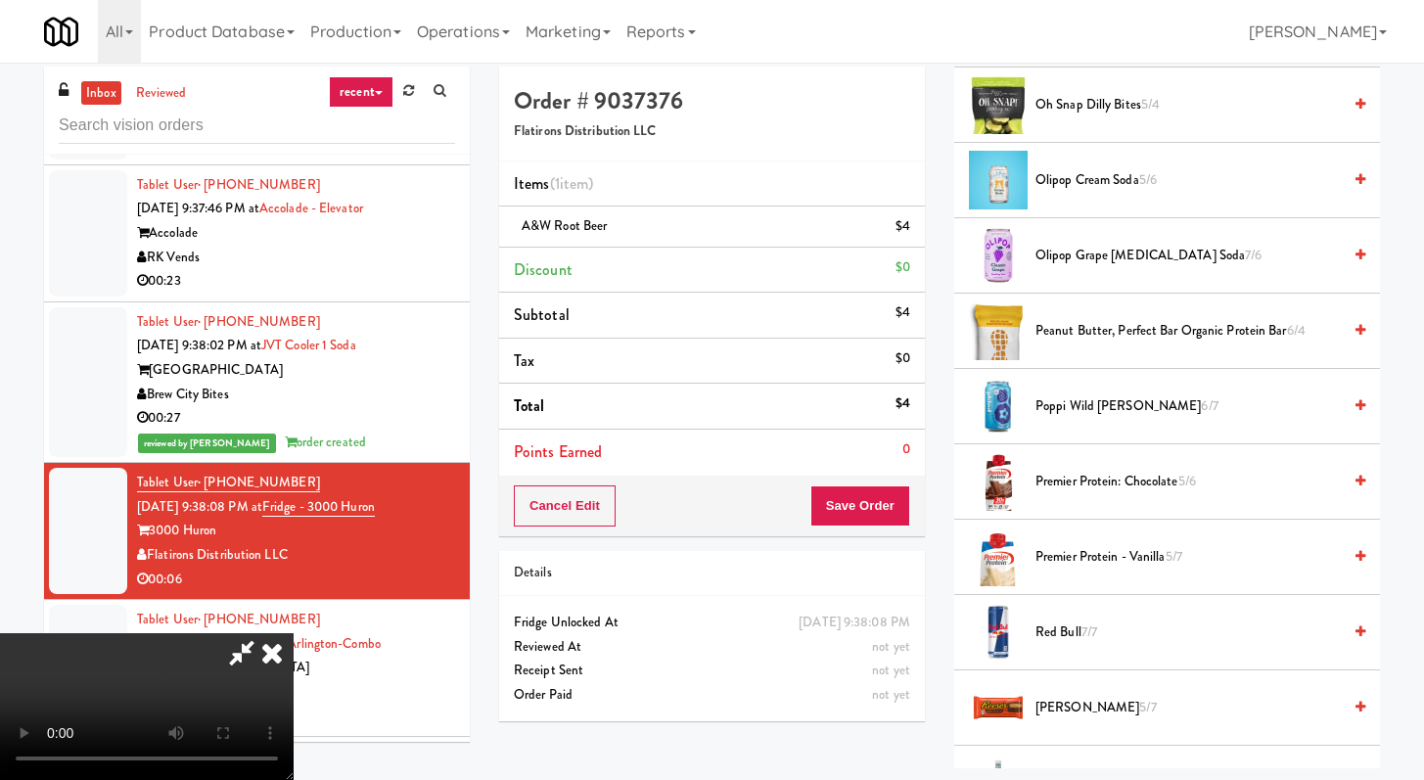
scroll to position [1942, 0]
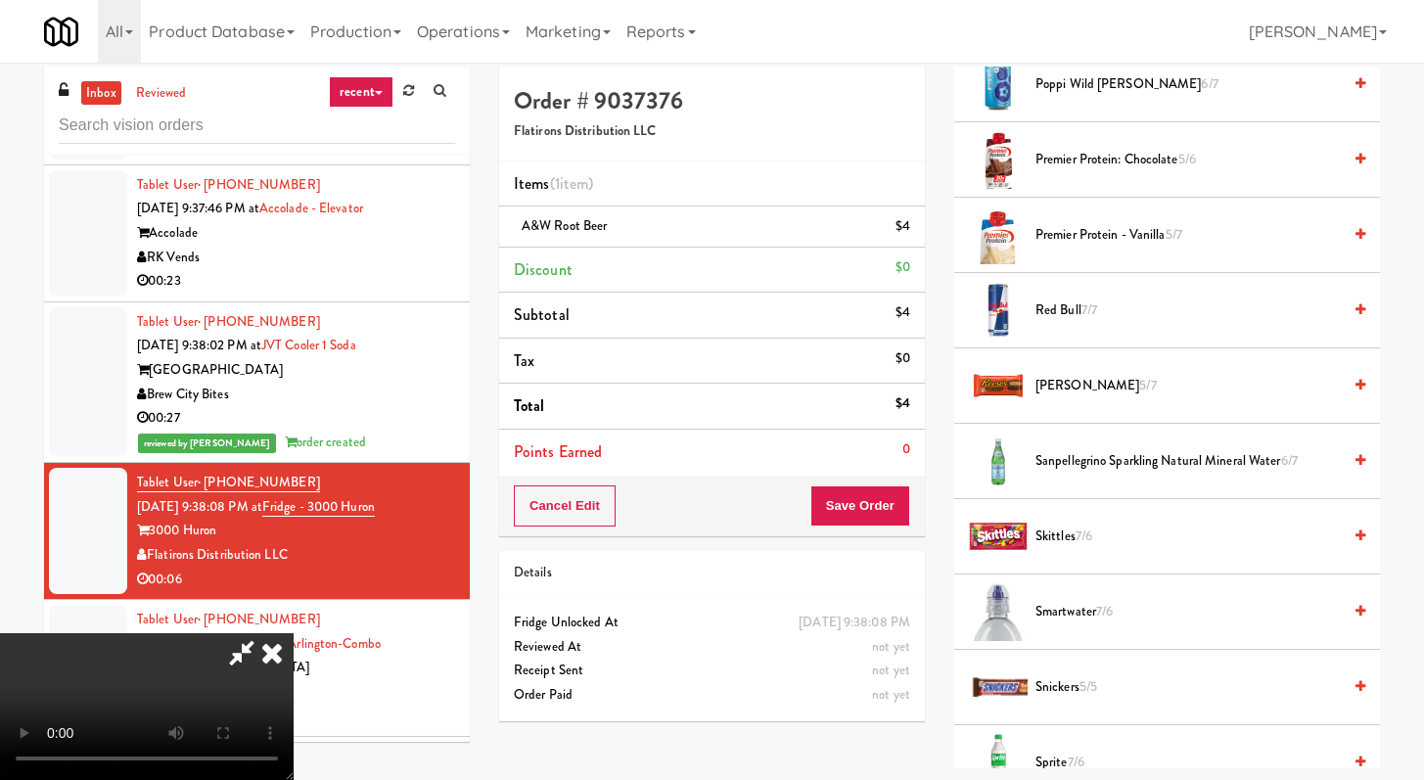
click at [1050, 394] on span "[PERSON_NAME] 5/7" at bounding box center [1188, 386] width 305 height 24
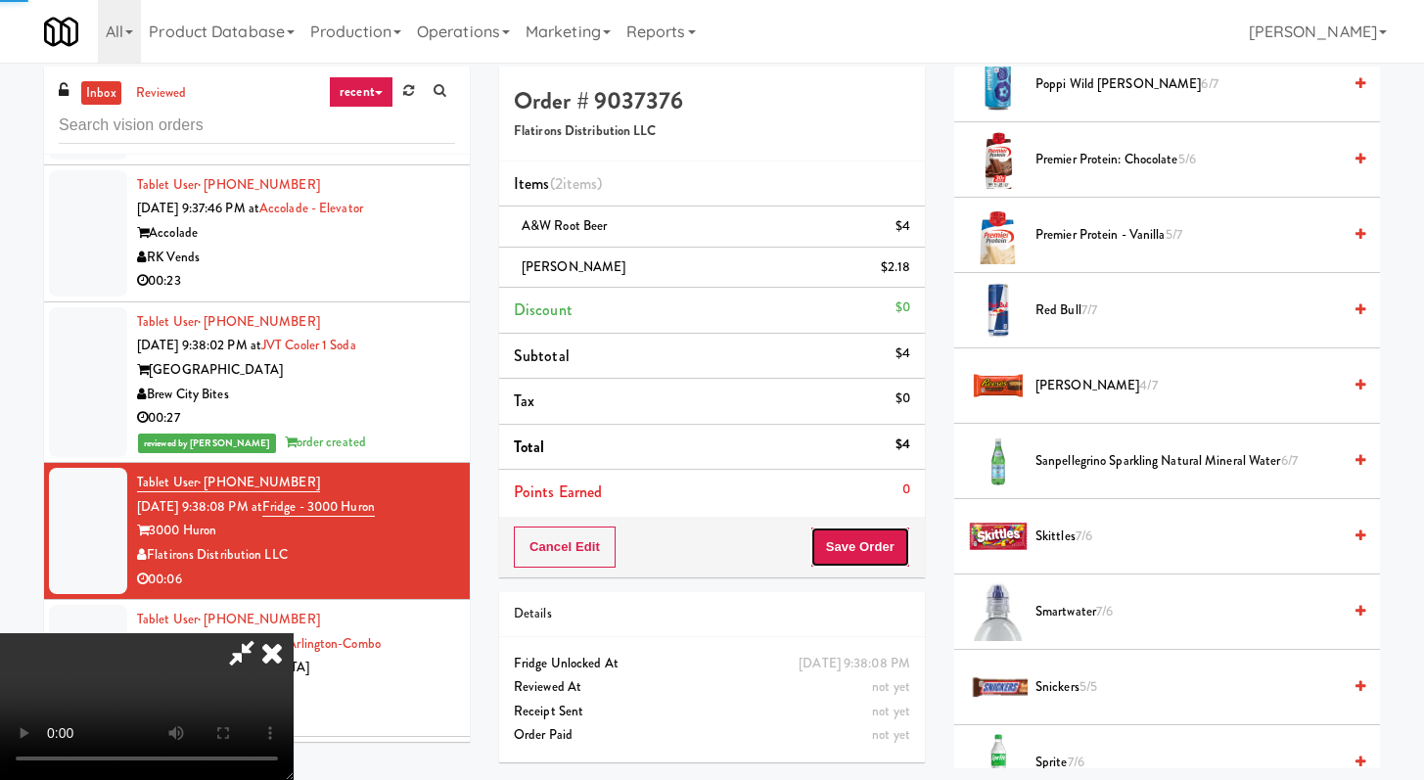
click at [876, 535] on button "Save Order" at bounding box center [861, 547] width 100 height 41
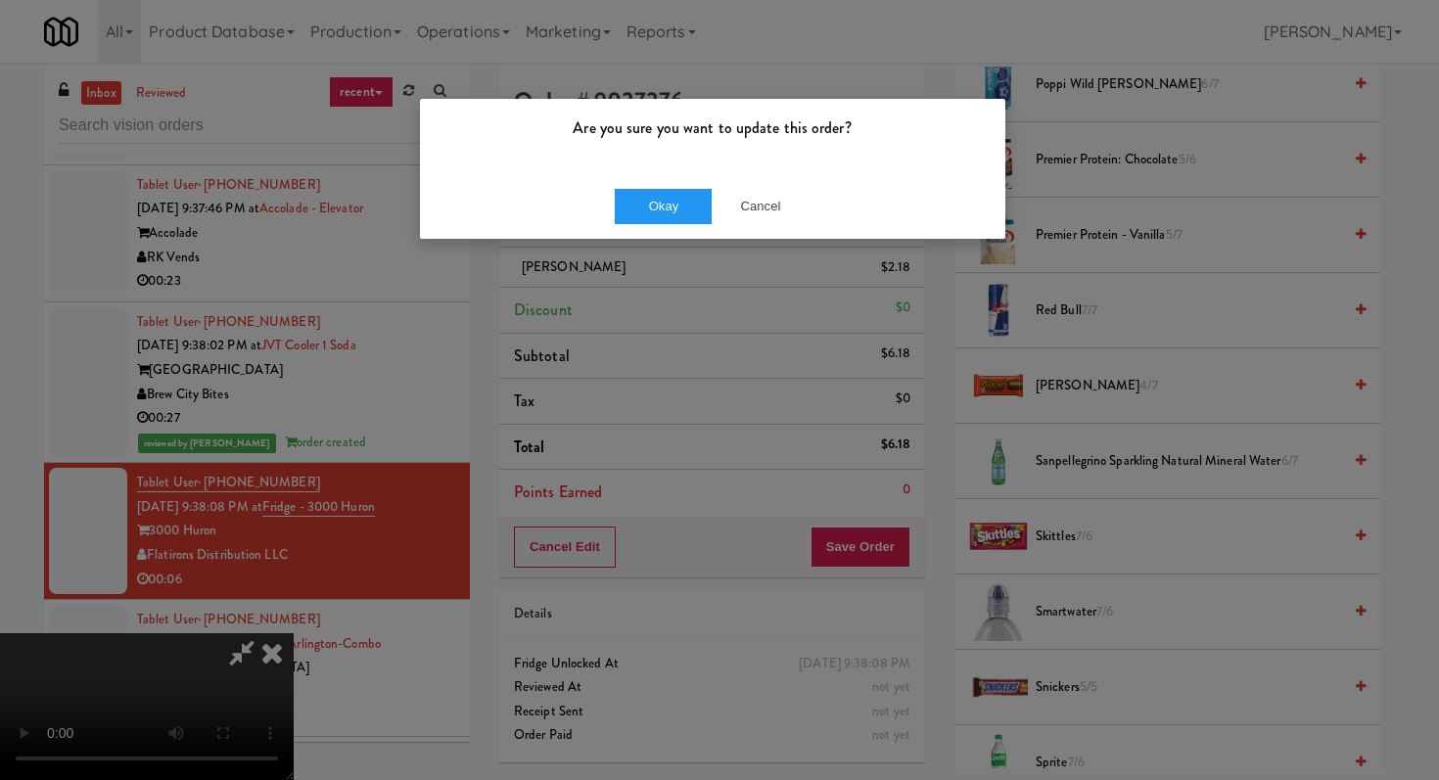
click at [641, 186] on div "Okay Cancel" at bounding box center [712, 206] width 585 height 66
click at [652, 201] on button "Okay" at bounding box center [664, 206] width 98 height 35
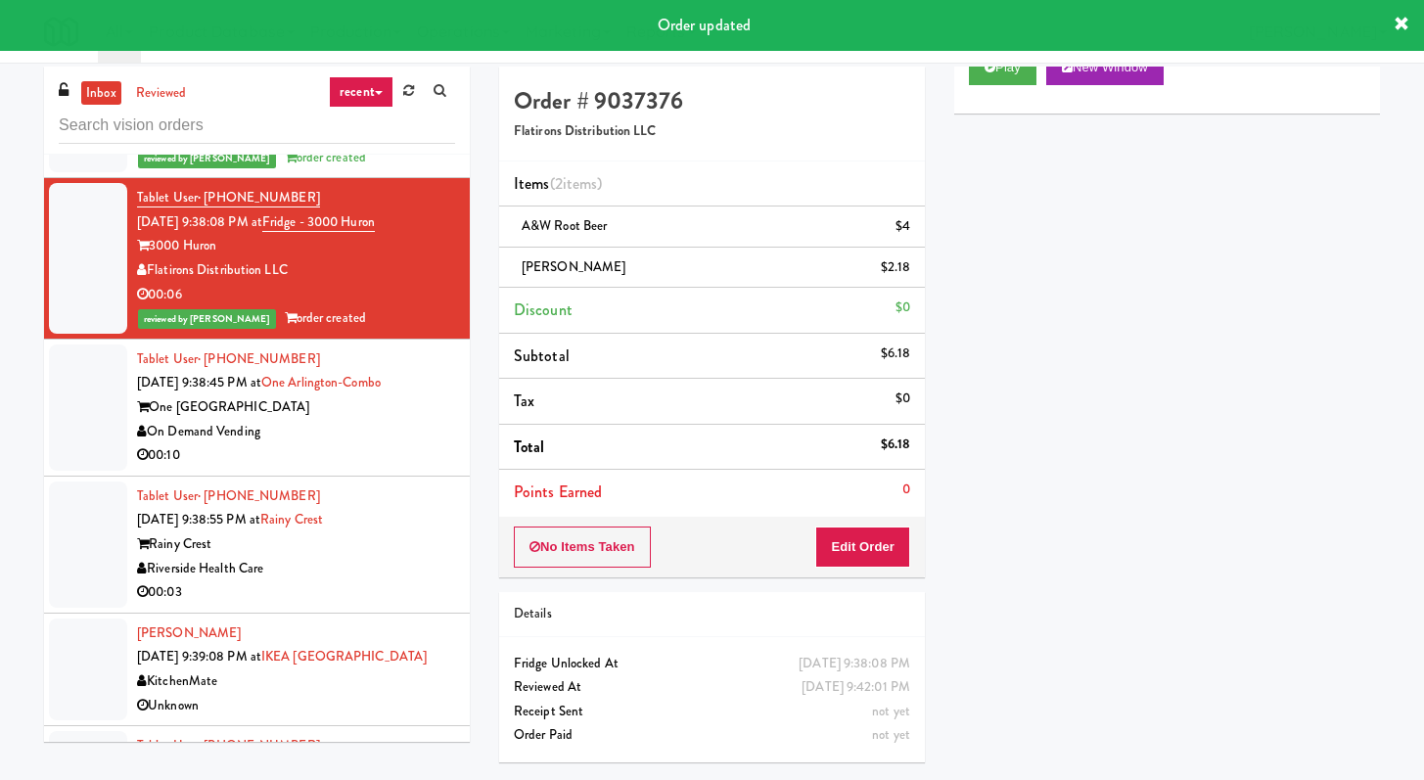
scroll to position [4726, 0]
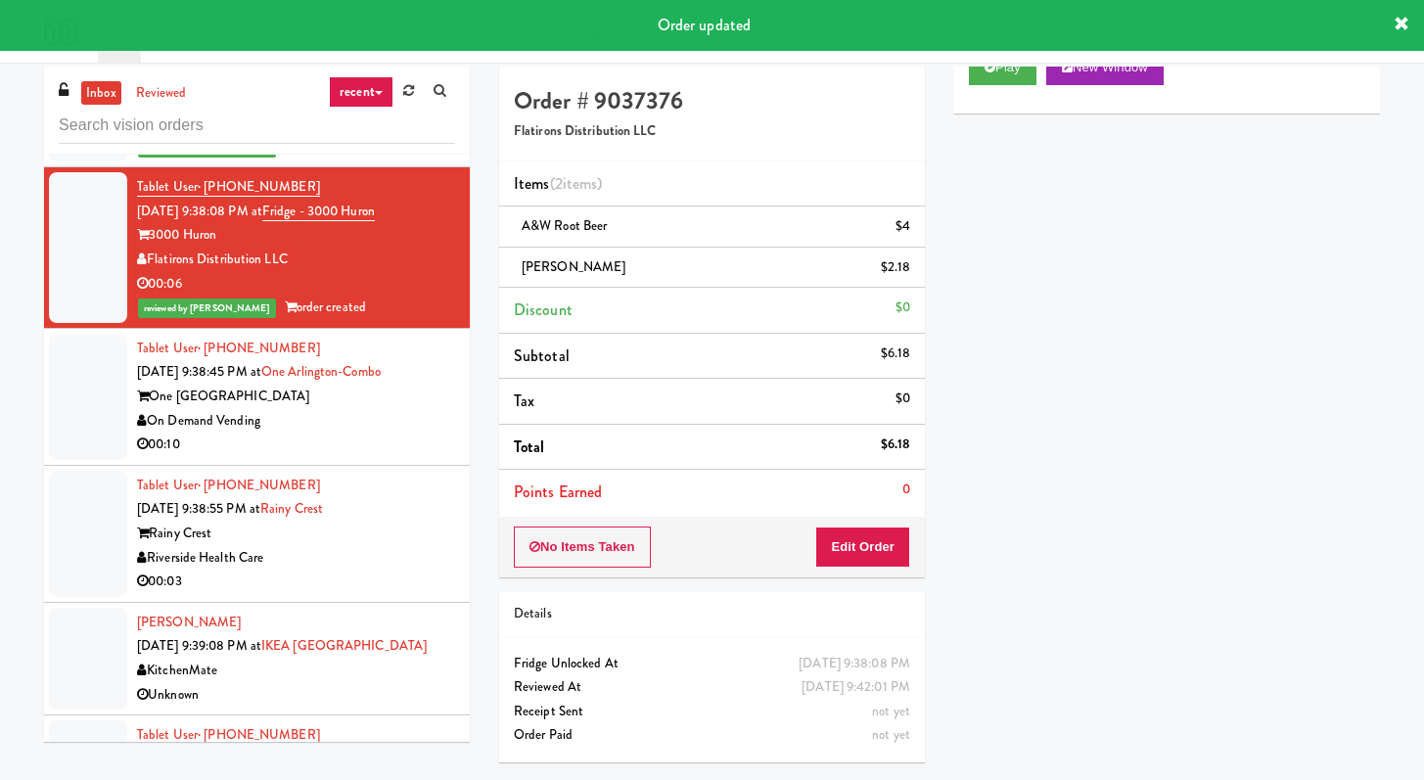
click at [352, 434] on div "On Demand Vending" at bounding box center [296, 421] width 318 height 24
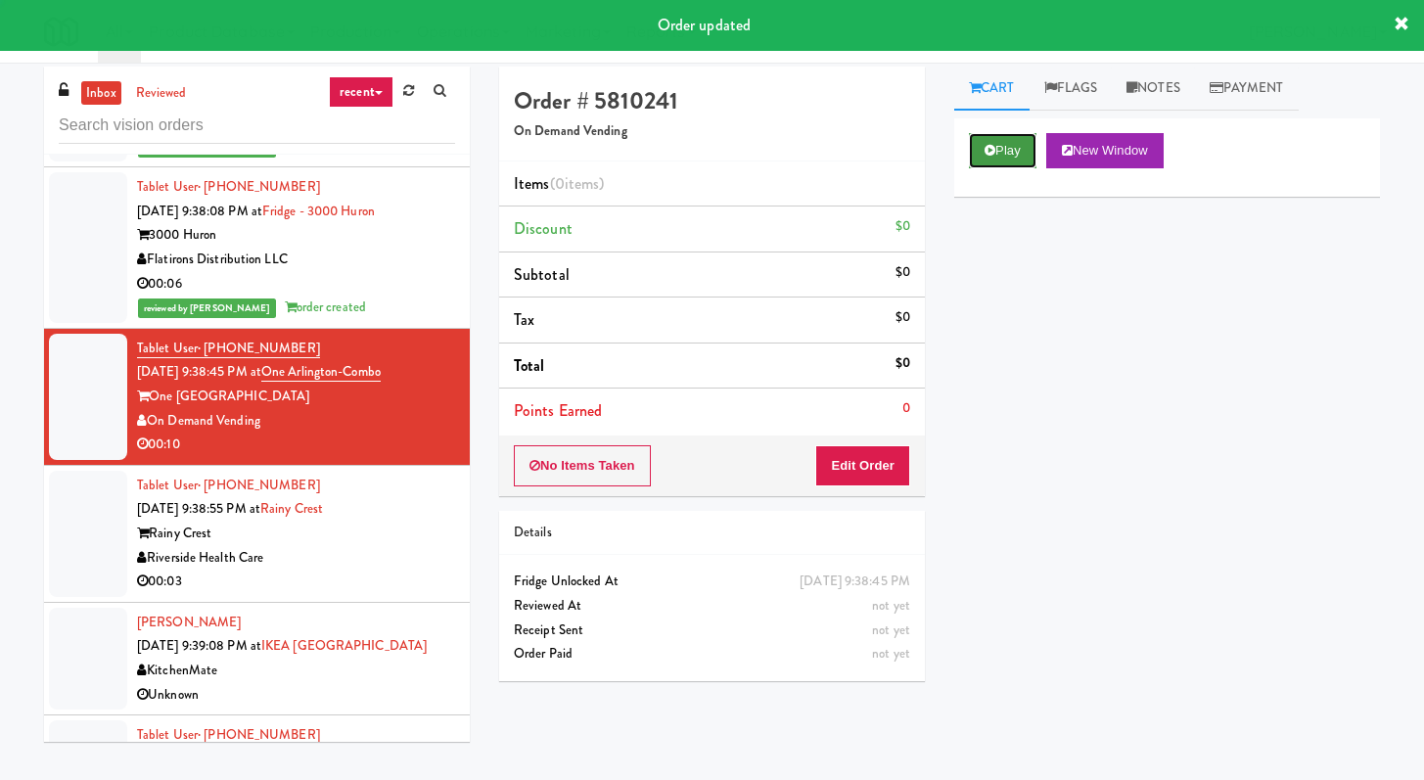
click at [1016, 159] on button "Play" at bounding box center [1003, 150] width 68 height 35
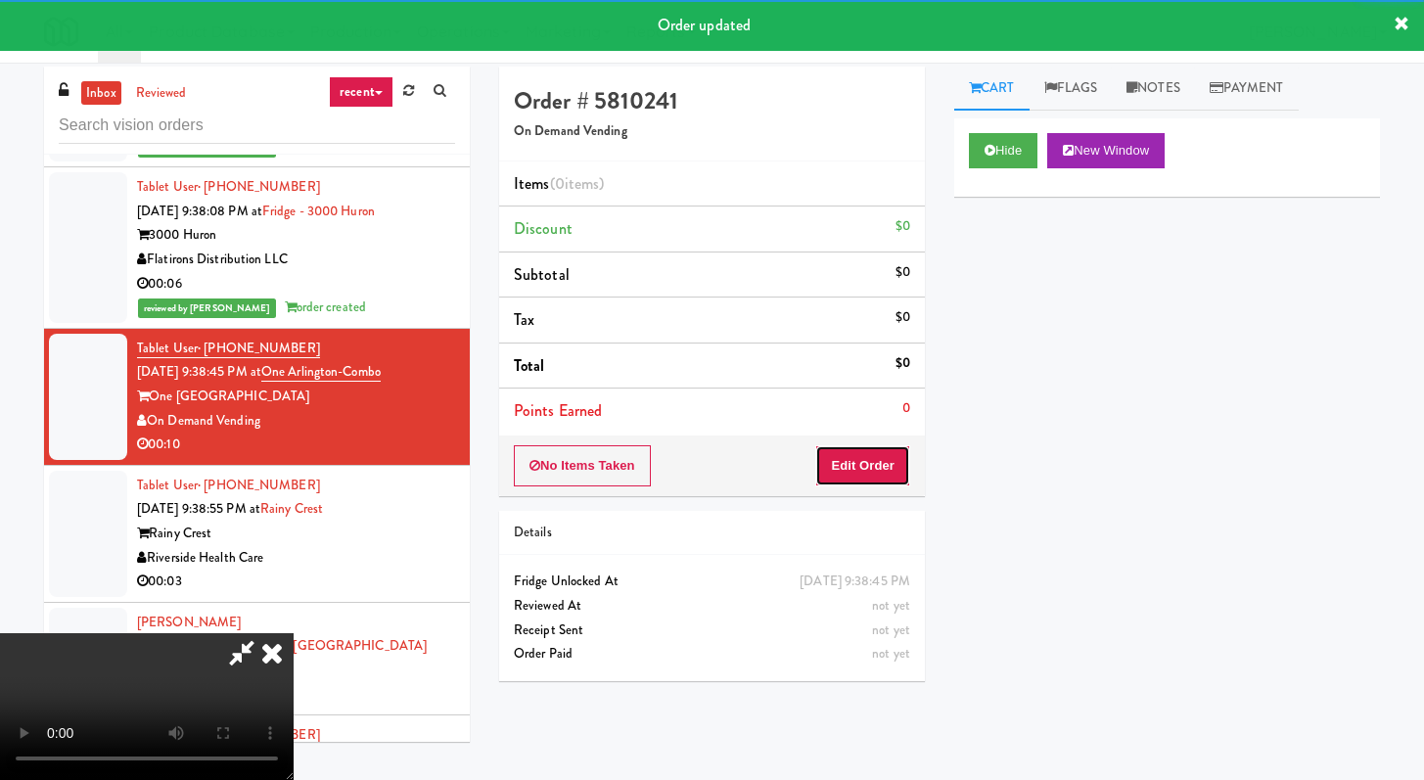
click at [870, 469] on button "Edit Order" at bounding box center [862, 465] width 95 height 41
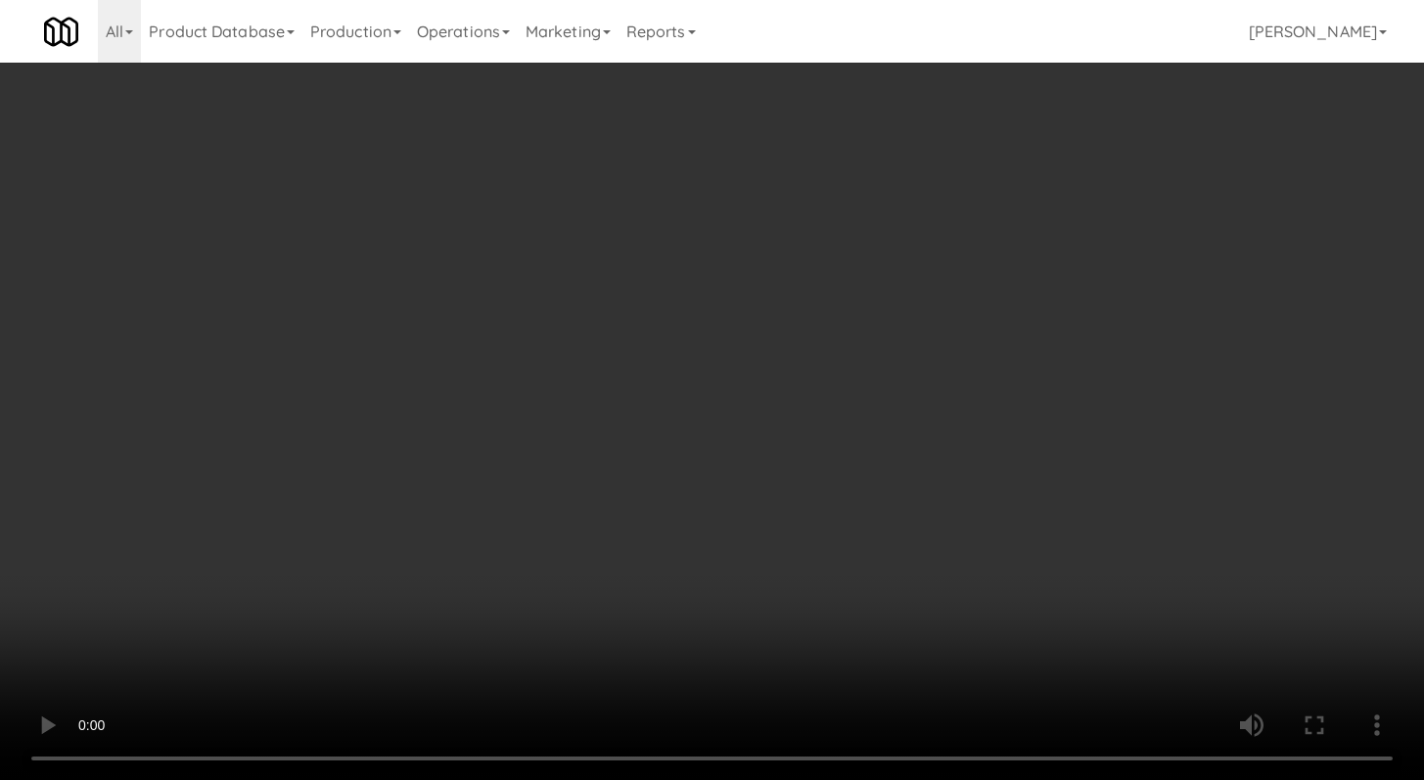
scroll to position [919, 0]
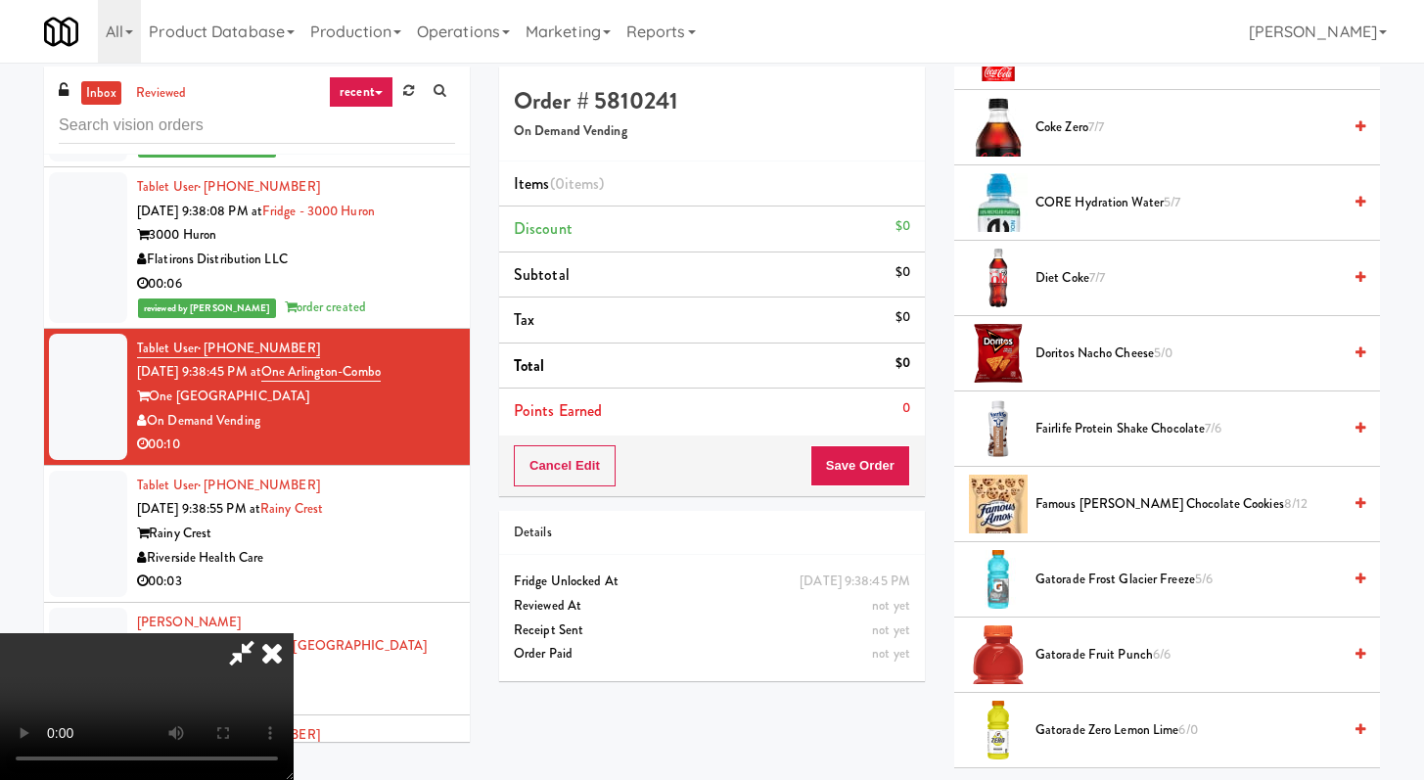
click at [1067, 218] on li "CORE Hydration Water 5/7" at bounding box center [1168, 202] width 426 height 75
click at [1071, 199] on span "CORE Hydration Water 5/7" at bounding box center [1188, 203] width 305 height 24
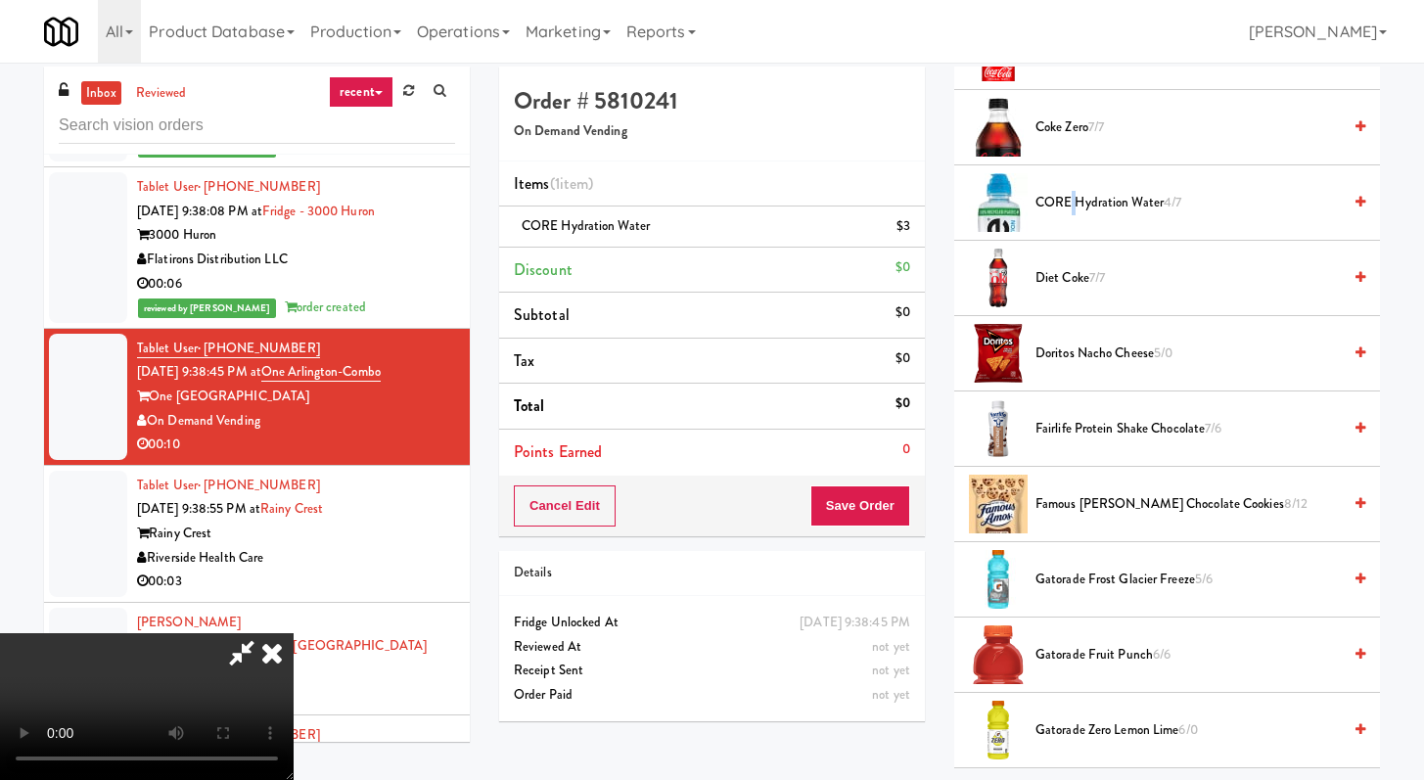
click at [1071, 199] on span "CORE Hydration Water 4/7" at bounding box center [1188, 203] width 305 height 24
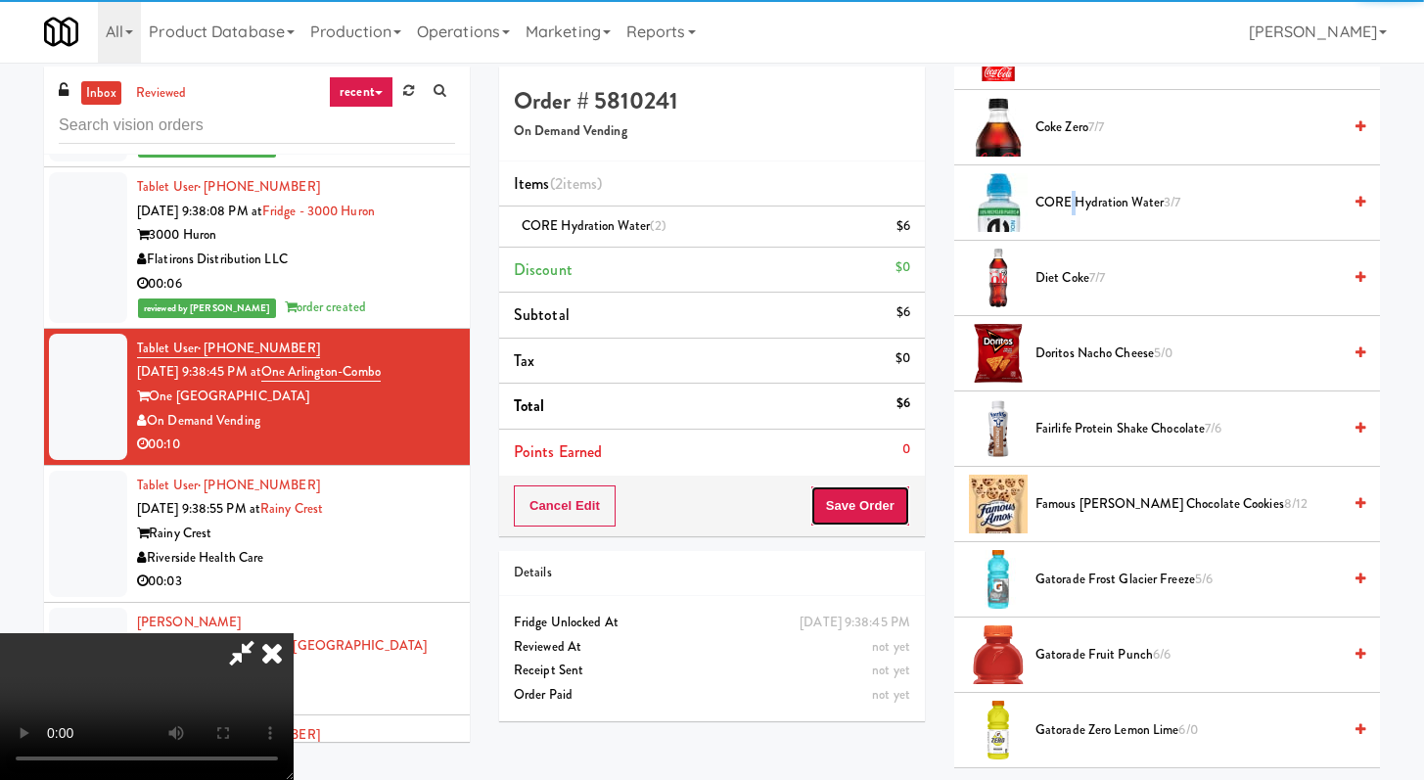
click at [894, 506] on button "Save Order" at bounding box center [861, 506] width 100 height 41
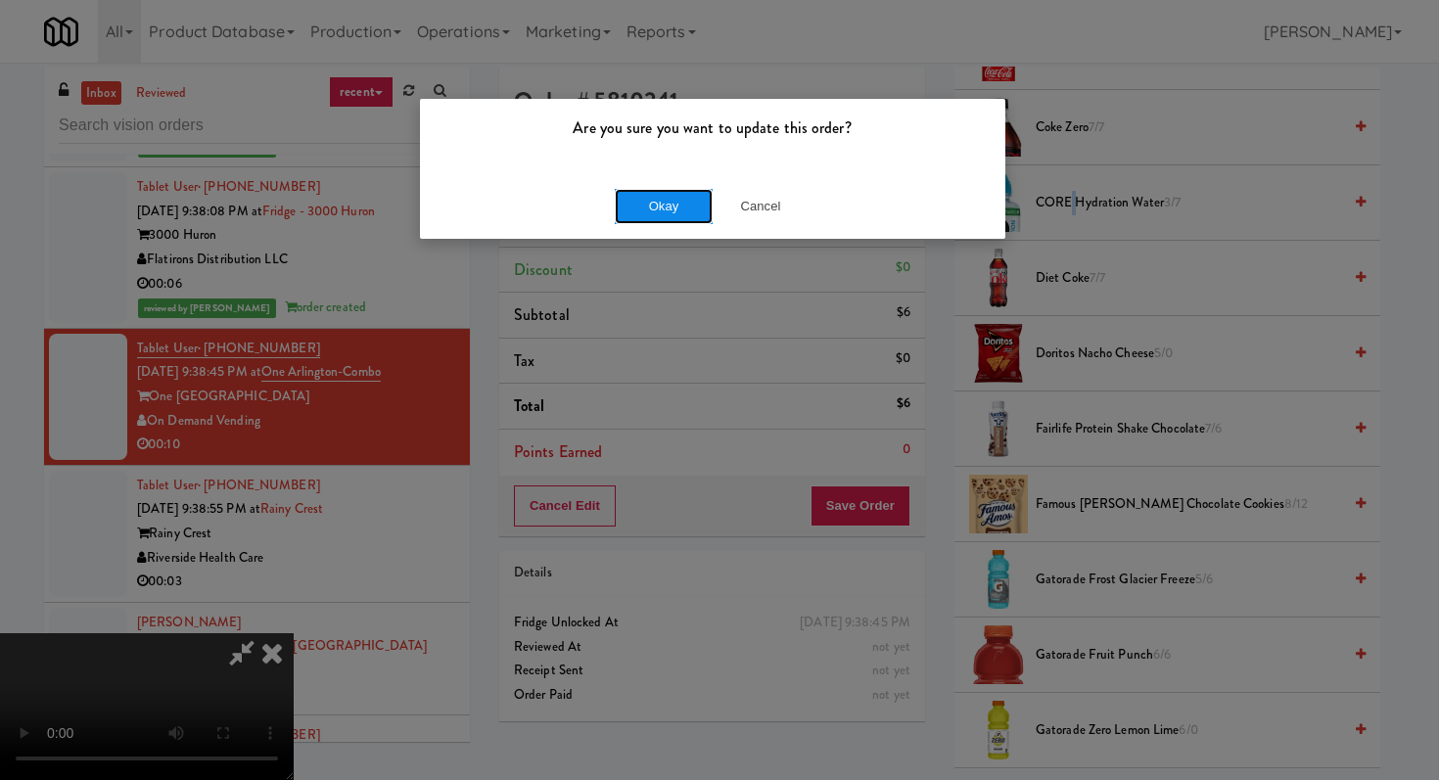
click at [674, 207] on button "Okay" at bounding box center [664, 206] width 98 height 35
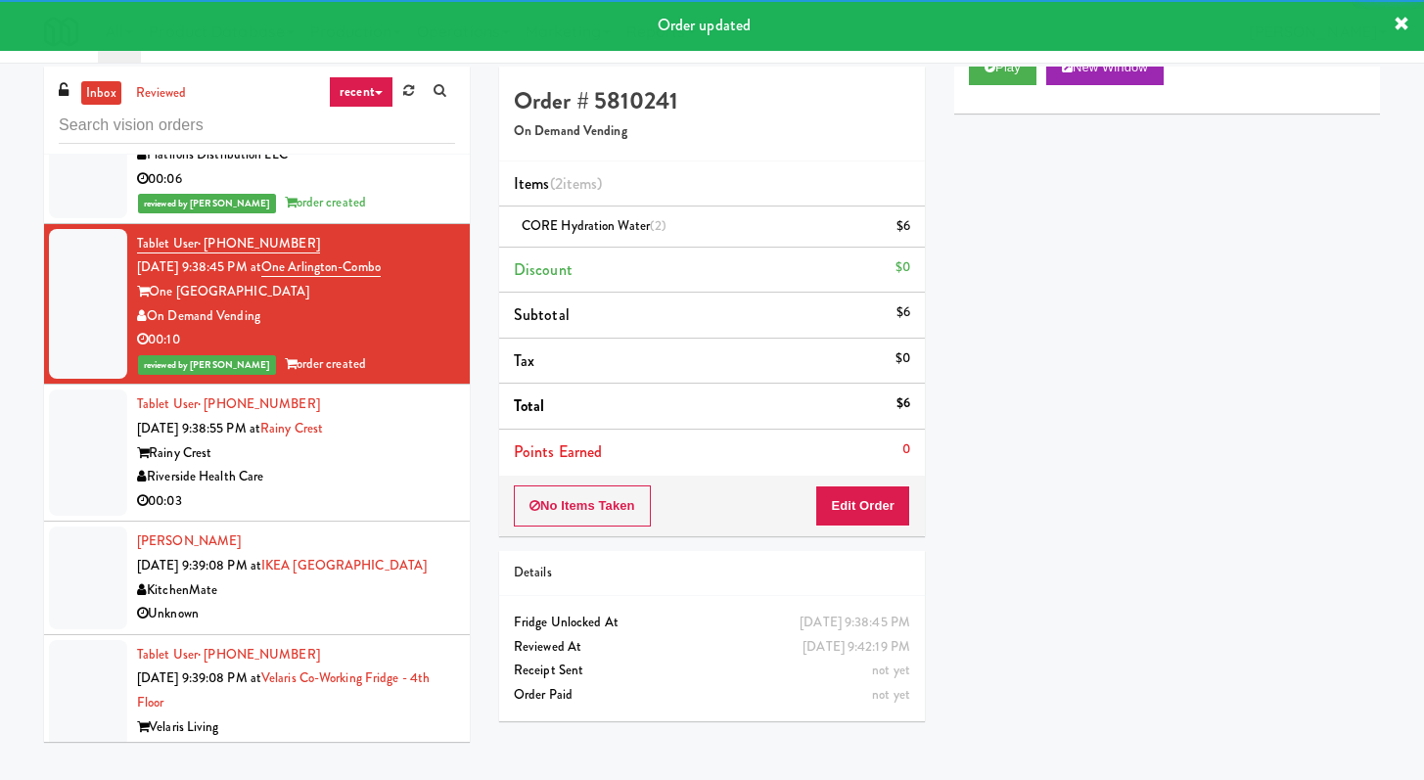
scroll to position [4912, 0]
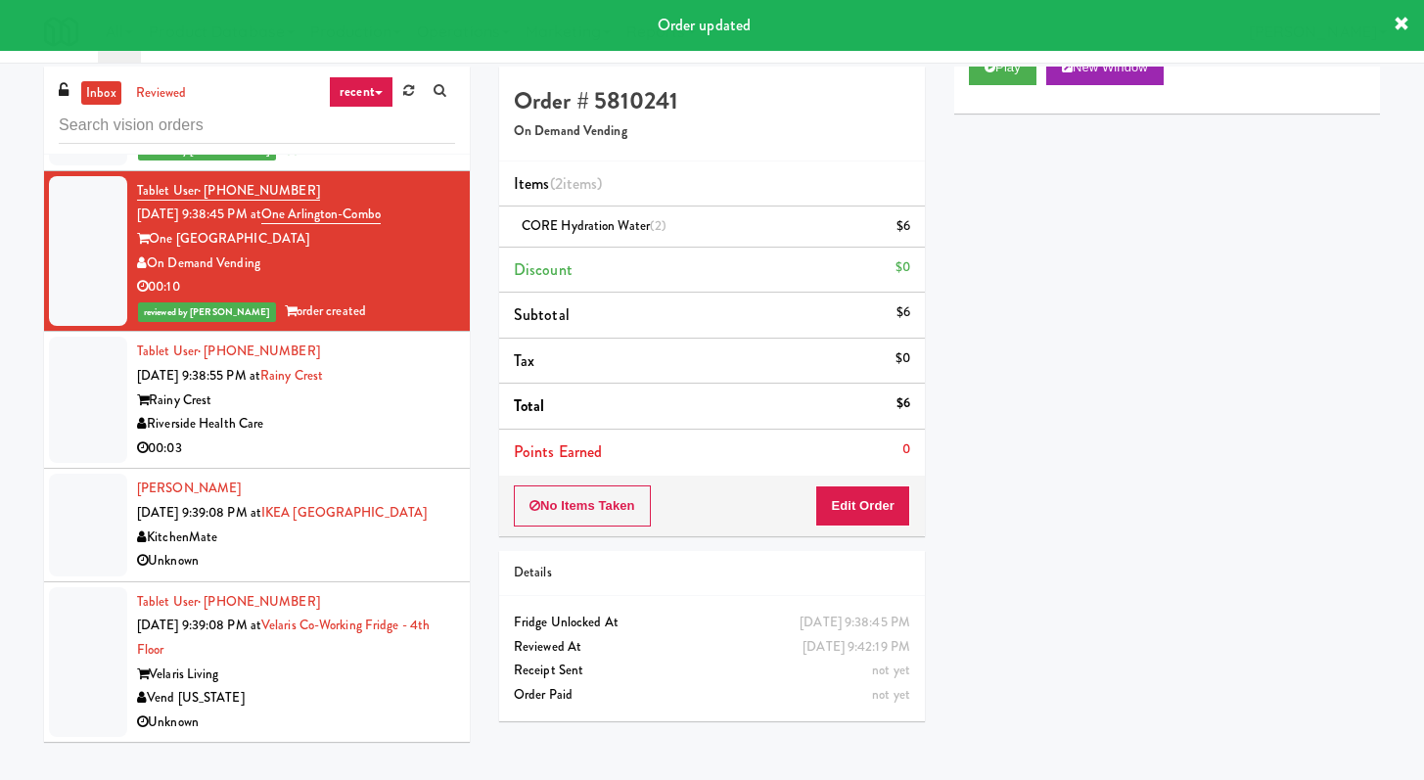
click at [379, 416] on div "Riverside Health Care" at bounding box center [296, 424] width 318 height 24
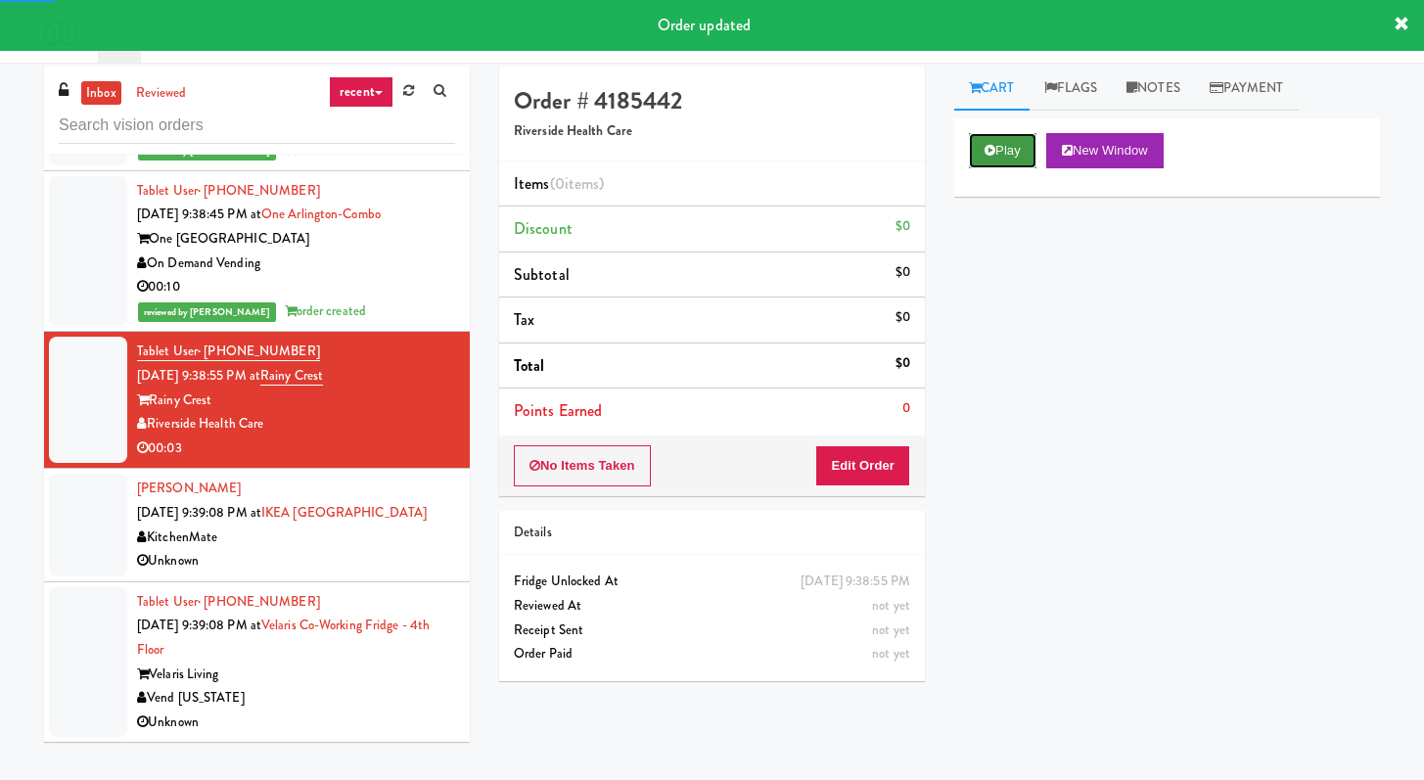
click at [999, 160] on button "Play" at bounding box center [1003, 150] width 68 height 35
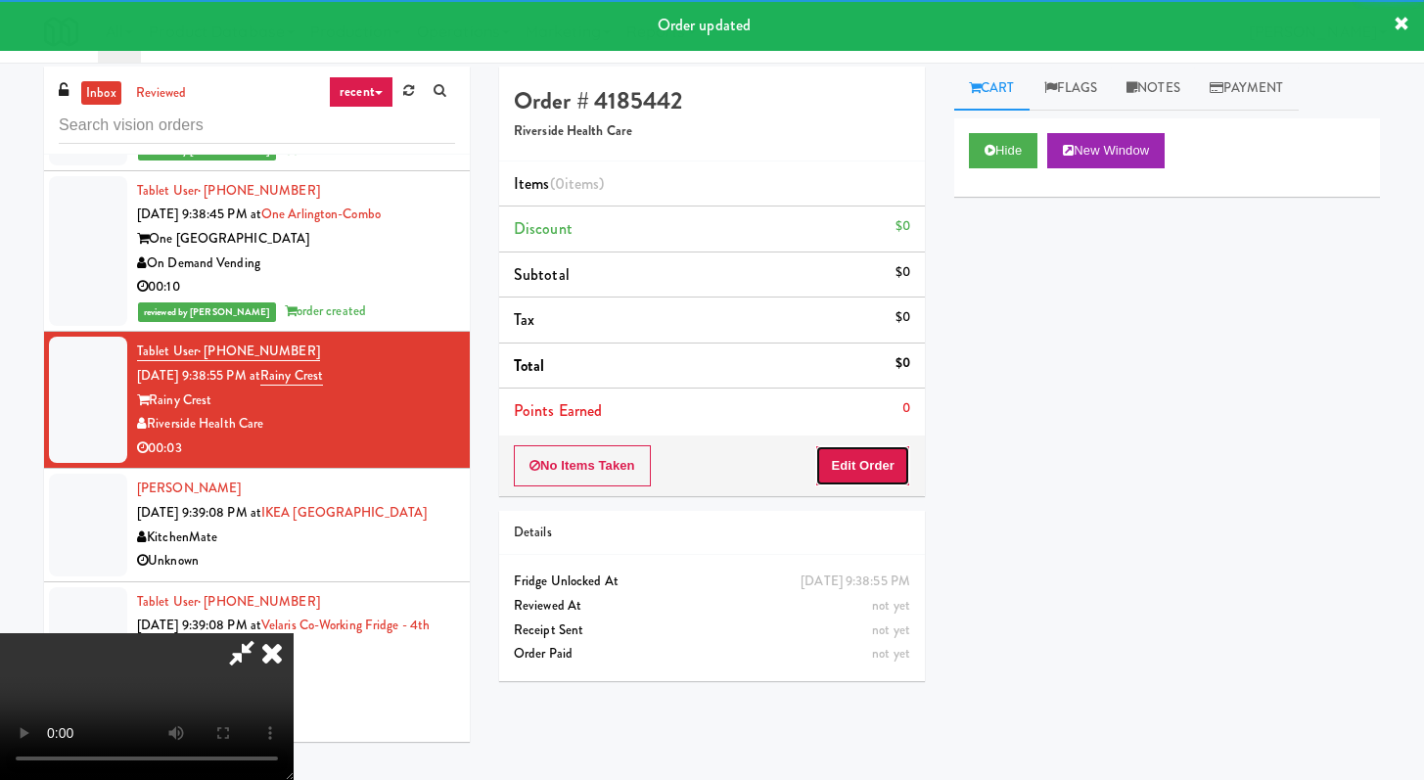
click at [862, 471] on button "Edit Order" at bounding box center [862, 465] width 95 height 41
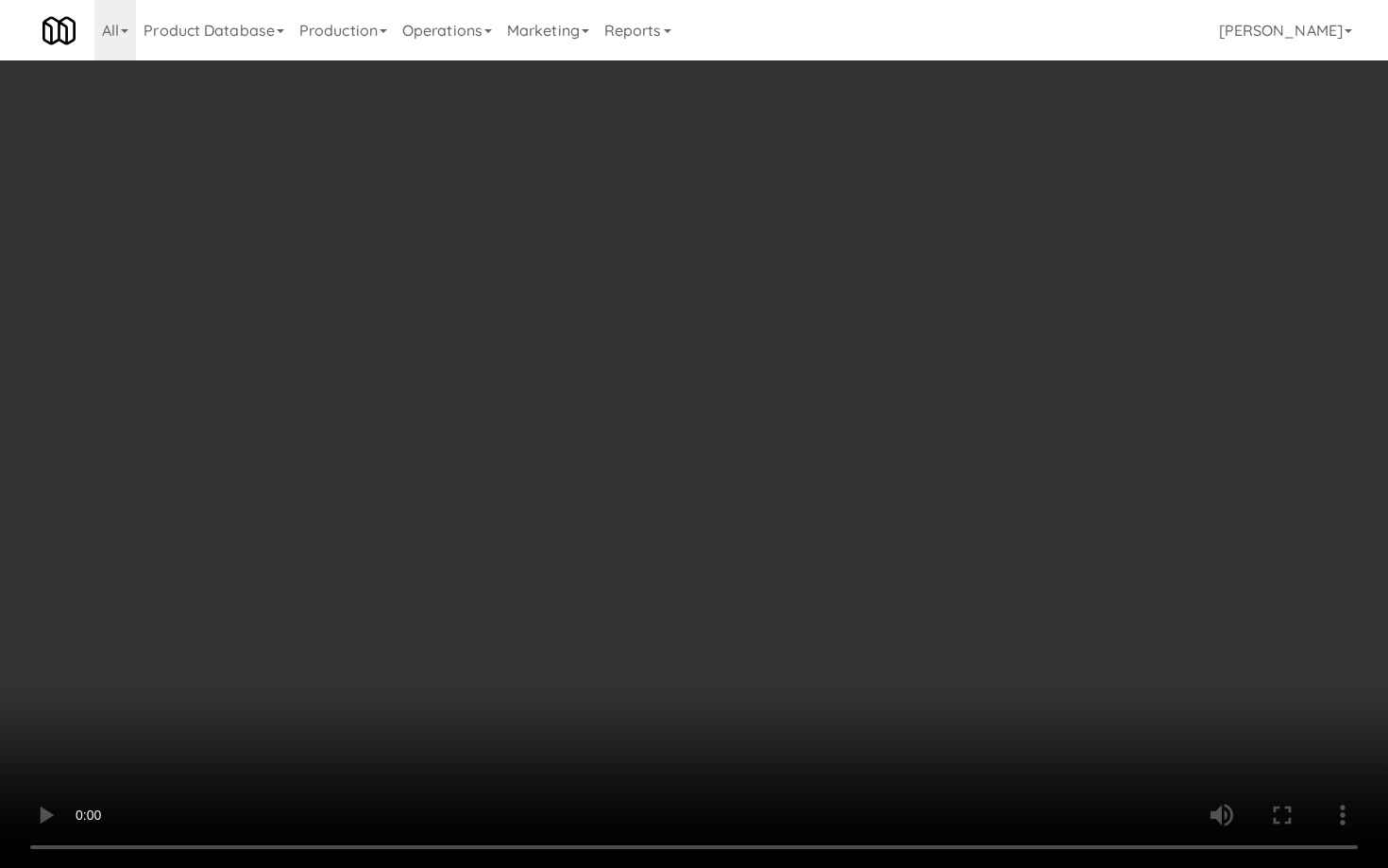
click at [675, 594] on video at bounding box center [694, 434] width 1388 height 868
click at [675, 593] on video at bounding box center [694, 434] width 1388 height 868
click at [826, 576] on video at bounding box center [694, 434] width 1388 height 868
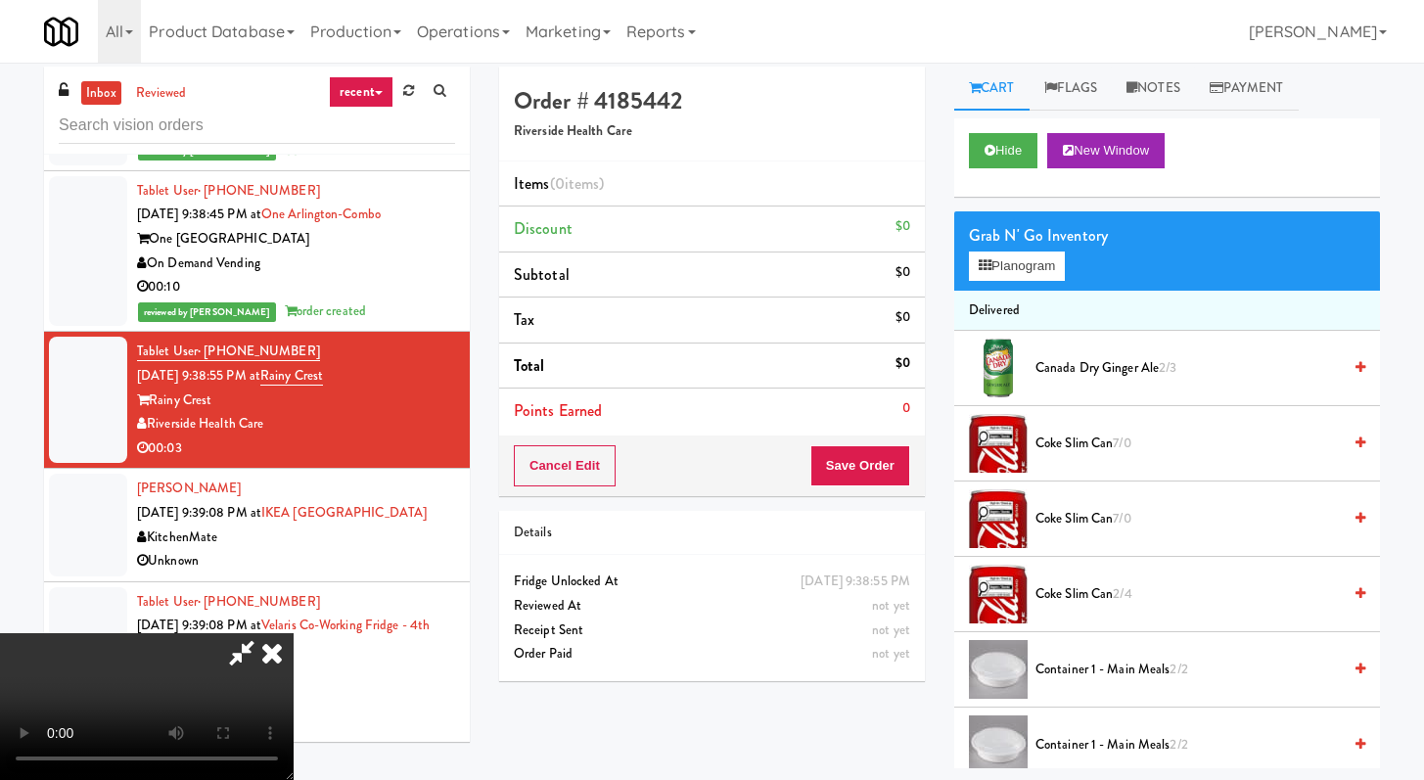
click at [1078, 373] on span "Canada Dry Ginger Ale 2/3" at bounding box center [1188, 368] width 305 height 24
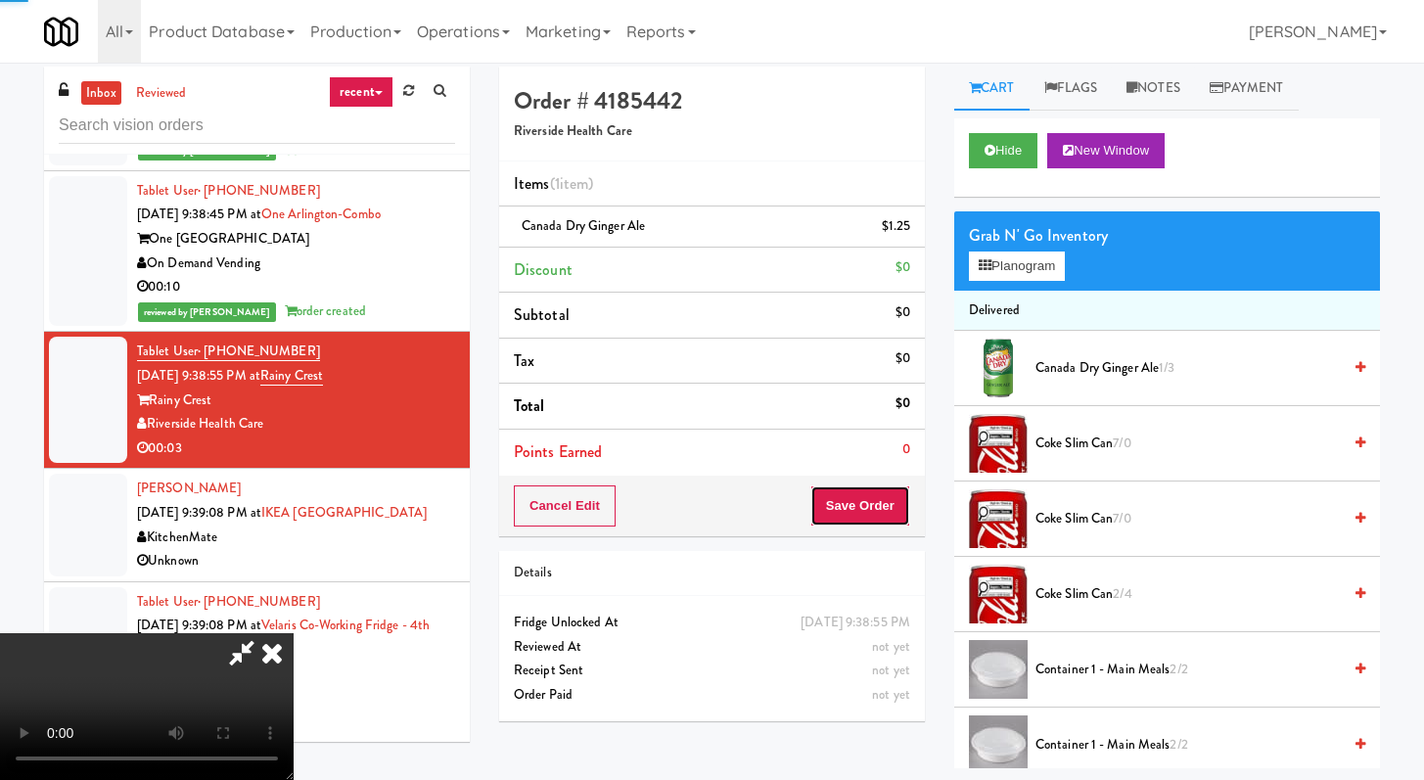
click at [902, 508] on button "Save Order" at bounding box center [861, 506] width 100 height 41
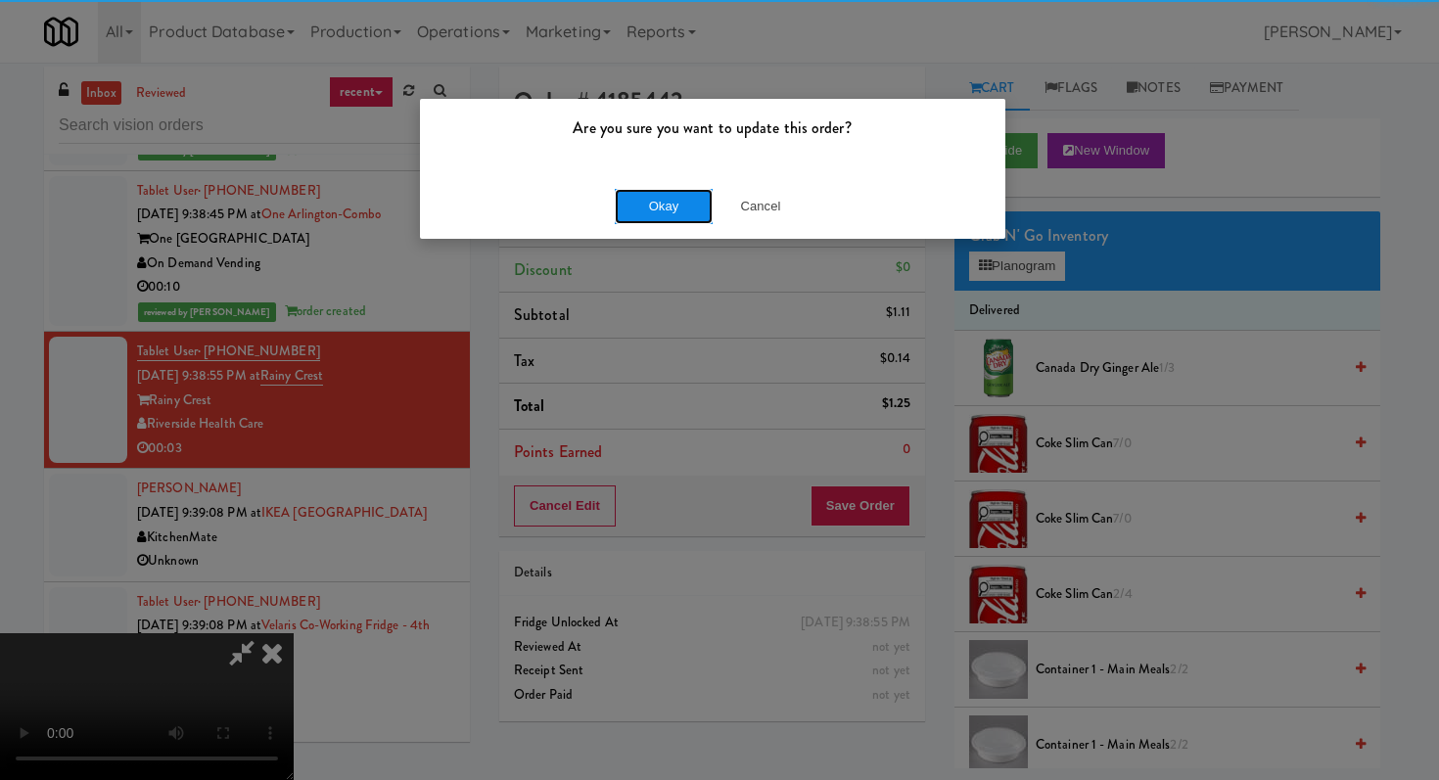
click at [678, 195] on button "Okay" at bounding box center [664, 206] width 98 height 35
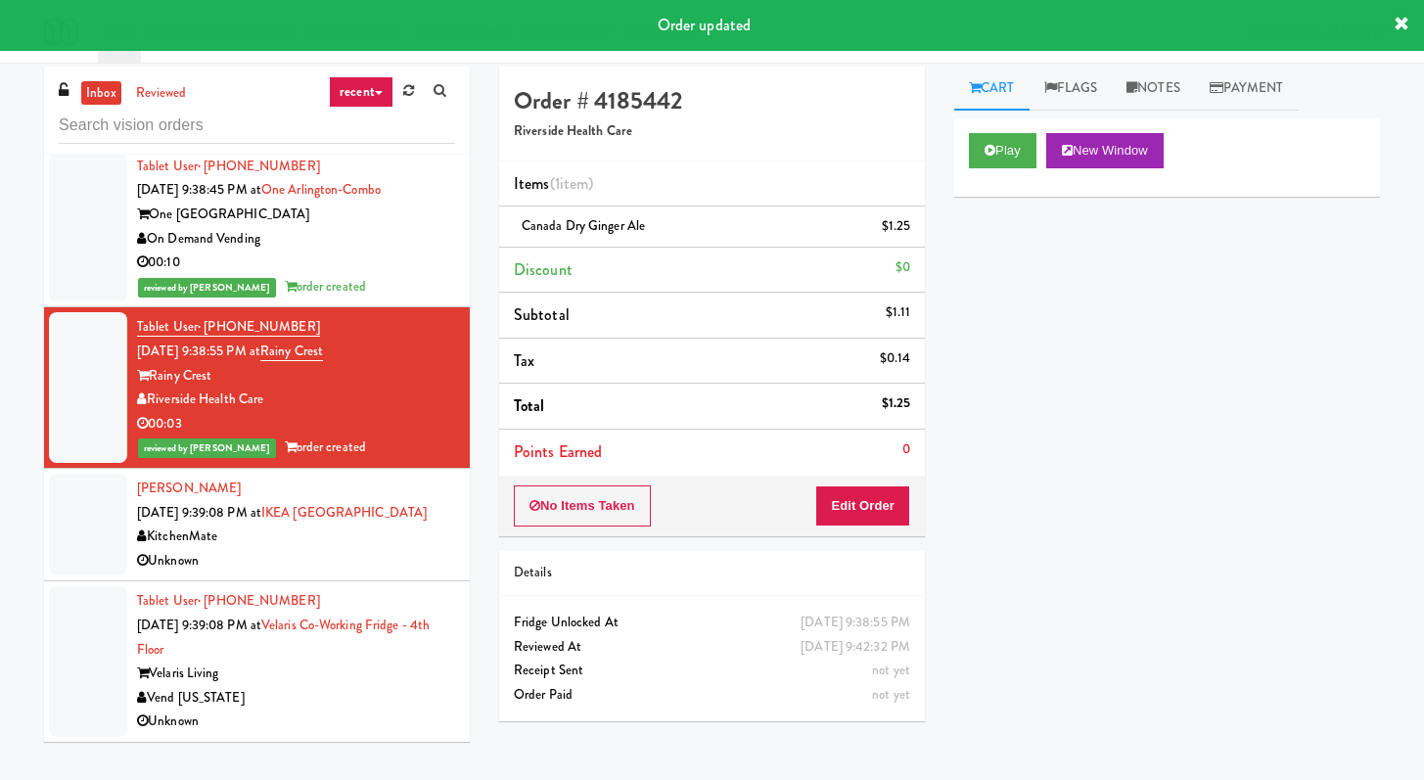
click at [383, 573] on div "Unknown" at bounding box center [296, 561] width 318 height 24
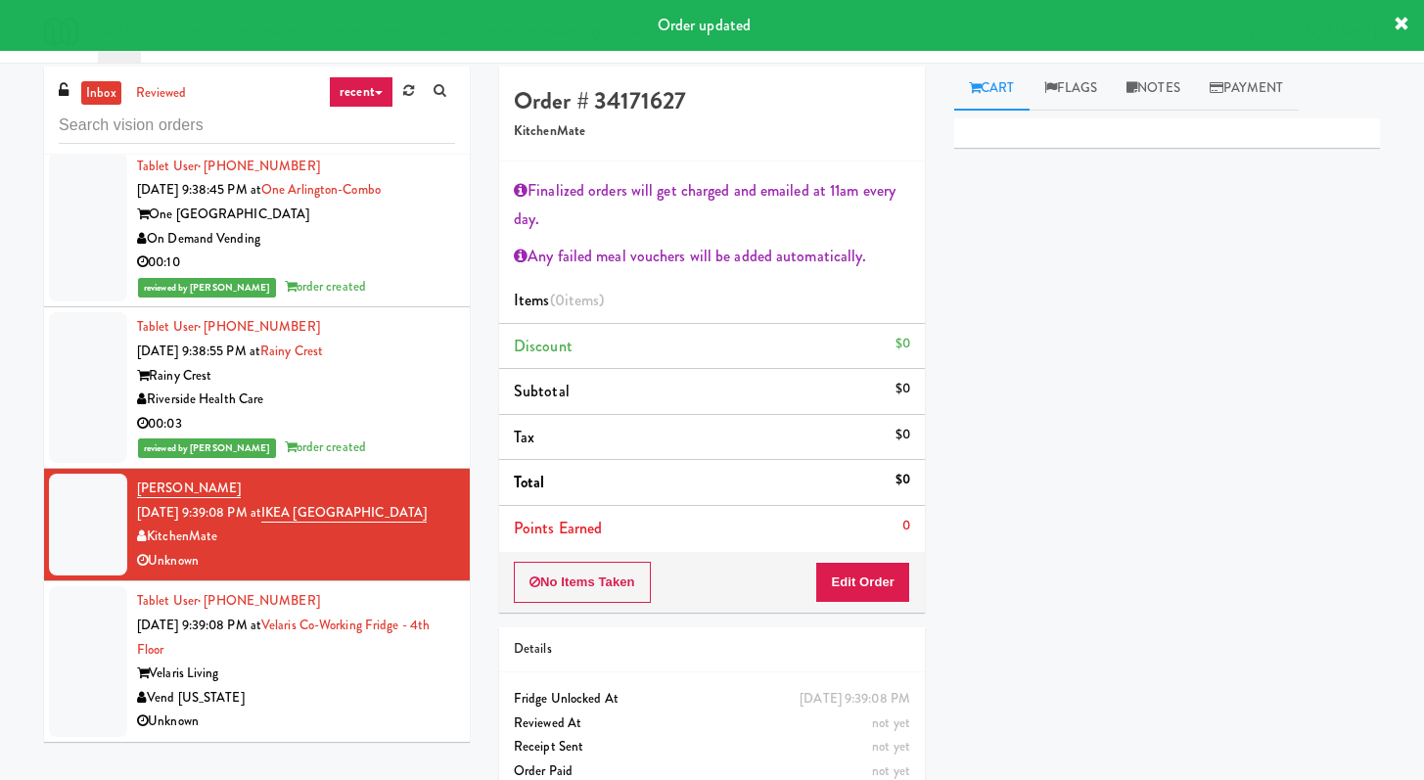
scroll to position [4936, 0]
click at [372, 700] on div "Vend [US_STATE]" at bounding box center [296, 698] width 318 height 24
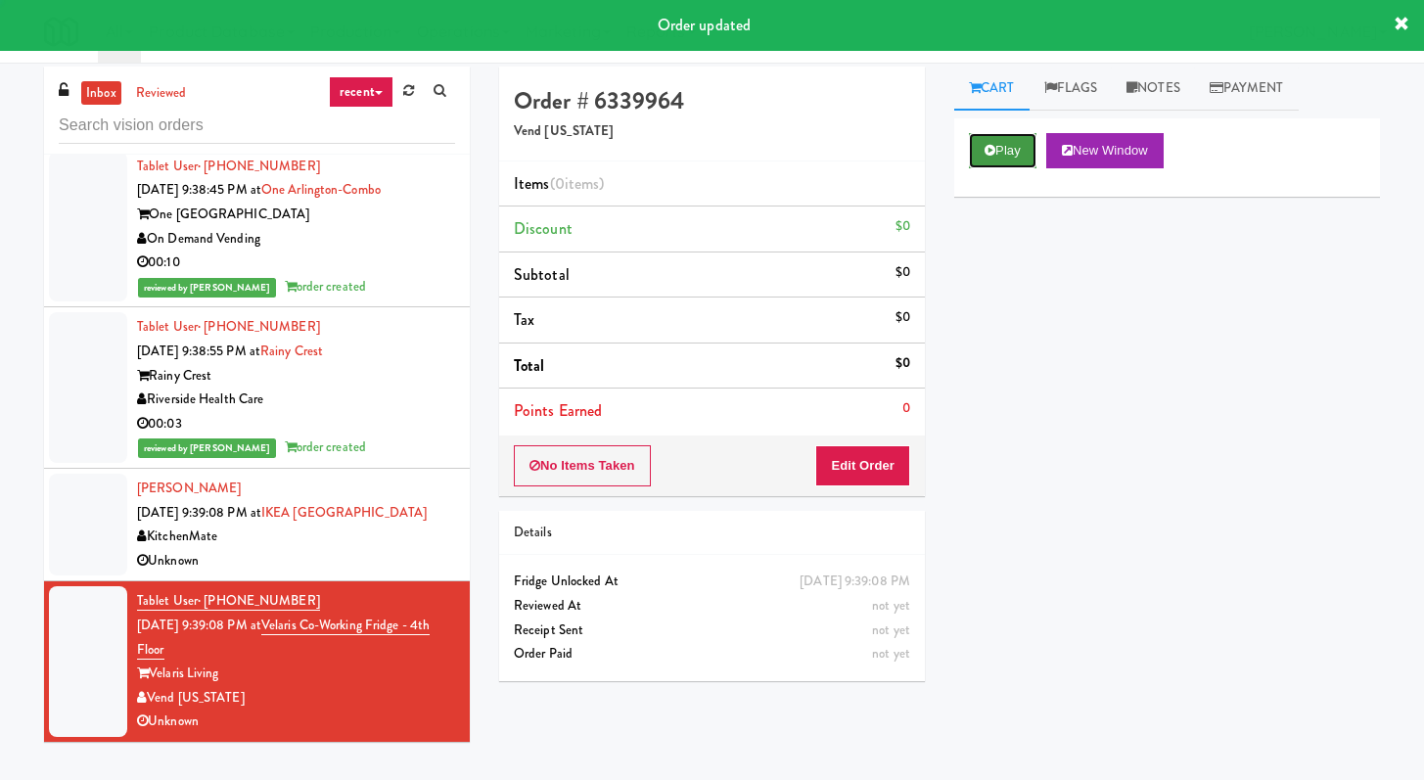
click at [985, 160] on button "Play" at bounding box center [1003, 150] width 68 height 35
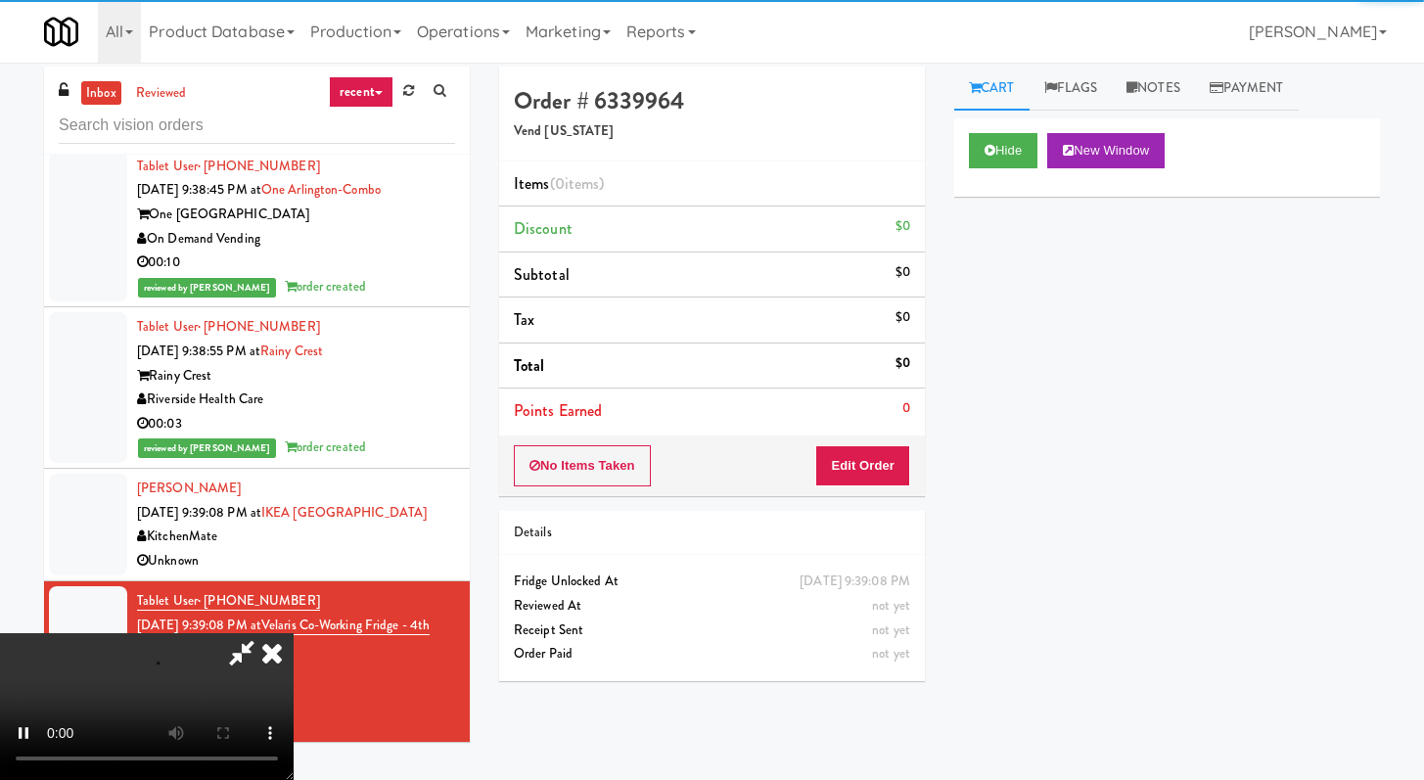
click at [899, 422] on li "Points Earned 0" at bounding box center [712, 411] width 426 height 45
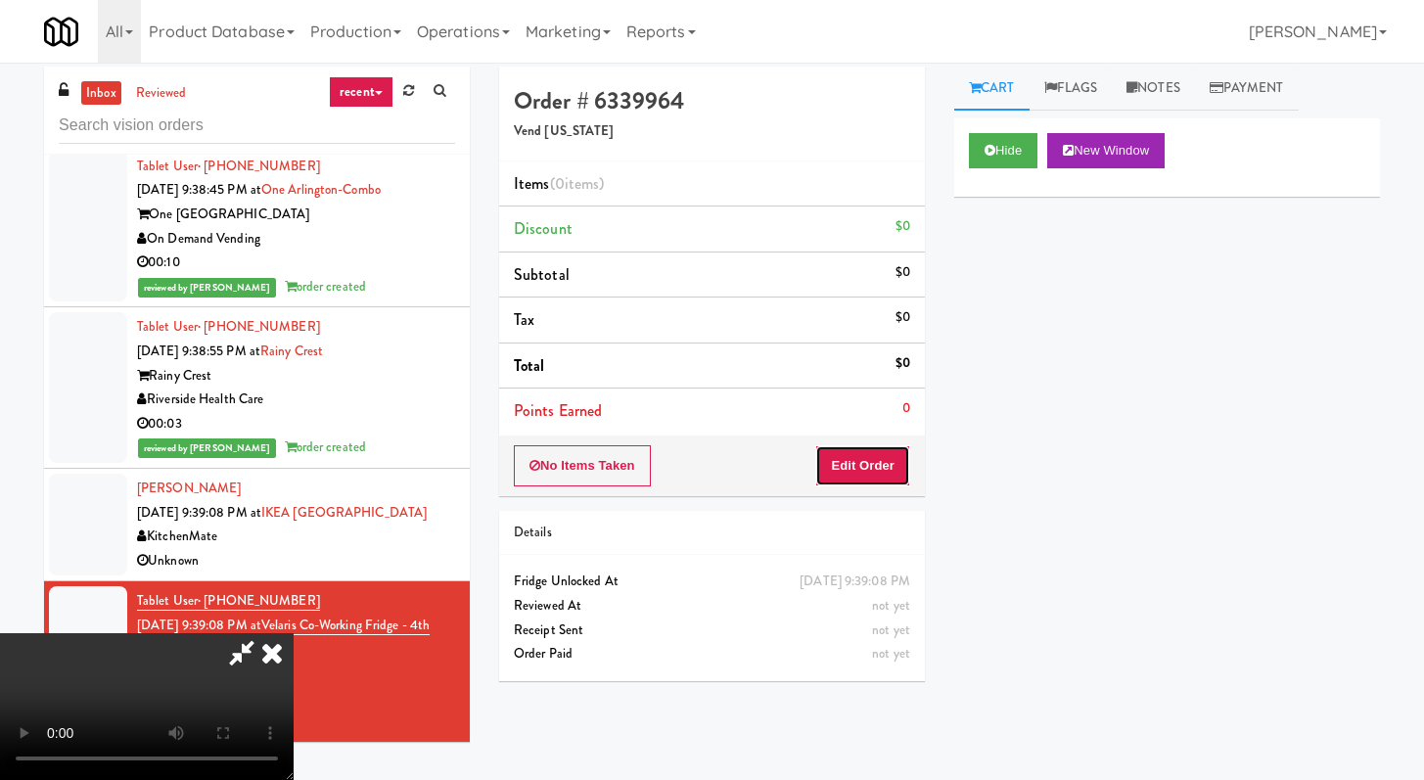
click at [876, 472] on button "Edit Order" at bounding box center [862, 465] width 95 height 41
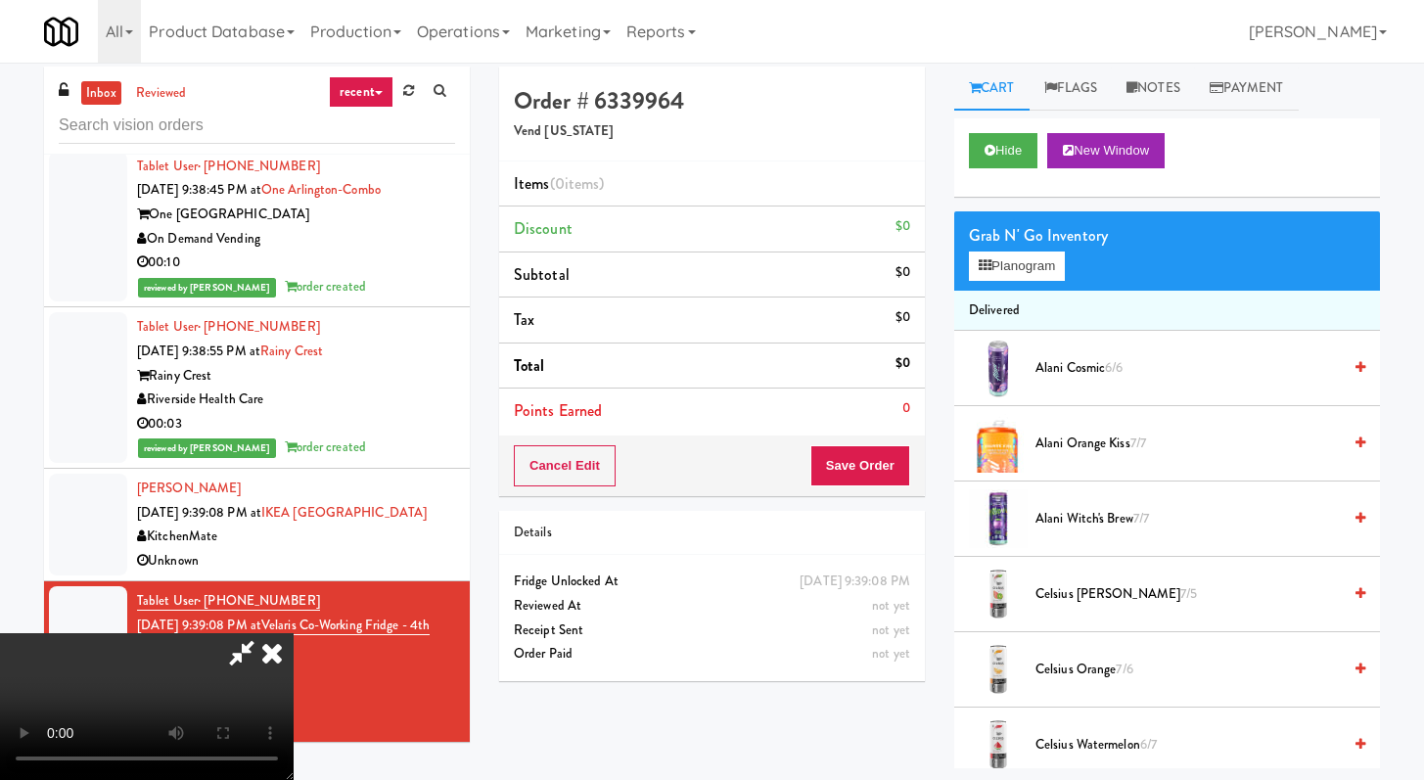
click at [264, 633] on icon at bounding box center [241, 652] width 45 height 39
click at [265, 126] on input "text" at bounding box center [257, 126] width 396 height 36
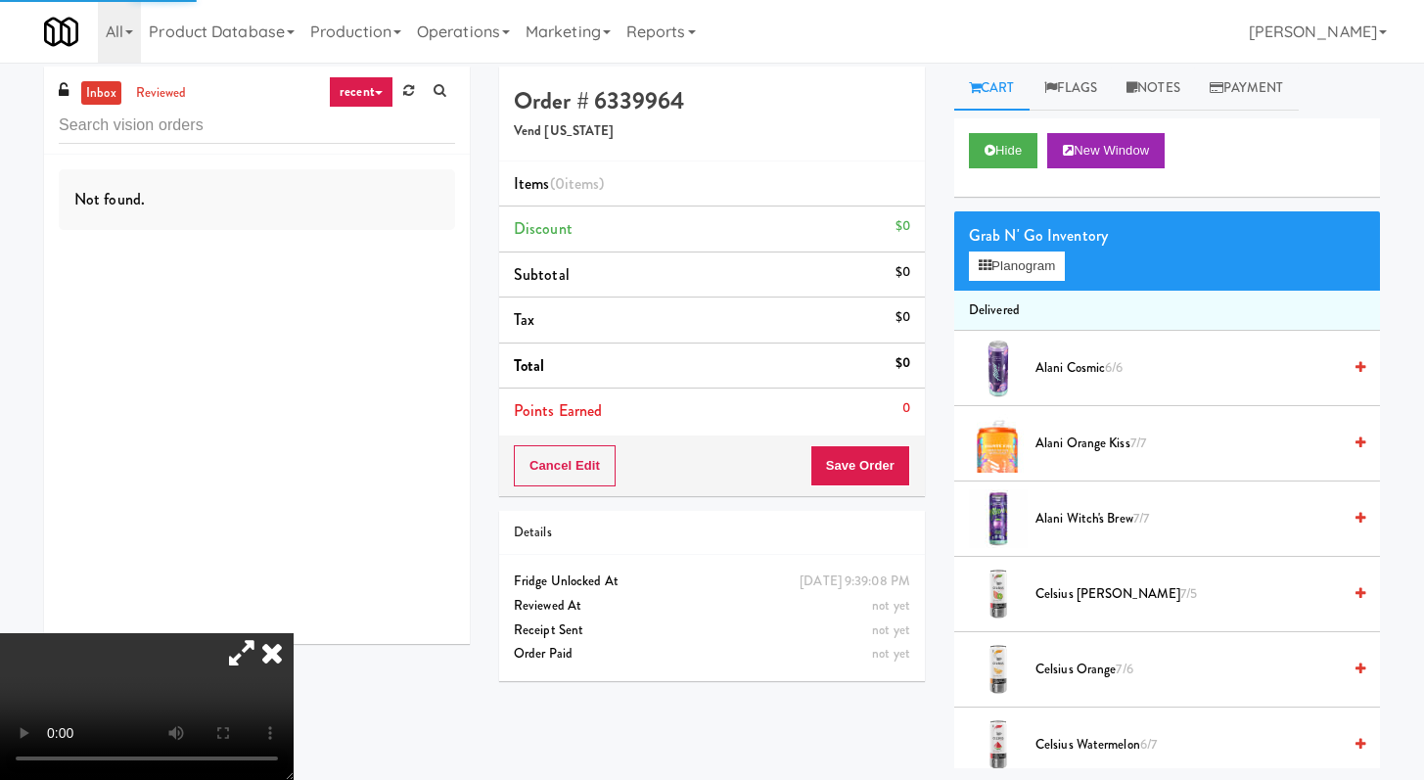
click at [294, 633] on icon at bounding box center [272, 652] width 43 height 39
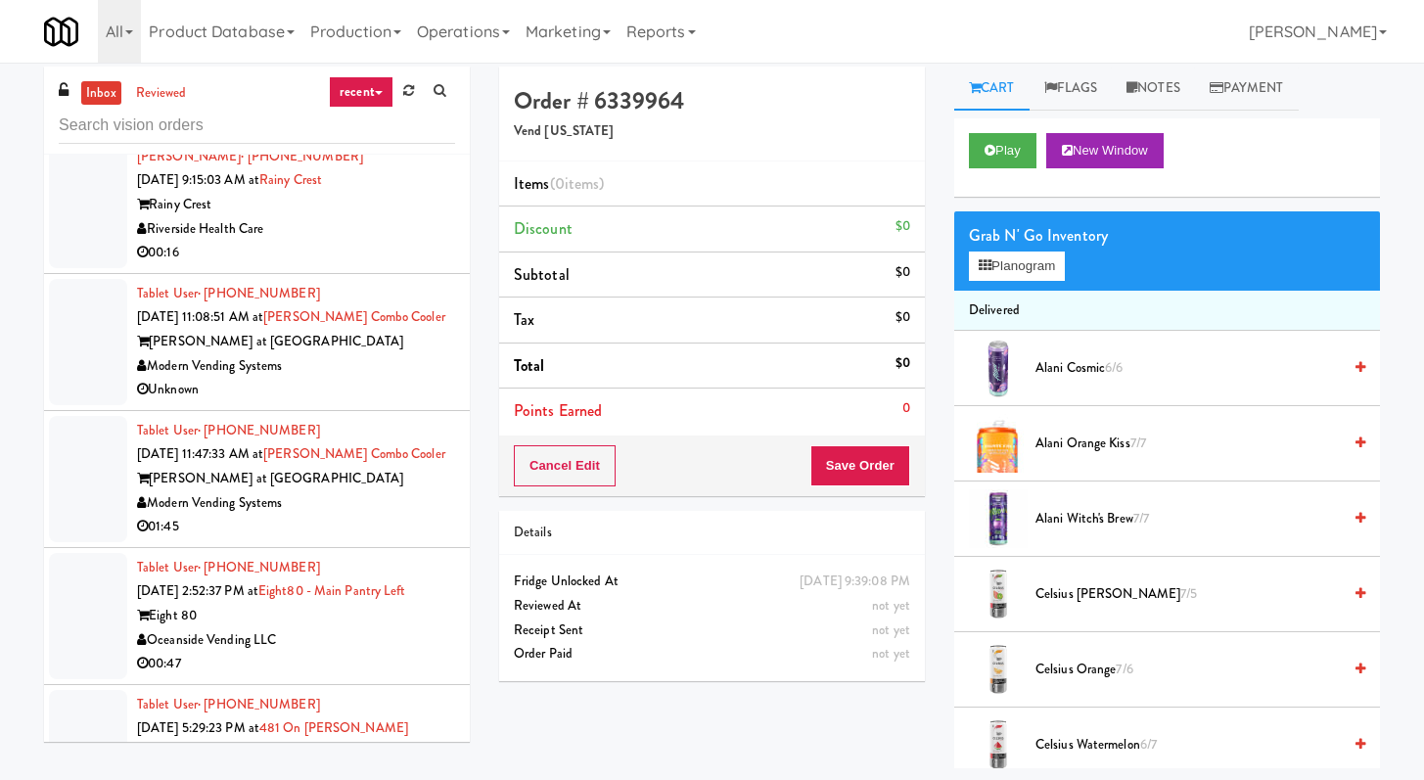
scroll to position [614, 0]
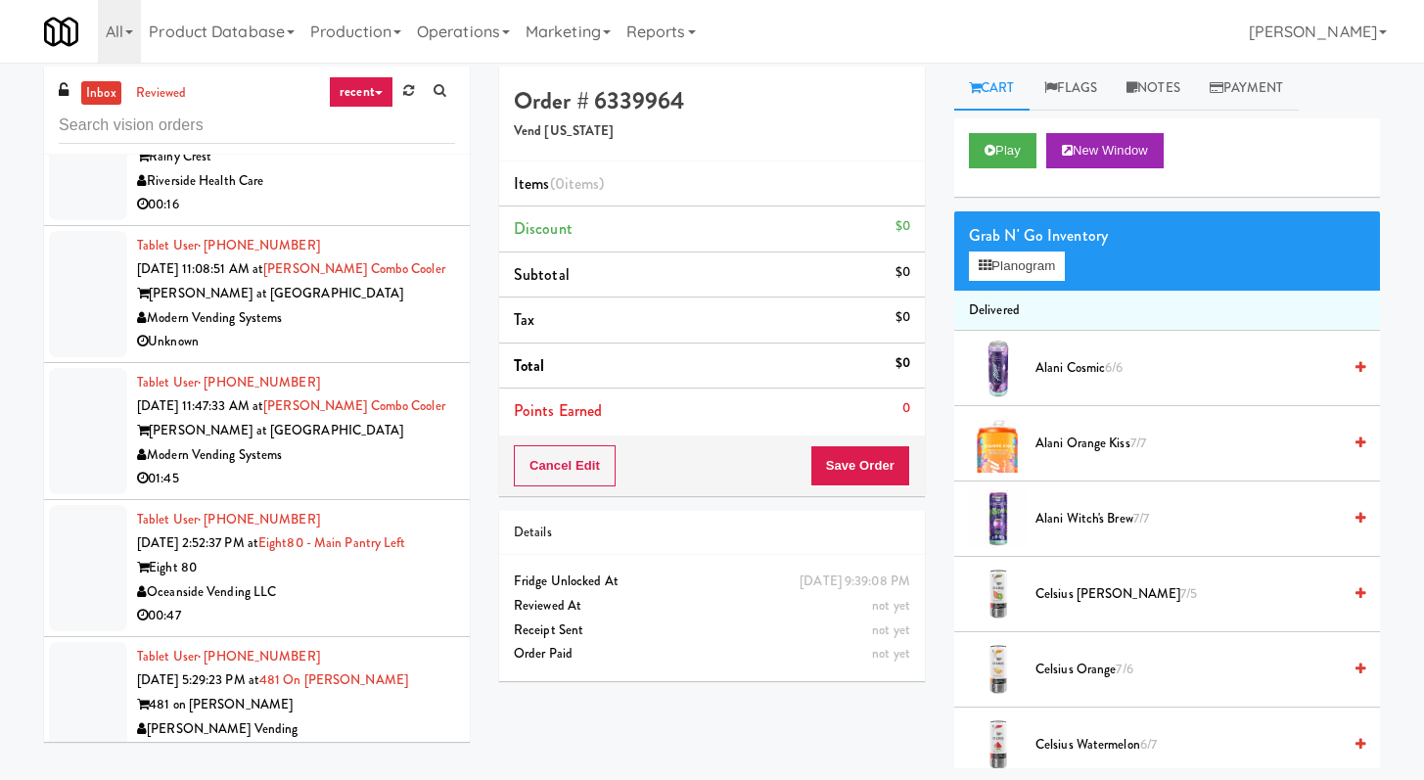
click at [351, 335] on div "Unknown" at bounding box center [296, 342] width 318 height 24
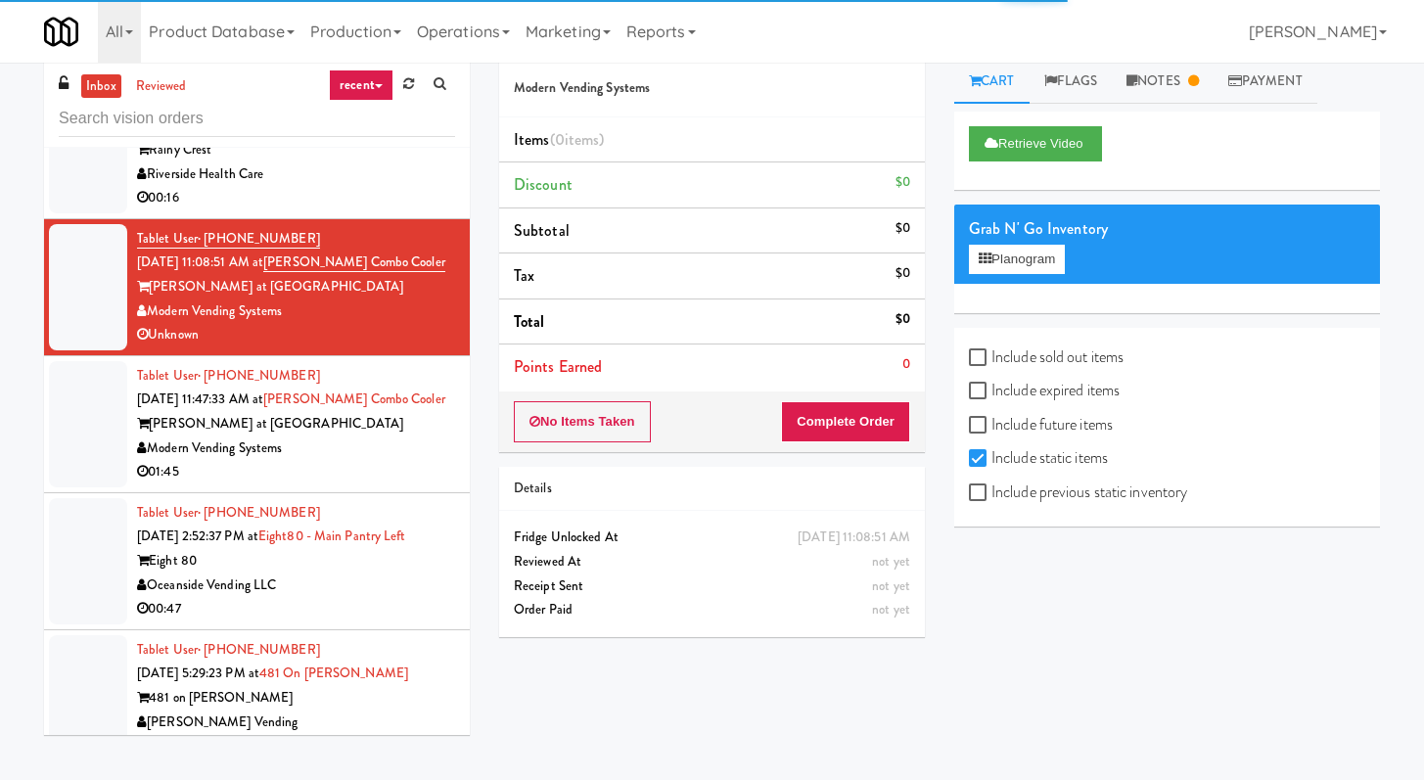
scroll to position [12, 0]
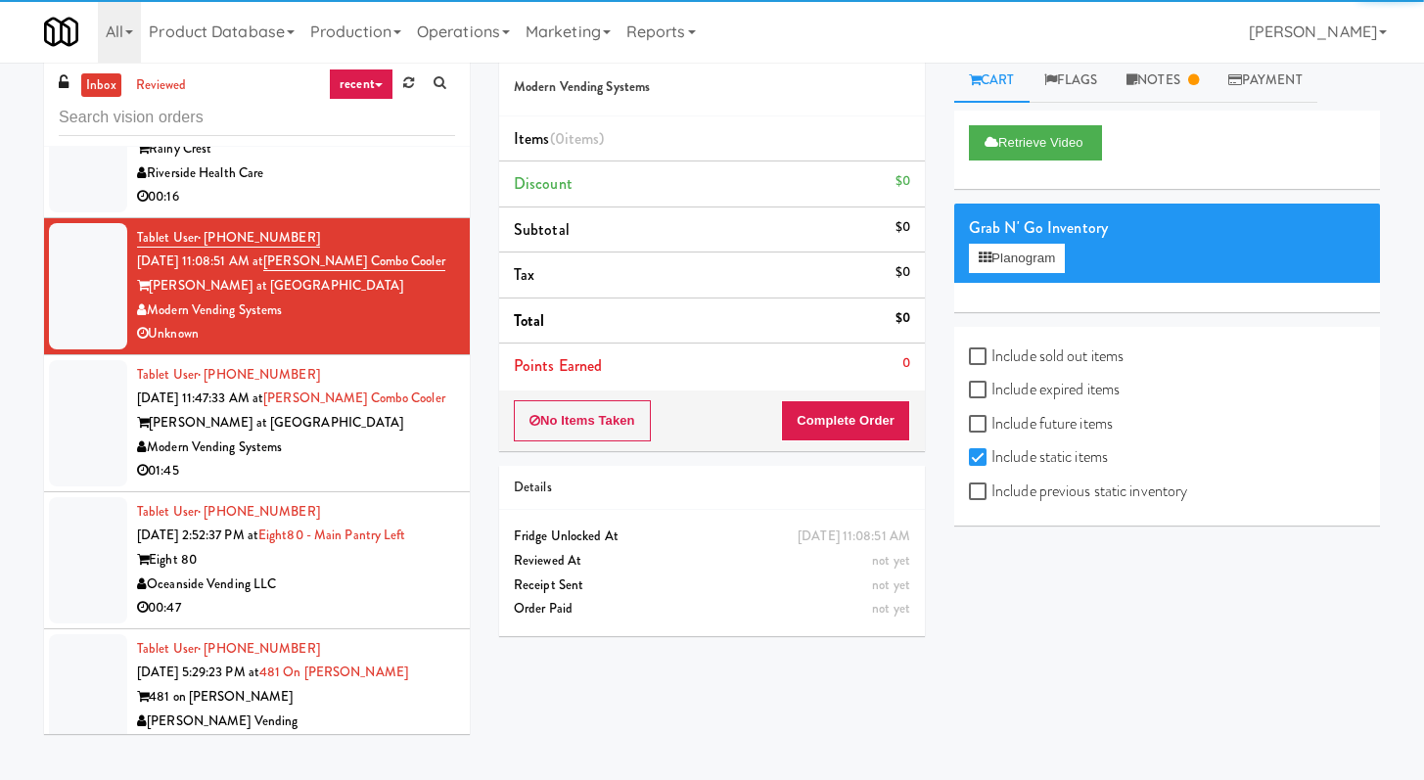
click at [365, 479] on div "01:45" at bounding box center [296, 471] width 318 height 24
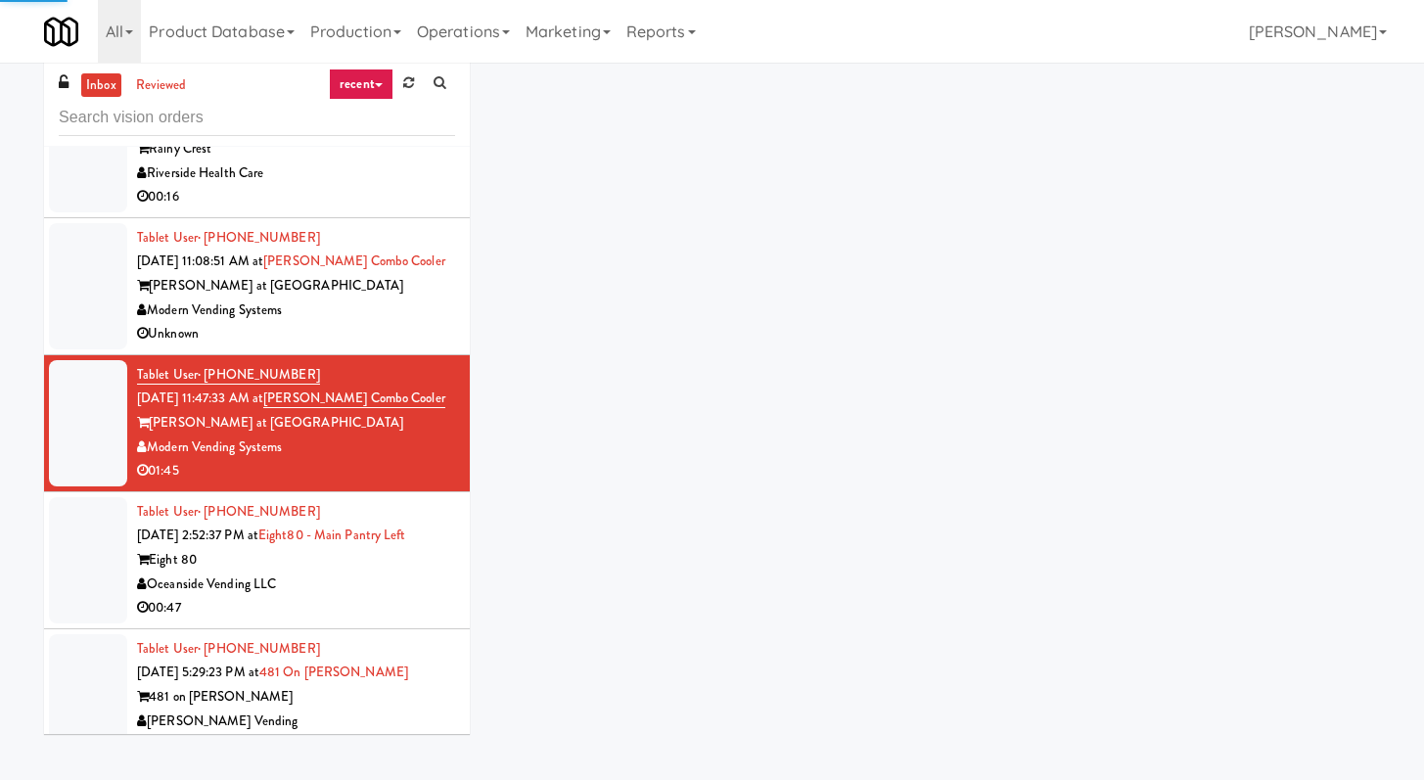
scroll to position [1301, 0]
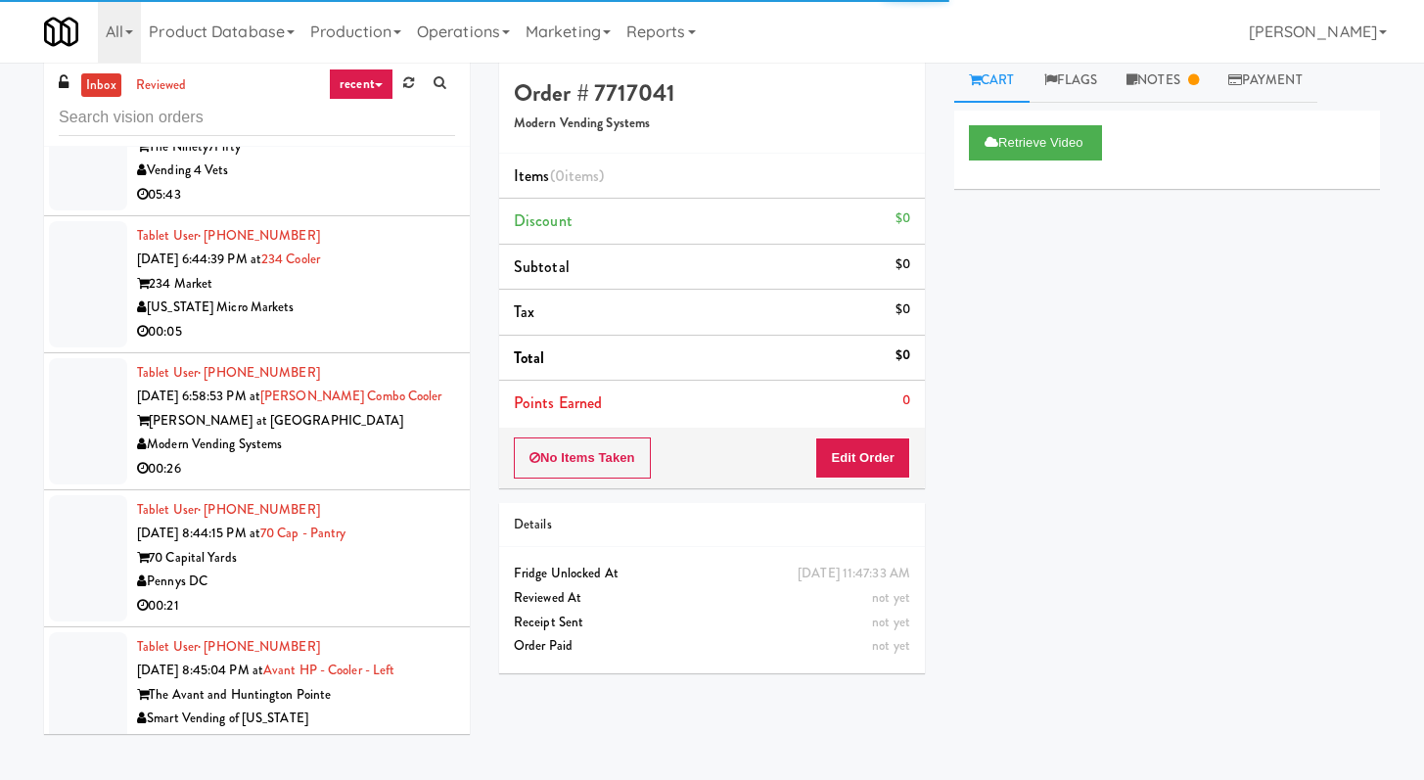
click at [349, 332] on div "00:05" at bounding box center [296, 332] width 318 height 24
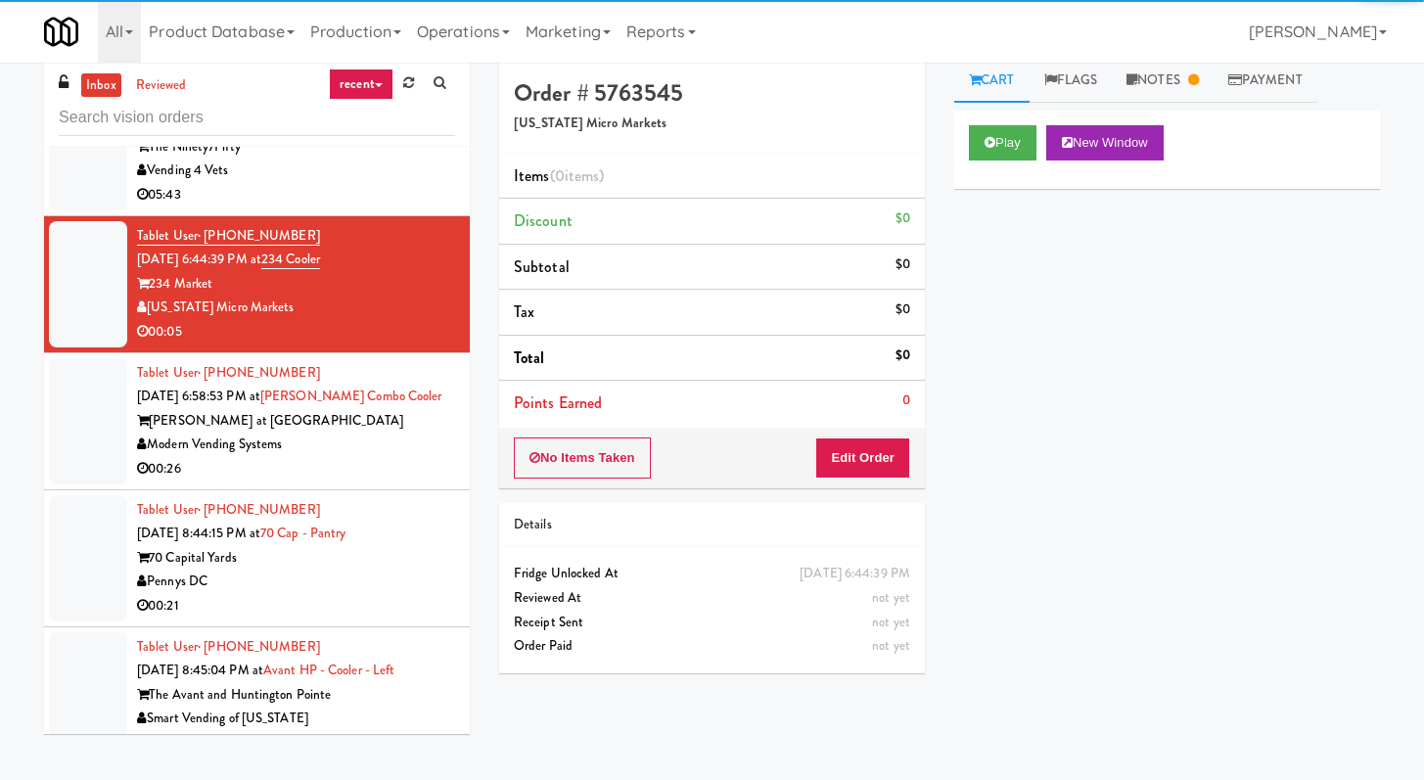
click at [395, 459] on div "00:26" at bounding box center [296, 469] width 318 height 24
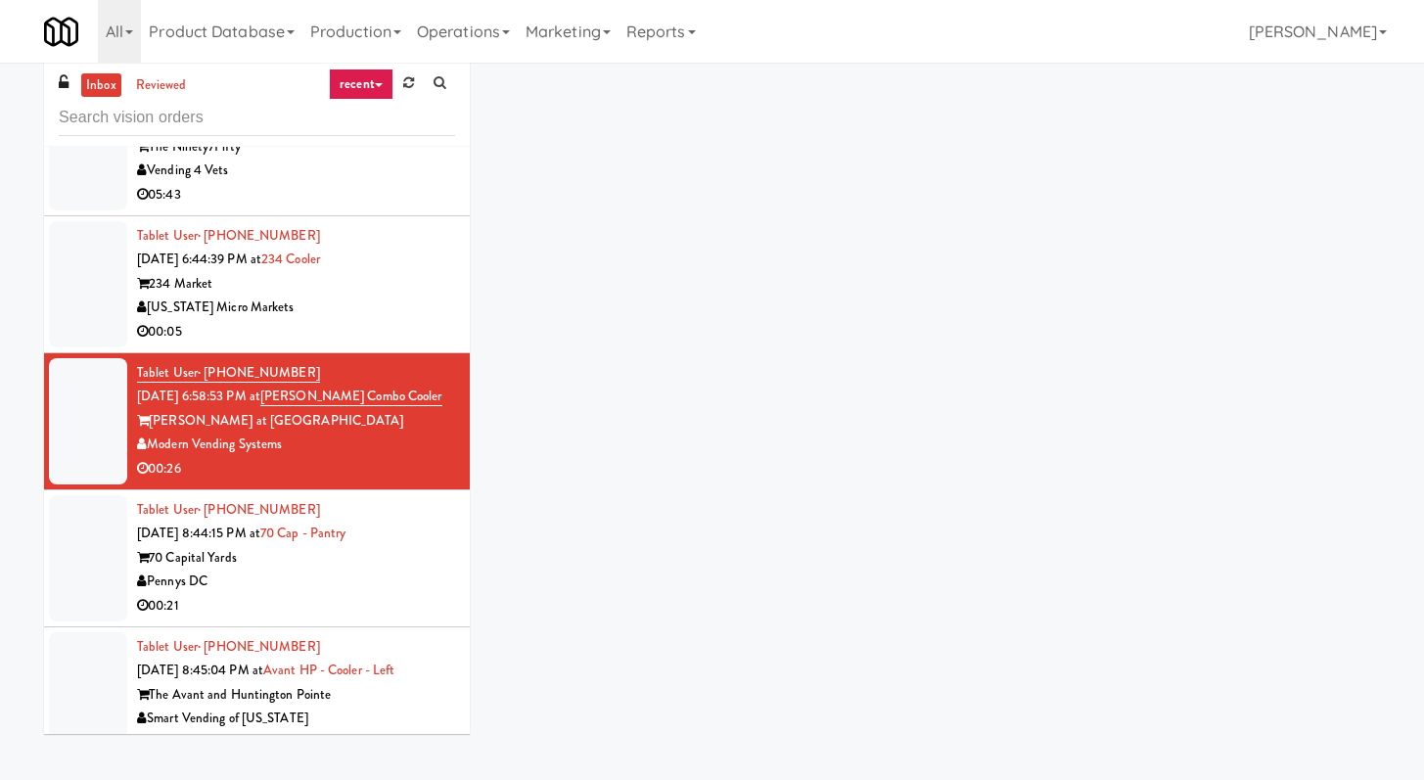
scroll to position [1637, 0]
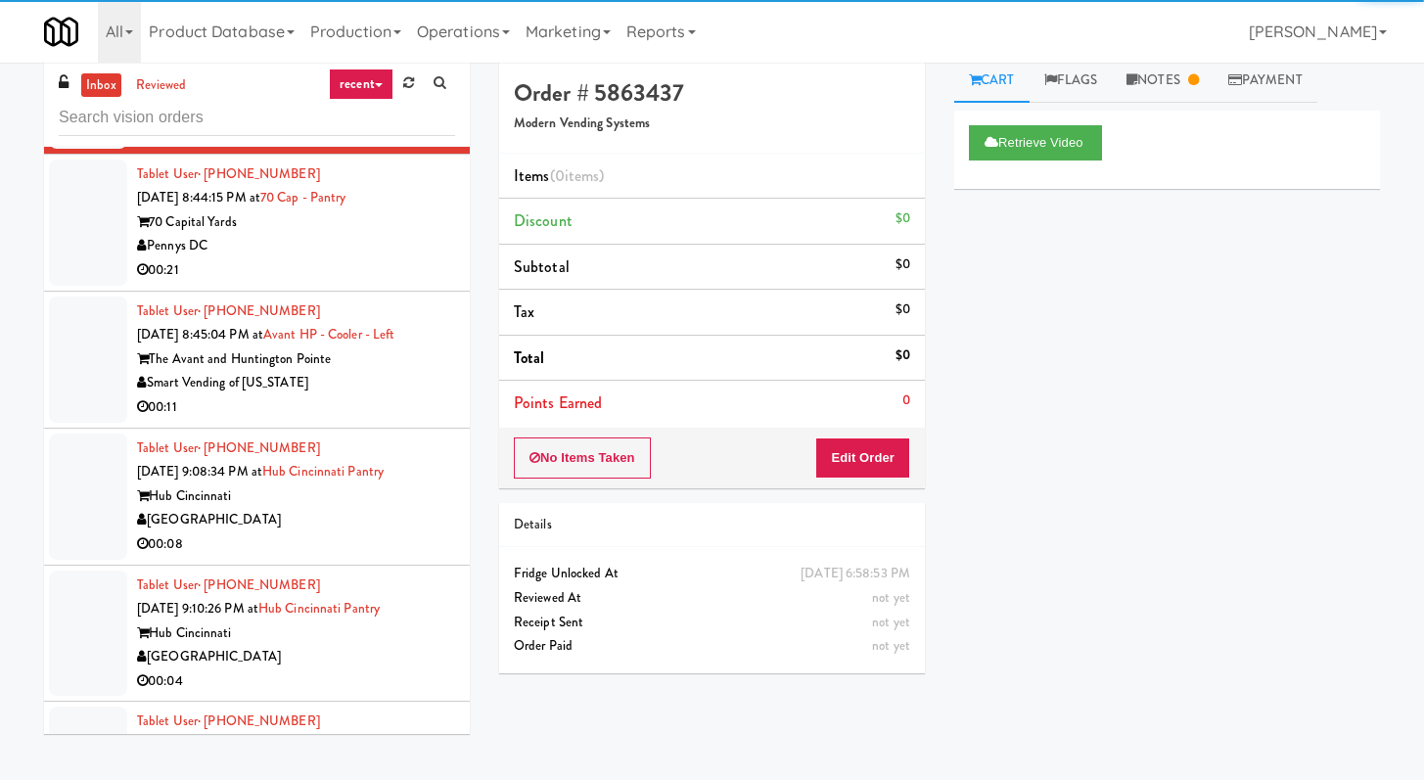
click at [371, 395] on div "Smart Vending of [US_STATE]" at bounding box center [296, 383] width 318 height 24
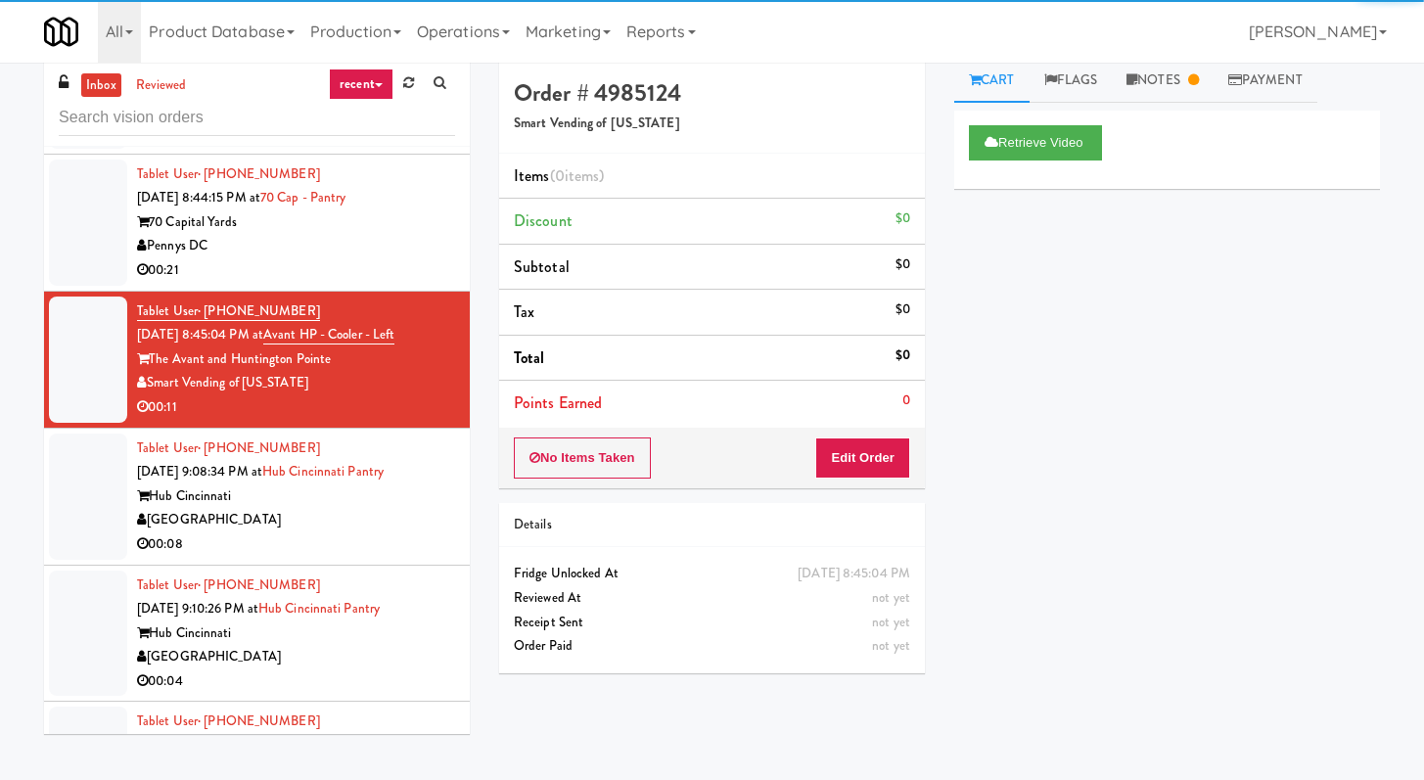
click at [356, 532] on div "[GEOGRAPHIC_DATA]" at bounding box center [296, 520] width 318 height 24
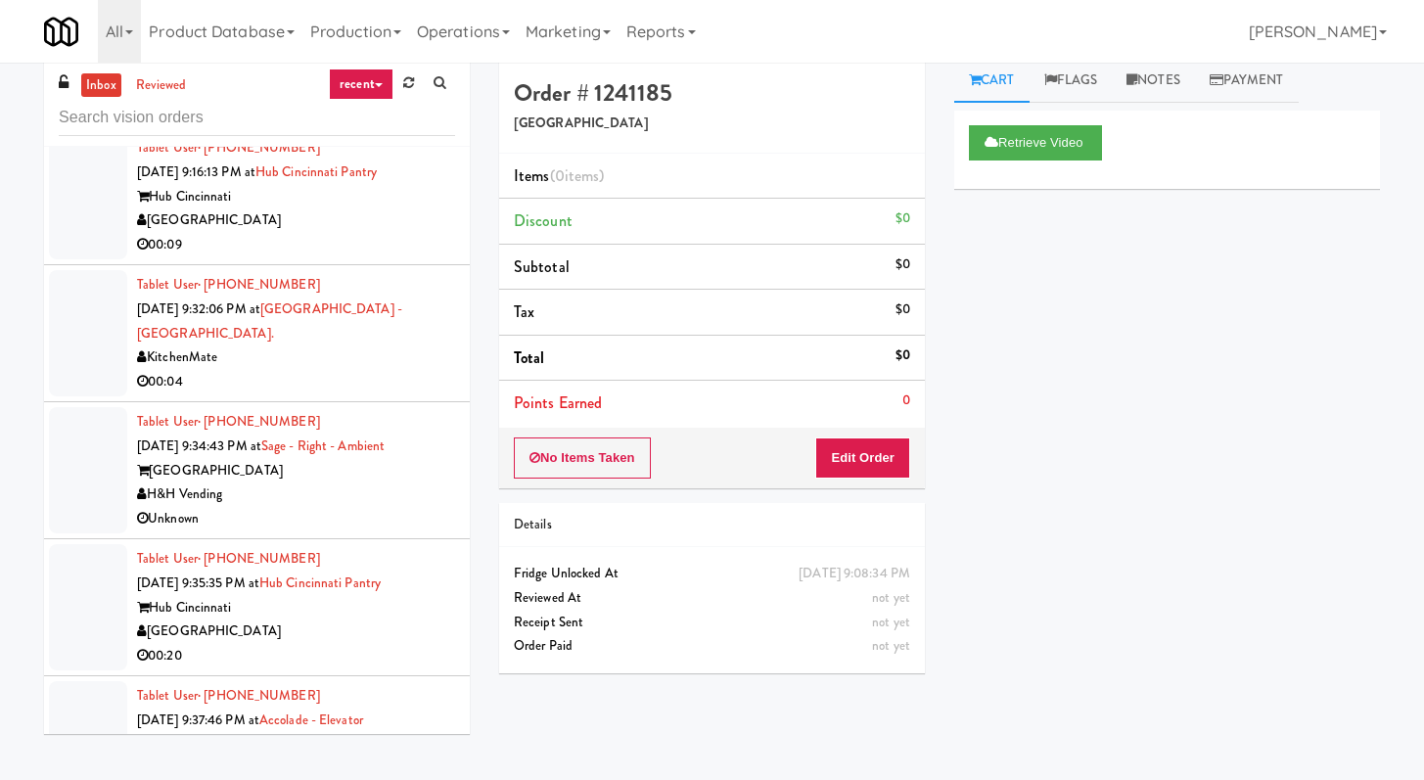
scroll to position [2430, 0]
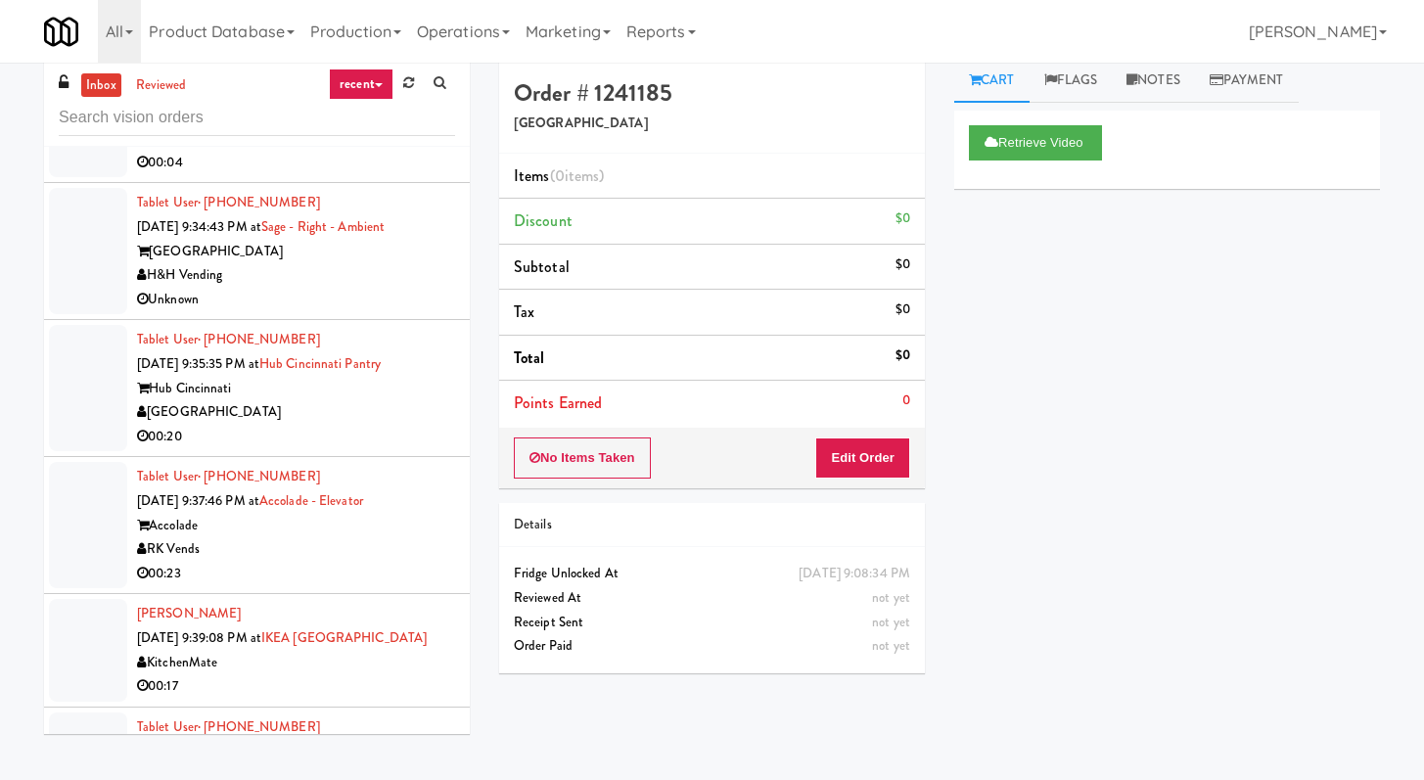
click at [396, 288] on div "Unknown" at bounding box center [296, 300] width 318 height 24
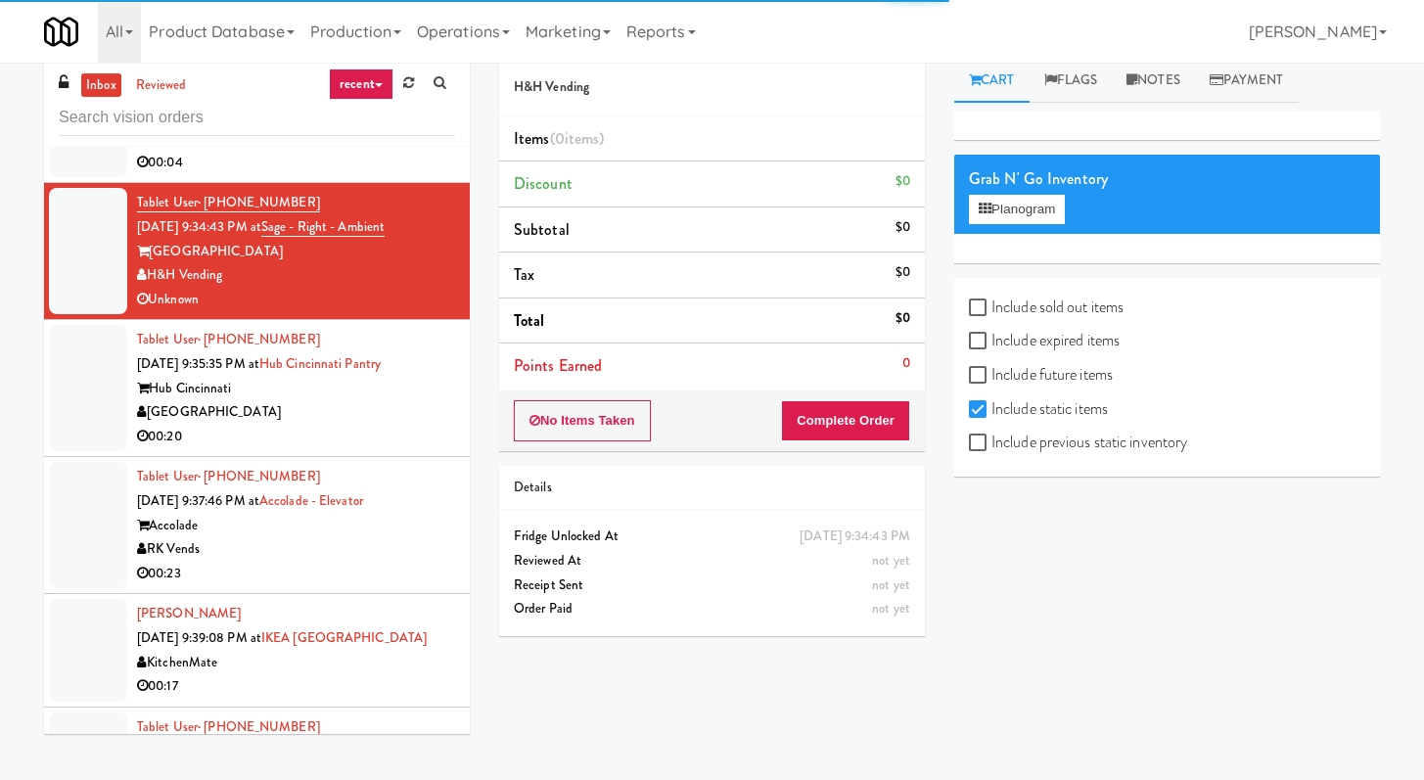
click at [281, 425] on div "00:20" at bounding box center [296, 437] width 318 height 24
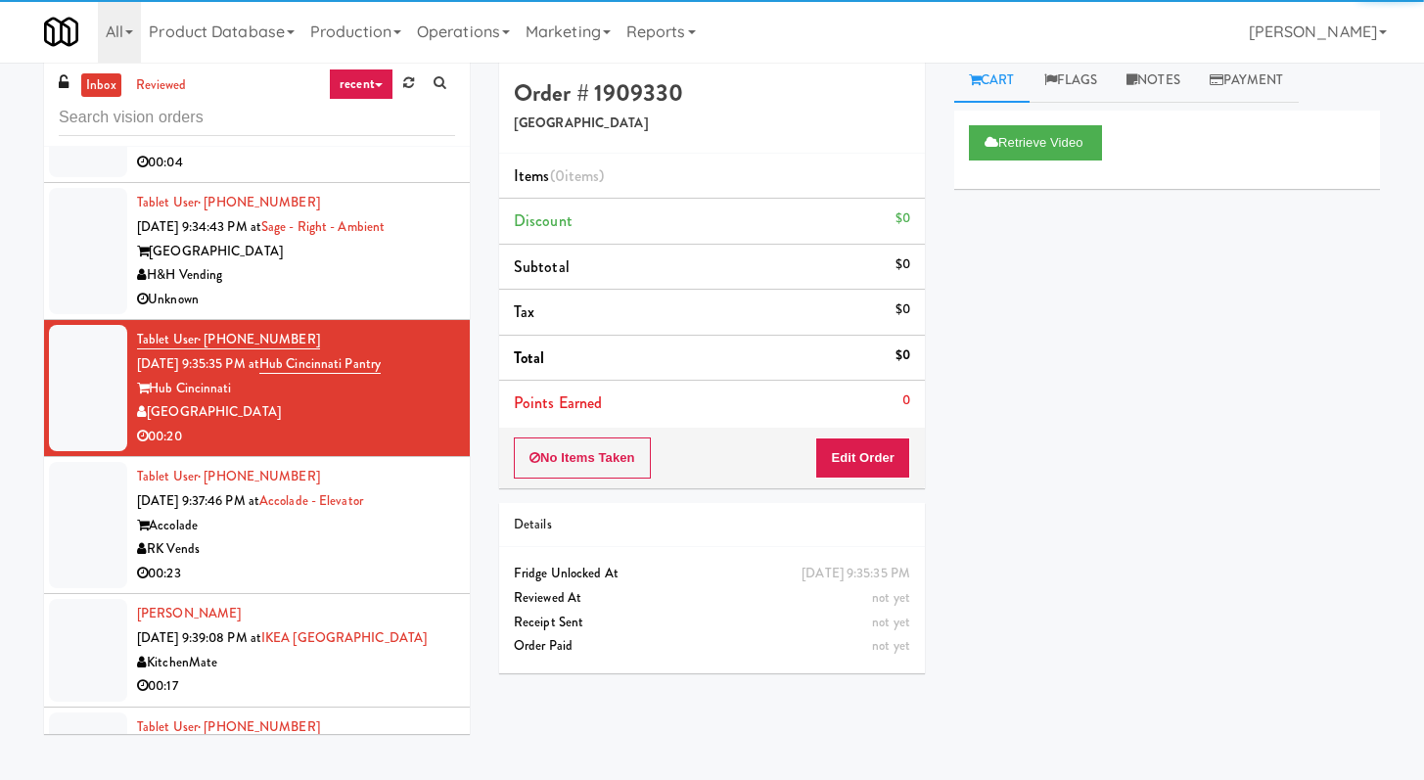
click at [351, 627] on div "[PERSON_NAME] [DATE] 9:39:08 PM at [GEOGRAPHIC_DATA] KitchenMate 00:17" at bounding box center [296, 650] width 318 height 96
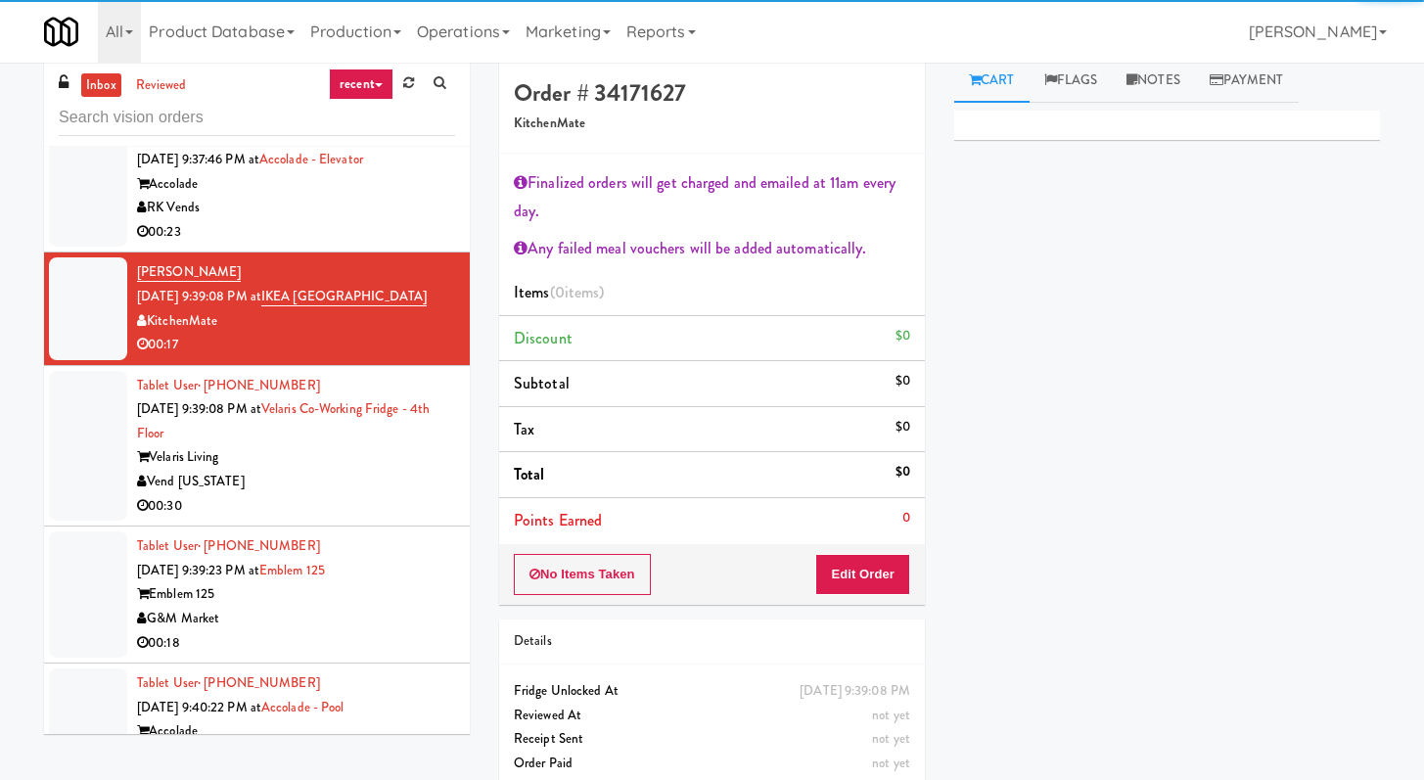
scroll to position [2822, 0]
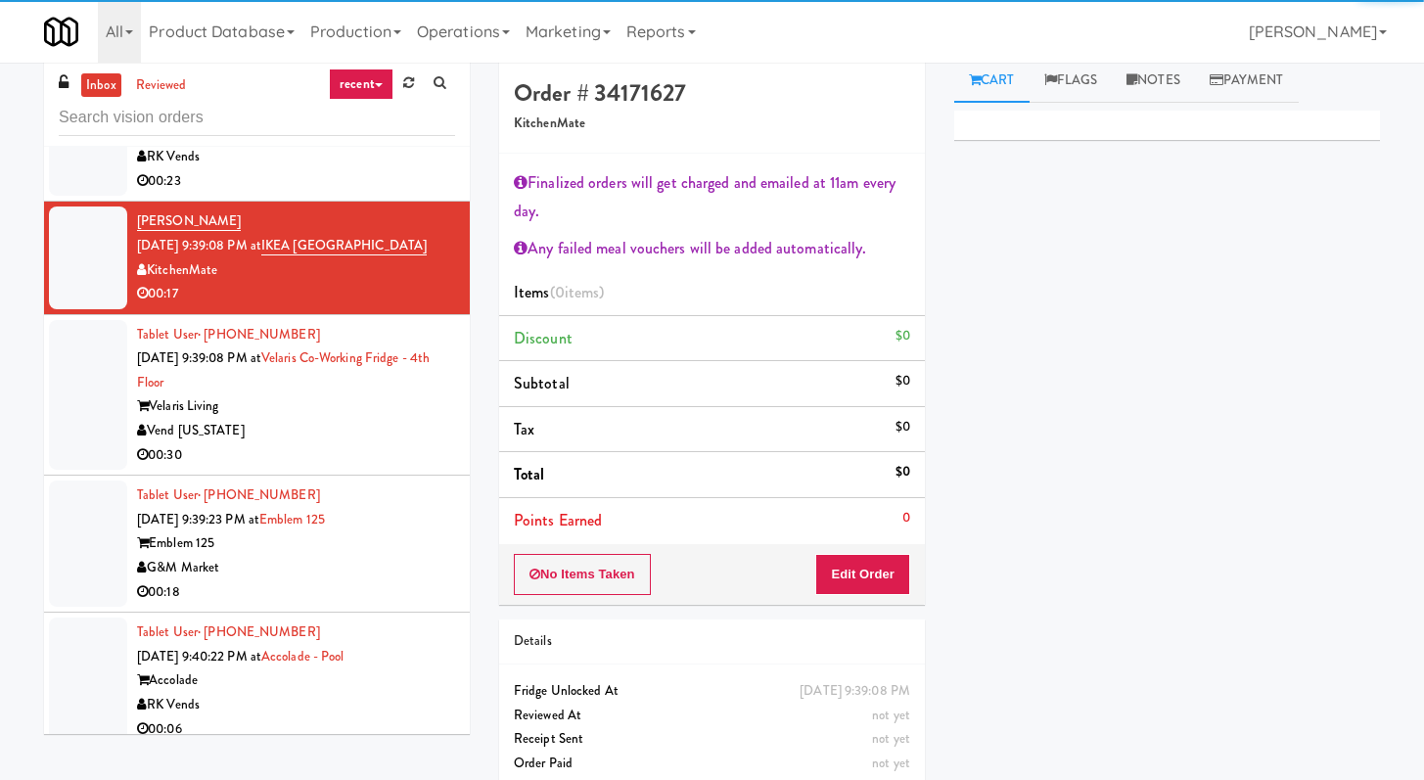
click at [349, 443] on div "00:30" at bounding box center [296, 455] width 318 height 24
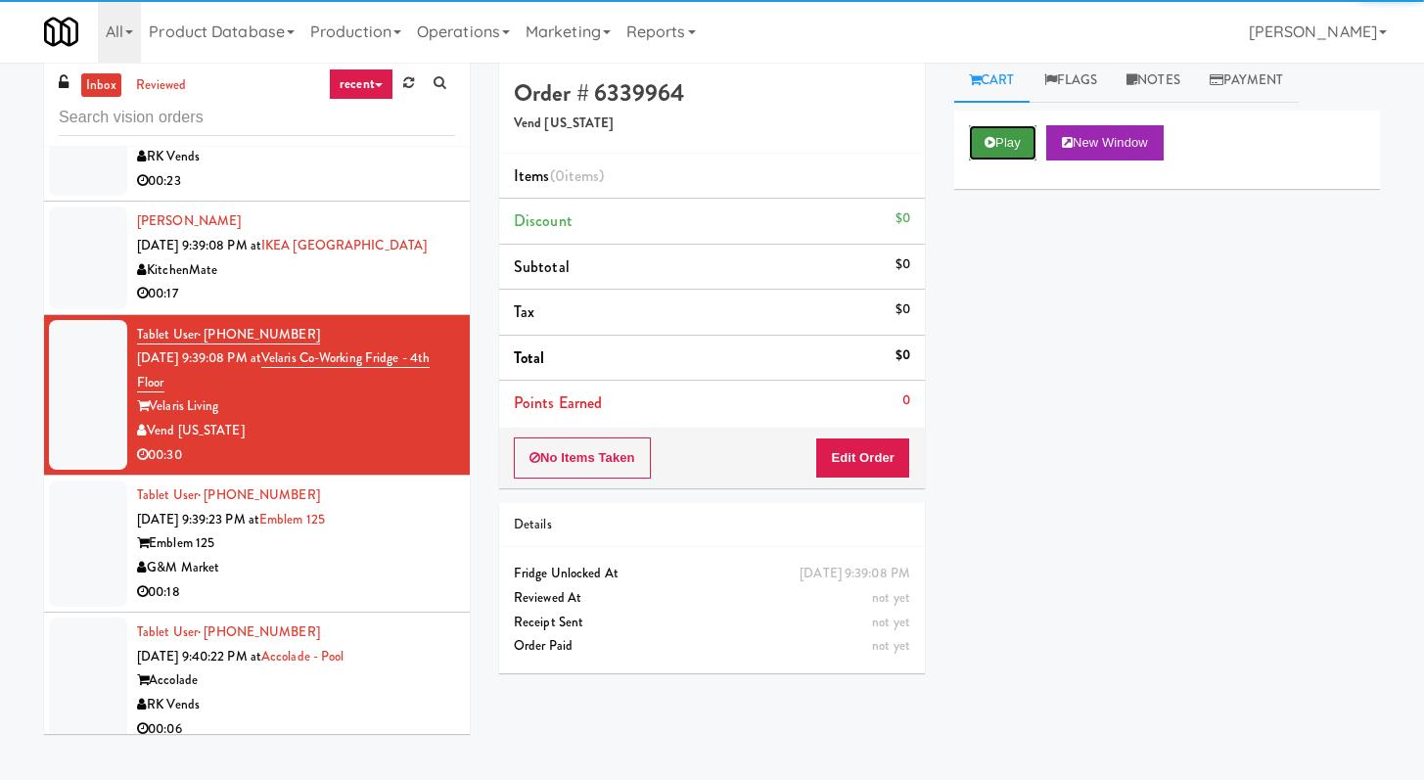
click at [1020, 140] on button "Play" at bounding box center [1003, 142] width 68 height 35
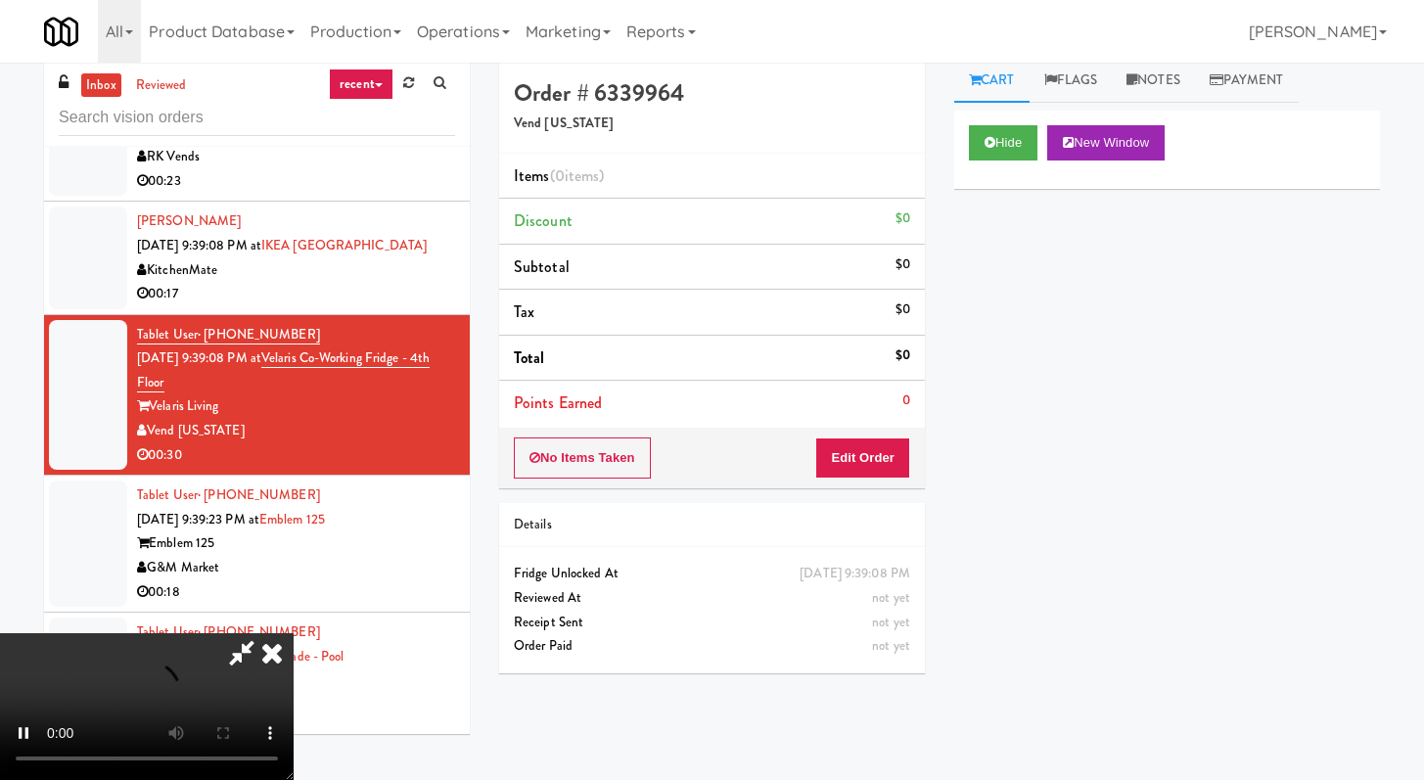
click at [873, 419] on li "Points Earned 0" at bounding box center [712, 403] width 426 height 45
click at [874, 440] on button "Edit Order" at bounding box center [862, 458] width 95 height 41
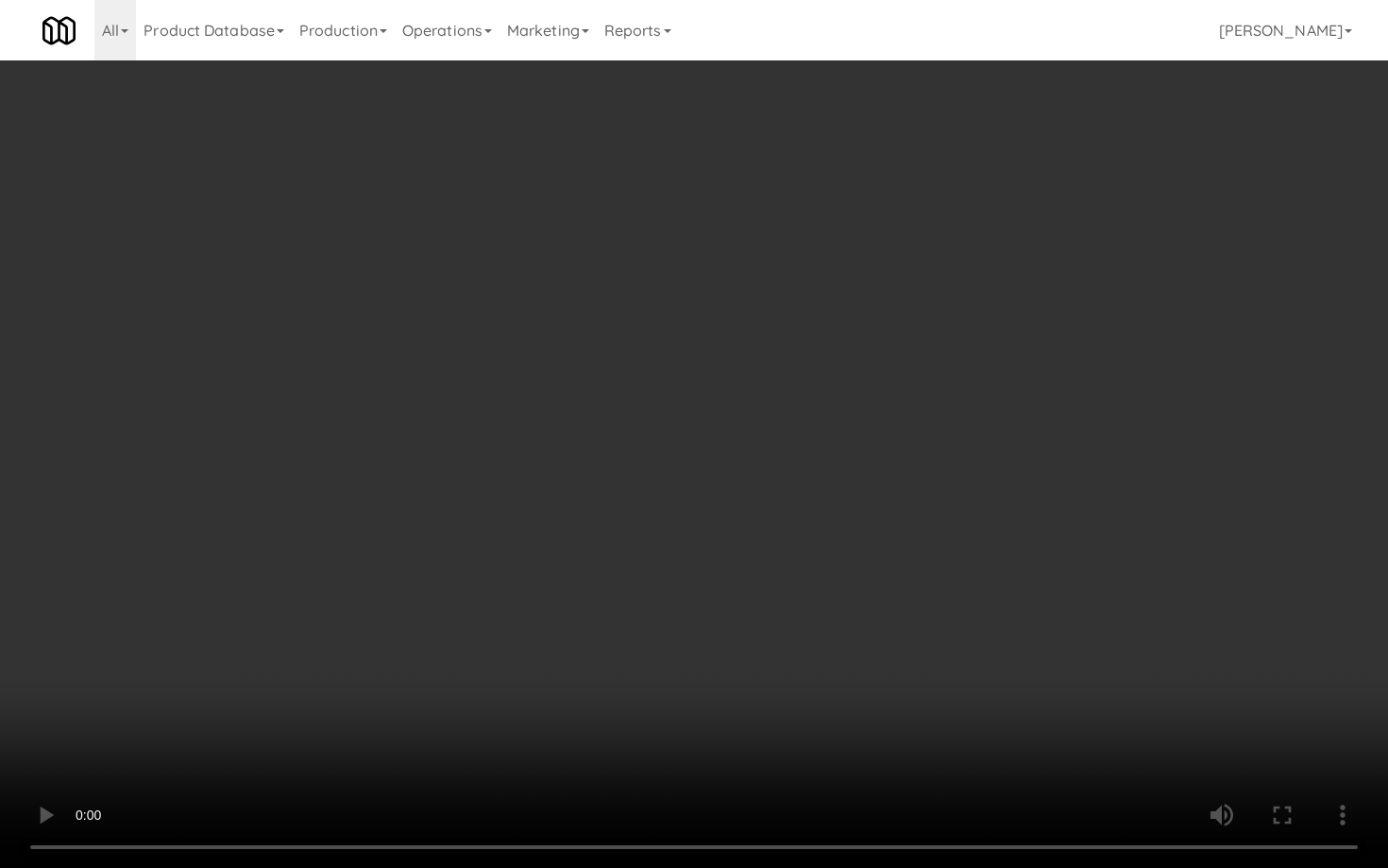
click at [762, 529] on video at bounding box center [694, 434] width 1388 height 868
click at [761, 530] on video at bounding box center [694, 434] width 1388 height 868
click at [750, 516] on video at bounding box center [694, 434] width 1388 height 868
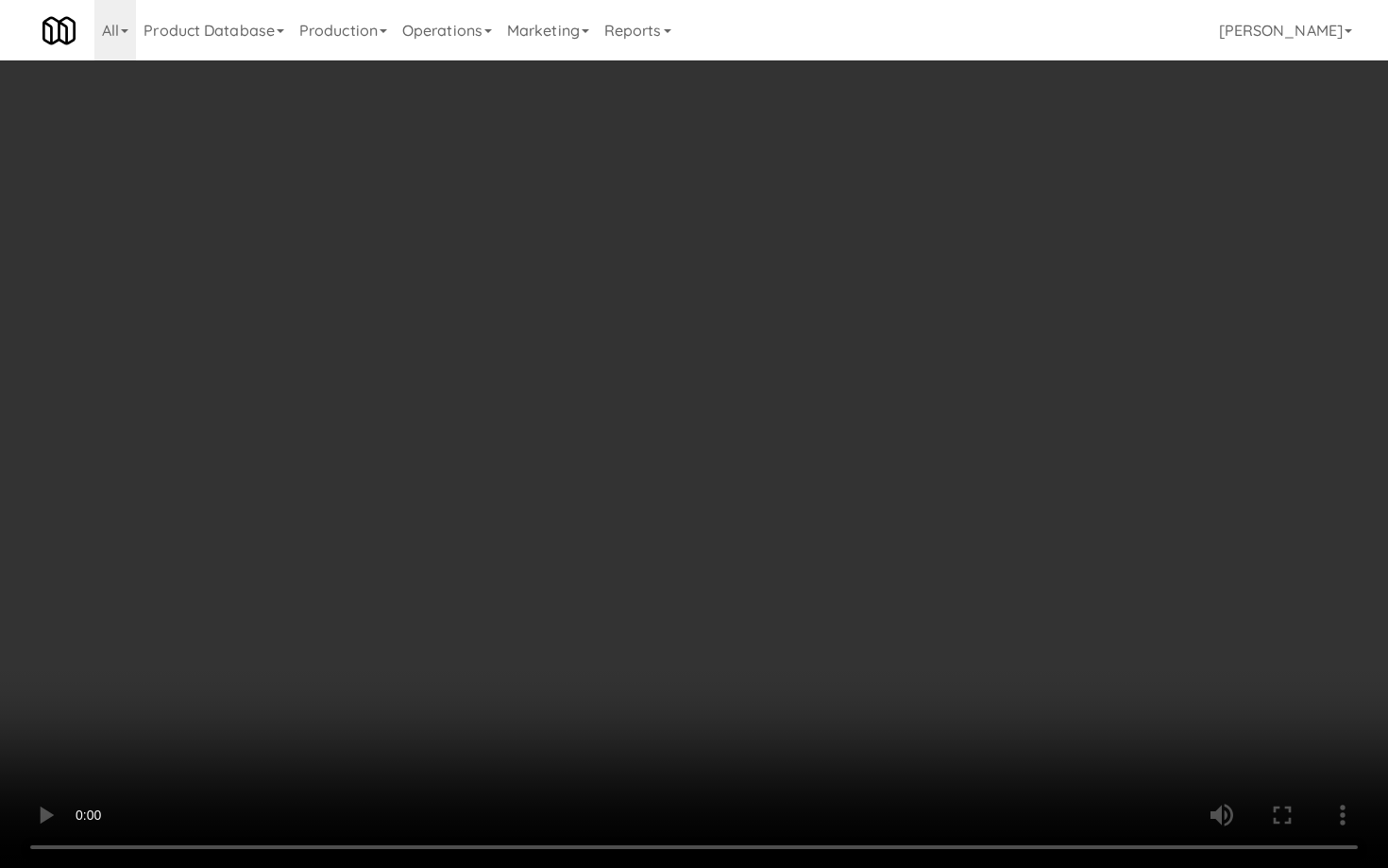
click at [749, 516] on video at bounding box center [694, 434] width 1388 height 868
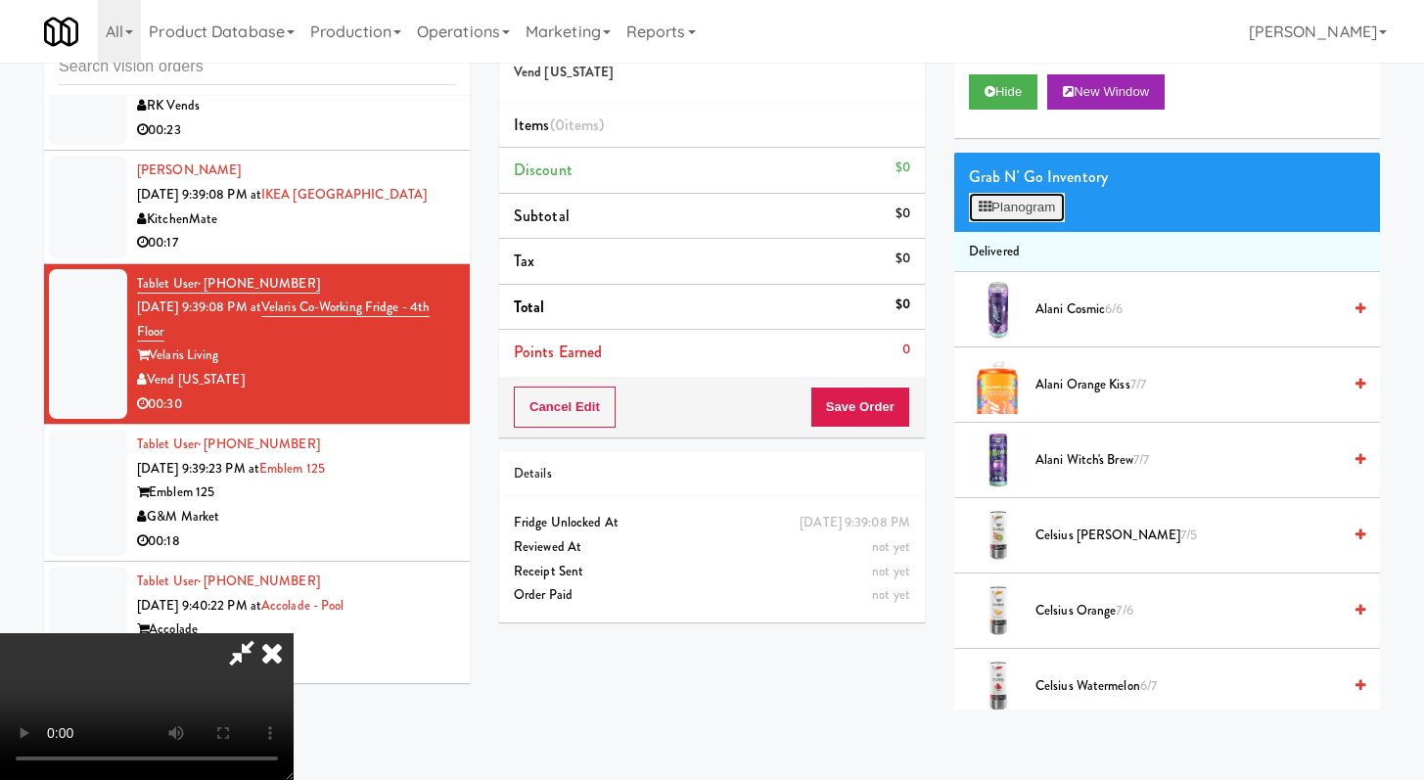
click at [1011, 217] on button "Planogram" at bounding box center [1017, 207] width 96 height 29
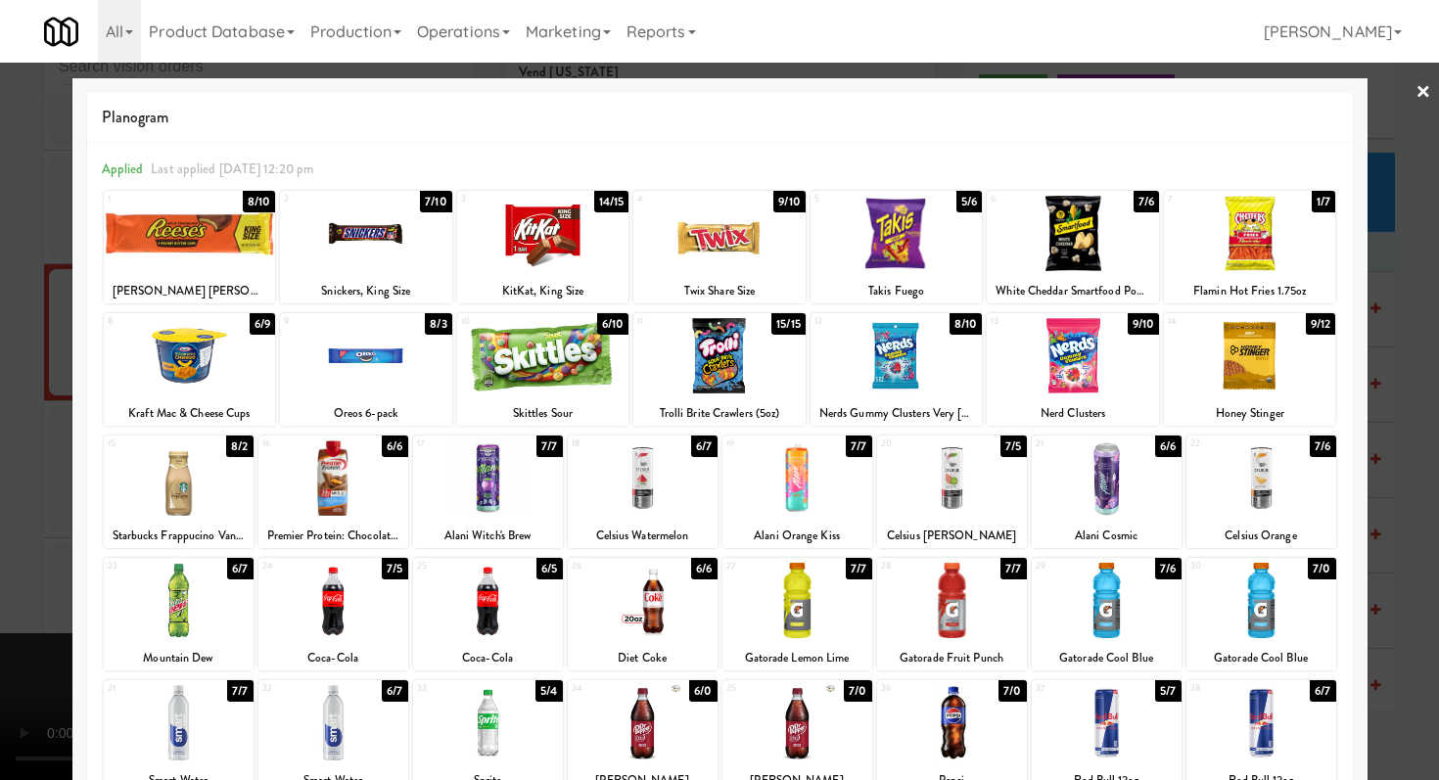
click at [370, 355] on div at bounding box center [366, 355] width 172 height 75
click at [700, 244] on div at bounding box center [719, 233] width 172 height 75
click at [584, 243] on div at bounding box center [543, 233] width 172 height 75
click at [780, 718] on div at bounding box center [797, 722] width 150 height 75
click at [0, 559] on div at bounding box center [719, 390] width 1439 height 780
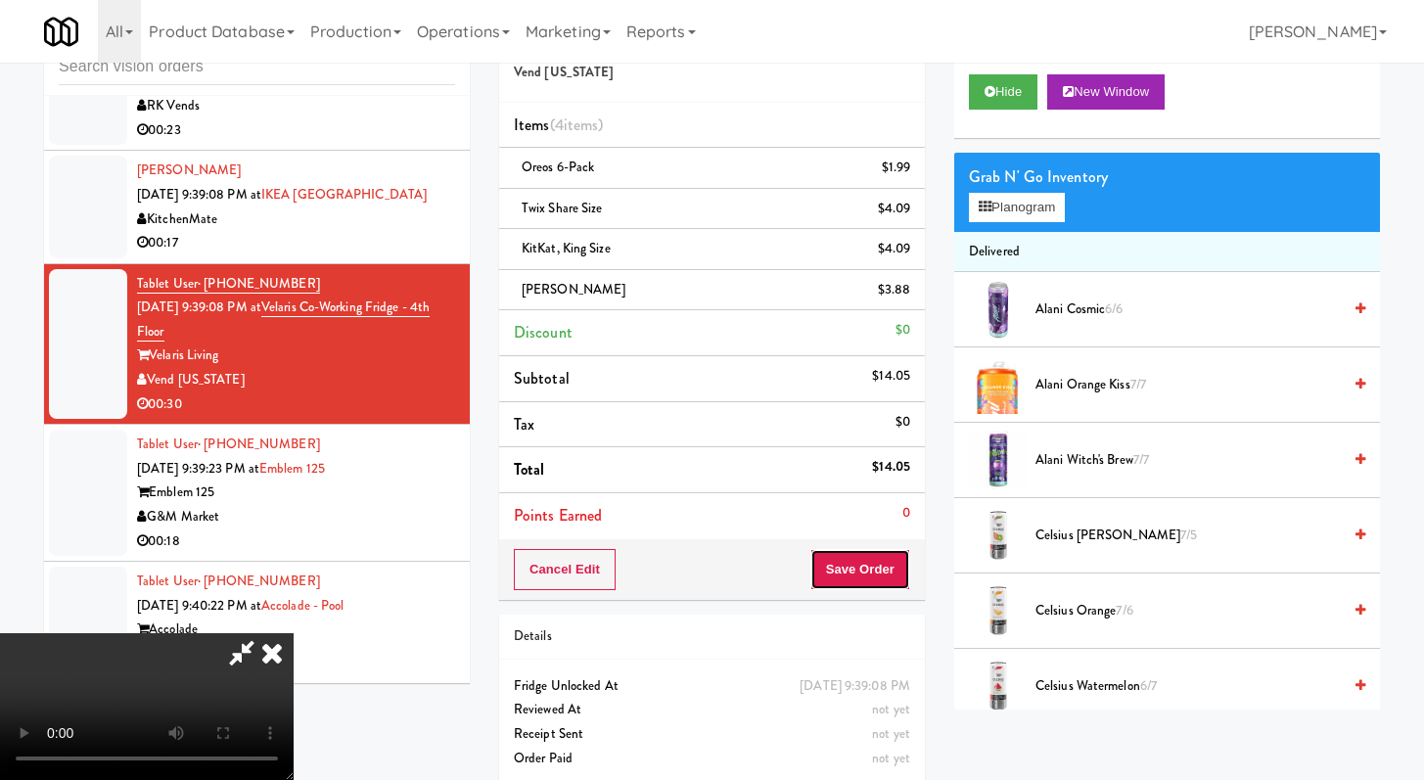
click at [902, 572] on button "Save Order" at bounding box center [861, 569] width 100 height 41
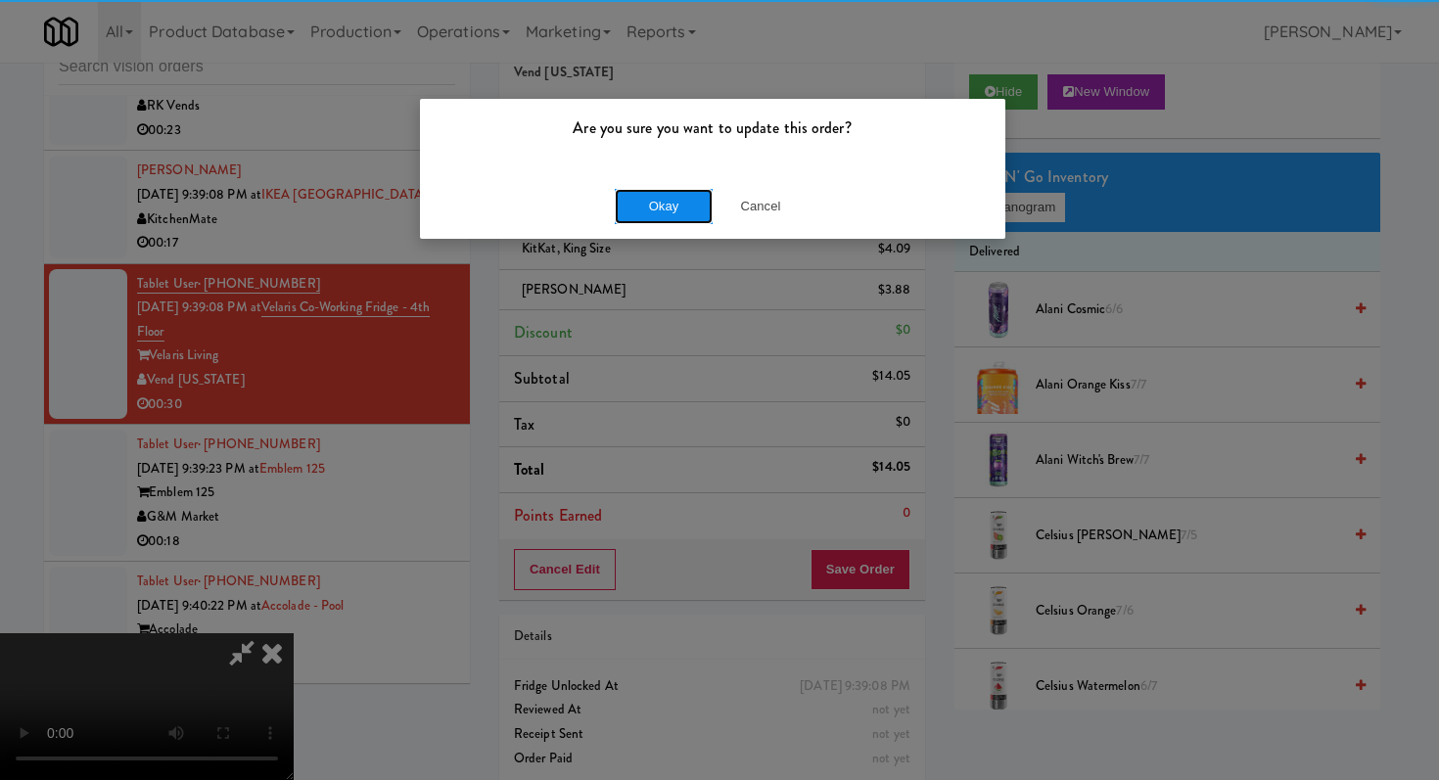
click at [672, 216] on button "Okay" at bounding box center [664, 206] width 98 height 35
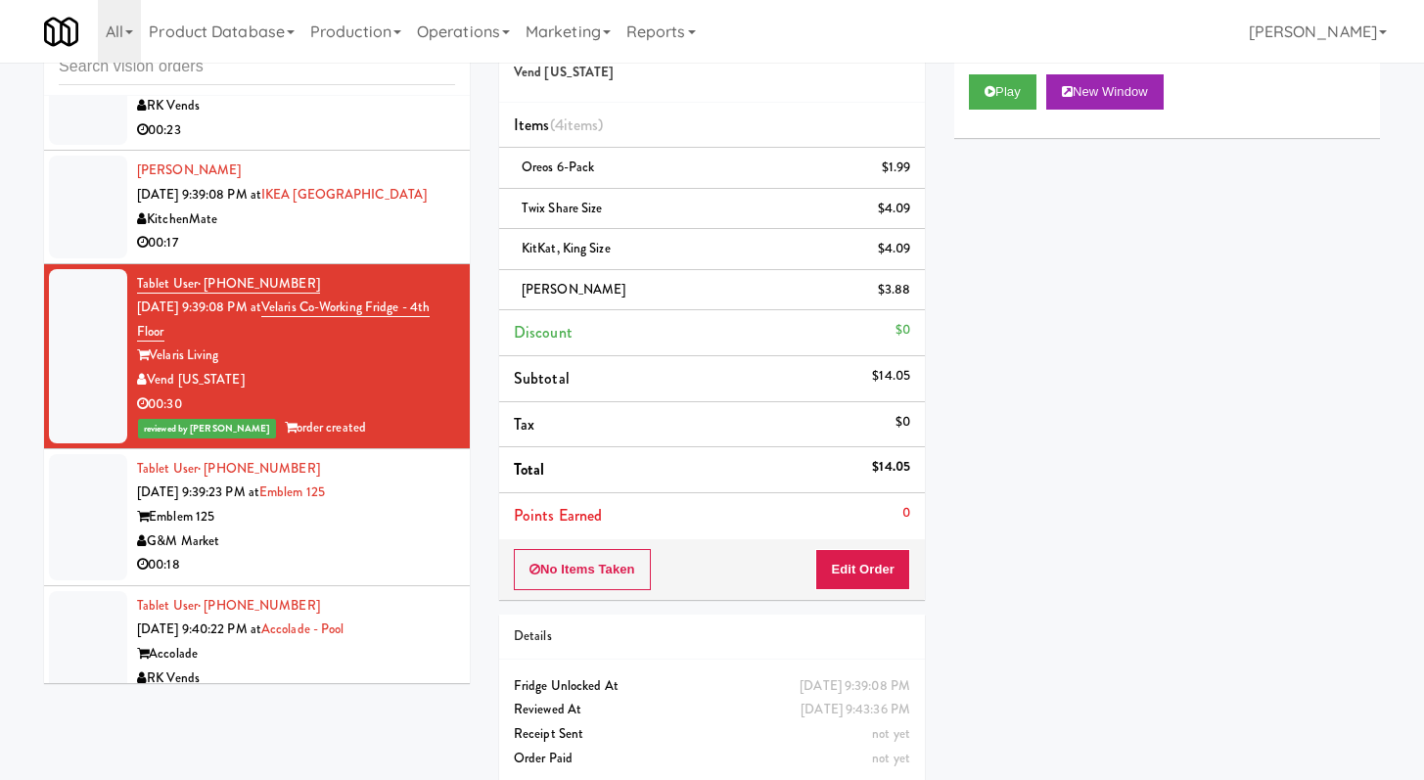
click at [382, 553] on div "00:18" at bounding box center [296, 565] width 318 height 24
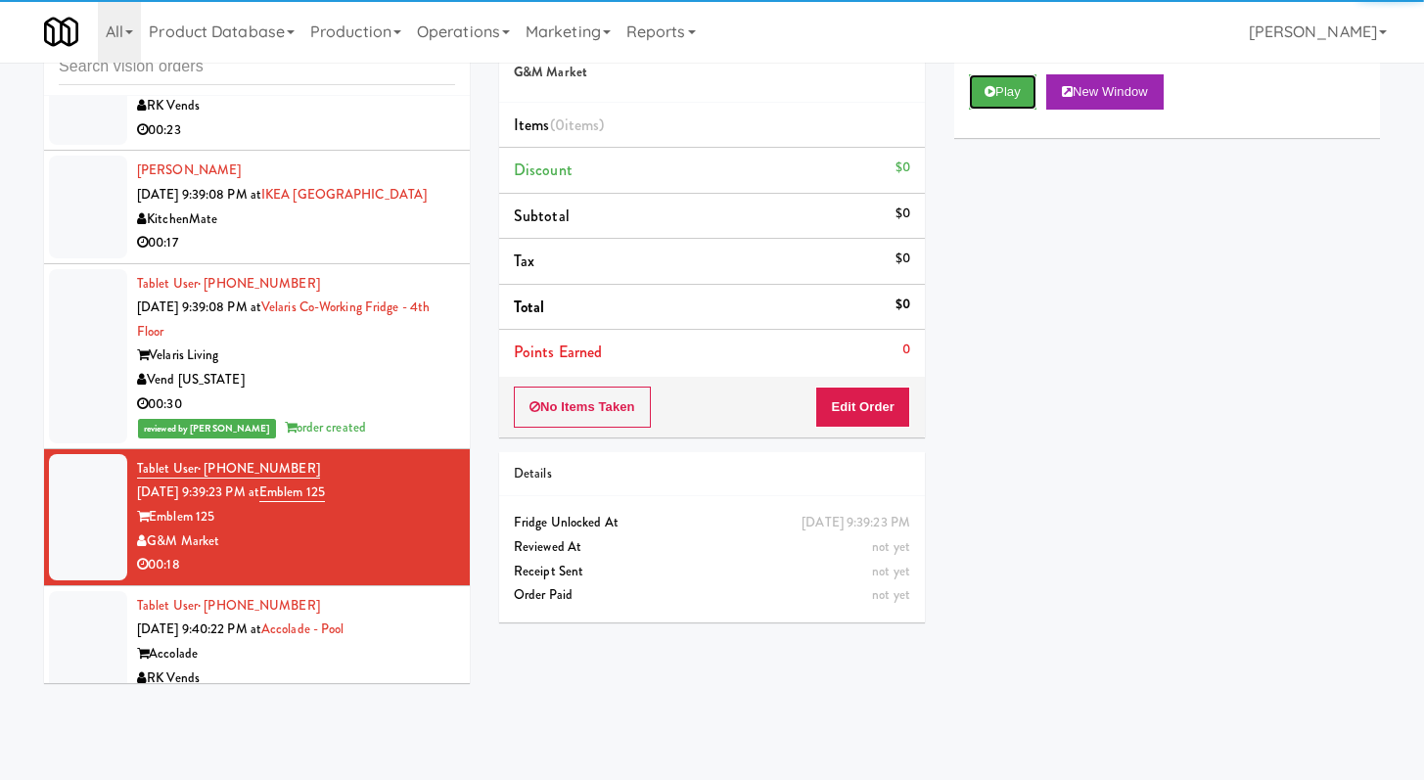
click at [1001, 79] on button "Play" at bounding box center [1003, 91] width 68 height 35
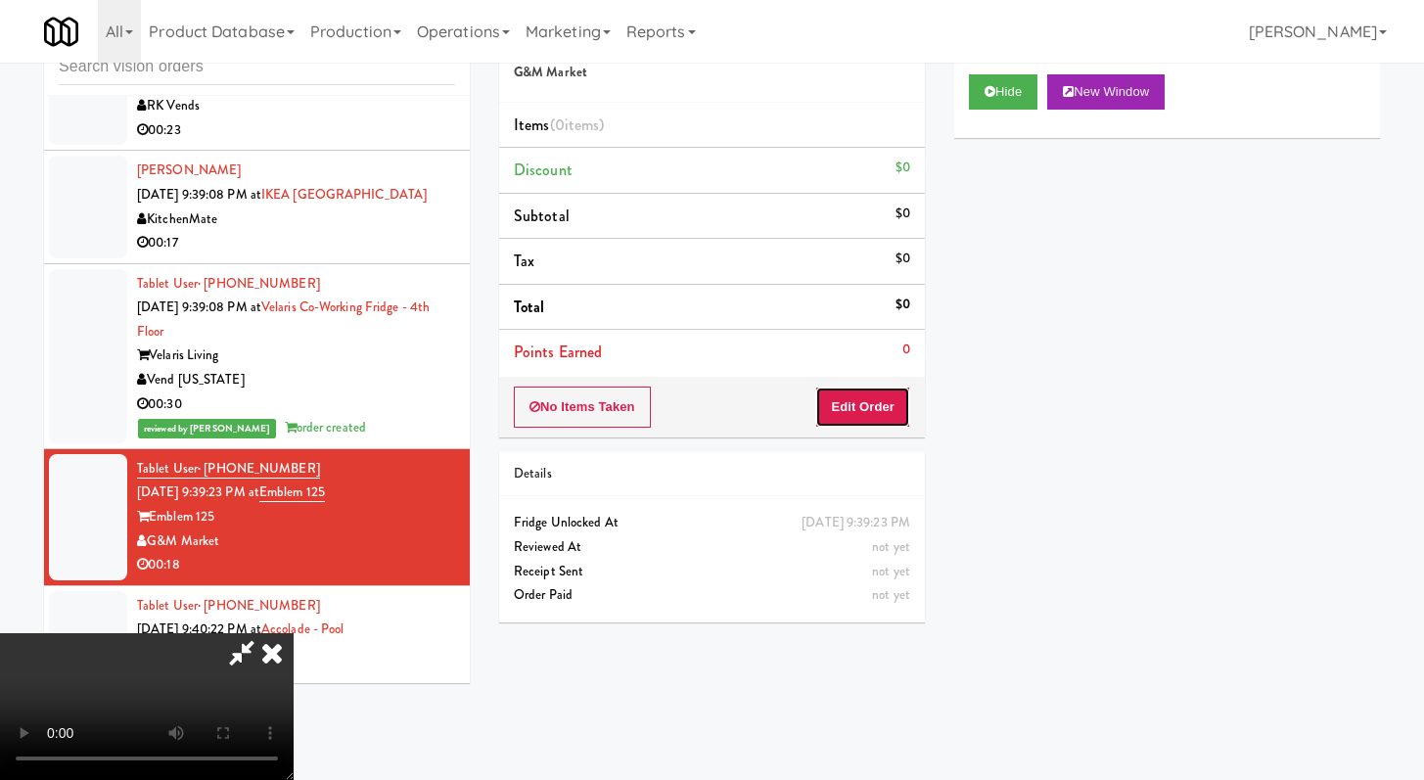
click at [902, 409] on button "Edit Order" at bounding box center [862, 407] width 95 height 41
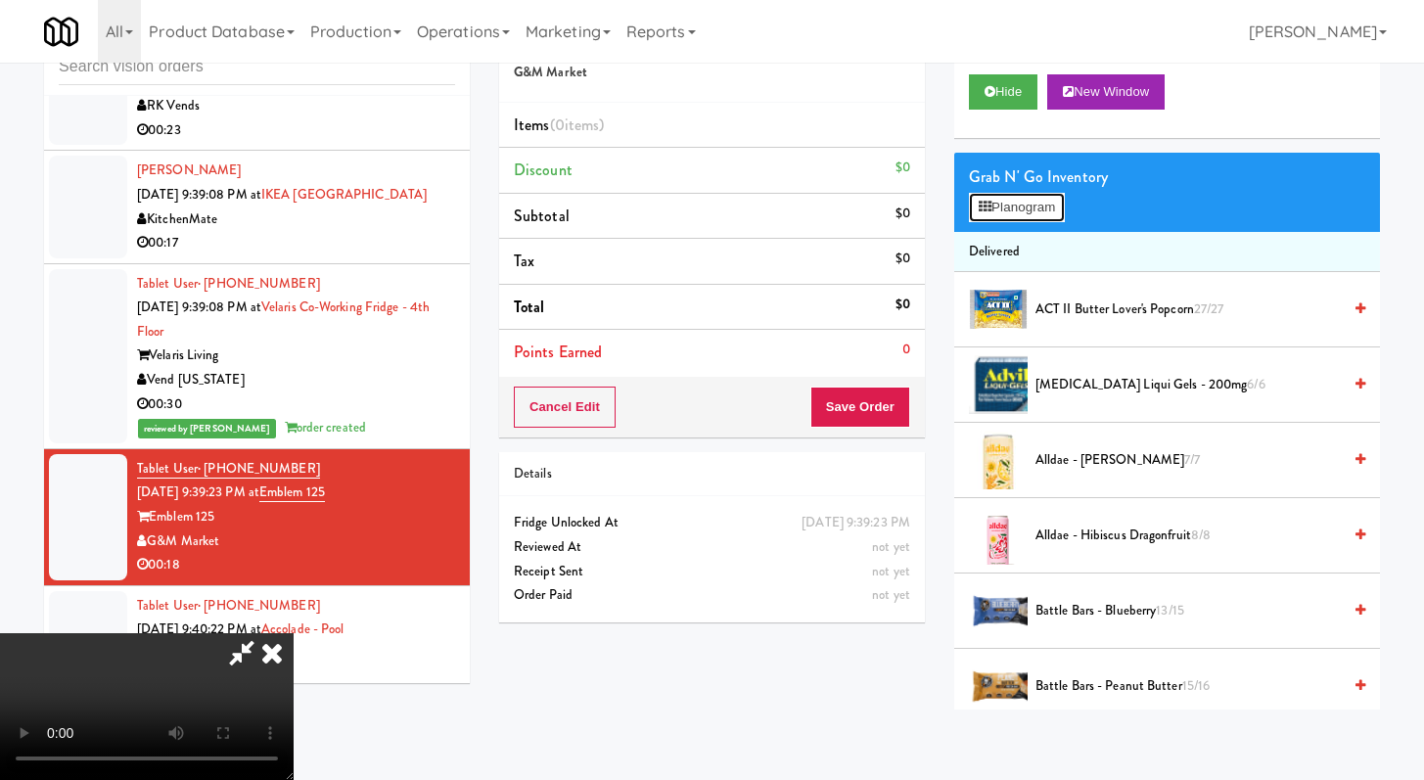
click at [1005, 204] on button "Planogram" at bounding box center [1017, 207] width 96 height 29
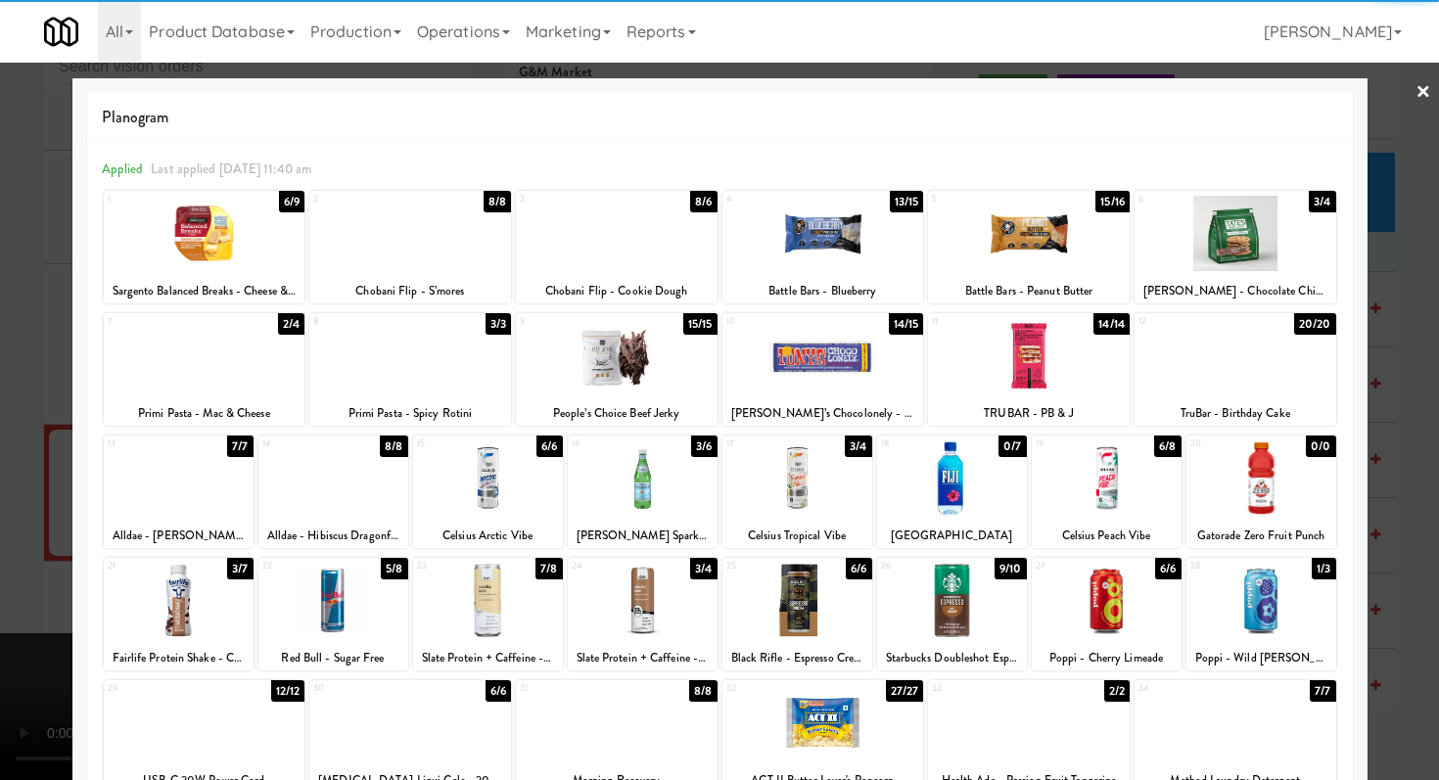
click at [223, 383] on div at bounding box center [205, 355] width 202 height 75
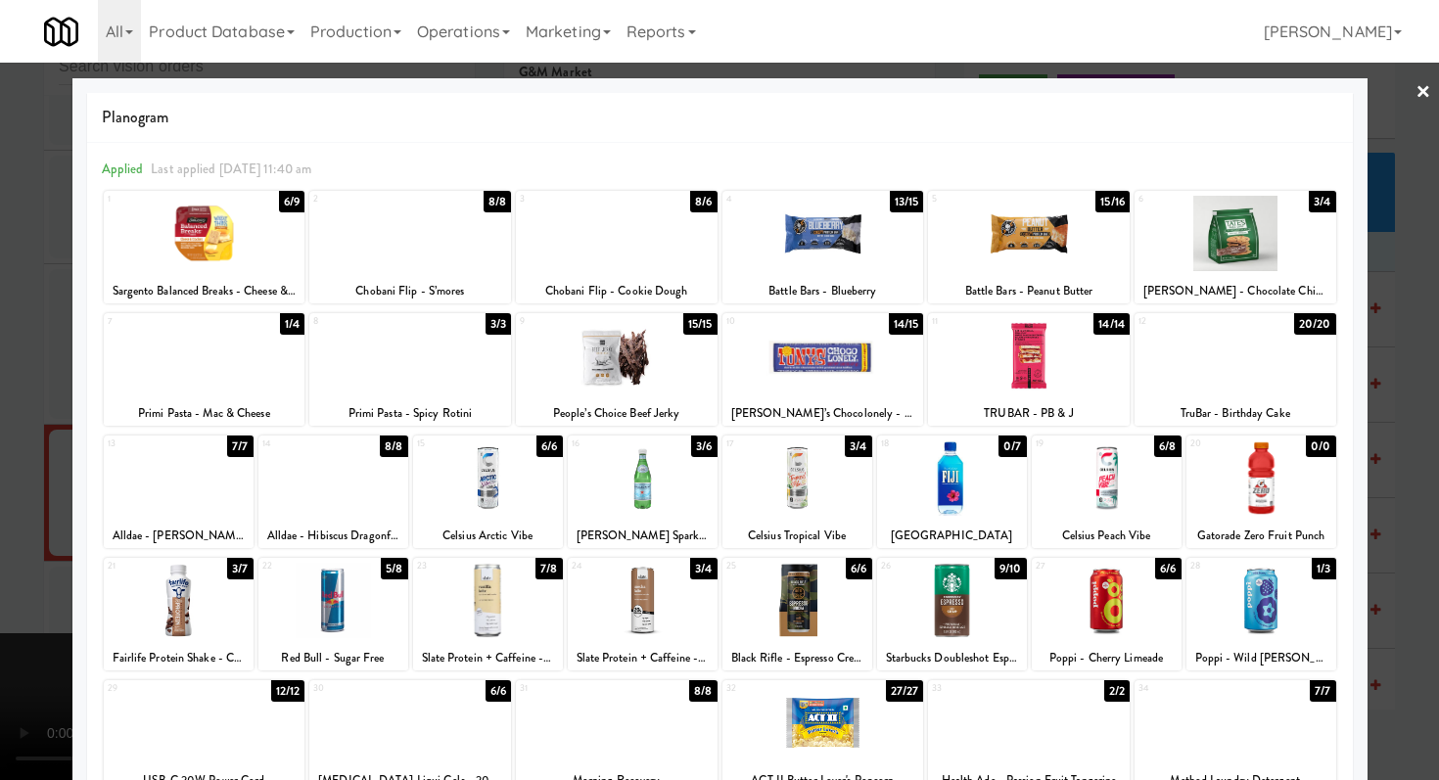
click at [203, 594] on div at bounding box center [179, 600] width 150 height 75
click at [0, 567] on div at bounding box center [719, 390] width 1439 height 780
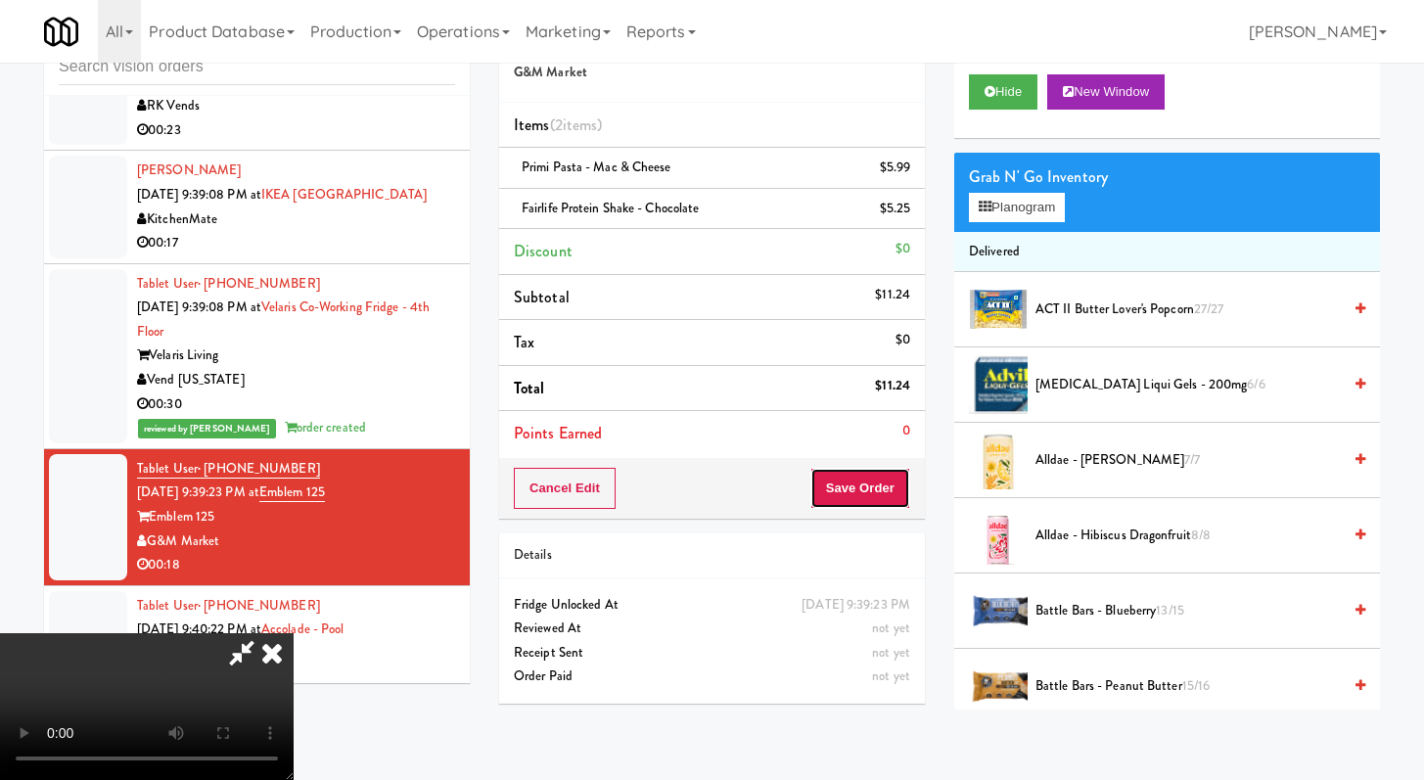
click at [878, 495] on button "Save Order" at bounding box center [861, 488] width 100 height 41
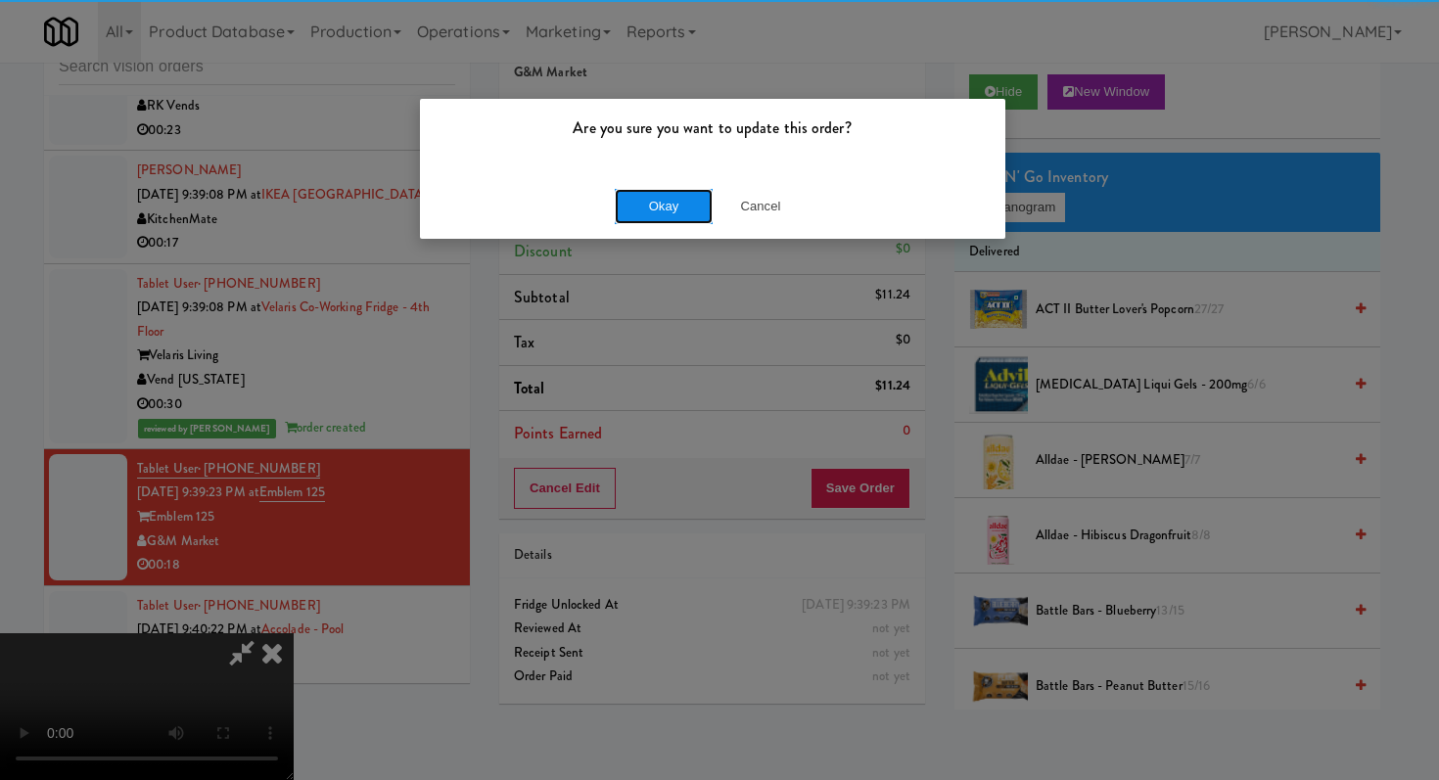
click at [663, 196] on button "Okay" at bounding box center [664, 206] width 98 height 35
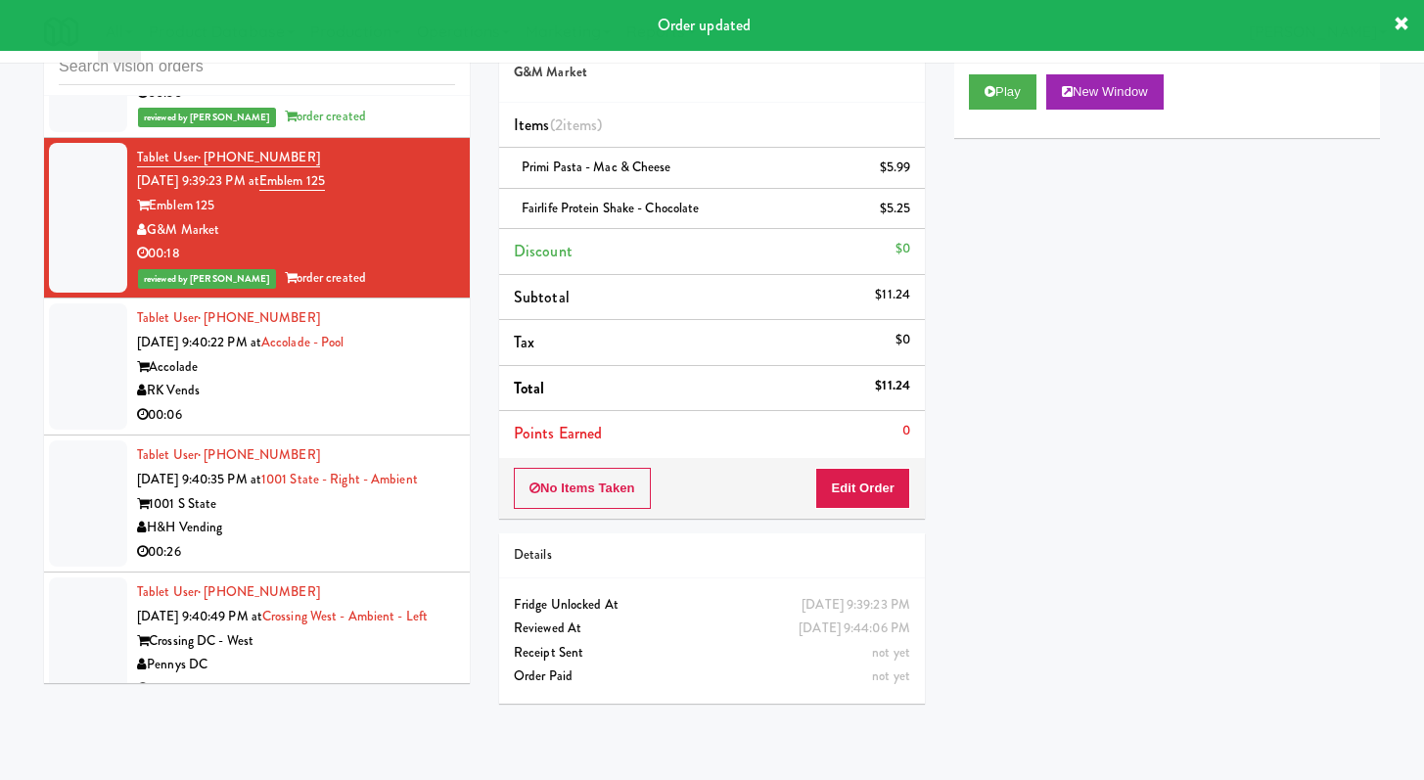
scroll to position [3150, 0]
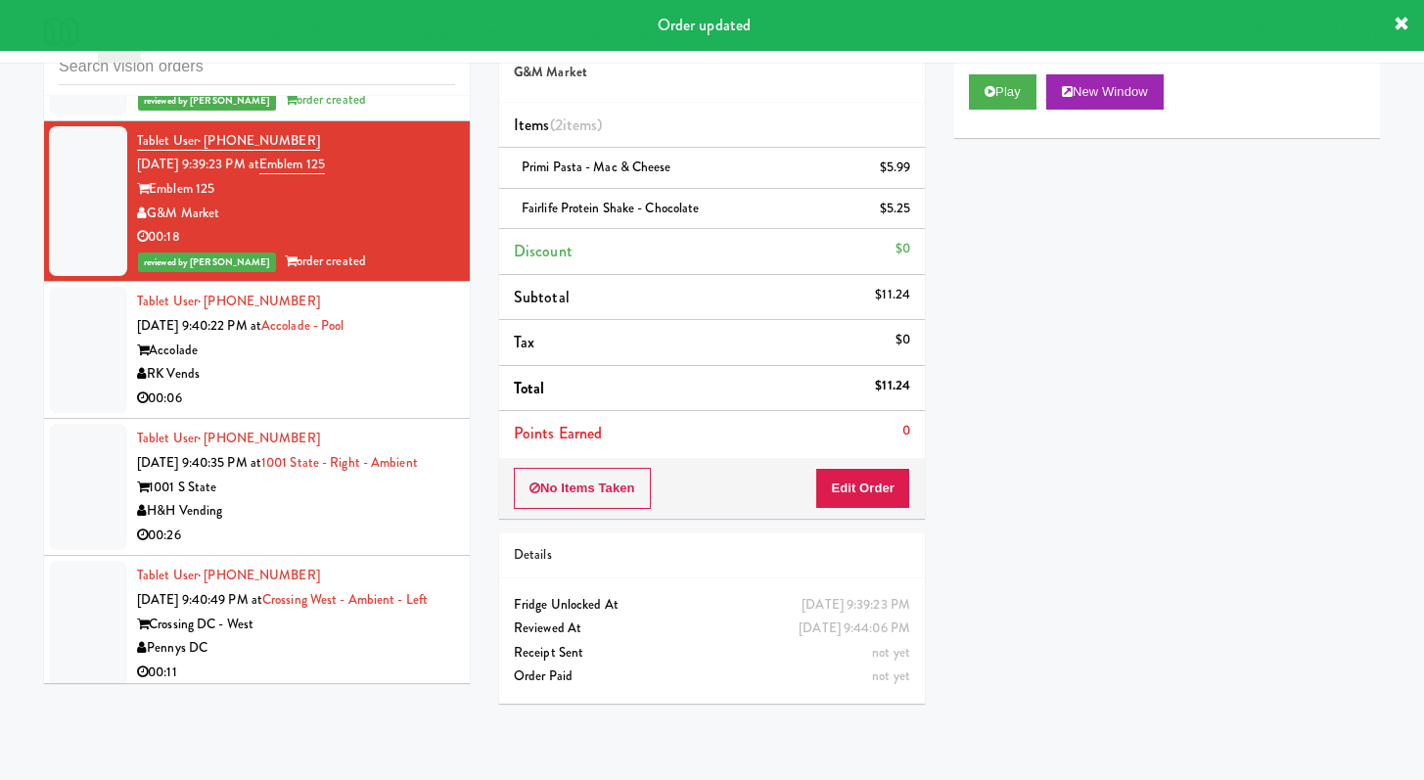
click at [394, 387] on div "00:06" at bounding box center [296, 399] width 318 height 24
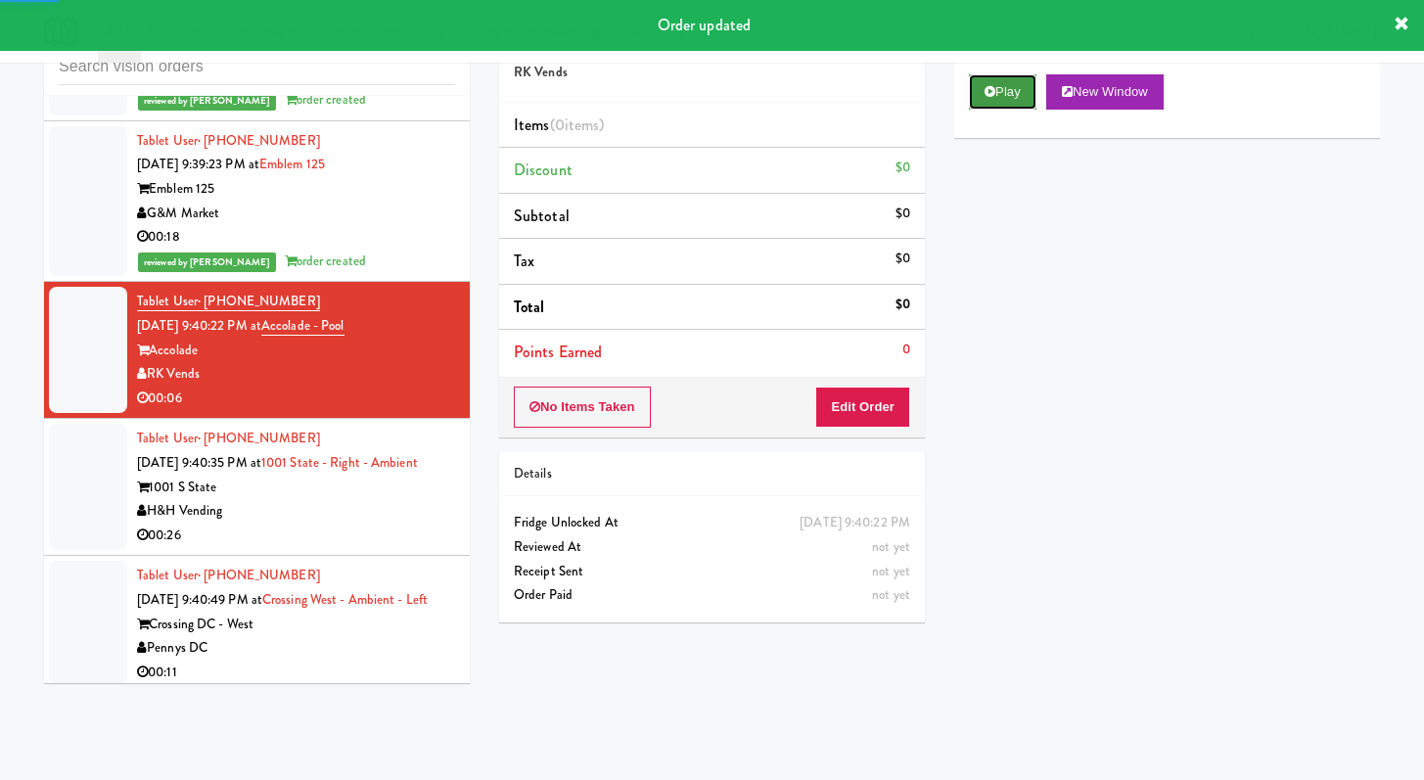
click at [1014, 82] on button "Play" at bounding box center [1003, 91] width 68 height 35
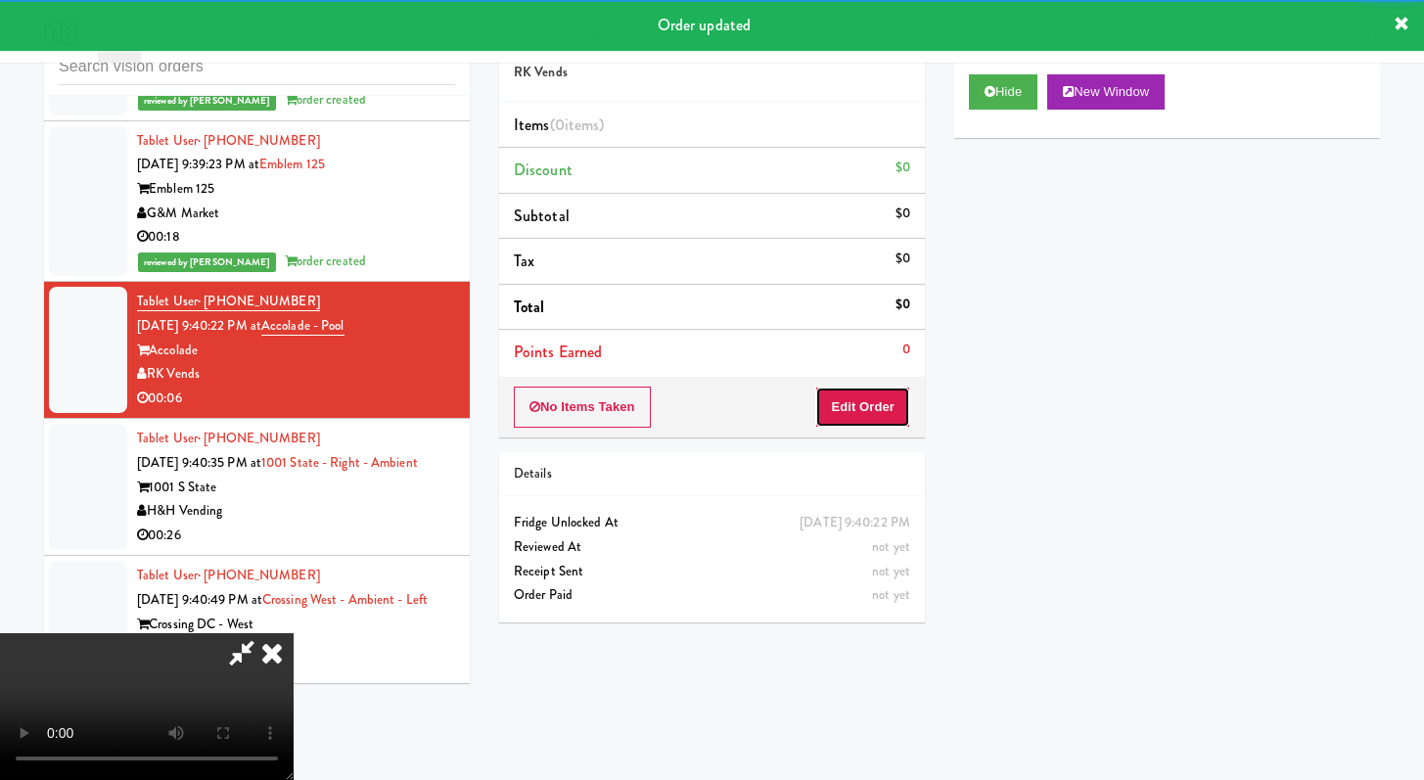
click at [871, 392] on button "Edit Order" at bounding box center [862, 407] width 95 height 41
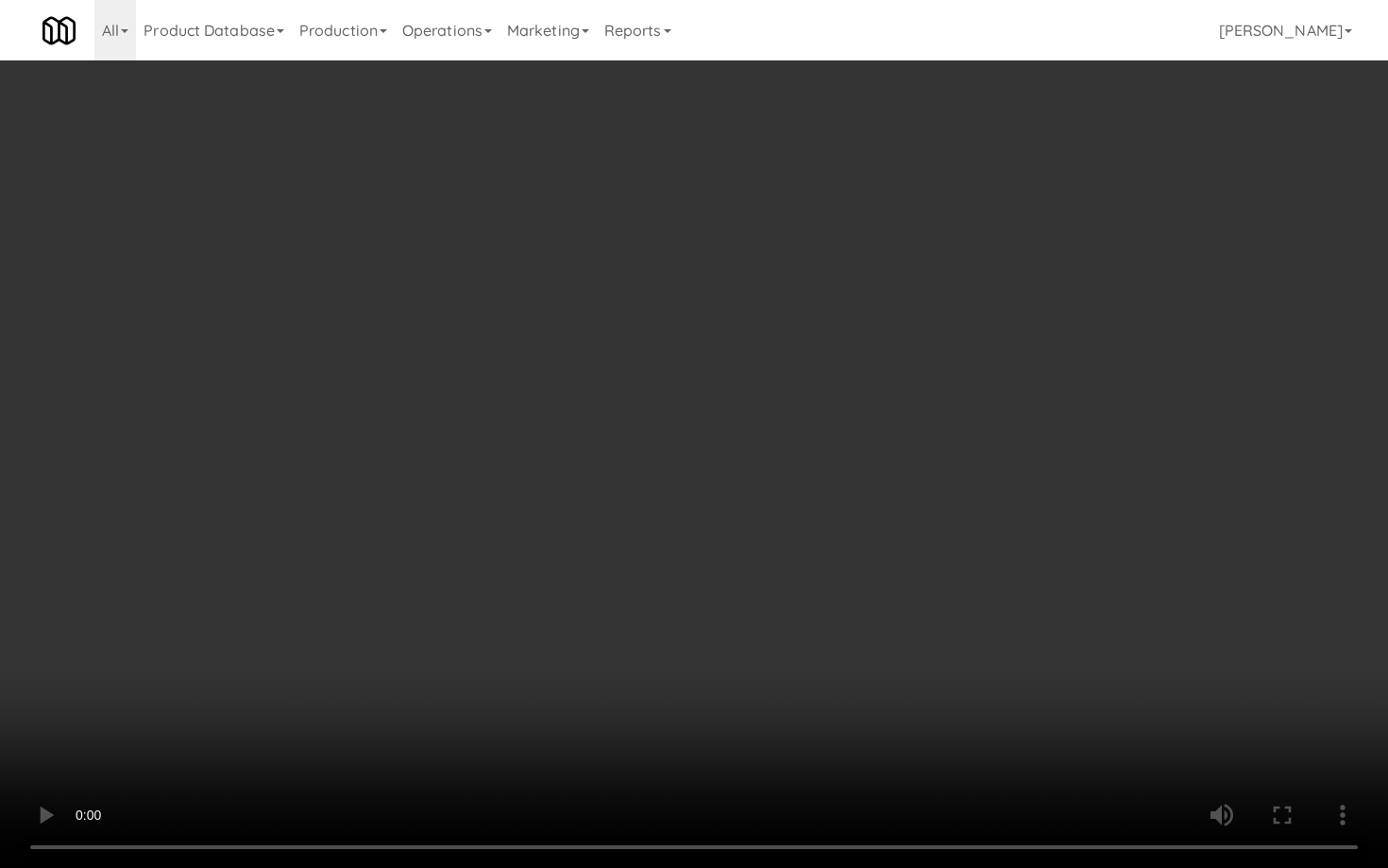
click at [705, 610] on video at bounding box center [694, 434] width 1388 height 868
click at [705, 608] on video at bounding box center [694, 434] width 1388 height 868
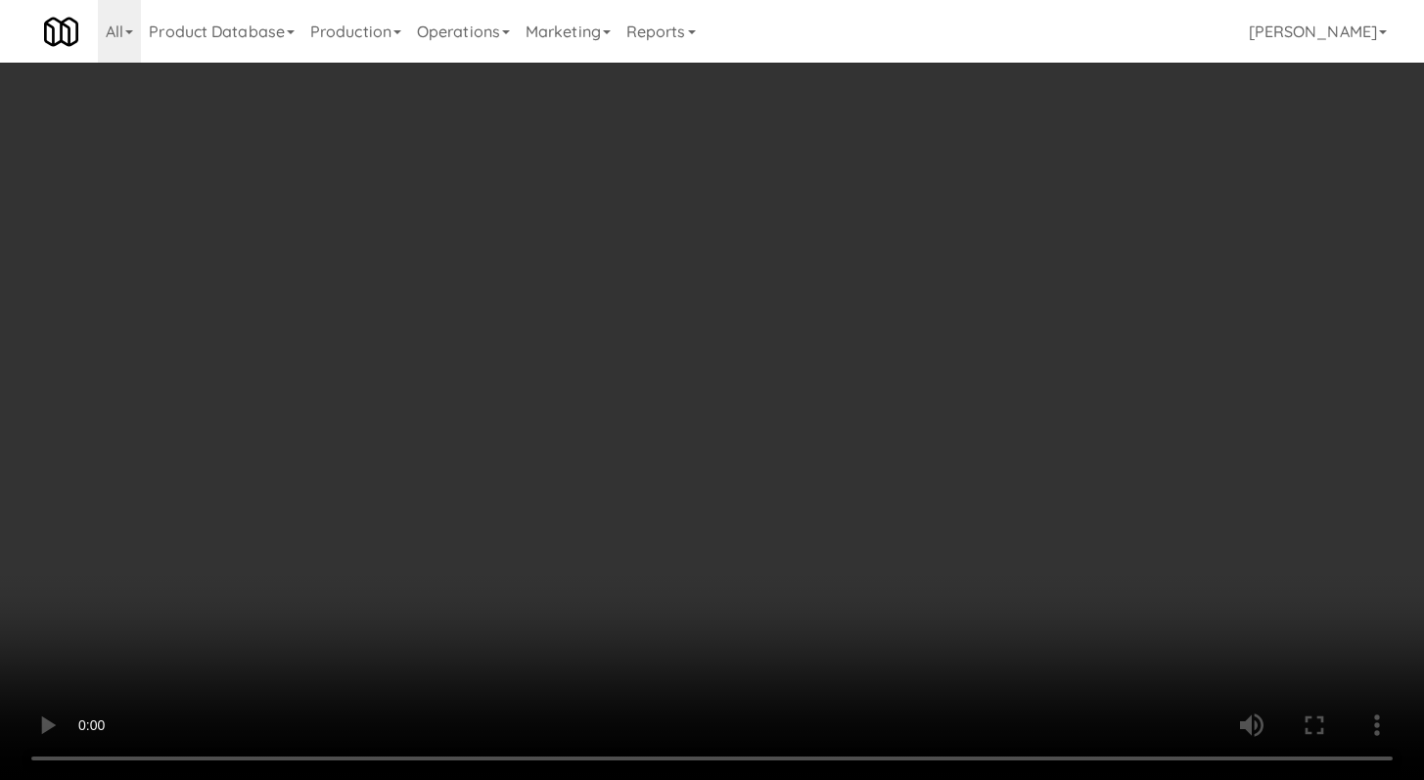
scroll to position [1265, 0]
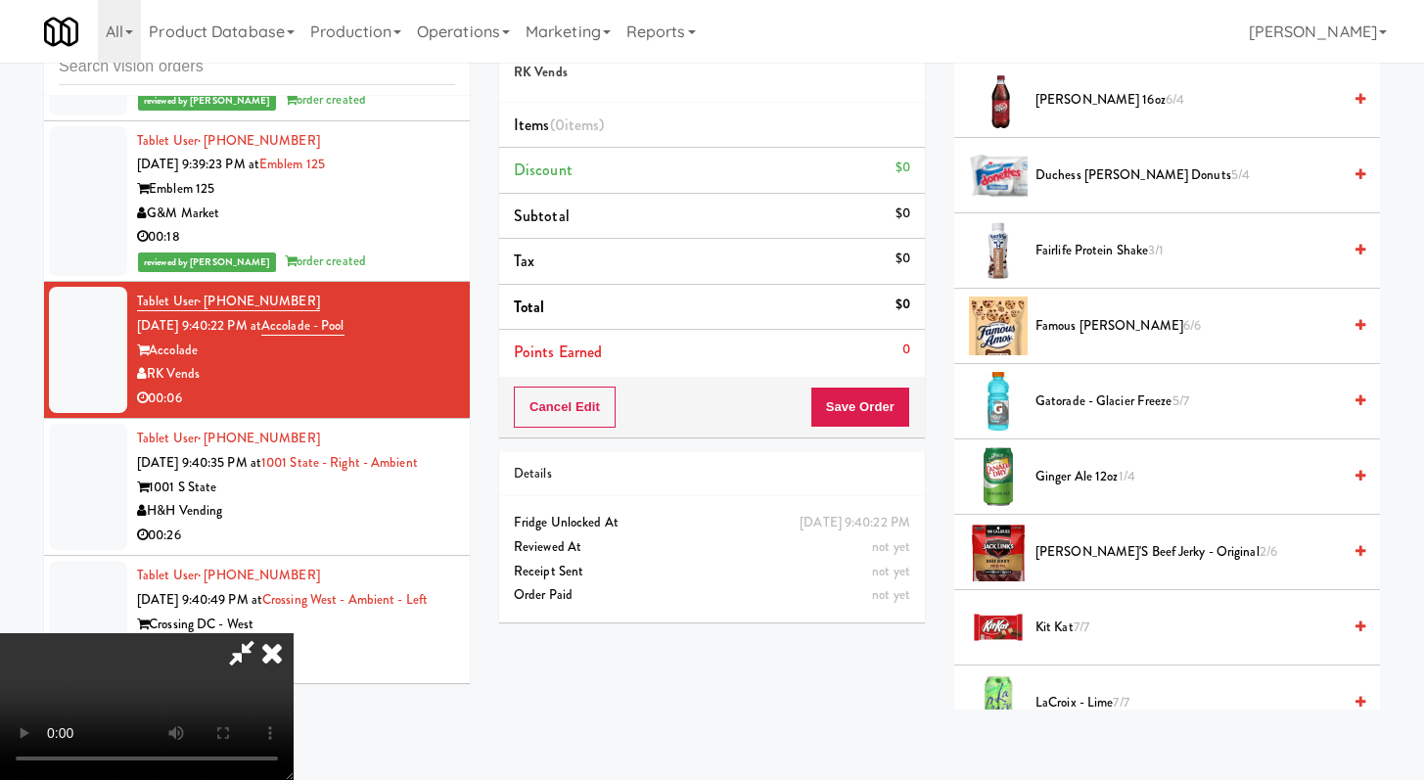
click at [1085, 411] on span "Gatorade - Glacier Freeze 5/7" at bounding box center [1188, 402] width 305 height 24
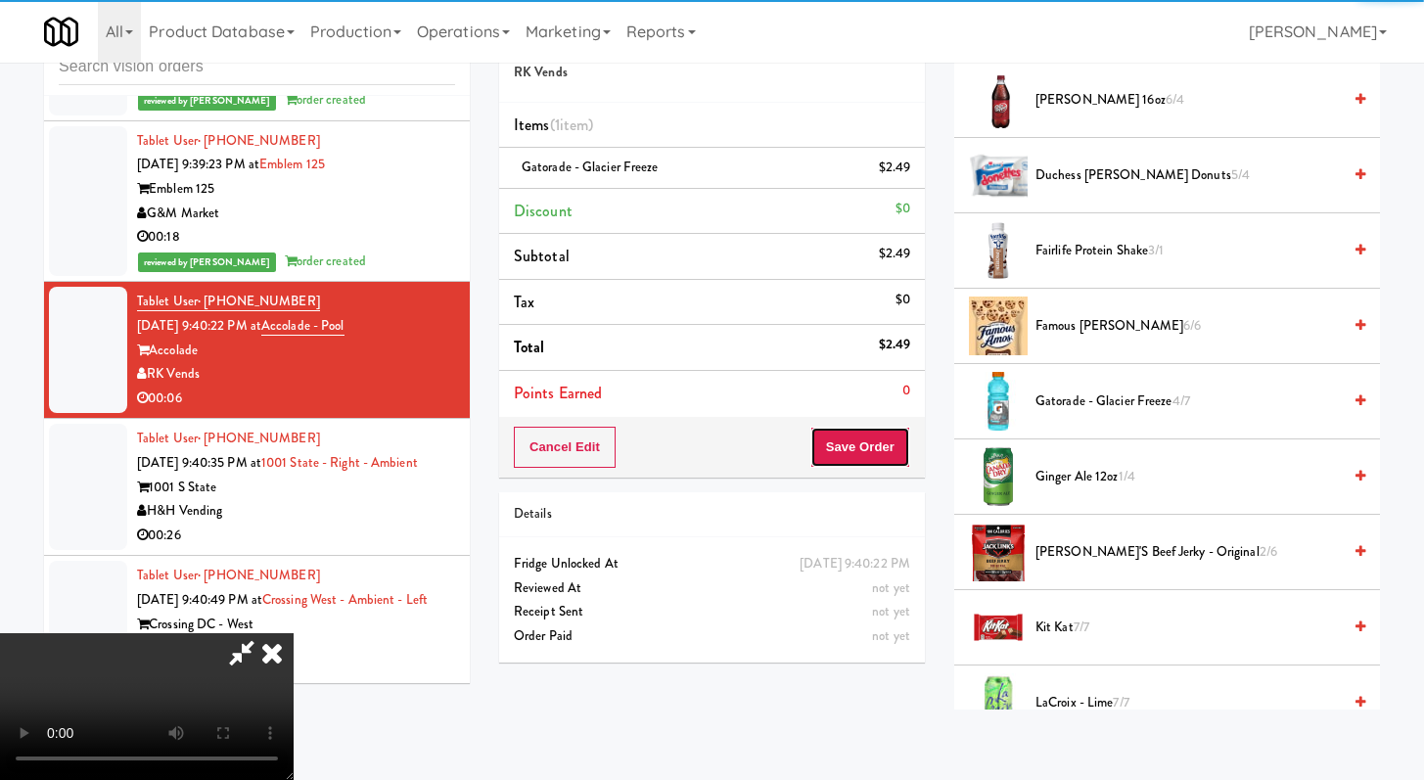
click at [897, 460] on button "Save Order" at bounding box center [861, 447] width 100 height 41
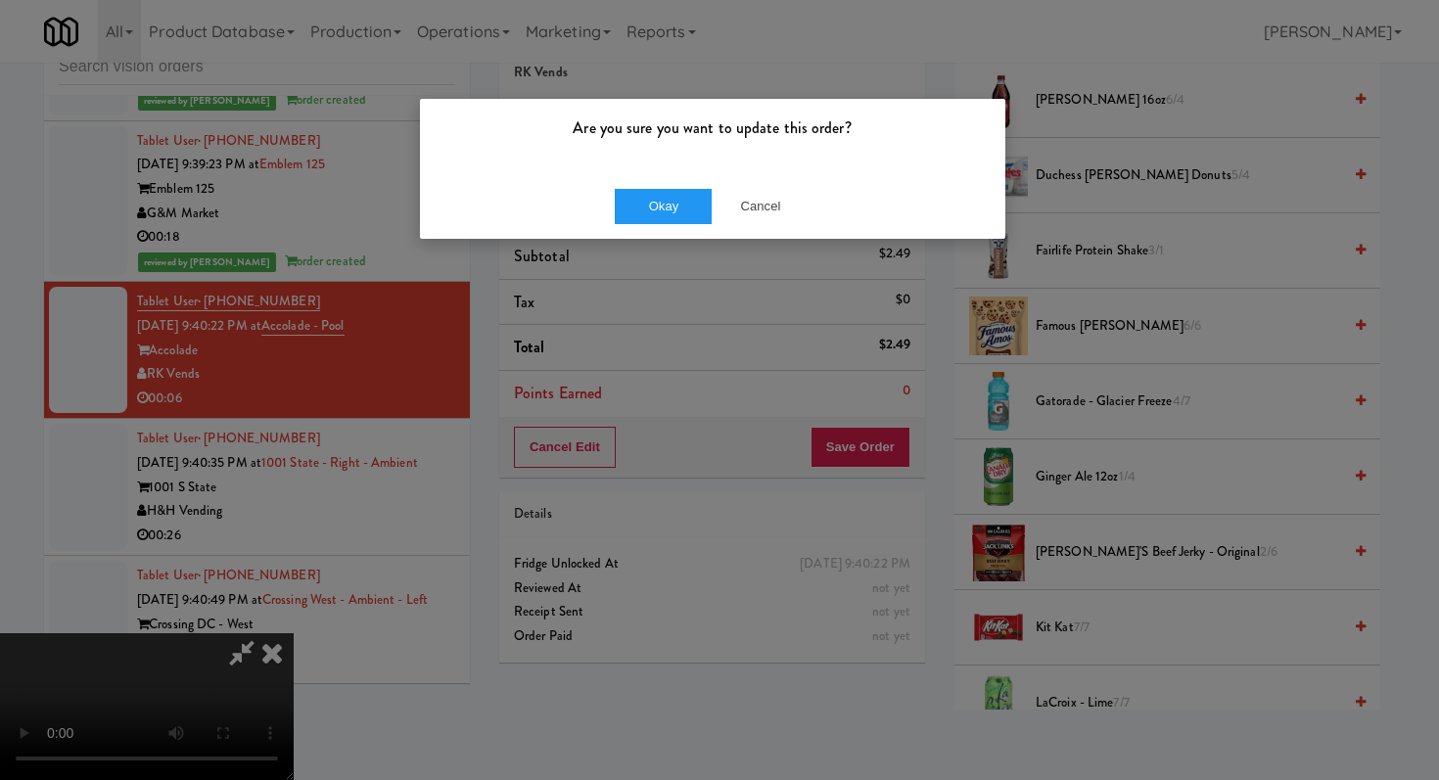
click at [650, 179] on div "Okay Cancel" at bounding box center [712, 206] width 585 height 66
click at [661, 210] on button "Okay" at bounding box center [664, 206] width 98 height 35
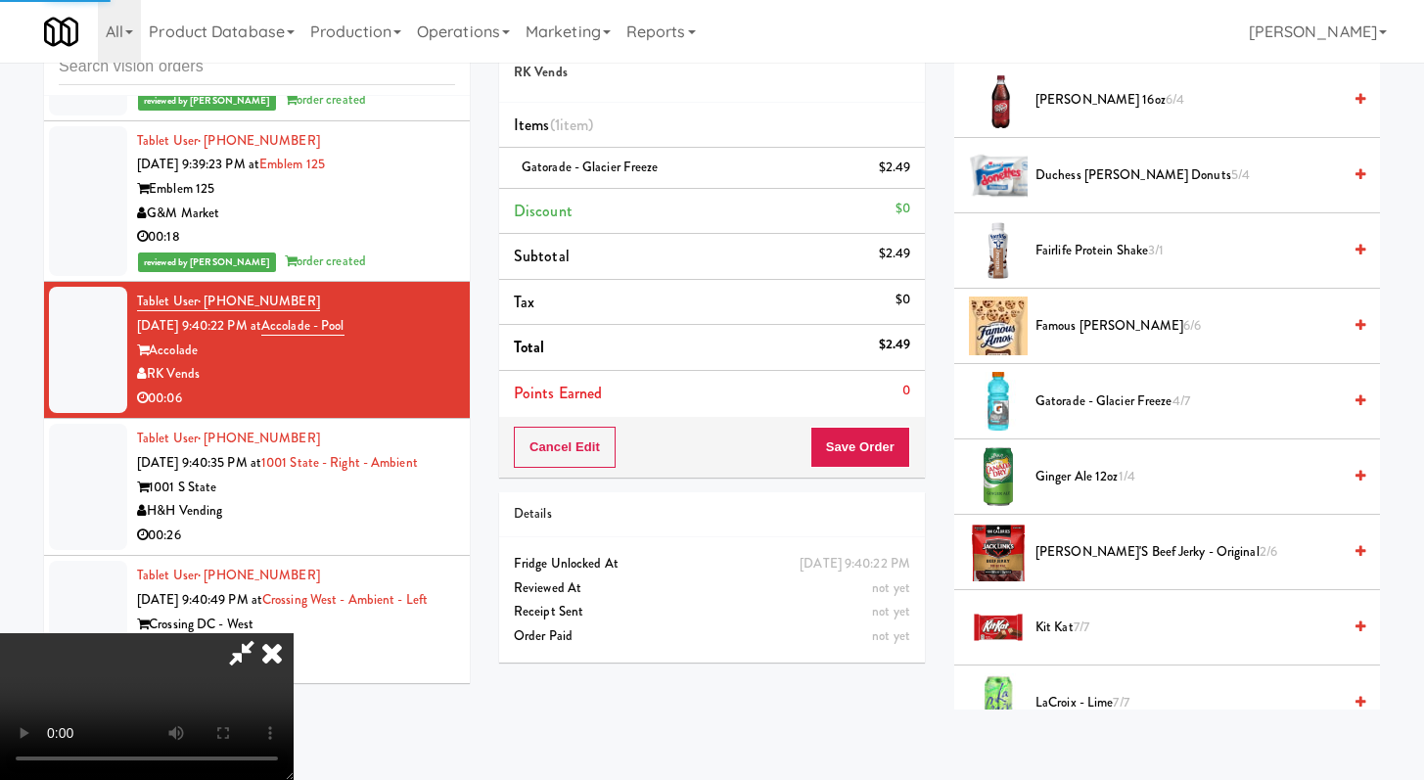
scroll to position [83, 0]
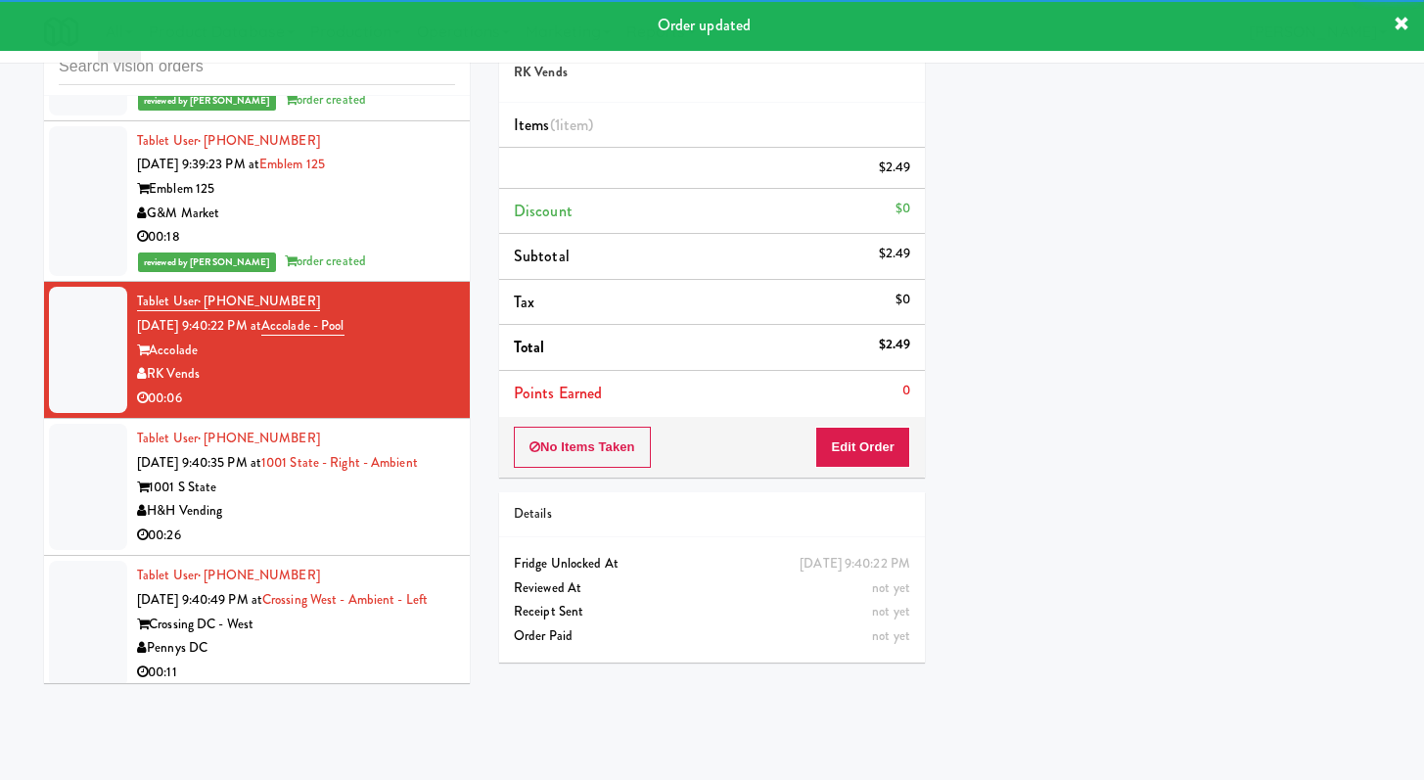
click at [395, 500] on div "1001 S State" at bounding box center [296, 488] width 318 height 24
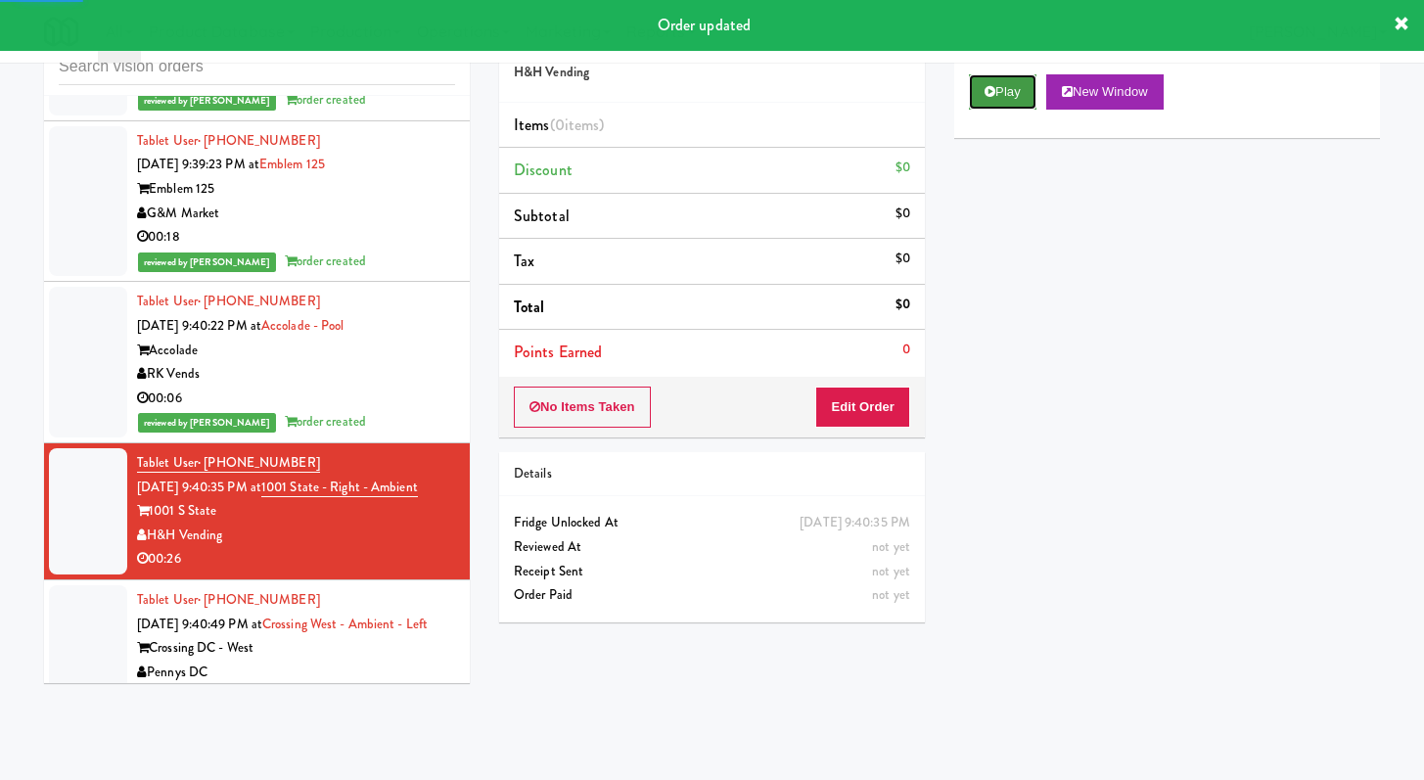
click at [1018, 100] on button "Play" at bounding box center [1003, 91] width 68 height 35
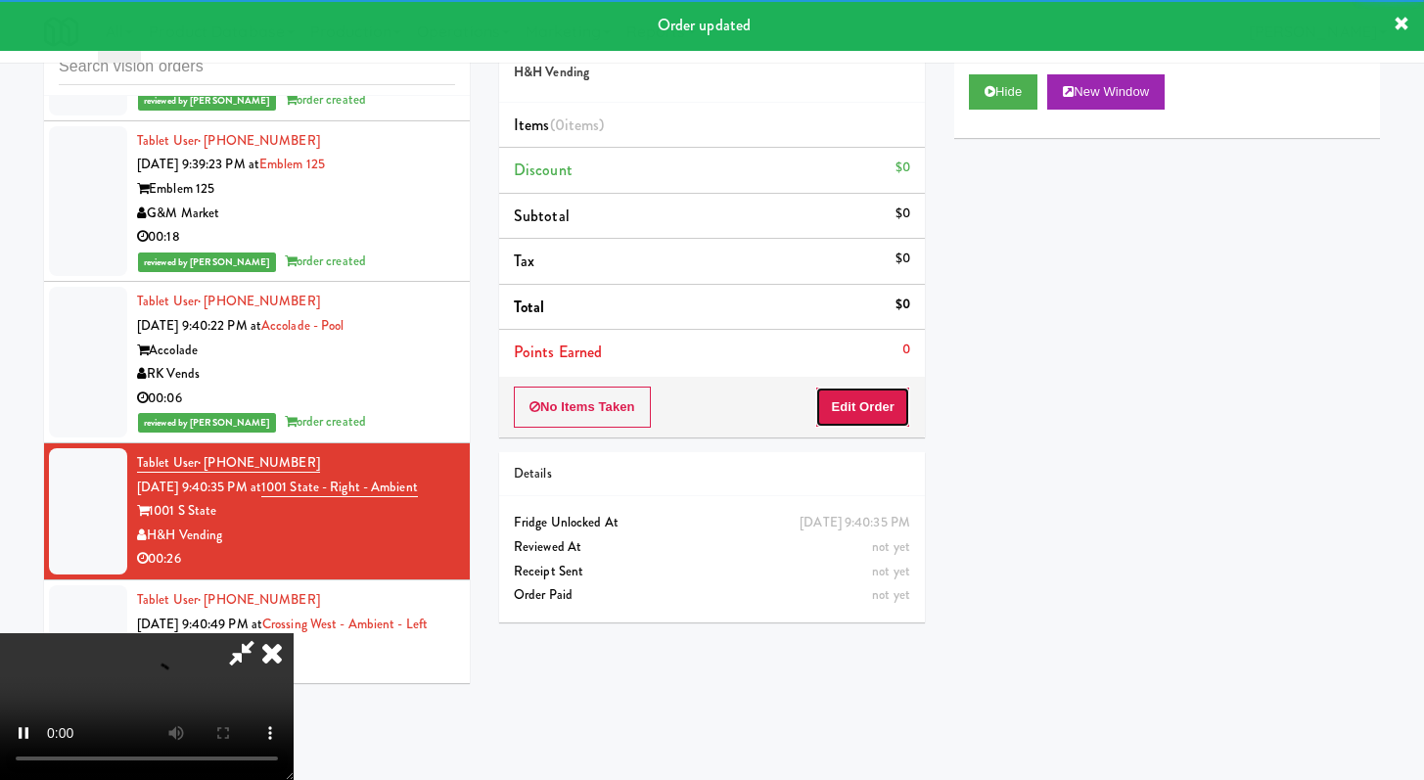
click at [891, 404] on button "Edit Order" at bounding box center [862, 407] width 95 height 41
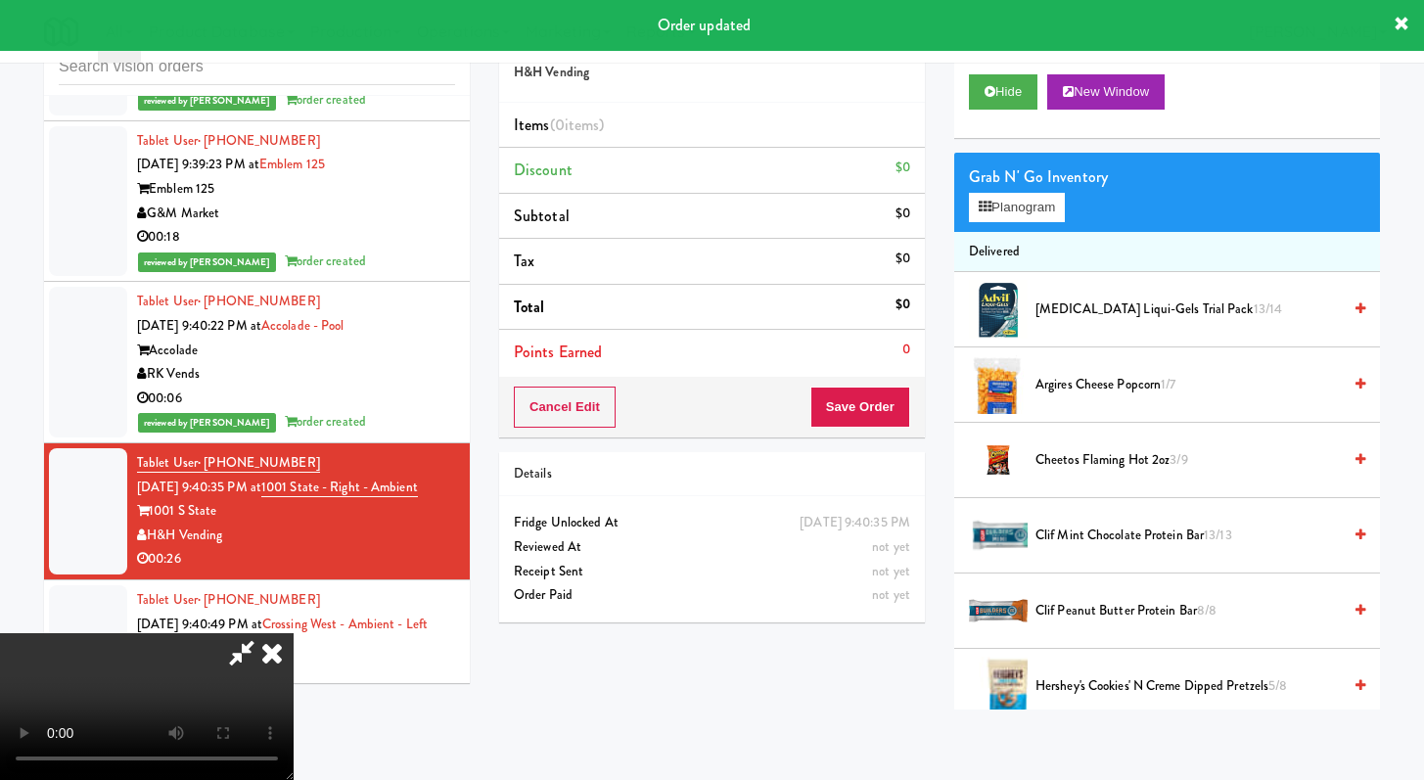
scroll to position [3483, 0]
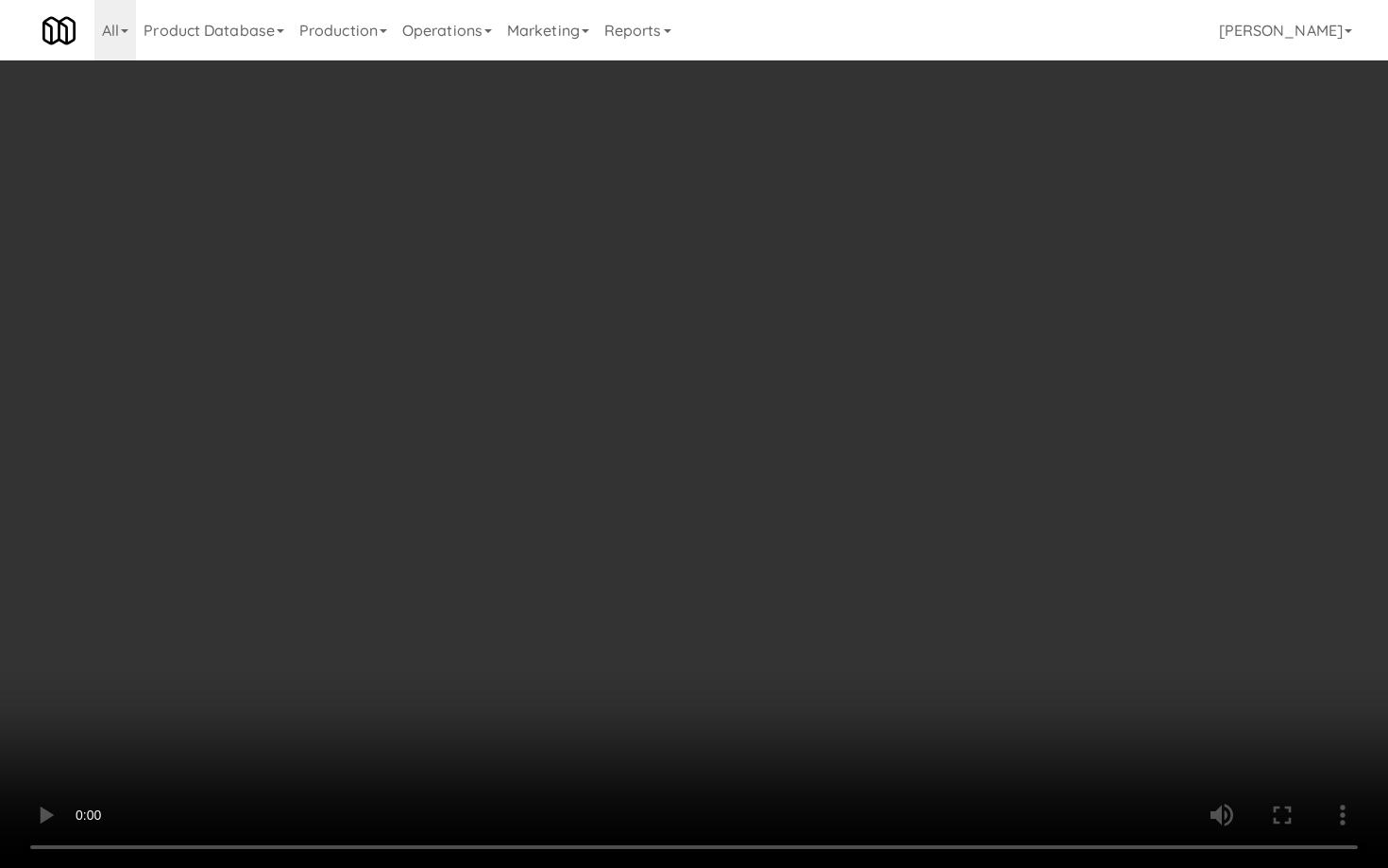
click at [662, 533] on video at bounding box center [694, 434] width 1388 height 868
click at [660, 528] on video at bounding box center [694, 434] width 1388 height 868
click at [660, 527] on video at bounding box center [694, 434] width 1388 height 868
click at [660, 528] on video at bounding box center [694, 434] width 1388 height 868
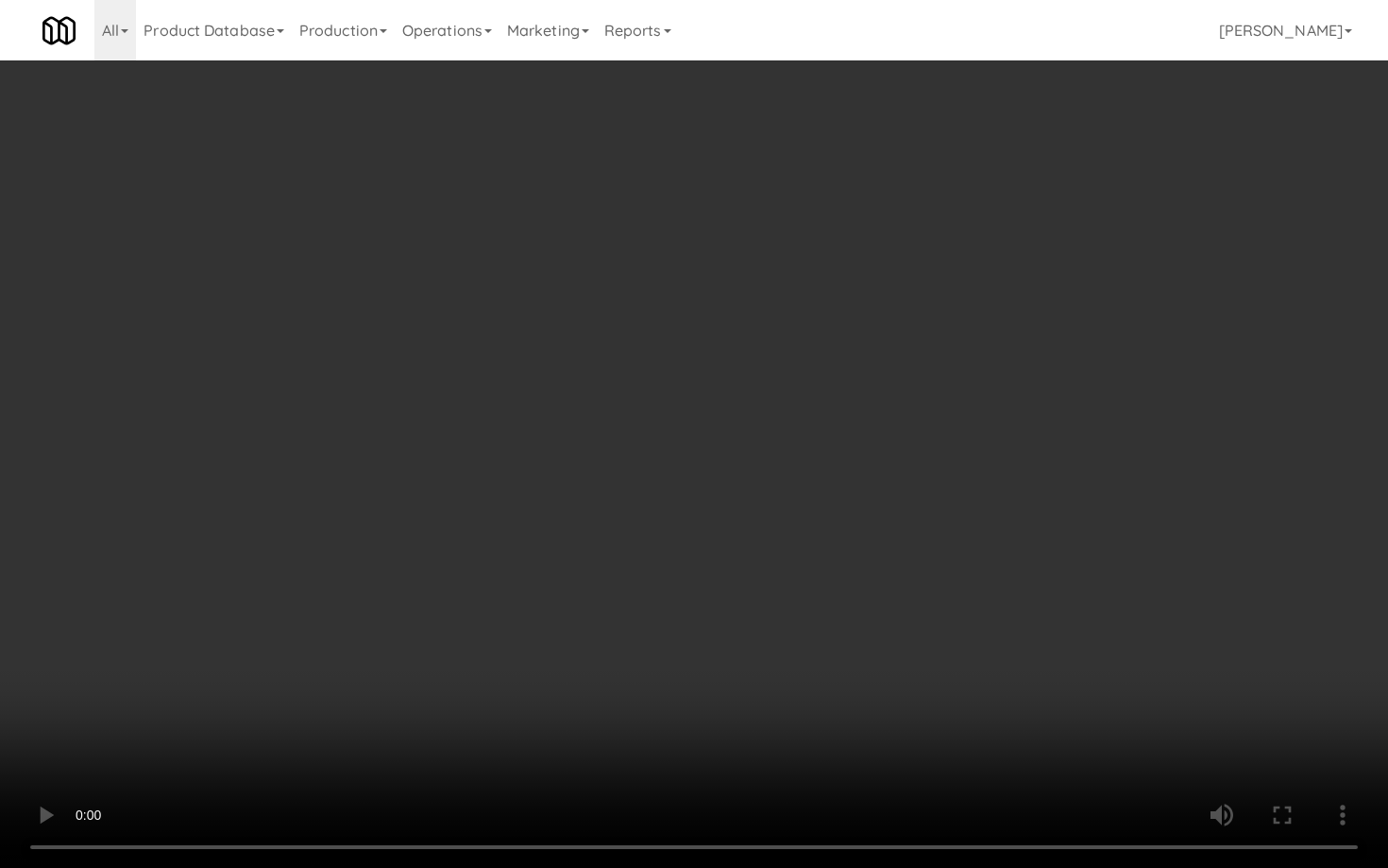
click at [660, 528] on video at bounding box center [694, 434] width 1388 height 868
click at [683, 510] on video at bounding box center [694, 434] width 1388 height 868
click at [683, 511] on video at bounding box center [694, 434] width 1388 height 868
click at [709, 492] on video at bounding box center [694, 434] width 1388 height 868
click at [709, 493] on video at bounding box center [694, 434] width 1388 height 868
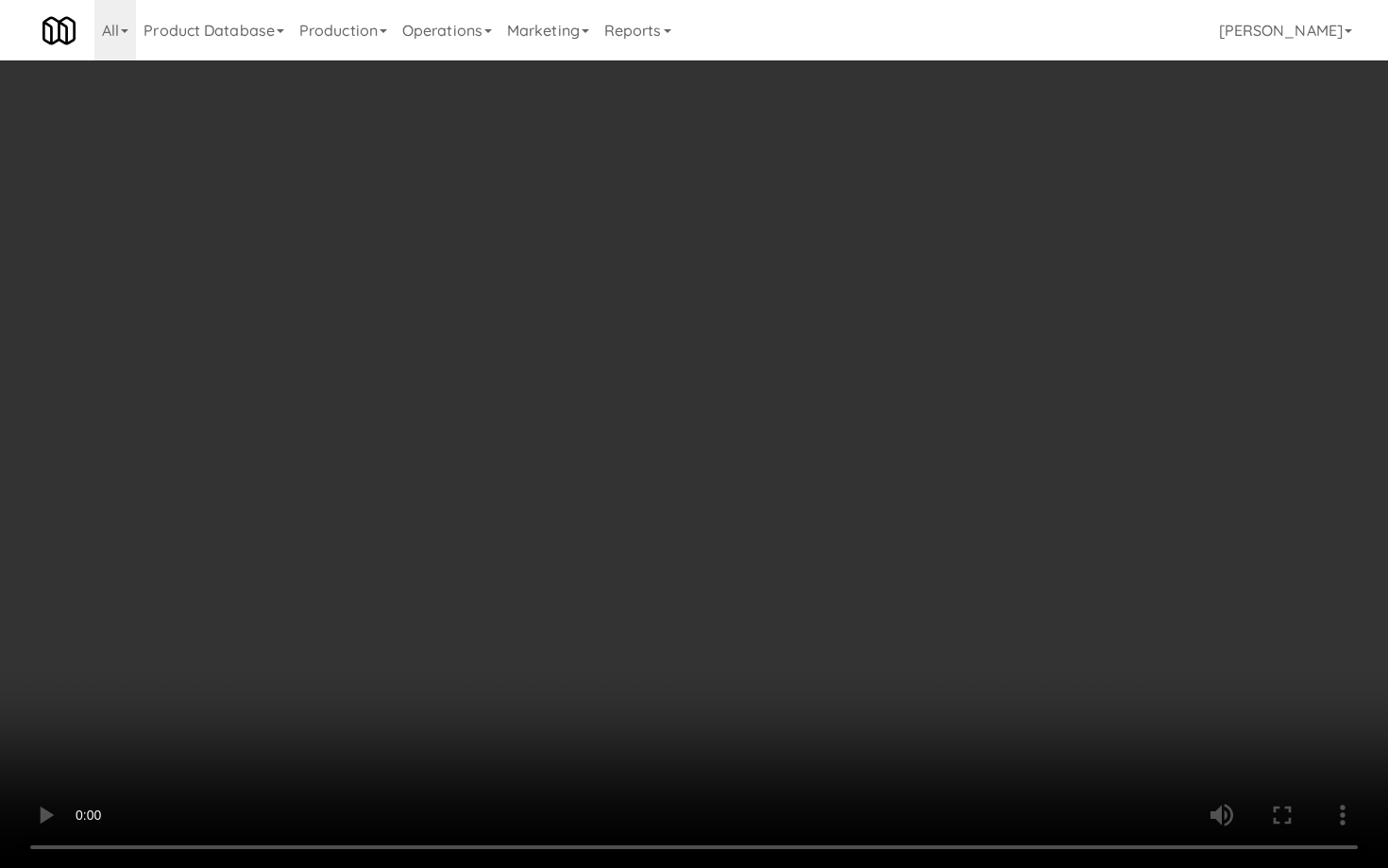
click at [709, 493] on video at bounding box center [694, 434] width 1388 height 868
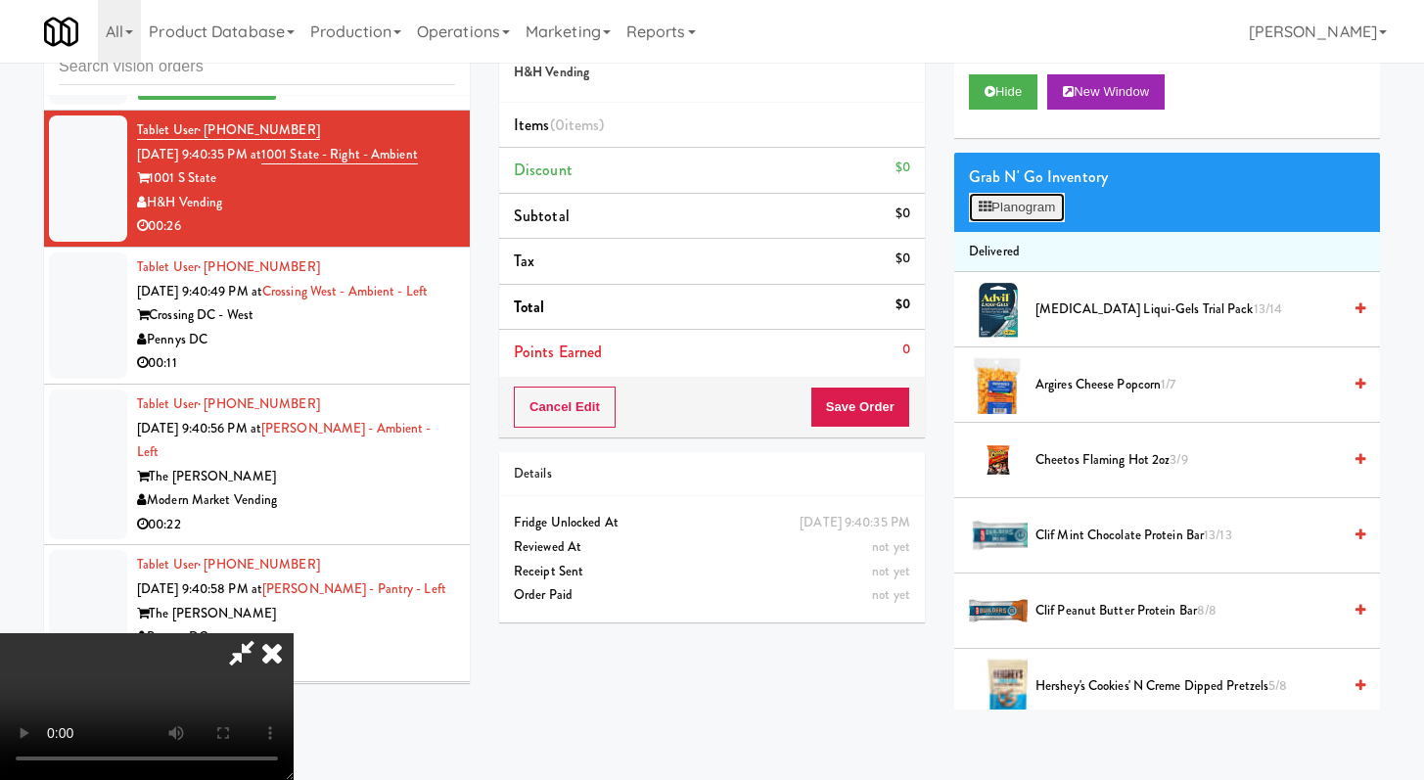
click at [1019, 218] on button "Planogram" at bounding box center [1017, 207] width 96 height 29
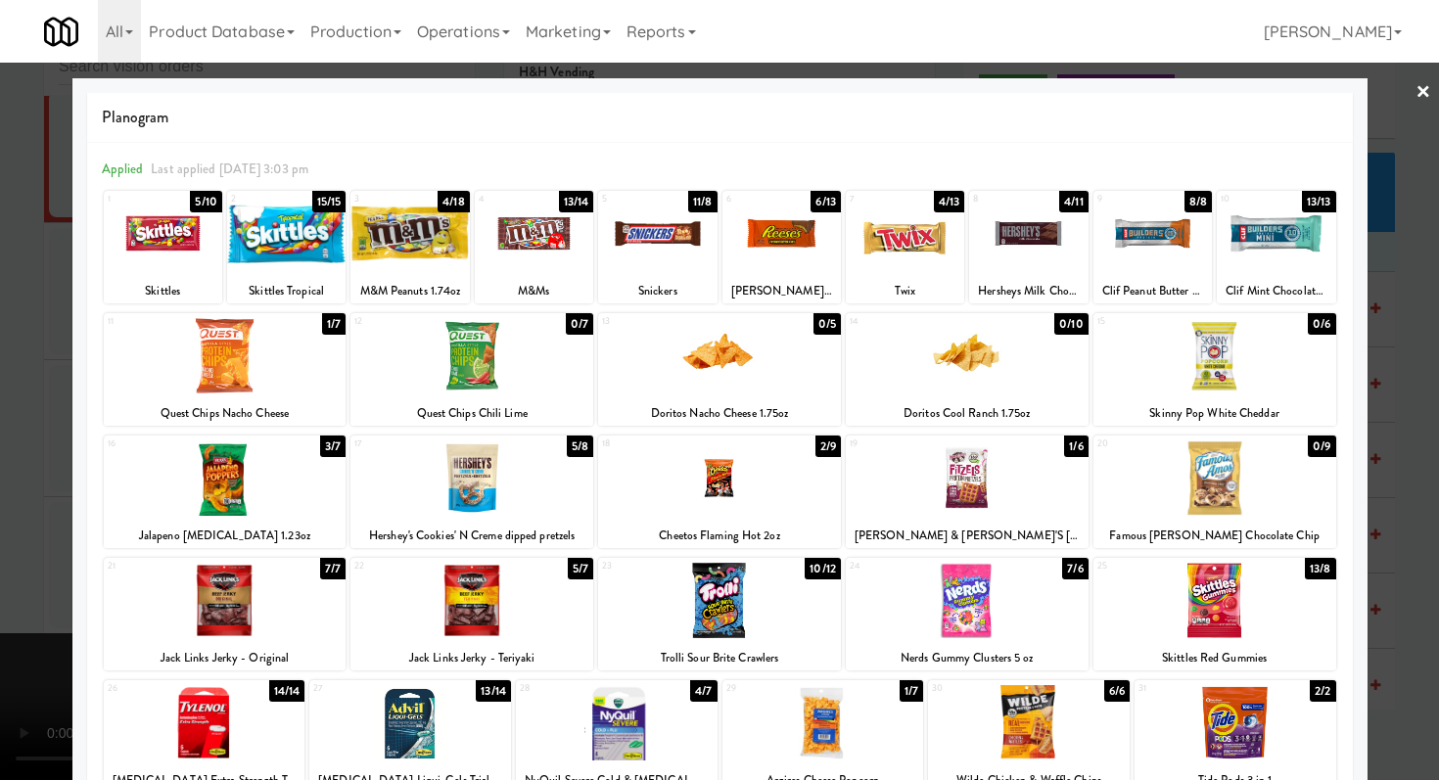
drag, startPoint x: 242, startPoint y: 355, endPoint x: 347, endPoint y: 392, distance: 110.8
click at [243, 355] on div at bounding box center [225, 355] width 243 height 75
click at [722, 520] on div "18 2/9 Cheetos Flaming Hot 2oz" at bounding box center [719, 492] width 243 height 113
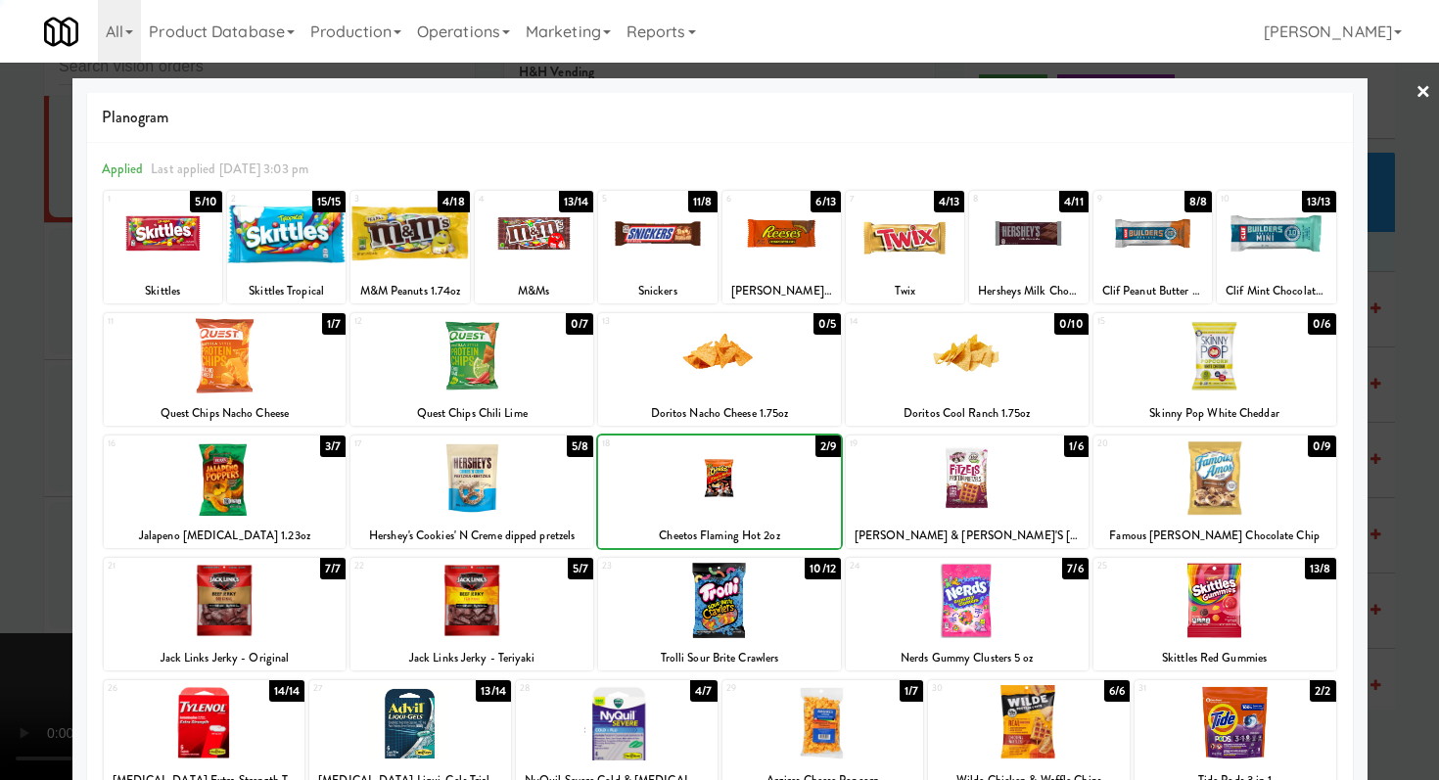
click at [0, 507] on div at bounding box center [719, 390] width 1439 height 780
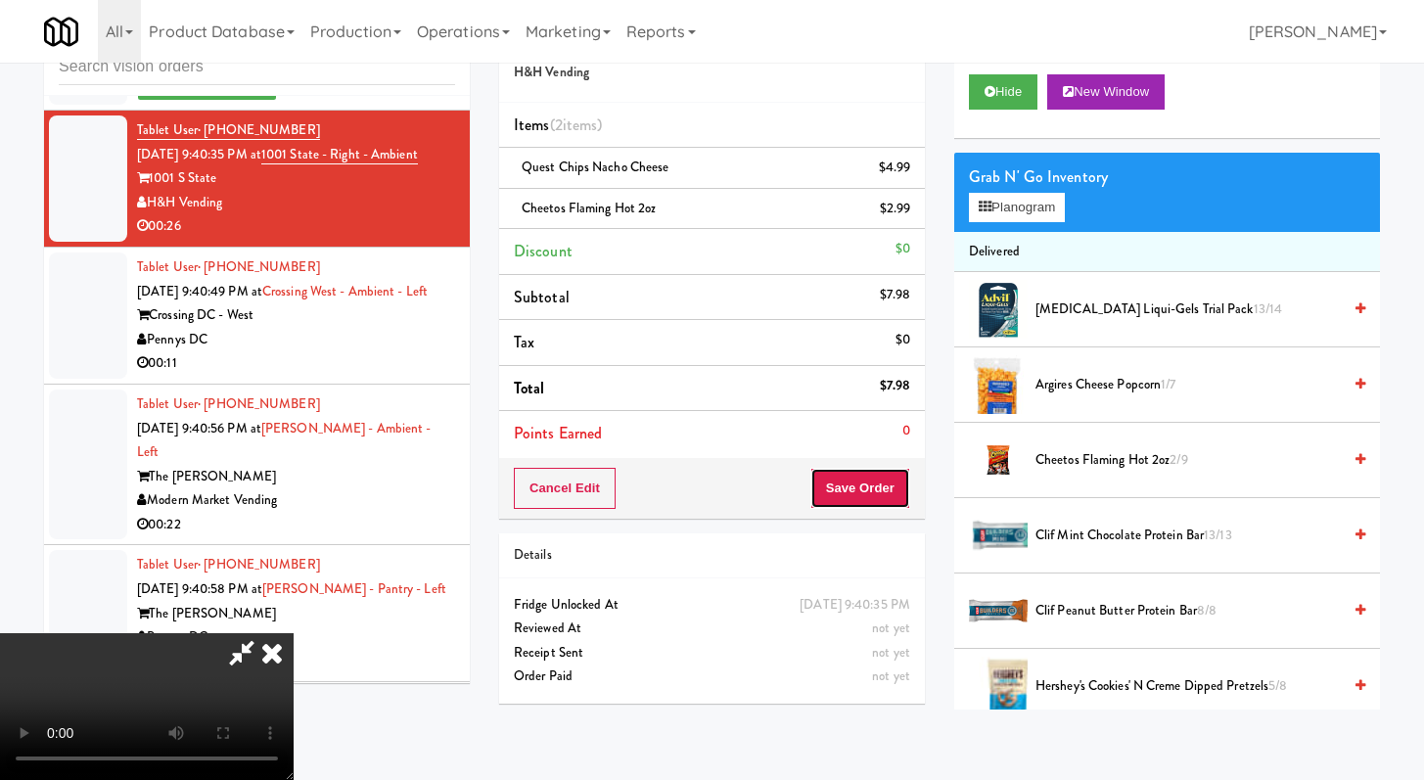
click at [902, 490] on button "Save Order" at bounding box center [861, 488] width 100 height 41
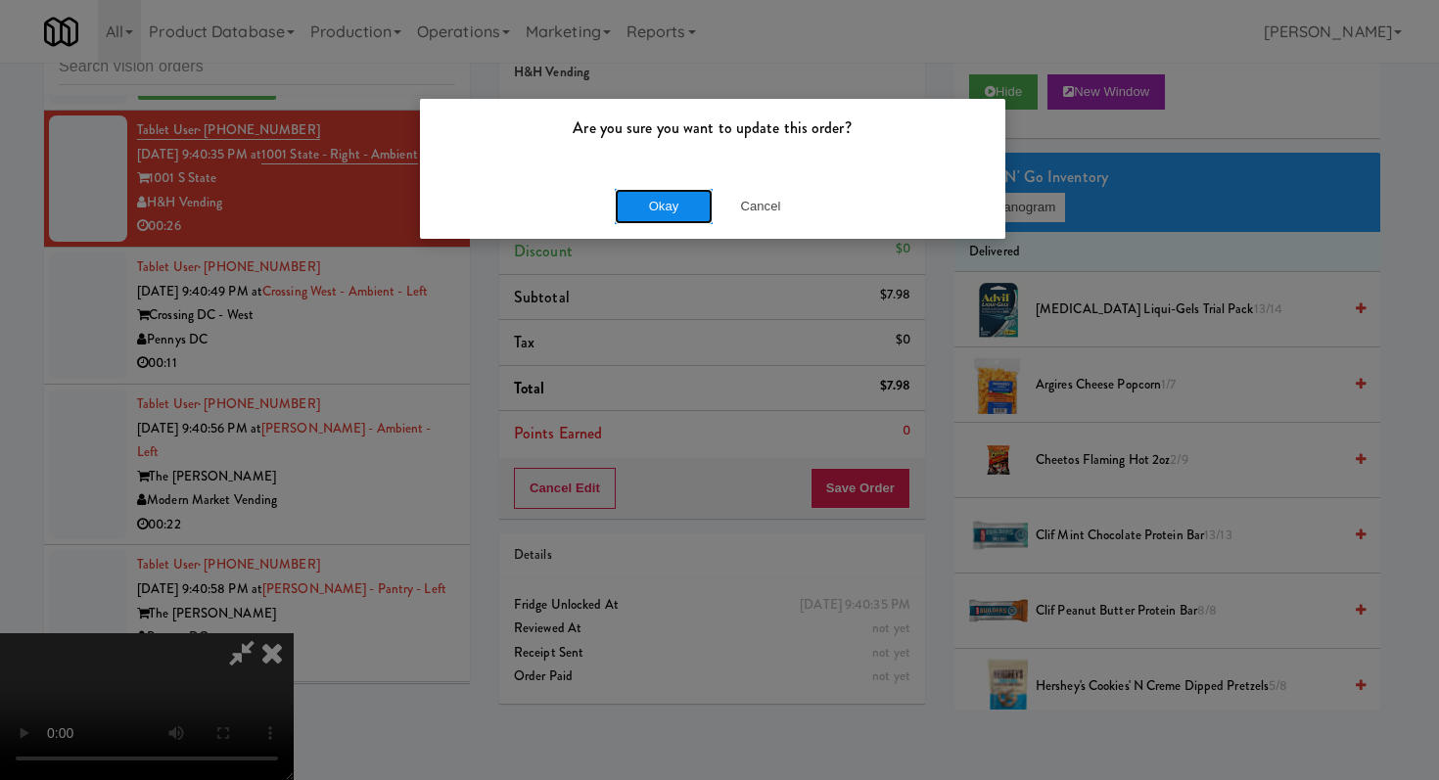
click at [646, 218] on button "Okay" at bounding box center [664, 206] width 98 height 35
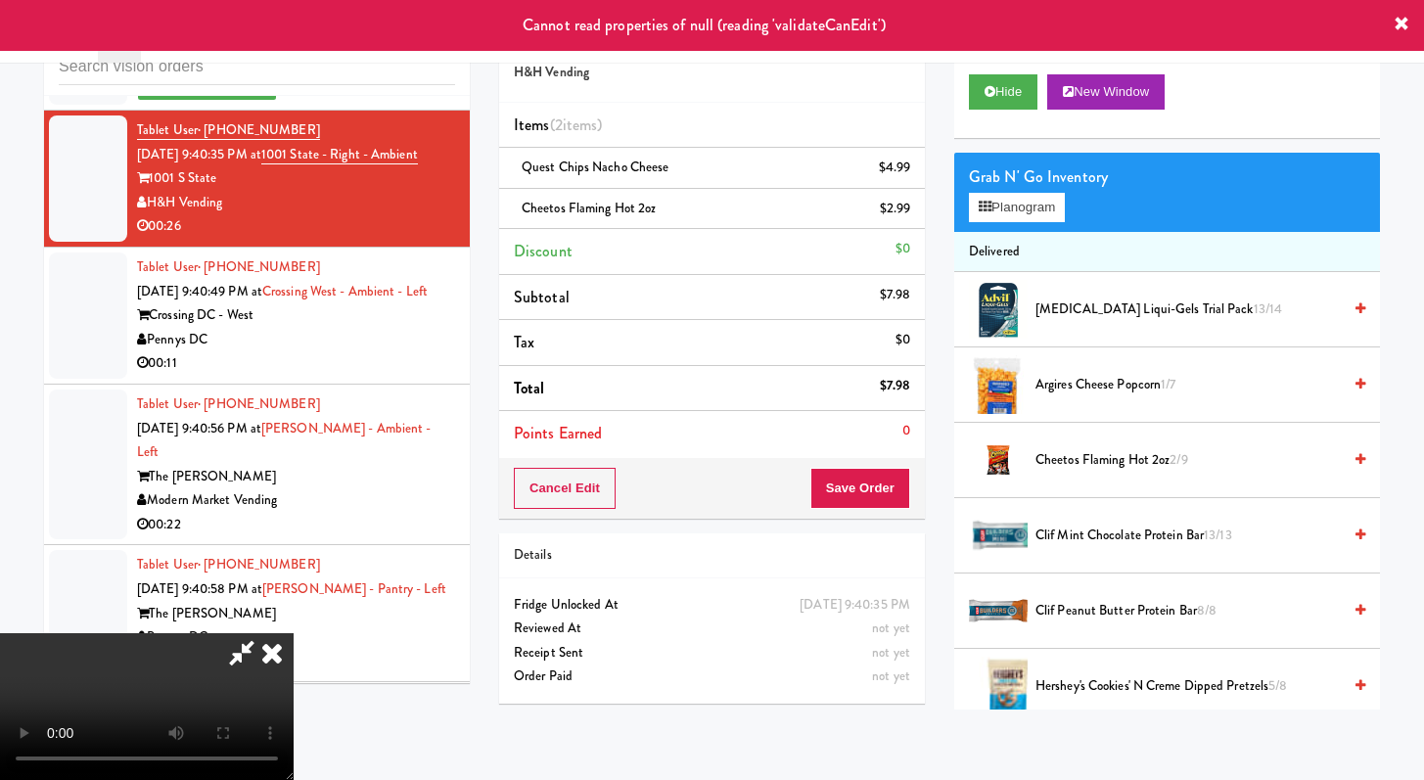
click at [264, 633] on icon at bounding box center [241, 652] width 45 height 39
click at [1397, 25] on icon at bounding box center [1402, 25] width 16 height 16
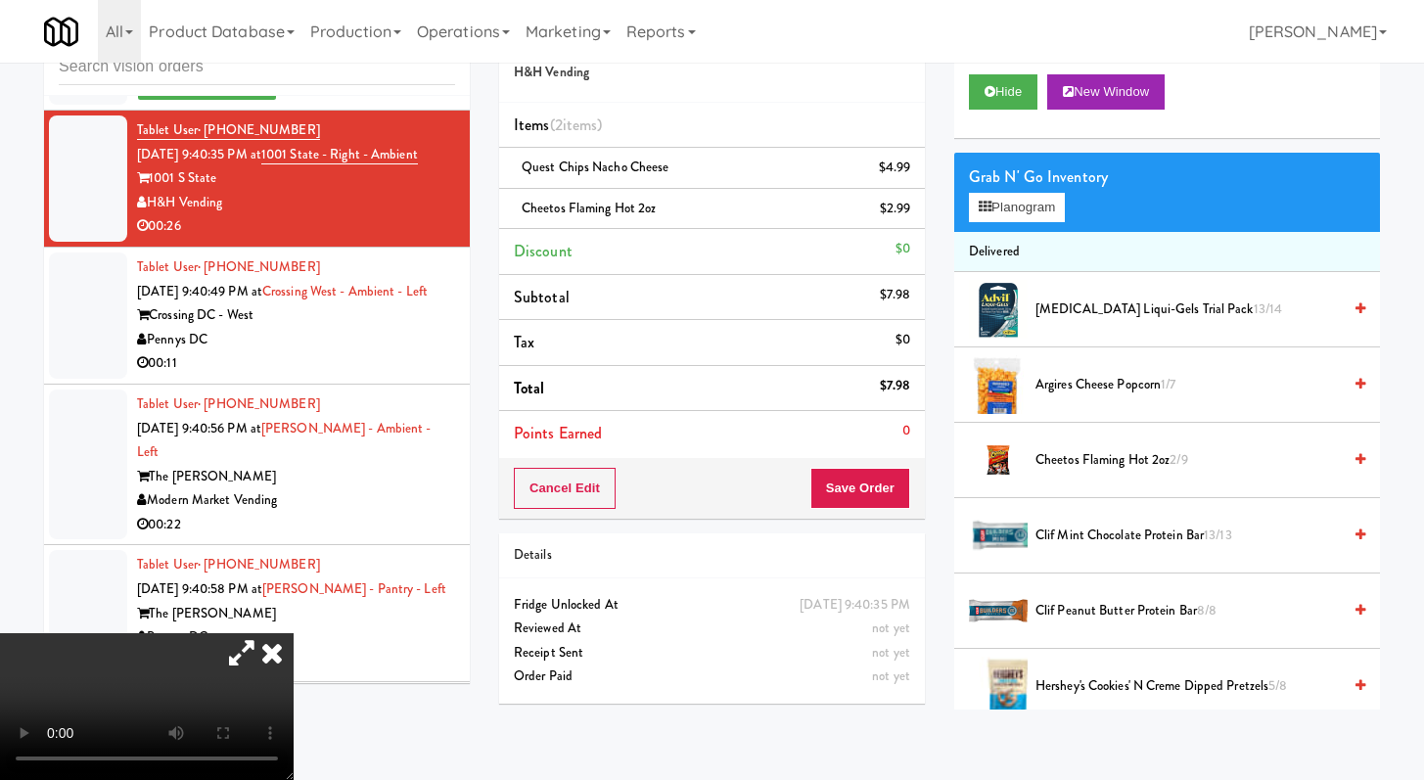
click at [264, 633] on icon at bounding box center [241, 652] width 45 height 39
drag, startPoint x: 847, startPoint y: 325, endPoint x: 549, endPoint y: 327, distance: 297.6
click at [294, 633] on icon at bounding box center [272, 652] width 43 height 39
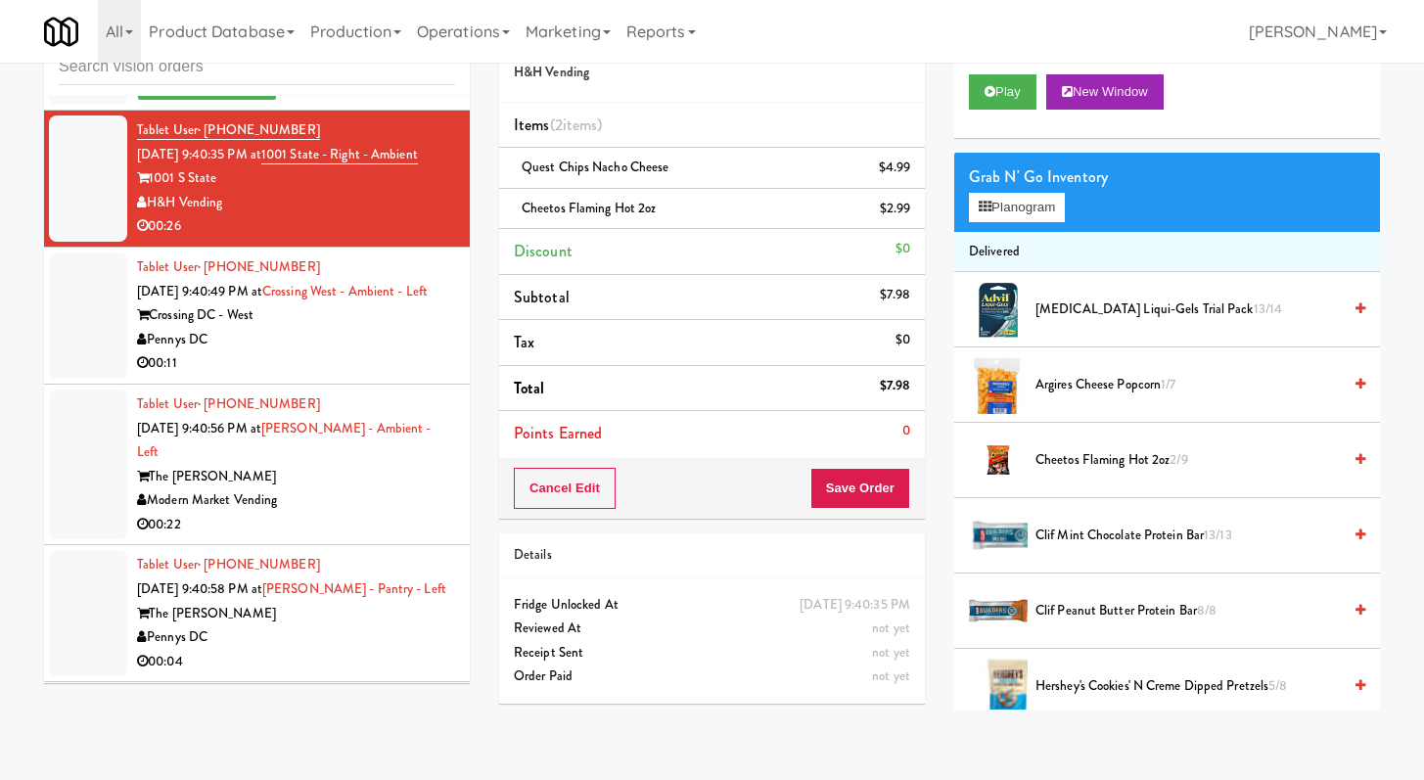
scroll to position [4332, 0]
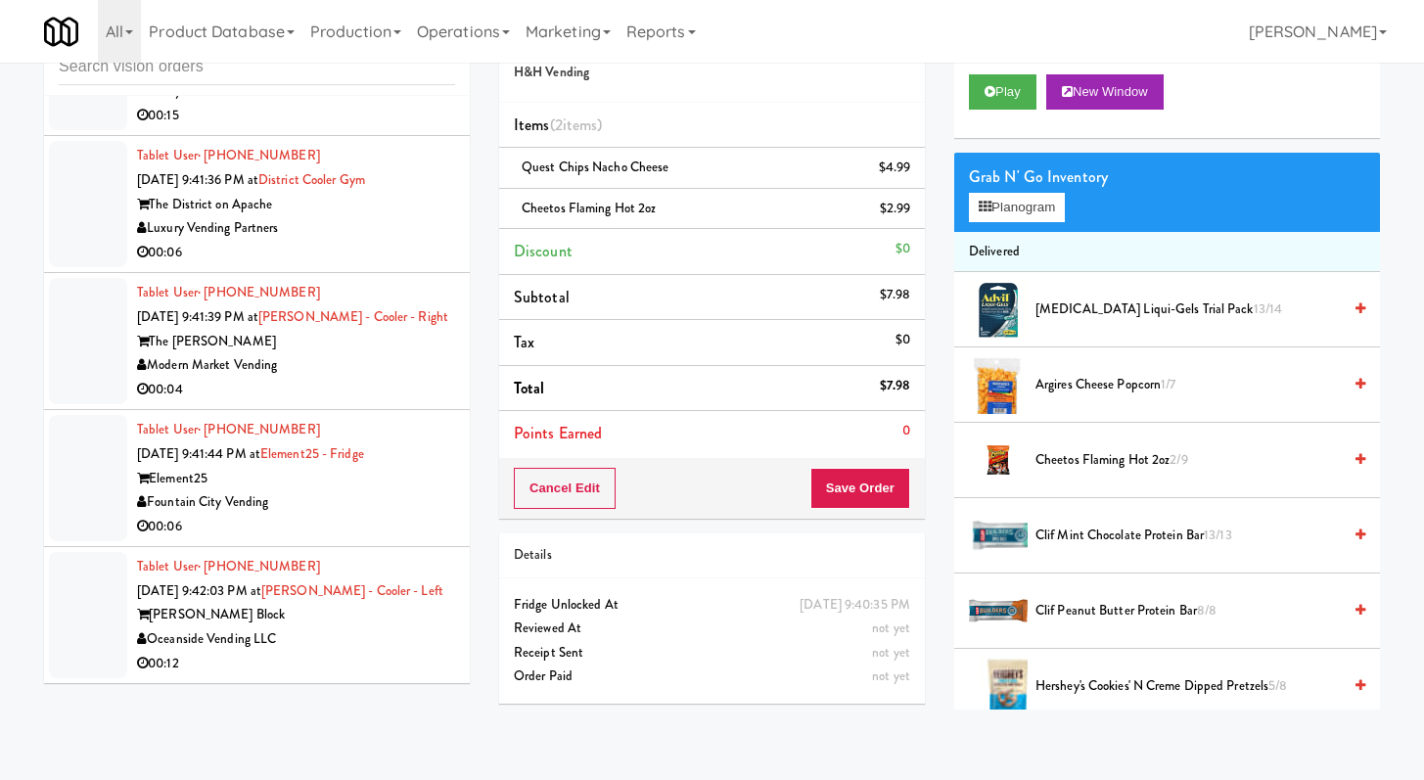
click at [363, 384] on div "00:04" at bounding box center [296, 390] width 318 height 24
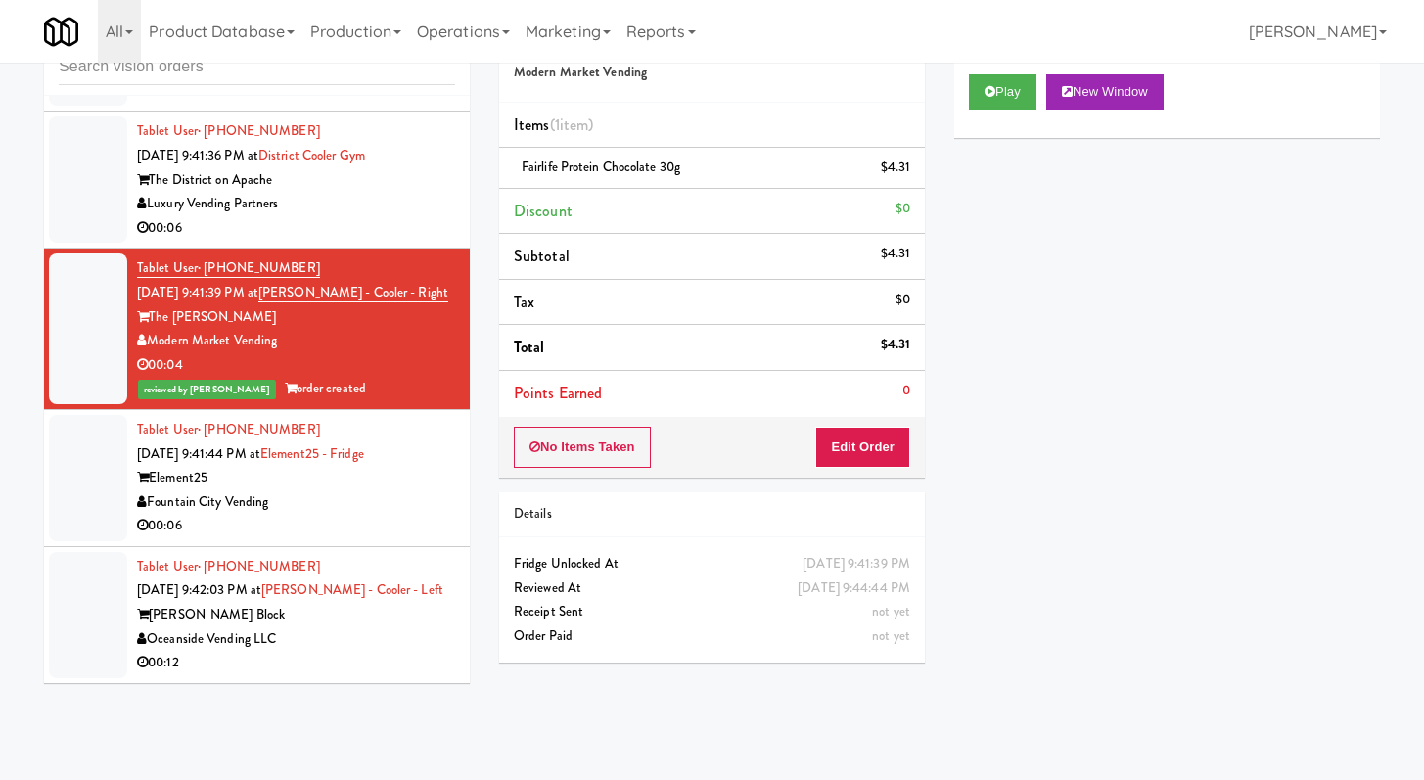
click at [324, 241] on div "00:06" at bounding box center [296, 228] width 318 height 24
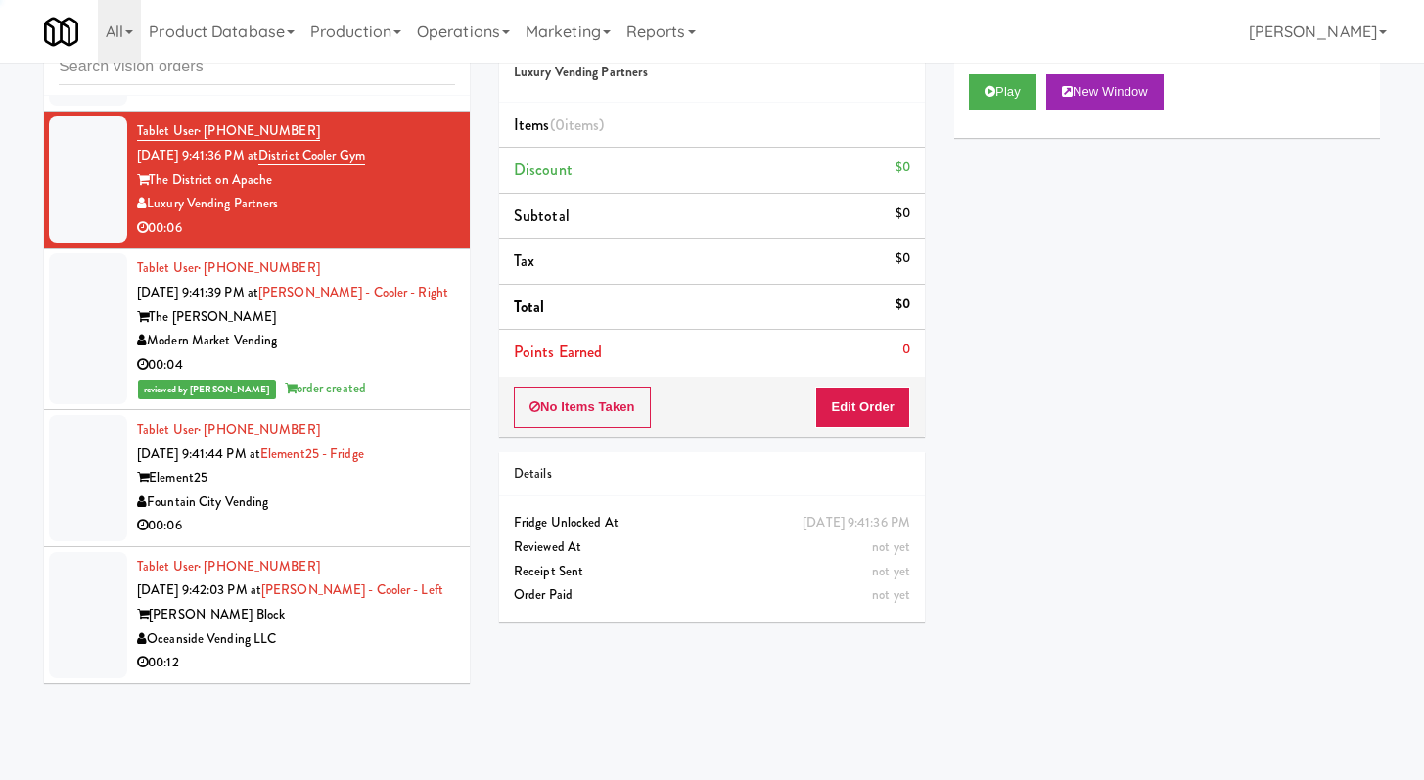
scroll to position [4355, 0]
click at [355, 520] on div "00:06" at bounding box center [296, 526] width 318 height 24
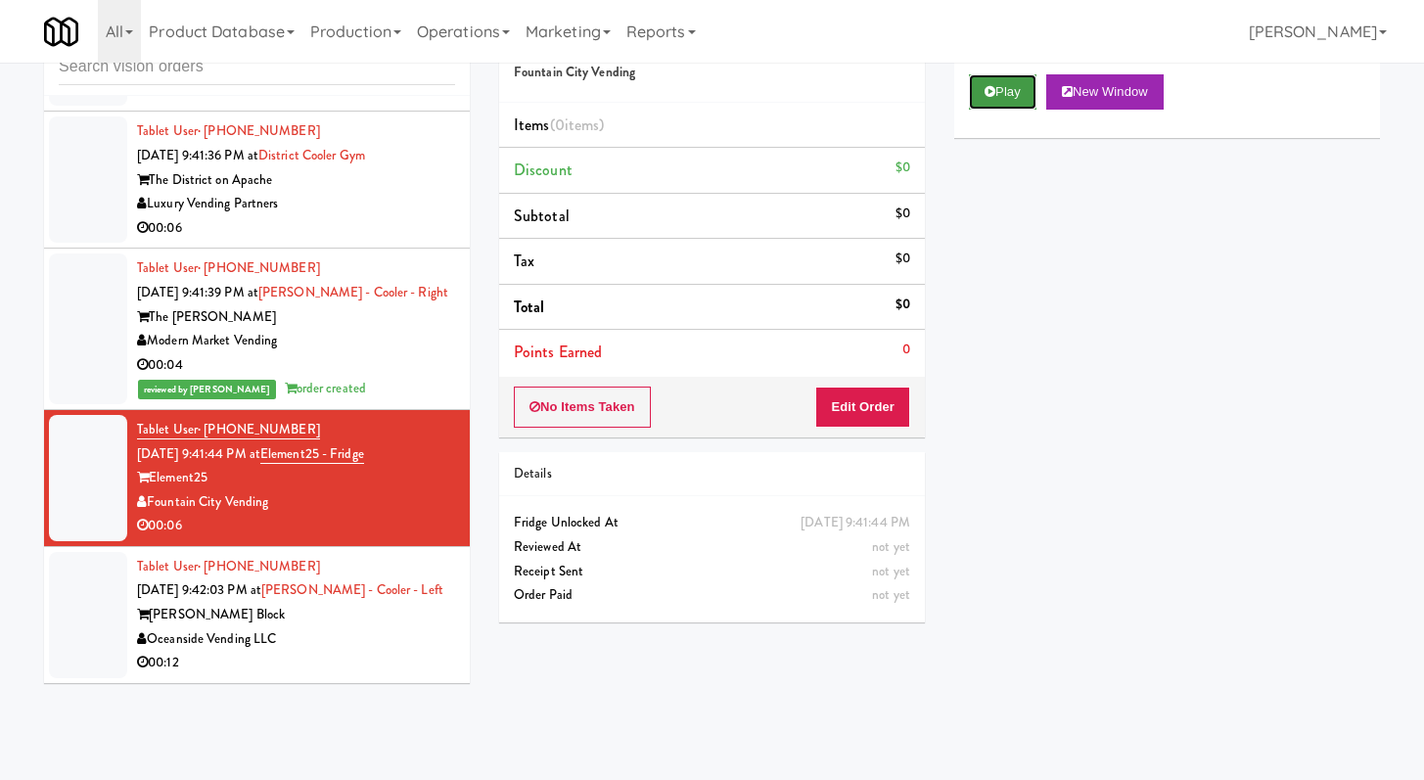
click at [981, 87] on button "Play" at bounding box center [1003, 91] width 68 height 35
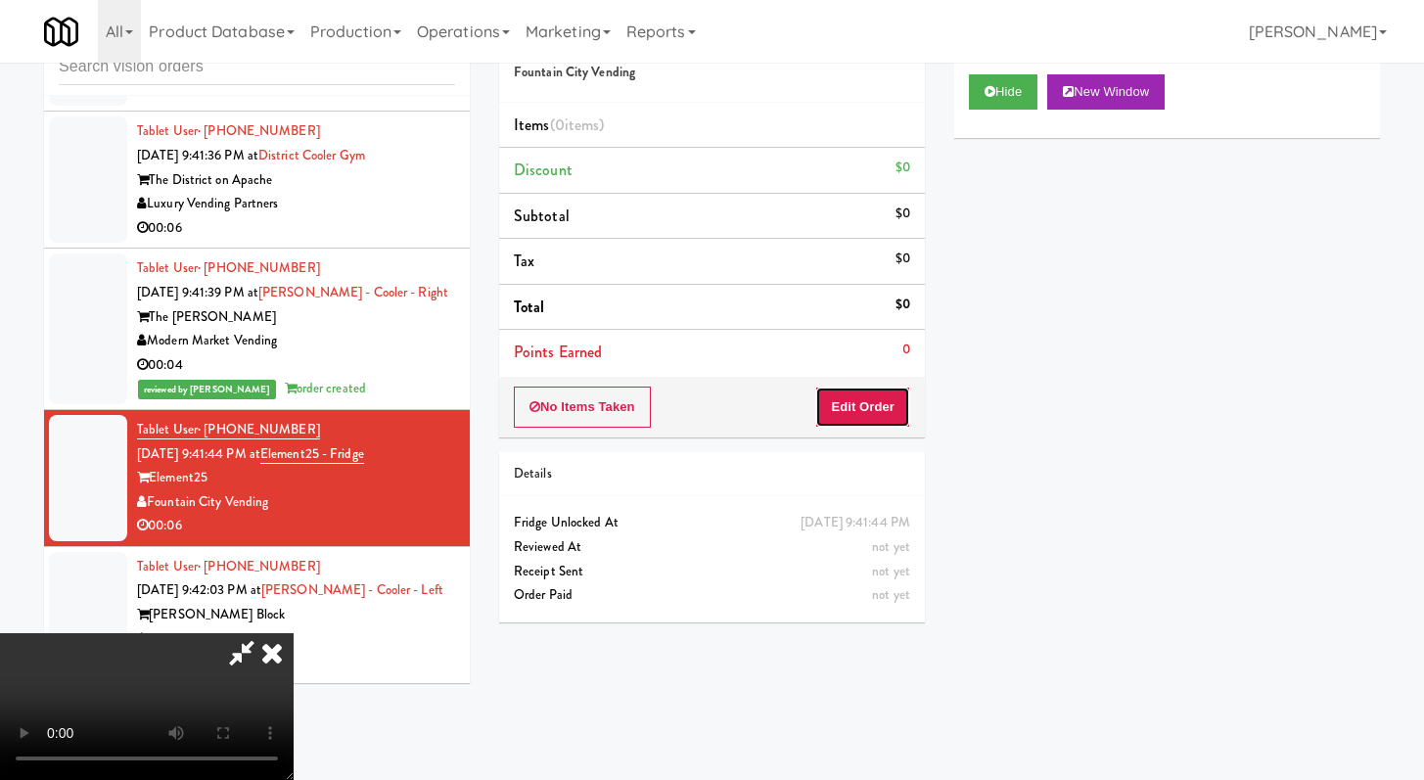
click at [870, 397] on button "Edit Order" at bounding box center [862, 407] width 95 height 41
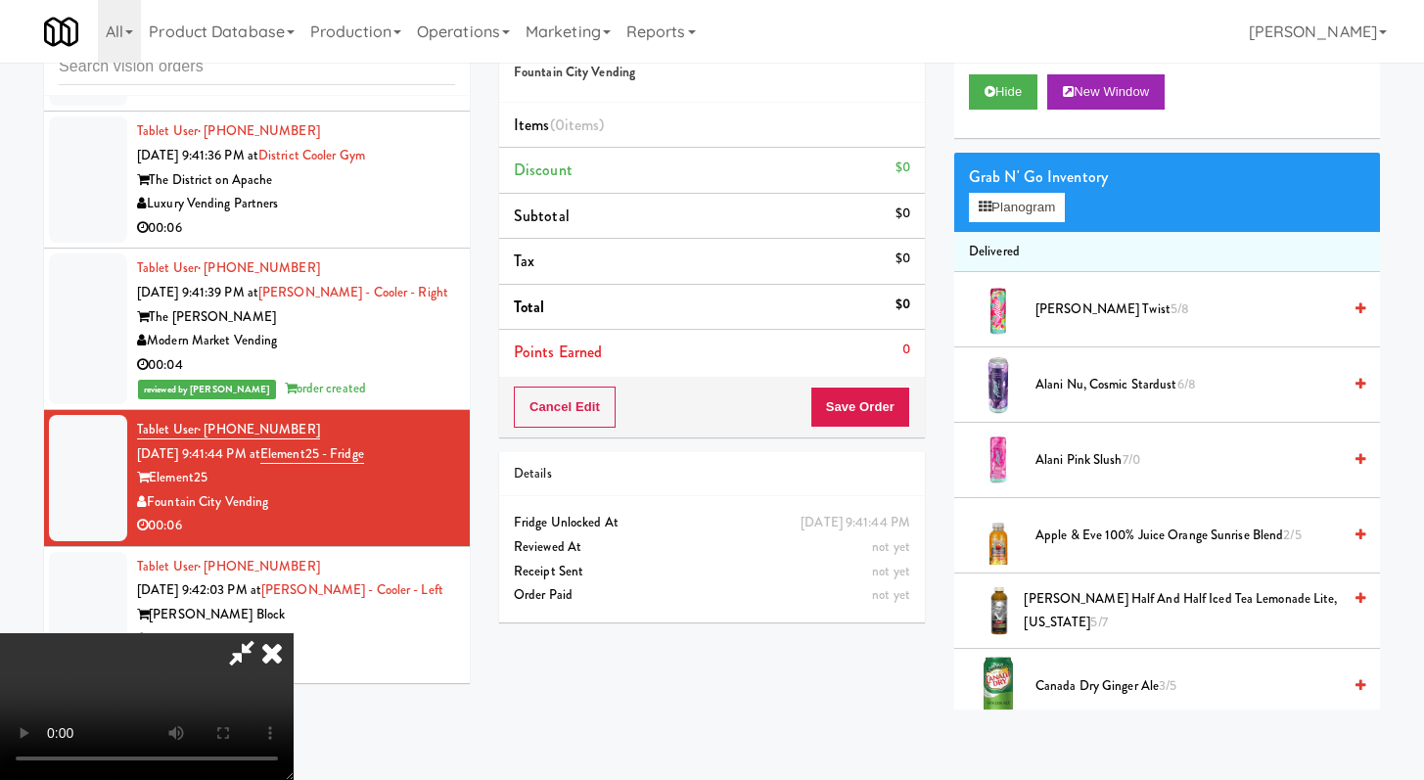
scroll to position [168, 0]
click at [294, 633] on video at bounding box center [147, 706] width 294 height 147
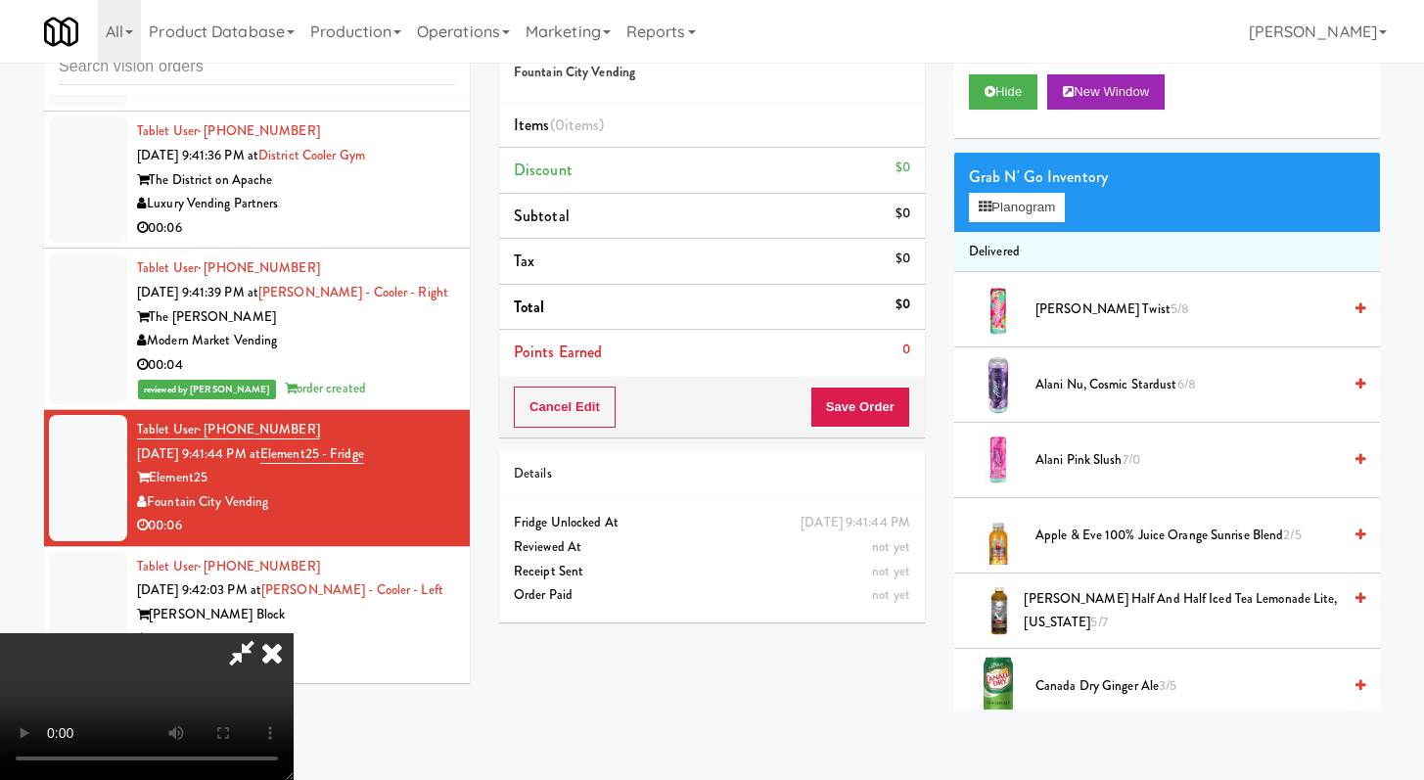
click at [294, 633] on video at bounding box center [147, 706] width 294 height 147
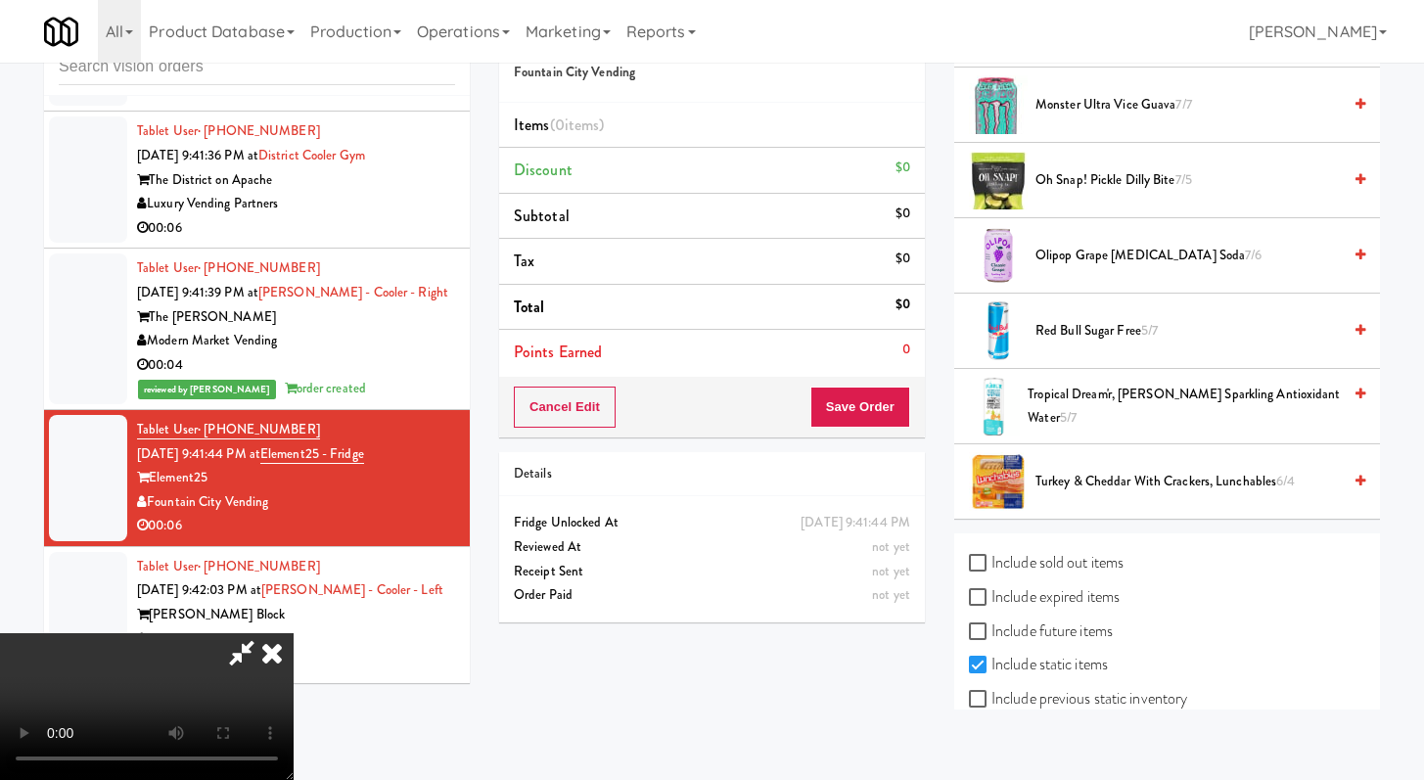
scroll to position [2428, 0]
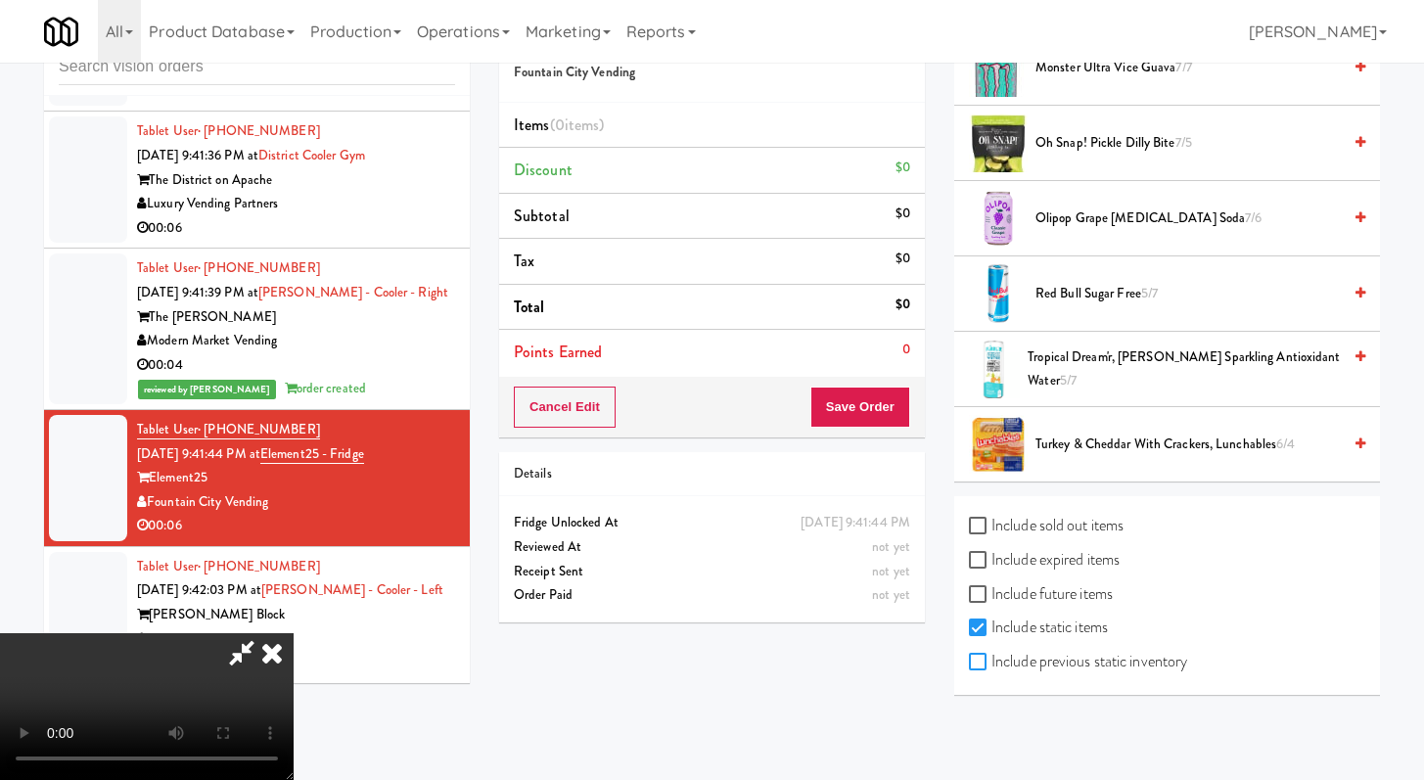
drag, startPoint x: 978, startPoint y: 653, endPoint x: 1084, endPoint y: 521, distance: 169.2
click at [979, 655] on input "Include previous static inventory" at bounding box center [980, 663] width 23 height 16
checkbox input "true"
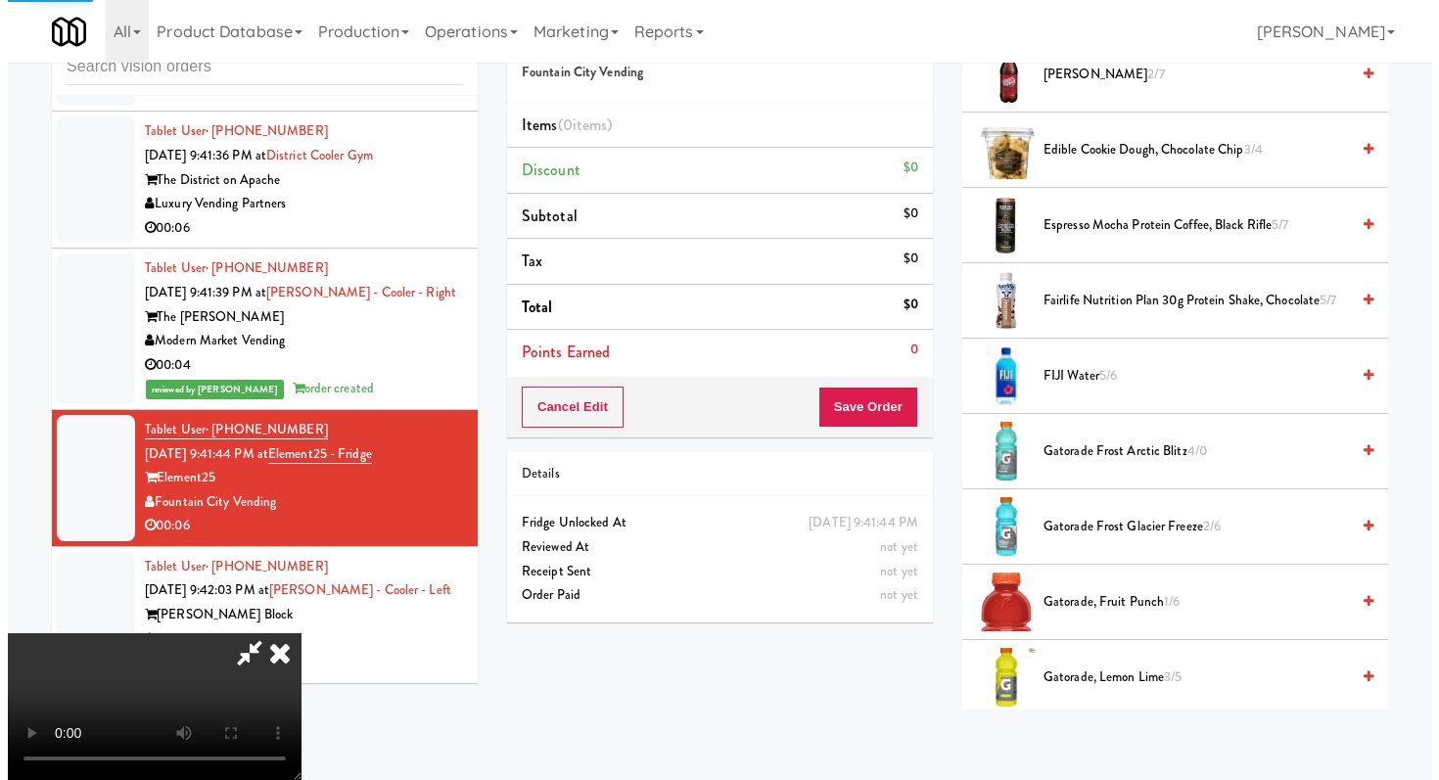
scroll to position [0, 0]
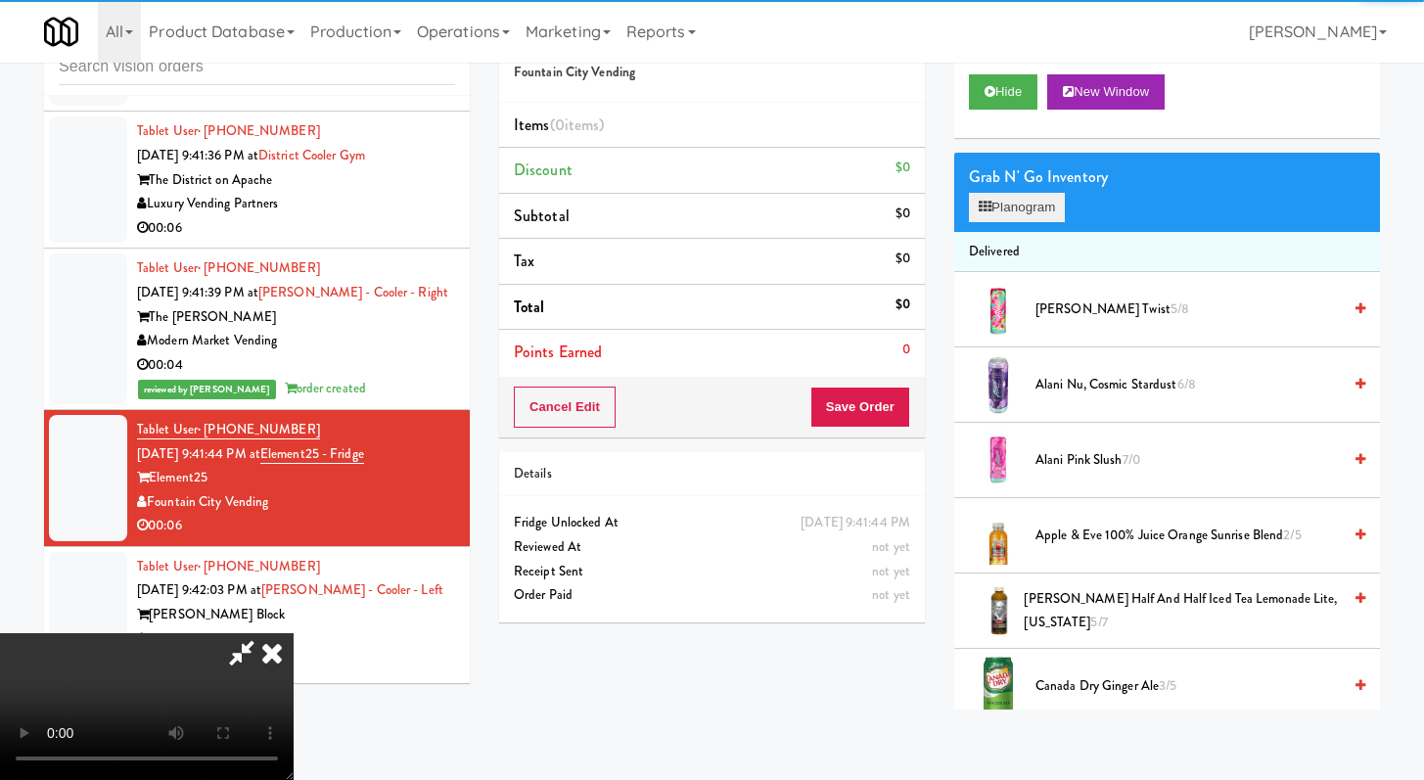
click at [1016, 213] on button "Planogram" at bounding box center [1017, 207] width 96 height 29
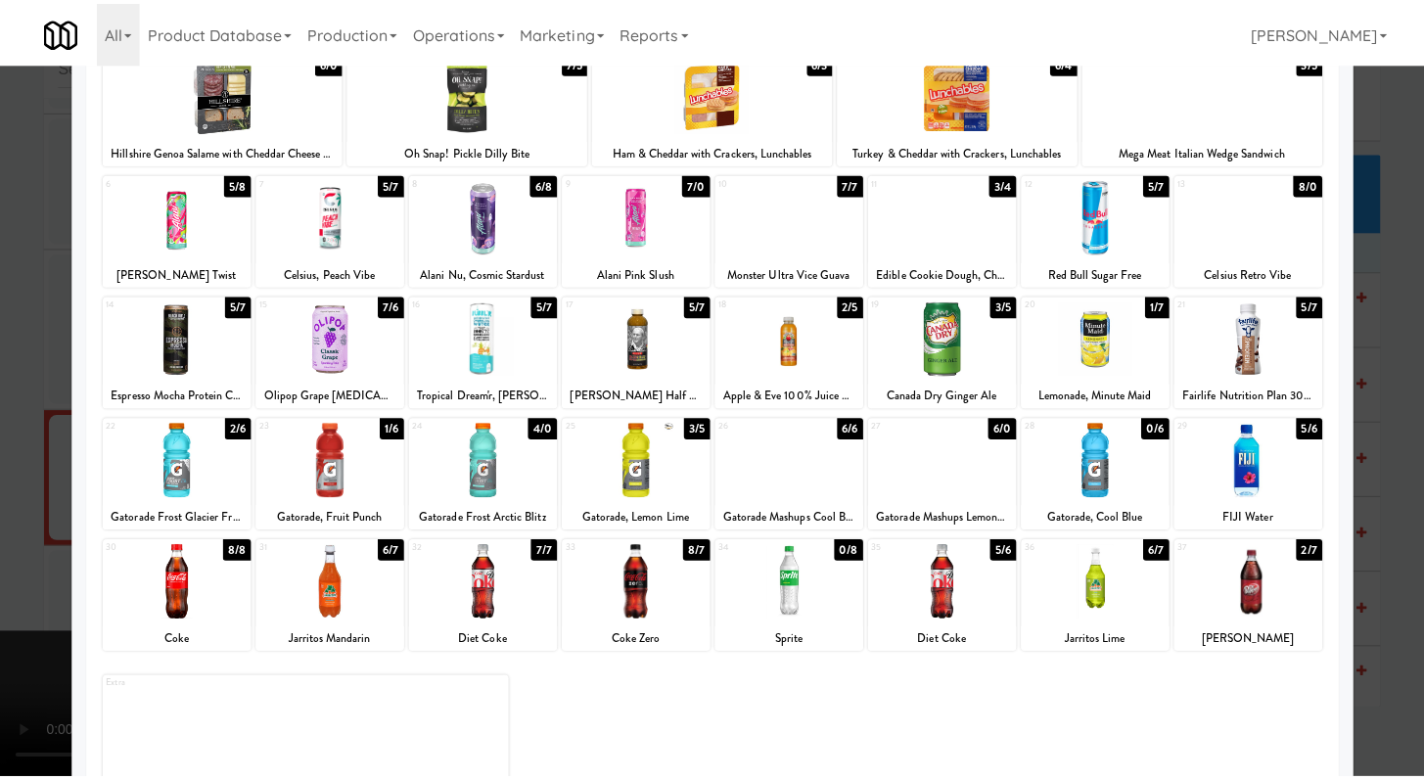
scroll to position [181, 0]
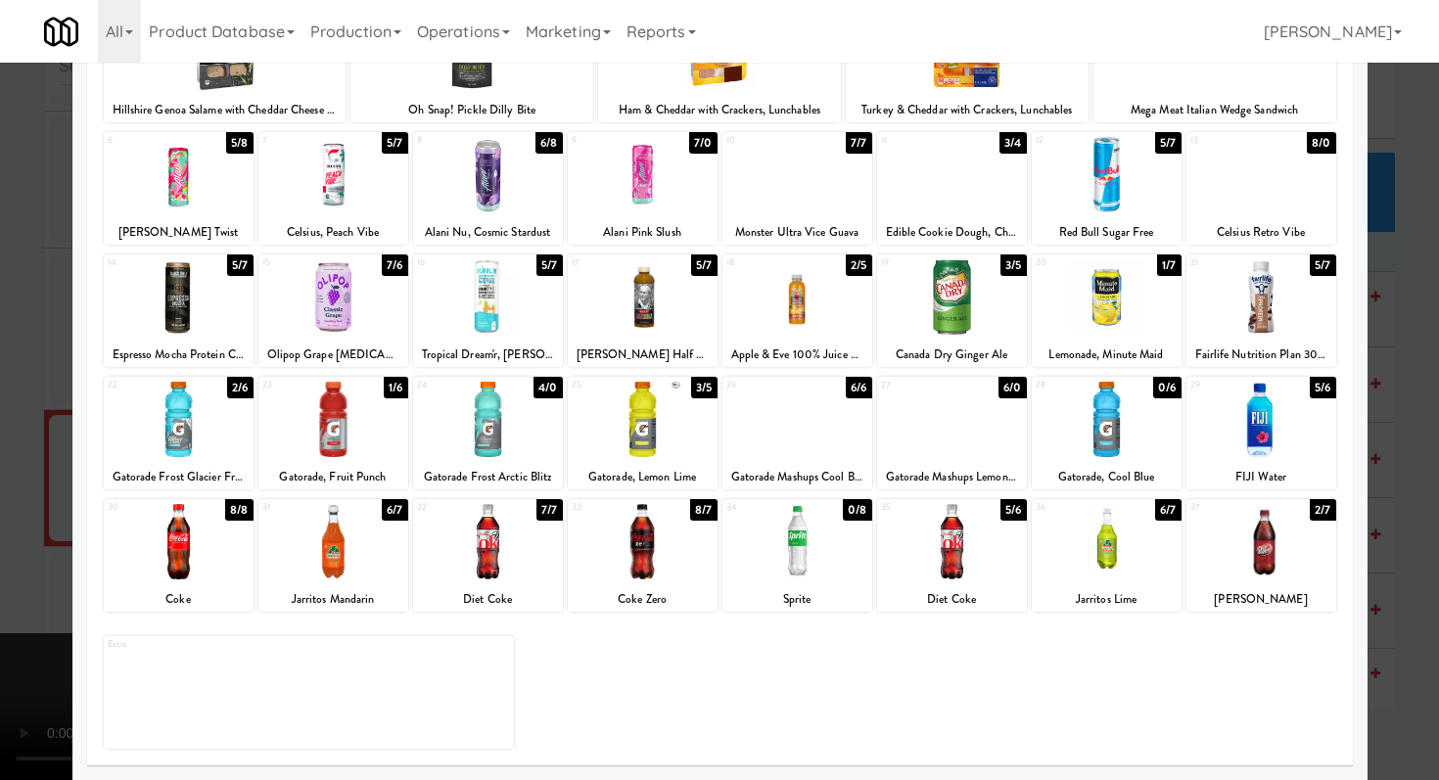
click at [829, 535] on div at bounding box center [797, 541] width 150 height 75
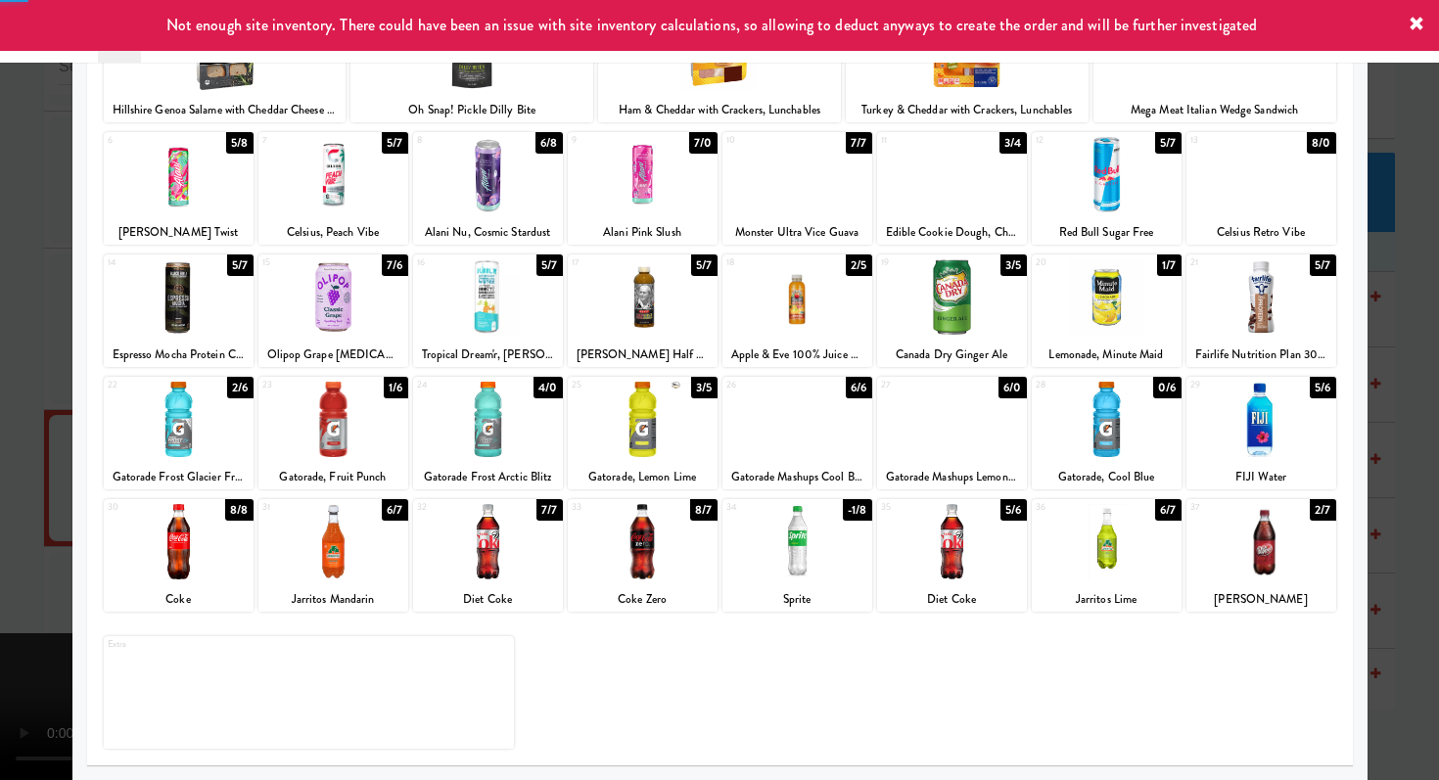
drag, startPoint x: 0, startPoint y: 524, endPoint x: 839, endPoint y: 450, distance: 842.2
click at [0, 524] on div at bounding box center [719, 390] width 1439 height 780
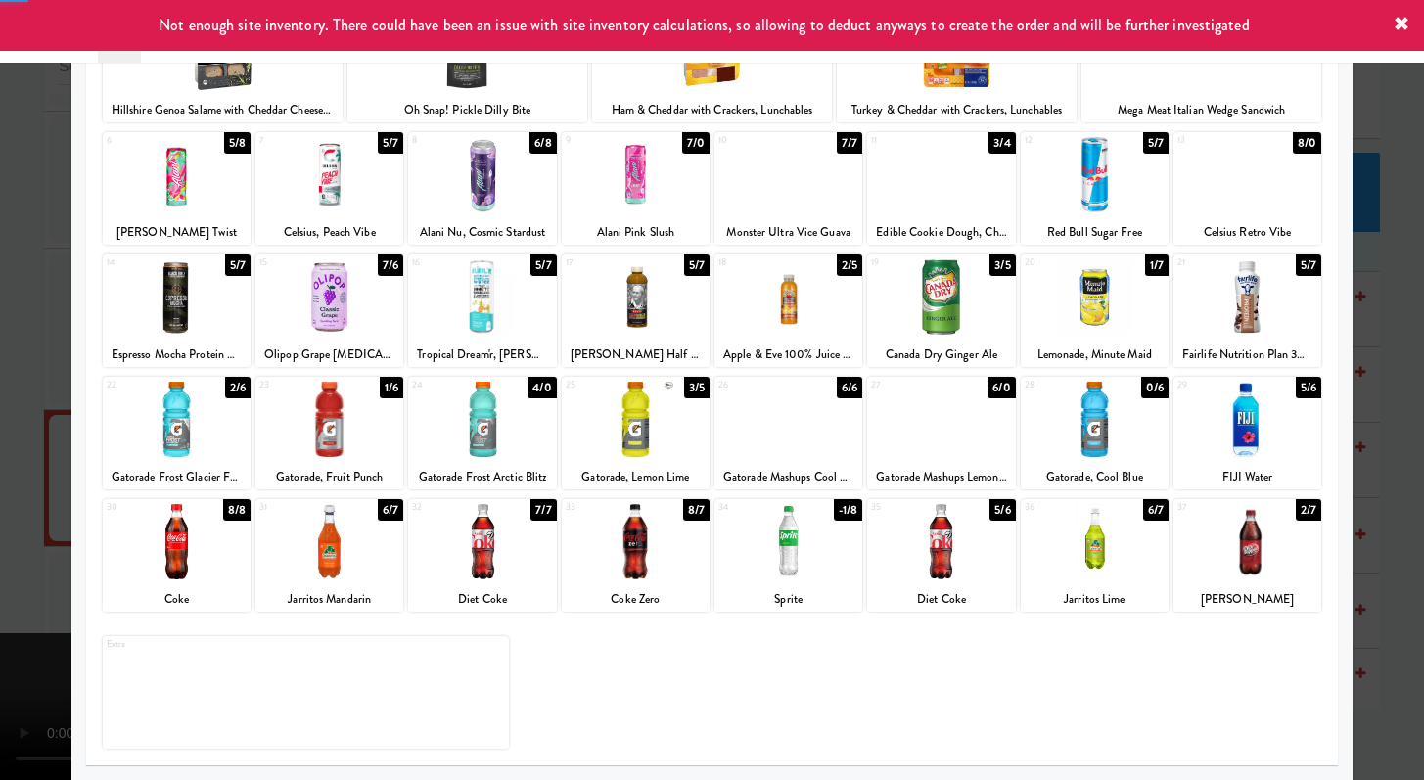
scroll to position [4355, 0]
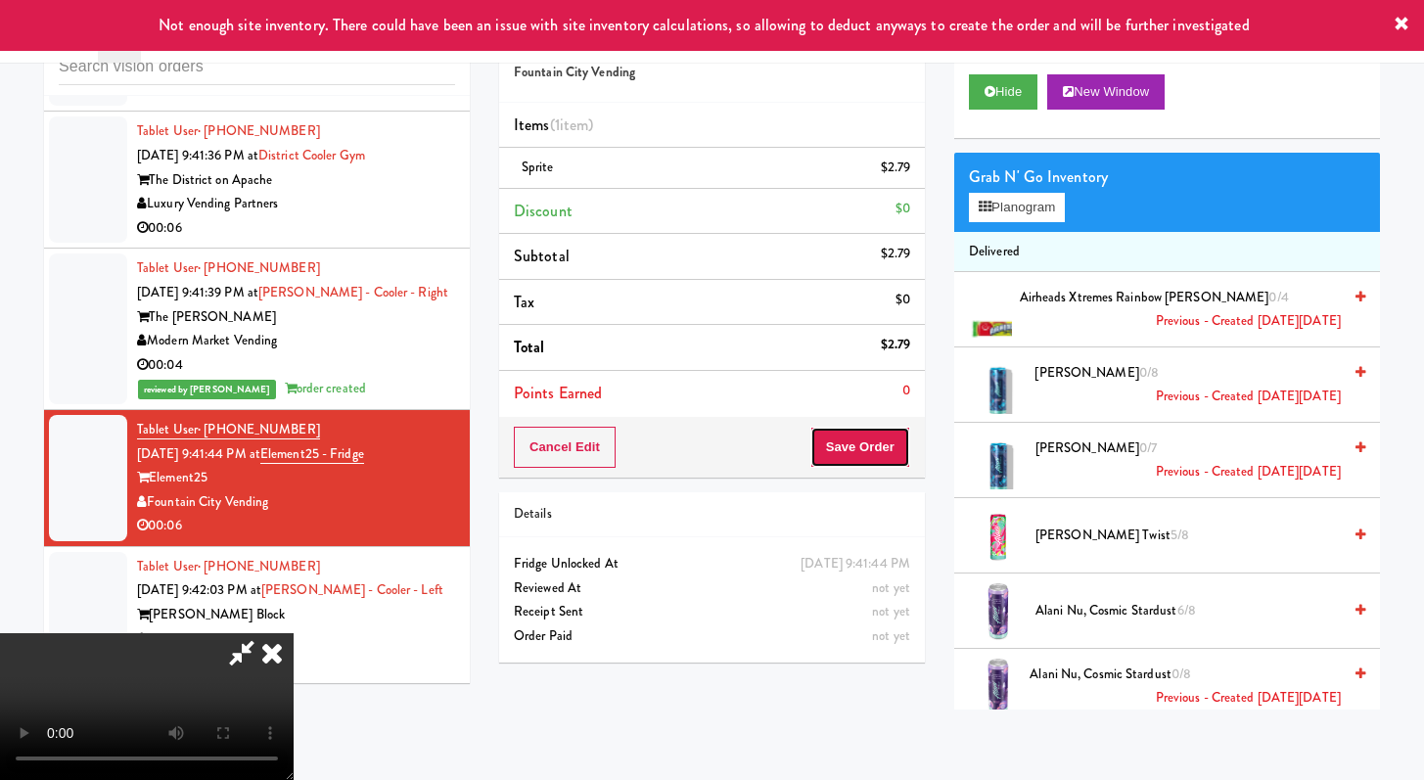
click at [907, 437] on button "Save Order" at bounding box center [861, 447] width 100 height 41
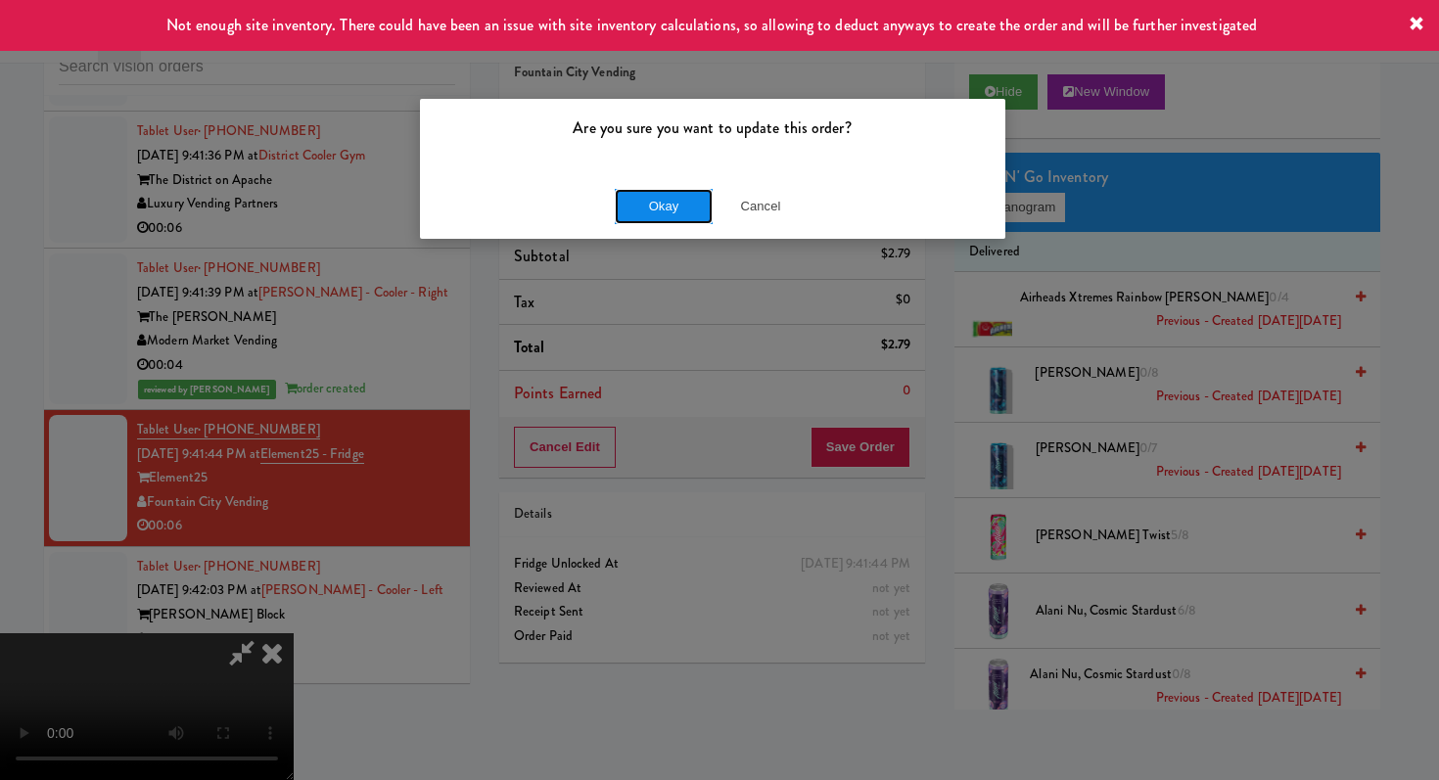
click at [626, 196] on button "Okay" at bounding box center [664, 206] width 98 height 35
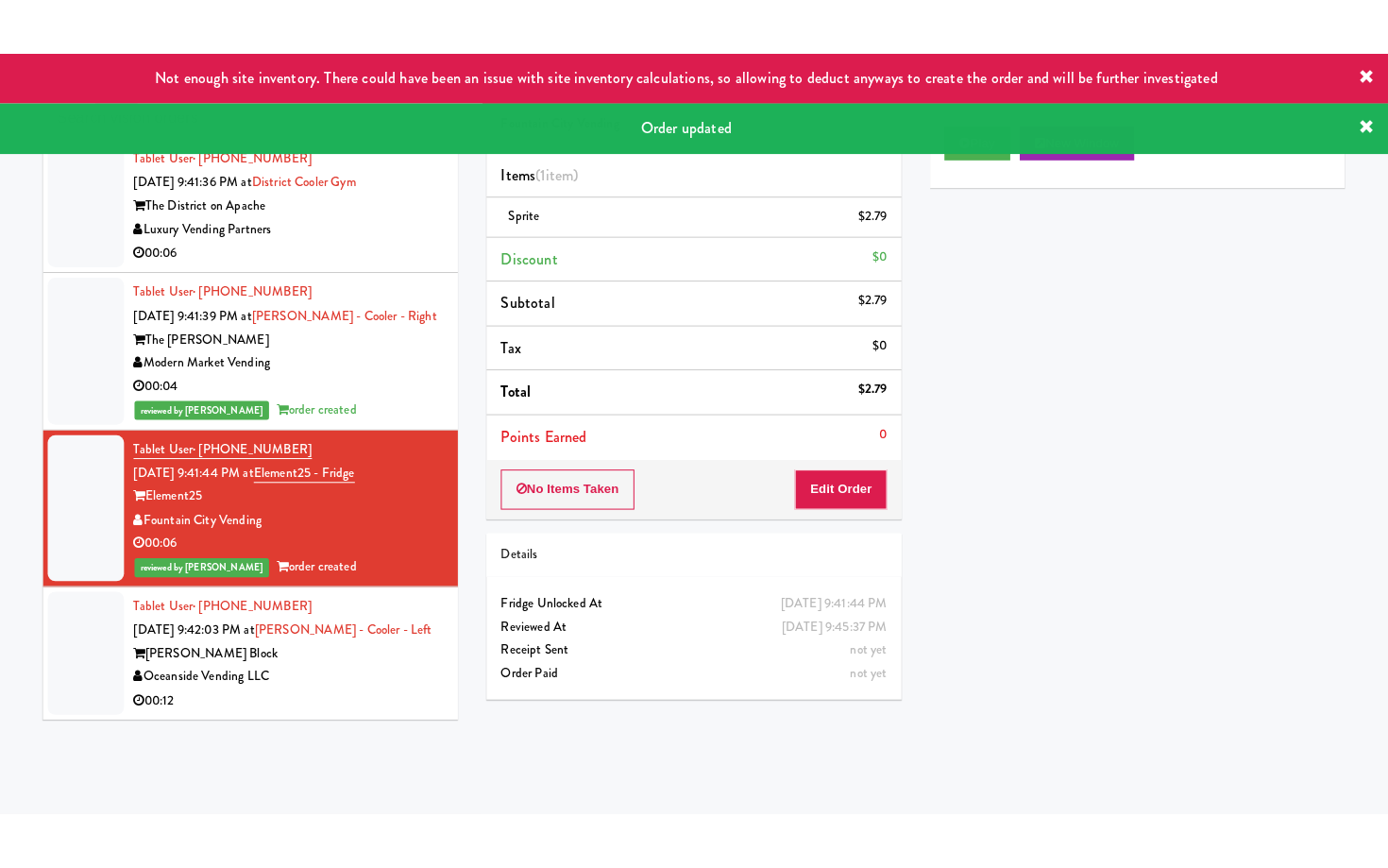
scroll to position [4224, 0]
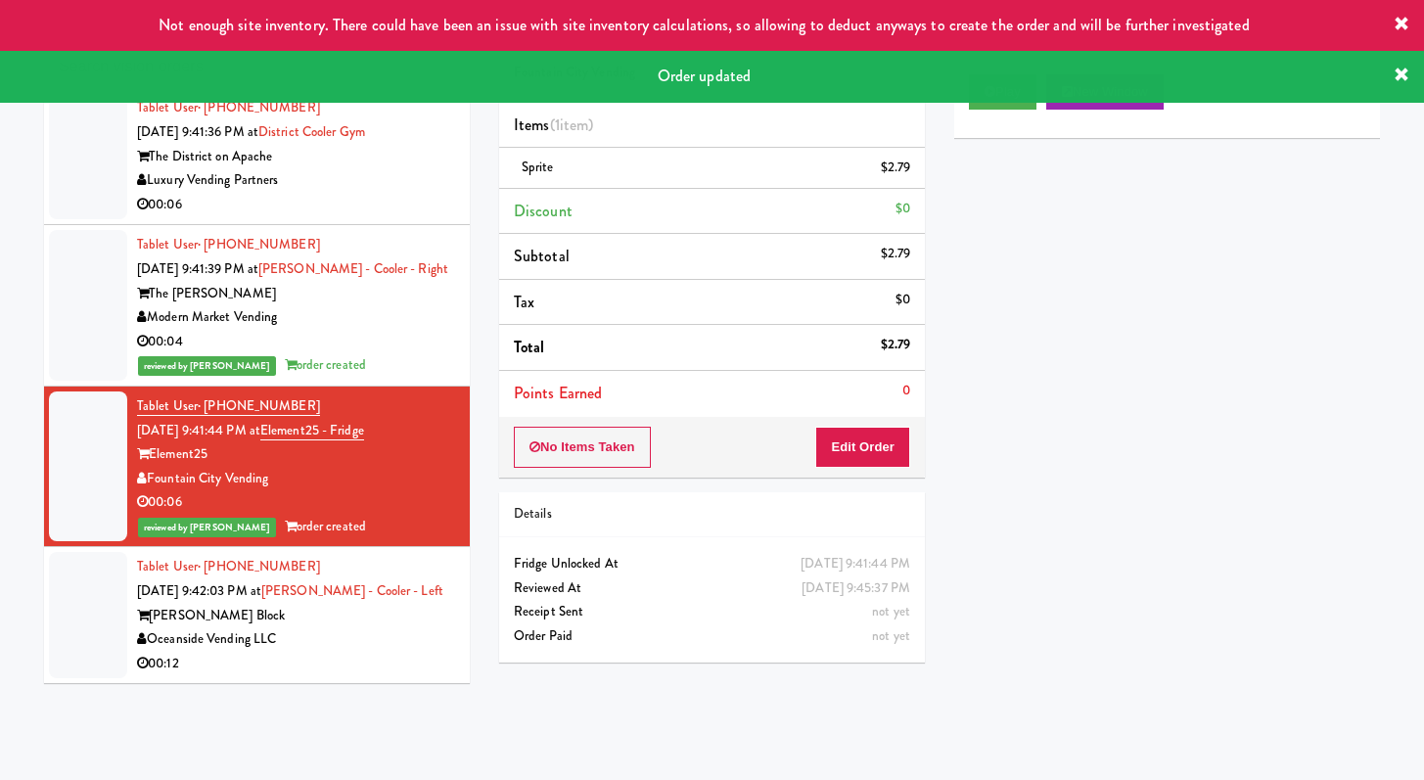
drag, startPoint x: 319, startPoint y: 654, endPoint x: 340, endPoint y: 630, distance: 31.2
click at [319, 654] on div "00:12" at bounding box center [296, 664] width 318 height 24
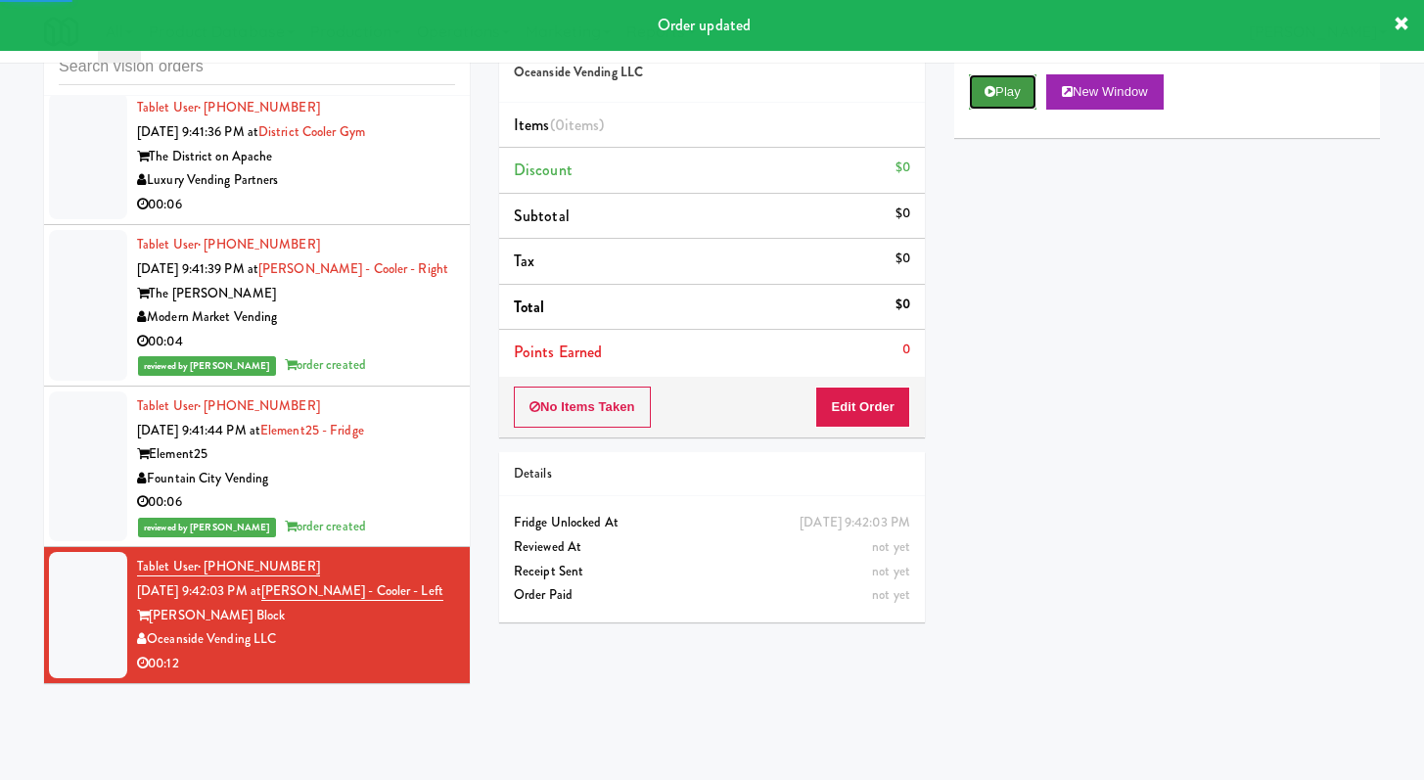
click at [1000, 99] on button "Play" at bounding box center [1003, 91] width 68 height 35
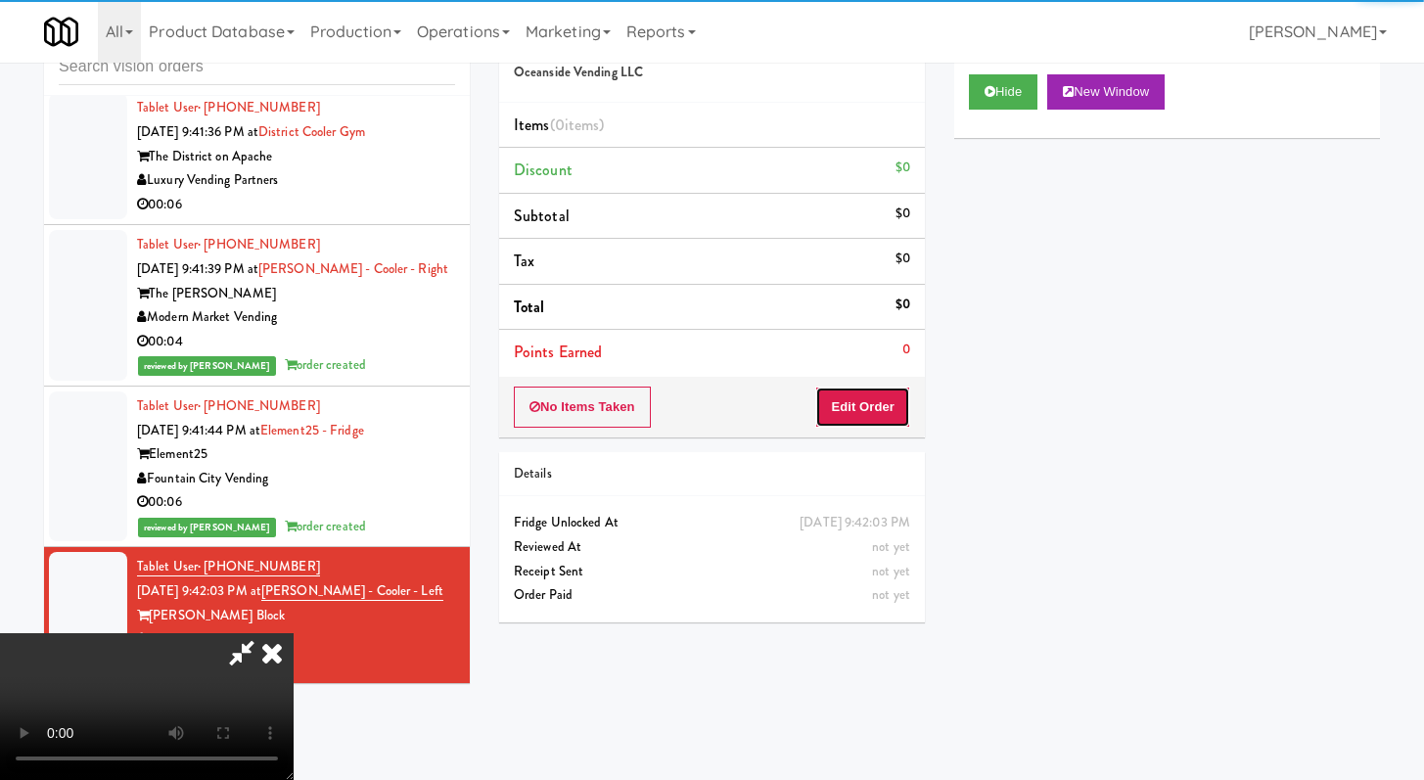
click at [885, 413] on button "Edit Order" at bounding box center [862, 407] width 95 height 41
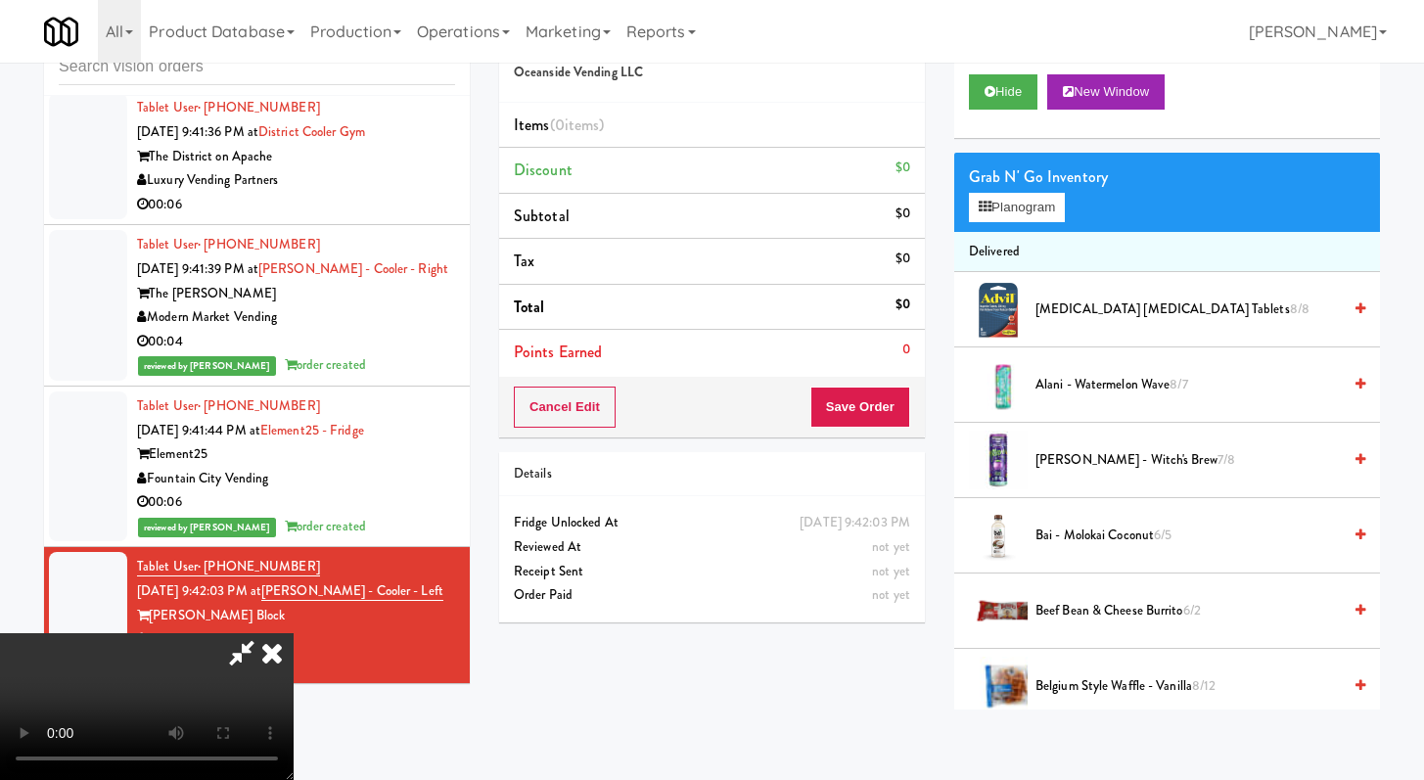
scroll to position [4355, 0]
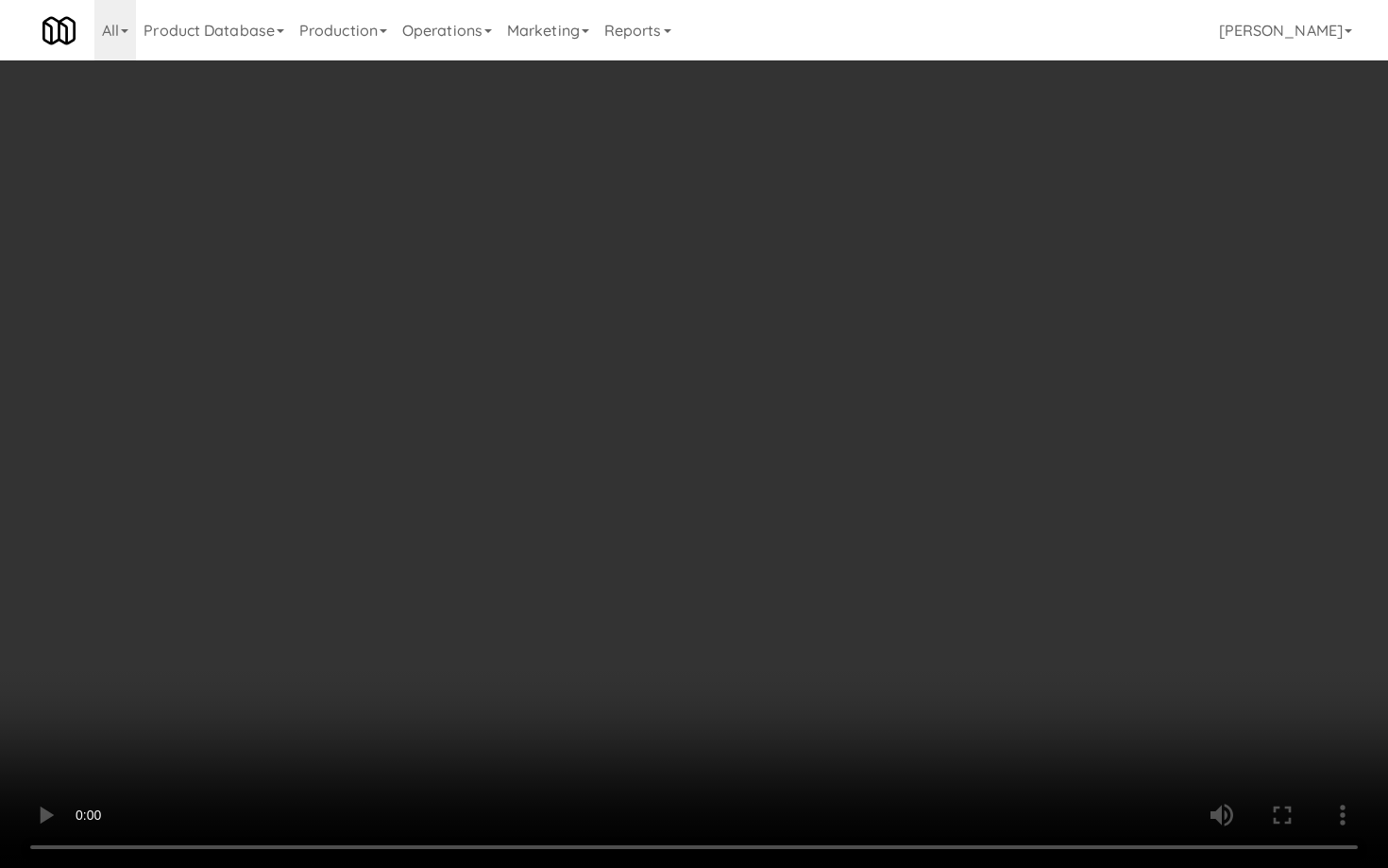
click at [701, 523] on video at bounding box center [694, 434] width 1388 height 868
click at [701, 522] on video at bounding box center [694, 434] width 1388 height 868
click at [709, 513] on video at bounding box center [694, 434] width 1388 height 868
click at [728, 493] on video at bounding box center [694, 434] width 1388 height 868
click at [733, 487] on video at bounding box center [694, 434] width 1388 height 868
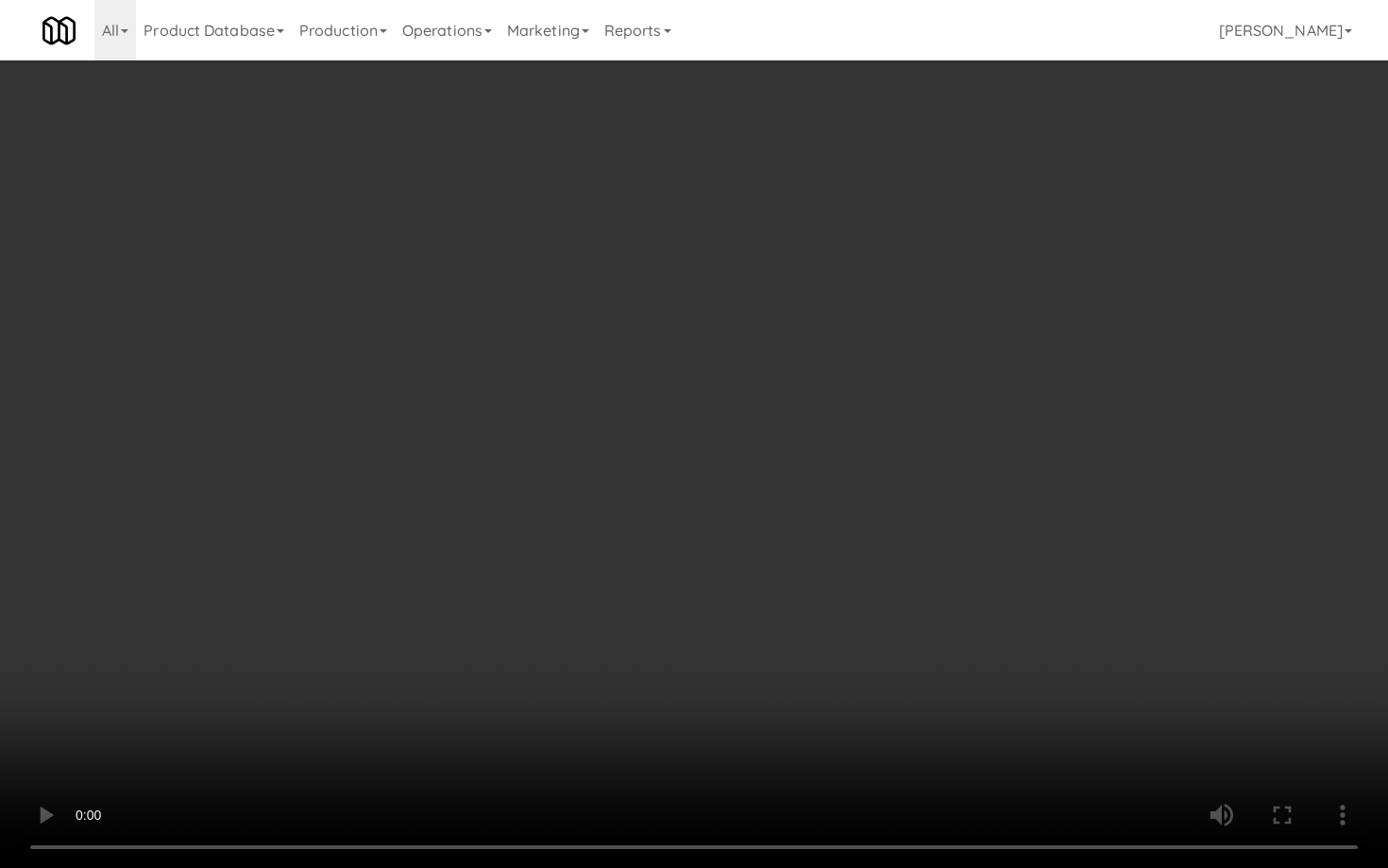
click at [728, 485] on video at bounding box center [694, 434] width 1388 height 868
click at [735, 474] on video at bounding box center [694, 434] width 1388 height 868
click at [735, 469] on video at bounding box center [694, 434] width 1388 height 868
click at [742, 452] on video at bounding box center [694, 434] width 1388 height 868
click at [742, 451] on video at bounding box center [694, 434] width 1388 height 868
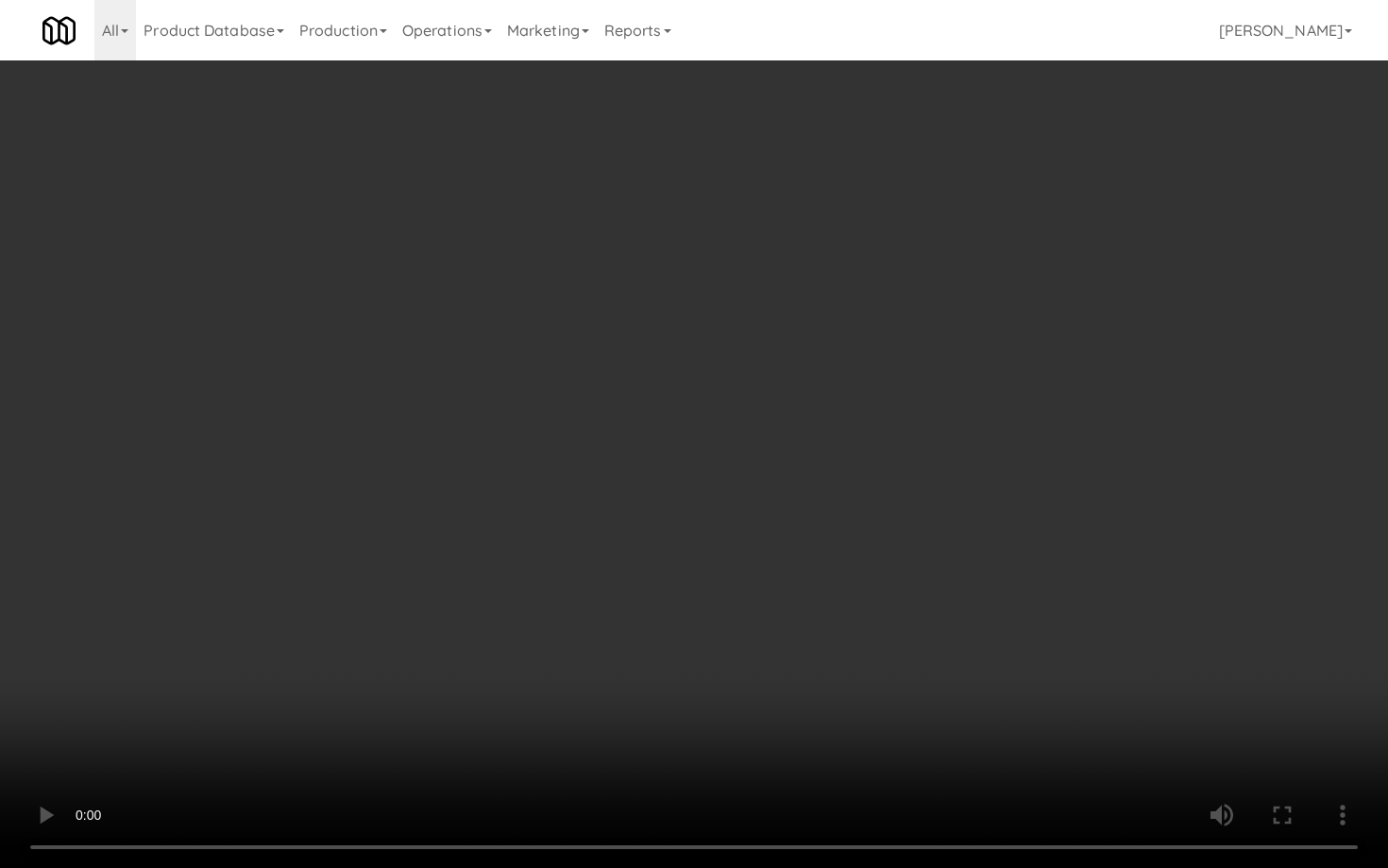
click at [767, 415] on video at bounding box center [694, 434] width 1388 height 868
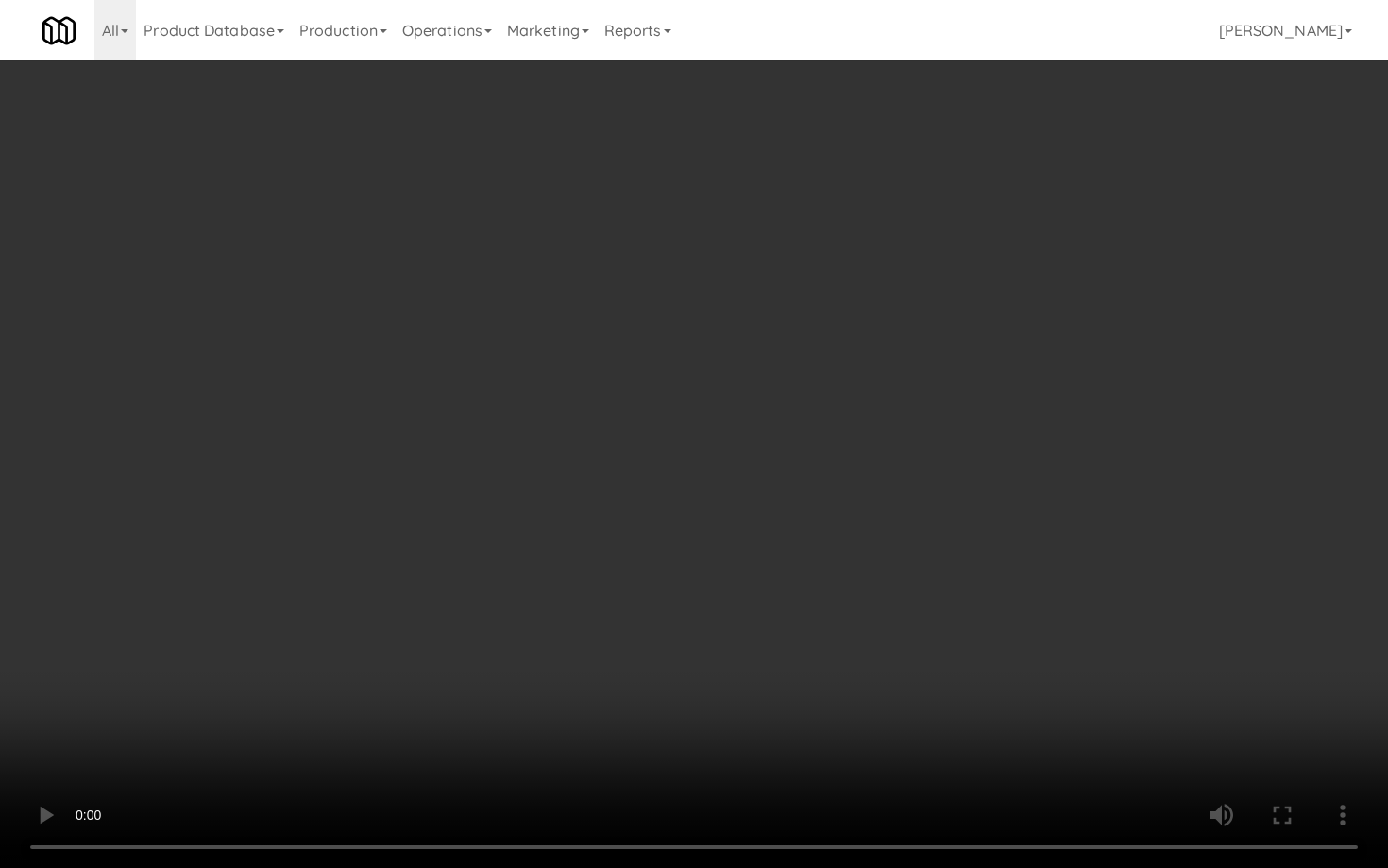
click at [767, 414] on video at bounding box center [694, 434] width 1388 height 868
click at [490, 595] on video at bounding box center [694, 434] width 1388 height 868
click at [490, 594] on video at bounding box center [694, 434] width 1388 height 868
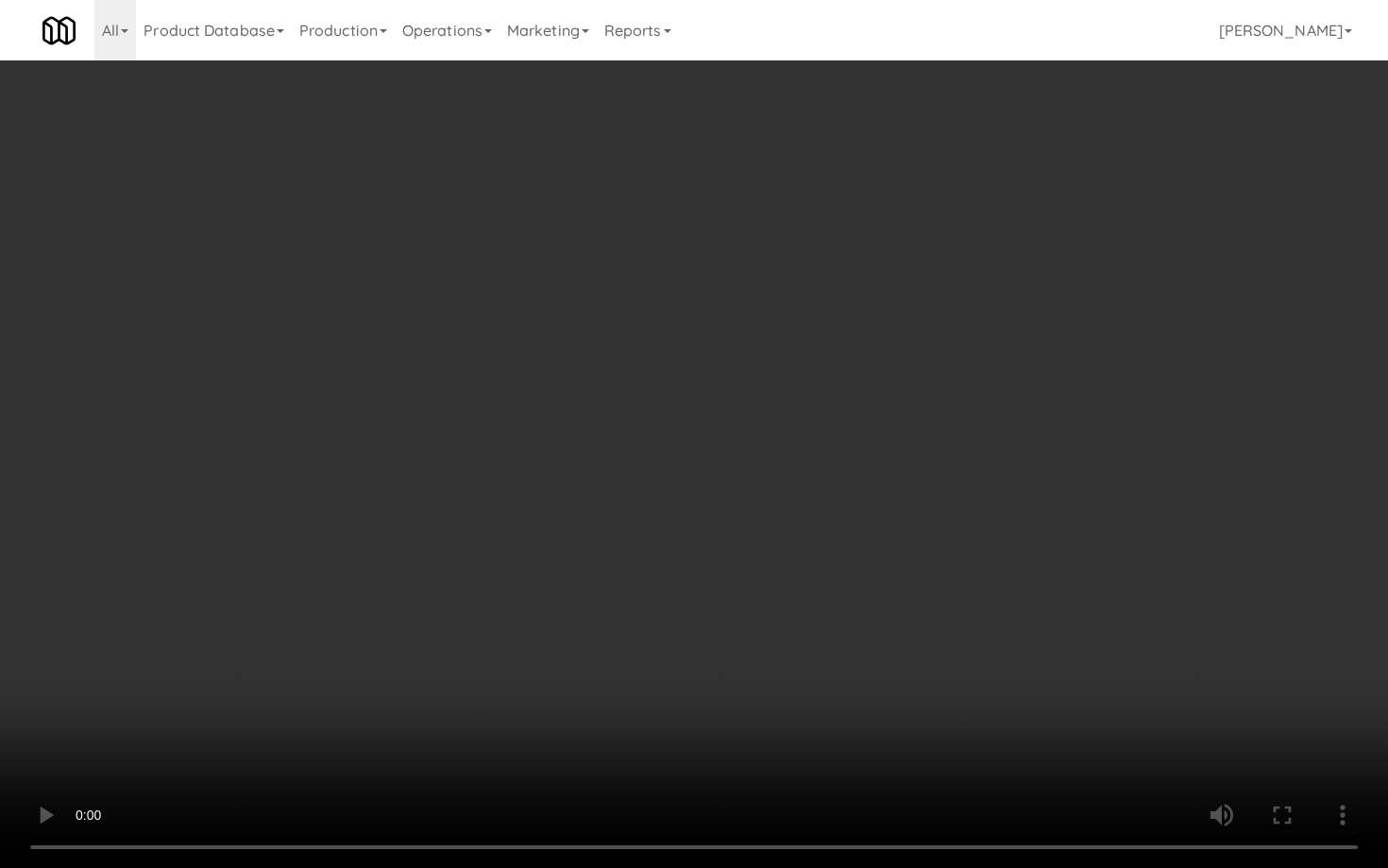
click at [508, 571] on video at bounding box center [694, 434] width 1388 height 868
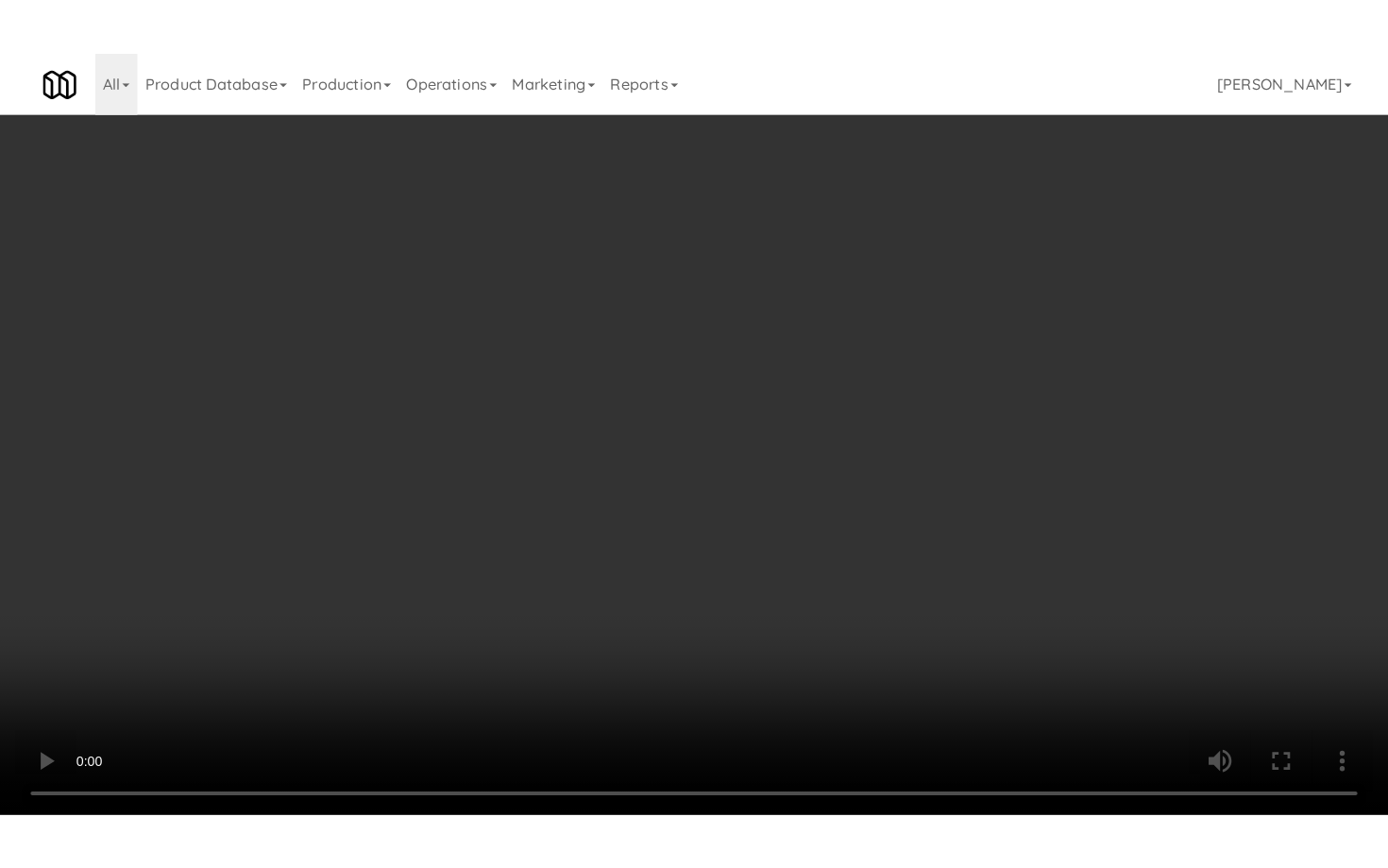
scroll to position [4224, 0]
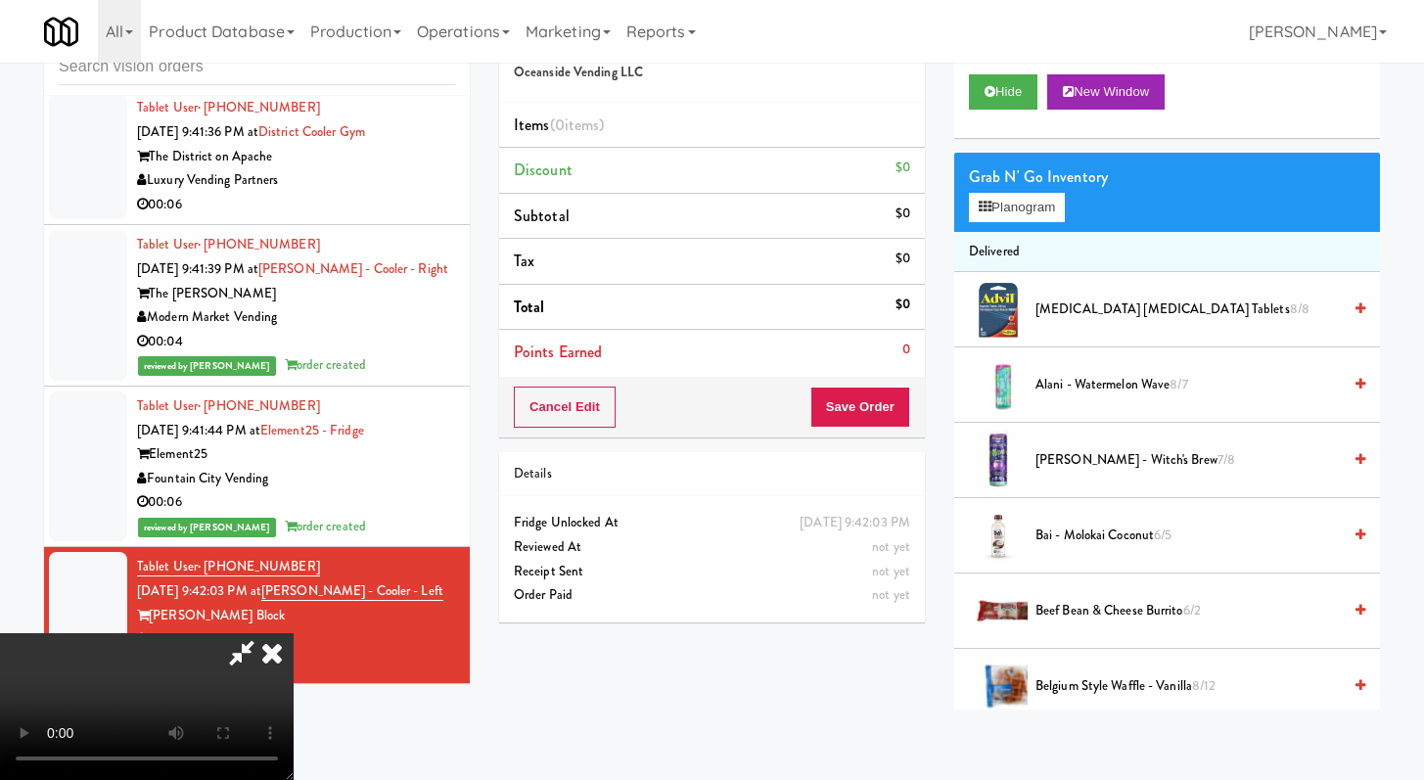
click at [294, 633] on video at bounding box center [147, 706] width 294 height 147
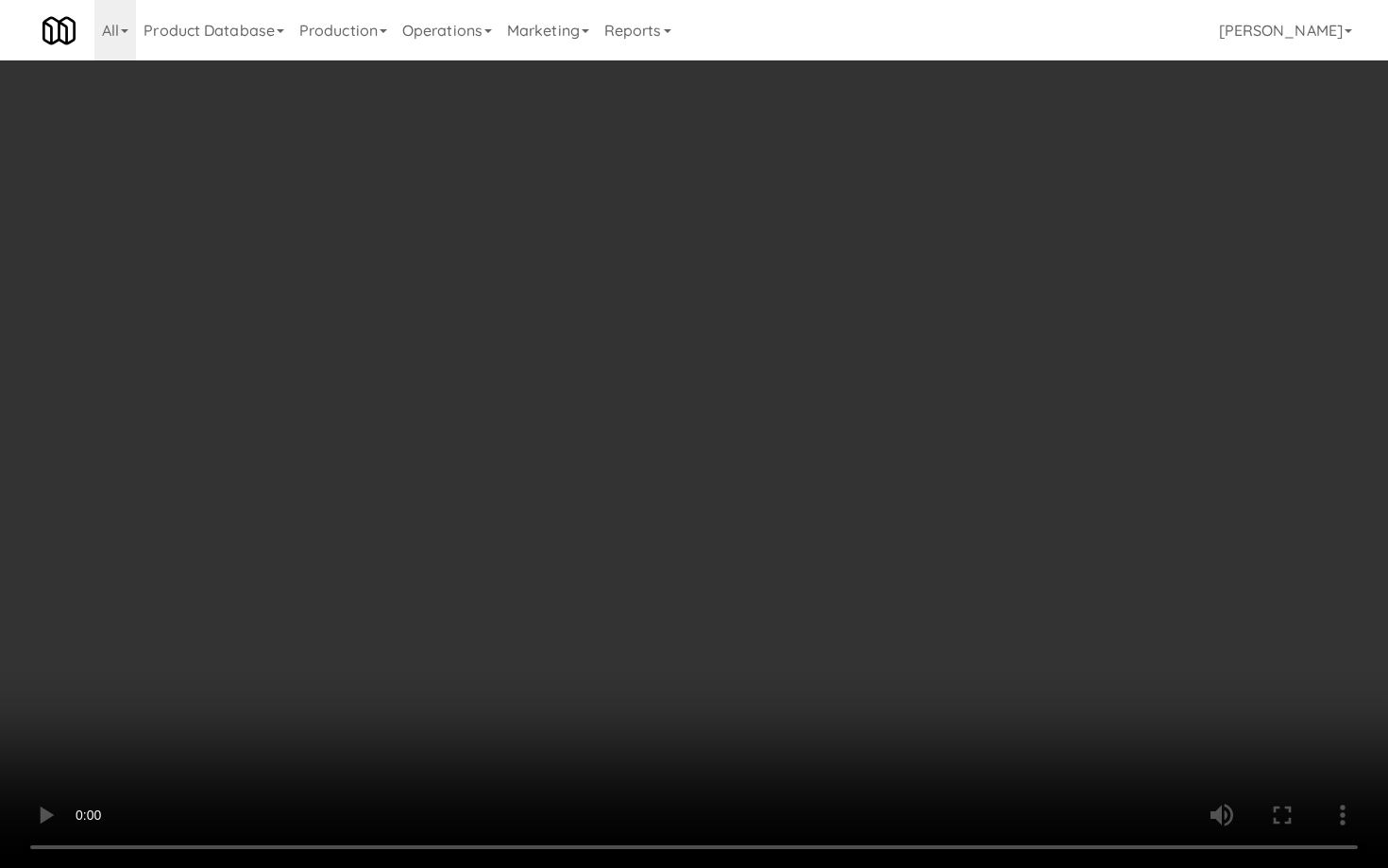
click at [822, 541] on video at bounding box center [694, 434] width 1388 height 868
click at [828, 531] on video at bounding box center [694, 434] width 1388 height 868
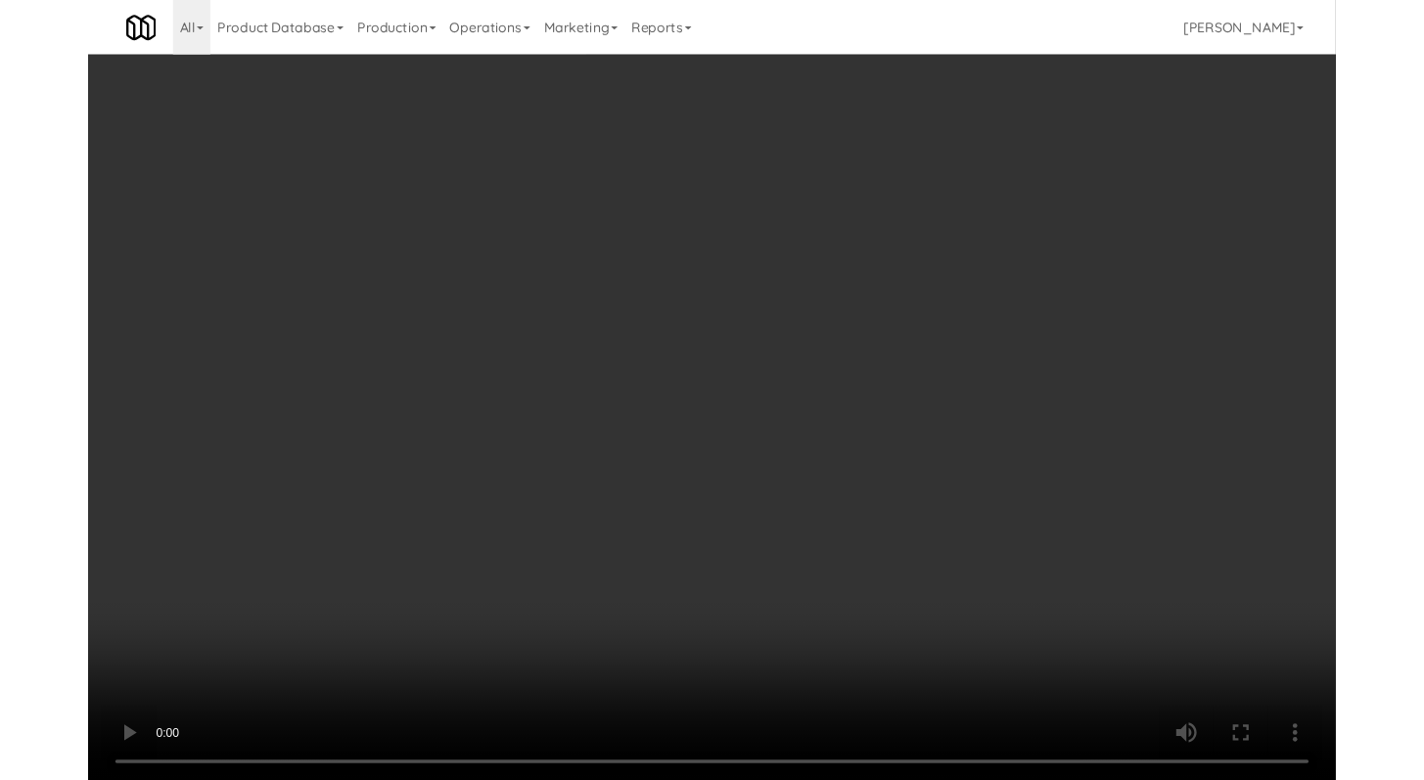
scroll to position [4380, 0]
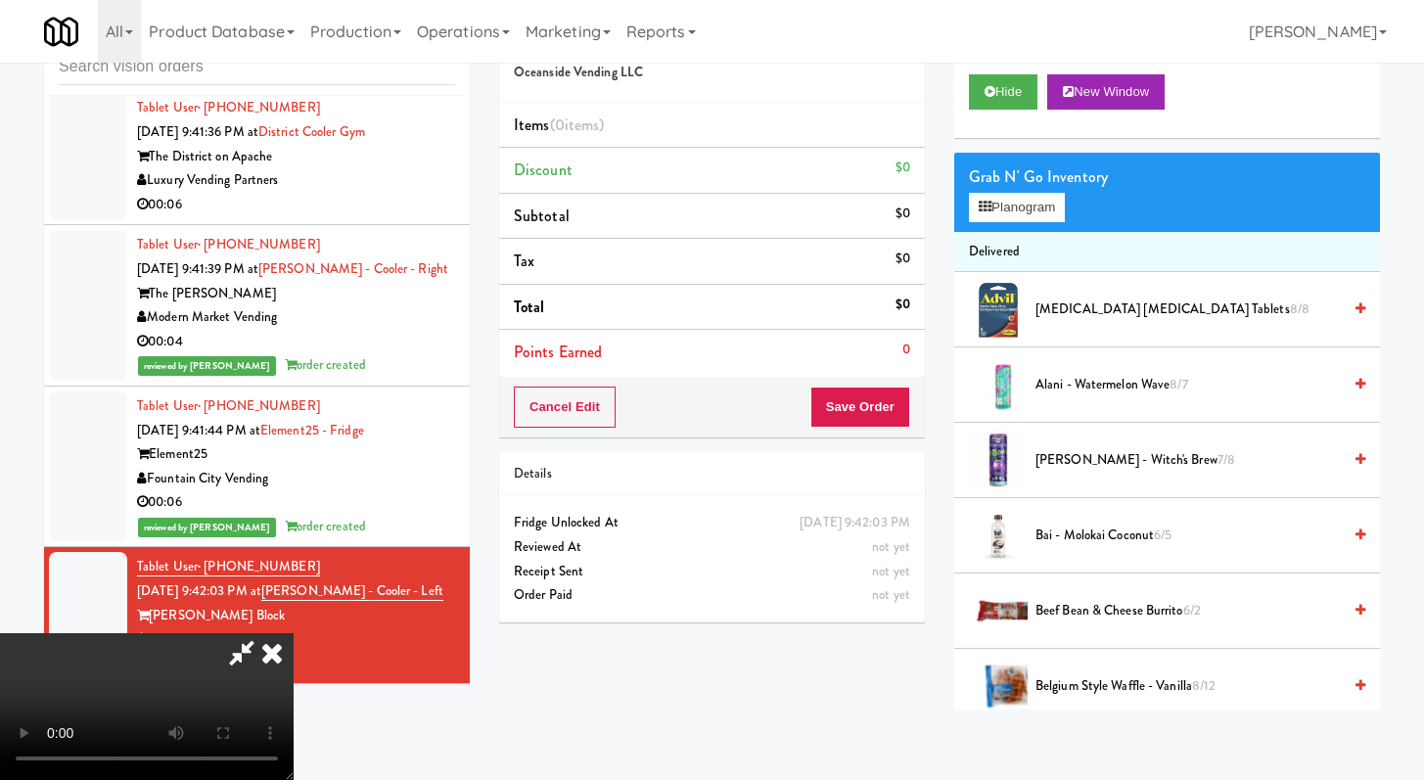
click at [1076, 467] on span "[PERSON_NAME] - Witch's Brew 7/8" at bounding box center [1188, 460] width 305 height 24
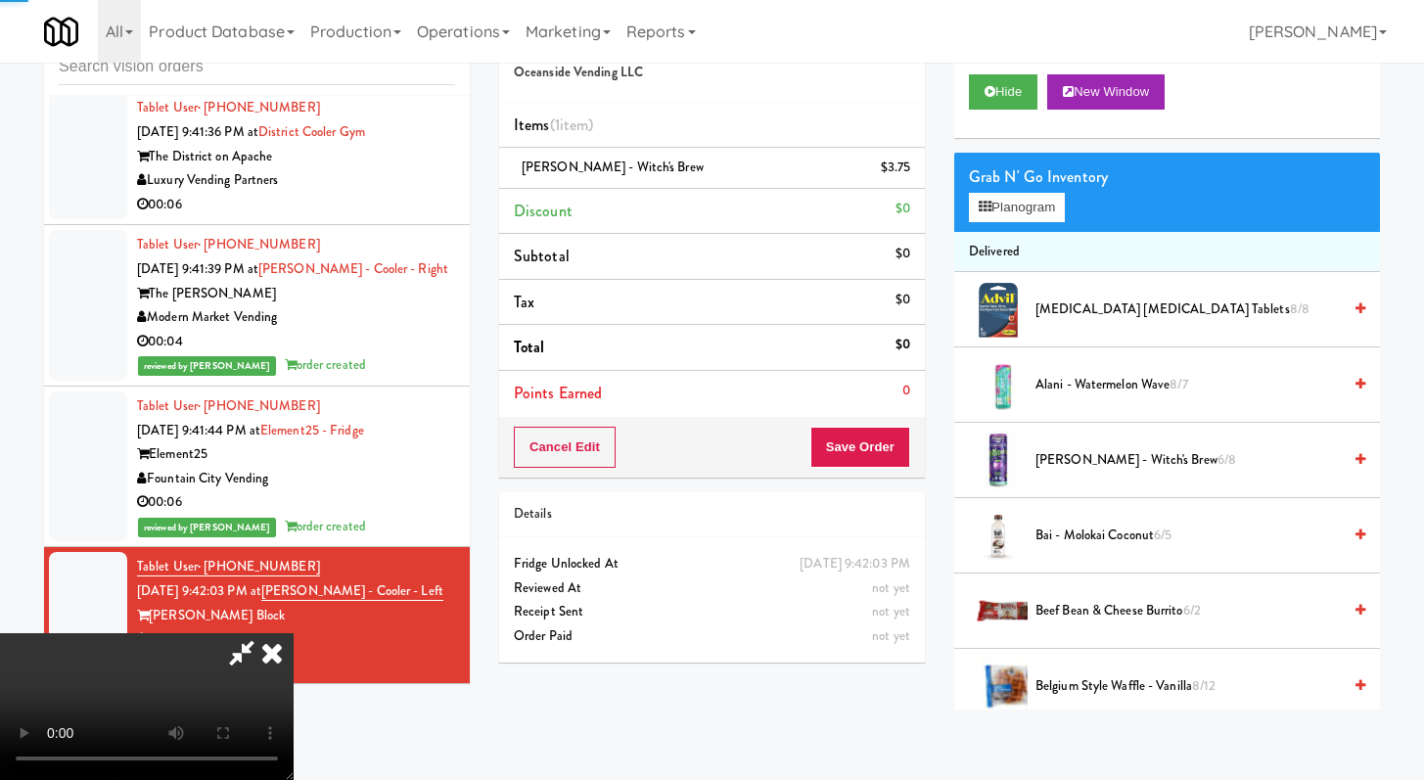
click at [1076, 467] on span "[PERSON_NAME] - Witch's Brew 6/8" at bounding box center [1188, 460] width 305 height 24
click at [1031, 168] on div "Grab N' Go Inventory" at bounding box center [1167, 177] width 396 height 29
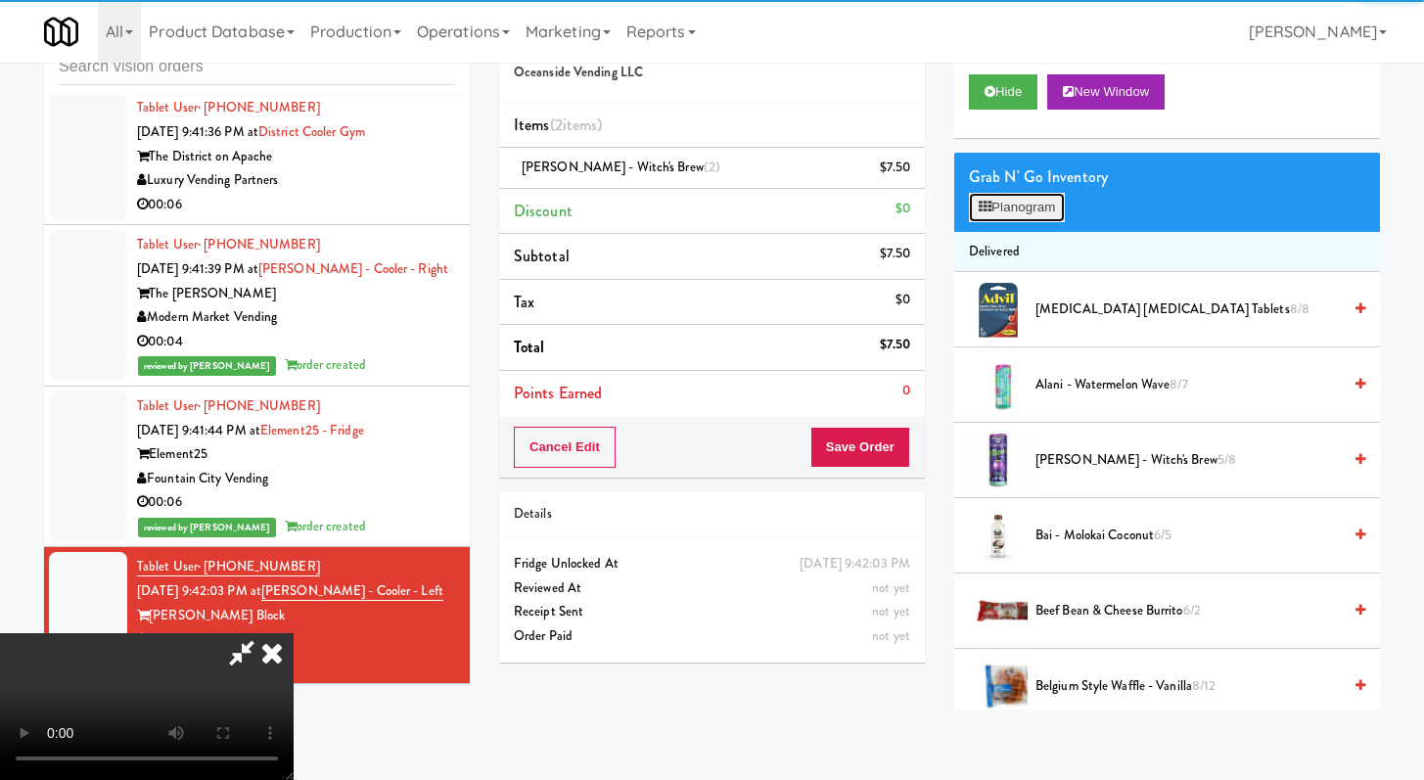
click at [1025, 210] on button "Planogram" at bounding box center [1017, 207] width 96 height 29
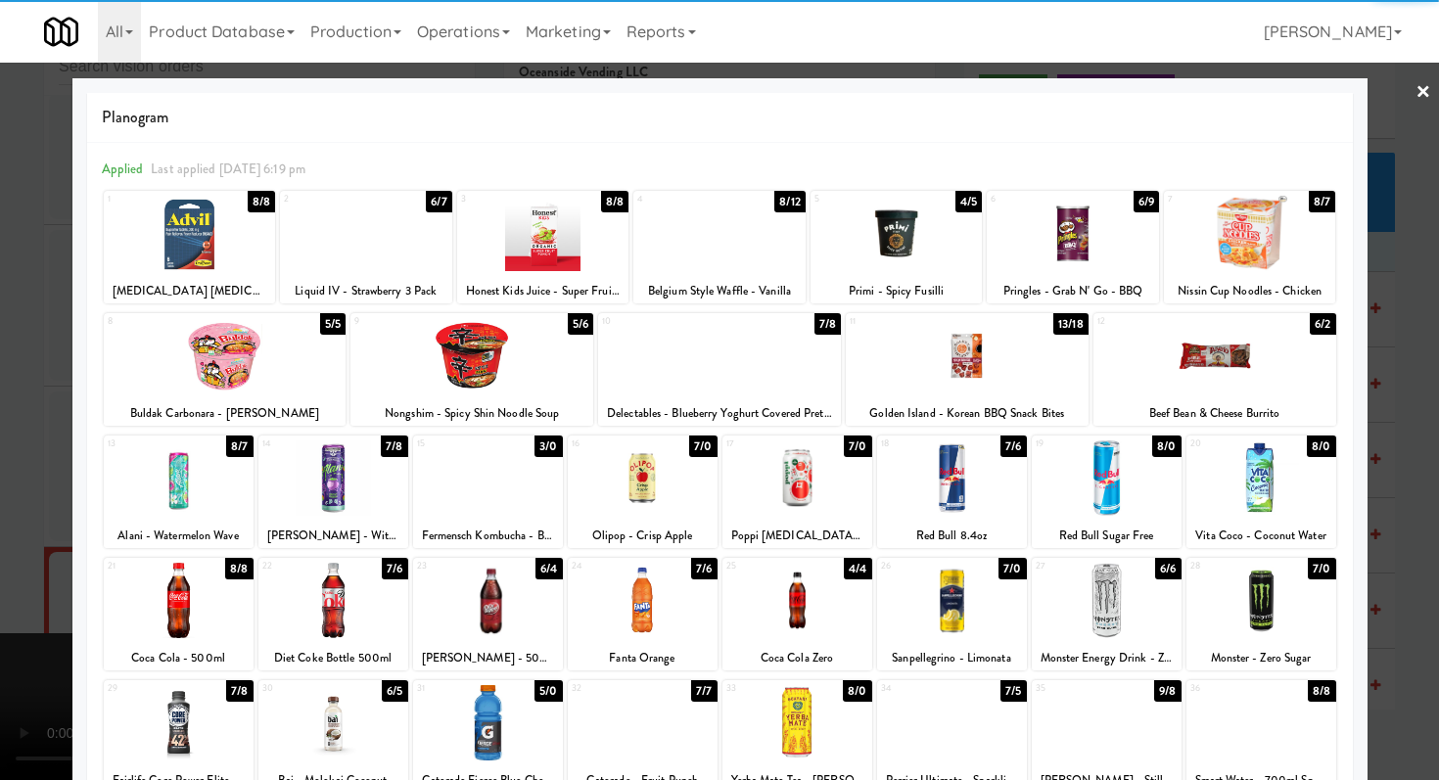
click at [187, 464] on div at bounding box center [179, 478] width 150 height 75
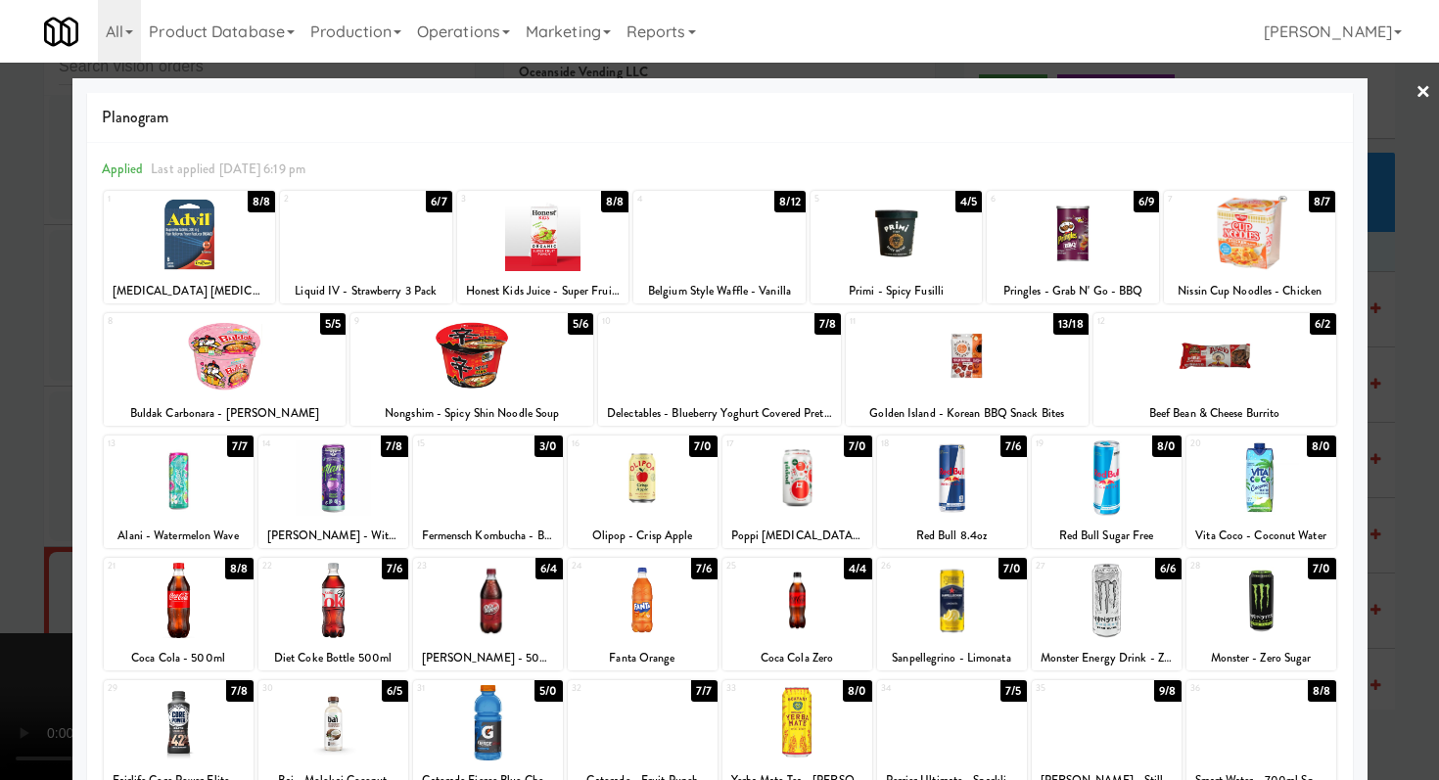
click at [0, 481] on div at bounding box center [719, 390] width 1439 height 780
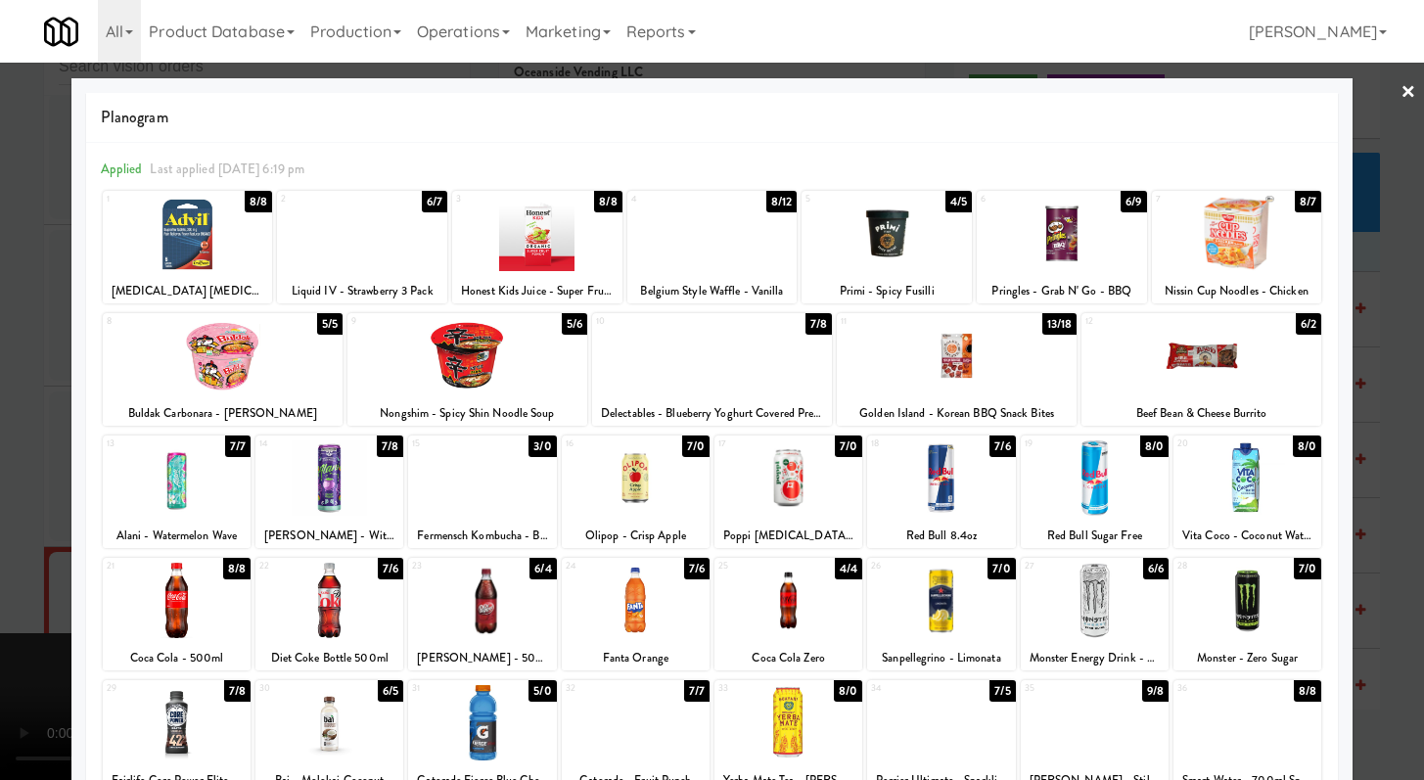
scroll to position [4380, 0]
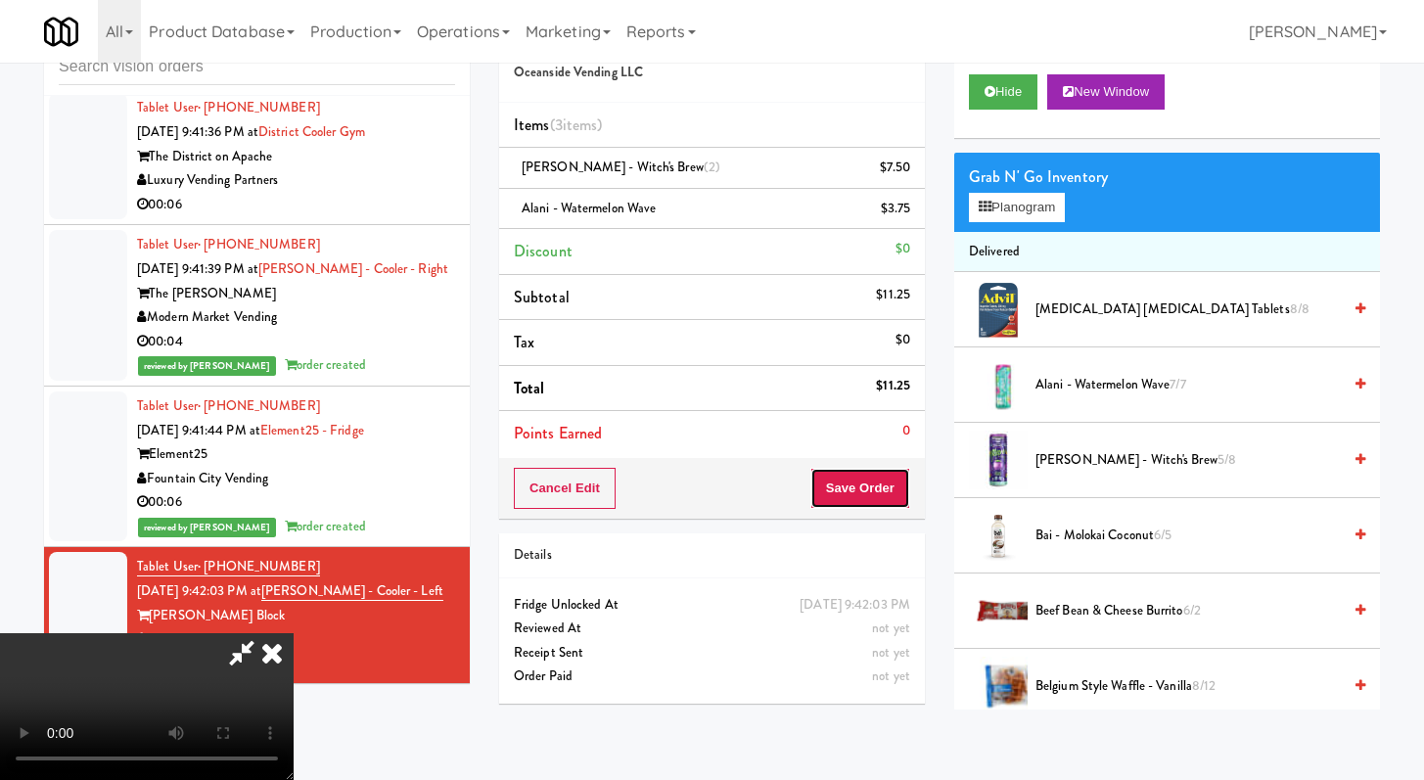
click at [857, 476] on button "Save Order" at bounding box center [861, 488] width 100 height 41
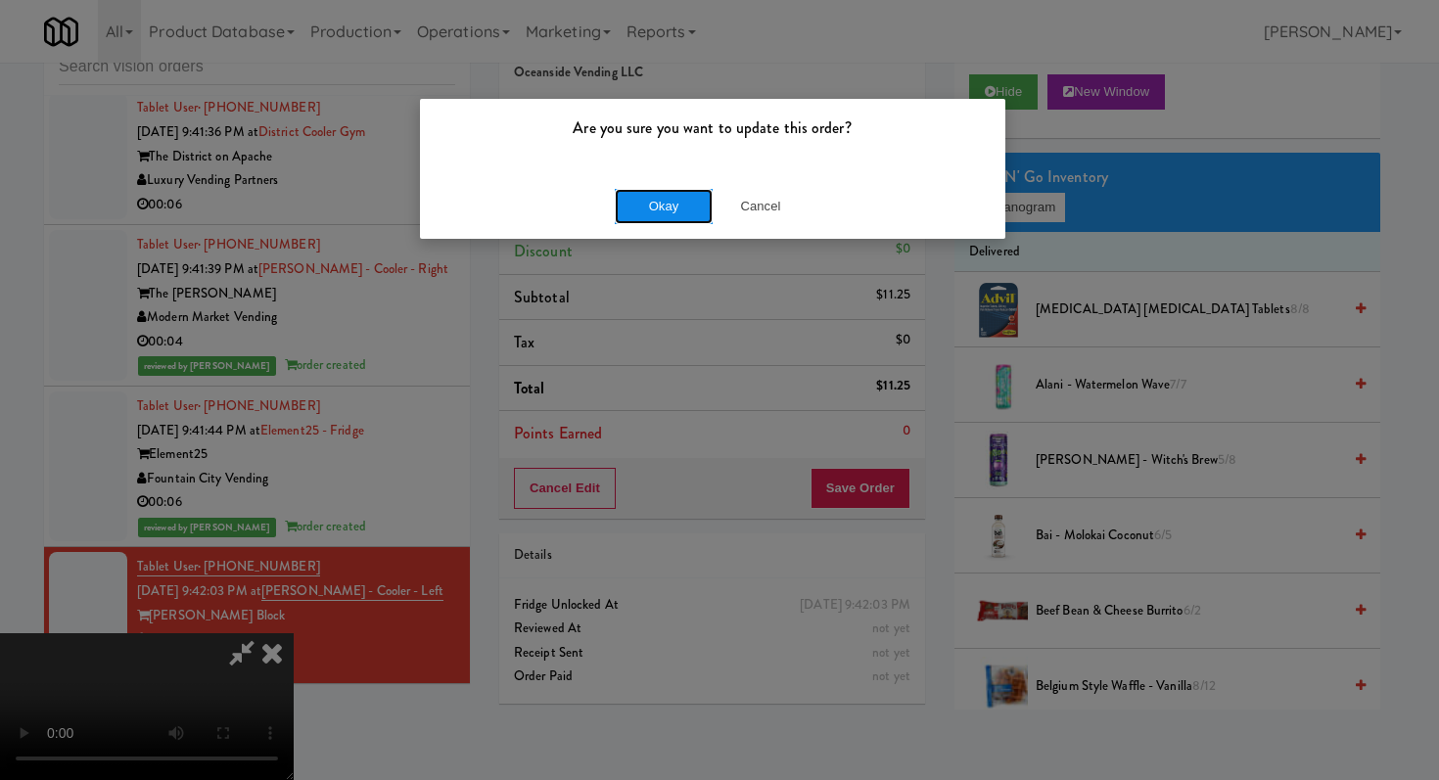
click at [646, 198] on button "Okay" at bounding box center [664, 206] width 98 height 35
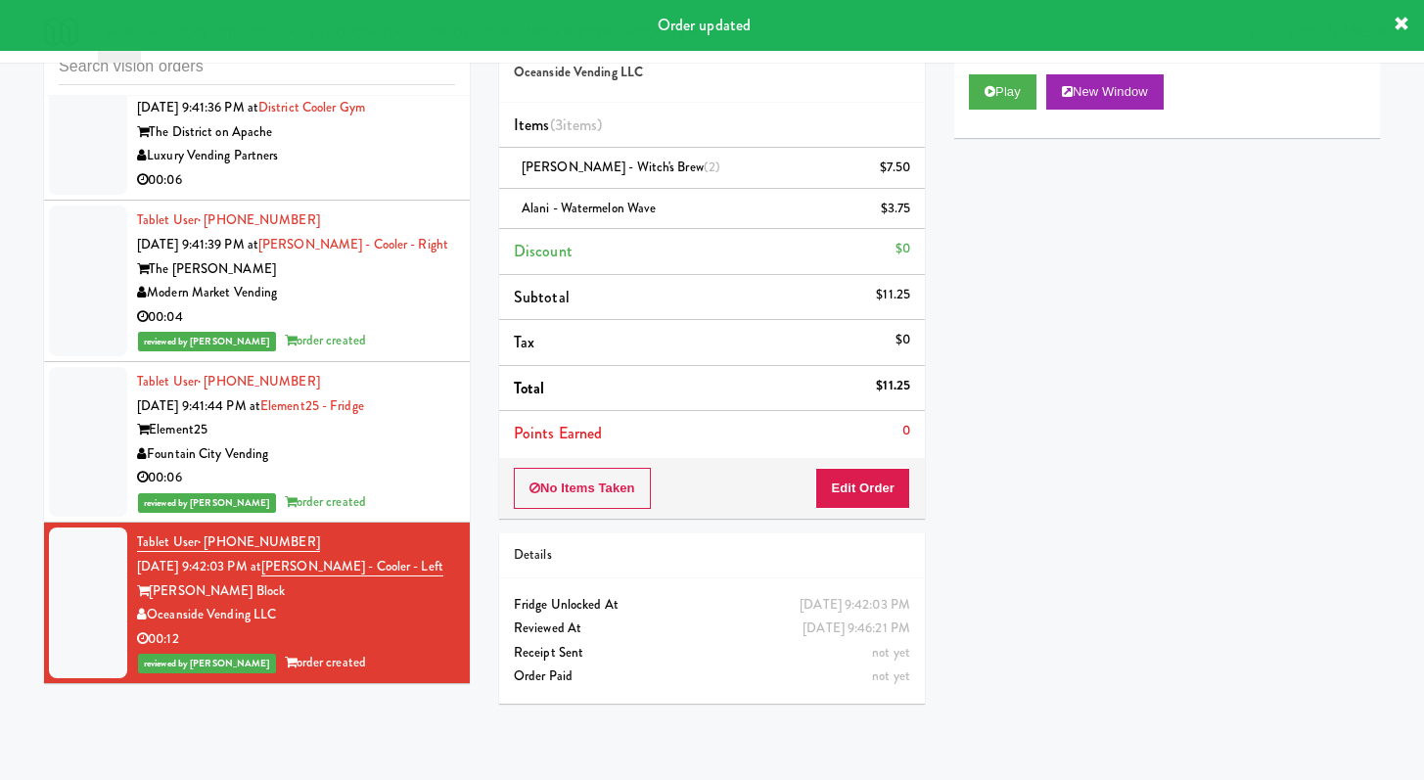
scroll to position [4404, 0]
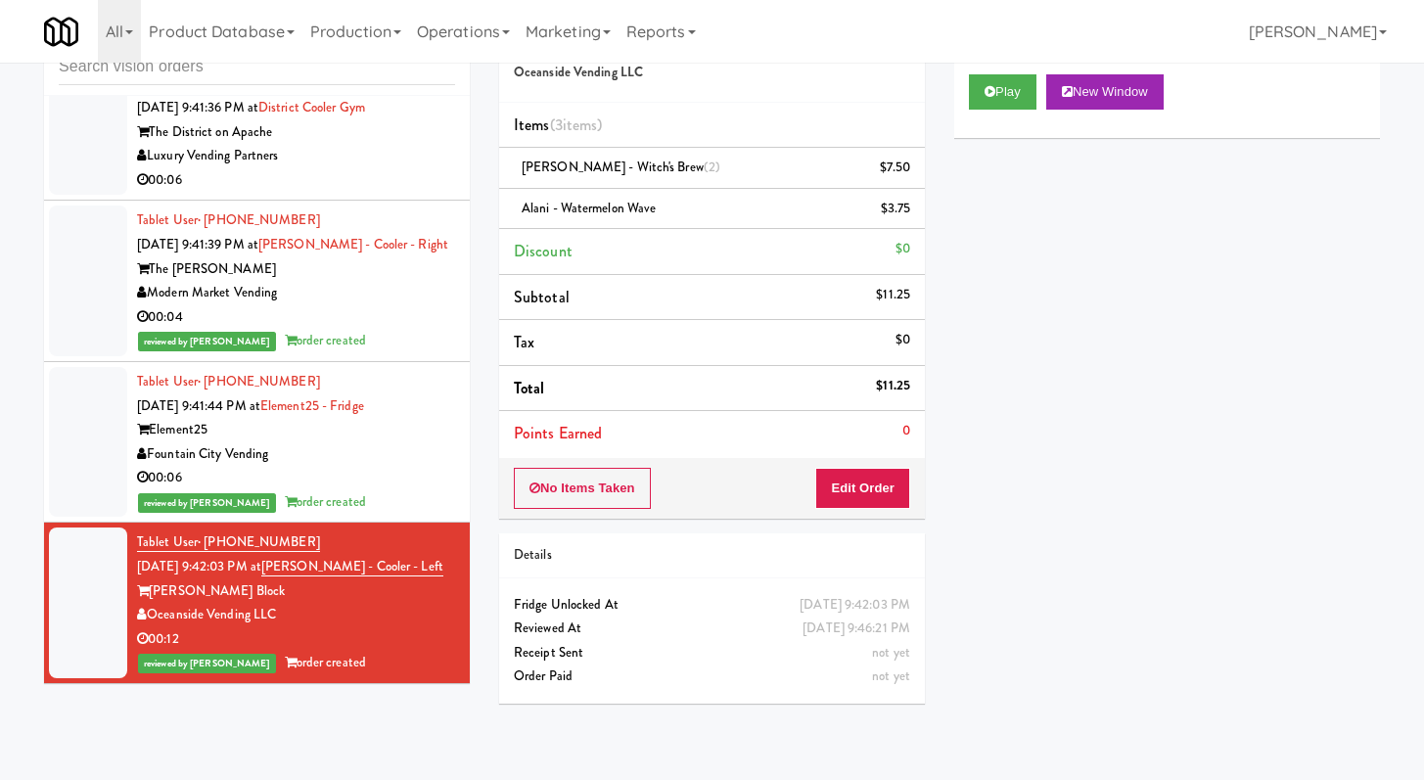
click at [342, 153] on div "Luxury Vending Partners" at bounding box center [296, 156] width 318 height 24
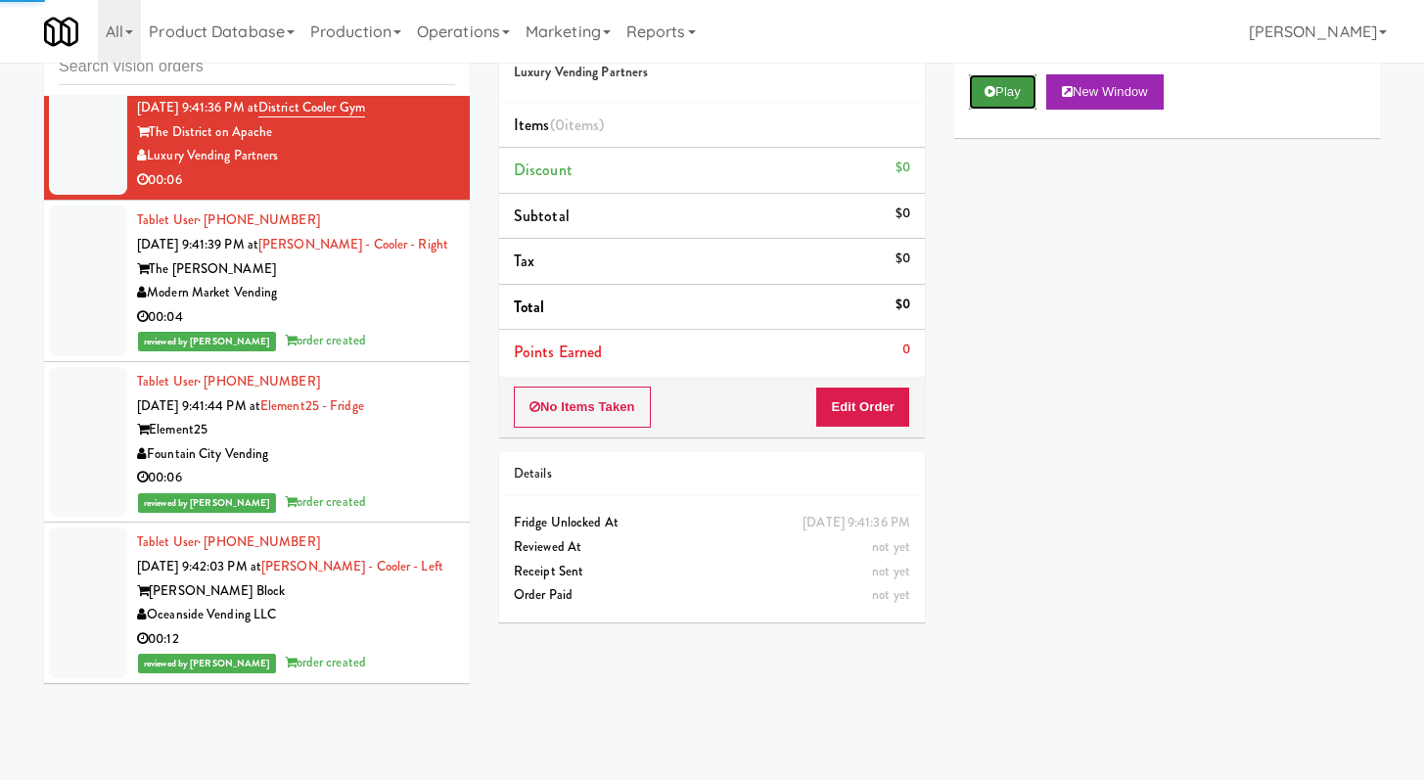
click at [1010, 102] on button "Play" at bounding box center [1003, 91] width 68 height 35
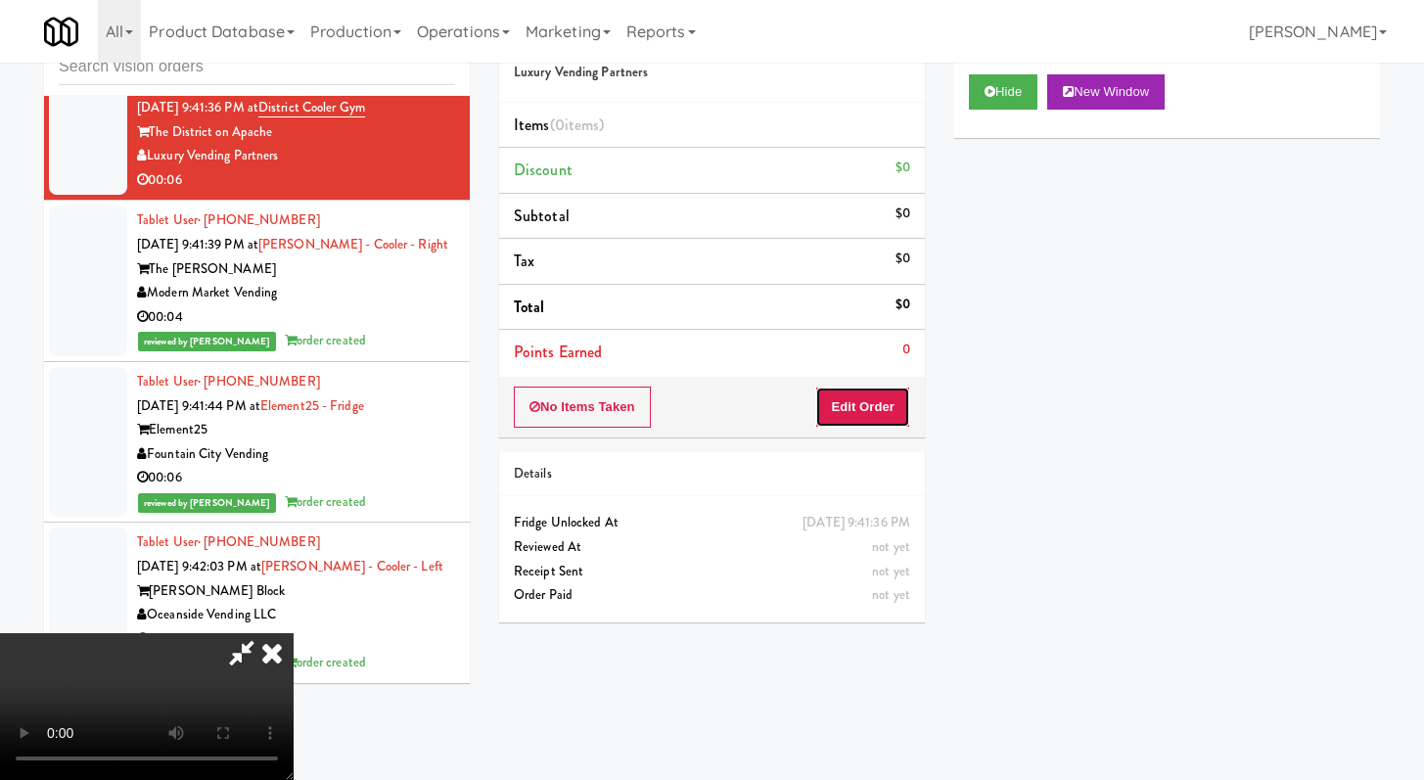
click at [856, 408] on button "Edit Order" at bounding box center [862, 407] width 95 height 41
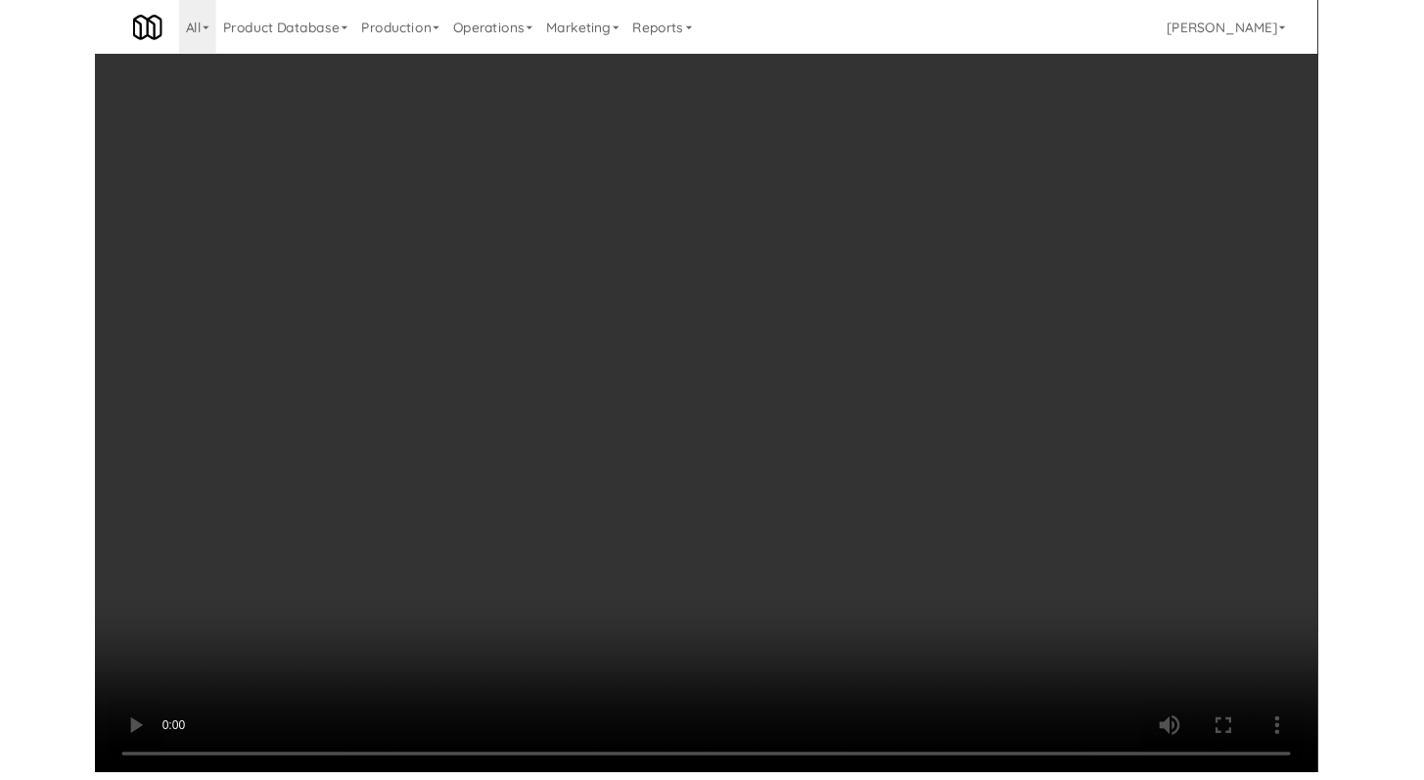
scroll to position [4380, 0]
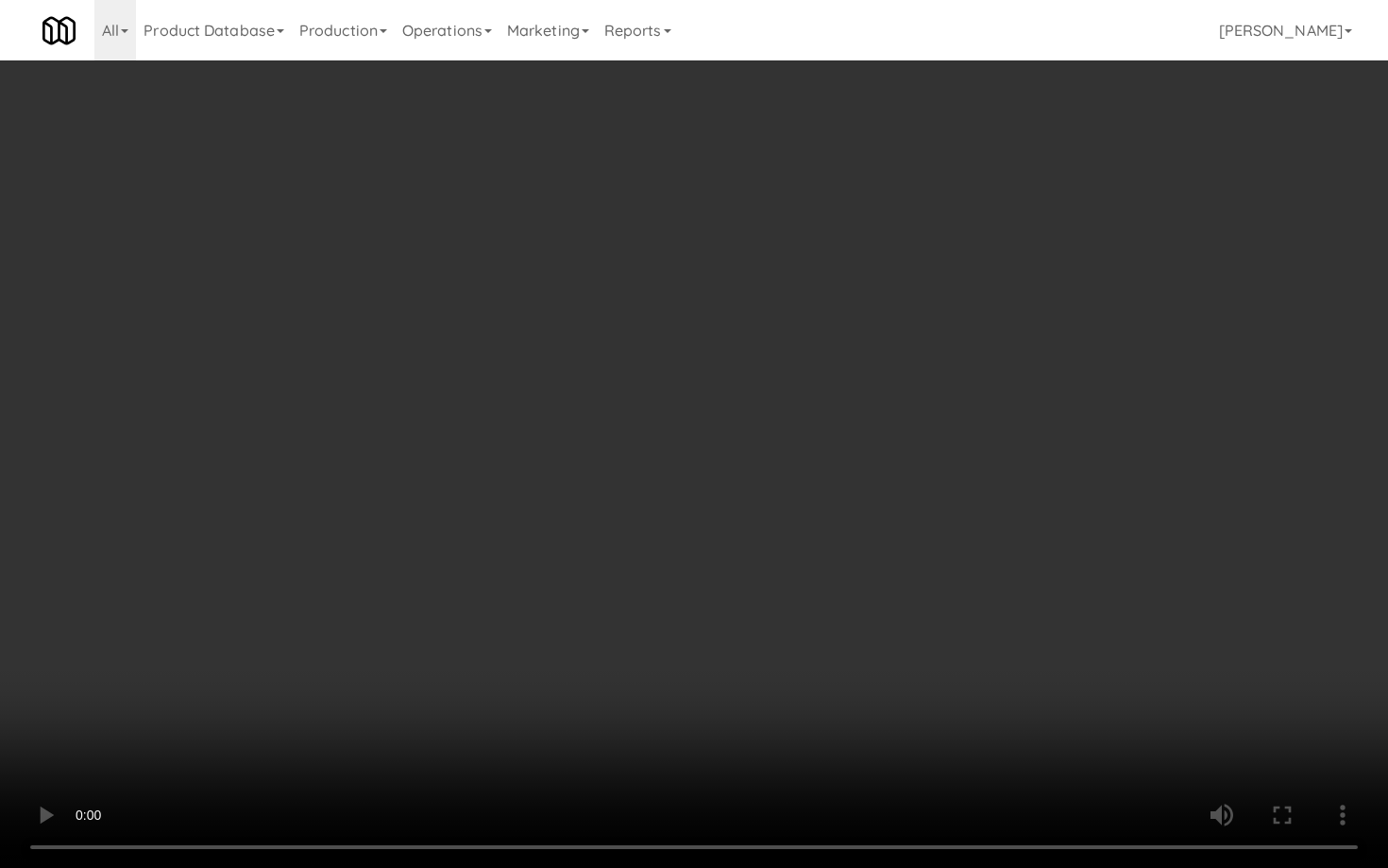
click at [741, 672] on video at bounding box center [694, 434] width 1388 height 868
click at [743, 642] on video at bounding box center [694, 434] width 1388 height 868
click at [743, 641] on video at bounding box center [694, 434] width 1388 height 868
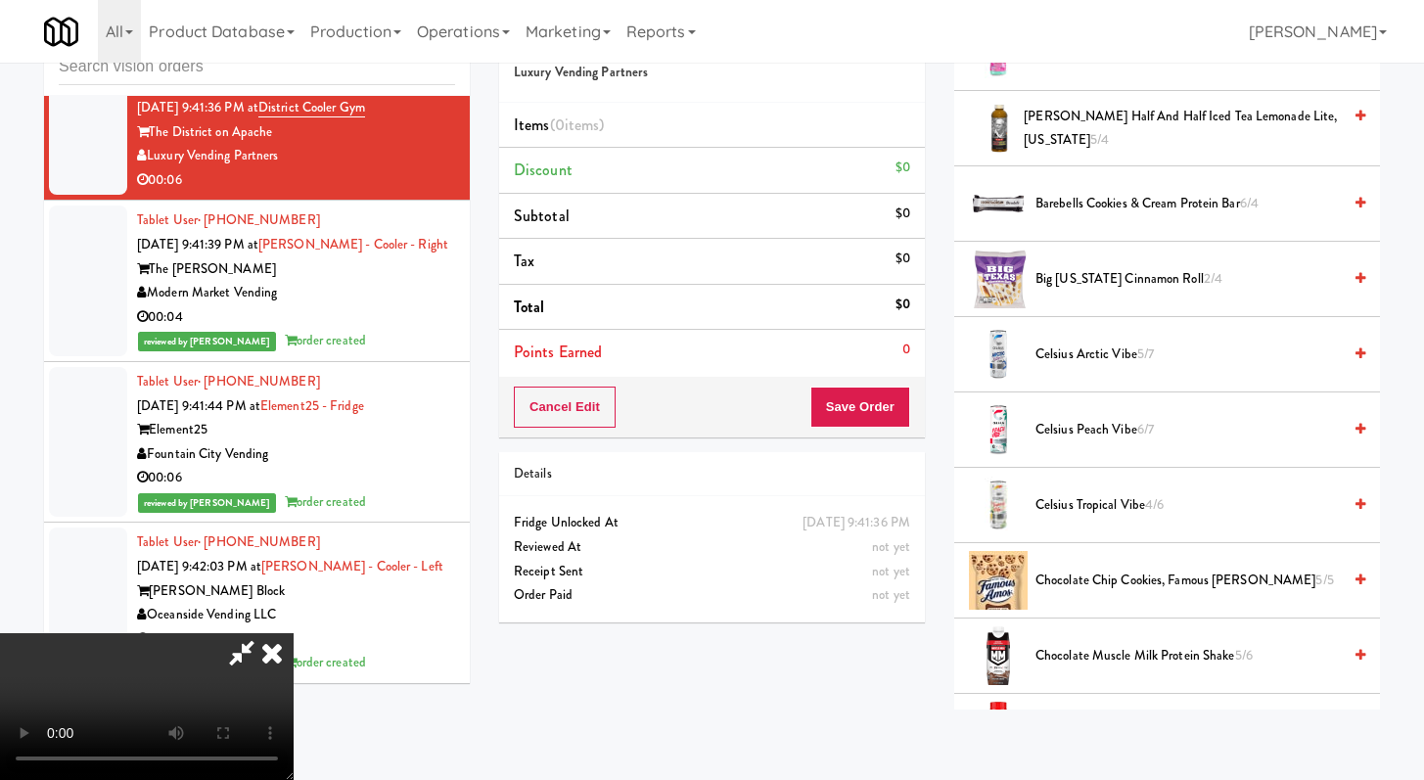
scroll to position [1097, 0]
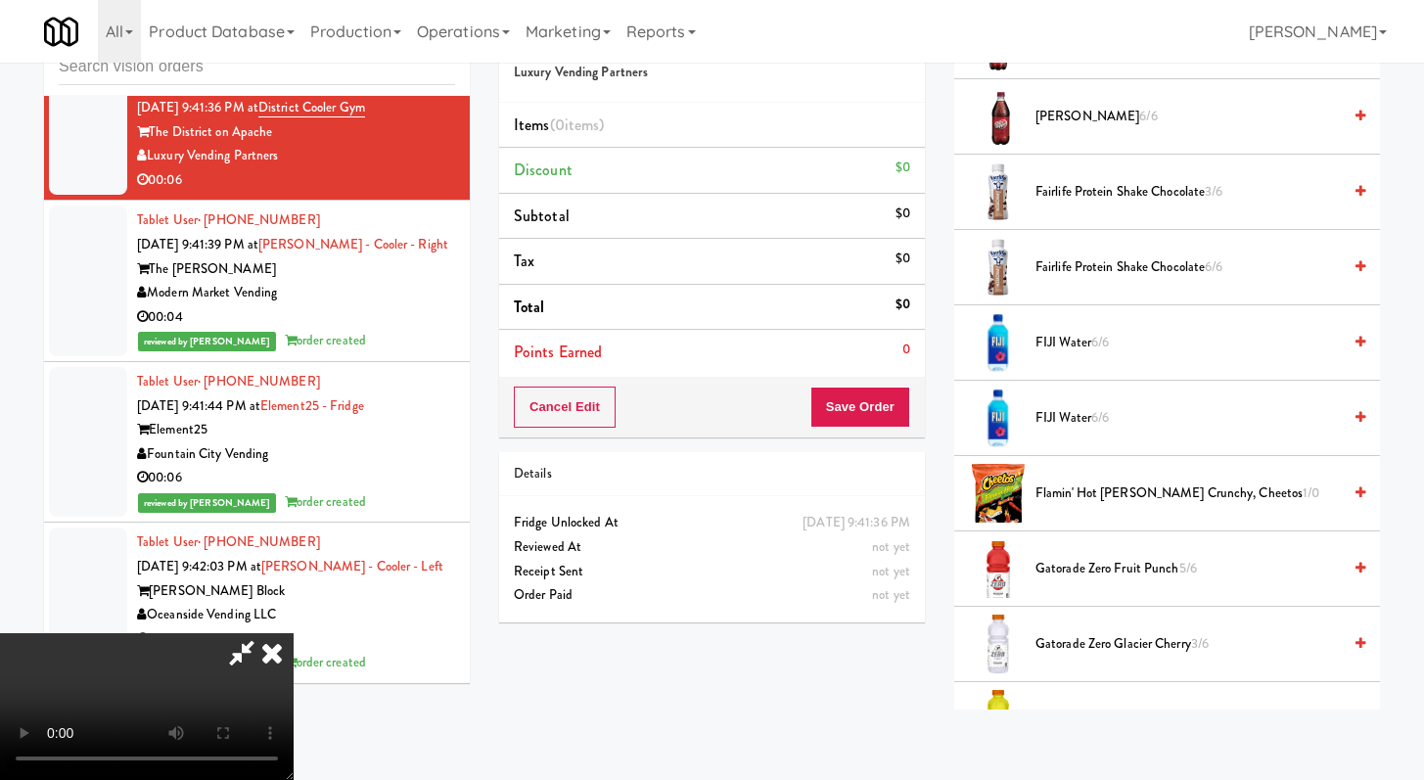
click at [1052, 398] on li "FIJI Water 6/6" at bounding box center [1168, 418] width 426 height 75
click at [1051, 415] on span "FIJI Water 6/6" at bounding box center [1188, 418] width 305 height 24
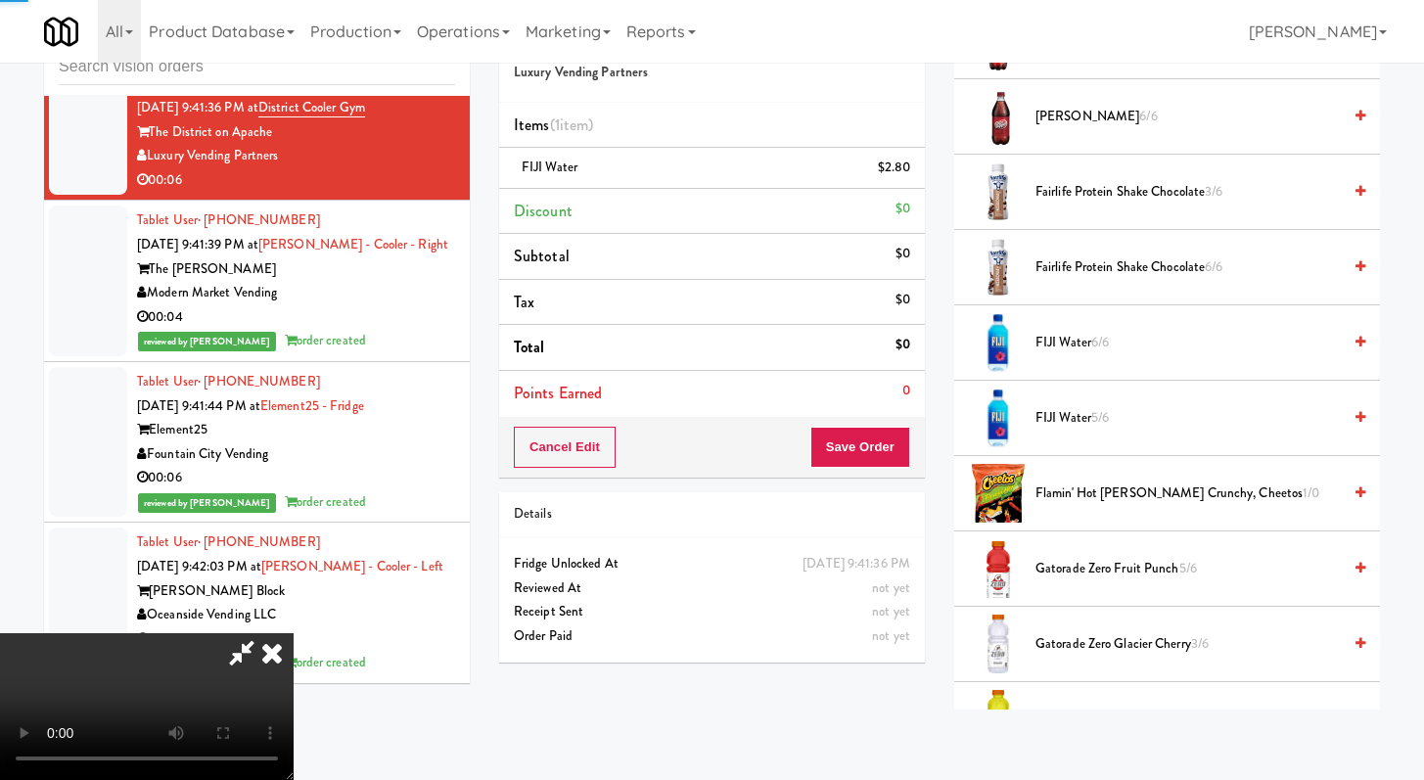
scroll to position [1450, 0]
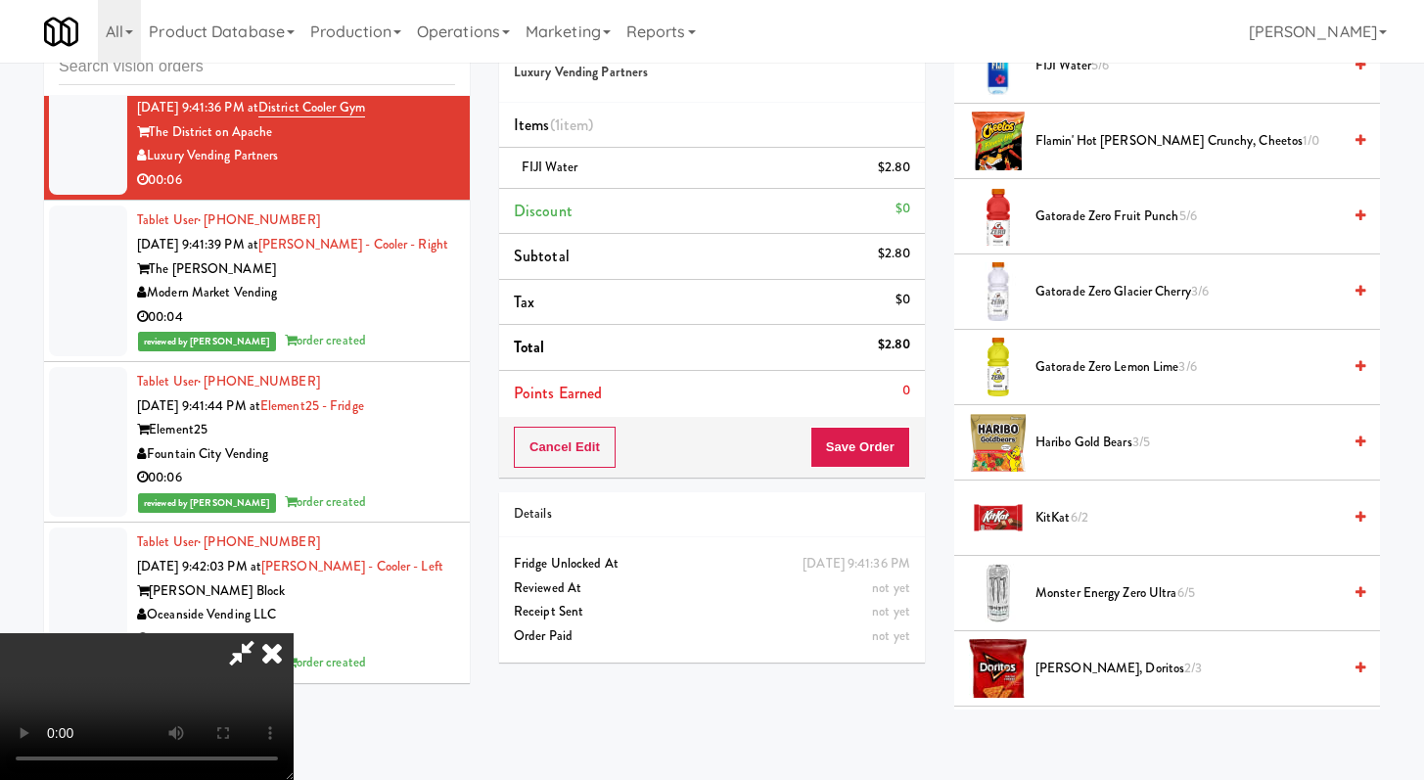
click at [1094, 600] on span "Monster Energy Zero Ultra 6/5" at bounding box center [1188, 594] width 305 height 24
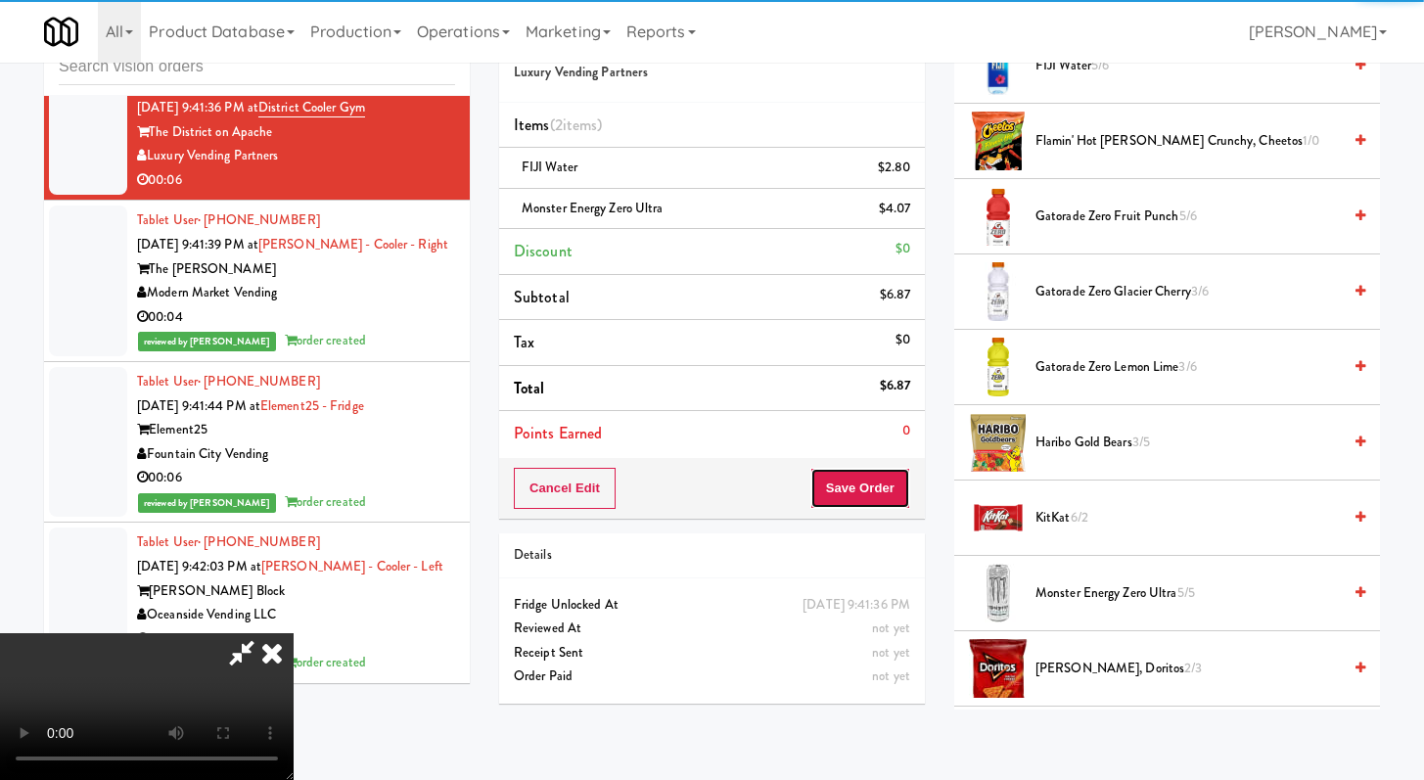
click at [883, 492] on button "Save Order" at bounding box center [861, 488] width 100 height 41
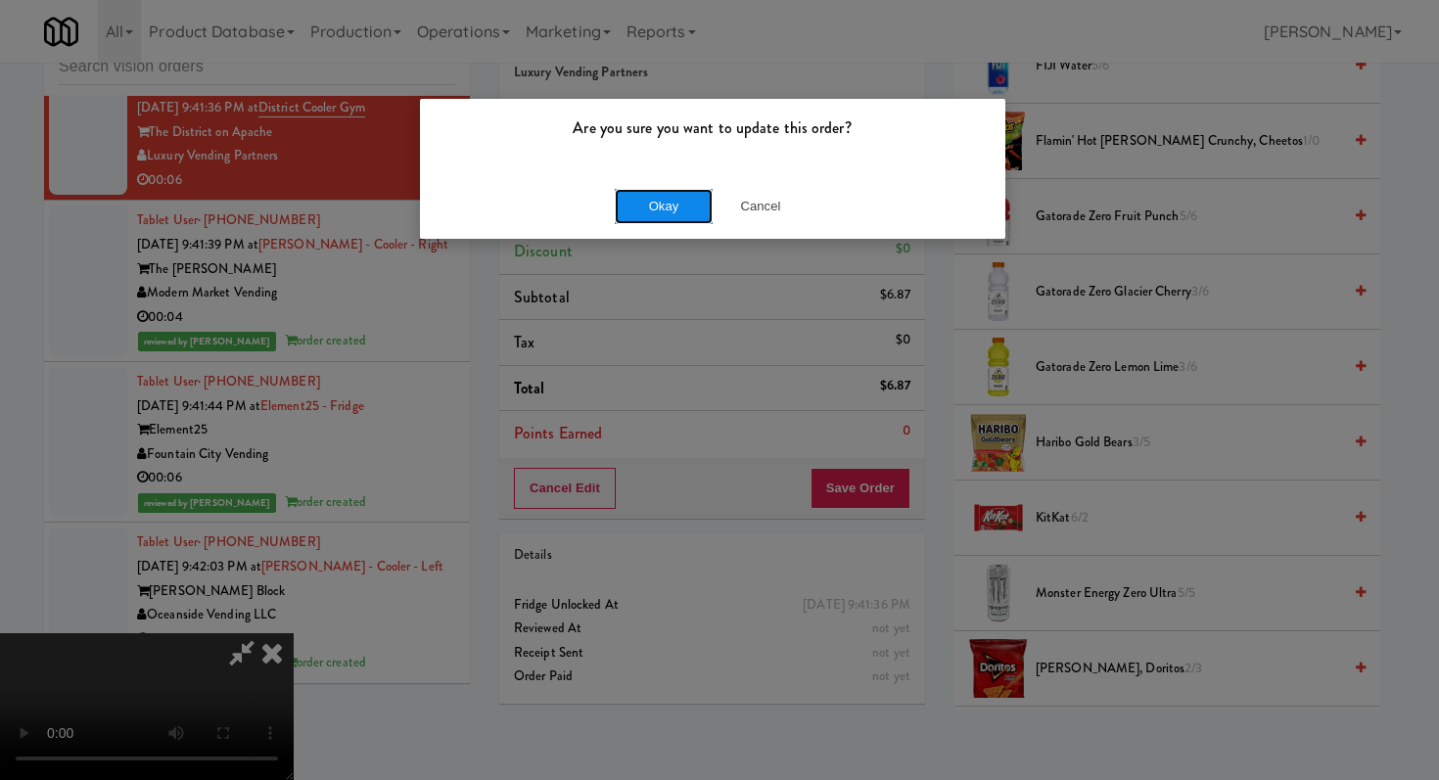
click at [679, 202] on button "Okay" at bounding box center [664, 206] width 98 height 35
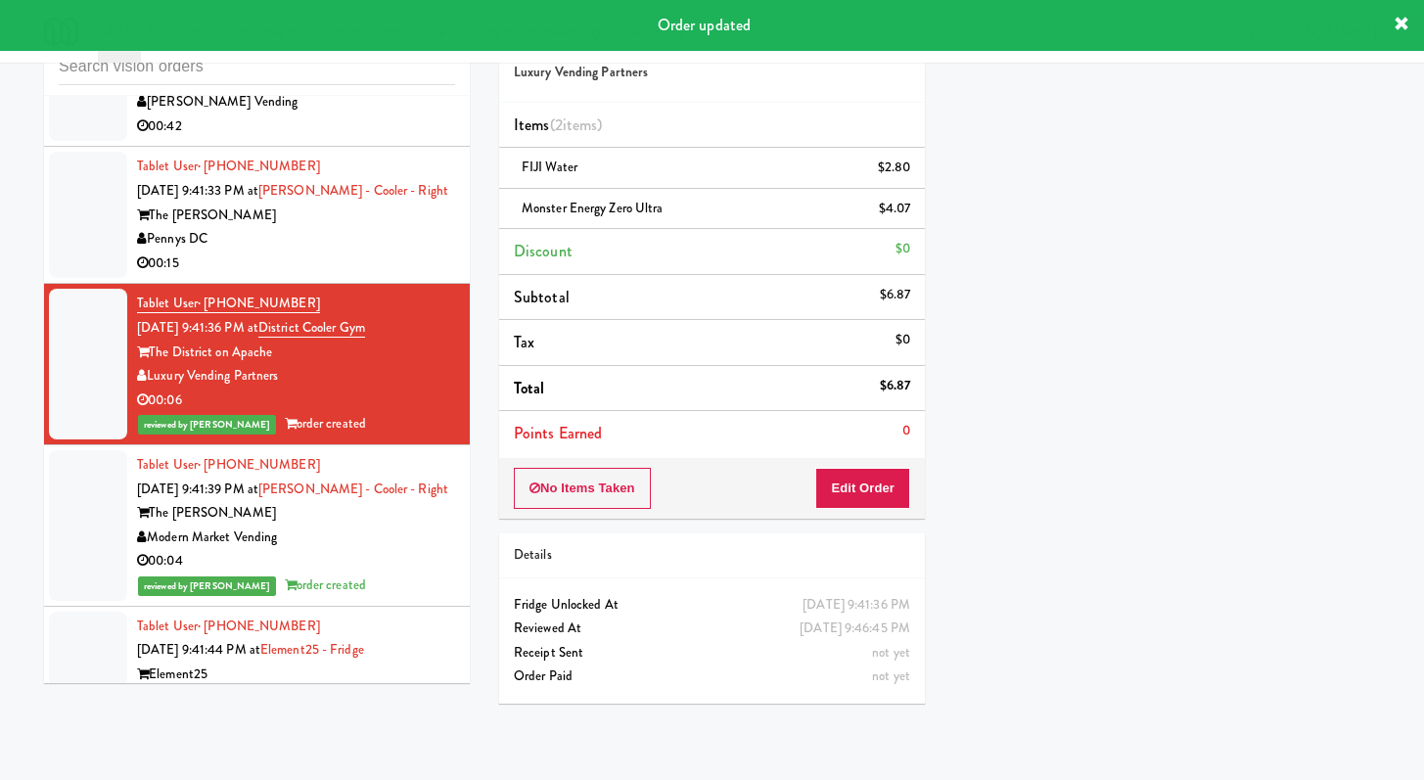
scroll to position [4088, 0]
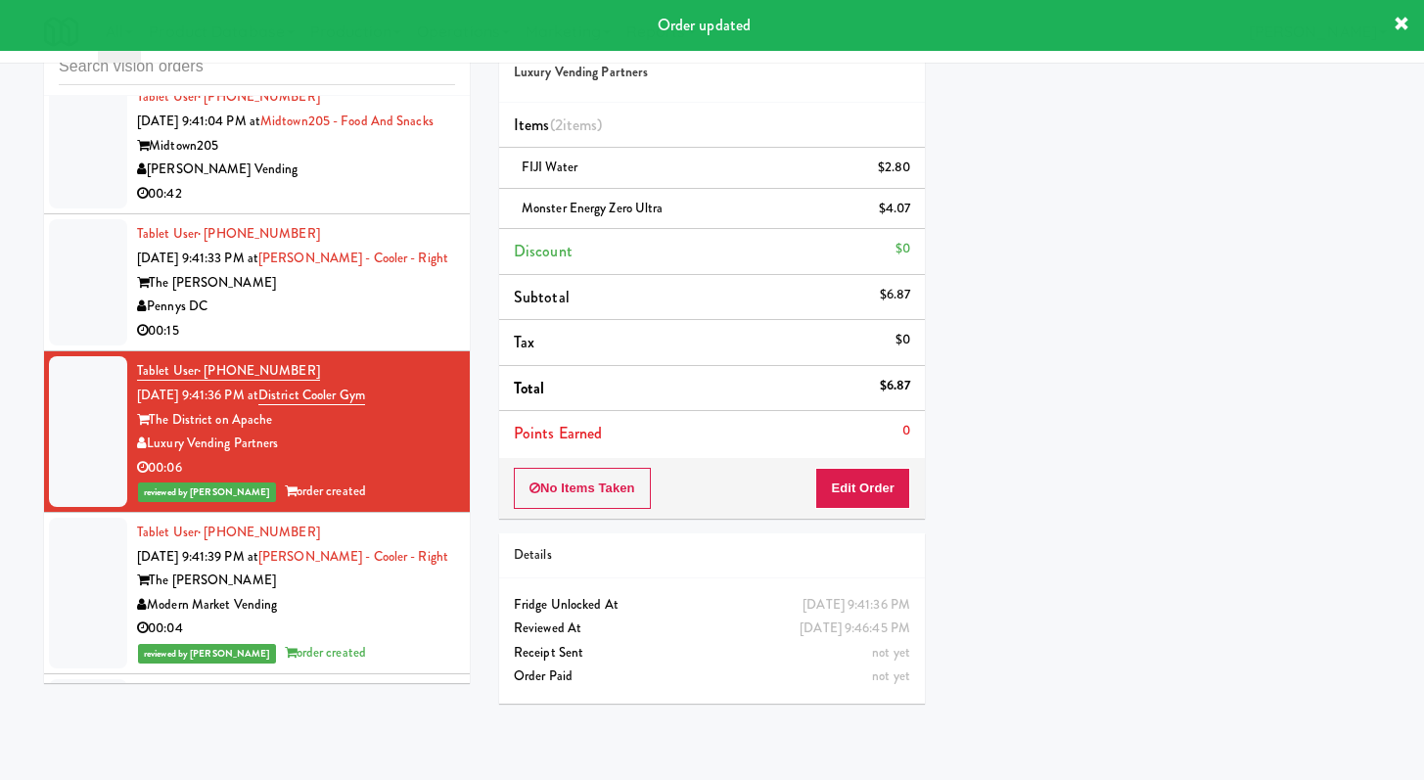
click at [354, 344] on div "00:15" at bounding box center [296, 331] width 318 height 24
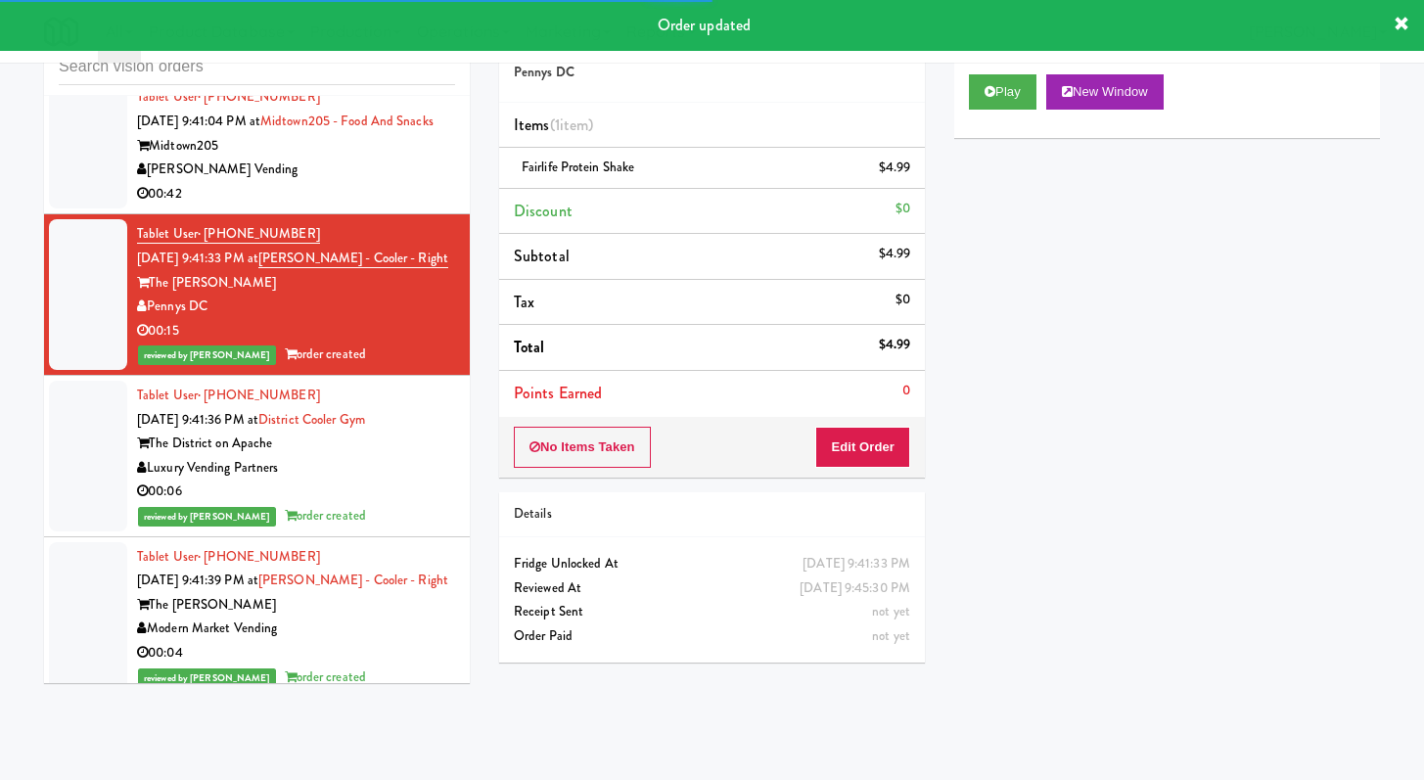
click at [349, 182] on div "[PERSON_NAME] Vending" at bounding box center [296, 170] width 318 height 24
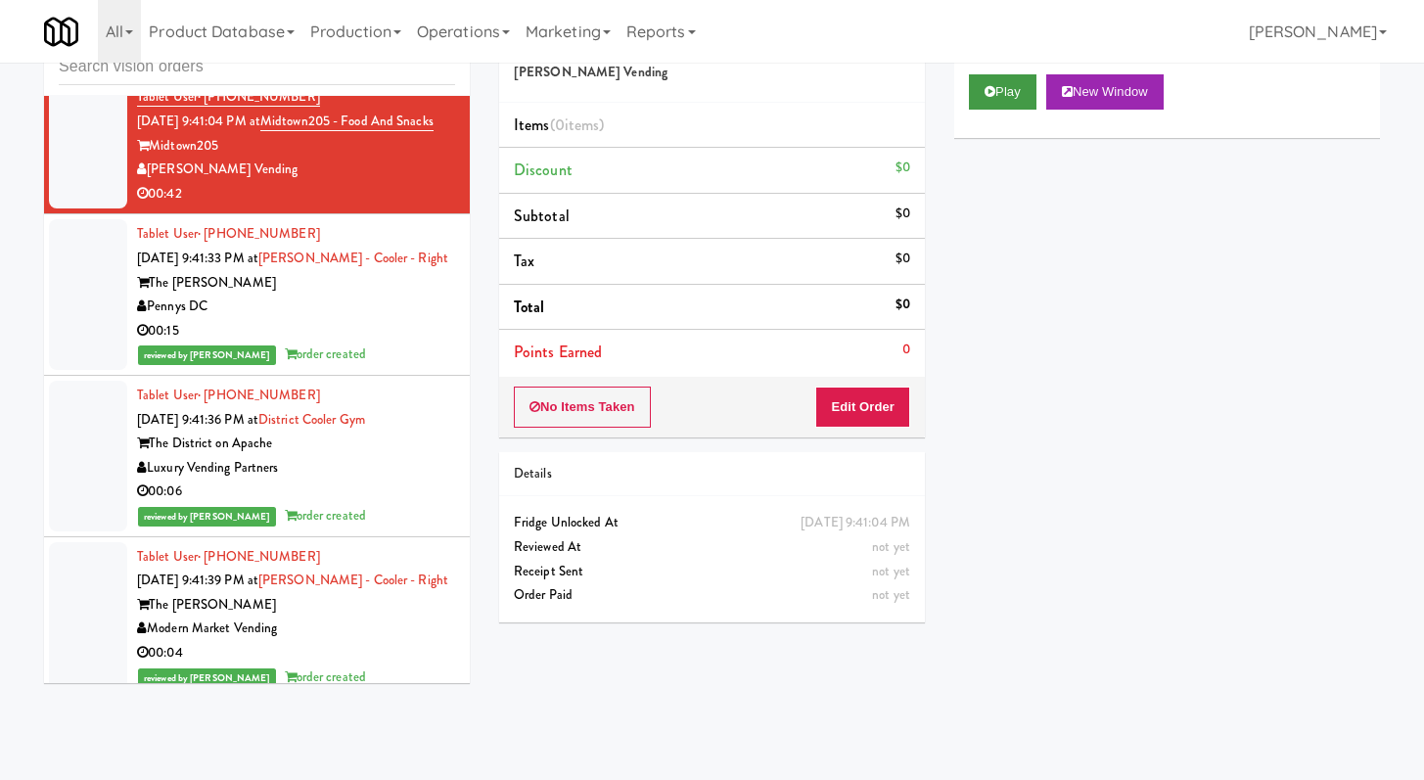
click at [1004, 69] on div "Play New Window" at bounding box center [1168, 99] width 426 height 78
click at [967, 108] on div "Play New Window" at bounding box center [1168, 99] width 426 height 78
click at [978, 102] on button "Play" at bounding box center [1003, 91] width 68 height 35
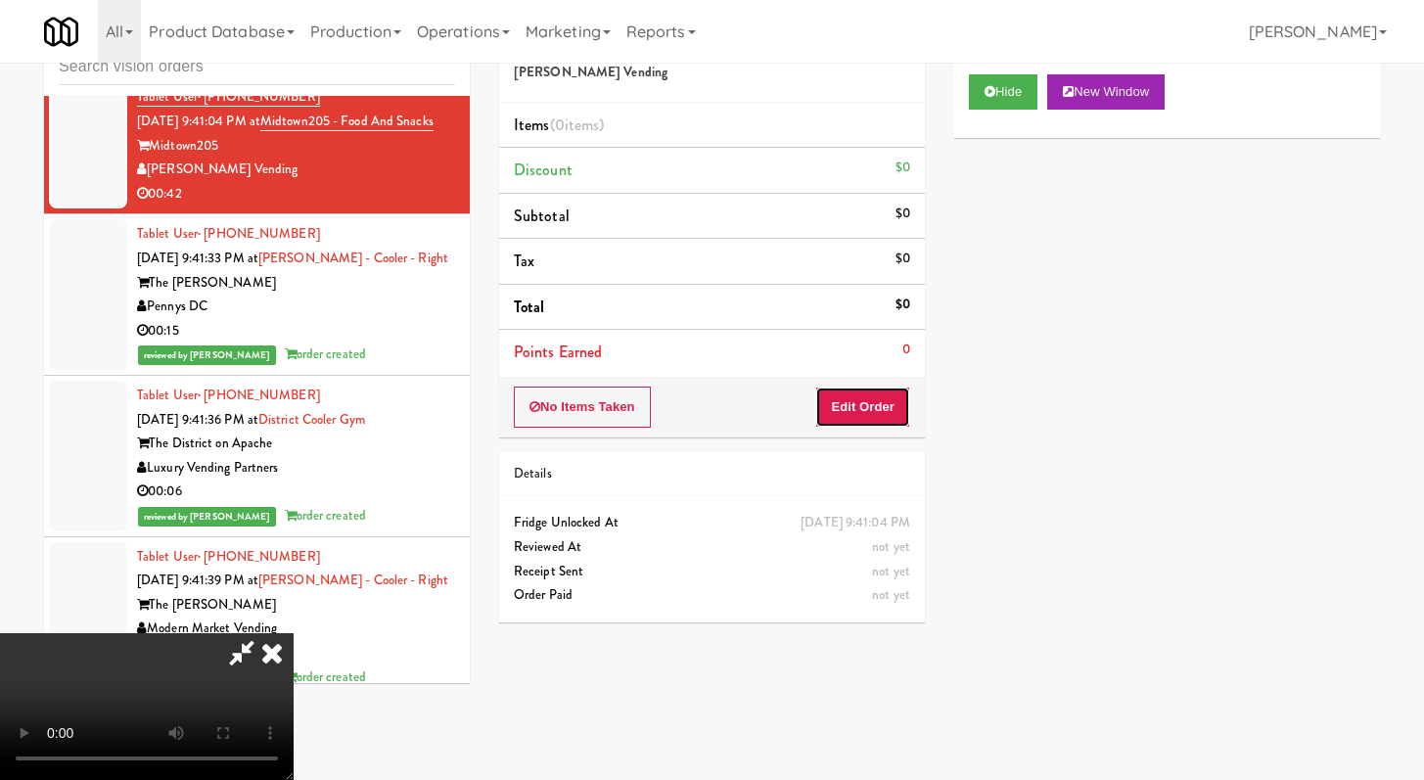
click at [876, 425] on button "Edit Order" at bounding box center [862, 407] width 95 height 41
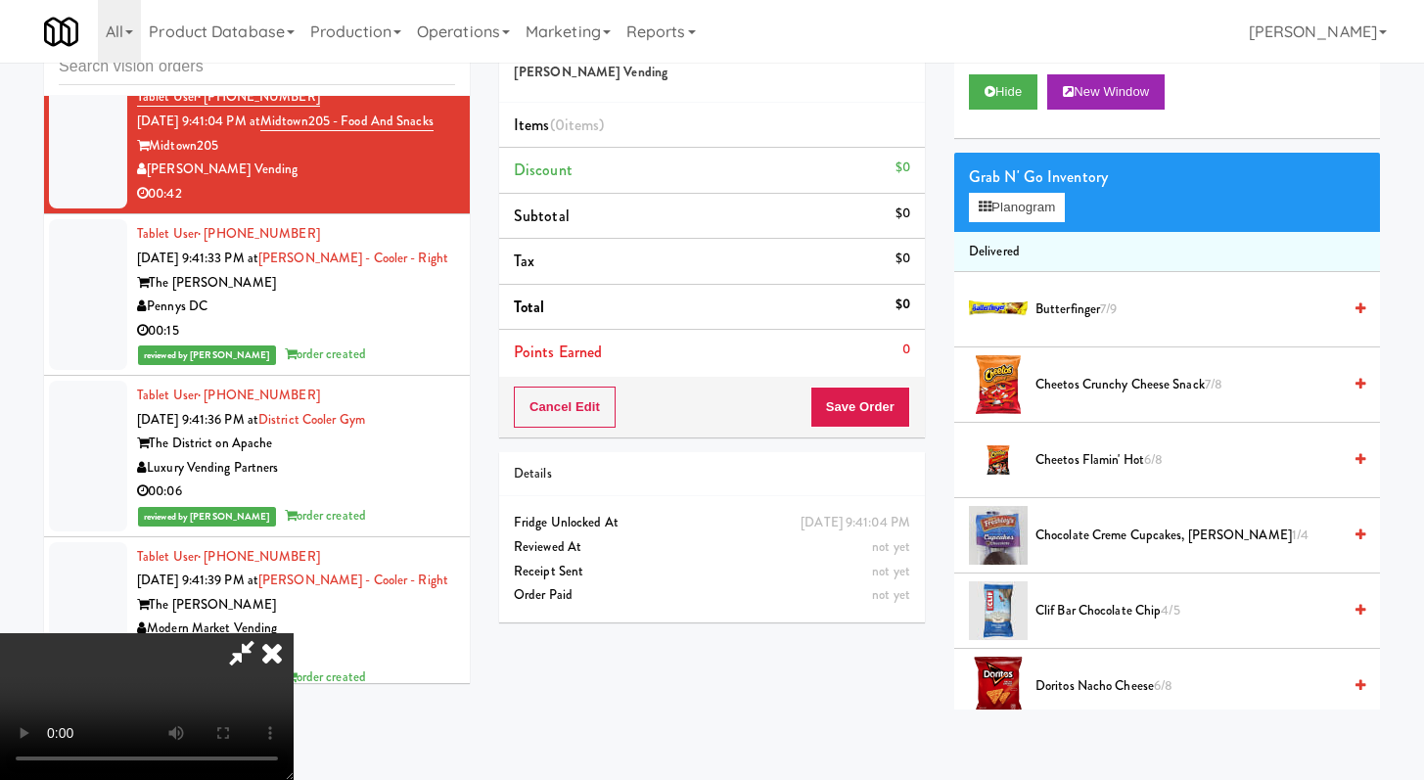
scroll to position [168, 0]
click at [1013, 85] on button "Hide" at bounding box center [1003, 91] width 69 height 35
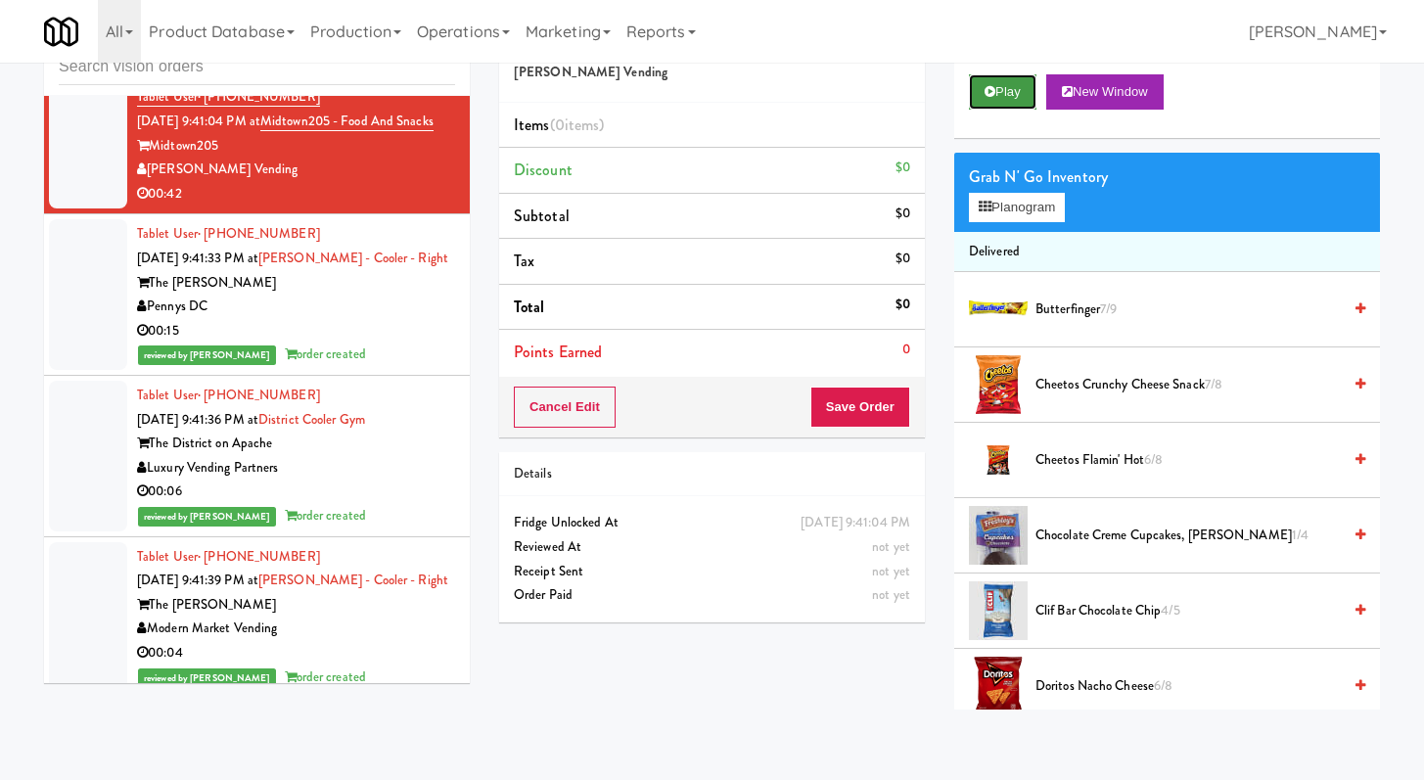
click at [1013, 85] on button "Play" at bounding box center [1003, 91] width 68 height 35
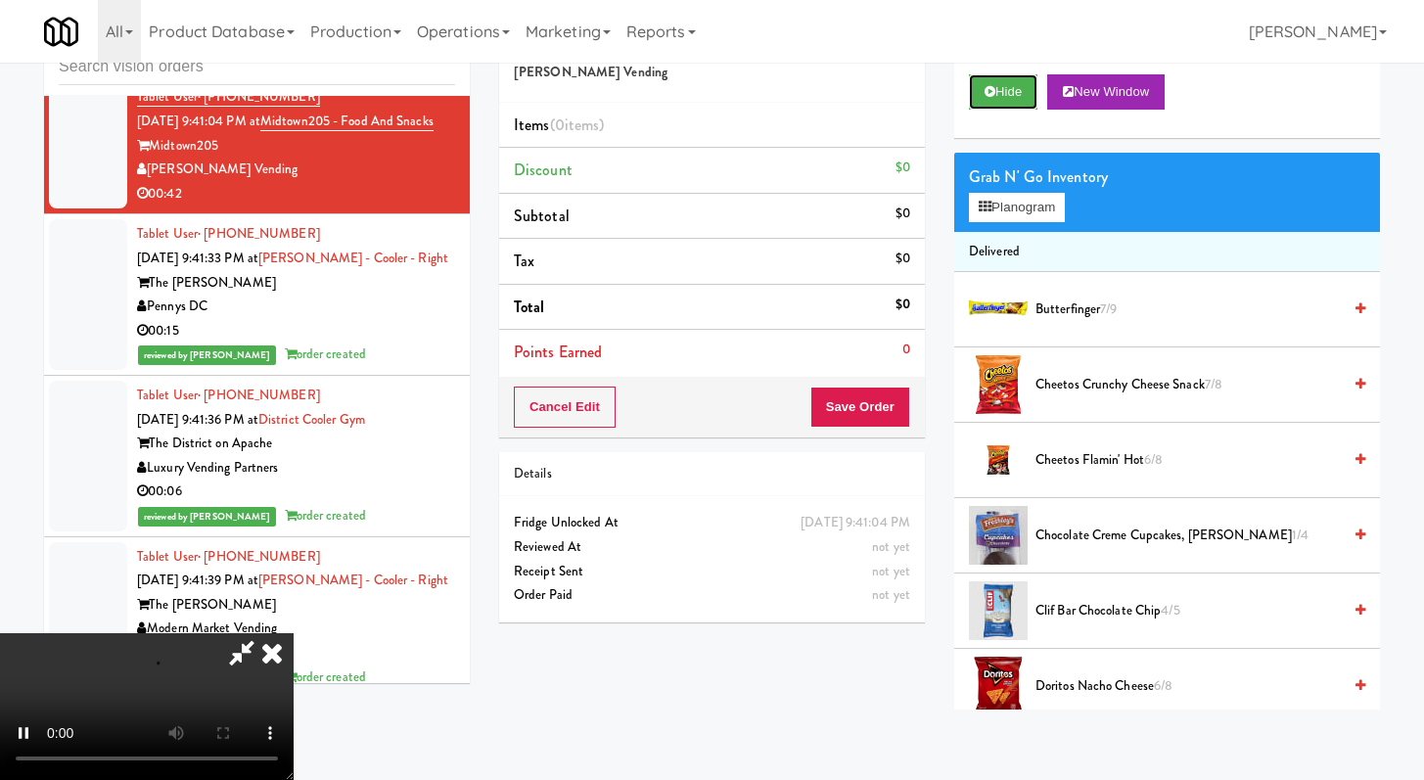
scroll to position [168, 0]
click at [1026, 96] on button "Hide" at bounding box center [1003, 91] width 69 height 35
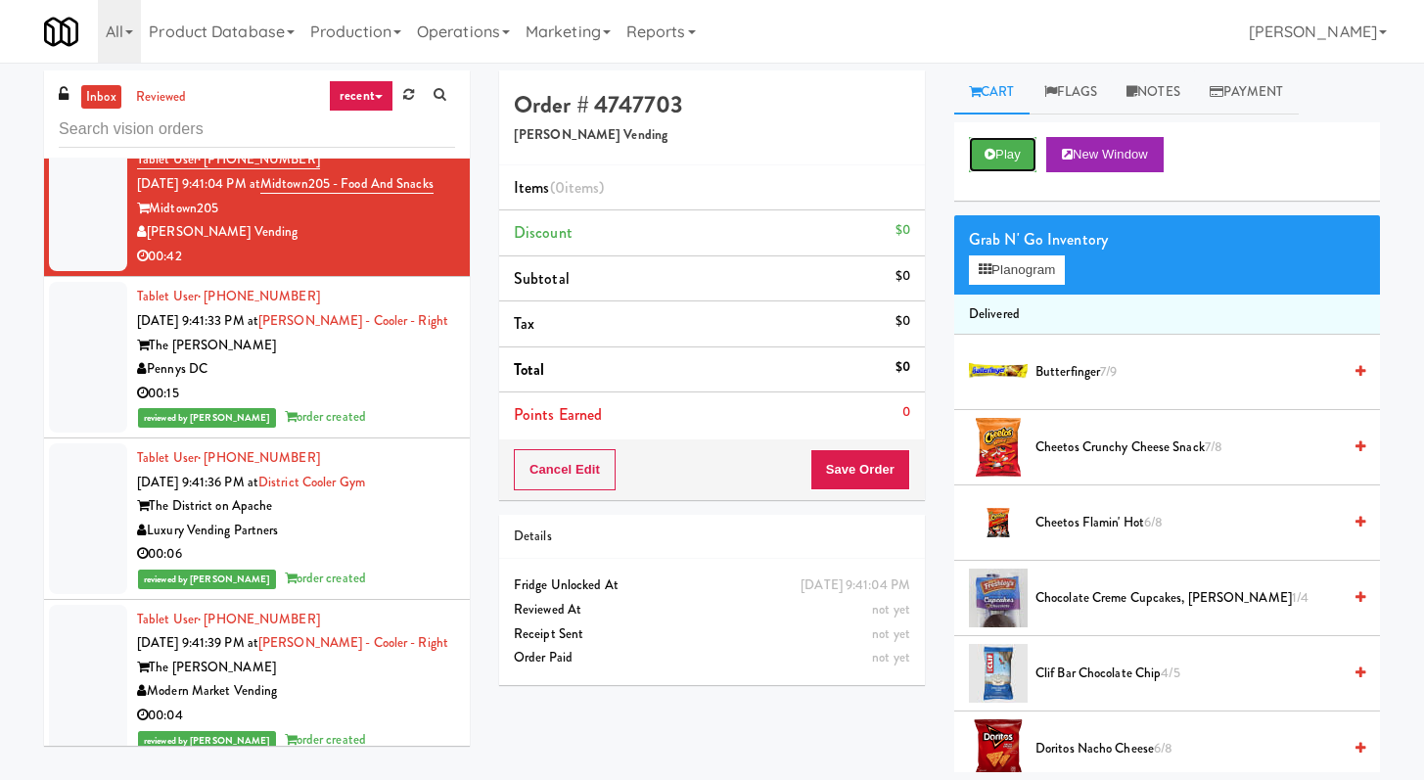
scroll to position [3323, 0]
